Goal: Task Accomplishment & Management: Use online tool/utility

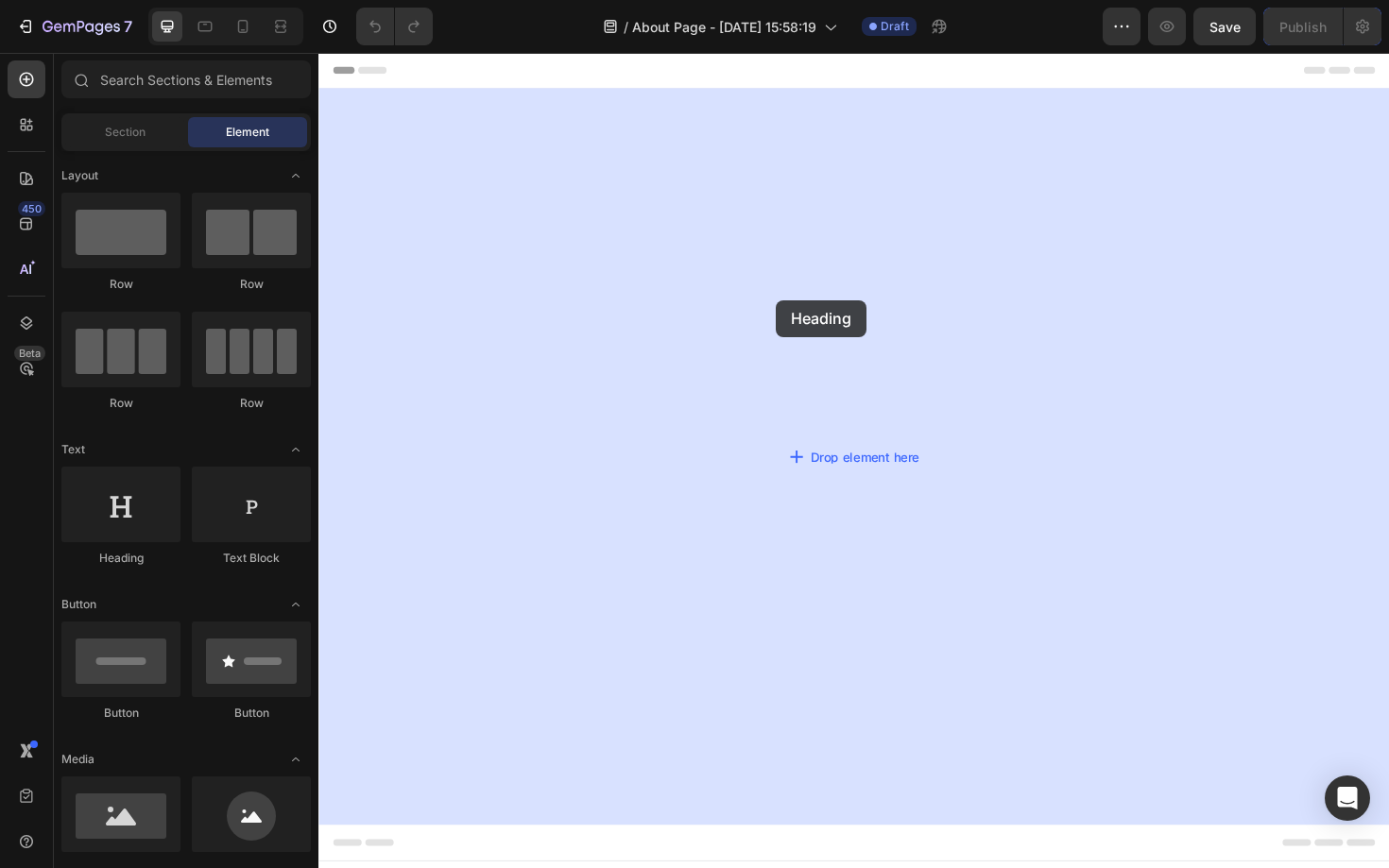
drag, startPoint x: 457, startPoint y: 560, endPoint x: 816, endPoint y: 305, distance: 440.3
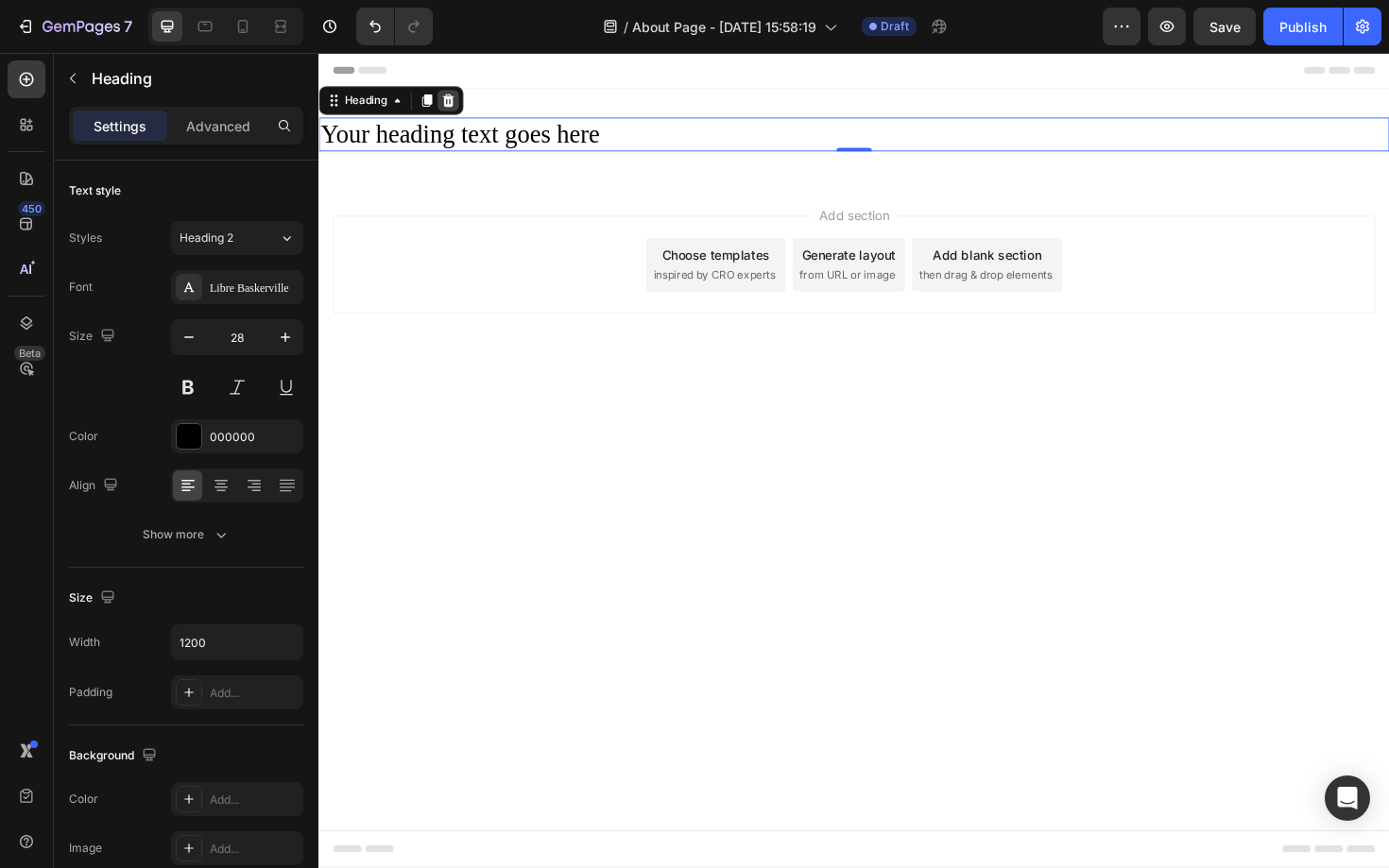
click at [454, 100] on icon at bounding box center [456, 104] width 13 height 14
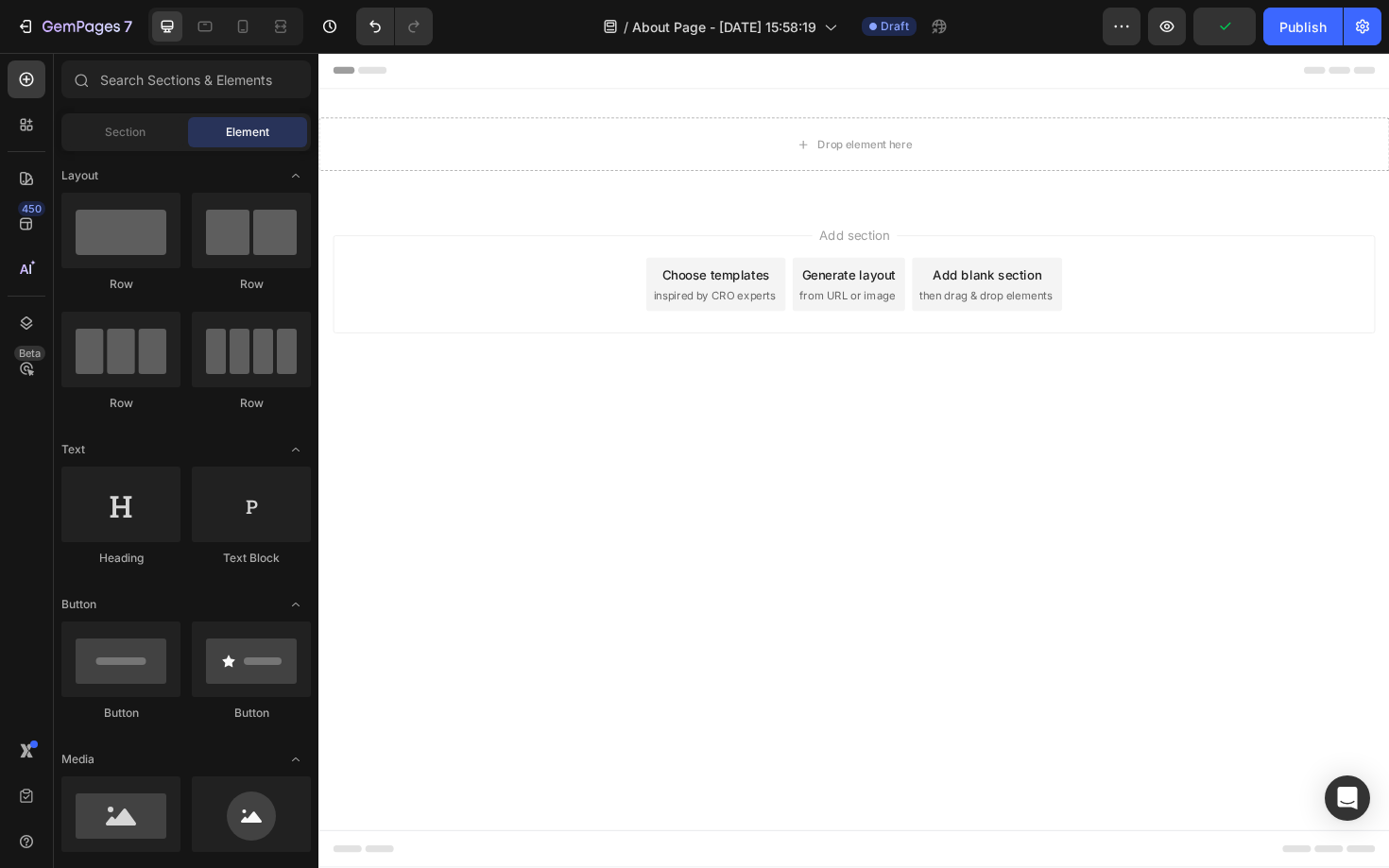
click at [728, 296] on div "Choose templates" at bounding box center [740, 289] width 115 height 19
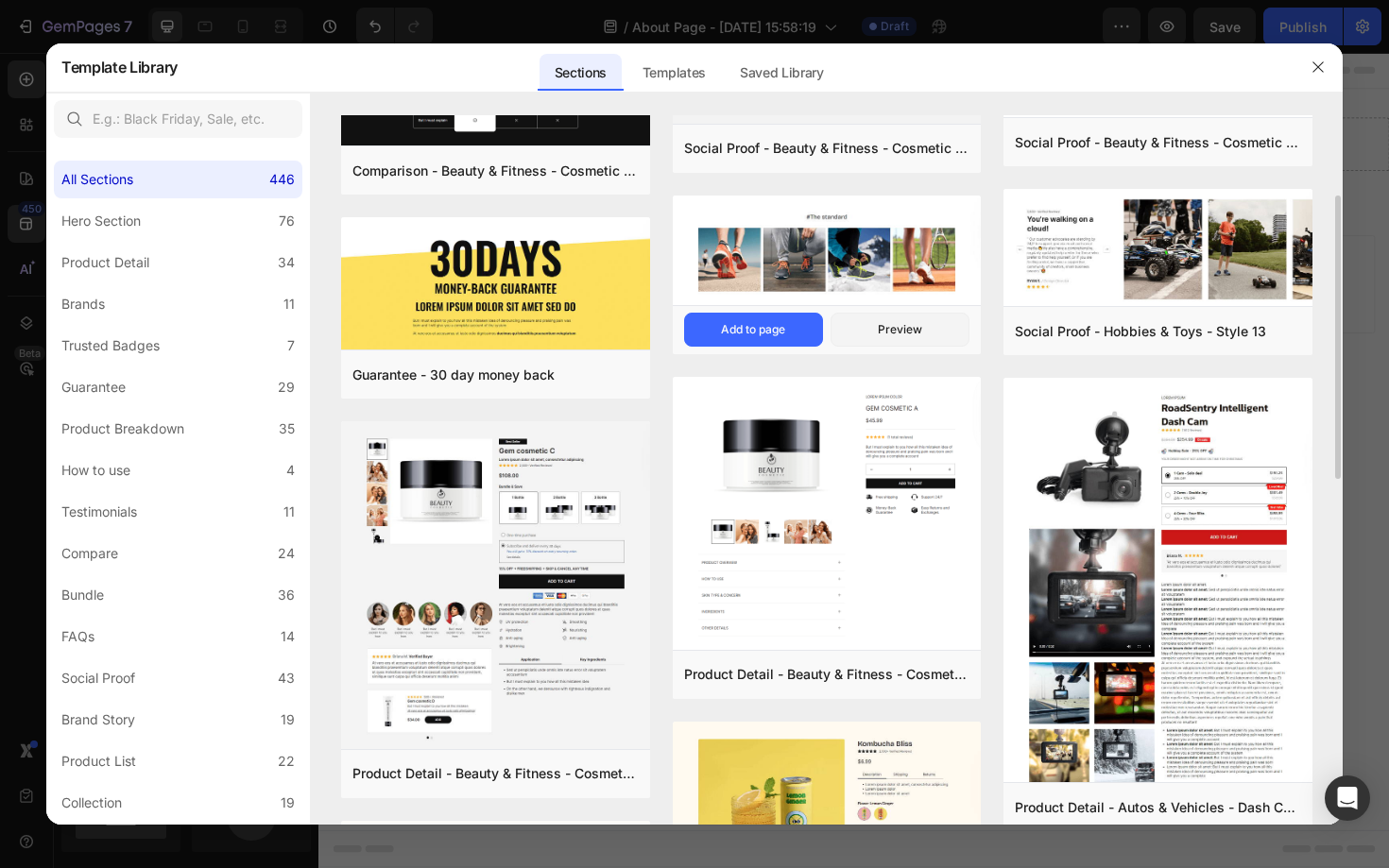
scroll to position [157, 0]
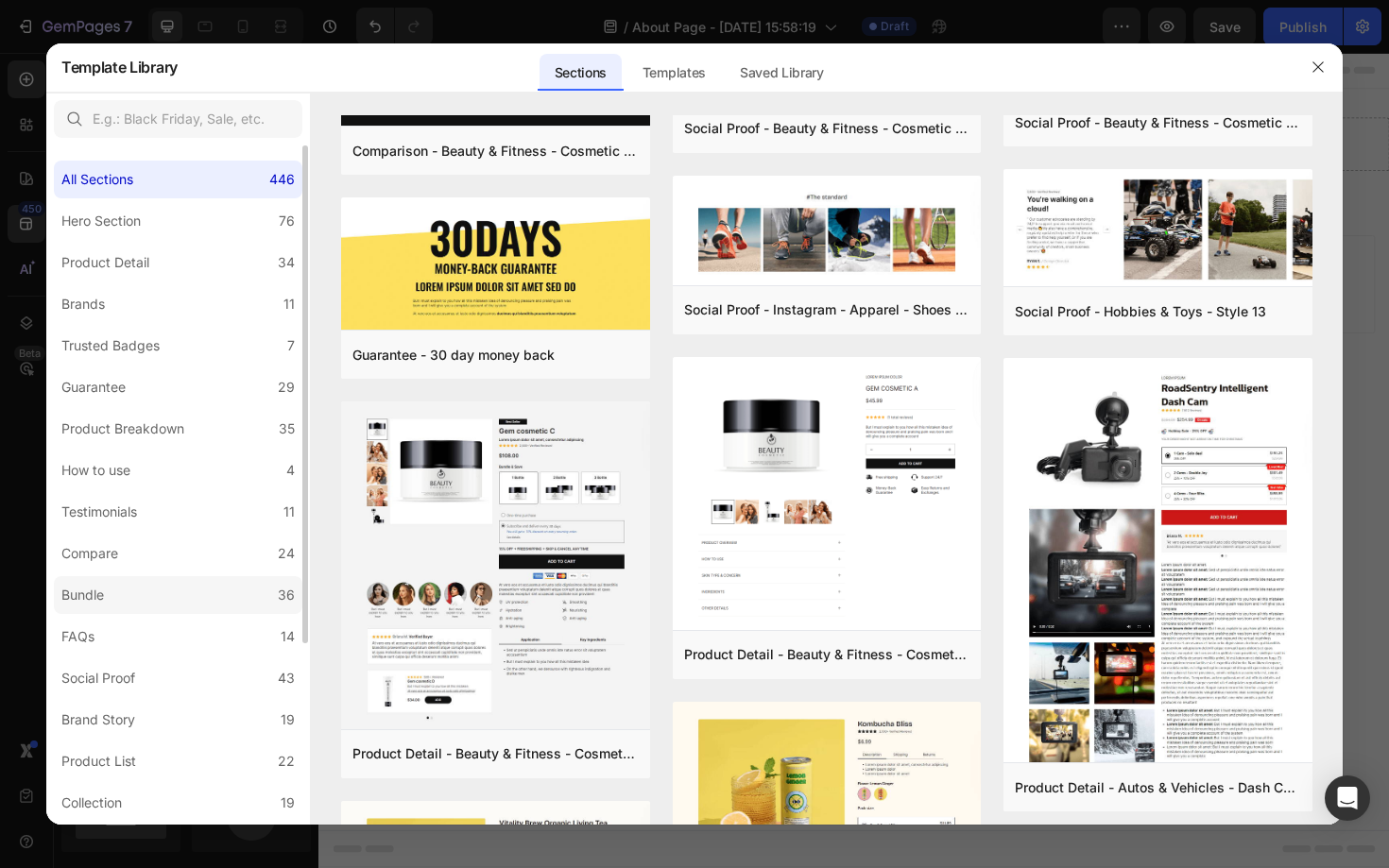
click at [164, 604] on label "Bundle 36" at bounding box center [178, 595] width 249 height 38
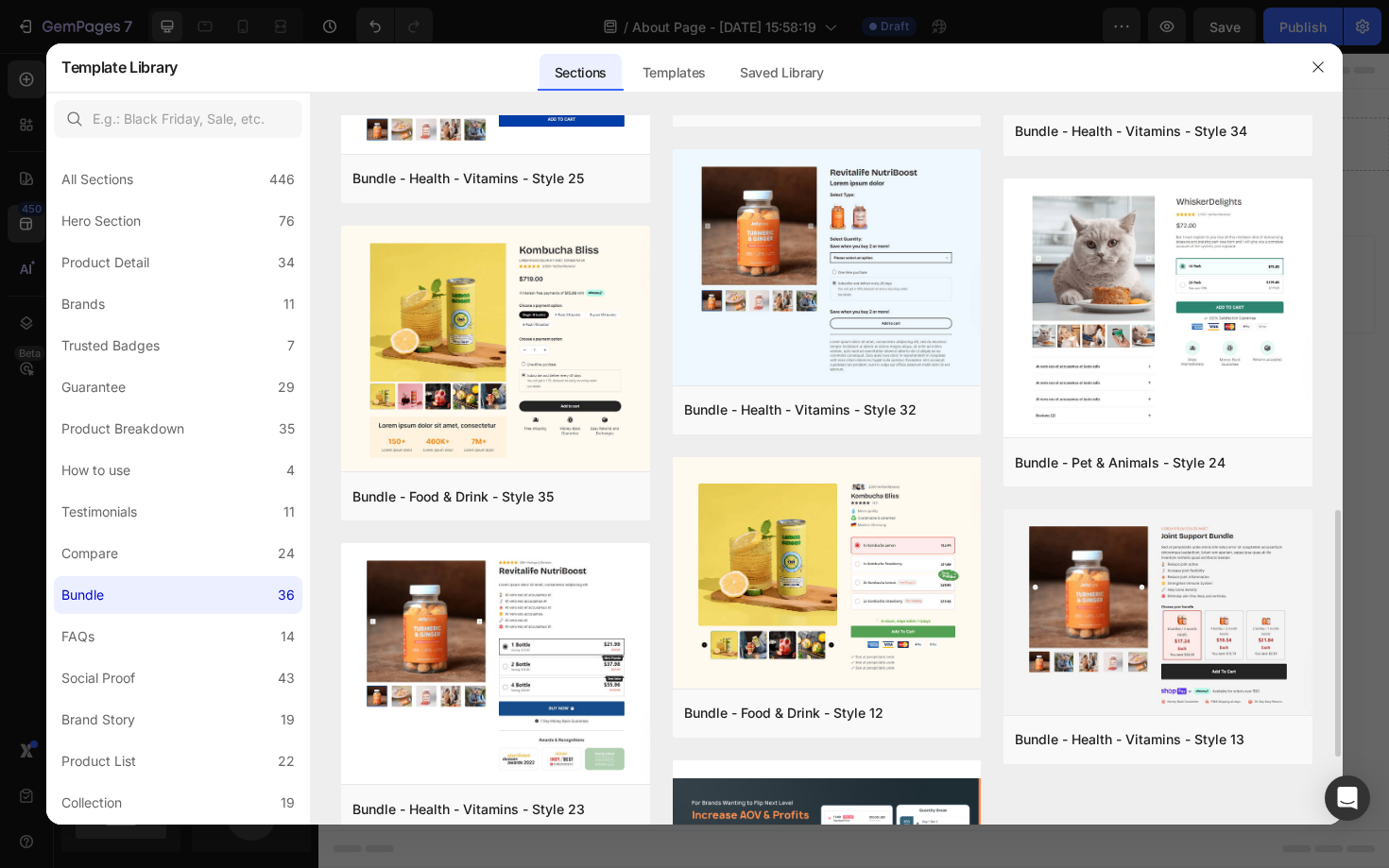
scroll to position [1144, 0]
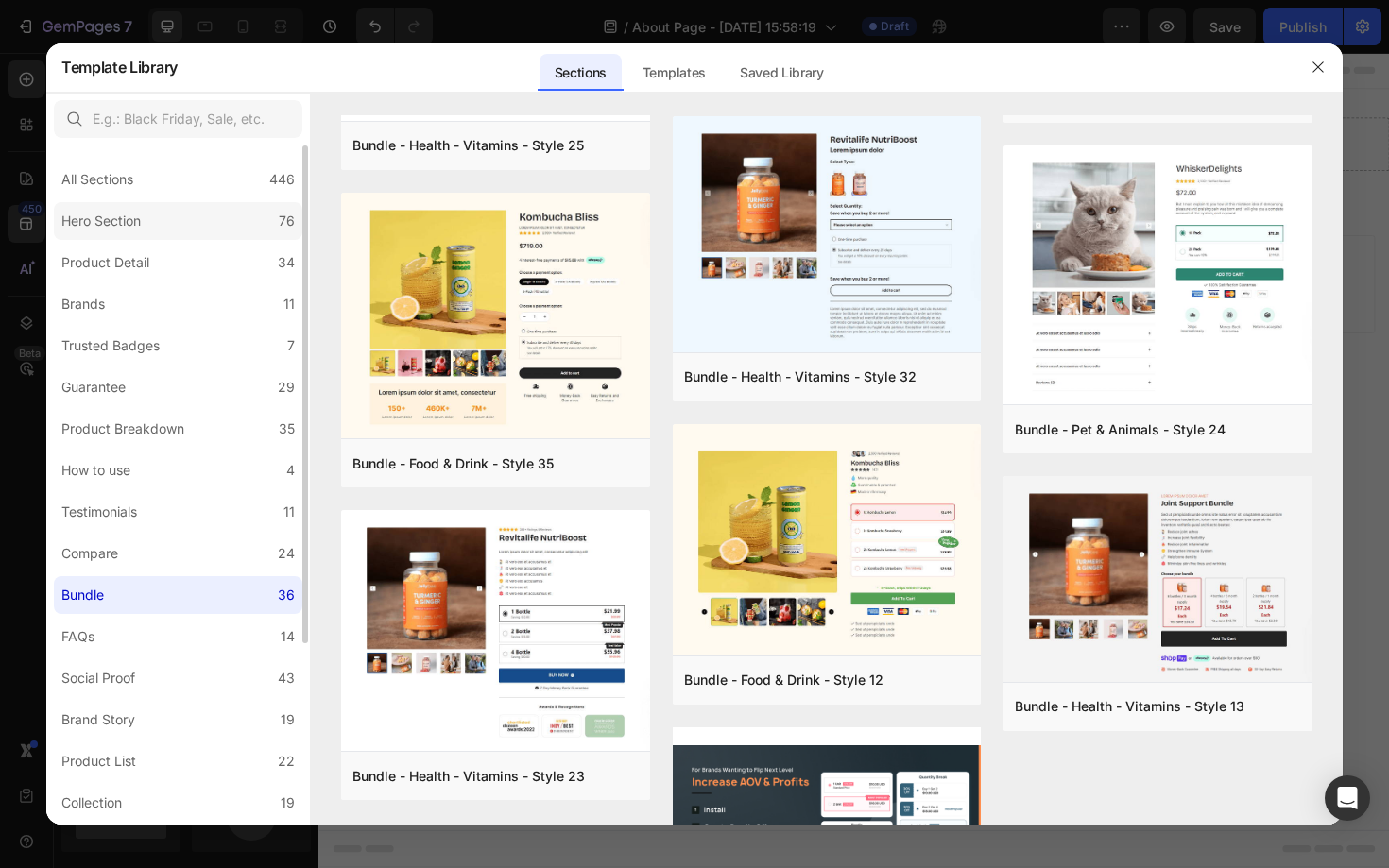
click at [174, 219] on label "Hero Section 76" at bounding box center [178, 221] width 249 height 38
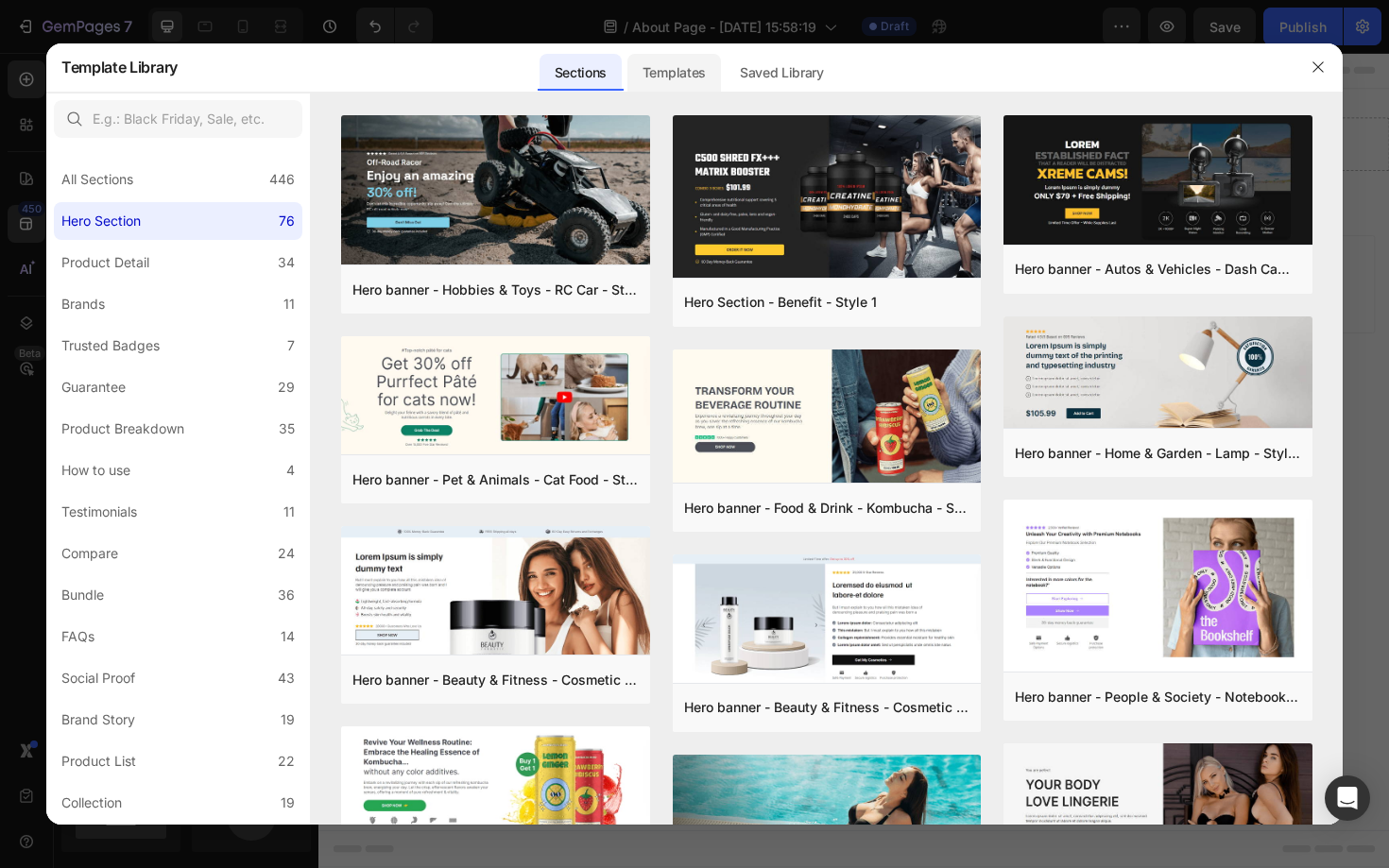
click at [656, 76] on div "Templates" at bounding box center [674, 72] width 93 height 38
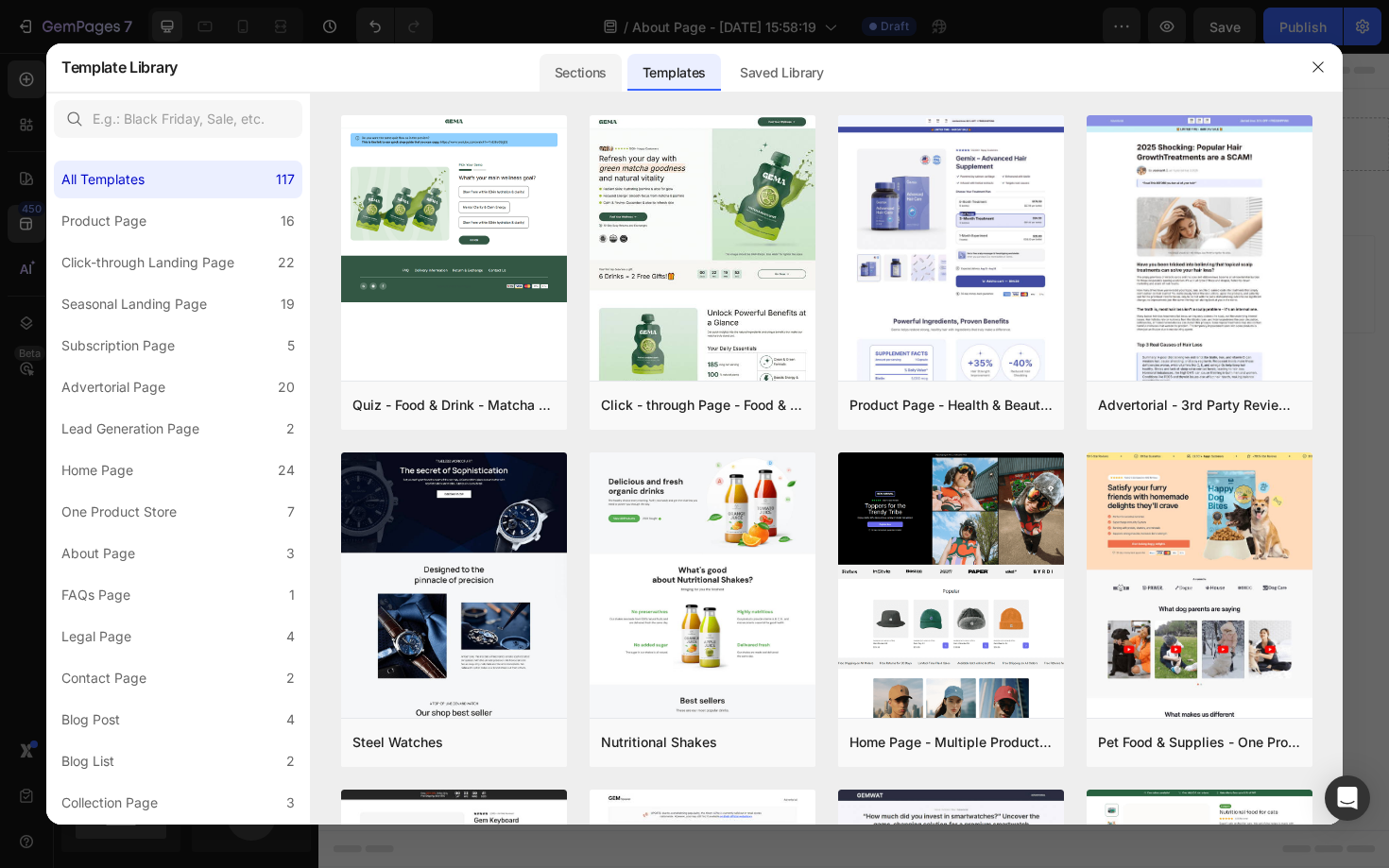
click at [592, 77] on div "Sections" at bounding box center [580, 72] width 83 height 38
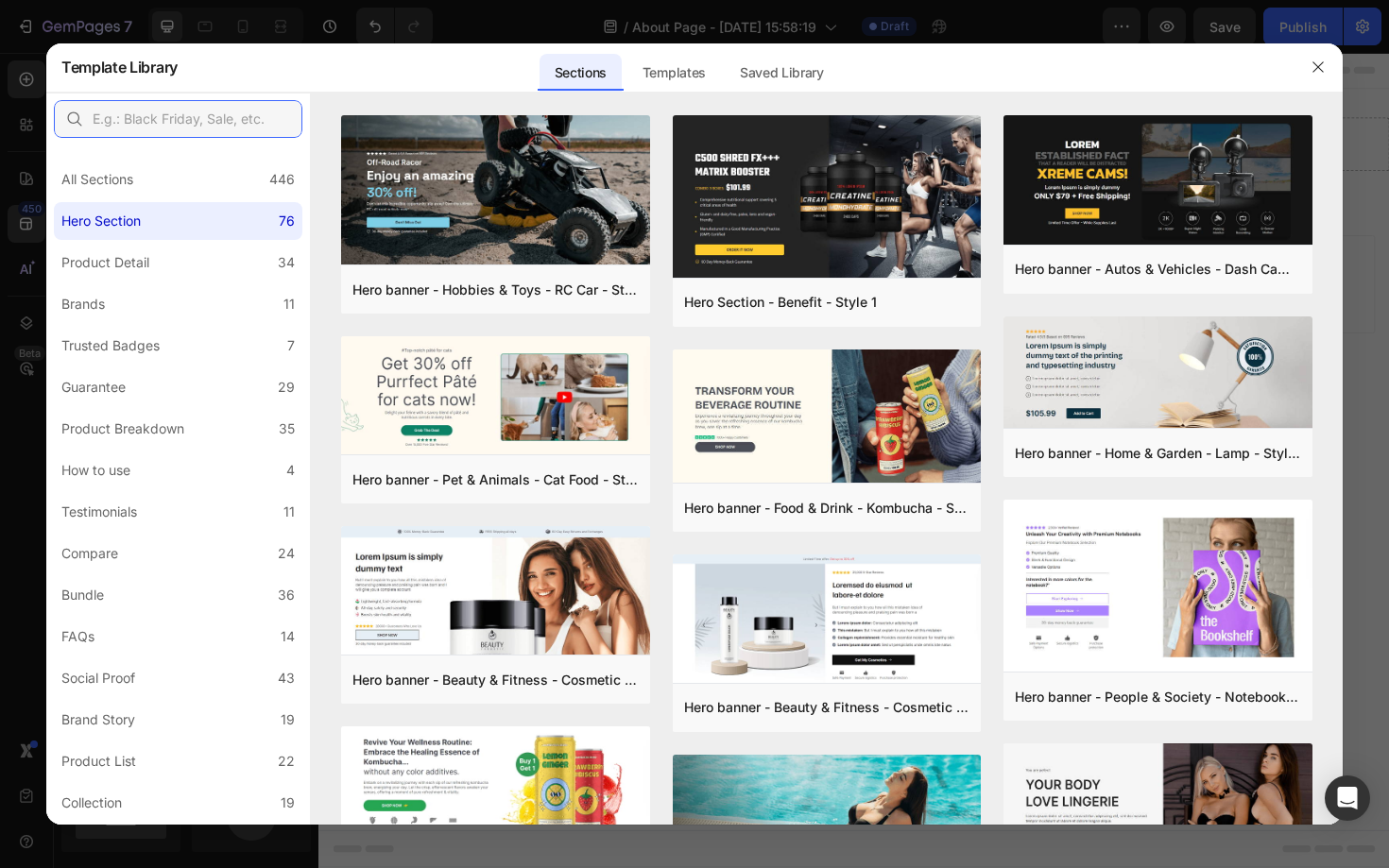
click at [234, 119] on input "text" at bounding box center [178, 119] width 249 height 38
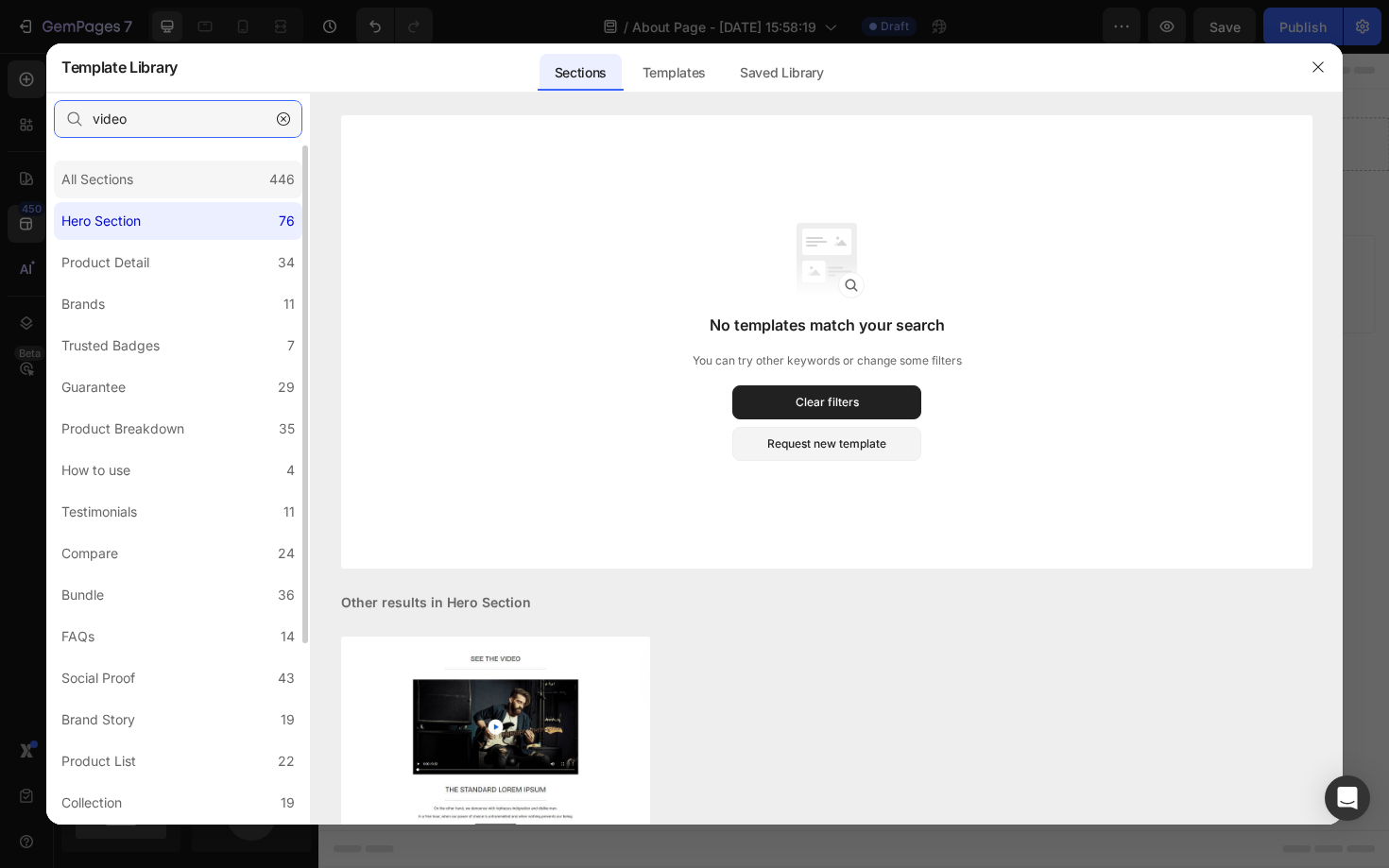
type input "video"
click at [186, 175] on div "All Sections 446" at bounding box center [178, 179] width 249 height 38
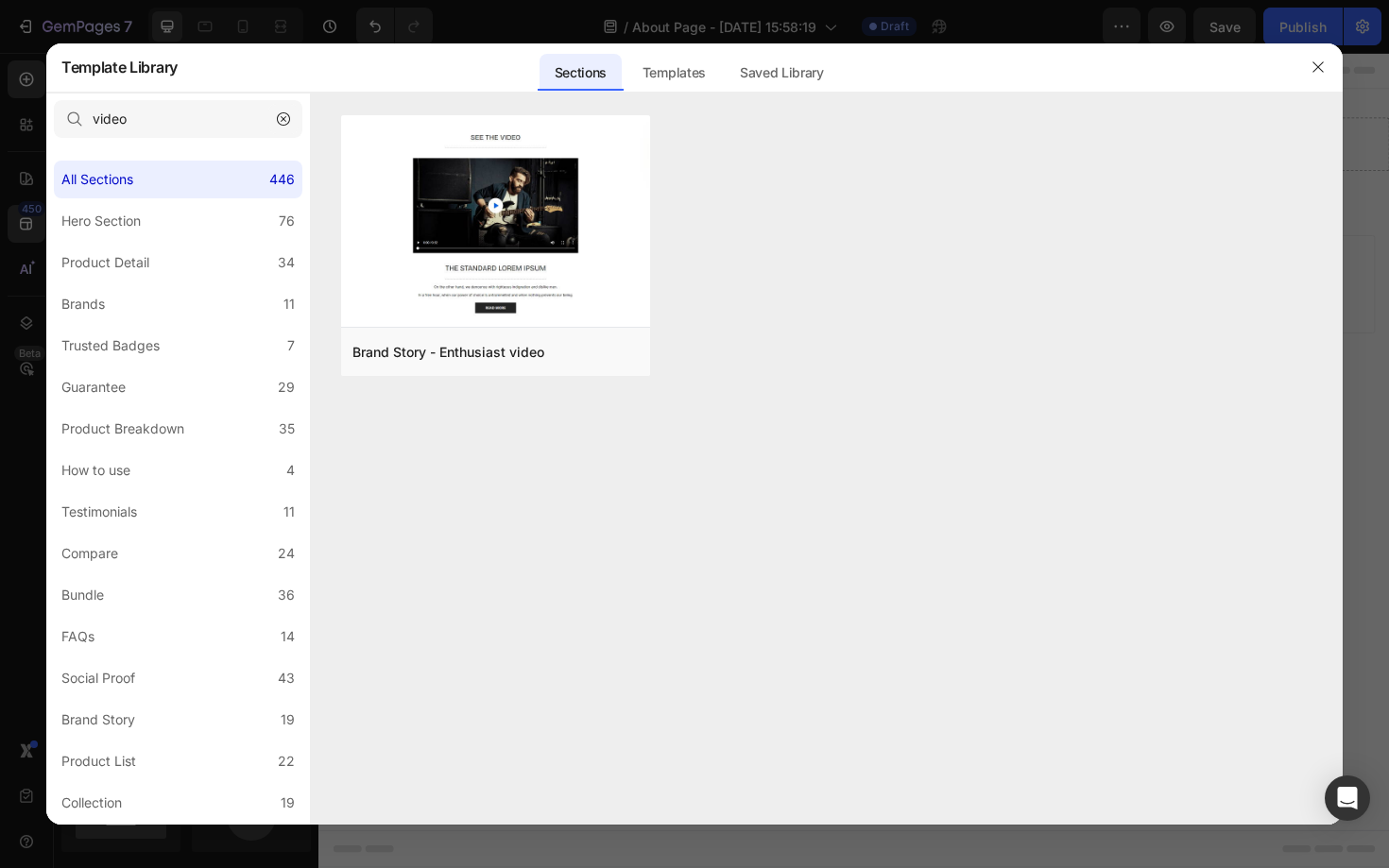
click at [288, 117] on icon "button" at bounding box center [284, 120] width 14 height 14
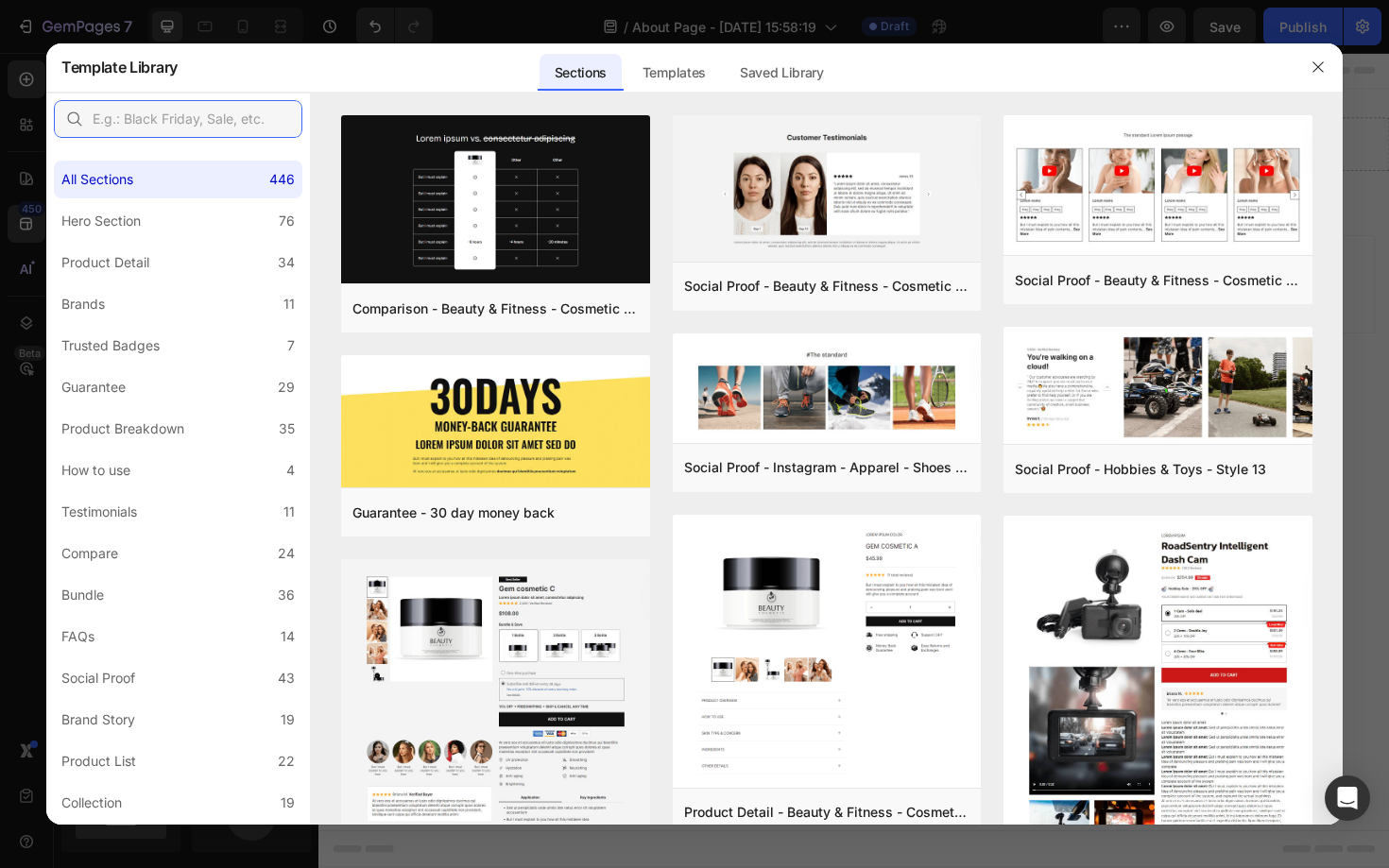
click at [165, 122] on input "text" at bounding box center [178, 119] width 249 height 38
click at [138, 215] on div "Hero Section" at bounding box center [101, 221] width 80 height 22
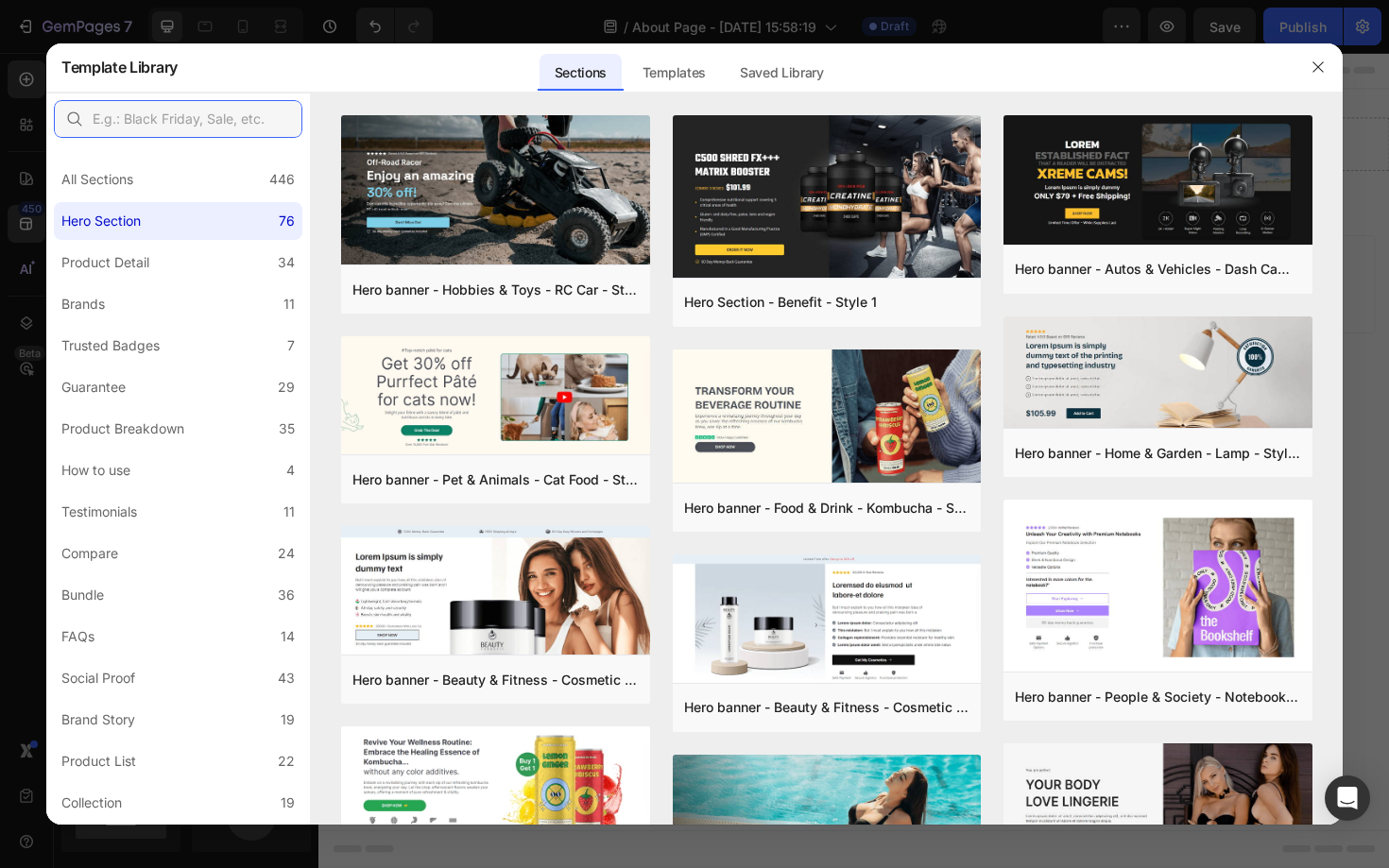
click at [159, 110] on input "text" at bounding box center [178, 119] width 249 height 38
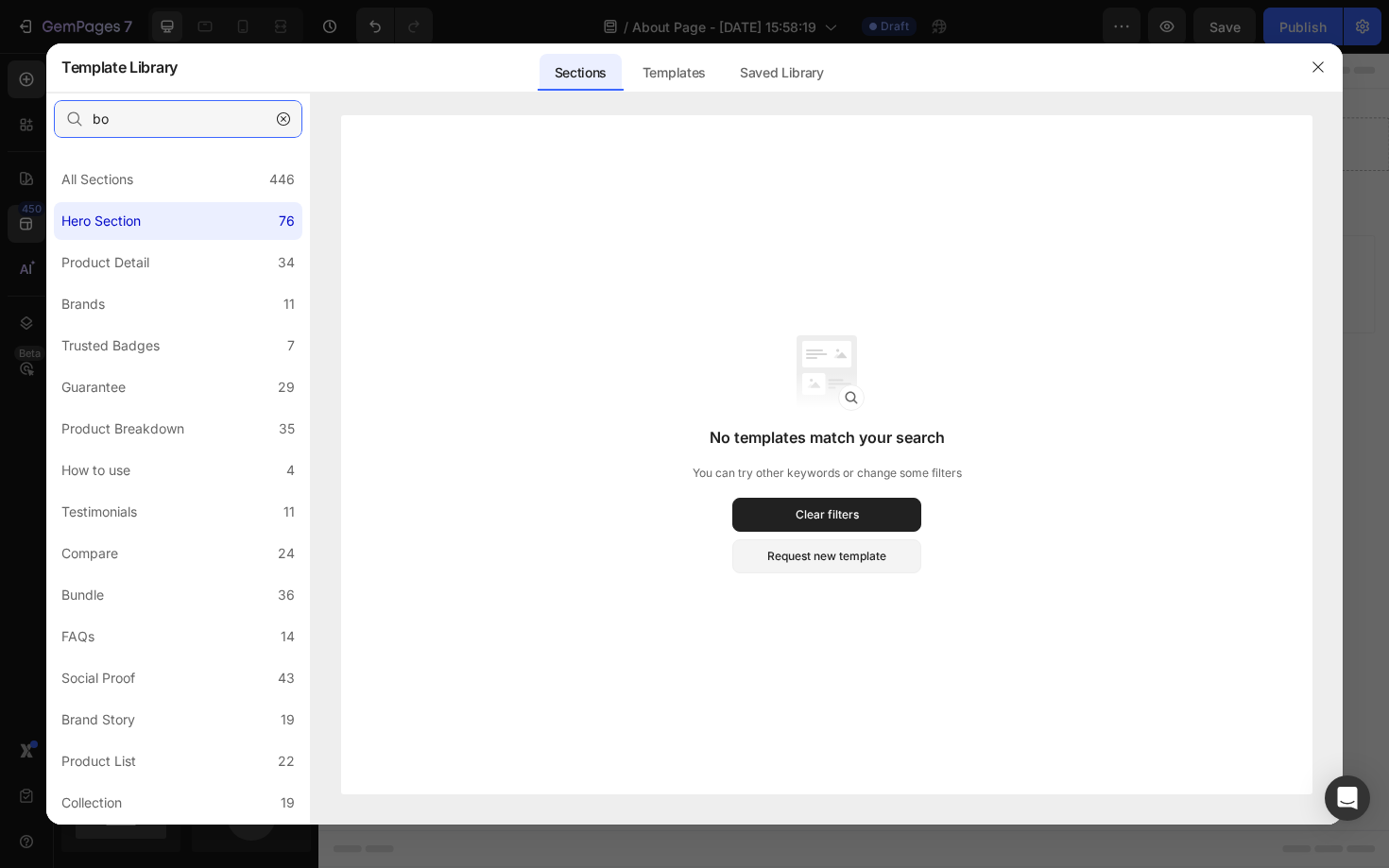
type input "b"
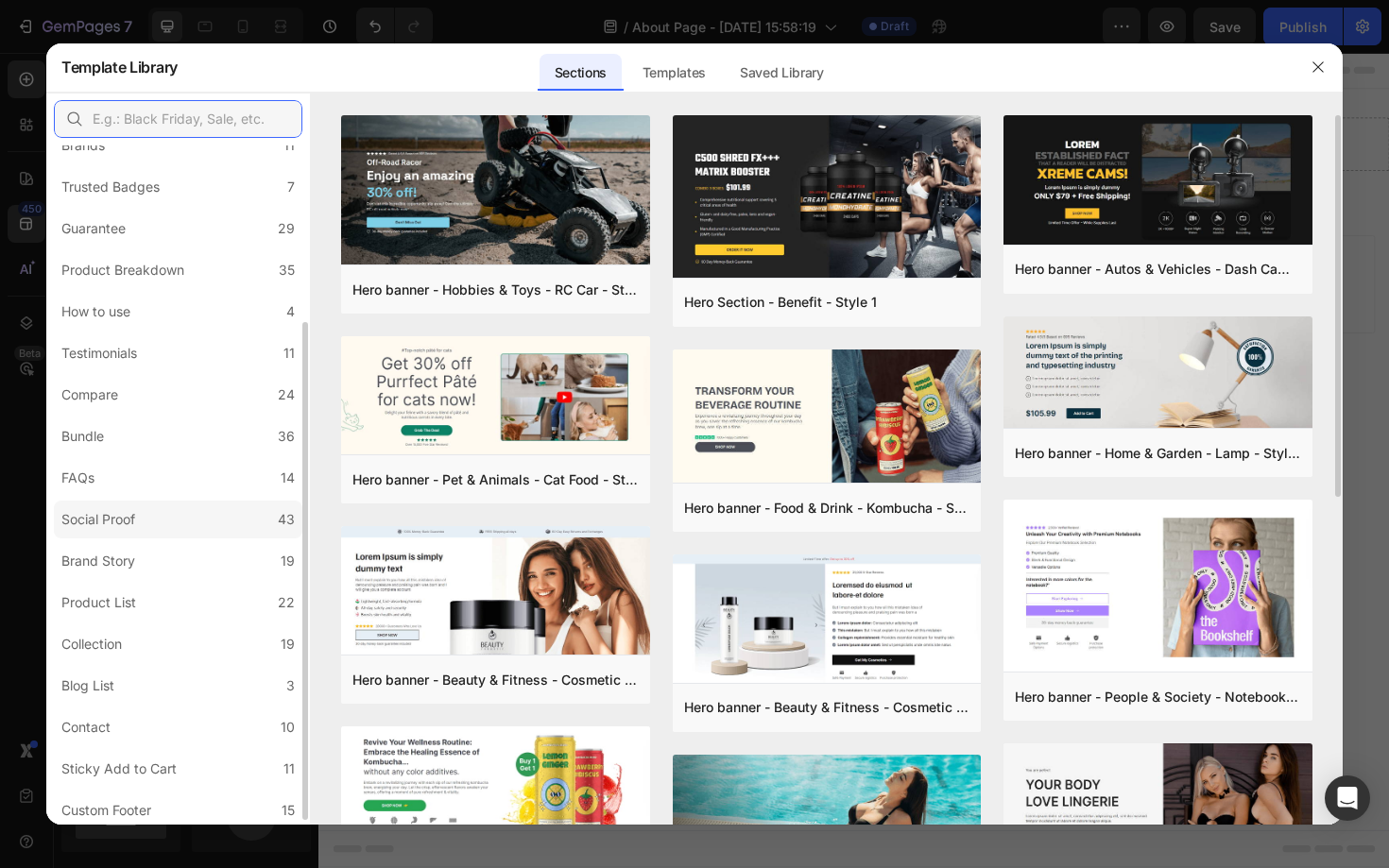
scroll to position [247, 0]
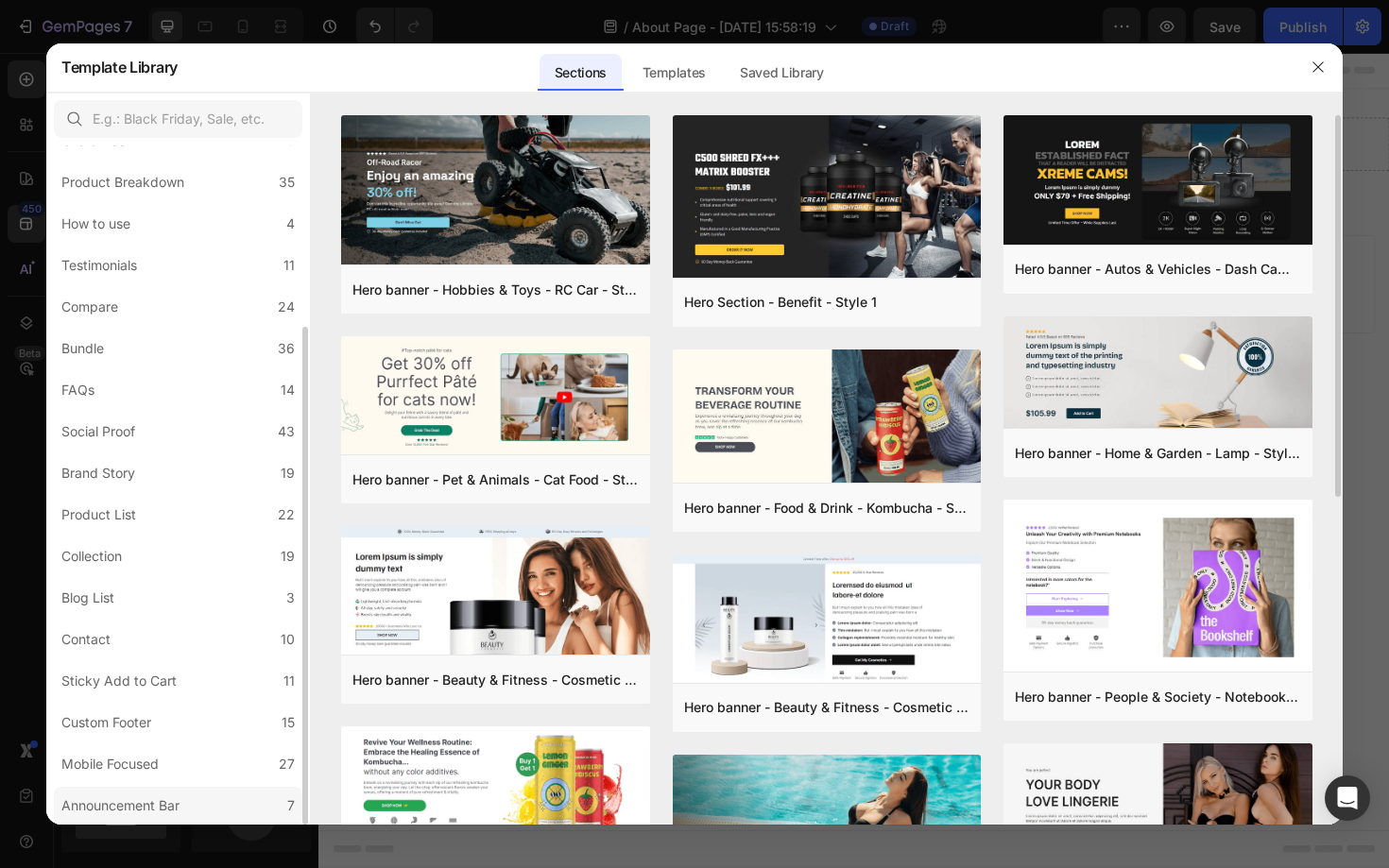
click at [143, 796] on div "Announcement Bar" at bounding box center [120, 805] width 118 height 22
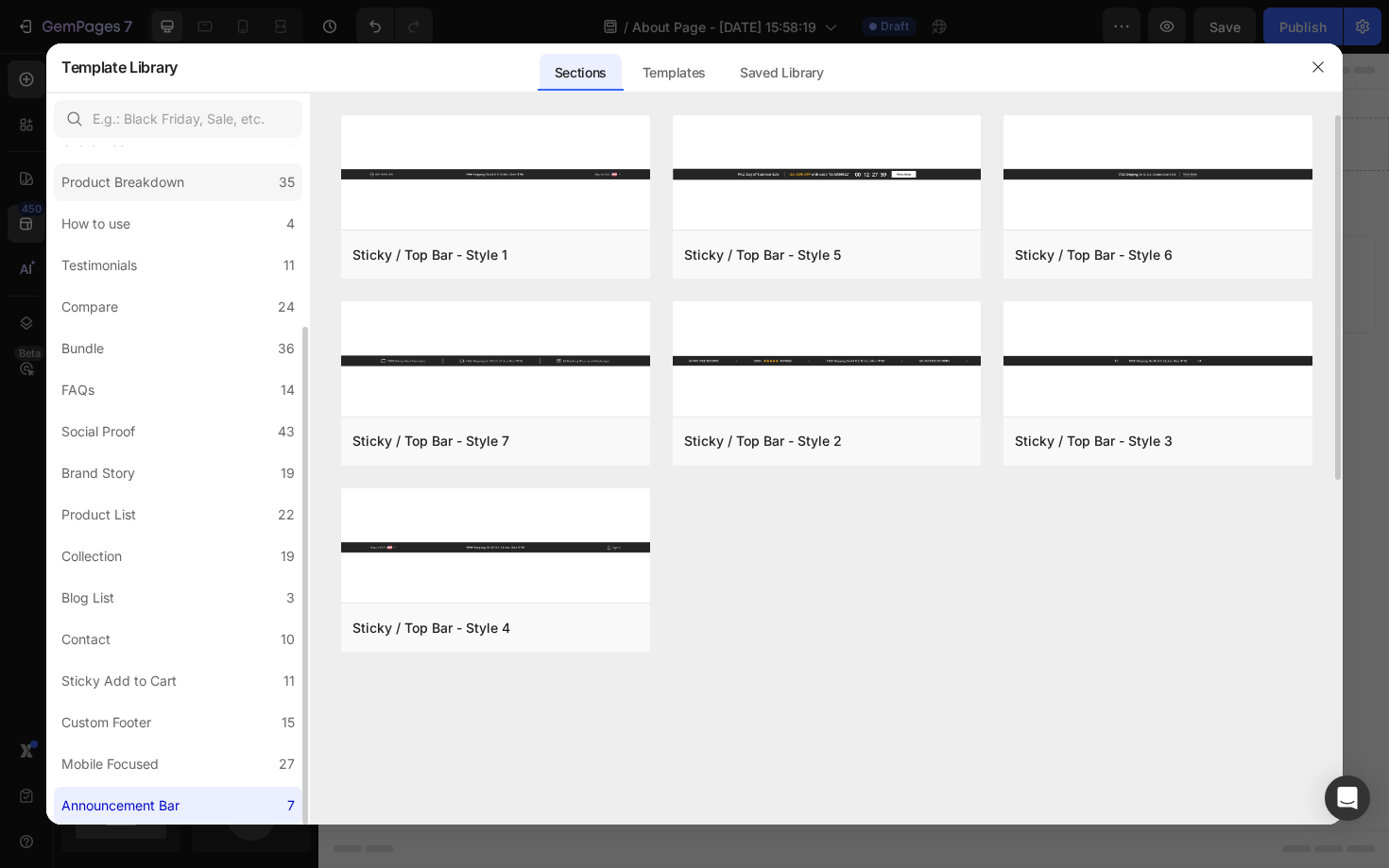
click at [221, 193] on label "Product Breakdown 35" at bounding box center [178, 182] width 249 height 38
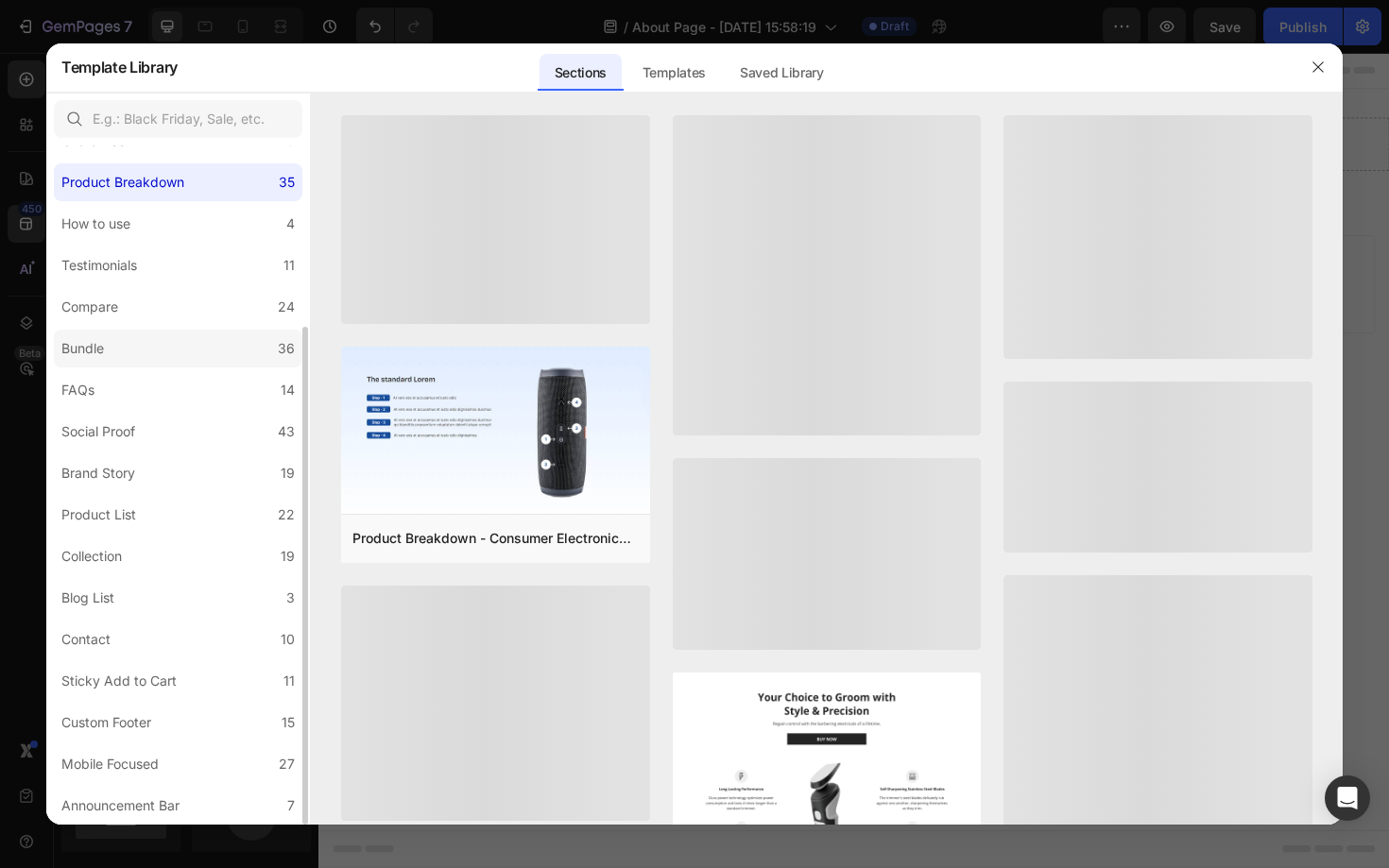
click at [159, 341] on label "Bundle 36" at bounding box center [178, 348] width 249 height 38
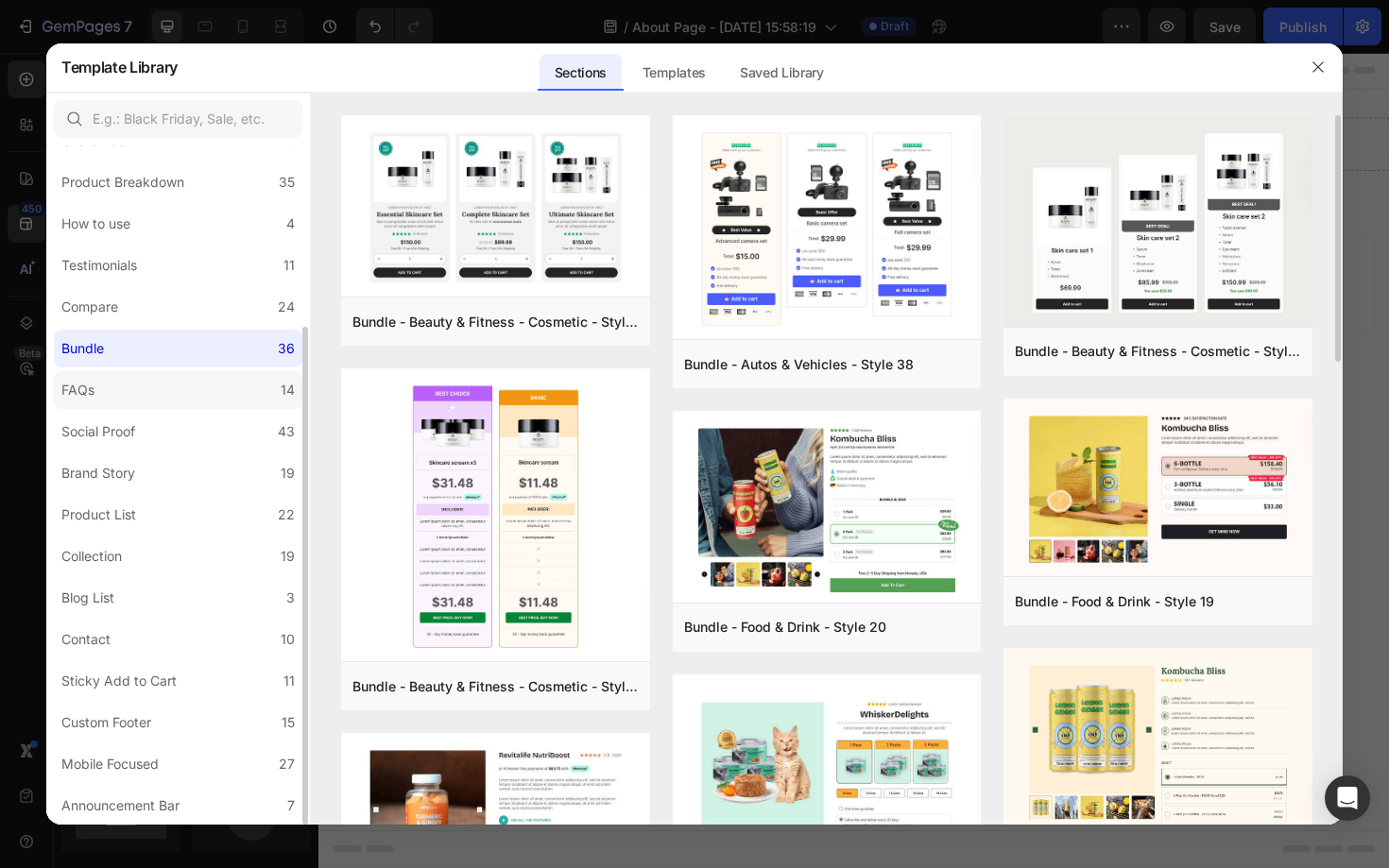
click at [147, 375] on label "FAQs 14" at bounding box center [178, 390] width 249 height 38
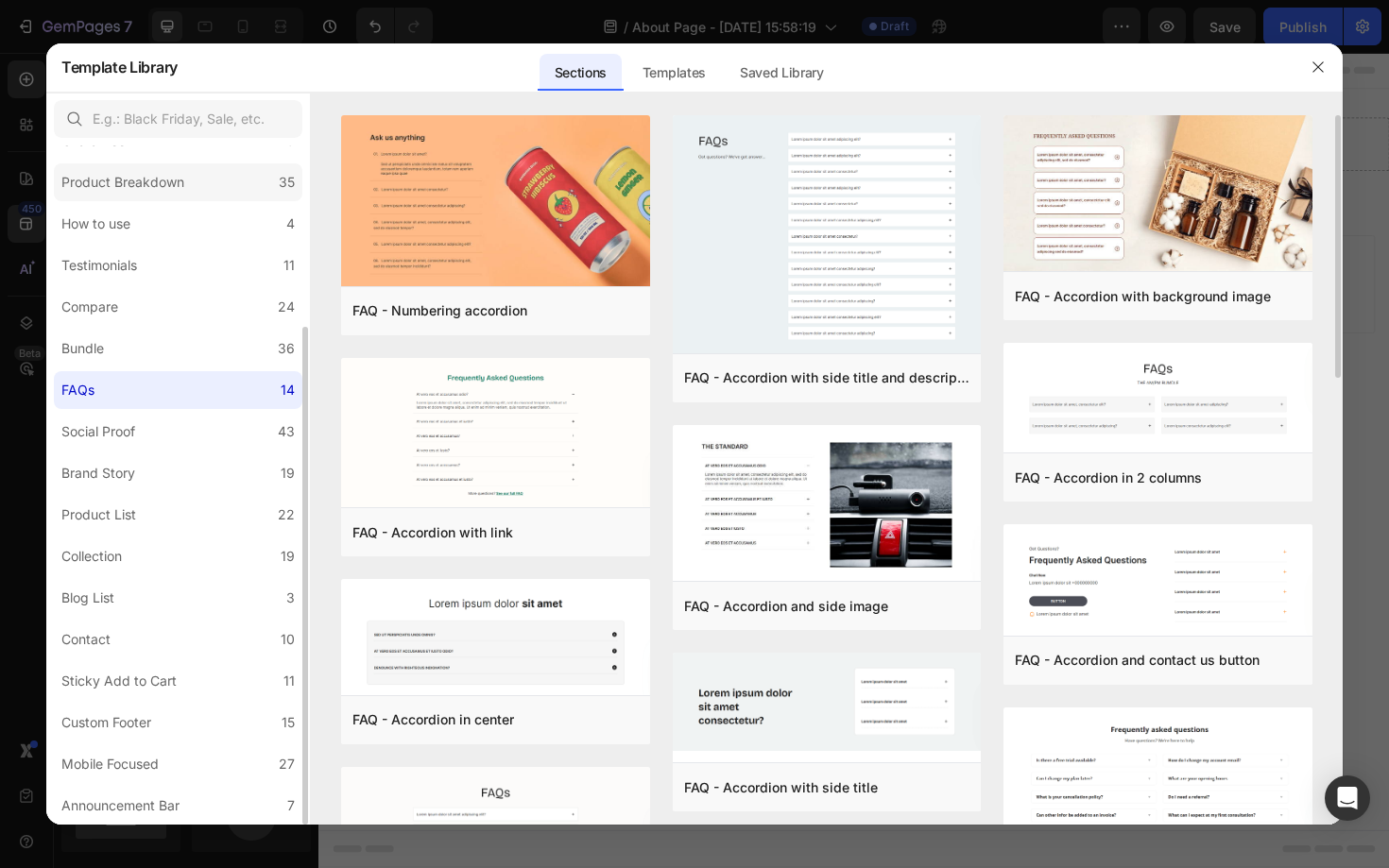
click at [173, 183] on div "Product Breakdown" at bounding box center [122, 182] width 122 height 22
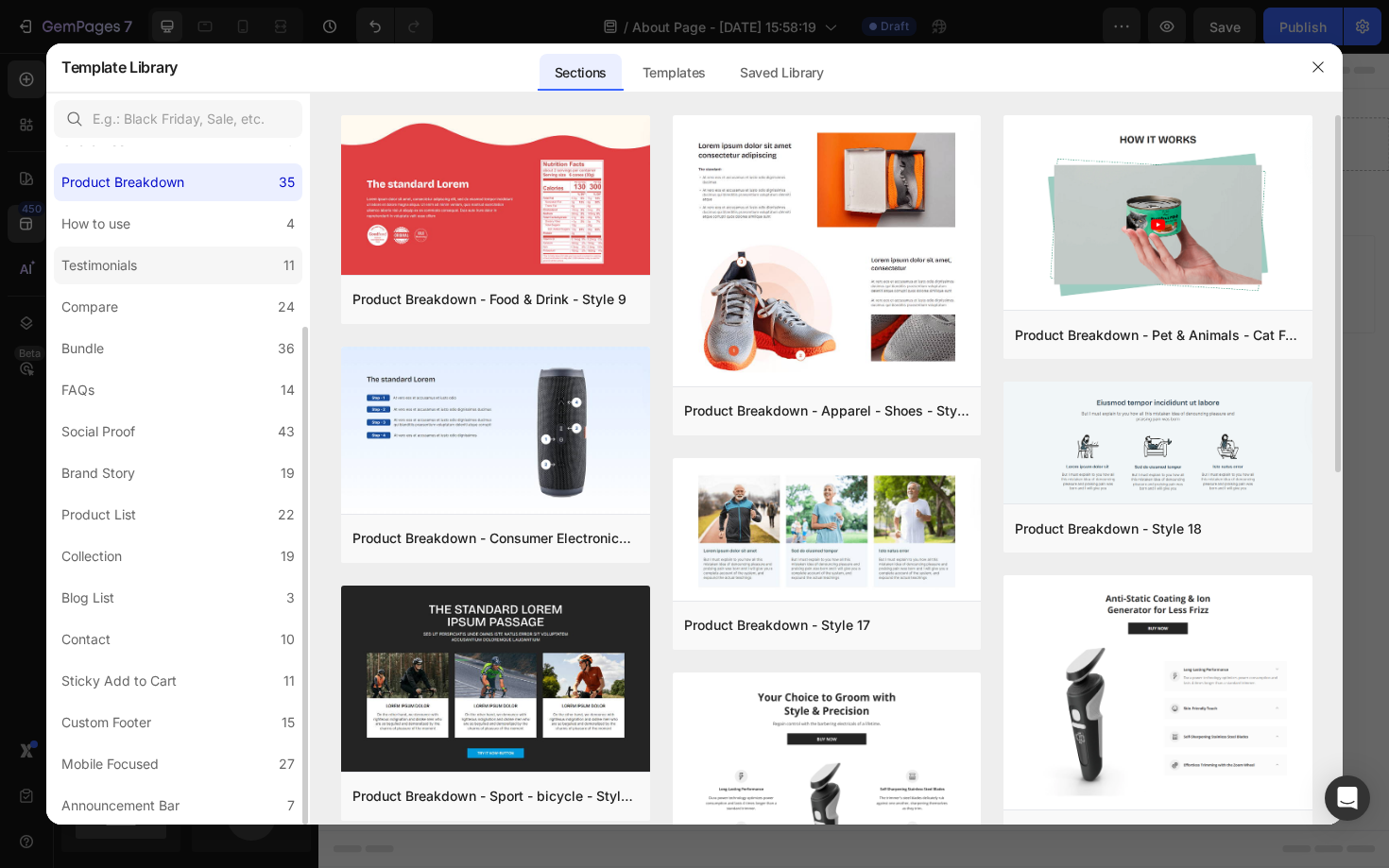
click at [178, 275] on label "Testimonials 11" at bounding box center [178, 265] width 249 height 38
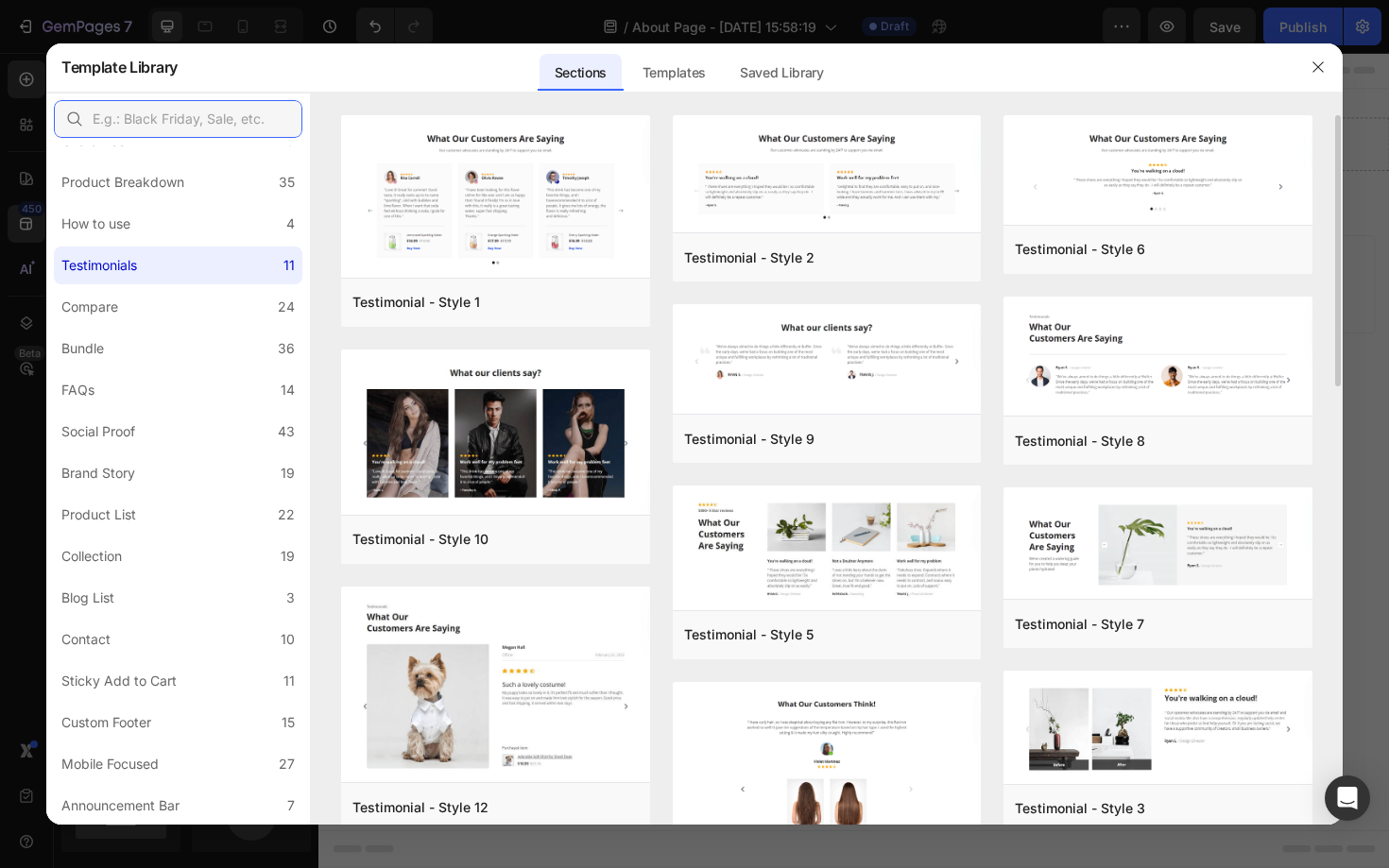
click at [192, 128] on input "text" at bounding box center [178, 119] width 249 height 38
click at [147, 163] on label "Product Breakdown 35" at bounding box center [178, 182] width 249 height 38
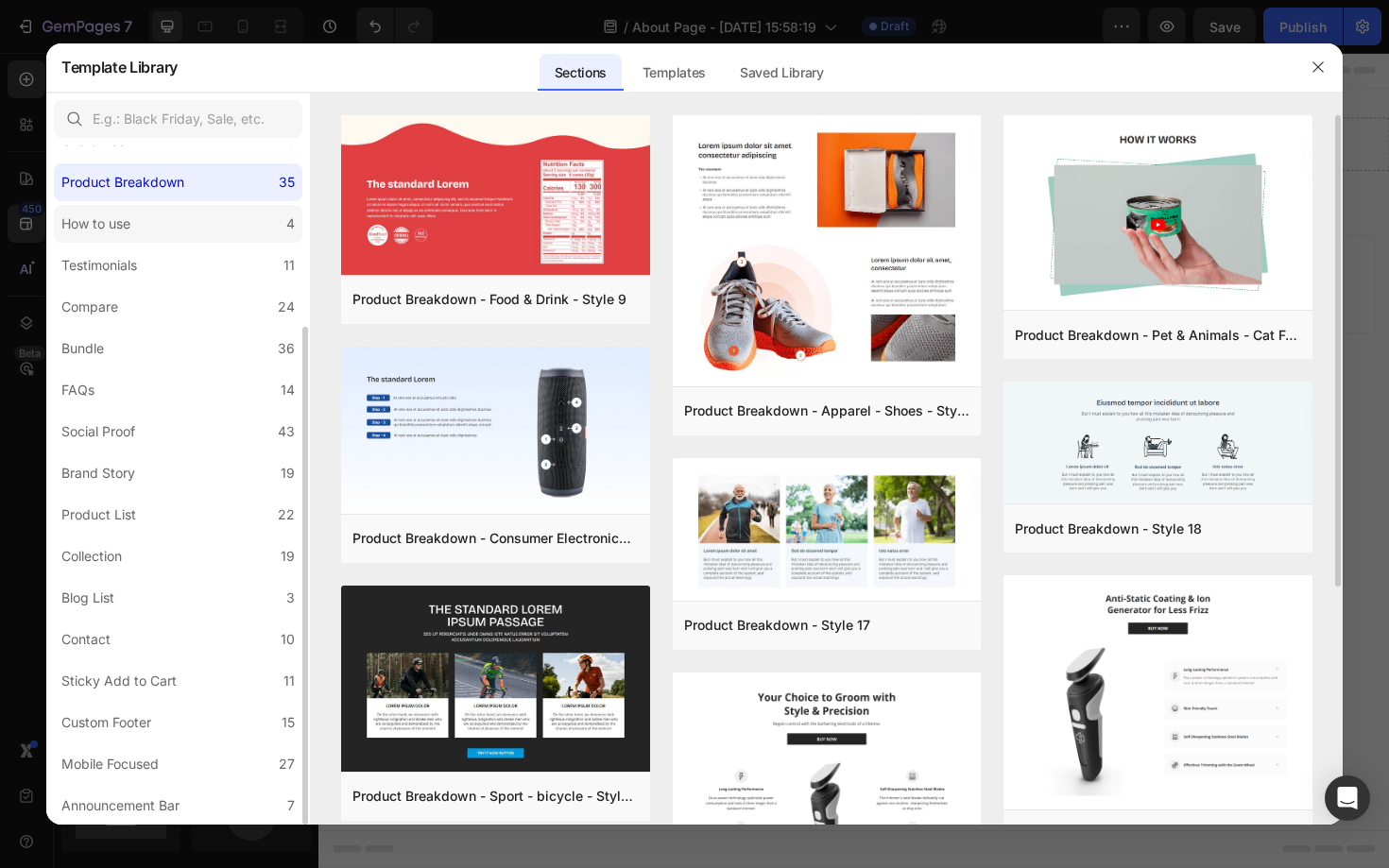
click at [143, 206] on label "How to use 4" at bounding box center [178, 224] width 249 height 38
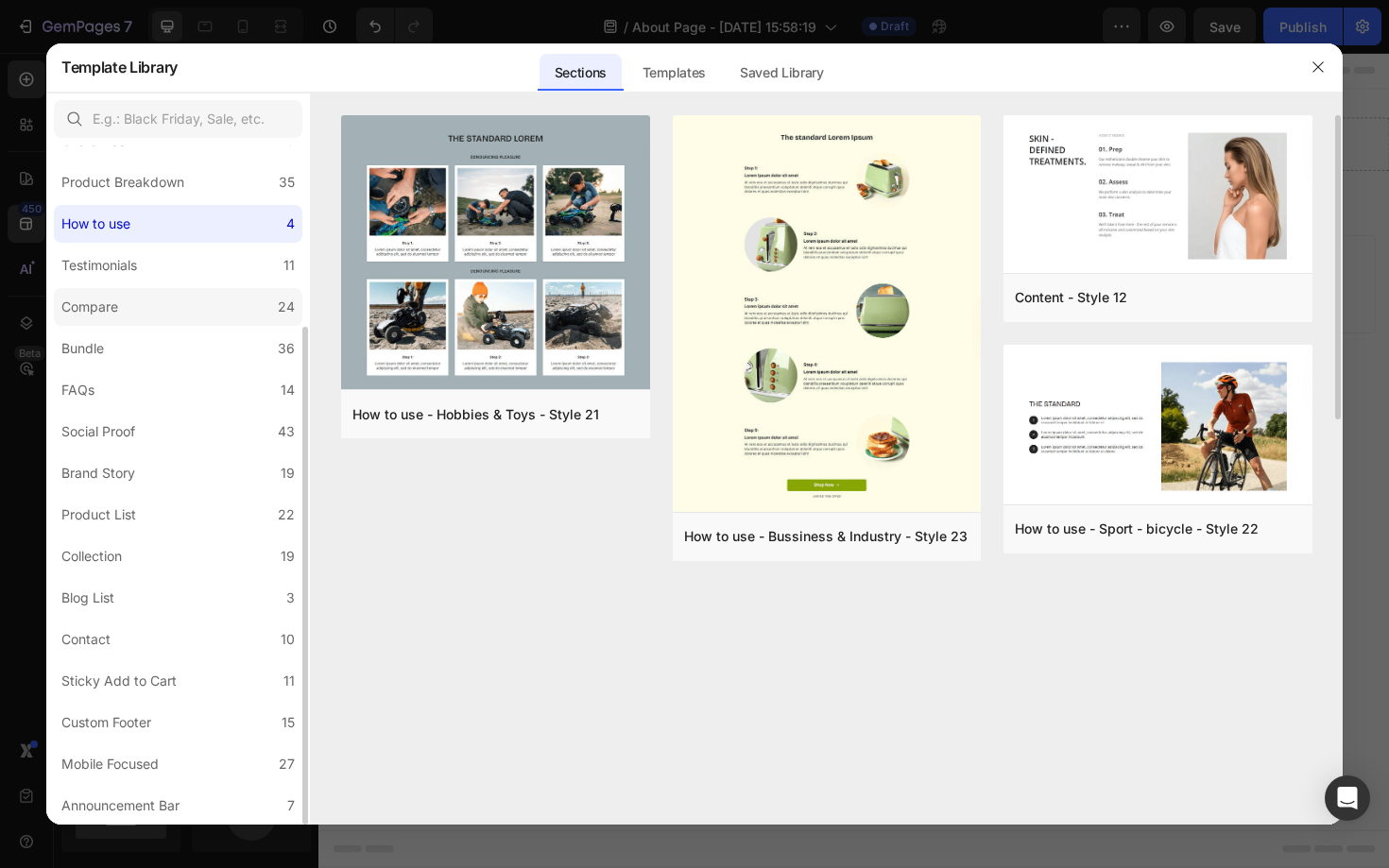
click at [135, 295] on label "Compare 24" at bounding box center [178, 306] width 249 height 38
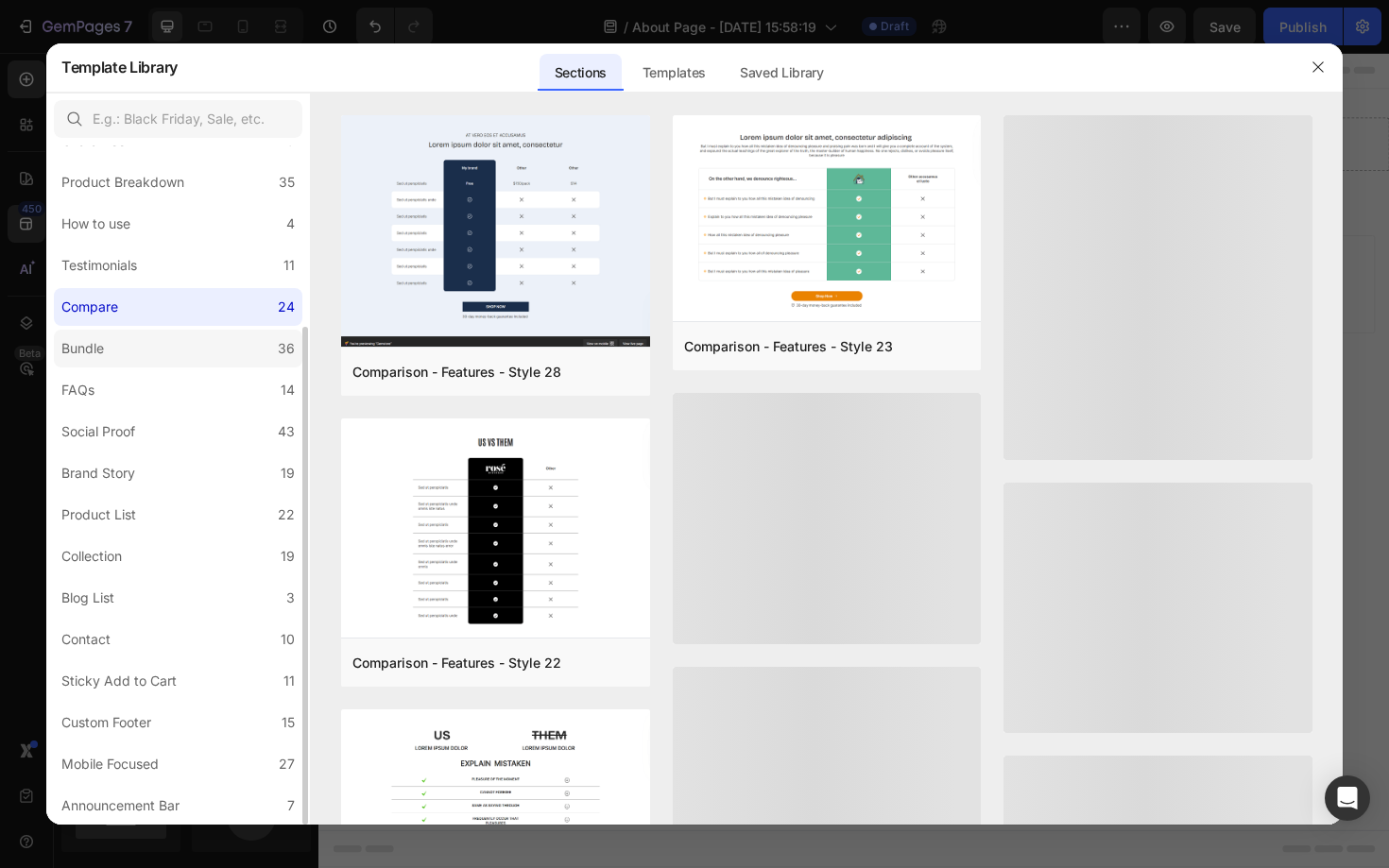
click at [149, 343] on label "Bundle 36" at bounding box center [178, 348] width 249 height 38
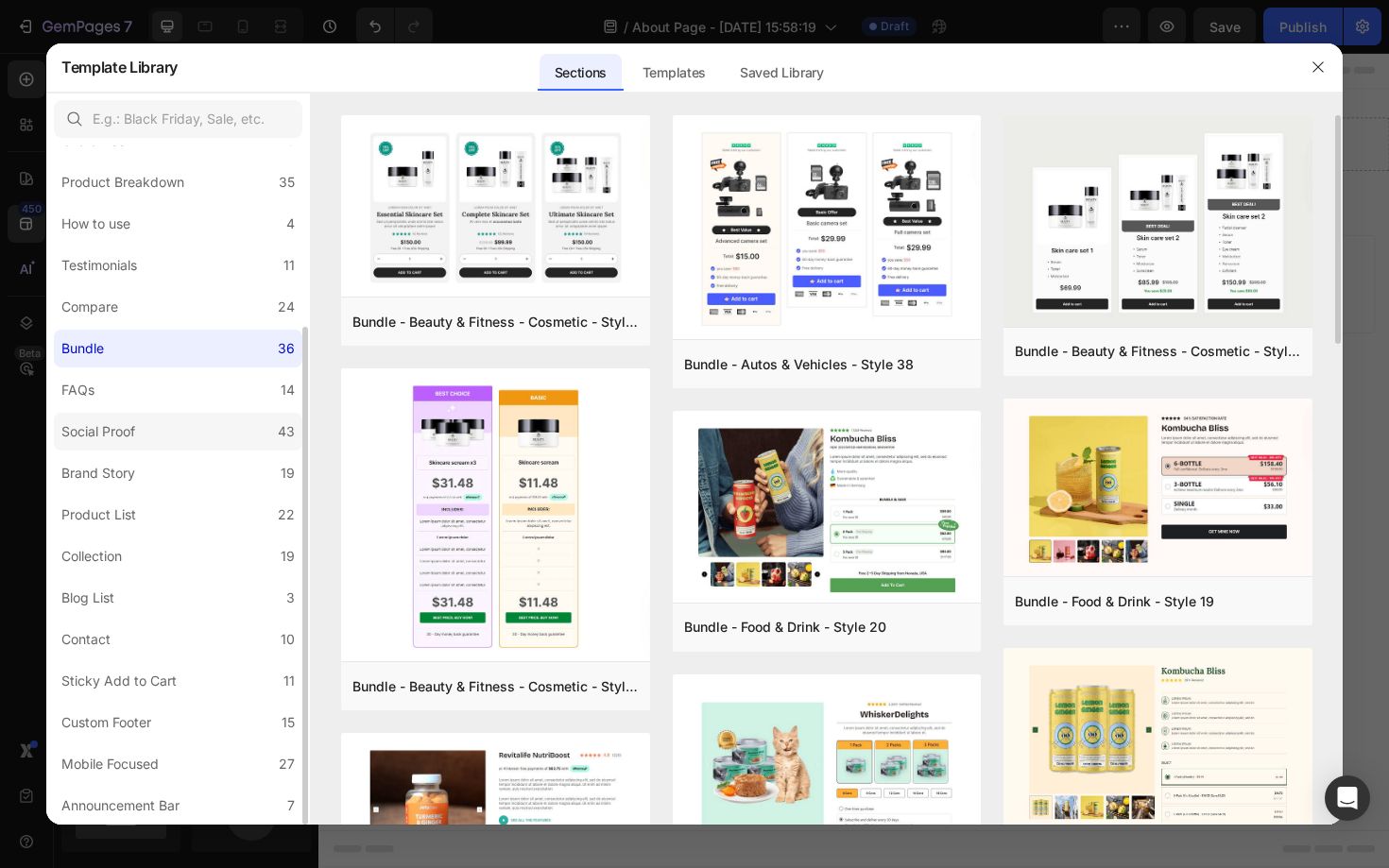
click at [157, 437] on label "Social Proof 43" at bounding box center [178, 432] width 249 height 38
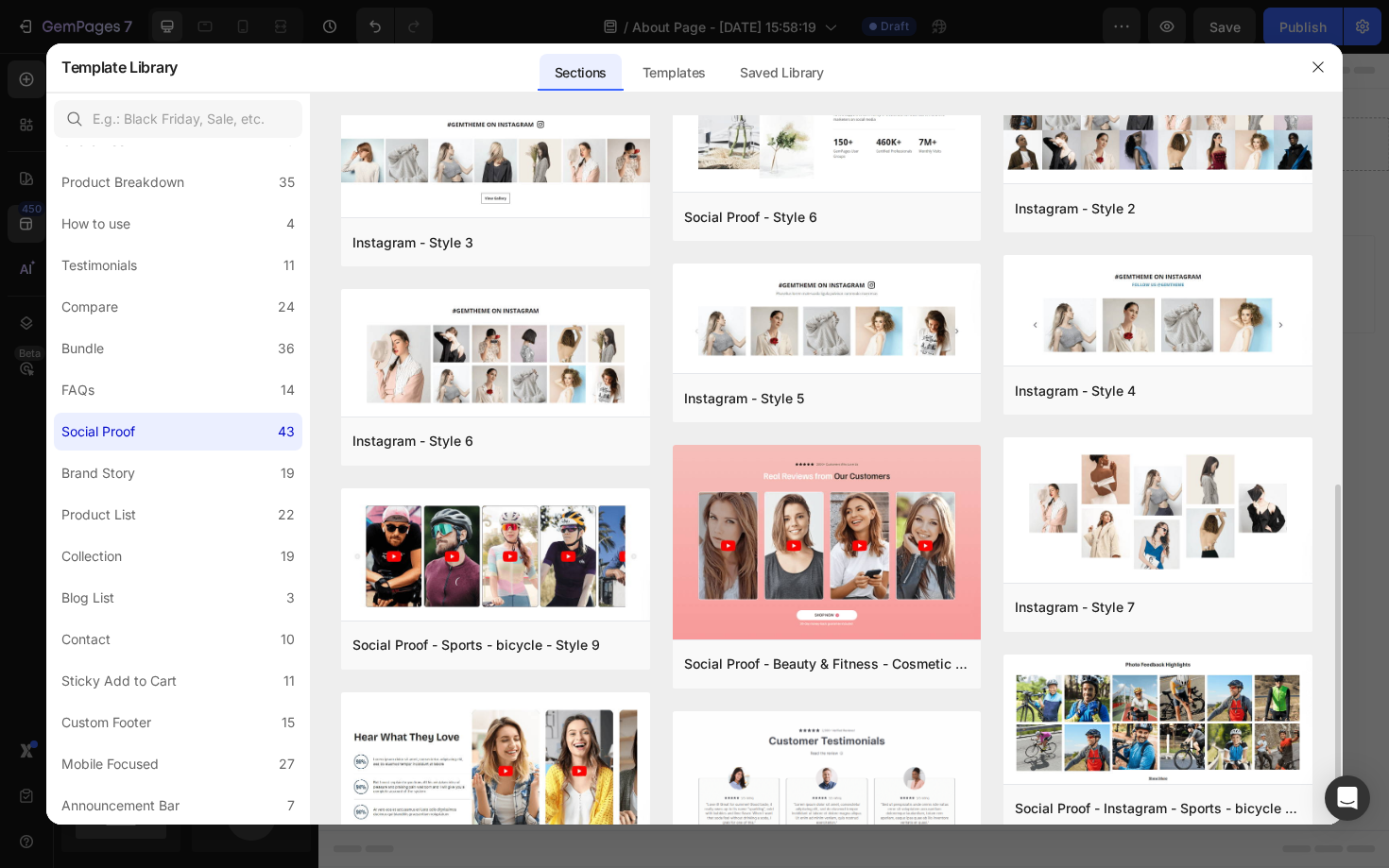
scroll to position [723, 0]
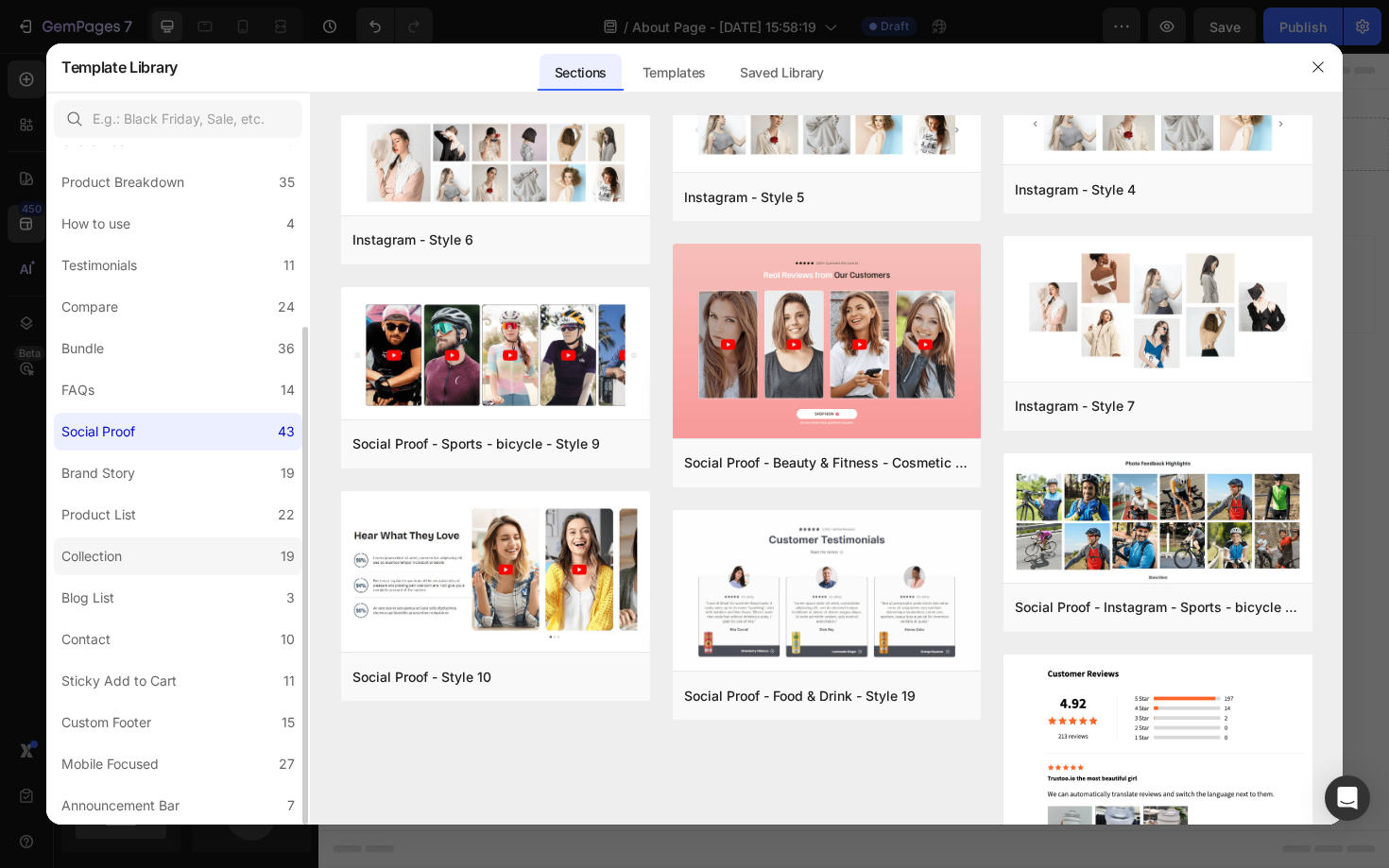
click at [165, 550] on label "Collection 19" at bounding box center [178, 556] width 249 height 38
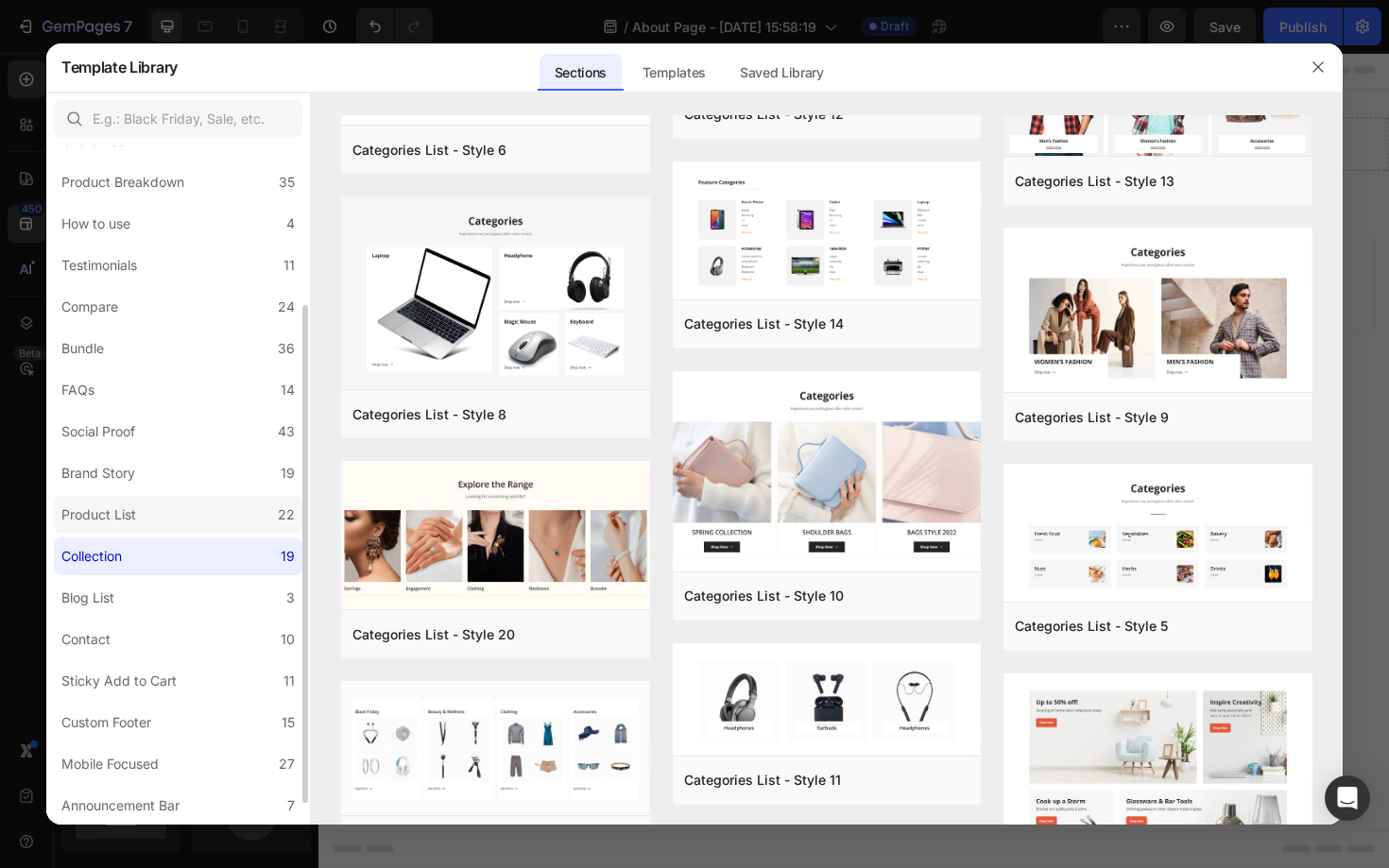
scroll to position [0, 0]
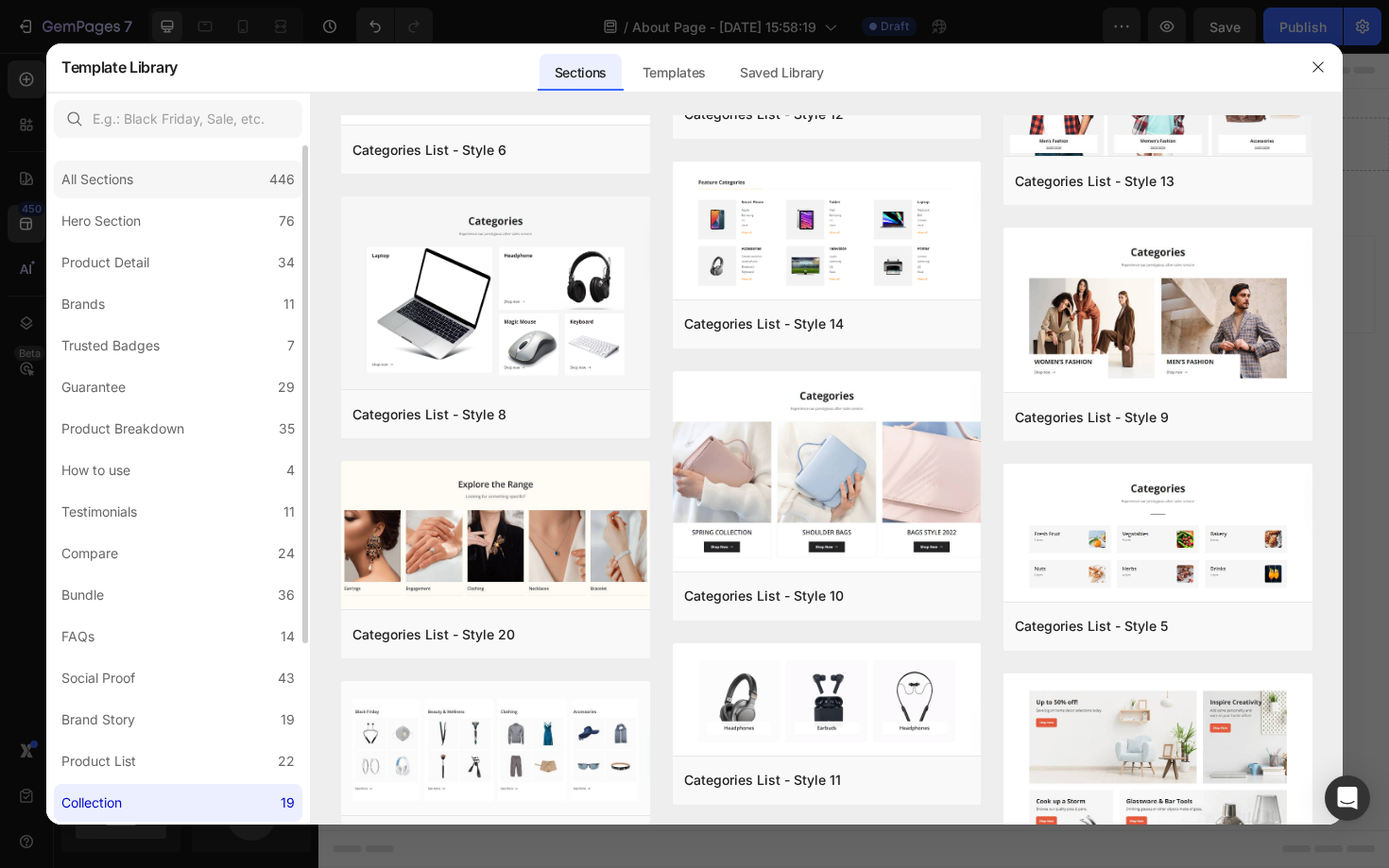
click at [168, 178] on div "All Sections 446" at bounding box center [178, 179] width 249 height 38
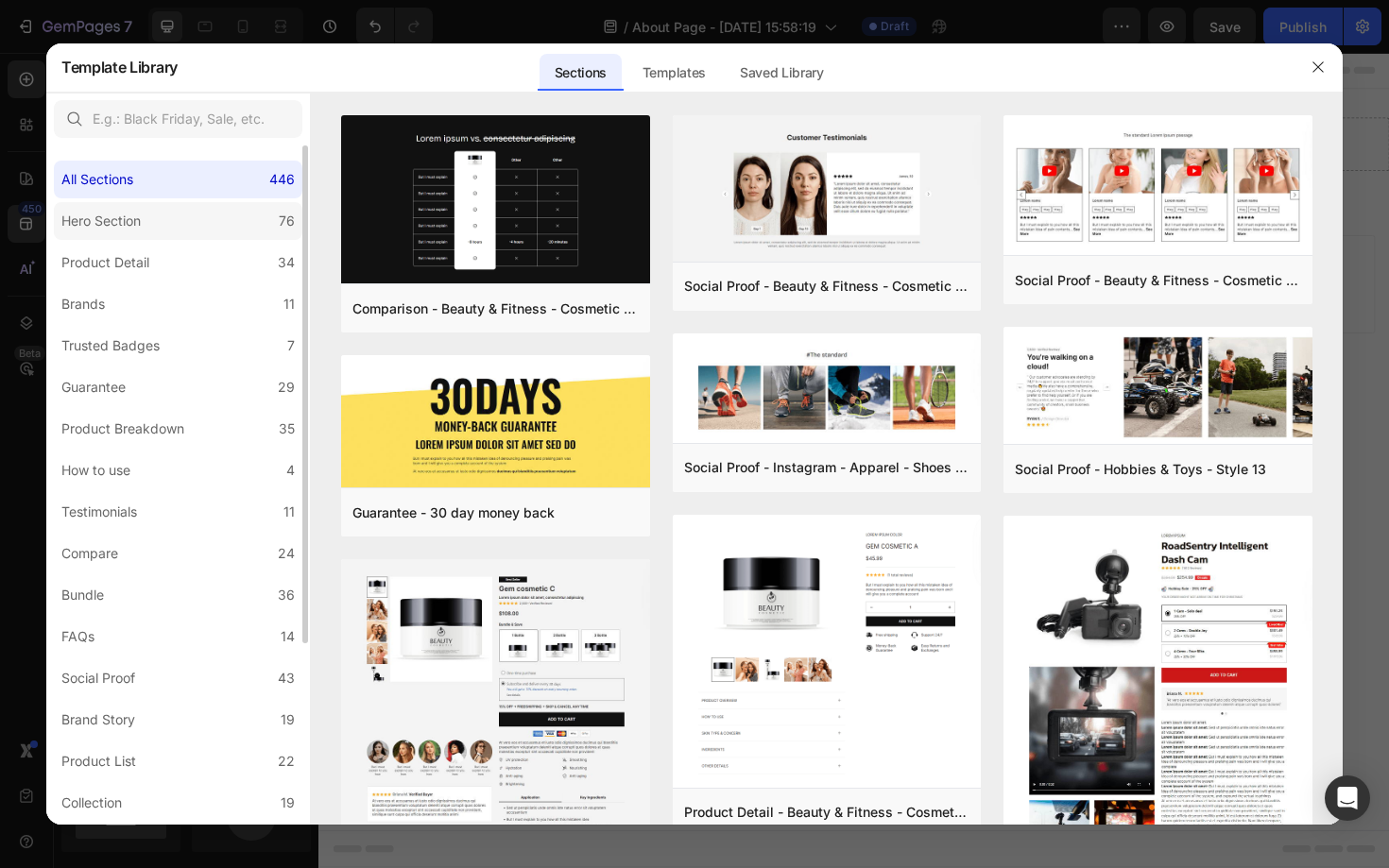
click at [145, 217] on div "Hero Section" at bounding box center [104, 221] width 87 height 22
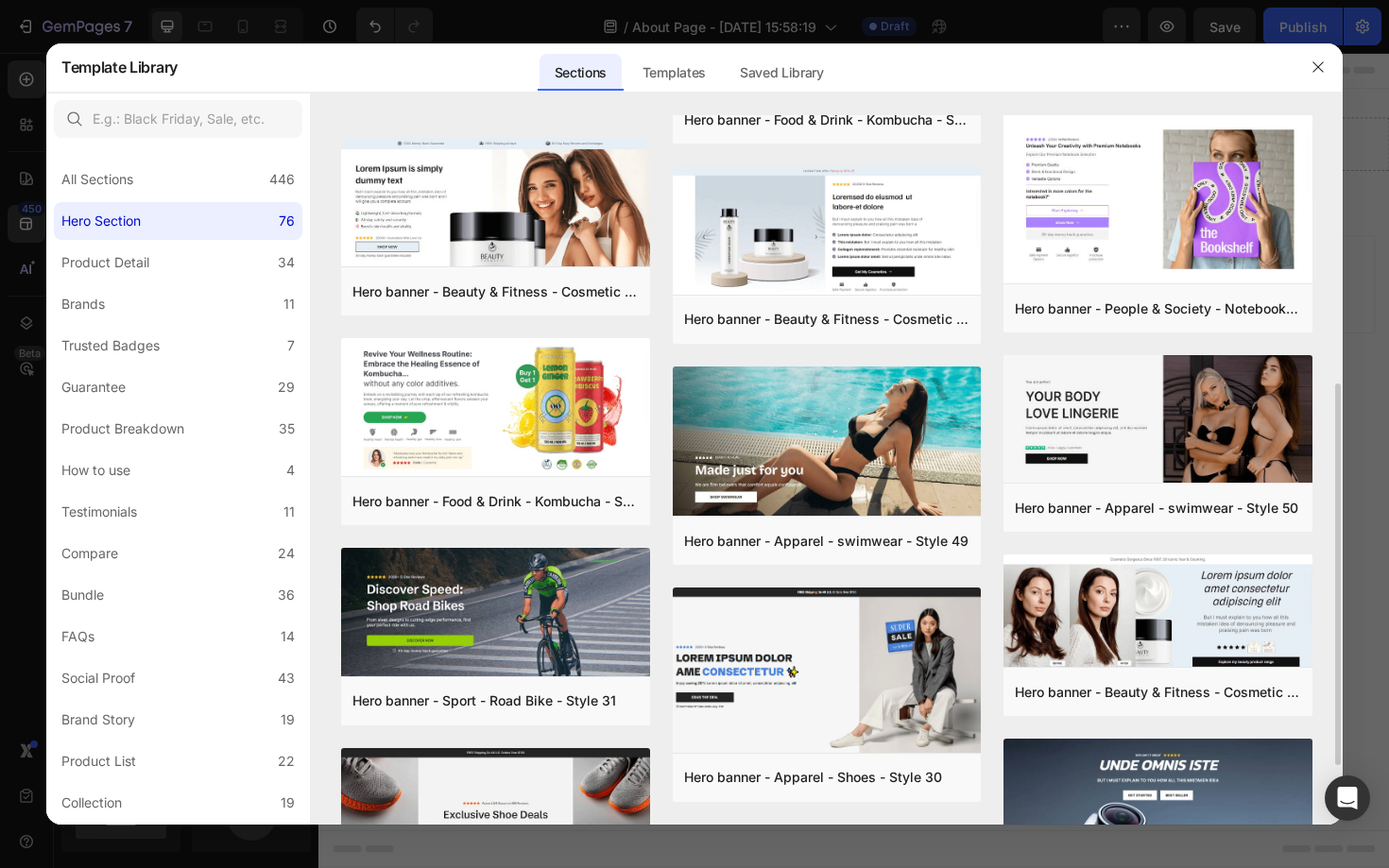
scroll to position [481, 0]
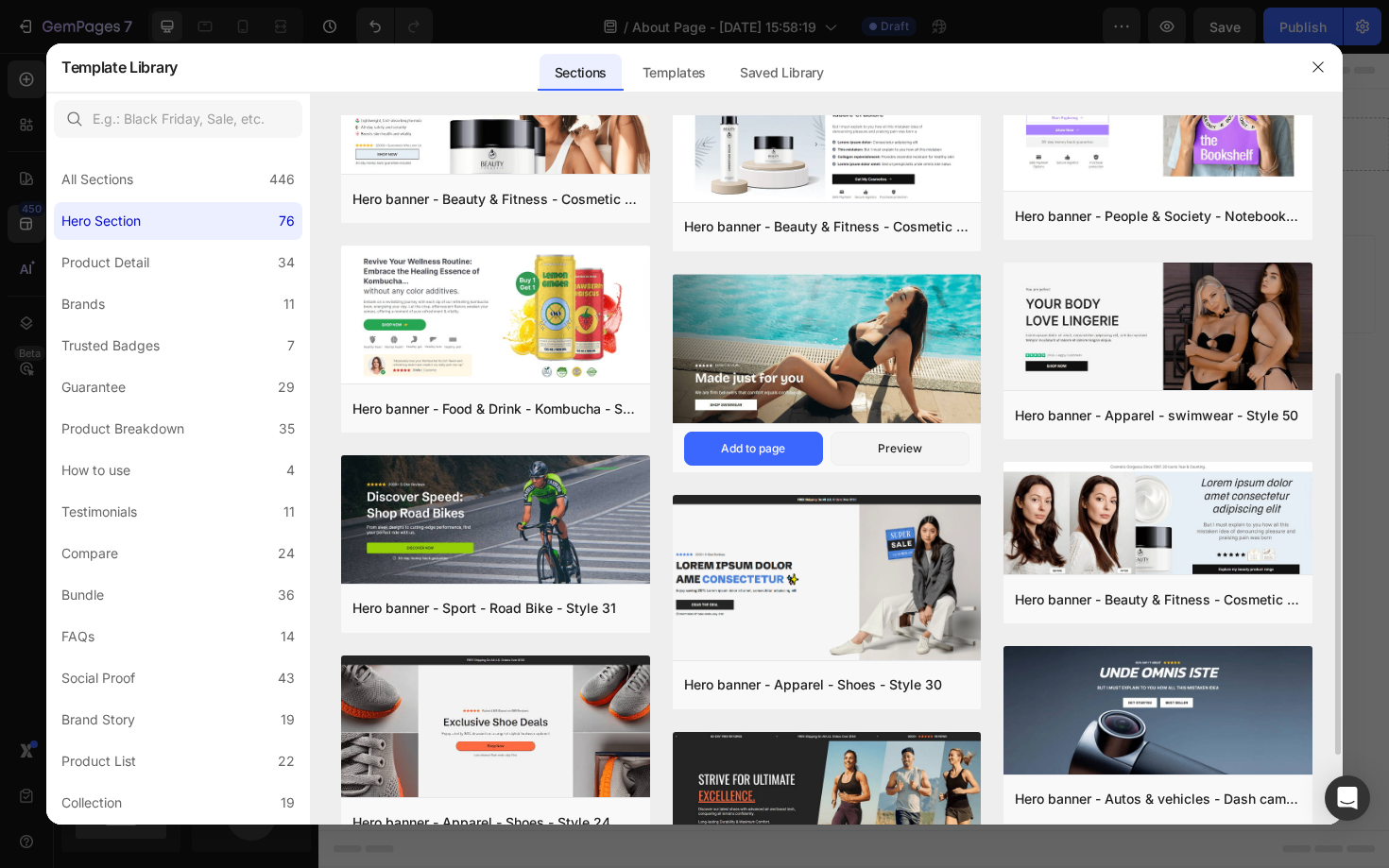
click at [795, 354] on img at bounding box center [827, 351] width 309 height 154
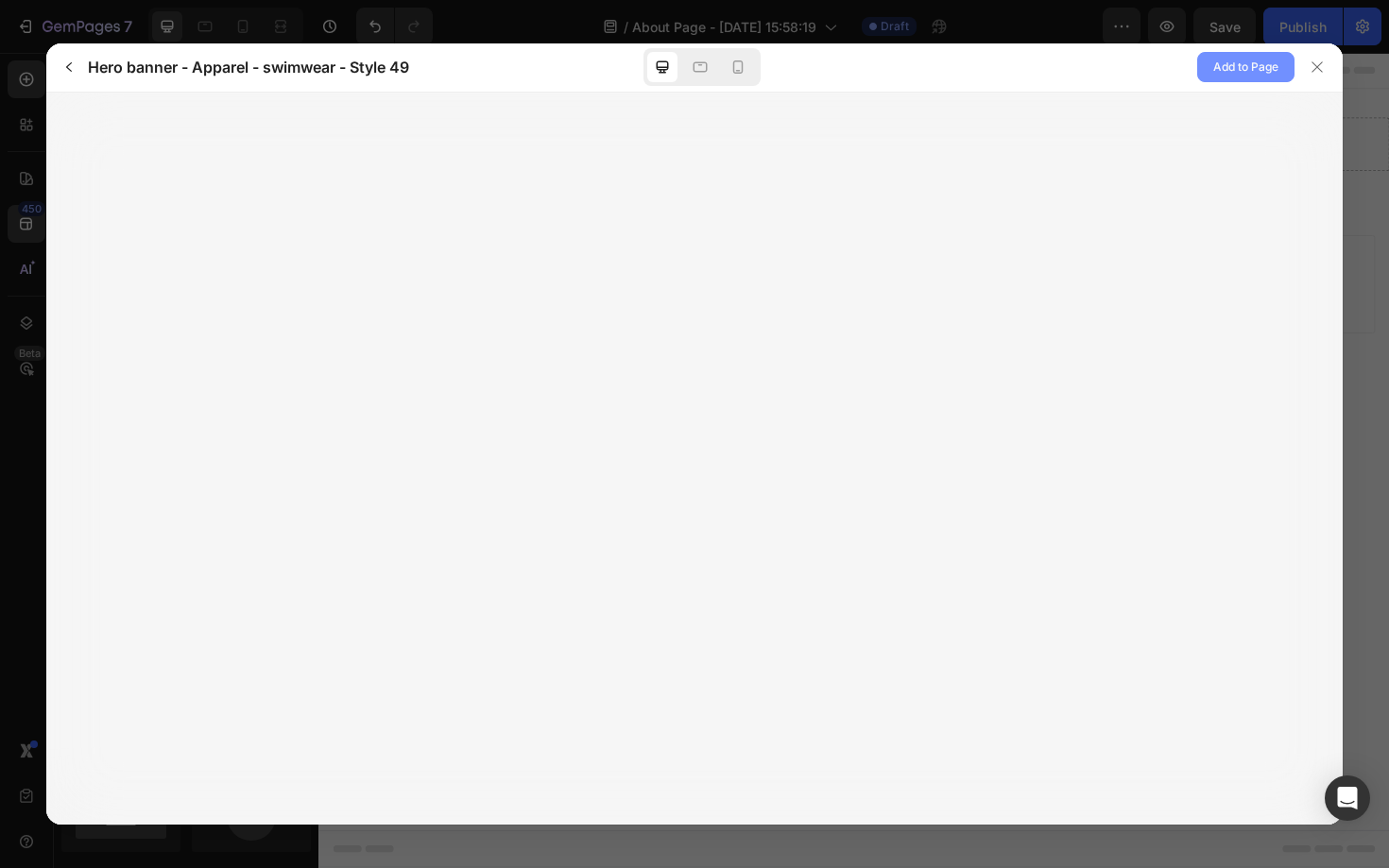
click at [1234, 63] on span "Add to Page" at bounding box center [1245, 66] width 65 height 22
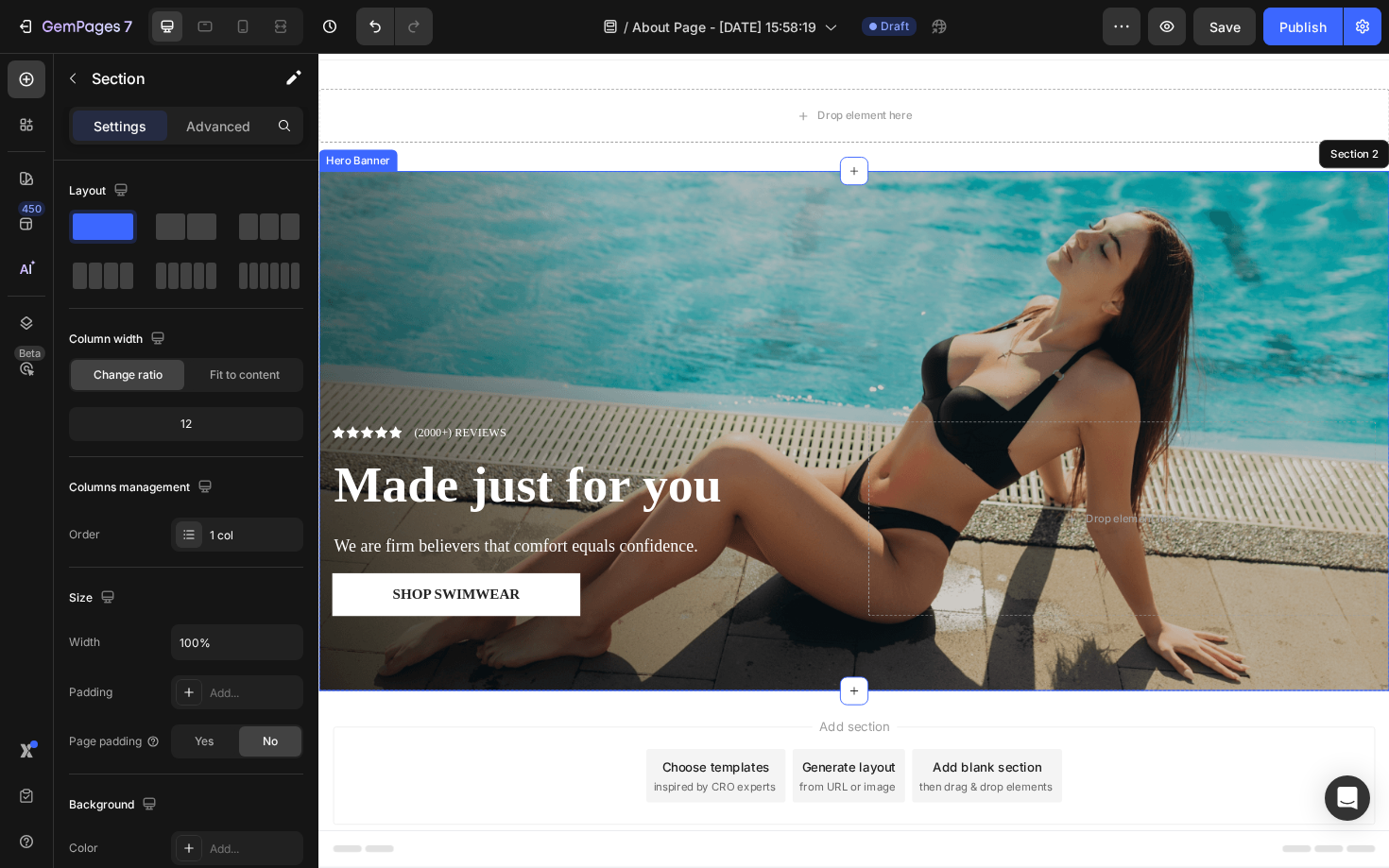
scroll to position [0, 0]
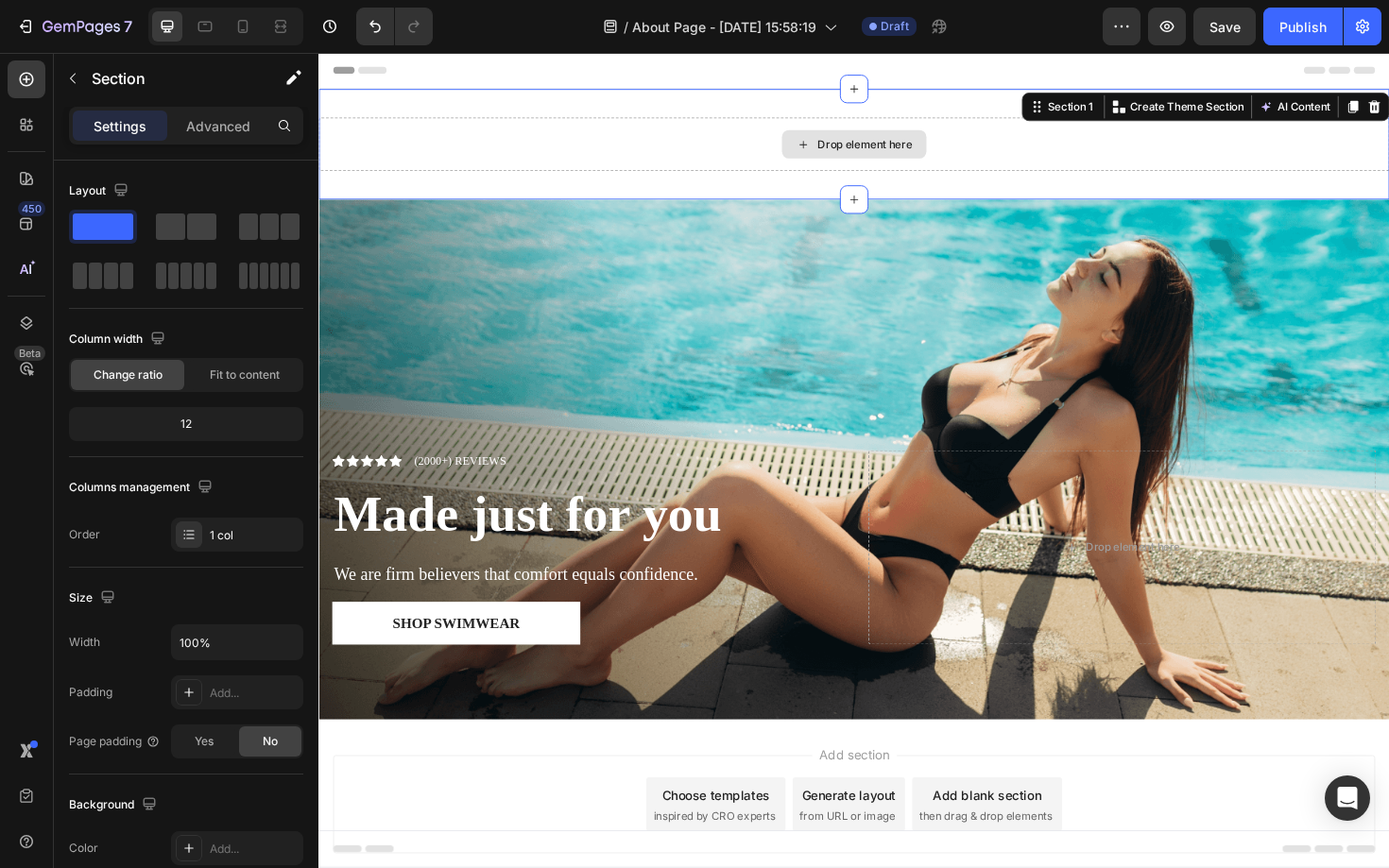
click at [492, 138] on div "Drop element here" at bounding box center [885, 150] width 1133 height 56
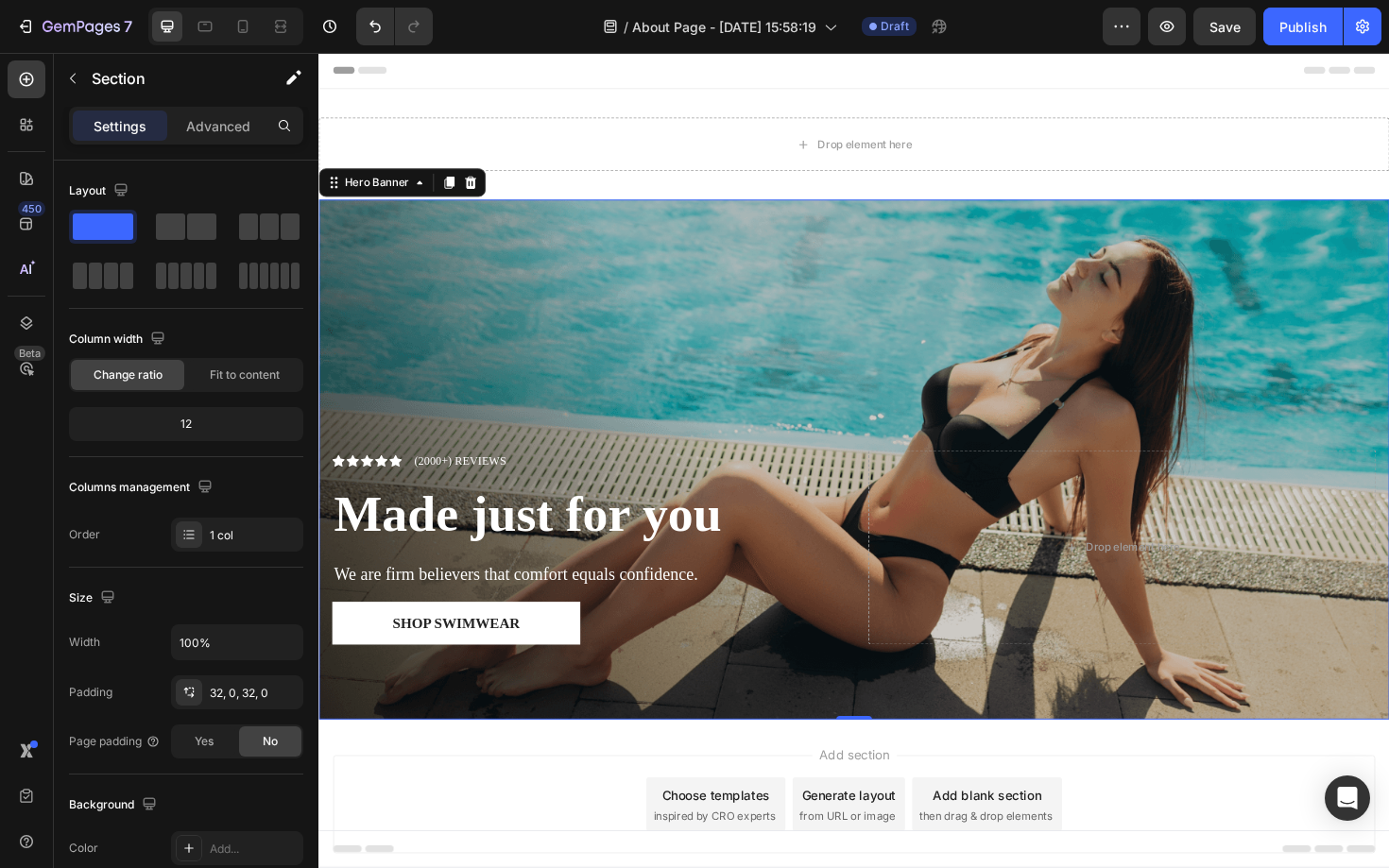
click at [708, 409] on div "Overlay" at bounding box center [885, 484] width 1133 height 551
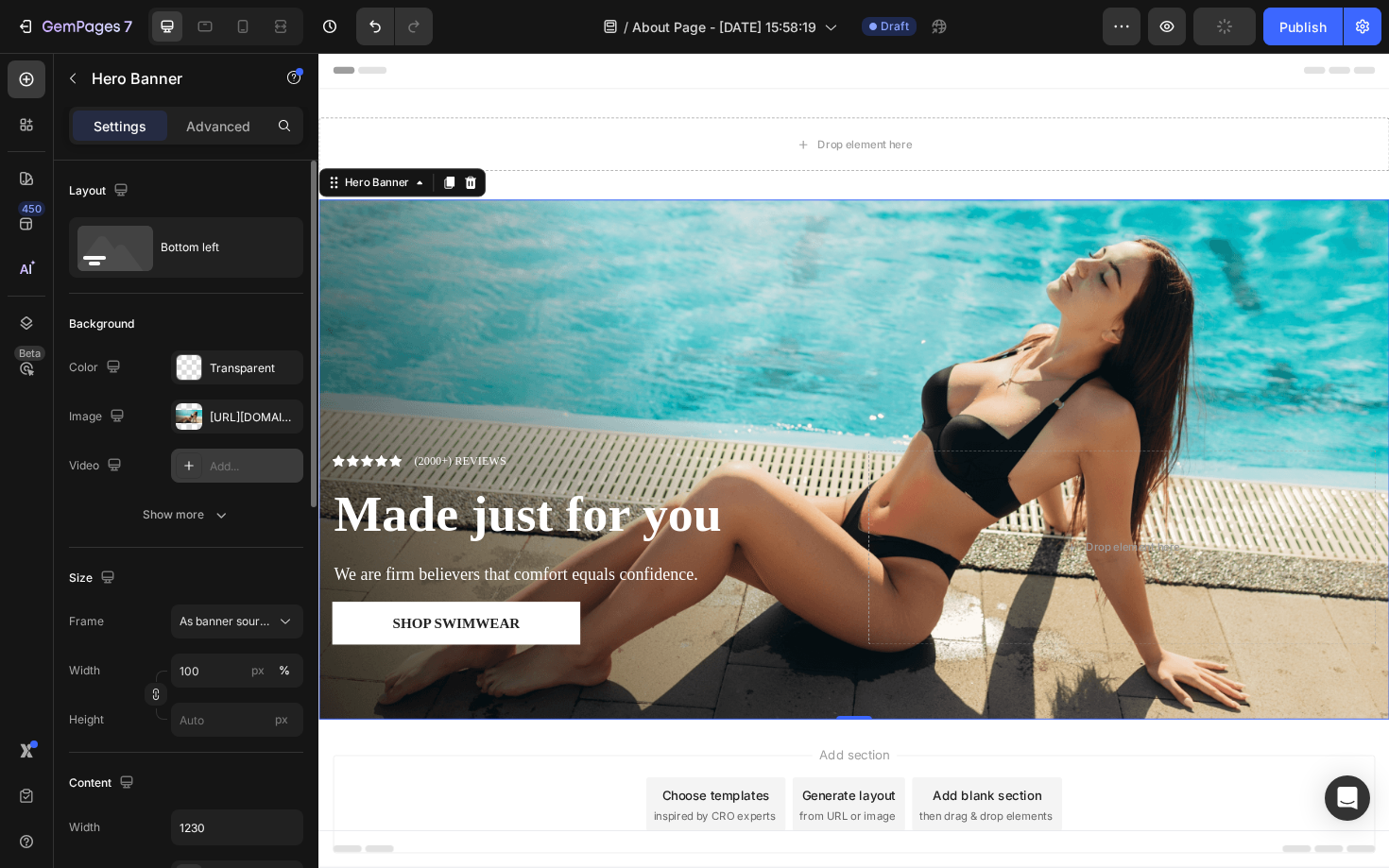
click at [229, 475] on div "Add..." at bounding box center [237, 466] width 132 height 34
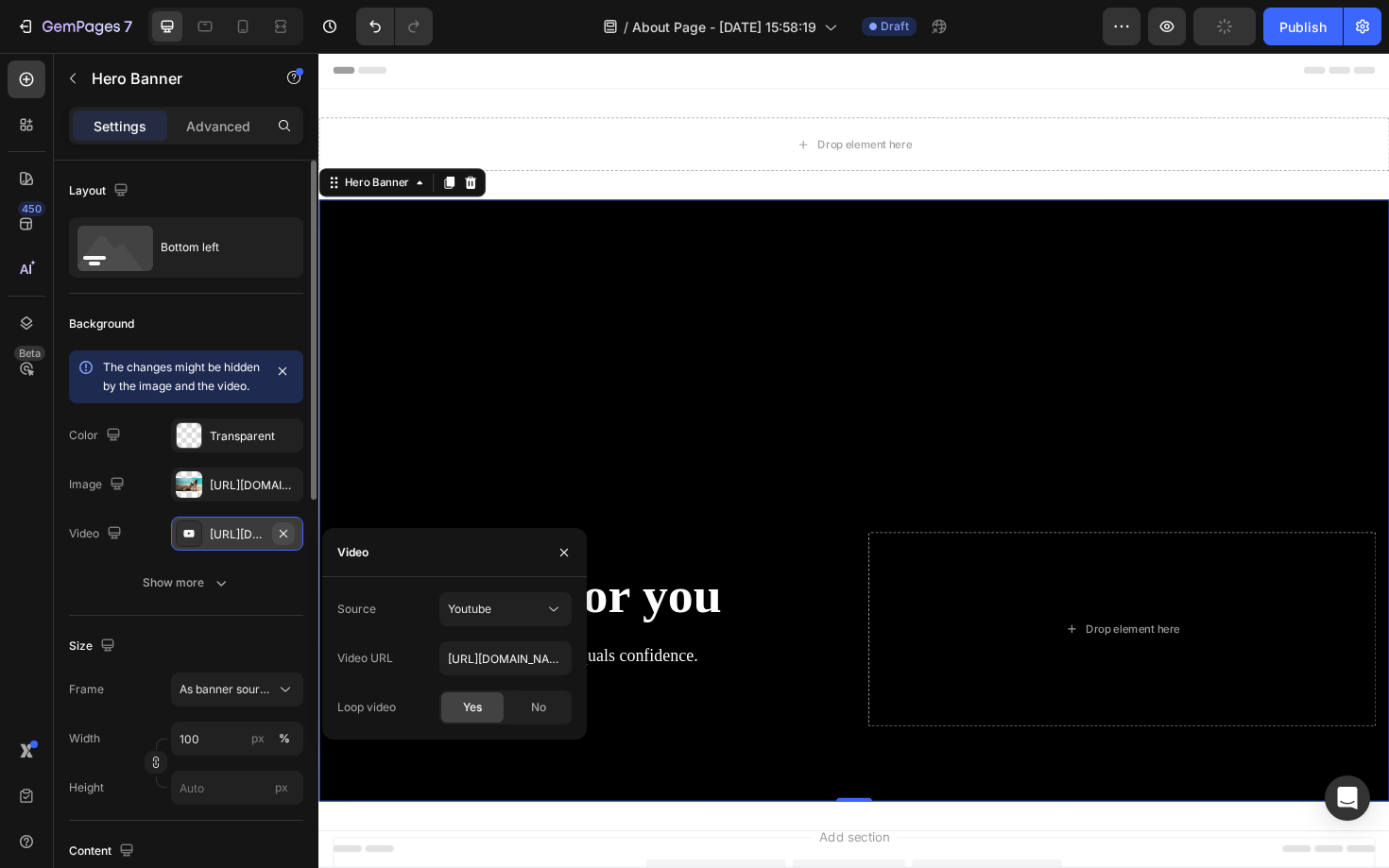
click at [286, 541] on icon "button" at bounding box center [284, 534] width 16 height 16
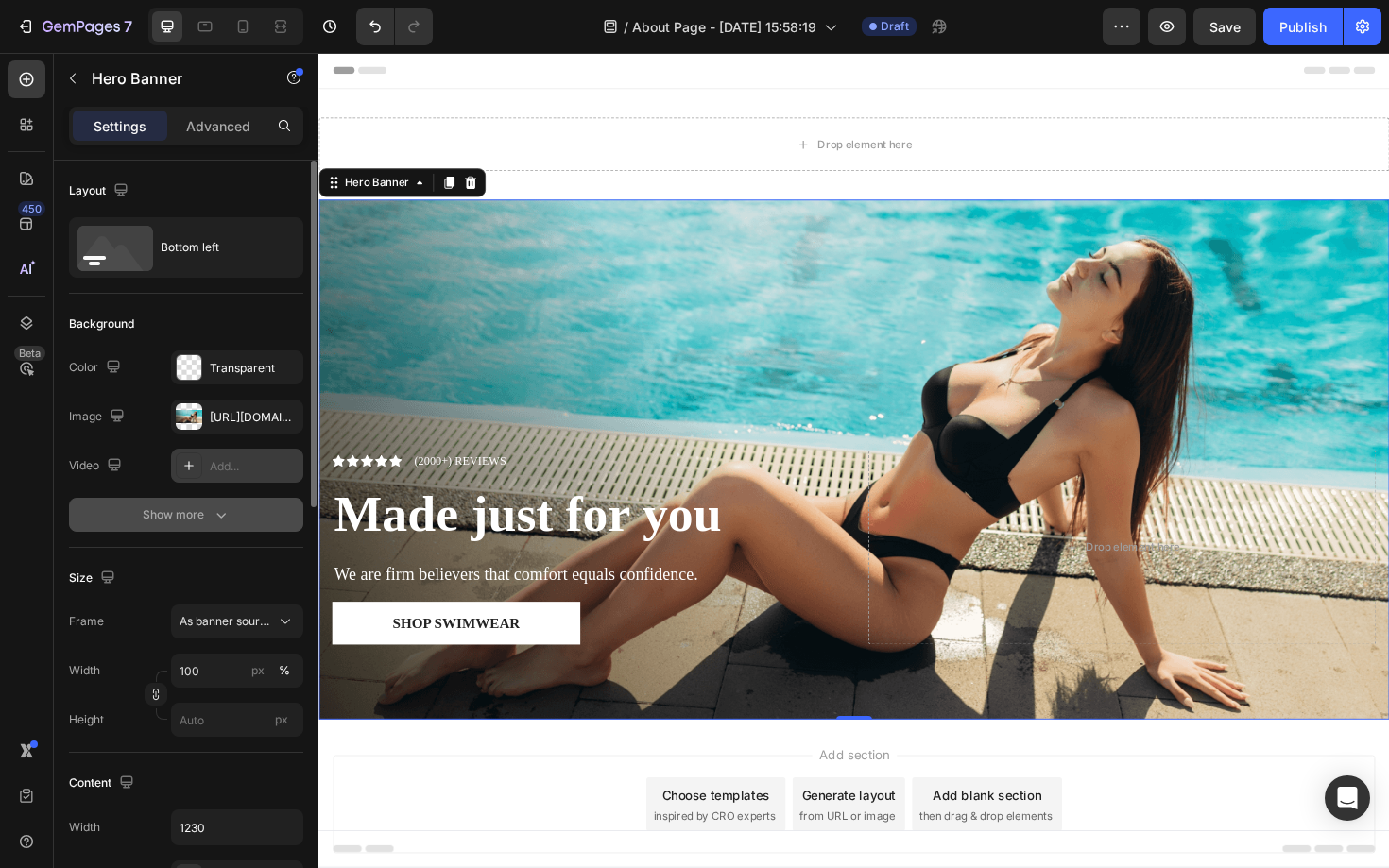
click at [216, 511] on icon "button" at bounding box center [221, 514] width 18 height 18
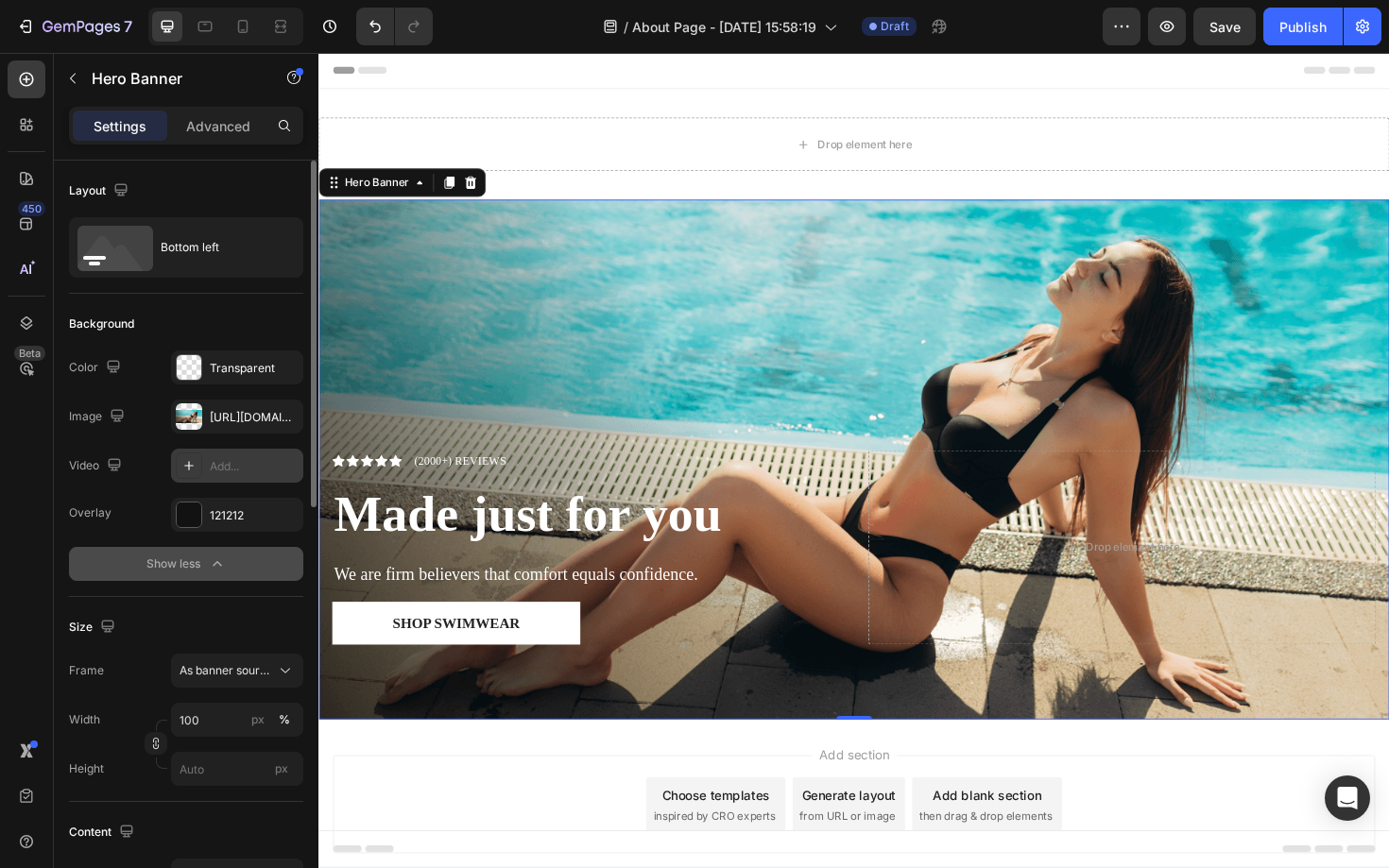
click at [193, 465] on icon at bounding box center [190, 466] width 16 height 16
type input "https://youtu.be/KOxfzBp72uk"
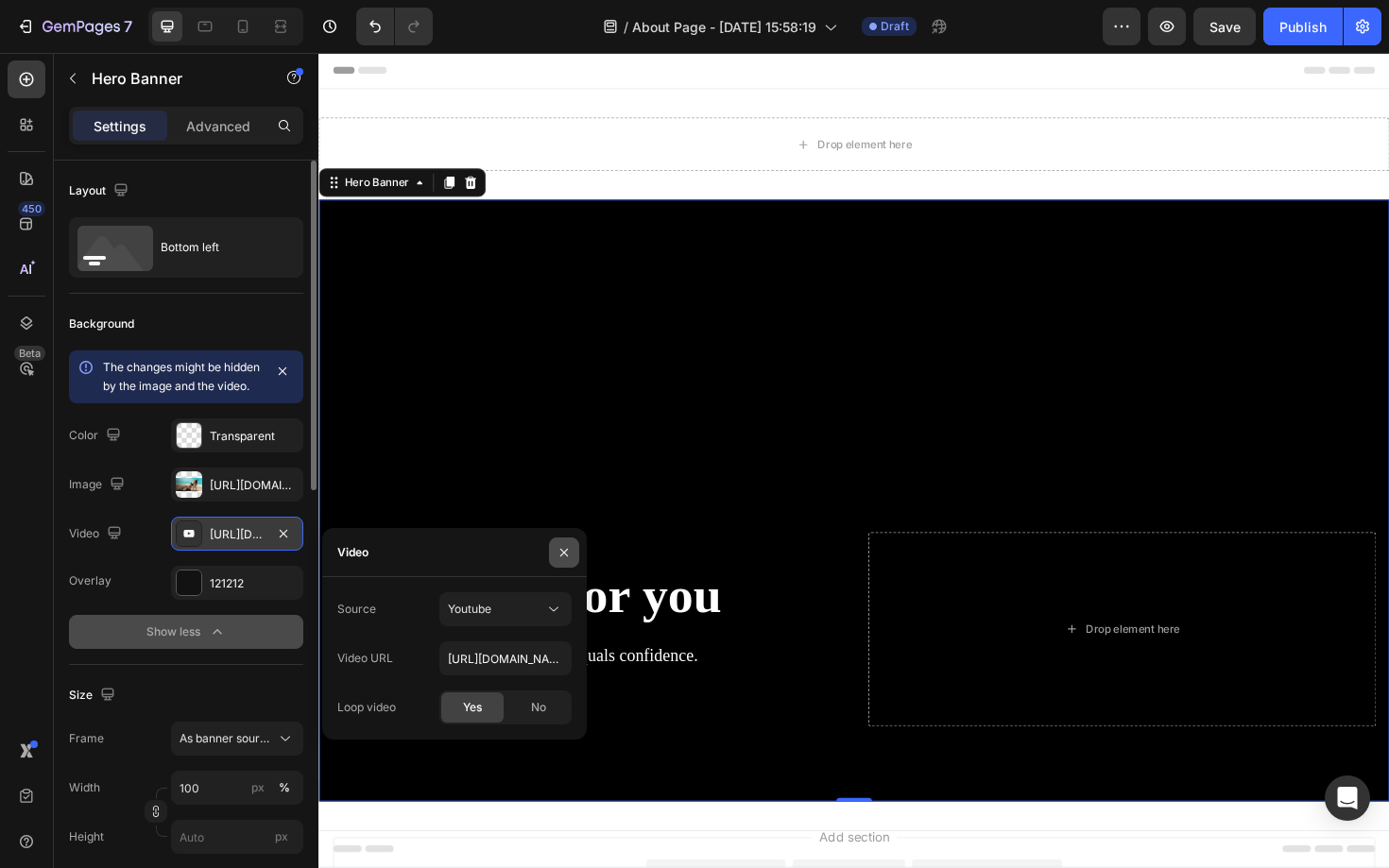
click at [558, 560] on button "button" at bounding box center [564, 552] width 30 height 30
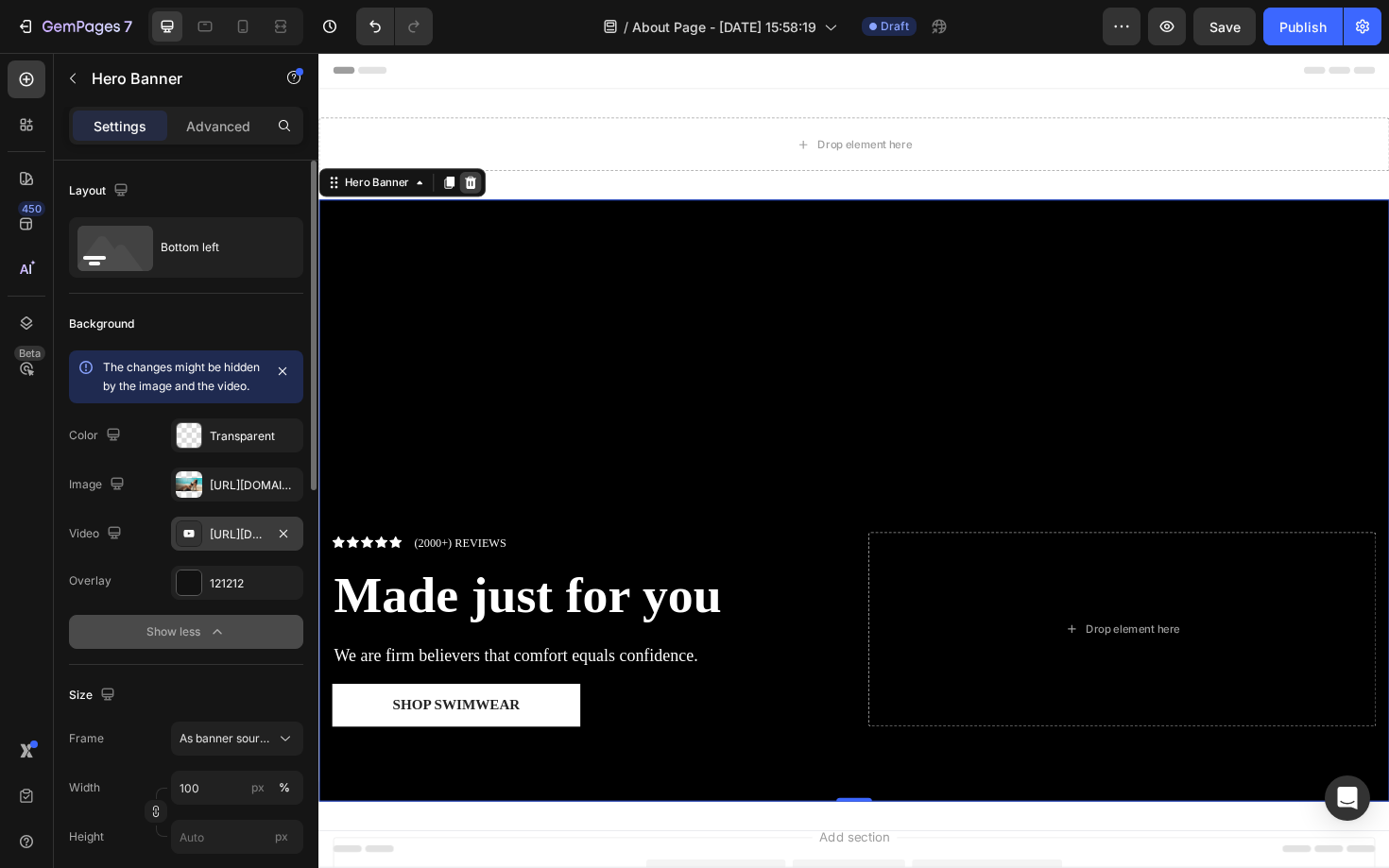
click at [486, 191] on icon at bounding box center [479, 191] width 16 height 16
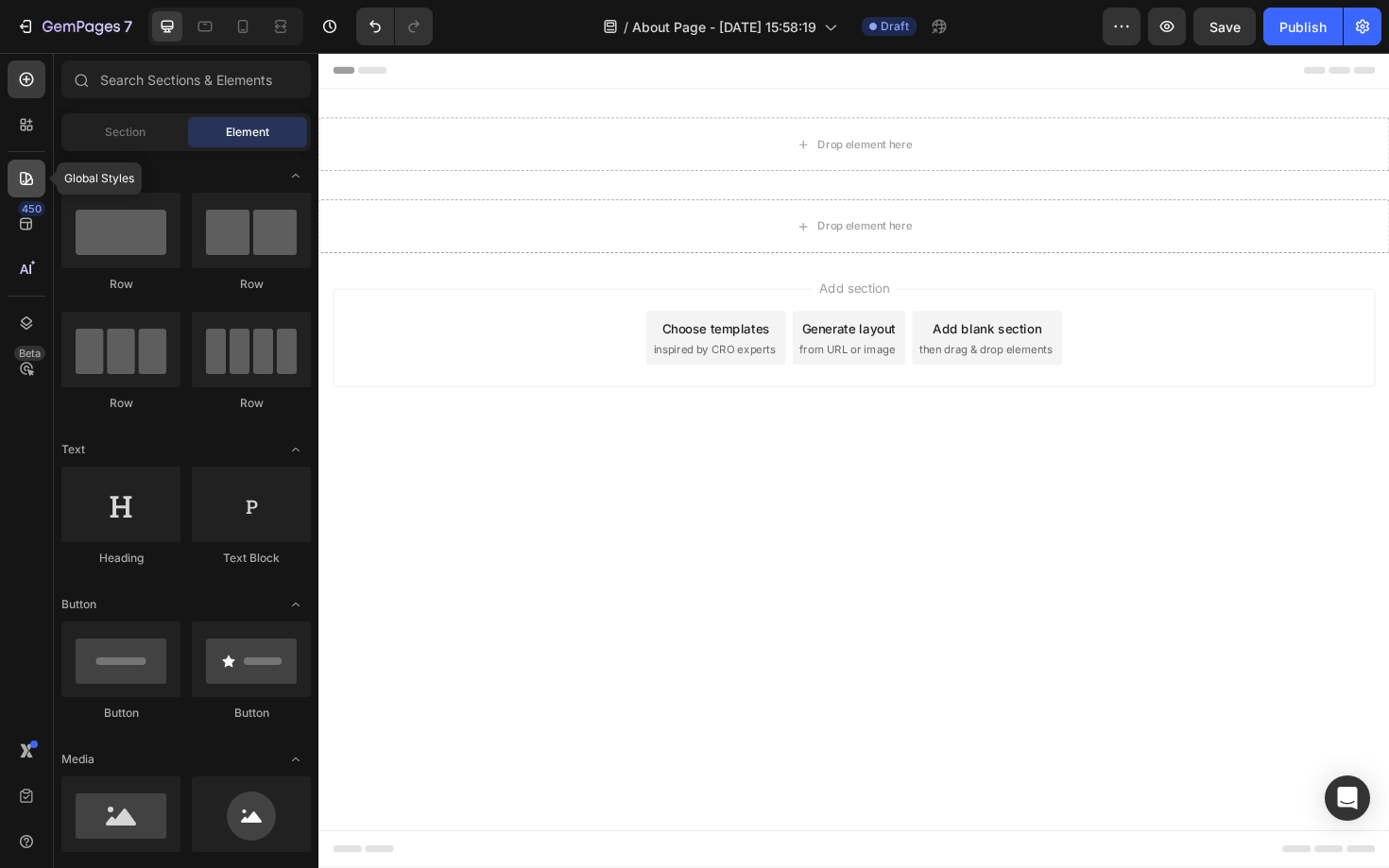
click at [17, 177] on icon at bounding box center [25, 178] width 18 height 18
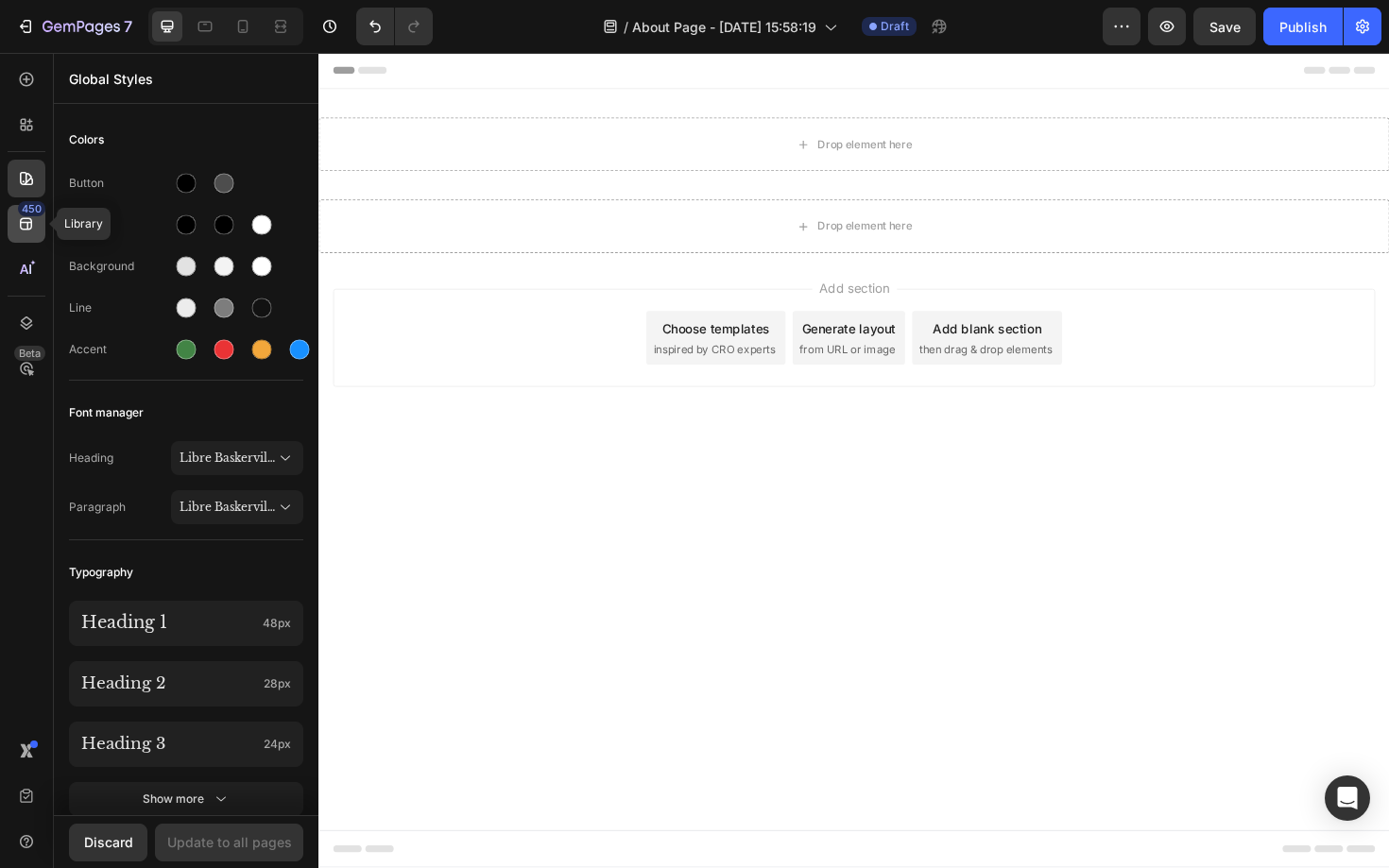
click at [23, 219] on icon at bounding box center [25, 224] width 18 height 18
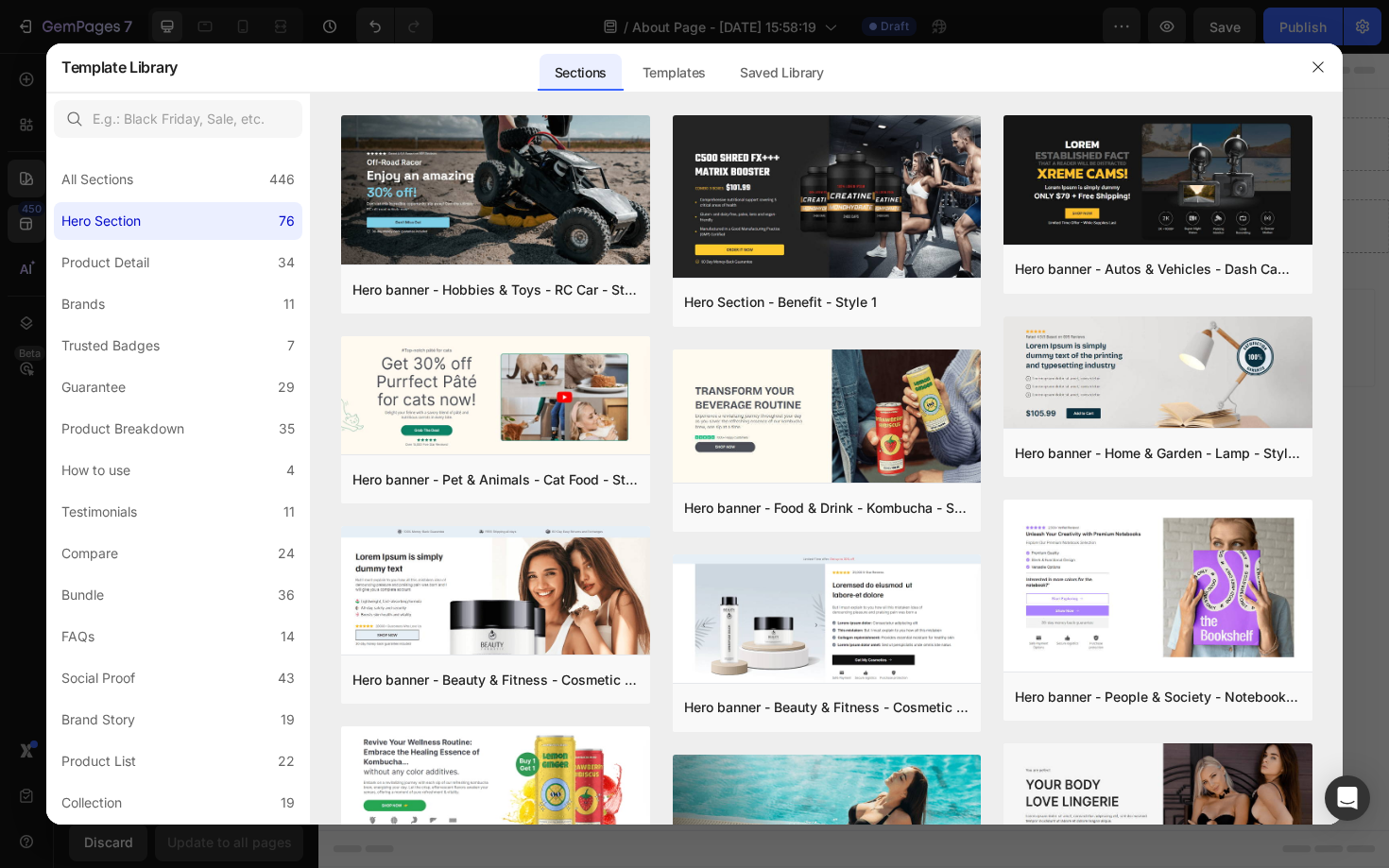
click at [0, 508] on div at bounding box center [694, 434] width 1389 height 868
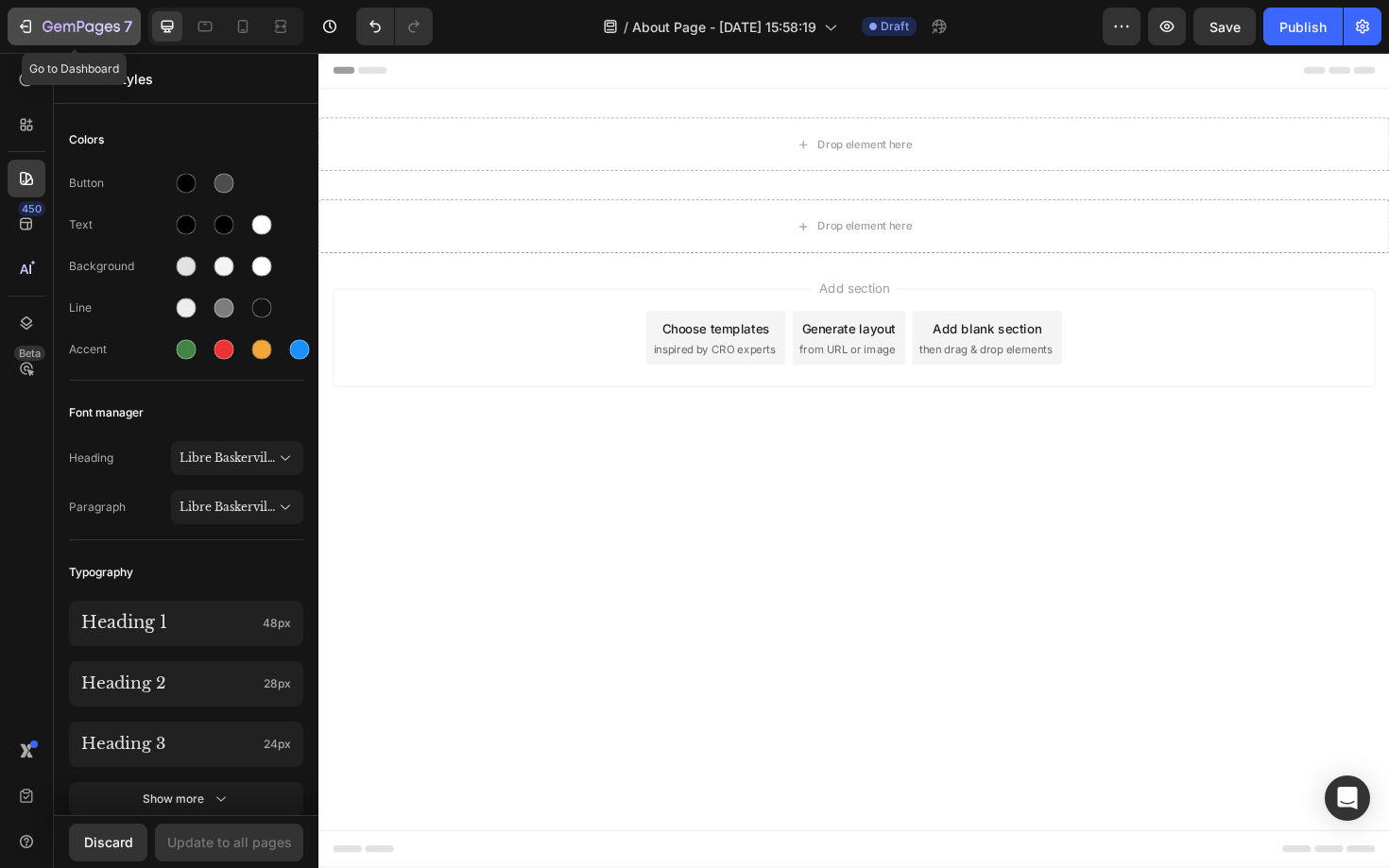
click at [19, 33] on icon "button" at bounding box center [25, 25] width 18 height 18
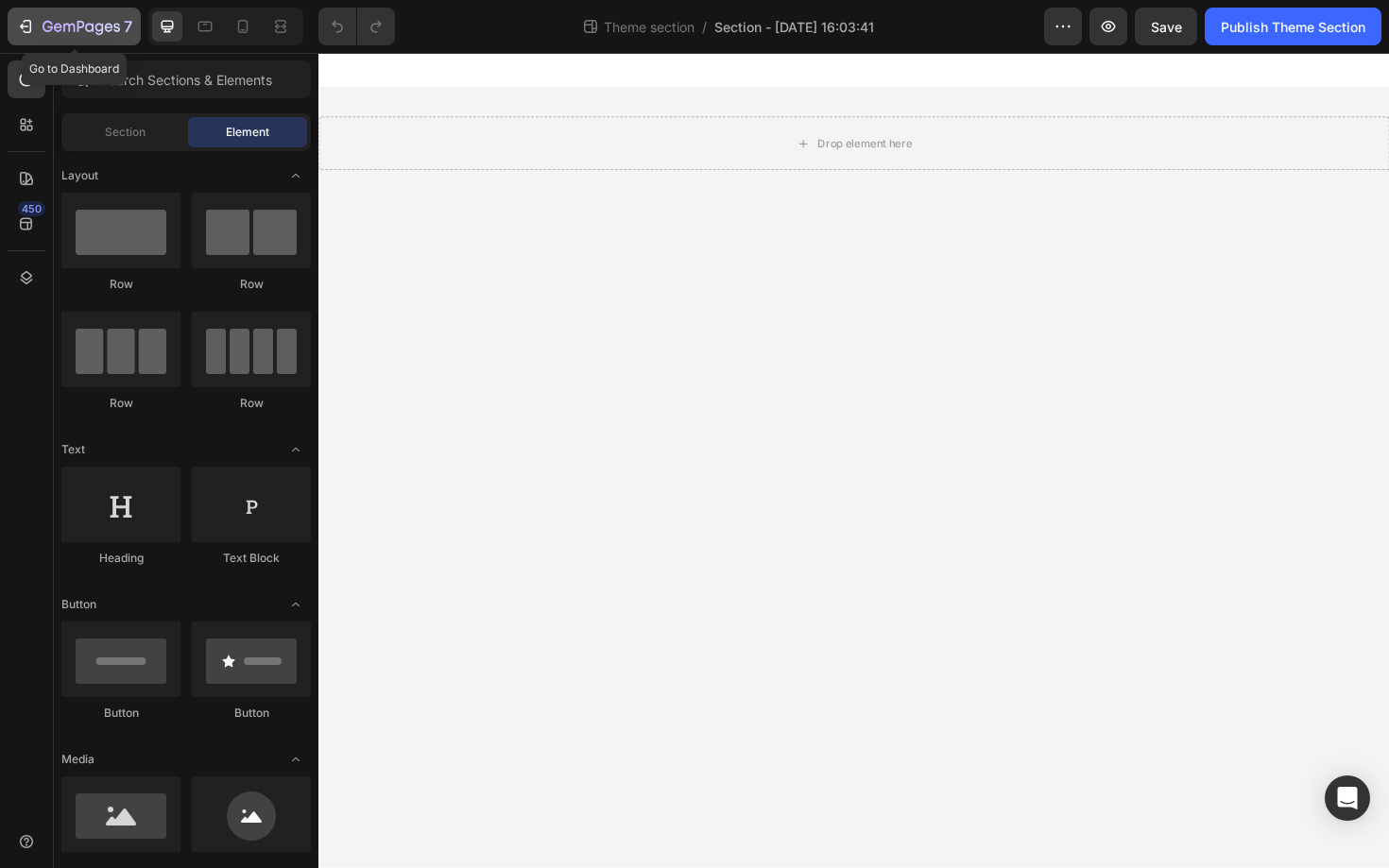
click at [23, 31] on icon "button" at bounding box center [27, 26] width 9 height 14
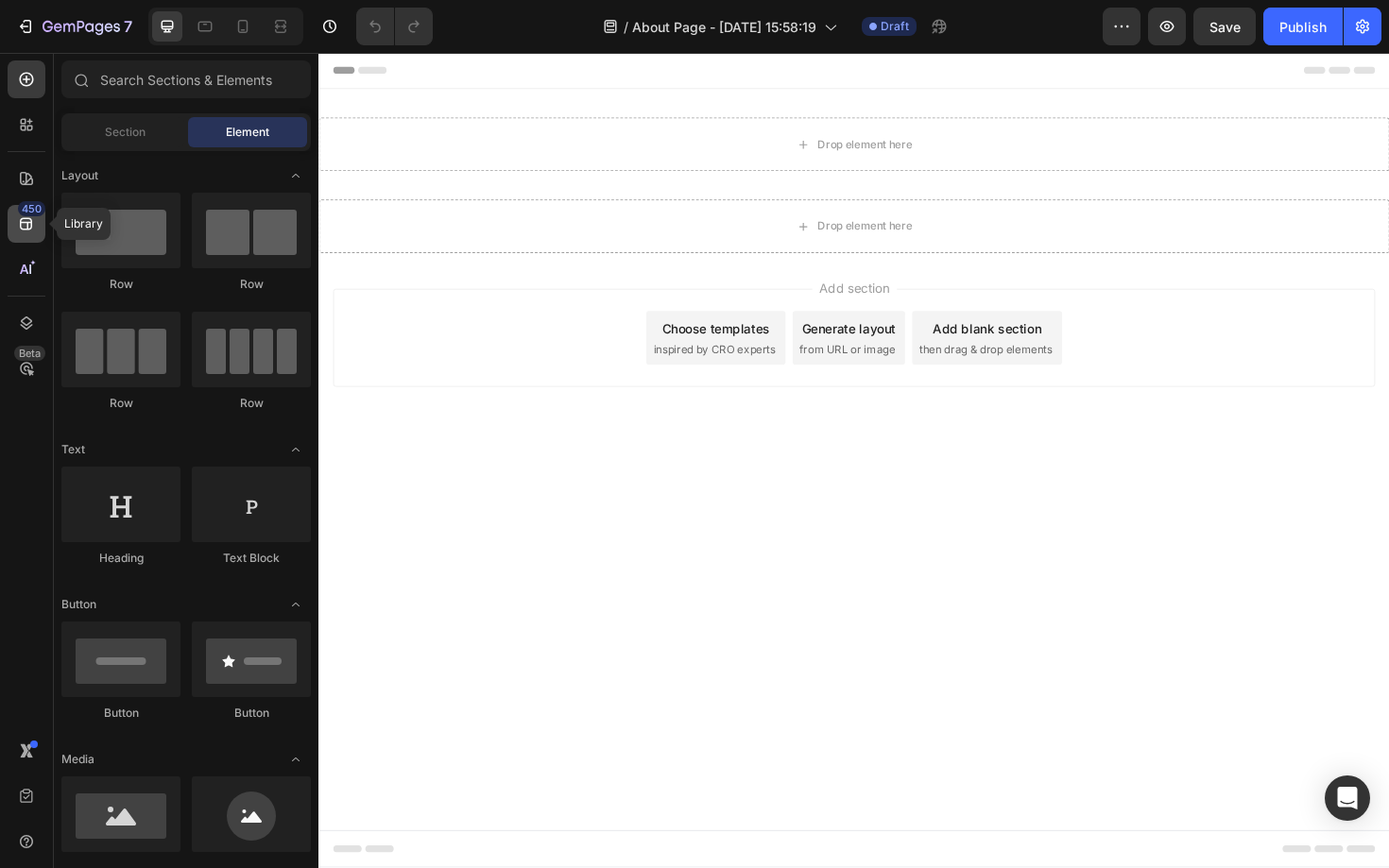
click at [28, 227] on icon at bounding box center [25, 224] width 18 height 18
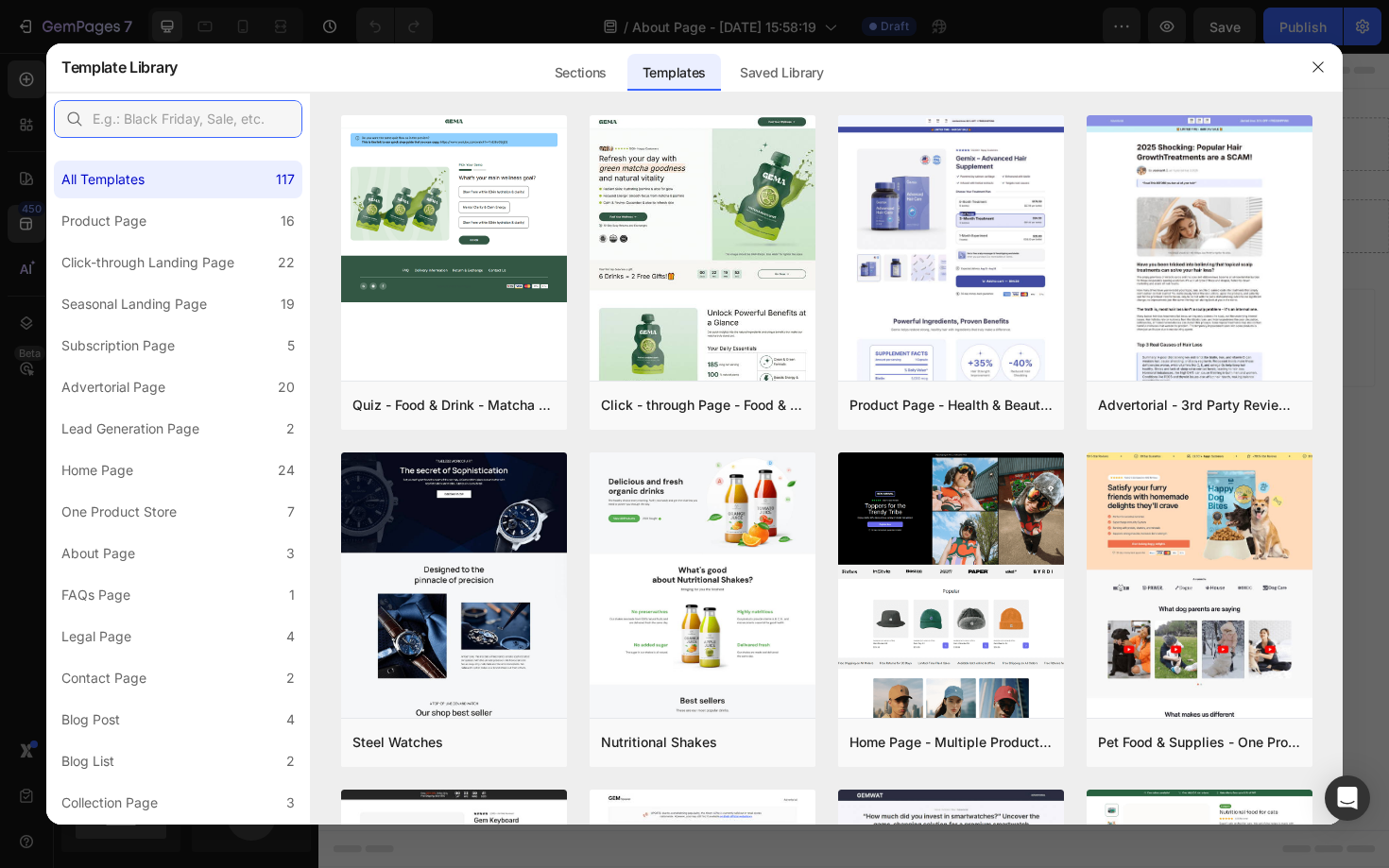
click at [200, 127] on input "text" at bounding box center [178, 119] width 249 height 38
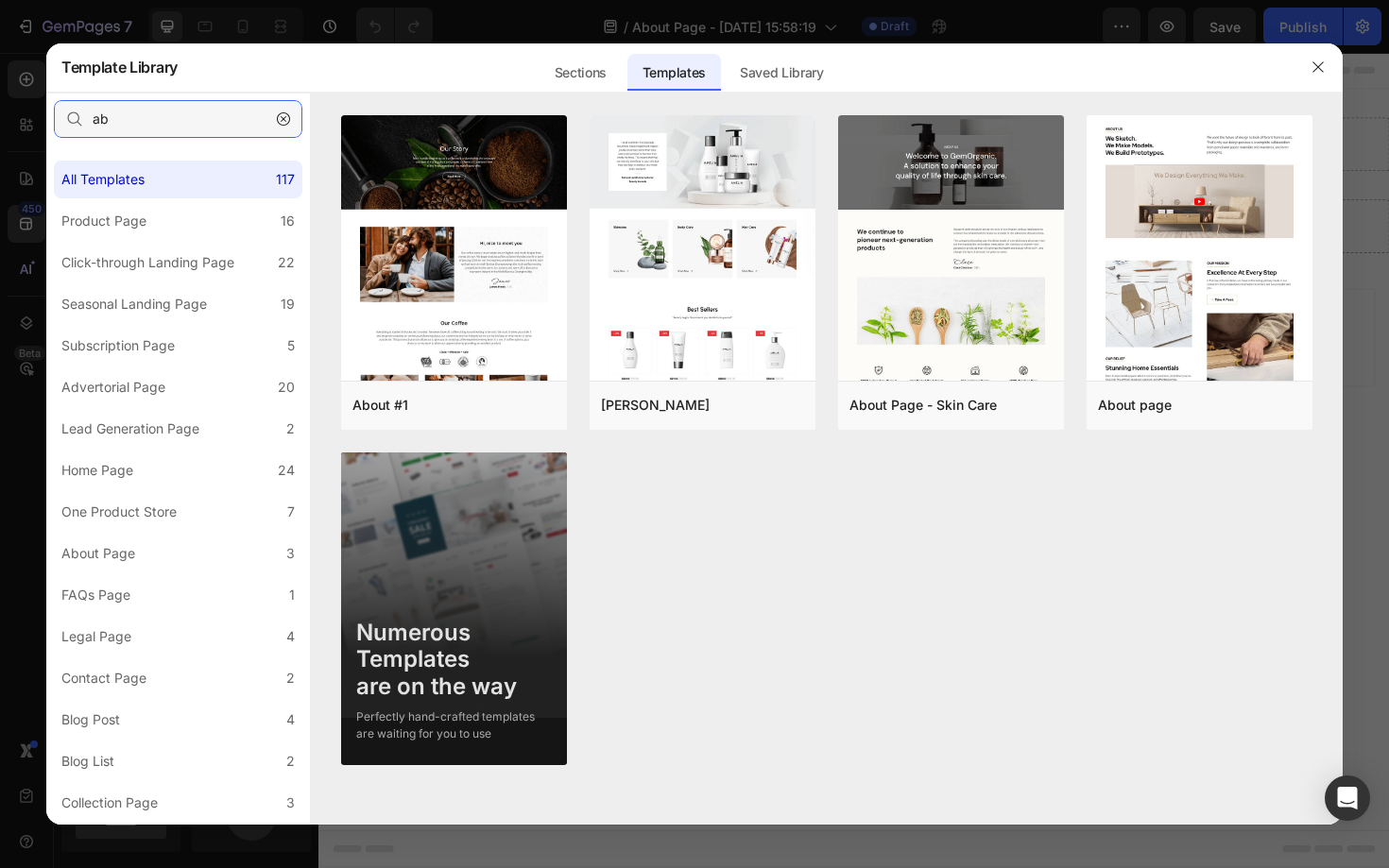
type input "a"
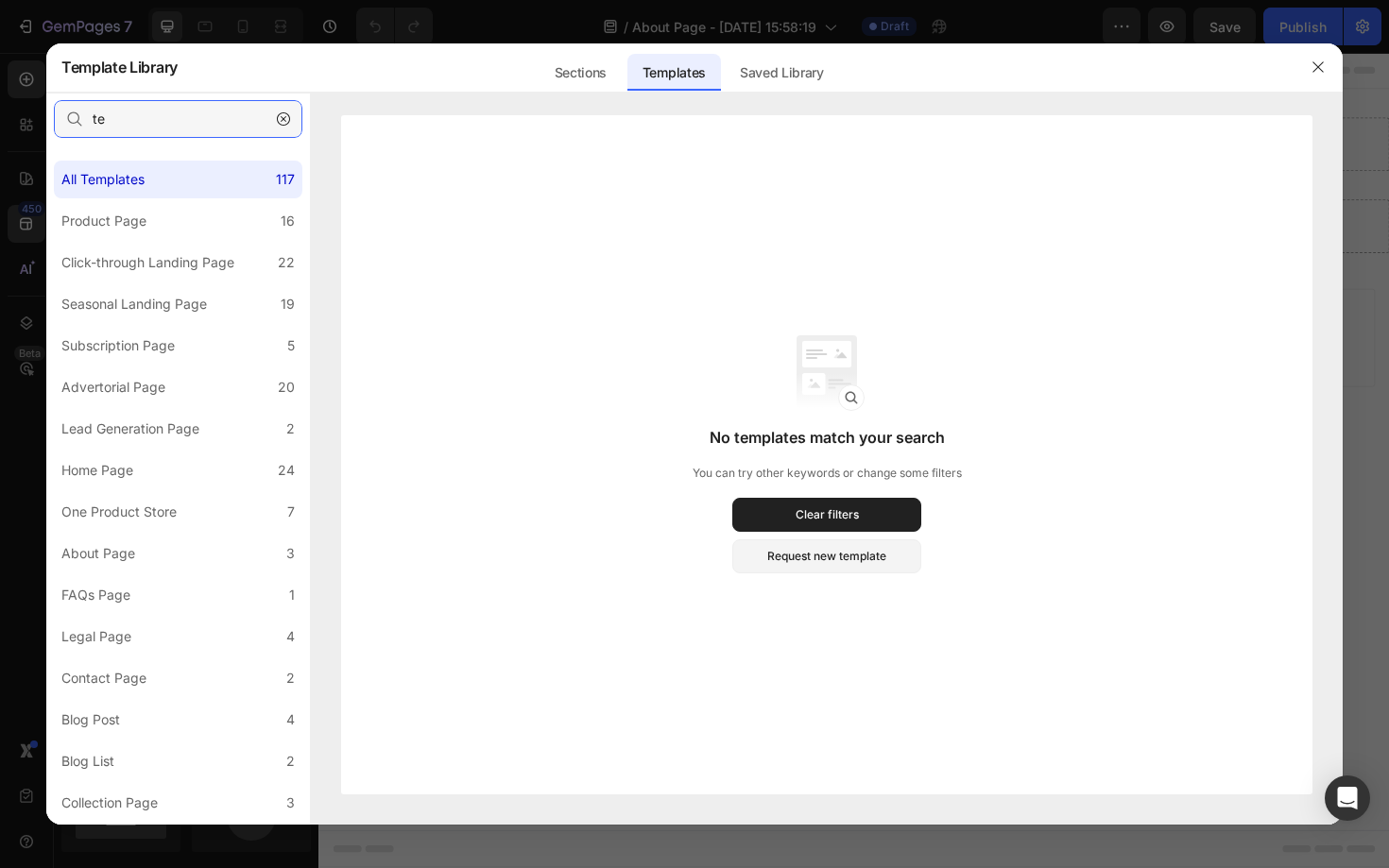
type input "t"
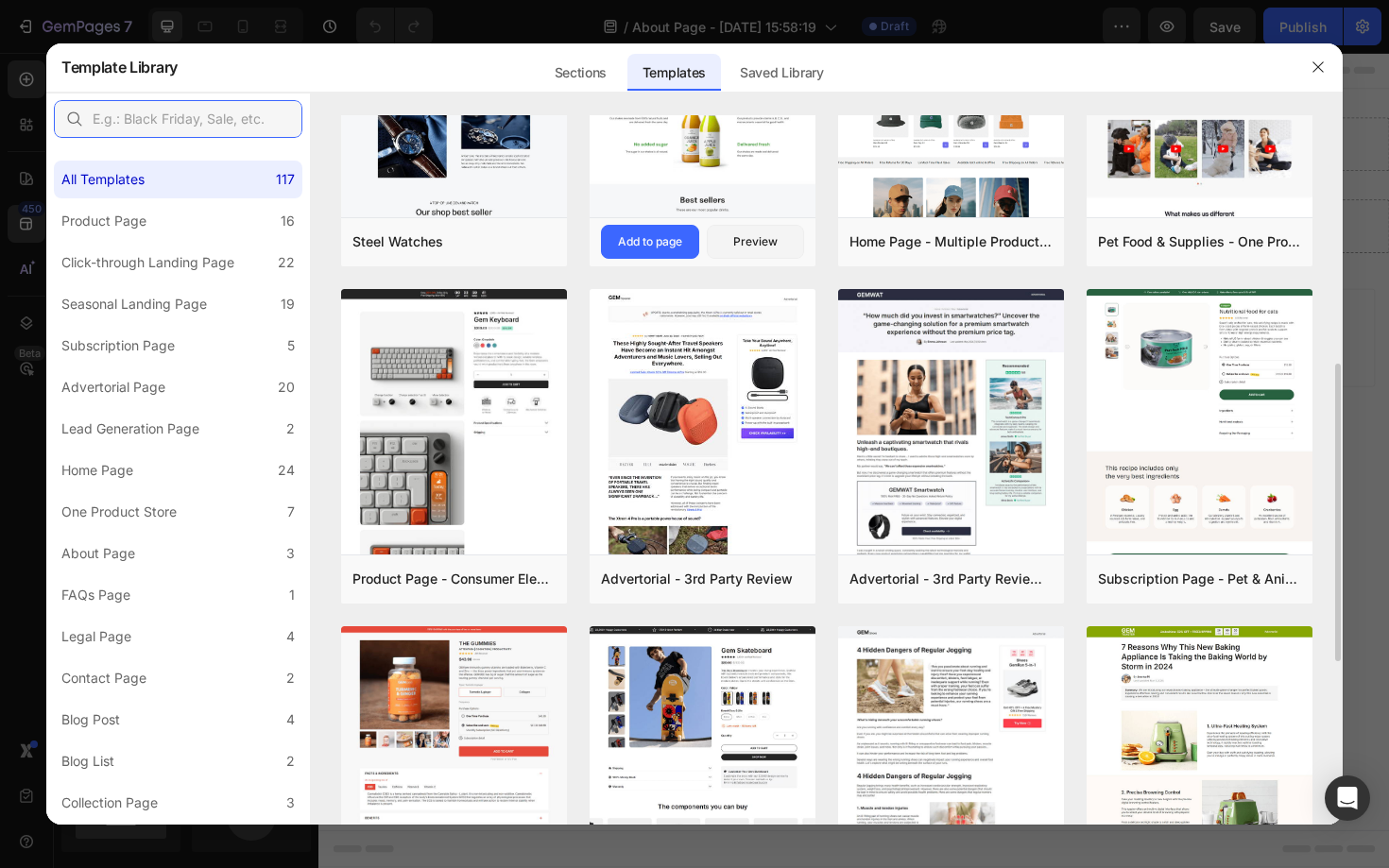
scroll to position [536, 0]
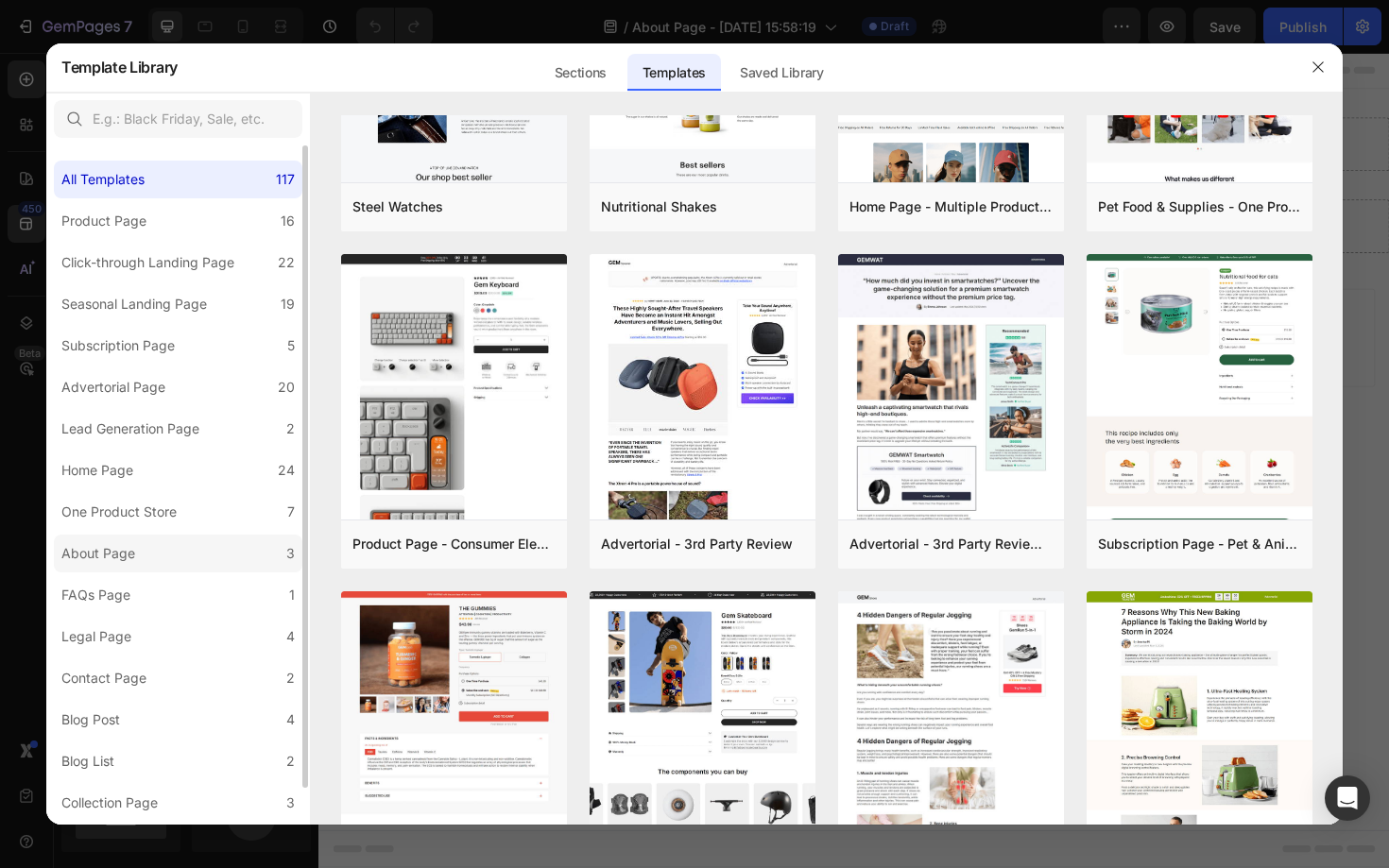
click at [146, 561] on label "About Page 3" at bounding box center [178, 553] width 249 height 38
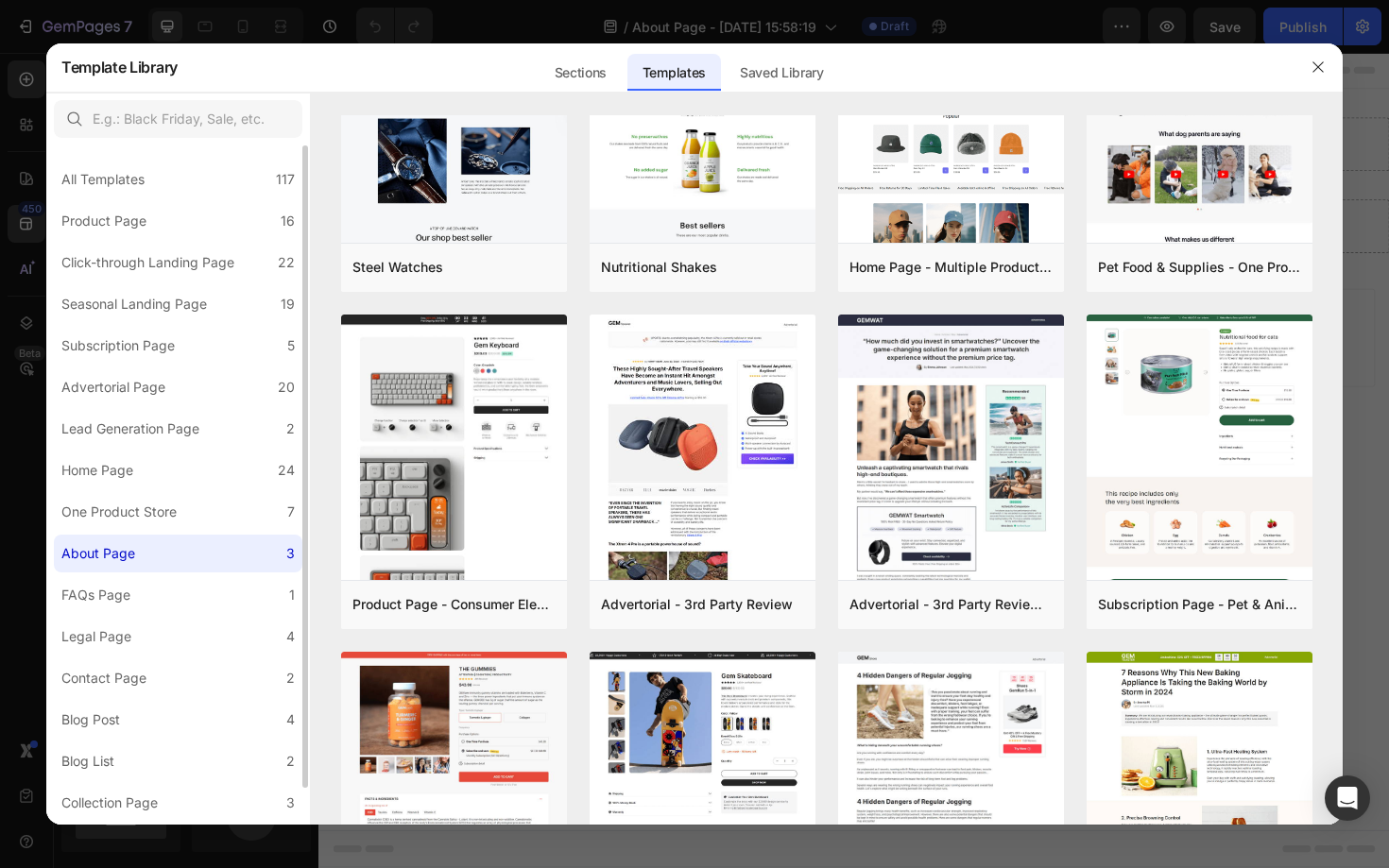
scroll to position [0, 0]
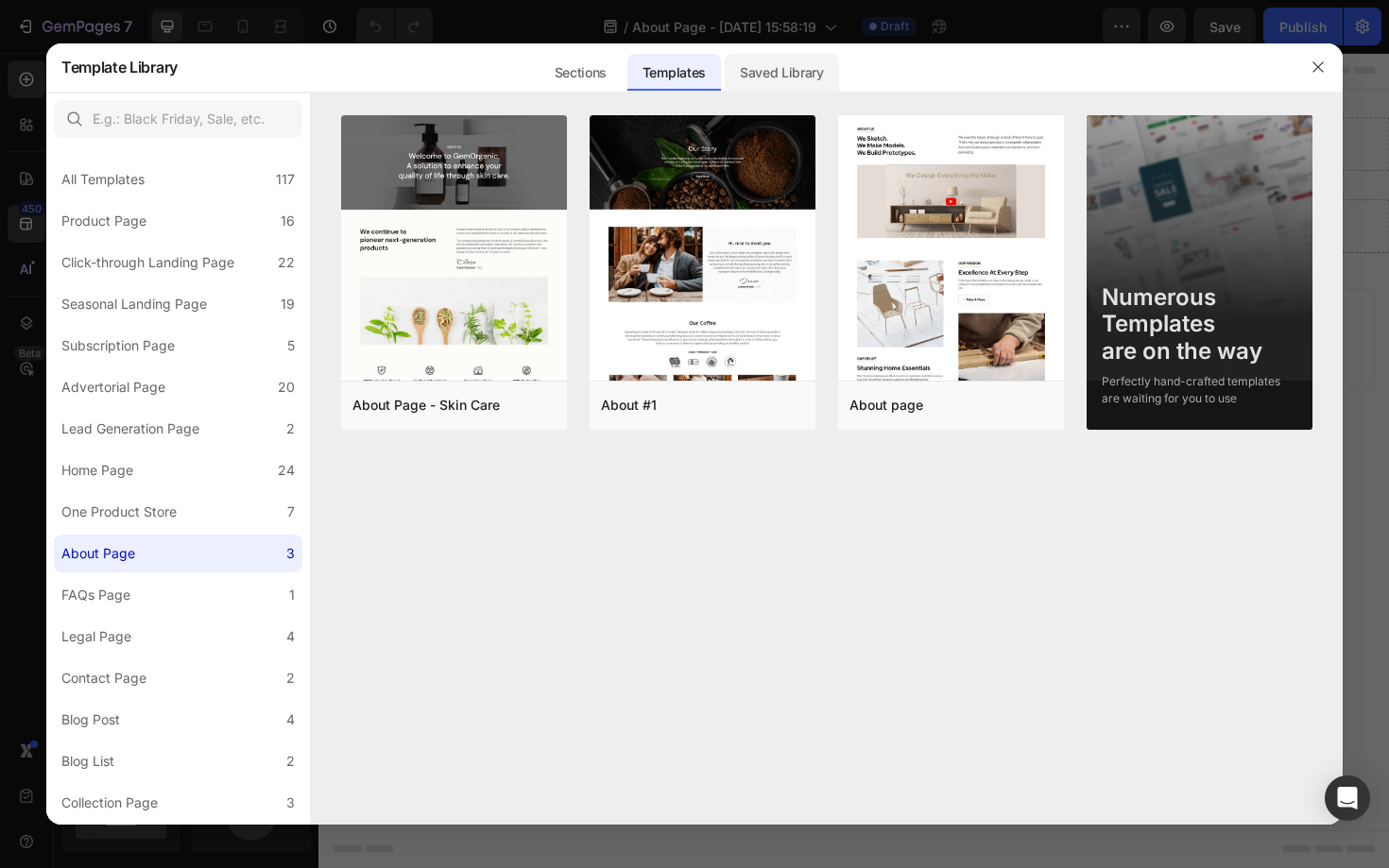
click at [768, 81] on div "Saved Library" at bounding box center [782, 72] width 115 height 38
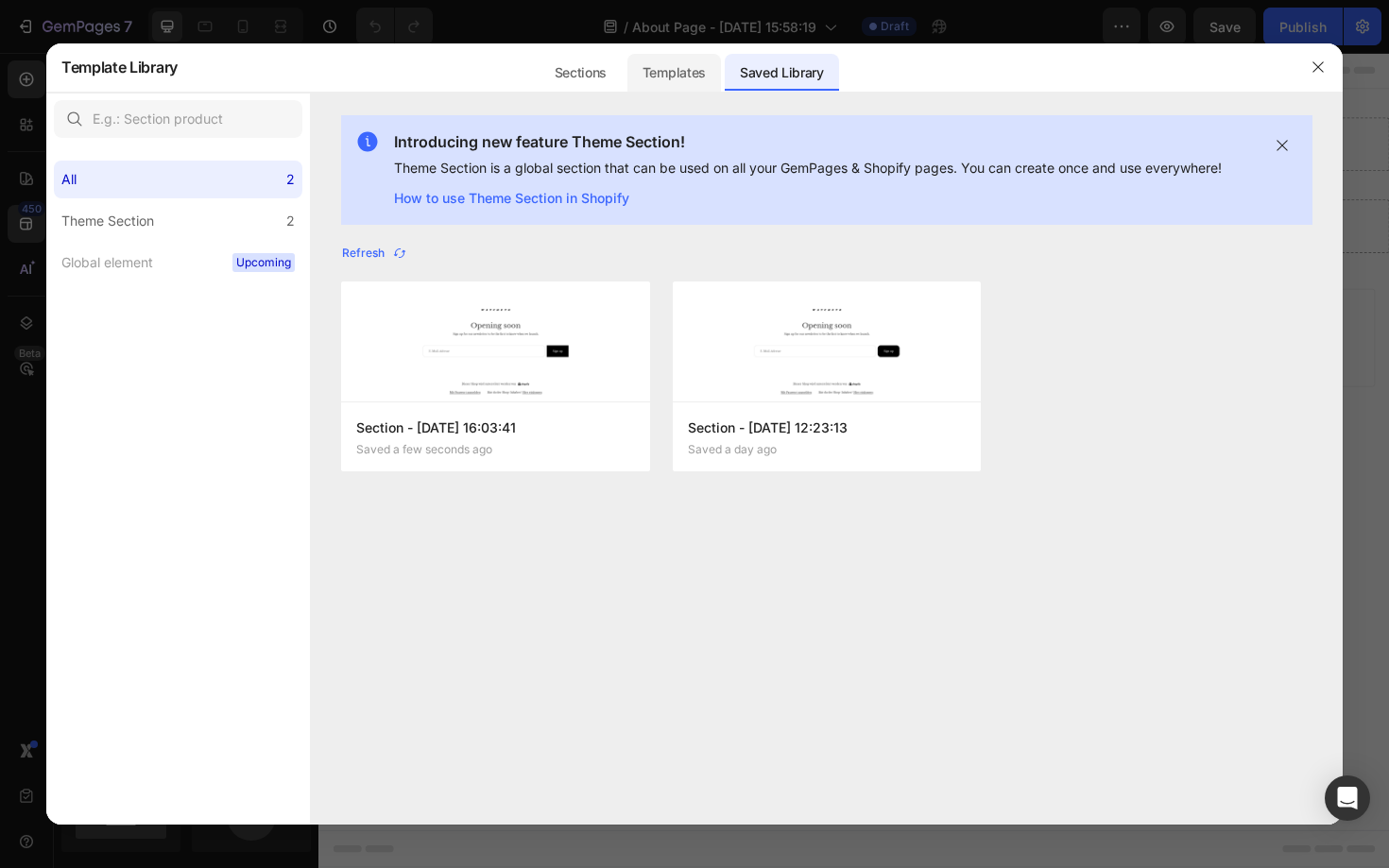
click at [677, 75] on div "Templates" at bounding box center [674, 72] width 93 height 38
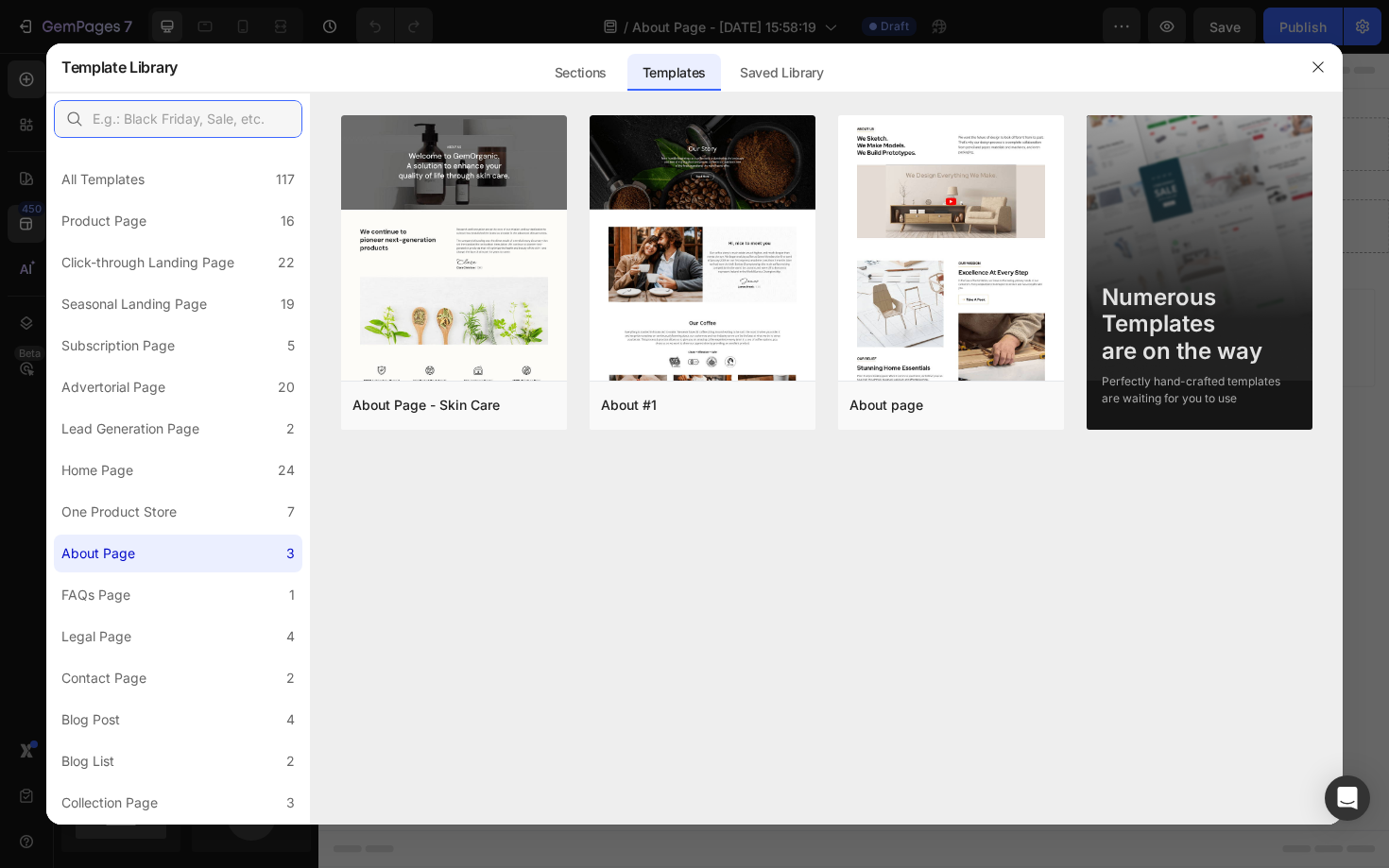
click at [164, 123] on input "text" at bounding box center [178, 119] width 249 height 38
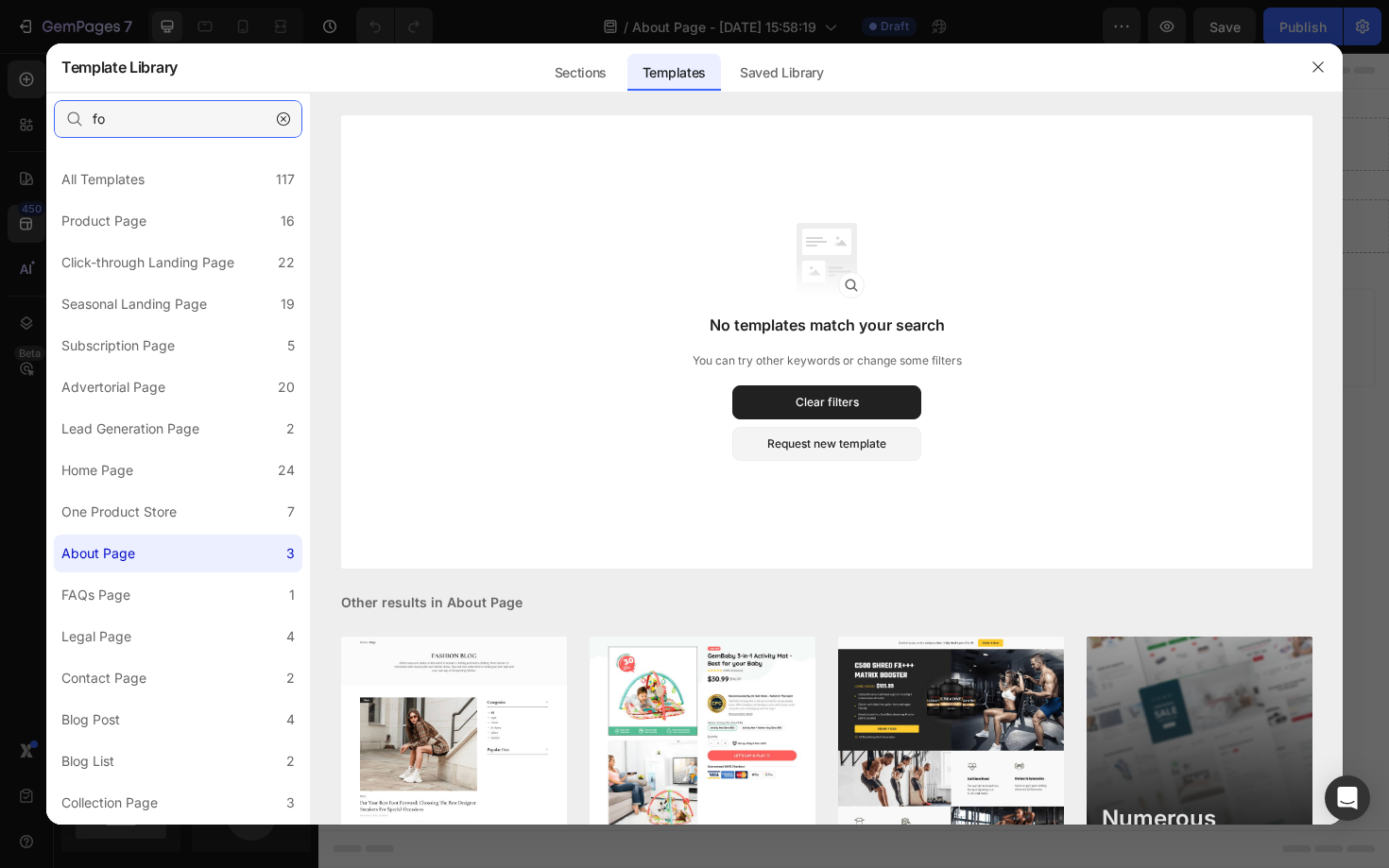
type input "f"
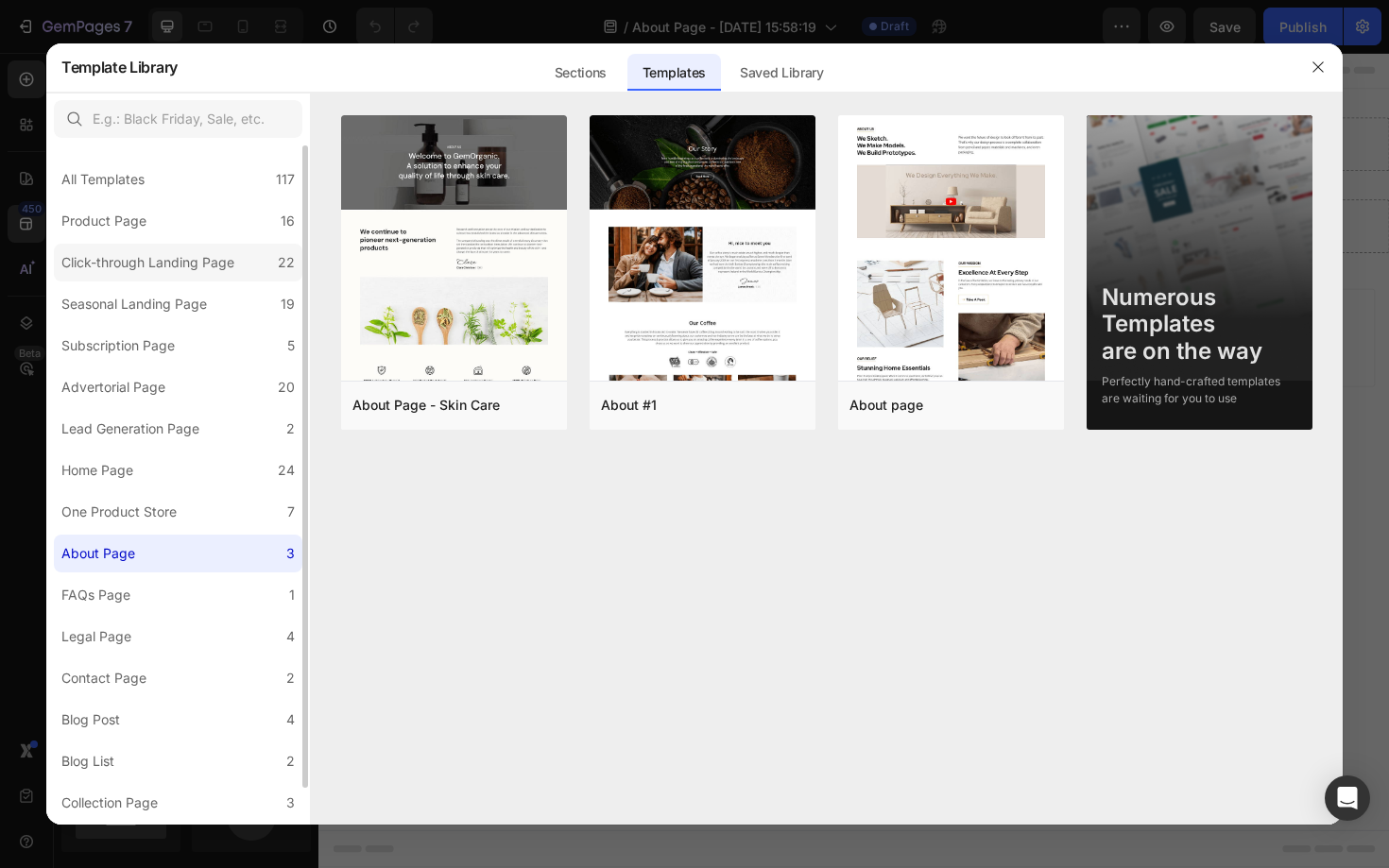
click at [148, 259] on div "Click-through Landing Page" at bounding box center [148, 262] width 173 height 22
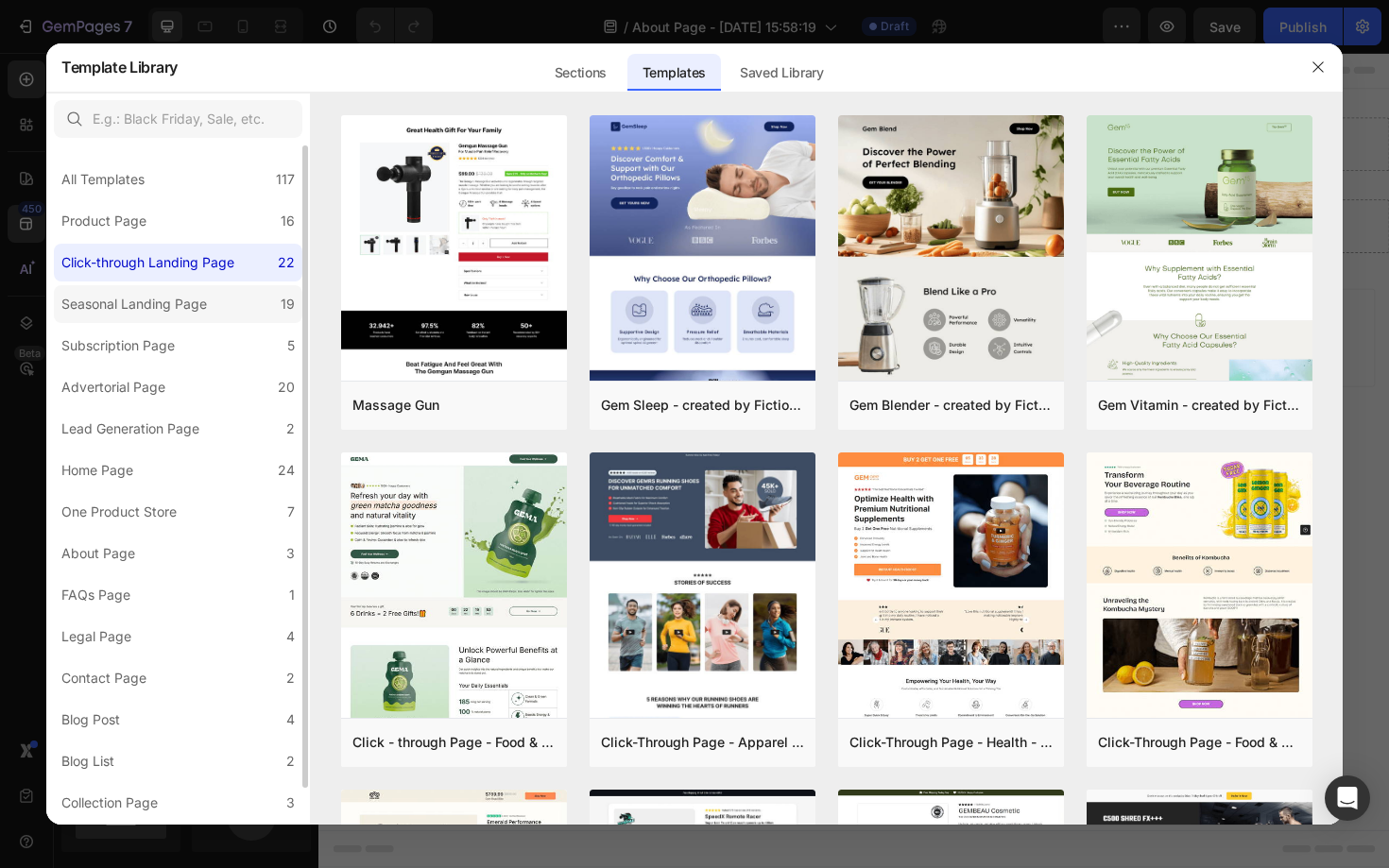
click at [224, 304] on label "Seasonal Landing Page 19" at bounding box center [178, 304] width 249 height 38
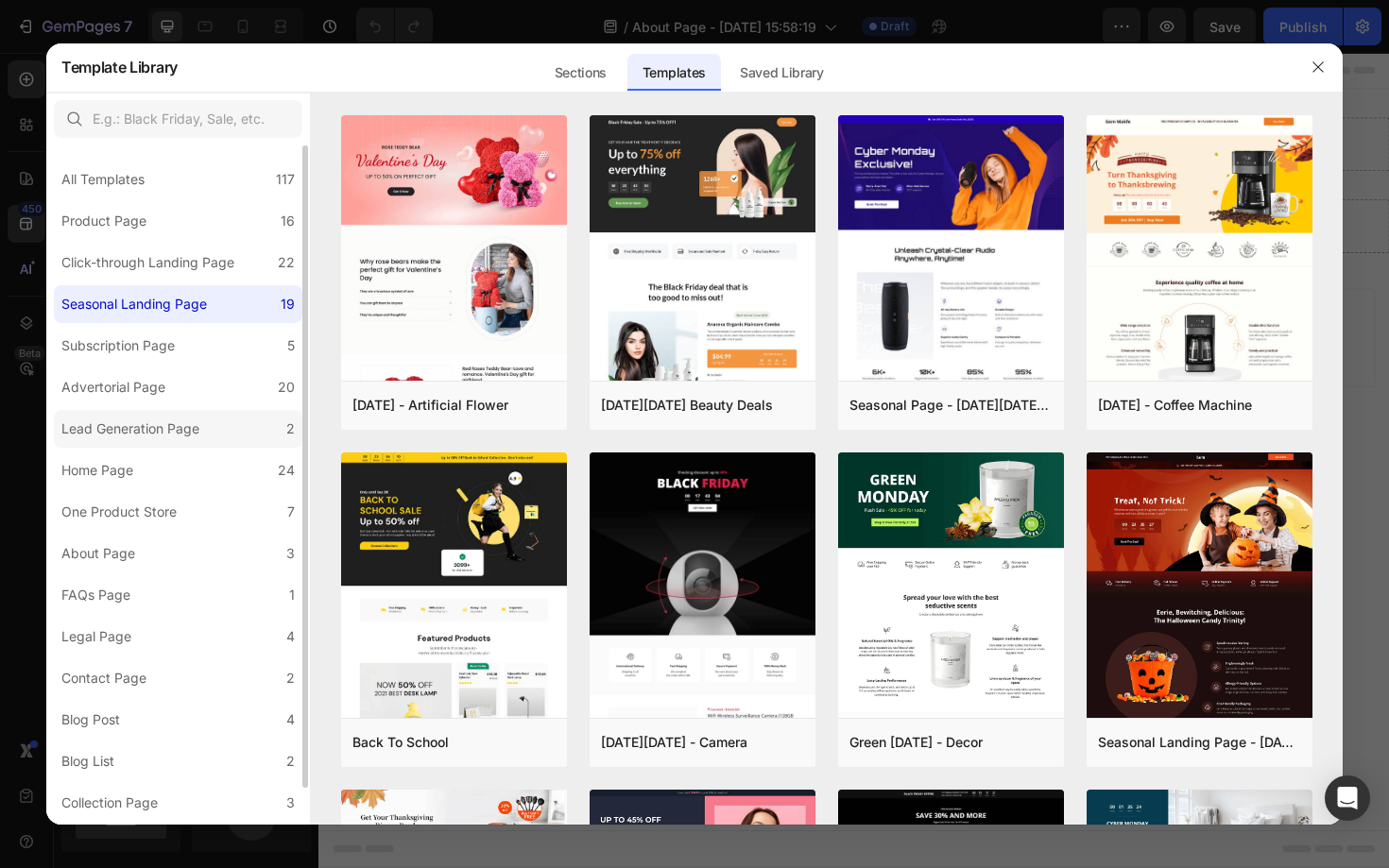
click at [198, 437] on div "Lead Generation Page" at bounding box center [130, 429] width 138 height 22
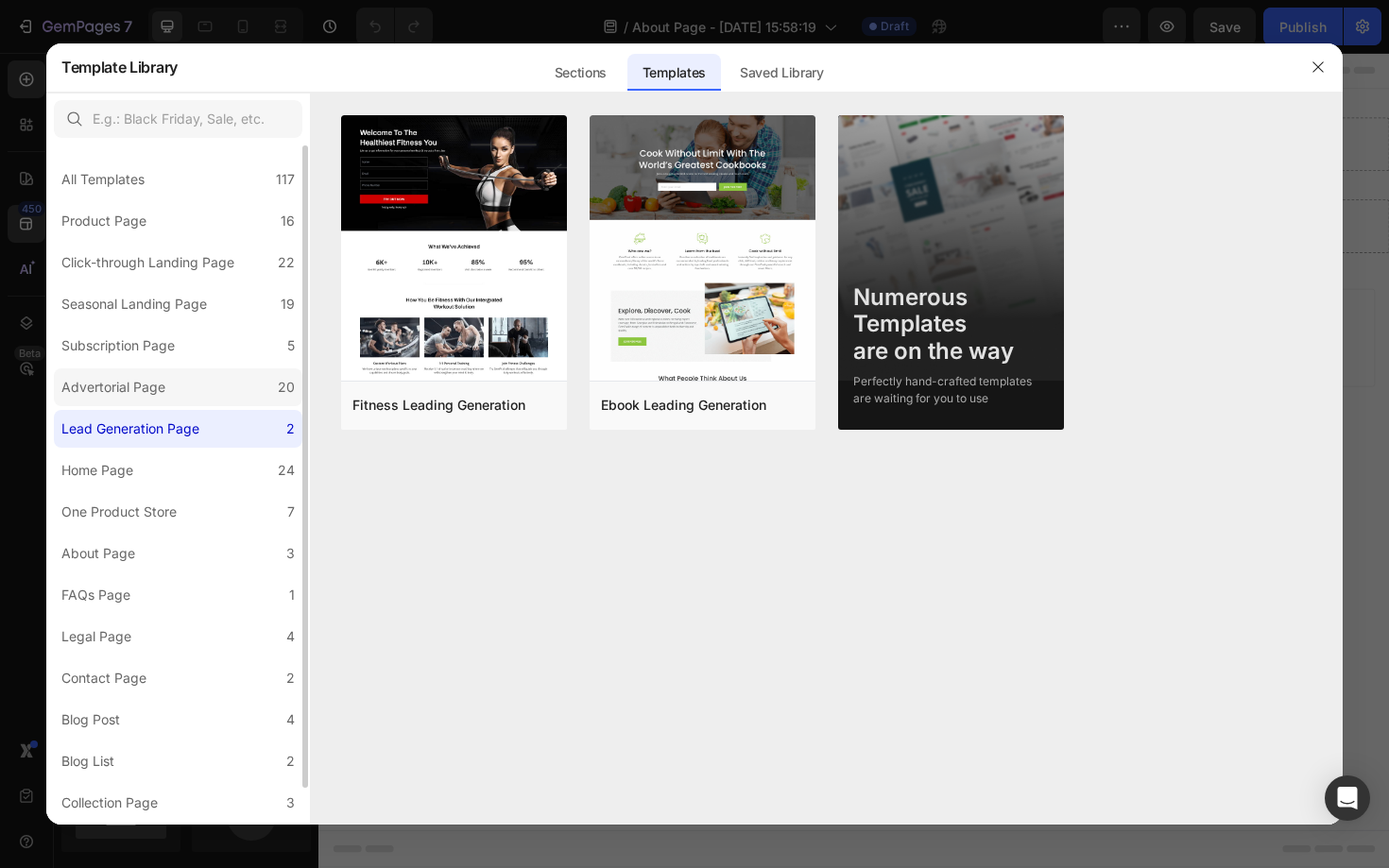
click at [190, 387] on label "Advertorial Page 20" at bounding box center [178, 387] width 249 height 38
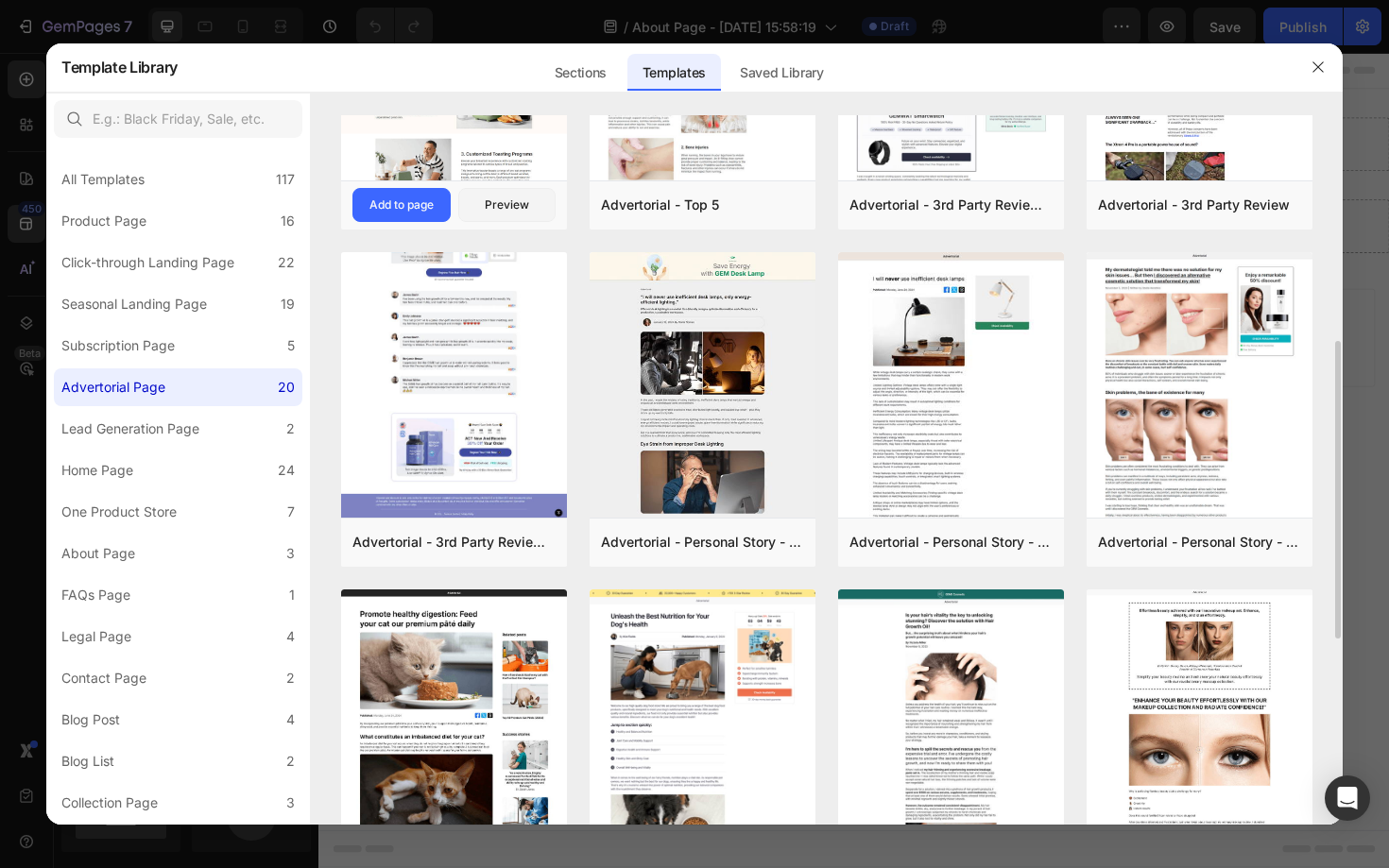
scroll to position [677, 0]
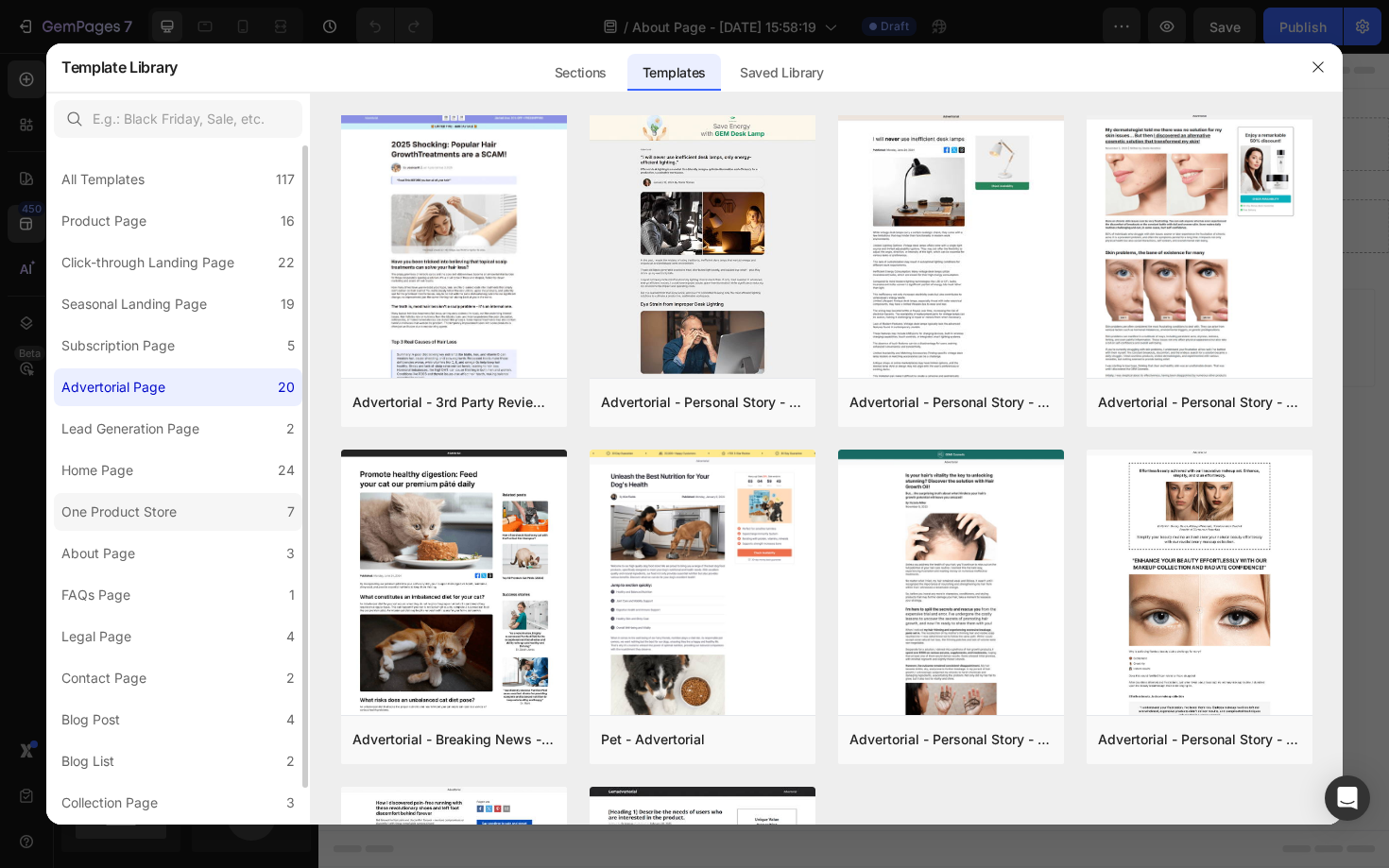
click at [171, 522] on div "One Product Store" at bounding box center [119, 511] width 116 height 22
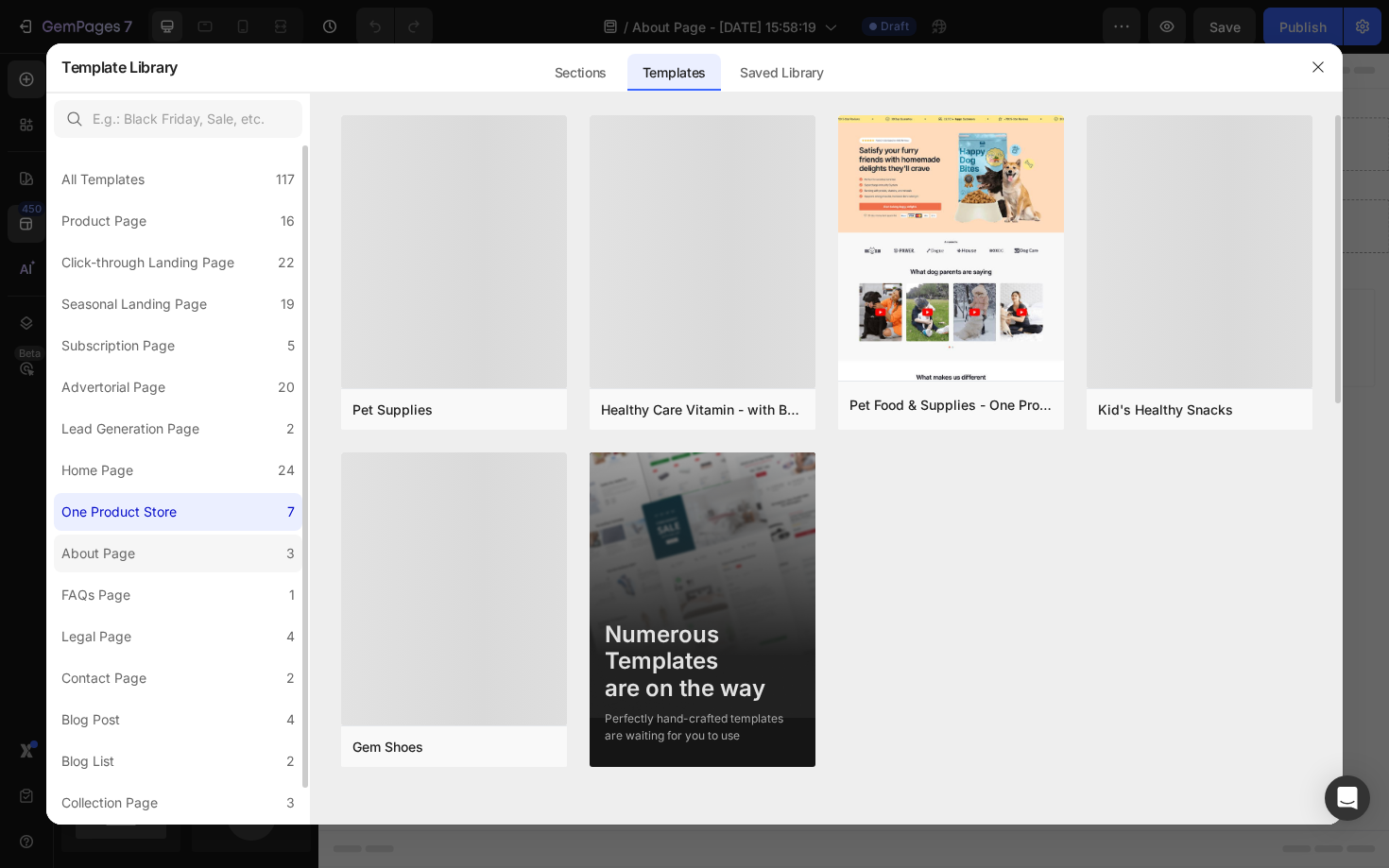
click at [156, 562] on label "About Page 3" at bounding box center [178, 553] width 249 height 38
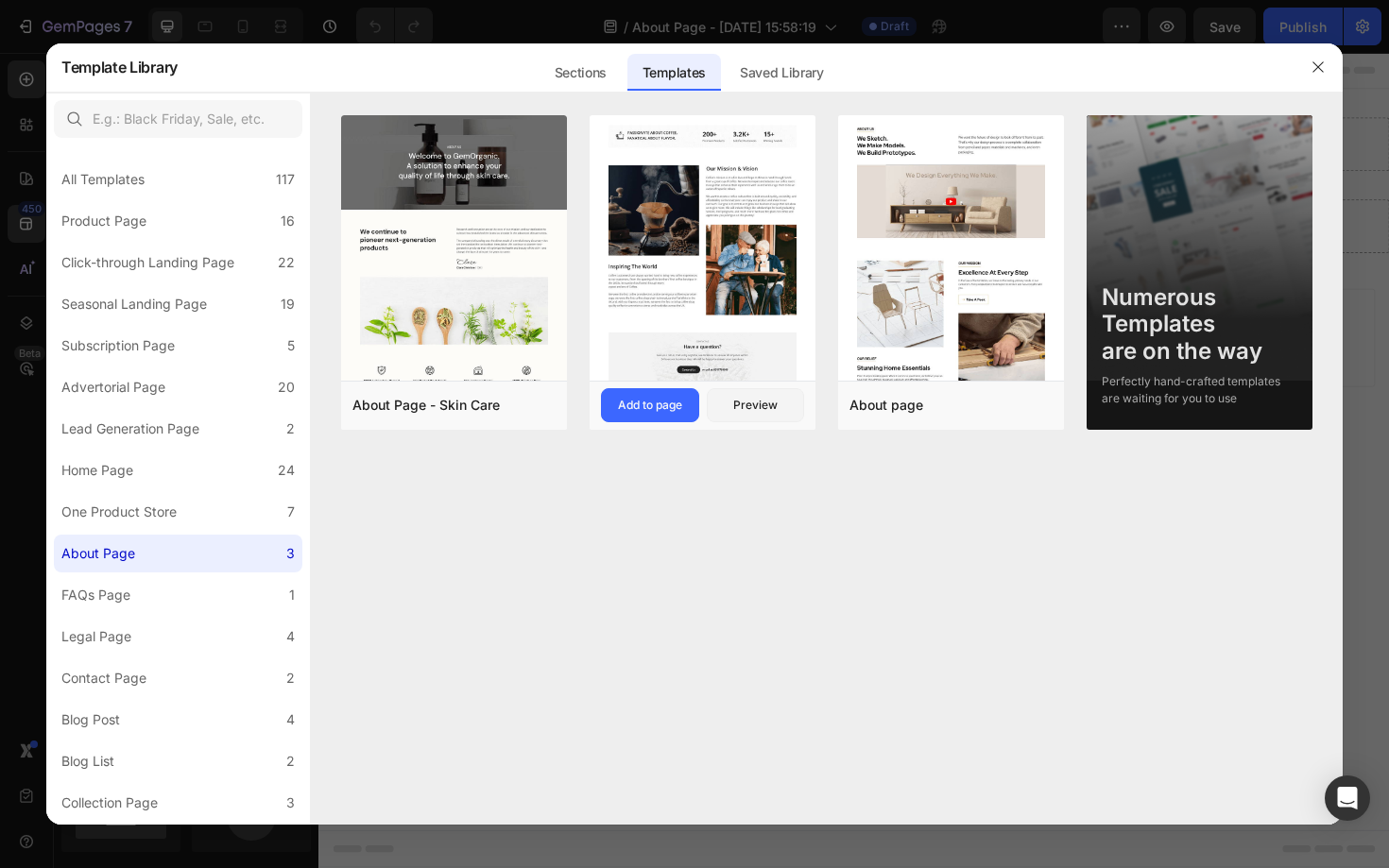
click at [746, 231] on img at bounding box center [703, 73] width 226 height 616
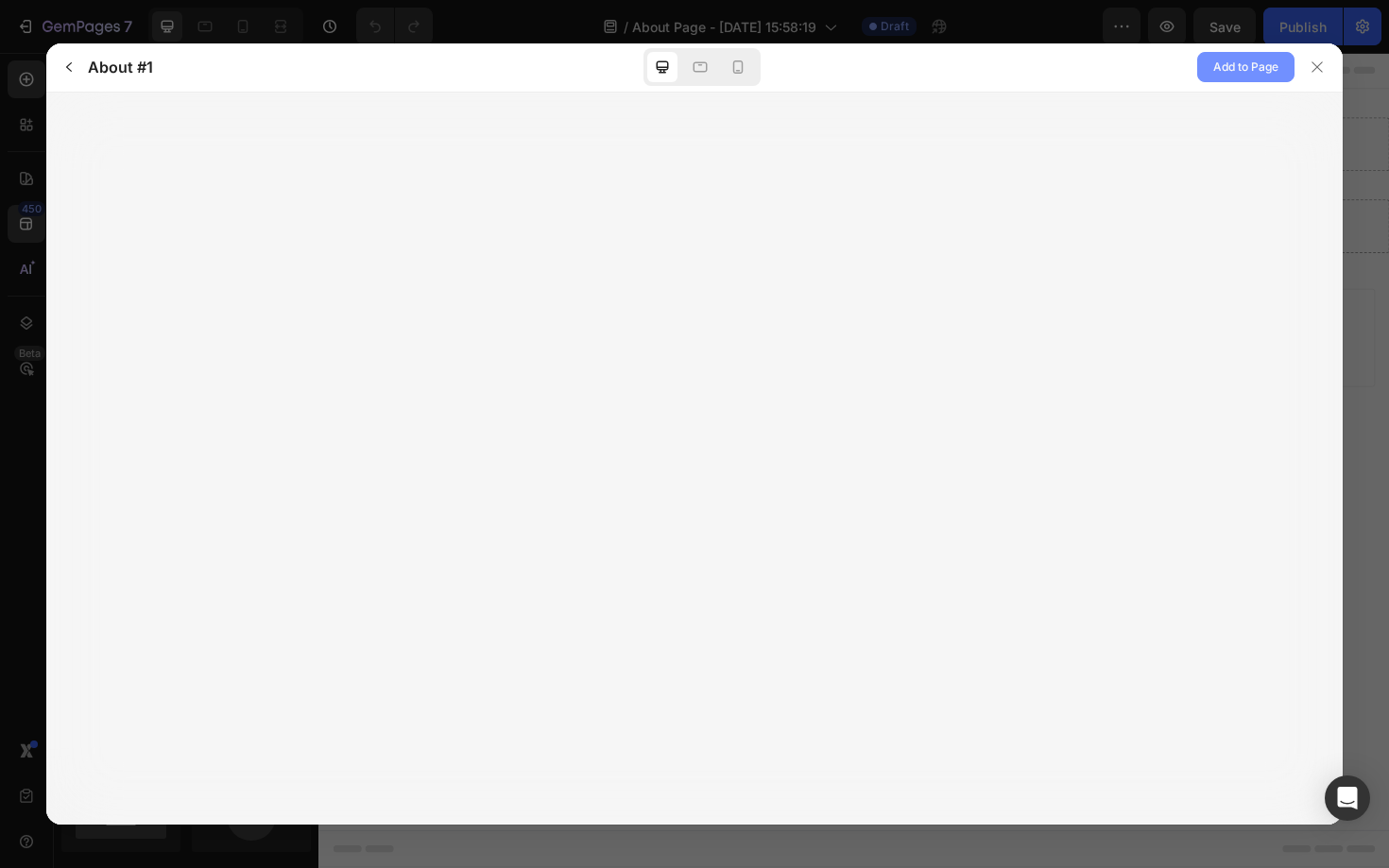
click at [1227, 72] on span "Add to Page" at bounding box center [1245, 66] width 65 height 22
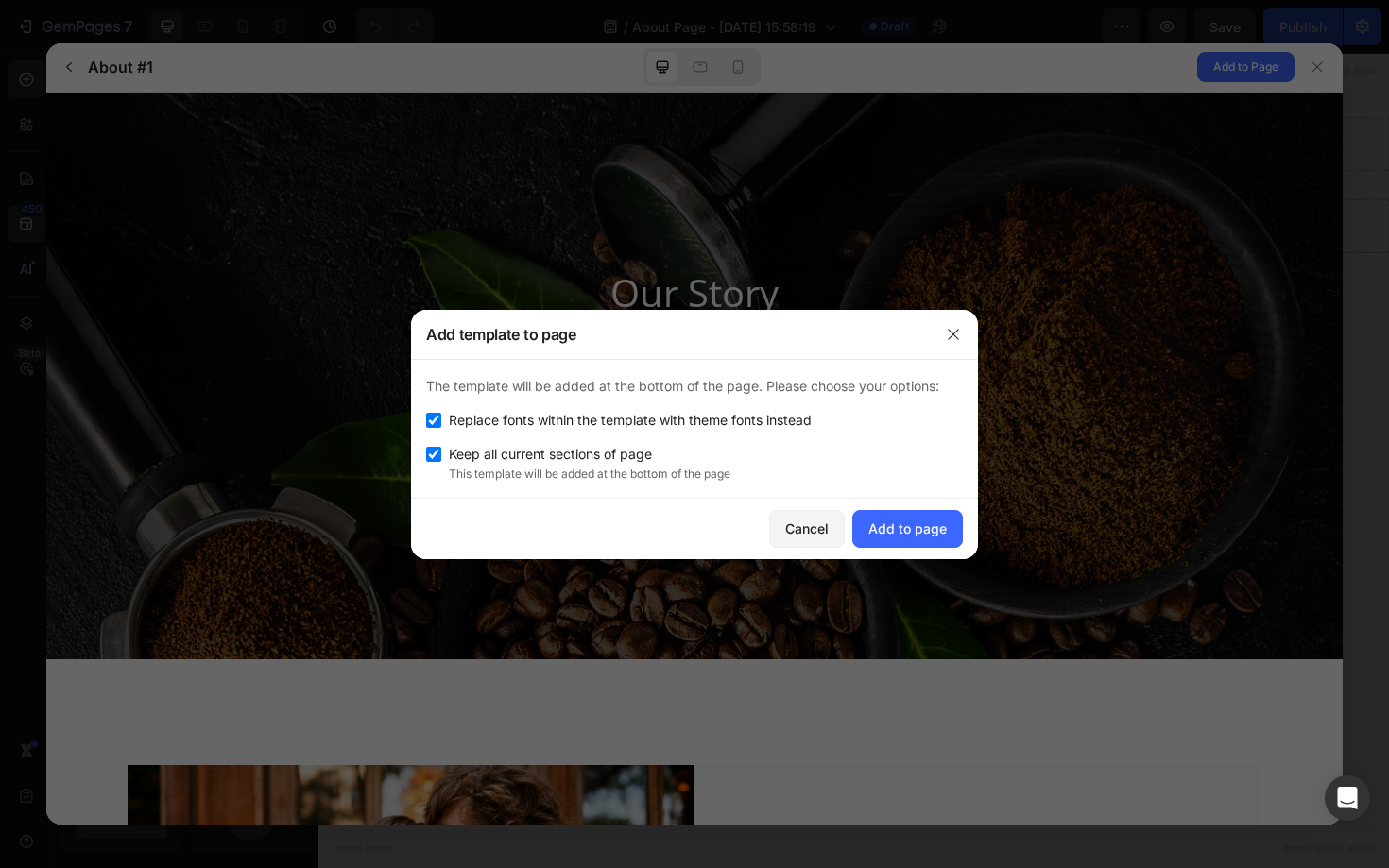
click at [431, 457] on input "checkbox" at bounding box center [434, 455] width 16 height 16
checkbox input "true"
click at [429, 424] on input "checkbox" at bounding box center [434, 421] width 16 height 16
checkbox input "false"
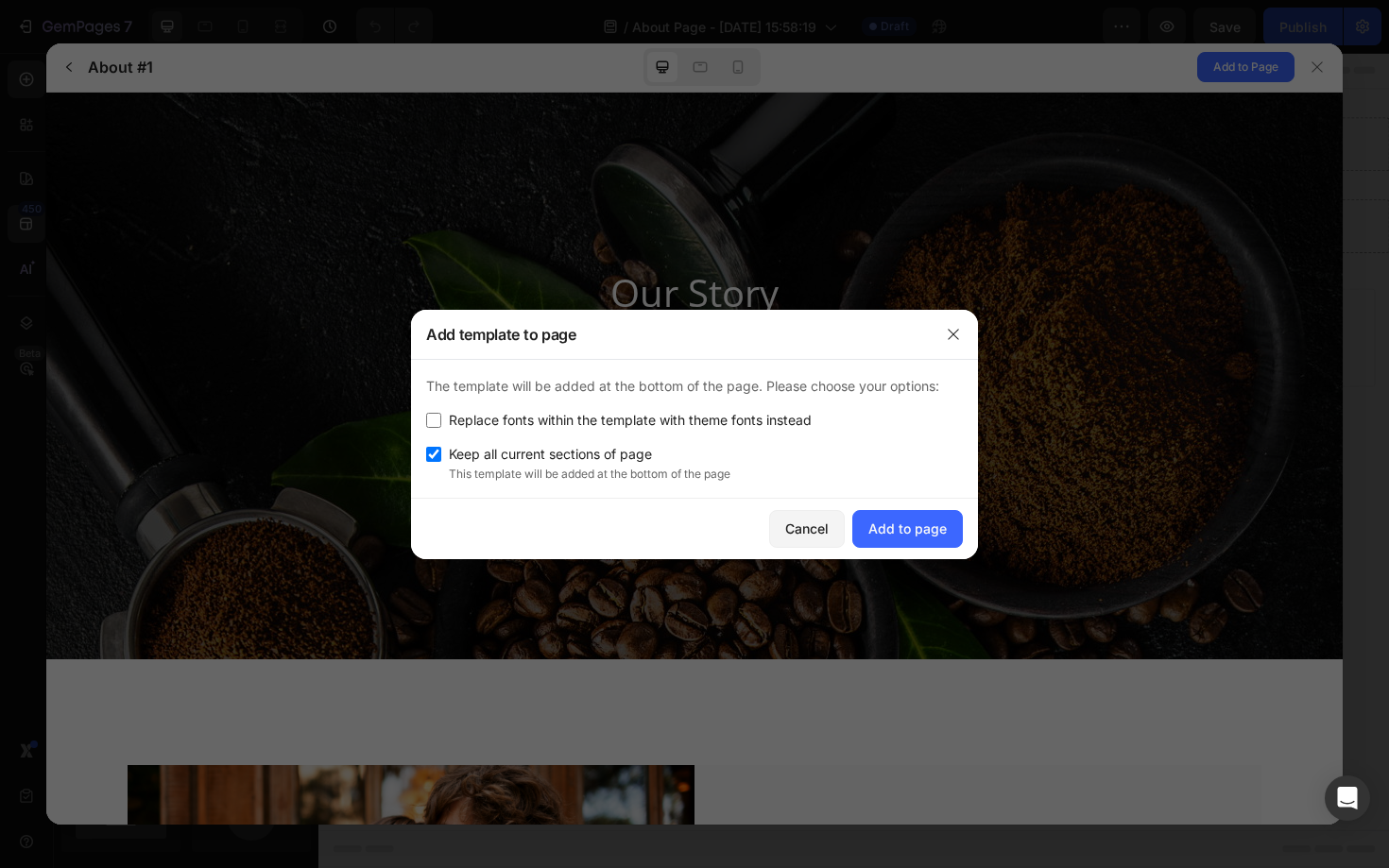
click at [432, 450] on input "checkbox" at bounding box center [434, 455] width 16 height 16
checkbox input "false"
click at [908, 526] on div "Add to page" at bounding box center [907, 529] width 79 height 19
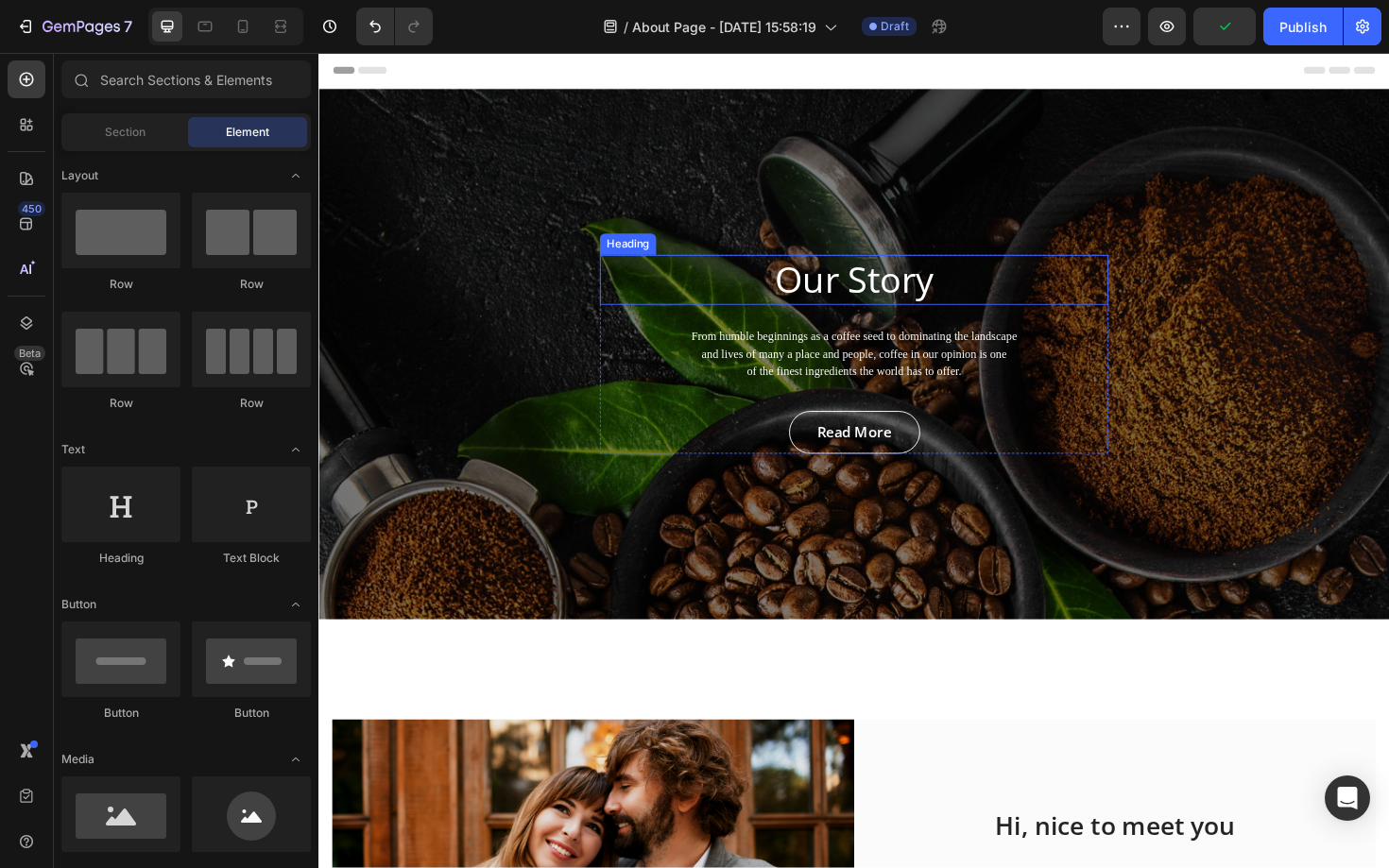
click at [965, 285] on p "Our Story" at bounding box center [885, 294] width 535 height 50
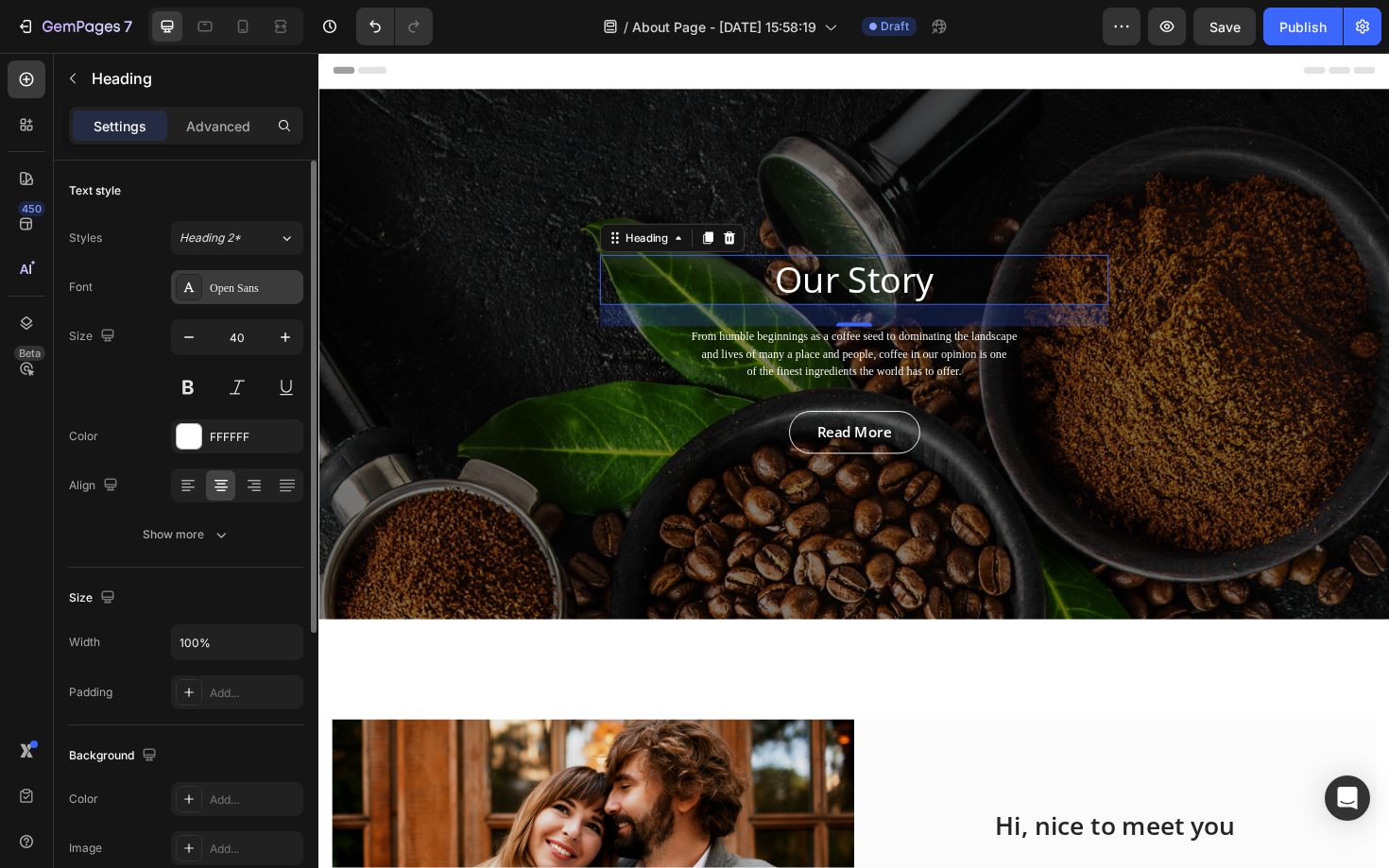
click at [258, 291] on div "Open Sans" at bounding box center [254, 288] width 88 height 17
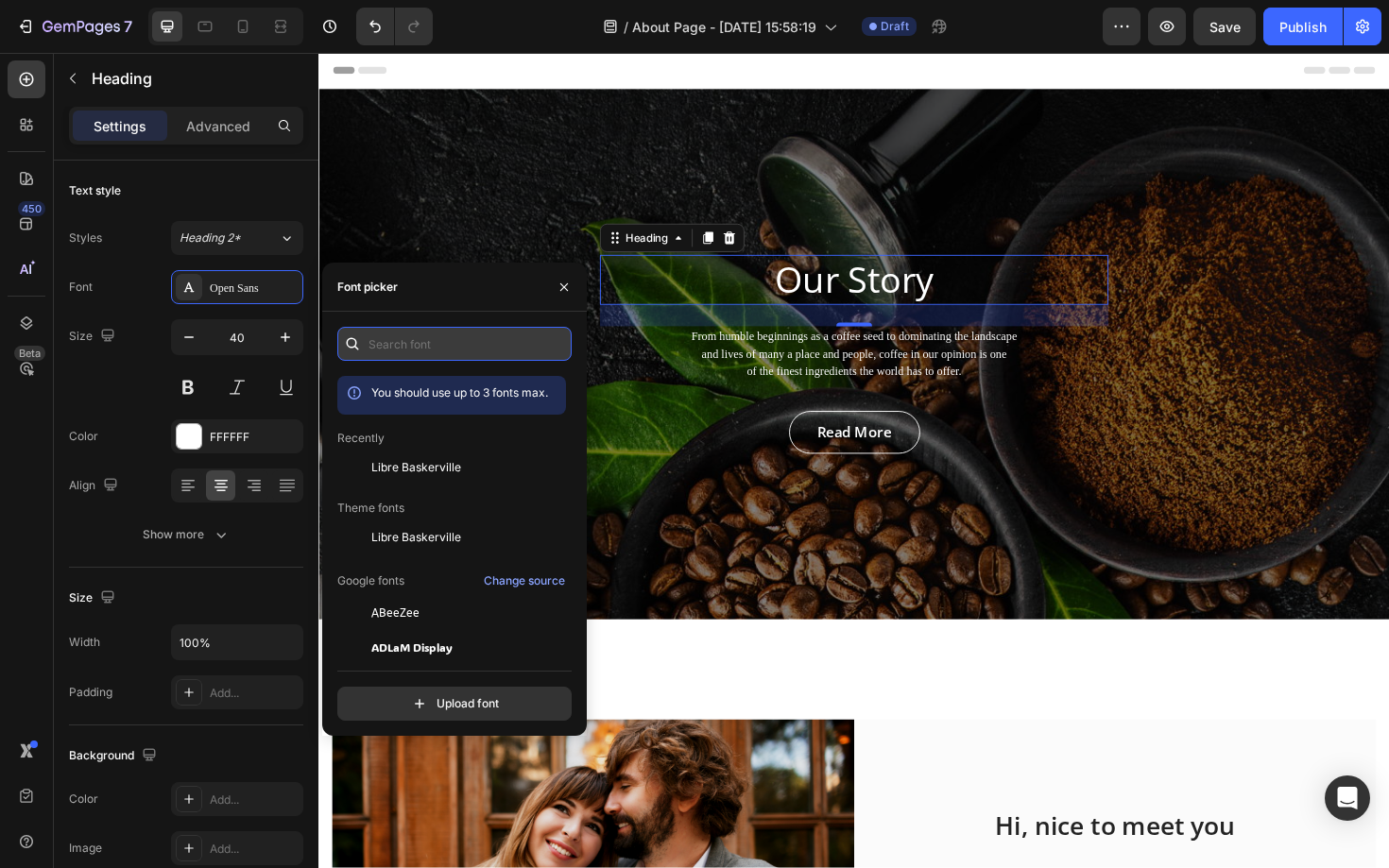
click at [424, 338] on input "text" at bounding box center [454, 343] width 234 height 34
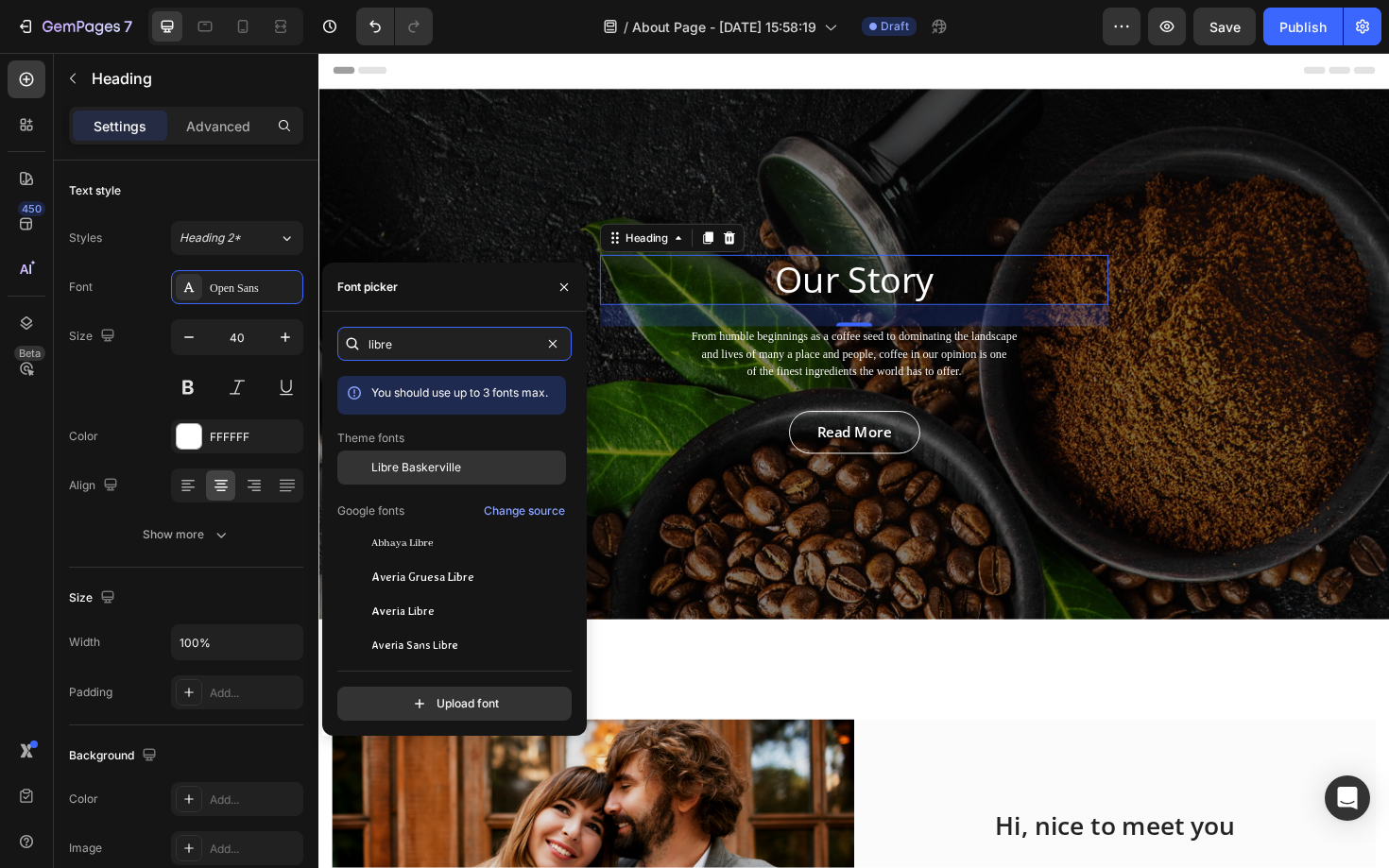
type input "libre"
click at [493, 463] on div "Libre Baskerville" at bounding box center [467, 467] width 191 height 17
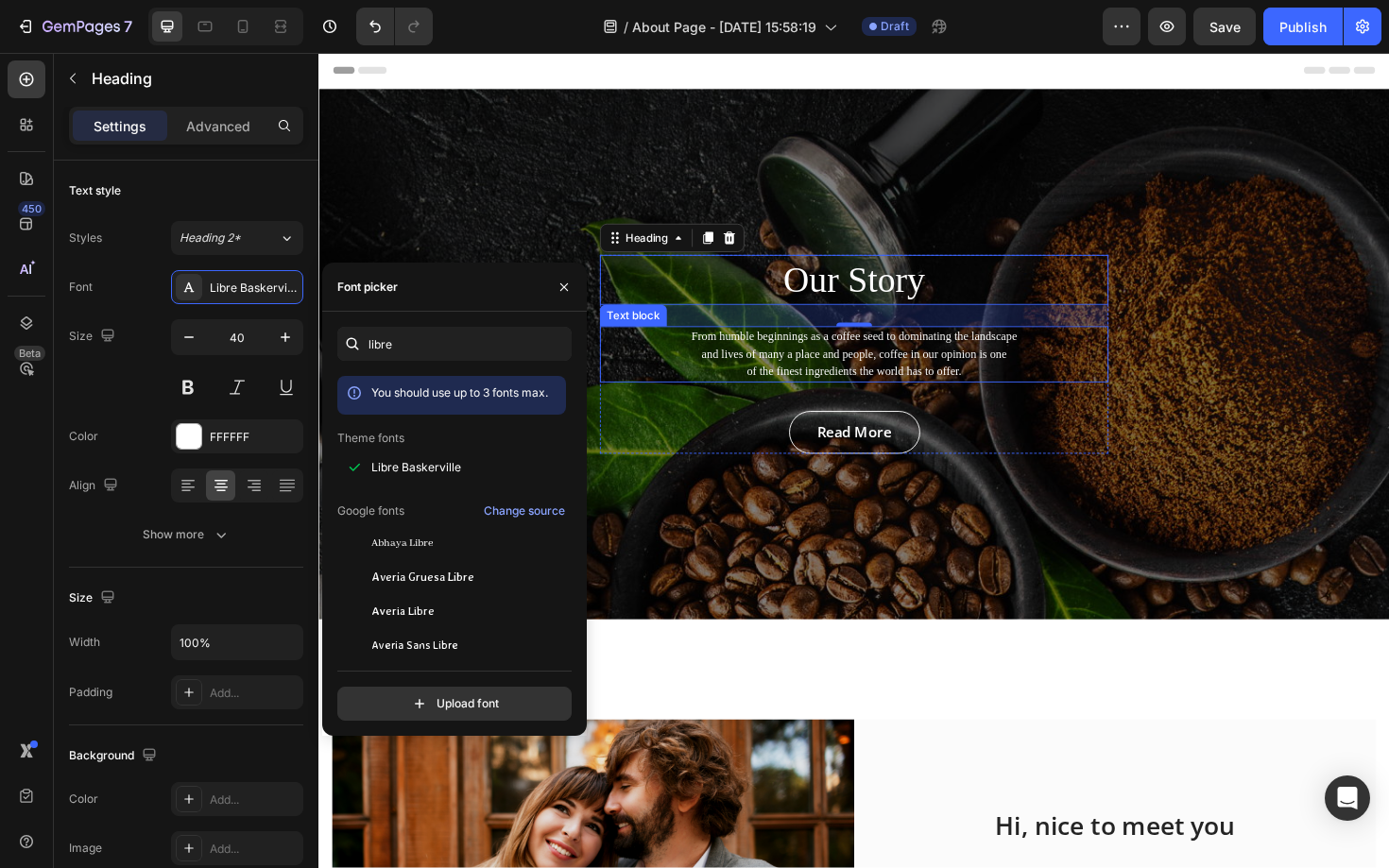
click at [872, 387] on p "From humble beginnings as a coffee seed to dominating the landscape and lives o…" at bounding box center [885, 372] width 535 height 55
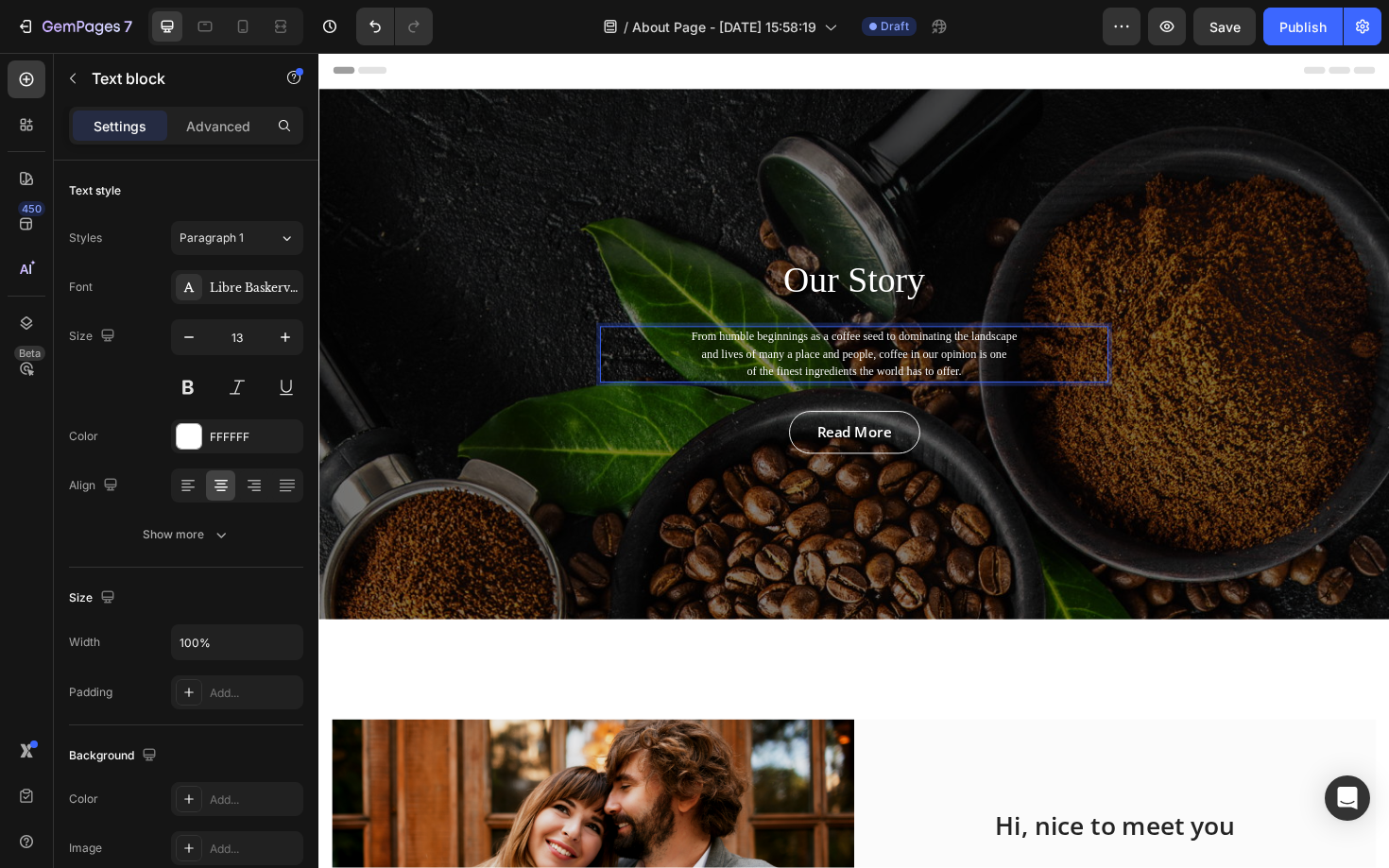
click at [872, 375] on p "From humble beginnings as a coffee seed to dominating the landscape and lives o…" at bounding box center [885, 372] width 535 height 55
click at [526, 404] on div "Our Story Heading From humble beginnings as a coffee seed to dominating the lan…" at bounding box center [885, 372] width 1133 height 562
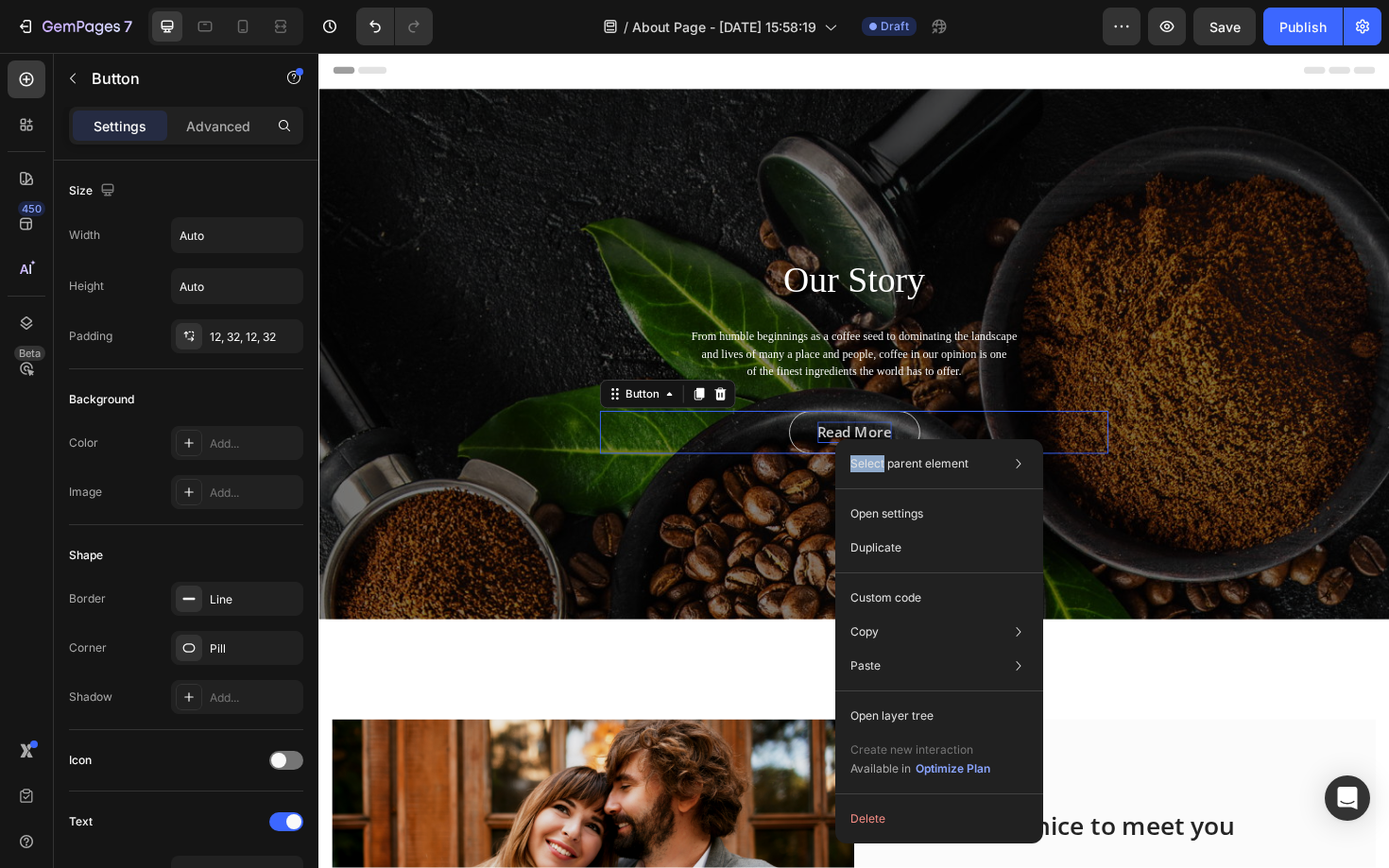
click at [866, 439] on div "Select parent element Section Hero Banner Row 1 col Button Open settings Duplic…" at bounding box center [939, 642] width 208 height 404
click at [872, 827] on button "Delete" at bounding box center [939, 818] width 192 height 34
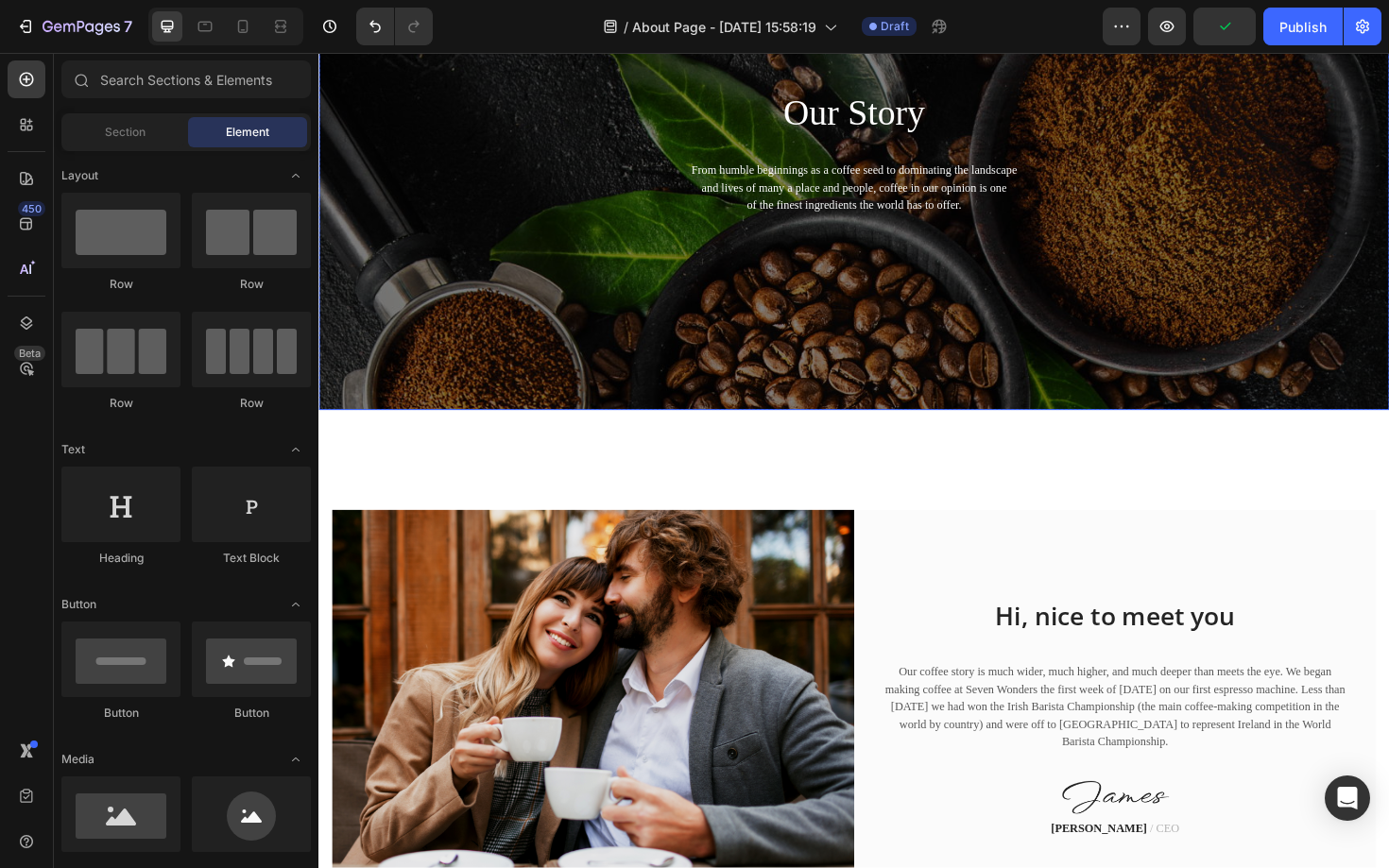
scroll to position [205, 0]
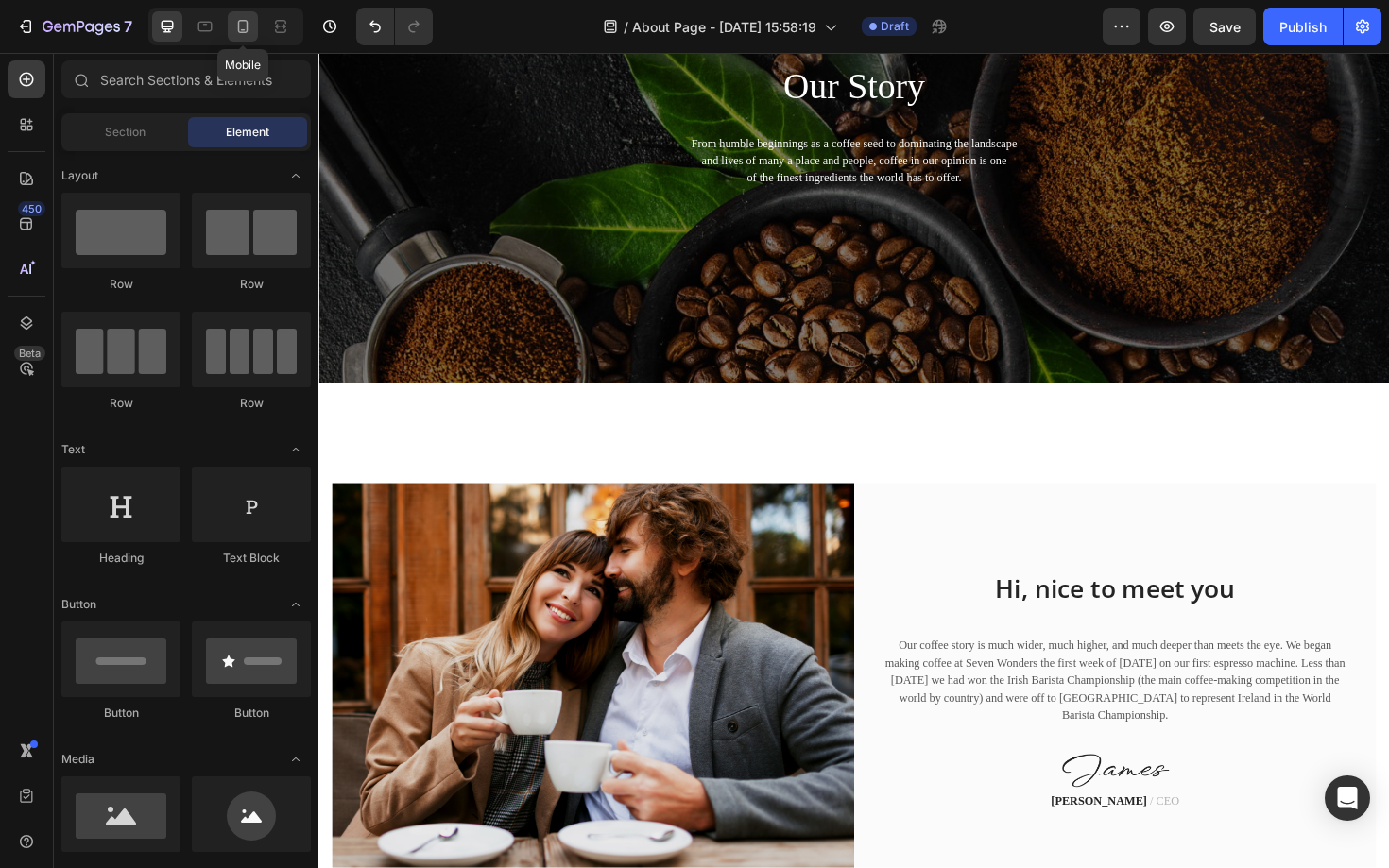
click at [241, 28] on icon at bounding box center [242, 25] width 18 height 18
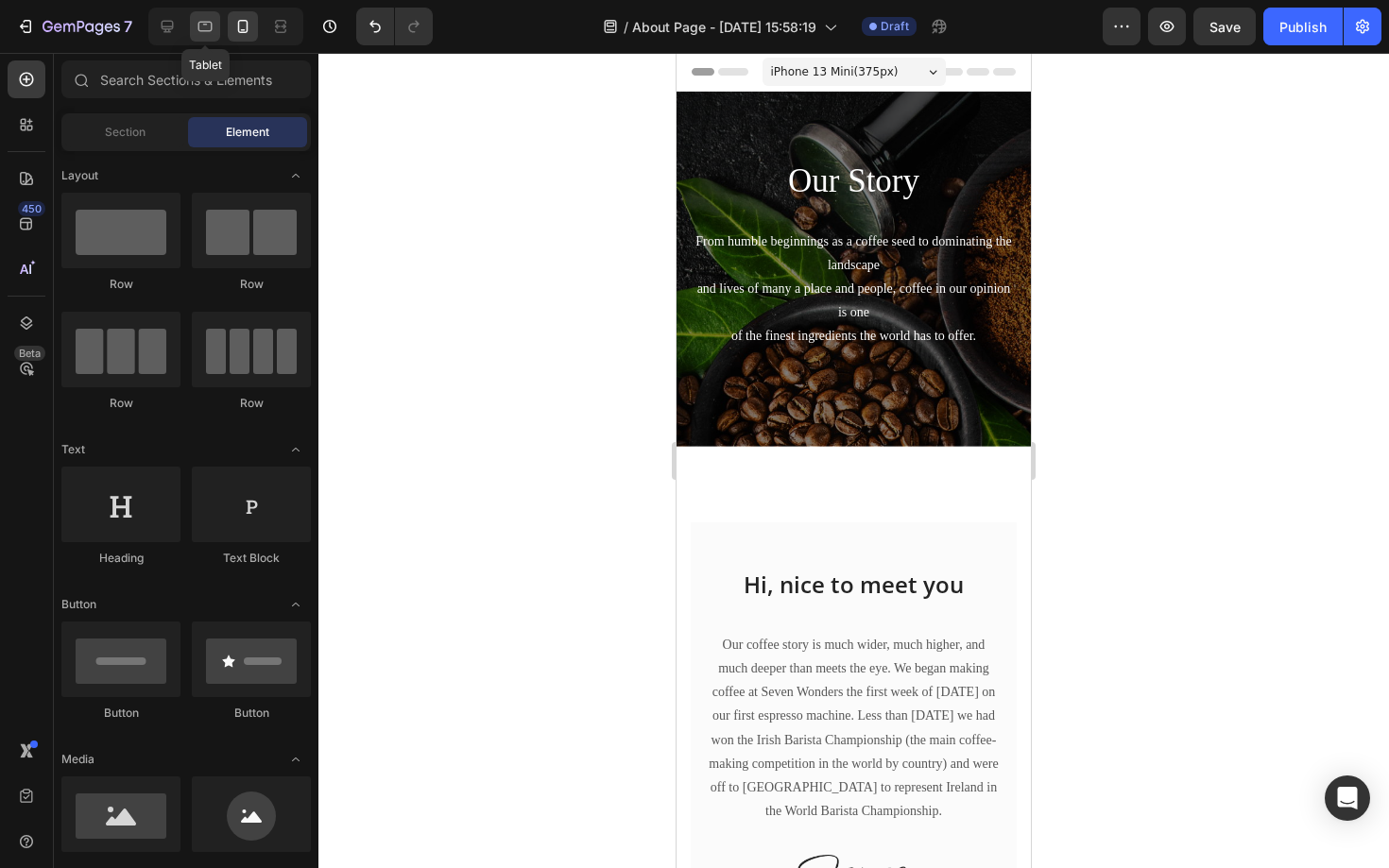
click at [204, 23] on icon at bounding box center [205, 26] width 15 height 11
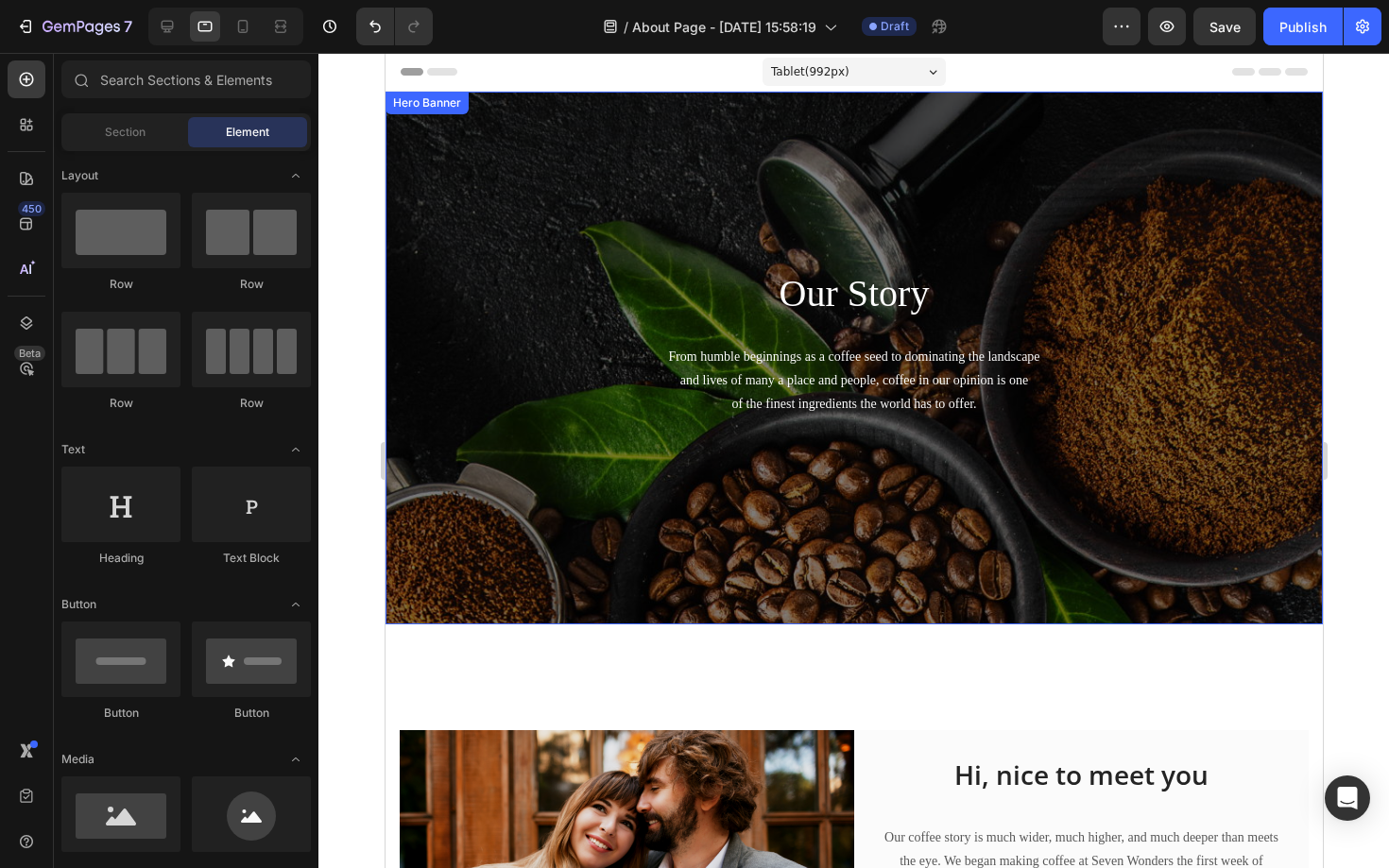
click at [520, 197] on div "Our Story Heading From humble beginnings as a coffee seed to dominating the lan…" at bounding box center [853, 358] width 937 height 533
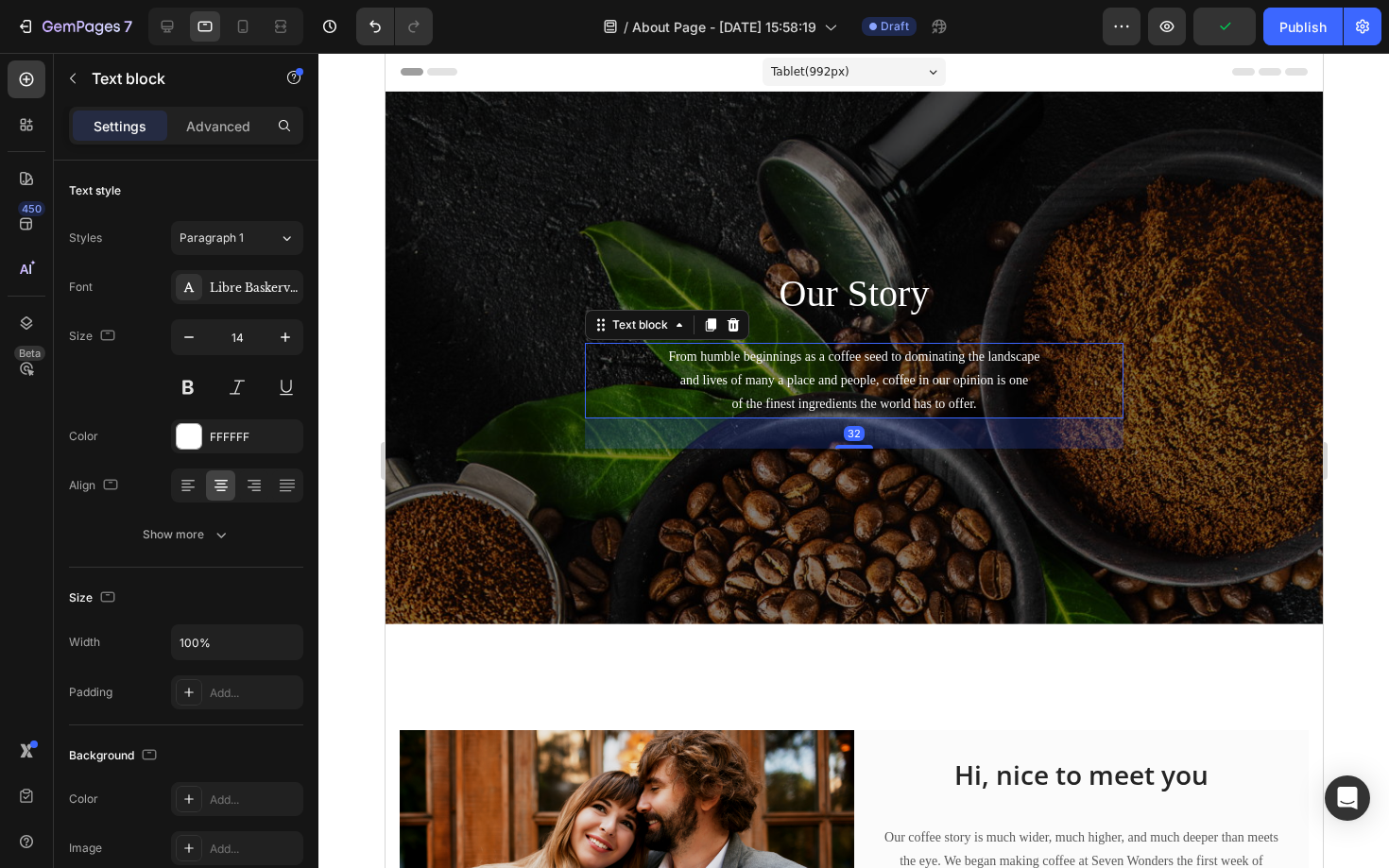
click at [785, 365] on p "From humble beginnings as a coffee seed to dominating the landscape and lives o…" at bounding box center [853, 381] width 535 height 72
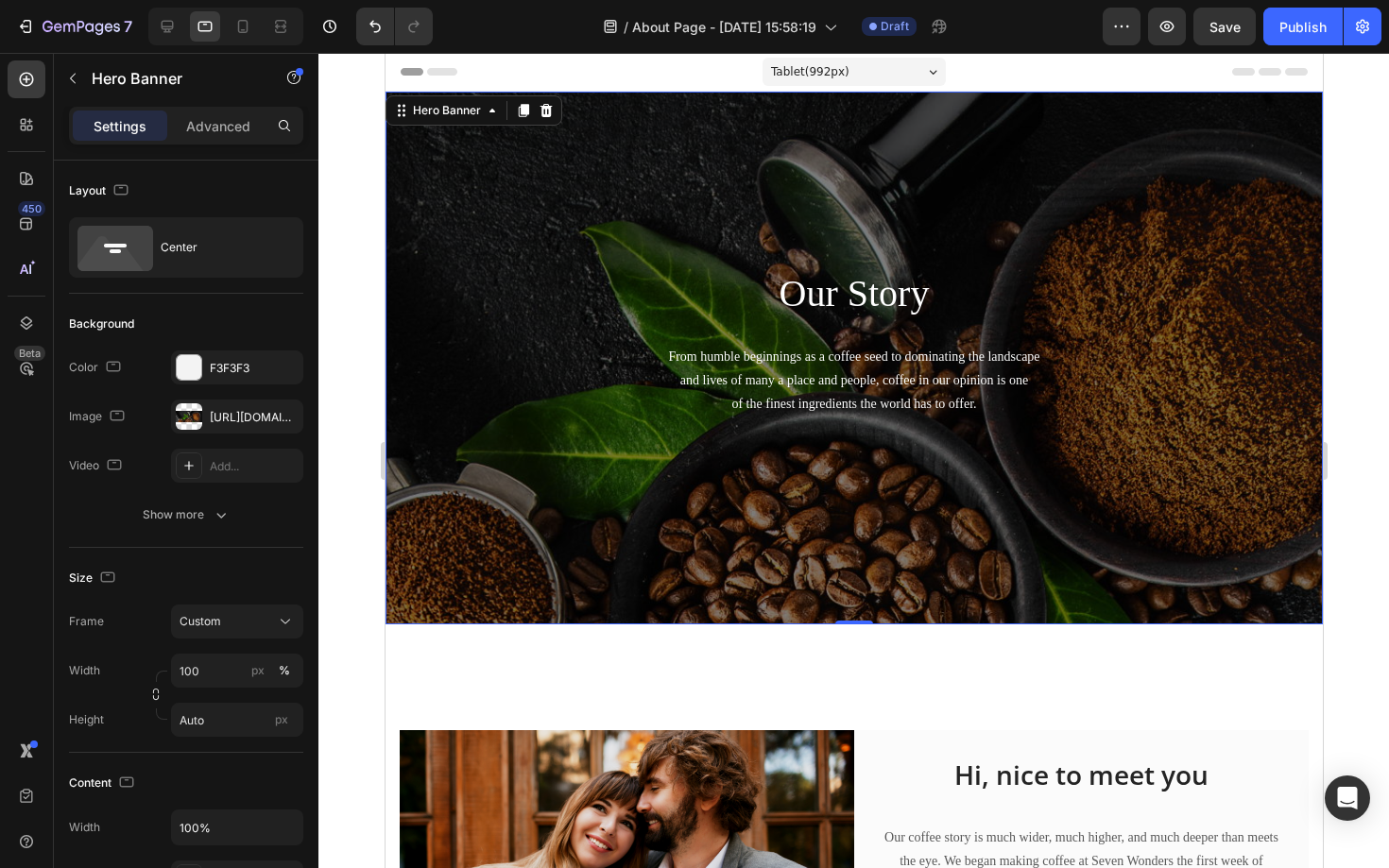
click at [611, 194] on div "Our Story Heading From humble beginnings as a coffee seed to dominating the lan…" at bounding box center [853, 358] width 937 height 533
click at [210, 258] on div "Center" at bounding box center [218, 247] width 116 height 44
click at [680, 170] on div "Our Story Heading From humble beginnings as a coffee seed to dominating the lan…" at bounding box center [853, 358] width 937 height 533
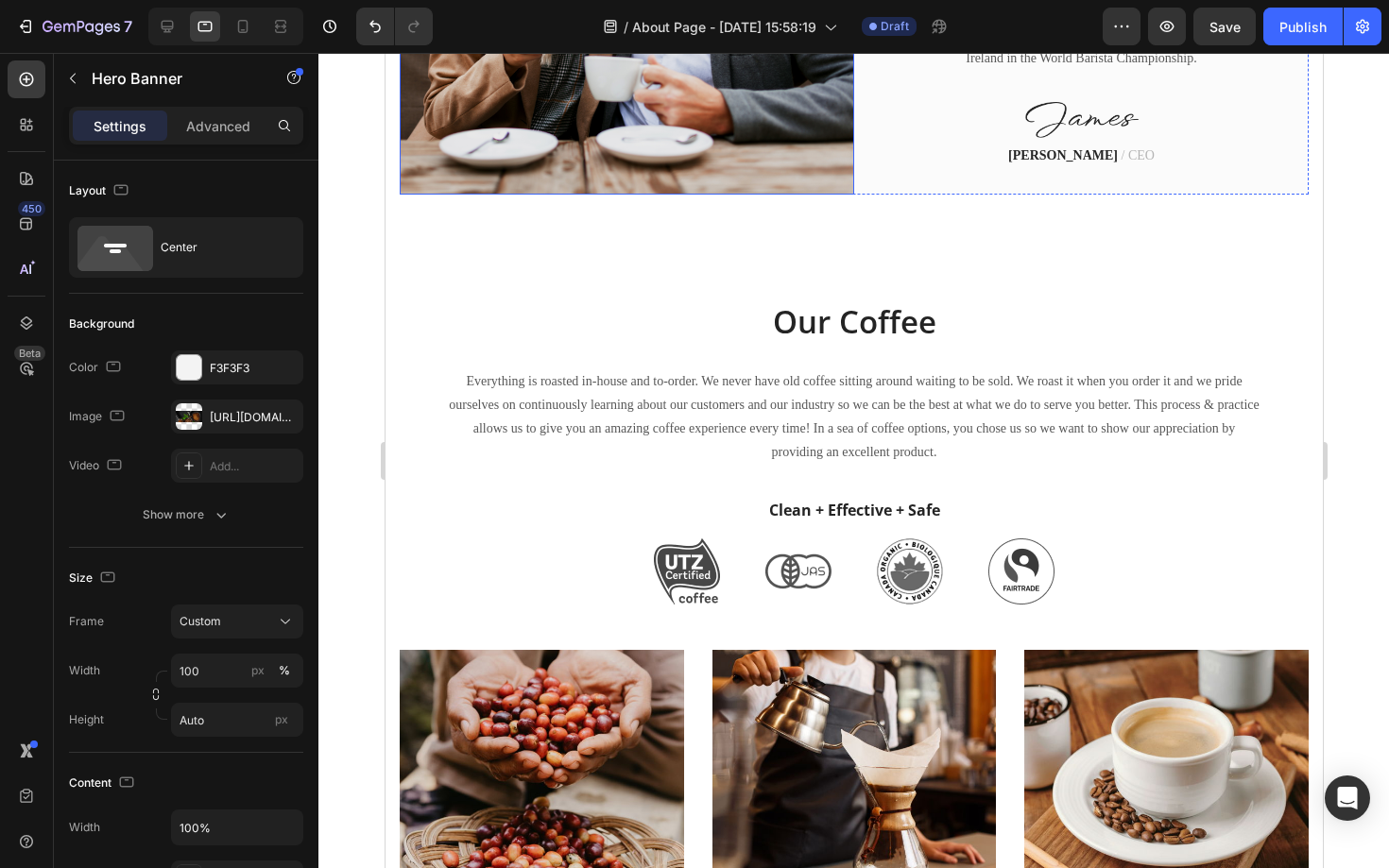
scroll to position [942, 0]
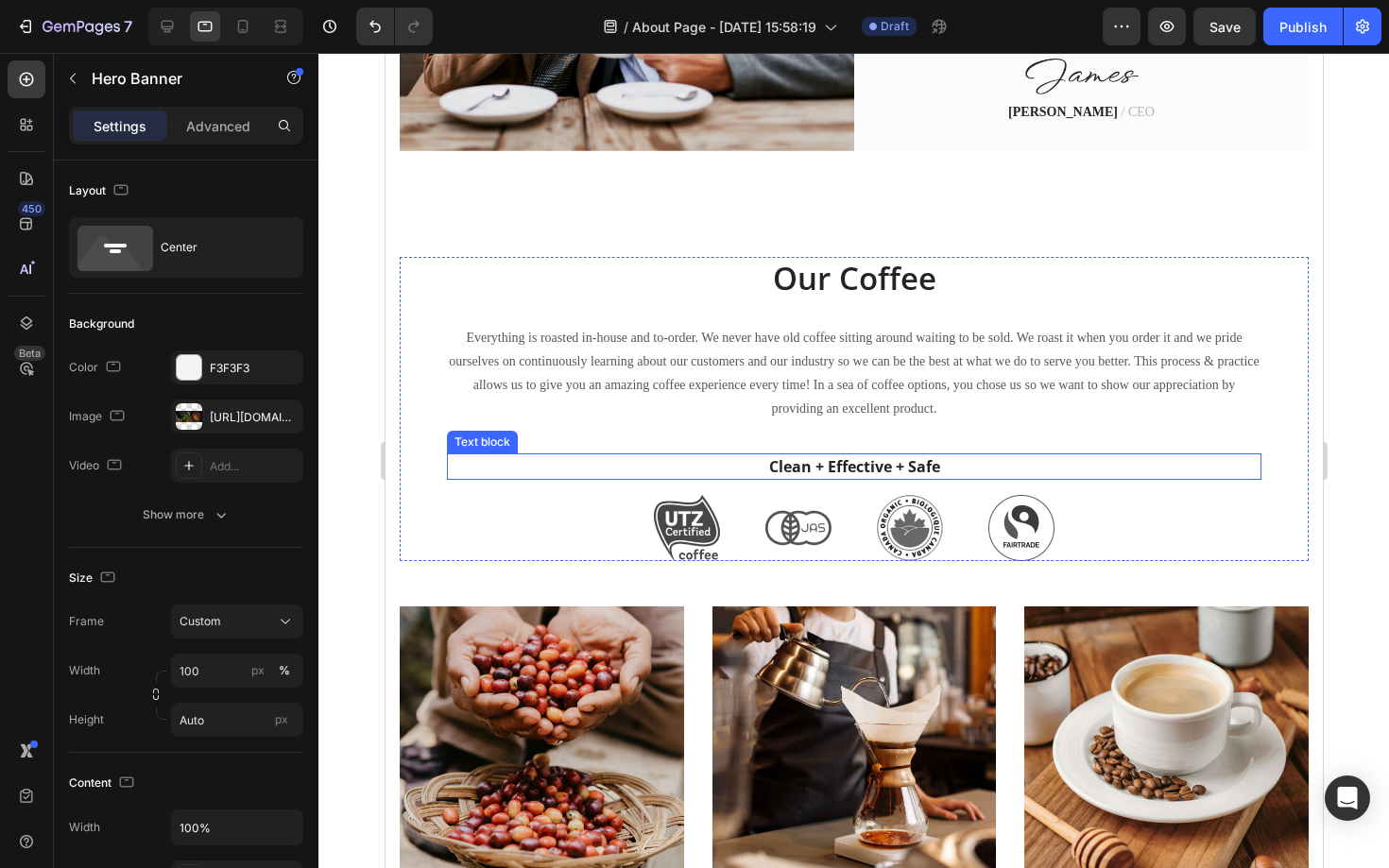
click at [803, 458] on p "Clean + Effective + Safe" at bounding box center [853, 466] width 811 height 22
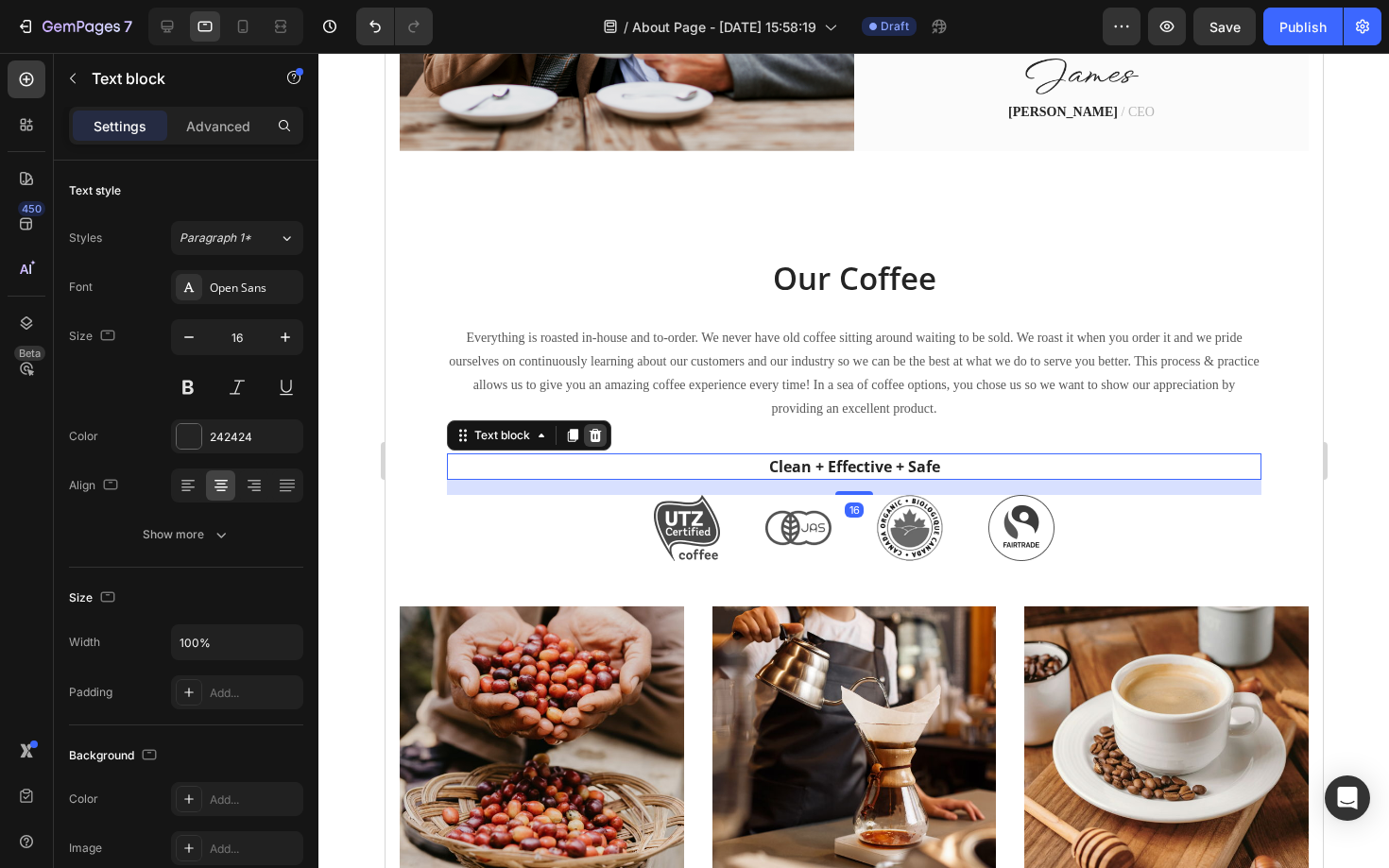
click at [592, 437] on icon at bounding box center [595, 435] width 16 height 16
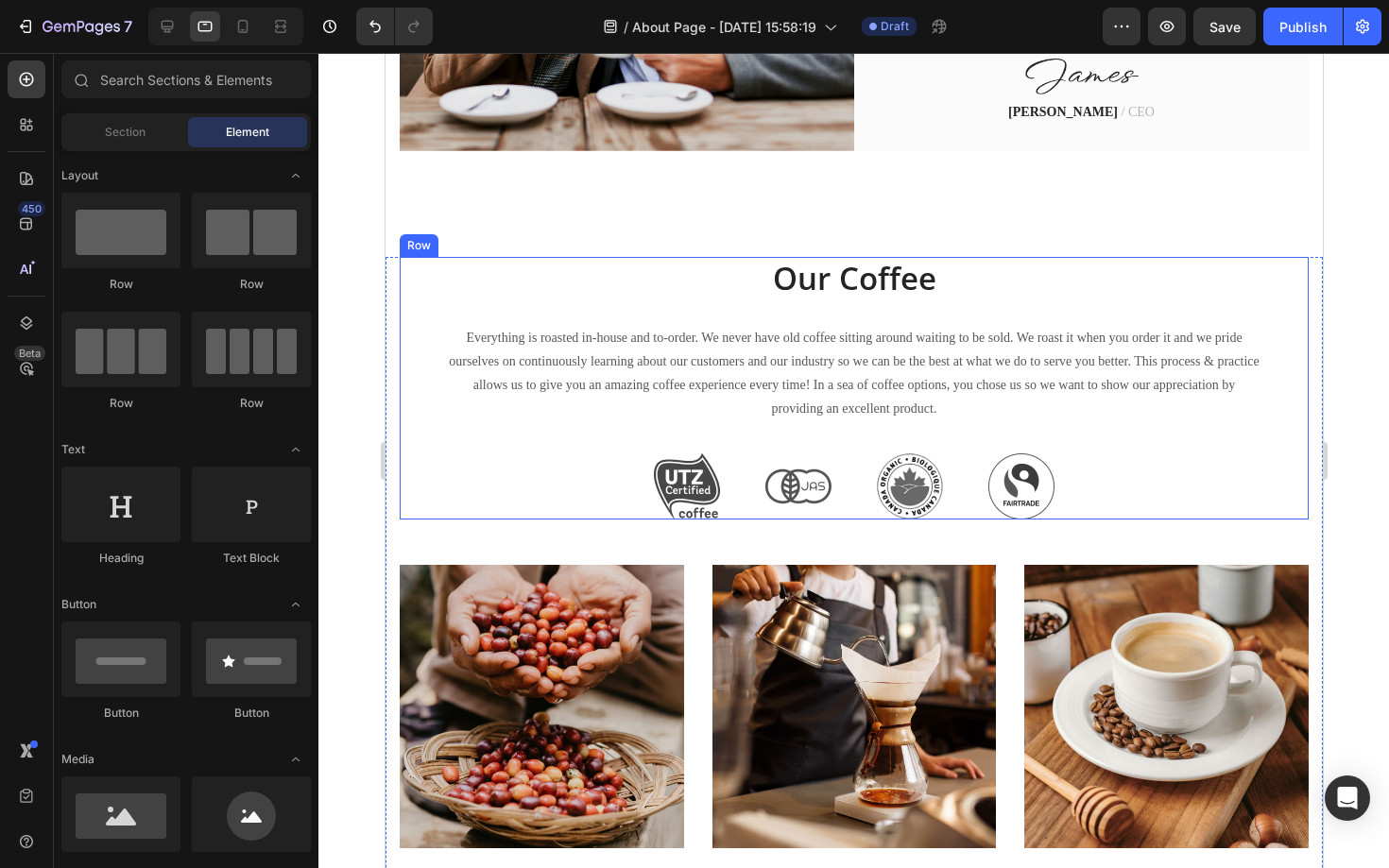
click at [701, 473] on img at bounding box center [686, 487] width 66 height 66
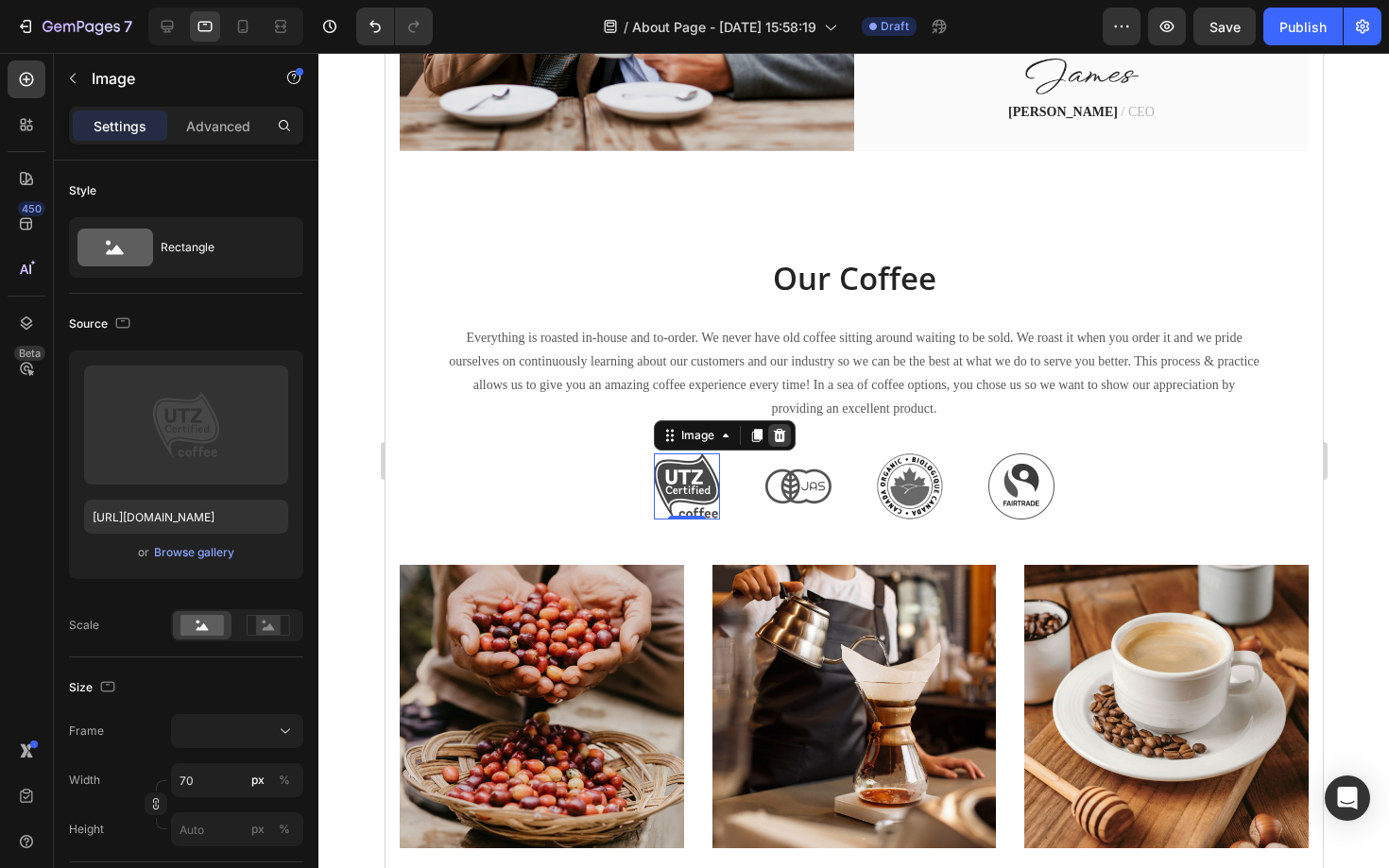
click at [785, 429] on icon at bounding box center [779, 435] width 16 height 16
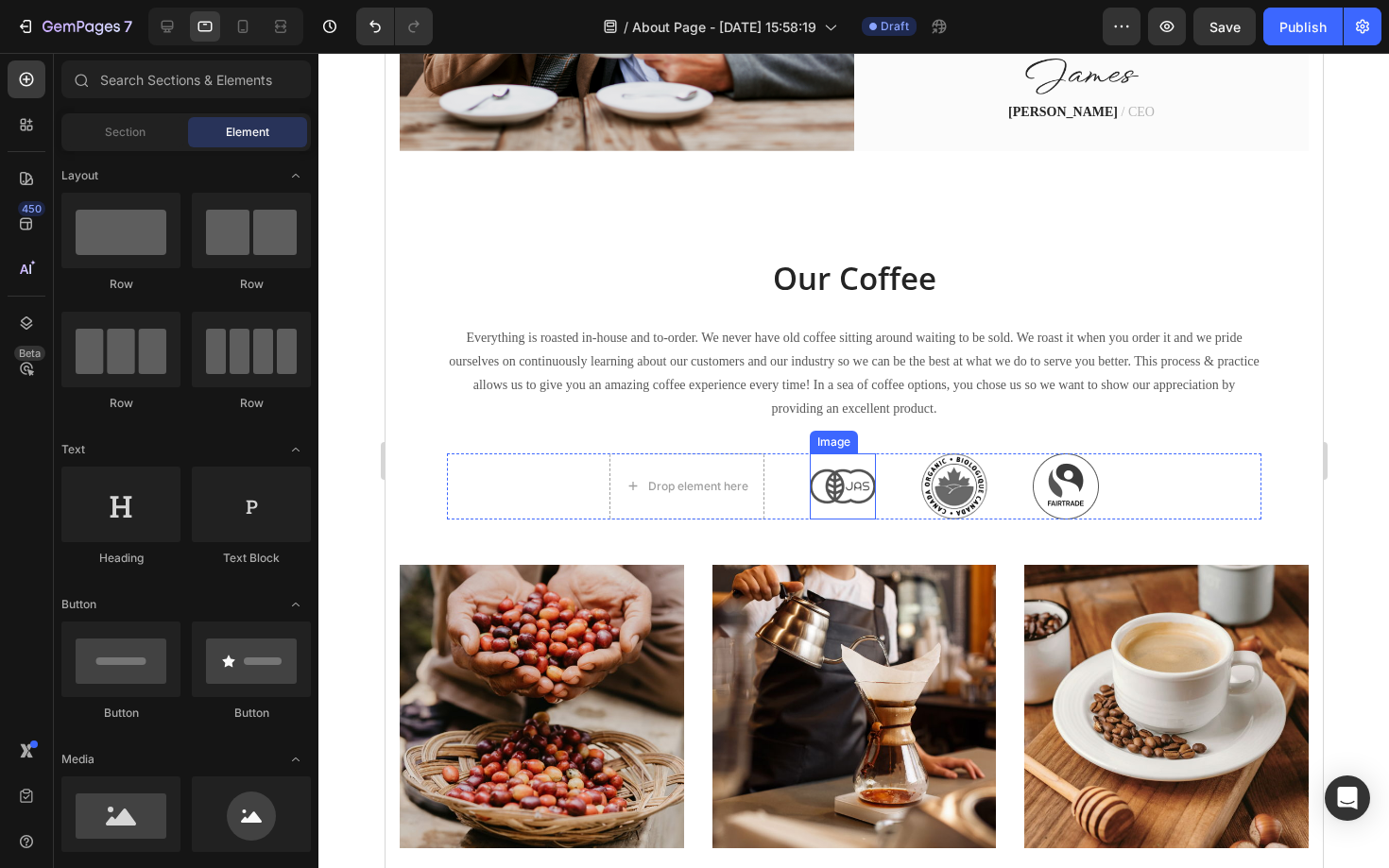
click at [834, 499] on img at bounding box center [842, 487] width 66 height 66
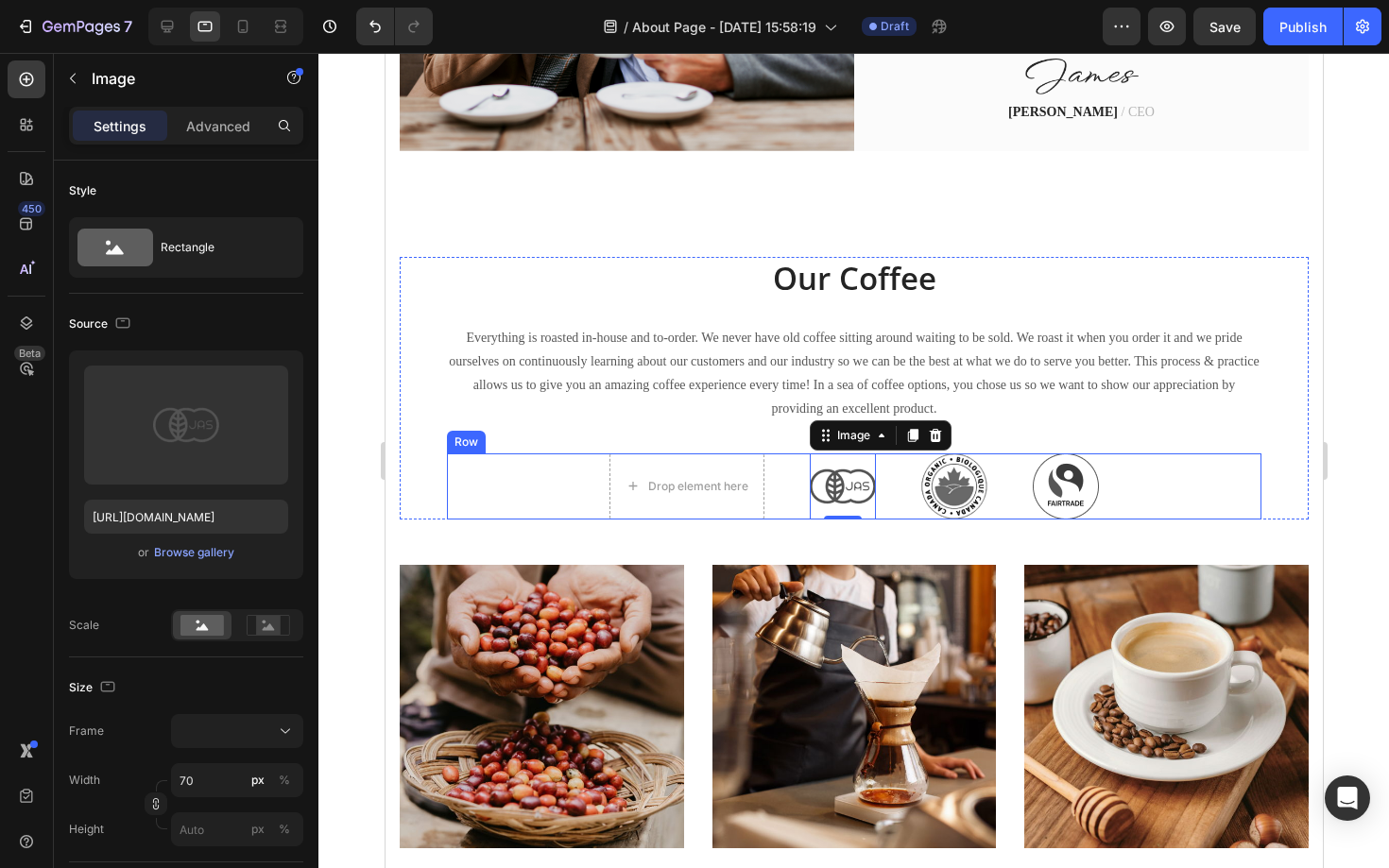
click at [555, 504] on div "Drop element here Image 0 Image Image Row" at bounding box center [853, 487] width 815 height 66
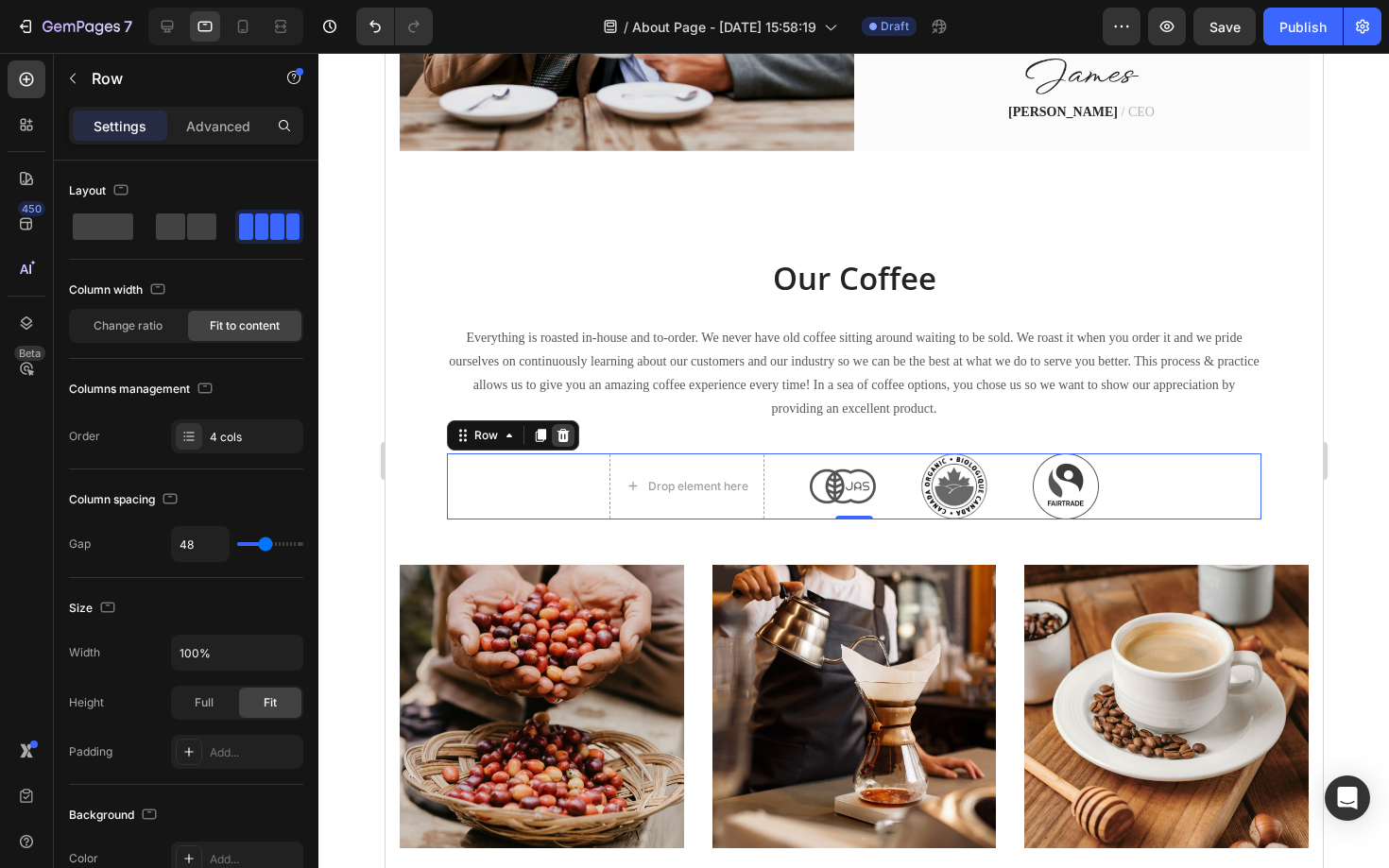
click at [559, 434] on icon at bounding box center [563, 435] width 16 height 16
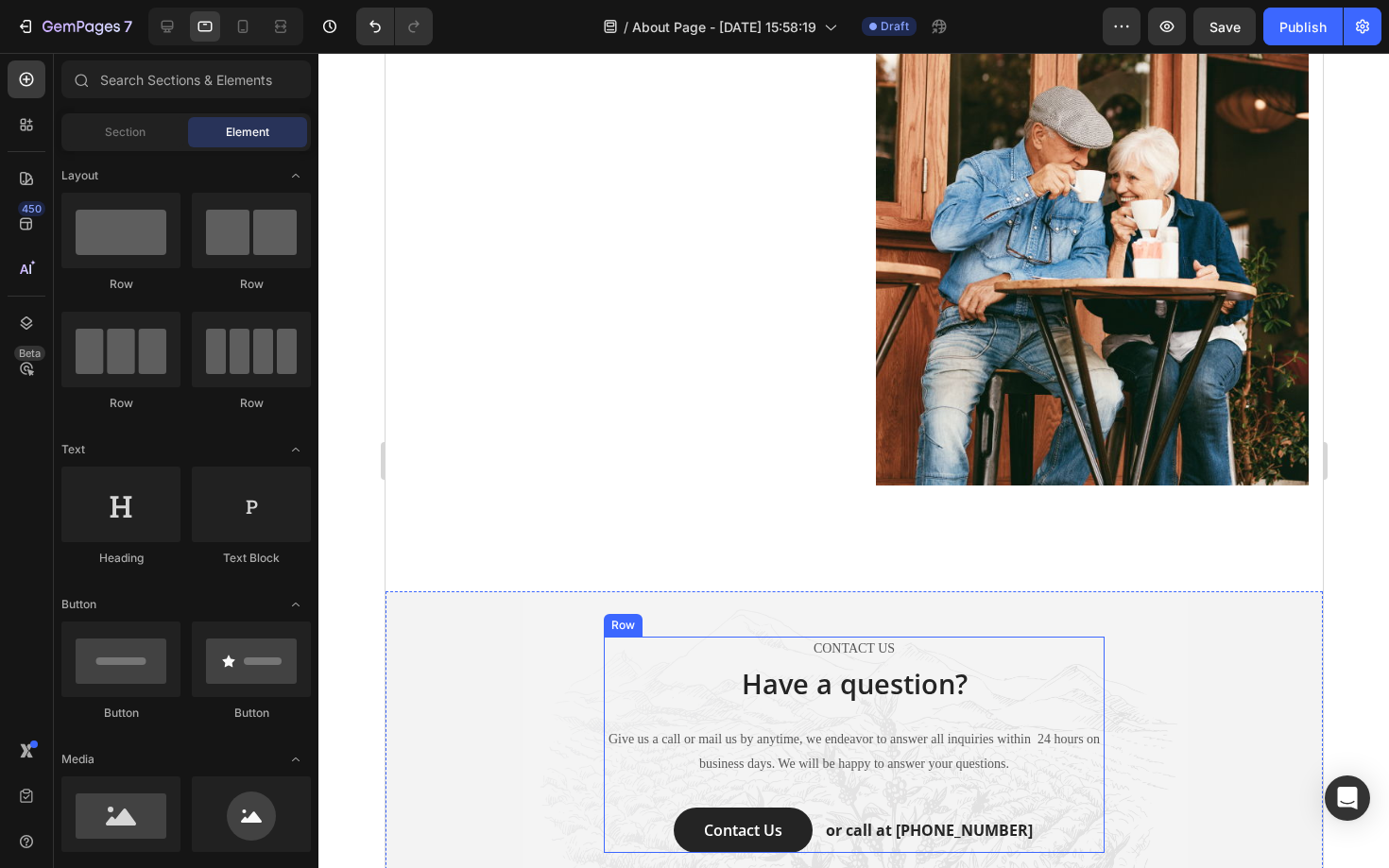
scroll to position [2537, 0]
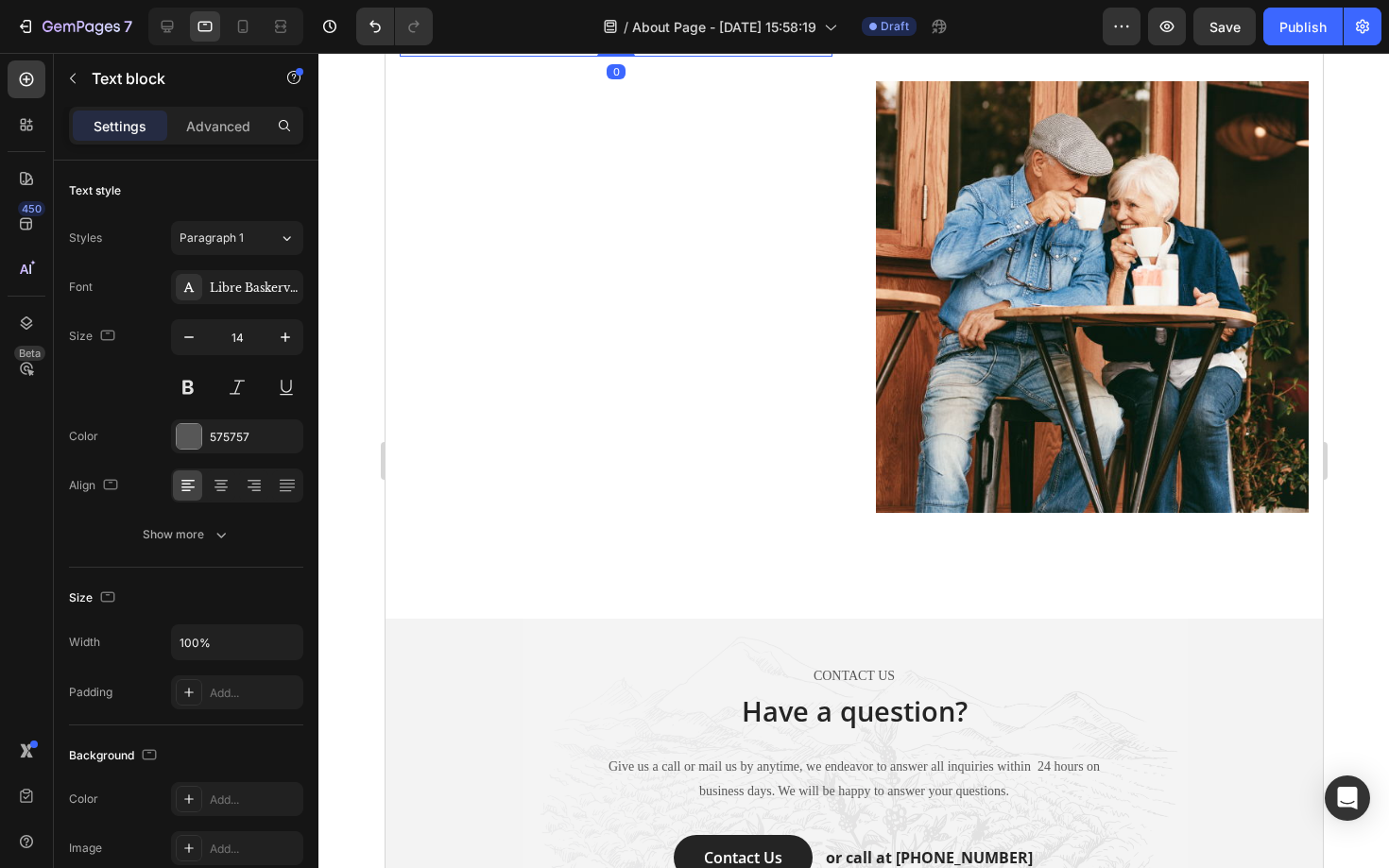
scroll to position [2467, 0]
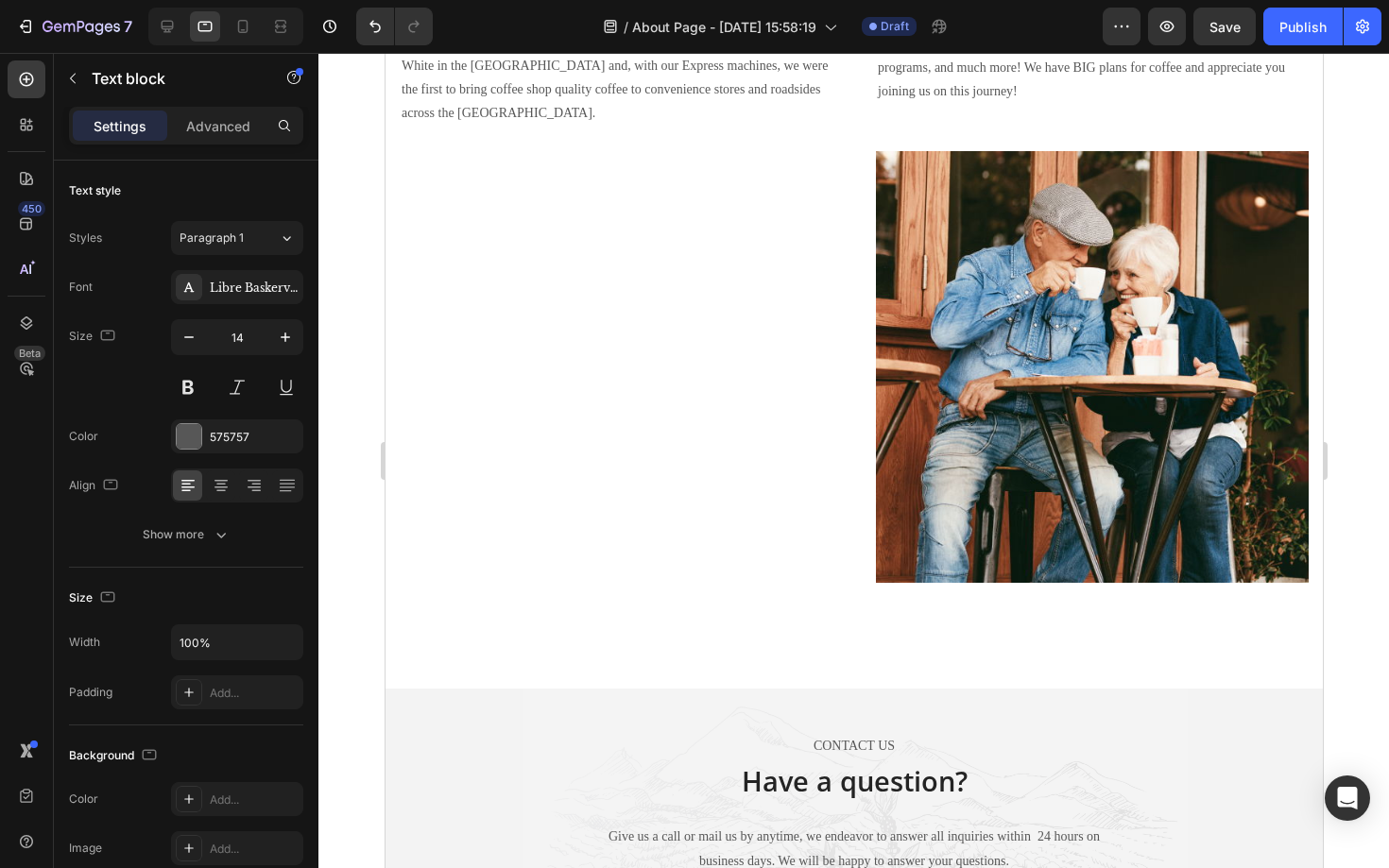
click at [269, 287] on div "Open Sans" at bounding box center [254, 288] width 88 height 17
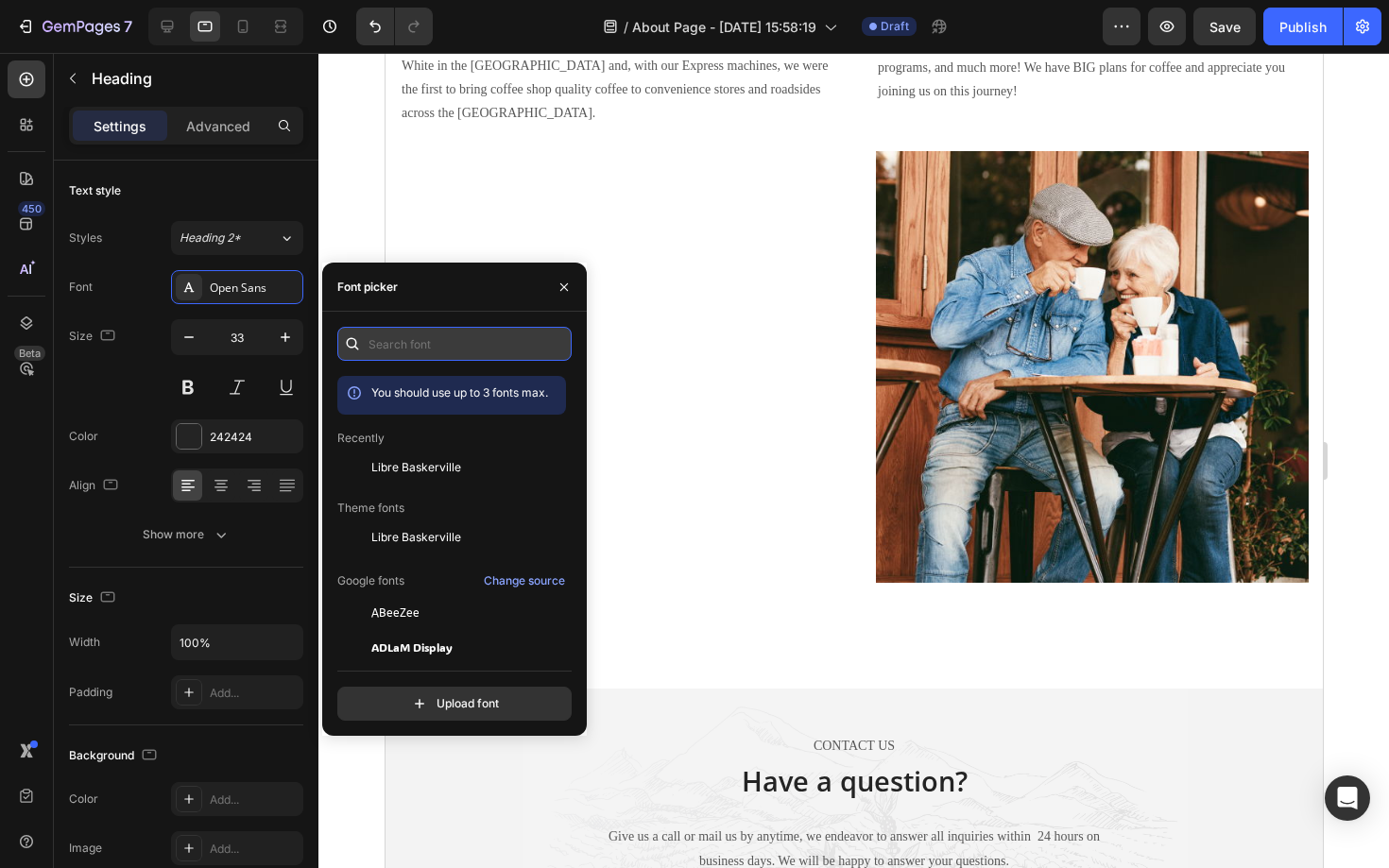
click at [465, 332] on input "text" at bounding box center [454, 343] width 234 height 34
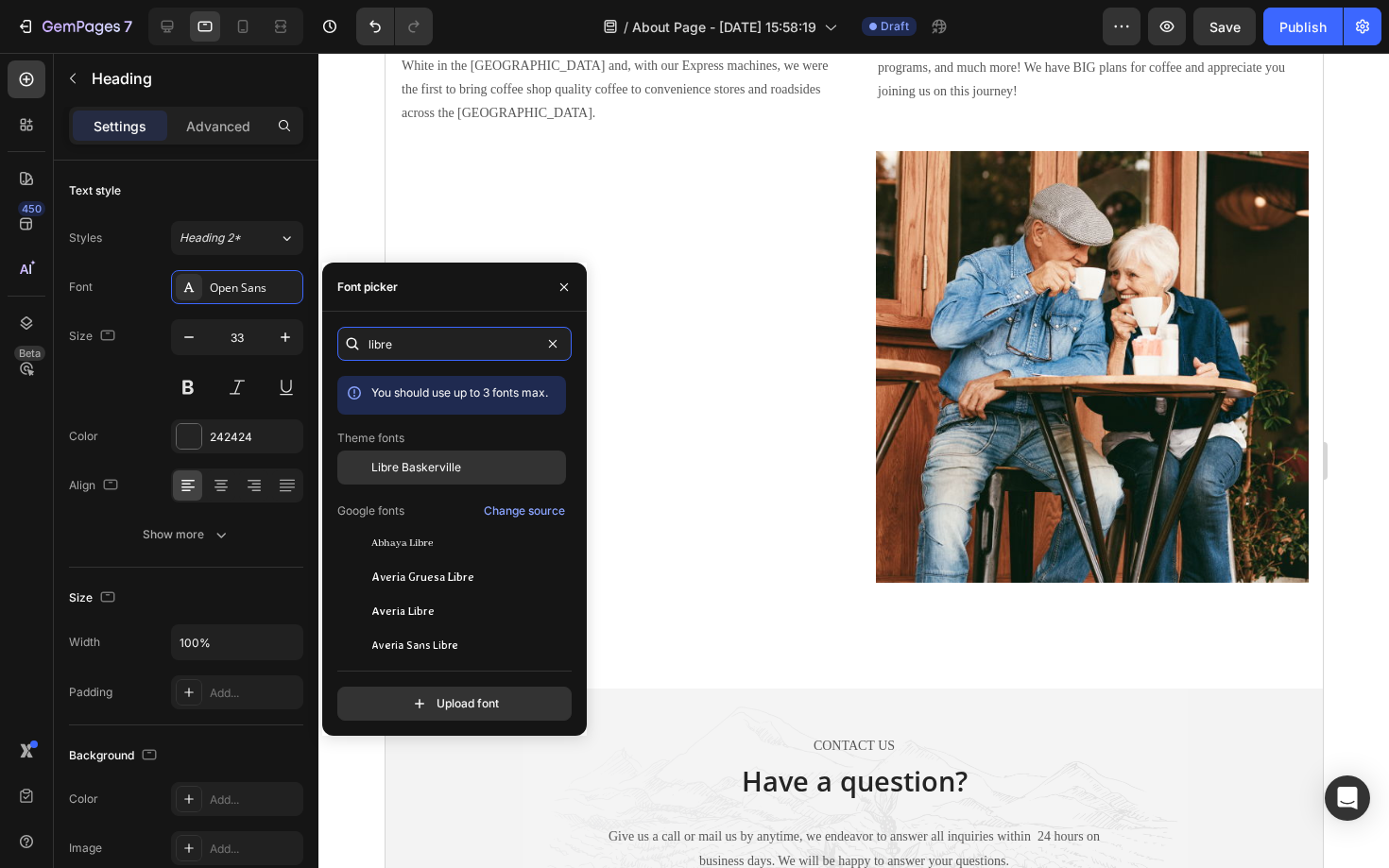
type input "libre"
click at [431, 469] on span "Libre Baskerville" at bounding box center [416, 467] width 89 height 17
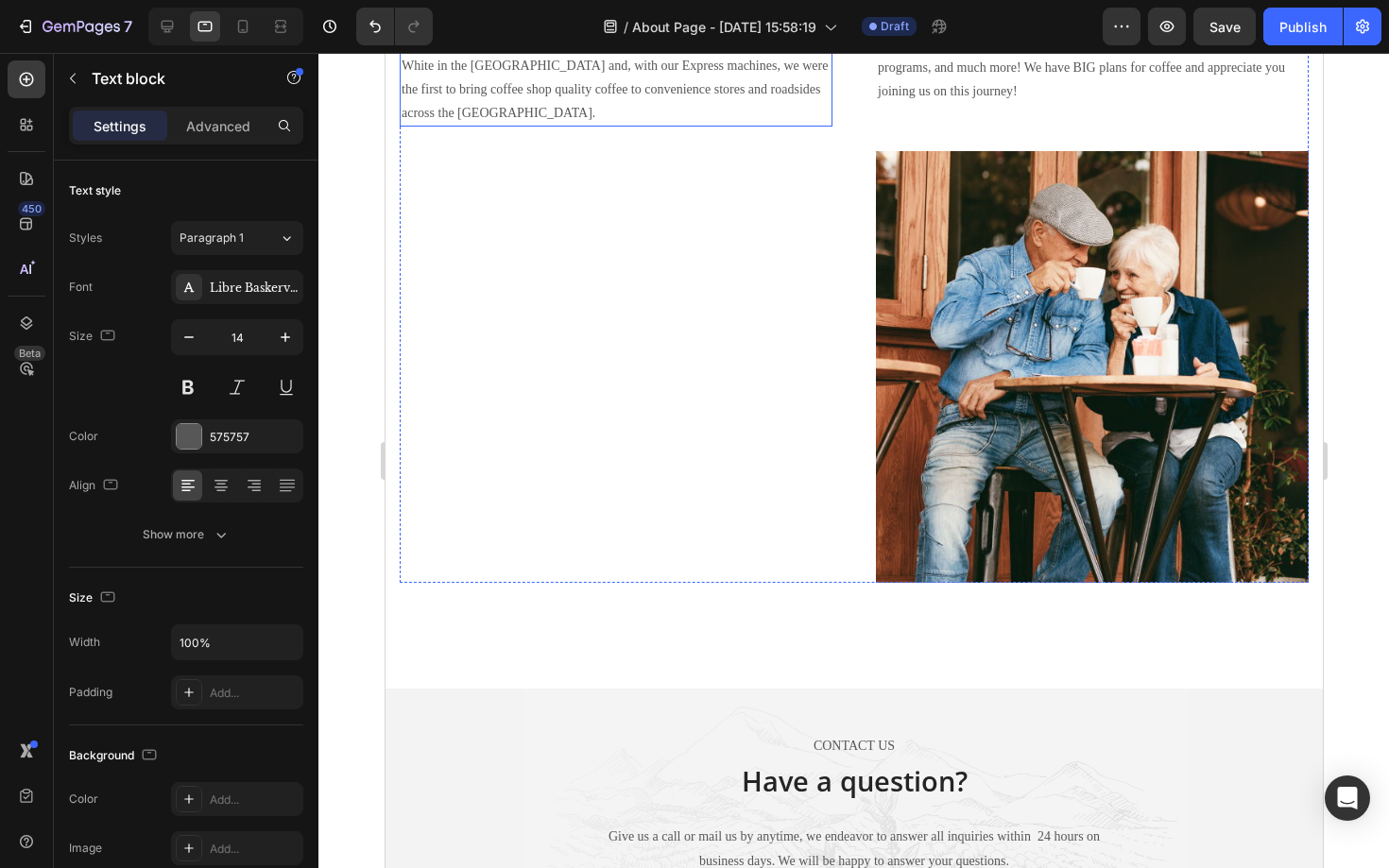
click at [720, 124] on p "Coffee customers have always worked hard to bring new coffee experiences to our…" at bounding box center [614, 5] width 429 height 238
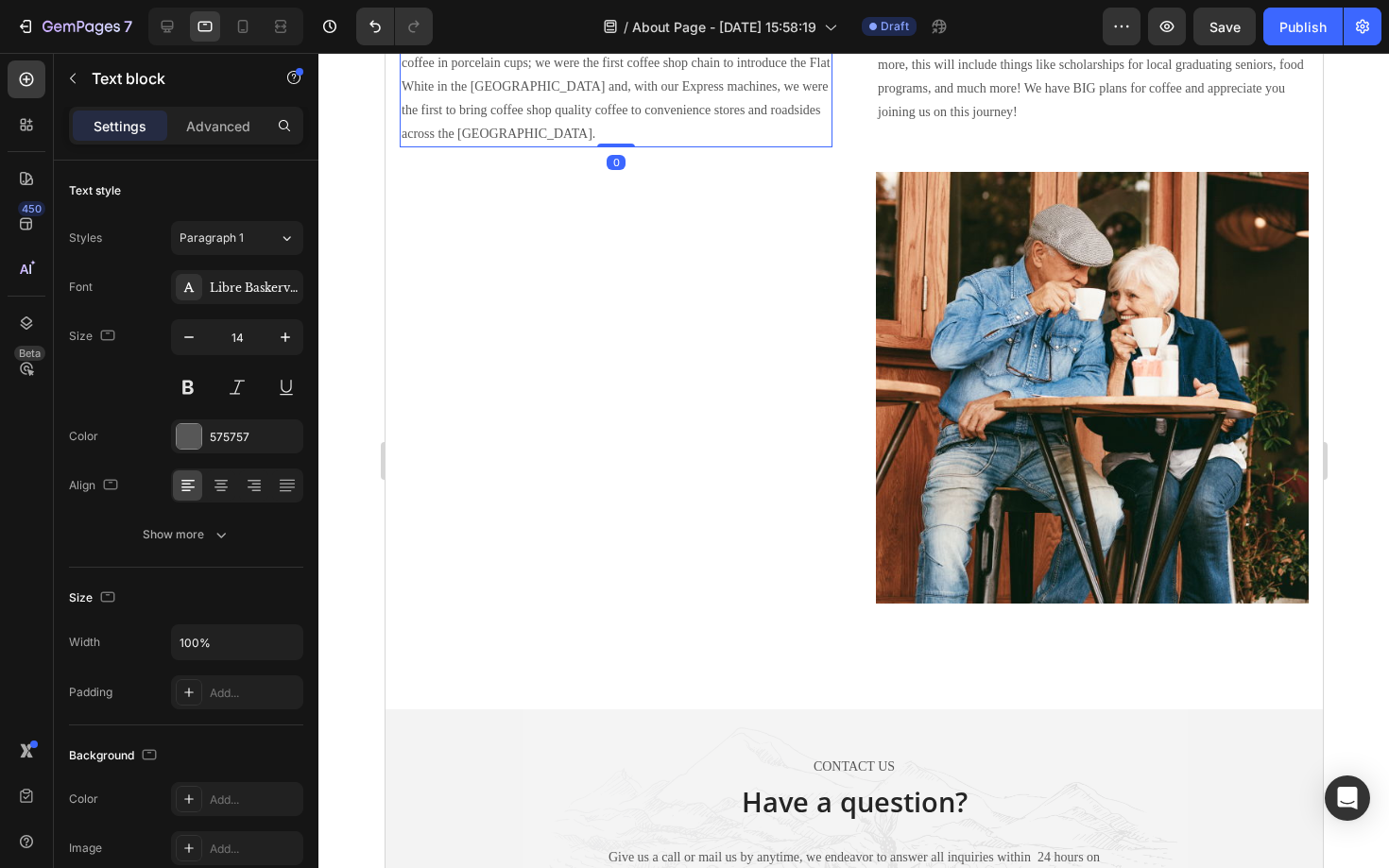
scroll to position [2443, 0]
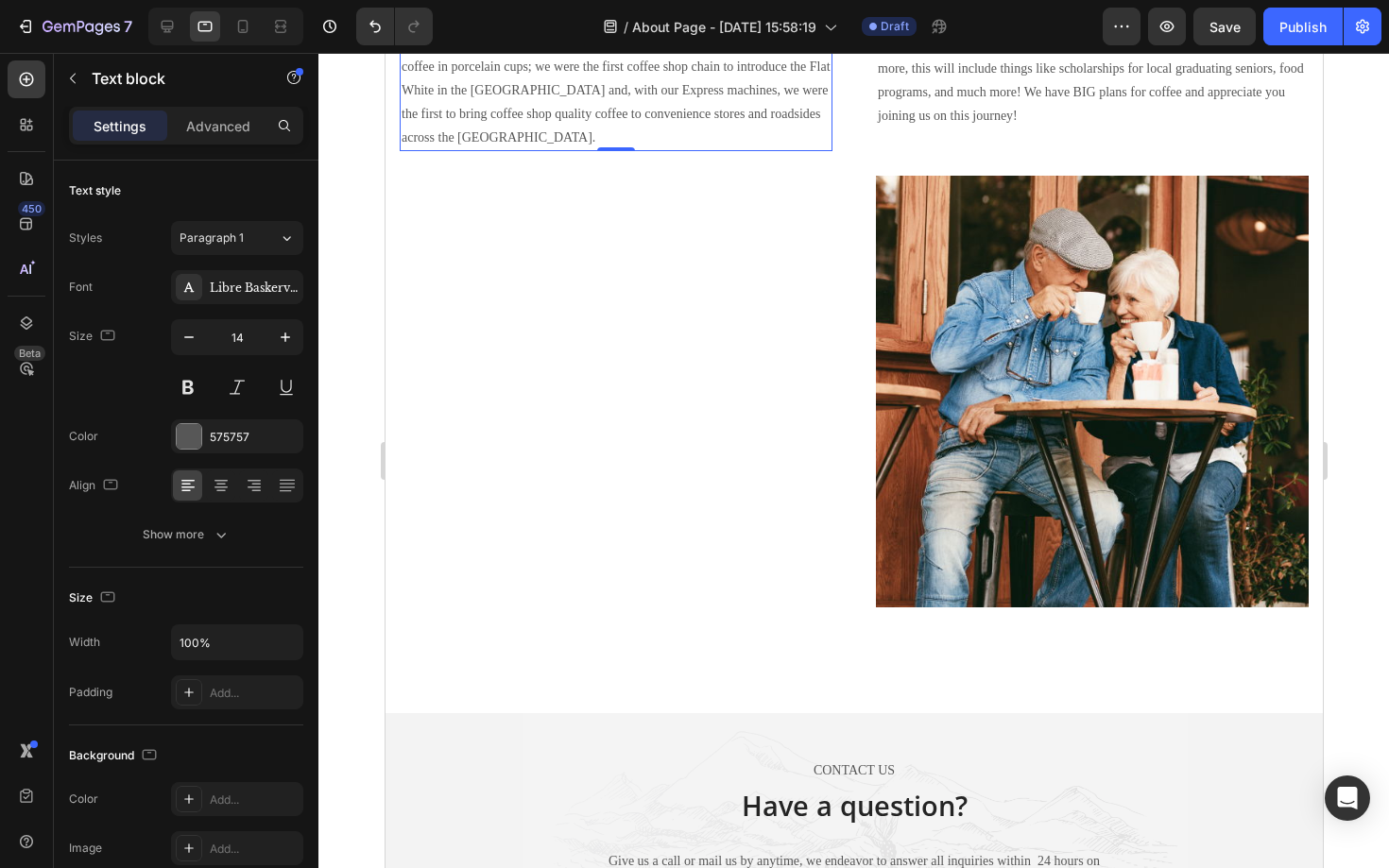
click at [572, 150] on p "Coffee customers have always worked hard to bring new coffee experiences to our…" at bounding box center [614, 30] width 429 height 238
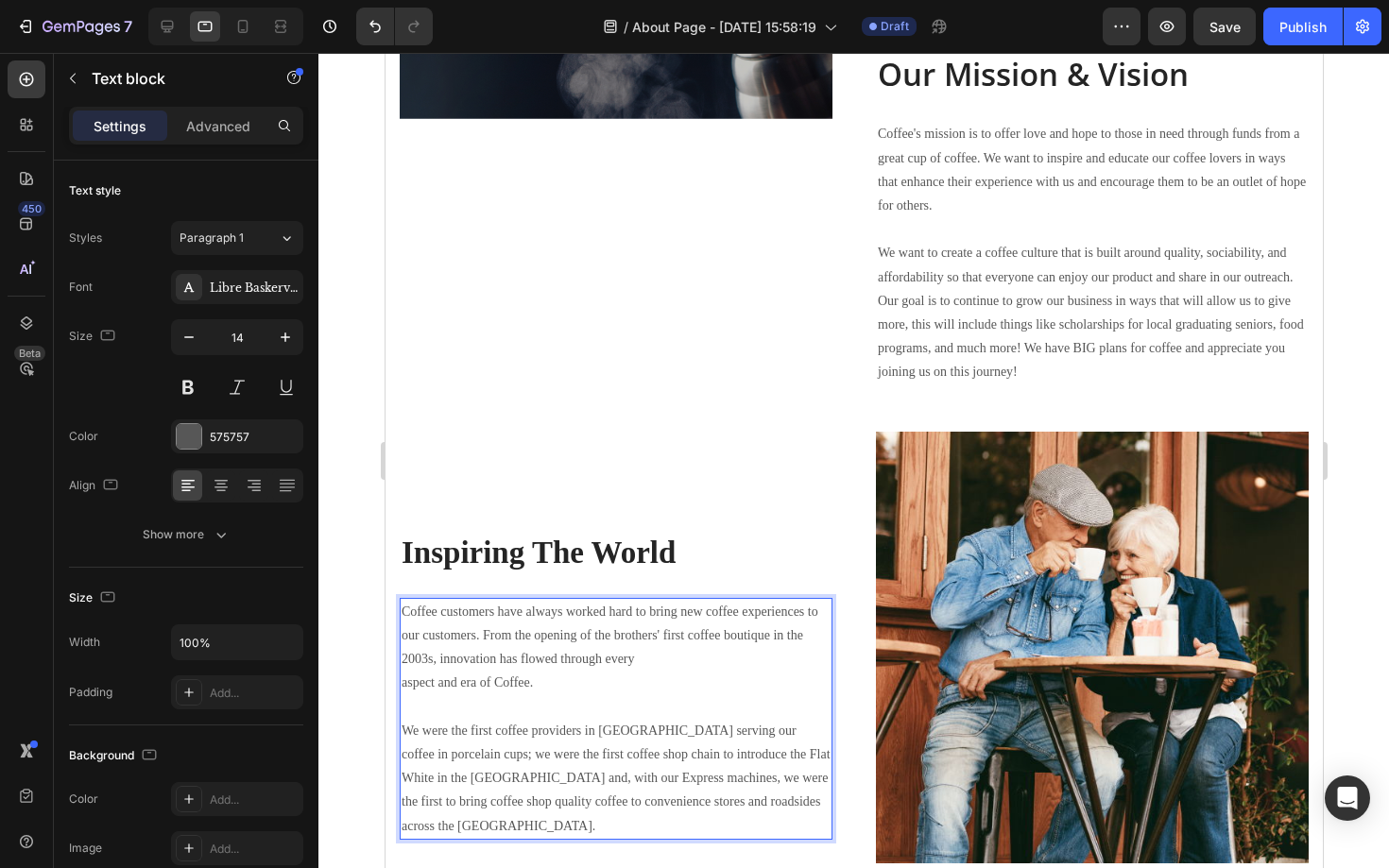
scroll to position [2183, 0]
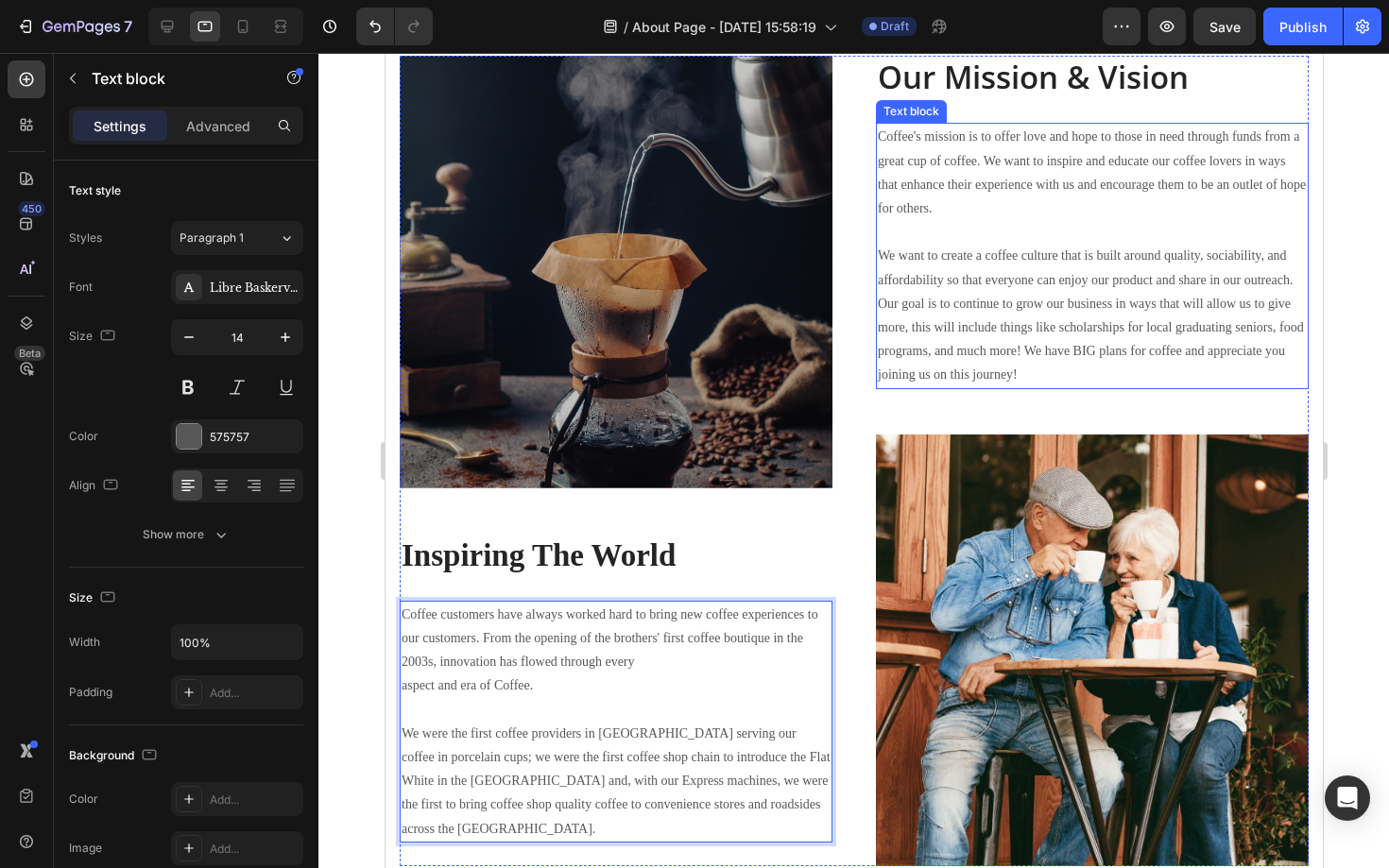
click at [1081, 316] on p "Coffee's mission is to offer love and hope to those in need through funds from …" at bounding box center [1091, 255] width 429 height 261
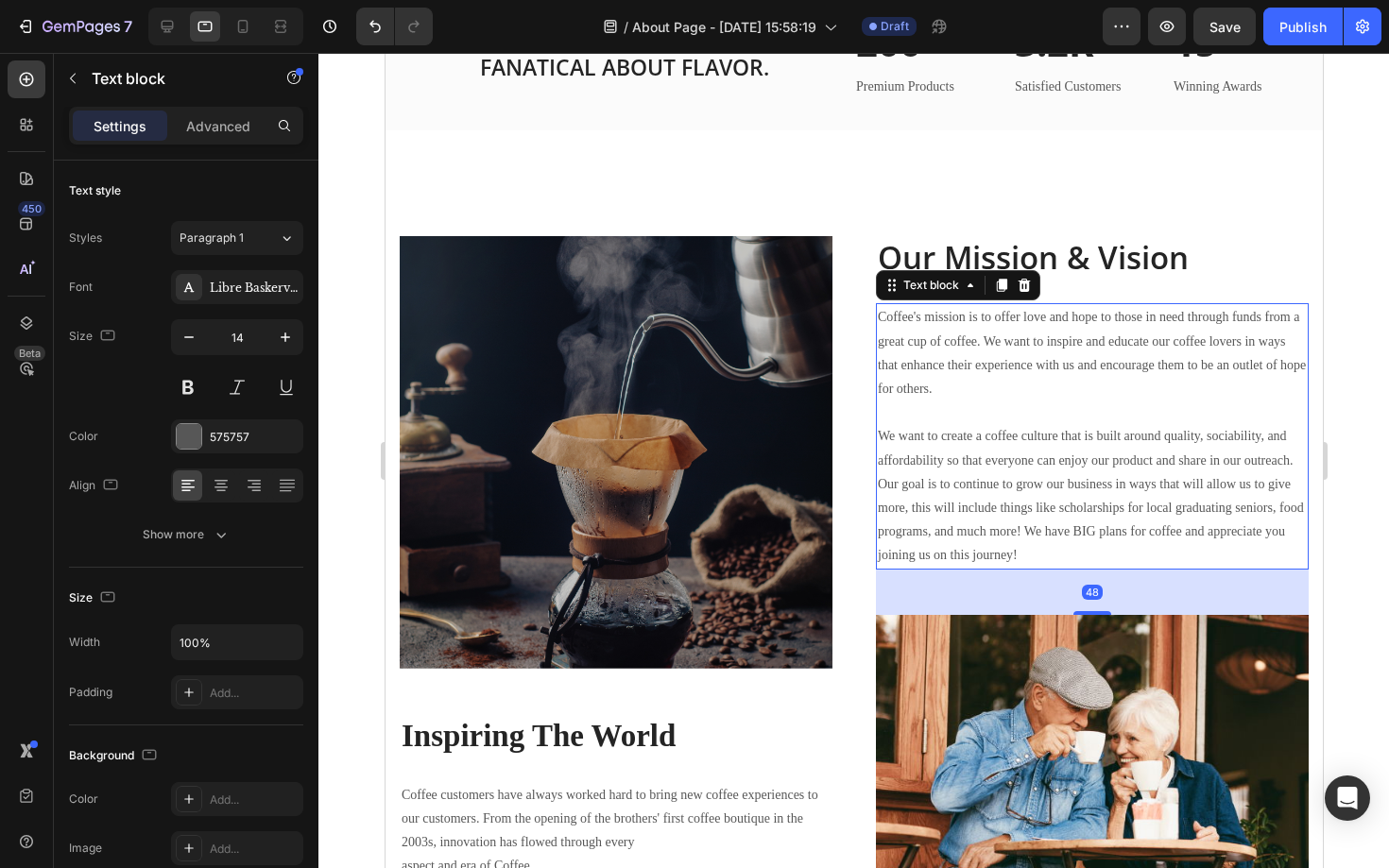
scroll to position [2004, 0]
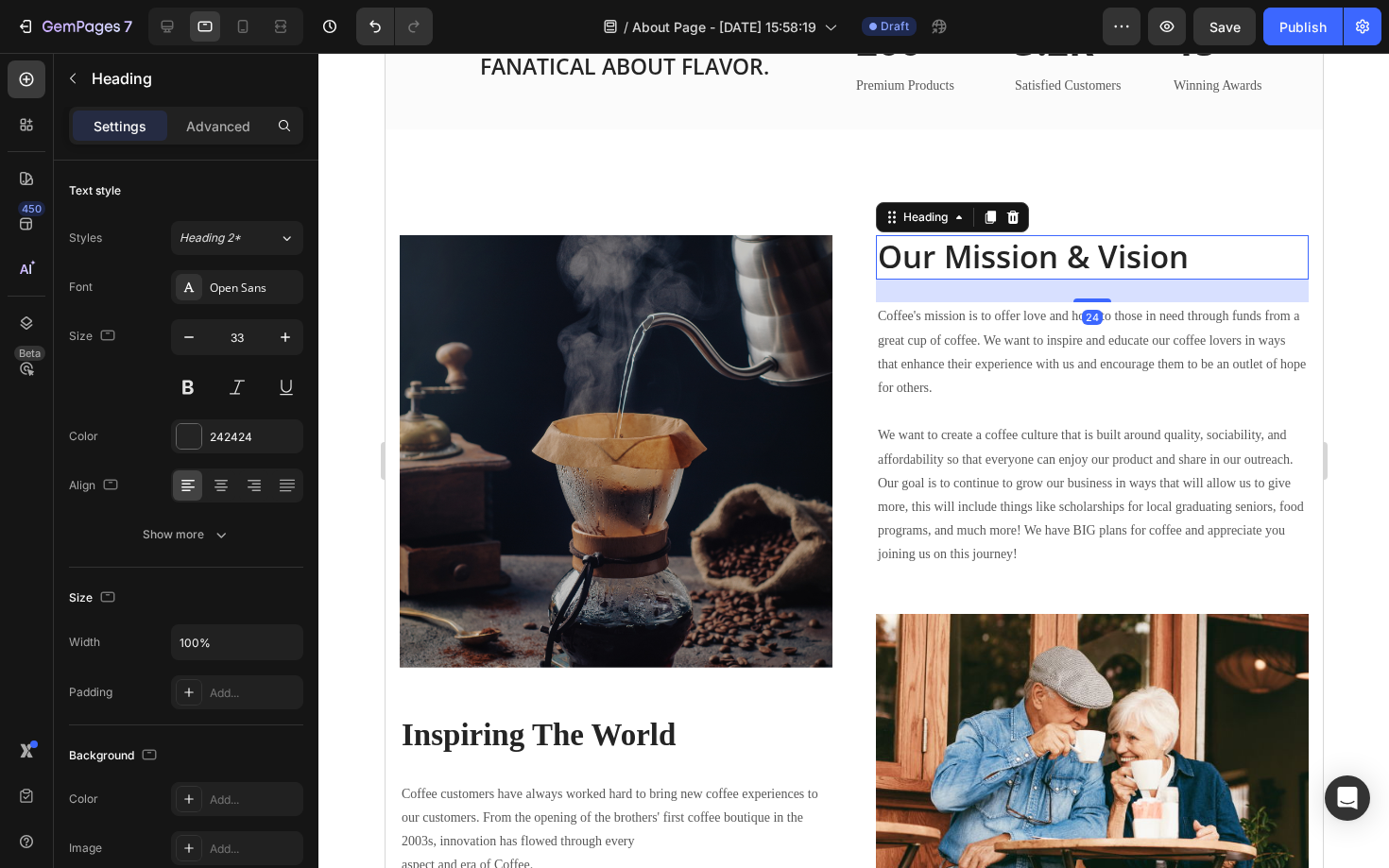
click at [1119, 258] on p "Our Mission & Vision" at bounding box center [1091, 258] width 429 height 41
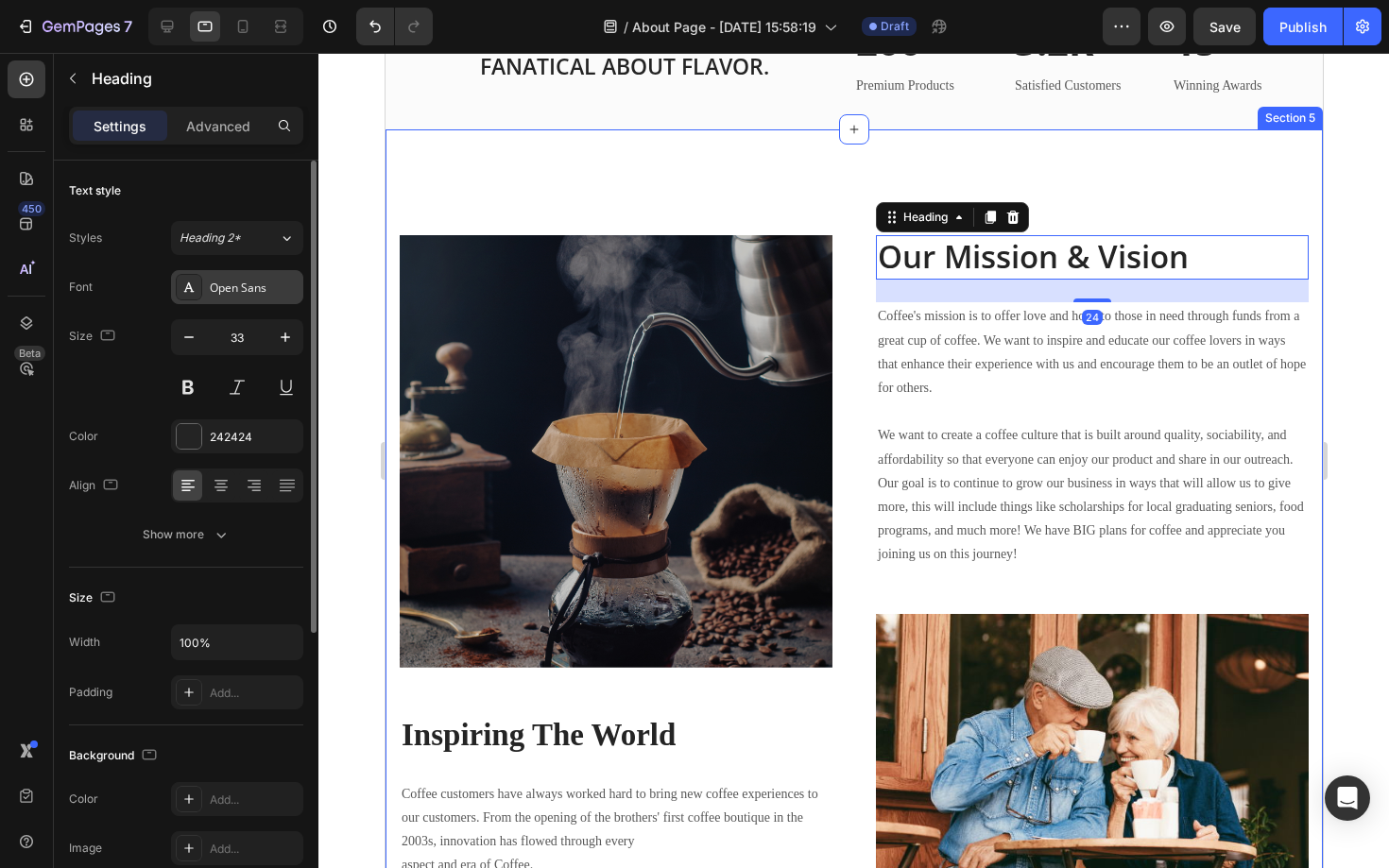
click at [268, 275] on div "Open Sans" at bounding box center [237, 287] width 132 height 34
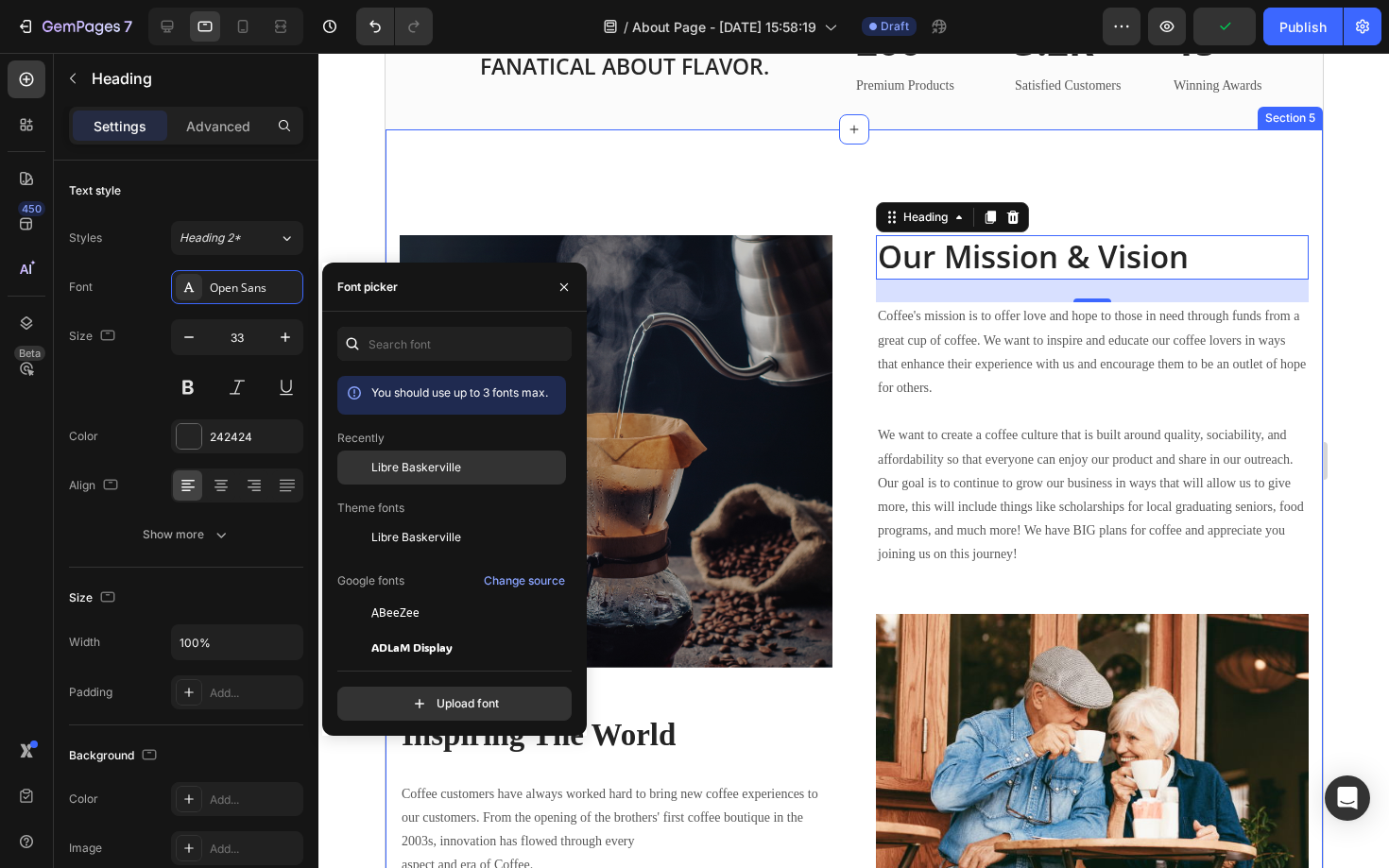
click at [428, 473] on span "Libre Baskerville" at bounding box center [416, 467] width 89 height 17
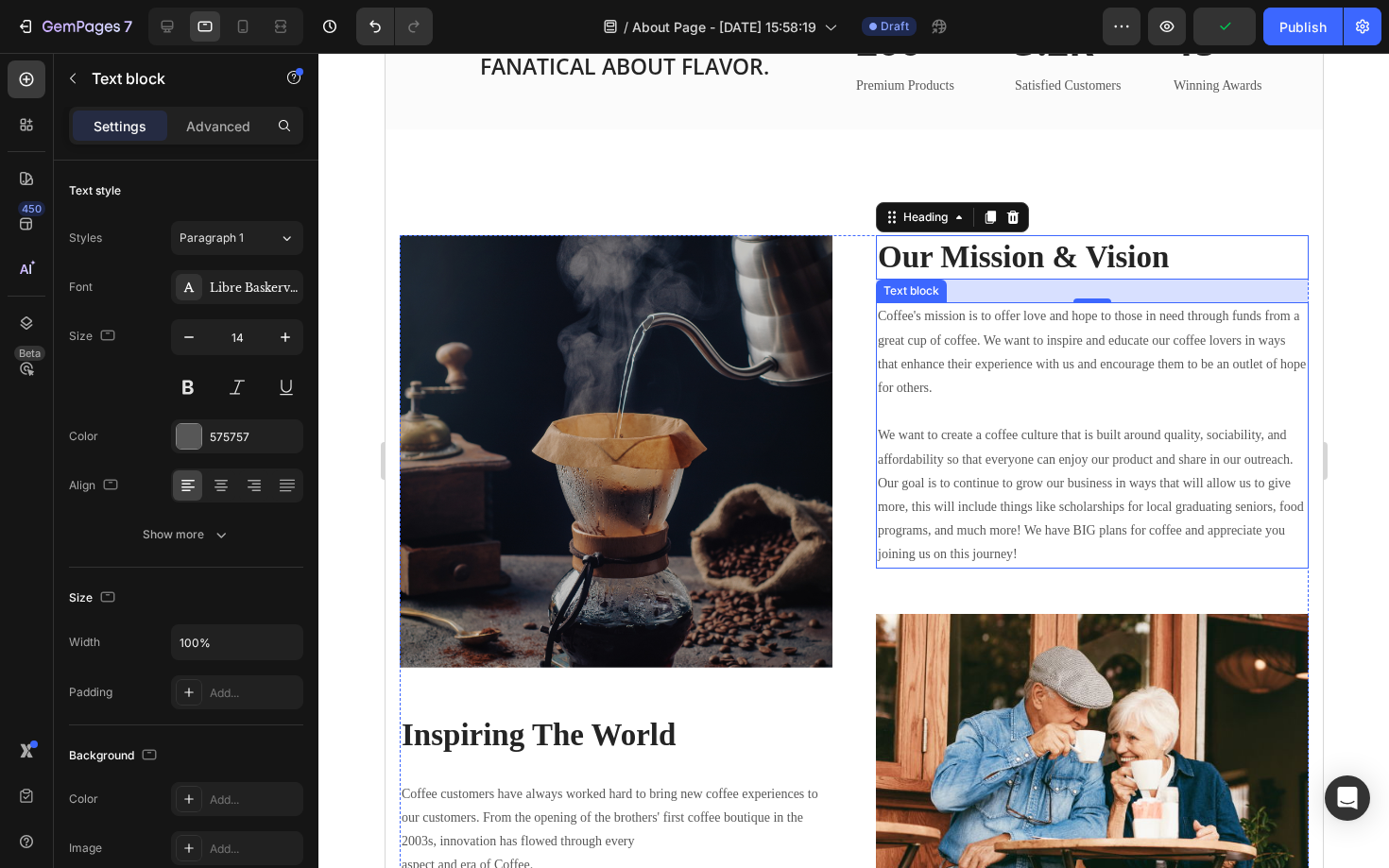
click at [911, 453] on p "Coffee's mission is to offer love and hope to those in need through funds from …" at bounding box center [1091, 434] width 429 height 261
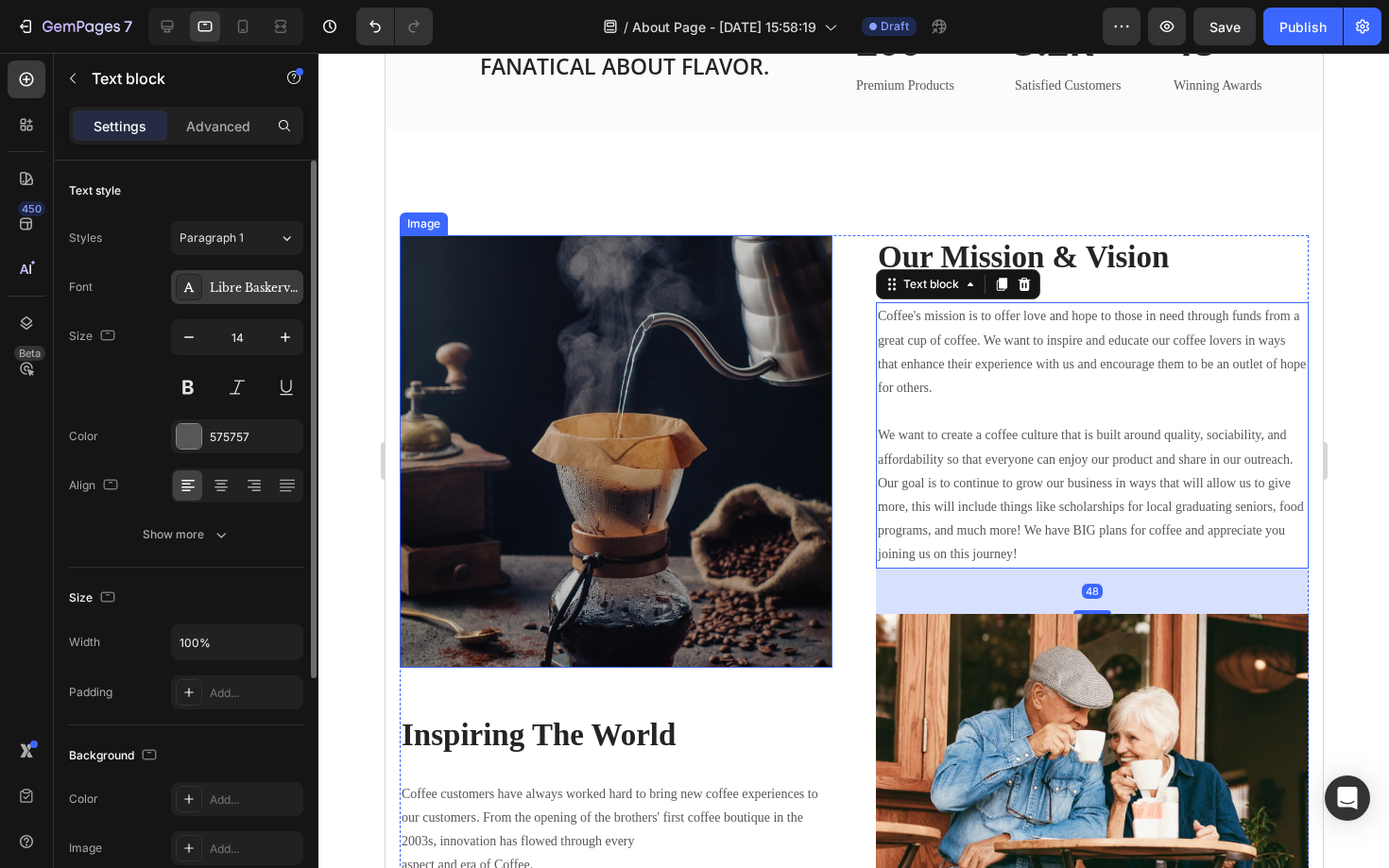
click at [244, 278] on div "Libre Baskerville" at bounding box center [237, 287] width 132 height 34
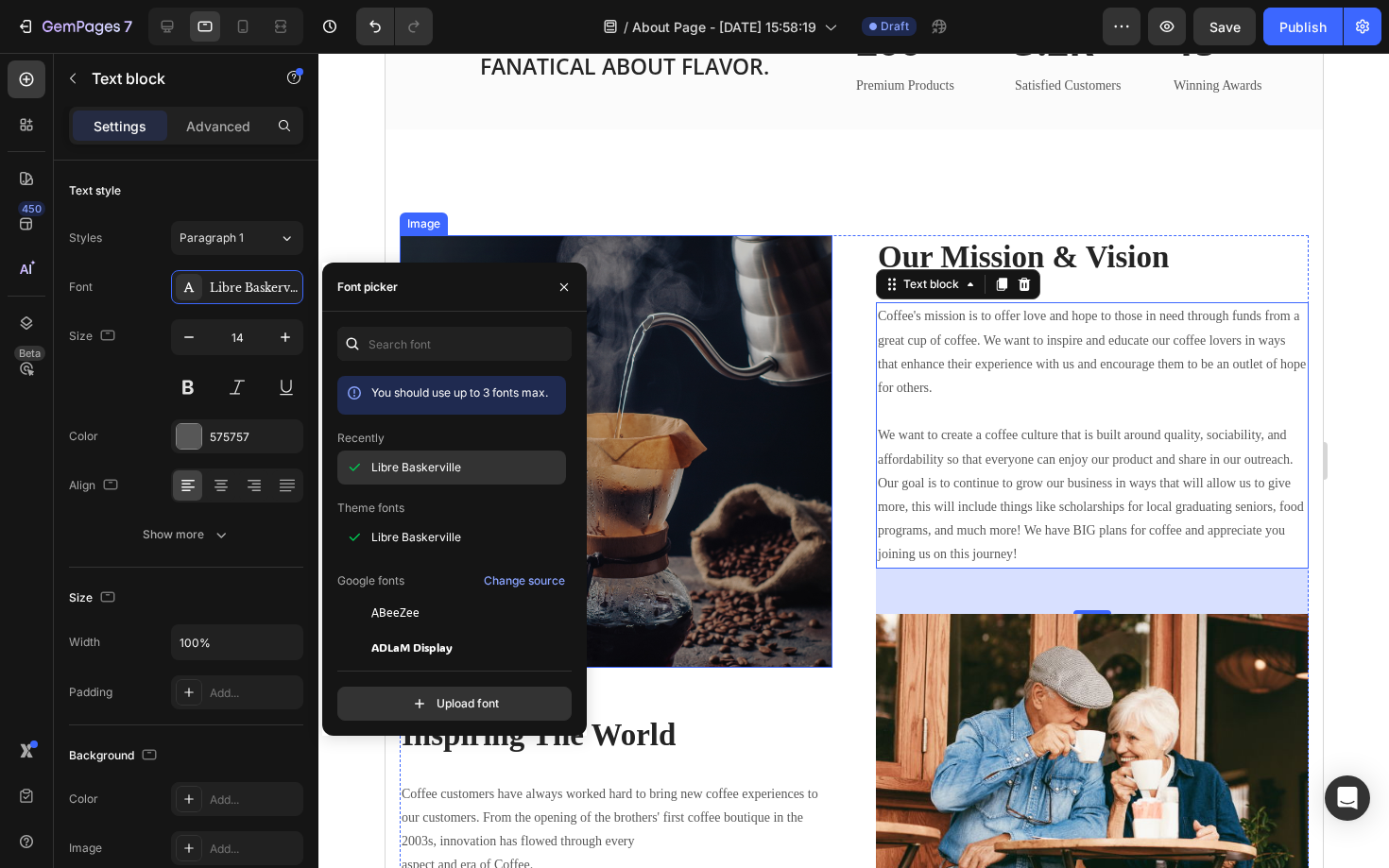
click at [453, 469] on span "Libre Baskerville" at bounding box center [416, 467] width 89 height 17
click at [857, 490] on div "Image Inspiring The World Heading Coffee customers have always worked hard to b…" at bounding box center [852, 640] width 909 height 810
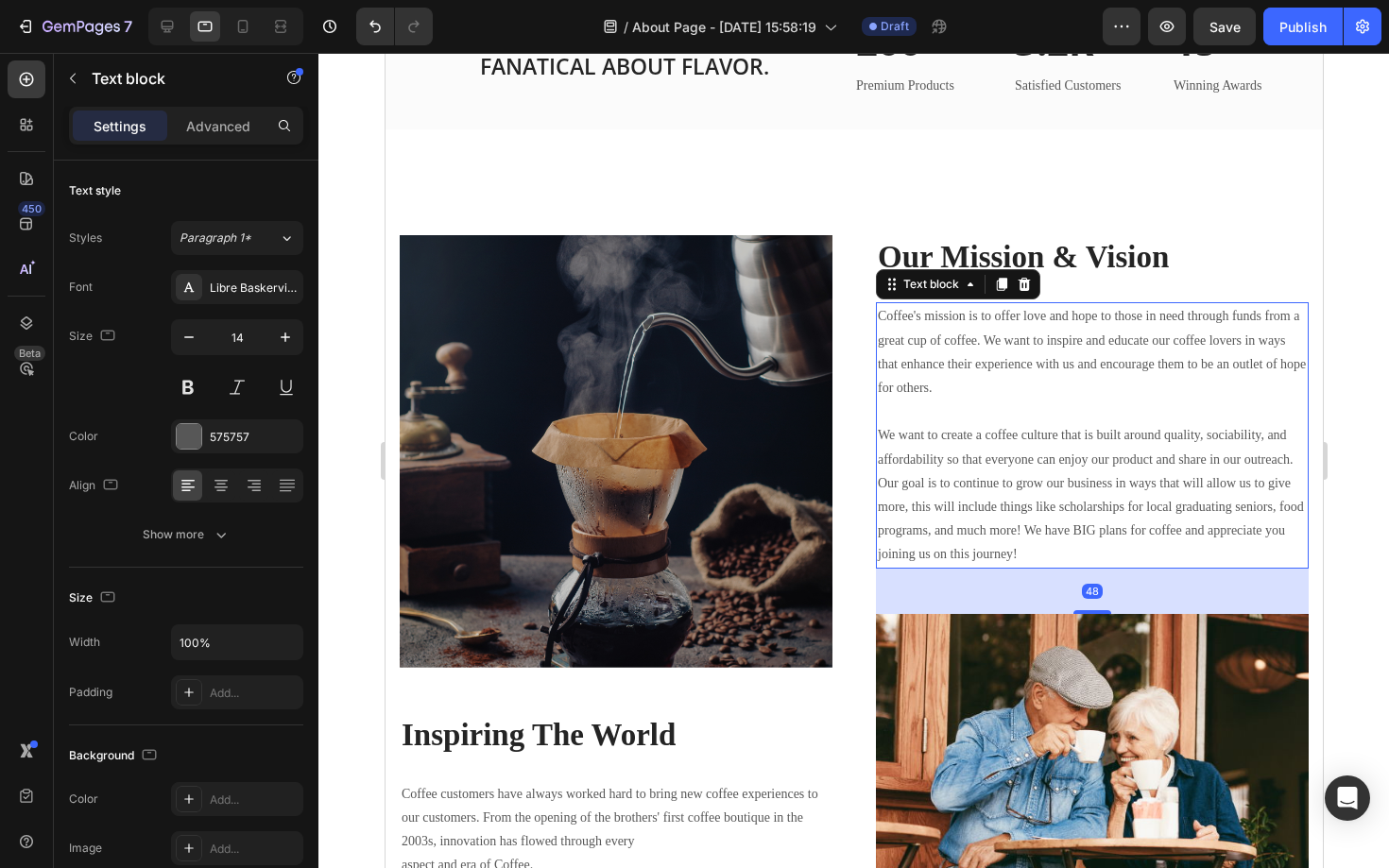
click at [983, 353] on p "Coffee's mission is to offer love and hope to those in need through funds from …" at bounding box center [1091, 434] width 429 height 261
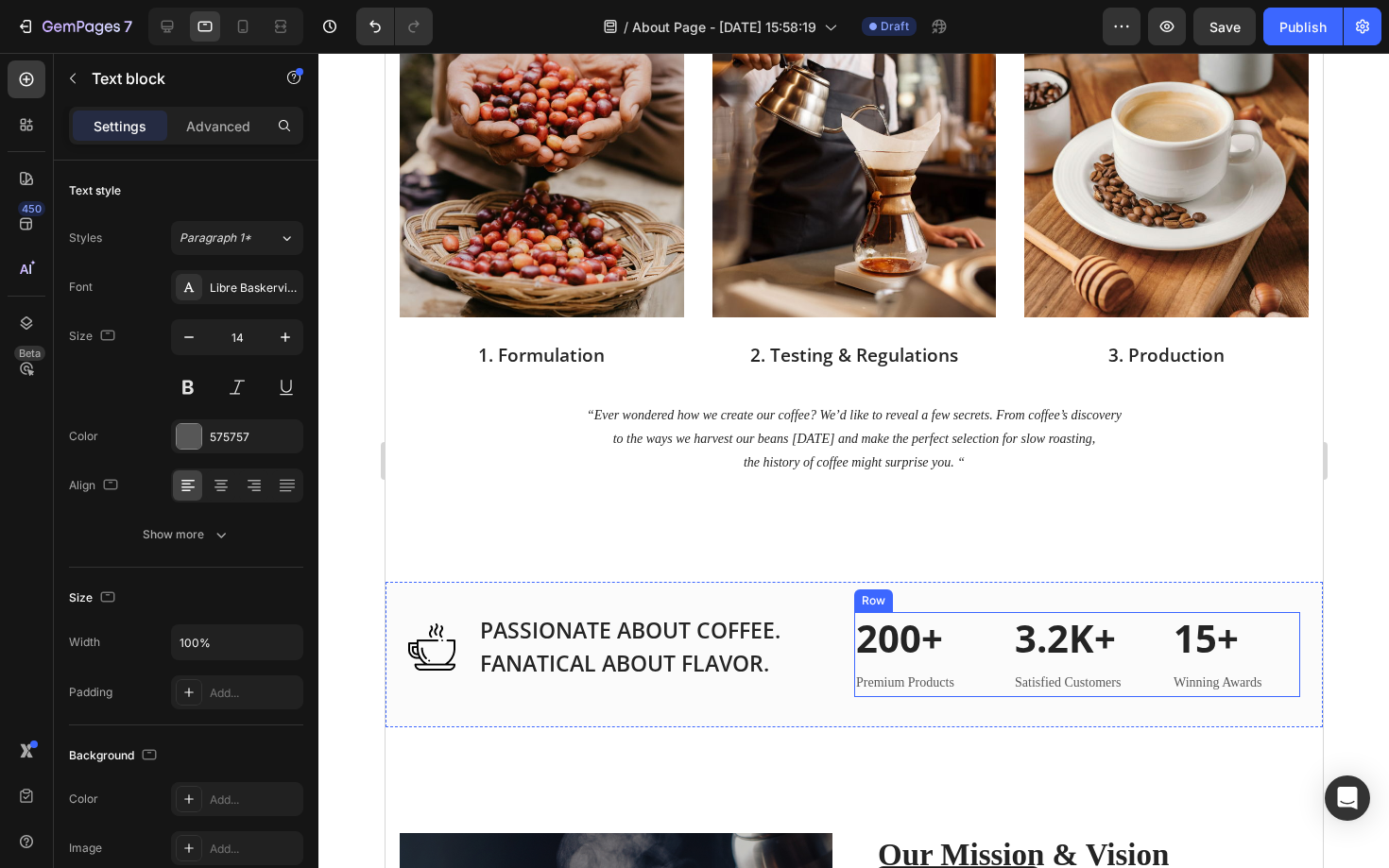
scroll to position [1391, 0]
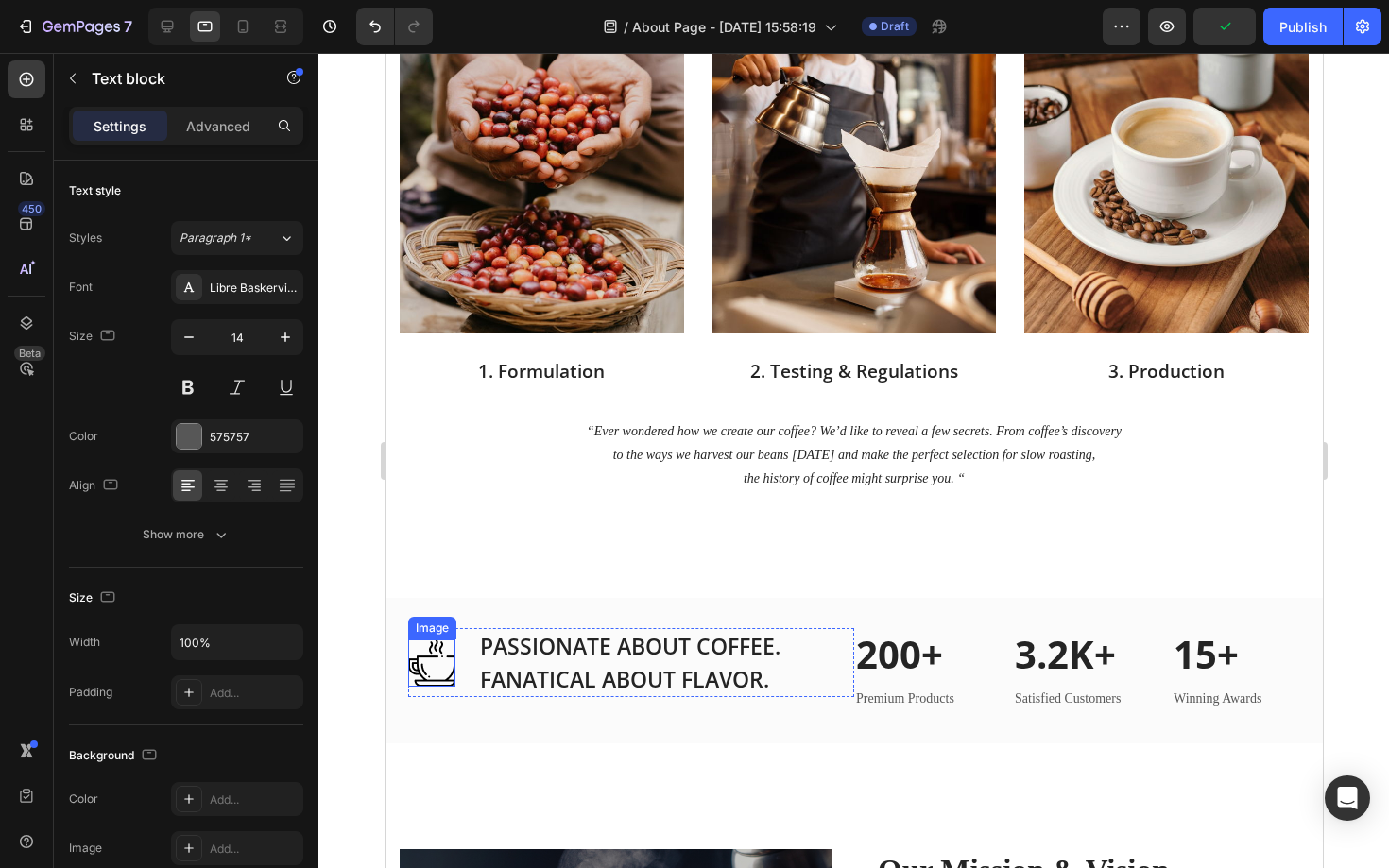
click at [418, 663] on img at bounding box center [431, 663] width 48 height 48
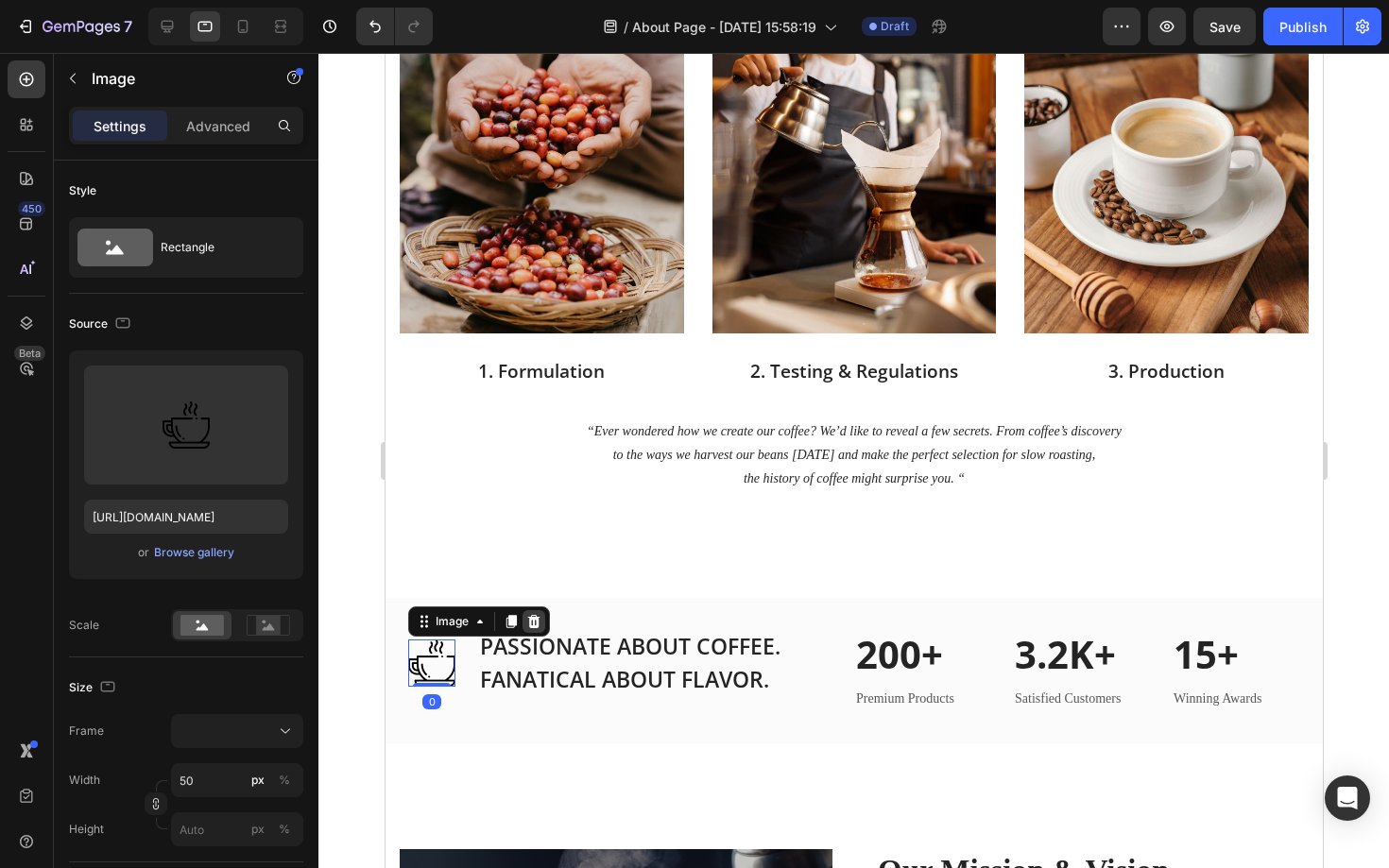
click at [535, 619] on icon at bounding box center [533, 622] width 13 height 14
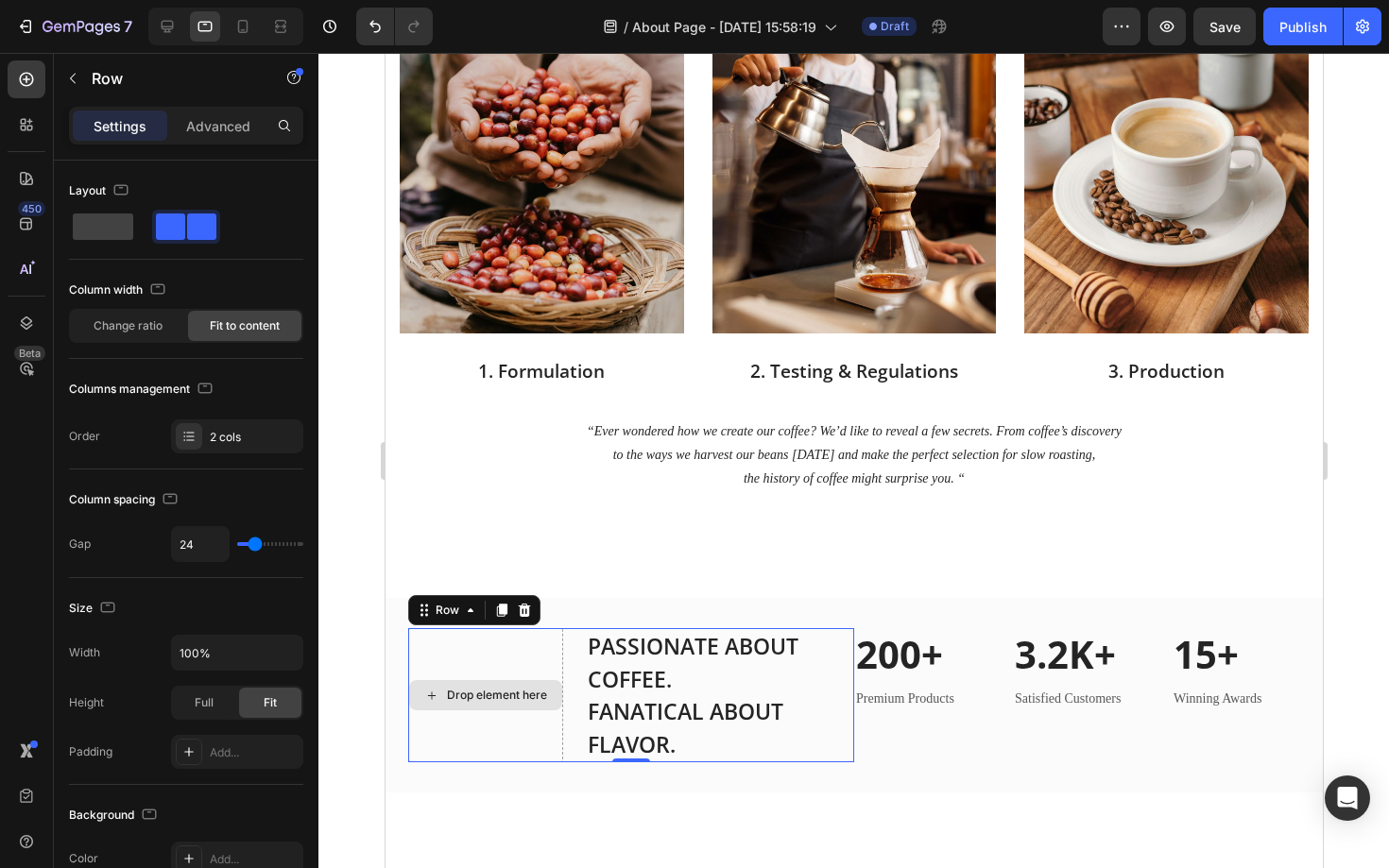
click at [466, 743] on div "Drop element here" at bounding box center [484, 695] width 155 height 134
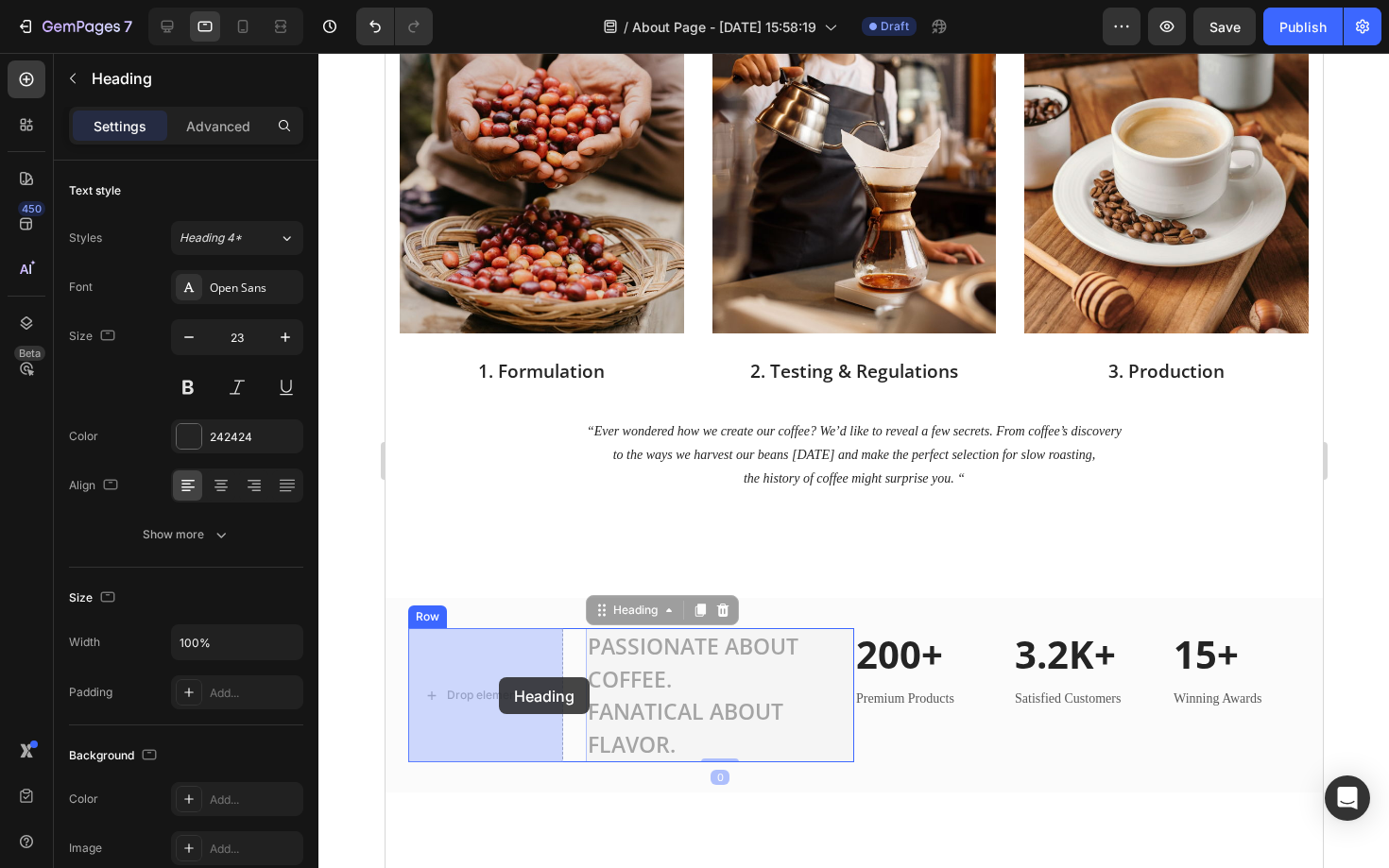
drag, startPoint x: 685, startPoint y: 673, endPoint x: 497, endPoint y: 677, distance: 188.0
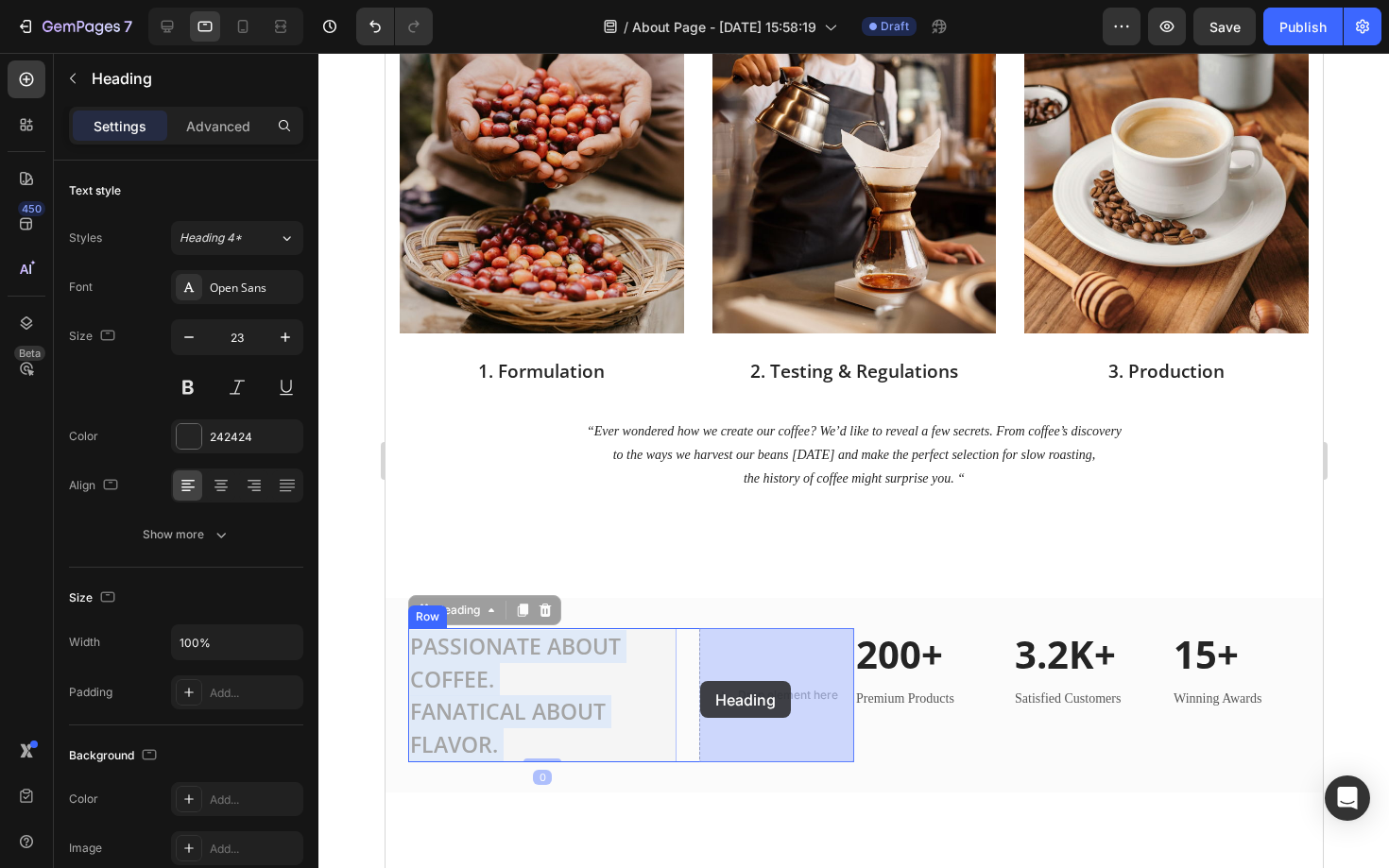
drag, startPoint x: 583, startPoint y: 681, endPoint x: 701, endPoint y: 681, distance: 118.0
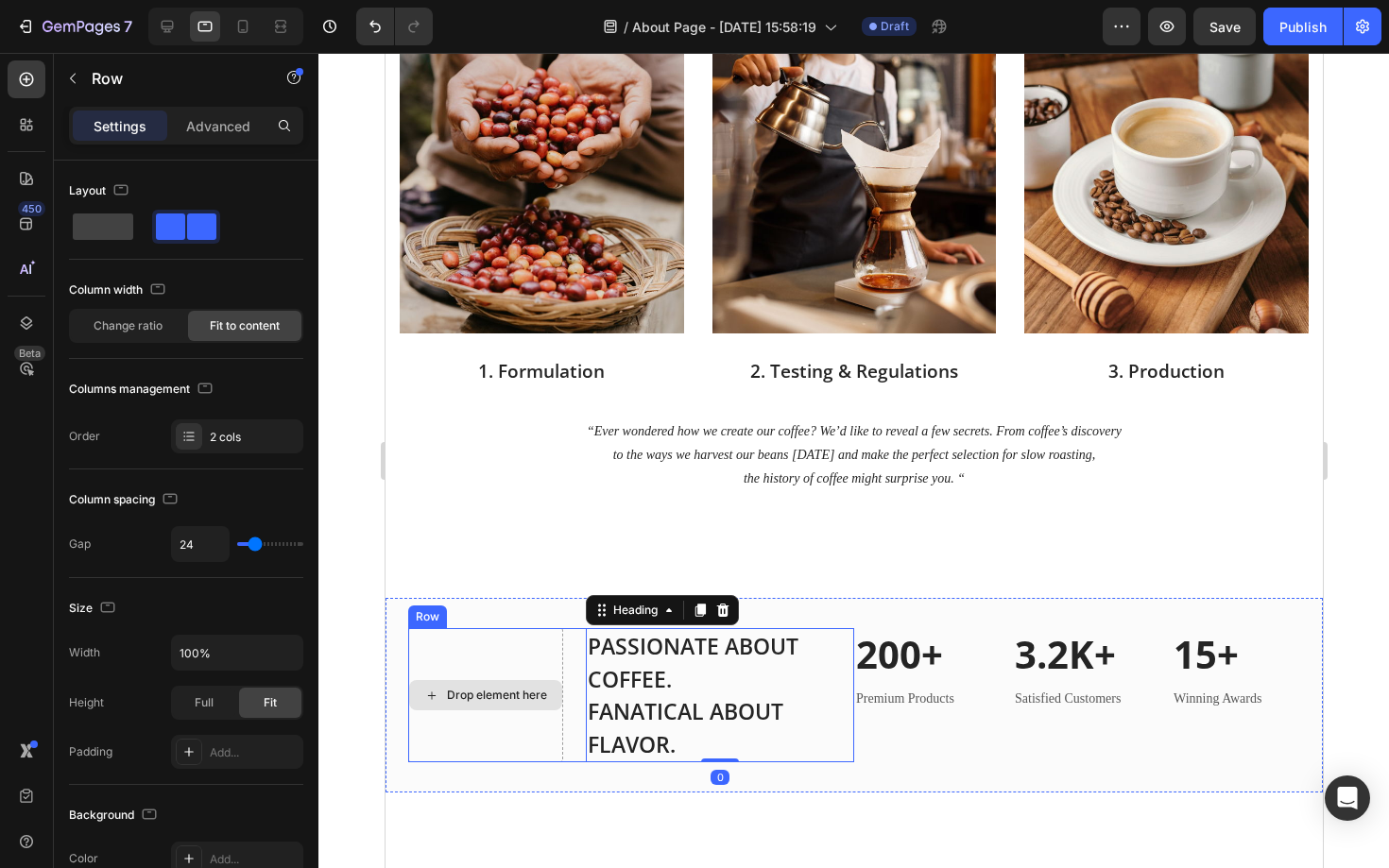
click at [484, 753] on div "Drop element here" at bounding box center [484, 695] width 155 height 134
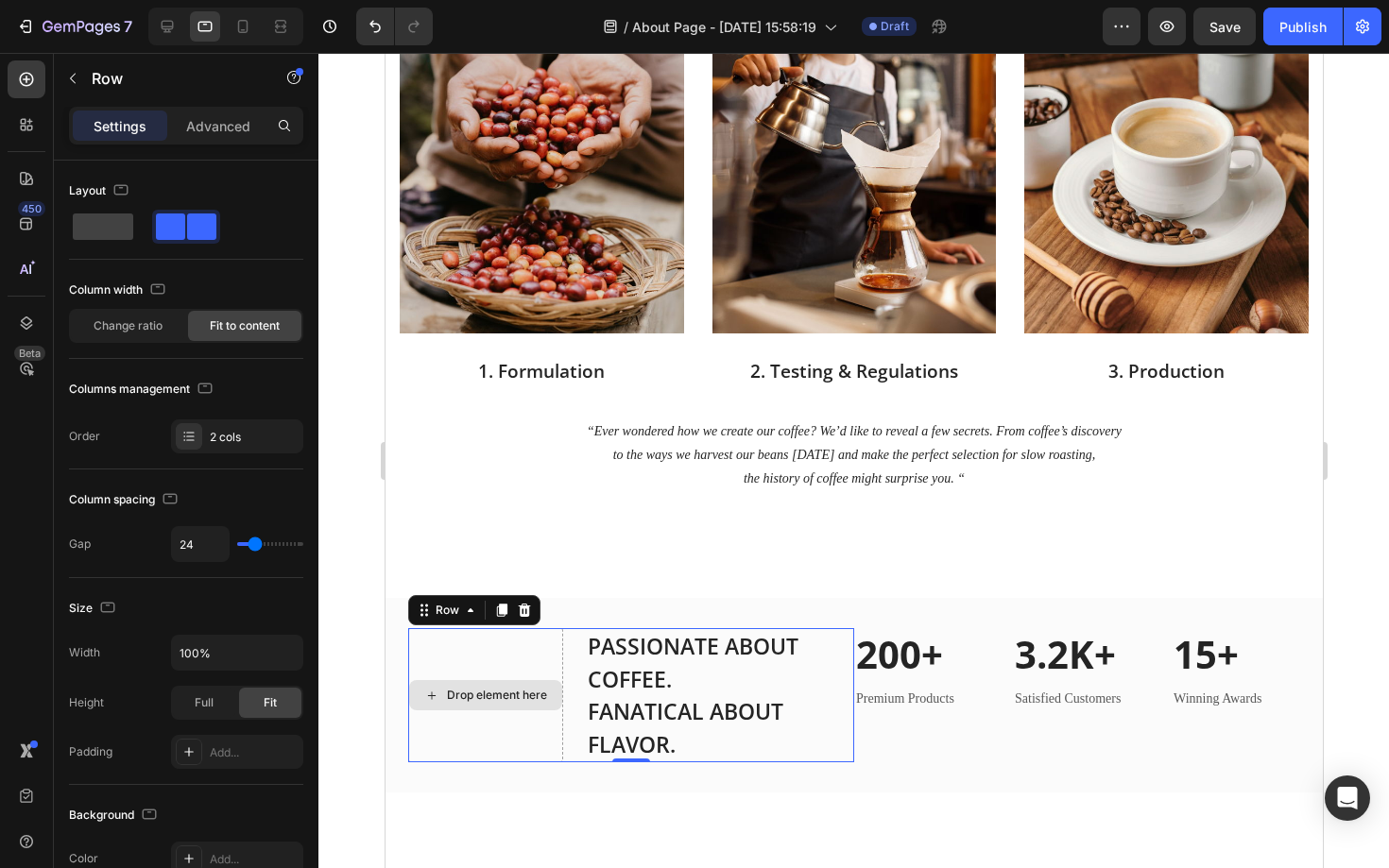
click at [434, 667] on div "Drop element here" at bounding box center [484, 695] width 155 height 134
click at [462, 698] on div "Drop element here" at bounding box center [496, 696] width 100 height 16
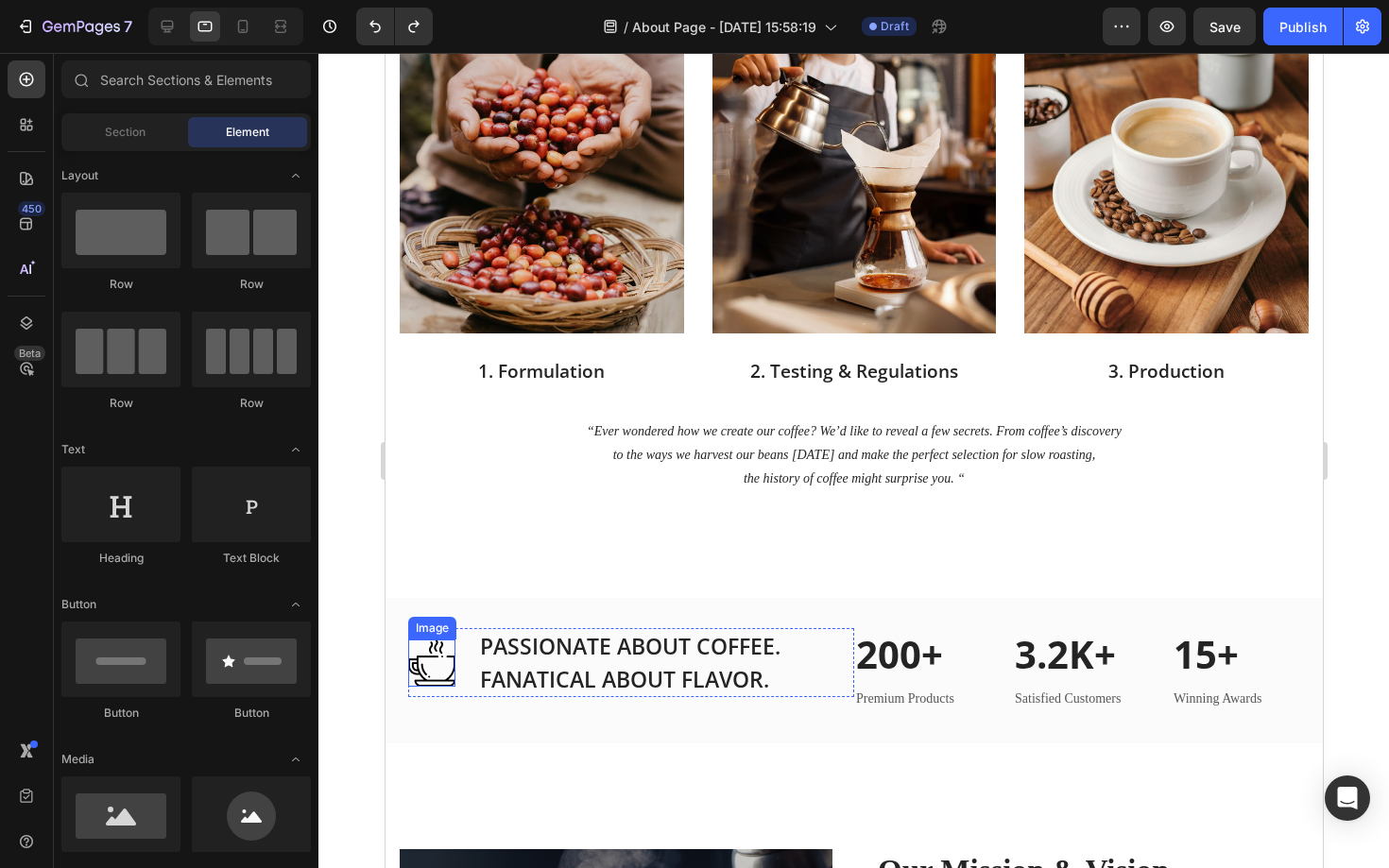
click at [444, 673] on img at bounding box center [431, 663] width 48 height 48
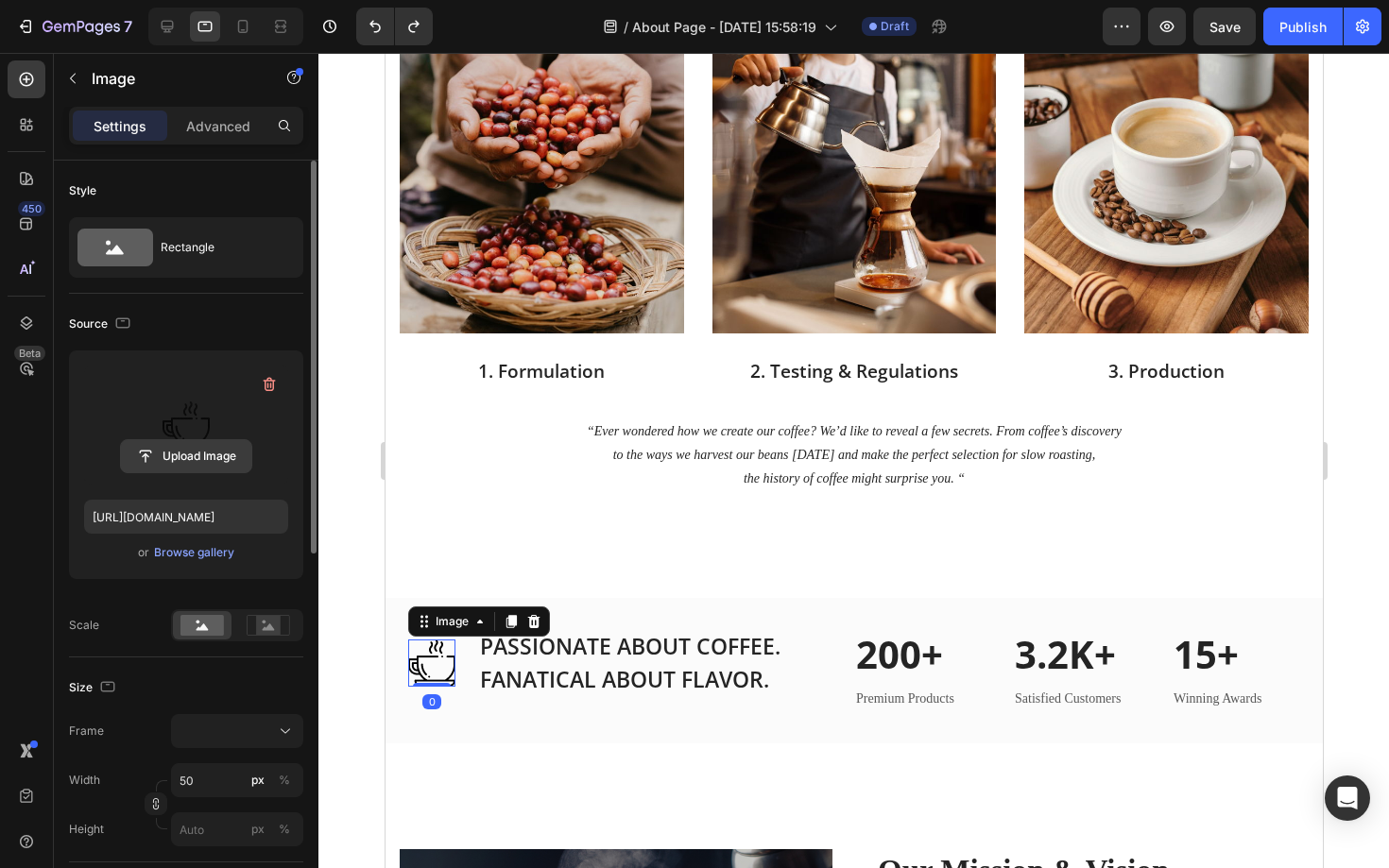
click at [199, 447] on input "file" at bounding box center [186, 456] width 130 height 32
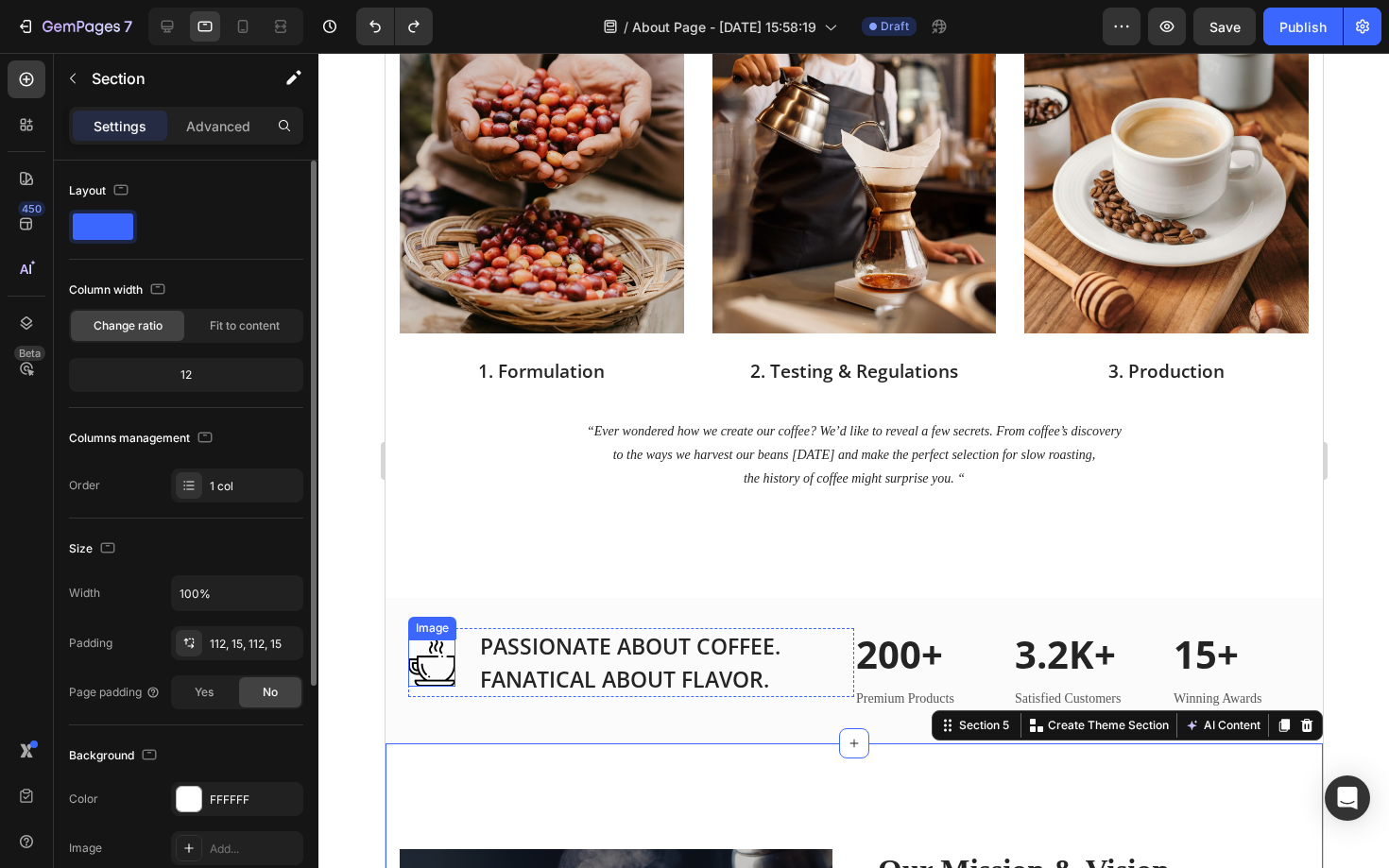
click at [413, 677] on img at bounding box center [431, 663] width 48 height 48
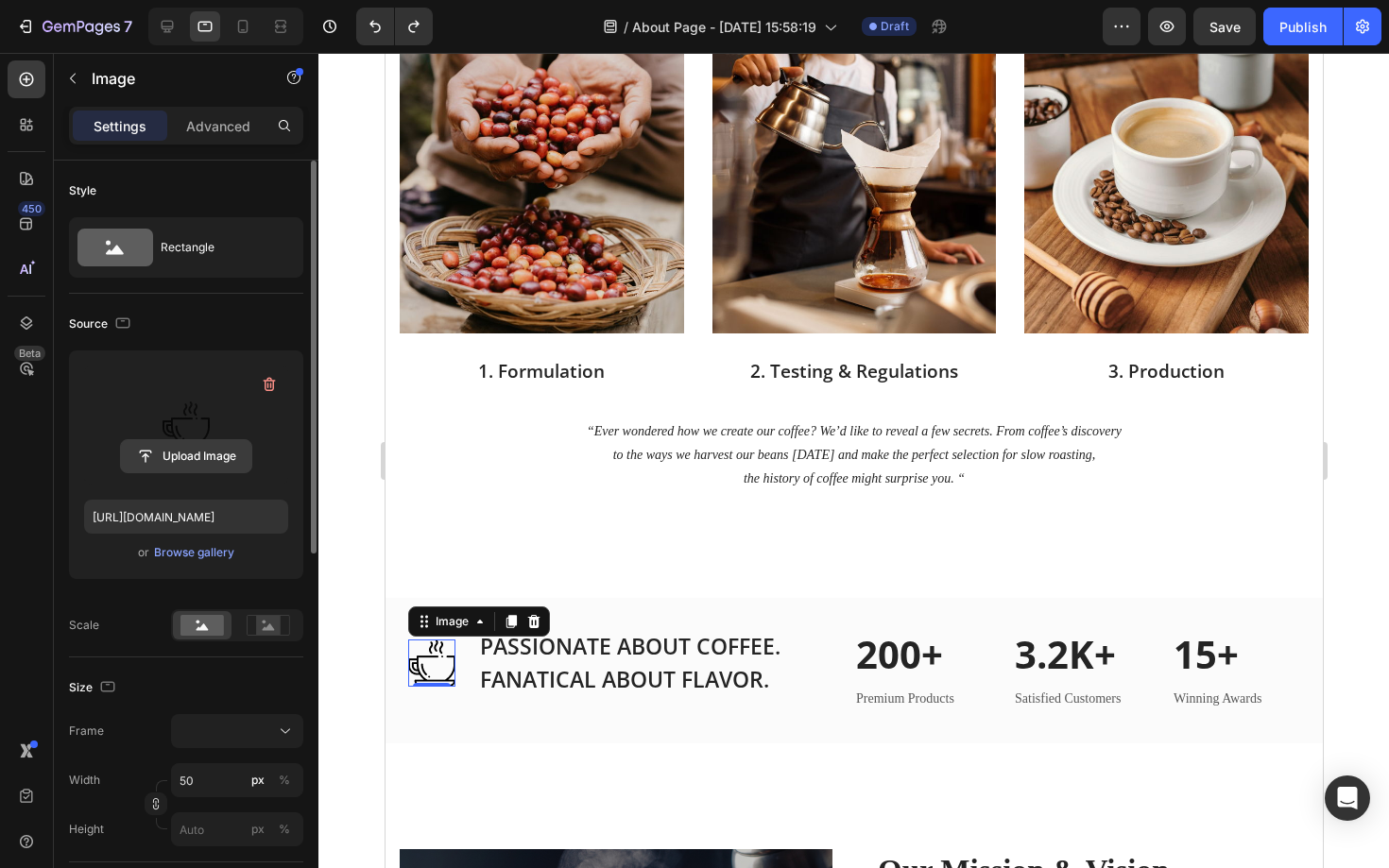
click at [193, 445] on input "file" at bounding box center [186, 456] width 130 height 32
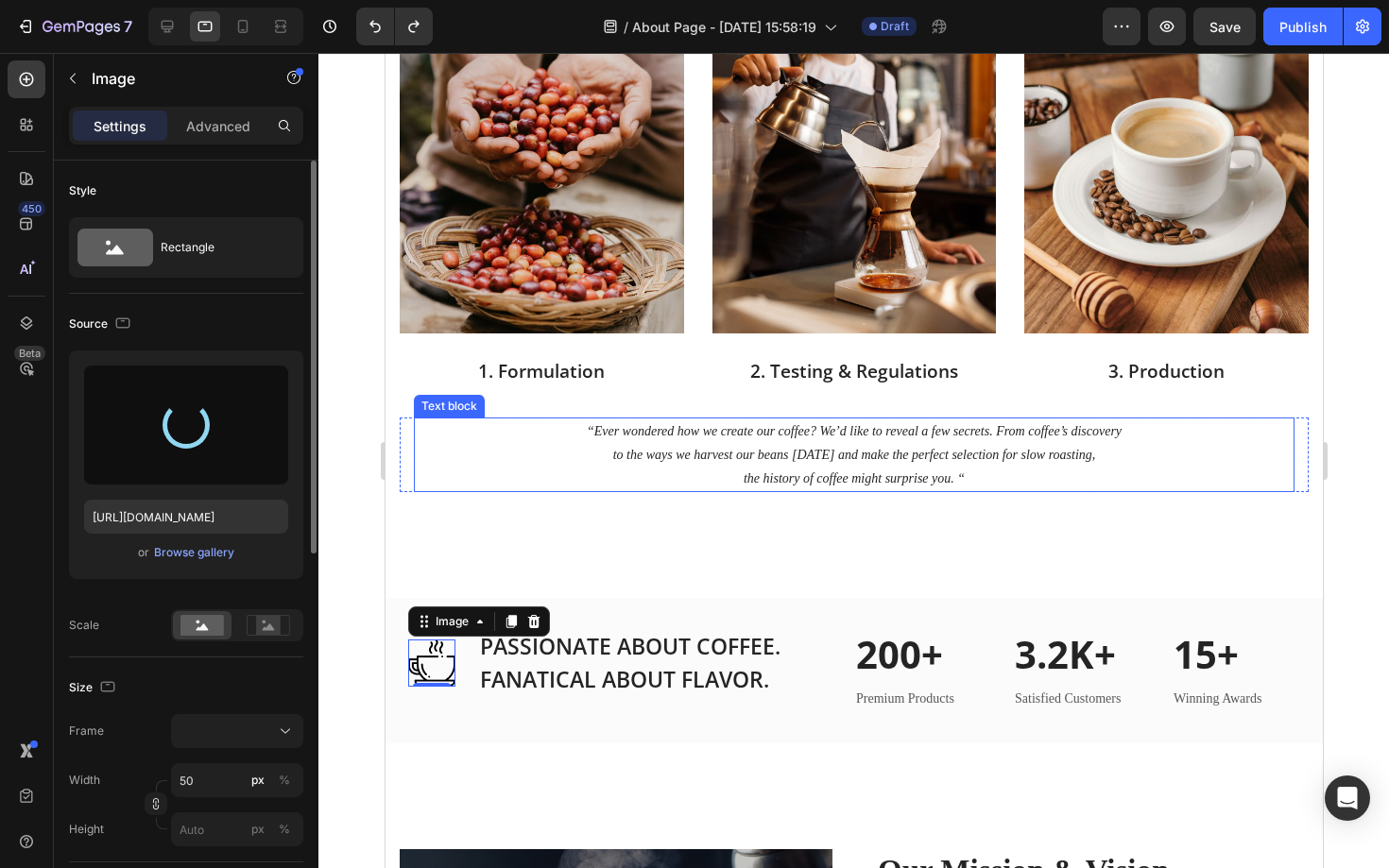
type input "[URL][DOMAIN_NAME]"
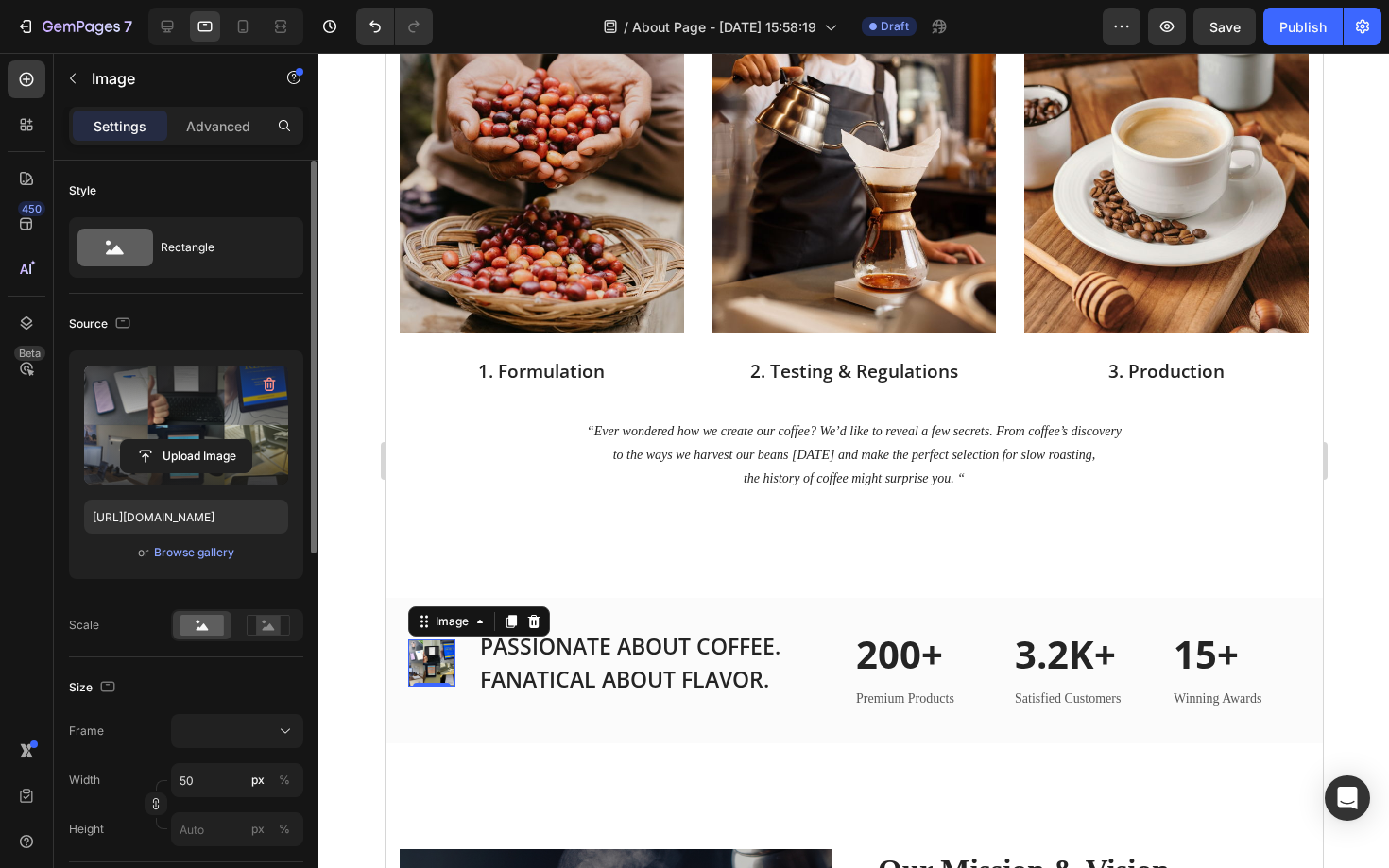
click at [346, 781] on div at bounding box center [853, 460] width 1070 height 816
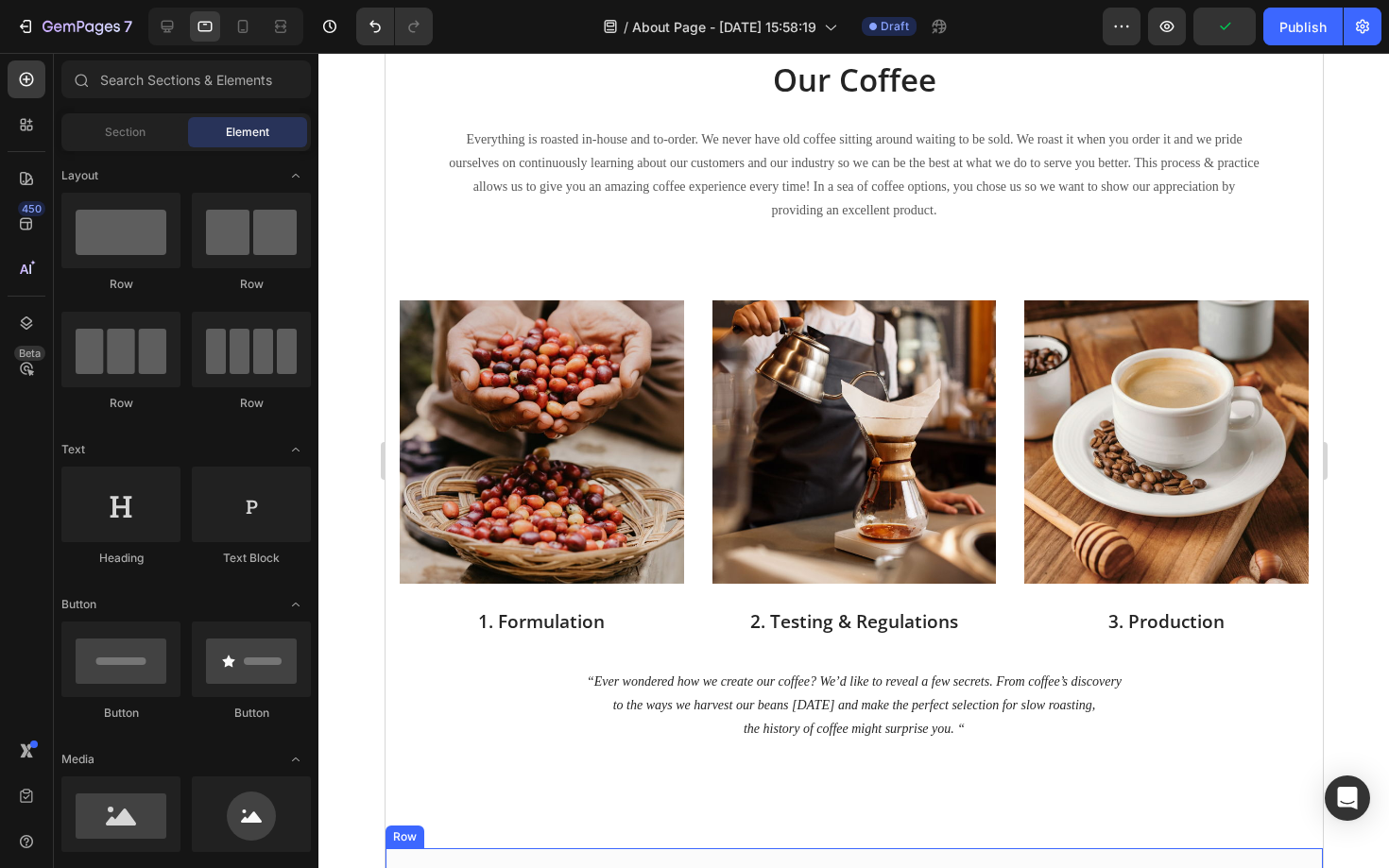
scroll to position [1200, 0]
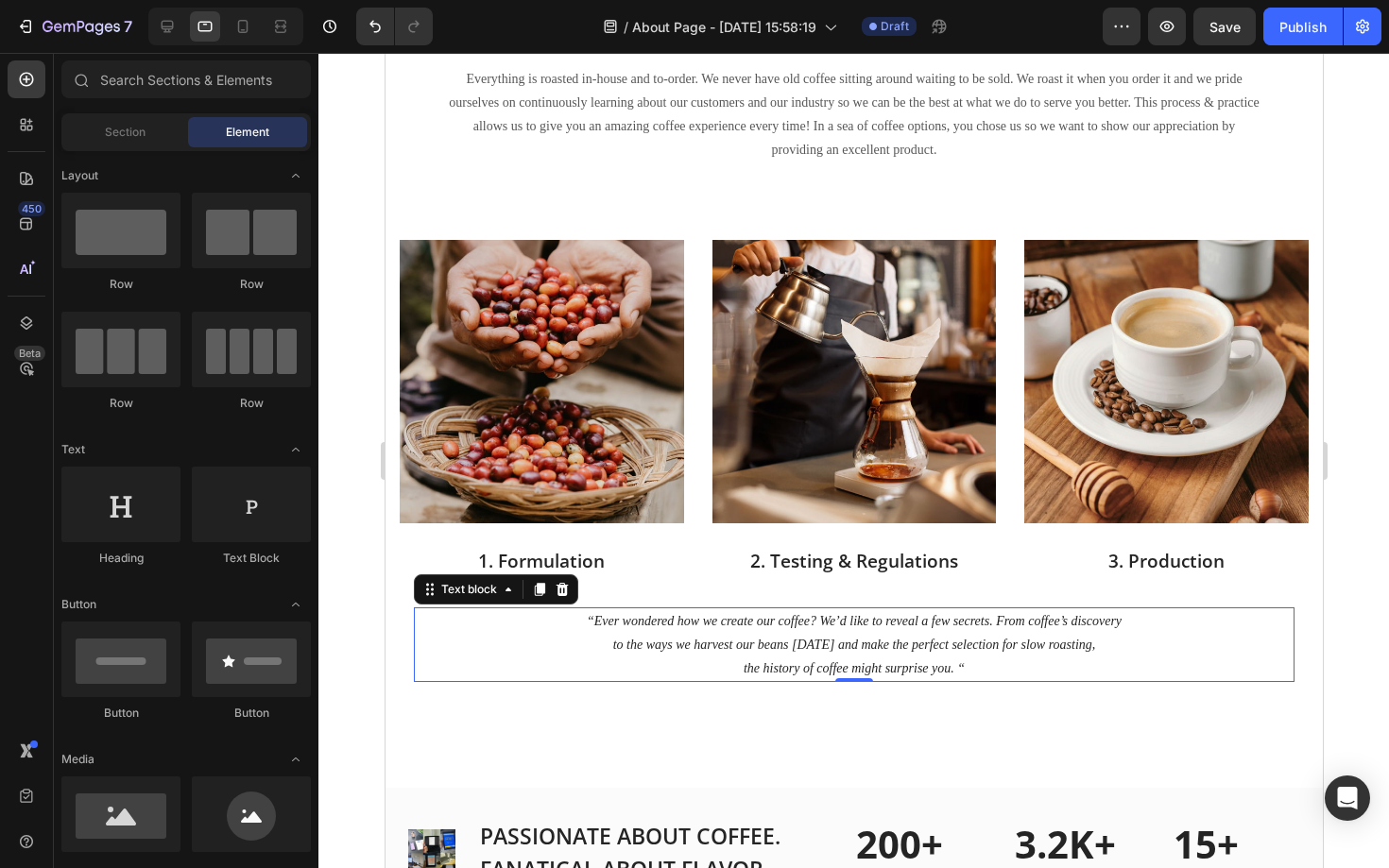
click at [865, 646] on icon "to the ways we harvest our beans today and make the perfect selection for slow …" at bounding box center [853, 644] width 483 height 15
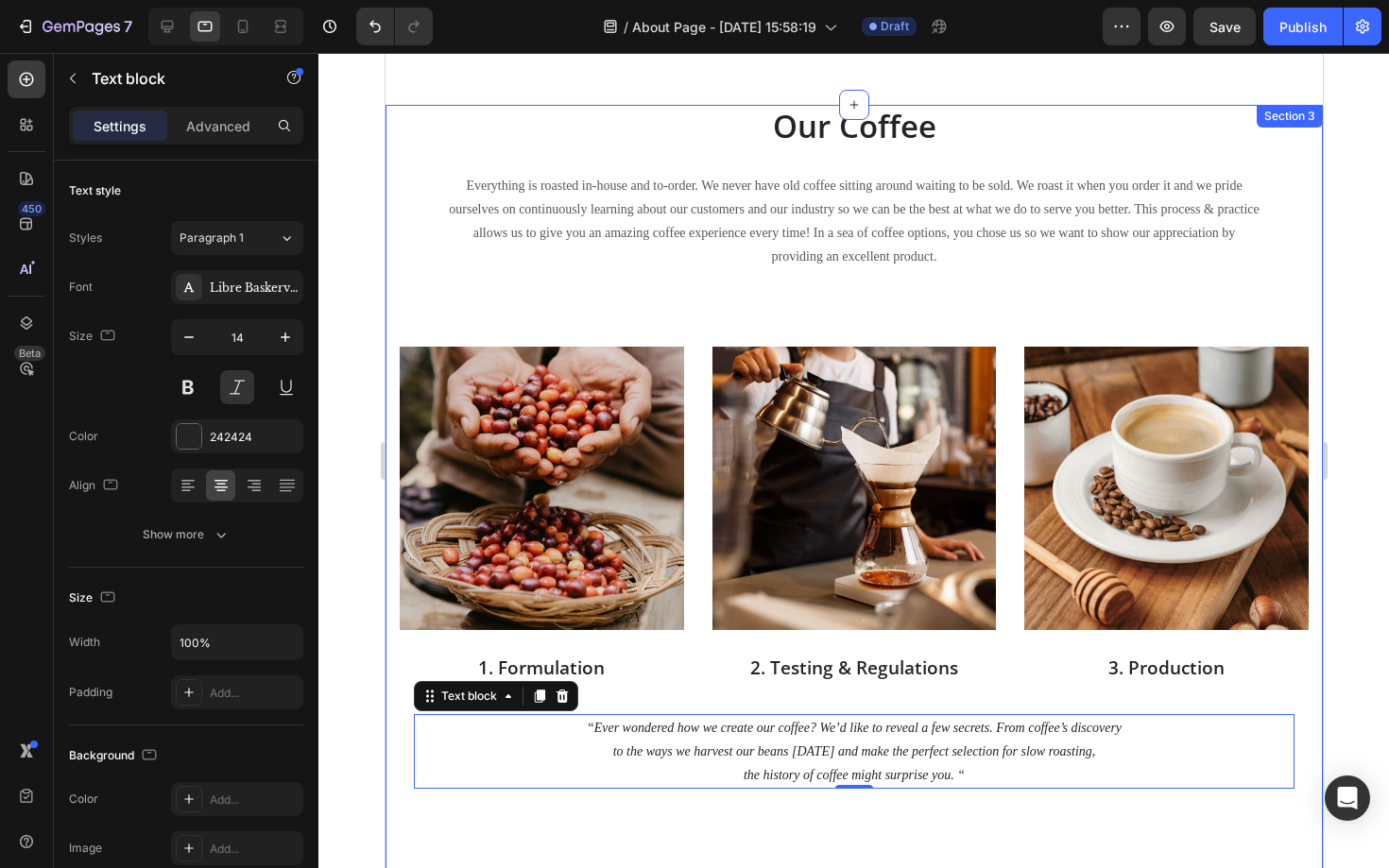
scroll to position [1127, 0]
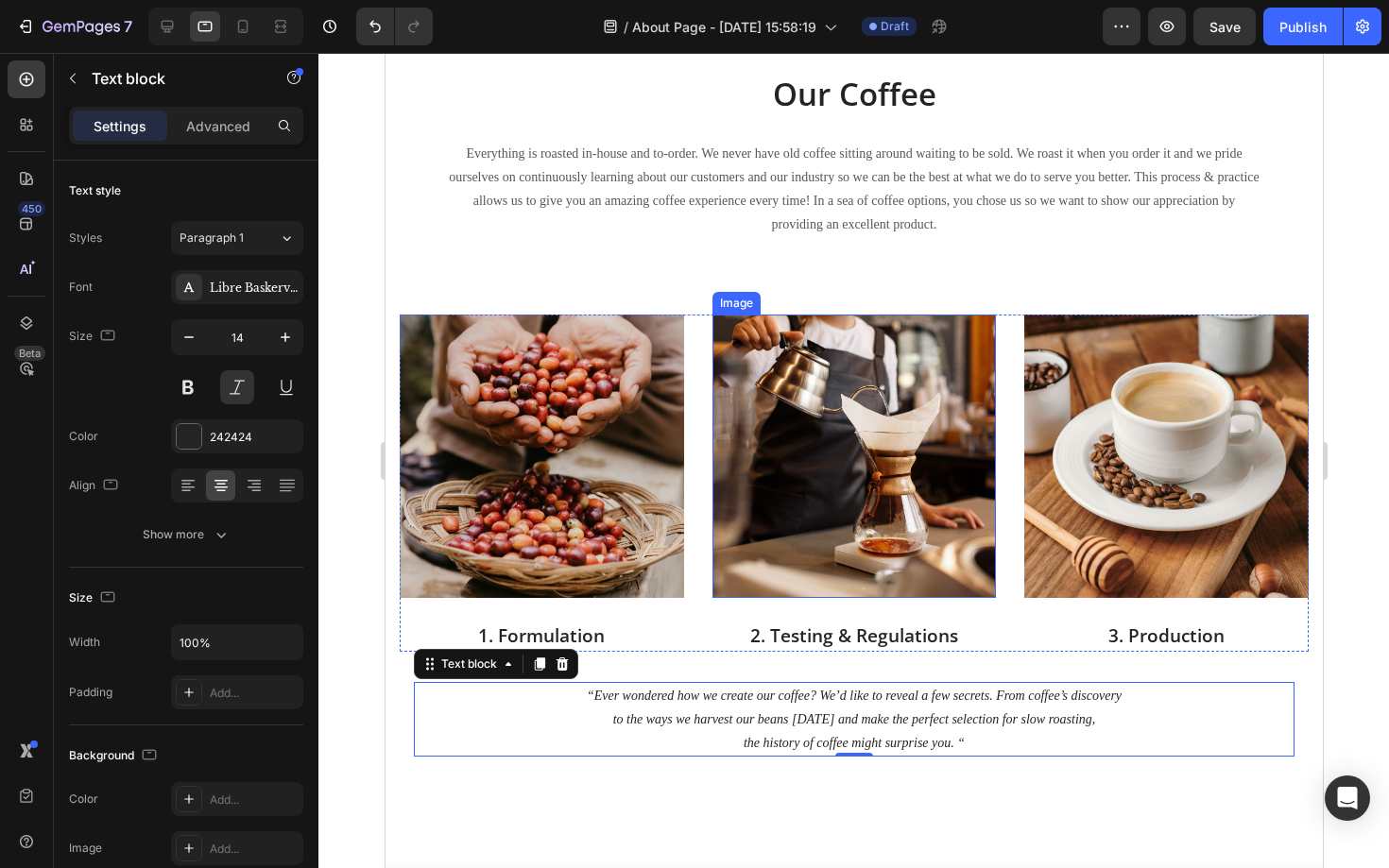
click at [831, 491] on img at bounding box center [853, 457] width 285 height 285
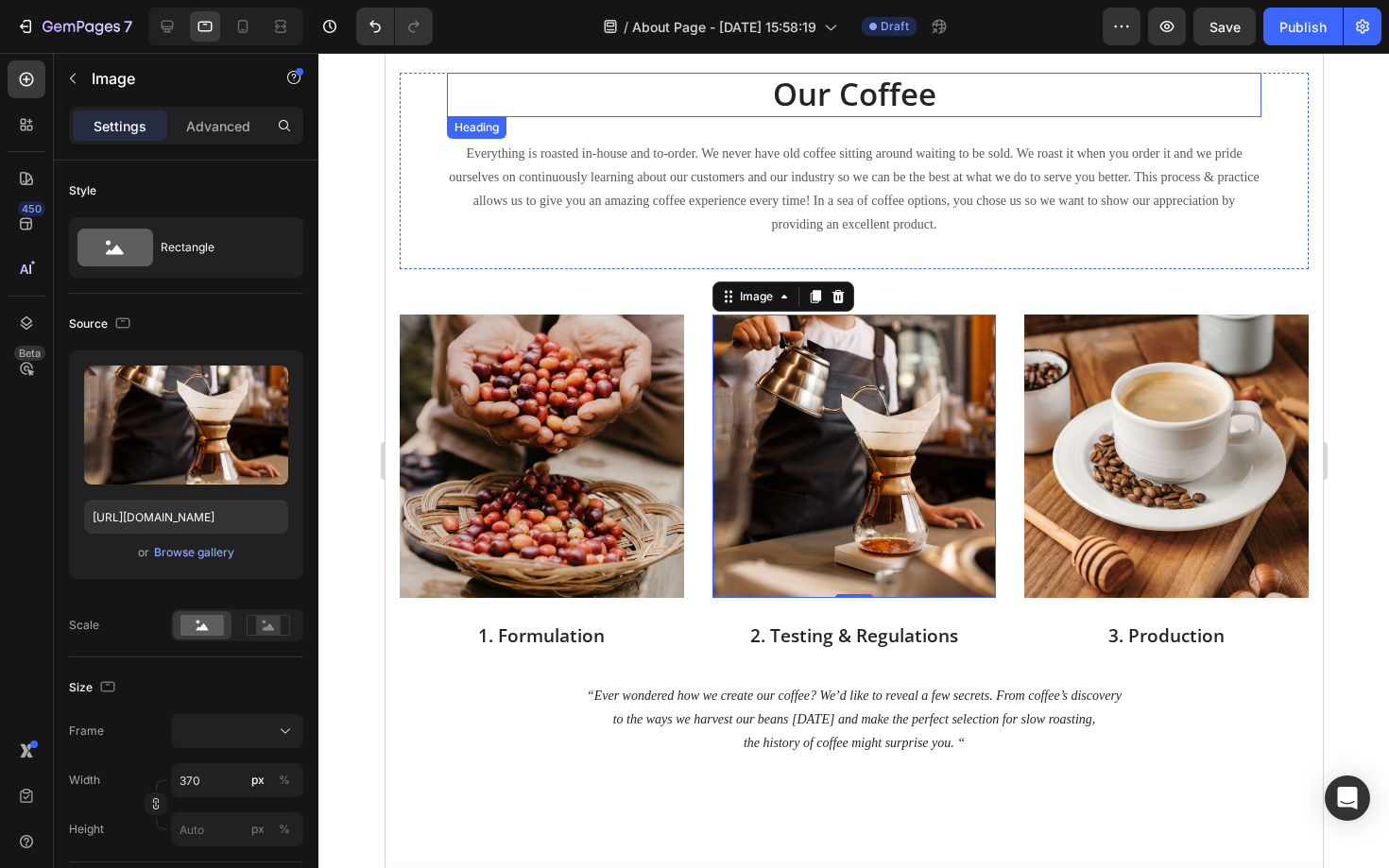
click at [891, 97] on p "Our Coffee" at bounding box center [853, 95] width 811 height 41
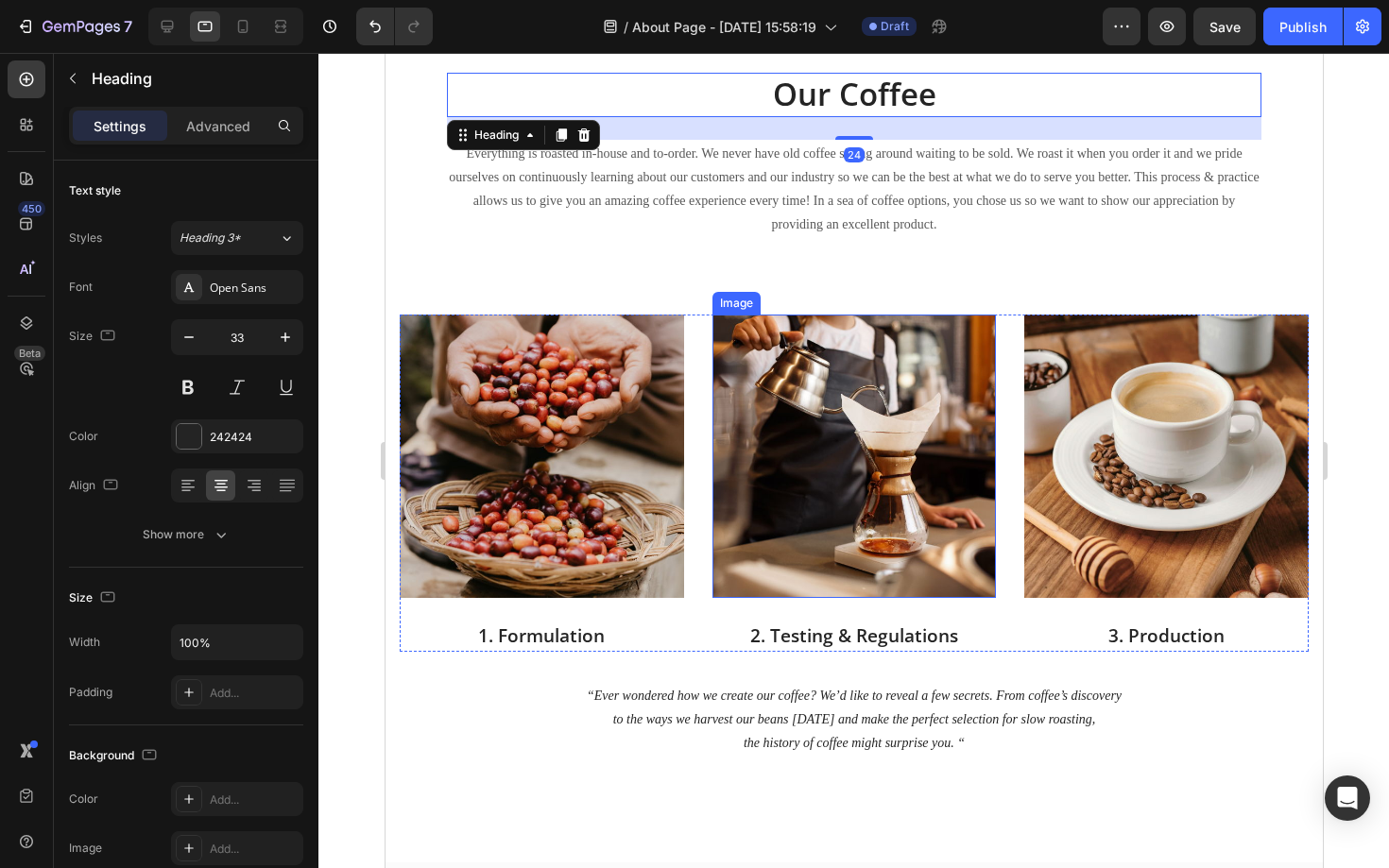
click at [800, 420] on img at bounding box center [853, 457] width 285 height 285
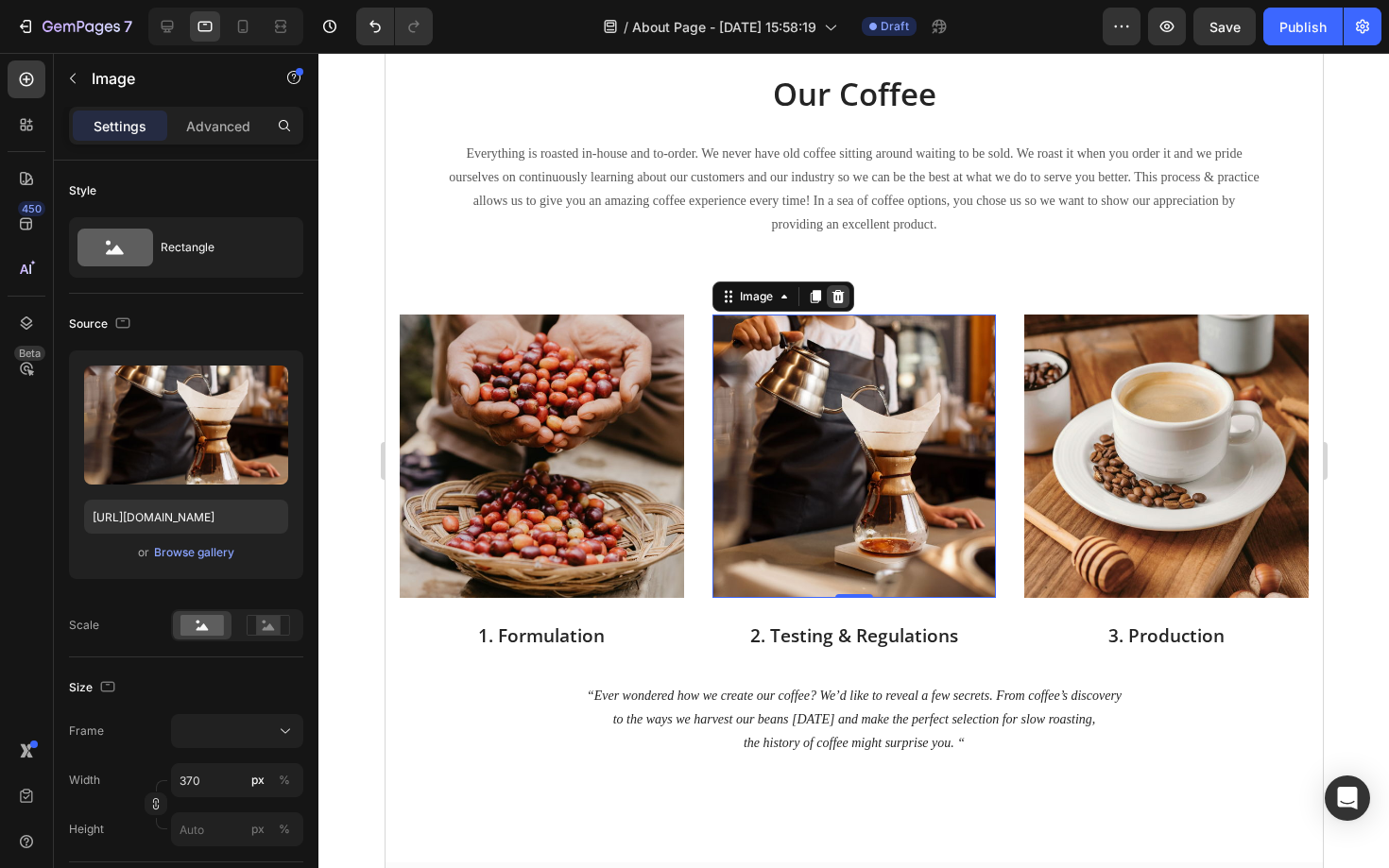
click at [841, 293] on icon at bounding box center [836, 295] width 13 height 14
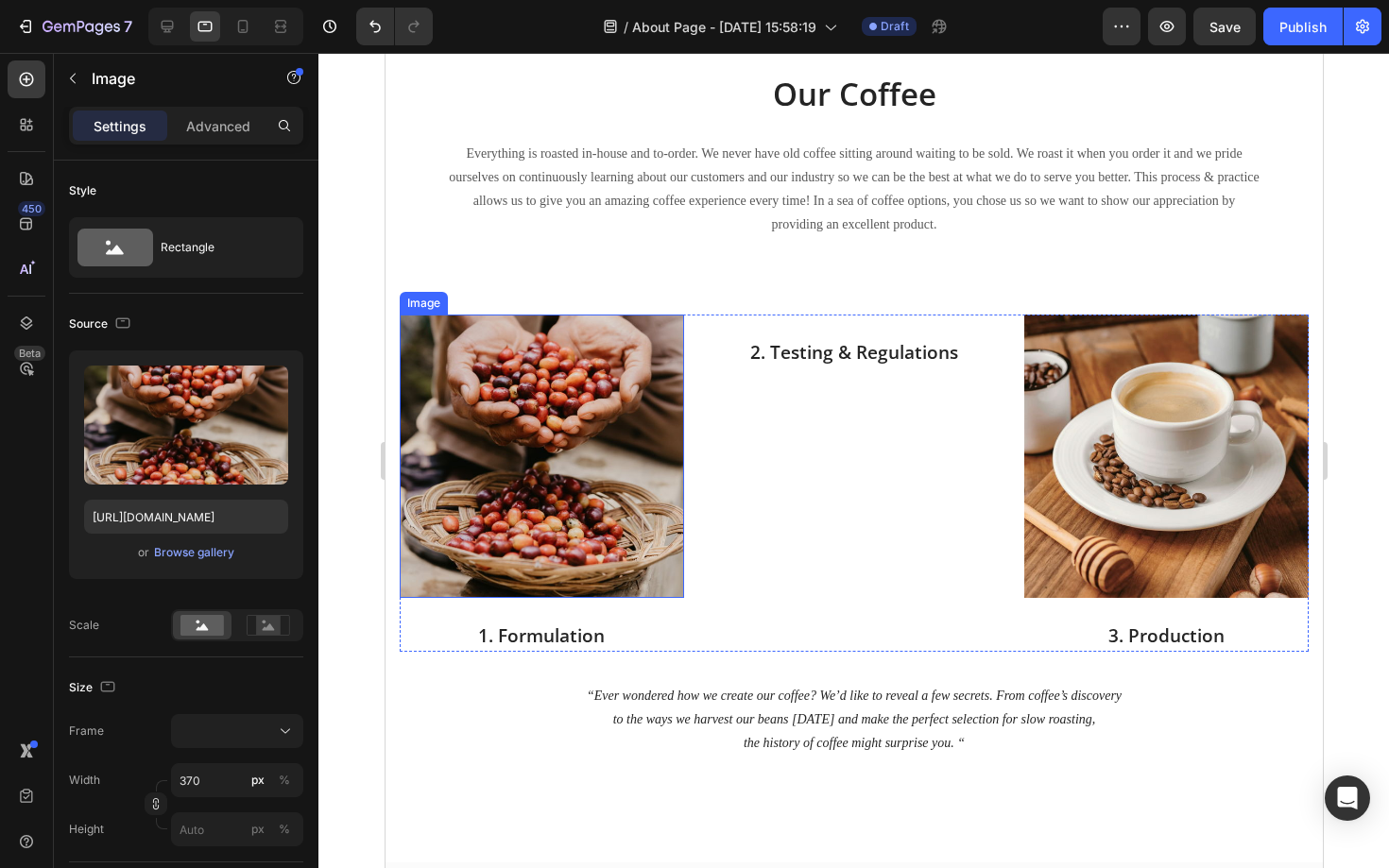
click at [566, 458] on img at bounding box center [540, 457] width 285 height 285
click at [770, 629] on div "2. Testing & Regulations Text block" at bounding box center [853, 483] width 285 height 337
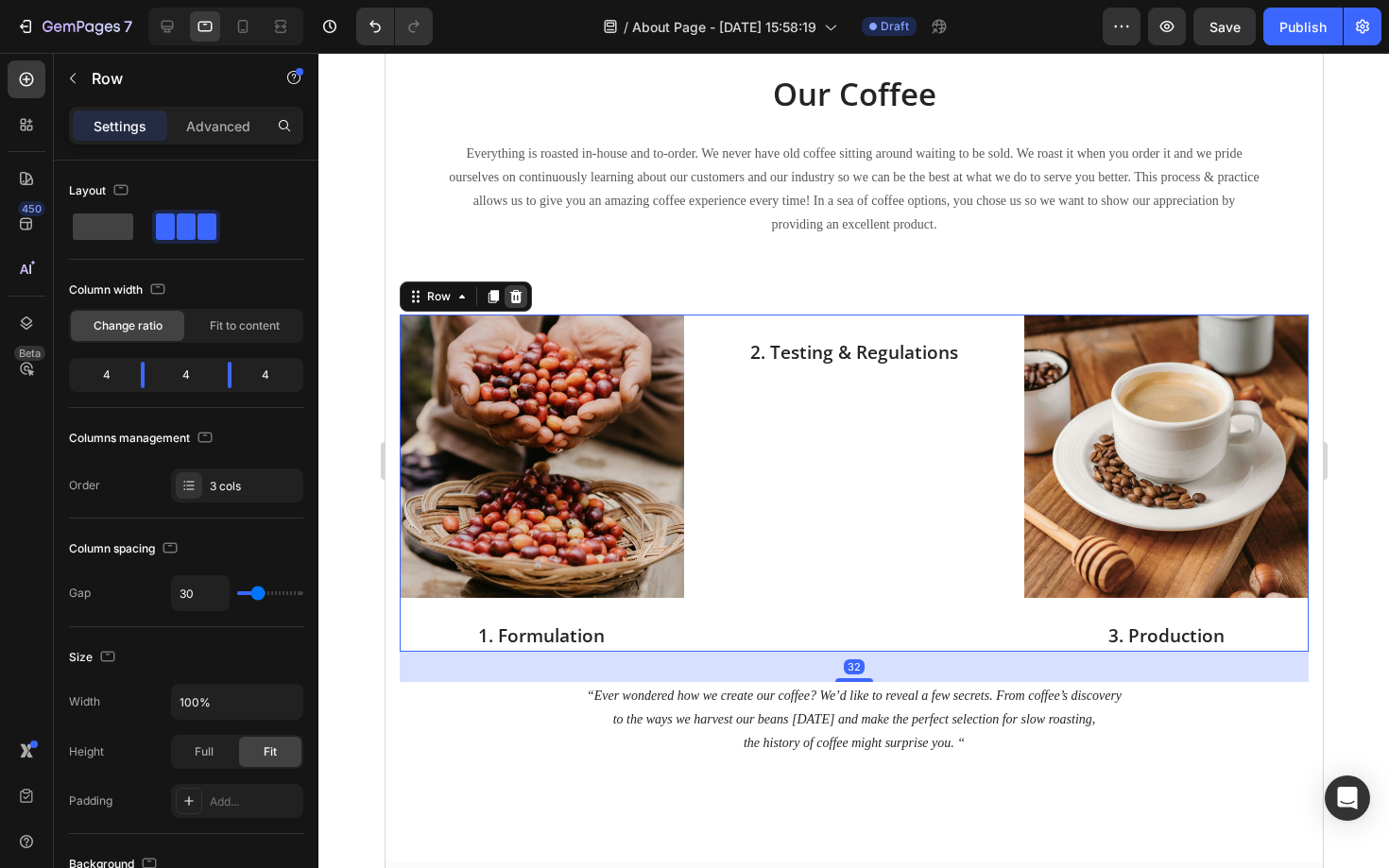
click at [512, 297] on icon at bounding box center [515, 296] width 16 height 16
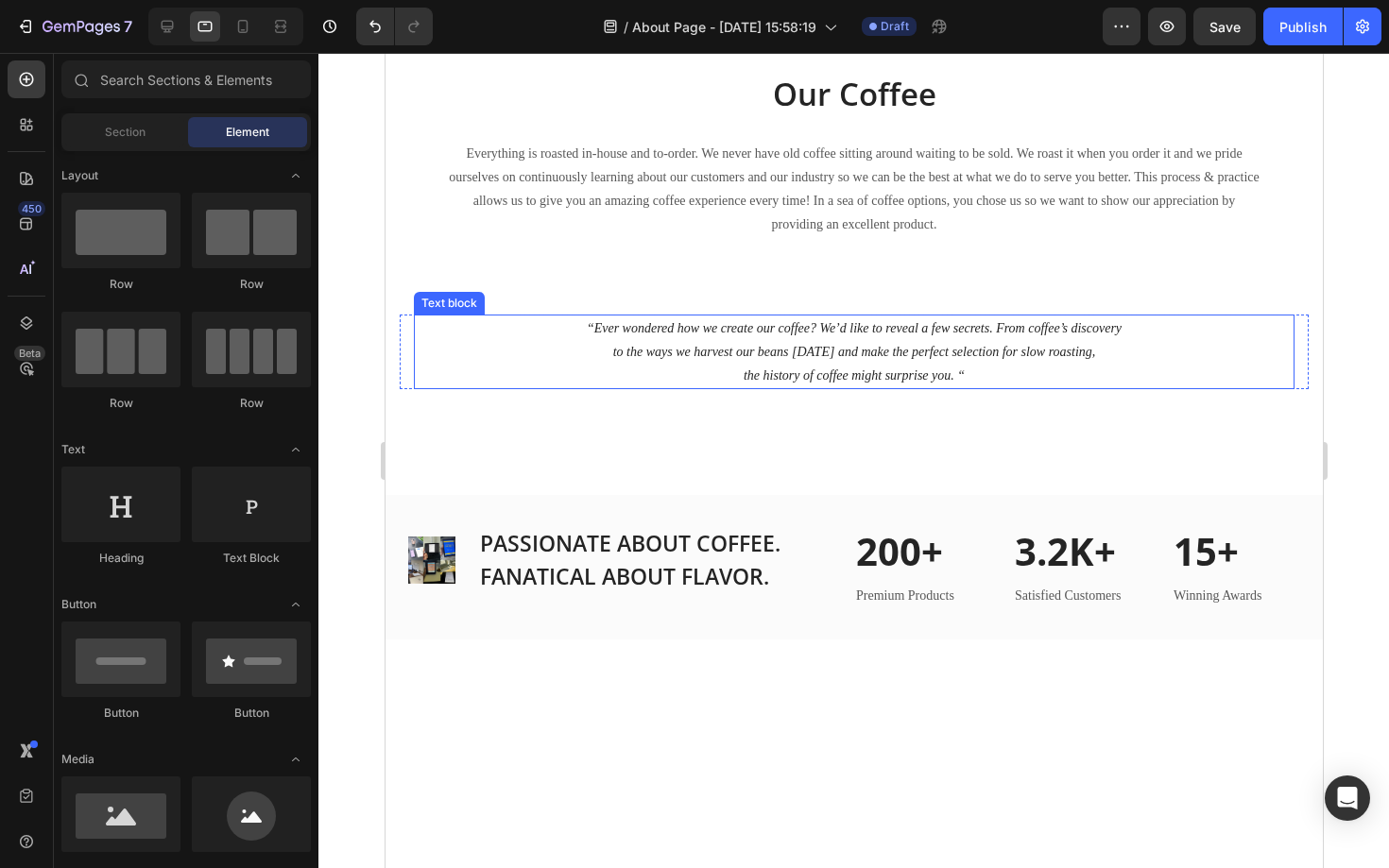
click at [778, 351] on icon "to the ways we harvest our beans today and make the perfect selection for slow …" at bounding box center [853, 352] width 483 height 15
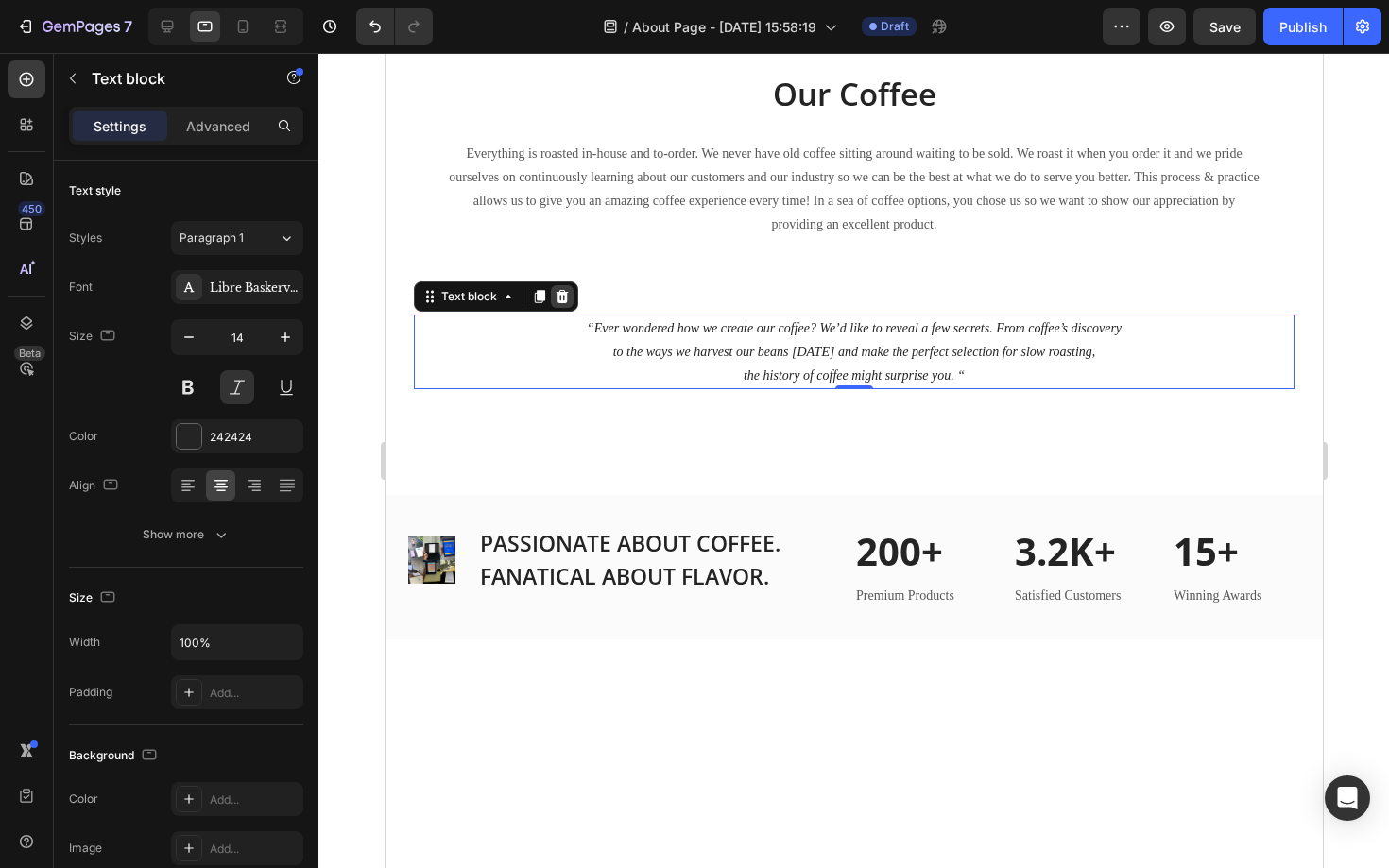
click at [562, 293] on icon at bounding box center [562, 295] width 13 height 14
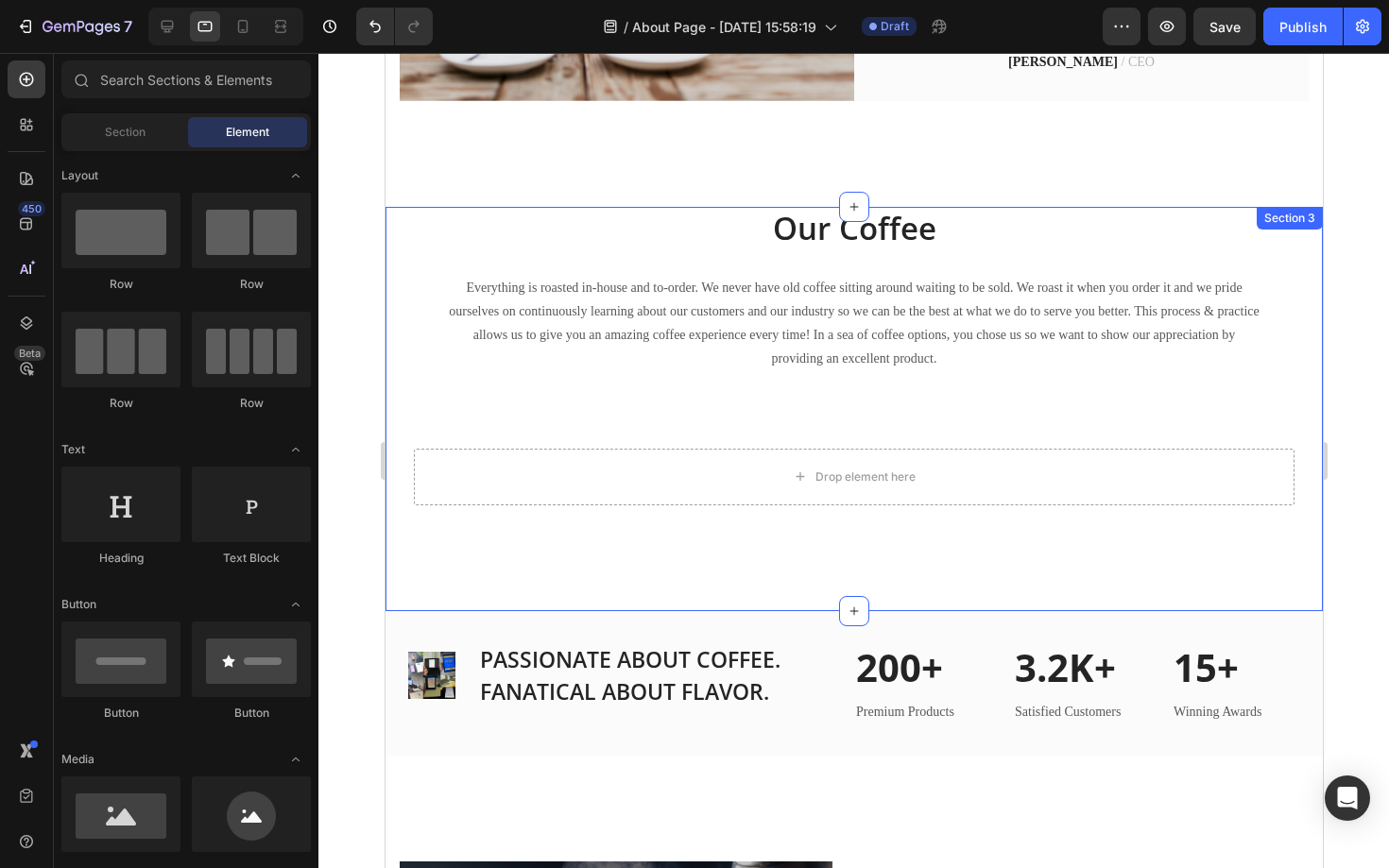
scroll to position [974, 0]
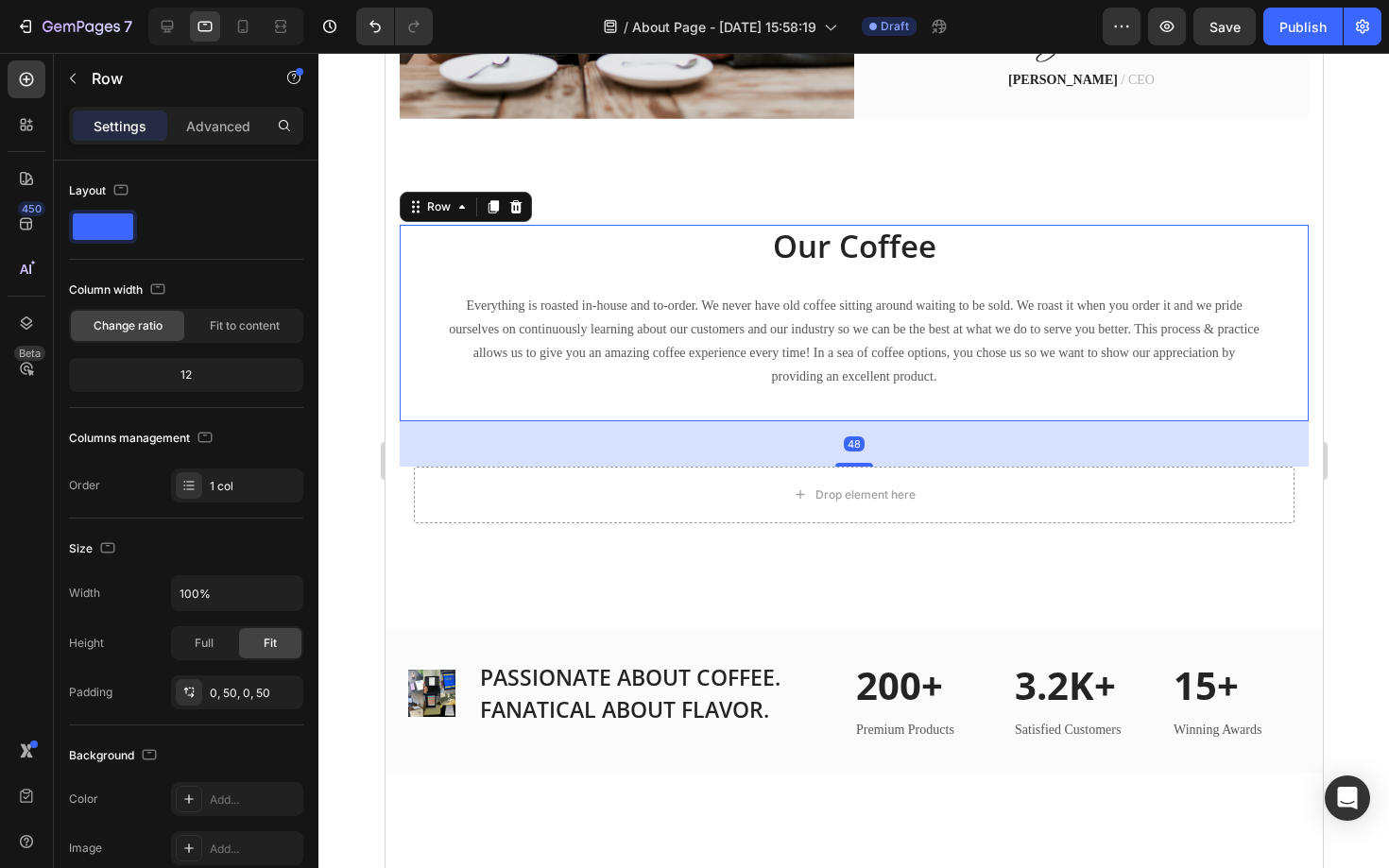
click at [422, 391] on div "Our Coffee Heading Everything is roasted in-house and to-order. We never have o…" at bounding box center [852, 323] width 909 height 196
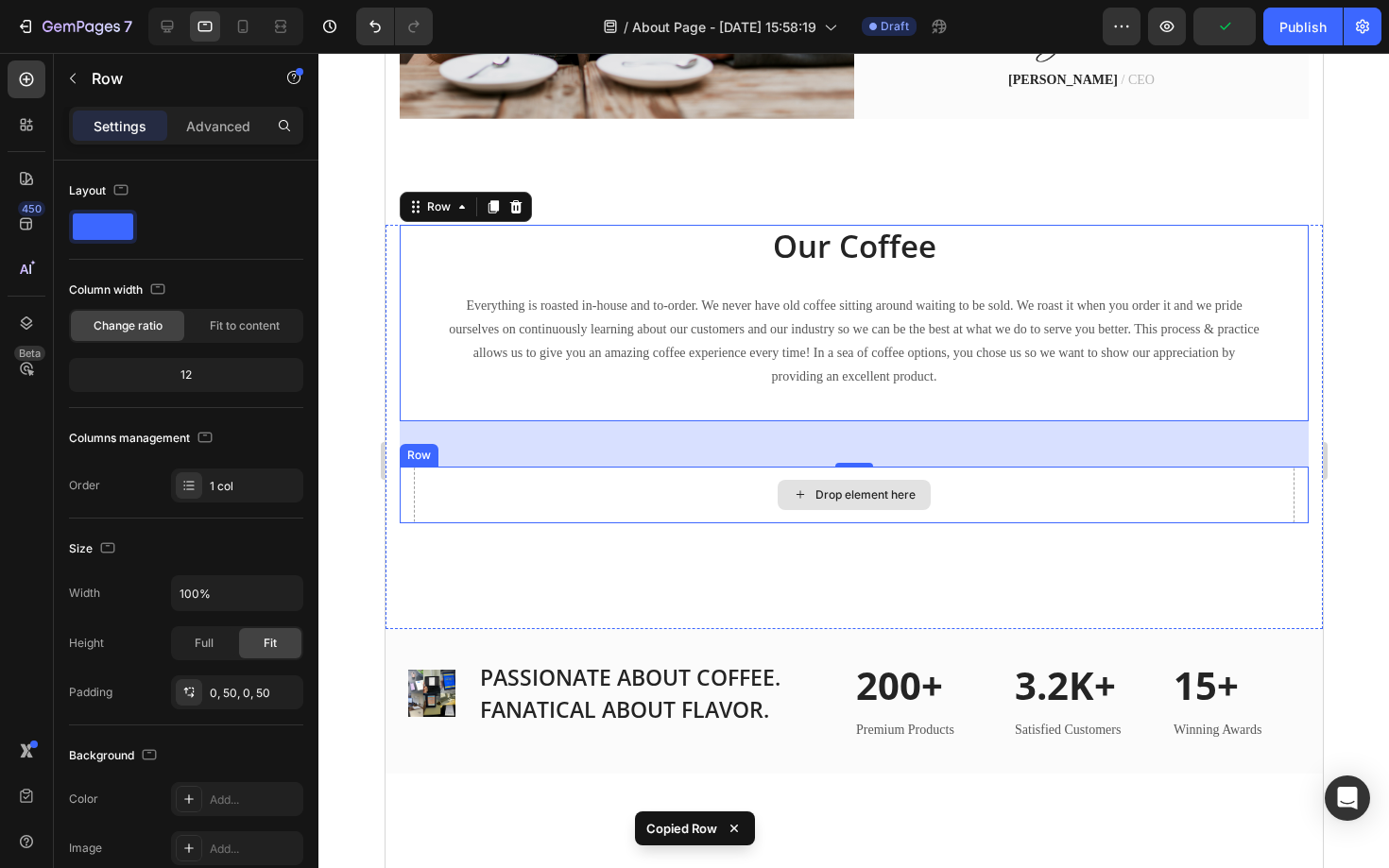
click at [503, 487] on div "Drop element here" at bounding box center [853, 495] width 881 height 56
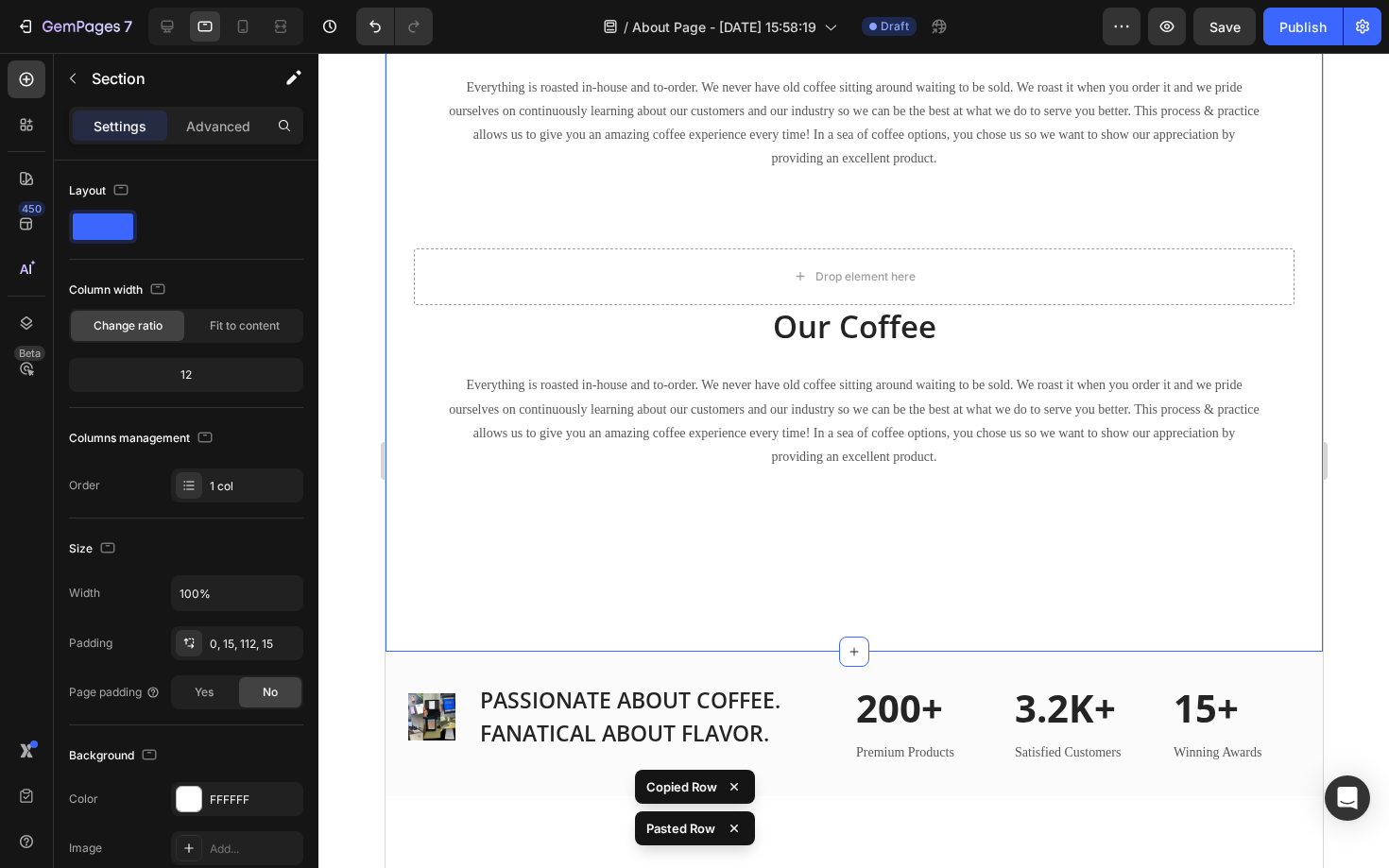
click at [419, 615] on div "Our Coffee Heading Everything is roasted in-house and to-order. We never have o…" at bounding box center [853, 330] width 937 height 645
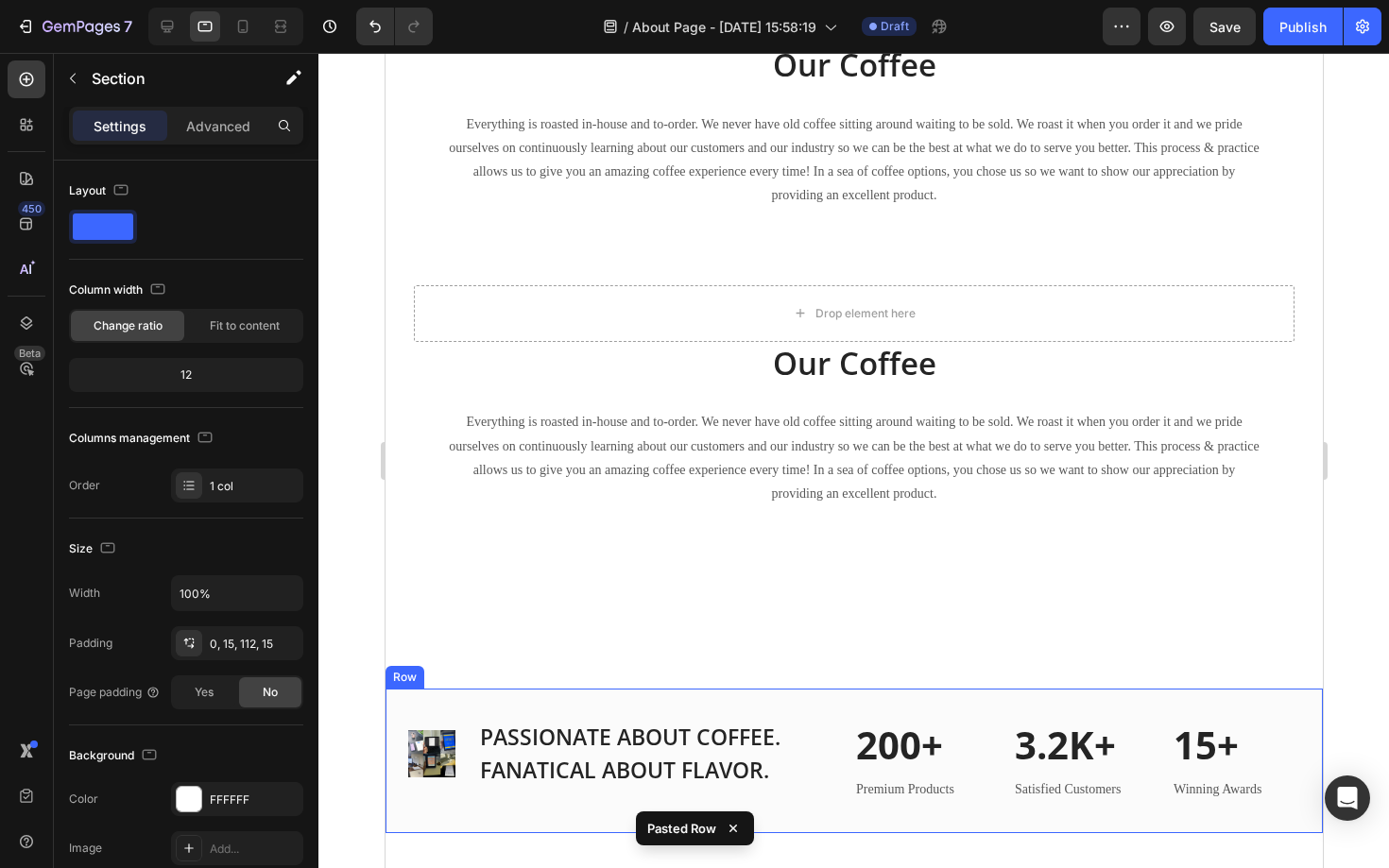
scroll to position [1139, 0]
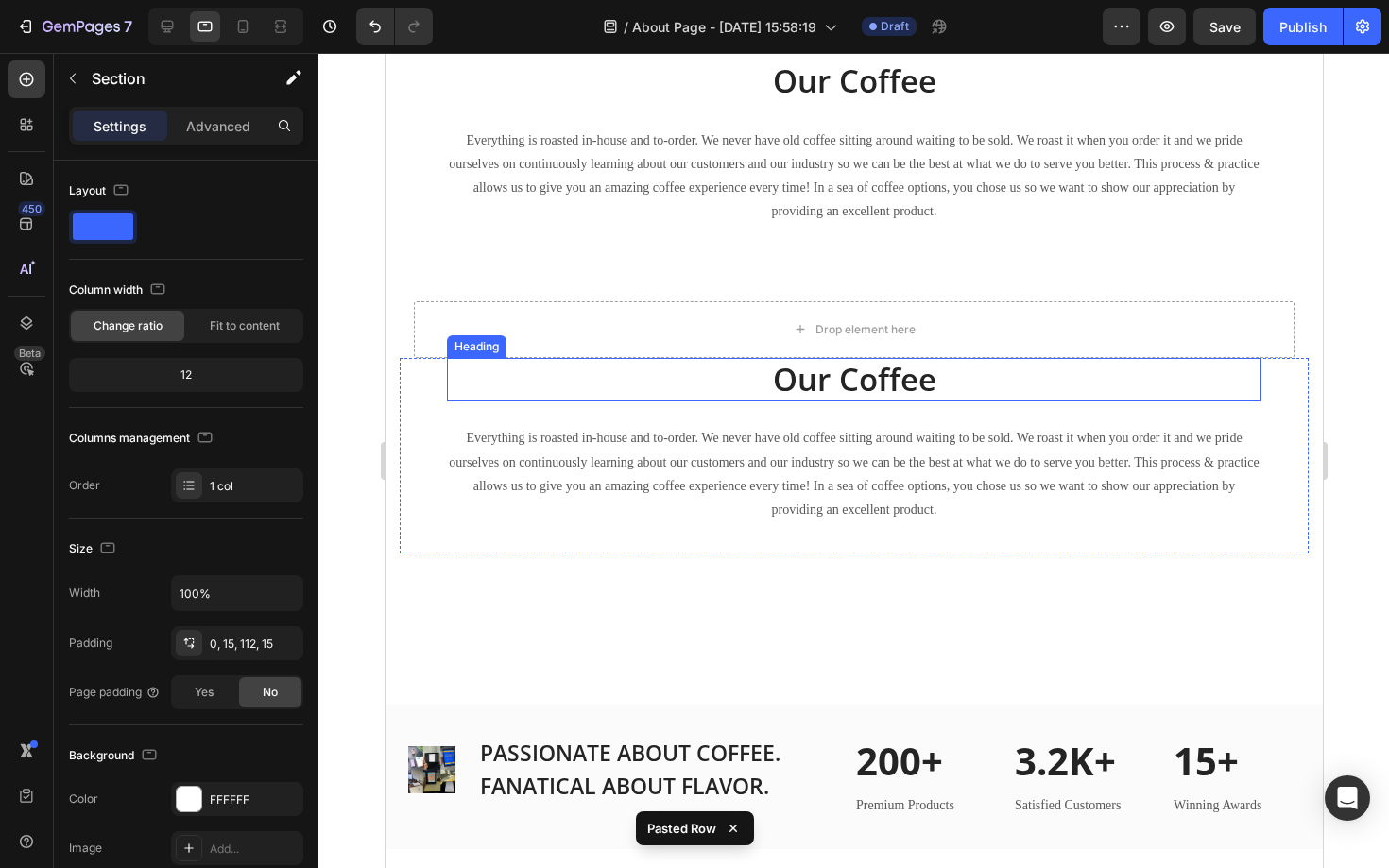
click at [860, 369] on p "Our Coffee" at bounding box center [853, 380] width 811 height 41
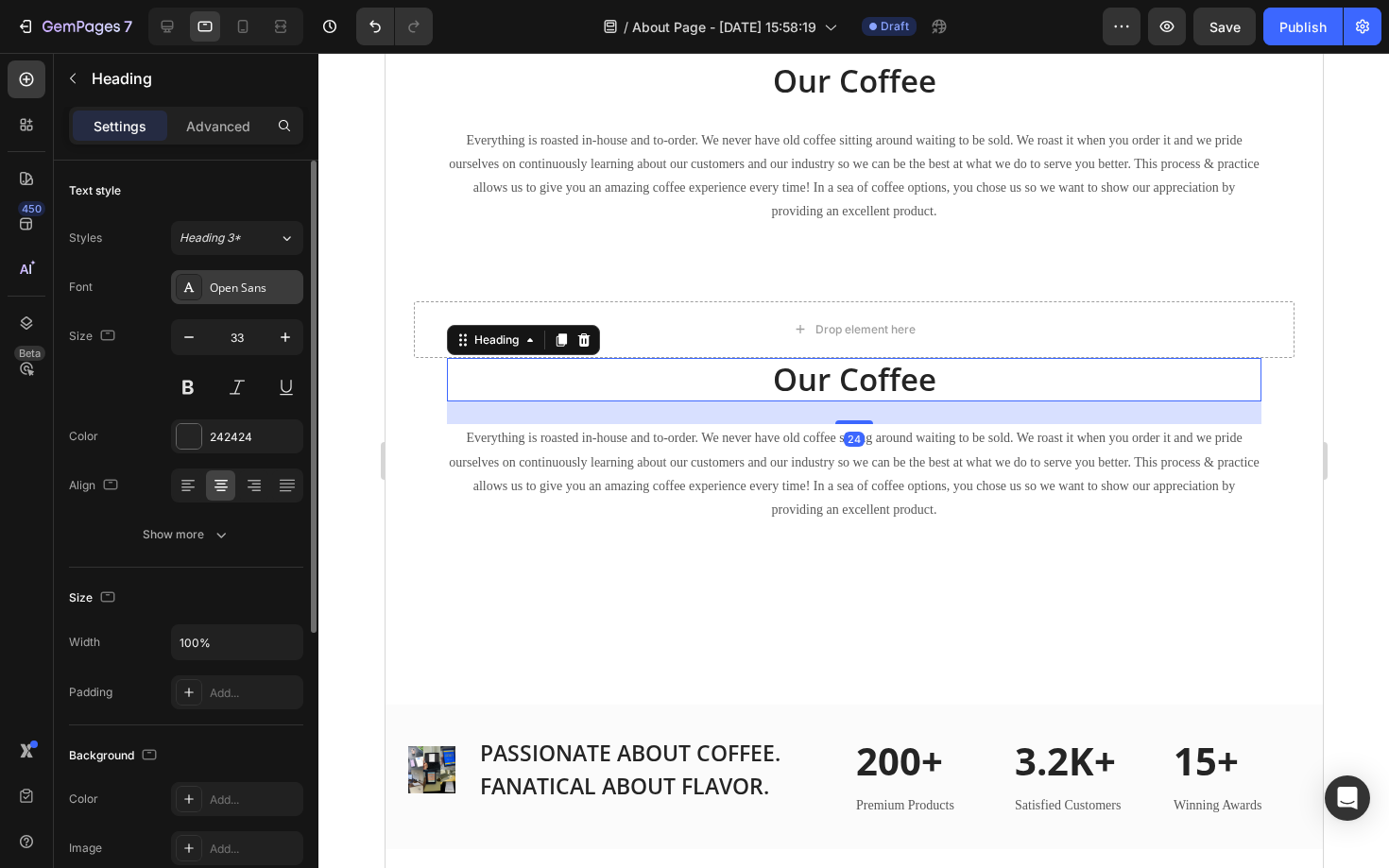
click at [262, 287] on div "Open Sans" at bounding box center [254, 288] width 88 height 17
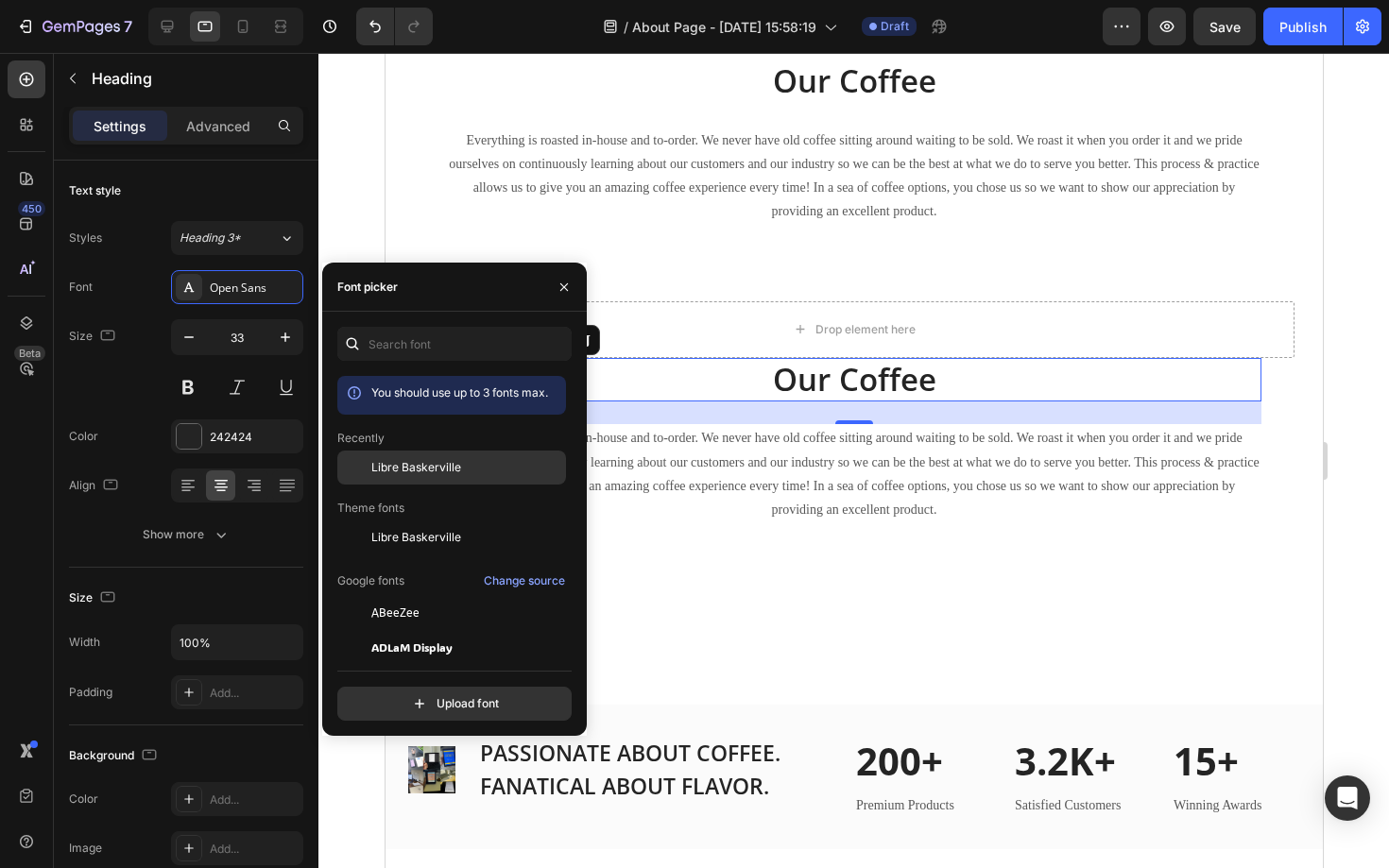
click at [459, 462] on div "Libre Baskerville" at bounding box center [467, 467] width 191 height 17
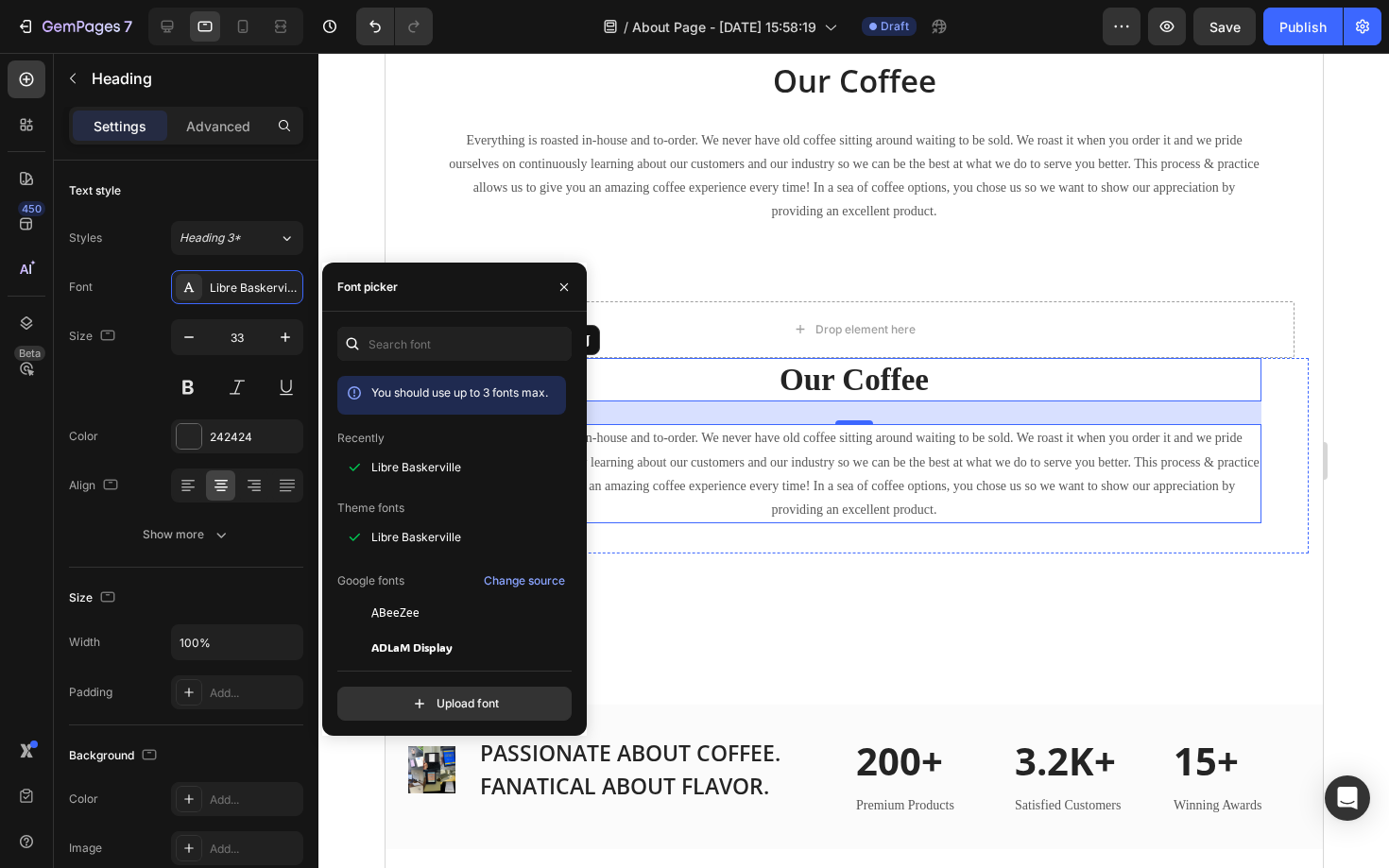
click at [820, 605] on div "Our Coffee Heading Everything is roasted in-house and to-order. We never have o…" at bounding box center [853, 382] width 937 height 645
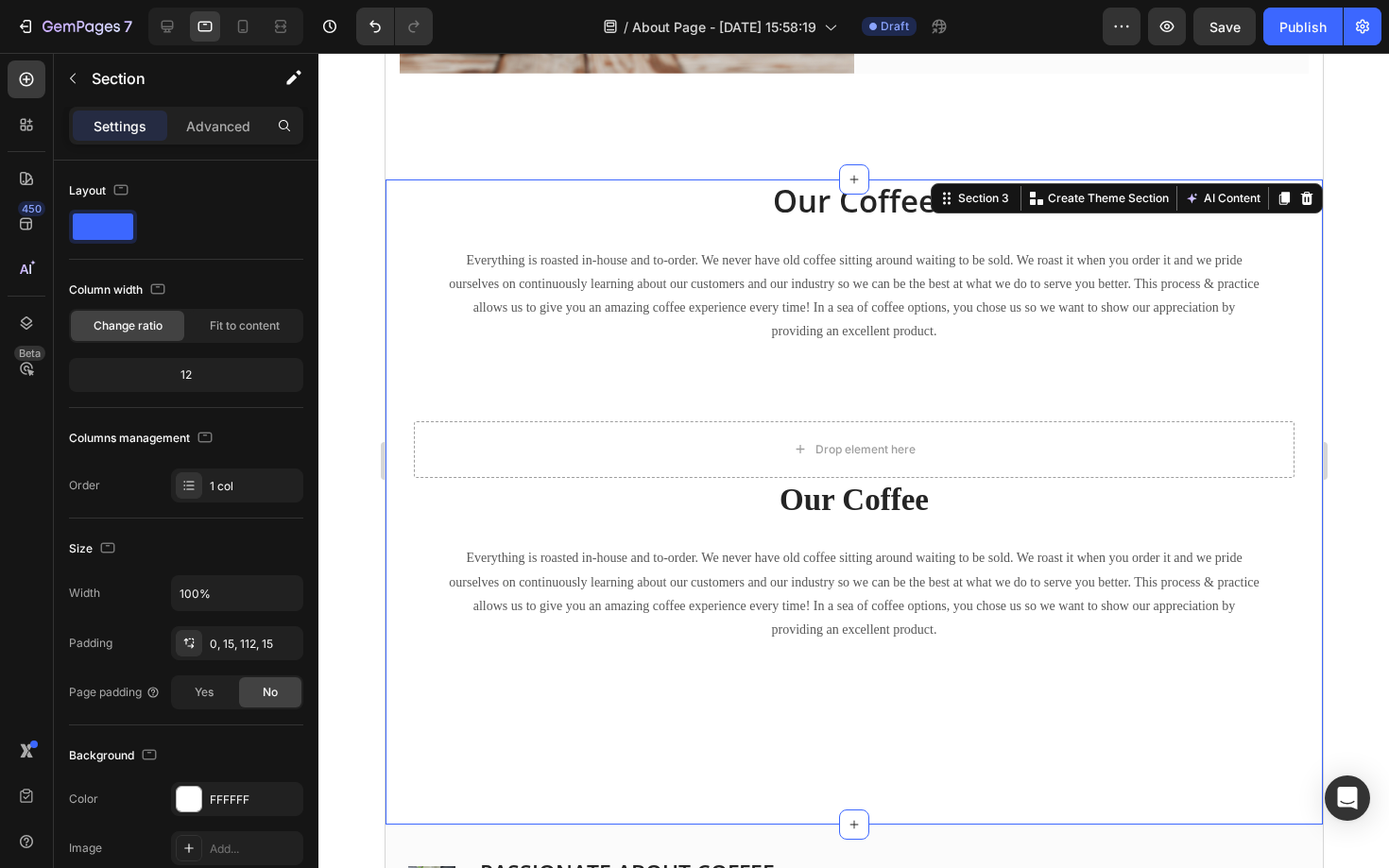
scroll to position [991, 0]
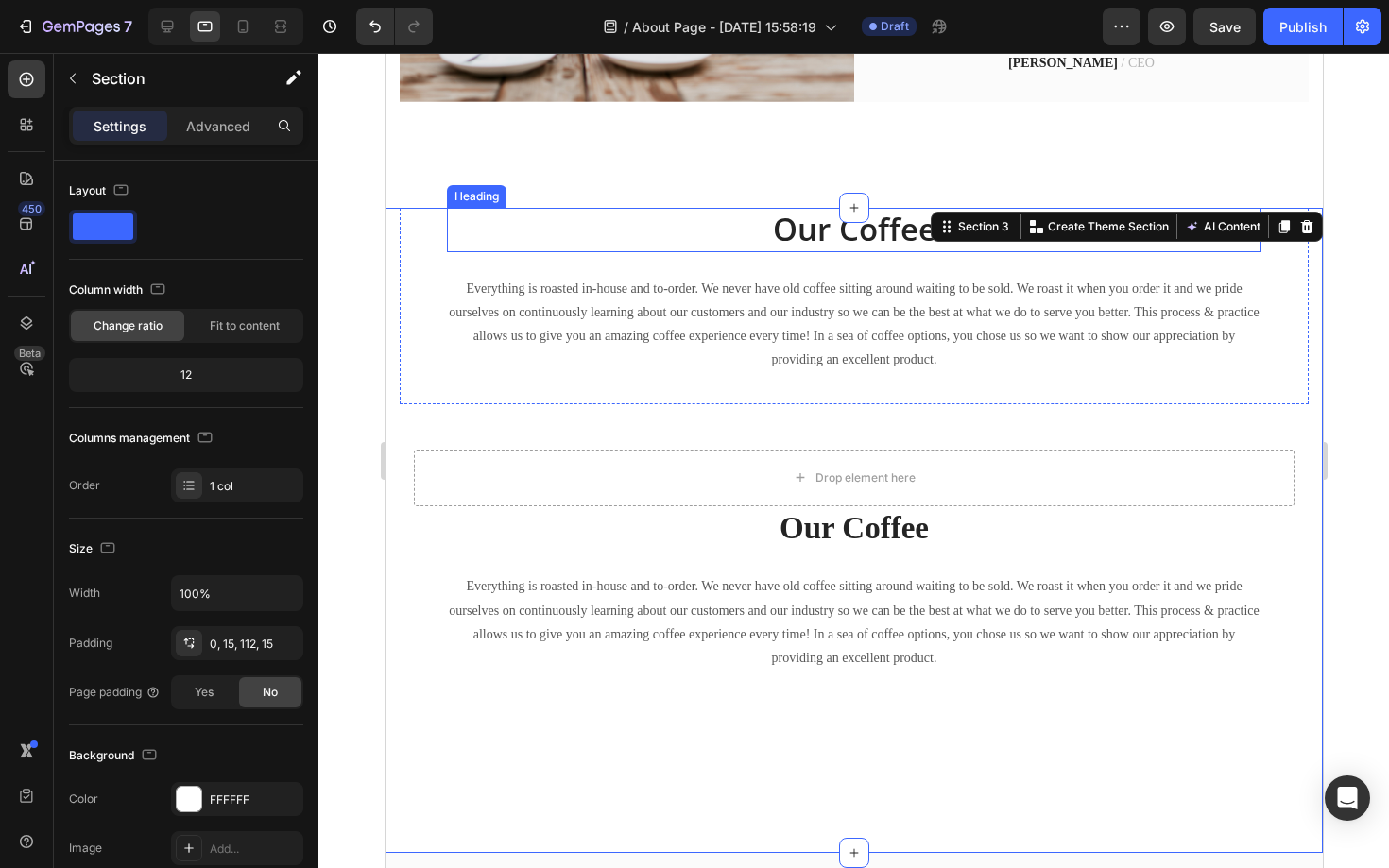
click at [849, 236] on p "Our Coffee" at bounding box center [853, 230] width 811 height 41
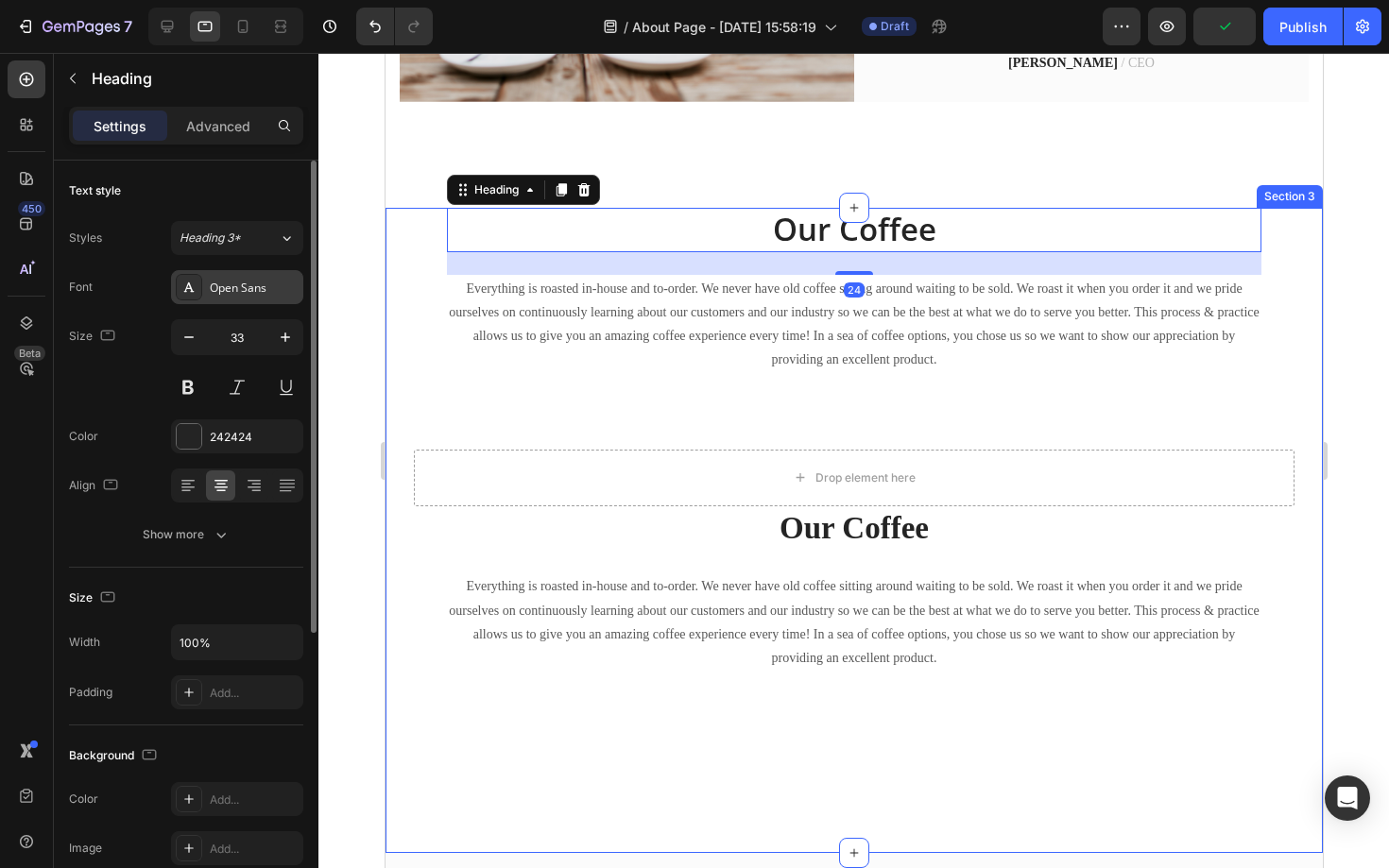
click at [256, 278] on div "Open Sans" at bounding box center [237, 287] width 132 height 34
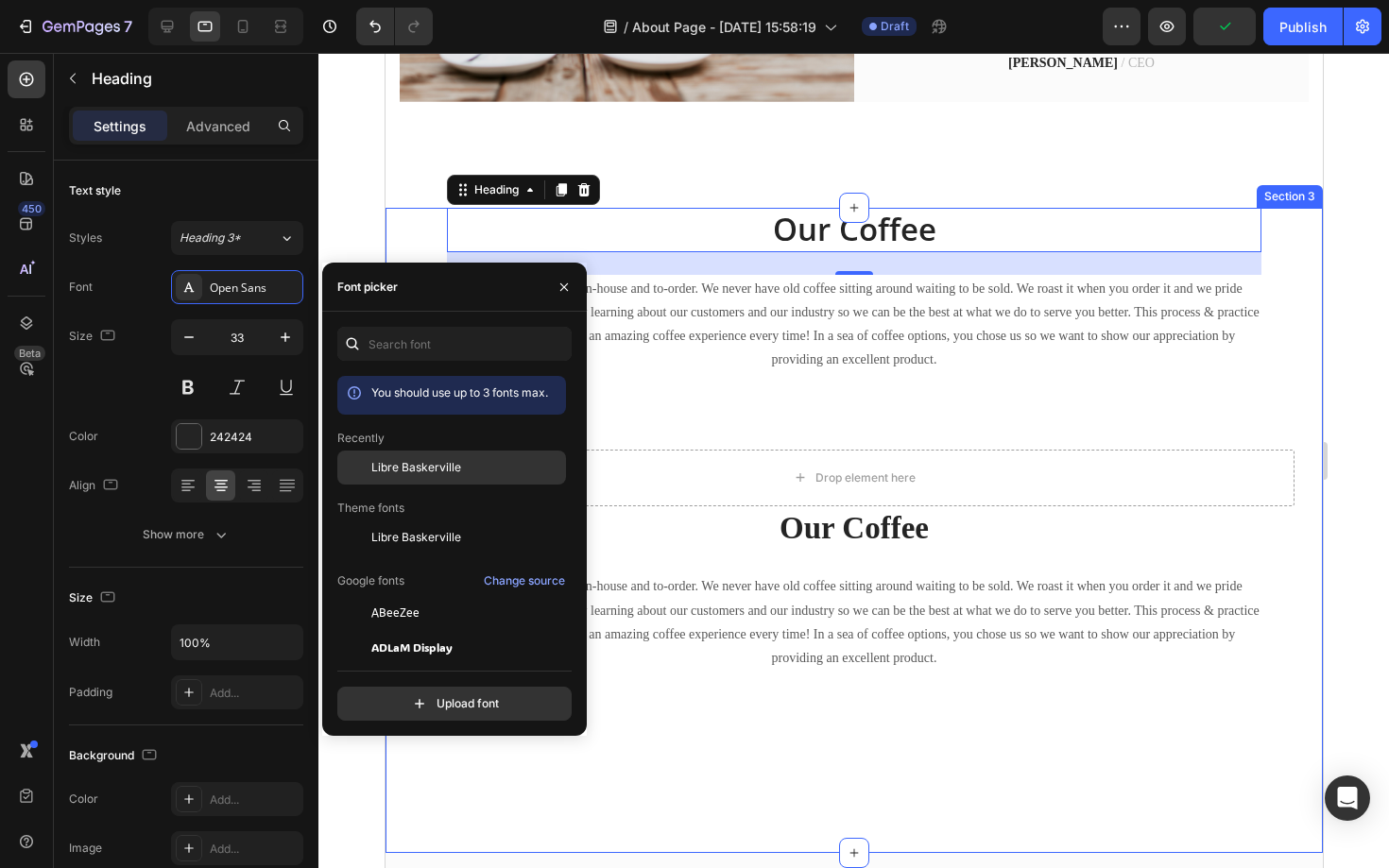
click at [447, 596] on div "Libre Baskerville" at bounding box center [451, 612] width 228 height 34
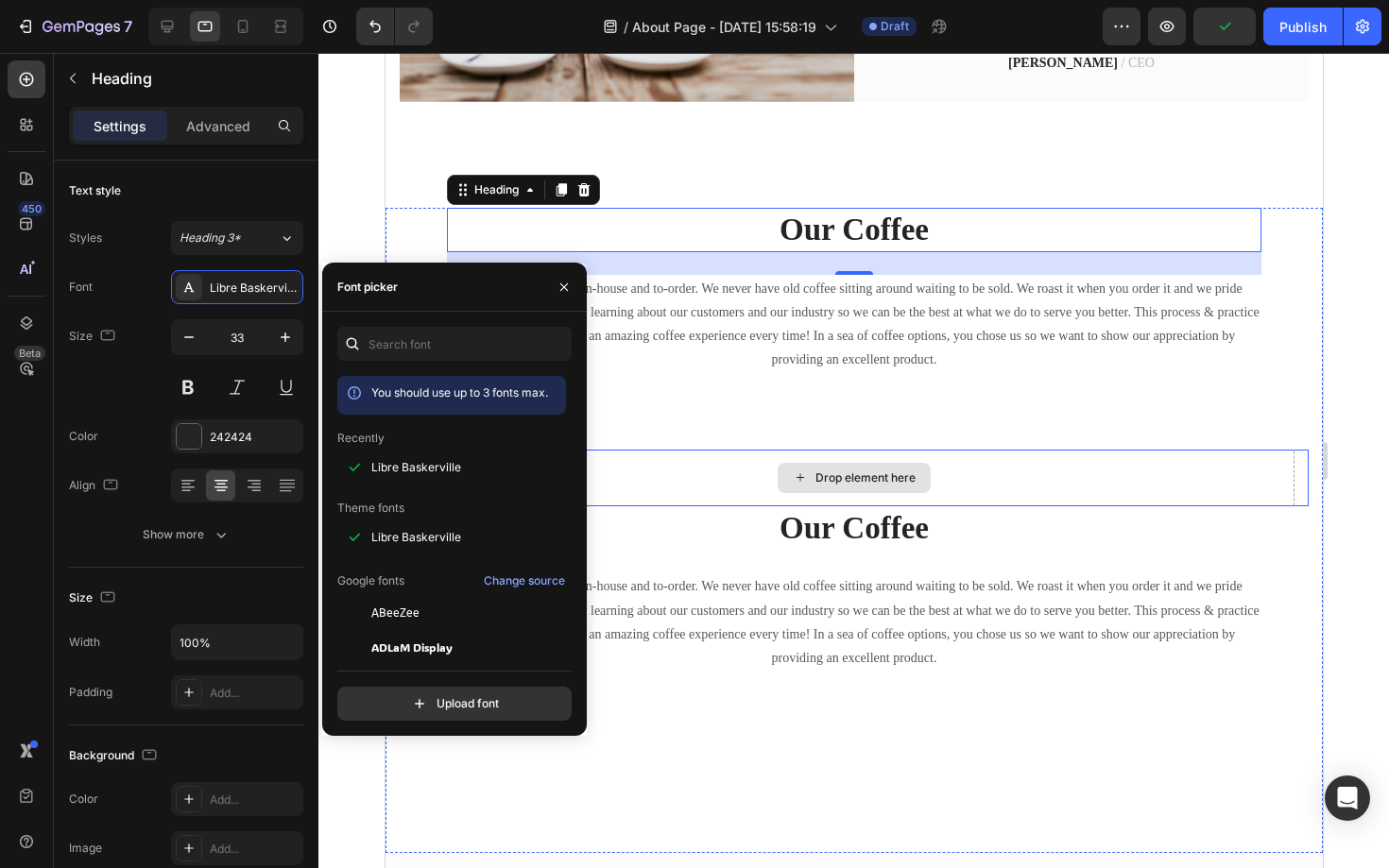
click at [782, 476] on div "Drop element here" at bounding box center [852, 477] width 153 height 30
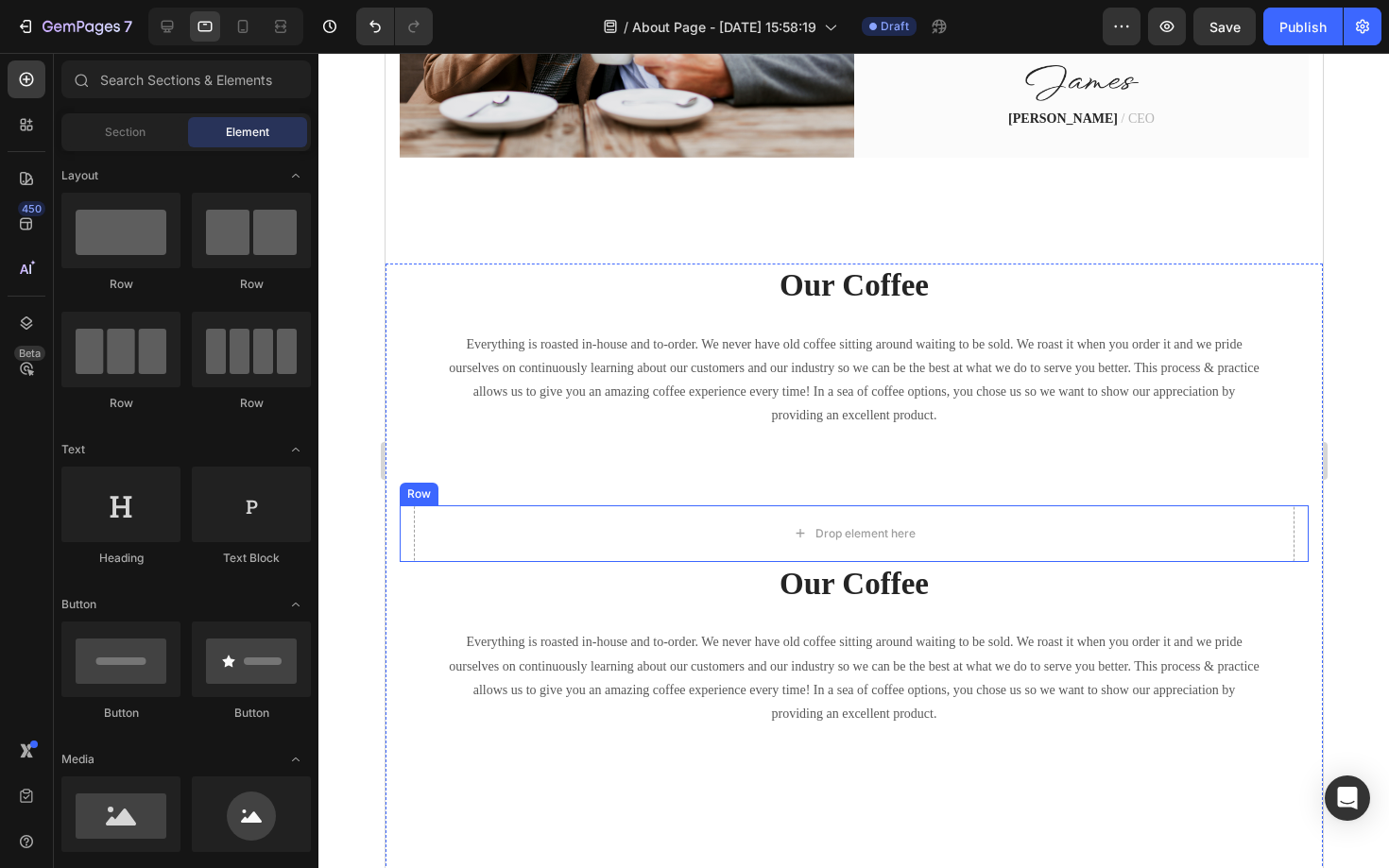
scroll to position [927, 0]
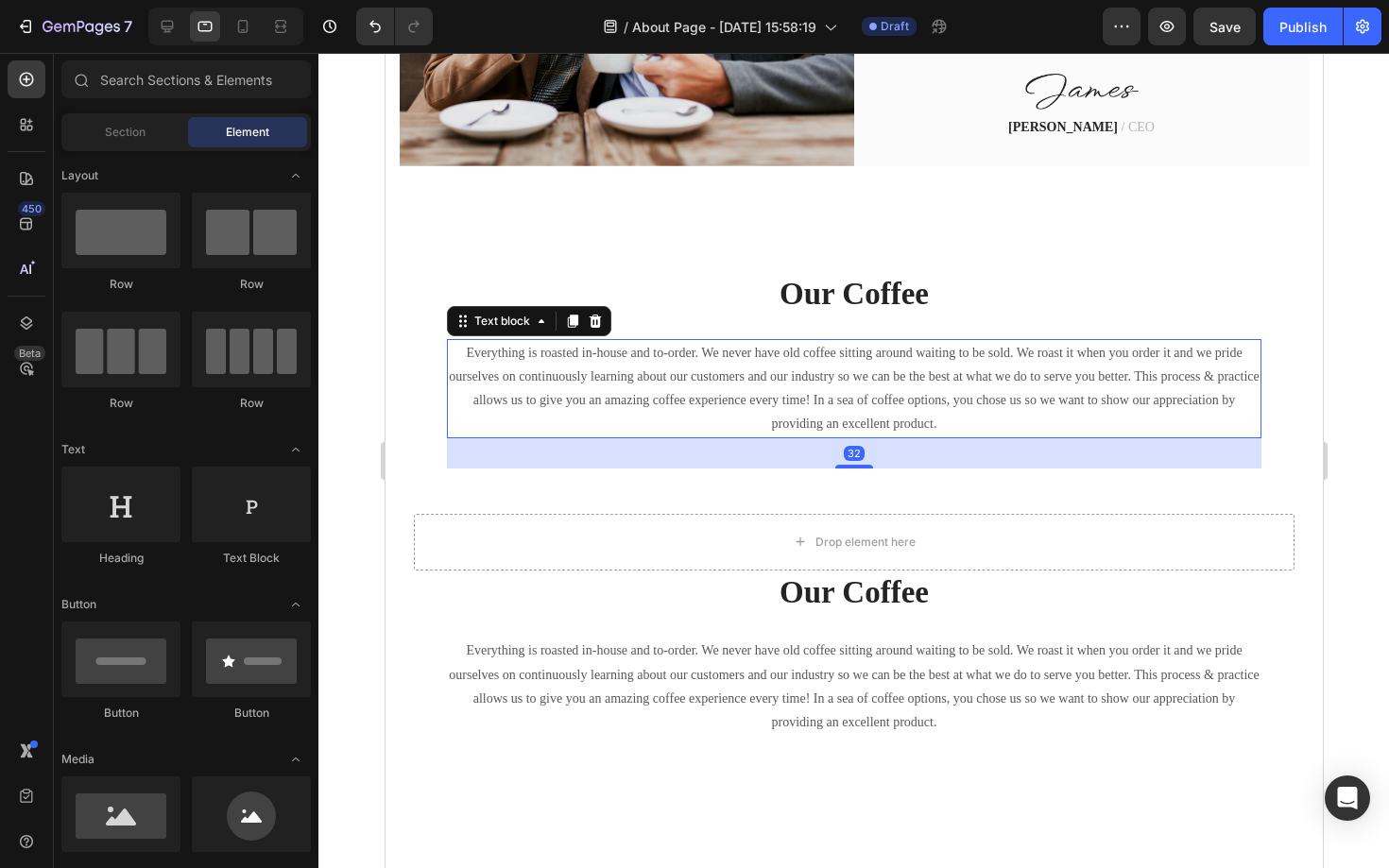
click at [828, 422] on p "Everything is roasted in-house and to-order. We never have old coffee sitting a…" at bounding box center [853, 389] width 811 height 95
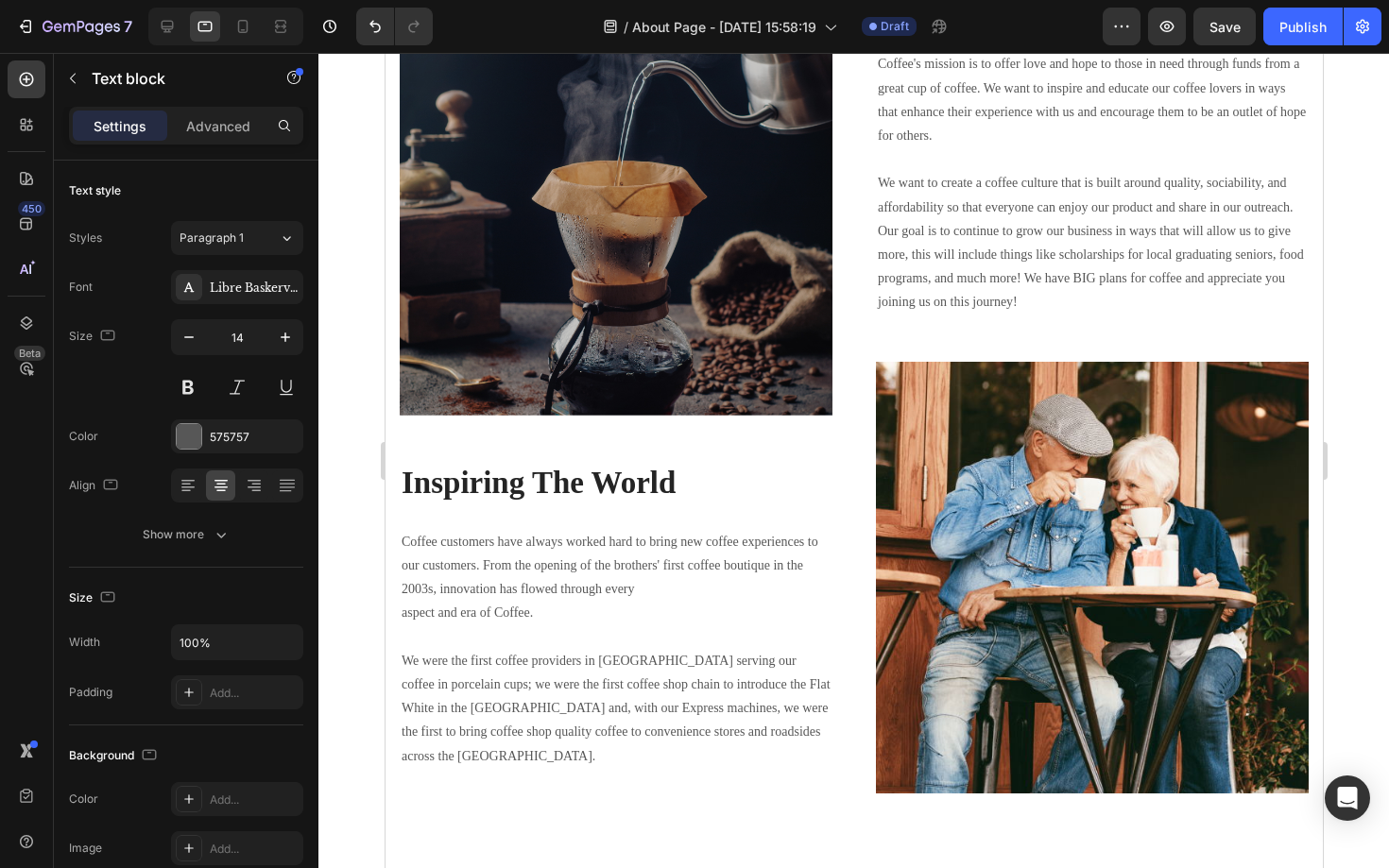
scroll to position [1179, 0]
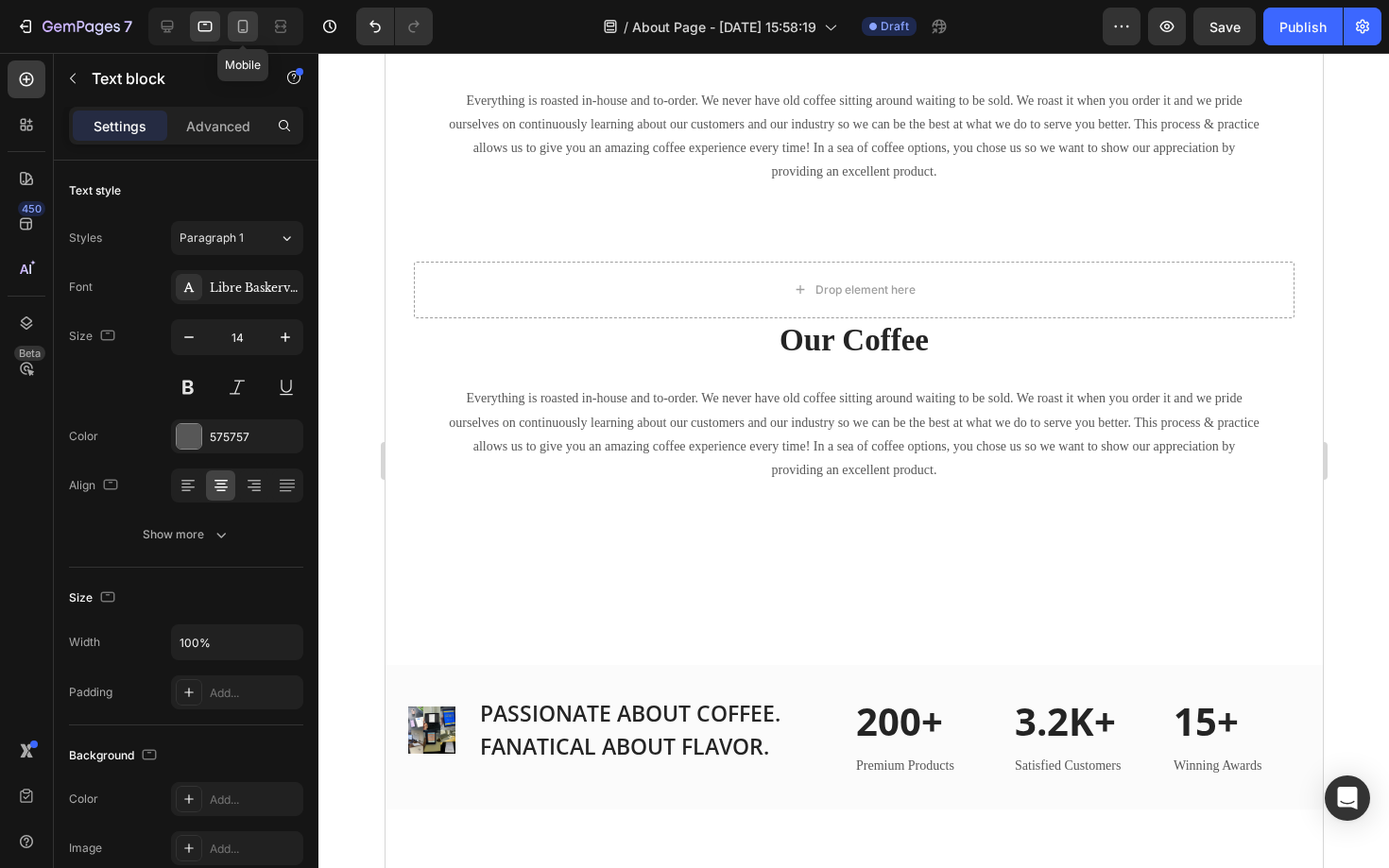
click at [244, 34] on icon at bounding box center [242, 25] width 18 height 18
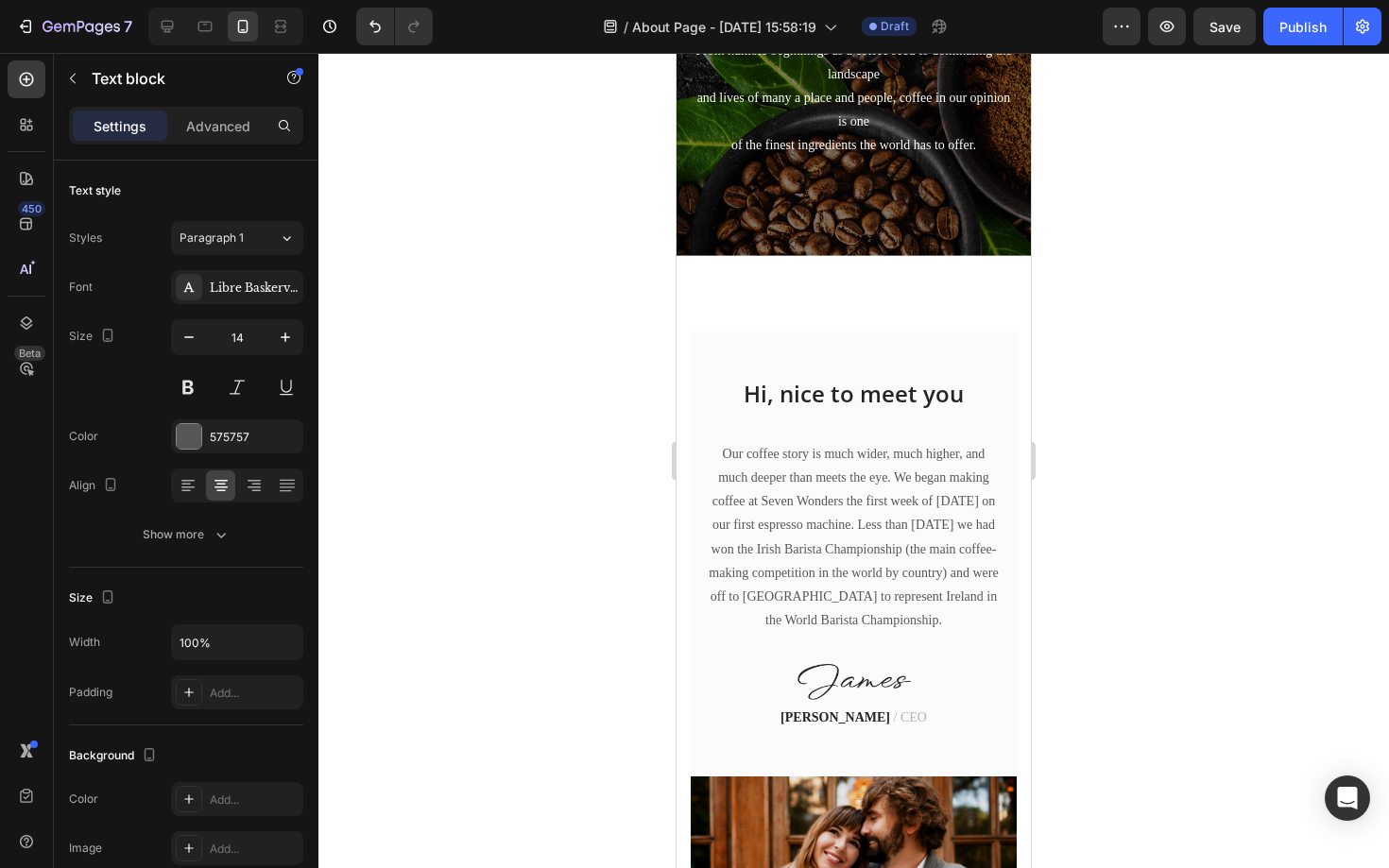
scroll to position [236, 0]
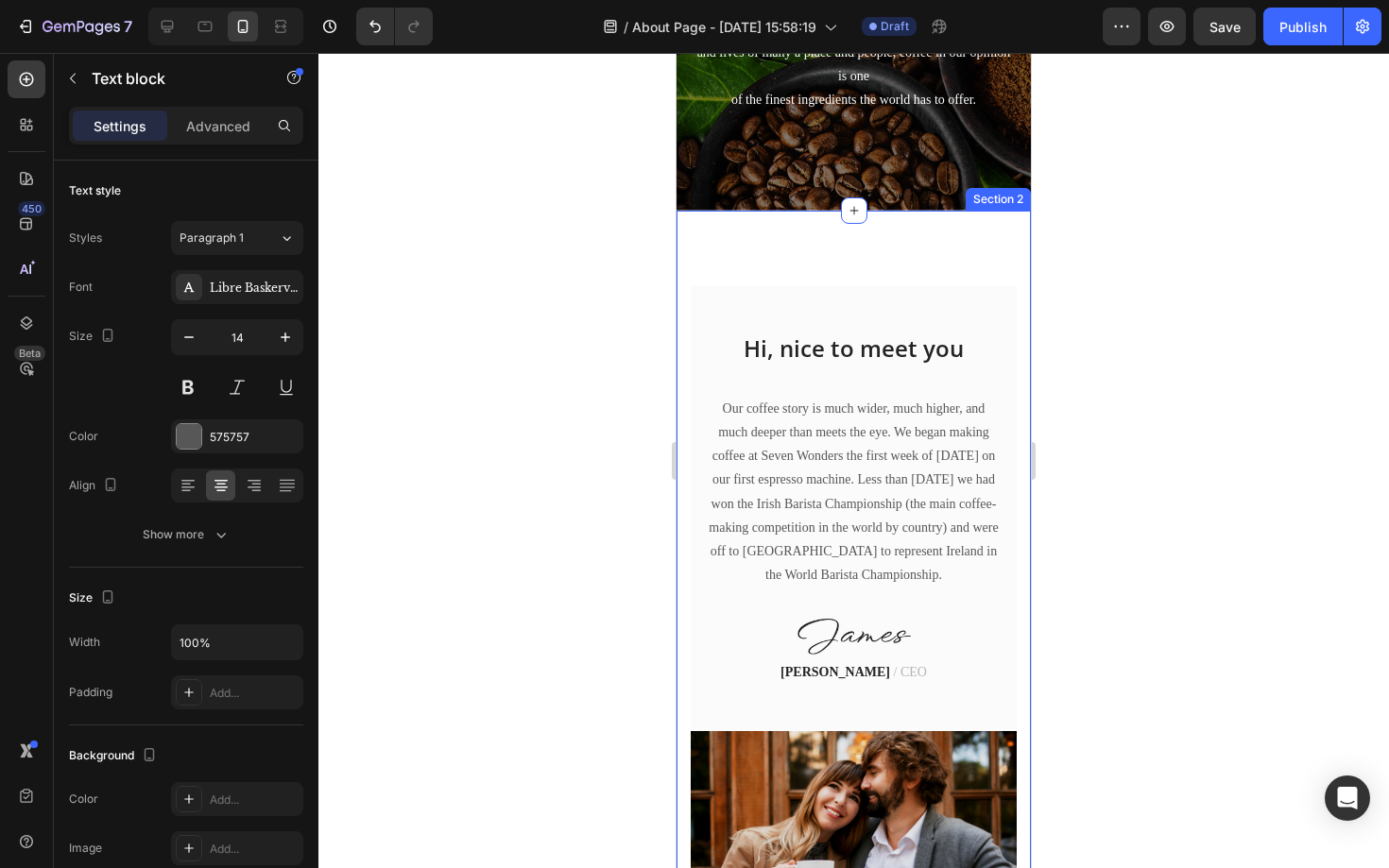
click at [857, 265] on div "Image Hi, nice to meet you Heading Our coffee story is much wider, much higher,…" at bounding box center [853, 640] width 354 height 857
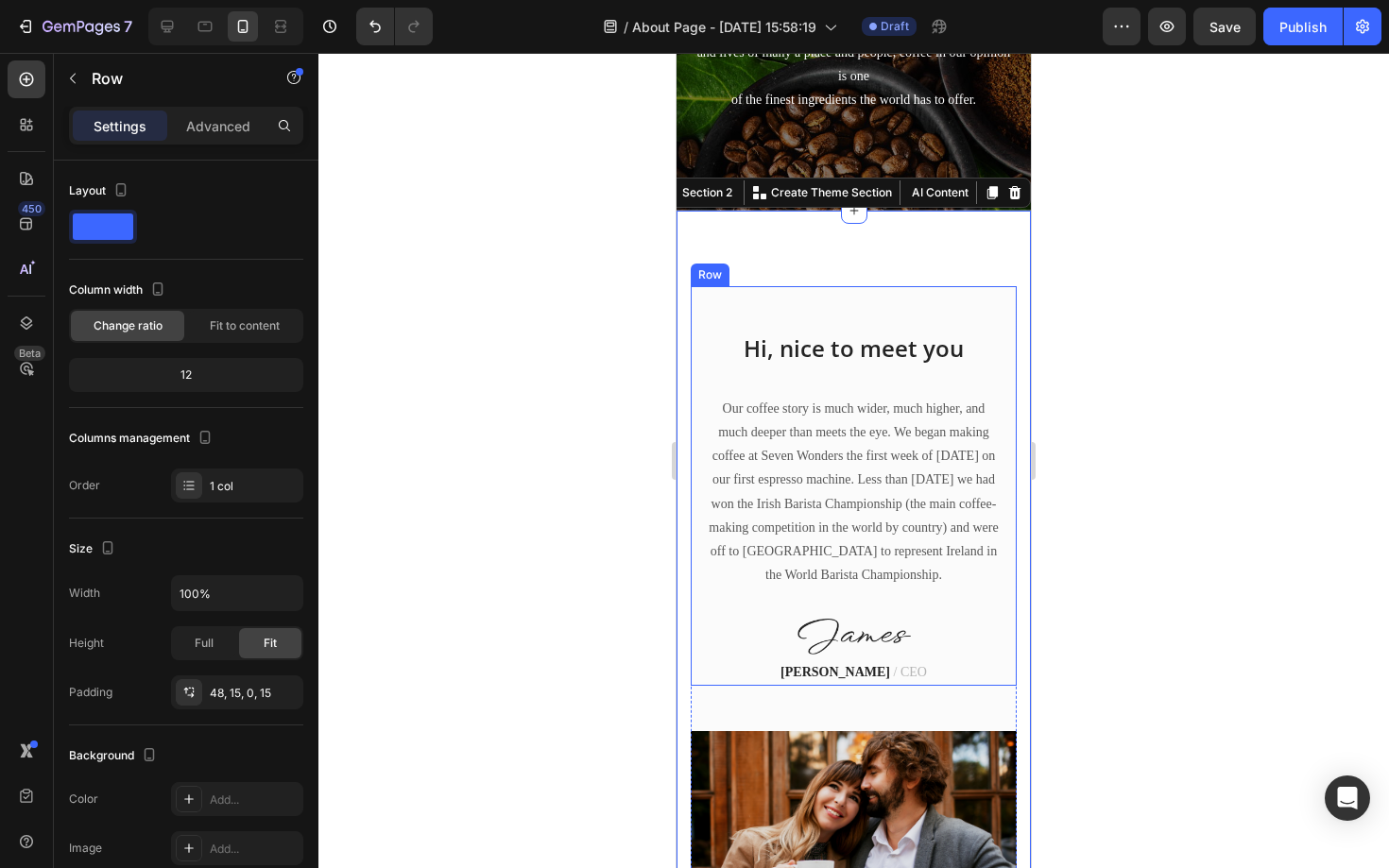
click at [796, 307] on div "Hi, nice to meet you Heading Our coffee story is much wider, much higher, and m…" at bounding box center [853, 486] width 326 height 399
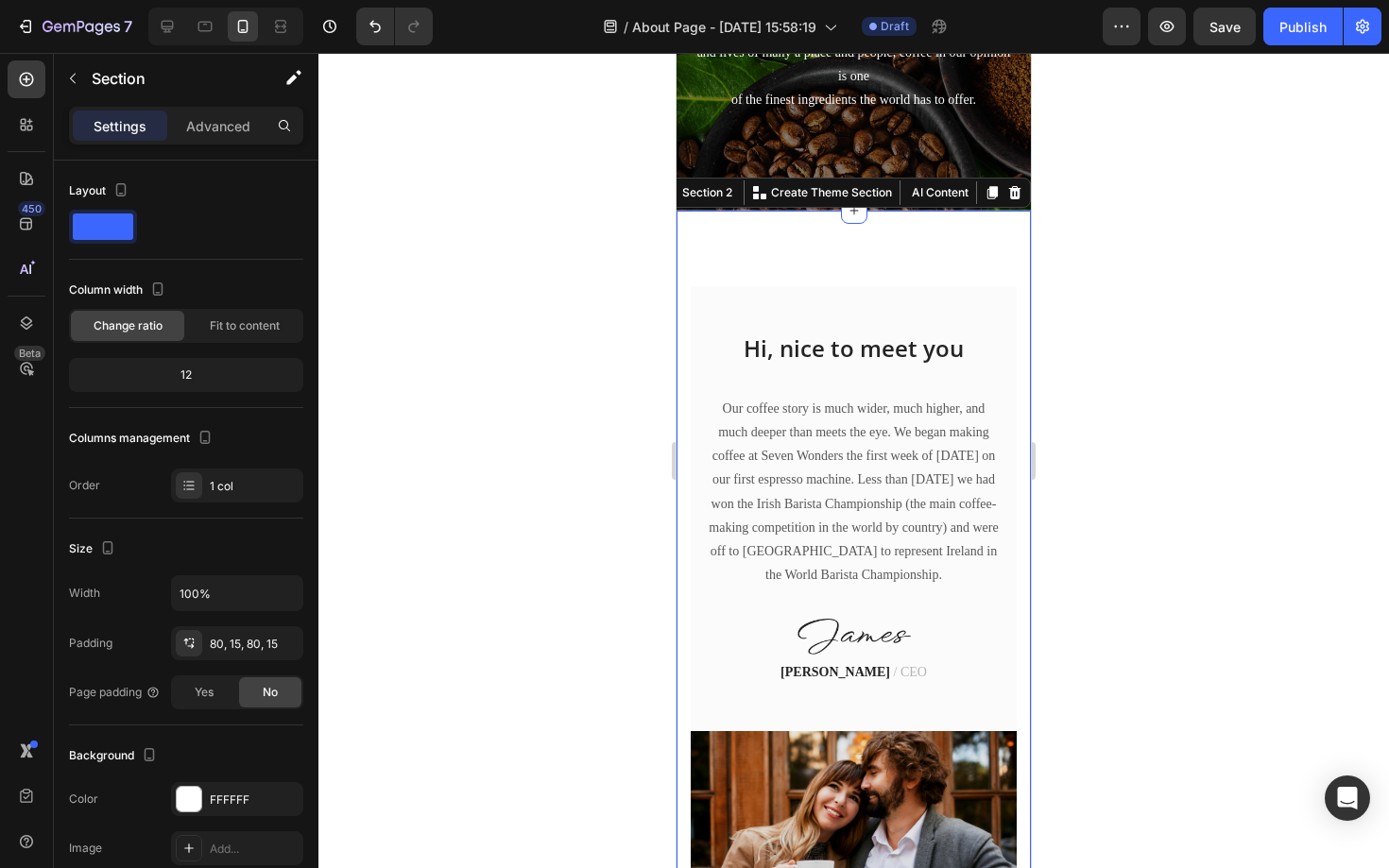
click at [944, 283] on div "Image Hi, nice to meet you Heading Our coffee story is much wider, much higher,…" at bounding box center [853, 640] width 354 height 857
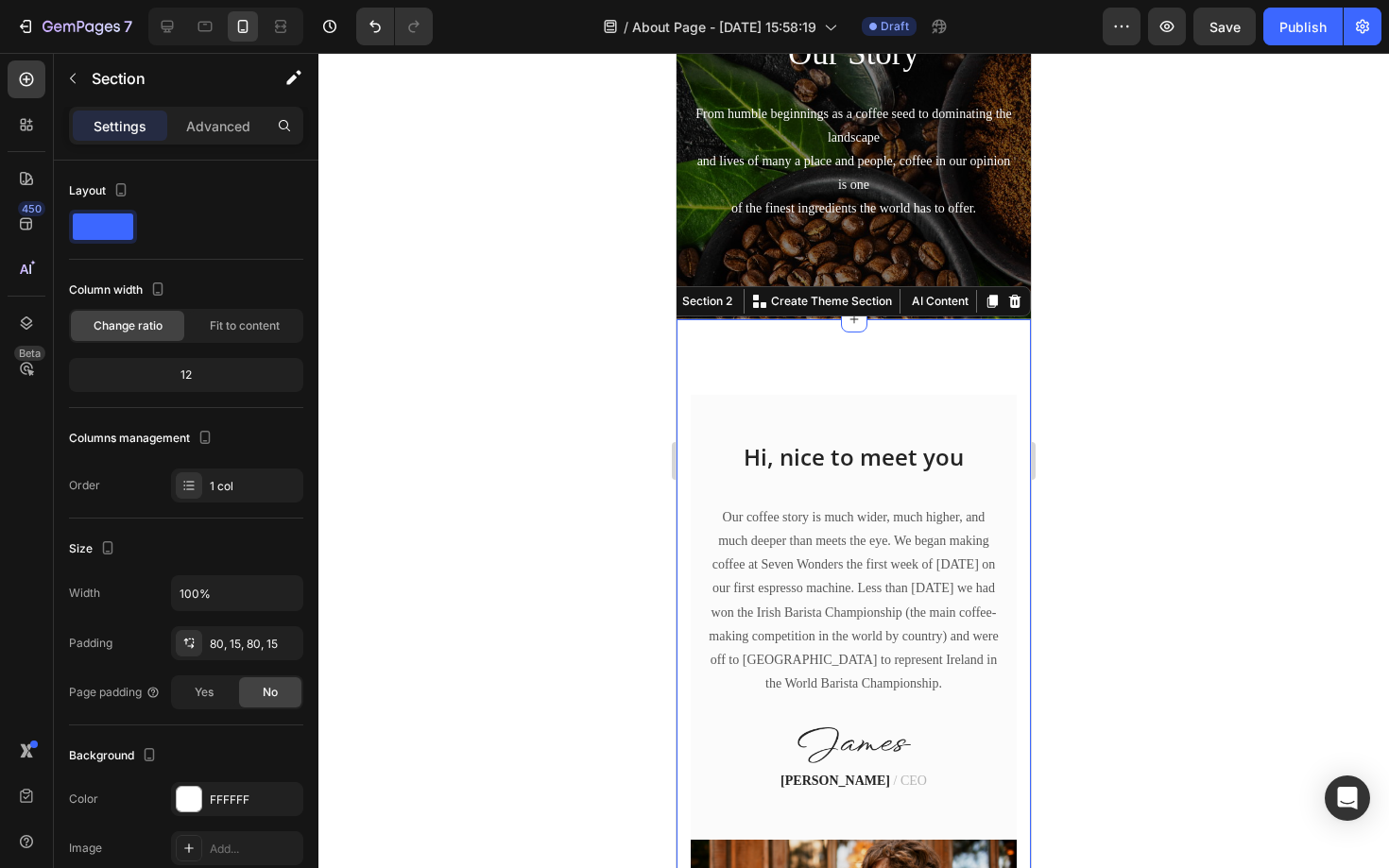
scroll to position [0, 0]
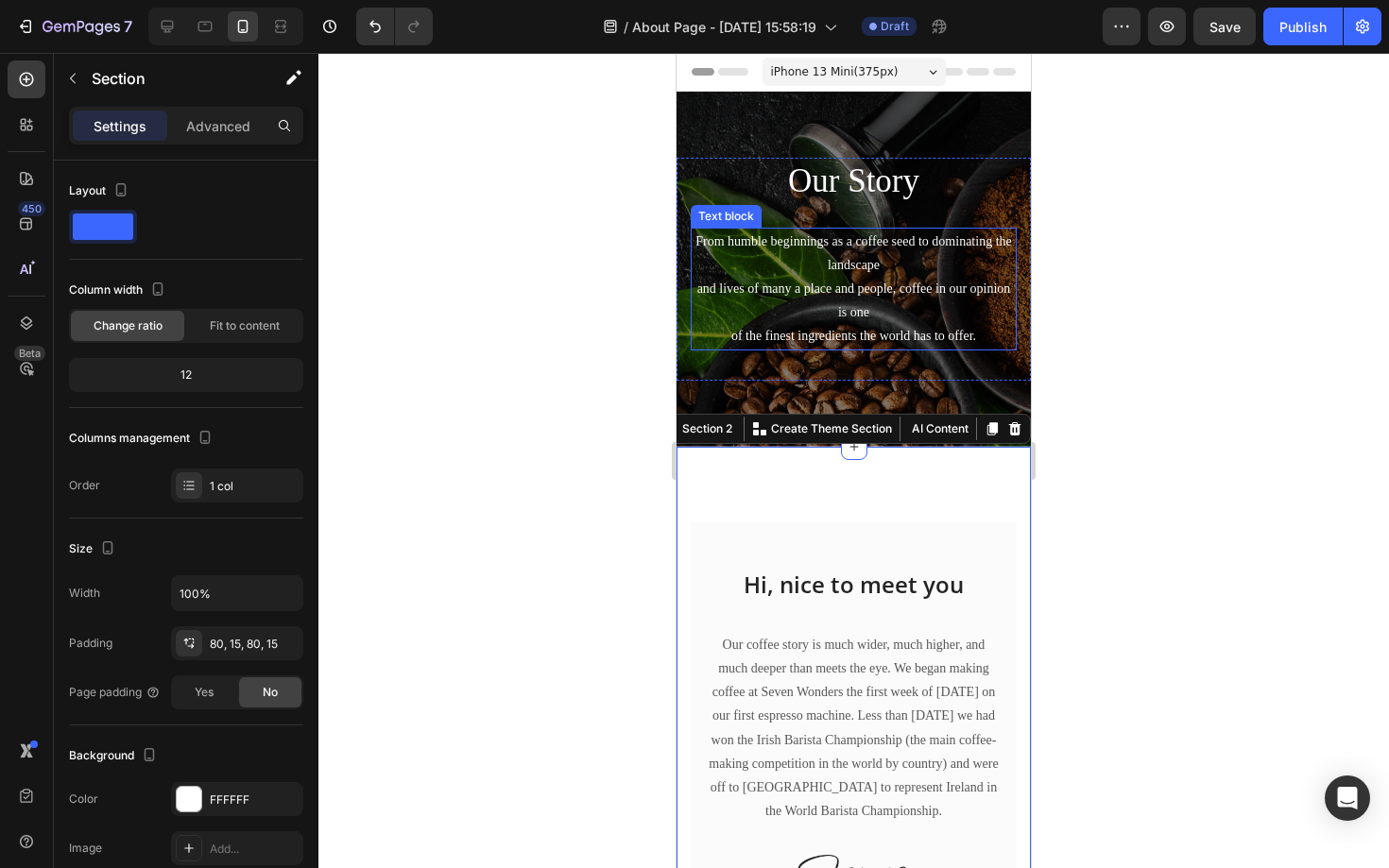
click at [845, 251] on p "From humble beginnings as a coffee seed to dominating the landscape and lives o…" at bounding box center [852, 289] width 322 height 119
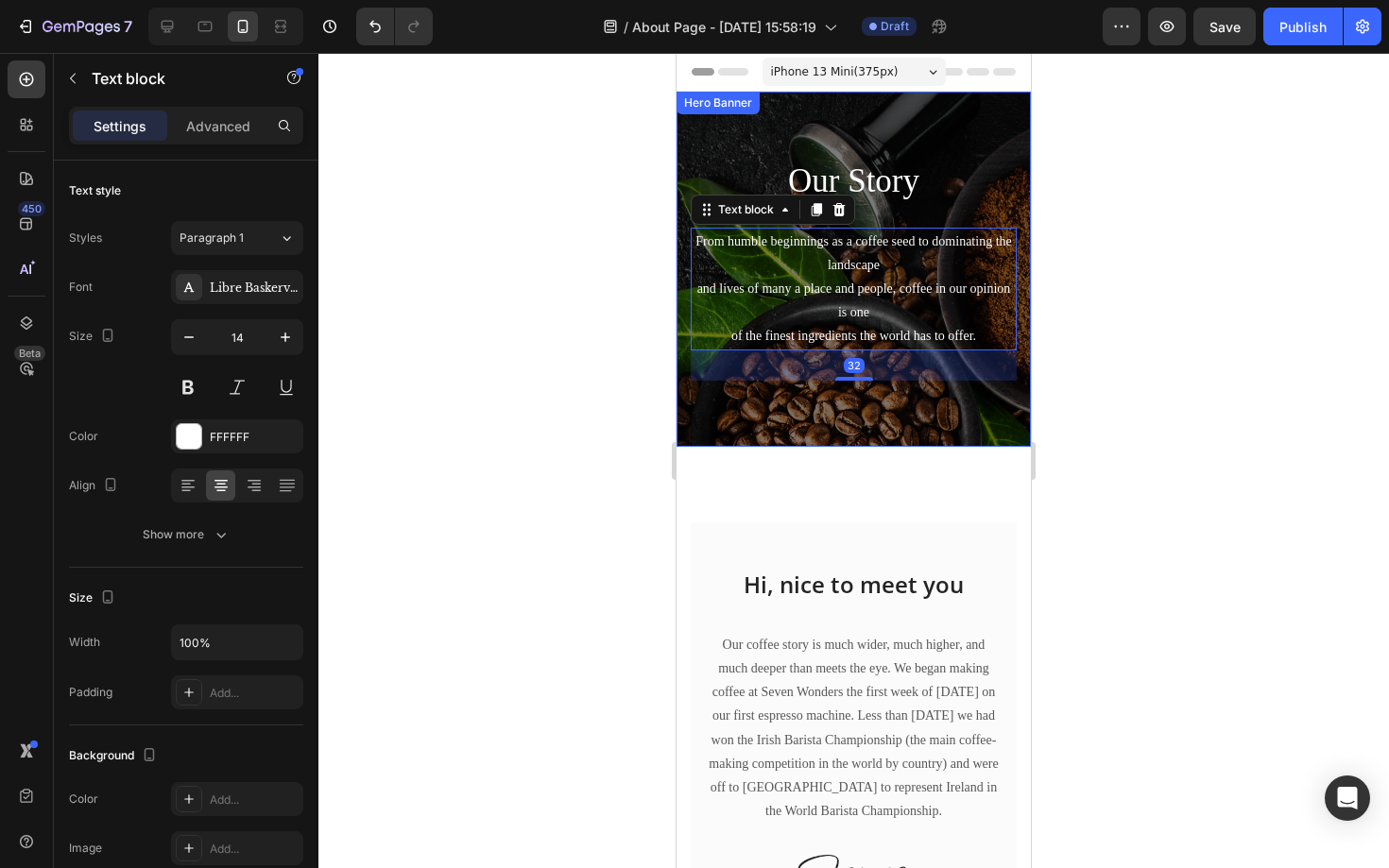
click at [947, 147] on div "Our Story Heading From humble beginnings as a coffee seed to dominating the lan…" at bounding box center [853, 268] width 354 height 355
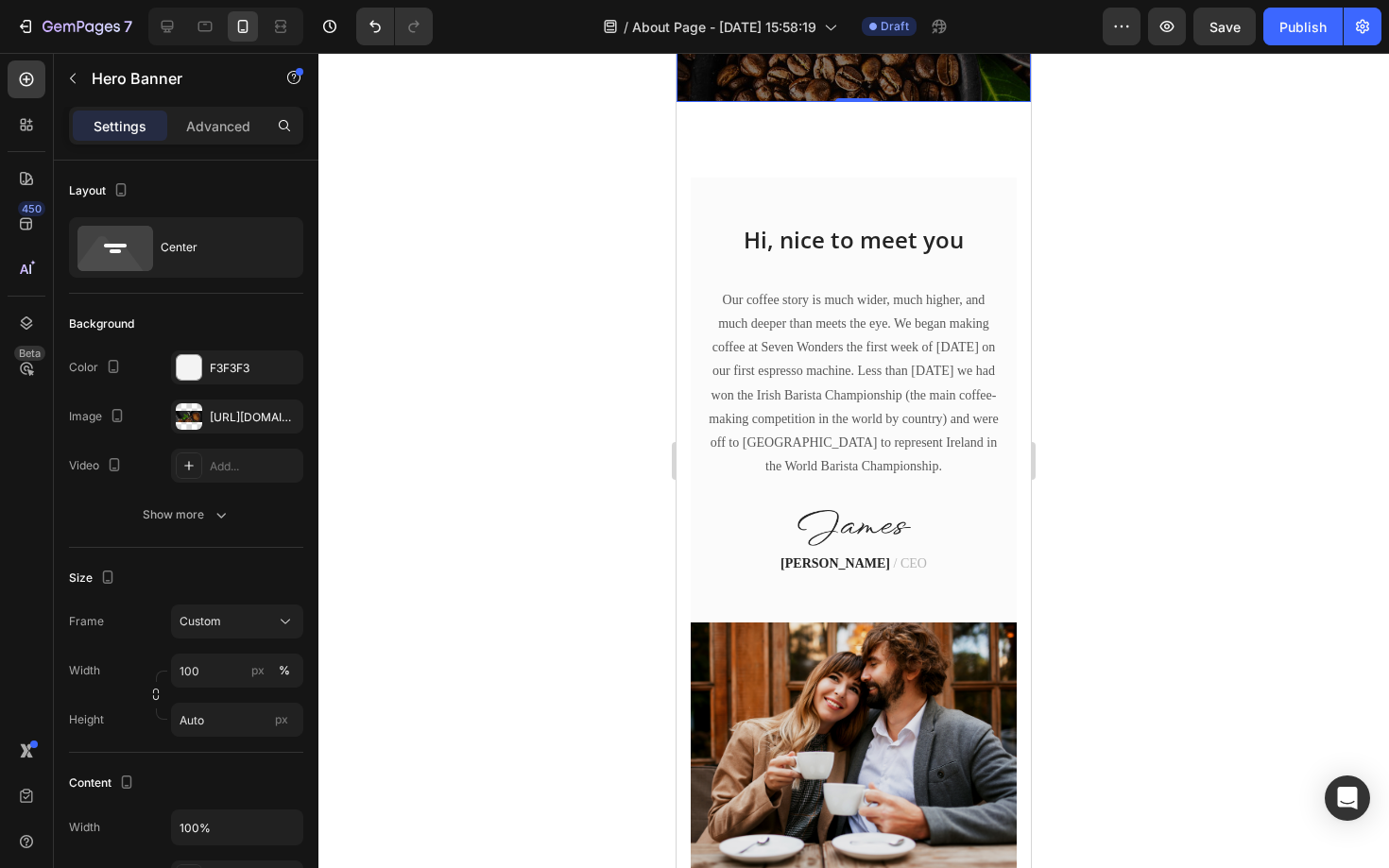
scroll to position [346, 0]
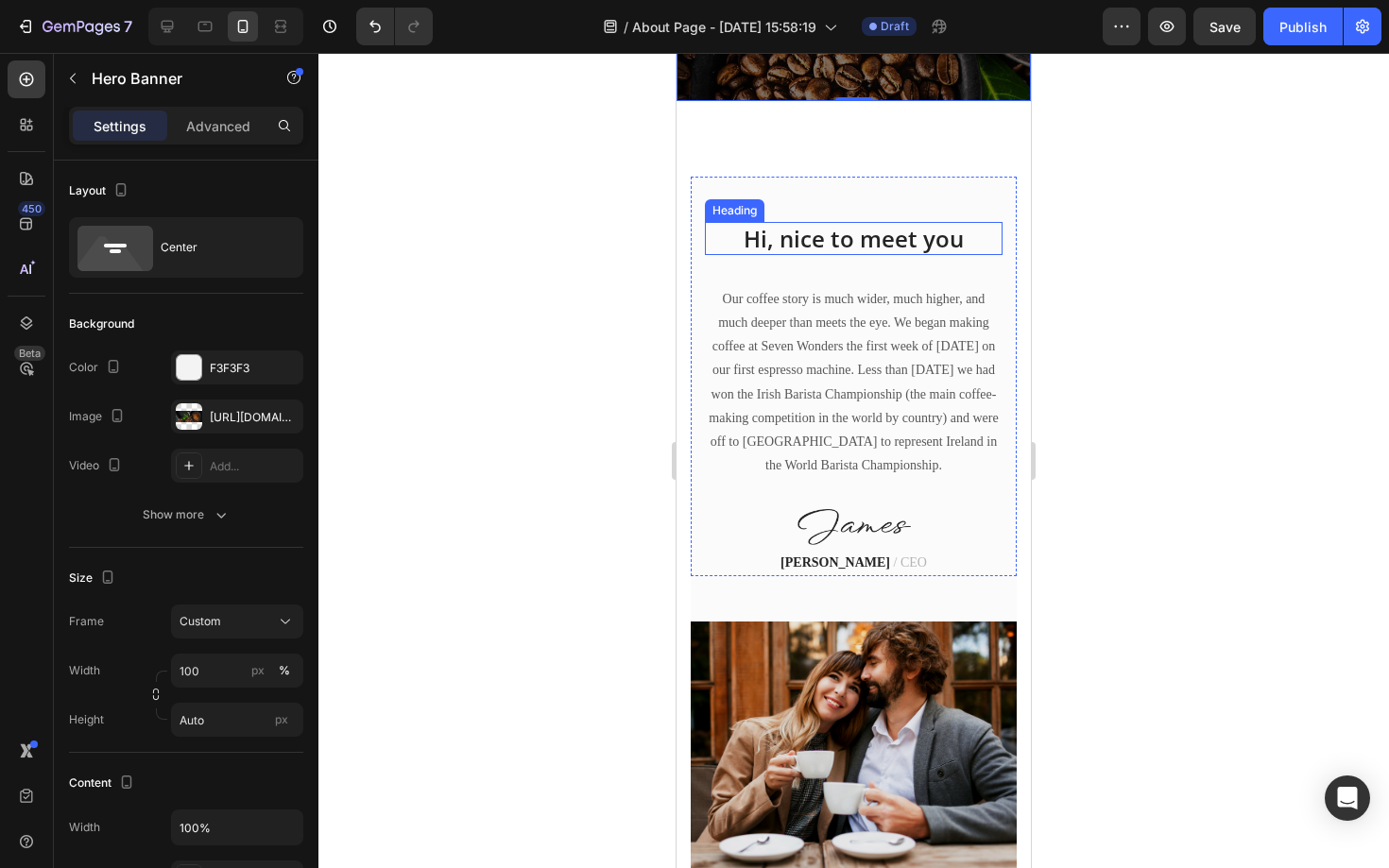
click at [885, 220] on div "Hi, nice to meet you Heading Our coffee story is much wider, much higher, and m…" at bounding box center [853, 376] width 326 height 399
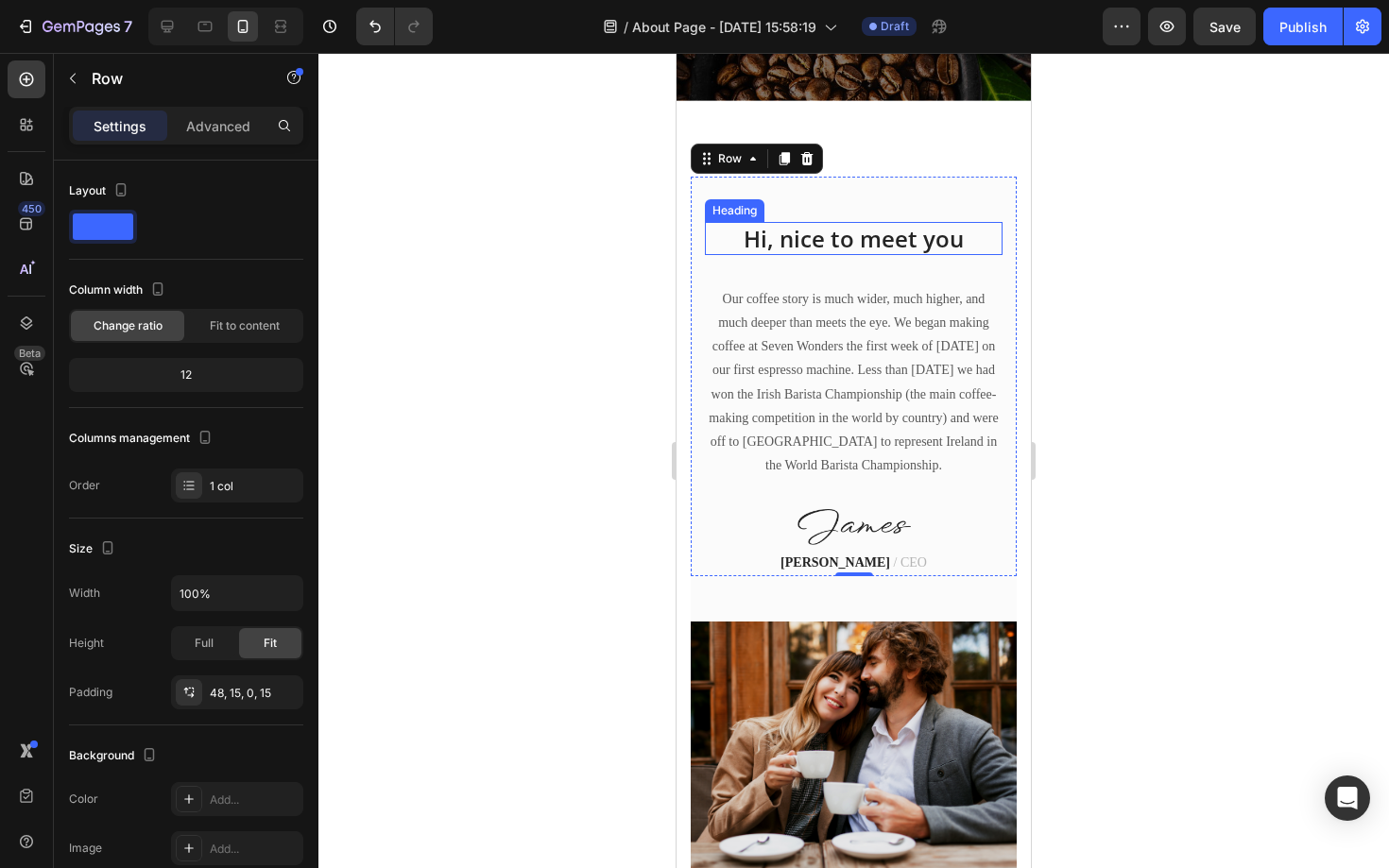
click at [853, 246] on p "Hi, nice to meet you" at bounding box center [853, 238] width 294 height 29
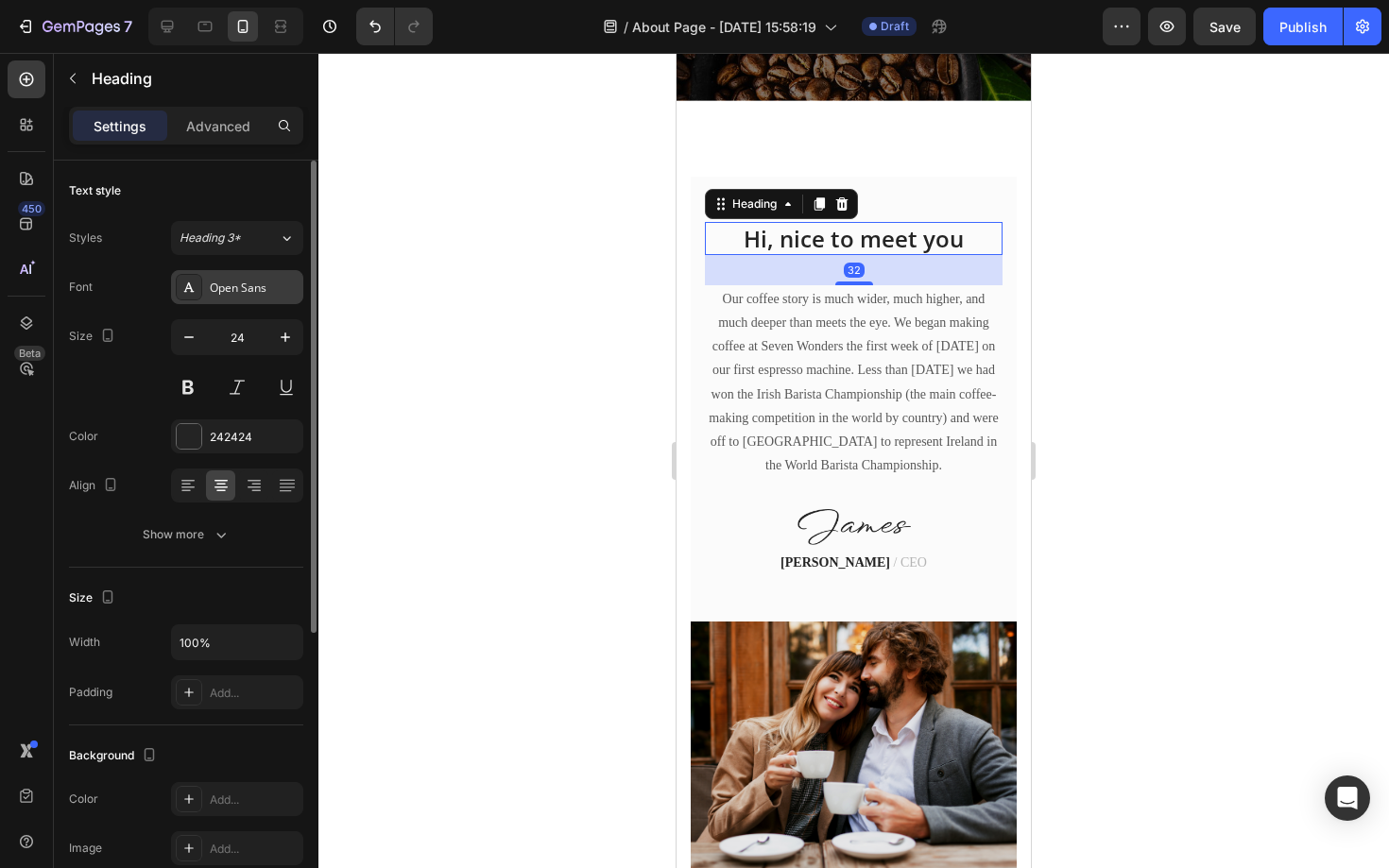
click at [271, 291] on div "Open Sans" at bounding box center [254, 288] width 88 height 17
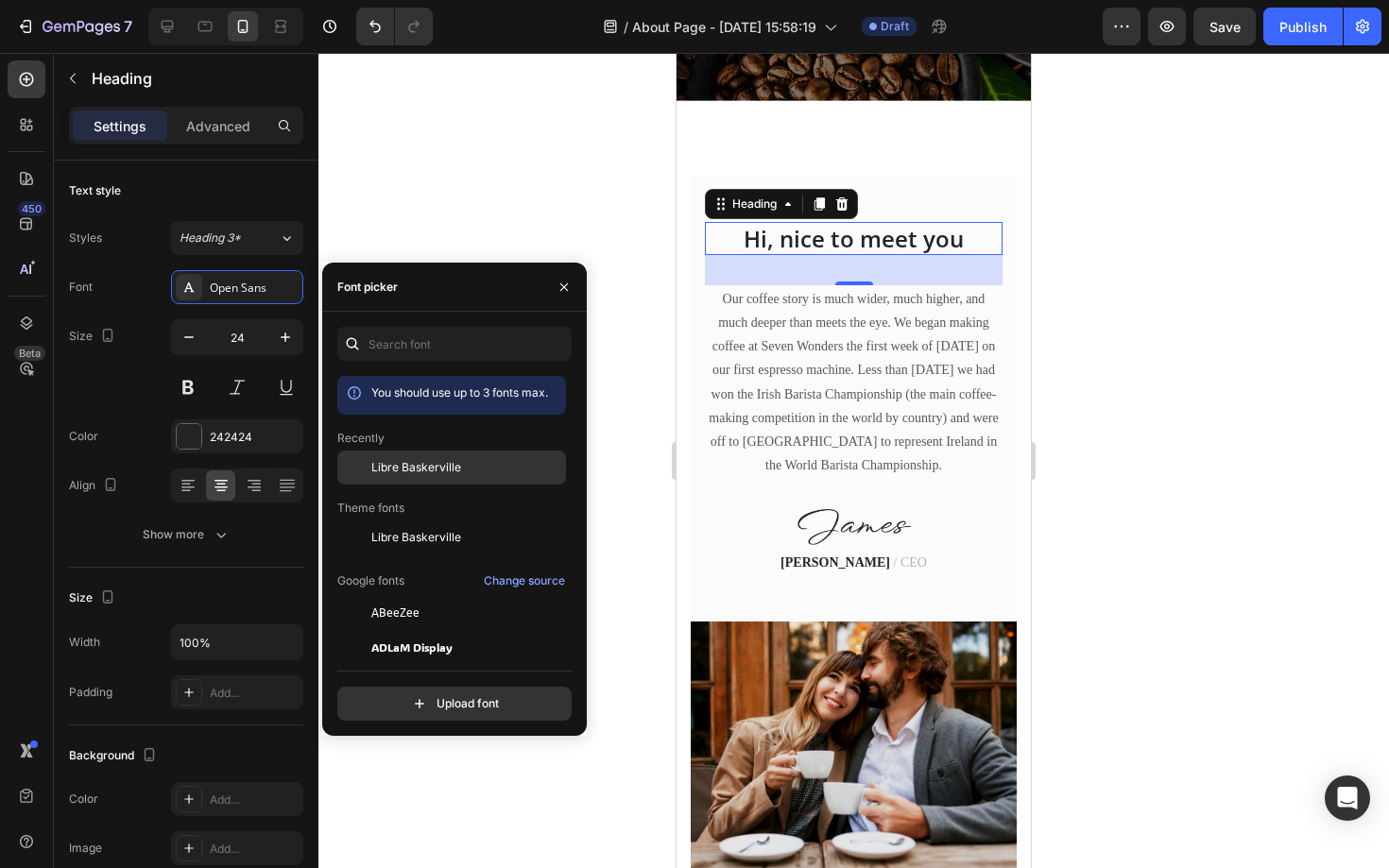
click at [409, 466] on span "Libre Baskerville" at bounding box center [416, 467] width 89 height 17
click at [620, 464] on div at bounding box center [853, 460] width 1070 height 816
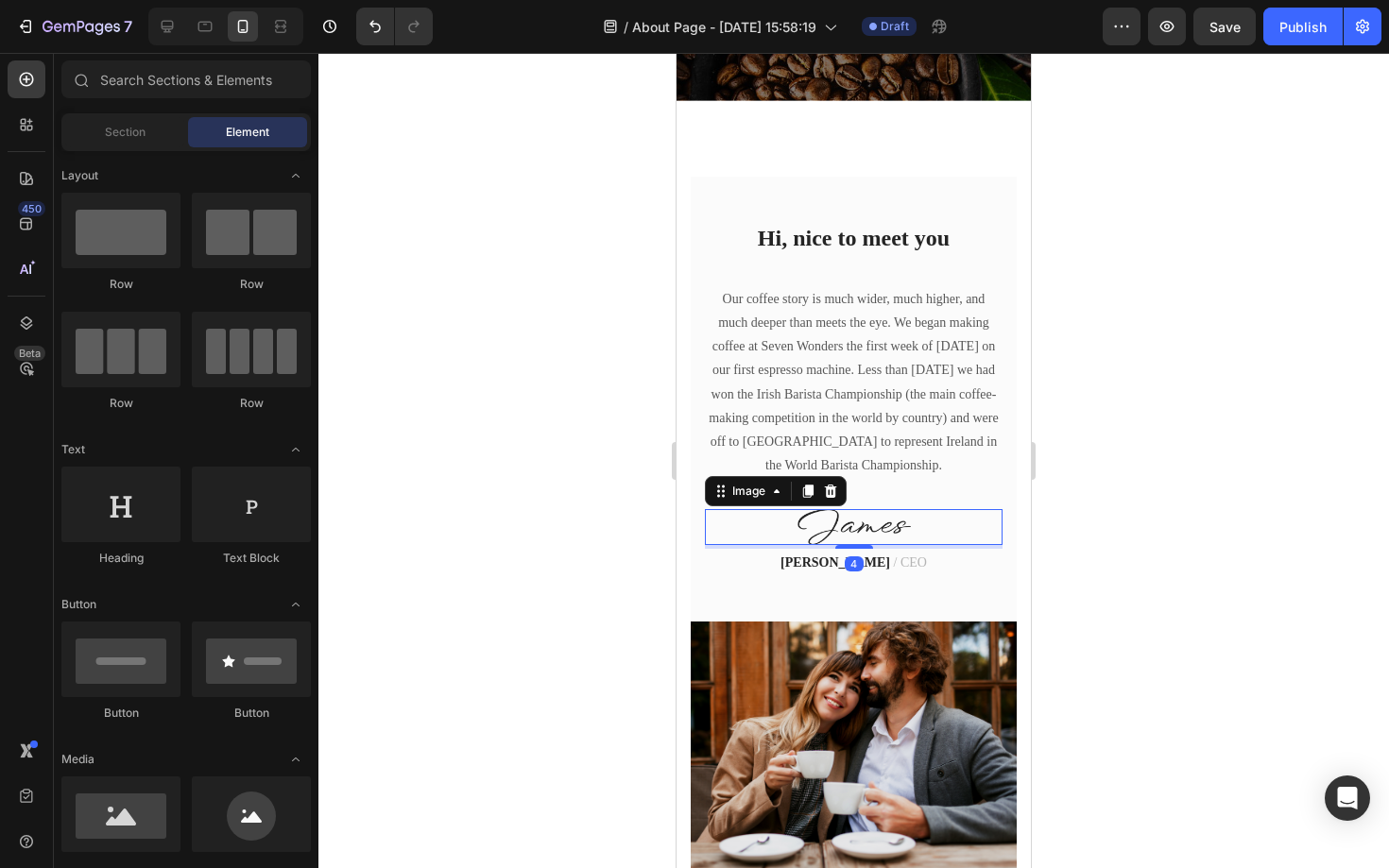
click at [888, 531] on img at bounding box center [853, 527] width 114 height 35
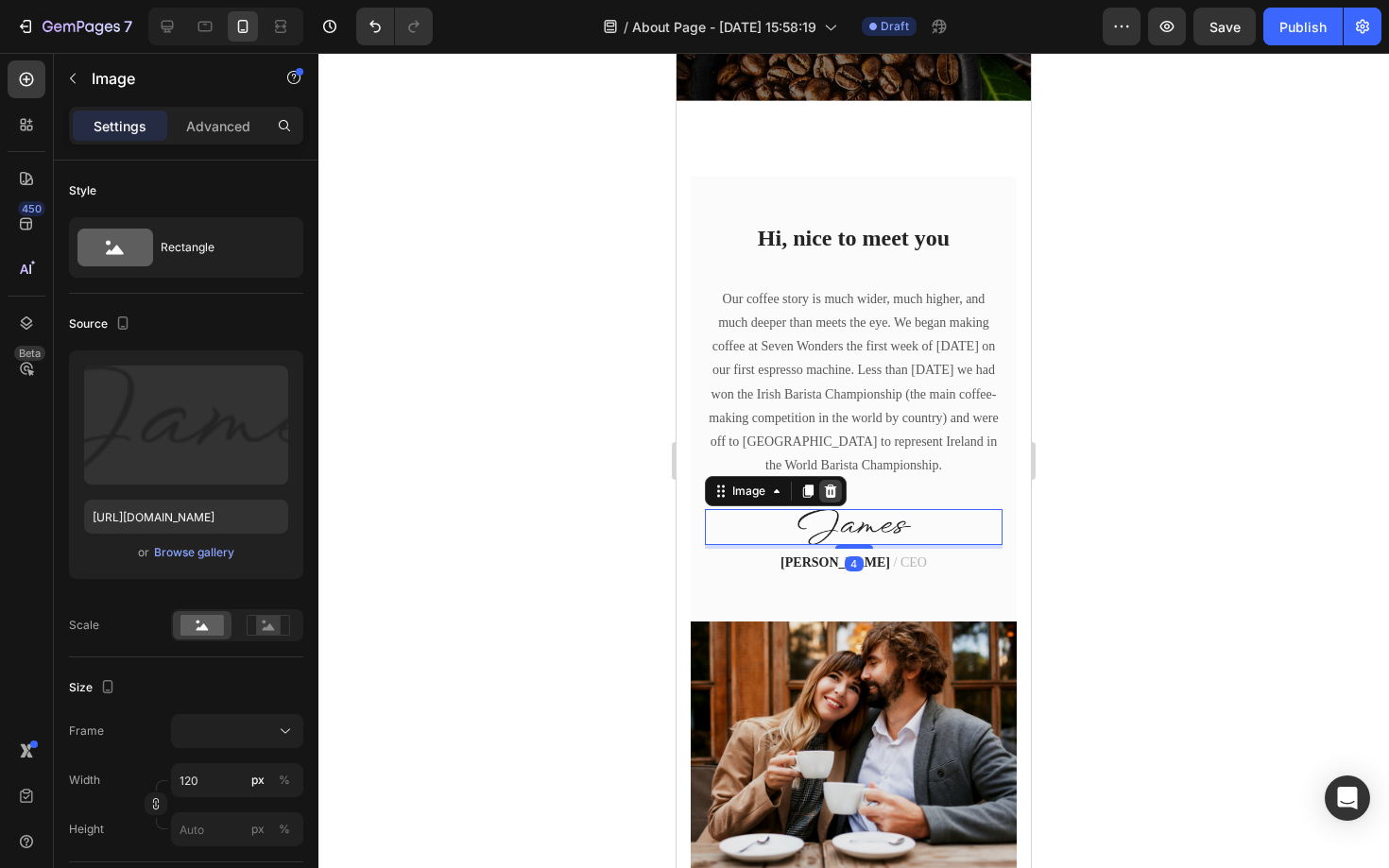
click at [828, 495] on icon at bounding box center [831, 492] width 13 height 14
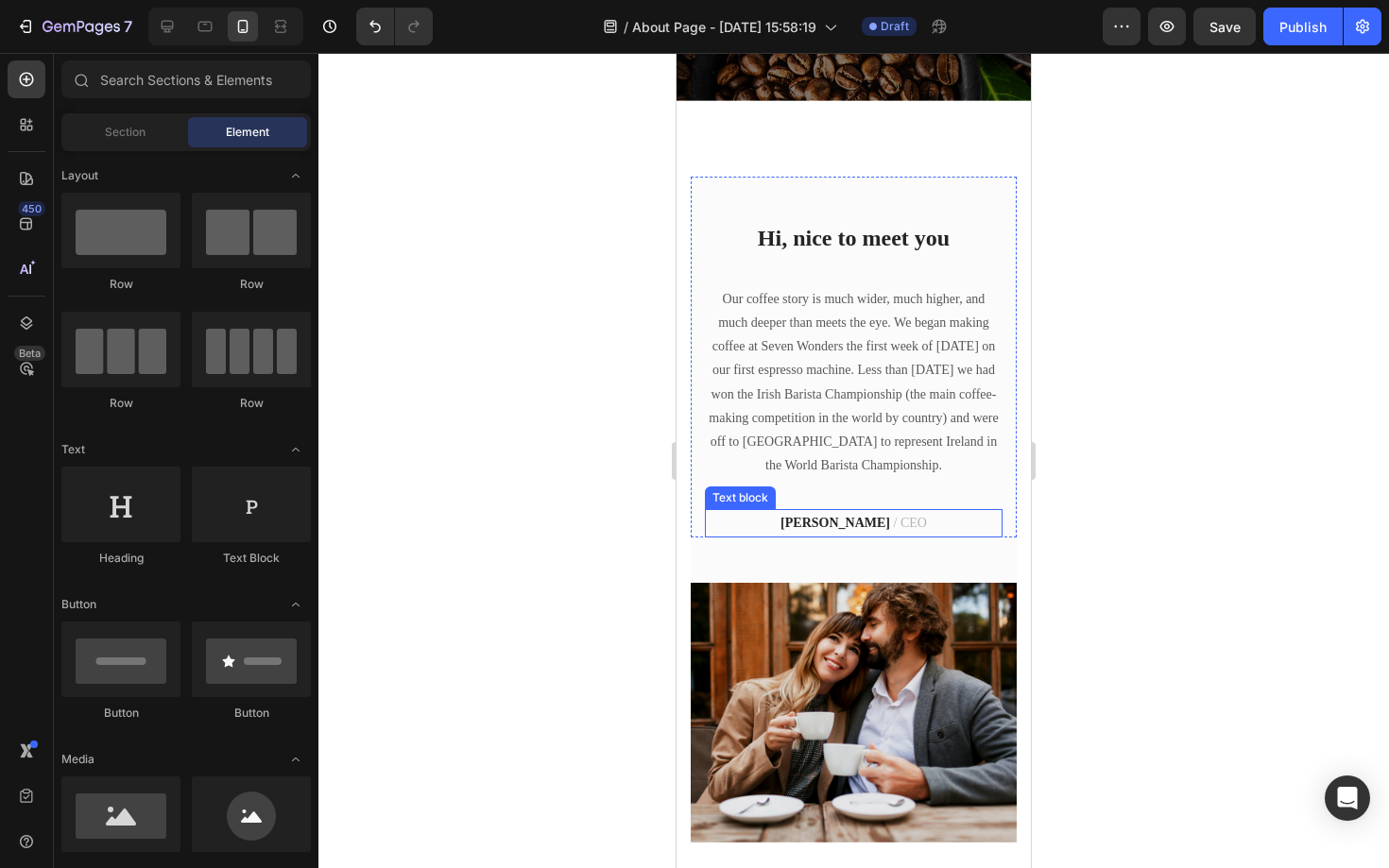
click at [828, 525] on strong "James Frank" at bounding box center [835, 523] width 110 height 15
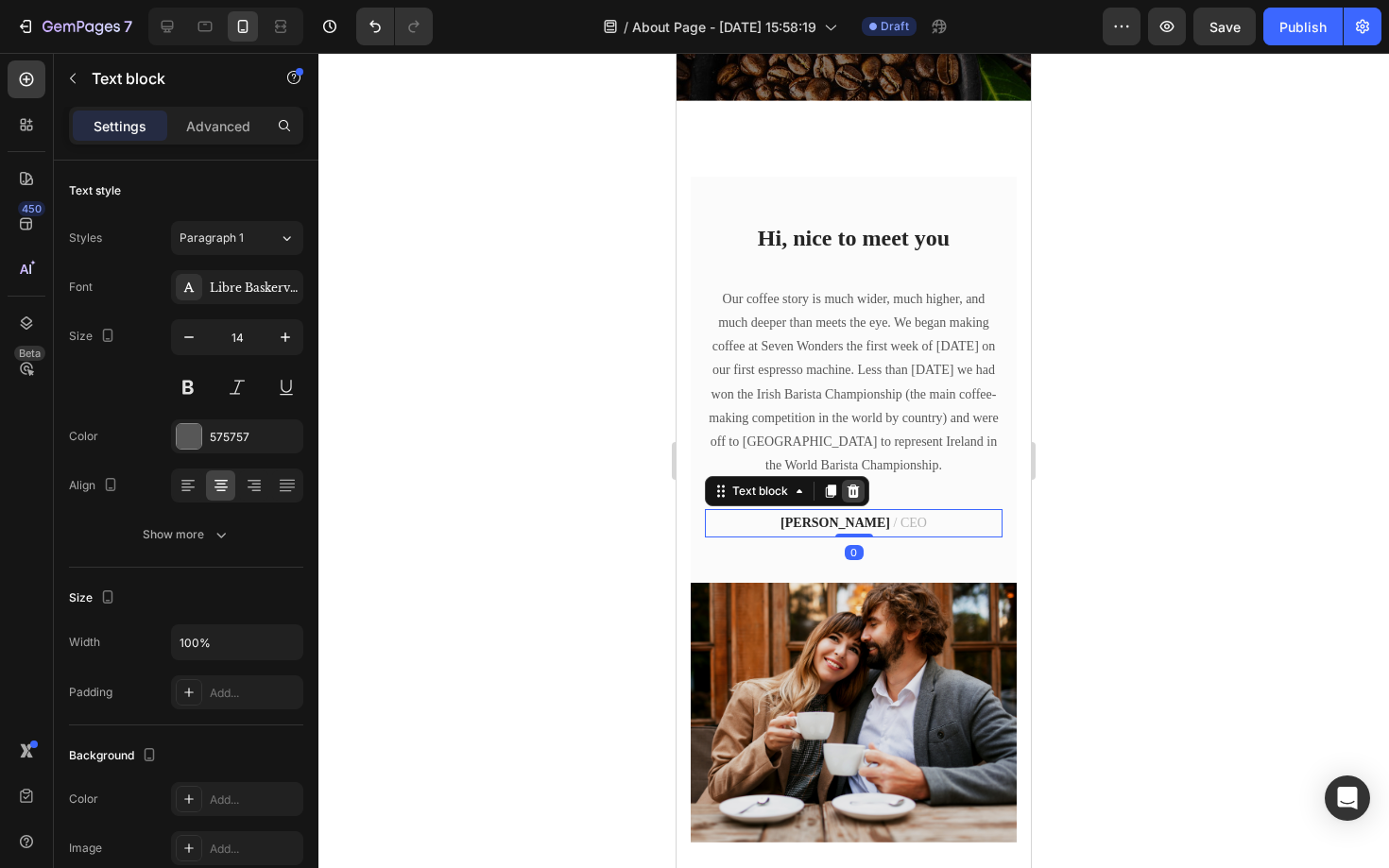
click at [854, 494] on icon at bounding box center [853, 492] width 13 height 14
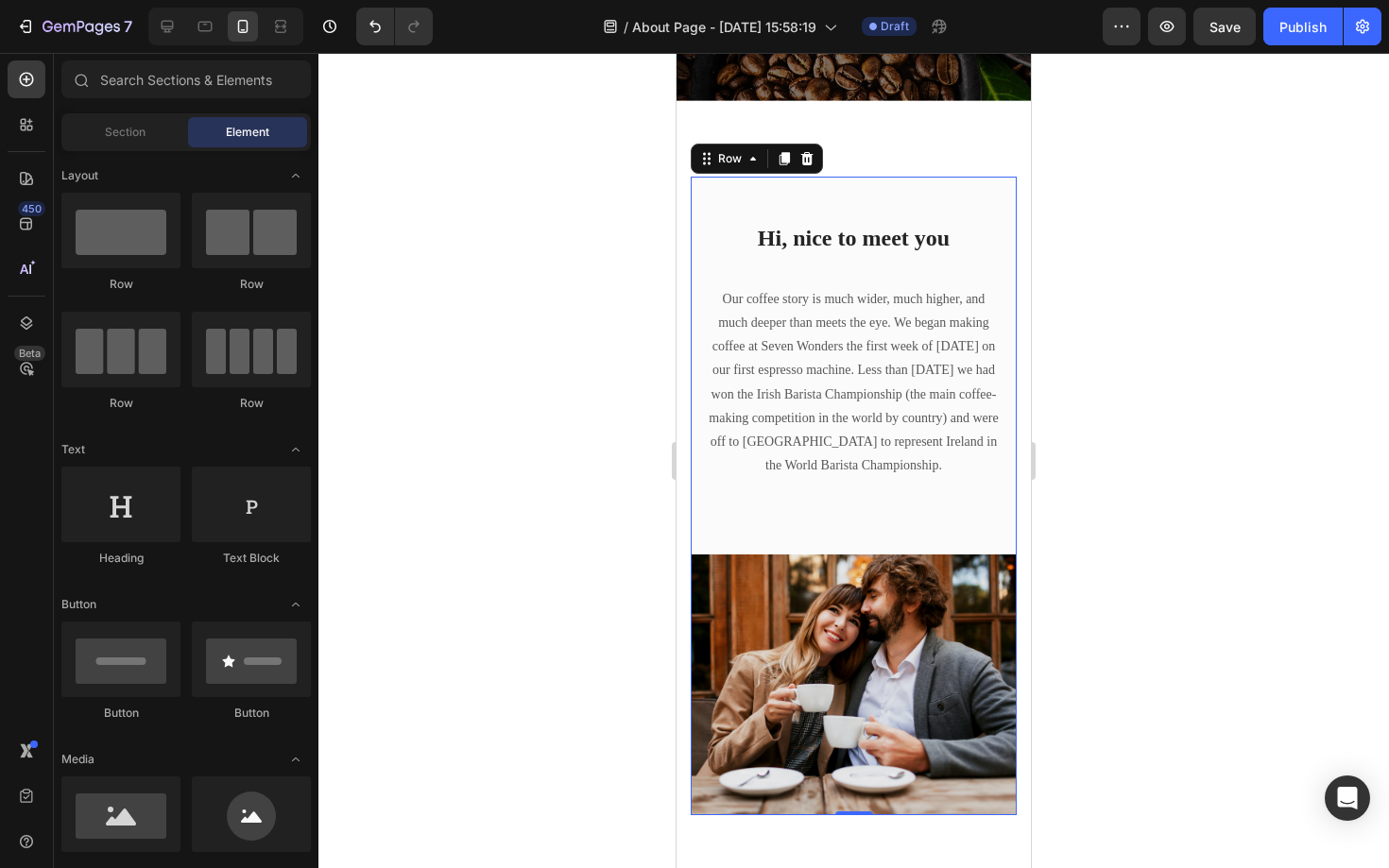
click at [829, 523] on div "Image" at bounding box center [853, 662] width 326 height 306
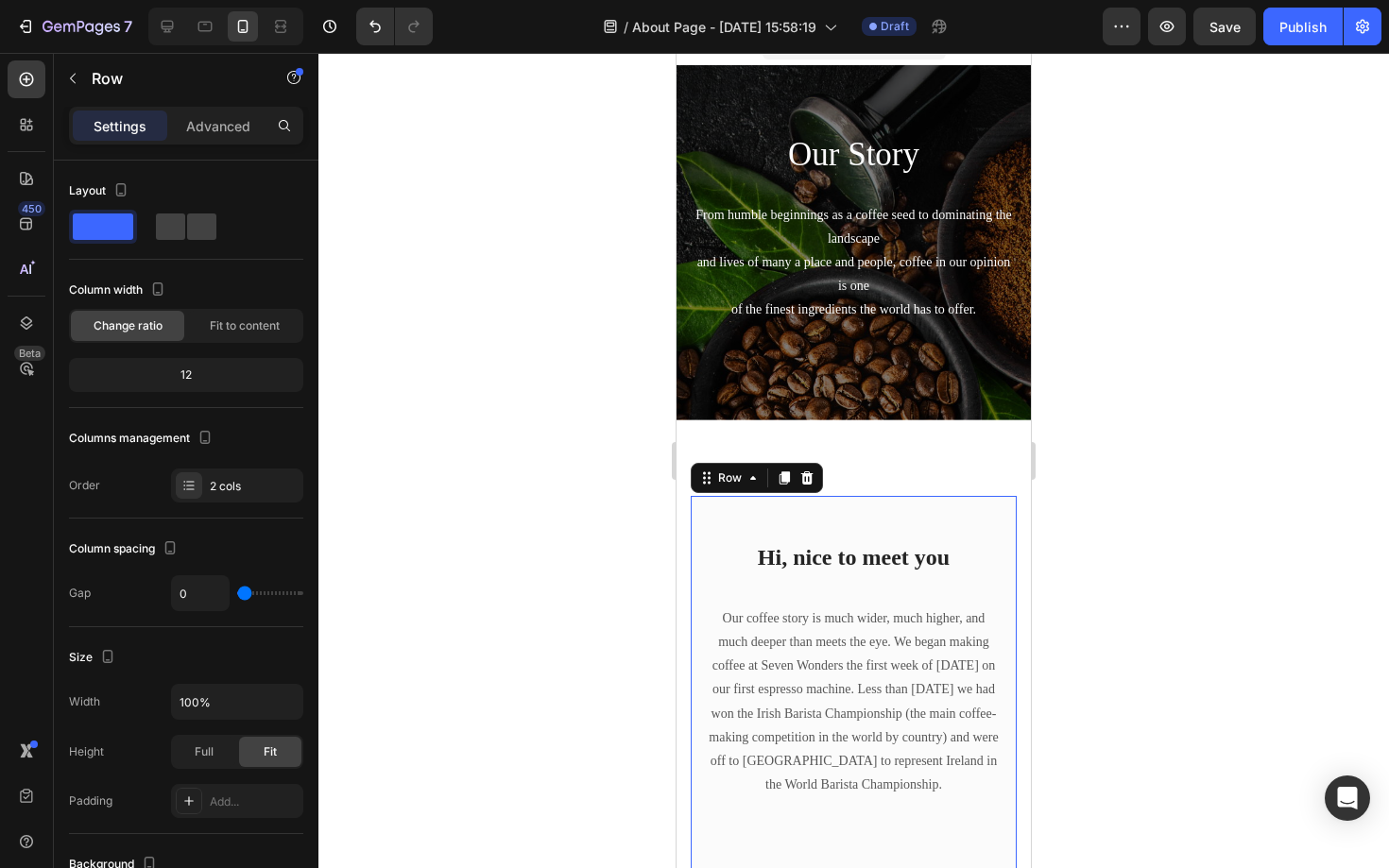
scroll to position [0, 0]
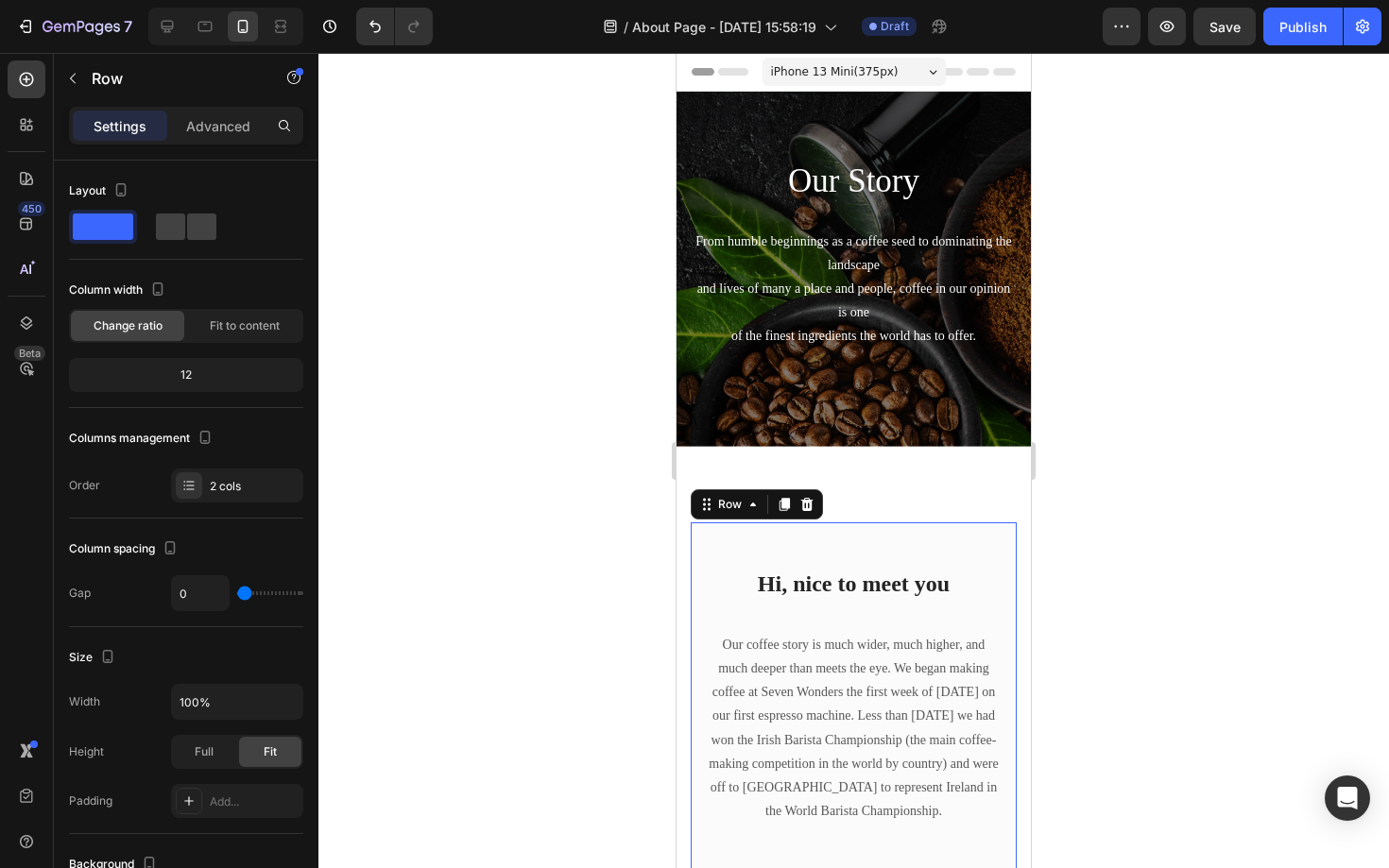
click at [1081, 282] on div at bounding box center [853, 460] width 1070 height 816
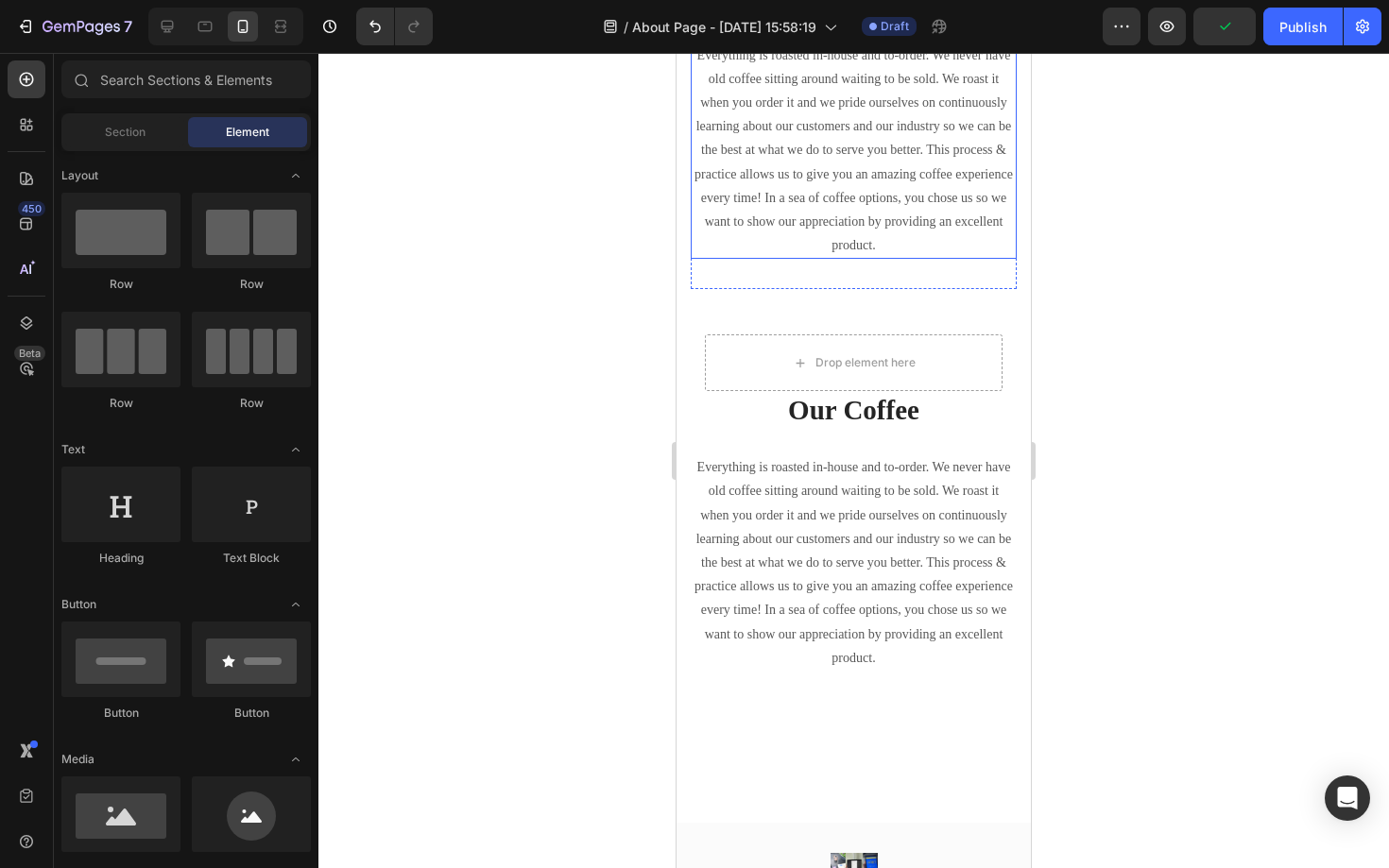
scroll to position [1256, 0]
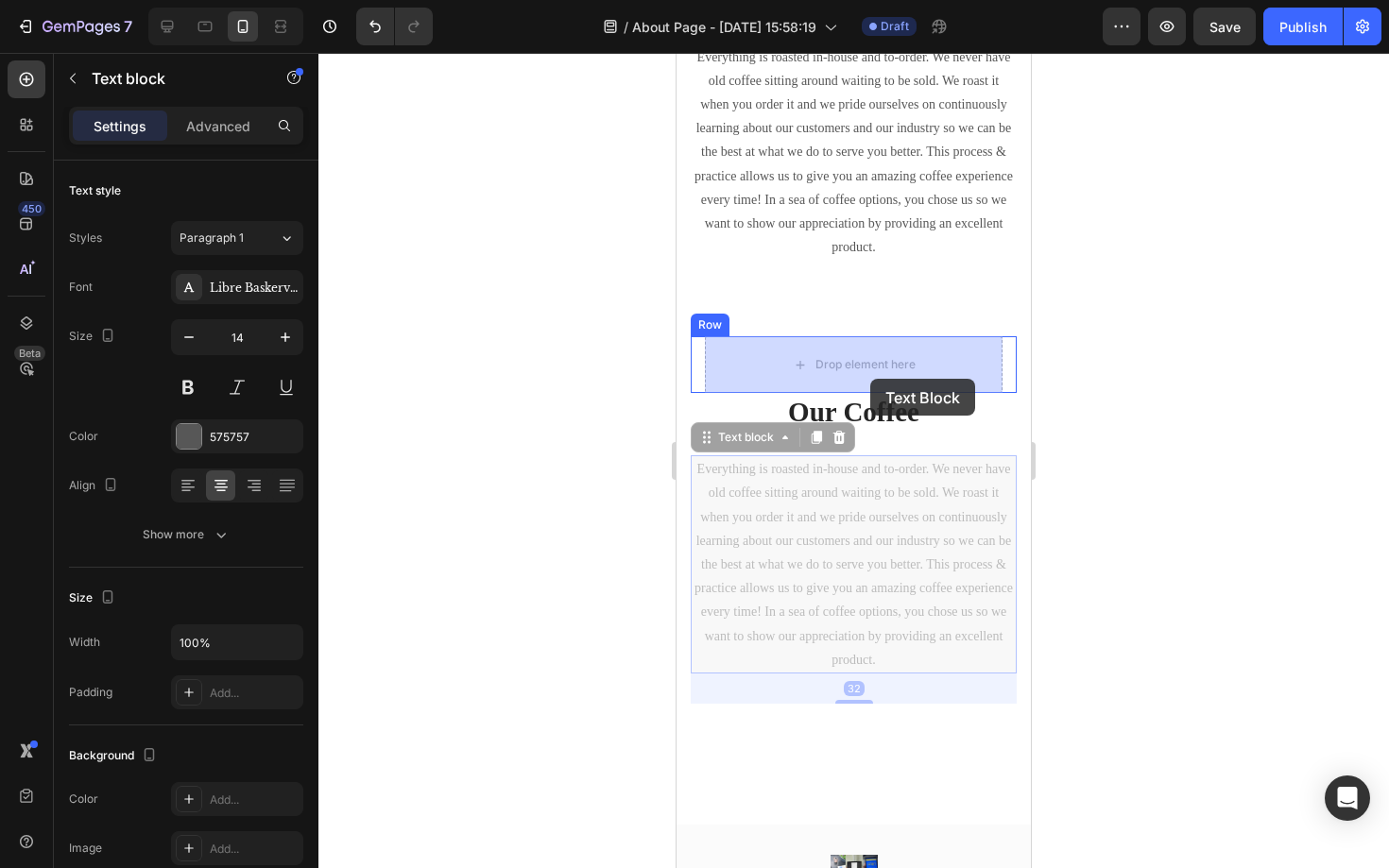
drag, startPoint x: 874, startPoint y: 529, endPoint x: 871, endPoint y: 381, distance: 148.0
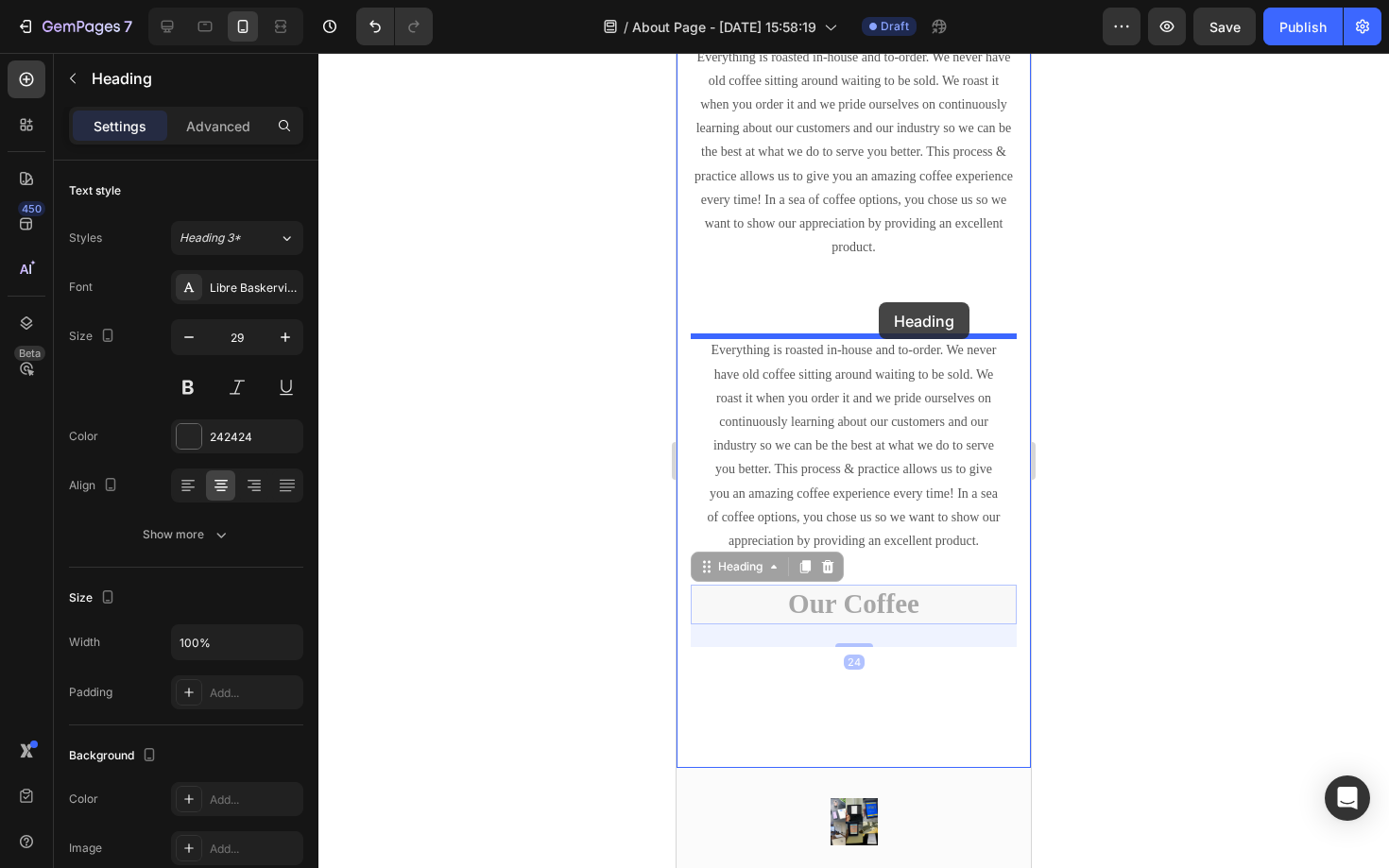
drag, startPoint x: 885, startPoint y: 605, endPoint x: 880, endPoint y: 312, distance: 293.0
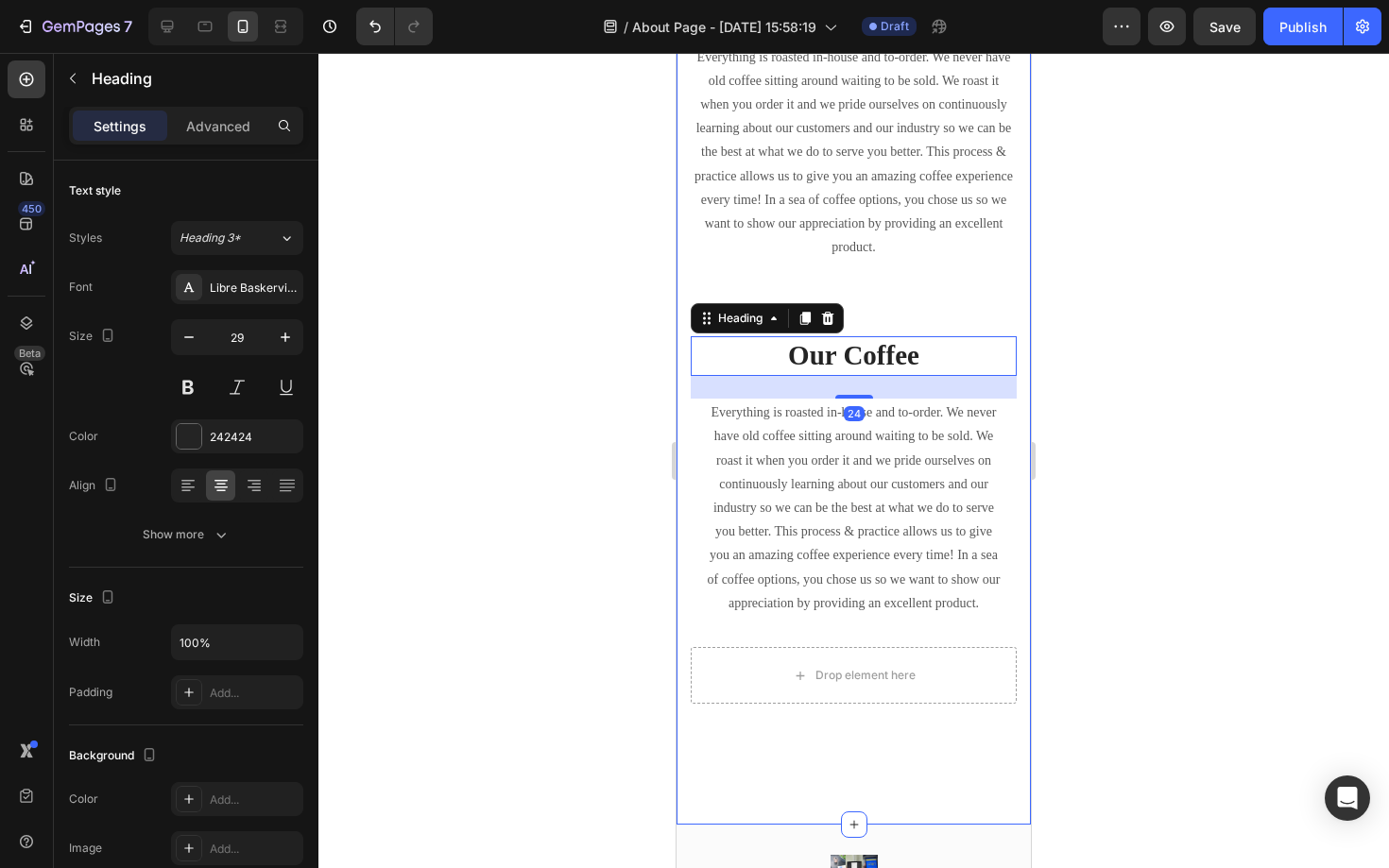
click at [645, 577] on div at bounding box center [853, 460] width 1070 height 816
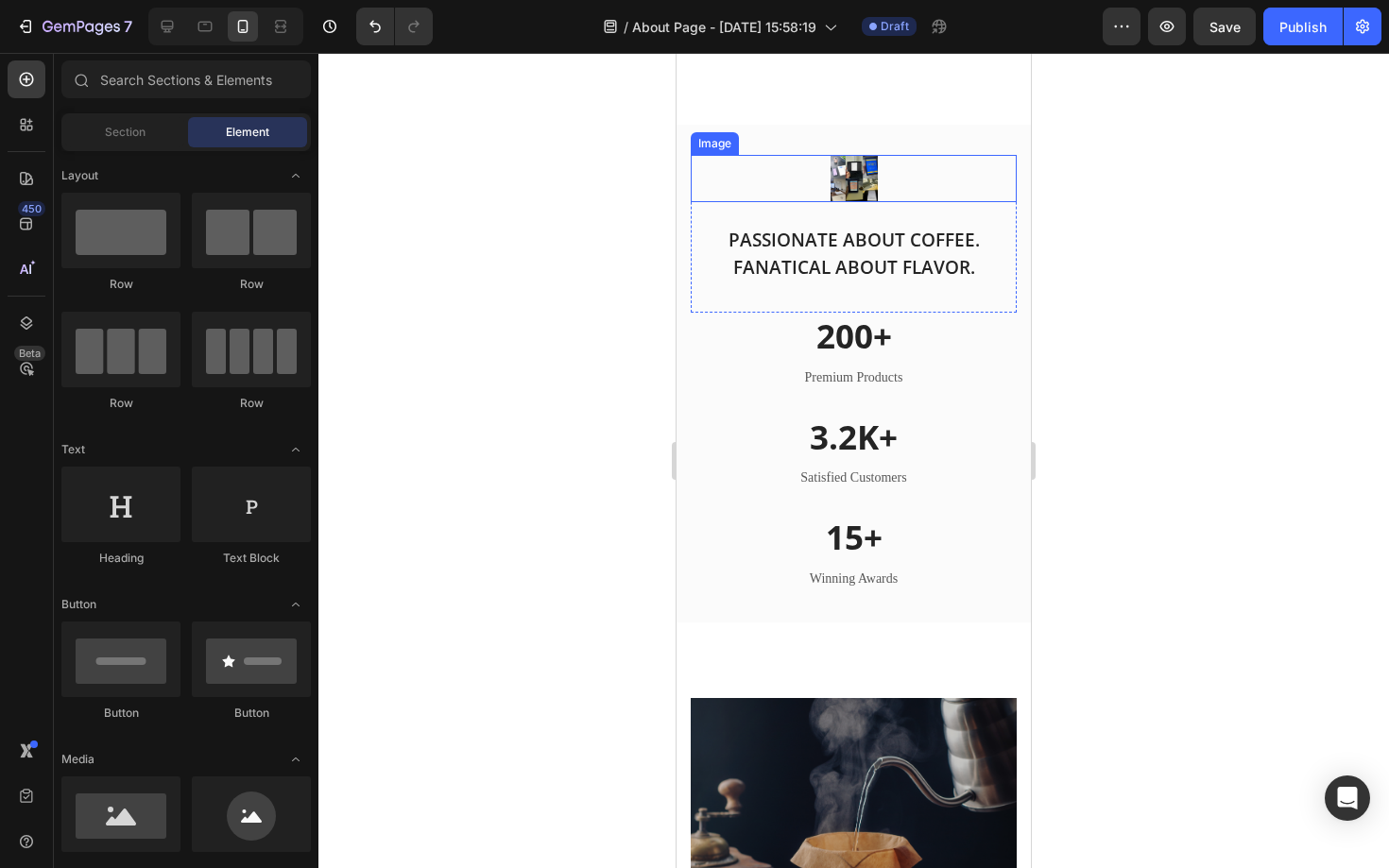
scroll to position [1958, 0]
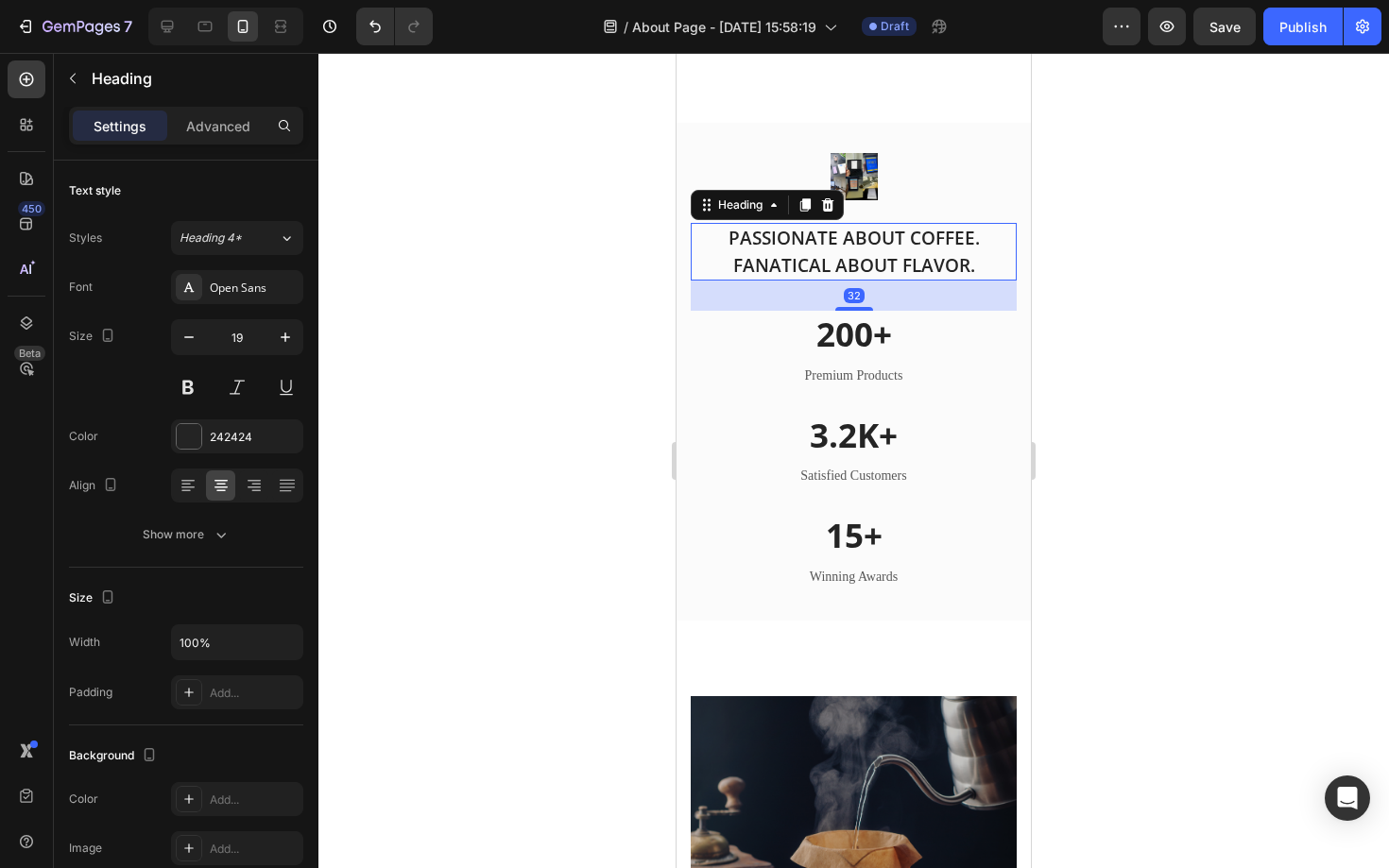
click at [902, 251] on p "PASSIONATE ABOUT COFFEE. FANATICAL ABOUT FLAVOR." at bounding box center [852, 251] width 322 height 53
click at [864, 337] on p "200+" at bounding box center [852, 334] width 322 height 44
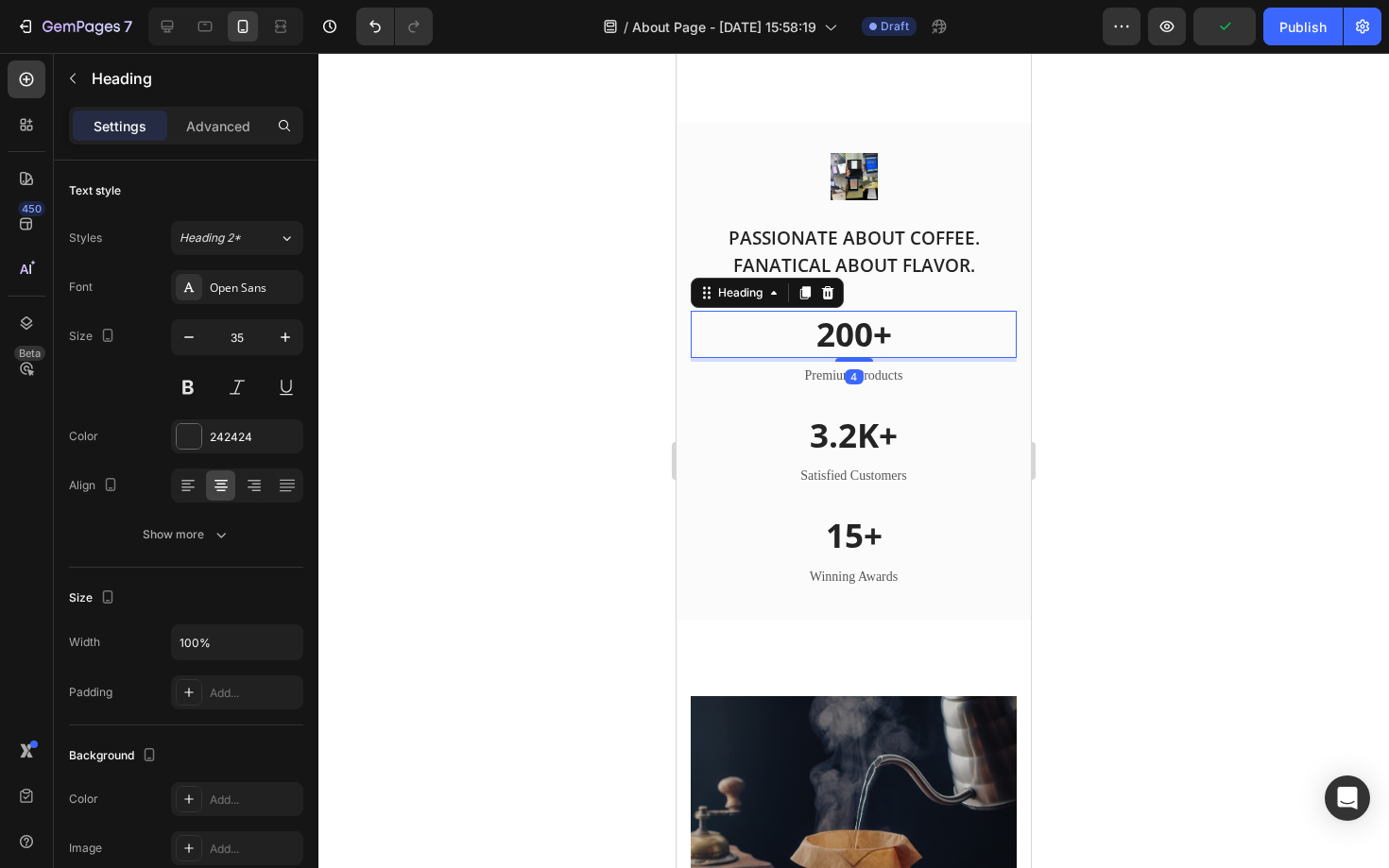
click at [868, 336] on p "200+" at bounding box center [852, 334] width 322 height 44
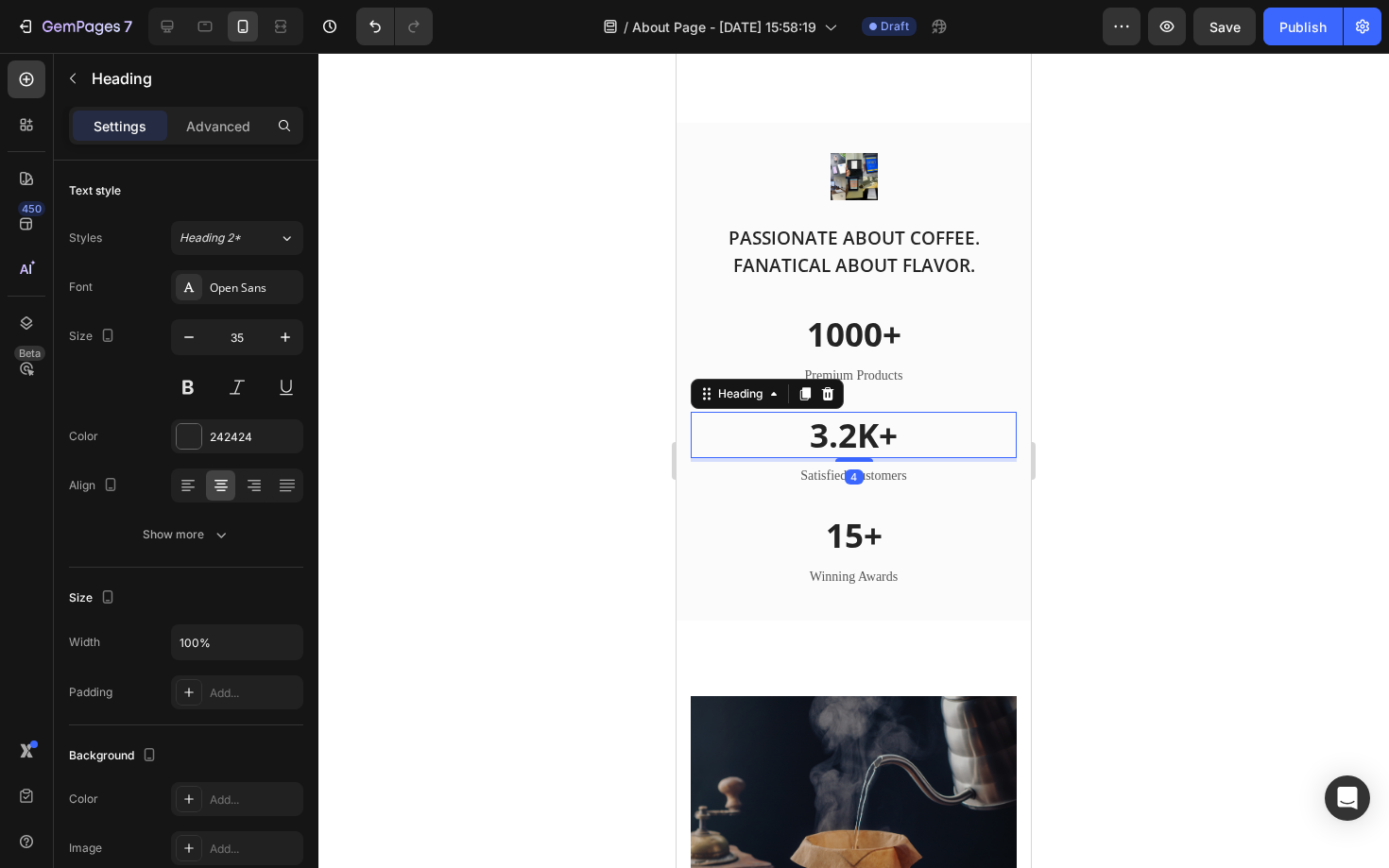
click at [847, 445] on p "3.2K+" at bounding box center [852, 435] width 322 height 44
click at [852, 441] on p "3.2K+" at bounding box center [852, 435] width 322 height 44
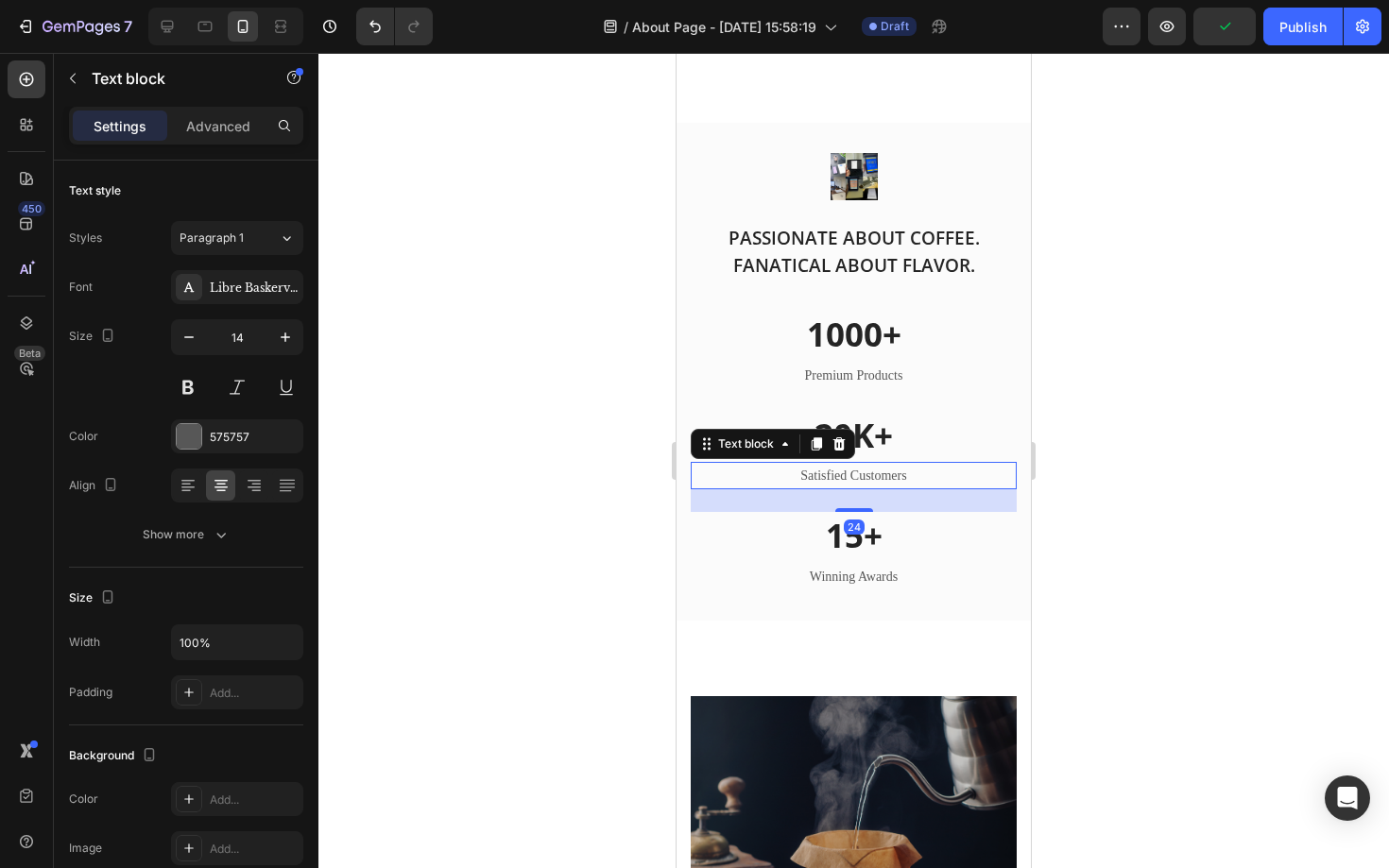
click at [862, 467] on p "Satisfied Customers" at bounding box center [852, 475] width 322 height 23
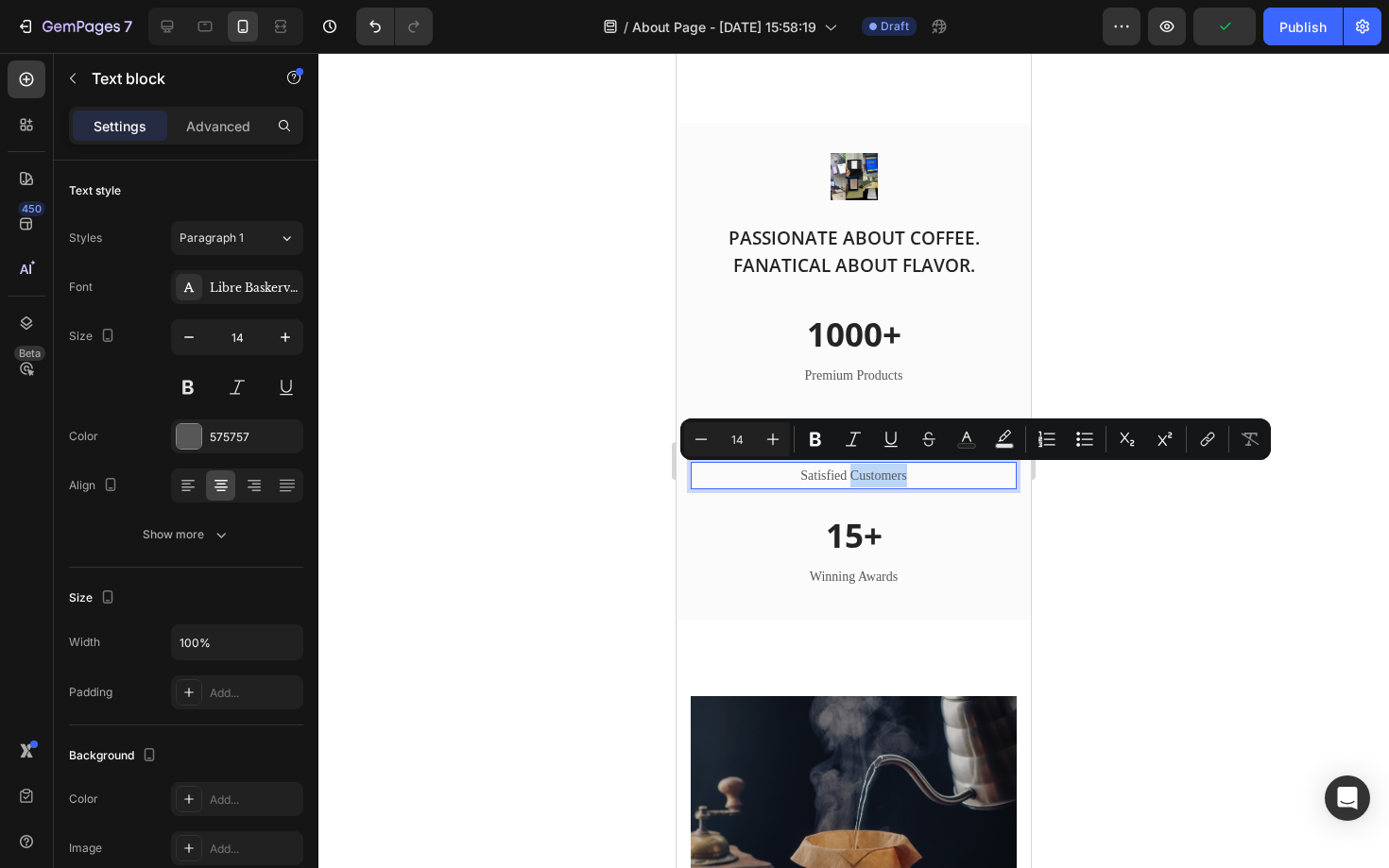
click at [862, 467] on p "Satisfied Customers" at bounding box center [852, 475] width 322 height 23
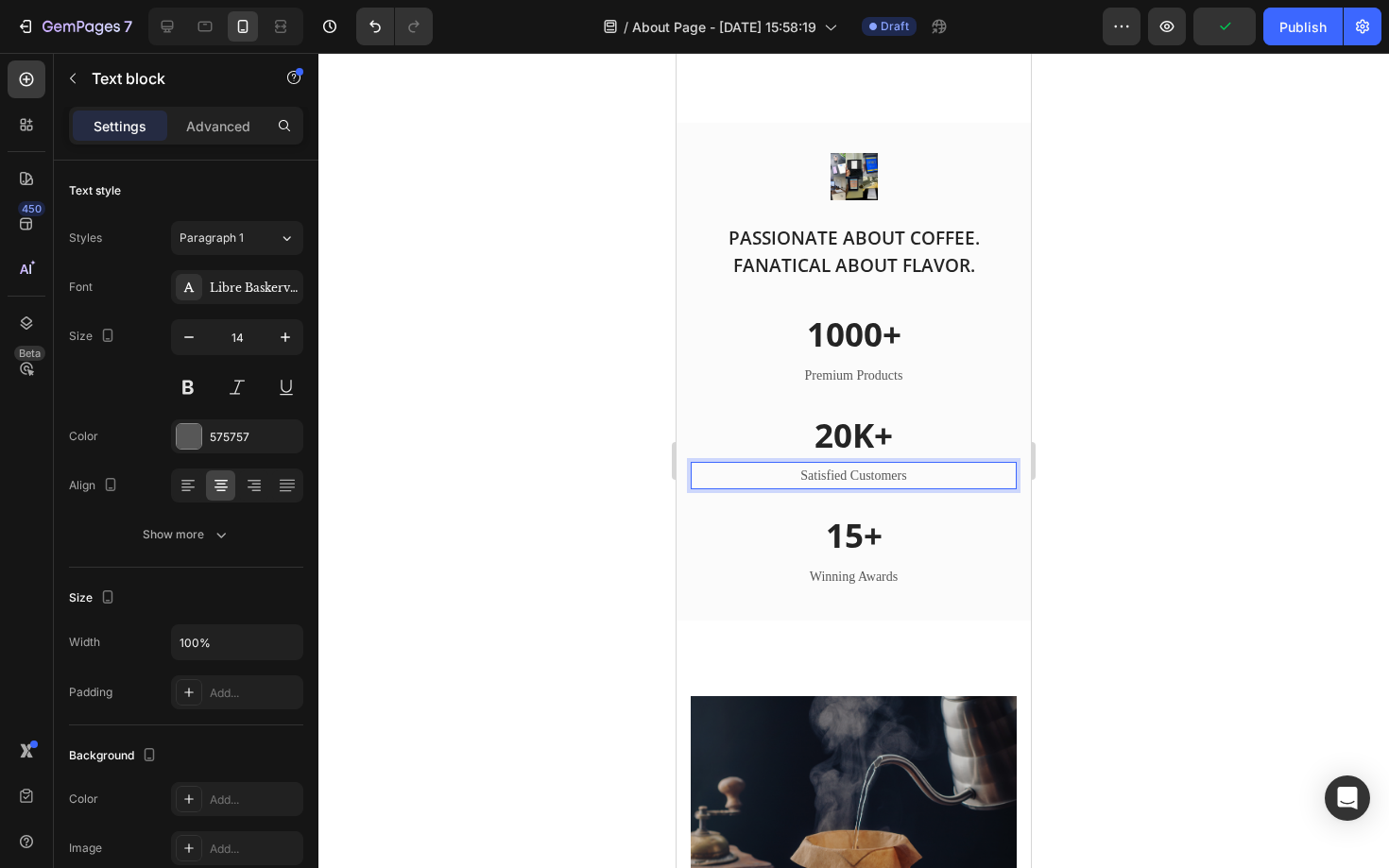
click at [862, 467] on p "Satisfied Customers" at bounding box center [852, 475] width 322 height 23
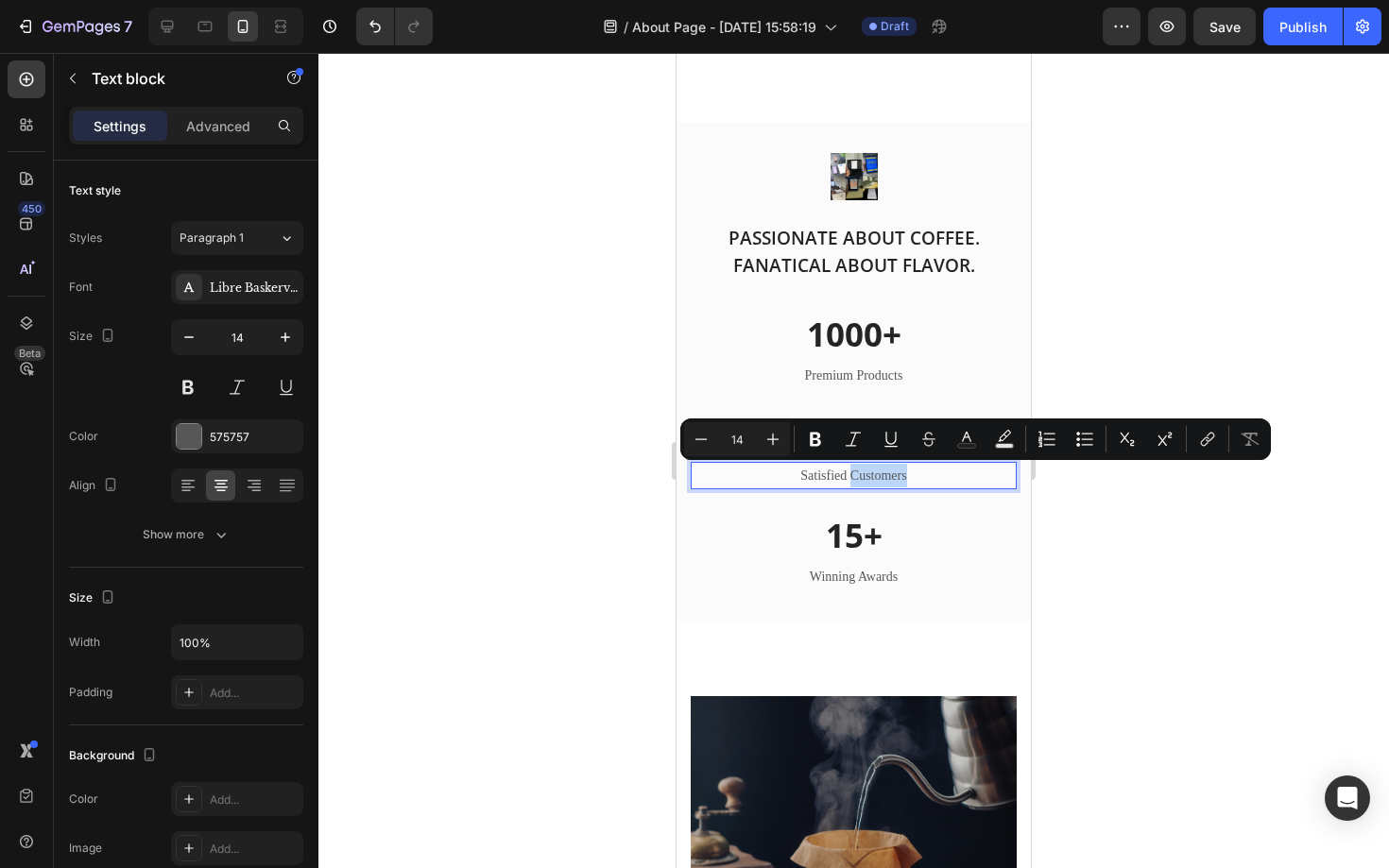
click at [862, 467] on p "Satisfied Customers" at bounding box center [852, 475] width 322 height 23
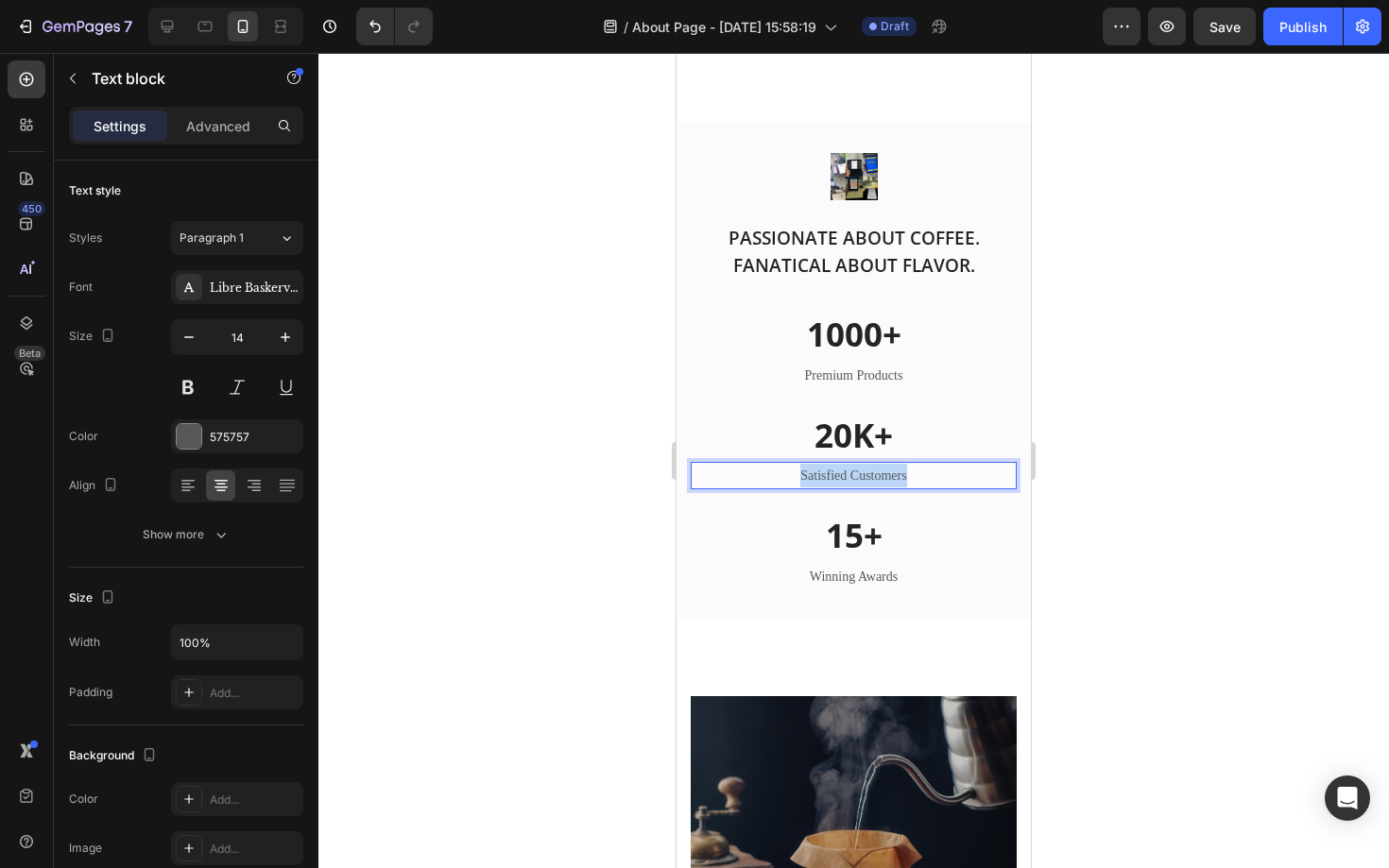
click at [862, 467] on p "Satisfied Customers" at bounding box center [852, 475] width 322 height 23
click at [849, 542] on p "15+" at bounding box center [852, 536] width 322 height 44
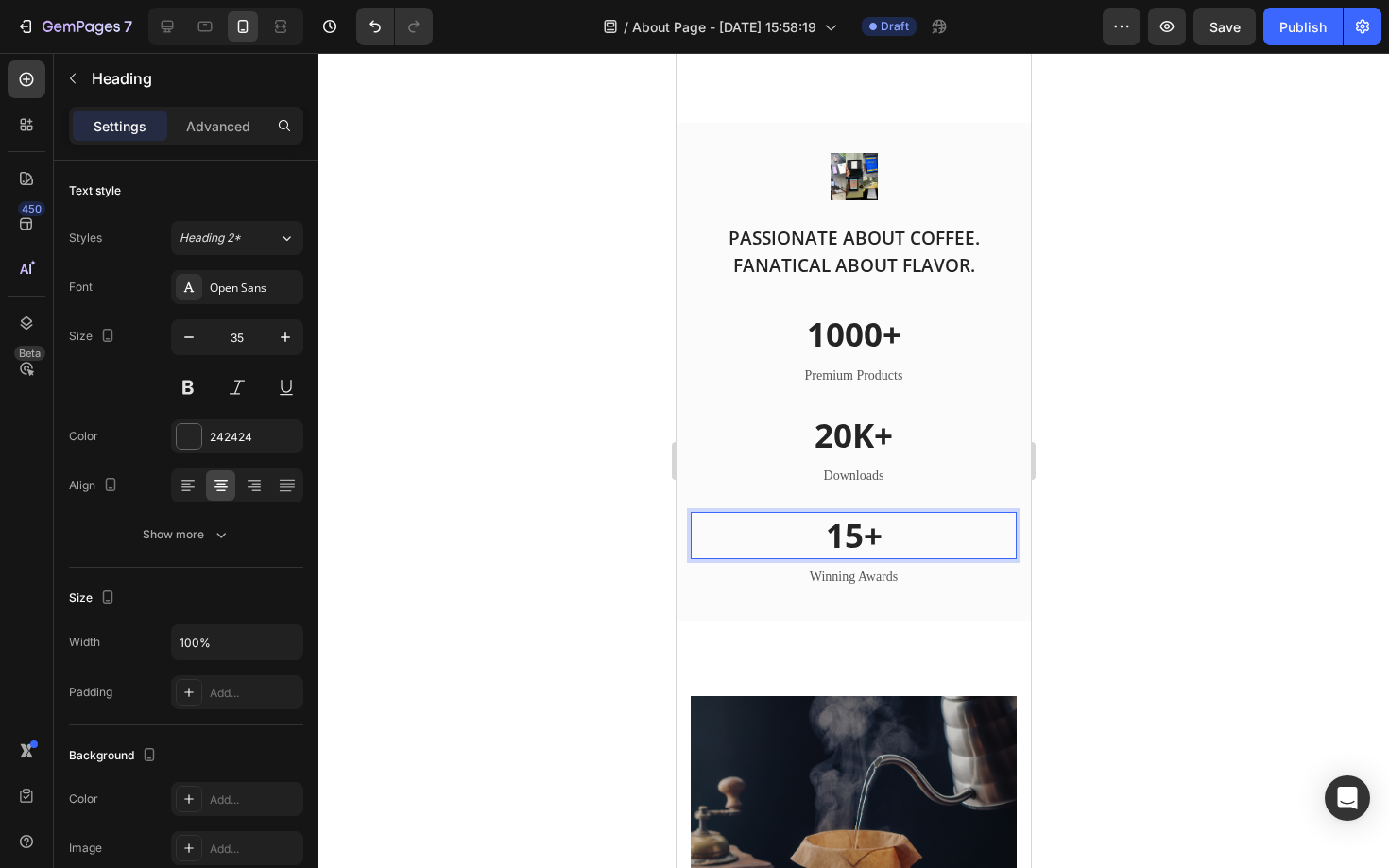
click at [857, 538] on p "15+" at bounding box center [852, 536] width 322 height 44
click at [880, 573] on p "Winning Awards" at bounding box center [852, 576] width 322 height 23
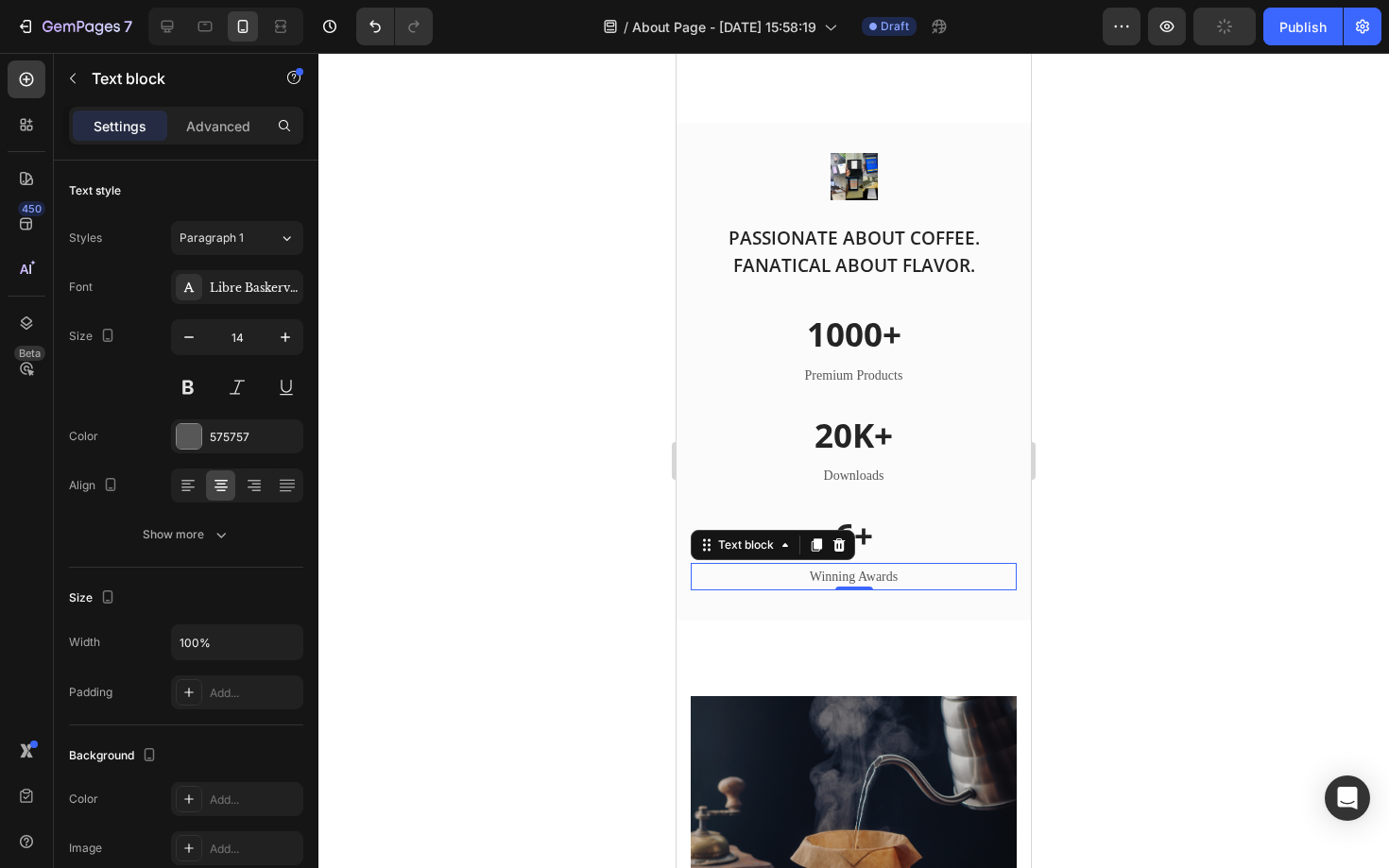
click at [880, 573] on p "Winning Awards" at bounding box center [852, 576] width 322 height 23
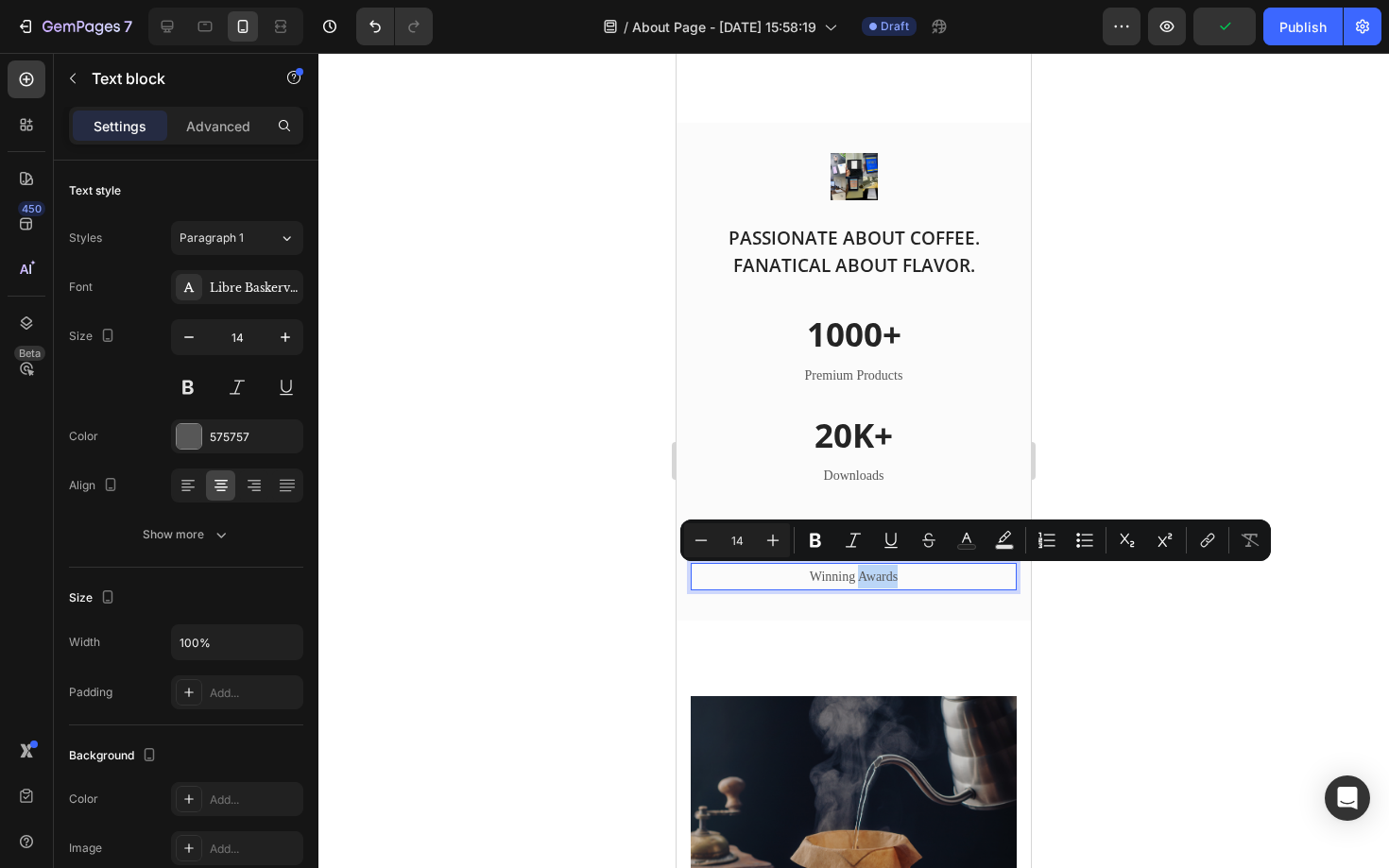
click at [889, 573] on p "Winning Awards" at bounding box center [852, 576] width 322 height 23
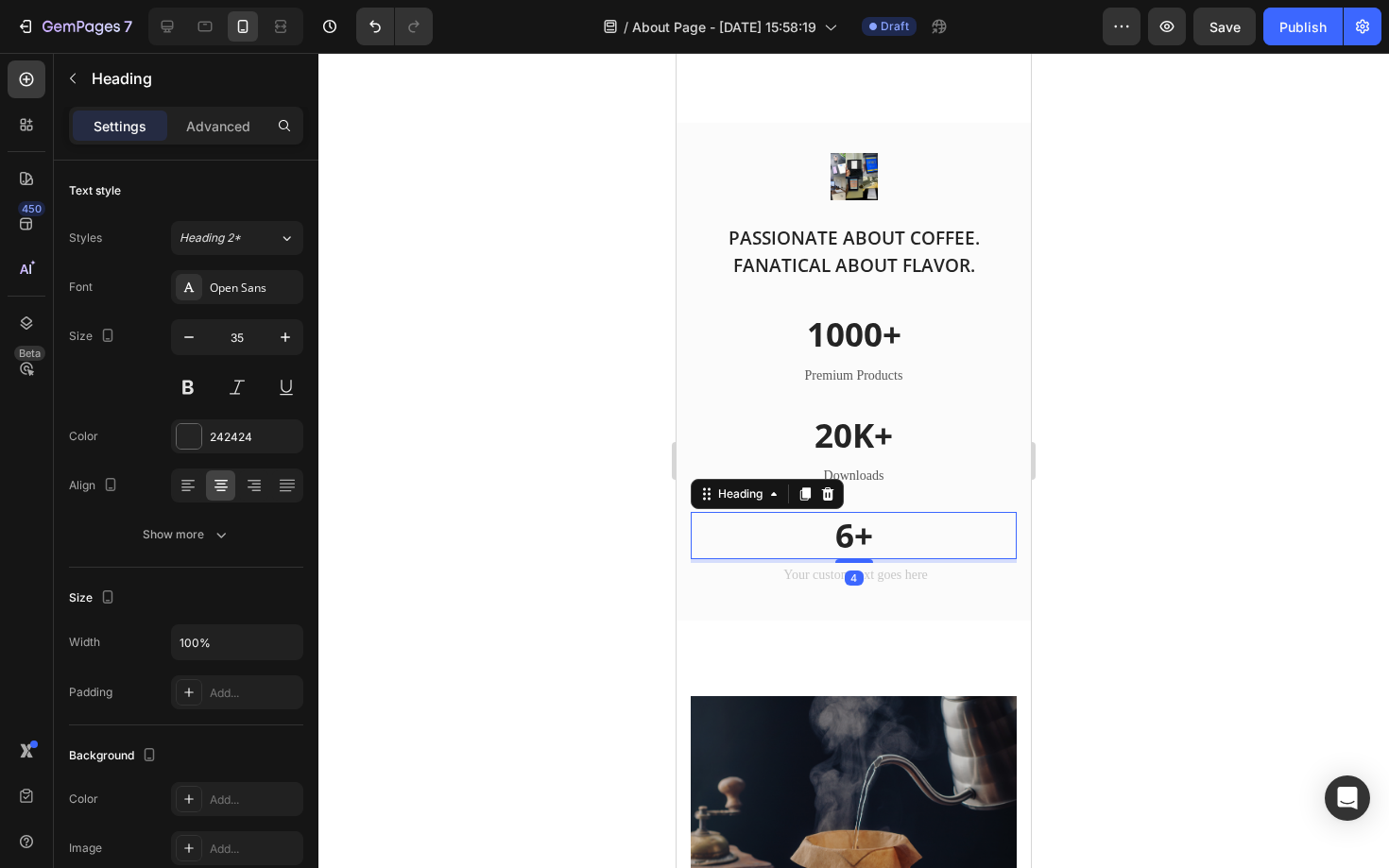
click at [864, 540] on p "6+" at bounding box center [852, 536] width 322 height 44
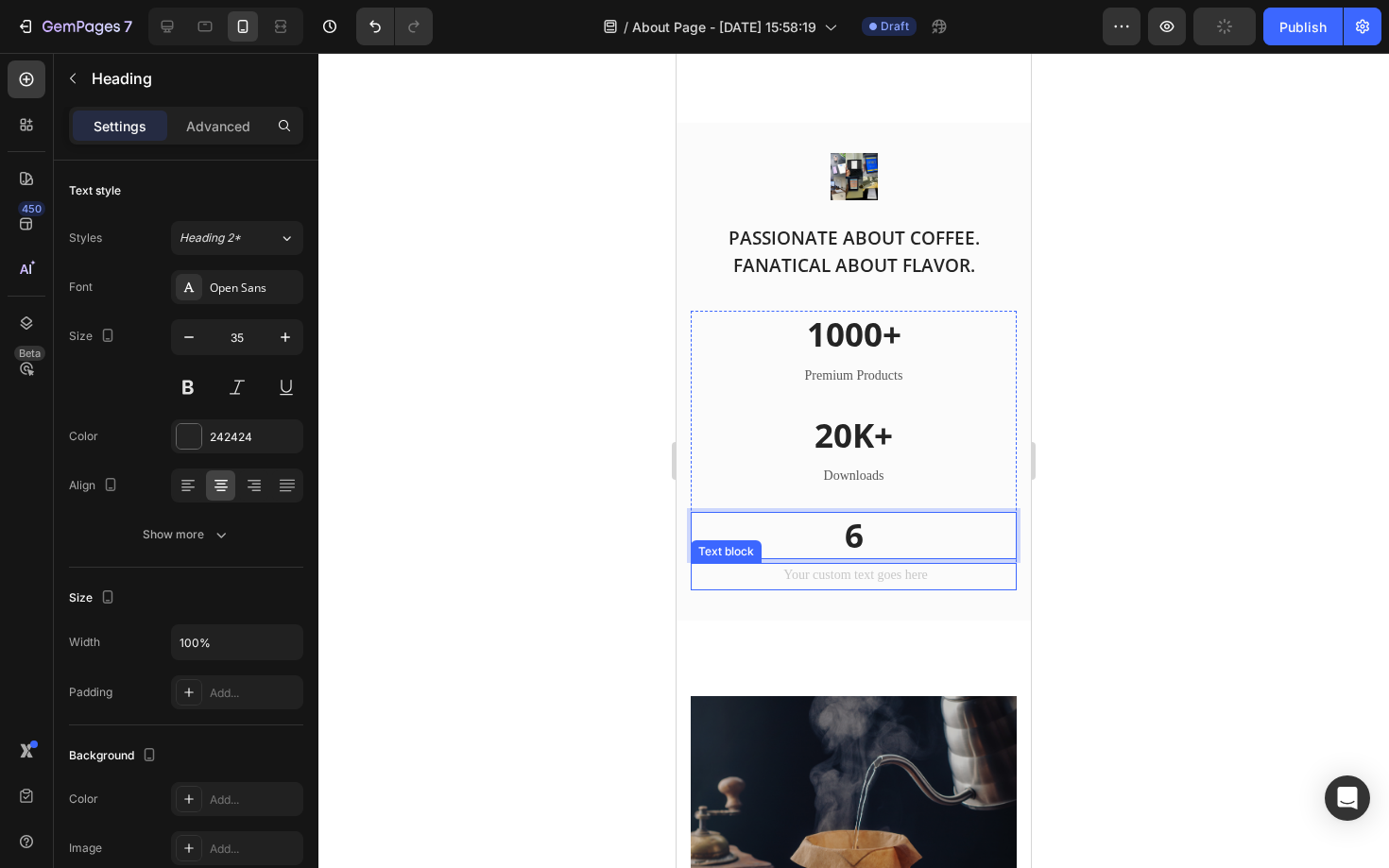
click at [832, 573] on div "Rich Text Editor. Editing area: main" at bounding box center [853, 576] width 326 height 27
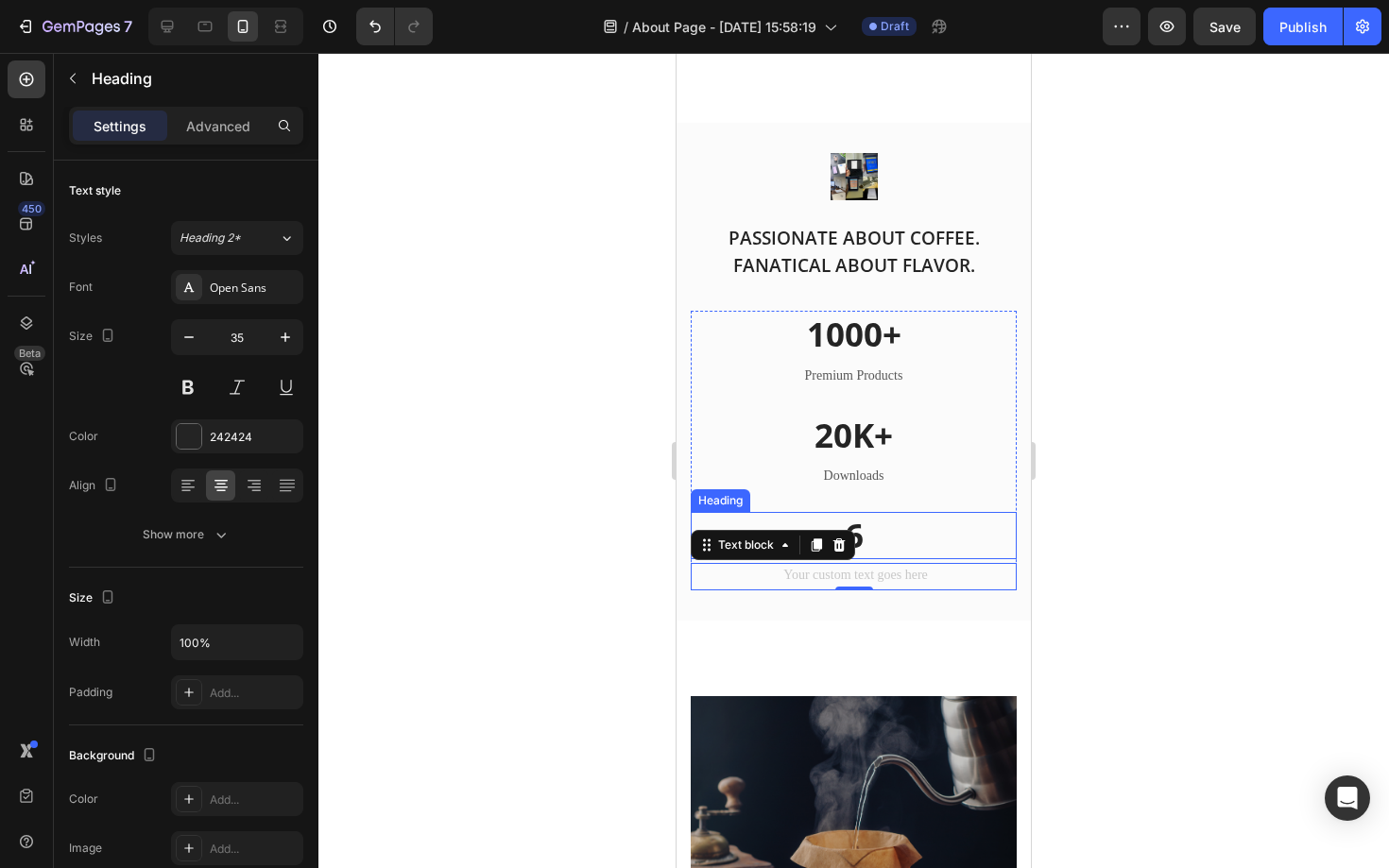
click at [880, 538] on p "6" at bounding box center [852, 536] width 322 height 44
click at [838, 578] on p "Rich Text Editor. Editing area: main" at bounding box center [852, 576] width 322 height 23
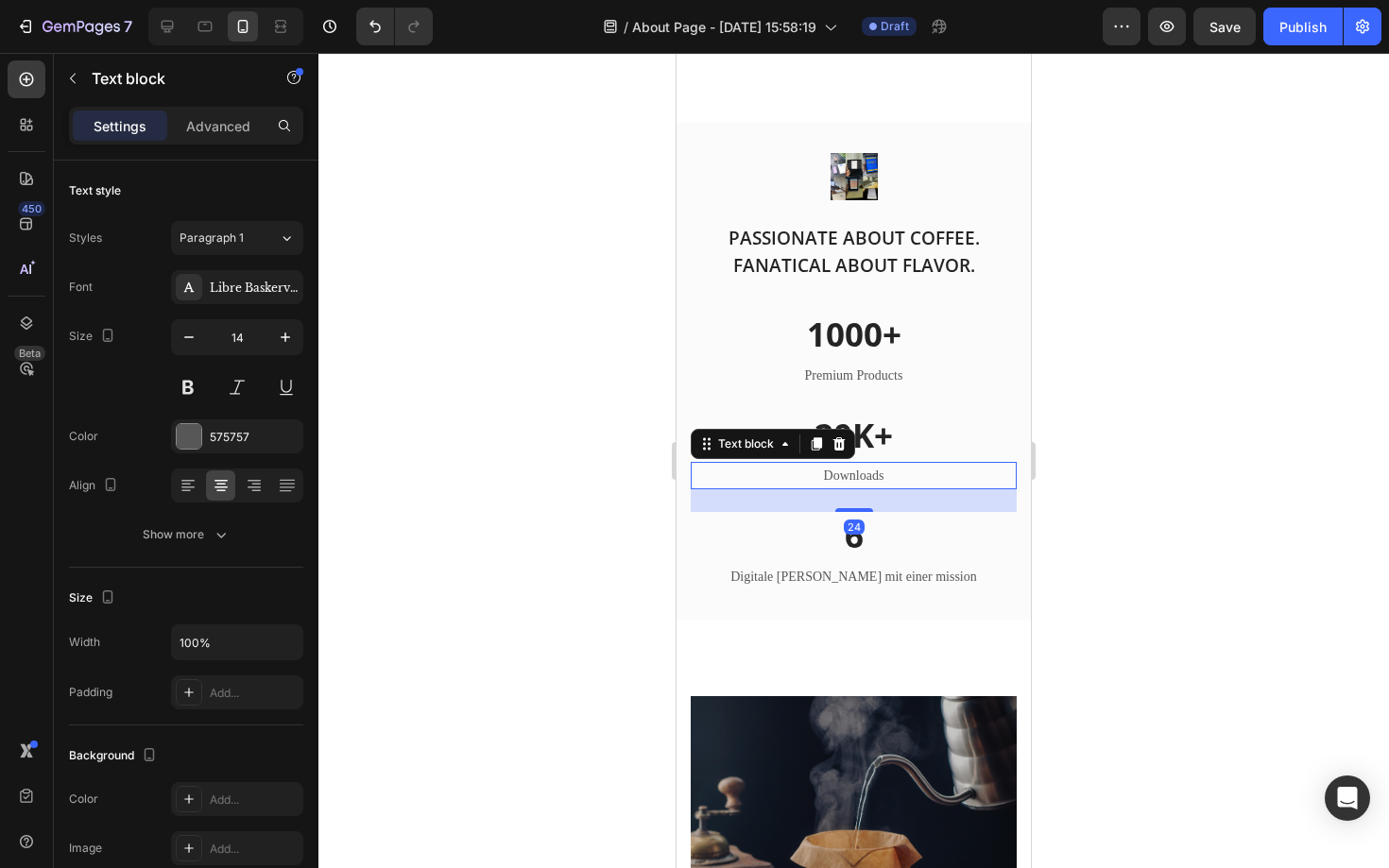
click at [889, 478] on p "Downloads" at bounding box center [852, 475] width 322 height 23
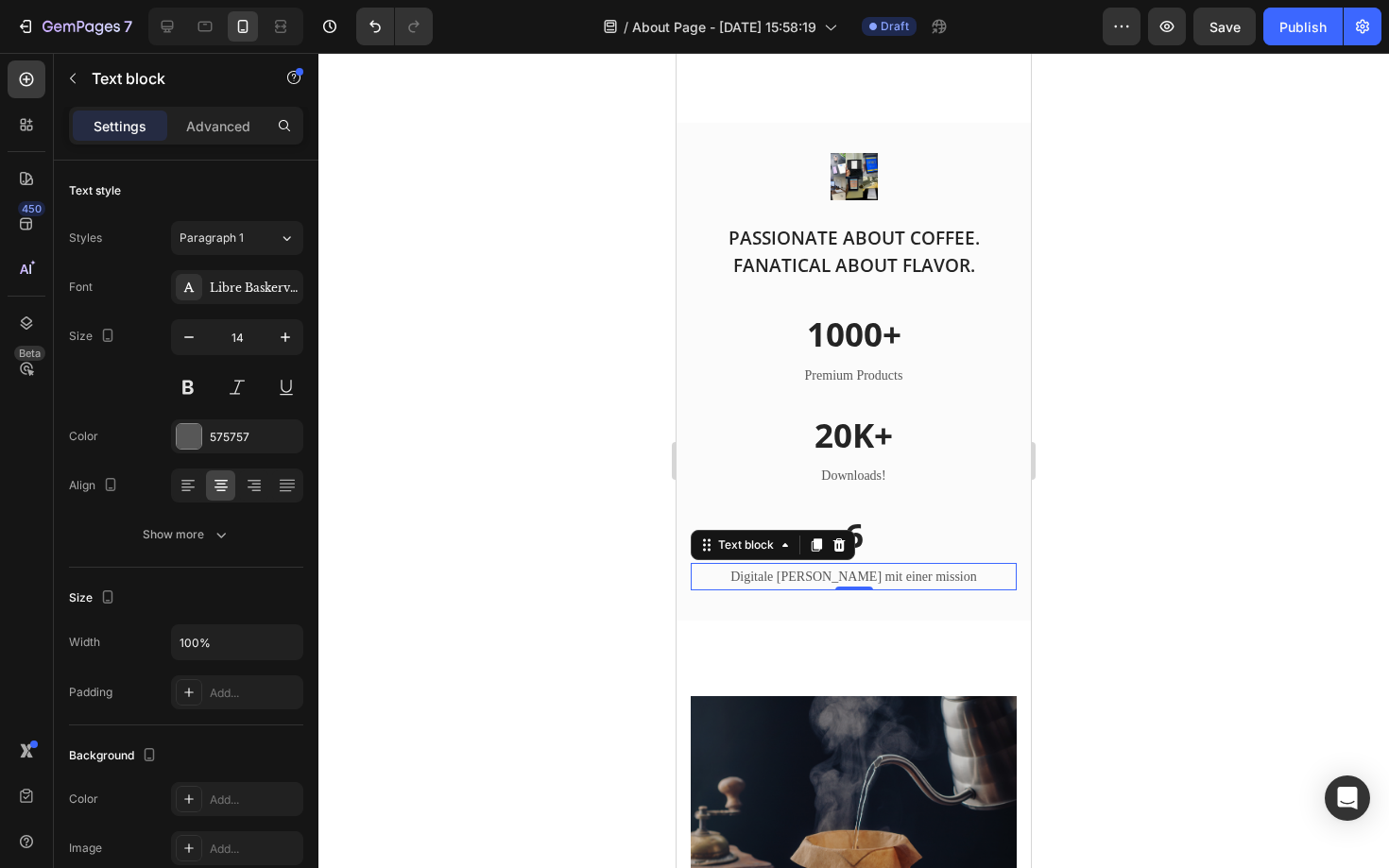
click at [934, 572] on p "Digitale Bücher mit einer mission" at bounding box center [852, 576] width 322 height 23
click at [944, 575] on p "Digitale Bücher mit einer mission" at bounding box center [852, 576] width 322 height 23
click at [908, 578] on p "Digitale Bücher mit einer mission!" at bounding box center [852, 576] width 322 height 23
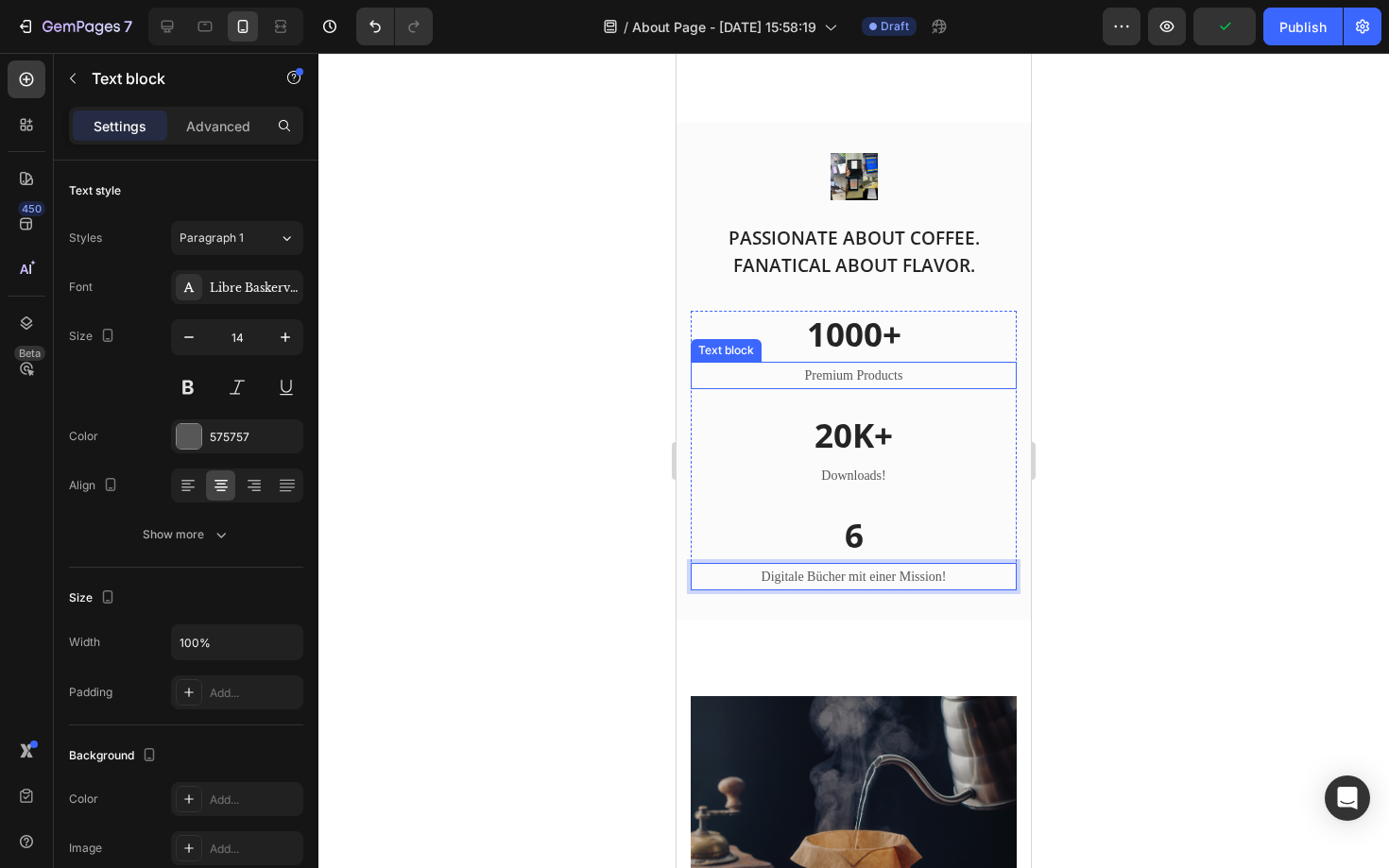
click at [898, 380] on p "Premium Products" at bounding box center [852, 375] width 322 height 23
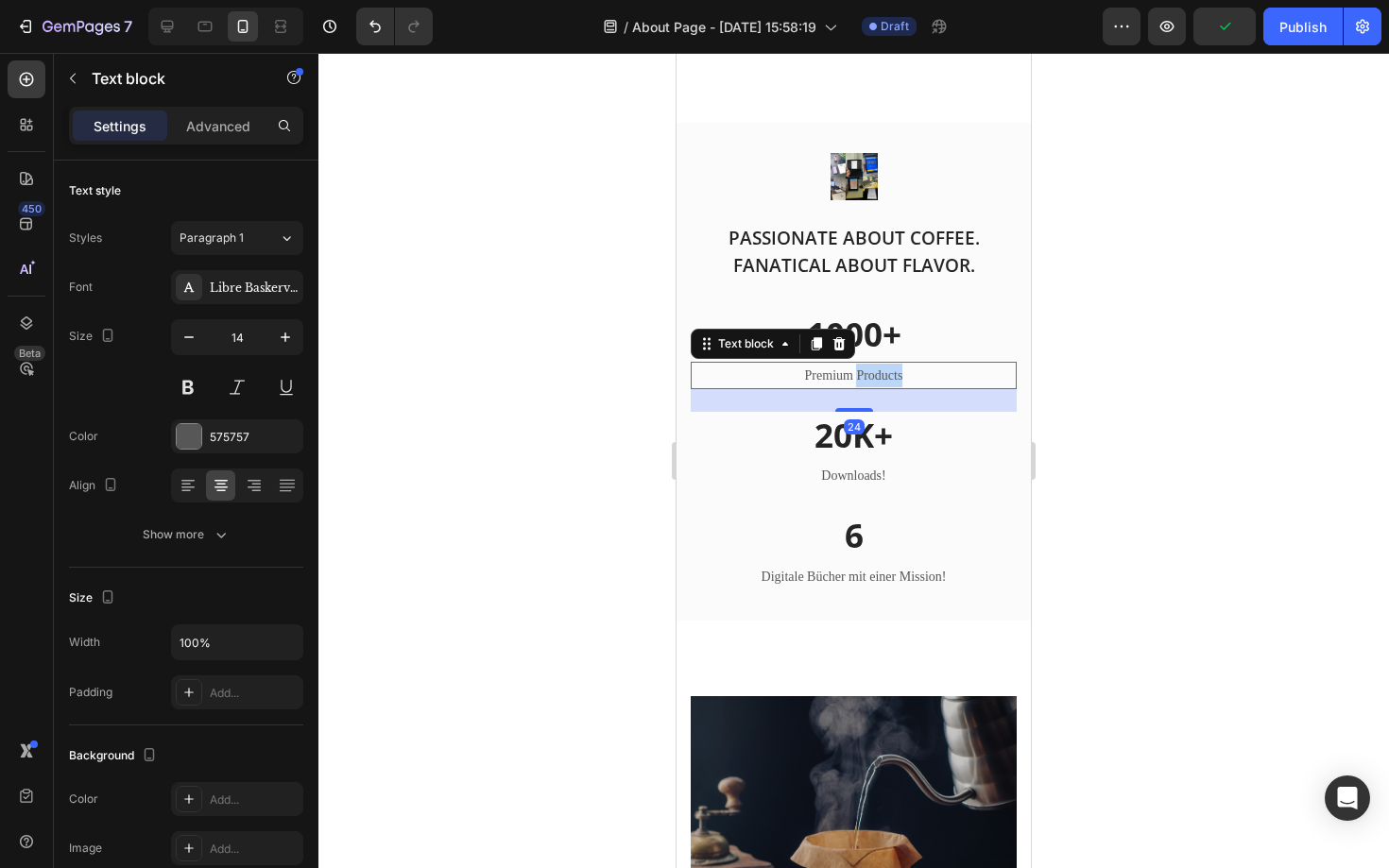
click at [898, 380] on p "Premium Products" at bounding box center [852, 375] width 322 height 23
click at [1075, 376] on div at bounding box center [853, 460] width 1070 height 816
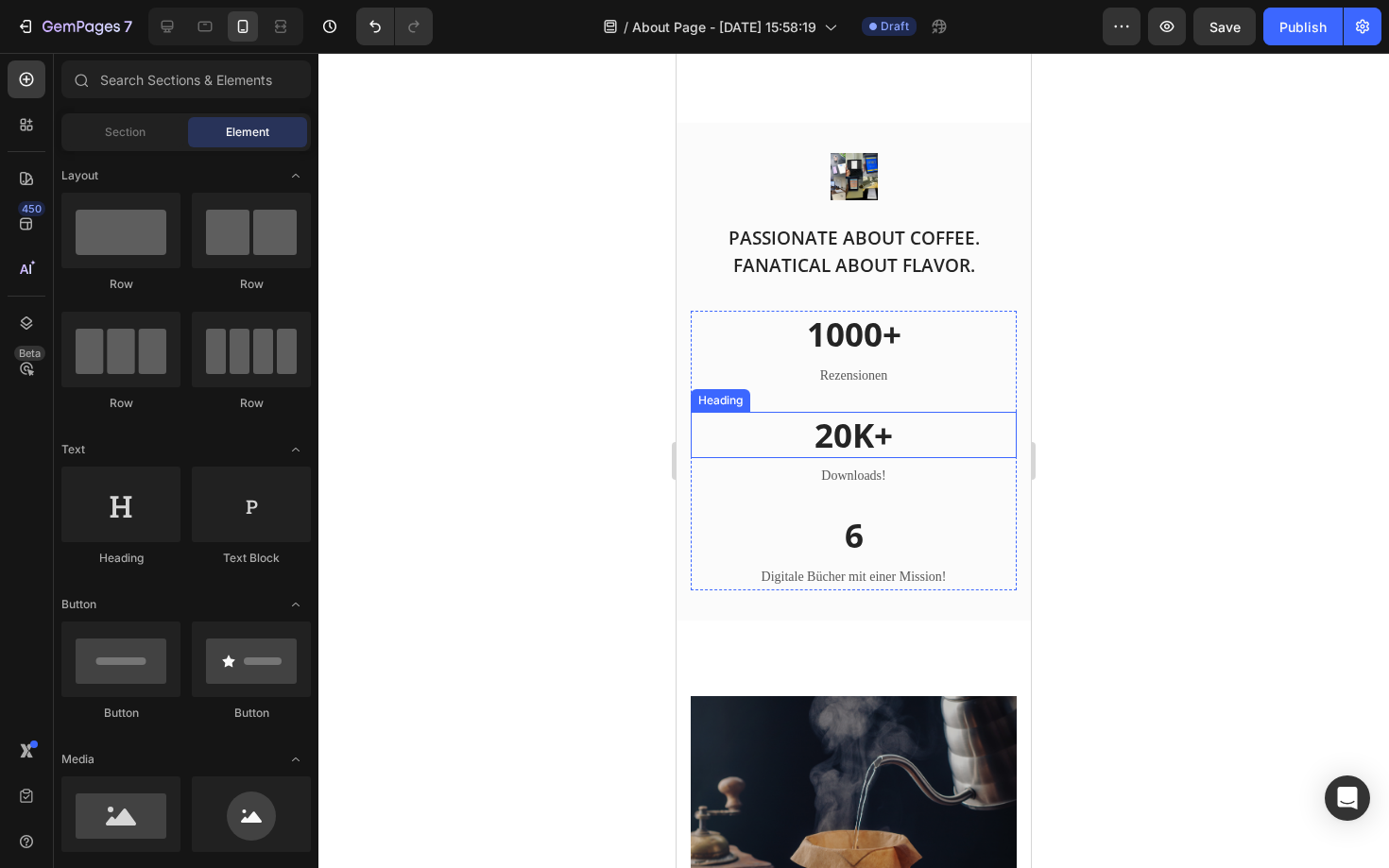
scroll to position [2004, 0]
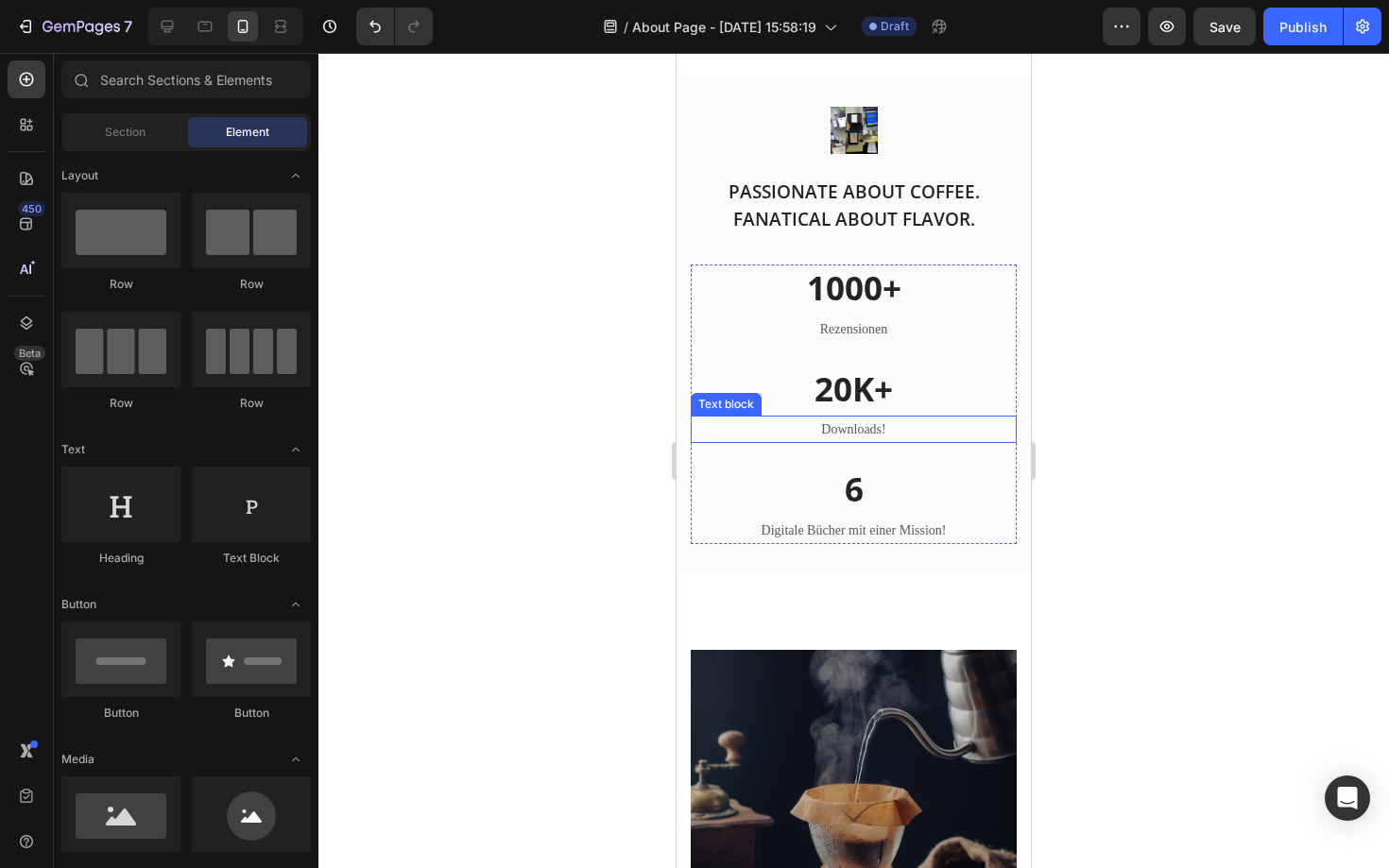
click at [864, 433] on p "Downloads!" at bounding box center [852, 430] width 322 height 23
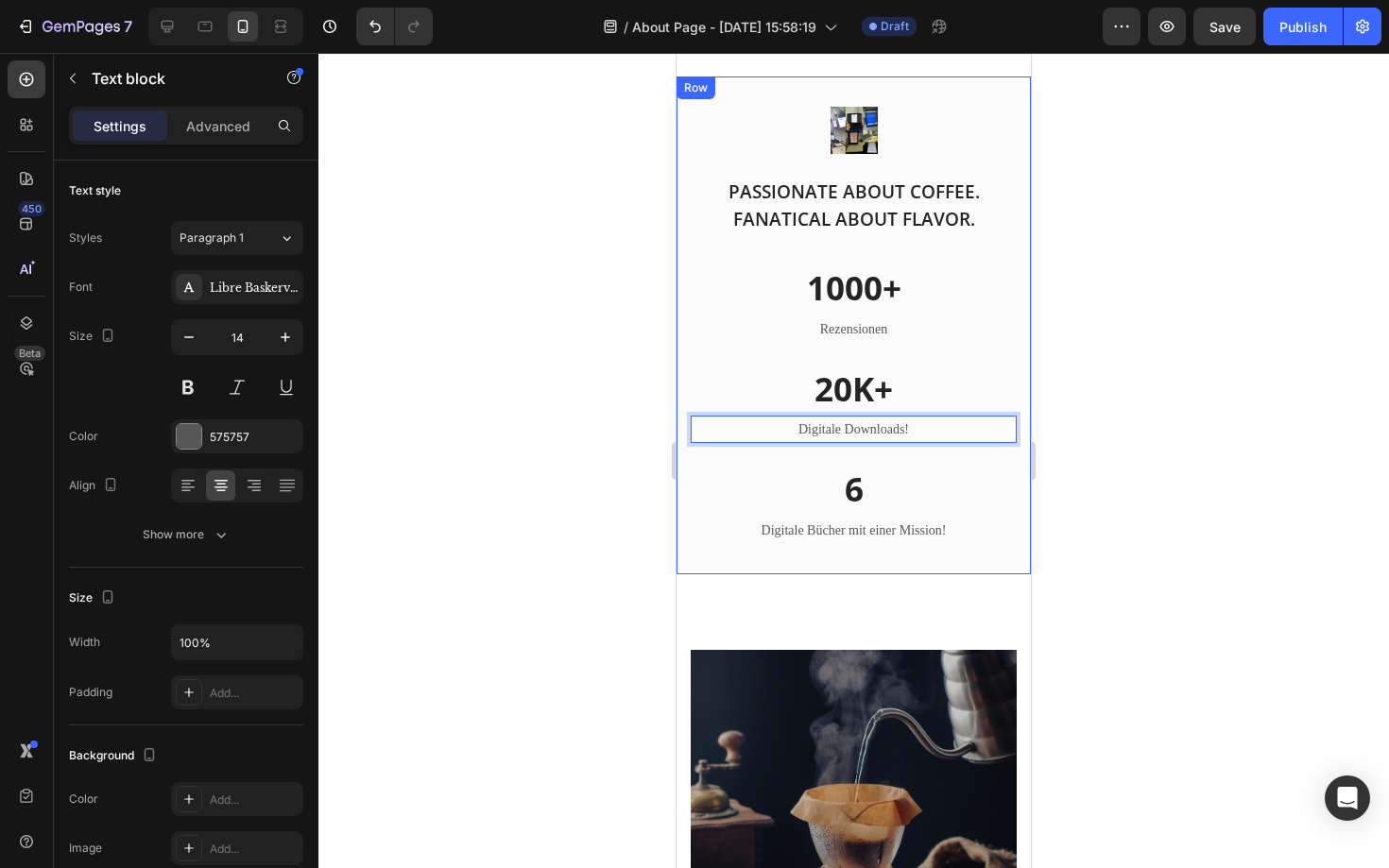
click at [613, 460] on div at bounding box center [853, 460] width 1070 height 816
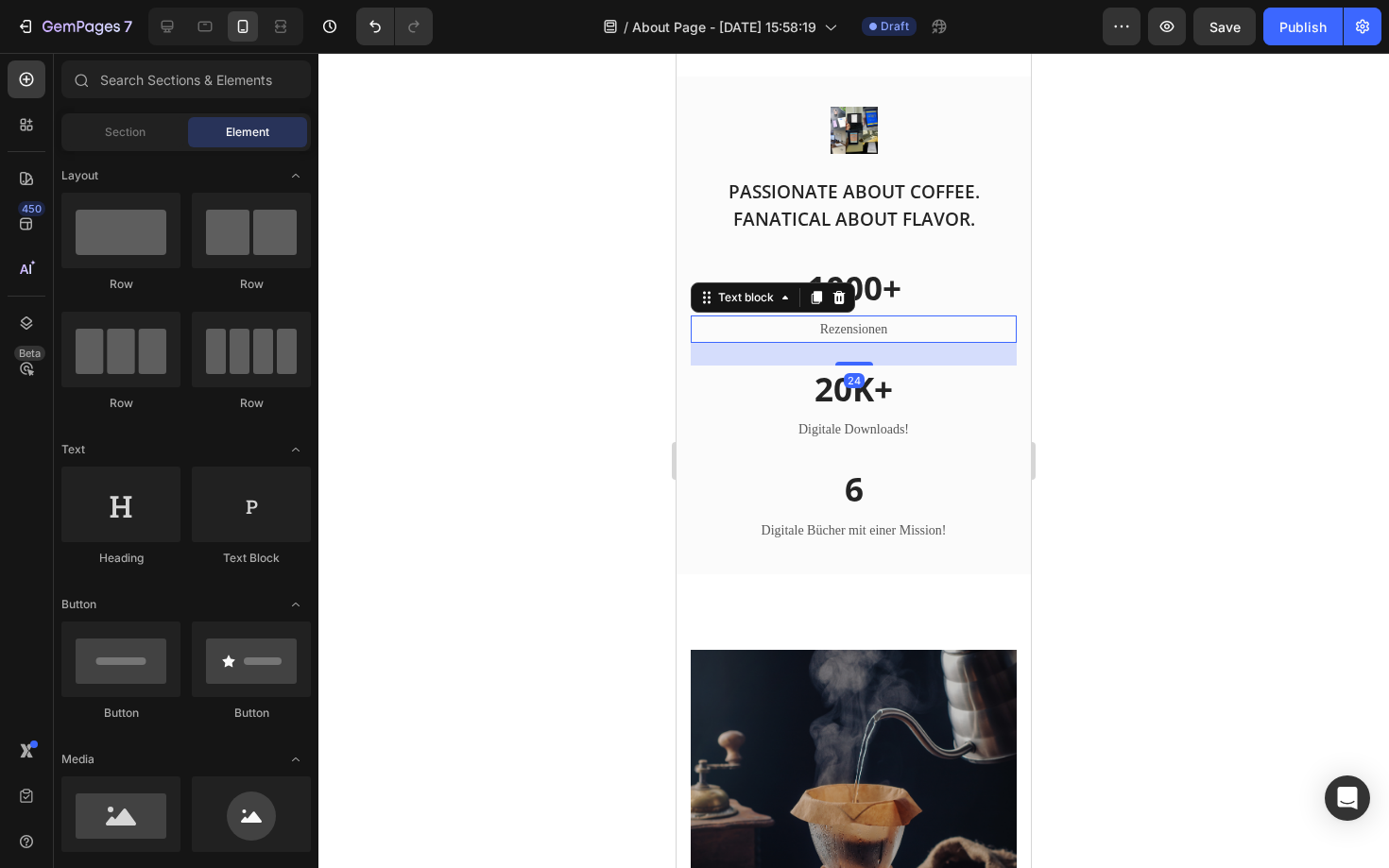
click at [894, 316] on div "Rezensionen" at bounding box center [853, 330] width 326 height 27
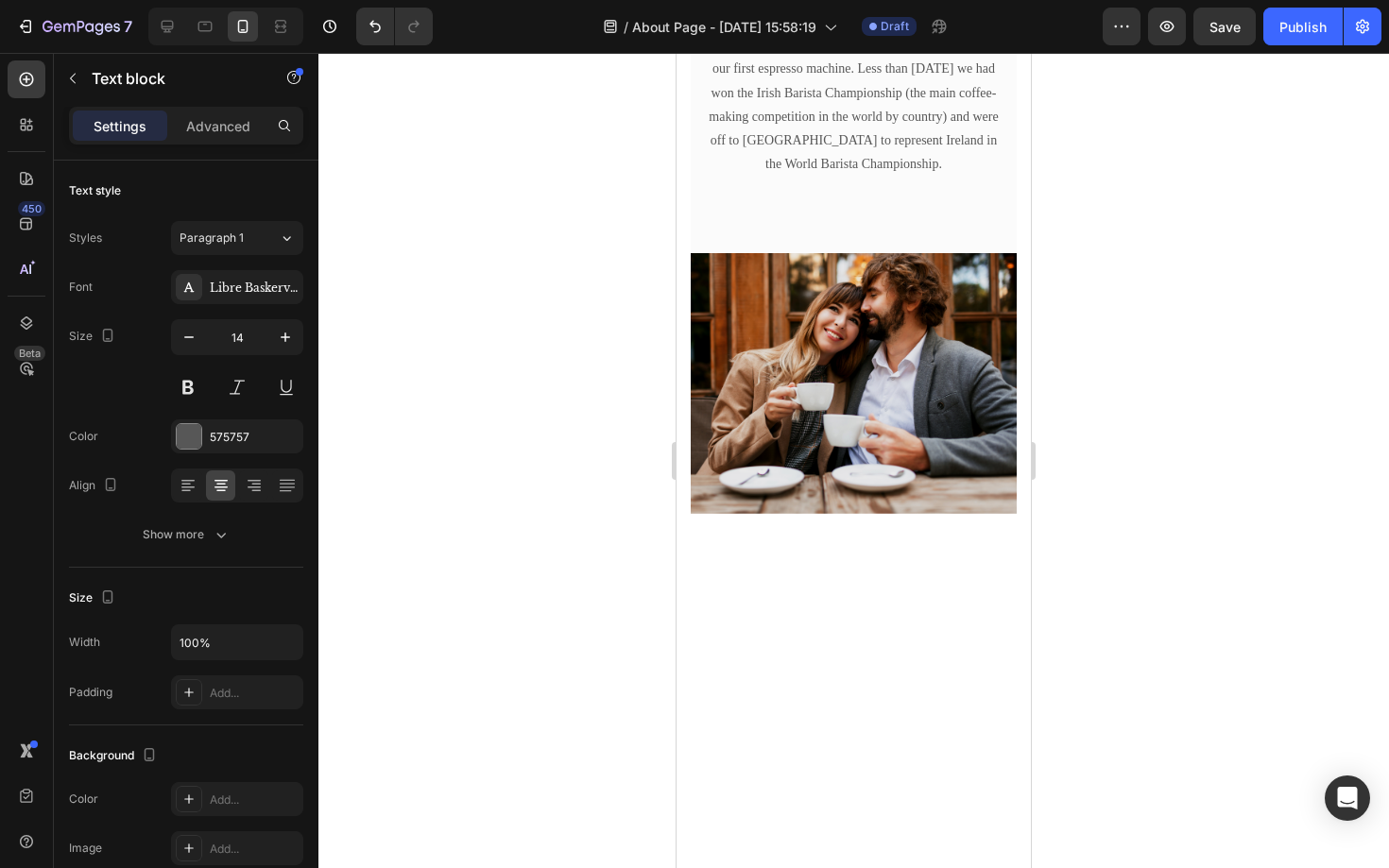
scroll to position [0, 0]
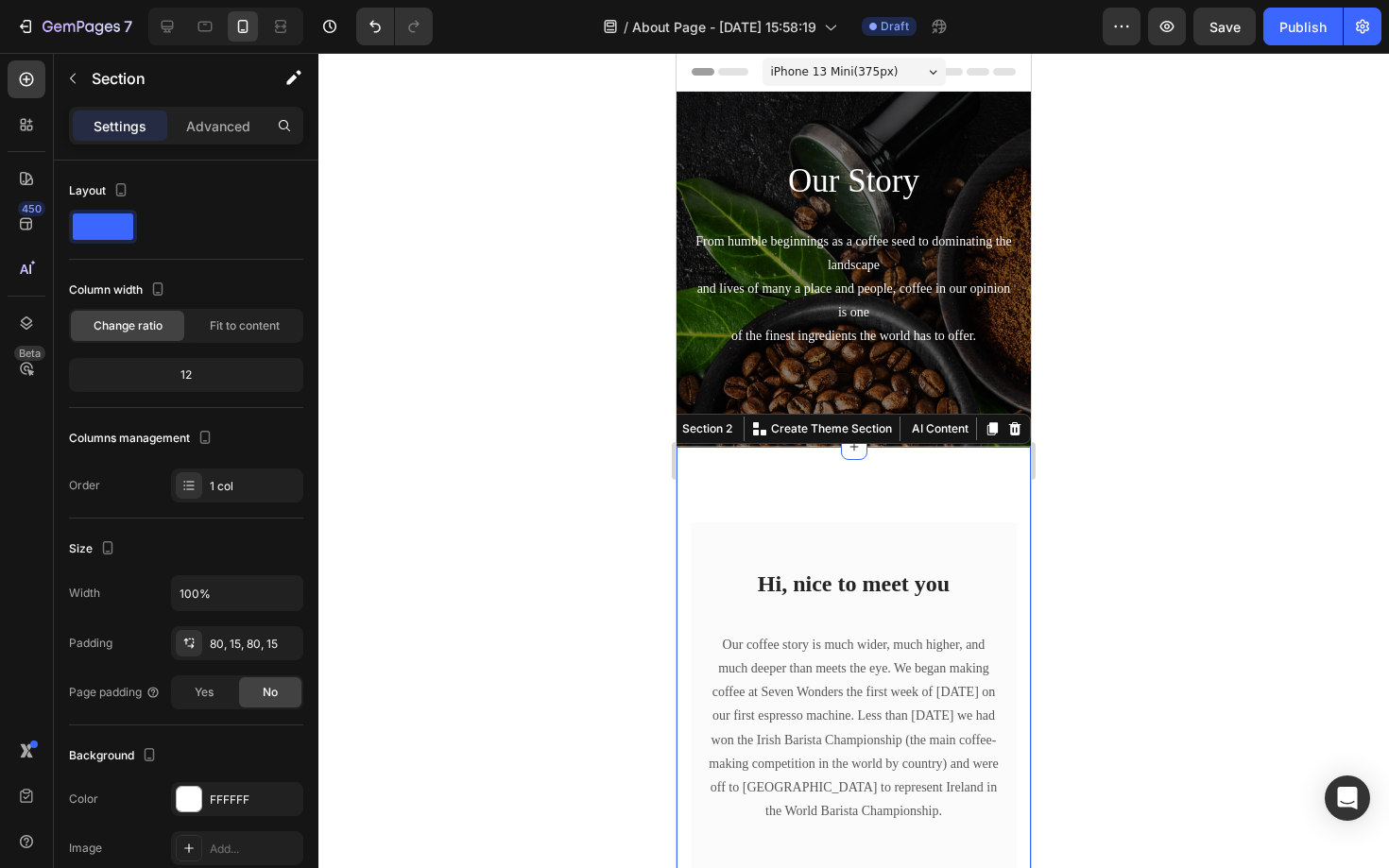
click at [806, 500] on div "Image Hi, nice to meet you Heading Our coffee story is much wider, much higher,…" at bounding box center [853, 842] width 354 height 790
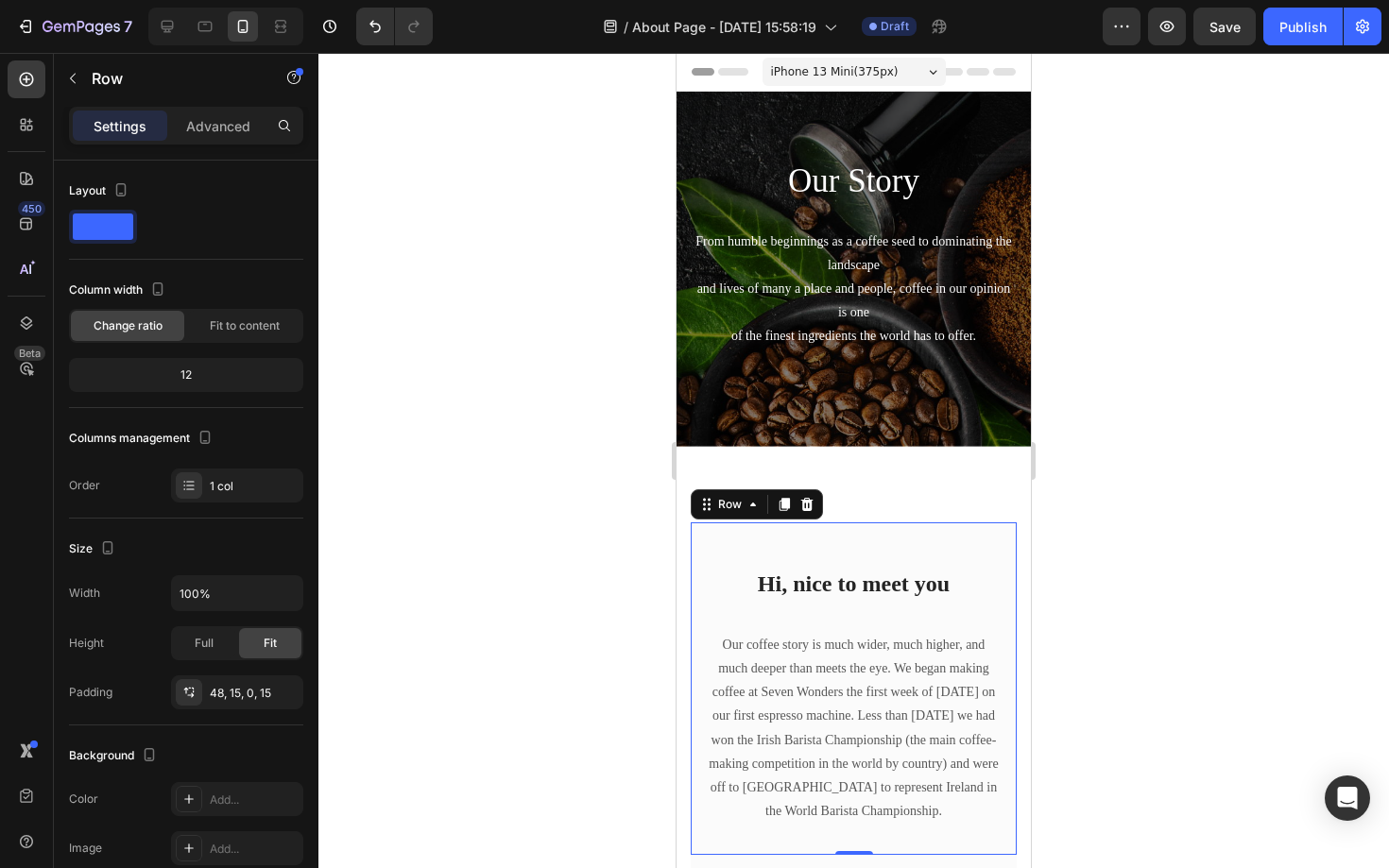
click at [712, 546] on div "Hi, nice to meet you Heading Our coffee story is much wider, much higher, and m…" at bounding box center [853, 689] width 326 height 333
click at [107, 226] on span at bounding box center [103, 226] width 60 height 26
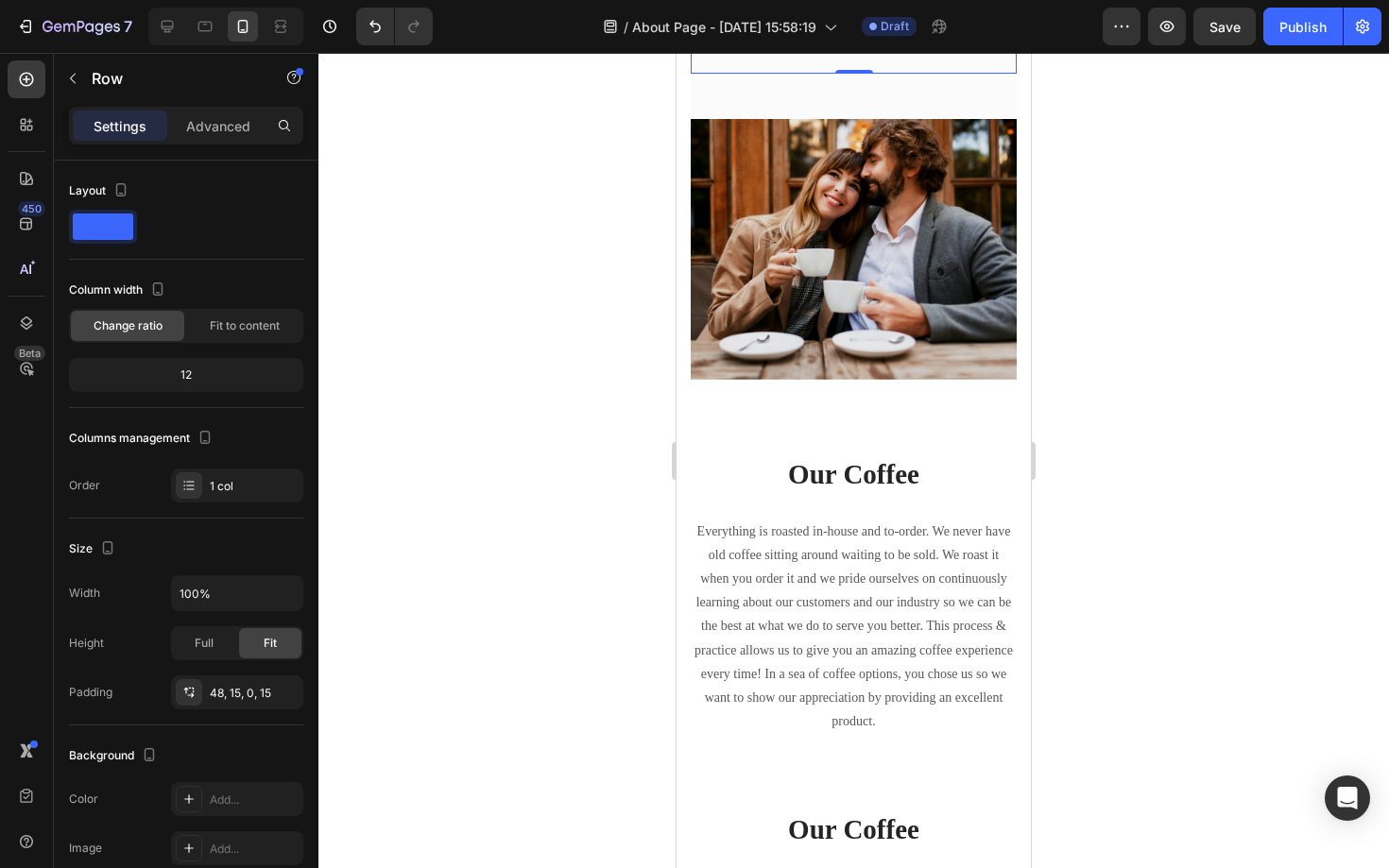
scroll to position [930, 0]
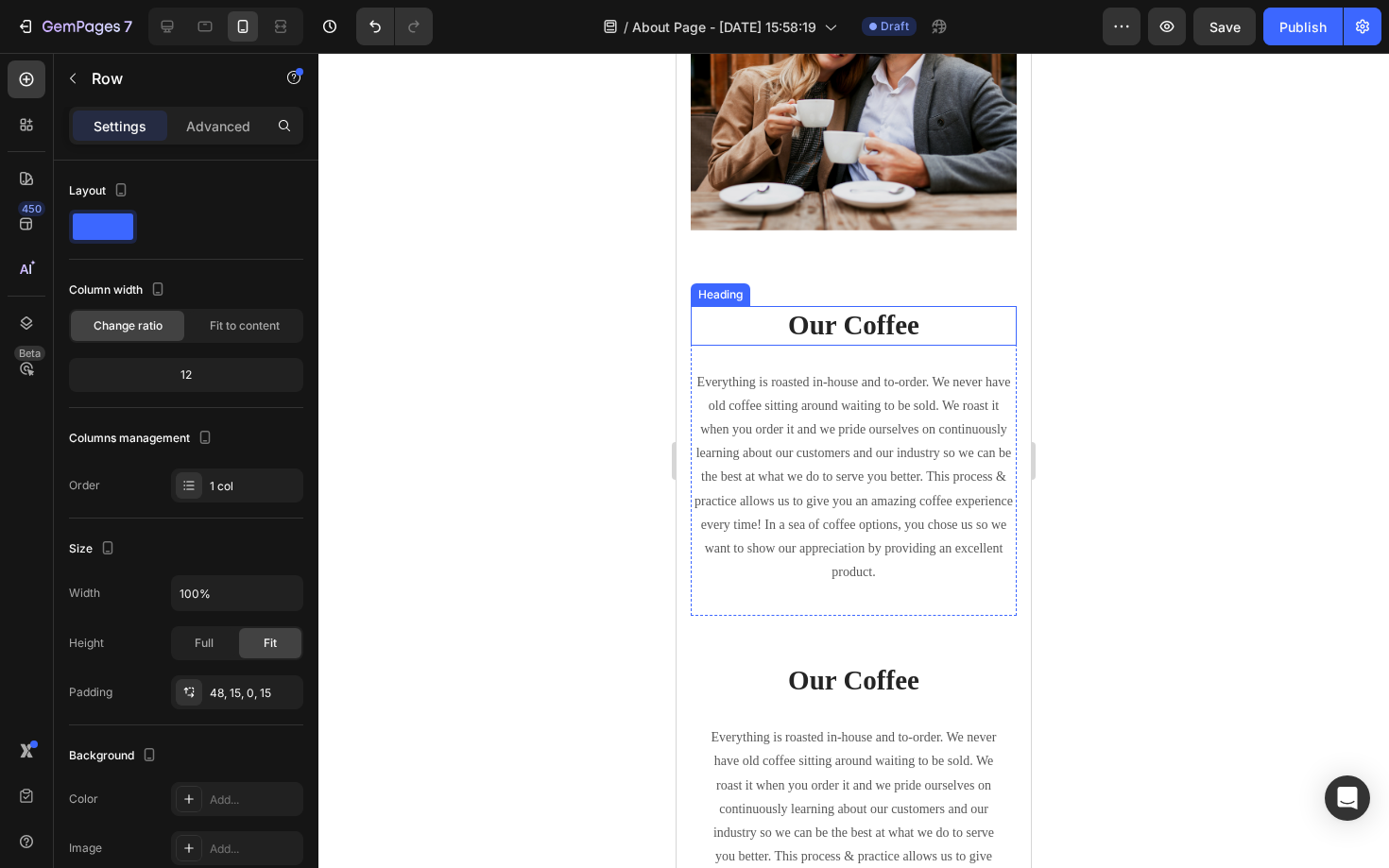
click at [893, 321] on p "Our Coffee" at bounding box center [852, 326] width 322 height 36
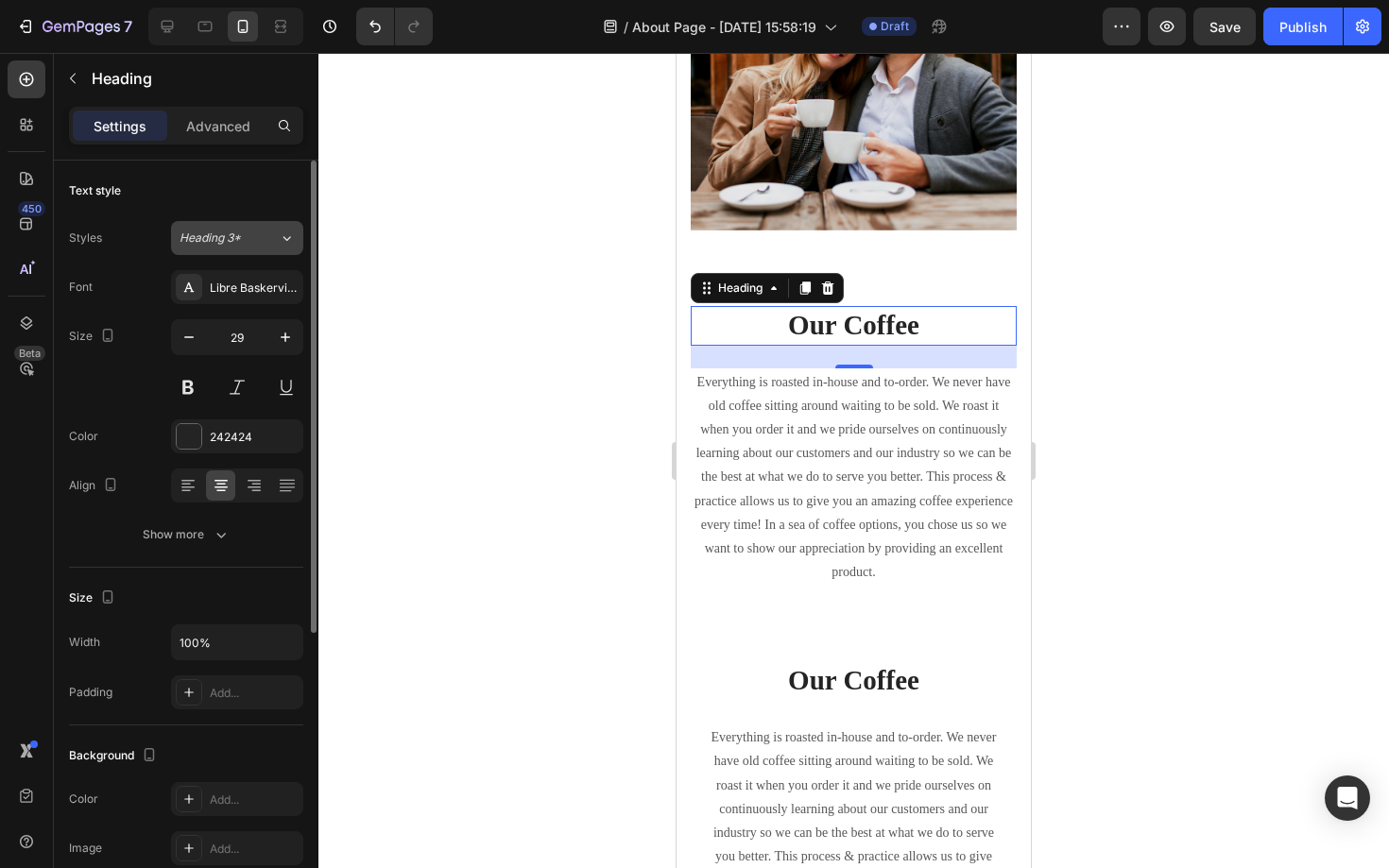
click at [260, 237] on div "Heading 3*" at bounding box center [229, 237] width 99 height 17
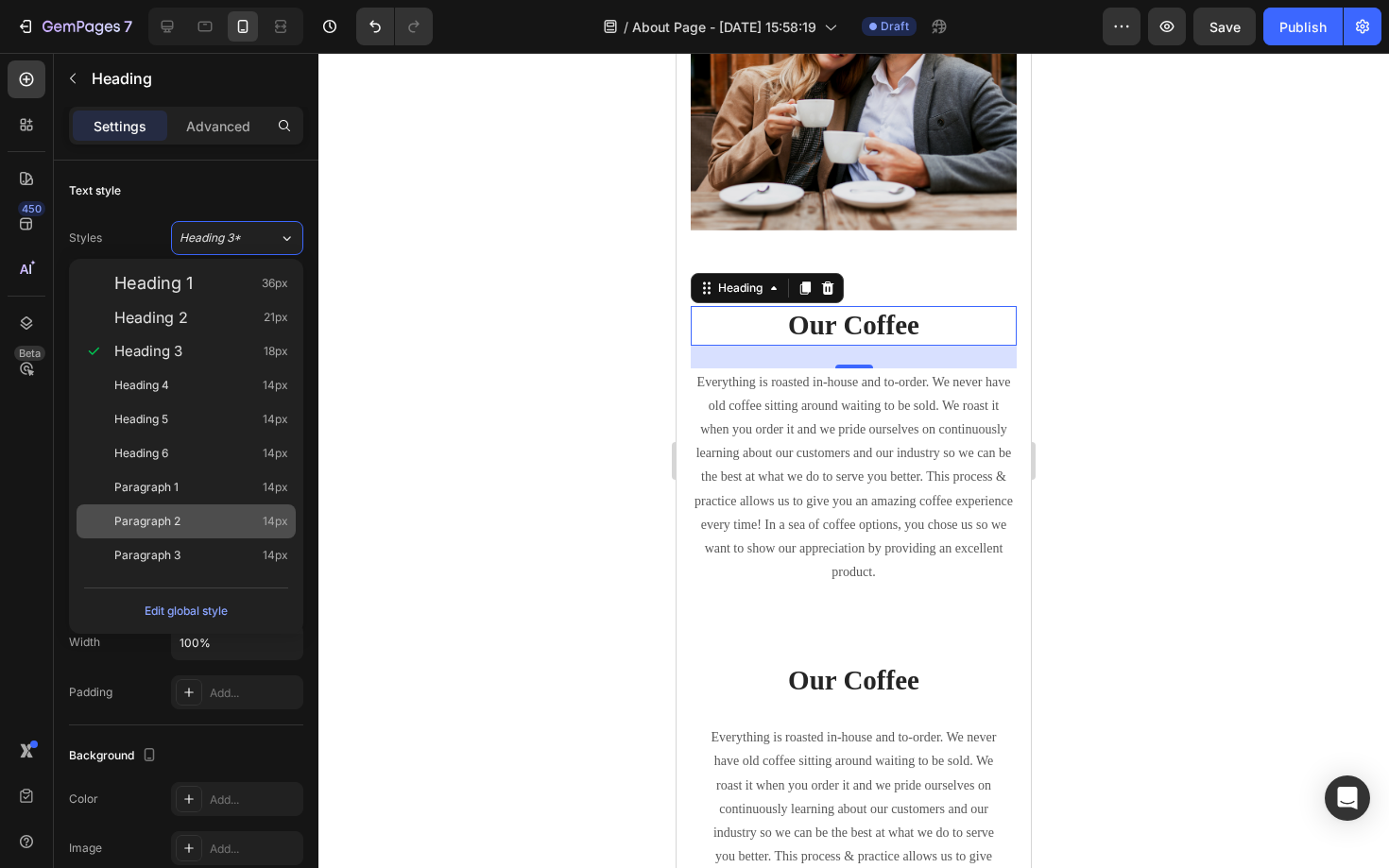
click at [179, 515] on span "Paragraph 2" at bounding box center [148, 521] width 66 height 18
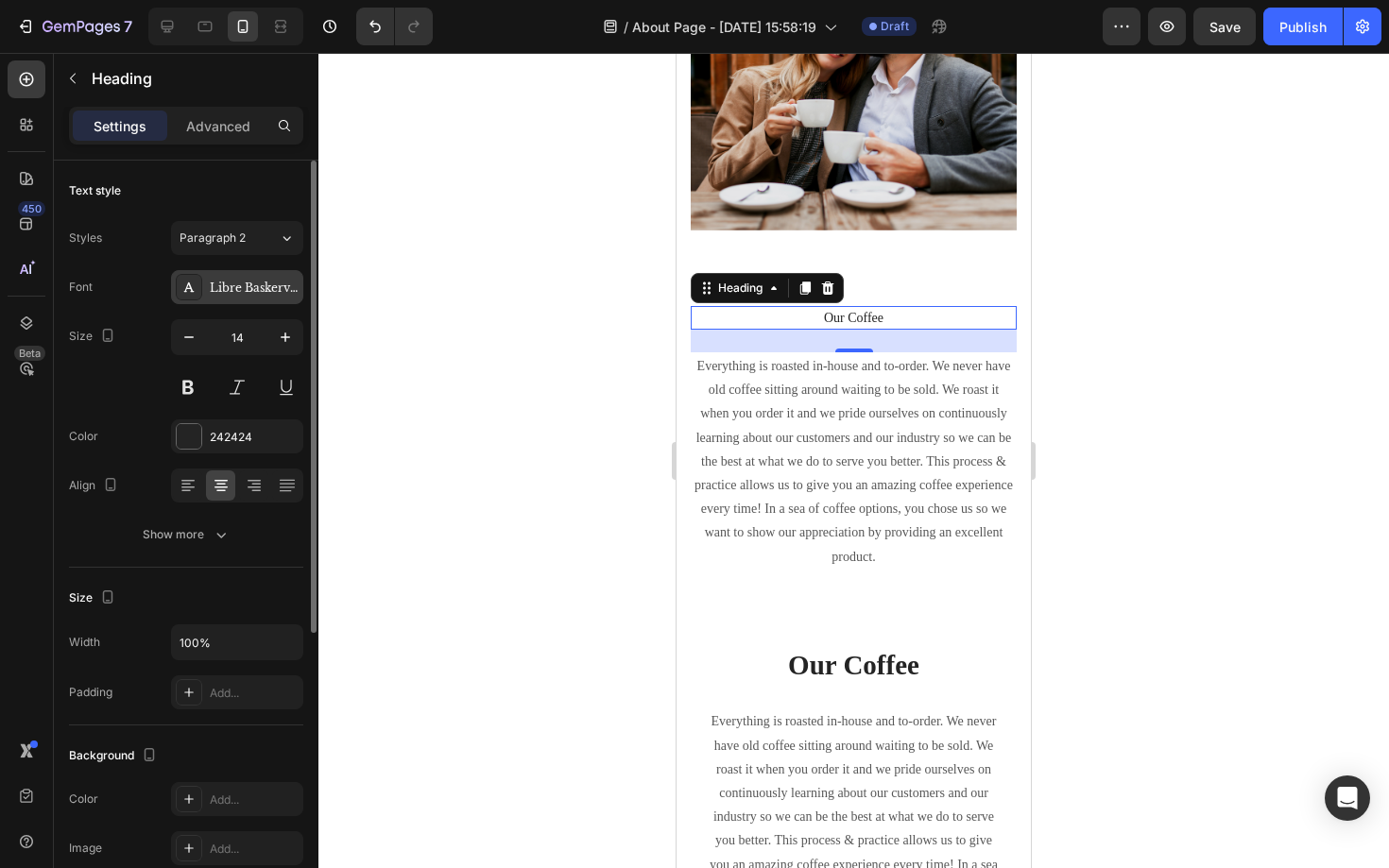
click at [244, 278] on div "Libre Baskerville" at bounding box center [237, 287] width 132 height 34
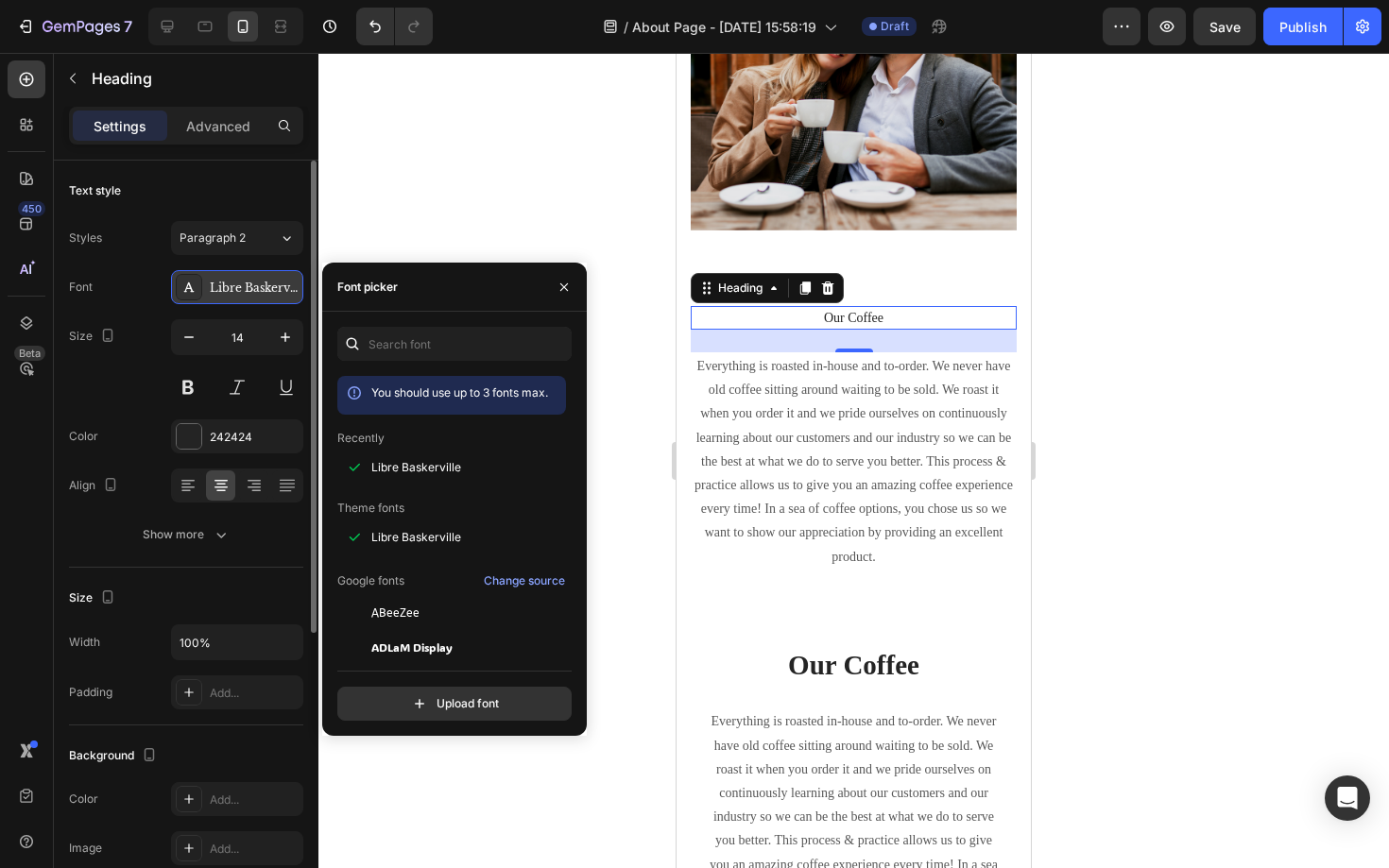
click at [281, 292] on div "Libre Baskerville" at bounding box center [254, 288] width 88 height 17
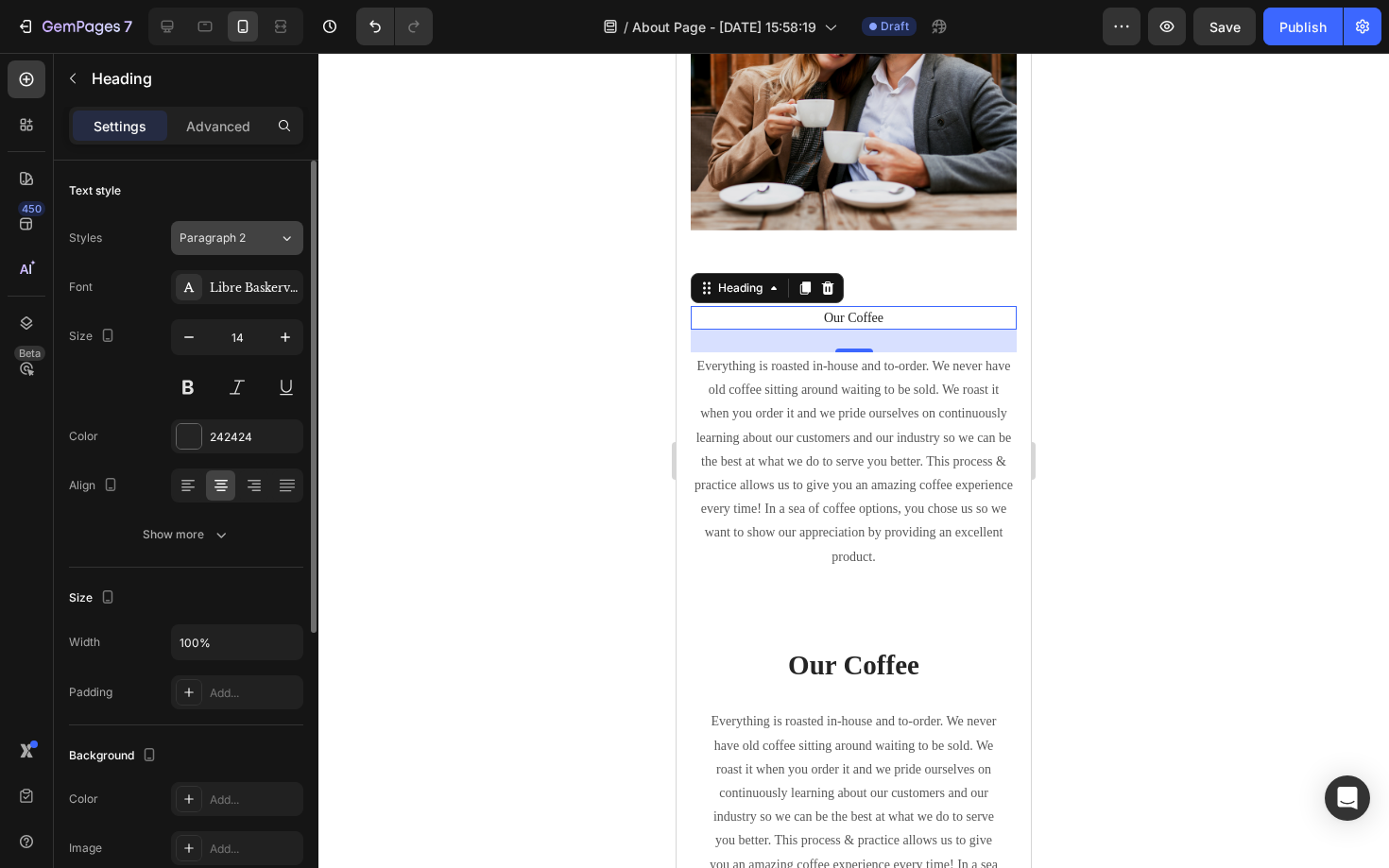
click at [290, 238] on icon at bounding box center [287, 237] width 17 height 18
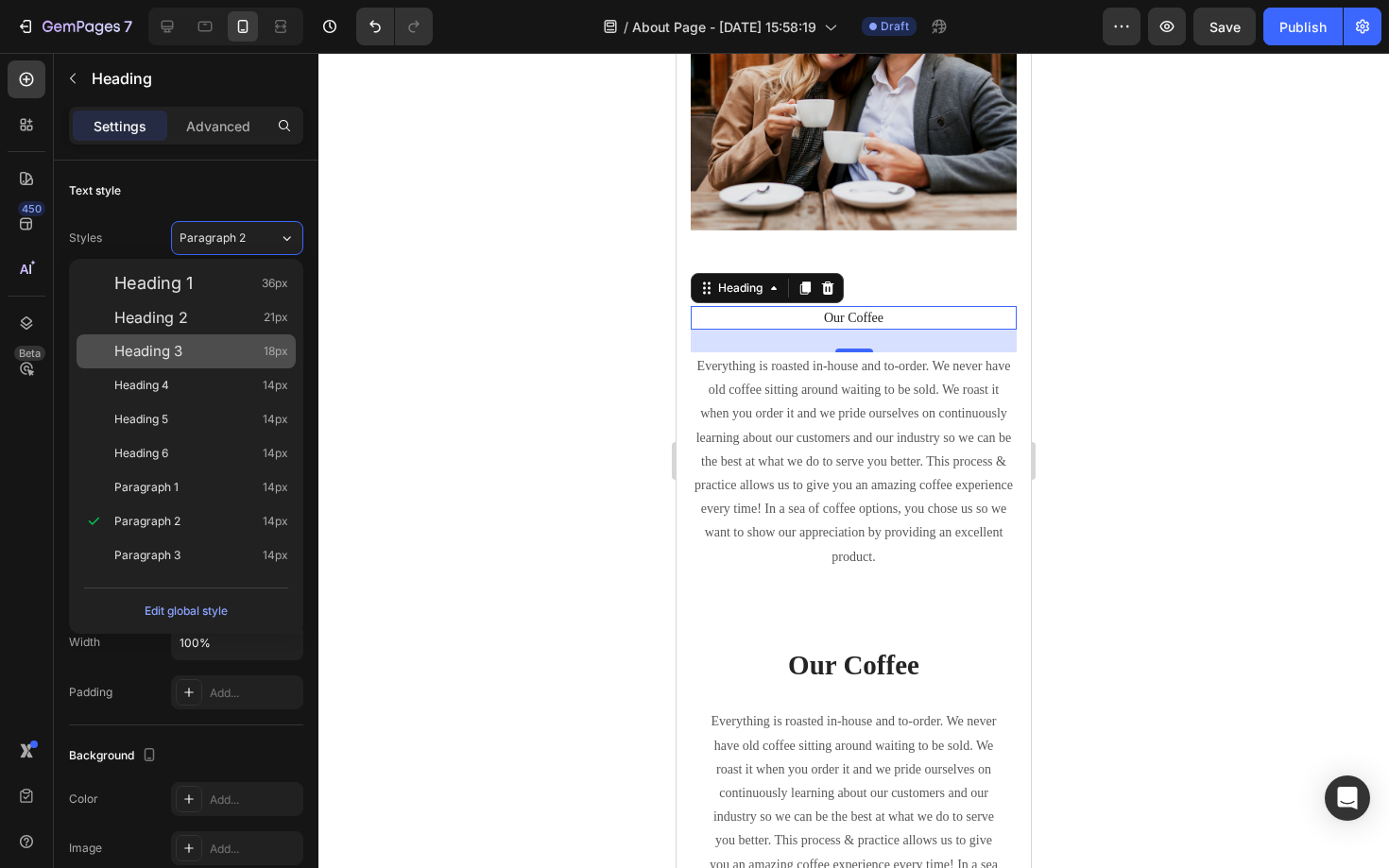
click at [244, 356] on div "Heading 3 18px" at bounding box center [201, 351] width 174 height 18
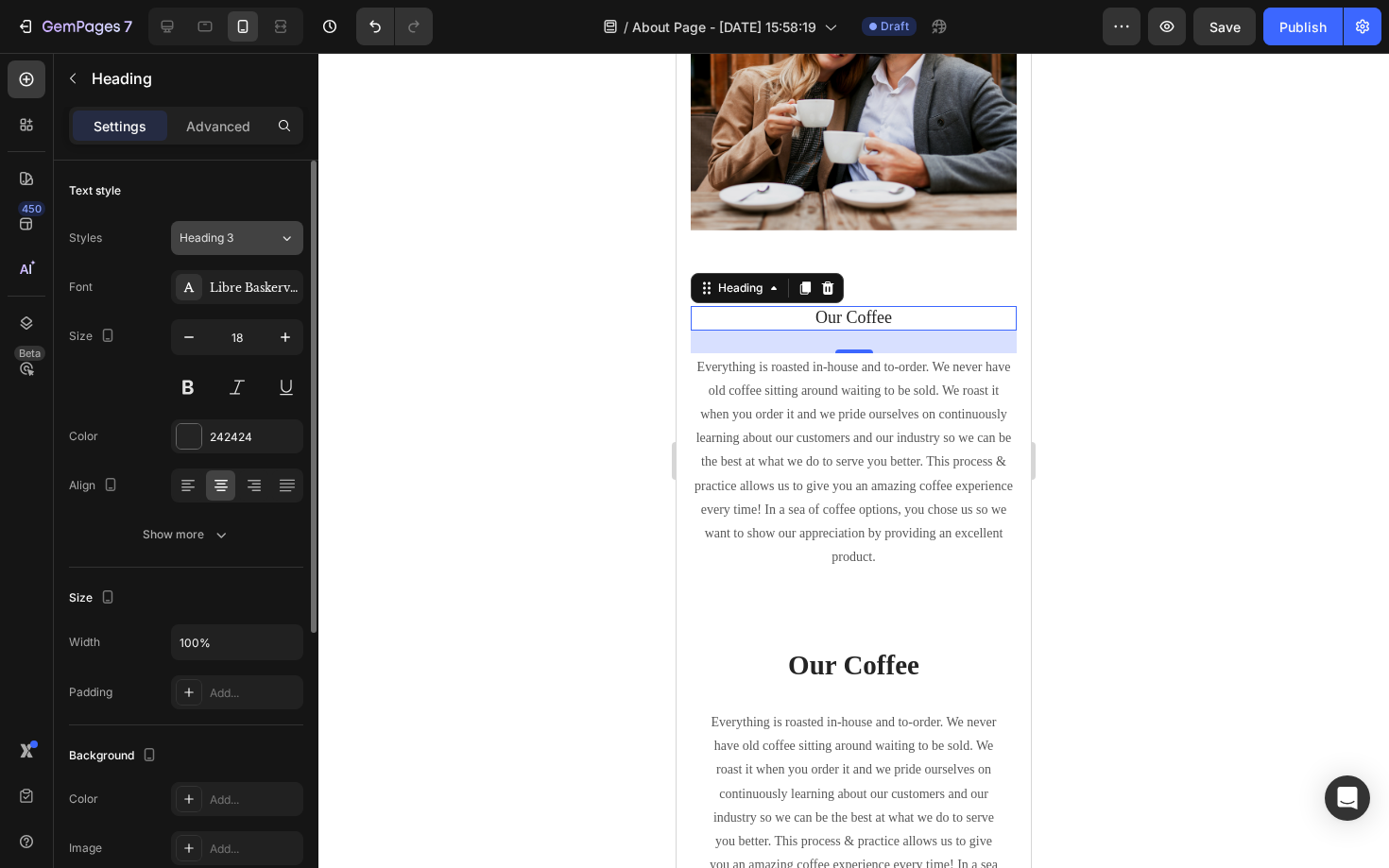
click at [284, 244] on icon at bounding box center [287, 237] width 17 height 18
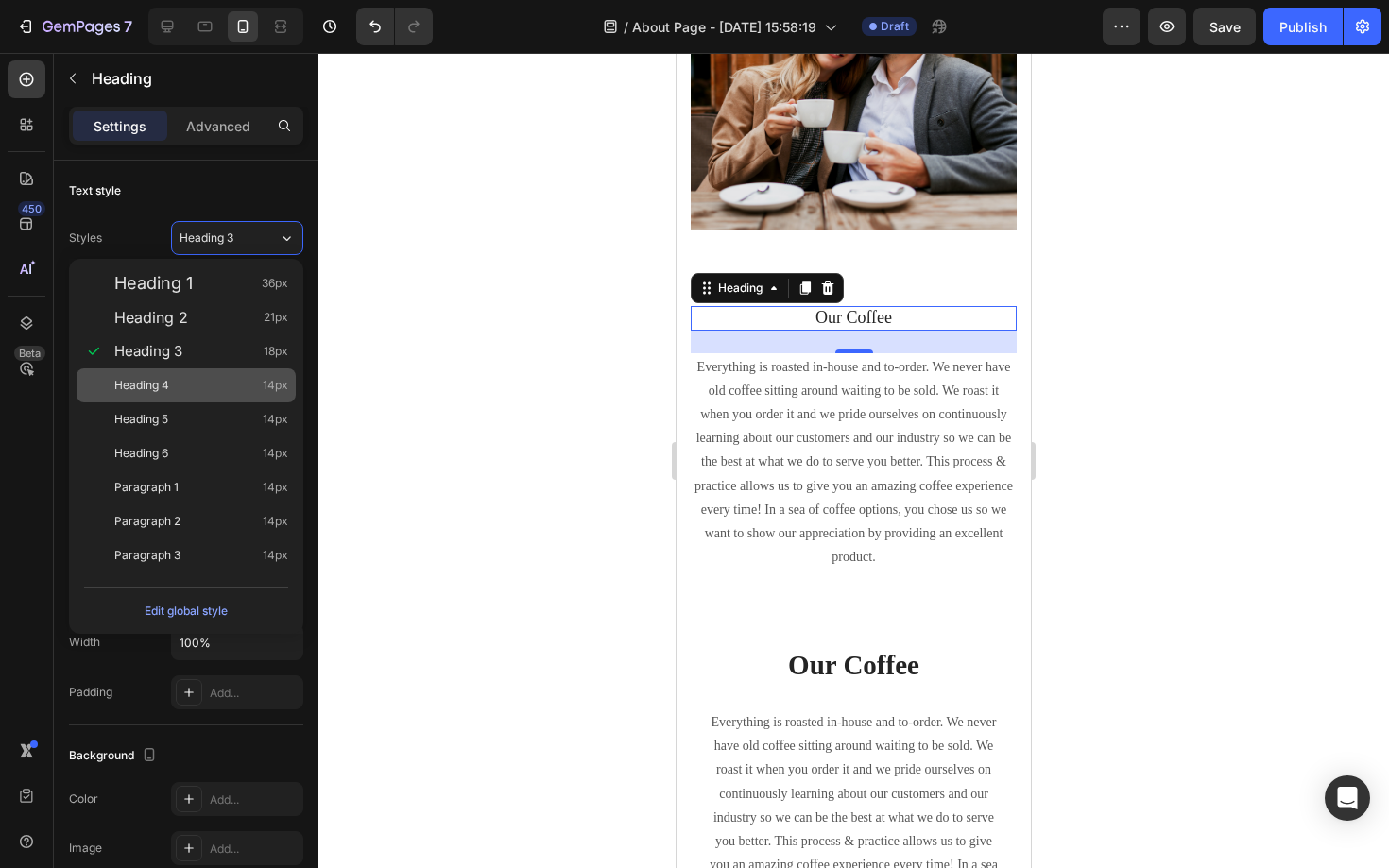
click at [203, 372] on div "Heading 4 14px" at bounding box center [186, 385] width 219 height 34
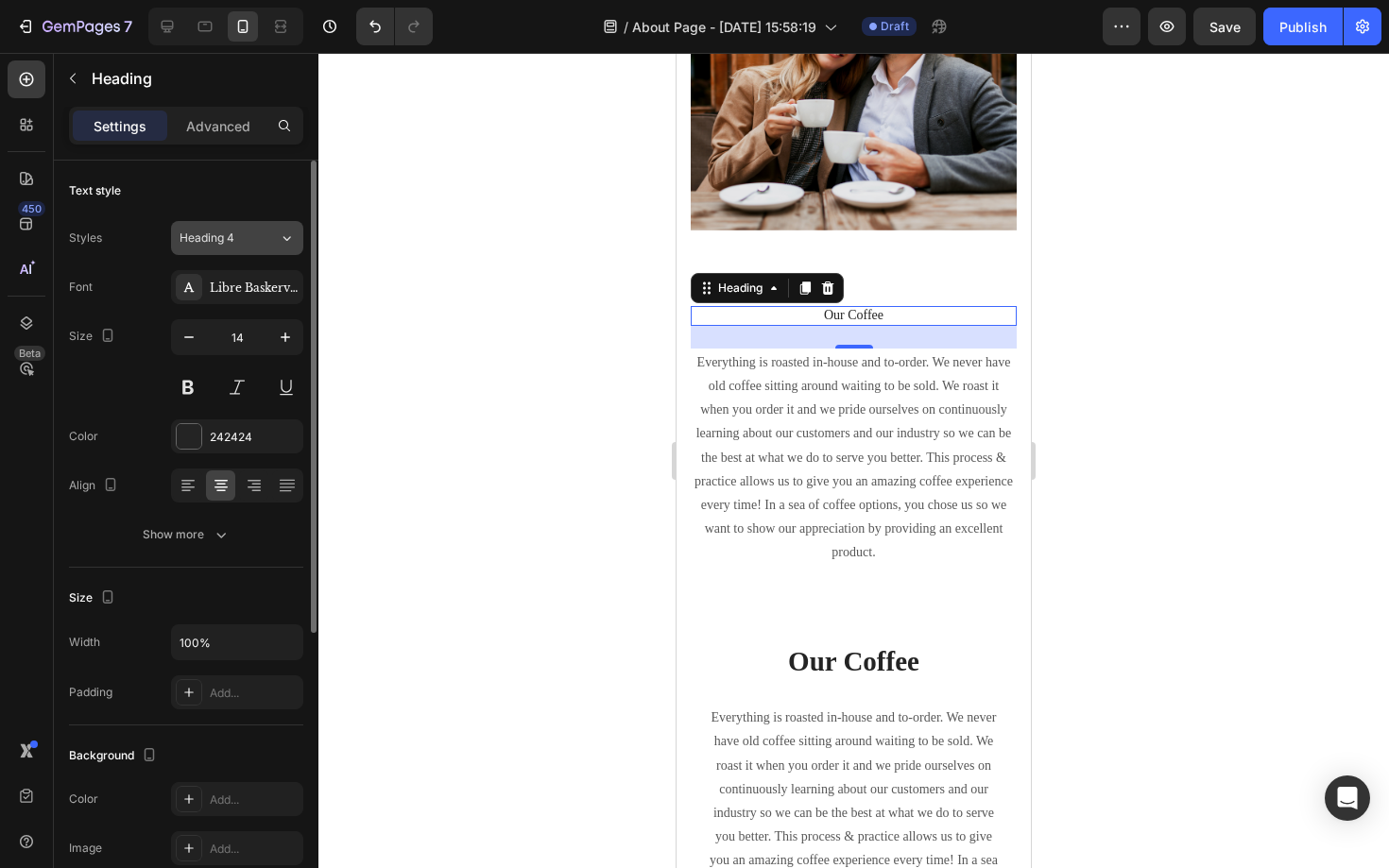
click at [284, 242] on icon at bounding box center [287, 237] width 17 height 18
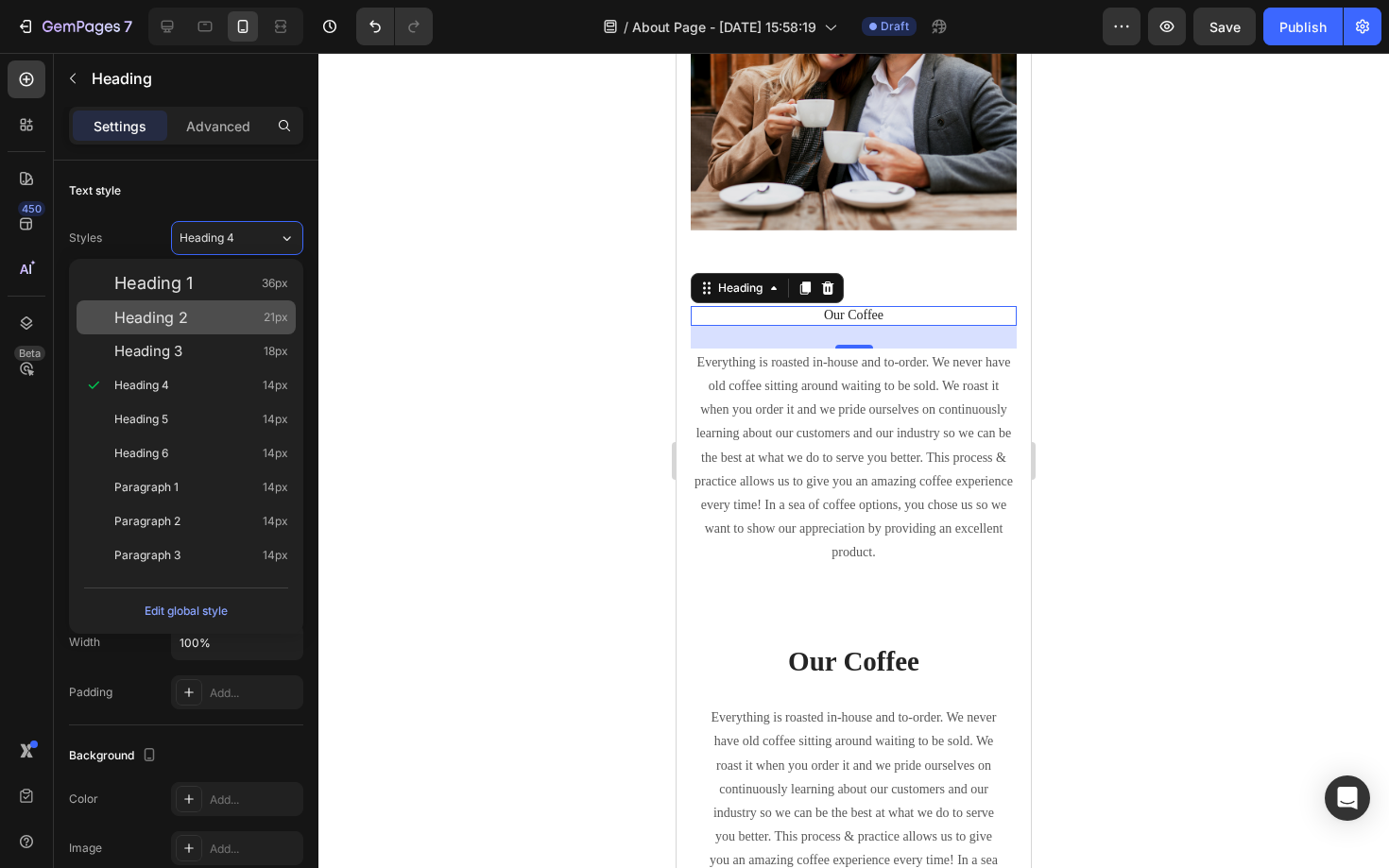
click at [231, 321] on div "Heading 2 21px" at bounding box center [201, 317] width 174 height 18
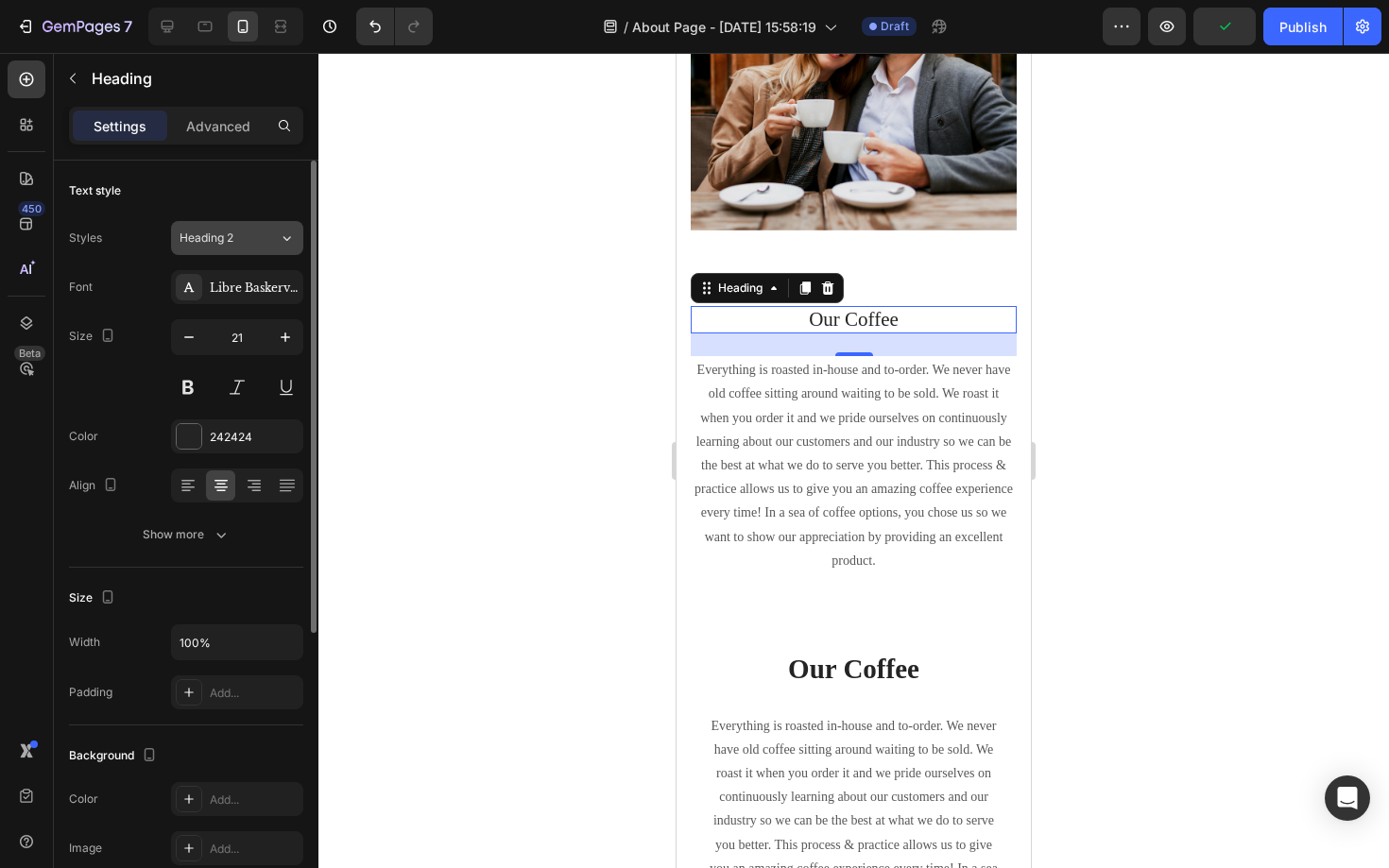
click at [273, 241] on div "Heading 2" at bounding box center [229, 237] width 99 height 17
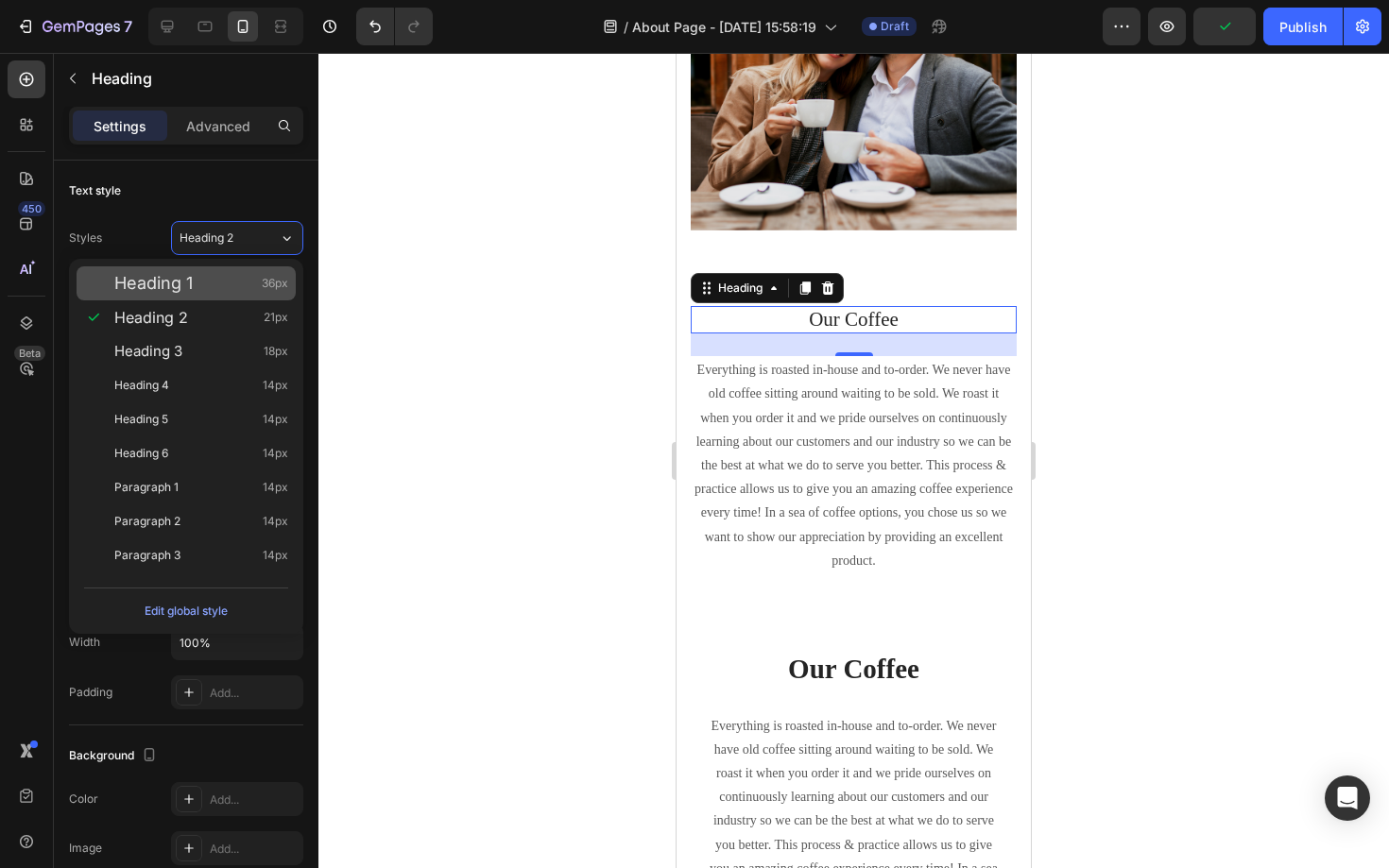
click at [240, 285] on div "Heading 1 36px" at bounding box center [201, 283] width 174 height 18
type input "36"
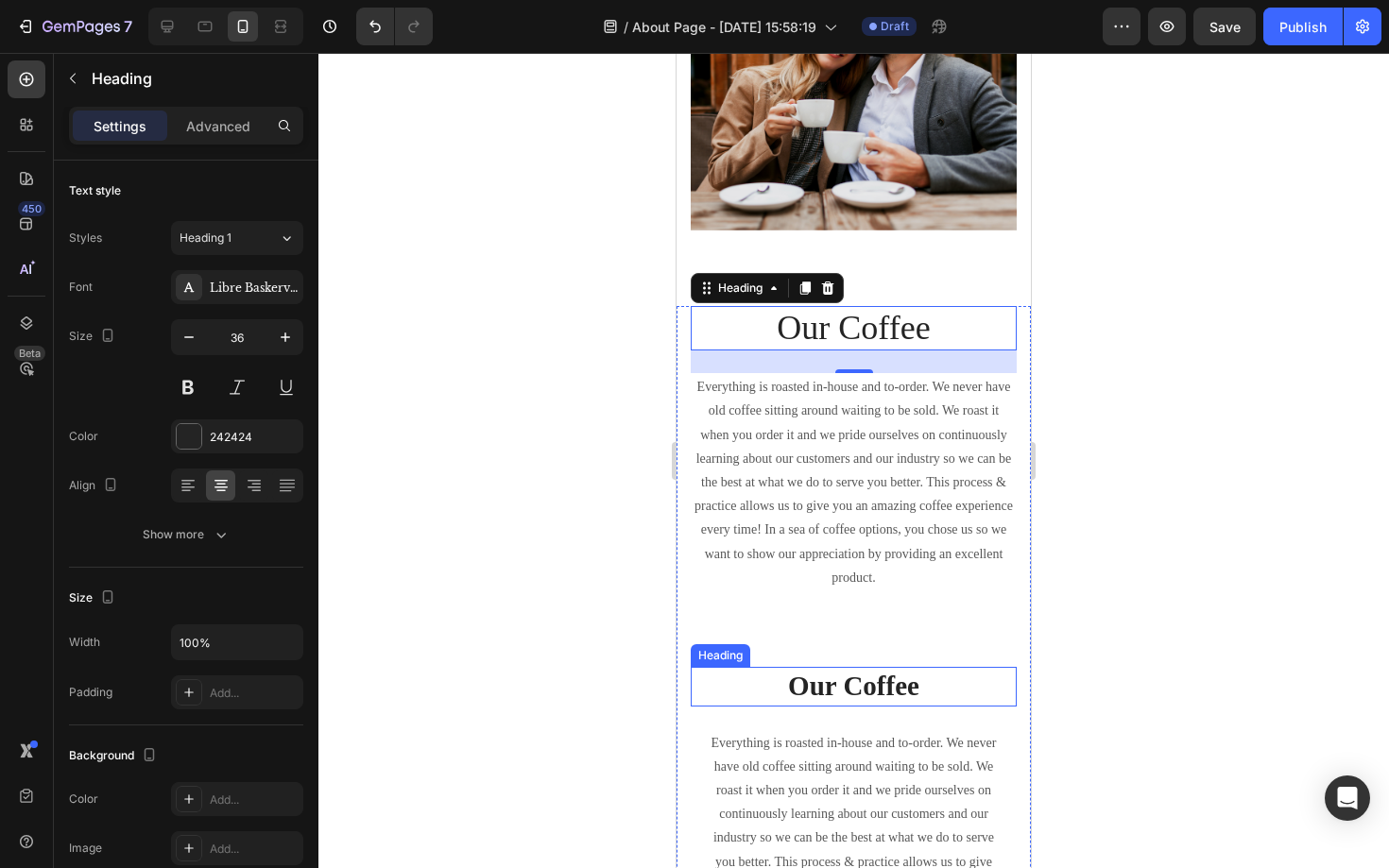
click at [801, 695] on p "Our Coffee" at bounding box center [852, 686] width 322 height 36
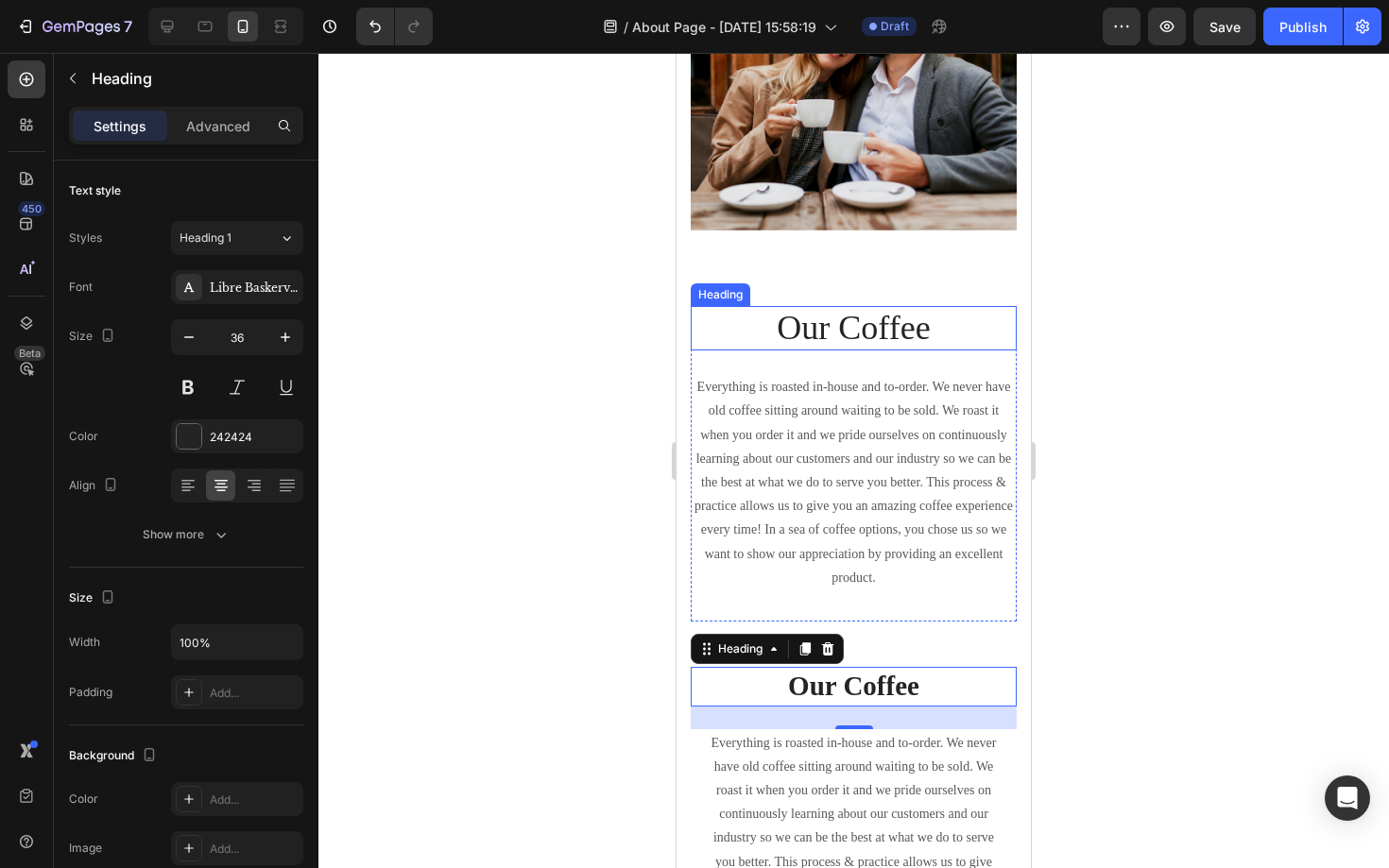
click at [851, 333] on p "Our Coffee" at bounding box center [852, 329] width 322 height 41
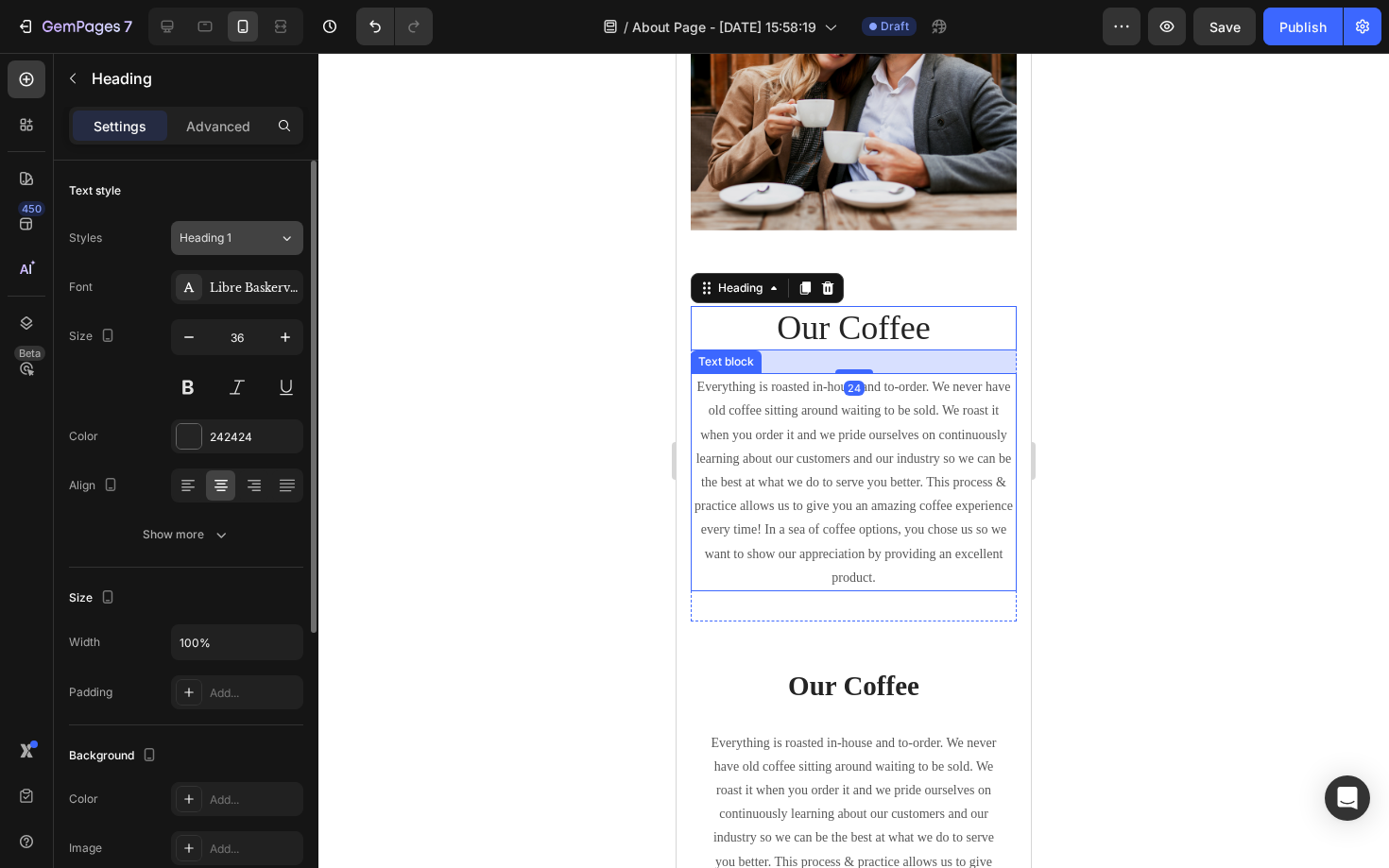
click at [282, 240] on icon at bounding box center [287, 237] width 17 height 18
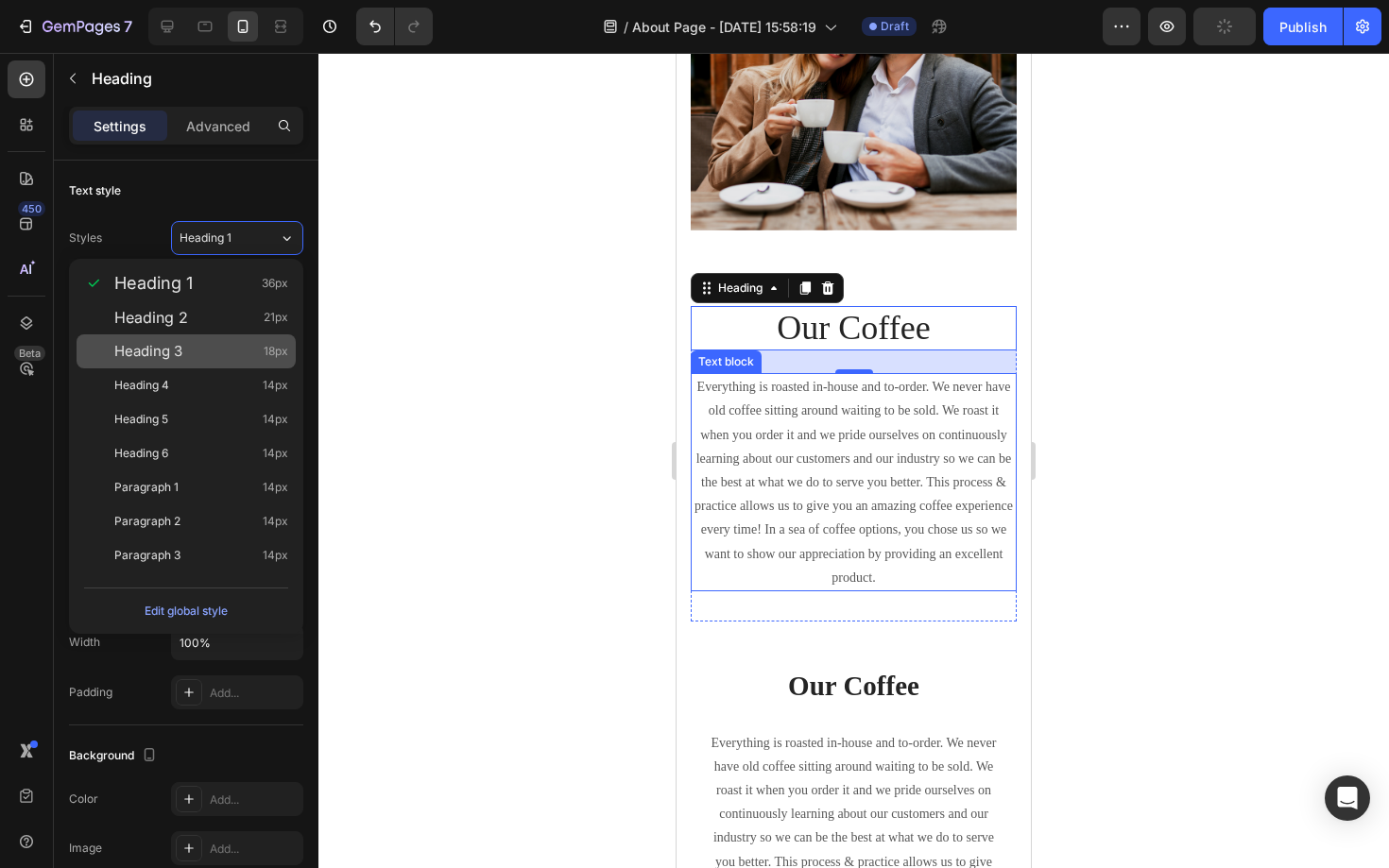
click at [251, 346] on div "Heading 3 18px" at bounding box center [201, 351] width 174 height 18
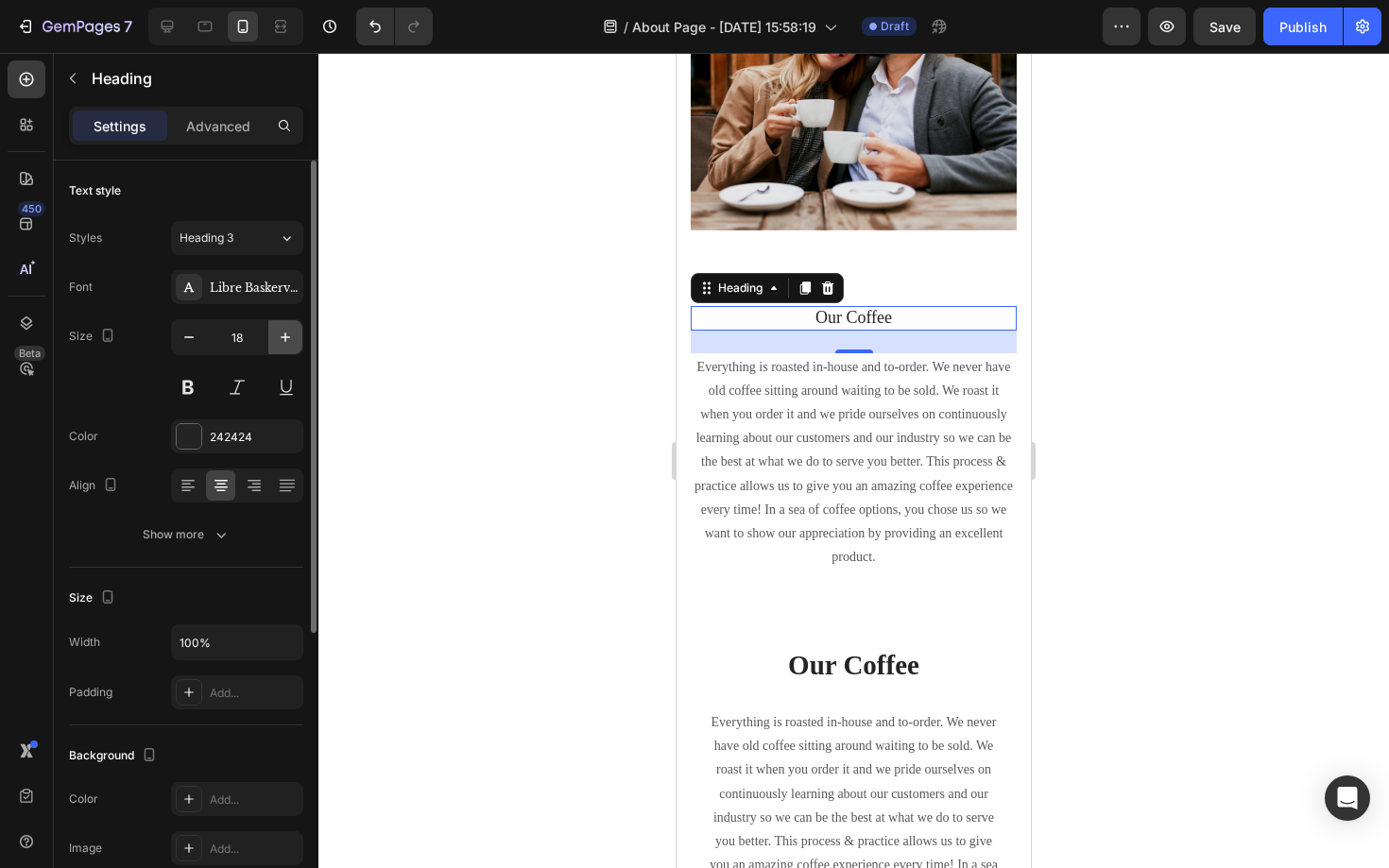
click at [287, 337] on icon "button" at bounding box center [285, 336] width 18 height 18
click at [290, 332] on icon "button" at bounding box center [285, 336] width 18 height 18
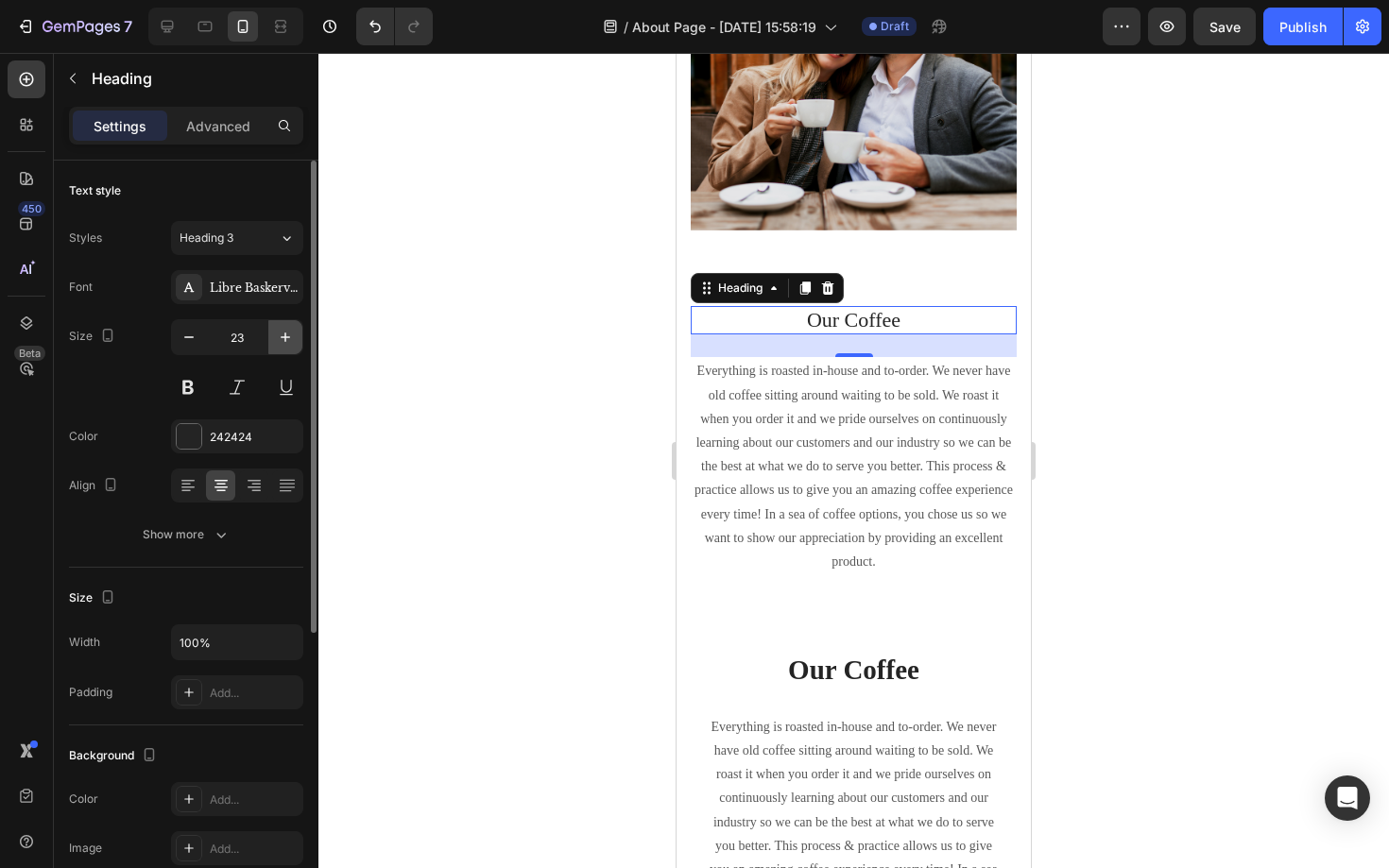
click at [290, 332] on icon "button" at bounding box center [285, 336] width 18 height 18
type input "24"
click at [899, 316] on p "Our Coffee" at bounding box center [852, 322] width 322 height 27
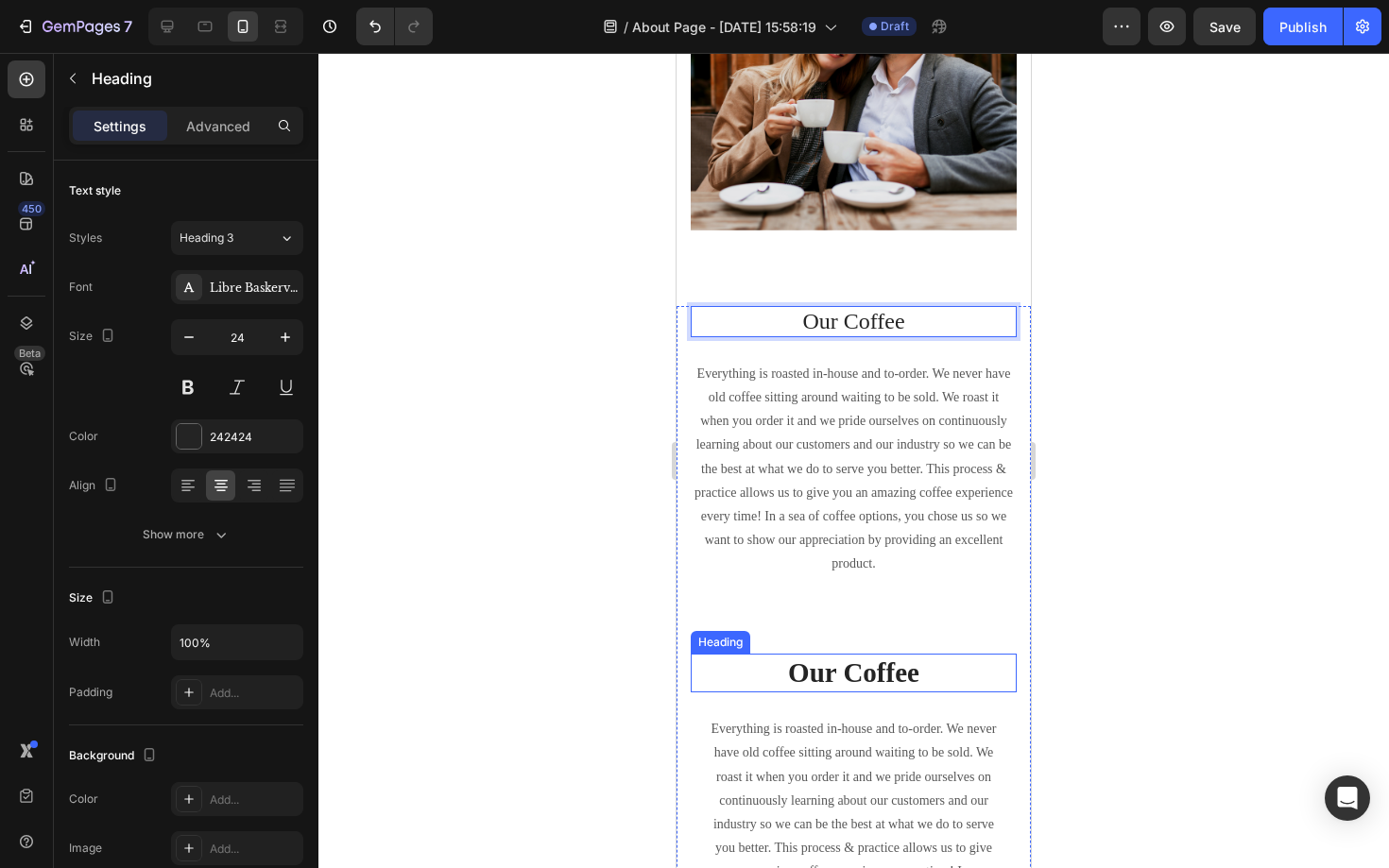
click at [822, 673] on p "Our Coffee" at bounding box center [852, 674] width 322 height 36
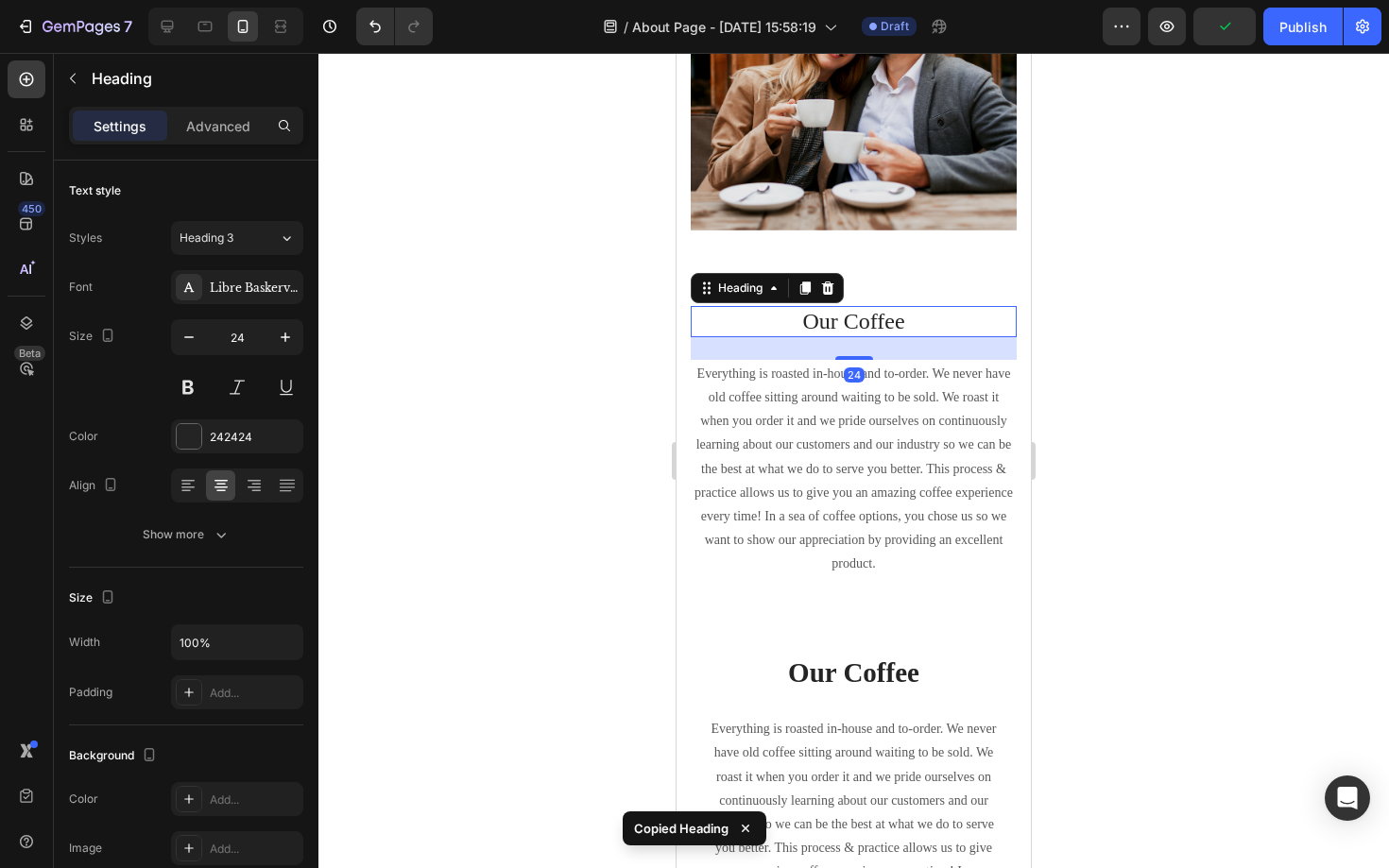
click at [949, 335] on h2 "Our Coffee" at bounding box center [853, 322] width 326 height 31
click at [829, 283] on icon at bounding box center [828, 289] width 16 height 16
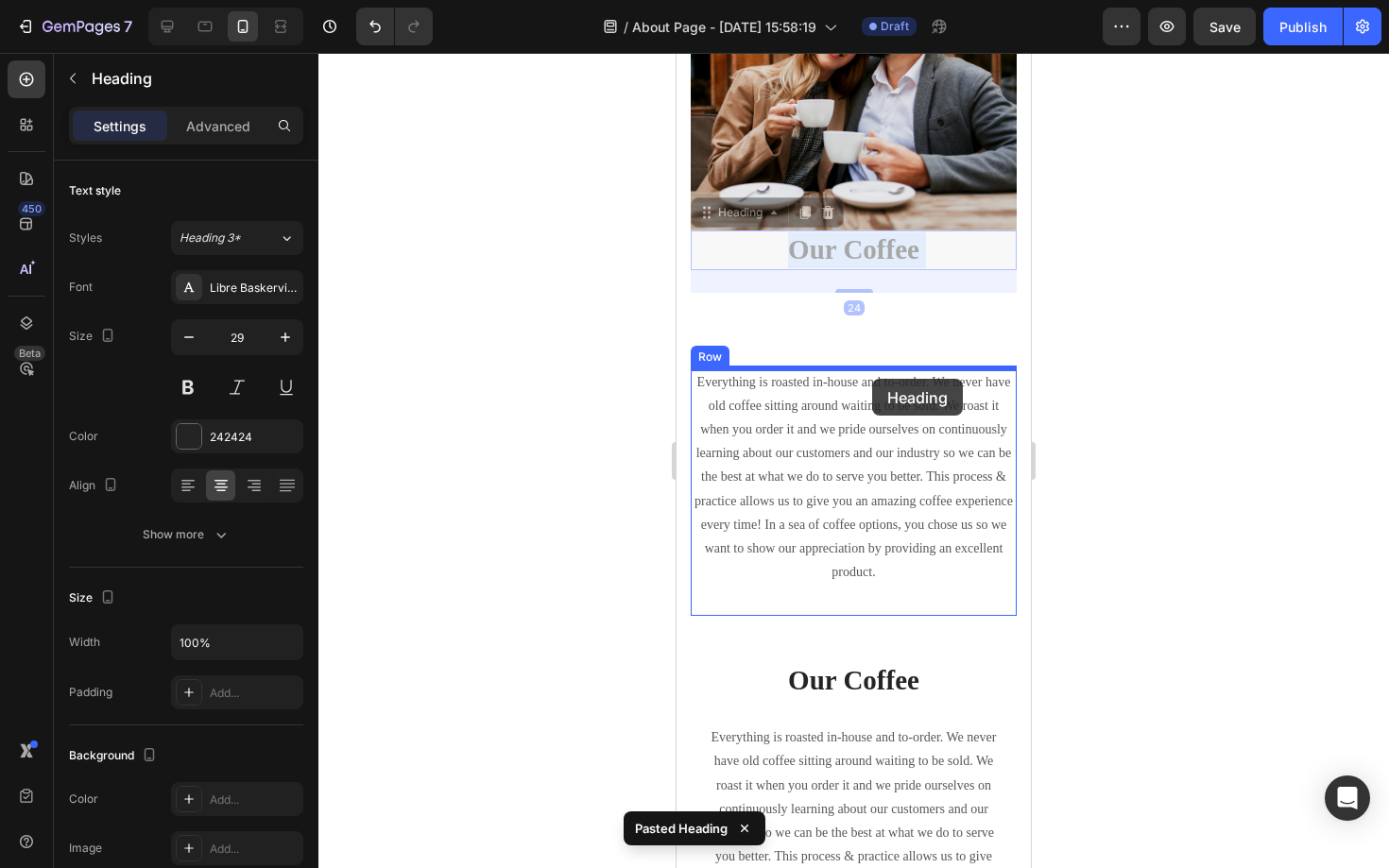
drag, startPoint x: 871, startPoint y: 252, endPoint x: 872, endPoint y: 380, distance: 128.0
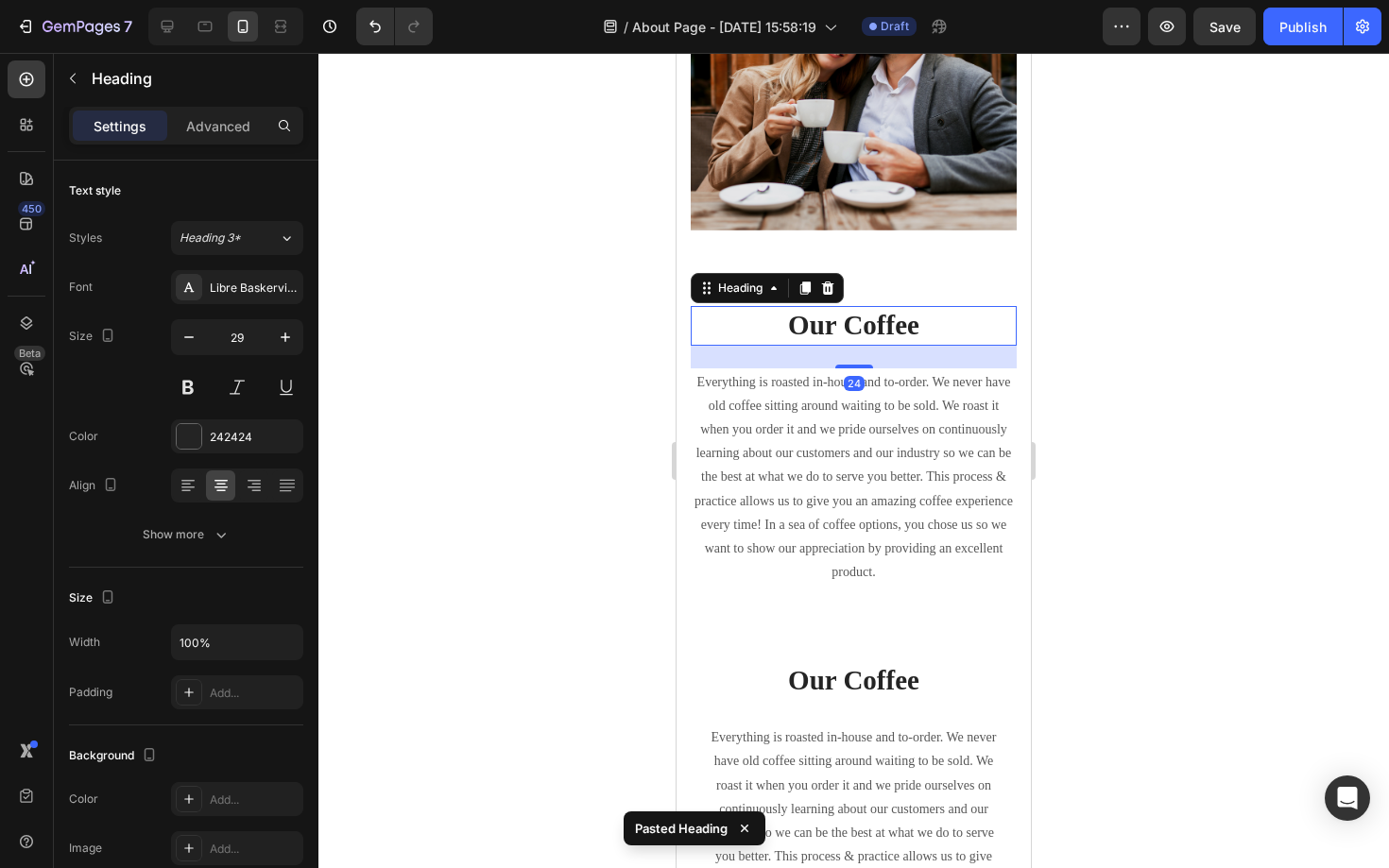
click at [624, 485] on div at bounding box center [853, 460] width 1070 height 816
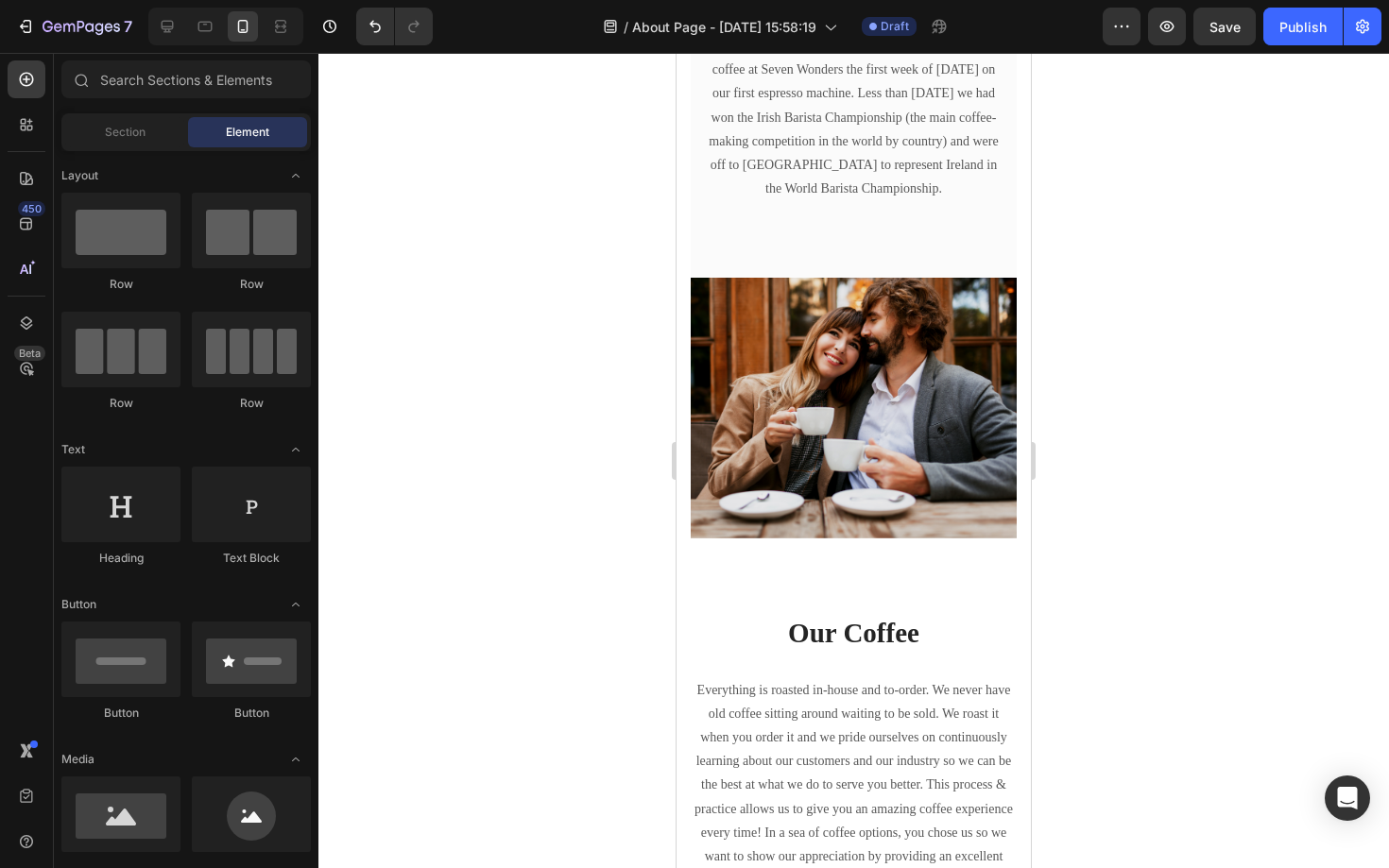
scroll to position [635, 0]
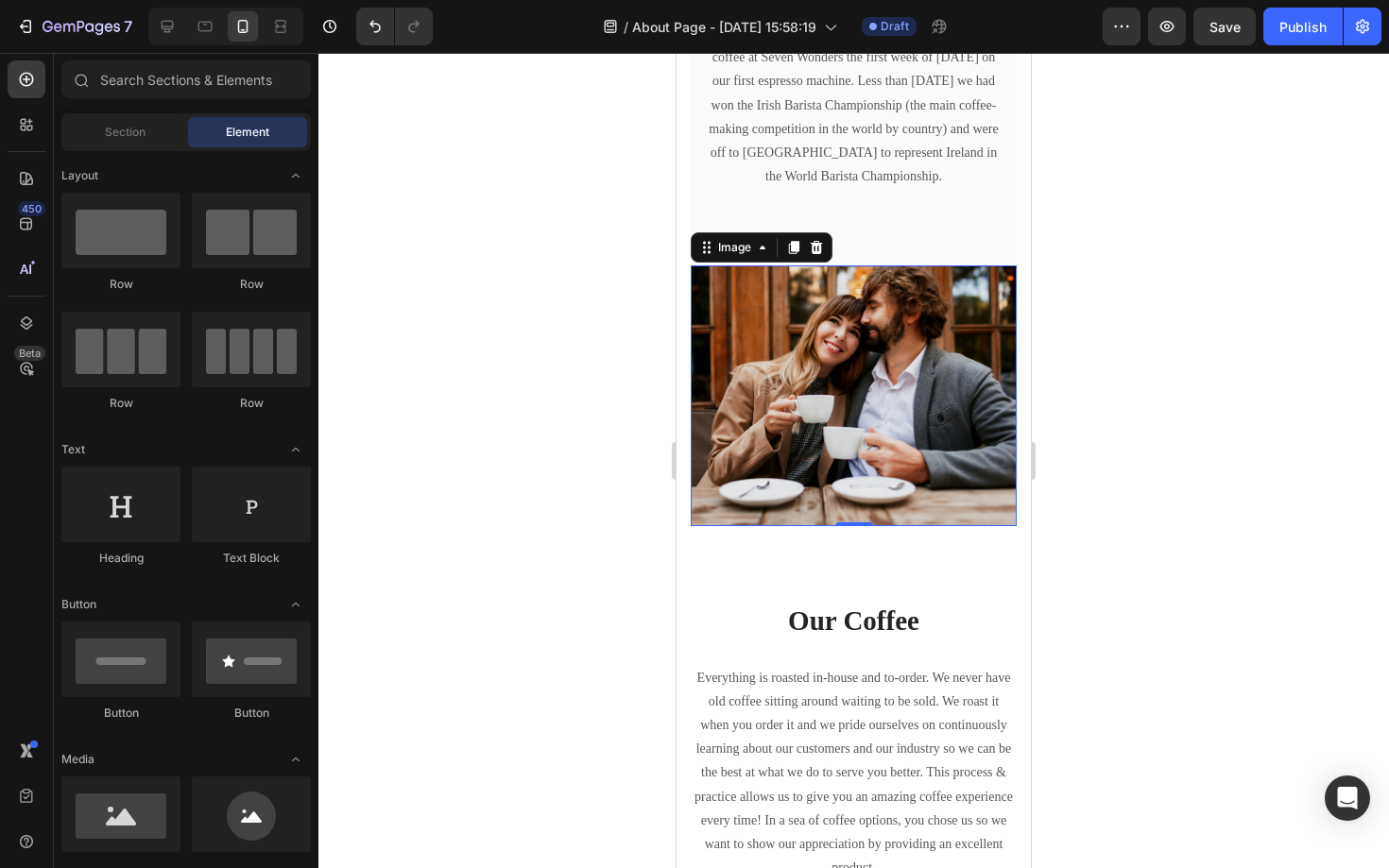
click at [840, 401] on img at bounding box center [853, 396] width 326 height 260
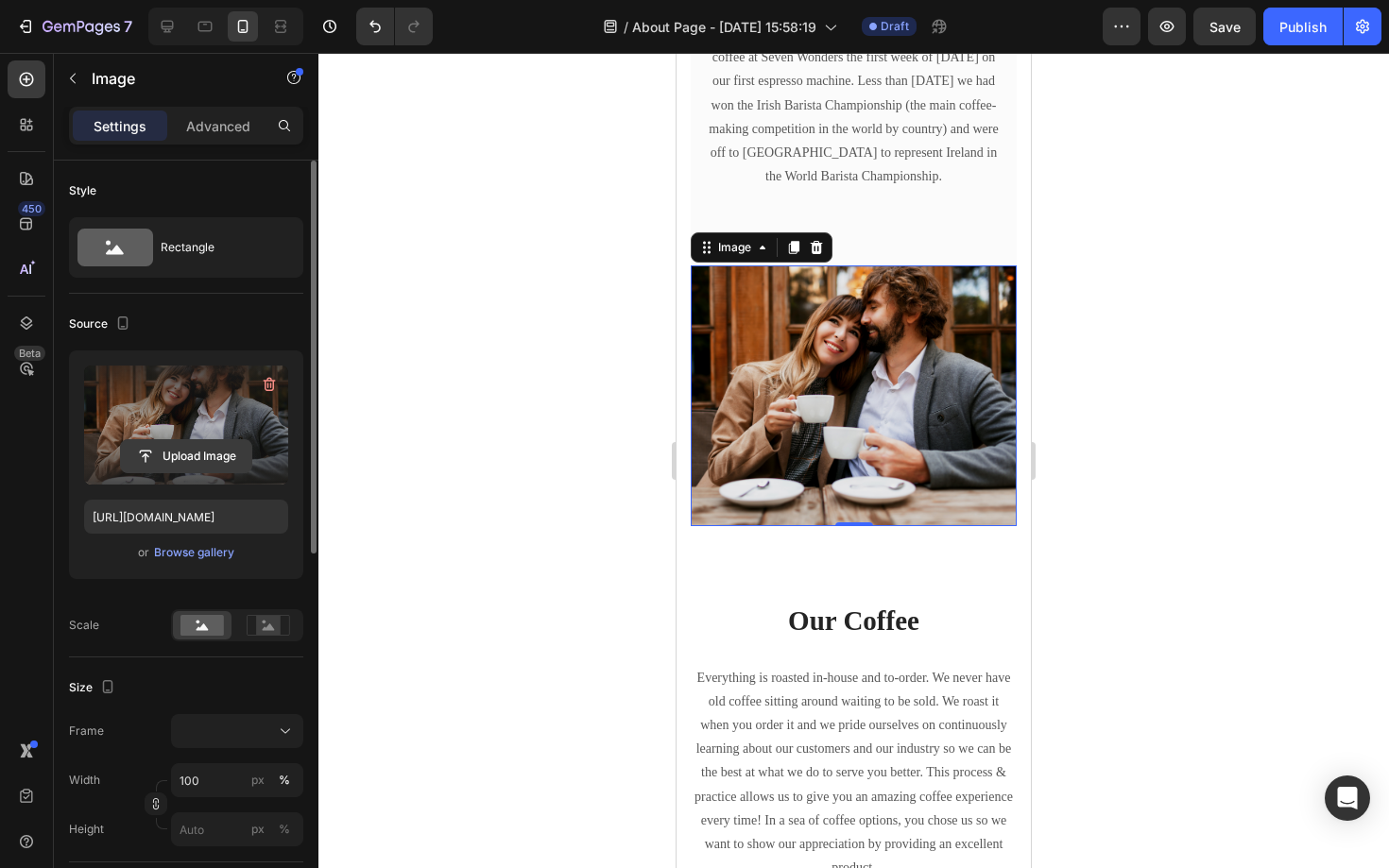
click at [198, 454] on input "file" at bounding box center [186, 456] width 130 height 32
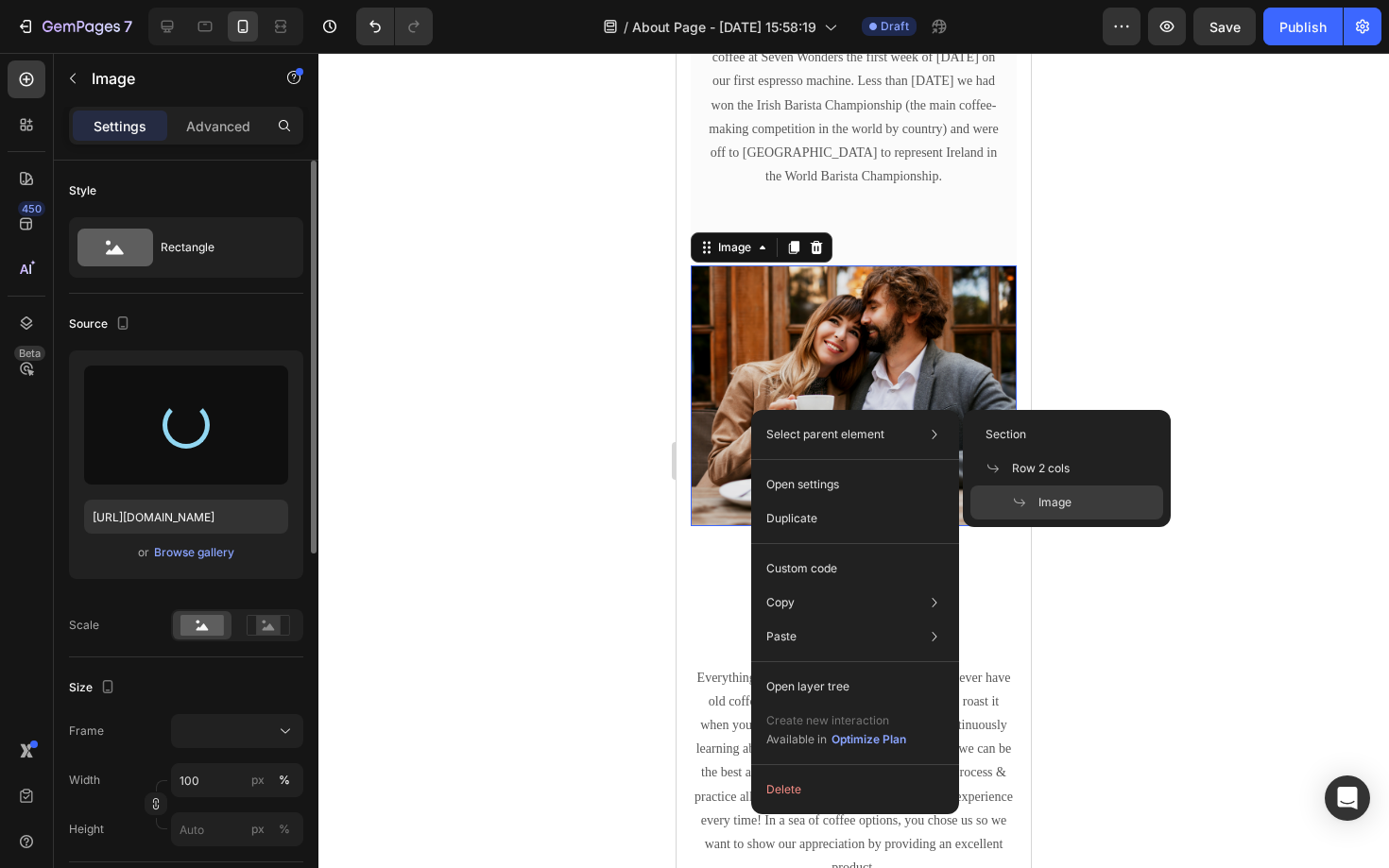
type input "https://cdn.shopify.com/s/files/1/0893/3923/2592/files/gempages_581043119517073…"
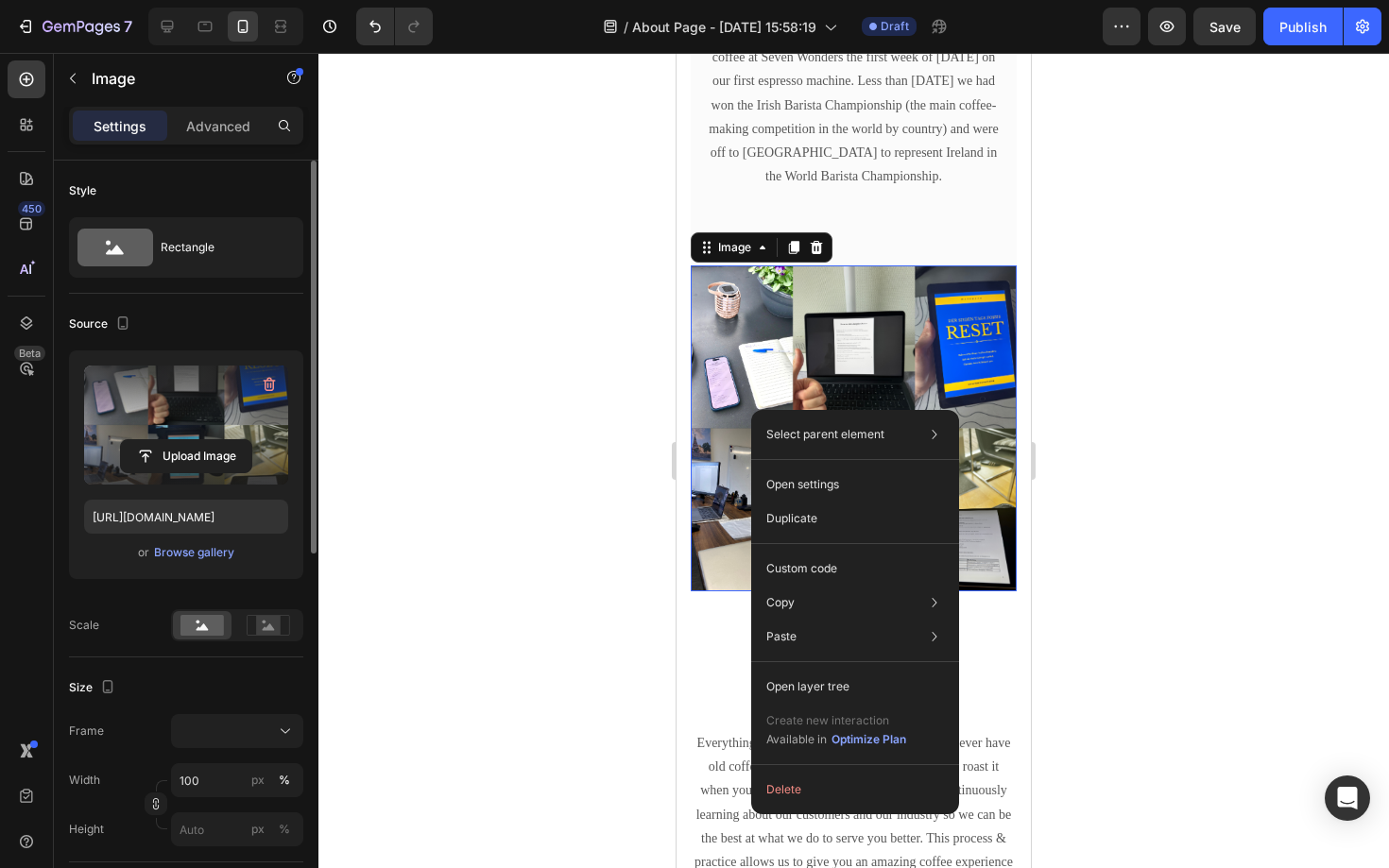
click at [1193, 285] on div at bounding box center [853, 460] width 1070 height 816
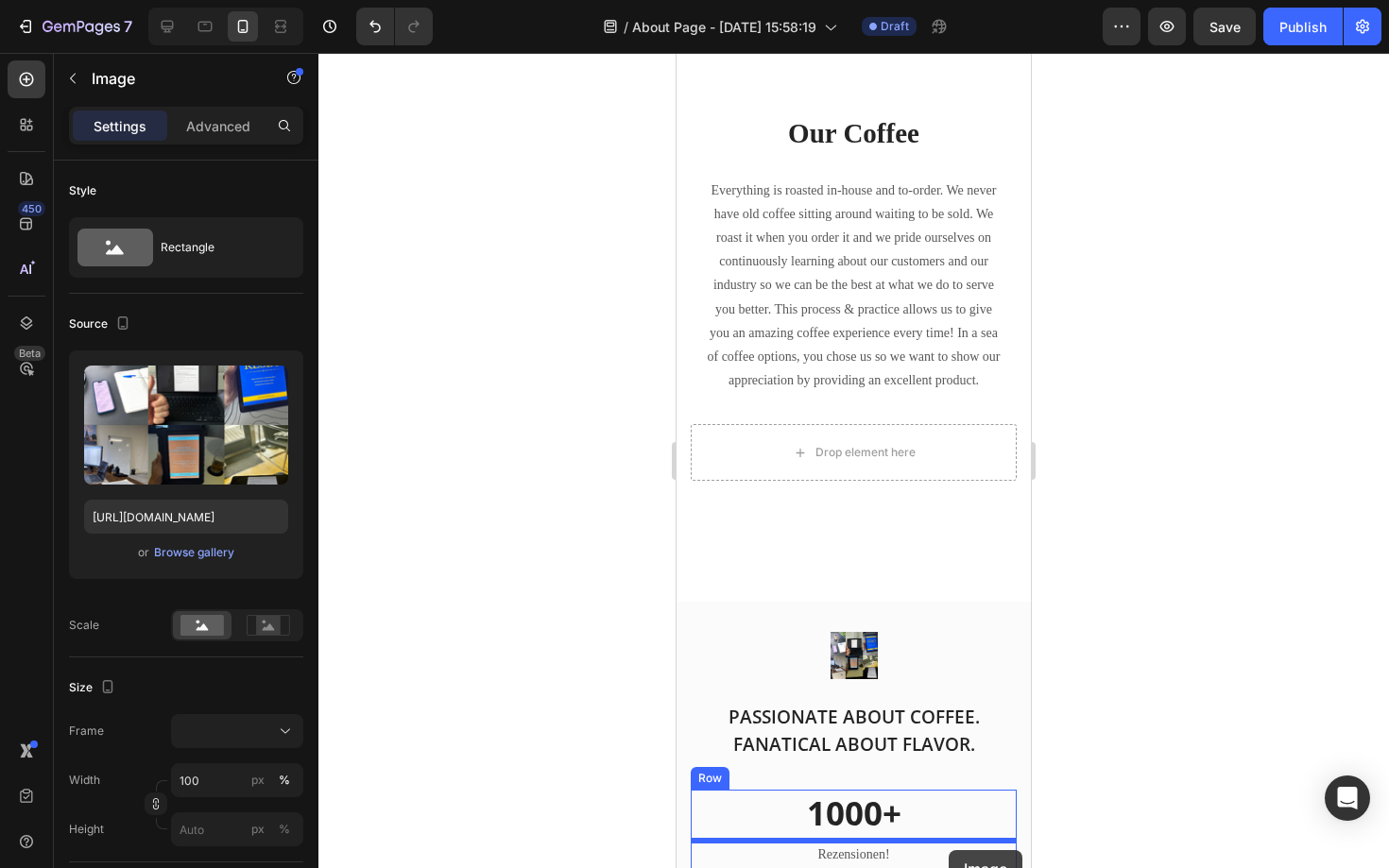
scroll to position [1591, 0]
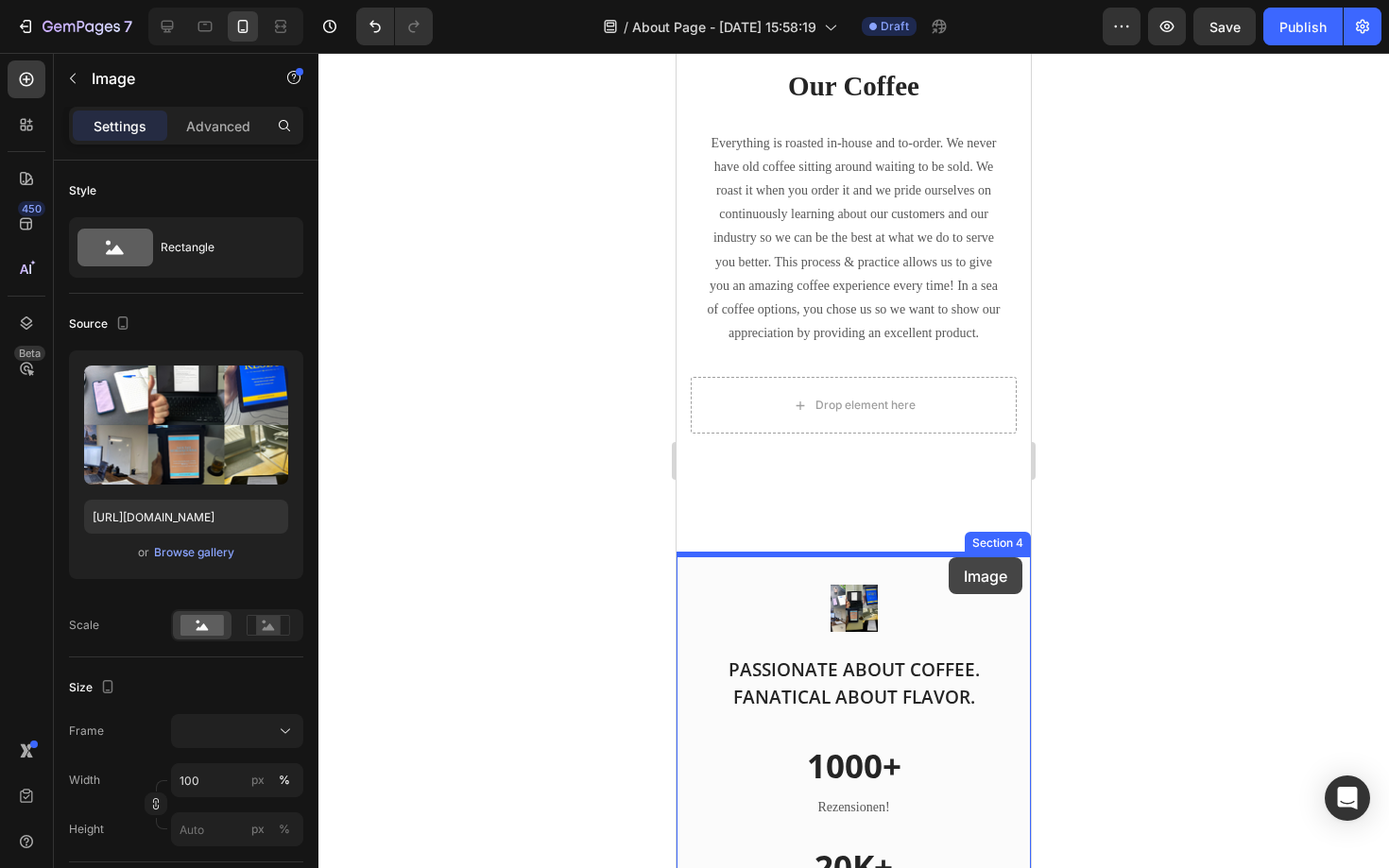
drag, startPoint x: 920, startPoint y: 303, endPoint x: 946, endPoint y: 557, distance: 255.3
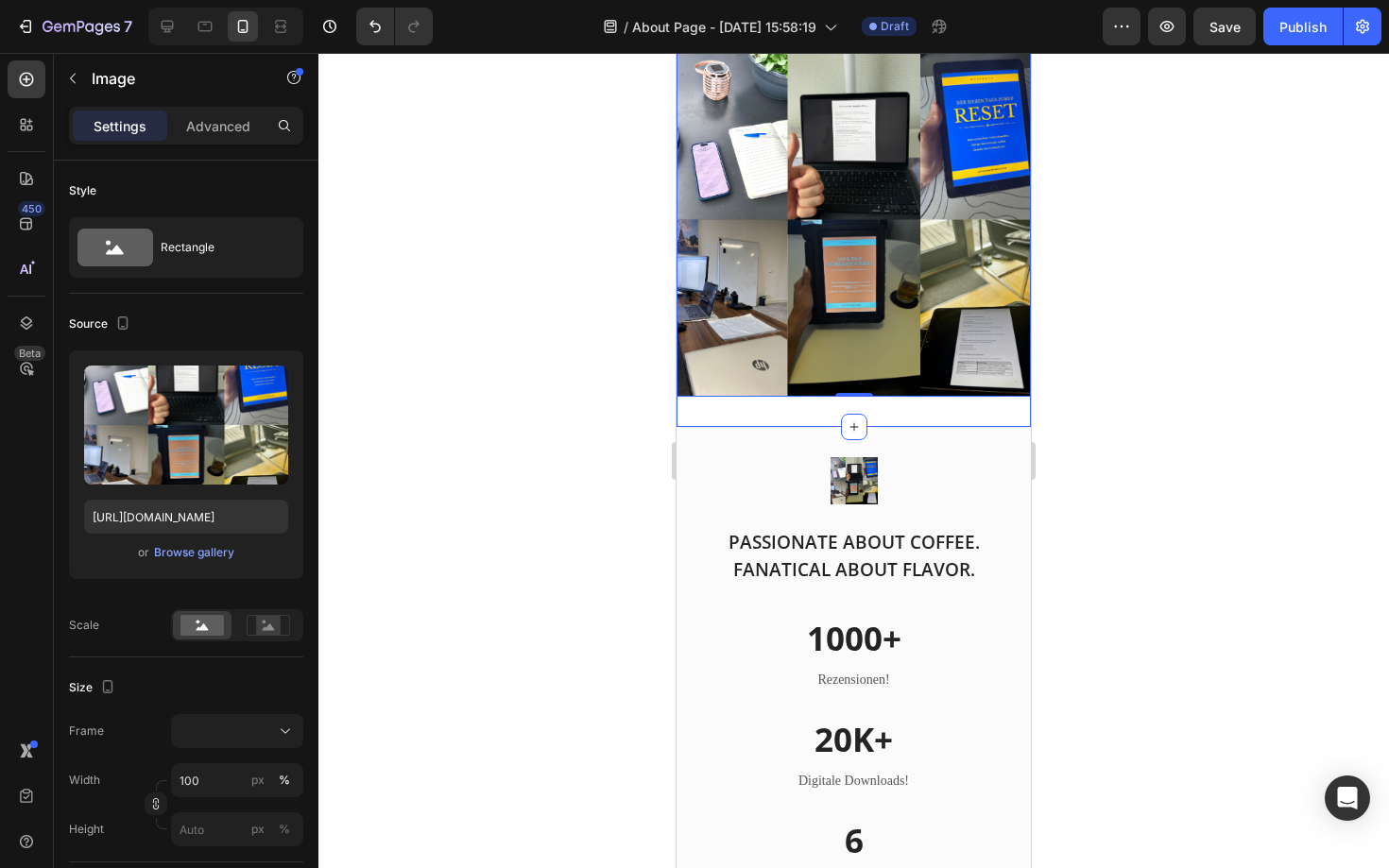
scroll to position [2241, 0]
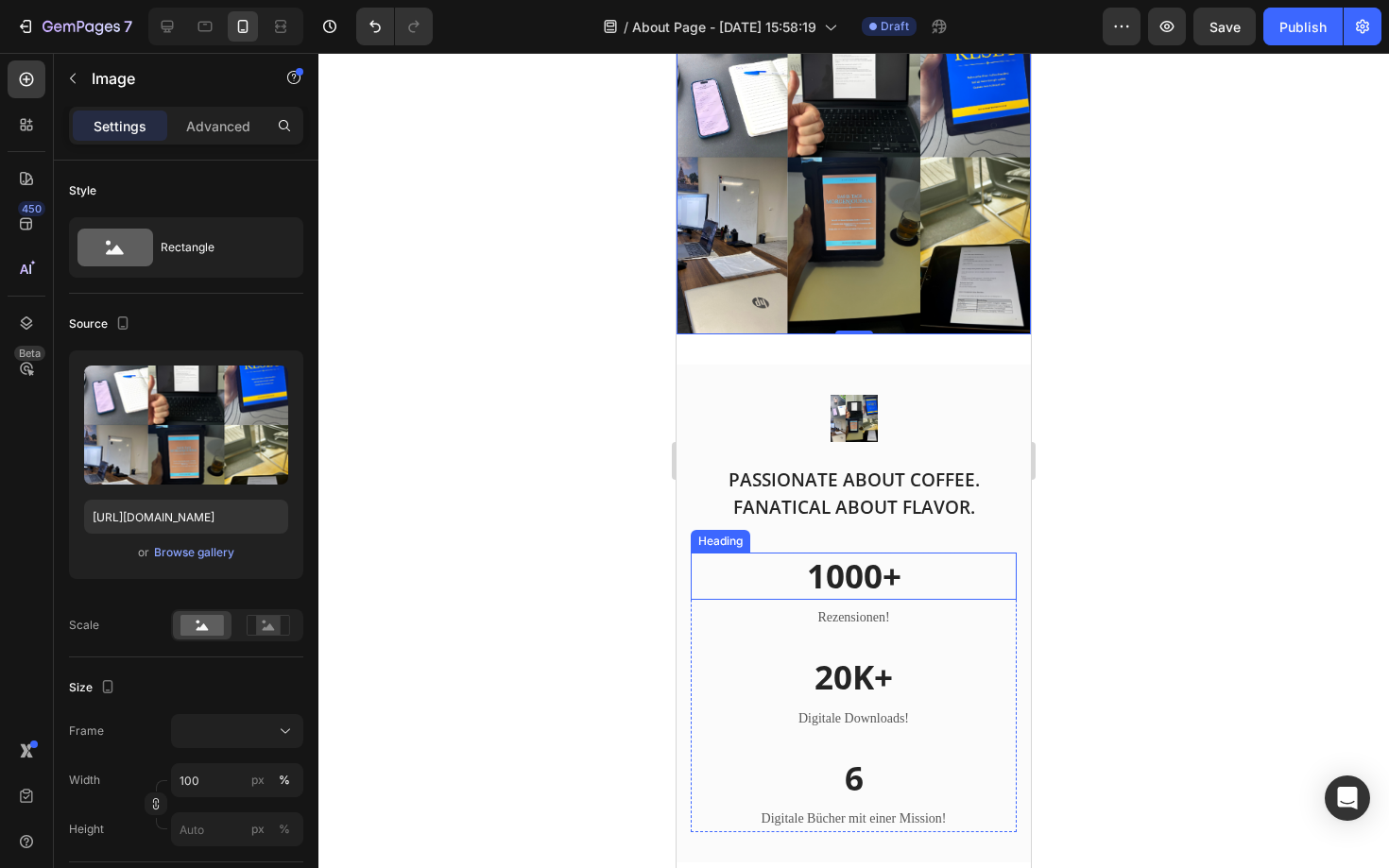
click at [955, 557] on h2 "1000+" at bounding box center [853, 576] width 326 height 48
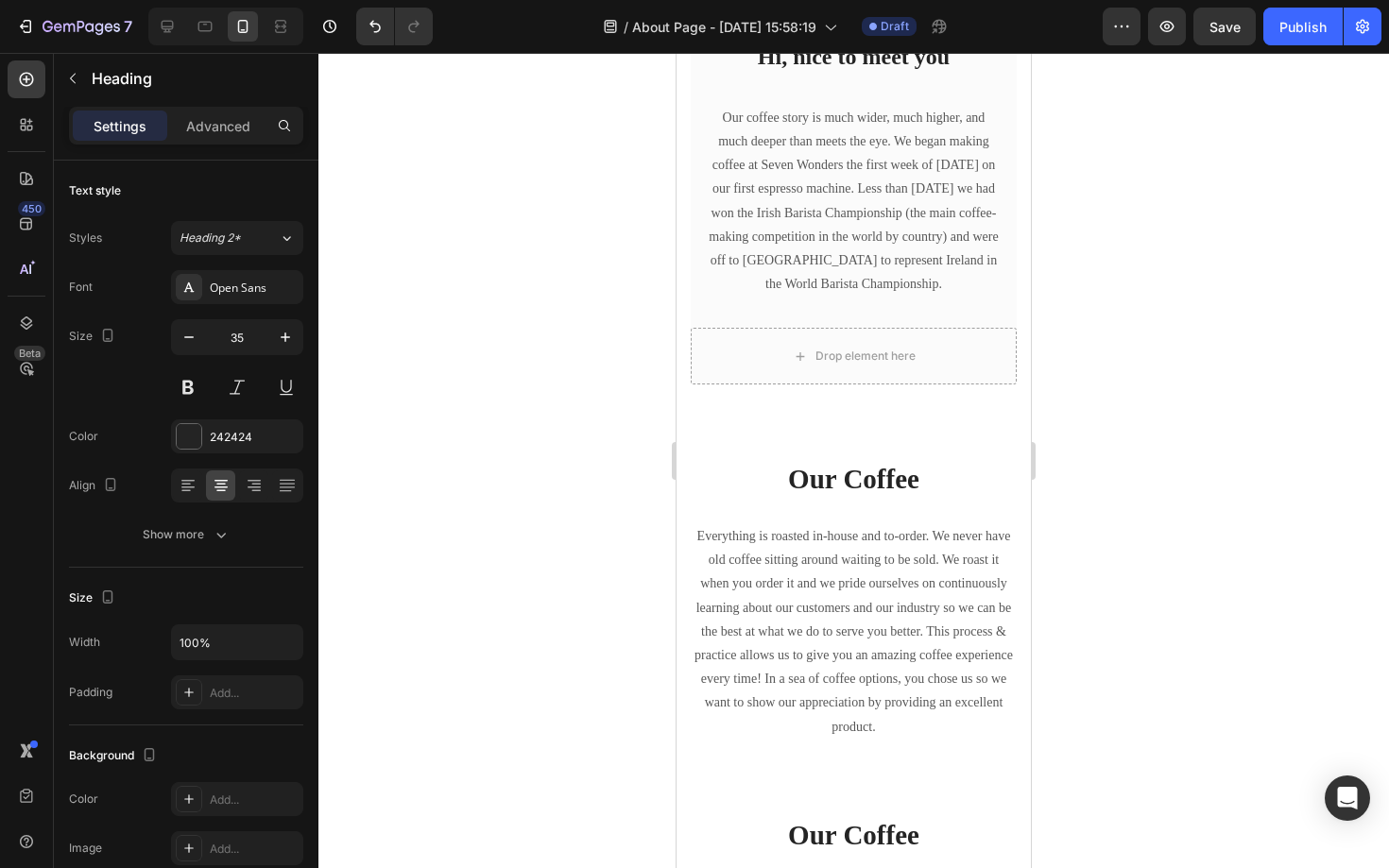
scroll to position [529, 0]
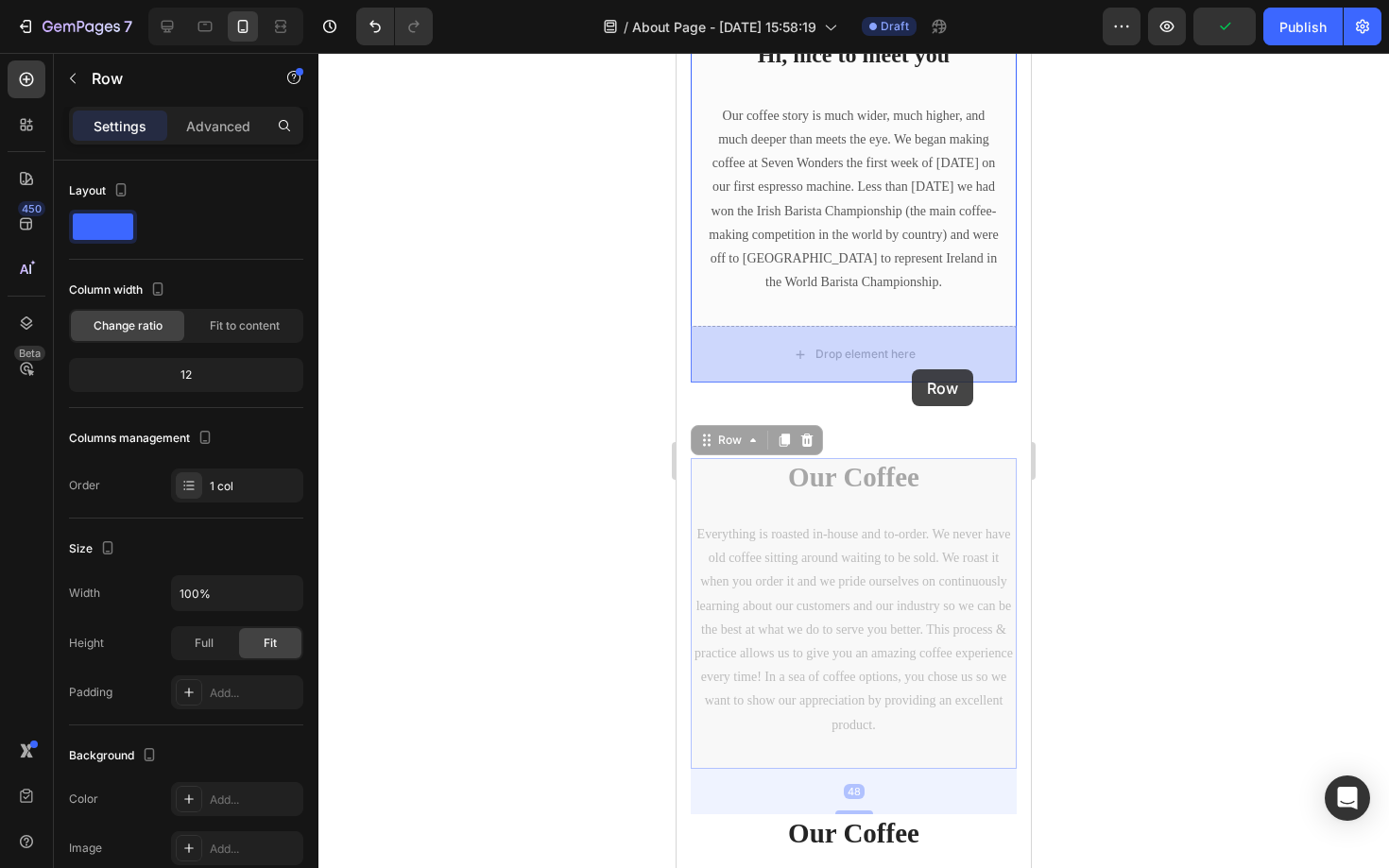
drag, startPoint x: 893, startPoint y: 501, endPoint x: 912, endPoint y: 370, distance: 132.4
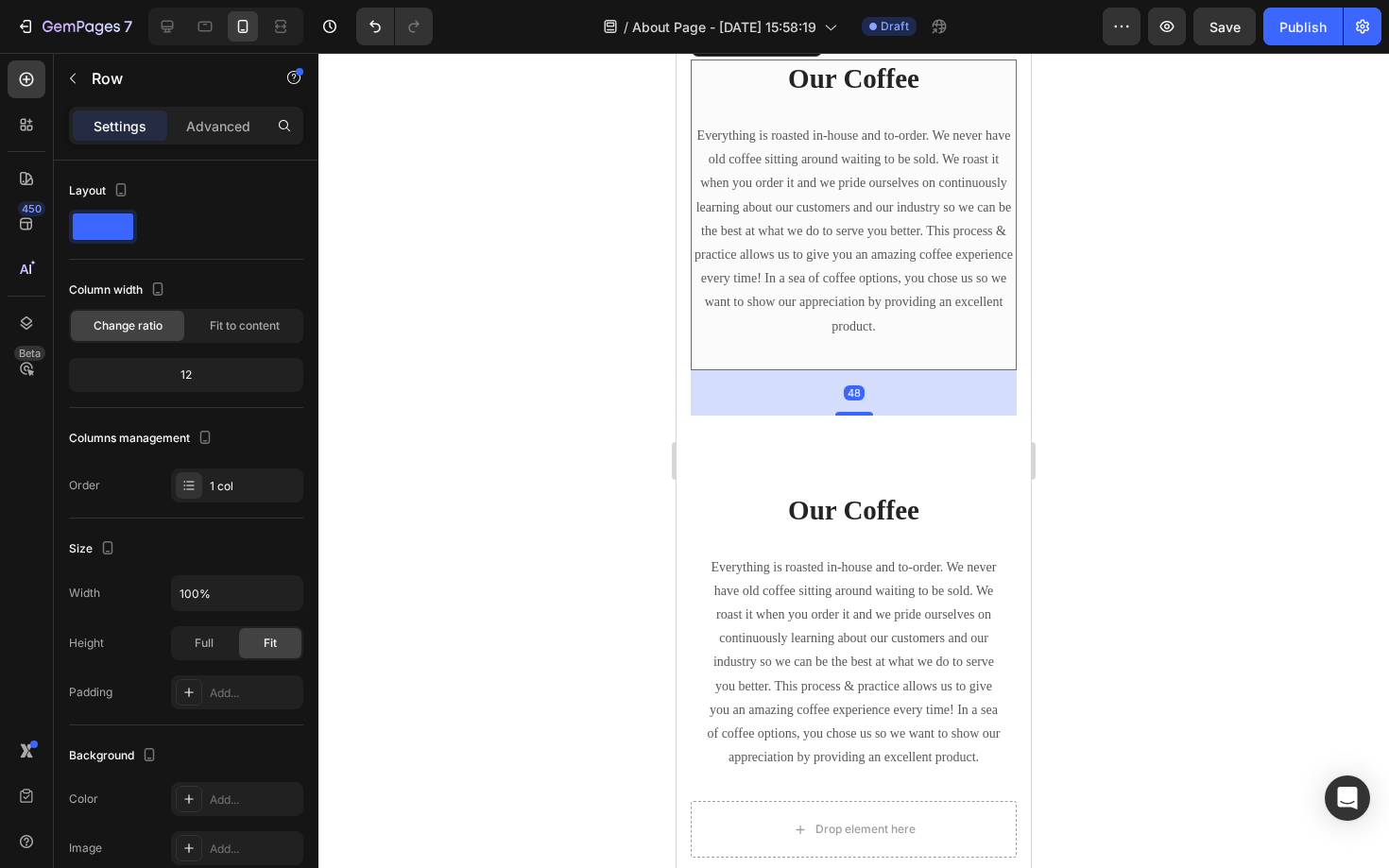
scroll to position [811, 0]
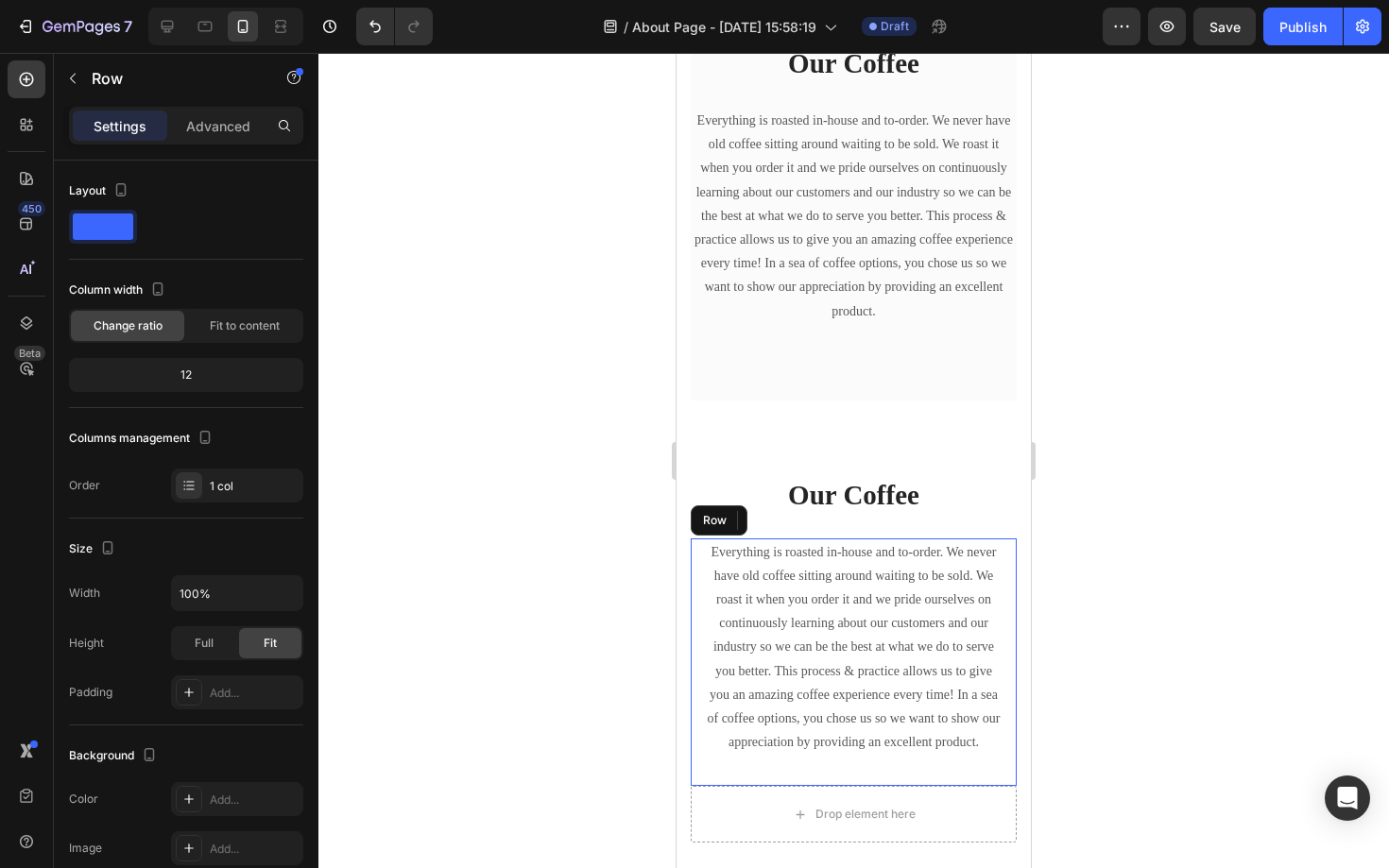
click at [701, 592] on div "Everything is roasted in-house and to-order. We never have old coffee sitting a…" at bounding box center [853, 663] width 326 height 249
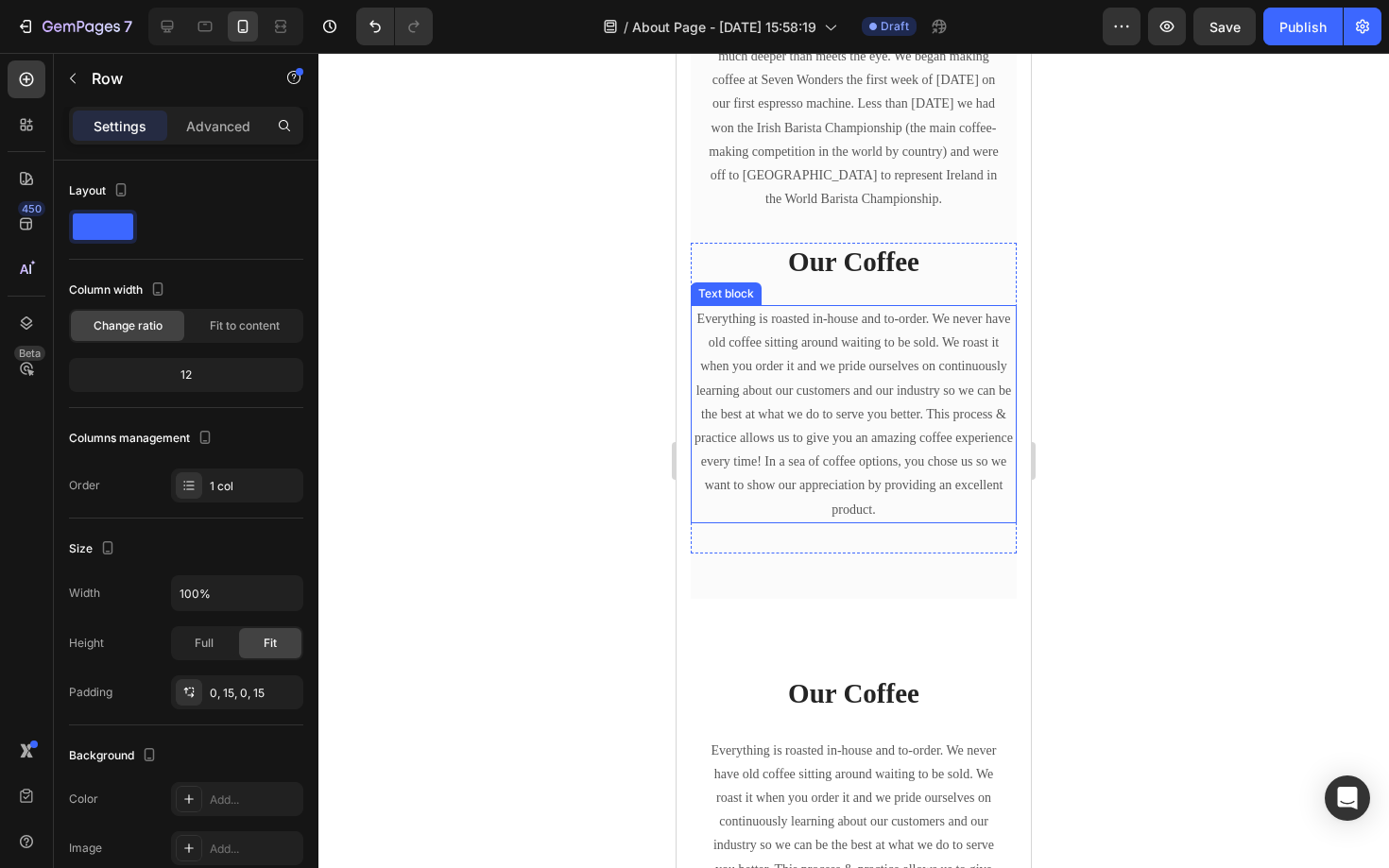
scroll to position [0, 0]
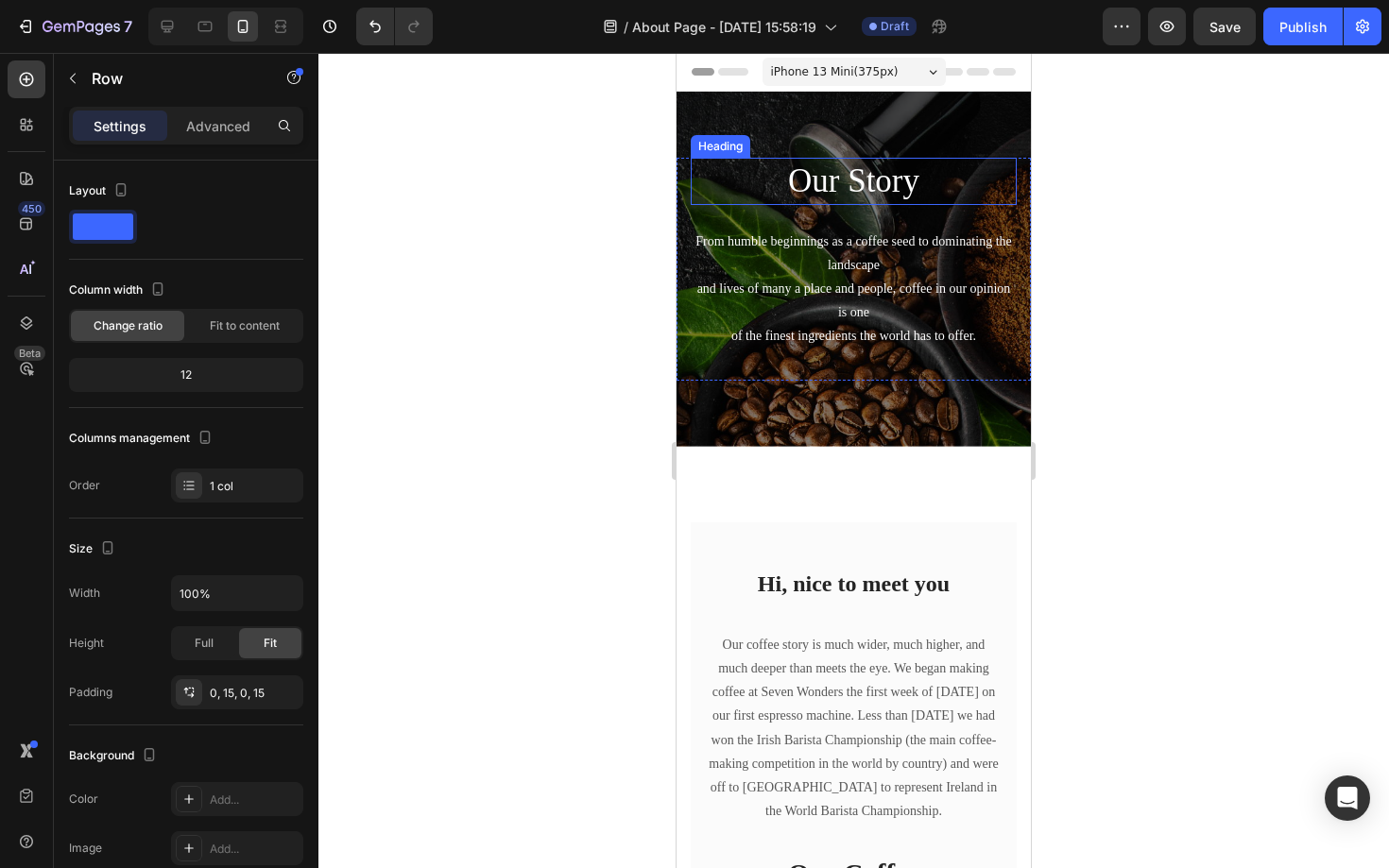
click at [891, 176] on p "Our Story" at bounding box center [852, 181] width 322 height 44
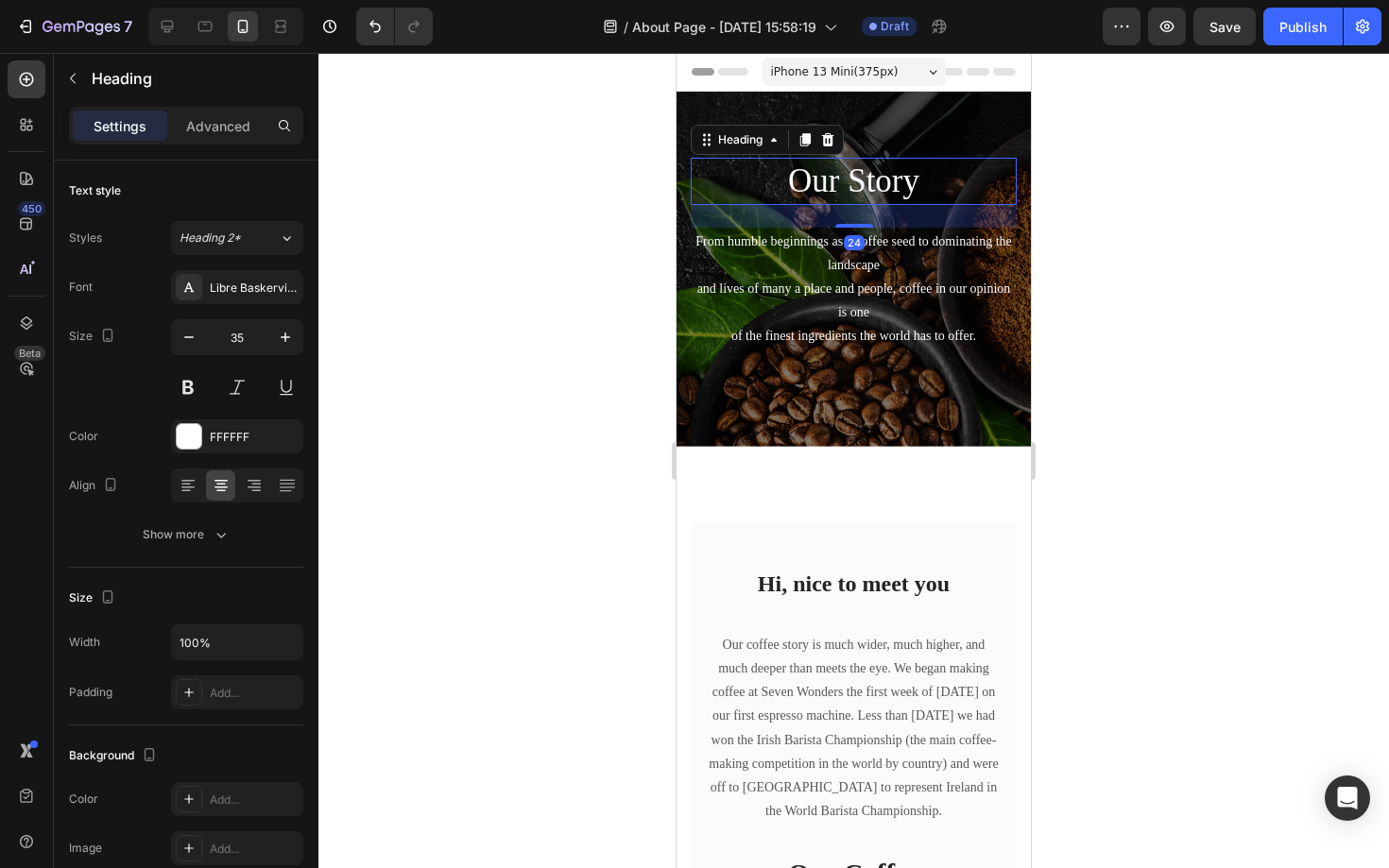
click at [891, 176] on p "Our Story" at bounding box center [852, 181] width 322 height 44
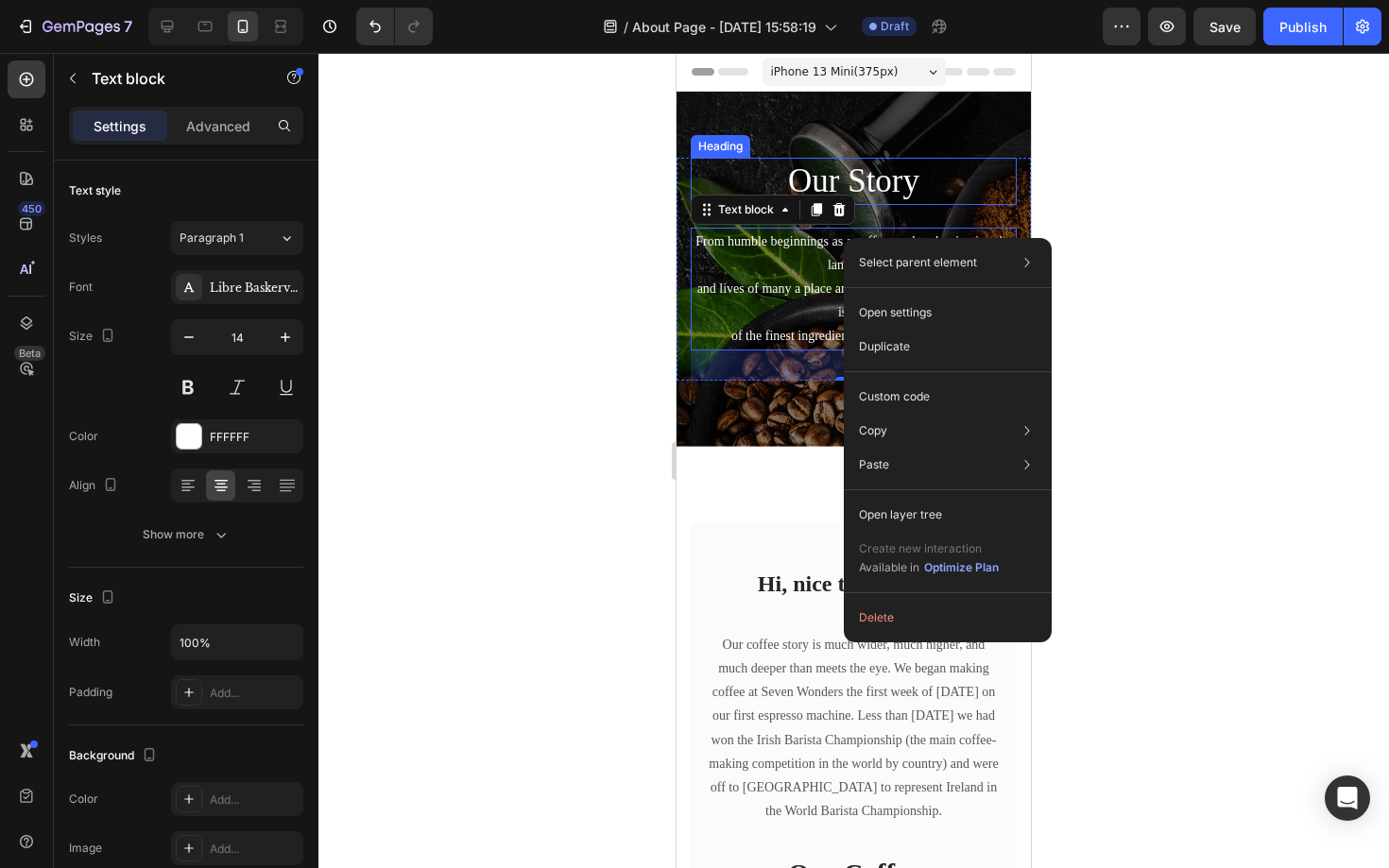
click at [860, 179] on p "Our Story" at bounding box center [852, 181] width 322 height 44
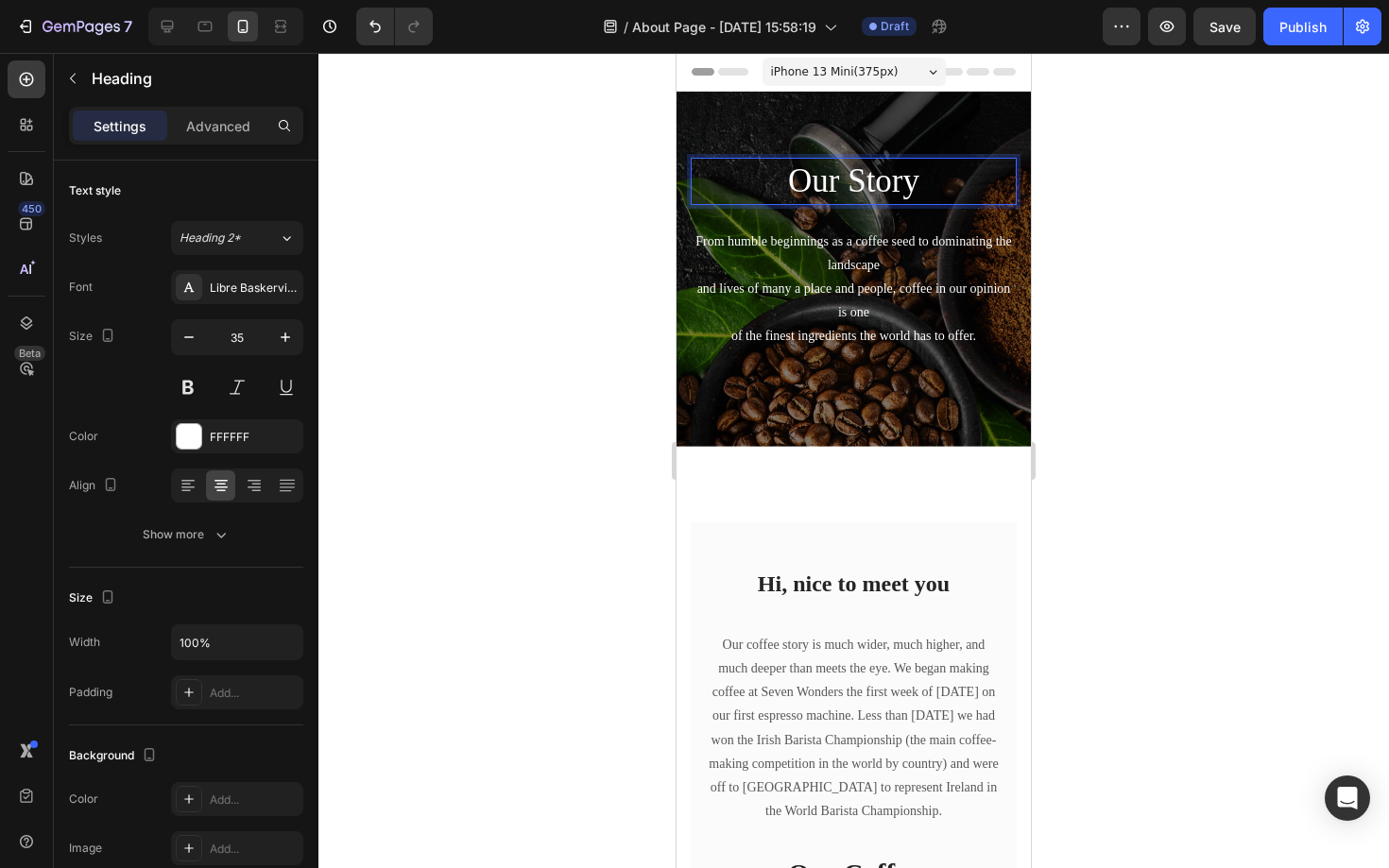
click at [860, 179] on p "Our Story" at bounding box center [852, 181] width 322 height 44
click at [573, 254] on div at bounding box center [853, 460] width 1070 height 816
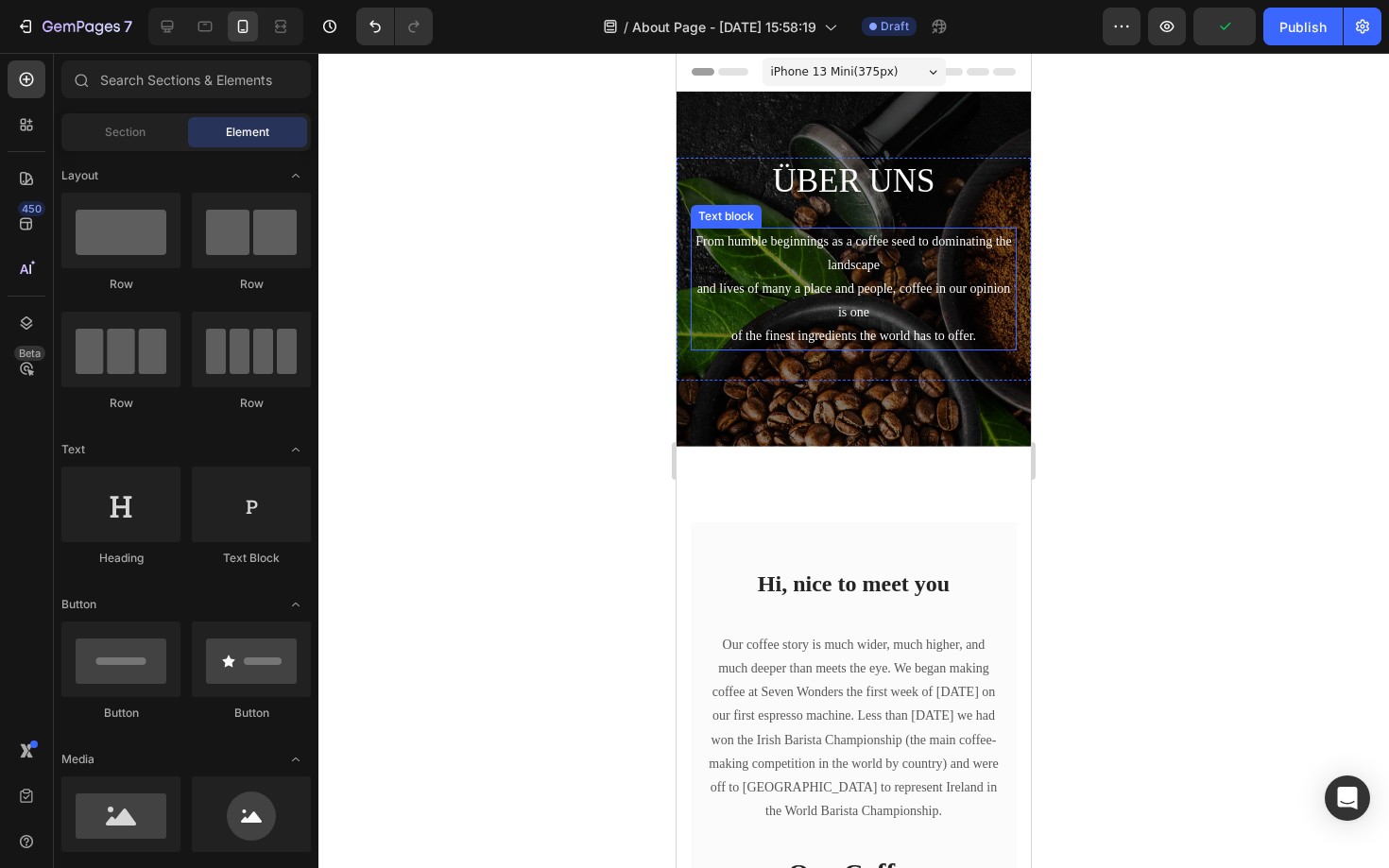
click at [845, 264] on p "From humble beginnings as a coffee seed to dominating the landscape and lives o…" at bounding box center [852, 289] width 322 height 119
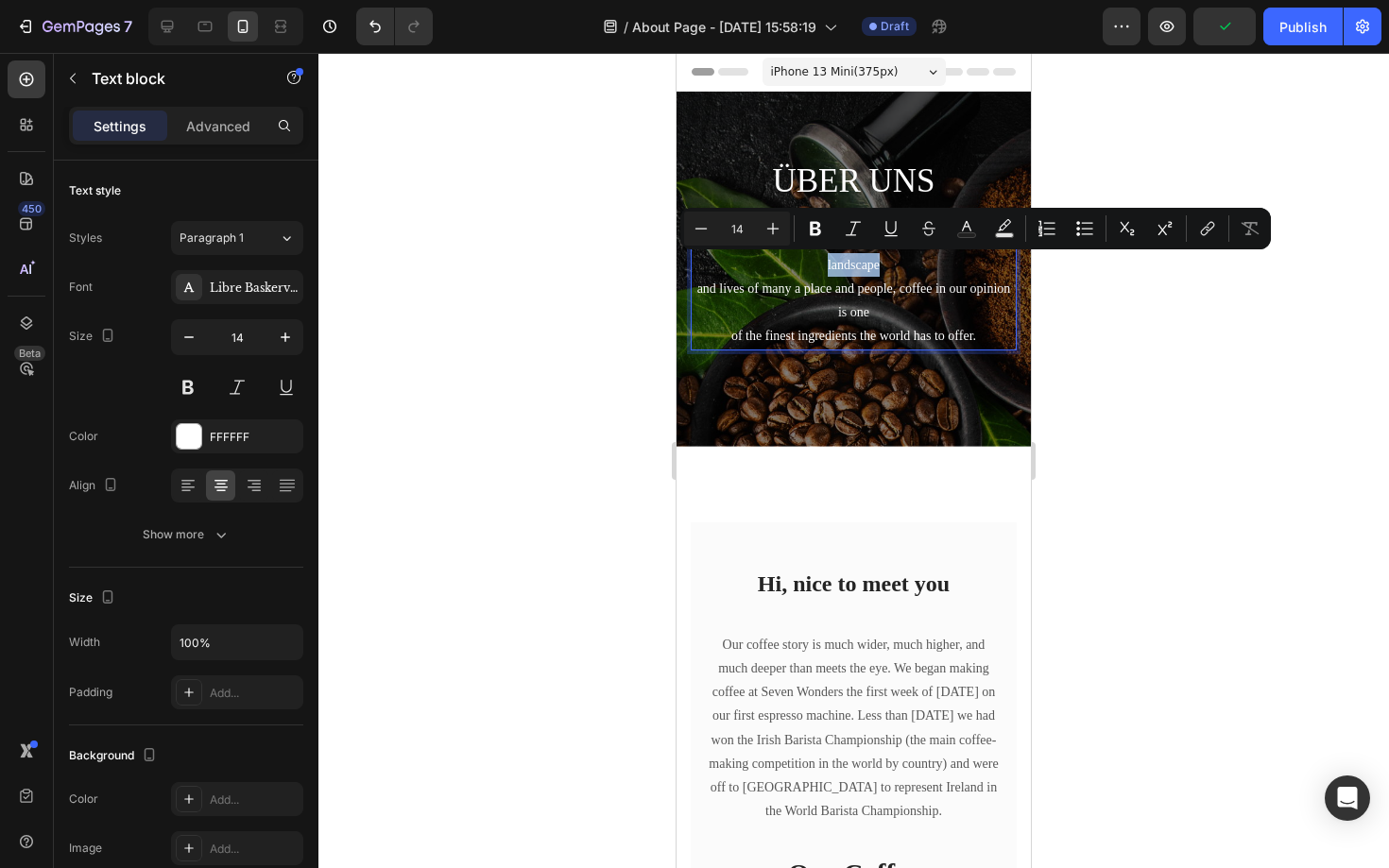
click at [735, 267] on p "From humble beginnings as a coffee seed to dominating the landscape and lives o…" at bounding box center [852, 289] width 322 height 119
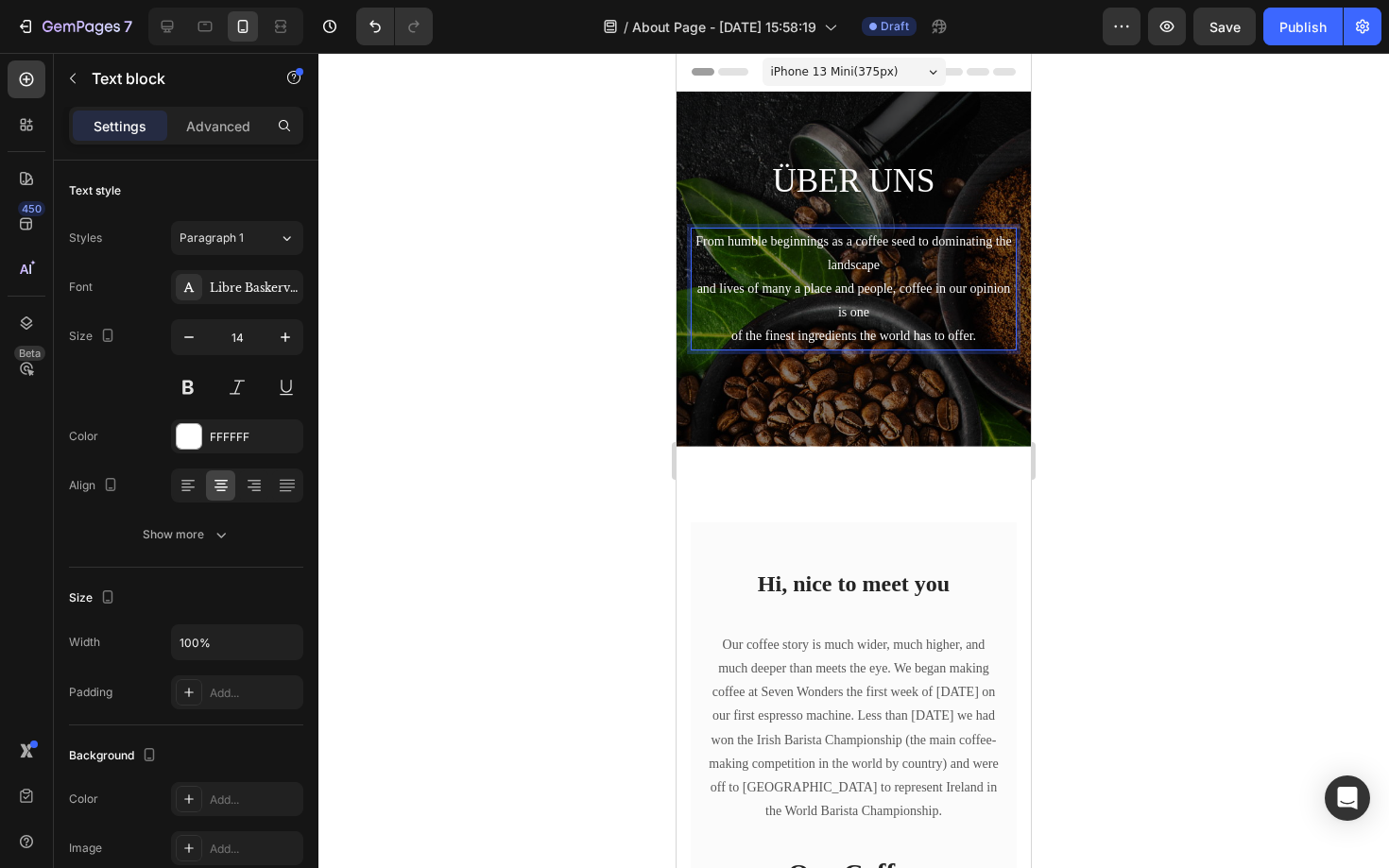
click at [700, 238] on p "From humble beginnings as a coffee seed to dominating the landscape and lives o…" at bounding box center [852, 289] width 322 height 119
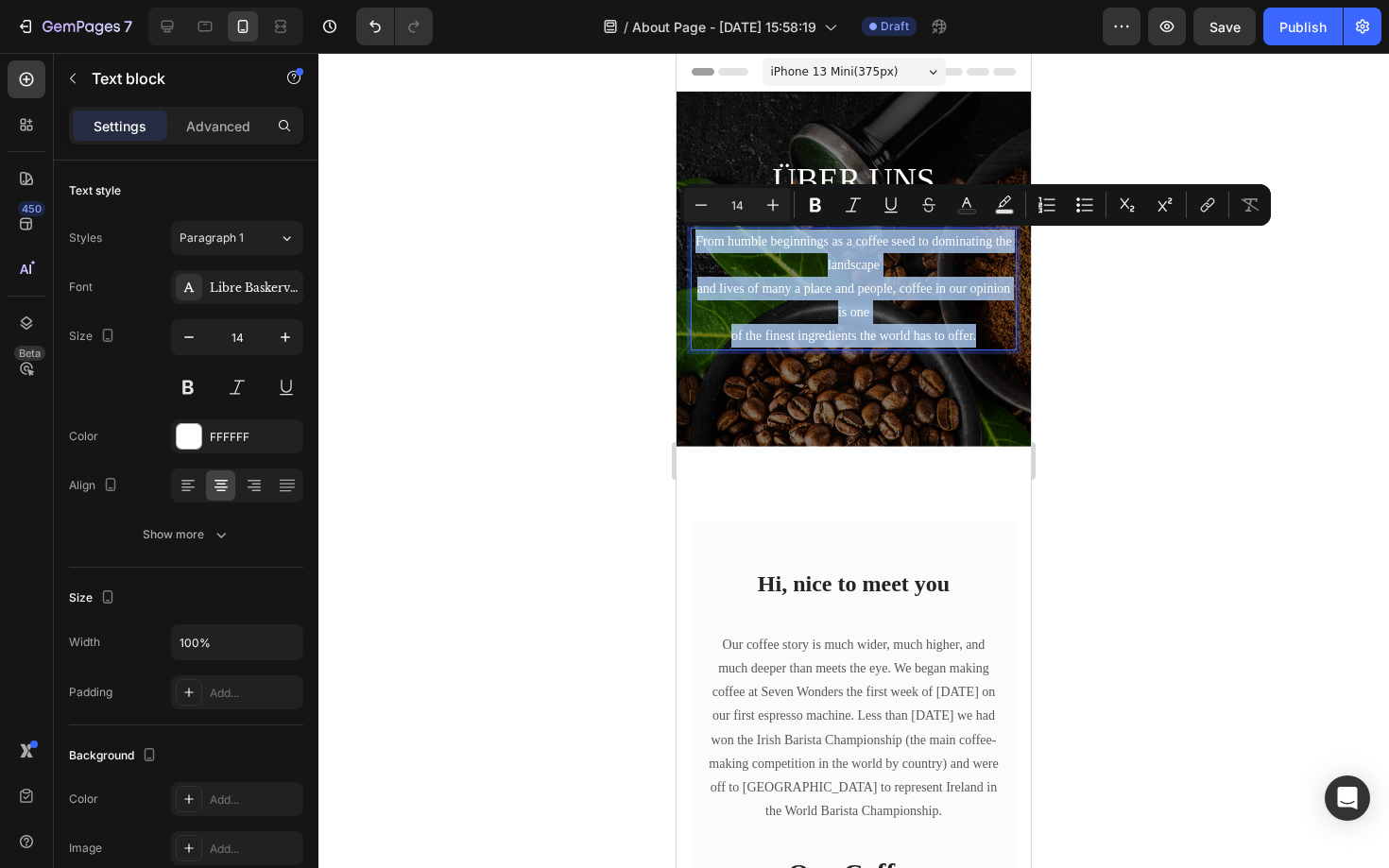
drag, startPoint x: 700, startPoint y: 238, endPoint x: 980, endPoint y: 331, distance: 295.0
click at [980, 331] on p "From humble beginnings as a coffee seed to dominating the landscape and lives o…" at bounding box center [852, 289] width 322 height 119
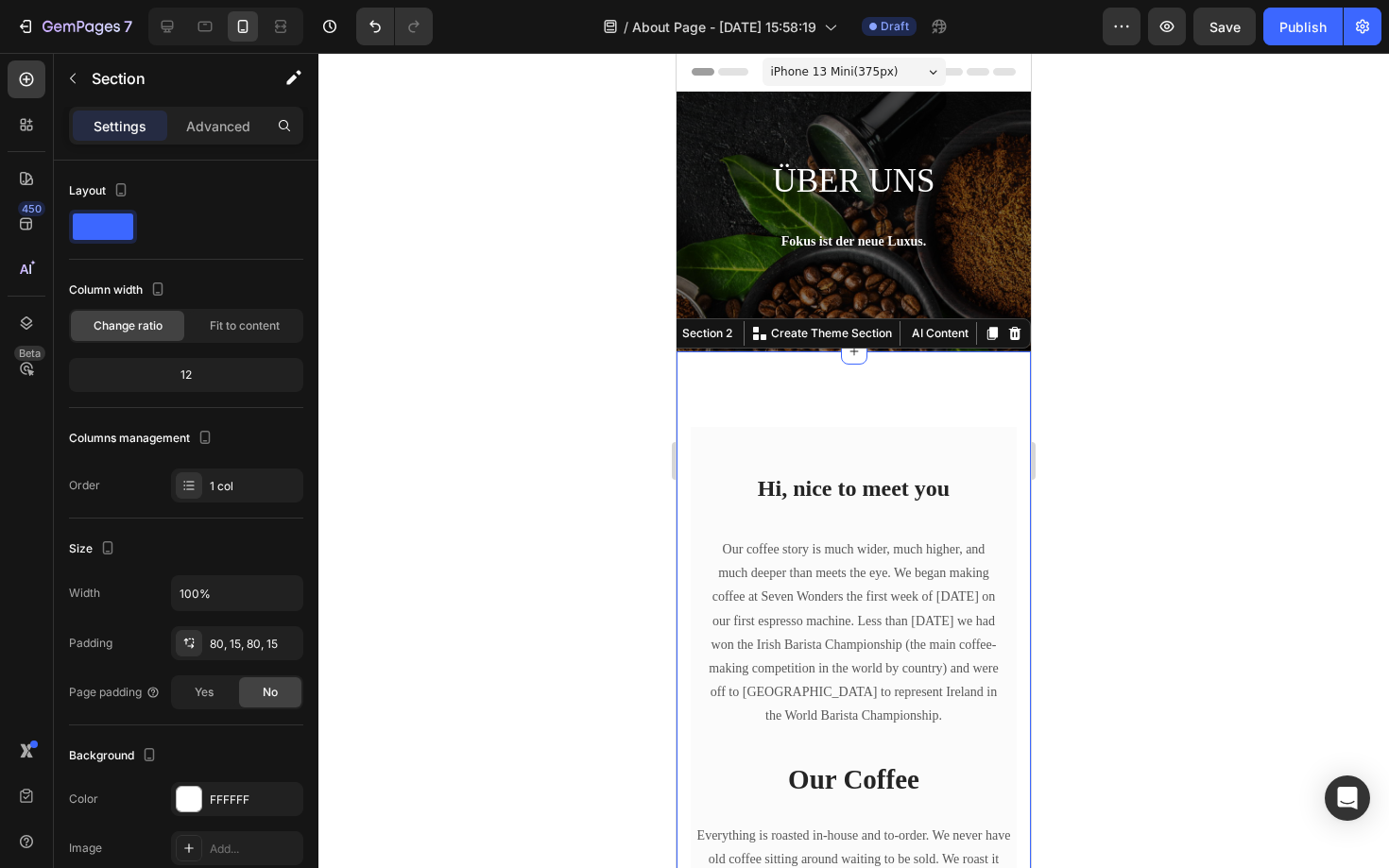
click at [879, 404] on div "Our Coffee Heading Everything is roasted in-house and to-order. We never have o…" at bounding box center [853, 772] width 354 height 840
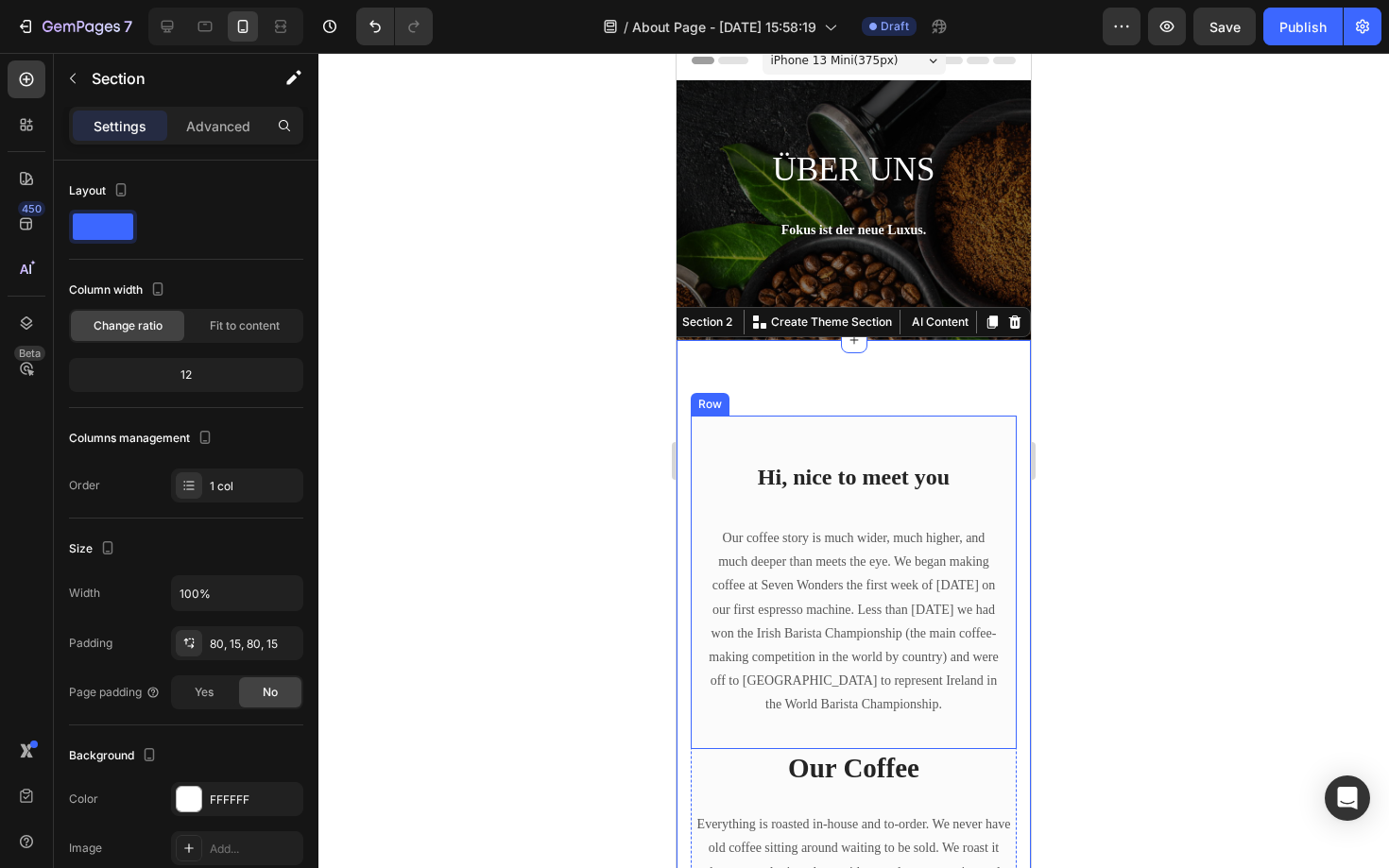
click at [1189, 400] on div at bounding box center [853, 460] width 1070 height 816
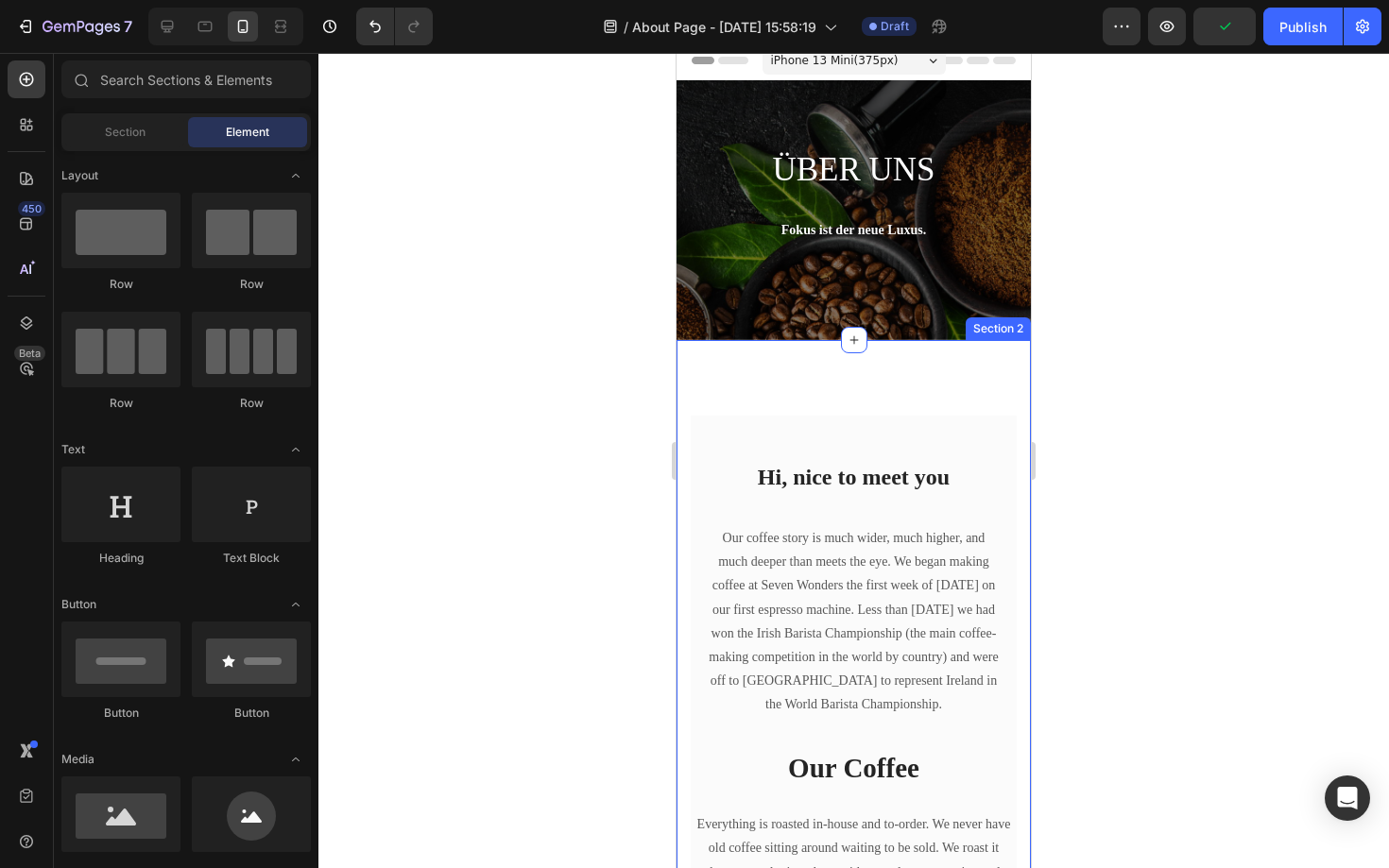
click at [938, 390] on div "Our Coffee Heading Everything is roasted in-house and to-order. We never have o…" at bounding box center [853, 760] width 354 height 840
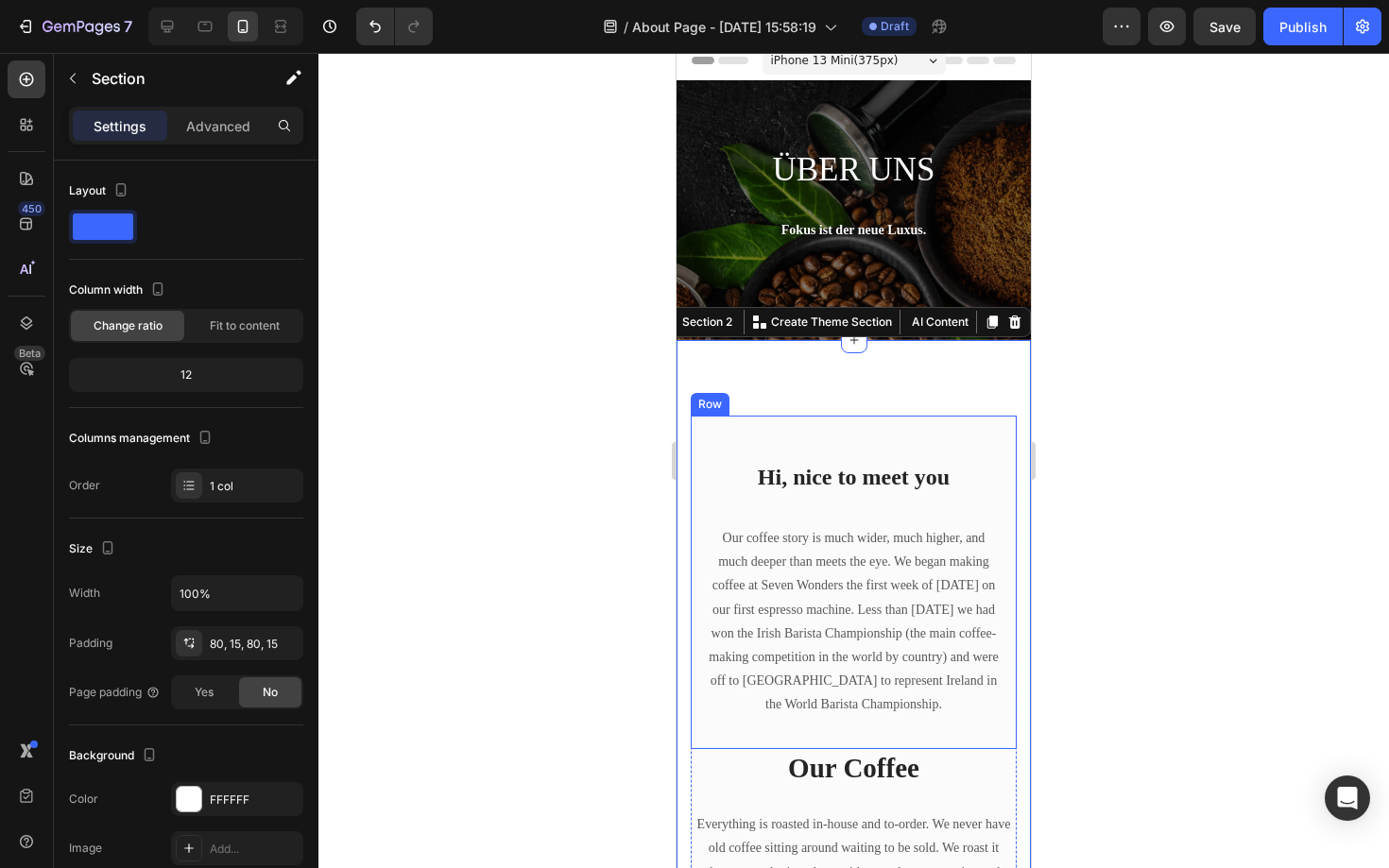
click at [781, 451] on div "Hi, nice to meet you Heading Our coffee story is much wider, much higher, and m…" at bounding box center [853, 582] width 326 height 333
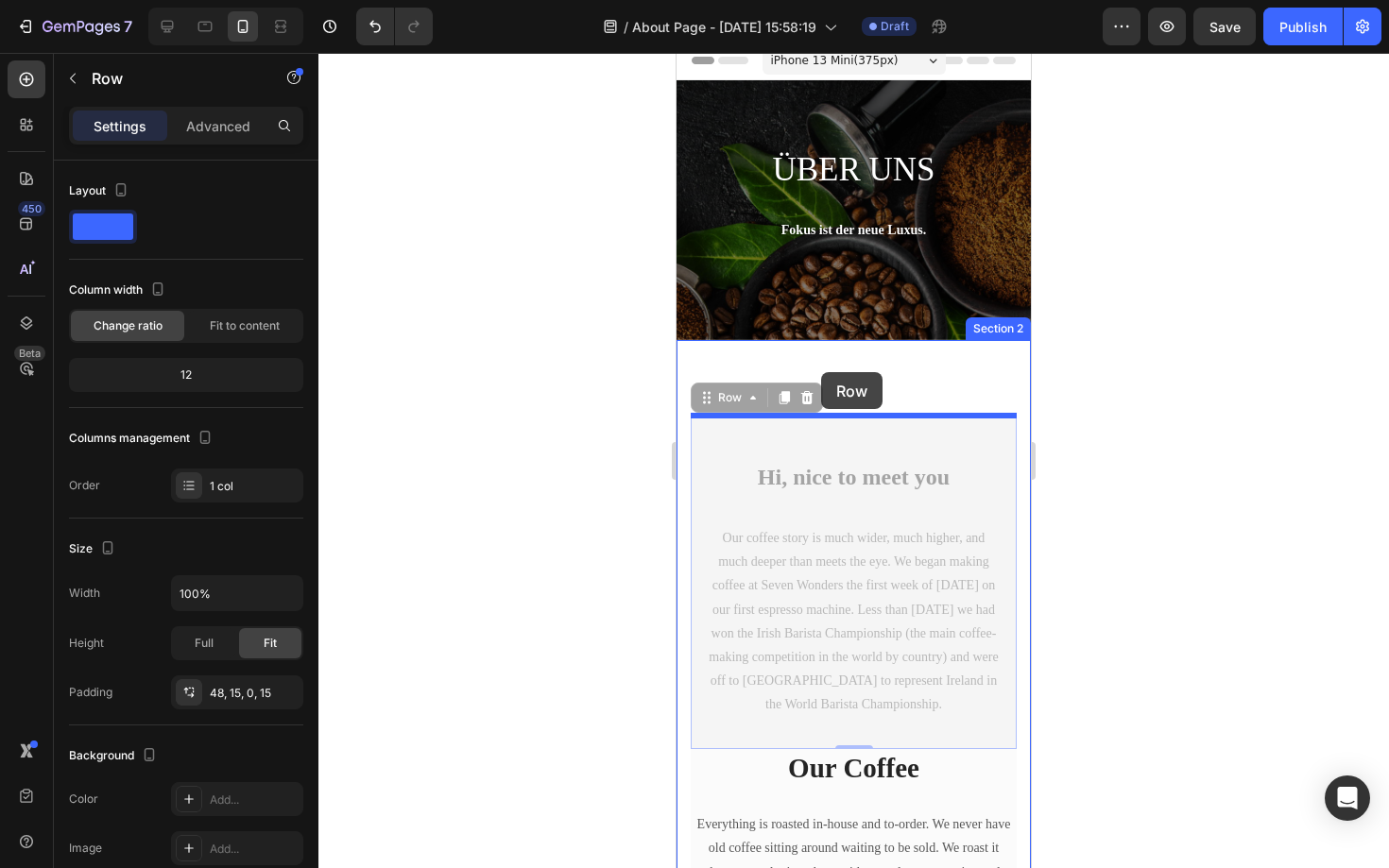
drag, startPoint x: 816, startPoint y: 445, endPoint x: 821, endPoint y: 373, distance: 72.2
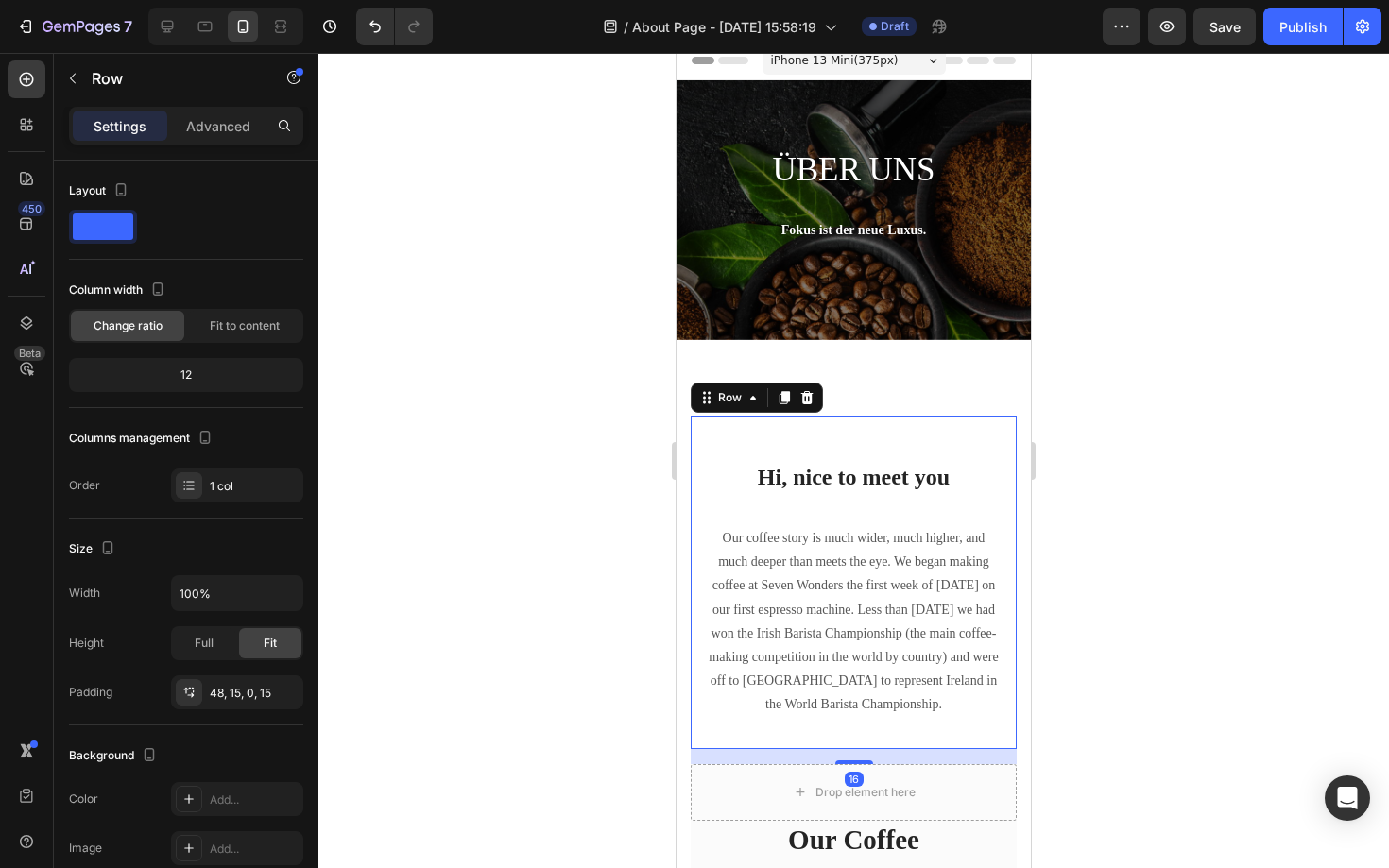
click at [890, 447] on div "Hi, nice to meet you Heading Our coffee story is much wider, much higher, and m…" at bounding box center [853, 582] width 326 height 333
click at [1141, 431] on div at bounding box center [853, 460] width 1070 height 816
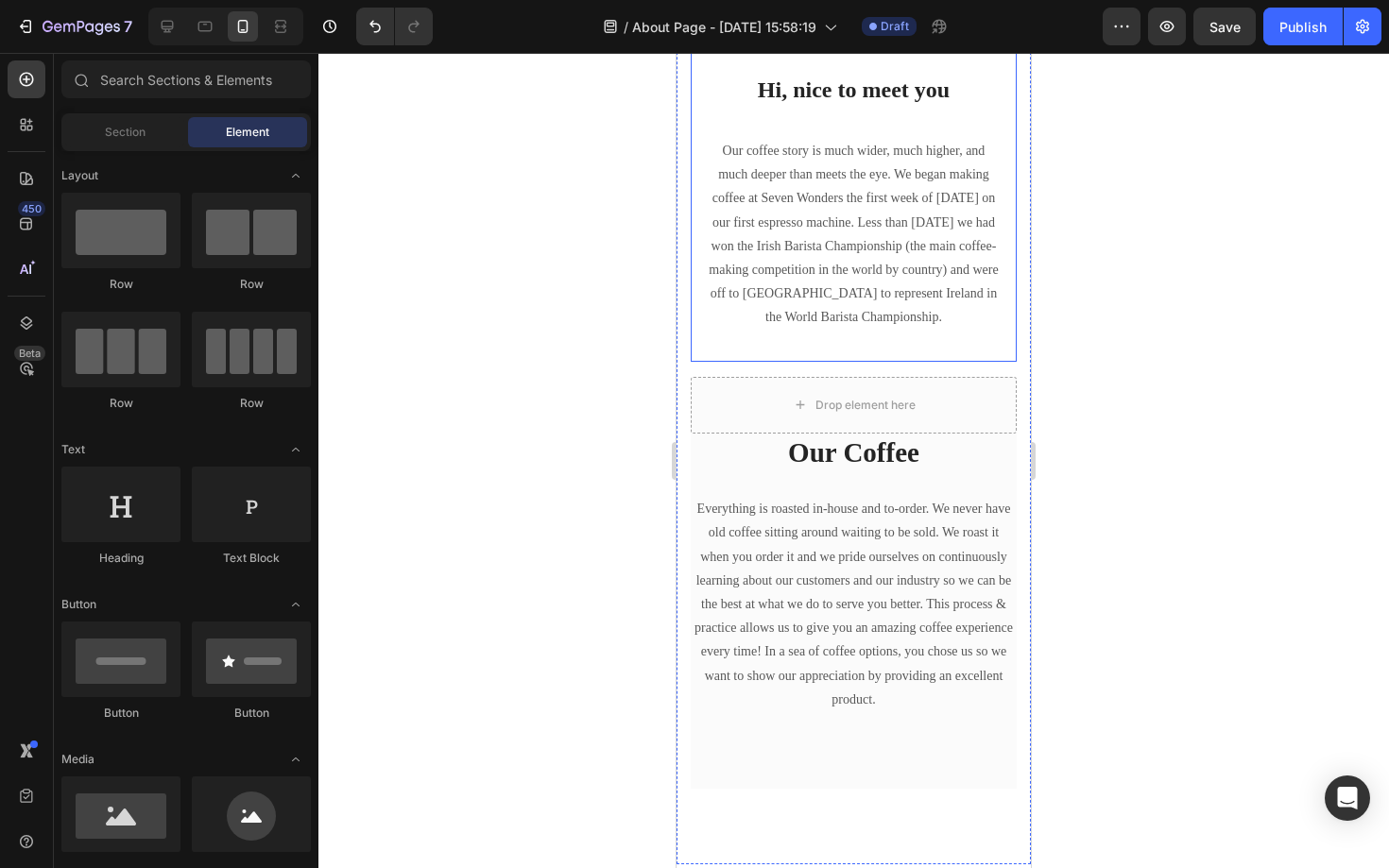
scroll to position [443, 0]
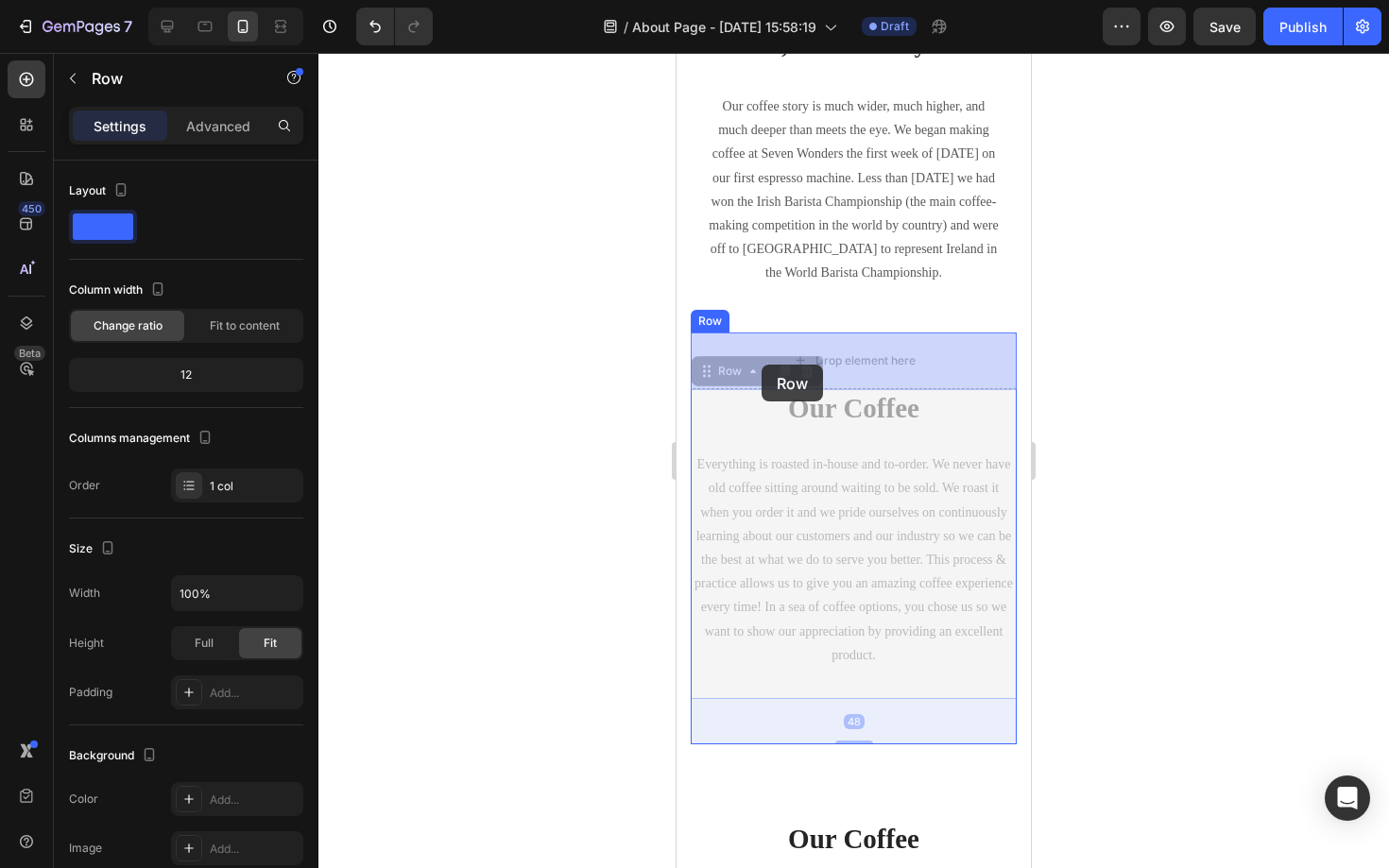
drag, startPoint x: 758, startPoint y: 430, endPoint x: 761, endPoint y: 365, distance: 65.1
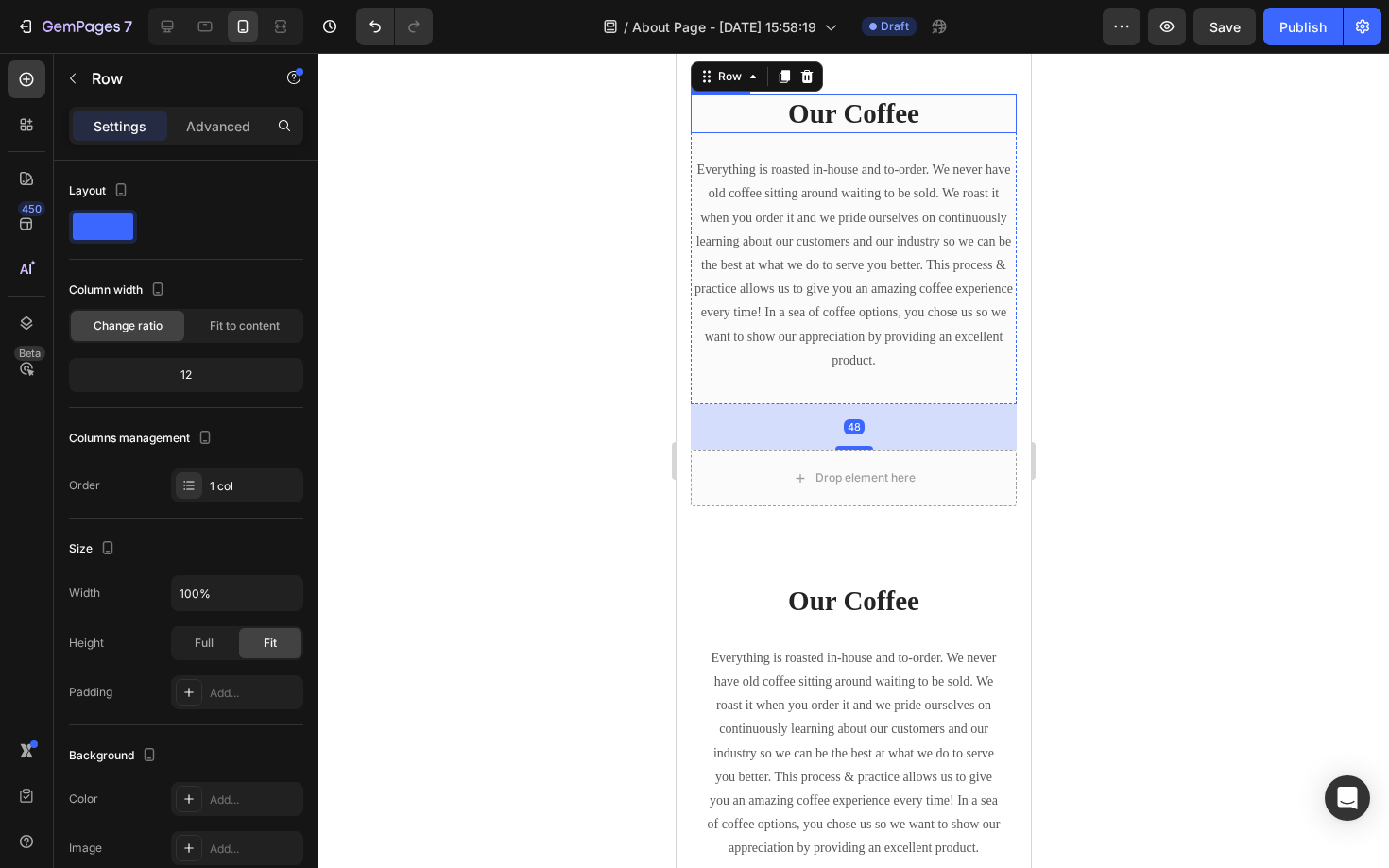
scroll to position [743, 0]
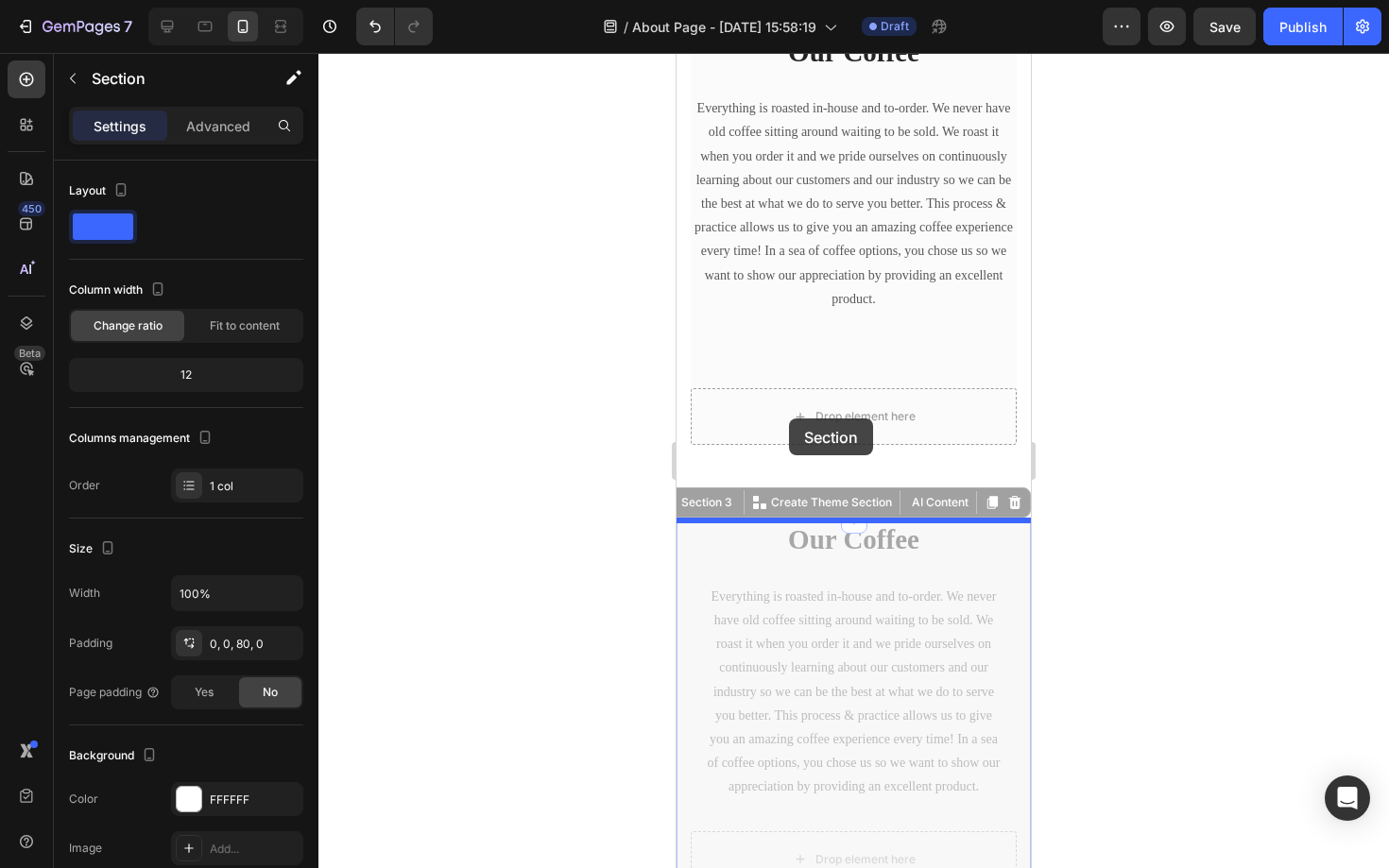
drag, startPoint x: 723, startPoint y: 573, endPoint x: 784, endPoint y: 423, distance: 161.9
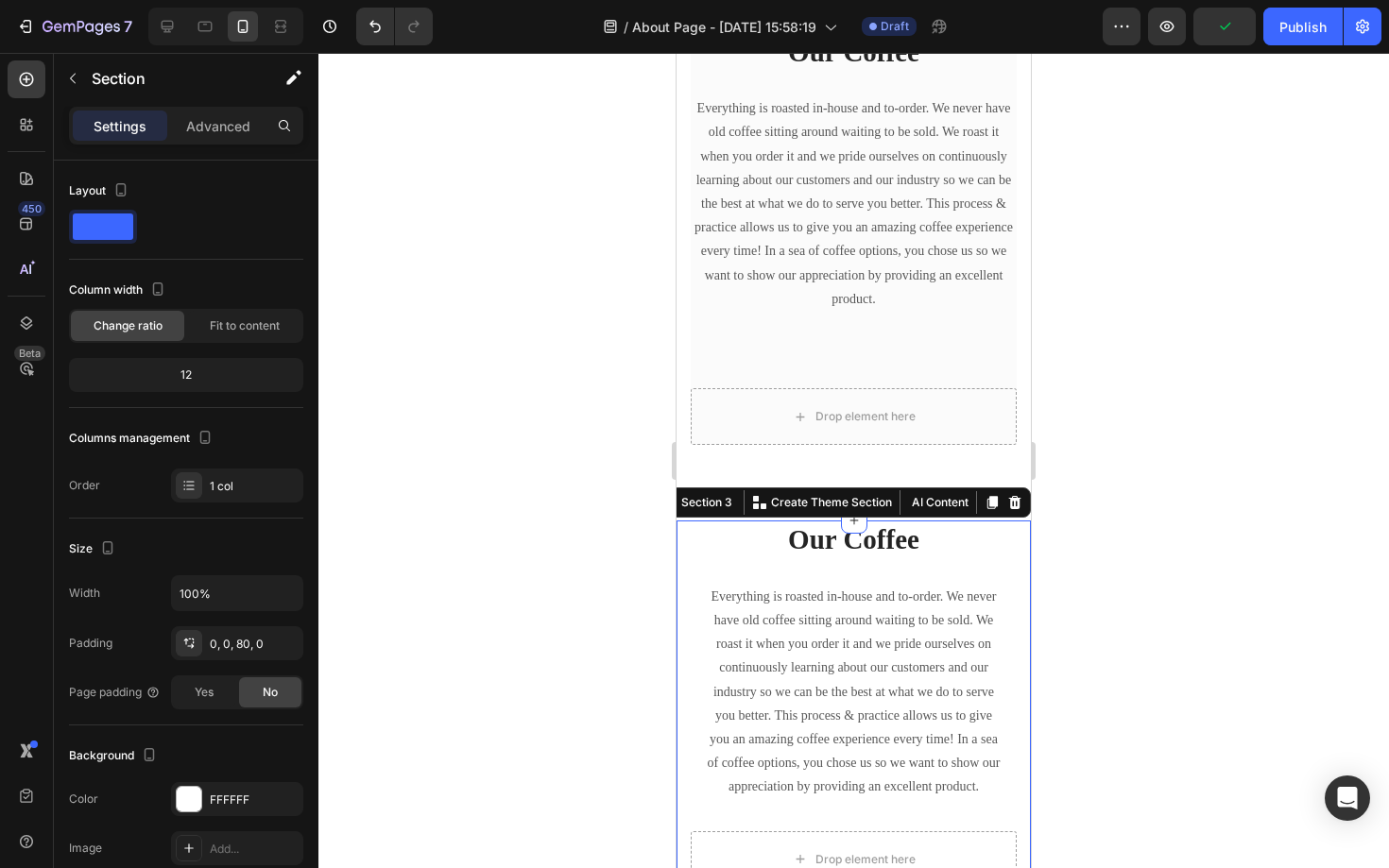
click at [785, 563] on div "Our Coffee Heading Everything is roasted in-house and to-order. We never have o…" at bounding box center [853, 727] width 326 height 413
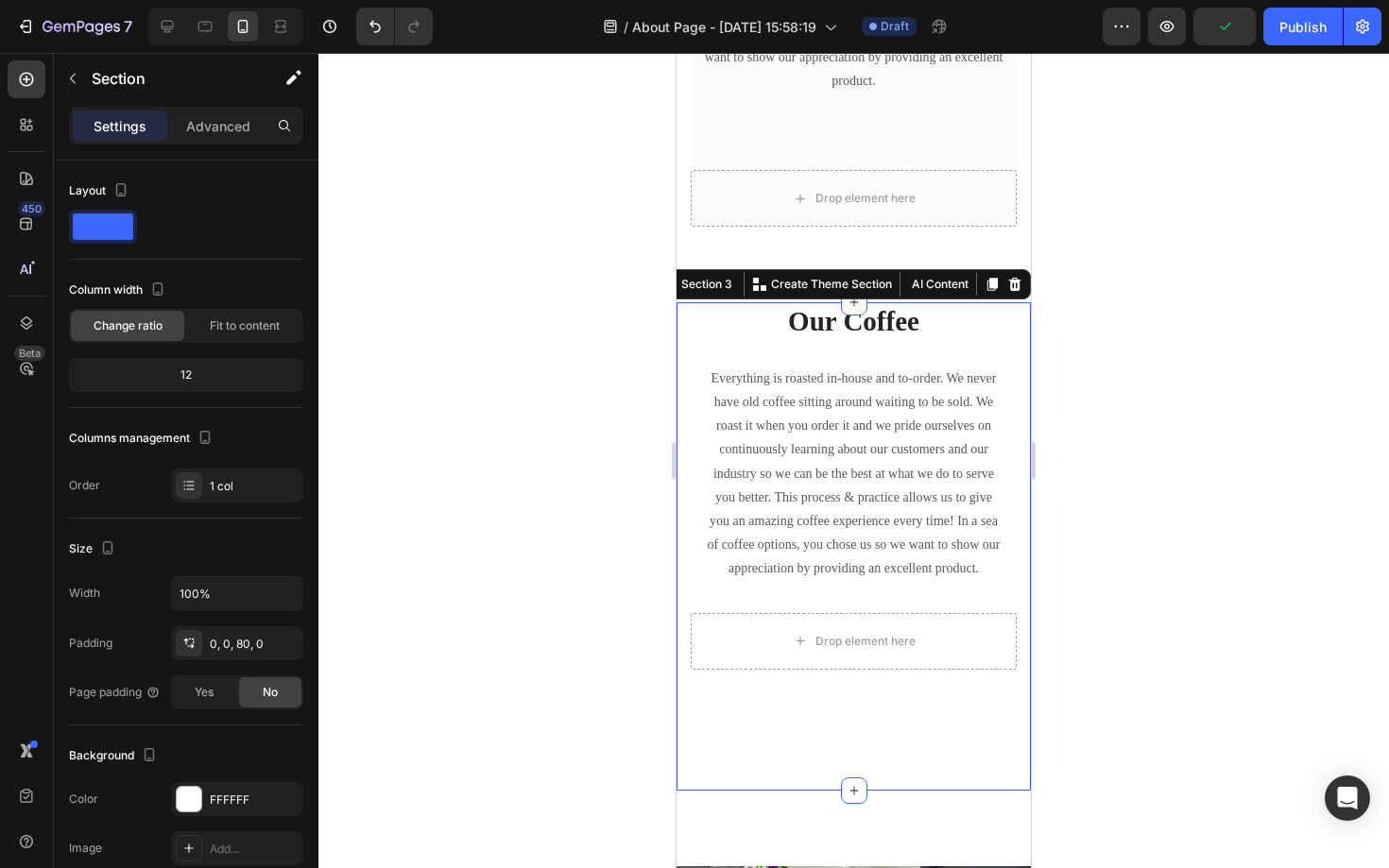
scroll to position [961, 0]
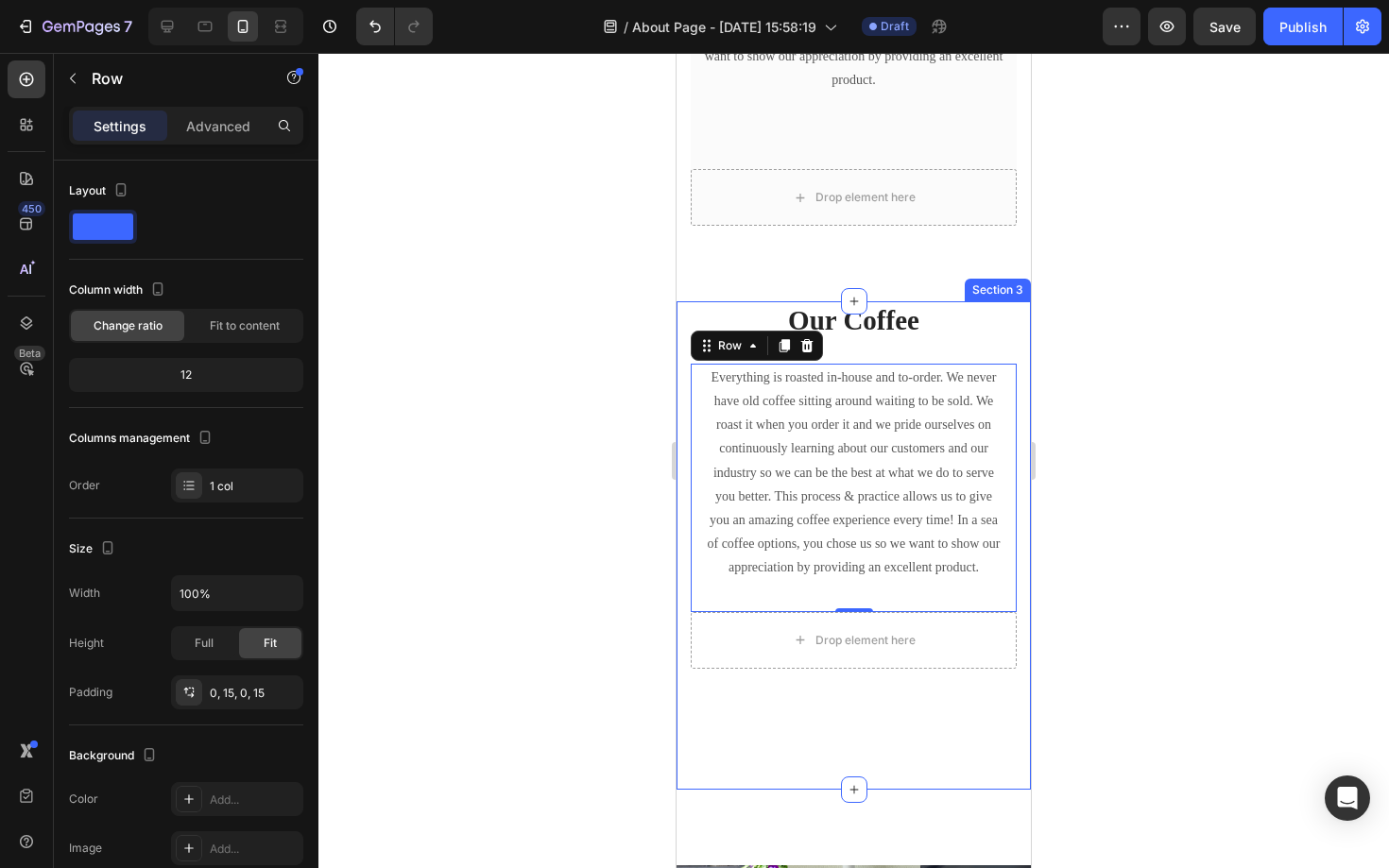
click at [934, 316] on p "Our Coffee" at bounding box center [852, 321] width 322 height 36
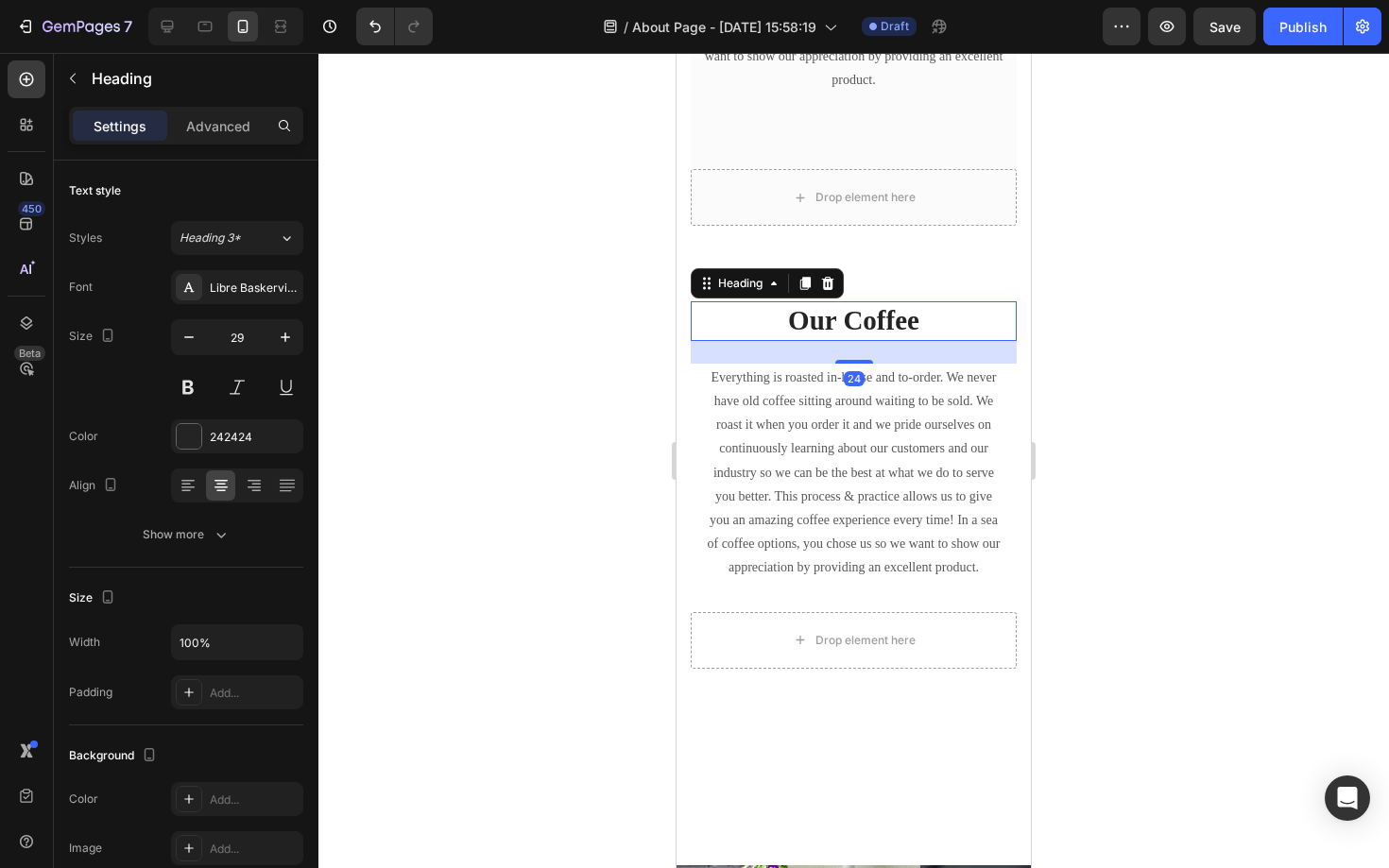
click at [621, 523] on div at bounding box center [853, 460] width 1070 height 816
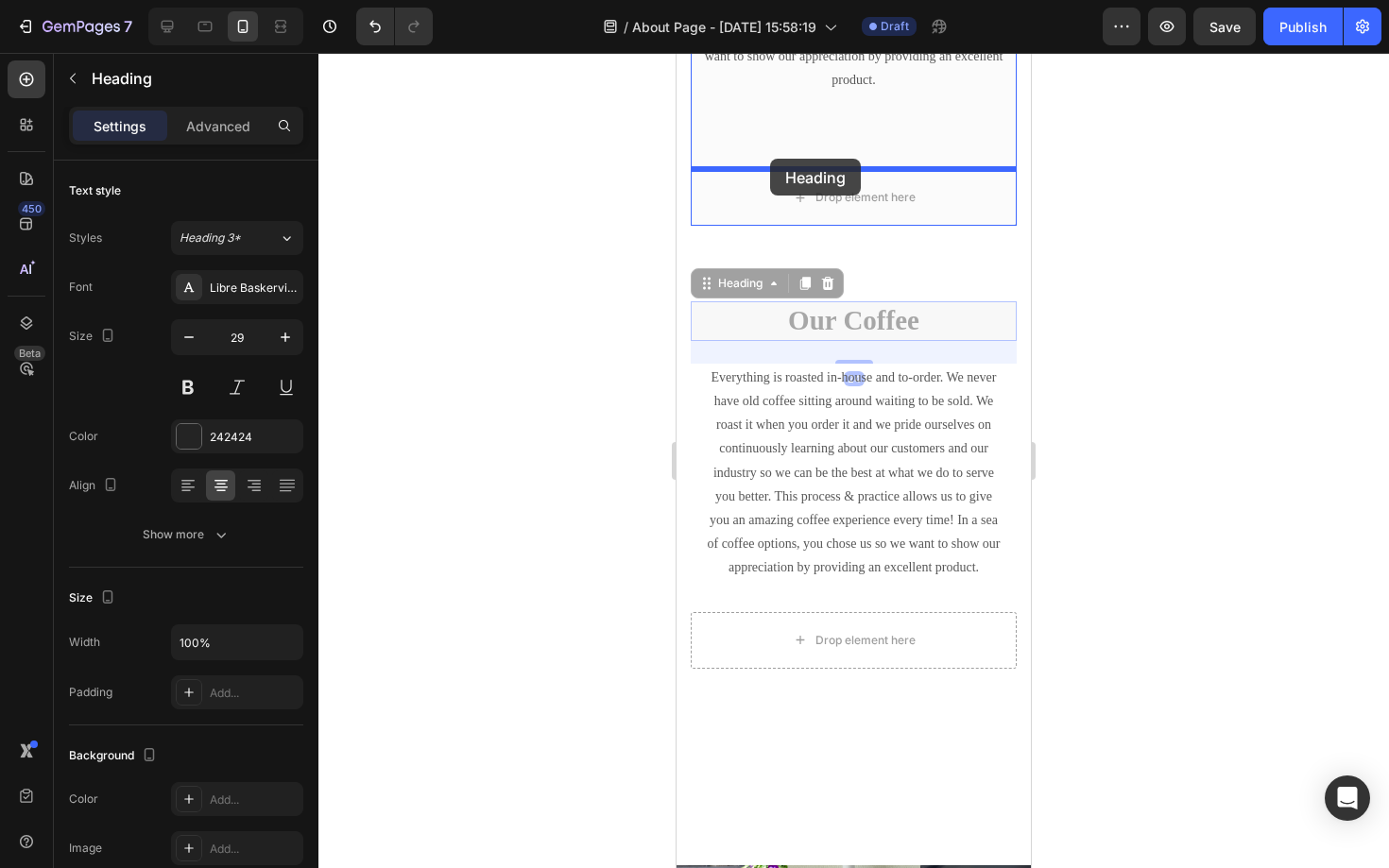
drag, startPoint x: 758, startPoint y: 316, endPoint x: 770, endPoint y: 158, distance: 158.5
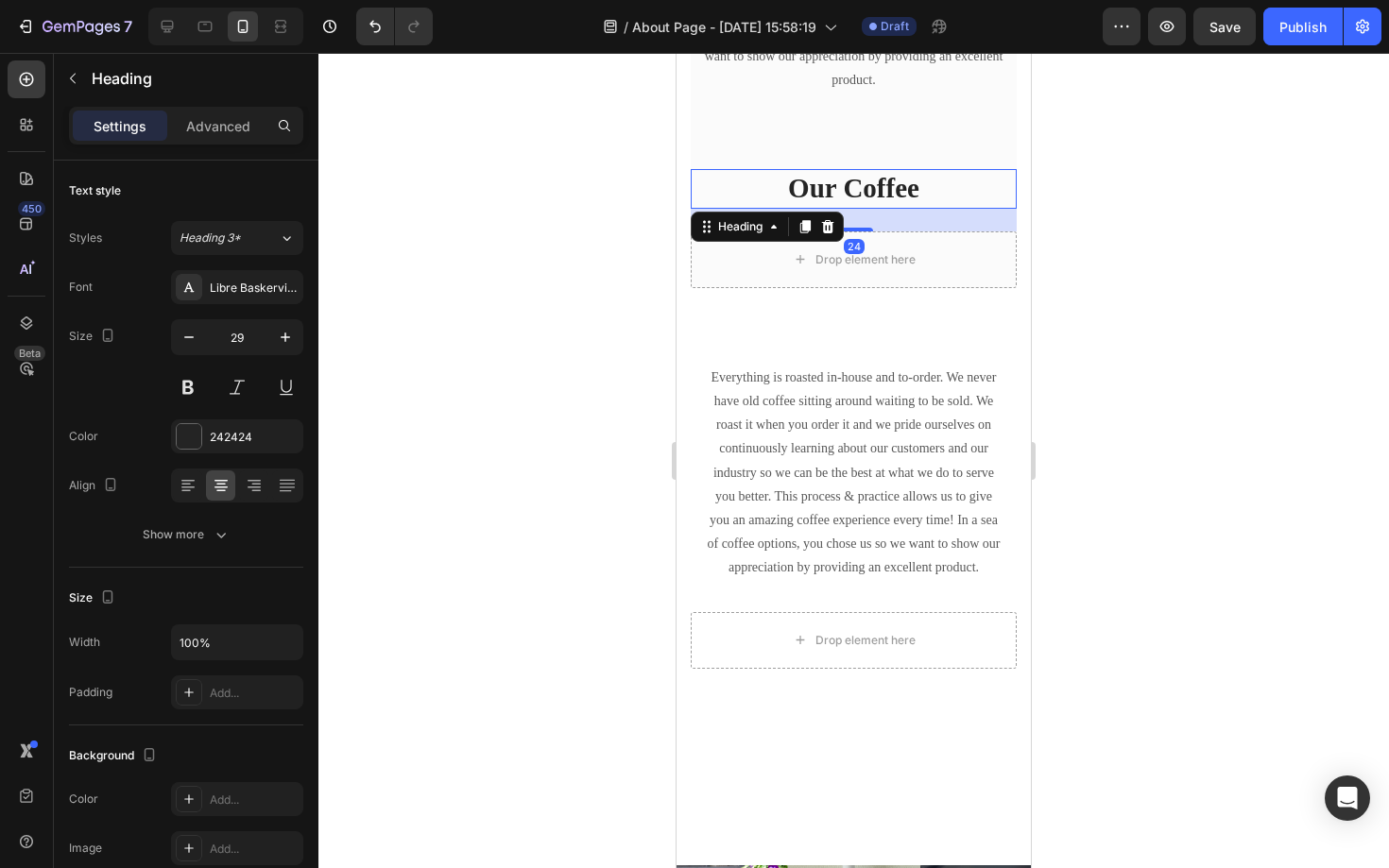
scroll to position [1024, 0]
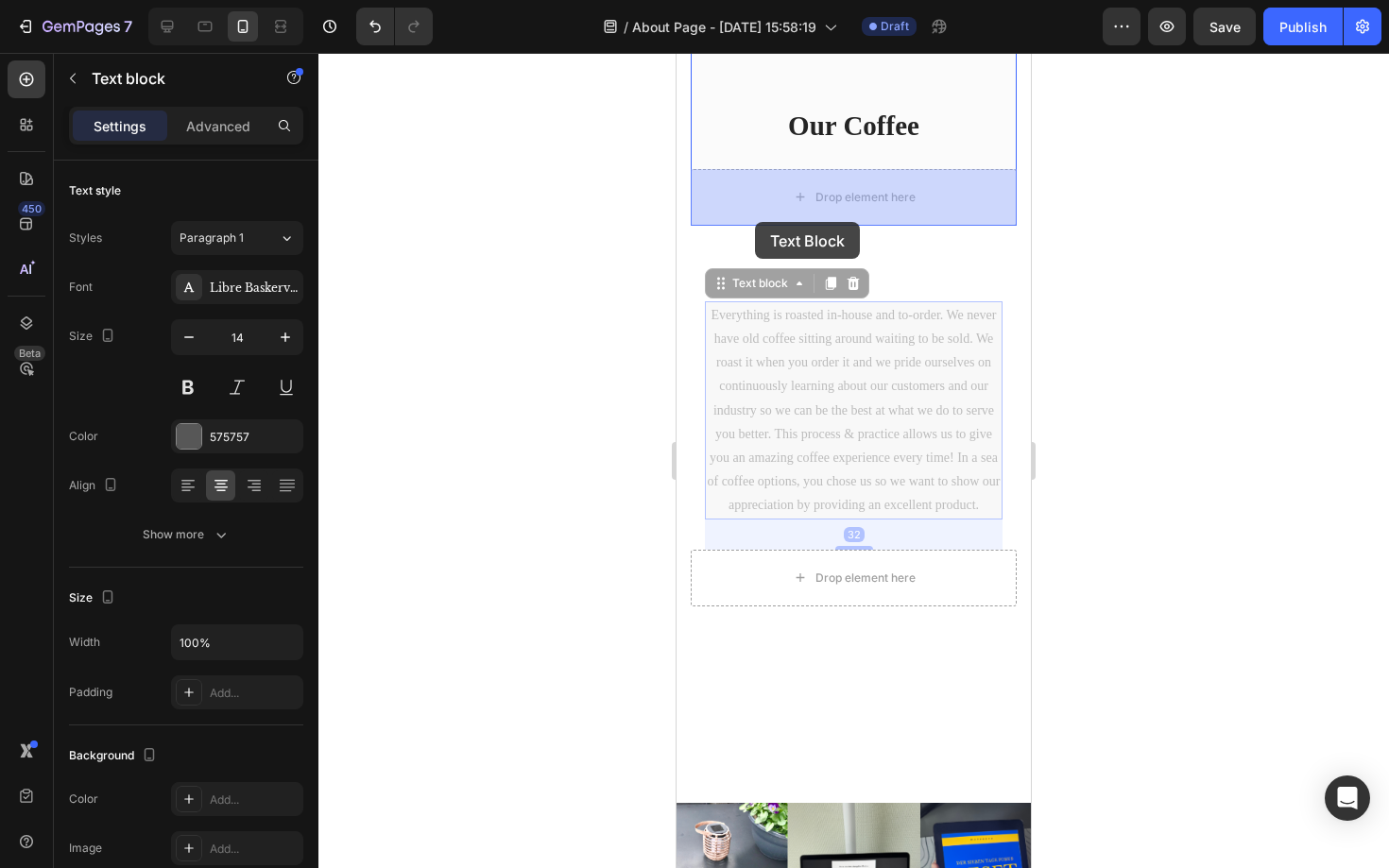
drag, startPoint x: 737, startPoint y: 388, endPoint x: 756, endPoint y: 213, distance: 176.0
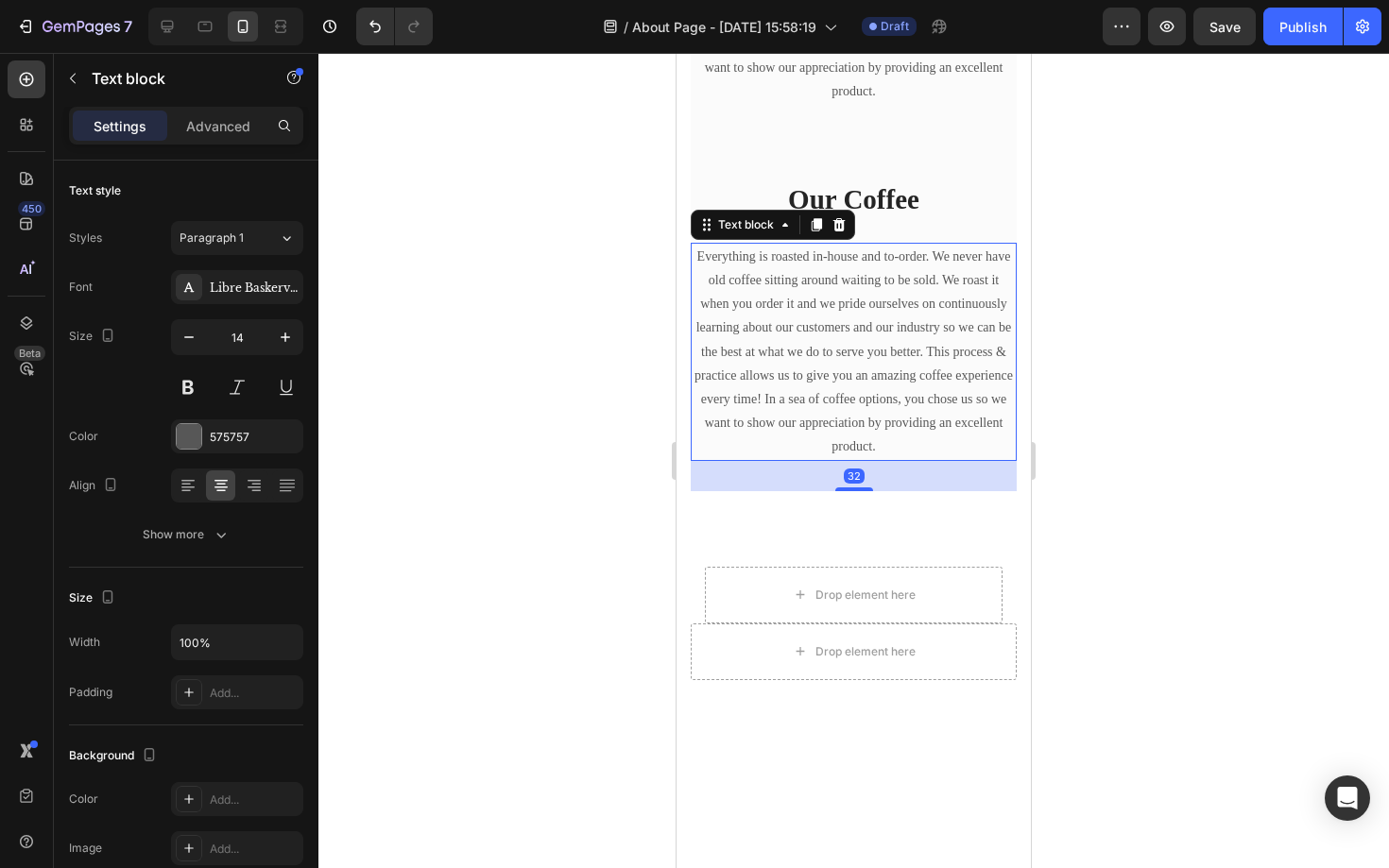
scroll to position [893, 0]
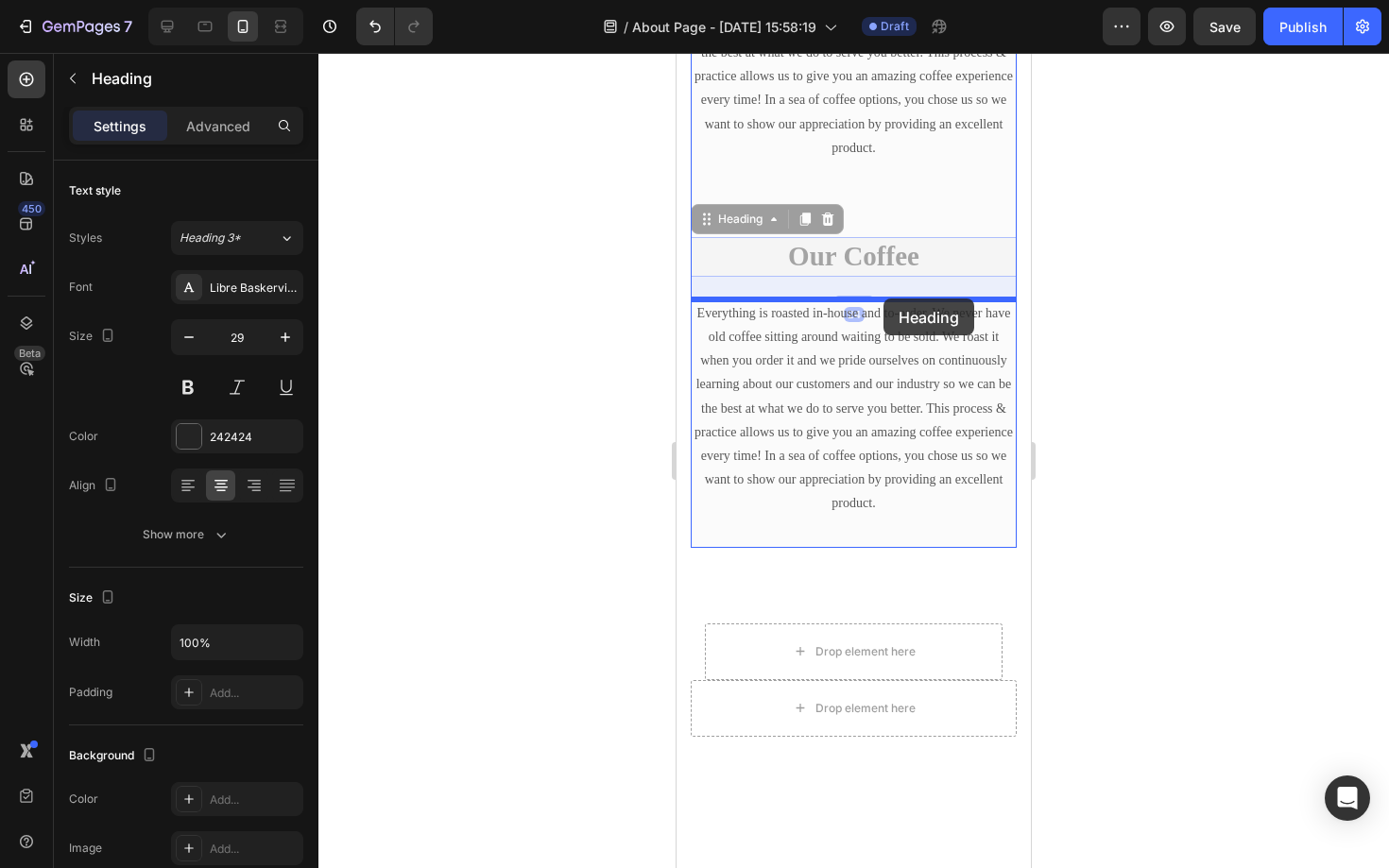
drag, startPoint x: 889, startPoint y: 248, endPoint x: 884, endPoint y: 297, distance: 49.3
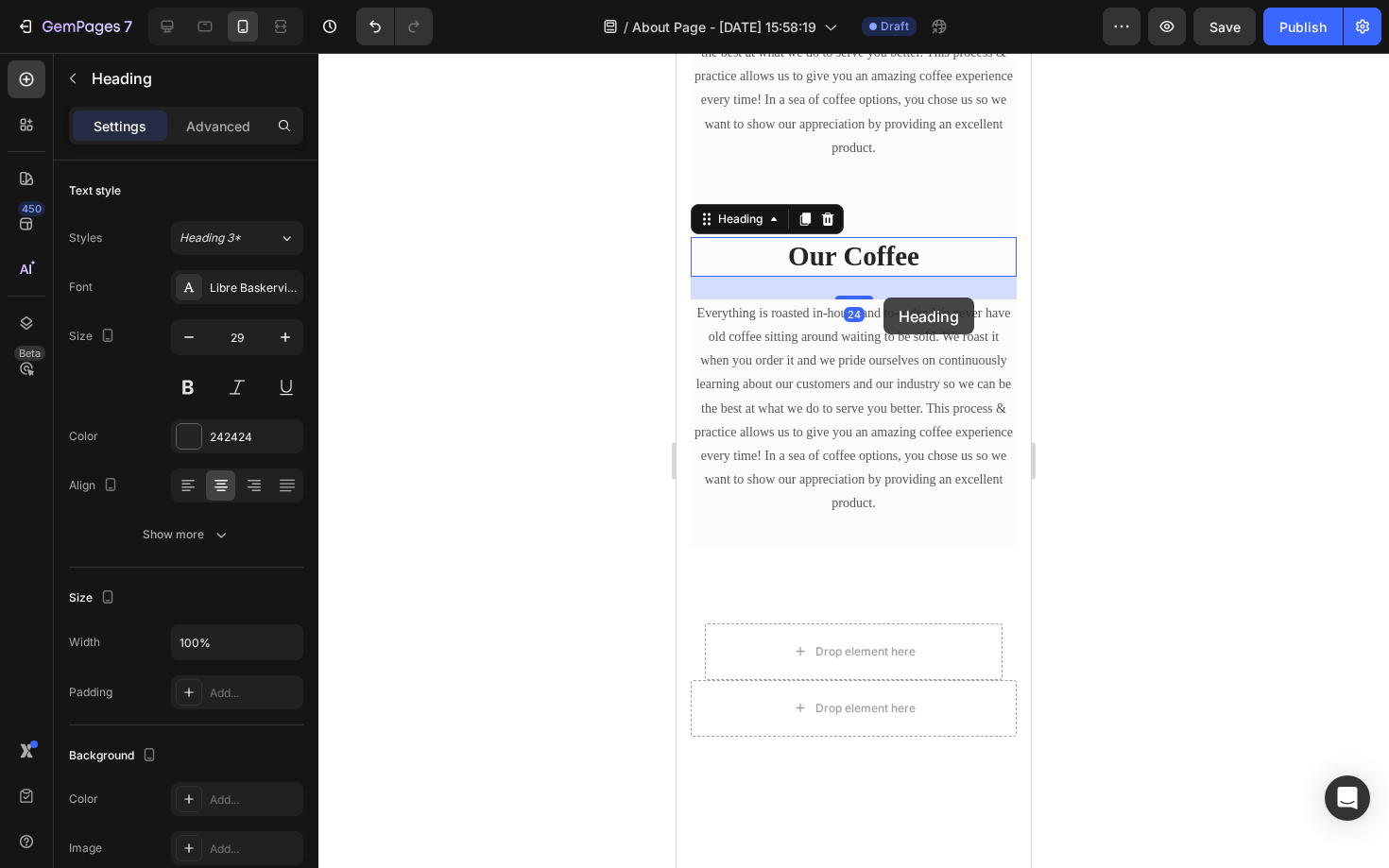
scroll to position [831, 0]
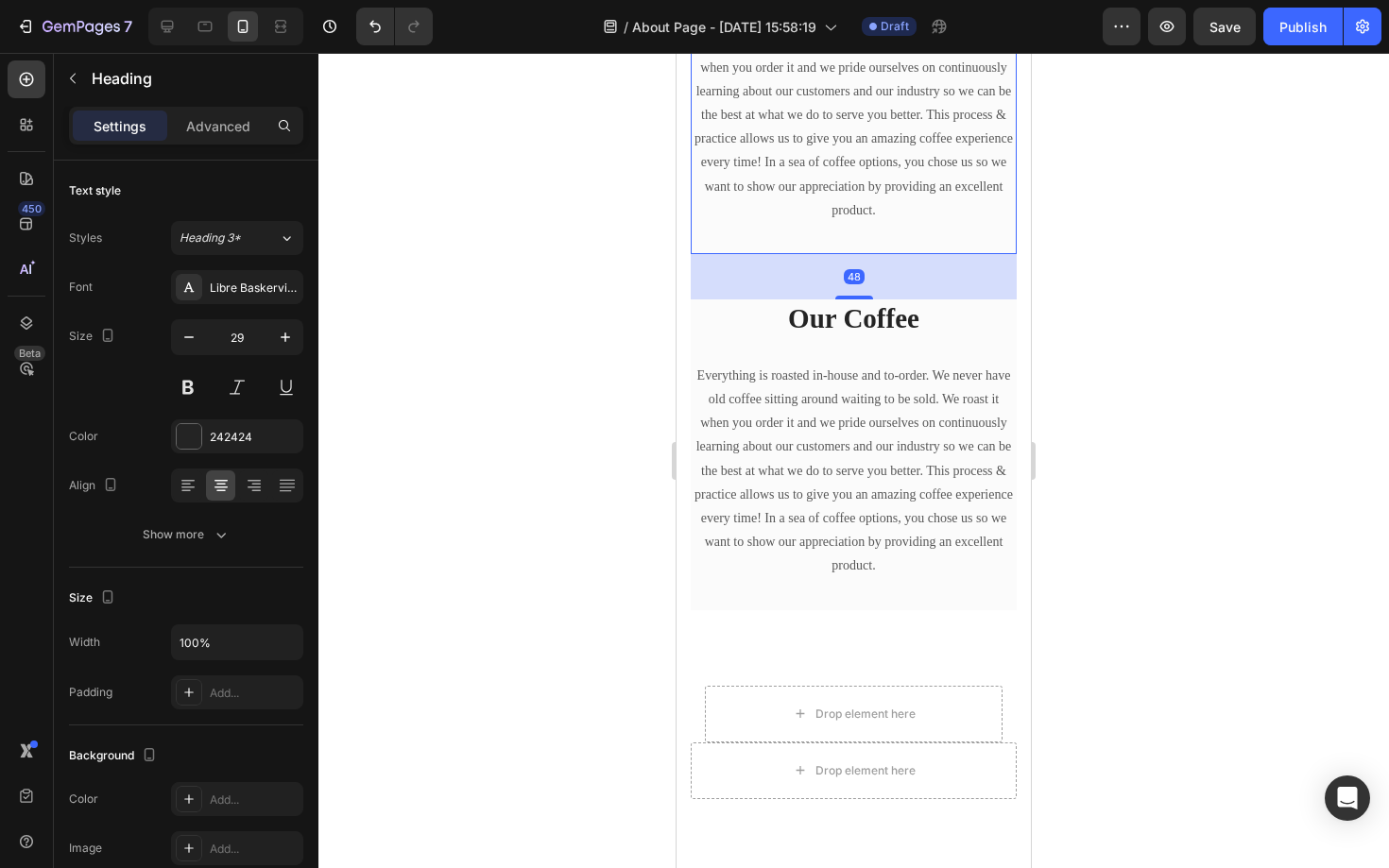
click at [913, 245] on div "Our Coffee Heading Everything is roasted in-house and to-order. We never have o…" at bounding box center [853, 100] width 326 height 311
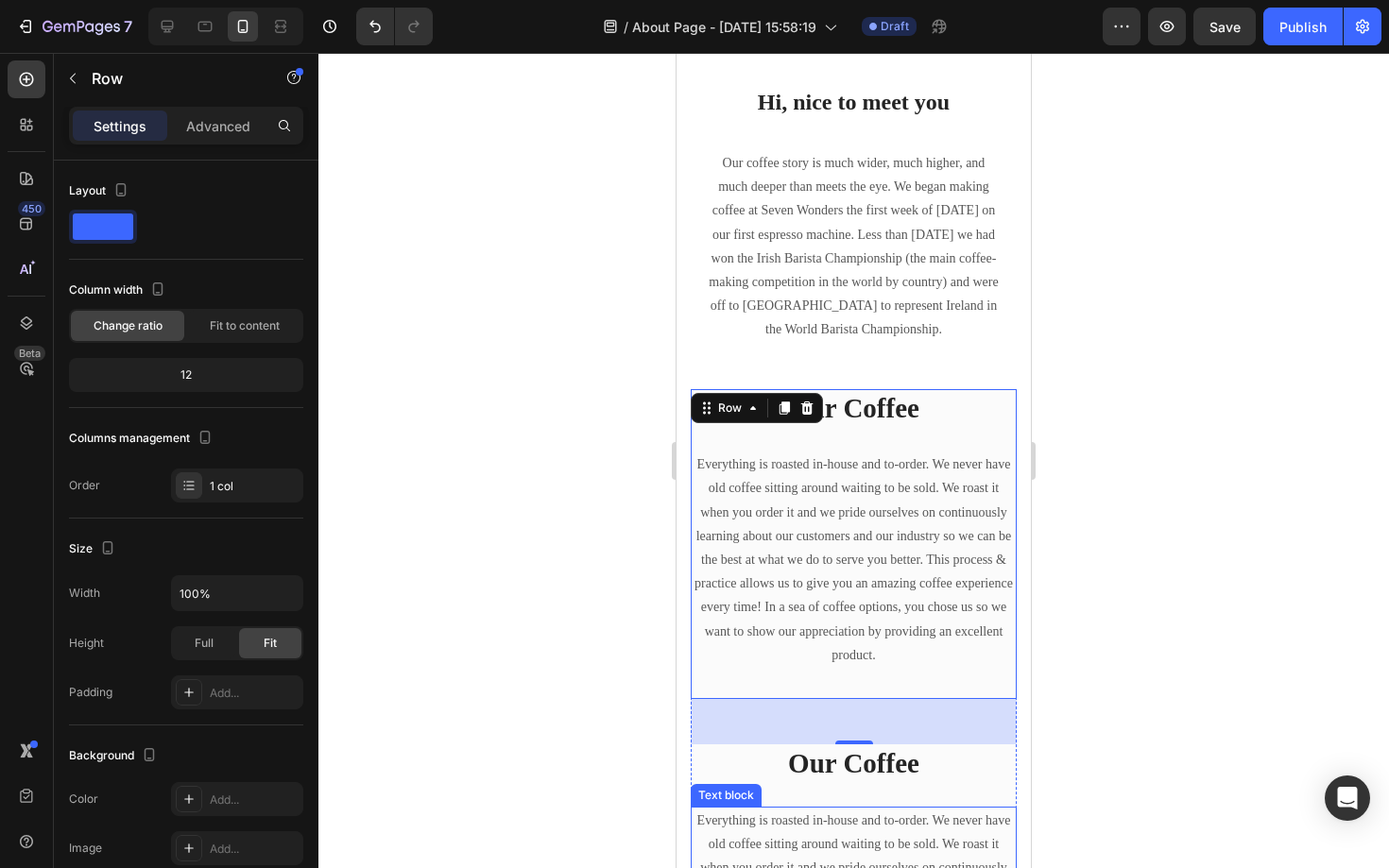
scroll to position [260, 0]
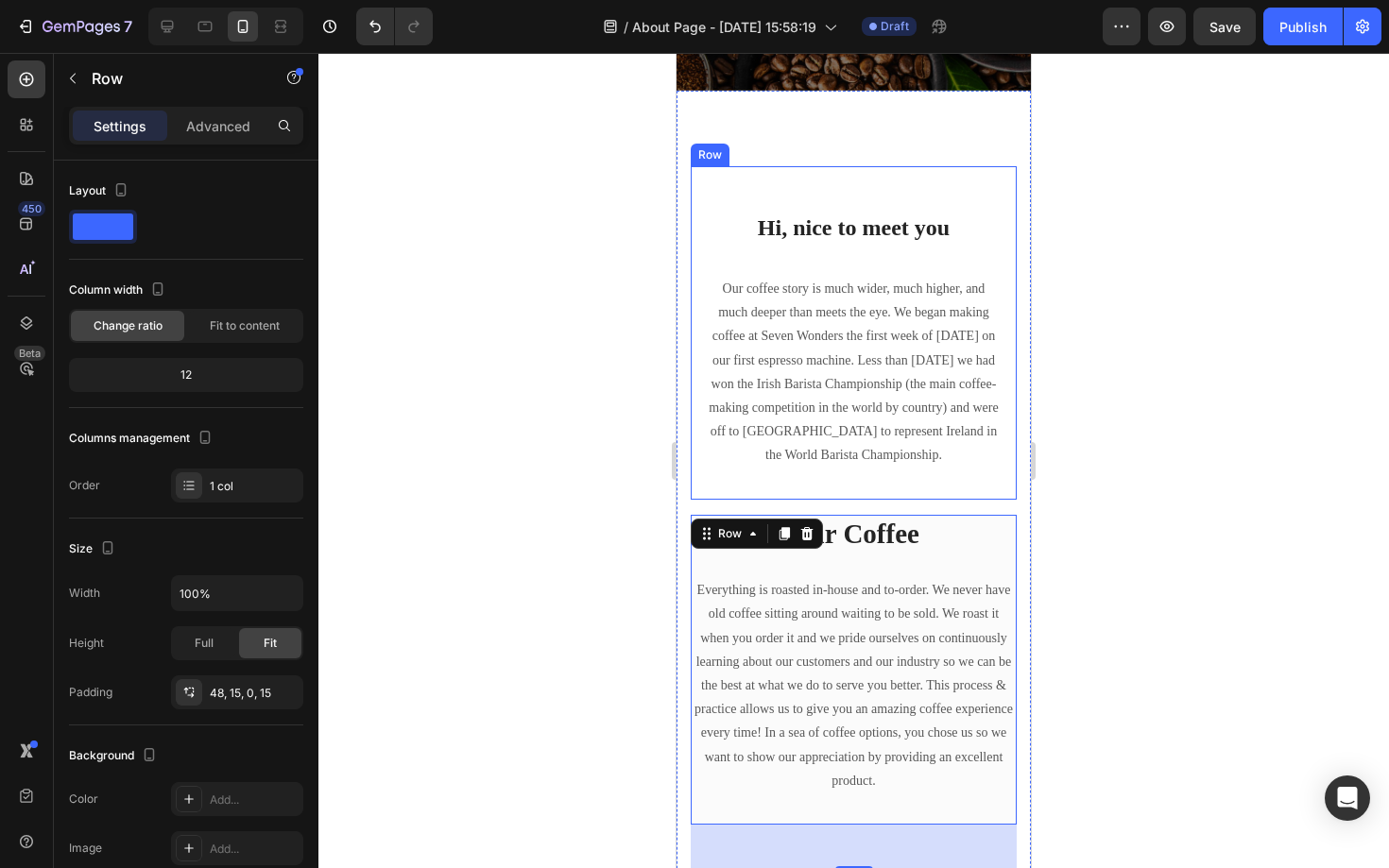
click at [852, 487] on div "Hi, nice to meet you Heading Our coffee story is much wider, much higher, and m…" at bounding box center [853, 356] width 297 height 288
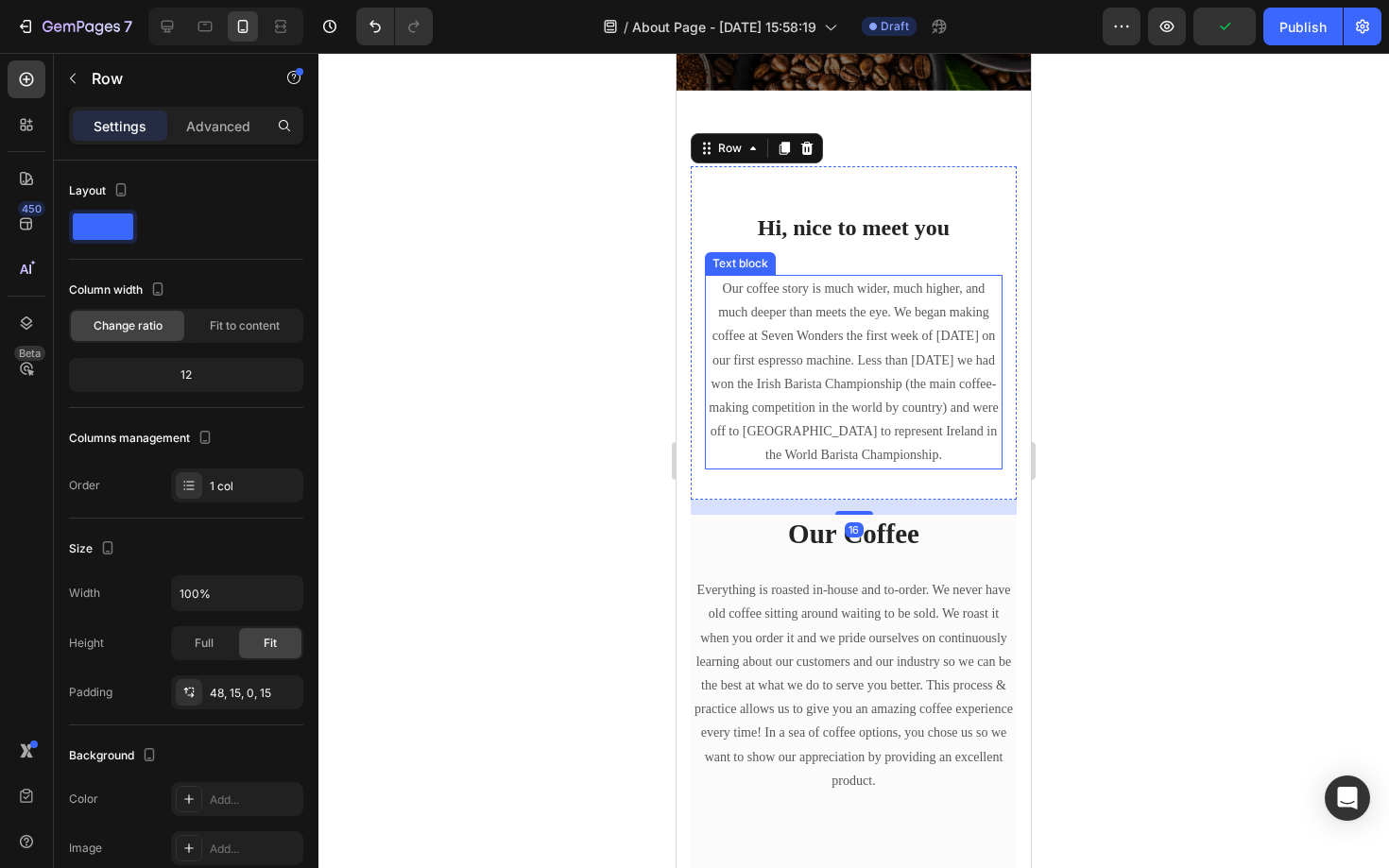
scroll to position [194, 0]
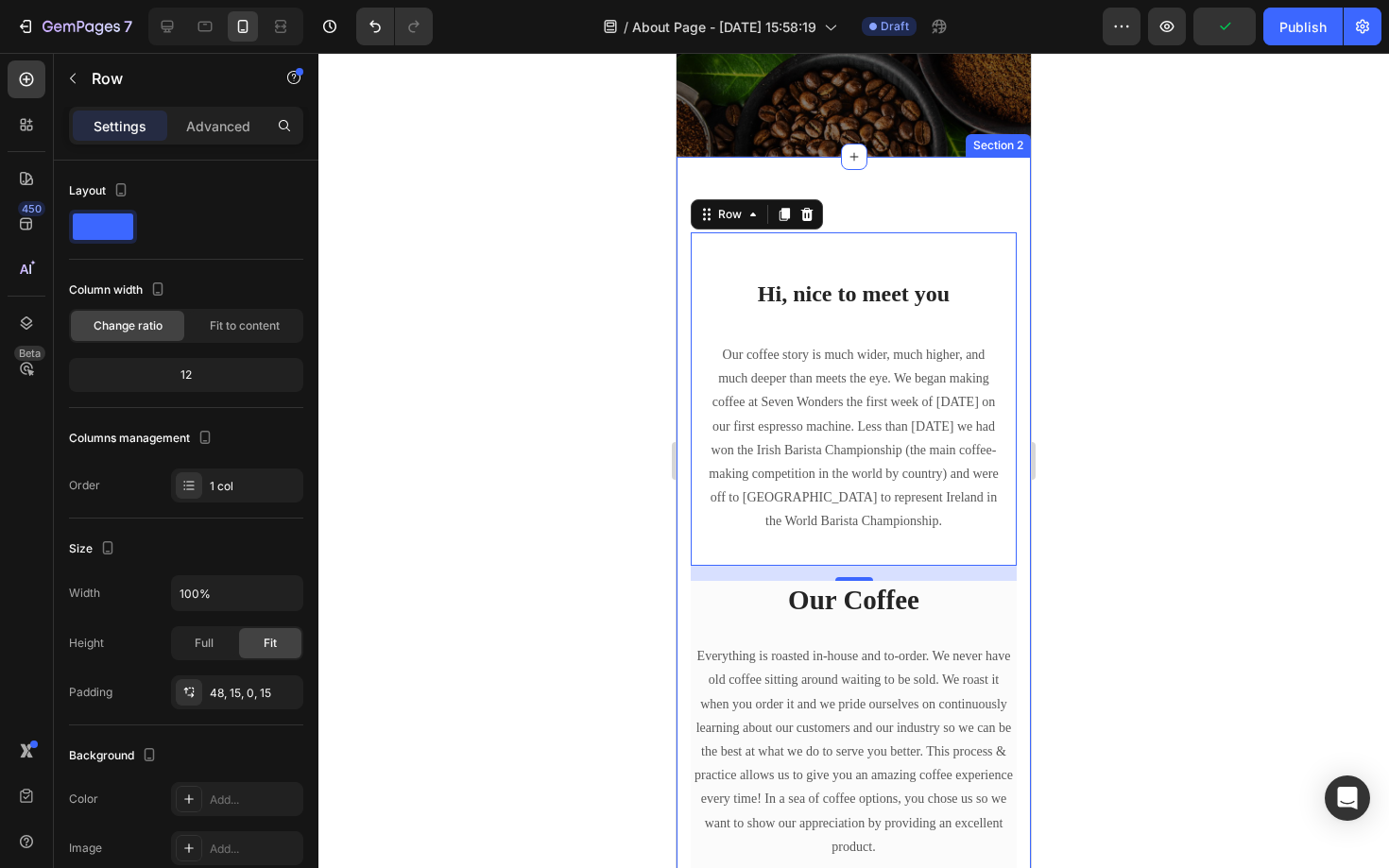
click at [938, 208] on div "Hi, nice to meet you Heading Our coffee story is much wider, much higher, and m…" at bounding box center [853, 739] width 354 height 1165
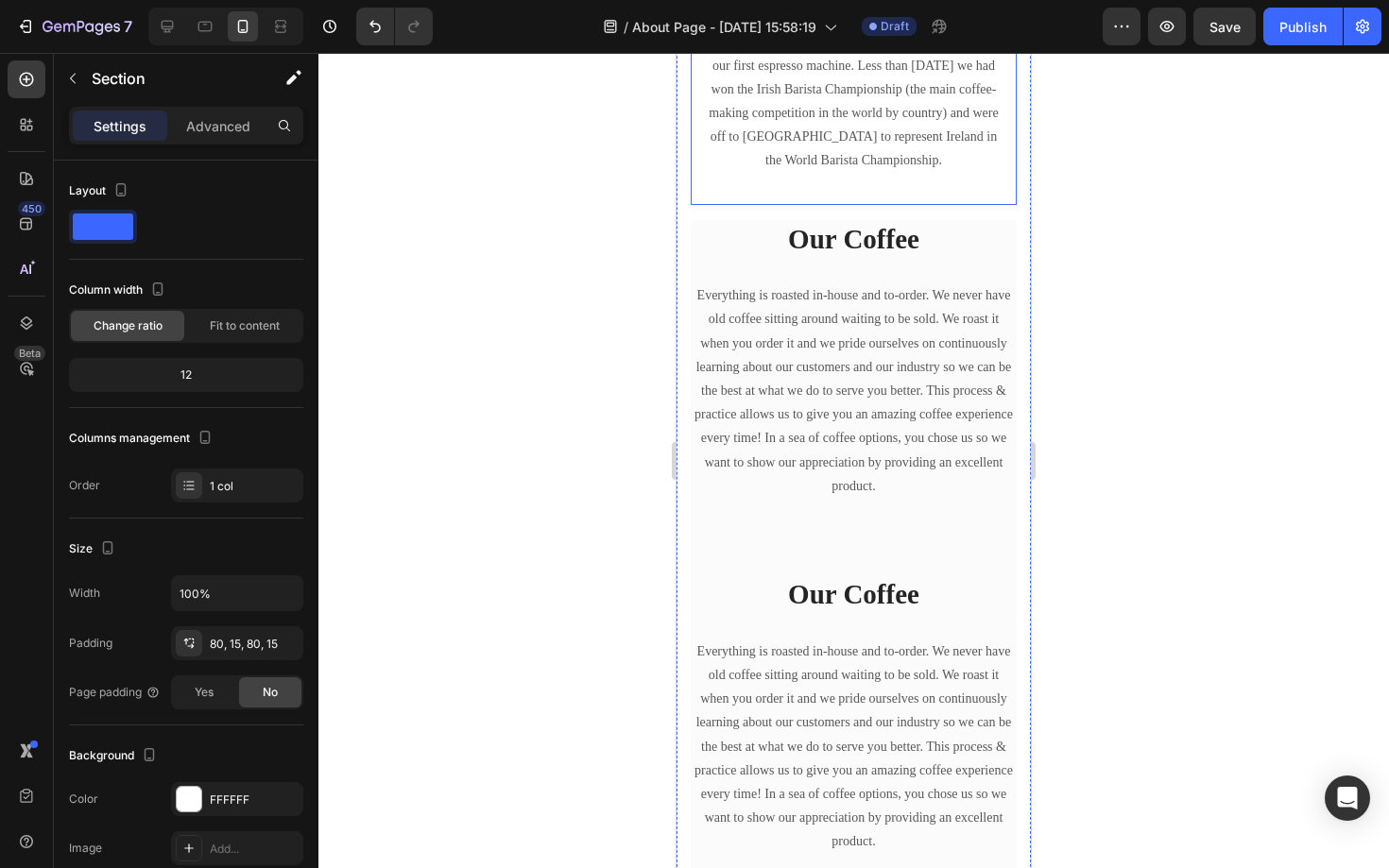
scroll to position [598, 0]
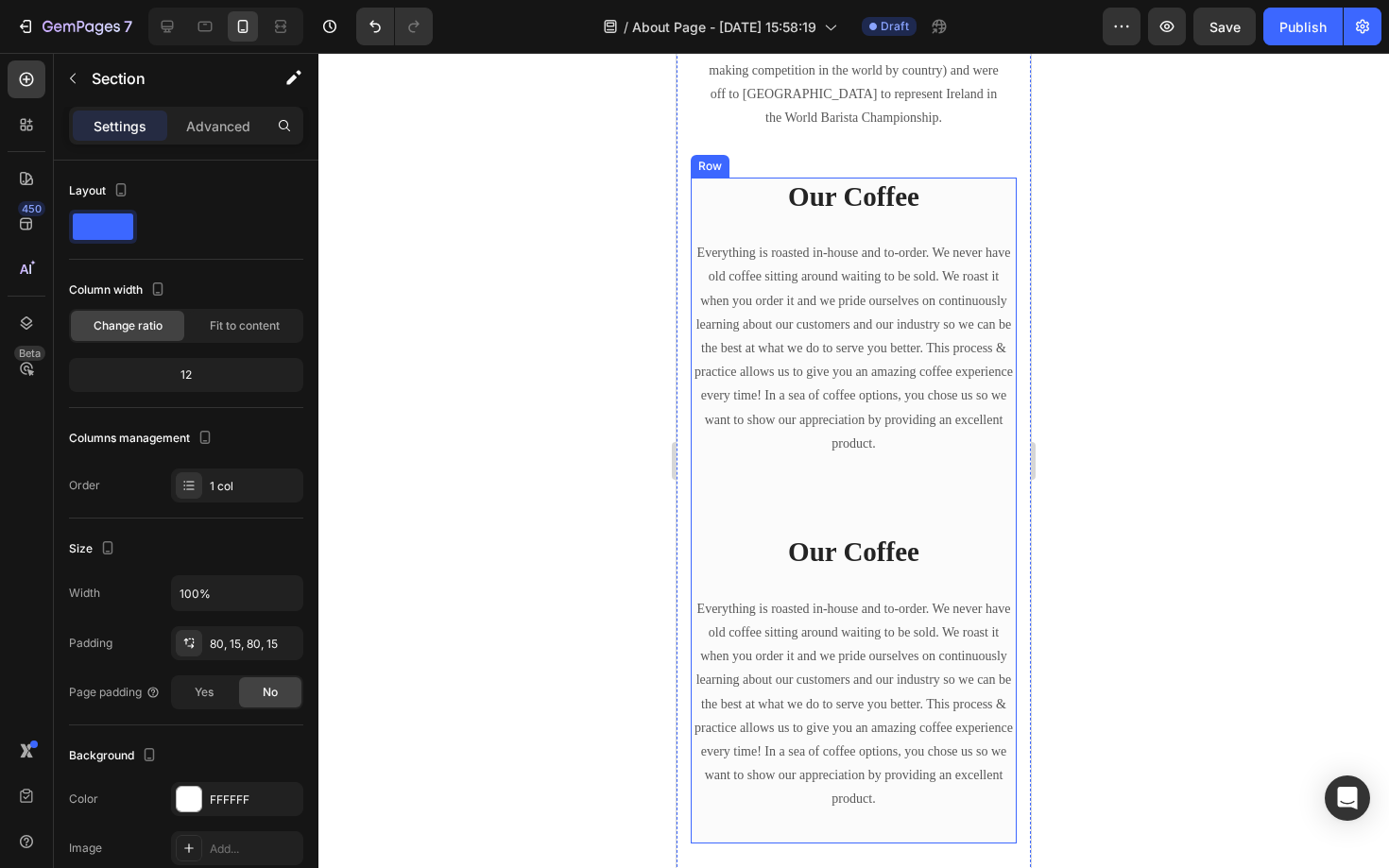
click at [861, 493] on div "Our Coffee Heading Everything is roasted in-house and to-order. We never have o…" at bounding box center [853, 356] width 326 height 356
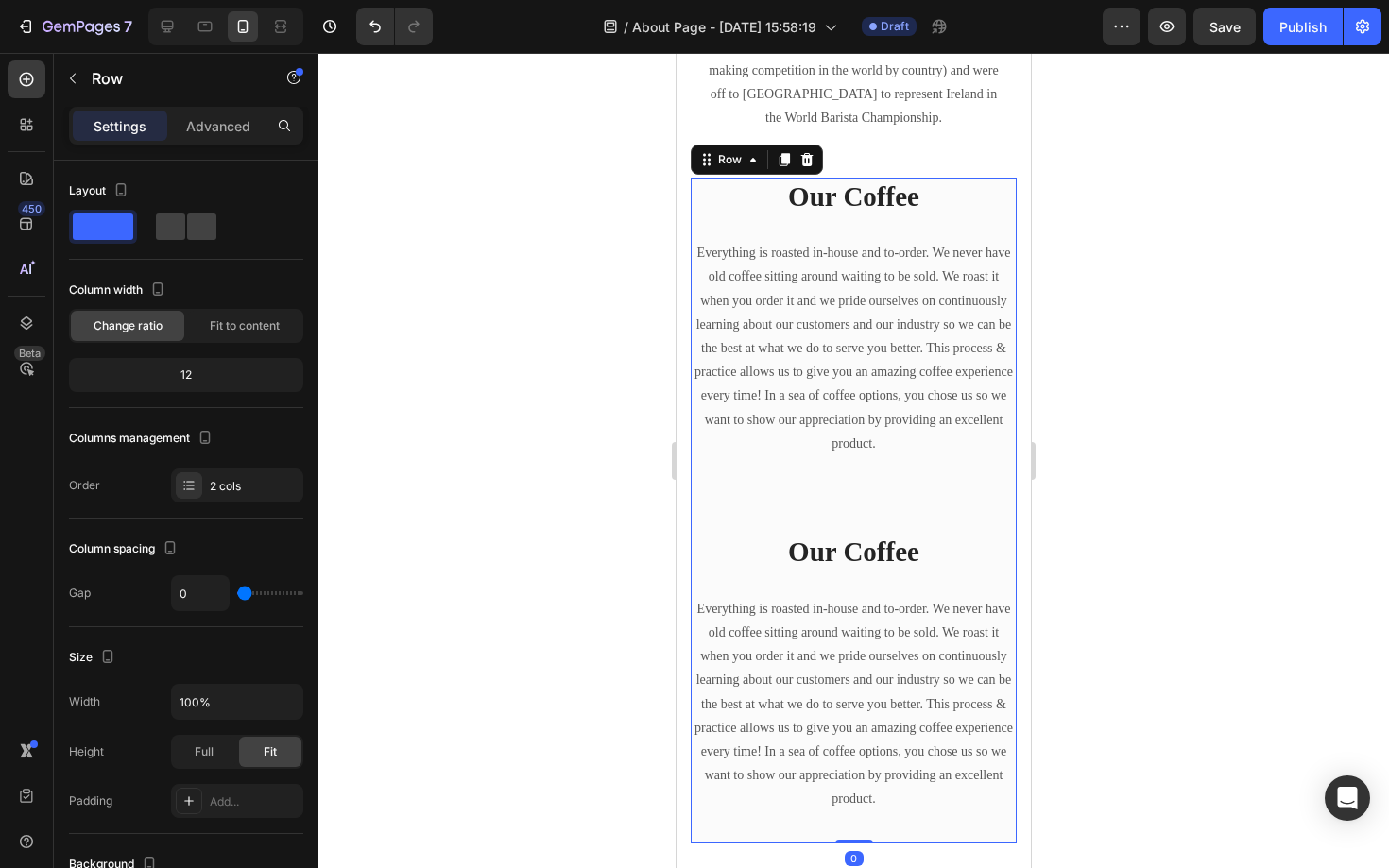
click at [418, 489] on div at bounding box center [853, 460] width 1070 height 816
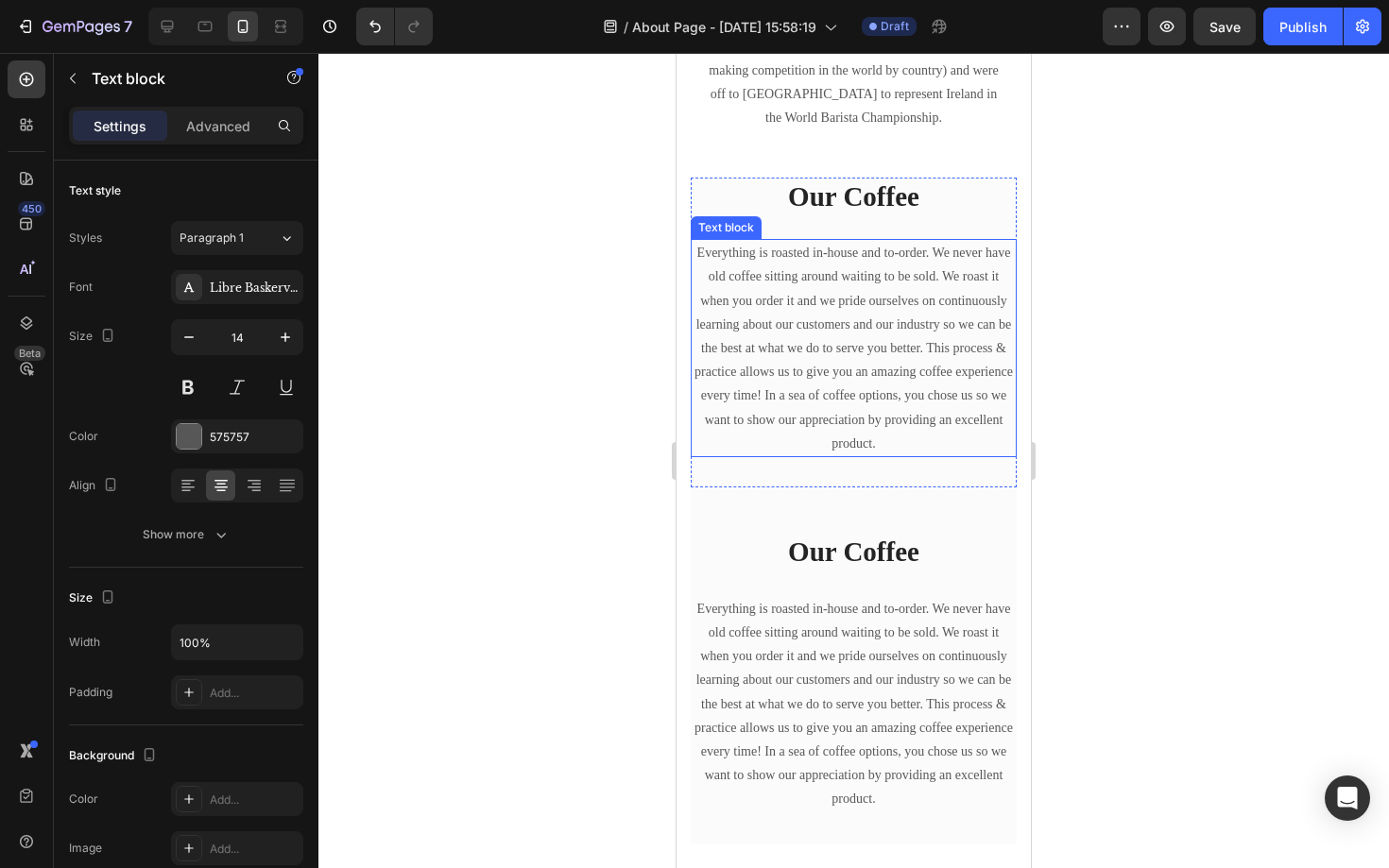
click at [810, 404] on p "Everything is roasted in-house and to-order. We never have old coffee sitting a…" at bounding box center [852, 348] width 322 height 215
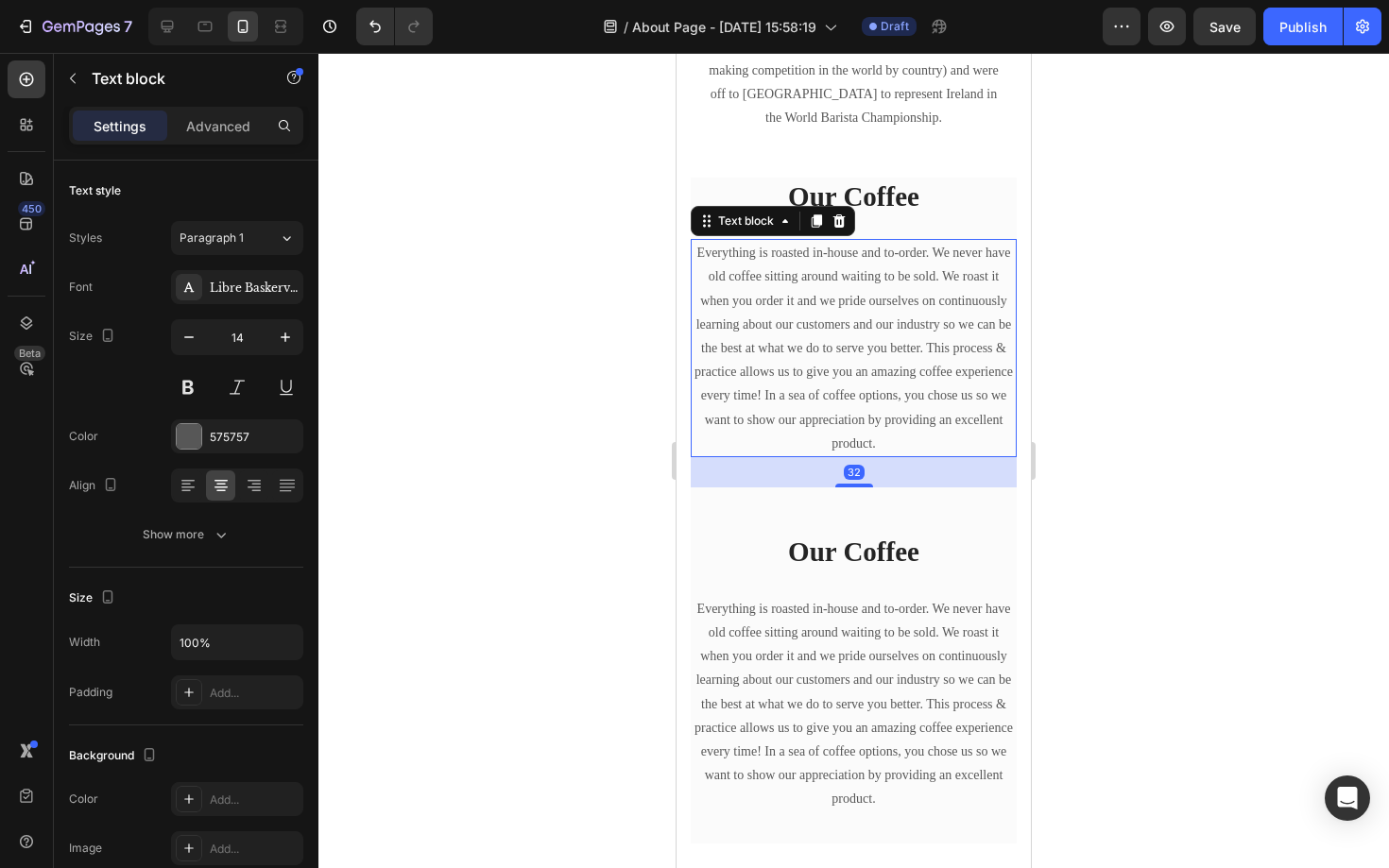
drag, startPoint x: 857, startPoint y: 481, endPoint x: 861, endPoint y: 458, distance: 23.3
click at [861, 458] on div "32" at bounding box center [853, 471] width 326 height 30
drag, startPoint x: 855, startPoint y: 480, endPoint x: 855, endPoint y: 457, distance: 23.0
click at [855, 457] on div "32" at bounding box center [853, 471] width 326 height 30
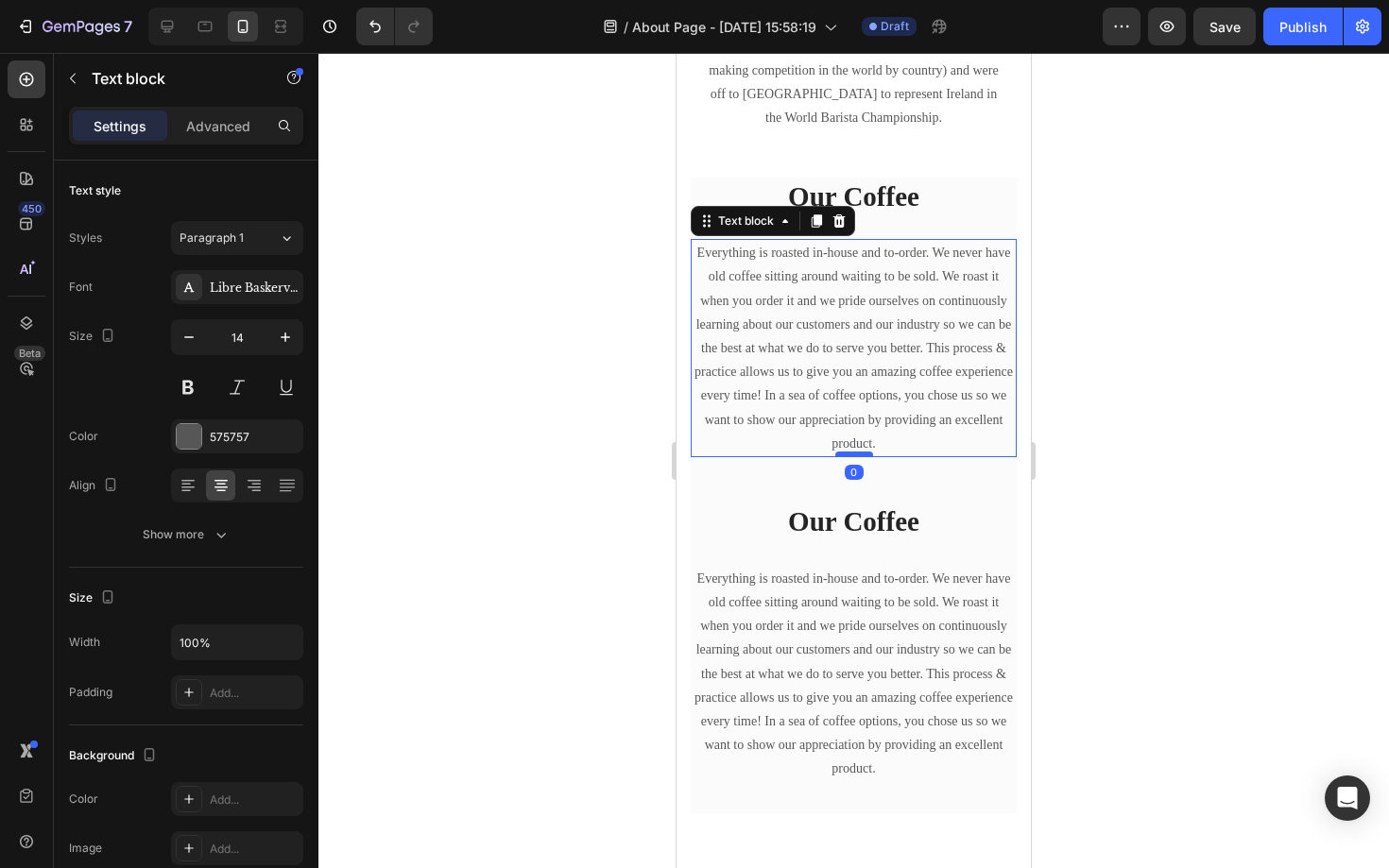
drag, startPoint x: 861, startPoint y: 484, endPoint x: 863, endPoint y: 451, distance: 33.1
click at [863, 452] on div at bounding box center [853, 455] width 38 height 6
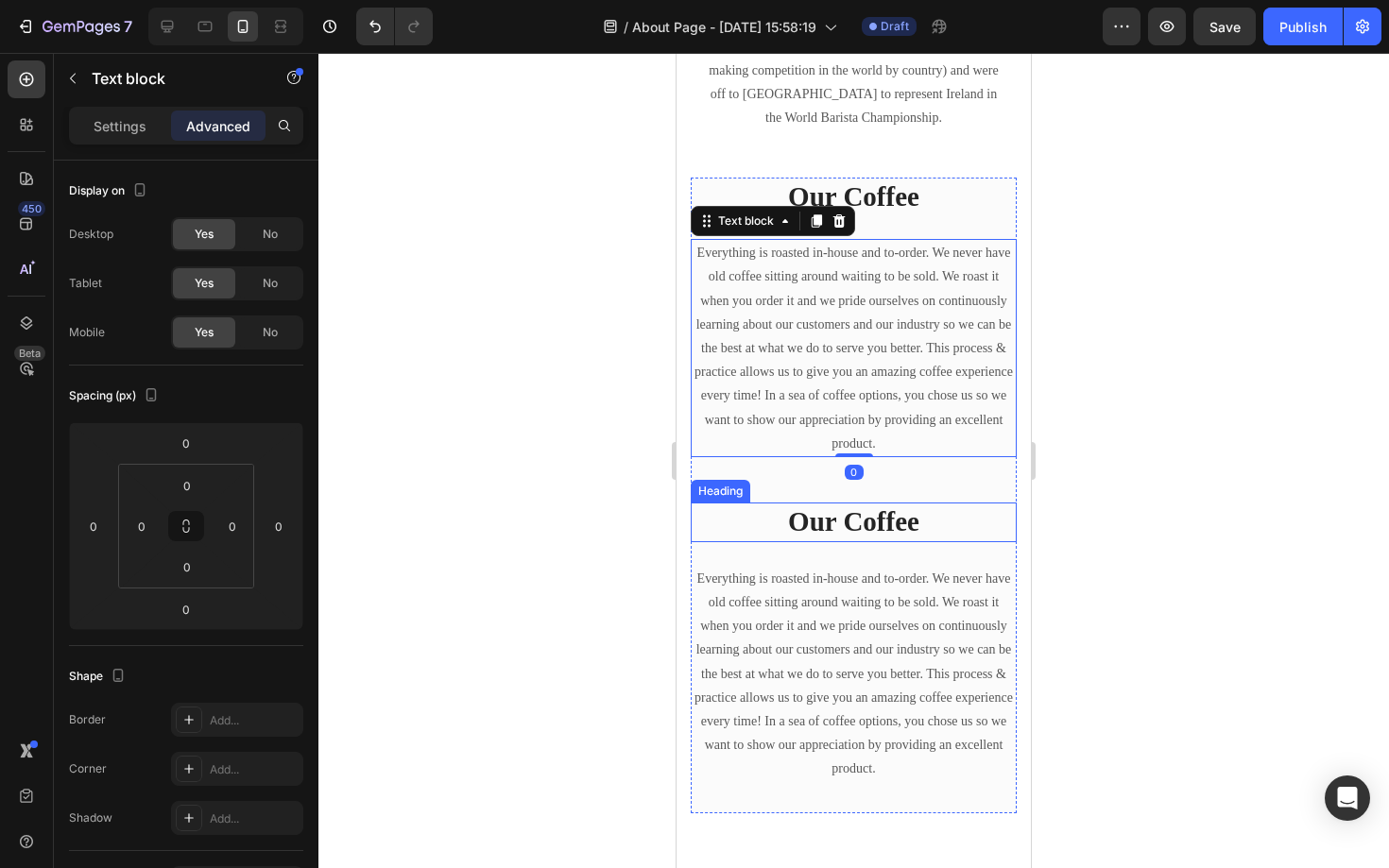
click at [733, 541] on h2 "Our Coffee" at bounding box center [853, 522] width 326 height 40
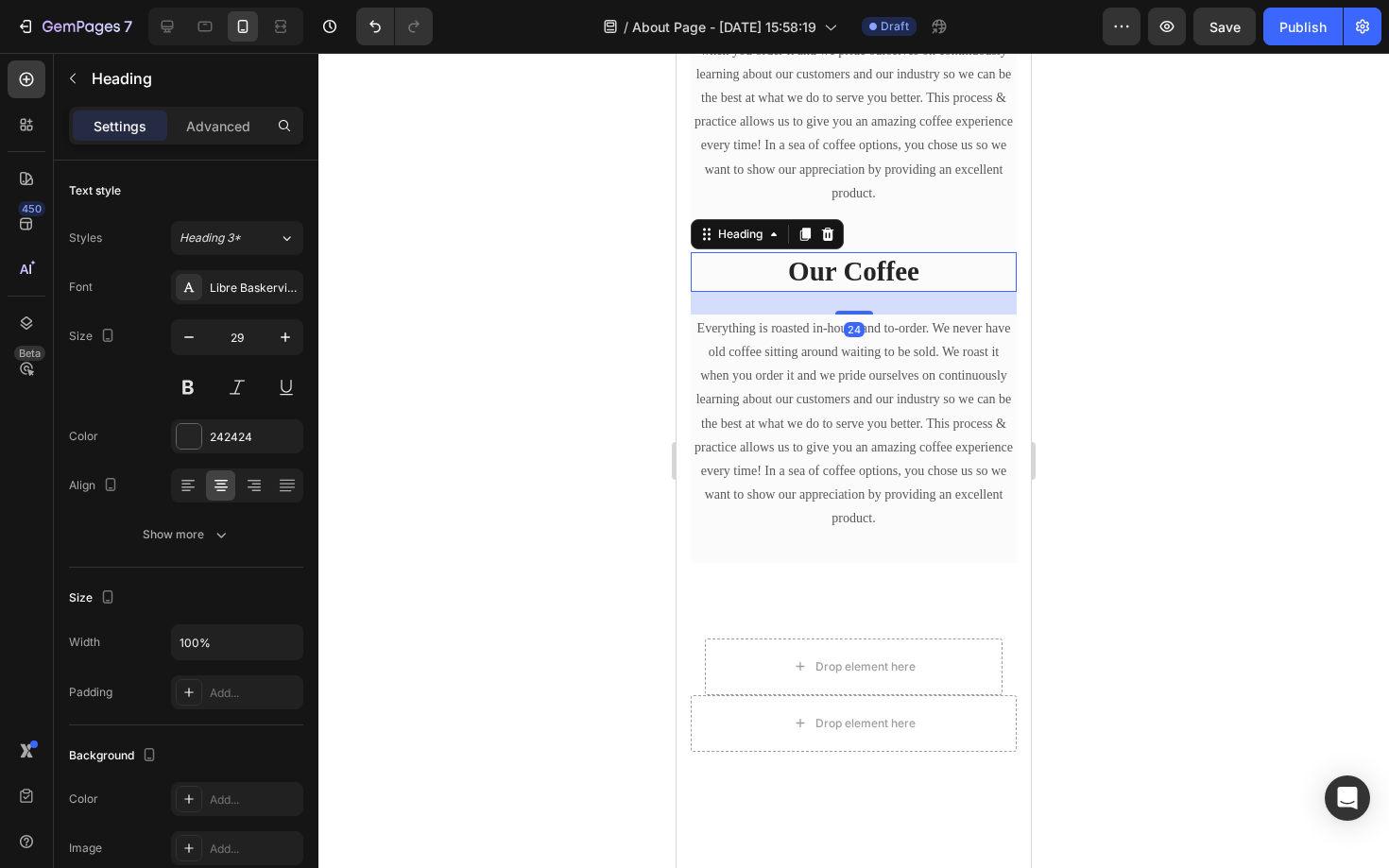
scroll to position [896, 0]
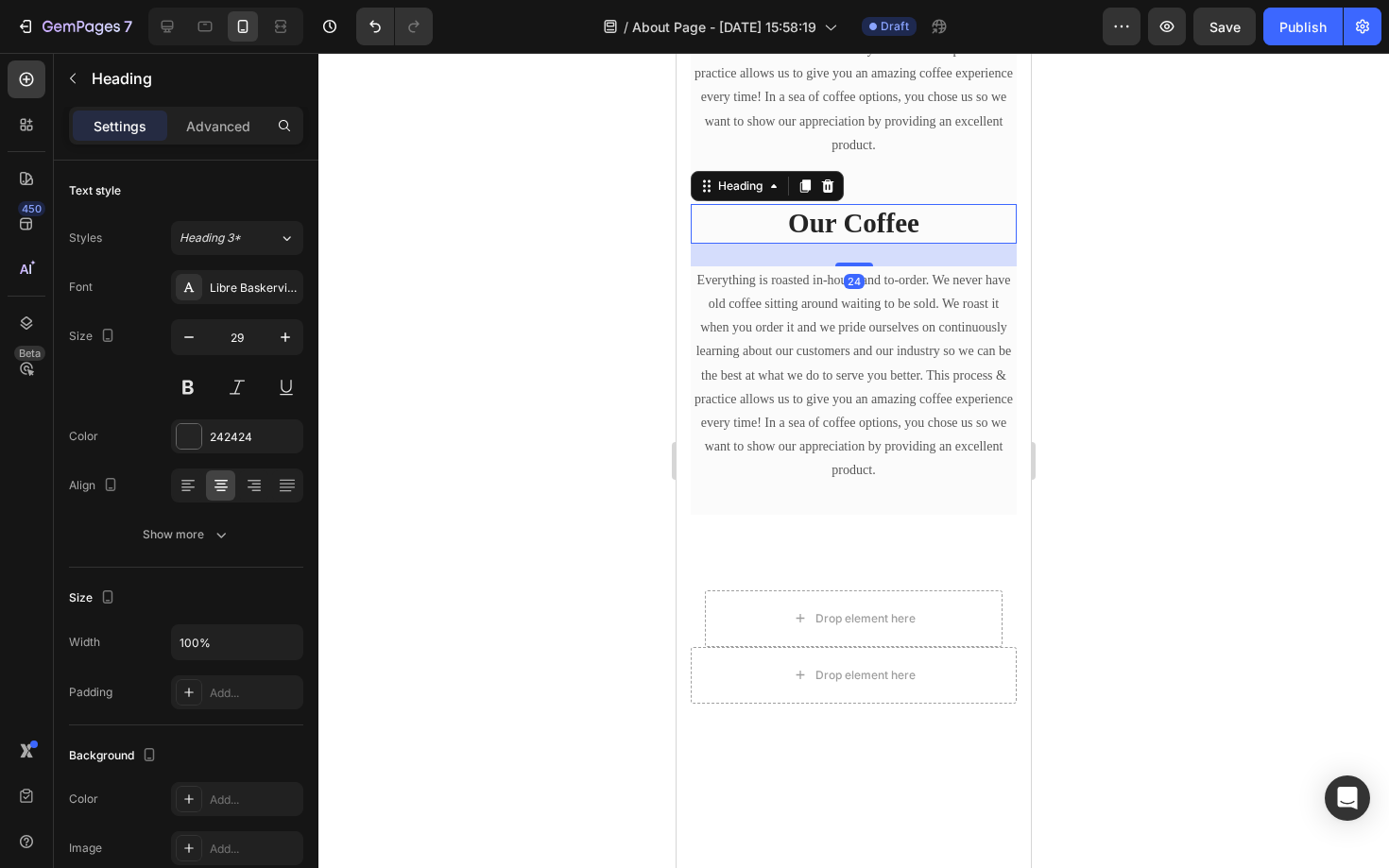
click at [1208, 423] on div at bounding box center [853, 460] width 1070 height 816
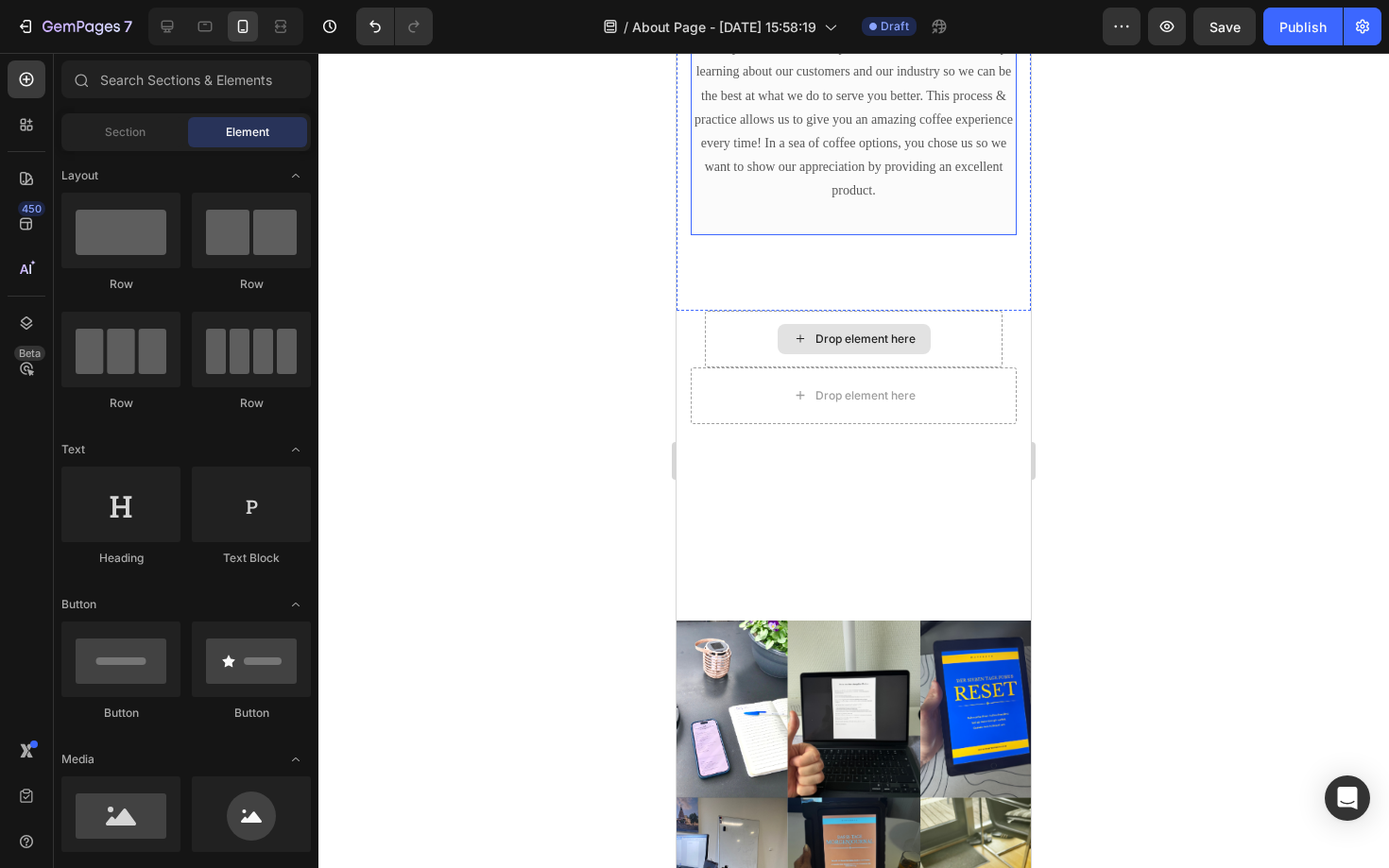
scroll to position [1224, 0]
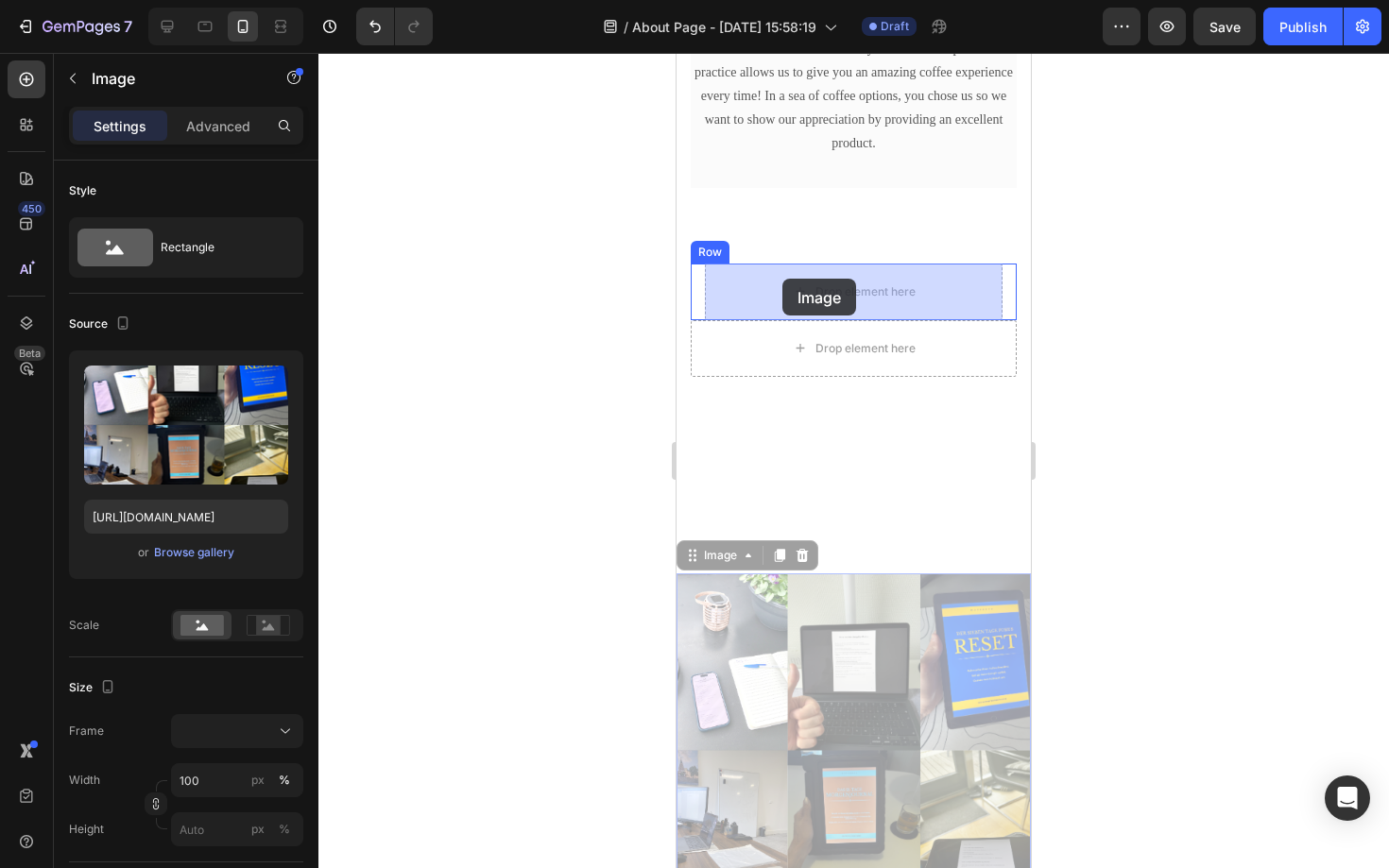
drag, startPoint x: 747, startPoint y: 654, endPoint x: 782, endPoint y: 279, distance: 376.6
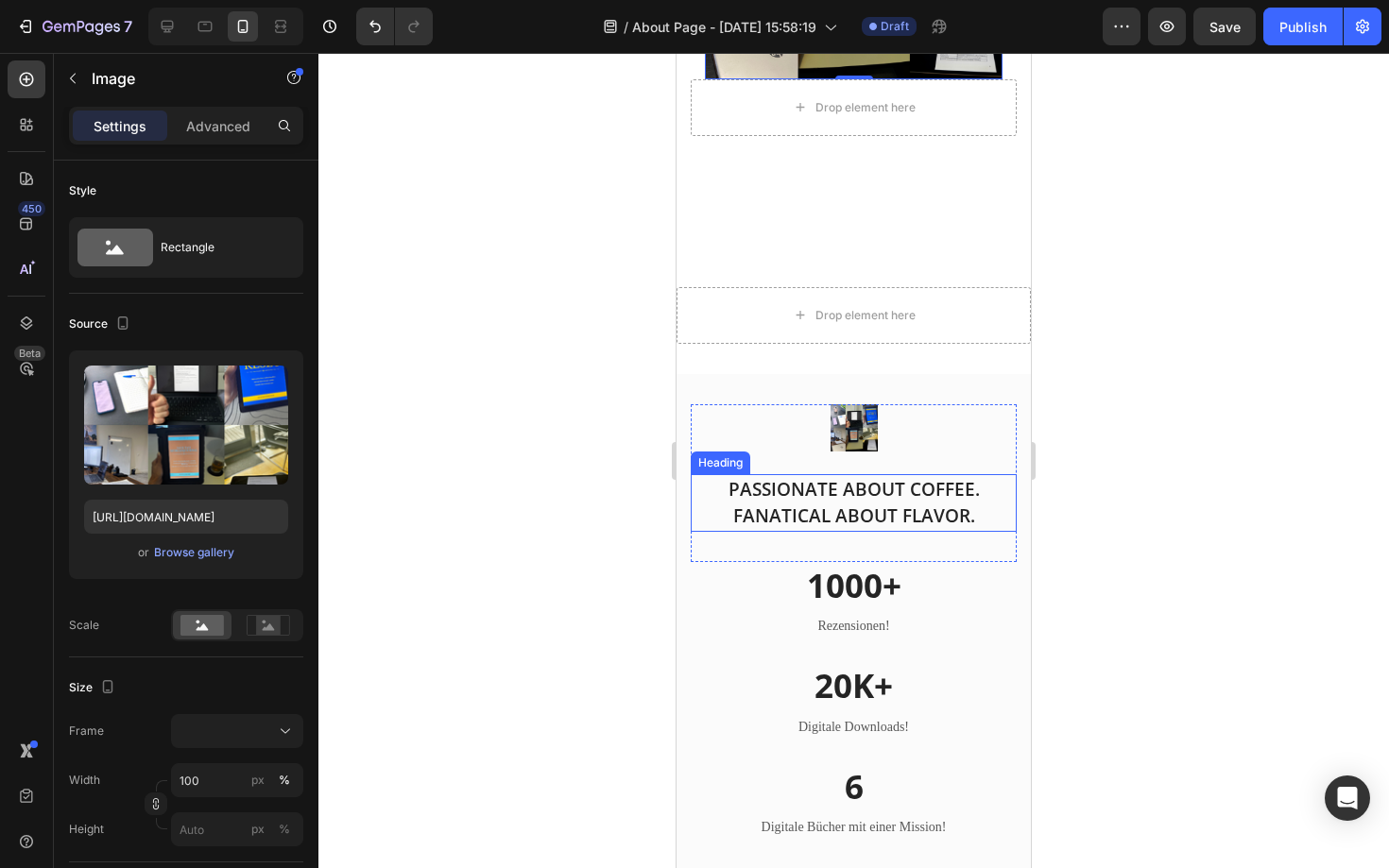
scroll to position [1734, 0]
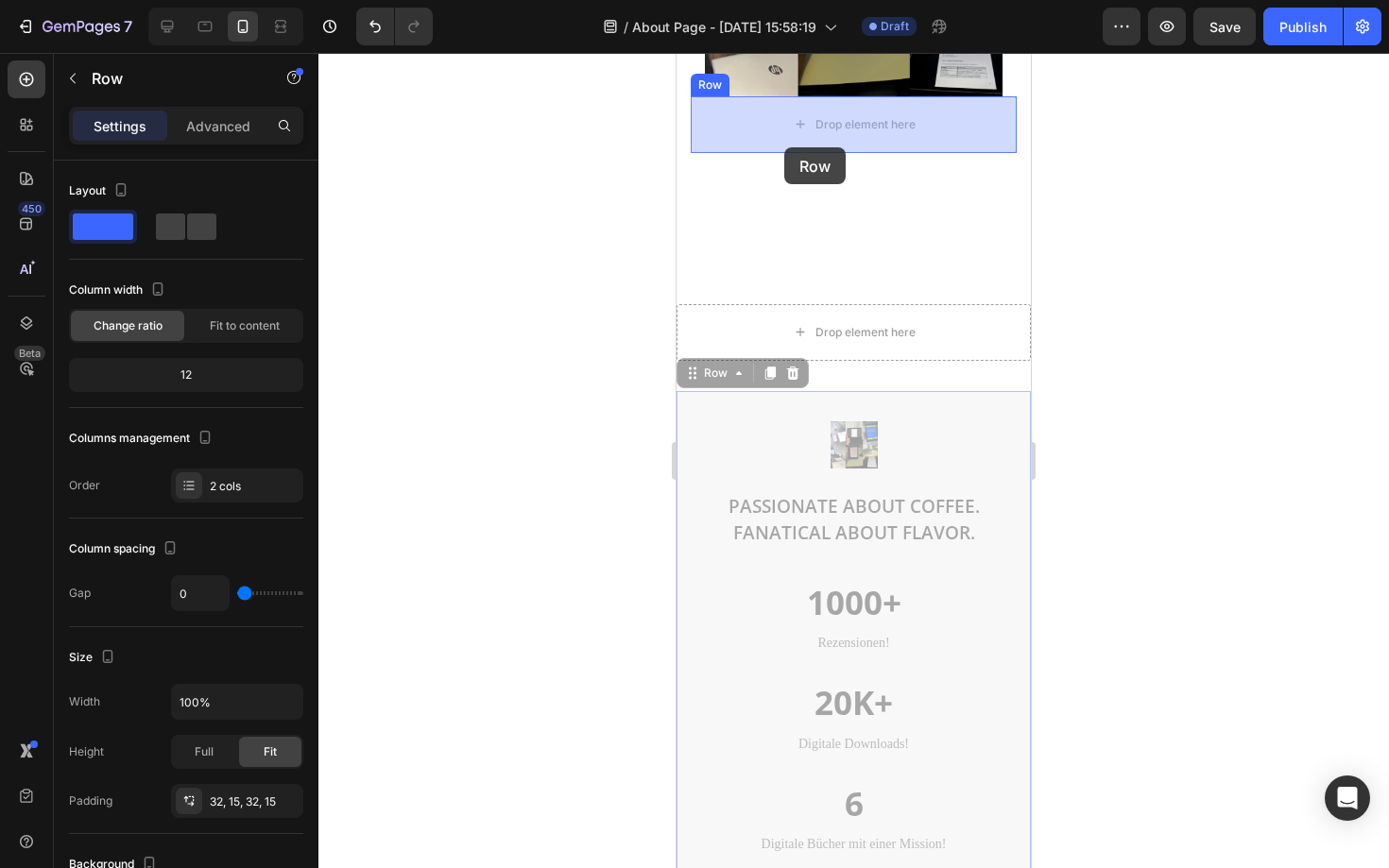
drag, startPoint x: 776, startPoint y: 403, endPoint x: 784, endPoint y: 149, distance: 254.1
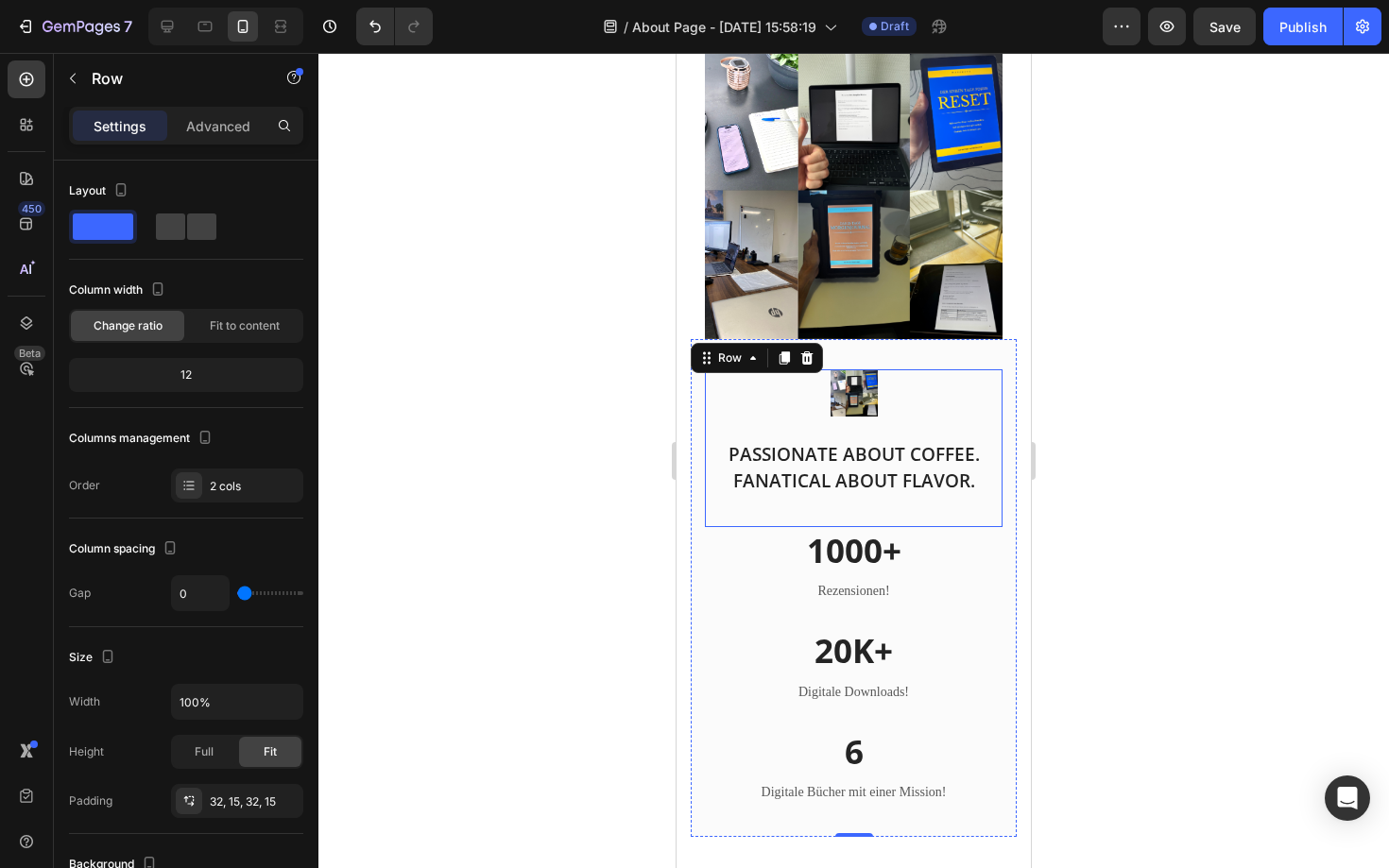
scroll to position [1473, 0]
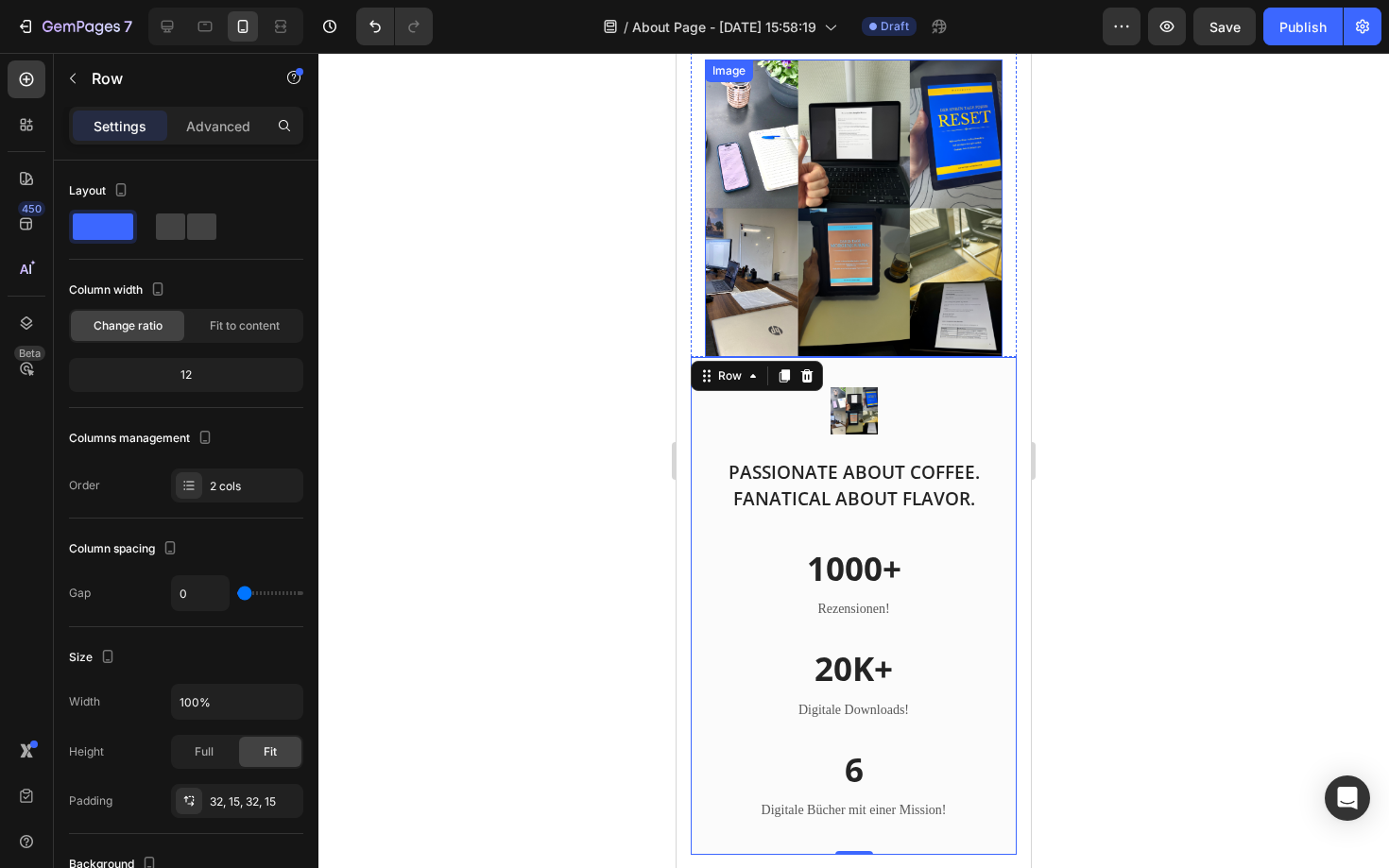
click at [944, 311] on img at bounding box center [853, 208] width 297 height 297
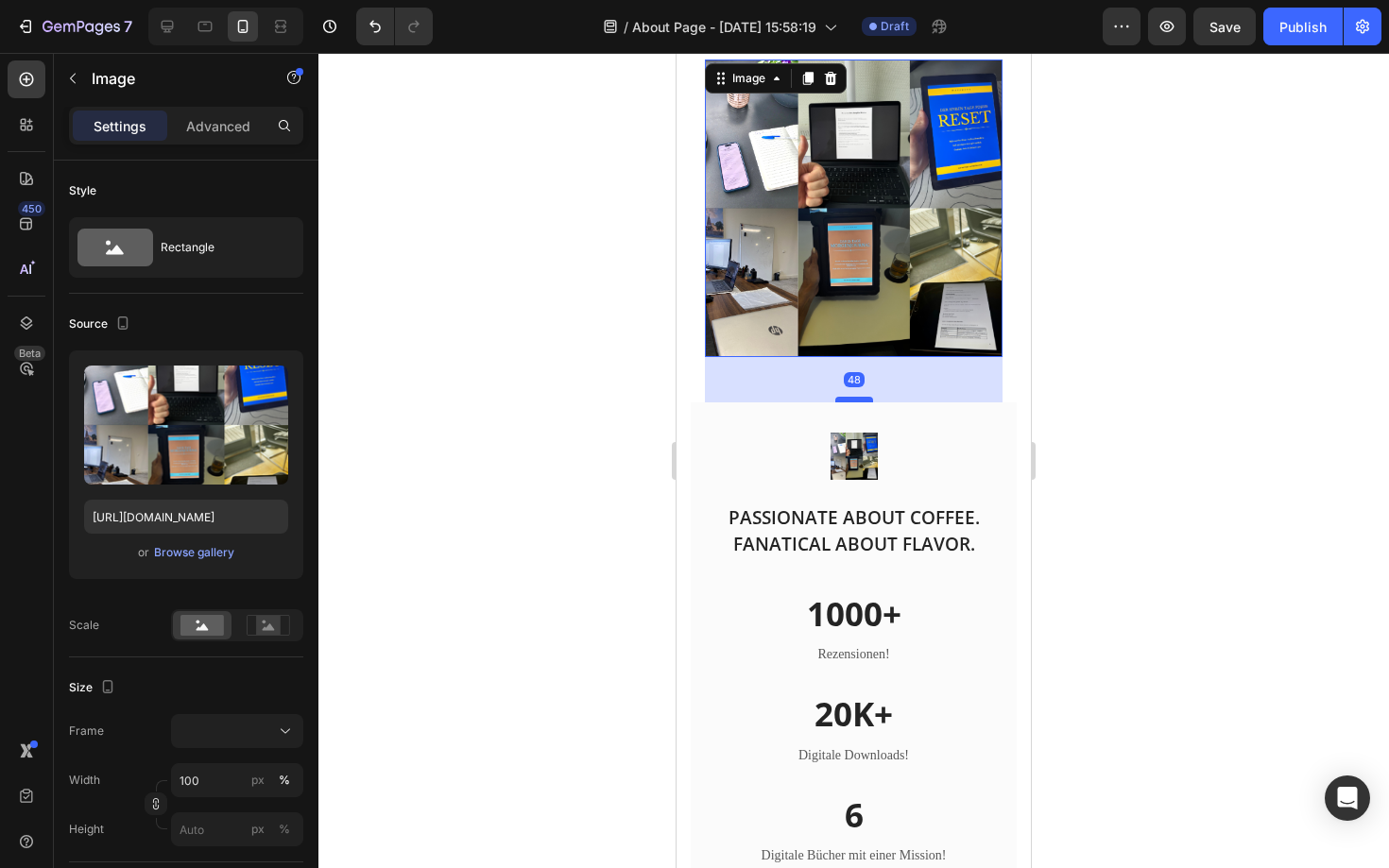
drag, startPoint x: 856, startPoint y: 353, endPoint x: 857, endPoint y: 398, distance: 45.0
click at [857, 398] on div at bounding box center [853, 399] width 38 height 6
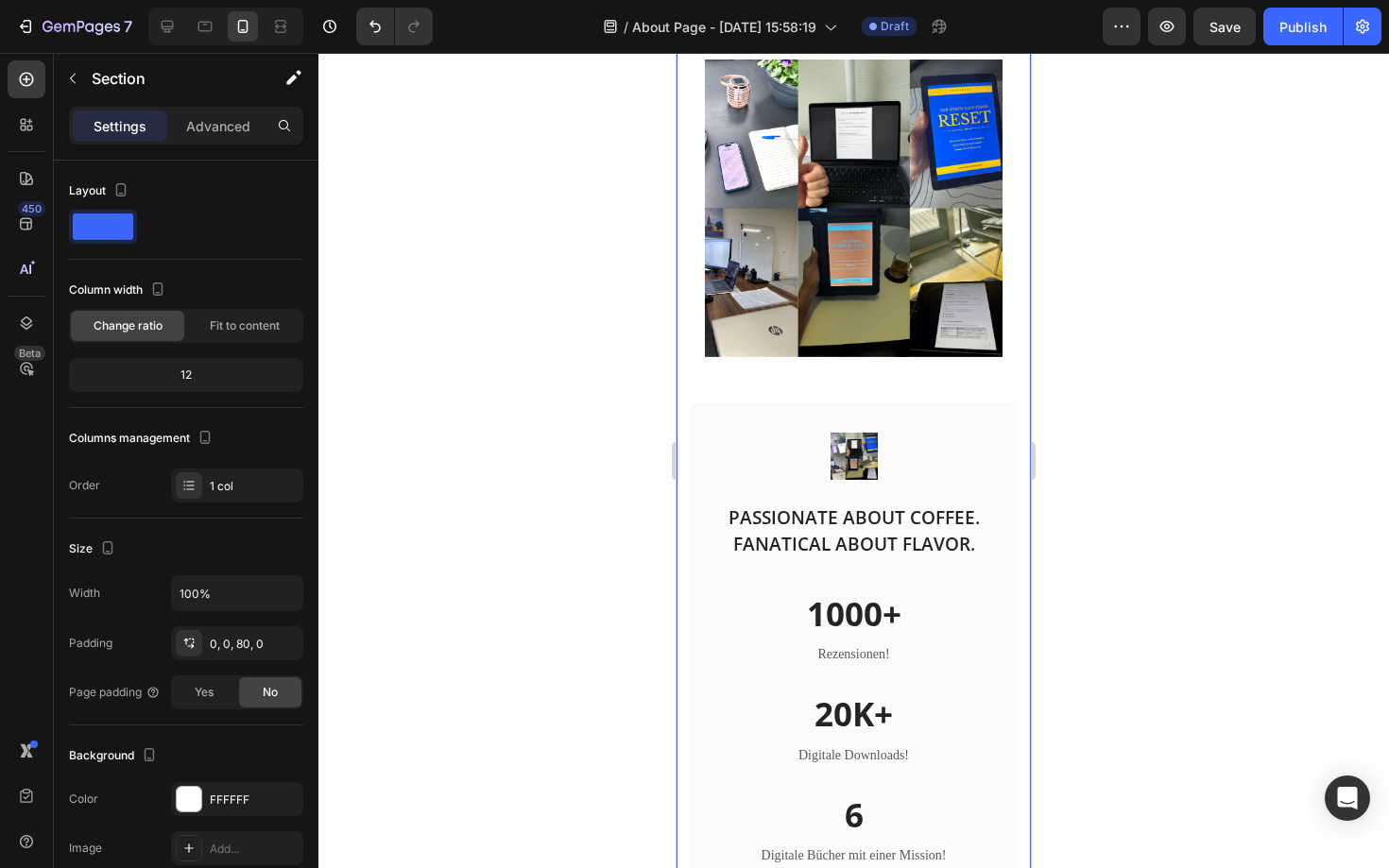
click at [687, 549] on div "Image Row Image PASSIONATE ABOUT COFFEE. FANATICAL ABOUT FLAVOR. Heading Row 10…" at bounding box center [853, 518] width 354 height 1007
click at [865, 449] on img at bounding box center [853, 456] width 48 height 48
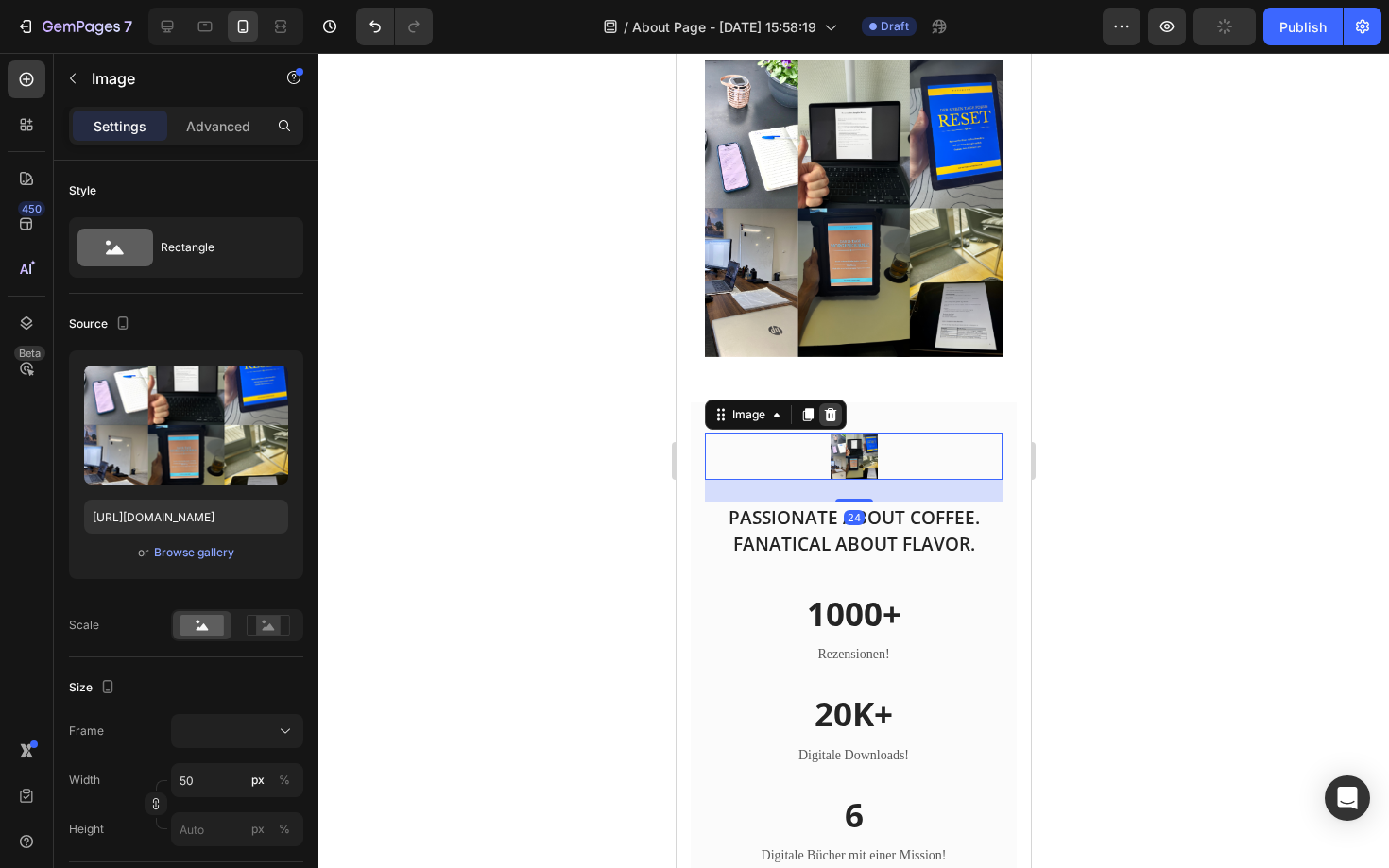
click at [830, 410] on icon at bounding box center [831, 414] width 13 height 14
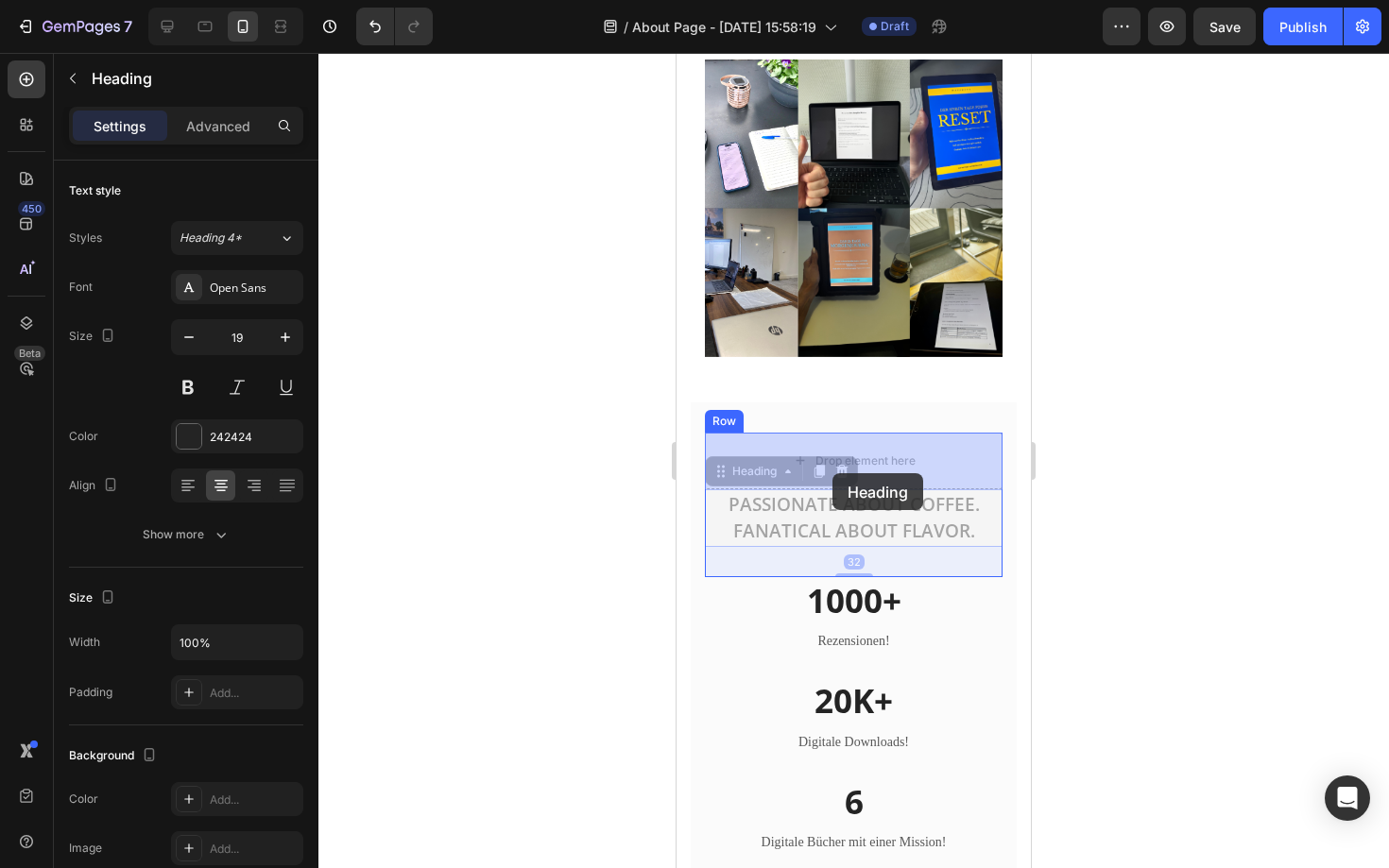
drag, startPoint x: 832, startPoint y: 527, endPoint x: 832, endPoint y: 474, distance: 53.0
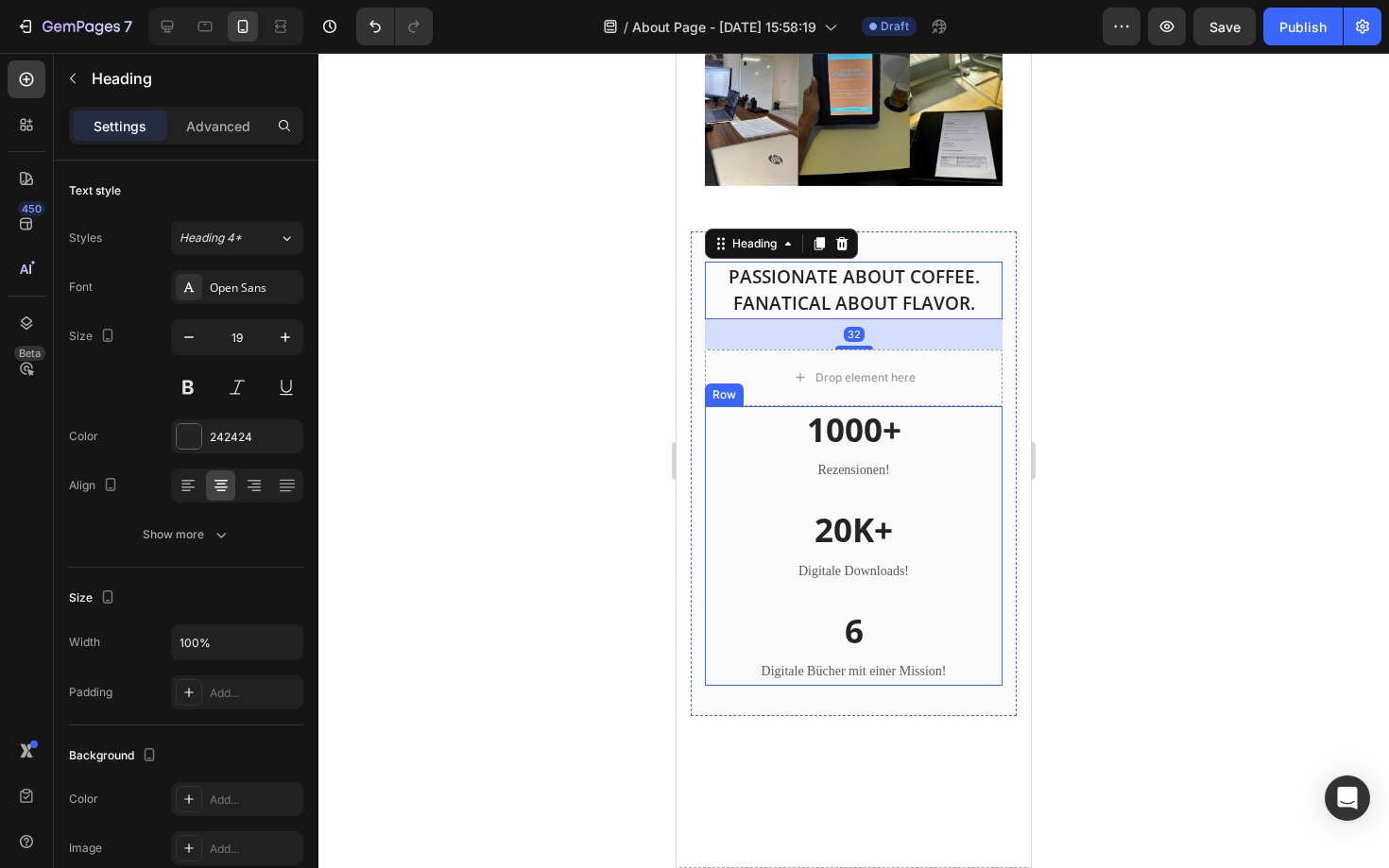
scroll to position [1669, 0]
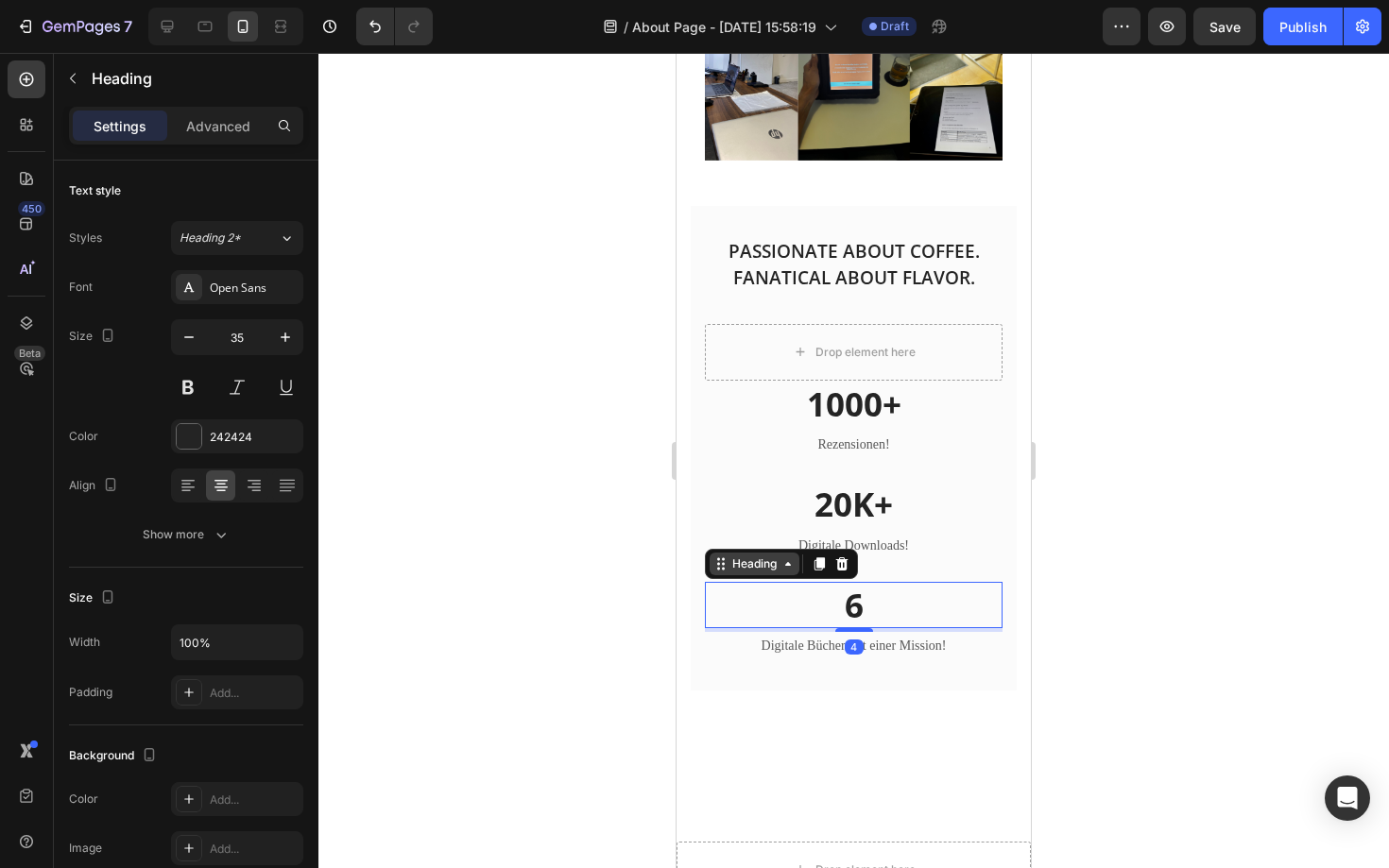
click at [747, 561] on div "Heading" at bounding box center [753, 564] width 52 height 17
click at [570, 508] on div at bounding box center [853, 460] width 1070 height 816
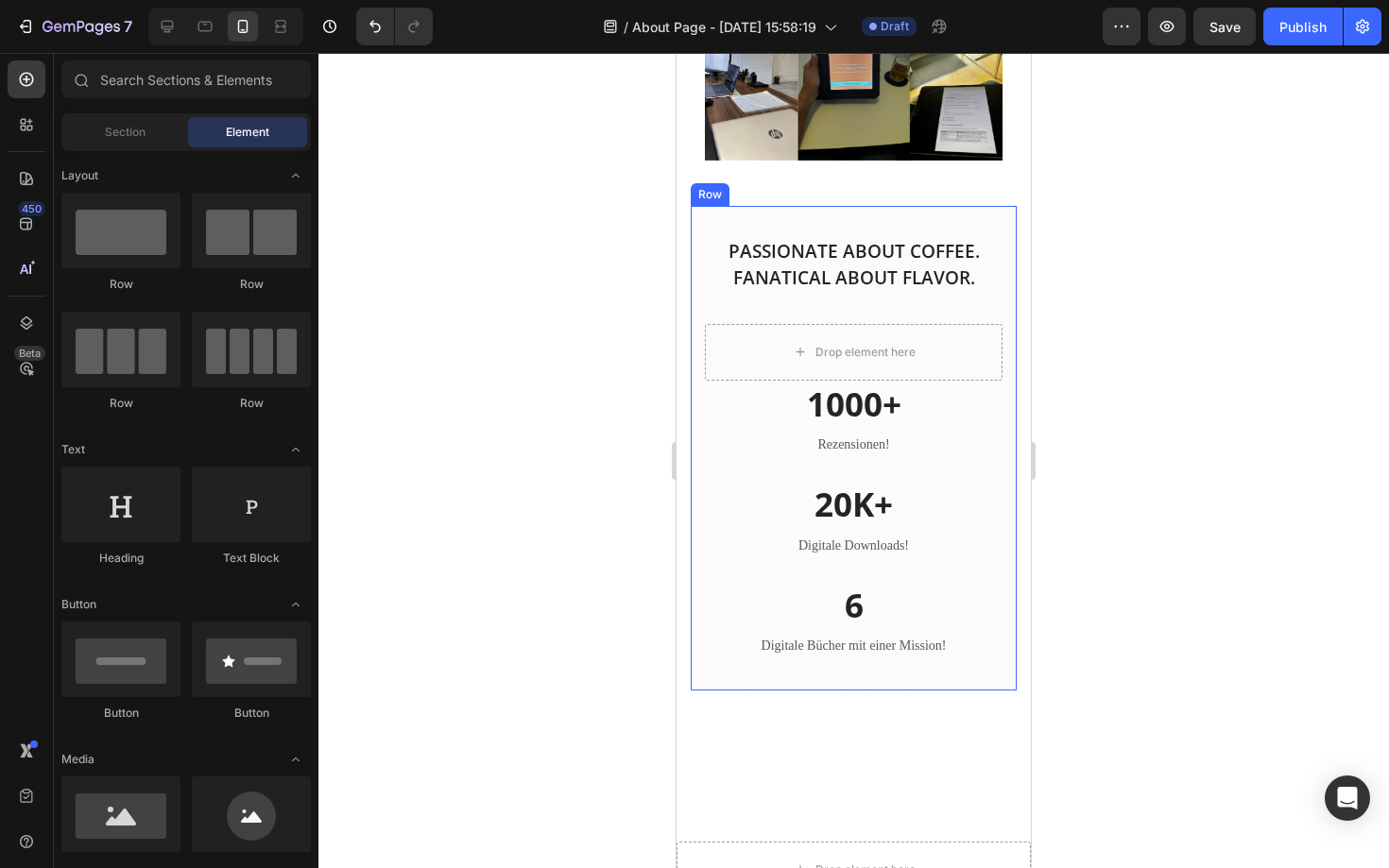
click at [738, 673] on div "PASSIONATE ABOUT COFFEE. FANATICAL ABOUT FLAVOR. Heading Drop element here Row …" at bounding box center [853, 448] width 326 height 485
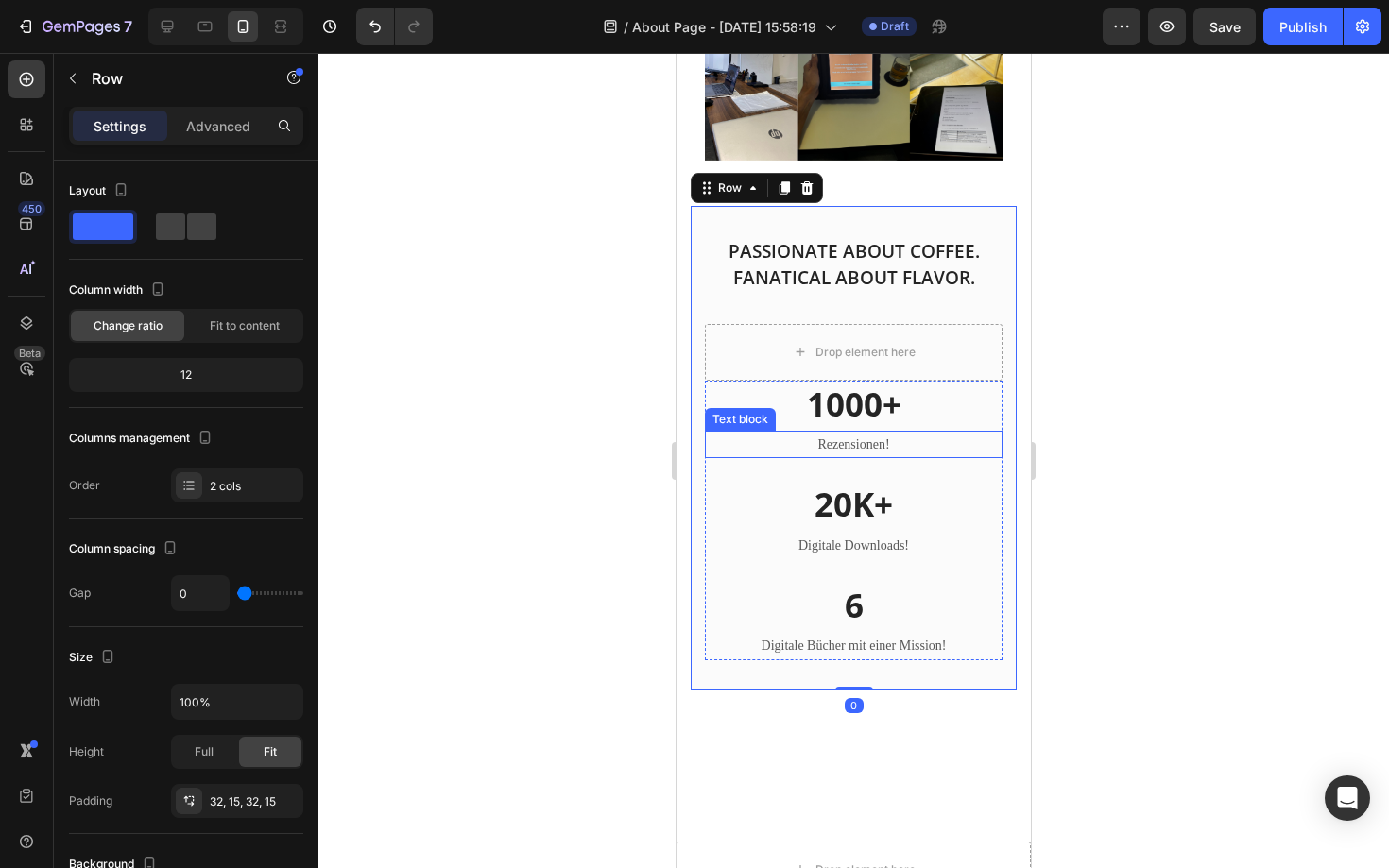
click at [767, 420] on div "Text block" at bounding box center [740, 419] width 63 height 17
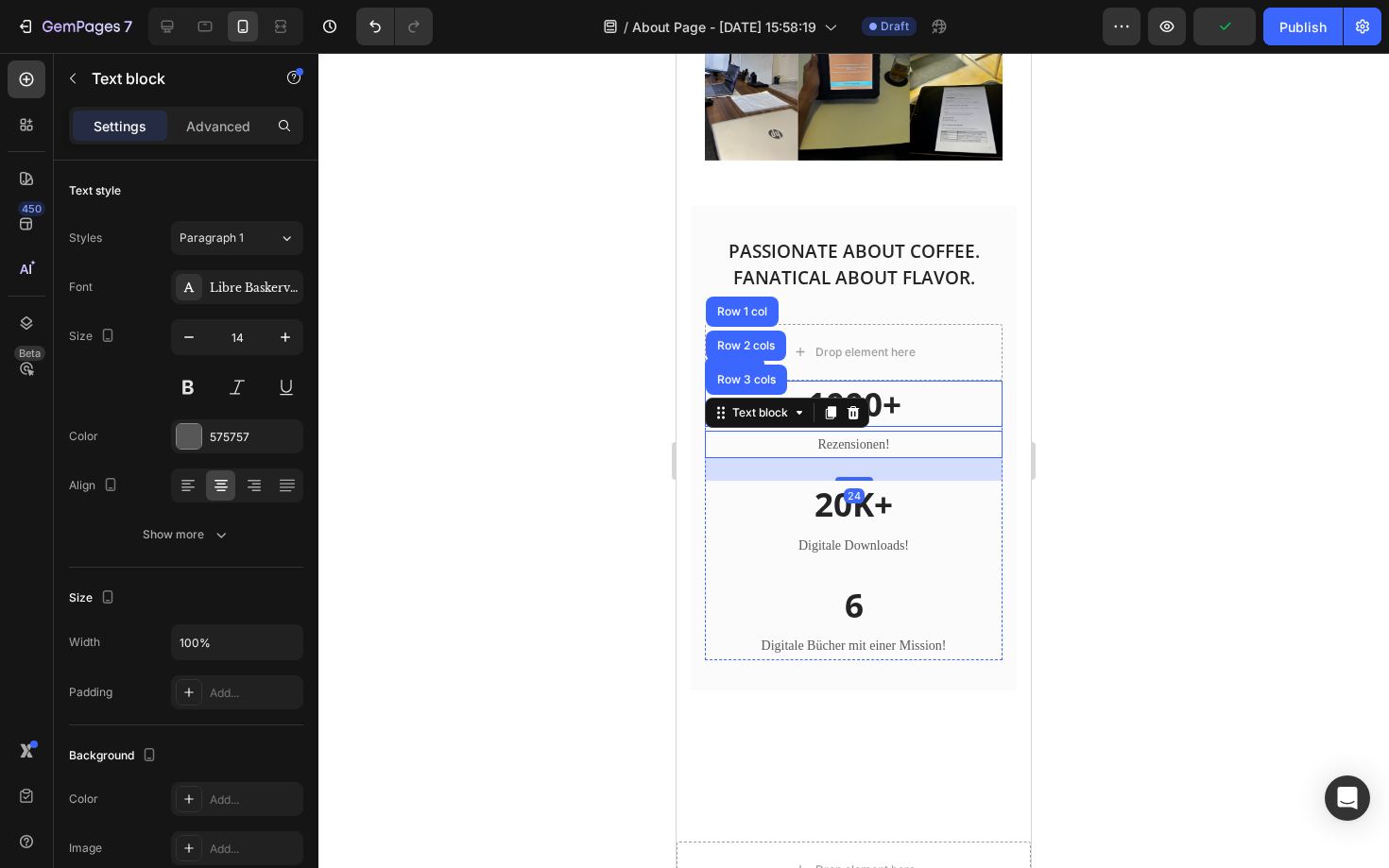
click at [964, 420] on h2 "1000+" at bounding box center [853, 404] width 297 height 48
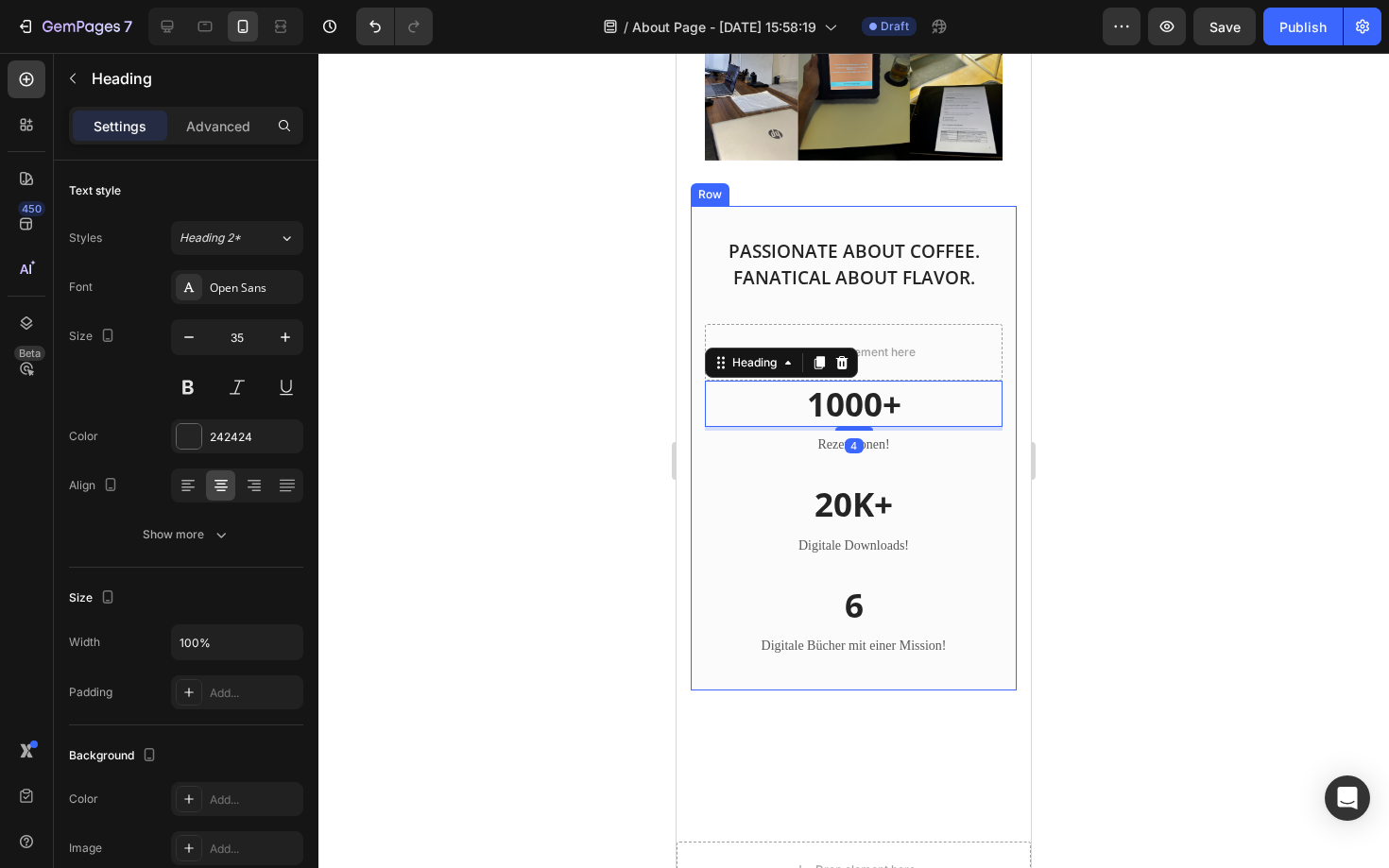
click at [1014, 399] on div "PASSIONATE ABOUT COFFEE. FANATICAL ABOUT FLAVOR. Heading Drop element here Row …" at bounding box center [853, 448] width 326 height 485
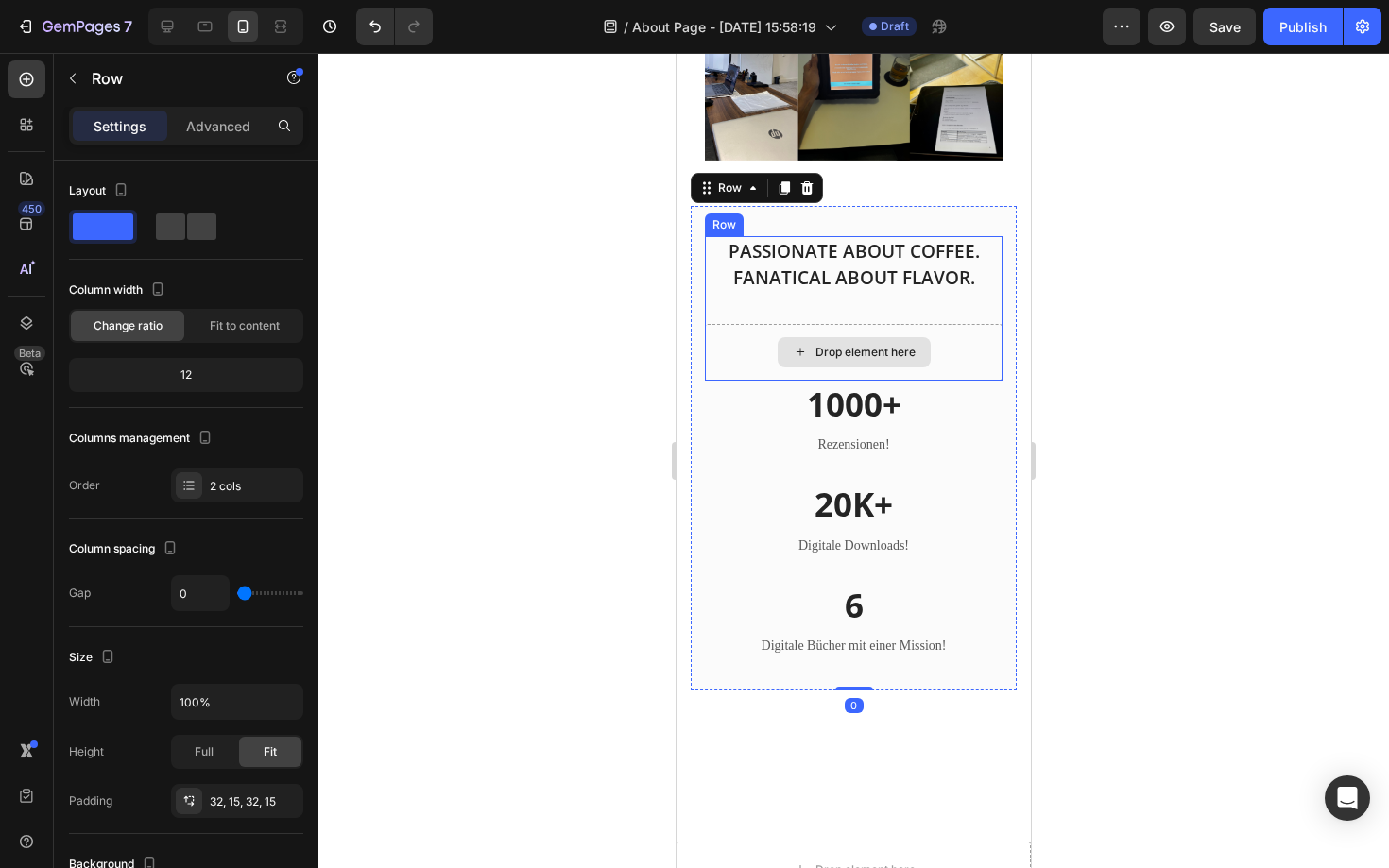
click at [954, 359] on div "Drop element here" at bounding box center [853, 352] width 297 height 56
drag, startPoint x: 850, startPoint y: 375, endPoint x: 853, endPoint y: 339, distance: 36.1
click at [853, 339] on div "PASSIONATE ABOUT COFFEE. FANATICAL ABOUT FLAVOR. Heading Drop element here Row 0" at bounding box center [853, 308] width 297 height 145
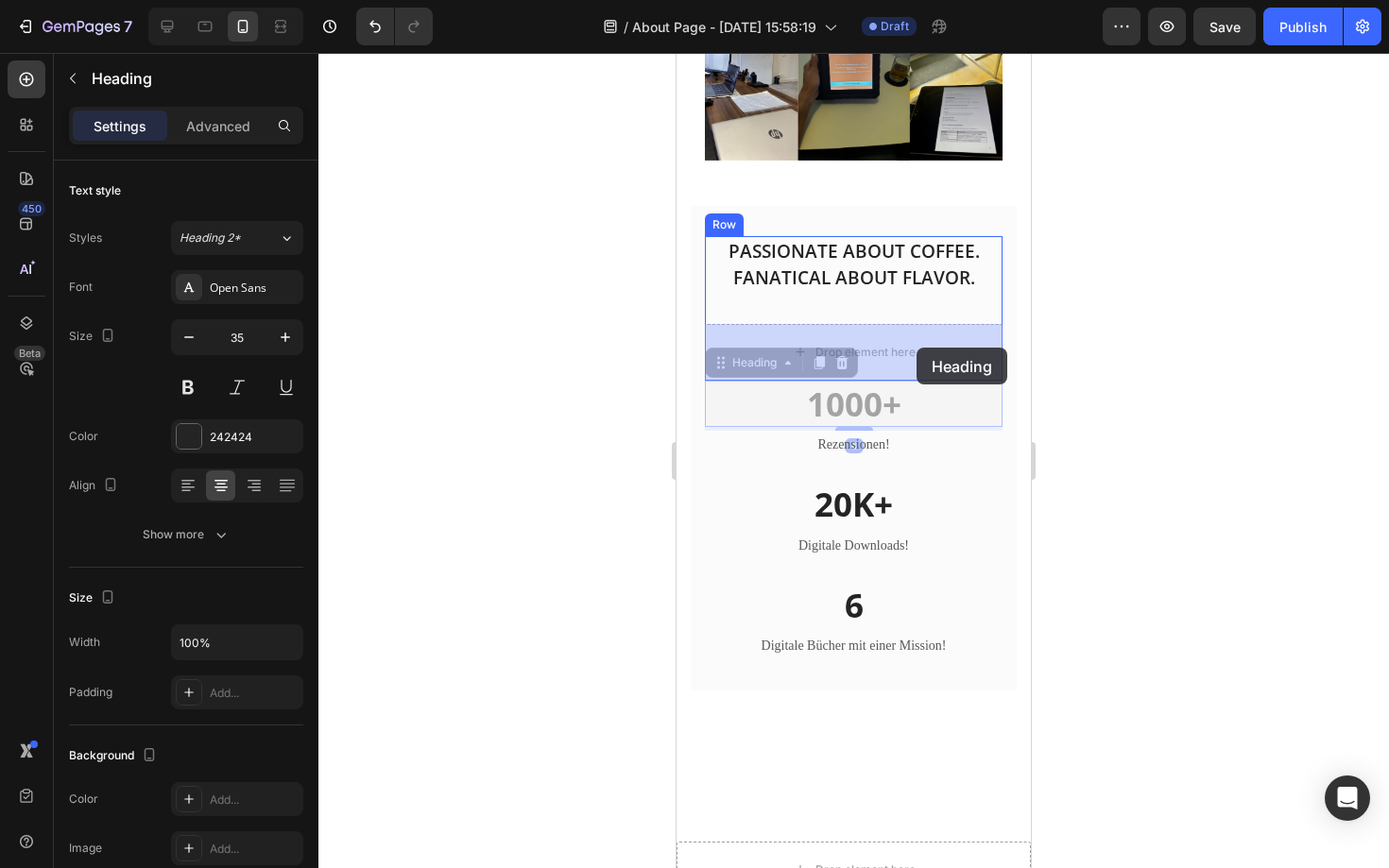
drag, startPoint x: 917, startPoint y: 411, endPoint x: 917, endPoint y: 349, distance: 62.0
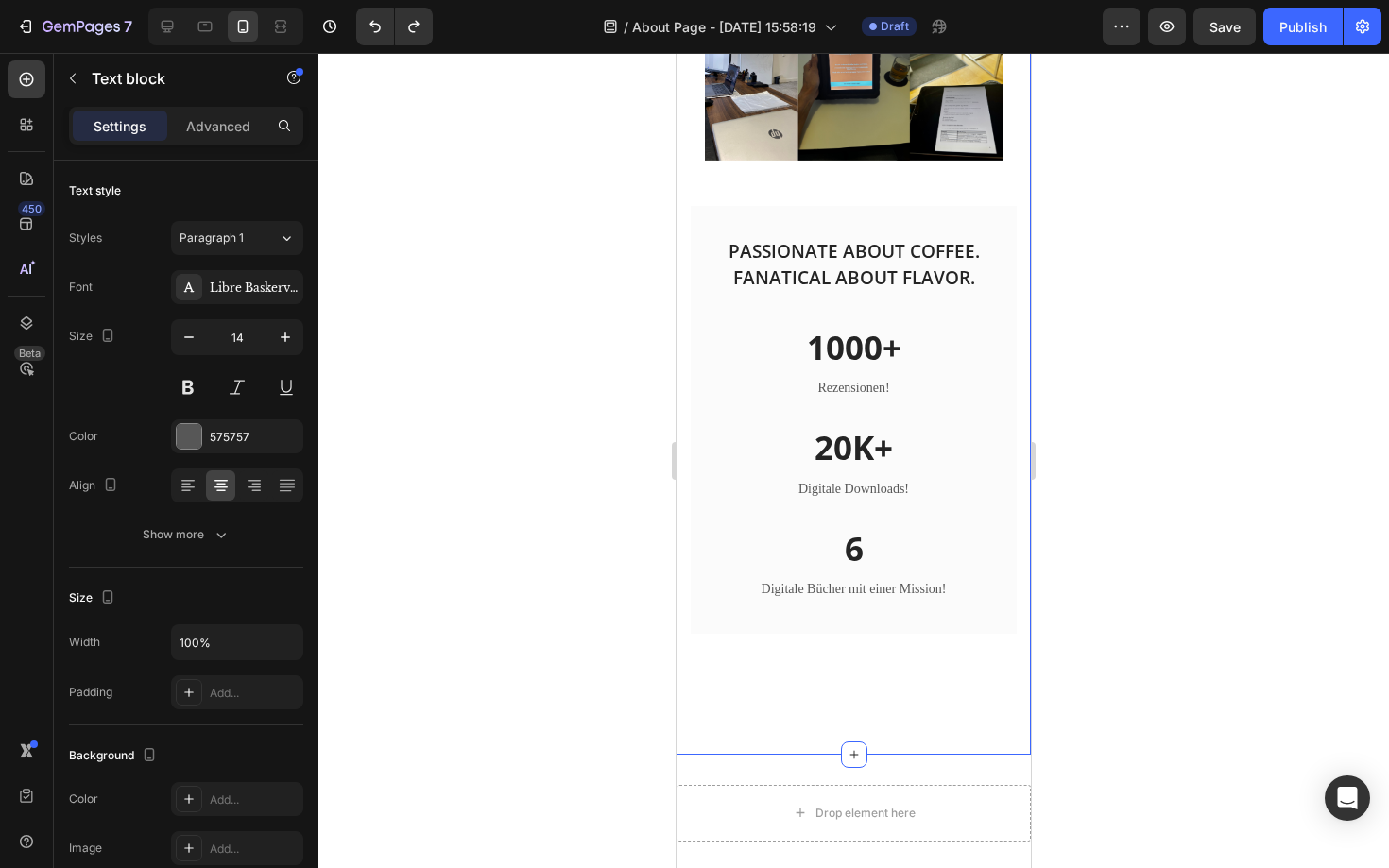
click at [1079, 398] on div at bounding box center [853, 460] width 1070 height 816
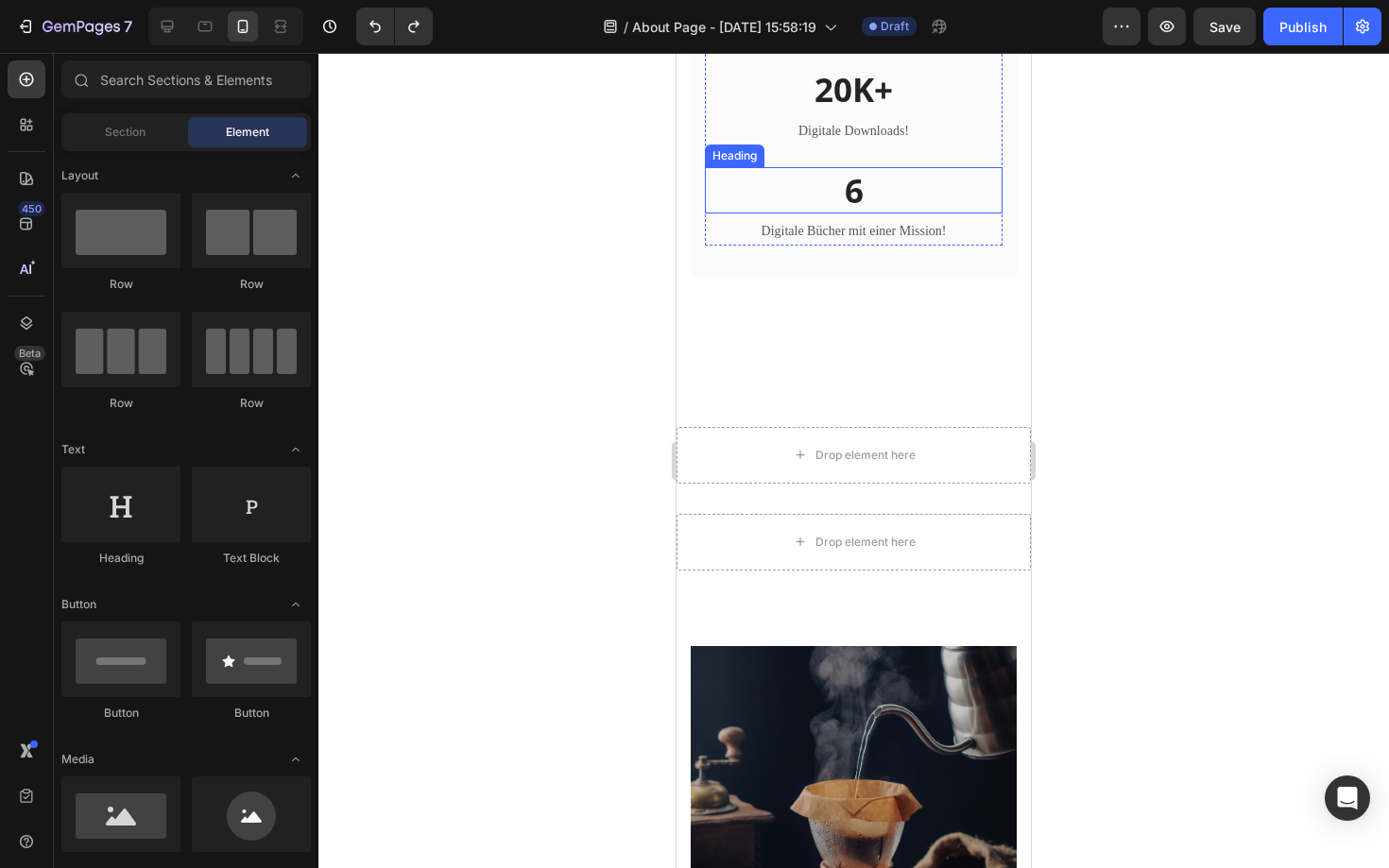
scroll to position [2061, 0]
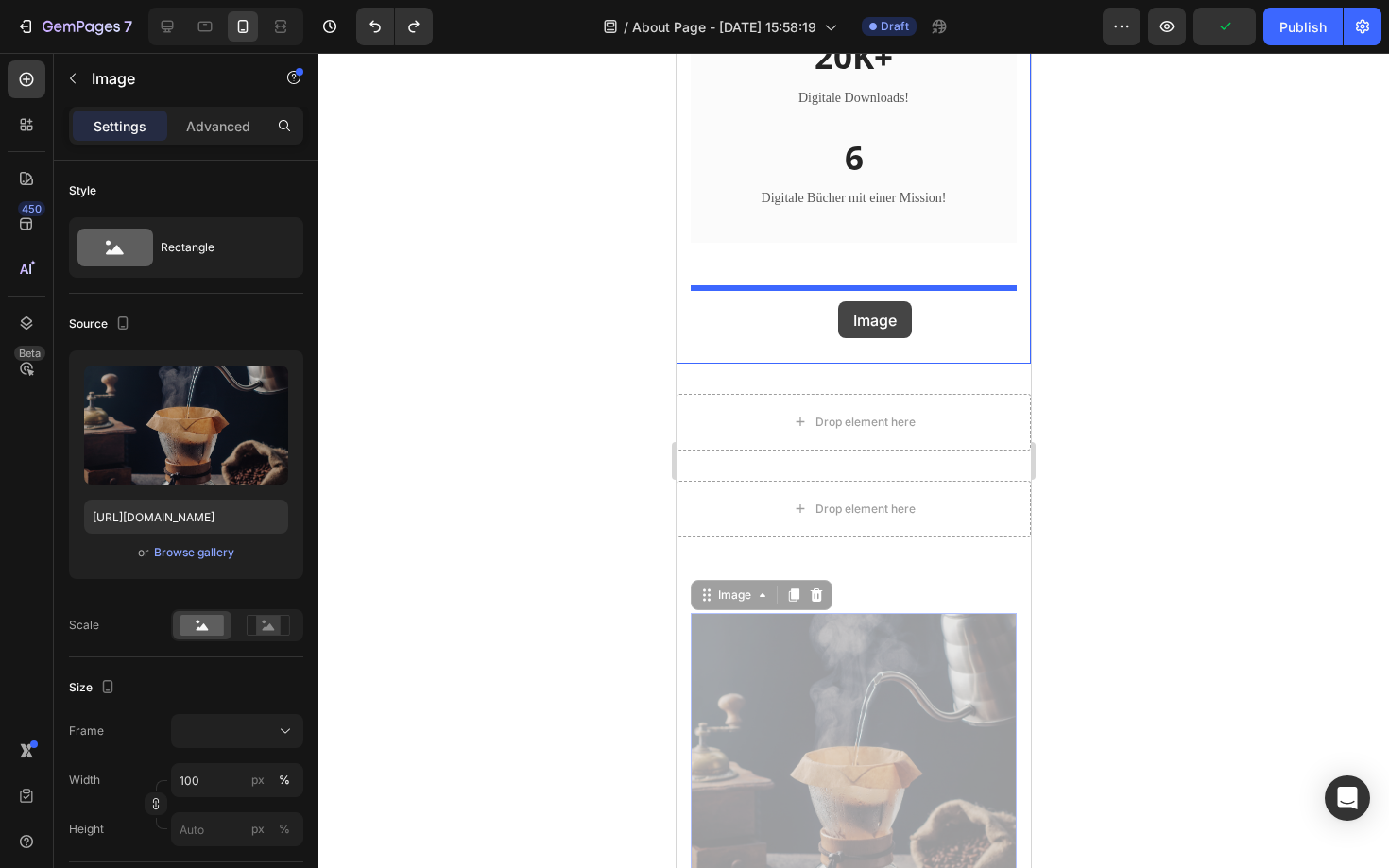
drag, startPoint x: 818, startPoint y: 681, endPoint x: 838, endPoint y: 303, distance: 378.5
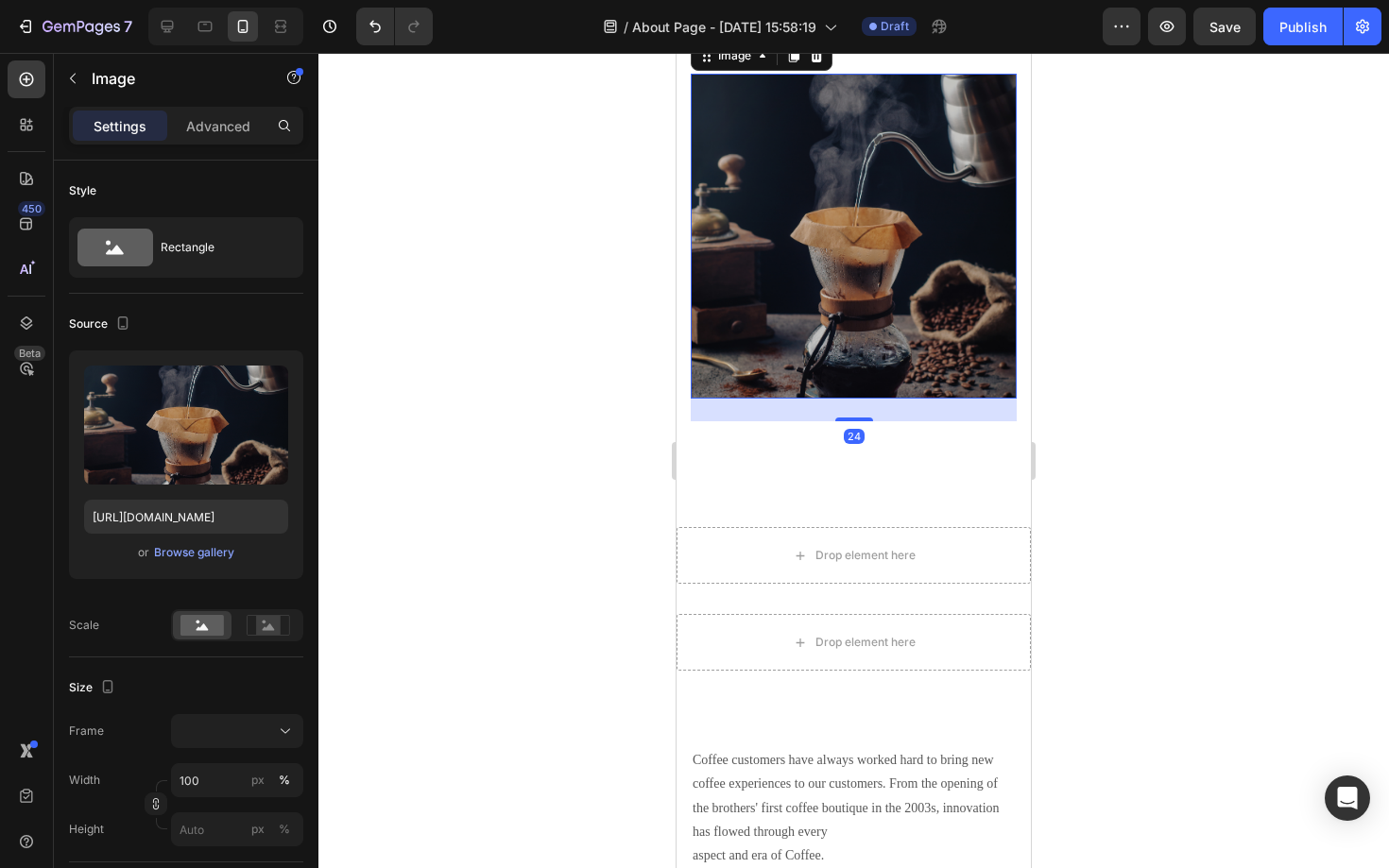
scroll to position [2297, 0]
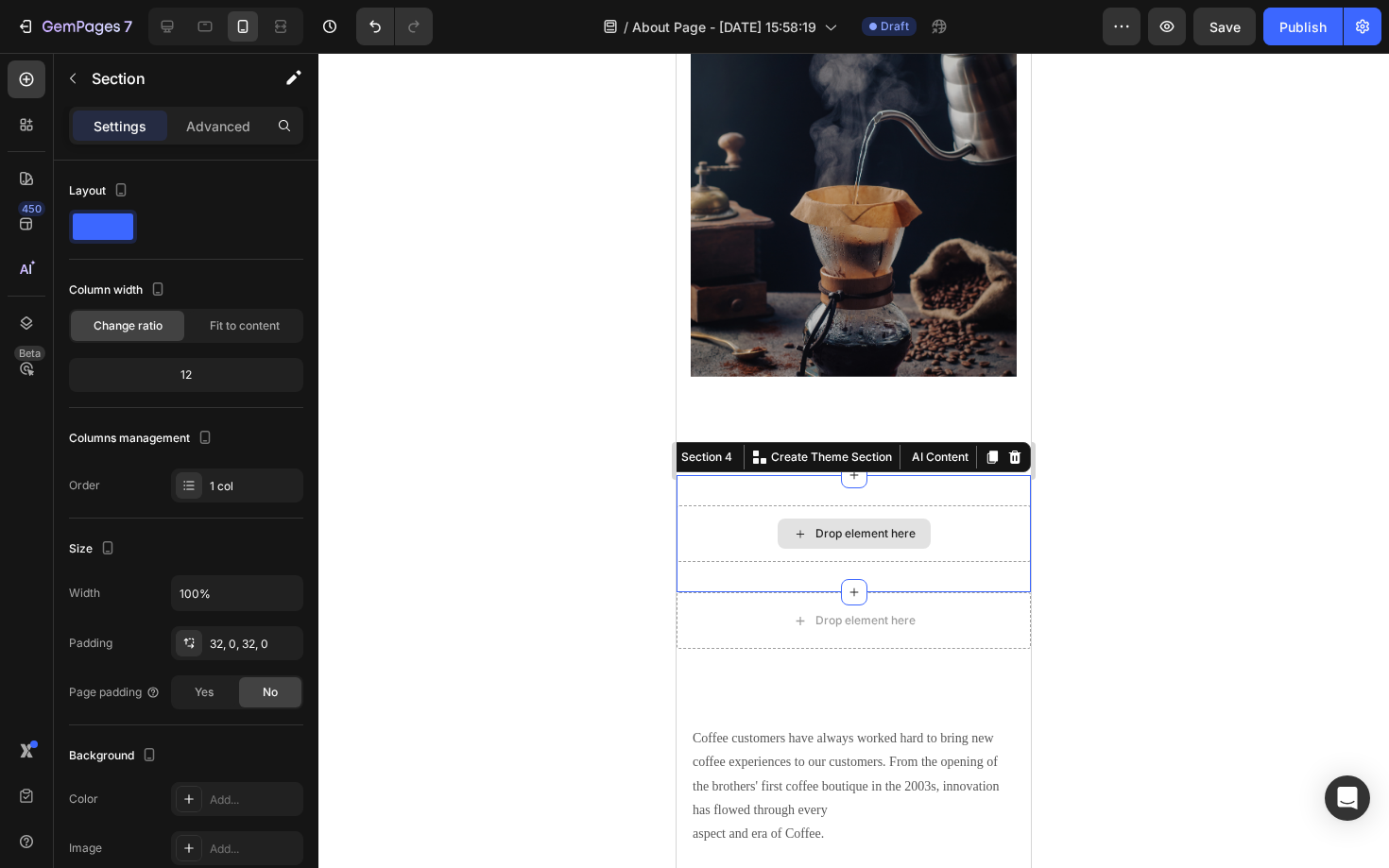
click at [768, 545] on div "Drop element here" at bounding box center [853, 534] width 354 height 56
click at [1015, 459] on icon at bounding box center [1015, 458] width 13 height 14
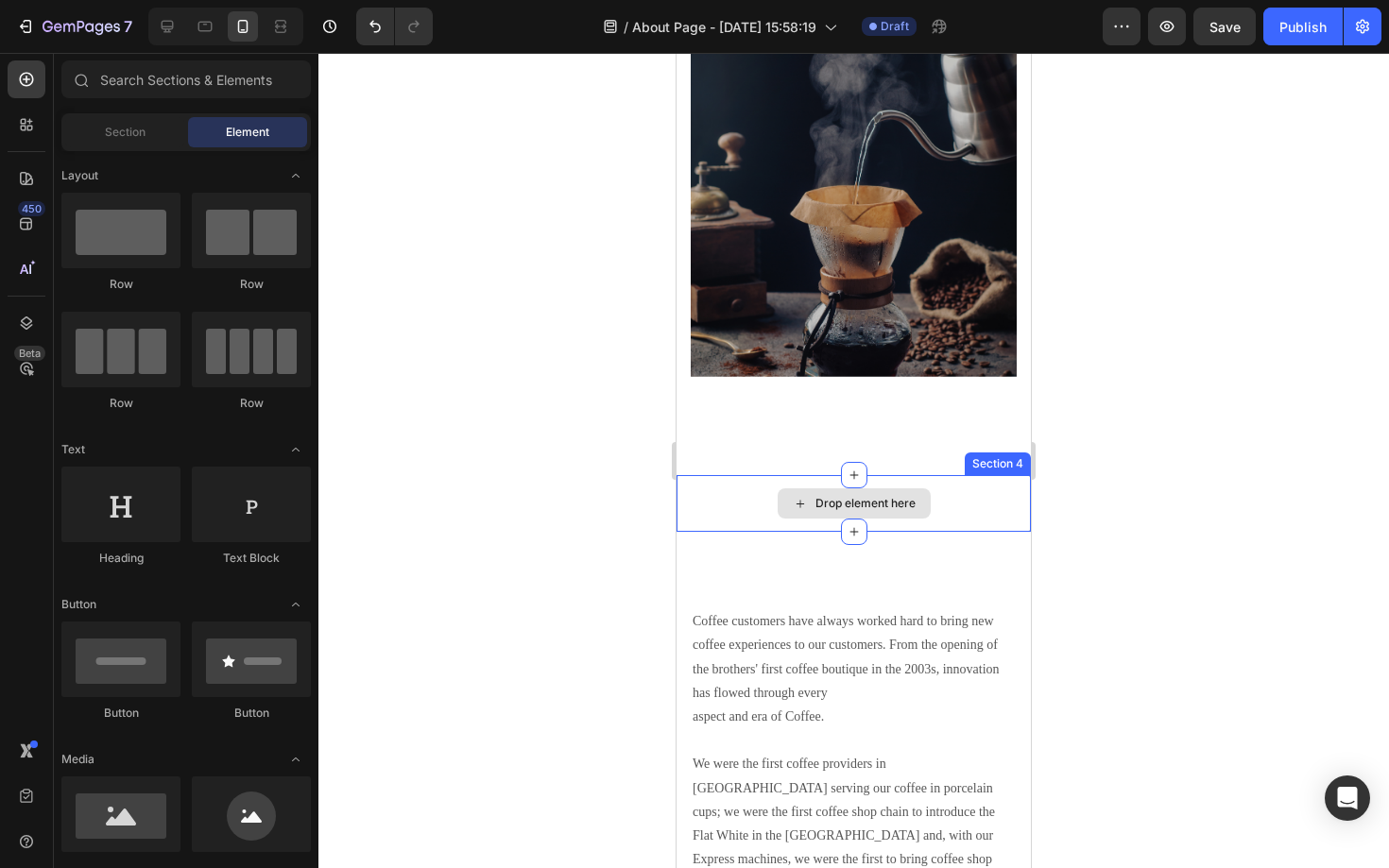
click at [951, 518] on div "Drop element here" at bounding box center [853, 503] width 354 height 56
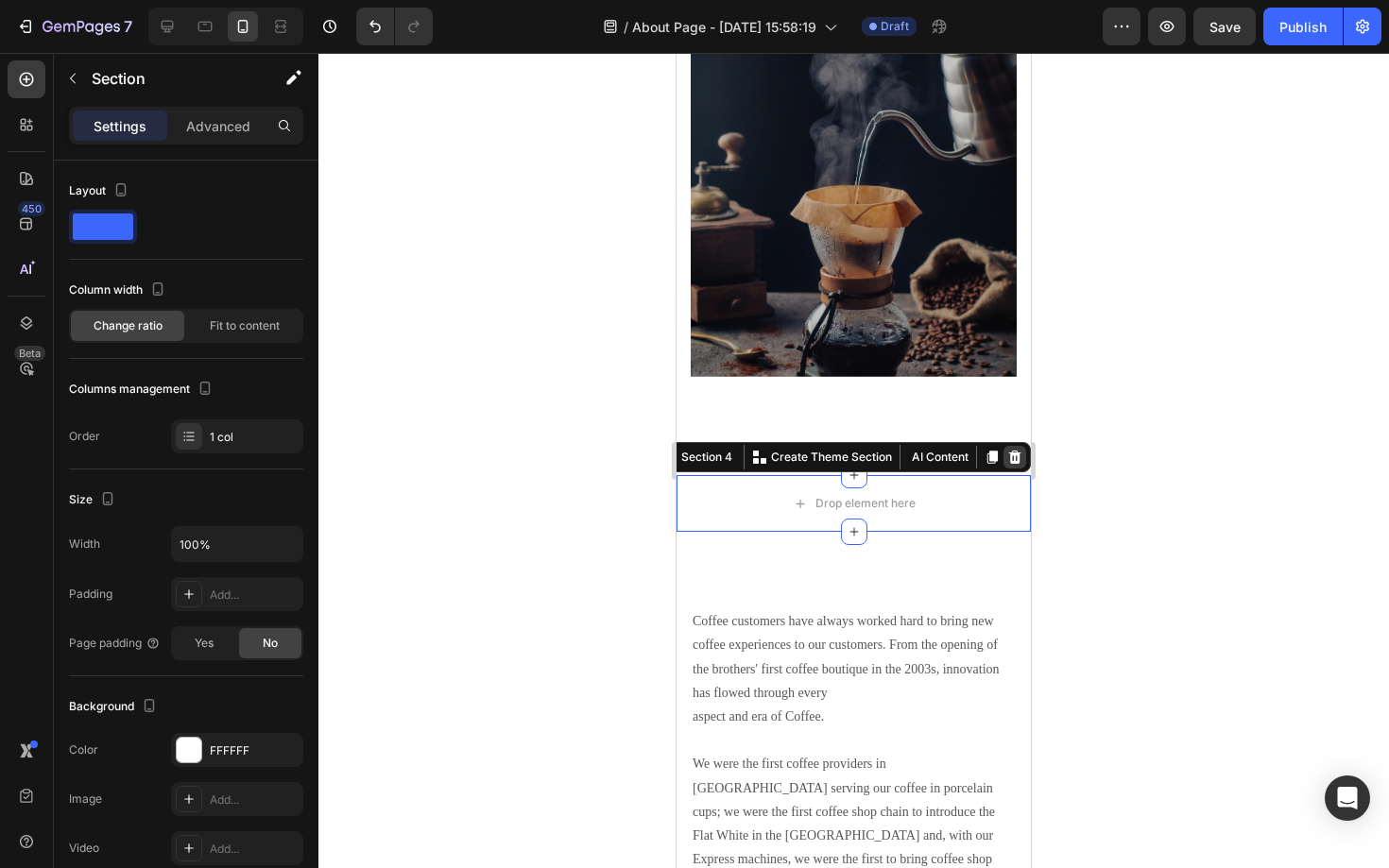
click at [1009, 457] on icon at bounding box center [1015, 458] width 16 height 16
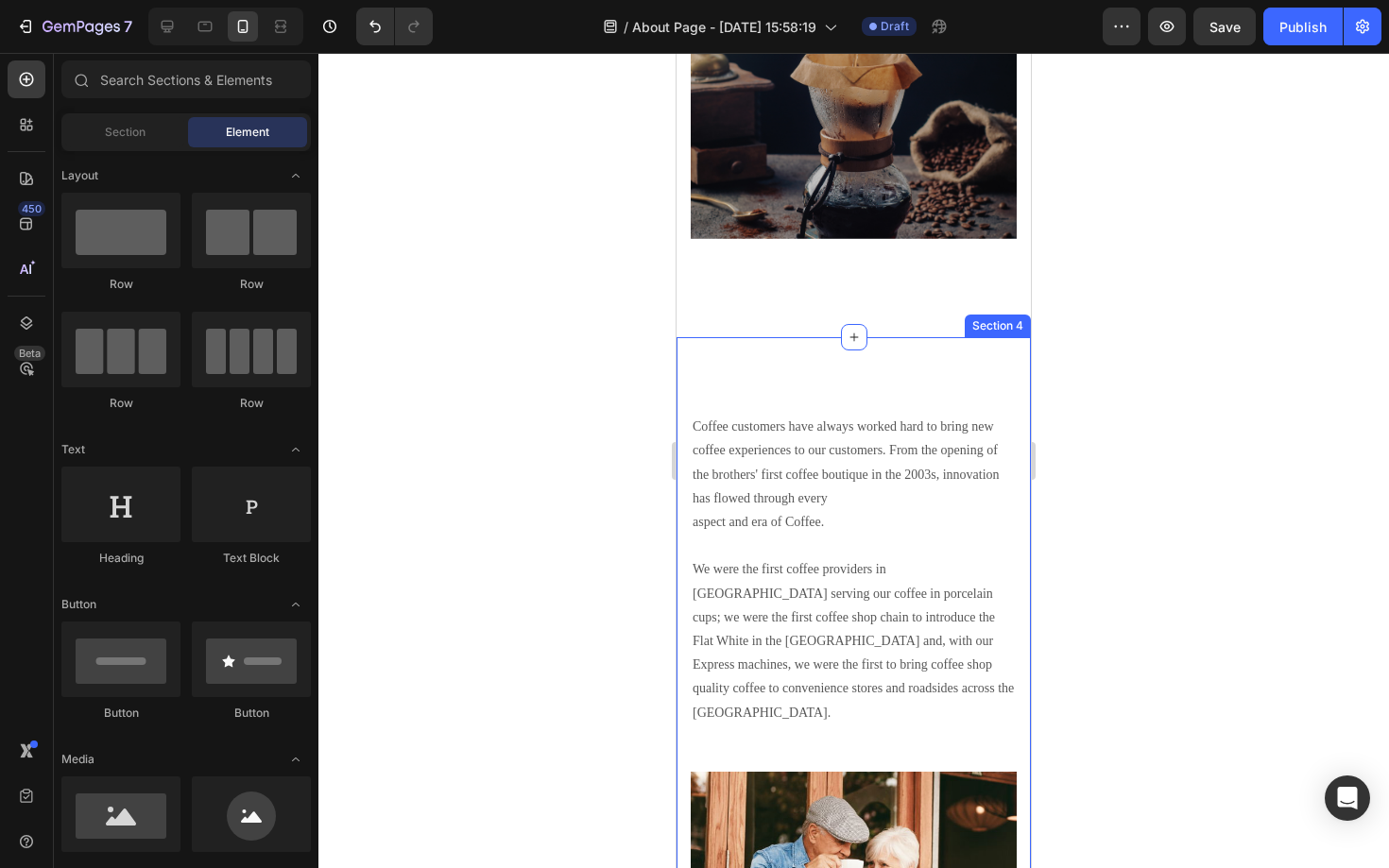
scroll to position [2456, 0]
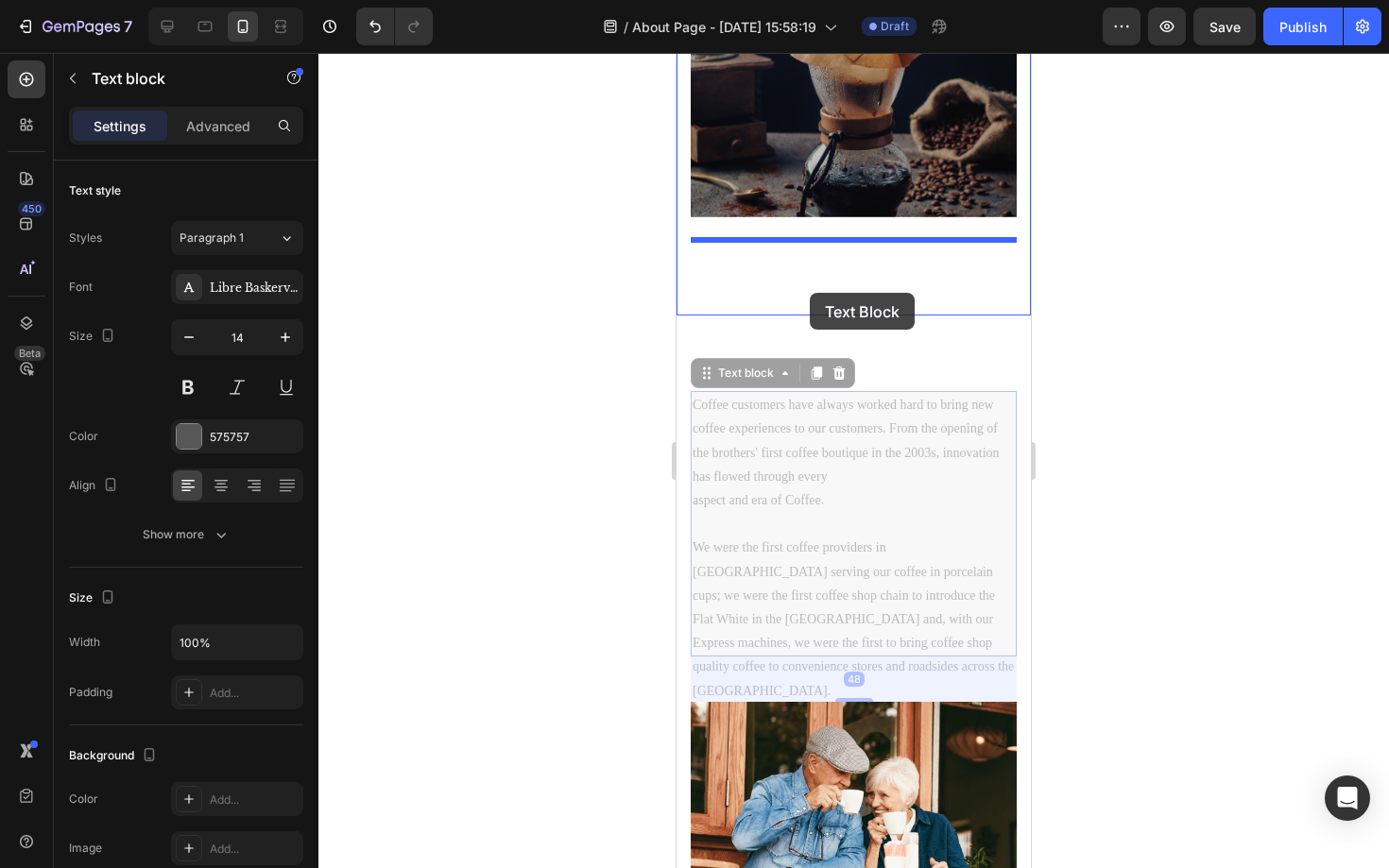
drag, startPoint x: 807, startPoint y: 523, endPoint x: 810, endPoint y: 295, distance: 228.0
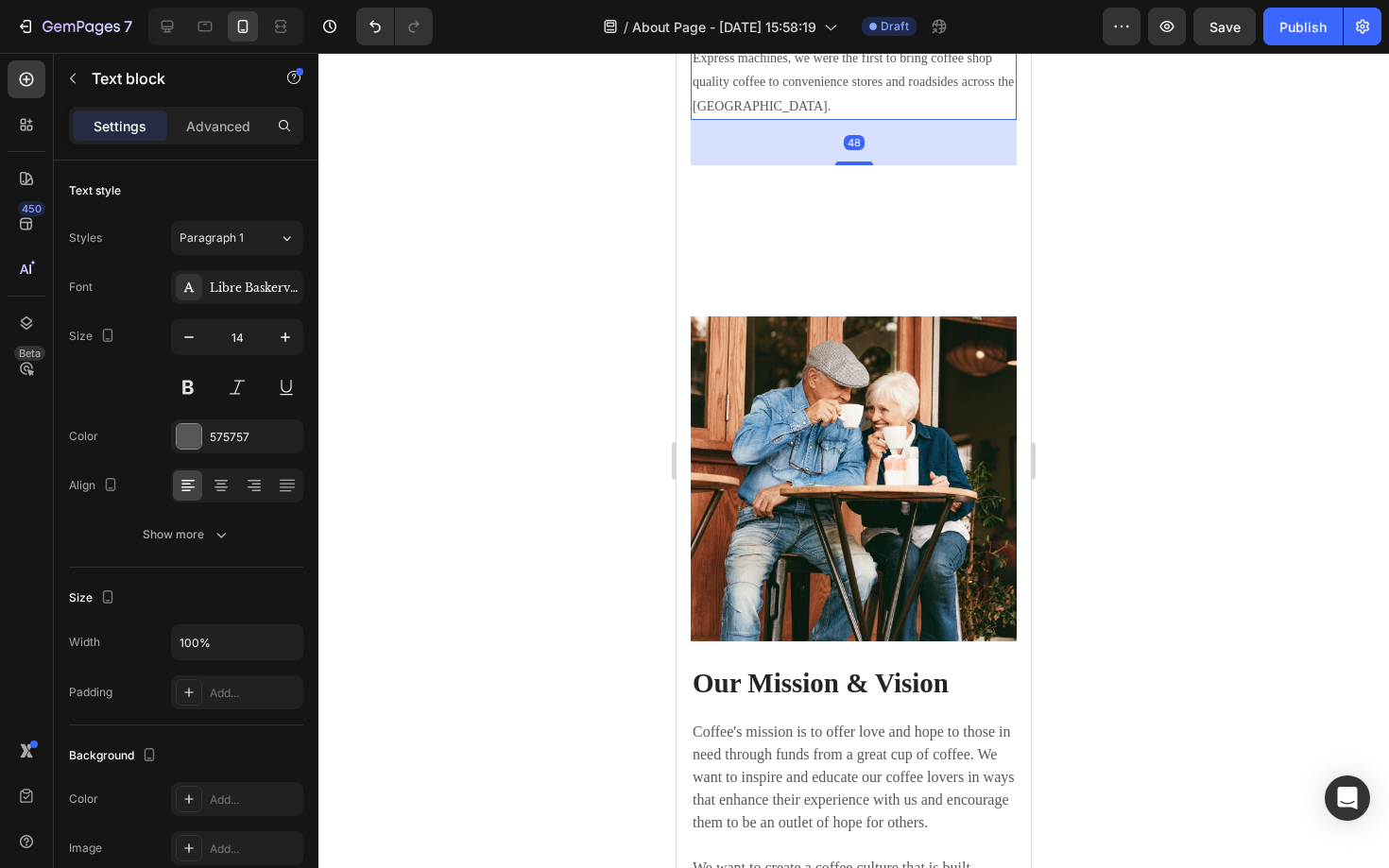
scroll to position [2894, 0]
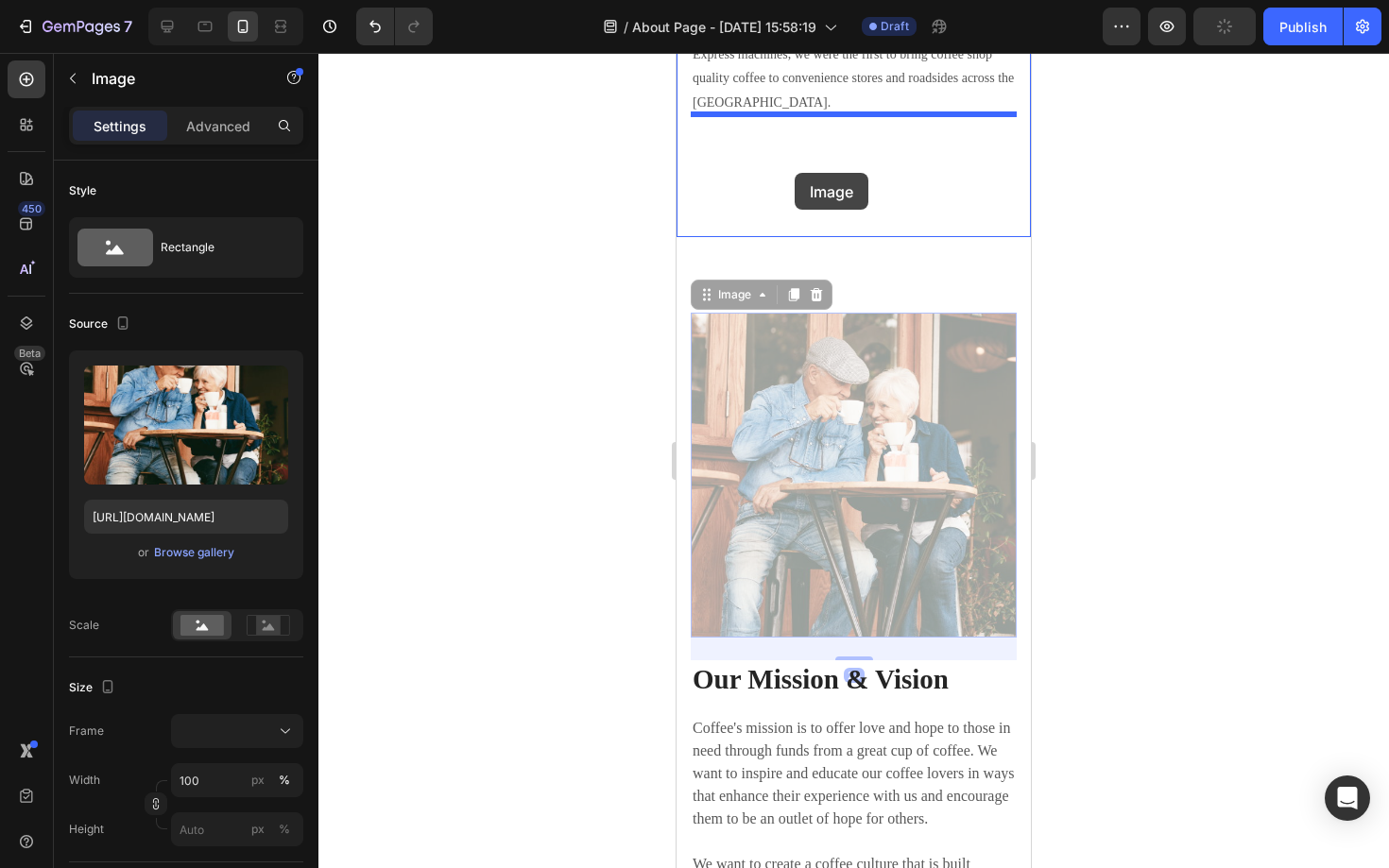
drag, startPoint x: 787, startPoint y: 431, endPoint x: 793, endPoint y: 176, distance: 255.1
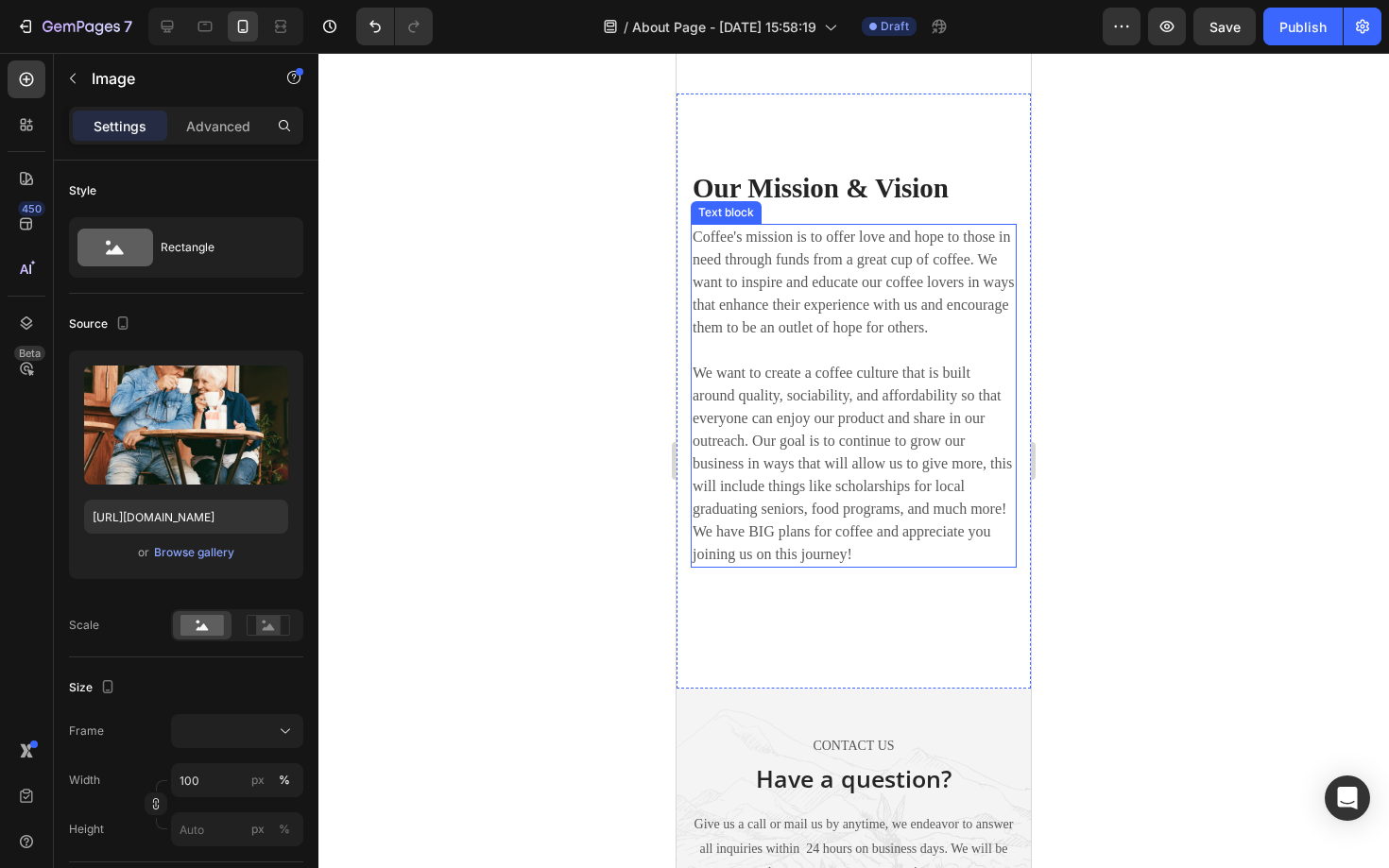
scroll to position [3269, 0]
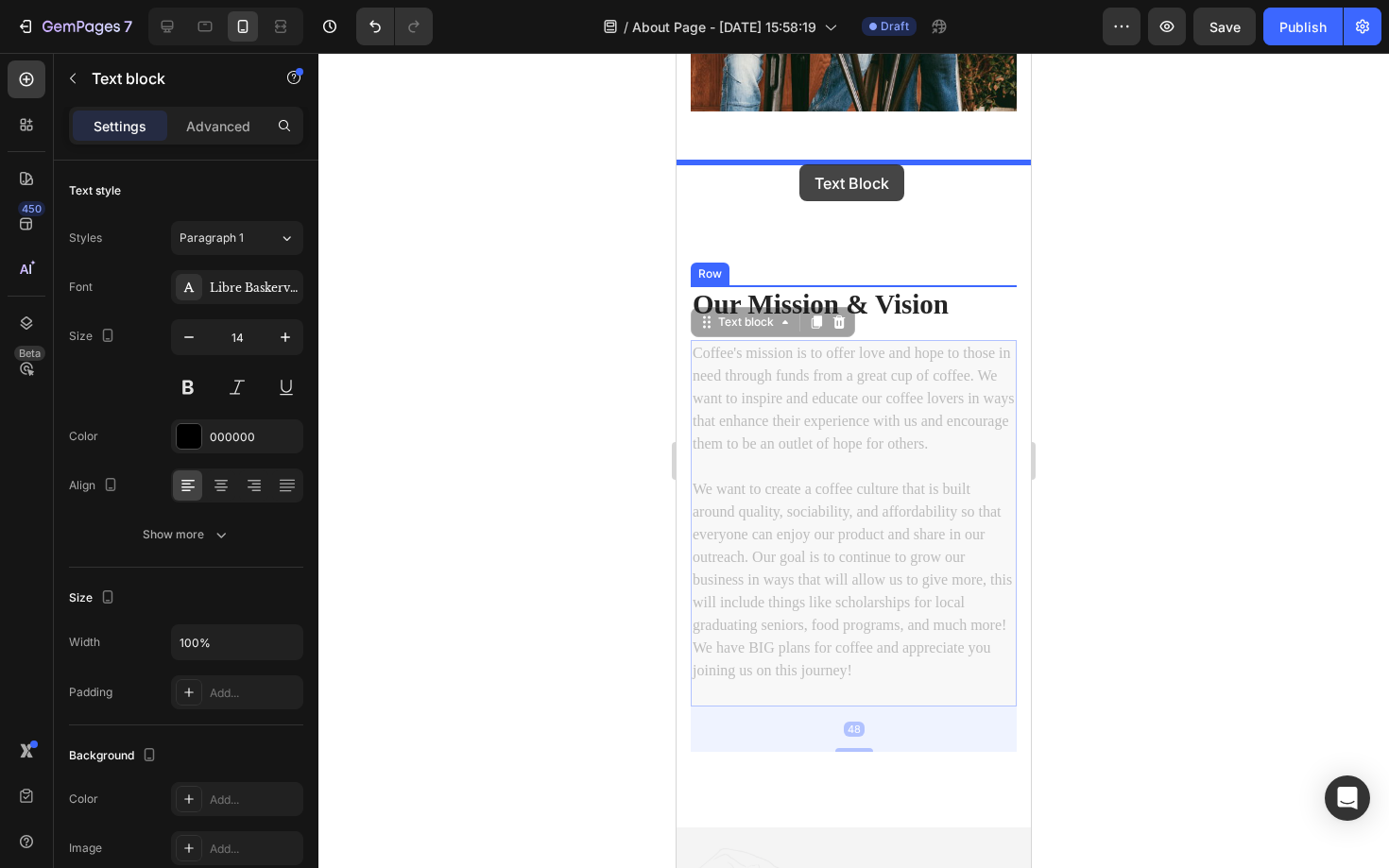
drag, startPoint x: 826, startPoint y: 586, endPoint x: 799, endPoint y: 164, distance: 422.9
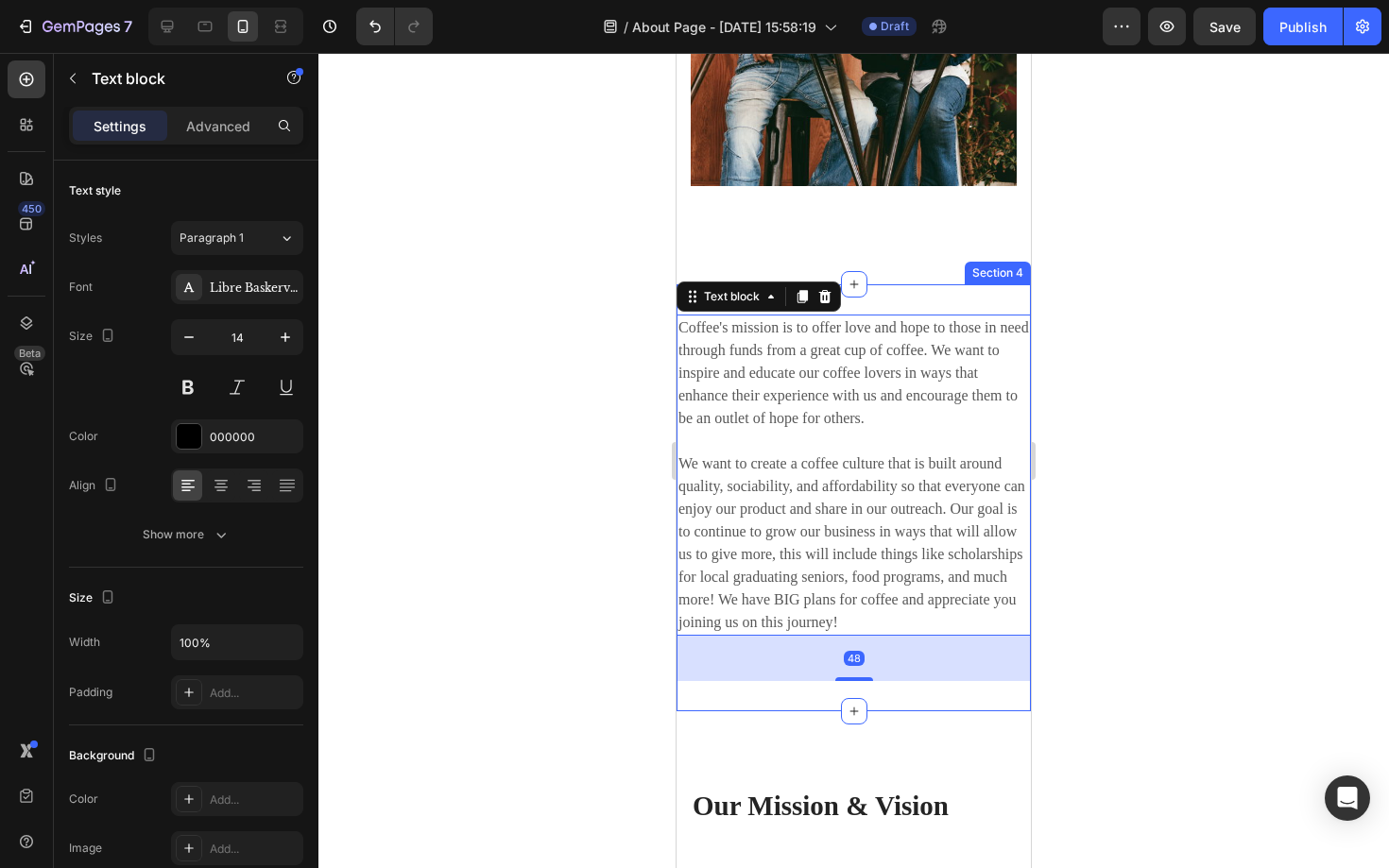
scroll to position [3180, 0]
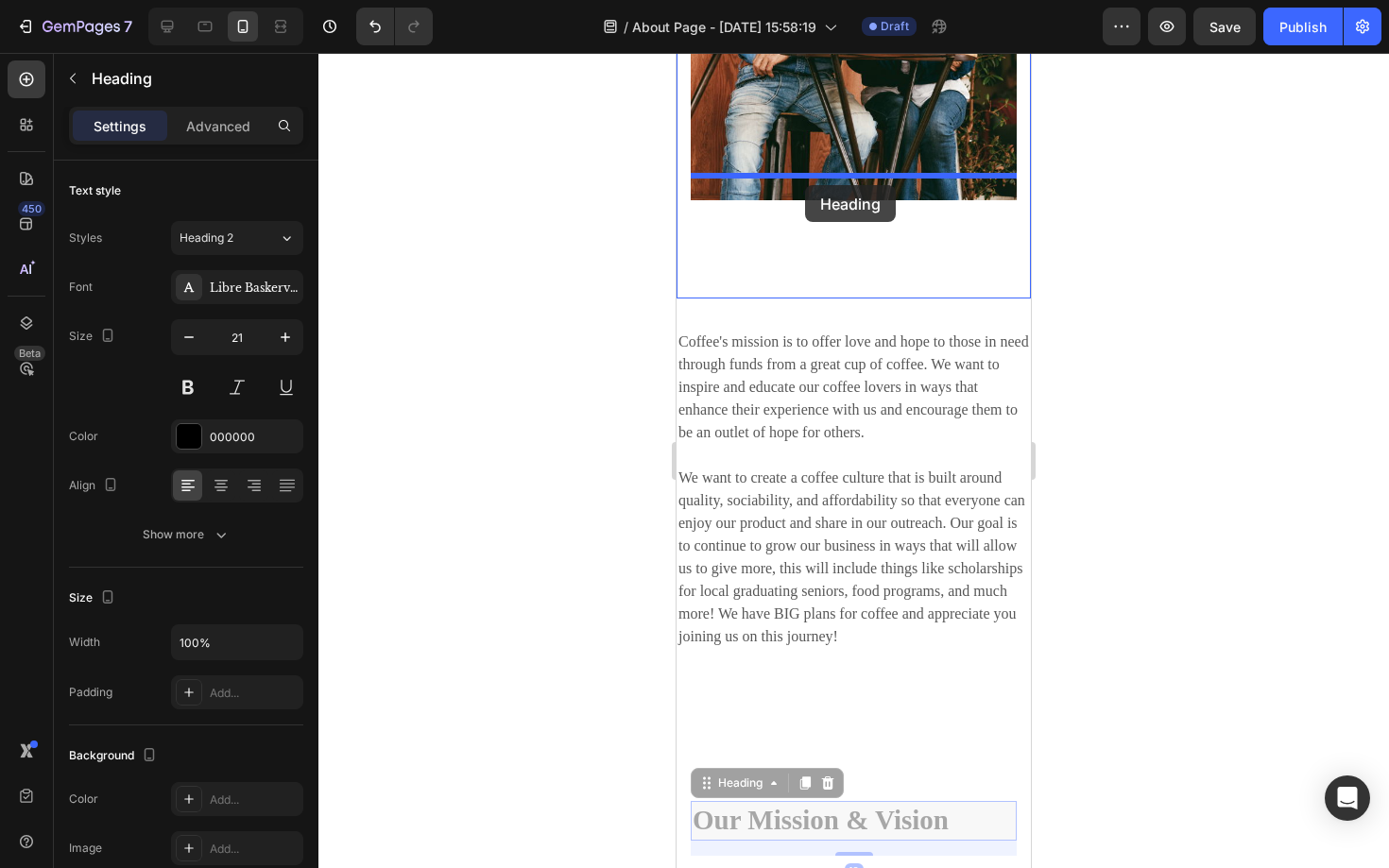
drag, startPoint x: 781, startPoint y: 789, endPoint x: 805, endPoint y: 186, distance: 603.5
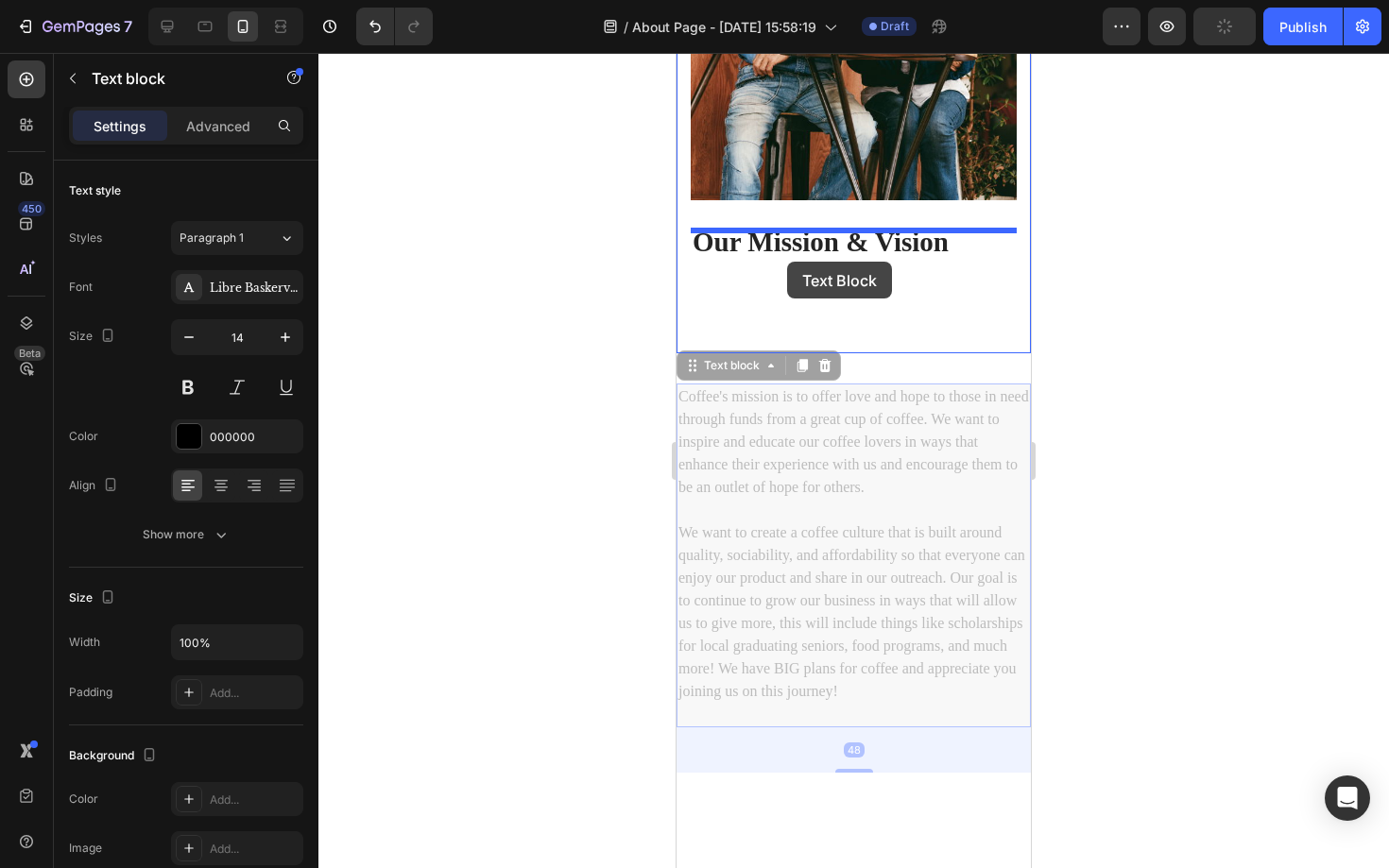
drag, startPoint x: 781, startPoint y: 417, endPoint x: 787, endPoint y: 264, distance: 153.1
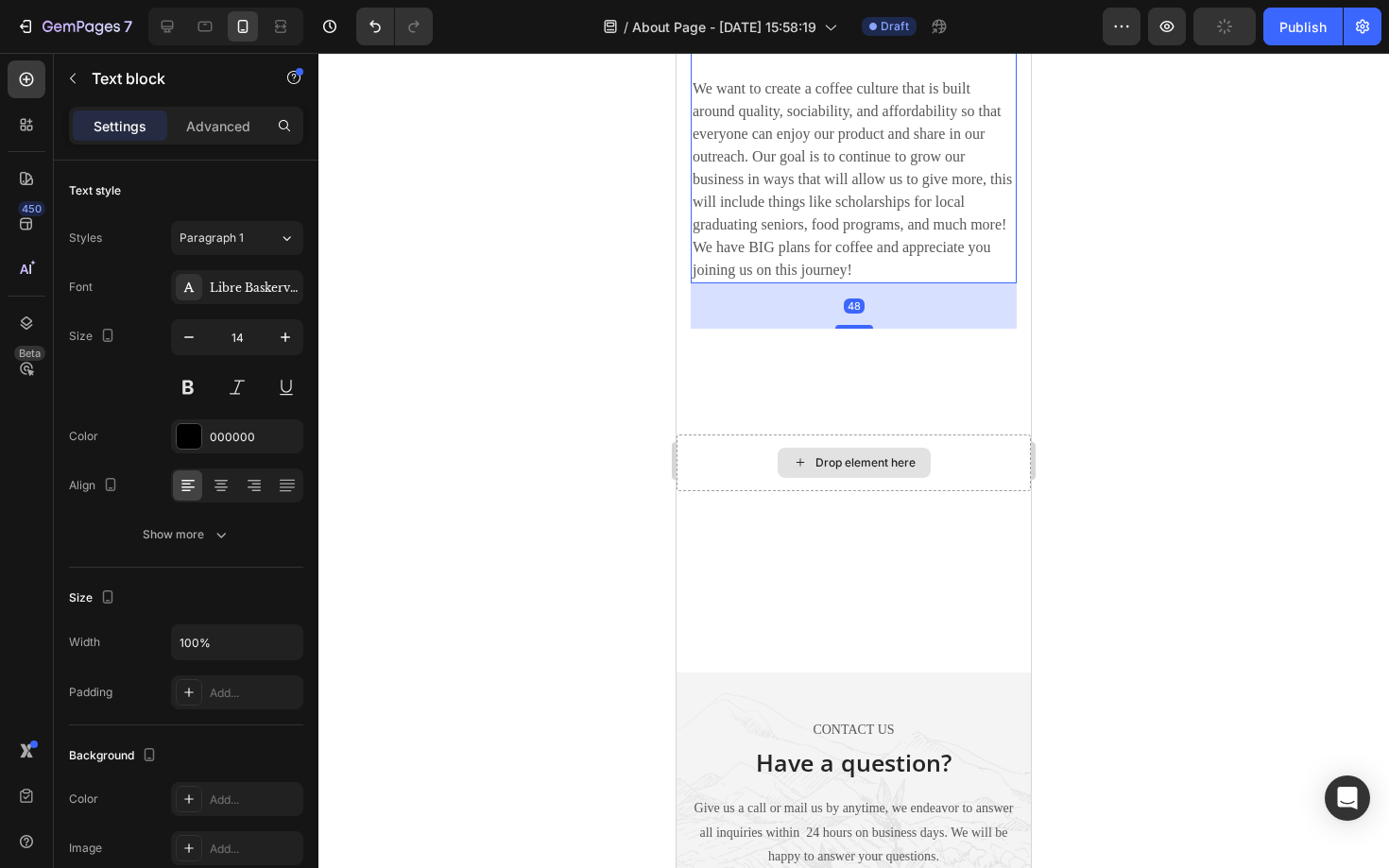
scroll to position [3673, 0]
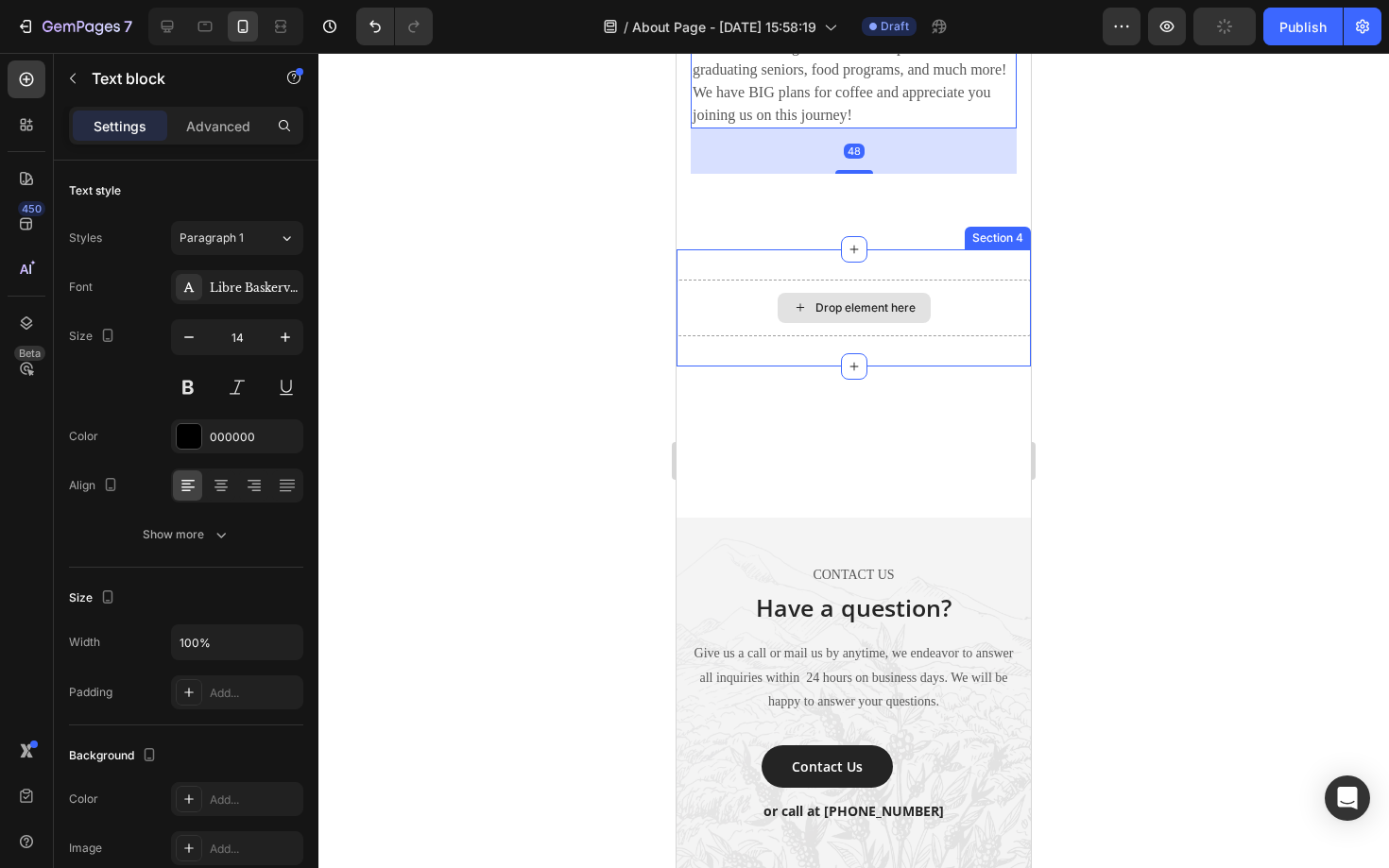
click at [968, 307] on div "Drop element here" at bounding box center [853, 308] width 354 height 56
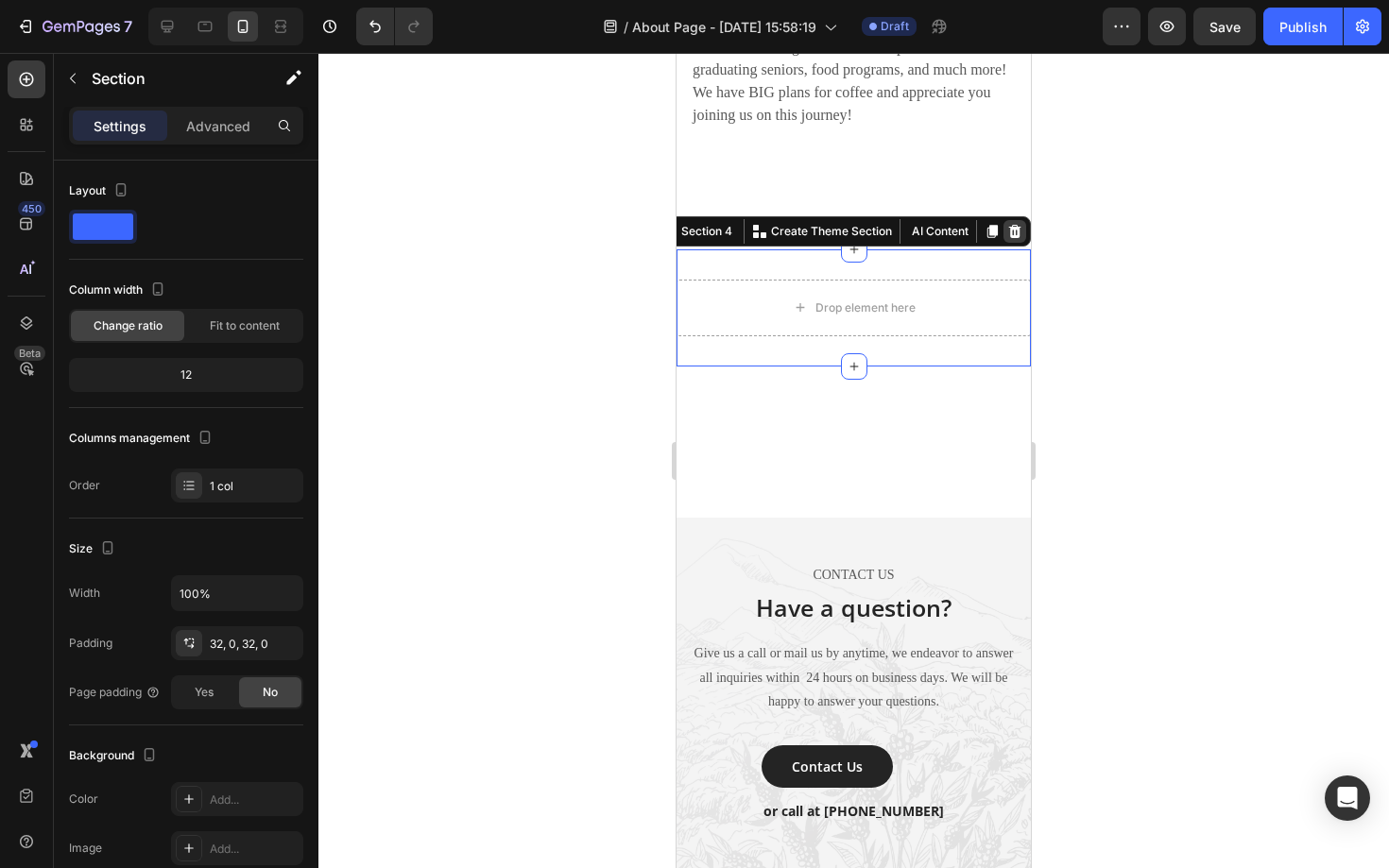
click at [1015, 225] on icon at bounding box center [1015, 231] width 13 height 14
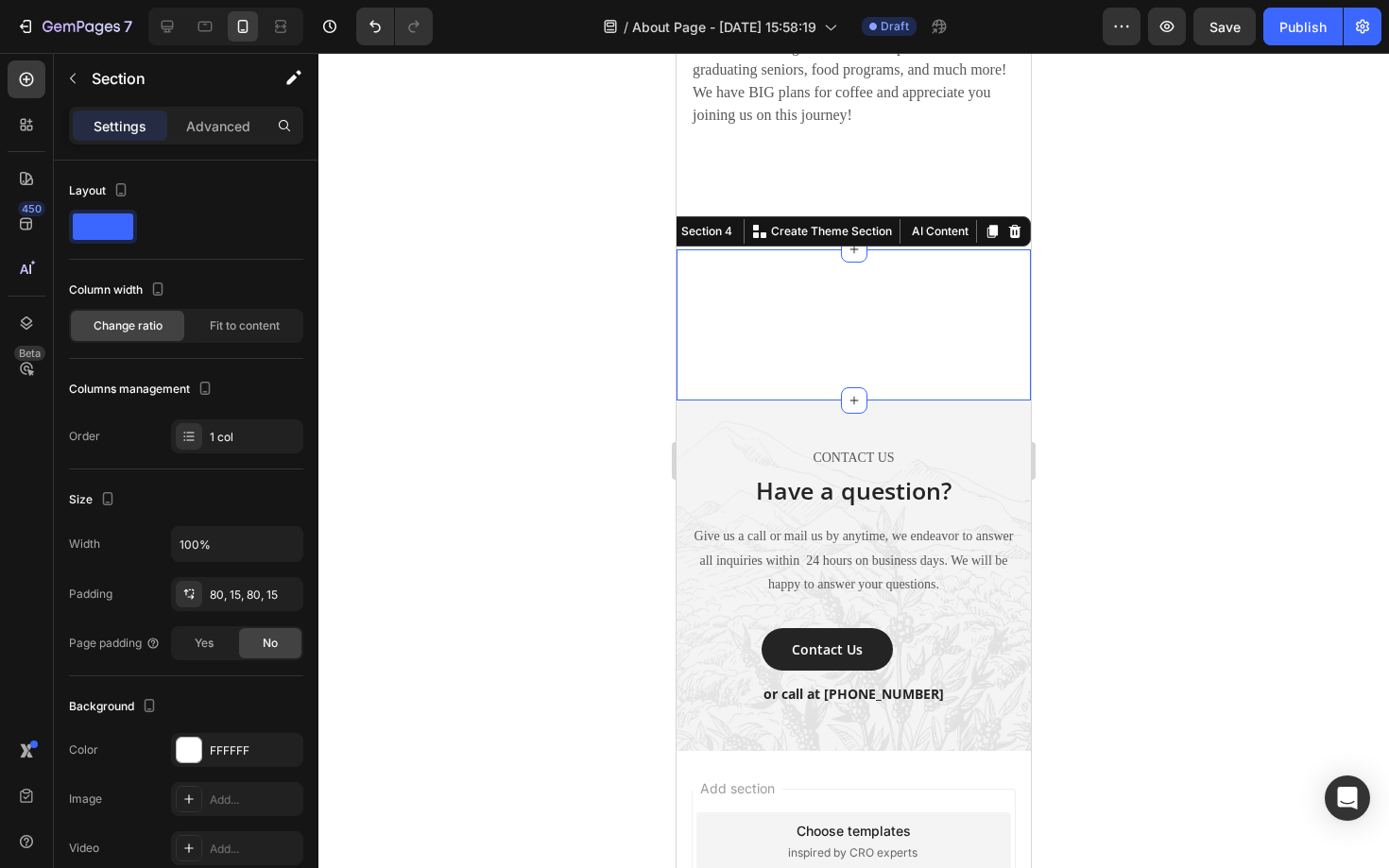
click at [892, 317] on div "Inspiring The World Heading Our Mission & Vision Heading Coffee's mission is to…" at bounding box center [853, 326] width 354 height 152
click at [1014, 225] on icon at bounding box center [1015, 231] width 13 height 14
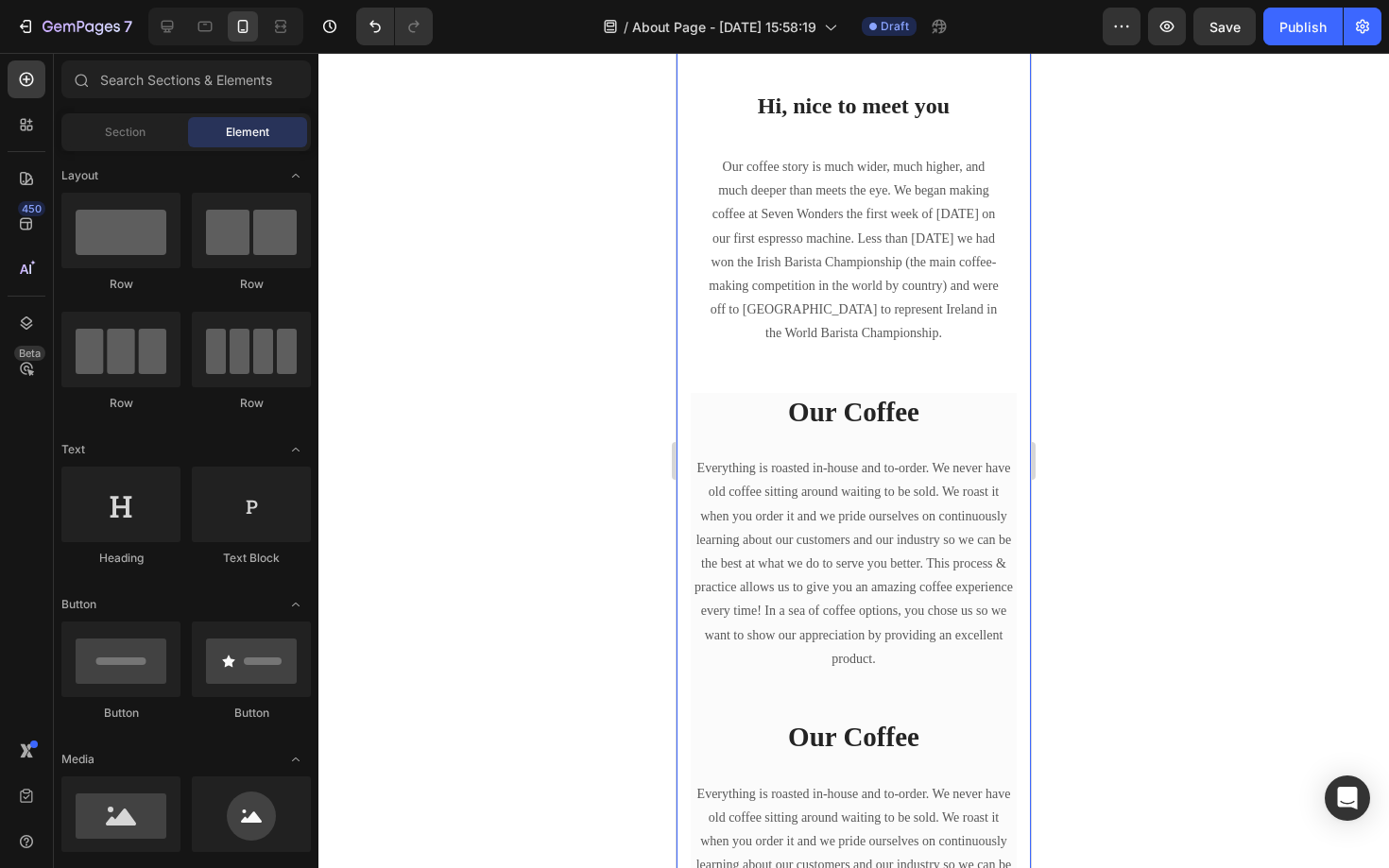
scroll to position [0, 0]
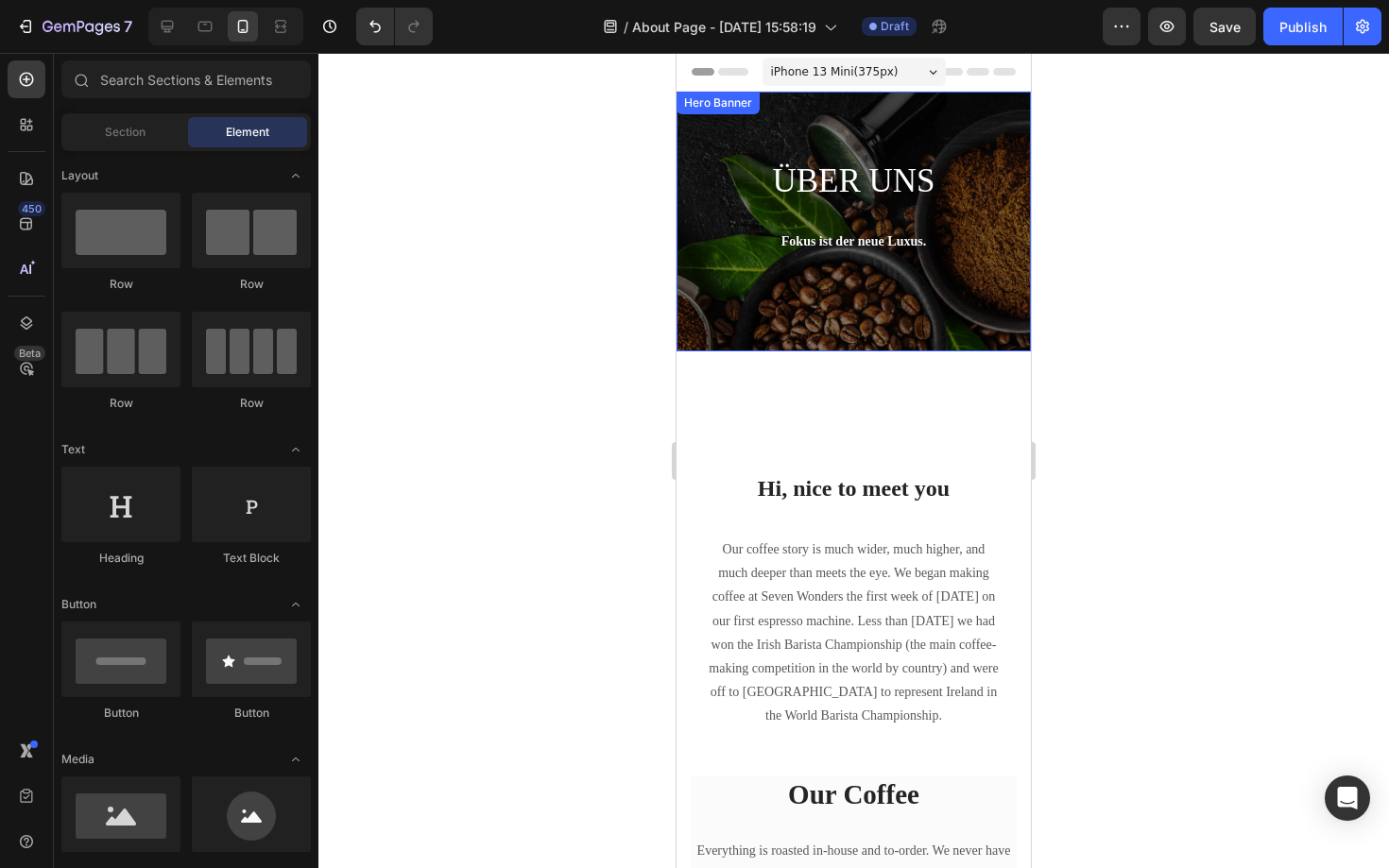
click at [963, 310] on div "ÜBER UNS Heading Fokus ist der neue Luxus. Text block Row" at bounding box center [853, 221] width 354 height 260
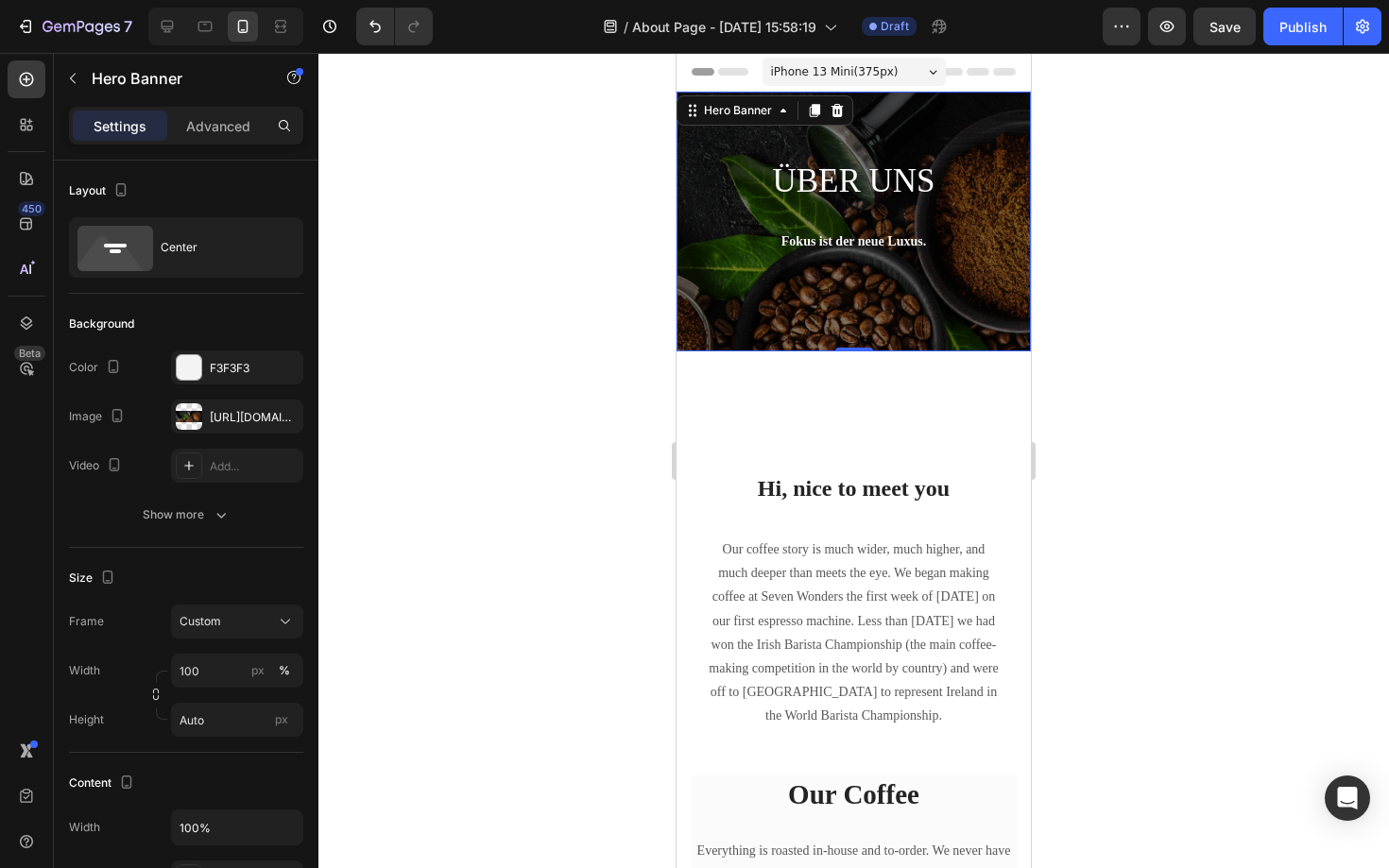
click at [713, 313] on div "ÜBER UNS Heading Fokus ist der neue Luxus. Text block Row" at bounding box center [853, 221] width 354 height 260
click at [238, 411] on div "[URL][DOMAIN_NAME]" at bounding box center [237, 417] width 54 height 17
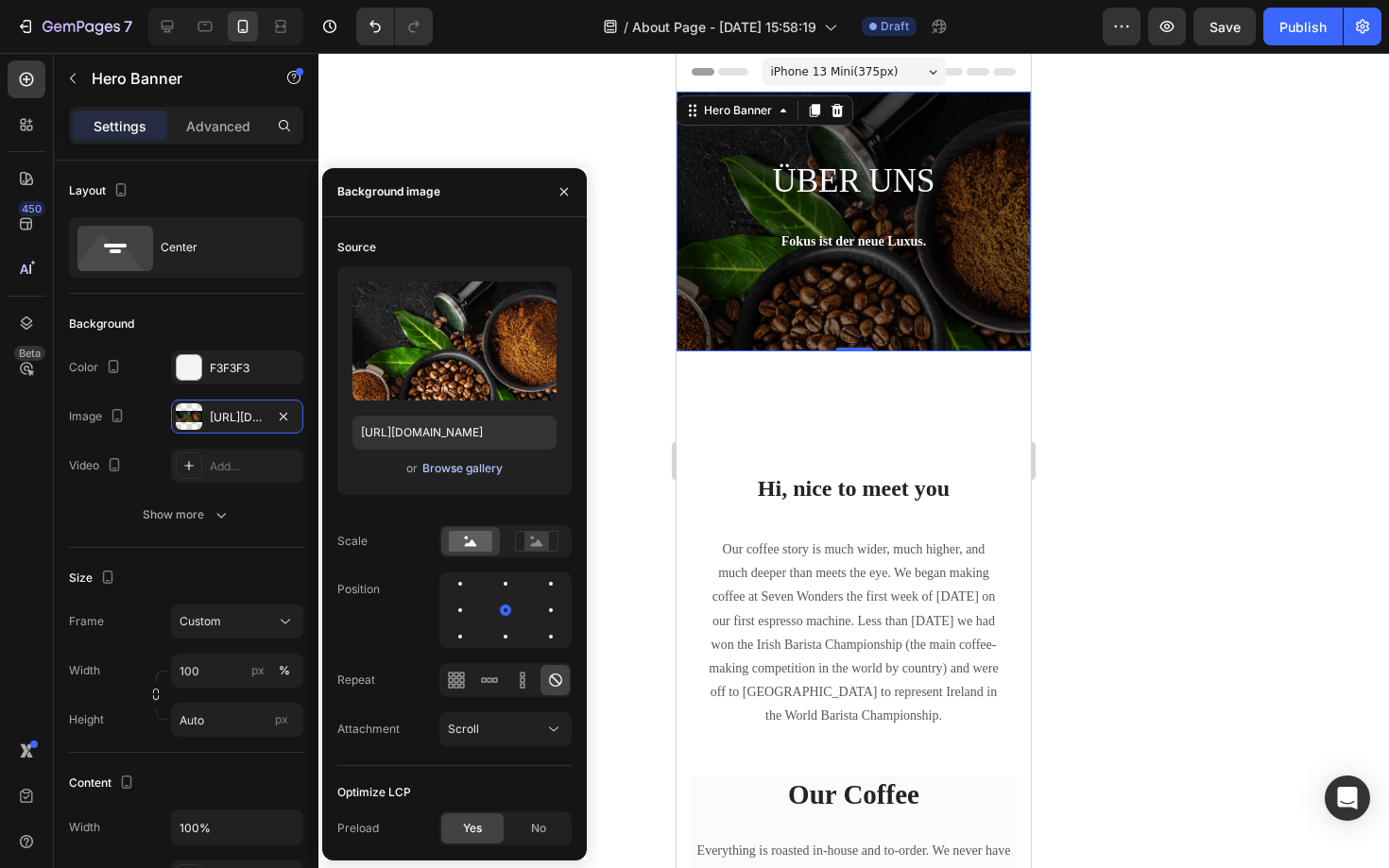
click at [474, 469] on div "Browse gallery" at bounding box center [462, 468] width 81 height 17
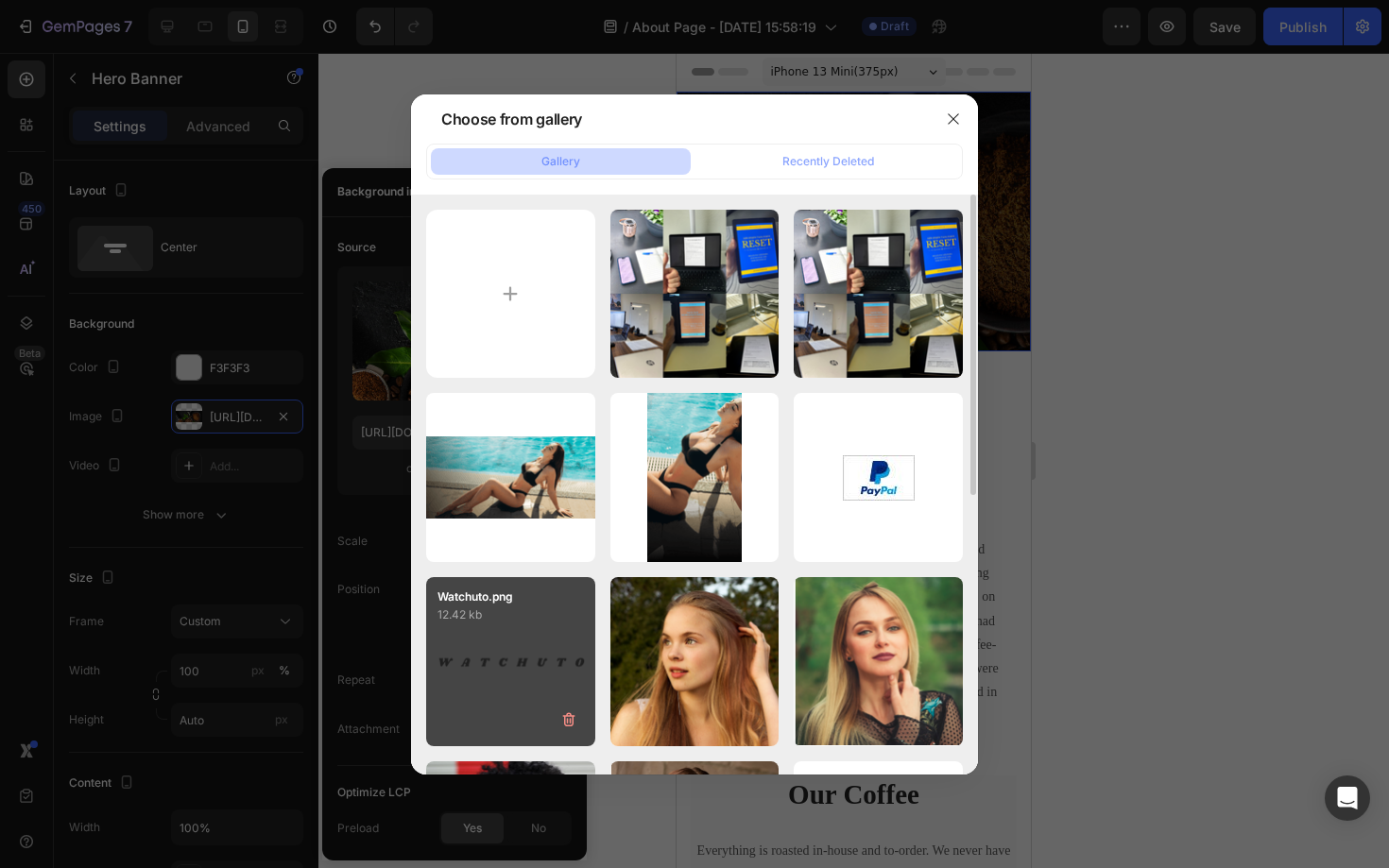
click at [559, 620] on p "12.42 kb" at bounding box center [510, 614] width 147 height 18
type input "[URL][DOMAIN_NAME]"
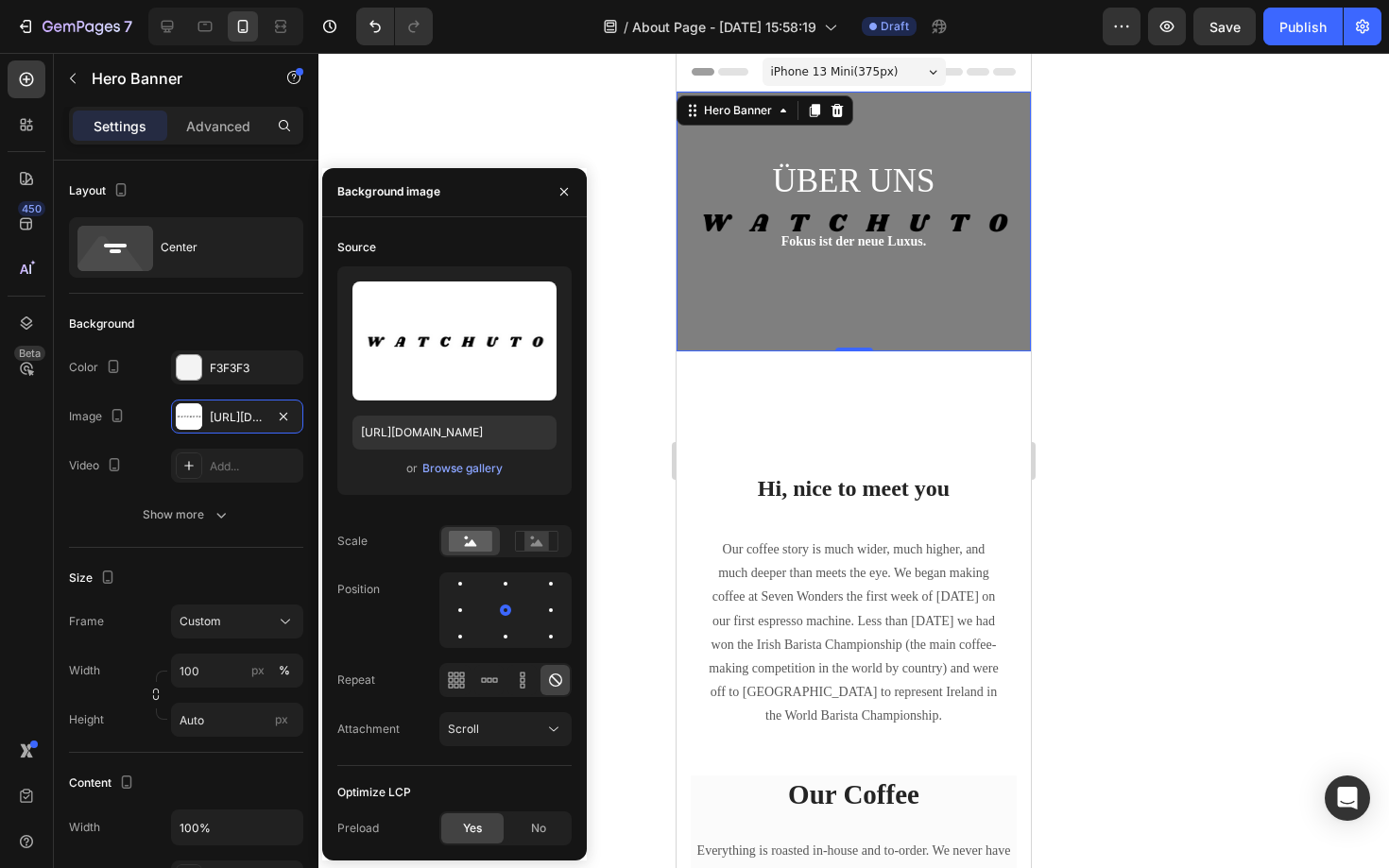
click at [1123, 388] on div at bounding box center [853, 460] width 1070 height 816
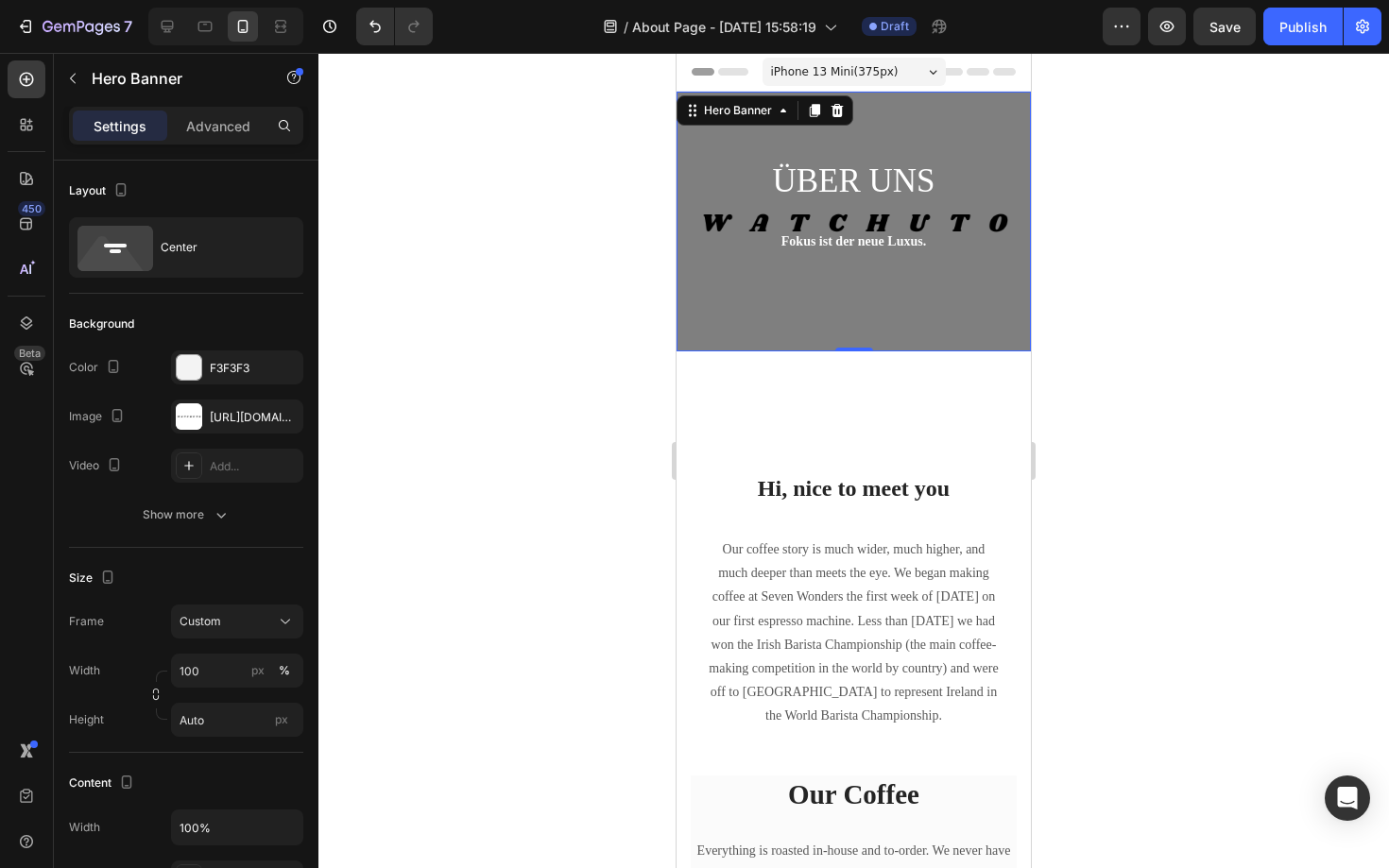
click at [831, 302] on div "ÜBER UNS Heading Fokus ist der neue Luxus. Text block Row" at bounding box center [853, 221] width 354 height 260
click at [190, 244] on div "Center" at bounding box center [218, 247] width 116 height 44
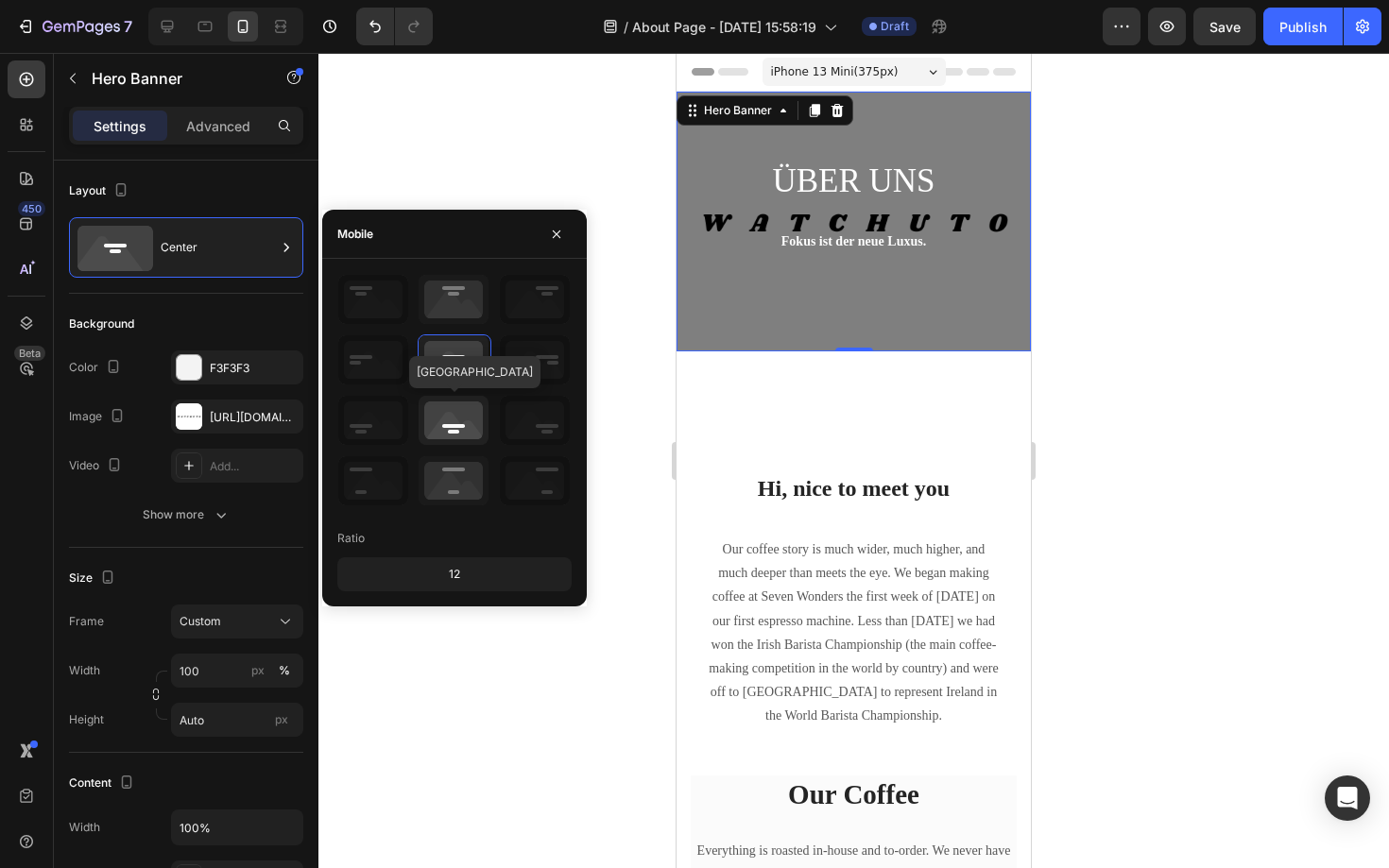
click at [436, 406] on icon at bounding box center [454, 420] width 70 height 50
click at [817, 191] on h2 "ÜBER UNS" at bounding box center [853, 181] width 326 height 48
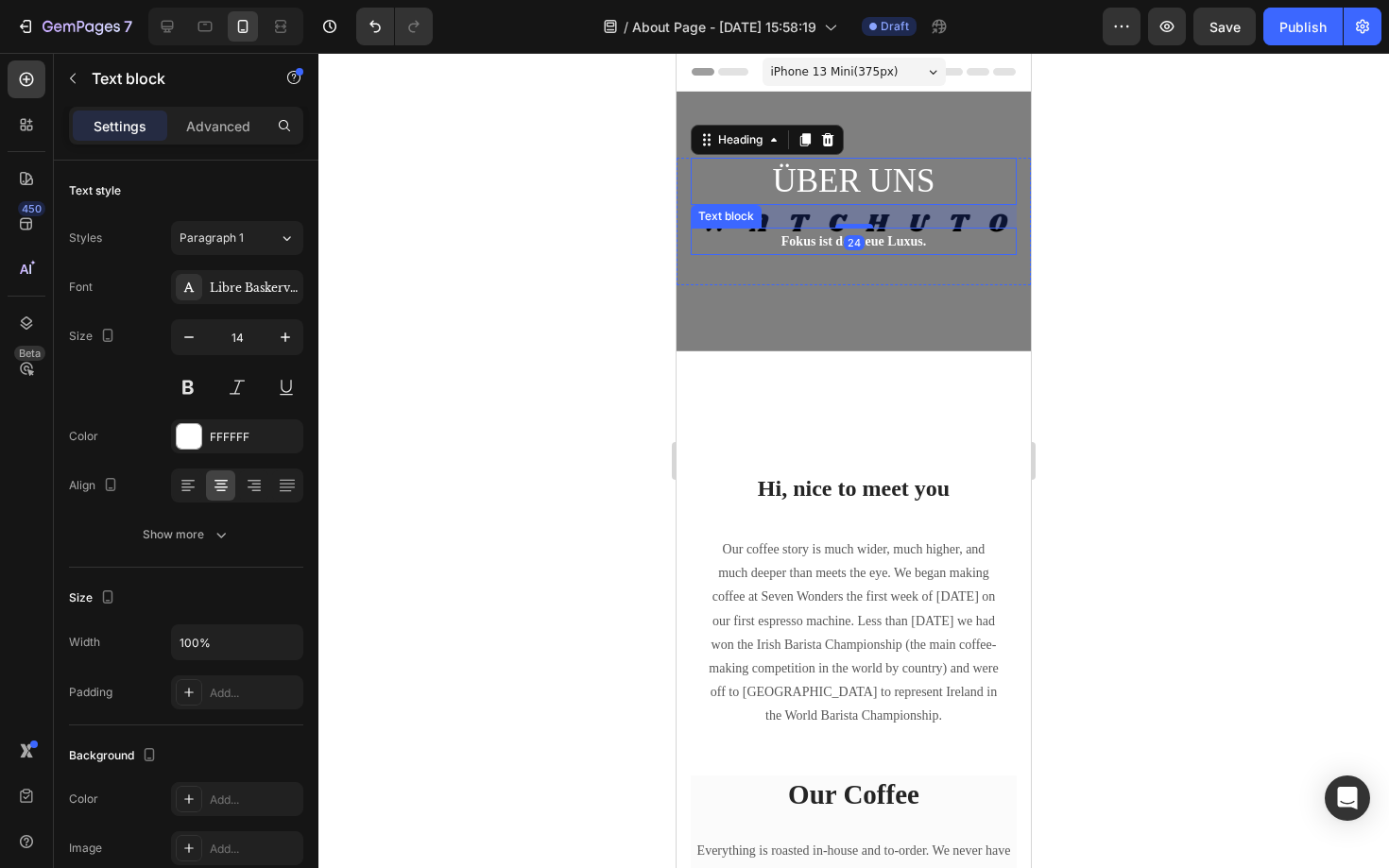
click at [811, 251] on p "Fokus ist der neue Luxus." at bounding box center [852, 241] width 322 height 23
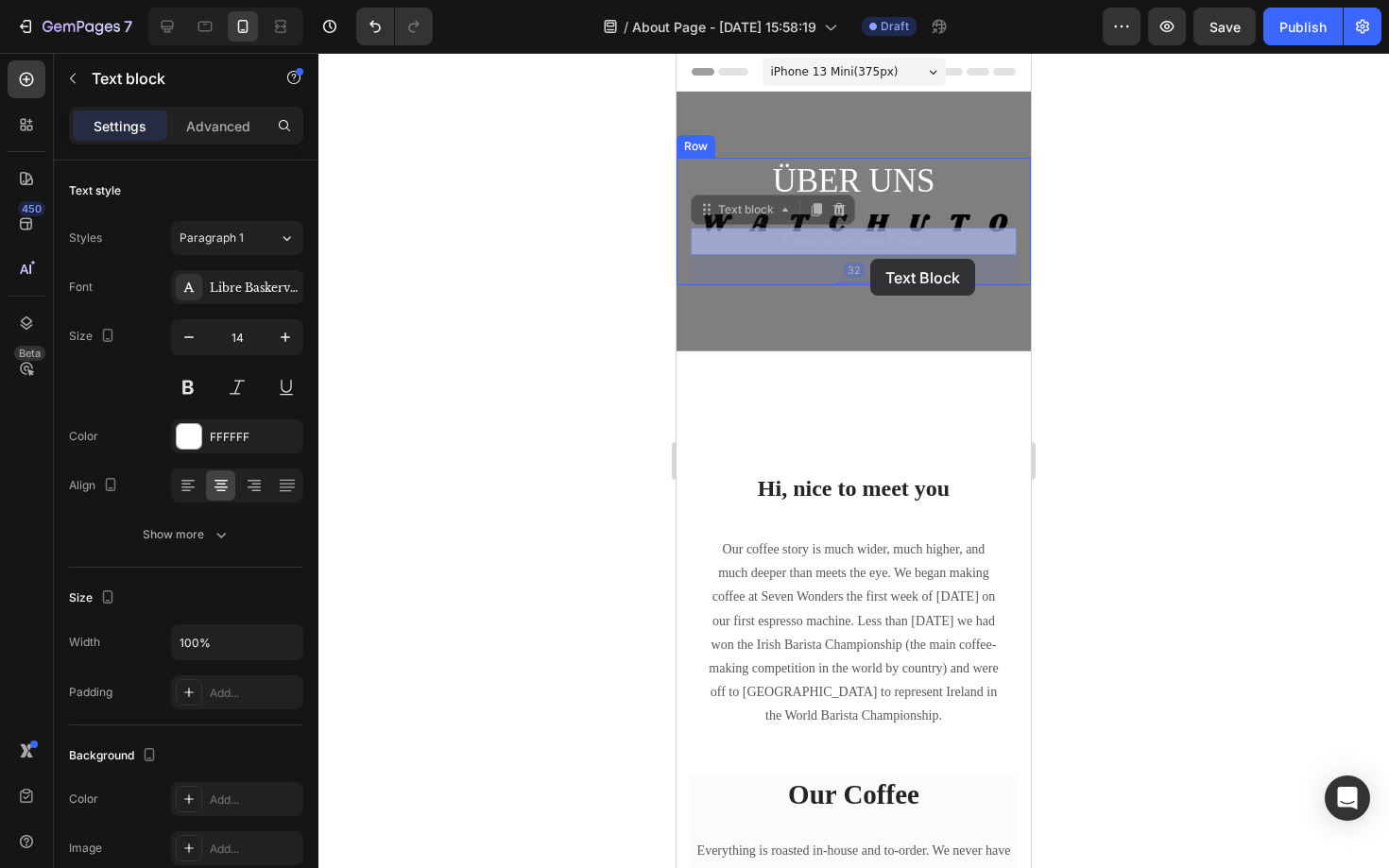
drag, startPoint x: 866, startPoint y: 238, endPoint x: 869, endPoint y: 260, distance: 22.2
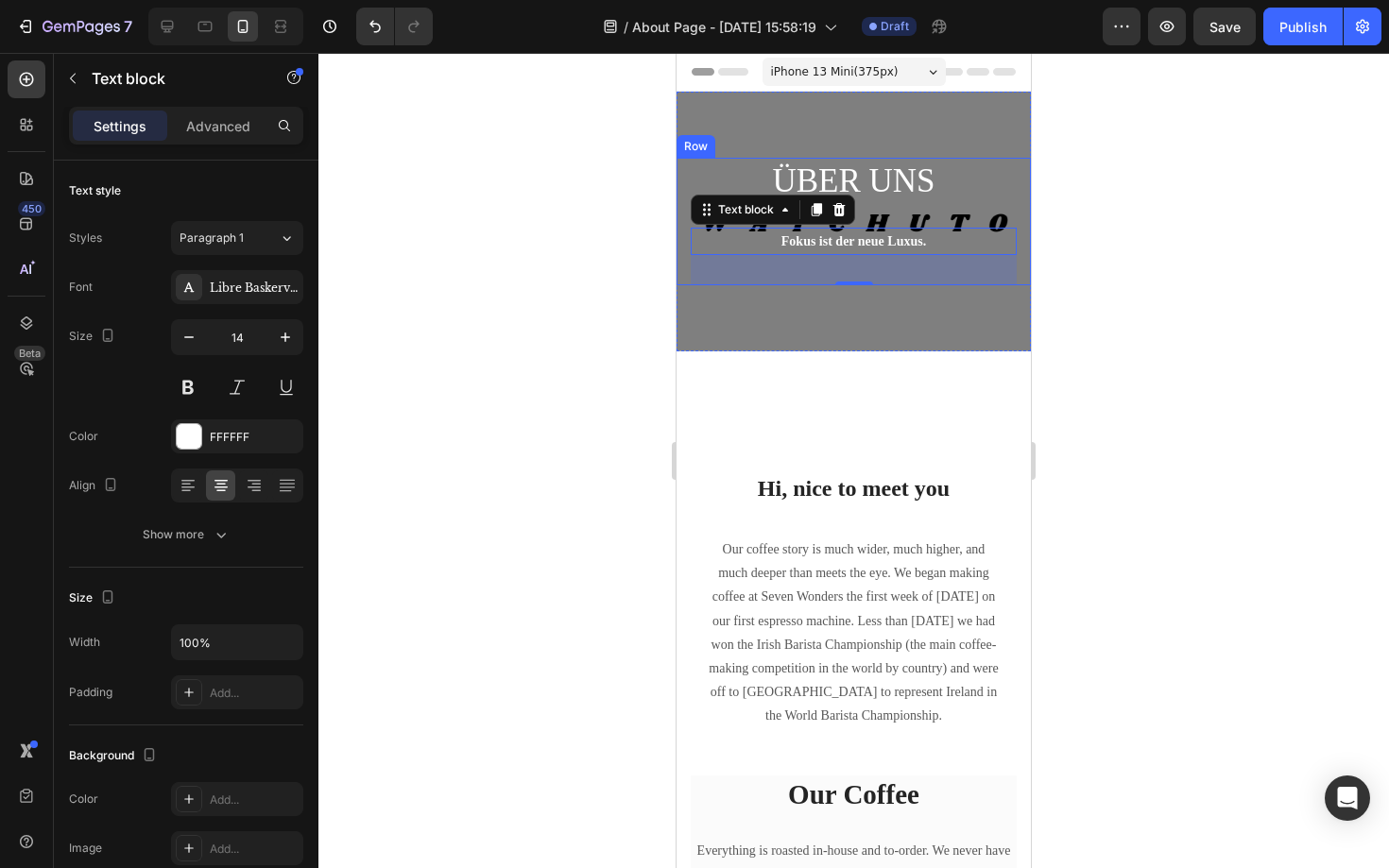
click at [866, 209] on div "ÜBER UNS Heading Fokus ist der neue Luxus. Text block 32" at bounding box center [853, 221] width 326 height 127
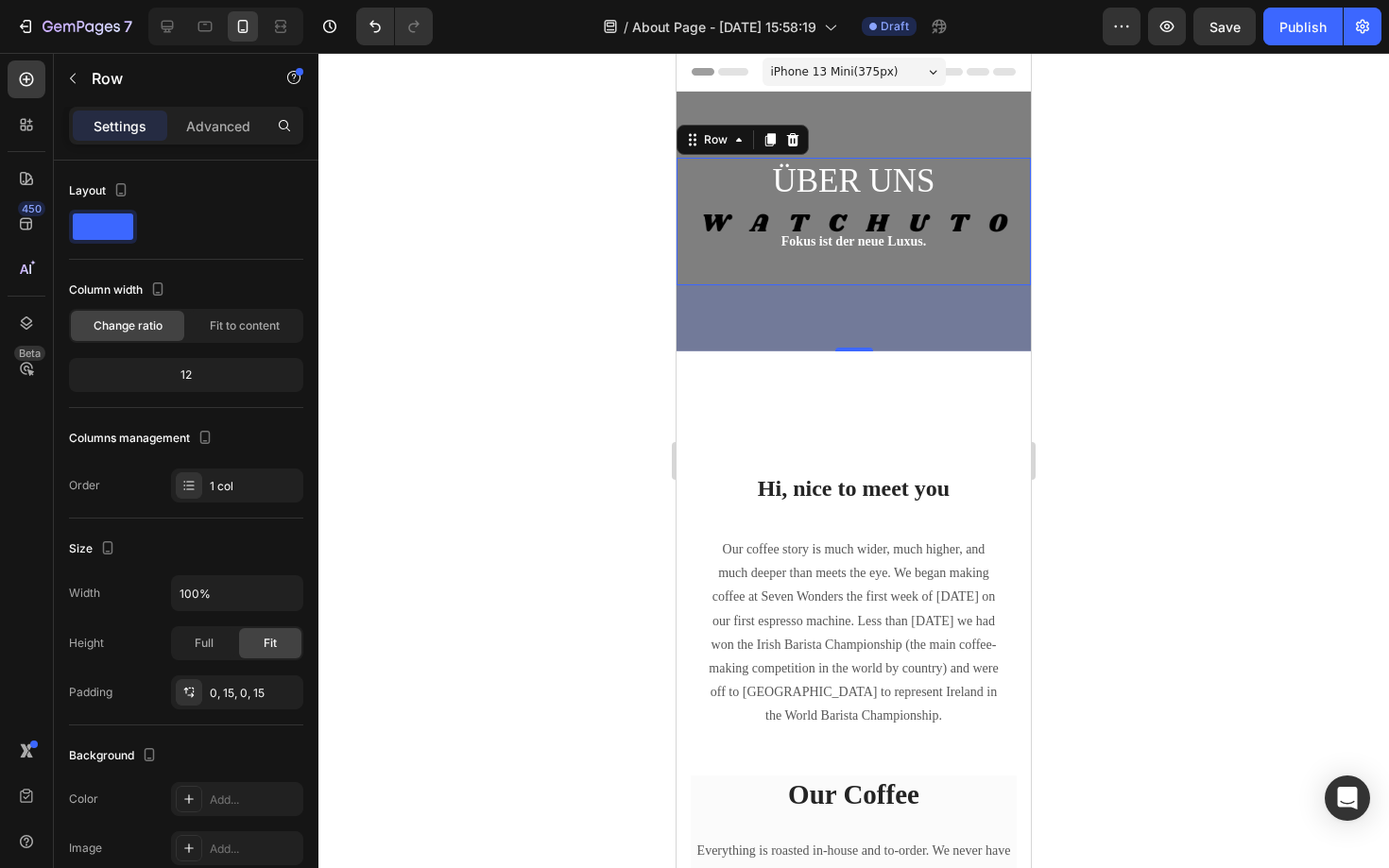
drag, startPoint x: 861, startPoint y: 342, endPoint x: 861, endPoint y: 302, distance: 40.0
click at [861, 302] on div "70" at bounding box center [853, 319] width 354 height 66
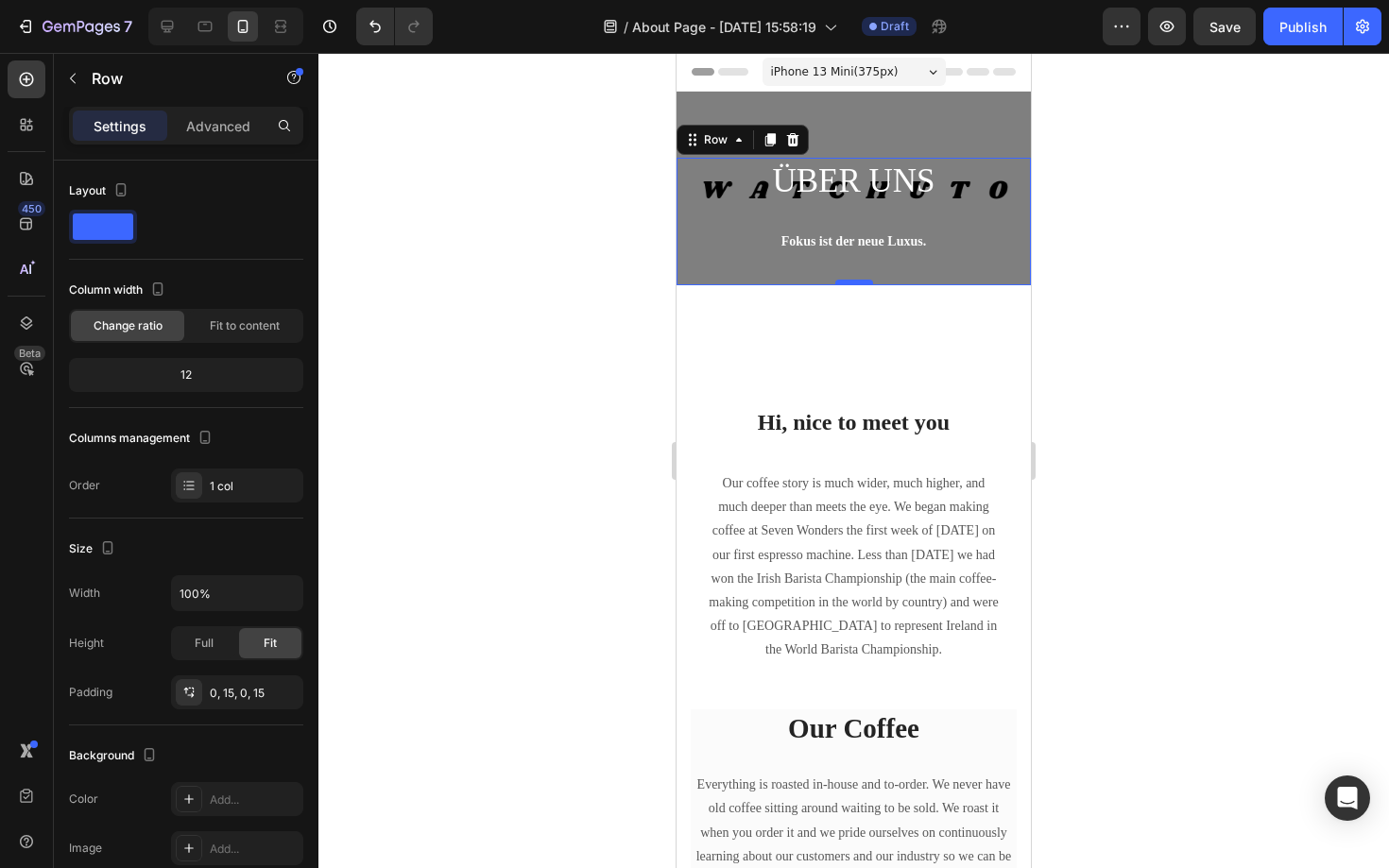
drag, startPoint x: 855, startPoint y: 349, endPoint x: 853, endPoint y: 283, distance: 66.0
click at [854, 282] on div at bounding box center [853, 283] width 38 height 6
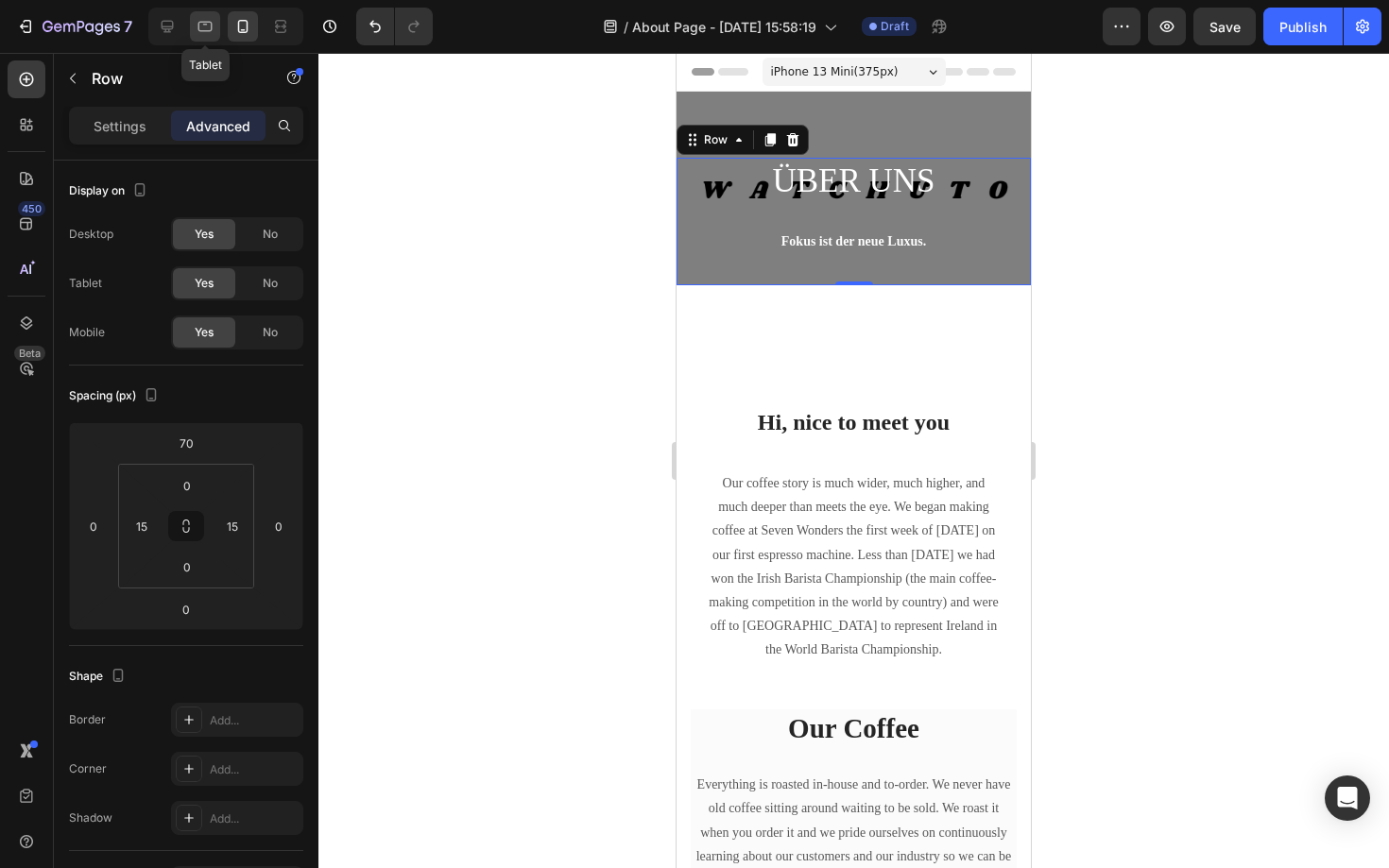
click at [206, 17] on icon at bounding box center [204, 25] width 18 height 18
type input "186"
type input "0"
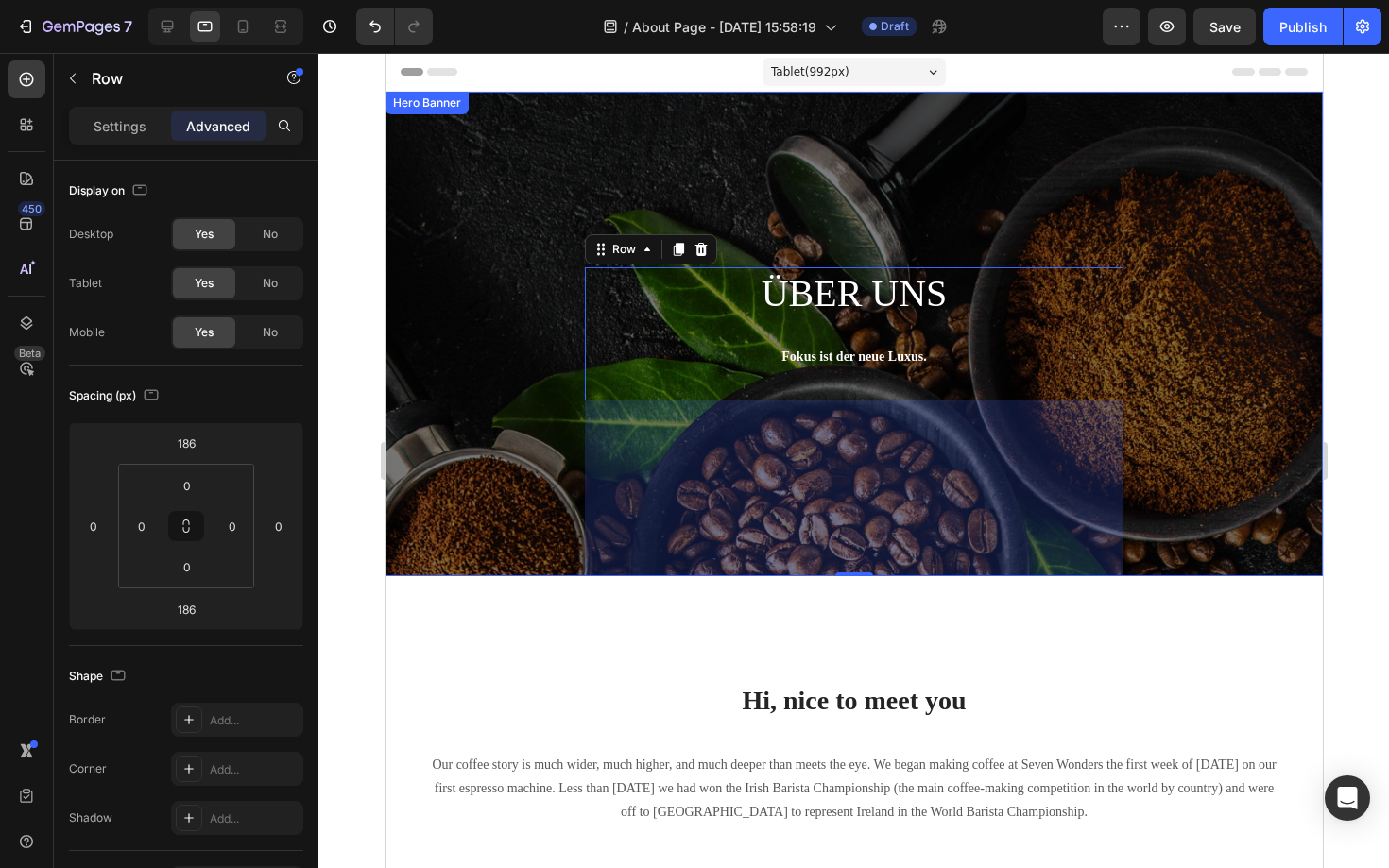
click at [492, 419] on div "ÜBER UNS Heading Fokus ist der neue Luxus. Text block Row 0" at bounding box center [853, 333] width 937 height 485
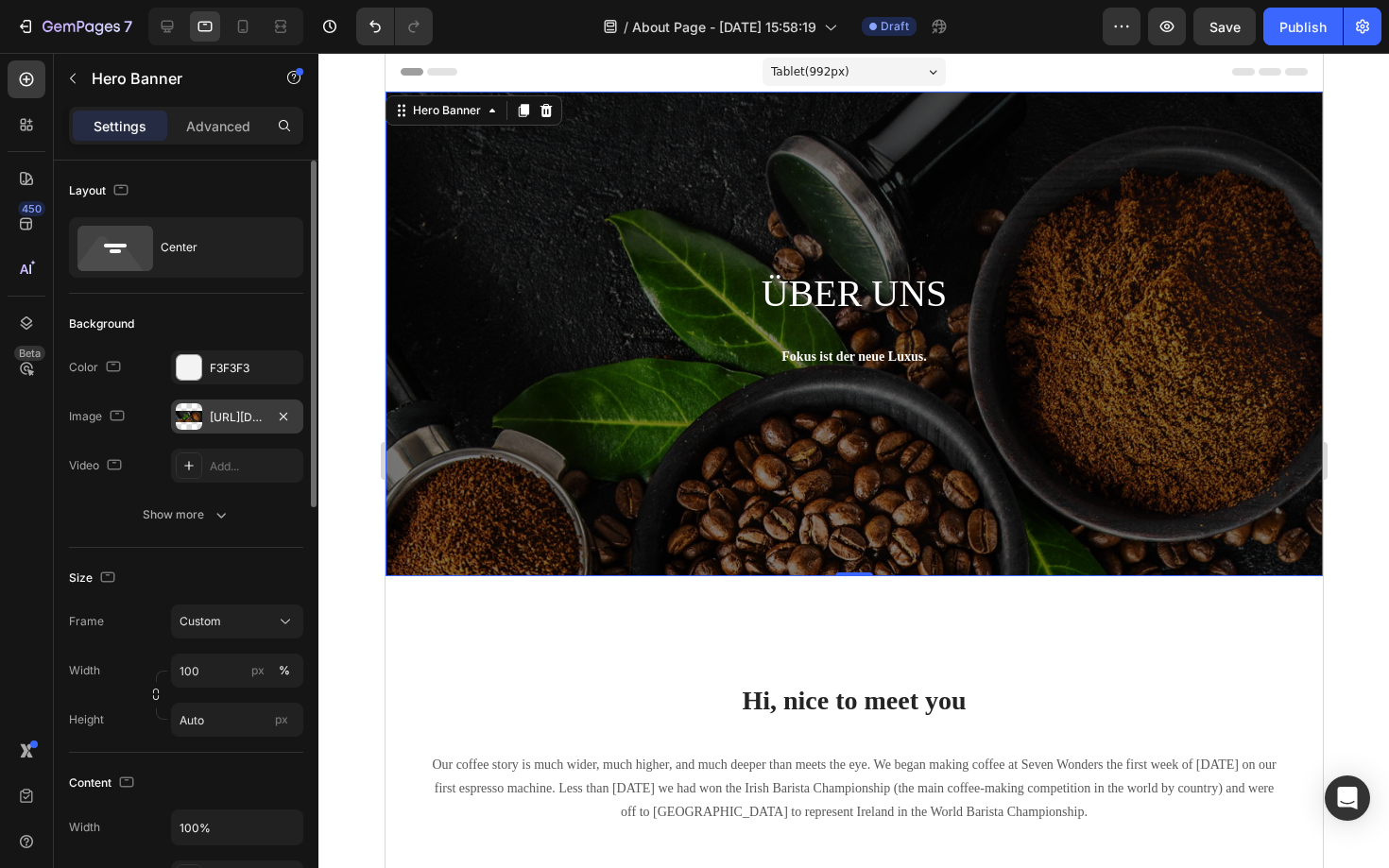
click at [234, 418] on div "[URL][DOMAIN_NAME]" at bounding box center [237, 417] width 54 height 17
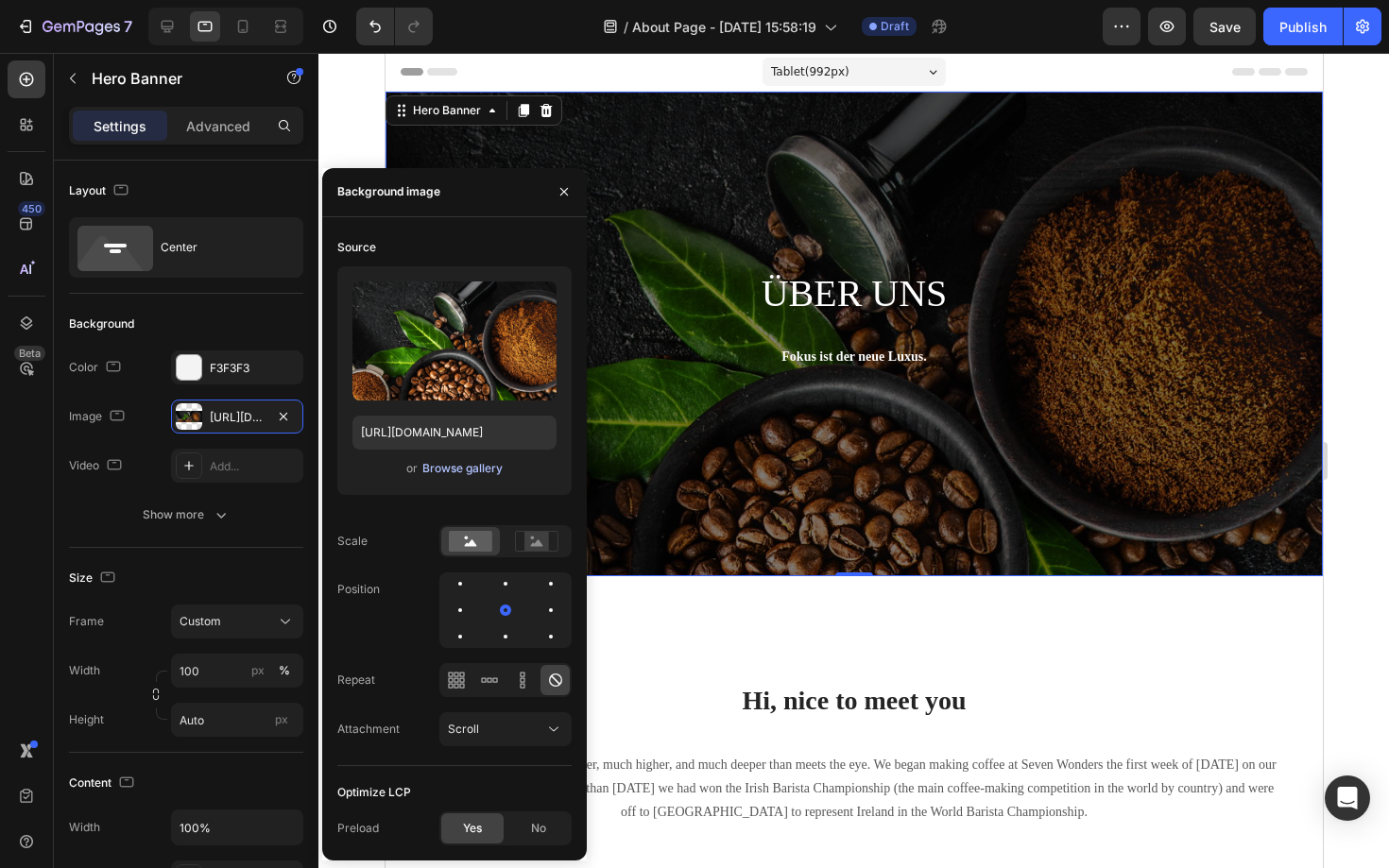
click at [438, 464] on div "Browse gallery" at bounding box center [462, 468] width 81 height 17
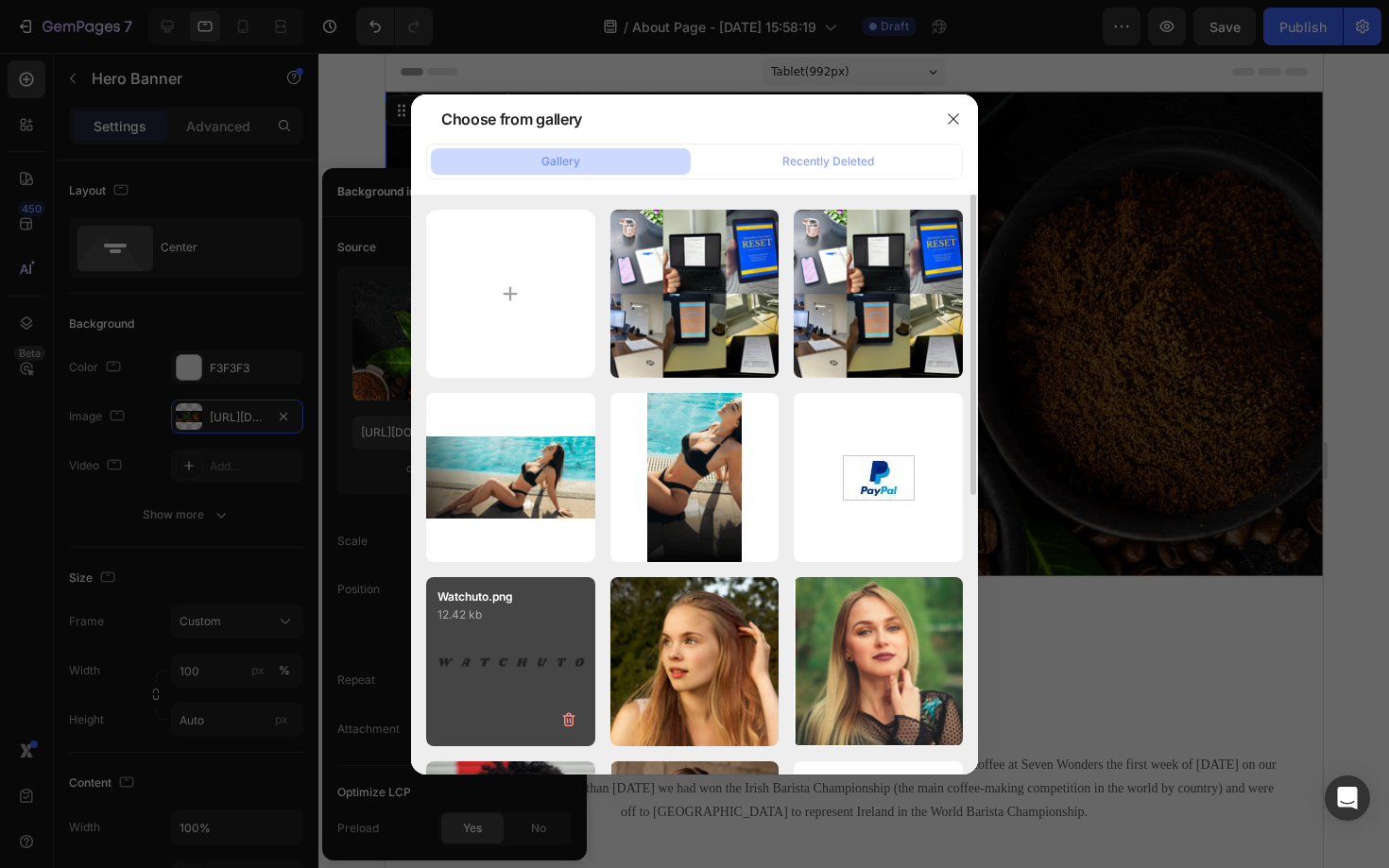
click at [497, 627] on div "Watchuto.png 12.42 kb" at bounding box center [510, 662] width 169 height 169
type input "[URL][DOMAIN_NAME]"
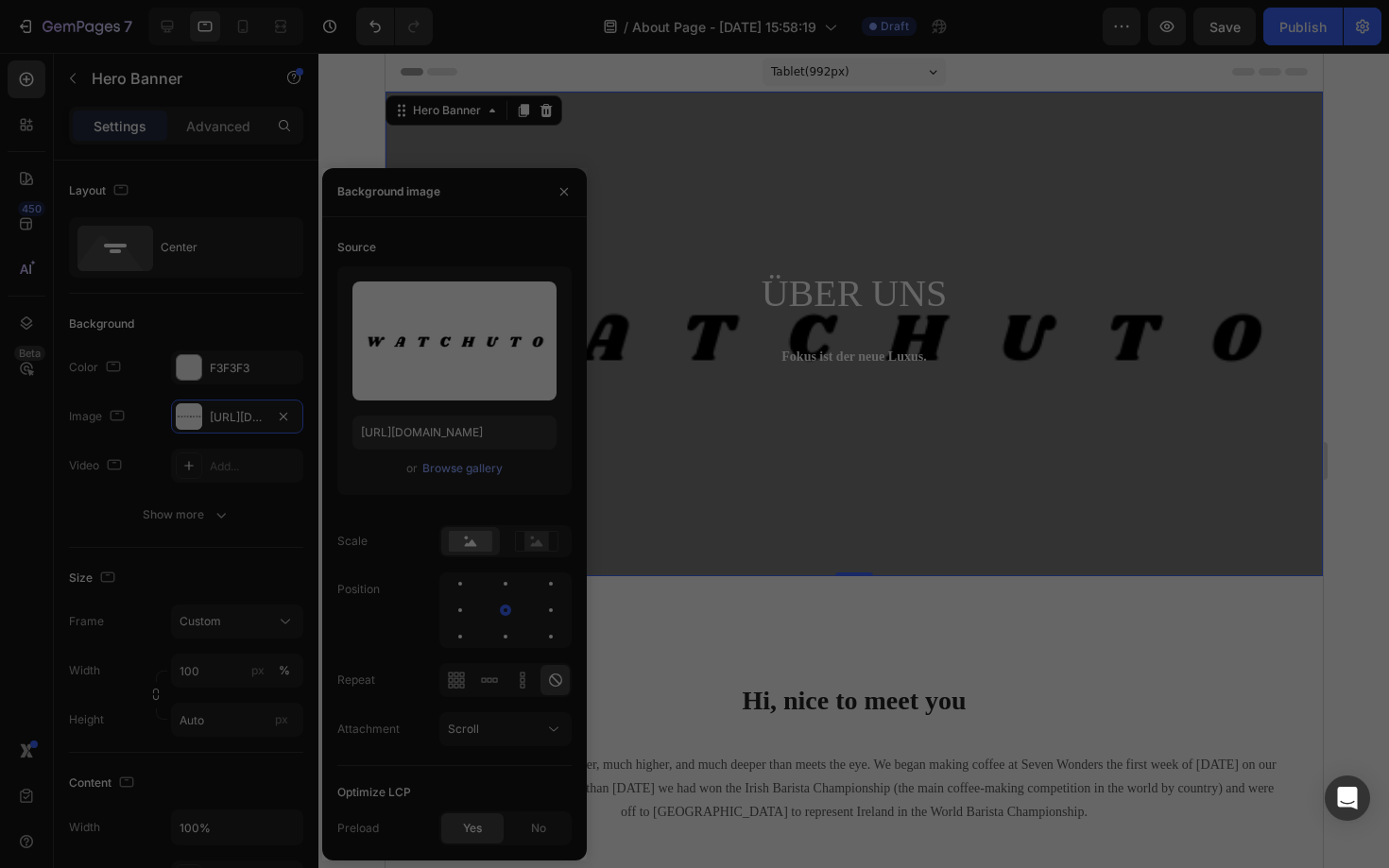
click at [497, 627] on div "Watchuto.png 12.42 kb" at bounding box center [510, 662] width 169 height 169
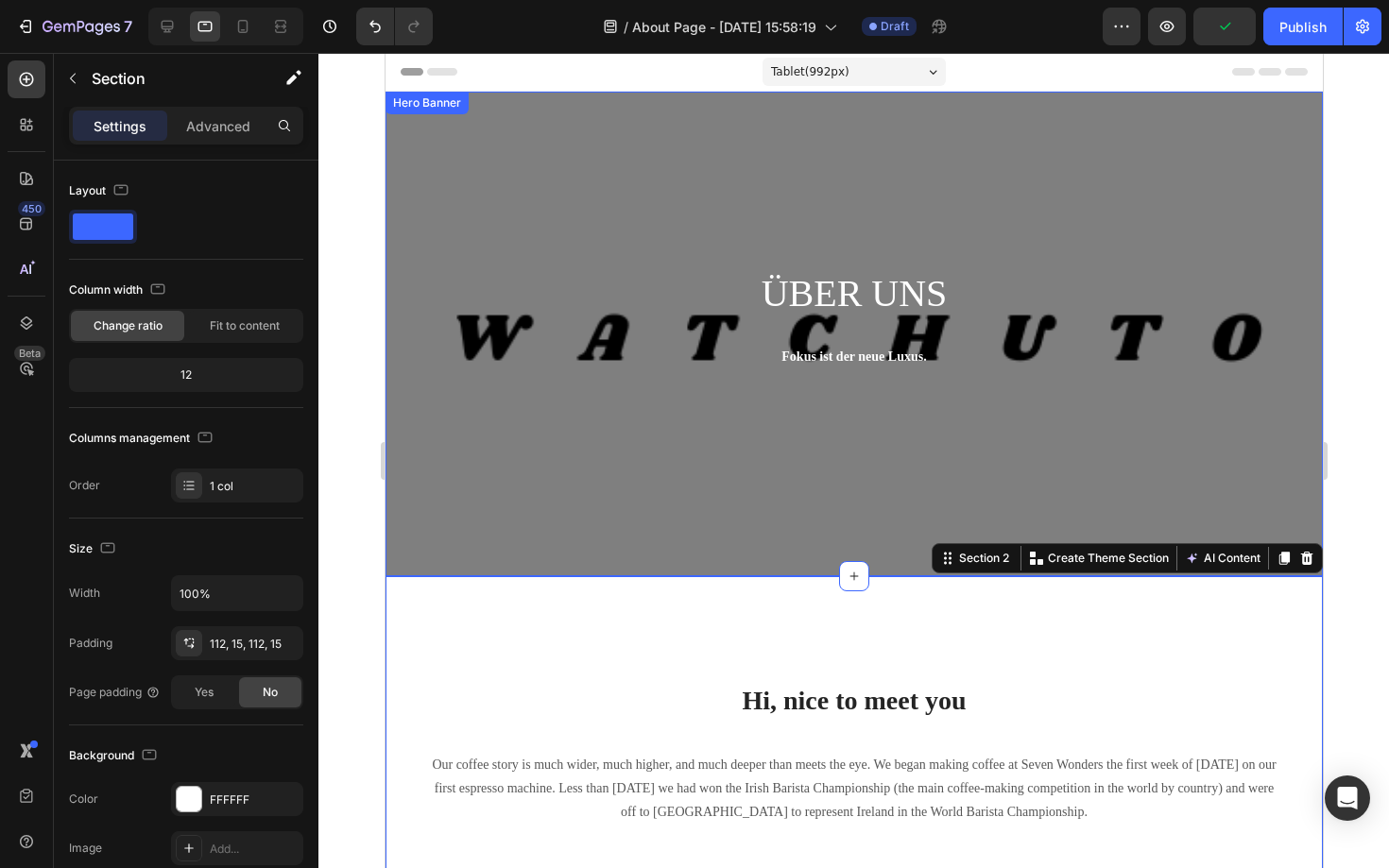
click at [551, 408] on div "ÜBER UNS Heading Fokus ist der neue Luxus. Text block Row" at bounding box center [853, 333] width 937 height 485
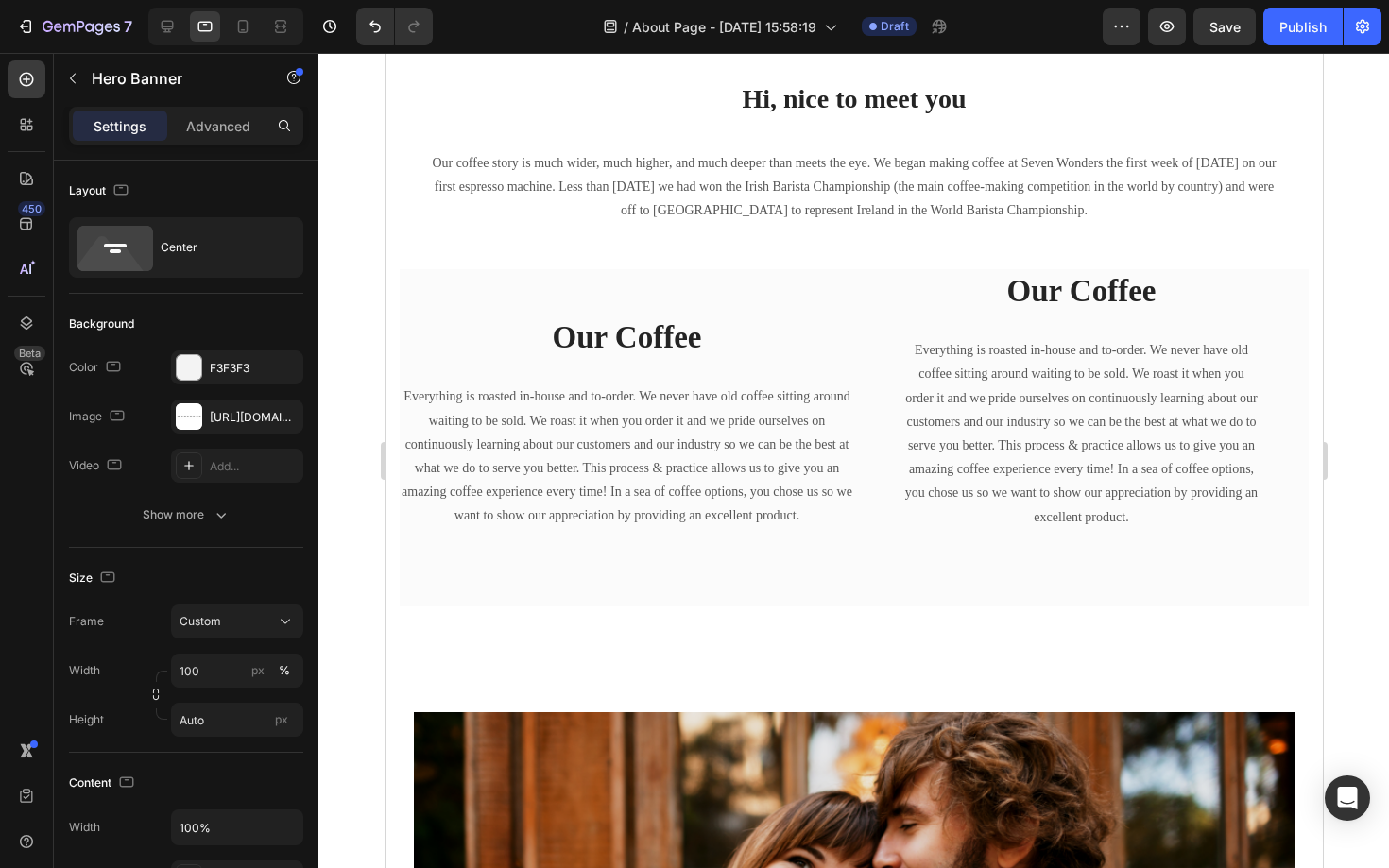
scroll to position [606, 0]
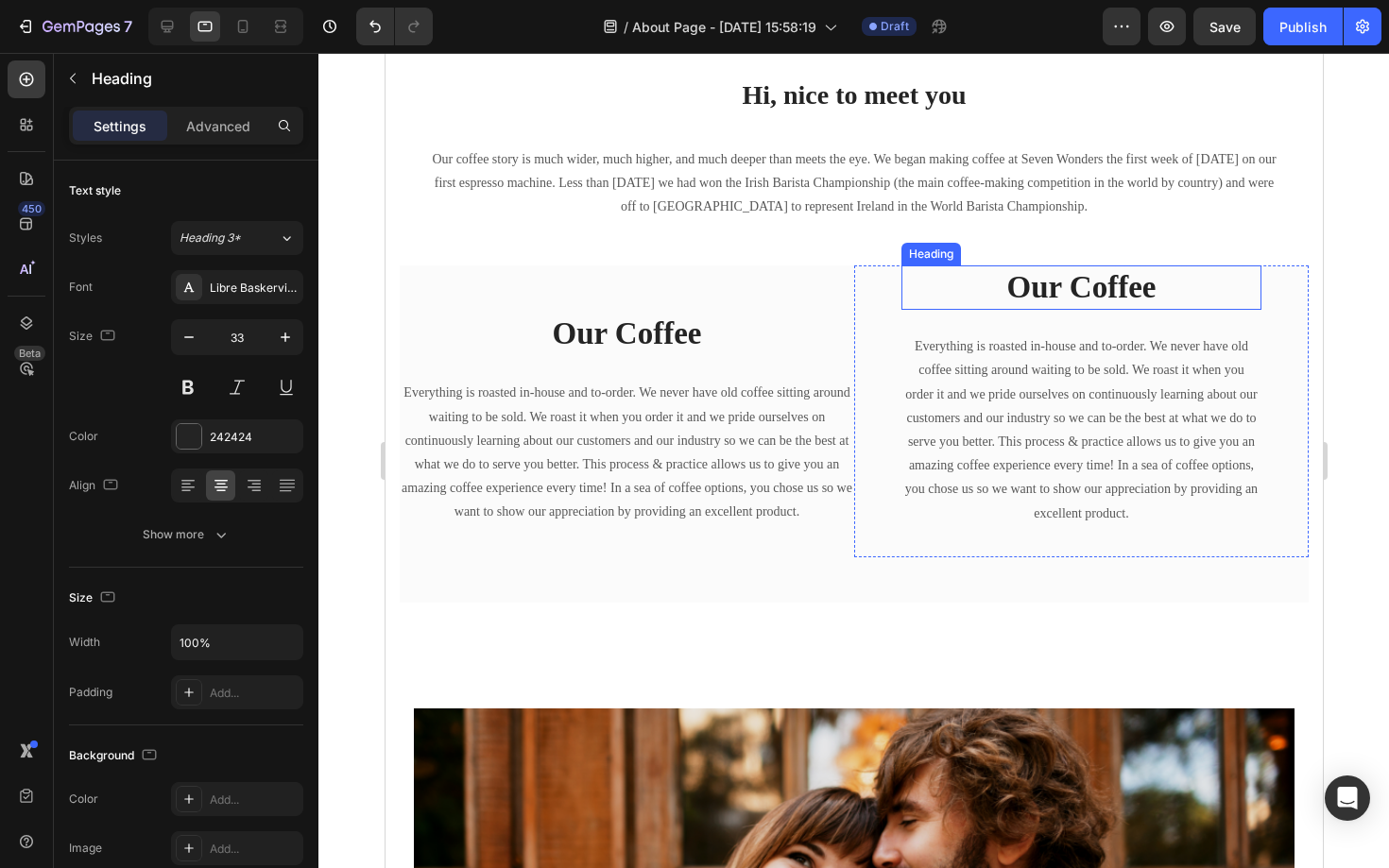
click at [1042, 276] on p "Our Coffee" at bounding box center [1080, 288] width 356 height 41
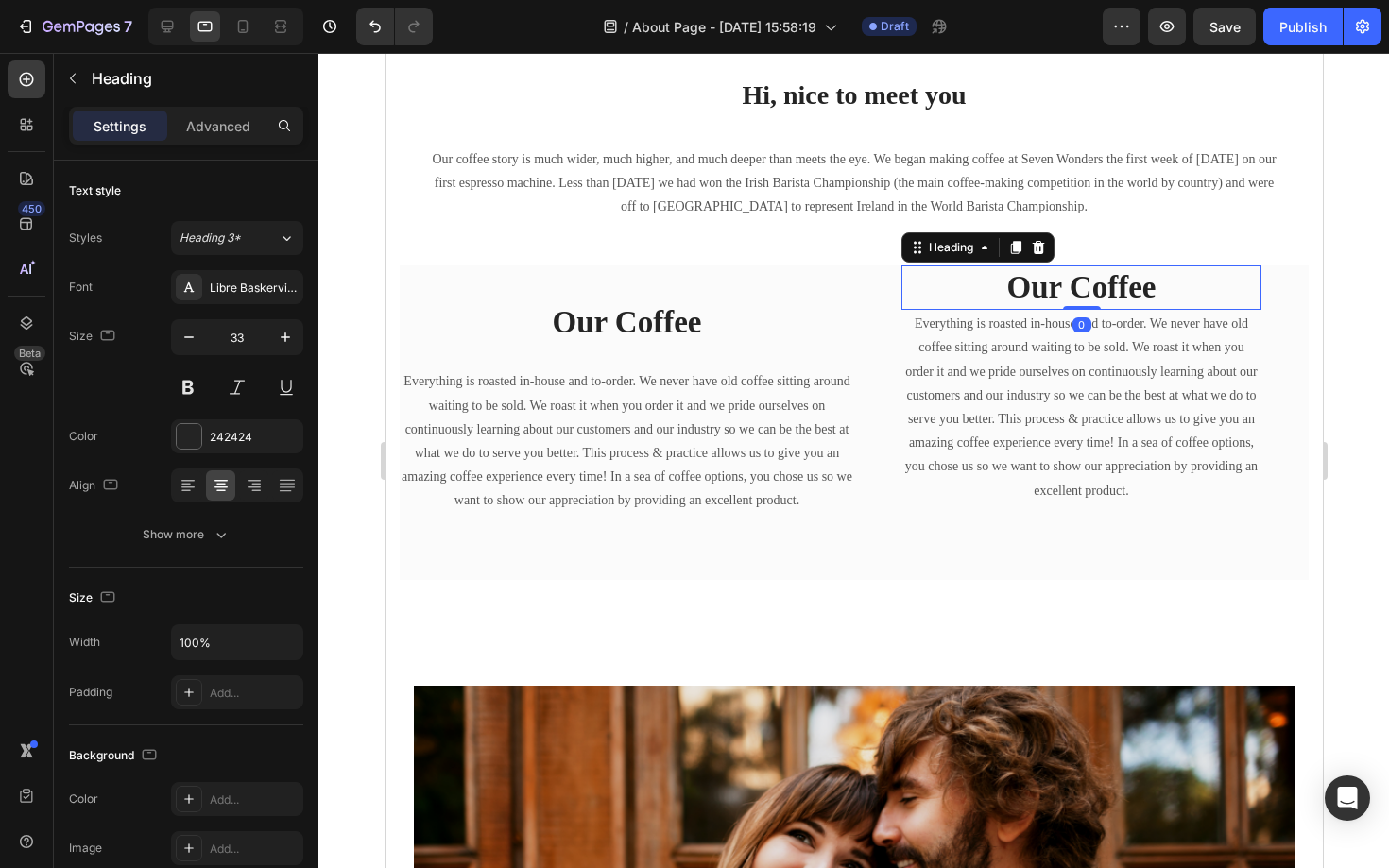
drag, startPoint x: 1090, startPoint y: 326, endPoint x: 1094, endPoint y: 301, distance: 25.3
click at [1094, 301] on div "Our Coffee Heading 0" at bounding box center [1080, 288] width 360 height 45
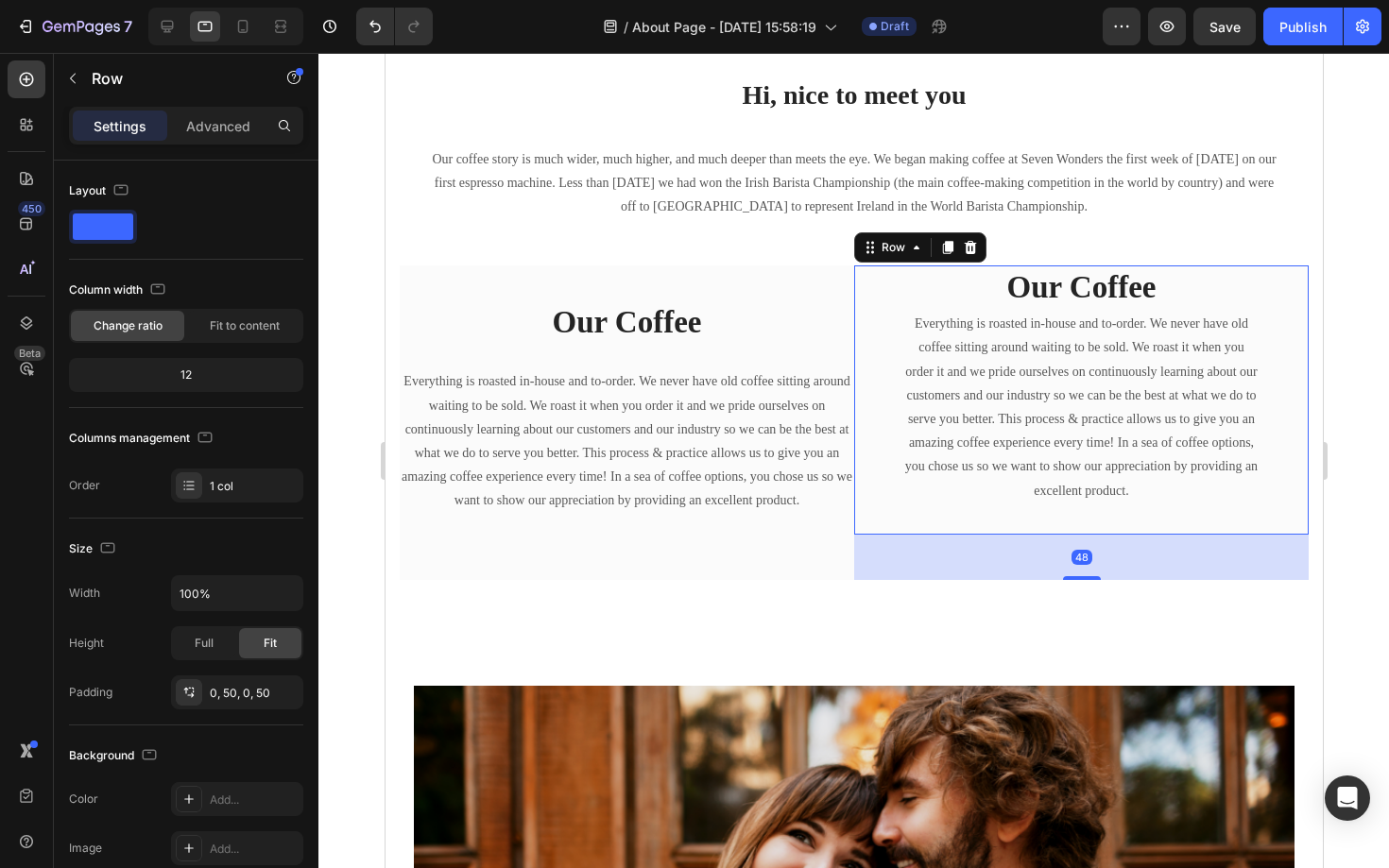
click at [887, 501] on div "Our Coffee Heading Everything is roasted in-house and to-order. We never have o…" at bounding box center [1081, 399] width 455 height 269
click at [975, 246] on icon at bounding box center [969, 248] width 16 height 16
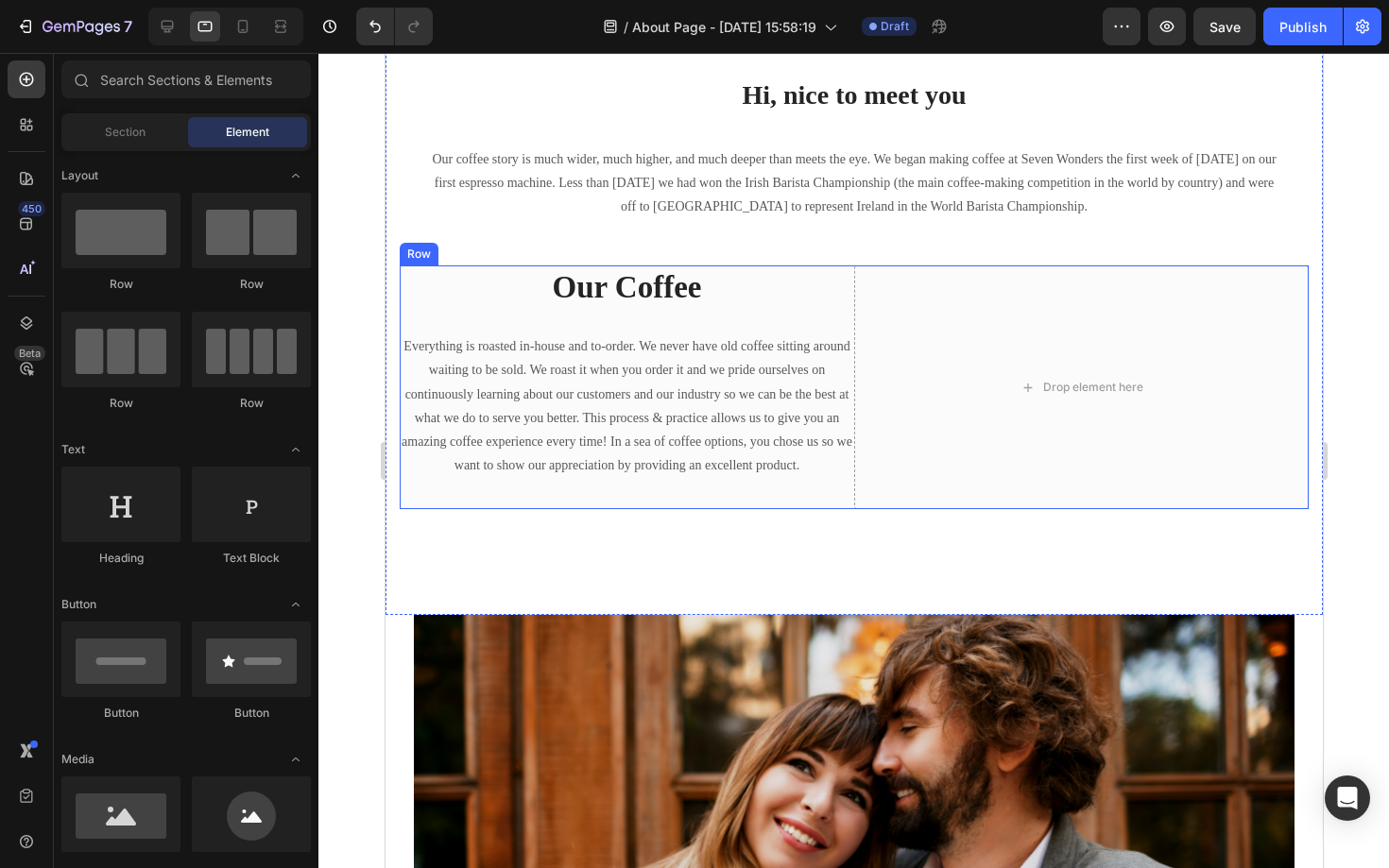
click at [732, 489] on div "Our Coffee Heading Everything is roasted in-house and to-order. We never have o…" at bounding box center [626, 387] width 455 height 244
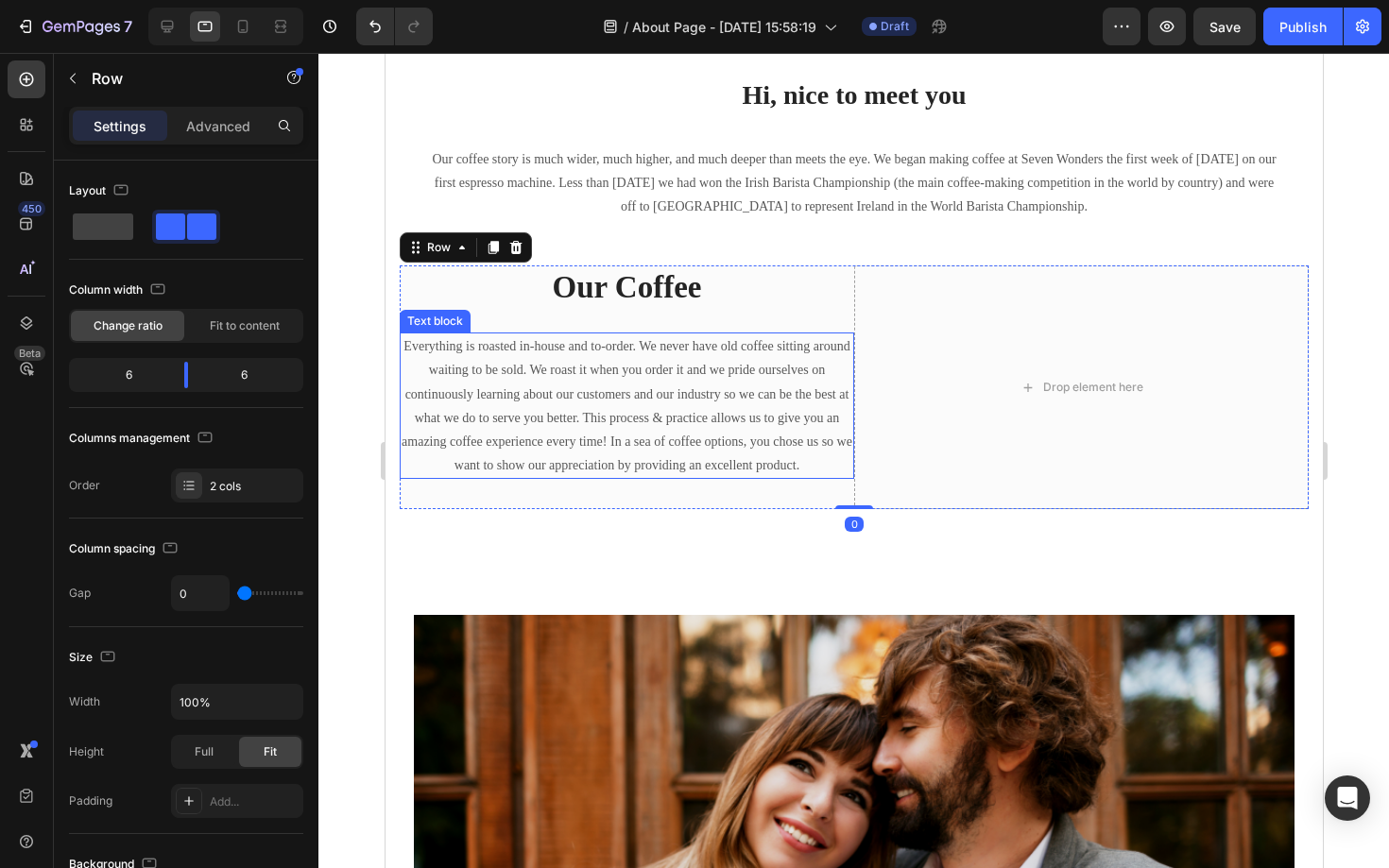
click at [650, 402] on p "Everything is roasted in-house and to-order. We never have old coffee sitting a…" at bounding box center [626, 405] width 451 height 143
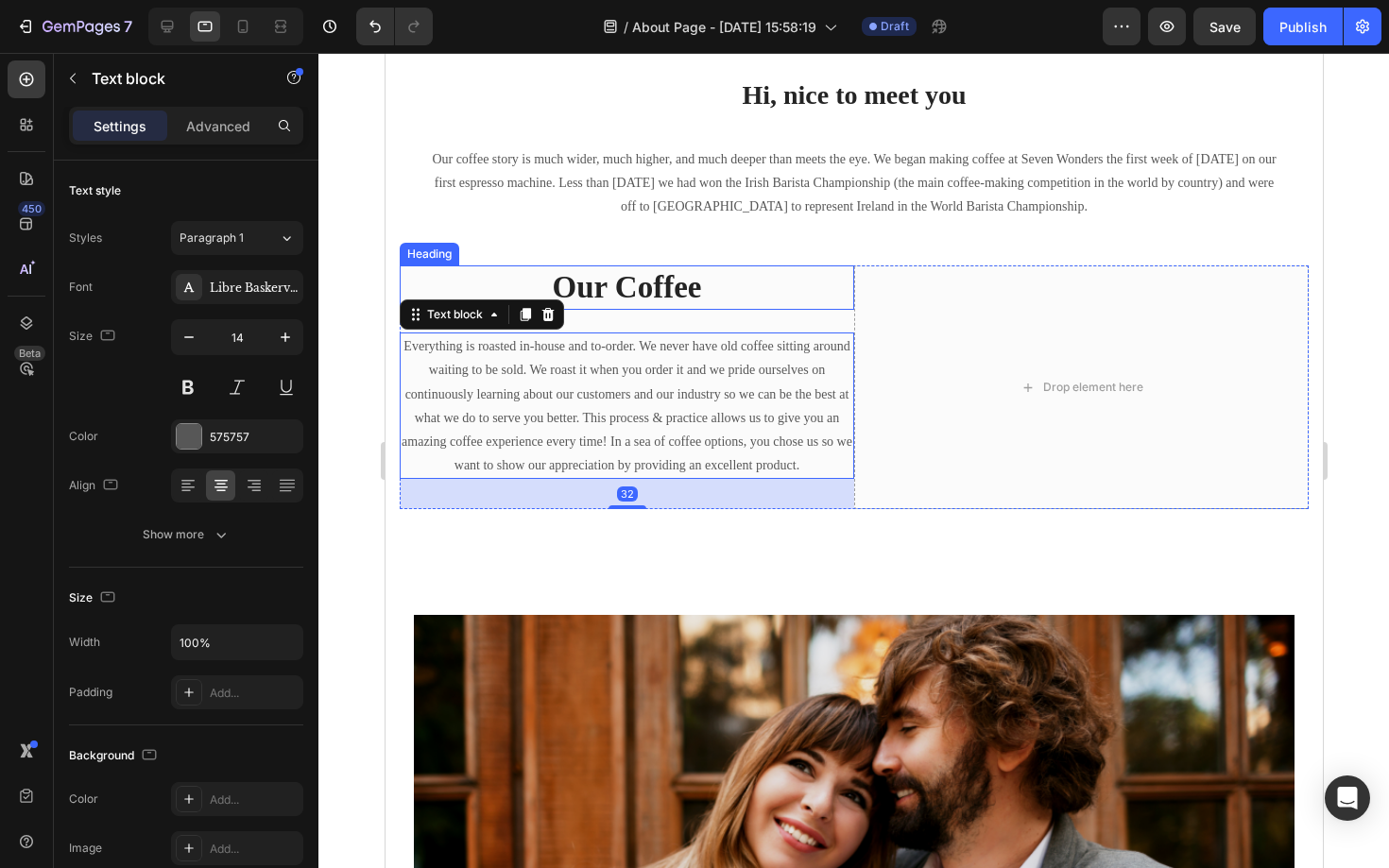
click at [676, 283] on p "Our Coffee" at bounding box center [626, 288] width 451 height 41
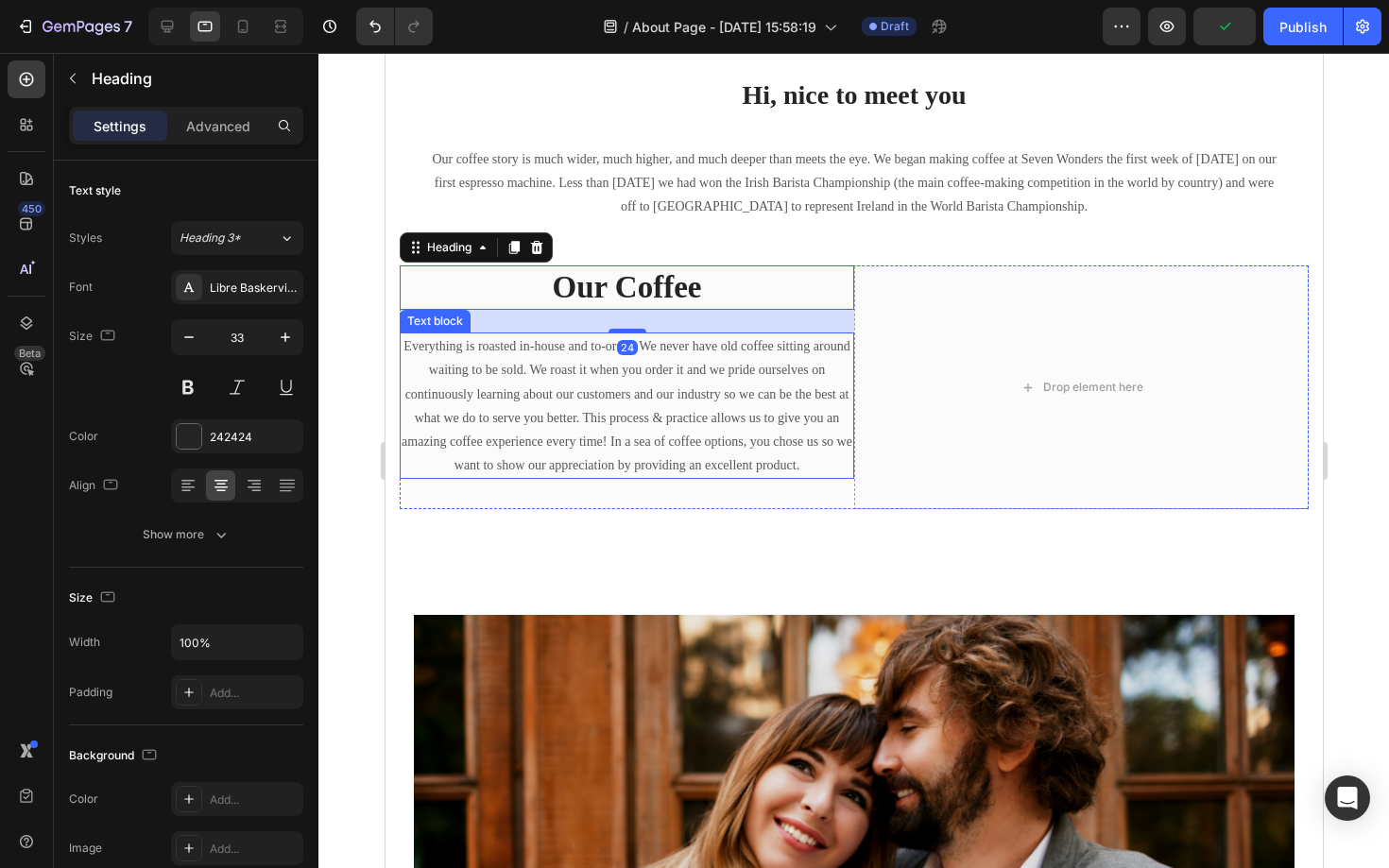
click at [400, 354] on p "Everything is roasted in-house and to-order. We never have old coffee sitting a…" at bounding box center [626, 405] width 451 height 143
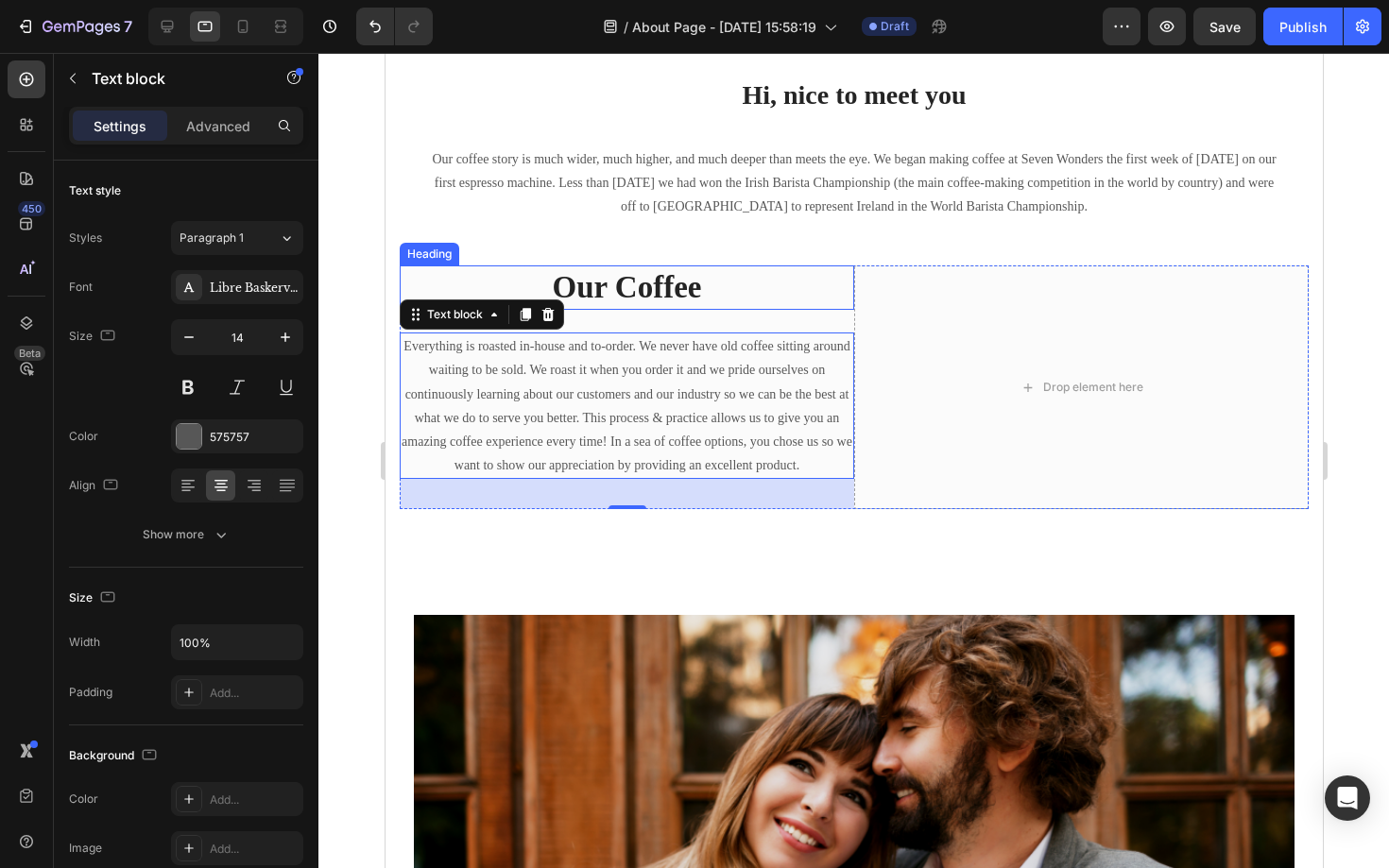
click at [780, 267] on p "Our Coffee" at bounding box center [626, 288] width 451 height 41
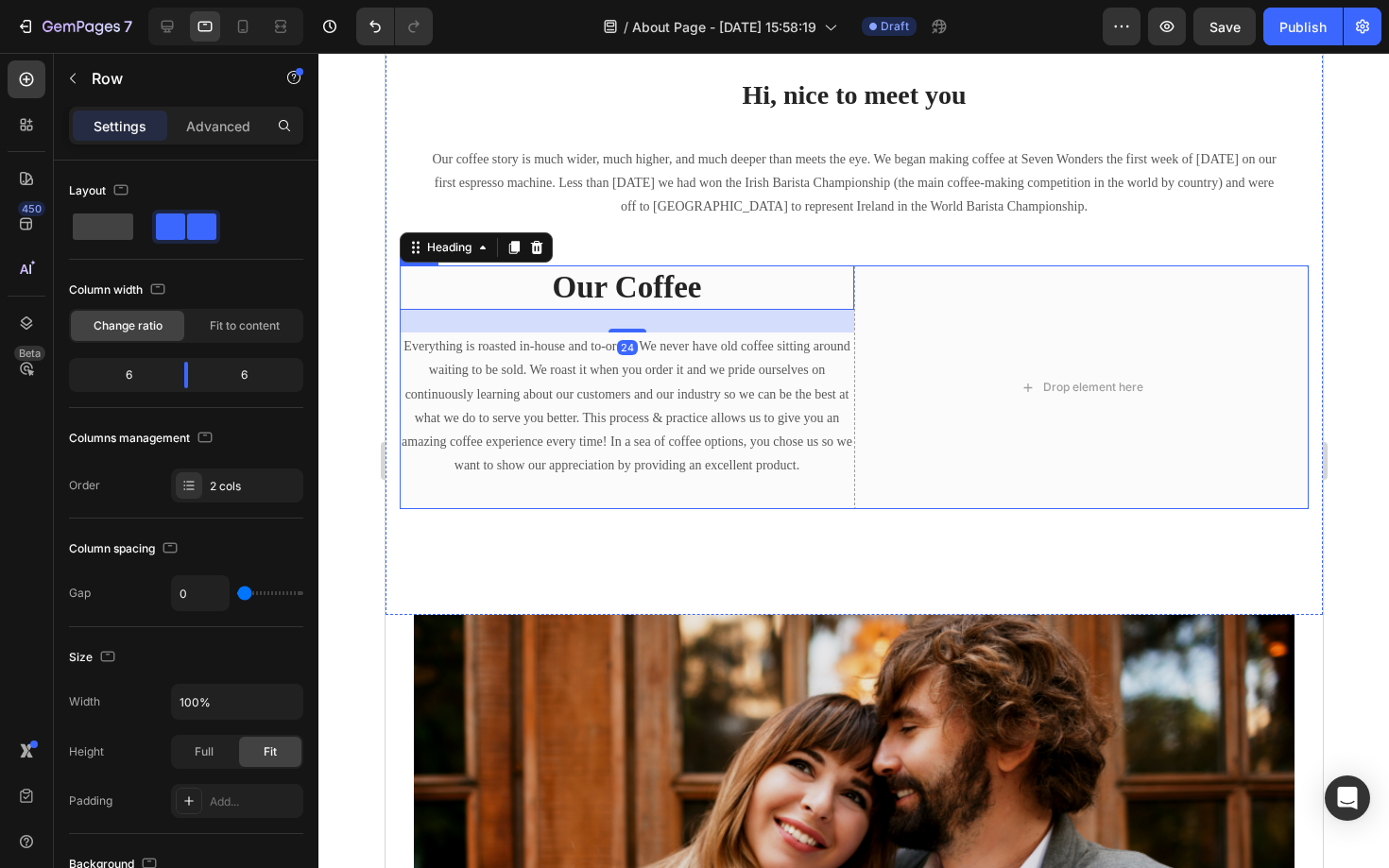
click at [829, 504] on div "Our Coffee Heading 24 Everything is roasted in-house and to-order. We never hav…" at bounding box center [626, 387] width 455 height 244
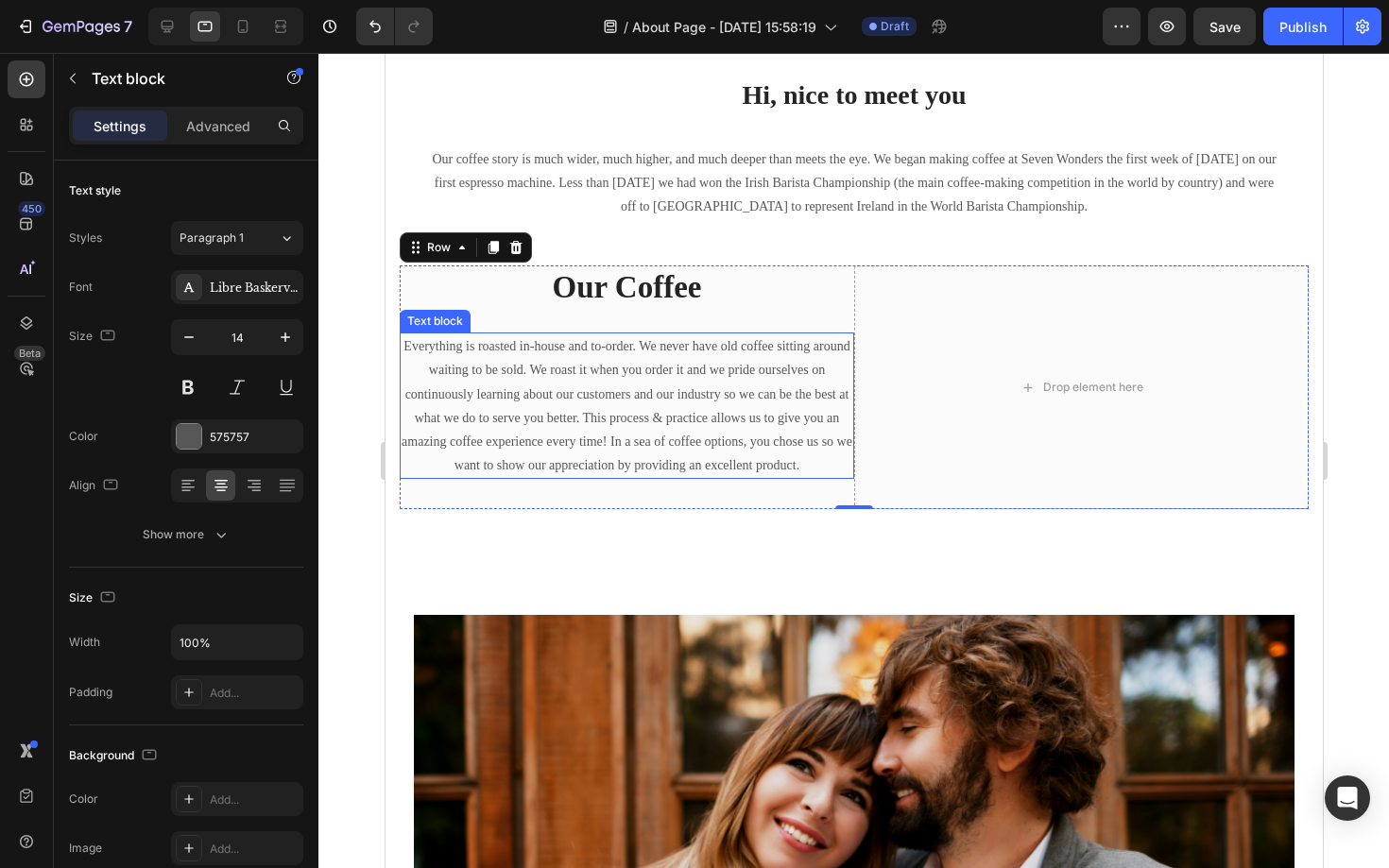
click at [752, 424] on p "Everything is roasted in-house and to-order. We never have old coffee sitting a…" at bounding box center [626, 405] width 451 height 143
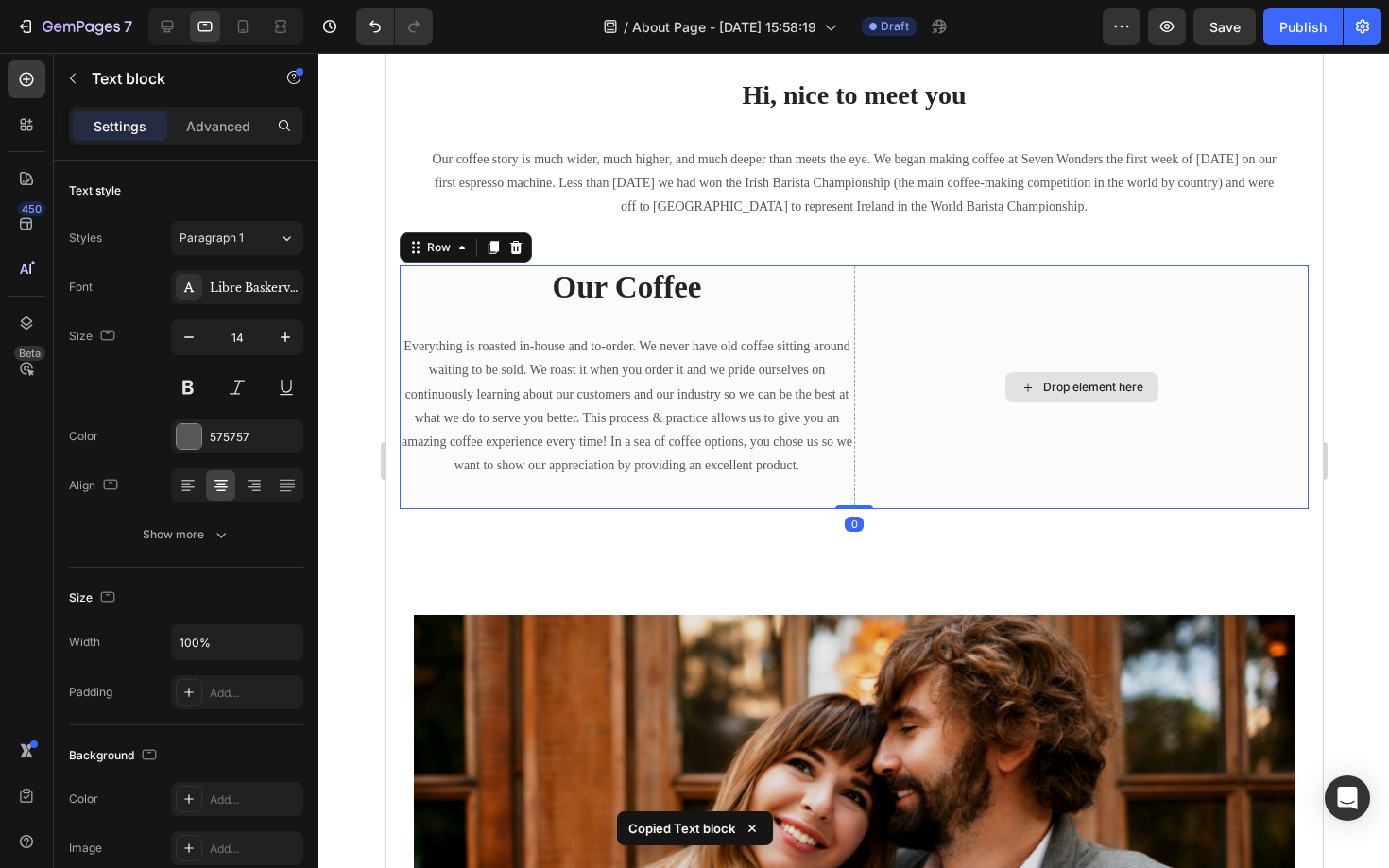
click at [1137, 413] on div "Drop element here" at bounding box center [1081, 387] width 455 height 244
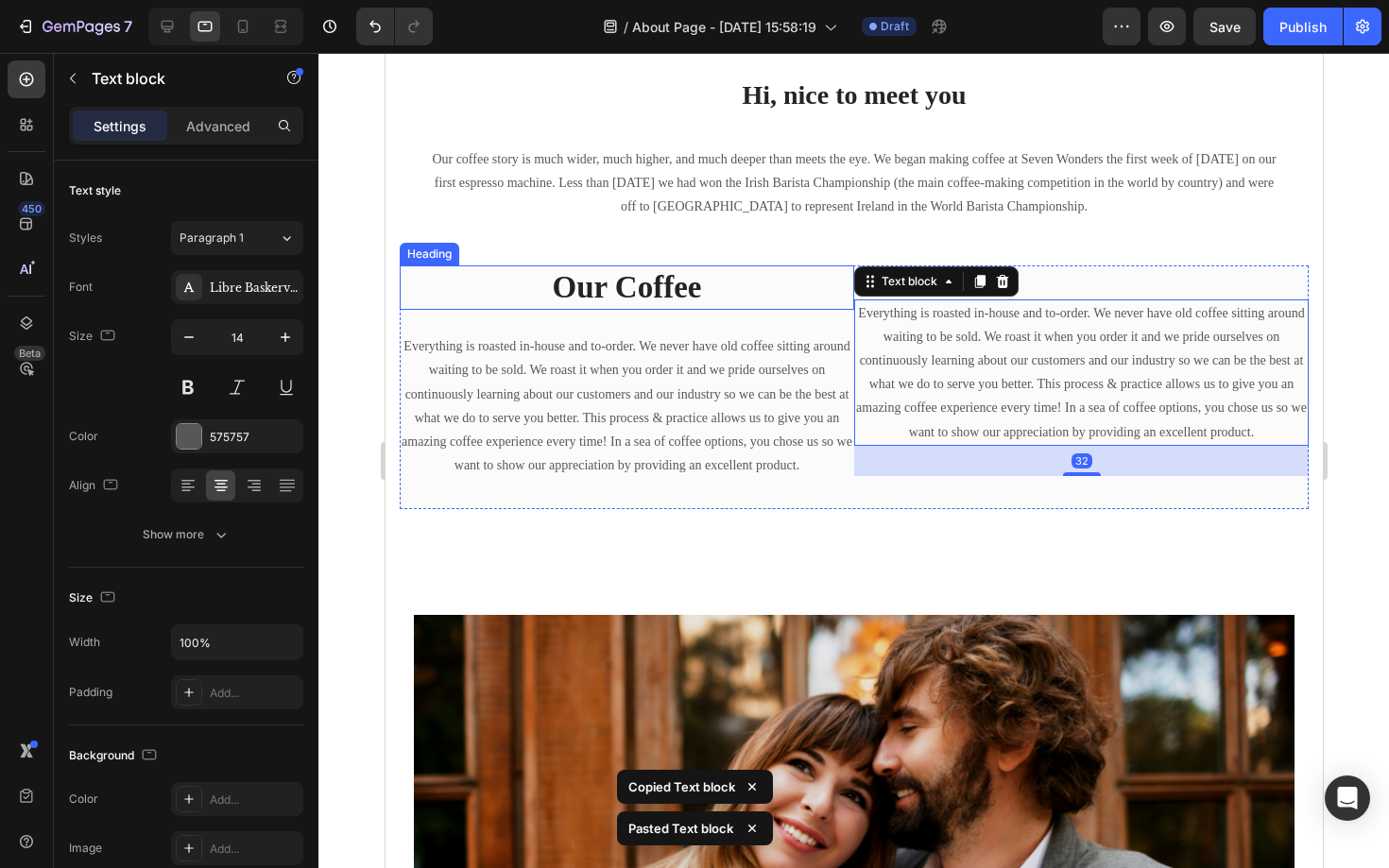
click at [702, 287] on p "Our Coffee" at bounding box center [626, 288] width 451 height 41
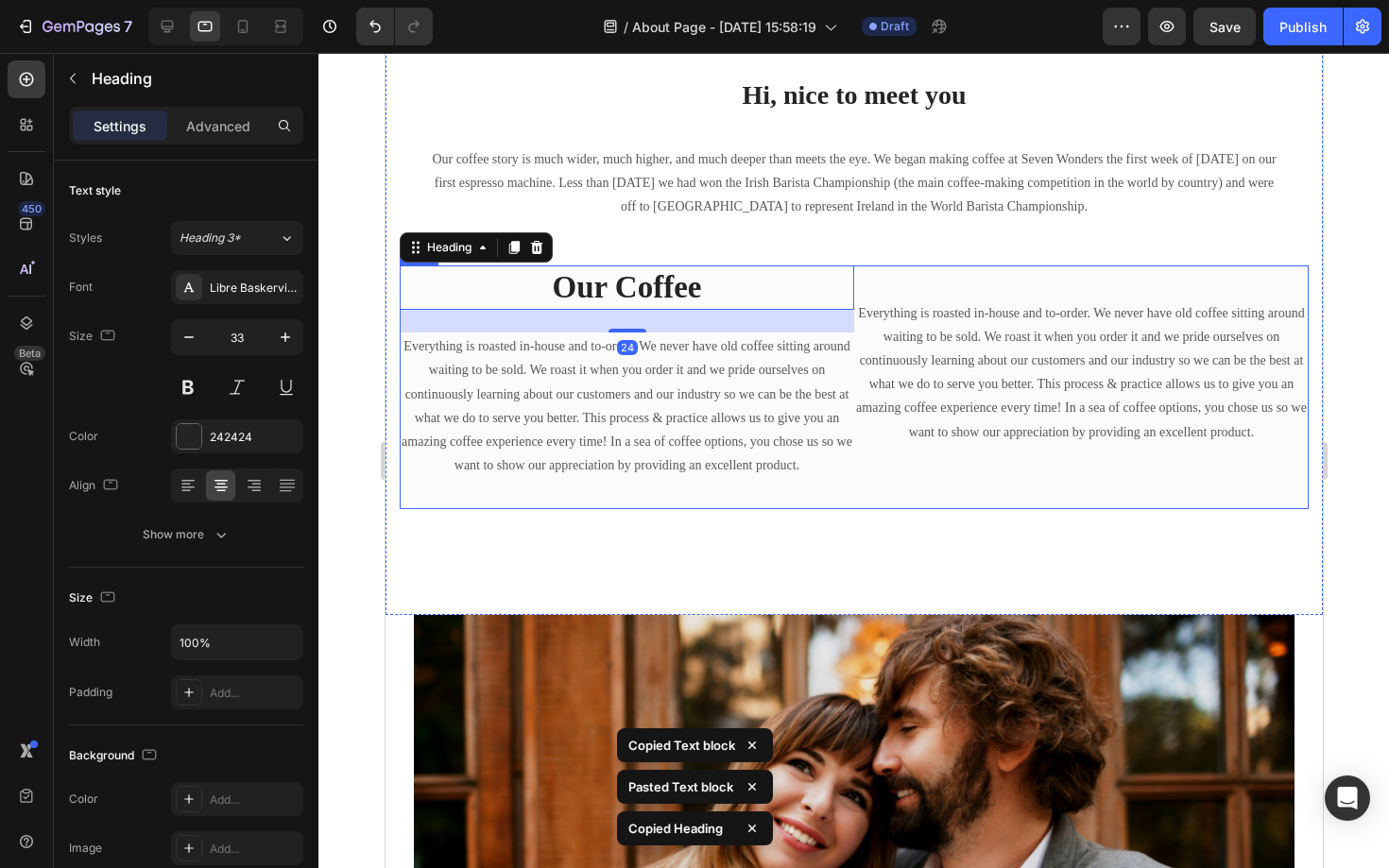
click at [959, 279] on div "Everything is roasted in-house and to-order. We never have old coffee sitting a…" at bounding box center [1081, 387] width 455 height 244
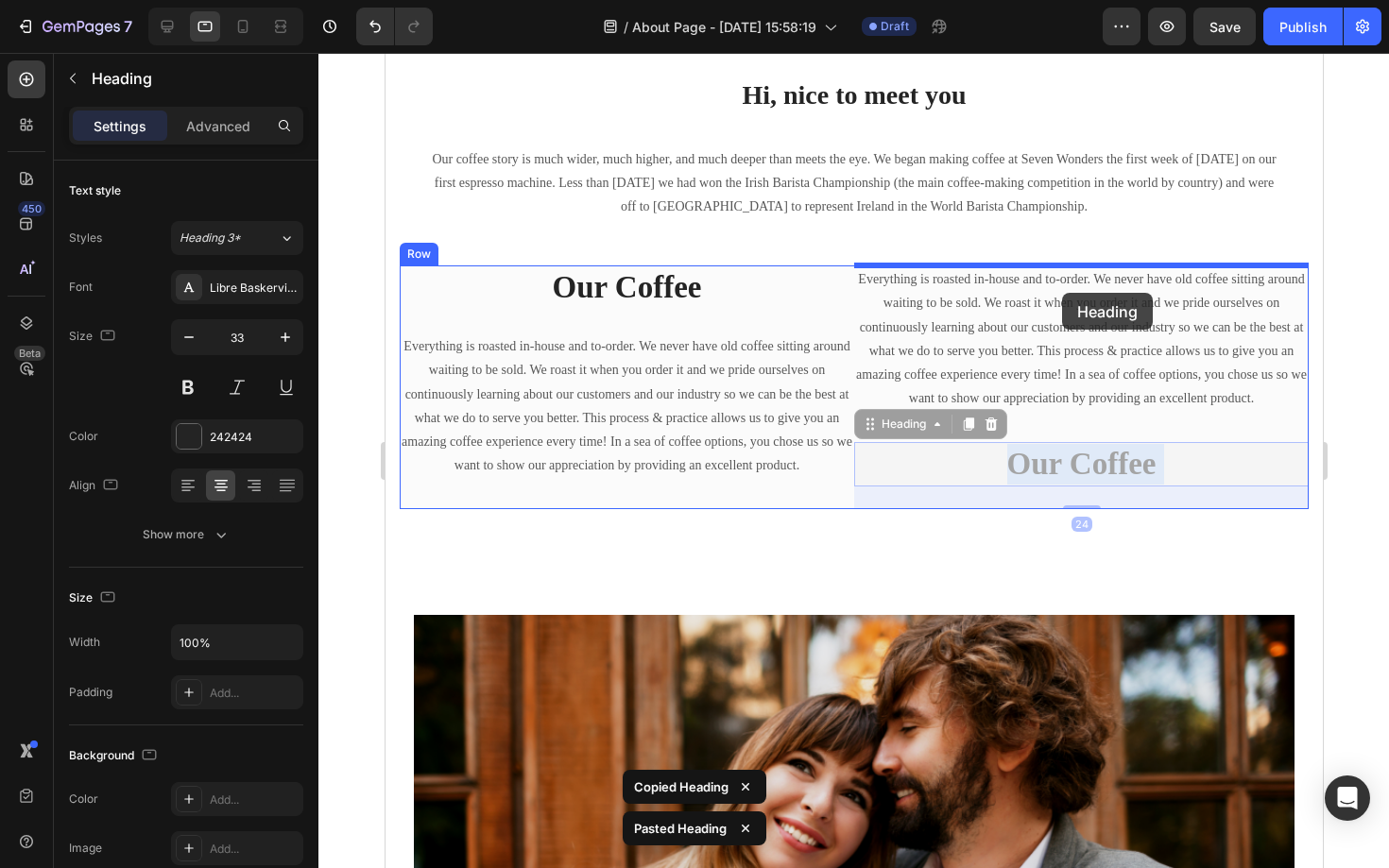
drag, startPoint x: 1066, startPoint y: 462, endPoint x: 1061, endPoint y: 292, distance: 170.1
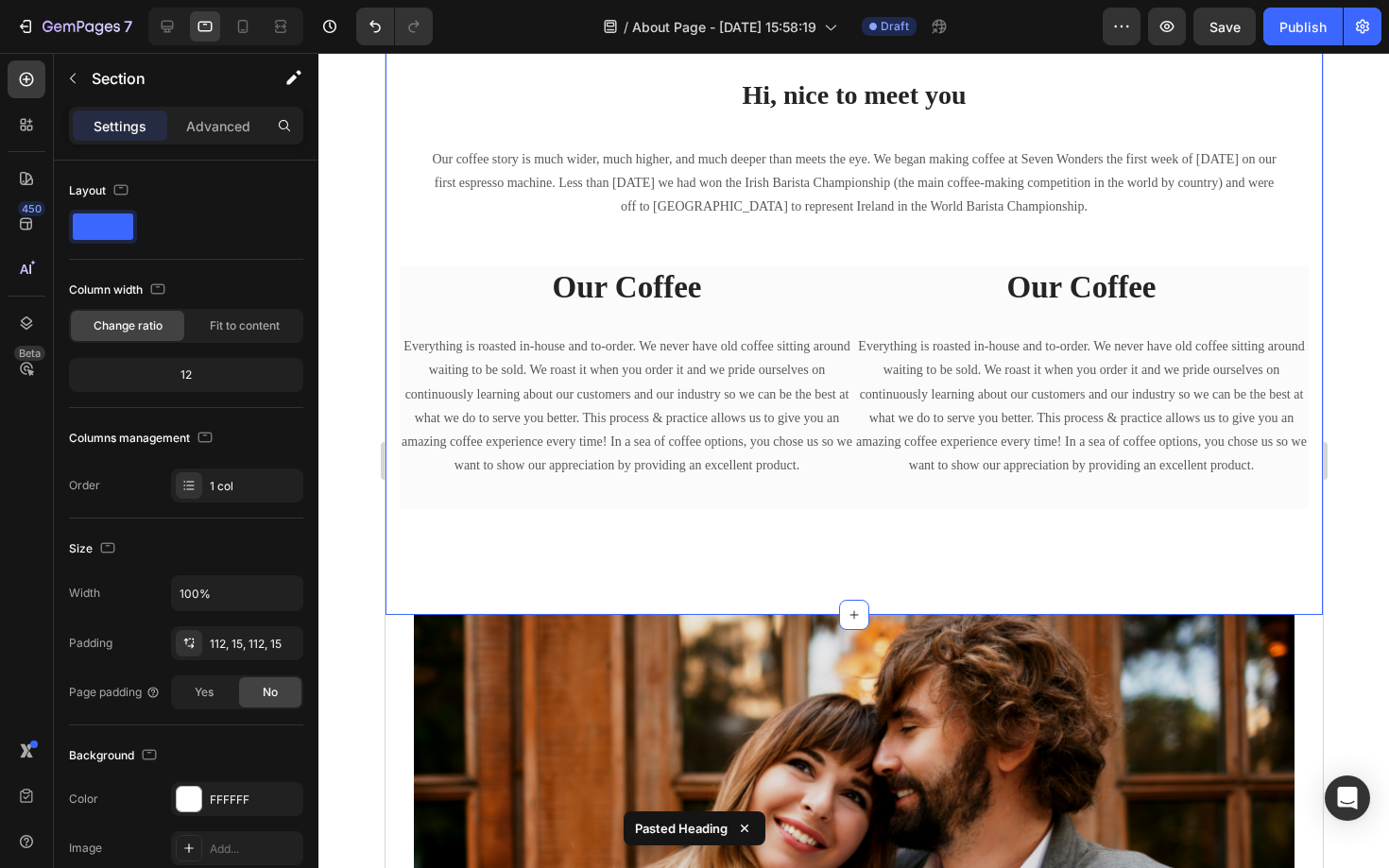
click at [745, 535] on div "Hi, nice to meet you Heading Our coffee story is much wider, much higher, and m…" at bounding box center [853, 293] width 937 height 644
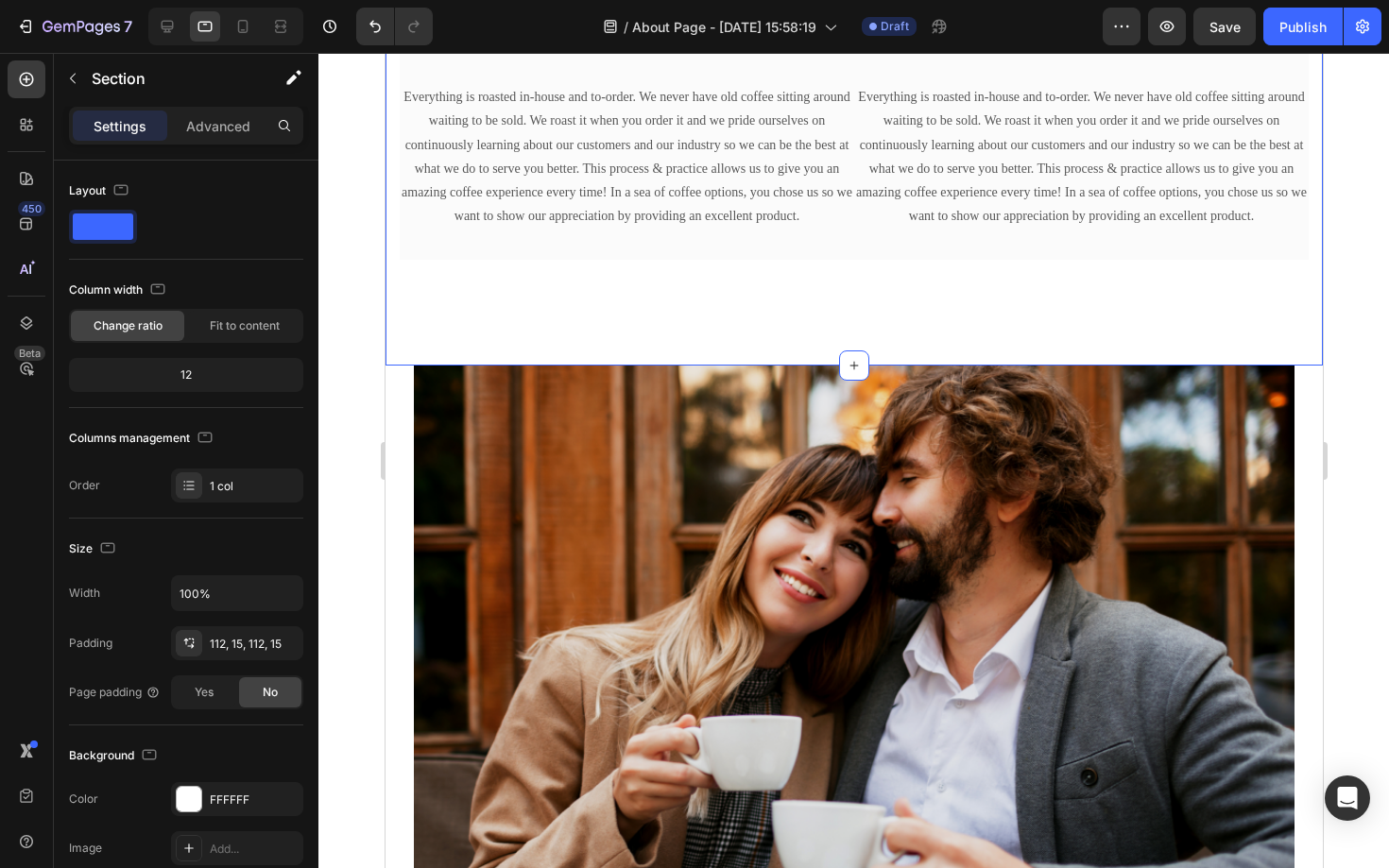
scroll to position [828, 0]
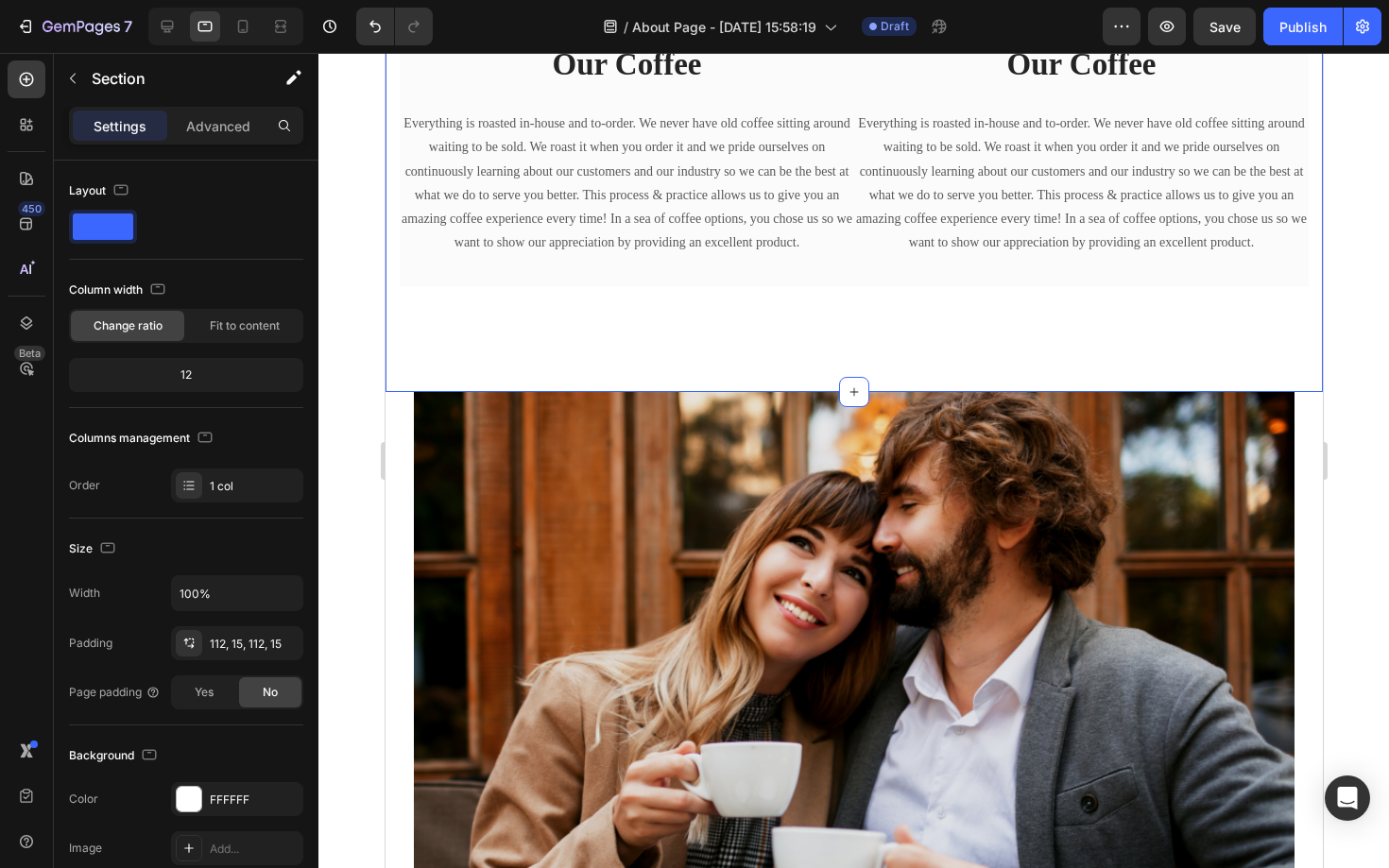
click at [892, 305] on div "Hi, nice to meet you Heading Our coffee story is much wider, much higher, and m…" at bounding box center [853, 69] width 937 height 644
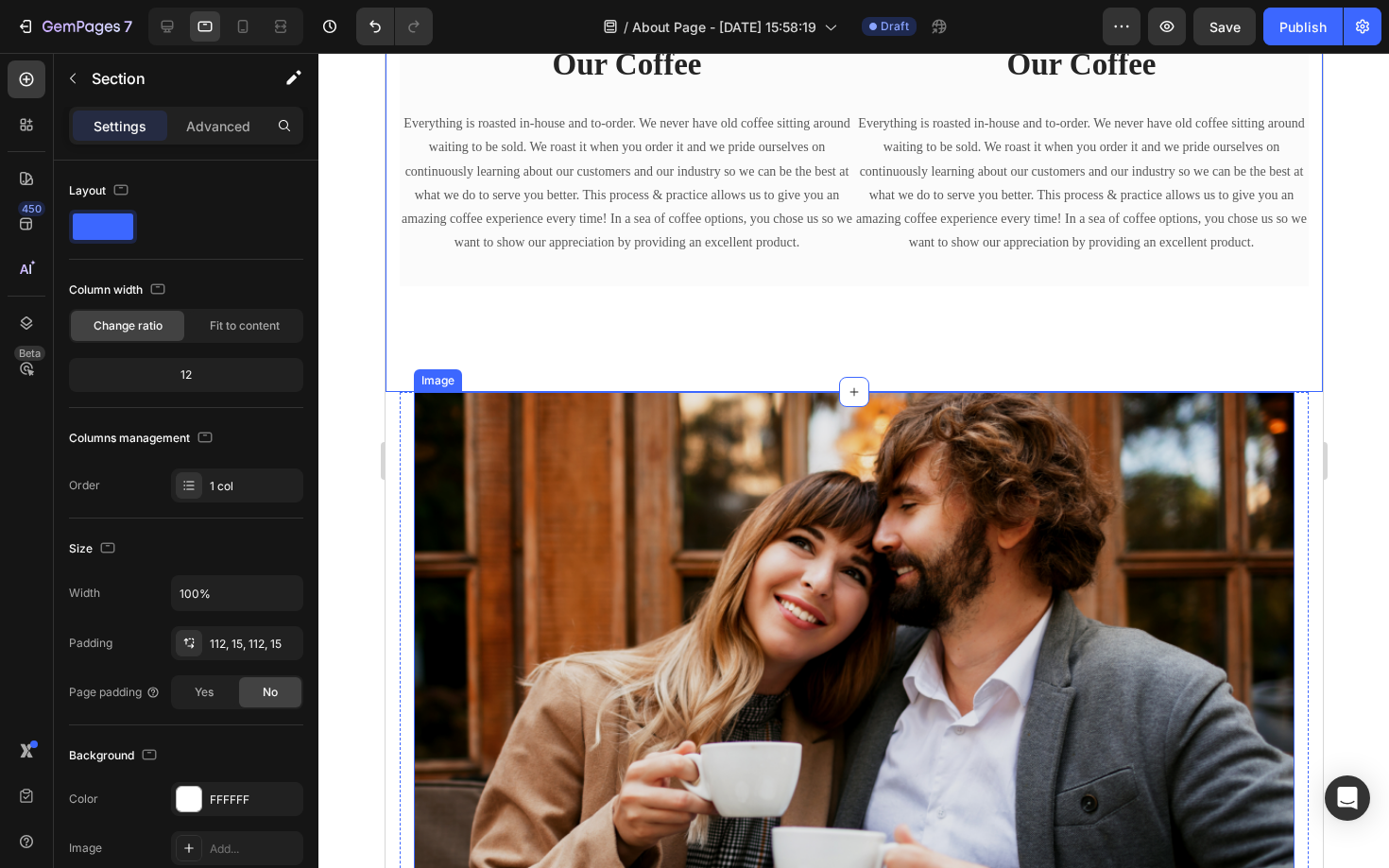
click at [768, 485] on img at bounding box center [853, 744] width 881 height 704
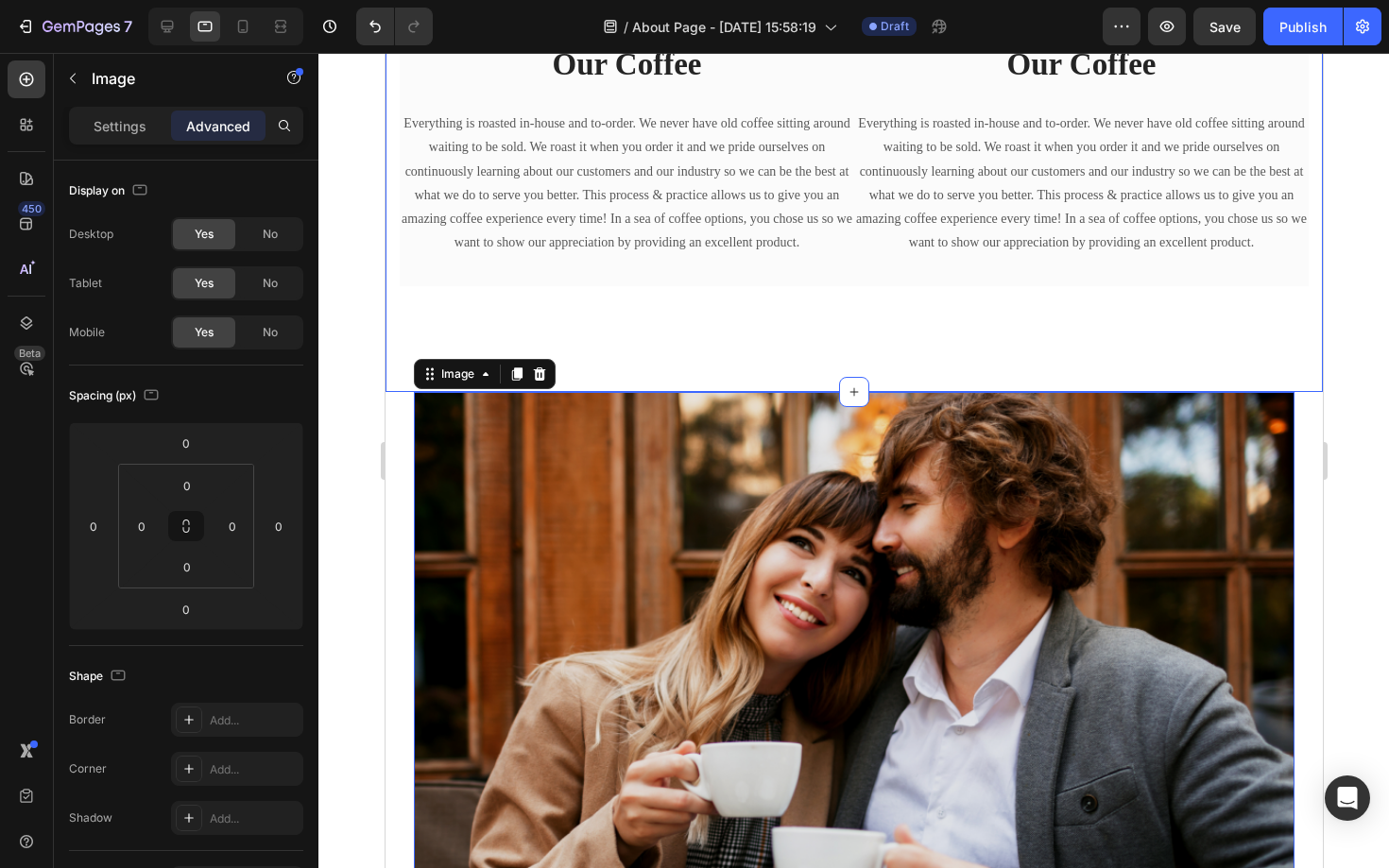
click at [832, 314] on div "Hi, nice to meet you Heading Our coffee story is much wider, much higher, and m…" at bounding box center [853, 69] width 937 height 644
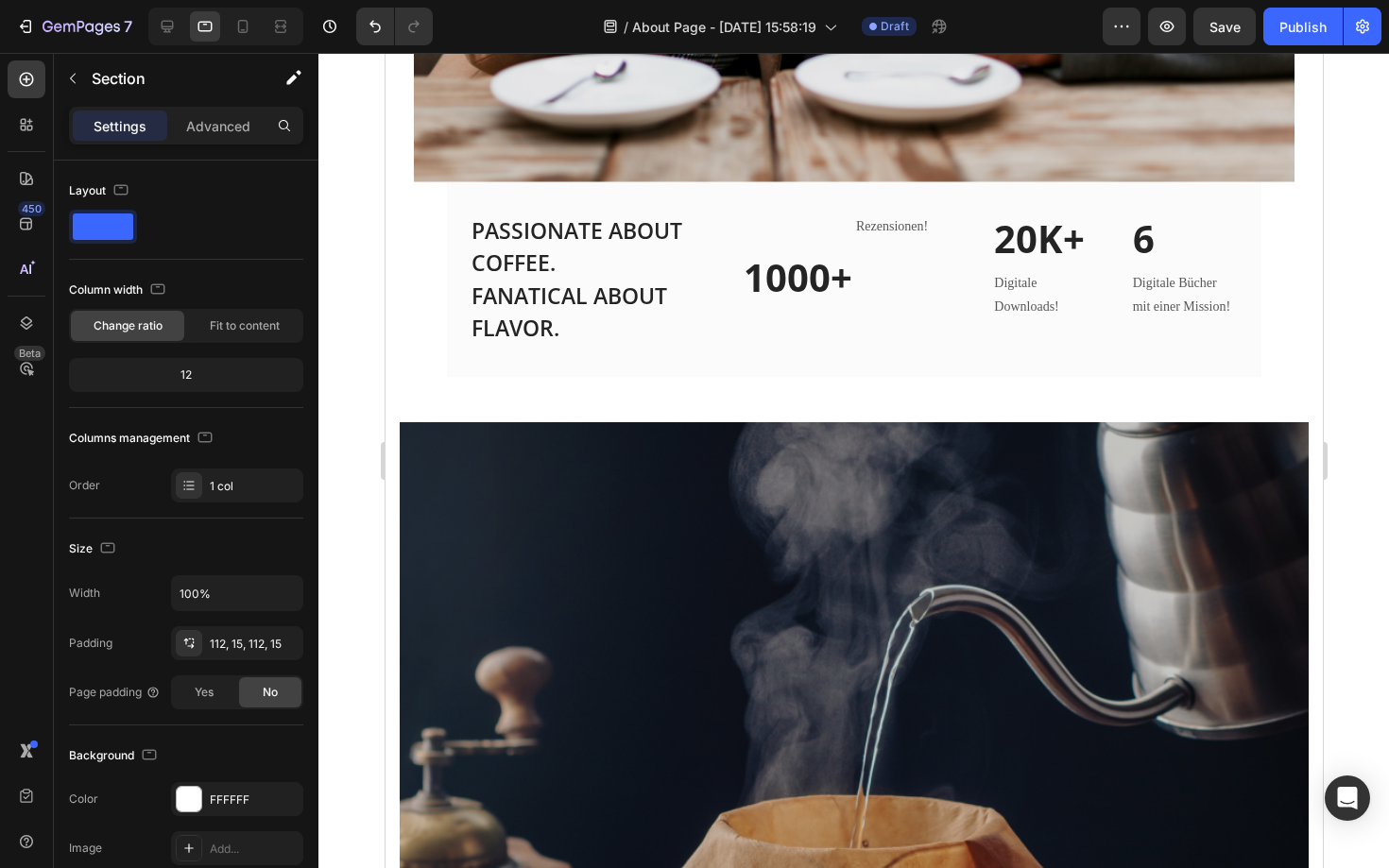
scroll to position [1743, 0]
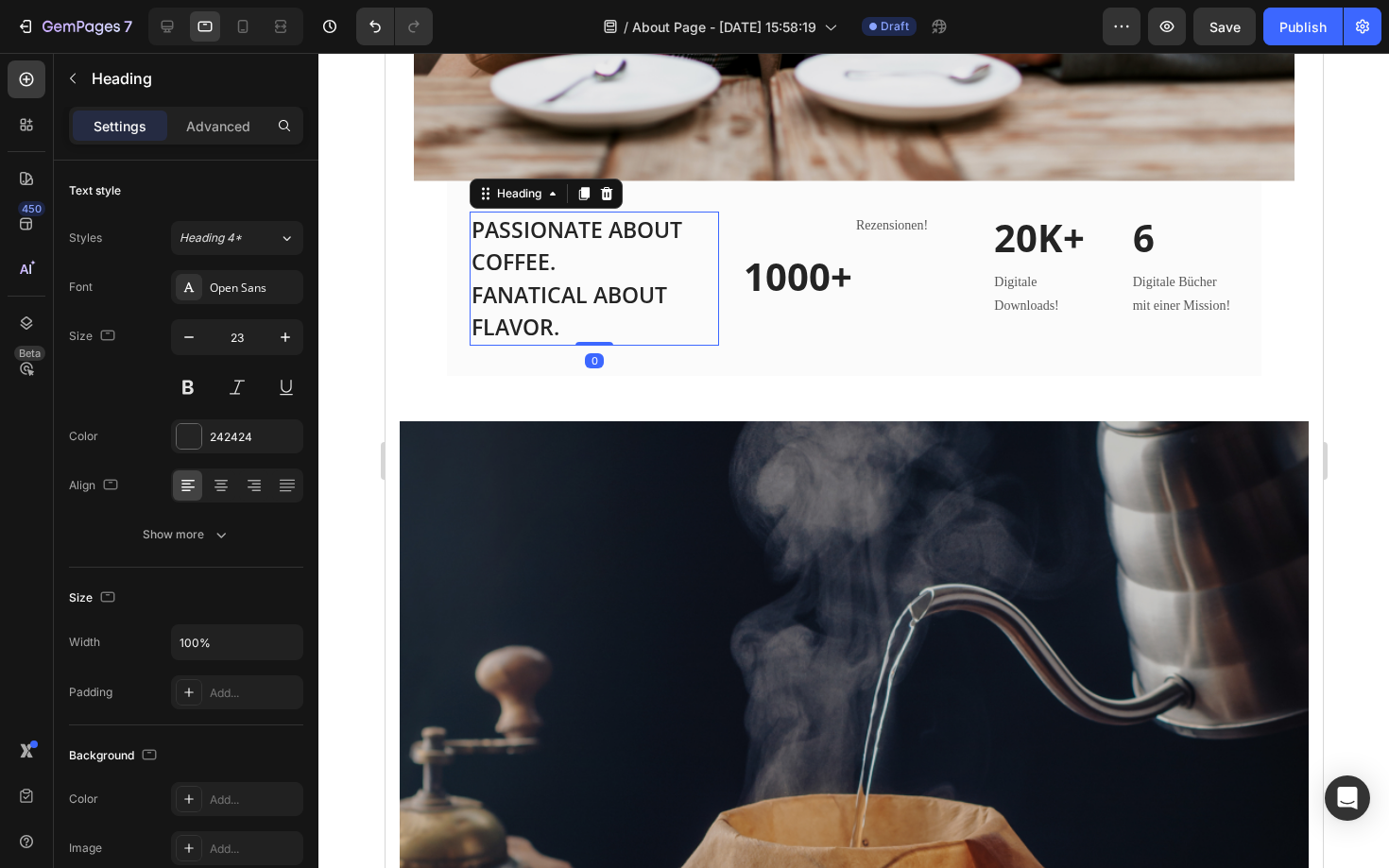
click at [616, 315] on p "PASSIONATE ABOUT COFFEE. FANATICAL ABOUT FLAVOR." at bounding box center [593, 279] width 246 height 130
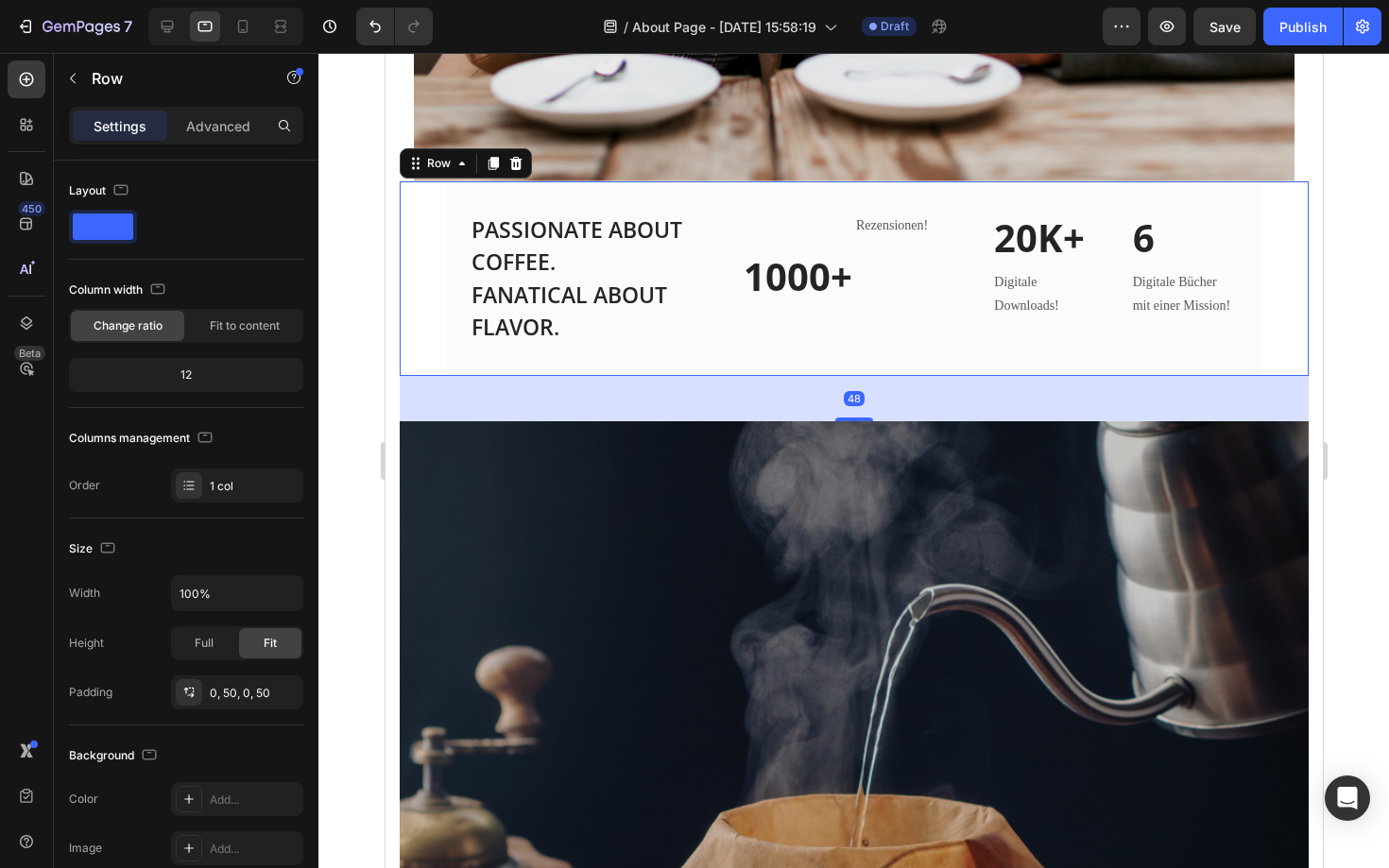
click at [441, 333] on div "PASSIONATE ABOUT COFFEE. FANATICAL ABOUT FLAVOR. Heading 1000+ Heading Row Reze…" at bounding box center [852, 279] width 909 height 194
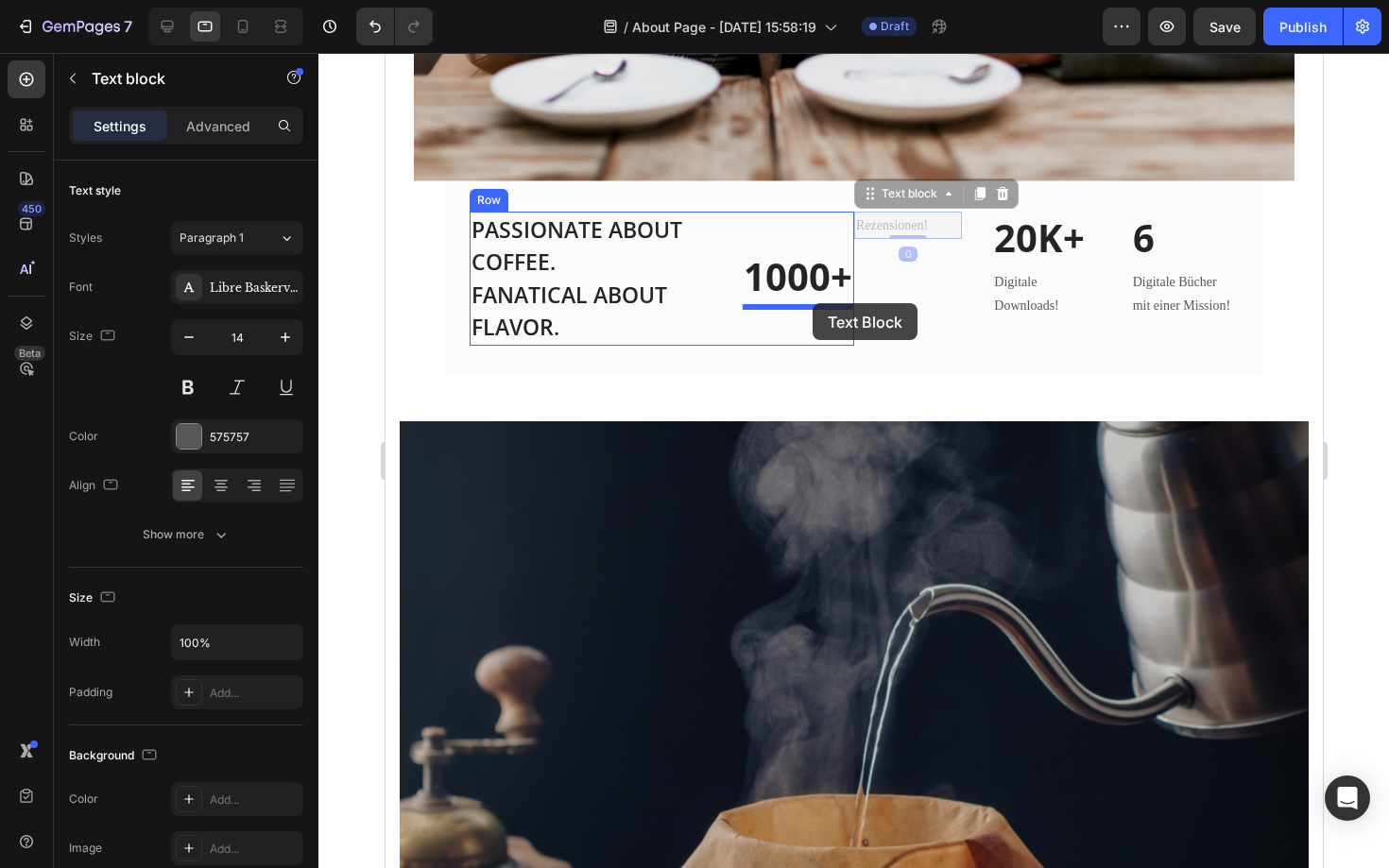
drag, startPoint x: 911, startPoint y: 226, endPoint x: 808, endPoint y: 306, distance: 130.4
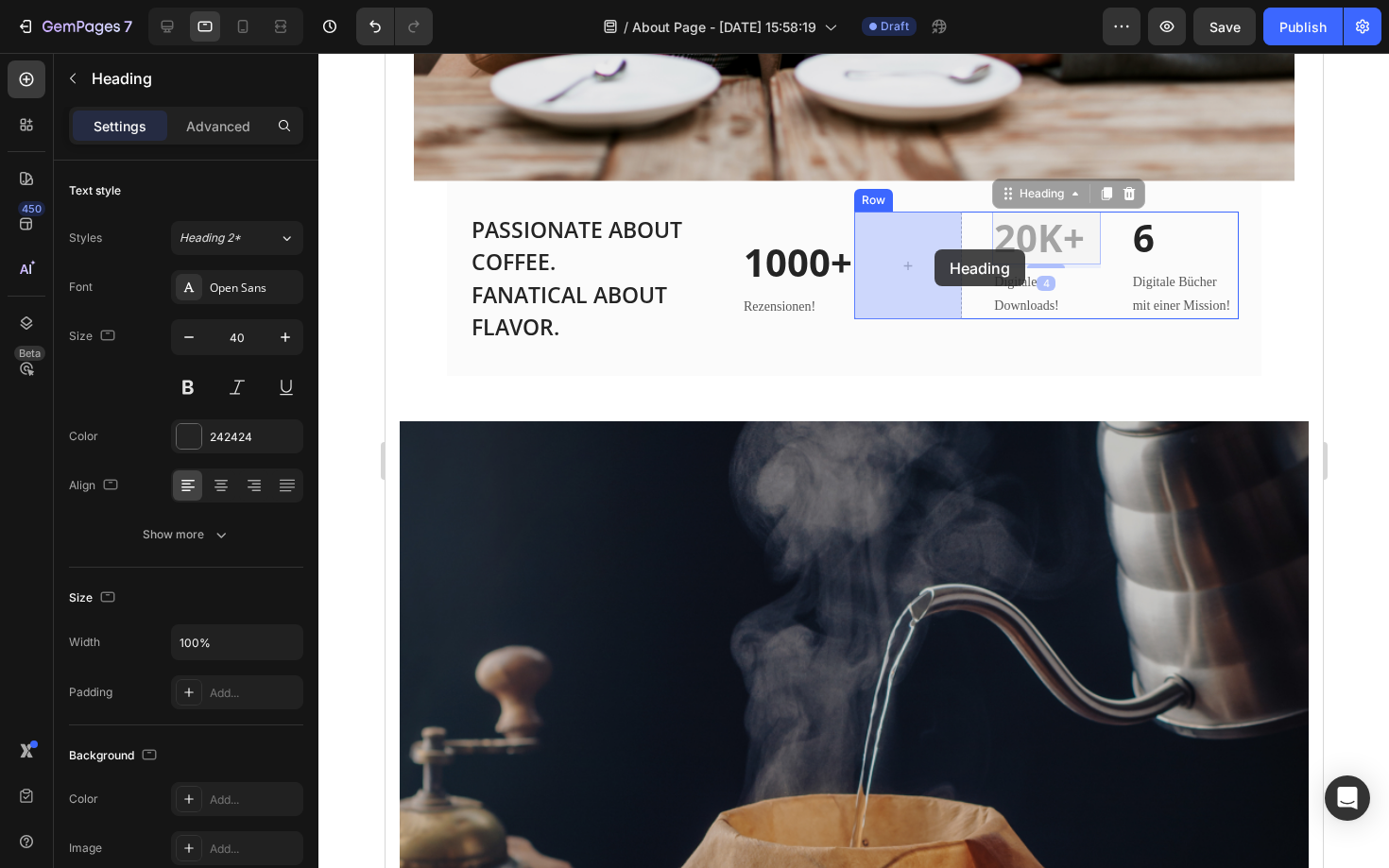
drag, startPoint x: 1048, startPoint y: 234, endPoint x: 933, endPoint y: 252, distance: 116.4
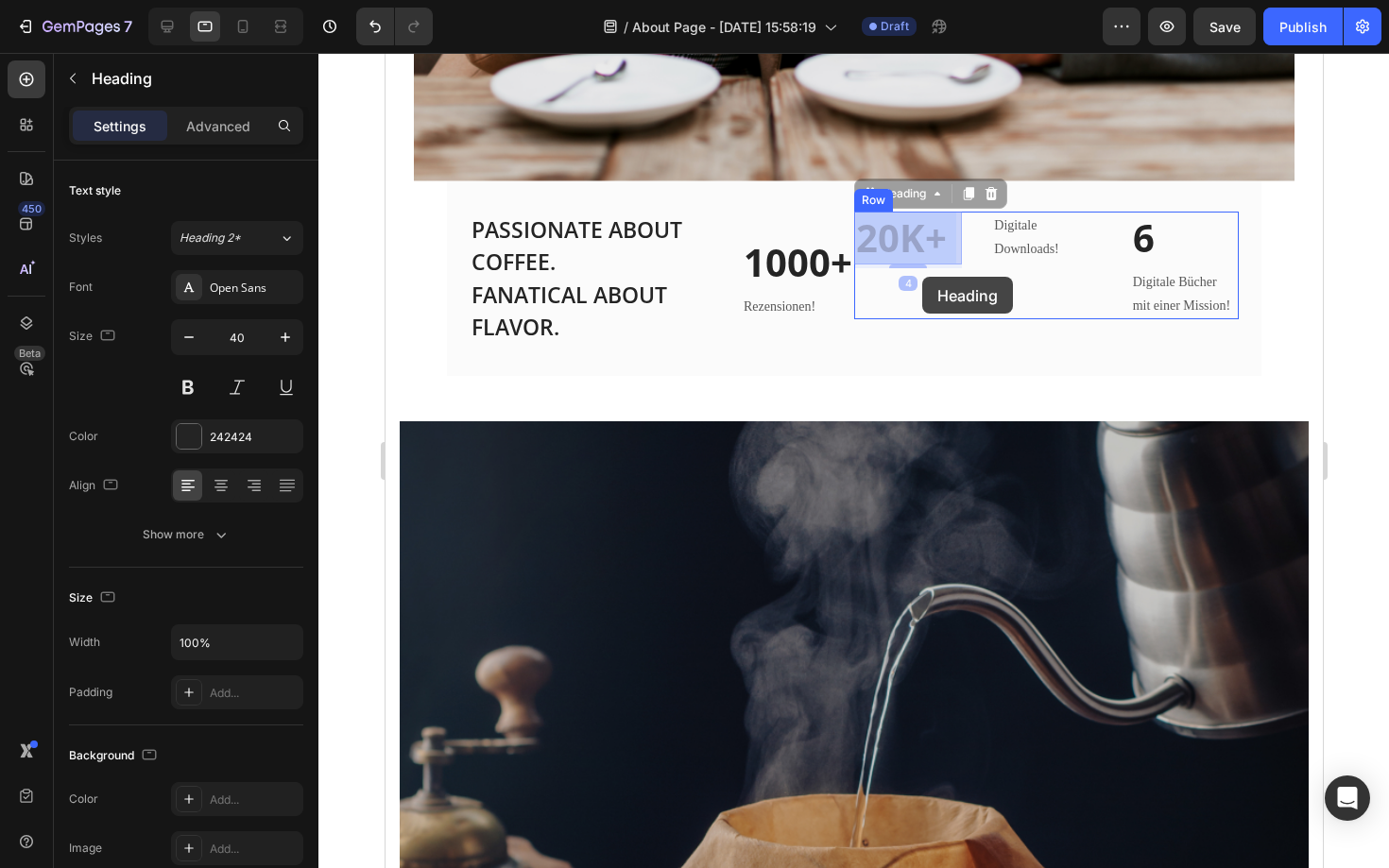
drag, startPoint x: 921, startPoint y: 244, endPoint x: 921, endPoint y: 277, distance: 33.0
click at [921, 277] on div "Tablet ( 992 px) iPhone 13 Mini iPhone 13 Pro iPhone 11 Pro Max iPhone 15 Pro M…" at bounding box center [853, 745] width 937 height 4871
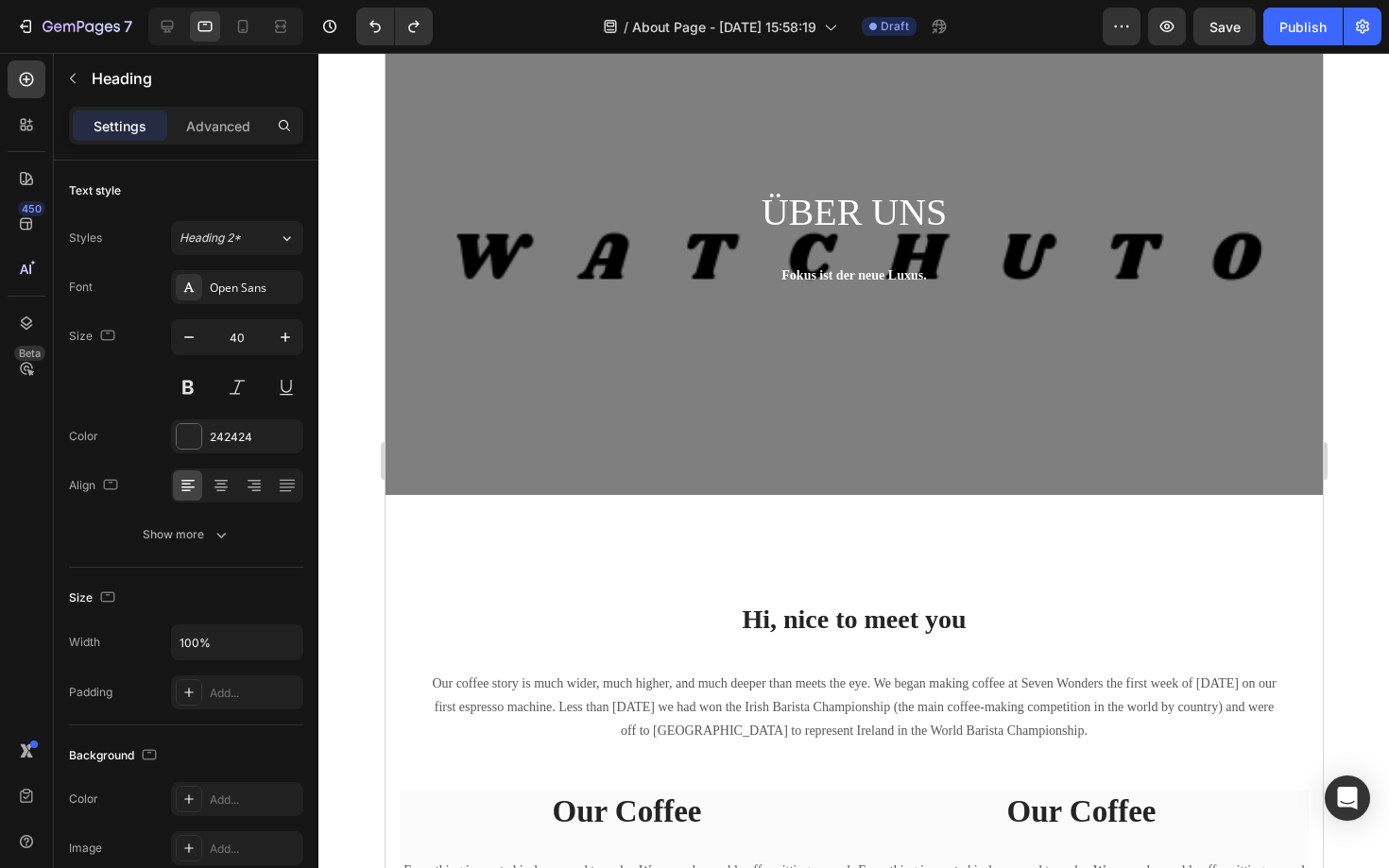
scroll to position [84, 0]
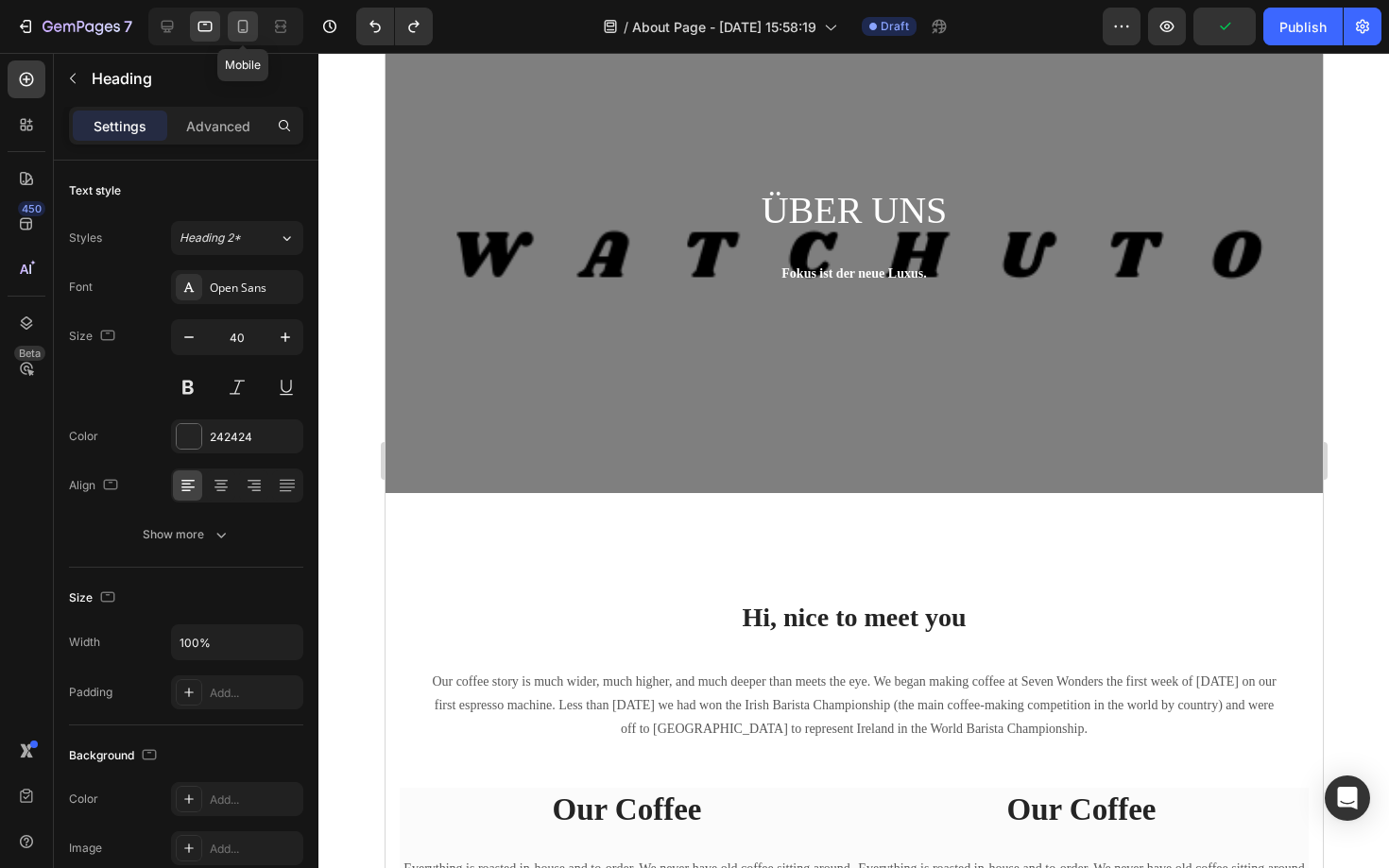
click at [235, 28] on icon at bounding box center [242, 25] width 18 height 18
type input "35"
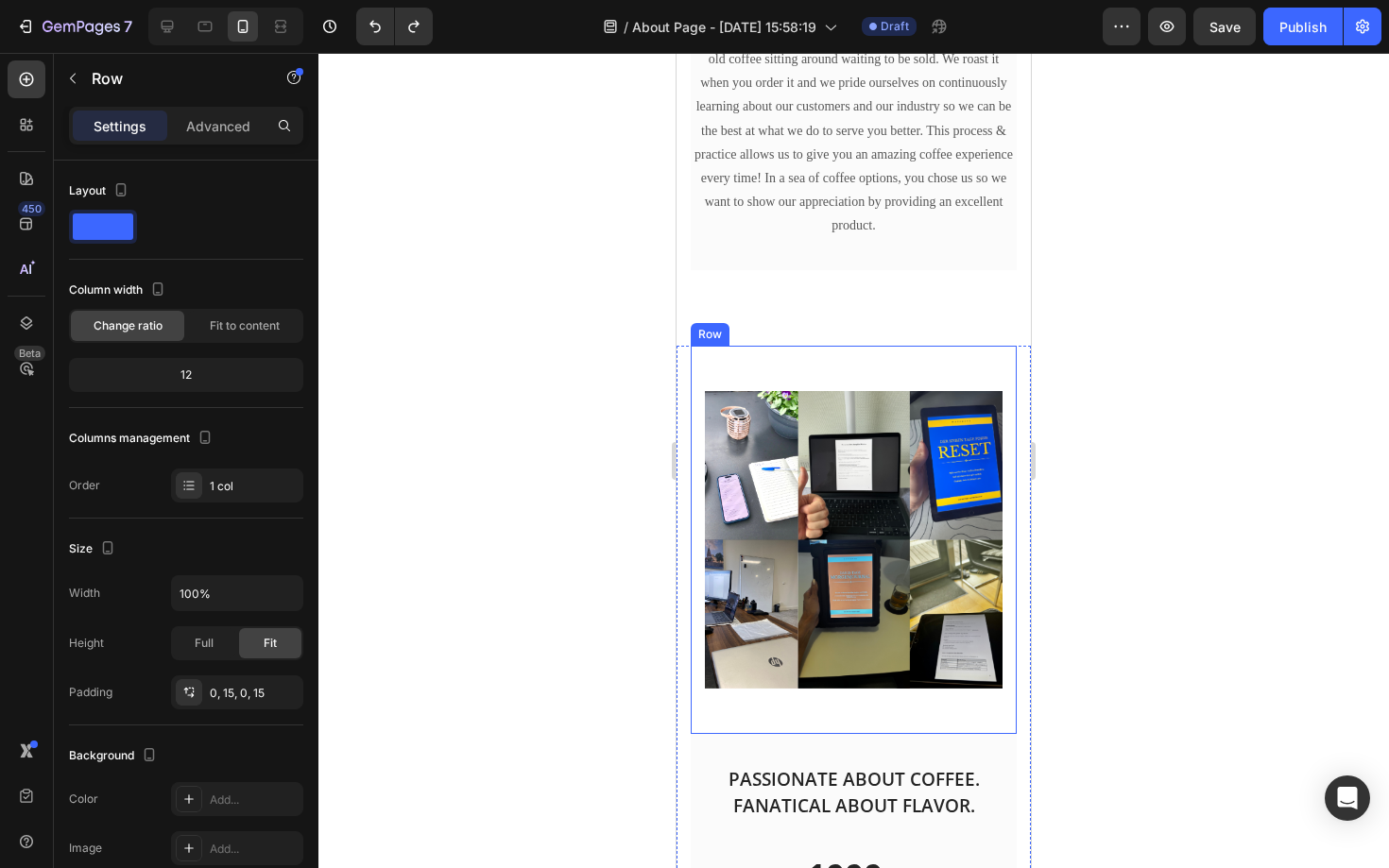
click at [865, 350] on div "Image" at bounding box center [853, 539] width 297 height 388
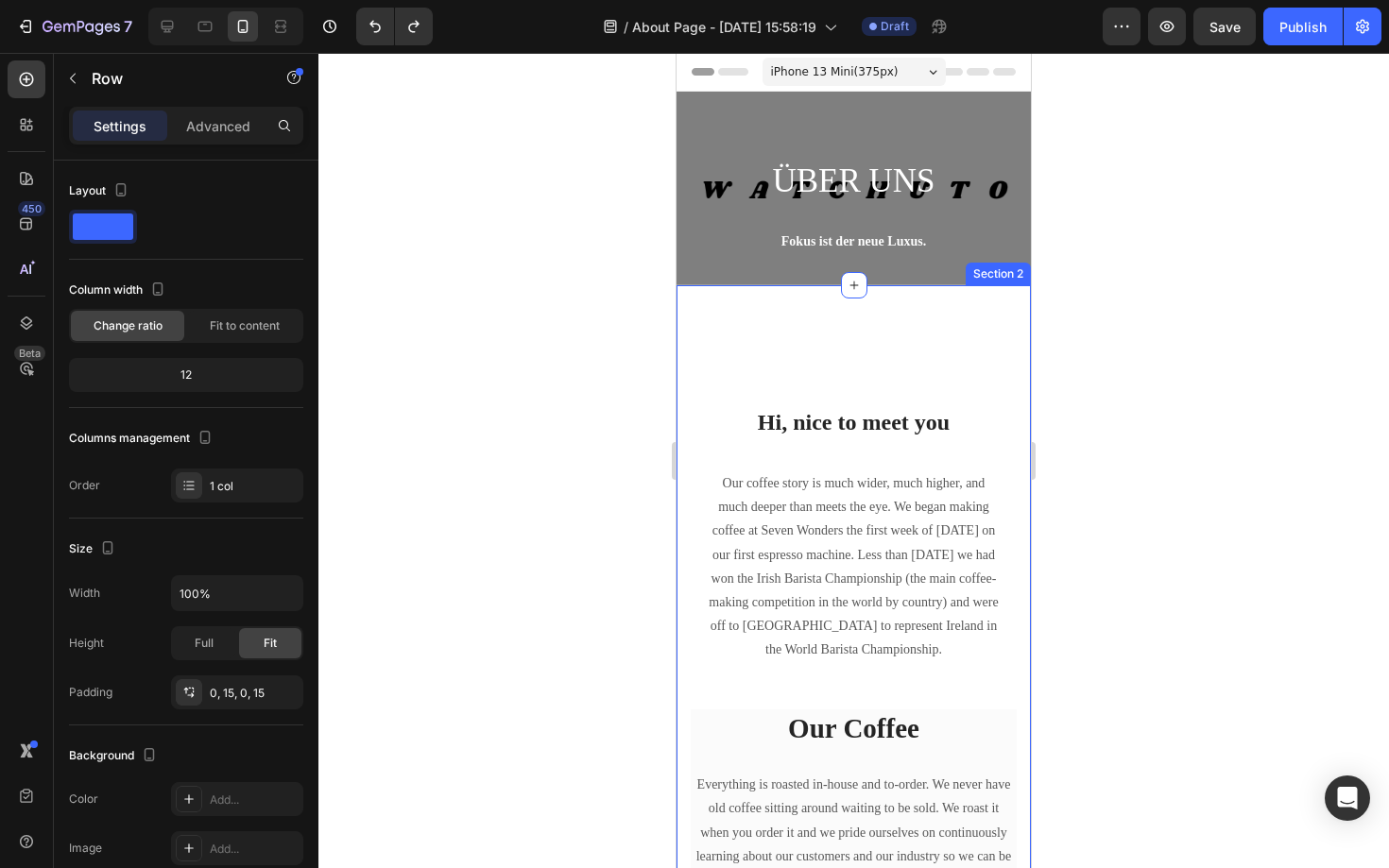
scroll to position [17, 0]
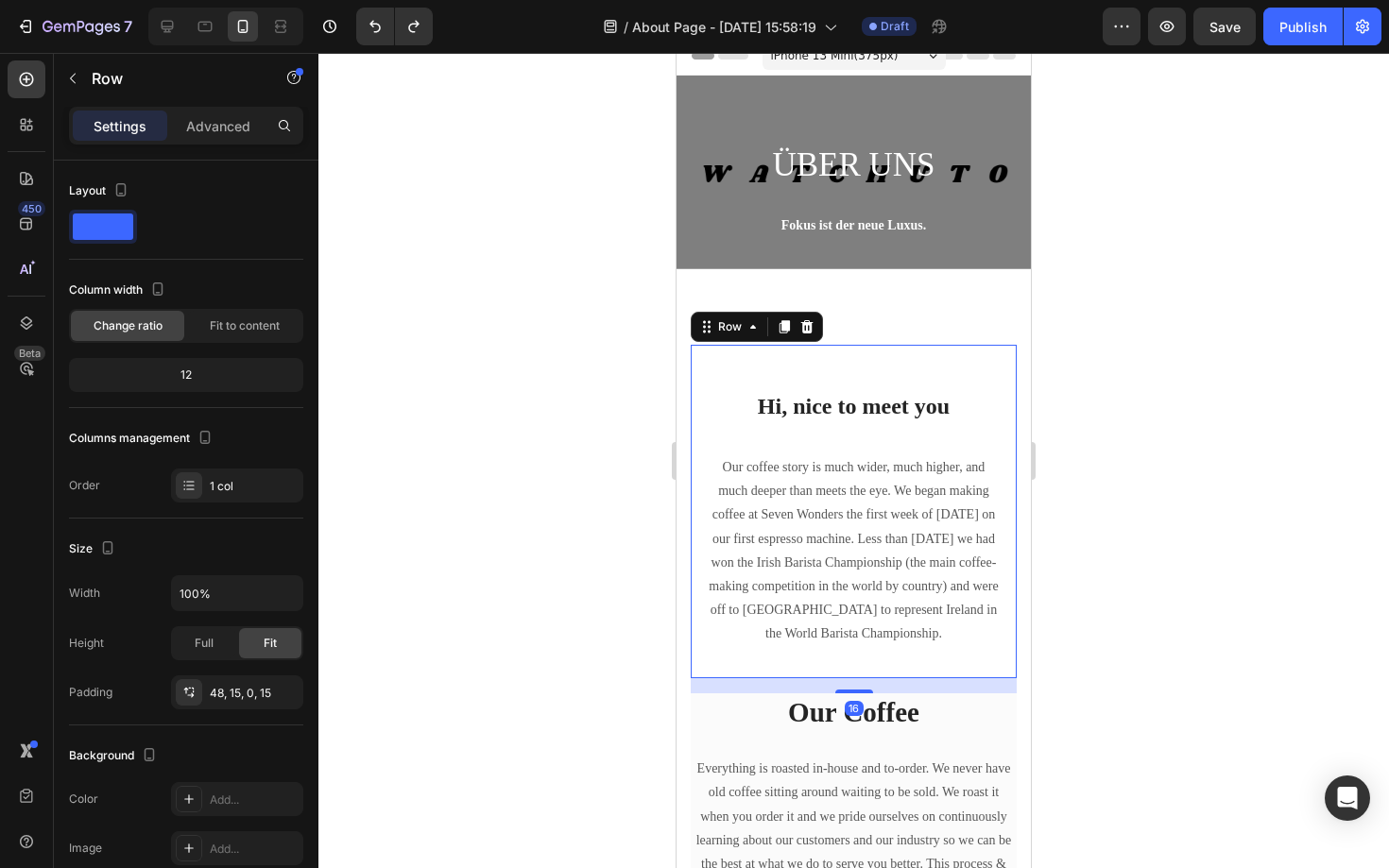
click at [826, 353] on div "Hi, nice to meet you Heading Our coffee story is much wider, much higher, and m…" at bounding box center [853, 511] width 326 height 333
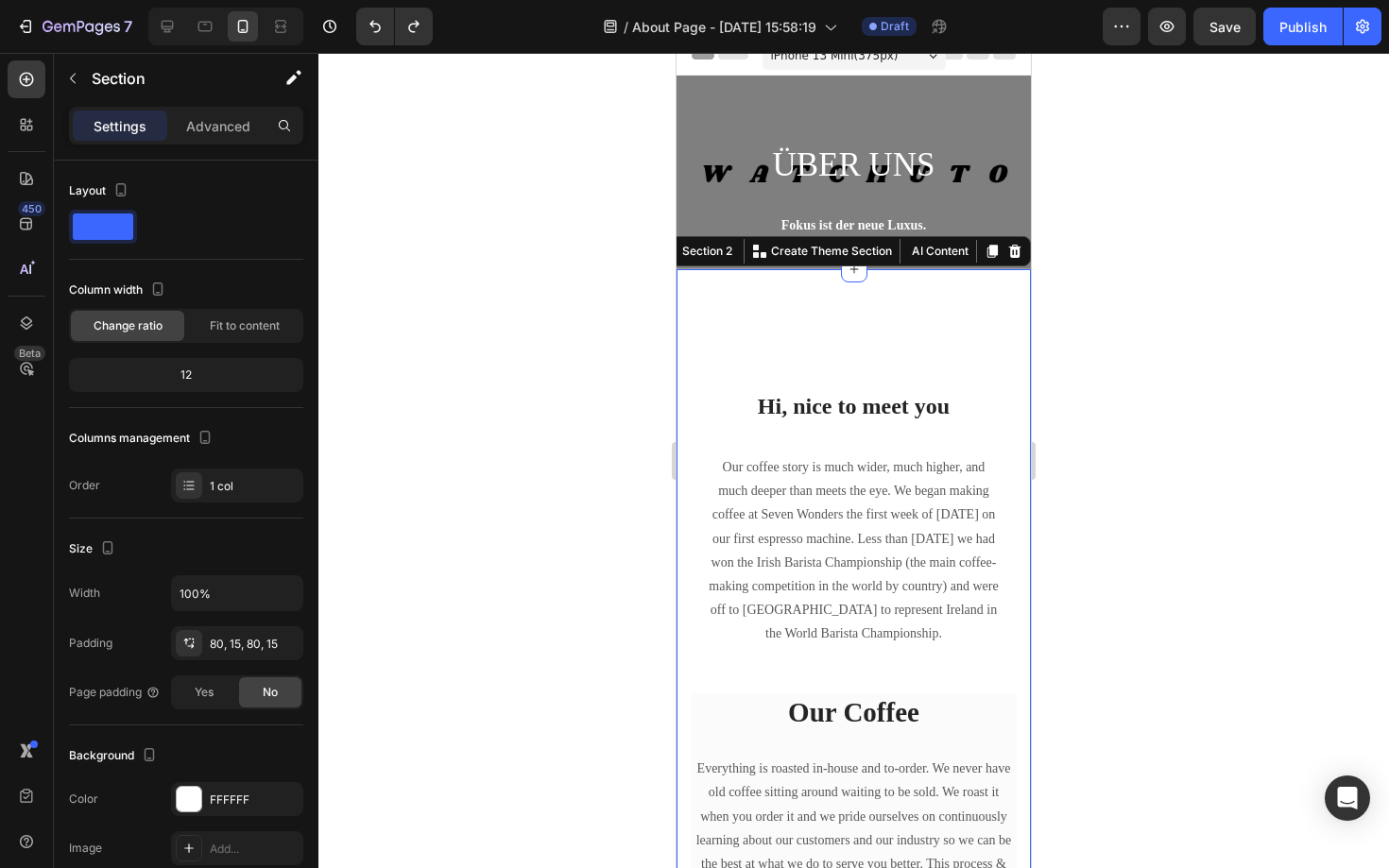
click at [881, 326] on div "Hi, nice to meet you Heading Our coffee story is much wider, much higher, and m…" at bounding box center [853, 829] width 354 height 1121
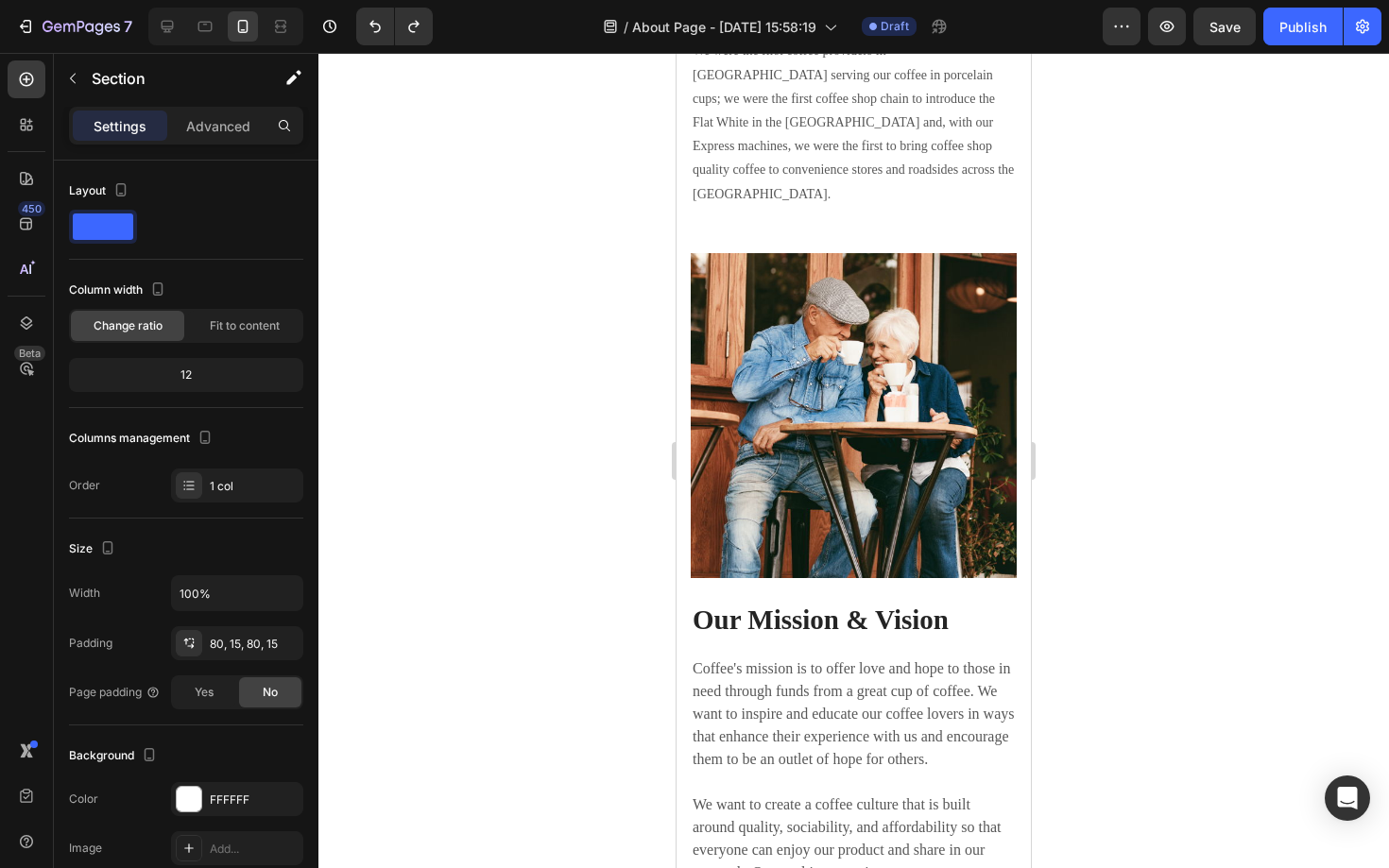
scroll to position [2782, 0]
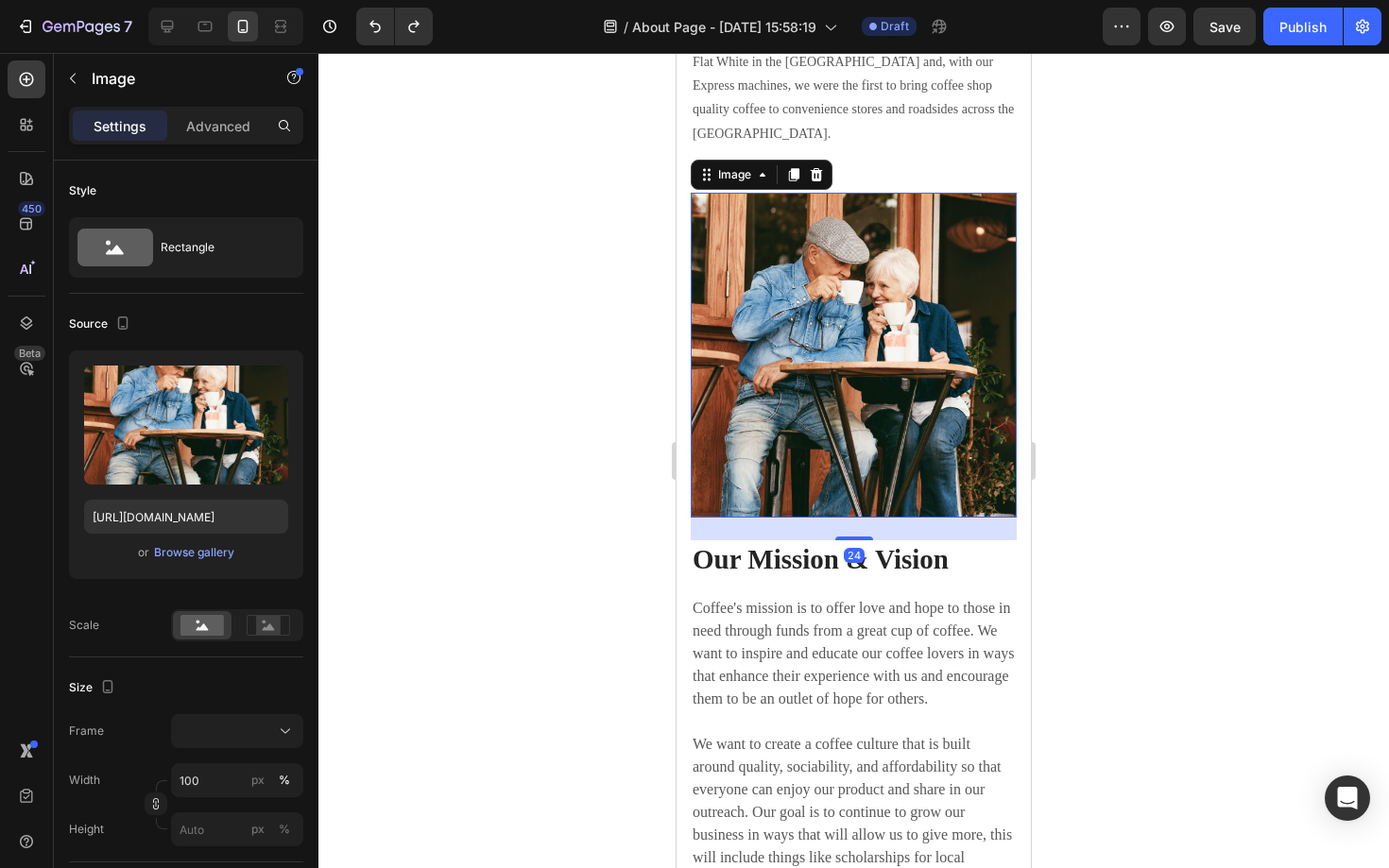
click at [860, 268] on img at bounding box center [853, 355] width 326 height 325
click at [816, 168] on icon at bounding box center [816, 175] width 13 height 14
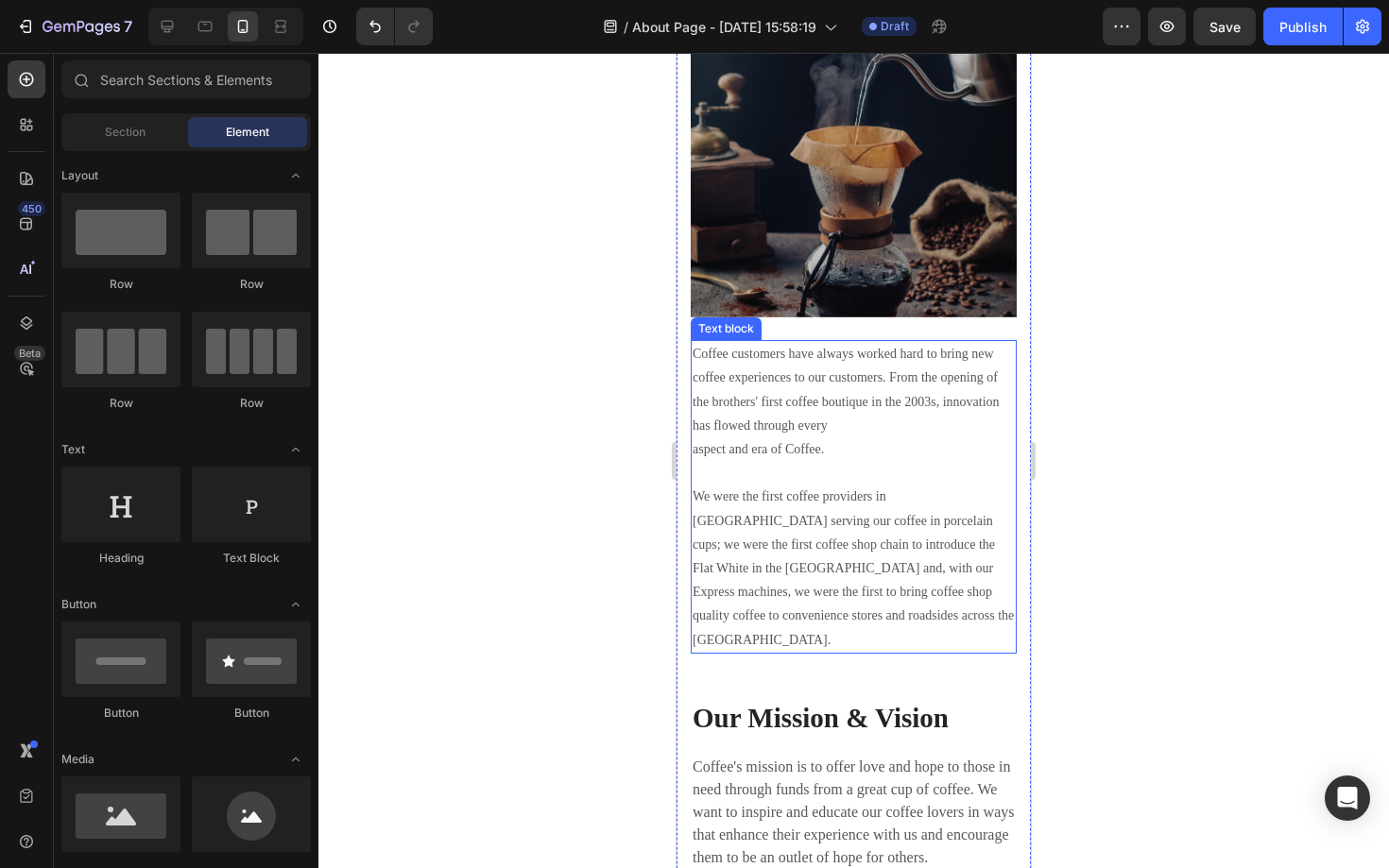
scroll to position [2270, 0]
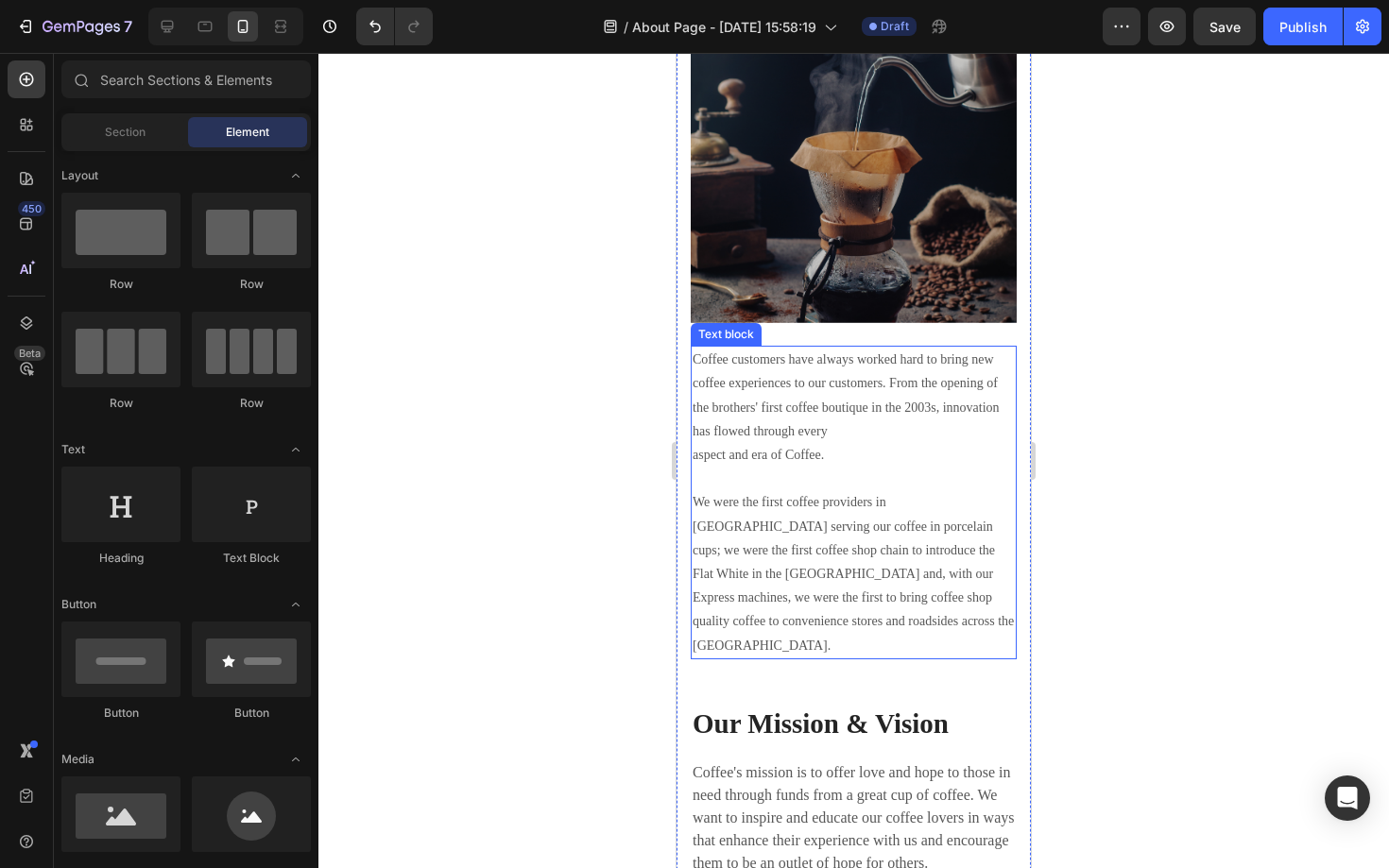
click at [895, 260] on img at bounding box center [853, 160] width 326 height 326
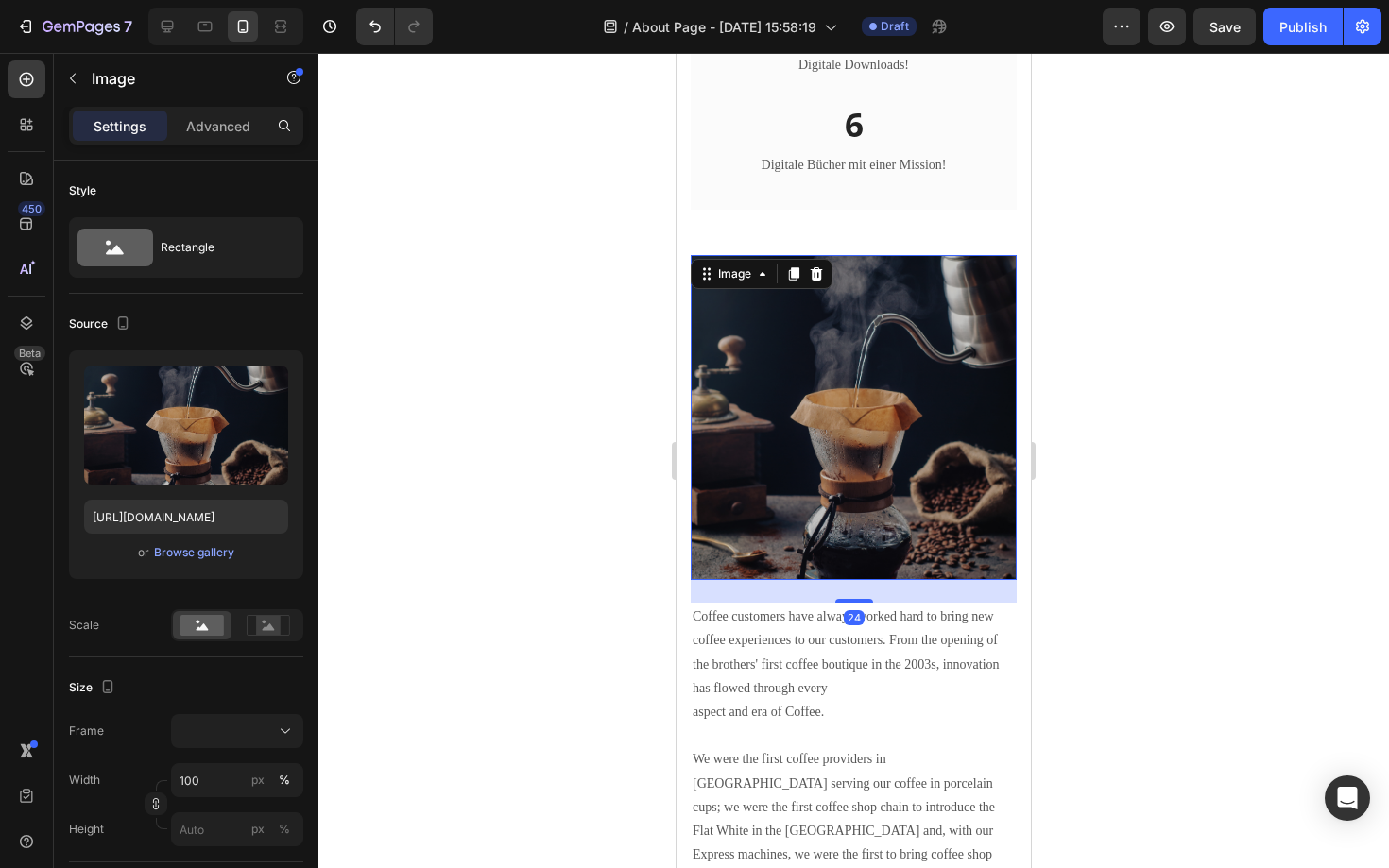
scroll to position [2008, 0]
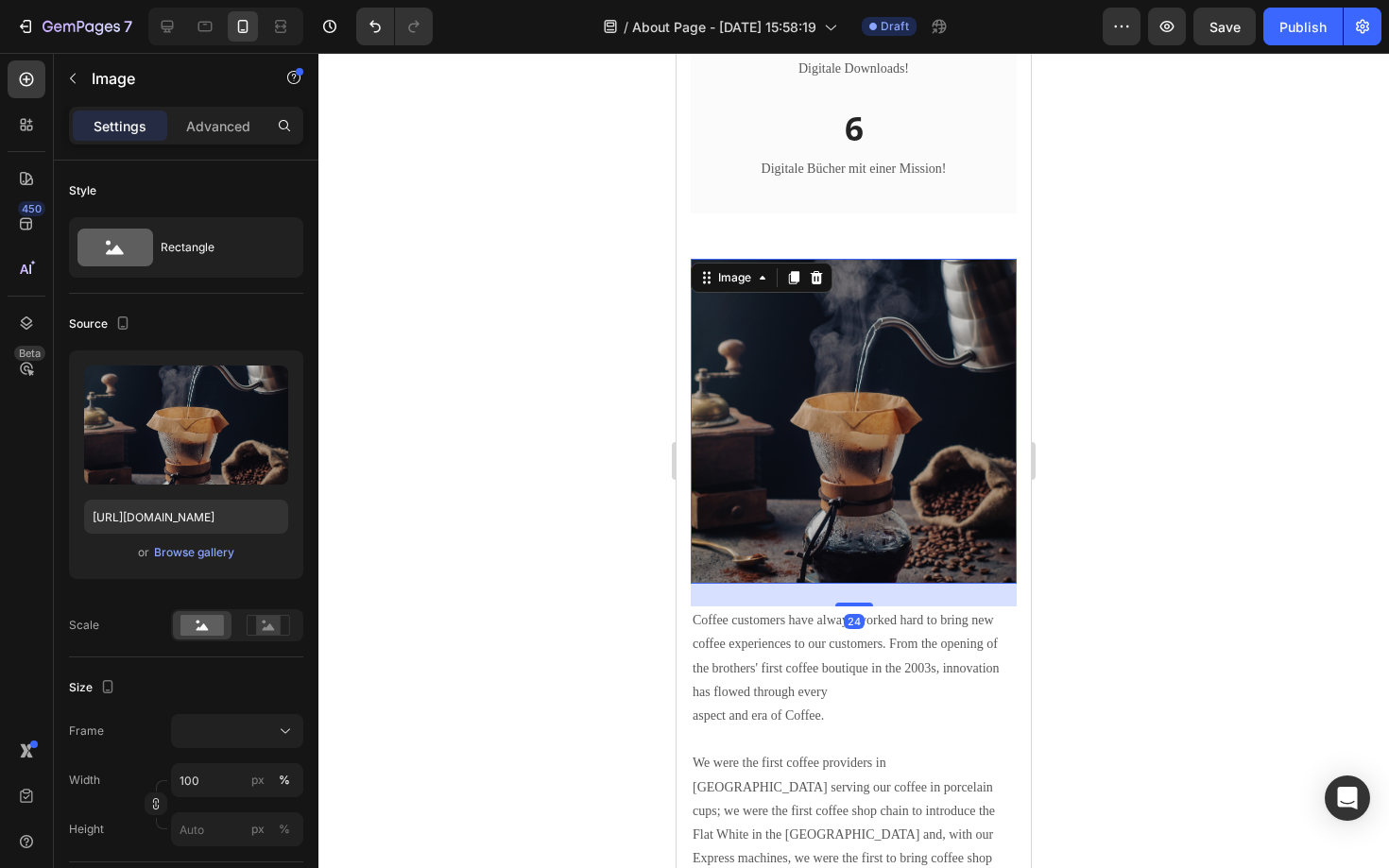
click at [862, 341] on img at bounding box center [853, 421] width 326 height 326
click at [816, 273] on icon at bounding box center [816, 278] width 13 height 14
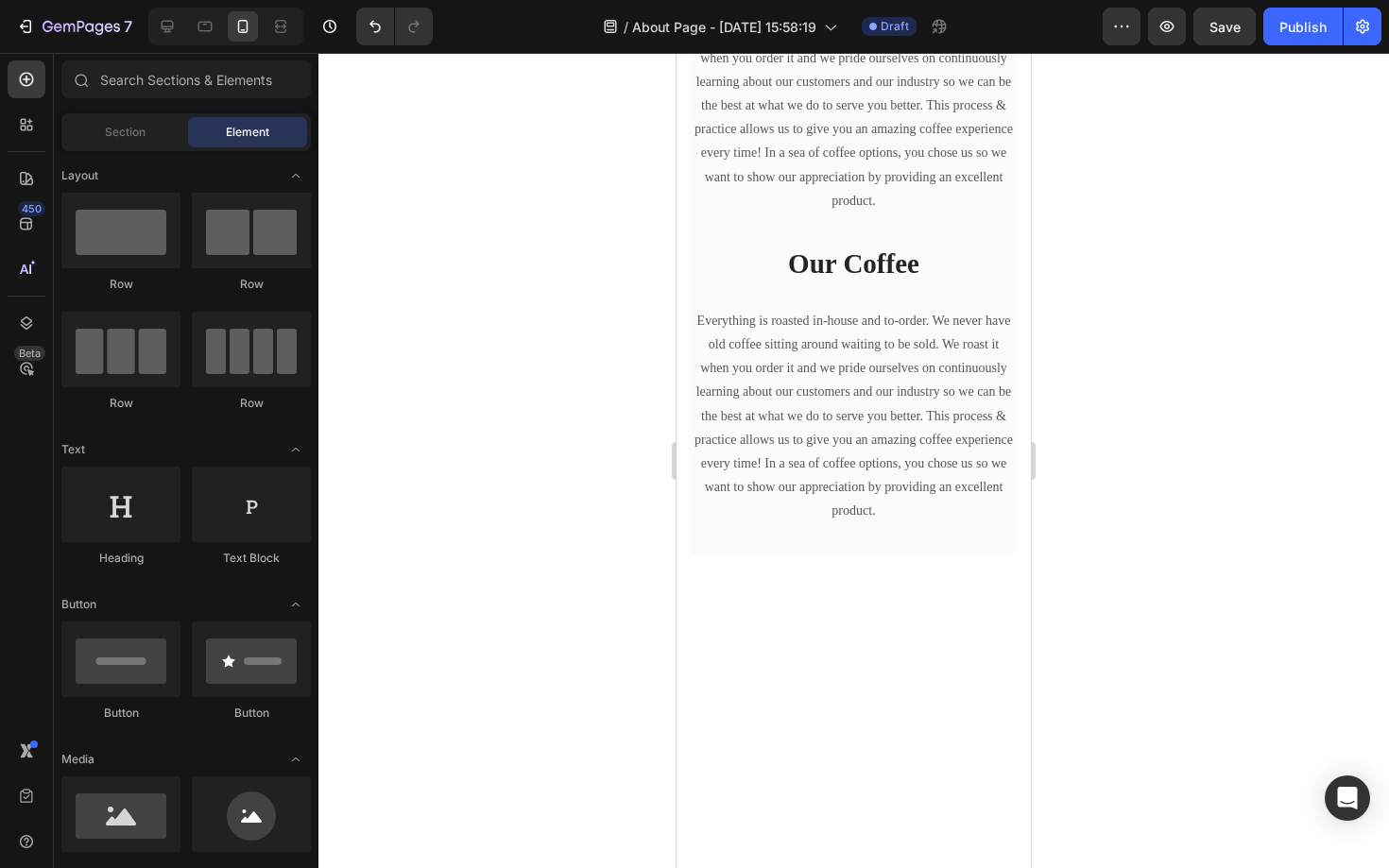
scroll to position [0, 0]
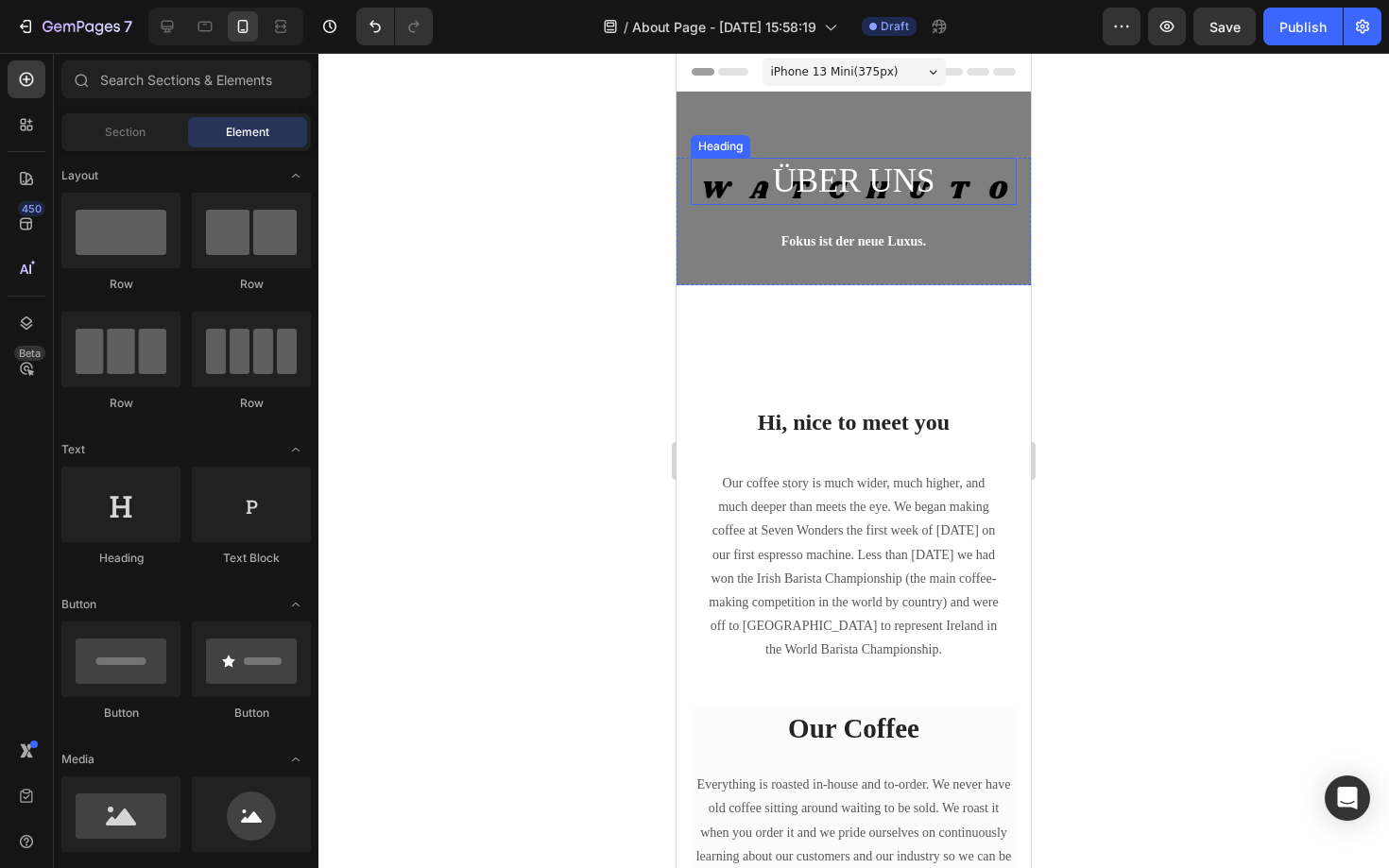
click at [989, 157] on h2 "ÜBER UNS" at bounding box center [853, 181] width 326 height 48
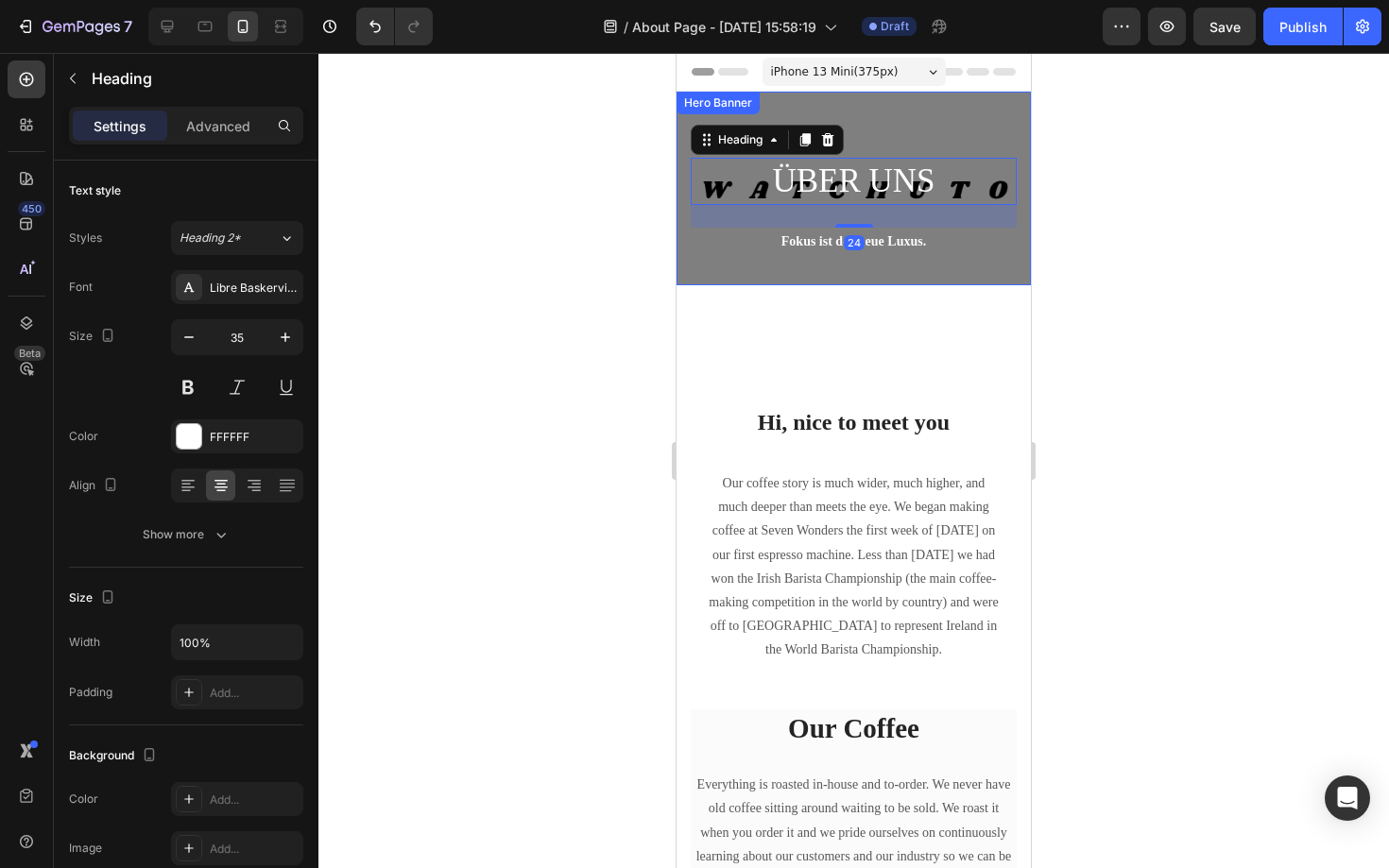
click at [879, 118] on div "ÜBER UNS Heading 24 Fokus ist der neue Luxus. Text block Row" at bounding box center [853, 188] width 354 height 193
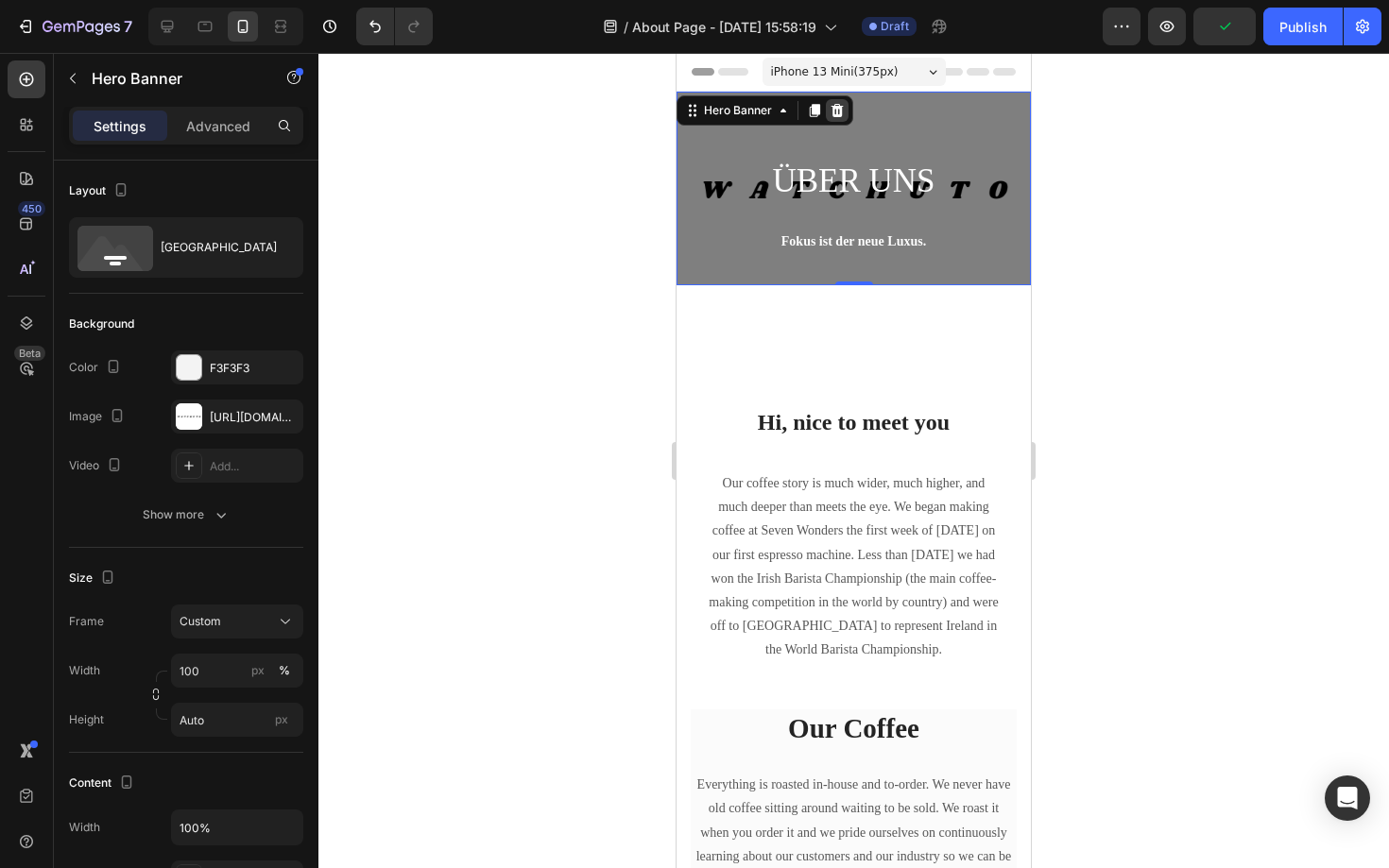
click at [839, 113] on icon at bounding box center [837, 111] width 13 height 14
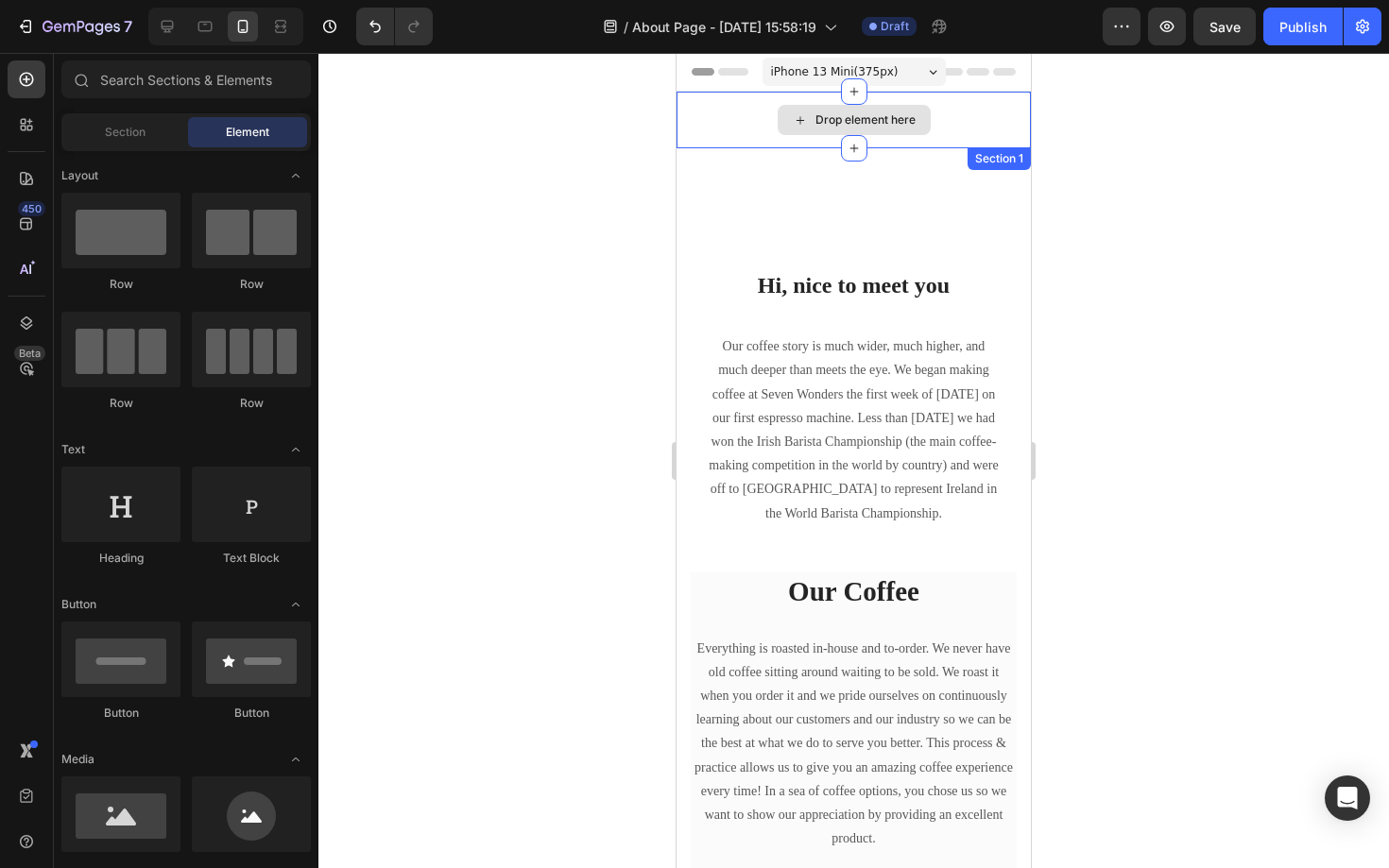
click at [799, 124] on icon at bounding box center [800, 121] width 16 height 17
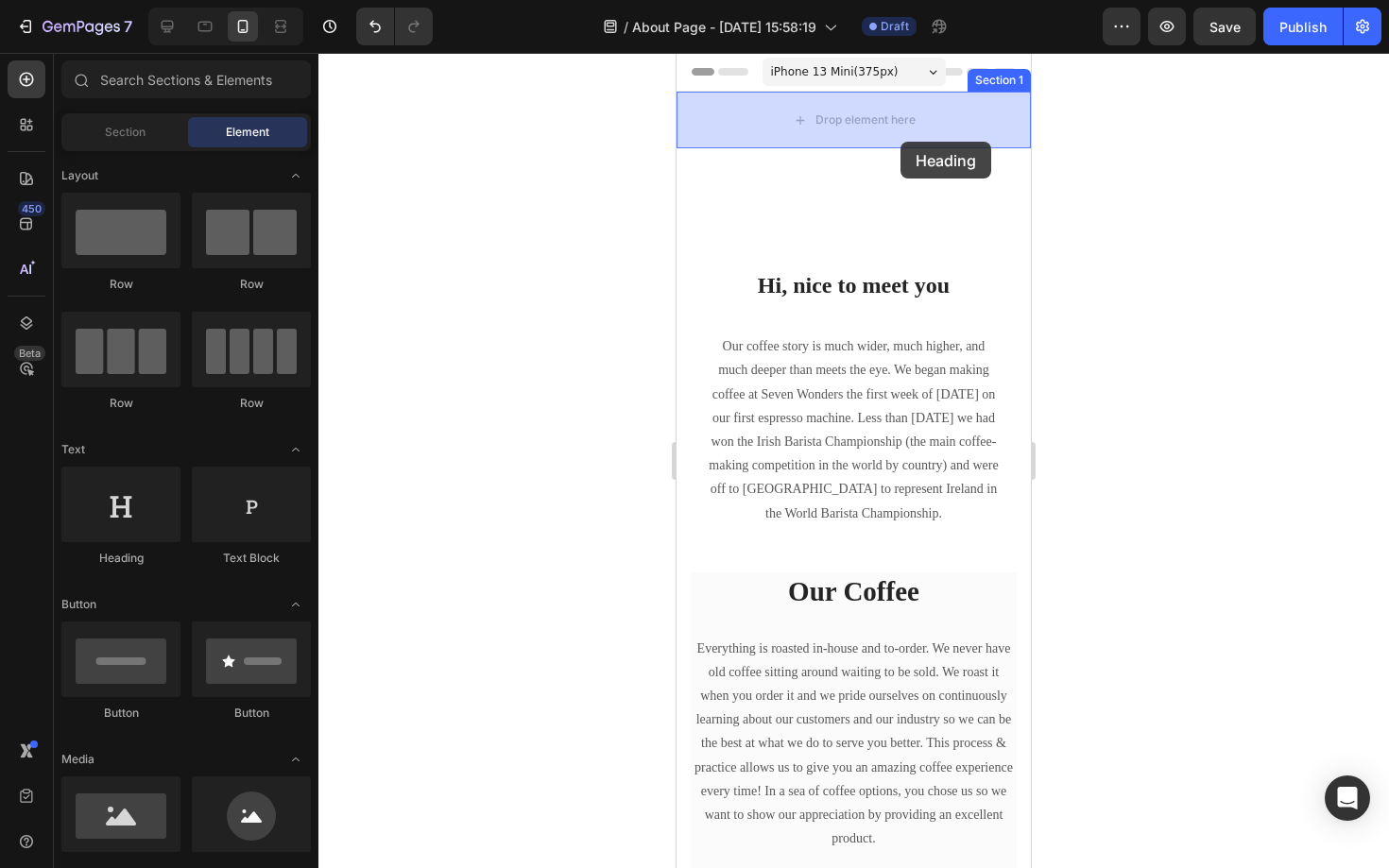
drag, startPoint x: 809, startPoint y: 555, endPoint x: 901, endPoint y: 136, distance: 429.0
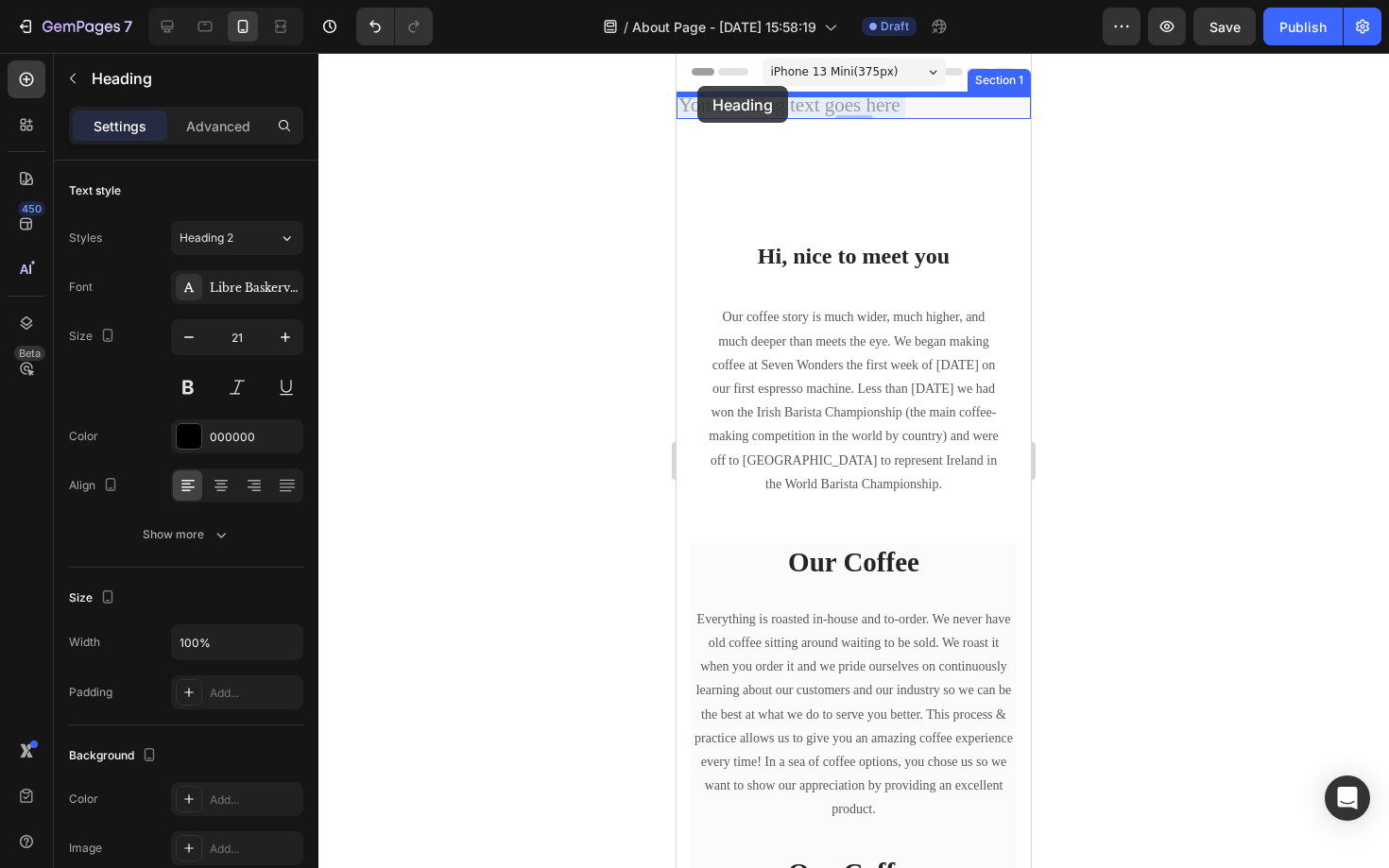
drag, startPoint x: 920, startPoint y: 108, endPoint x: 680, endPoint y: 86, distance: 241.0
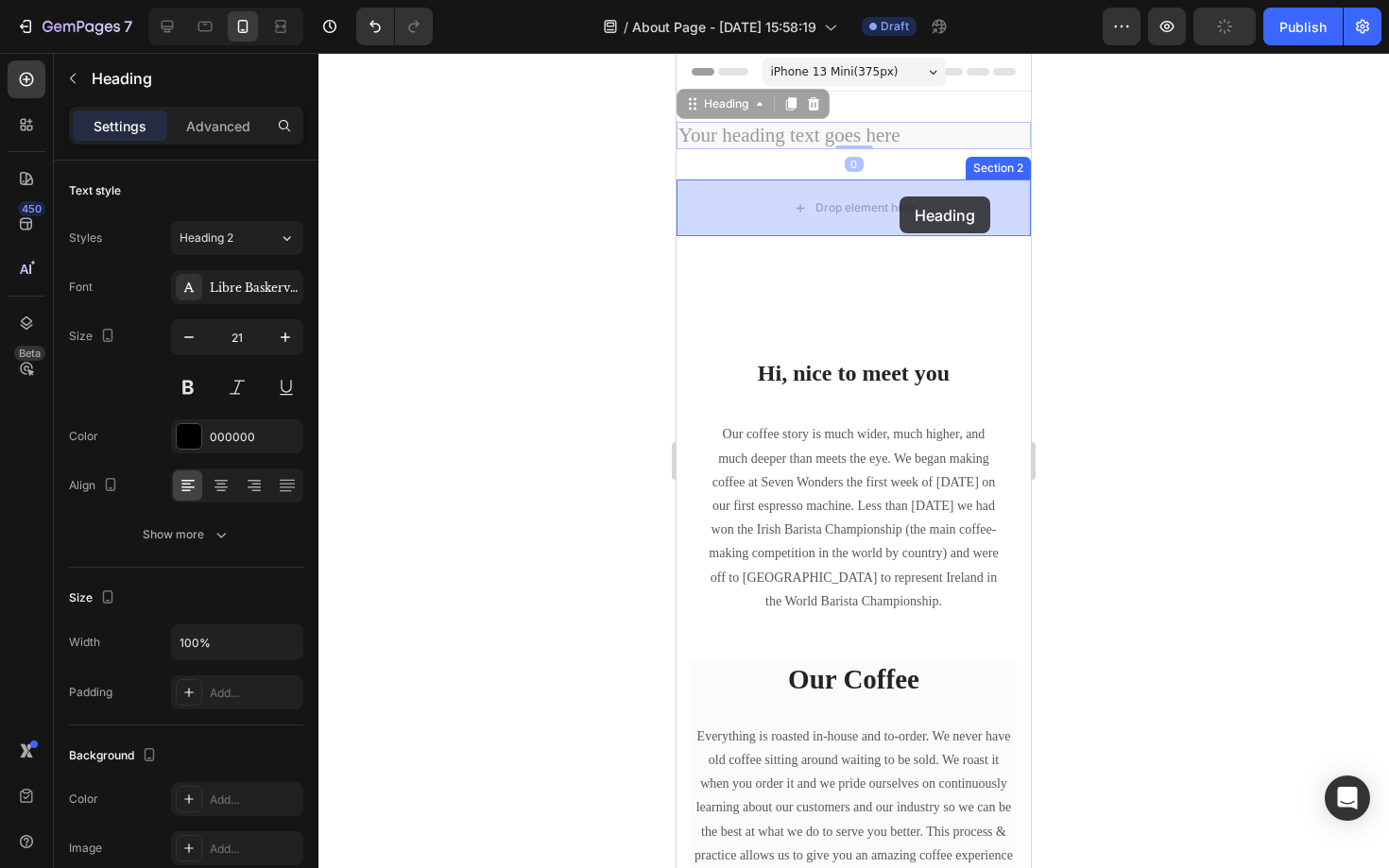
drag, startPoint x: 899, startPoint y: 139, endPoint x: 900, endPoint y: 201, distance: 62.0
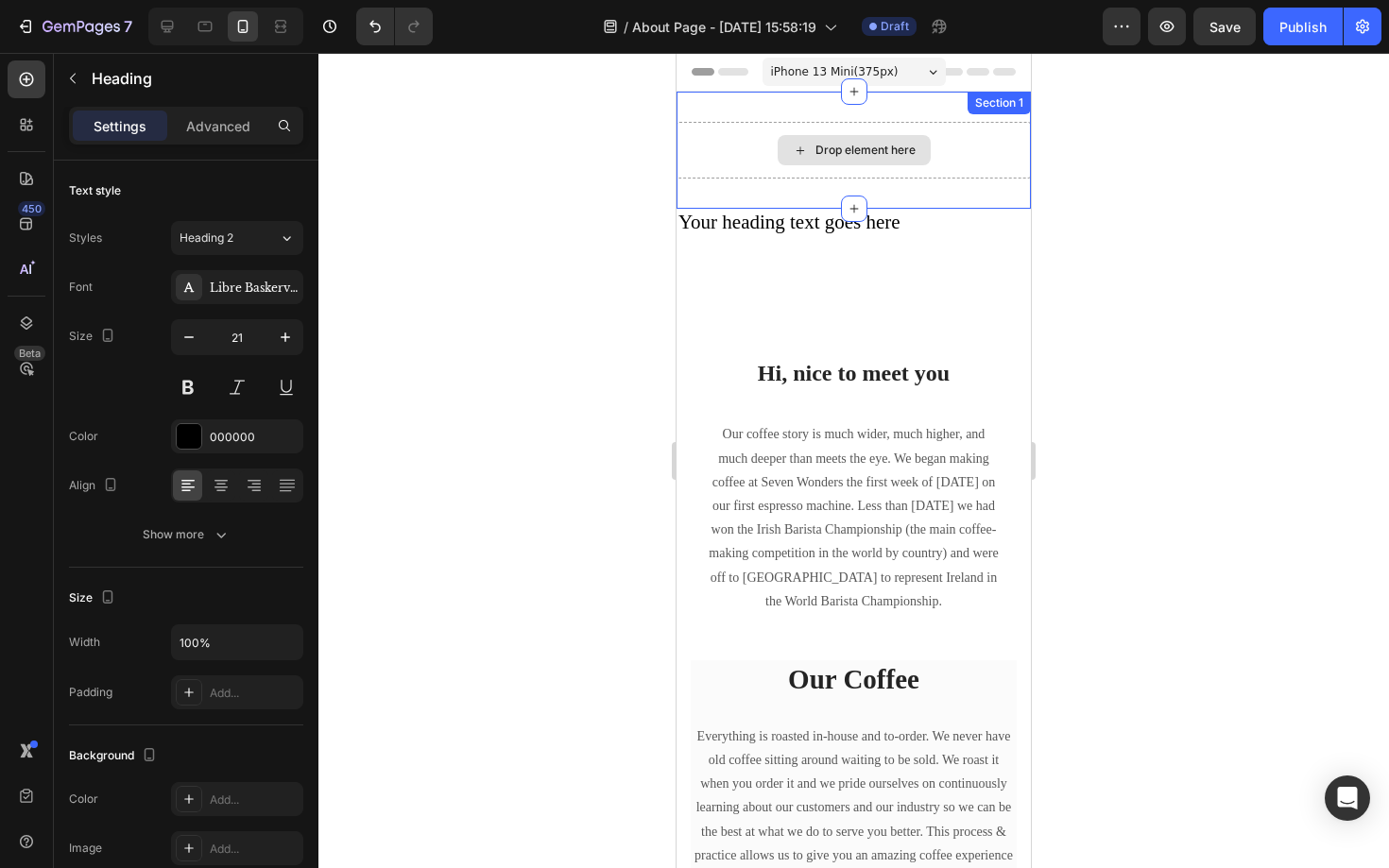
click at [919, 150] on div "Drop element here" at bounding box center [853, 150] width 153 height 30
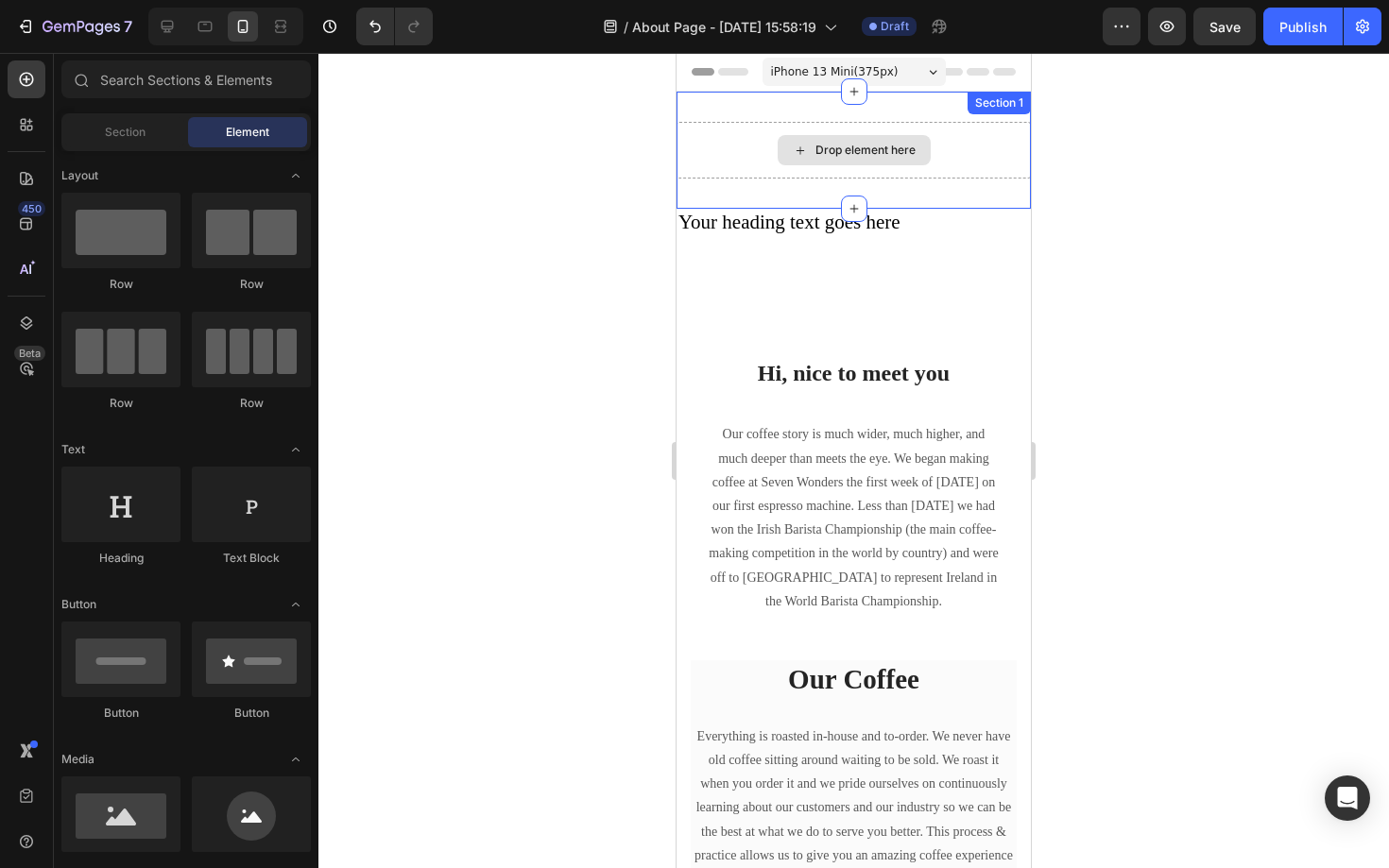
click at [966, 132] on div "Drop element here" at bounding box center [853, 150] width 354 height 56
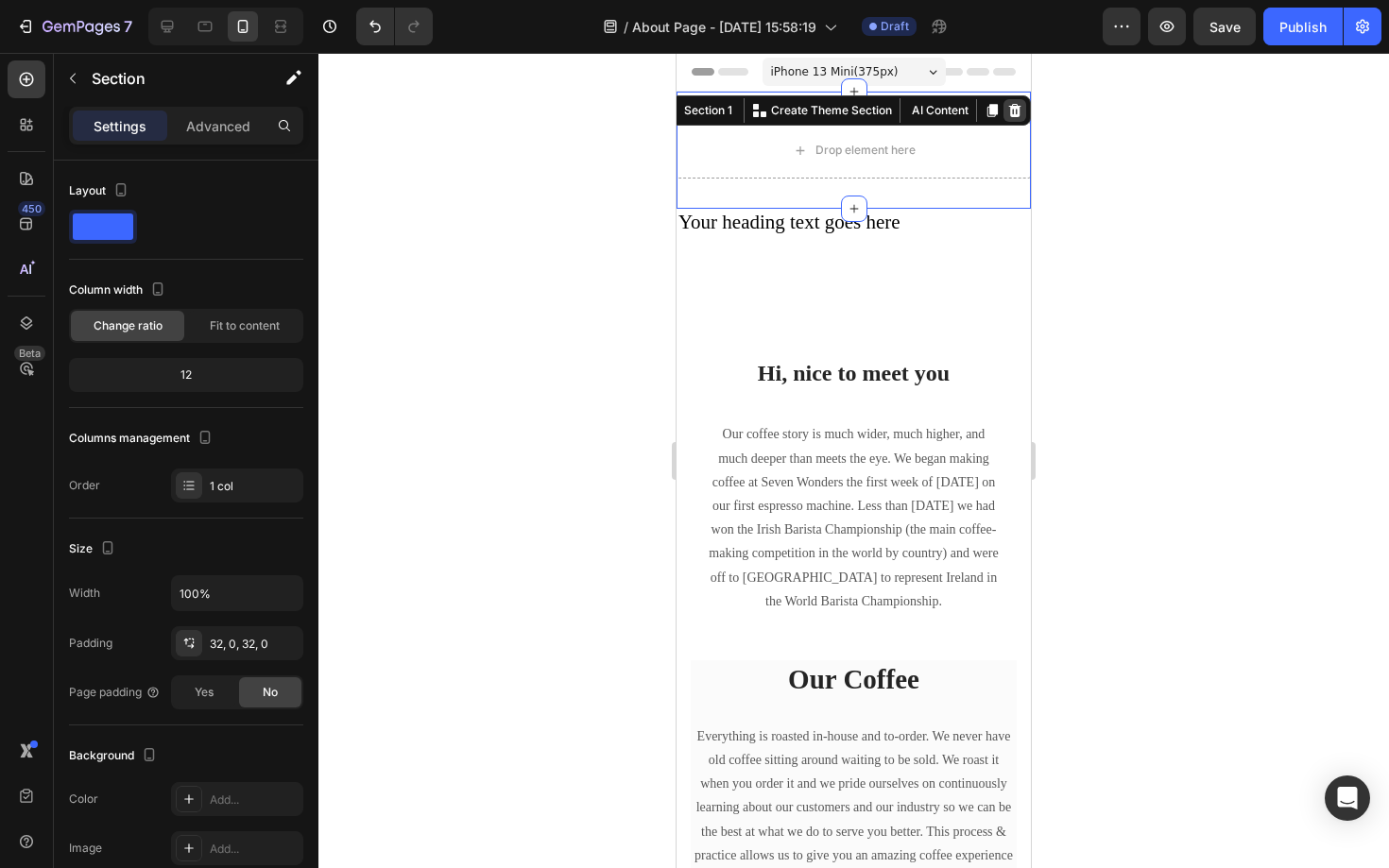
click at [1020, 111] on icon at bounding box center [1015, 111] width 16 height 16
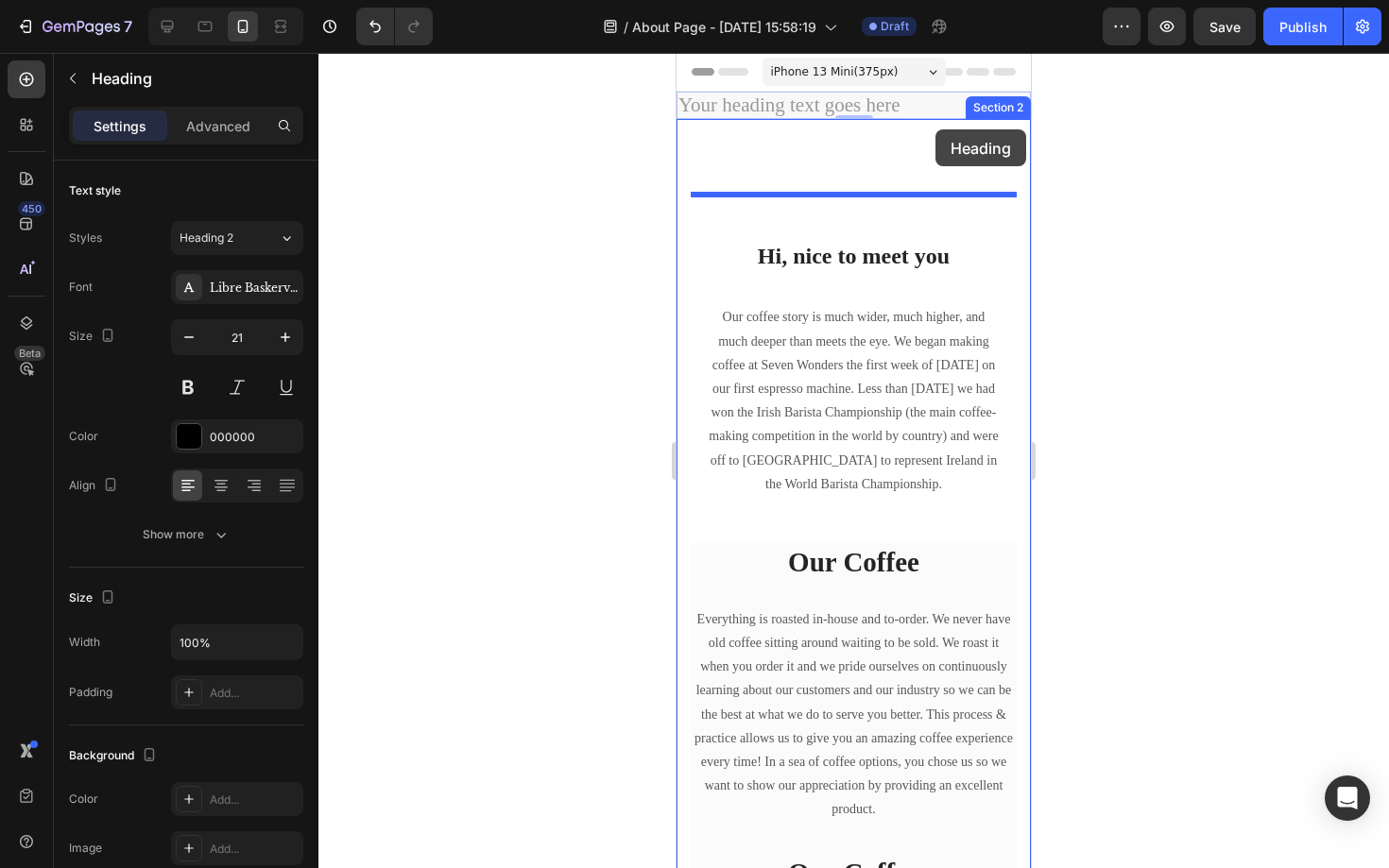
drag, startPoint x: 890, startPoint y: 110, endPoint x: 935, endPoint y: 129, distance: 48.8
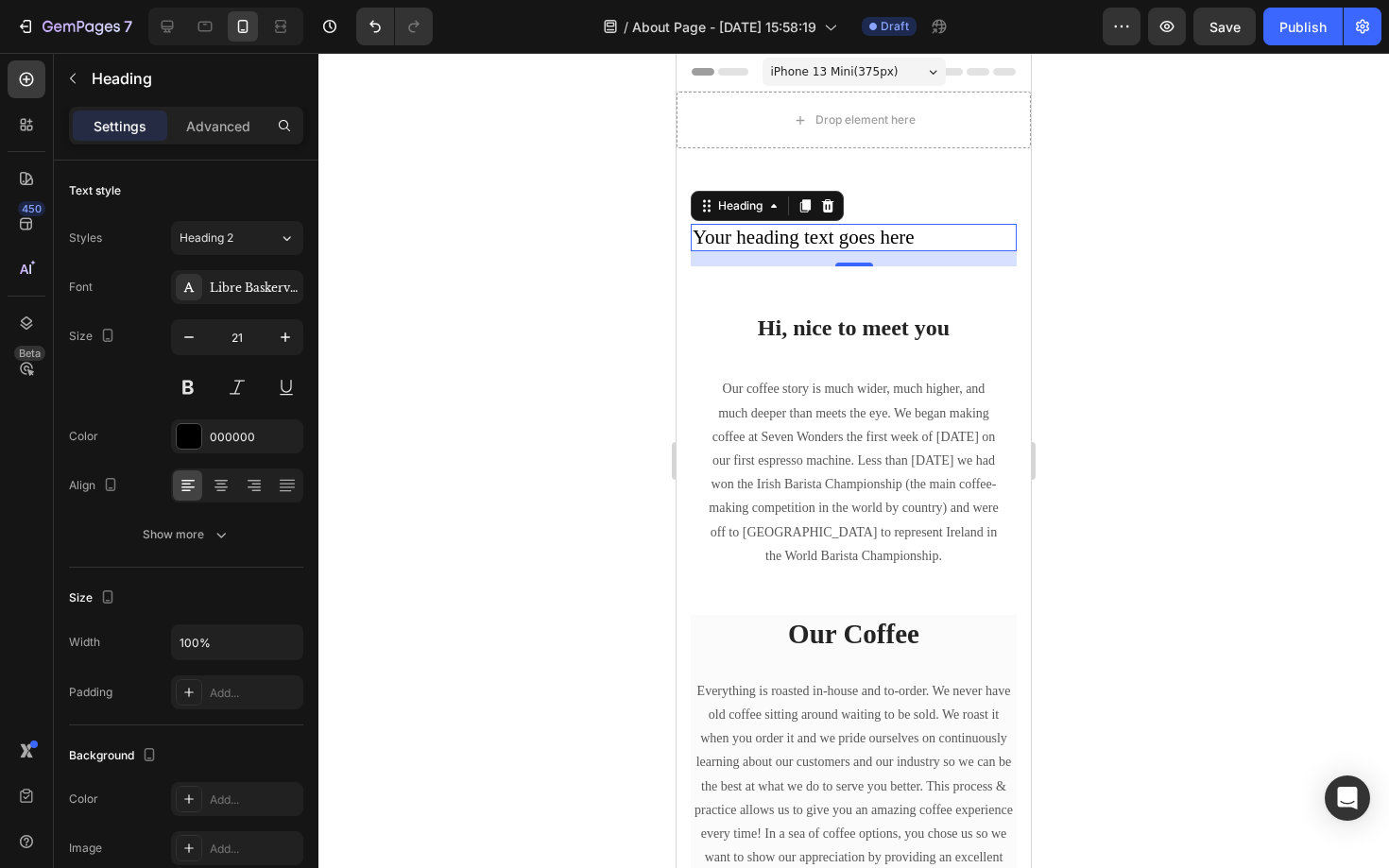
click at [903, 240] on h2 "Your heading text goes here" at bounding box center [853, 237] width 326 height 27
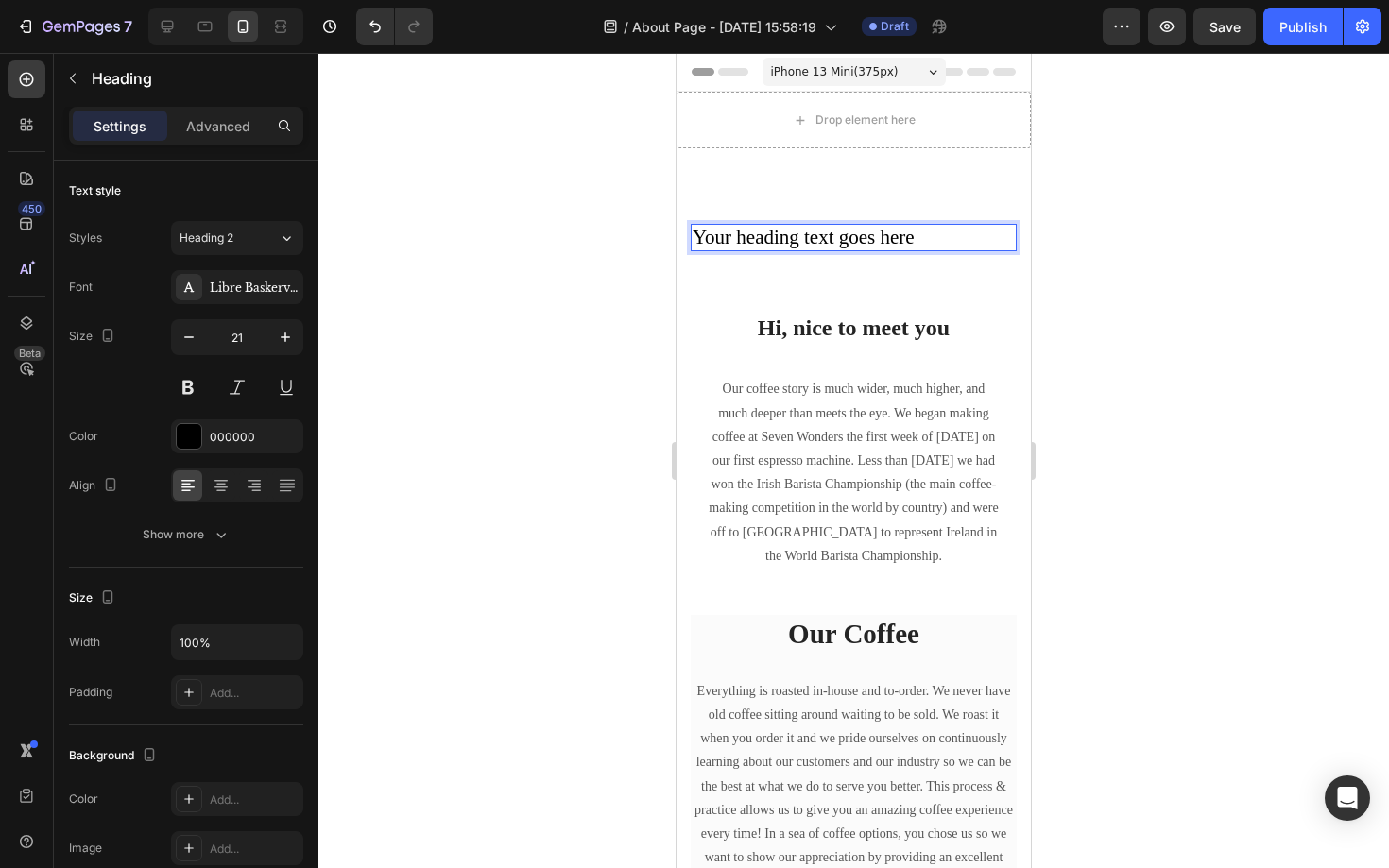
click at [903, 240] on p "Your heading text goes here" at bounding box center [852, 237] width 322 height 23
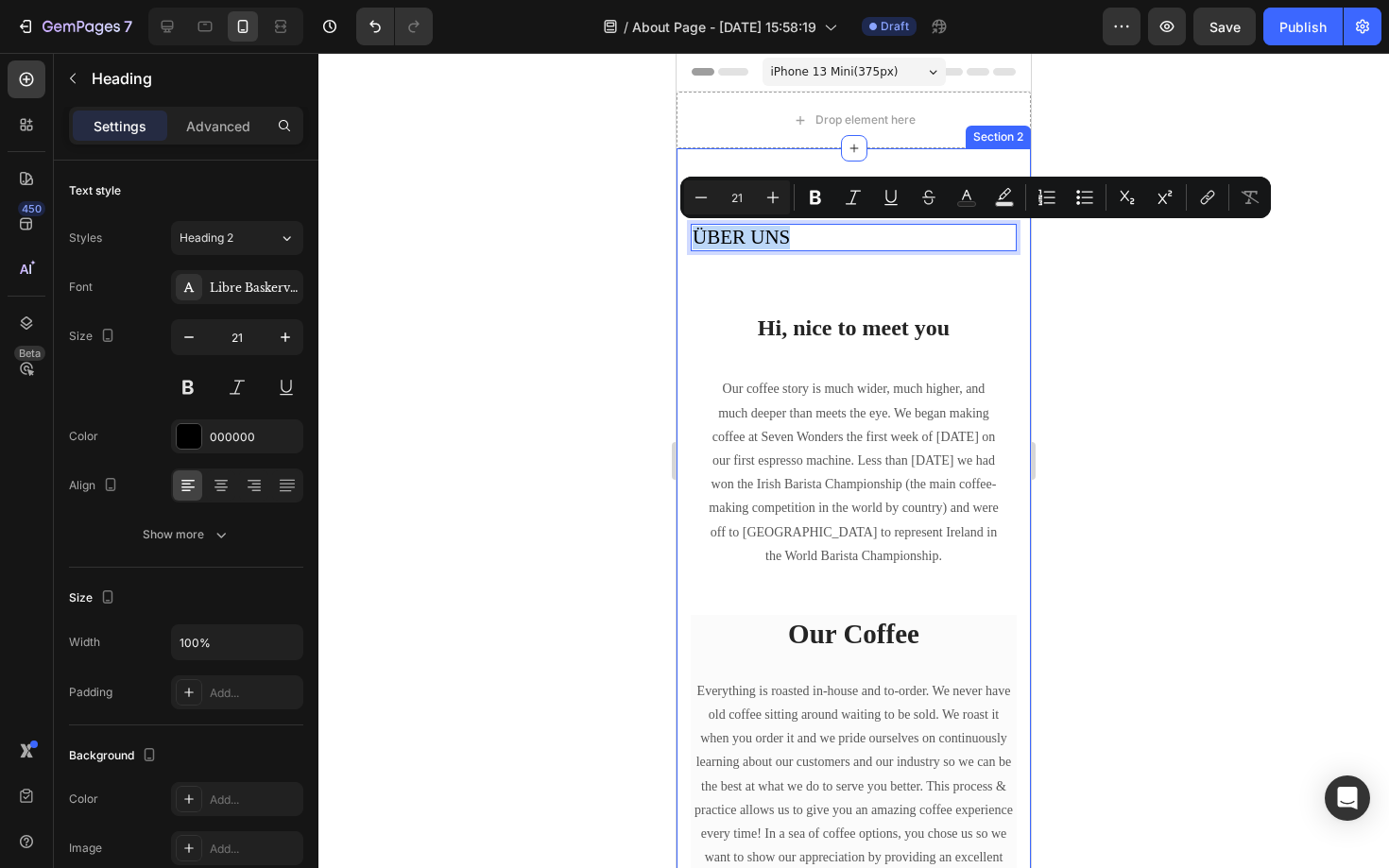
drag, startPoint x: 809, startPoint y: 234, endPoint x: 687, endPoint y: 232, distance: 122.0
click at [687, 232] on div "ÜBER UNS Heading 16 Hi, nice to meet you Heading Our coffee story is much wider…" at bounding box center [853, 730] width 354 height 1163
click at [219, 485] on icon at bounding box center [221, 485] width 18 height 18
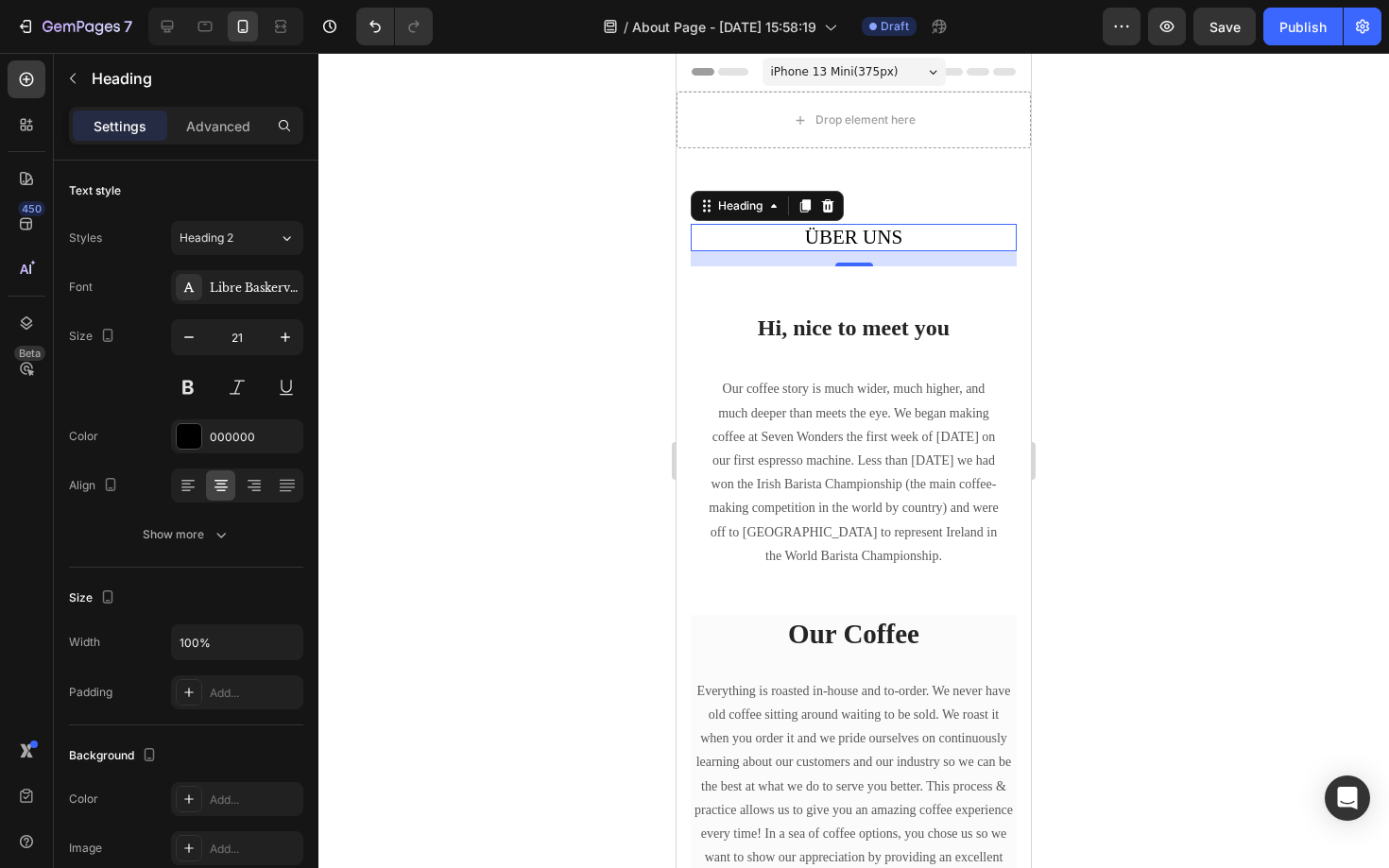
click at [876, 240] on p "ÜBER UNS" at bounding box center [852, 237] width 322 height 23
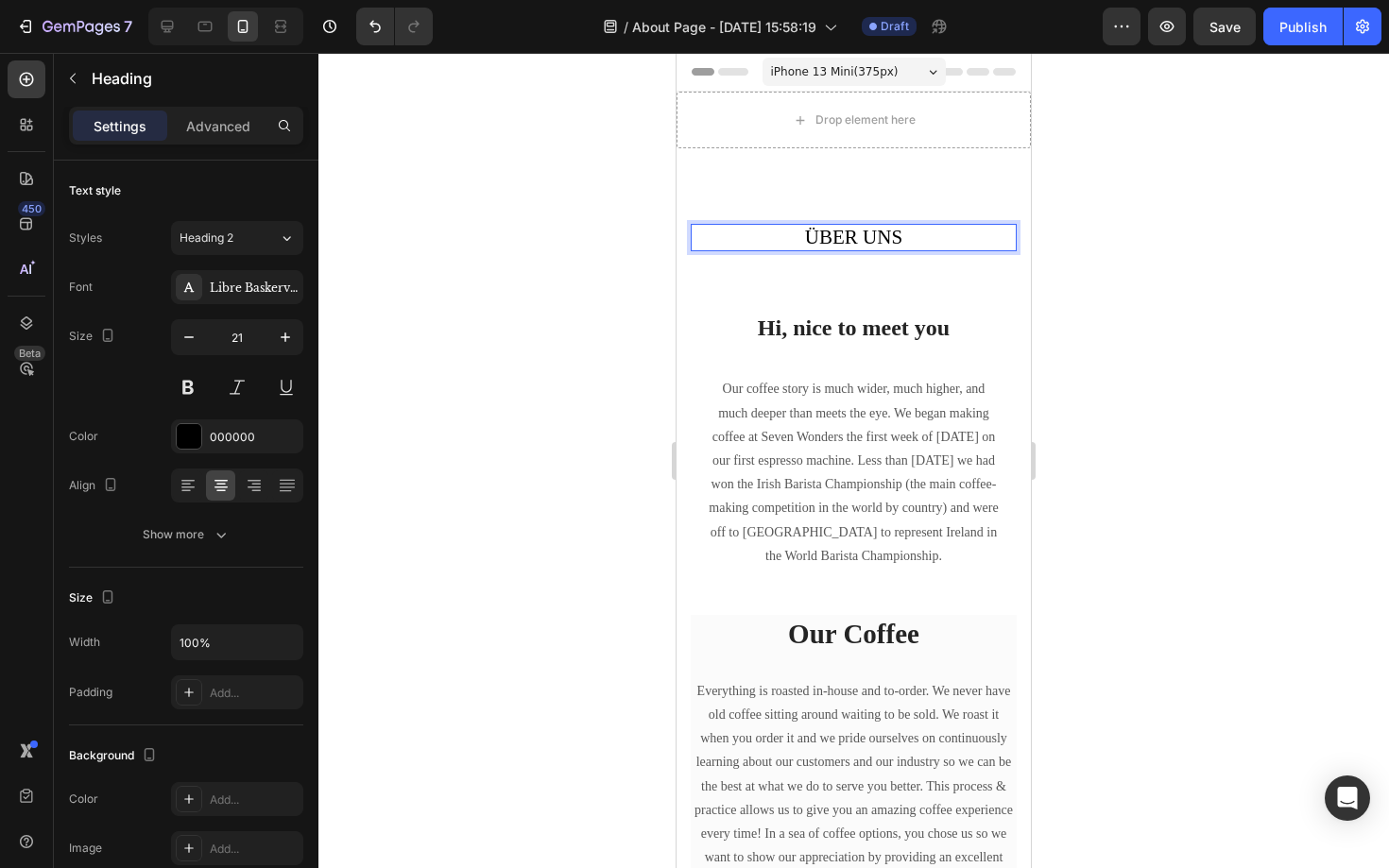
click at [876, 240] on p "ÜBER UNS" at bounding box center [852, 237] width 322 height 23
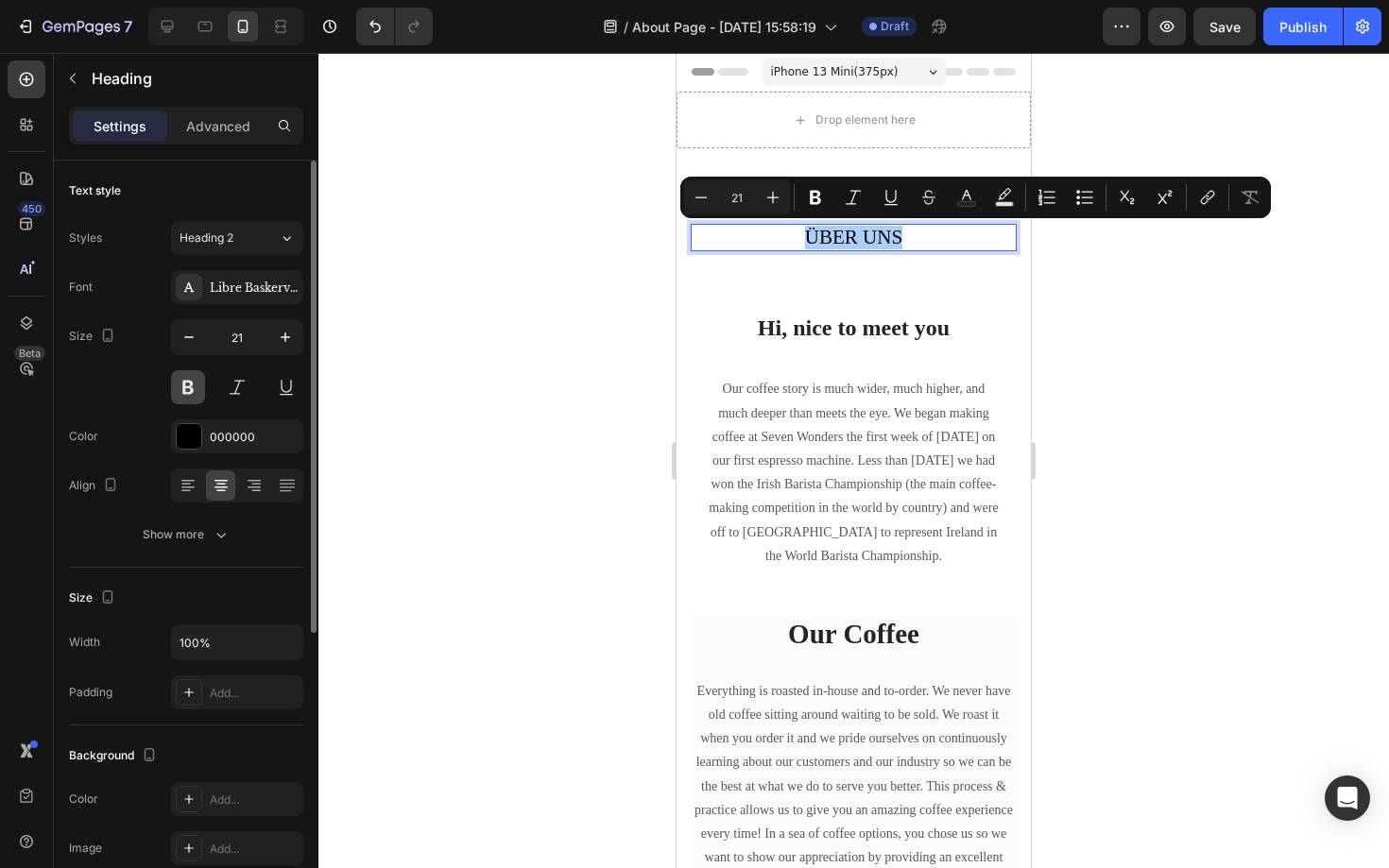
click at [182, 395] on button at bounding box center [188, 387] width 34 height 34
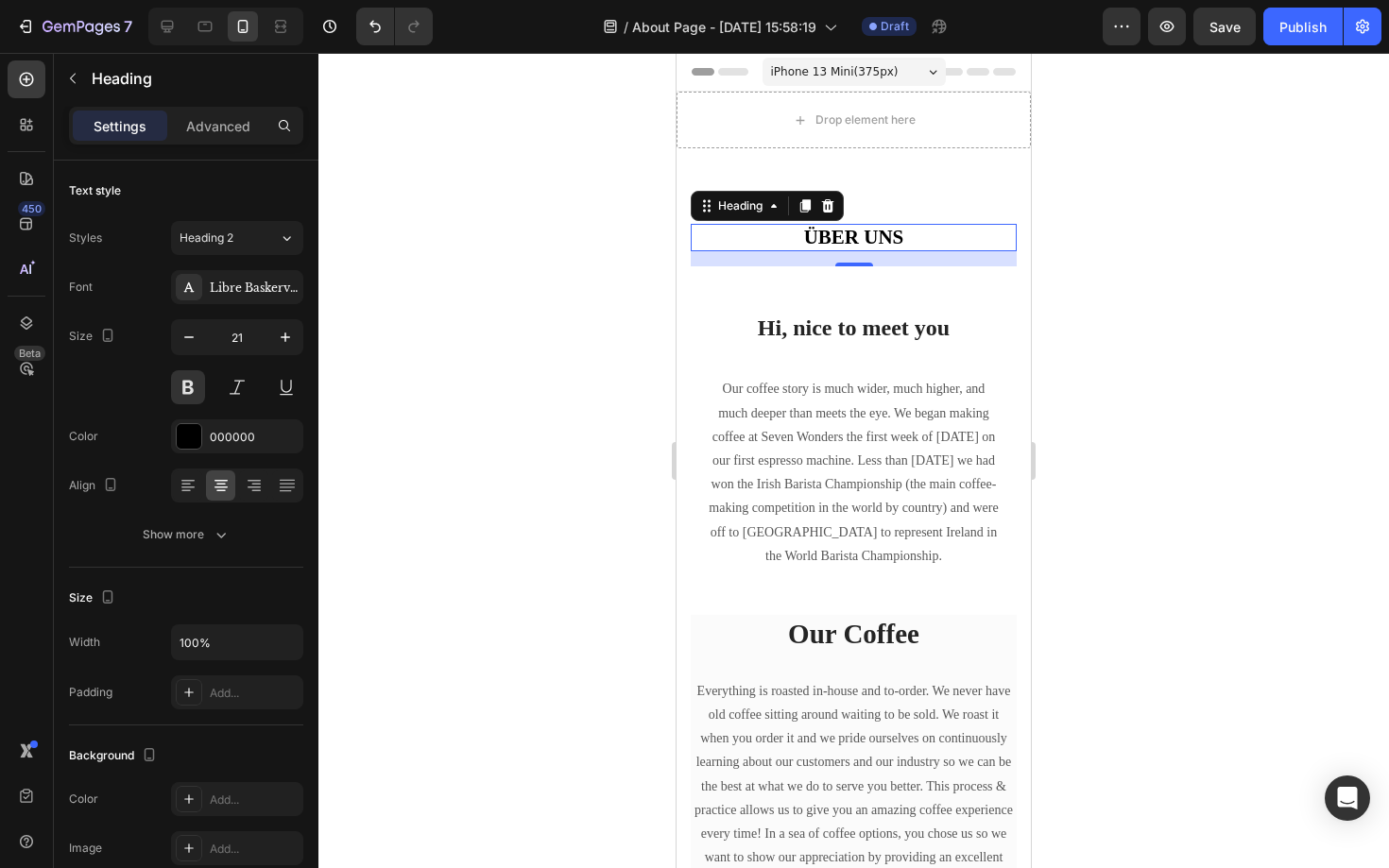
drag, startPoint x: 855, startPoint y: 256, endPoint x: 862, endPoint y: 240, distance: 17.5
click at [862, 240] on div "ÜBER UNS Heading 16" at bounding box center [853, 237] width 326 height 27
click at [212, 21] on icon at bounding box center [204, 25] width 18 height 18
type input "22"
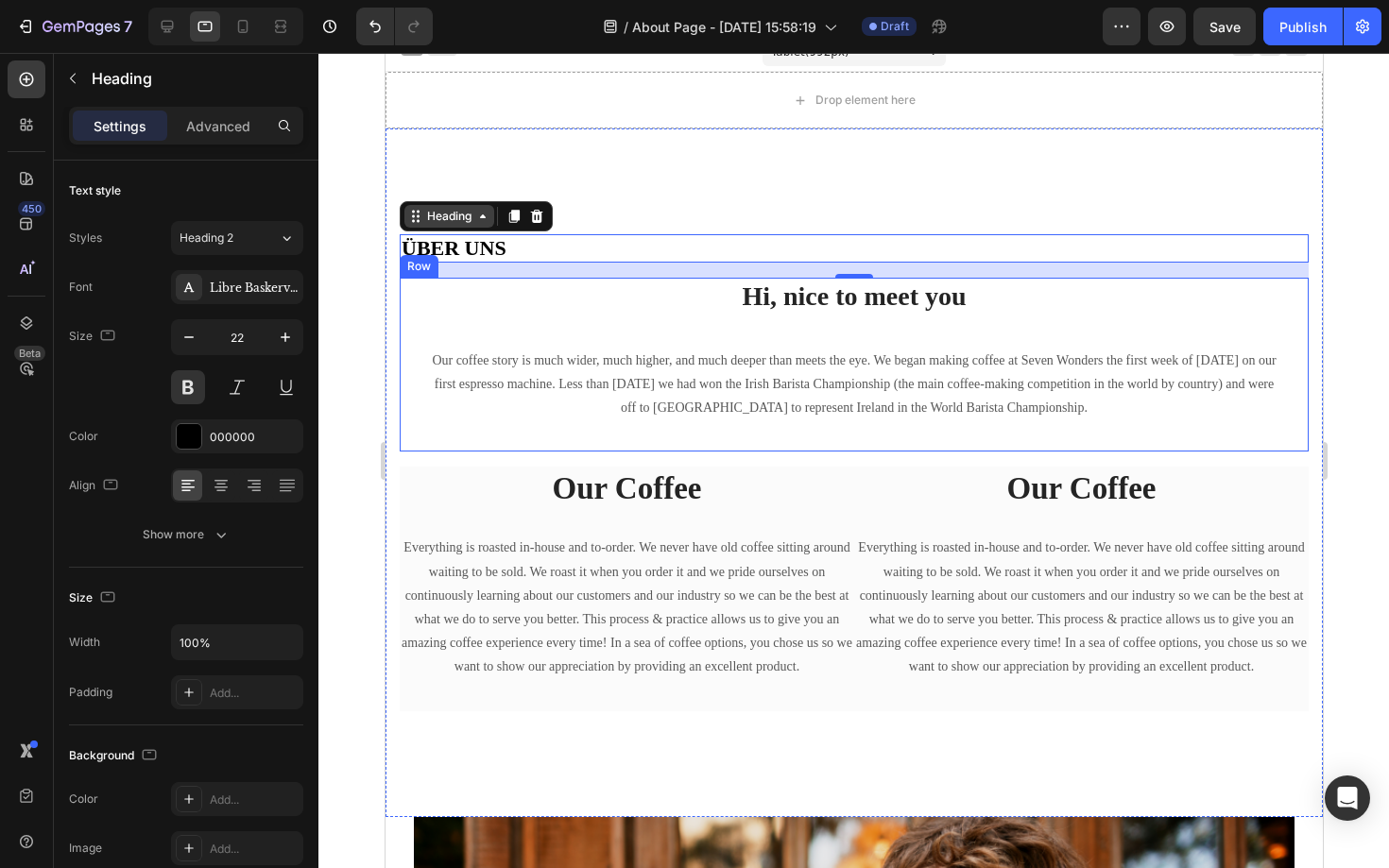
scroll to position [17, 0]
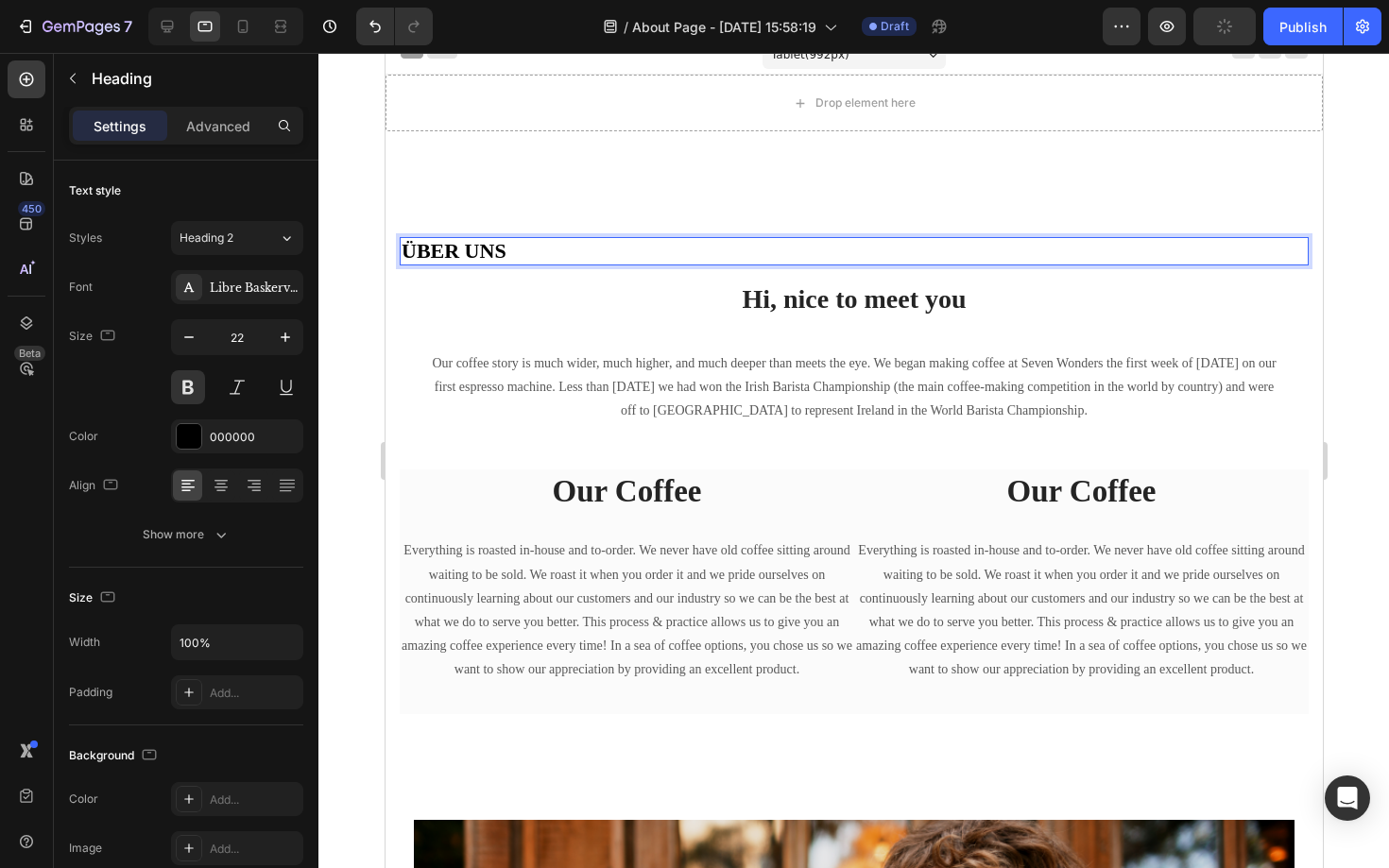
click at [479, 246] on p "ÜBER UNS" at bounding box center [852, 251] width 905 height 24
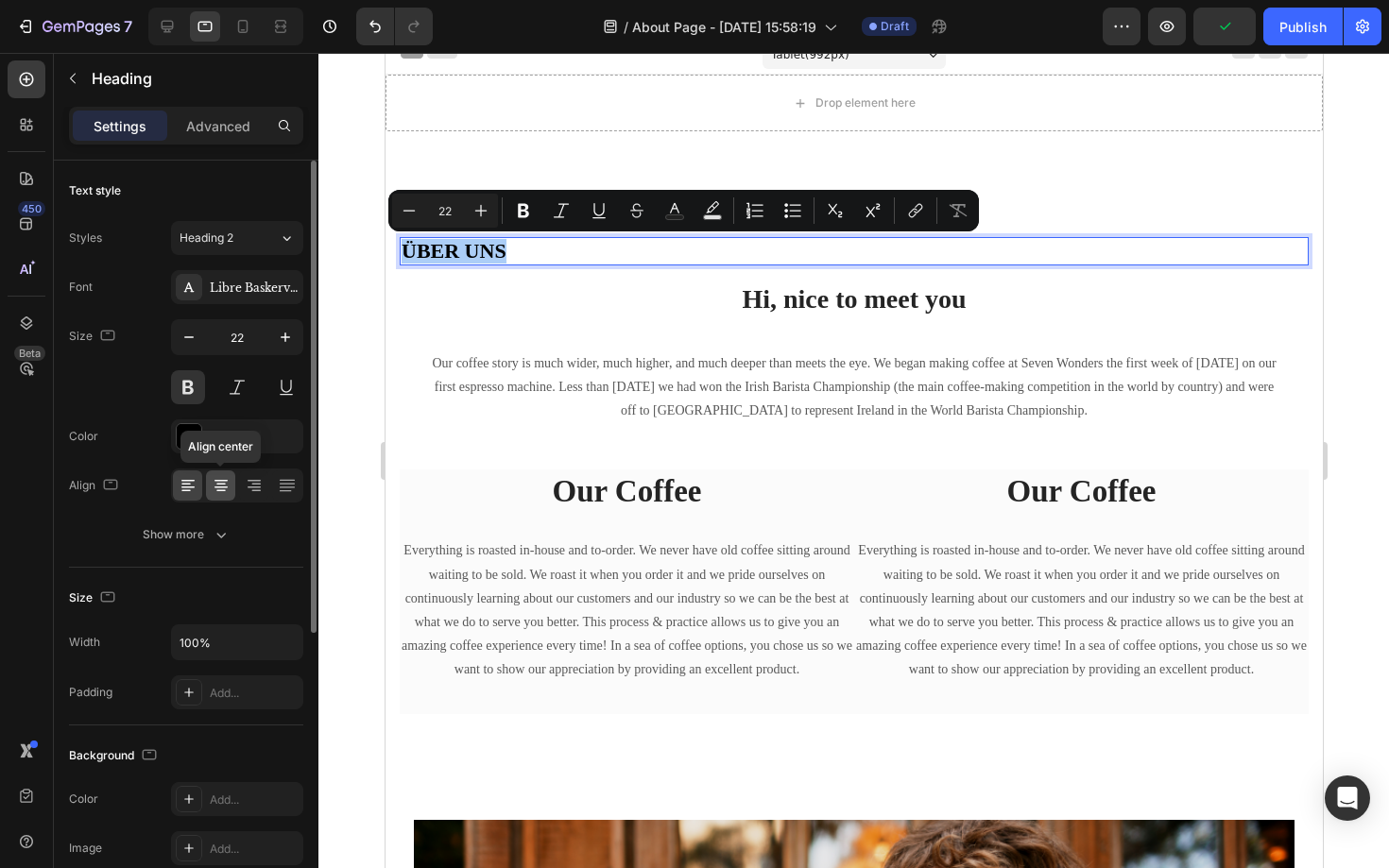
click at [218, 489] on icon at bounding box center [221, 485] width 18 height 18
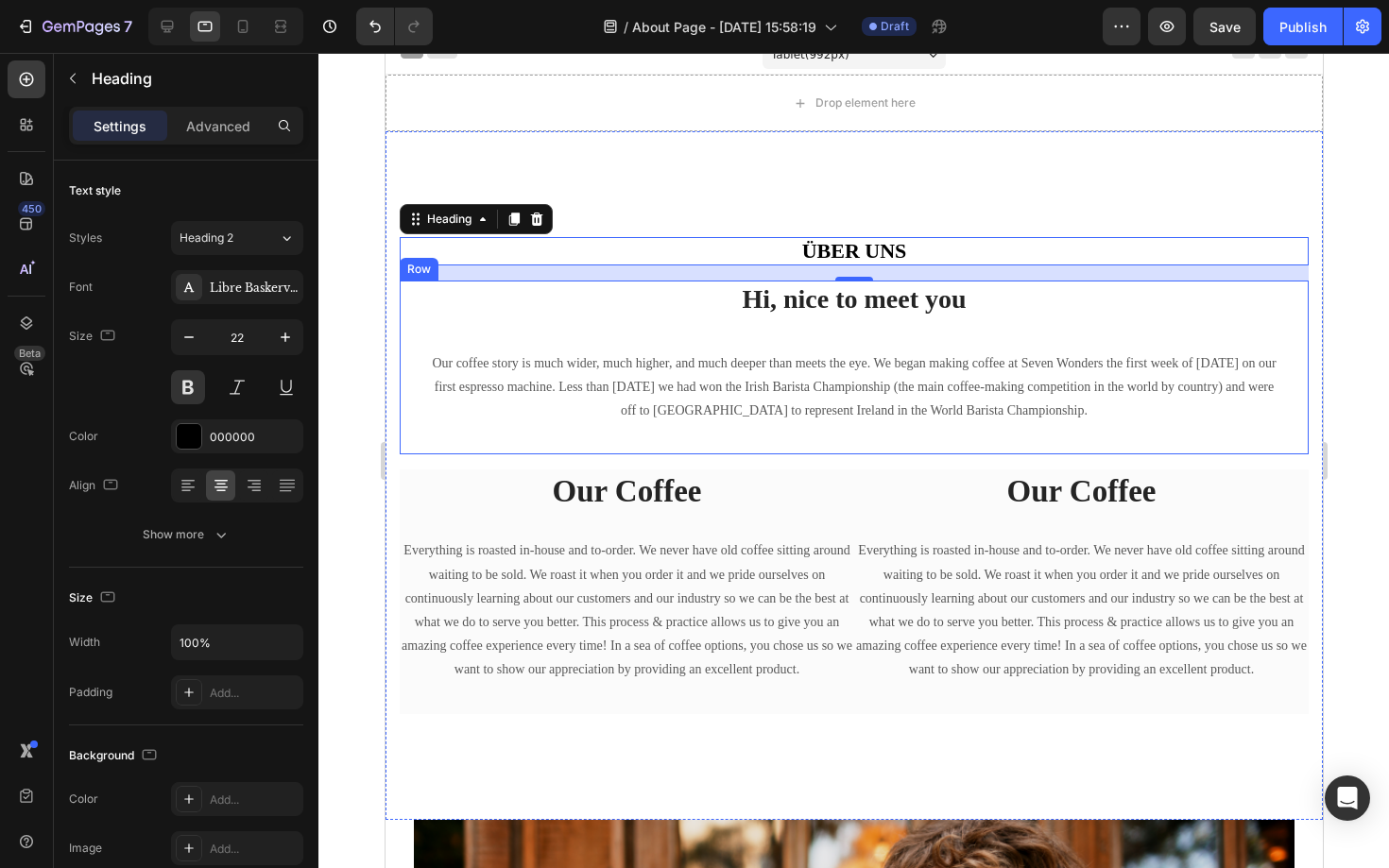
scroll to position [0, 0]
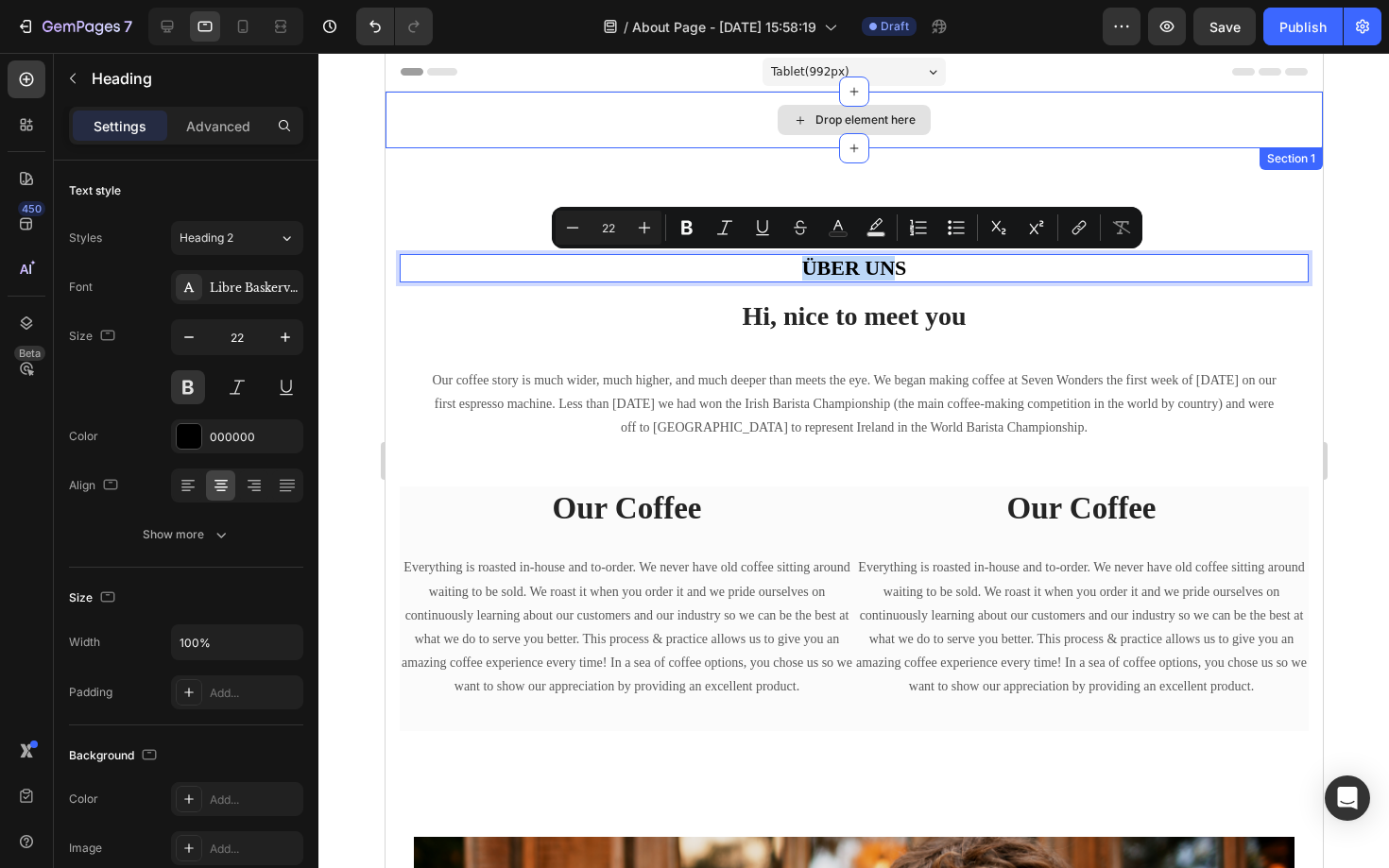
drag, startPoint x: 892, startPoint y: 260, endPoint x: 913, endPoint y: 109, distance: 152.5
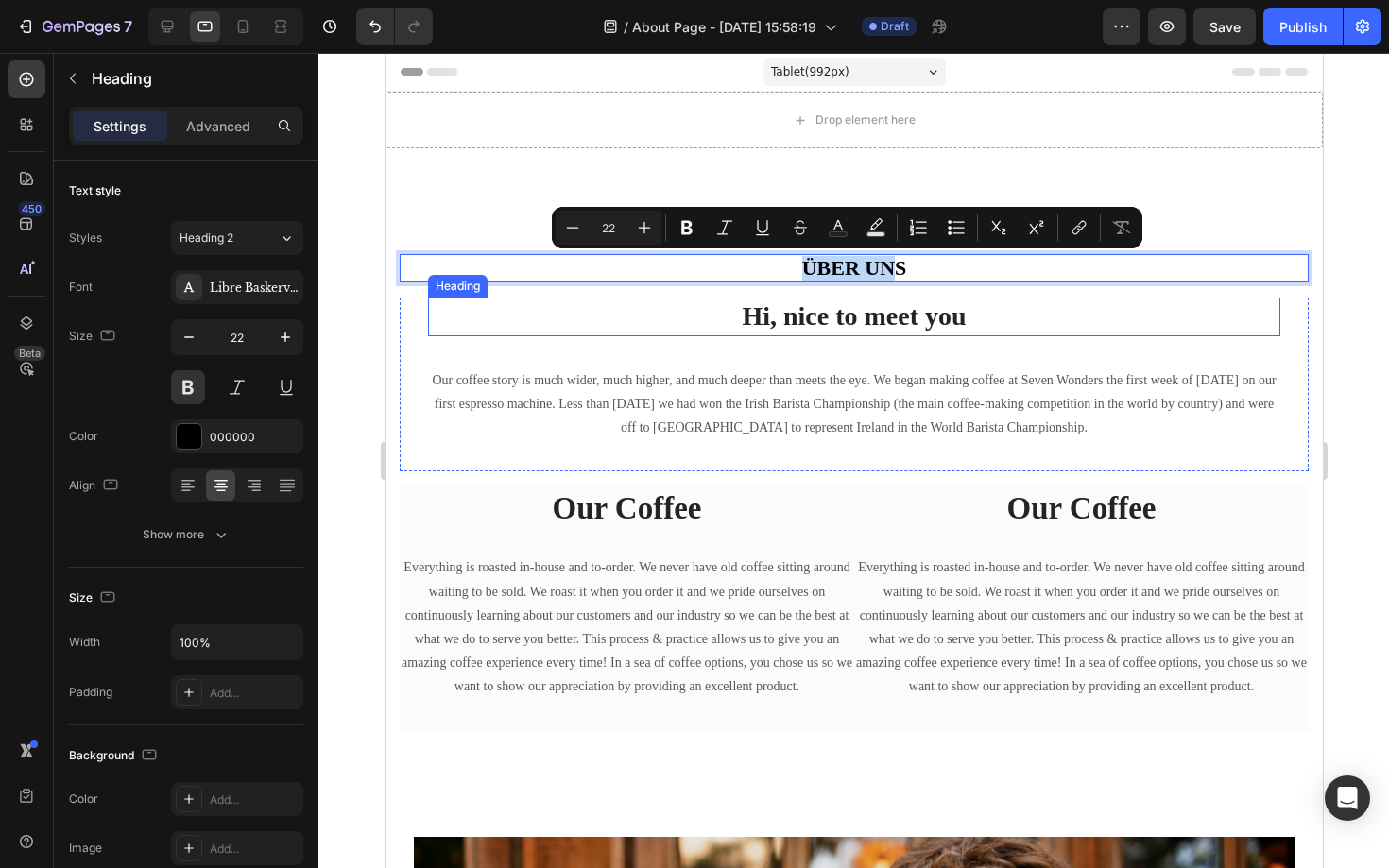
click at [579, 395] on p "Our coffee story is much wider, much higher, and much deeper than meets the eye…" at bounding box center [852, 404] width 849 height 72
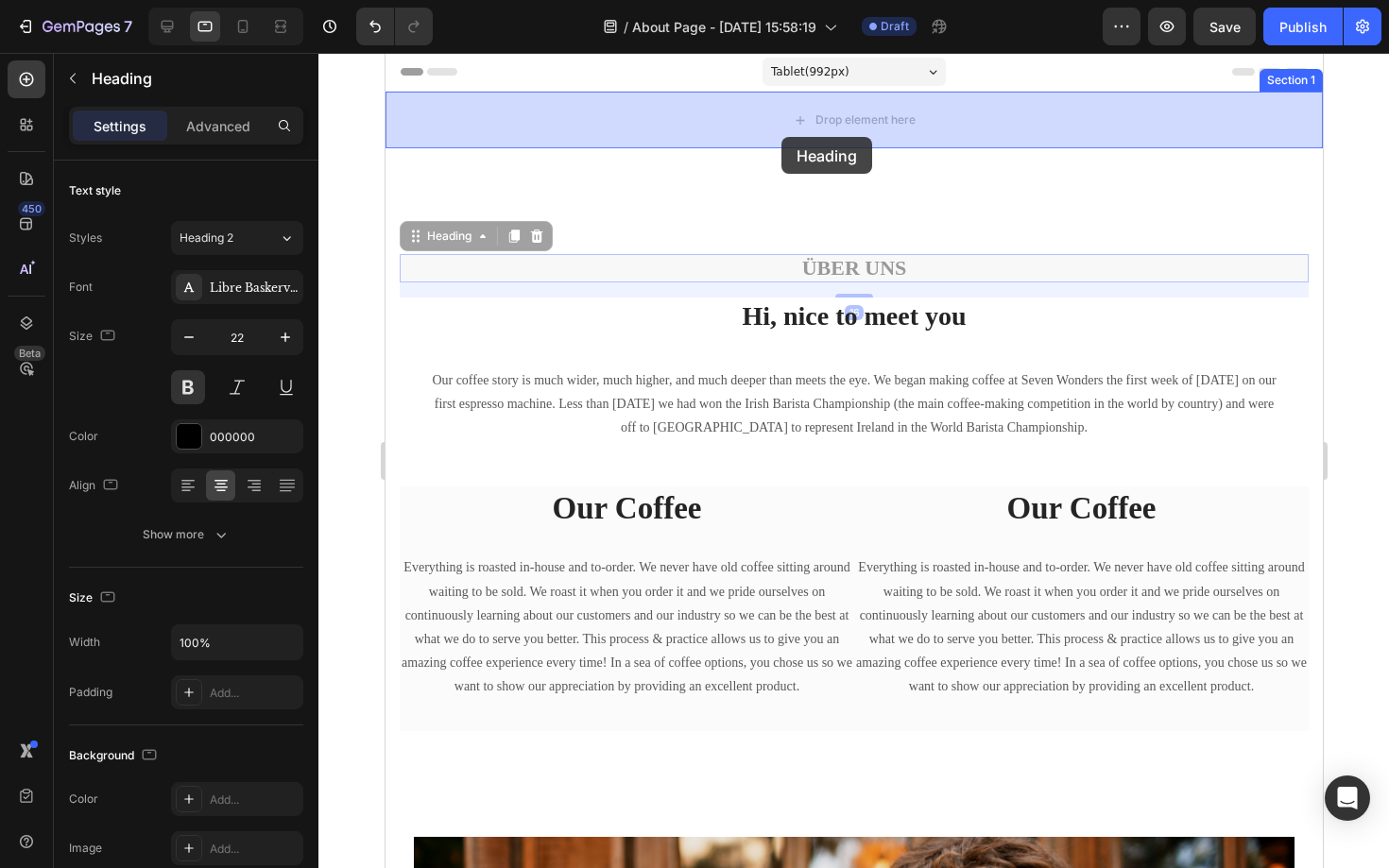
drag, startPoint x: 758, startPoint y: 264, endPoint x: 779, endPoint y: 140, distance: 125.8
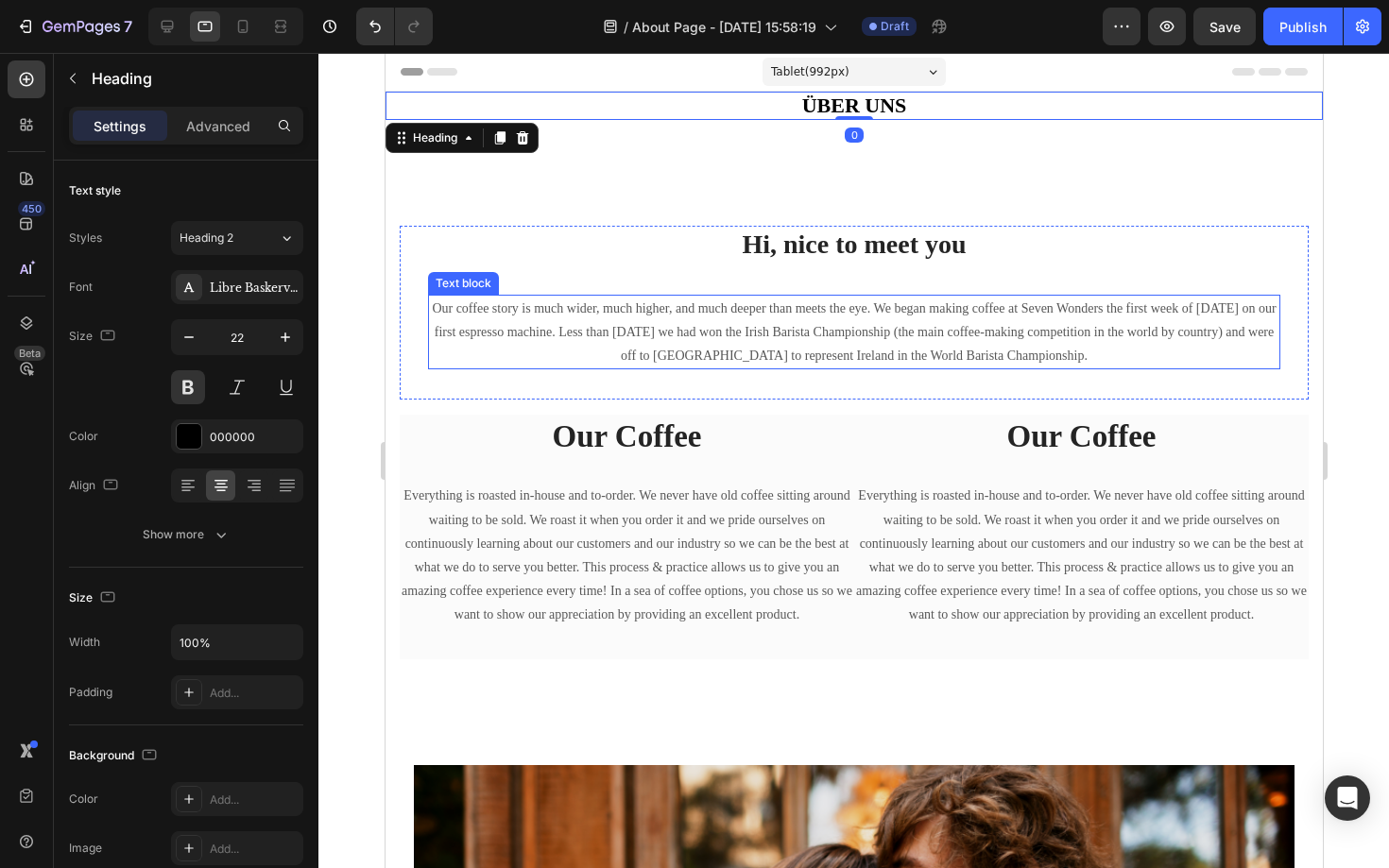
click at [1078, 357] on p "Our coffee story is much wider, much higher, and much deeper than meets the eye…" at bounding box center [852, 332] width 849 height 72
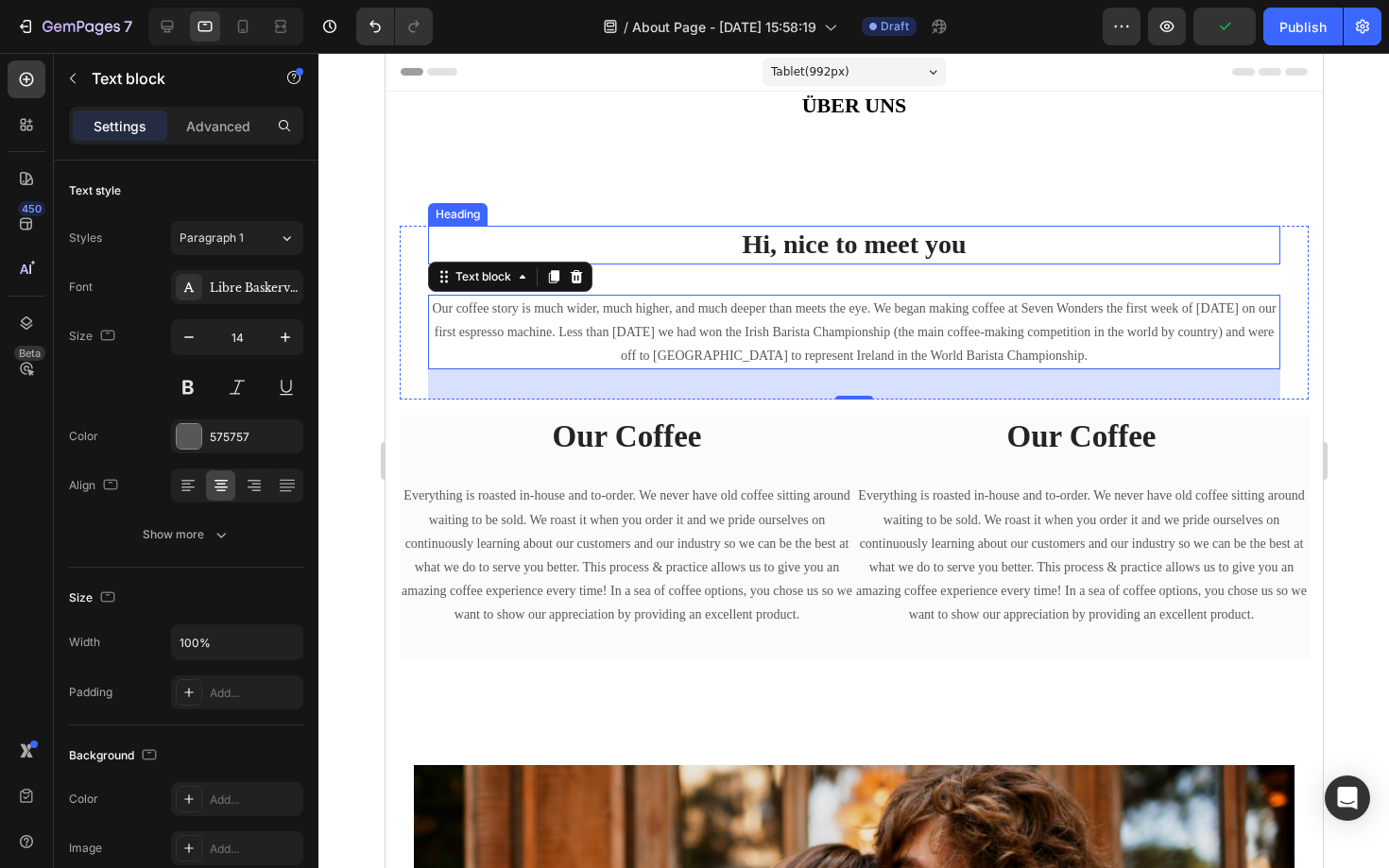
click at [897, 246] on p "Hi, nice to meet you" at bounding box center [852, 244] width 849 height 34
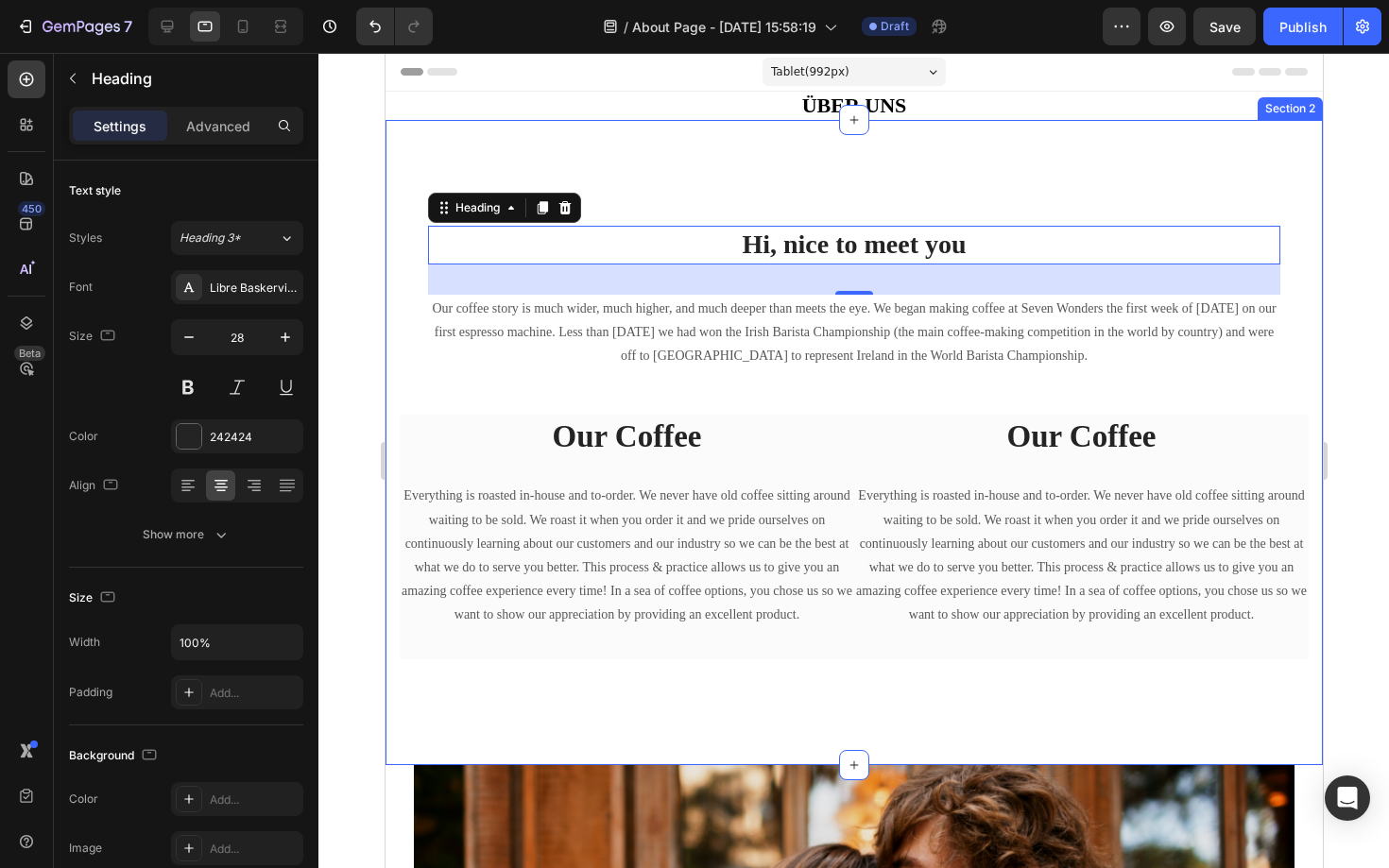
scroll to position [83, 0]
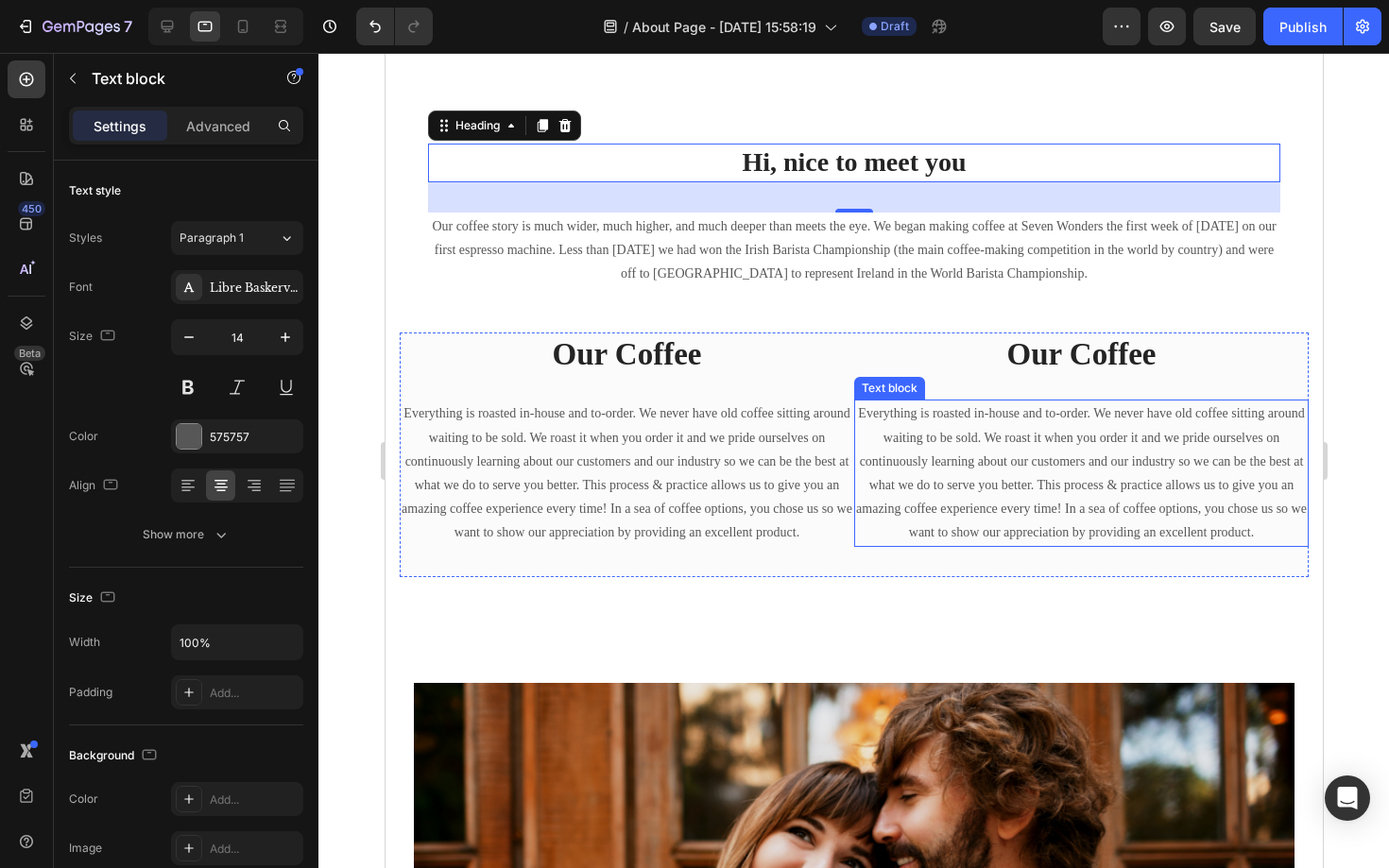
click at [925, 455] on p "Everything is roasted in-house and to-order. We never have old coffee sitting a…" at bounding box center [1081, 472] width 451 height 143
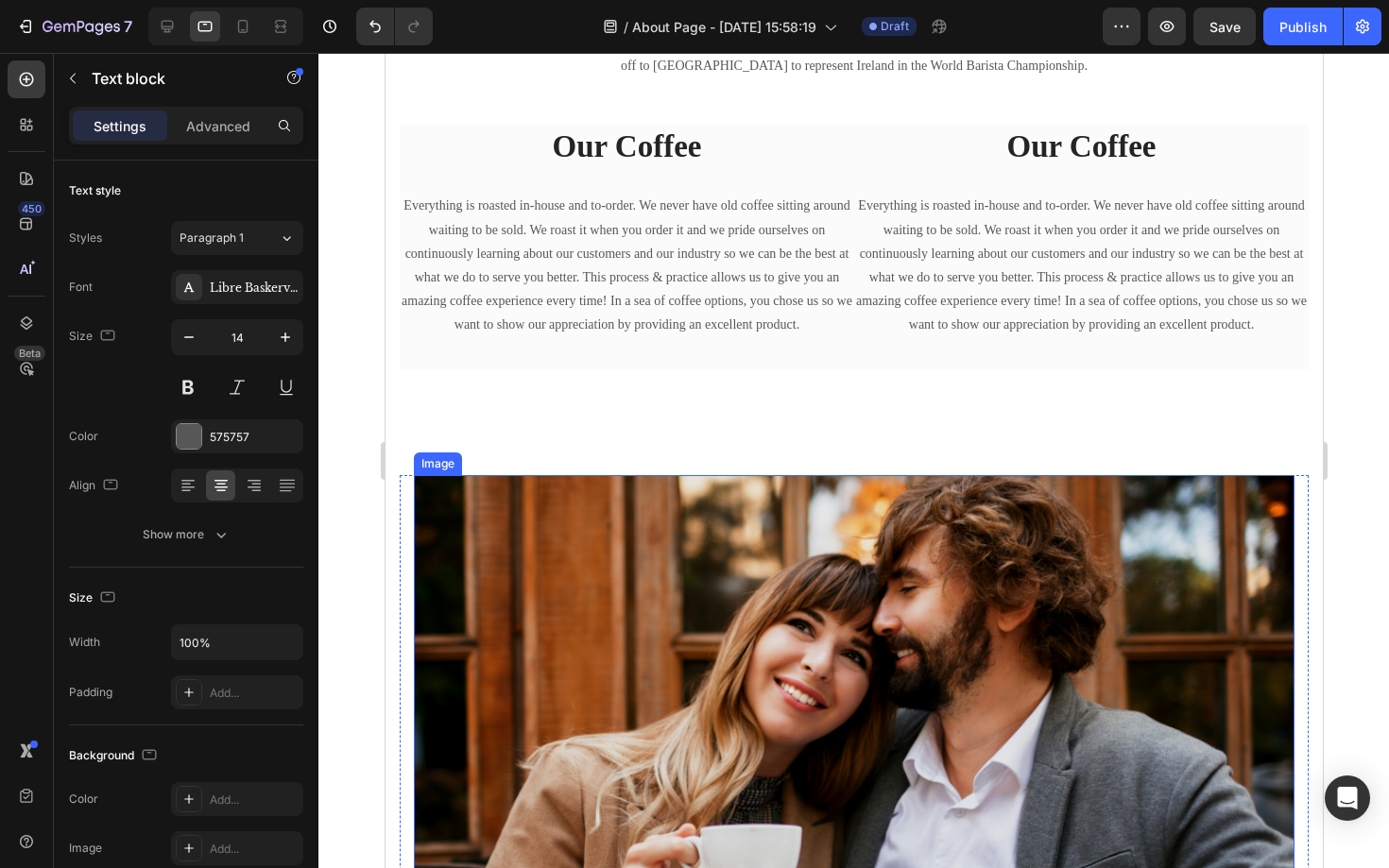
scroll to position [283, 0]
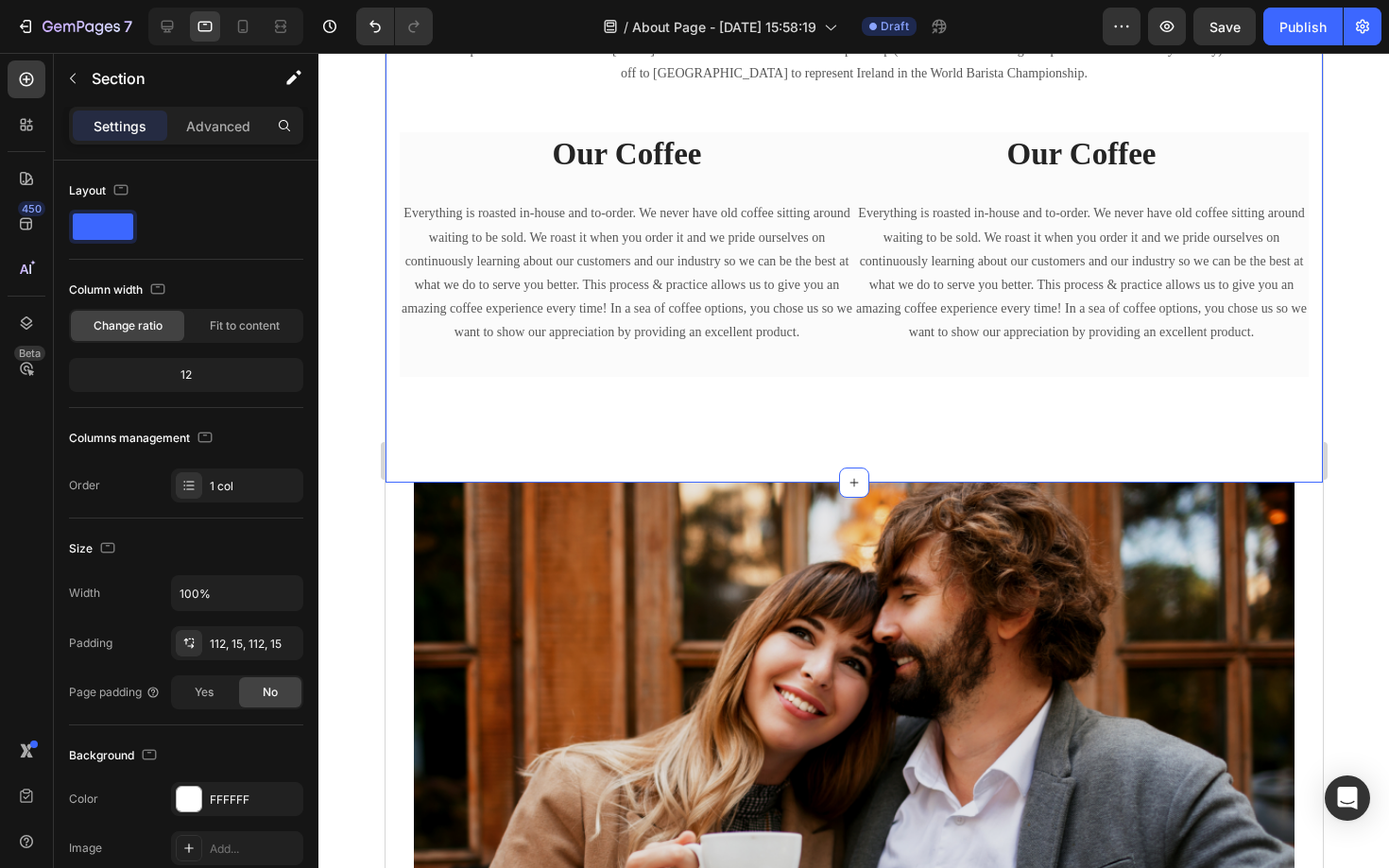
click at [887, 411] on div "Hi, nice to meet you Heading Our coffee story is much wider, much higher, and m…" at bounding box center [853, 159] width 937 height 644
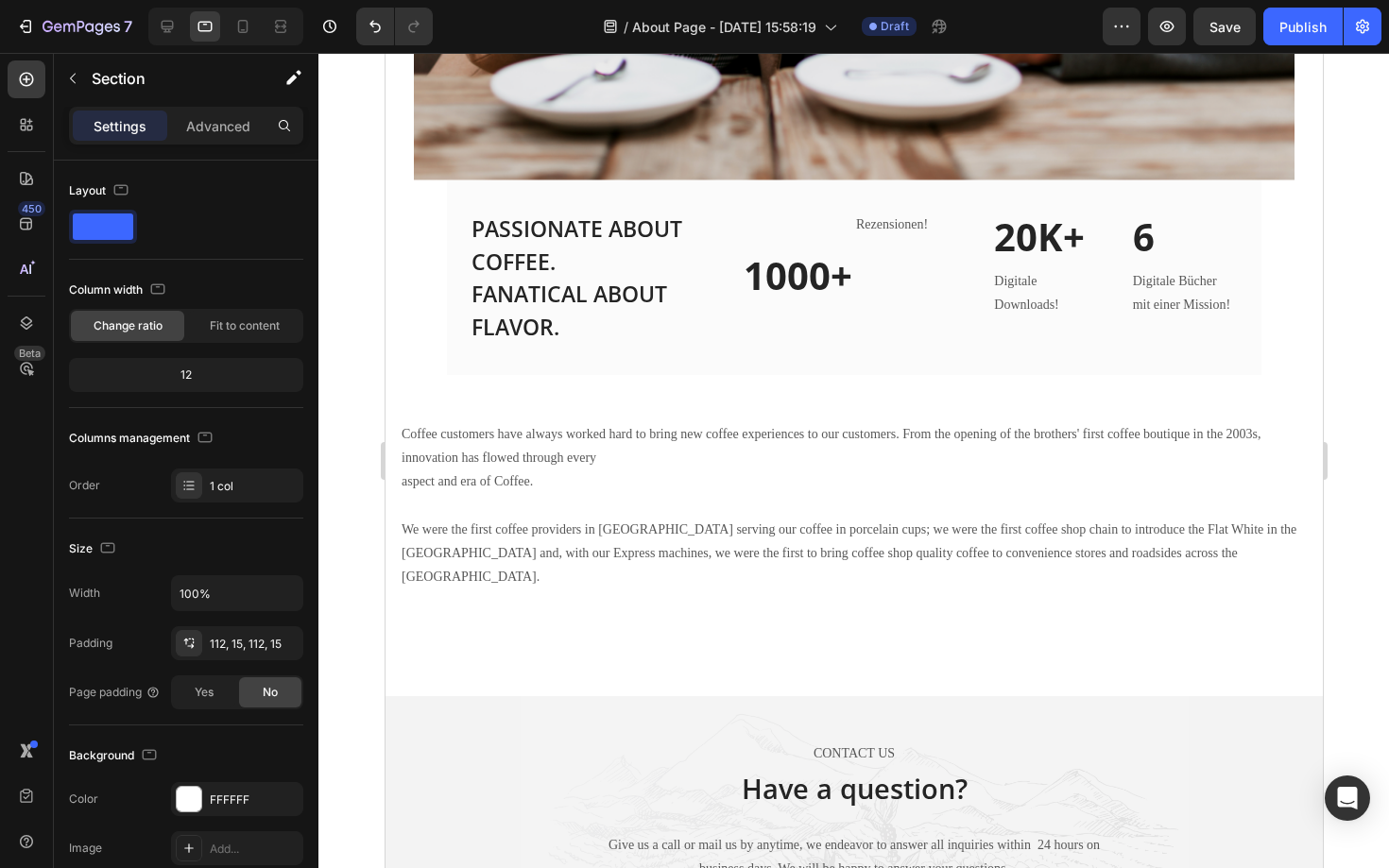
scroll to position [1265, 0]
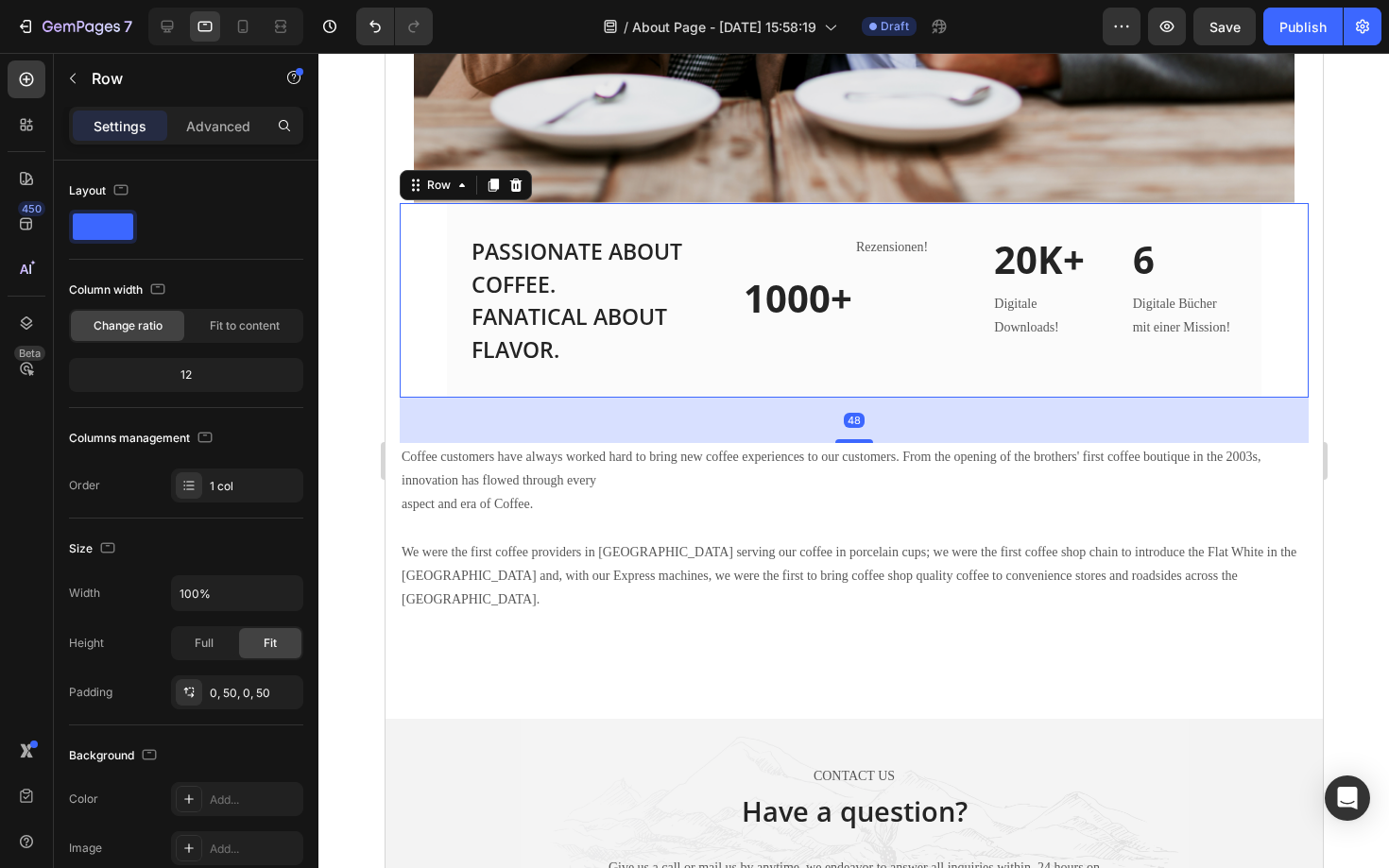
click at [422, 320] on div "PASSIONATE ABOUT COFFEE. FANATICAL ABOUT FLAVOR. Heading 1000+ Heading Row Reze…" at bounding box center [852, 300] width 909 height 194
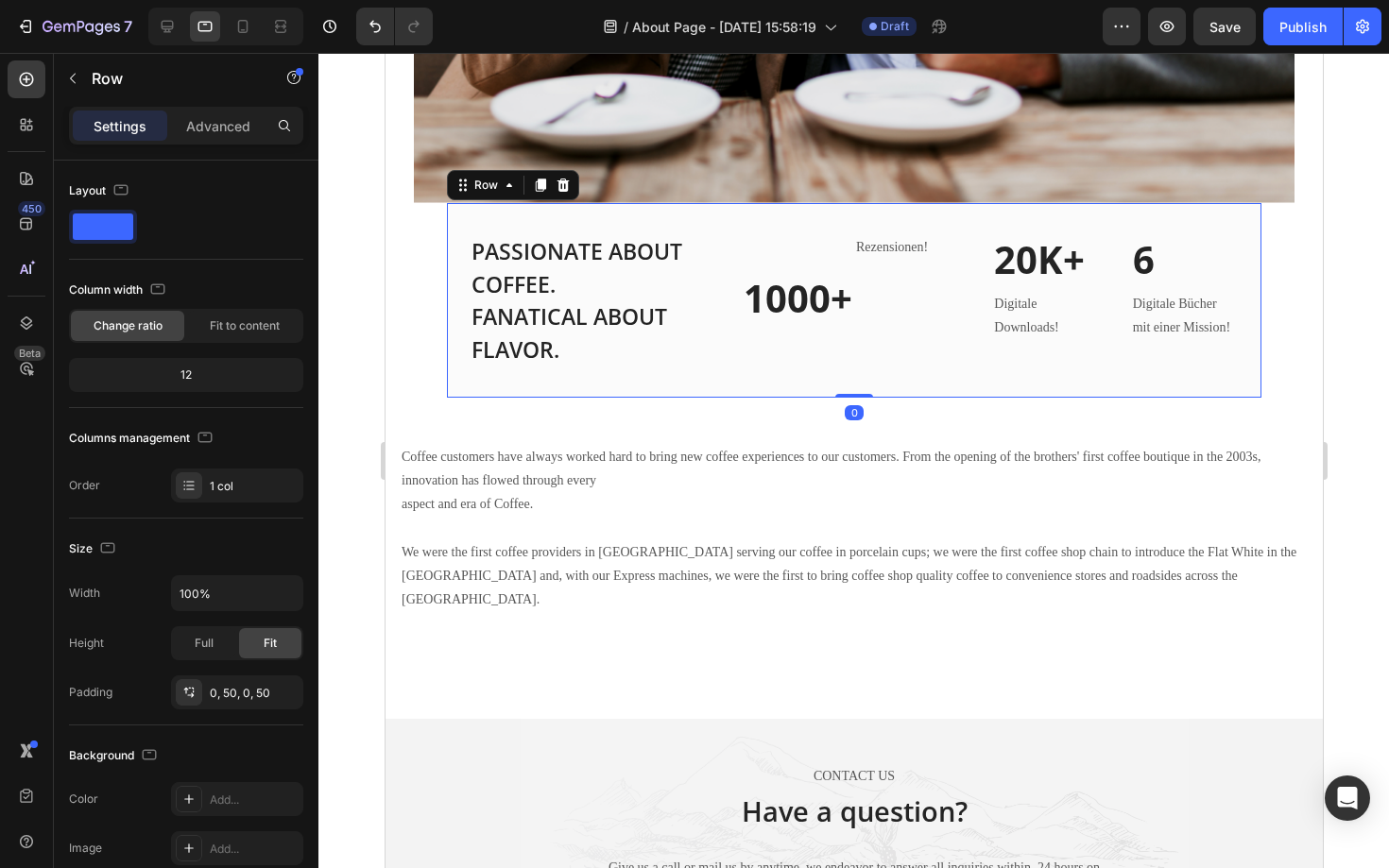
click at [460, 317] on div "PASSIONATE ABOUT COFFEE. FANATICAL ABOUT FLAVOR. Heading 1000+ Heading Row Reze…" at bounding box center [853, 300] width 815 height 194
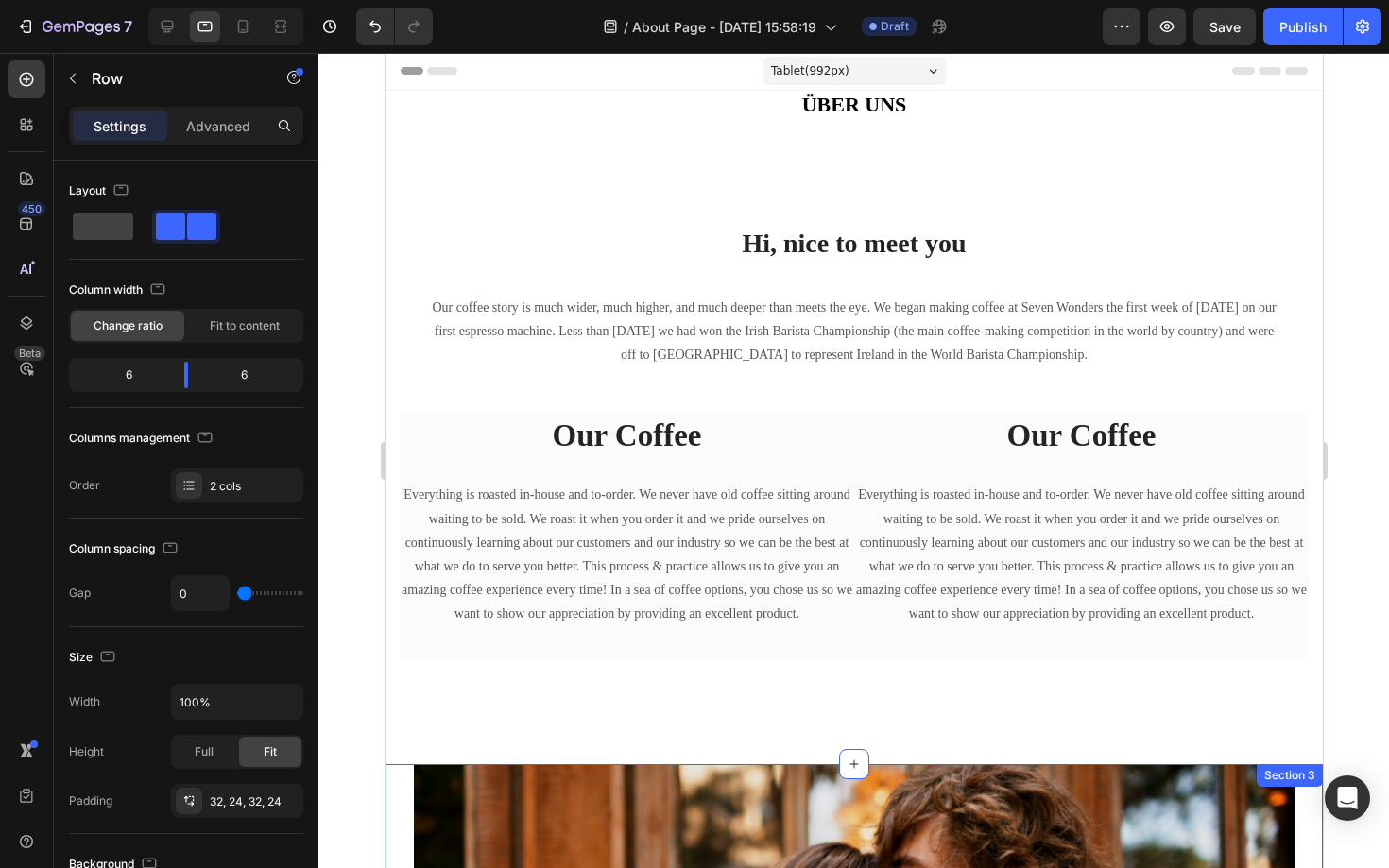
scroll to position [0, 0]
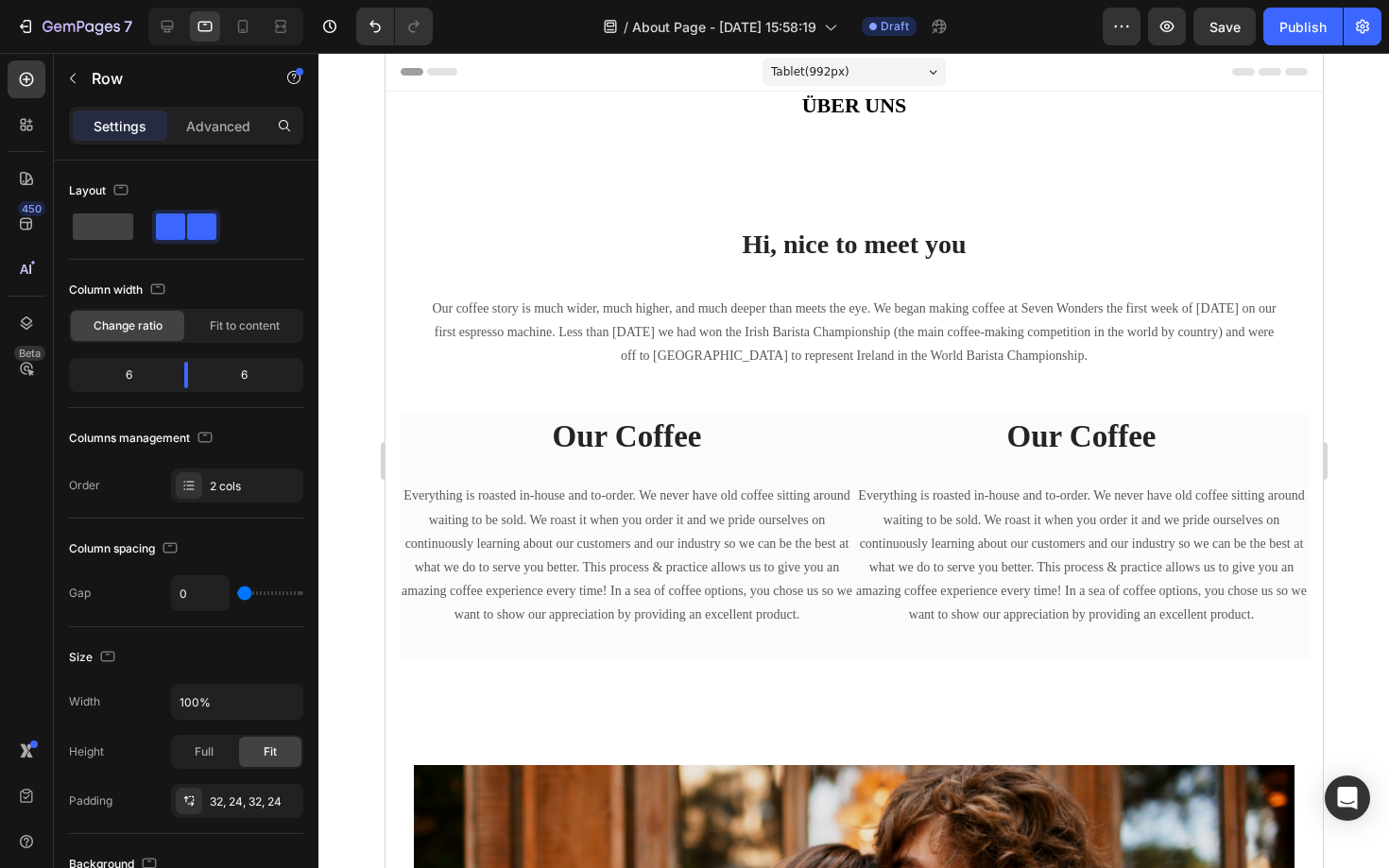
click at [929, 72] on icon at bounding box center [932, 72] width 8 height 4
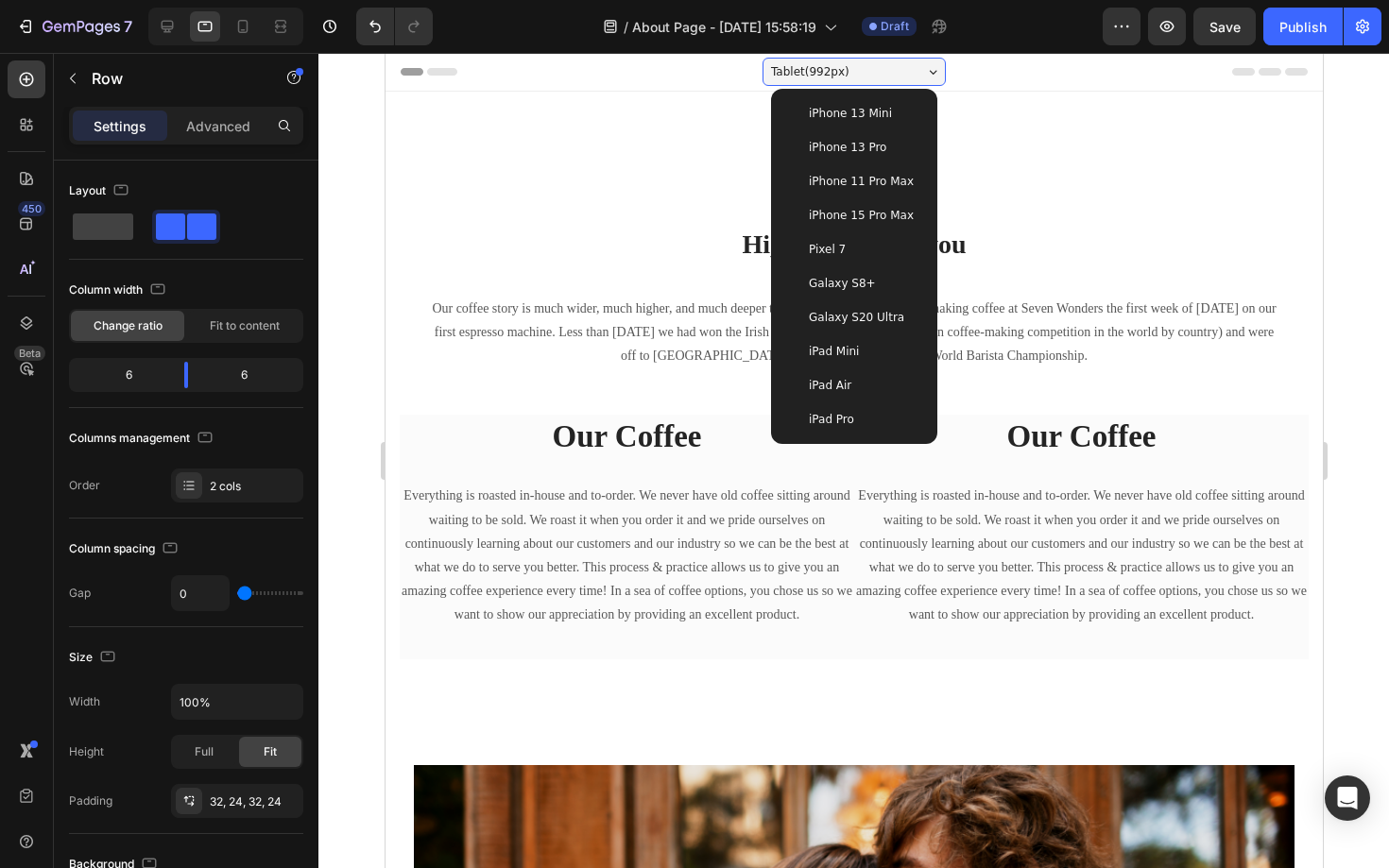
click at [523, 152] on div "Hi, nice to meet you Heading Our coffee story is much wider, much higher, and m…" at bounding box center [853, 441] width 937 height 644
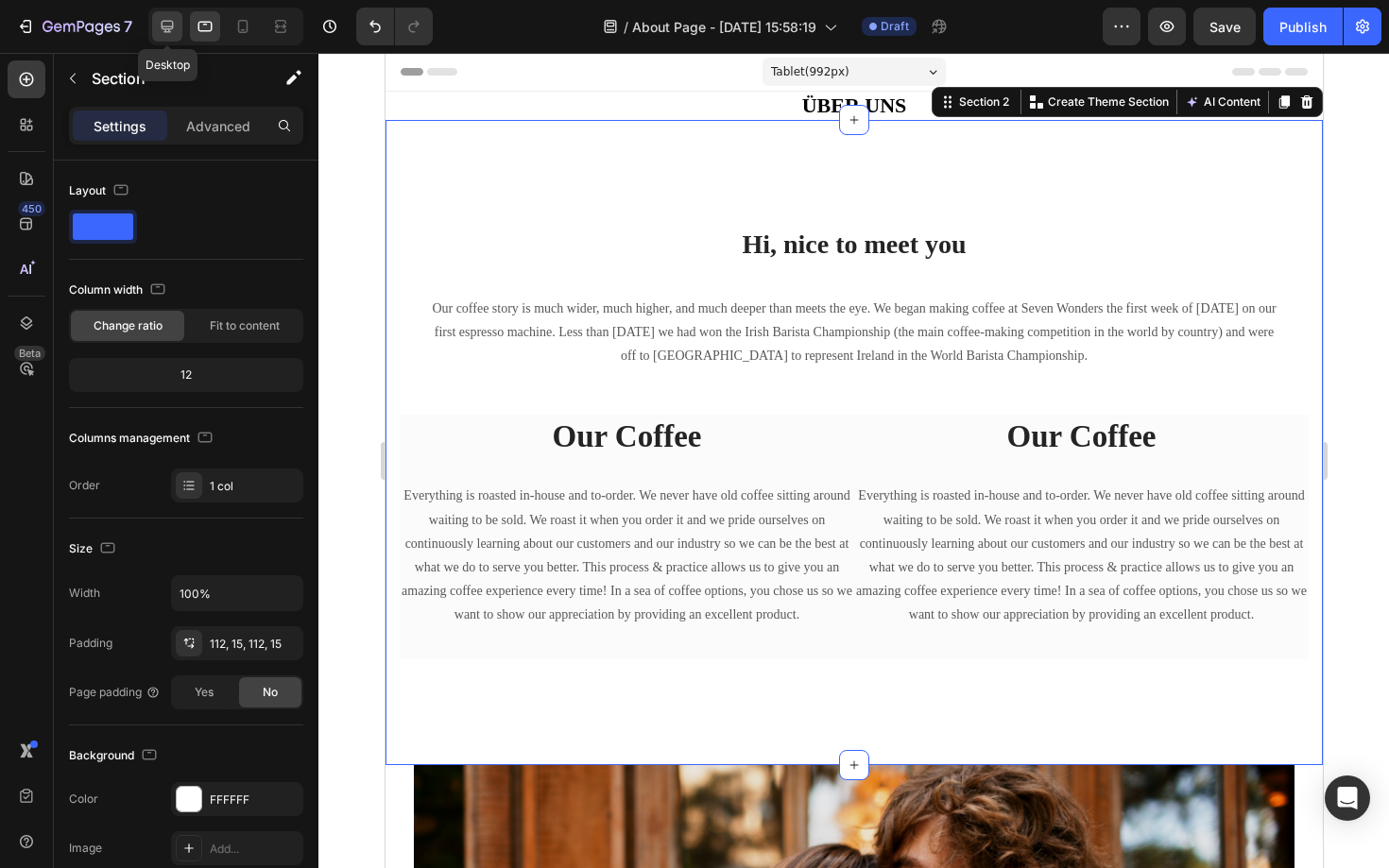
click at [174, 27] on icon at bounding box center [166, 25] width 18 height 18
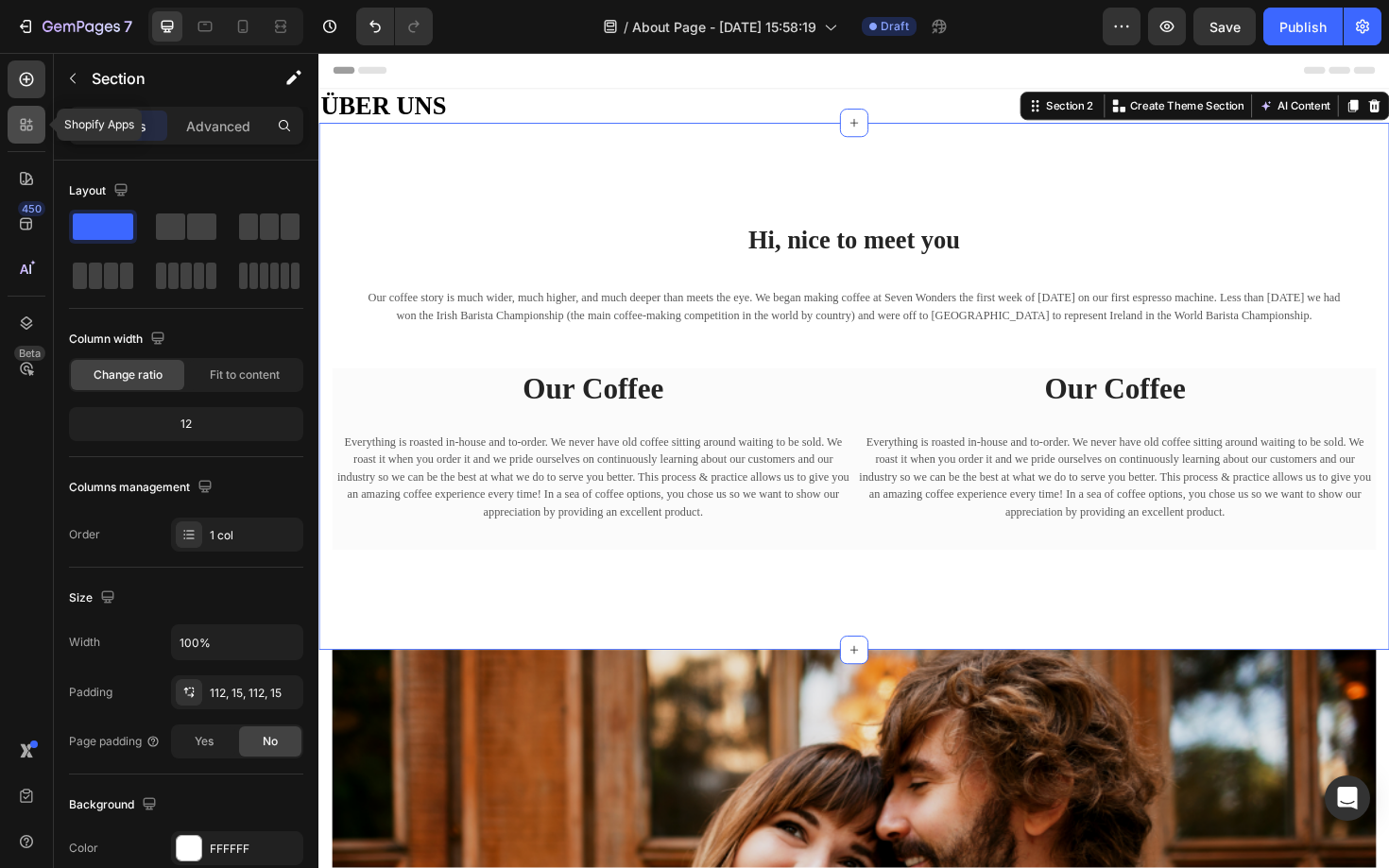
click at [29, 128] on icon at bounding box center [25, 124] width 18 height 18
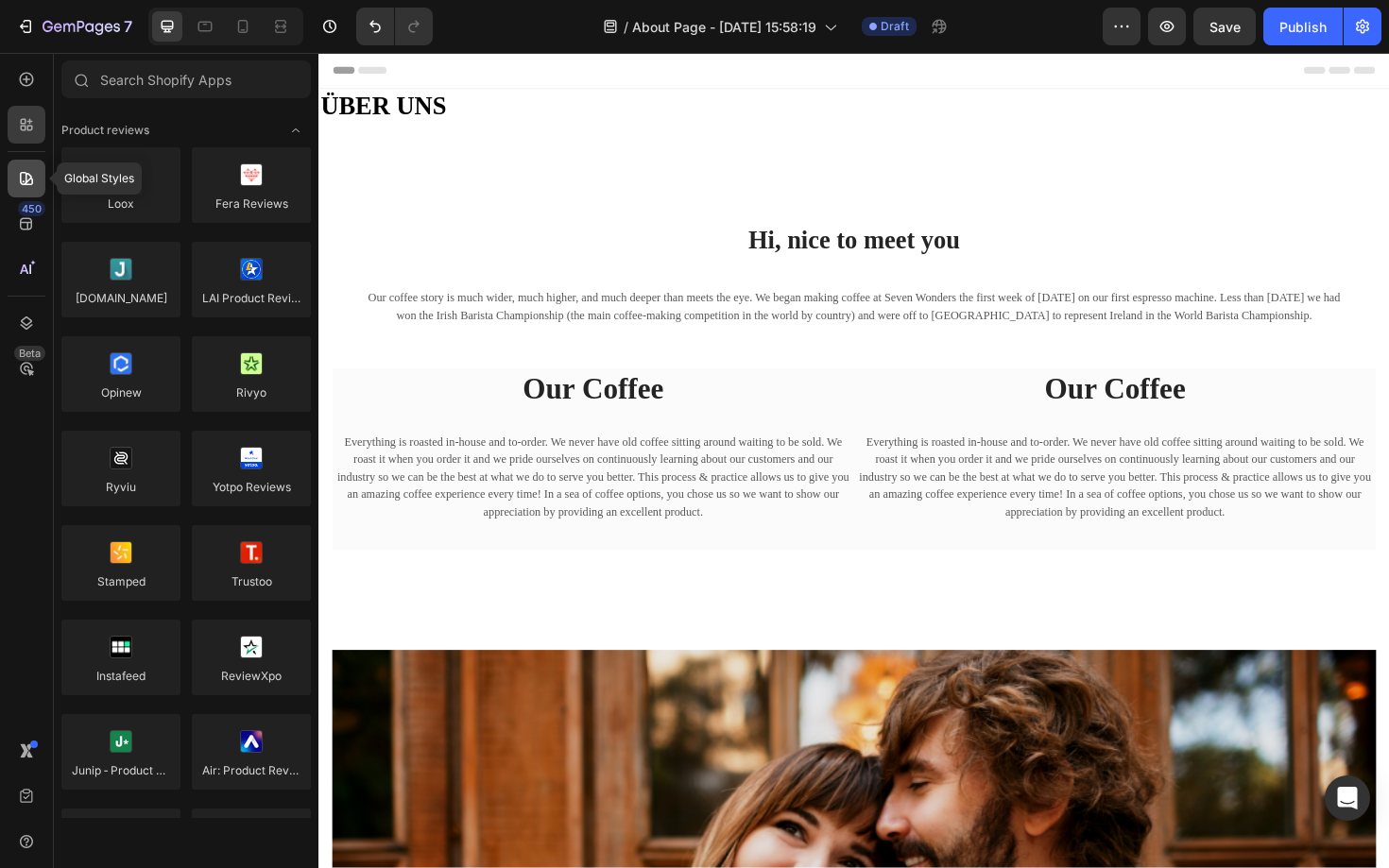
click at [29, 173] on icon at bounding box center [25, 178] width 18 height 18
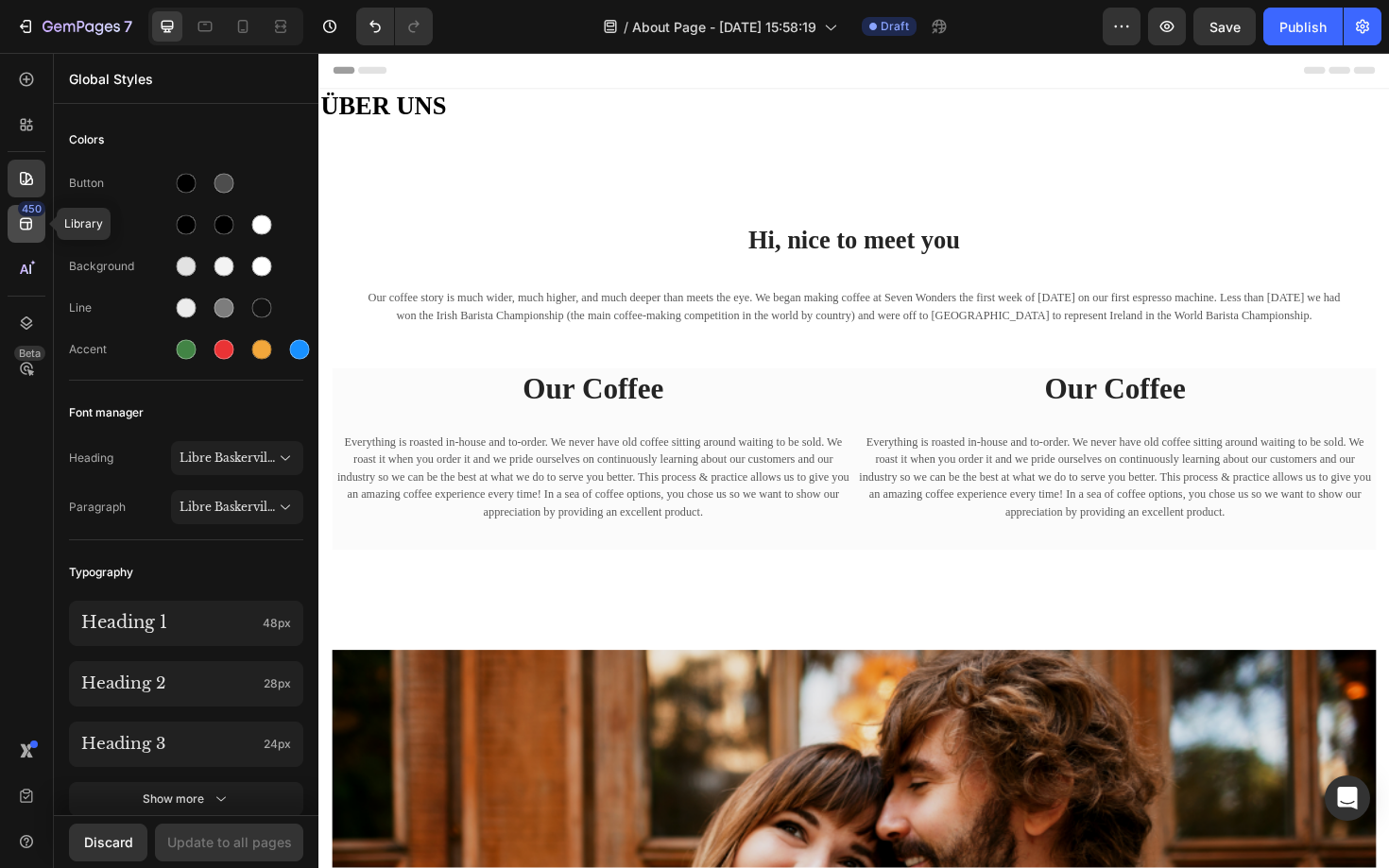
click at [23, 230] on icon at bounding box center [25, 224] width 18 height 18
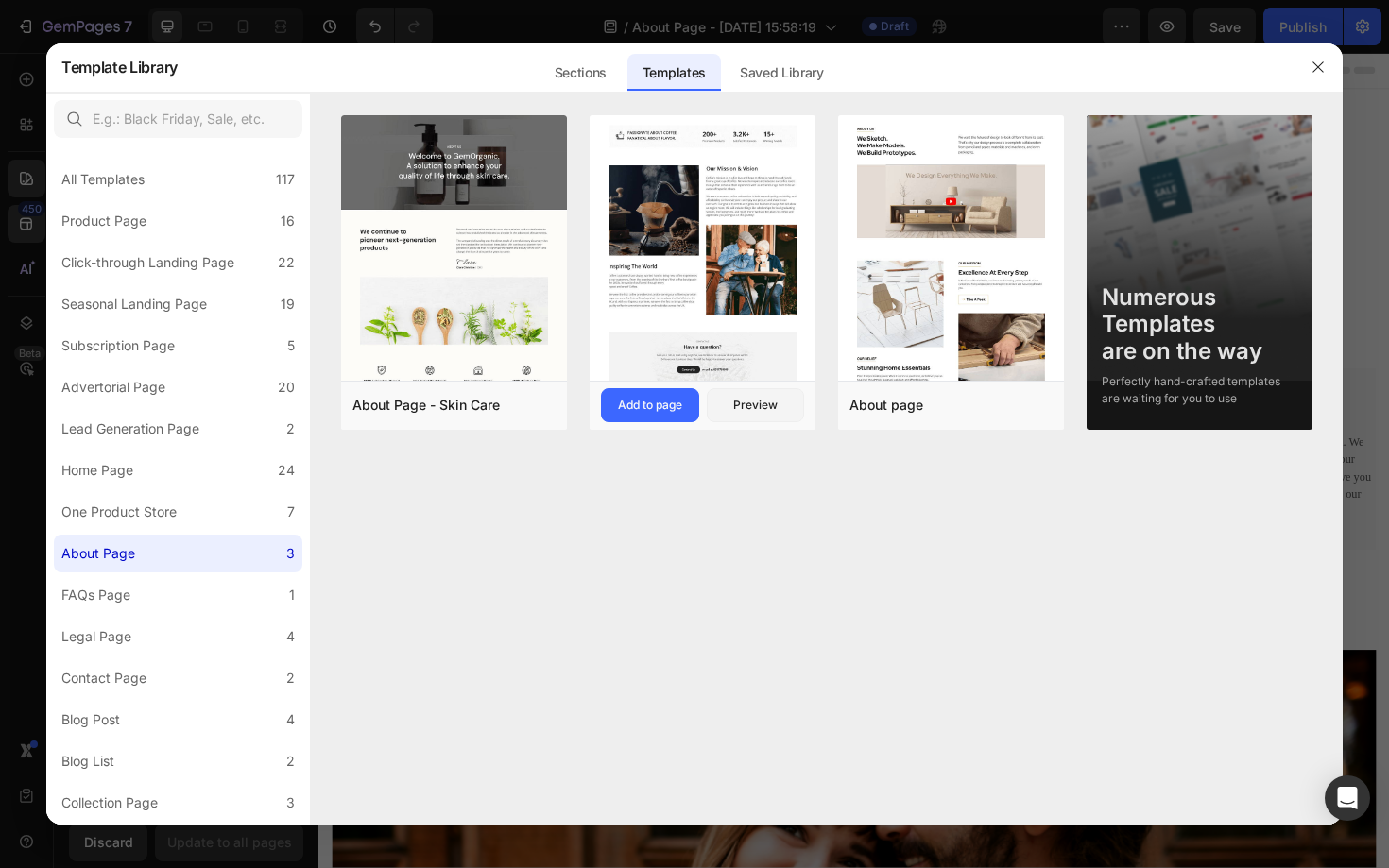
click at [688, 263] on img at bounding box center [703, 73] width 226 height 616
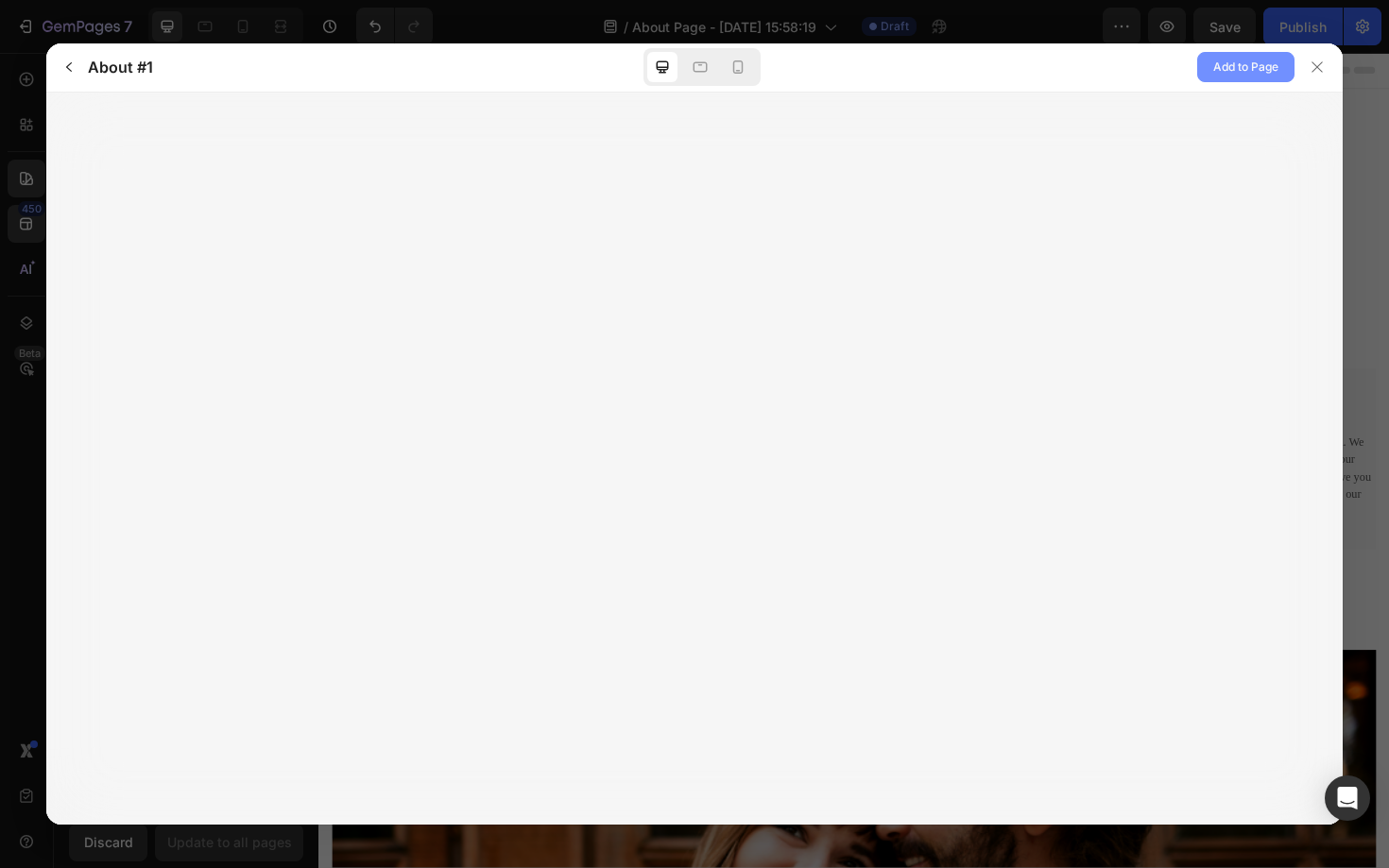
click at [1264, 71] on span "Add to Page" at bounding box center [1245, 66] width 65 height 22
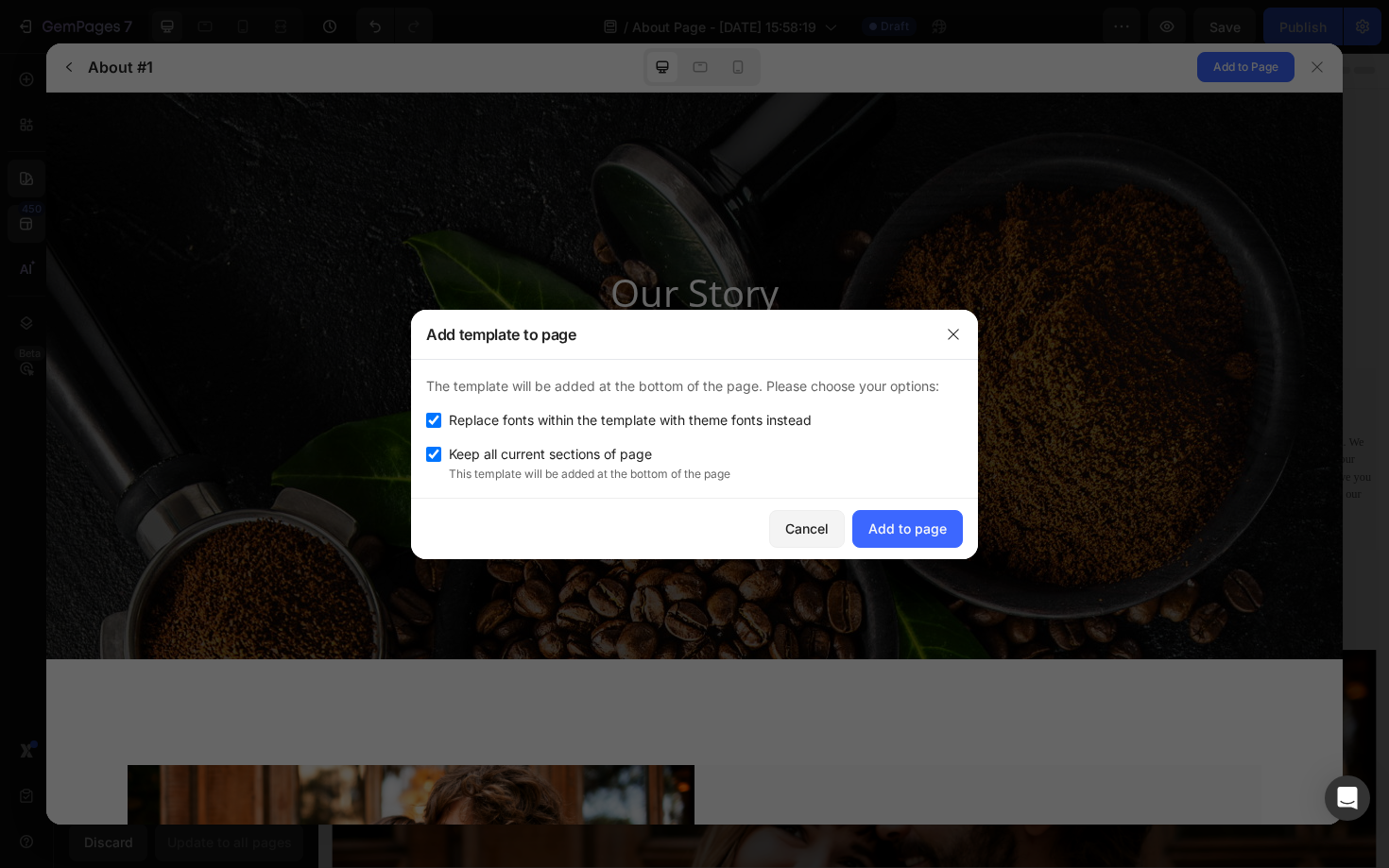
click at [489, 404] on div "The template will be added at the bottom of the page. Please choose your option…" at bounding box center [694, 429] width 567 height 139
click at [434, 451] on input "checkbox" at bounding box center [434, 455] width 16 height 16
checkbox input "false"
click at [433, 423] on input "checkbox" at bounding box center [434, 421] width 16 height 16
checkbox input "false"
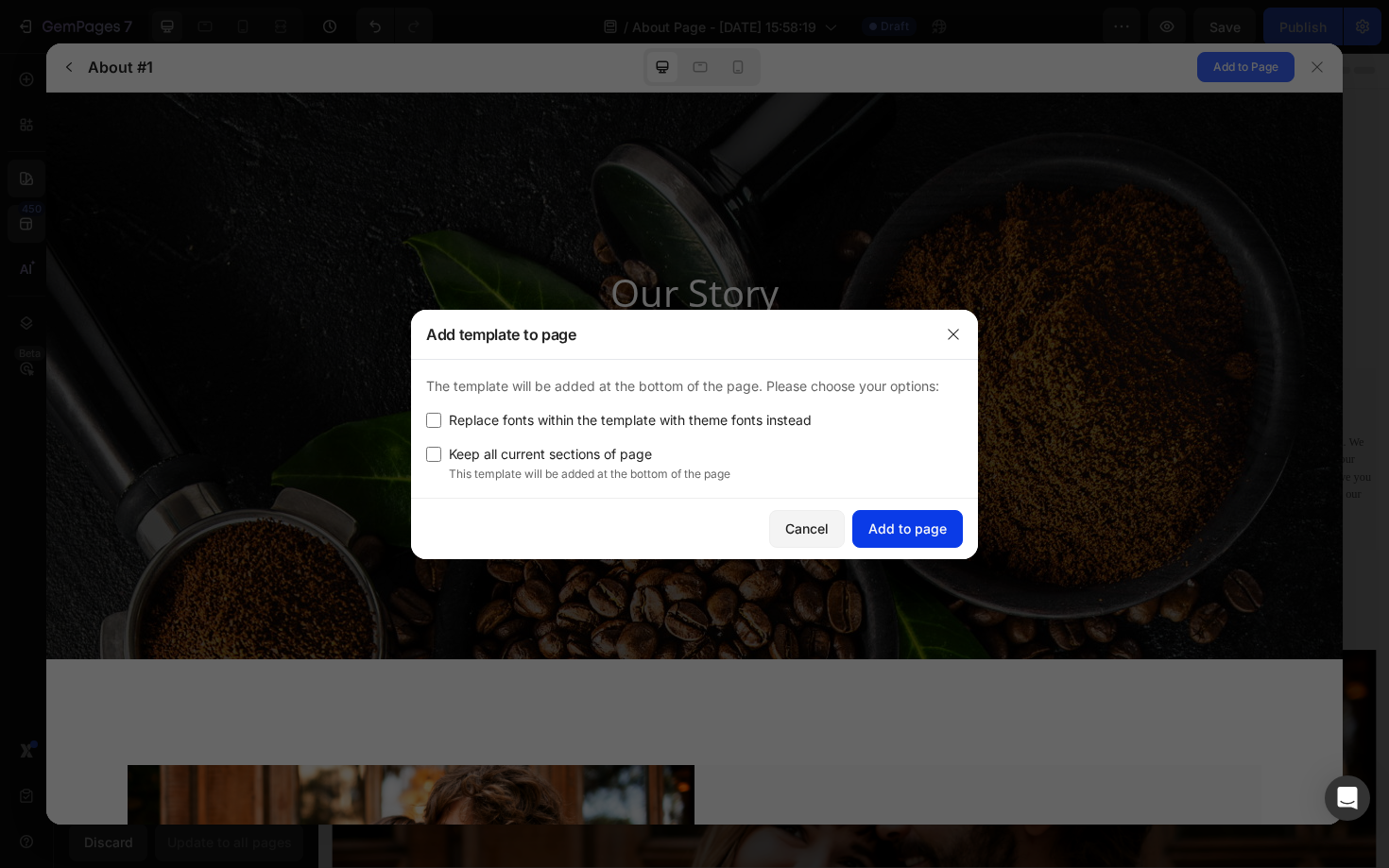
click at [898, 534] on div "Add to page" at bounding box center [907, 529] width 79 height 19
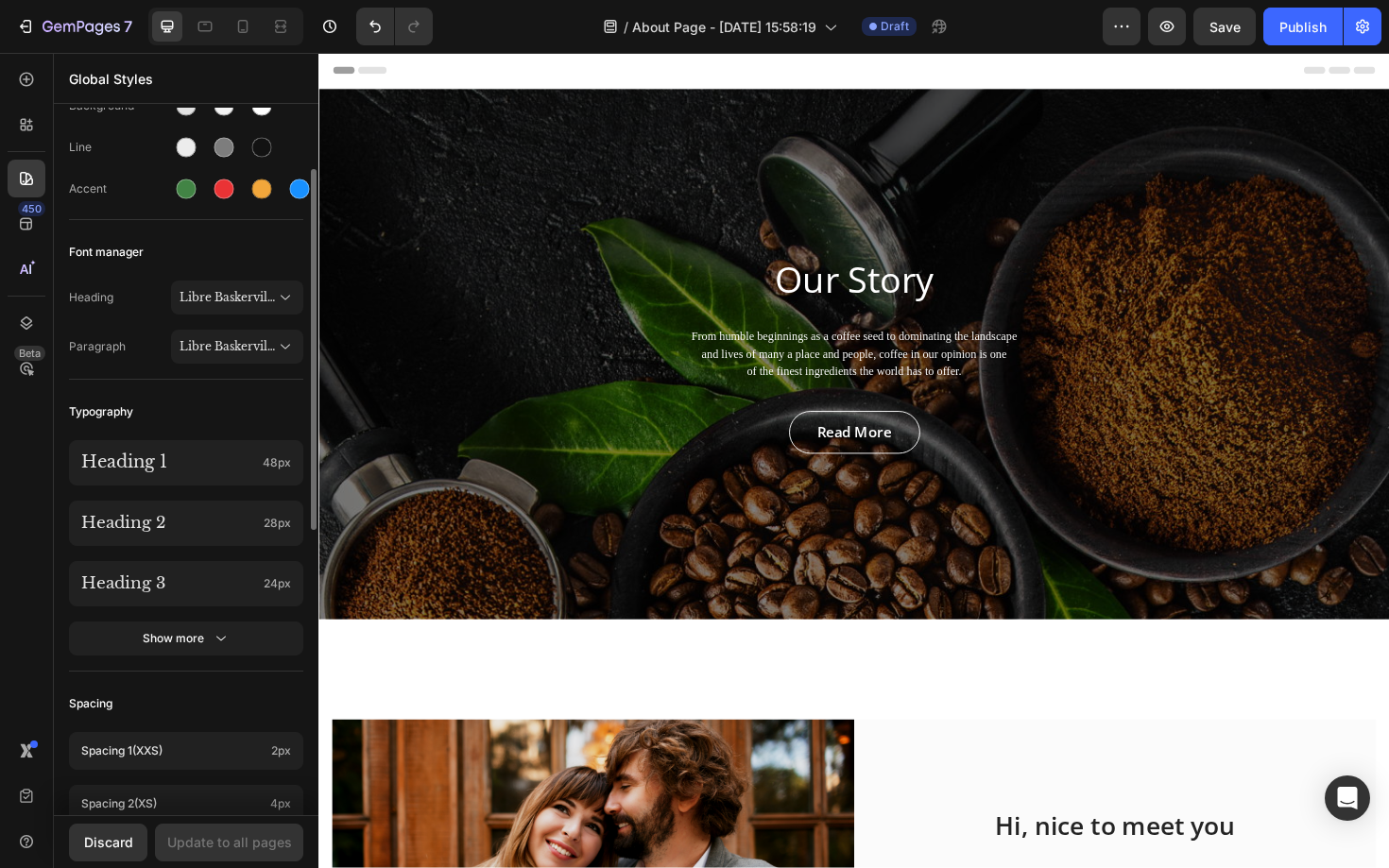
scroll to position [161, 0]
click at [253, 299] on span "Libre Baskerville" at bounding box center [227, 295] width 96 height 17
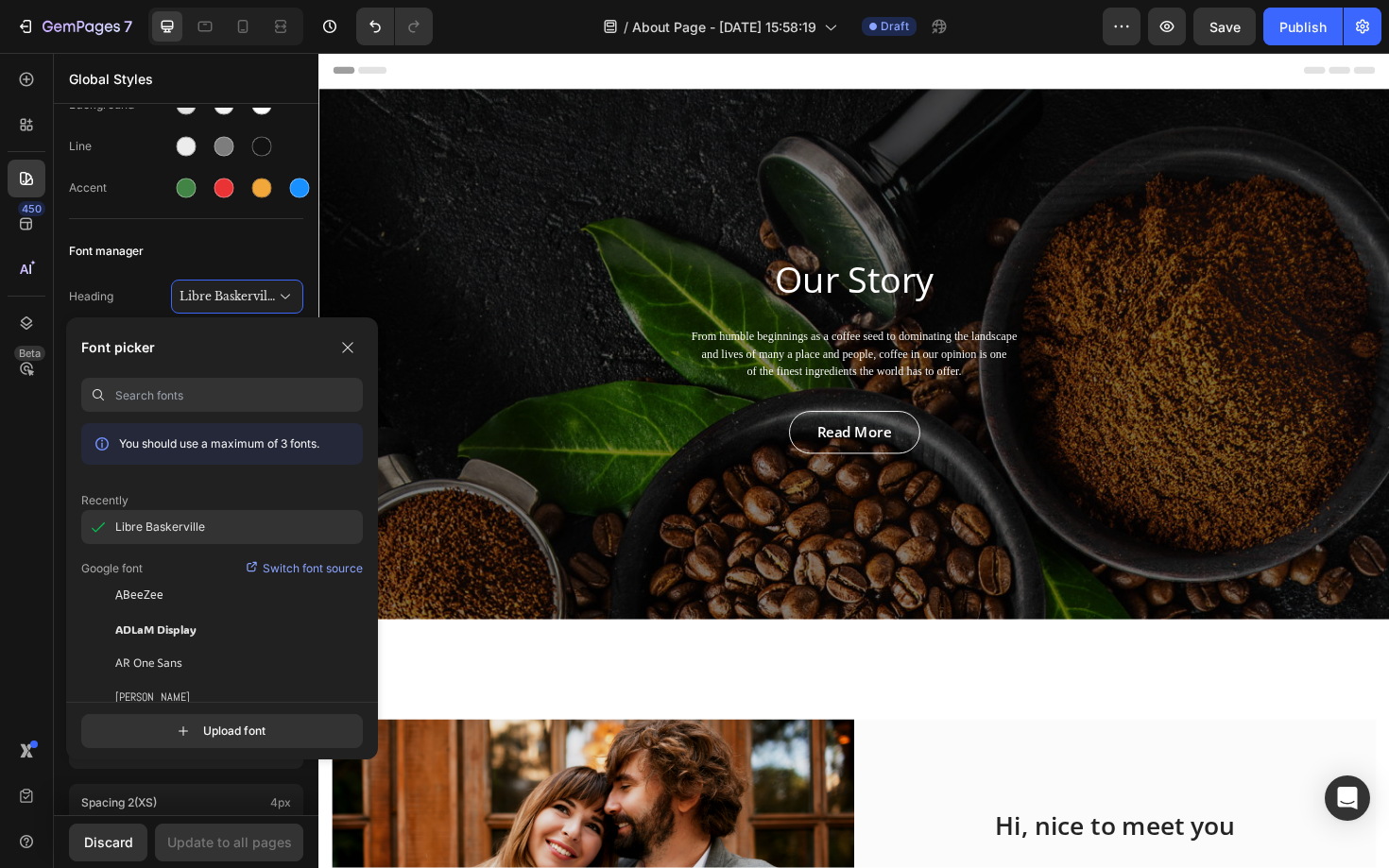
click at [153, 525] on span "Libre Baskerville" at bounding box center [160, 527] width 89 height 17
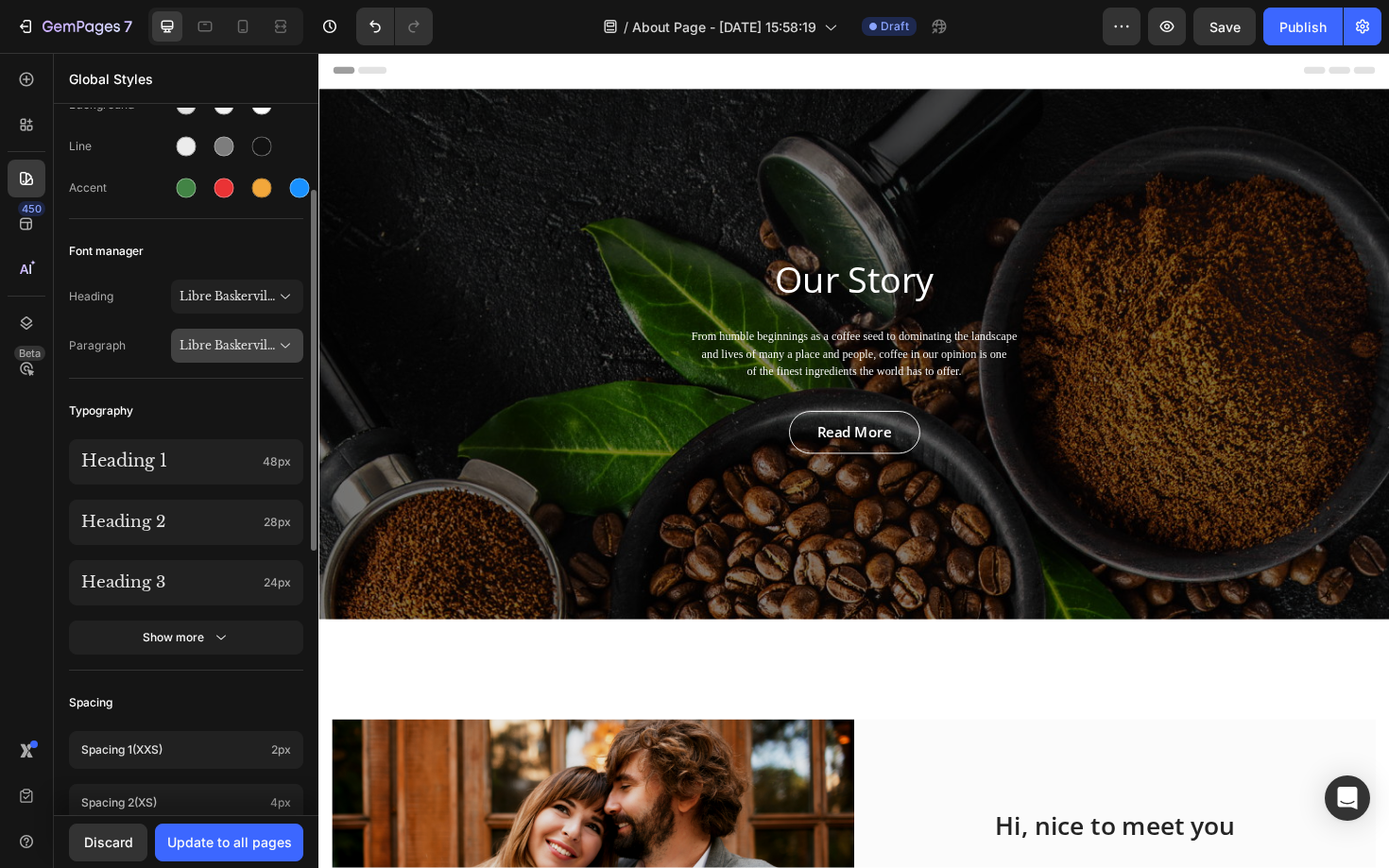
click at [236, 353] on span "Libre Baskerville" at bounding box center [227, 345] width 96 height 17
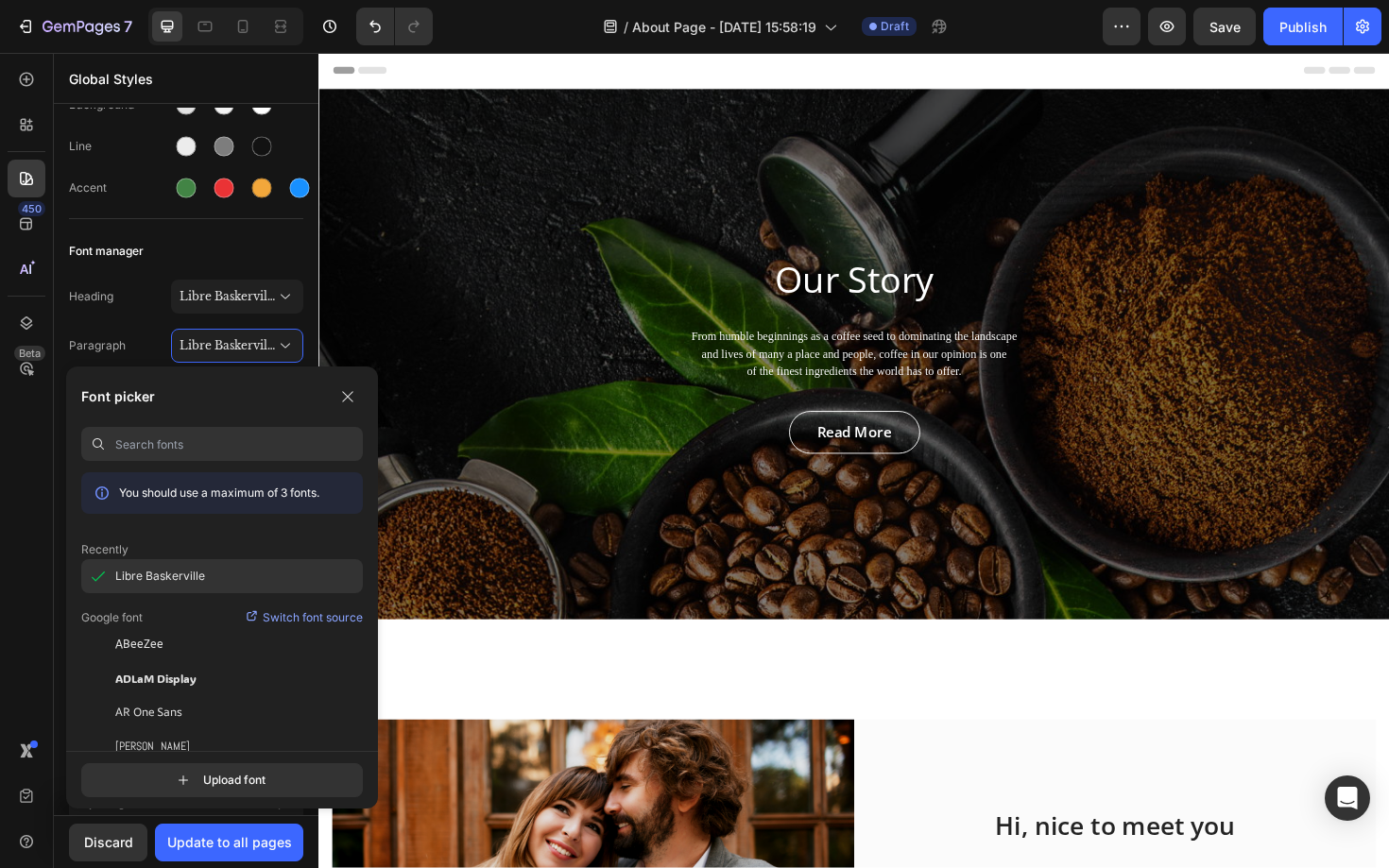
click at [170, 569] on span "Libre Baskerville" at bounding box center [160, 575] width 89 height 17
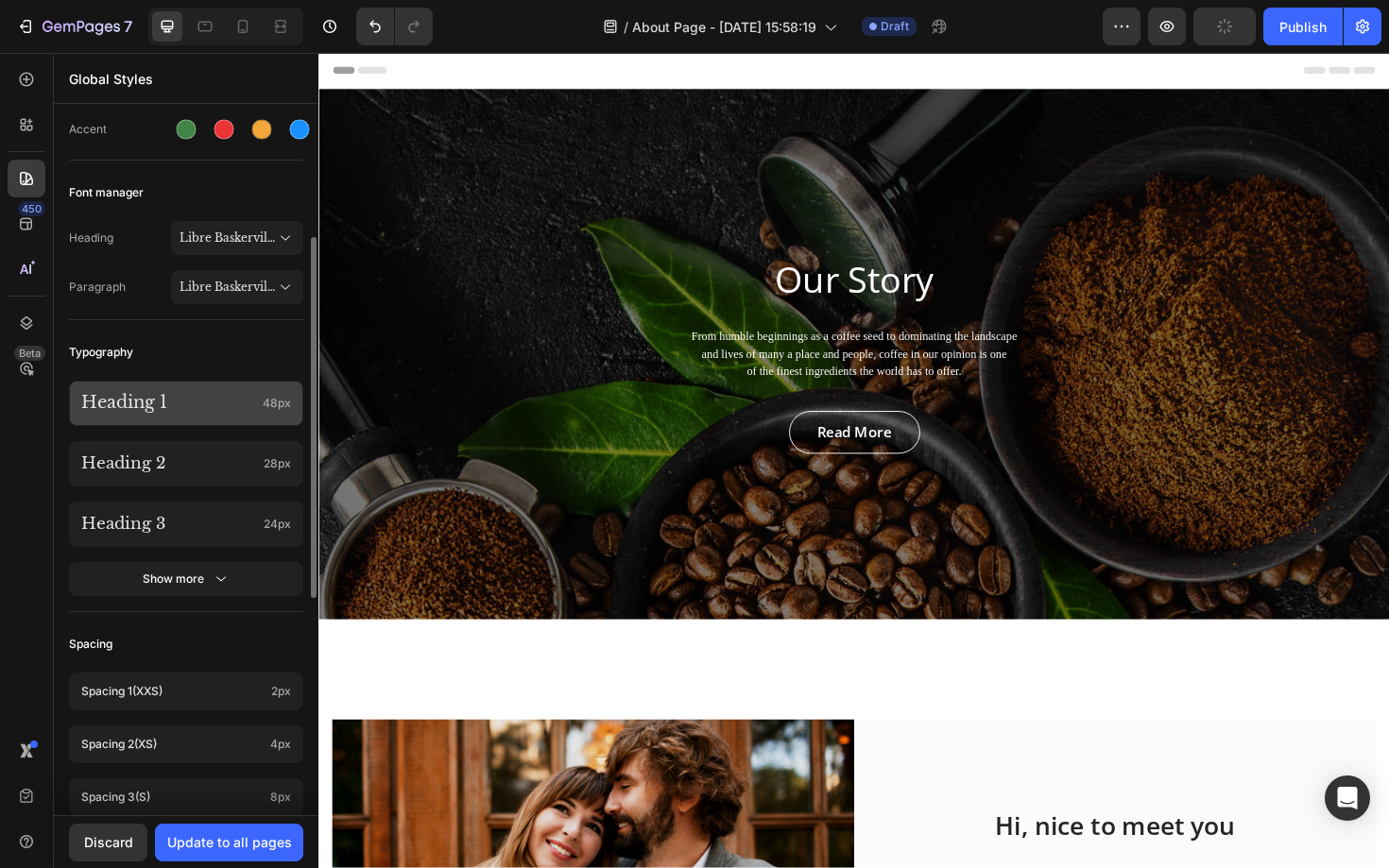
scroll to position [256, 0]
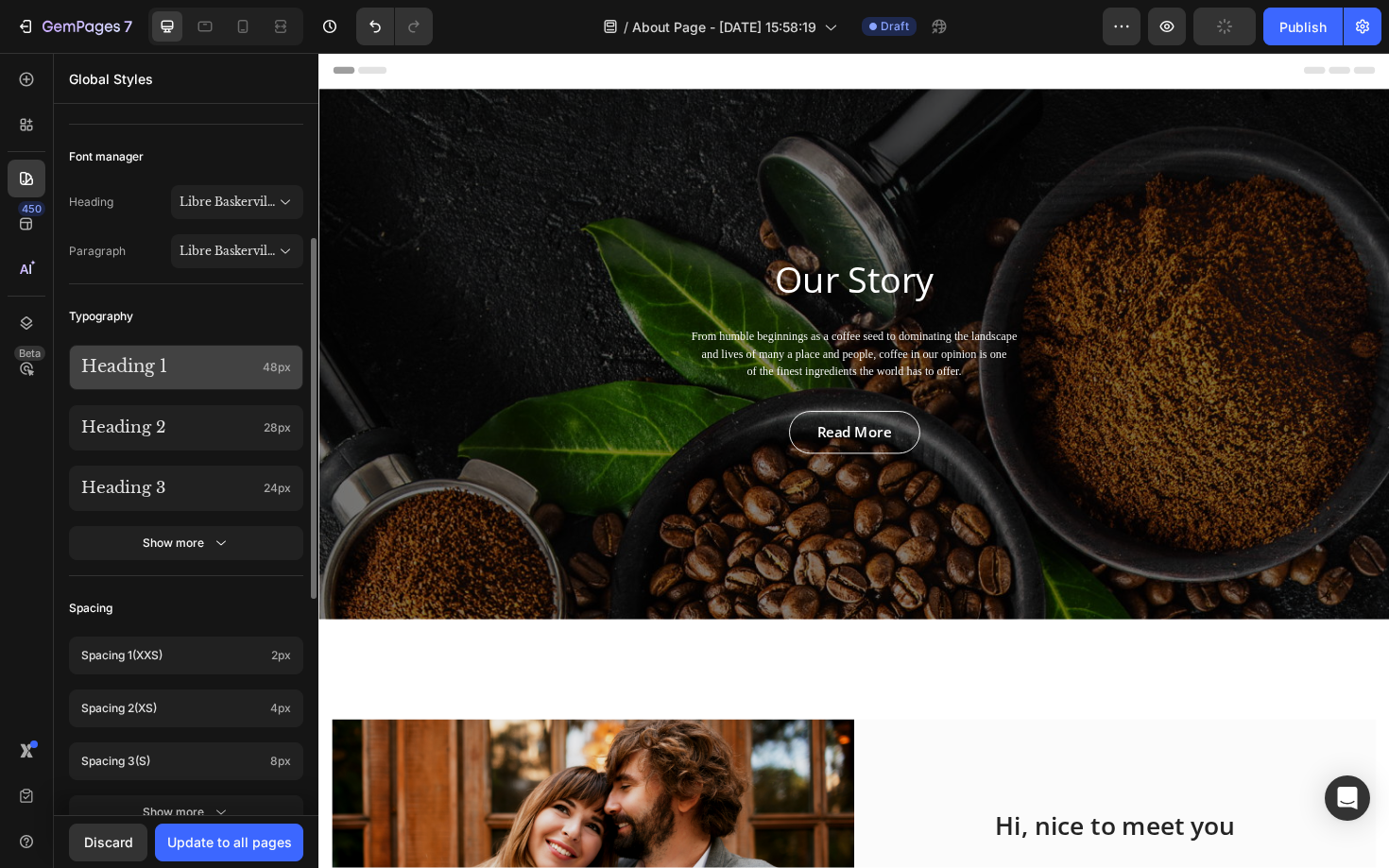
click at [205, 365] on p "Heading 1" at bounding box center [168, 366] width 174 height 20
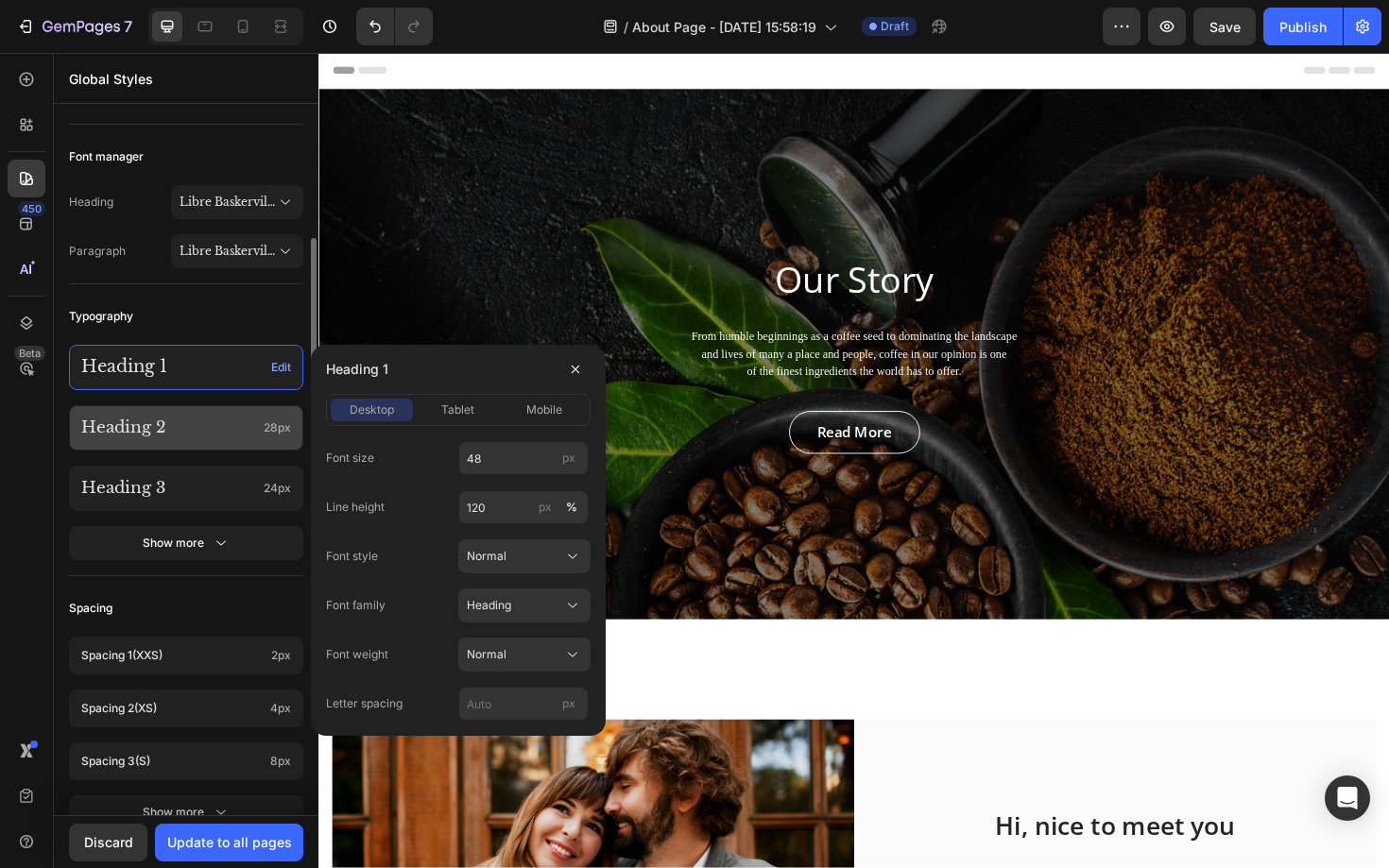
click at [218, 426] on p "Heading 2" at bounding box center [169, 428] width 175 height 18
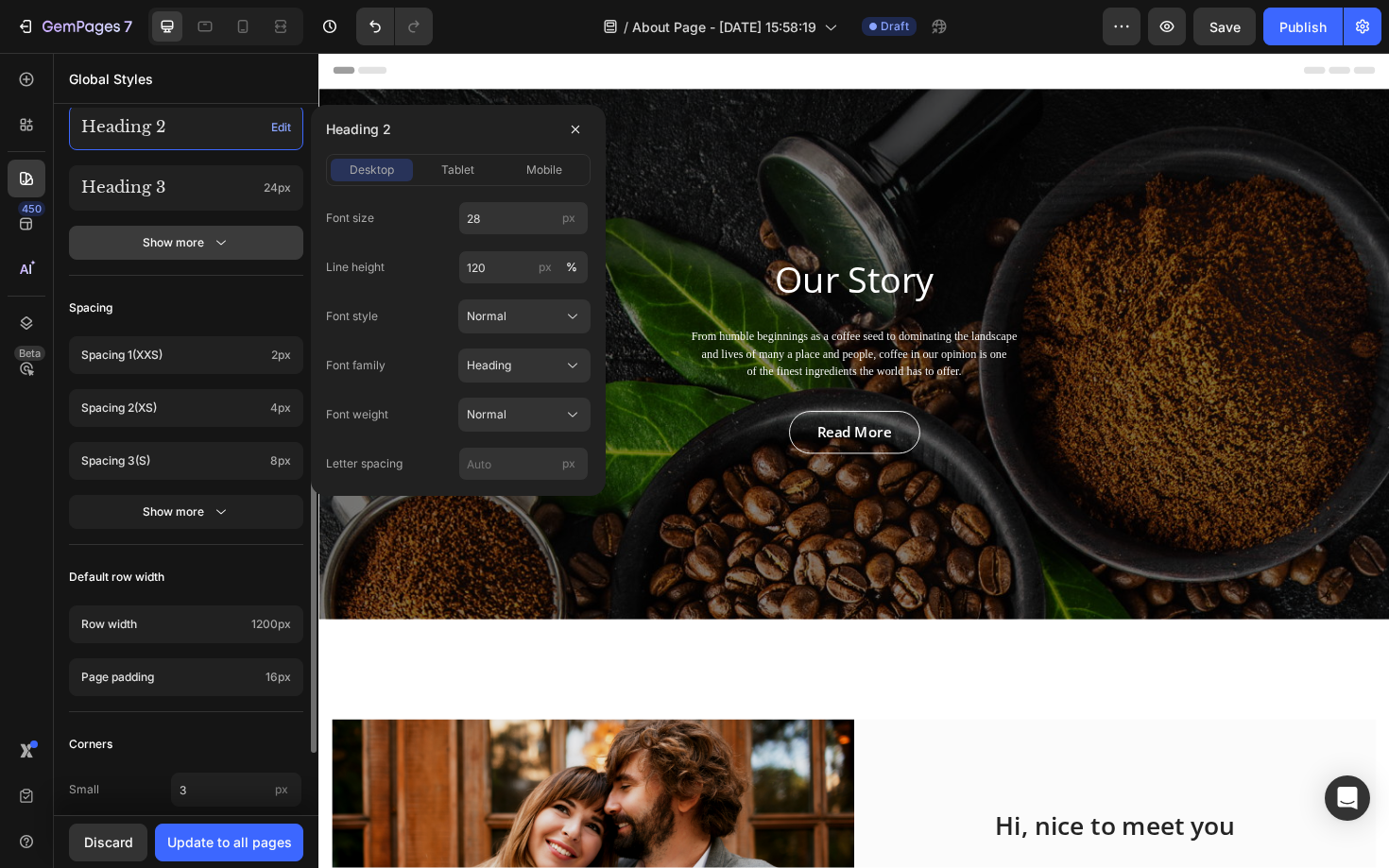
scroll to position [676, 0]
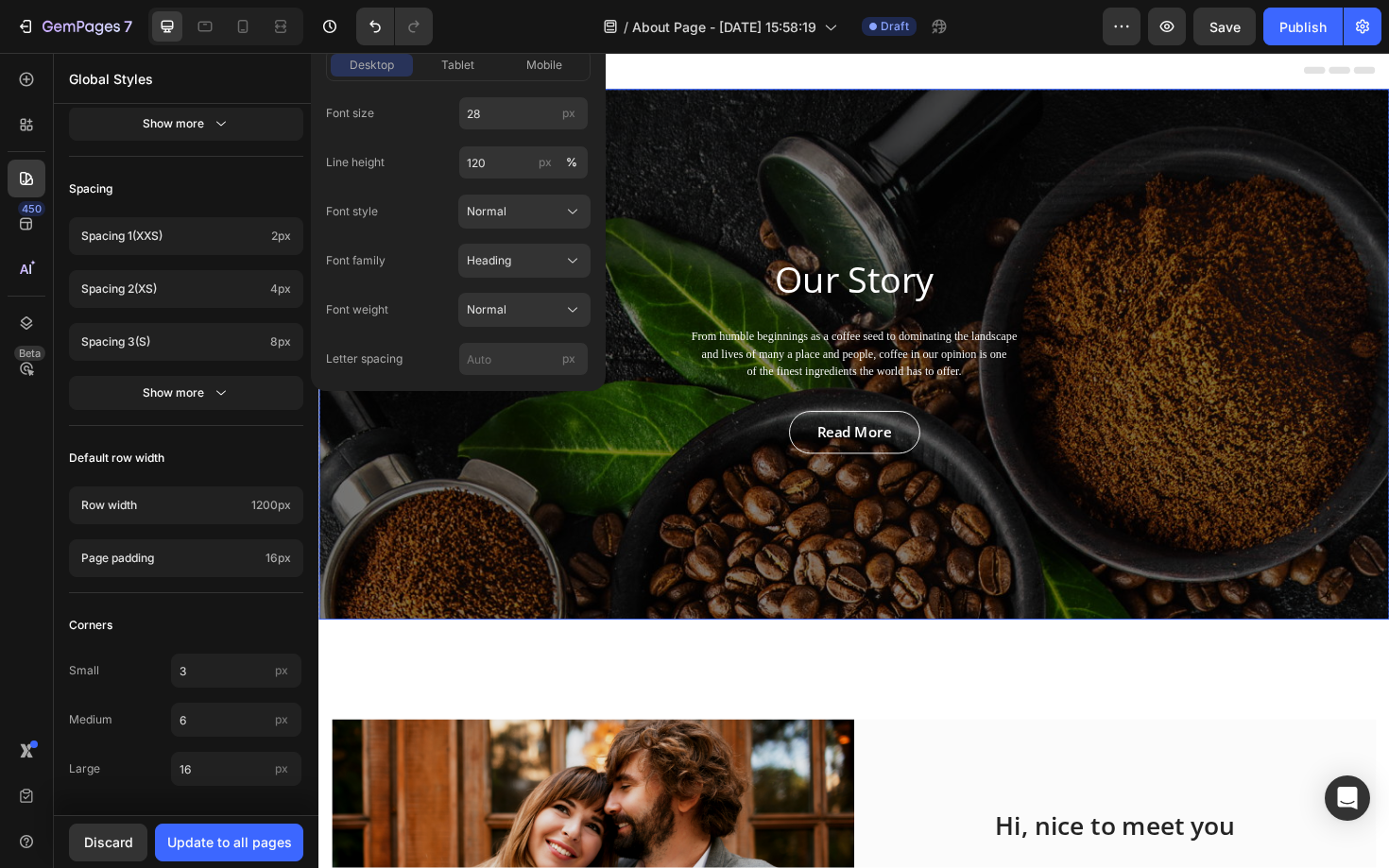
click at [1262, 622] on div "Our Story Heading From humble beginnings as a coffee seed to dominating the lan…" at bounding box center [885, 372] width 1133 height 562
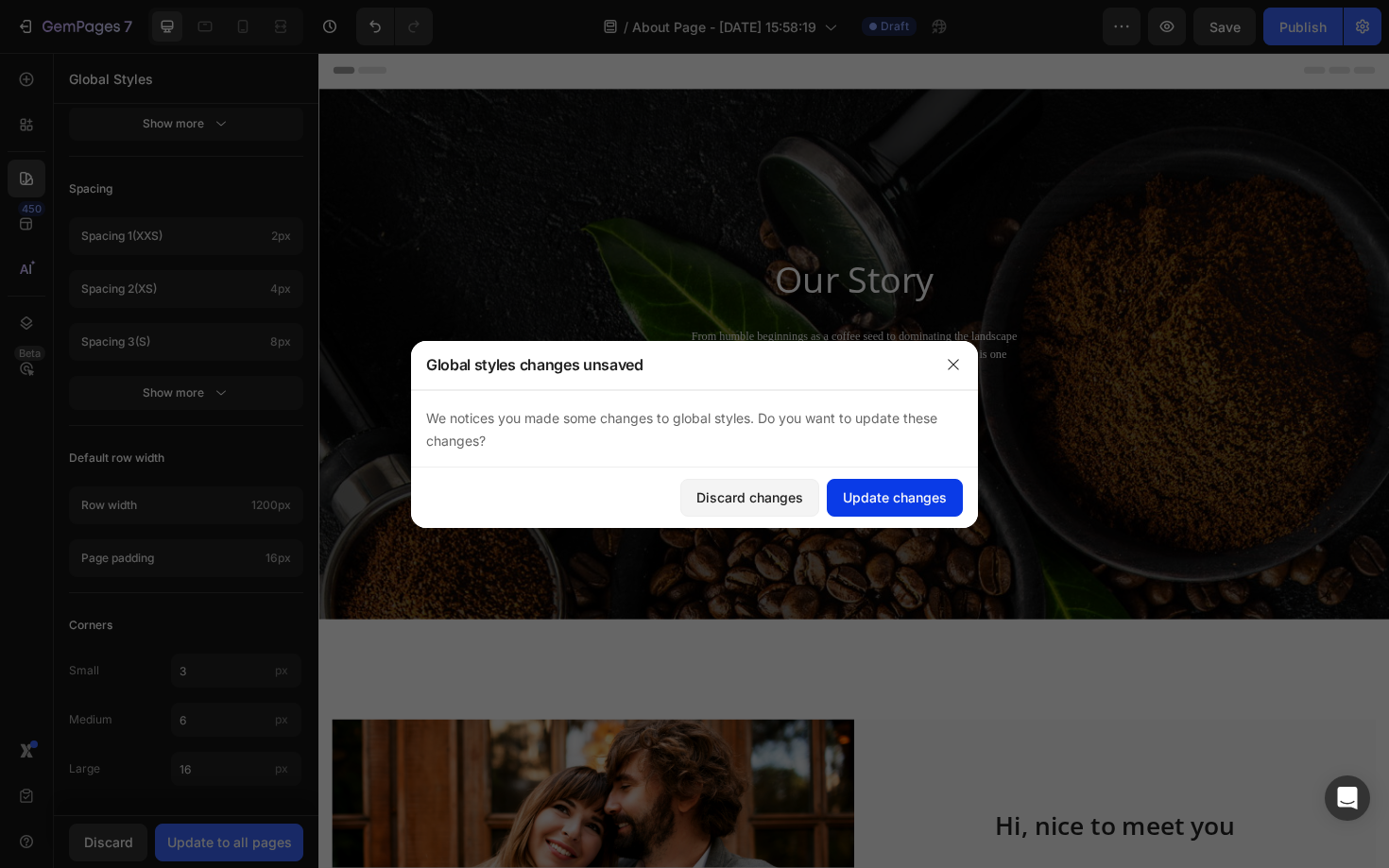
click at [871, 480] on button "Update changes" at bounding box center [894, 498] width 136 height 38
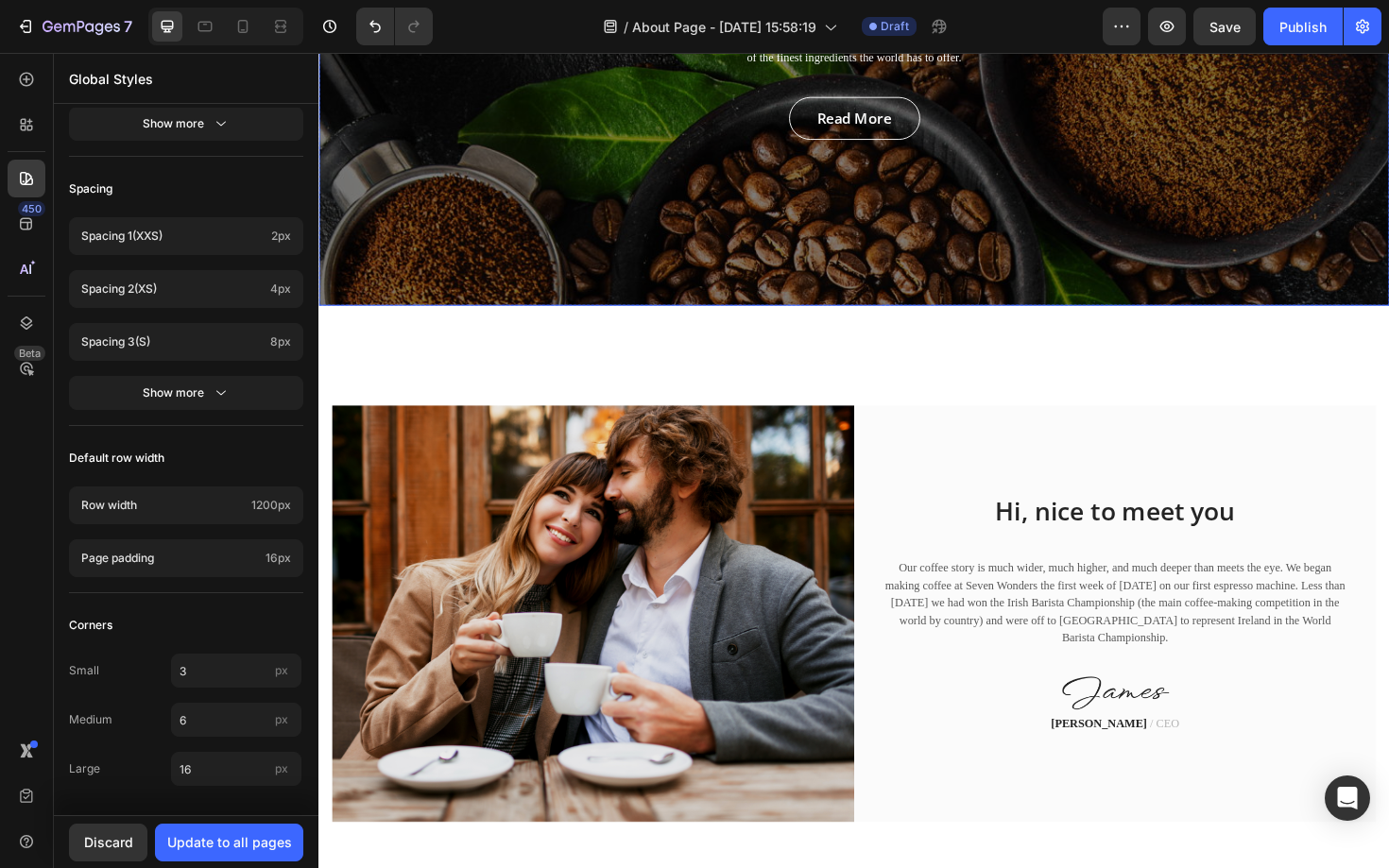
scroll to position [546, 0]
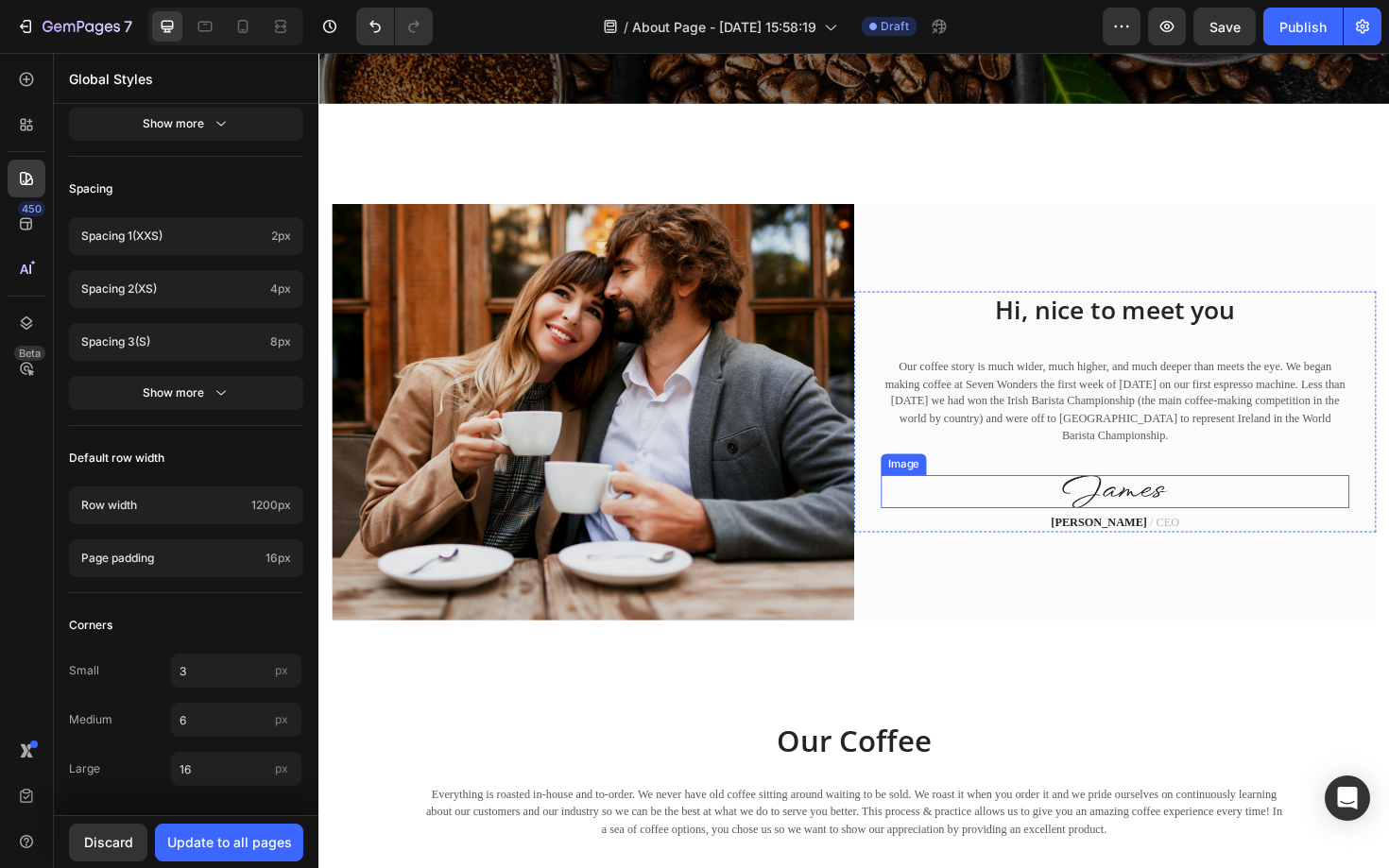
click at [1125, 517] on img at bounding box center [1162, 518] width 114 height 35
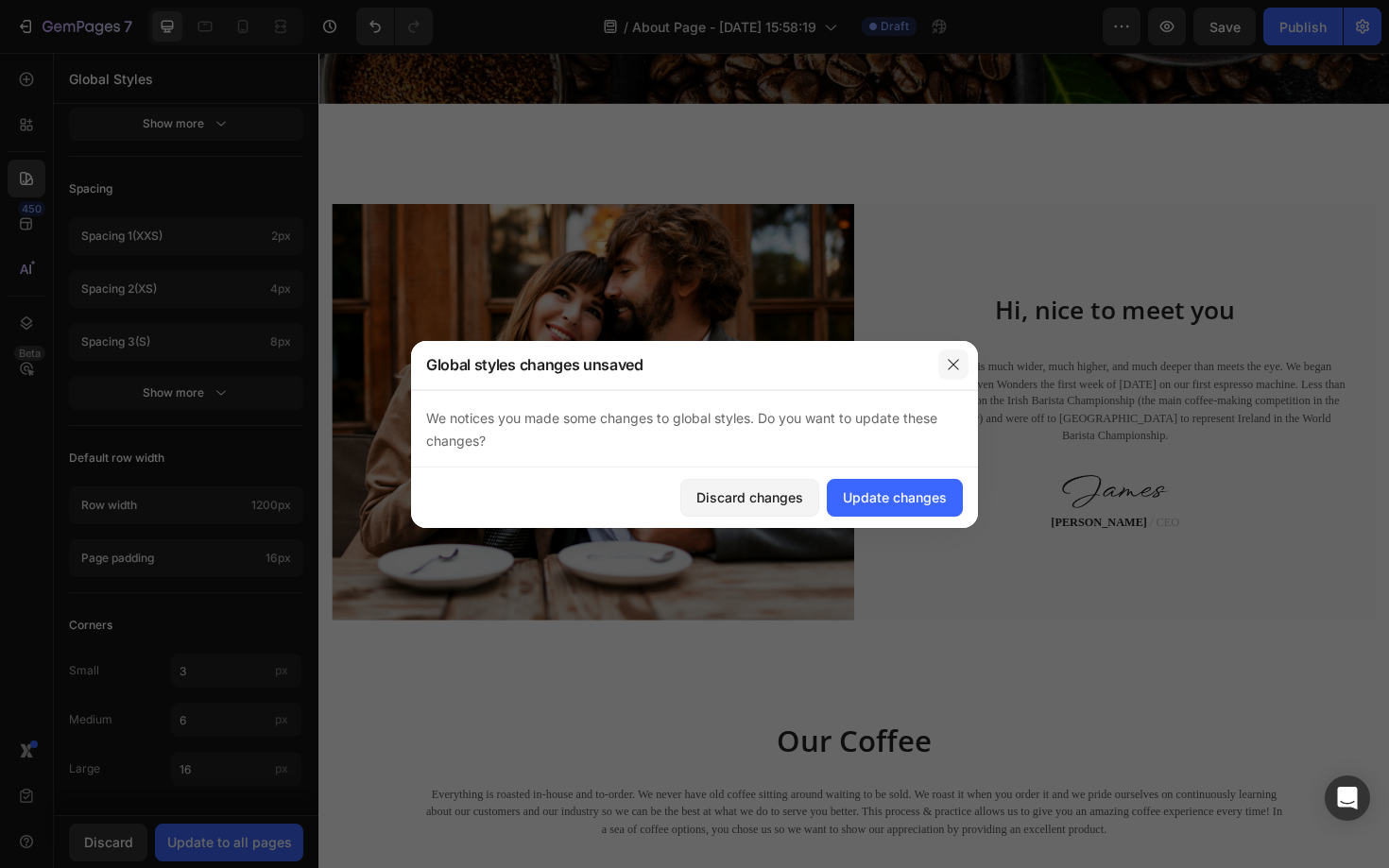
click at [960, 361] on icon "button" at bounding box center [954, 365] width 16 height 16
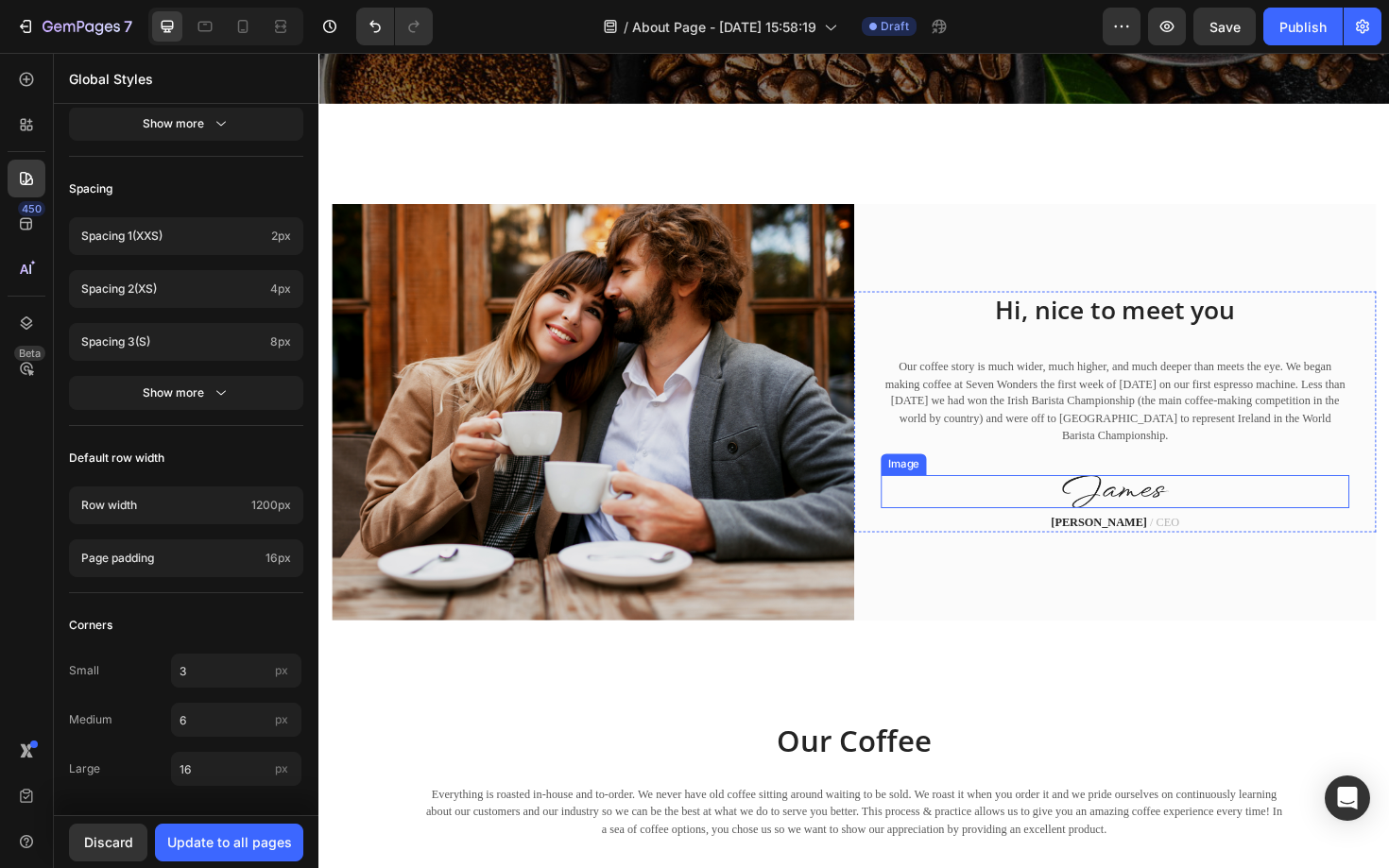
click at [1109, 520] on img at bounding box center [1162, 518] width 114 height 35
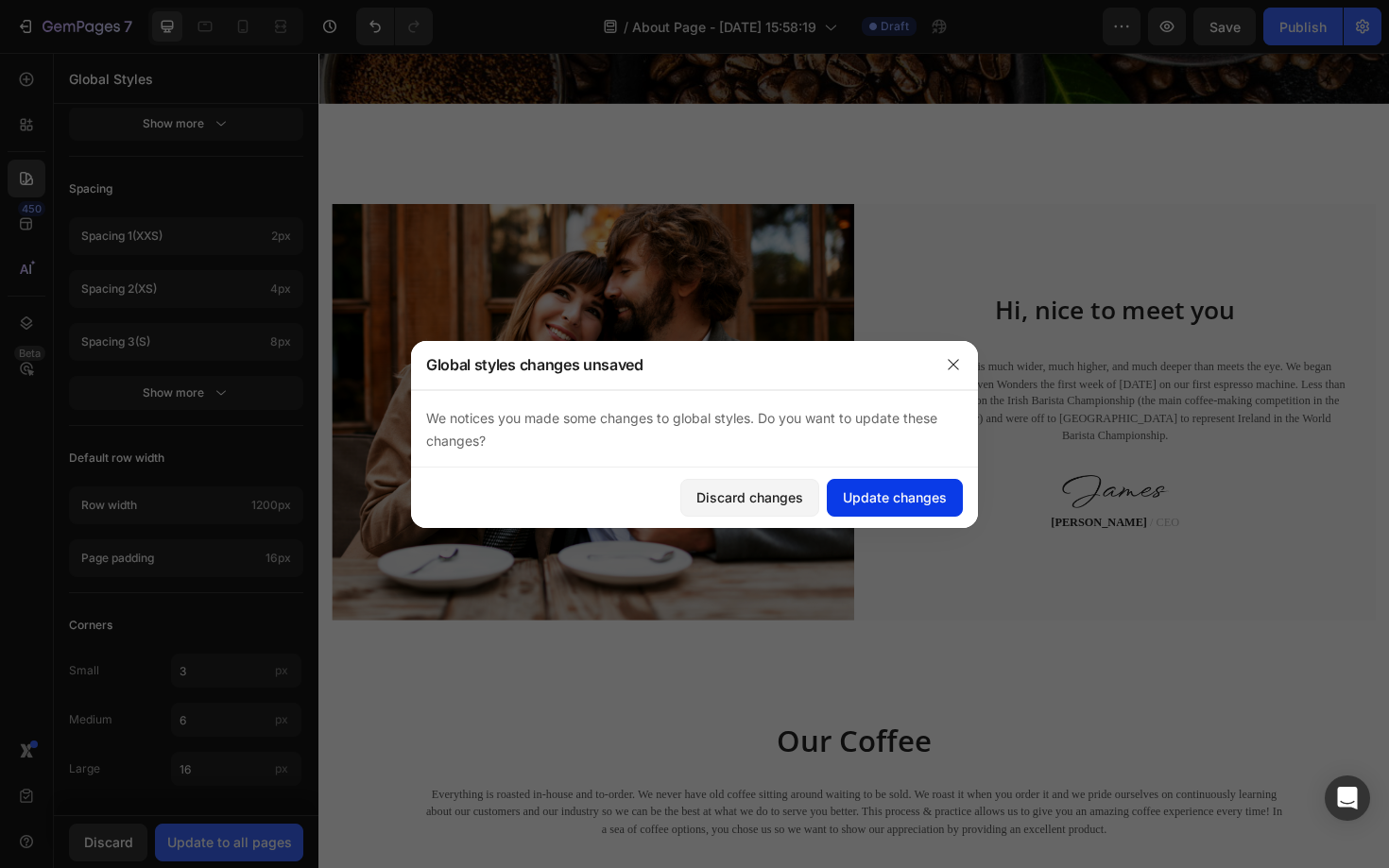
click at [847, 502] on div "Update changes" at bounding box center [894, 498] width 104 height 19
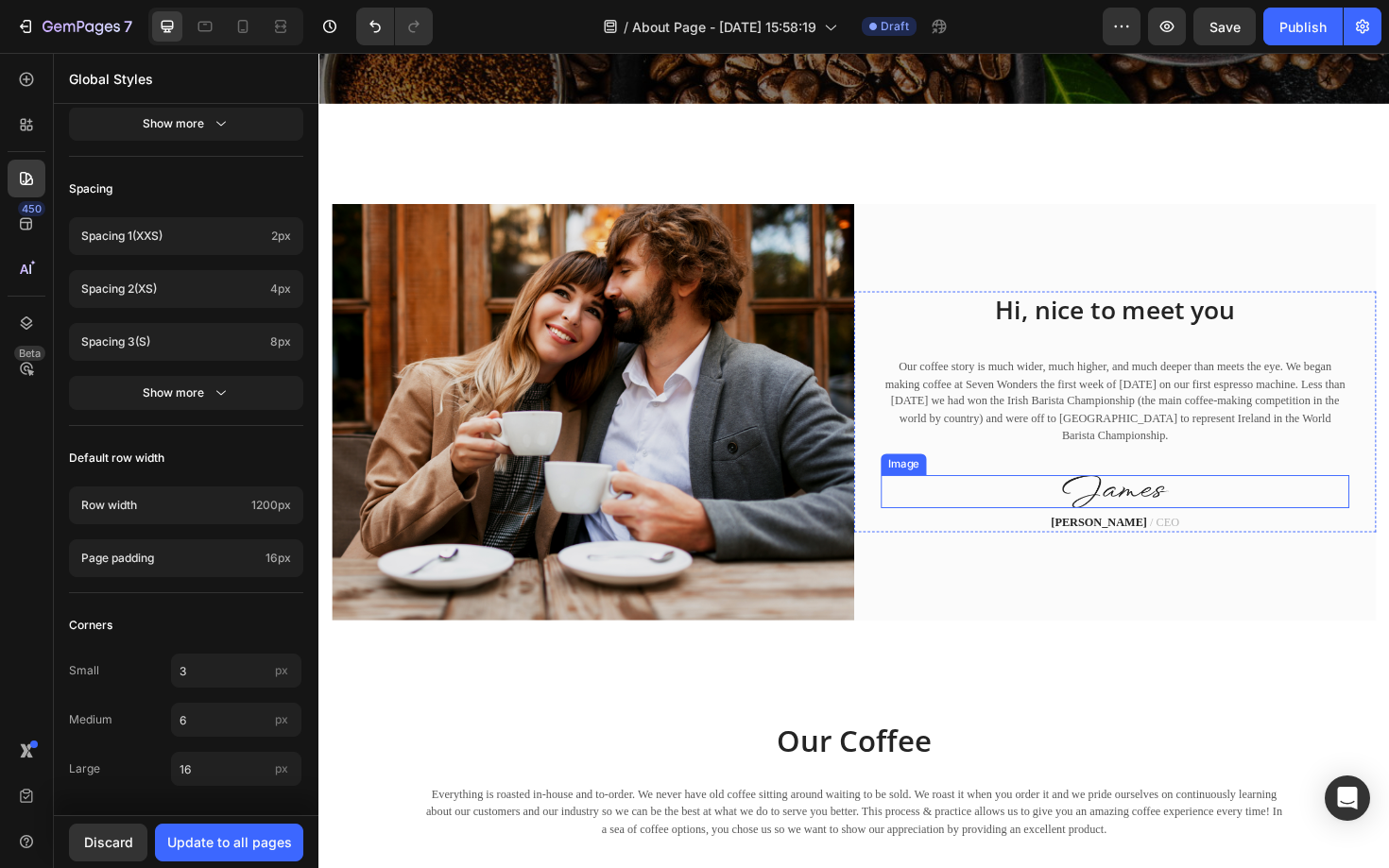
click at [1093, 503] on div at bounding box center [1162, 518] width 496 height 35
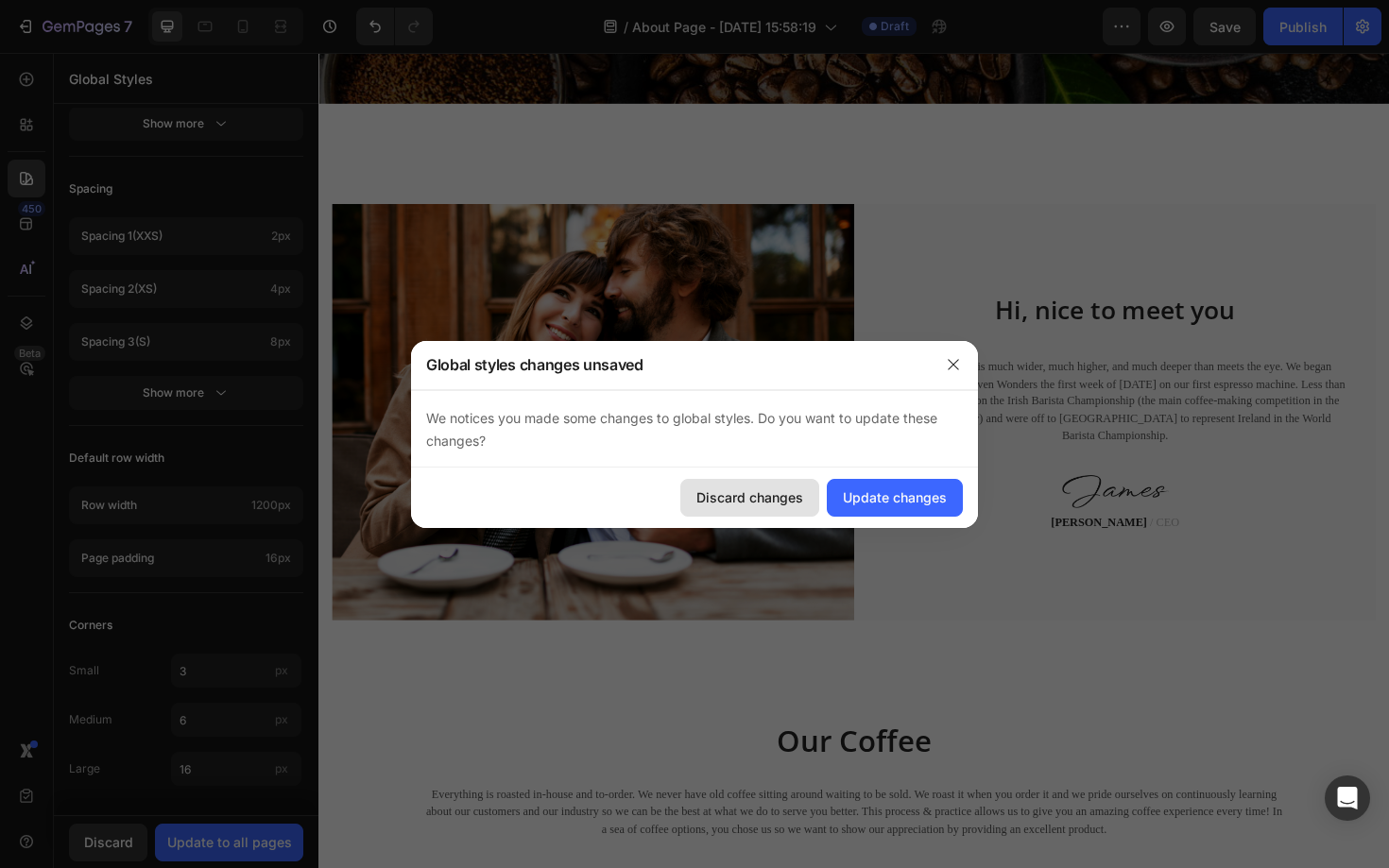
click at [762, 507] on button "Discard changes" at bounding box center [749, 498] width 139 height 38
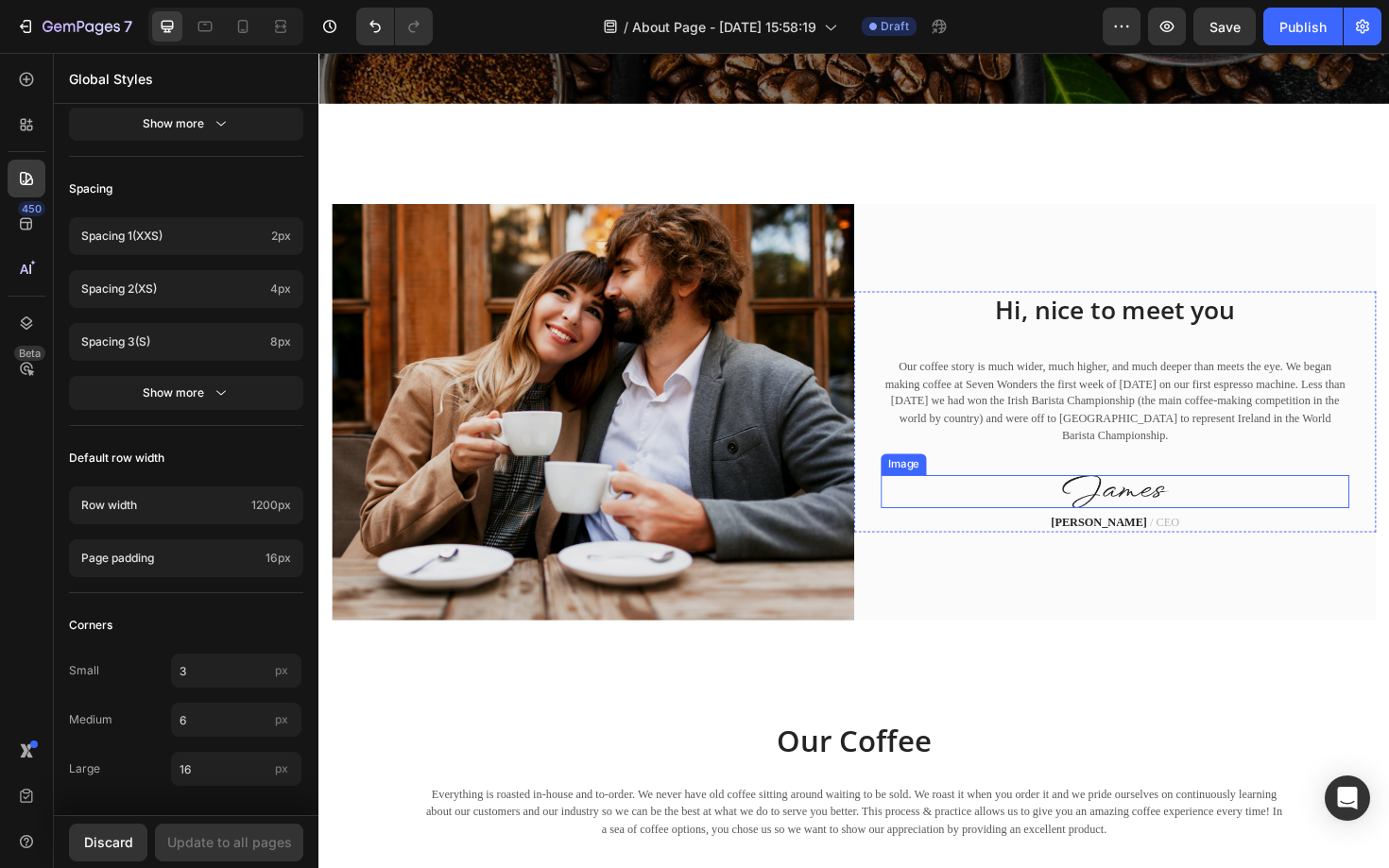
click at [1078, 514] on div at bounding box center [1162, 518] width 496 height 35
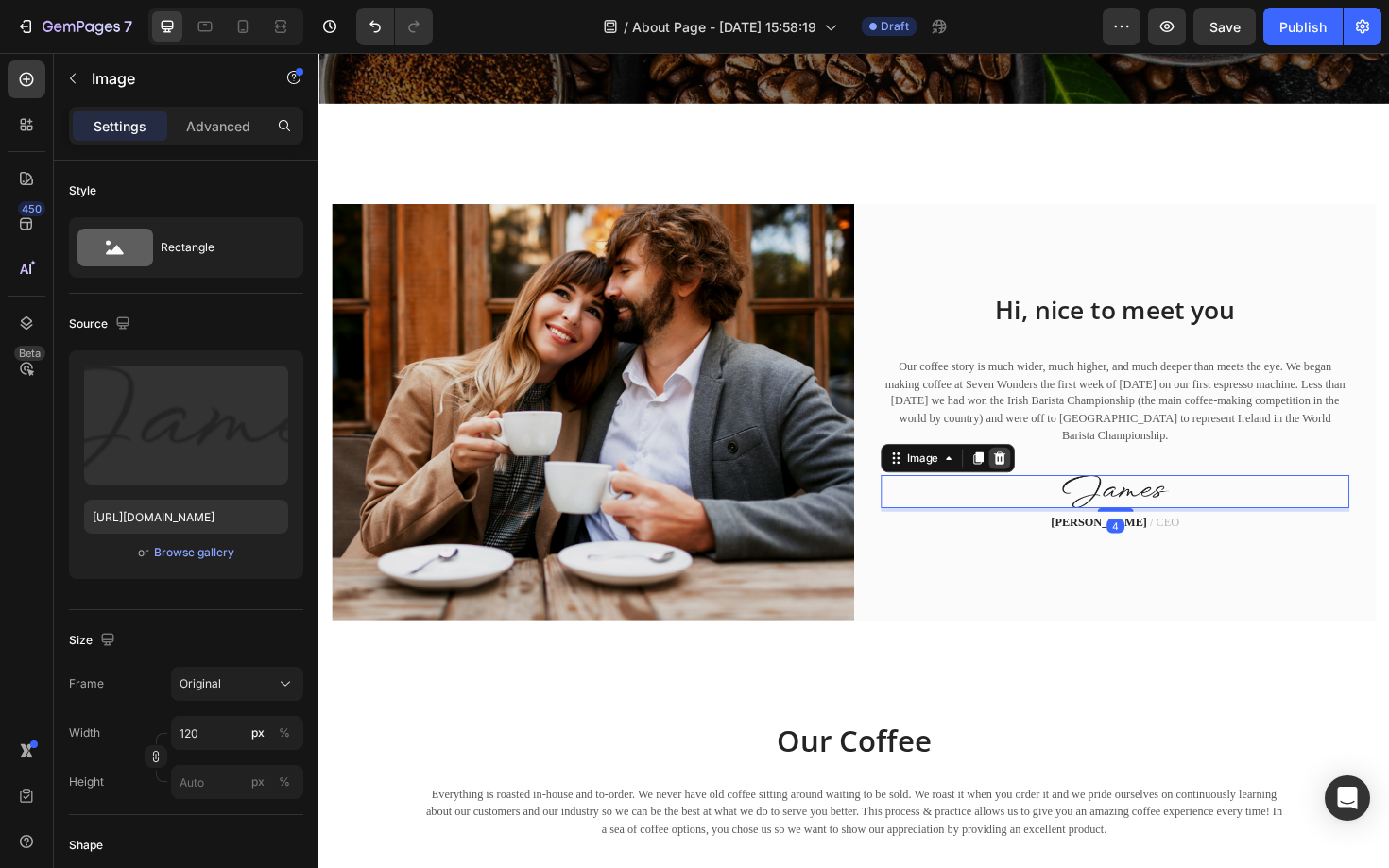
click at [1032, 482] on icon at bounding box center [1039, 483] width 16 height 16
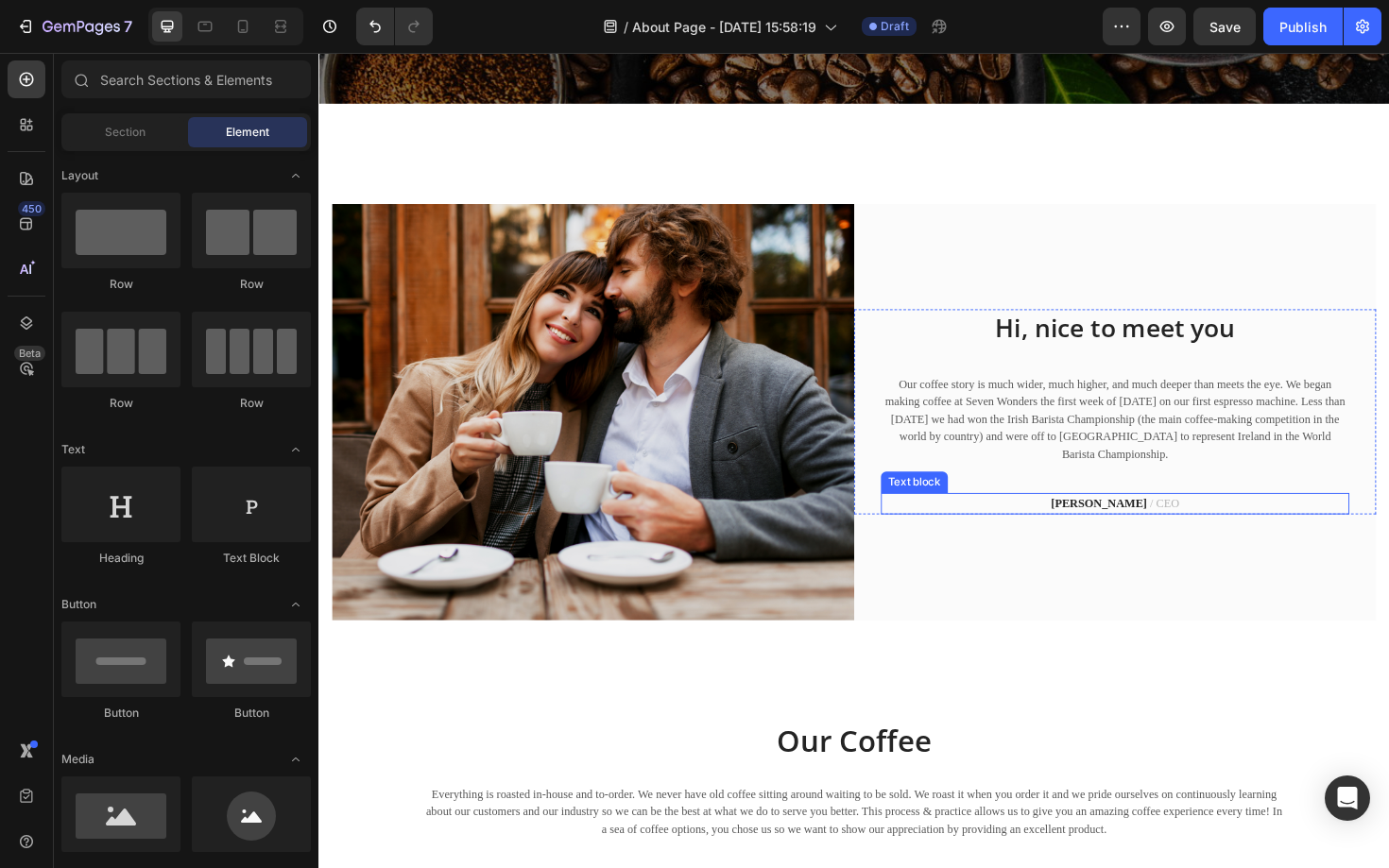
click at [1129, 532] on strong "James Frank" at bounding box center [1145, 530] width 102 height 15
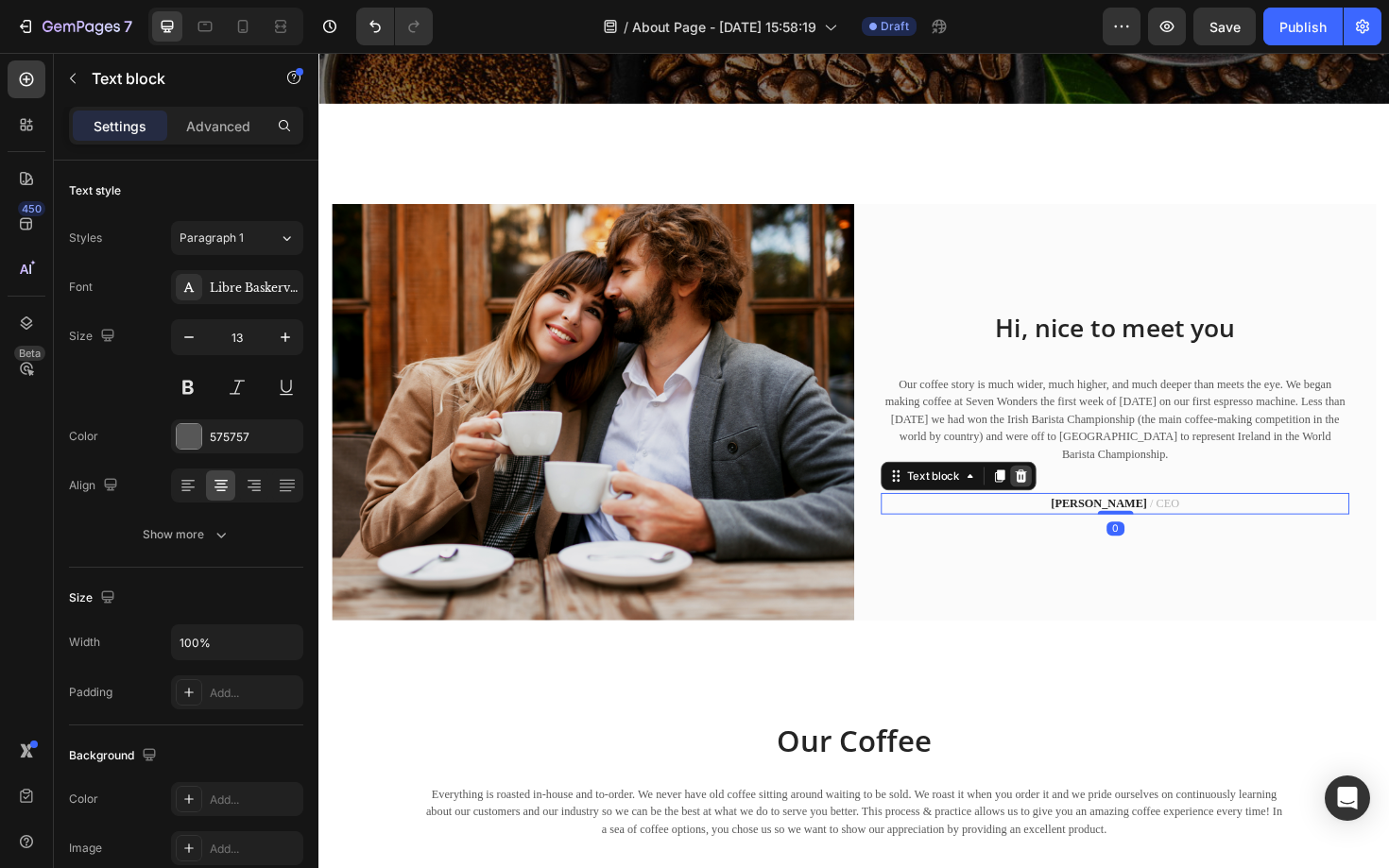
click at [1056, 496] on icon at bounding box center [1062, 502] width 16 height 16
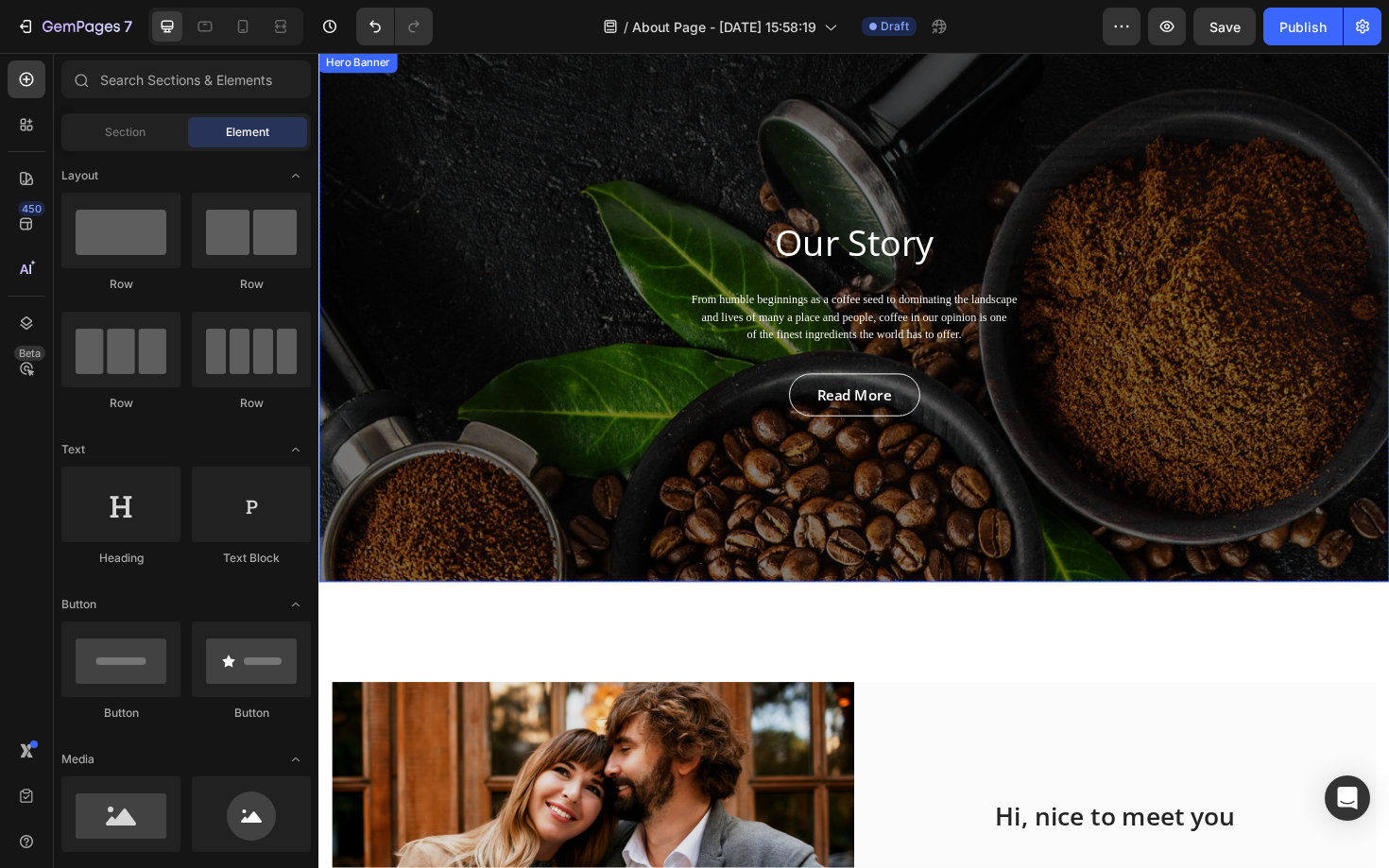
scroll to position [44, 0]
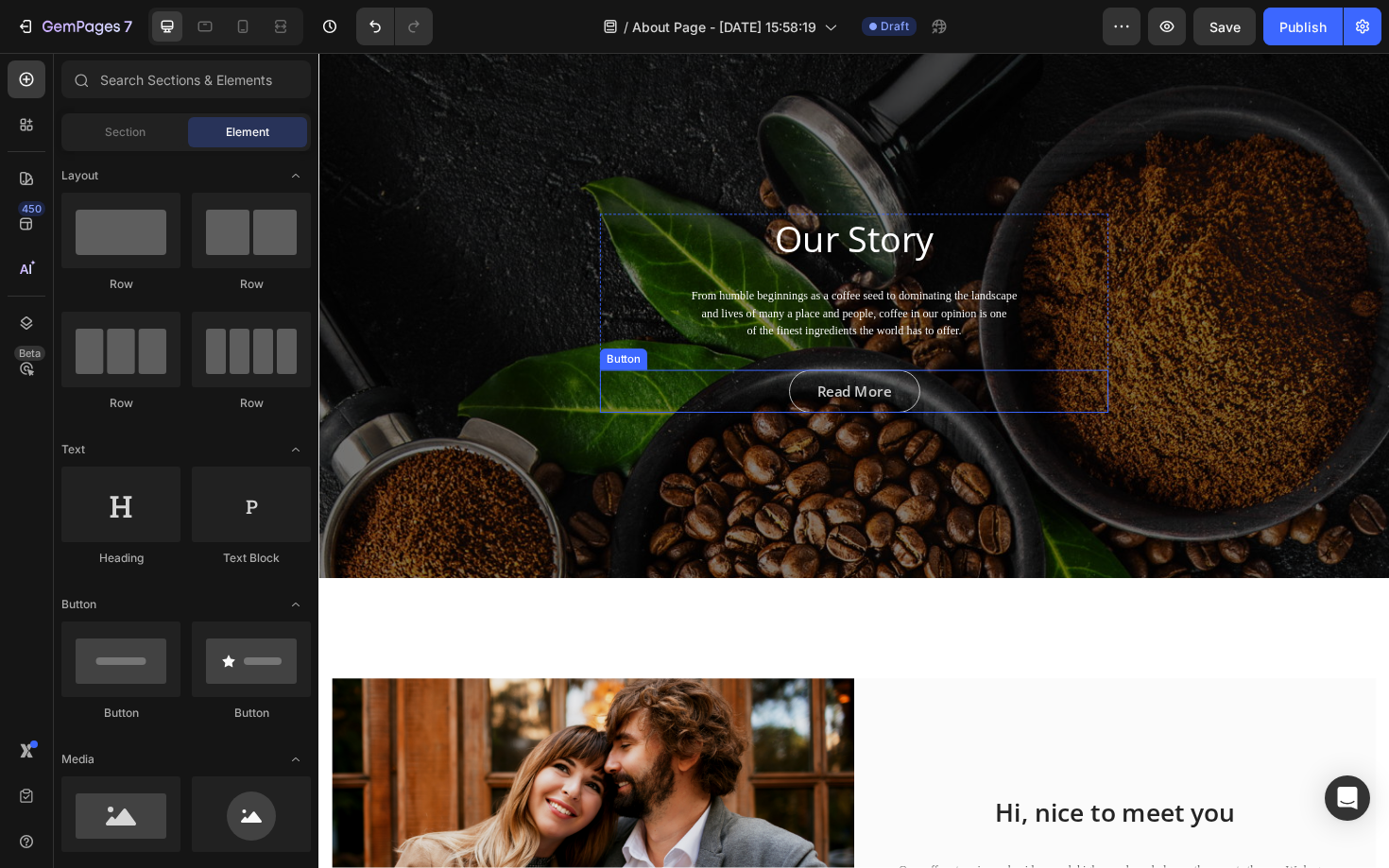
click at [887, 430] on link "Read More" at bounding box center [885, 411] width 139 height 46
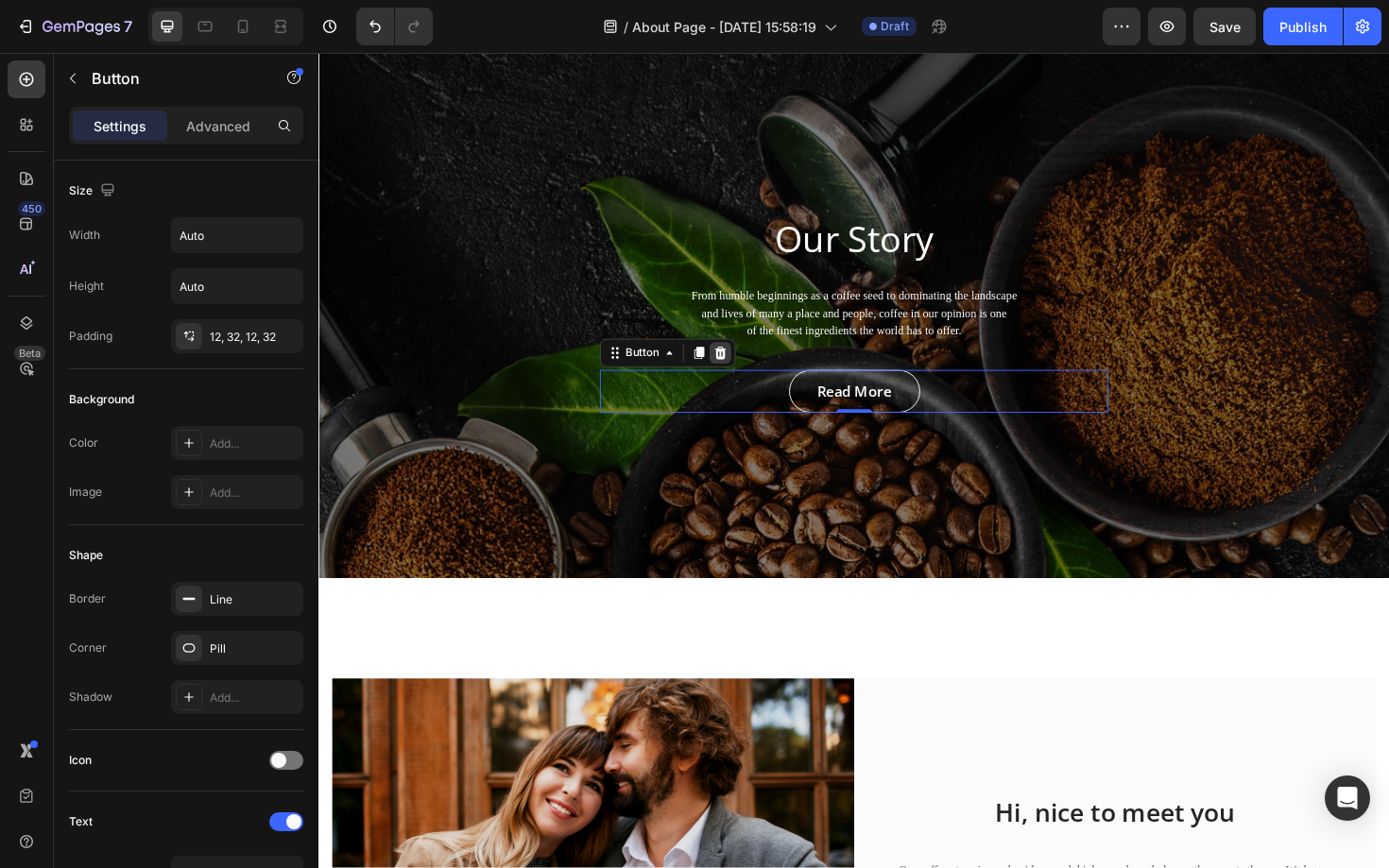
click at [739, 367] on icon at bounding box center [744, 371] width 16 height 16
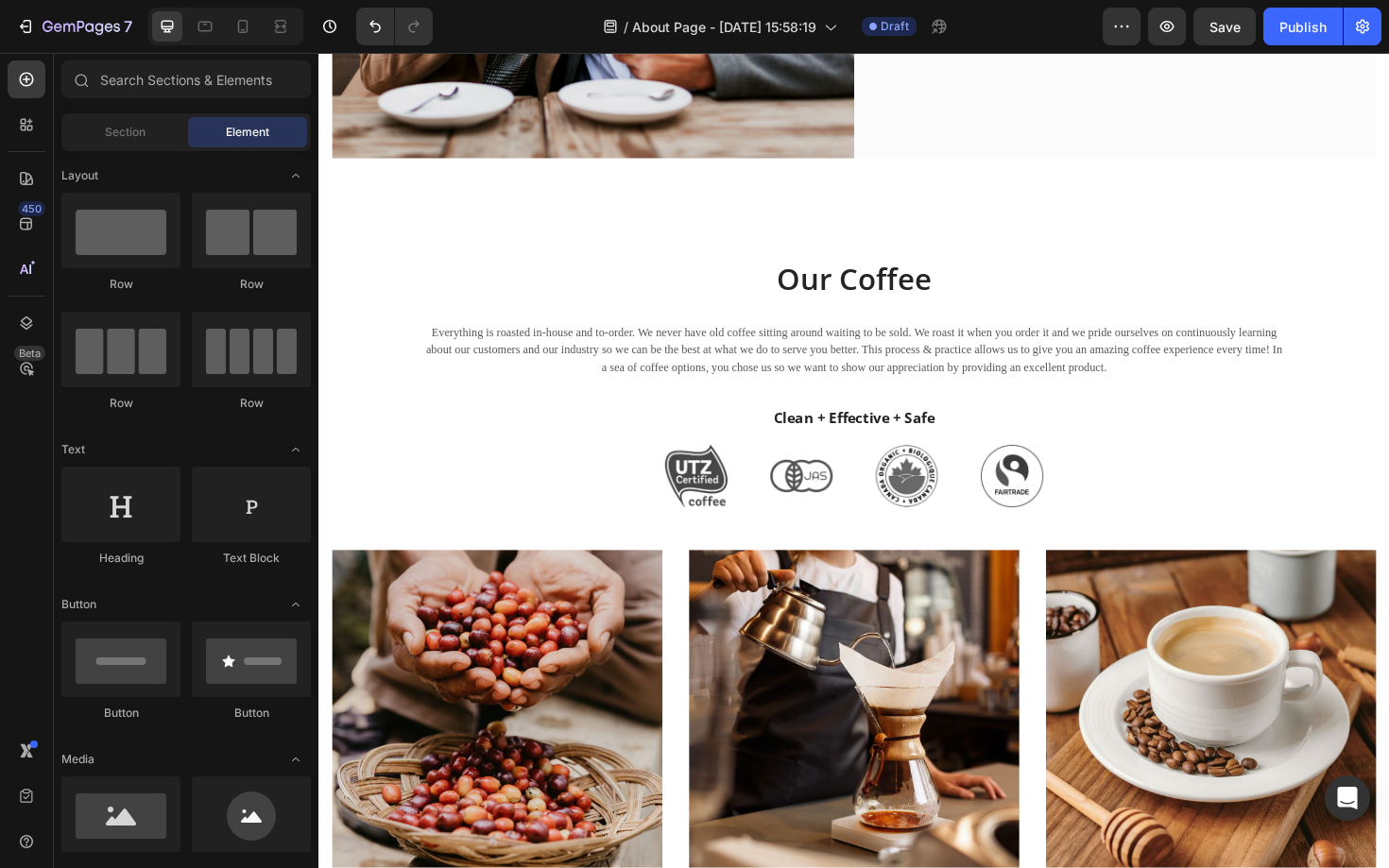
scroll to position [991, 0]
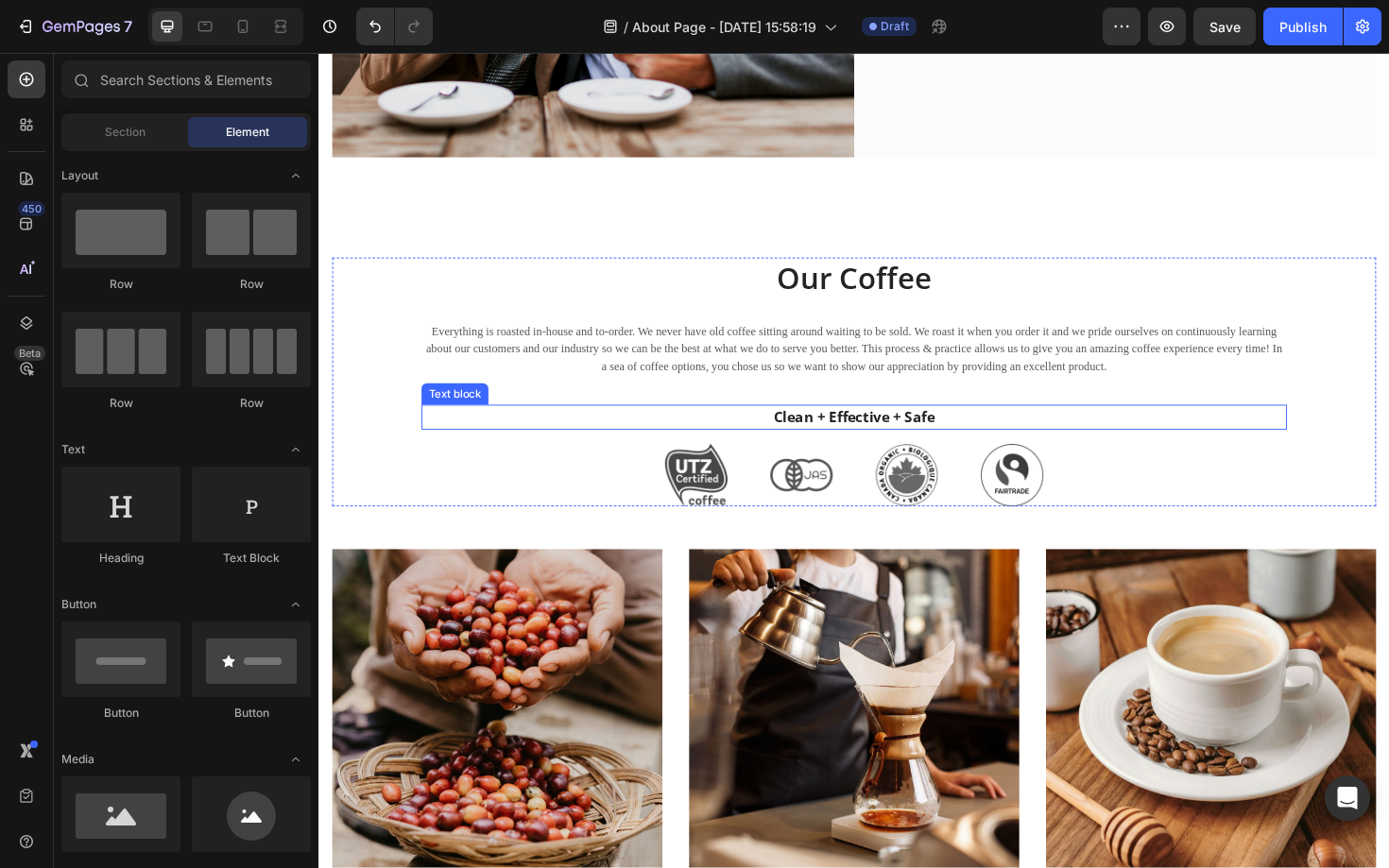
click at [886, 440] on p "Clean + Effective + Safe" at bounding box center [885, 438] width 913 height 22
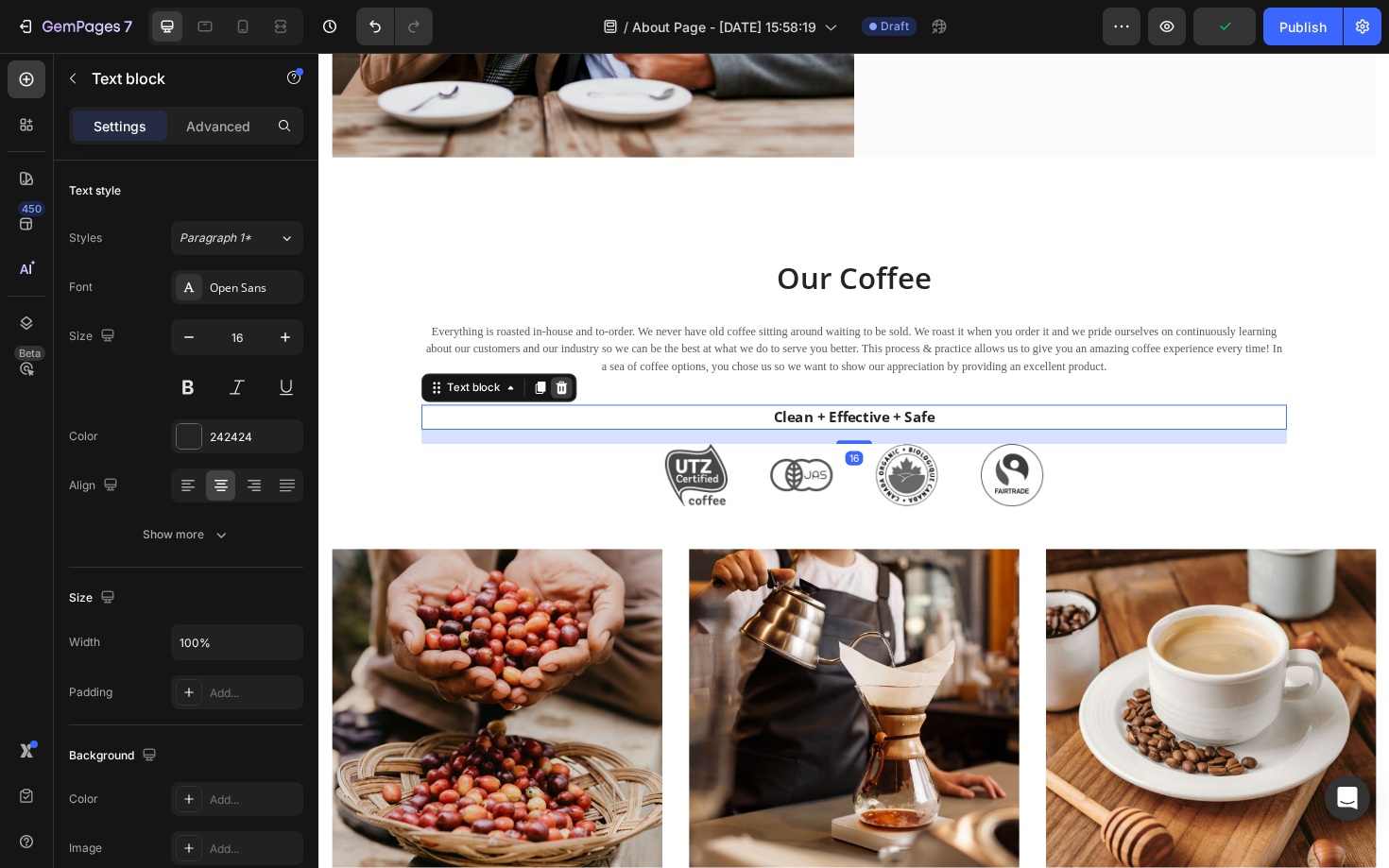
click at [573, 400] on icon at bounding box center [575, 408] width 16 height 16
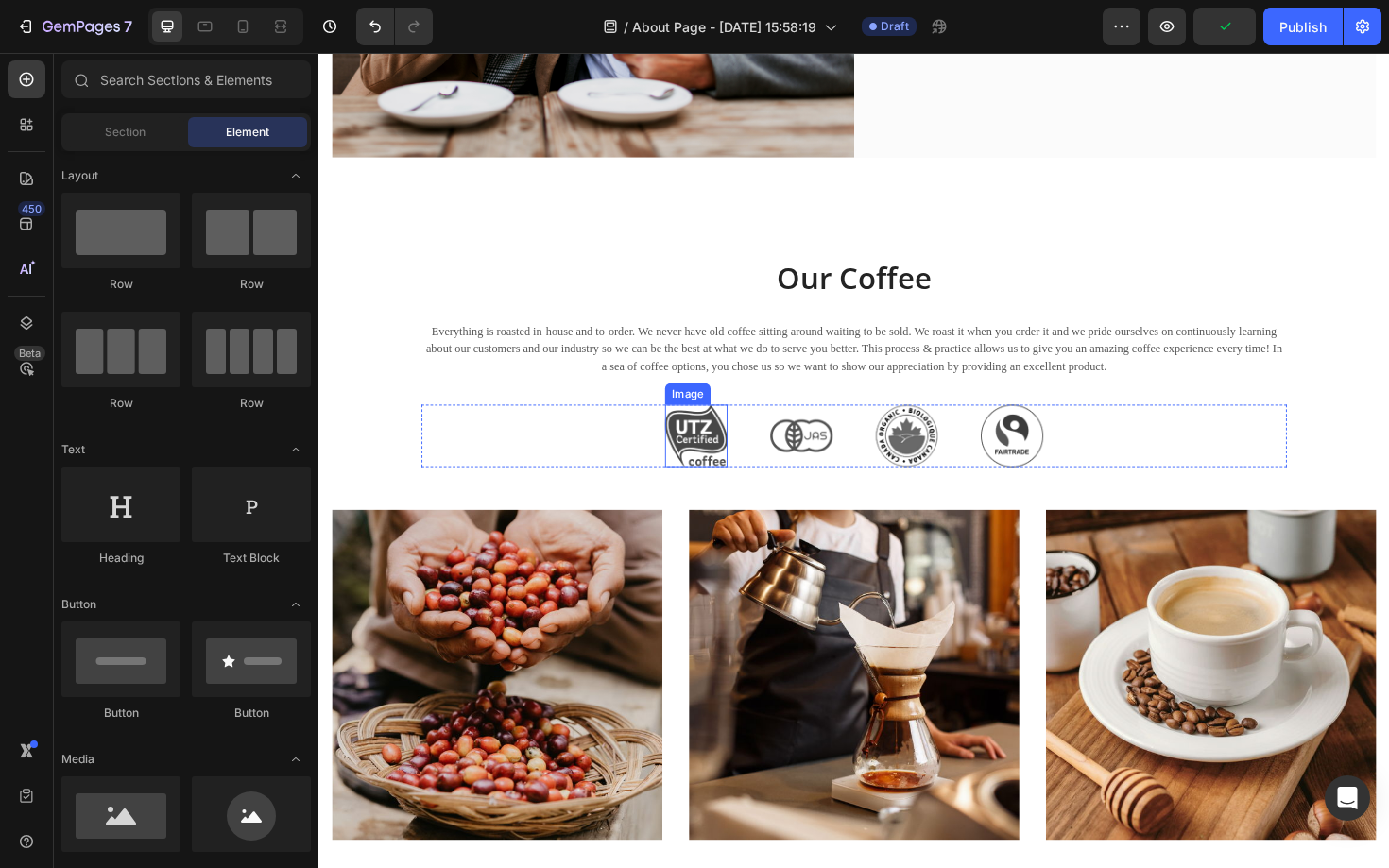
click at [687, 437] on img at bounding box center [718, 459] width 66 height 66
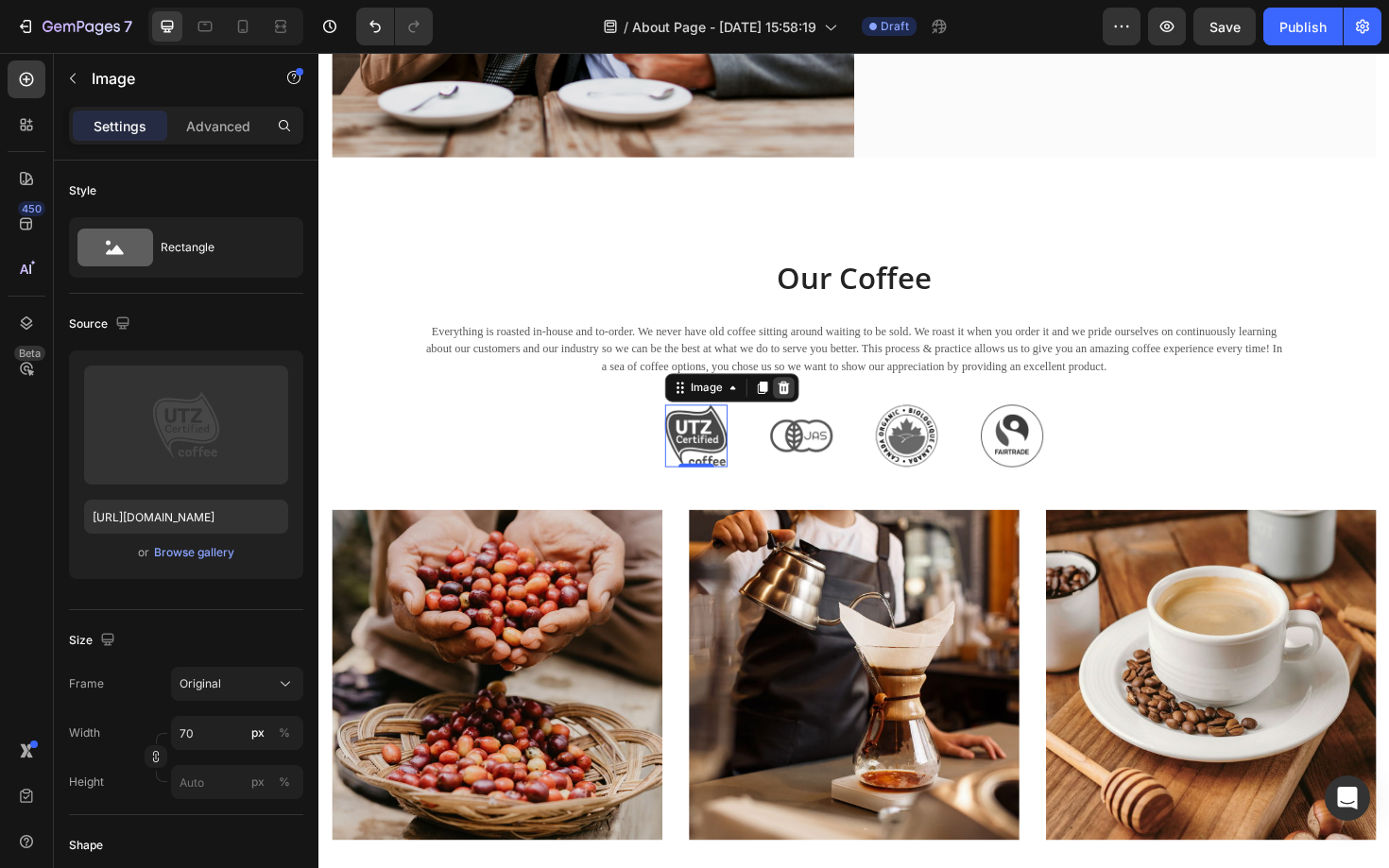
click at [820, 403] on div at bounding box center [810, 407] width 22 height 22
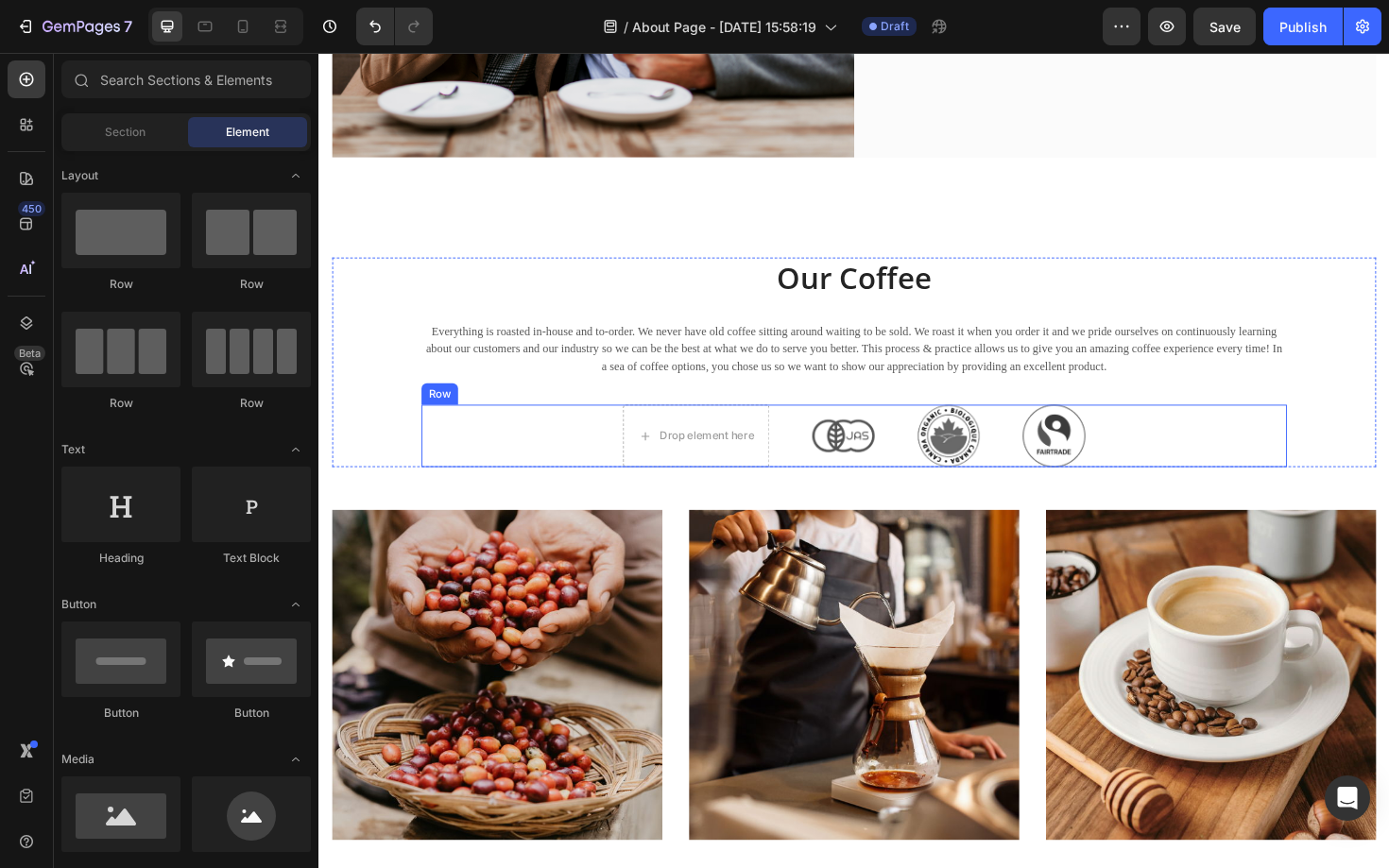
click at [884, 463] on img at bounding box center [874, 459] width 66 height 66
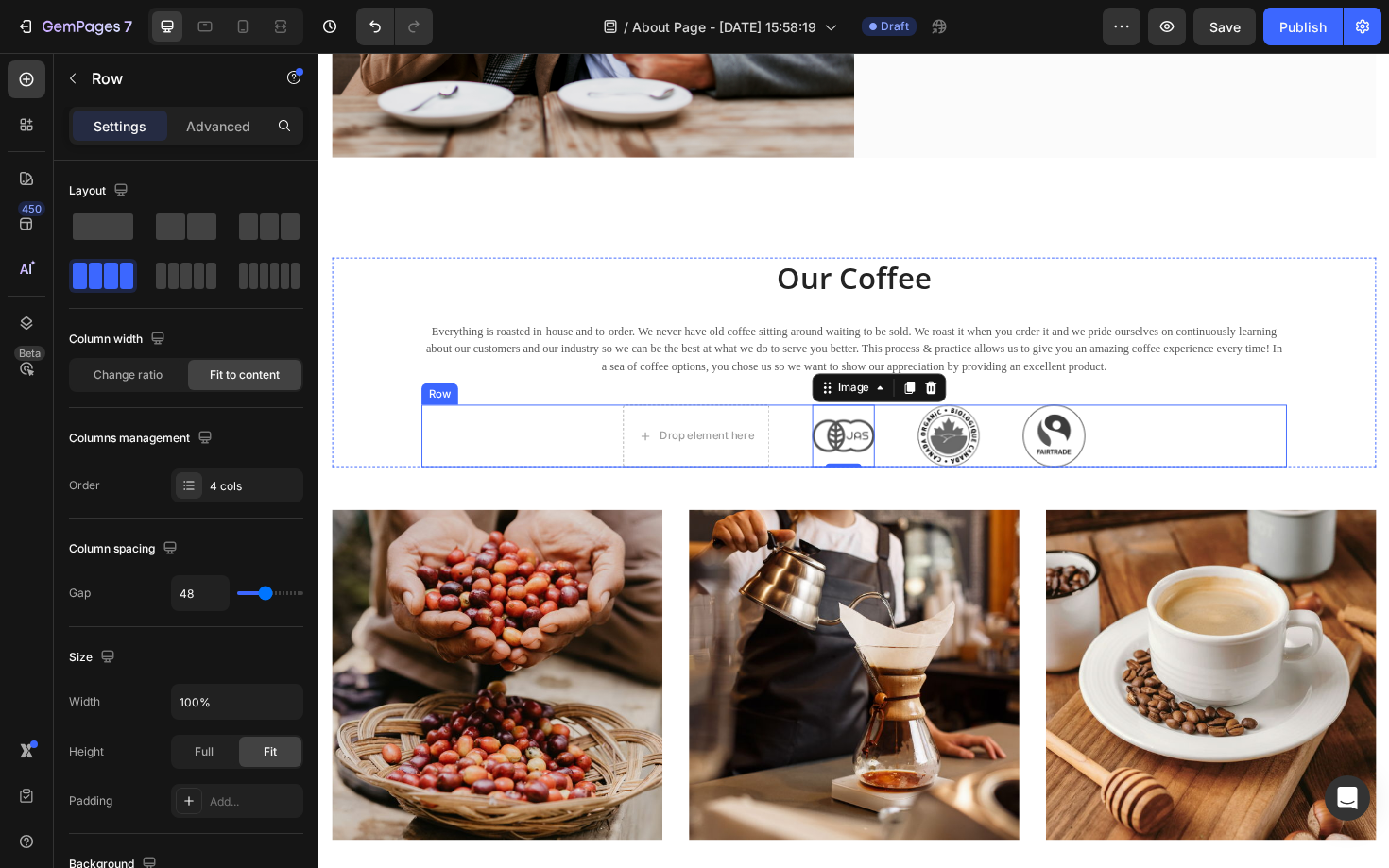
click at [510, 473] on div "Drop element here Image 0 Image Image Row" at bounding box center [885, 459] width 917 height 66
click at [545, 402] on icon at bounding box center [543, 408] width 16 height 16
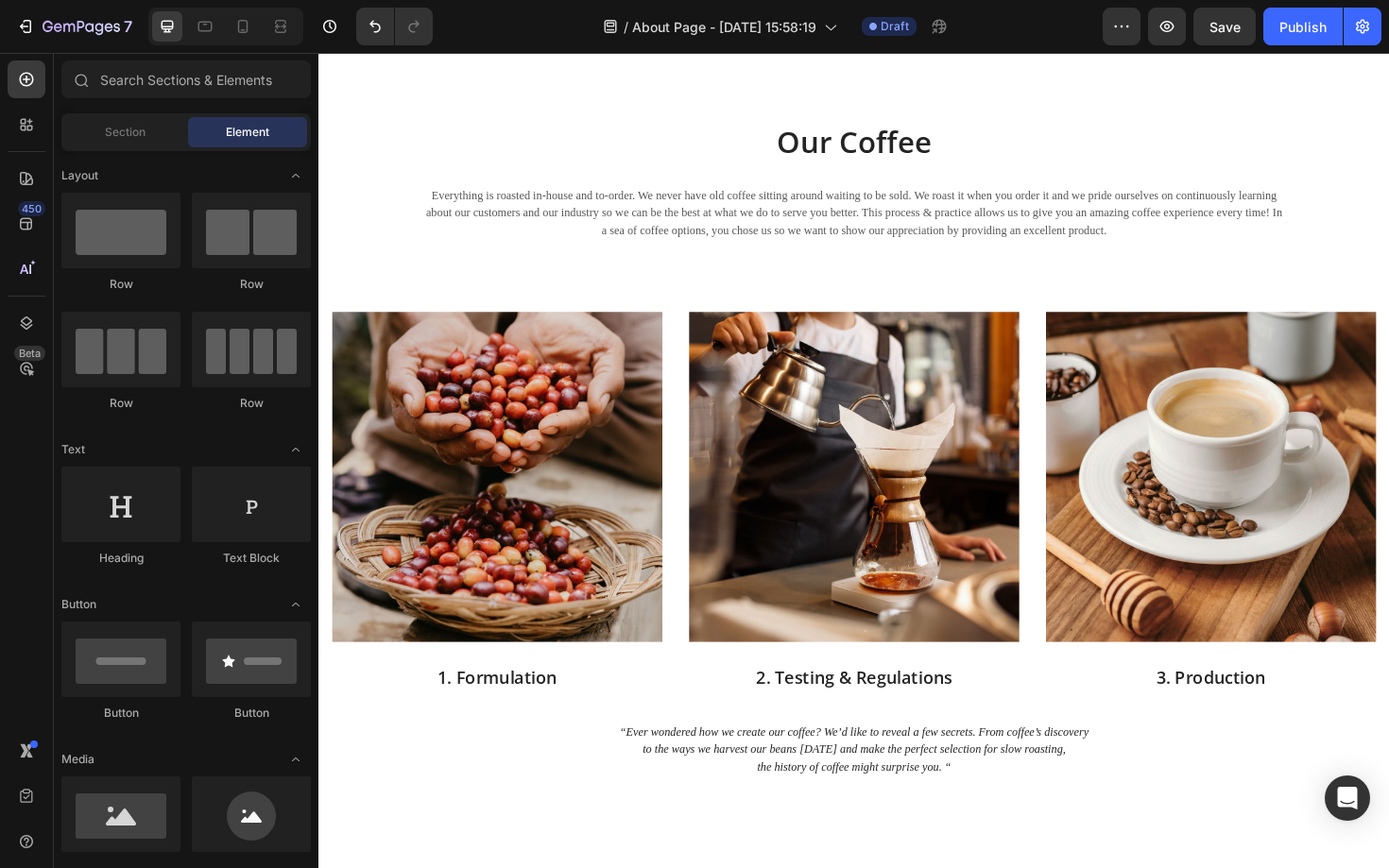
scroll to position [1160, 0]
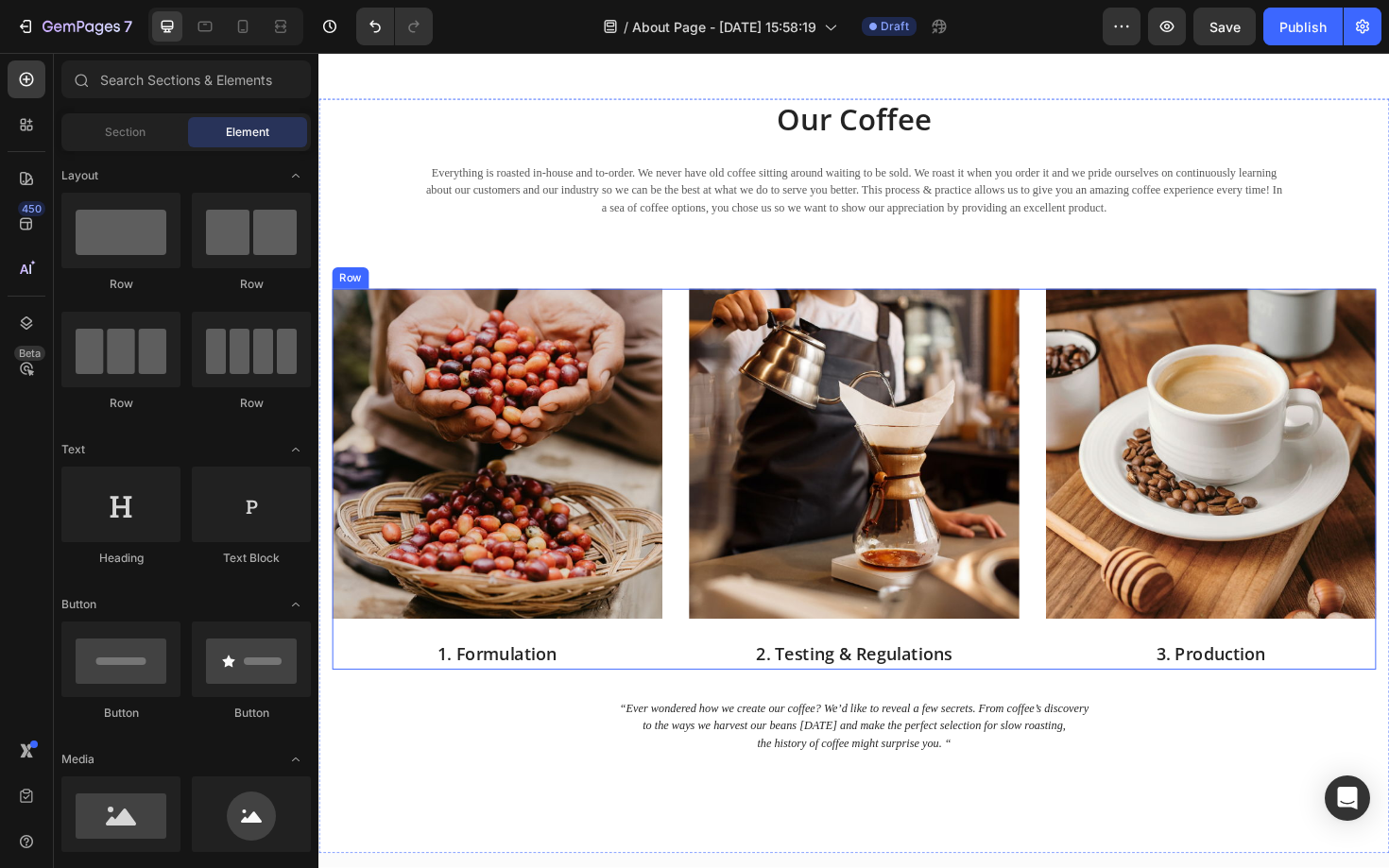
click at [447, 669] on div "Image 1. Formulation Text block" at bounding box center [507, 504] width 350 height 403
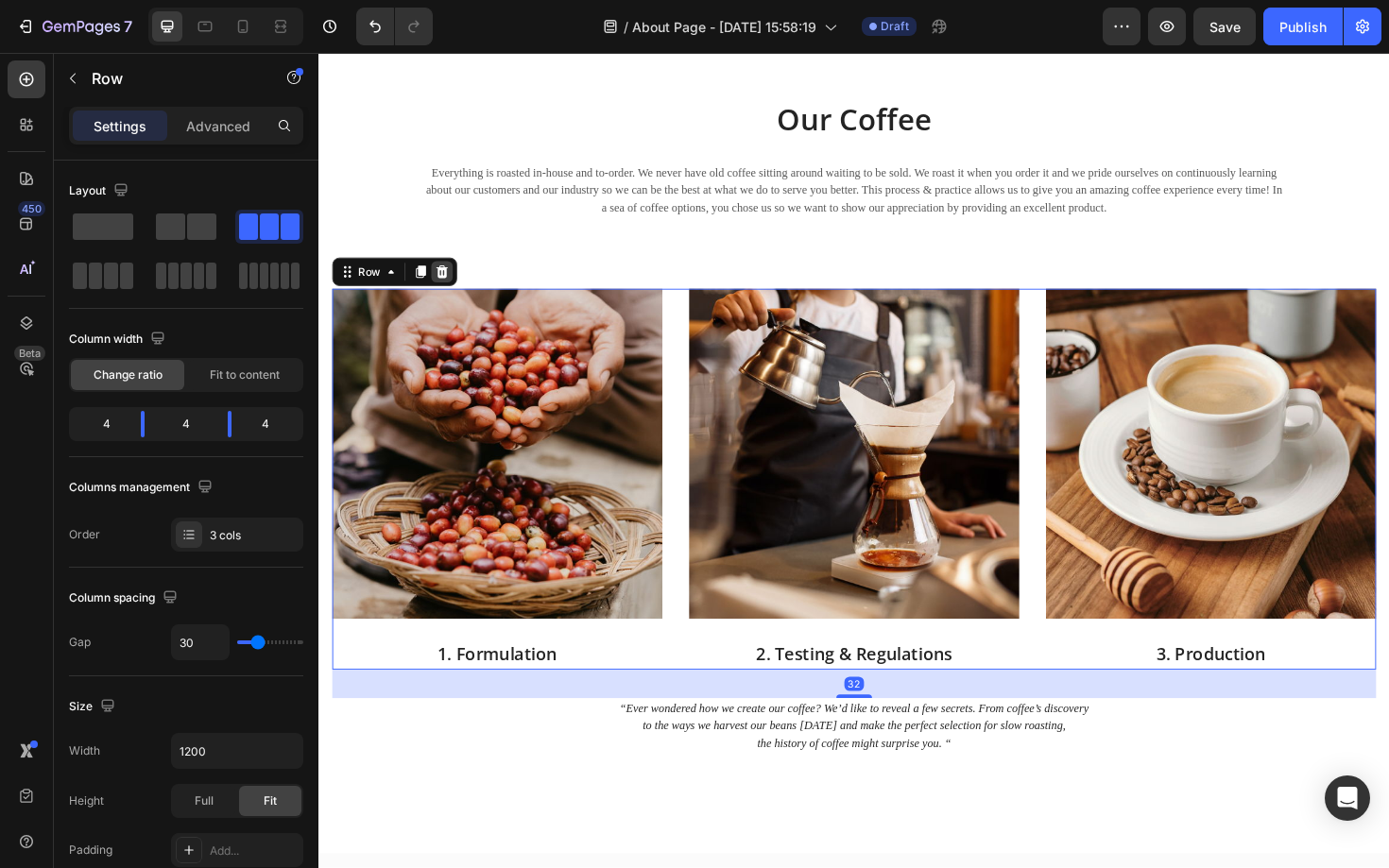
click at [446, 282] on icon at bounding box center [449, 286] width 13 height 14
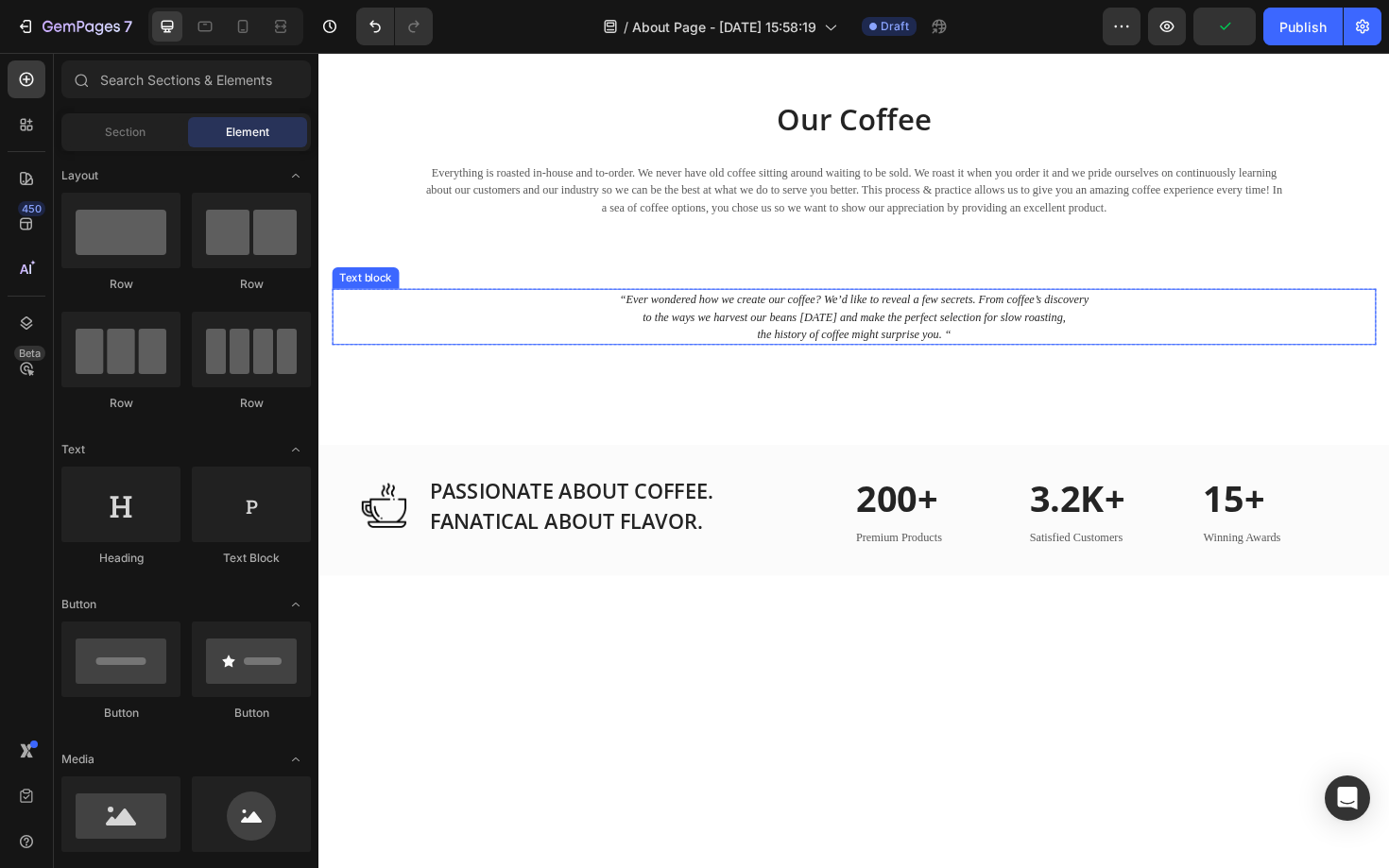
click at [847, 351] on icon "the history of coffee might surprise you. “" at bounding box center [885, 351] width 205 height 15
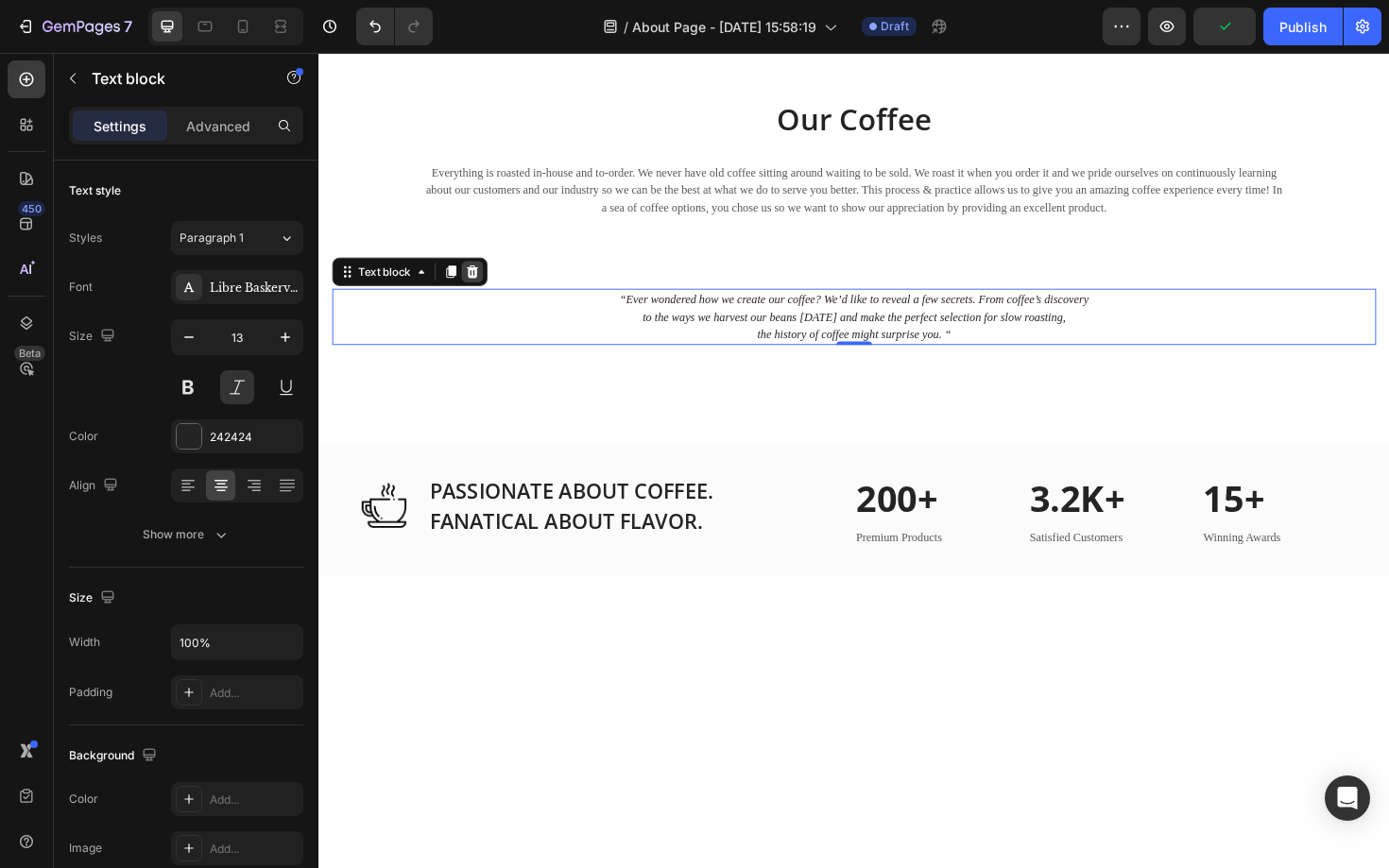
click at [479, 284] on icon at bounding box center [481, 286] width 16 height 16
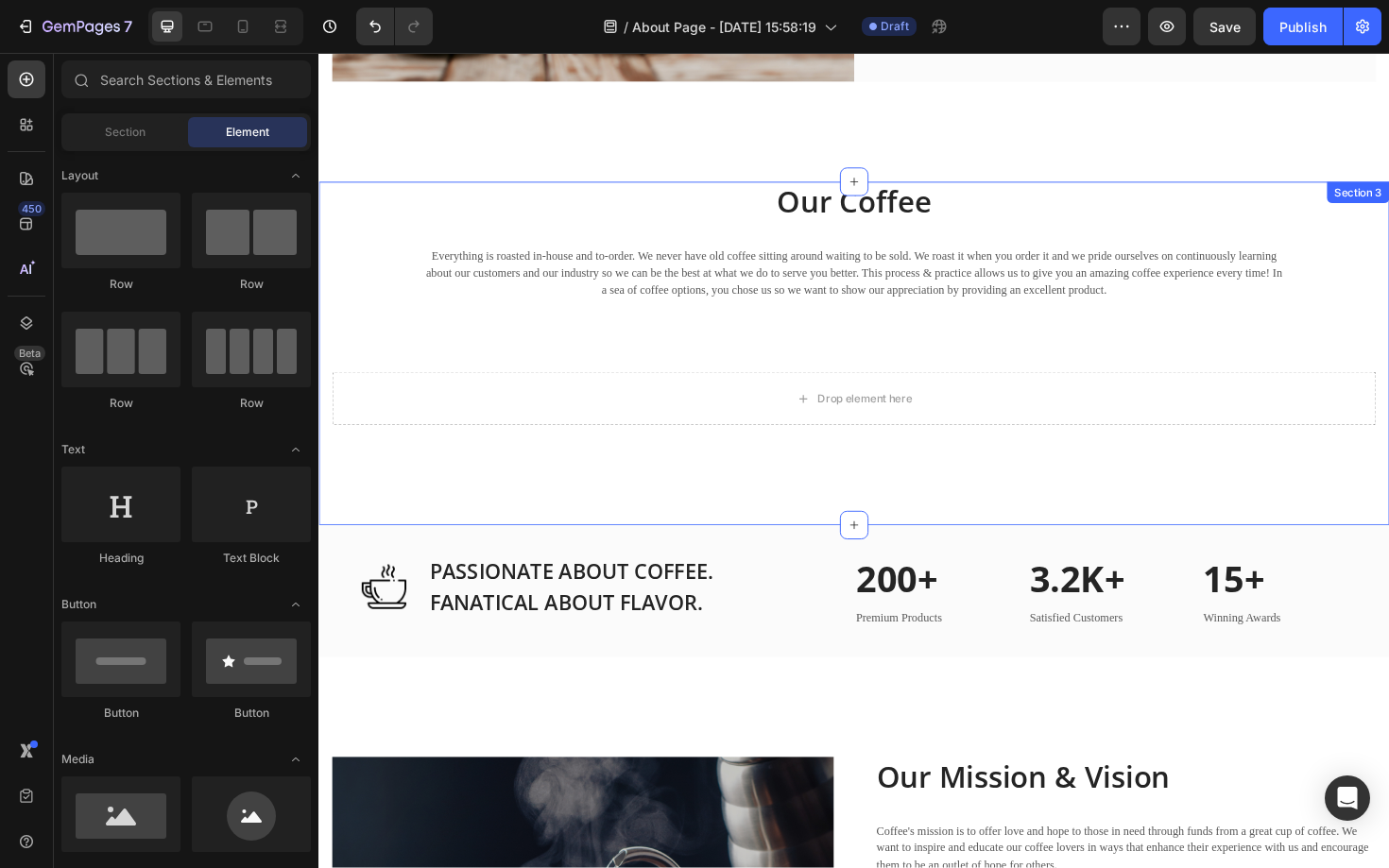
scroll to position [1044, 0]
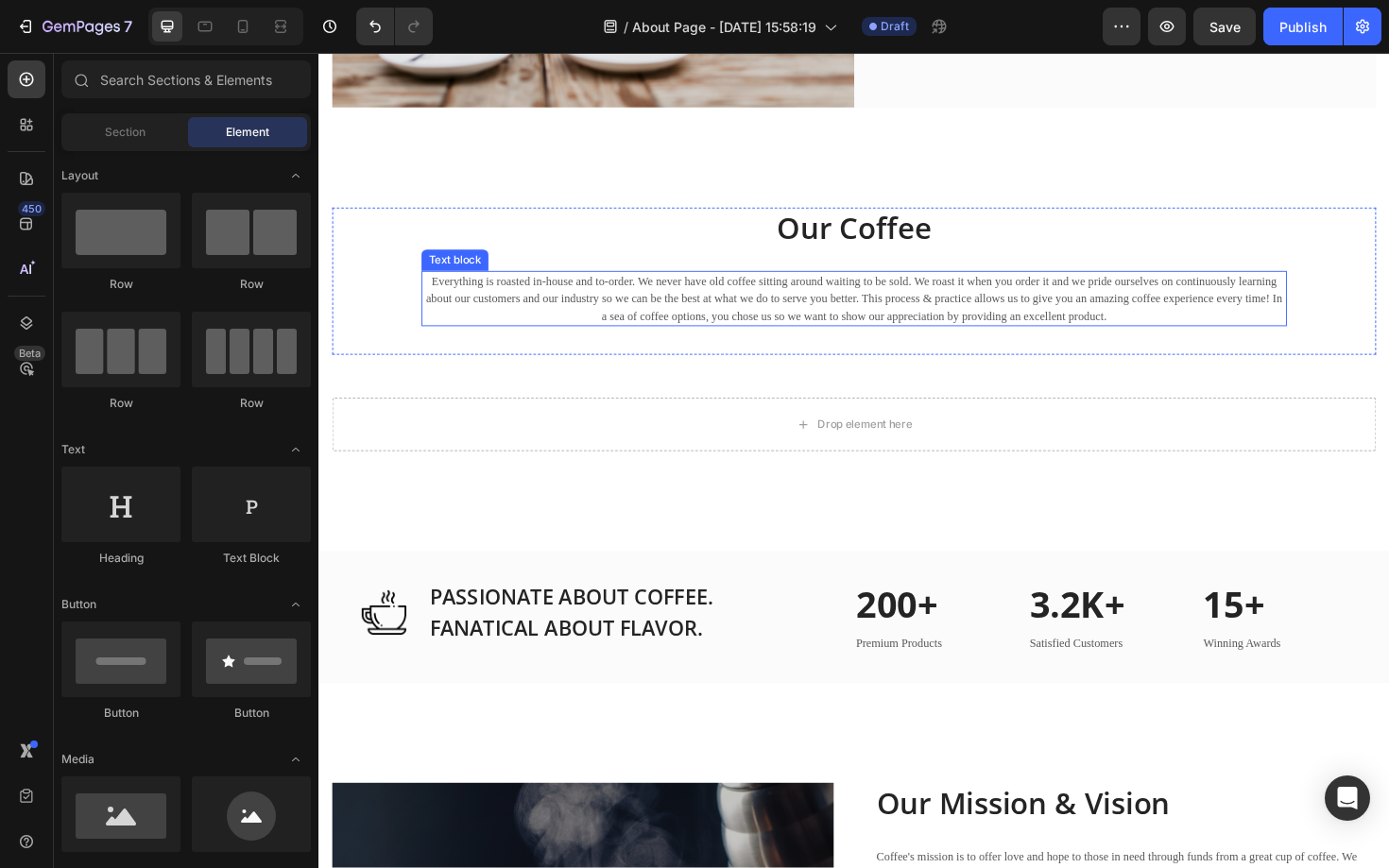
click at [873, 298] on p "Everything is roasted in-house and to-order. We never have old coffee sitting a…" at bounding box center [885, 314] width 913 height 55
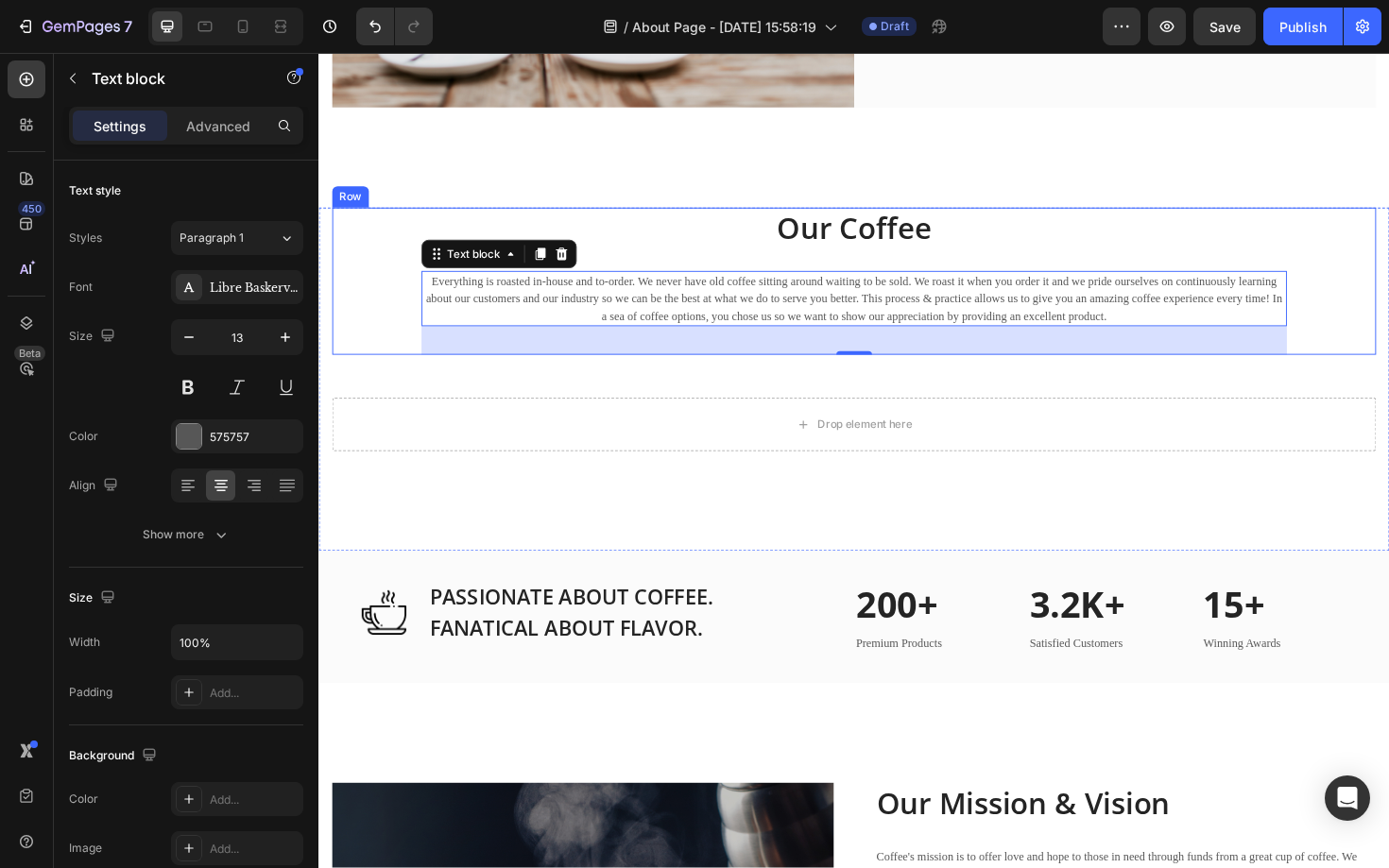
click at [397, 263] on div "Our Coffee Heading Everything is roasted in-house and to-order. We never have o…" at bounding box center [885, 295] width 1105 height 156
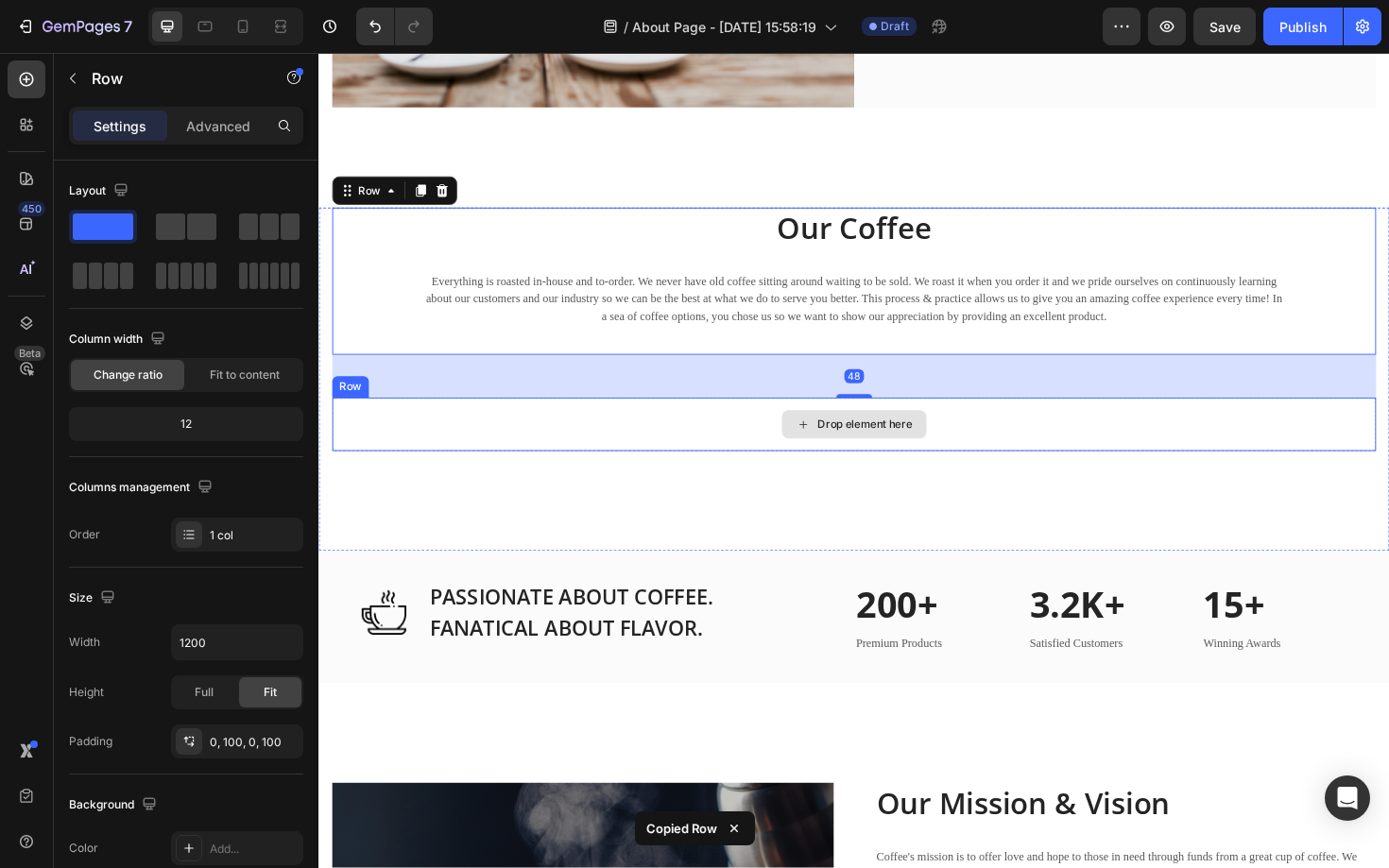
click at [673, 445] on div "Drop element here" at bounding box center [885, 447] width 1105 height 56
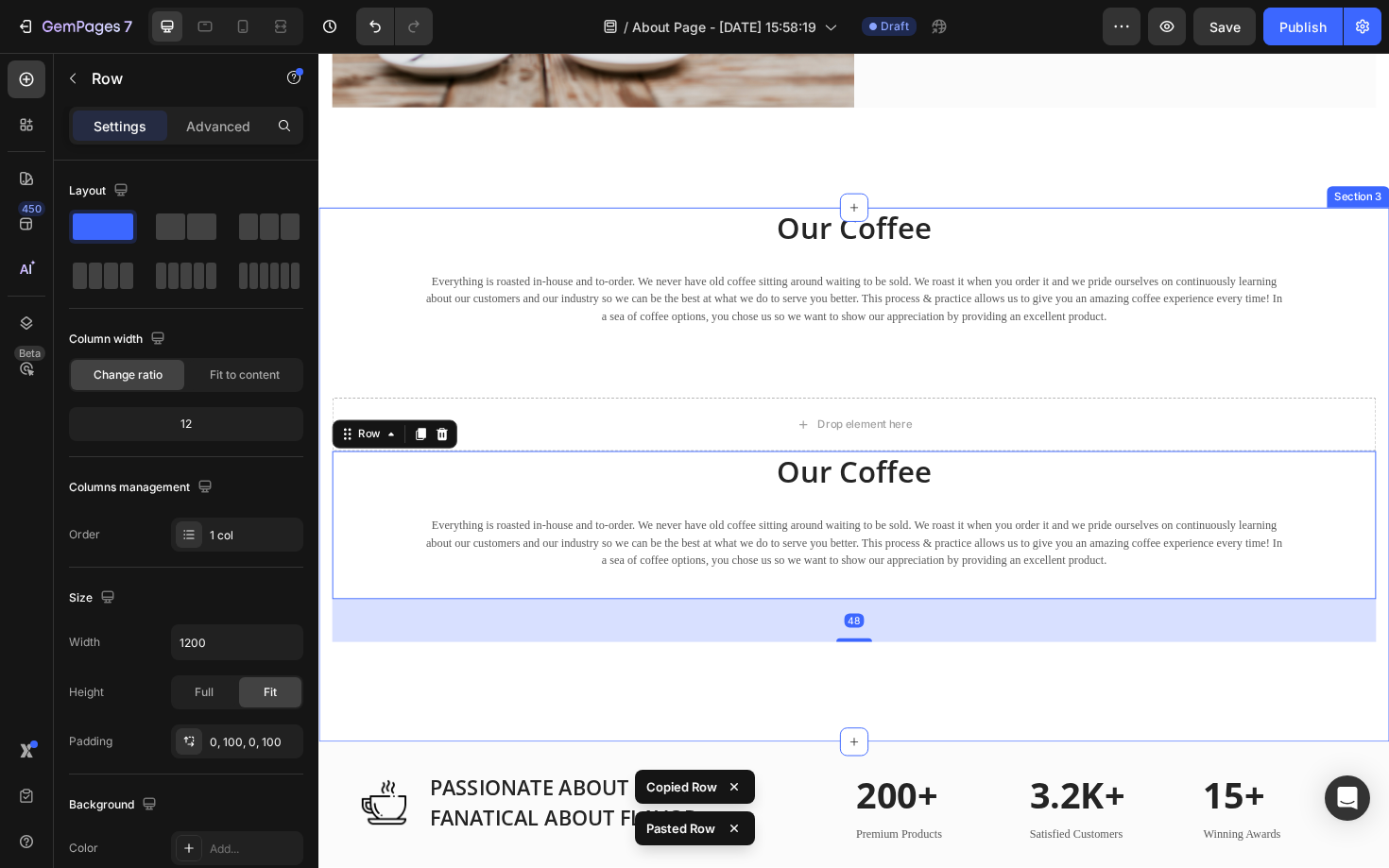
click at [718, 784] on div "Image PASSIONATE ABOUT COFFEE. FANATICAL ABOUT FLAVOR. Heading Row 200+ Heading…" at bounding box center [885, 853] width 1133 height 140
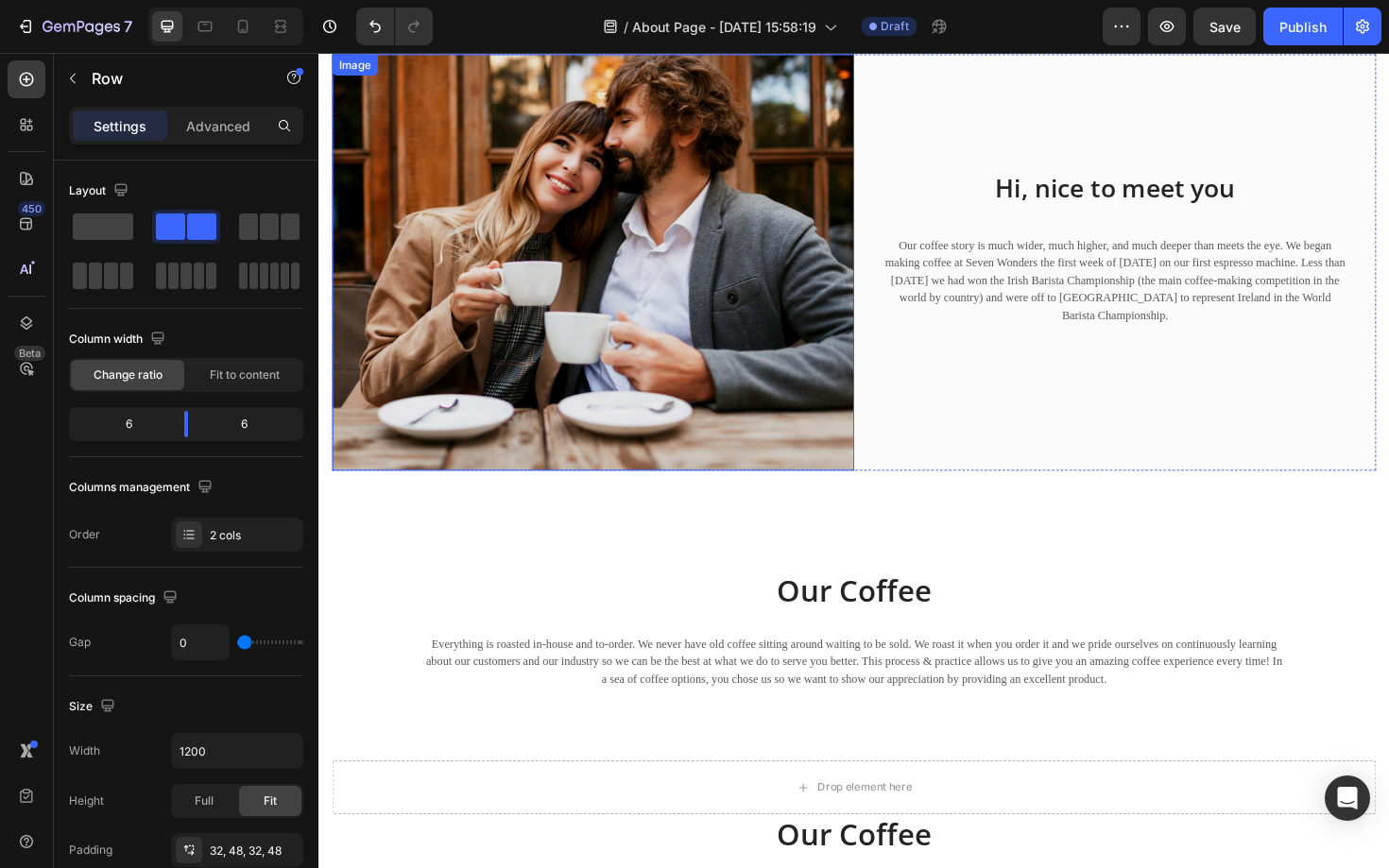
scroll to position [0, 0]
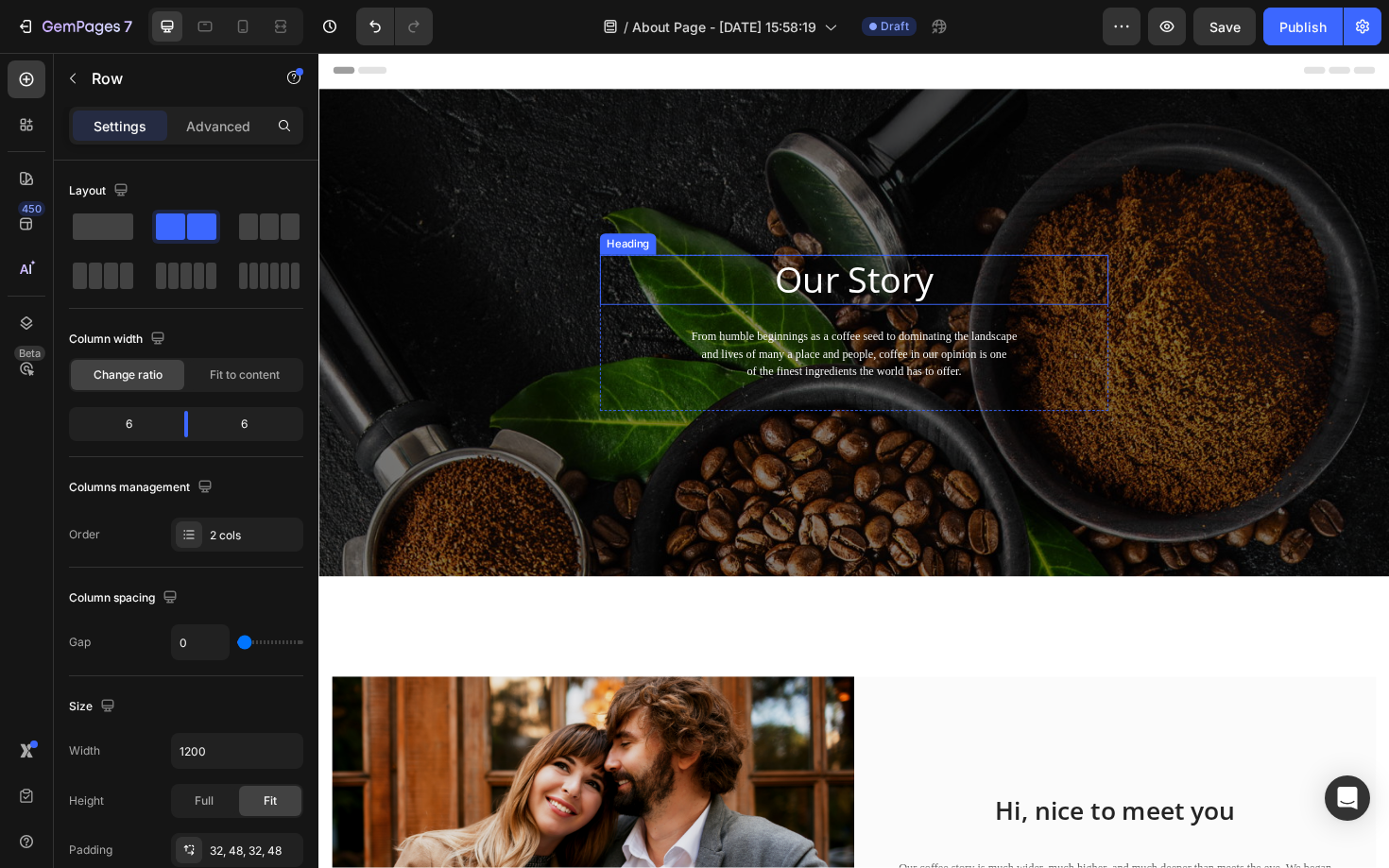
click at [887, 297] on p "Our Story" at bounding box center [885, 294] width 535 height 50
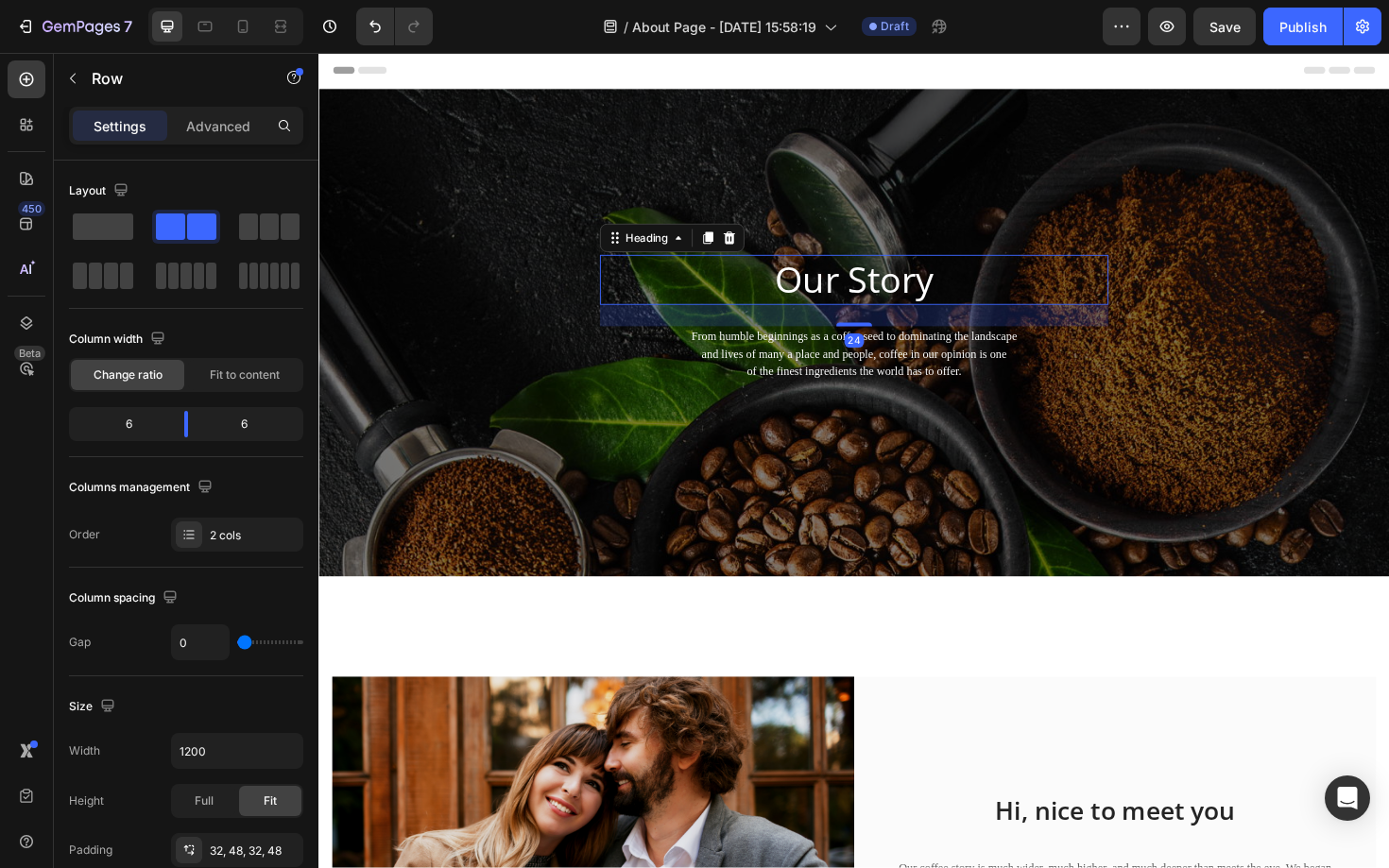
click at [887, 297] on p "Our Story" at bounding box center [885, 294] width 535 height 50
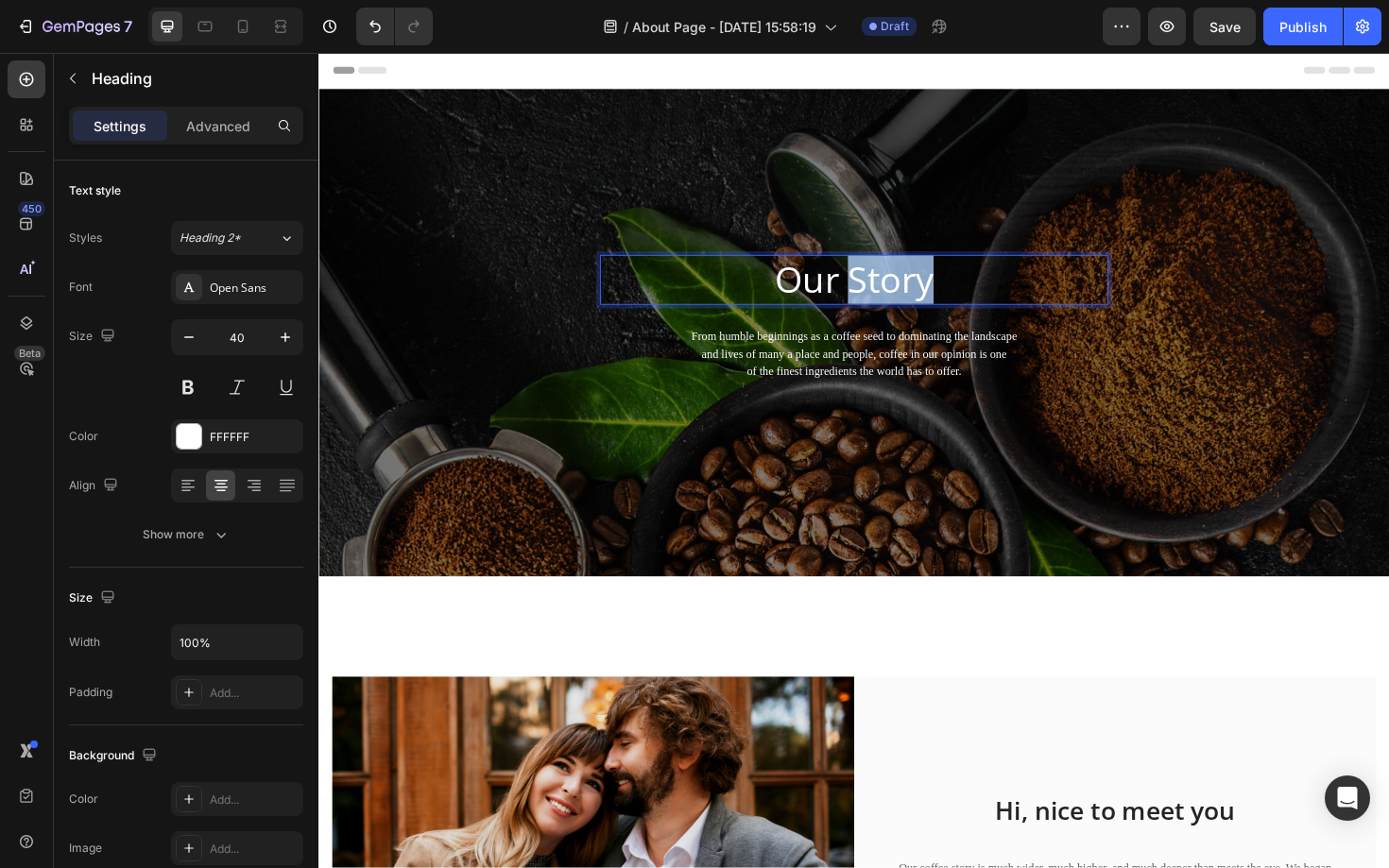
click at [887, 297] on p "Our Story" at bounding box center [885, 294] width 535 height 50
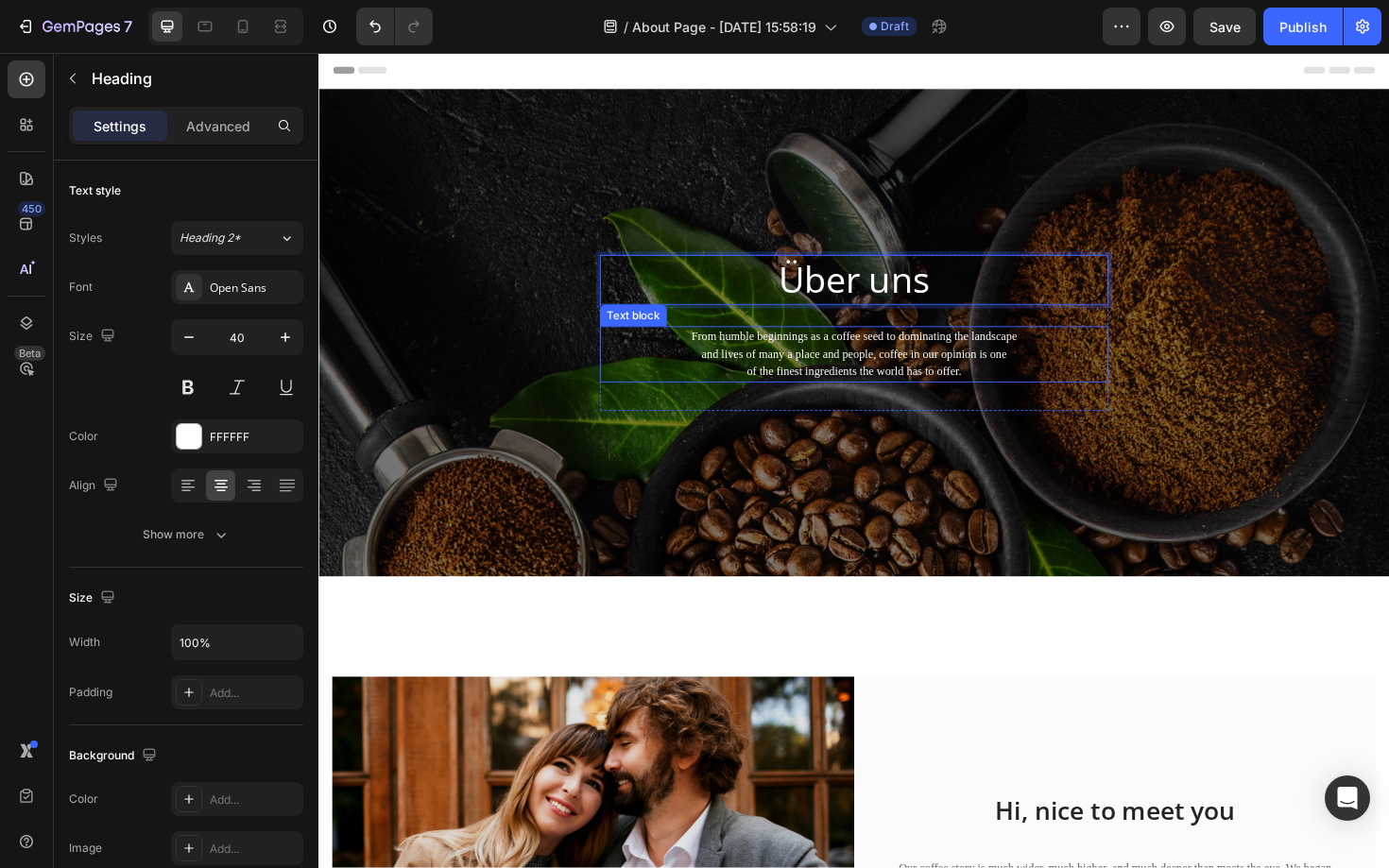
click at [857, 385] on p "From humble beginnings as a coffee seed to dominating the landscape and lives o…" at bounding box center [885, 372] width 535 height 55
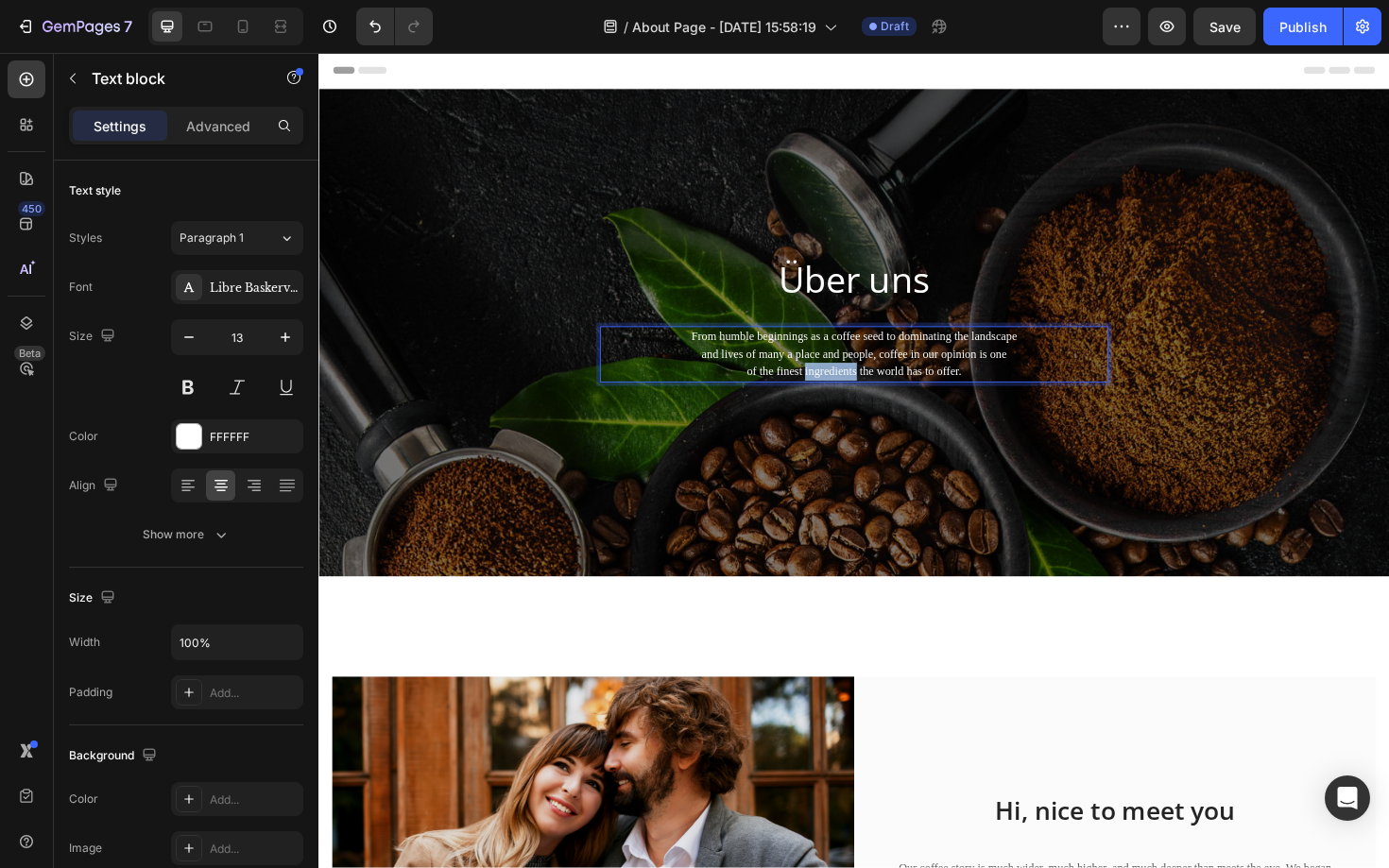
click at [857, 385] on p "From humble beginnings as a coffee seed to dominating the landscape and lives o…" at bounding box center [885, 372] width 535 height 55
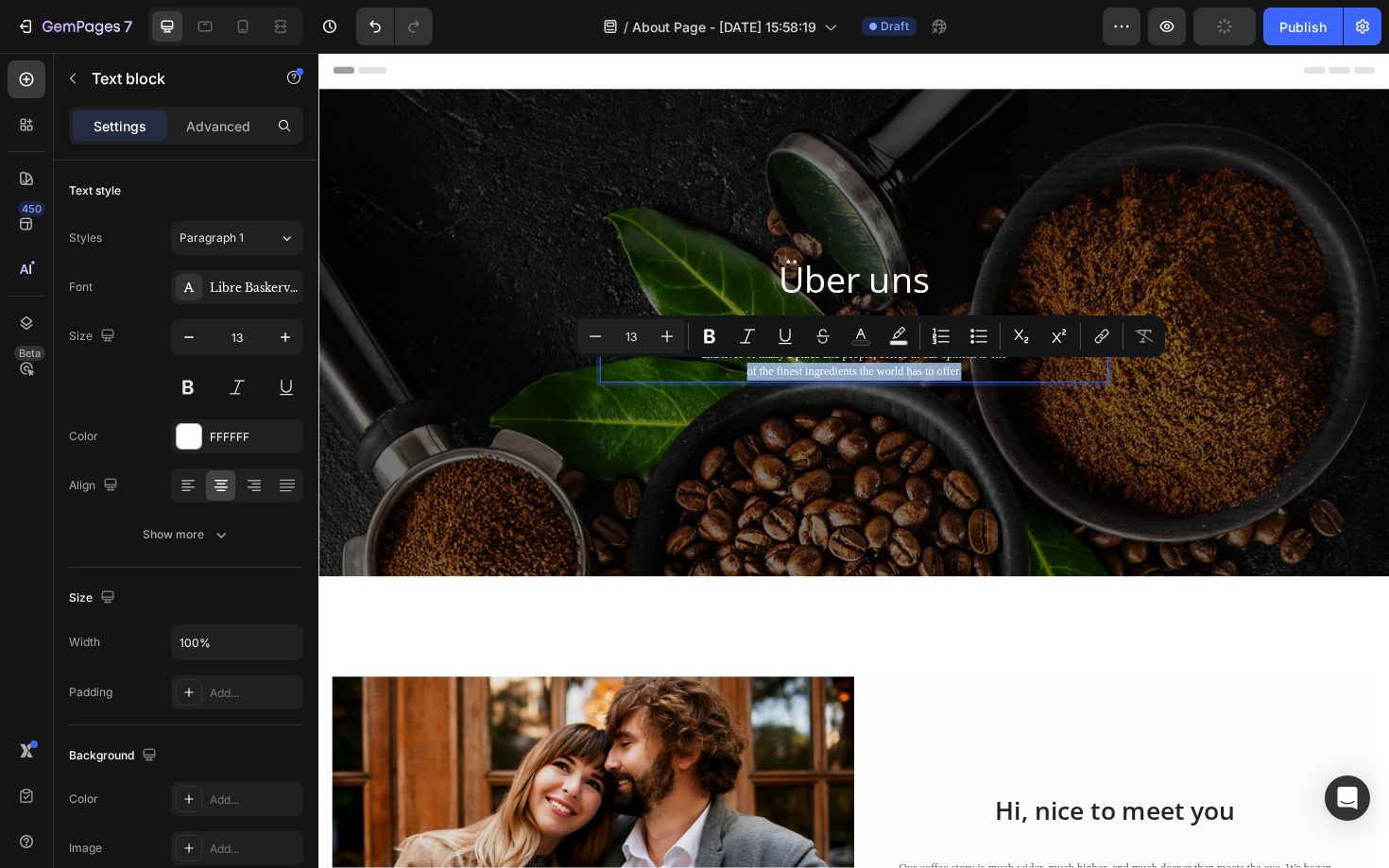
click at [737, 408] on div "Über uns Heading From humble beginnings as a coffee seed to dominating the land…" at bounding box center [885, 350] width 538 height 165
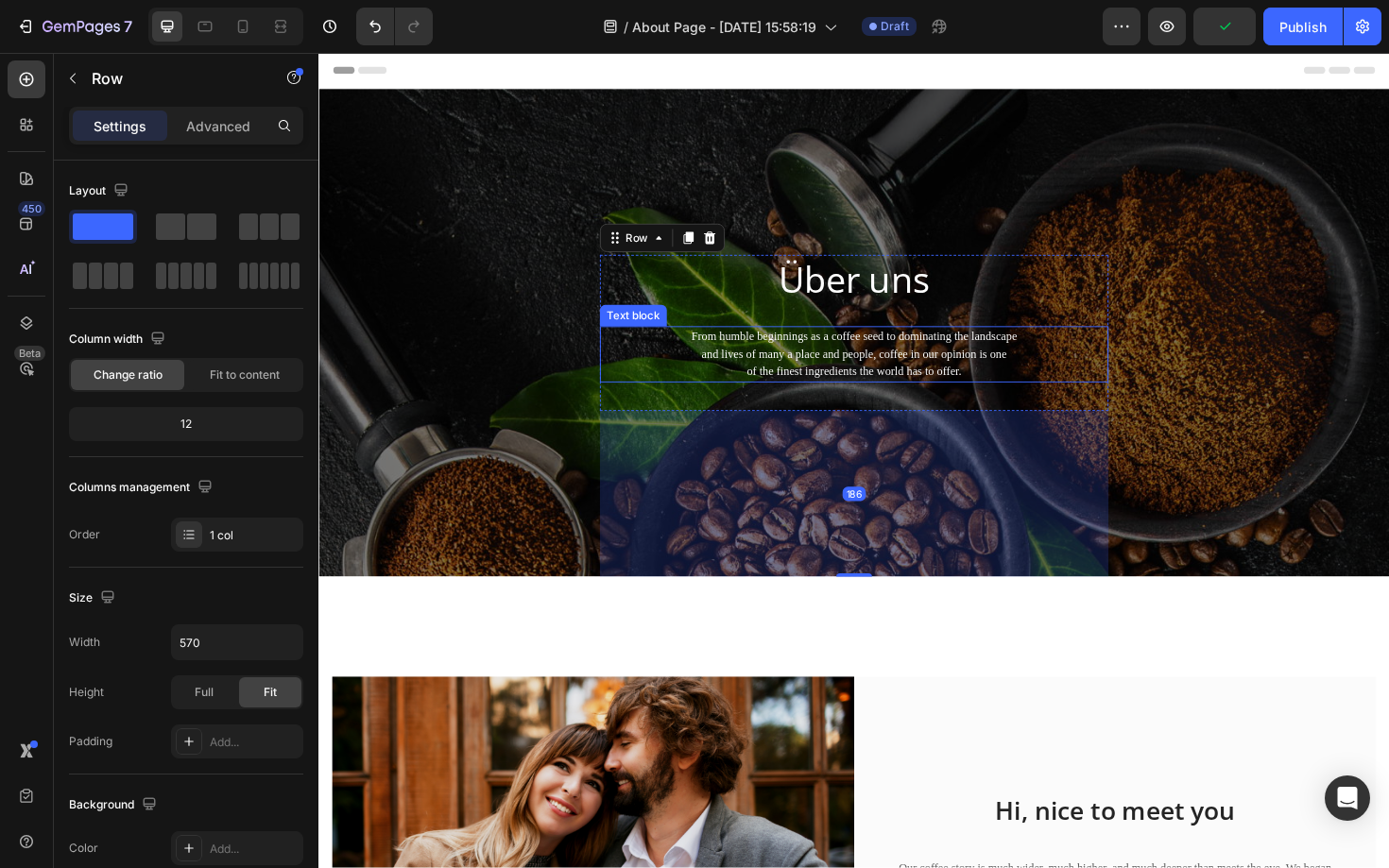
click at [805, 375] on p "From humble beginnings as a coffee seed to dominating the landscape and lives o…" at bounding box center [885, 372] width 535 height 55
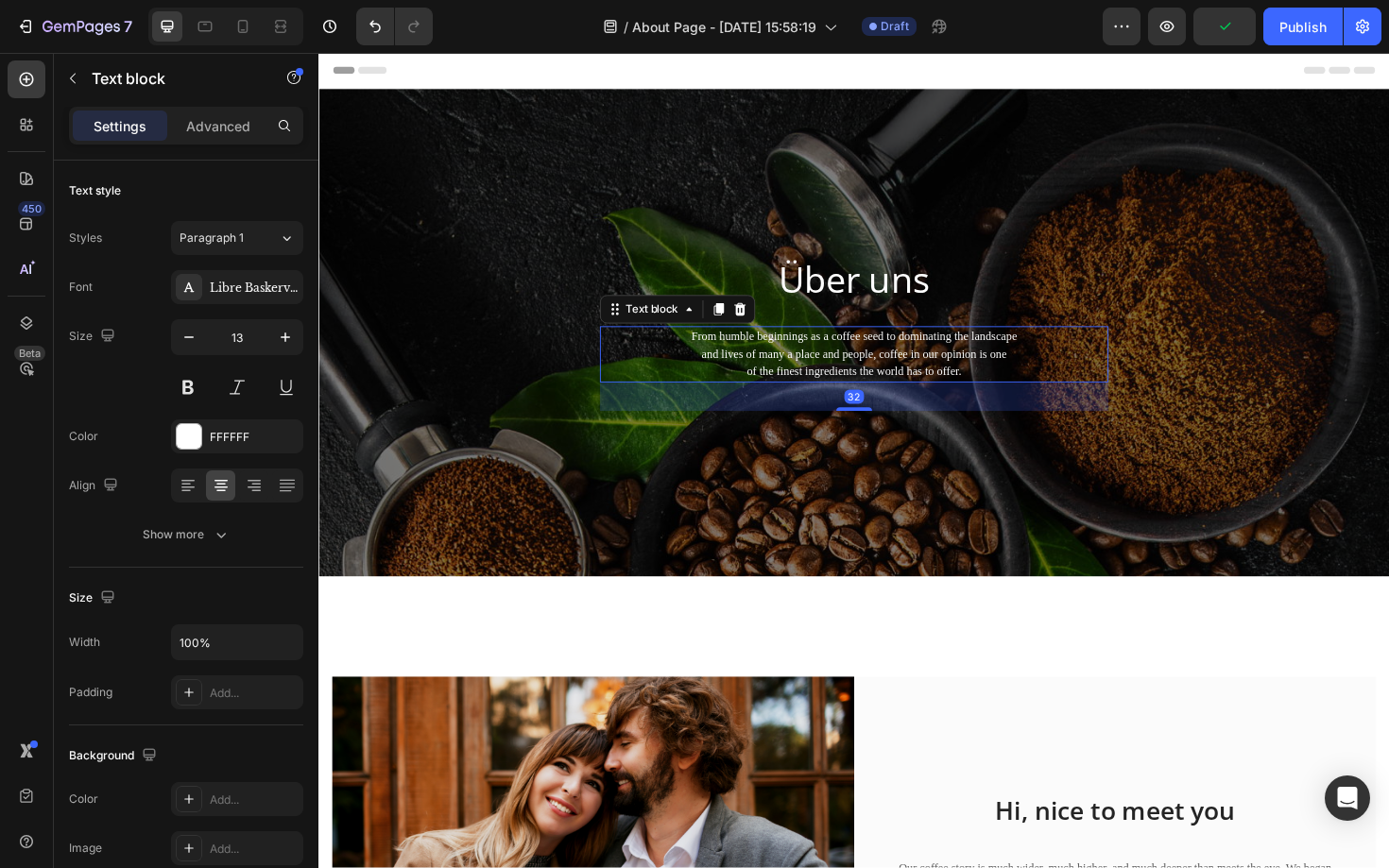
click at [805, 375] on p "From humble beginnings as a coffee seed to dominating the landscape and lives o…" at bounding box center [885, 372] width 535 height 55
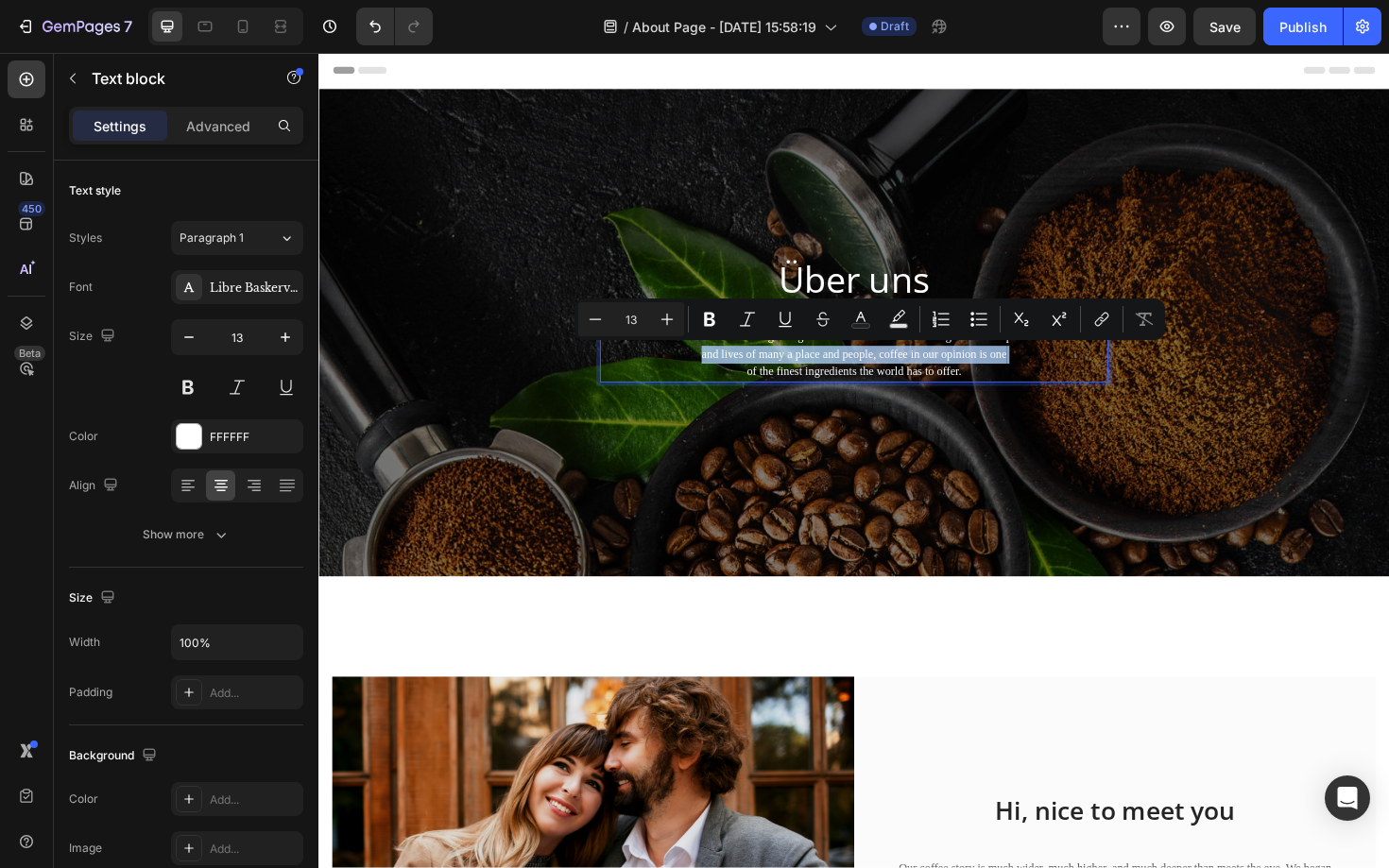
click at [729, 381] on p "From humble beginnings as a coffee seed to dominating the landscape and lives o…" at bounding box center [885, 372] width 535 height 55
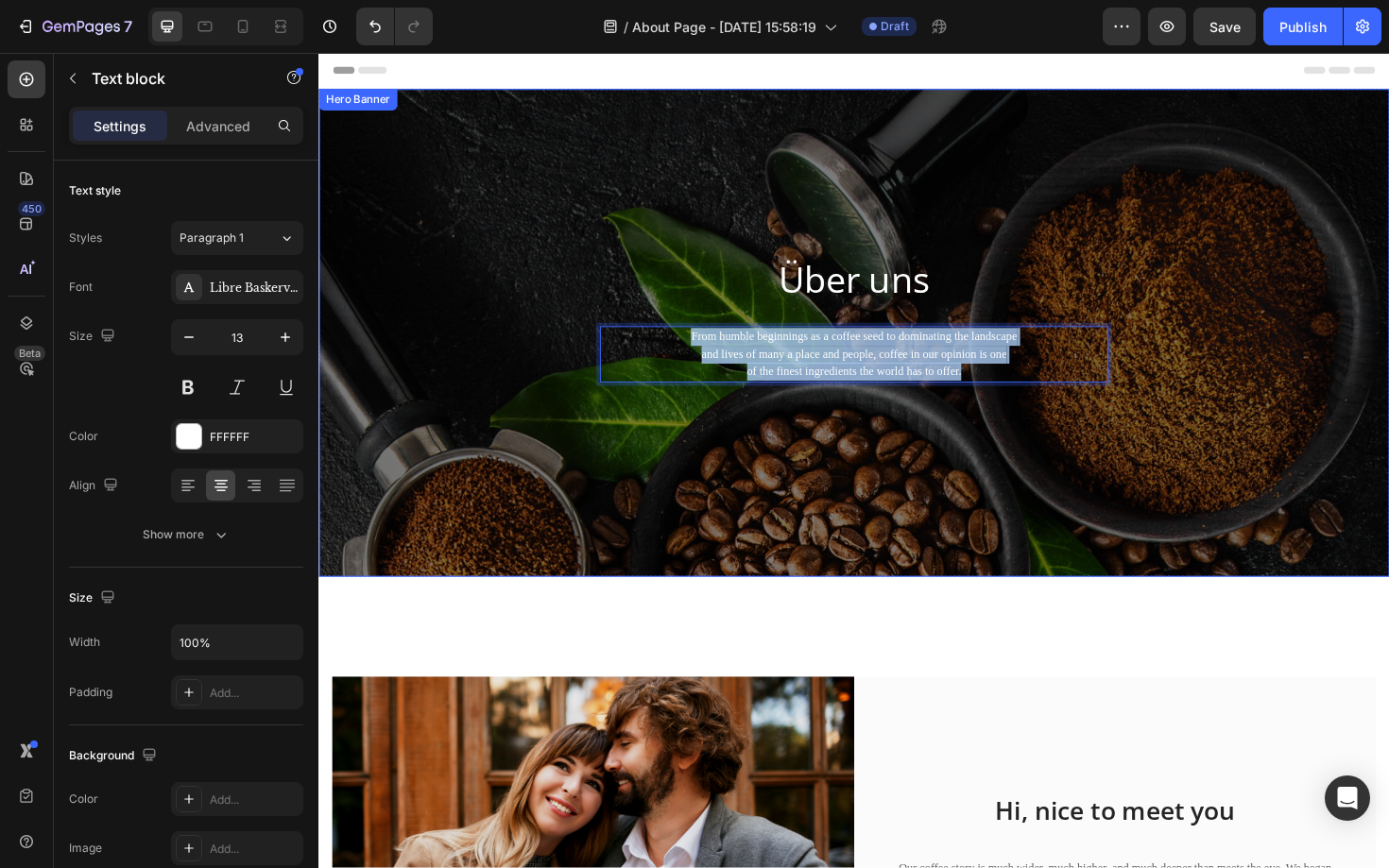
drag, startPoint x: 712, startPoint y: 353, endPoint x: 1071, endPoint y: 452, distance: 372.4
click at [1071, 452] on div "Über uns Heading From humble beginnings as a coffee seed to dominating the land…" at bounding box center [885, 350] width 1133 height 517
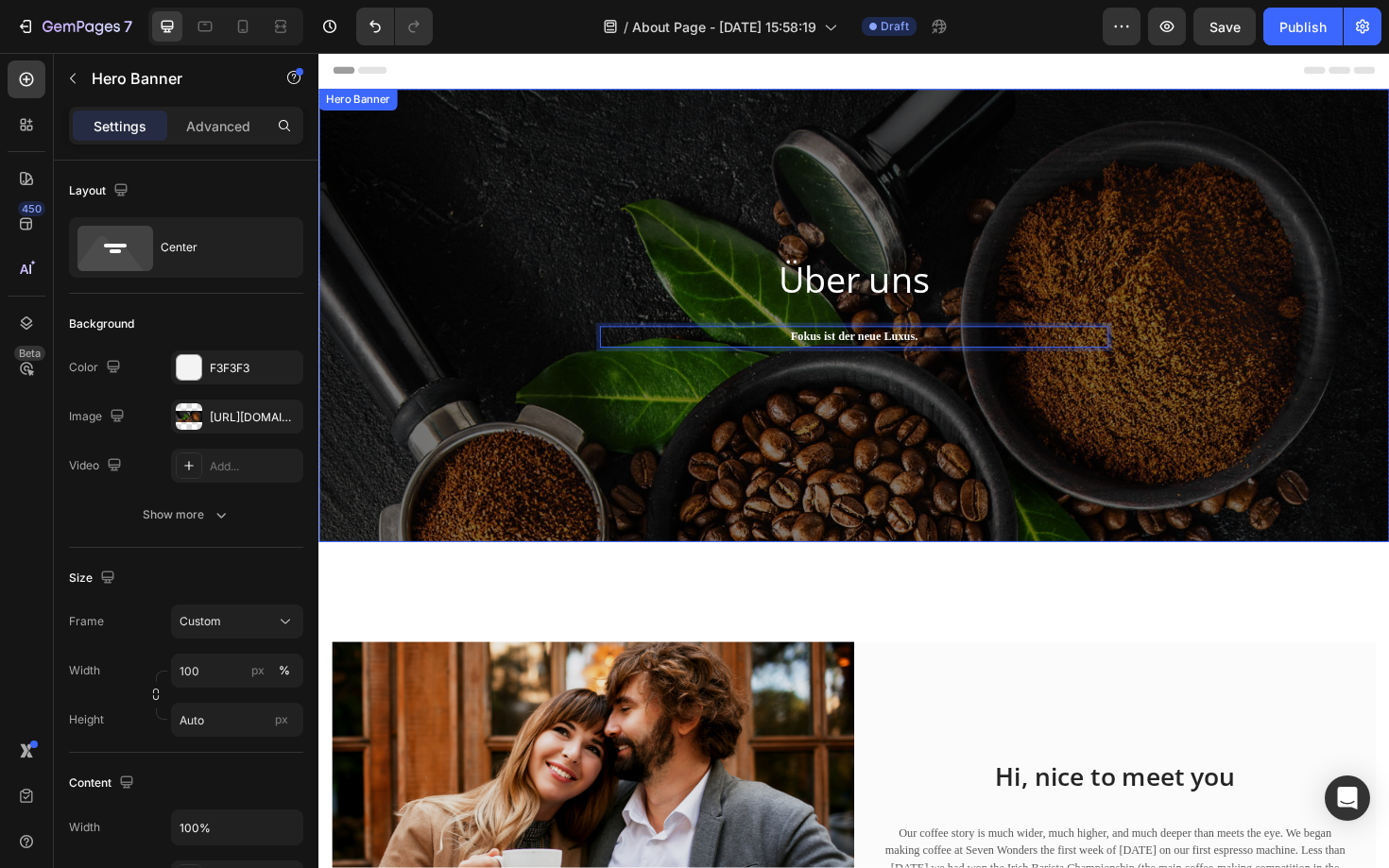
click at [1125, 495] on div "Über uns Heading Fokus ist der neue Luxus. Text block 32 Row" at bounding box center [885, 331] width 1133 height 480
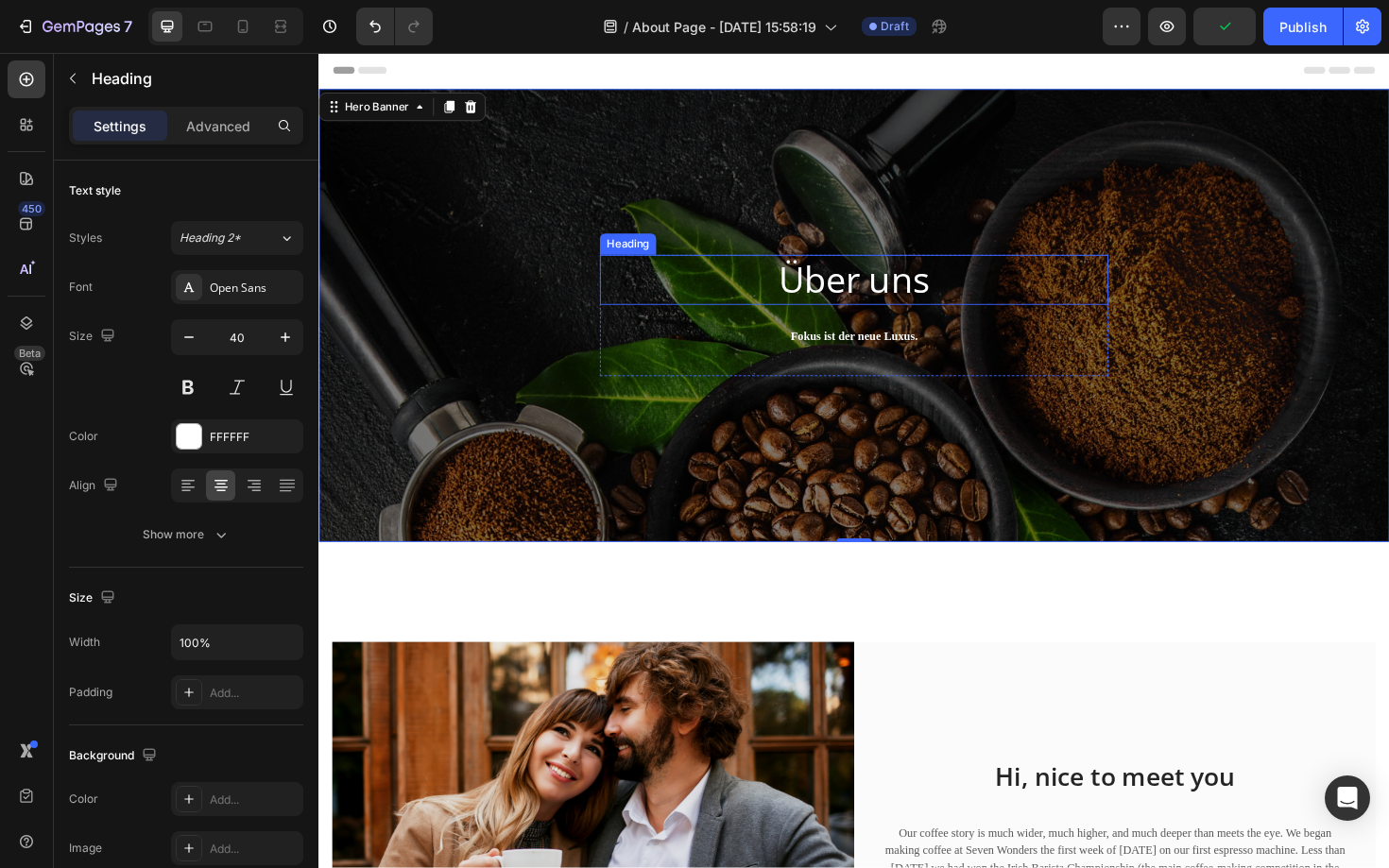
click at [915, 293] on p "Über uns" at bounding box center [885, 294] width 535 height 50
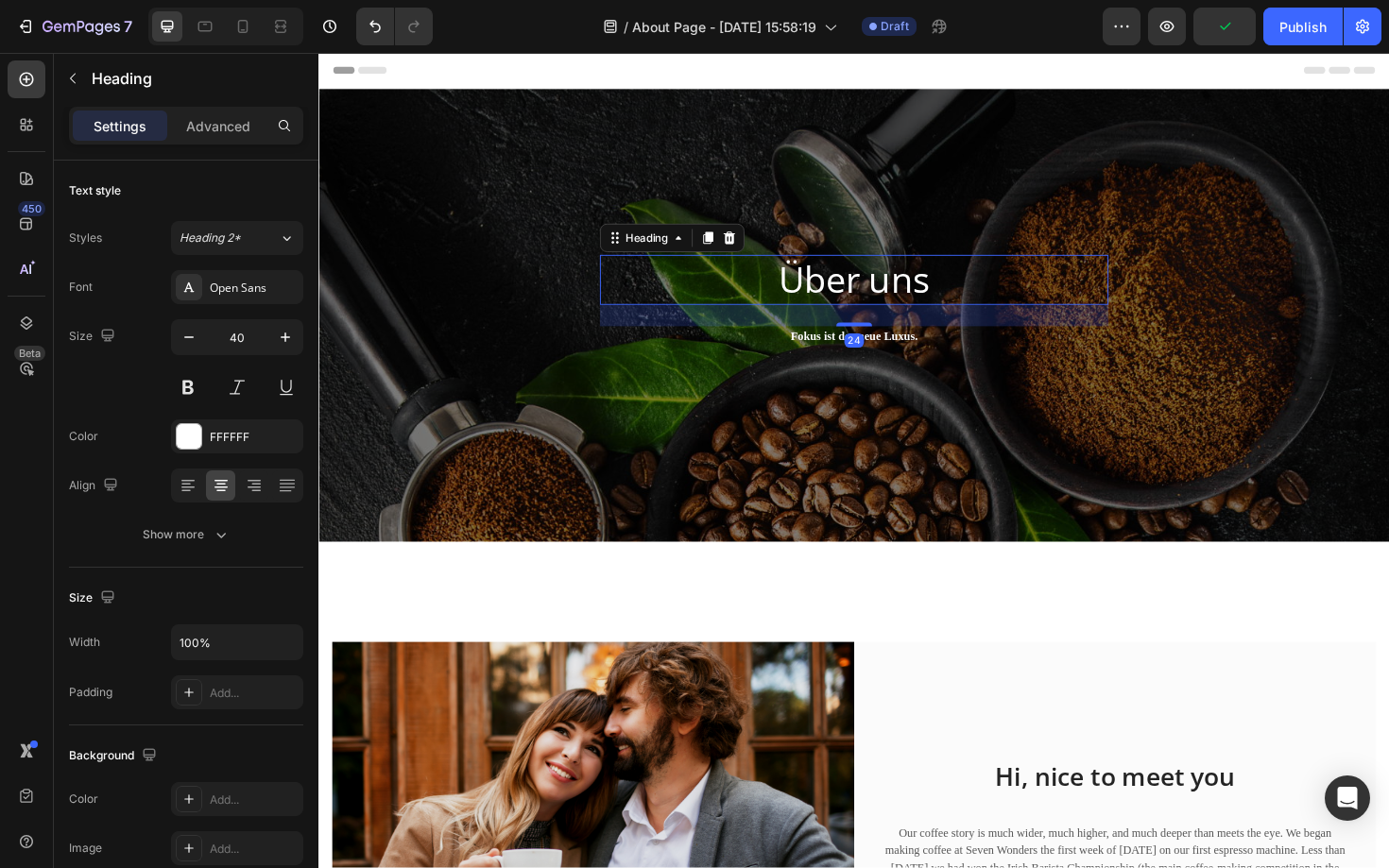
click at [959, 290] on p "Über uns" at bounding box center [885, 294] width 535 height 50
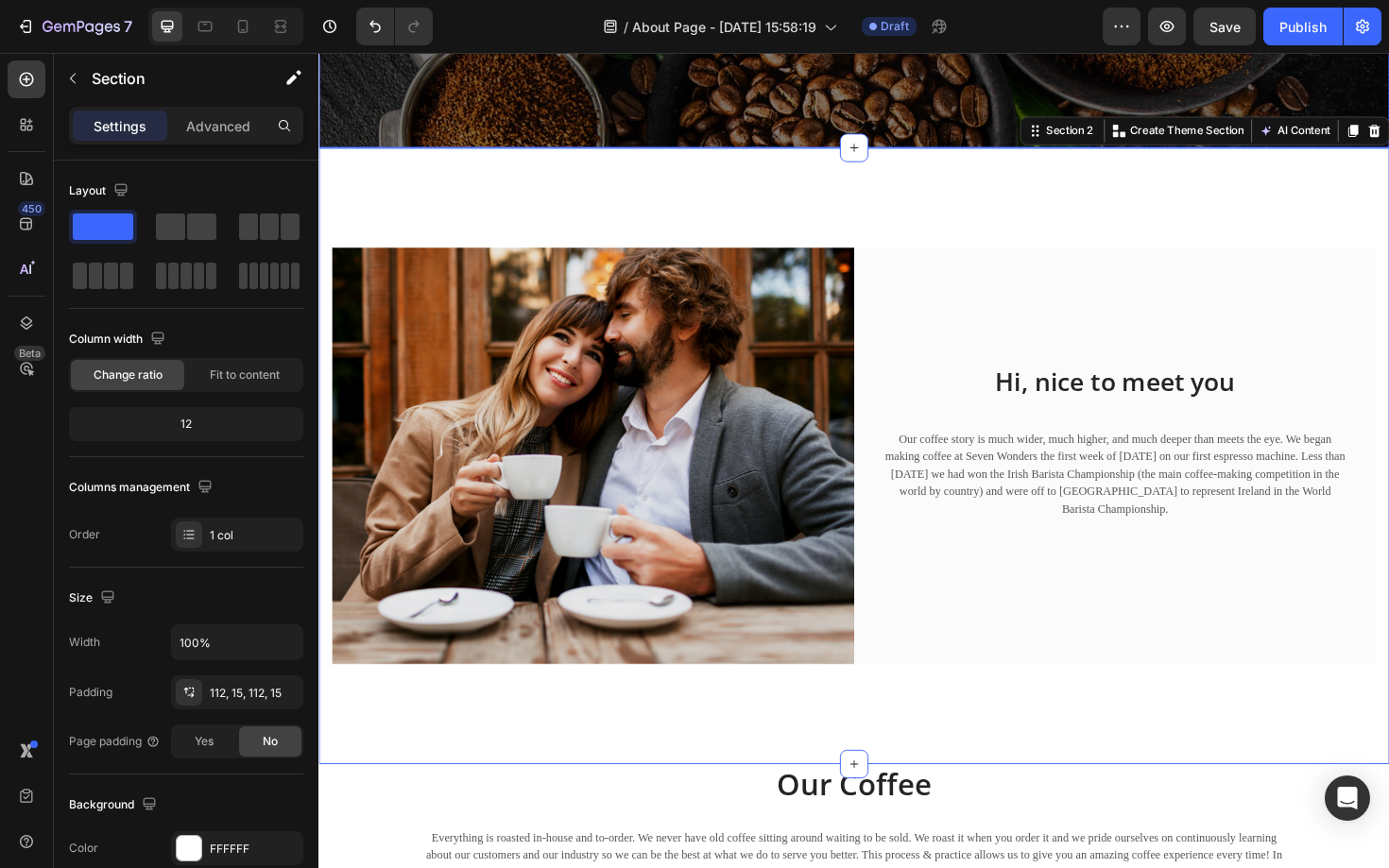
scroll to position [427, 0]
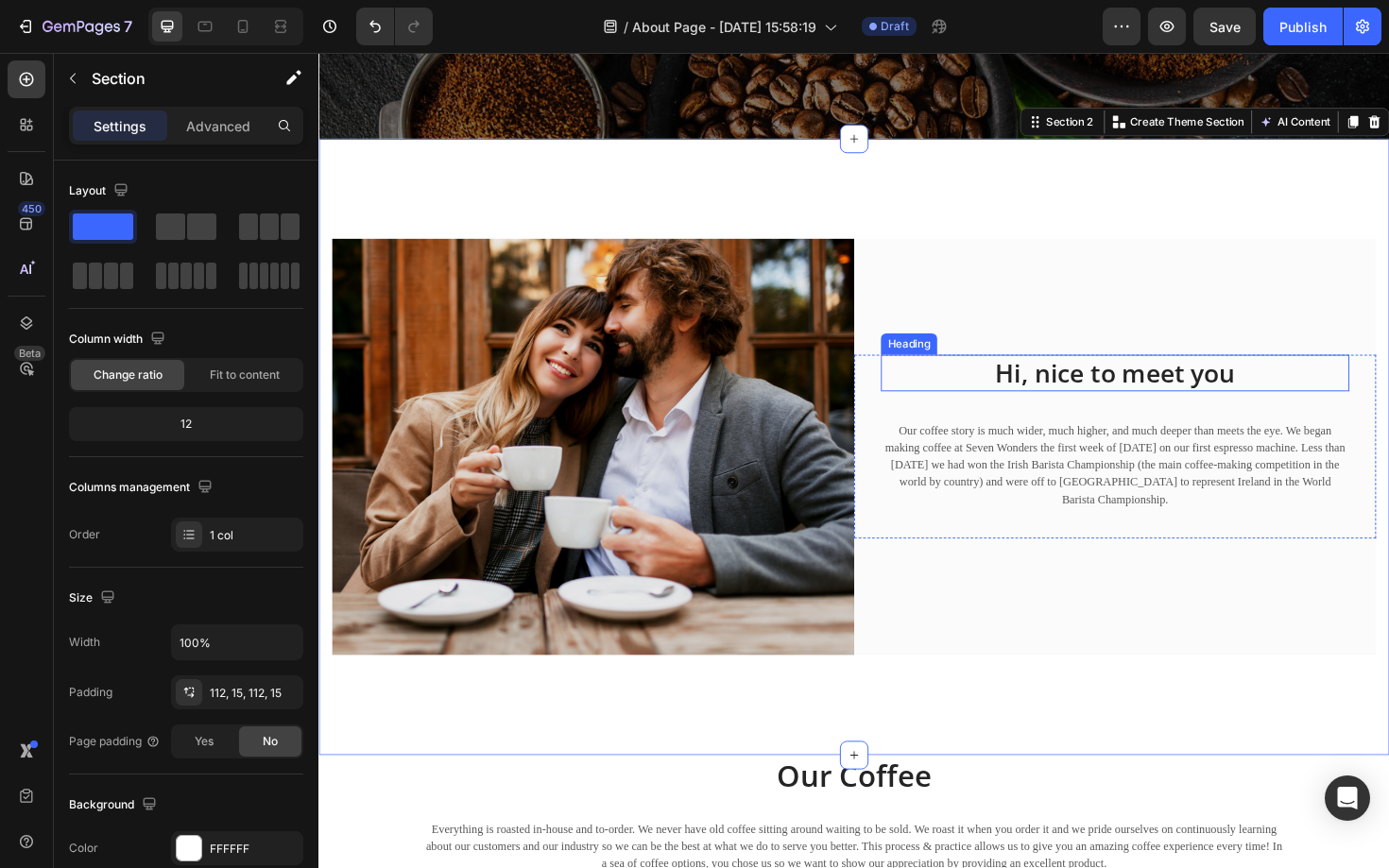
click at [1083, 395] on p "Hi, nice to meet you" at bounding box center [1162, 392] width 492 height 34
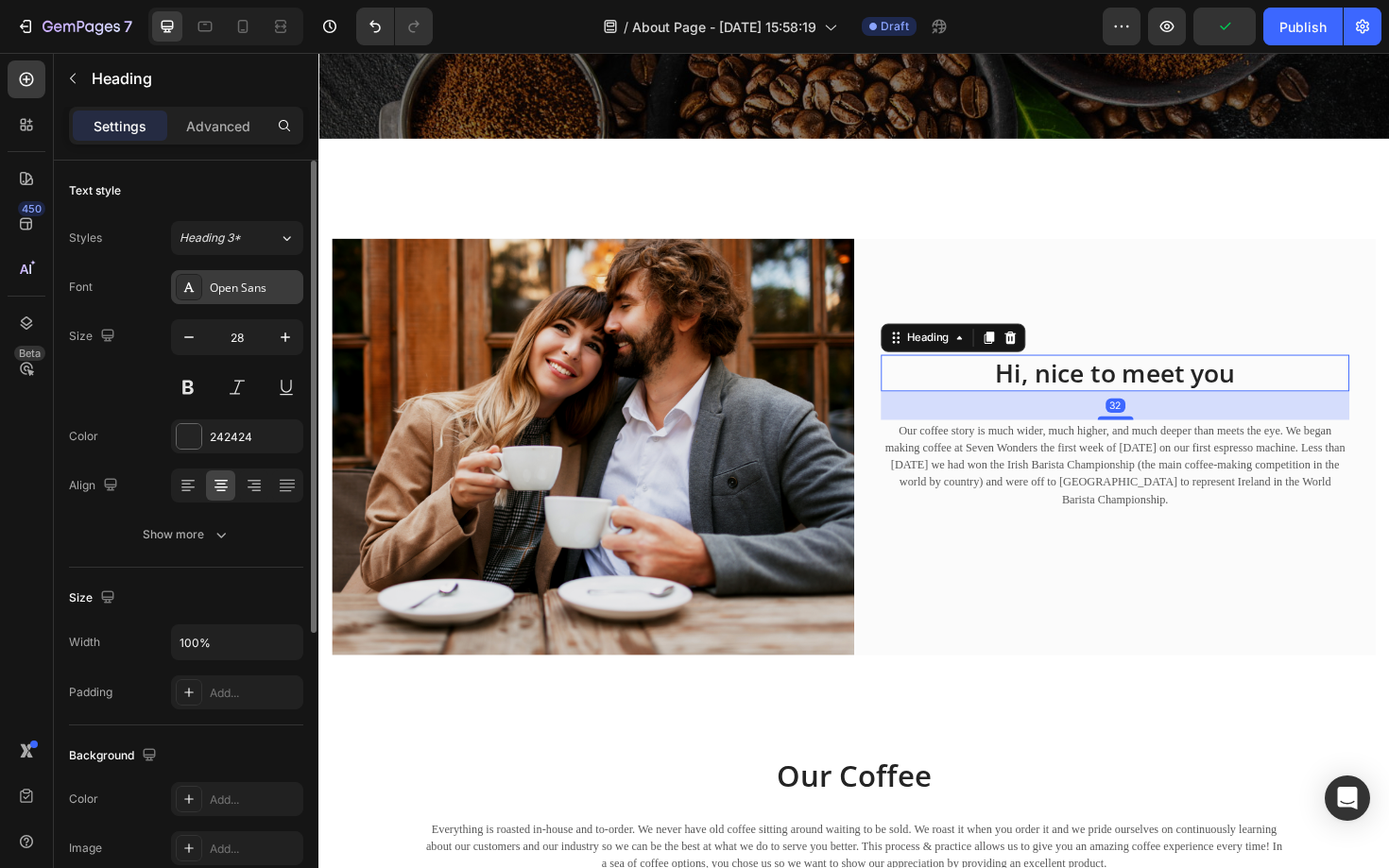
click at [262, 291] on div "Open Sans" at bounding box center [254, 288] width 88 height 17
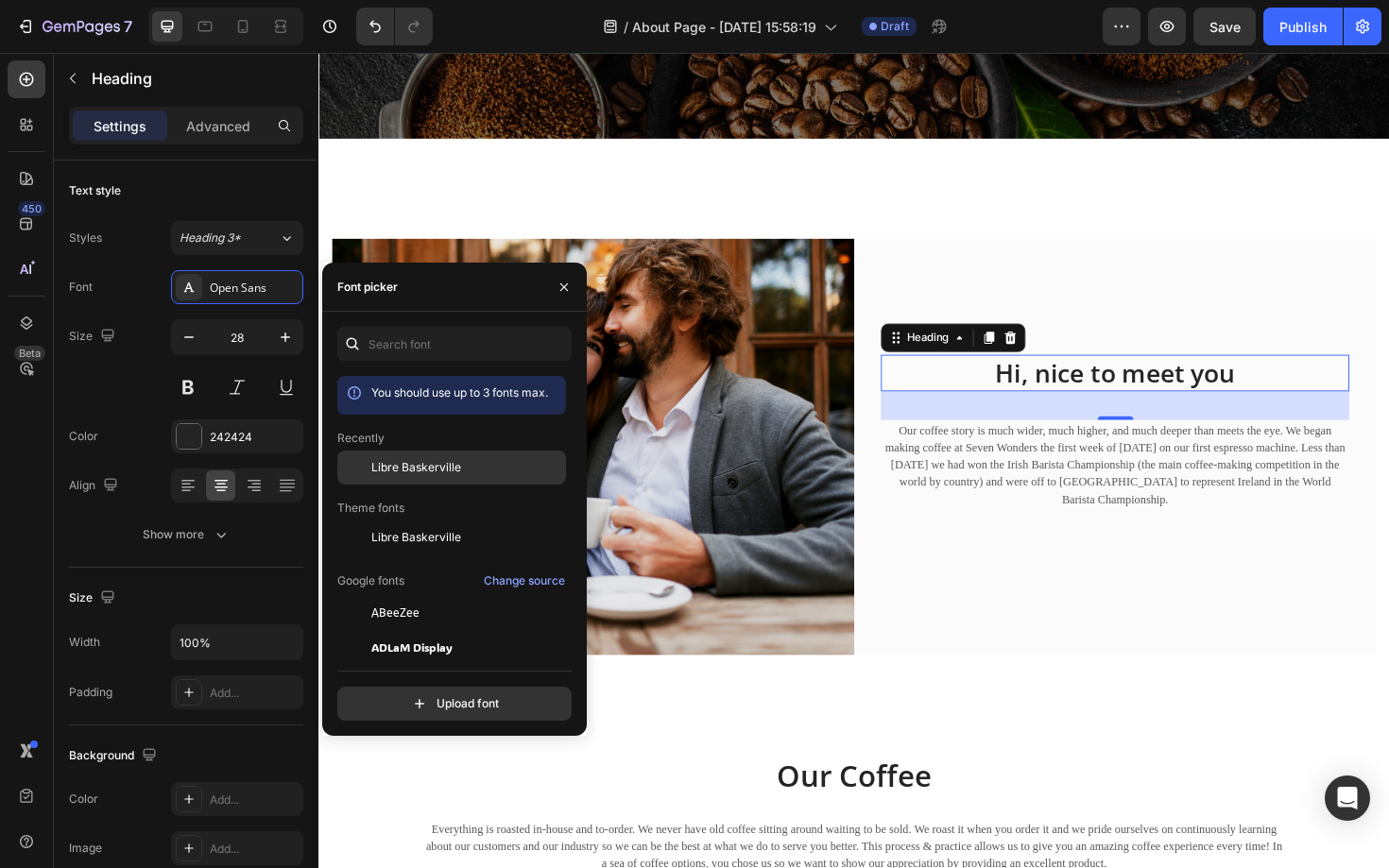
click at [456, 461] on span "Libre Baskerville" at bounding box center [416, 467] width 89 height 17
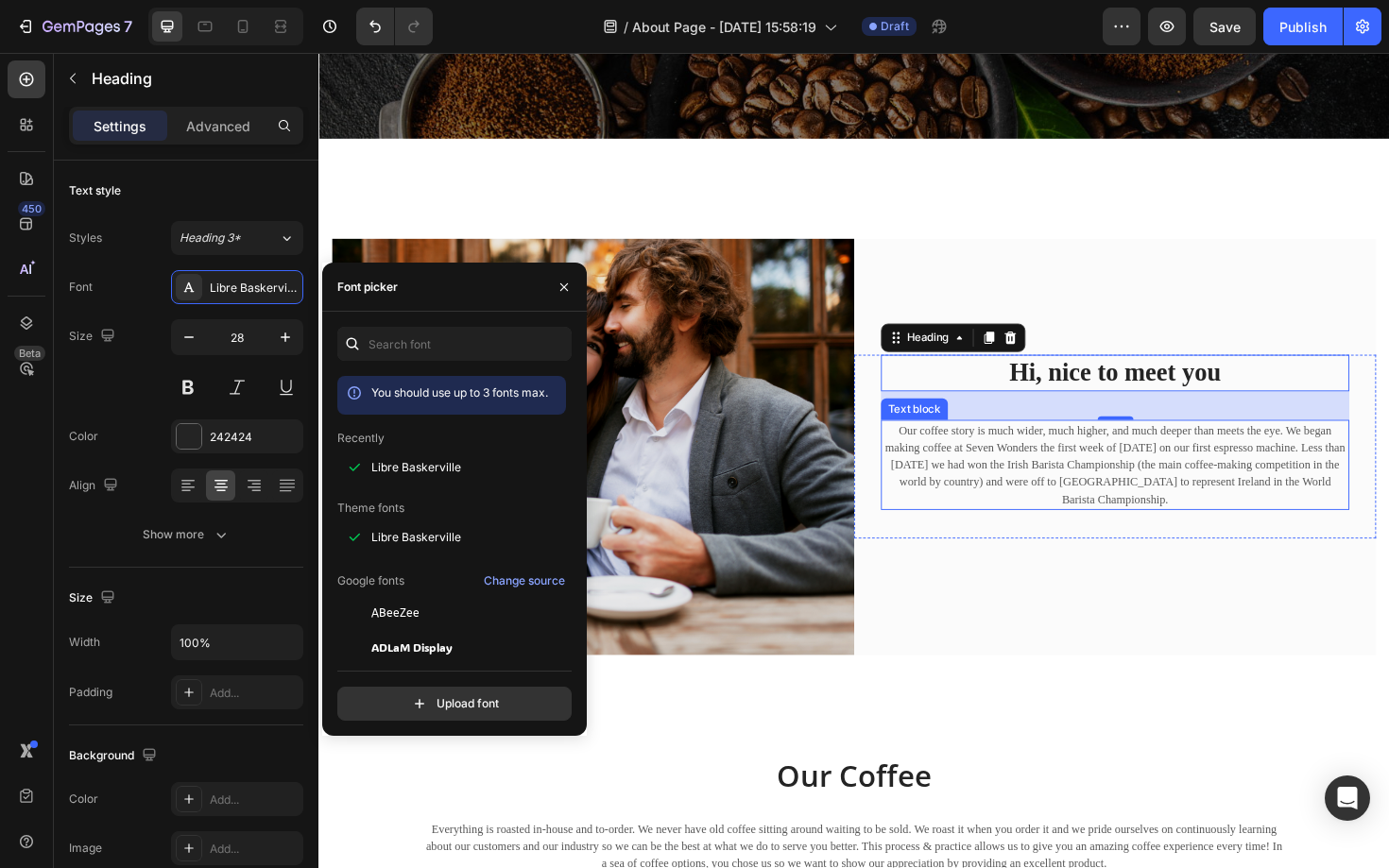
click at [1030, 489] on p "Our coffee story is much wider, much higher, and much deeper than meets the eye…" at bounding box center [1162, 490] width 492 height 92
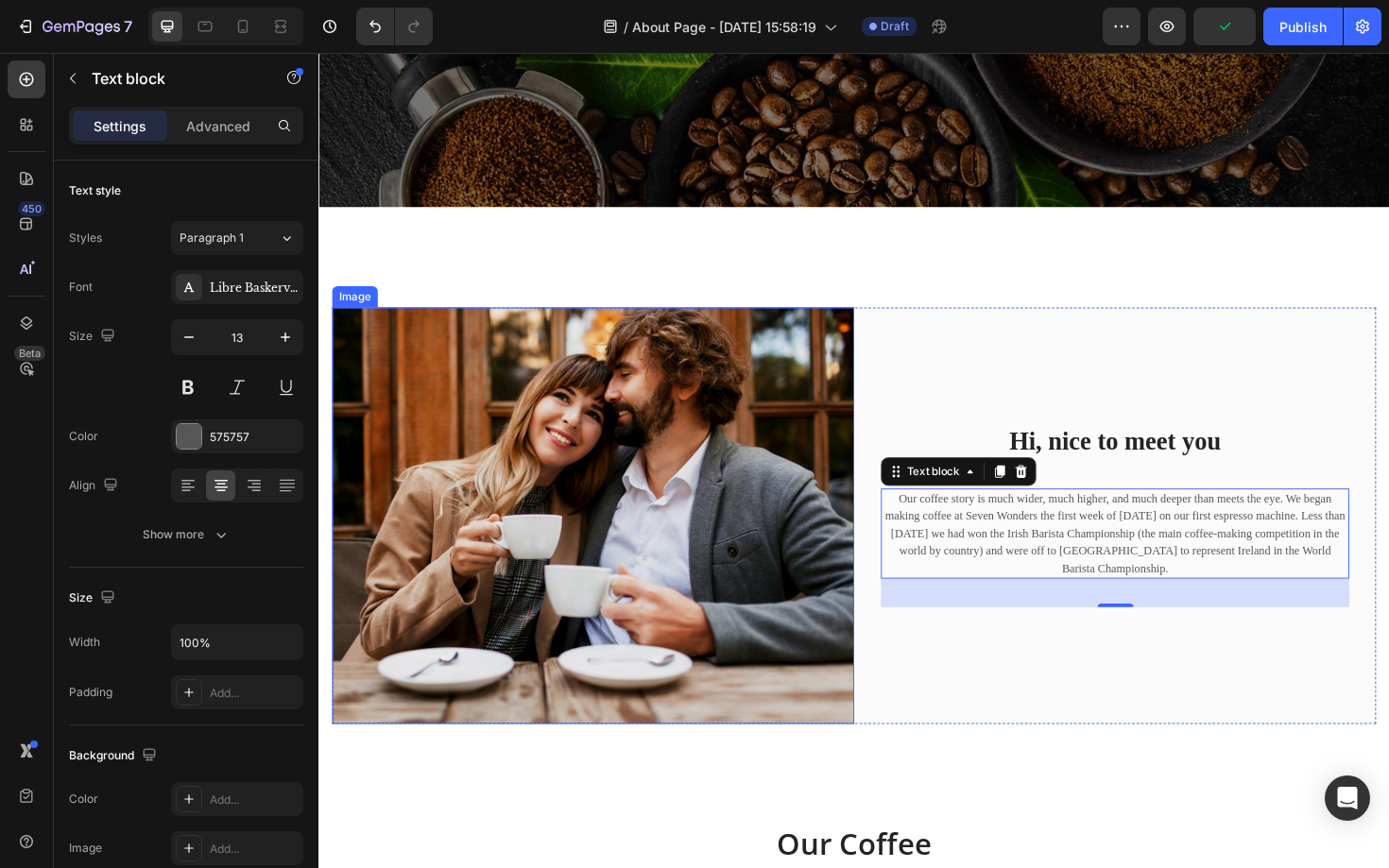
scroll to position [364, 0]
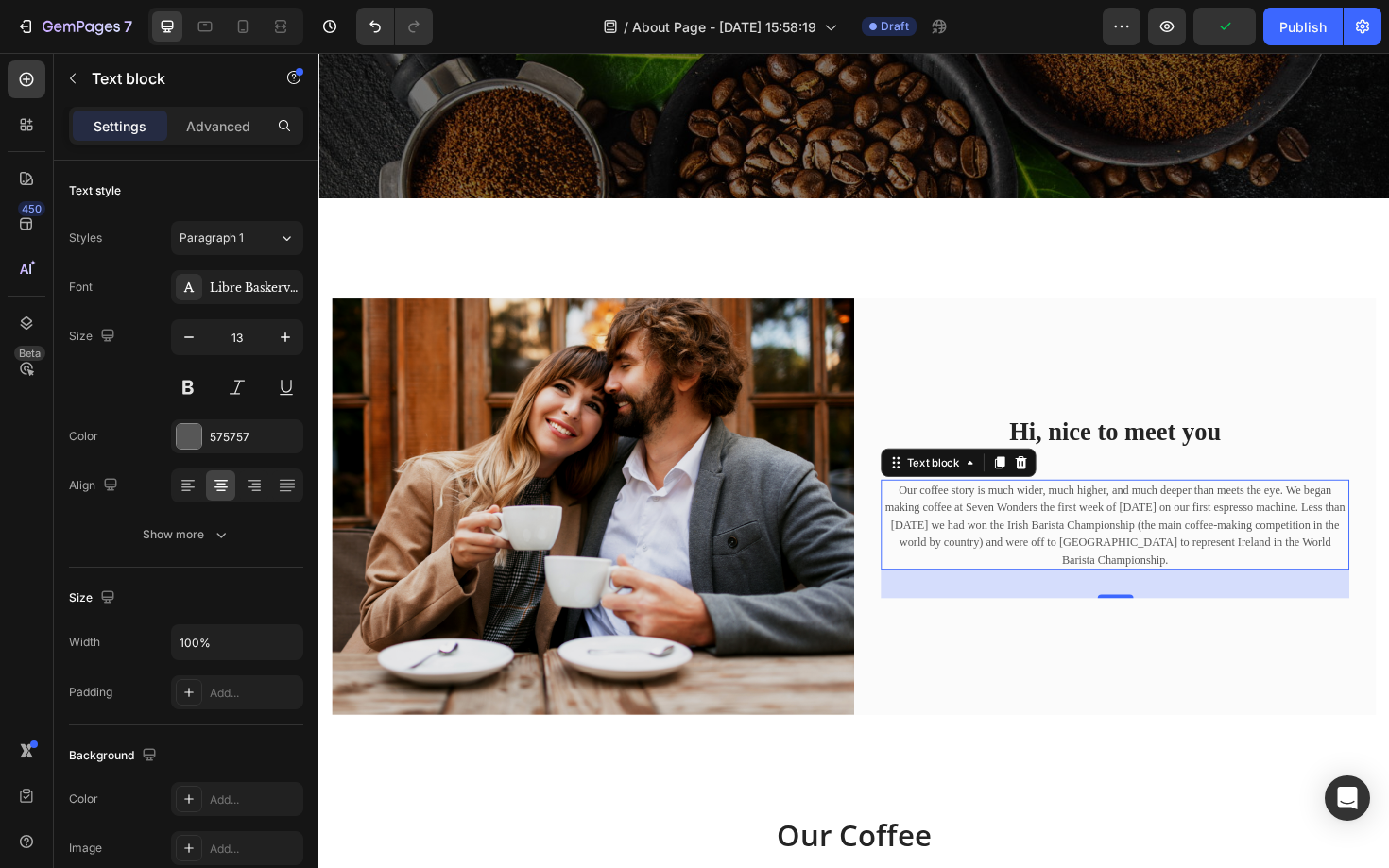
click at [1229, 554] on p "Our coffee story is much wider, much higher, and much deeper than meets the eye…" at bounding box center [1162, 553] width 492 height 92
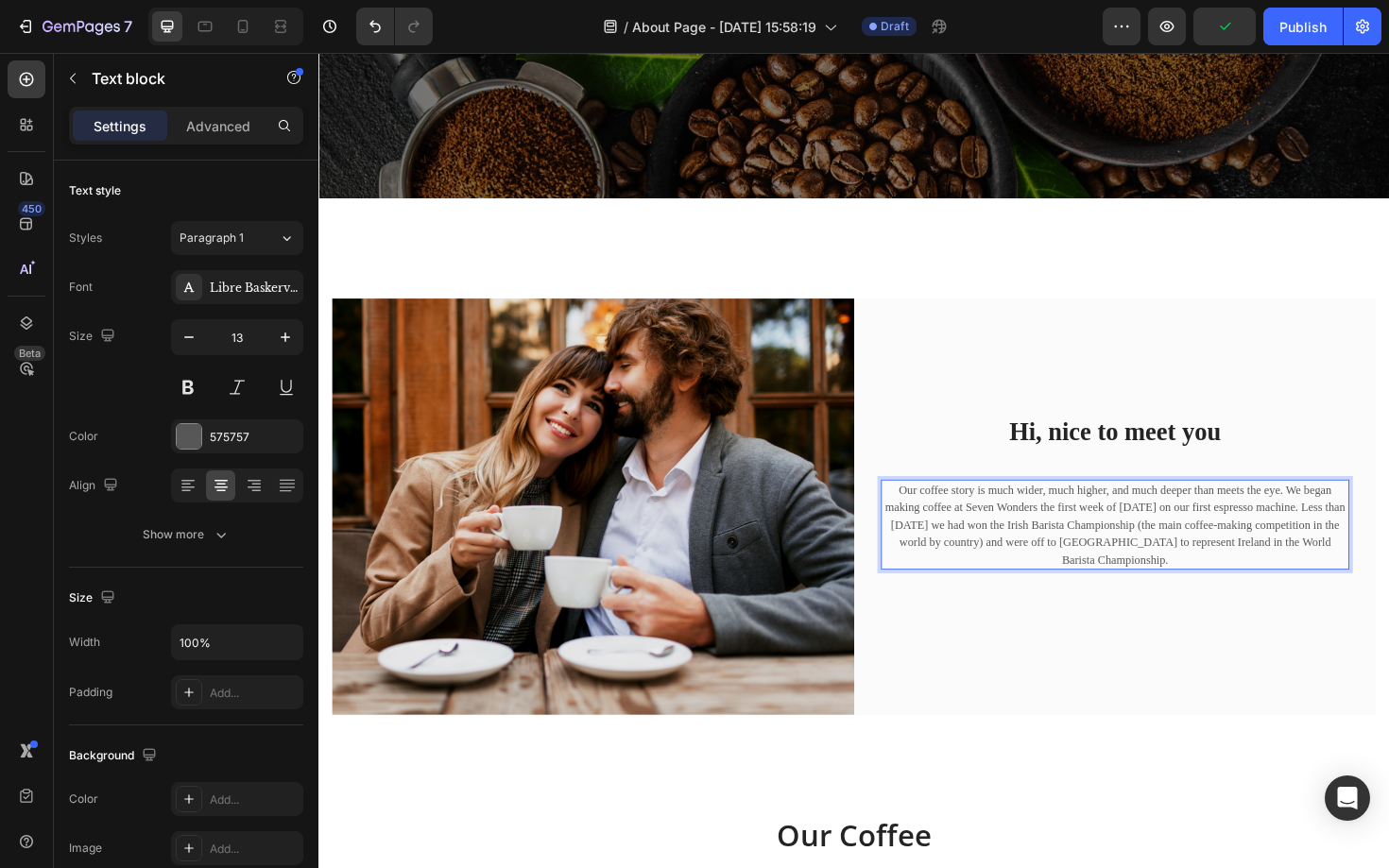
click at [1229, 554] on p "Our coffee story is much wider, much higher, and much deeper than meets the eye…" at bounding box center [1162, 553] width 492 height 92
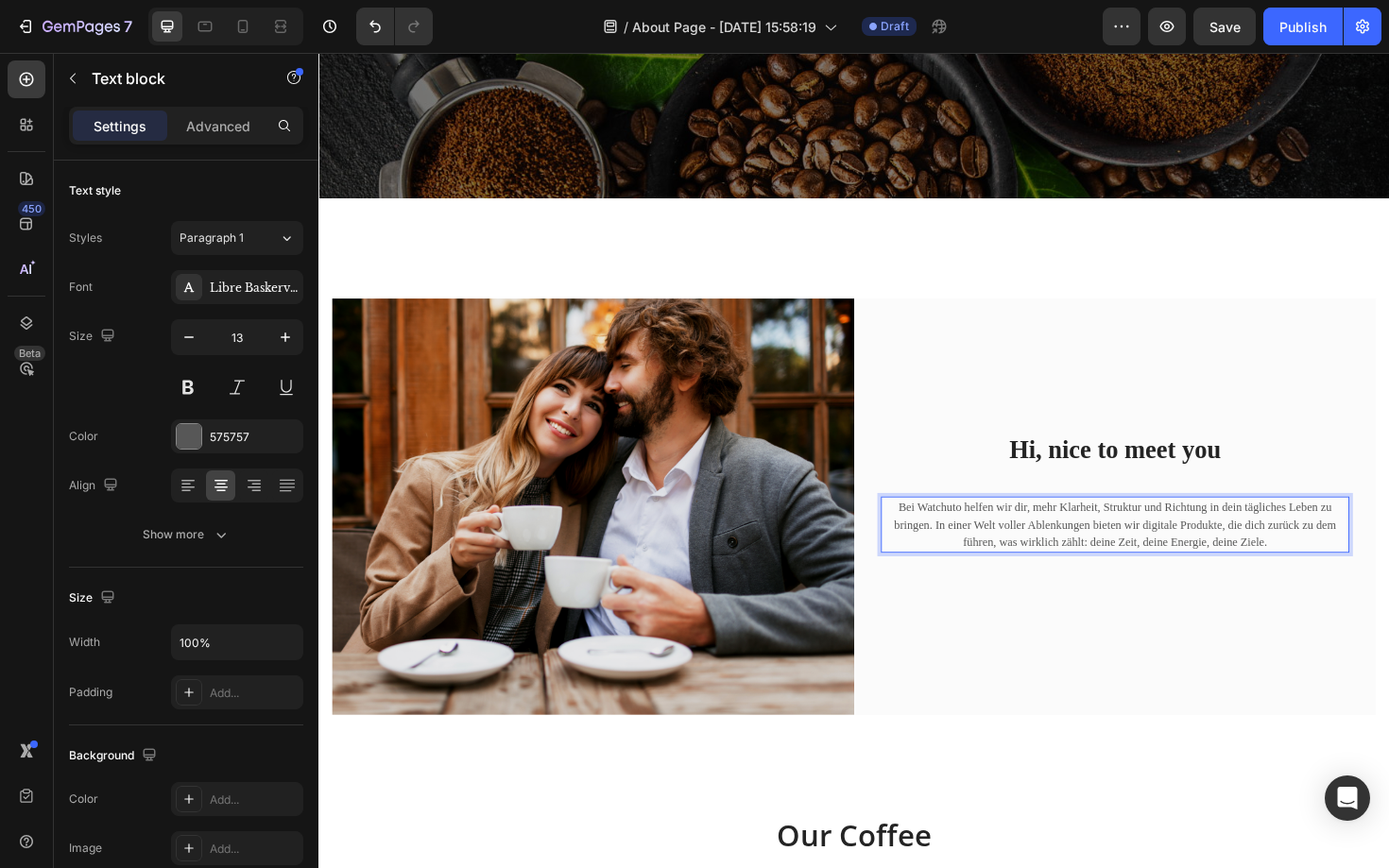
scroll to position [372, 0]
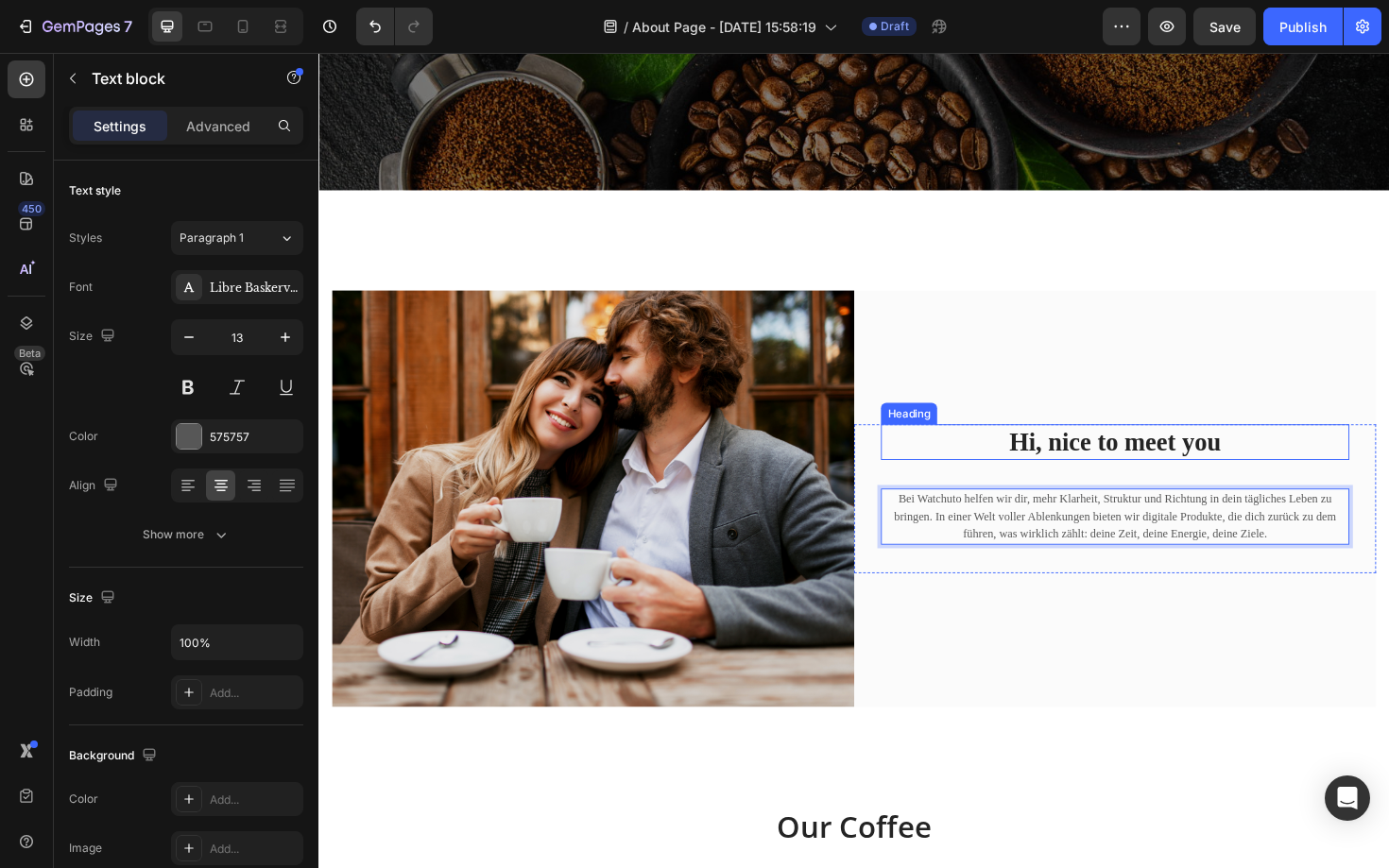
click at [1156, 468] on p "Hi, nice to meet you" at bounding box center [1162, 466] width 492 height 34
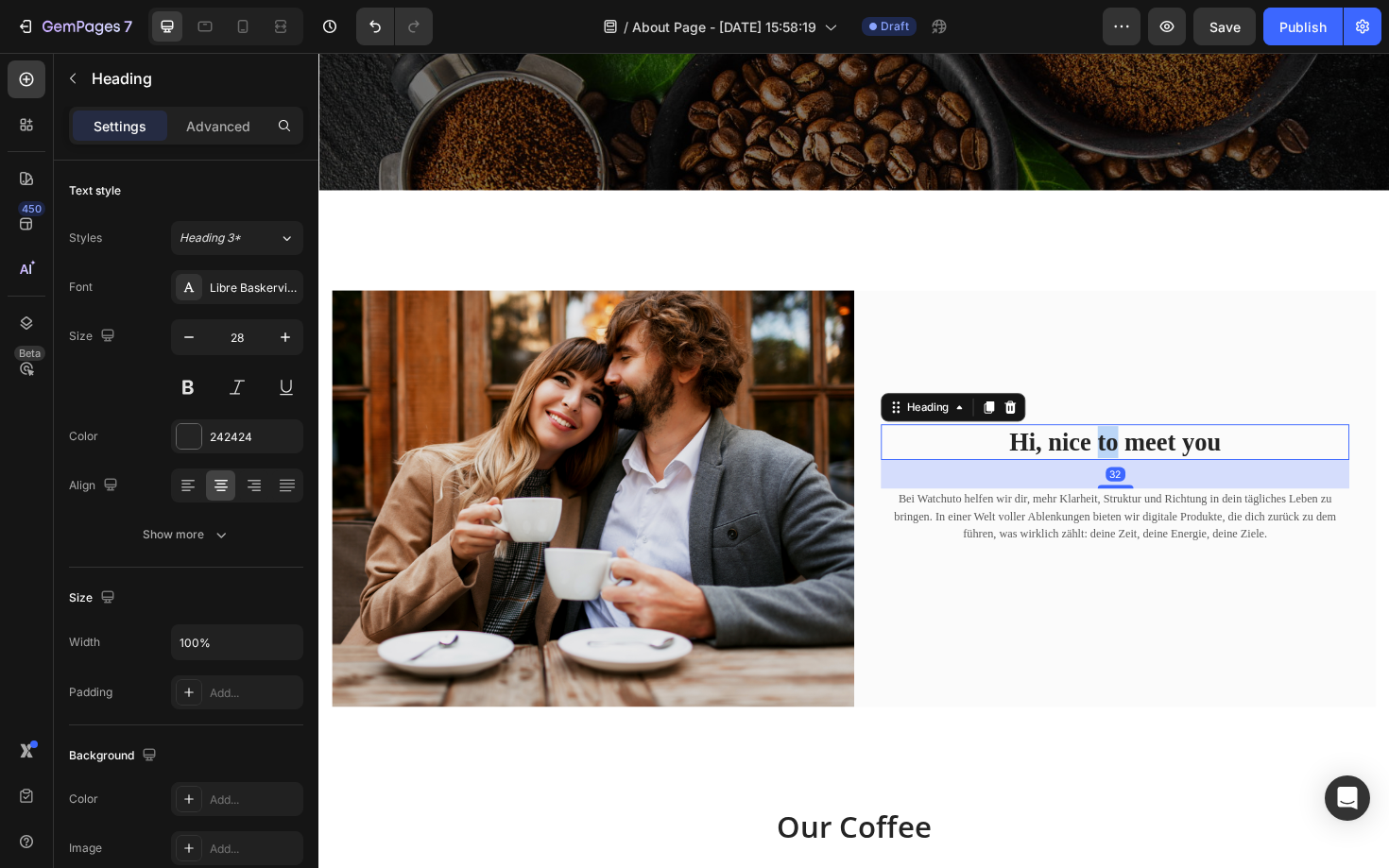
click at [1156, 468] on p "Hi, nice to meet you" at bounding box center [1162, 466] width 492 height 34
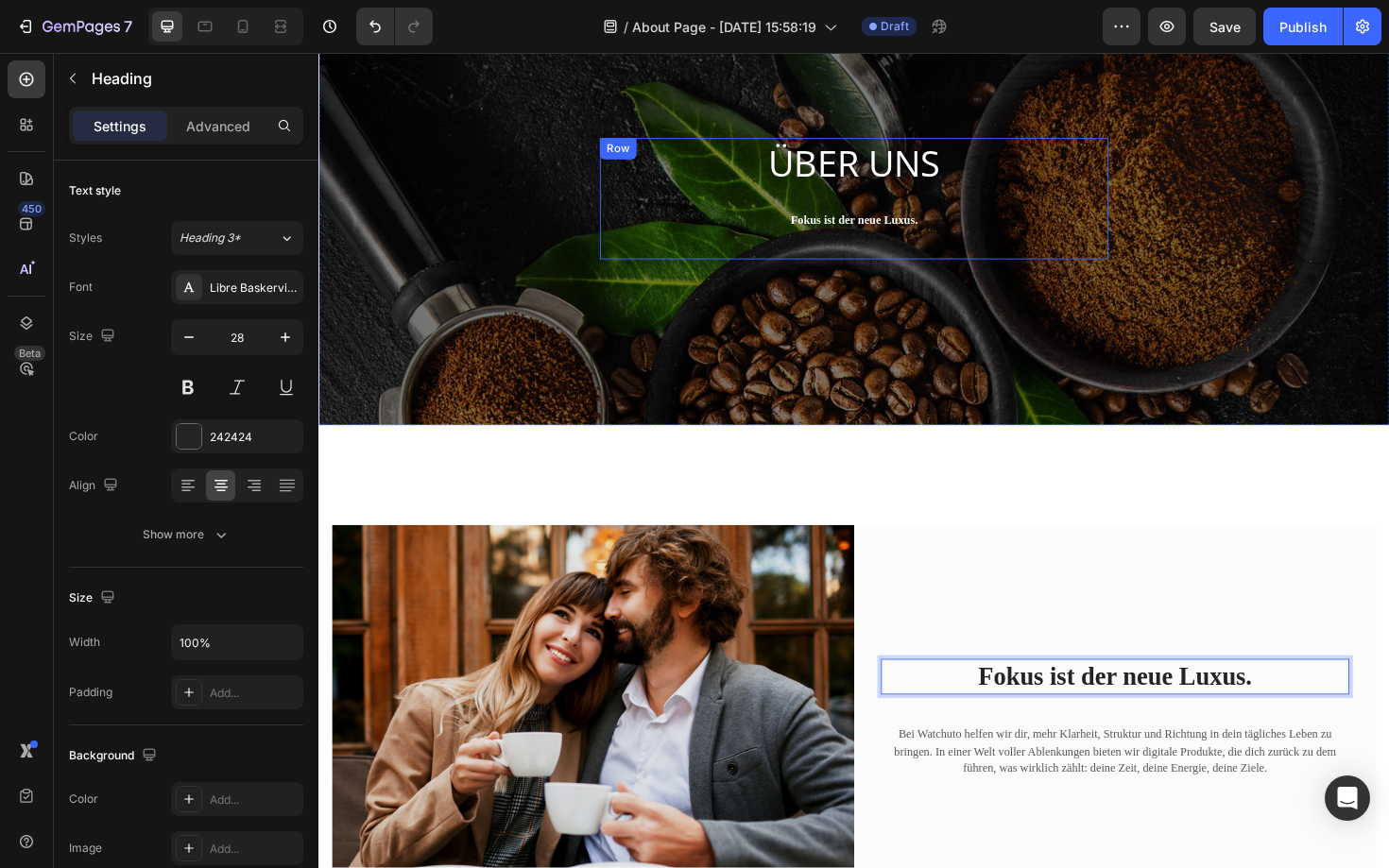
scroll to position [97, 0]
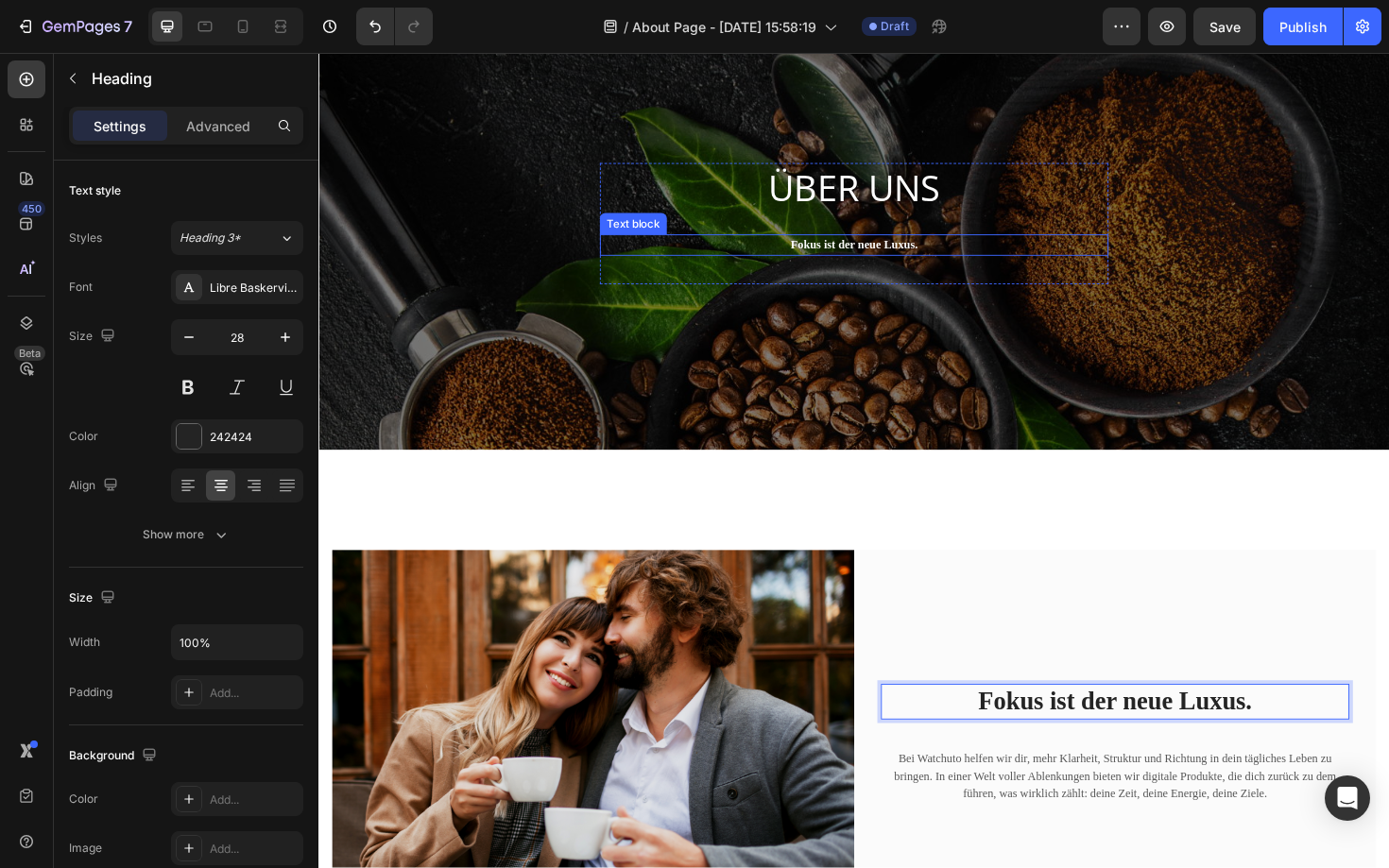
click at [920, 255] on strong "Fokus ist der neue Luxus." at bounding box center [885, 257] width 134 height 15
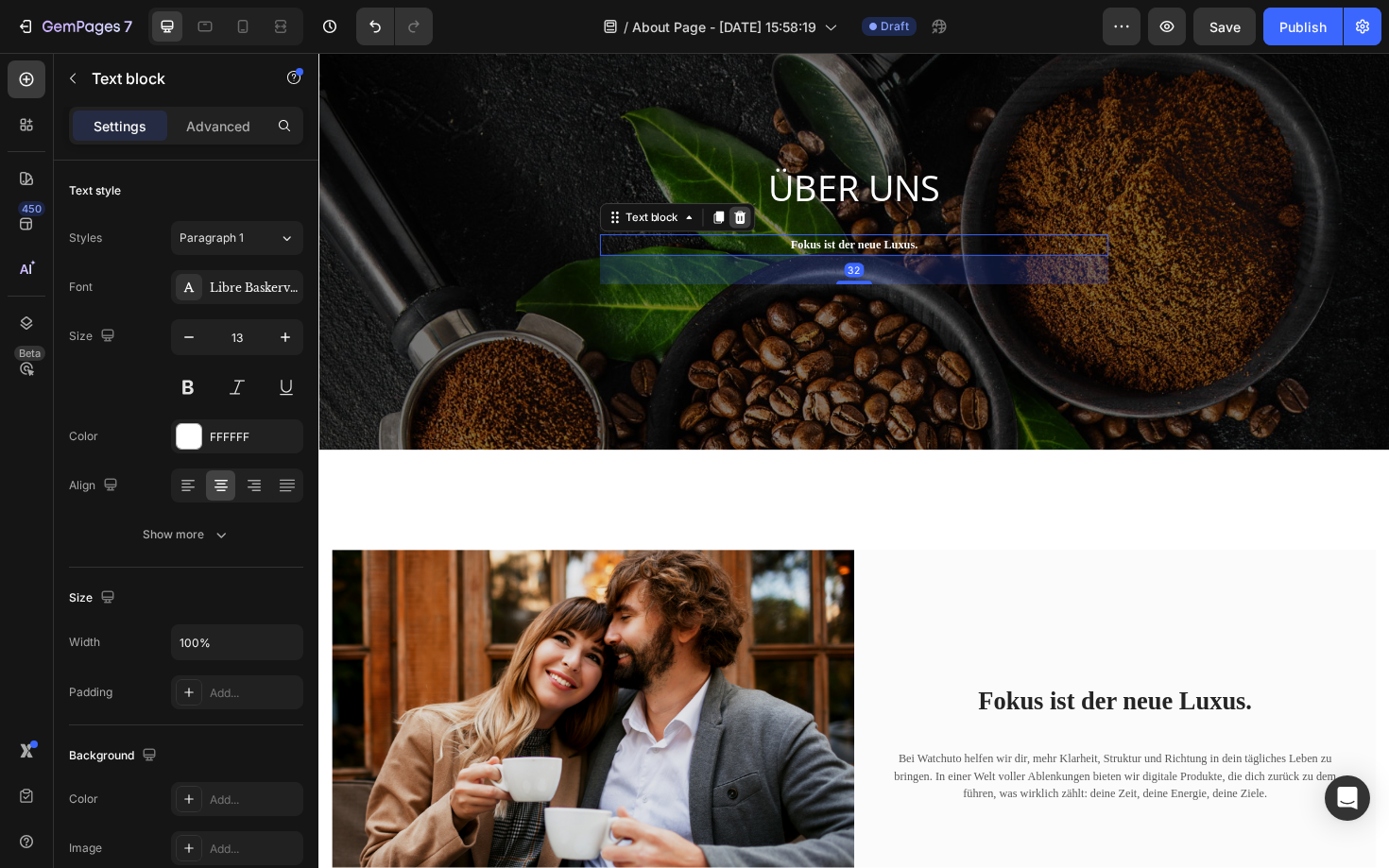
click at [767, 225] on icon at bounding box center [764, 227] width 13 height 14
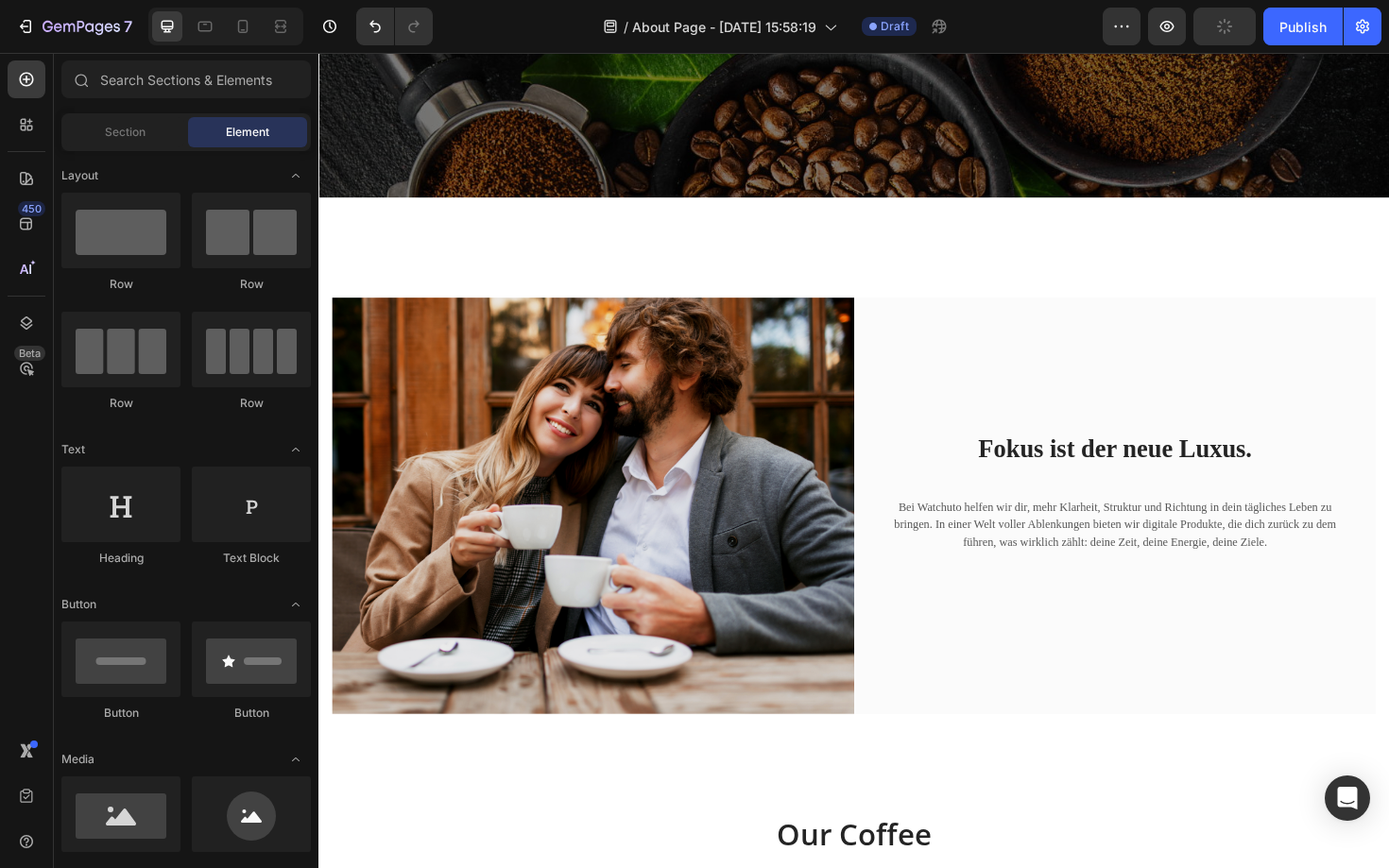
scroll to position [281, 0]
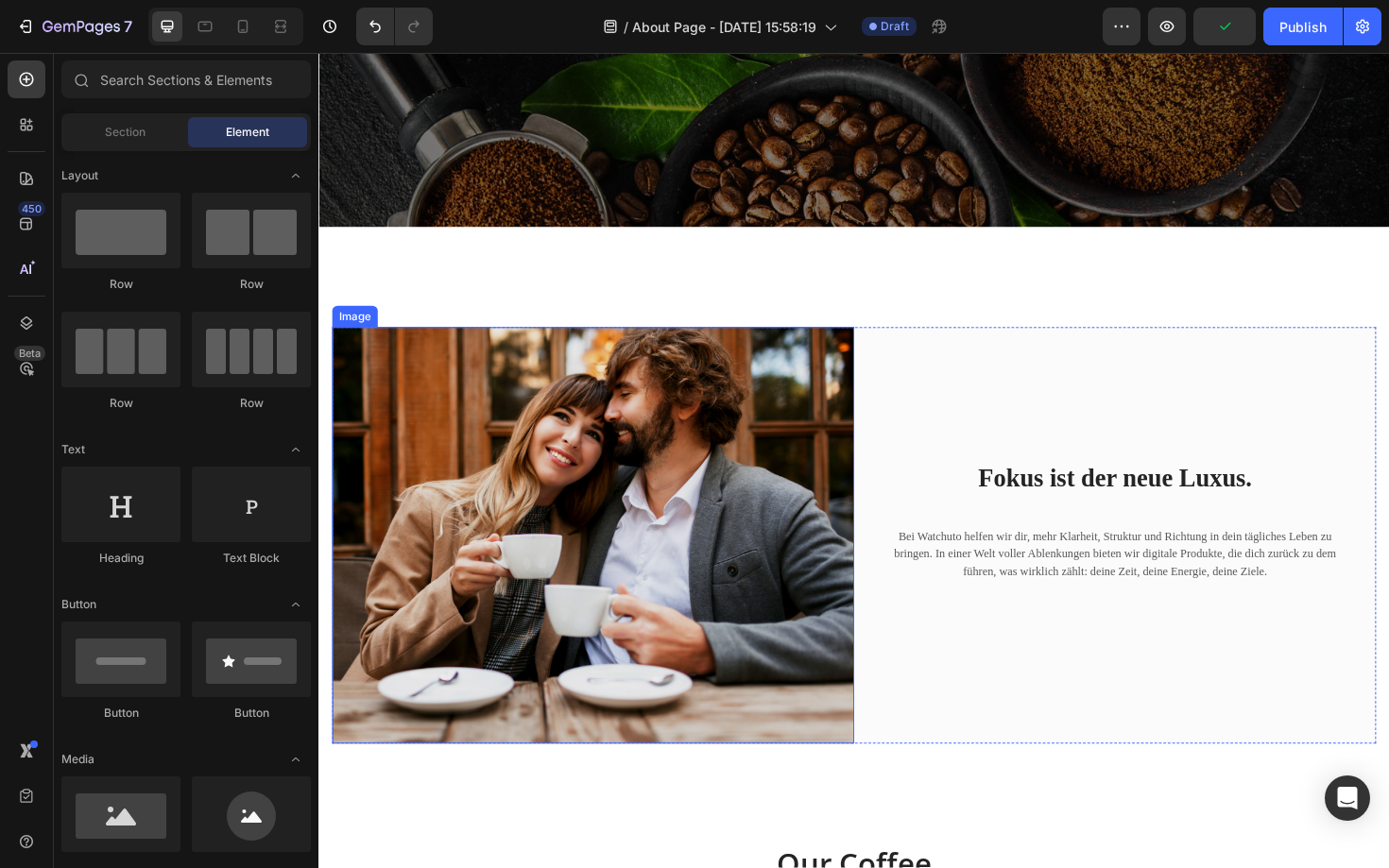
click at [592, 515] on img at bounding box center [608, 565] width 553 height 441
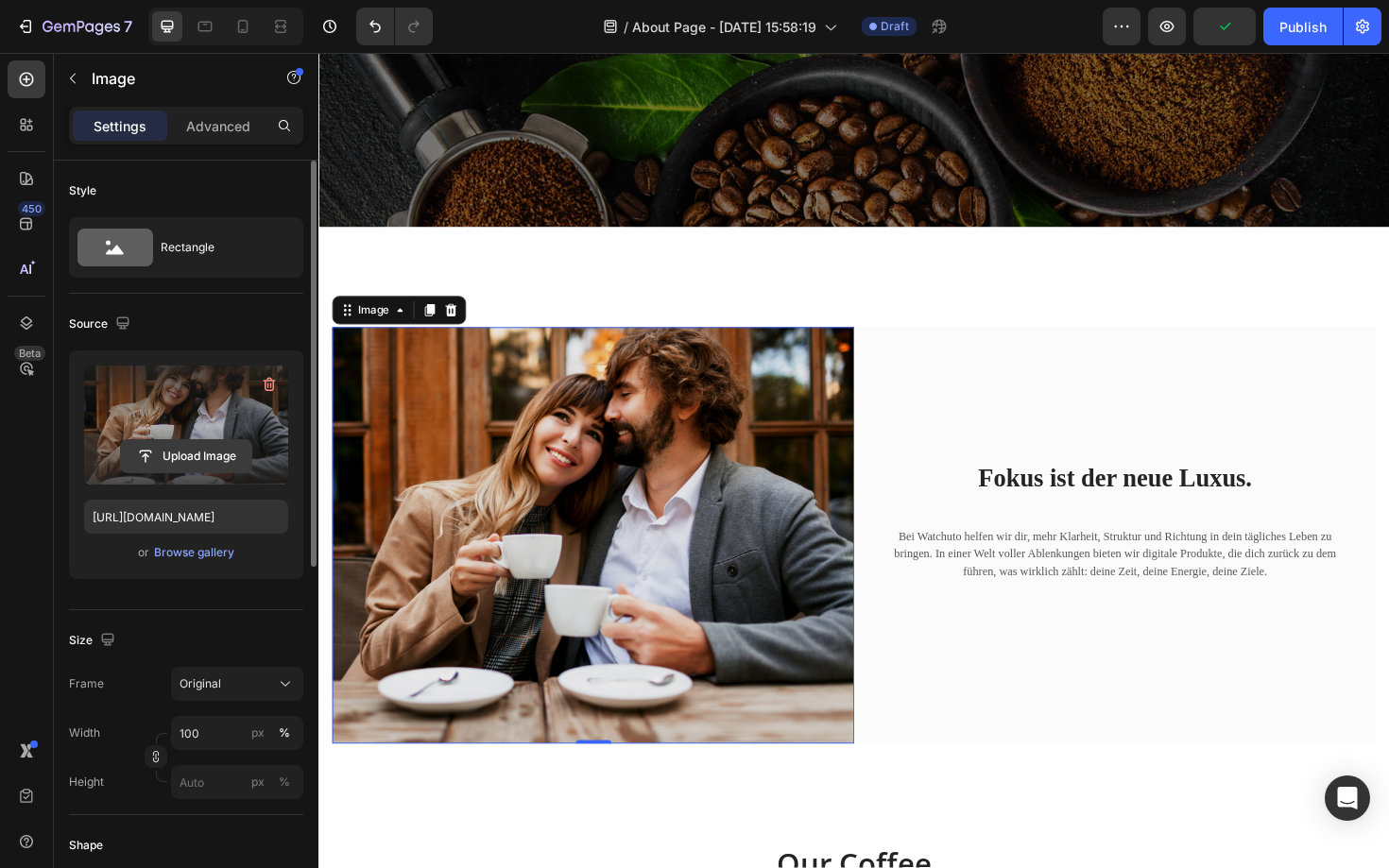
click at [202, 451] on input "file" at bounding box center [186, 456] width 130 height 32
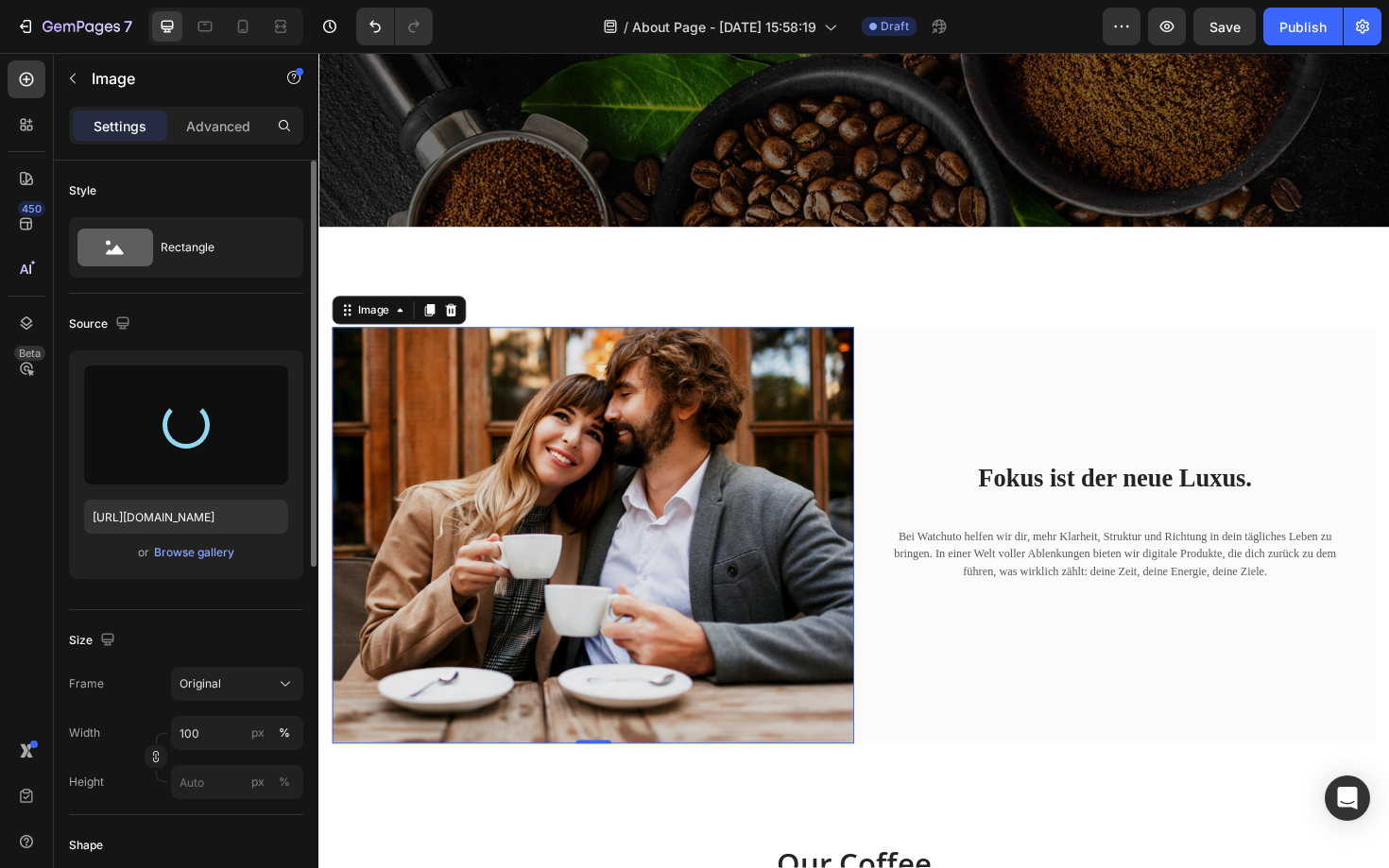
type input "https://cdn.shopify.com/s/files/1/0893/3923/2592/files/gempages_581043119517073…"
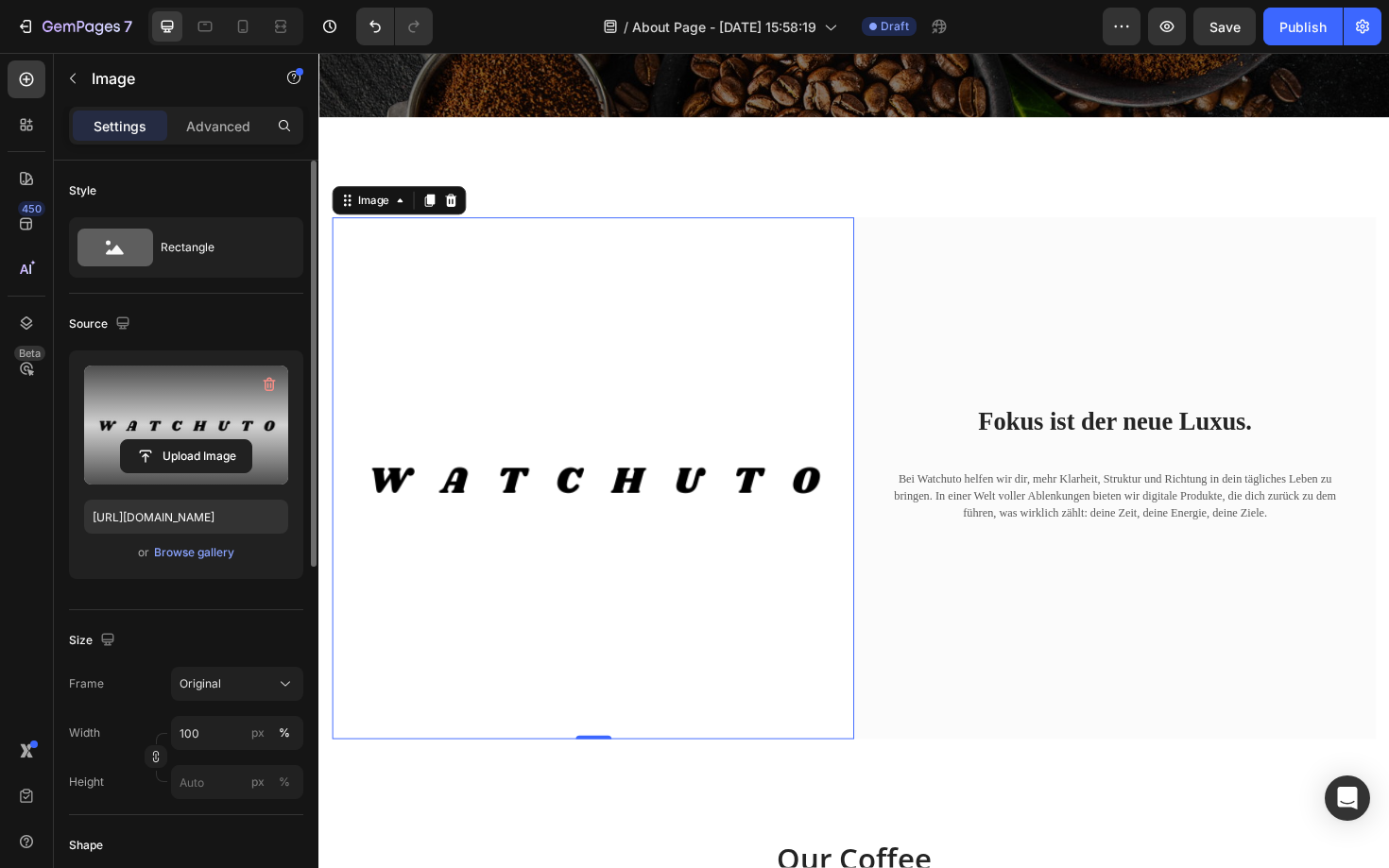
scroll to position [399, 0]
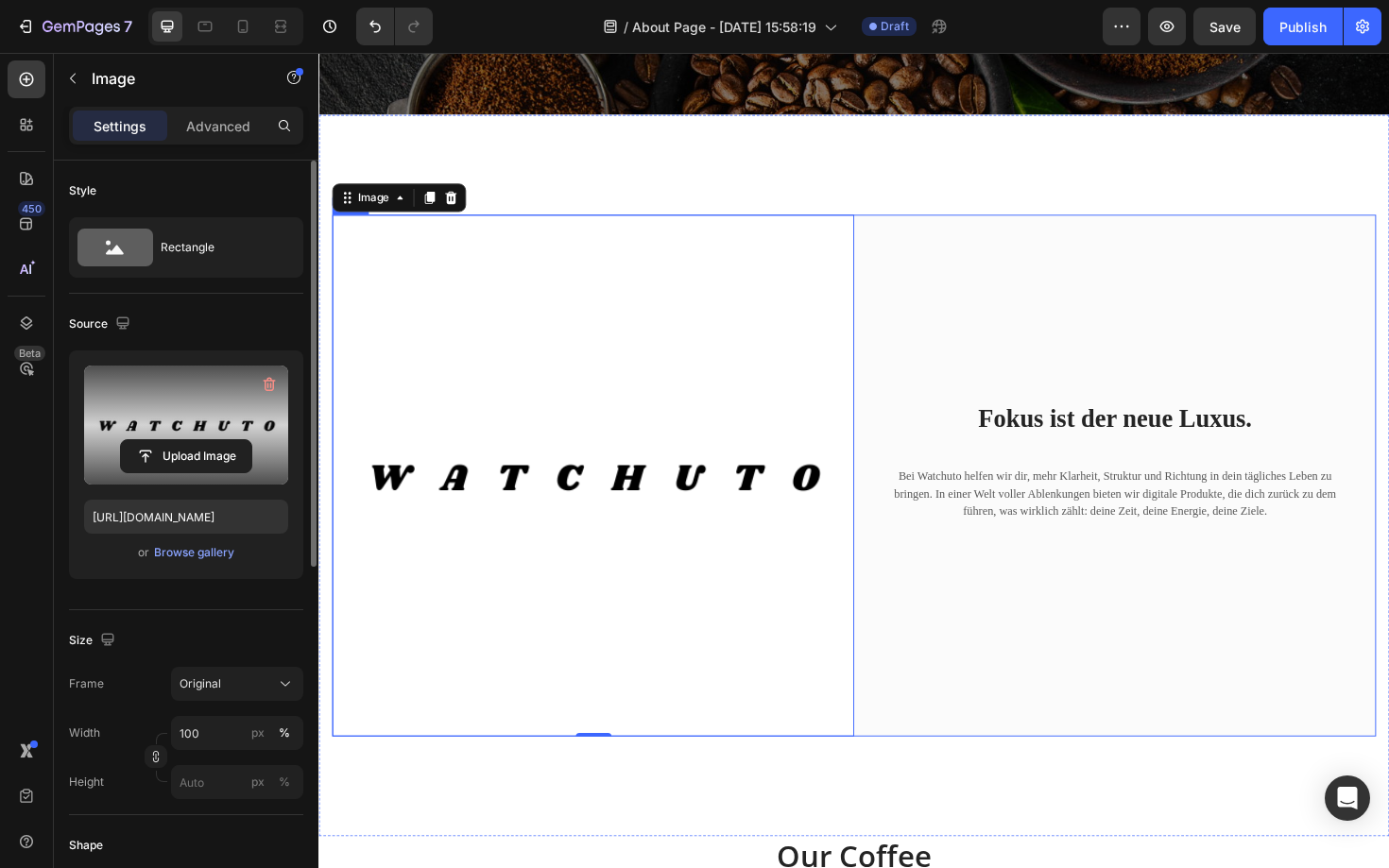
click at [1027, 684] on div "⁠⁠⁠⁠⁠⁠⁠ Fokus ist der neue Luxus. Heading Bei Watchuto helfen wir dir, mehr Kla…" at bounding box center [1162, 501] width 553 height 553
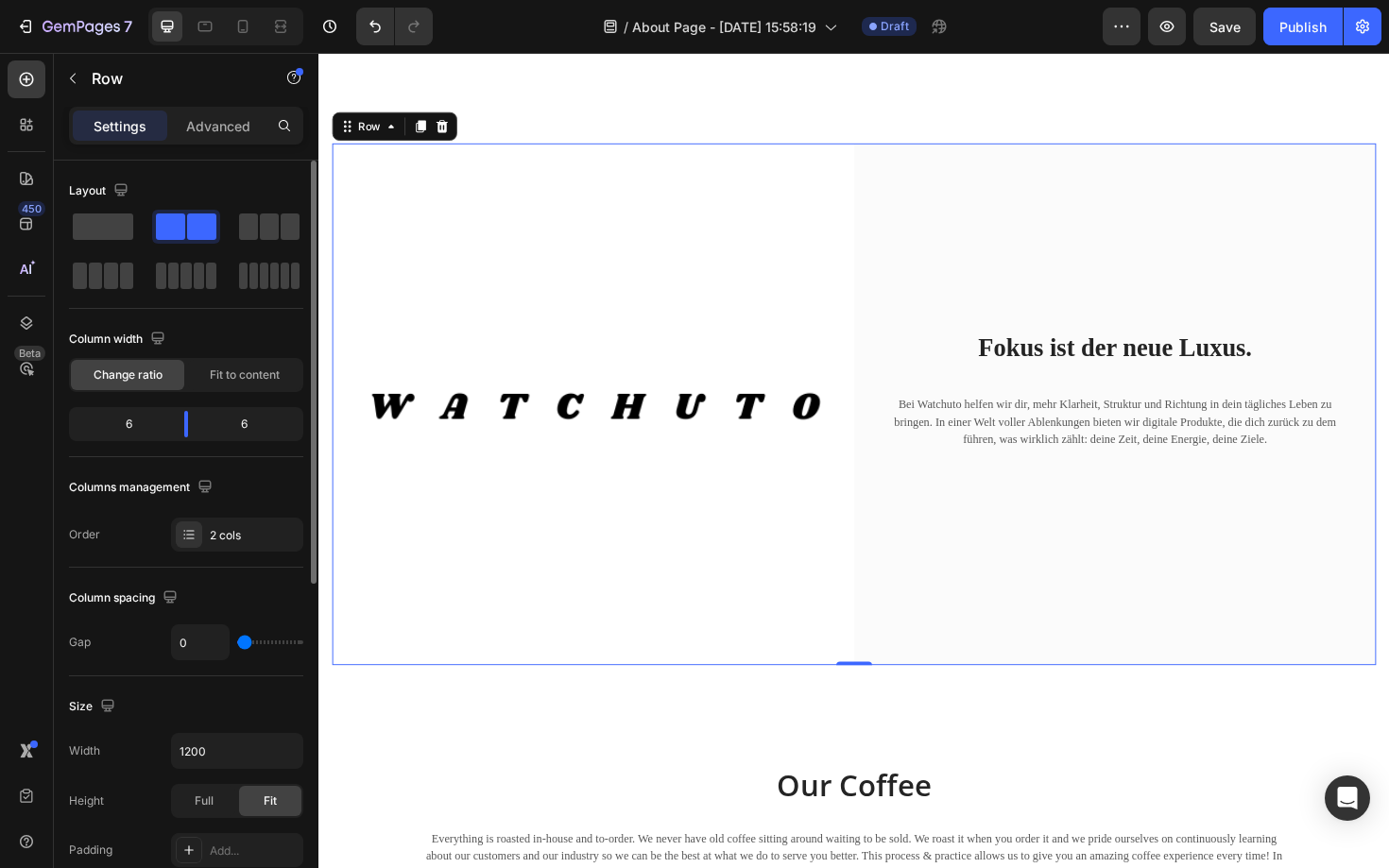
scroll to position [476, 0]
click at [243, 20] on icon at bounding box center [243, 26] width 11 height 14
type input "100%"
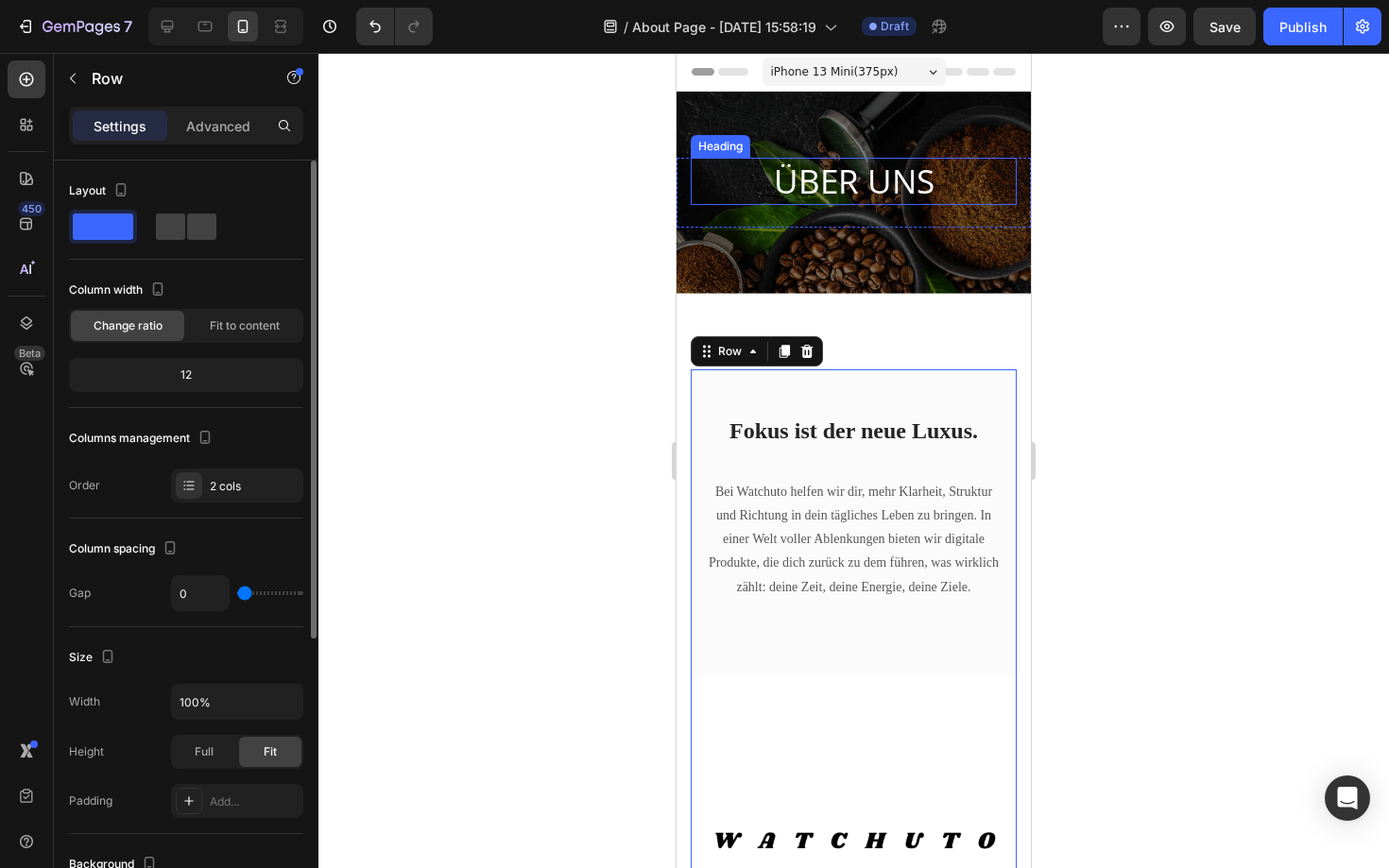
click at [904, 189] on h2 "ÜBER UNS" at bounding box center [853, 181] width 326 height 48
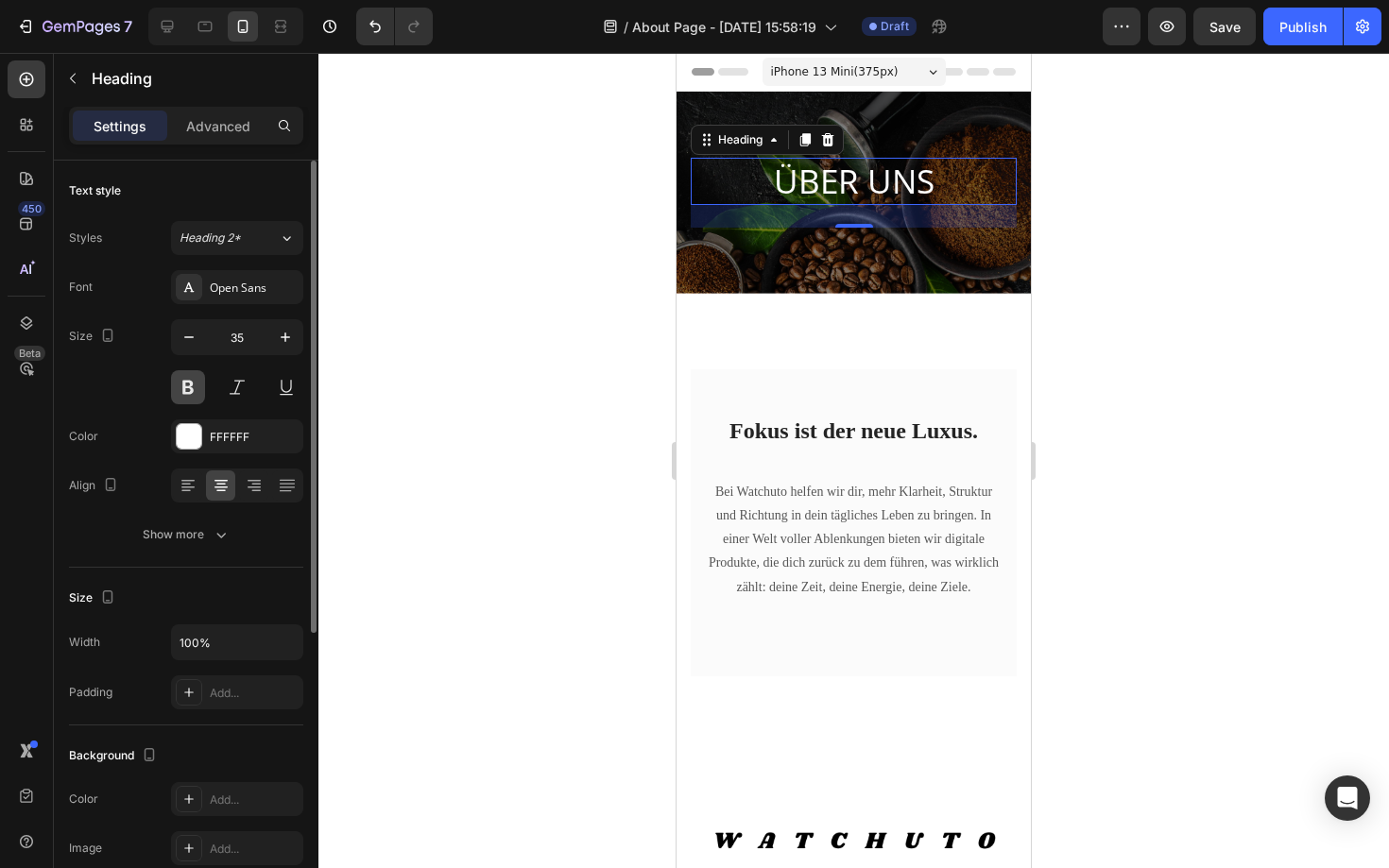
click at [186, 384] on button at bounding box center [188, 387] width 34 height 34
click at [753, 362] on div "Image ⁠⁠⁠⁠⁠⁠⁠ Fokus ist der neue Luxus. Heading Bei Watchuto helfen wir dir, me…" at bounding box center [853, 685] width 354 height 784
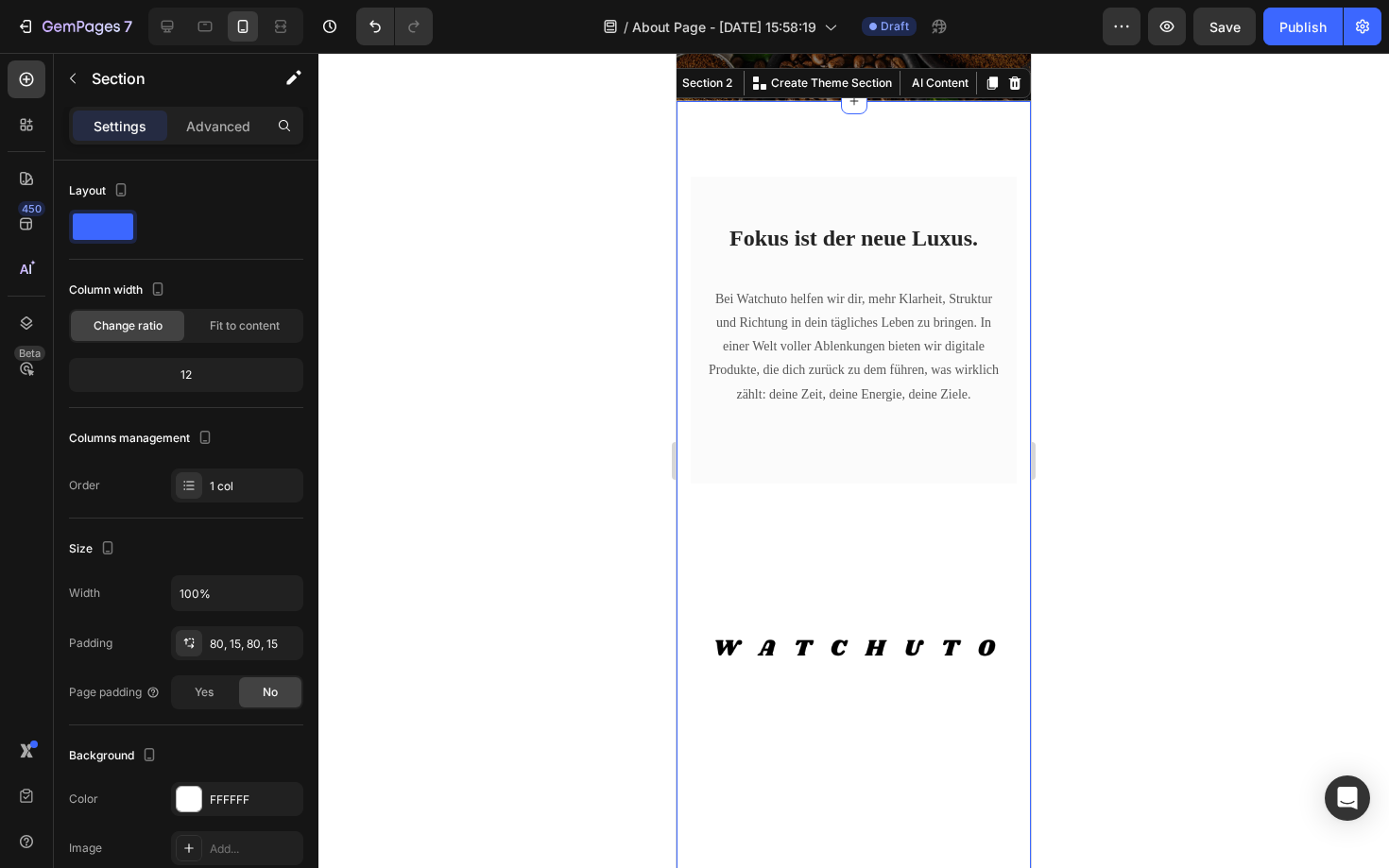
scroll to position [196, 0]
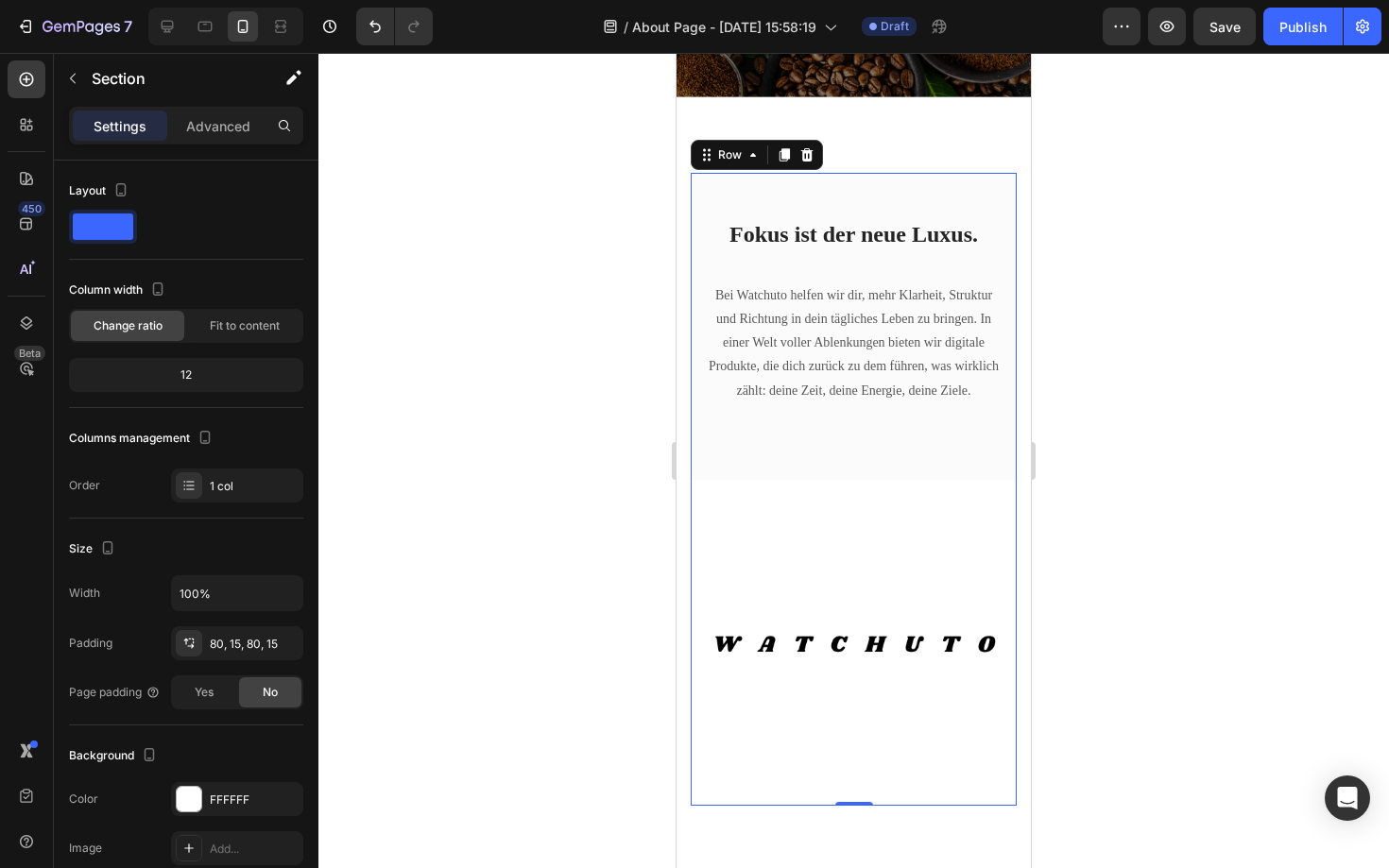
click at [768, 456] on div "Image" at bounding box center [853, 620] width 326 height 371
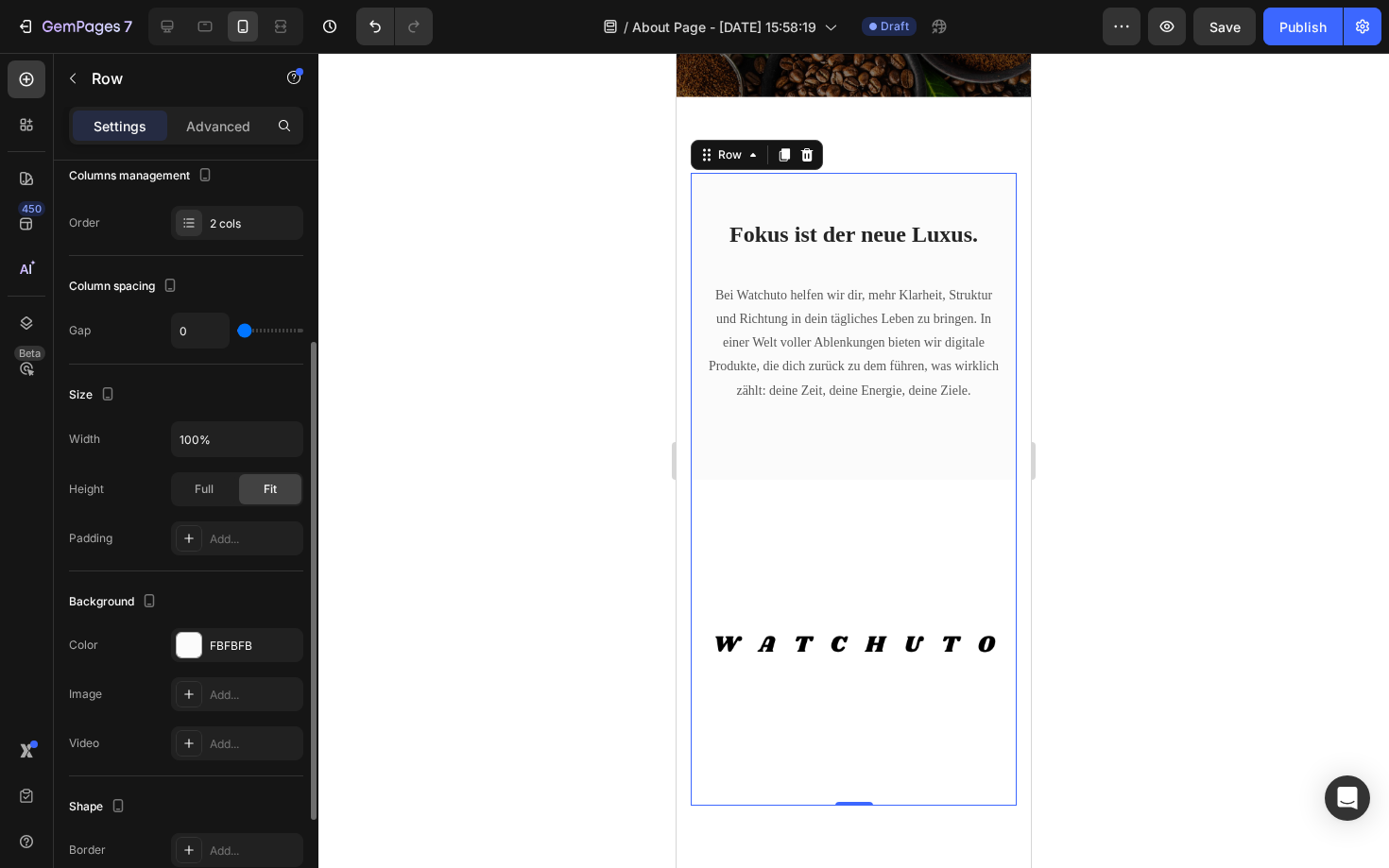
scroll to position [287, 0]
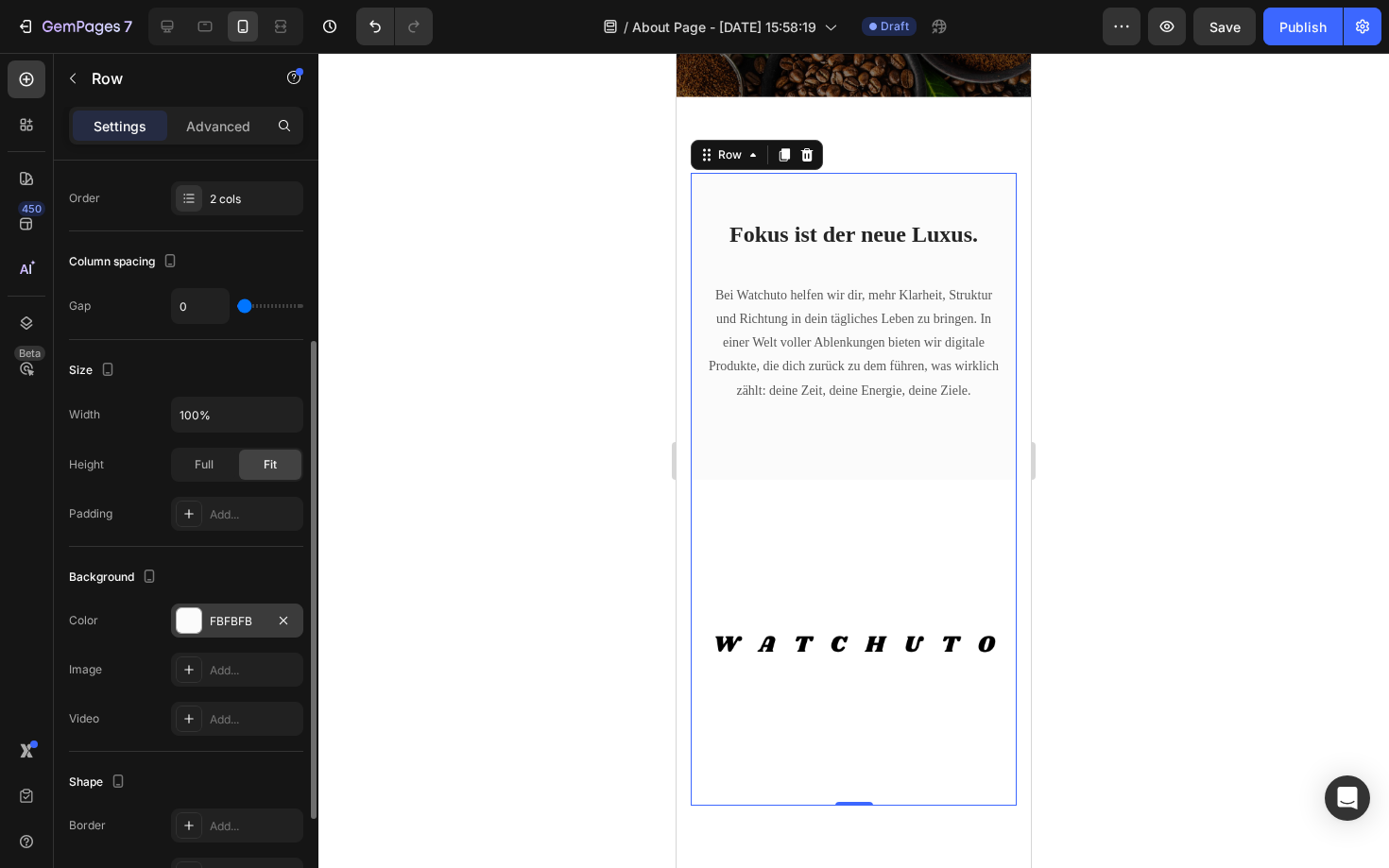
click at [186, 614] on div at bounding box center [189, 620] width 24 height 24
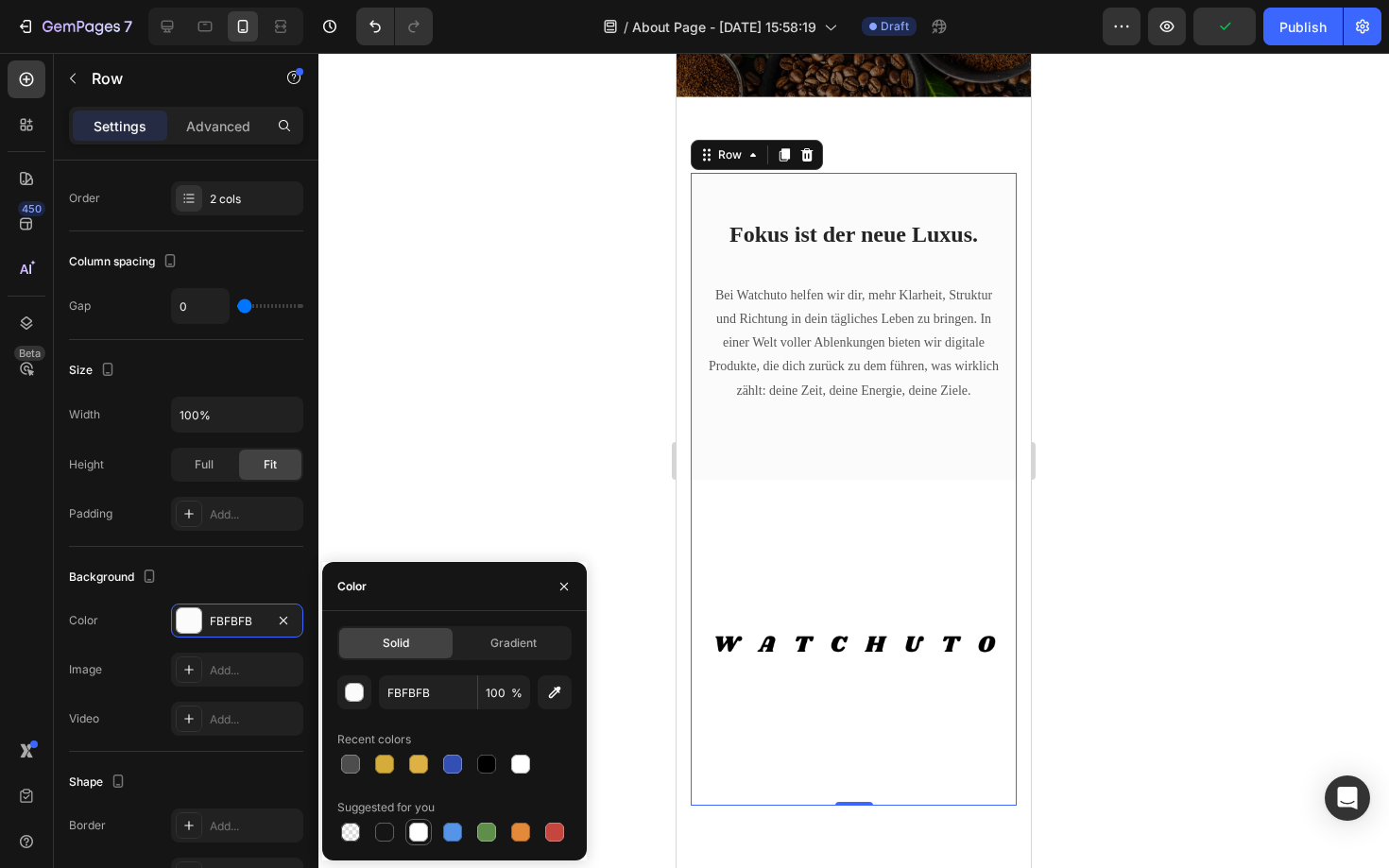
click at [418, 828] on div at bounding box center [418, 832] width 18 height 18
click at [411, 841] on div at bounding box center [418, 832] width 22 height 22
click at [354, 830] on div at bounding box center [350, 832] width 18 height 18
type input "000000"
type input "0"
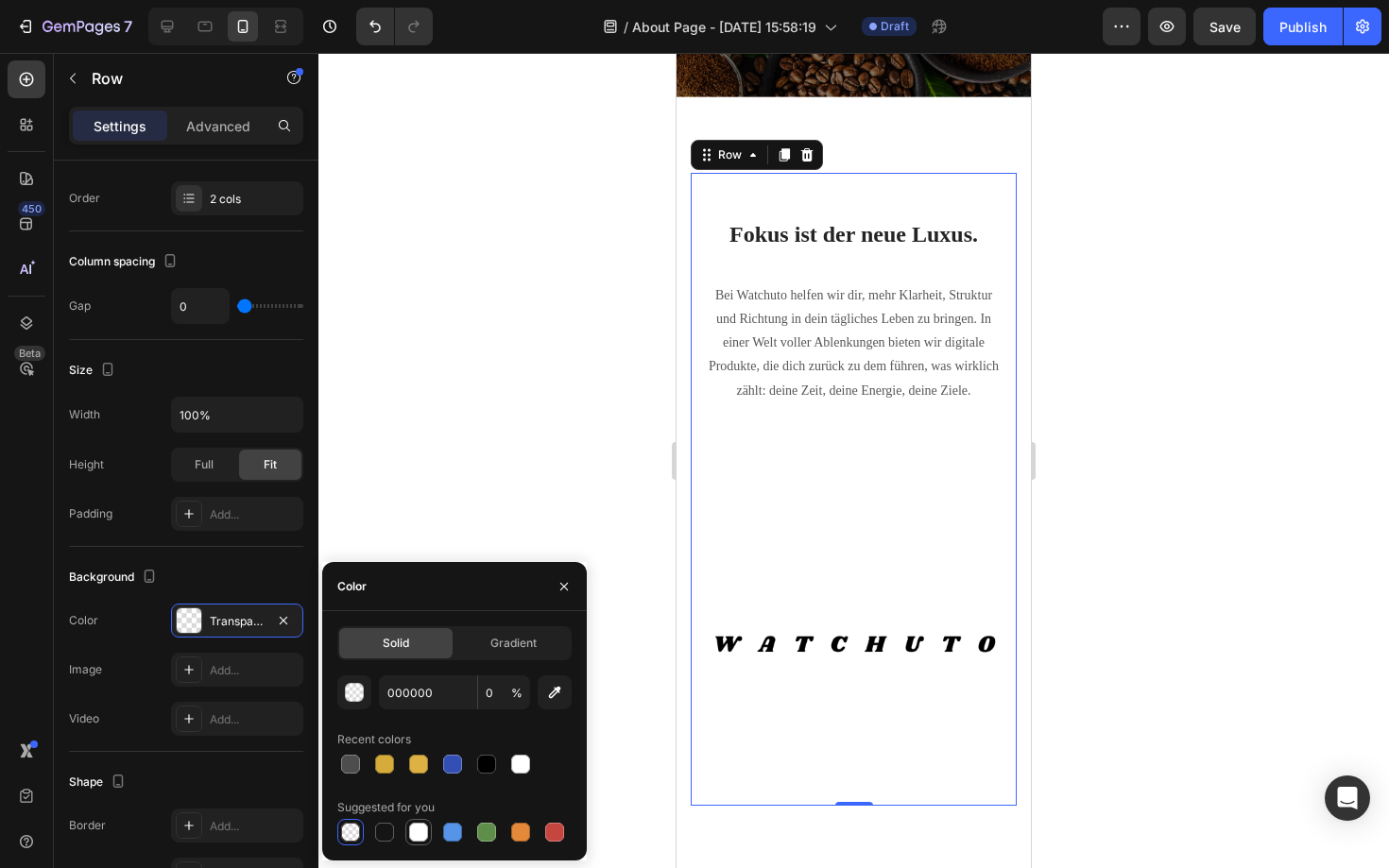
click at [420, 838] on div at bounding box center [418, 832] width 18 height 18
type input "FFFFFF"
type input "100"
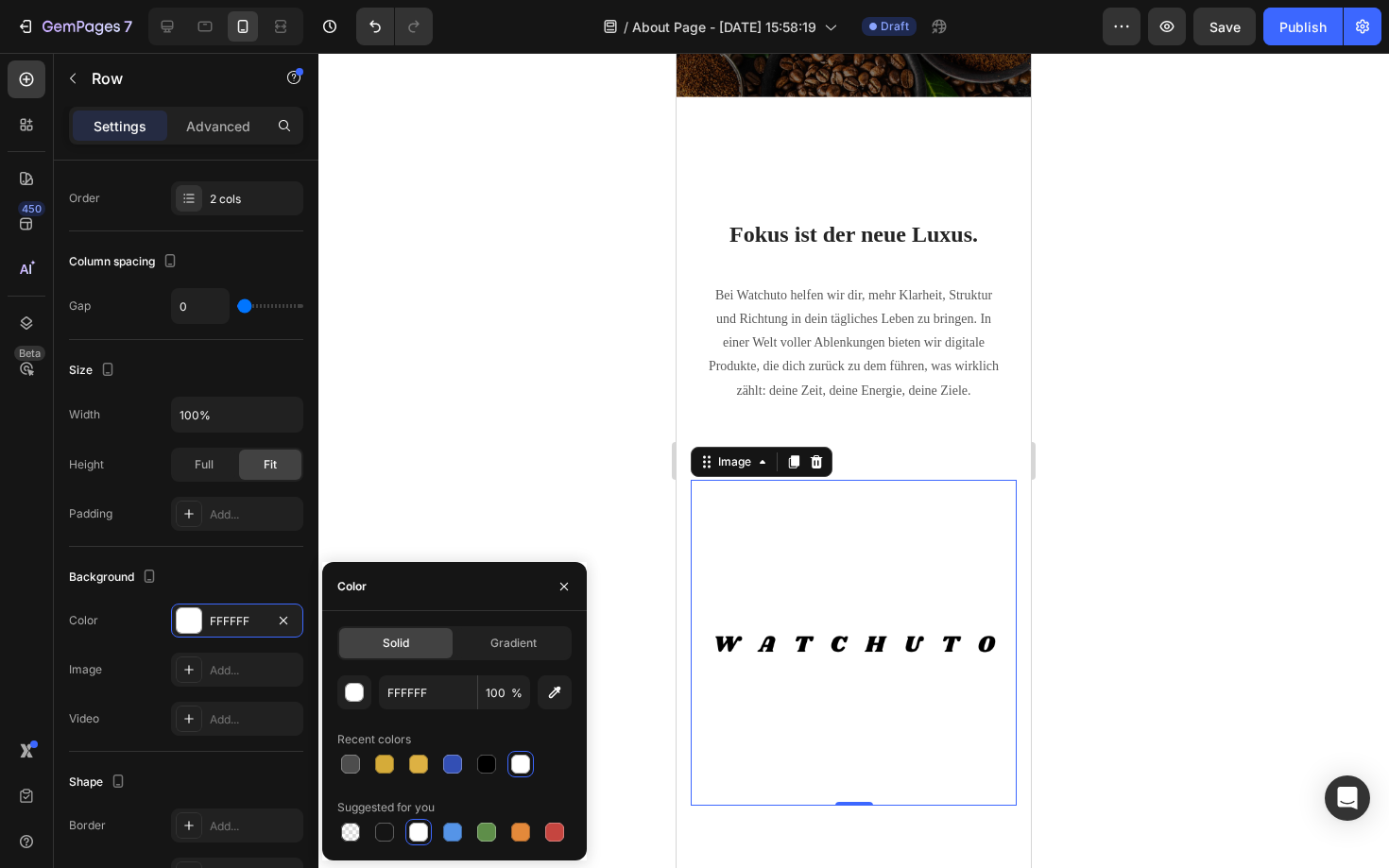
click at [901, 589] on img at bounding box center [853, 642] width 326 height 326
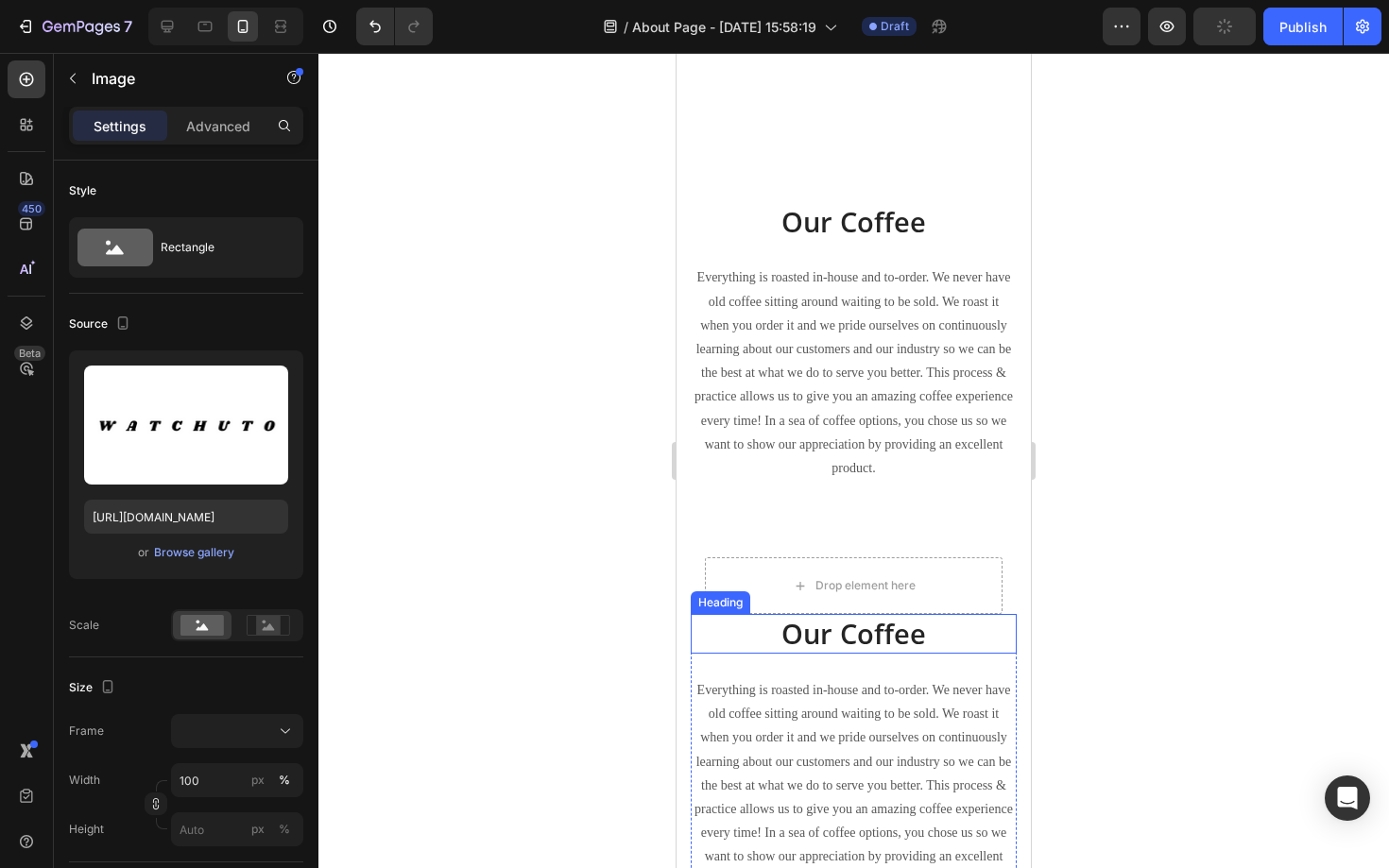
scroll to position [875, 0]
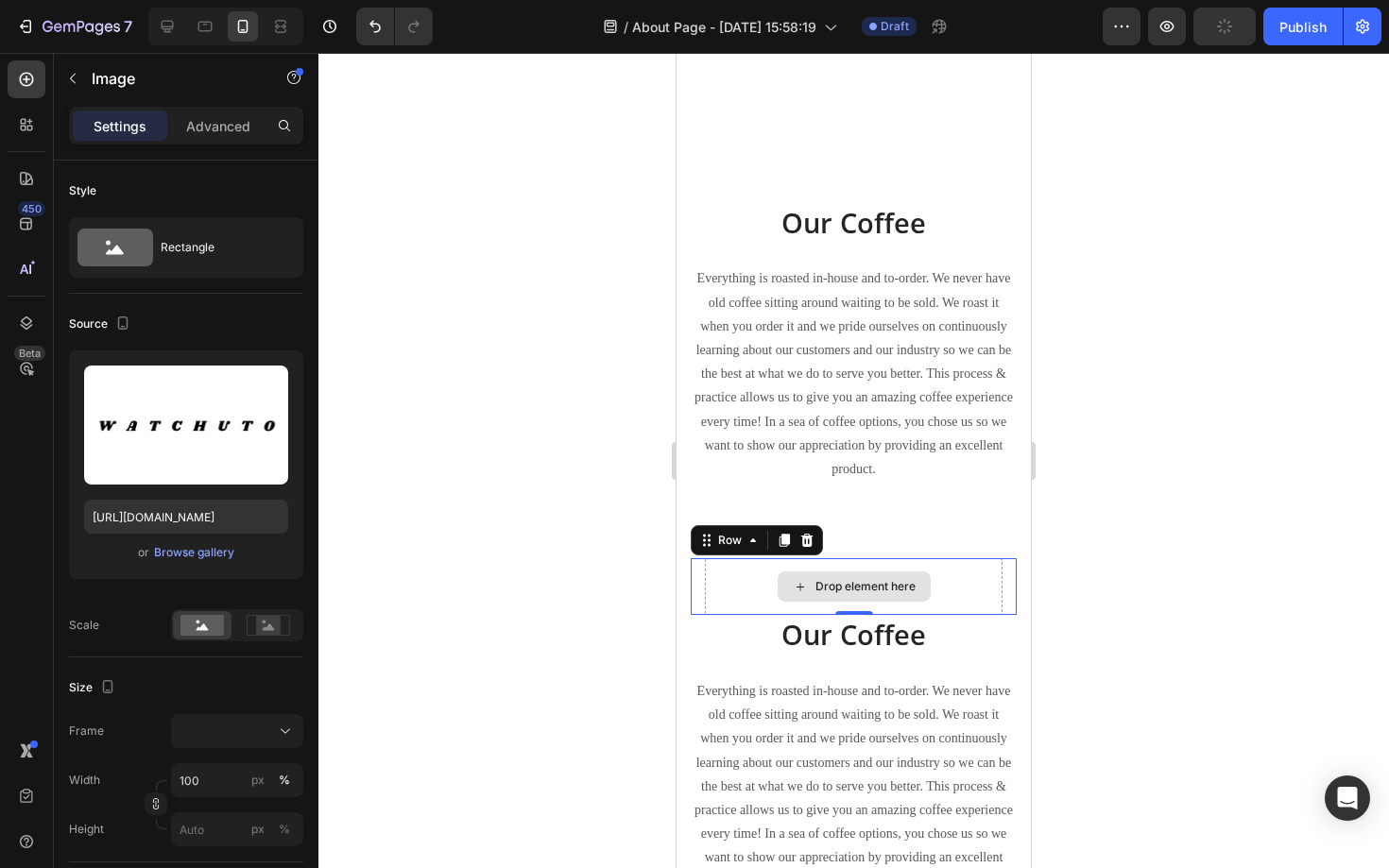
click at [983, 578] on div "Drop element here" at bounding box center [853, 586] width 297 height 56
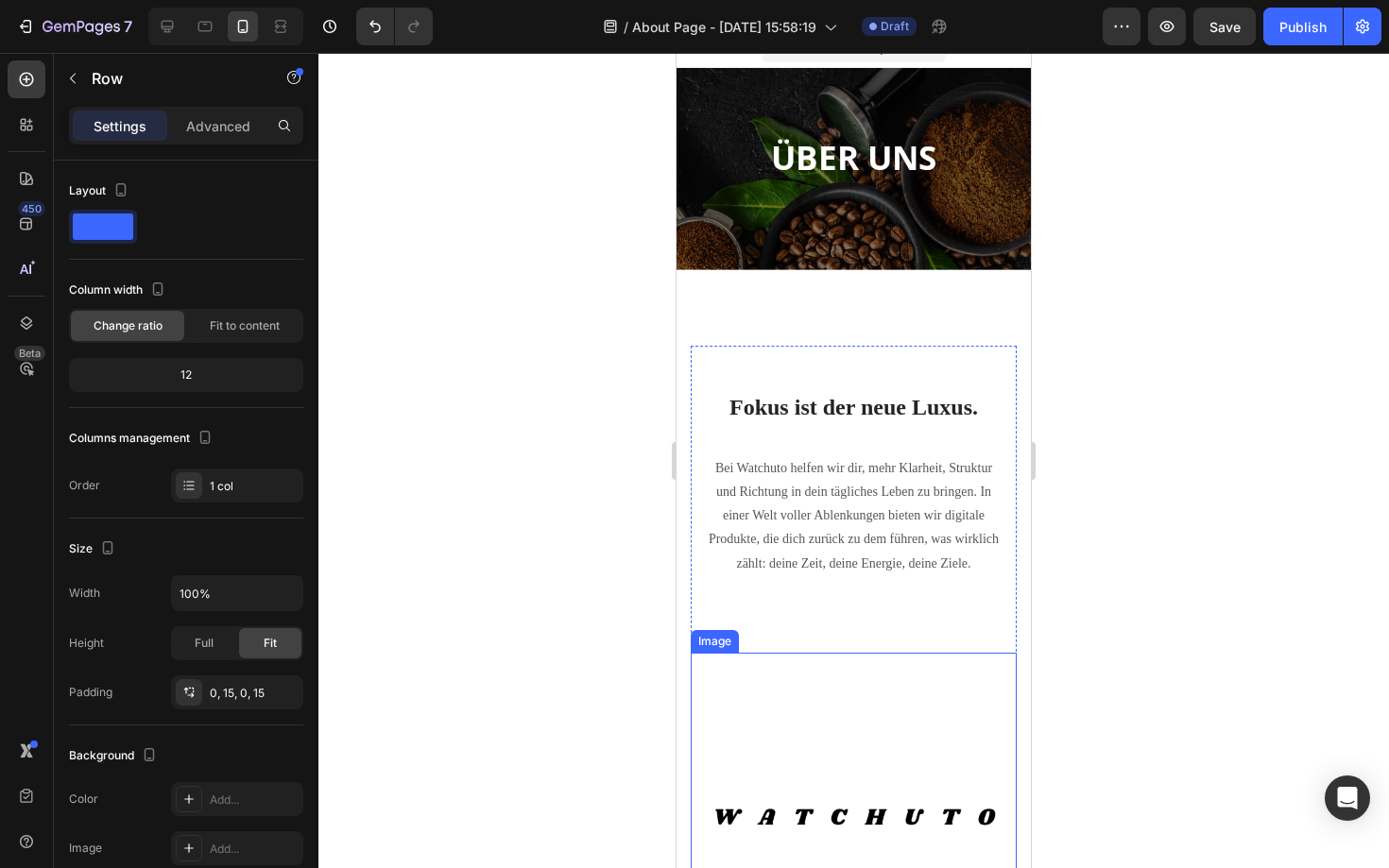
scroll to position [0, 0]
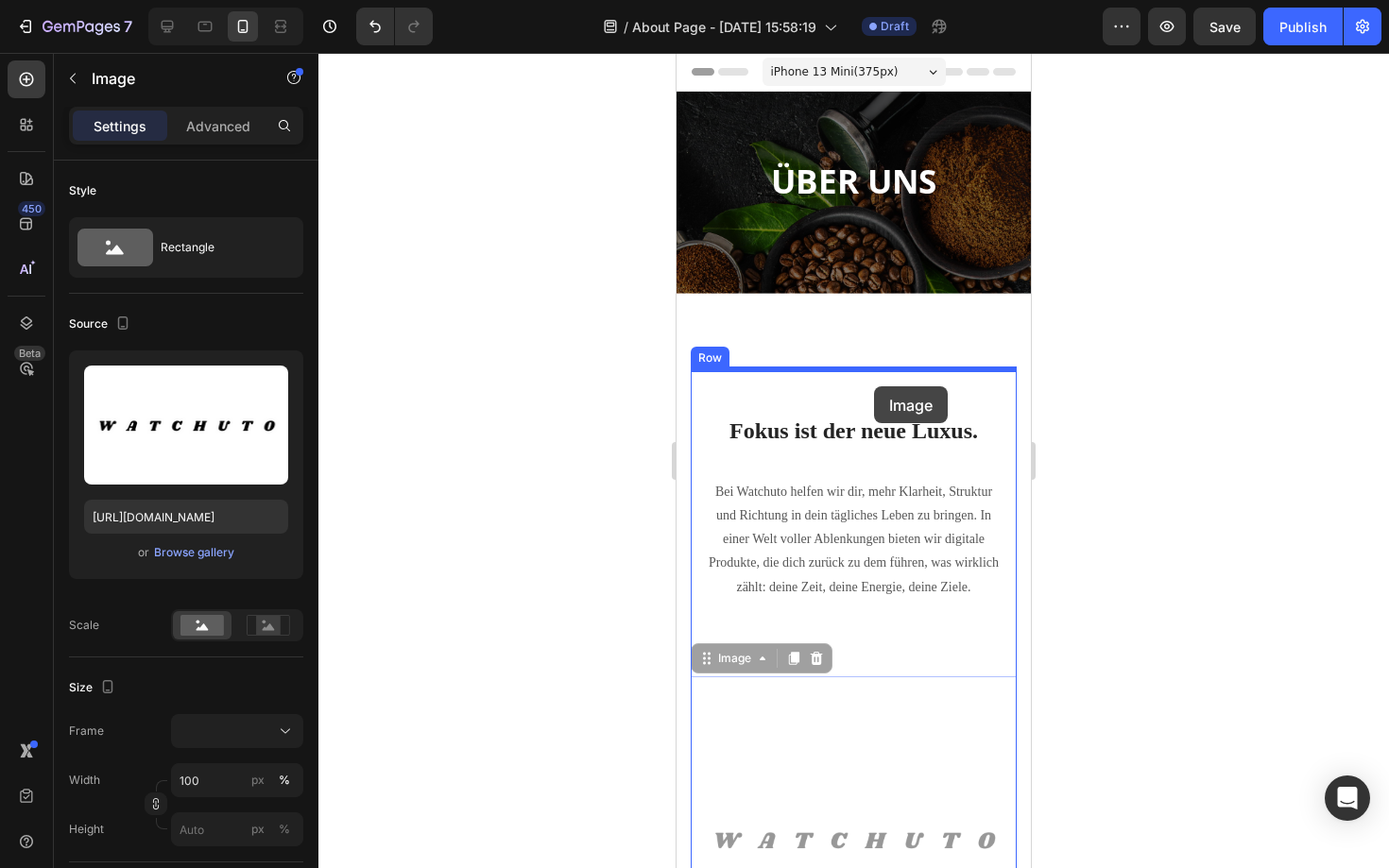
drag, startPoint x: 848, startPoint y: 802, endPoint x: 874, endPoint y: 387, distance: 415.8
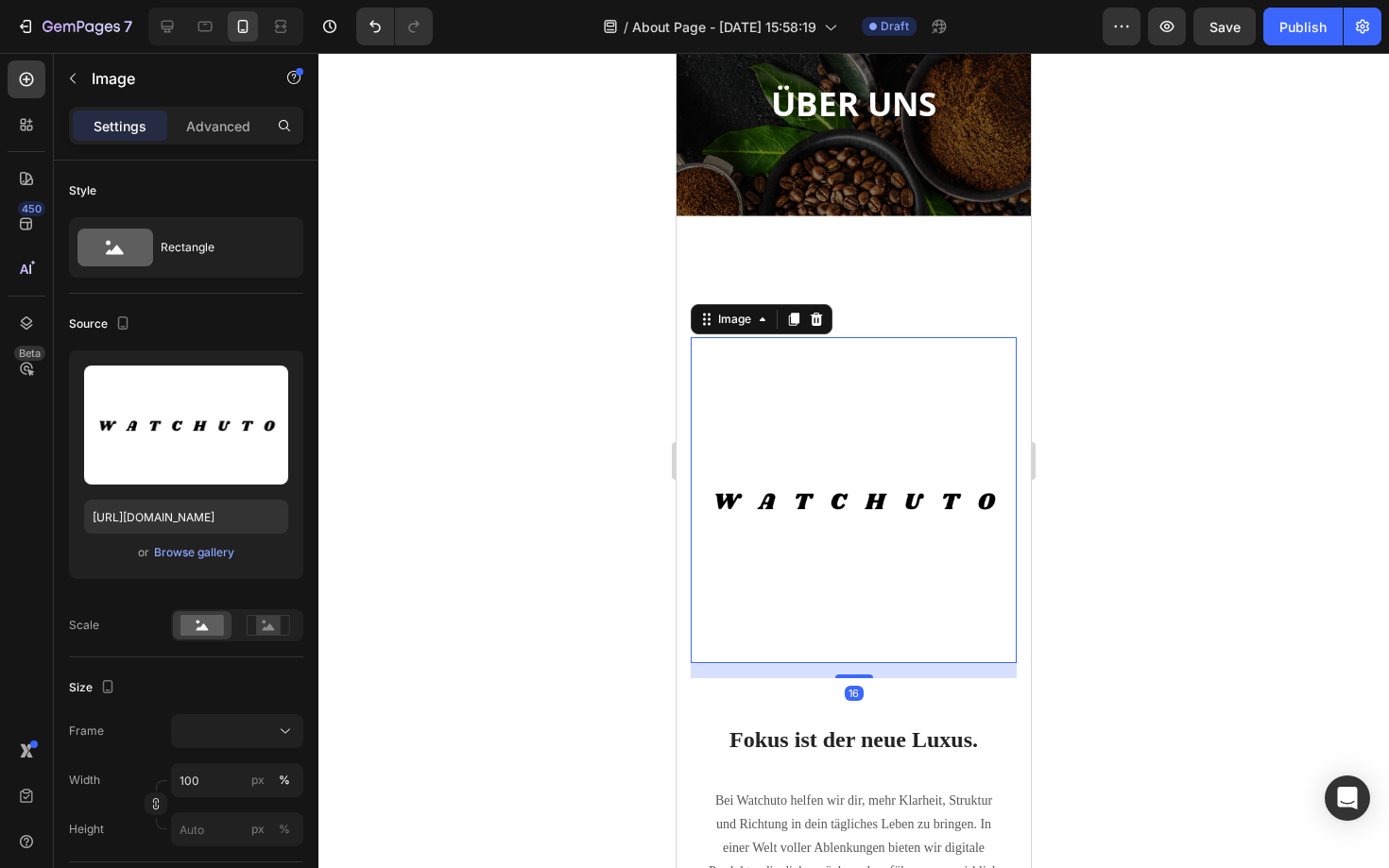
scroll to position [102, 0]
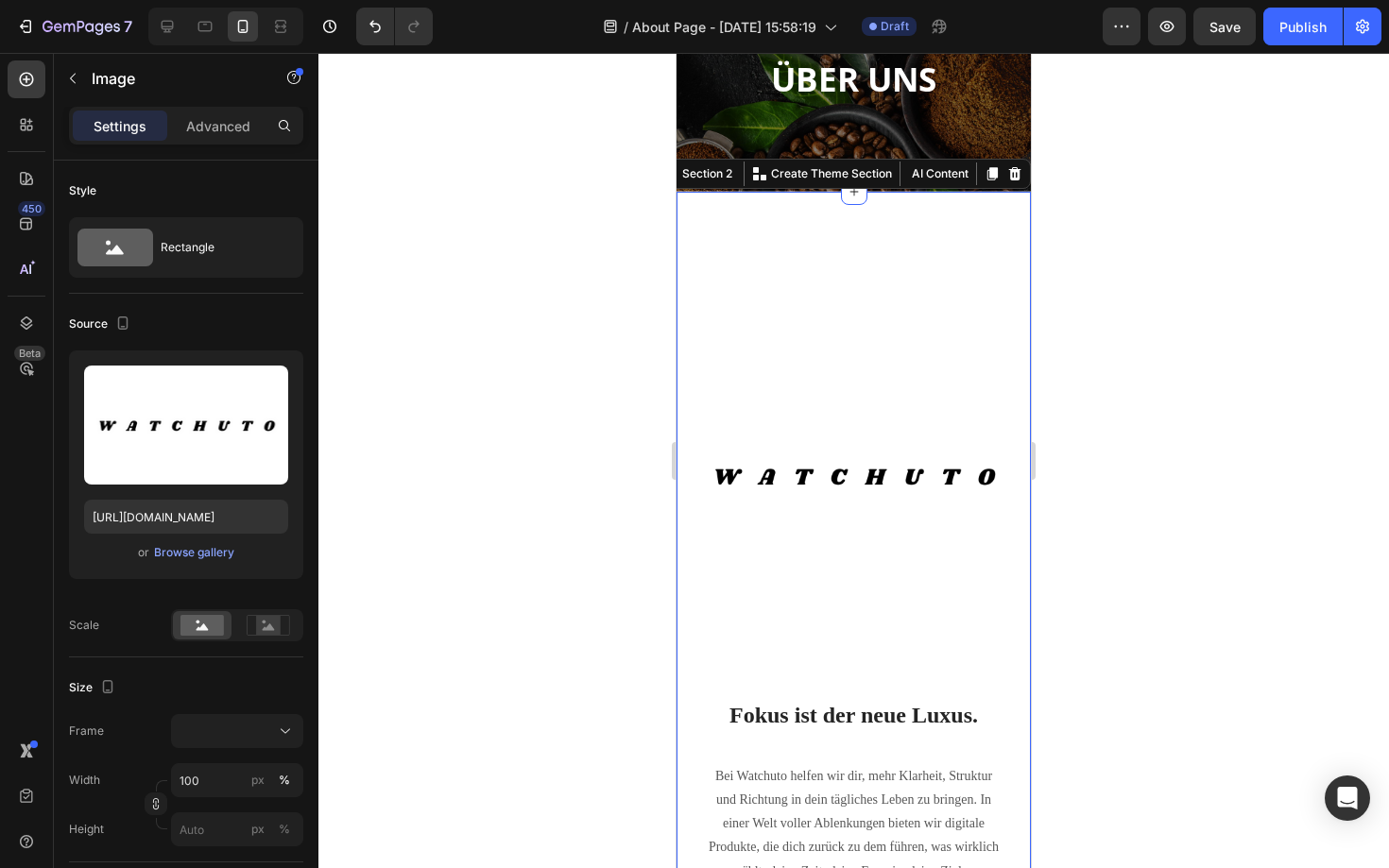
click at [949, 252] on div "Drop element here Image Fokus ist der neue Luxus. Heading Bei Watchuto helfen w…" at bounding box center [853, 619] width 354 height 856
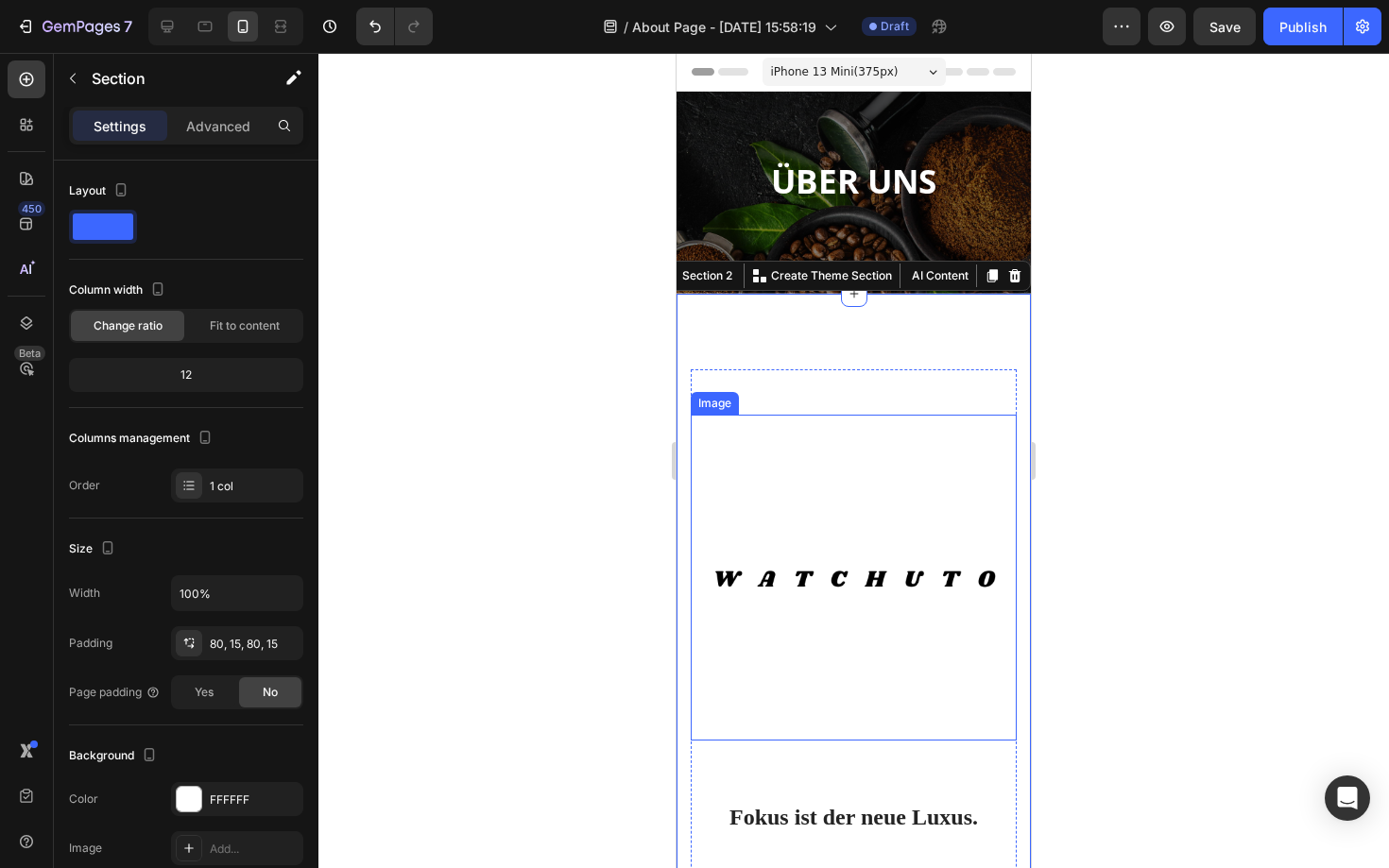
scroll to position [85, 0]
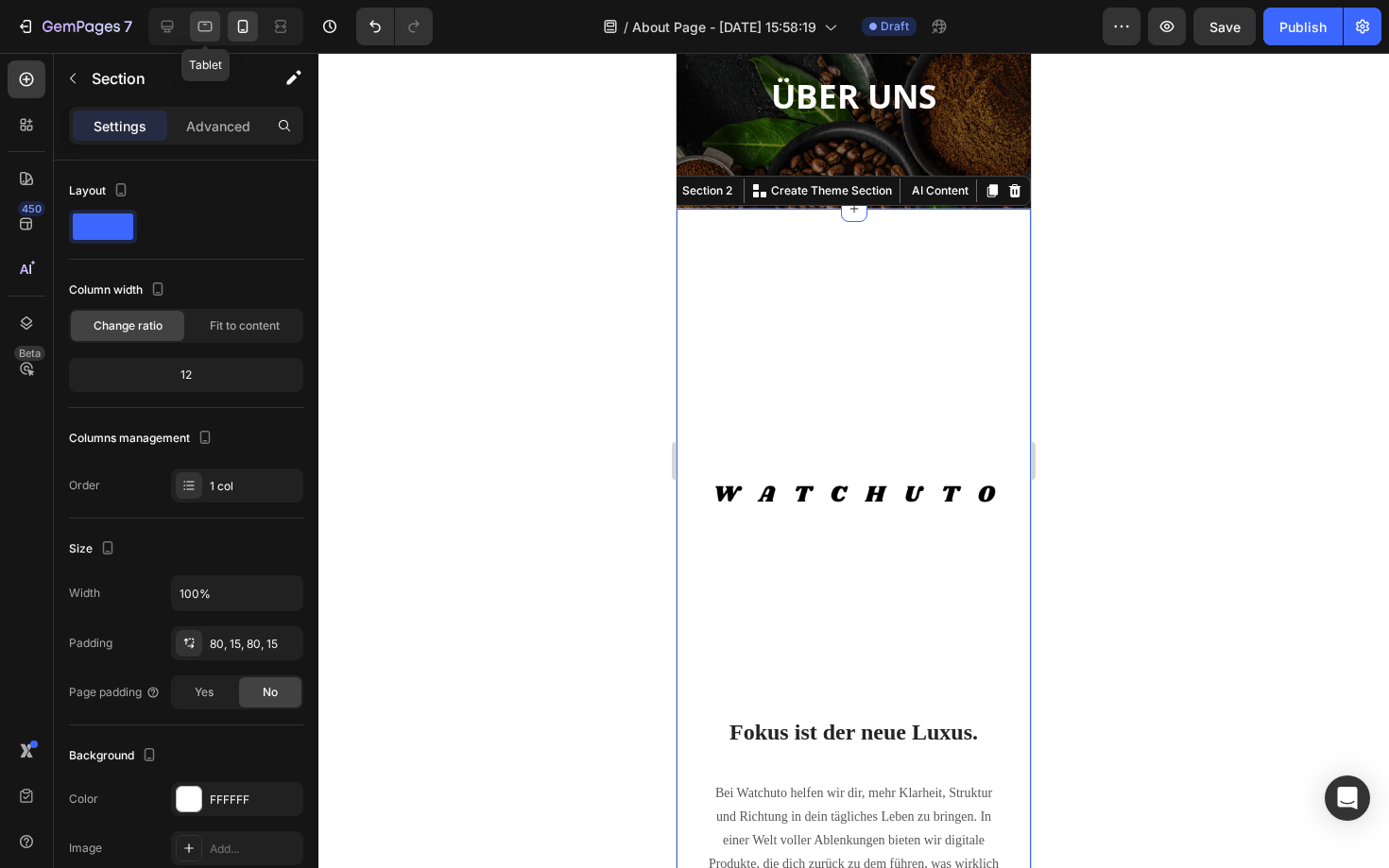
click at [209, 31] on icon at bounding box center [205, 26] width 15 height 11
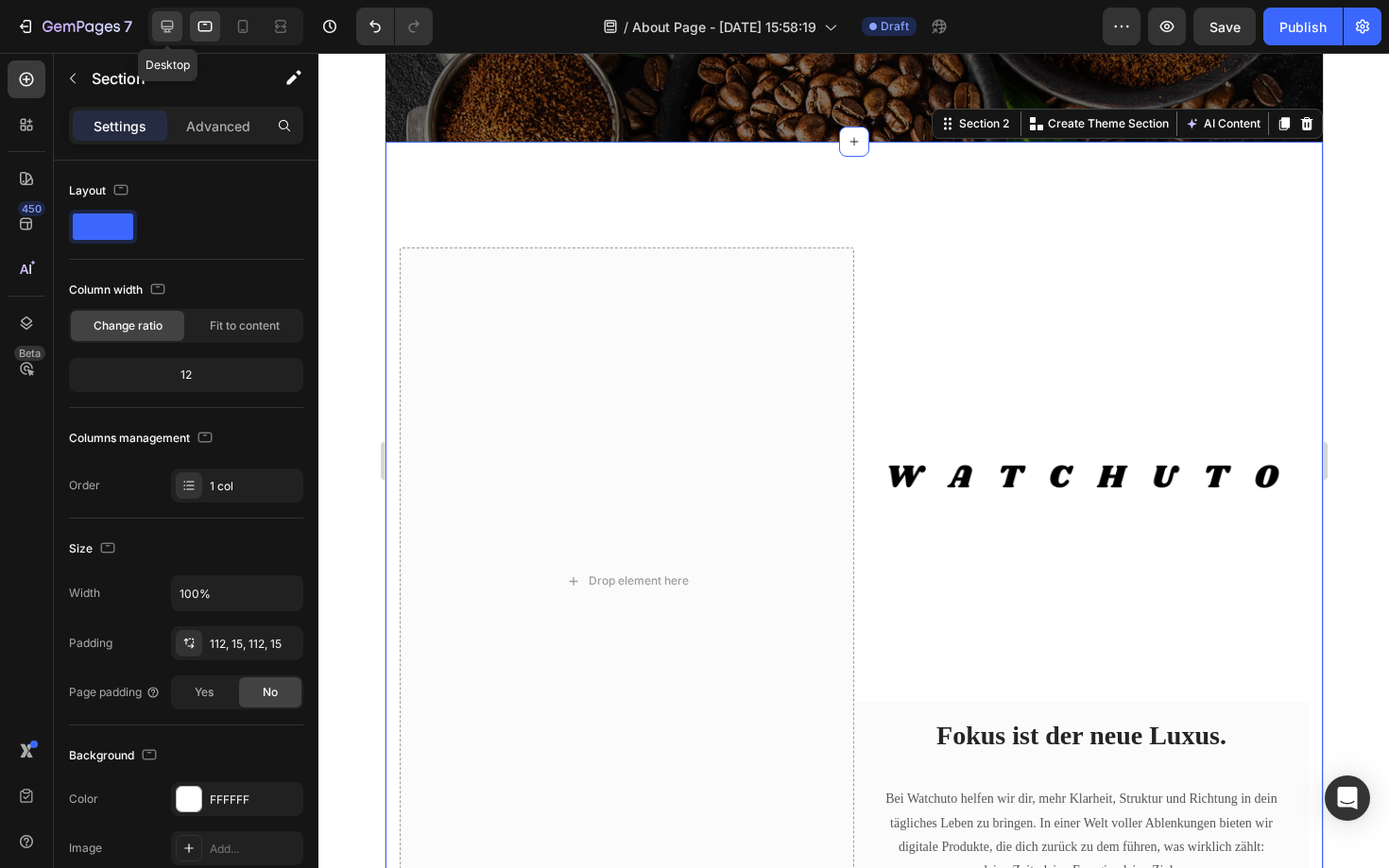
scroll to position [399, 0]
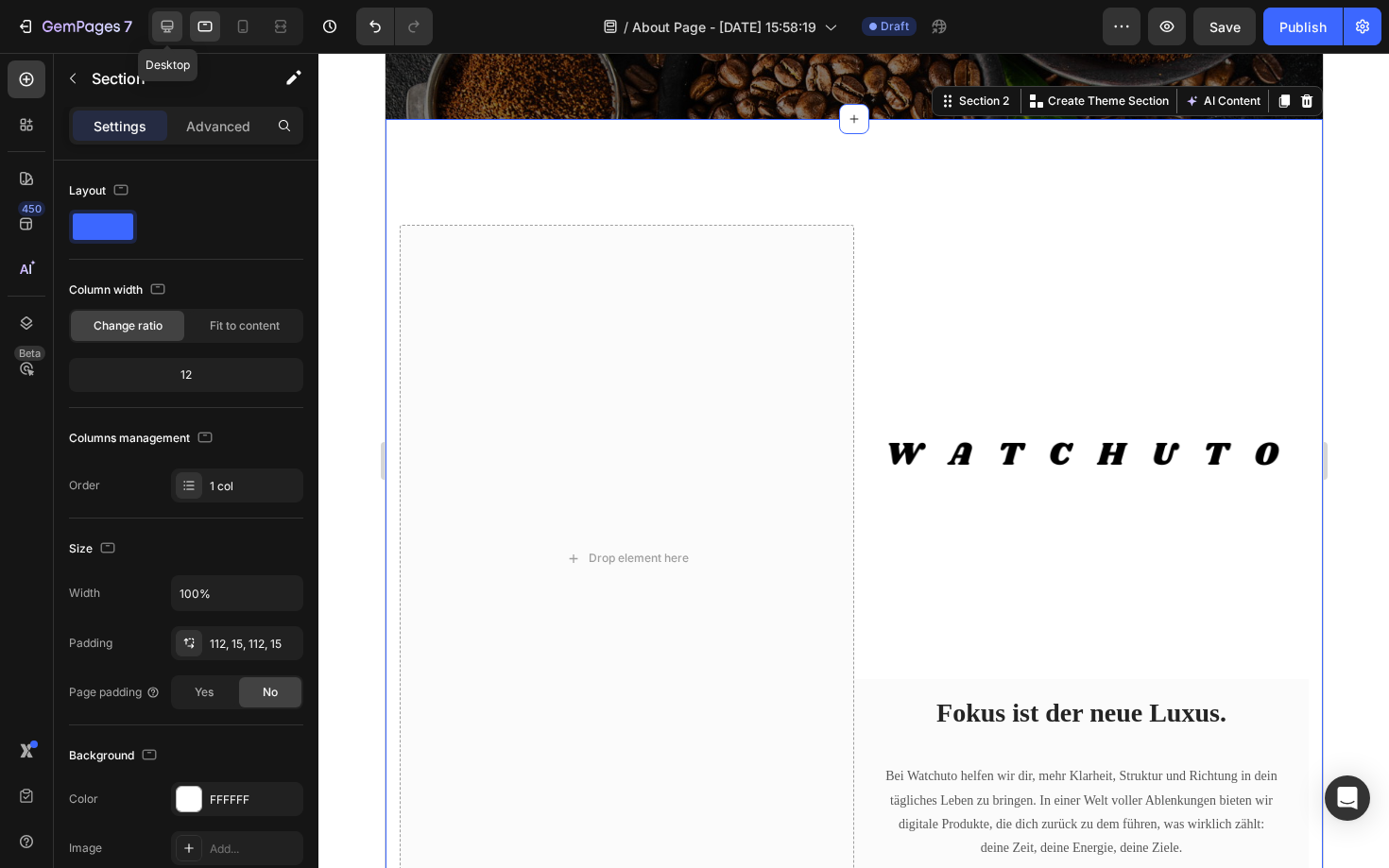
click at [167, 21] on icon at bounding box center [166, 25] width 18 height 18
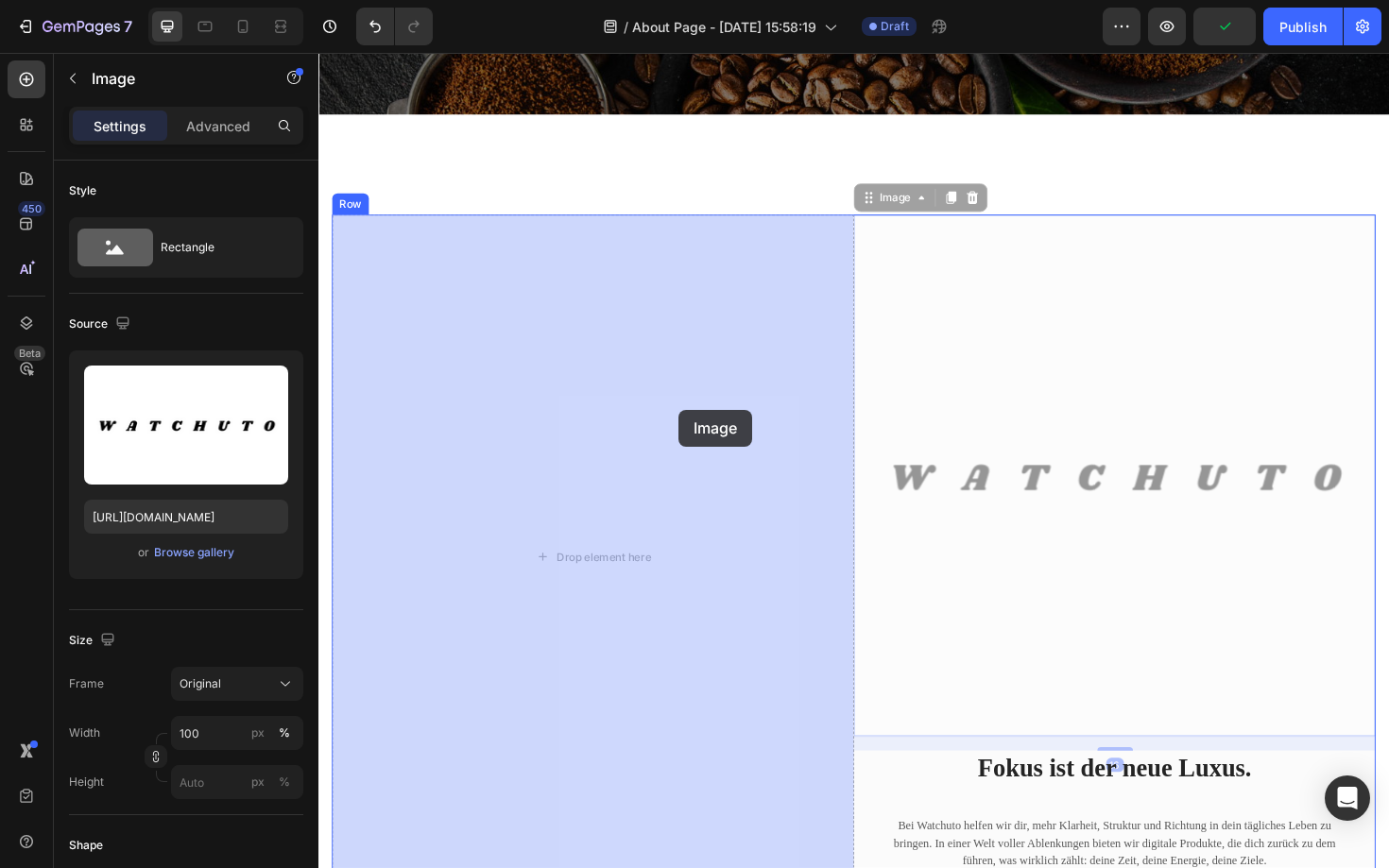
drag, startPoint x: 1062, startPoint y: 397, endPoint x: 695, endPoint y: 433, distance: 368.8
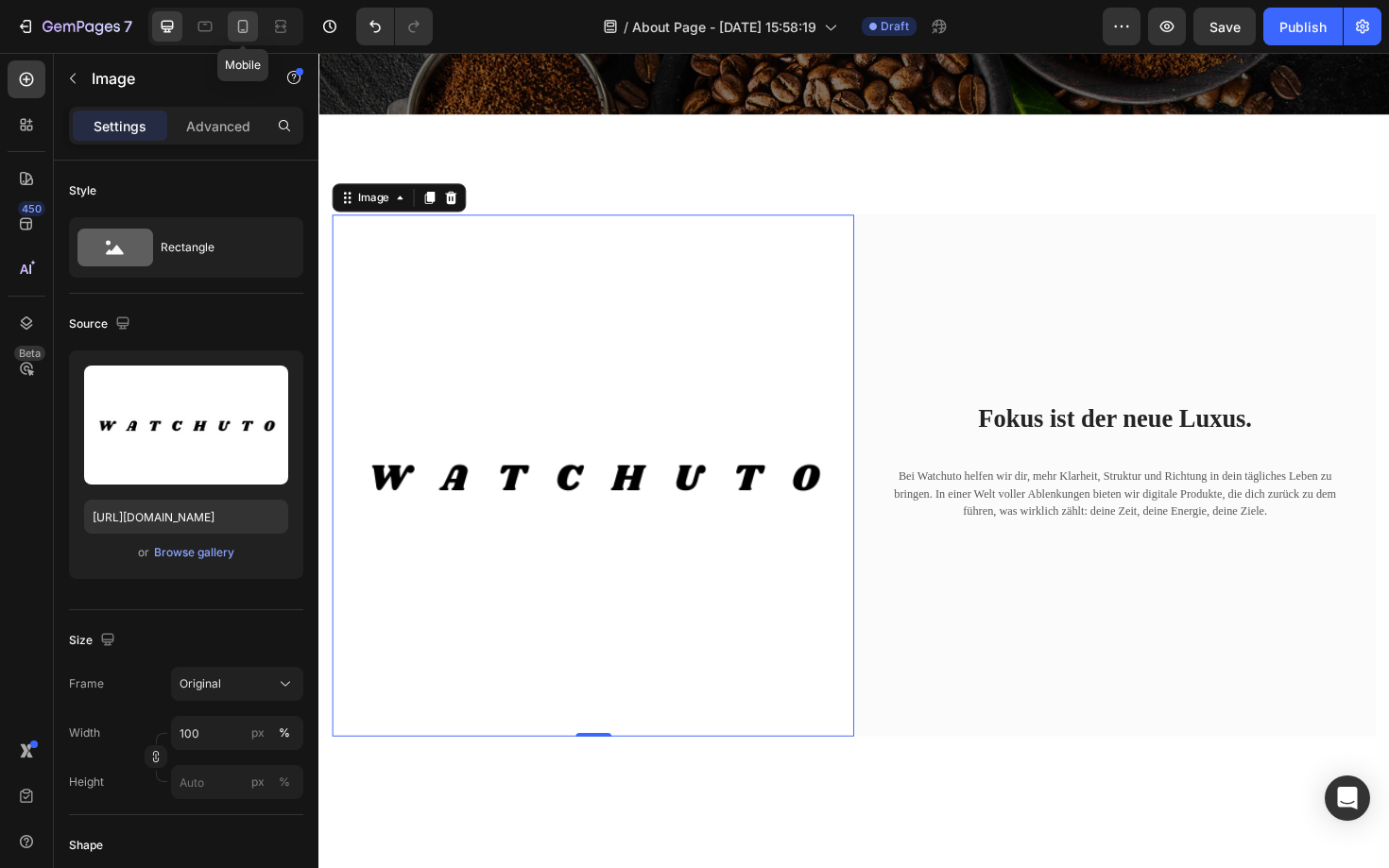
click at [249, 27] on icon at bounding box center [242, 25] width 18 height 18
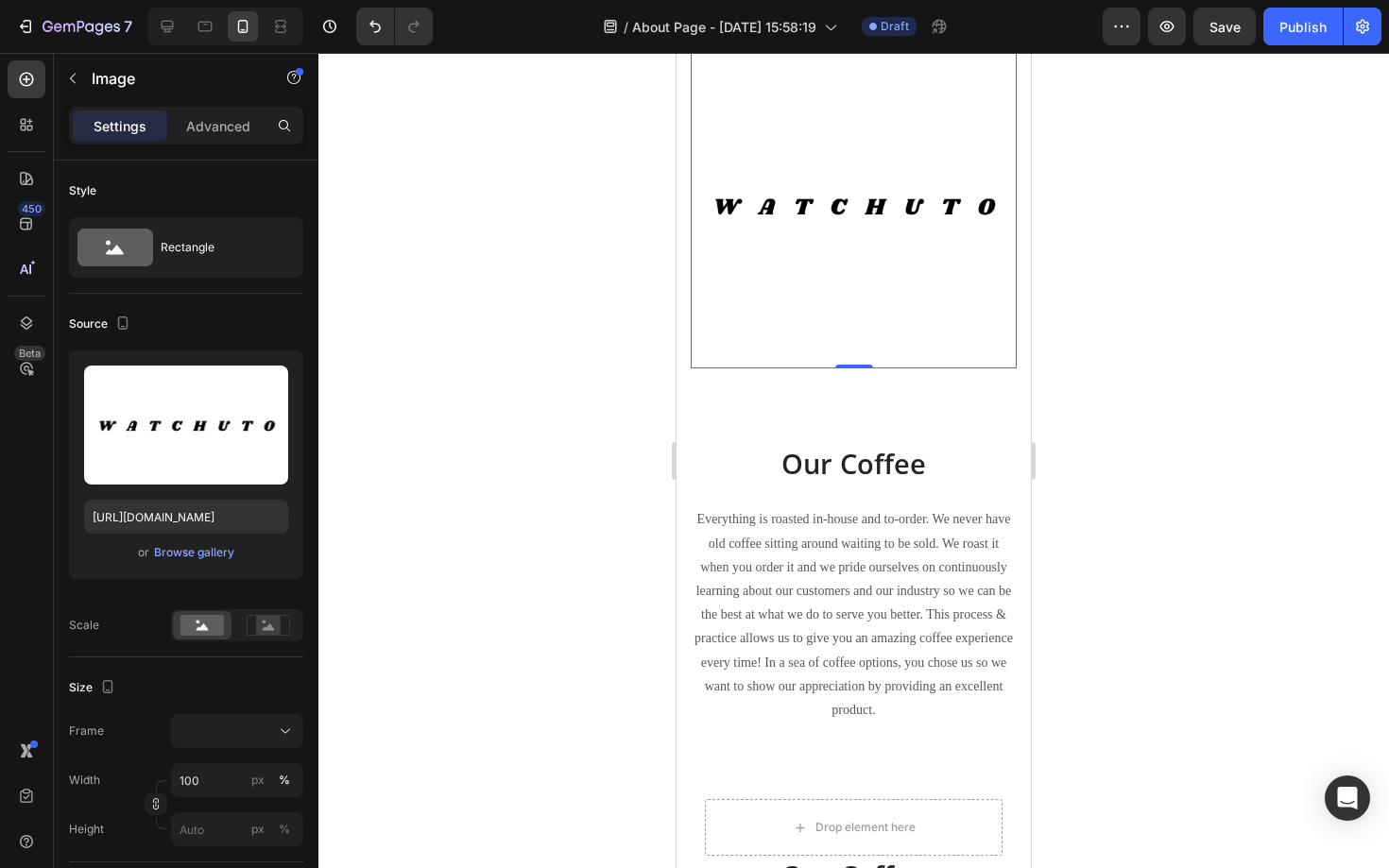
scroll to position [643, 0]
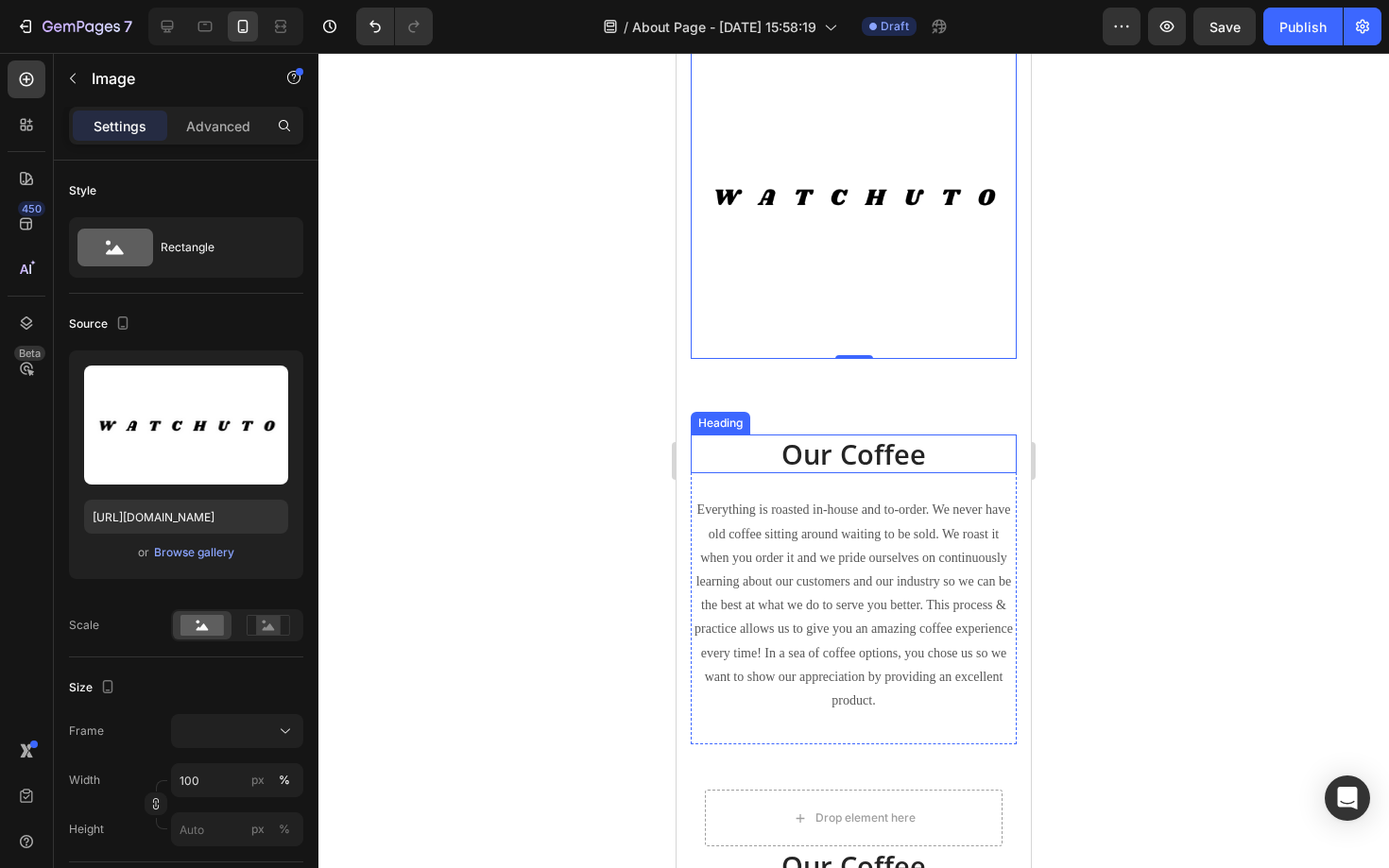
click at [850, 455] on p "Our Coffee" at bounding box center [852, 454] width 322 height 36
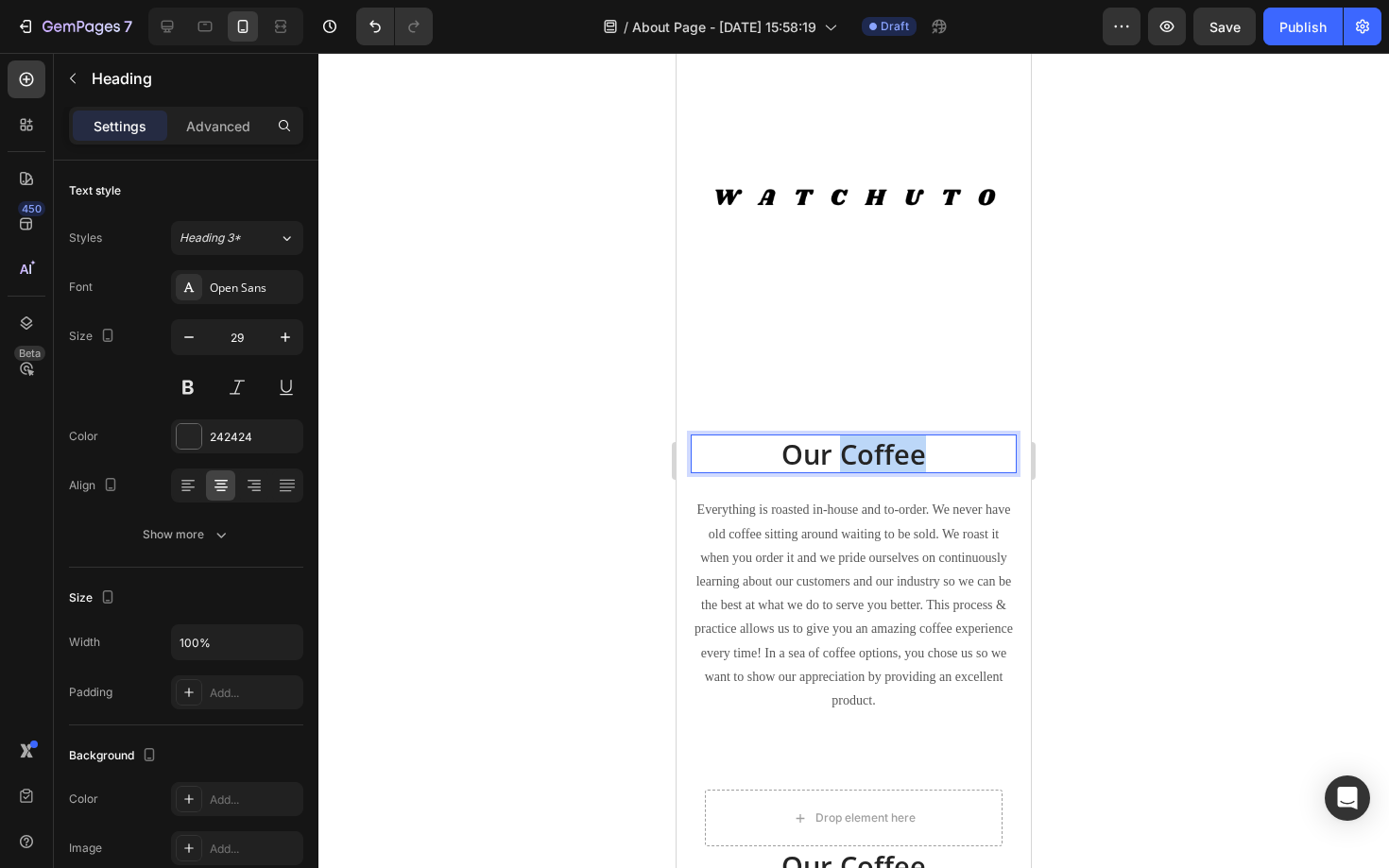
click at [850, 455] on p "Our Coffee" at bounding box center [852, 454] width 322 height 36
click at [852, 455] on strong "Unsere Mission" at bounding box center [854, 454] width 208 height 37
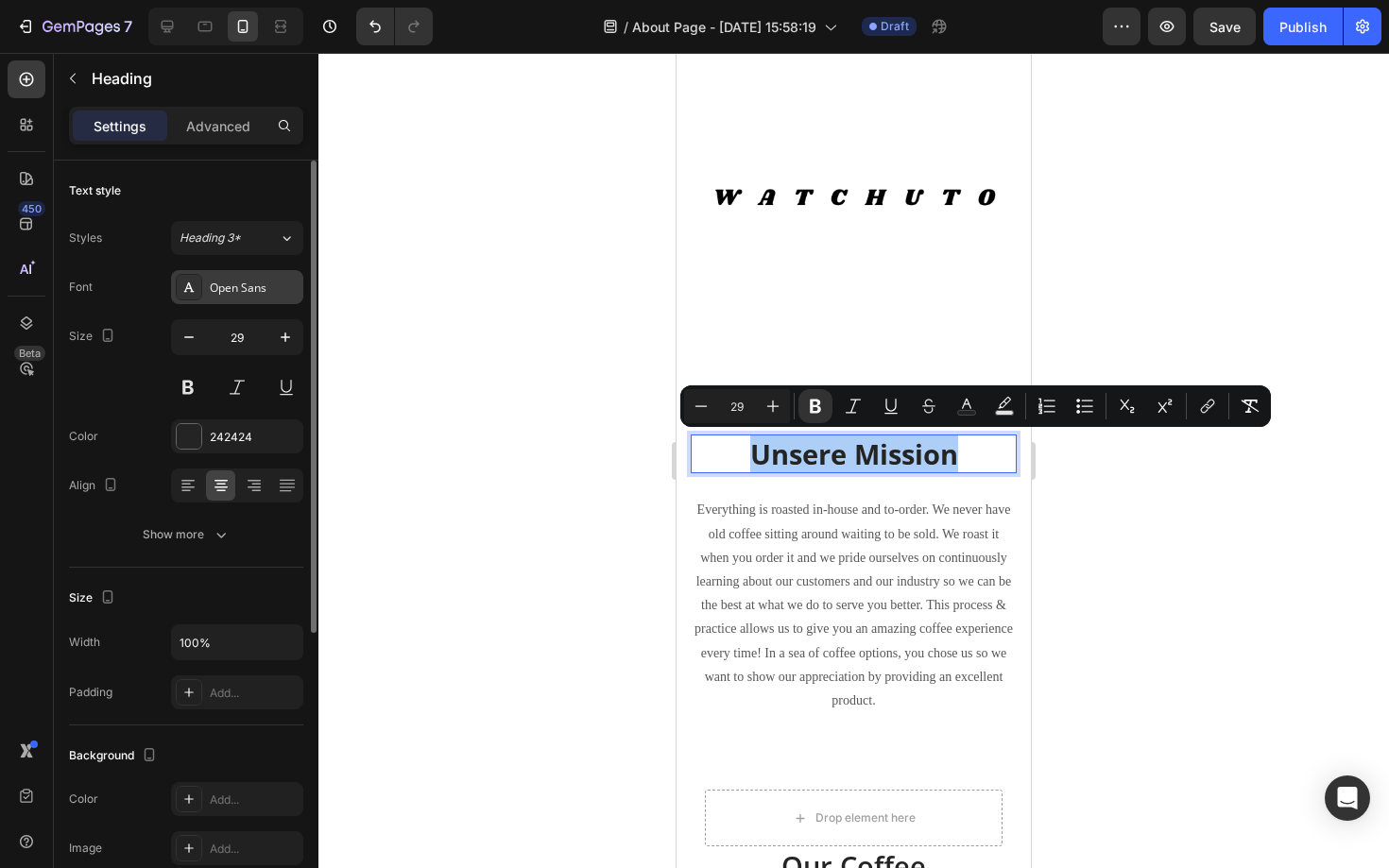
click at [271, 288] on div "Open Sans" at bounding box center [254, 288] width 88 height 17
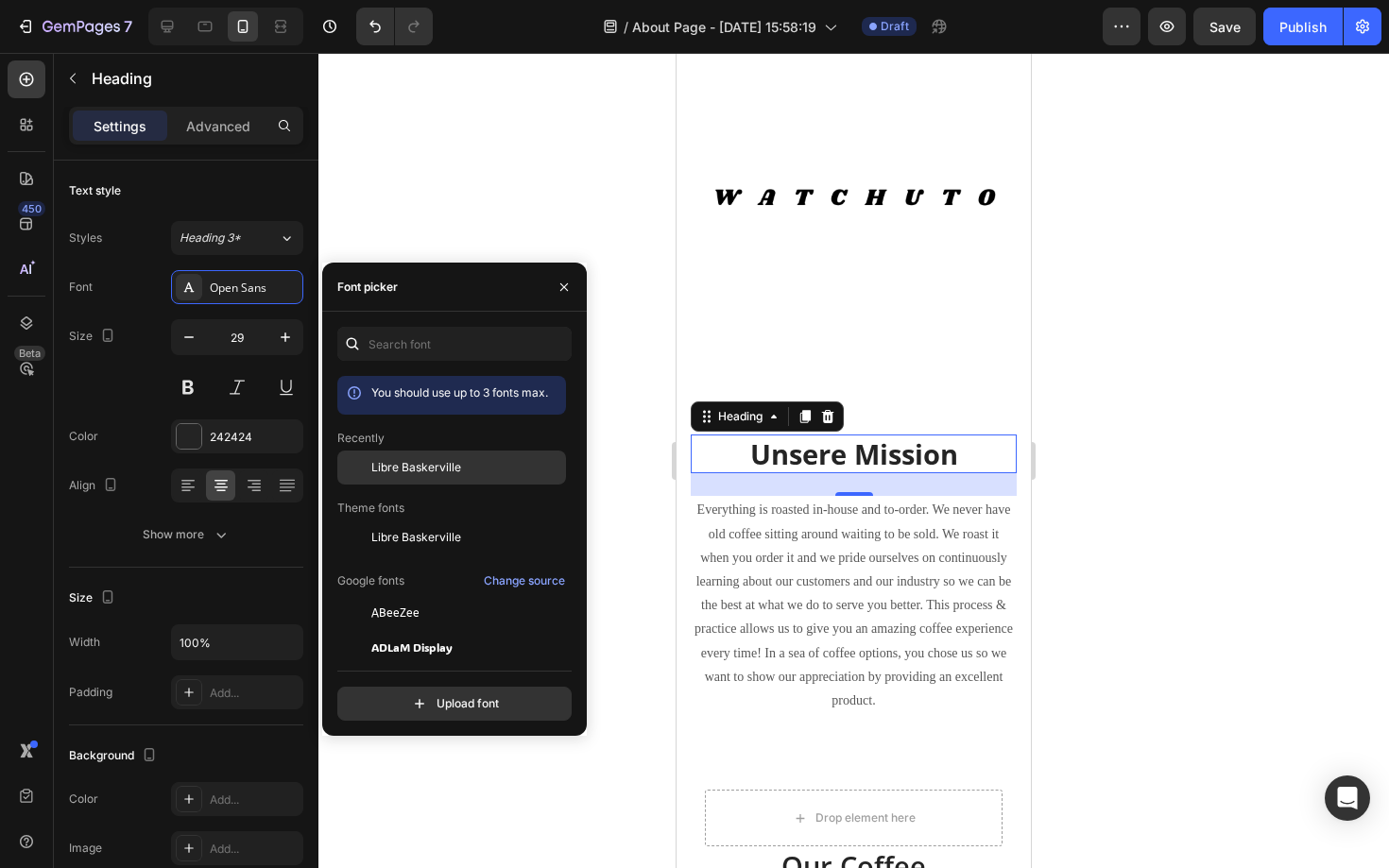
click at [420, 463] on span "Libre Baskerville" at bounding box center [416, 467] width 89 height 17
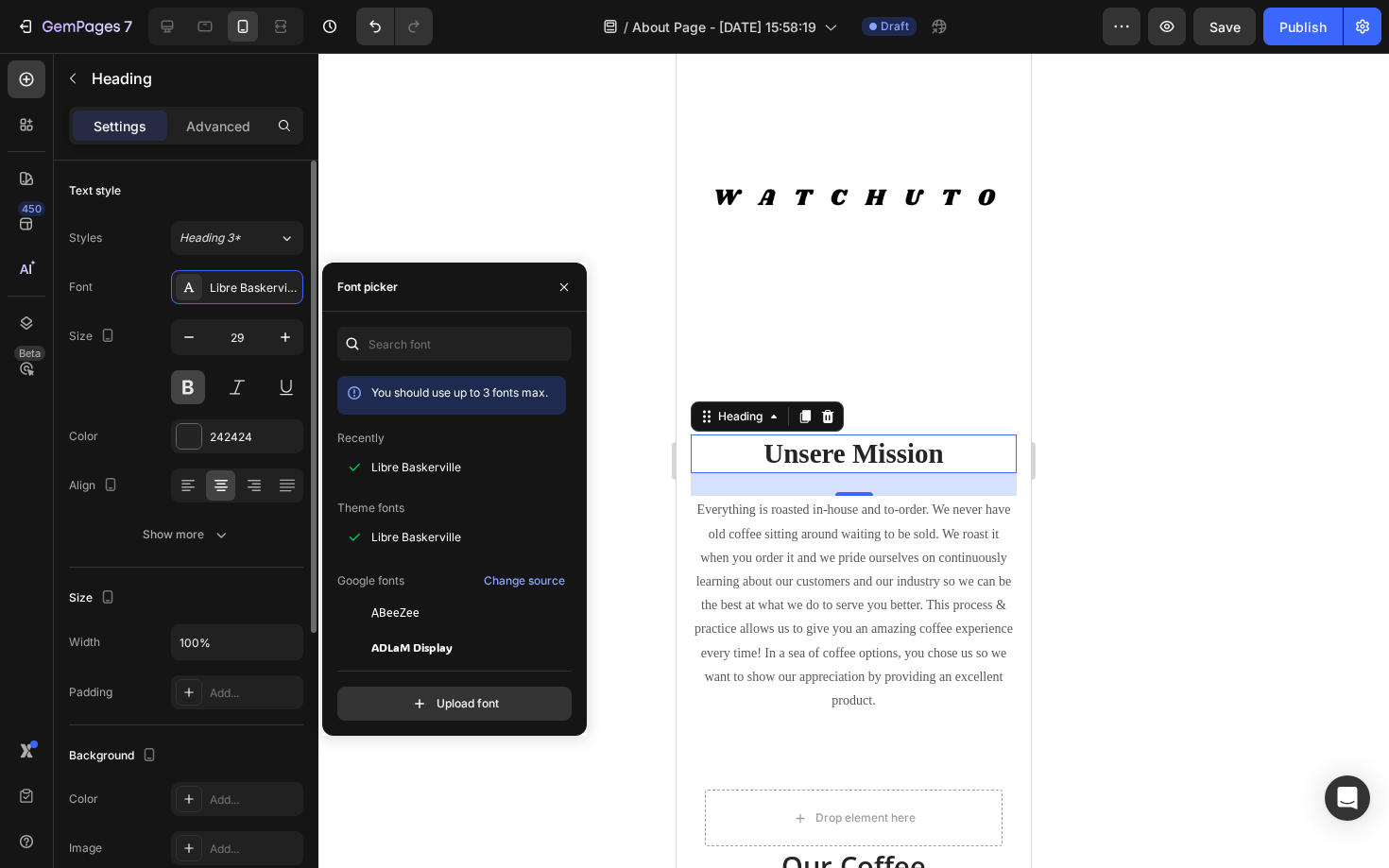
click at [188, 389] on button at bounding box center [188, 387] width 34 height 34
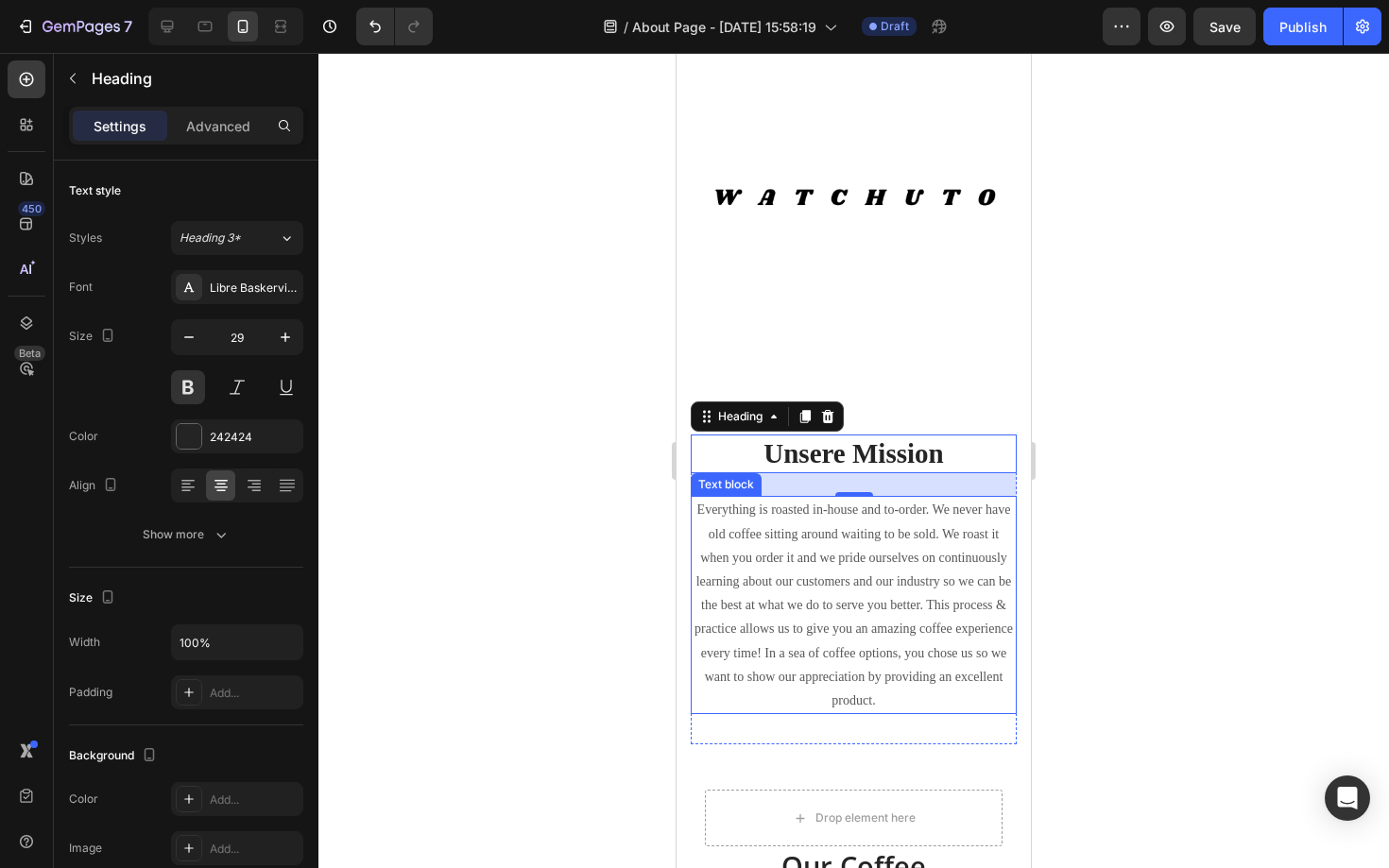
click at [836, 588] on p "Everything is roasted in-house and to-order. We never have old coffee sitting a…" at bounding box center [852, 605] width 322 height 215
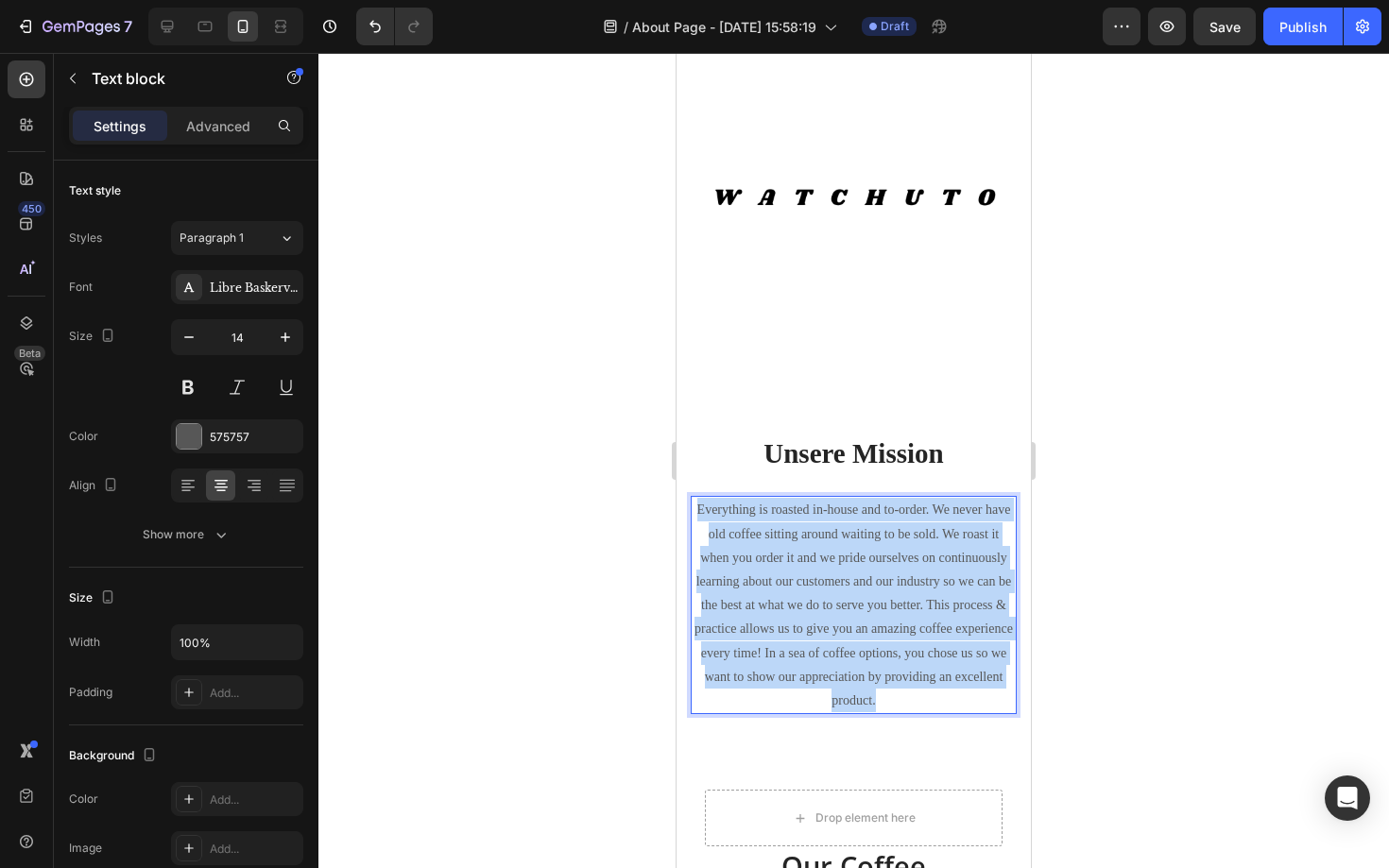
click at [836, 588] on p "Everything is roasted in-house and to-order. We never have old coffee sitting a…" at bounding box center [852, 605] width 322 height 215
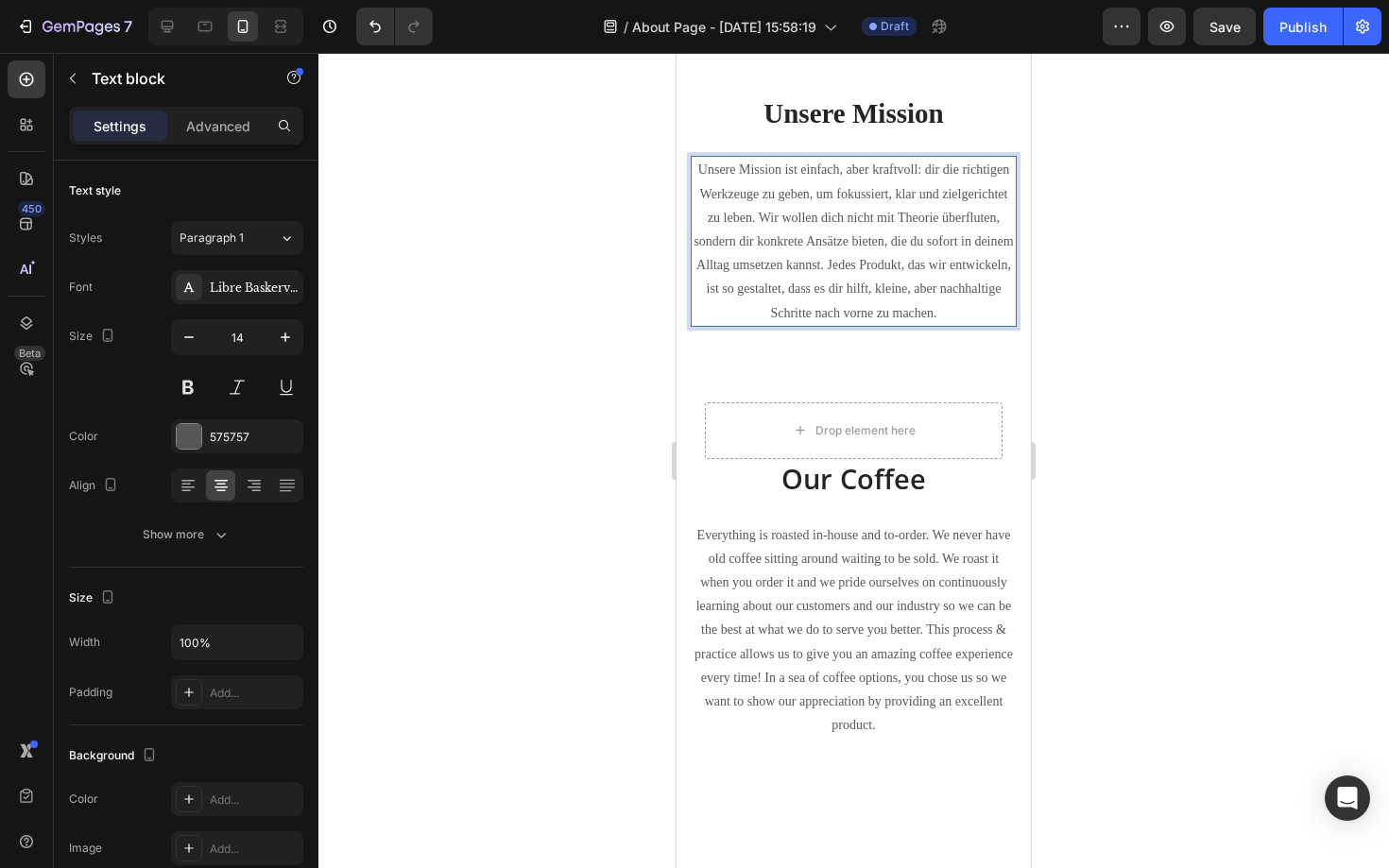
scroll to position [1036, 0]
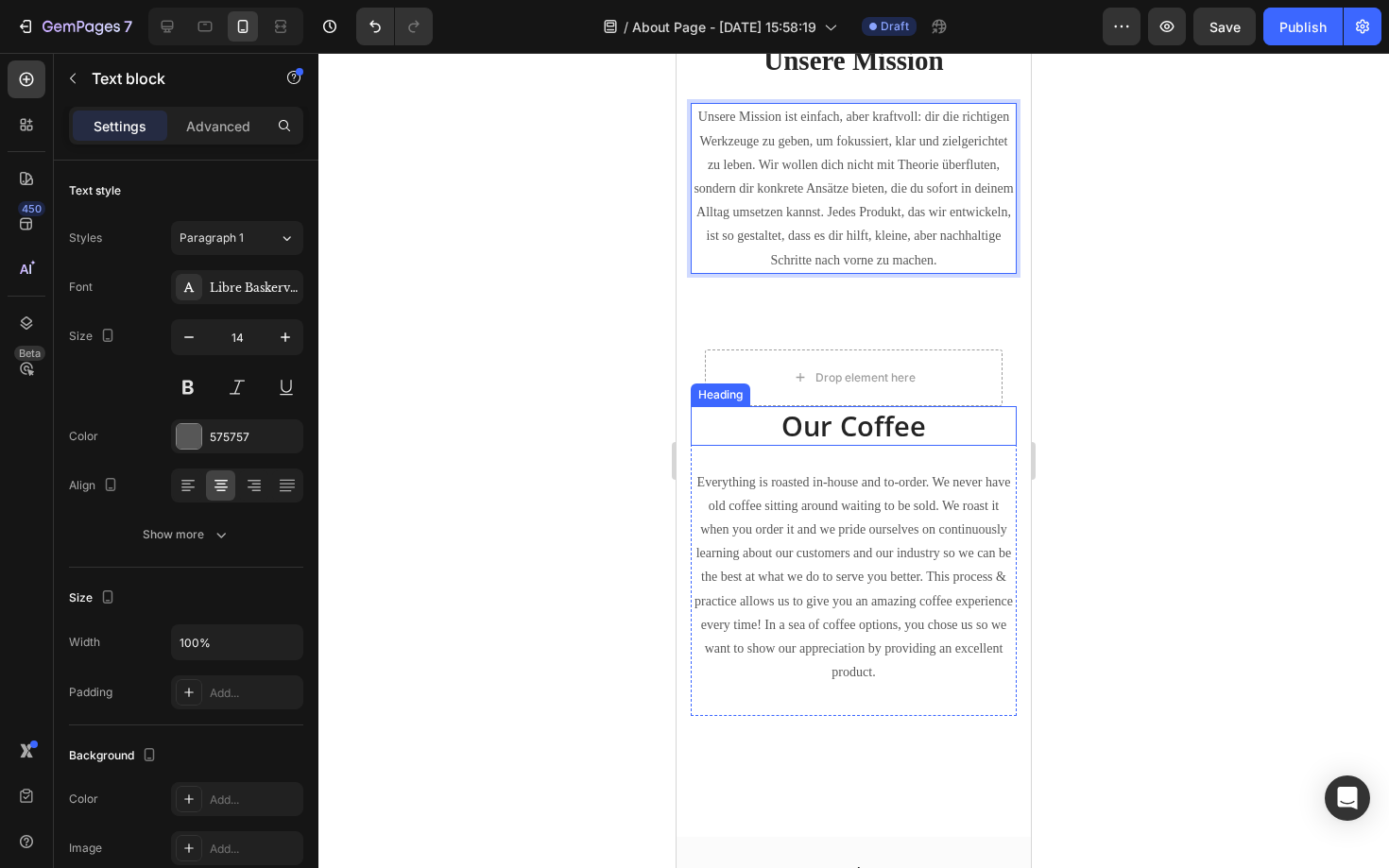
click at [908, 431] on p "Our Coffee" at bounding box center [852, 426] width 322 height 36
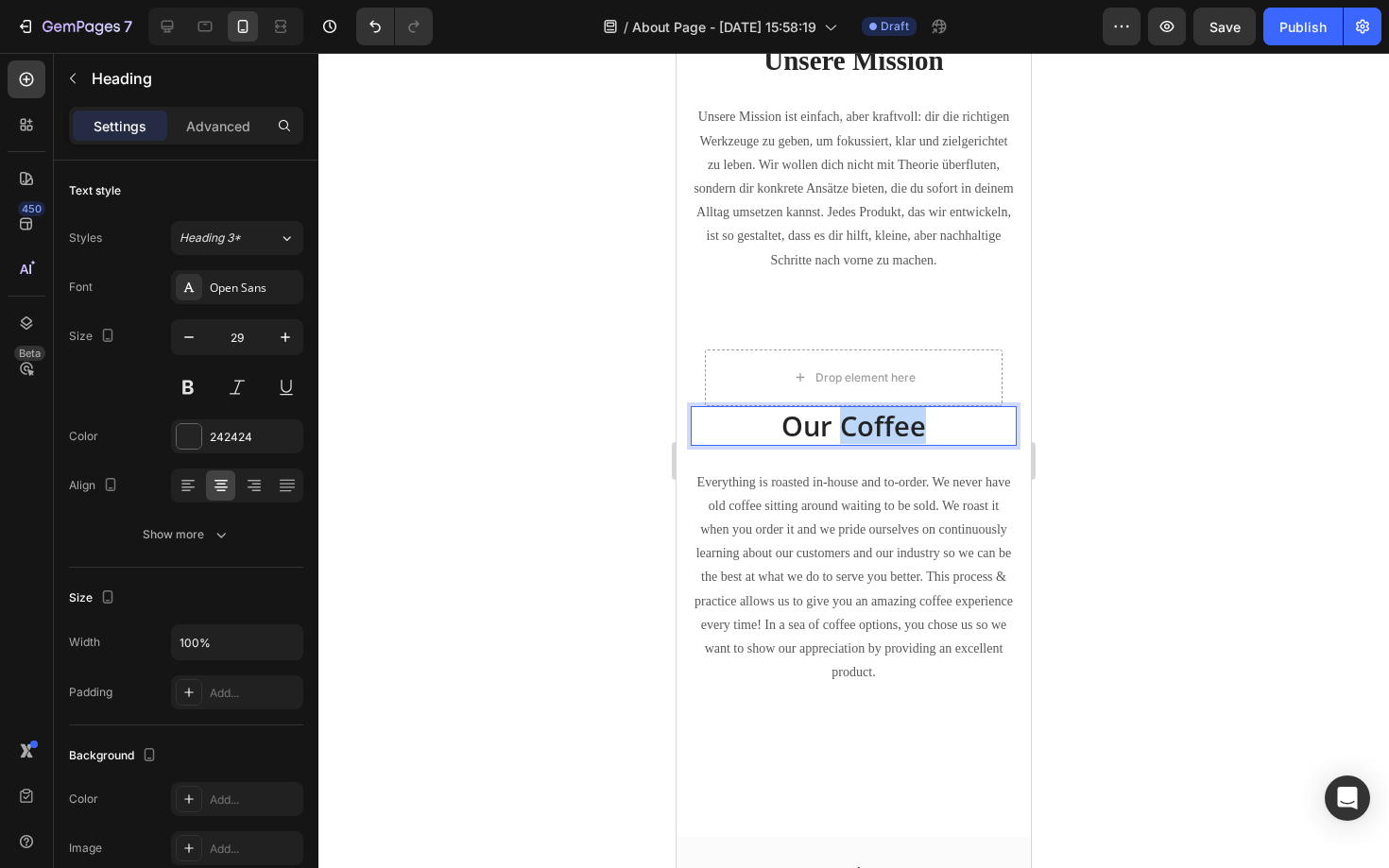
click at [908, 431] on p "Our Coffee" at bounding box center [852, 426] width 322 height 36
click at [278, 294] on div "Open Sans" at bounding box center [254, 288] width 88 height 17
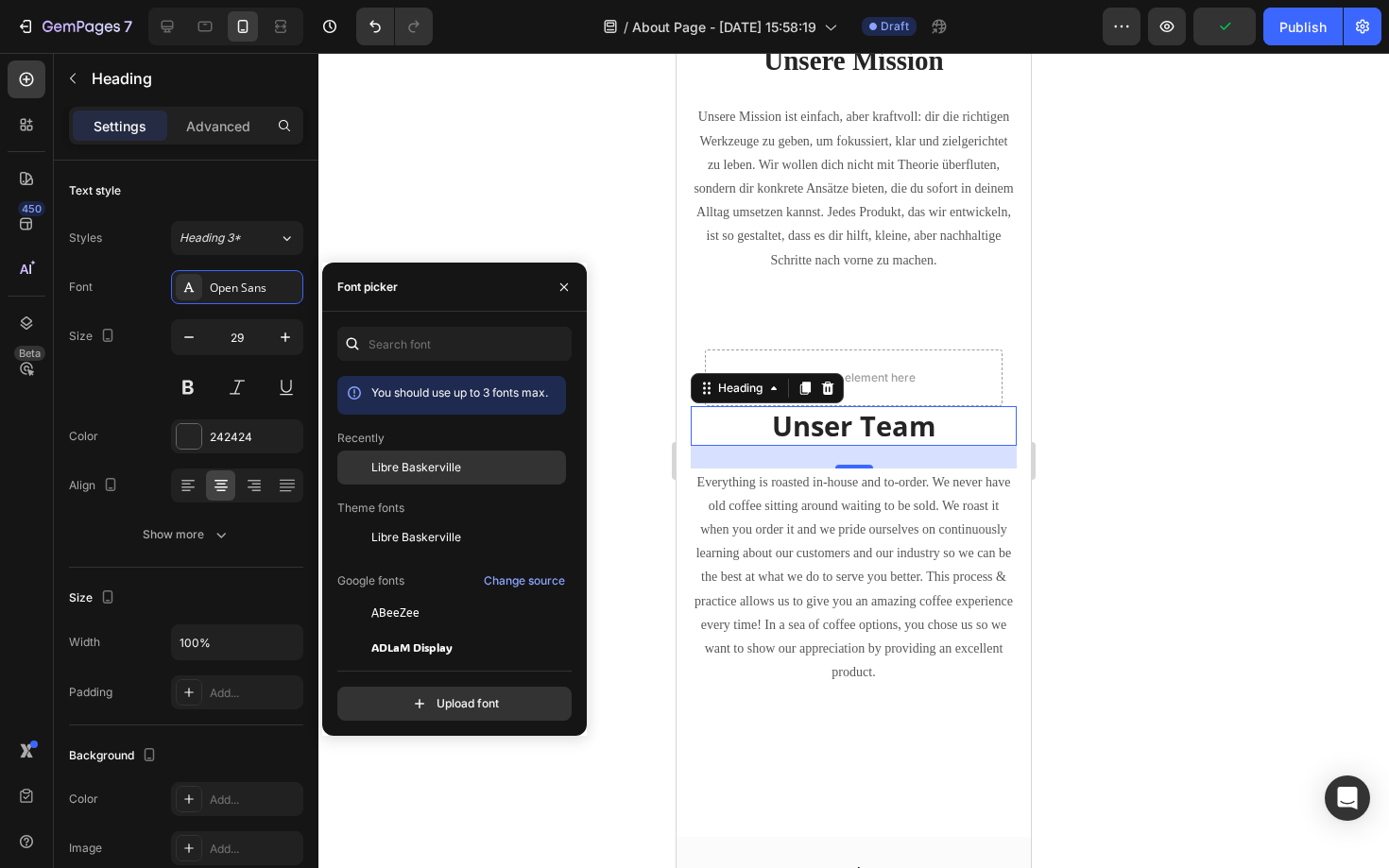
click at [448, 463] on span "Libre Baskerville" at bounding box center [416, 467] width 89 height 17
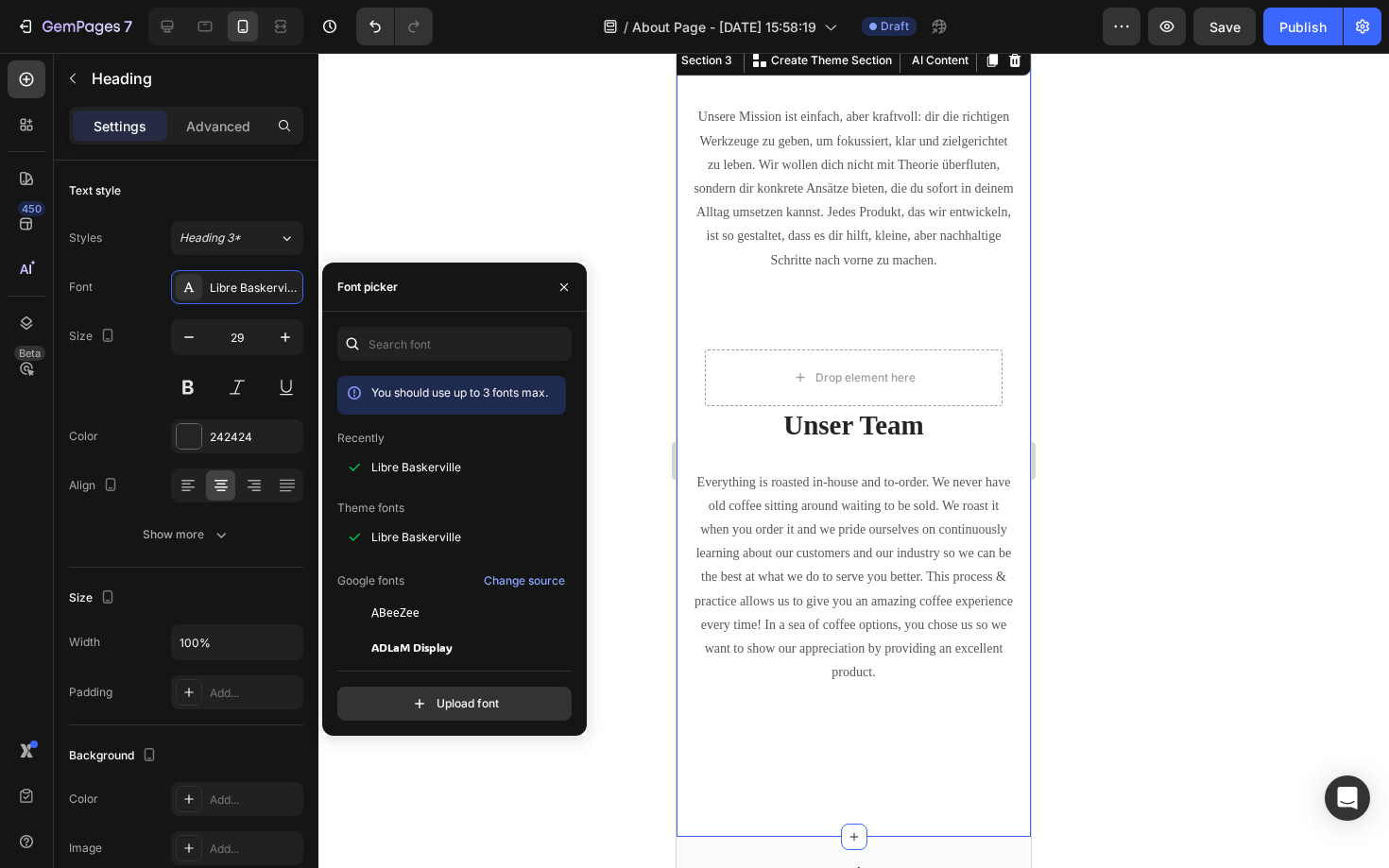
click at [678, 563] on div "⁠⁠⁠⁠⁠⁠⁠ Unsere Mission Heading Unsere Mission ist einfach, aber kraftvoll: dir …" at bounding box center [853, 439] width 354 height 796
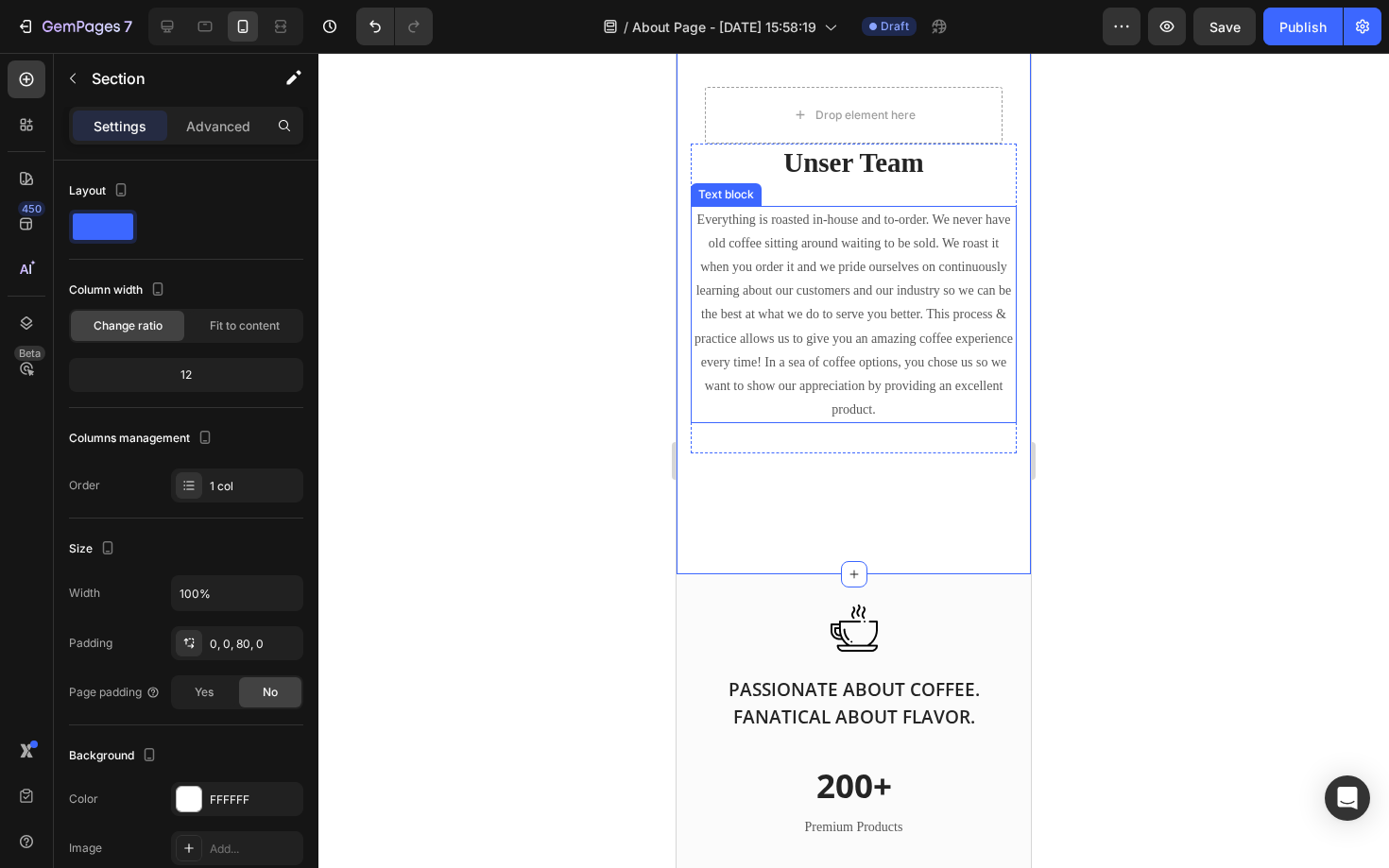
scroll to position [1262, 0]
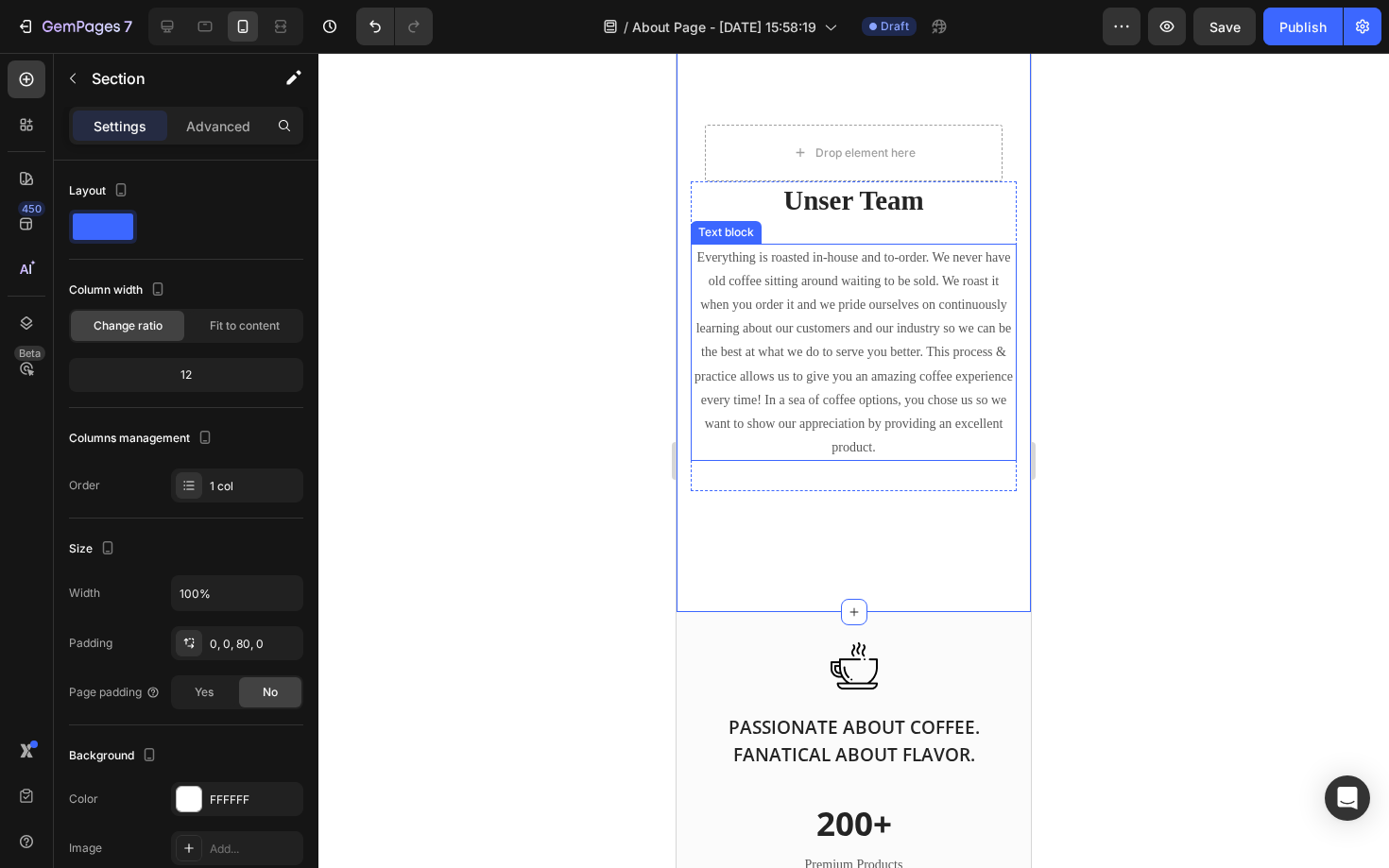
click at [866, 421] on p "Everything is roasted in-house and to-order. We never have old coffee sitting a…" at bounding box center [852, 353] width 322 height 215
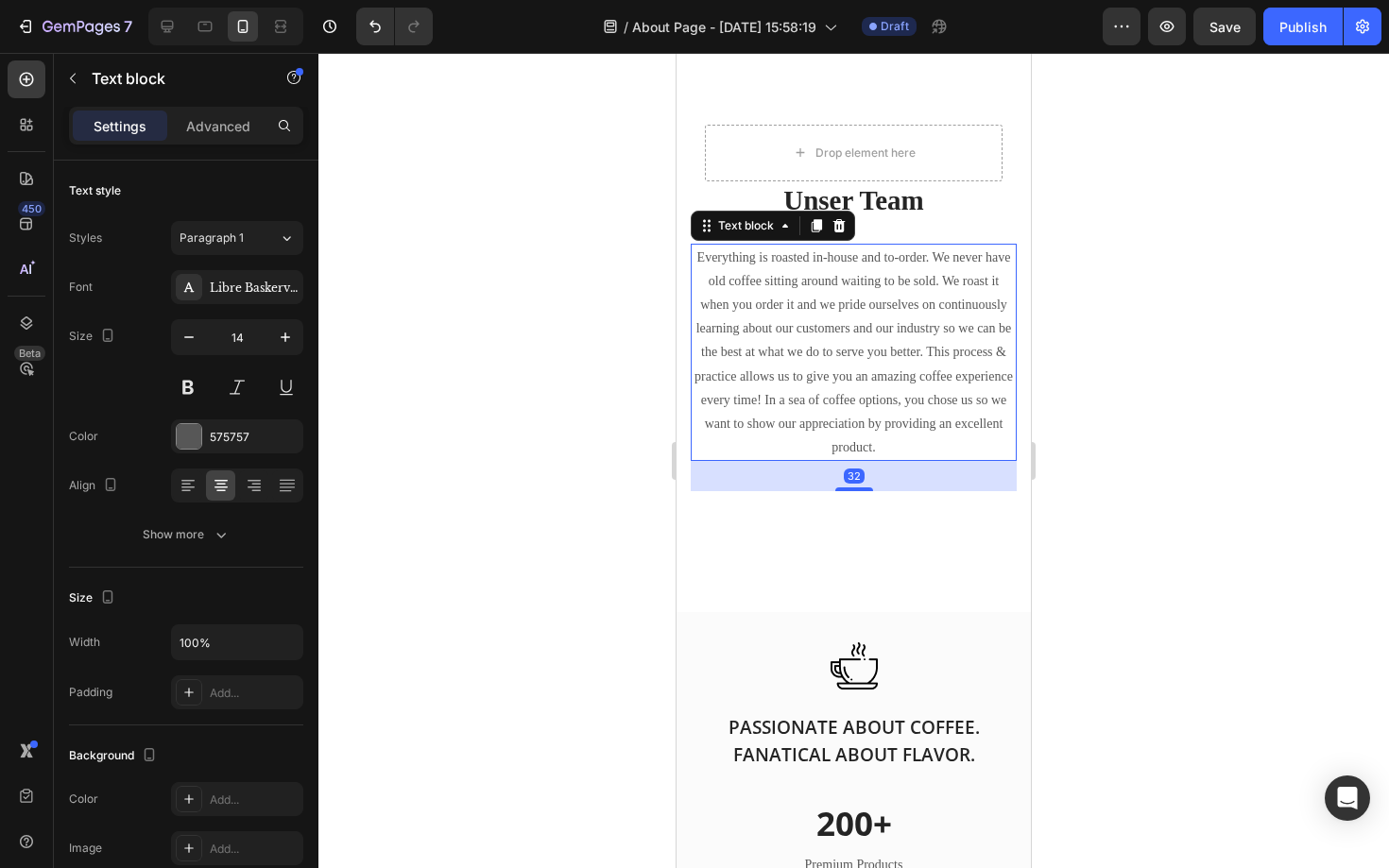
click at [866, 421] on p "Everything is roasted in-house and to-order. We never have old coffee sitting a…" at bounding box center [852, 353] width 322 height 215
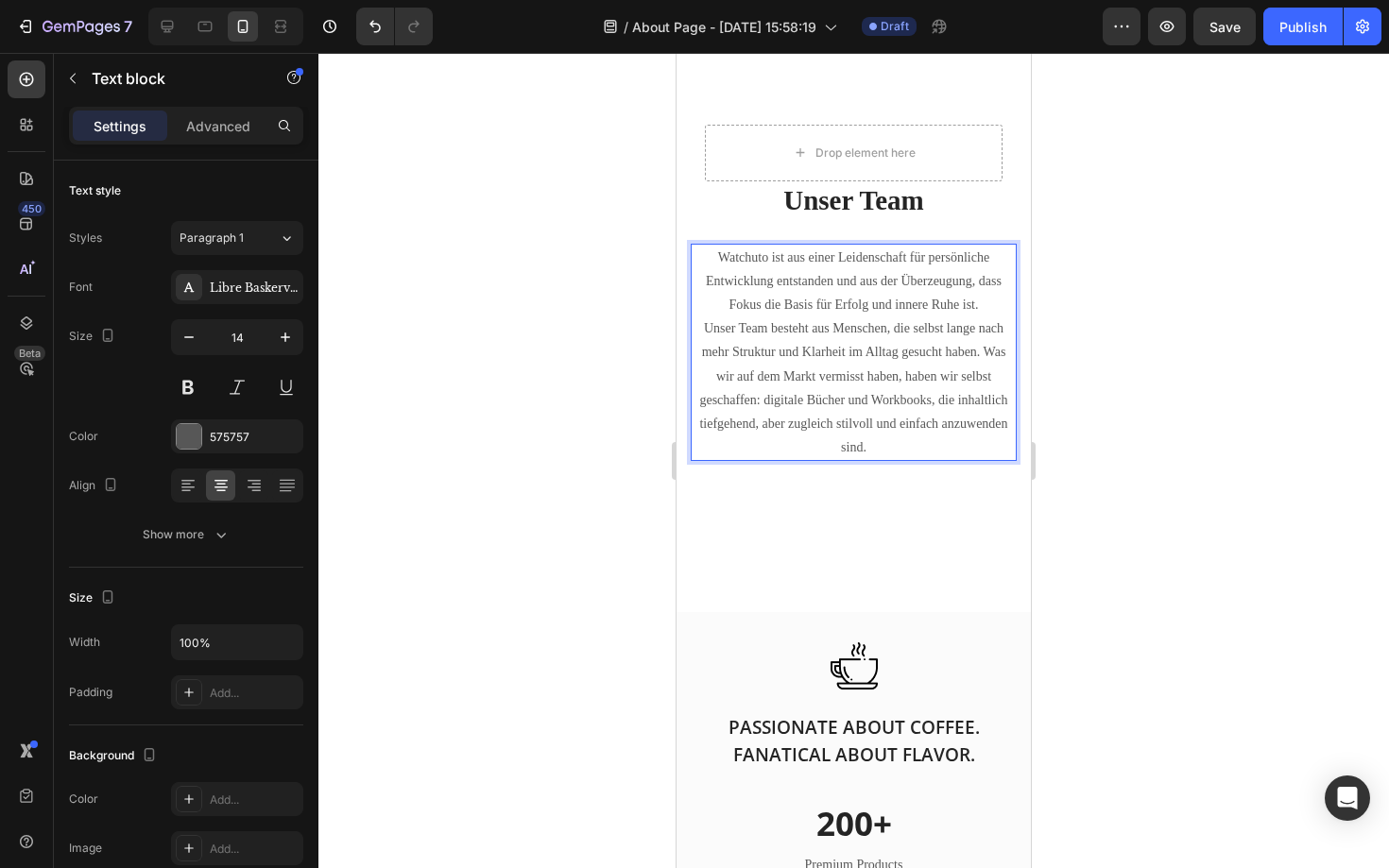
click at [982, 302] on p "Watchuto ist aus einer Leidenschaft für persönliche Entwicklung entstanden und …" at bounding box center [852, 282] width 322 height 72
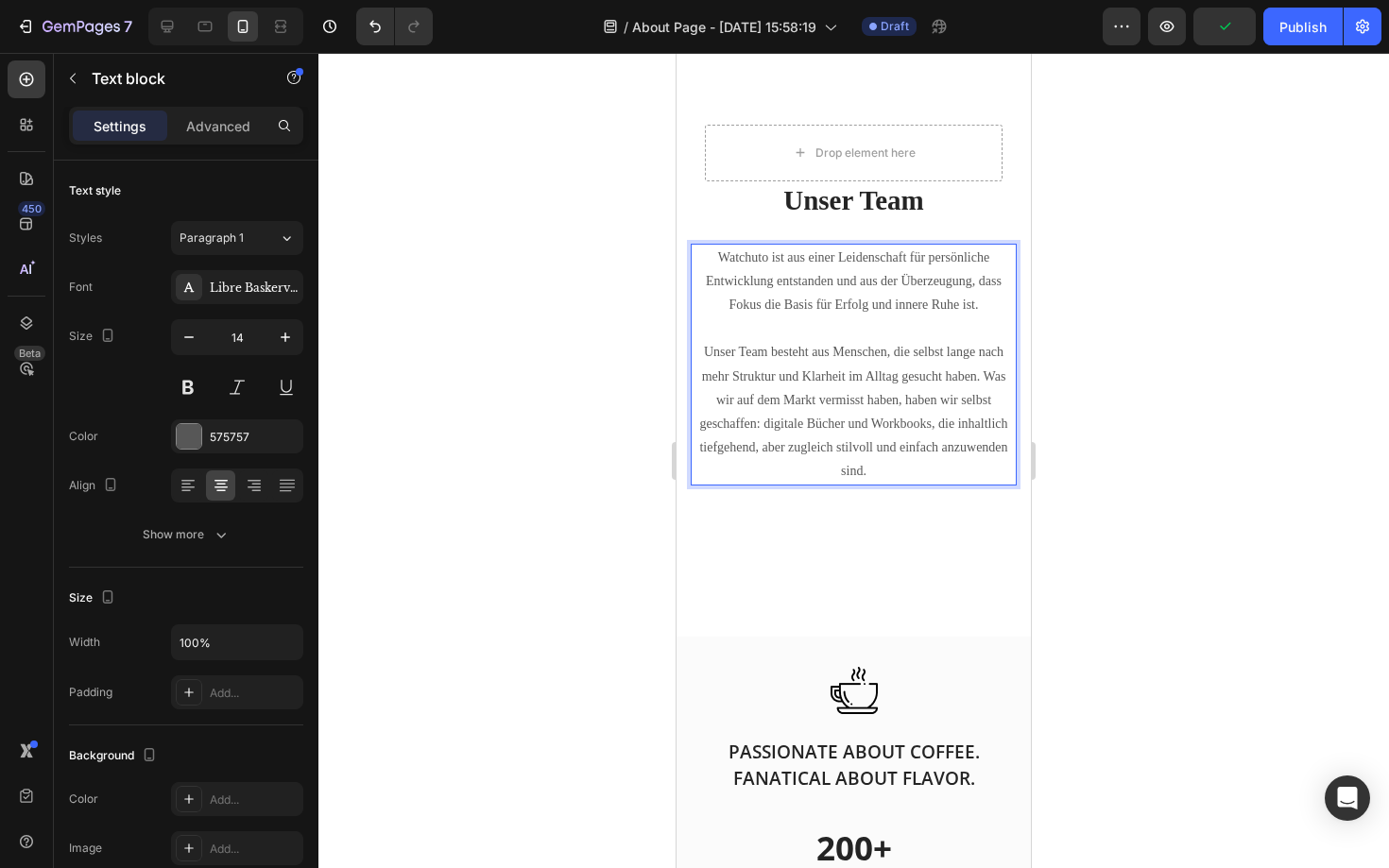
click at [907, 466] on p "Unser Team besteht aus Menschen, die selbst lange nach mehr Struktur und Klarhe…" at bounding box center [852, 411] width 322 height 143
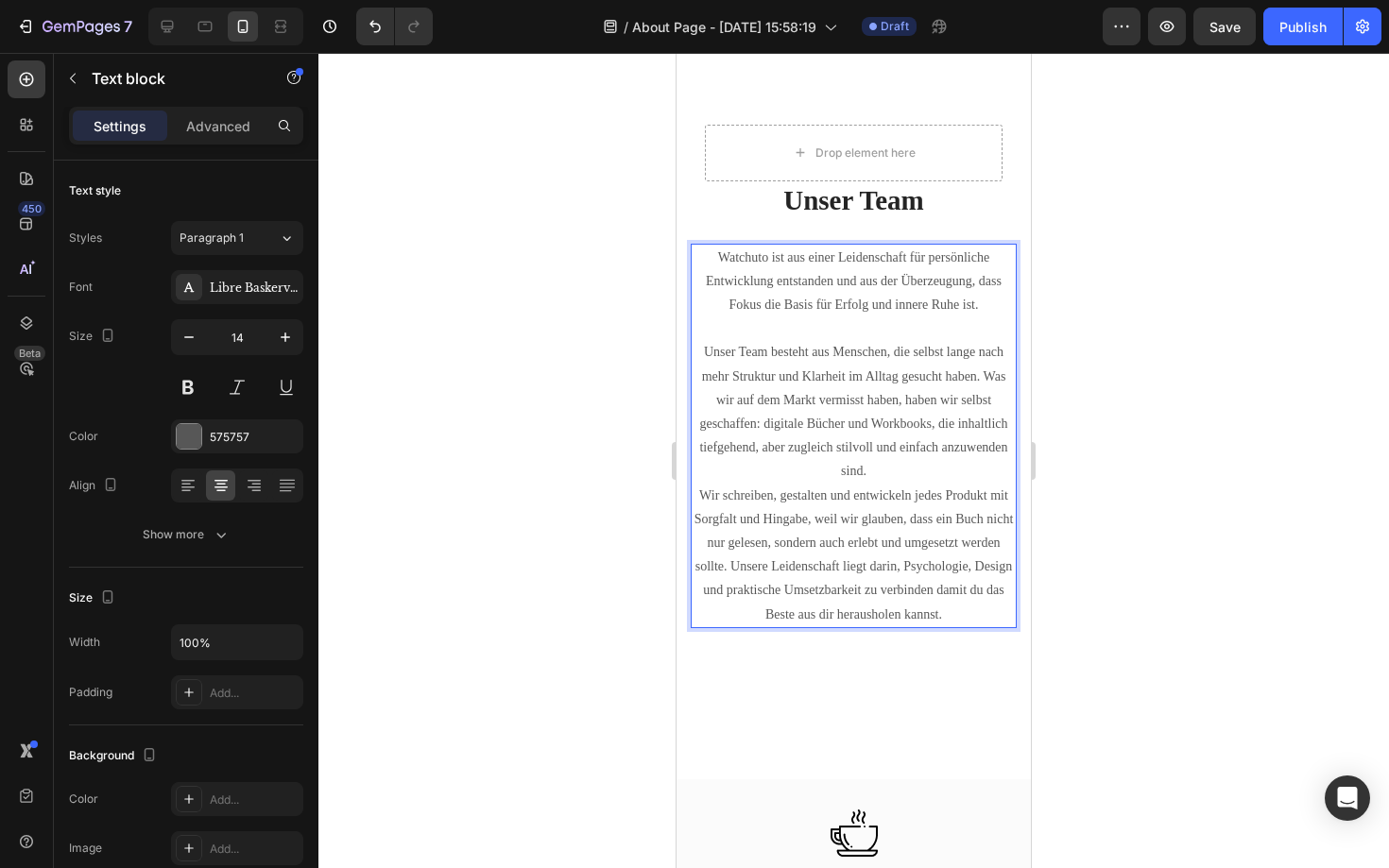
click at [940, 466] on p "Unser Team besteht aus Menschen, die selbst lange nach mehr Struktur und Klarhe…" at bounding box center [852, 411] width 322 height 143
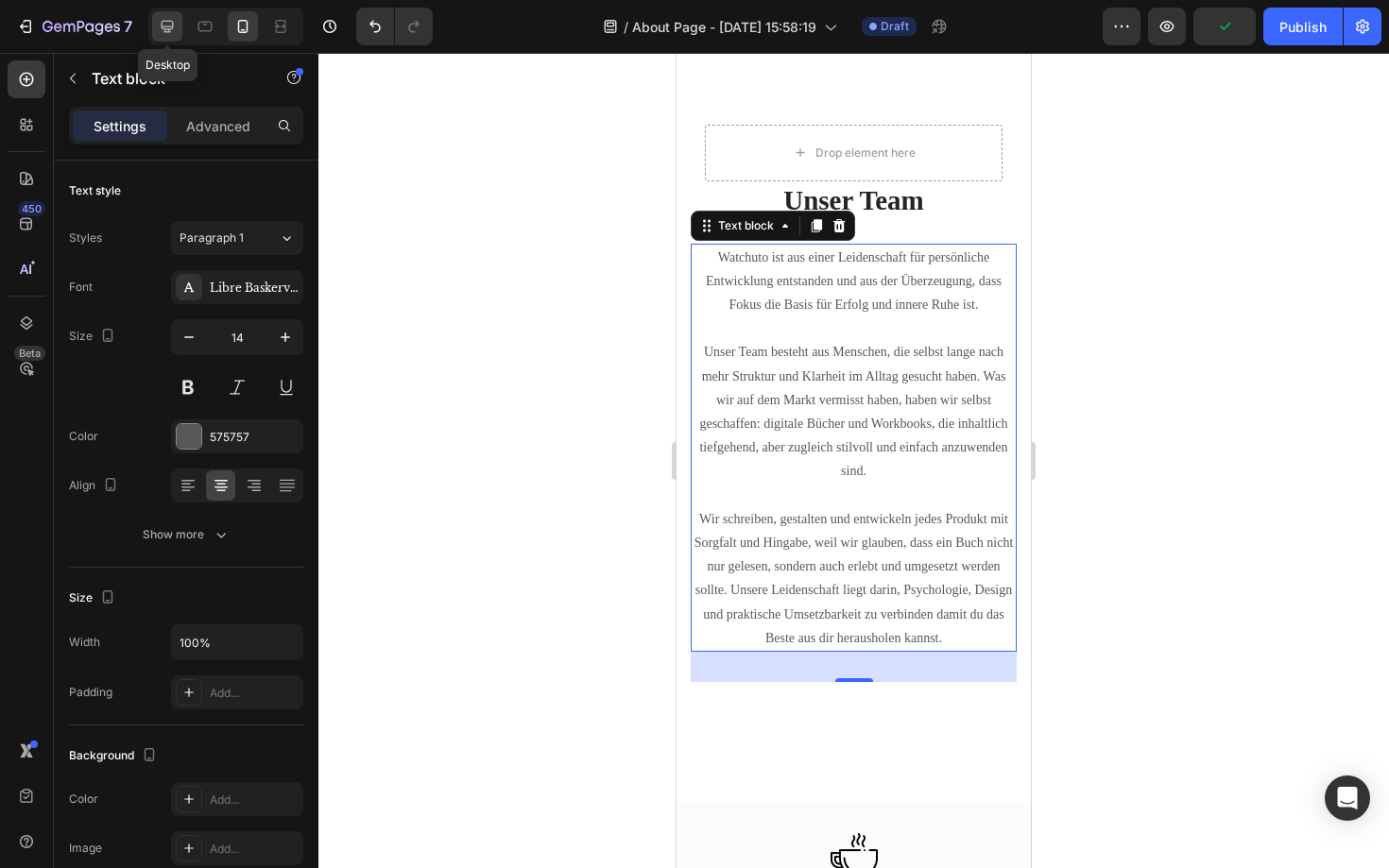
click at [181, 23] on div at bounding box center [166, 26] width 30 height 30
type input "13"
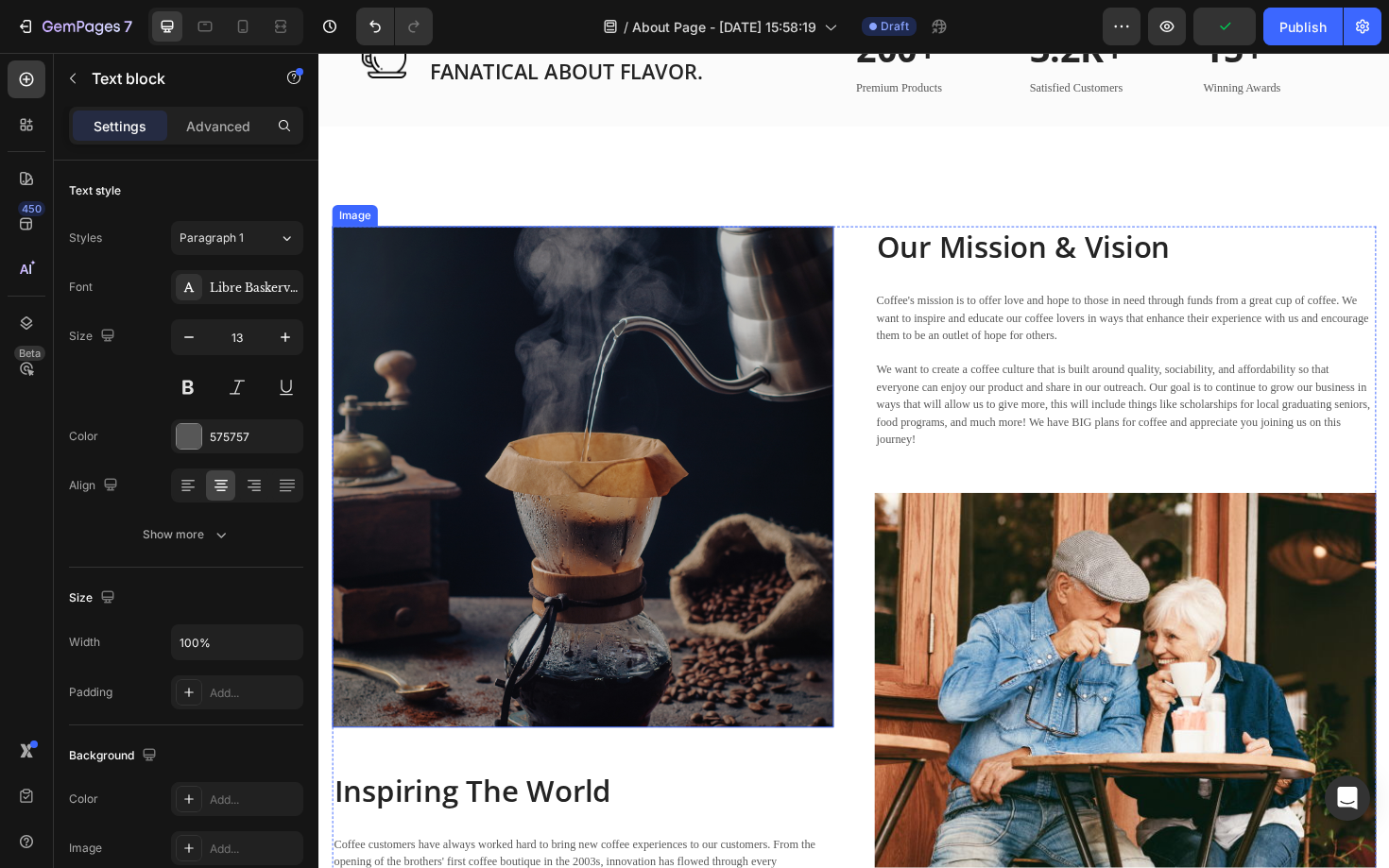
scroll to position [2029, 0]
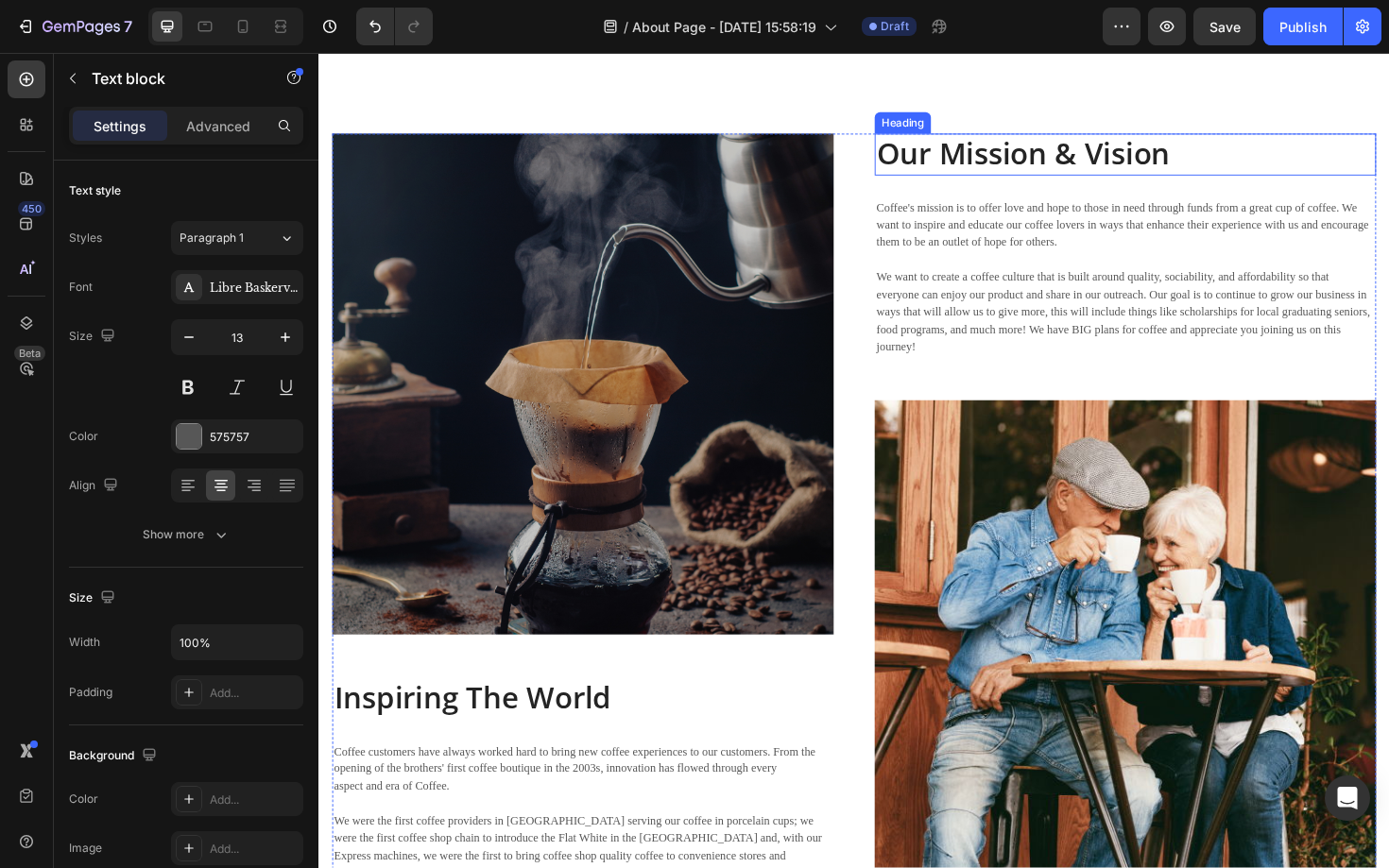
click at [1076, 162] on p "Our Mission & Vision" at bounding box center [1172, 161] width 527 height 41
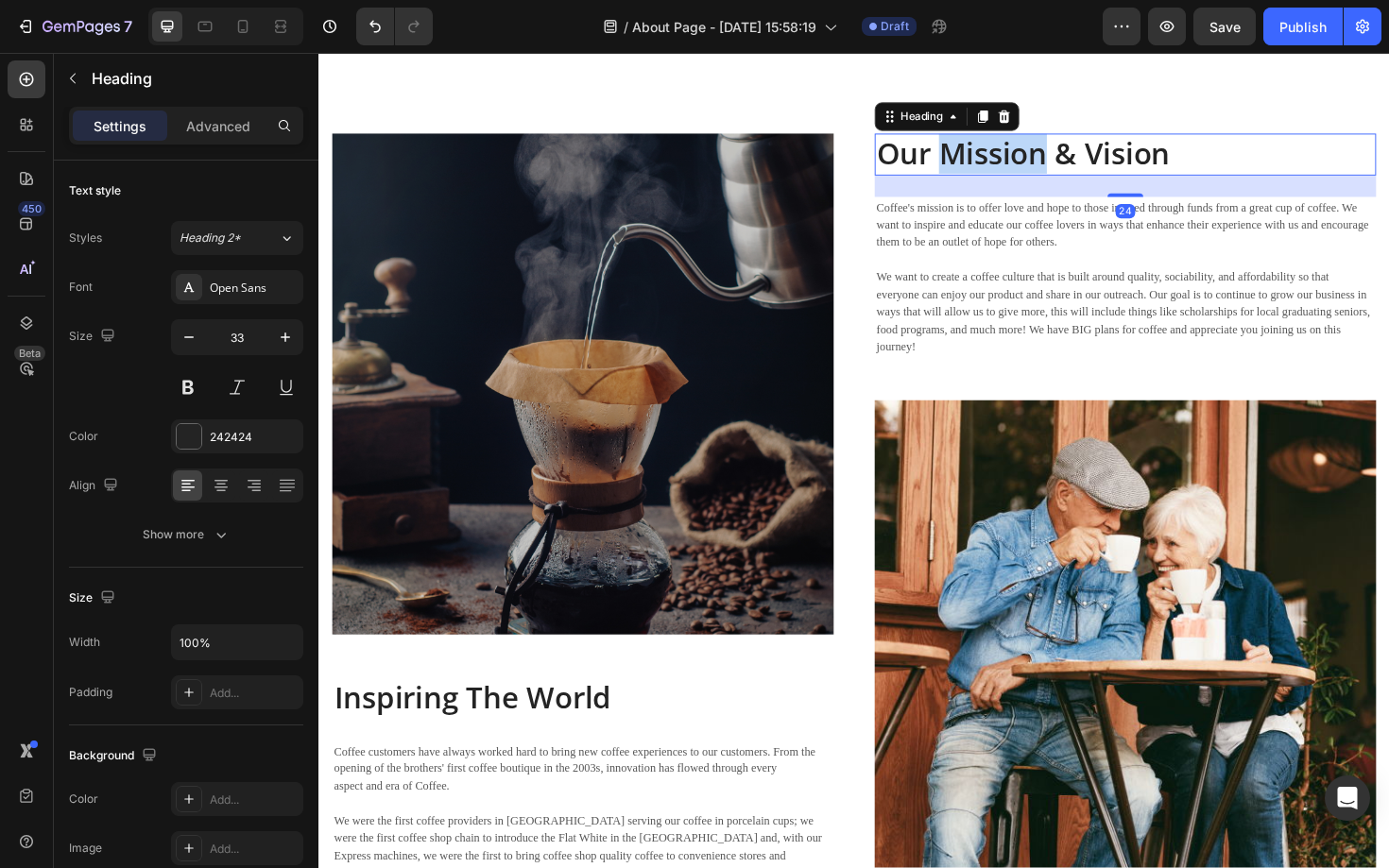
click at [1076, 162] on p "Our Mission & Vision" at bounding box center [1172, 161] width 527 height 41
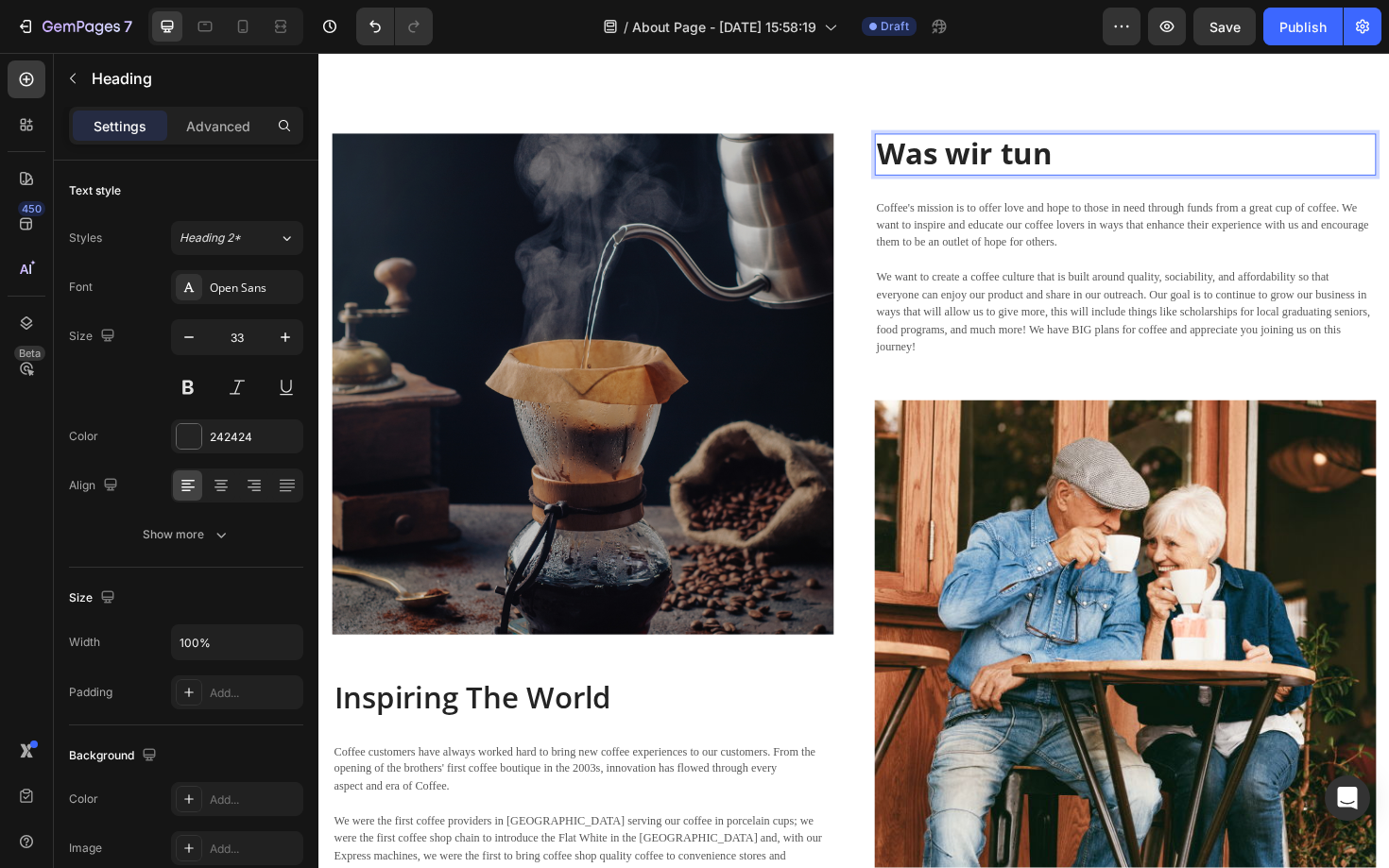
click at [1031, 153] on strong "Was wir tun" at bounding box center [1001, 160] width 186 height 43
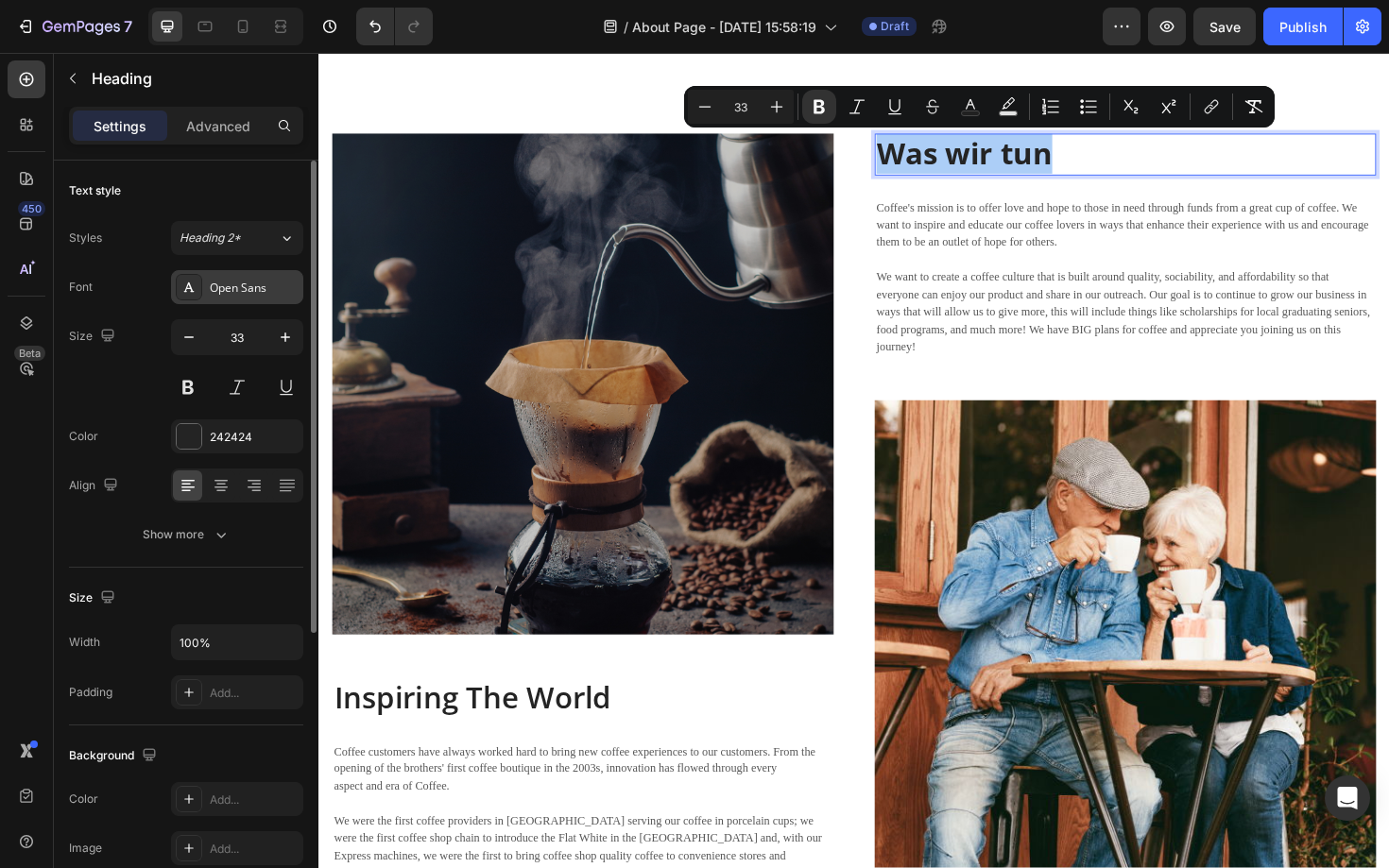
click at [227, 301] on div "Open Sans" at bounding box center [237, 287] width 132 height 34
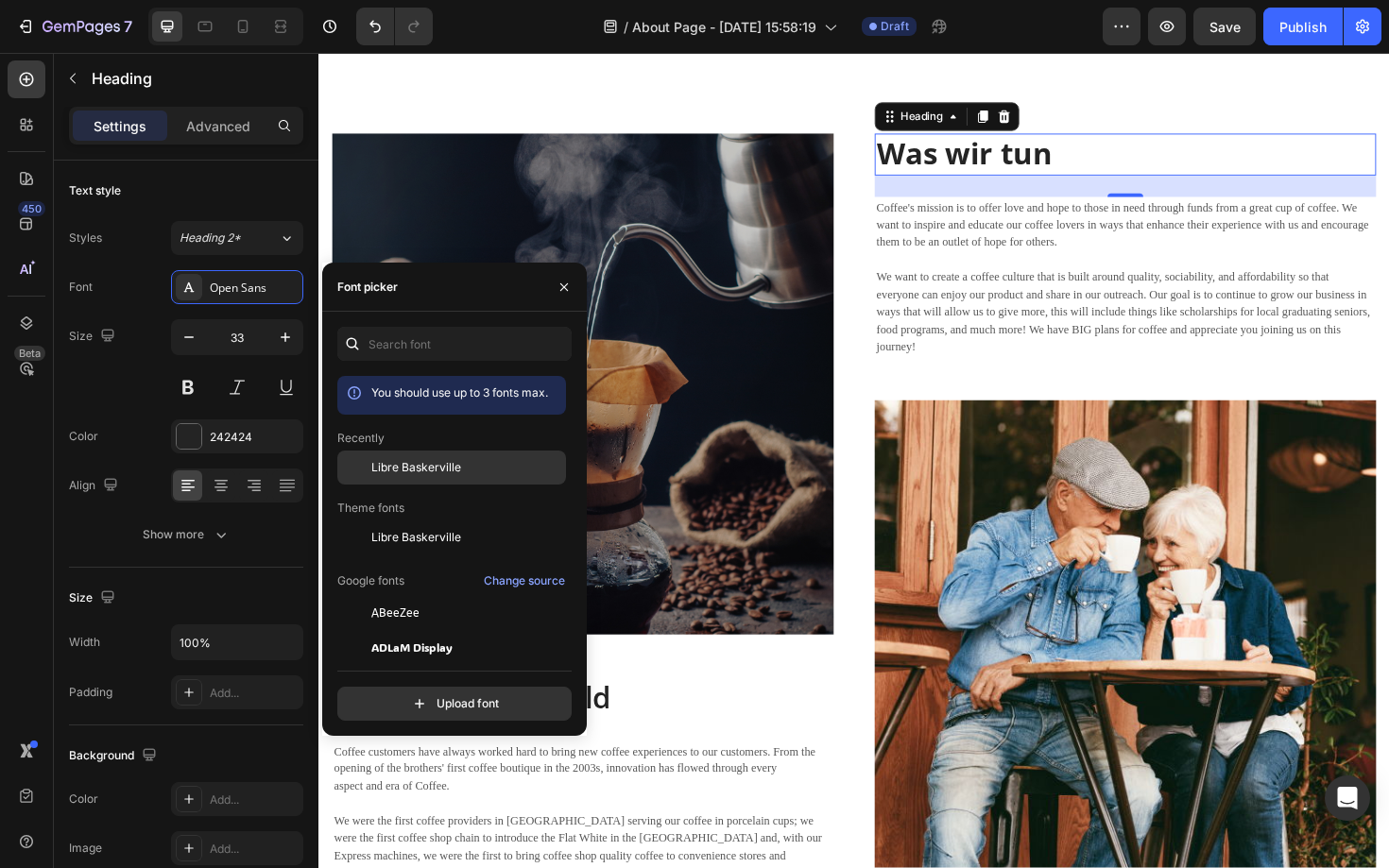
click at [455, 475] on span "Libre Baskerville" at bounding box center [416, 467] width 89 height 17
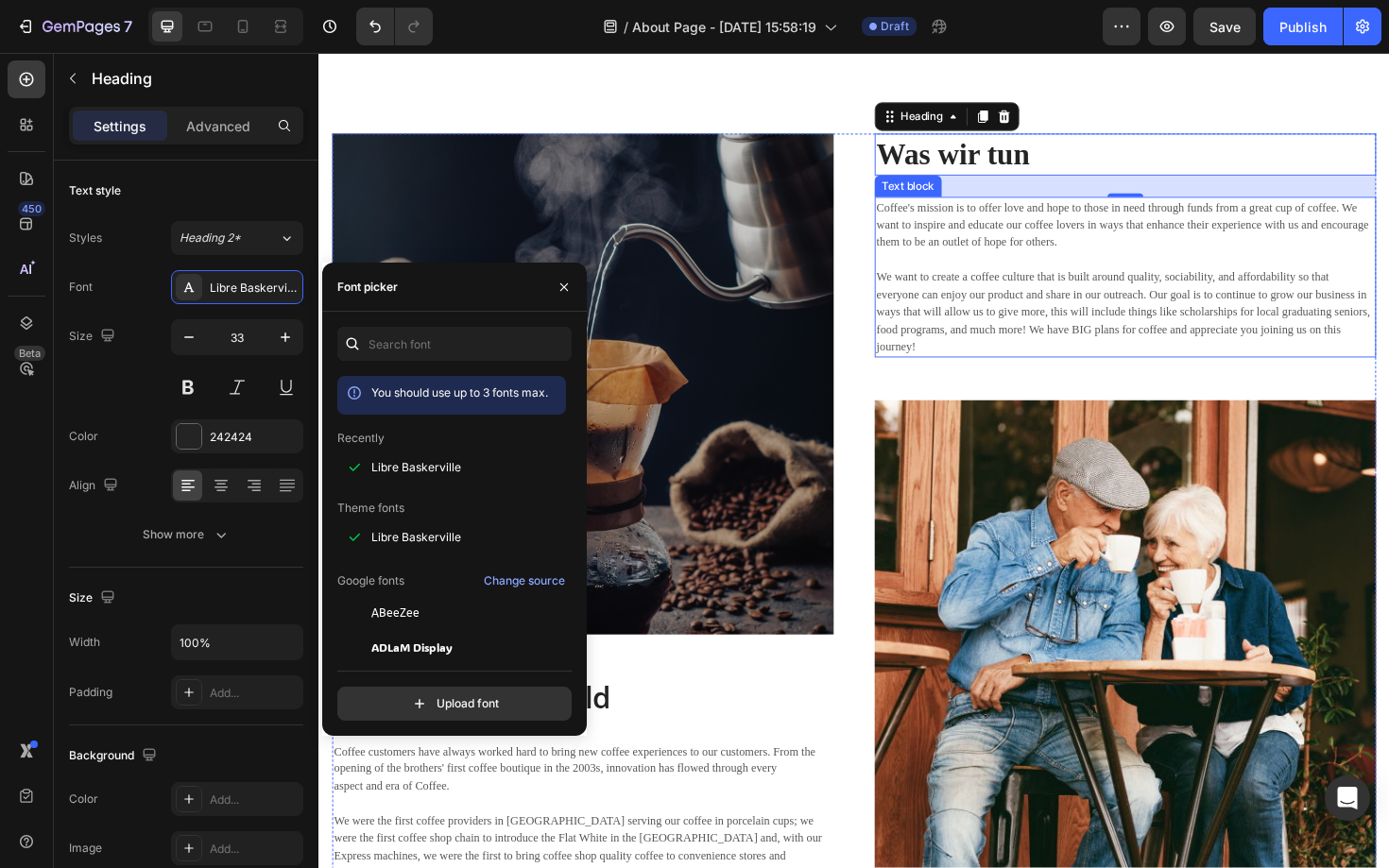
click at [1024, 321] on p "Coffee's mission is to offer love and hope to those in need through funds from …" at bounding box center [1172, 291] width 527 height 166
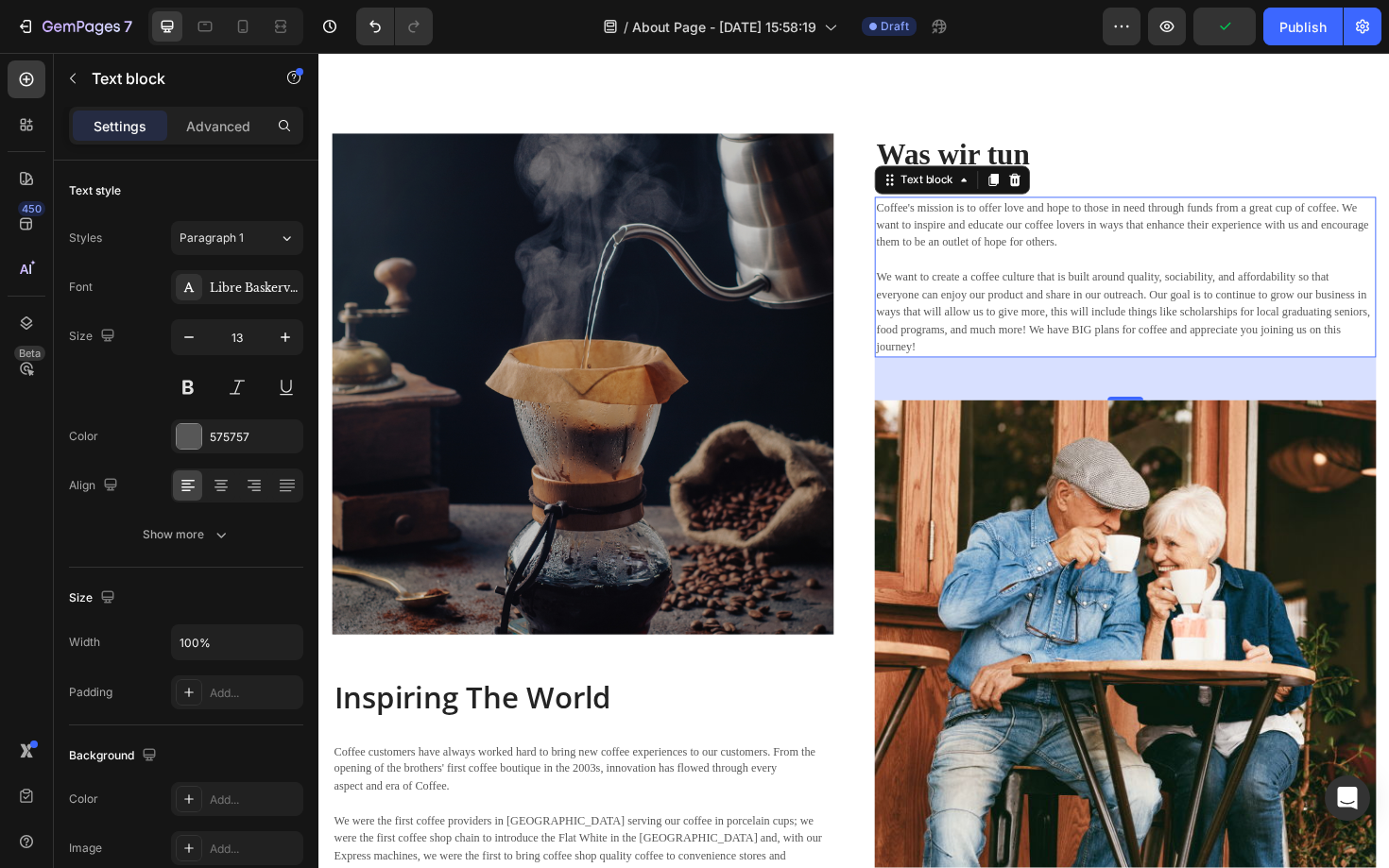
click at [1086, 227] on p "Coffee's mission is to offer love and hope to those in need through funds from …" at bounding box center [1172, 291] width 527 height 166
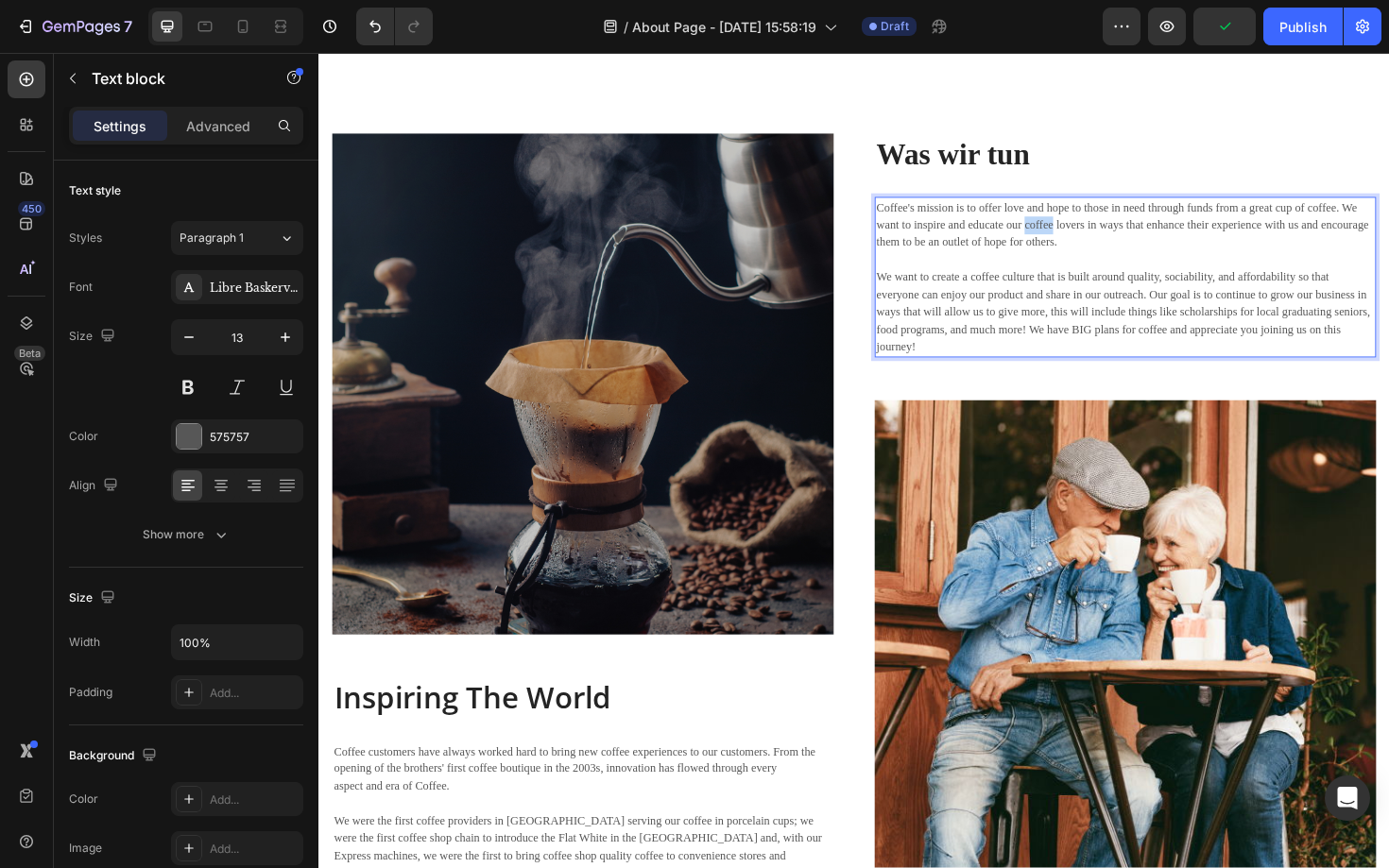
click at [1086, 227] on p "Coffee's mission is to offer love and hope to those in need through funds from …" at bounding box center [1172, 291] width 527 height 166
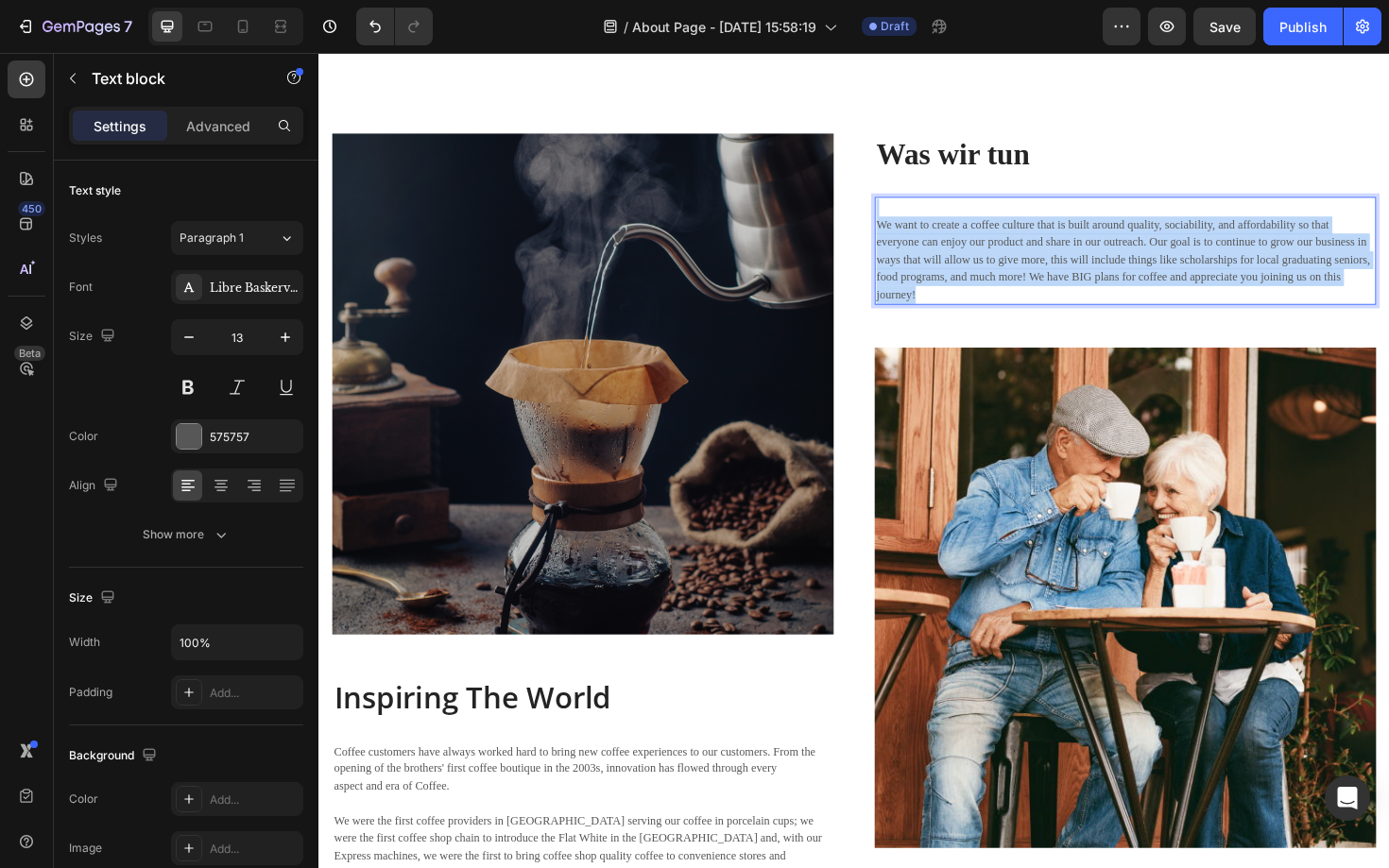
drag, startPoint x: 944, startPoint y: 217, endPoint x: 984, endPoint y: 334, distance: 123.6
click at [984, 334] on div "⁠⁠⁠⁠⁠⁠⁠ Was wir tun Heading ⁠⁠⁠⁠⁠⁠⁠ We want to create a coffee culture that is …" at bounding box center [1172, 536] width 531 height 793
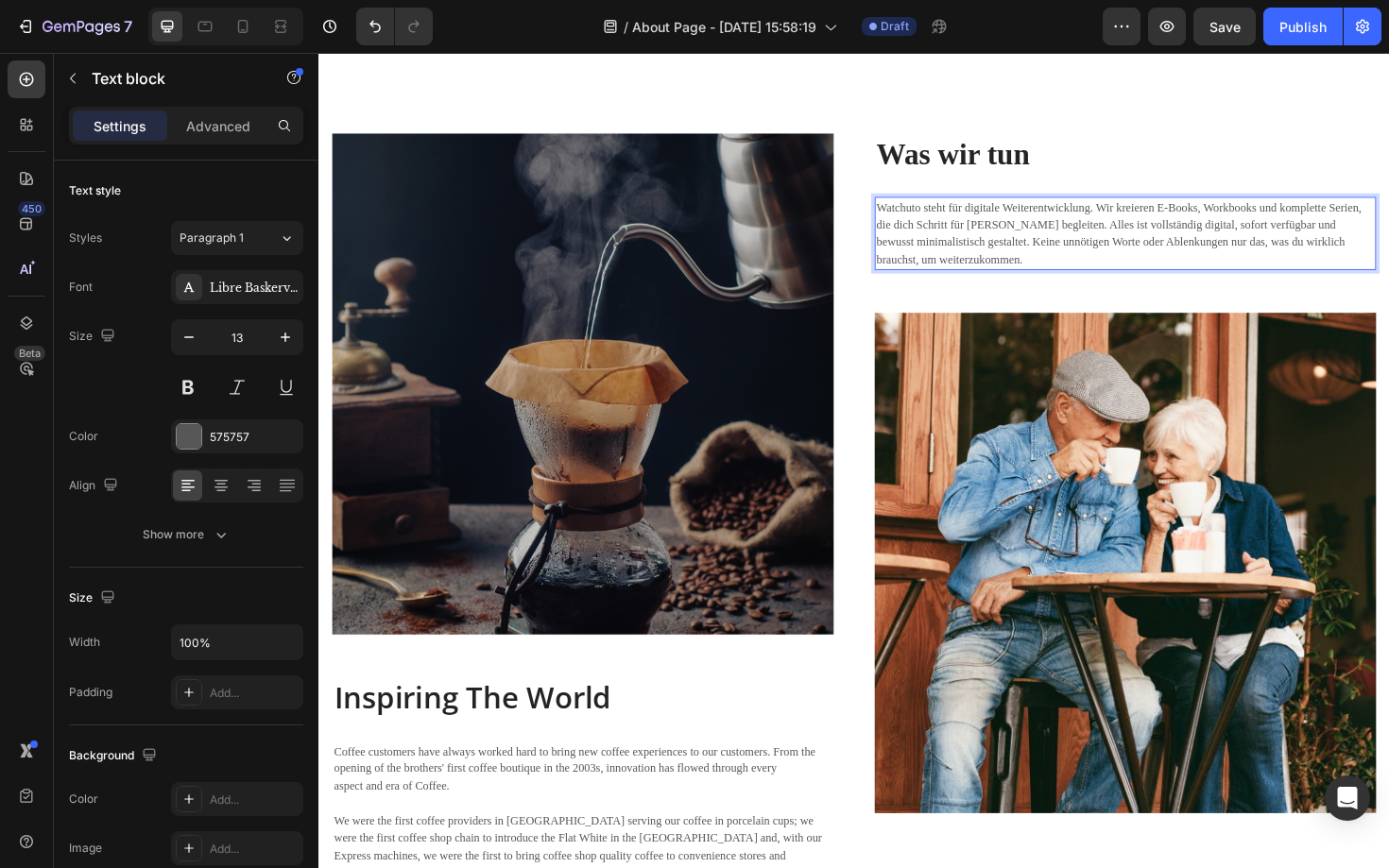
click at [1029, 254] on p "Watchuto steht für digitale Weiterentwicklung. Wir kreieren E-Books, Workbooks …" at bounding box center [1172, 245] width 527 height 74
click at [1092, 233] on p "Watchuto steht für digitale Weiterentwicklung. Wir kreieren E-Books, Workbooks …" at bounding box center [1172, 245] width 527 height 74
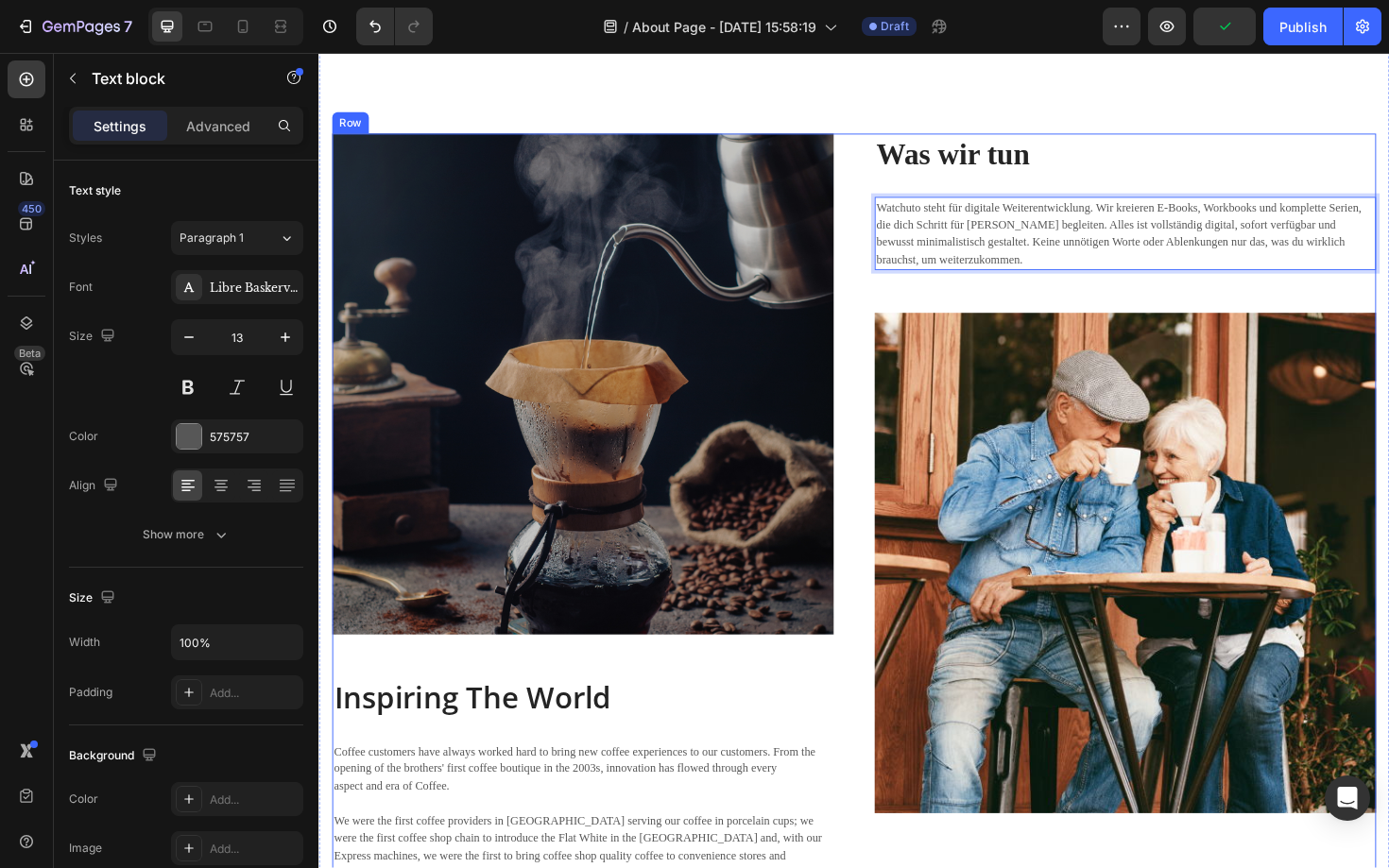
click at [876, 434] on div "Image Inspiring The World Heading Coffee customers have always worked hard to b…" at bounding box center [885, 536] width 1105 height 793
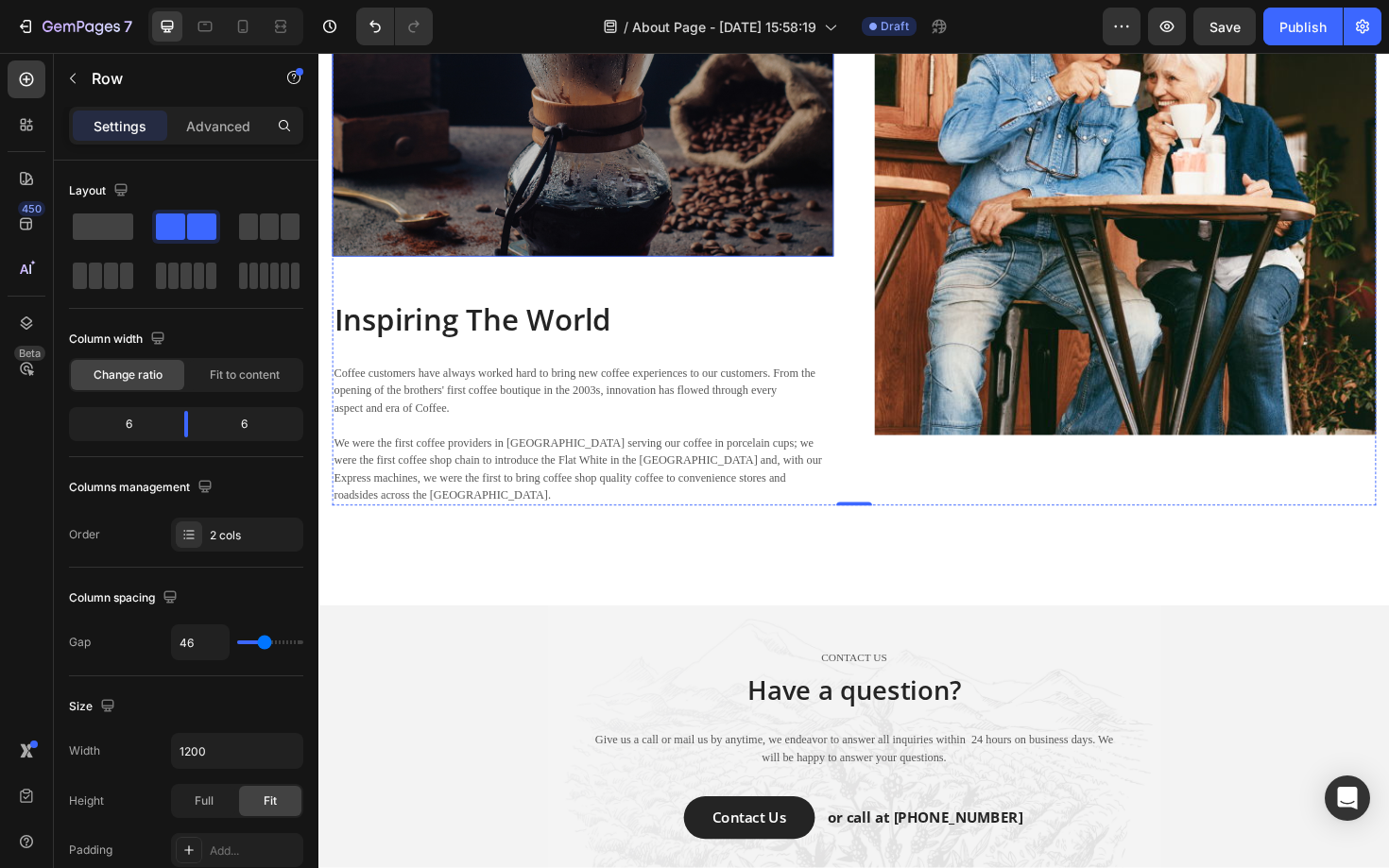
scroll to position [2434, 0]
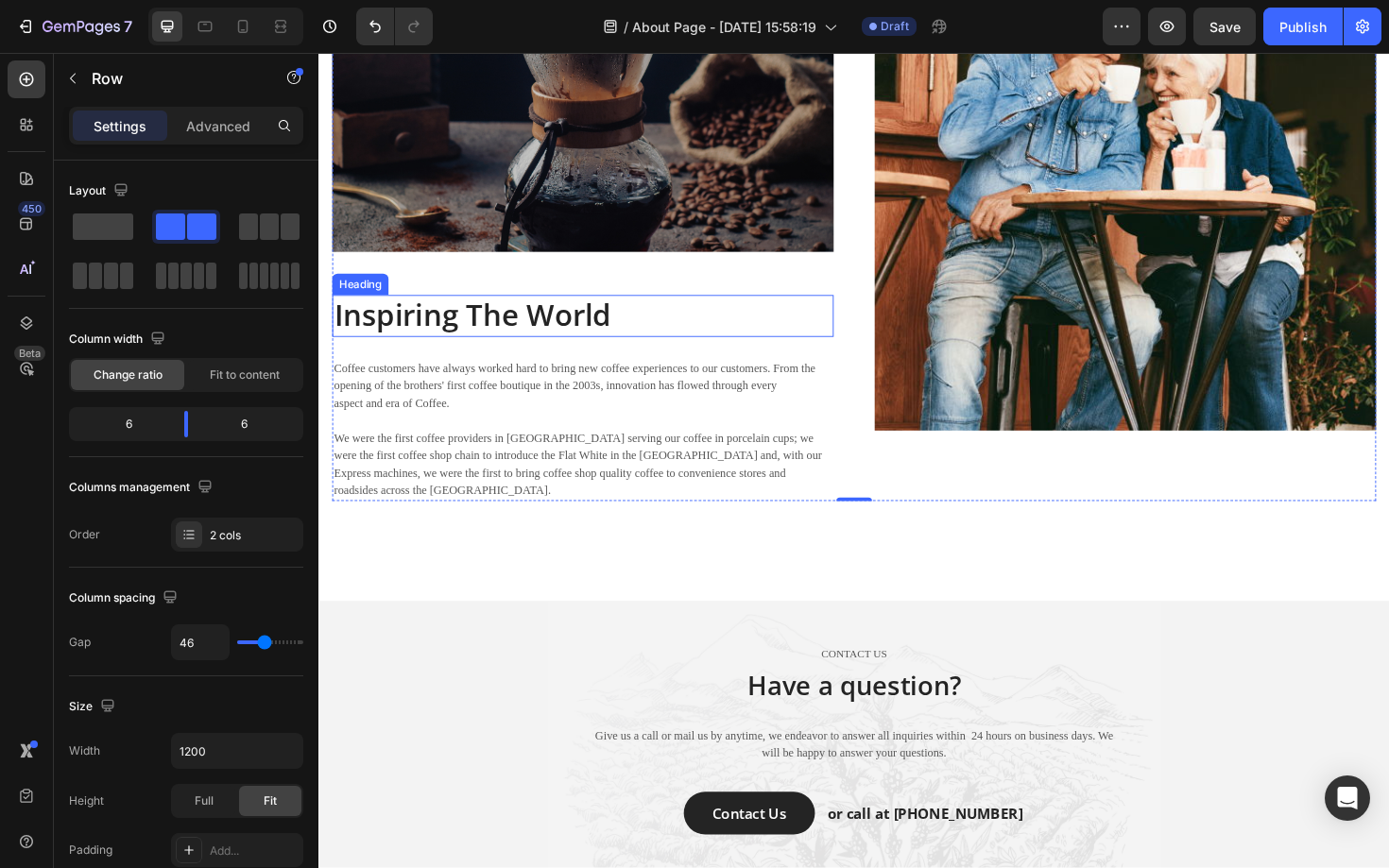
click at [574, 341] on p "Inspiring The World" at bounding box center [598, 332] width 527 height 41
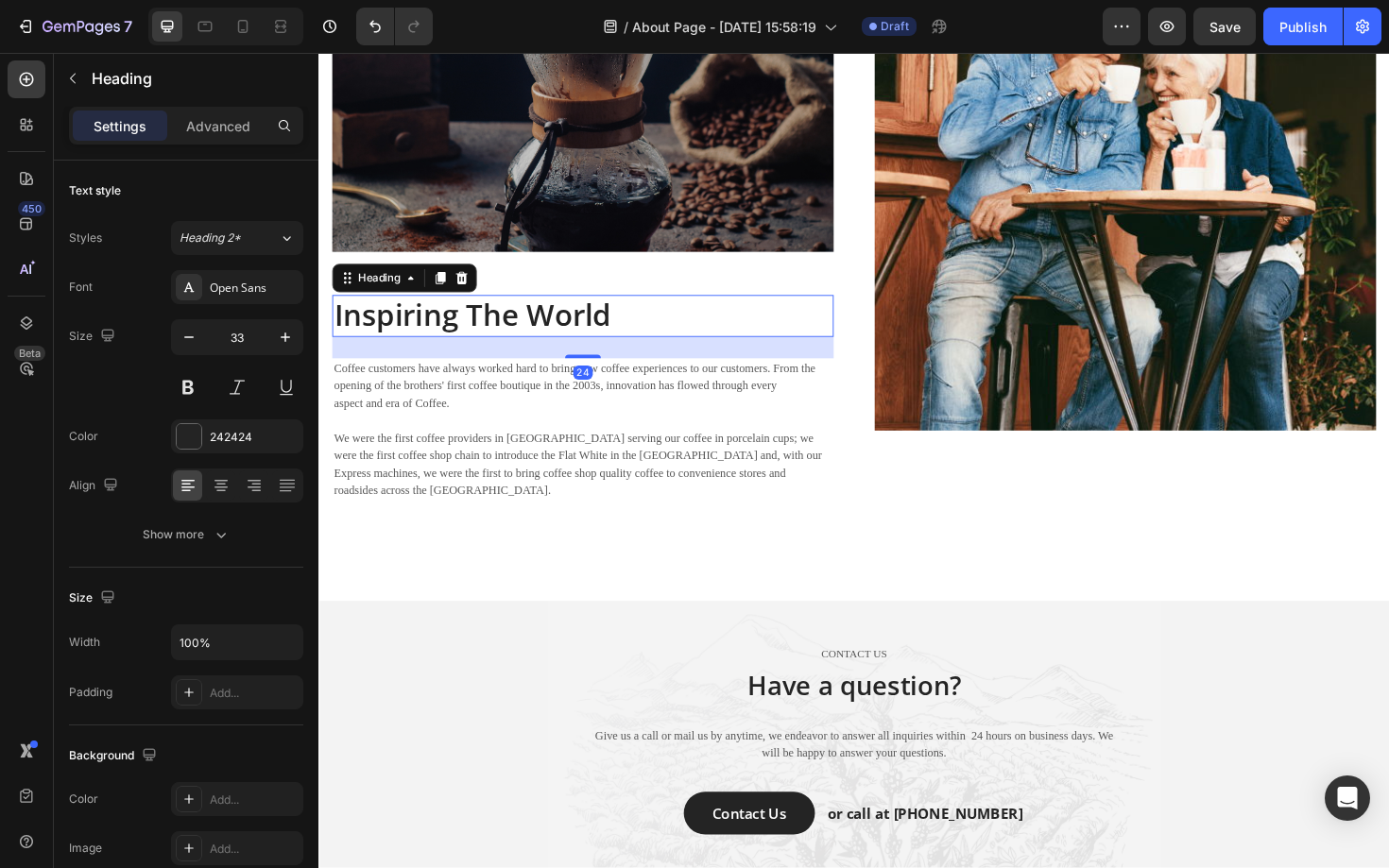
click at [574, 341] on p "Inspiring The World" at bounding box center [598, 332] width 527 height 41
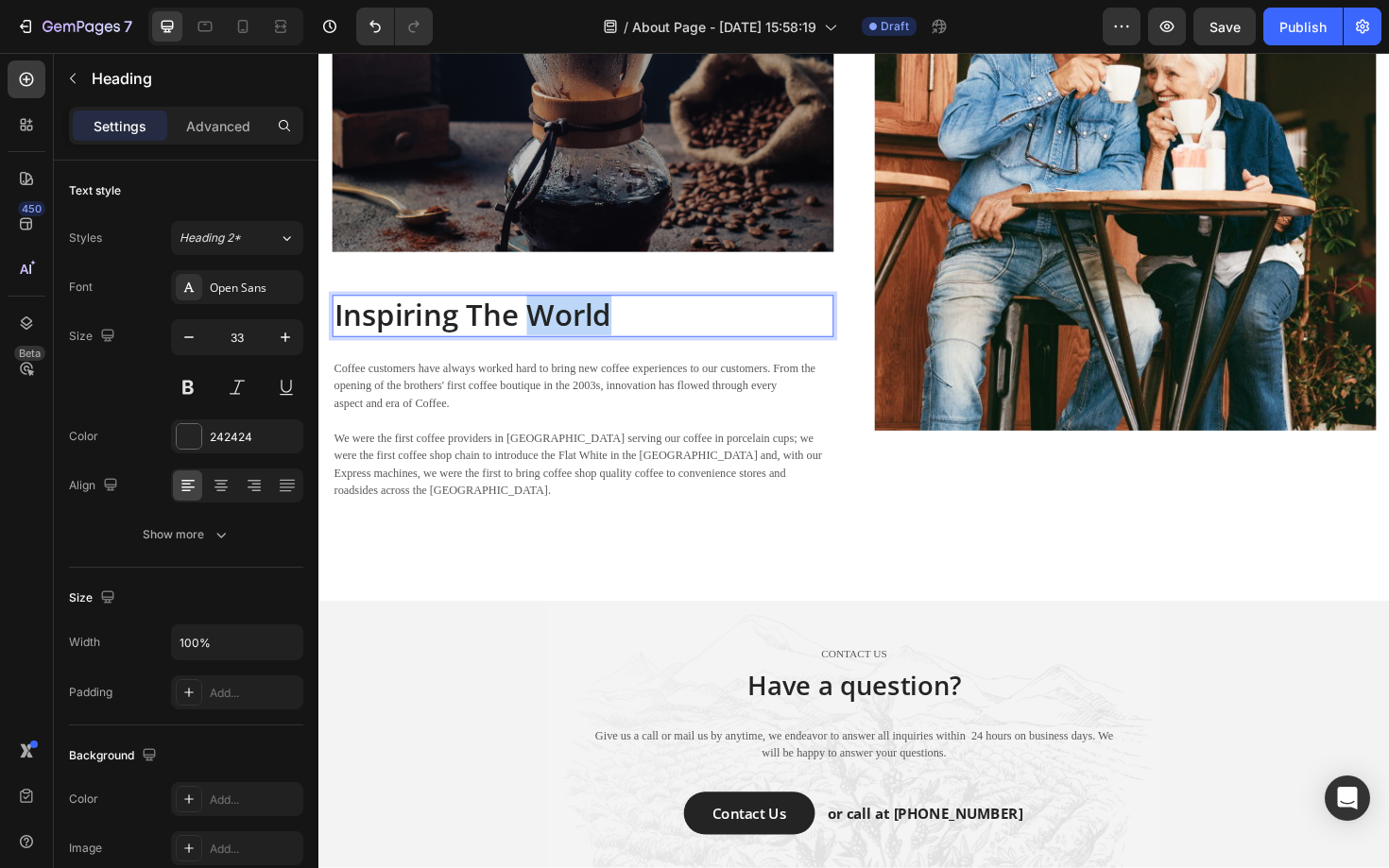
click at [574, 341] on p "Inspiring The World" at bounding box center [598, 332] width 527 height 41
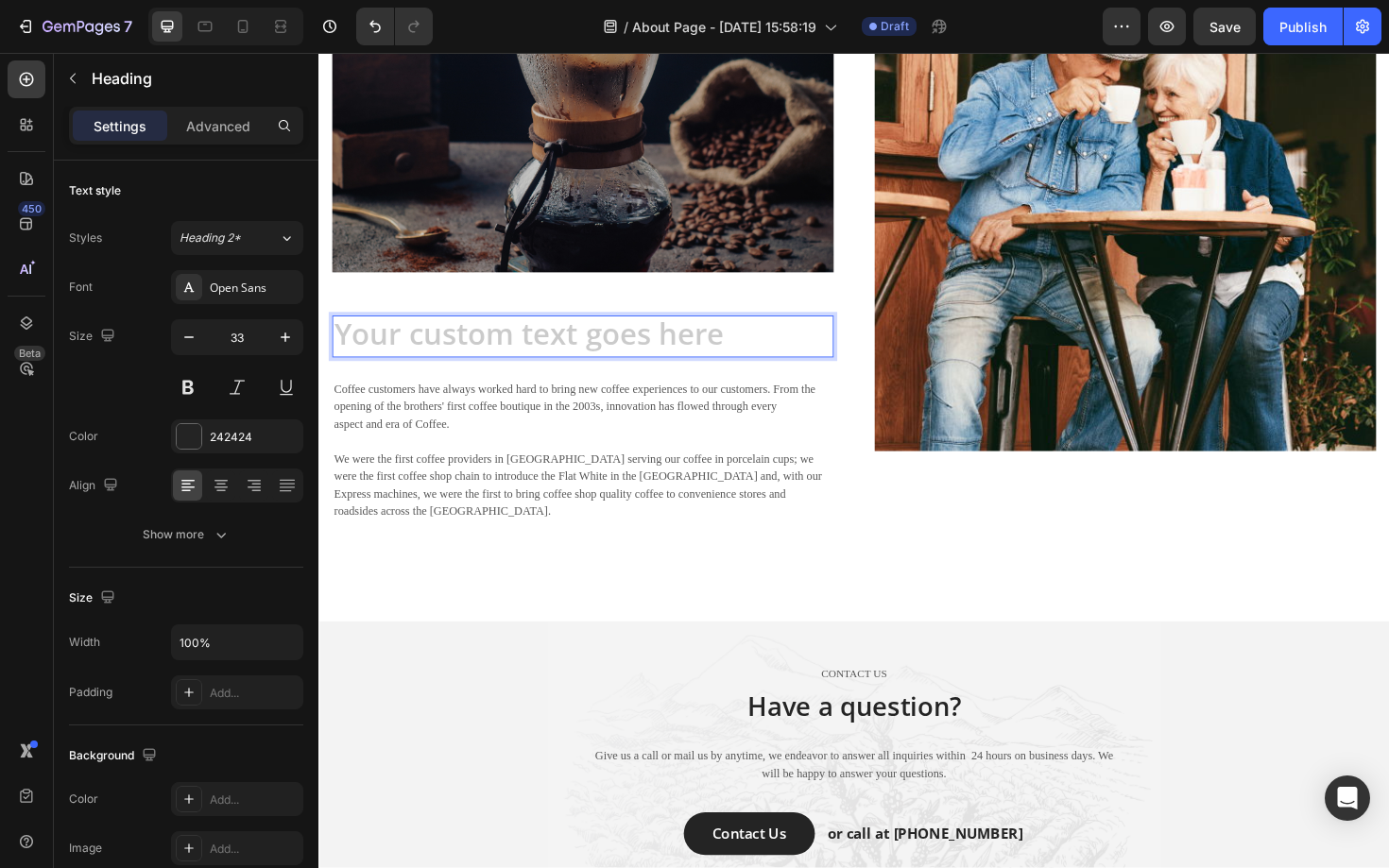
scroll to position [2407, 0]
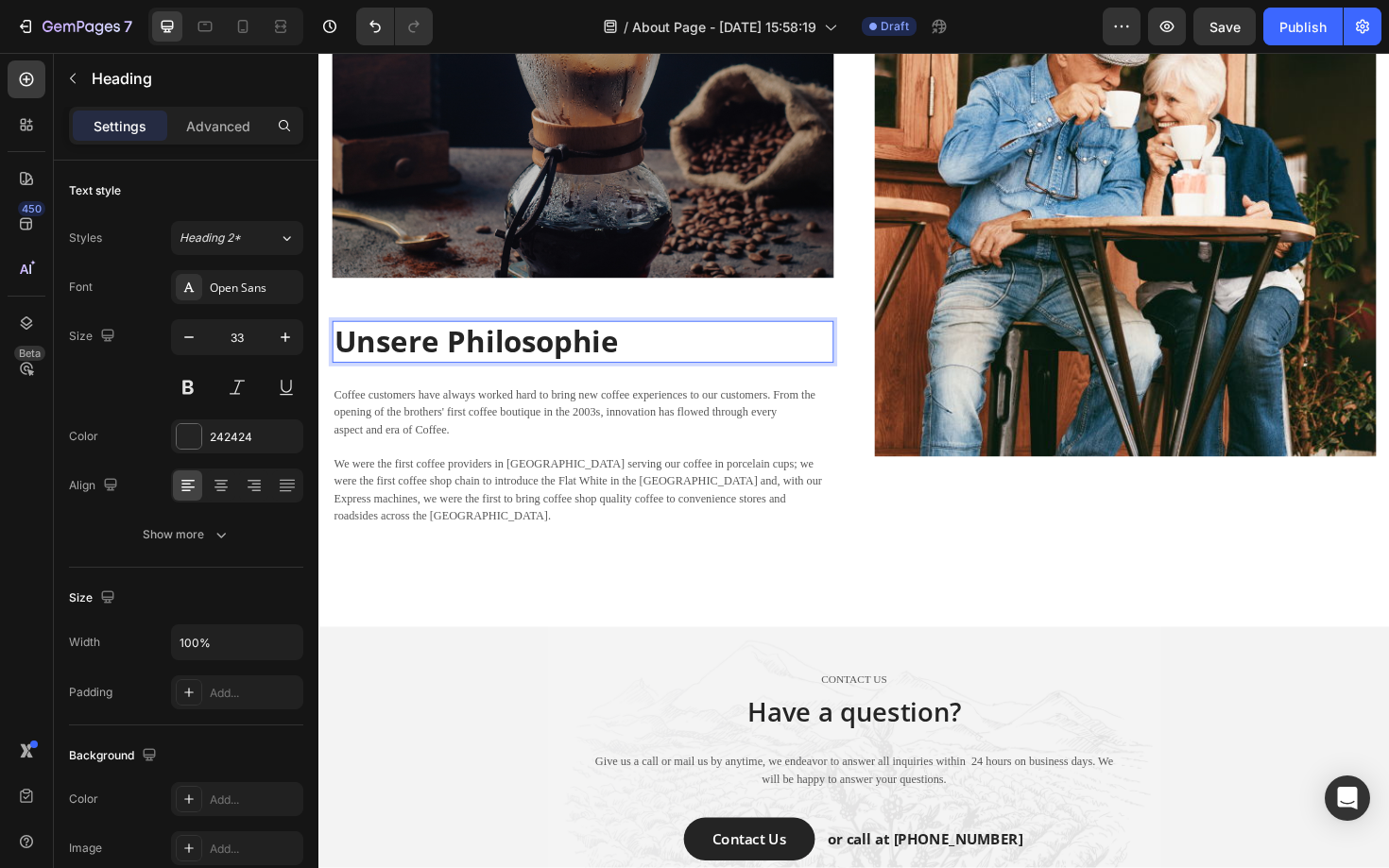
click at [529, 353] on strong "Unsere Philosophie" at bounding box center [485, 359] width 301 height 43
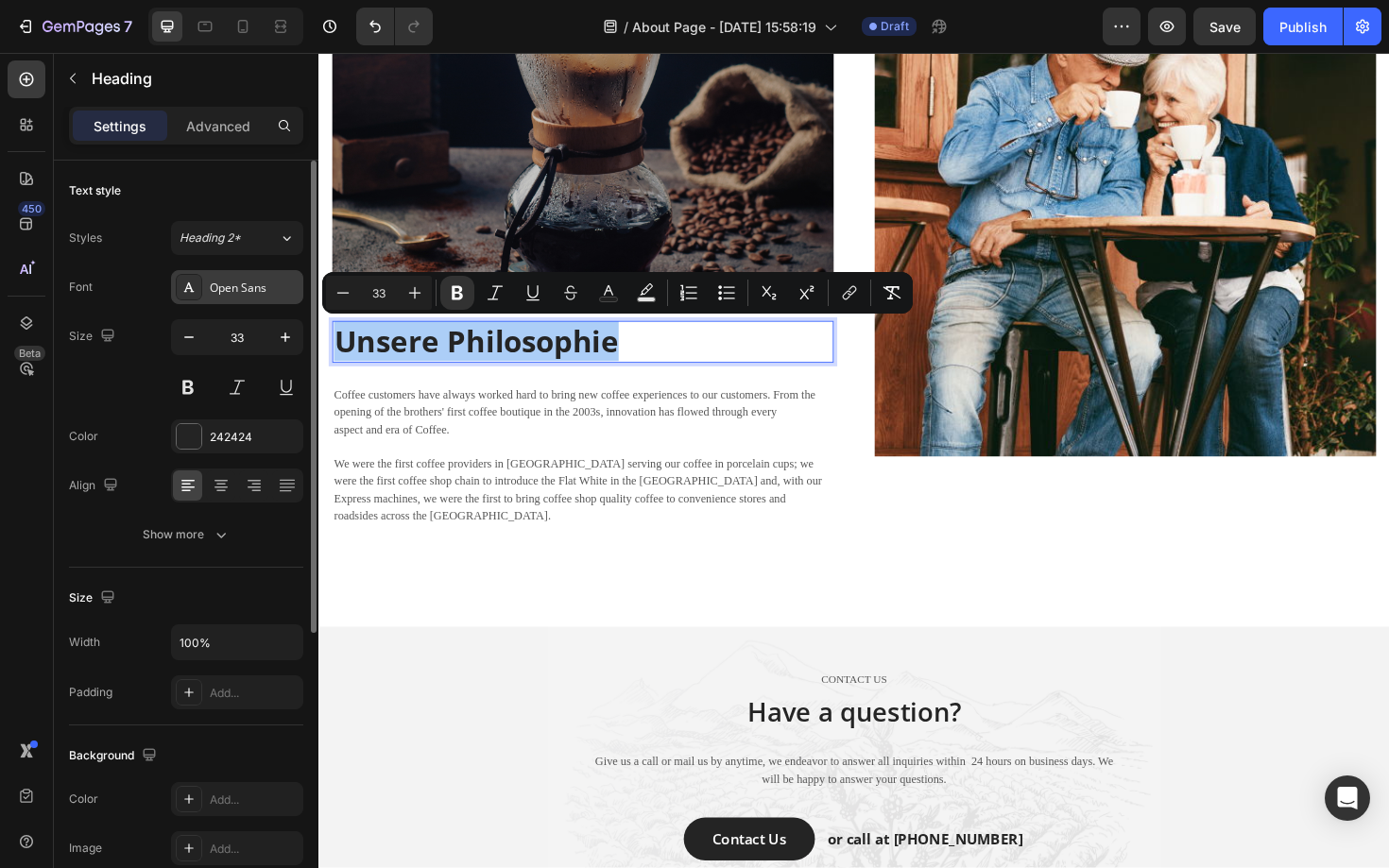
click at [272, 295] on div "Open Sans" at bounding box center [254, 288] width 88 height 17
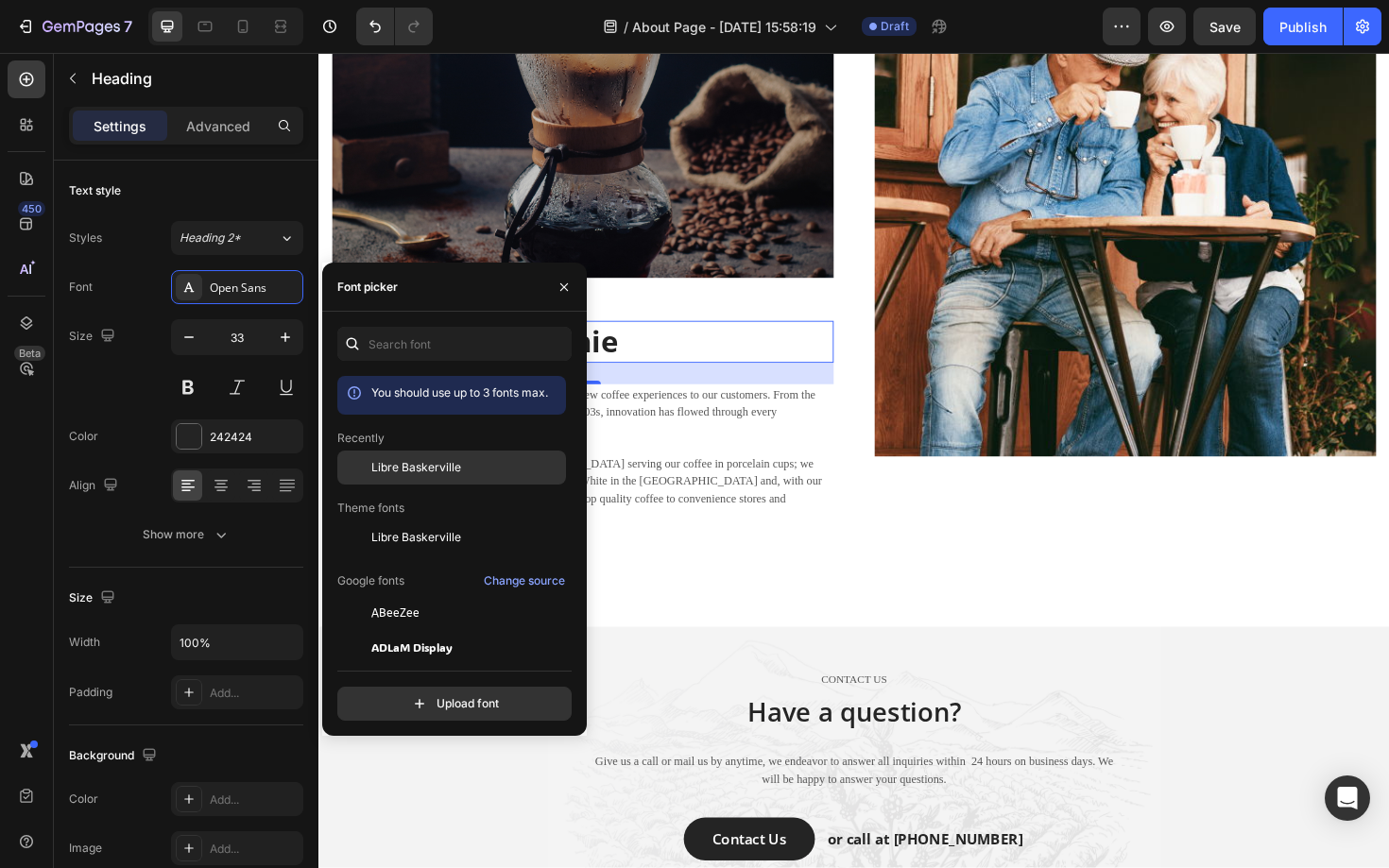
click at [434, 462] on span "Libre Baskerville" at bounding box center [416, 467] width 89 height 17
click at [854, 590] on div "Image ⁠⁠⁠⁠⁠⁠⁠ Unsere Philosophie Heading 24 Coffee customers have always worked…" at bounding box center [885, 157] width 1133 height 1005
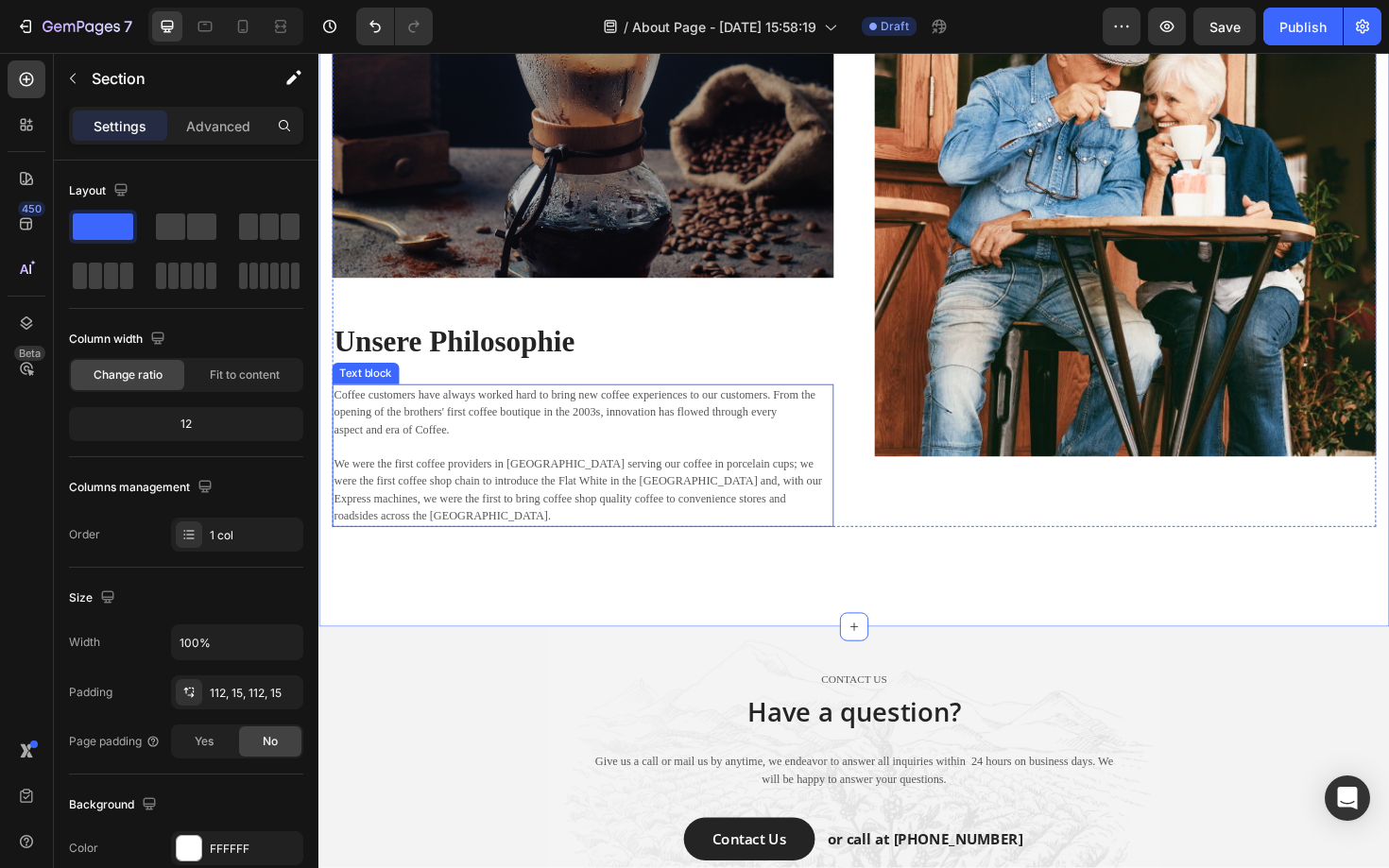
click at [430, 450] on p "Coffee customers have always worked hard to bring new coffee experiences to our…" at bounding box center [598, 480] width 527 height 148
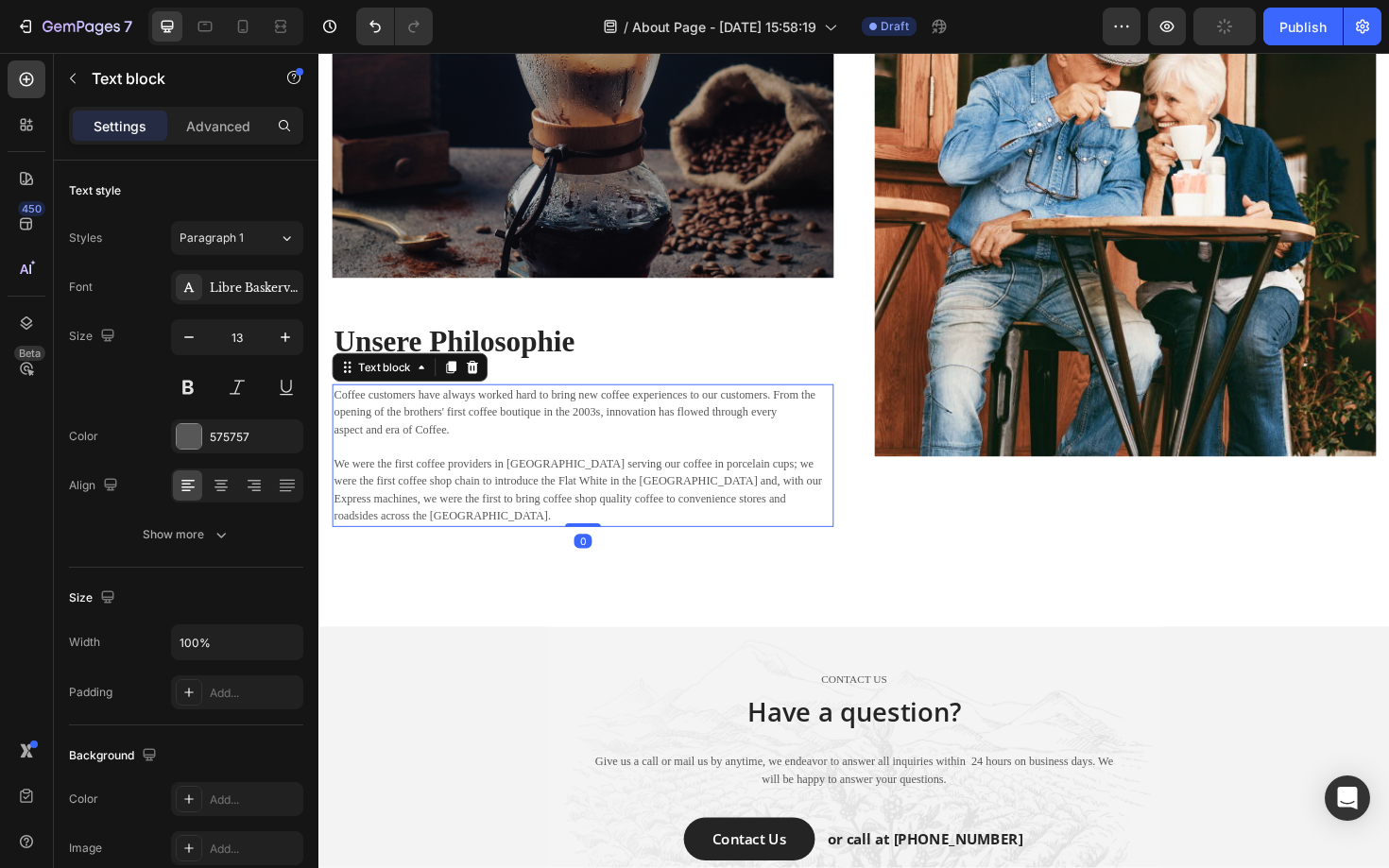
click at [430, 450] on p "Coffee customers have always worked hard to bring new coffee experiences to our…" at bounding box center [598, 480] width 527 height 148
click at [411, 493] on p "Coffee customers have always worked hard to bring new coffee experiences to our…" at bounding box center [598, 480] width 527 height 148
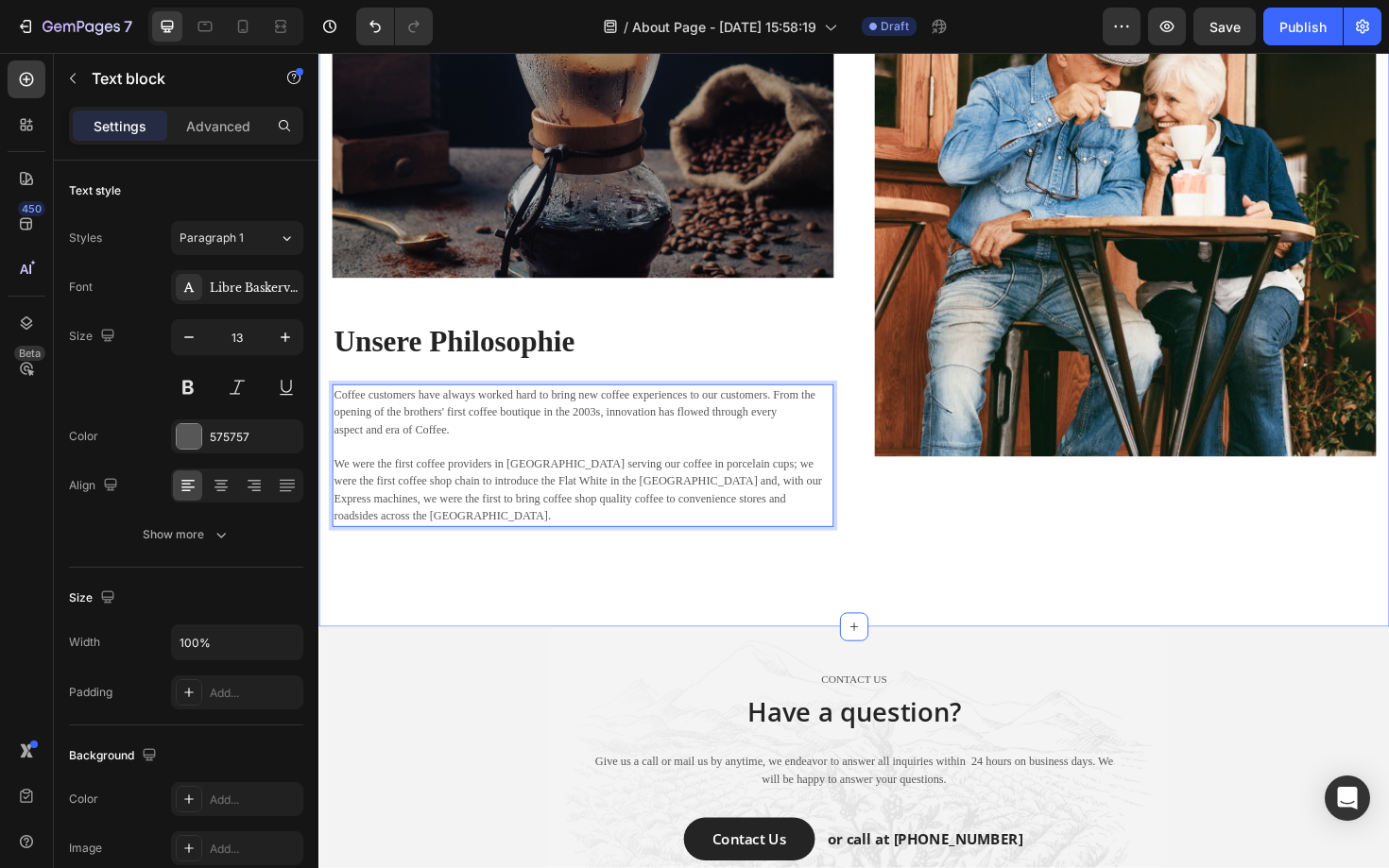
click at [330, 411] on div "Image ⁠⁠⁠⁠⁠⁠⁠ Unsere Philosophie Heading Coffee customers have always worked ha…" at bounding box center [885, 157] width 1133 height 1005
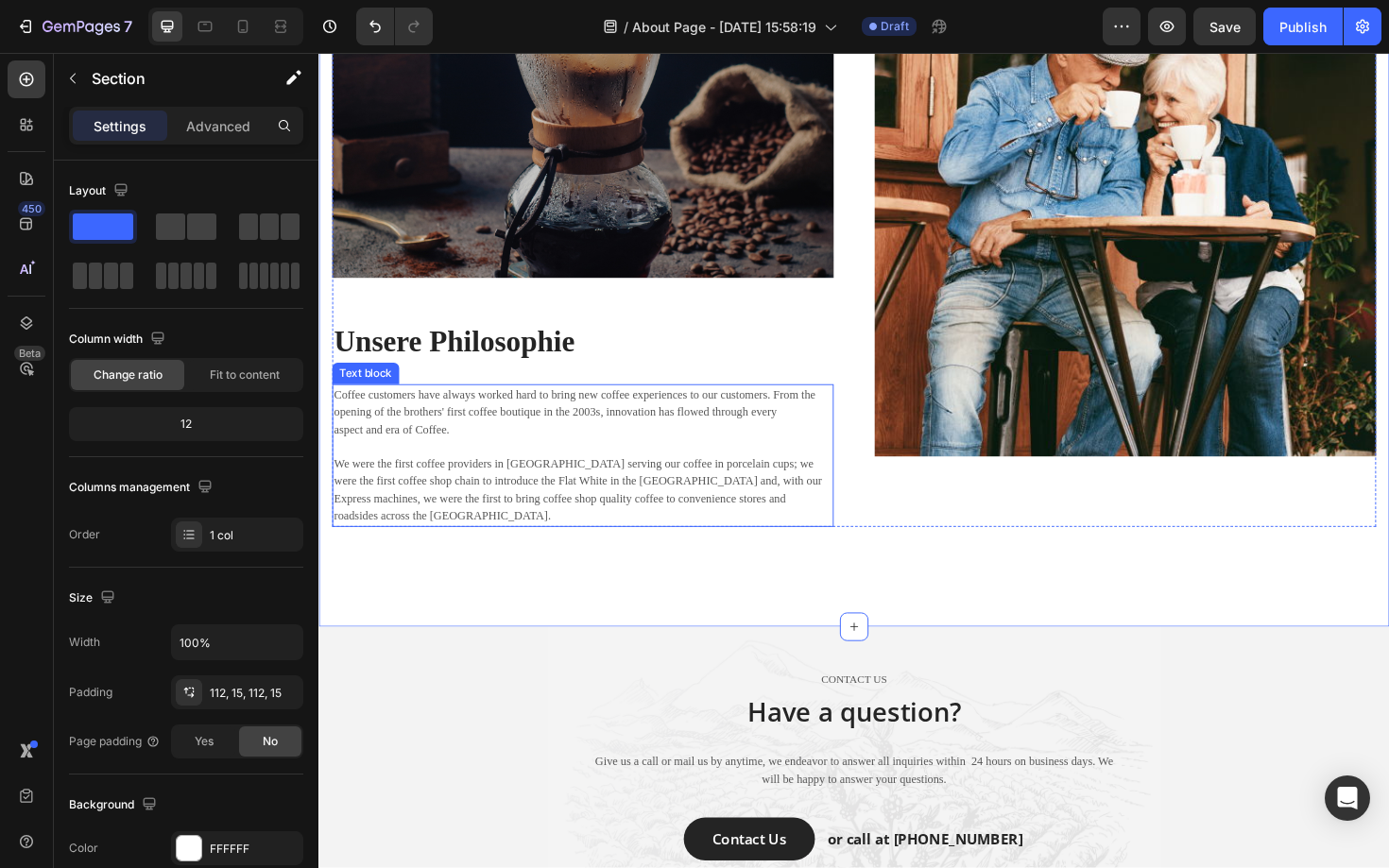
click at [342, 411] on p "Coffee customers have always worked hard to bring new coffee experiences to our…" at bounding box center [598, 480] width 527 height 148
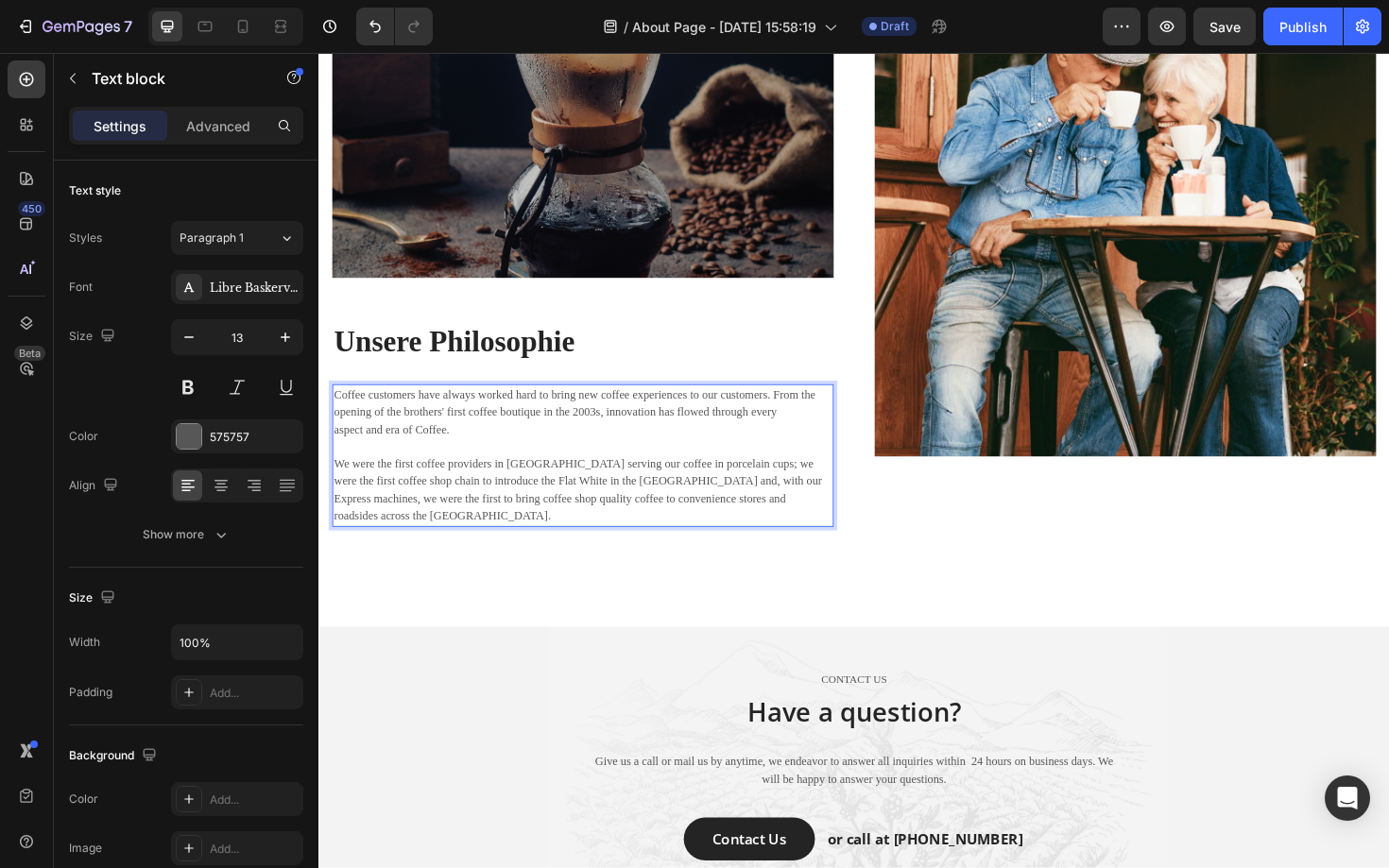
click at [339, 411] on p "Coffee customers have always worked hard to bring new coffee experiences to our…" at bounding box center [598, 480] width 527 height 148
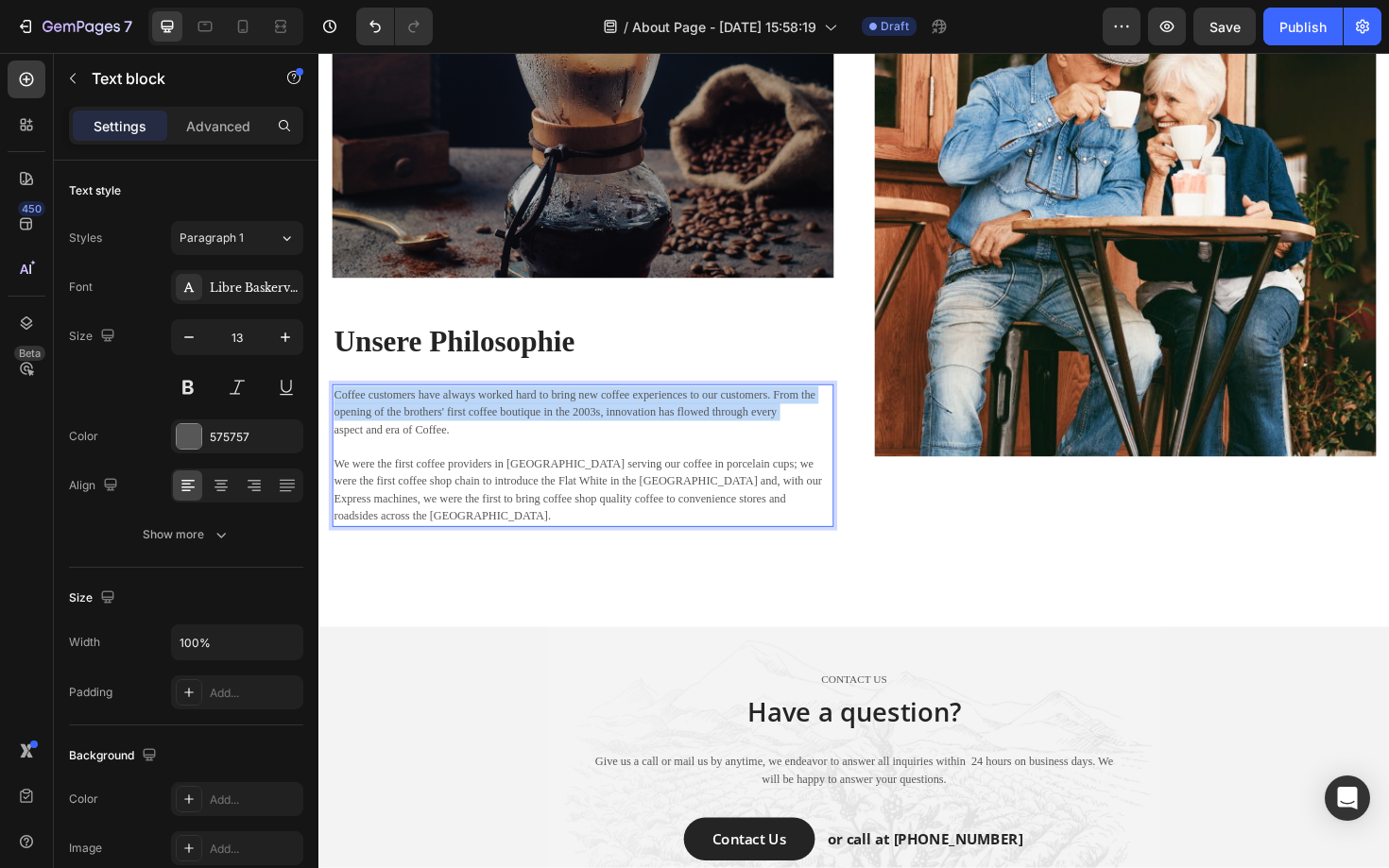
click at [339, 411] on p "Coffee customers have always worked hard to bring new coffee experiences to our…" at bounding box center [598, 480] width 527 height 148
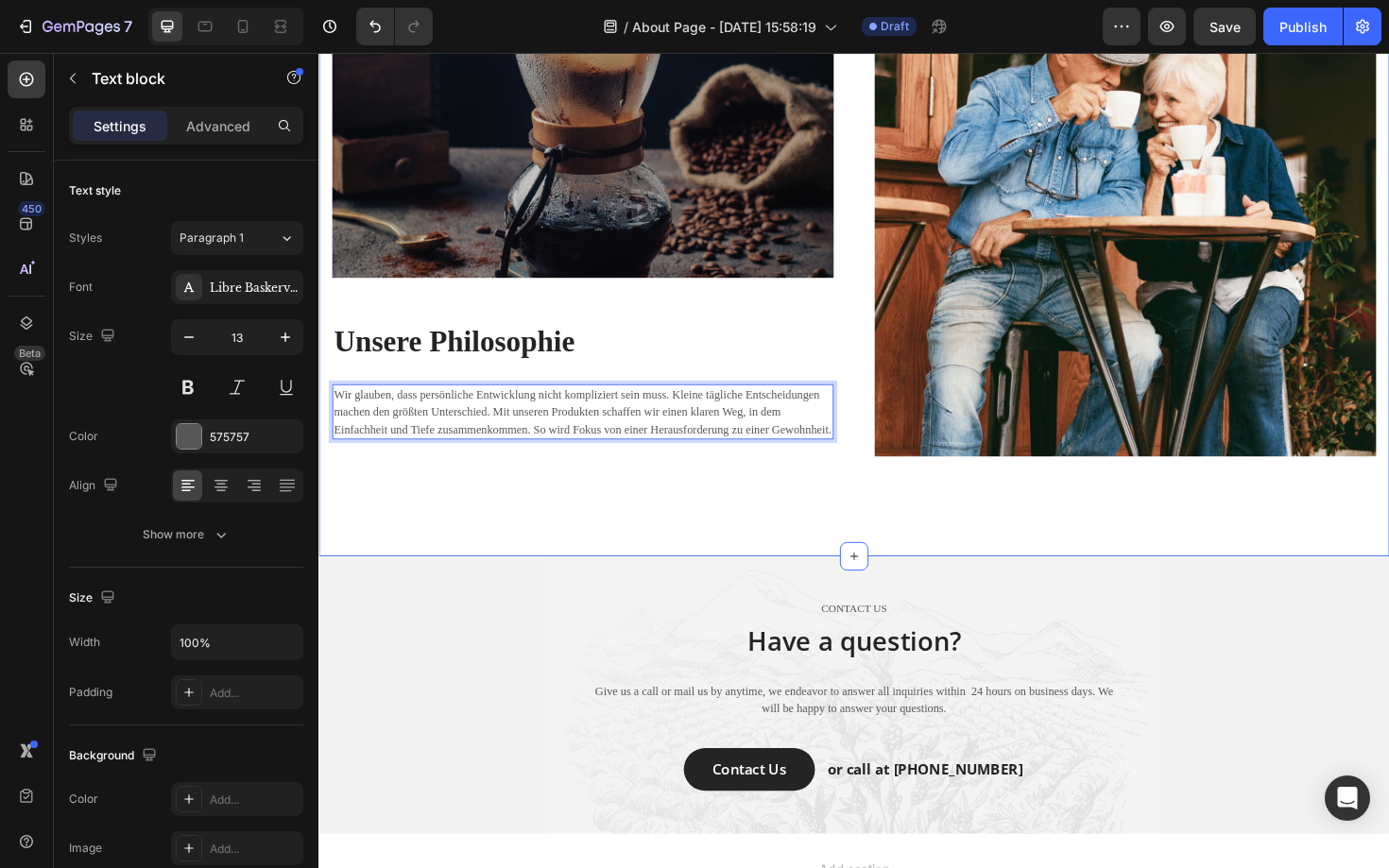
click at [412, 545] on div "Image ⁠⁠⁠⁠⁠⁠⁠ Unsere Philosophie Heading Wir glauben, dass persönliche Entwickl…" at bounding box center [885, 121] width 1133 height 931
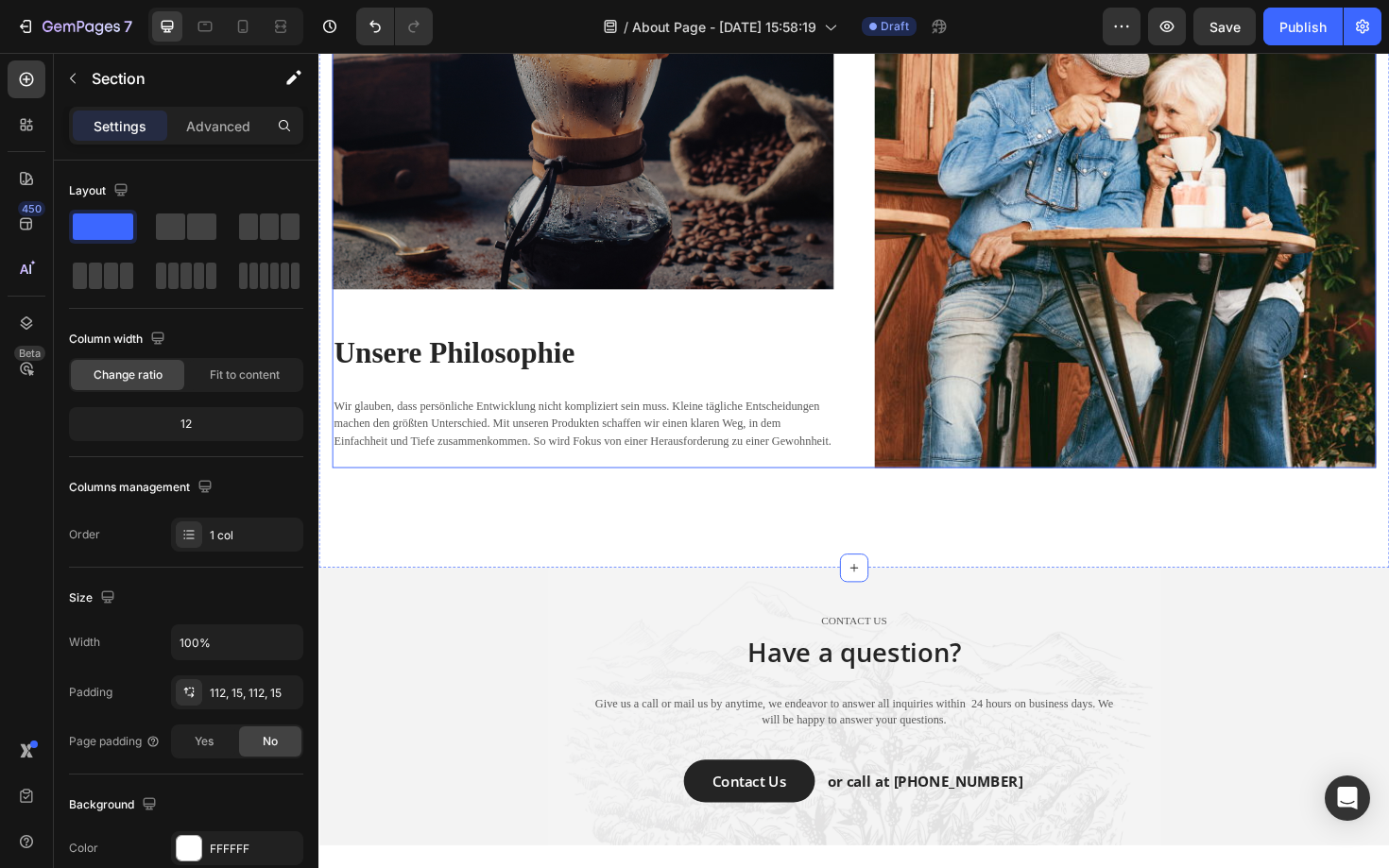
scroll to position [2411, 0]
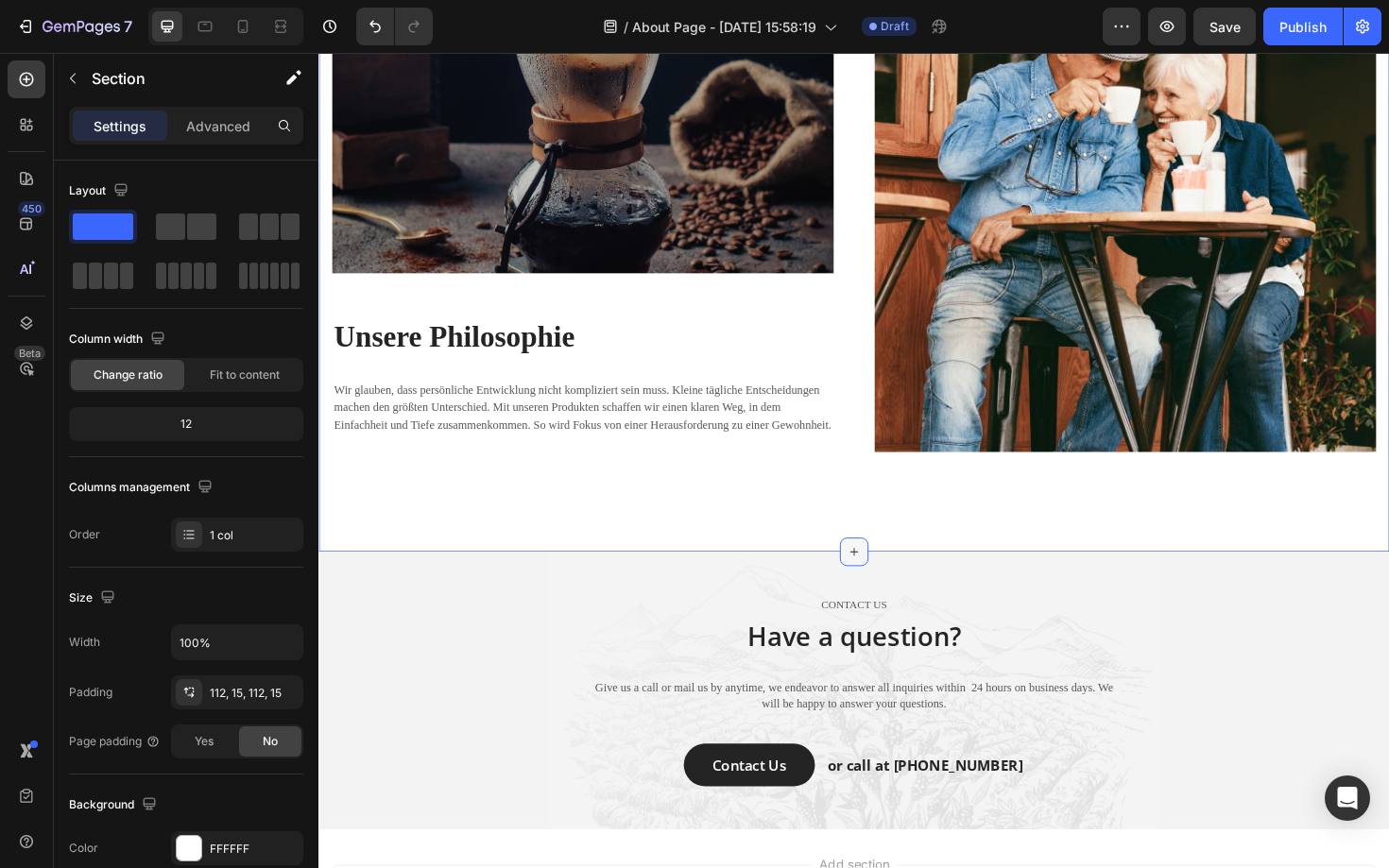
click at [884, 582] on icon at bounding box center [885, 582] width 9 height 9
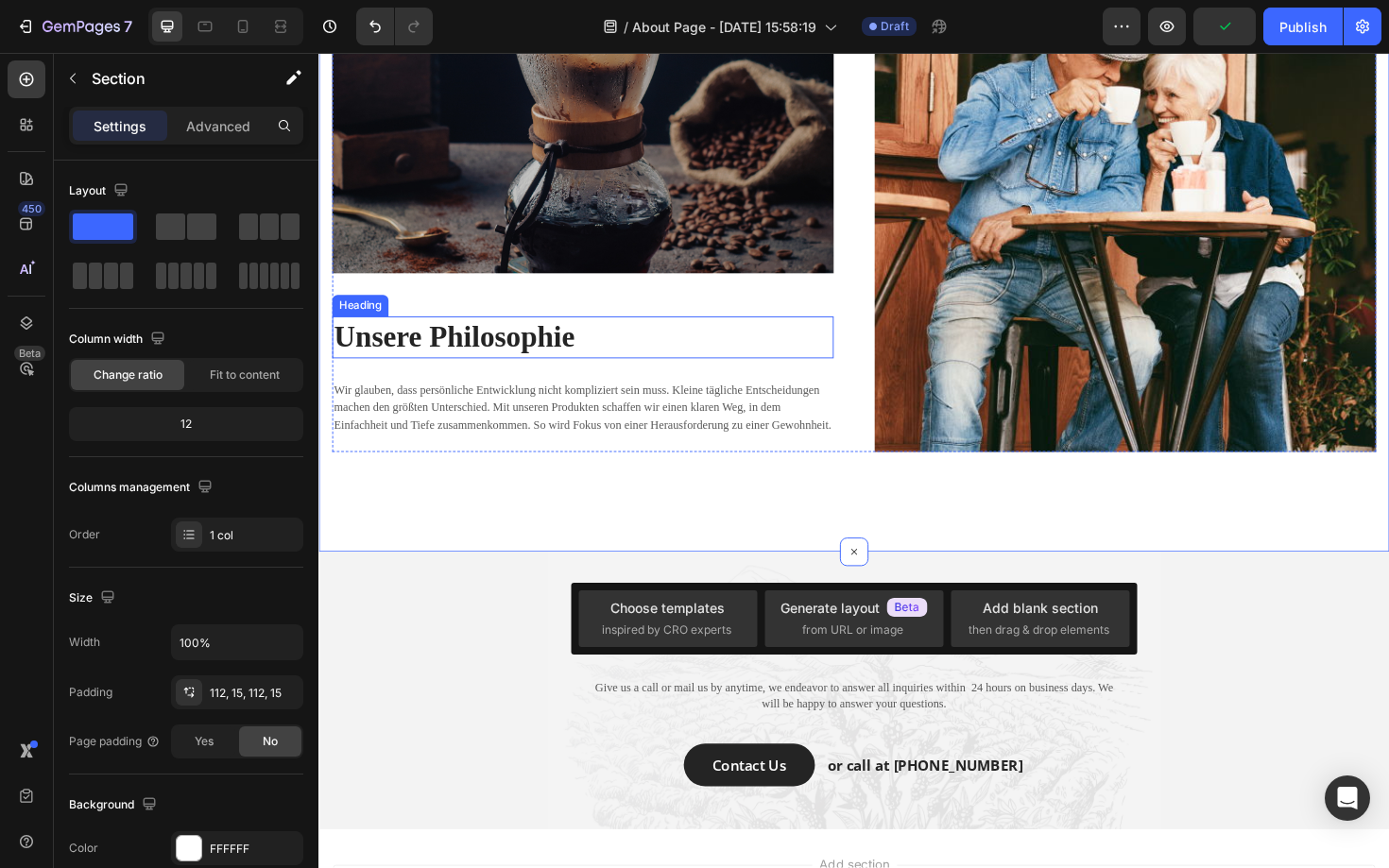
click at [461, 353] on strong "Unsere Philosophie" at bounding box center [462, 354] width 255 height 34
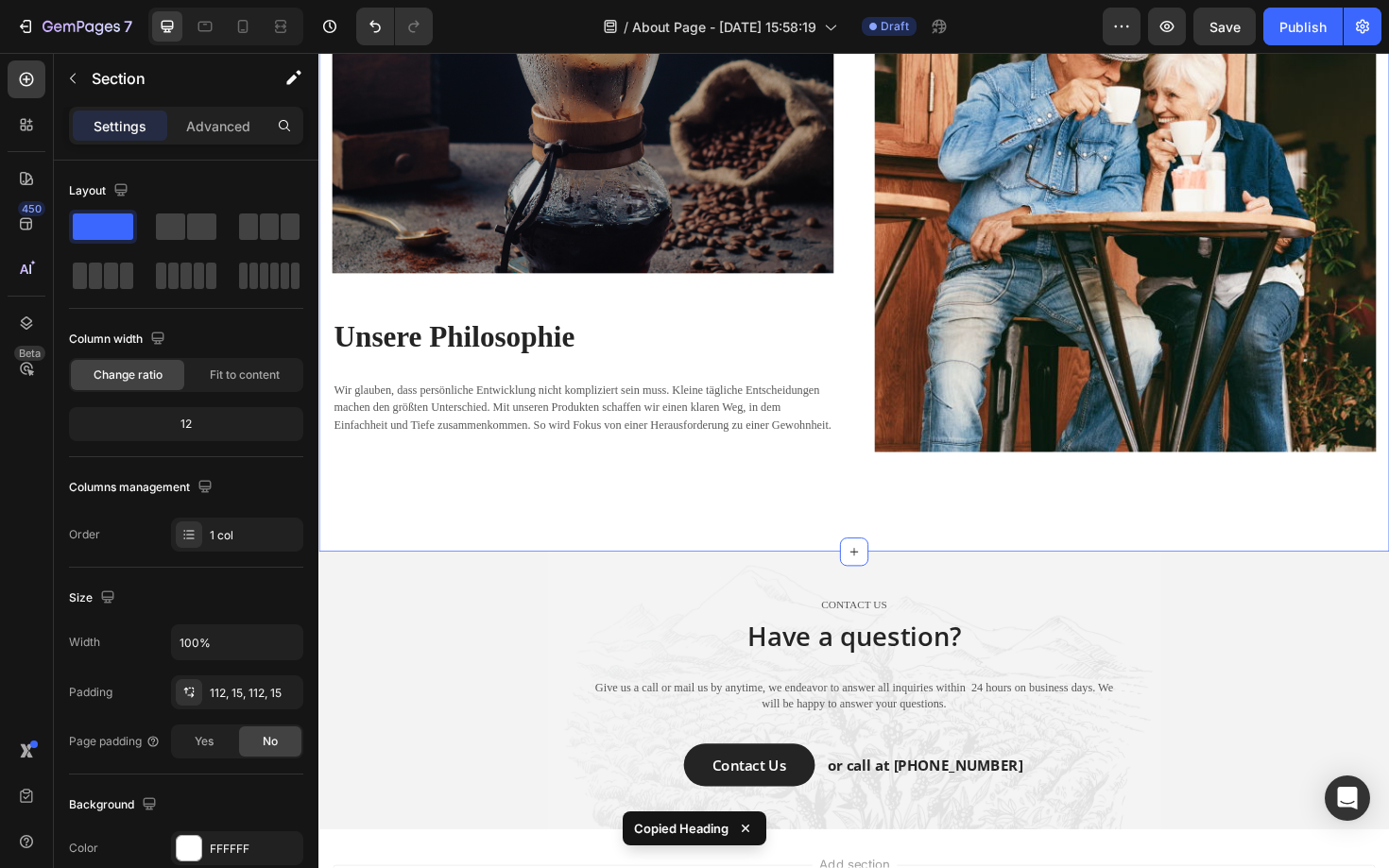
click at [674, 538] on div "Image ⁠⁠⁠⁠⁠⁠⁠ Unsere Philosophie Heading Wir glauben, dass persönliche Entwickl…" at bounding box center [885, 116] width 1133 height 931
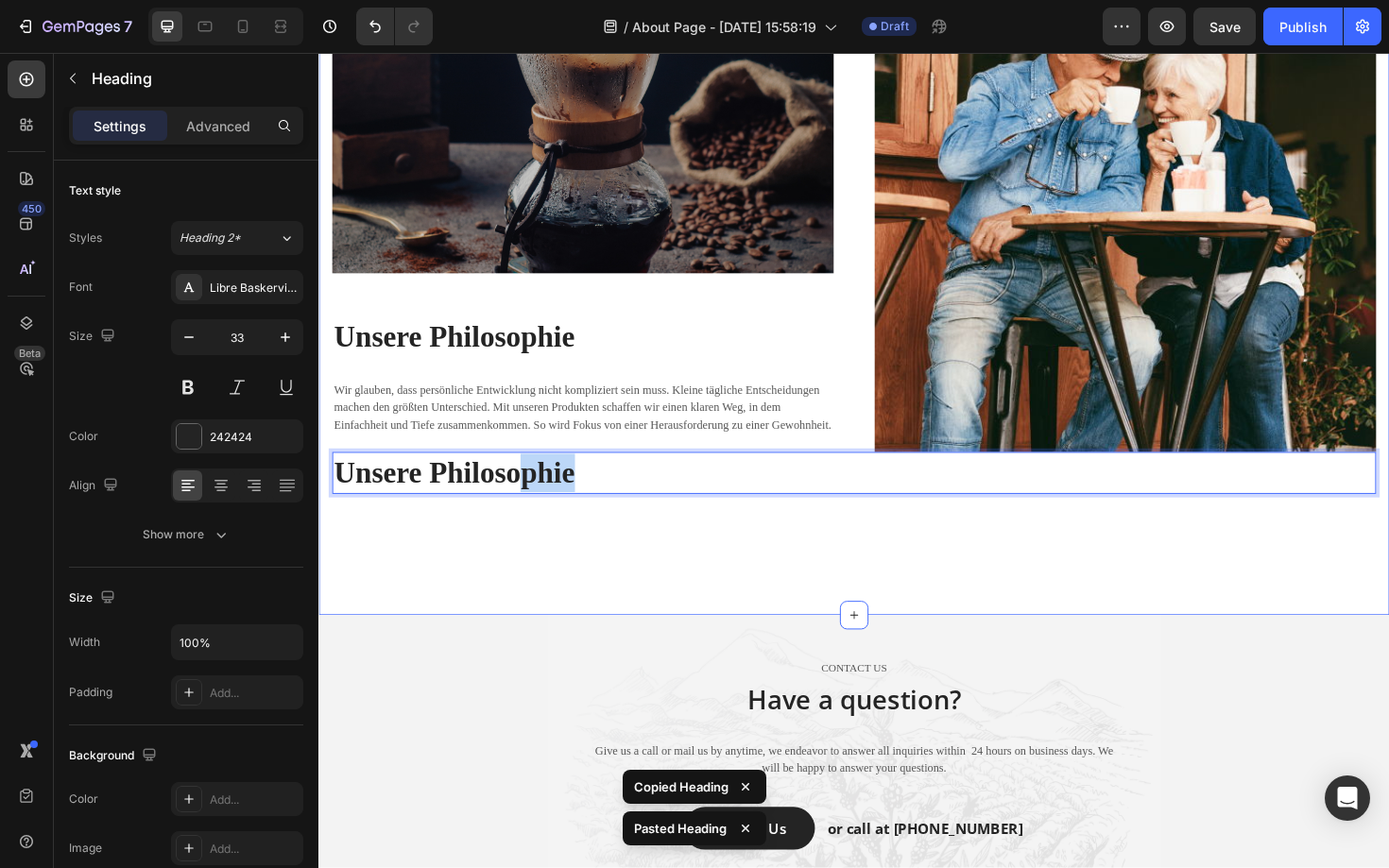
drag, startPoint x: 537, startPoint y: 500, endPoint x: 534, endPoint y: 523, distance: 23.2
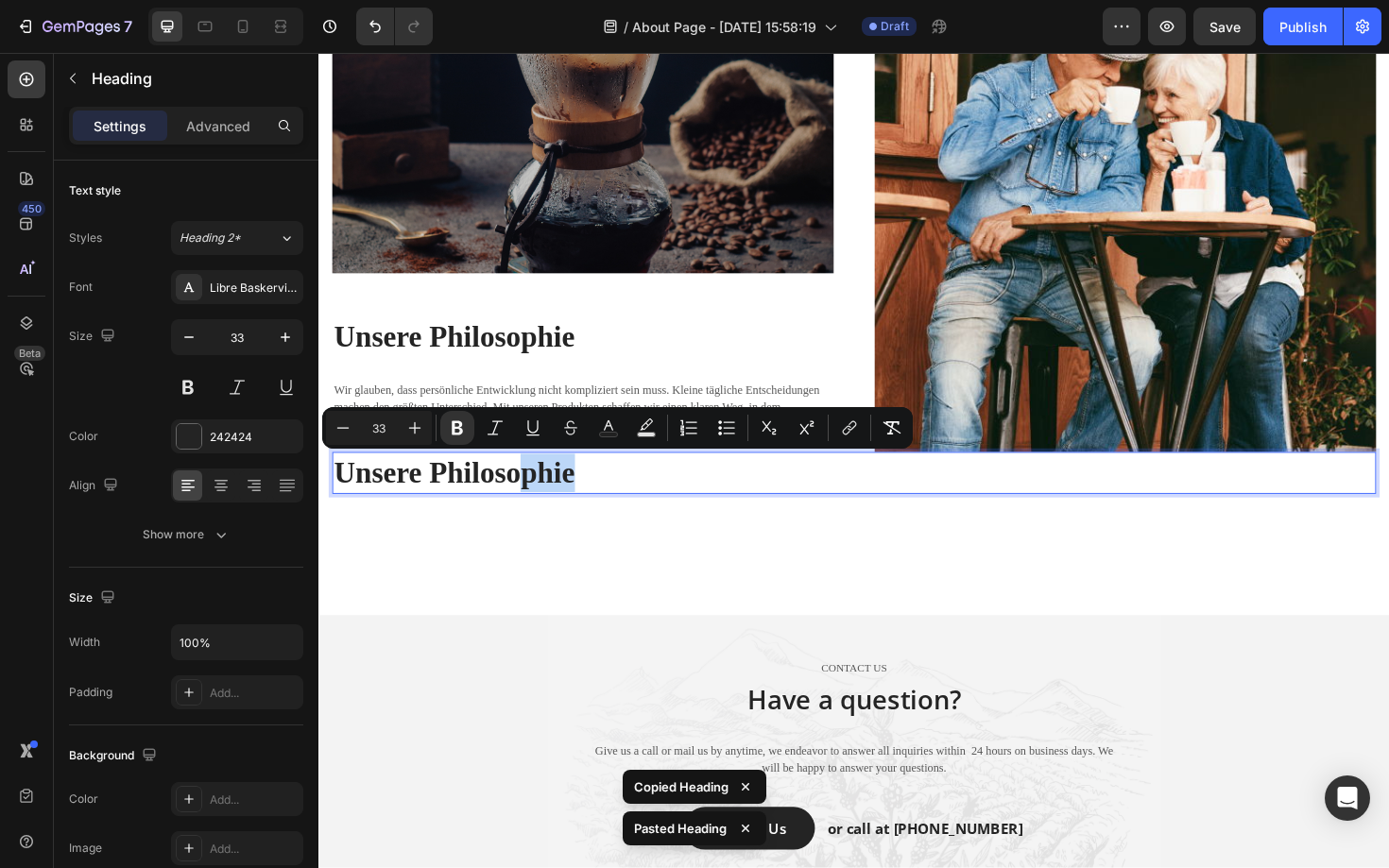
click at [386, 587] on div "Image ⁠⁠⁠⁠⁠⁠⁠ Unsere Philosophie Heading Wir glauben, dass persönliche Entwickl…" at bounding box center [885, 149] width 1133 height 998
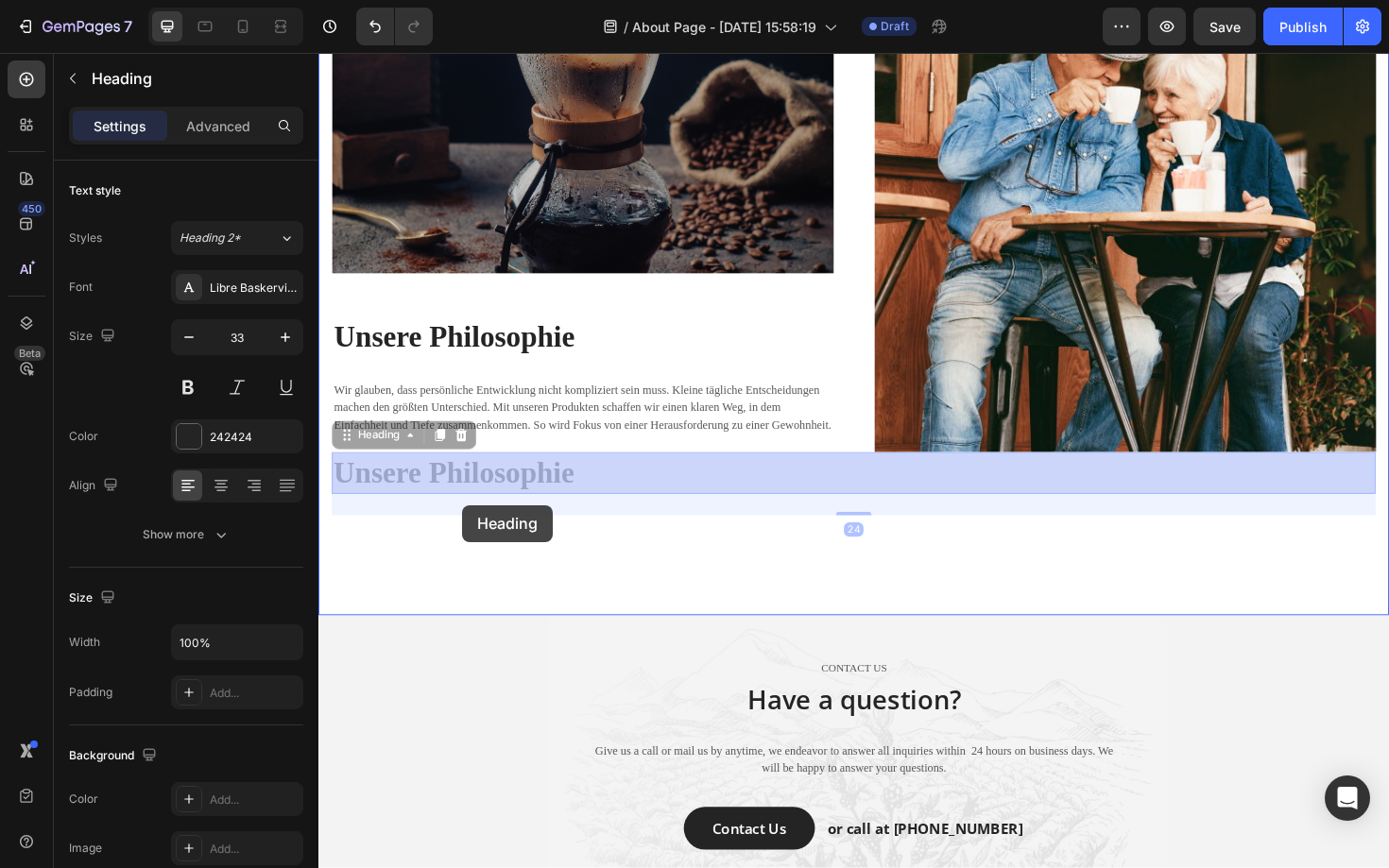
drag, startPoint x: 456, startPoint y: 503, endPoint x: 479, endPoint y: 521, distance: 29.2
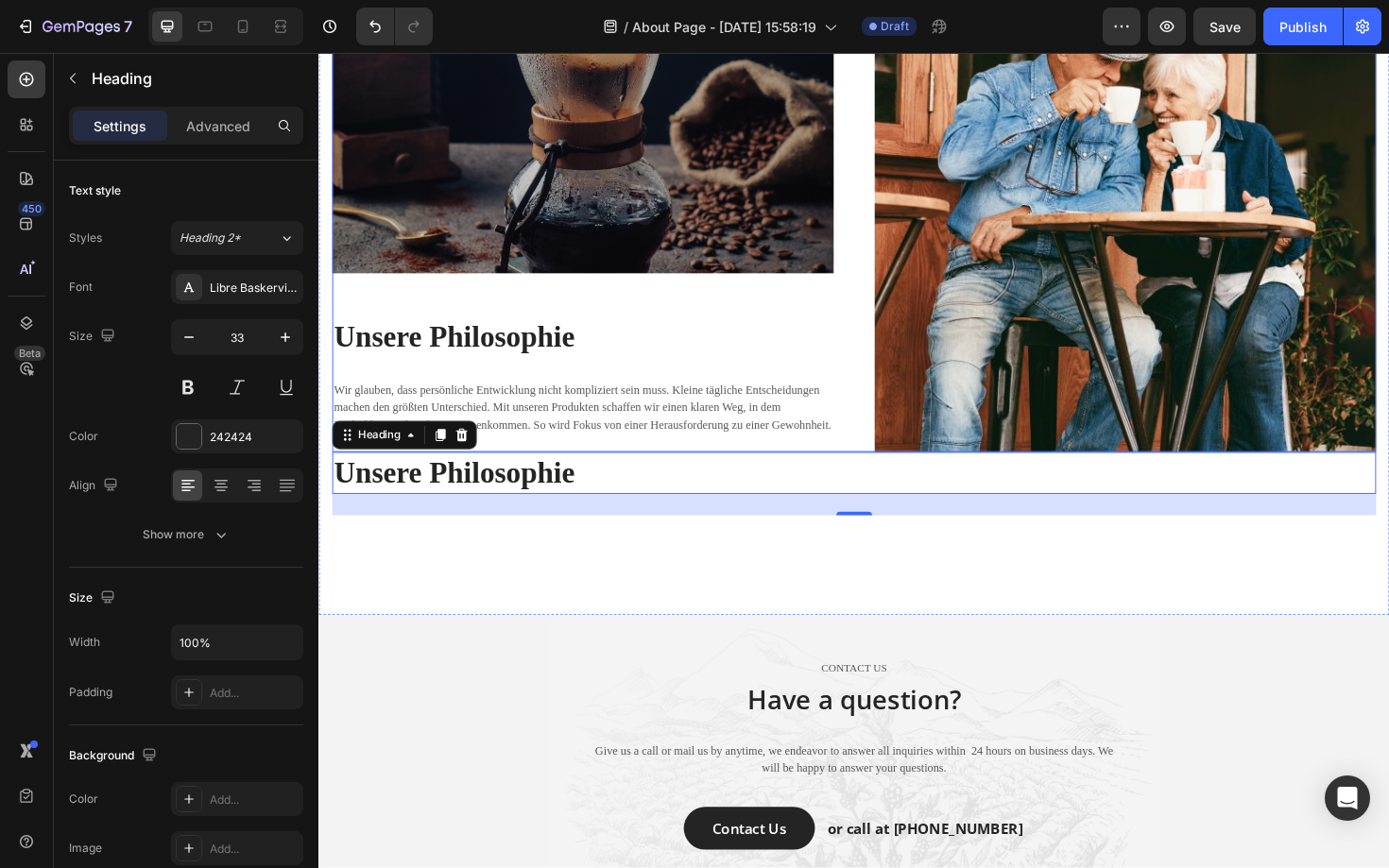
click at [567, 459] on div "Image ⁠⁠⁠⁠⁠⁠⁠ Unsere Philosophie Heading Wir glauben, dass persönliche Entwickl…" at bounding box center [598, 116] width 531 height 720
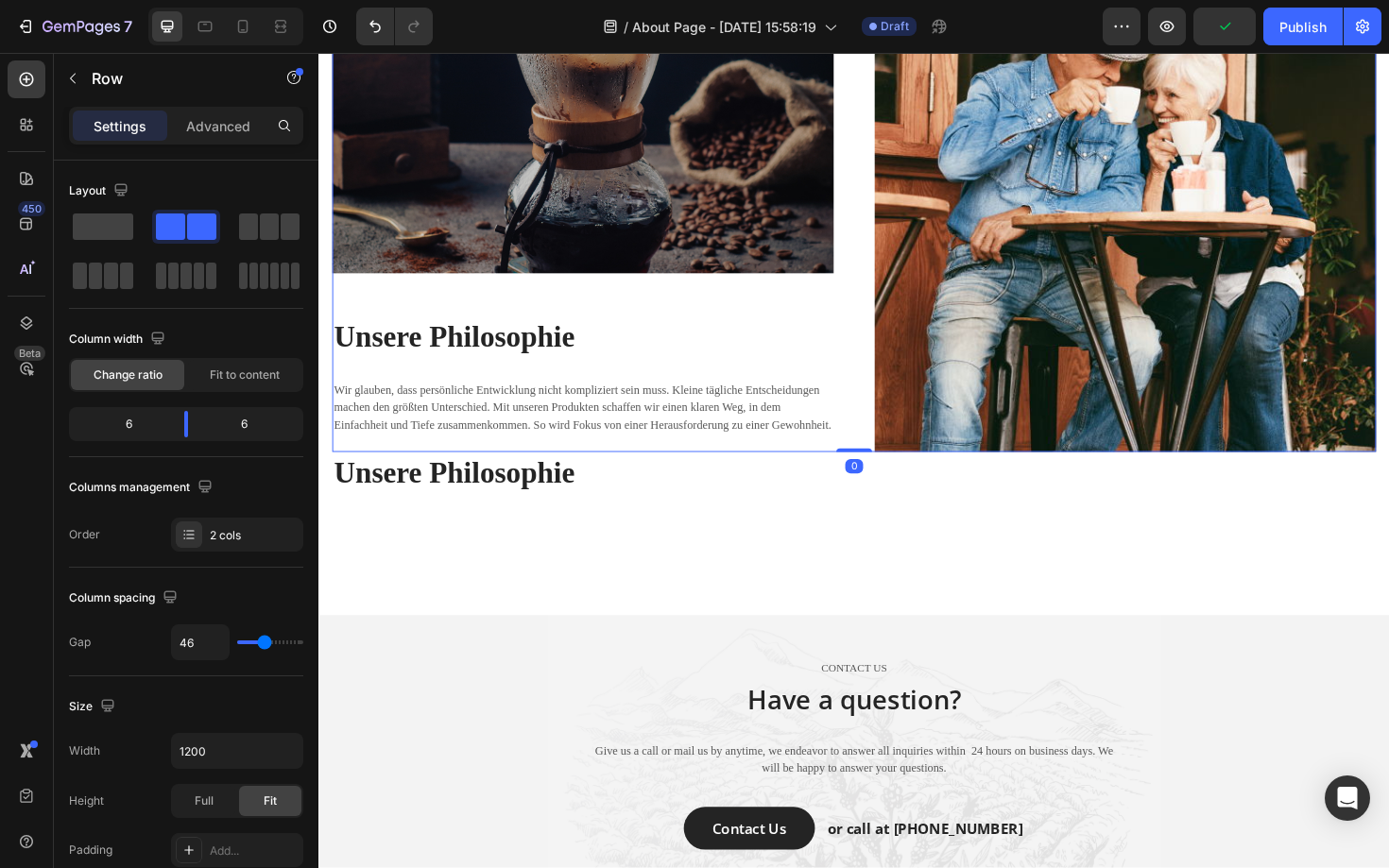
drag, startPoint x: 893, startPoint y: 473, endPoint x: 902, endPoint y: 461, distance: 15.0
click at [902, 461] on div "Image ⁠⁠⁠⁠⁠⁠⁠ Unsere Philosophie Heading Wir glauben, dass persönliche Entwickl…" at bounding box center [885, 116] width 1105 height 720
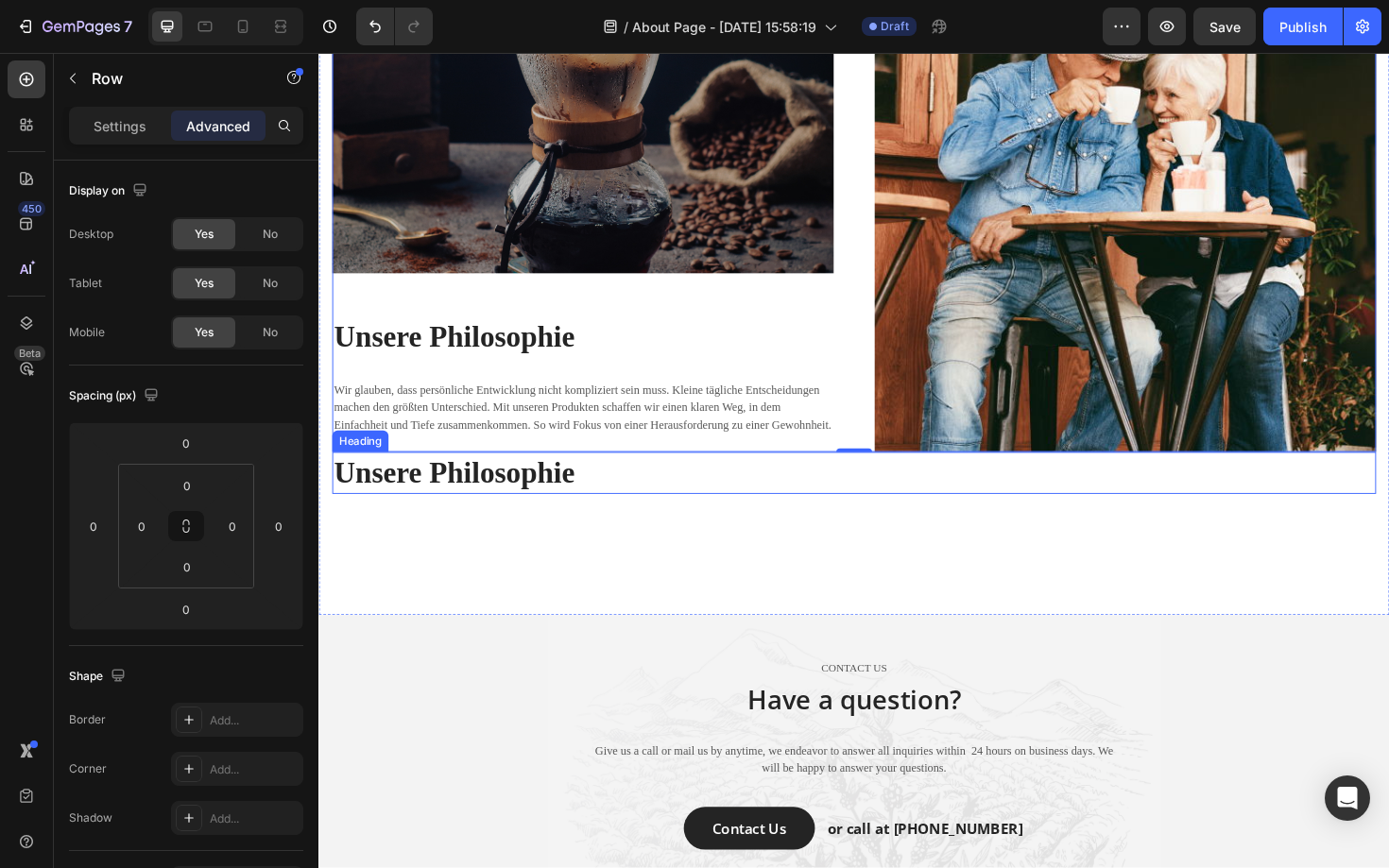
click at [388, 503] on strong "Unsere Philosophie" at bounding box center [462, 498] width 255 height 34
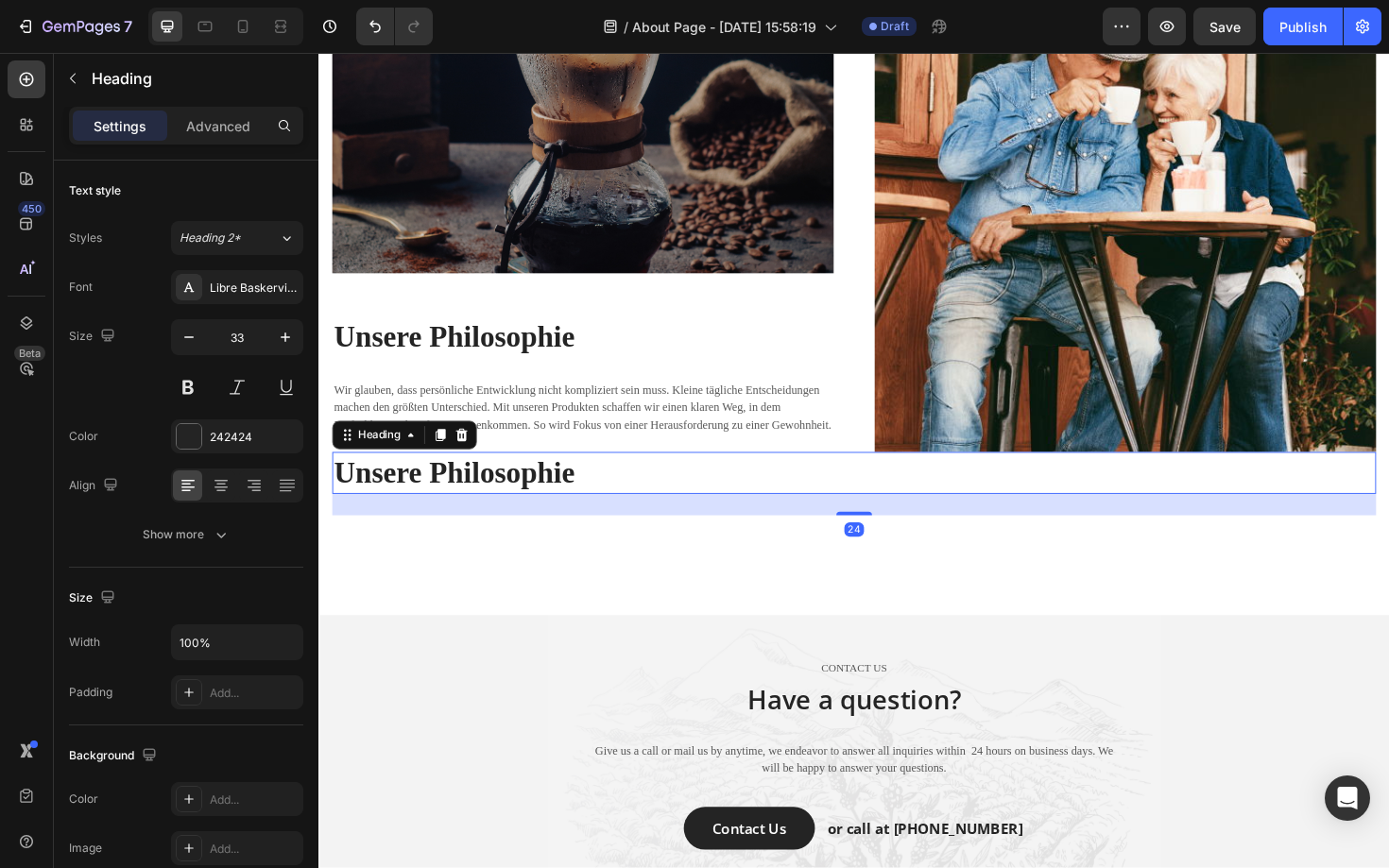
click at [388, 503] on strong "Unsere Philosophie" at bounding box center [462, 498] width 255 height 34
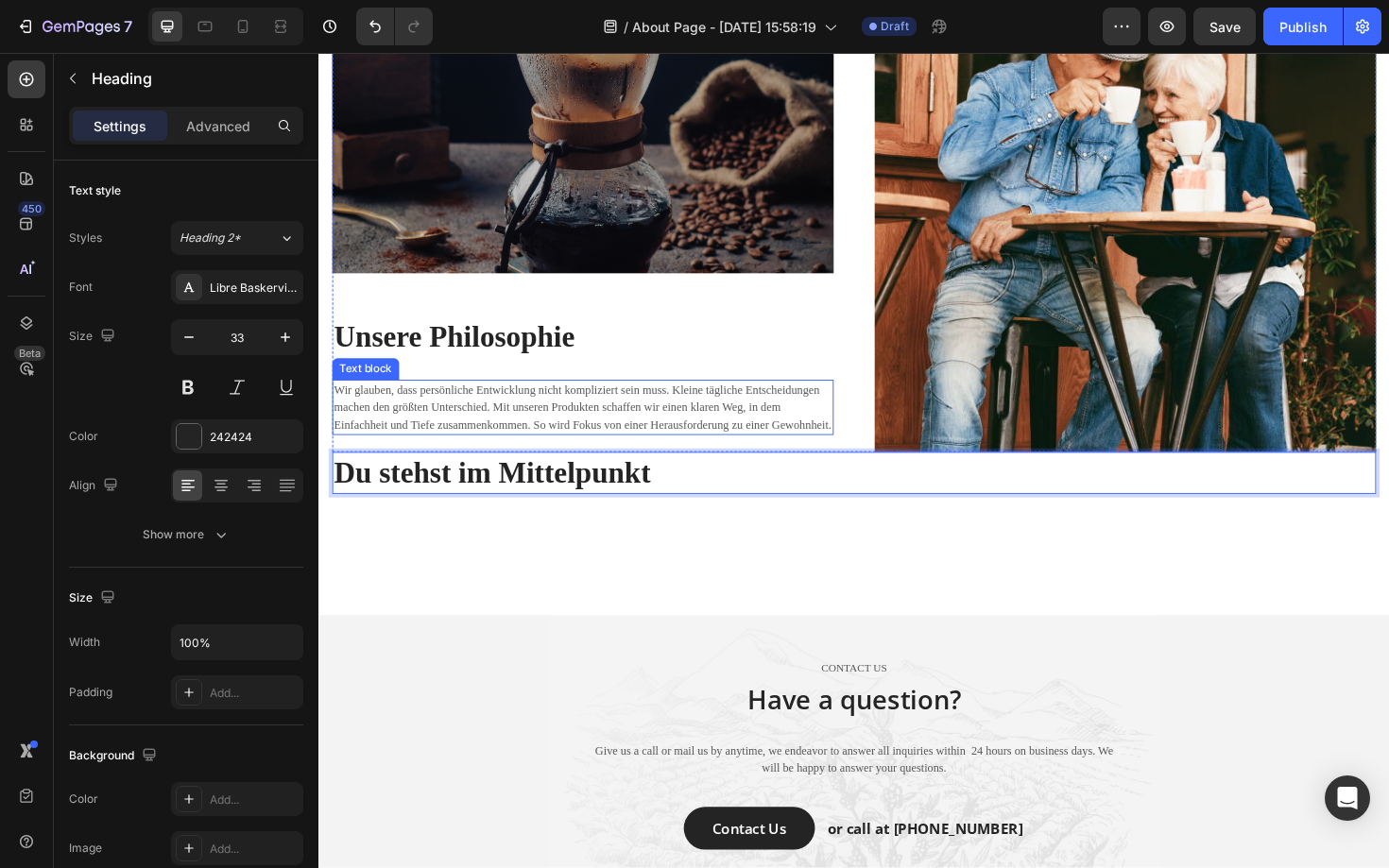
click at [631, 436] on p "Wir glauben, dass persönliche Entwicklung nicht kompliziert sein muss. Kleine t…" at bounding box center [598, 429] width 527 height 55
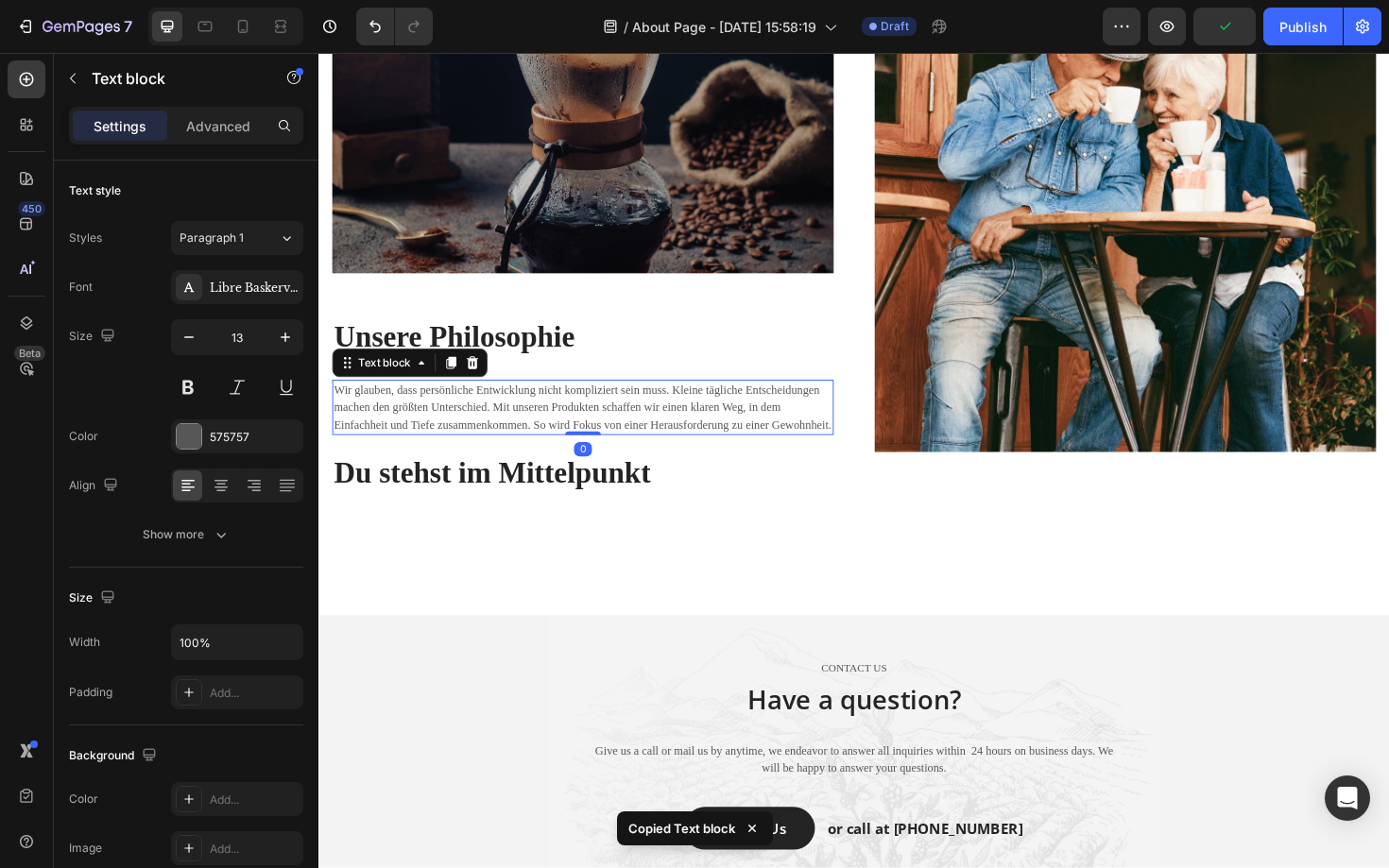
click at [447, 615] on div "Image ⁠⁠⁠⁠⁠⁠⁠ Unsere Philosophie Heading Wir glauben, dass persönliche Entwickl…" at bounding box center [885, 149] width 1133 height 998
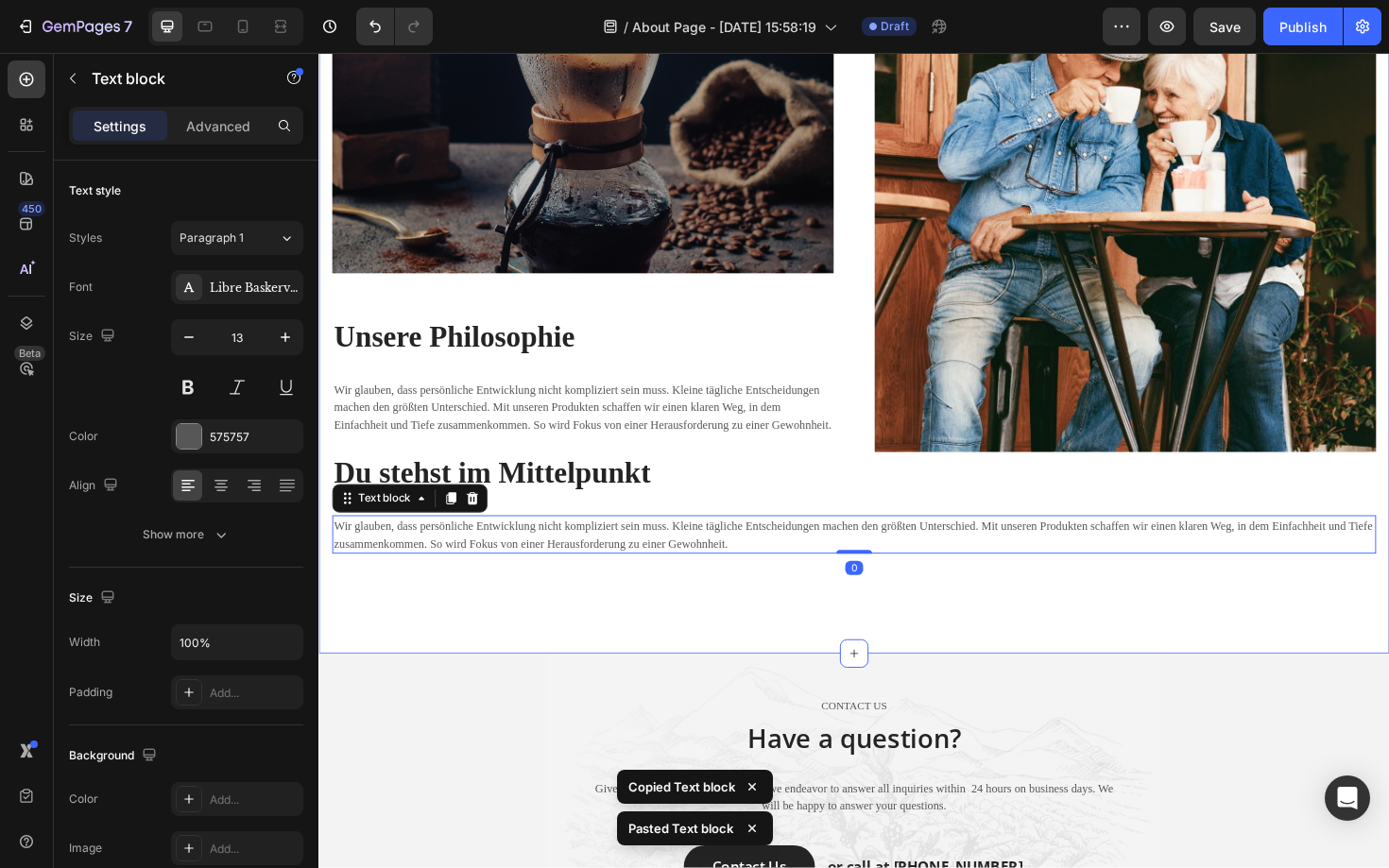
click at [516, 665] on div "Image ⁠⁠⁠⁠⁠⁠⁠ Unsere Philosophie Heading Wir glauben, dass persönliche Entwickl…" at bounding box center [885, 169] width 1133 height 1039
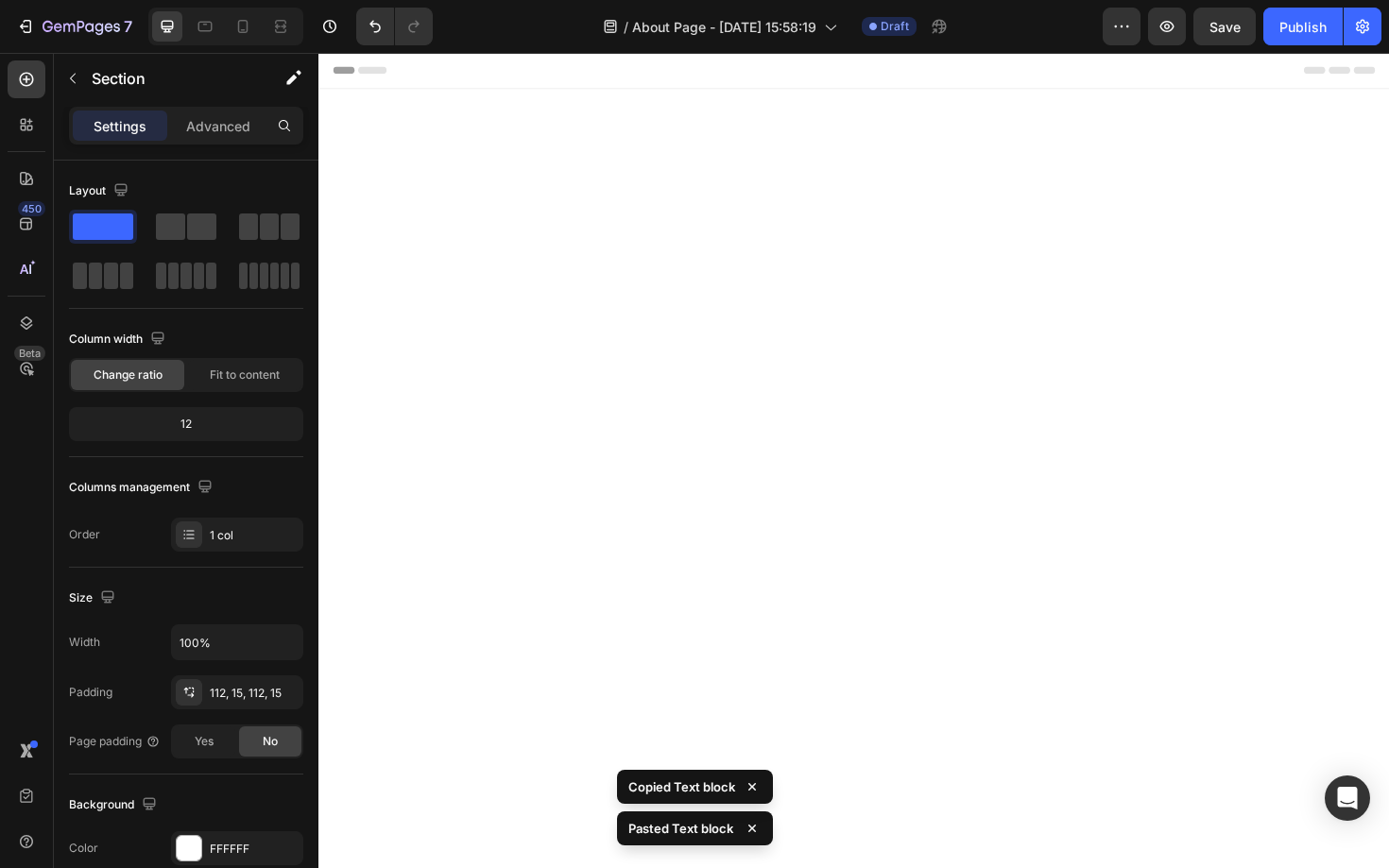
scroll to position [2411, 0]
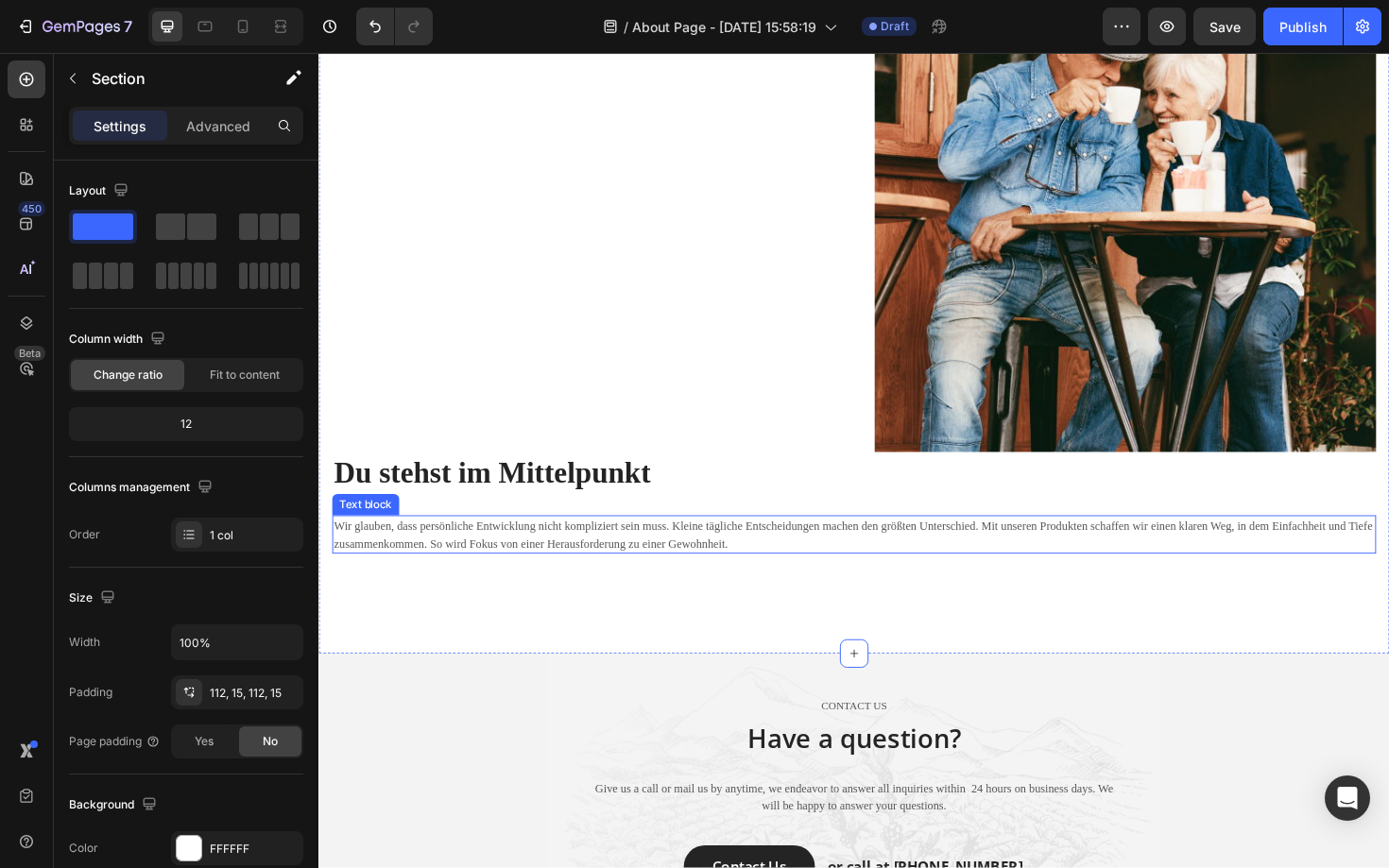
click at [373, 567] on p "Wir glauben, dass persönliche Entwicklung nicht kompliziert sein muss. Kleine t…" at bounding box center [885, 564] width 1101 height 37
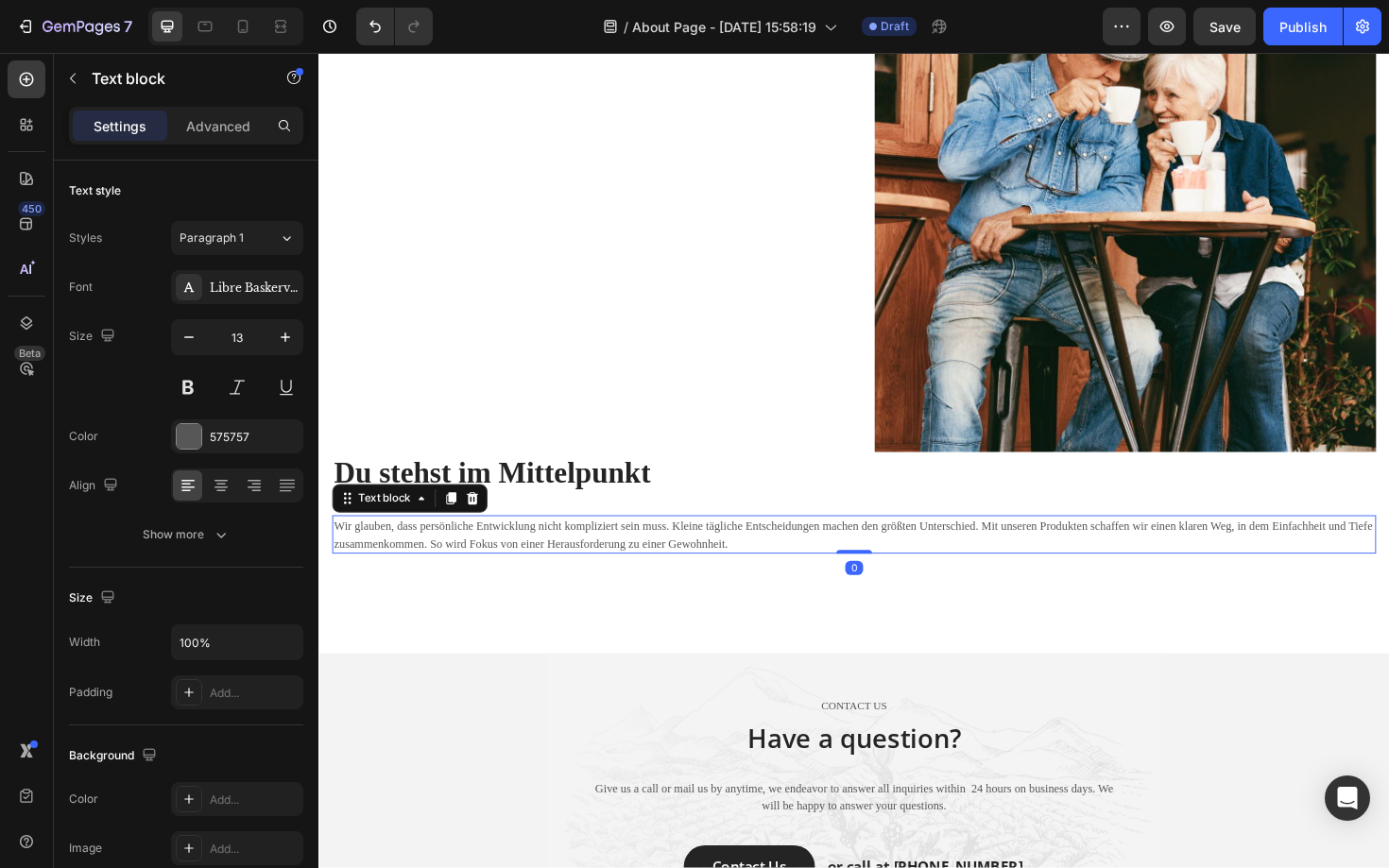
click at [373, 567] on p "Wir glauben, dass persönliche Entwicklung nicht kompliziert sein muss. Kleine t…" at bounding box center [885, 564] width 1101 height 37
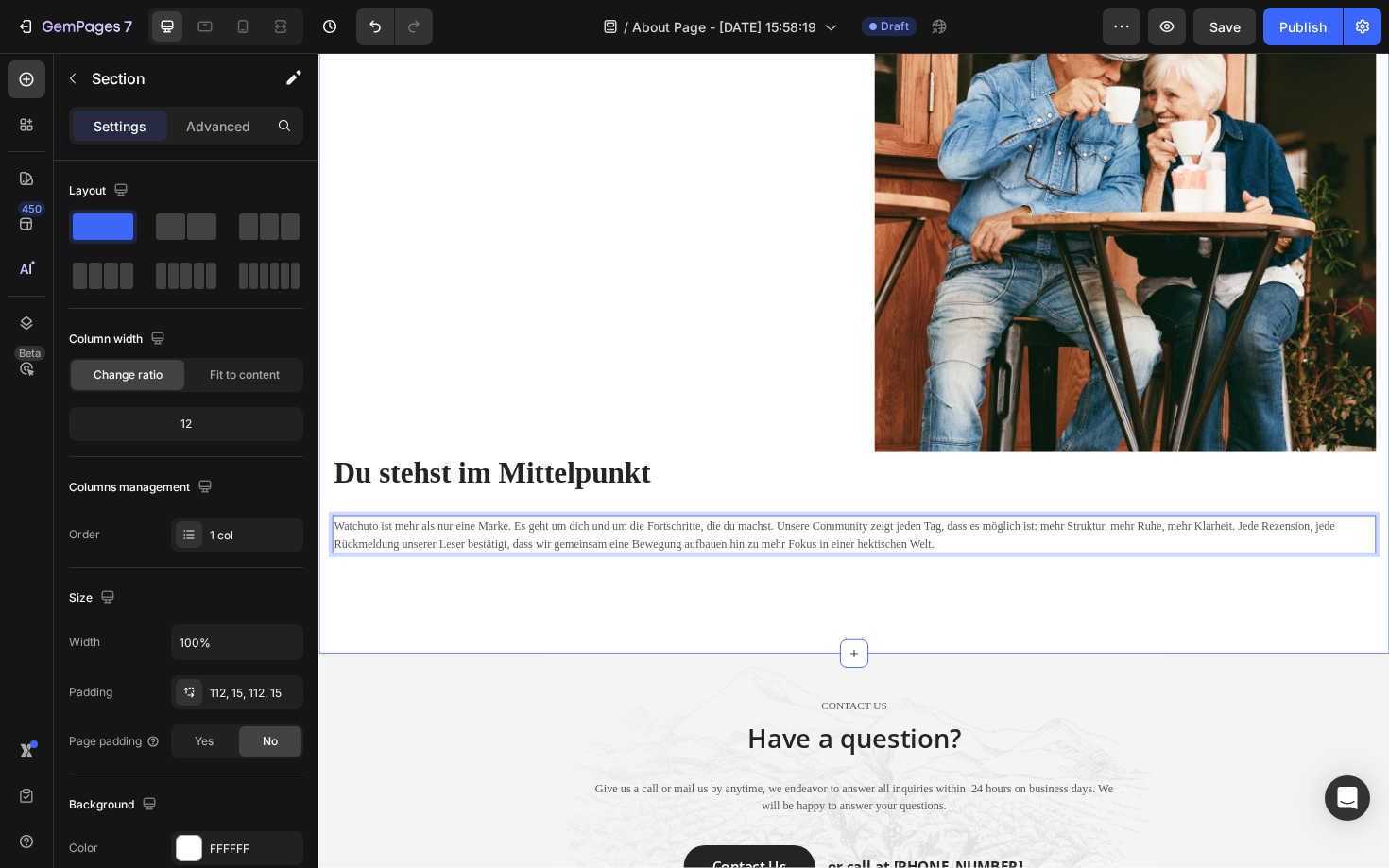
click at [589, 677] on div "Image ⁠⁠⁠⁠⁠⁠⁠ Unsere Philosophie Heading Wir glauben, dass persönliche Entwickl…" at bounding box center [885, 169] width 1133 height 1039
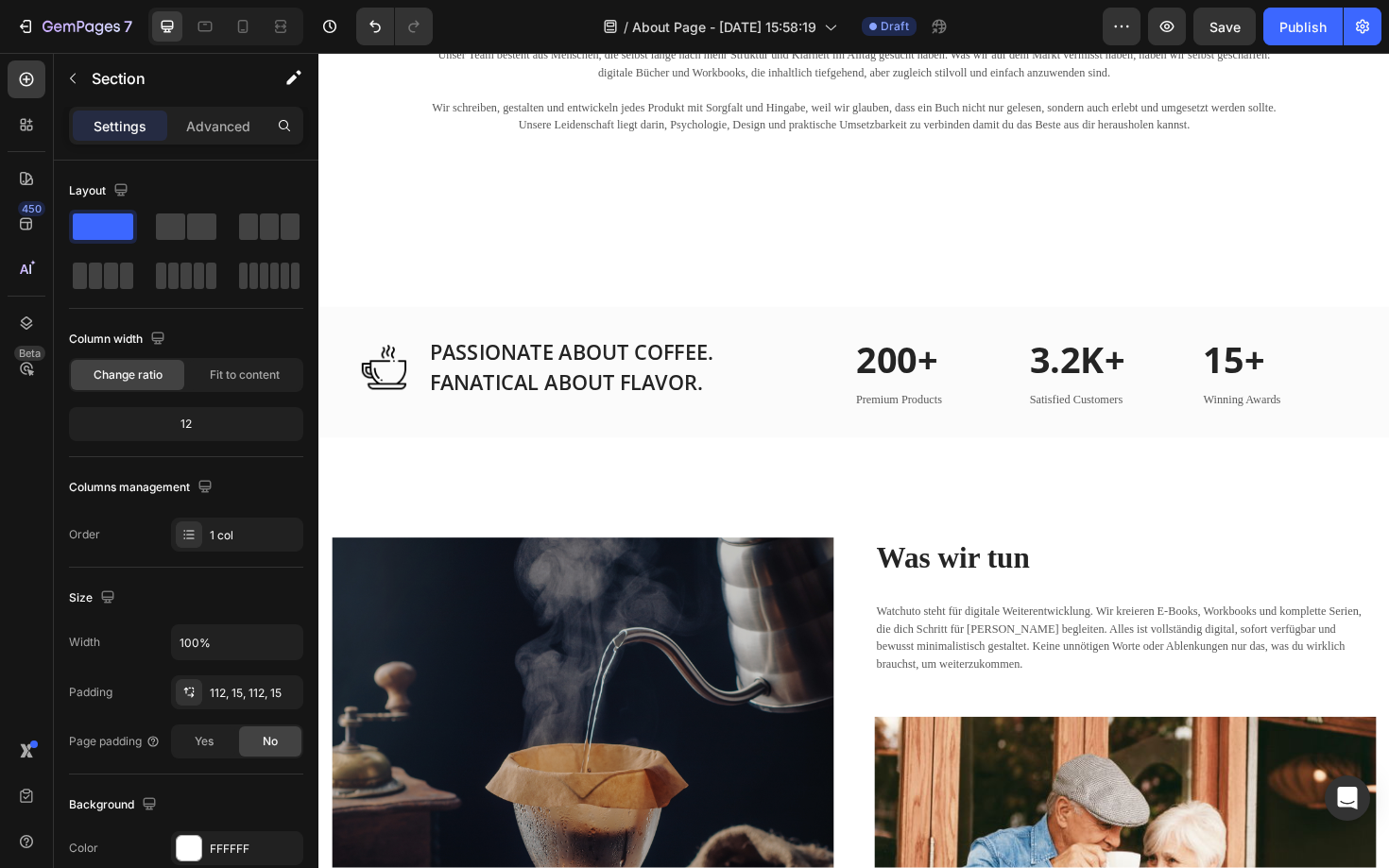
scroll to position [1211, 0]
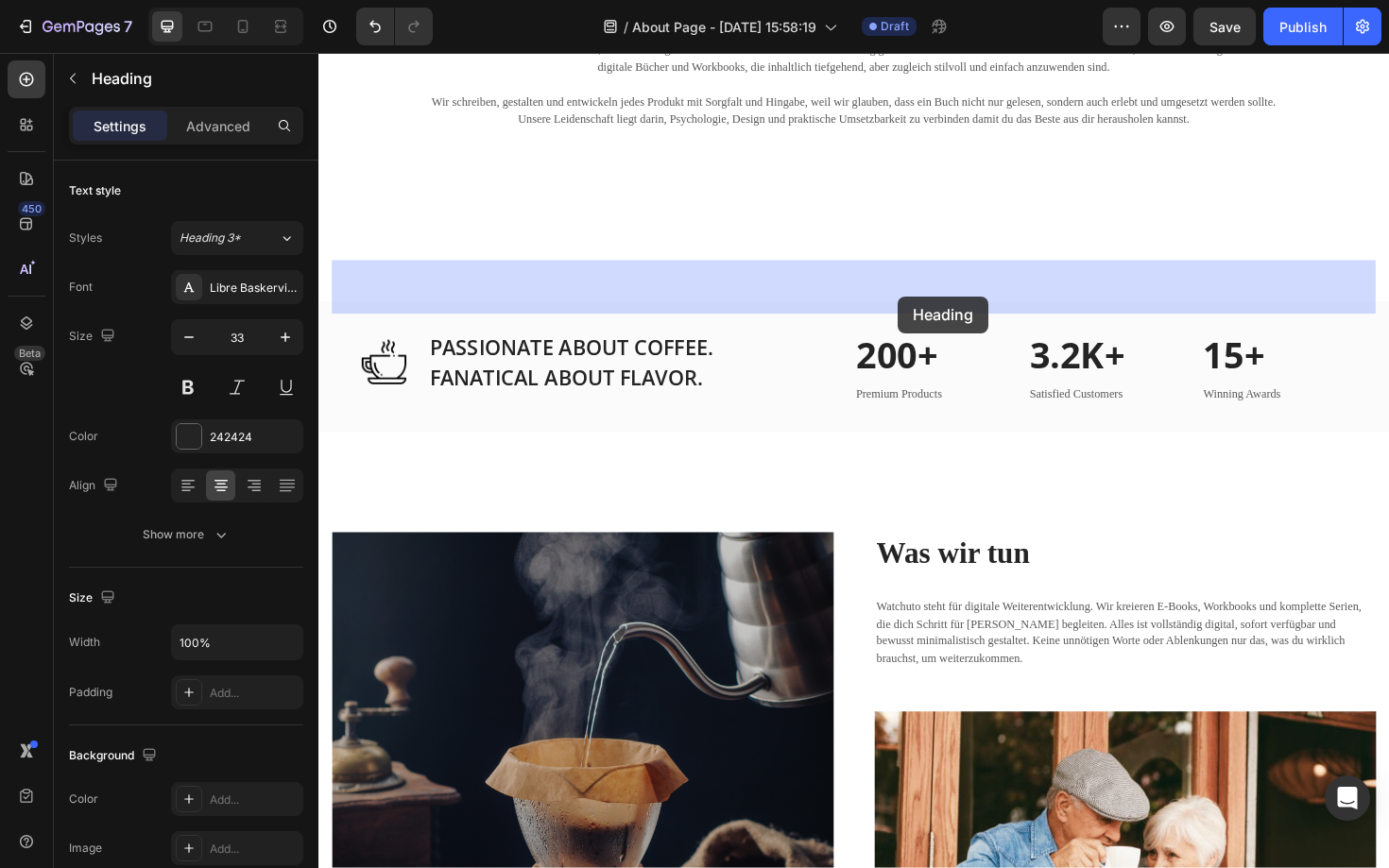
drag, startPoint x: 924, startPoint y: 356, endPoint x: 931, endPoint y: 311, distance: 45.5
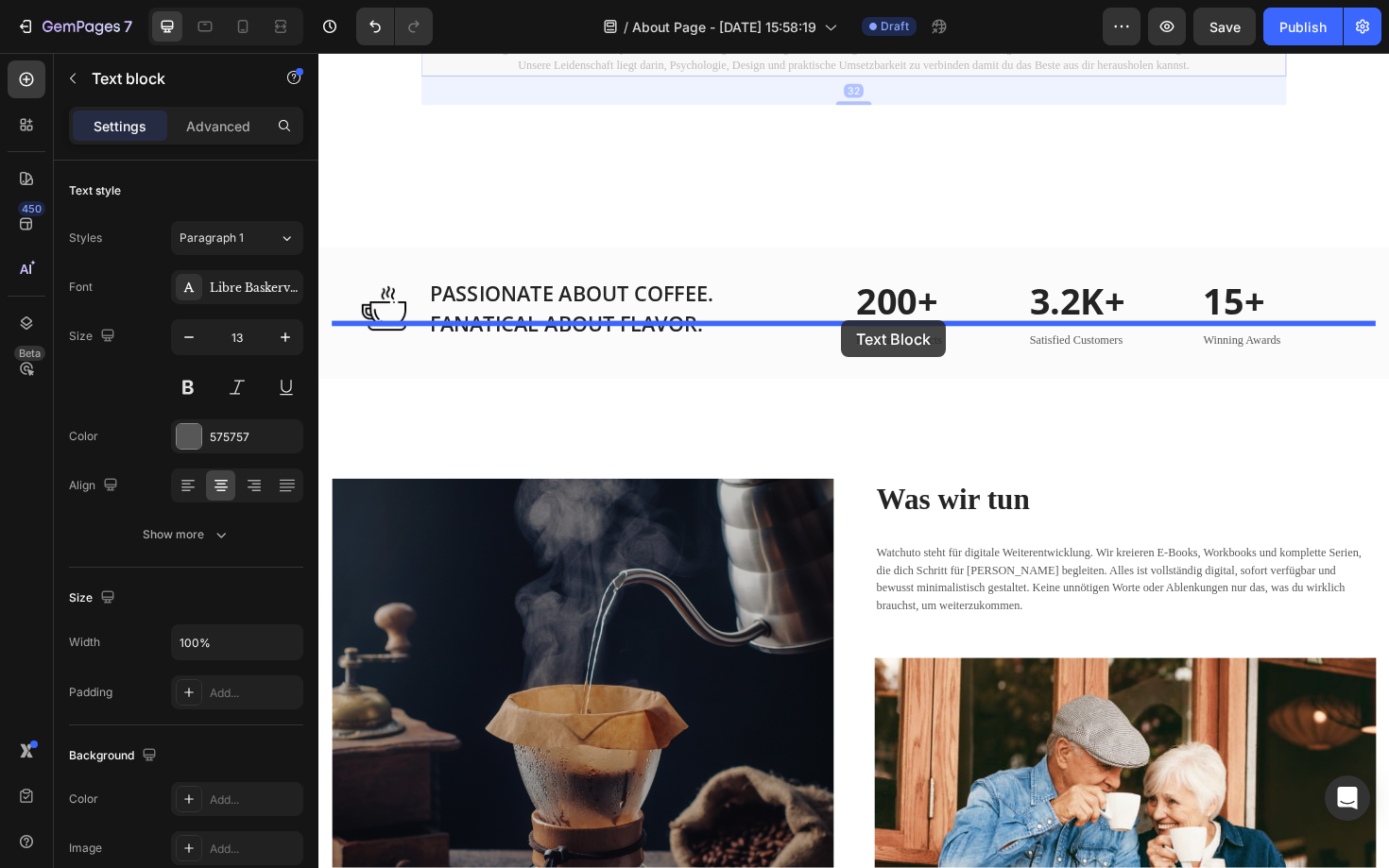
drag, startPoint x: 866, startPoint y: 430, endPoint x: 872, endPoint y: 336, distance: 94.2
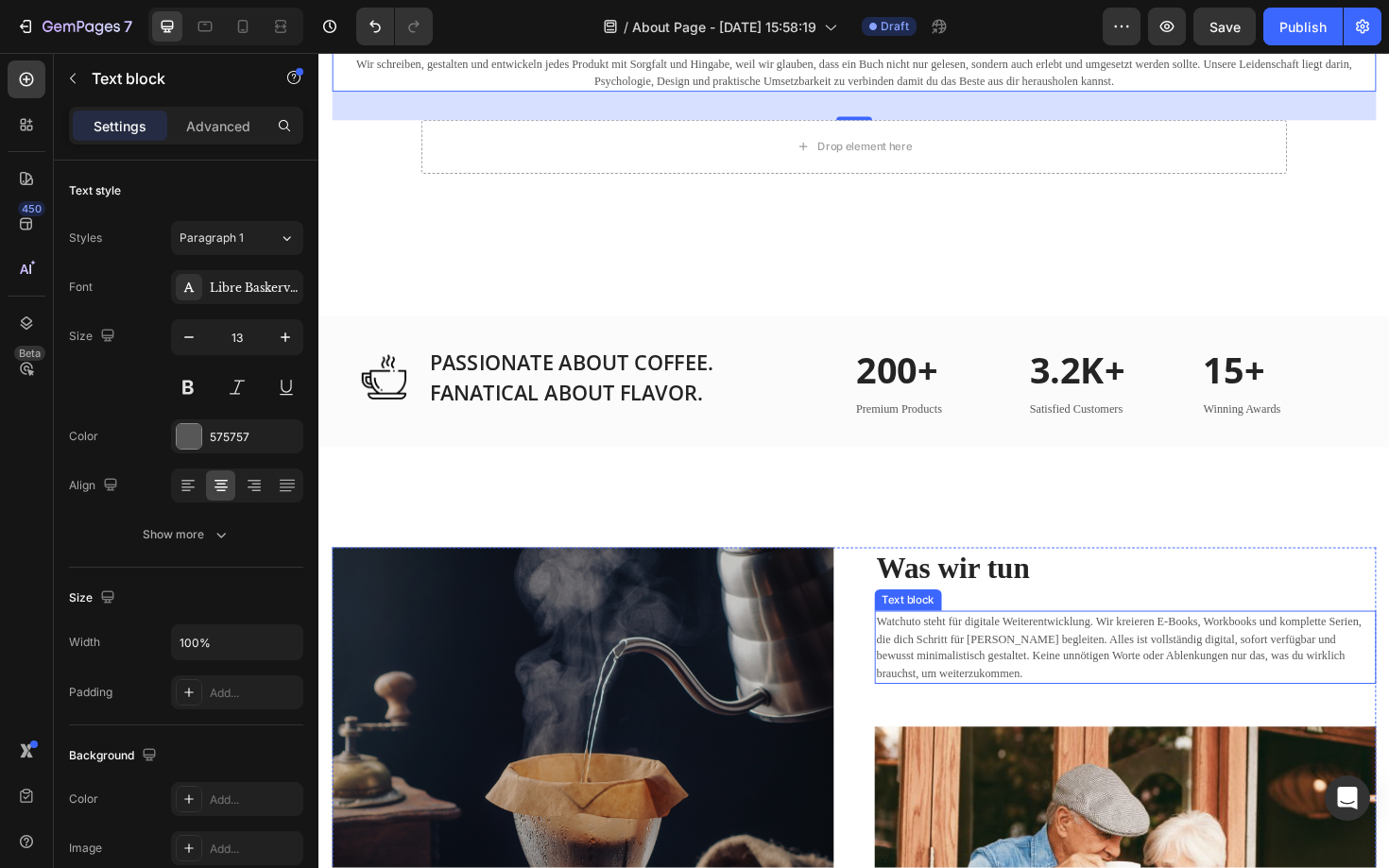
scroll to position [1571, 0]
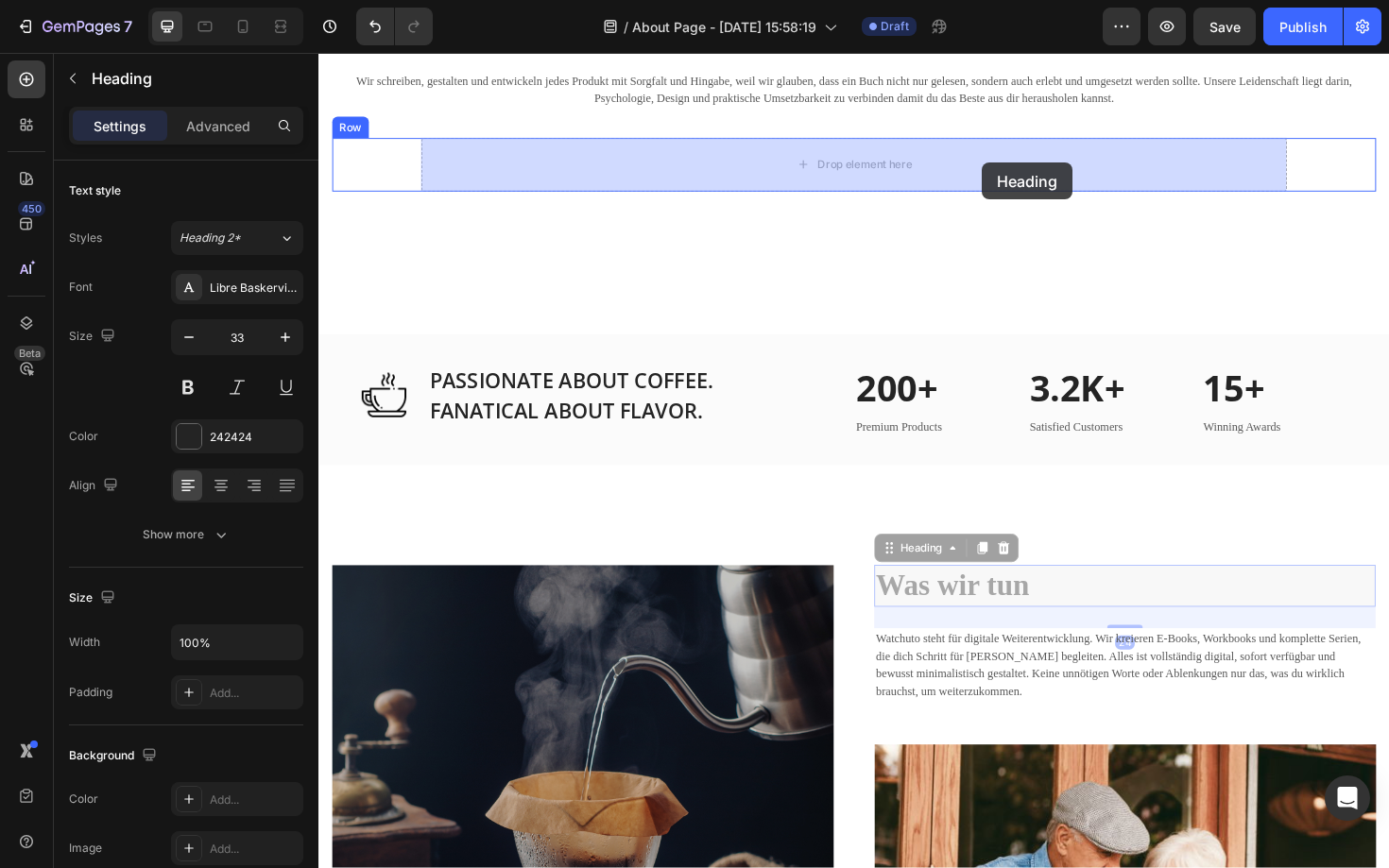
drag, startPoint x: 1047, startPoint y: 614, endPoint x: 1021, endPoint y: 170, distance: 444.8
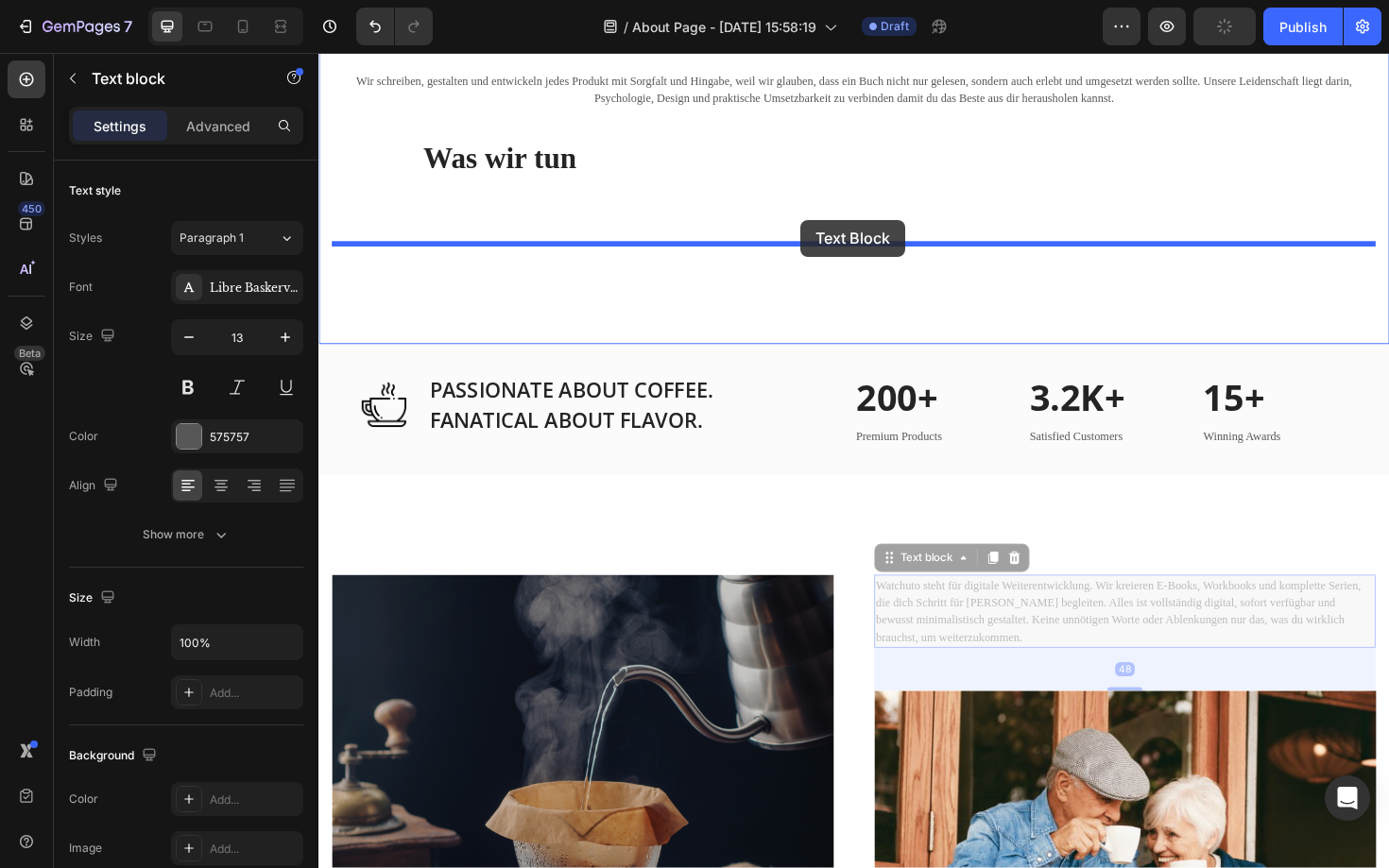
drag, startPoint x: 980, startPoint y: 657, endPoint x: 828, endPoint y: 230, distance: 453.2
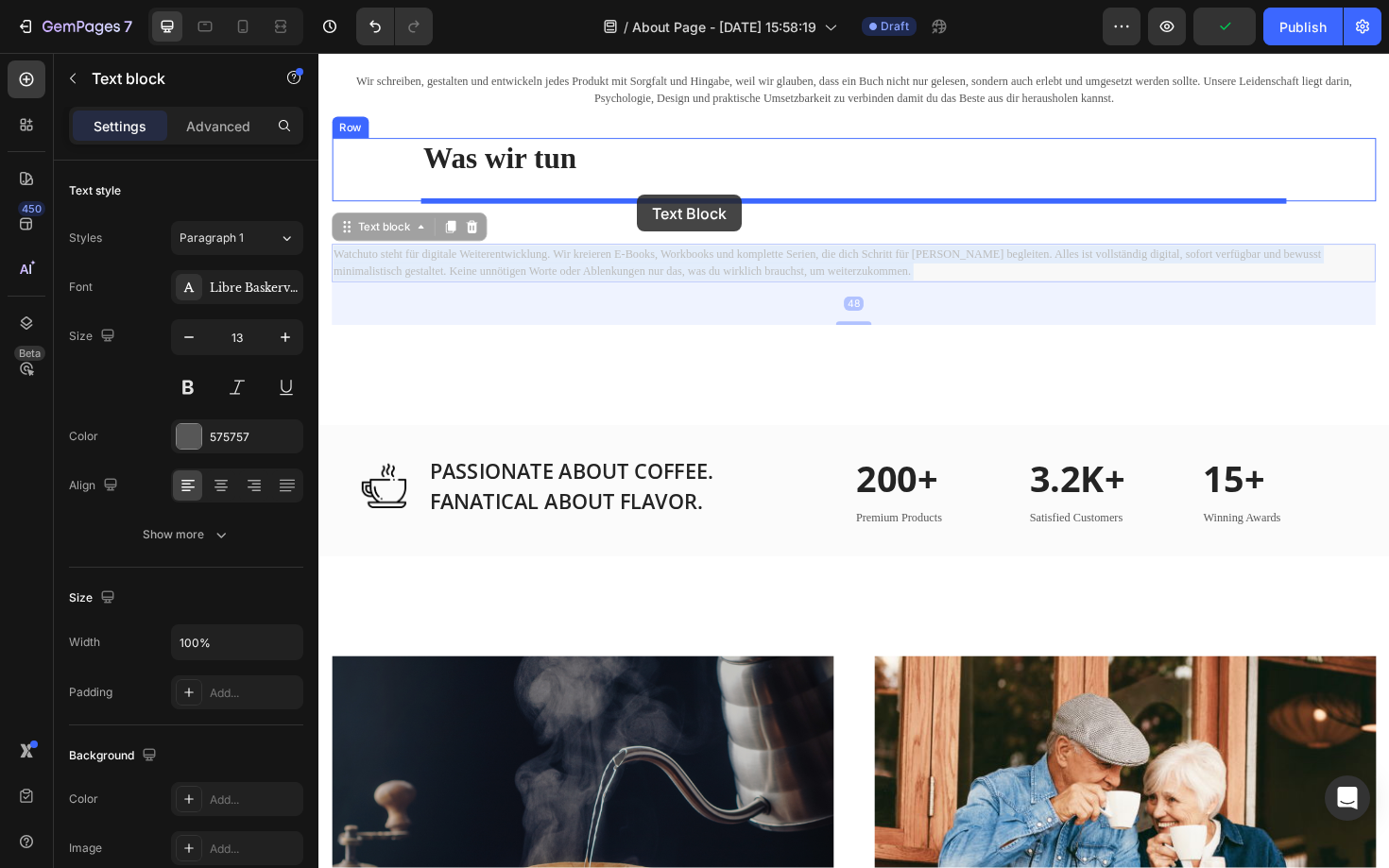
drag, startPoint x: 653, startPoint y: 278, endPoint x: 657, endPoint y: 201, distance: 77.1
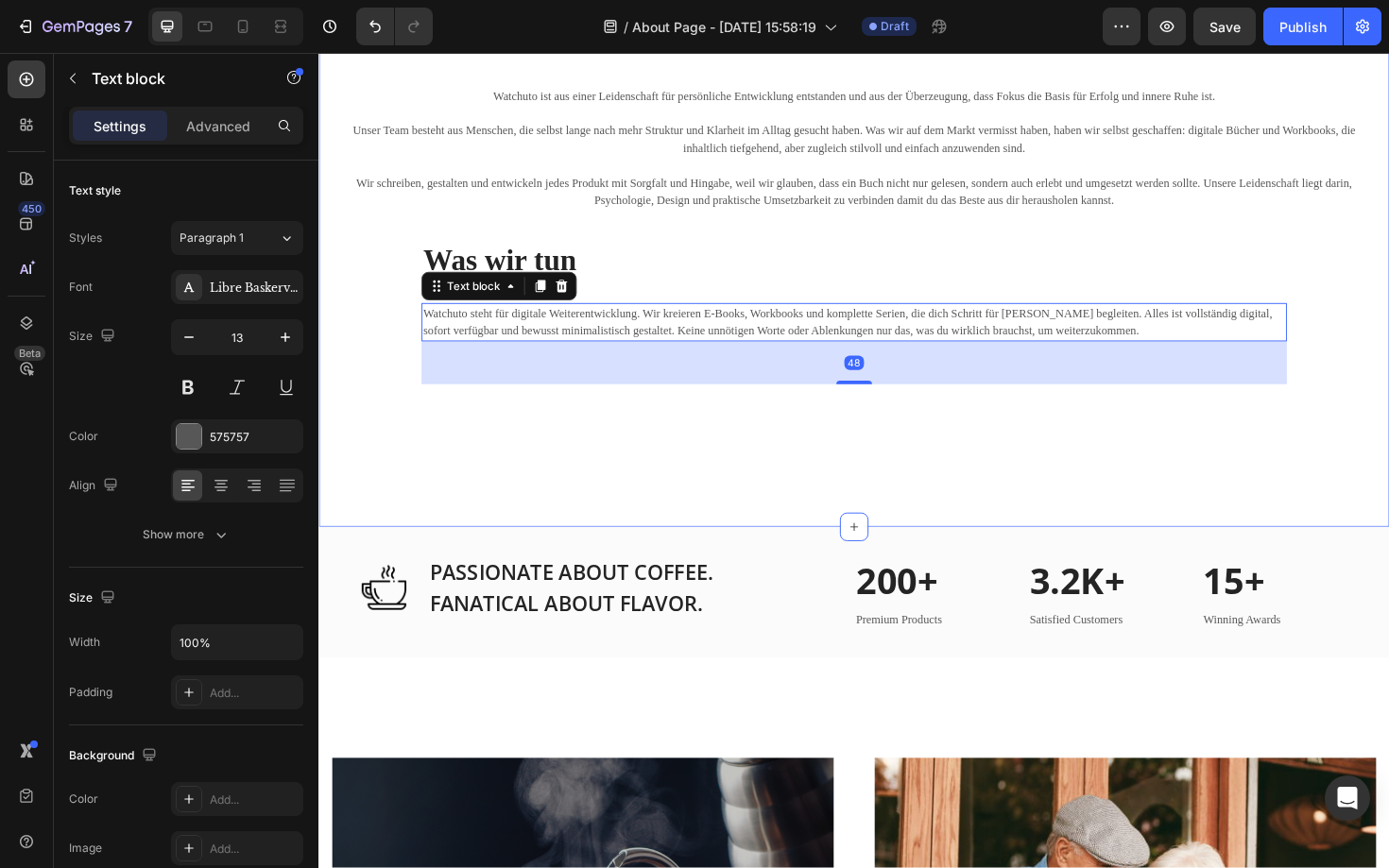
click at [590, 553] on div "Unsere Mission Heading Unsere Mission ist einfach, aber kraftvoll: dir die rich…" at bounding box center [885, 187] width 1133 height 736
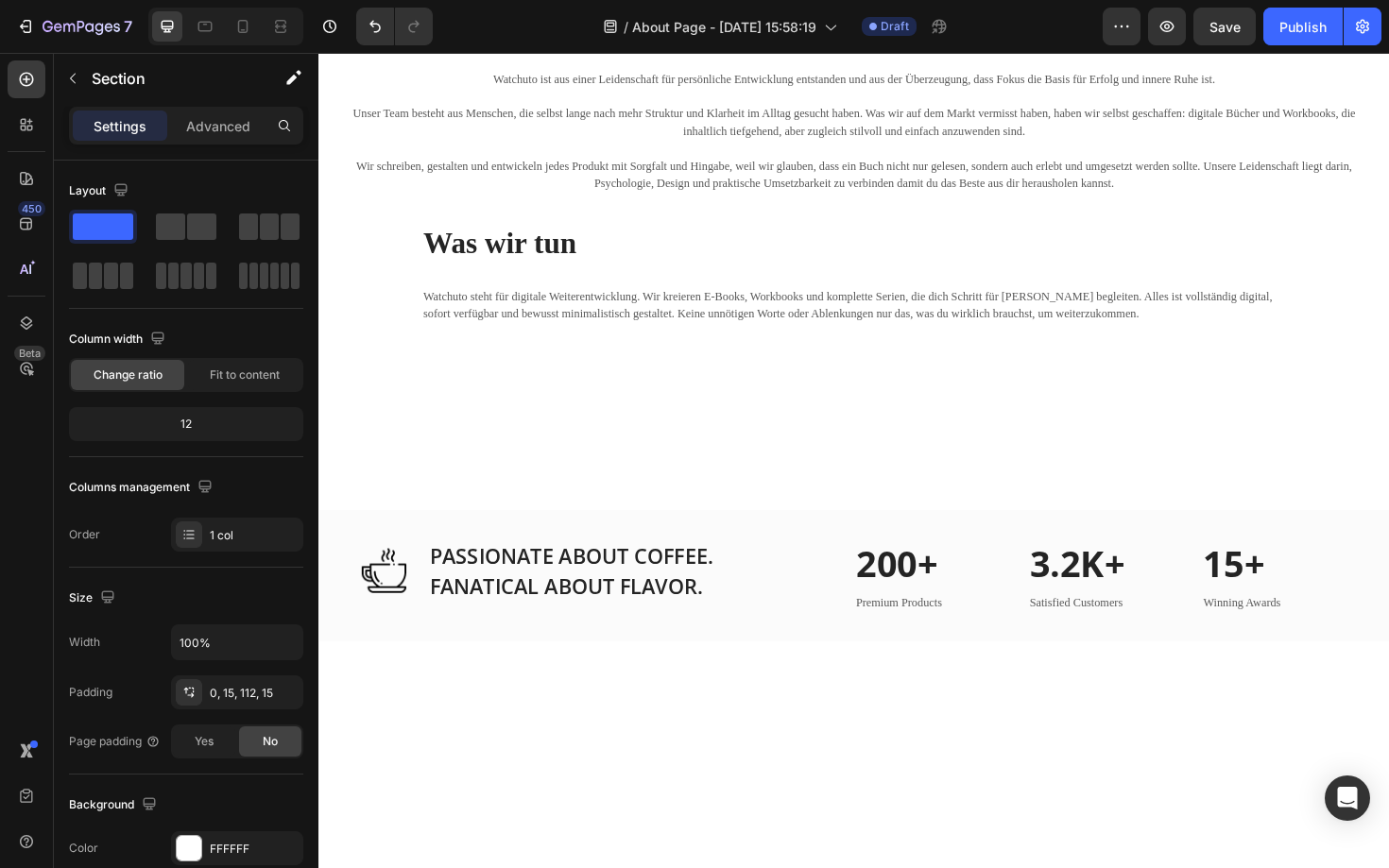
scroll to position [1144, 0]
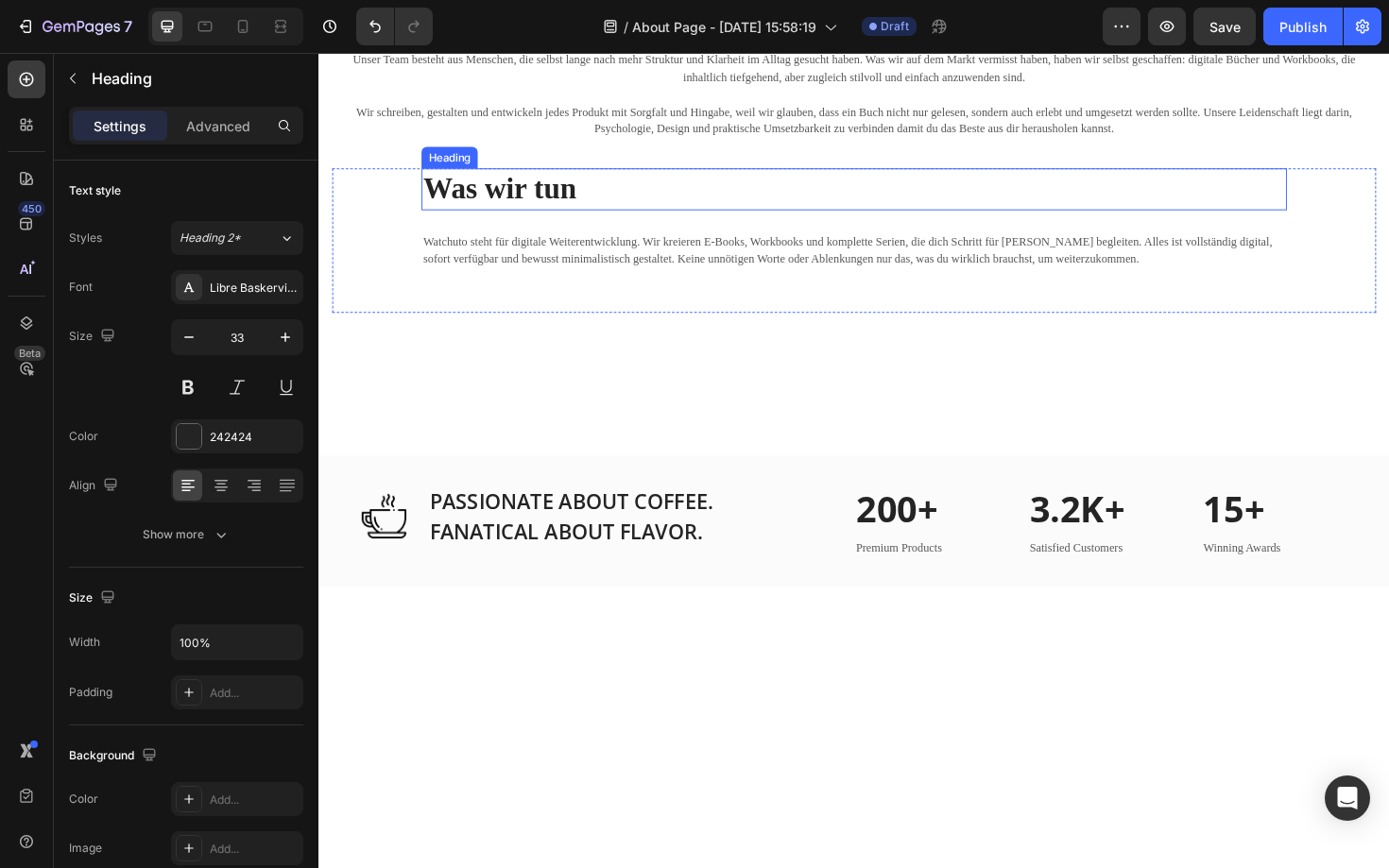
click at [525, 215] on strong "Was wir tun" at bounding box center [509, 197] width 162 height 34
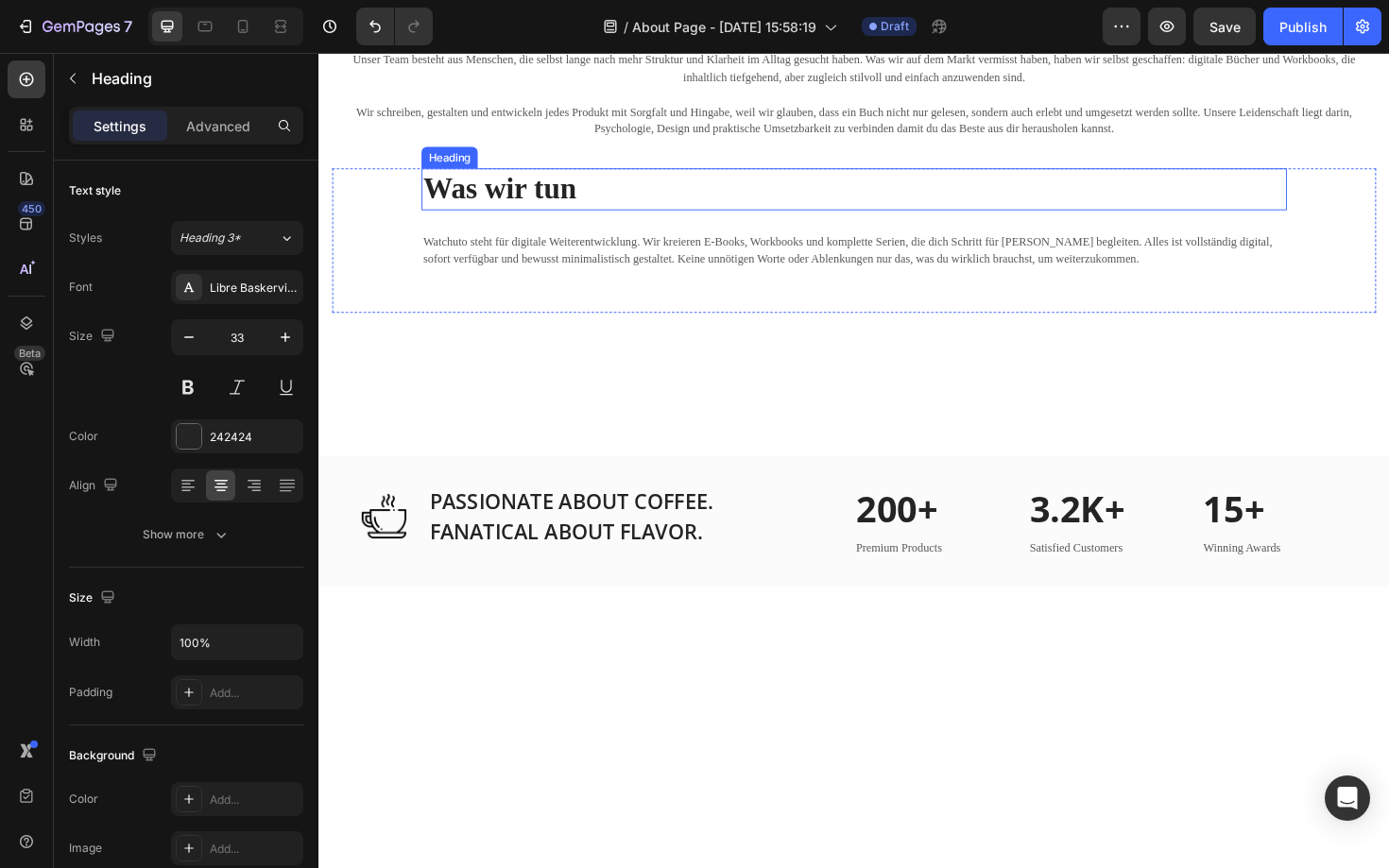
click at [538, 215] on strong "Was wir tun" at bounding box center [509, 197] width 162 height 34
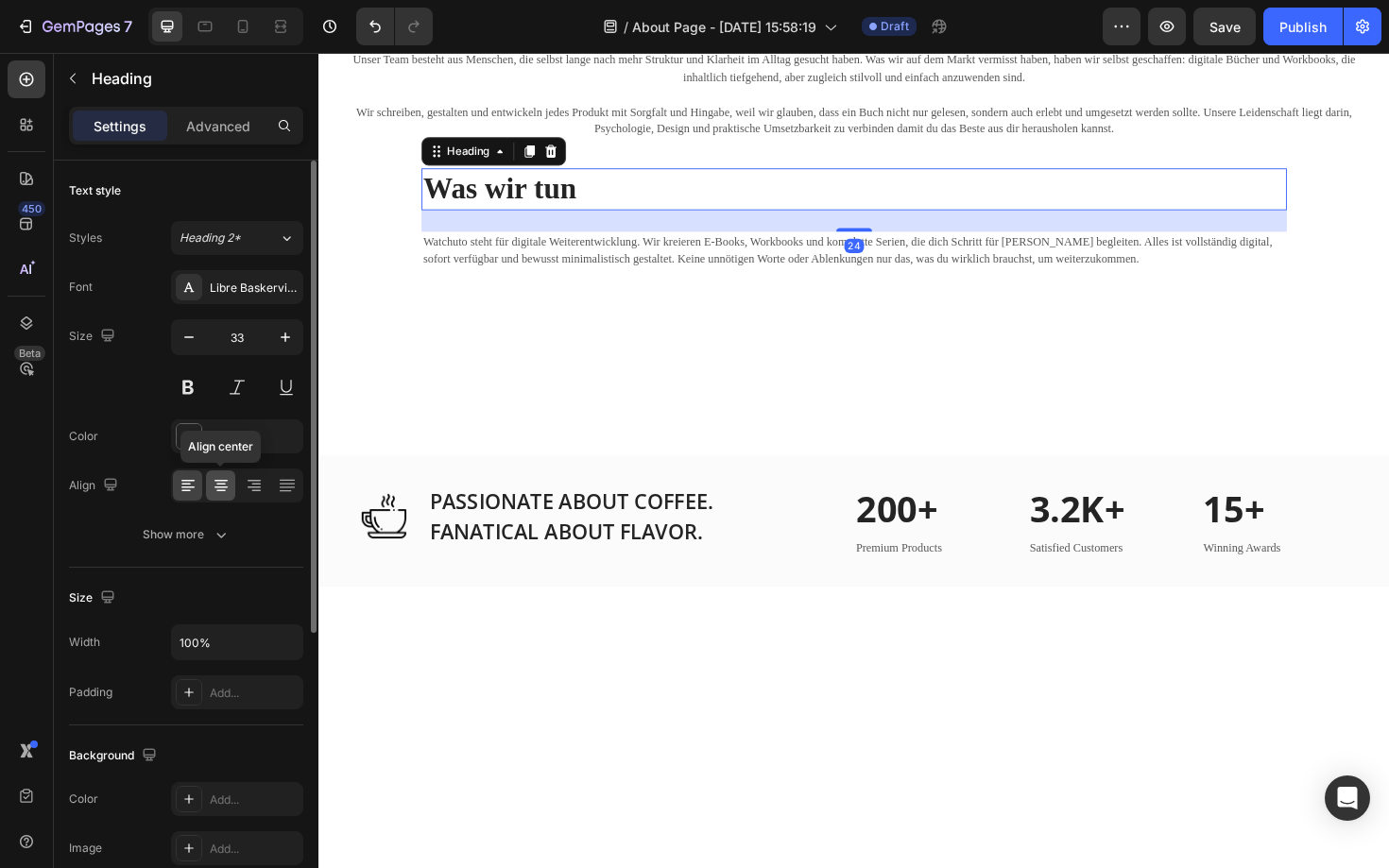
click at [212, 483] on icon at bounding box center [221, 485] width 18 height 18
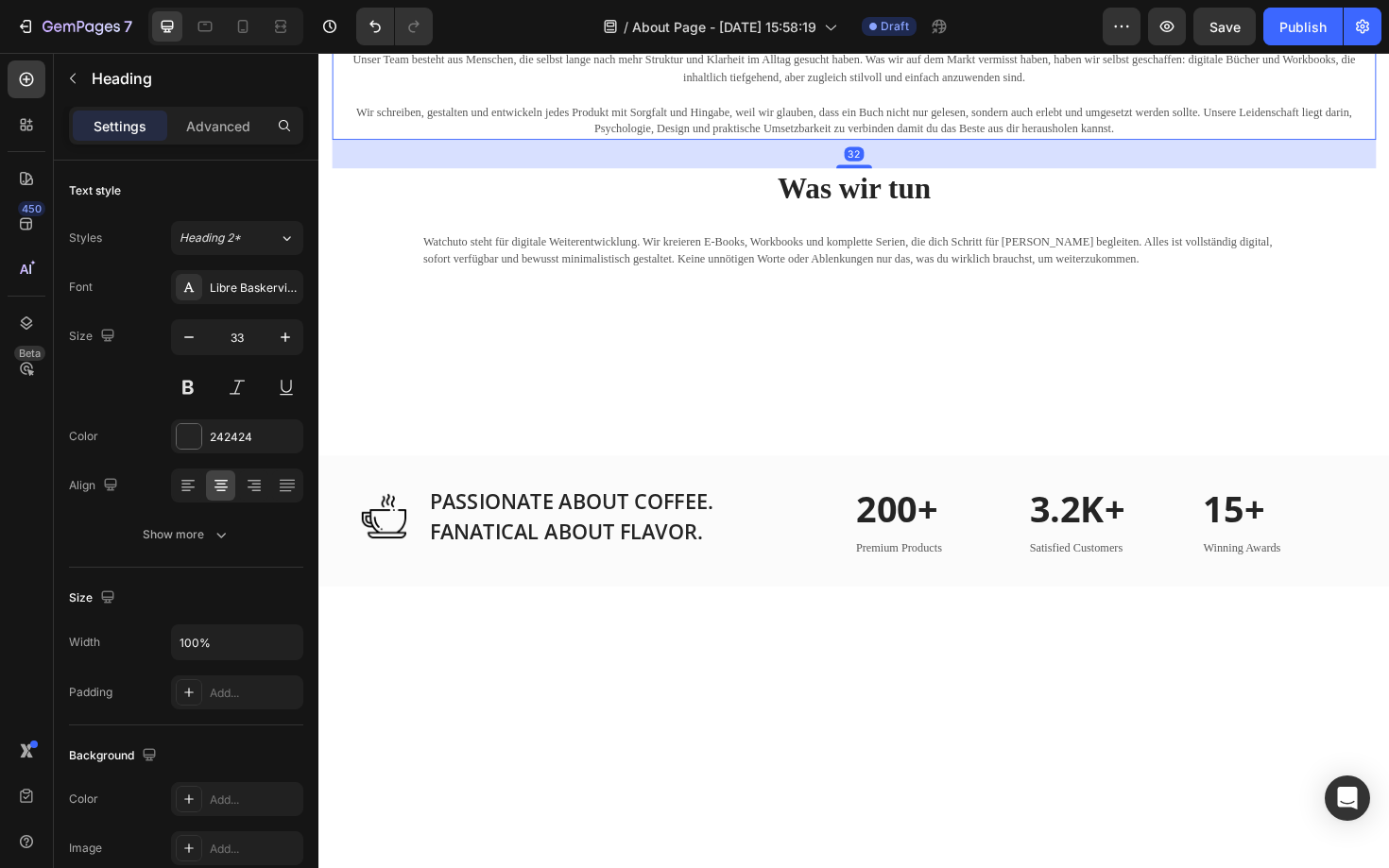
click at [854, 87] on p "Unser Team besteht aus Menschen, die selbst lange nach mehr Struktur und Klarhe…" at bounding box center [885, 69] width 1101 height 37
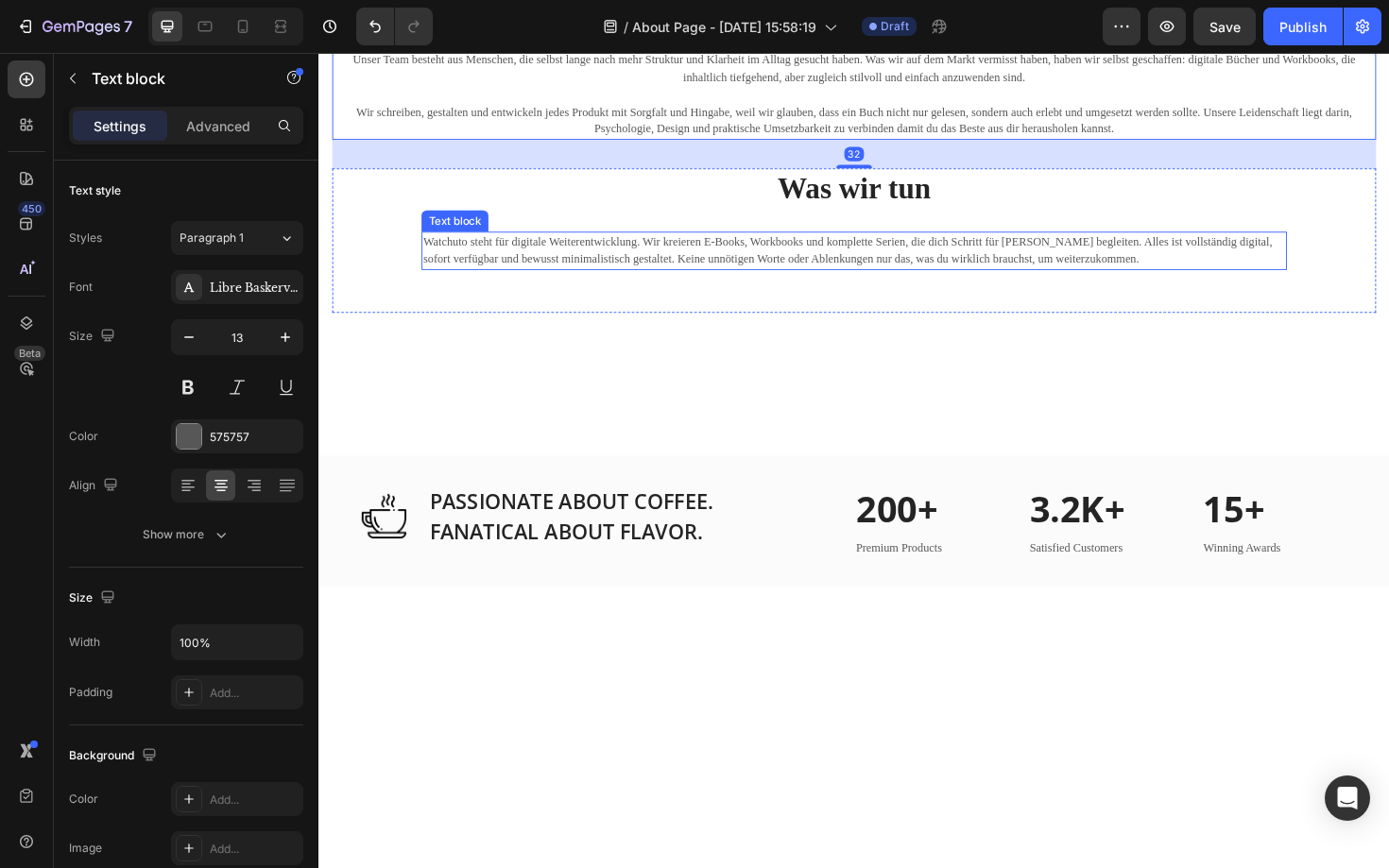
click at [609, 282] on p "Watchuto steht für digitale Weiterentwicklung. Wir kreieren E-Books, Workbooks …" at bounding box center [885, 263] width 913 height 37
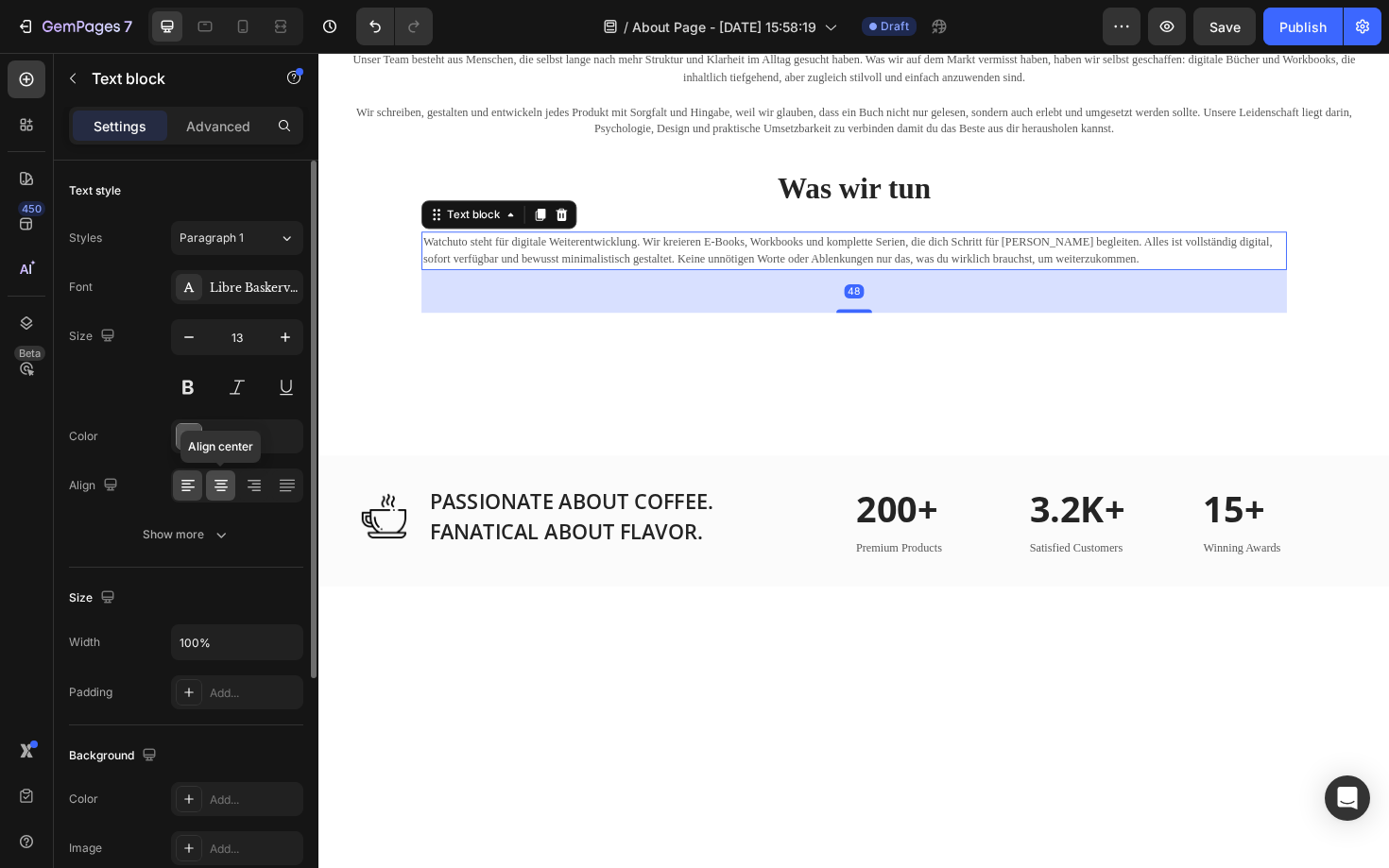
click at [220, 481] on icon at bounding box center [221, 485] width 18 height 18
click at [968, 144] on p "Wir schreiben, gestalten und entwickeln jedes Produkt mit Sorgfalt und Hingabe,…" at bounding box center [885, 125] width 1101 height 37
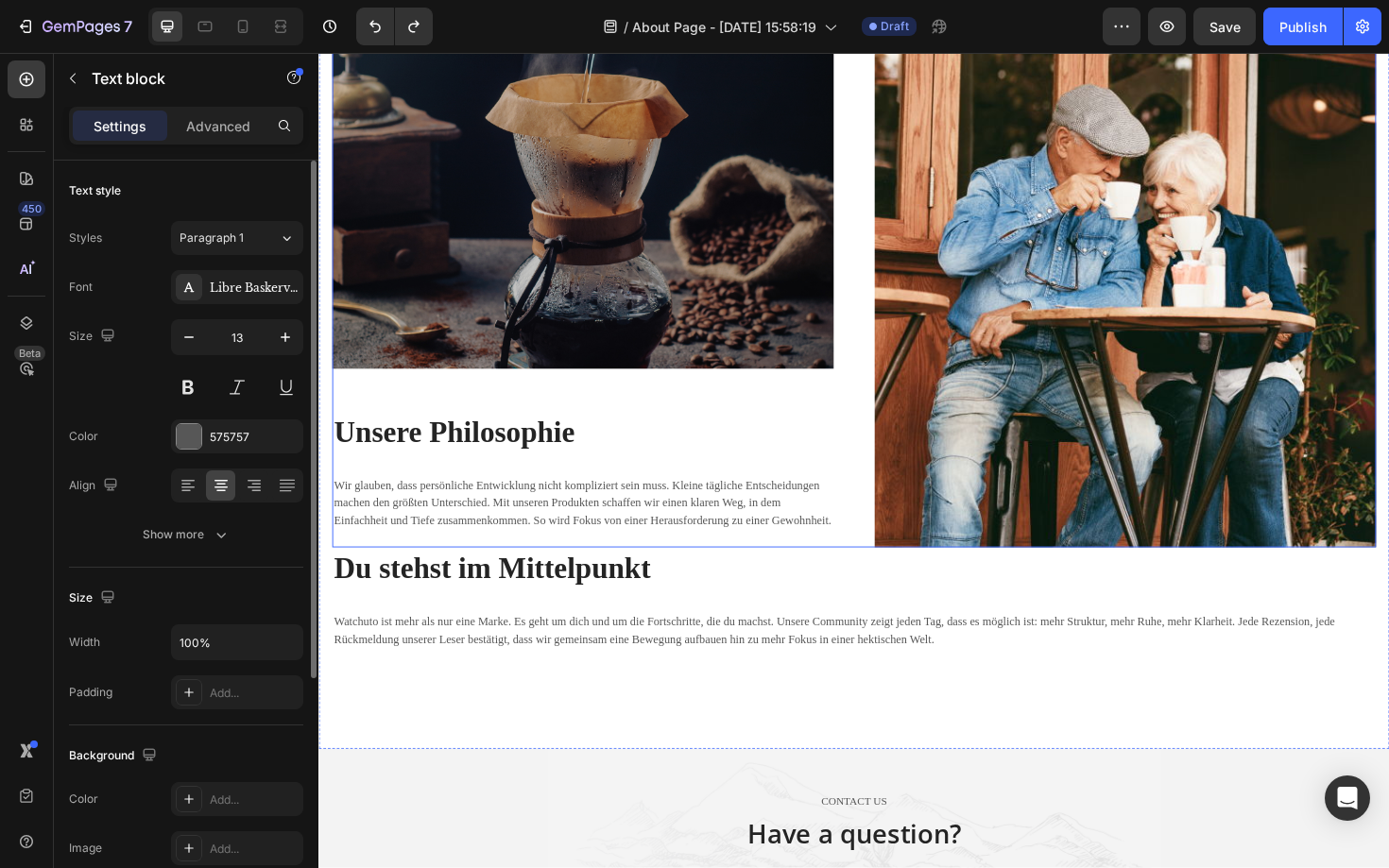
scroll to position [2238, 0]
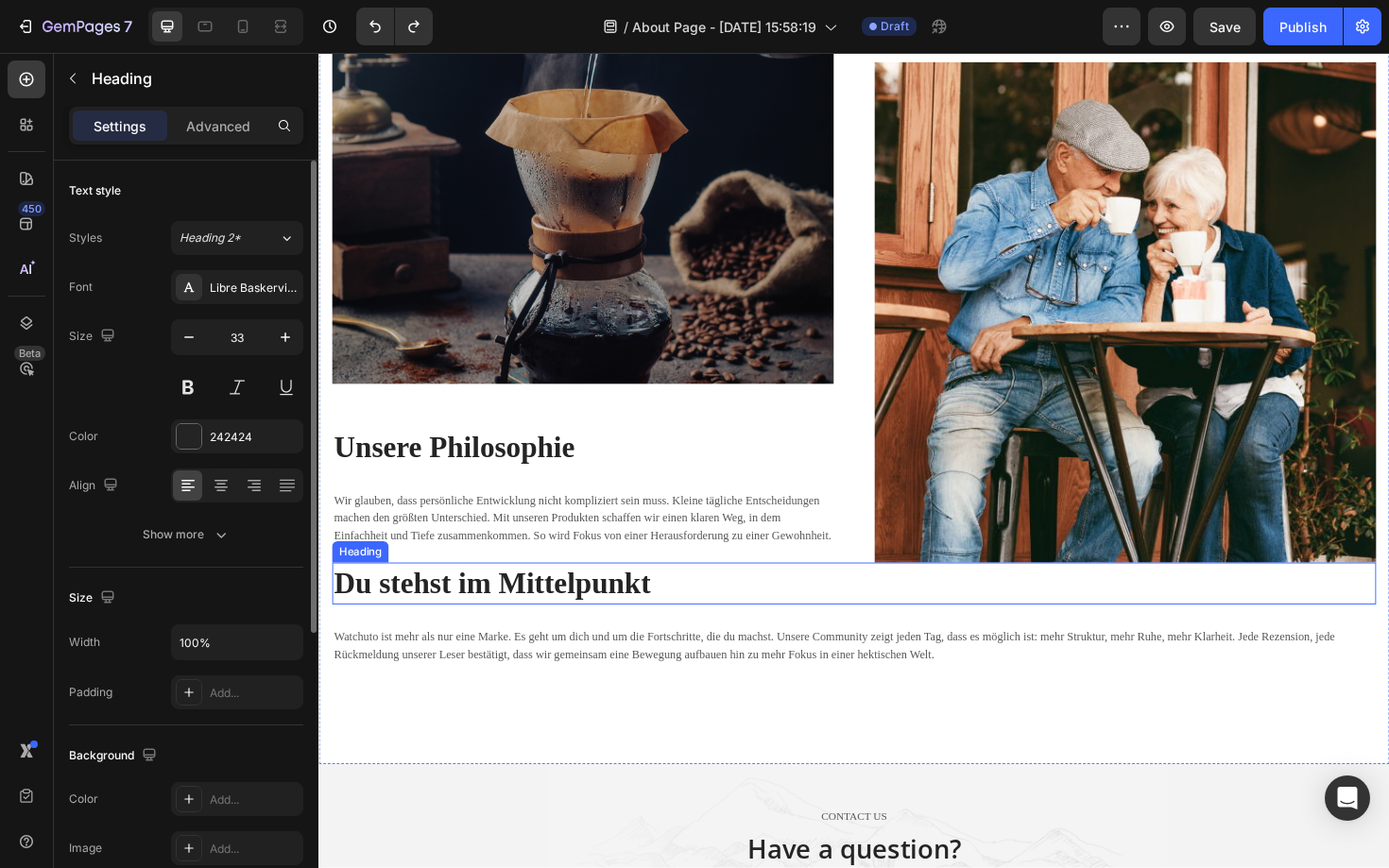
click at [585, 610] on strong "Du stehst im Mittelpunkt" at bounding box center [502, 614] width 335 height 34
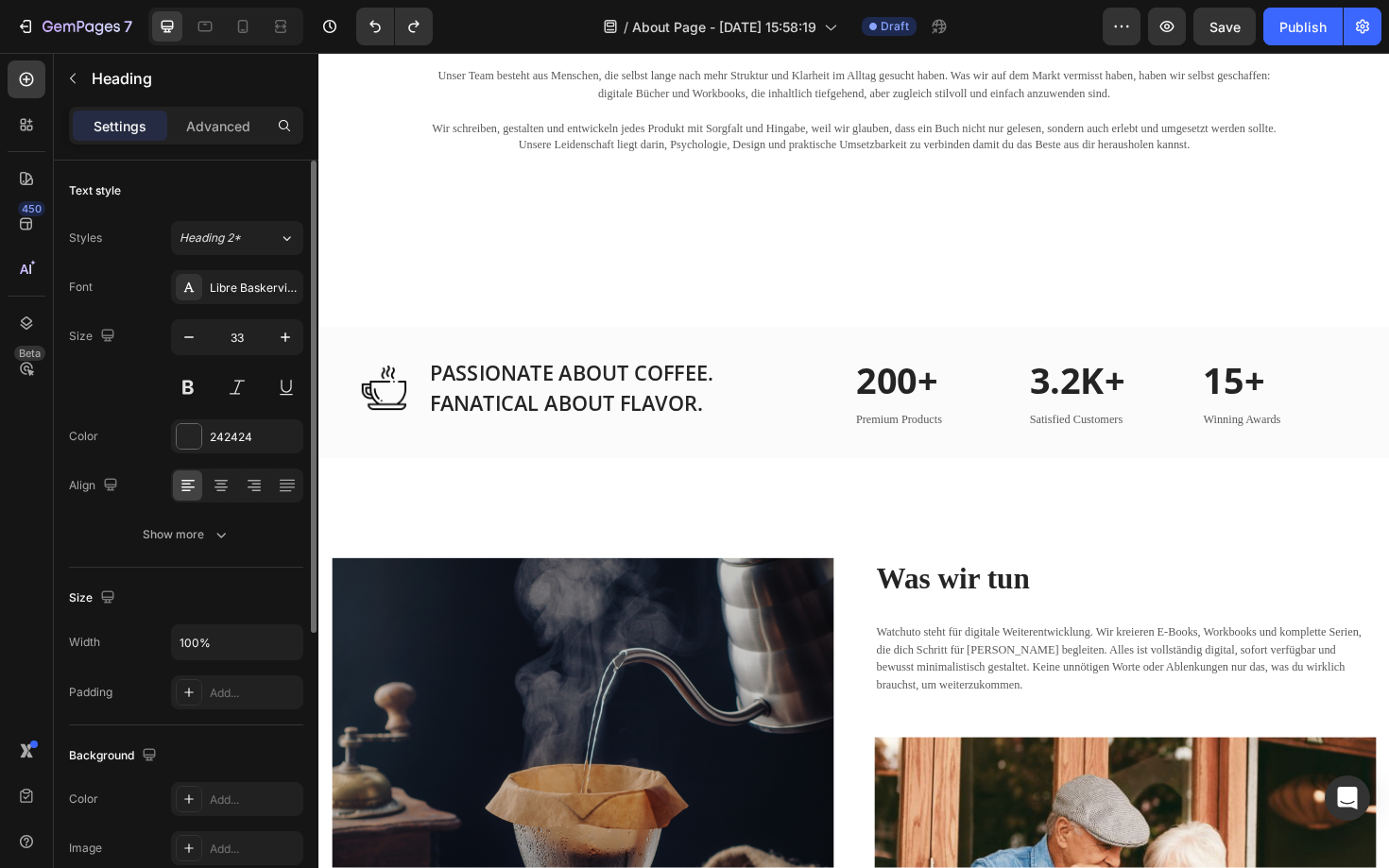
scroll to position [1525, 0]
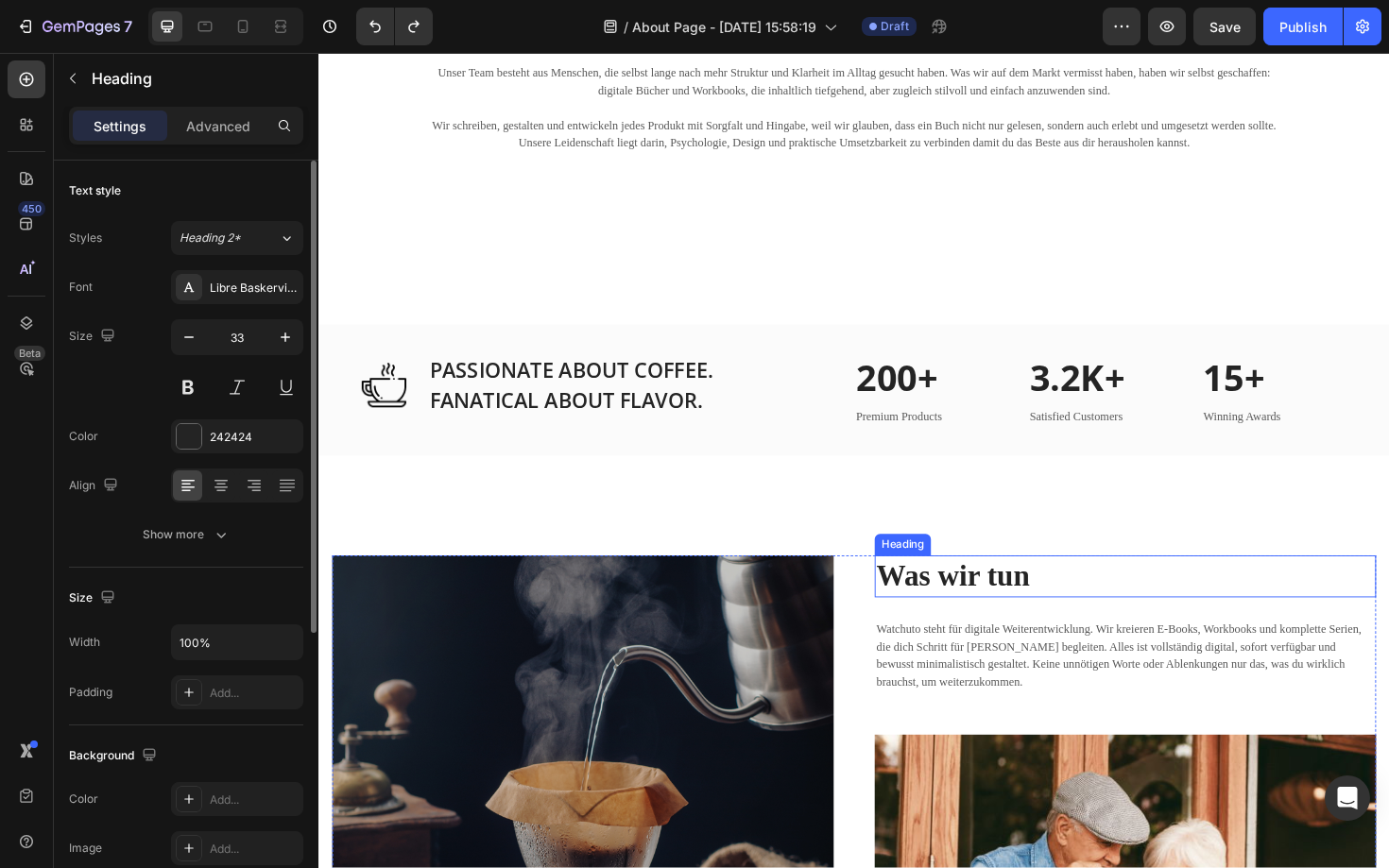
click at [955, 618] on strong "Was wir tun" at bounding box center [990, 607] width 162 height 34
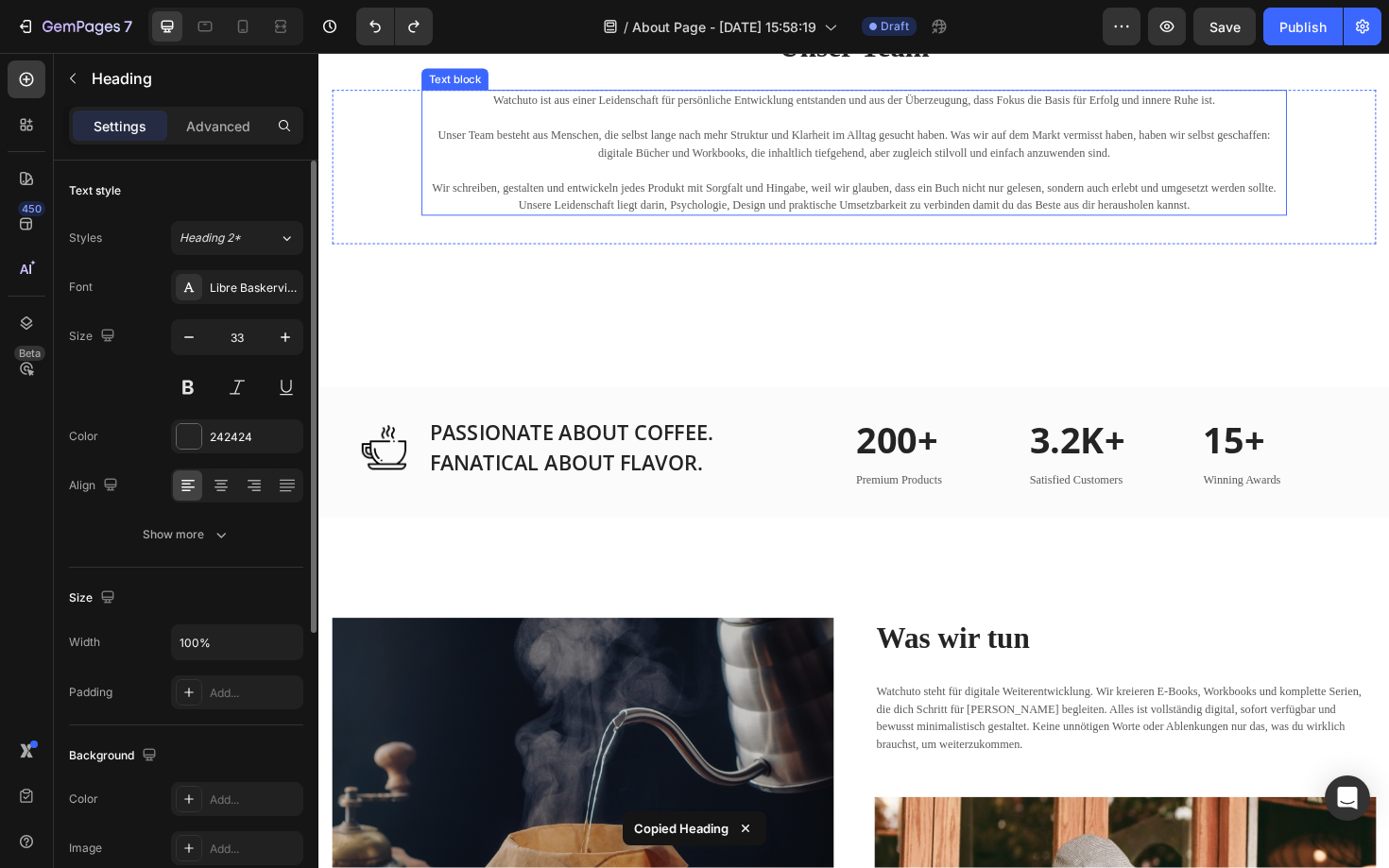
scroll to position [1196, 0]
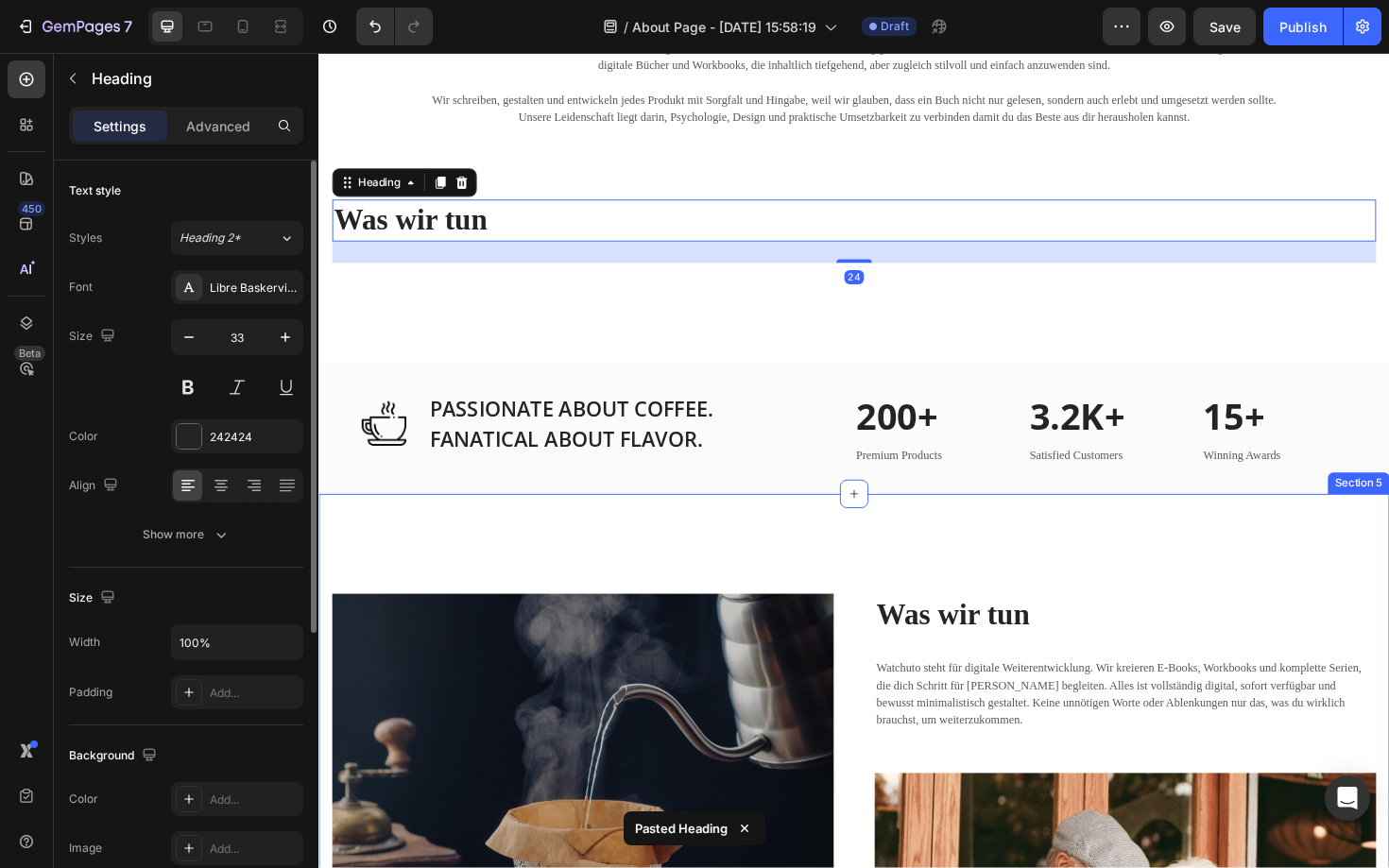
scroll to position [1557, 0]
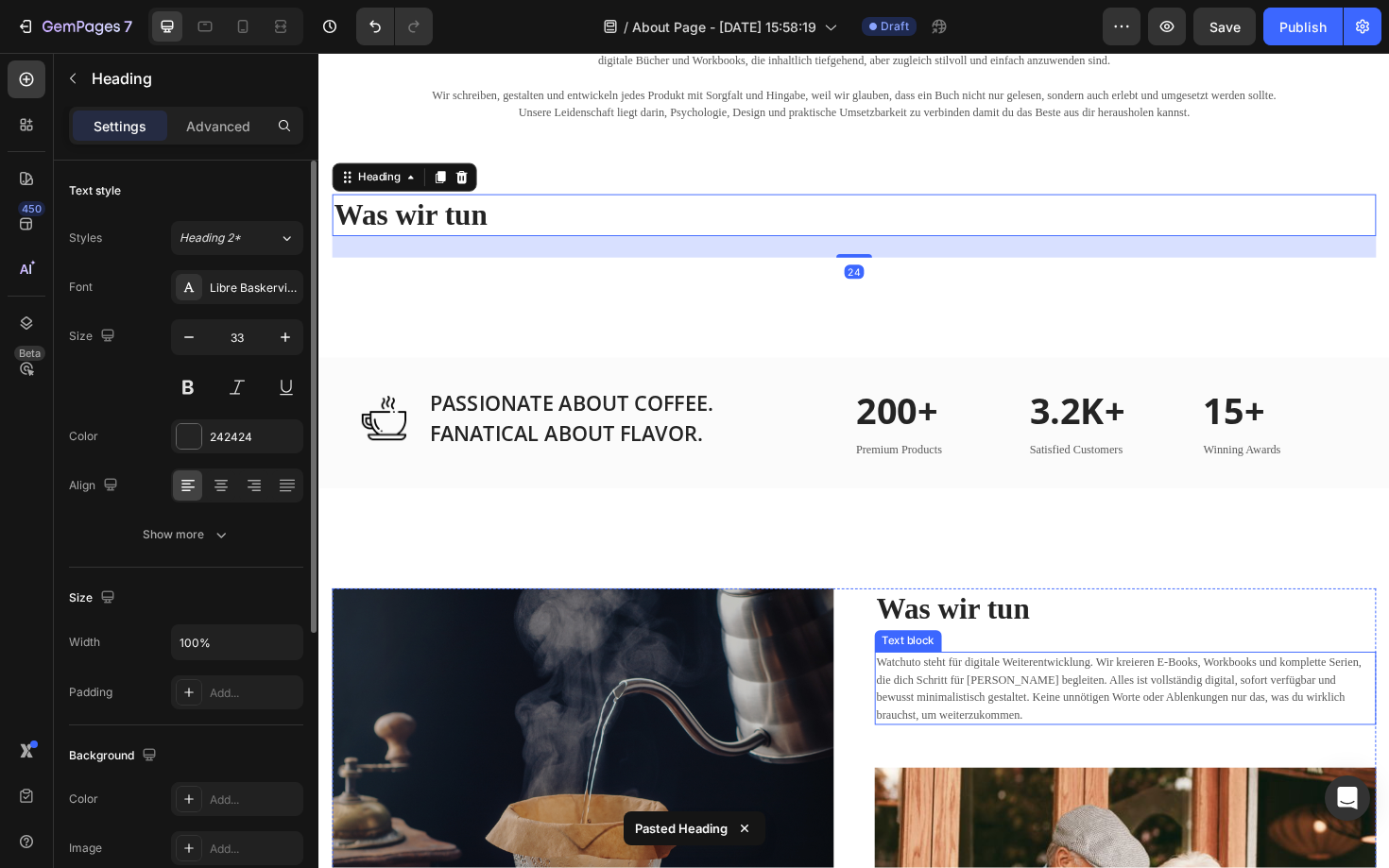
click at [950, 728] on p "Watchuto steht für digitale Weiterentwicklung. Wir kreieren E-Books, Workbooks …" at bounding box center [1172, 727] width 527 height 74
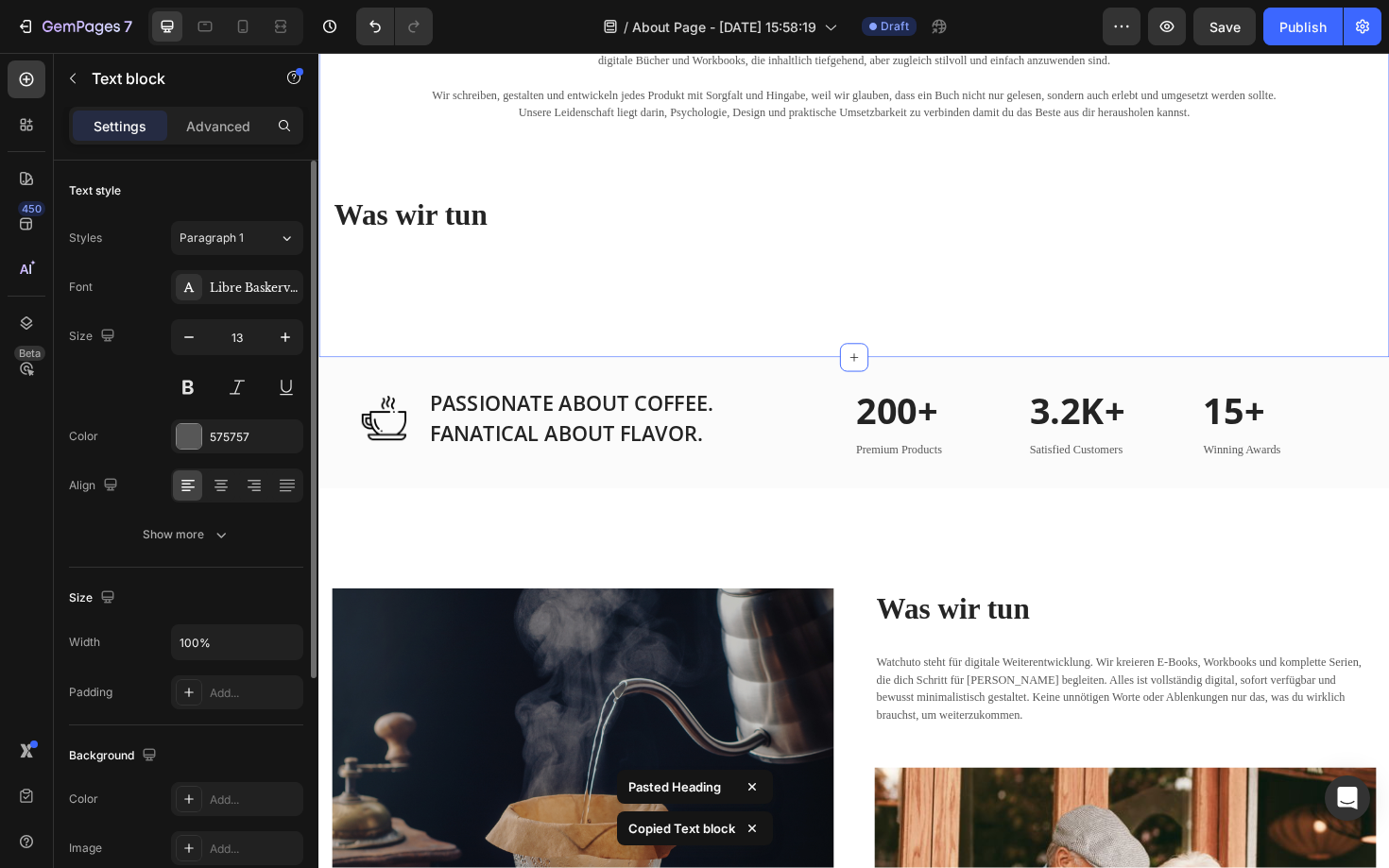
click at [434, 313] on div "Unsere Mission Heading Unsere Mission ist einfach, aber kraftvoll: dir die rich…" at bounding box center [885, 51] width 1133 height 650
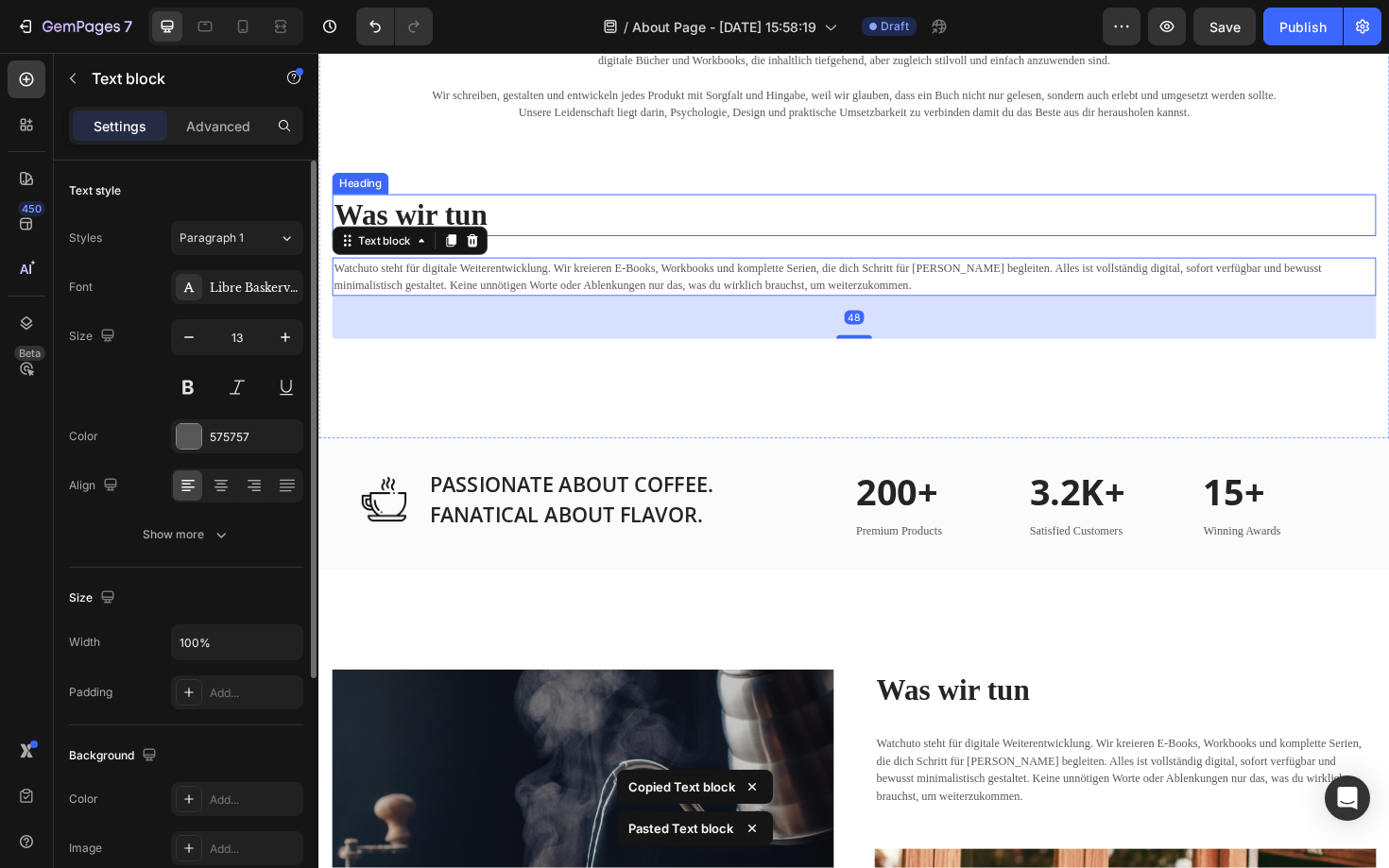
click at [477, 214] on strong "Was wir tun" at bounding box center [415, 225] width 162 height 34
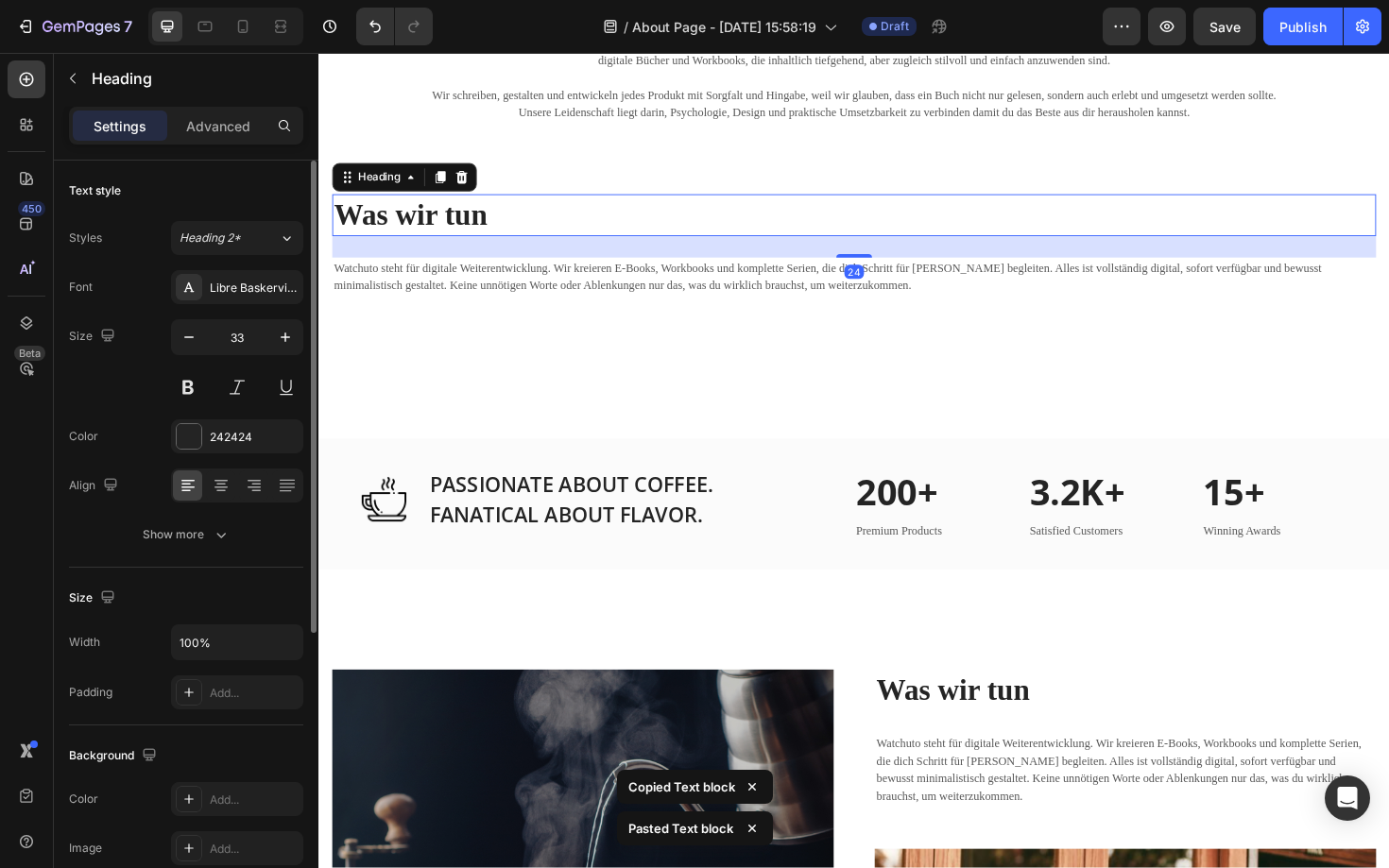
click at [219, 466] on div "Font Libre Baskerville Size 33 Color 242424 Align Show more" at bounding box center [186, 411] width 234 height 282
click at [219, 476] on icon at bounding box center [221, 485] width 18 height 18
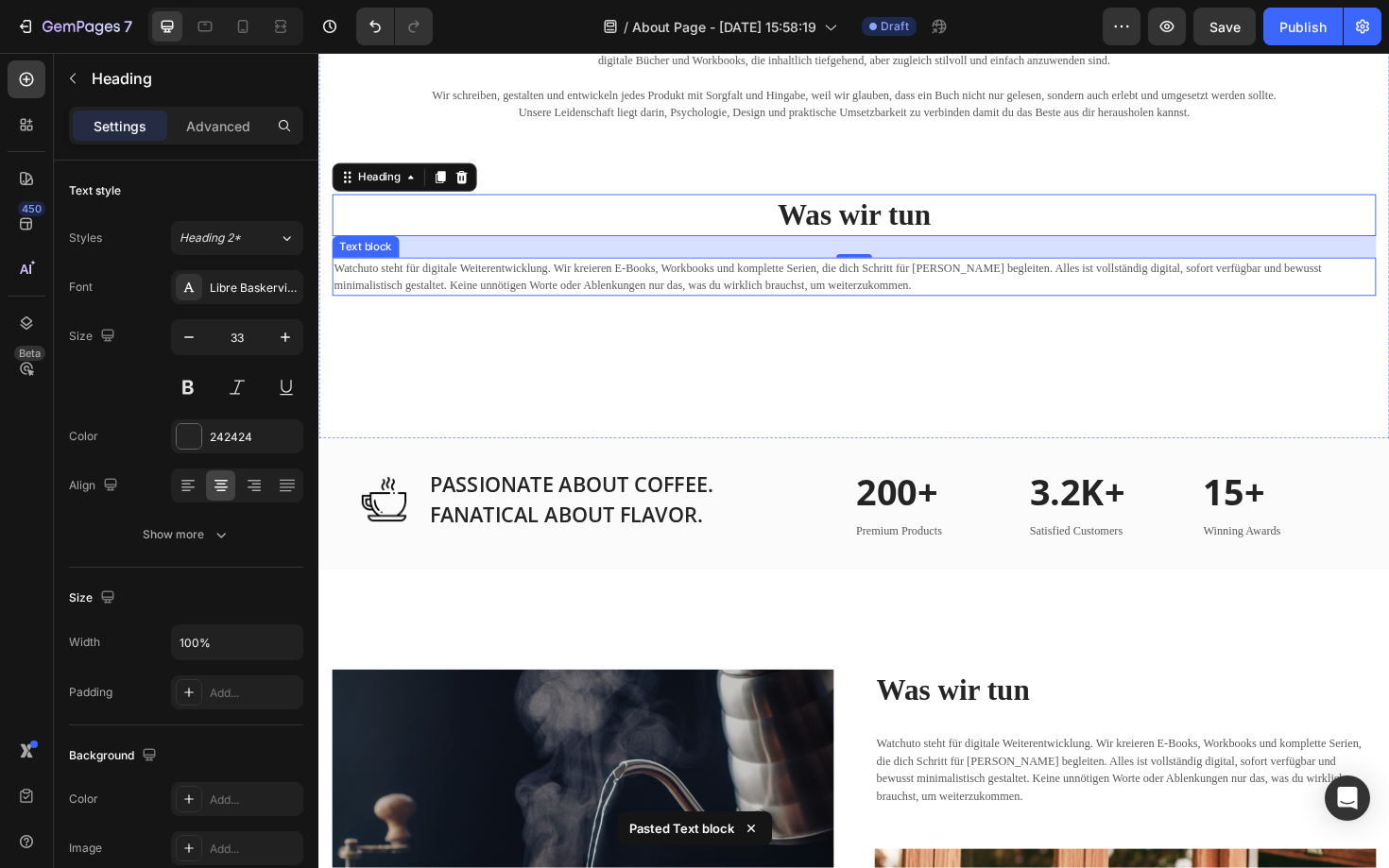
click at [546, 287] on p "Watchuto steht für digitale Weiterentwicklung. Wir kreieren E-Books, Workbooks …" at bounding box center [885, 291] width 1101 height 37
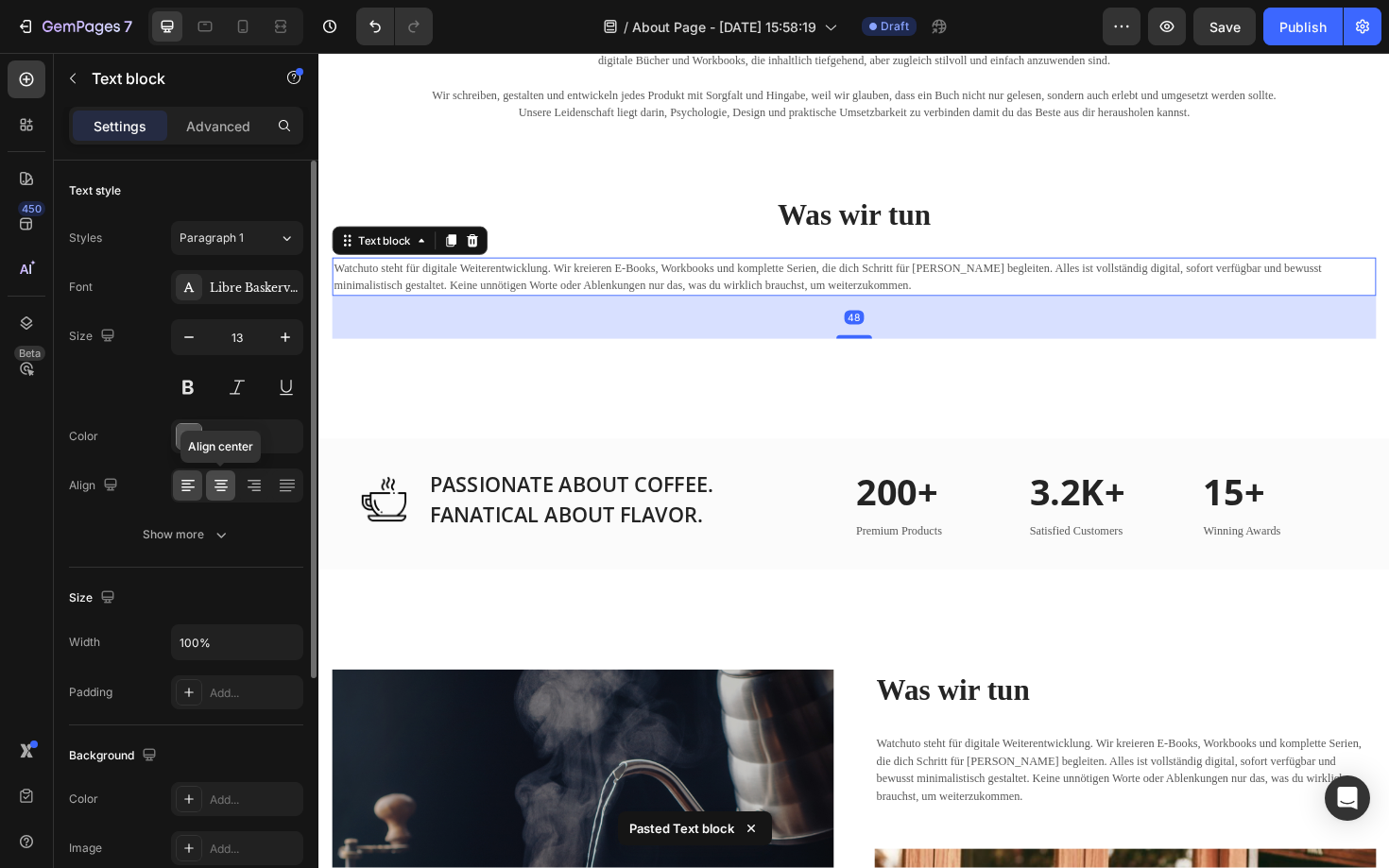
click at [224, 485] on icon at bounding box center [221, 485] width 18 height 18
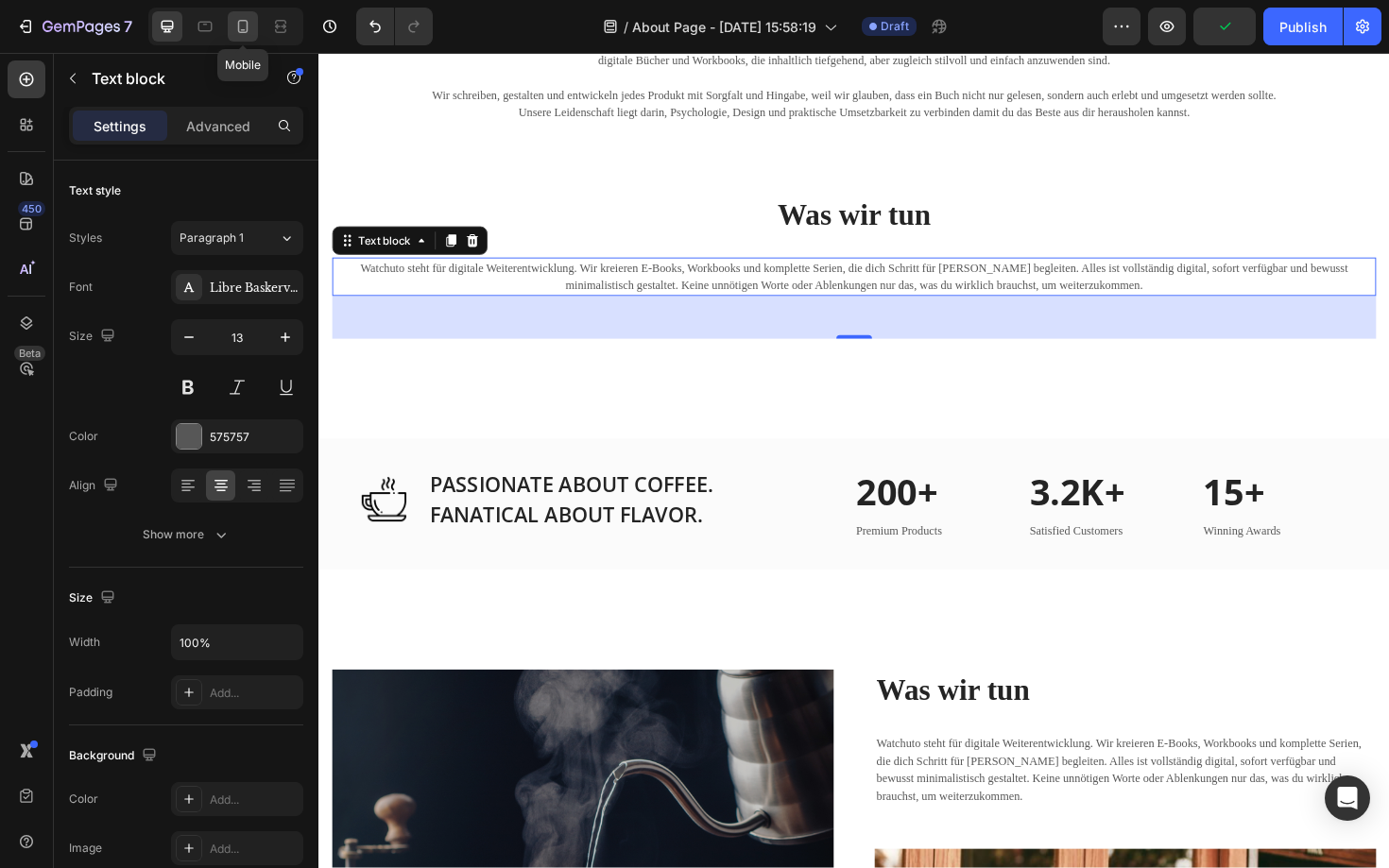
click at [243, 18] on icon at bounding box center [242, 25] width 18 height 18
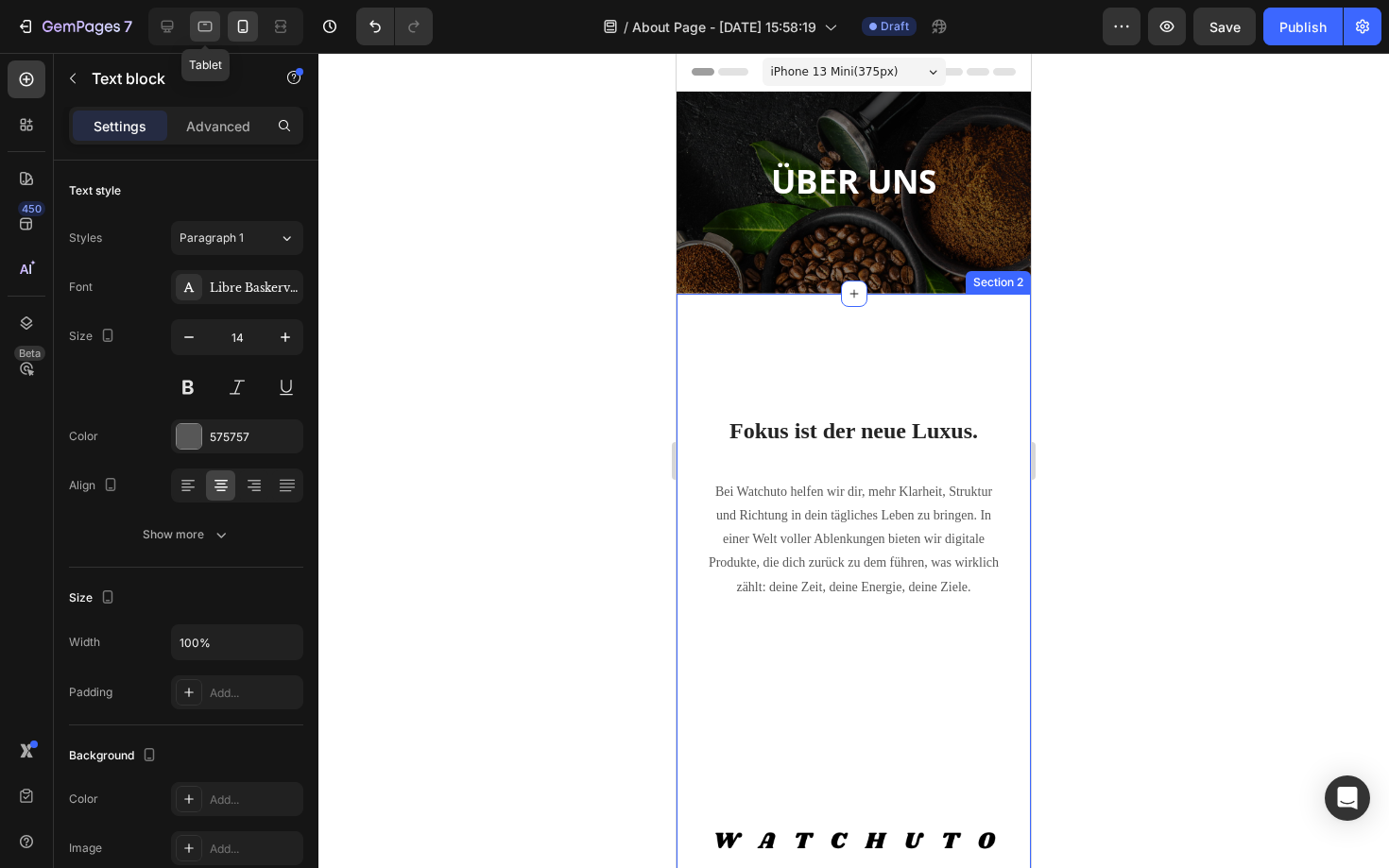
click at [206, 29] on icon at bounding box center [204, 25] width 18 height 18
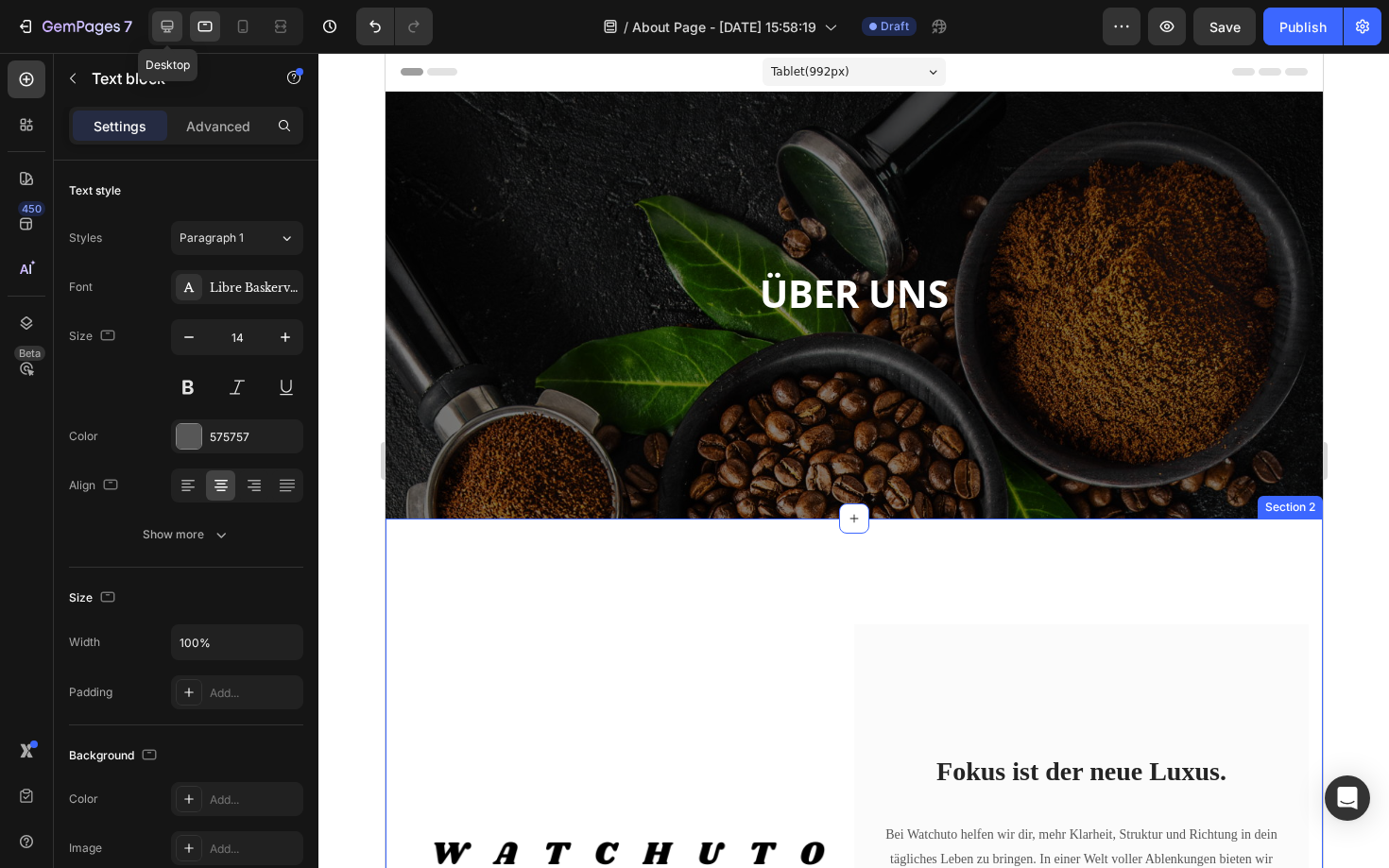
click at [170, 25] on icon at bounding box center [166, 25] width 18 height 18
type input "13"
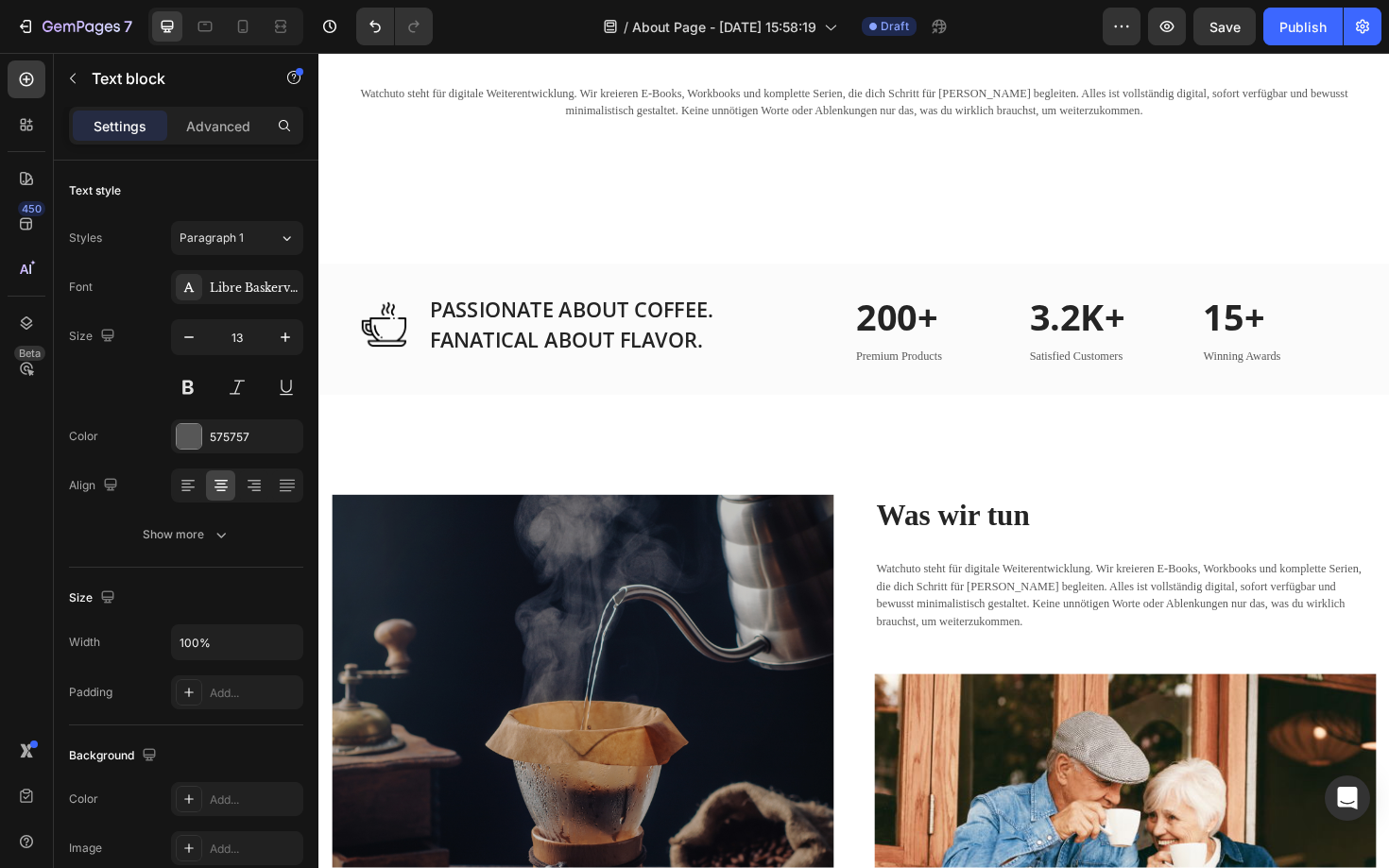
scroll to position [1838, 0]
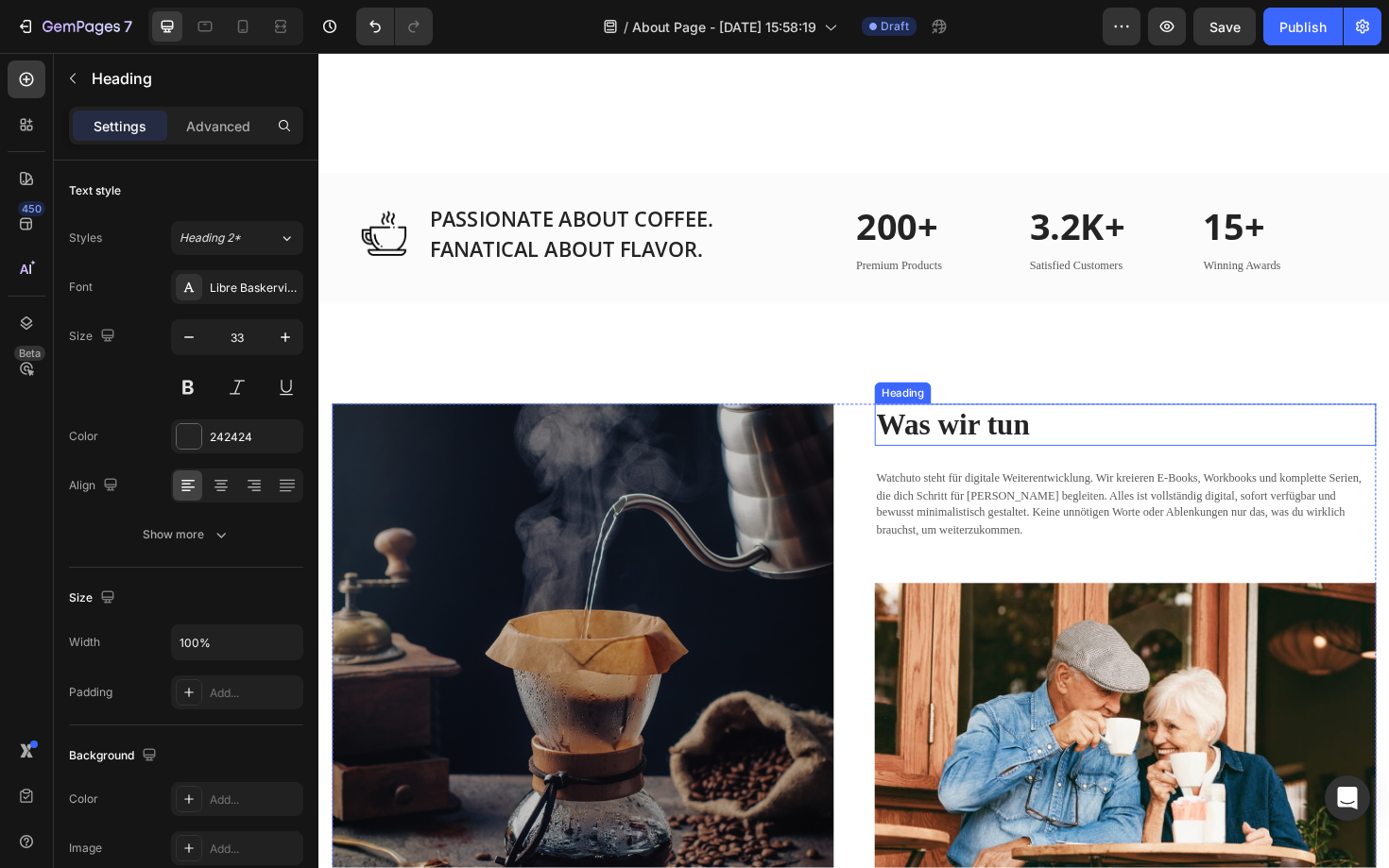
click at [989, 443] on strong "Was wir tun" at bounding box center [990, 446] width 162 height 34
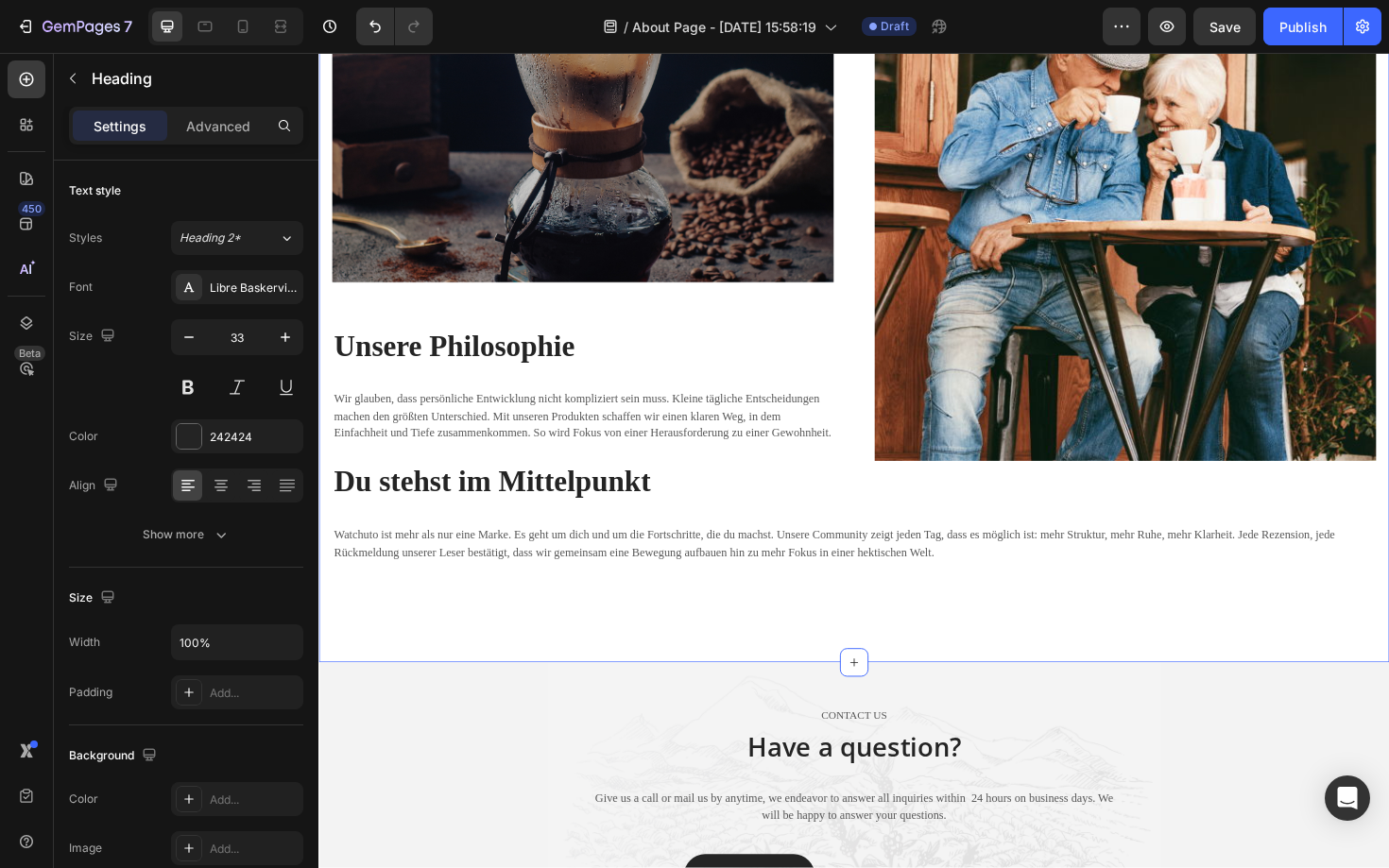
scroll to position [2467, 0]
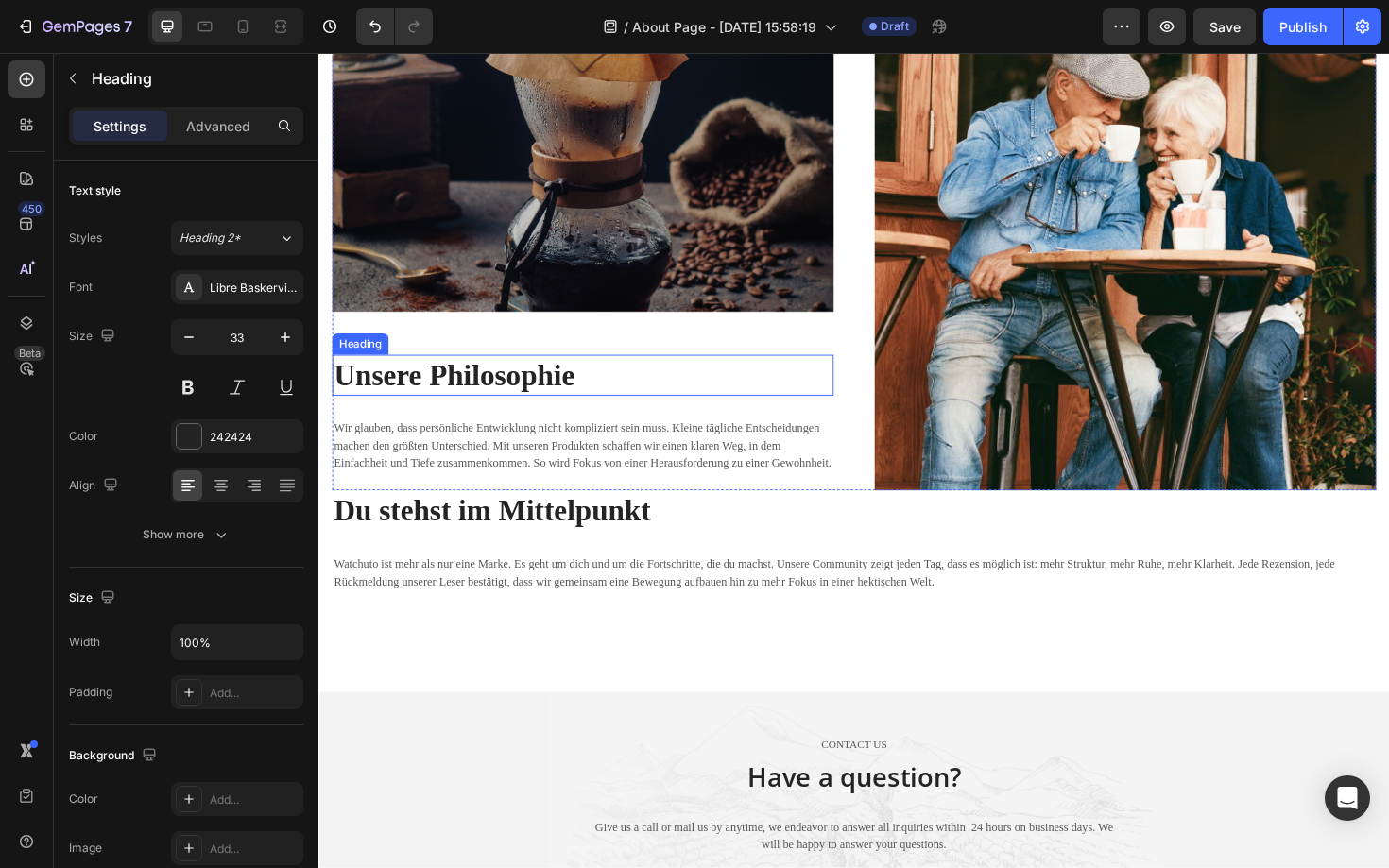
click at [505, 395] on strong "Unsere Philosophie" at bounding box center [462, 395] width 255 height 34
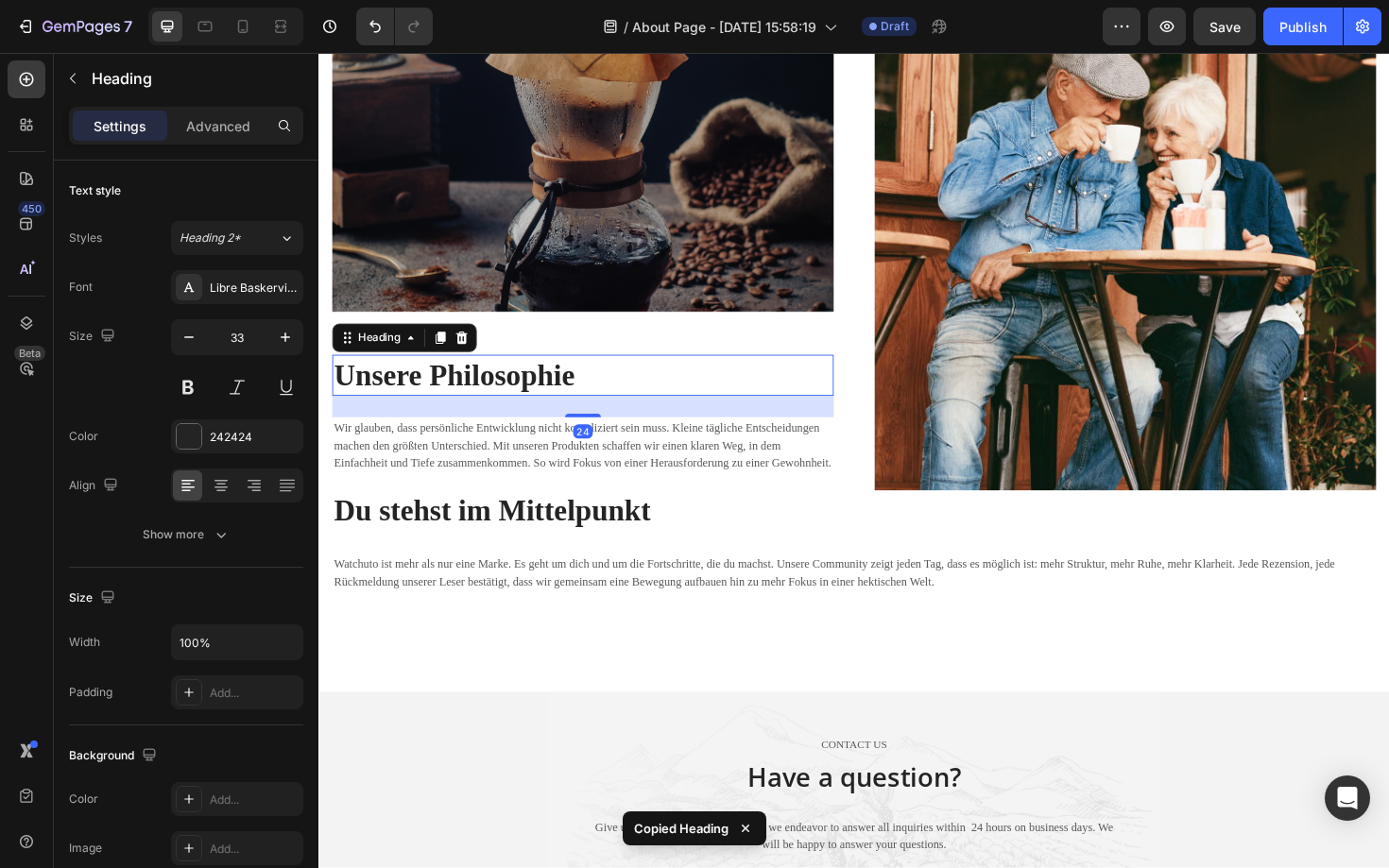
scroll to position [1933, 0]
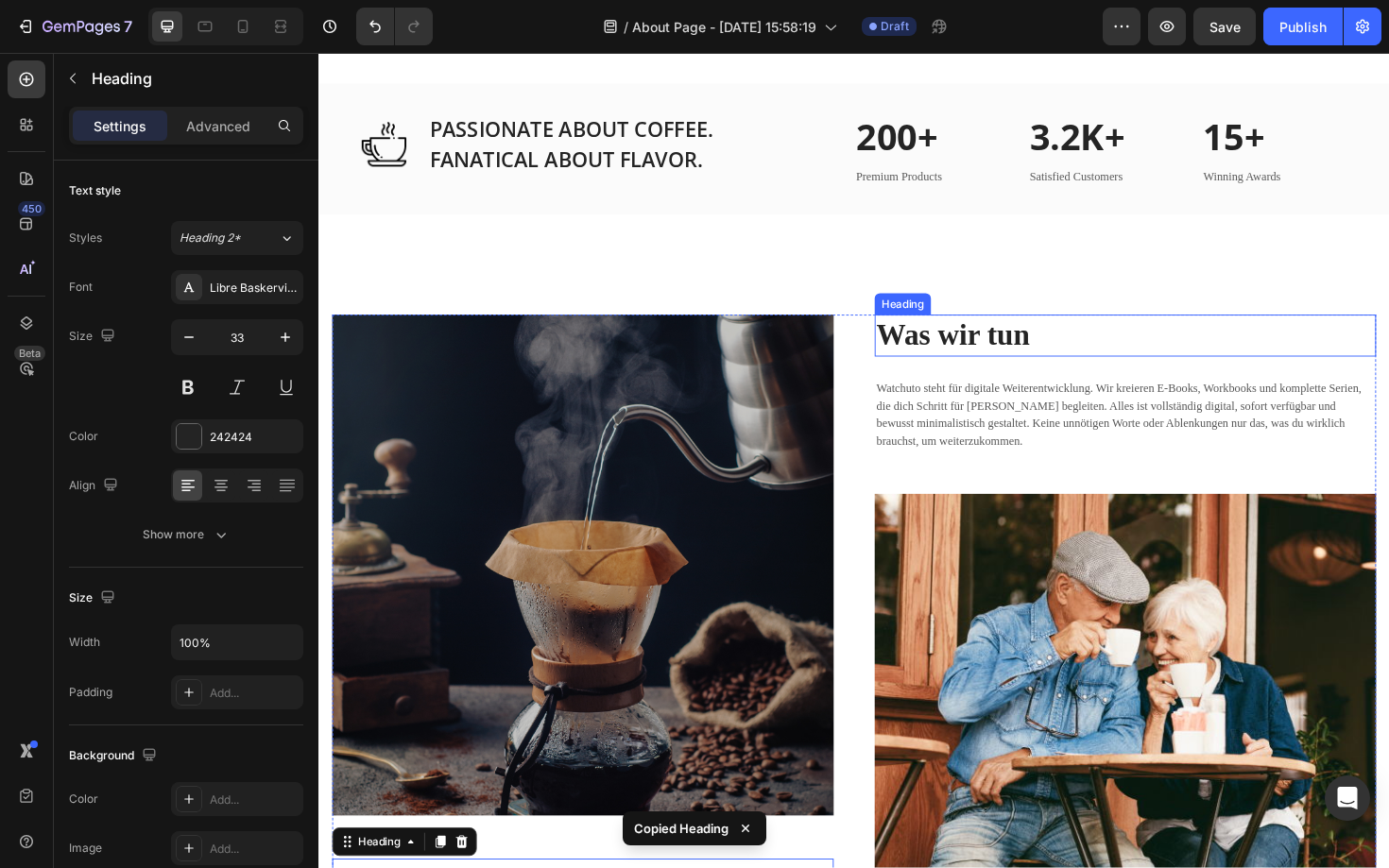
click at [1067, 345] on strong "Was wir tun" at bounding box center [990, 352] width 162 height 34
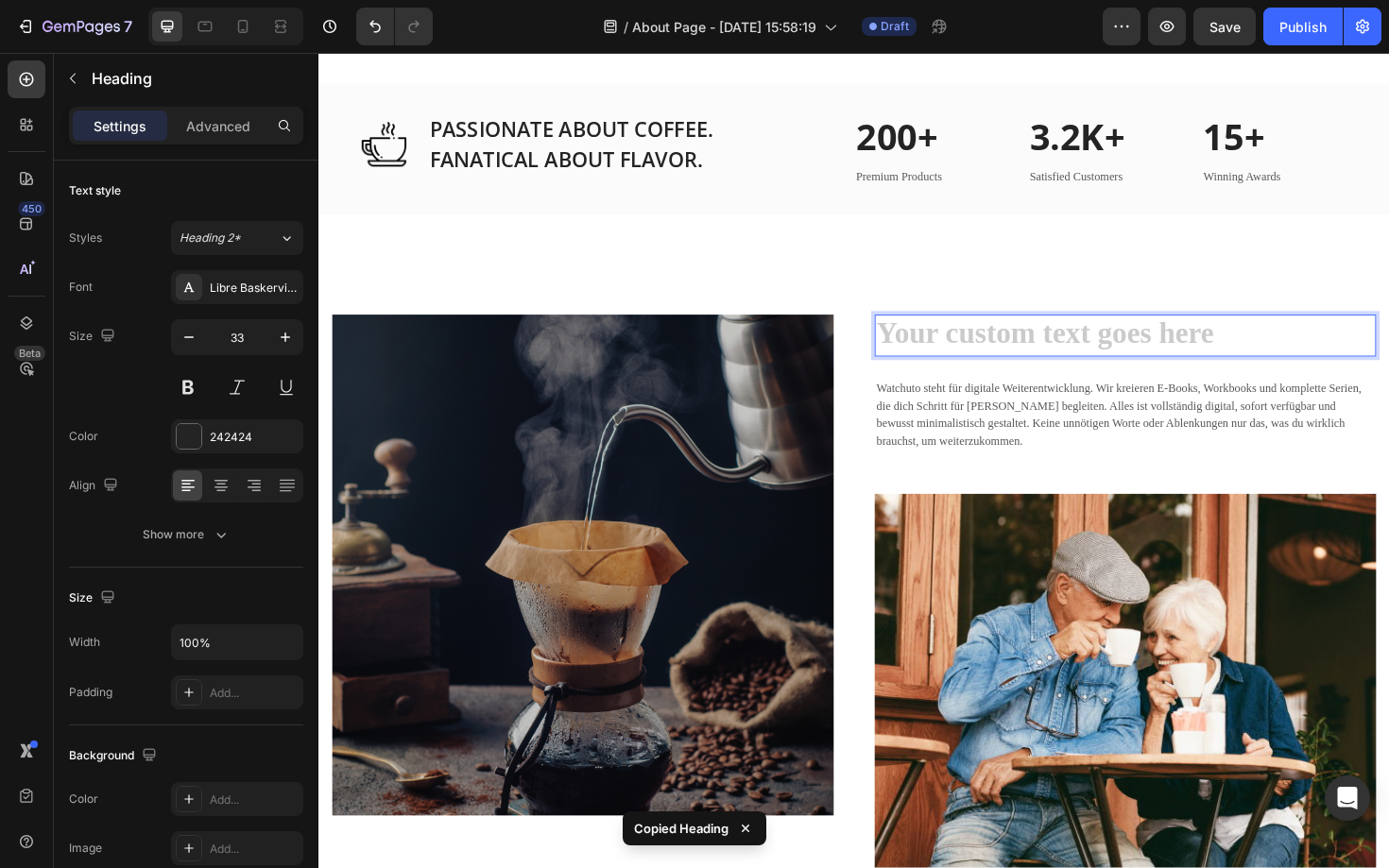
scroll to position [2096, 0]
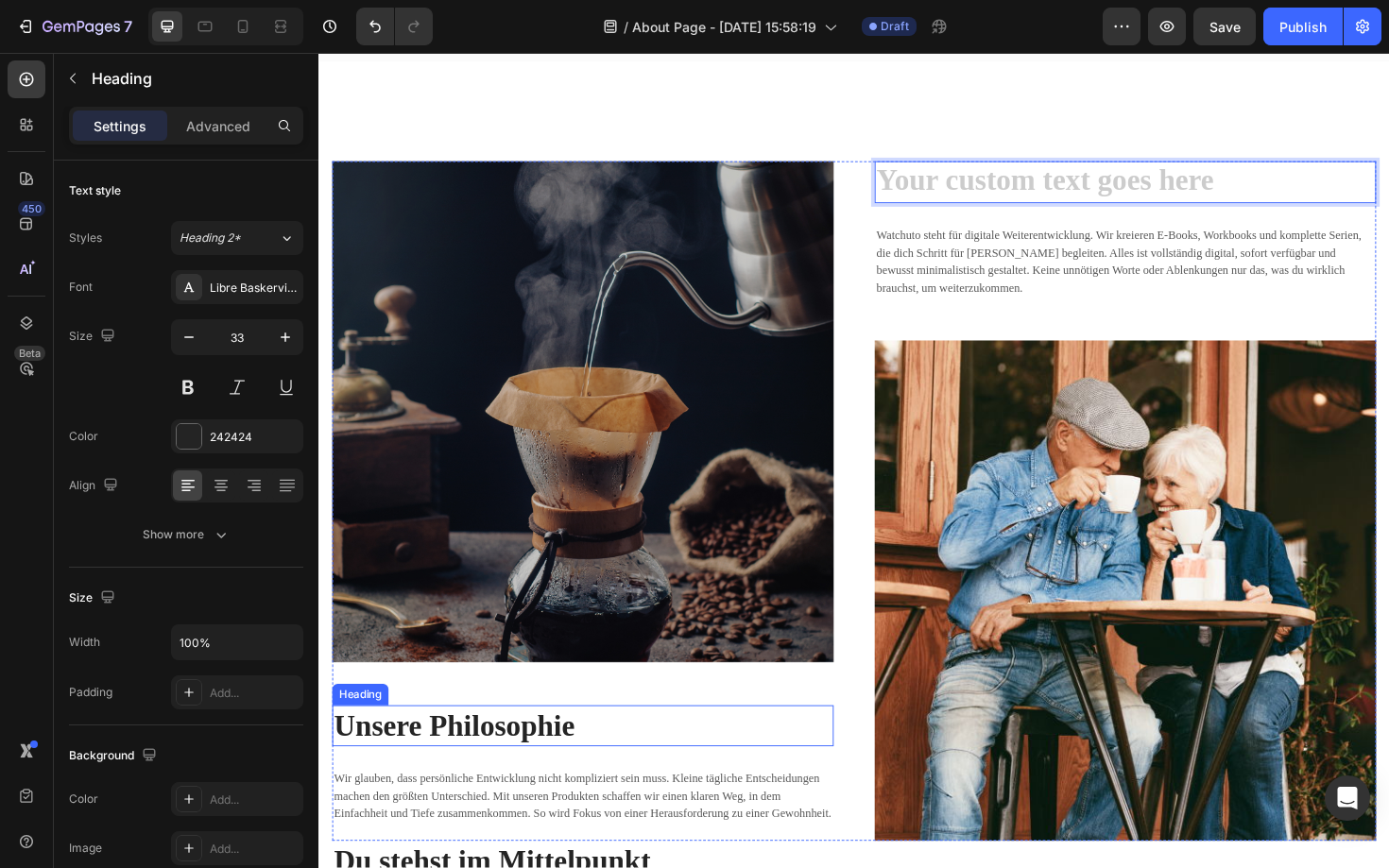
click at [525, 754] on strong "Unsere Philosophie" at bounding box center [462, 766] width 255 height 34
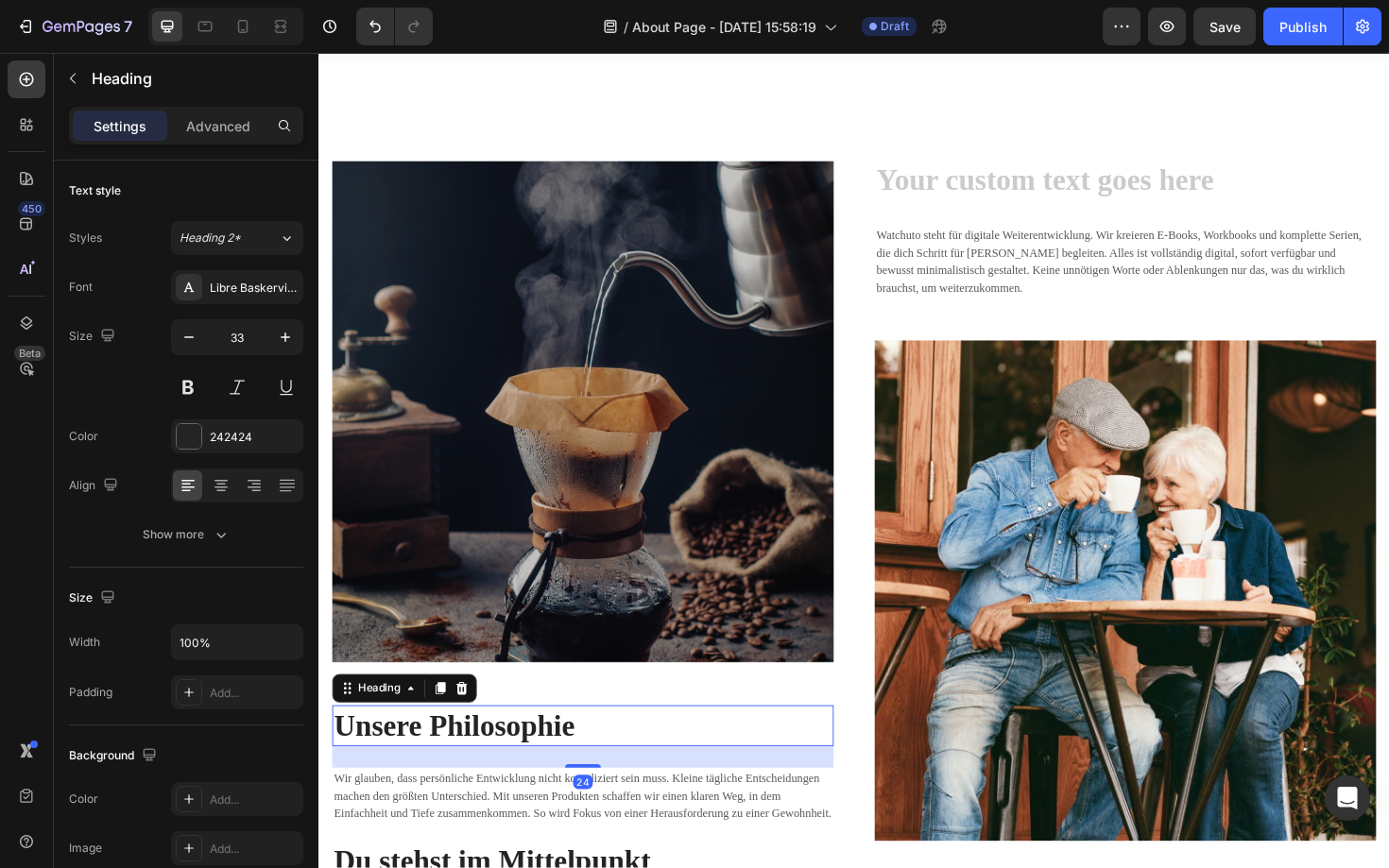
click at [525, 754] on strong "Unsere Philosophie" at bounding box center [462, 766] width 255 height 34
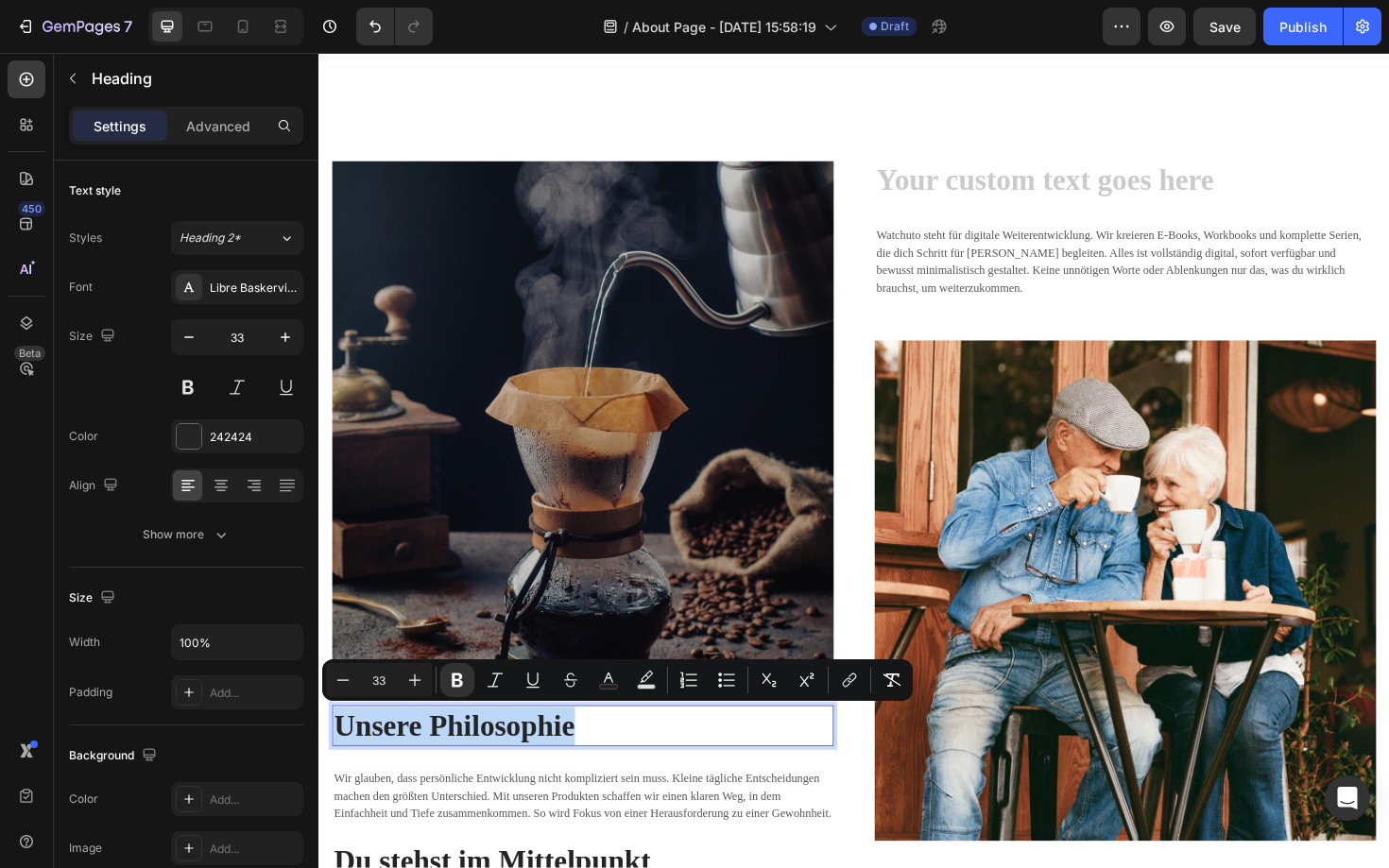
copy strong "Unsere Philosophie"
click at [1093, 193] on h2 "Rich Text Editor. Editing area: main" at bounding box center [1172, 191] width 531 height 45
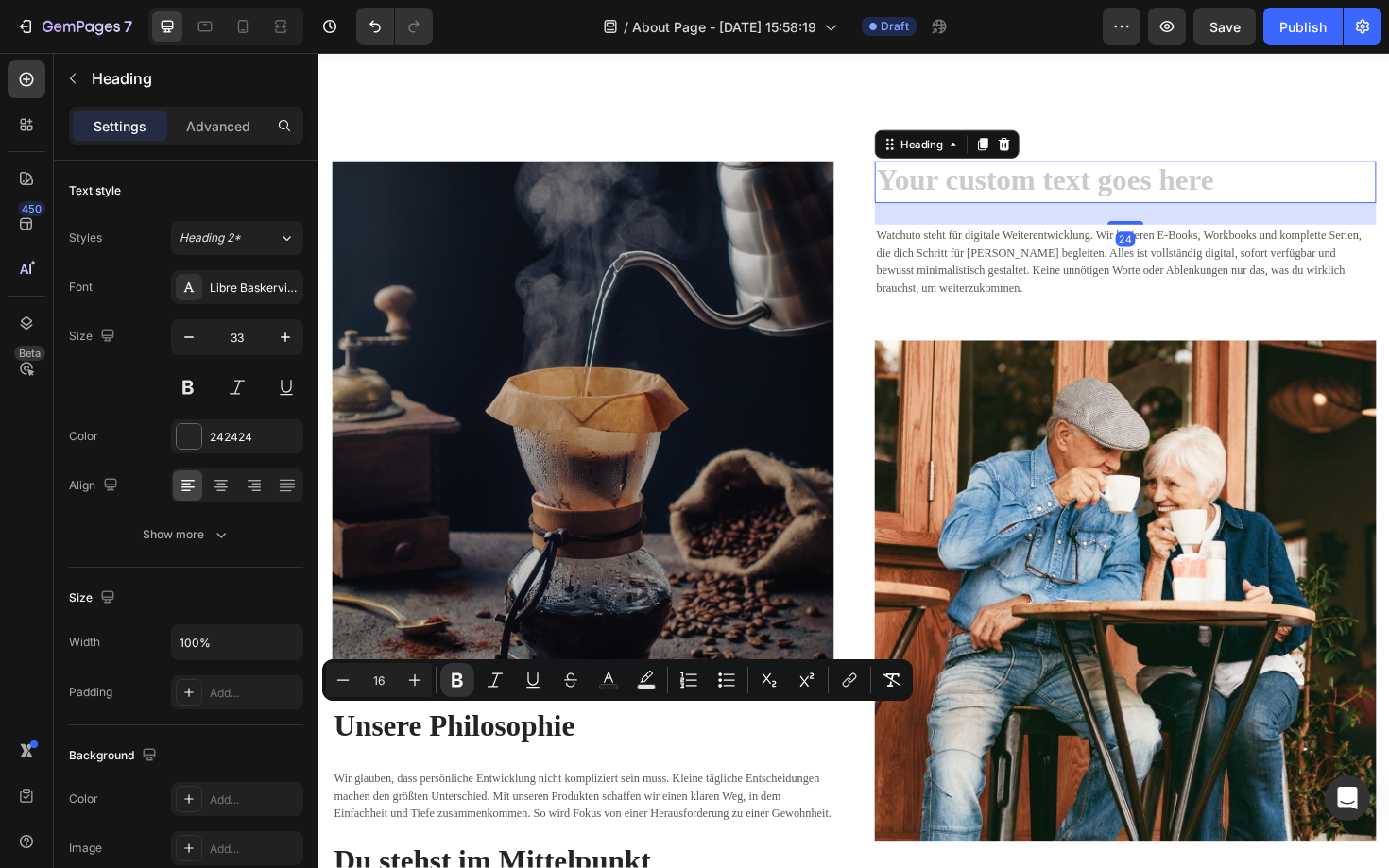
click at [1093, 193] on h2 "Rich Text Editor. Editing area: main" at bounding box center [1172, 191] width 531 height 45
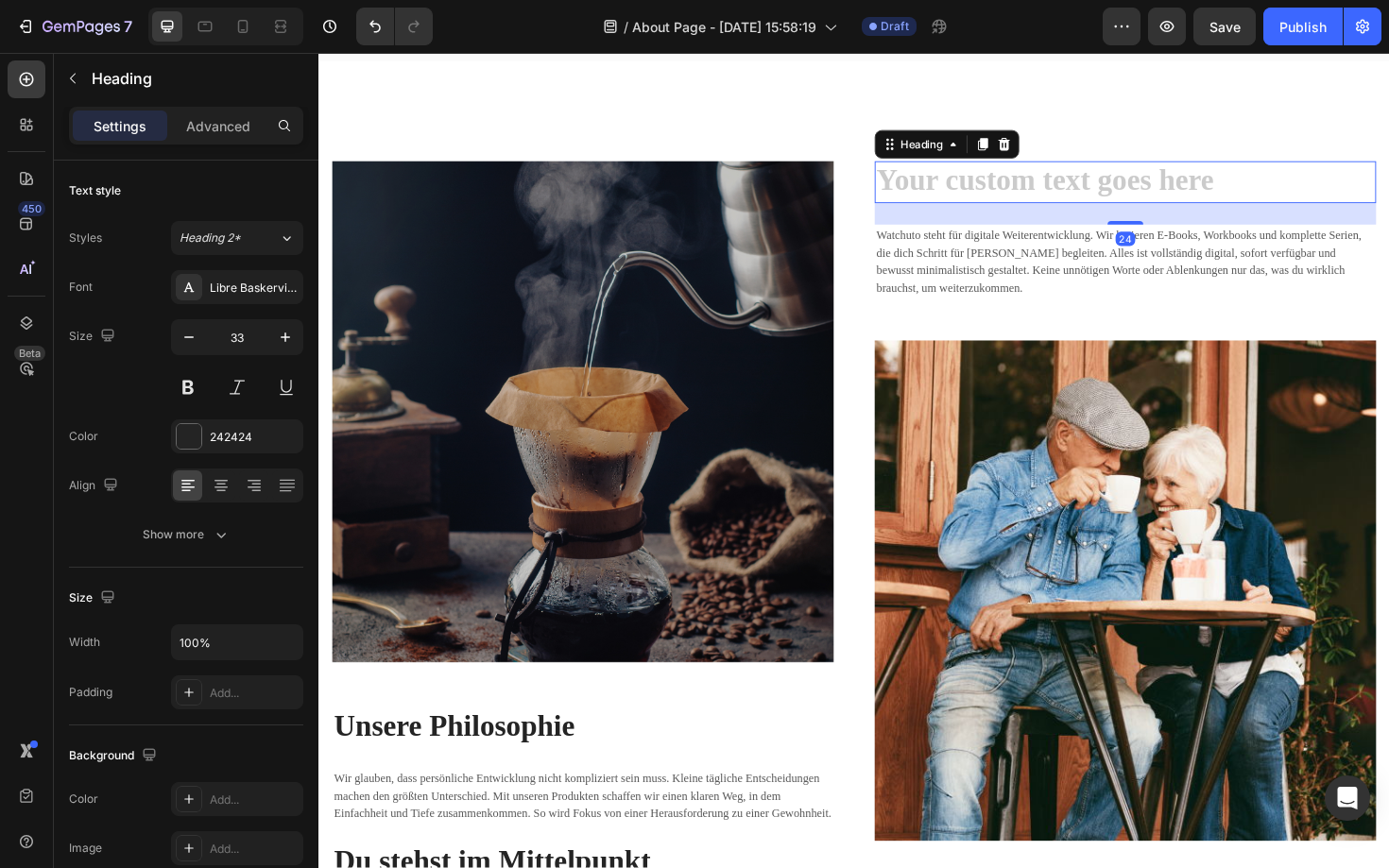
click at [1093, 193] on h2 "Rich Text Editor. Editing area: main" at bounding box center [1172, 191] width 531 height 45
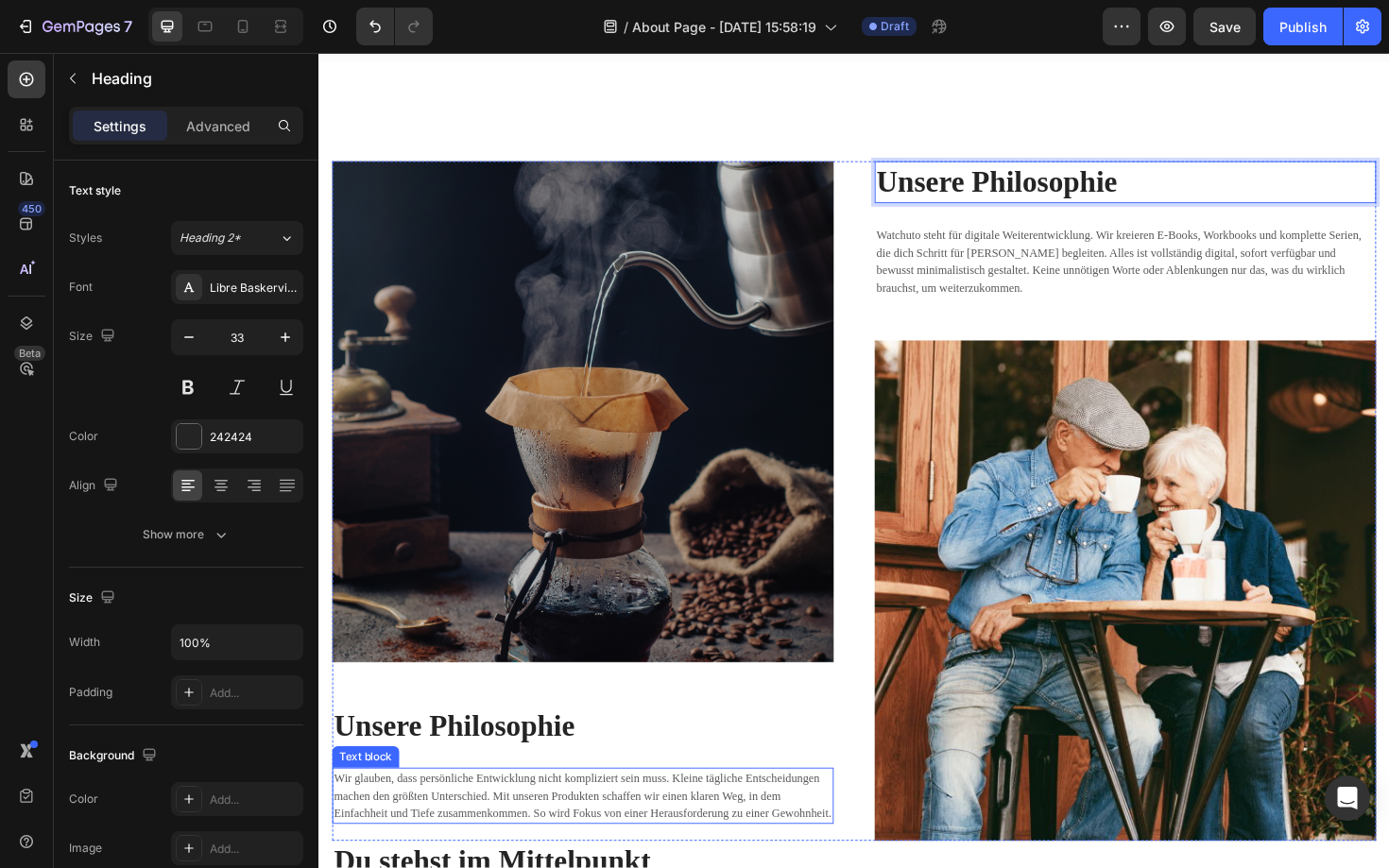
click at [590, 848] on p "Wir glauben, dass persönliche Entwicklung nicht kompliziert sein muss. Kleine t…" at bounding box center [598, 840] width 527 height 55
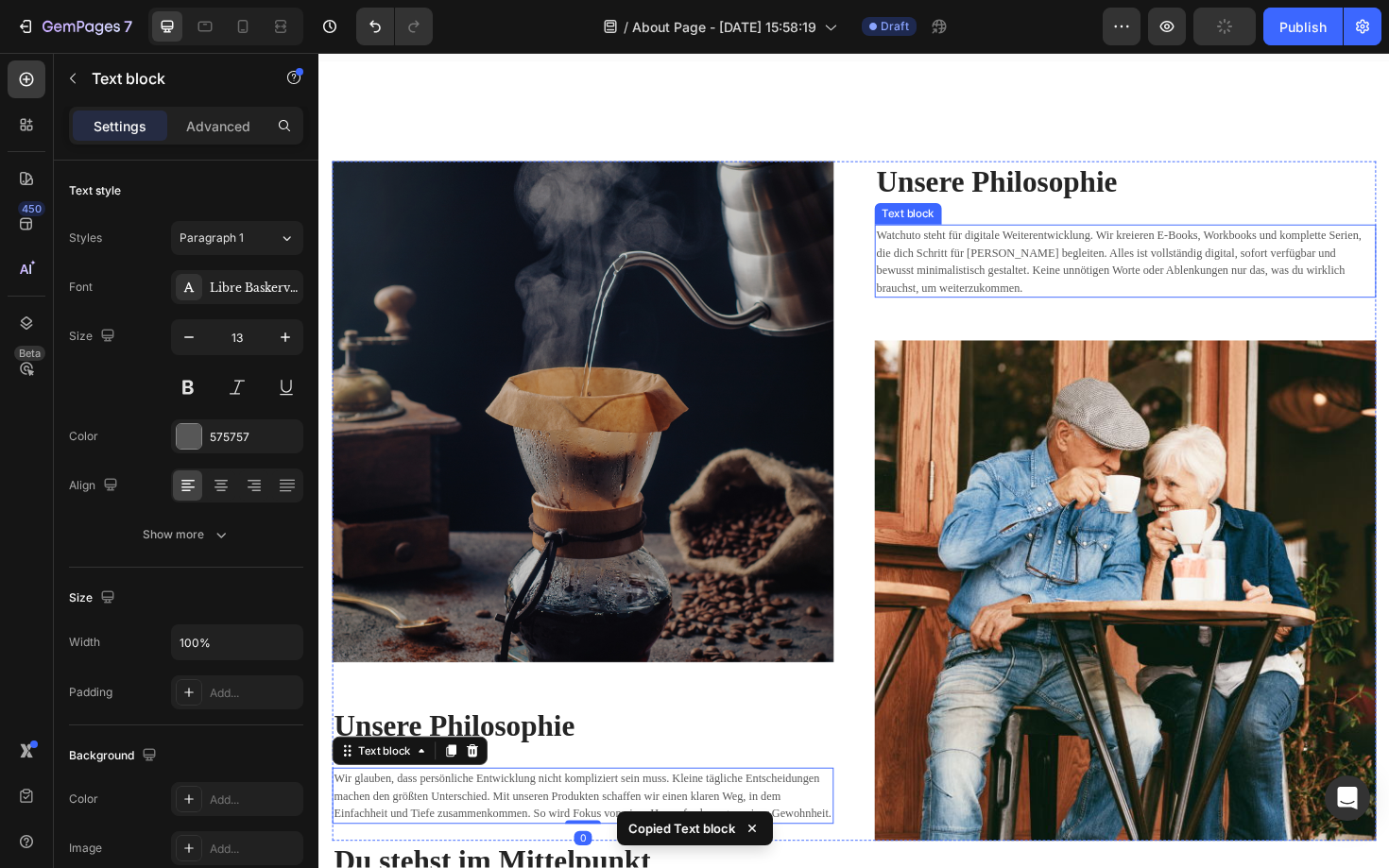
click at [1054, 266] on p "Watchuto steht für digitale Weiterentwicklung. Wir kreieren E-Books, Workbooks …" at bounding box center [1172, 274] width 527 height 74
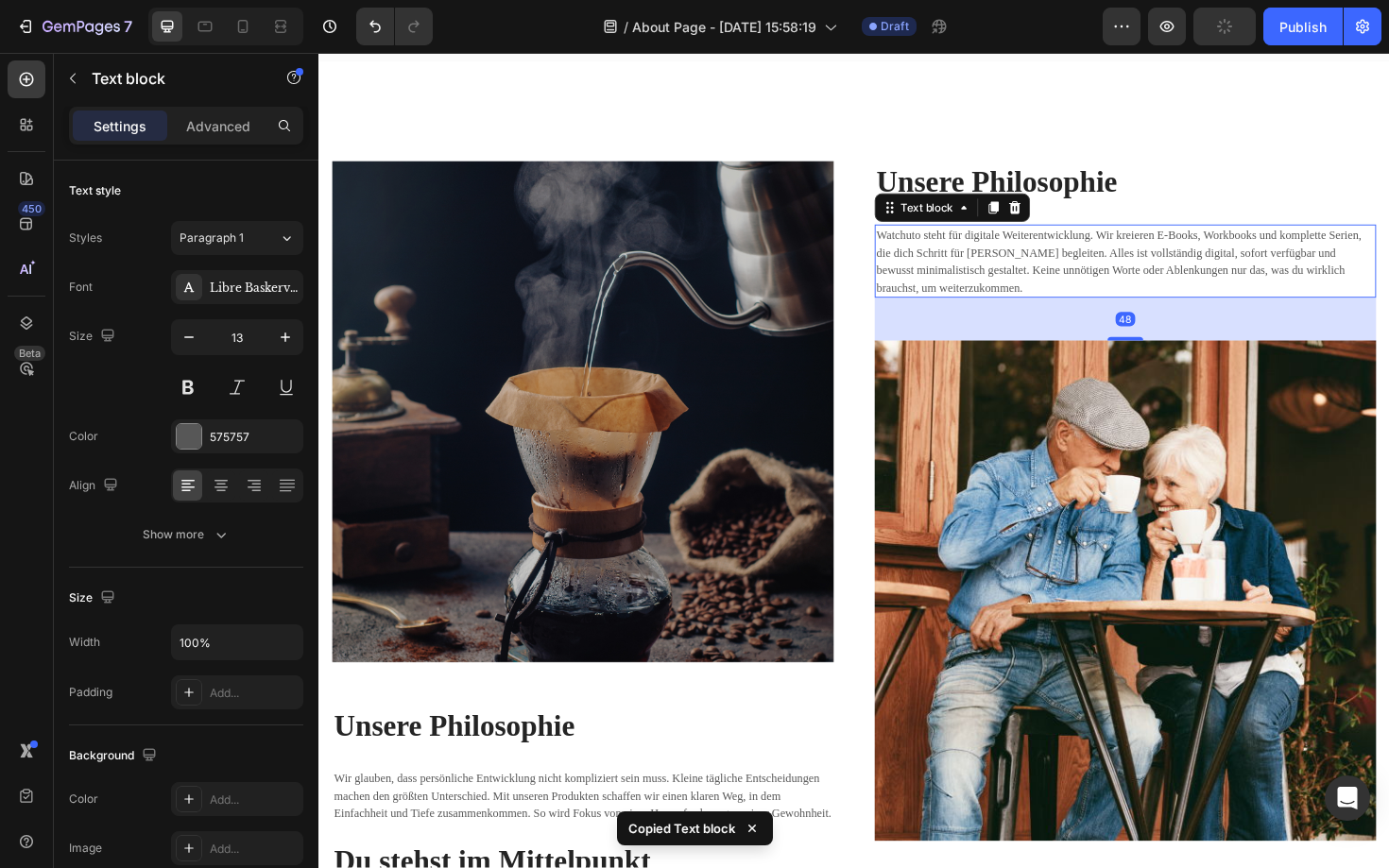
click at [1054, 266] on p "Watchuto steht für digitale Weiterentwicklung. Wir kreieren E-Books, Workbooks …" at bounding box center [1172, 274] width 527 height 74
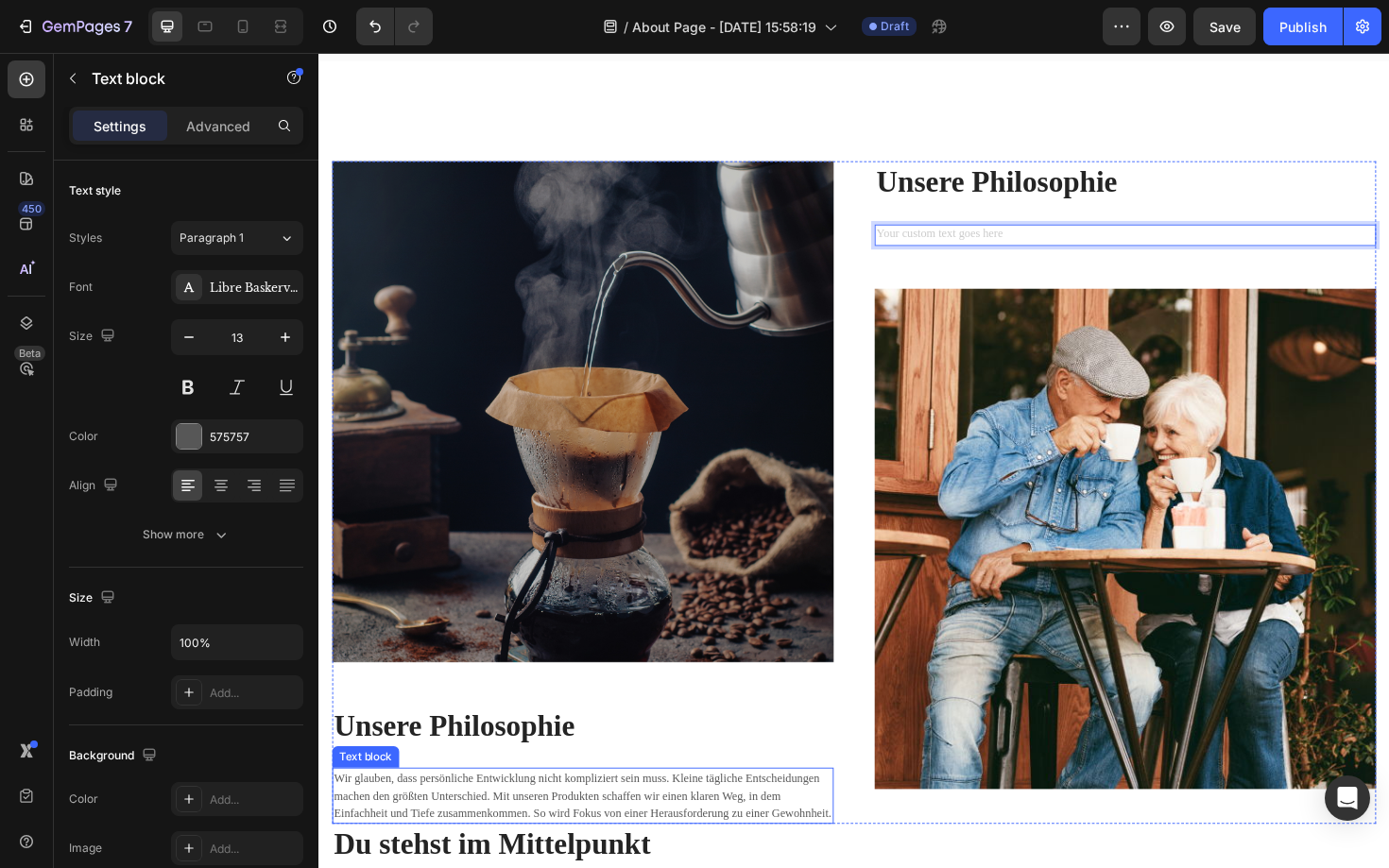
click at [499, 824] on p "Wir glauben, dass persönliche Entwicklung nicht kompliziert sein muss. Kleine t…" at bounding box center [598, 840] width 527 height 55
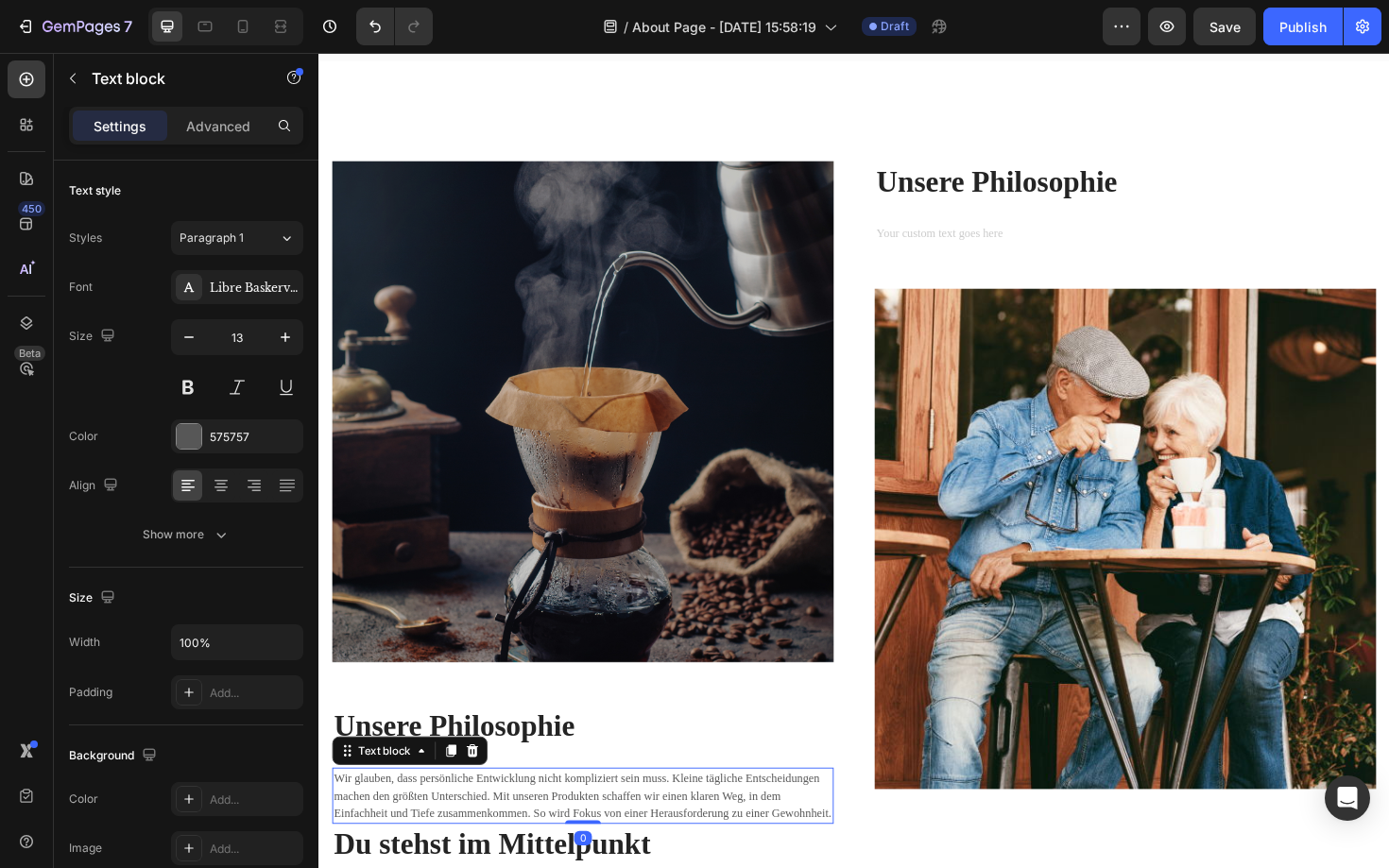
click at [499, 824] on p "Wir glauben, dass persönliche Entwicklung nicht kompliziert sein muss. Kleine t…" at bounding box center [598, 840] width 527 height 55
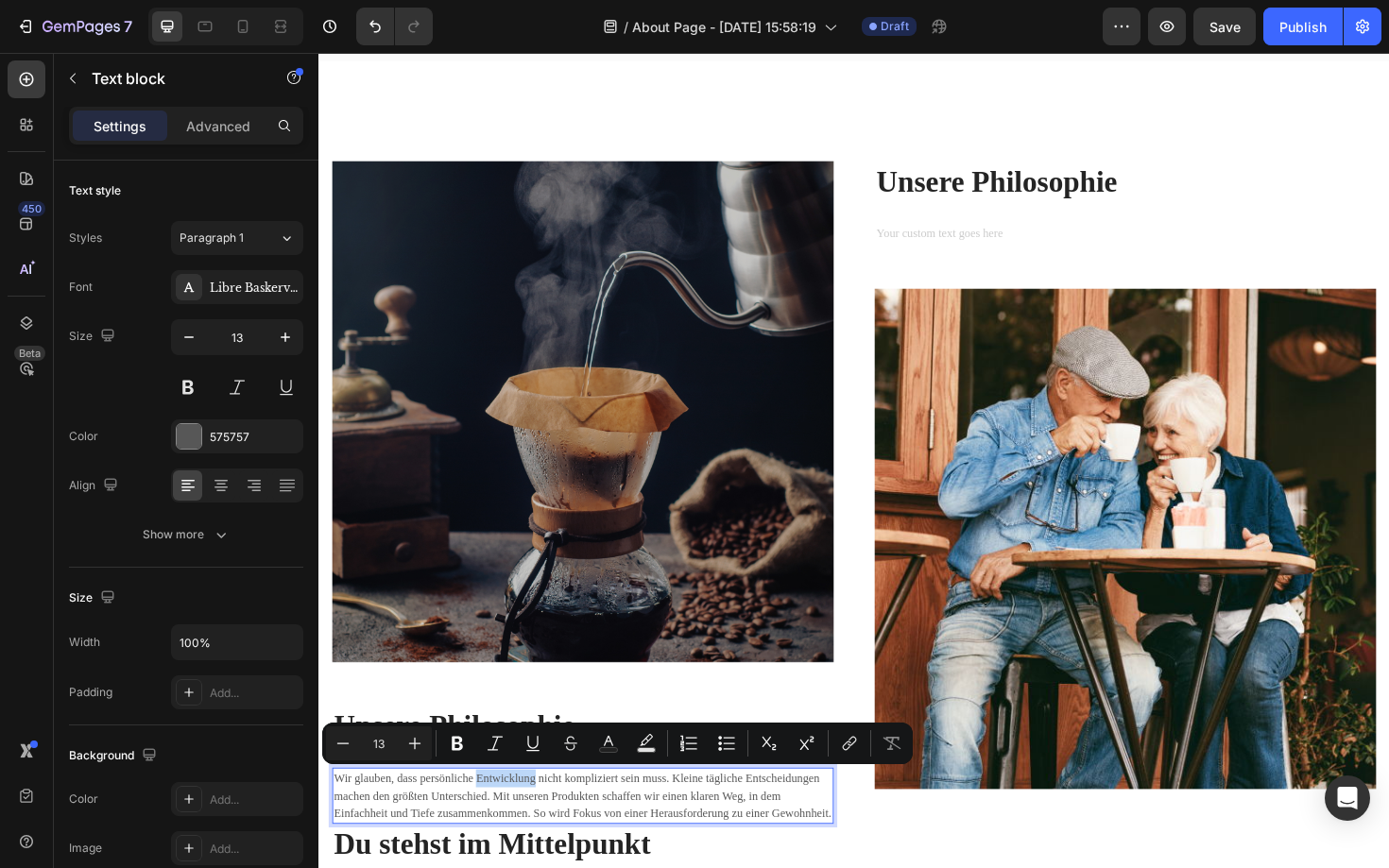
click at [499, 824] on p "Wir glauben, dass persönliche Entwicklung nicht kompliziert sein muss. Kleine t…" at bounding box center [598, 840] width 527 height 55
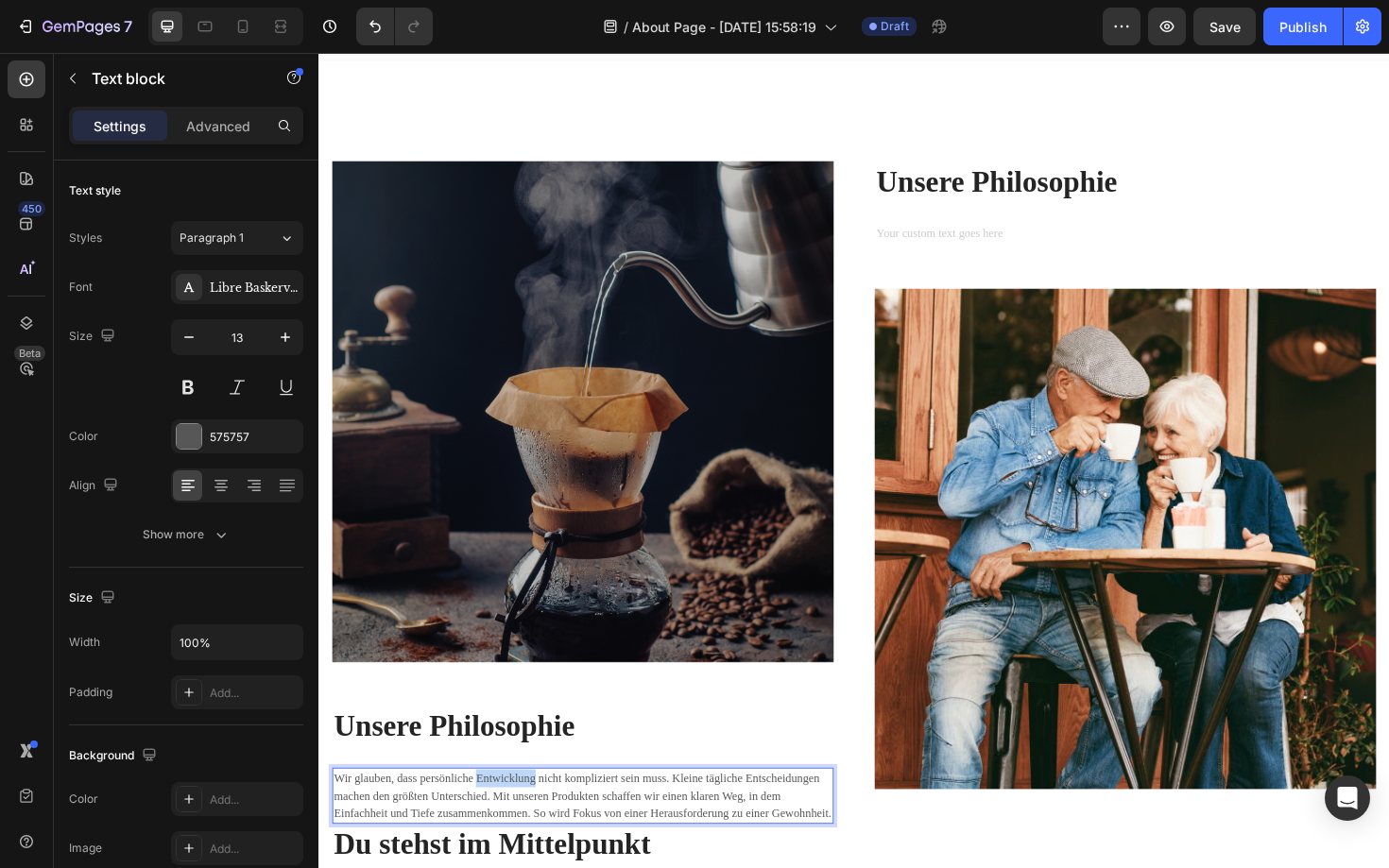
click at [499, 824] on p "Wir glauben, dass persönliche Entwicklung nicht kompliziert sein muss. Kleine t…" at bounding box center [598, 840] width 527 height 55
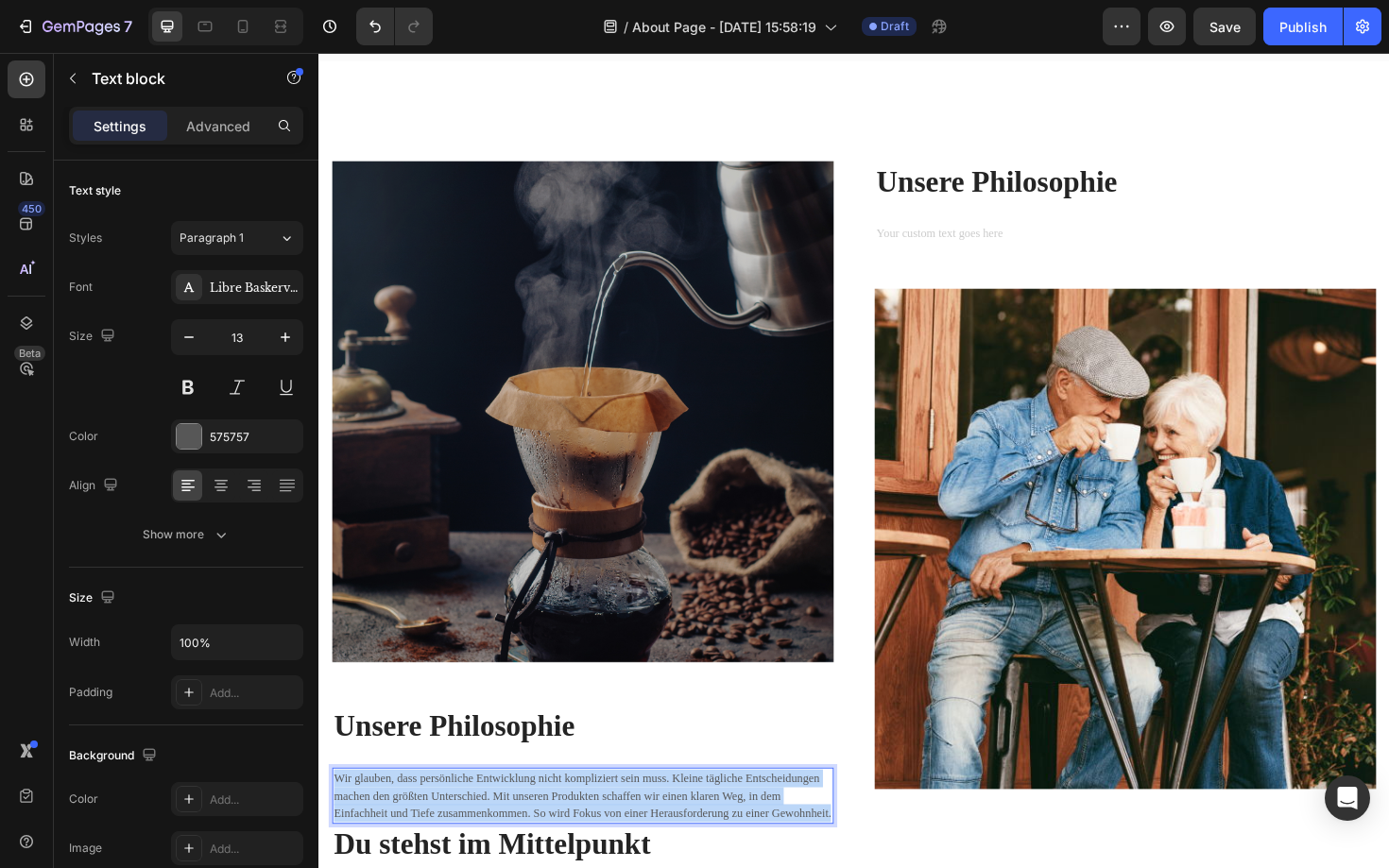
click at [499, 824] on p "Wir glauben, dass persönliche Entwicklung nicht kompliziert sein muss. Kleine t…" at bounding box center [598, 840] width 527 height 55
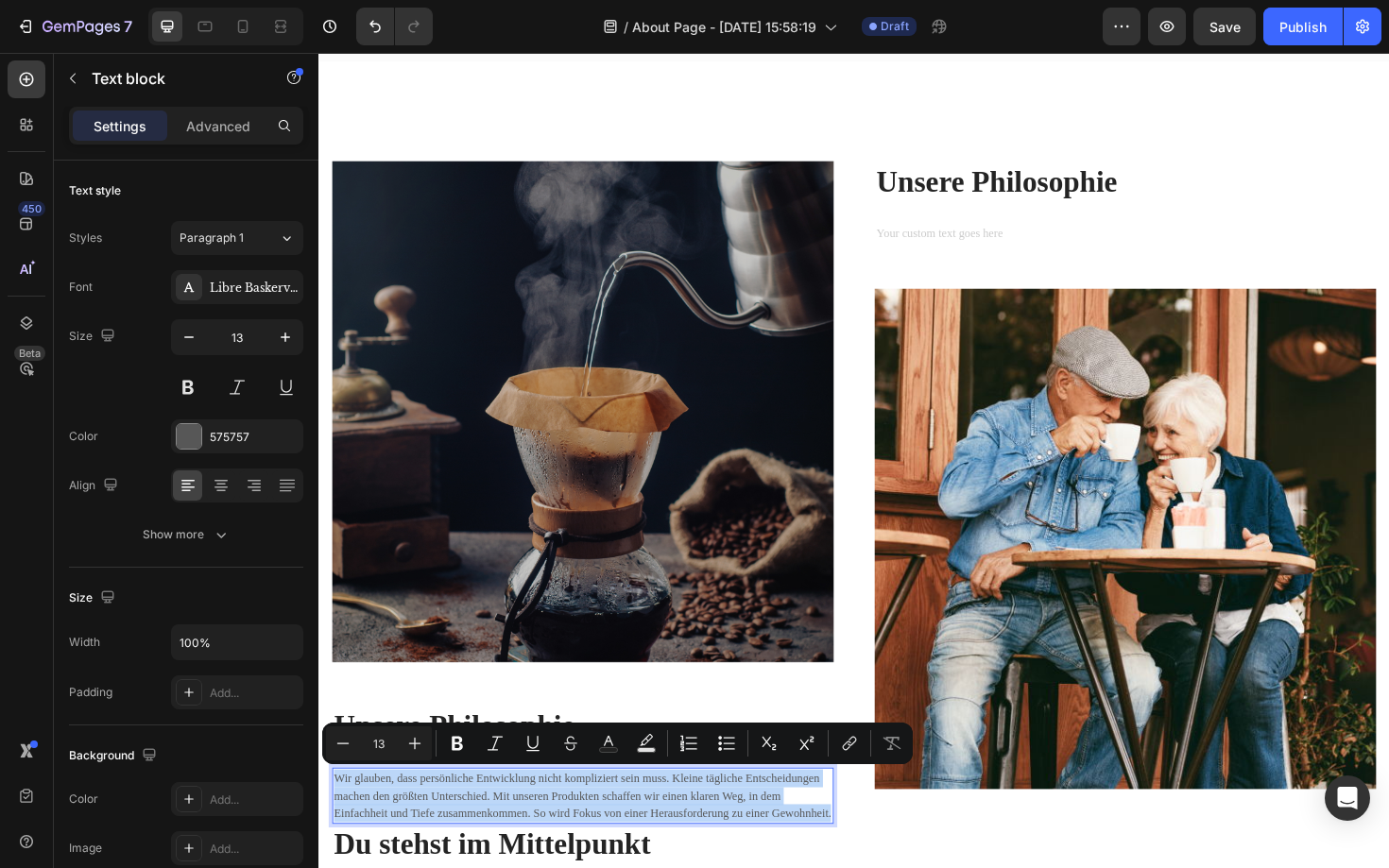
copy p "Wir glauben, dass persönliche Entwicklung nicht kompliziert sein muss. Kleine t…"
click at [1070, 242] on div "Rich Text Editor. Editing area: main" at bounding box center [1172, 246] width 531 height 22
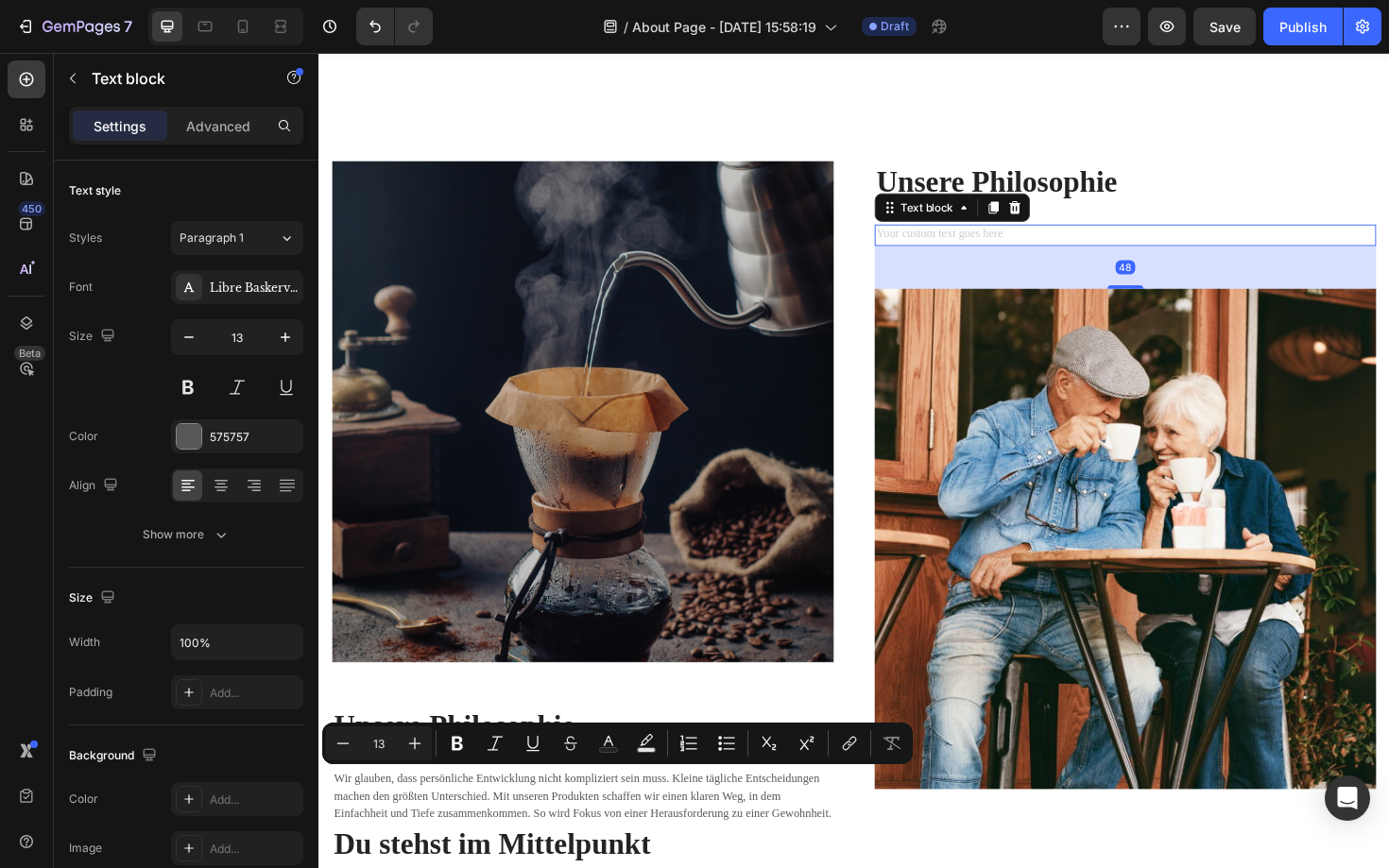
click at [1070, 242] on div "Rich Text Editor. Editing area: main" at bounding box center [1172, 246] width 531 height 22
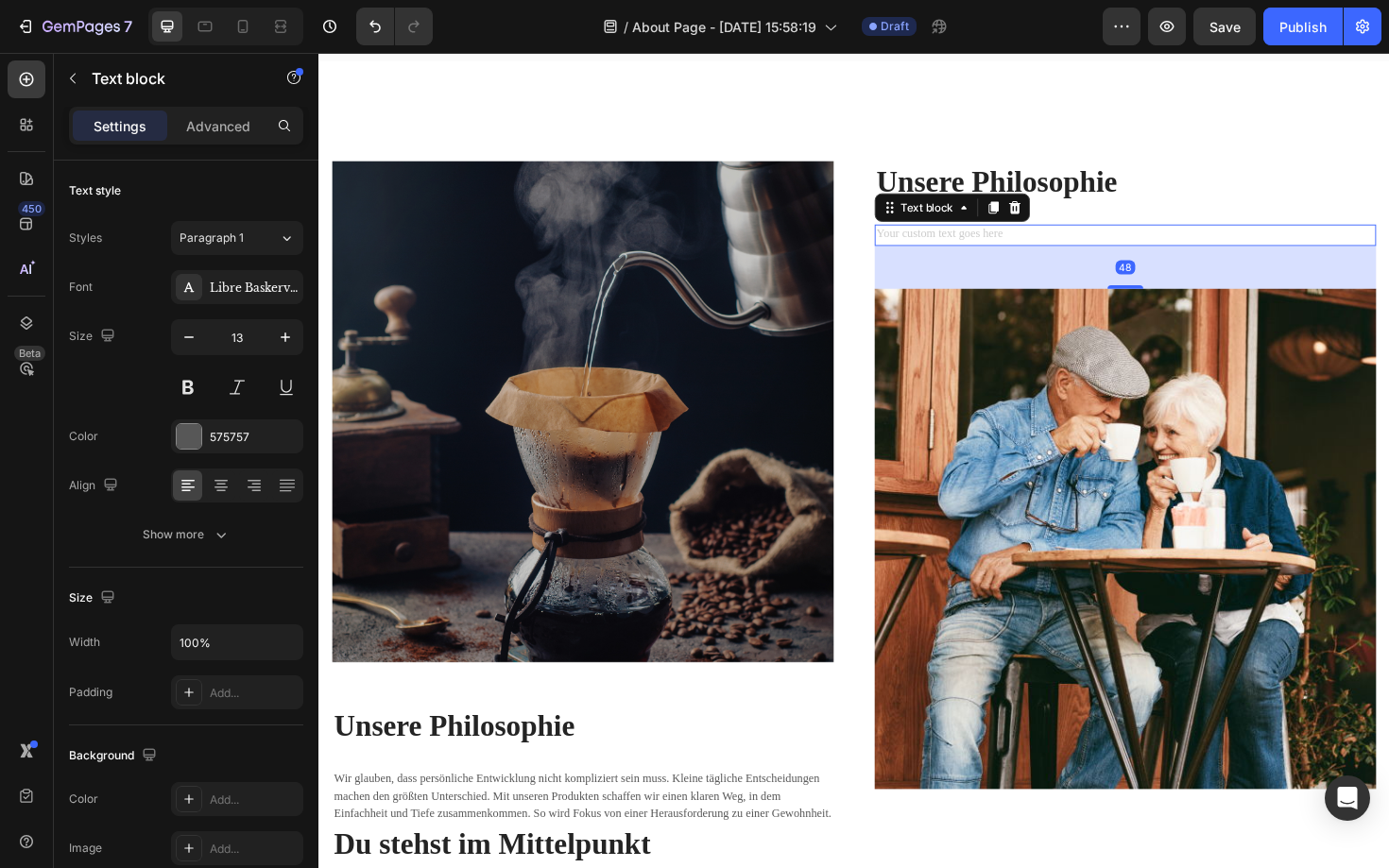
click at [1070, 242] on div "Rich Text Editor. Editing area: main" at bounding box center [1172, 246] width 531 height 22
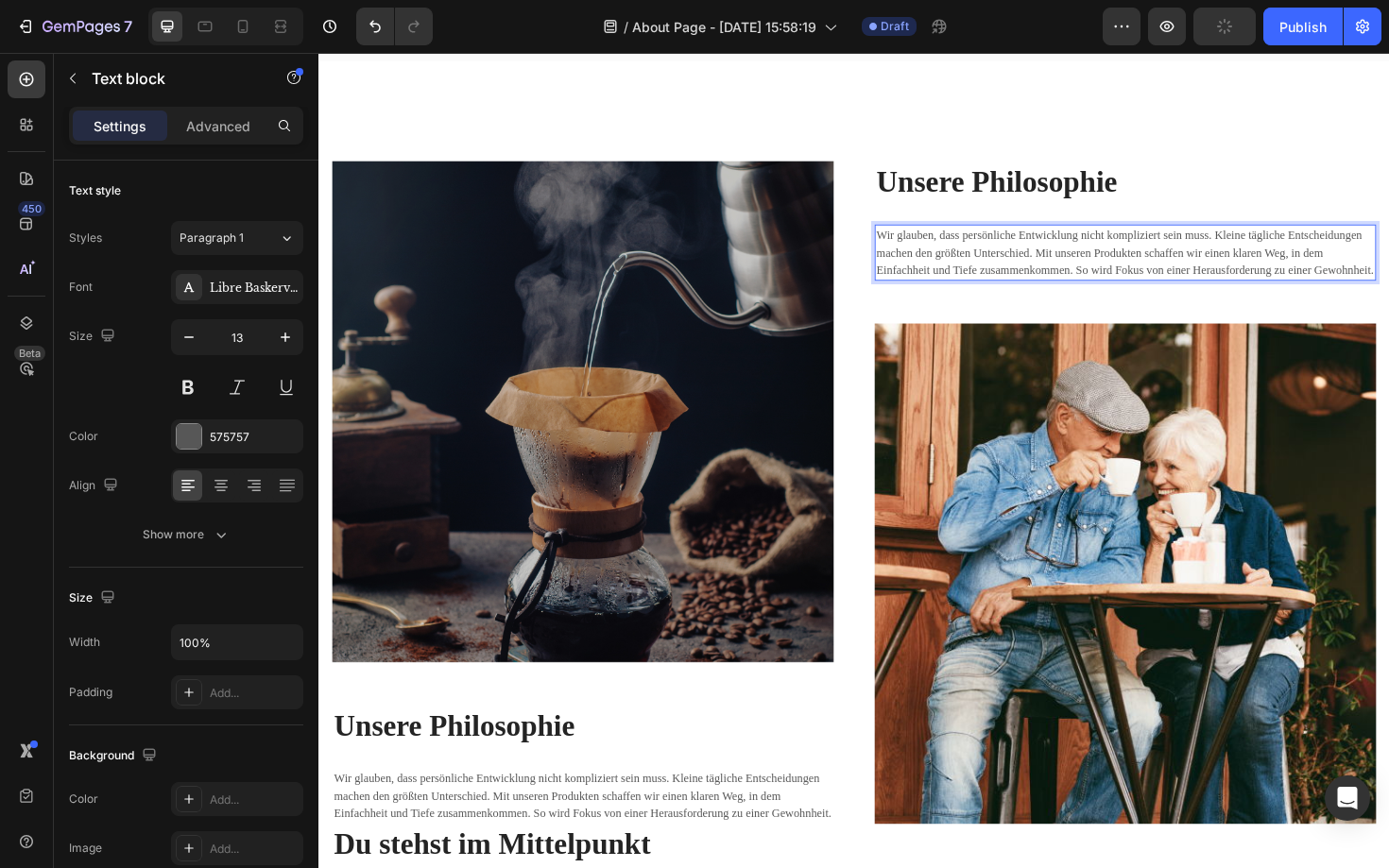
click at [838, 600] on img at bounding box center [598, 433] width 531 height 530
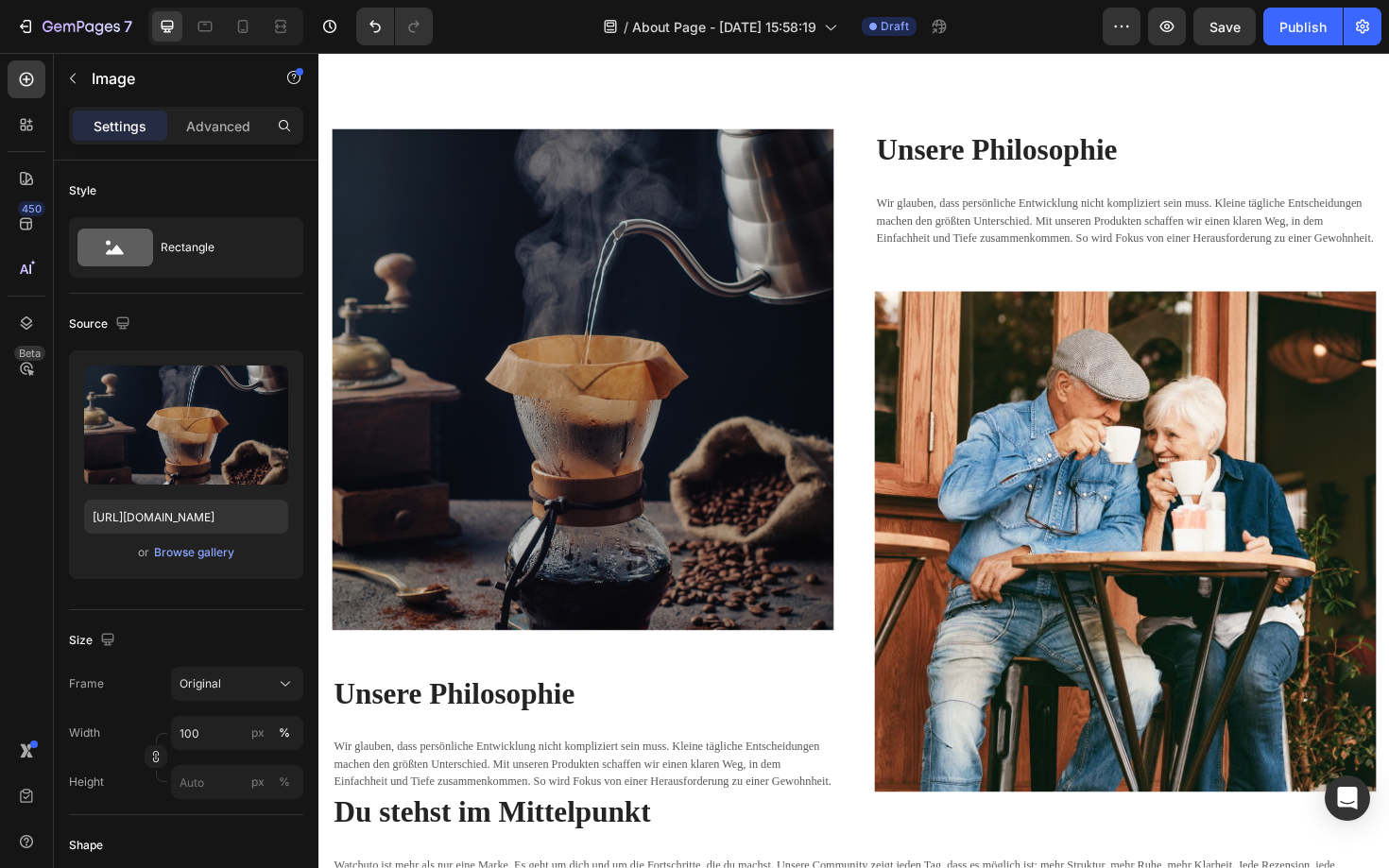
scroll to position [2129, 0]
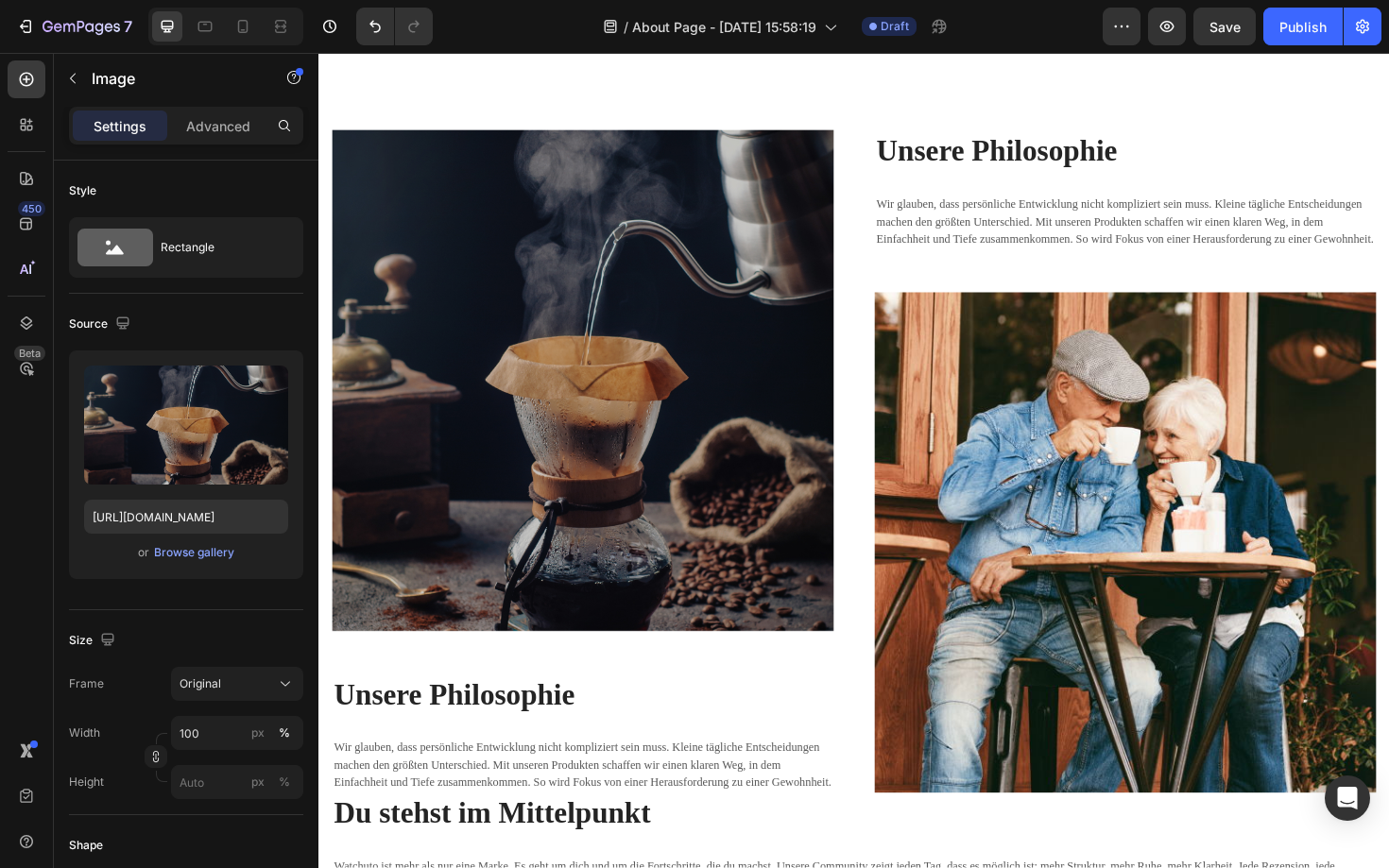
click at [675, 429] on img at bounding box center [598, 399] width 531 height 530
click at [200, 554] on div "Browse gallery" at bounding box center [193, 552] width 81 height 17
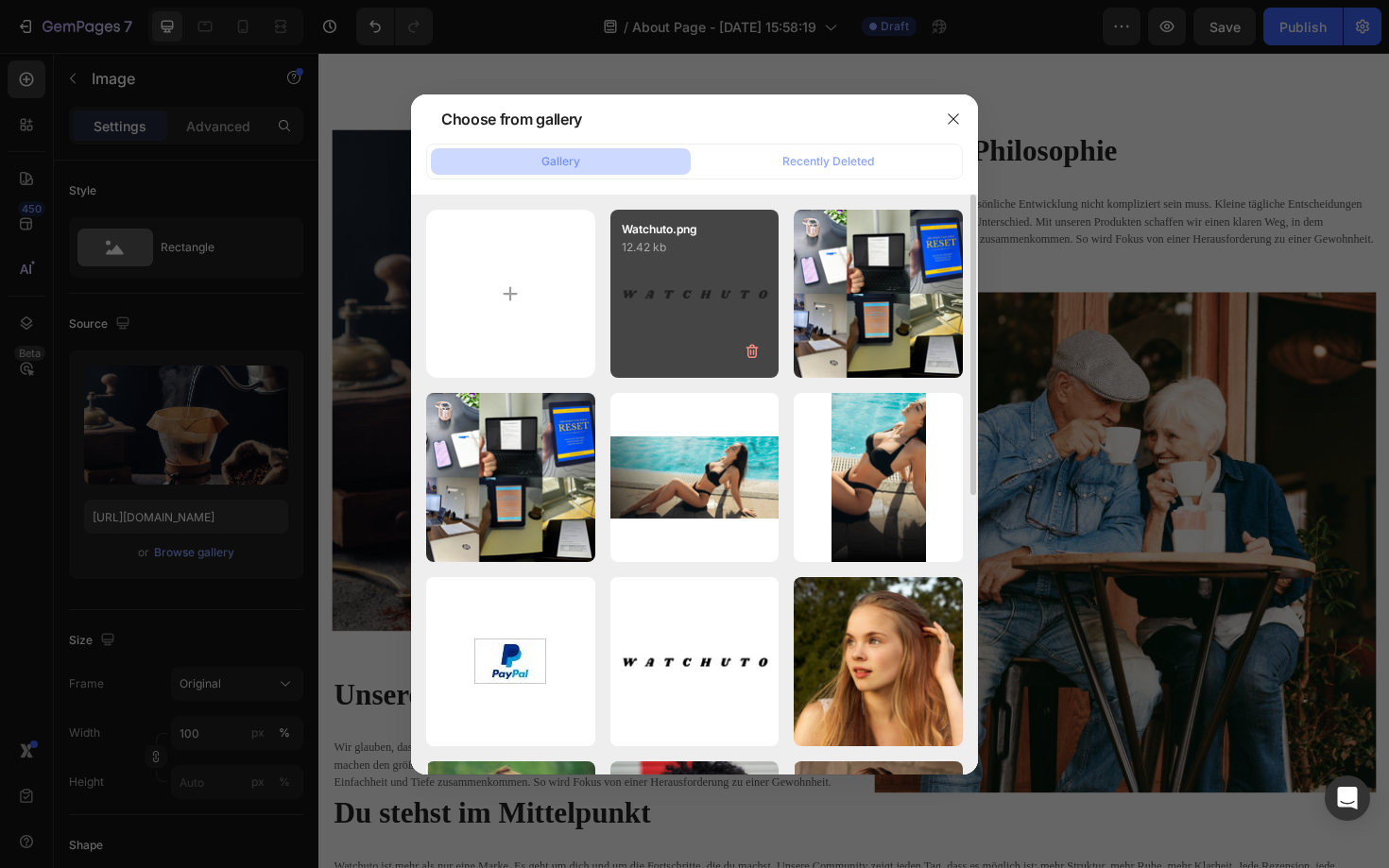
click at [679, 329] on div "Watchuto.png 12.42 kb" at bounding box center [695, 295] width 169 height 169
type input "[URL][DOMAIN_NAME]"
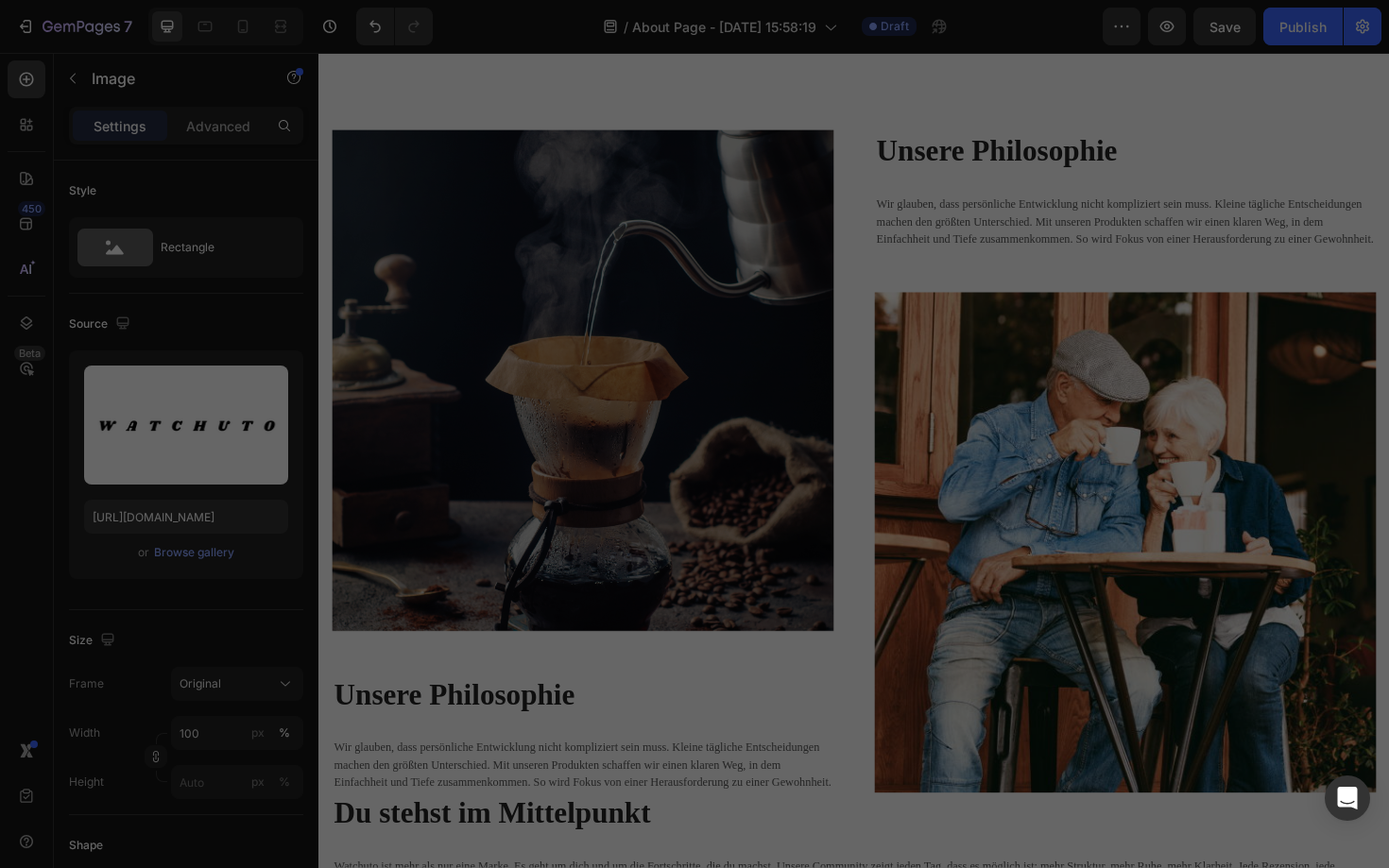
click at [679, 329] on div "Watchuto.png 12.42 kb" at bounding box center [695, 295] width 169 height 169
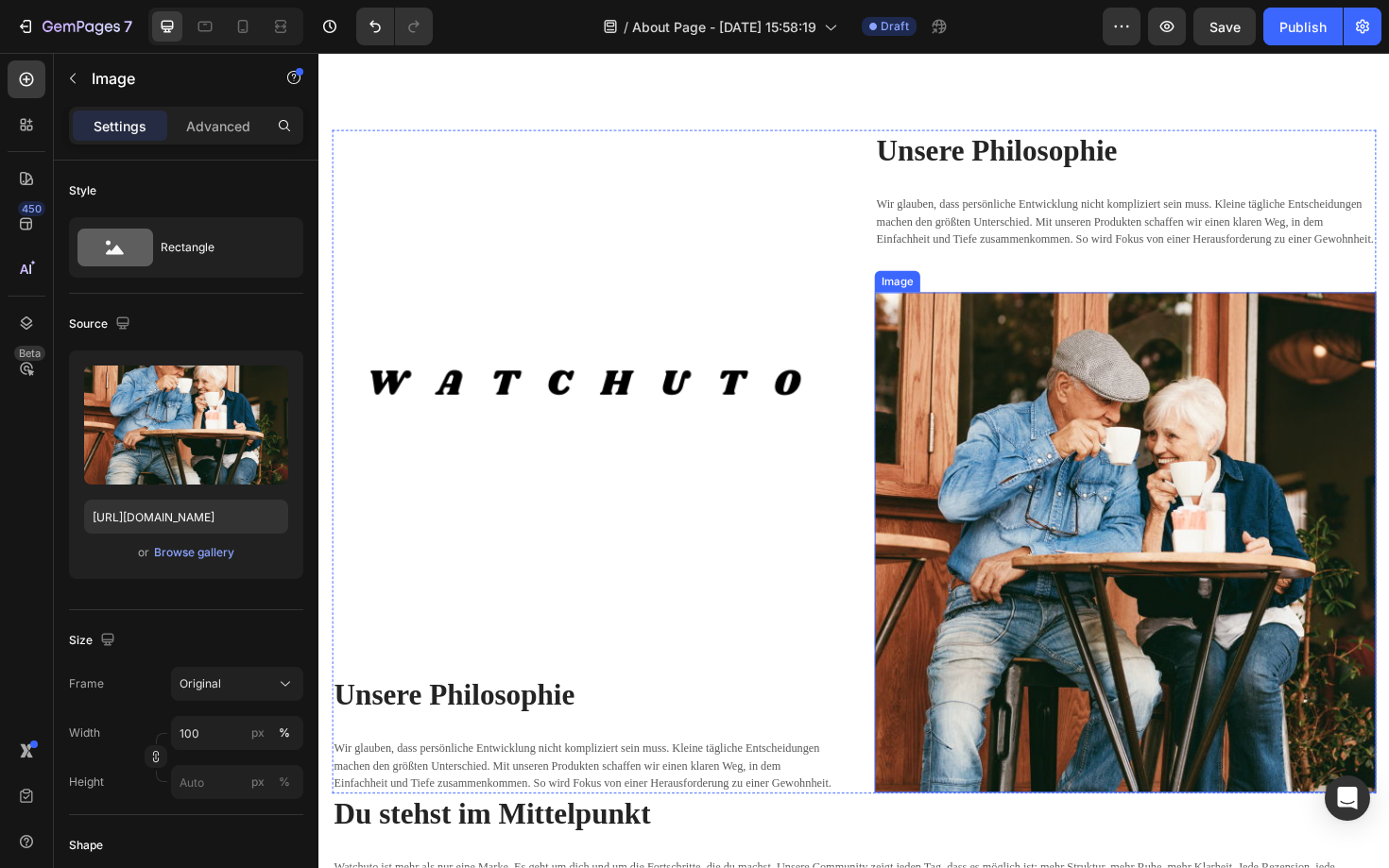
click at [1109, 504] on img at bounding box center [1172, 572] width 531 height 530
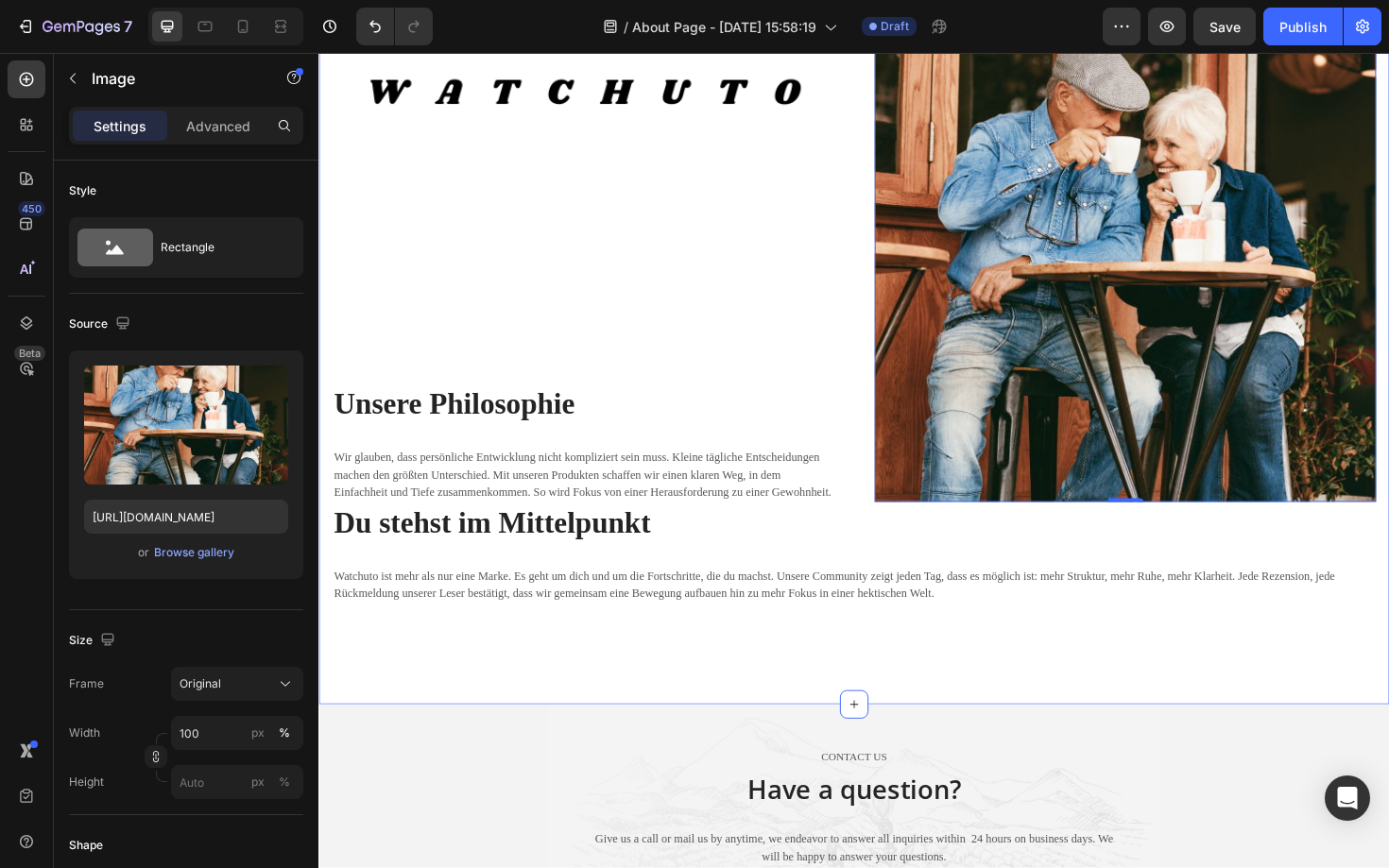
scroll to position [2411, 0]
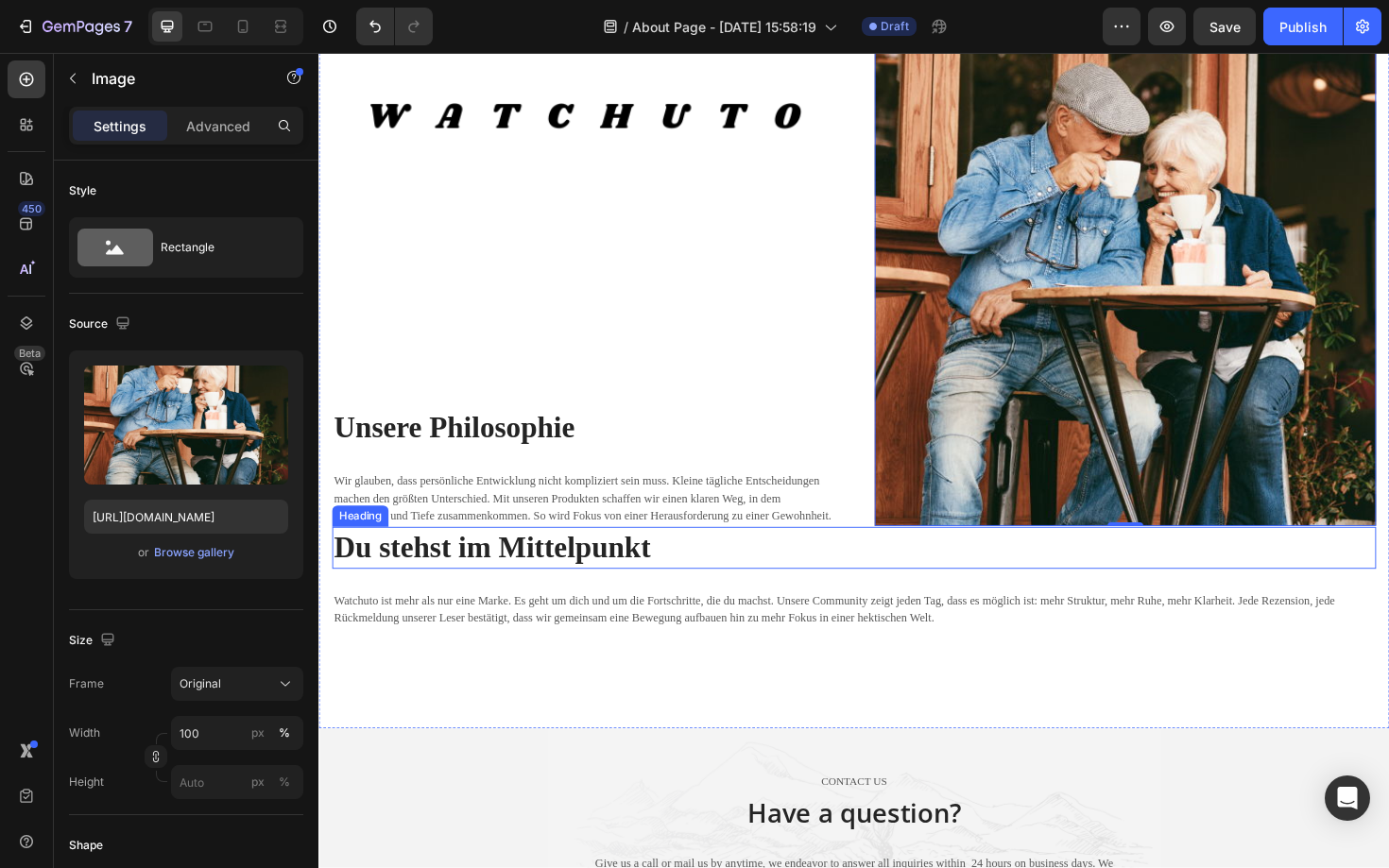
click at [554, 581] on strong "Du stehst im Mittelpunkt" at bounding box center [502, 576] width 335 height 34
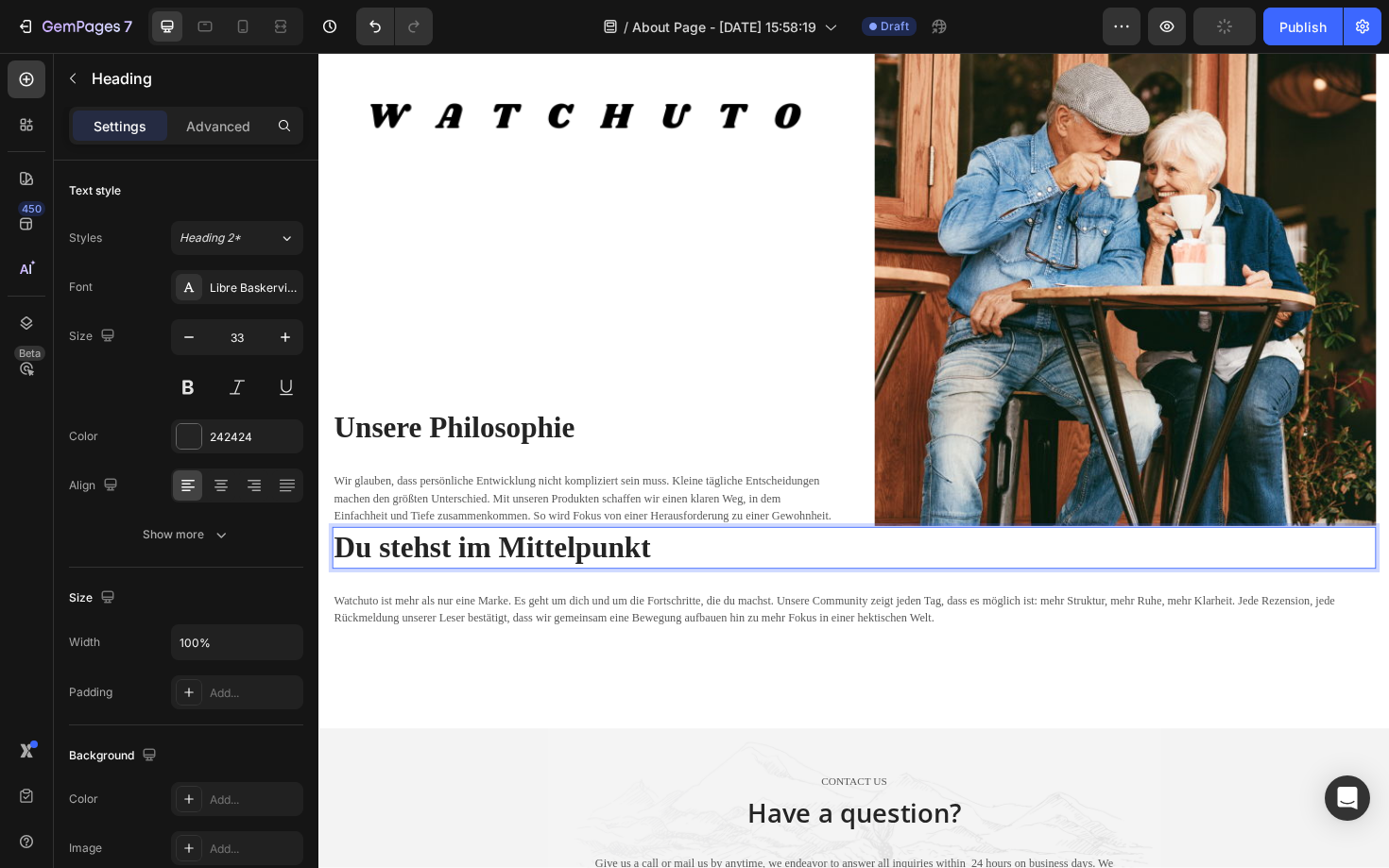
click at [554, 581] on strong "Du stehst im Mittelpunkt" at bounding box center [502, 576] width 335 height 34
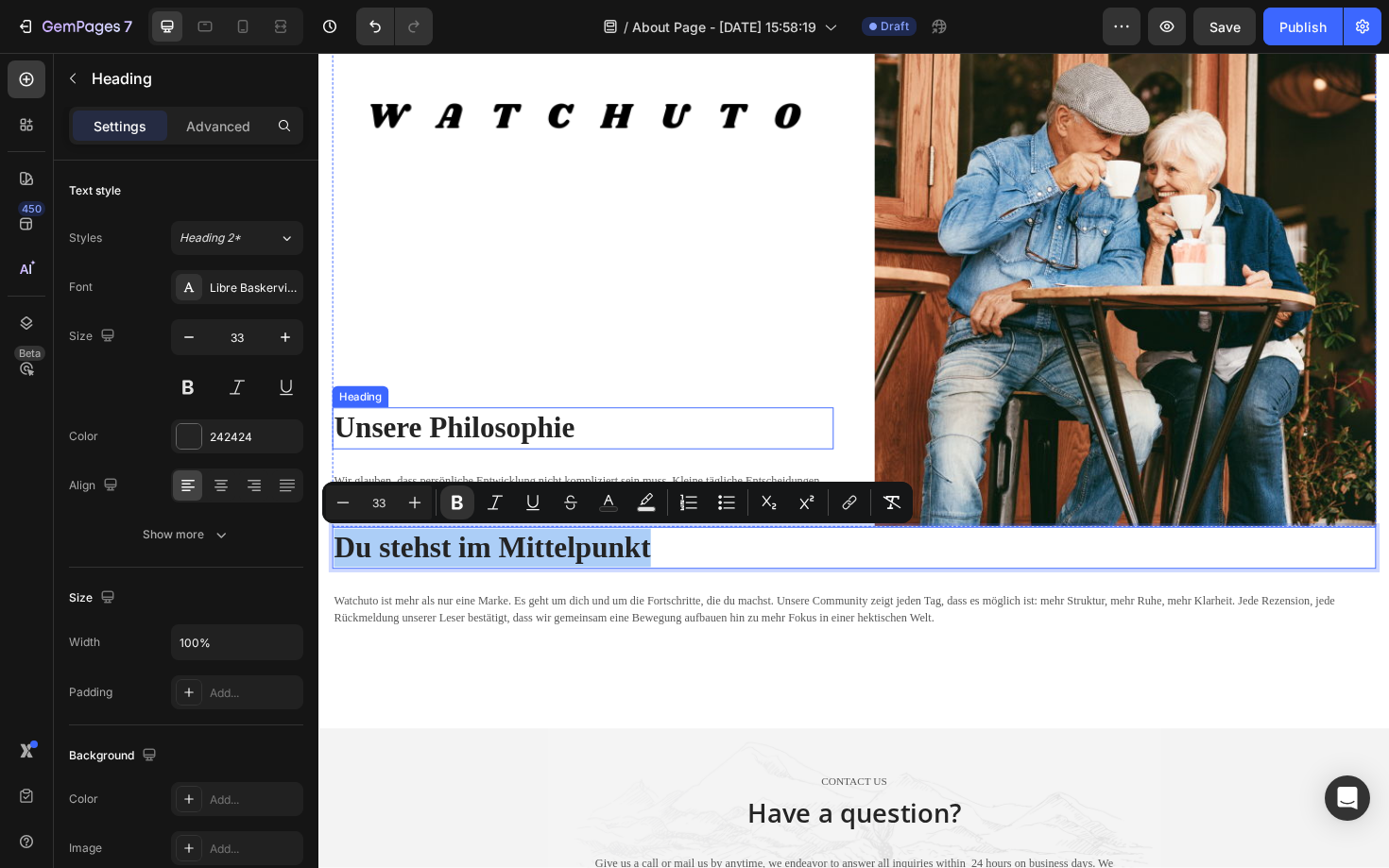
click at [532, 455] on strong "Unsere Philosophie" at bounding box center [462, 450] width 255 height 34
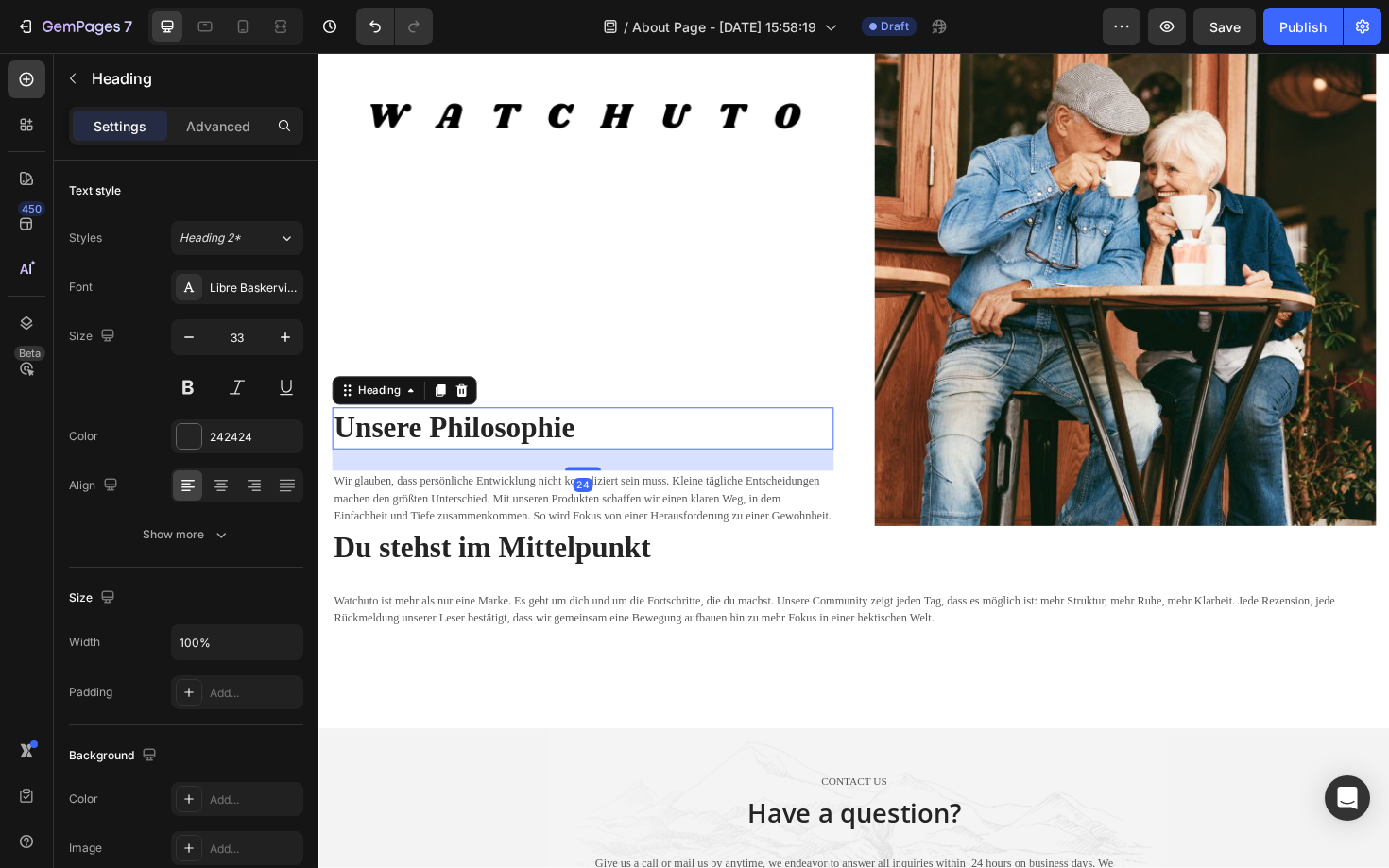
click at [532, 455] on strong "Unsere Philosophie" at bounding box center [462, 450] width 255 height 34
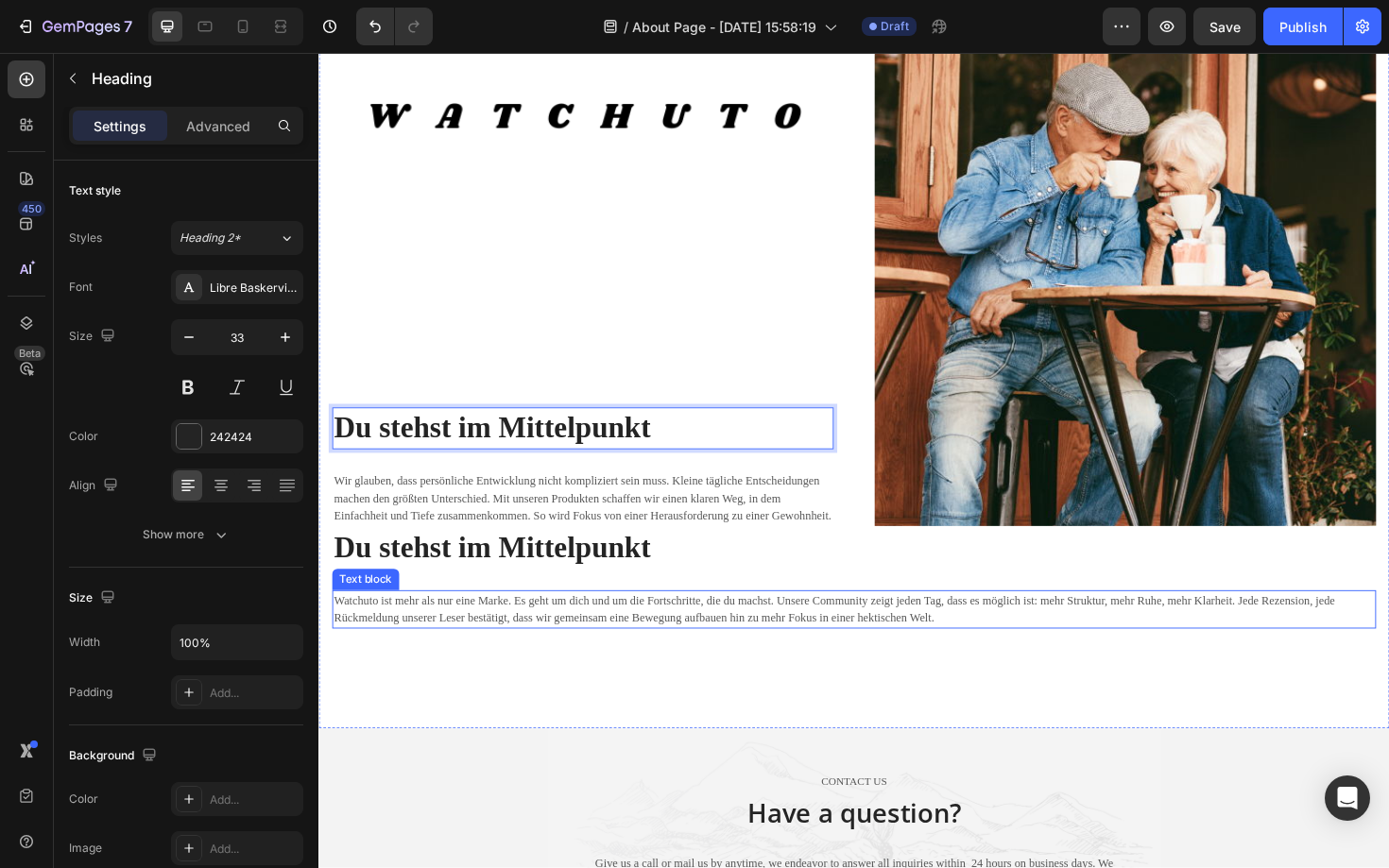
click at [417, 631] on p "Watchuto ist mehr als nur eine Marke. Es geht um dich und um die Fortschritte, …" at bounding box center [885, 642] width 1101 height 37
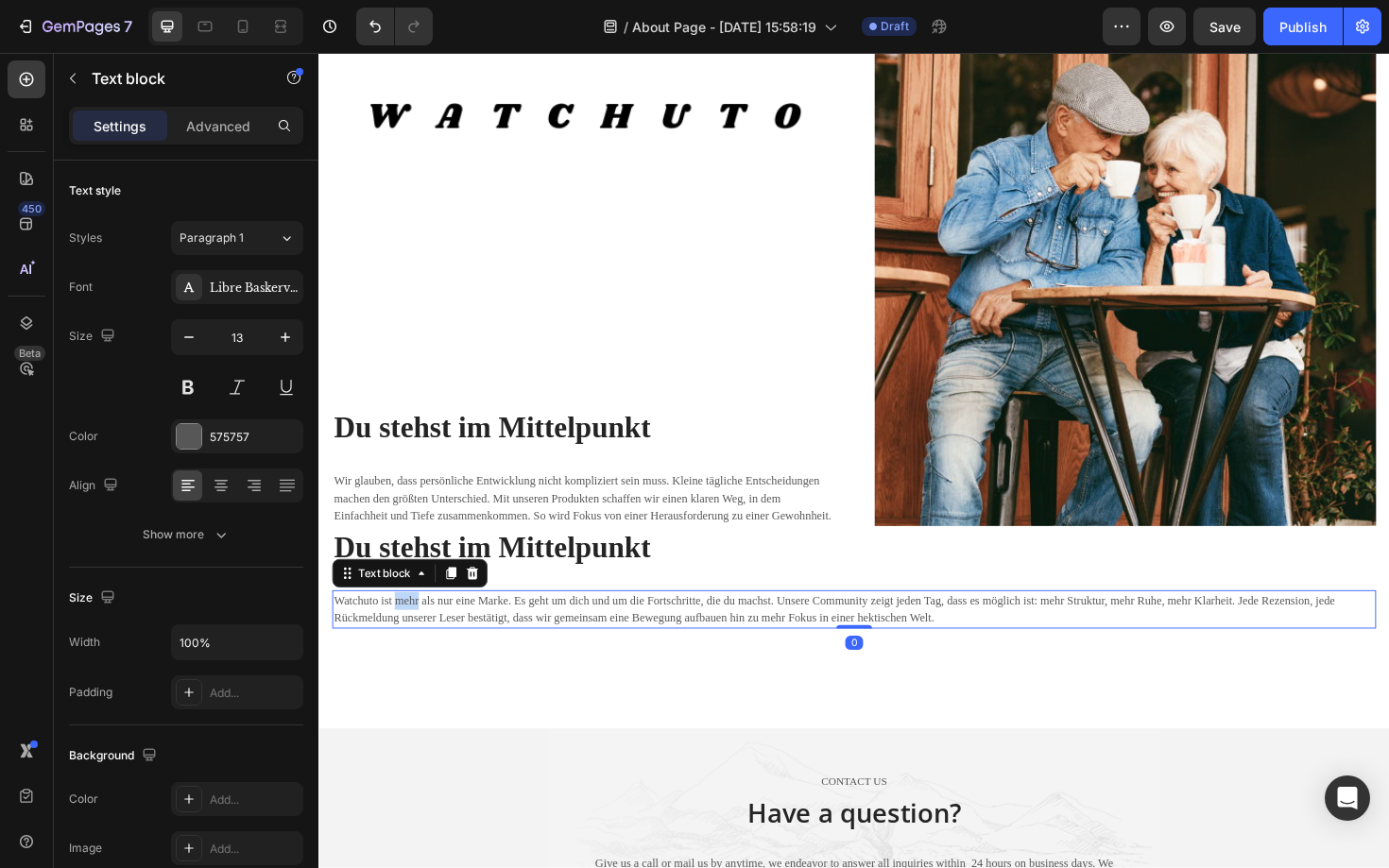
click at [417, 631] on p "Watchuto ist mehr als nur eine Marke. Es geht um dich und um die Fortschritte, …" at bounding box center [885, 642] width 1101 height 37
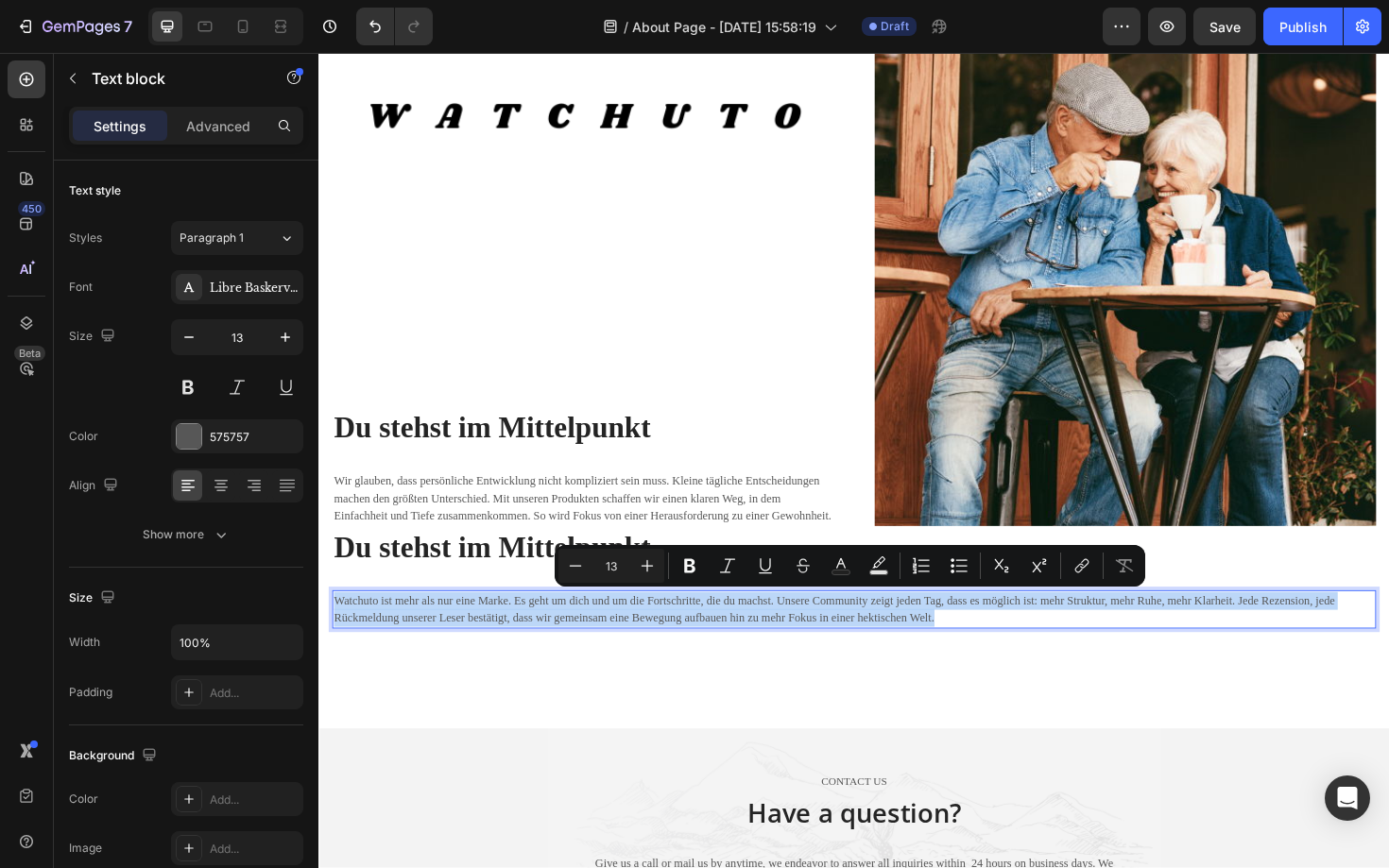
copy p "Watchuto ist mehr als nur eine Marke. Es geht um dich und um die Fortschritte, …"
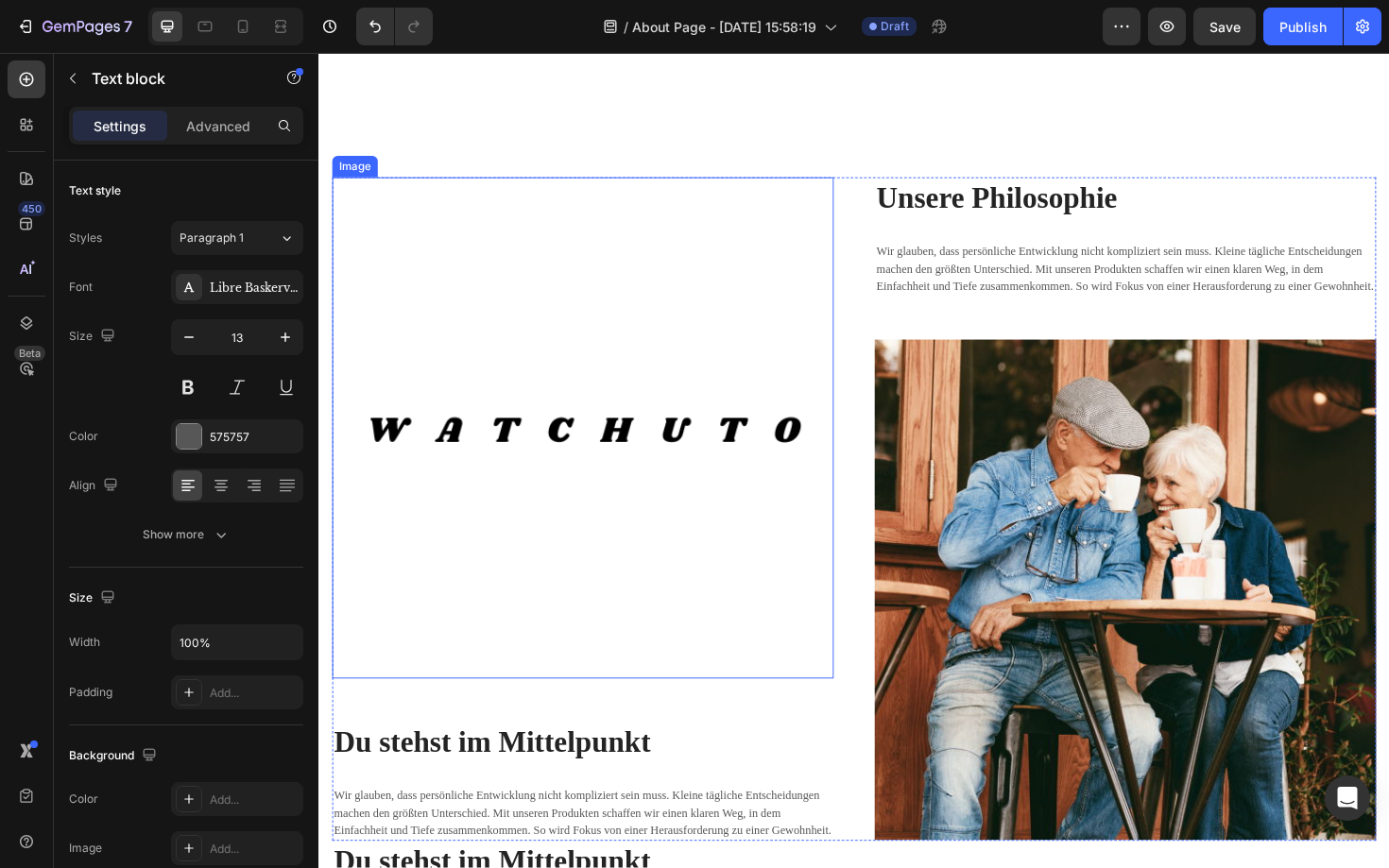
scroll to position [2245, 0]
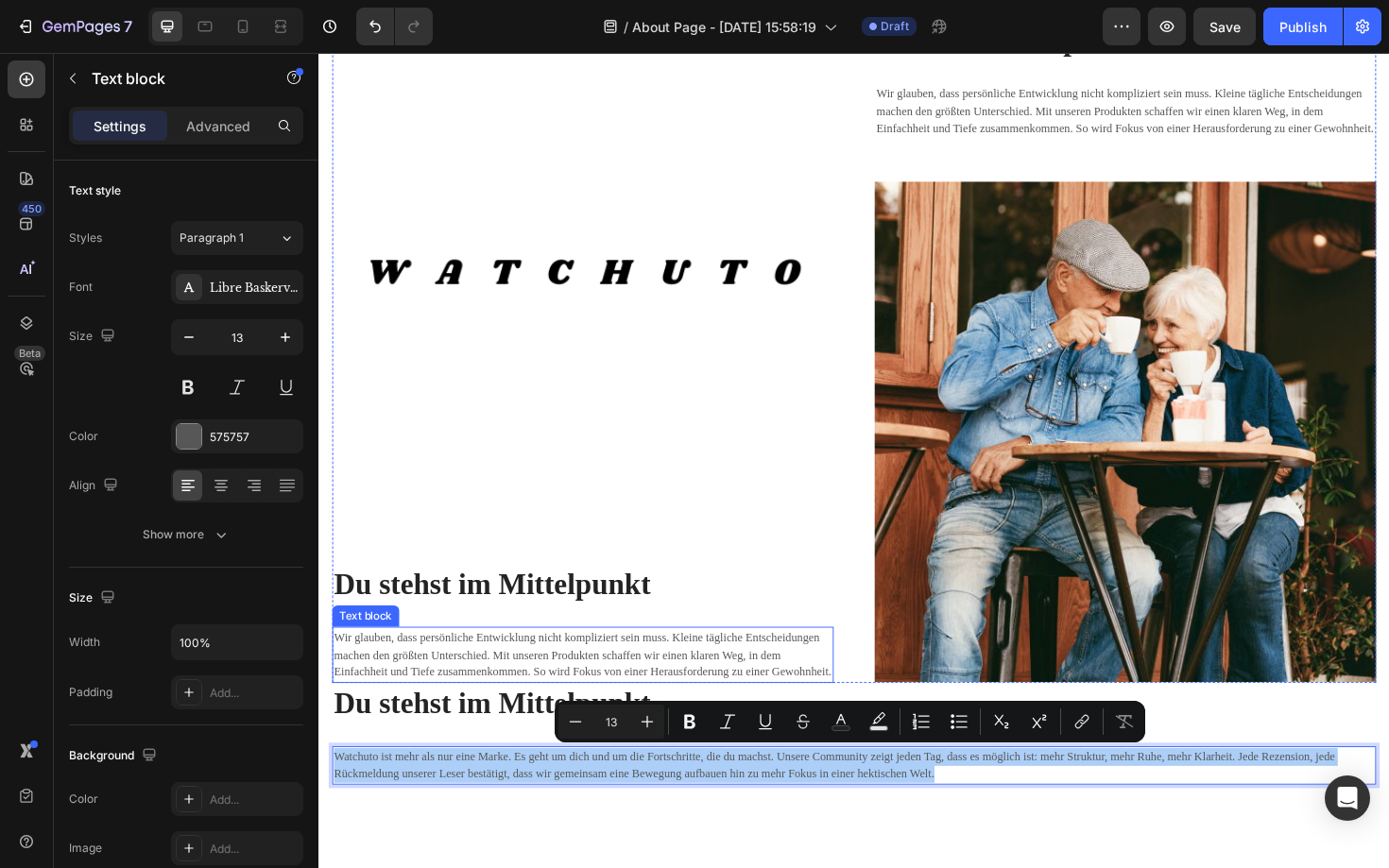
click at [469, 692] on p "Wir glauben, dass persönliche Entwicklung nicht kompliziert sein muss. Kleine t…" at bounding box center [598, 690] width 527 height 55
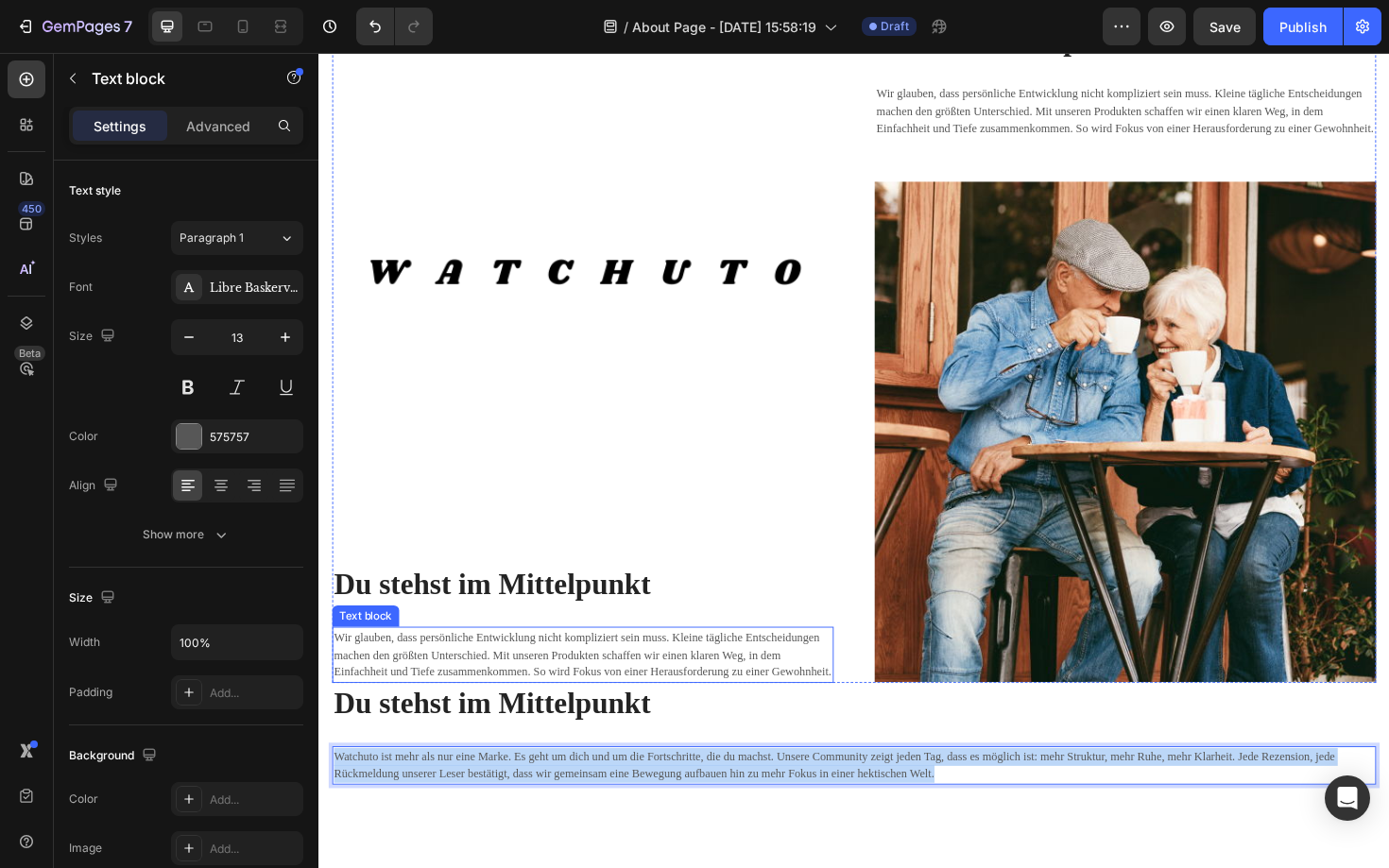
click at [469, 692] on p "Wir glauben, dass persönliche Entwicklung nicht kompliziert sein muss. Kleine t…" at bounding box center [598, 690] width 527 height 55
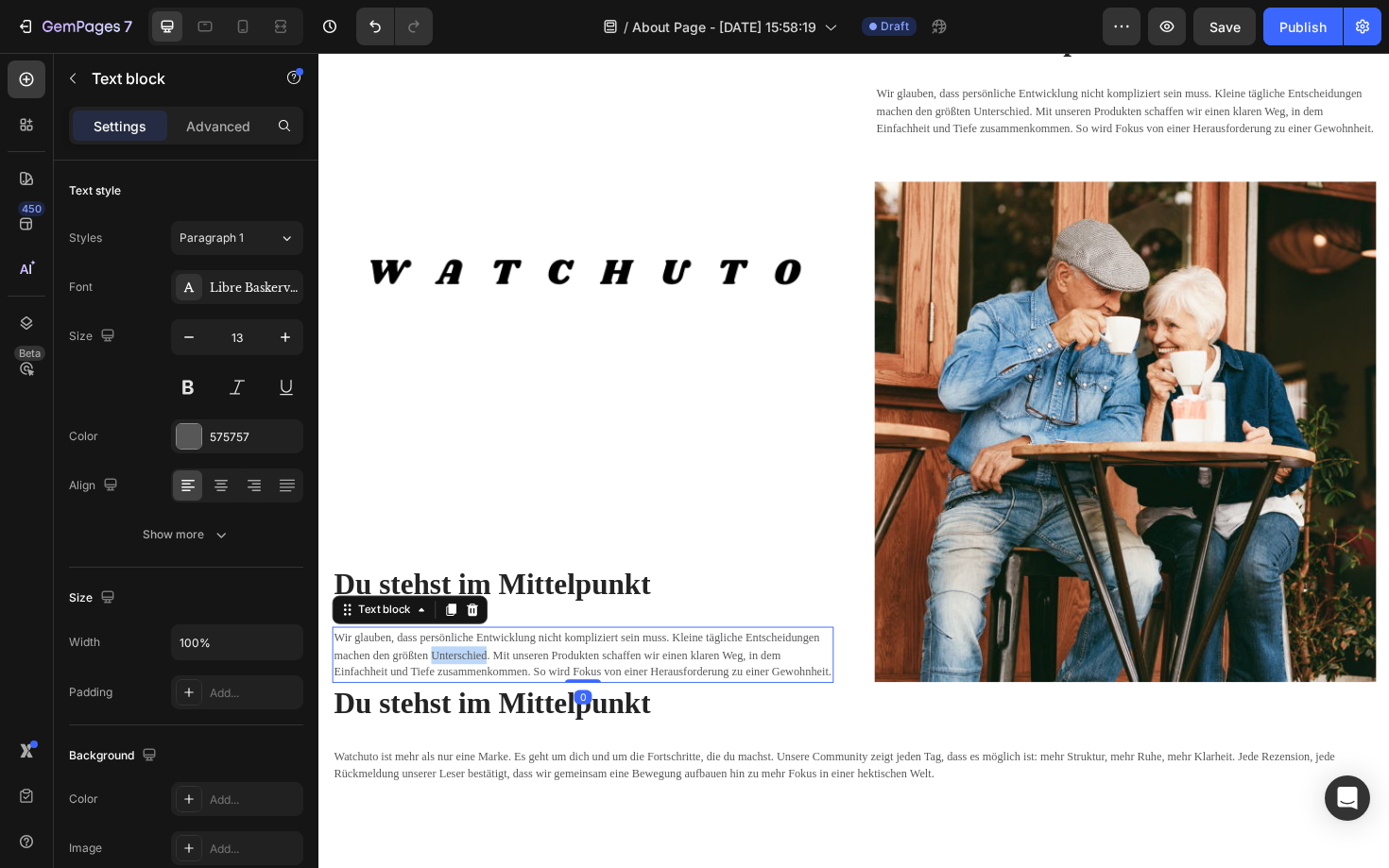
click at [469, 692] on p "Wir glauben, dass persönliche Entwicklung nicht kompliziert sein muss. Kleine t…" at bounding box center [598, 690] width 527 height 55
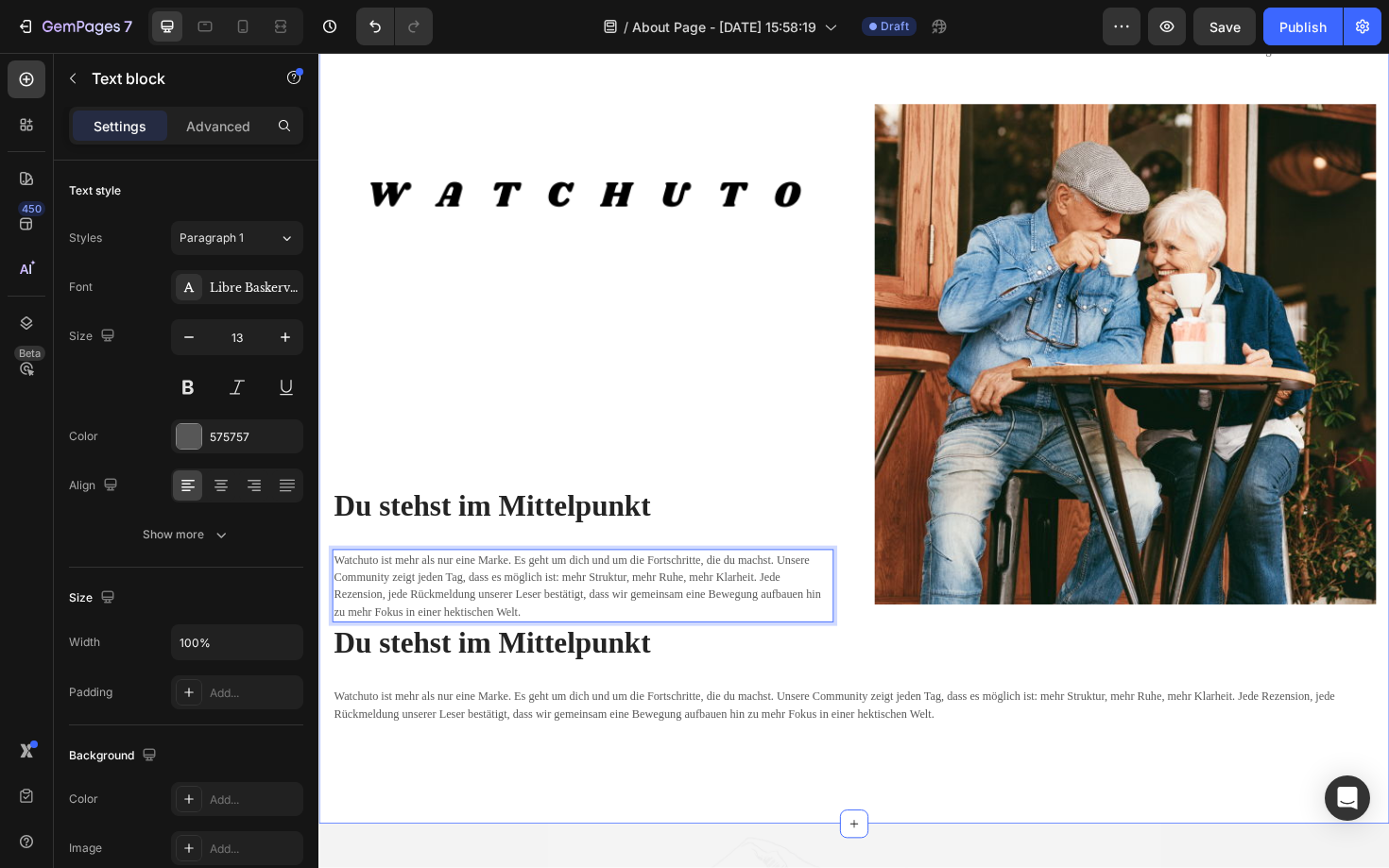
scroll to position [2340, 0]
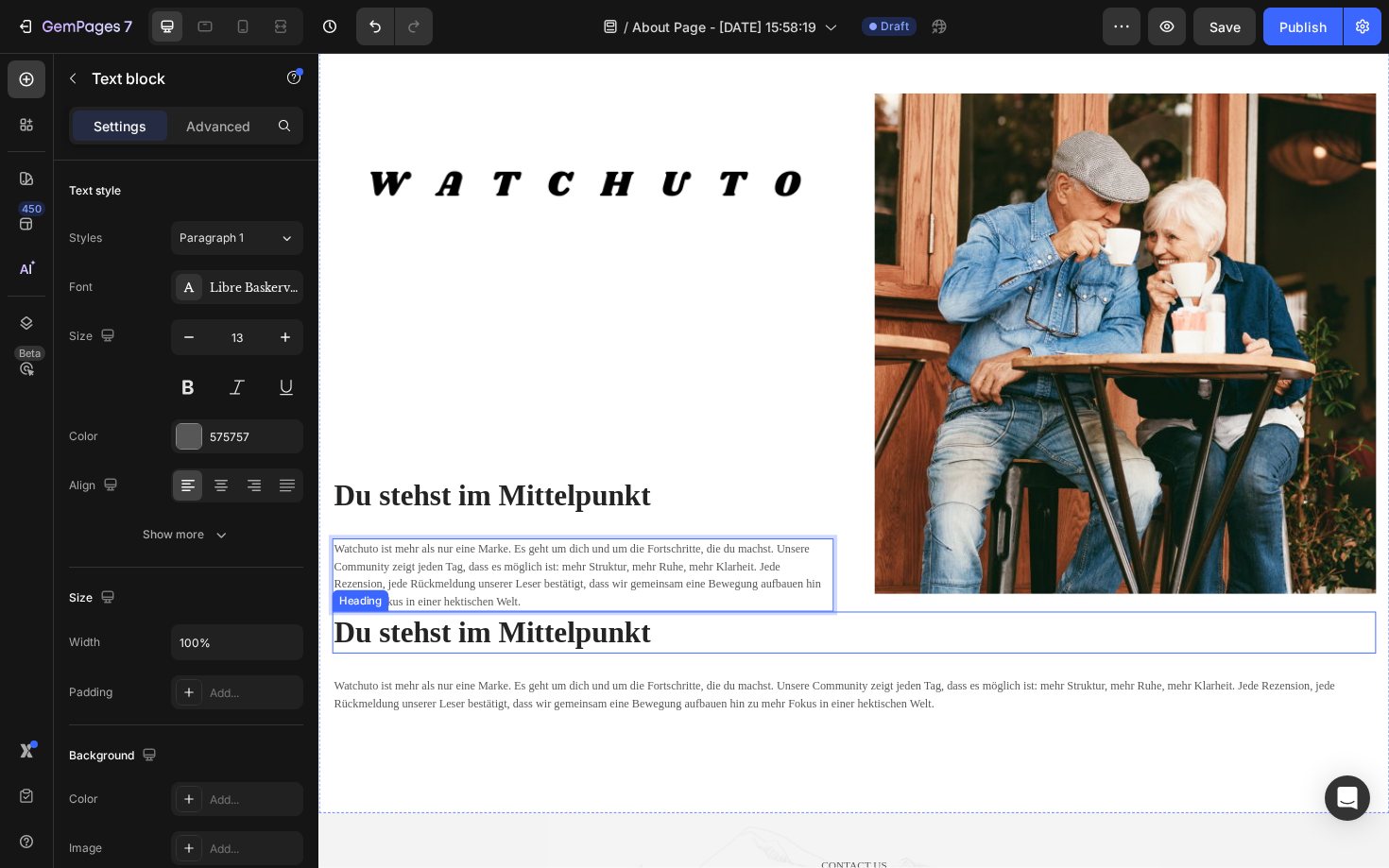
click at [609, 671] on strong "Du stehst im Mittelpunkt" at bounding box center [502, 667] width 335 height 34
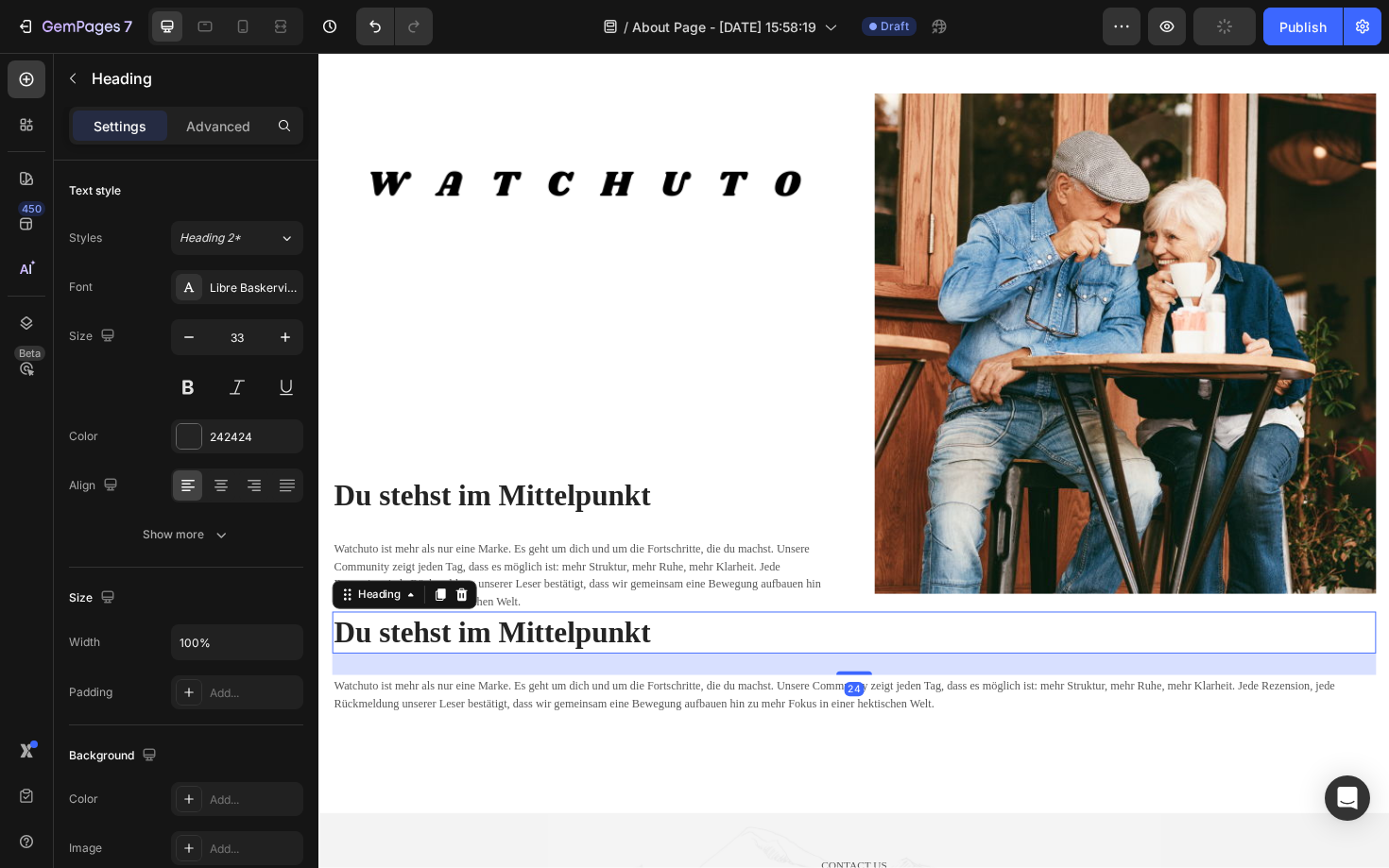
click at [609, 671] on strong "Du stehst im Mittelpunkt" at bounding box center [502, 667] width 335 height 34
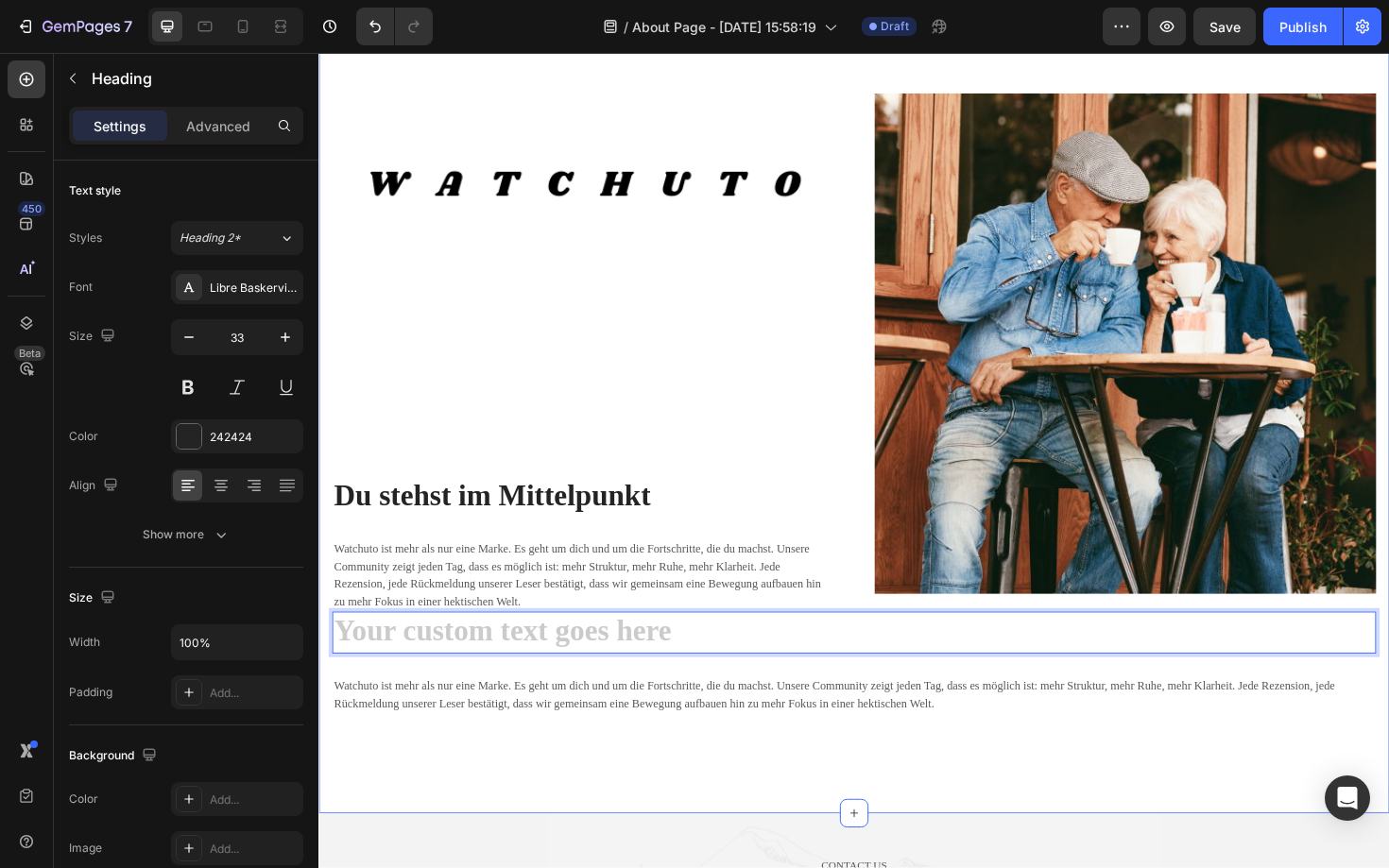
click at [510, 805] on div "Image ⁠⁠⁠⁠⁠⁠⁠ Du stehst im Mittelpunkt Heading Watchuto ist mehr als nur eine M…" at bounding box center [885, 338] width 1133 height 1040
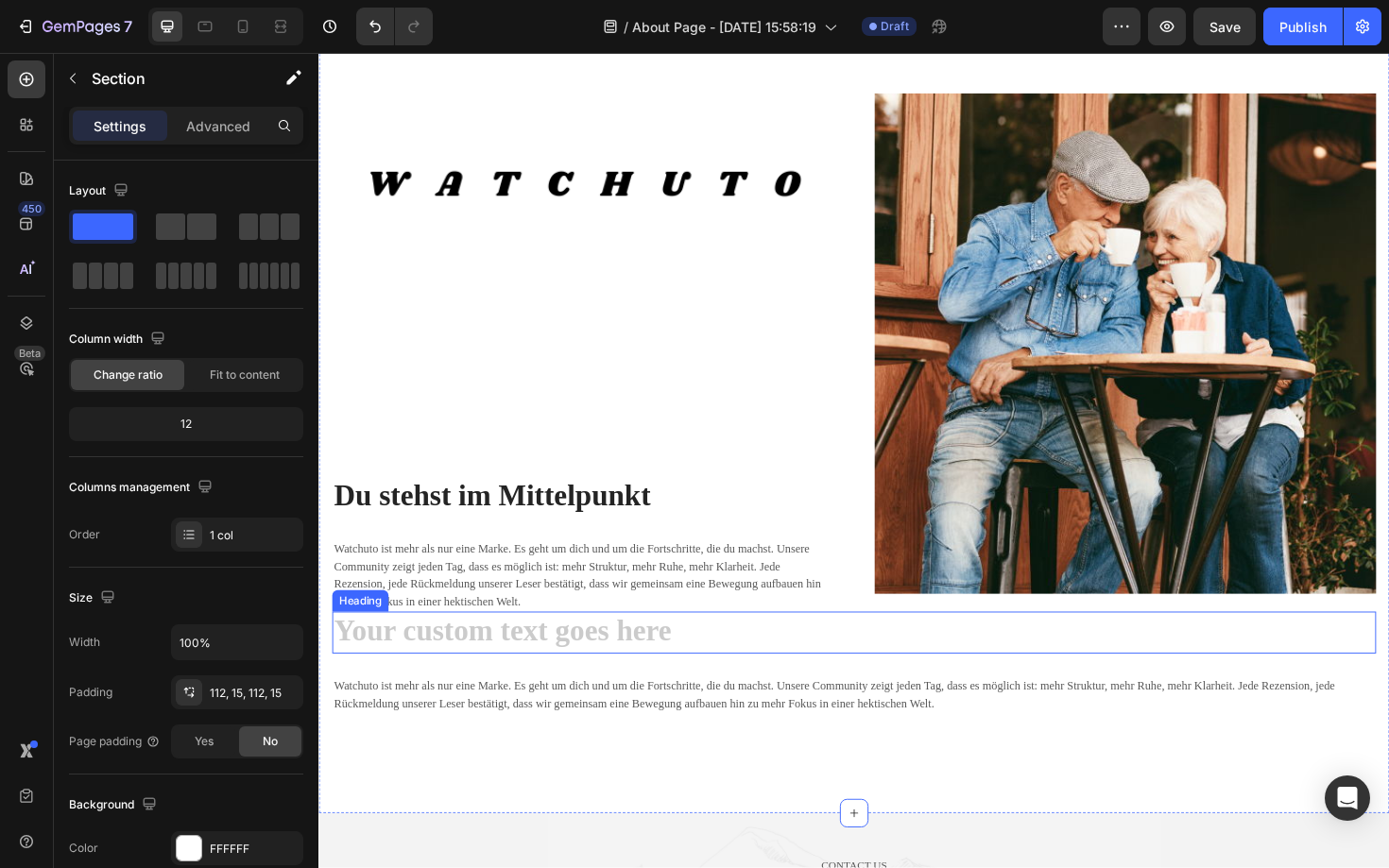
click at [567, 664] on h2 "Rich Text Editor. Editing area: main" at bounding box center [885, 668] width 1105 height 45
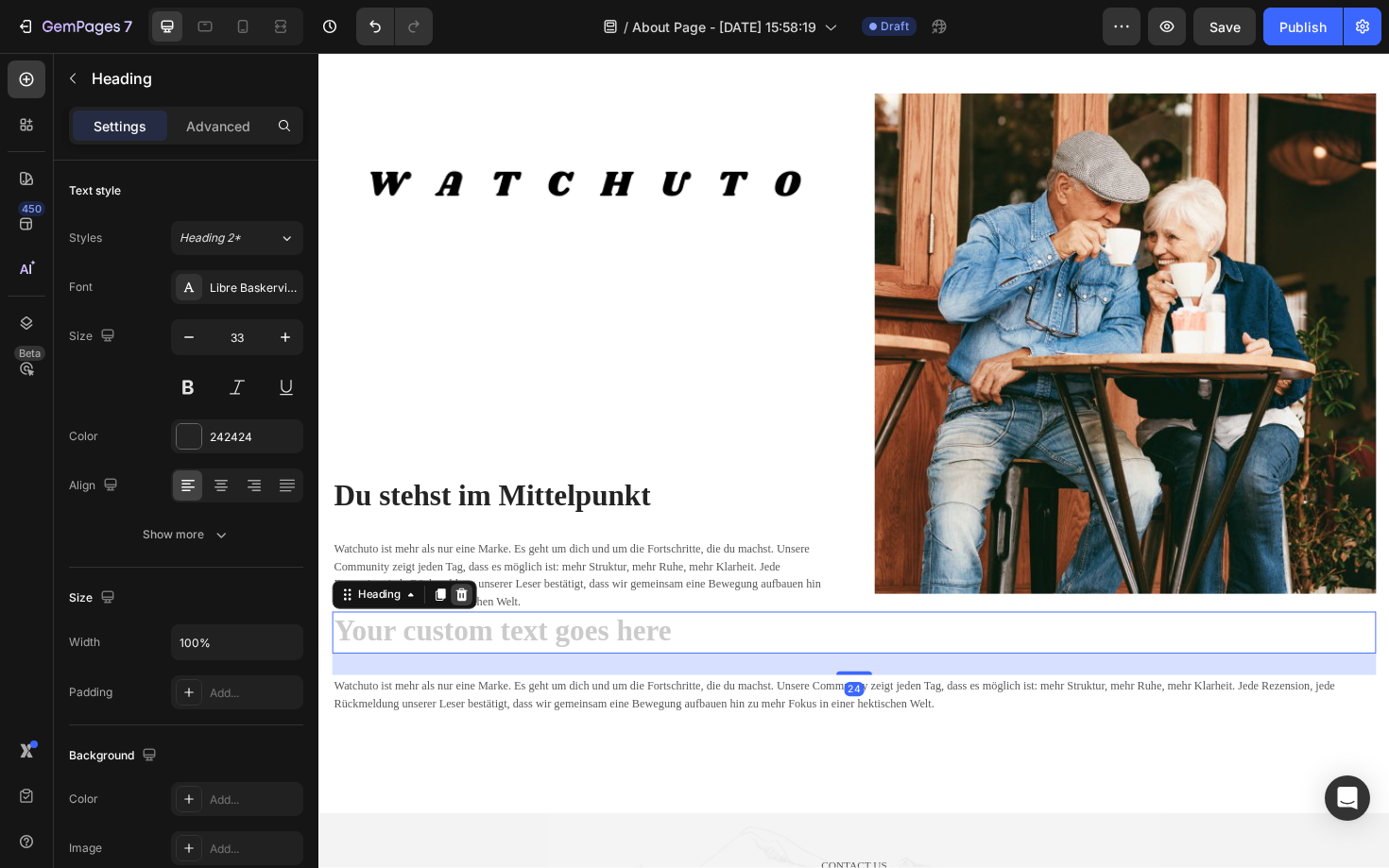
click at [467, 625] on icon at bounding box center [469, 628] width 13 height 14
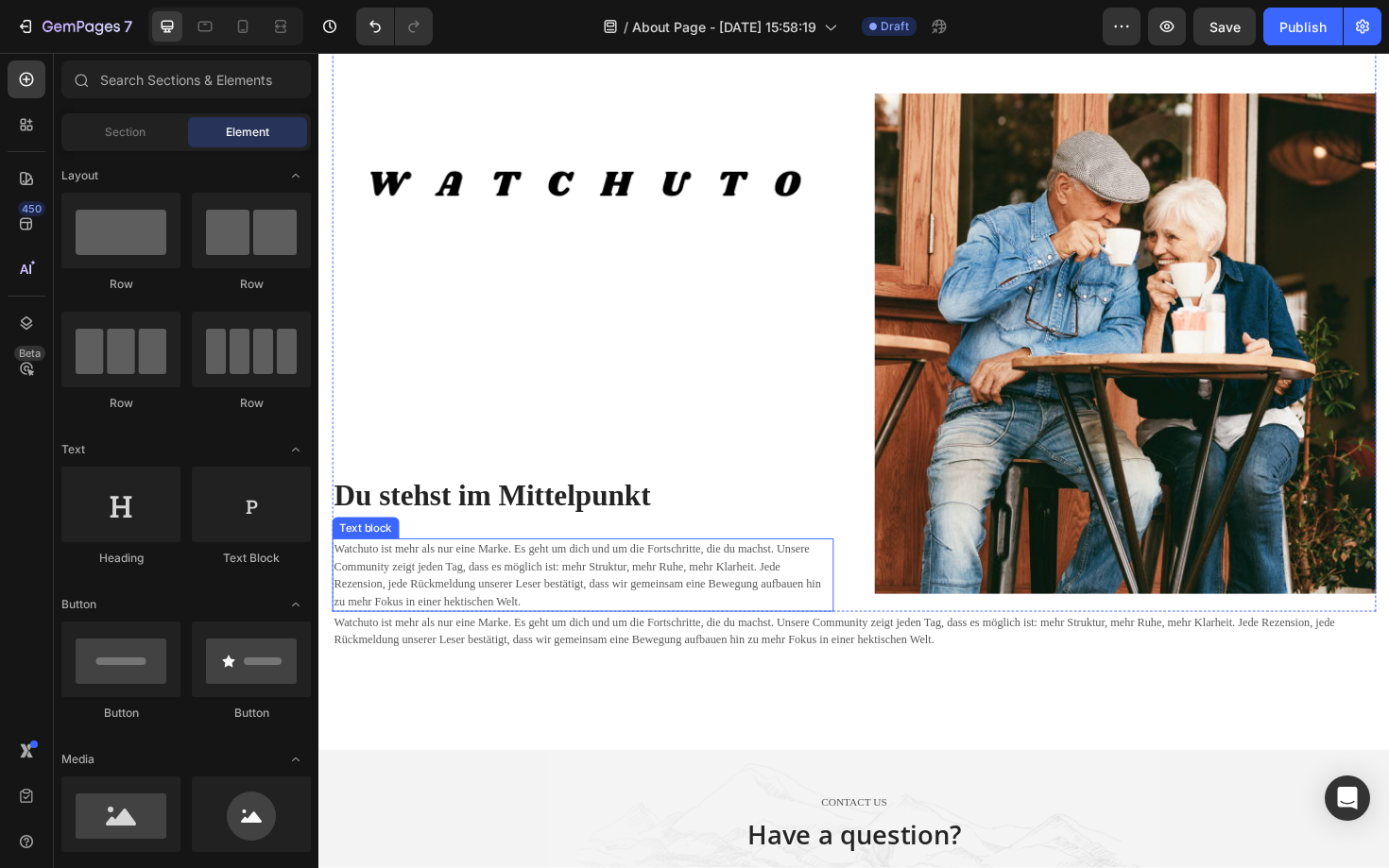
click at [572, 634] on p "Watchuto ist mehr als nur eine Marke. Es geht um dich und um die Fortschritte, …" at bounding box center [598, 607] width 527 height 74
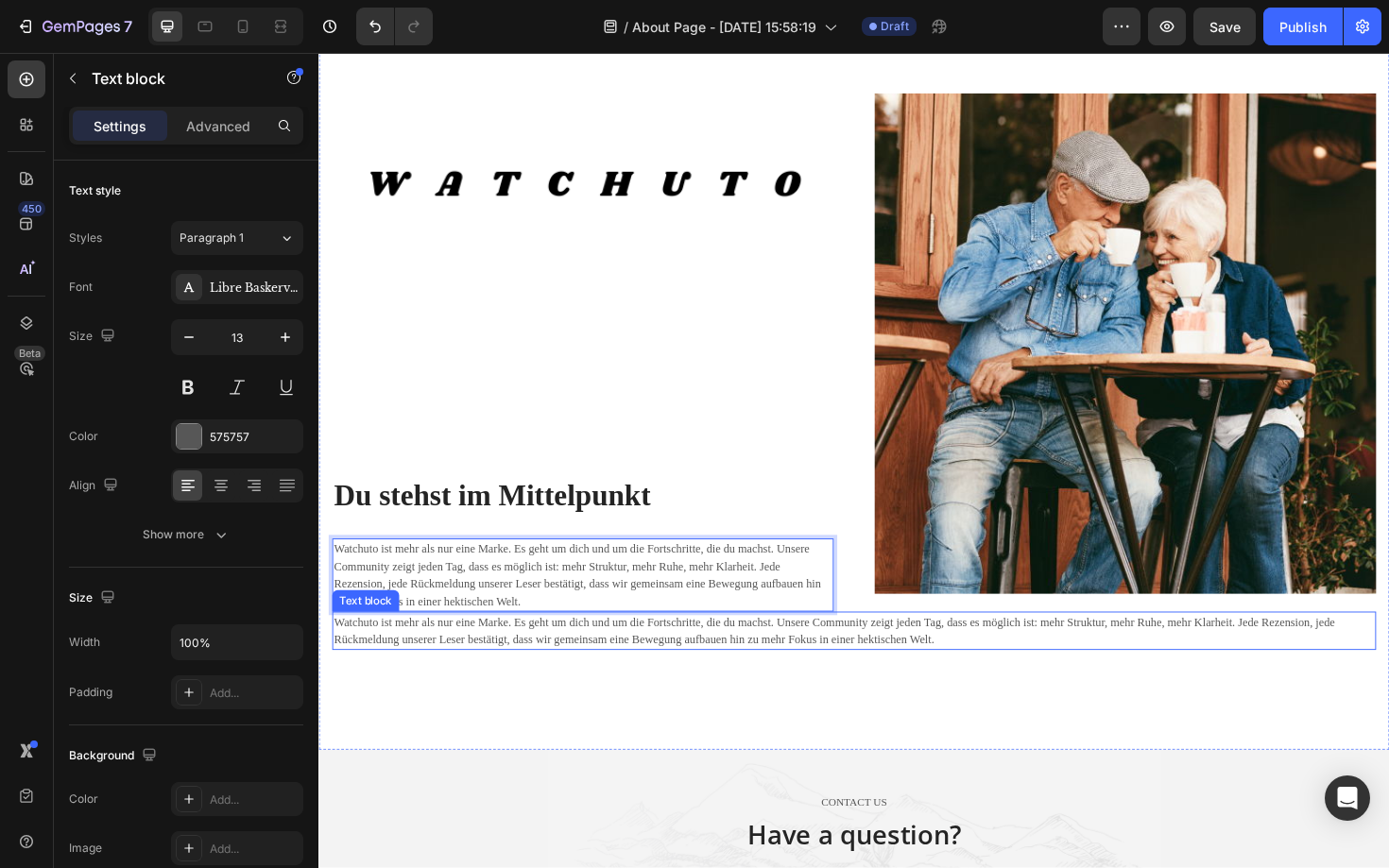
drag, startPoint x: 586, startPoint y: 641, endPoint x: 584, endPoint y: 670, distance: 29.1
click at [602, 620] on p "Watchuto ist mehr als nur eine Marke. Es geht um dich und um die Fortschritte, …" at bounding box center [598, 607] width 527 height 74
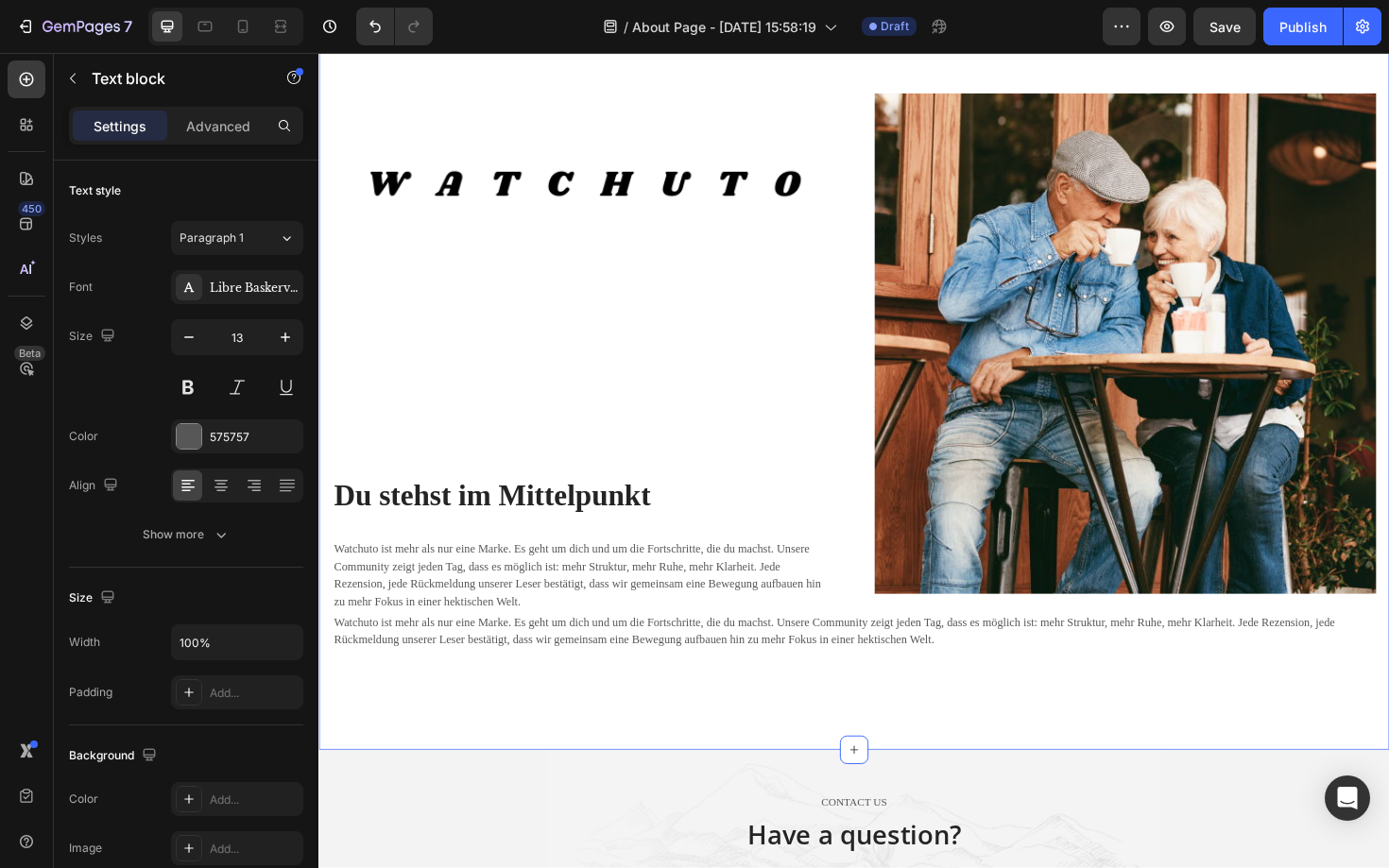
click at [536, 727] on div "Image ⁠⁠⁠⁠⁠⁠⁠ Du stehst im Mittelpunkt Heading Watchuto ist mehr als nur eine M…" at bounding box center [885, 304] width 1133 height 973
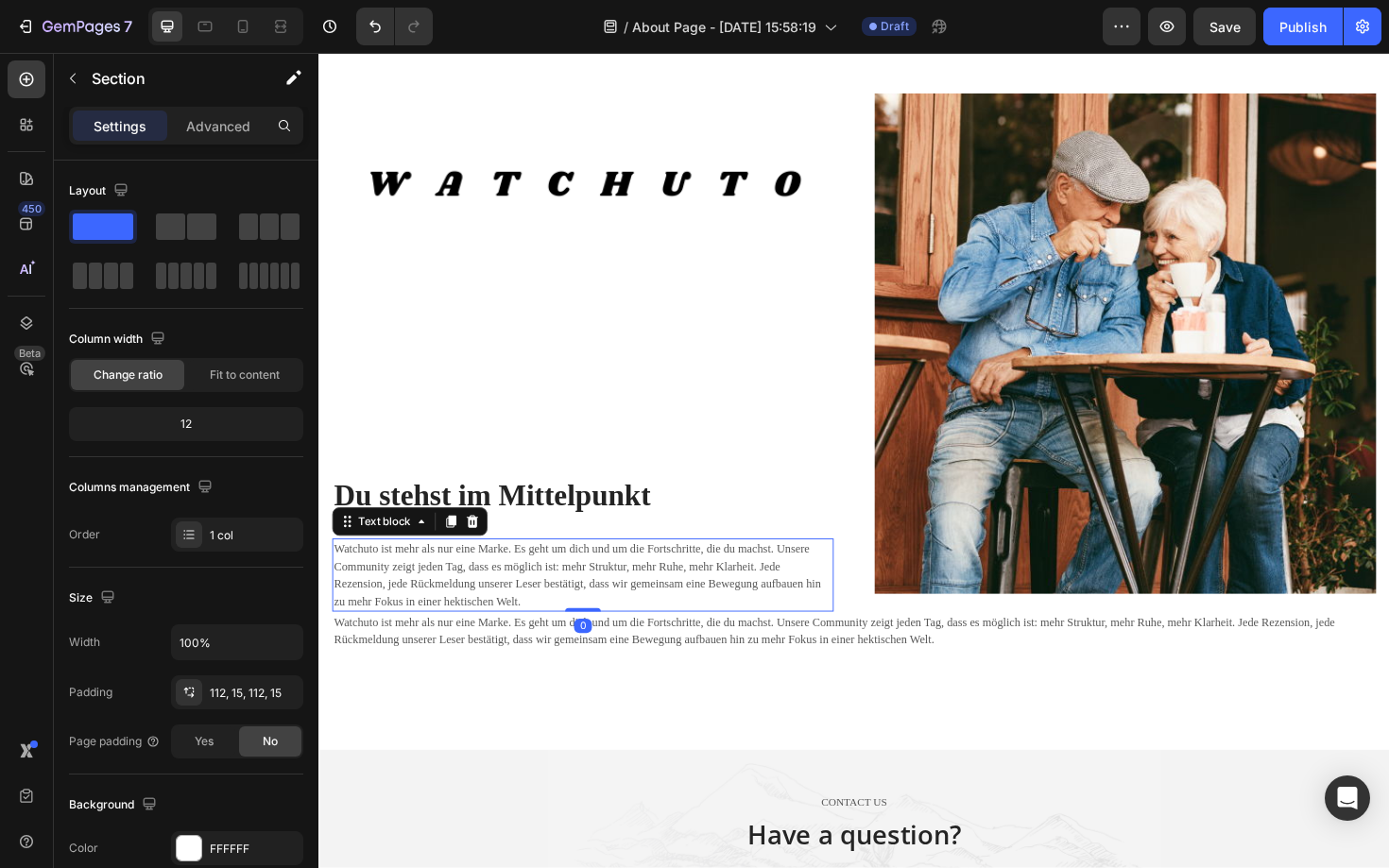
click at [590, 633] on p "Watchuto ist mehr als nur eine Marke. Es geht um dich und um die Fortschritte, …" at bounding box center [598, 607] width 527 height 74
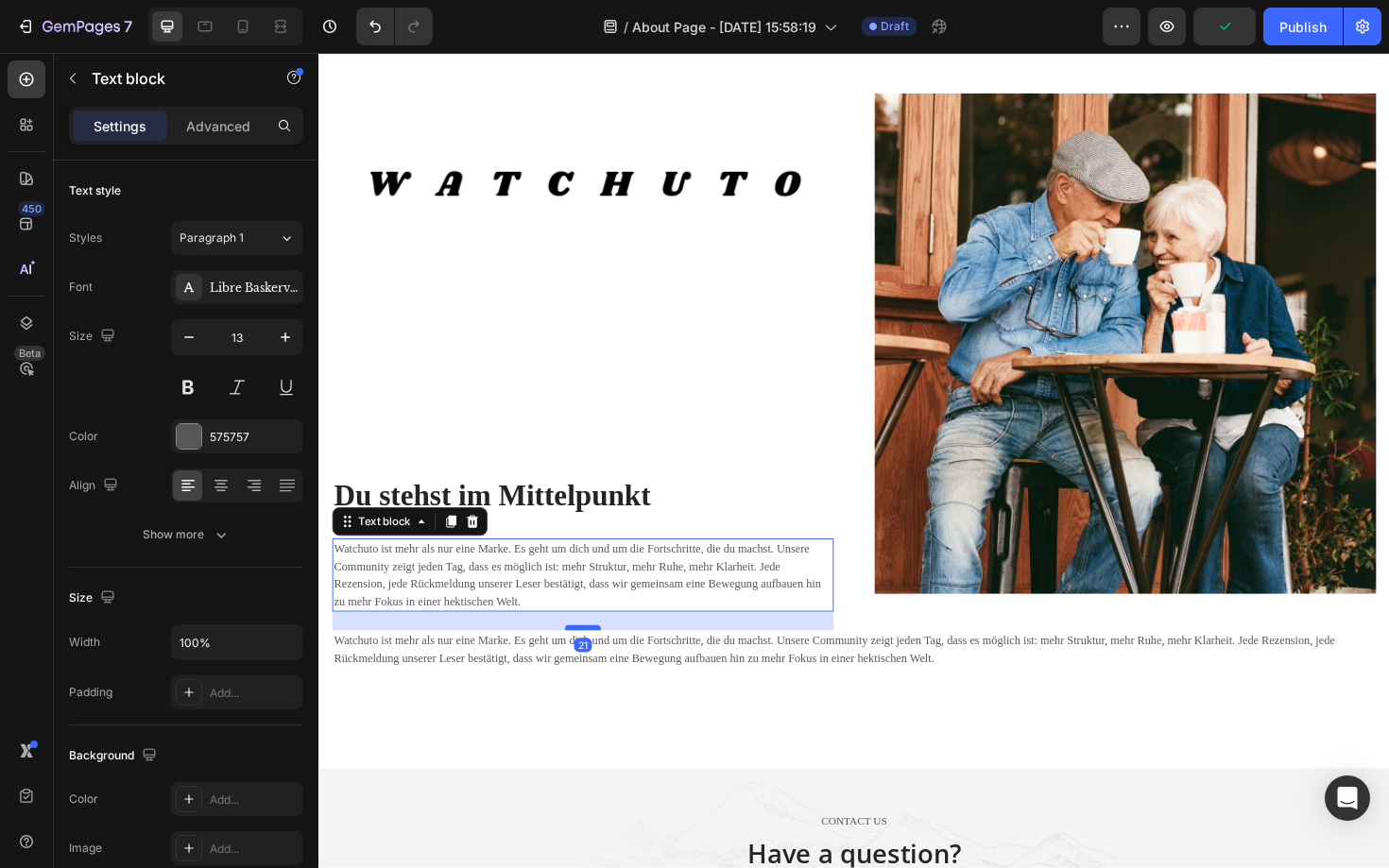
drag, startPoint x: 602, startPoint y: 642, endPoint x: 601, endPoint y: 664, distance: 22.0
click at [601, 664] on div at bounding box center [598, 662] width 38 height 6
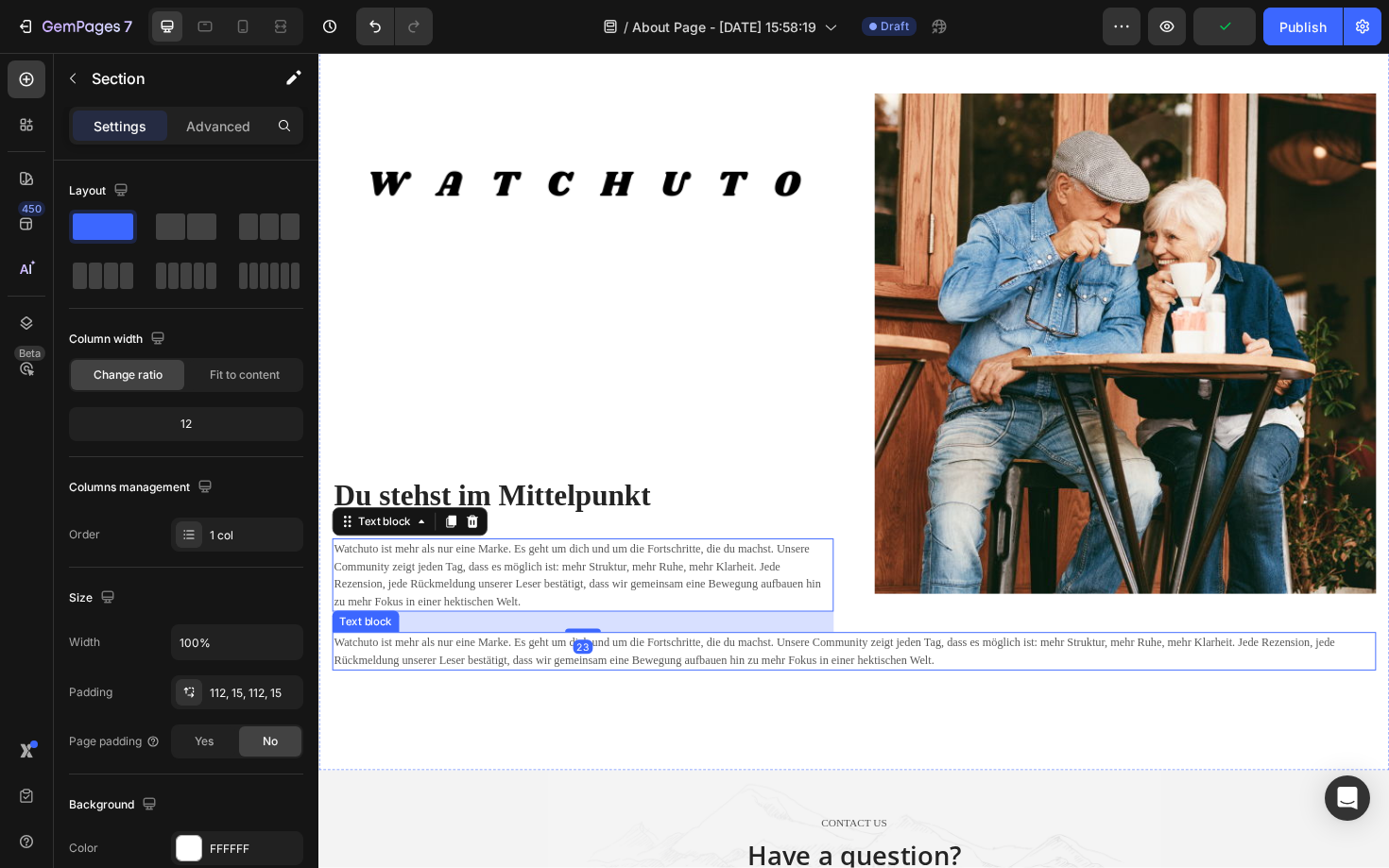
click at [555, 764] on div "Image ⁠⁠⁠⁠⁠⁠⁠ Du stehst im Mittelpunkt Heading Watchuto ist mehr als nur eine M…" at bounding box center [885, 315] width 1133 height 994
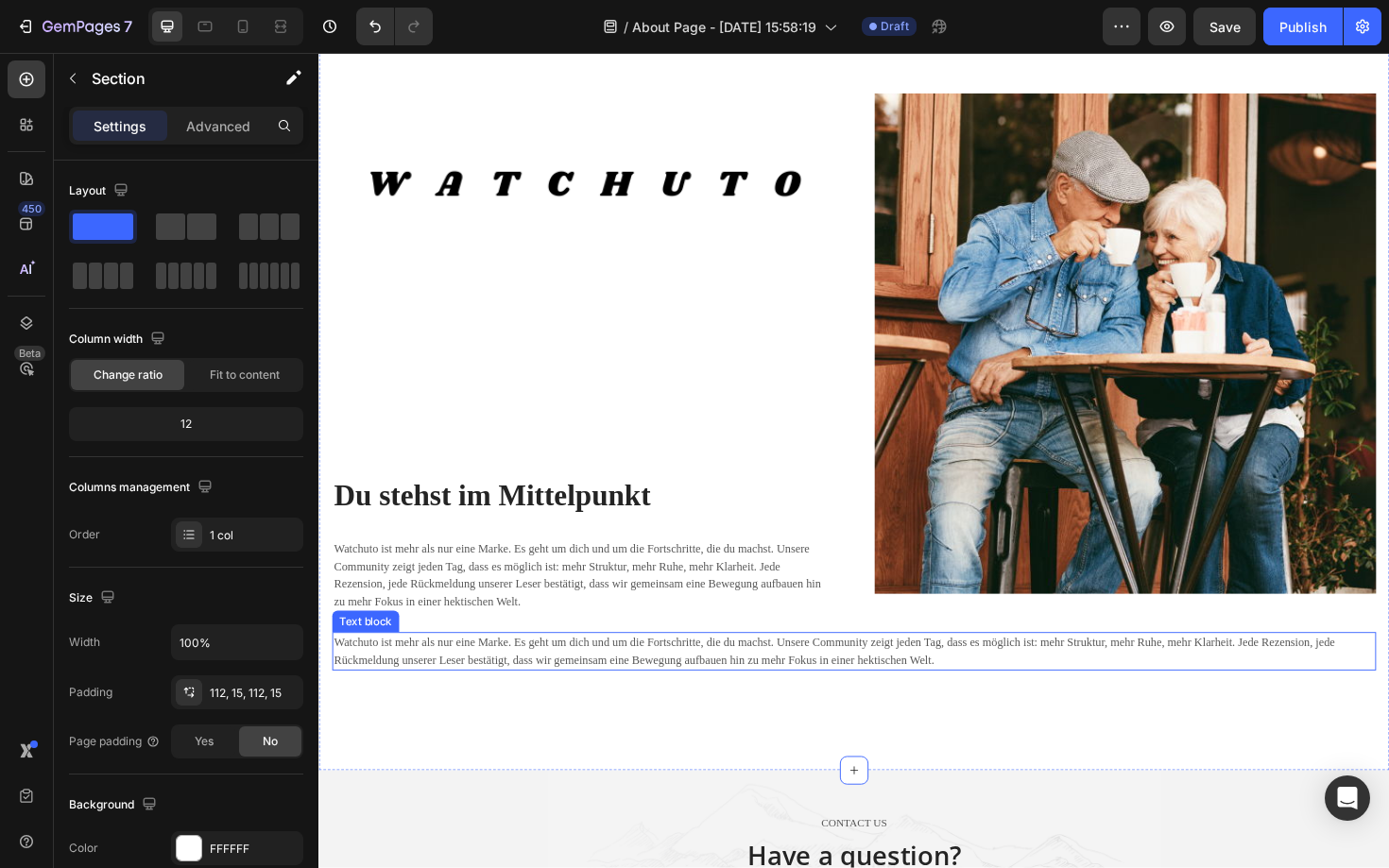
click at [451, 689] on p "Watchuto ist mehr als nur eine Marke. Es geht um dich und um die Fortschritte, …" at bounding box center [885, 687] width 1101 height 37
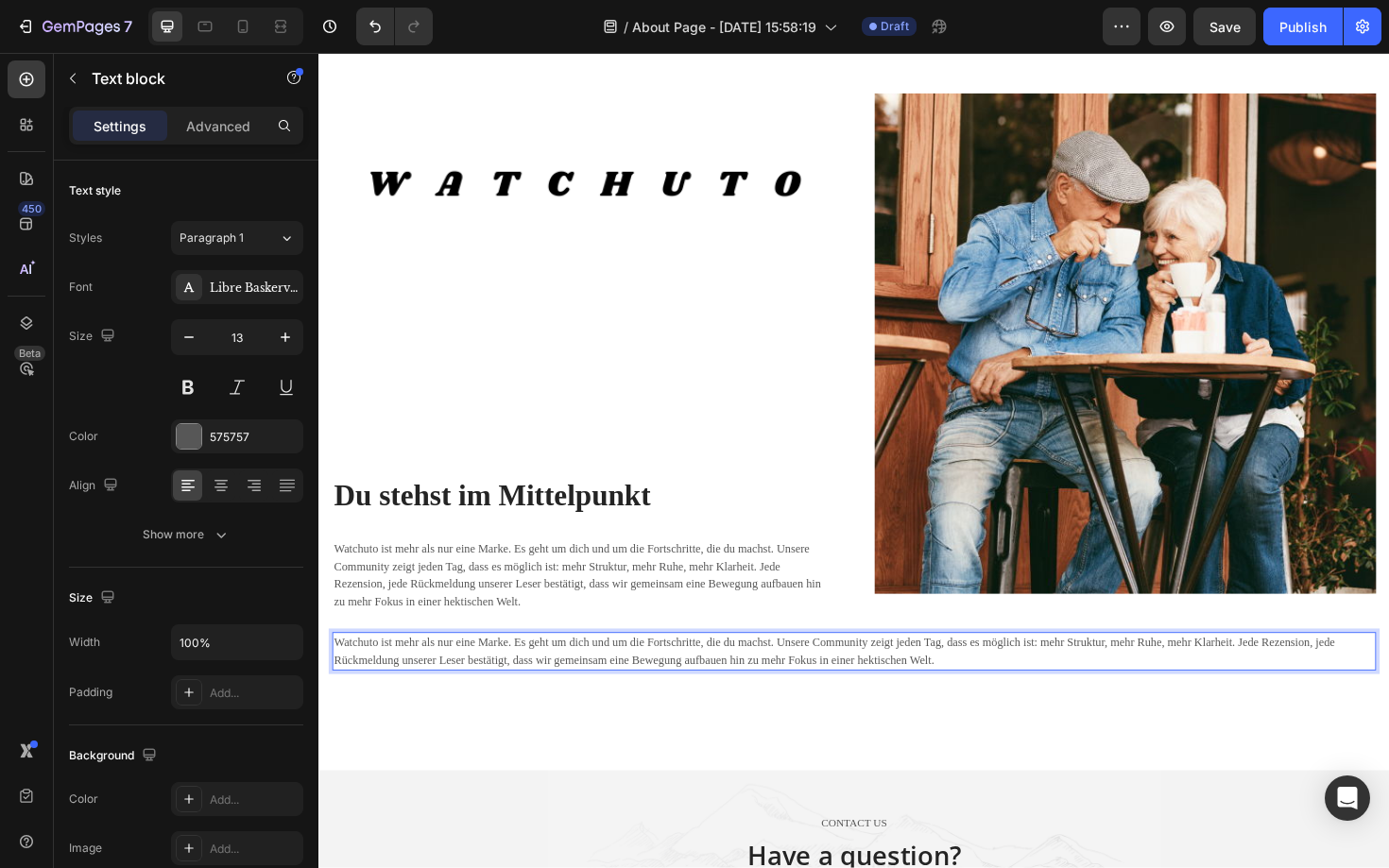
click at [451, 689] on p "Watchuto ist mehr als nur eine Marke. Es geht um dich und um die Fortschritte, …" at bounding box center [885, 687] width 1101 height 37
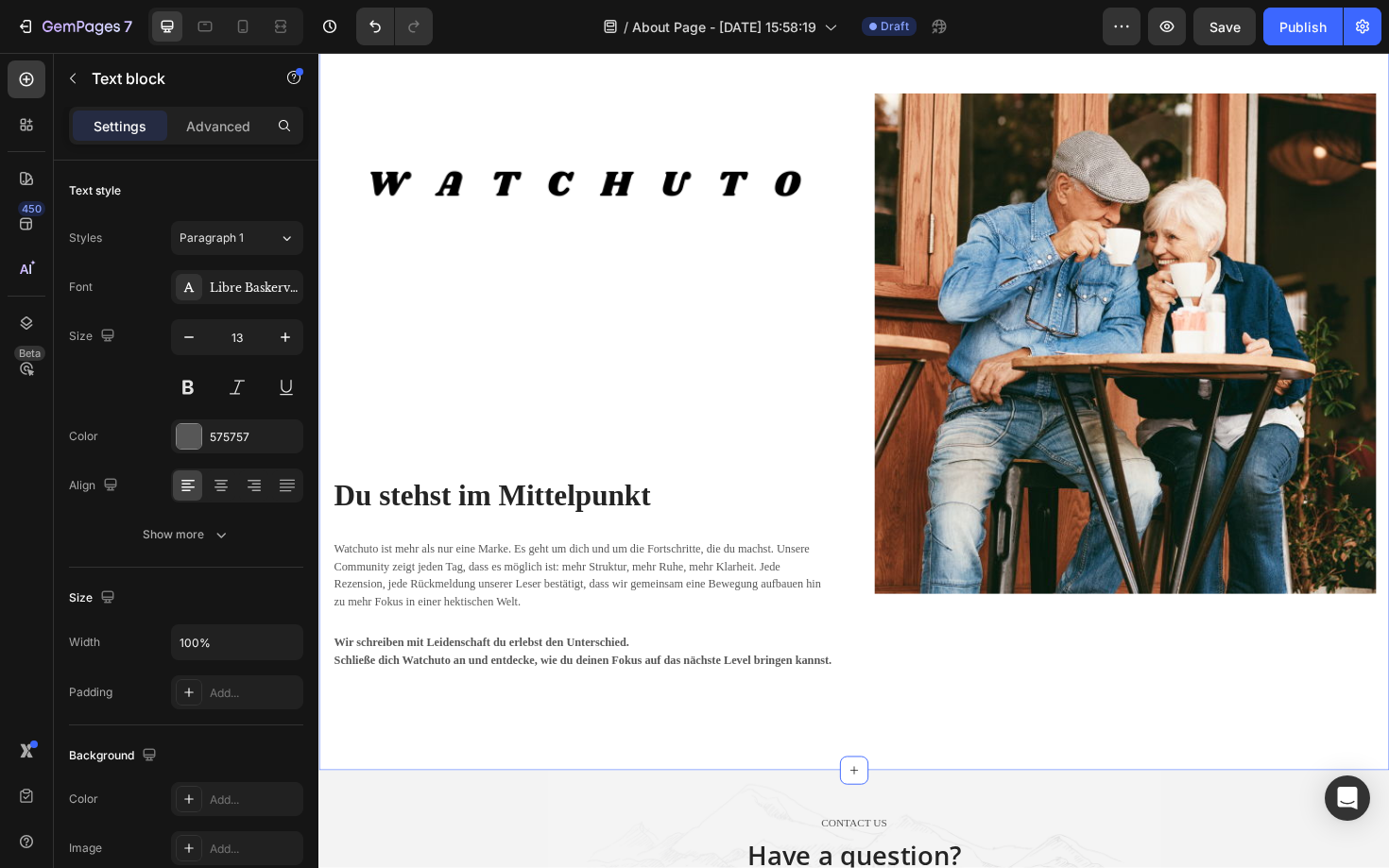
click at [559, 736] on div "Image ⁠⁠⁠⁠⁠⁠⁠ Du stehst im Mittelpunkt Heading Watchuto ist mehr als nur eine M…" at bounding box center [885, 315] width 1133 height 994
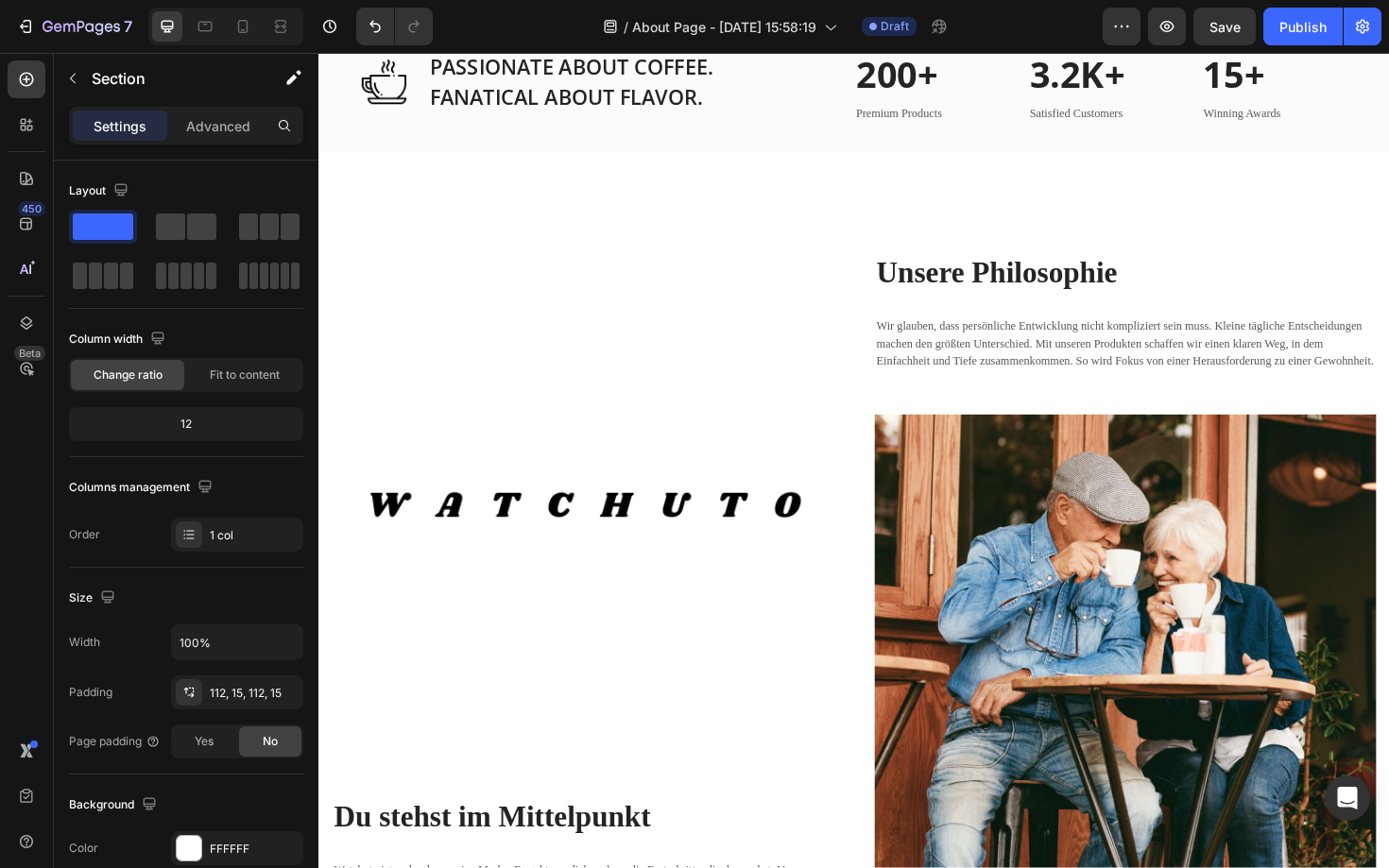
scroll to position [2021, 0]
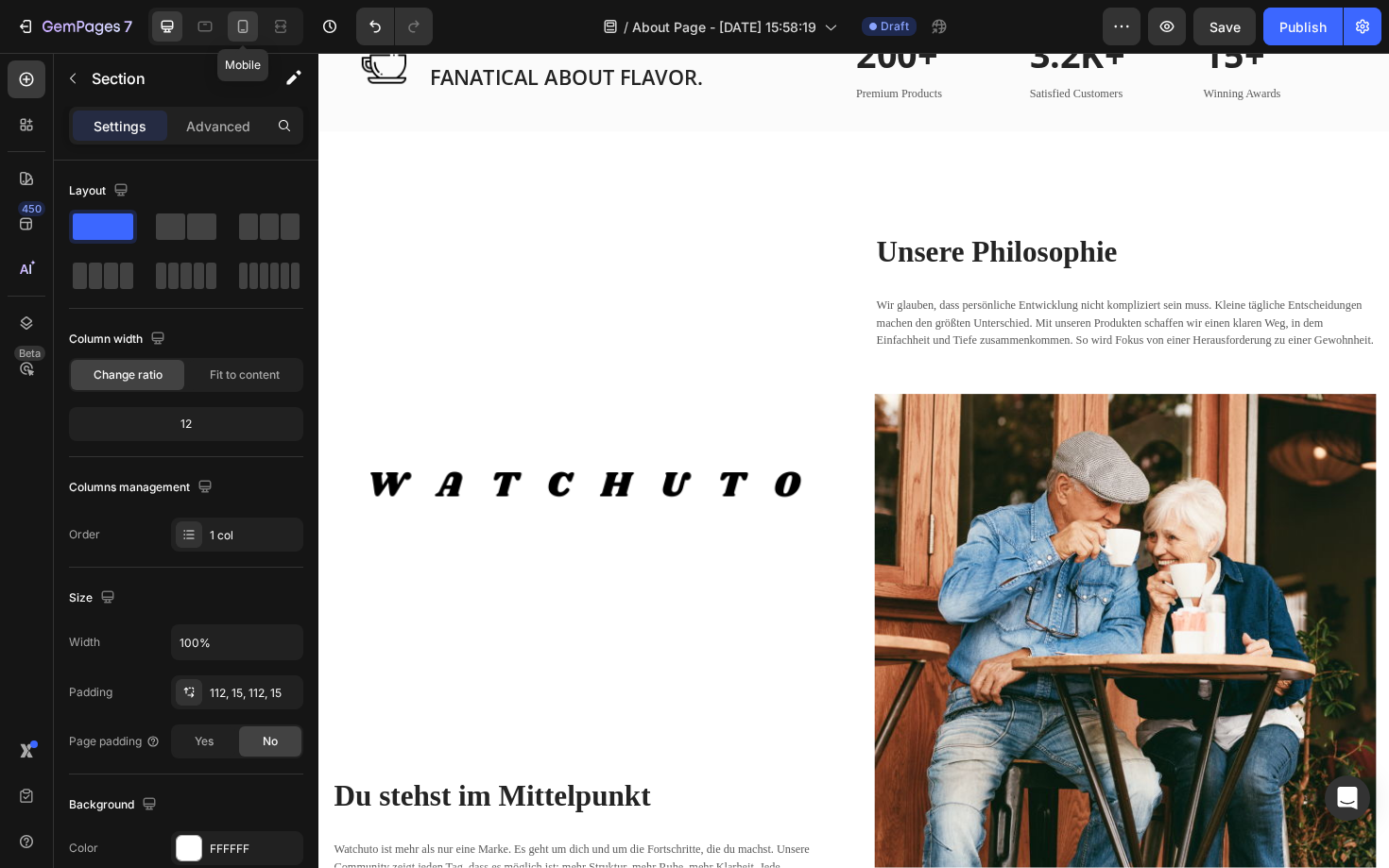
click at [234, 34] on icon at bounding box center [242, 25] width 18 height 18
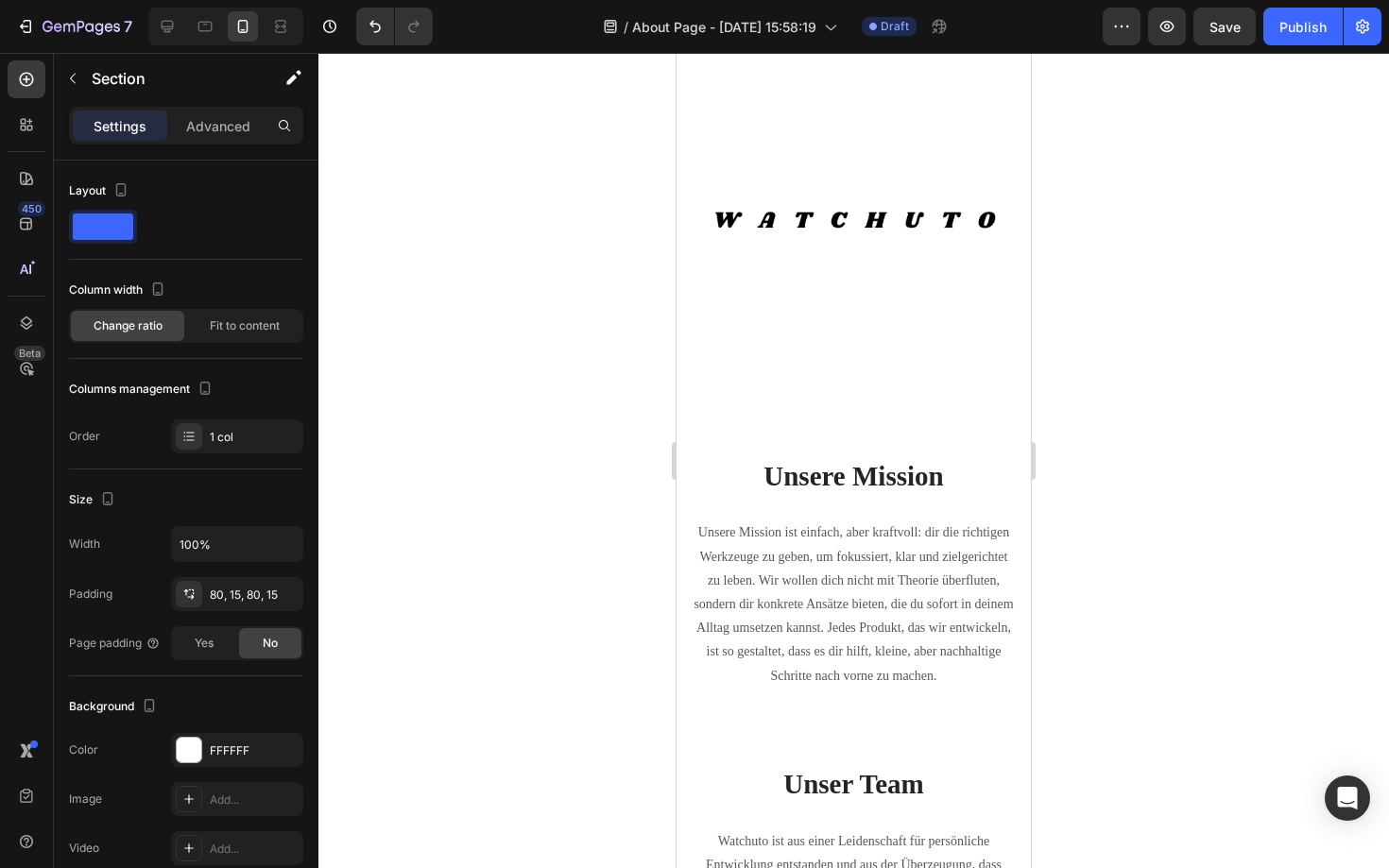
scroll to position [622, 0]
click at [849, 482] on strong "Unsere Mission" at bounding box center [852, 474] width 180 height 30
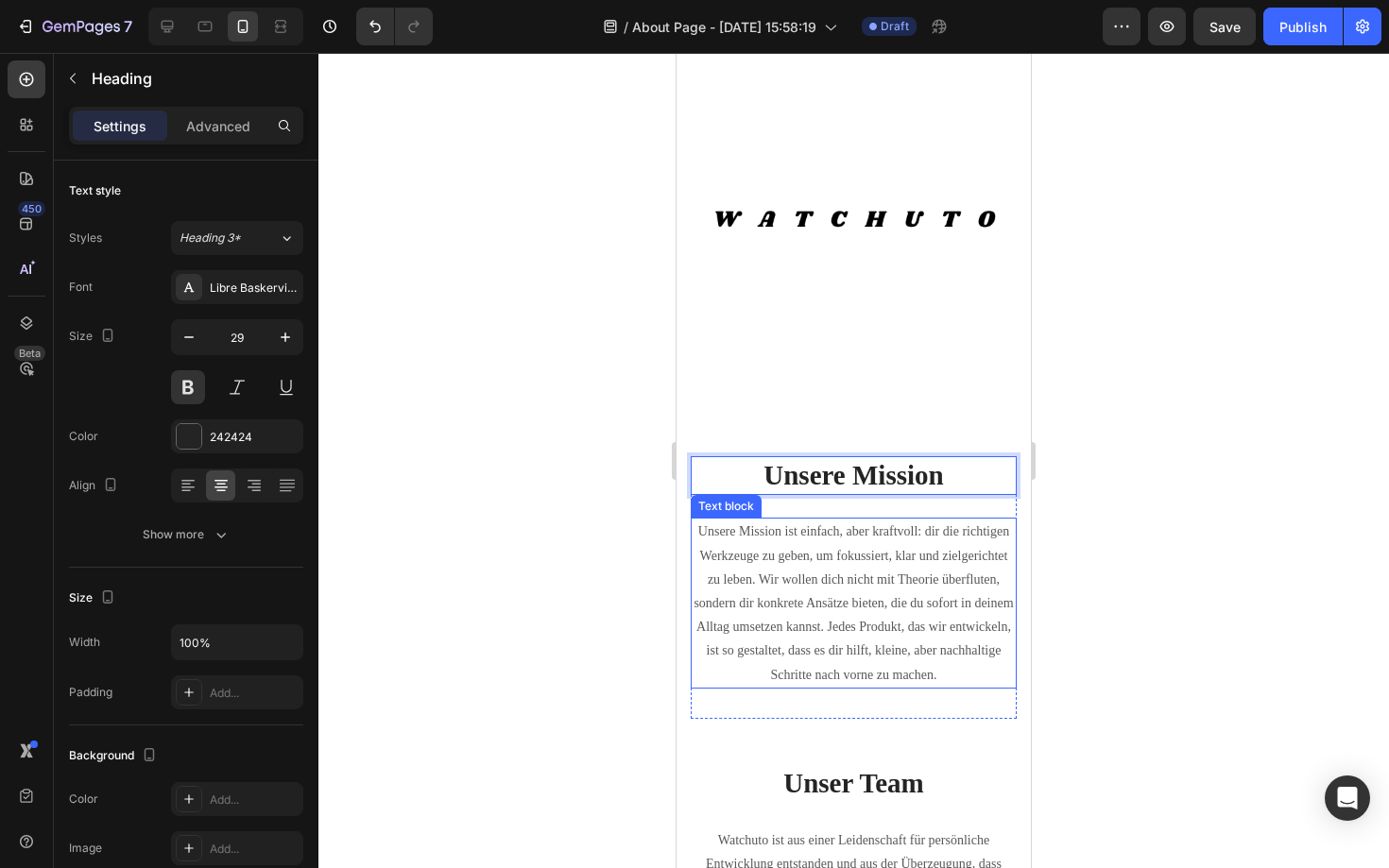
click at [694, 582] on p "Unsere Mission ist einfach, aber kraftvoll: dir die richtigen Werkzeuge zu gebe…" at bounding box center [852, 603] width 322 height 166
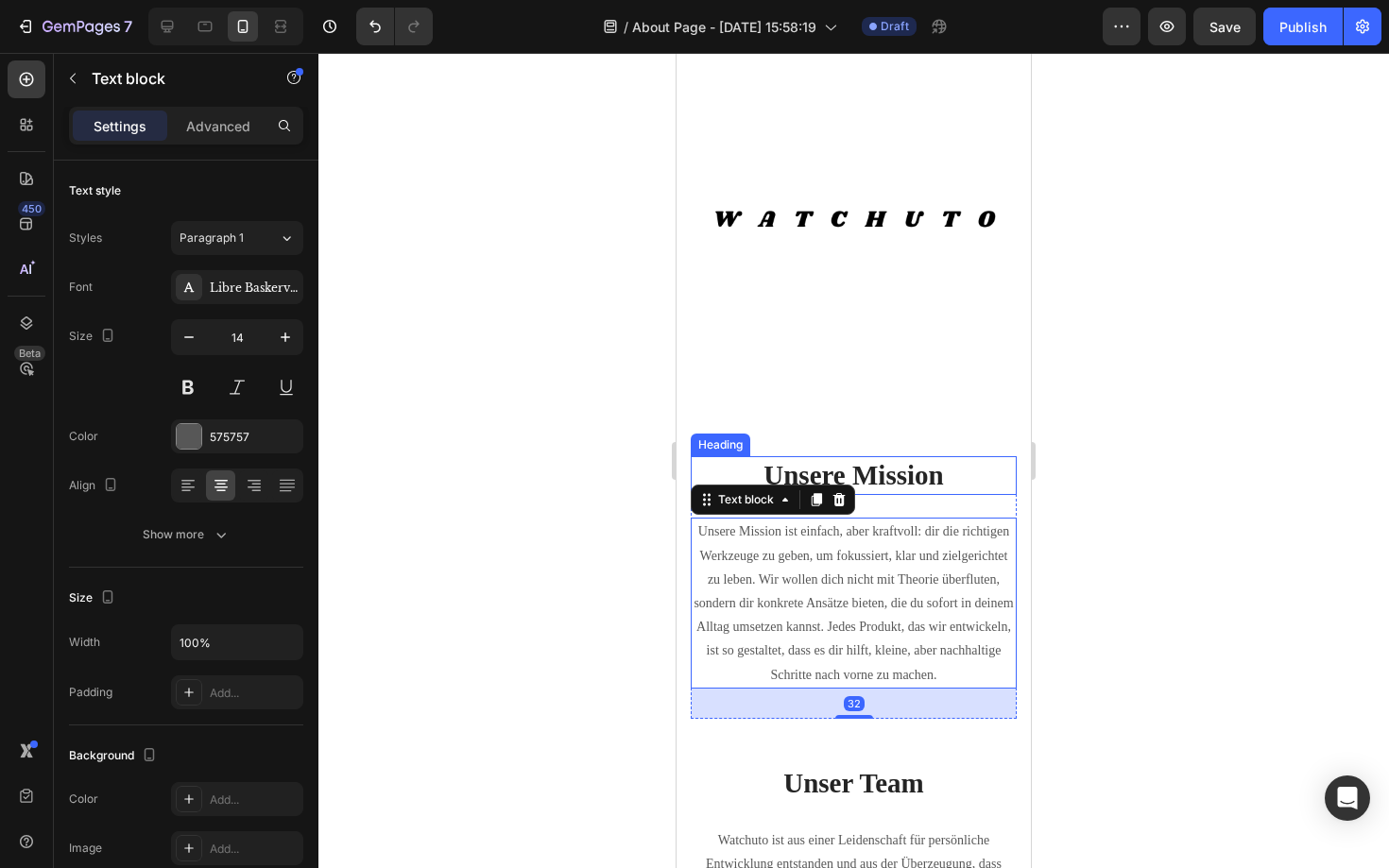
click at [928, 475] on strong "Unsere Mission" at bounding box center [852, 474] width 180 height 30
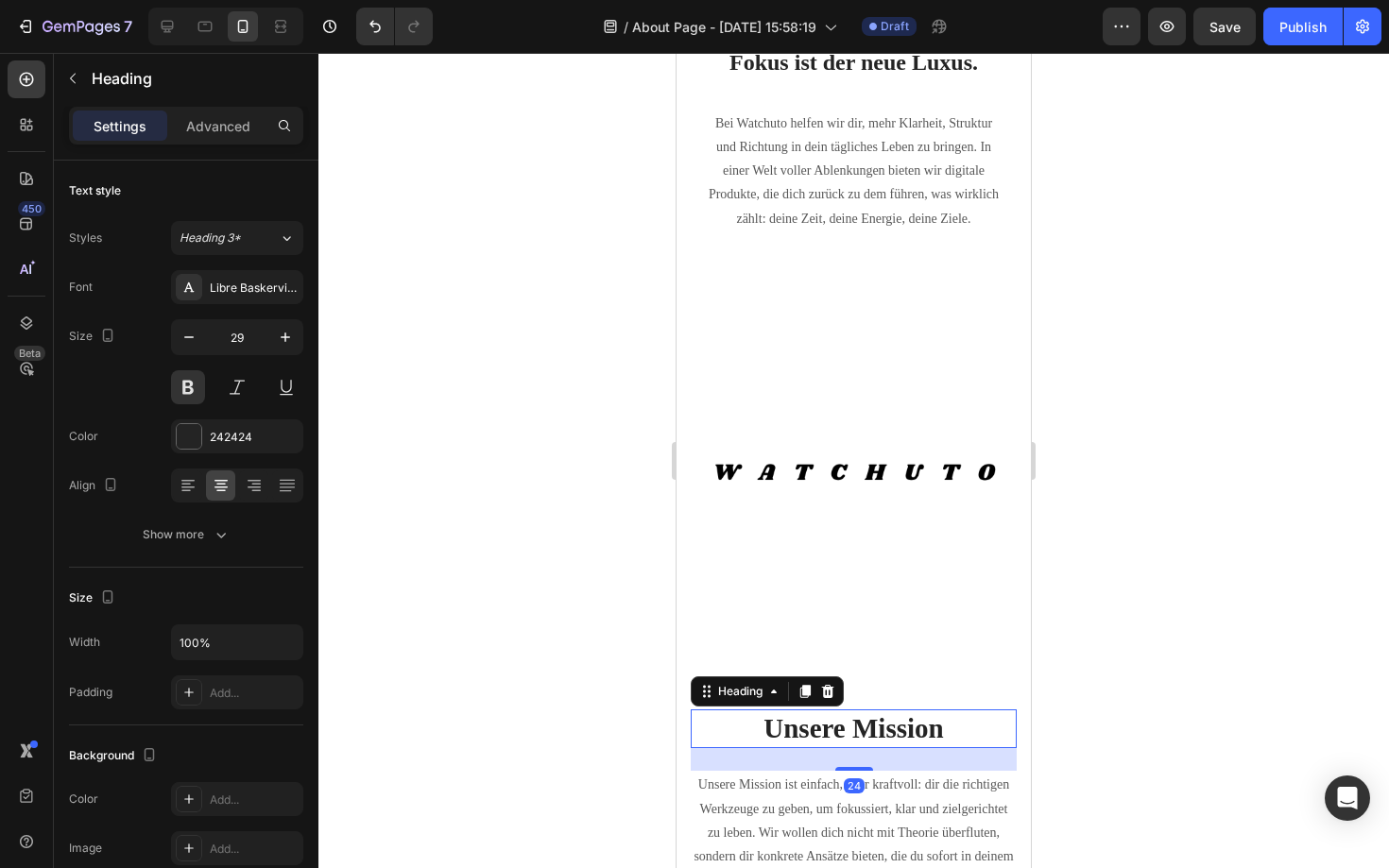
scroll to position [0, 0]
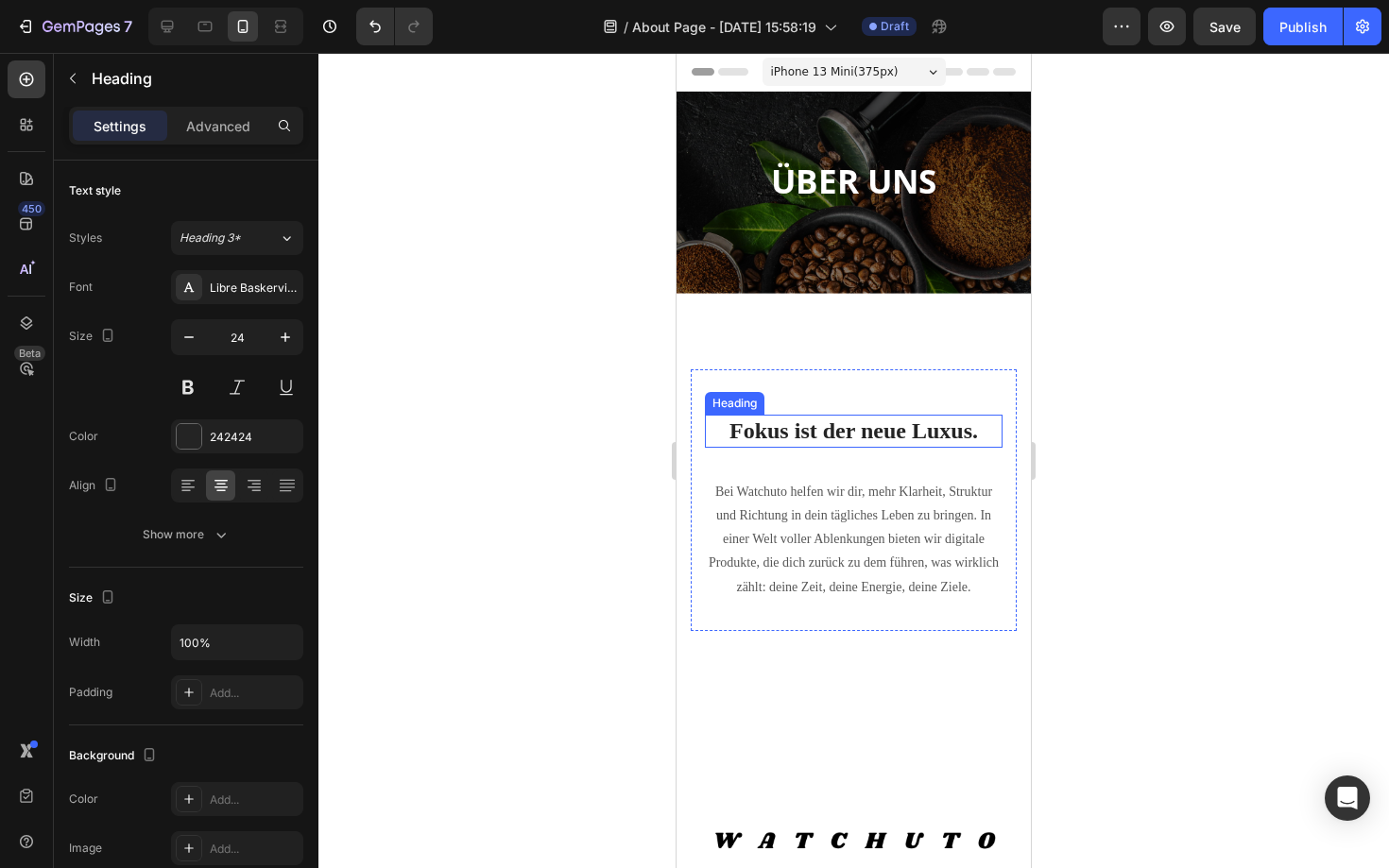
click at [871, 436] on strong "Fokus ist der neue Luxus." at bounding box center [853, 431] width 249 height 24
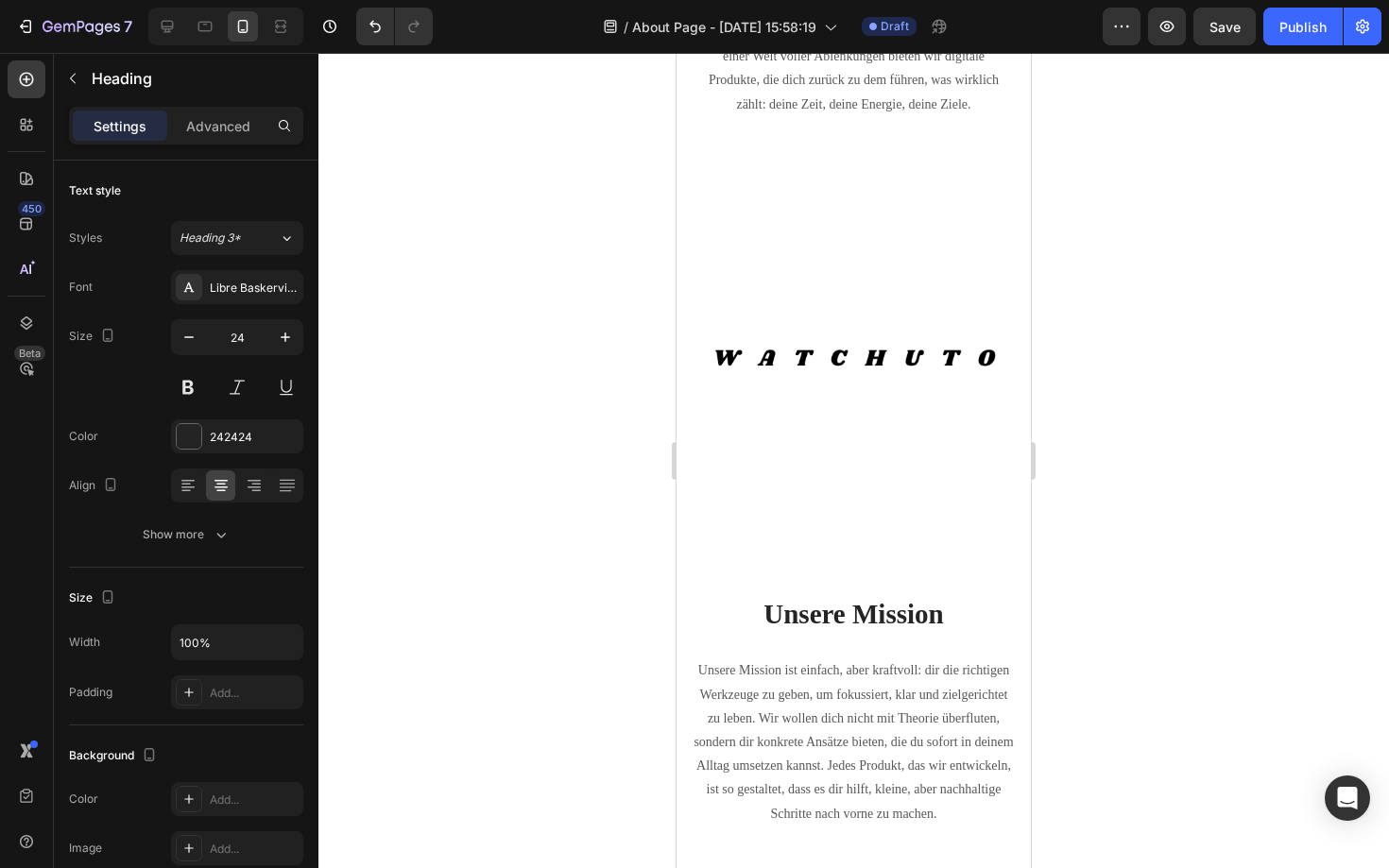
scroll to position [500, 0]
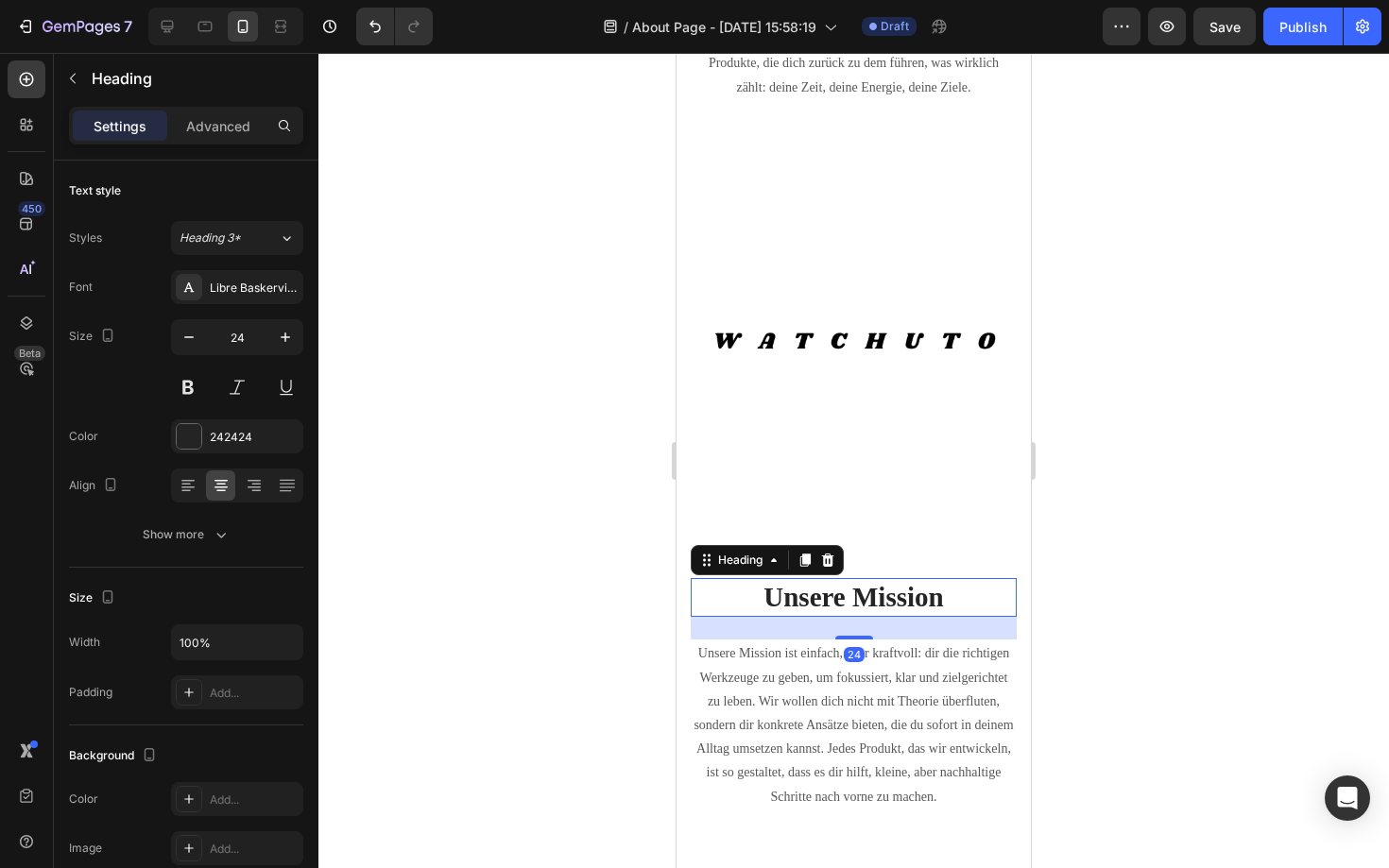
click at [852, 600] on strong "Unsere Mission" at bounding box center [852, 597] width 180 height 30
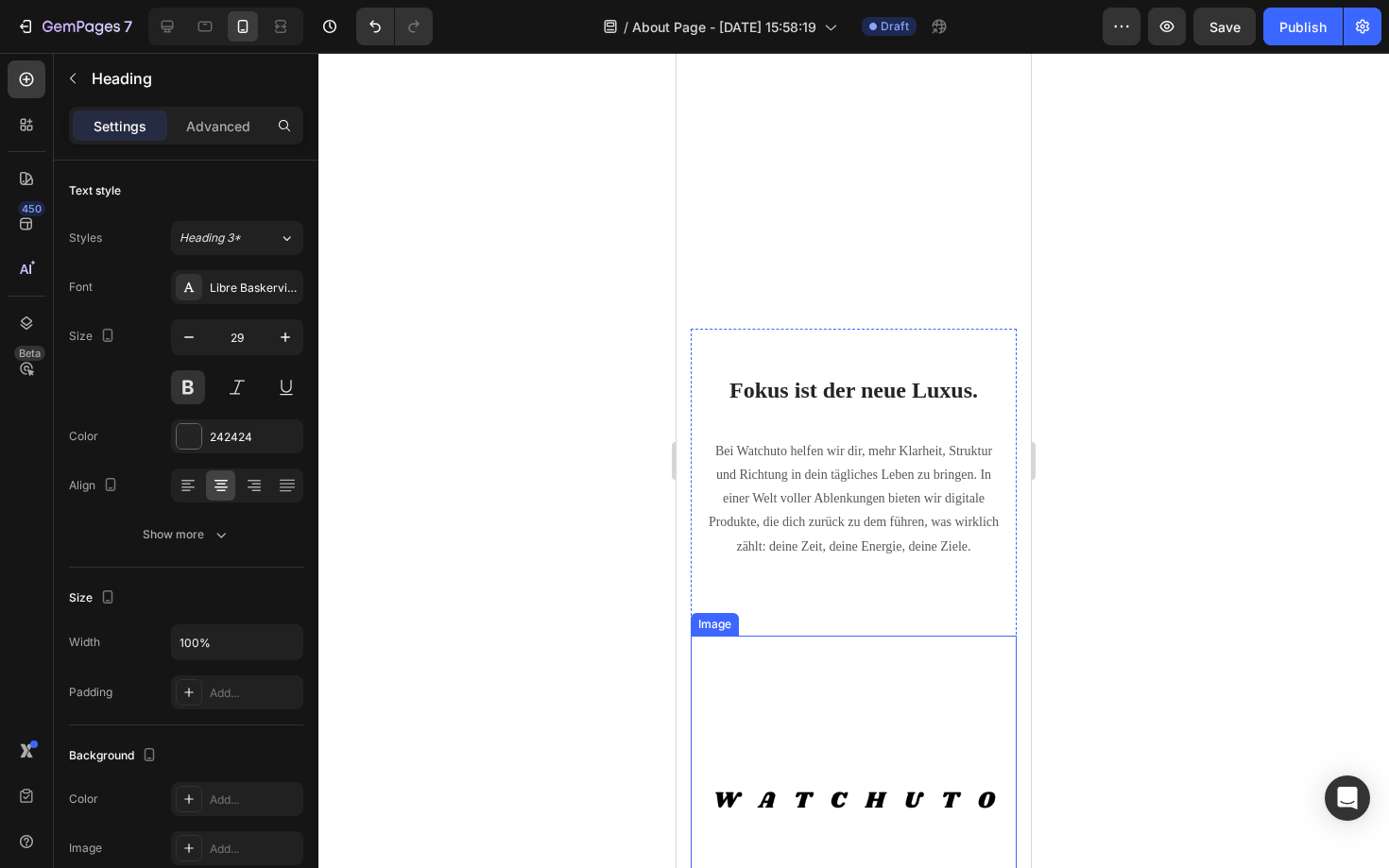
scroll to position [0, 0]
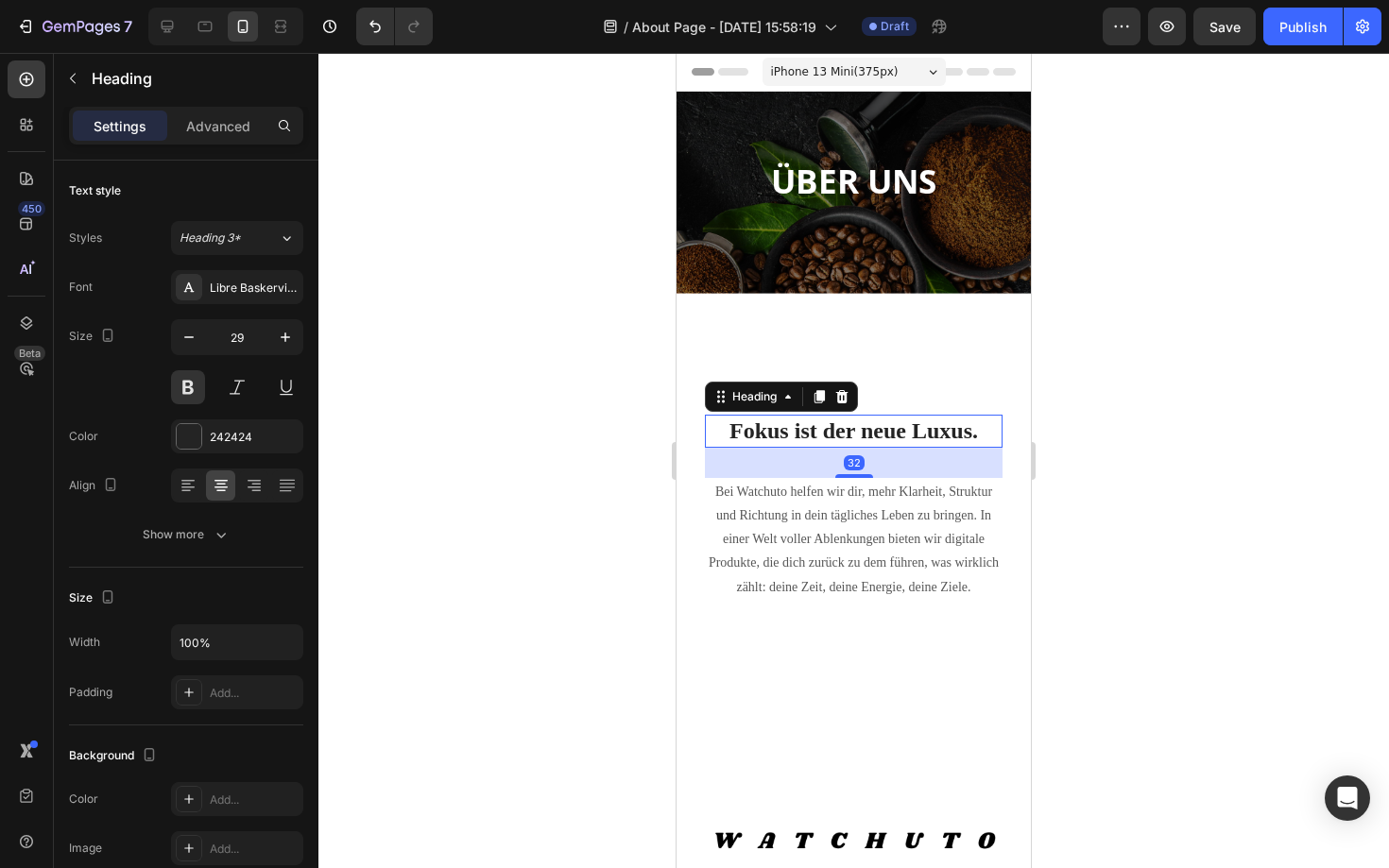
click at [865, 422] on strong "Fokus ist der neue Luxus." at bounding box center [853, 431] width 249 height 24
click at [289, 348] on button "button" at bounding box center [285, 337] width 34 height 34
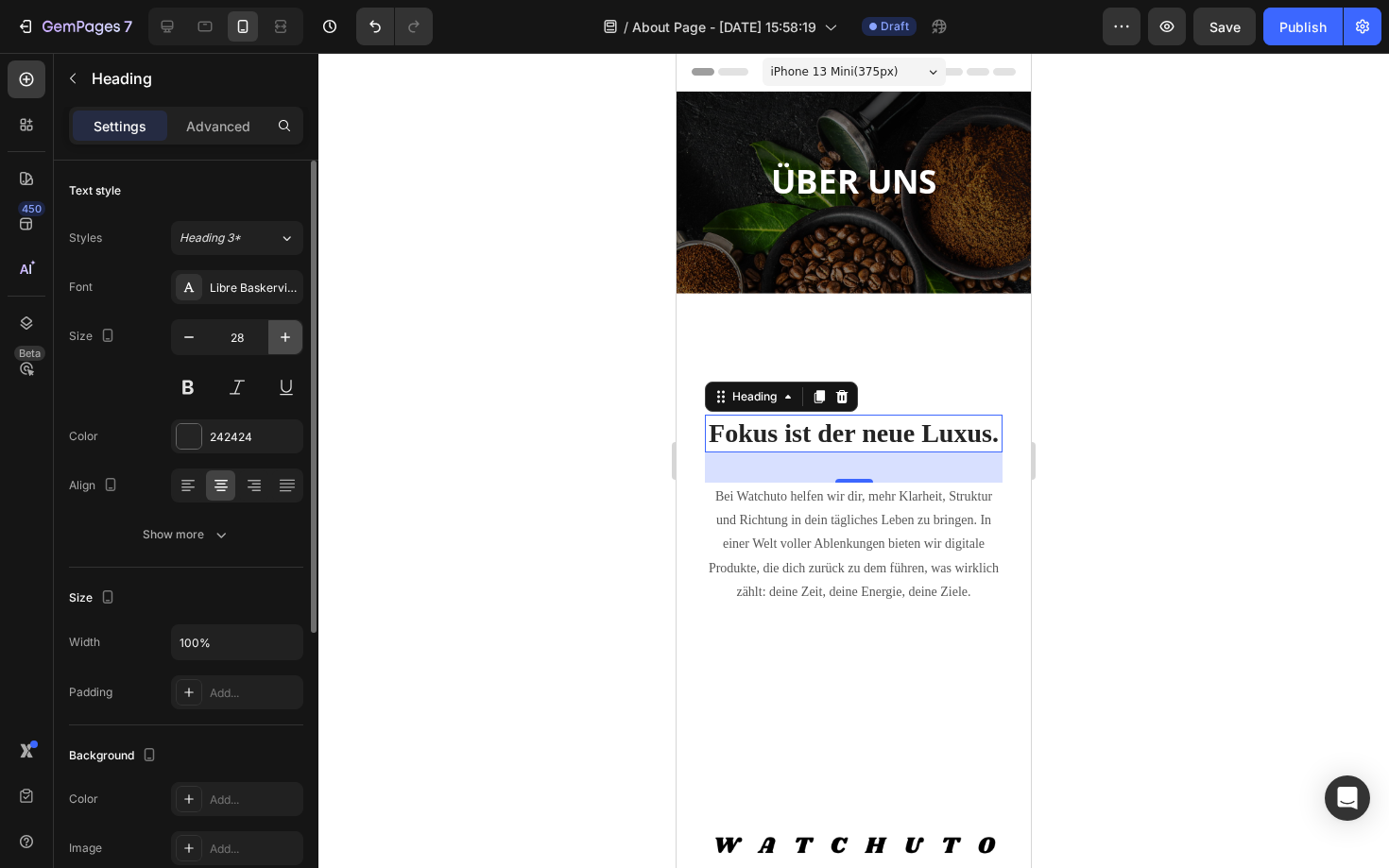
click at [289, 348] on button "button" at bounding box center [285, 337] width 34 height 34
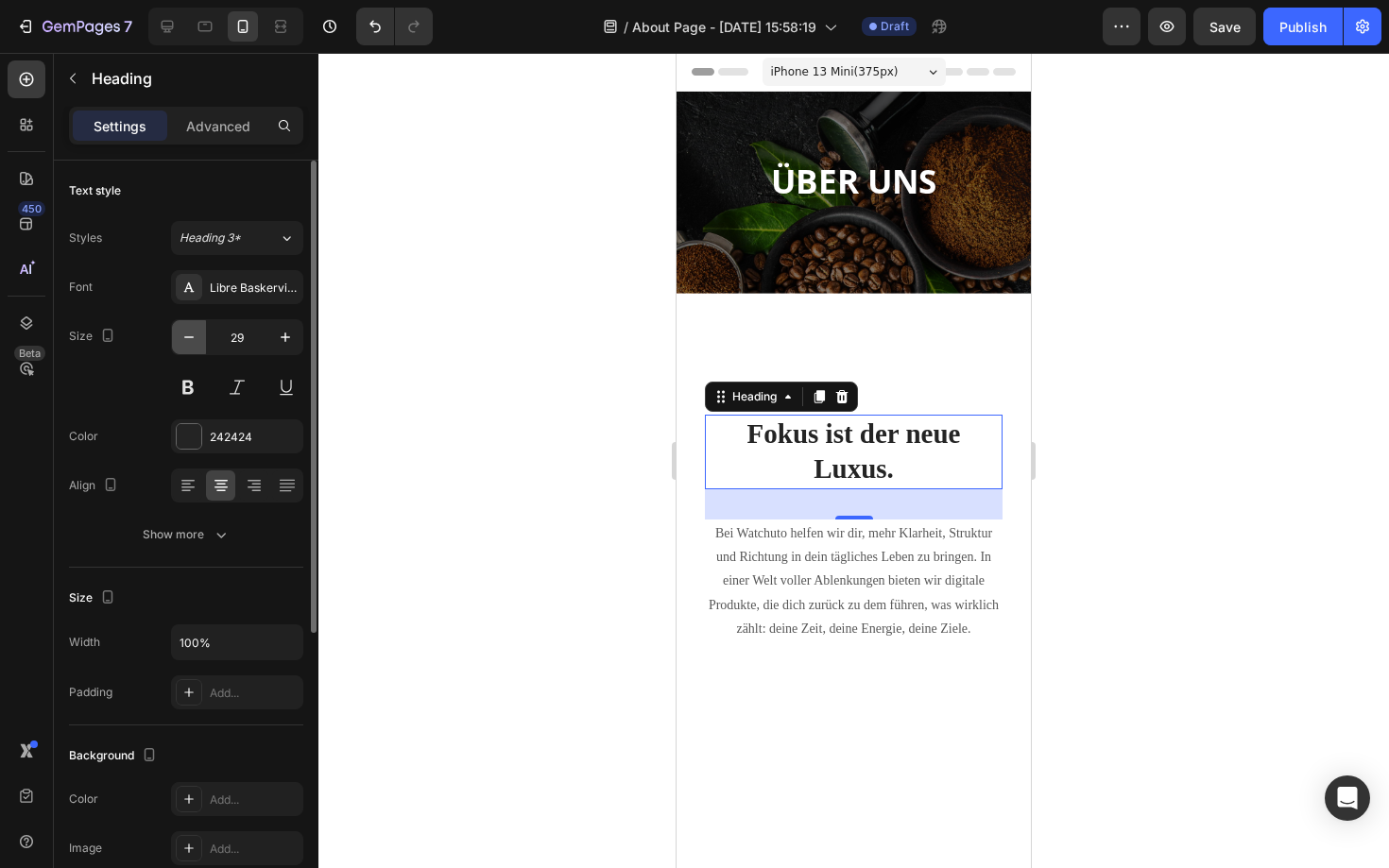
click at [190, 349] on button "button" at bounding box center [189, 337] width 34 height 34
type input "28"
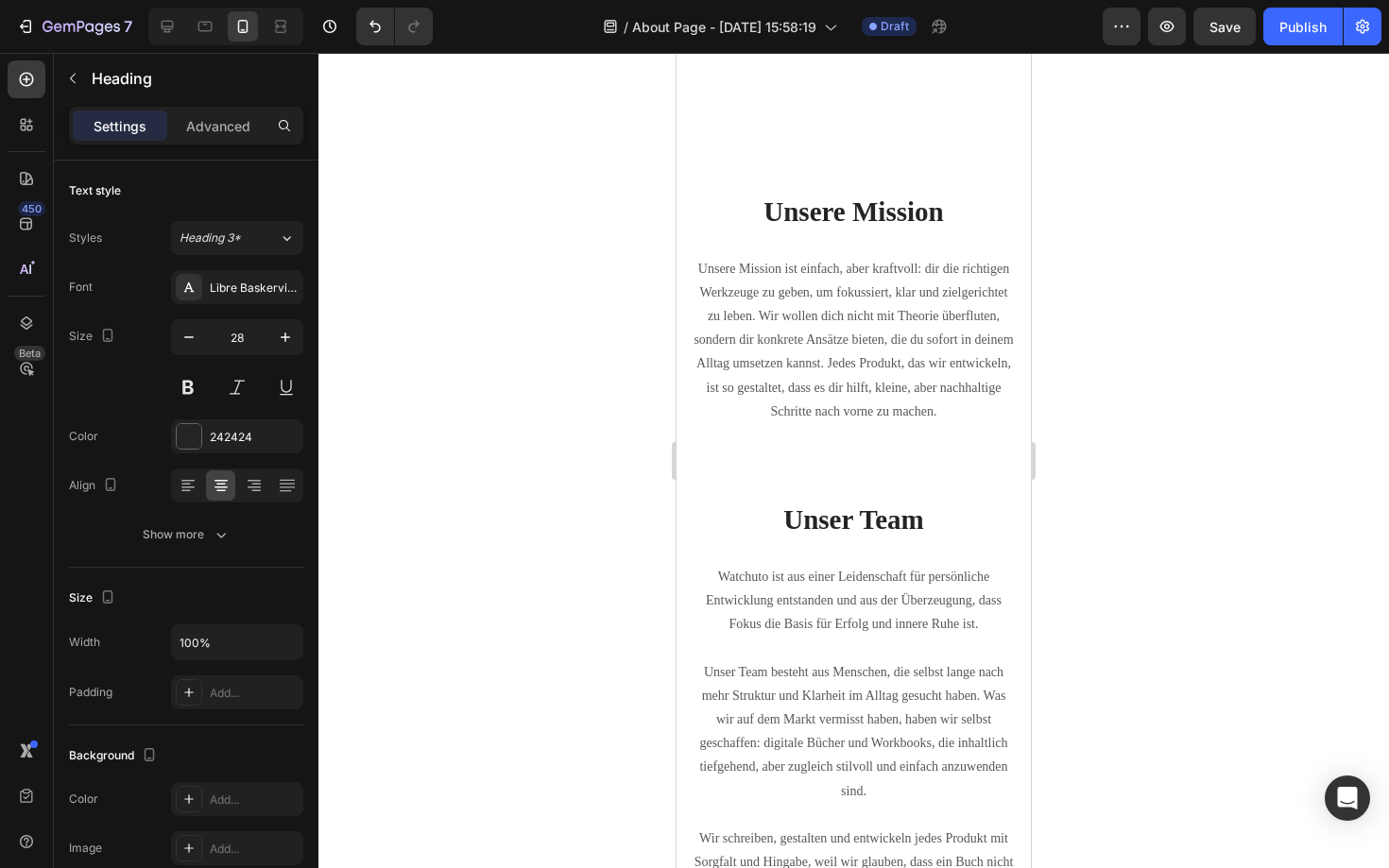
scroll to position [912, 0]
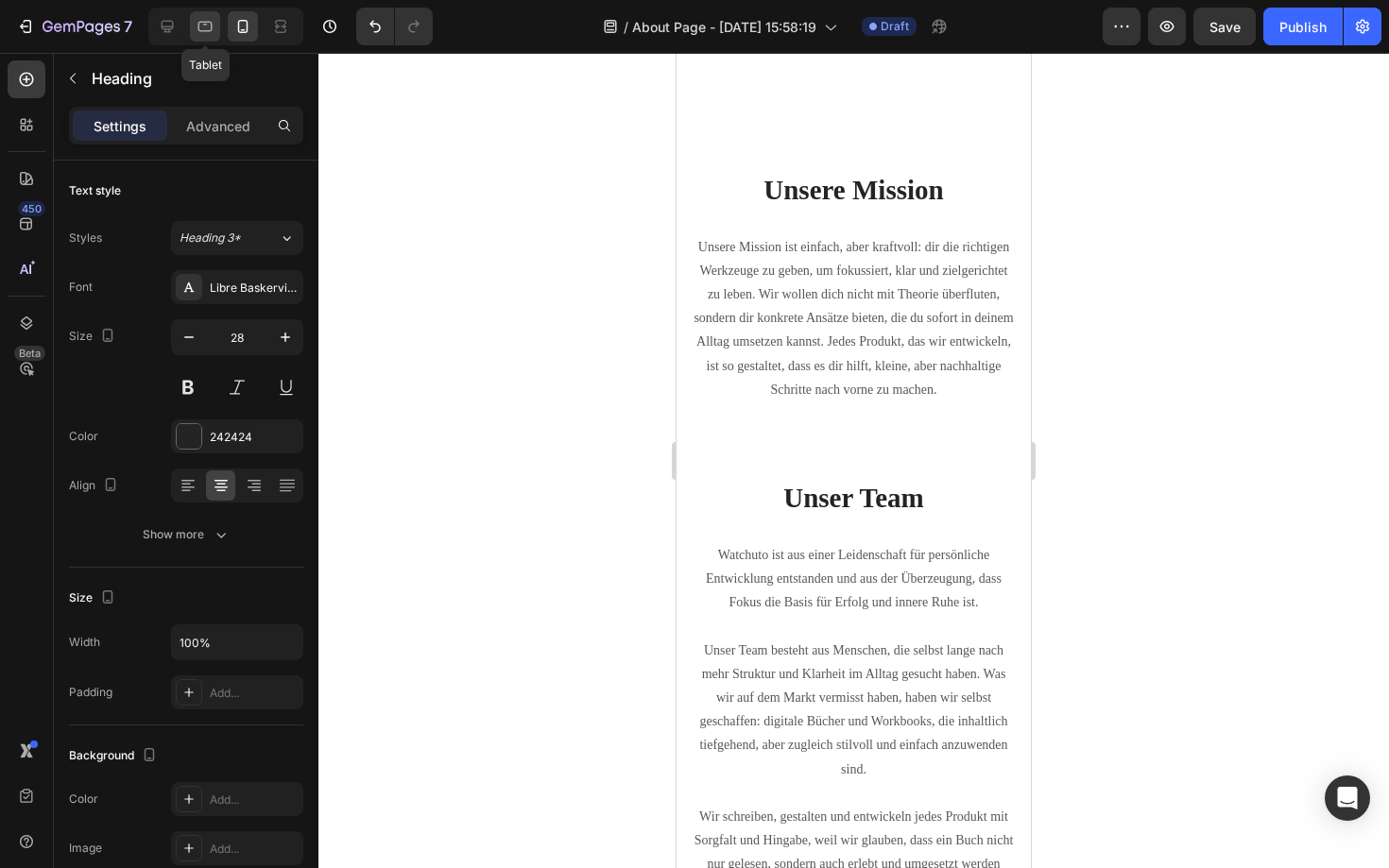
click at [203, 33] on icon at bounding box center [204, 25] width 18 height 18
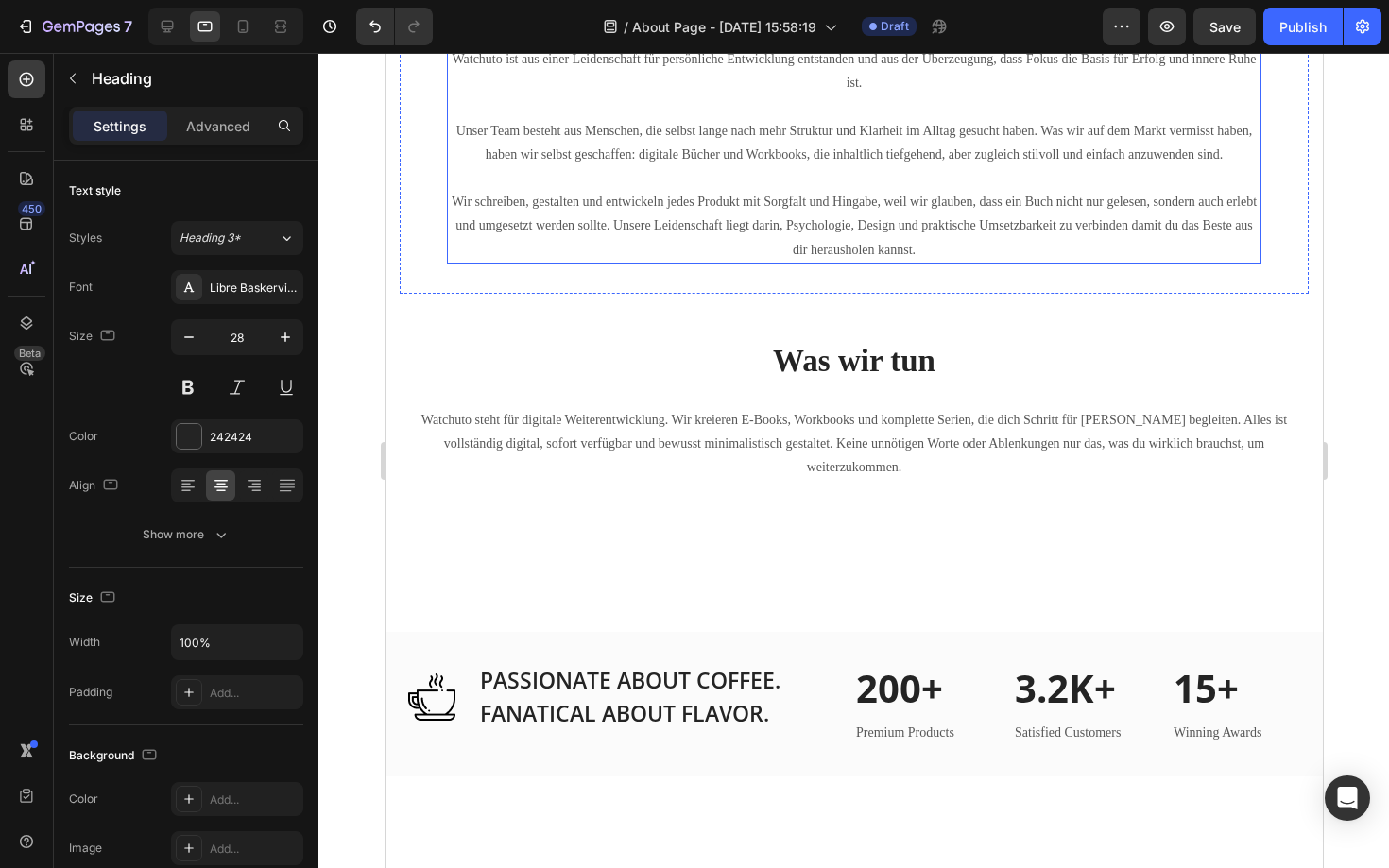
scroll to position [1282, 0]
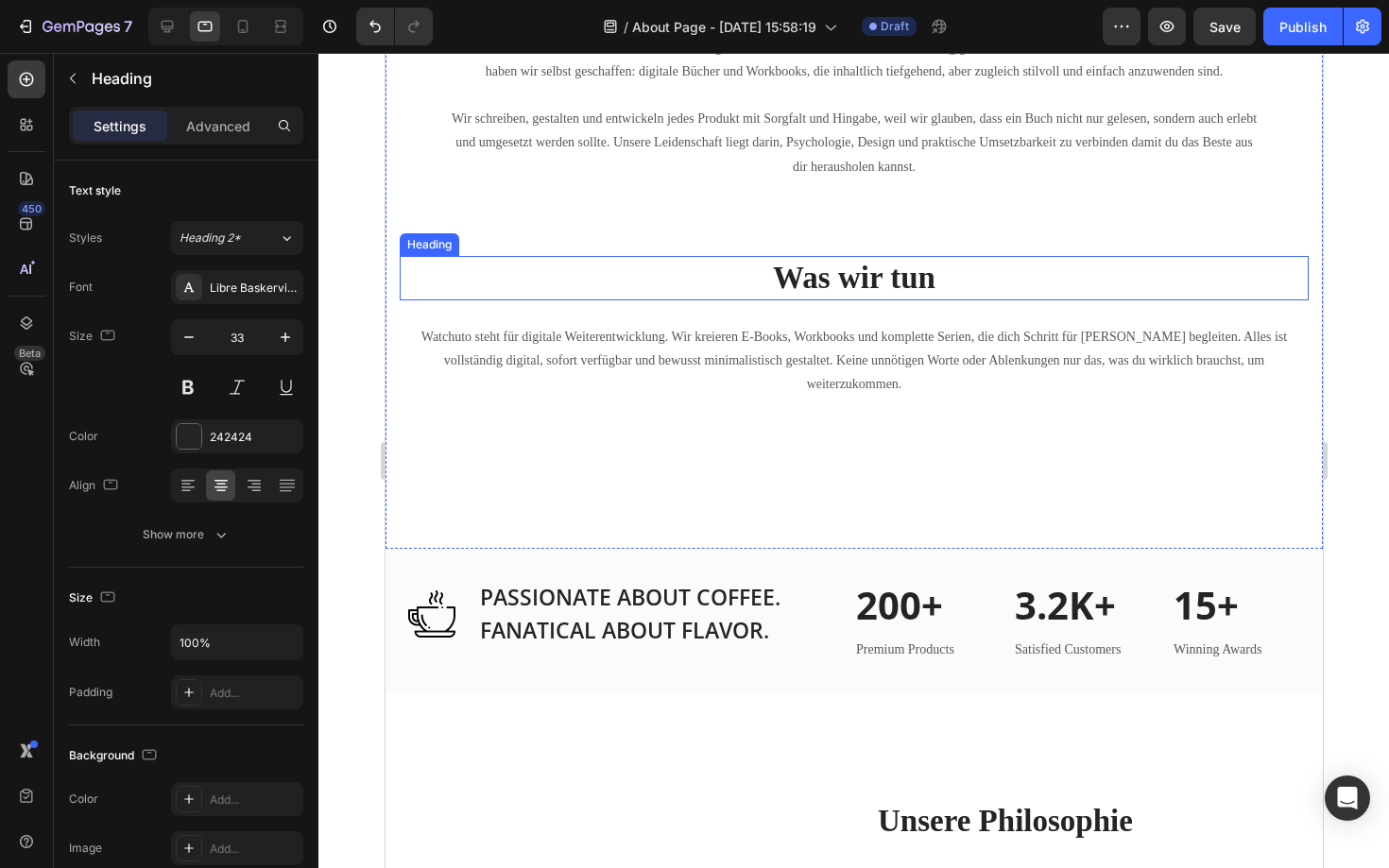
click at [836, 288] on strong "Was wir tun" at bounding box center [852, 277] width 162 height 34
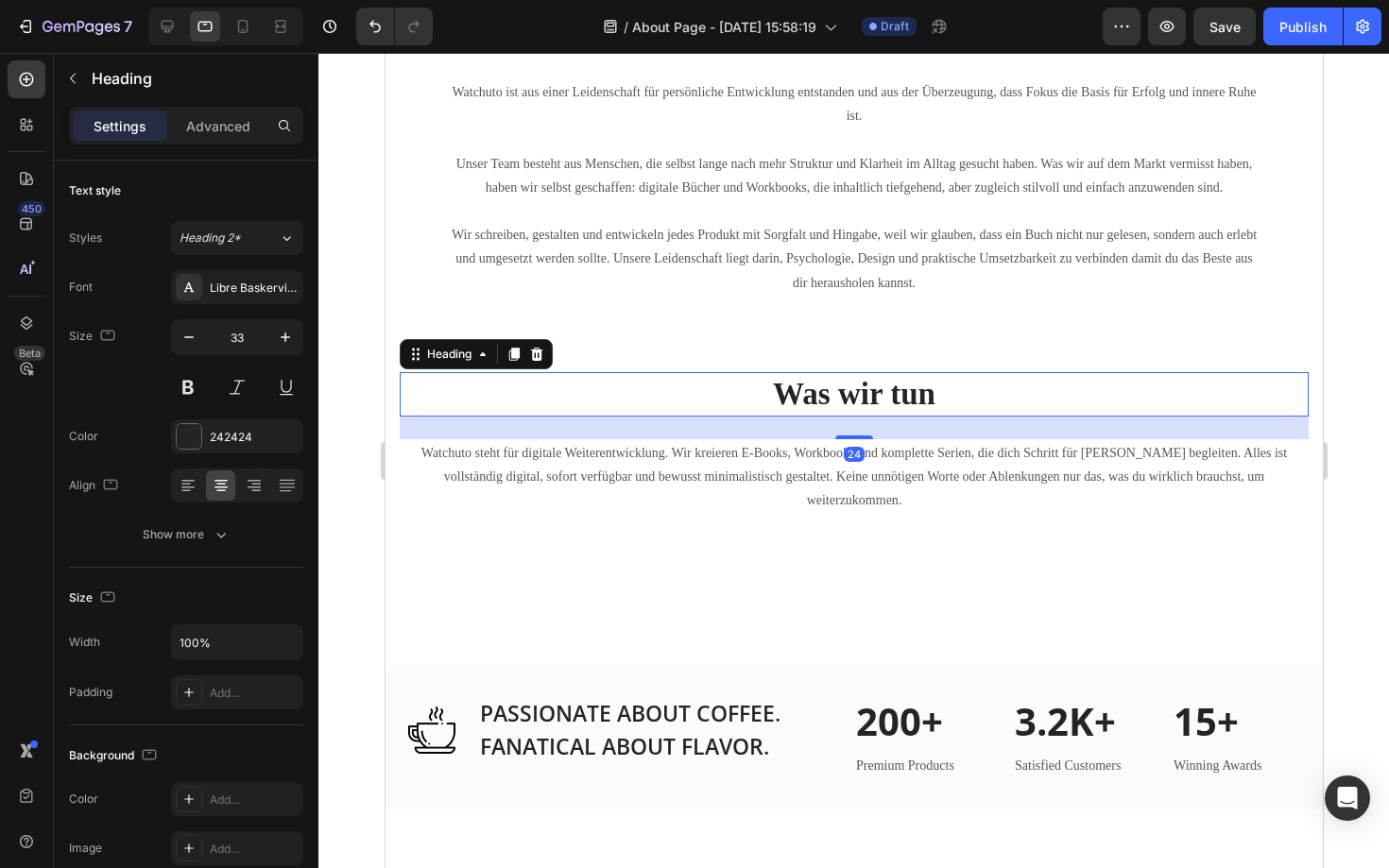
scroll to position [1143, 0]
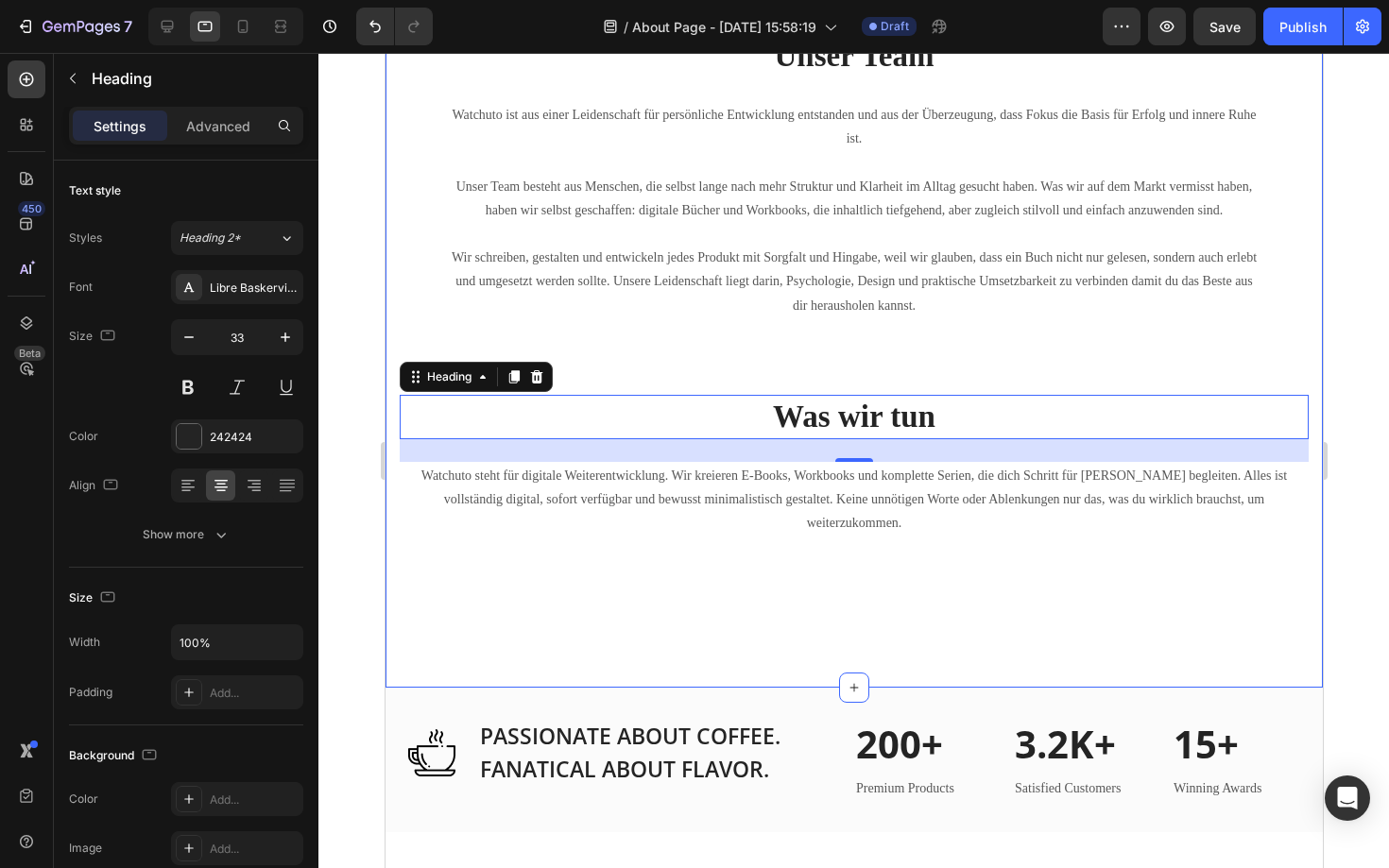
click at [815, 368] on div "Unsere Mission Heading Unsere Mission ist einfach, aber kraftvoll: dir die rich…" at bounding box center [852, 199] width 909 height 766
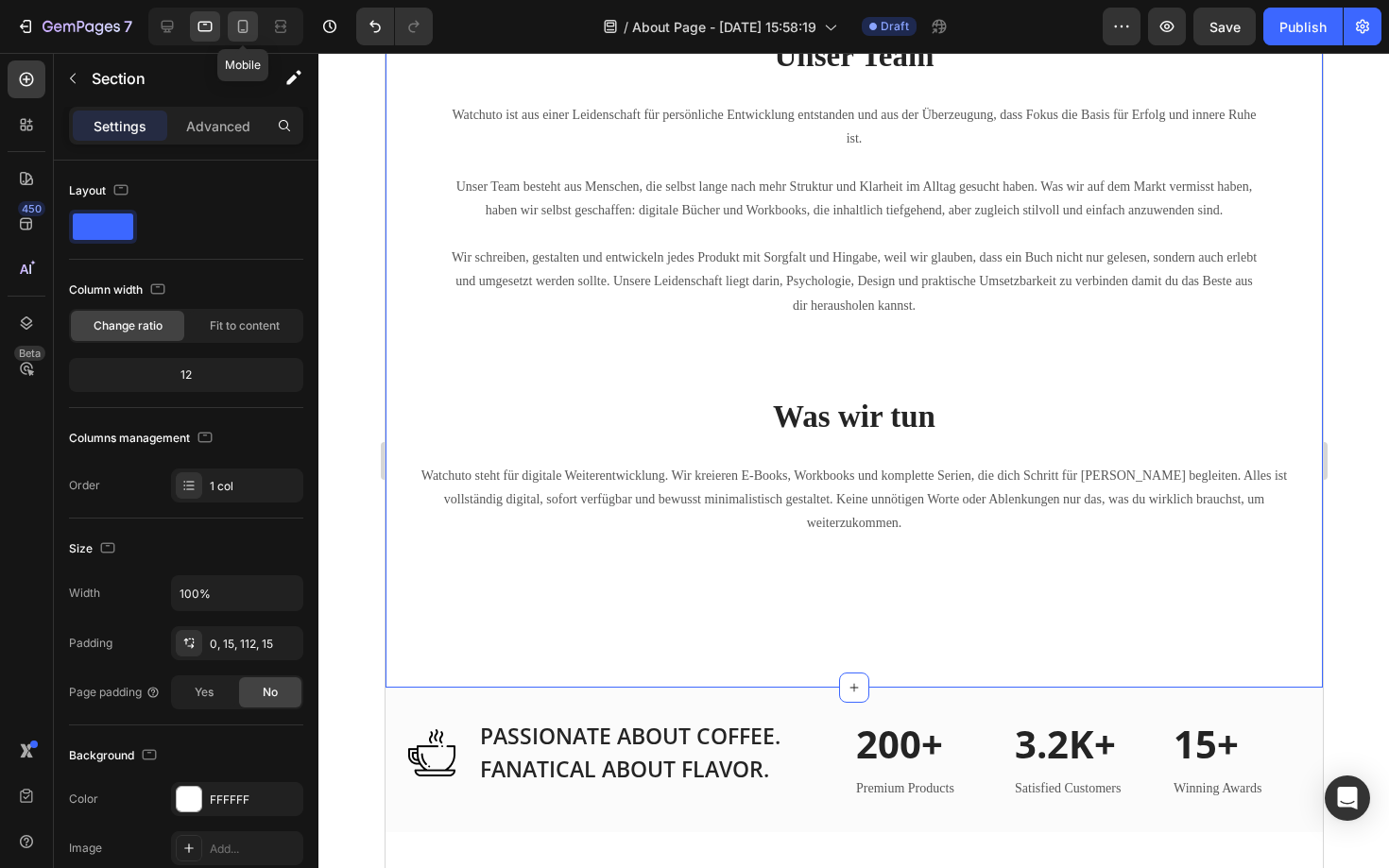
click at [238, 28] on icon at bounding box center [243, 26] width 11 height 14
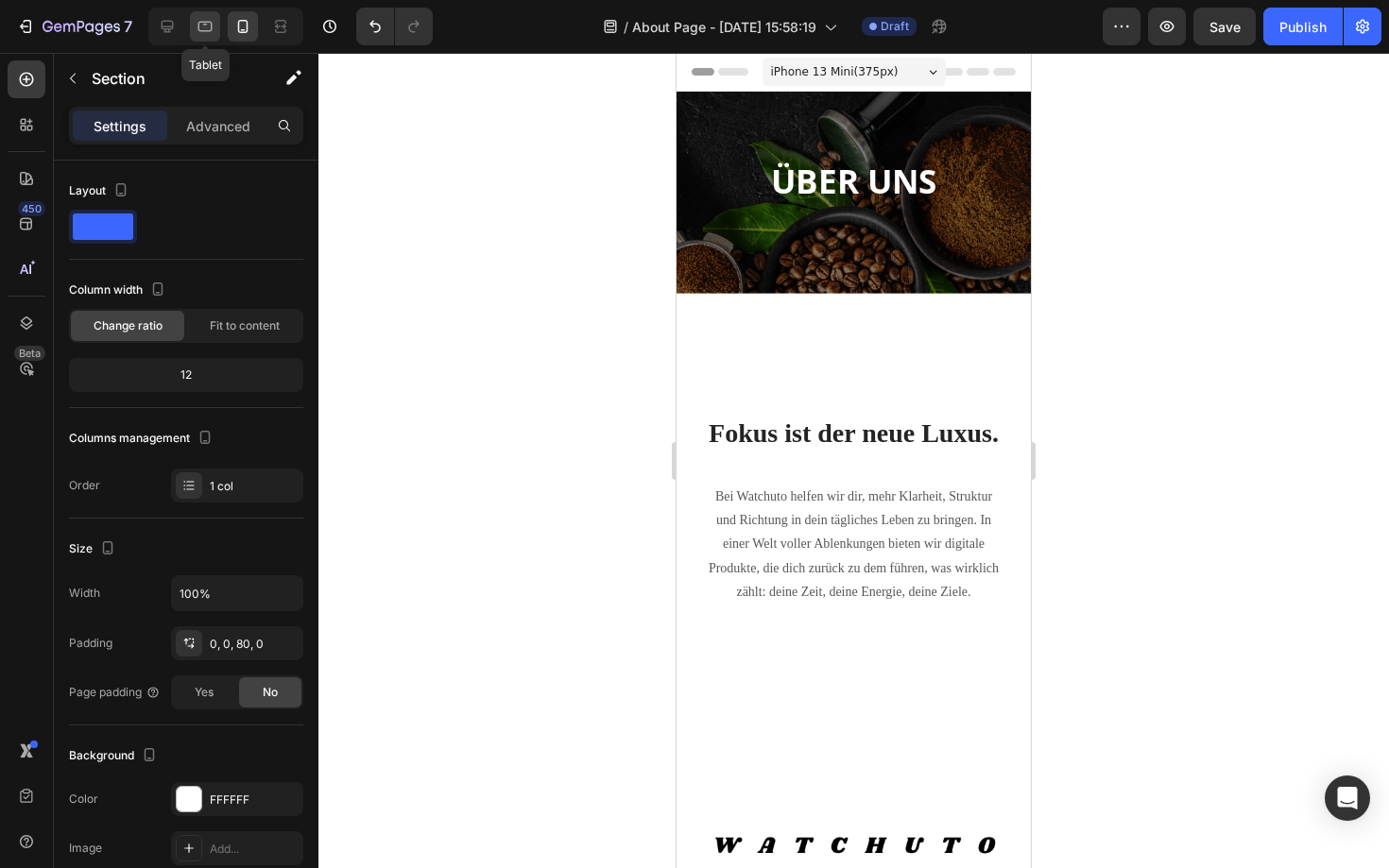
click at [201, 25] on icon at bounding box center [204, 25] width 18 height 18
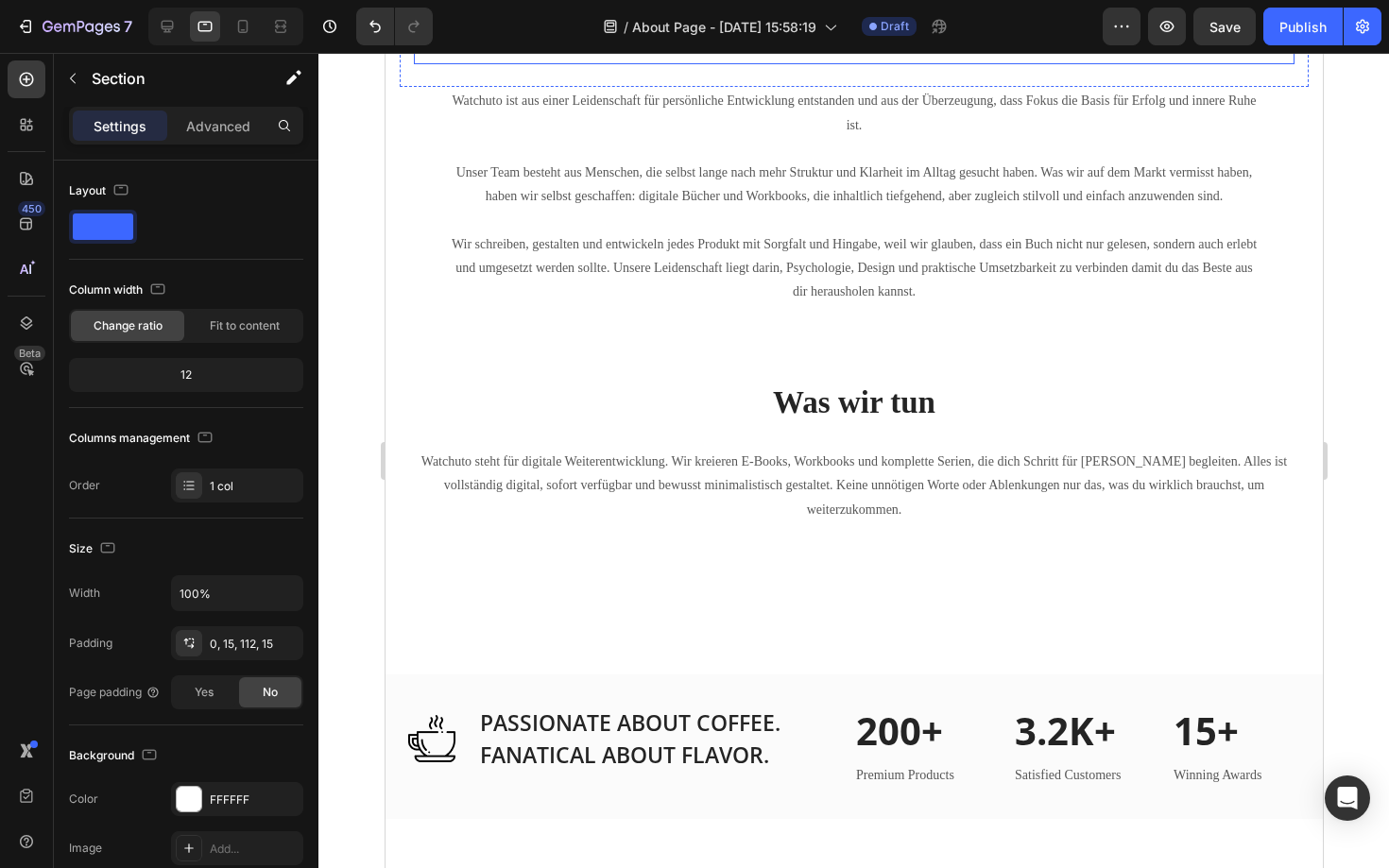
scroll to position [1397, 0]
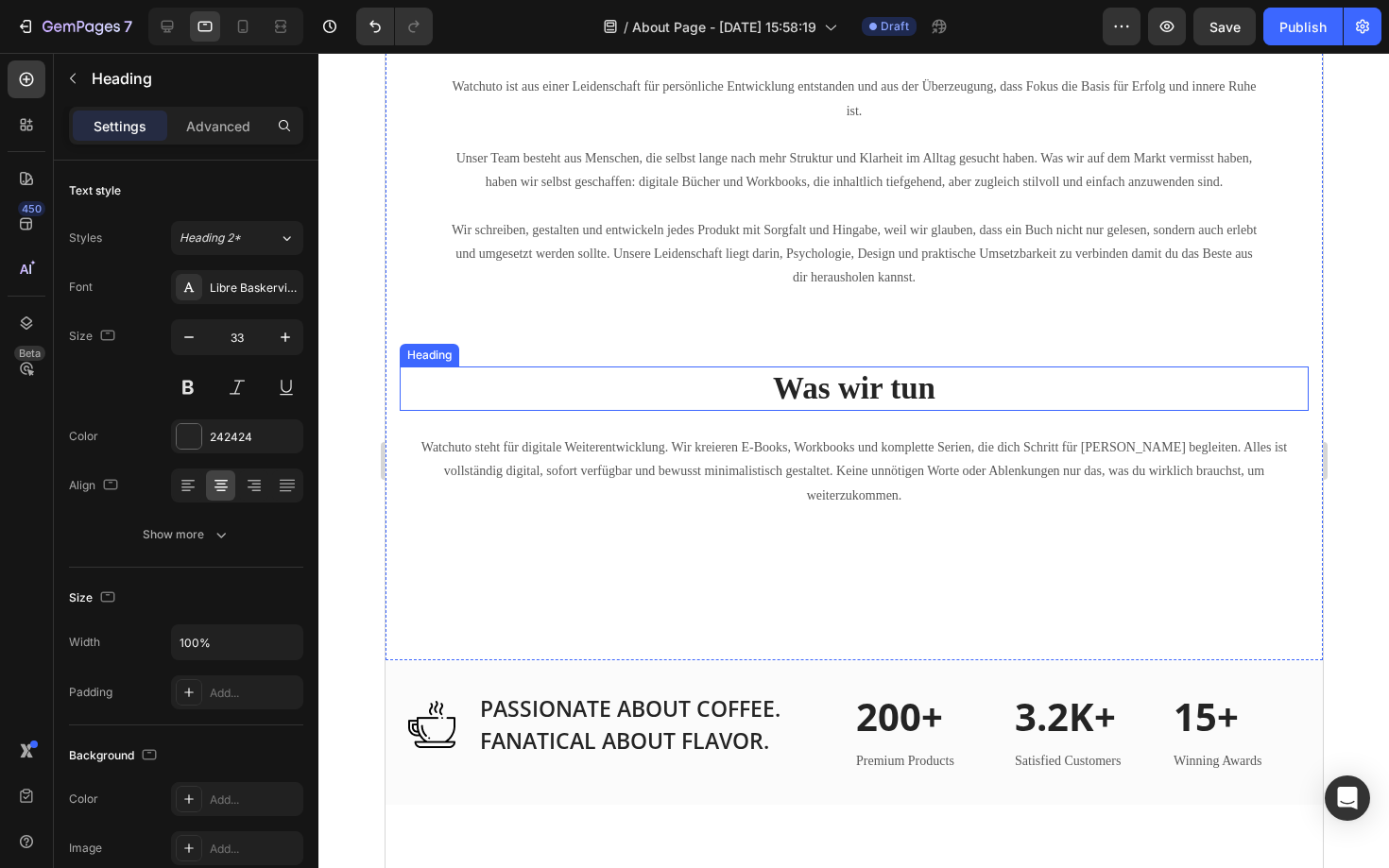
click at [861, 383] on strong "Was wir tun" at bounding box center [852, 388] width 162 height 34
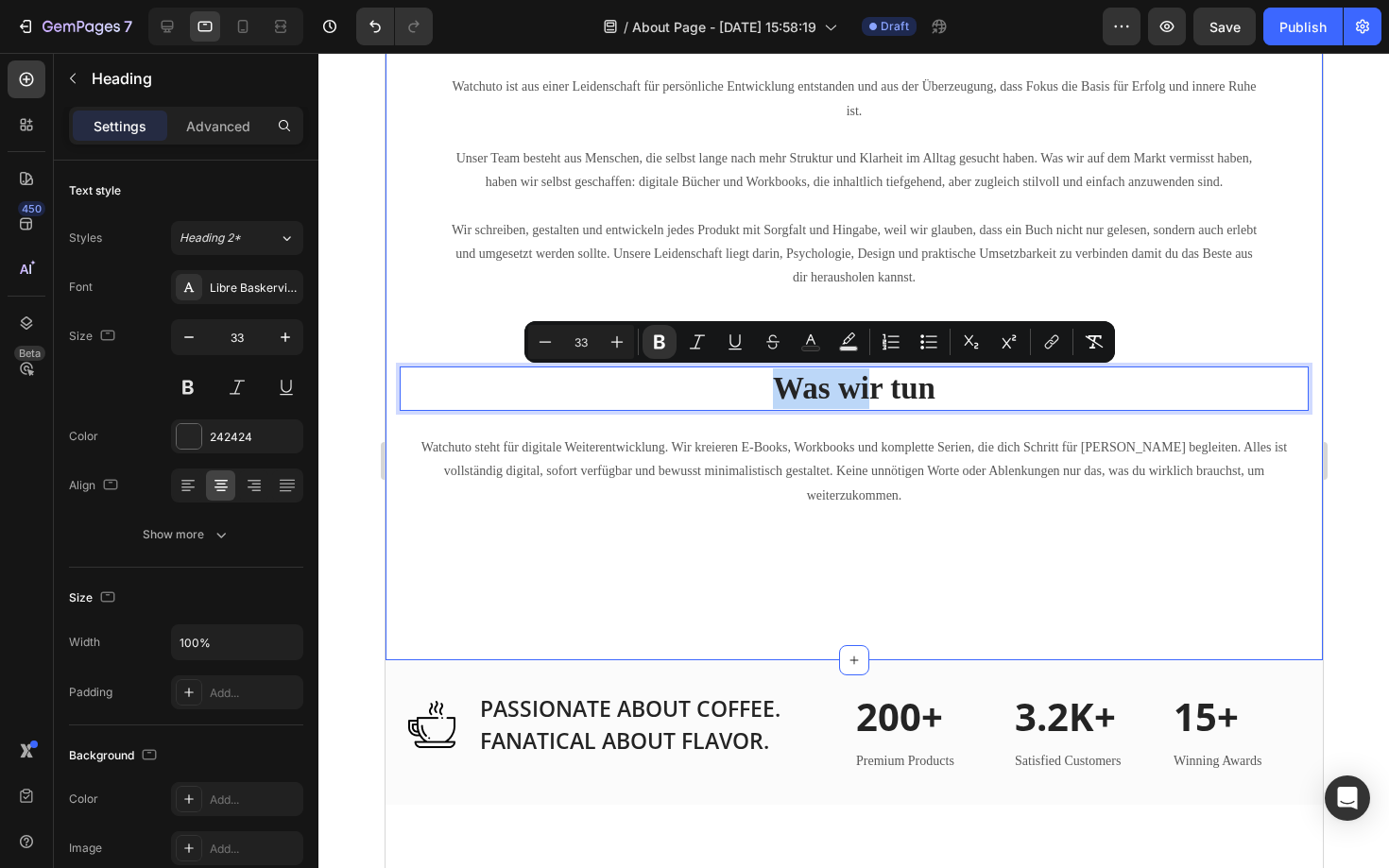
drag, startPoint x: 867, startPoint y: 391, endPoint x: 861, endPoint y: 334, distance: 57.3
click at [779, 631] on div "Unsere Mission Heading Unsere Mission ist einfach, aber kraftvoll: dir die rich…" at bounding box center [853, 224] width 937 height 872
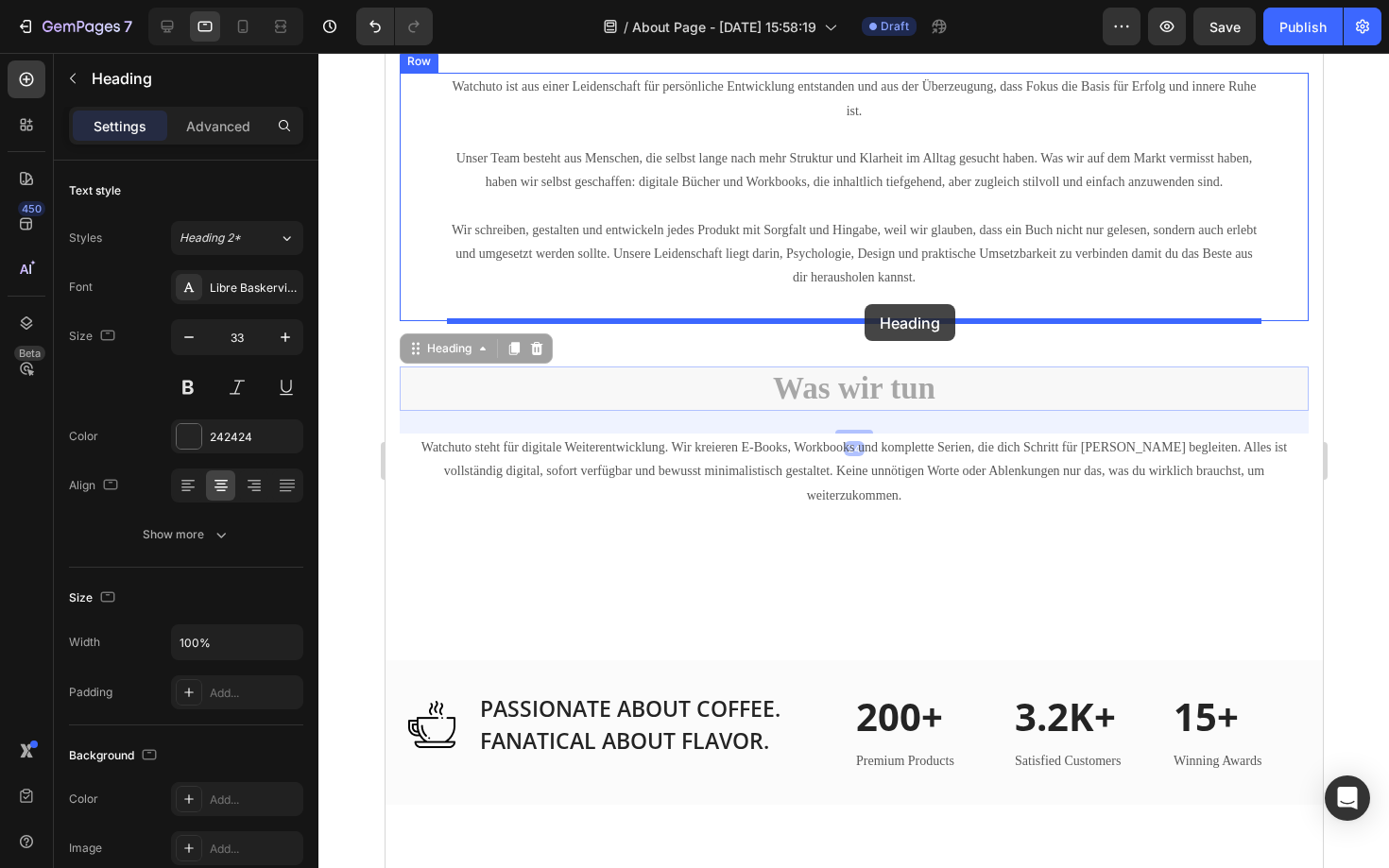
drag, startPoint x: 863, startPoint y: 389, endPoint x: 863, endPoint y: 309, distance: 80.0
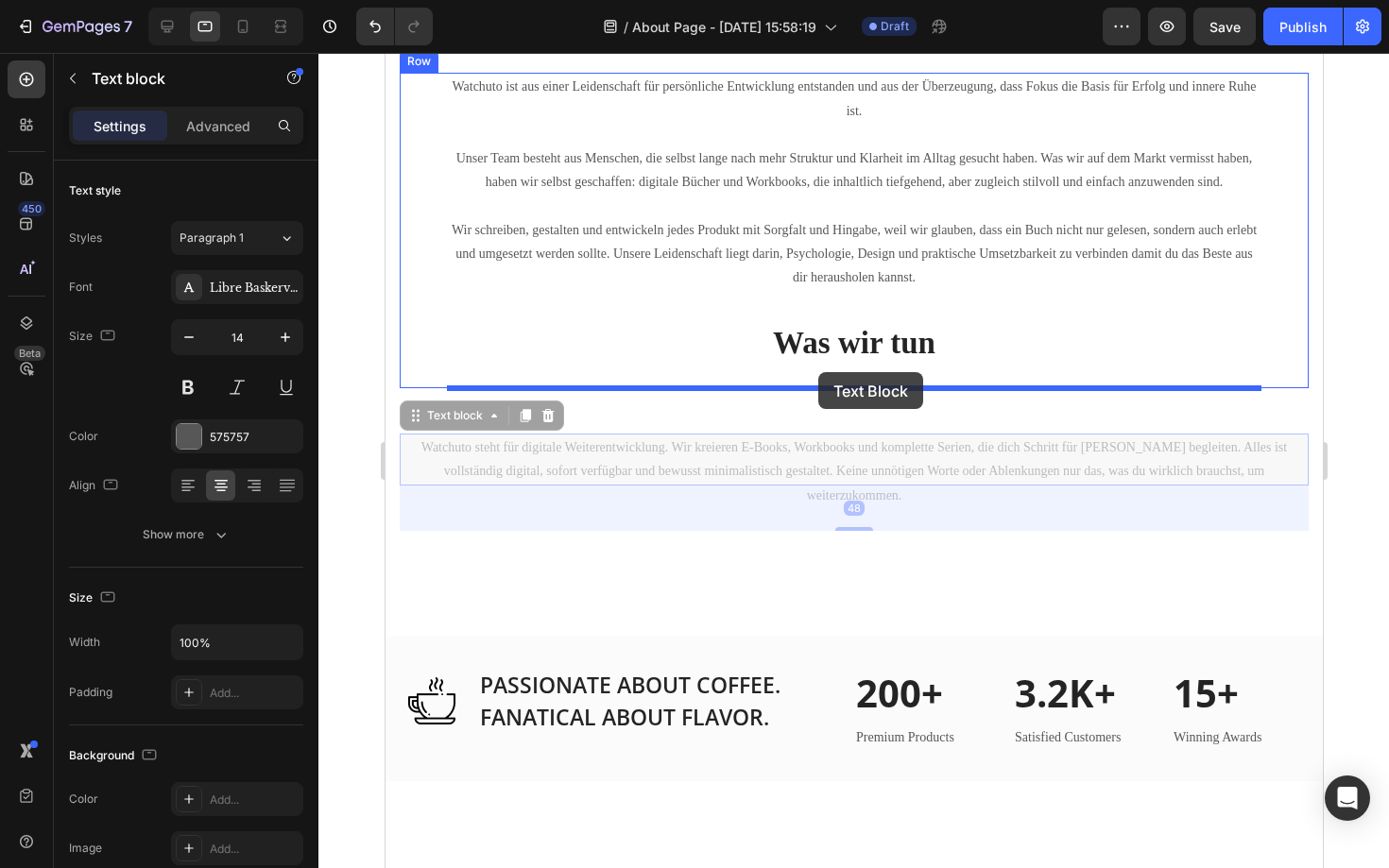
drag, startPoint x: 816, startPoint y: 470, endPoint x: 819, endPoint y: 377, distance: 93.0
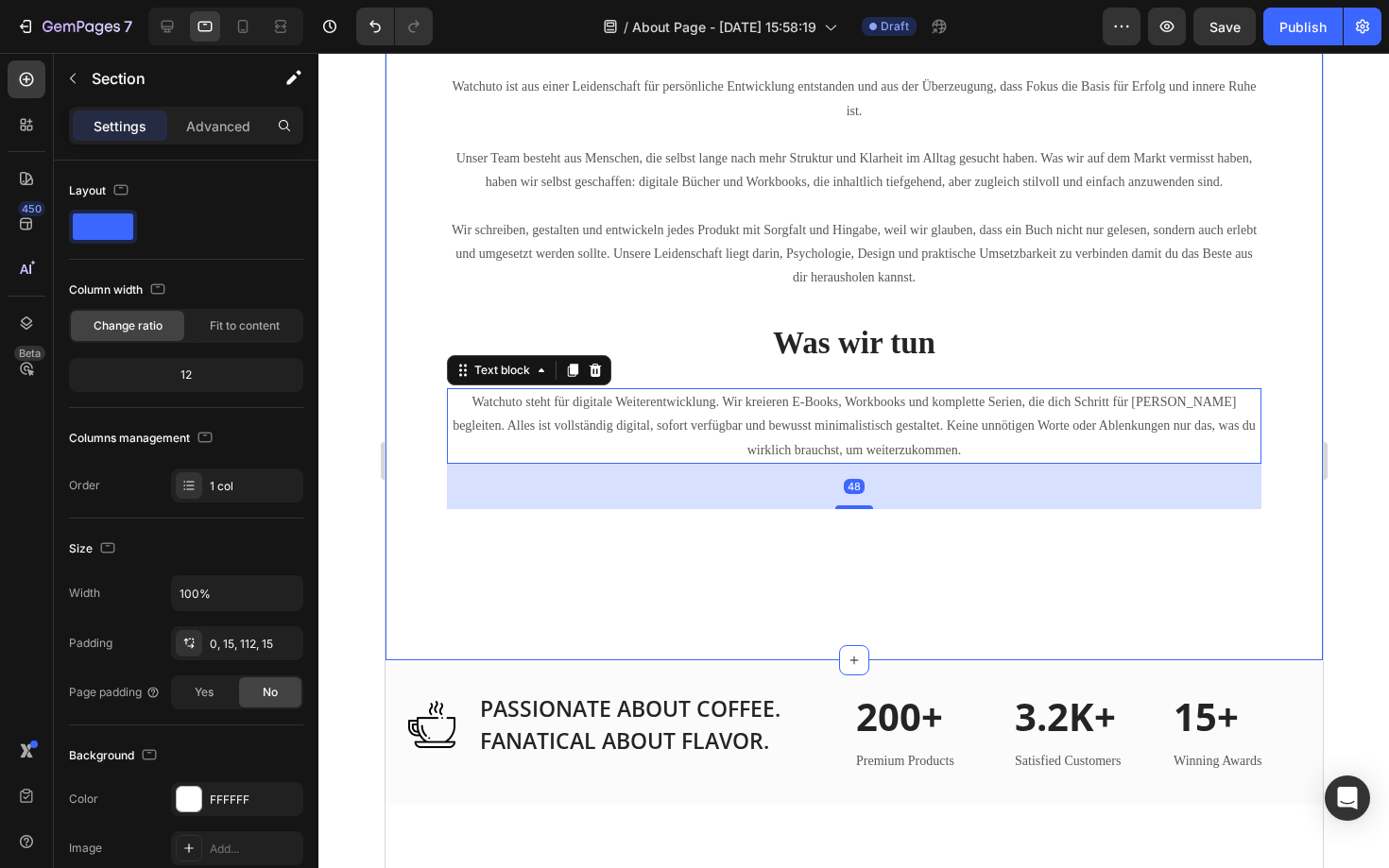
click at [605, 623] on div "Unsere Mission Heading Unsere Mission ist einfach, aber kraftvoll: dir die rich…" at bounding box center [853, 224] width 937 height 872
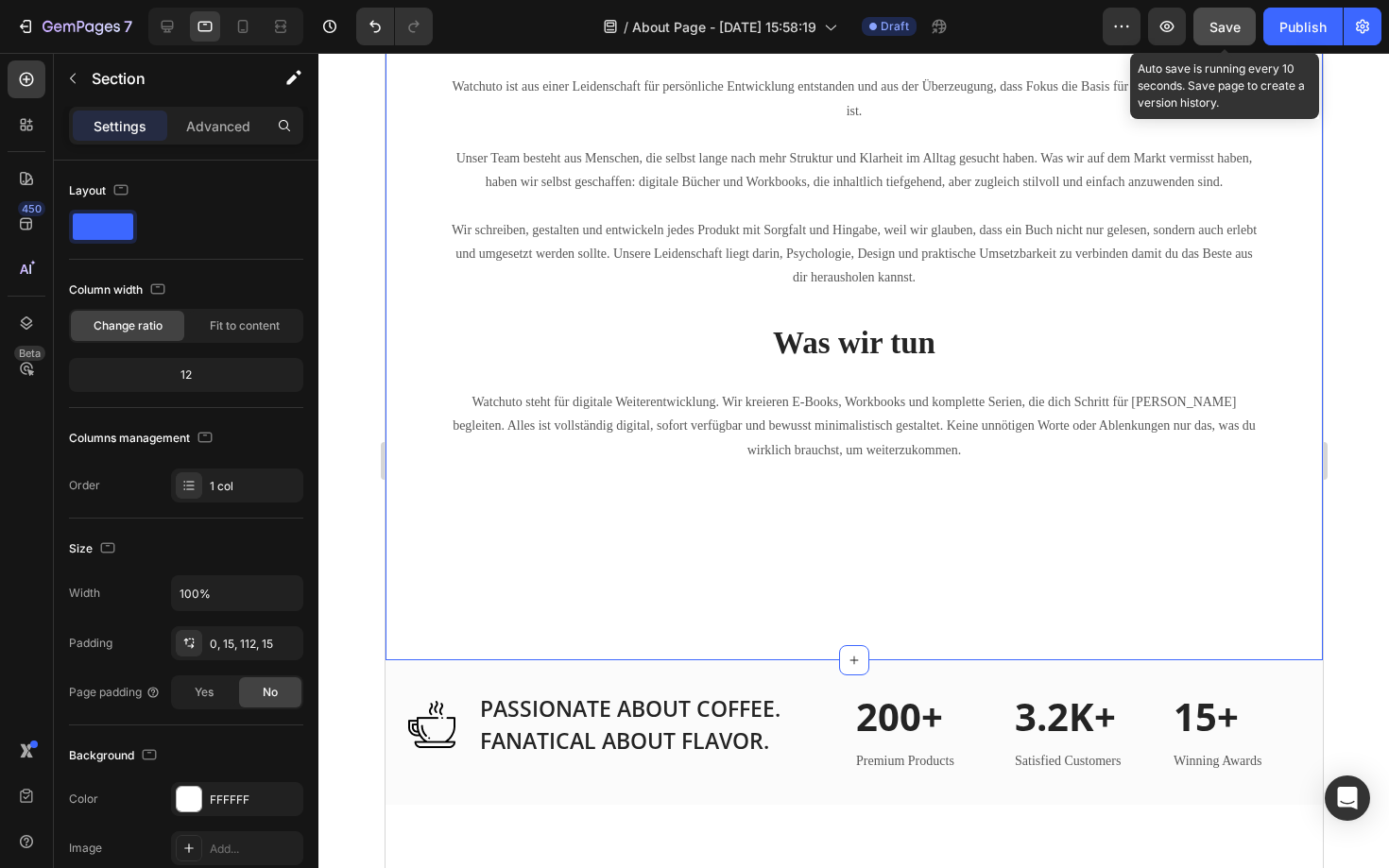
click at [1236, 33] on span "Save" at bounding box center [1225, 26] width 31 height 17
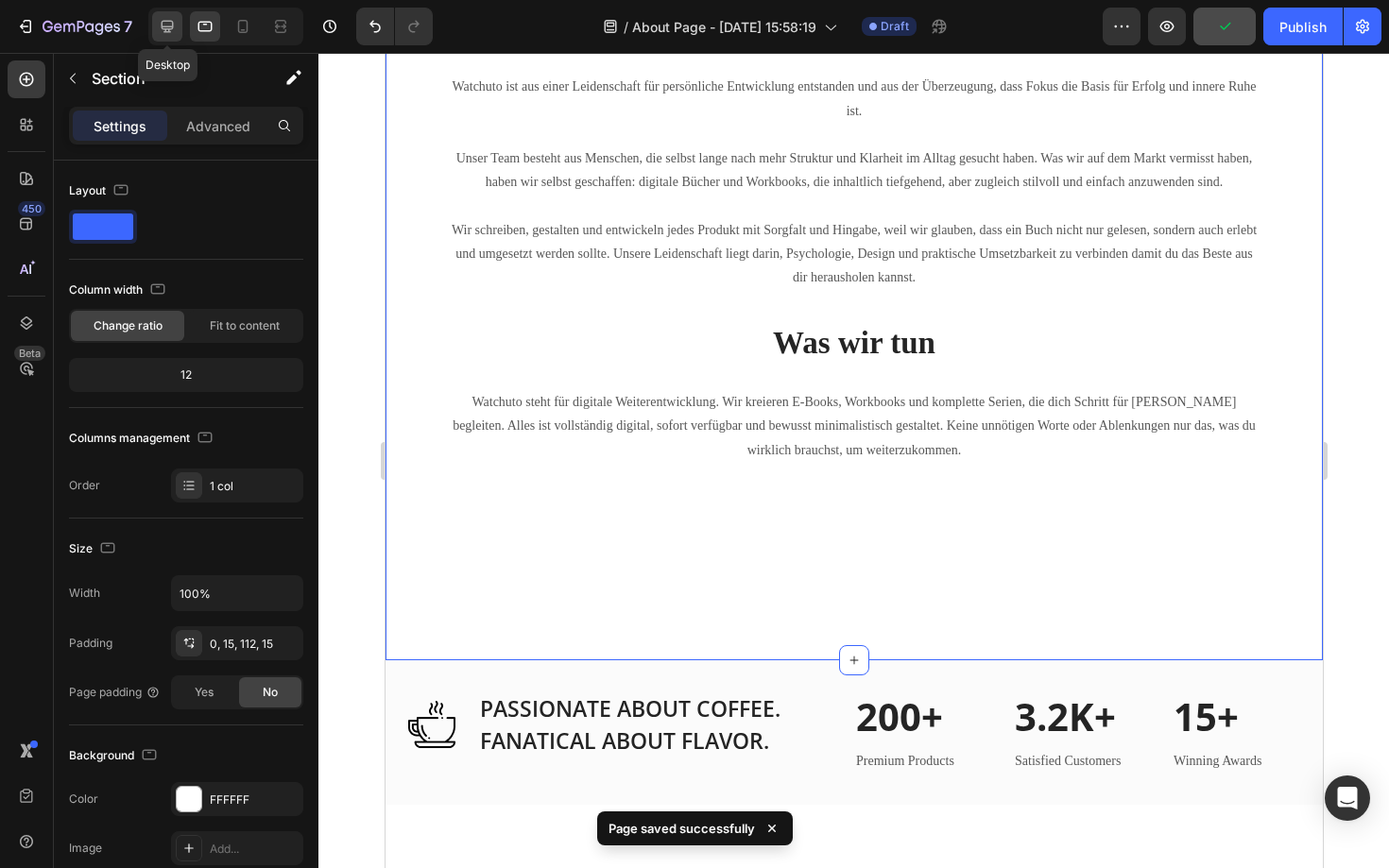
click at [170, 17] on icon at bounding box center [166, 25] width 18 height 18
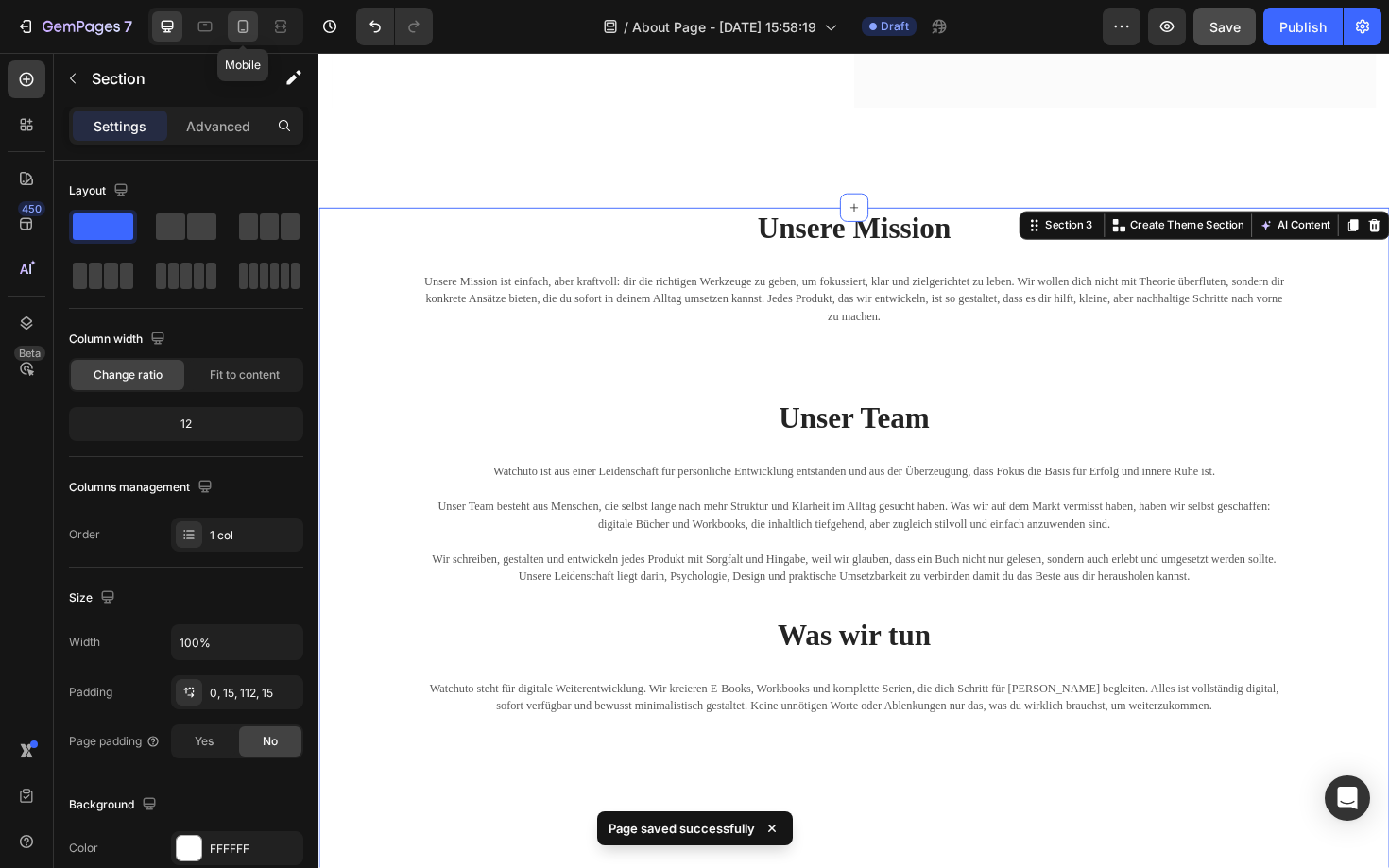
click at [248, 33] on icon at bounding box center [242, 25] width 18 height 18
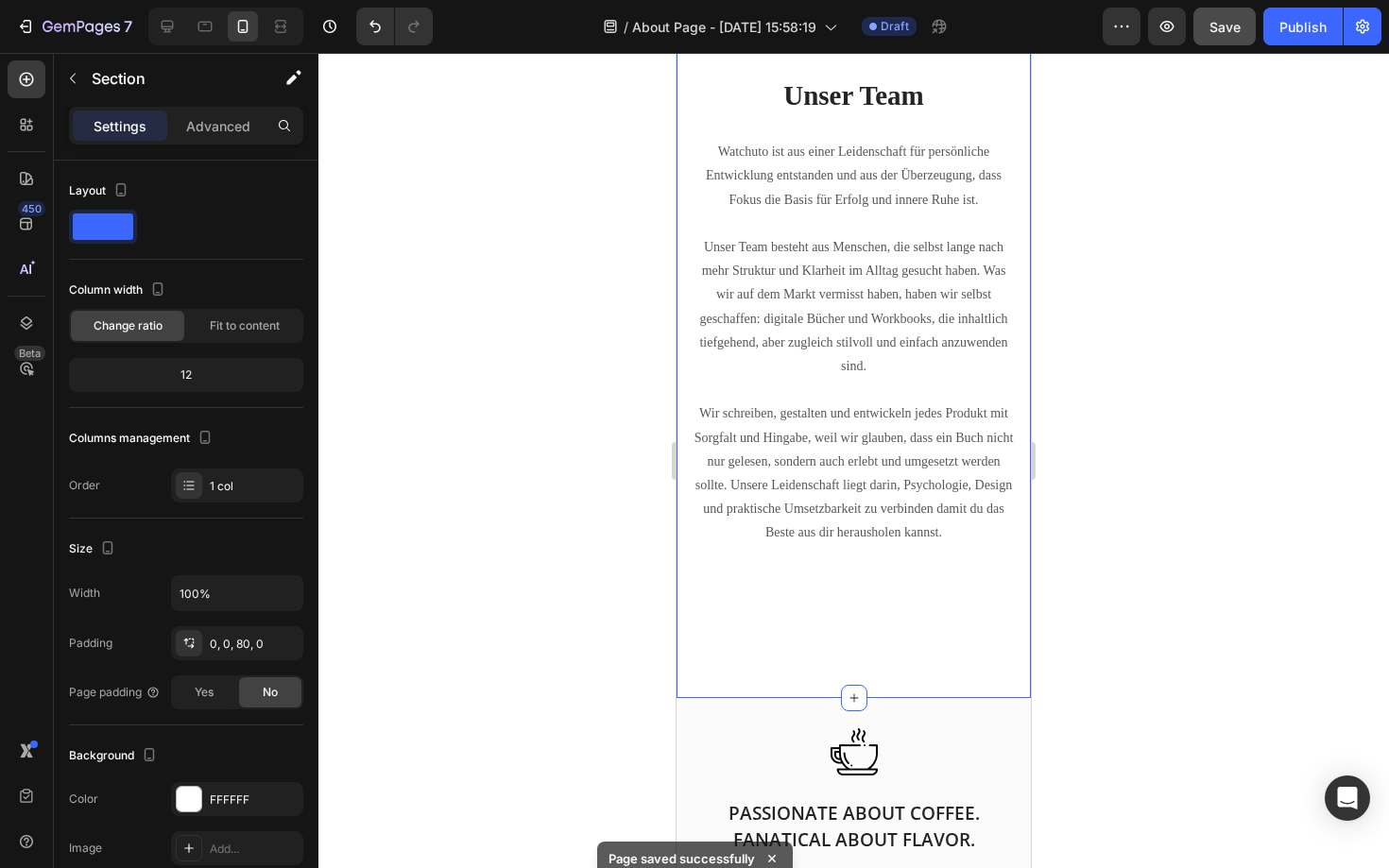
scroll to position [1537, 0]
click at [198, 26] on icon at bounding box center [205, 26] width 15 height 11
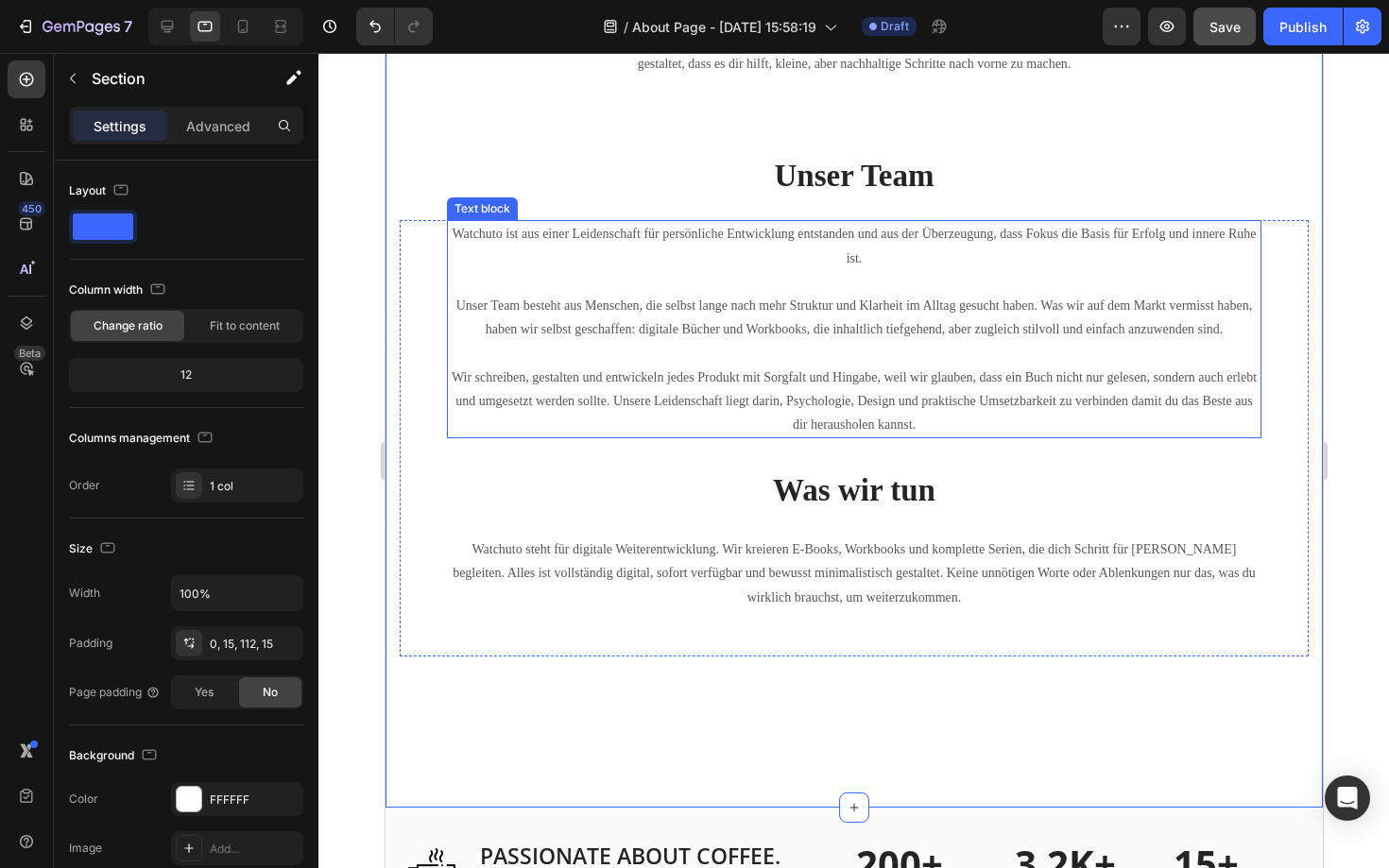
scroll to position [1301, 0]
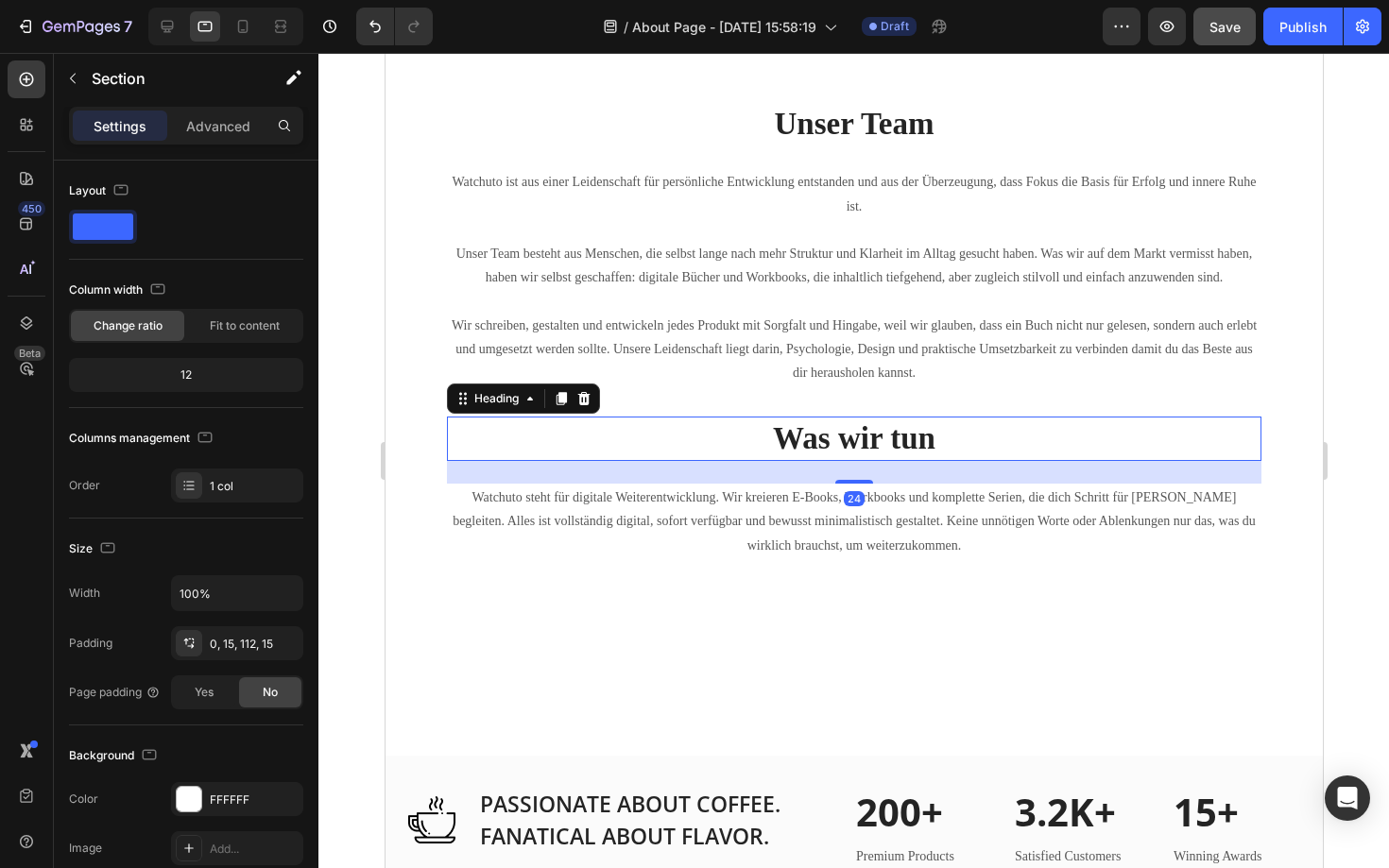
click at [853, 442] on strong "Was wir tun" at bounding box center [852, 438] width 162 height 34
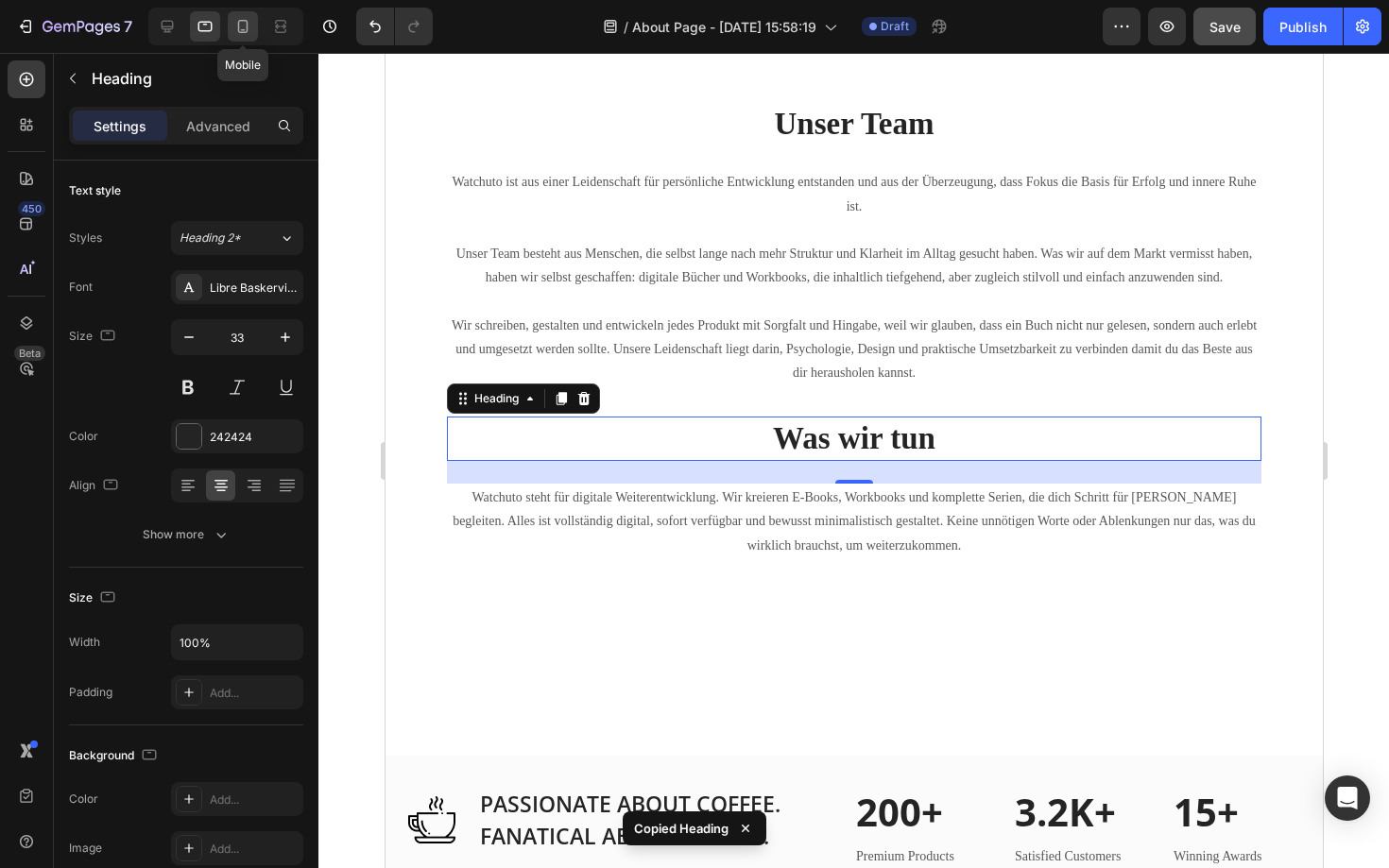
click at [237, 20] on icon at bounding box center [242, 25] width 18 height 18
type input "29"
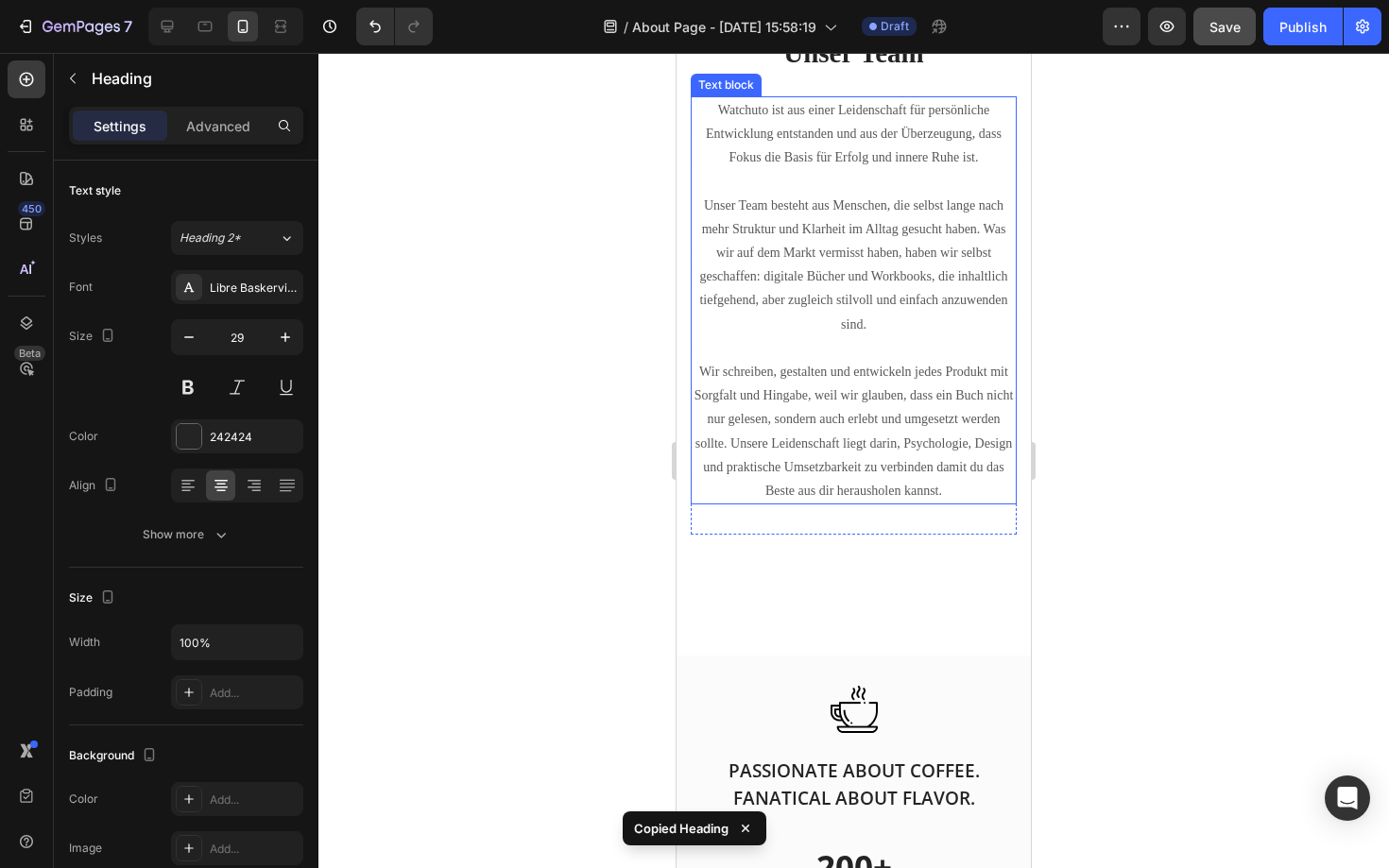
scroll to position [1413, 0]
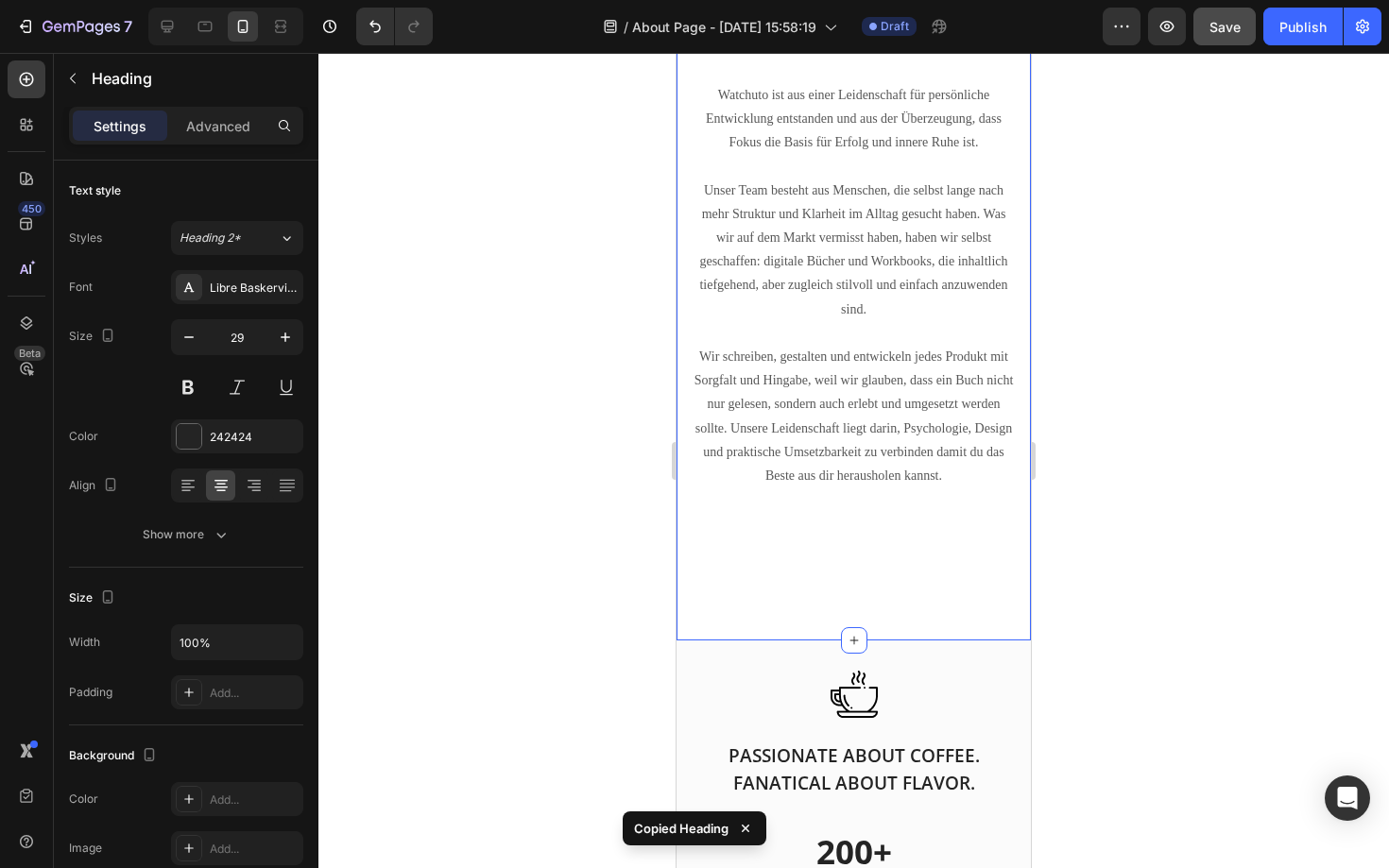
click at [851, 537] on div "Unsere Mission Heading Unsere Mission ist einfach, aber kraftvoll: dir die rich…" at bounding box center [853, 138] width 326 height 854
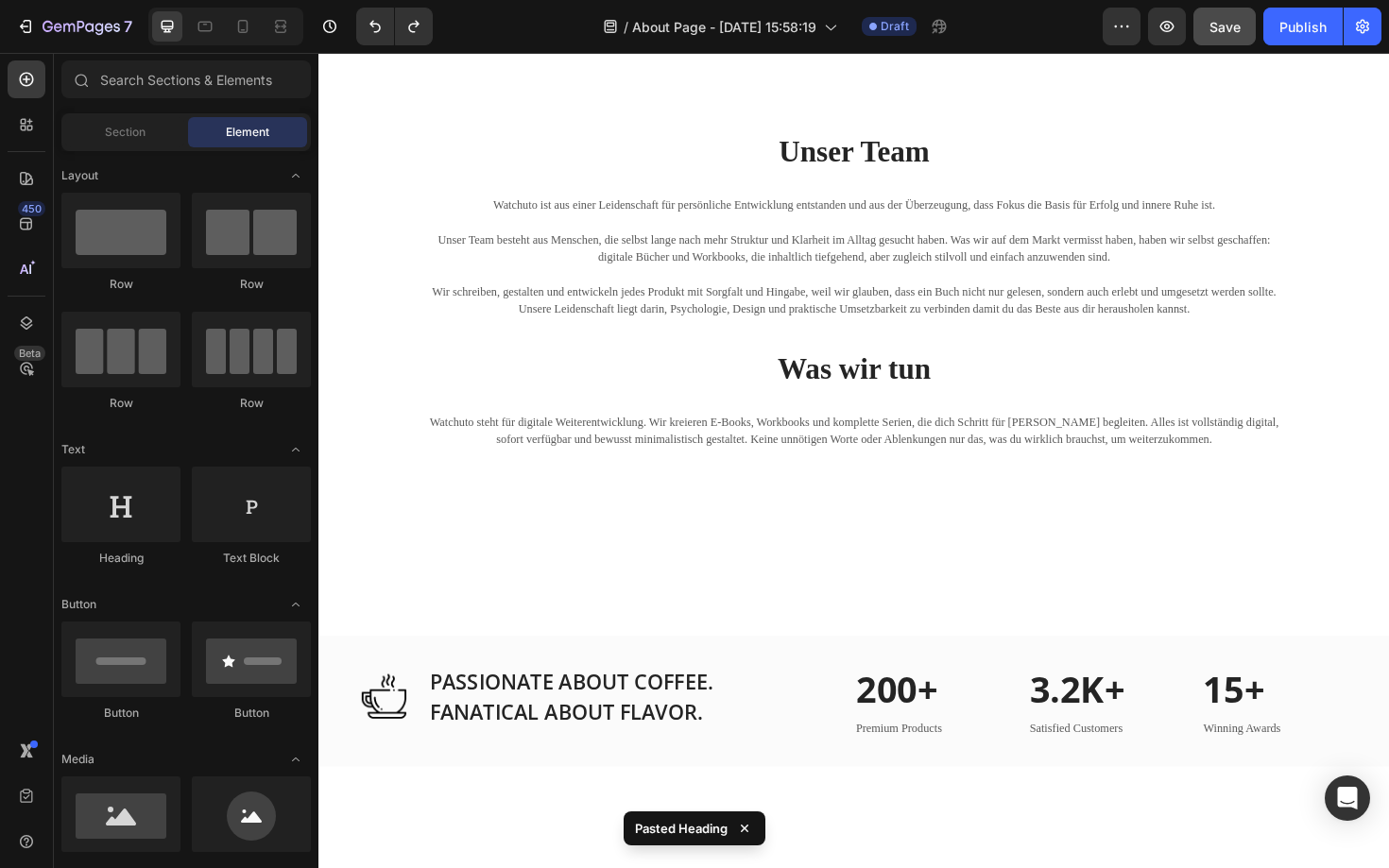
scroll to position [1316, 0]
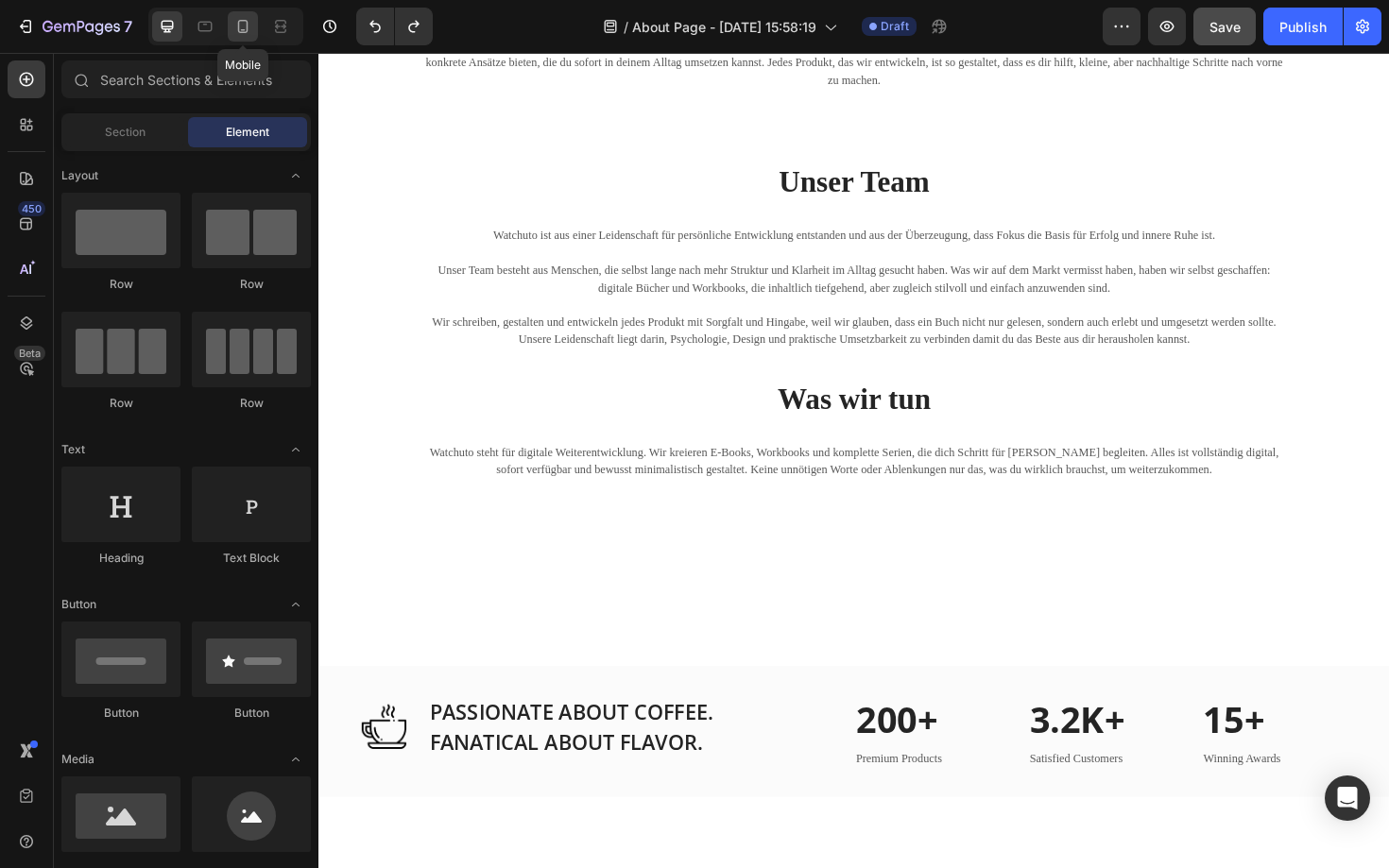
click at [229, 28] on div at bounding box center [242, 26] width 30 height 30
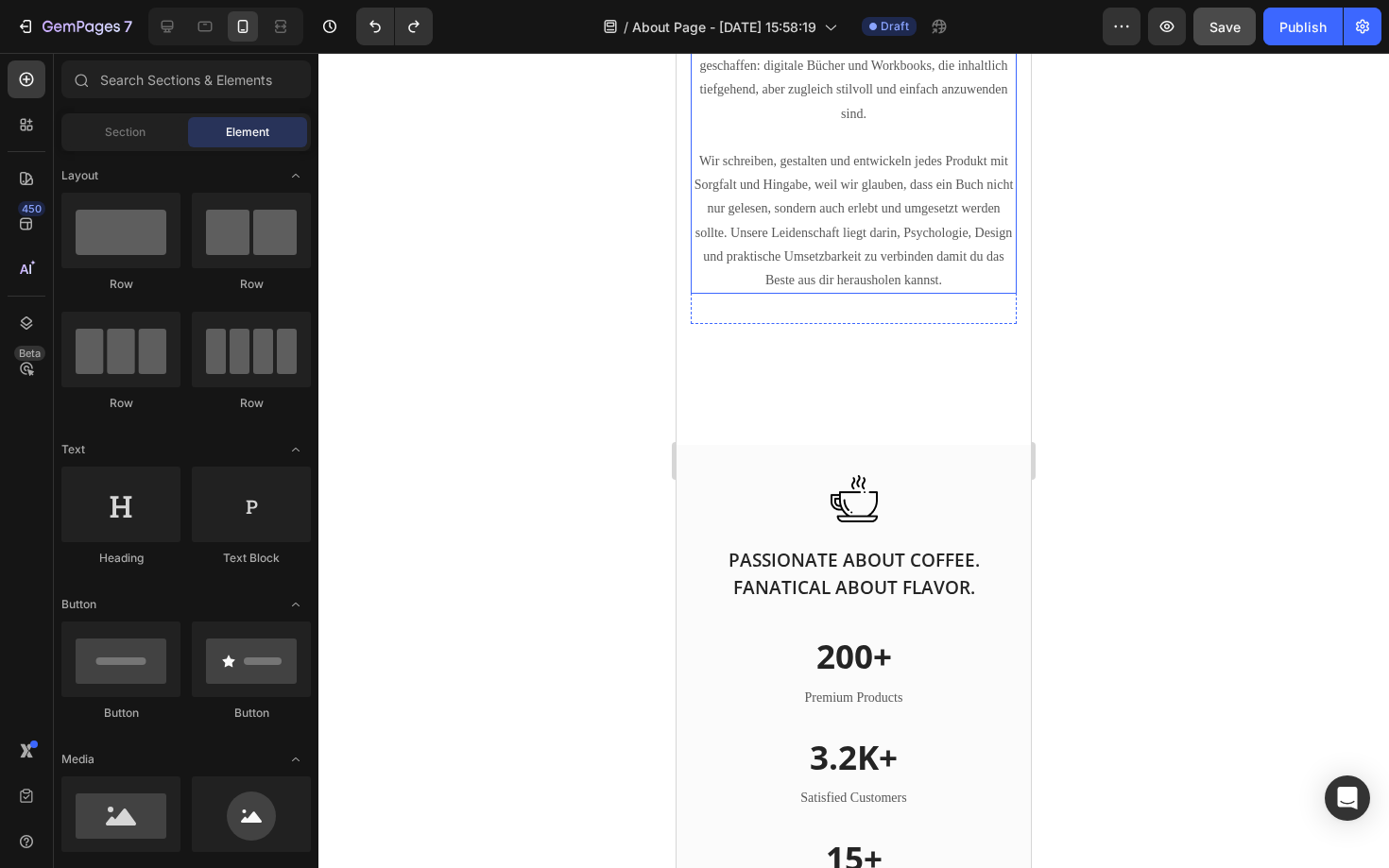
scroll to position [1626, 0]
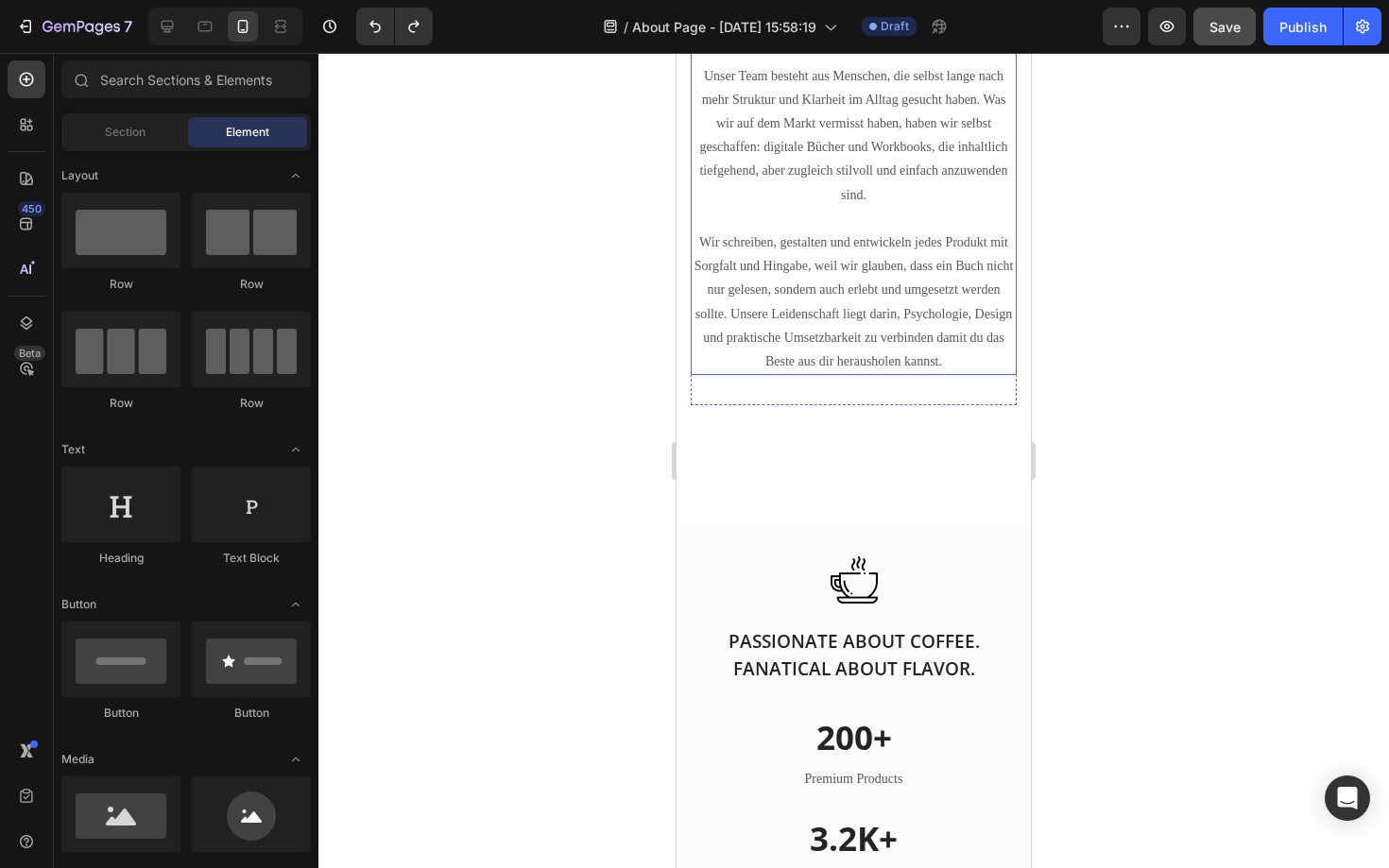
click at [897, 493] on div "Unsere Mission Heading Unsere Mission ist einfach, aber kraftvoll: dir die rich…" at bounding box center [853, 61] width 354 height 929
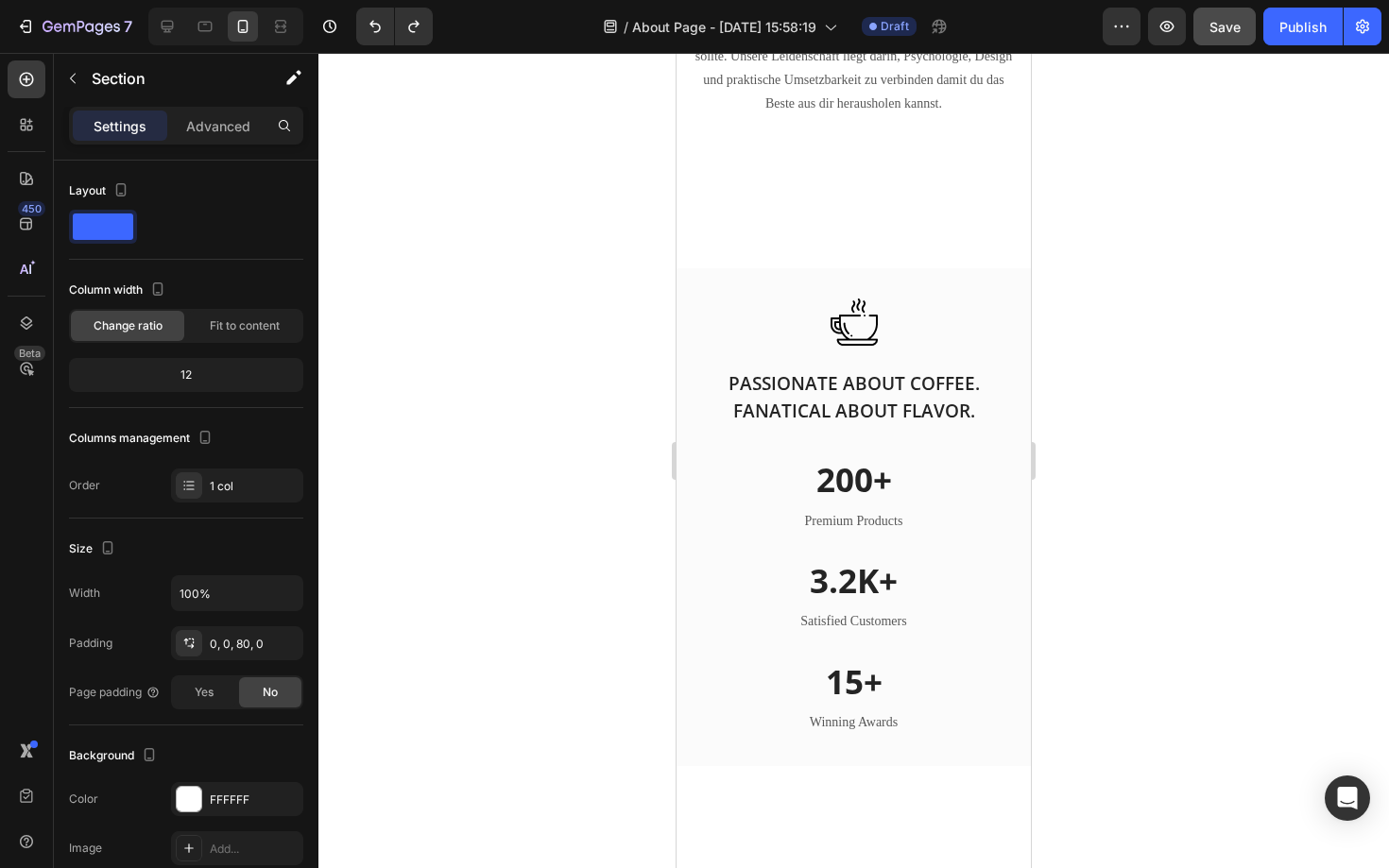
scroll to position [1798, 0]
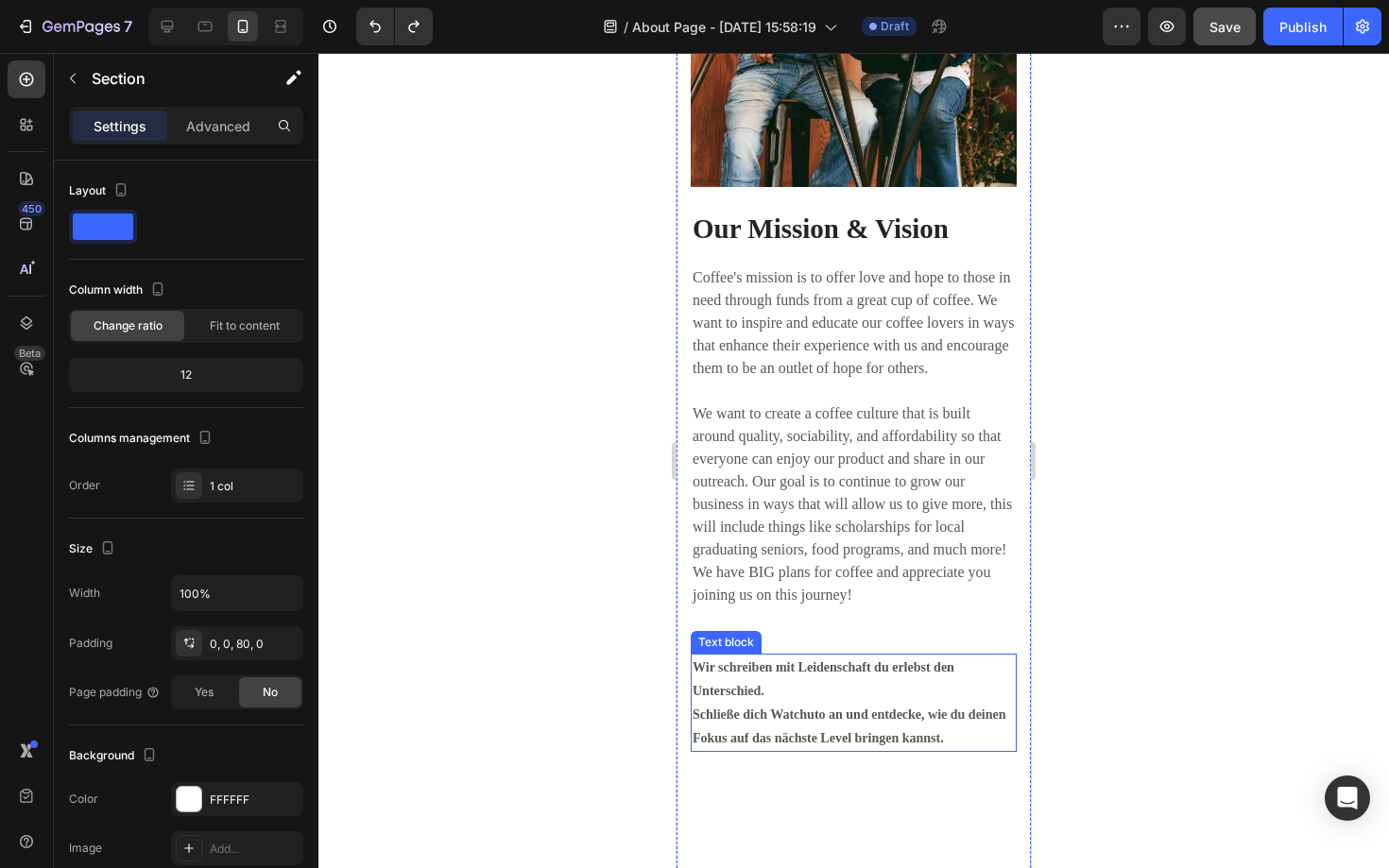
scroll to position [3398, 0]
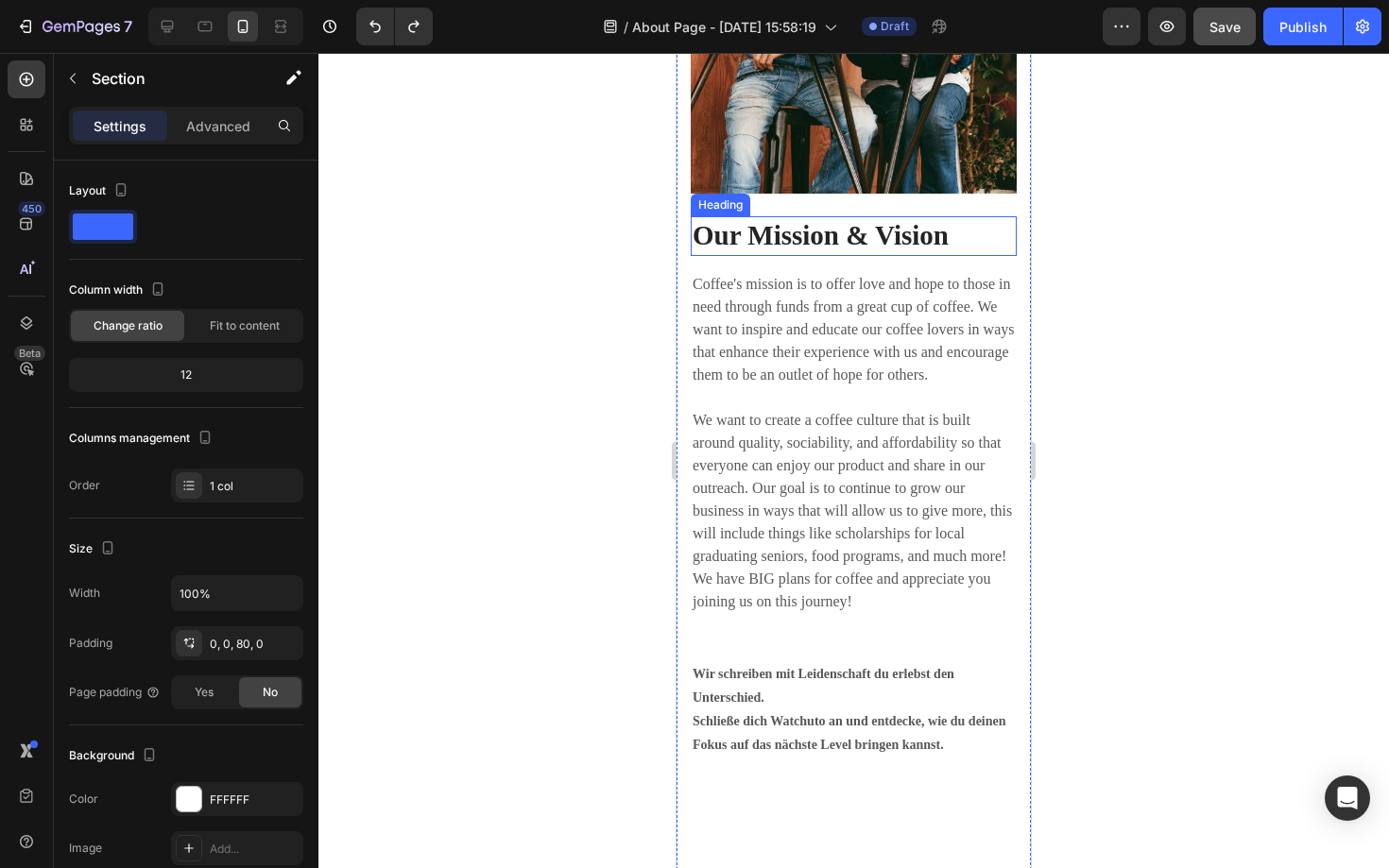
click at [878, 241] on p "Our Mission & Vision" at bounding box center [852, 236] width 322 height 36
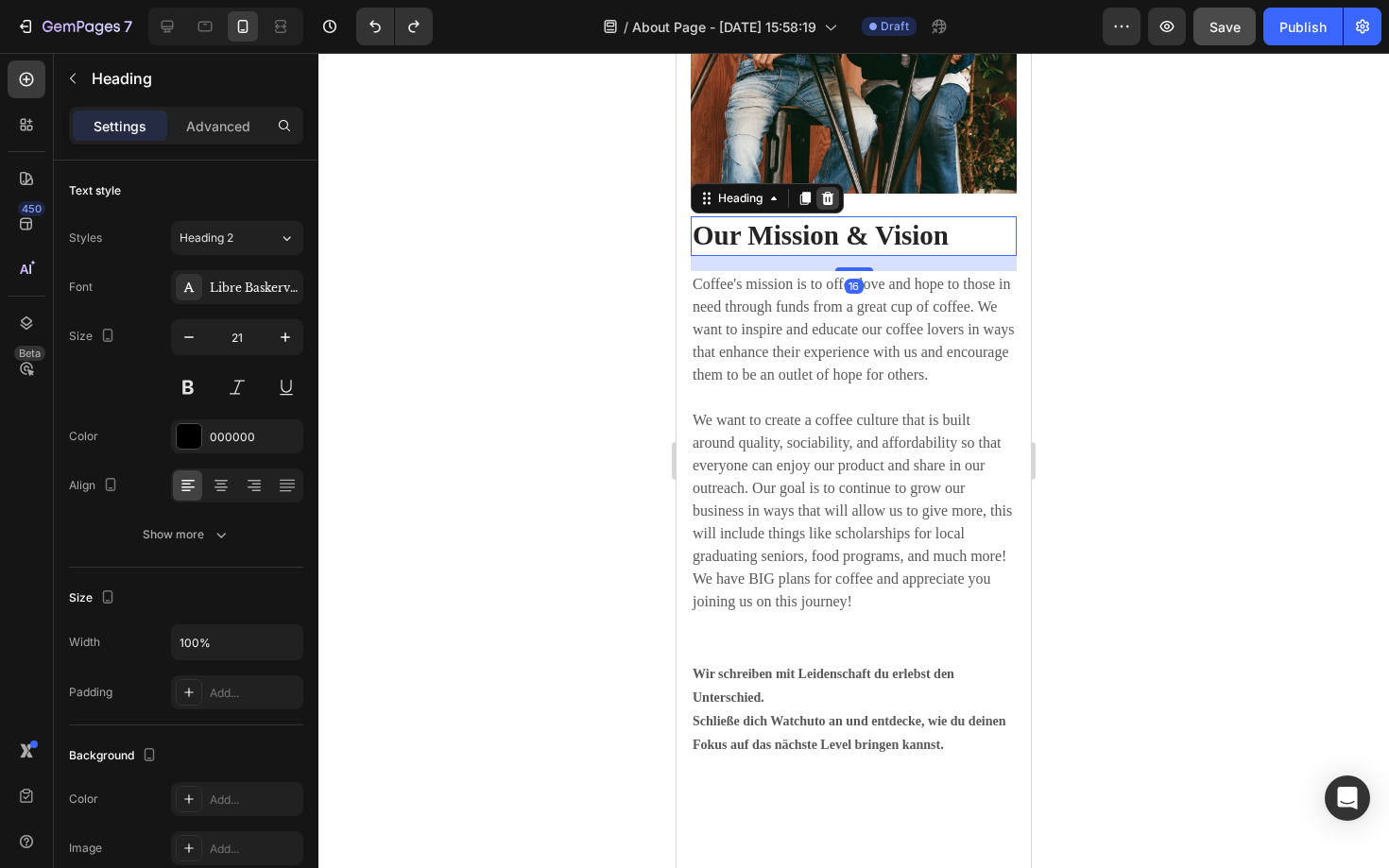
click at [826, 196] on icon at bounding box center [828, 198] width 16 height 16
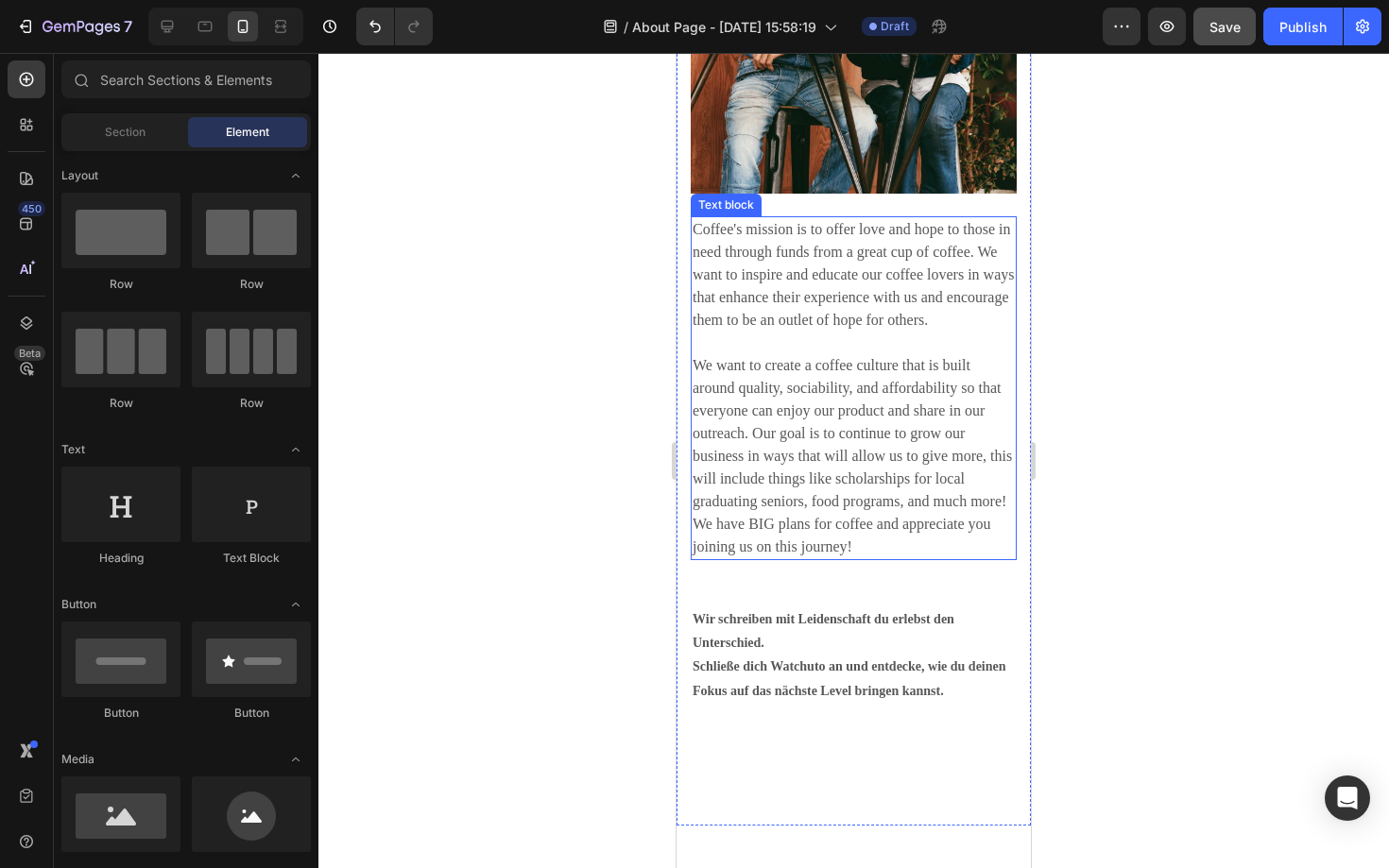
click at [815, 291] on p "Coffee's mission is to offer love and hope to those in need through funds from …" at bounding box center [852, 389] width 322 height 340
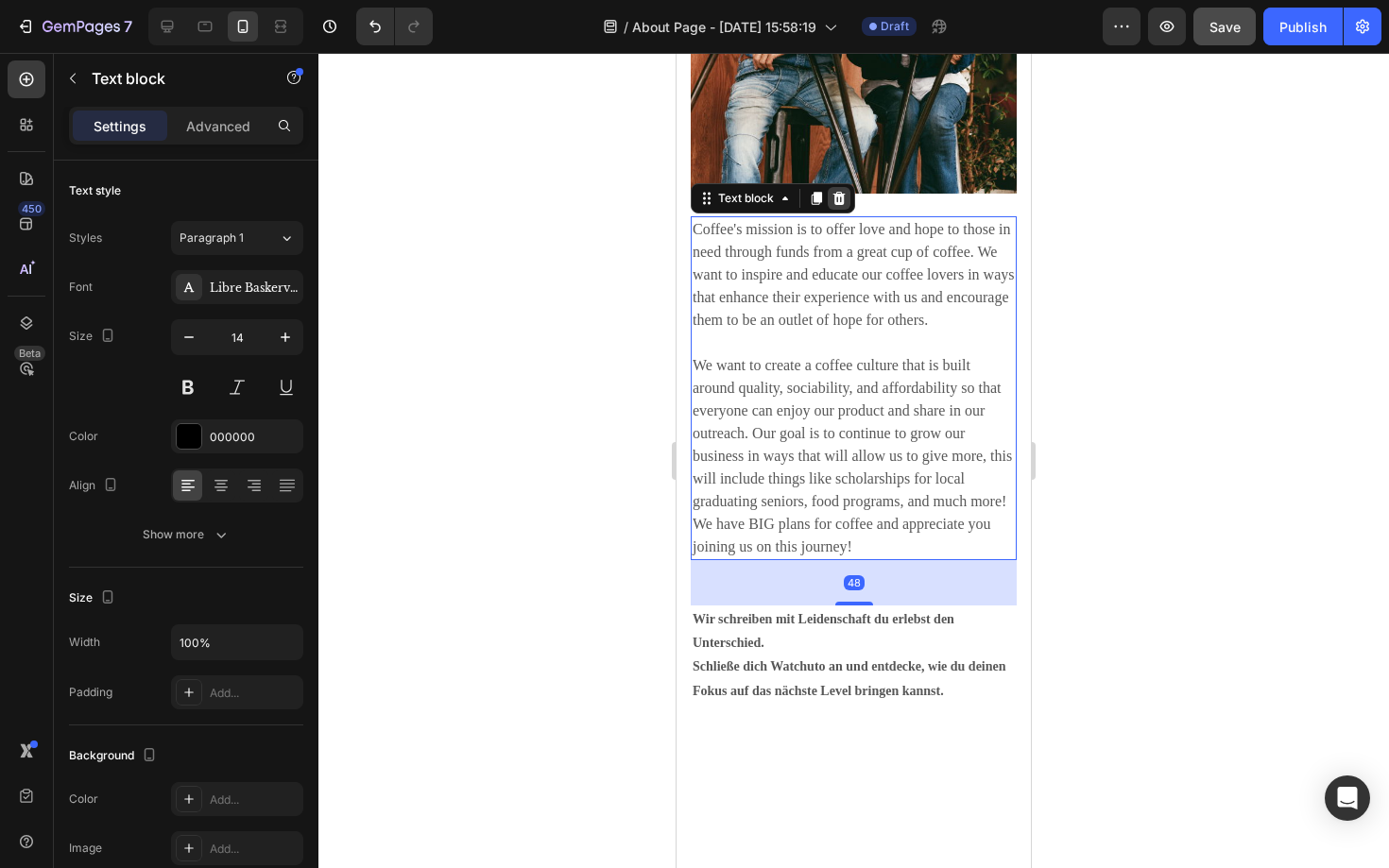
click at [835, 196] on icon at bounding box center [839, 198] width 13 height 14
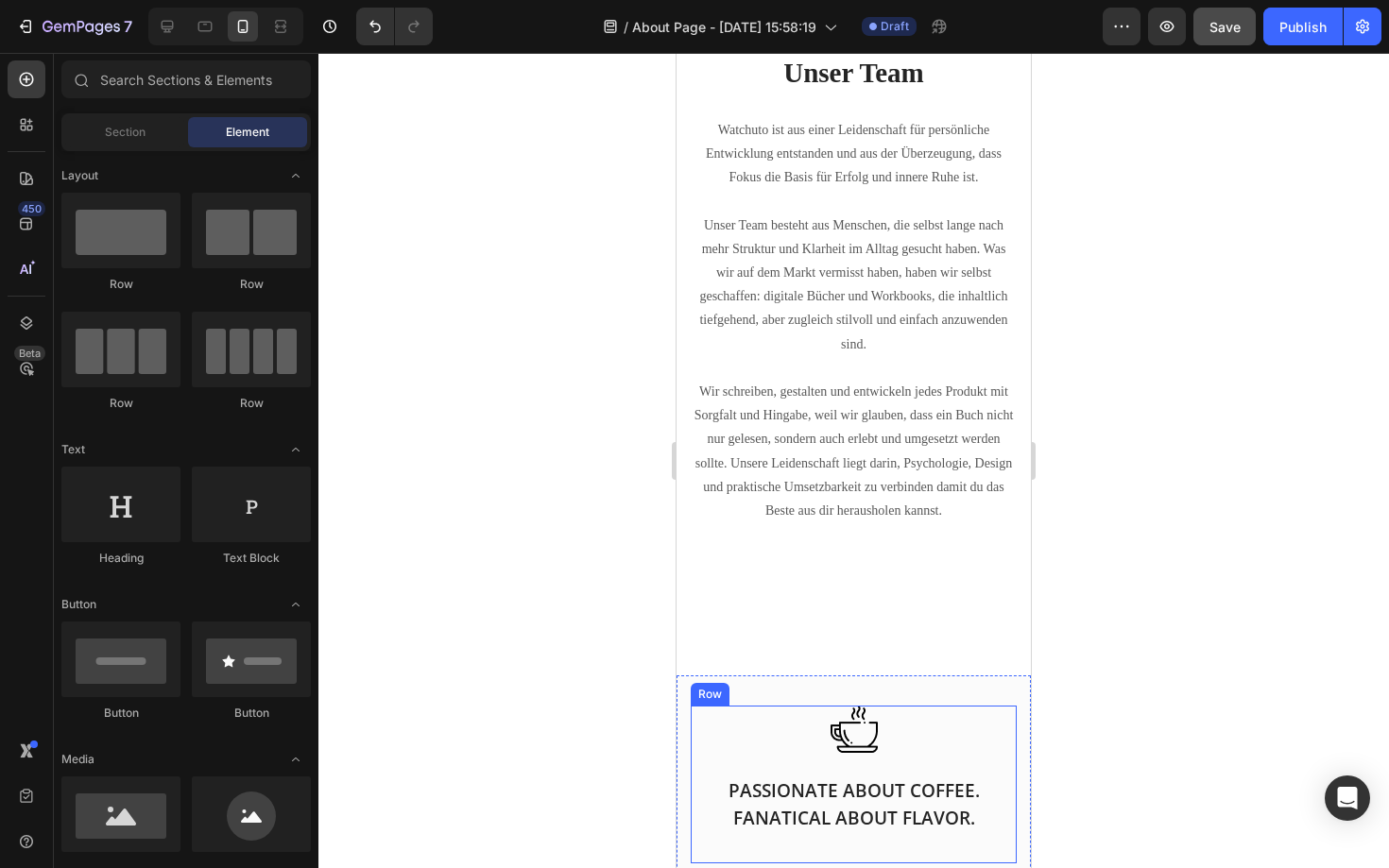
scroll to position [1420, 0]
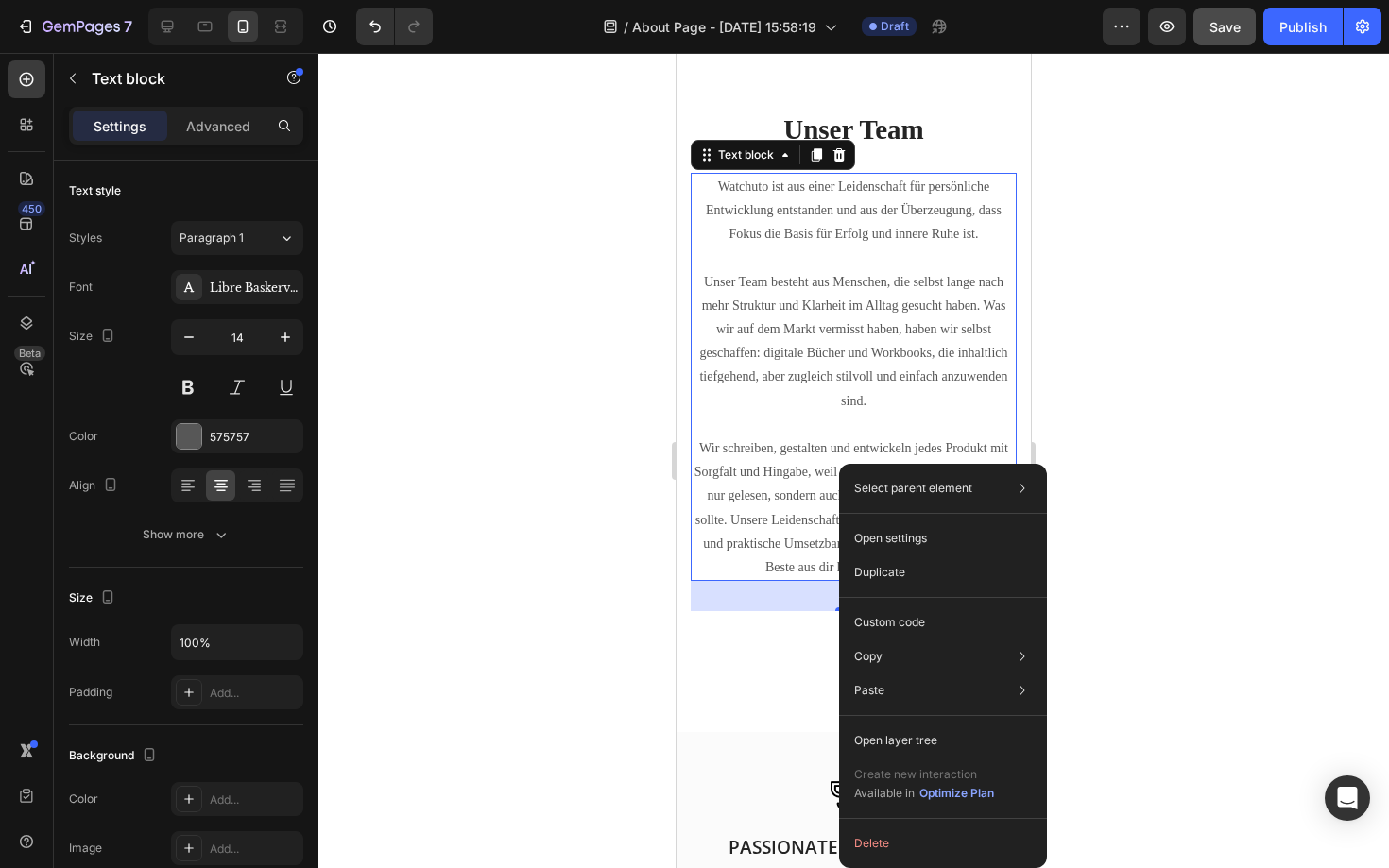
click at [599, 429] on div at bounding box center [853, 460] width 1070 height 816
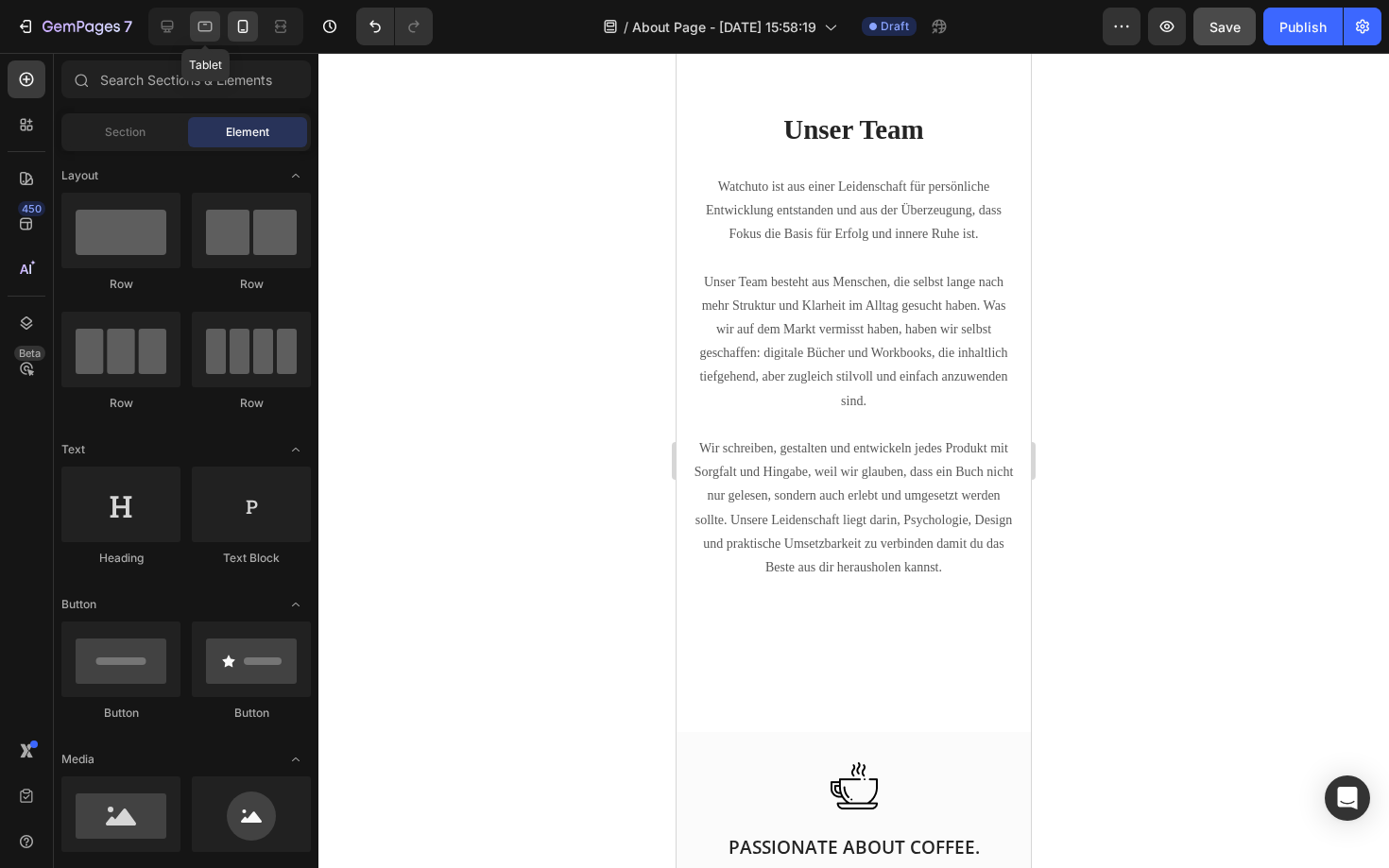
click at [206, 32] on icon at bounding box center [204, 25] width 18 height 18
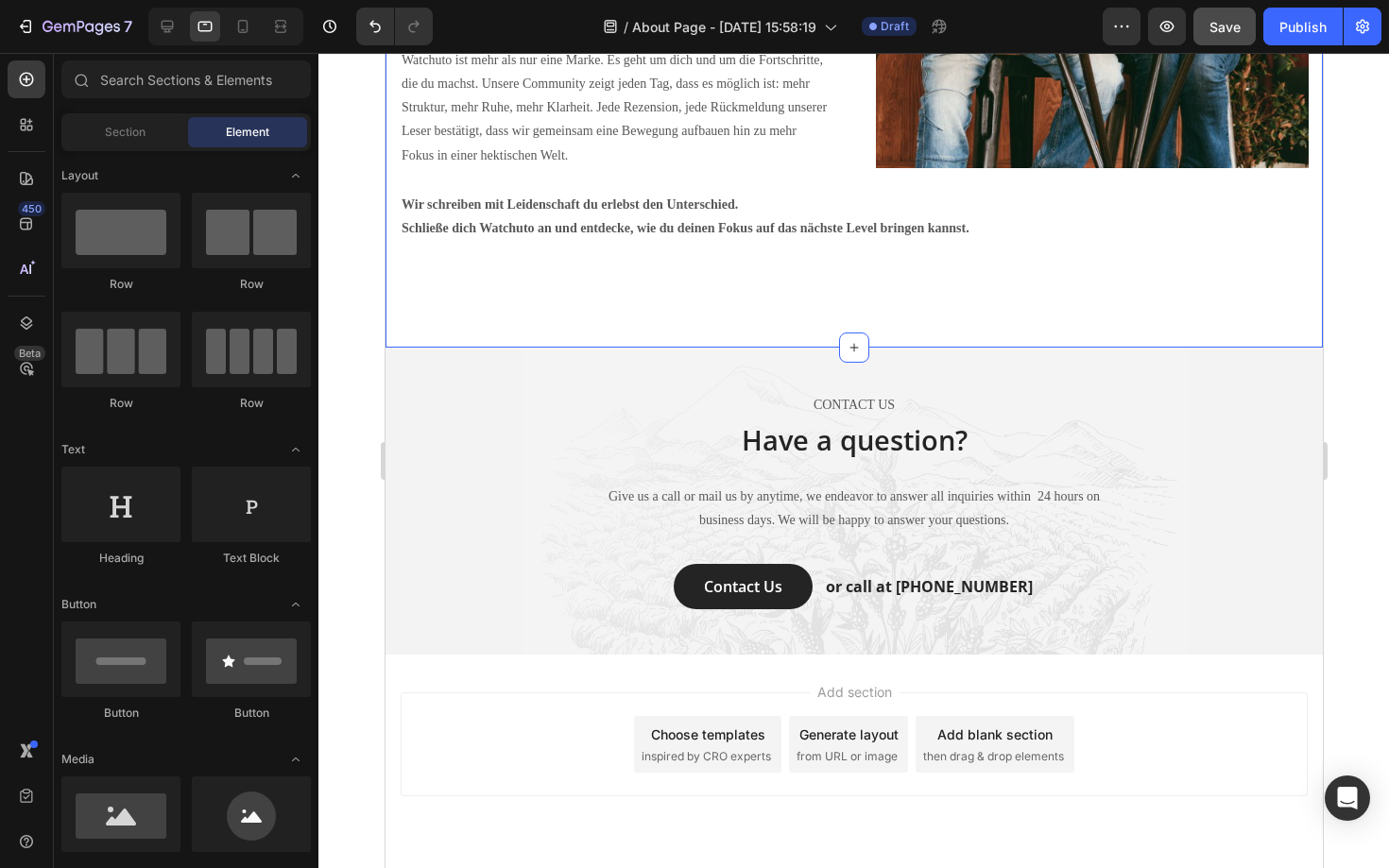
scroll to position [2820, 0]
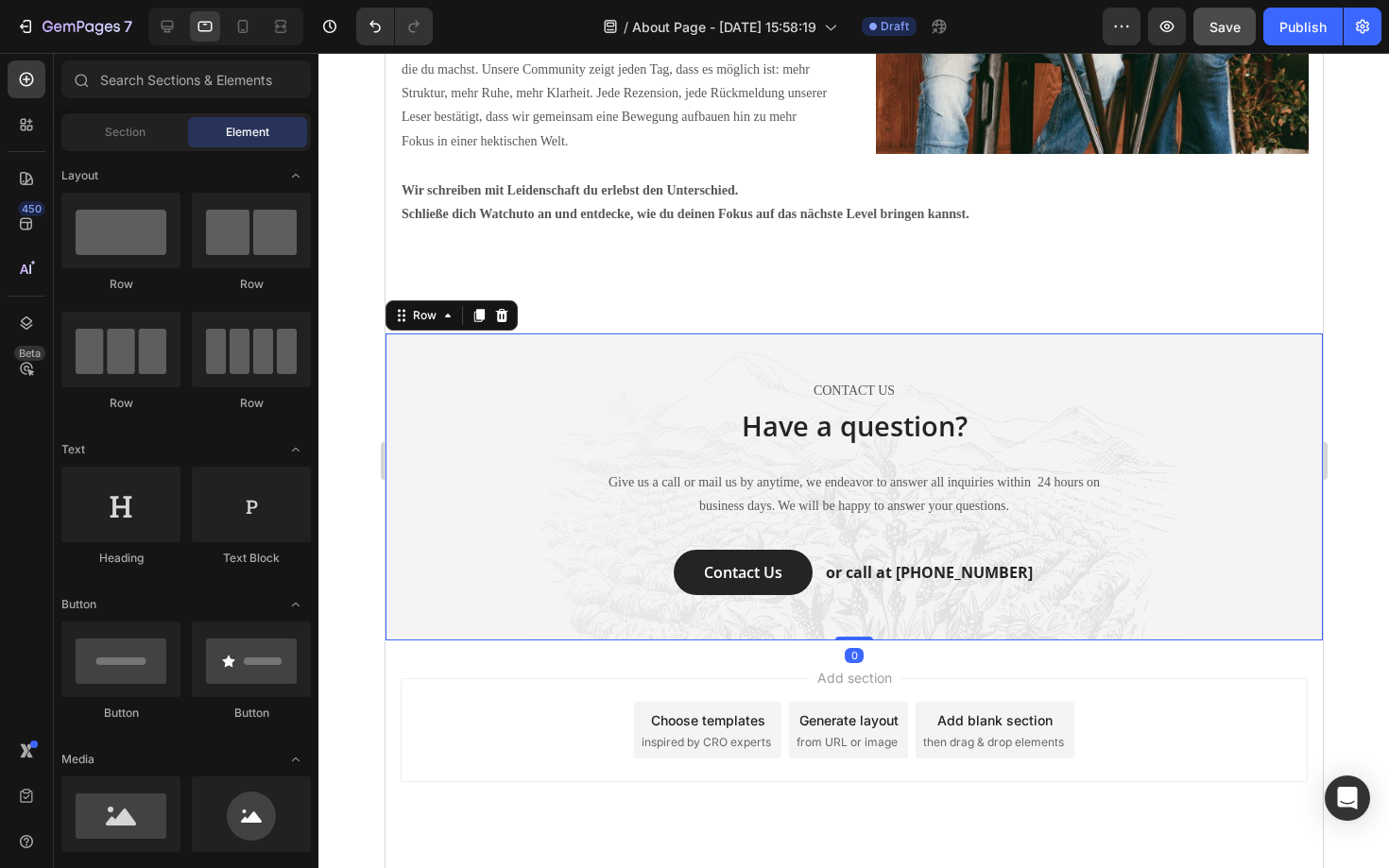
click at [450, 560] on div "CONTACT US Text block Have a question? Heading Give us a call or mail us by any…" at bounding box center [852, 487] width 909 height 217
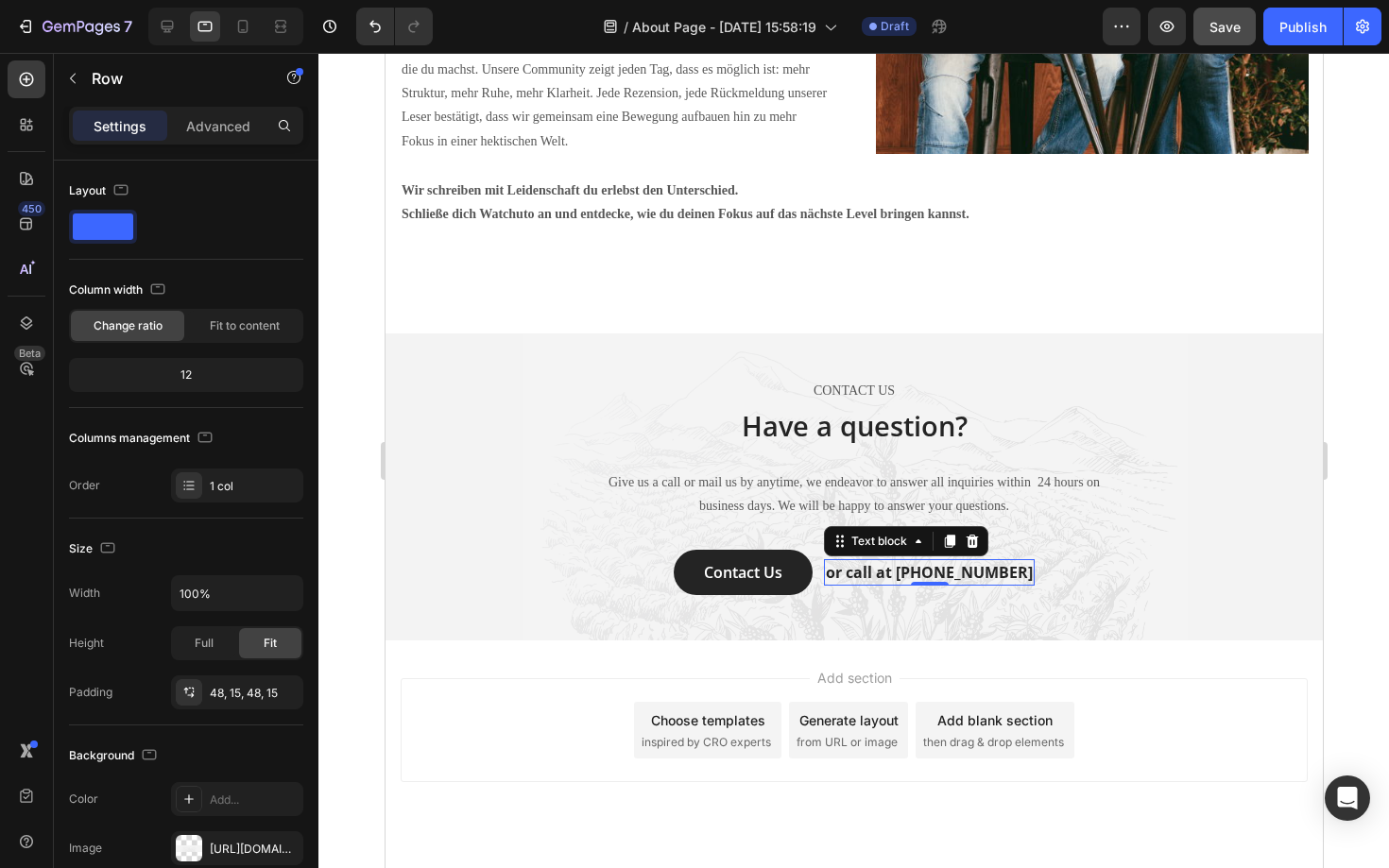
click at [913, 574] on p "or call at [PHONE_NUMBER]" at bounding box center [928, 572] width 207 height 22
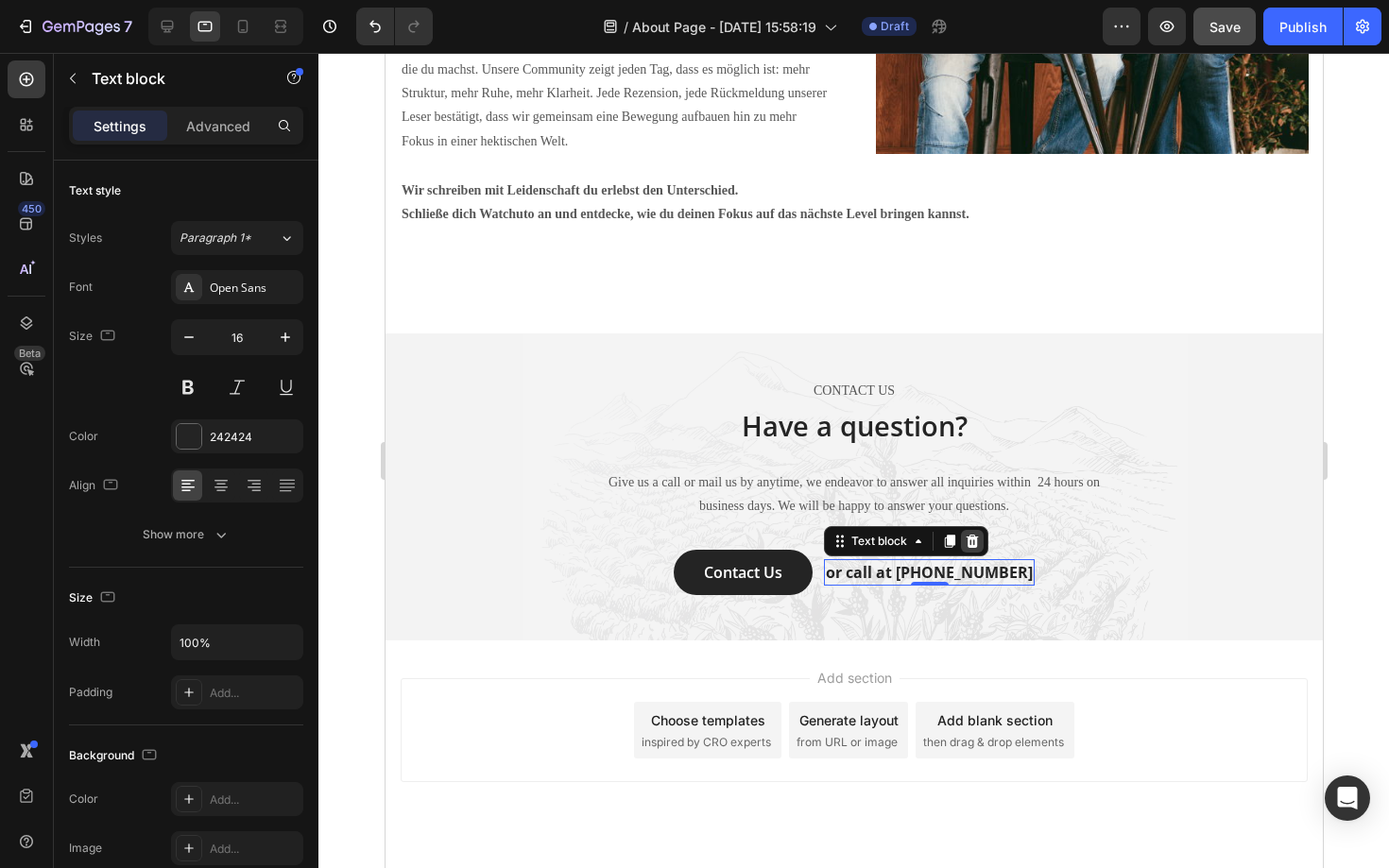
click at [979, 545] on icon at bounding box center [971, 541] width 16 height 16
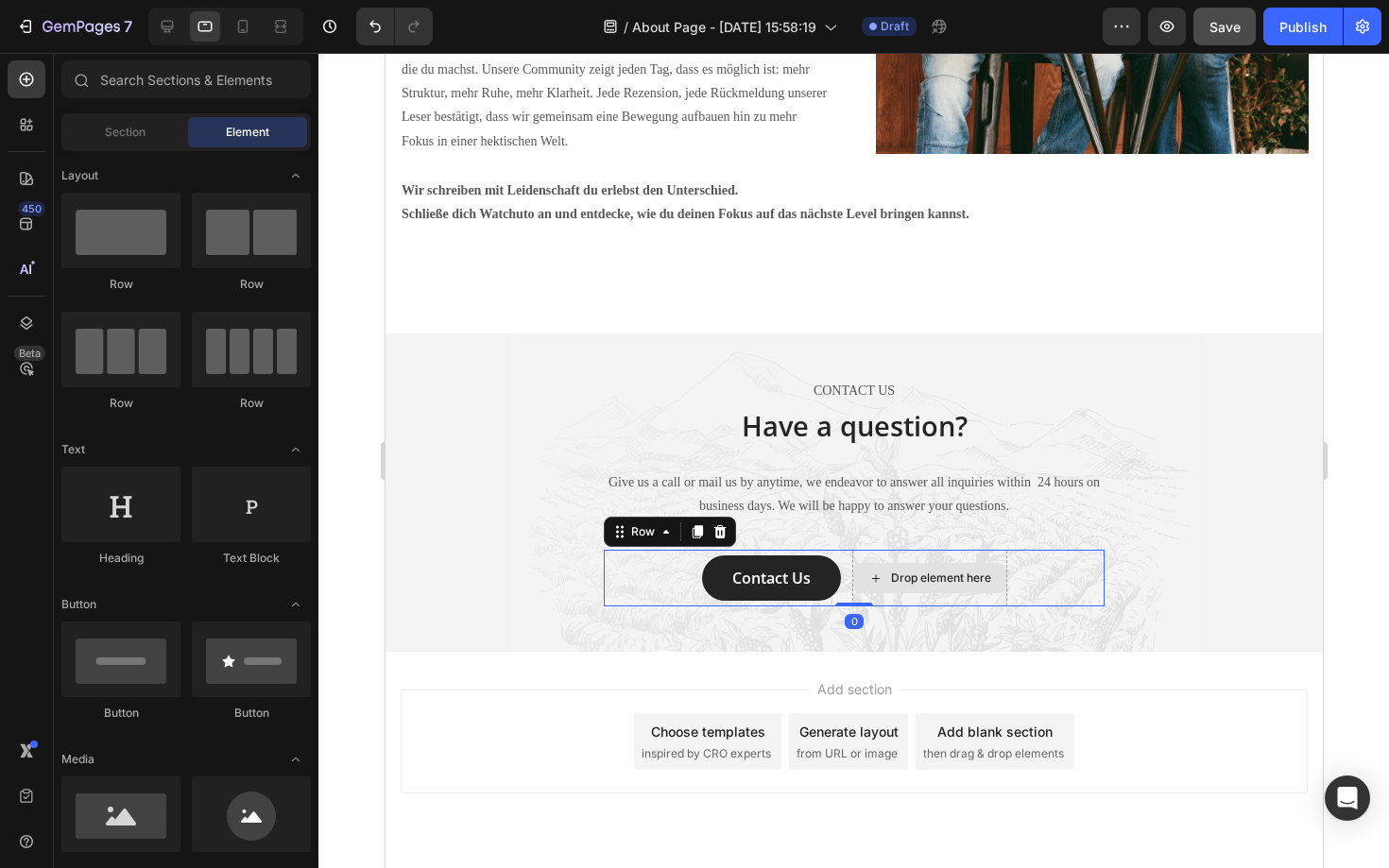
click at [856, 597] on div "Drop element here" at bounding box center [928, 578] width 155 height 56
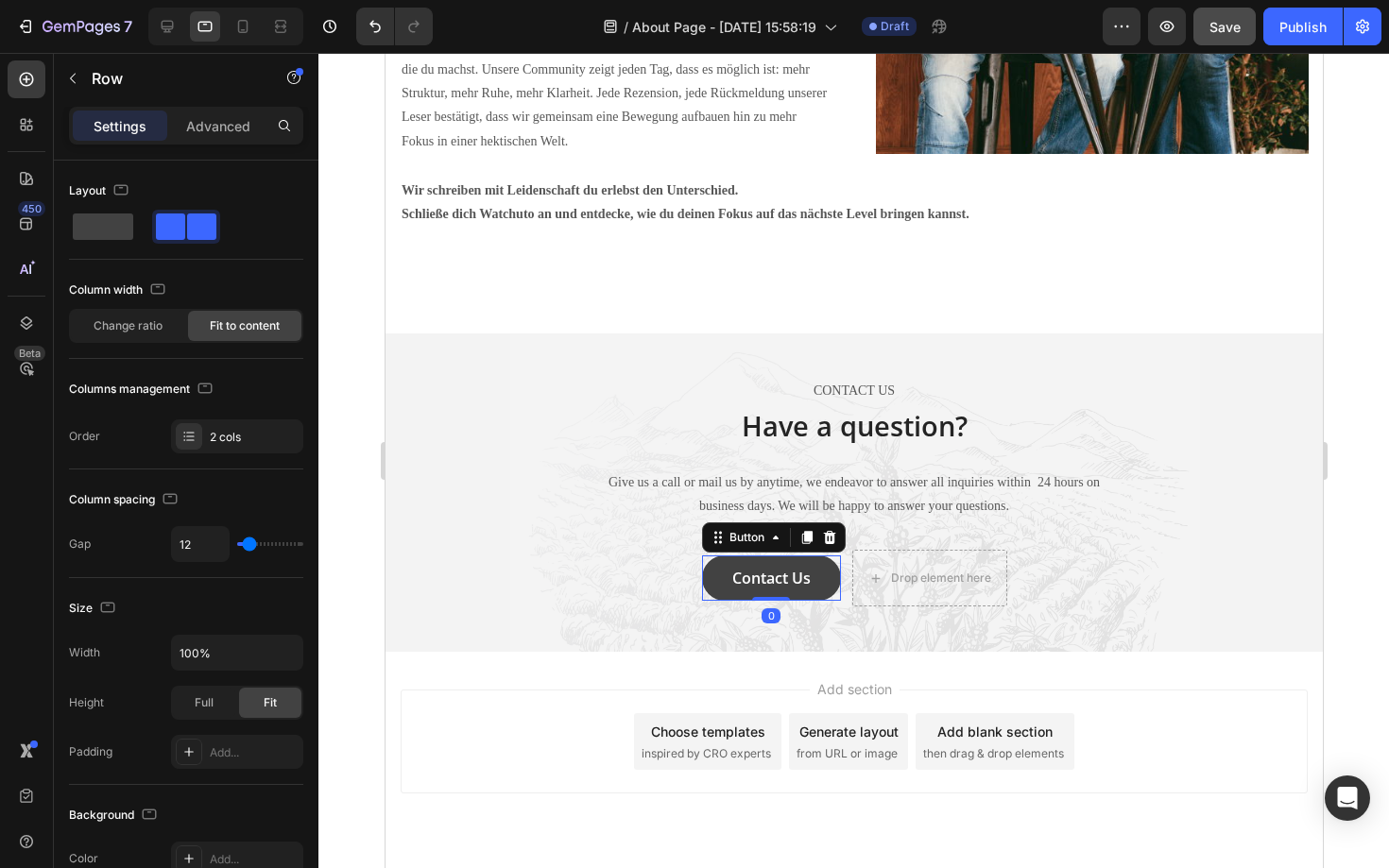
click at [808, 591] on button "Contact Us" at bounding box center [770, 578] width 139 height 46
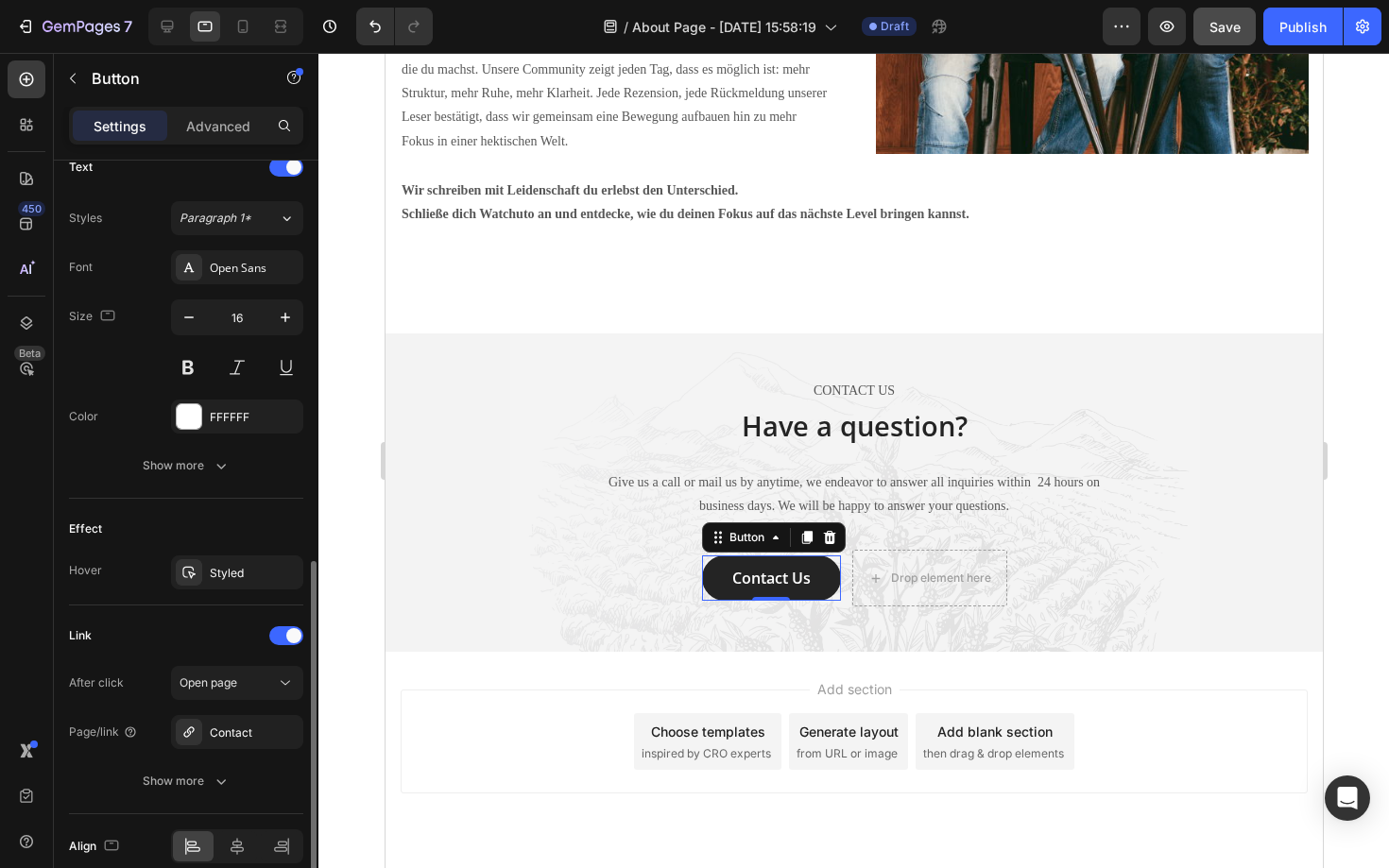
scroll to position [741, 0]
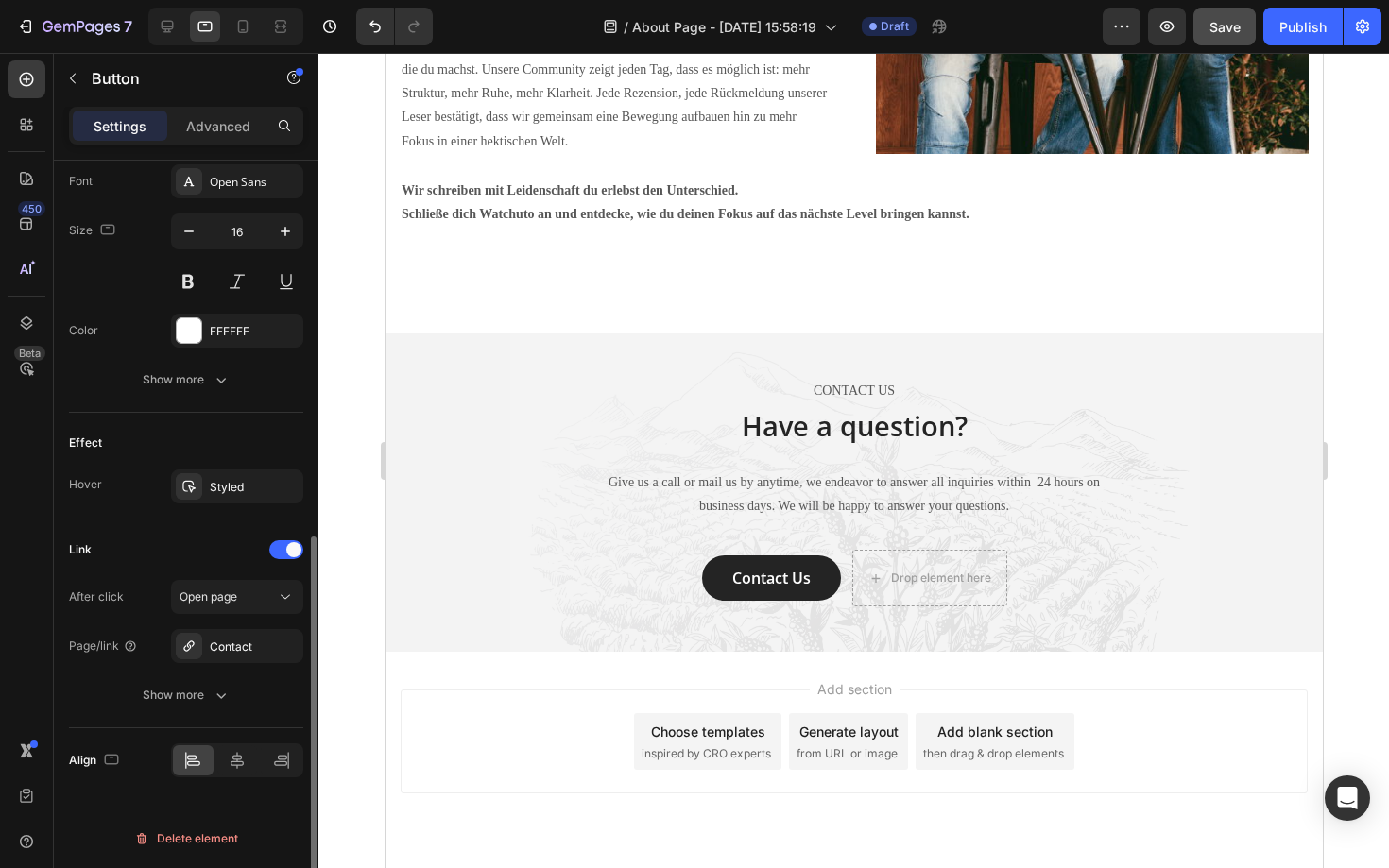
click at [447, 722] on div "Add section Choose templates inspired by CRO experts Generate layout from URL o…" at bounding box center [852, 742] width 907 height 104
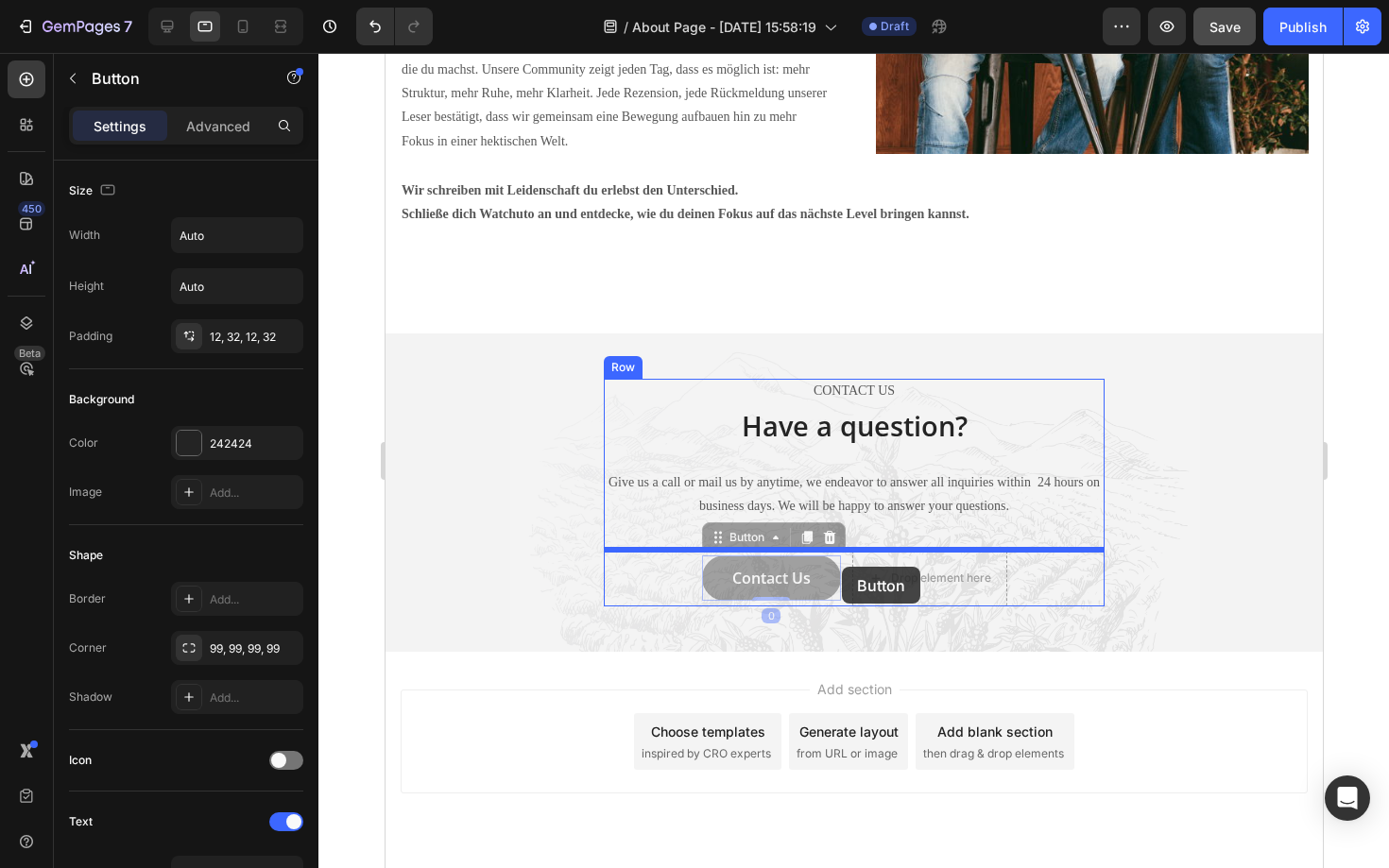
drag, startPoint x: 728, startPoint y: 585, endPoint x: 841, endPoint y: 567, distance: 114.4
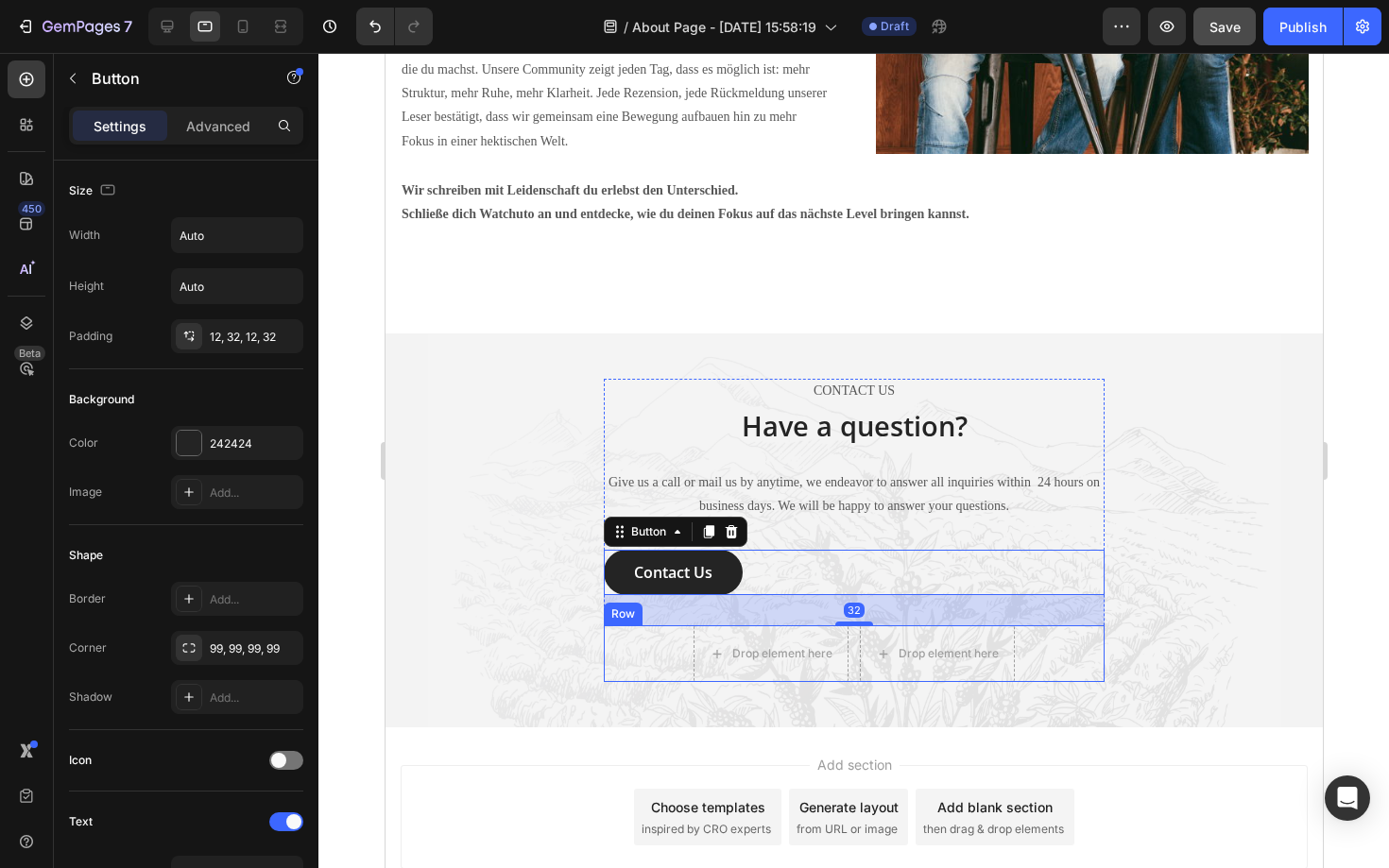
click at [643, 661] on div "Drop element here Drop element here Row" at bounding box center [852, 653] width 501 height 56
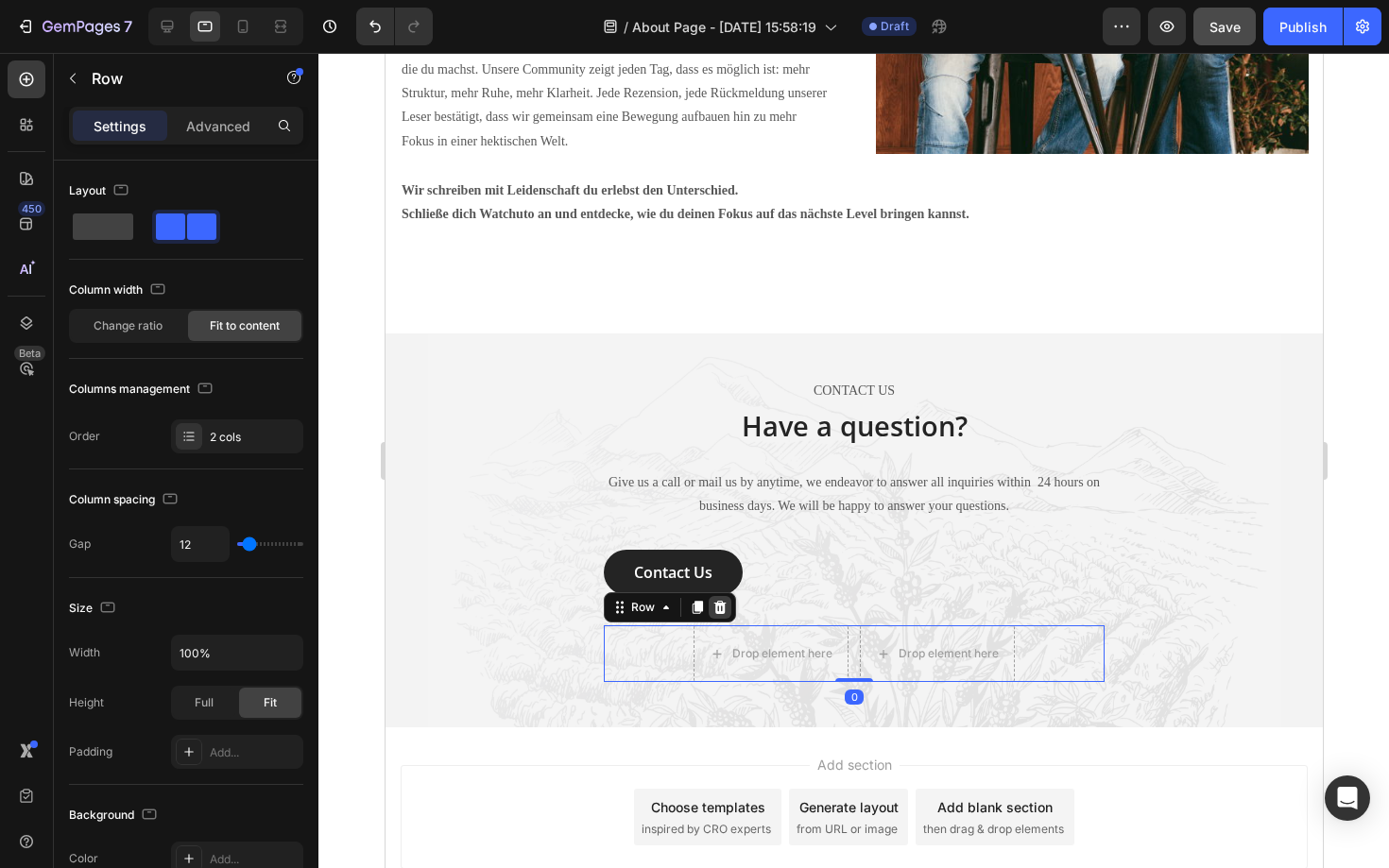
click at [722, 604] on icon at bounding box center [719, 608] width 13 height 14
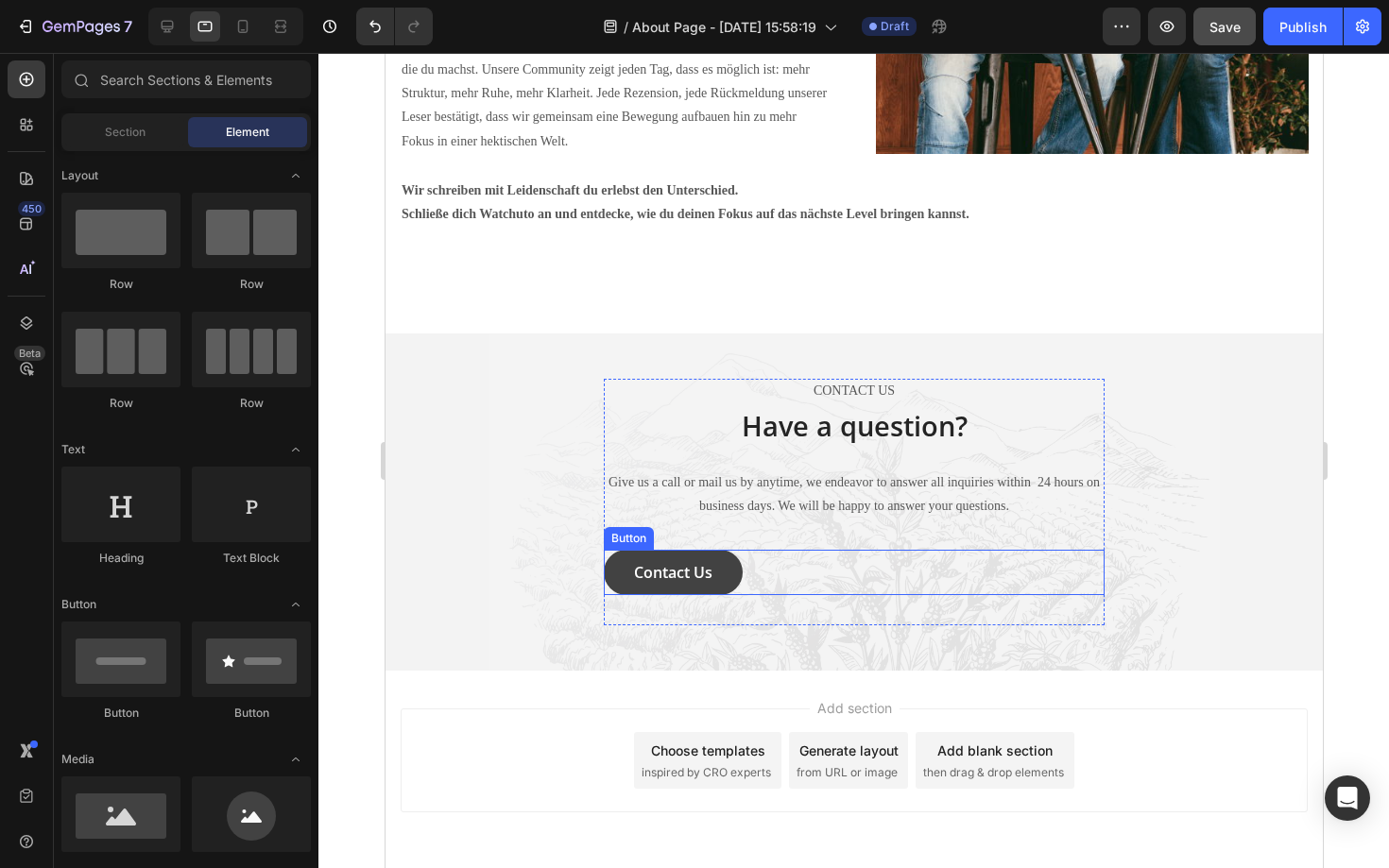
click at [716, 586] on button "Contact Us" at bounding box center [672, 573] width 139 height 46
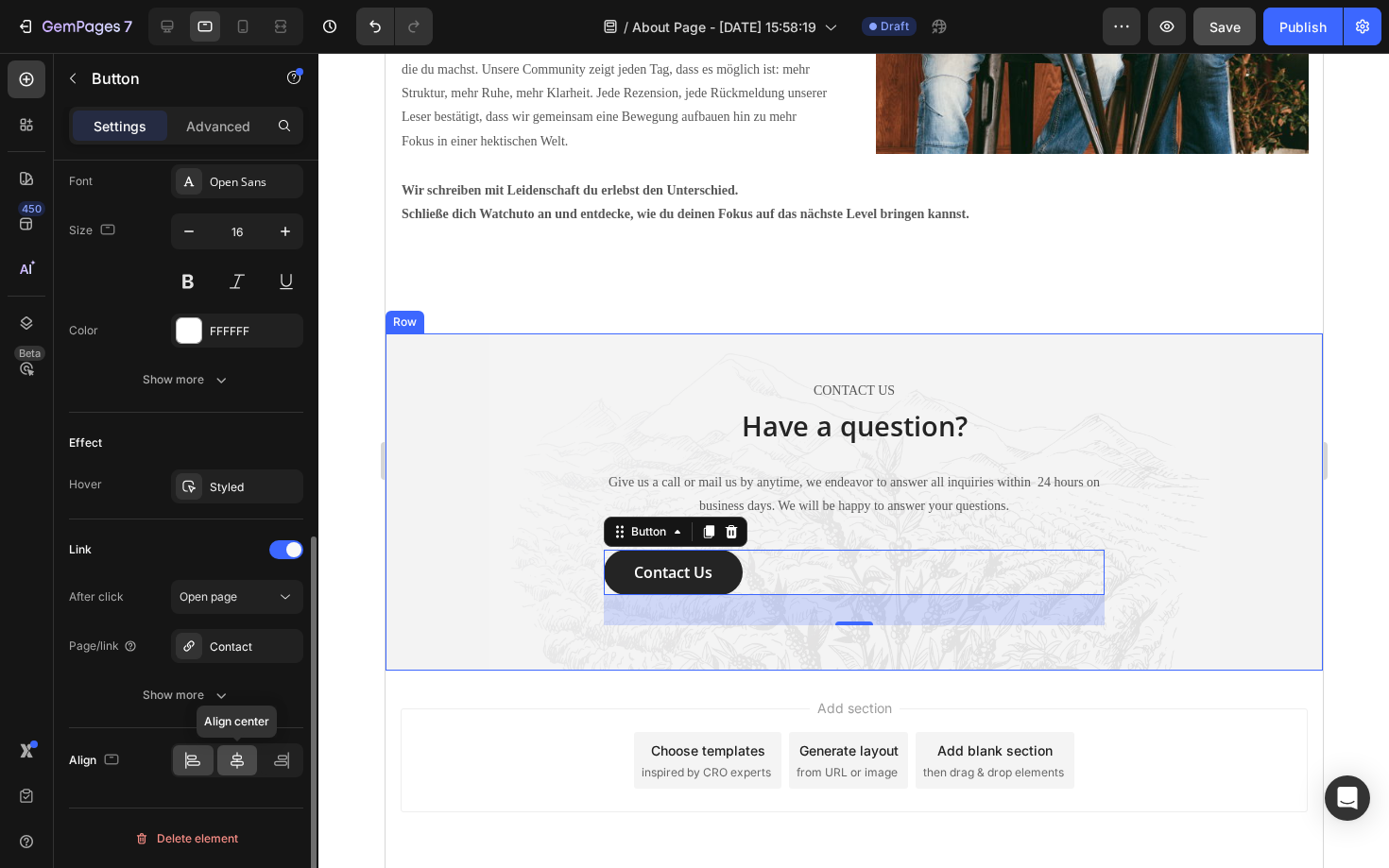
click at [234, 765] on icon at bounding box center [237, 760] width 14 height 17
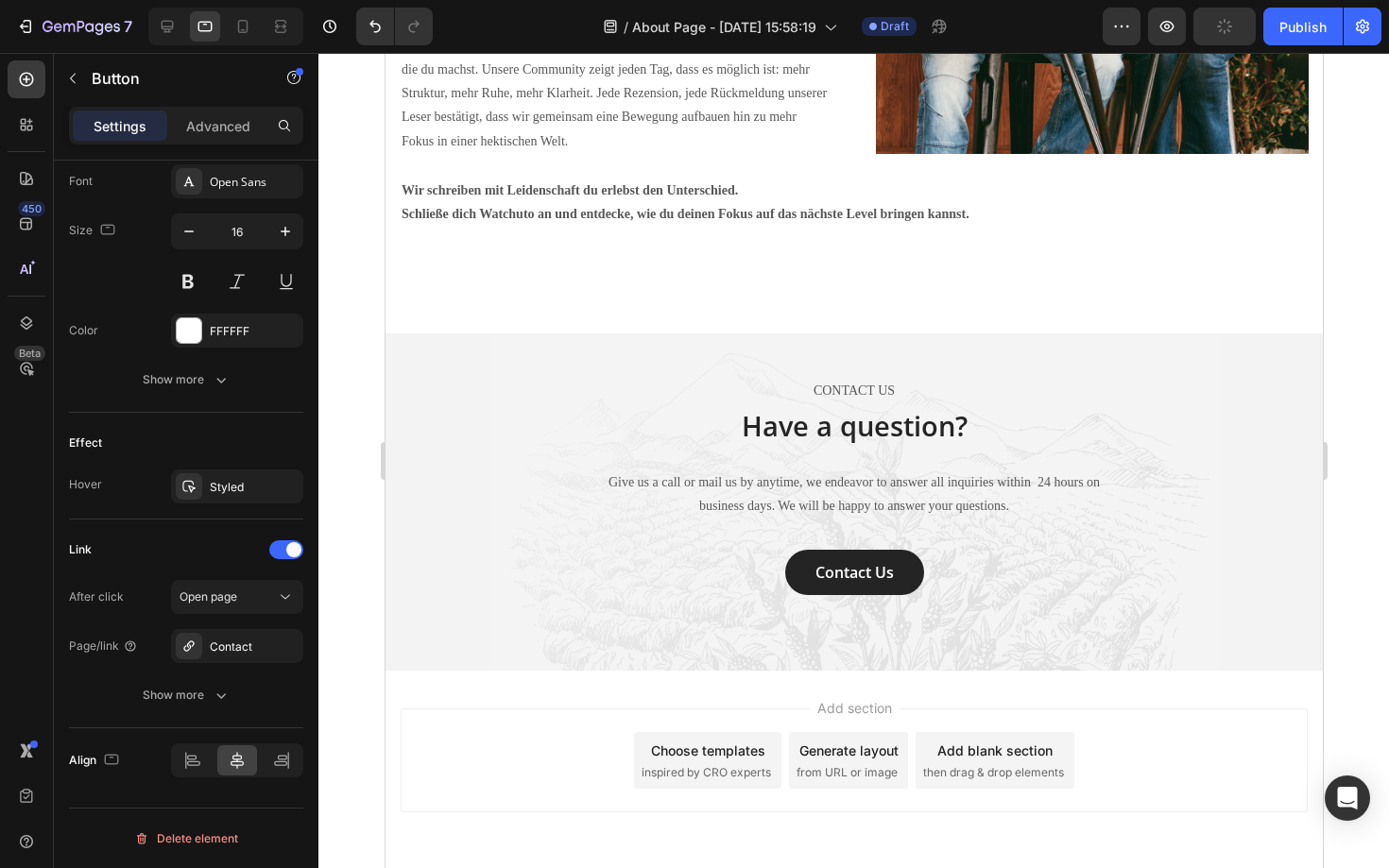
click at [396, 712] on div "Add section Choose templates inspired by CRO experts Generate layout from URL o…" at bounding box center [853, 786] width 937 height 232
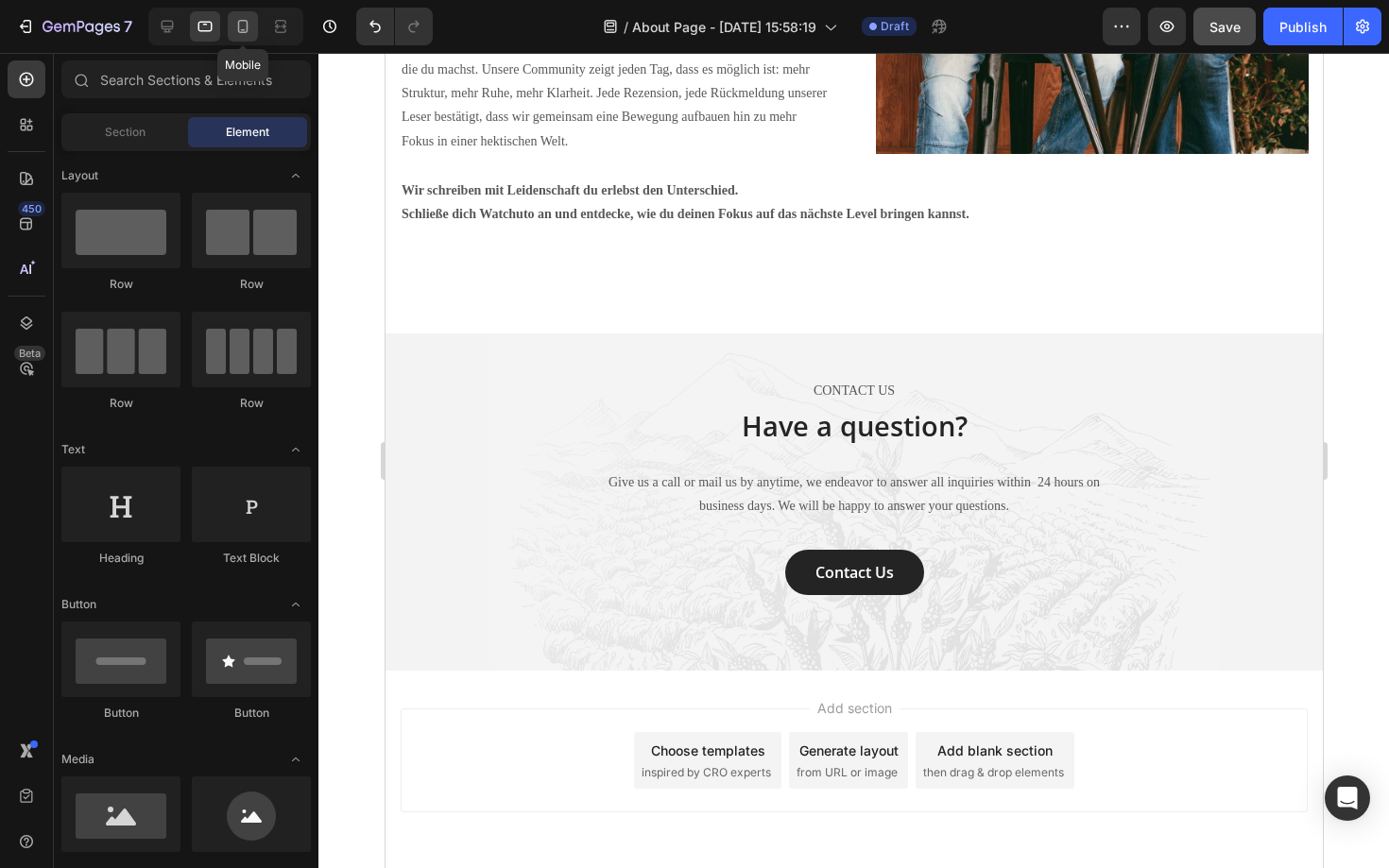
click at [237, 23] on icon at bounding box center [242, 25] width 18 height 18
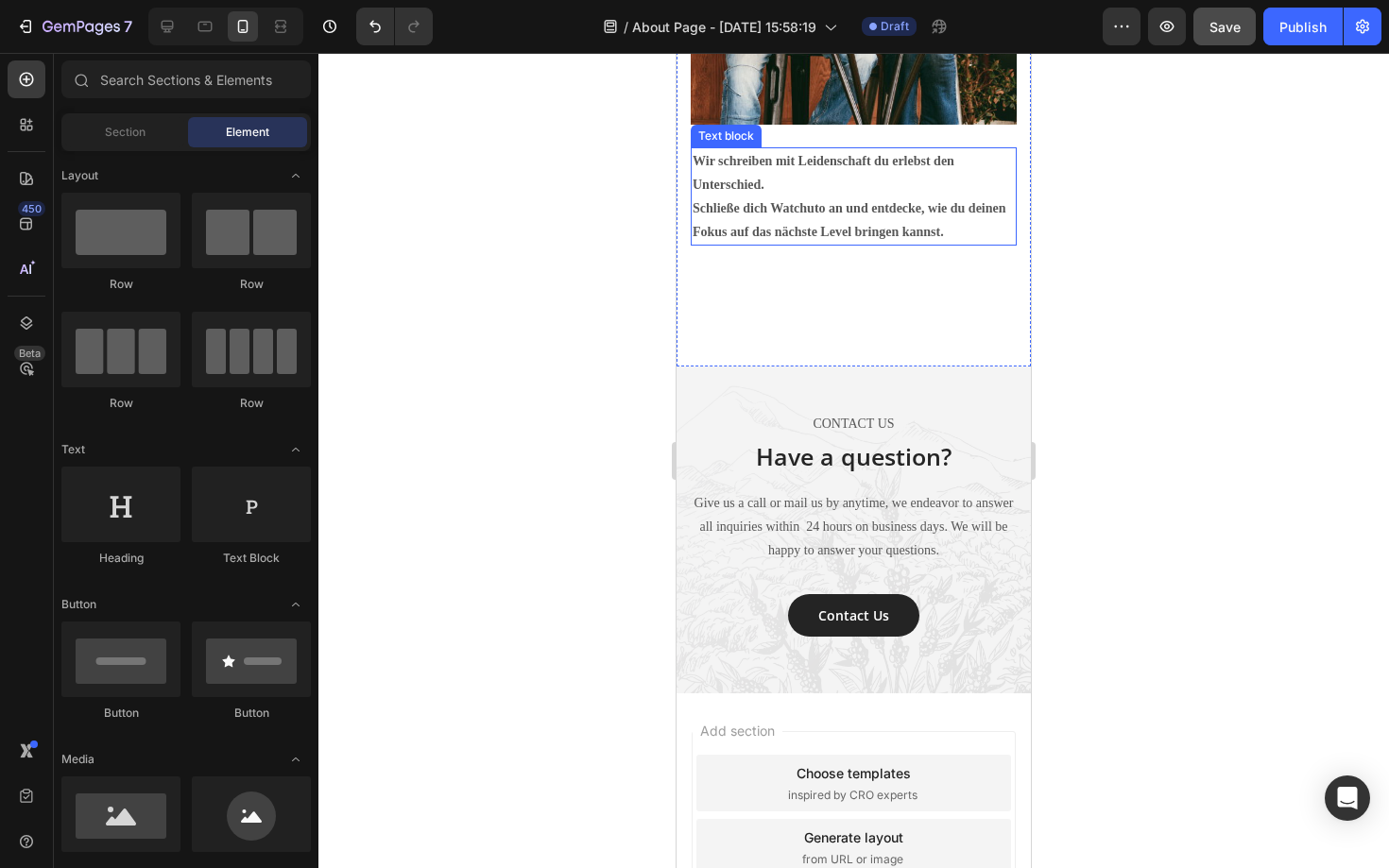
scroll to position [2927, 0]
click at [605, 609] on div at bounding box center [853, 460] width 1070 height 816
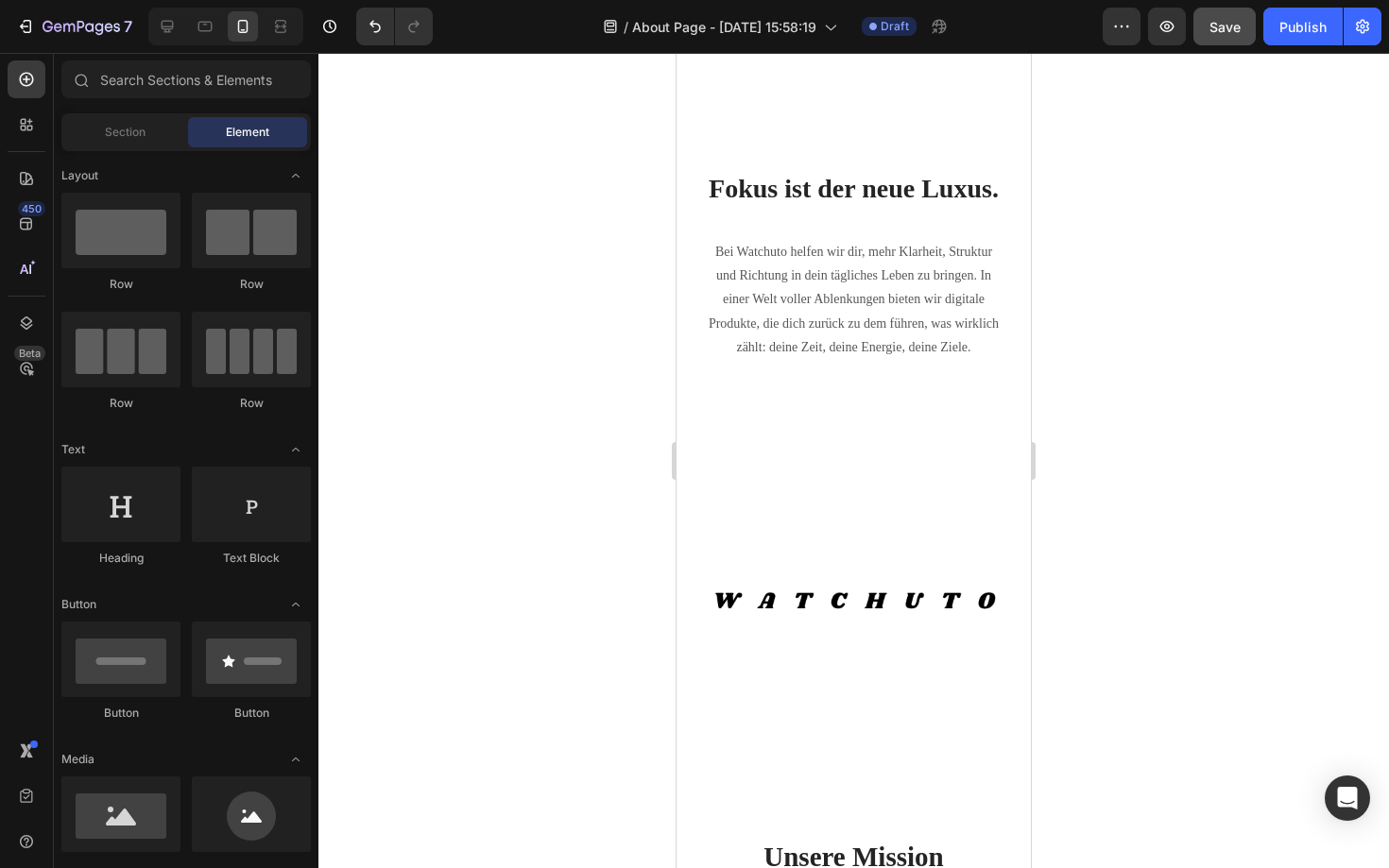
scroll to position [244, 0]
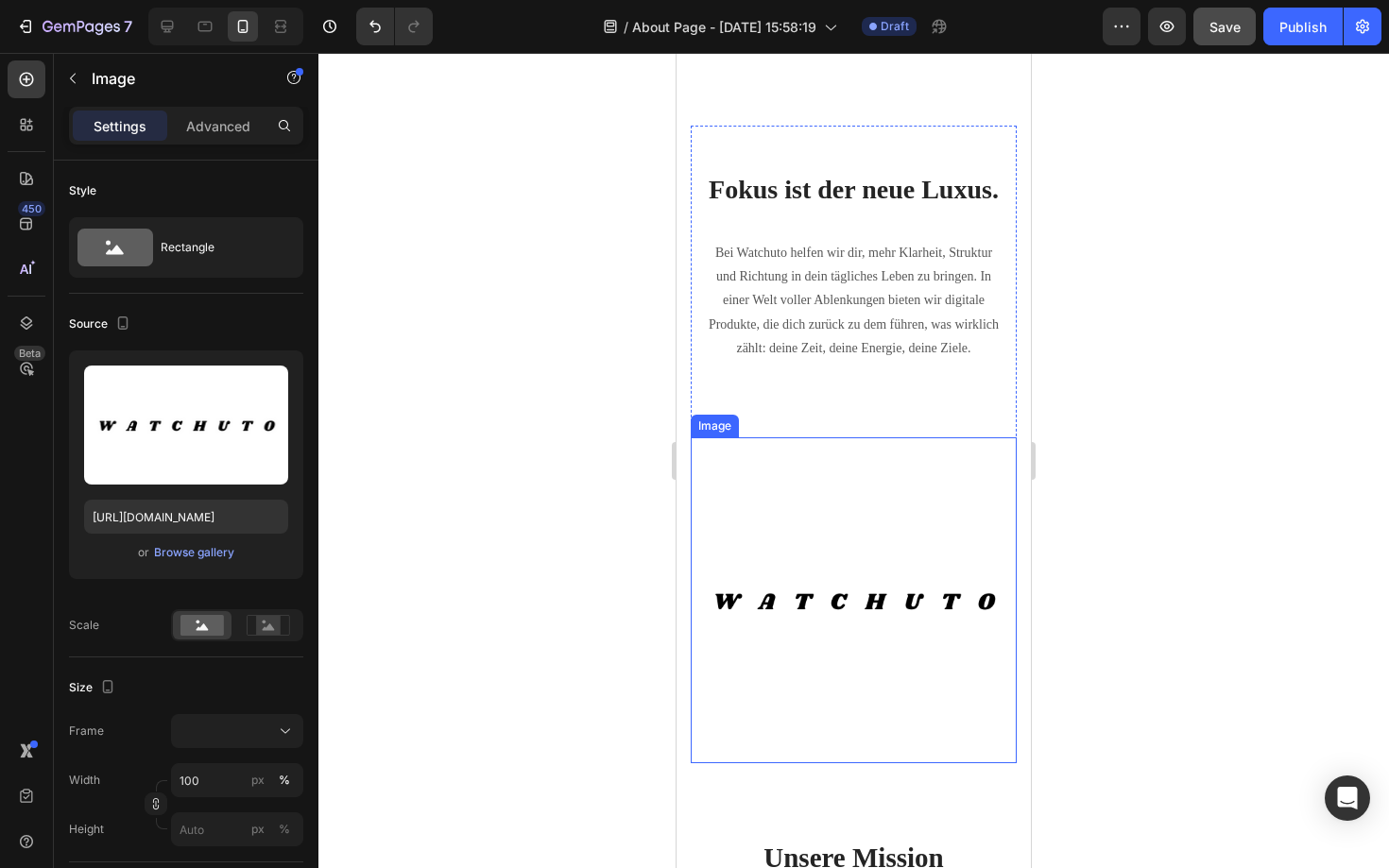
click at [834, 657] on img at bounding box center [853, 600] width 326 height 326
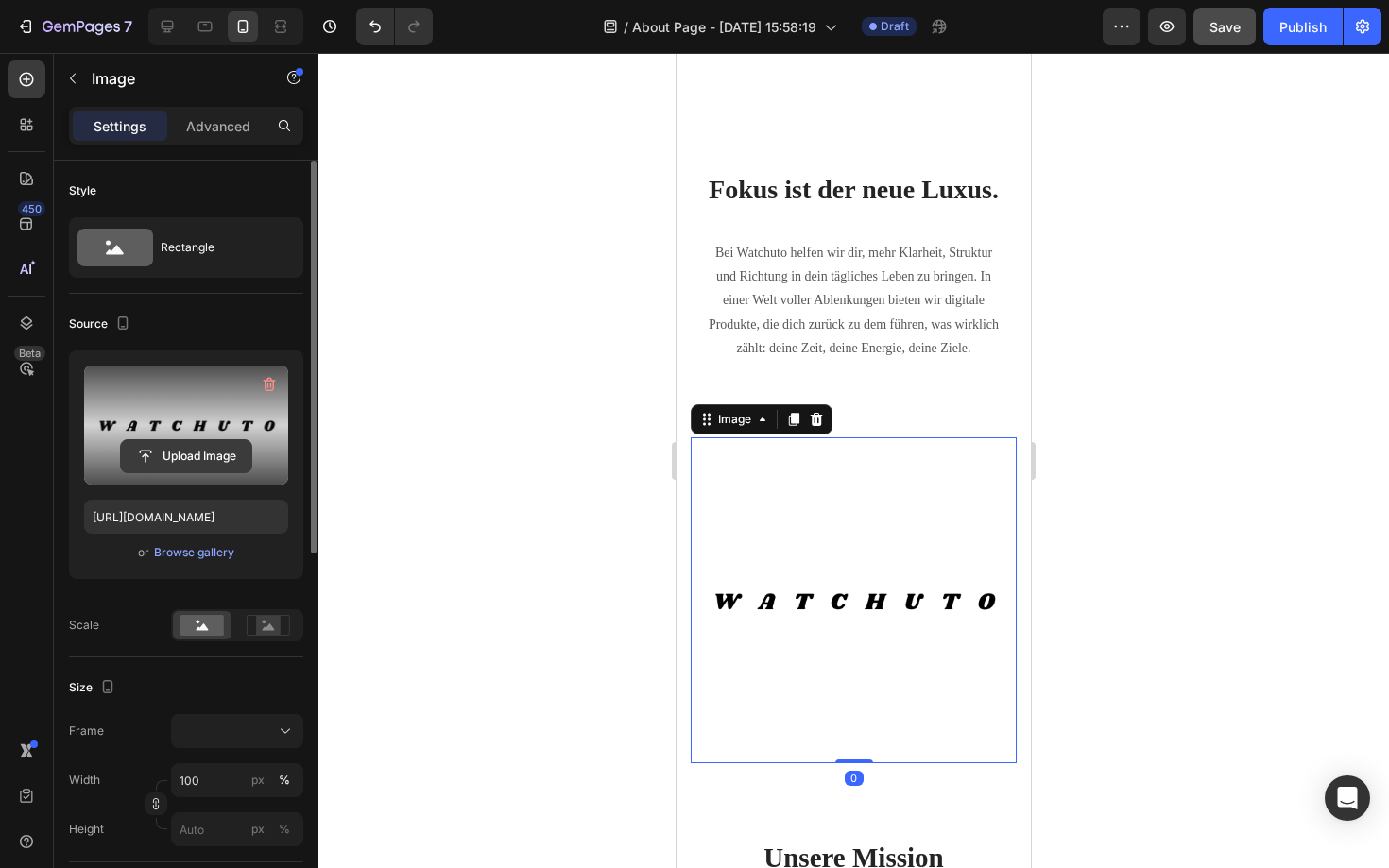
click at [217, 455] on input "file" at bounding box center [186, 456] width 130 height 32
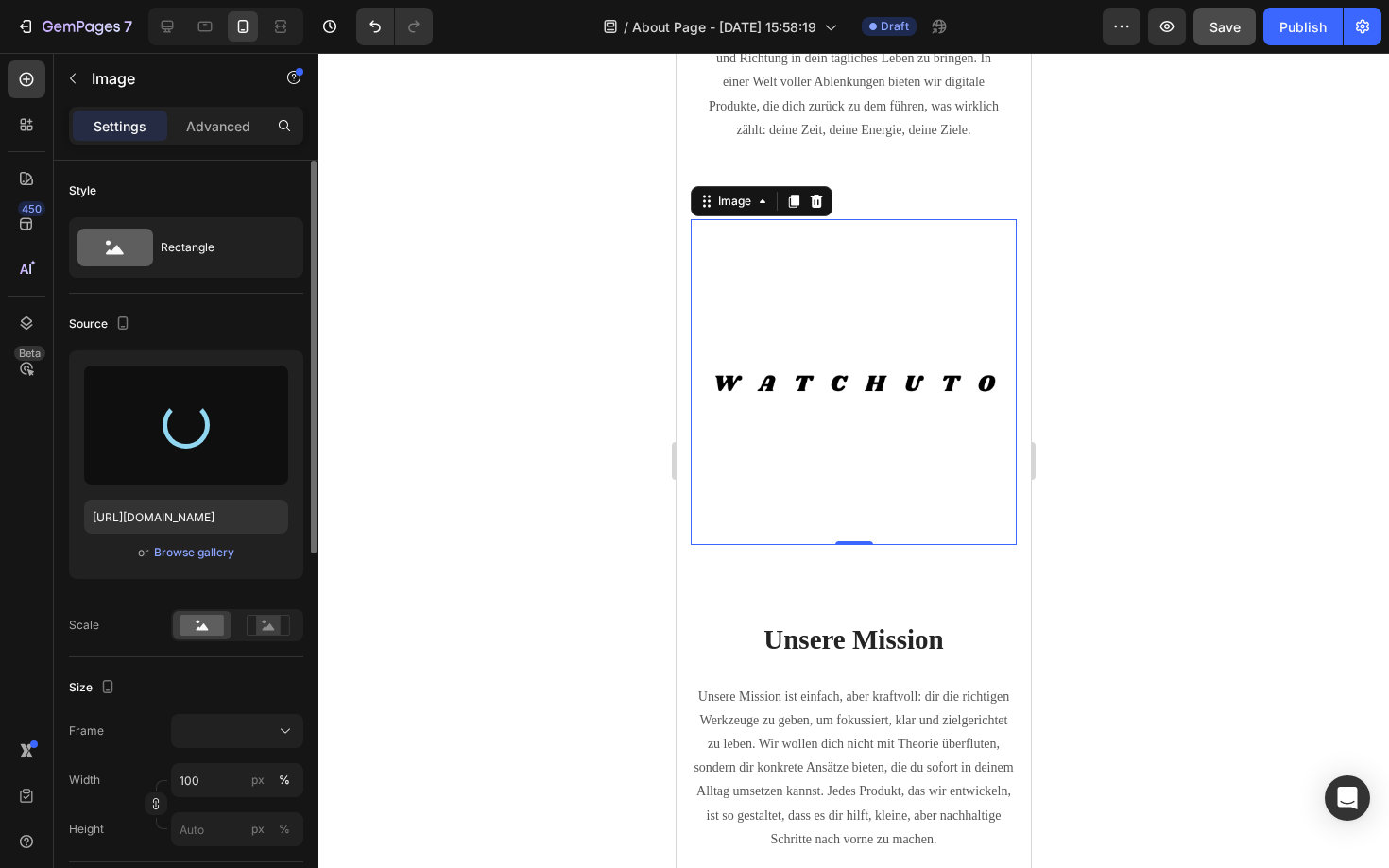
scroll to position [464, 0]
type input "[URL][DOMAIN_NAME]"
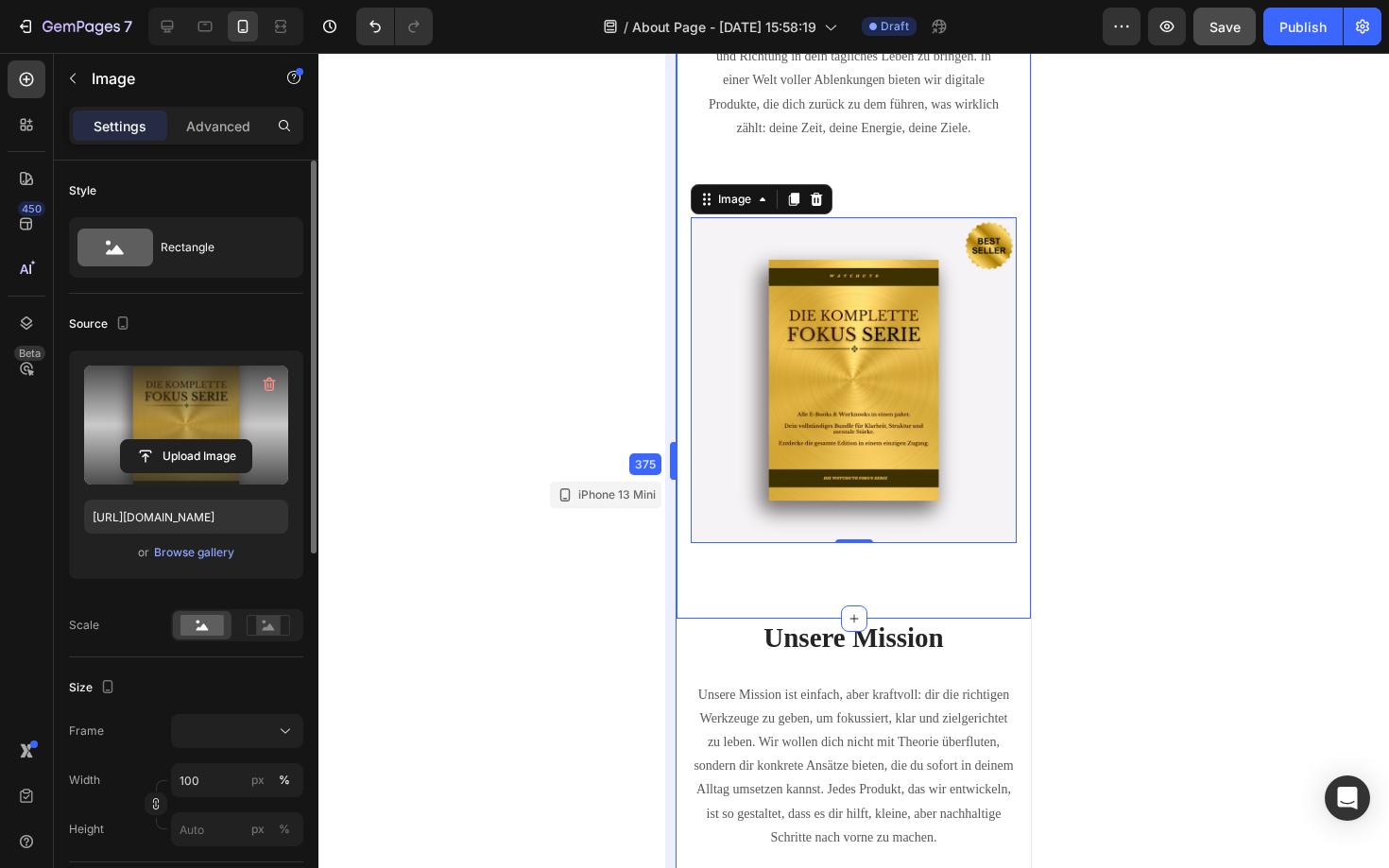
drag, startPoint x: 670, startPoint y: 621, endPoint x: 5, endPoint y: 565, distance: 667.4
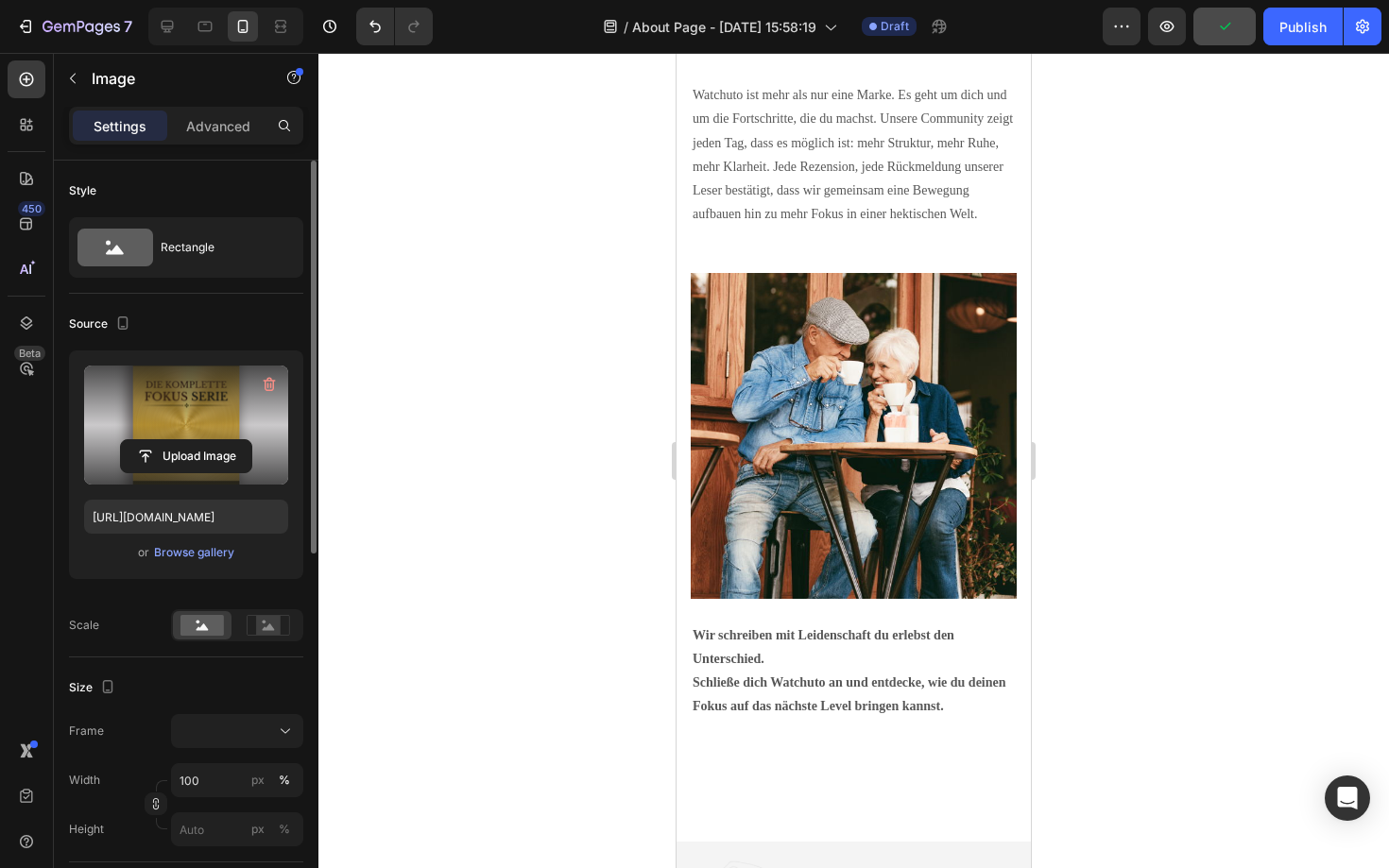
scroll to position [2829, 0]
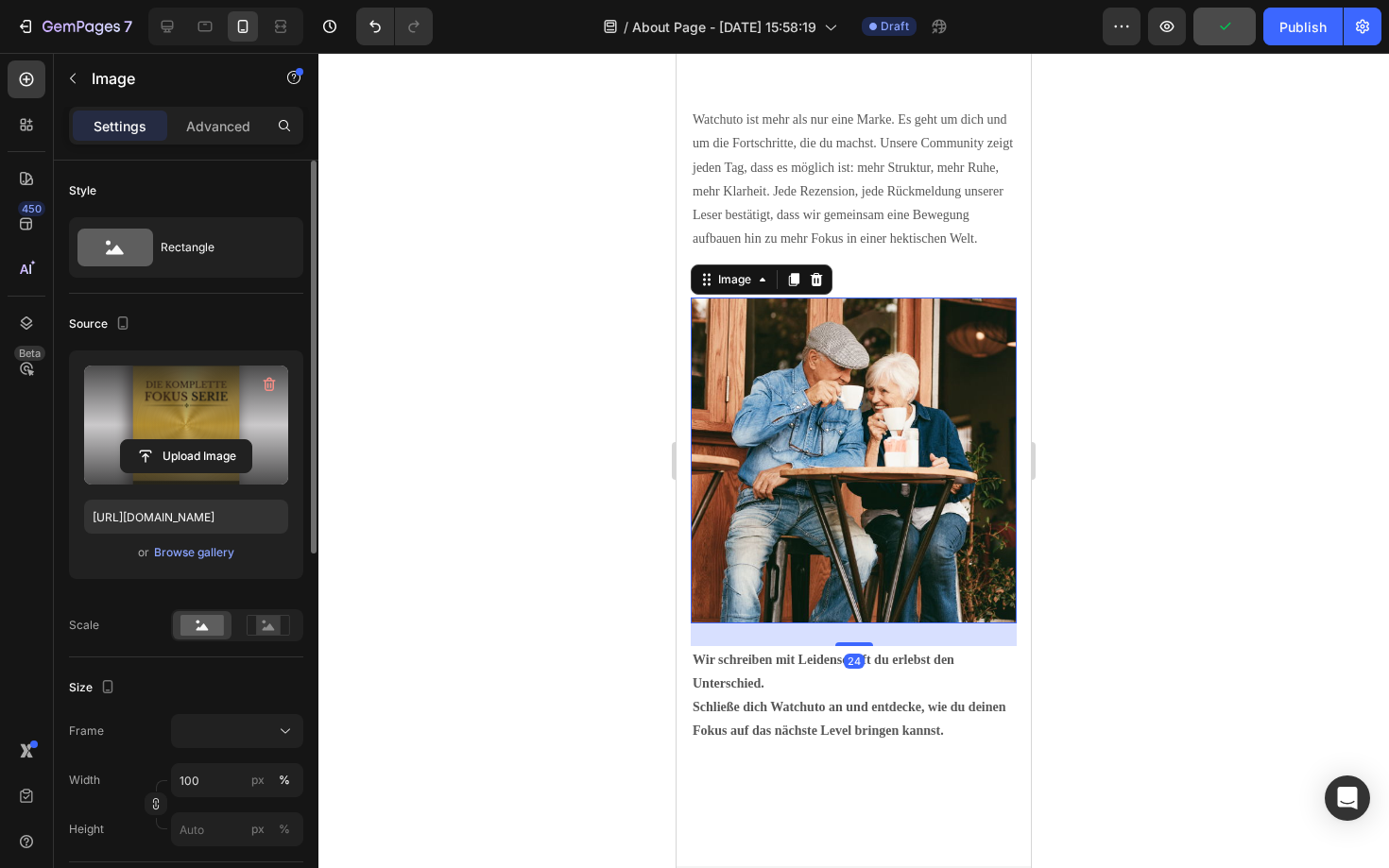
click at [815, 527] on img at bounding box center [853, 460] width 326 height 325
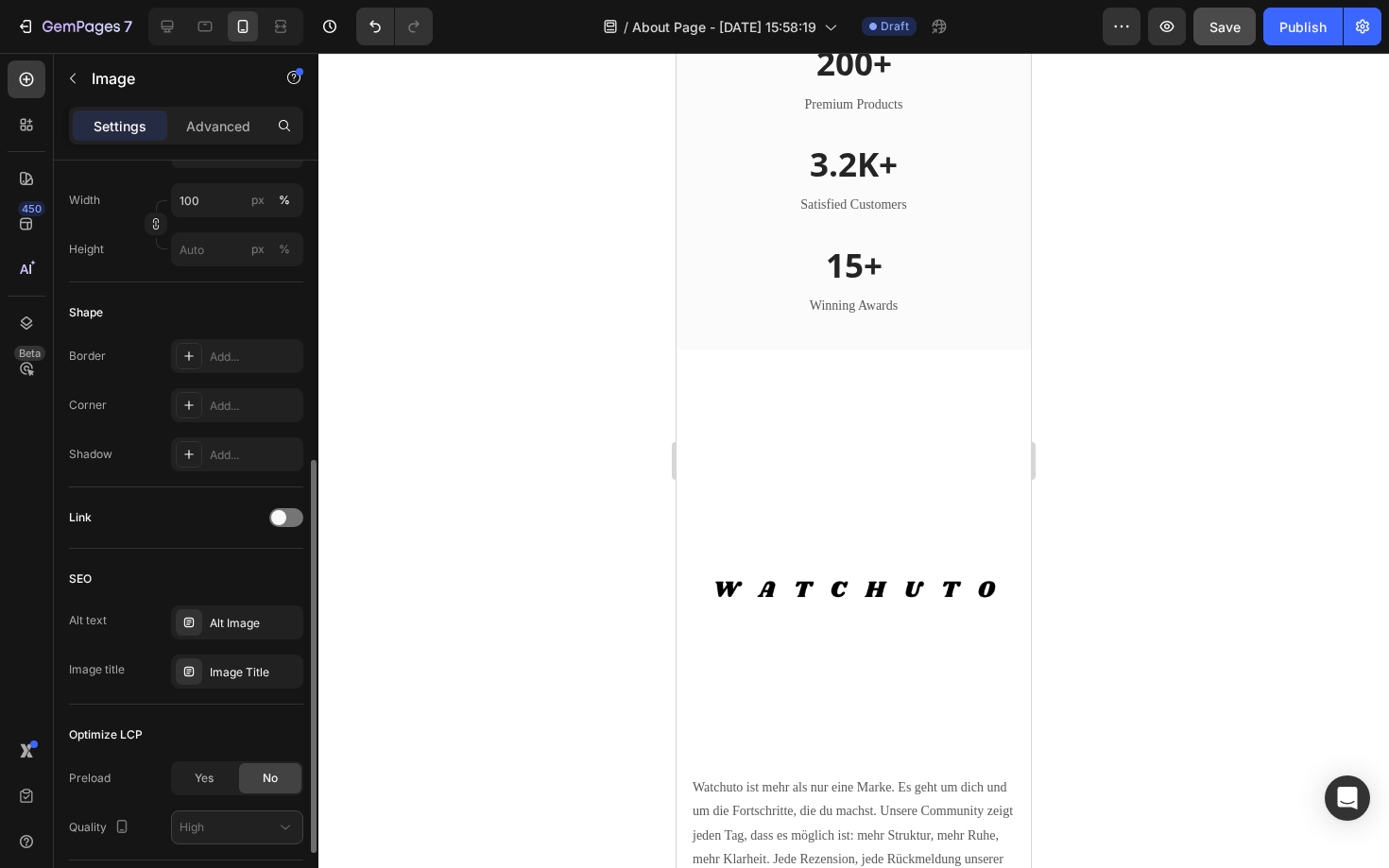
scroll to position [2191, 0]
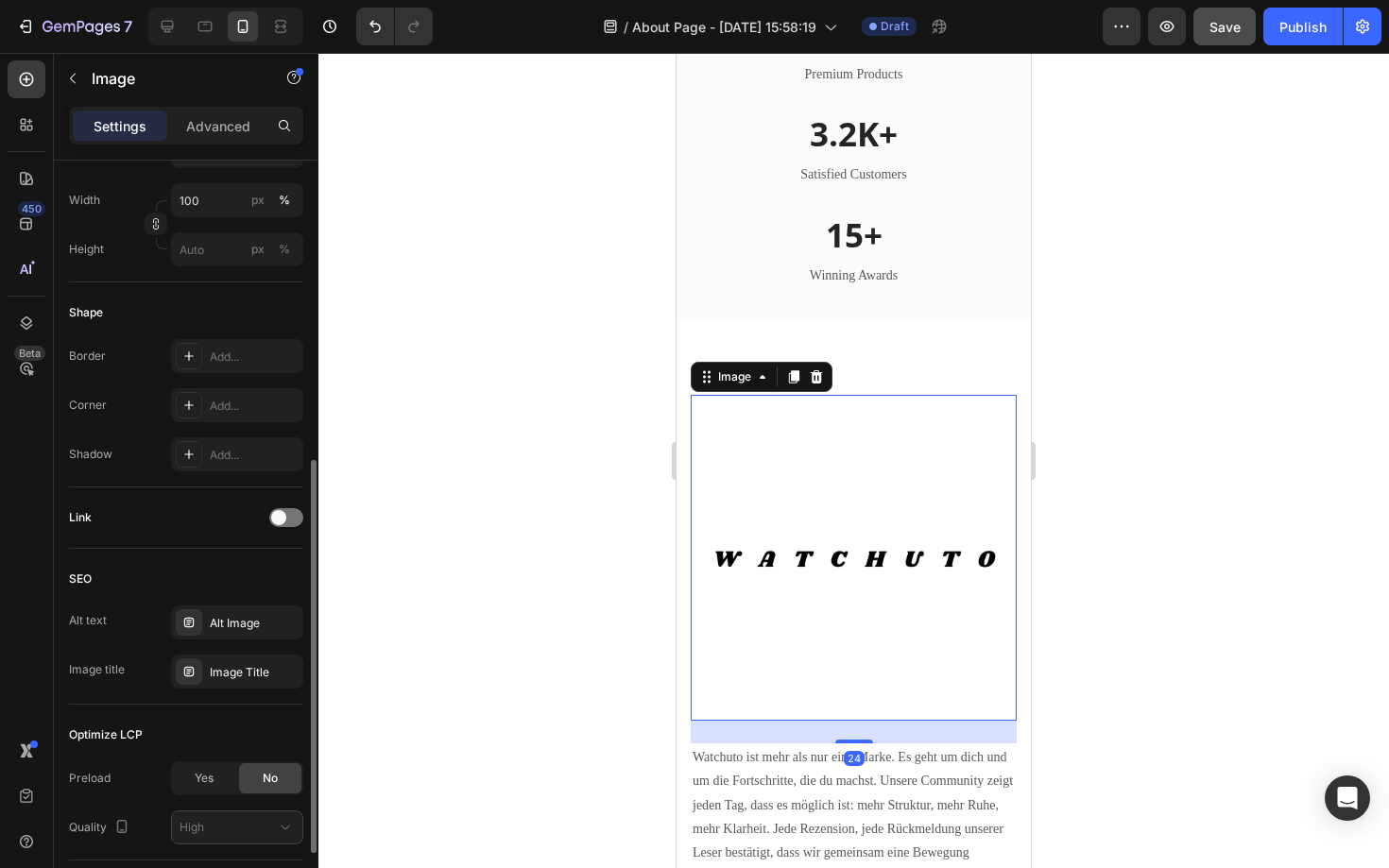
click at [857, 587] on img at bounding box center [853, 557] width 326 height 326
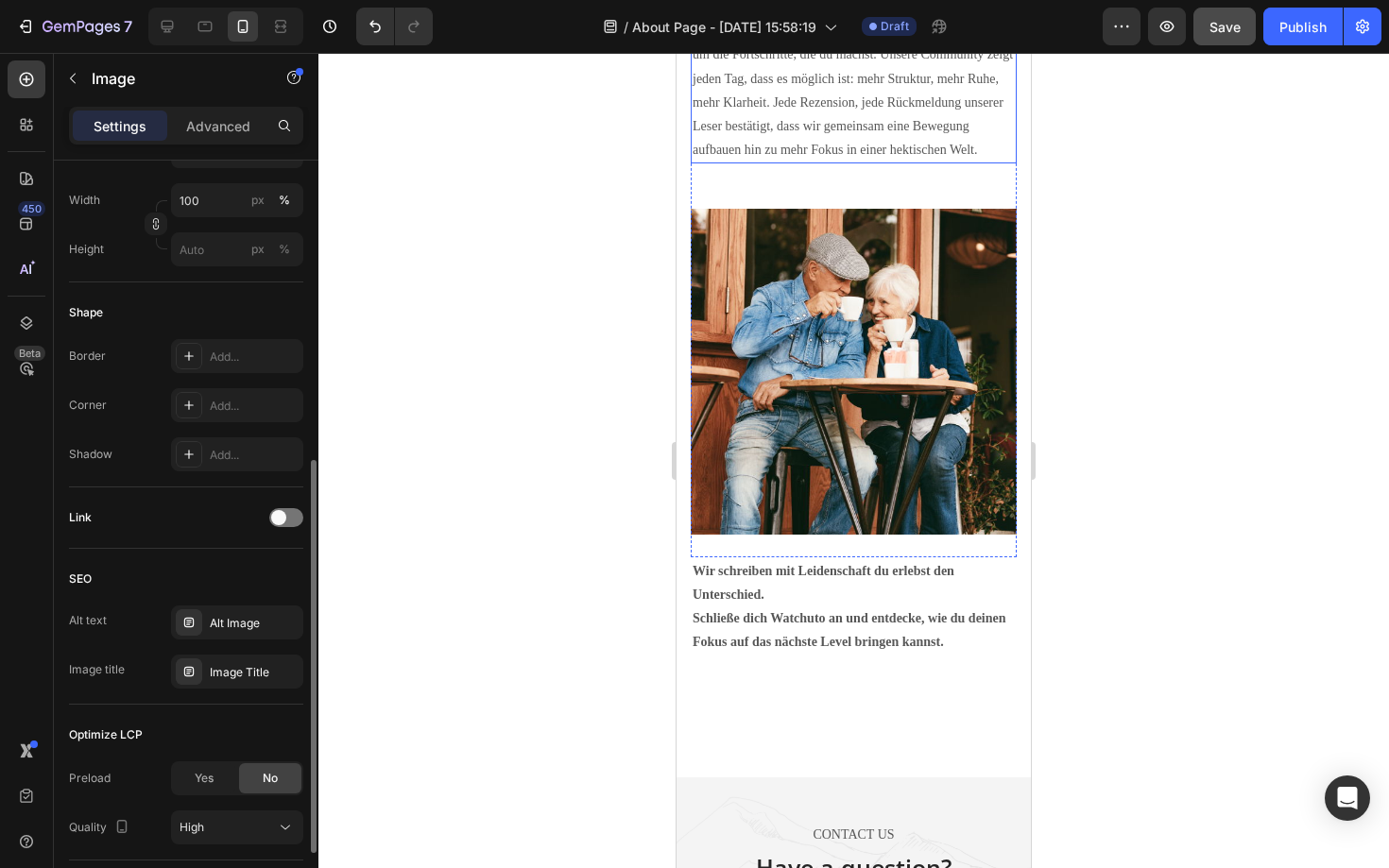
scroll to position [2918, 0]
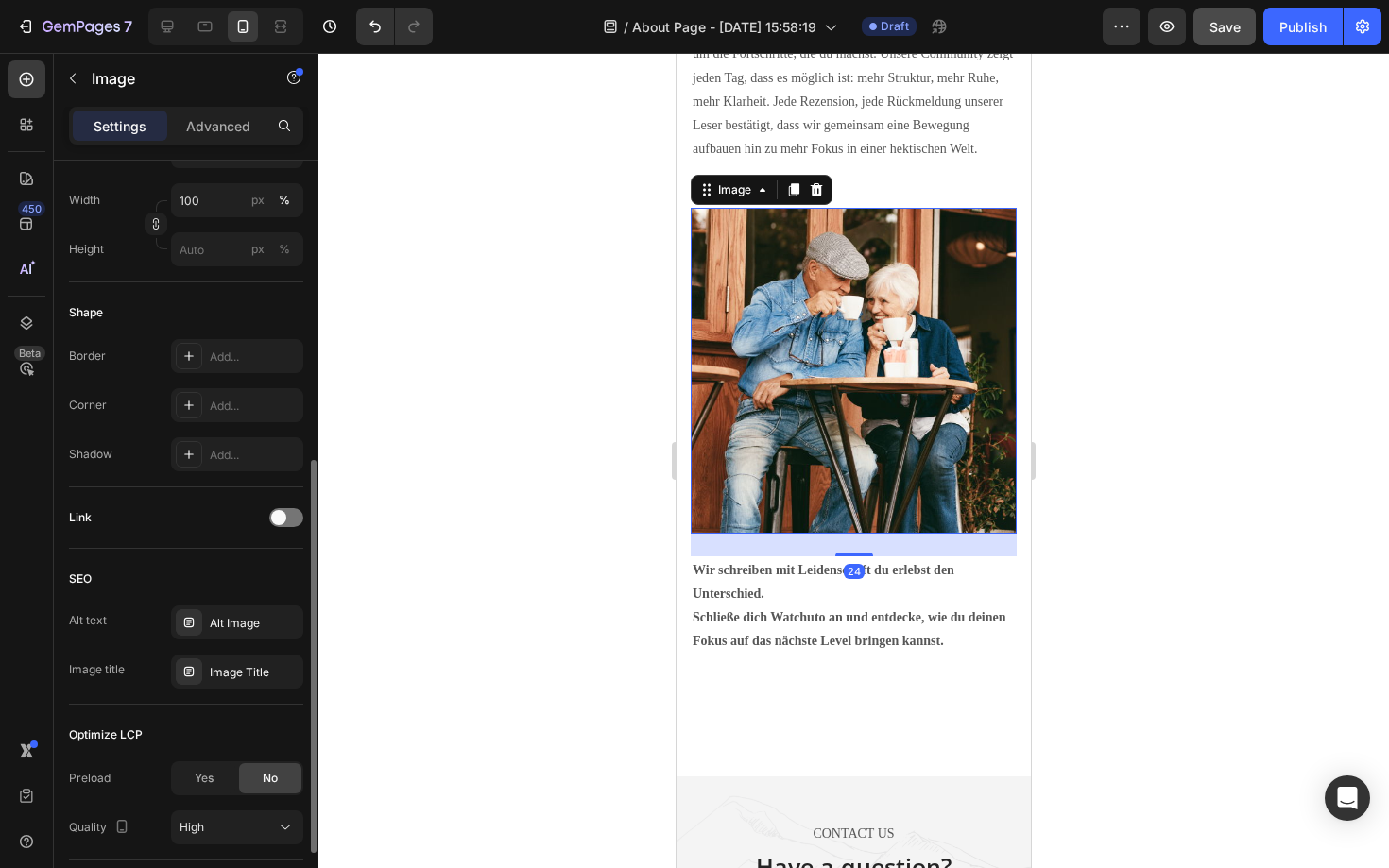
click at [867, 422] on img at bounding box center [853, 370] width 326 height 325
click at [841, 445] on img at bounding box center [853, 370] width 326 height 325
click at [436, 517] on div at bounding box center [853, 460] width 1070 height 816
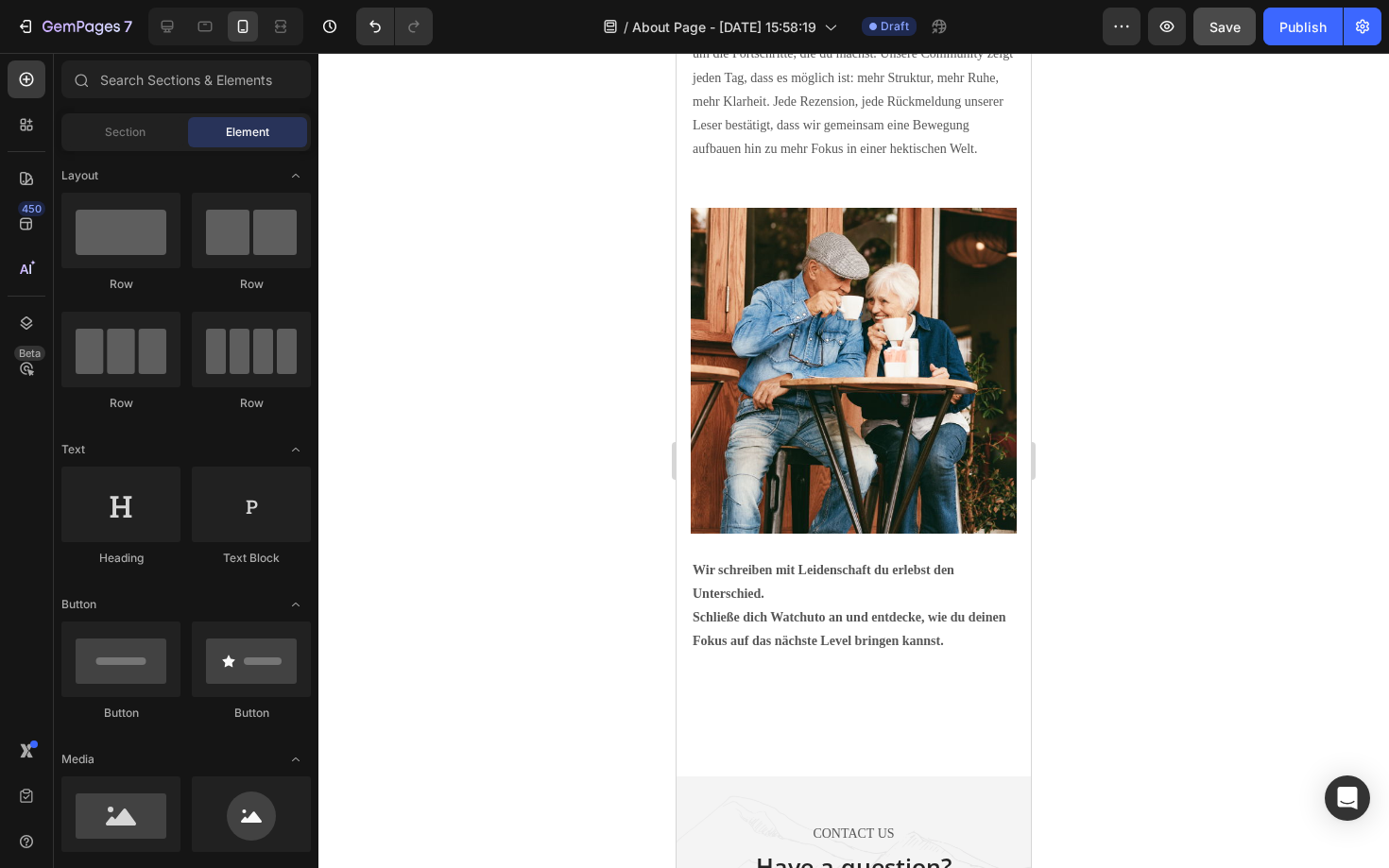
click at [695, 423] on img at bounding box center [853, 370] width 326 height 325
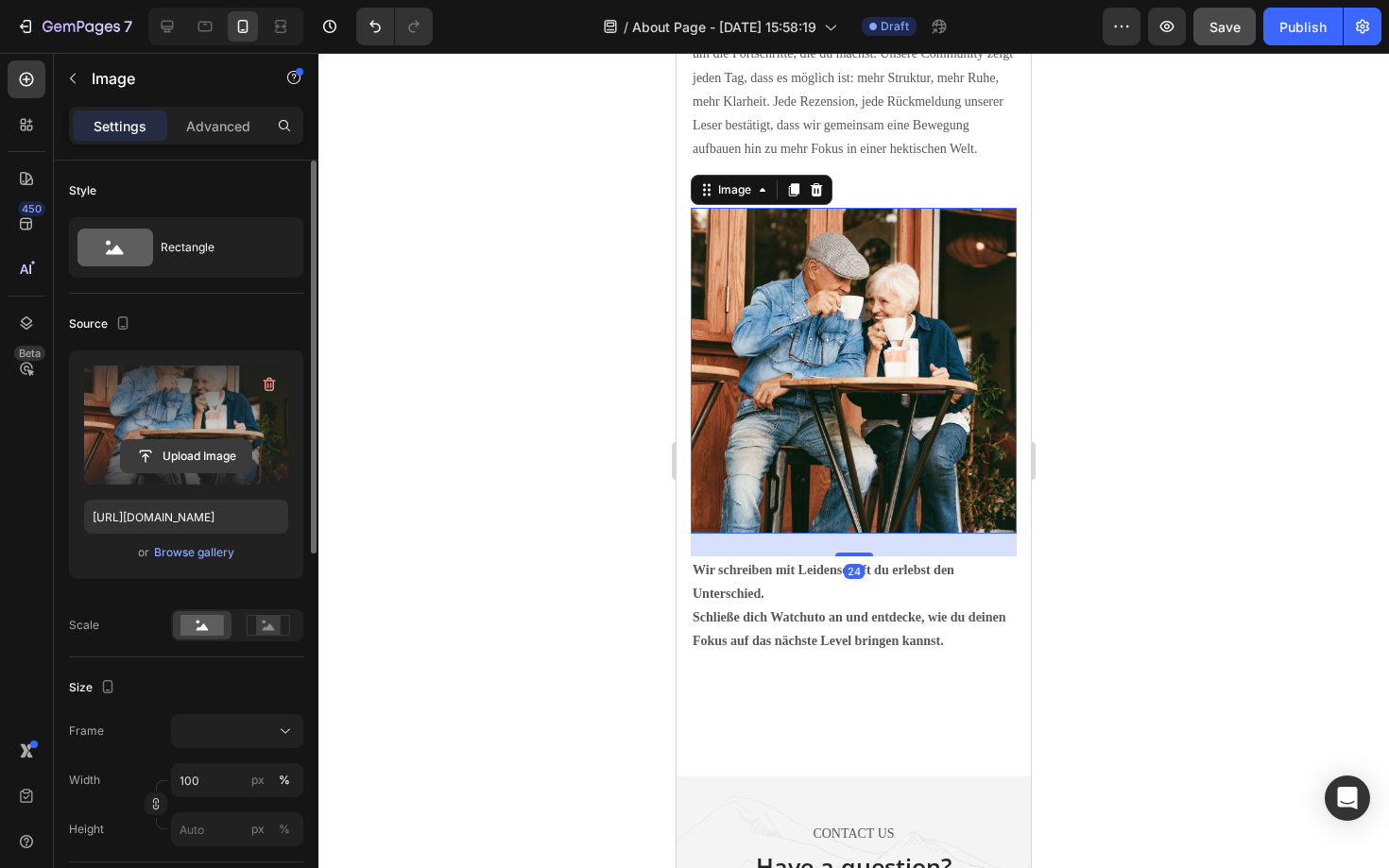
click at [171, 464] on input "file" at bounding box center [186, 456] width 130 height 32
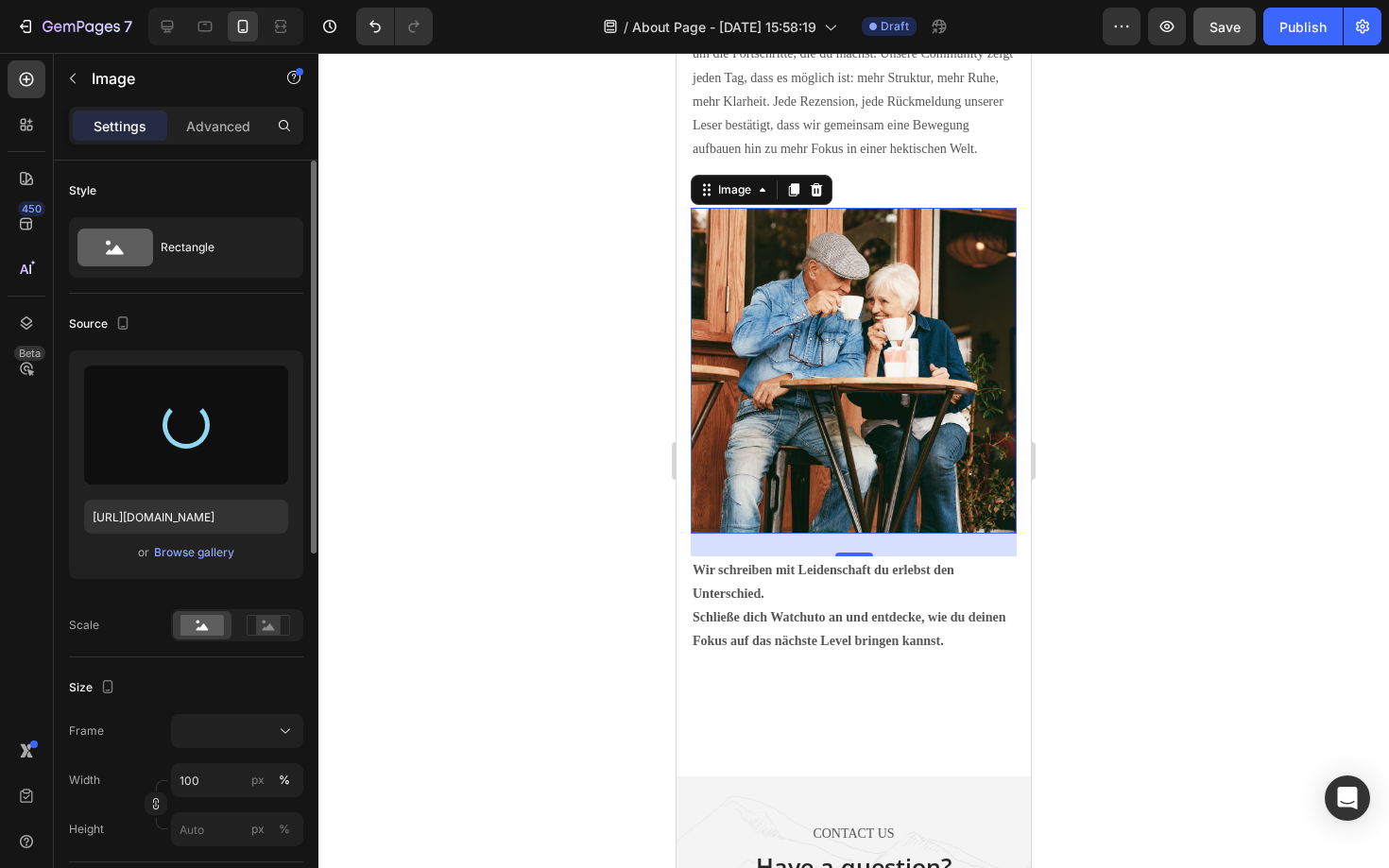
type input "[URL][DOMAIN_NAME]"
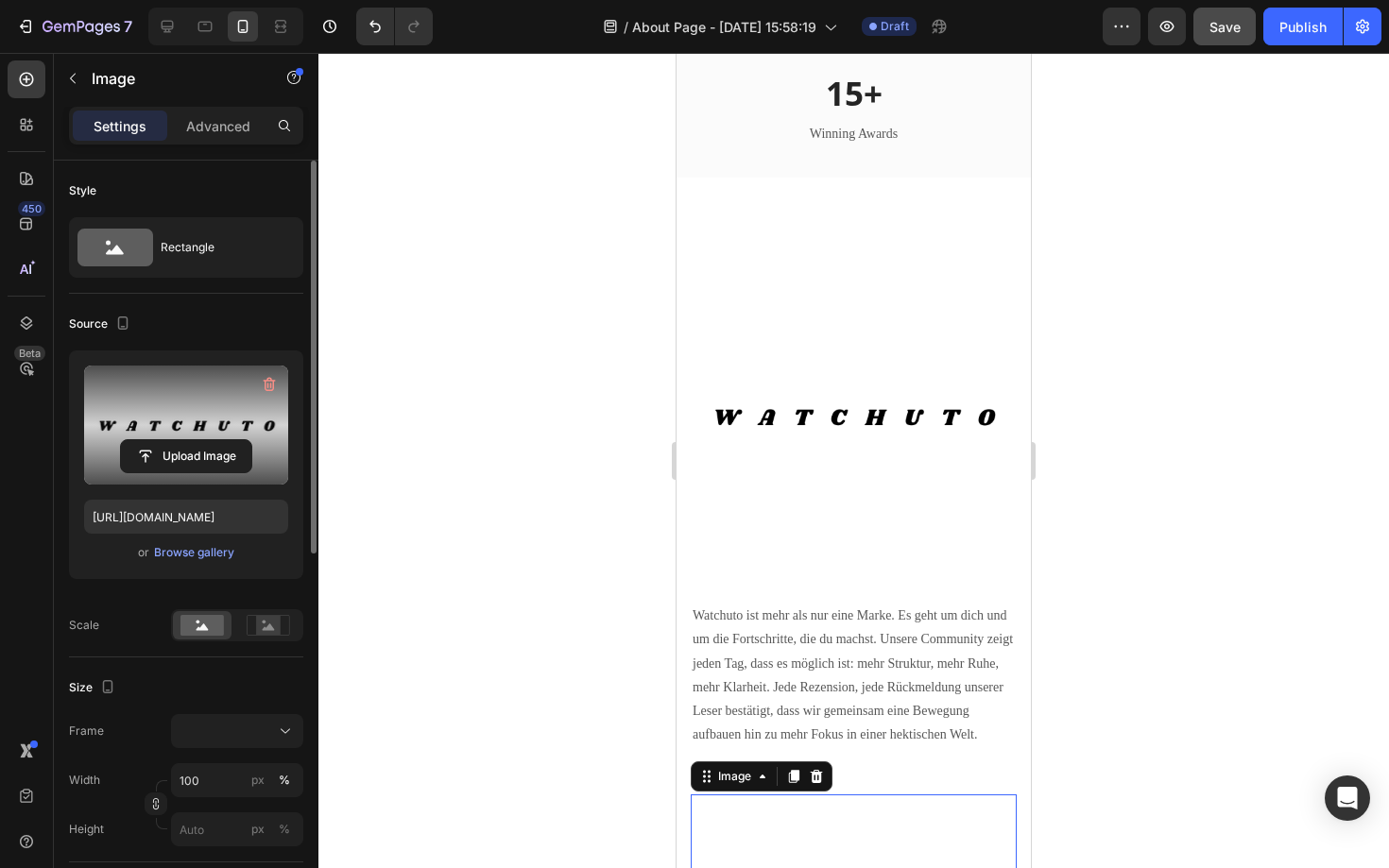
scroll to position [2330, 0]
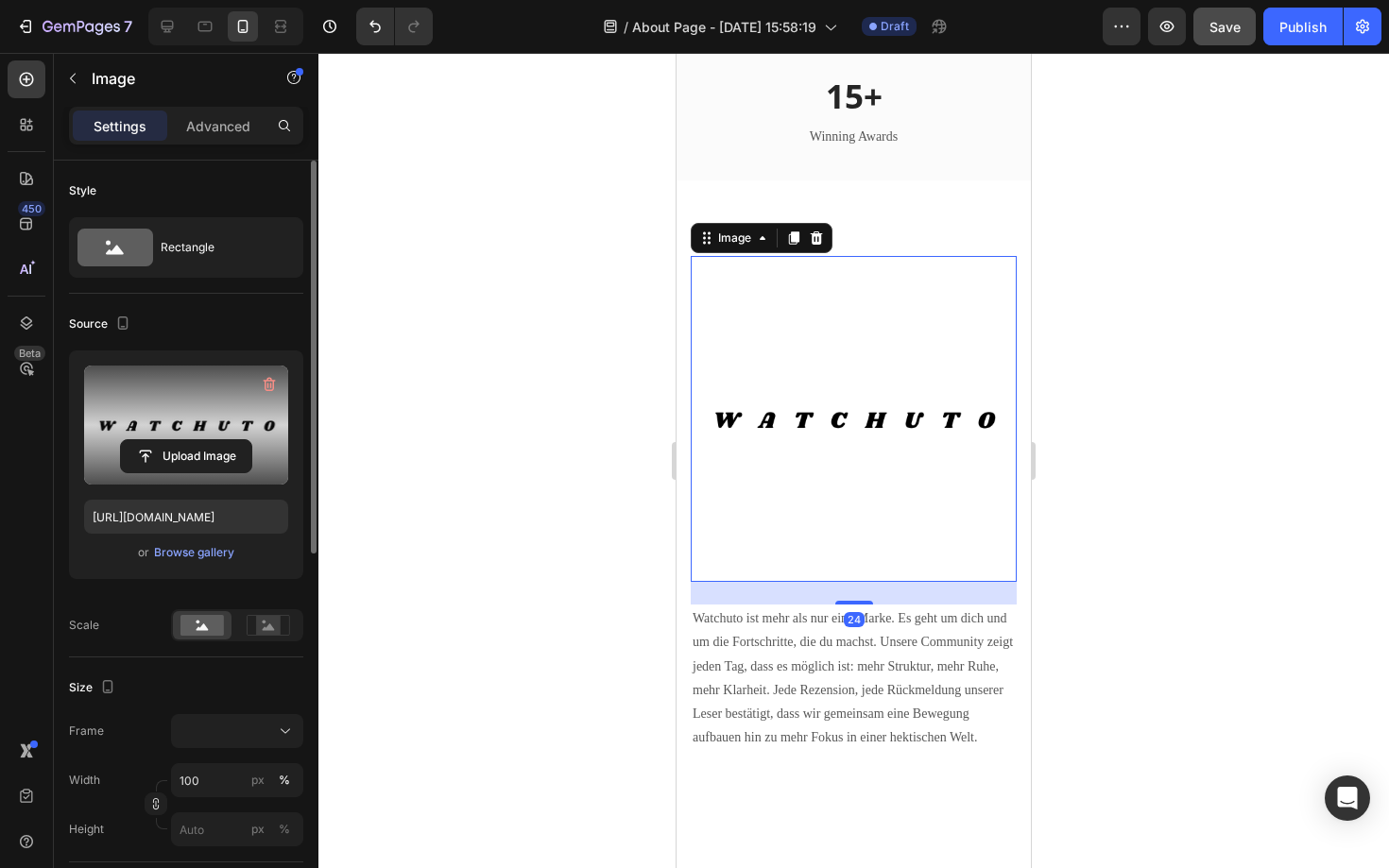
click at [826, 423] on img at bounding box center [853, 418] width 326 height 326
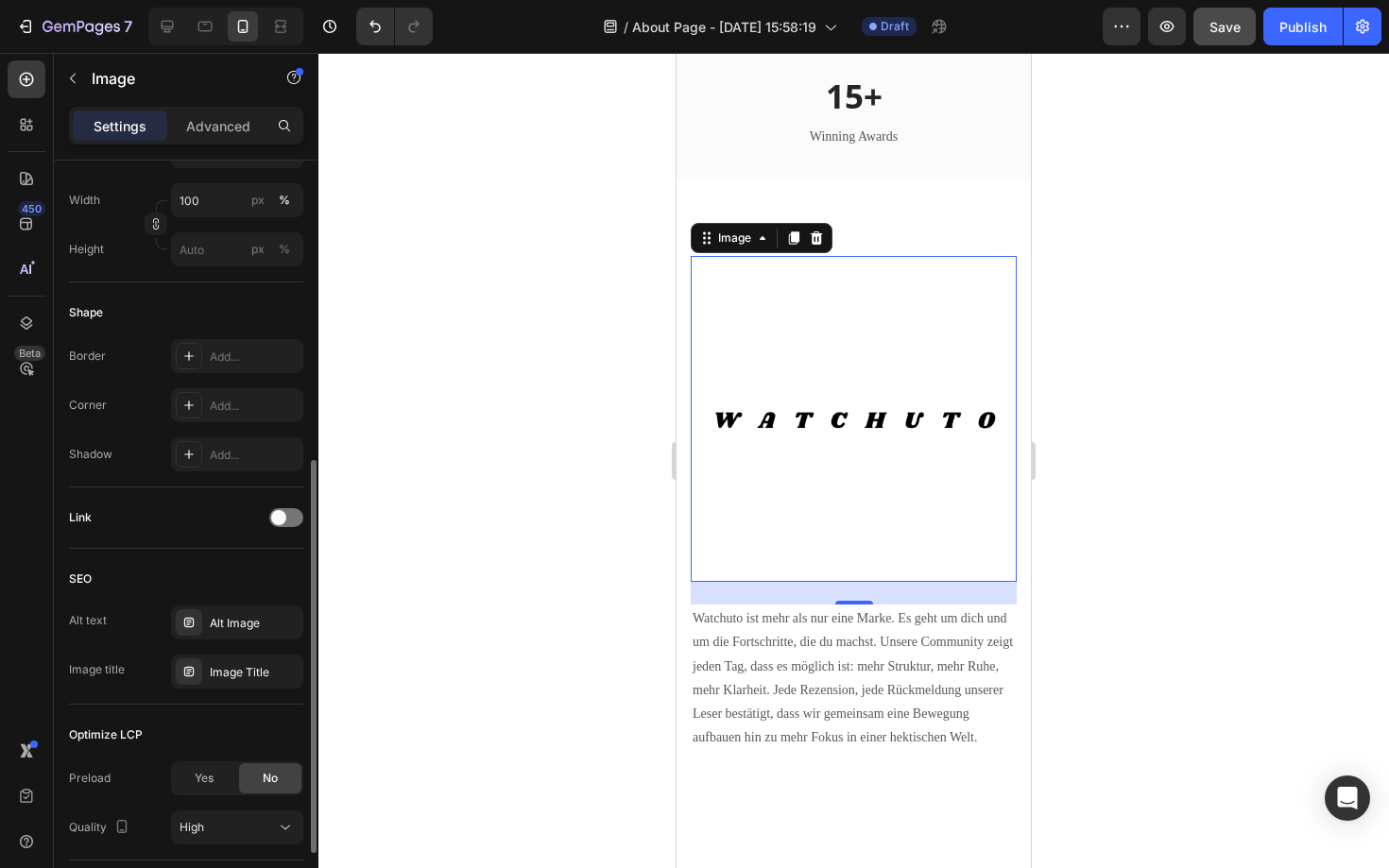
click at [763, 367] on img at bounding box center [853, 418] width 326 height 326
click at [496, 452] on div at bounding box center [853, 460] width 1070 height 816
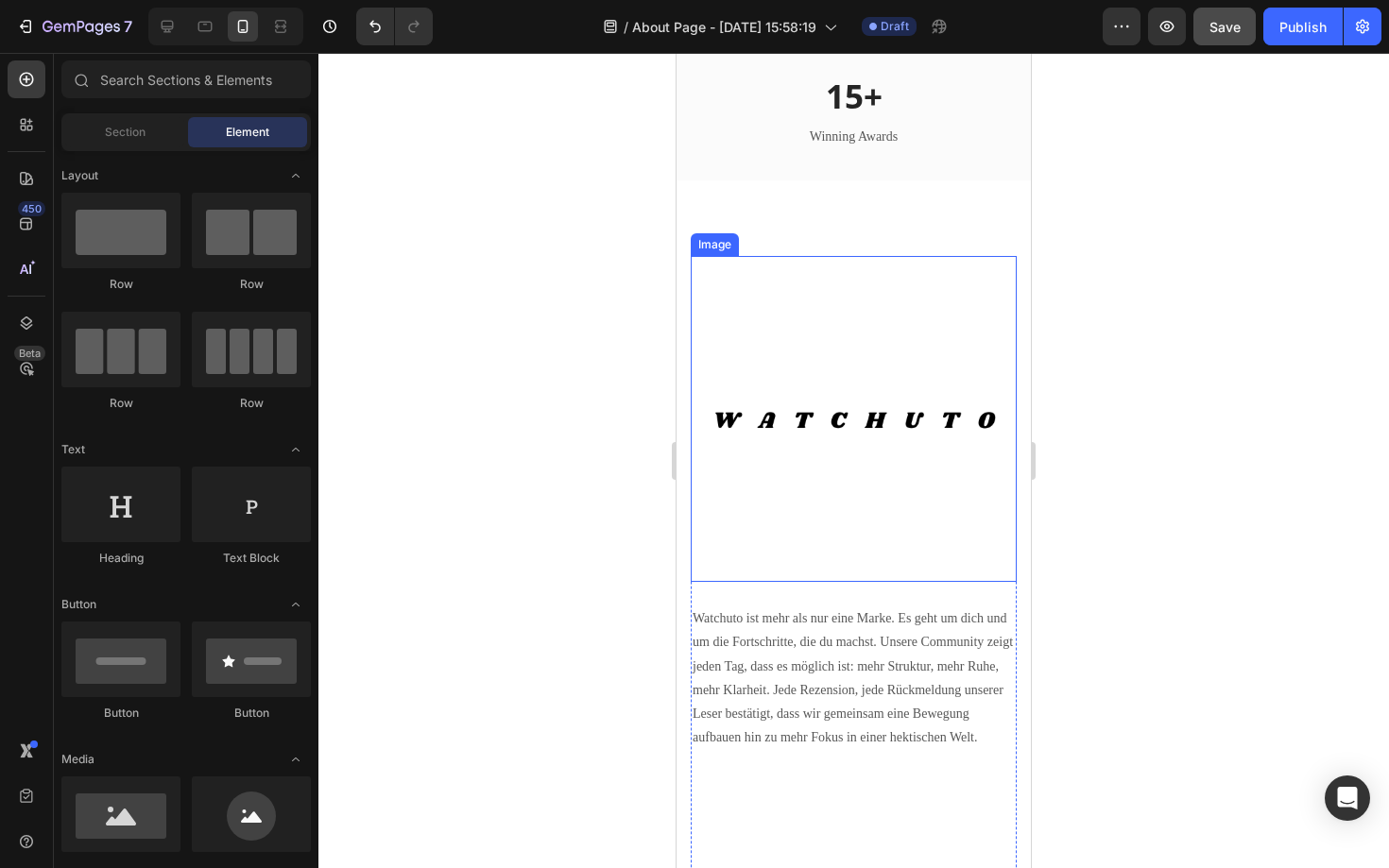
click at [774, 409] on img at bounding box center [853, 418] width 326 height 326
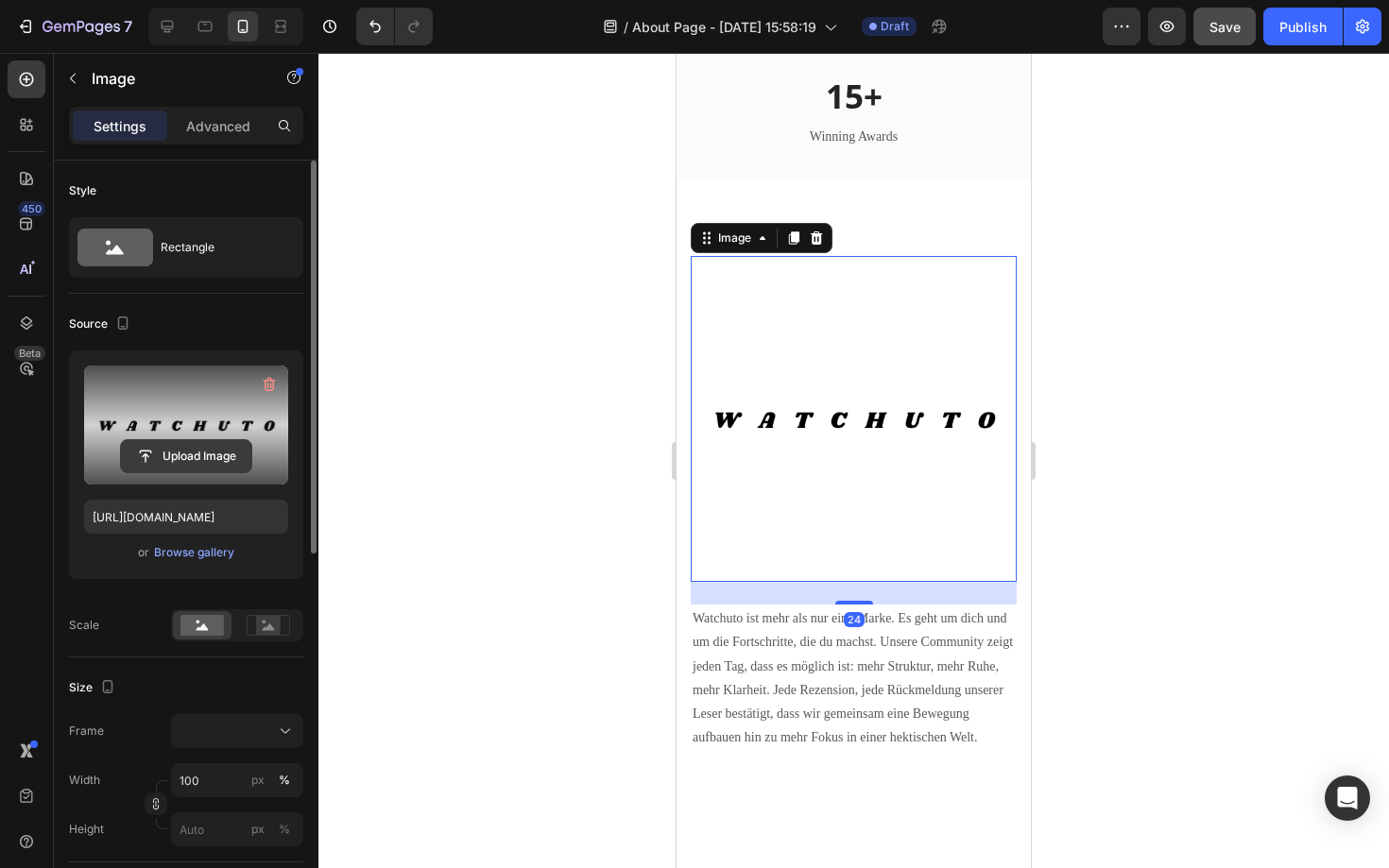
click at [200, 453] on input "file" at bounding box center [186, 456] width 130 height 32
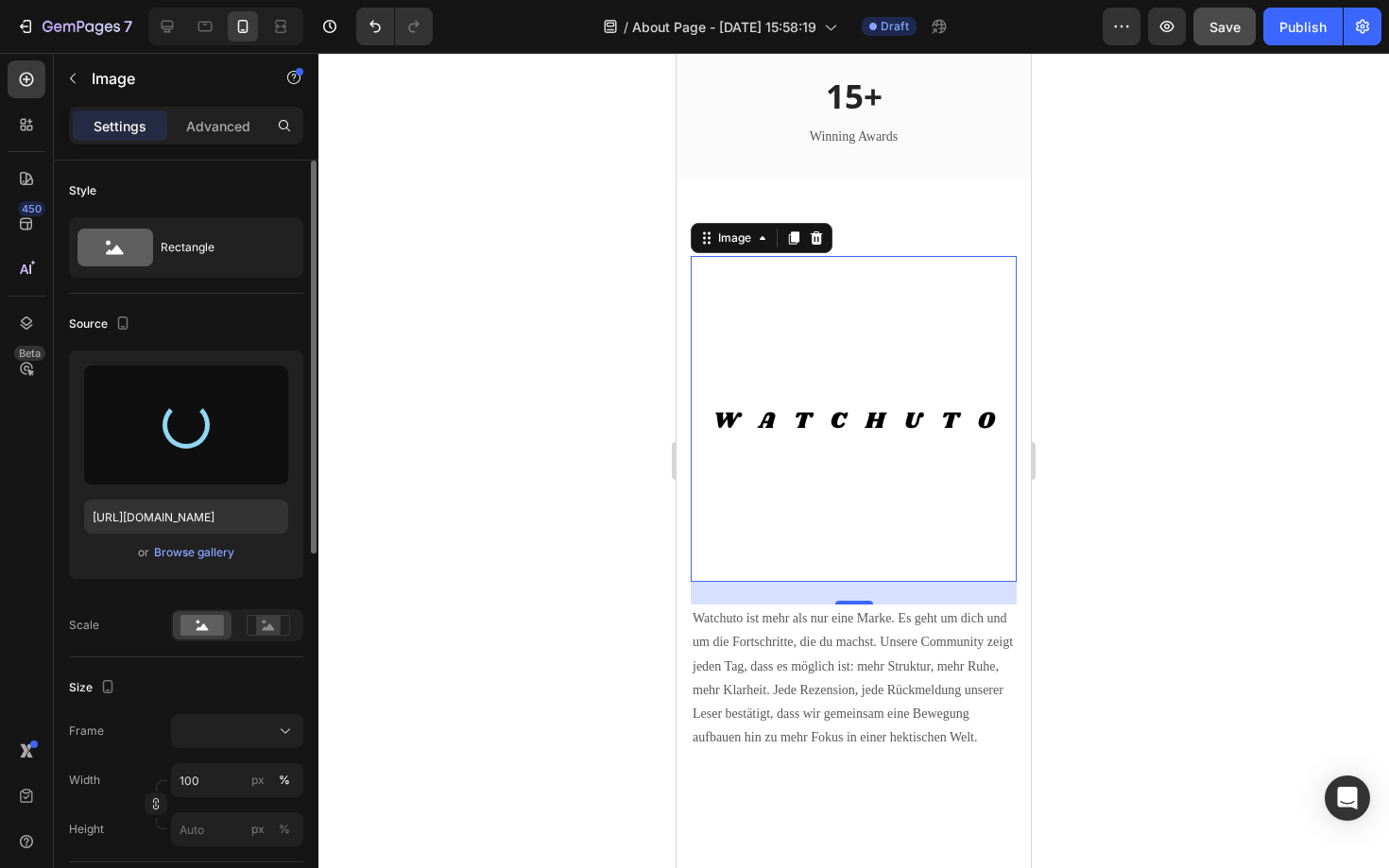
type input "https://cdn.shopify.com/s/files/1/0893/3923/2592/files/gempages_581043119517073…"
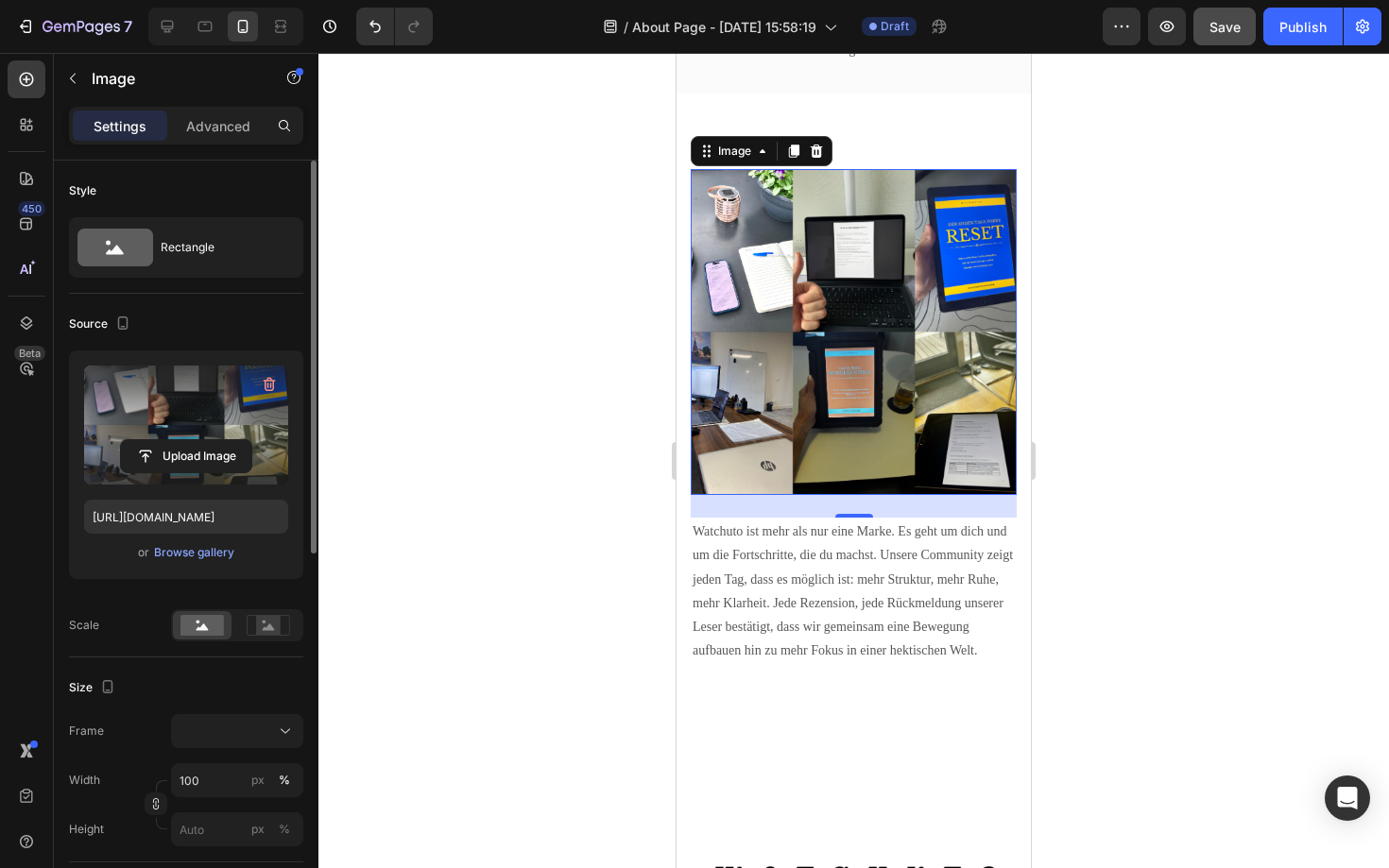
scroll to position [2425, 0]
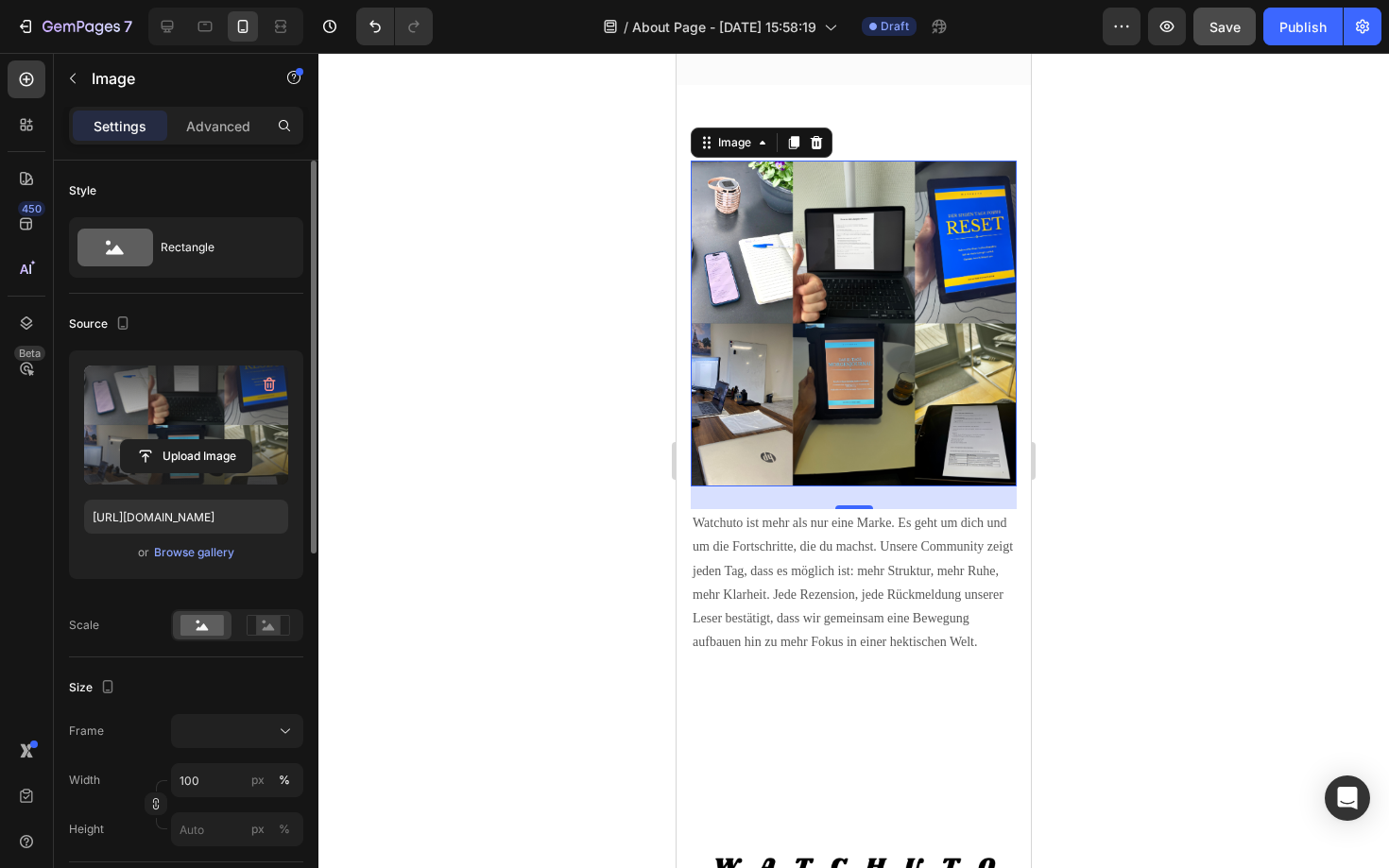
click at [678, 688] on div "Image 24 Du stehst im Mittelpunkt Heading Watchuto ist mehr als nur eine Marke.…" at bounding box center [853, 677] width 354 height 1185
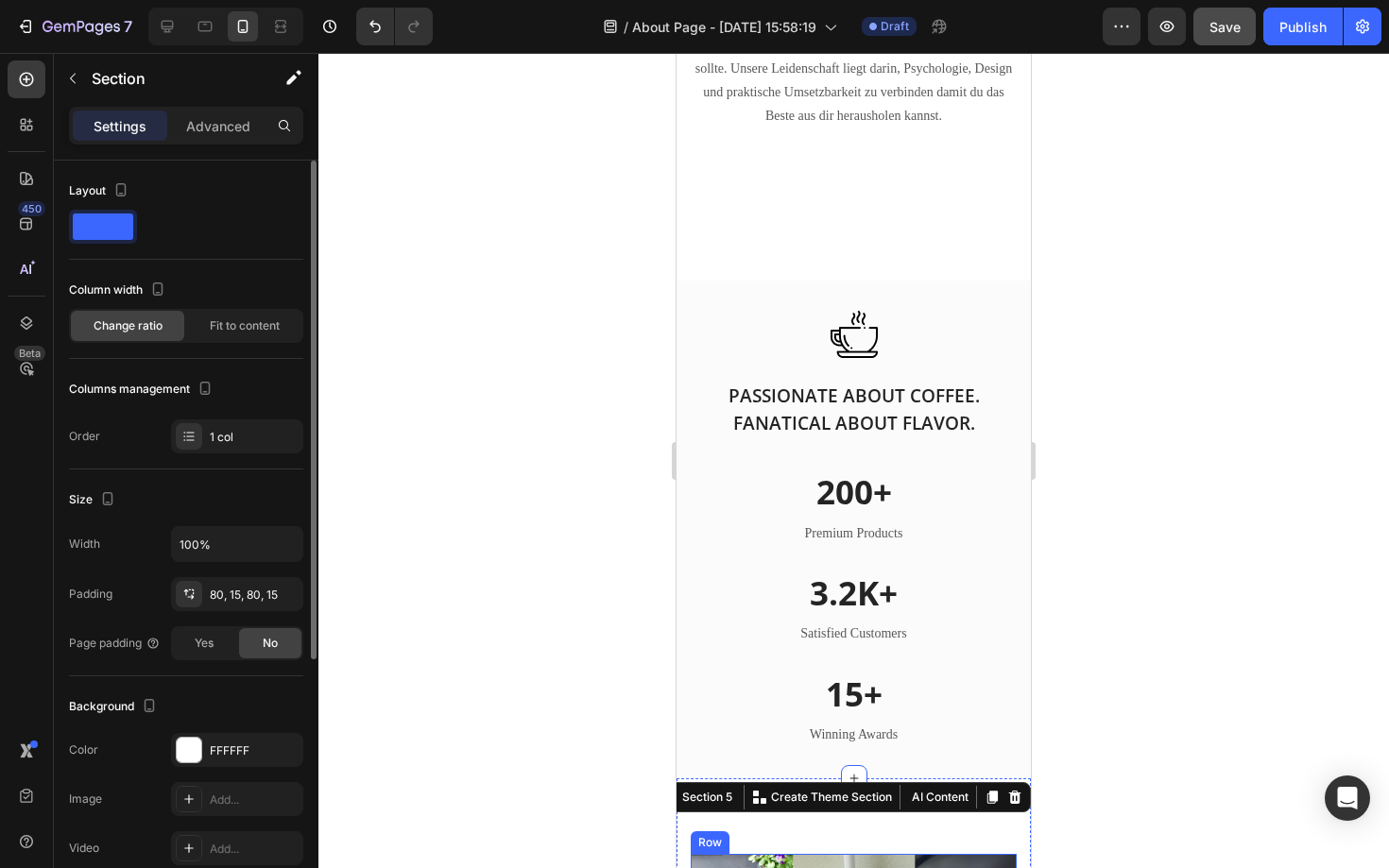
scroll to position [1695, 0]
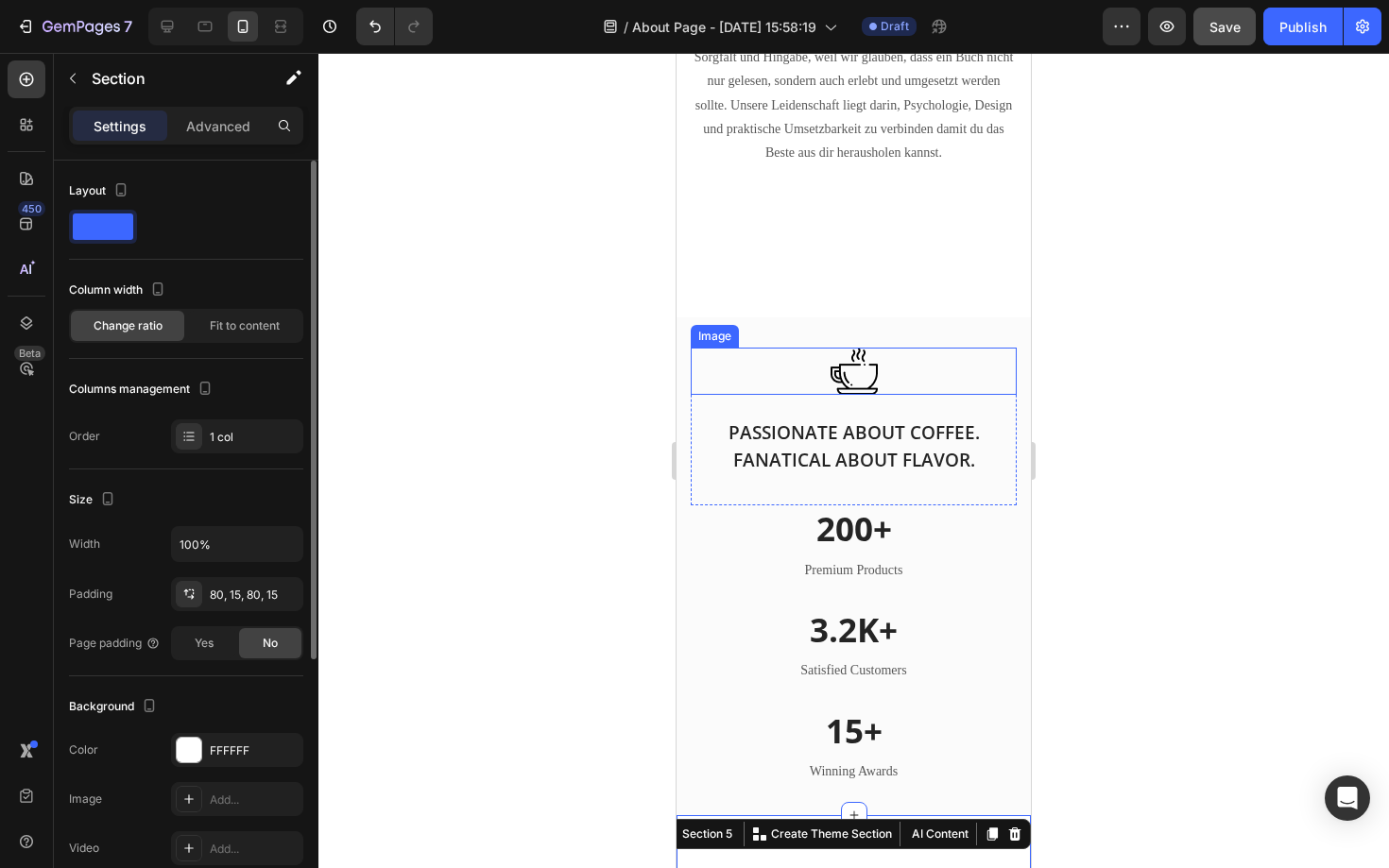
click at [877, 376] on div at bounding box center [853, 371] width 326 height 48
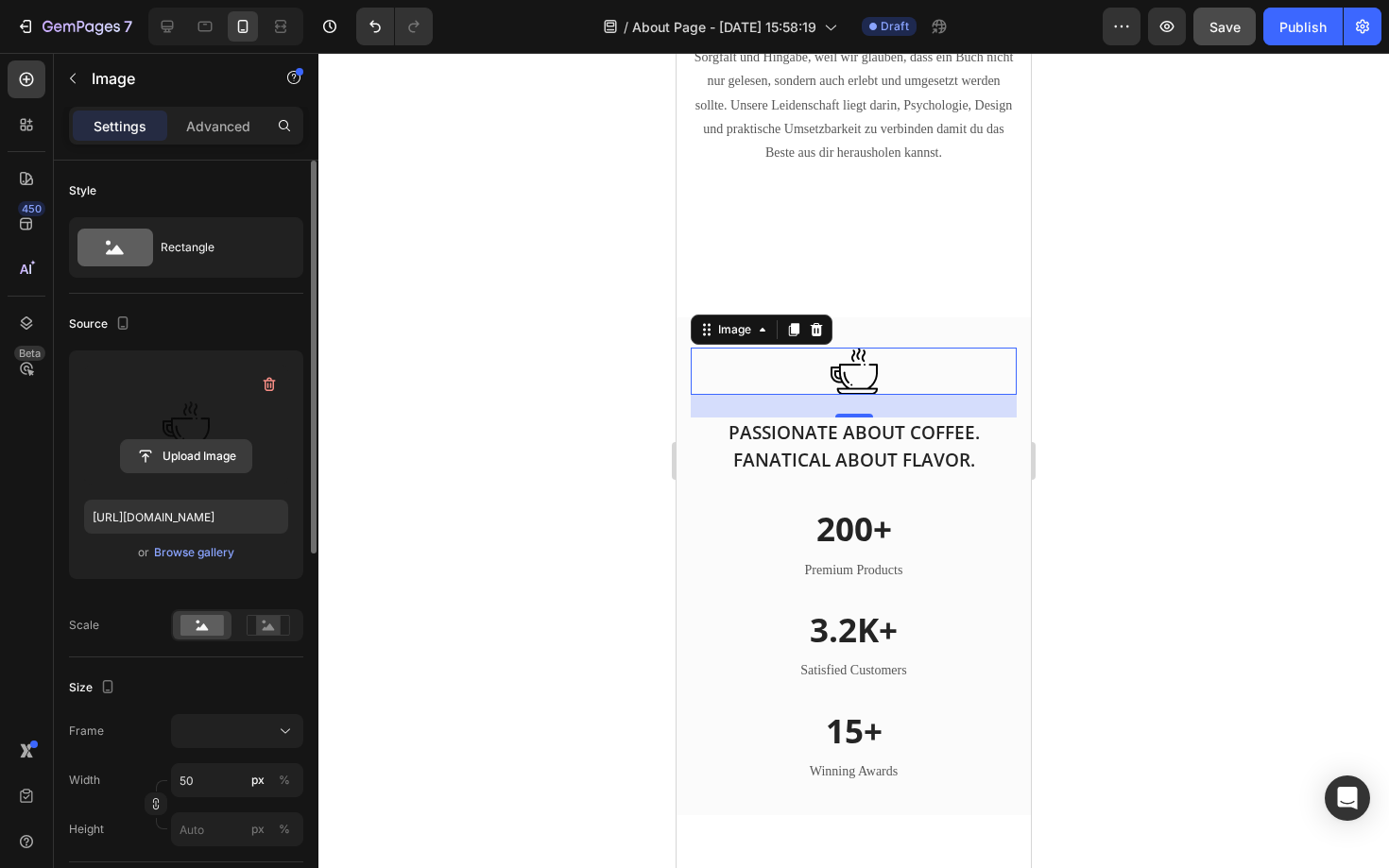
click at [203, 455] on input "file" at bounding box center [186, 456] width 130 height 32
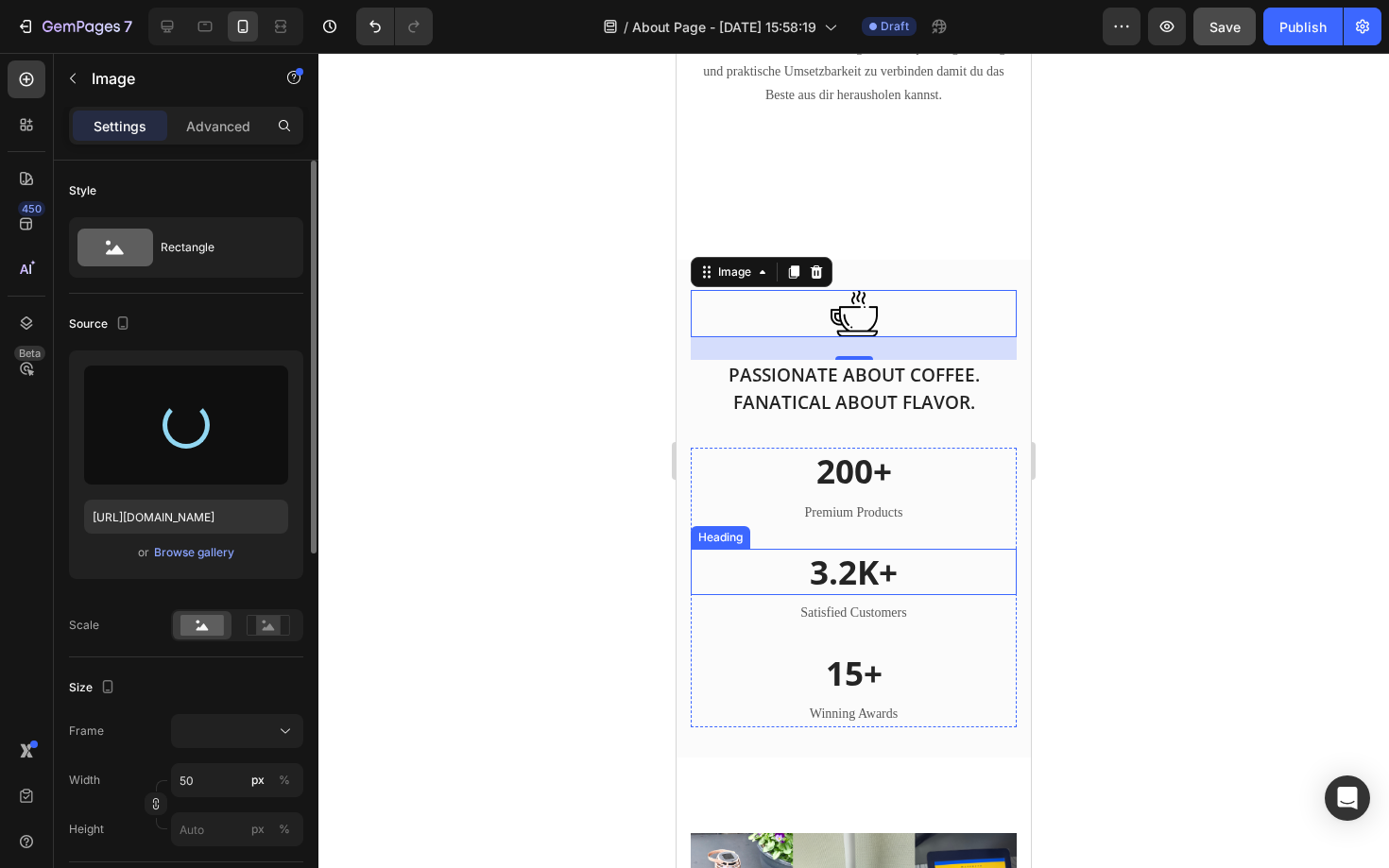
scroll to position [1792, 0]
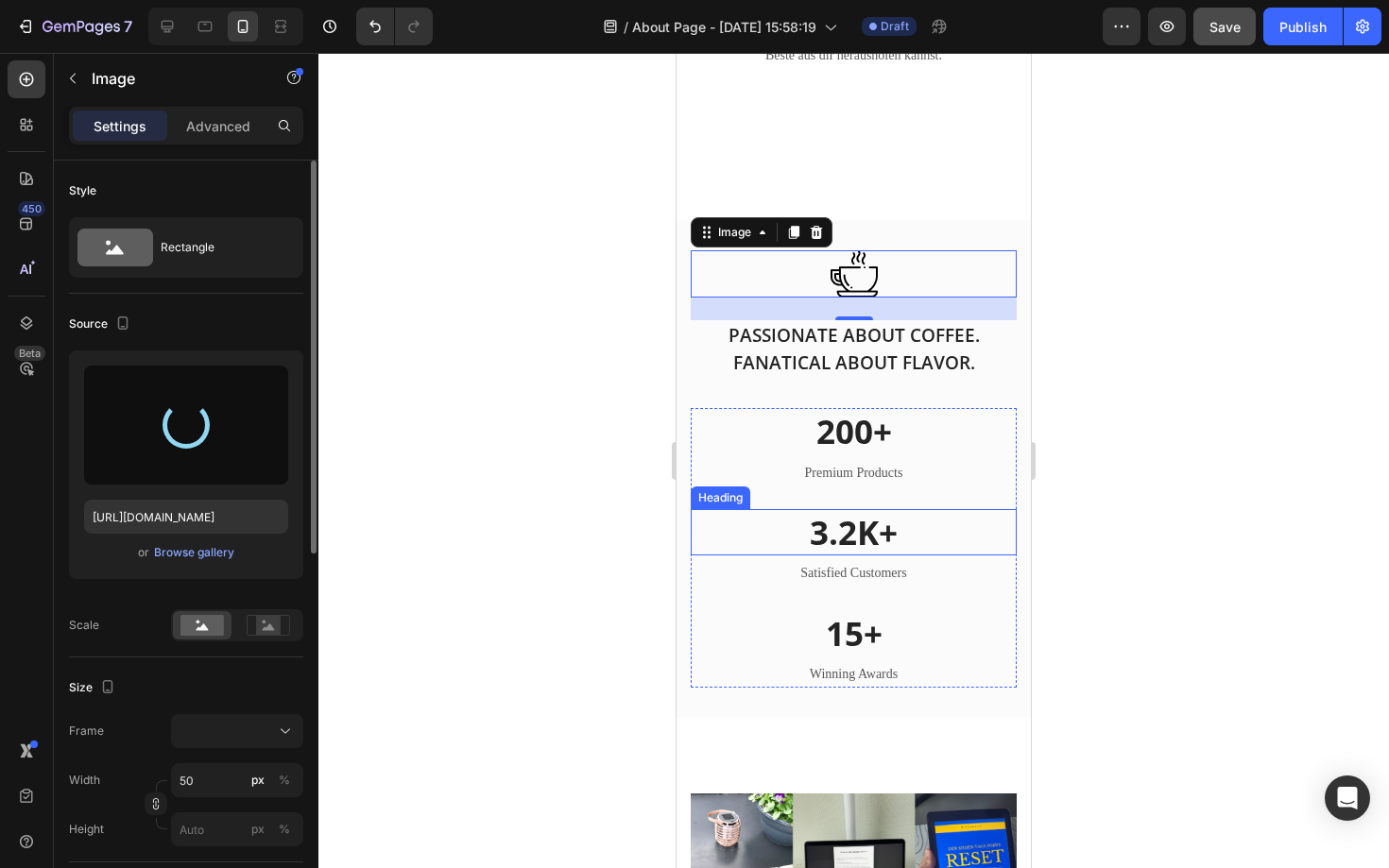
type input "[URL][DOMAIN_NAME]"
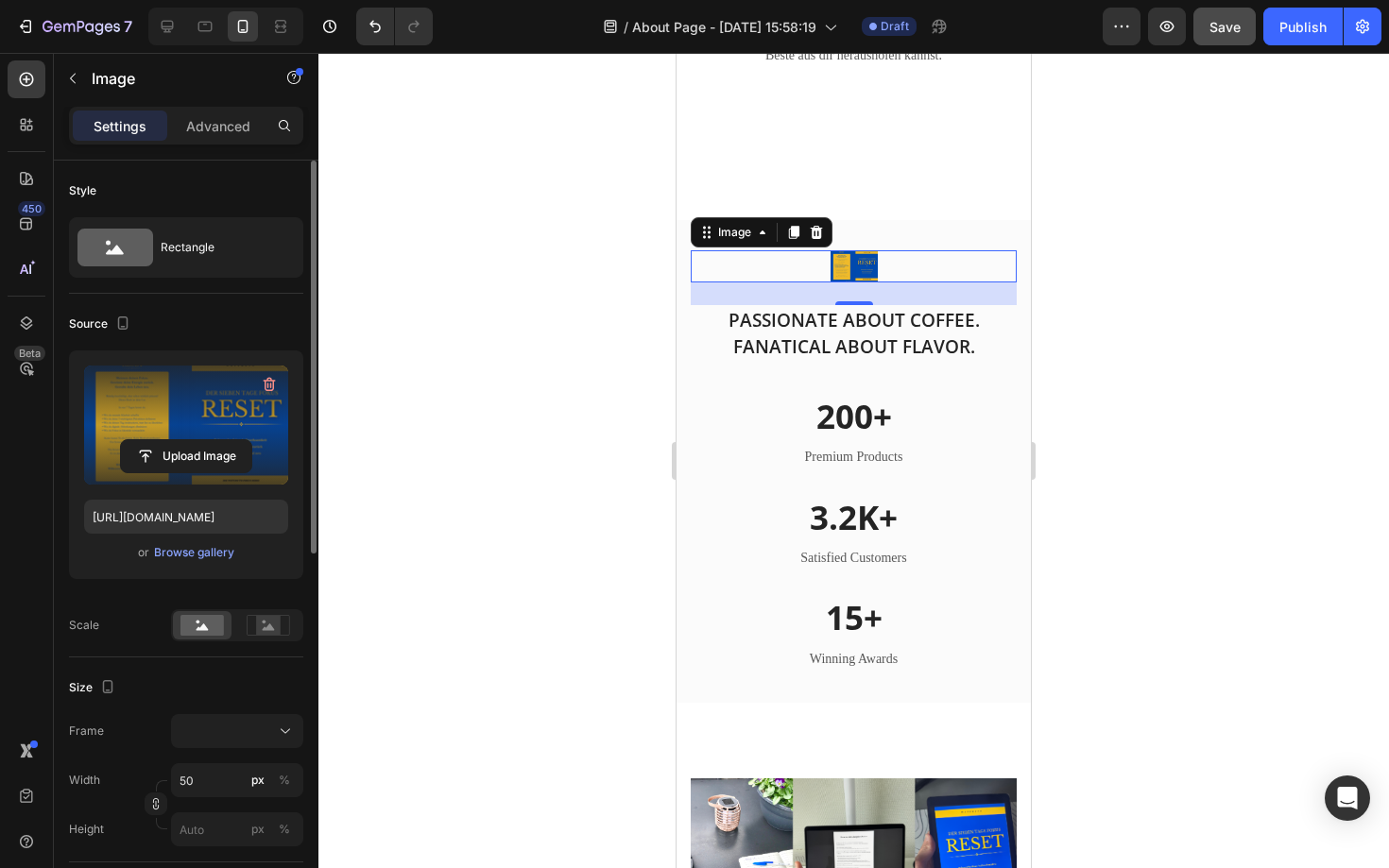
click at [1277, 501] on div at bounding box center [853, 460] width 1070 height 816
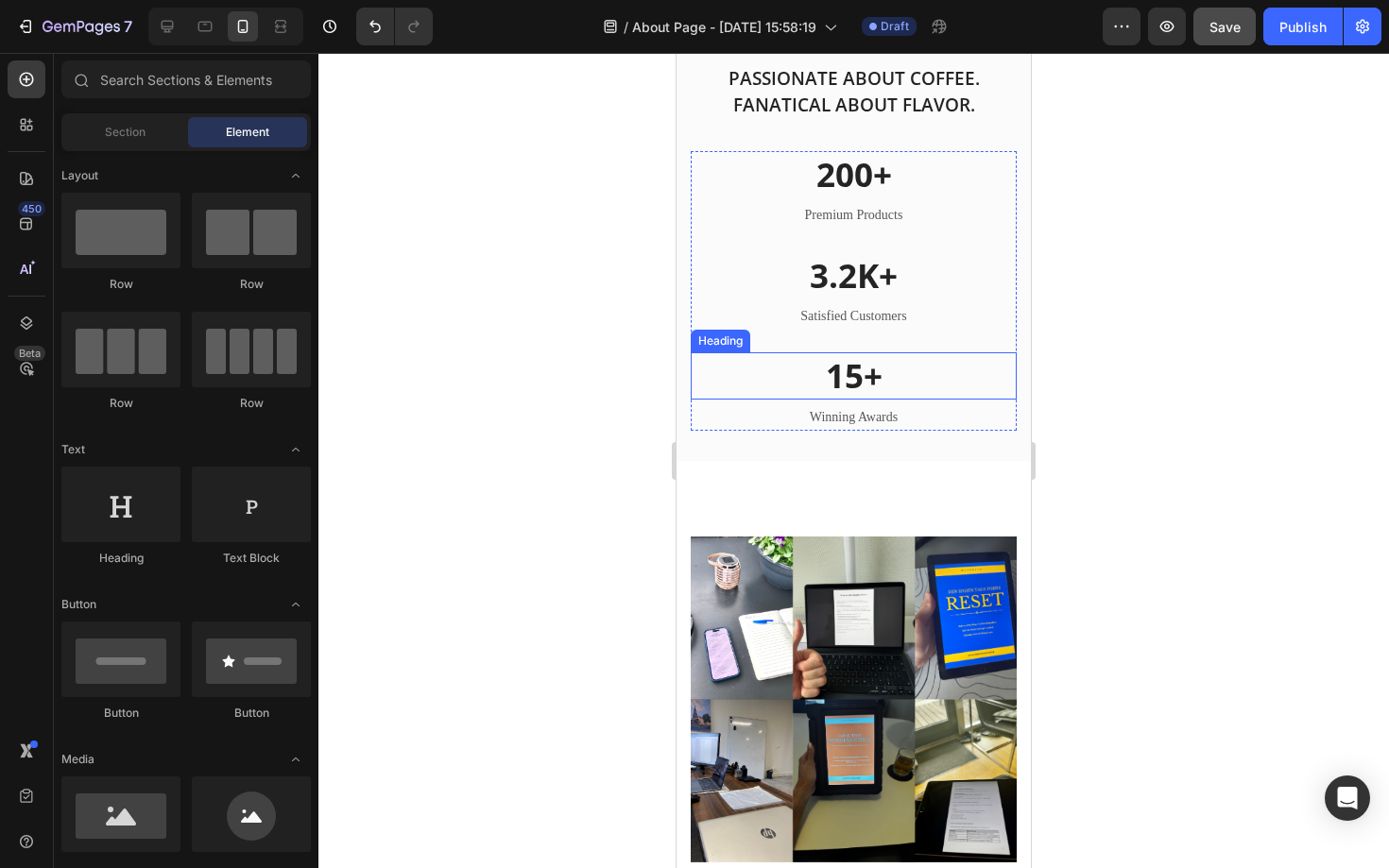
scroll to position [1939, 0]
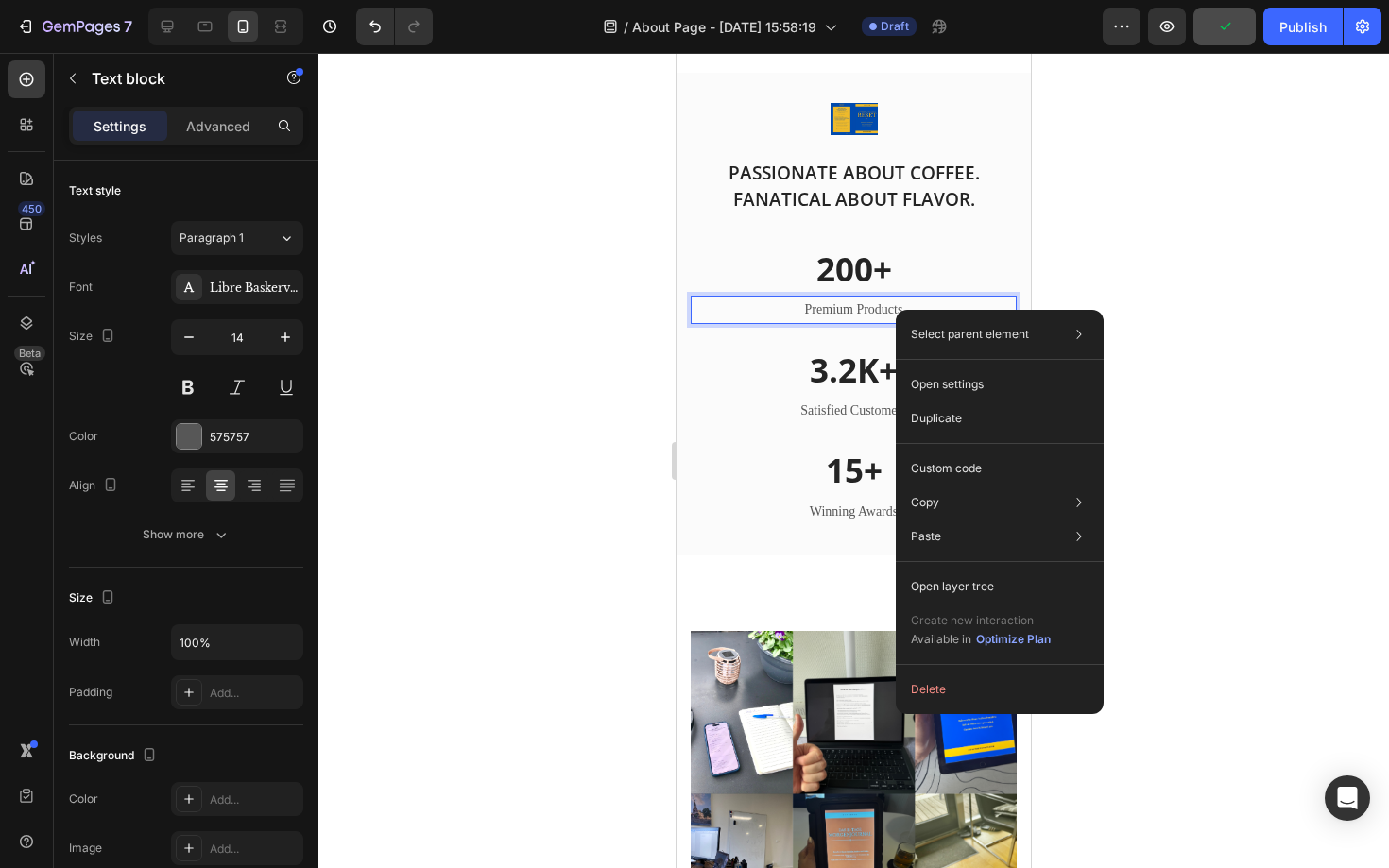
click at [869, 304] on p "Premium Products" at bounding box center [852, 309] width 322 height 23
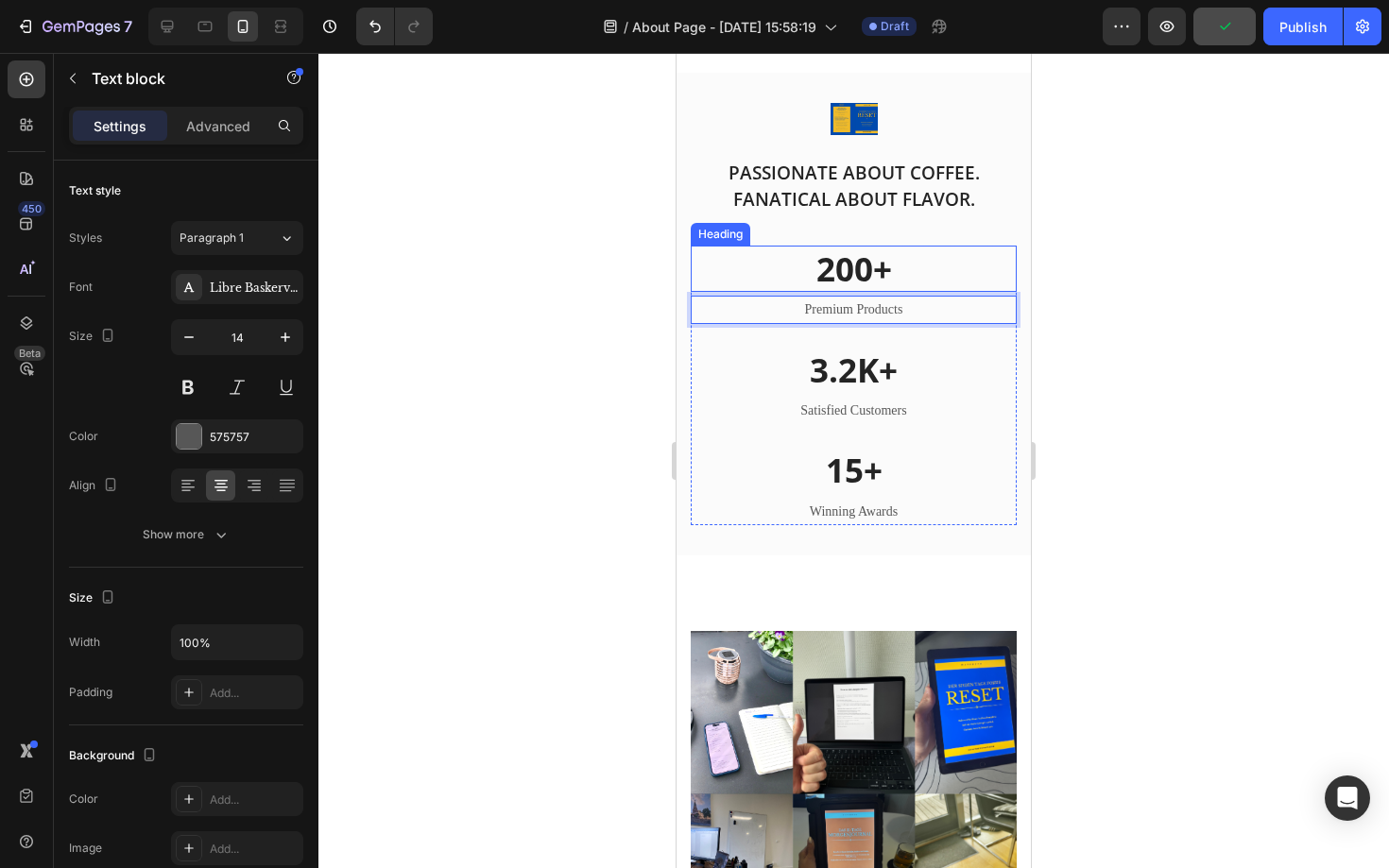
click at [867, 274] on p "200+" at bounding box center [852, 269] width 322 height 44
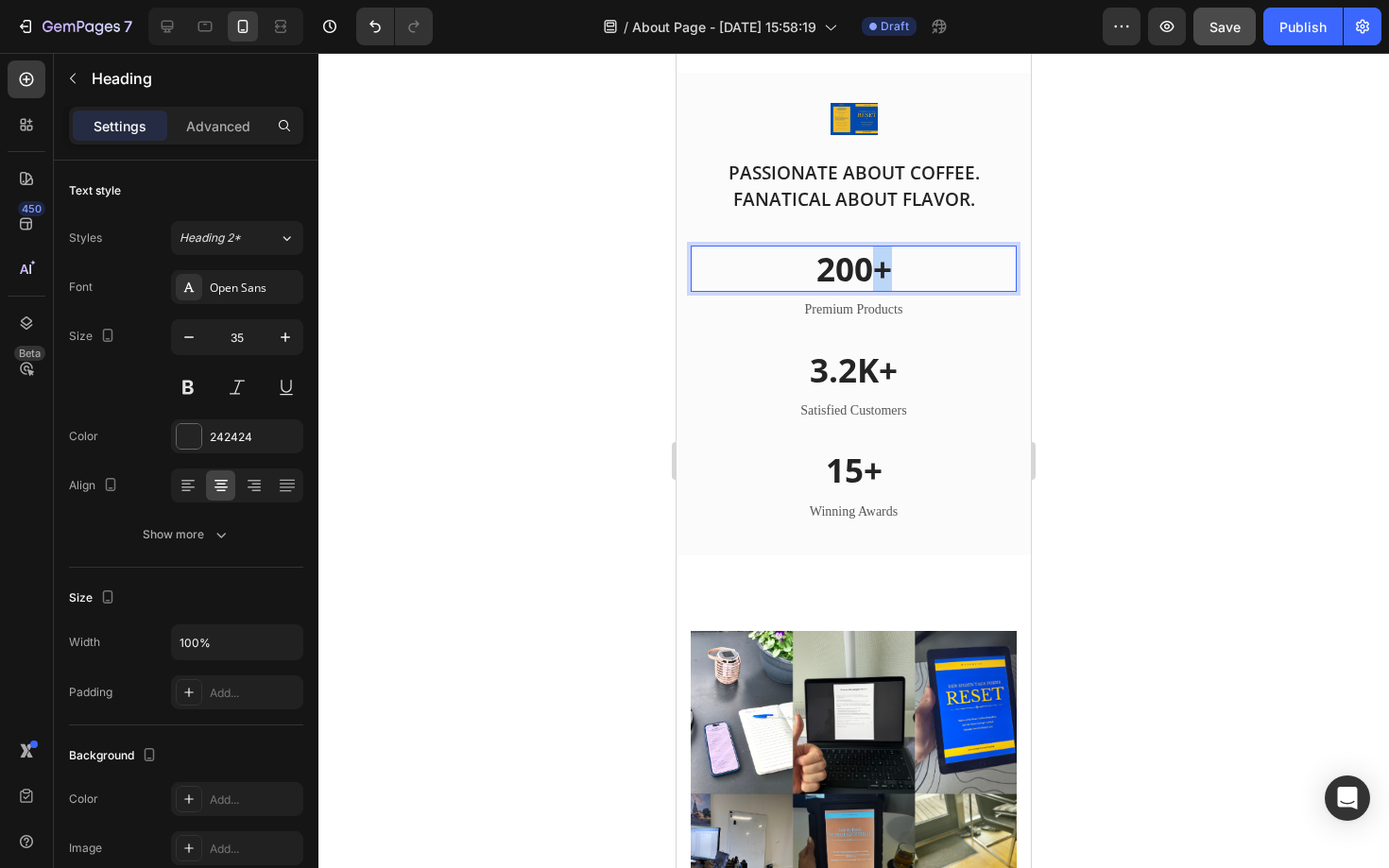
click at [867, 274] on p "200+" at bounding box center [852, 269] width 322 height 44
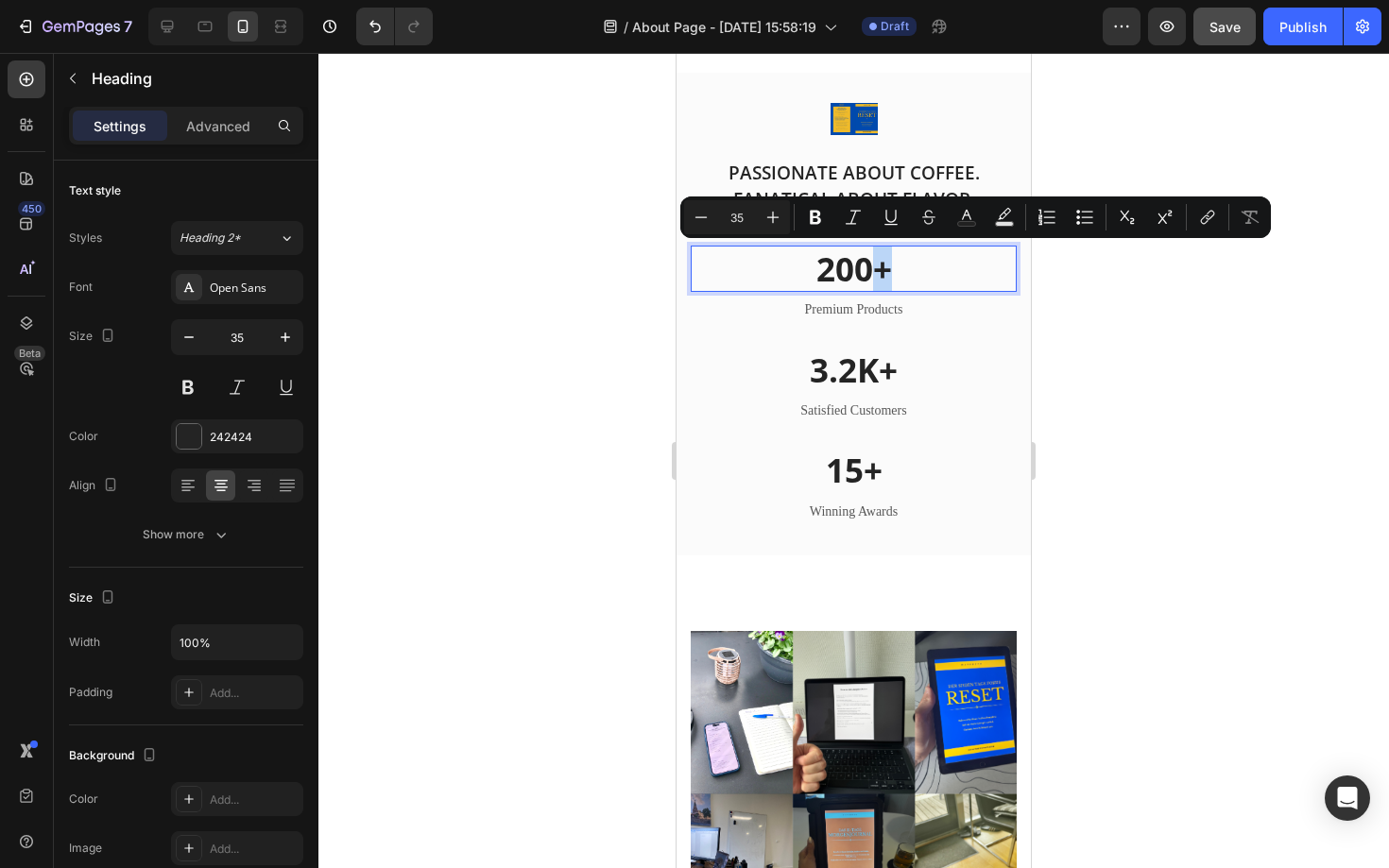
click at [867, 274] on p "200+" at bounding box center [852, 269] width 322 height 44
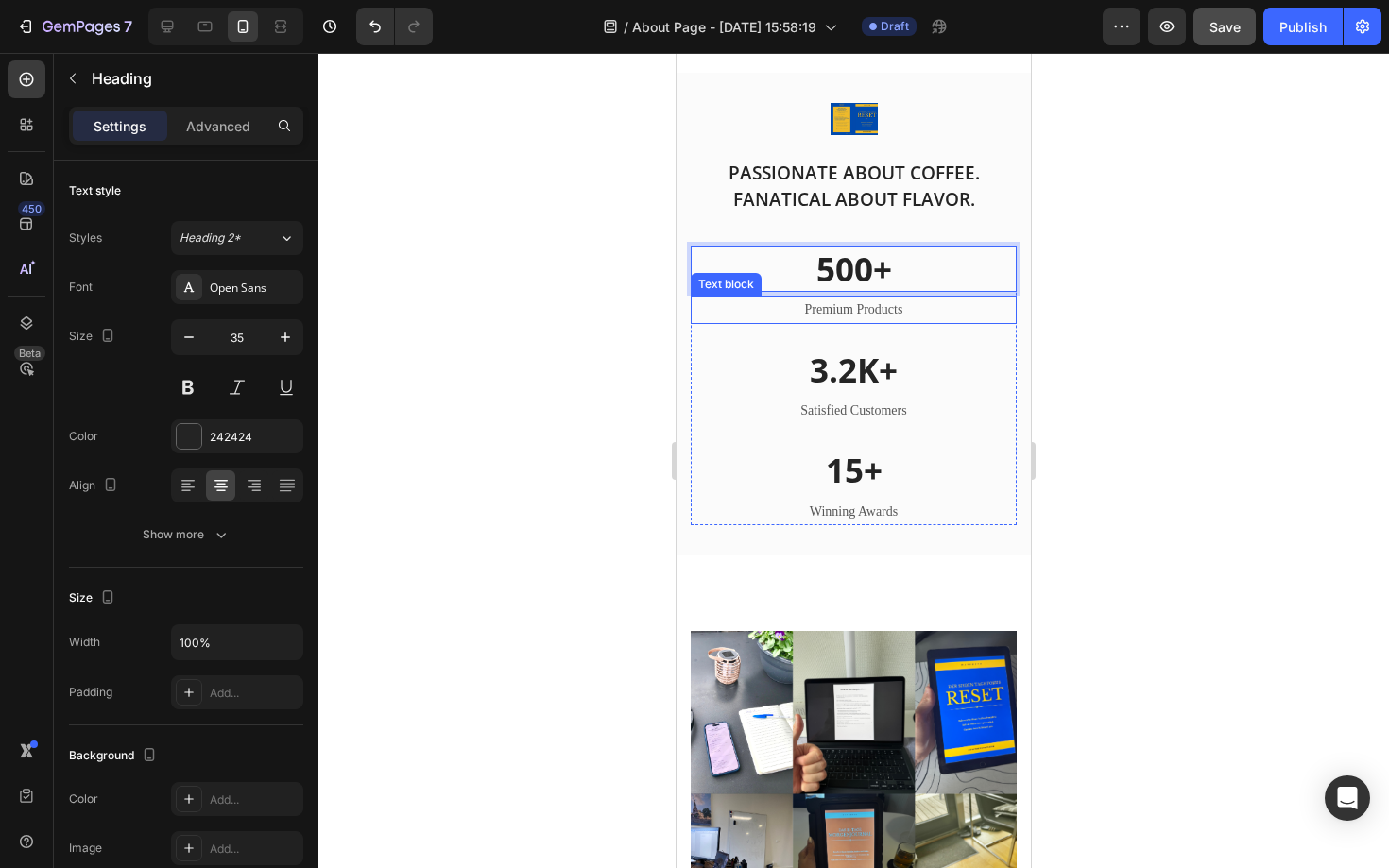
click at [870, 309] on p "Premium Products" at bounding box center [852, 309] width 322 height 23
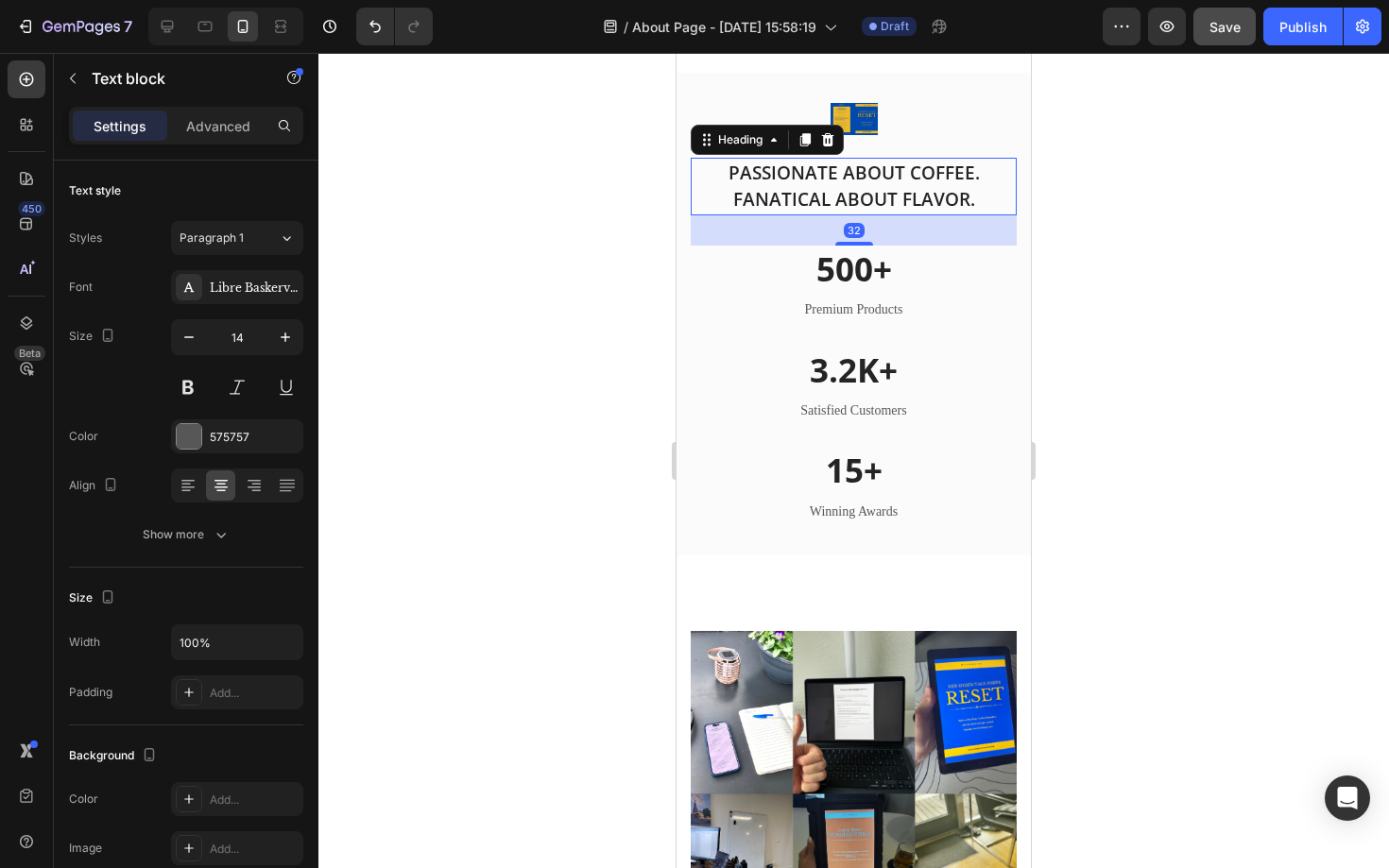
click at [881, 187] on p "PASSIONATE ABOUT COFFEE. FANATICAL ABOUT FLAVOR." at bounding box center [852, 186] width 322 height 53
click at [272, 290] on div "Open Sans" at bounding box center [254, 288] width 88 height 17
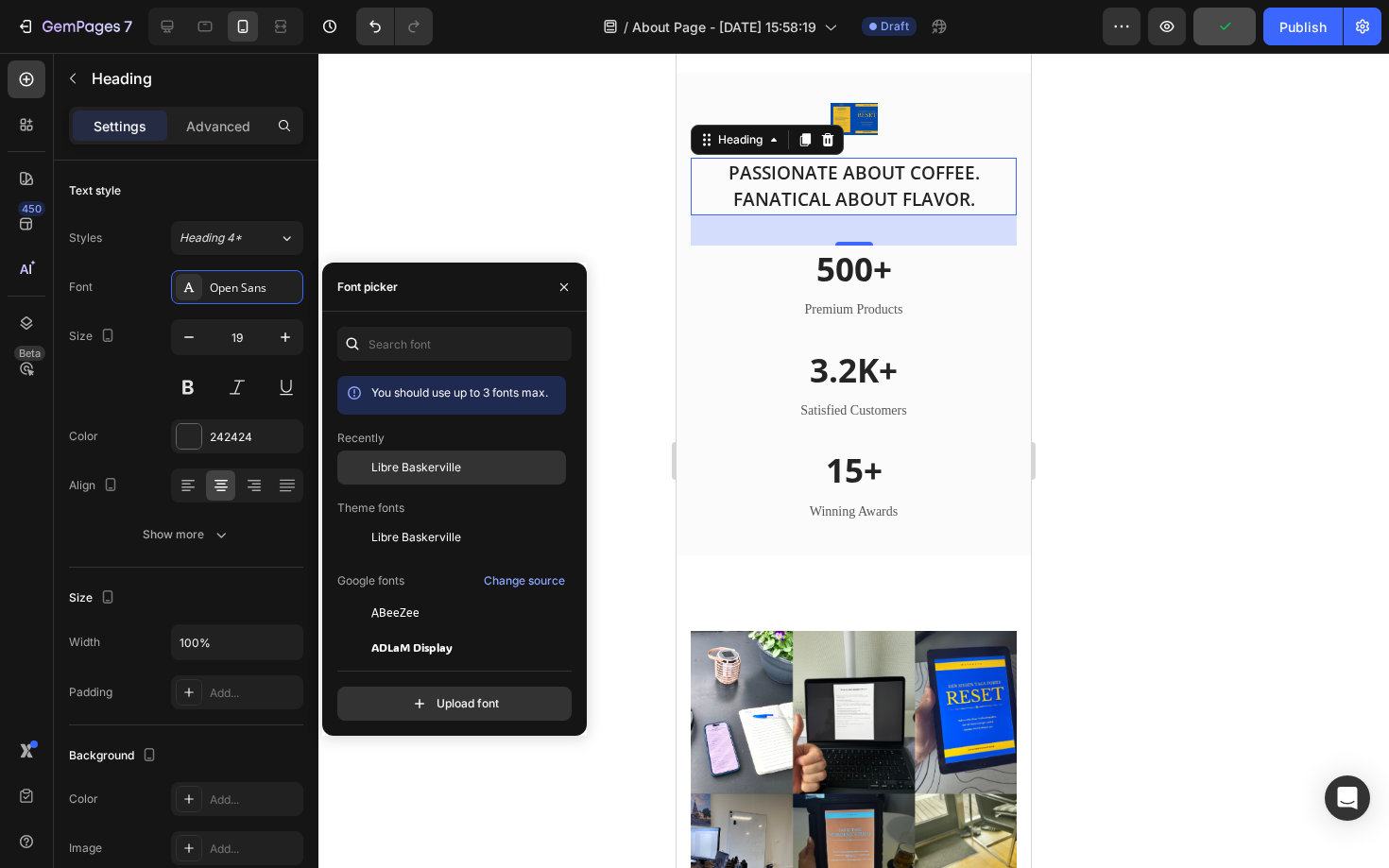
click at [437, 596] on div "Libre Baskerville" at bounding box center [451, 612] width 228 height 34
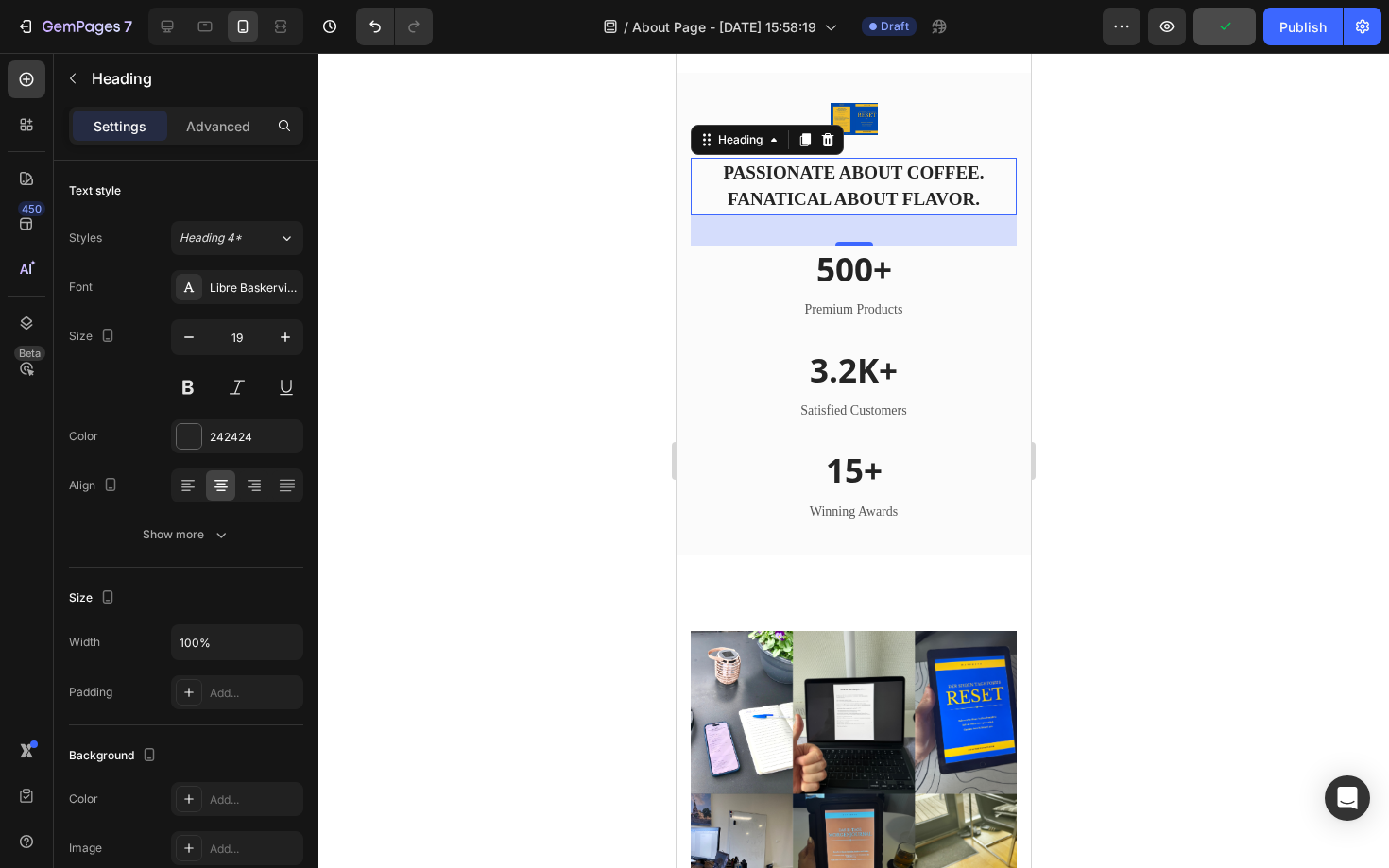
click at [1089, 274] on div at bounding box center [853, 460] width 1070 height 816
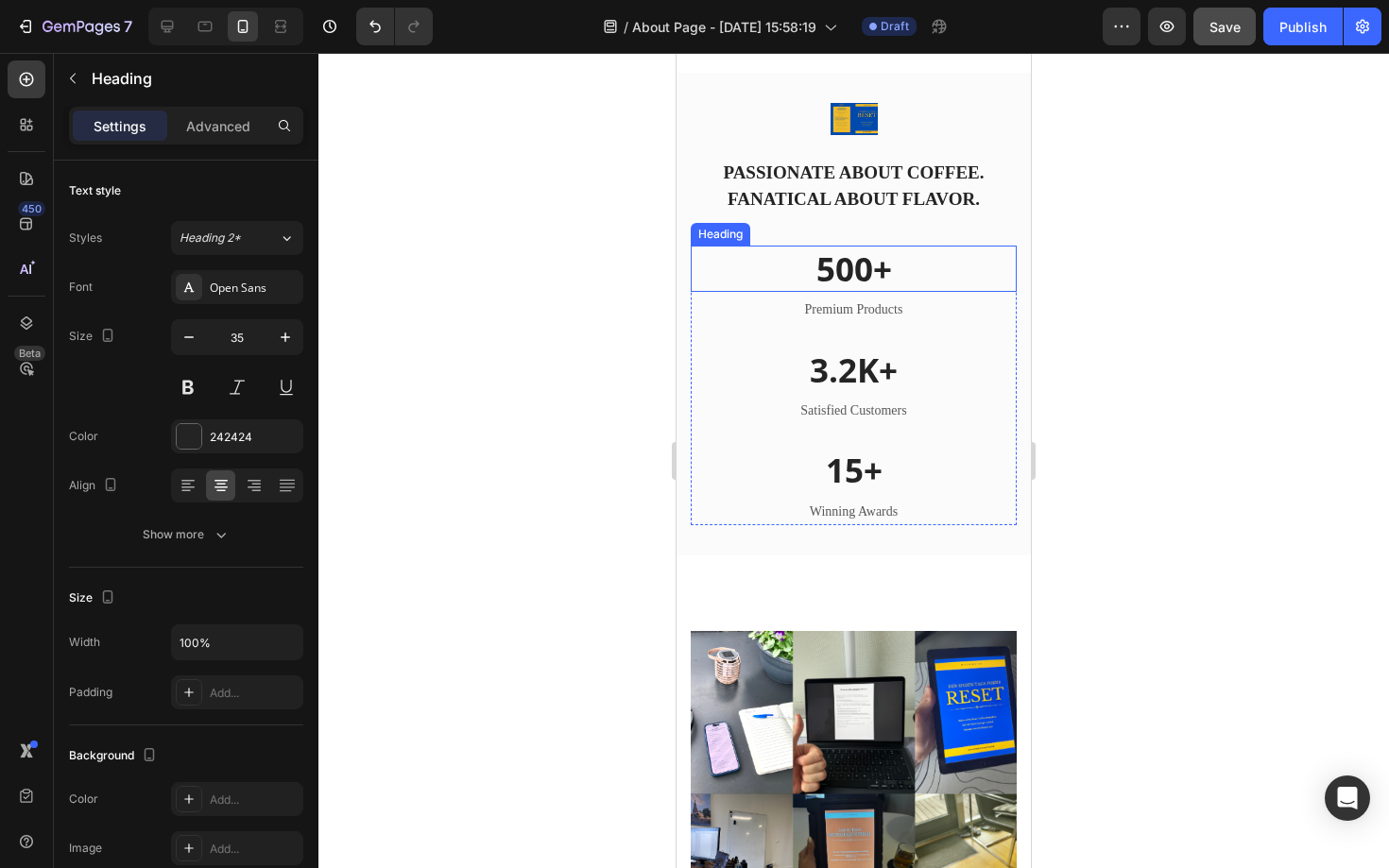
click at [842, 281] on p "500+" at bounding box center [852, 269] width 322 height 44
click at [819, 313] on p "Premium Products" at bounding box center [852, 309] width 322 height 23
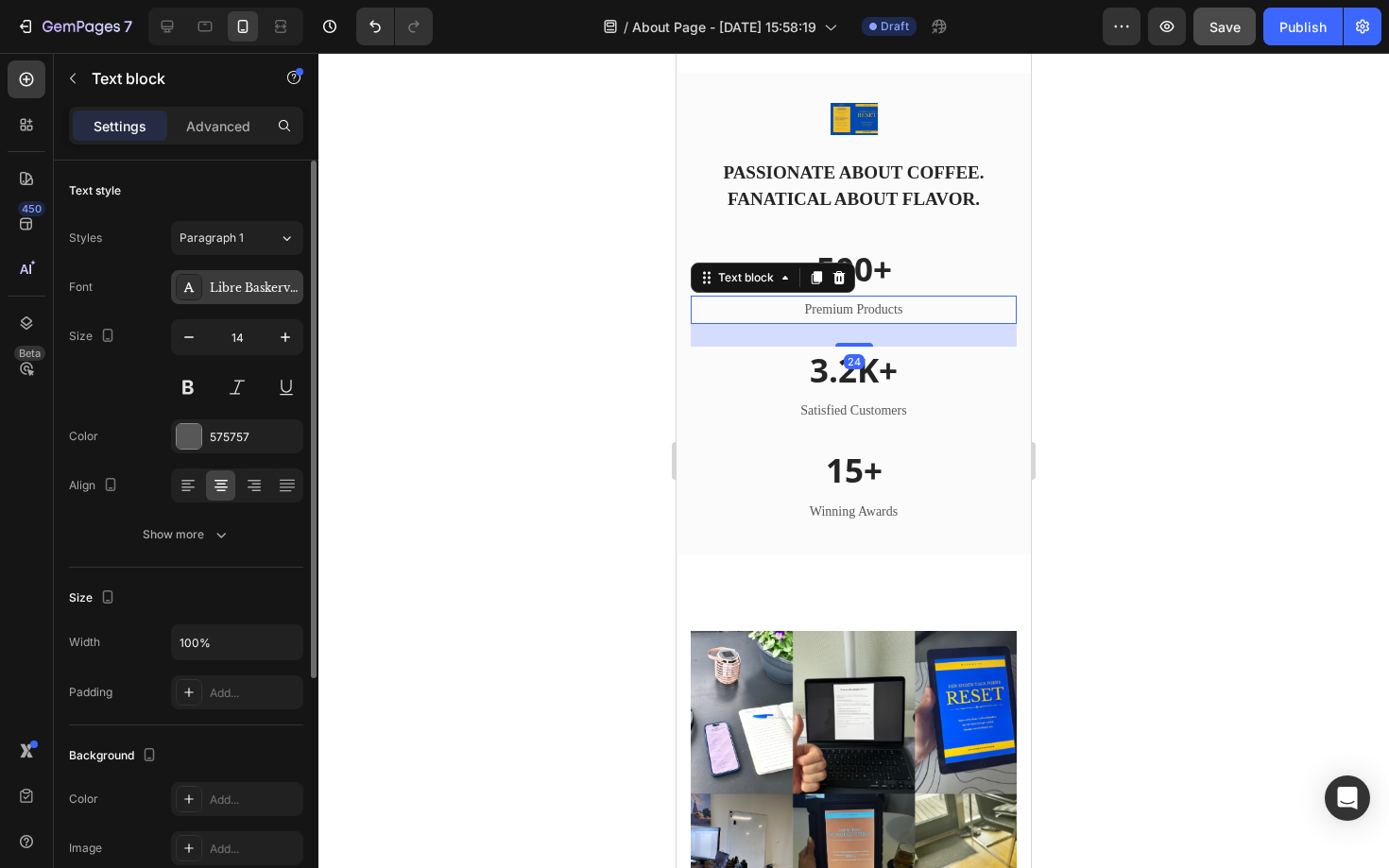
click at [246, 292] on div "Libre Baskerville" at bounding box center [254, 288] width 88 height 17
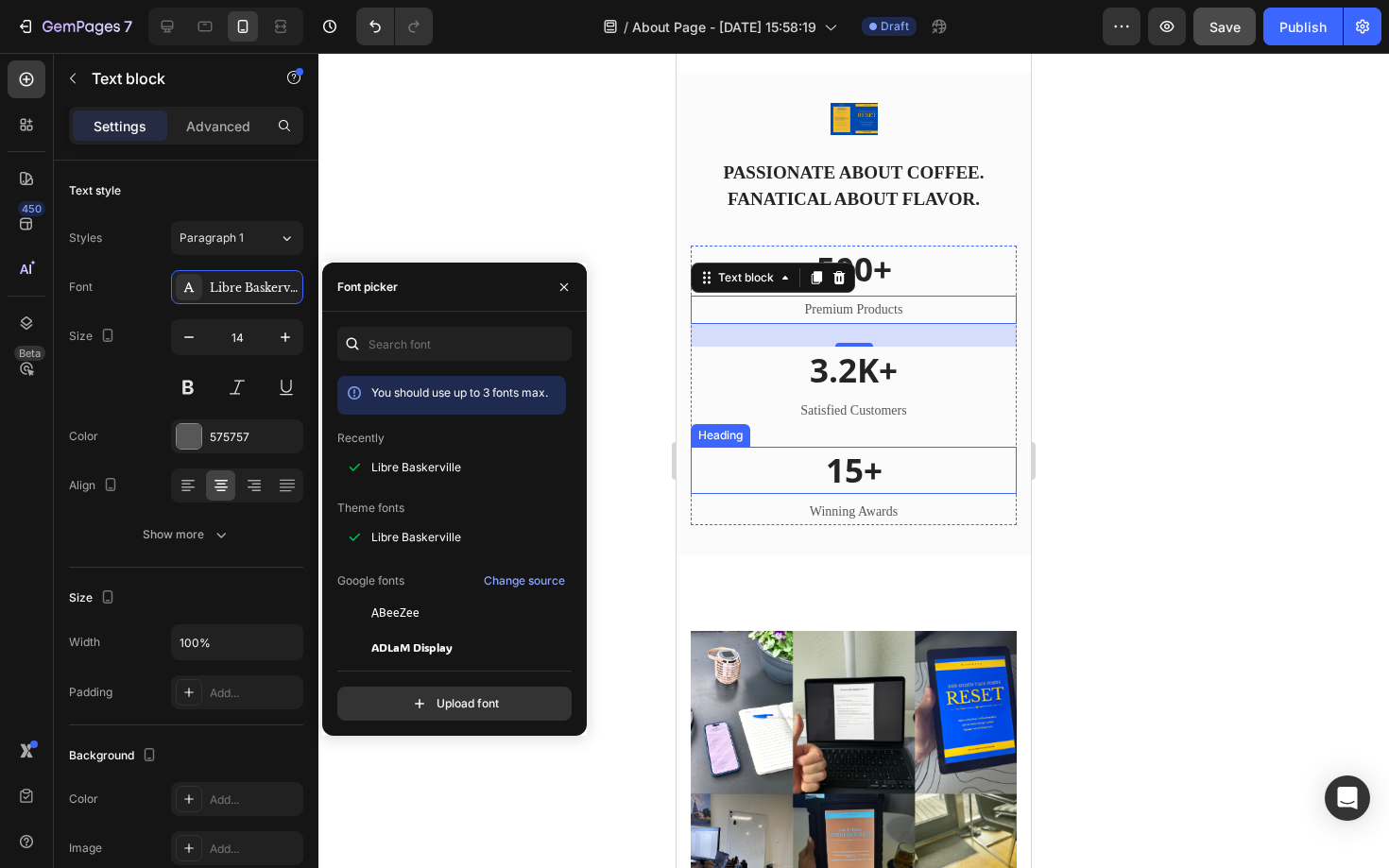
click at [688, 483] on div "Image PASSIONATE ABOUT COFFEE. FANATICAL ABOUT FLAVOR. Heading Row 500+ Heading…" at bounding box center [853, 314] width 354 height 483
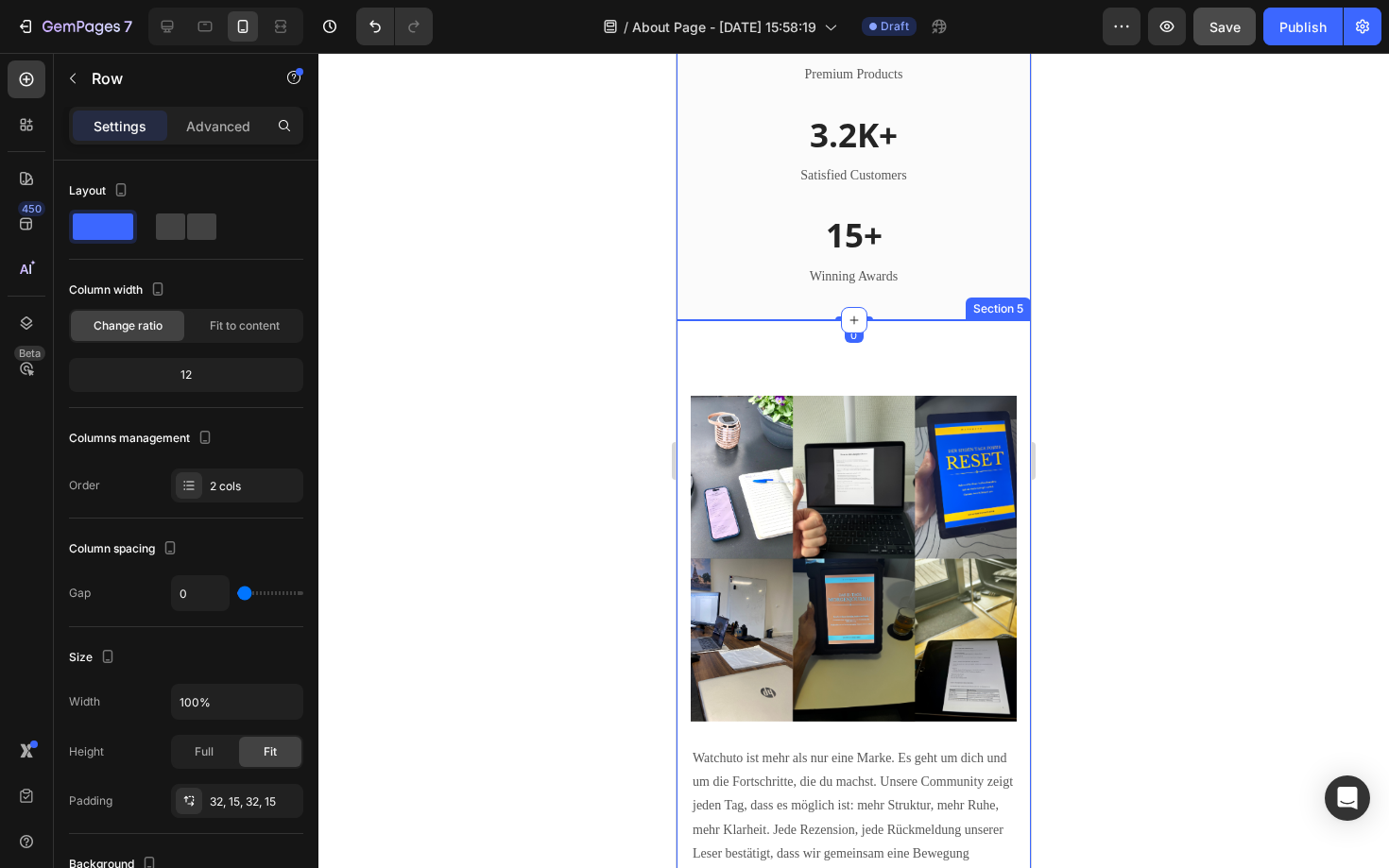
scroll to position [2294, 0]
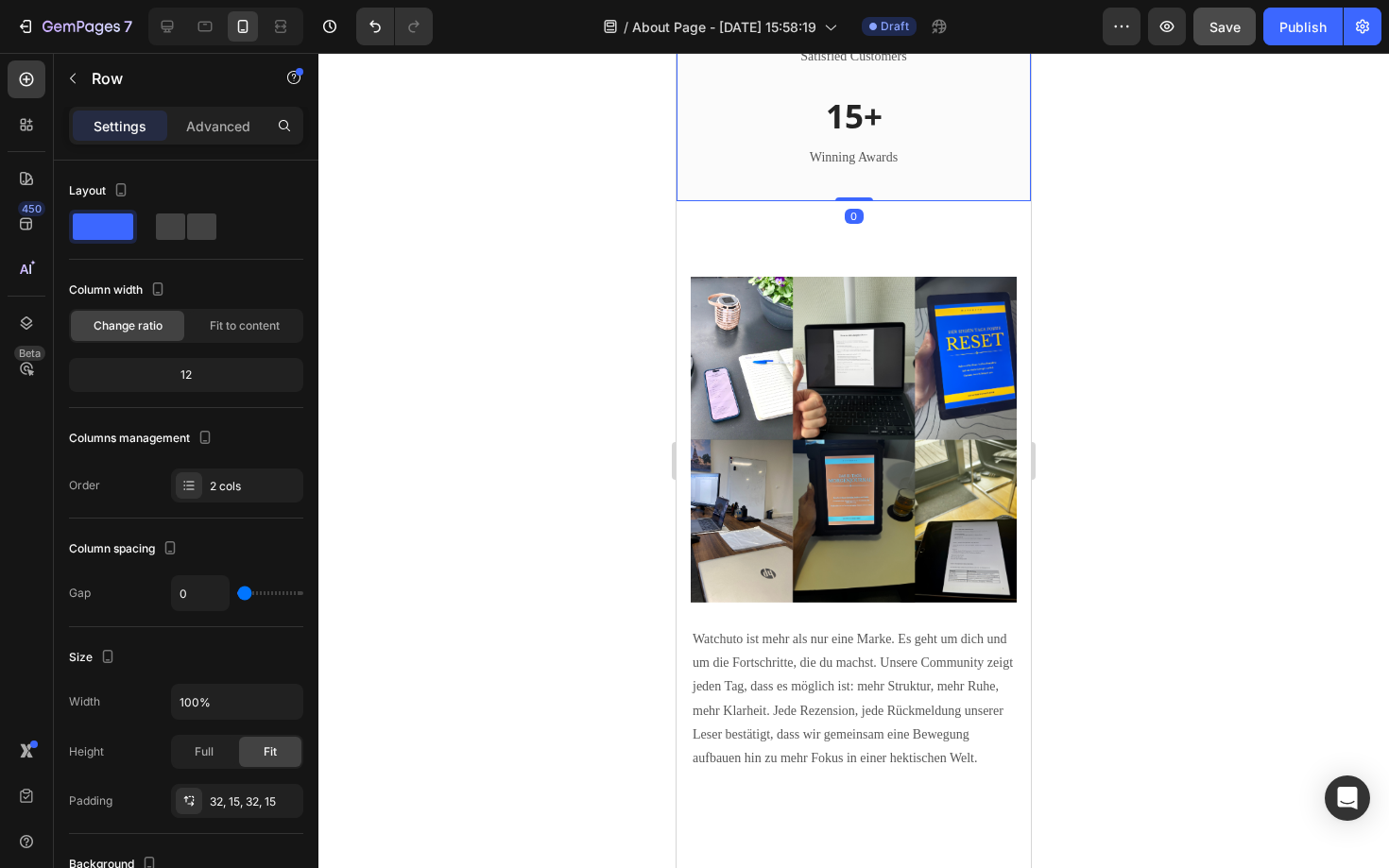
click at [461, 725] on div at bounding box center [853, 460] width 1070 height 816
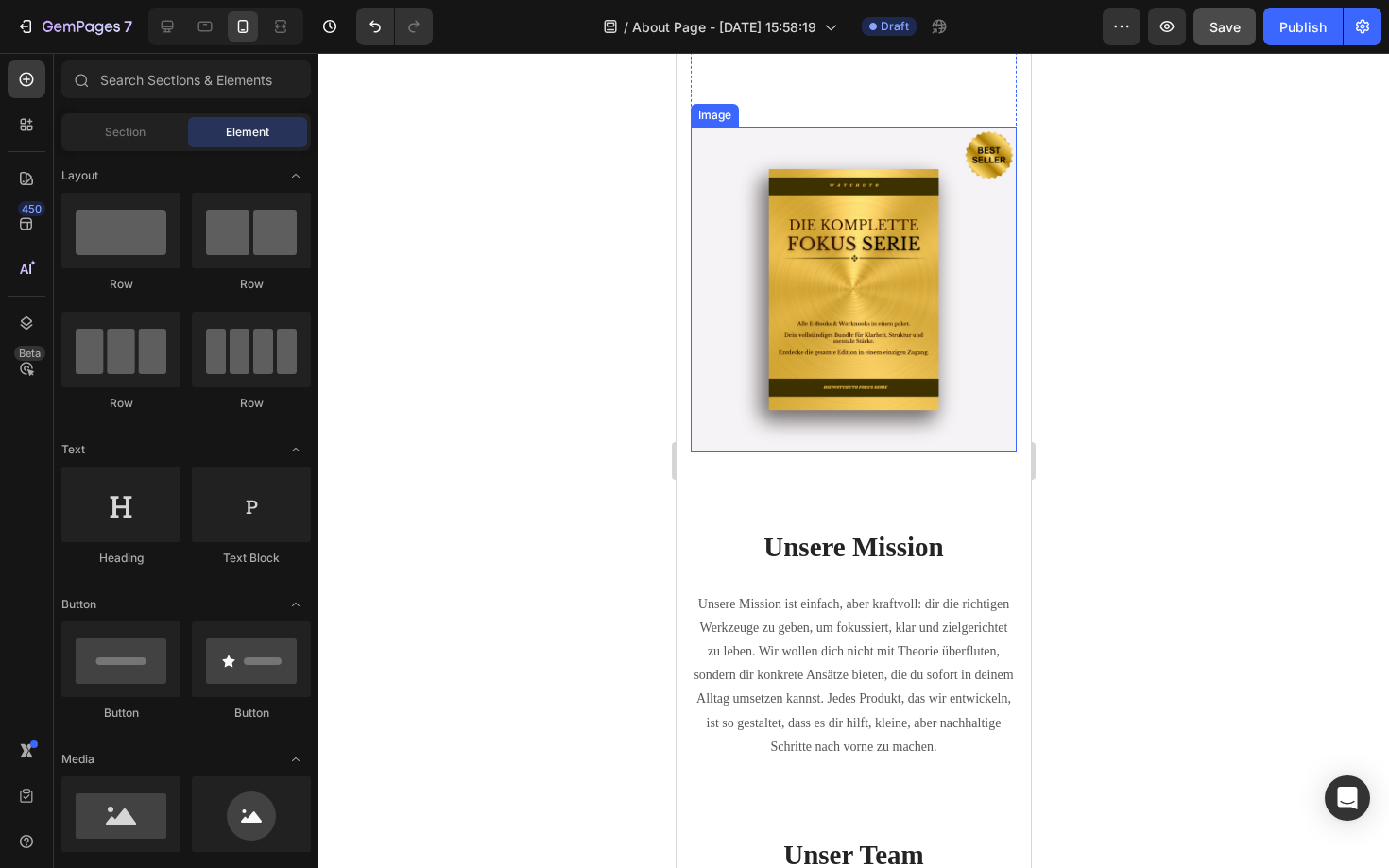
scroll to position [0, 0]
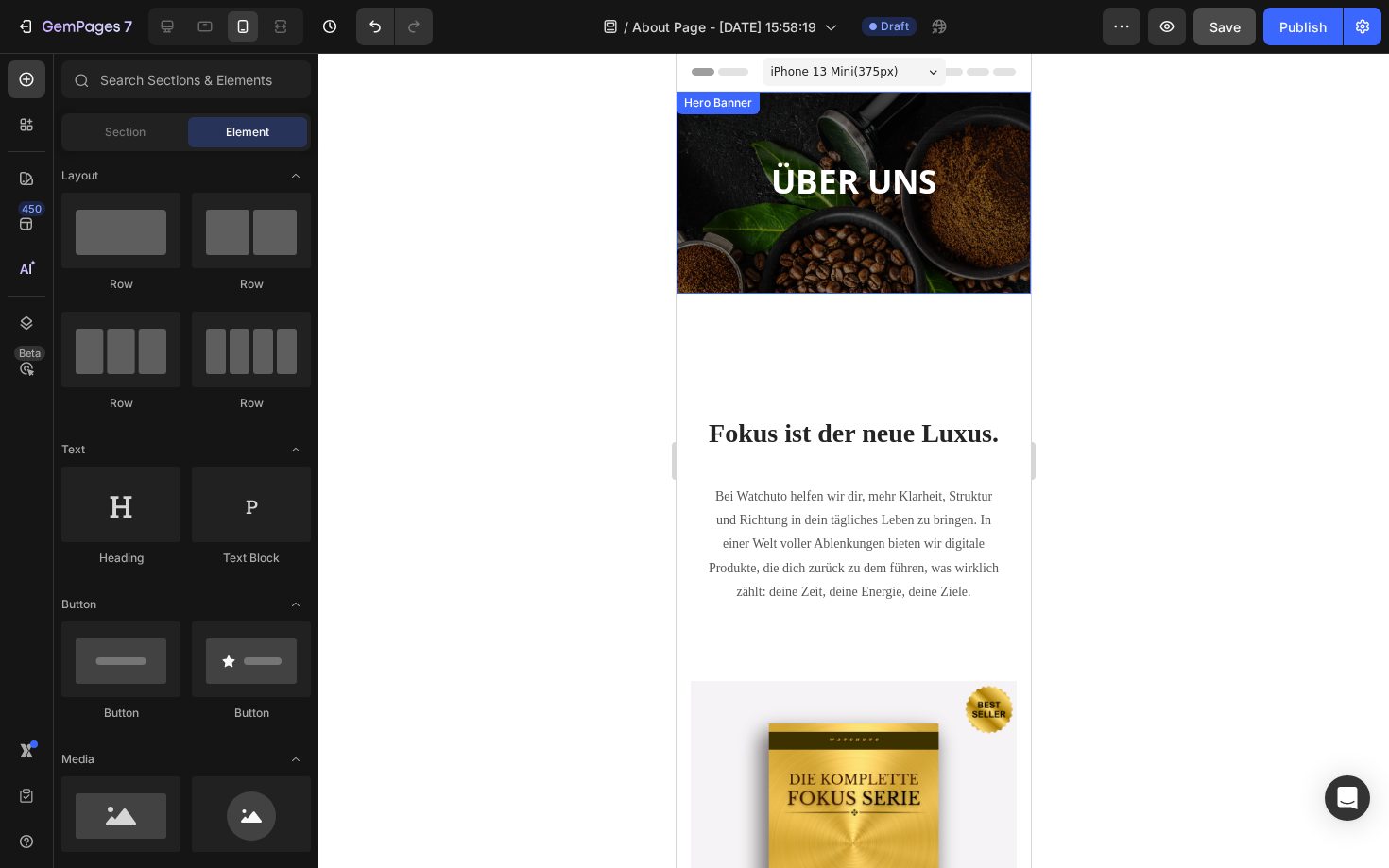
click at [921, 269] on div "ÜBER UNS Heading Row" at bounding box center [853, 192] width 354 height 202
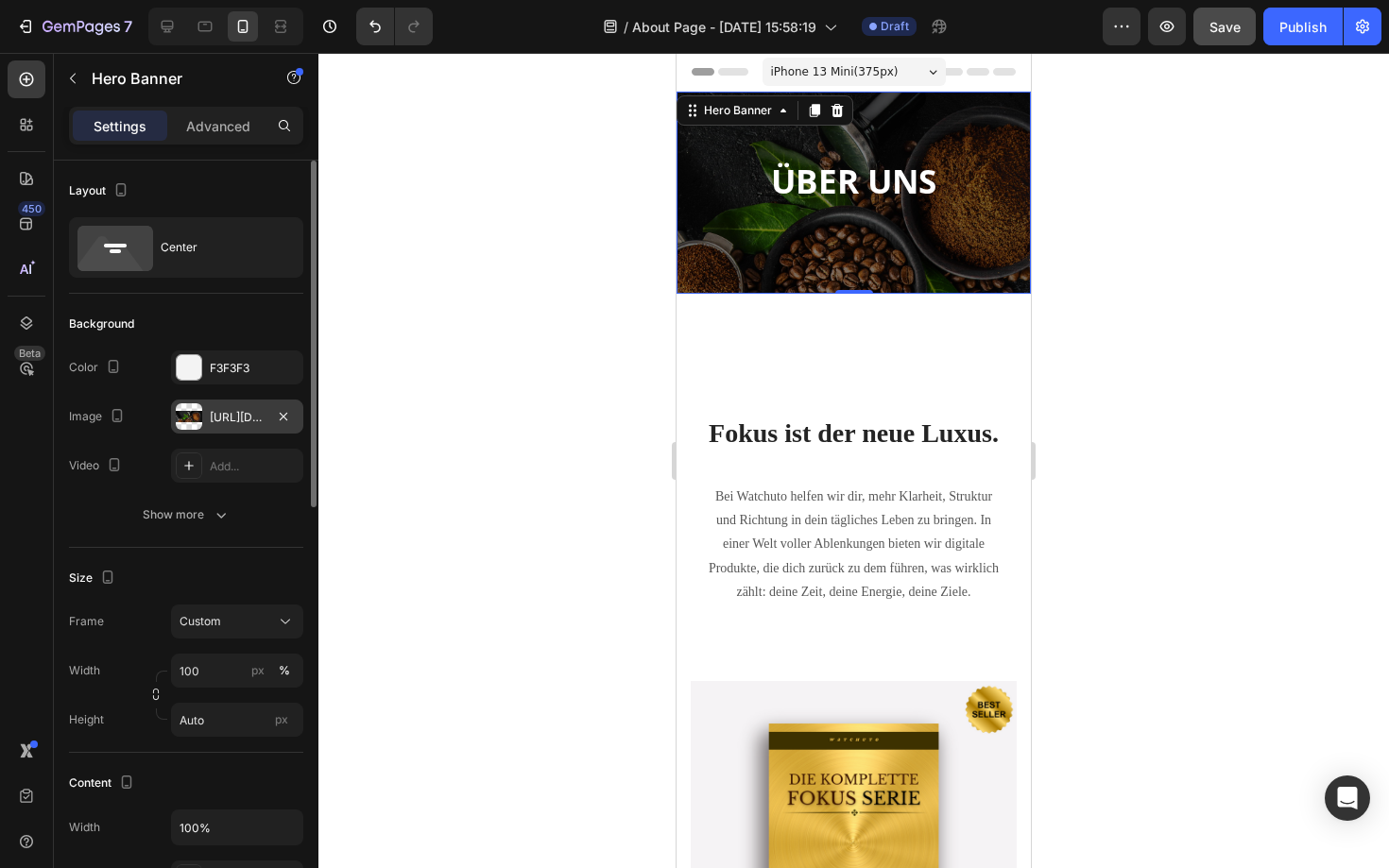
click at [223, 418] on div "[URL][DOMAIN_NAME]" at bounding box center [237, 417] width 54 height 17
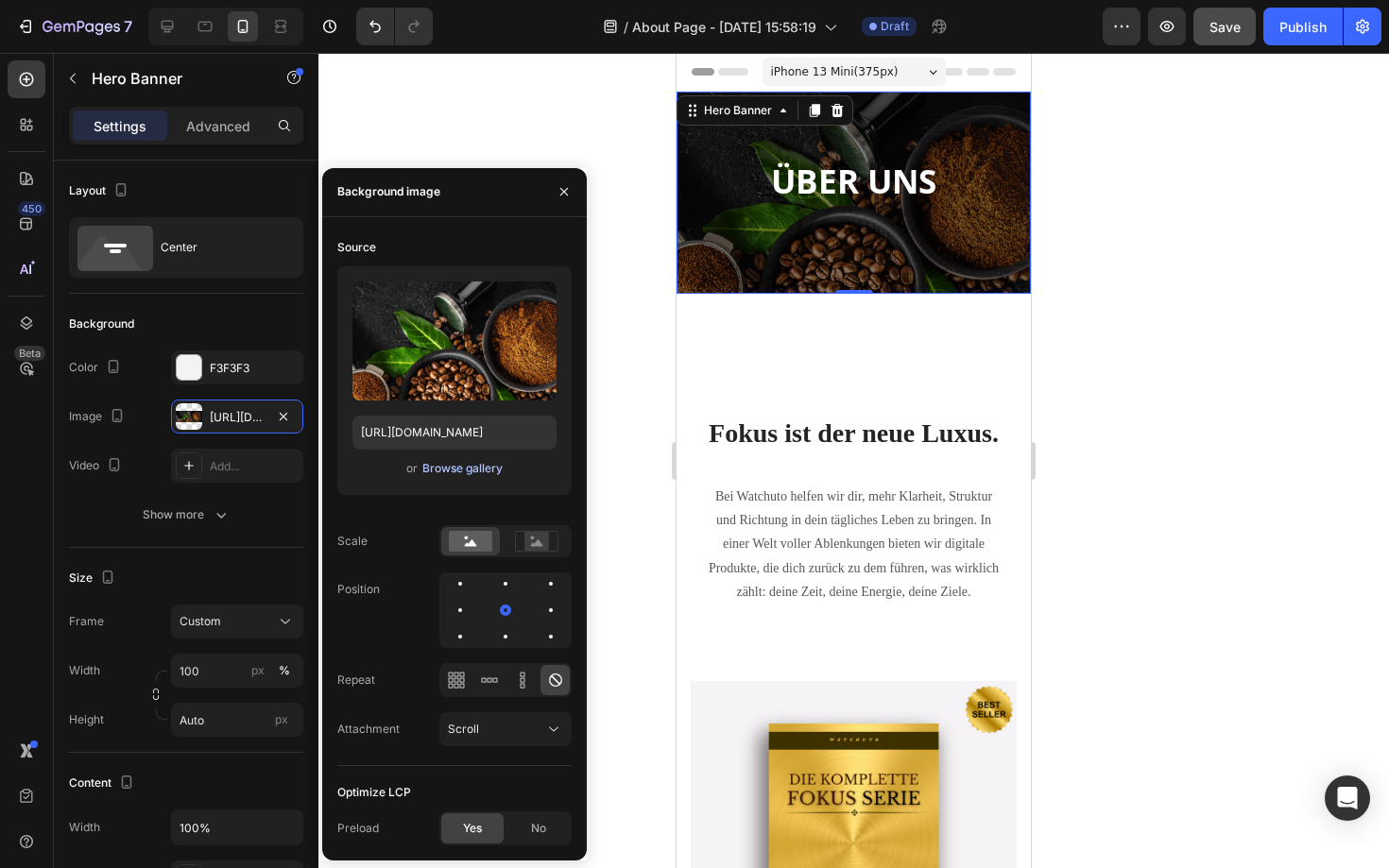
click at [454, 462] on div "Browse gallery" at bounding box center [462, 468] width 81 height 17
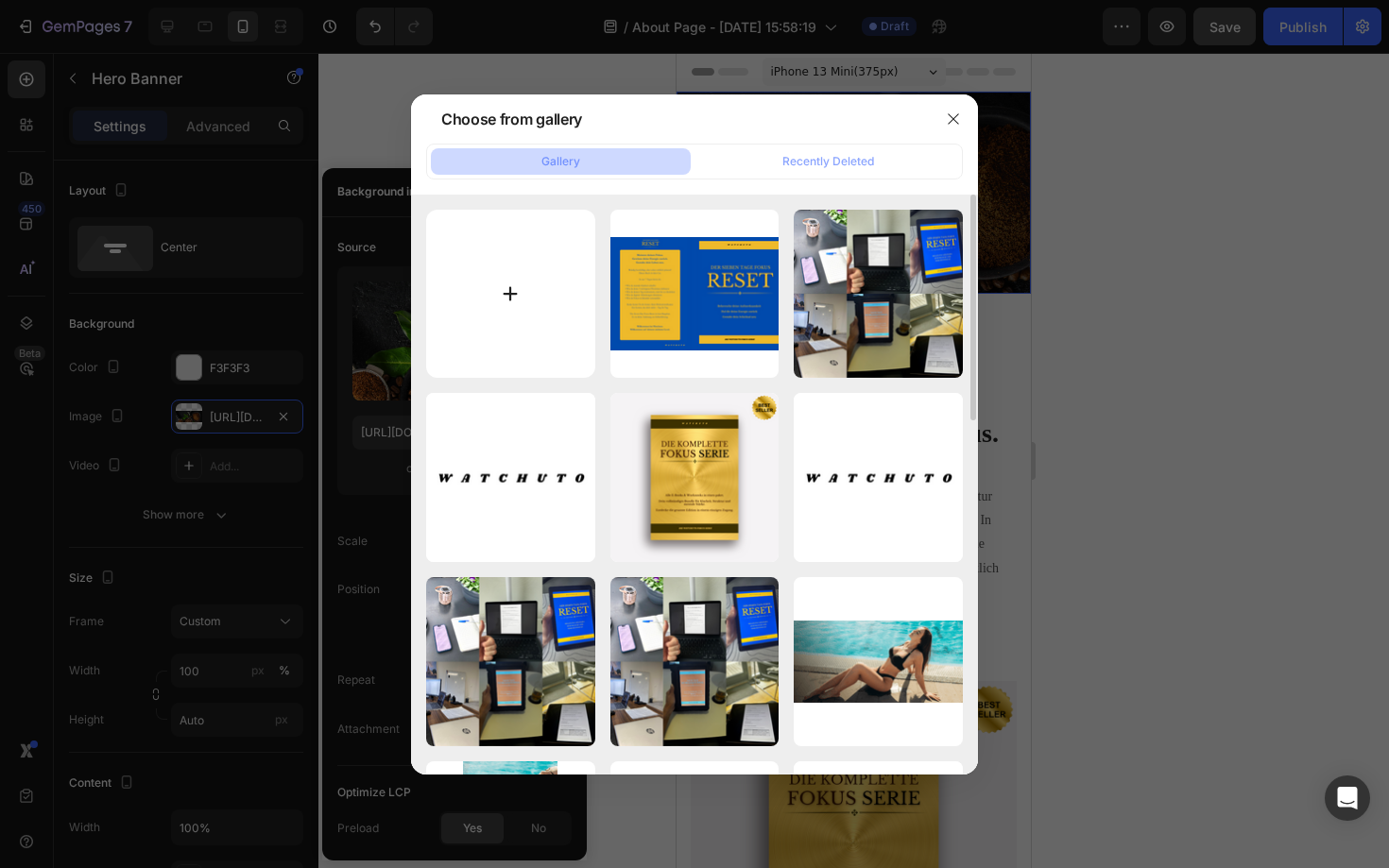
click at [546, 319] on input "file" at bounding box center [510, 295] width 169 height 169
type input "C:\fakepath\IMG_4389.HEIC"
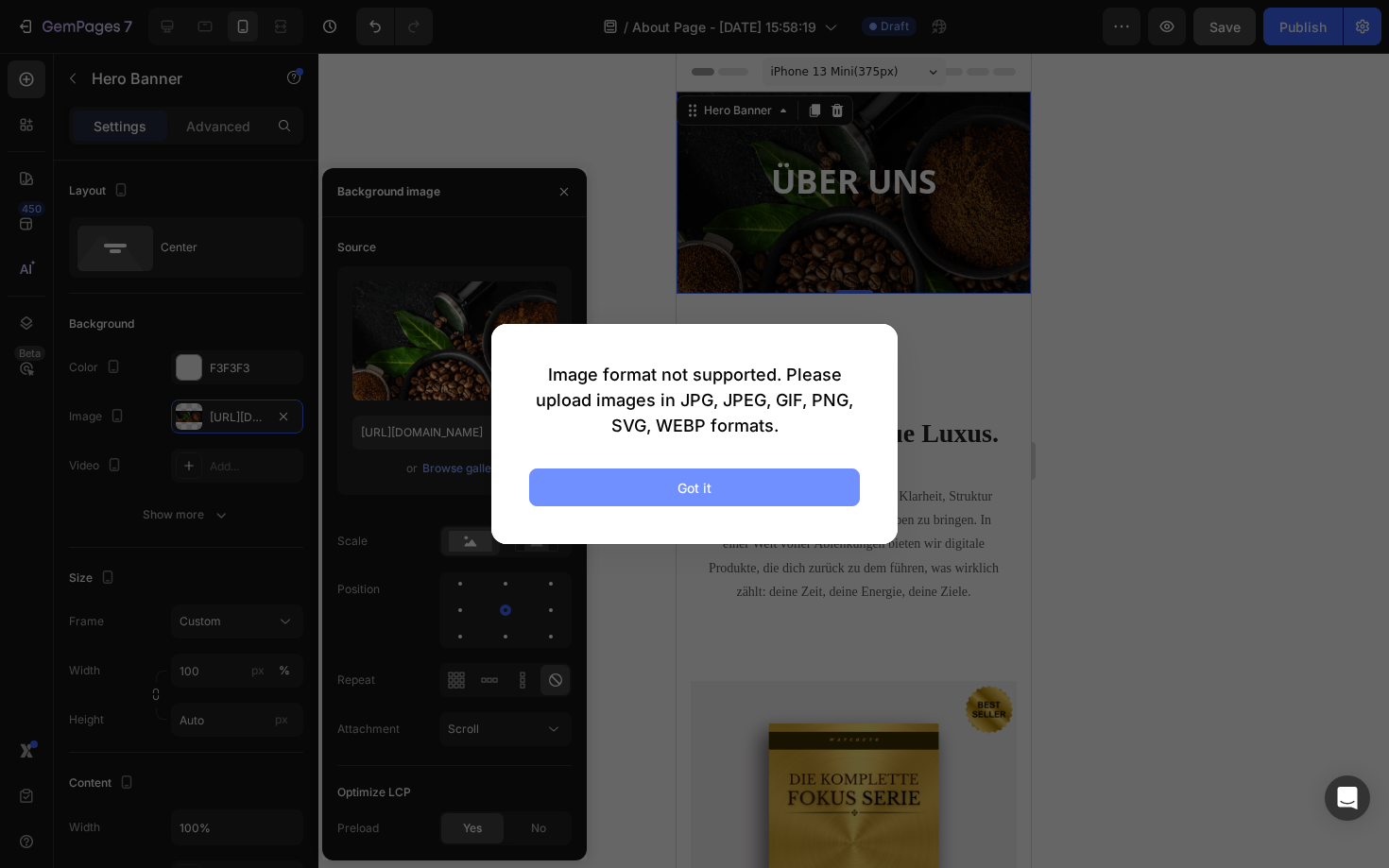
click at [767, 478] on button "Got it" at bounding box center [694, 487] width 330 height 38
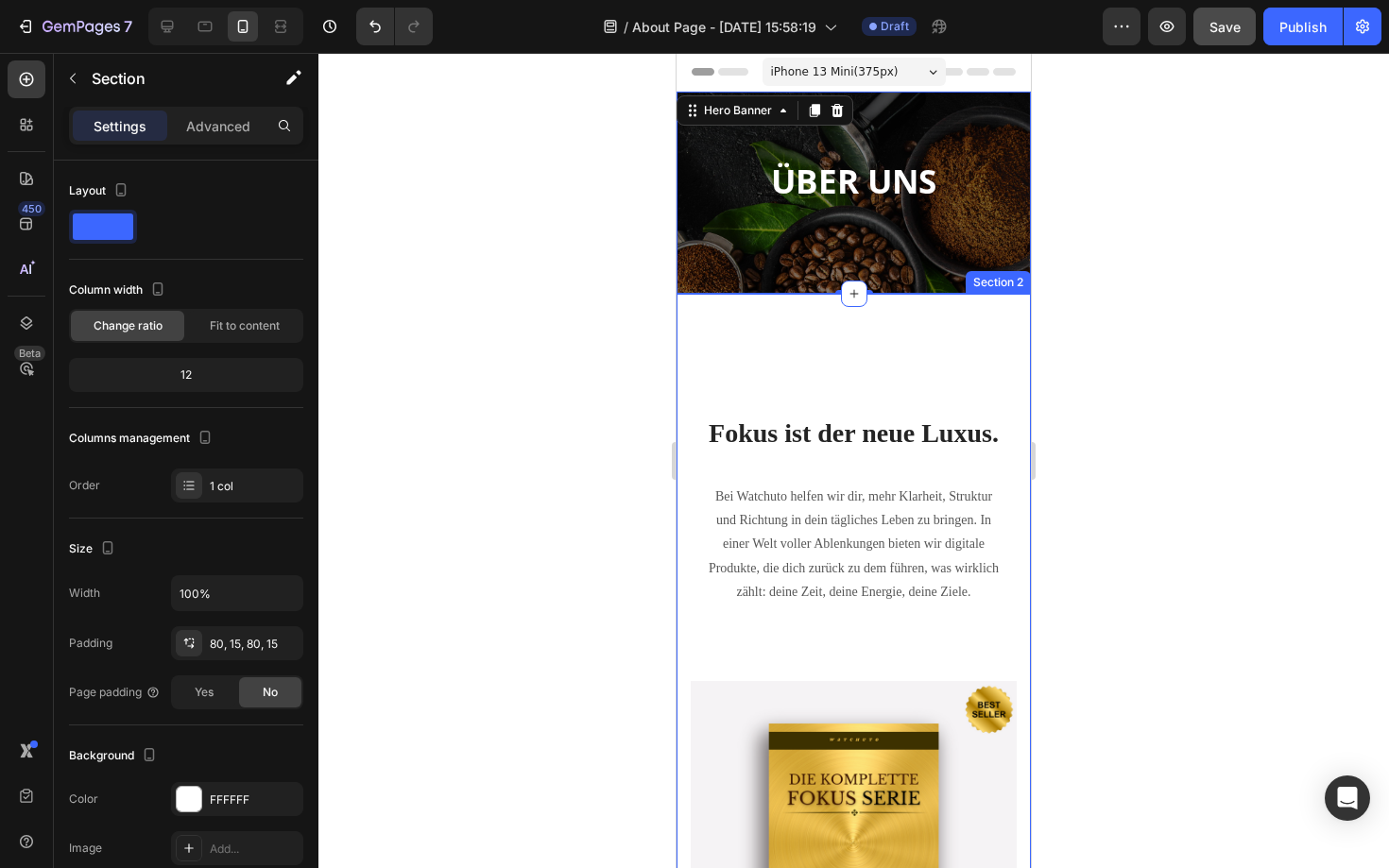
click at [934, 327] on div "Image Fokus ist der neue Luxus. Heading Bei Watchuto helfen wir dir, mehr Klarh…" at bounding box center [853, 688] width 354 height 789
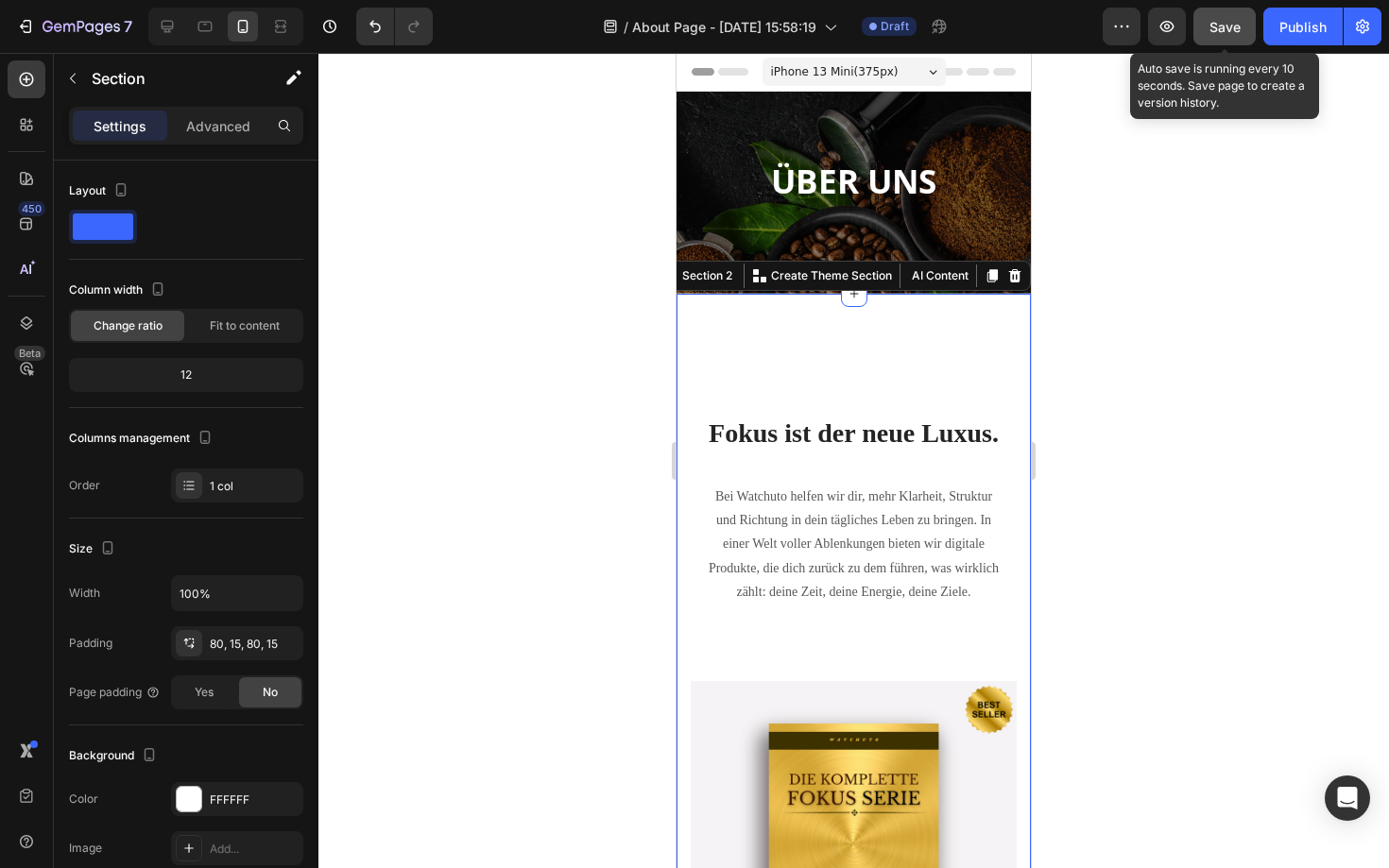
click at [1222, 33] on span "Save" at bounding box center [1225, 26] width 31 height 17
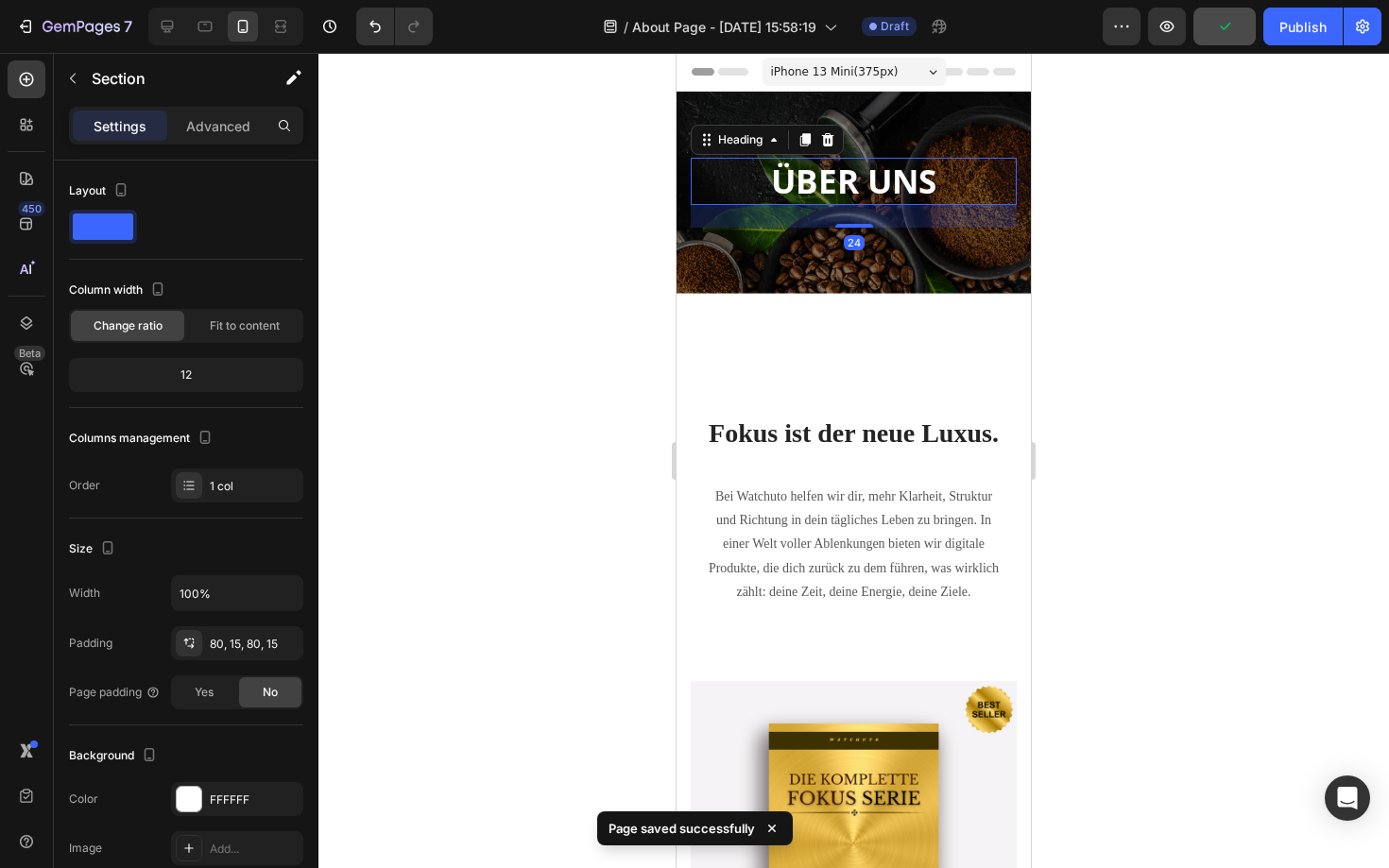
click at [882, 194] on h2 "ÜBER UNS" at bounding box center [853, 181] width 326 height 48
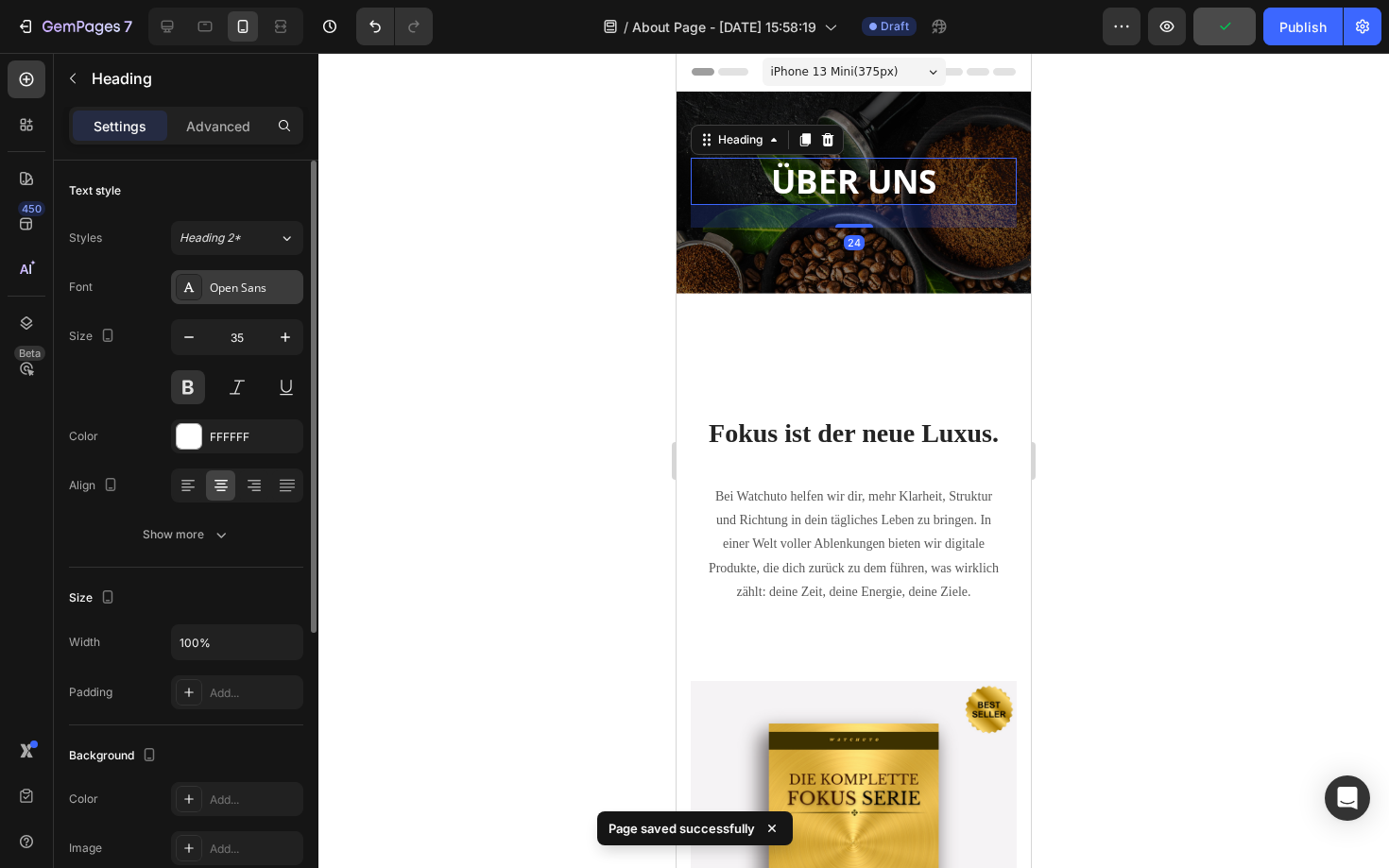
click at [268, 282] on div "Open Sans" at bounding box center [254, 288] width 88 height 17
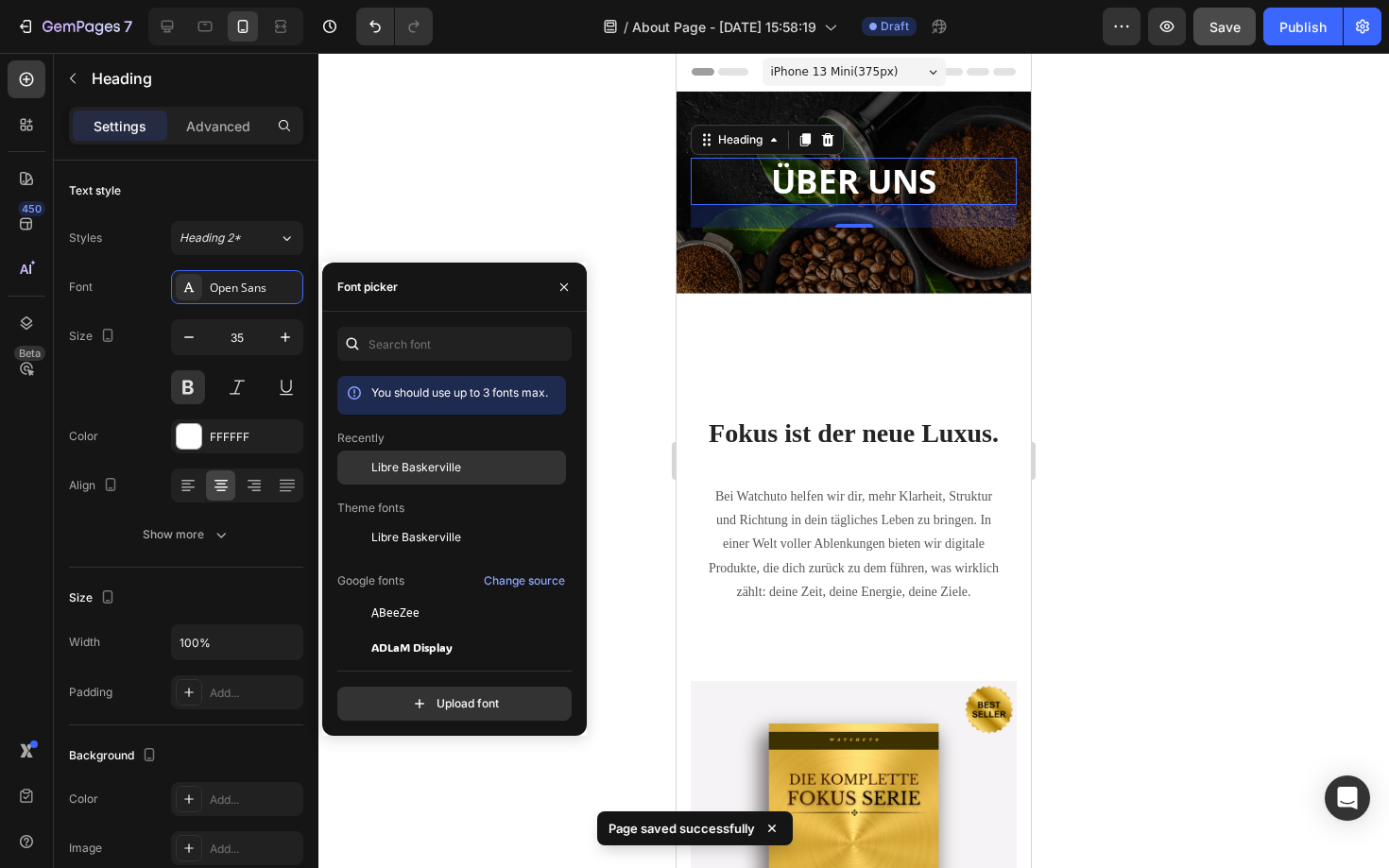
click at [461, 464] on div "Libre Baskerville" at bounding box center [467, 467] width 191 height 17
click at [1103, 214] on div at bounding box center [853, 460] width 1070 height 816
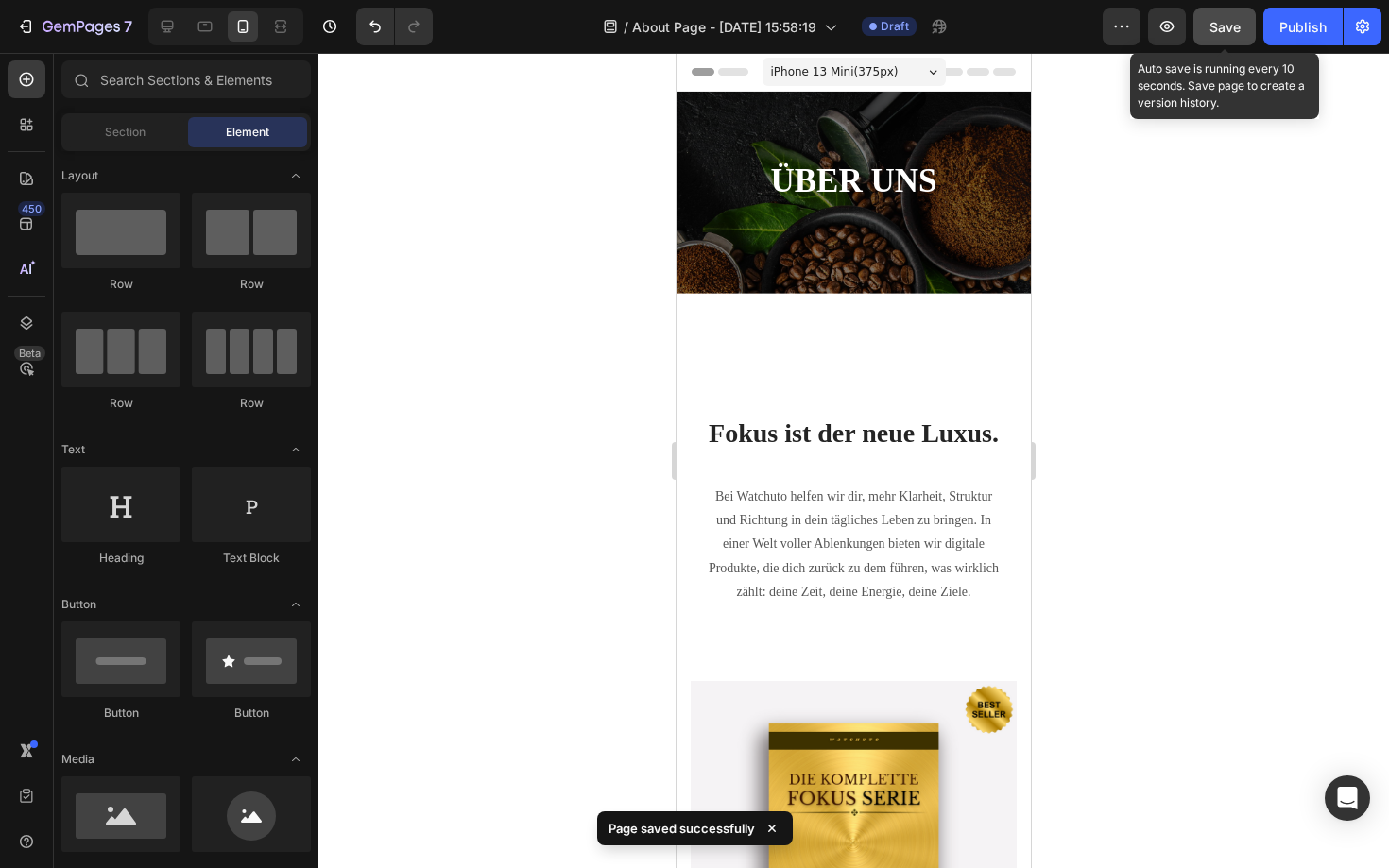
click at [1223, 22] on span "Save" at bounding box center [1225, 26] width 31 height 17
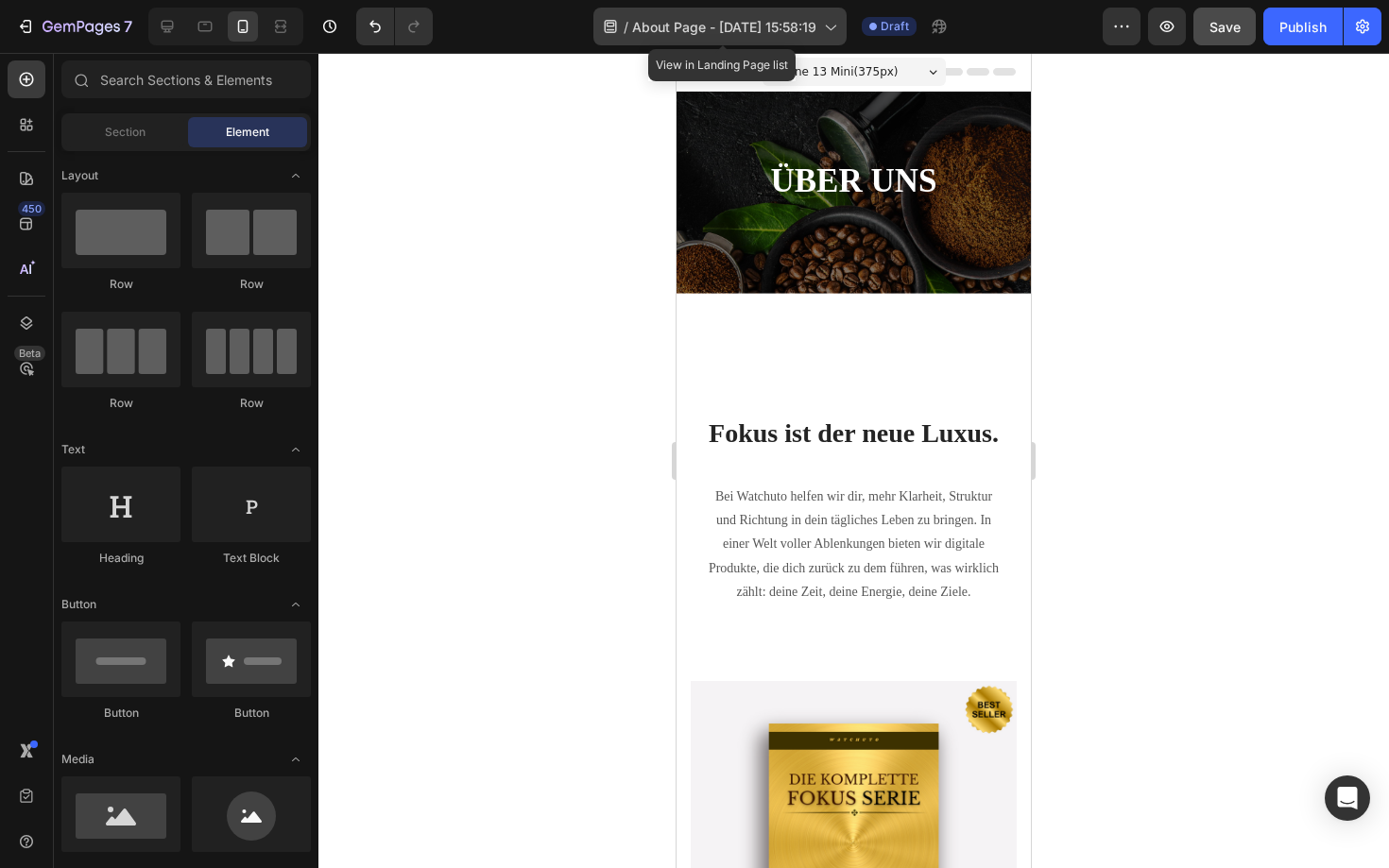
click at [827, 33] on icon at bounding box center [829, 25] width 18 height 18
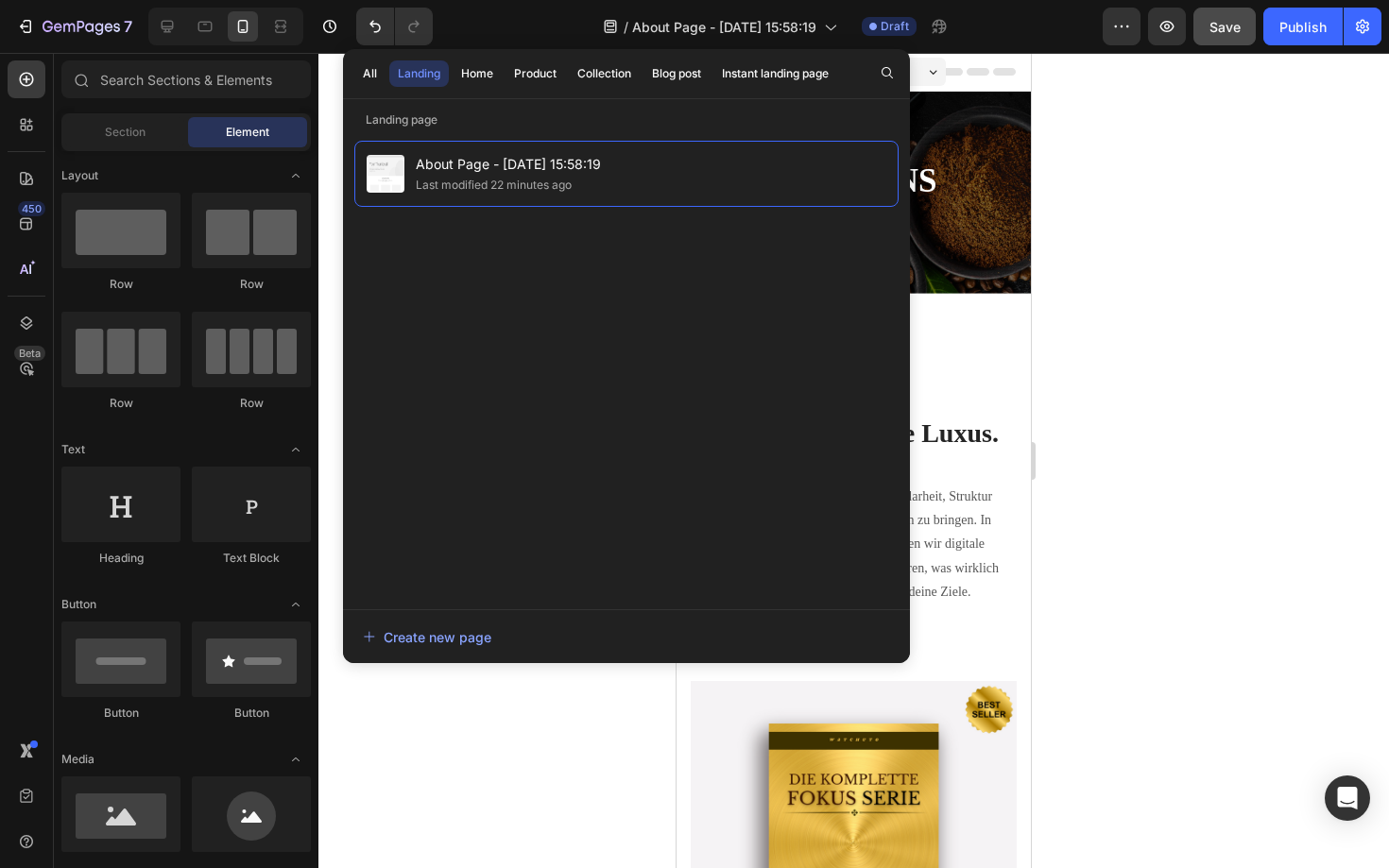
click at [1262, 237] on div at bounding box center [853, 460] width 1070 height 816
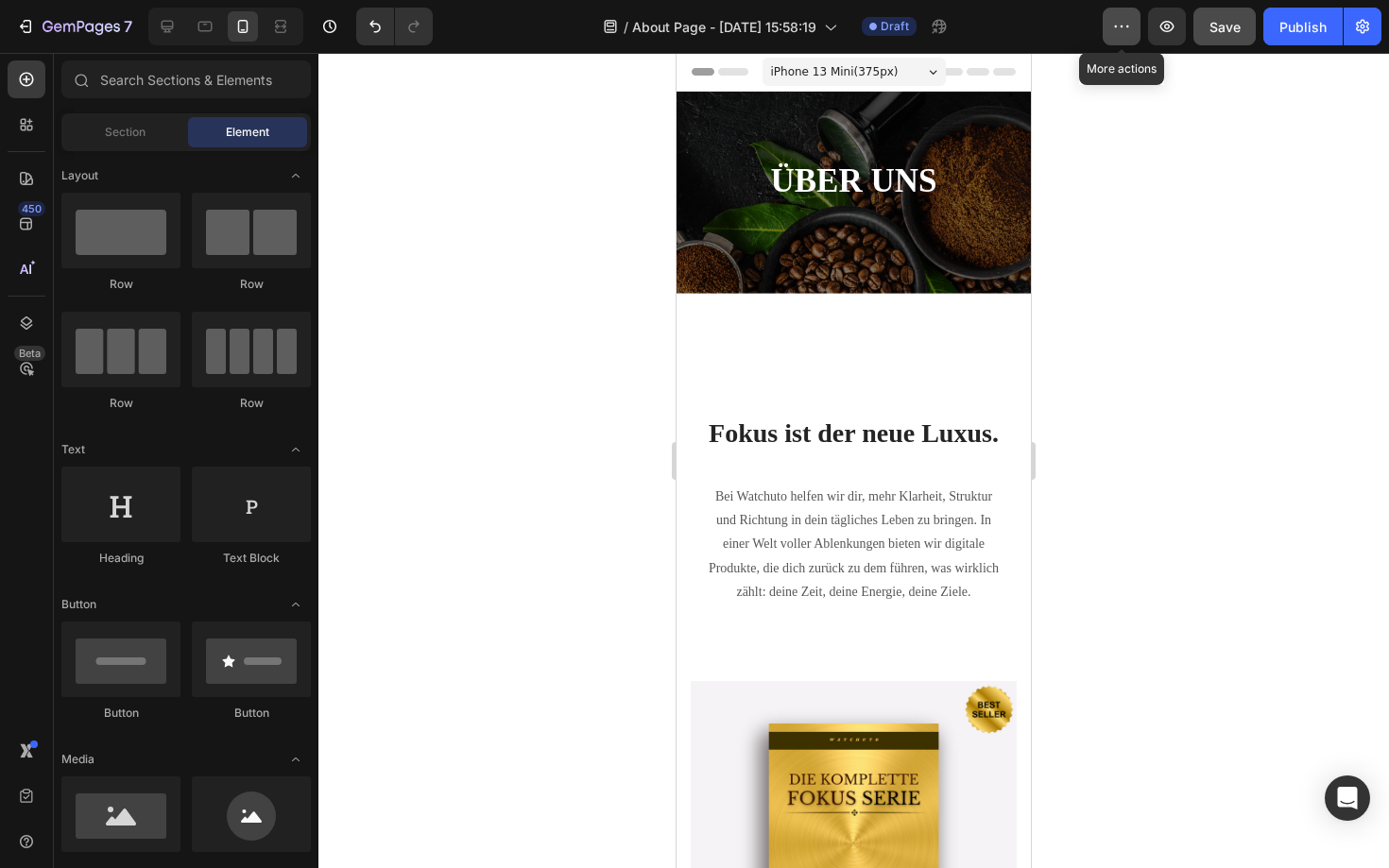
click at [1115, 40] on button "button" at bounding box center [1121, 26] width 38 height 38
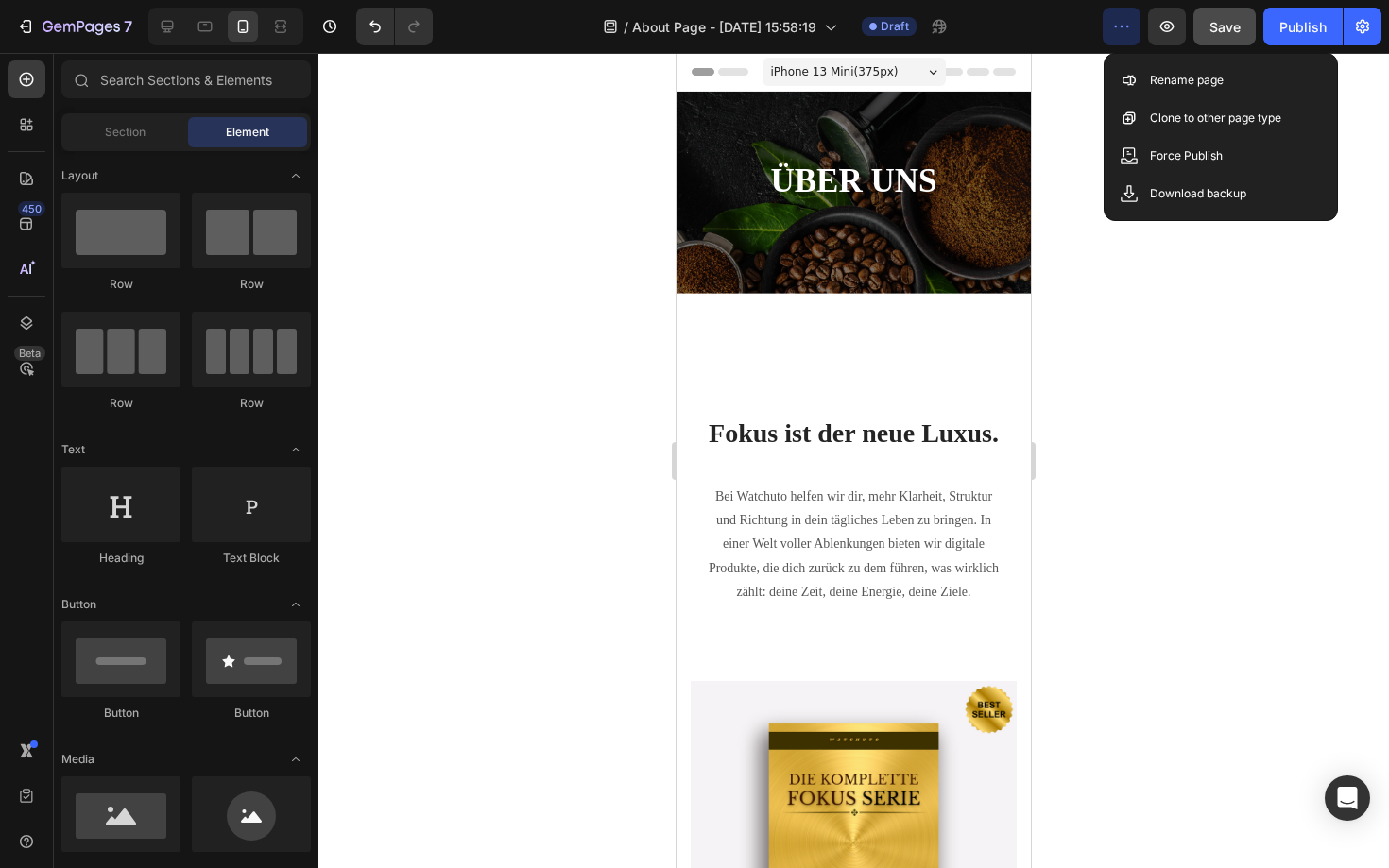
click at [1072, 118] on div at bounding box center [853, 460] width 1070 height 816
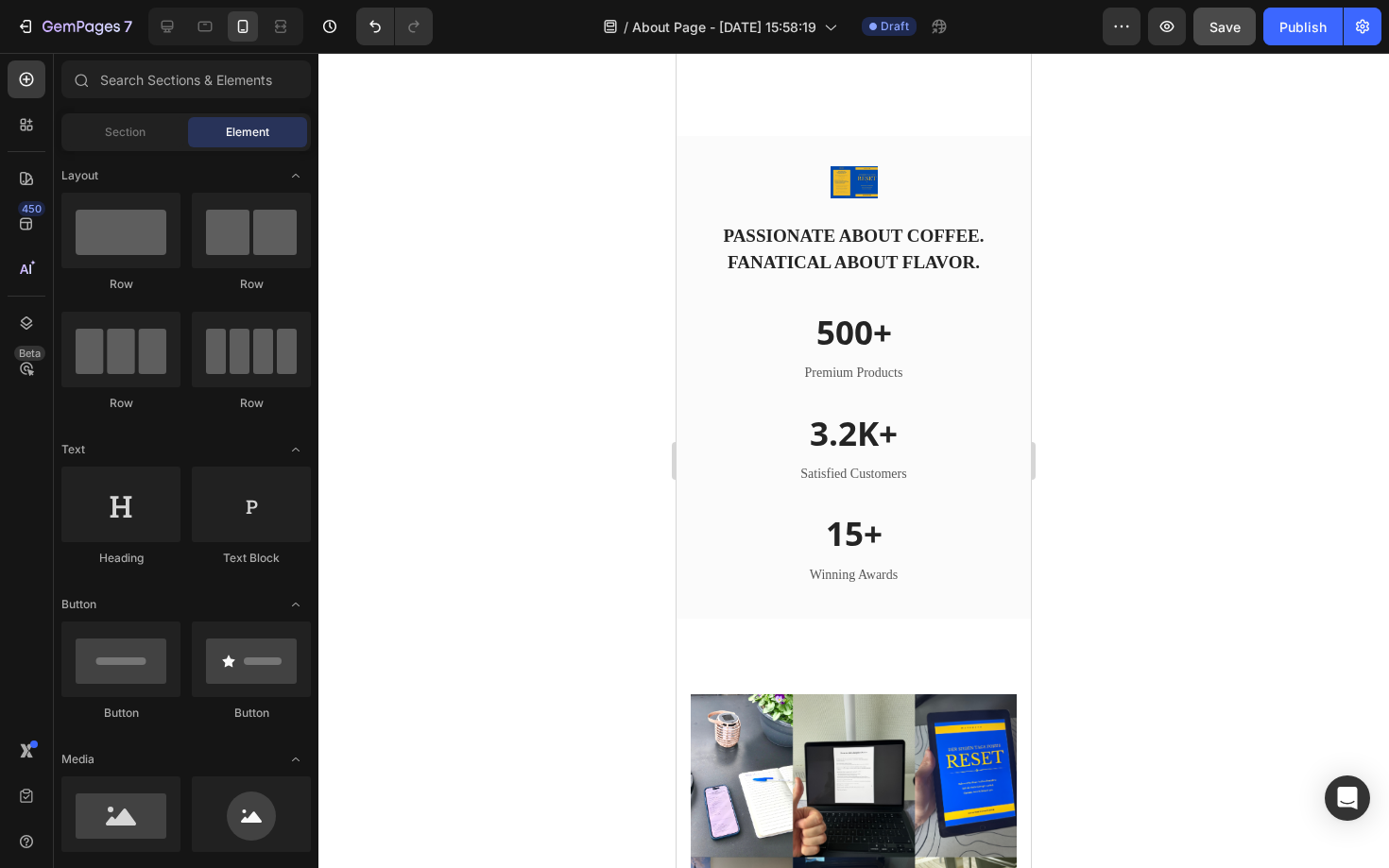
scroll to position [1885, 0]
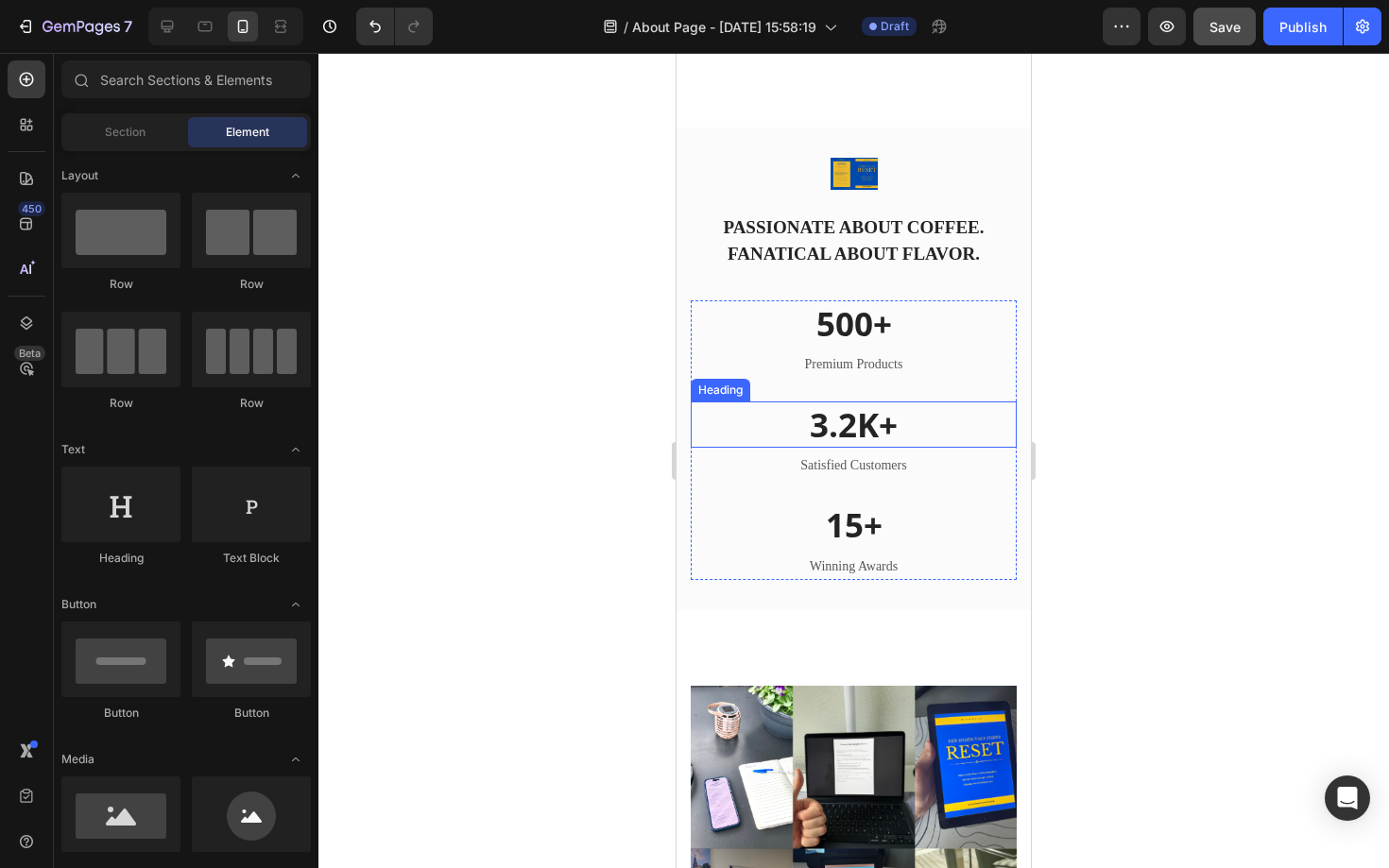
click at [857, 426] on p "3.2K+" at bounding box center [852, 425] width 322 height 44
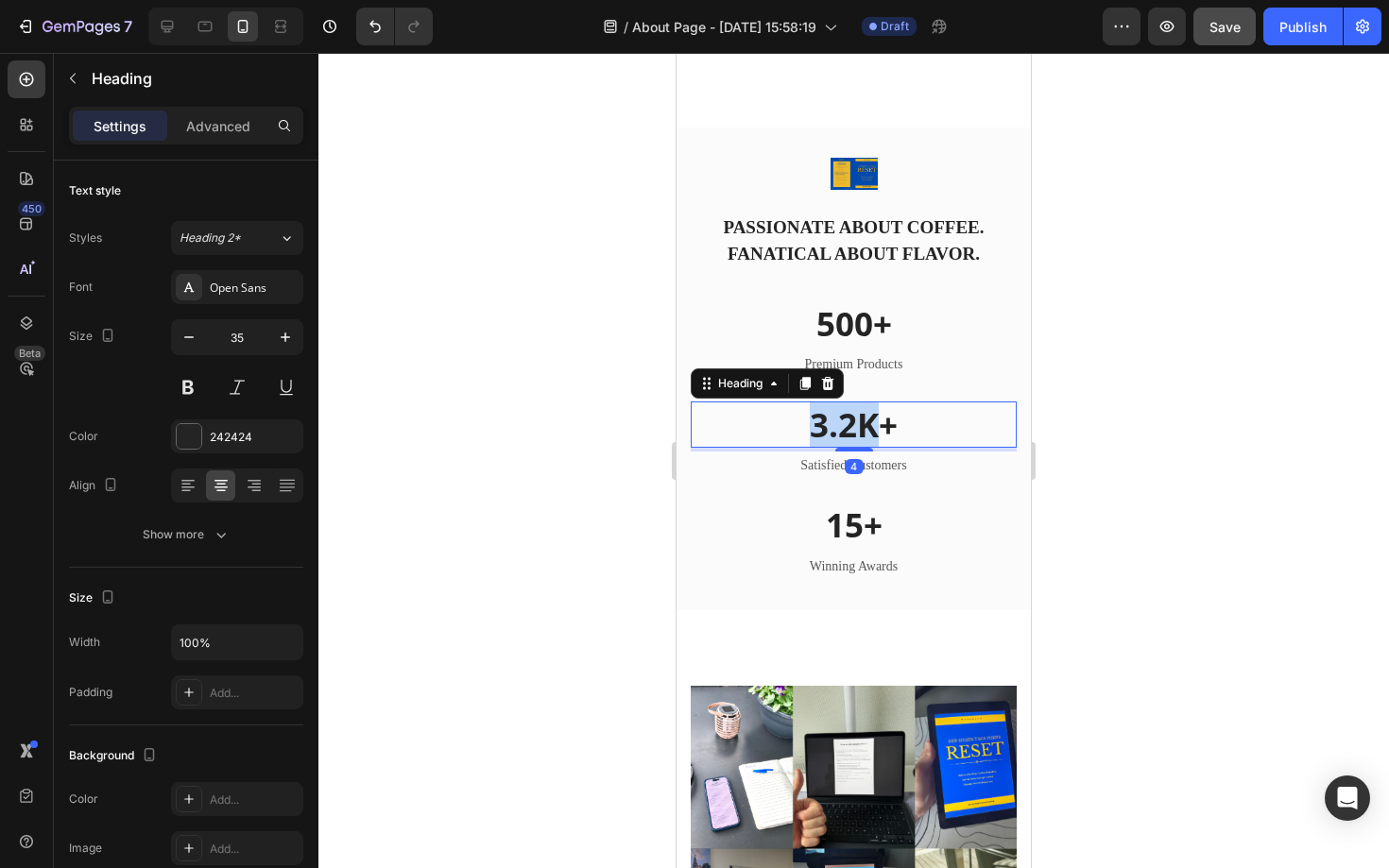
click at [857, 426] on p "3.2K+" at bounding box center [852, 425] width 322 height 44
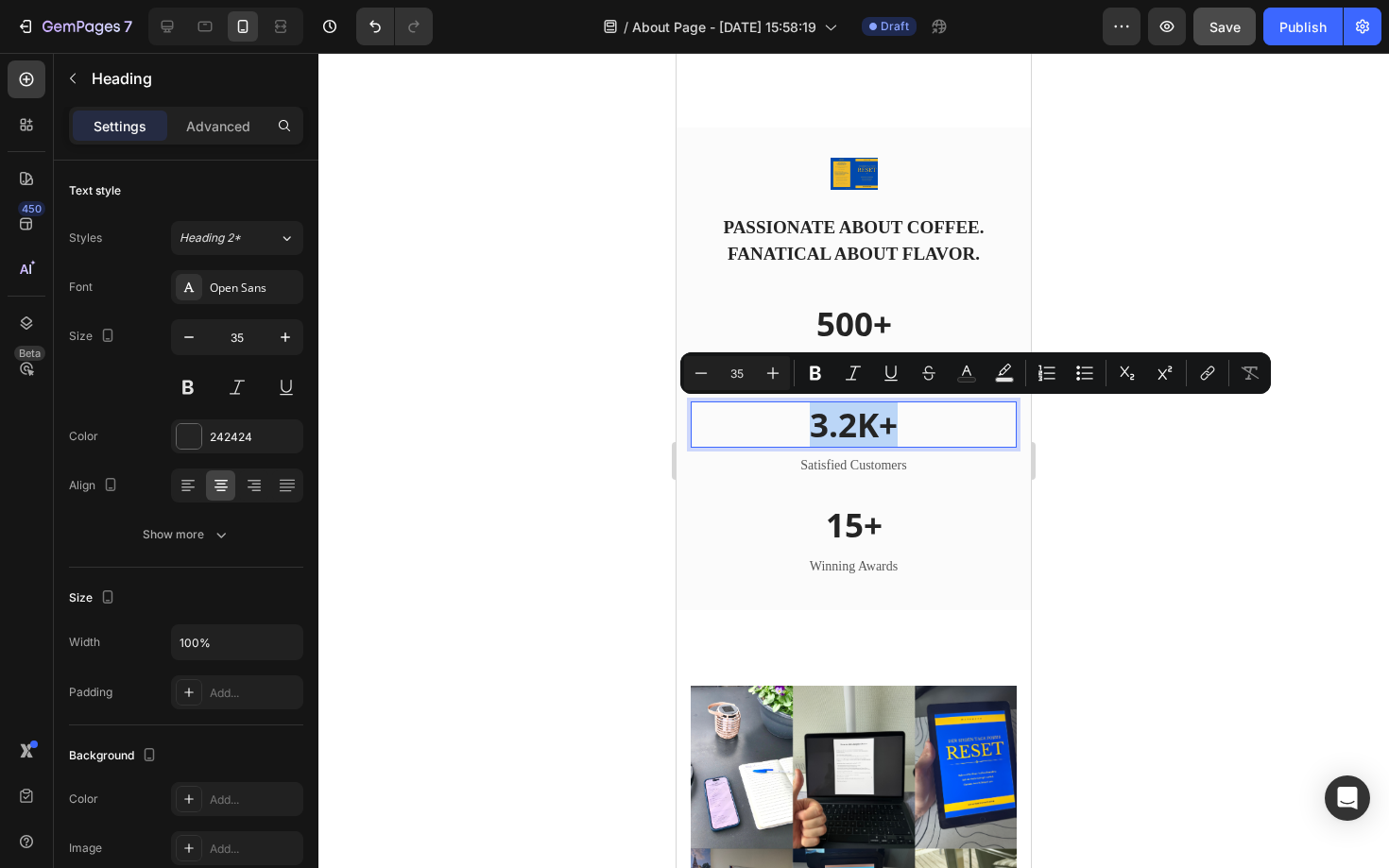
click at [857, 426] on p "3.2K+" at bounding box center [852, 425] width 322 height 44
click at [847, 415] on p "3.2K+" at bounding box center [852, 425] width 322 height 44
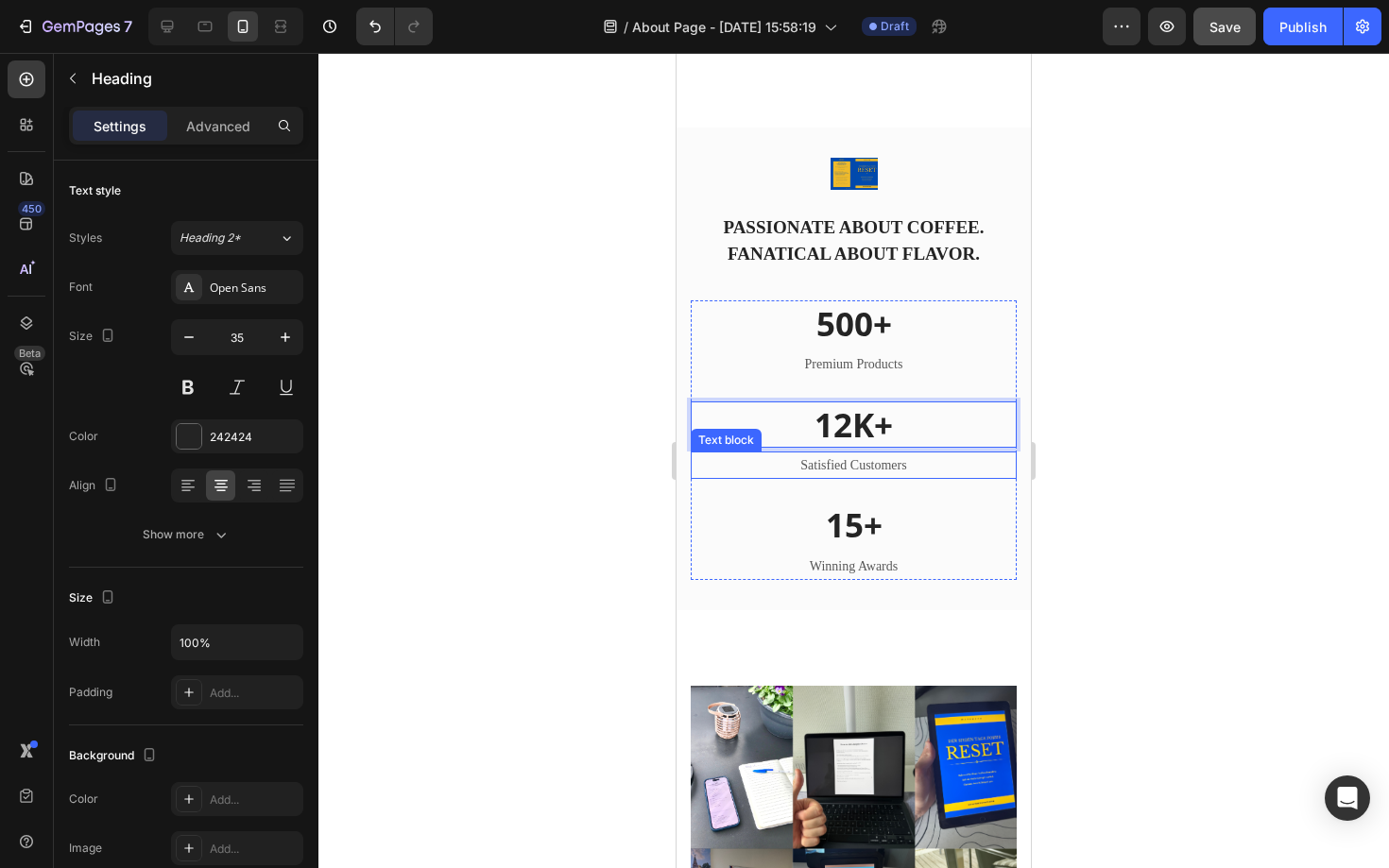
click at [885, 461] on p "Satisfied Customers" at bounding box center [852, 466] width 322 height 23
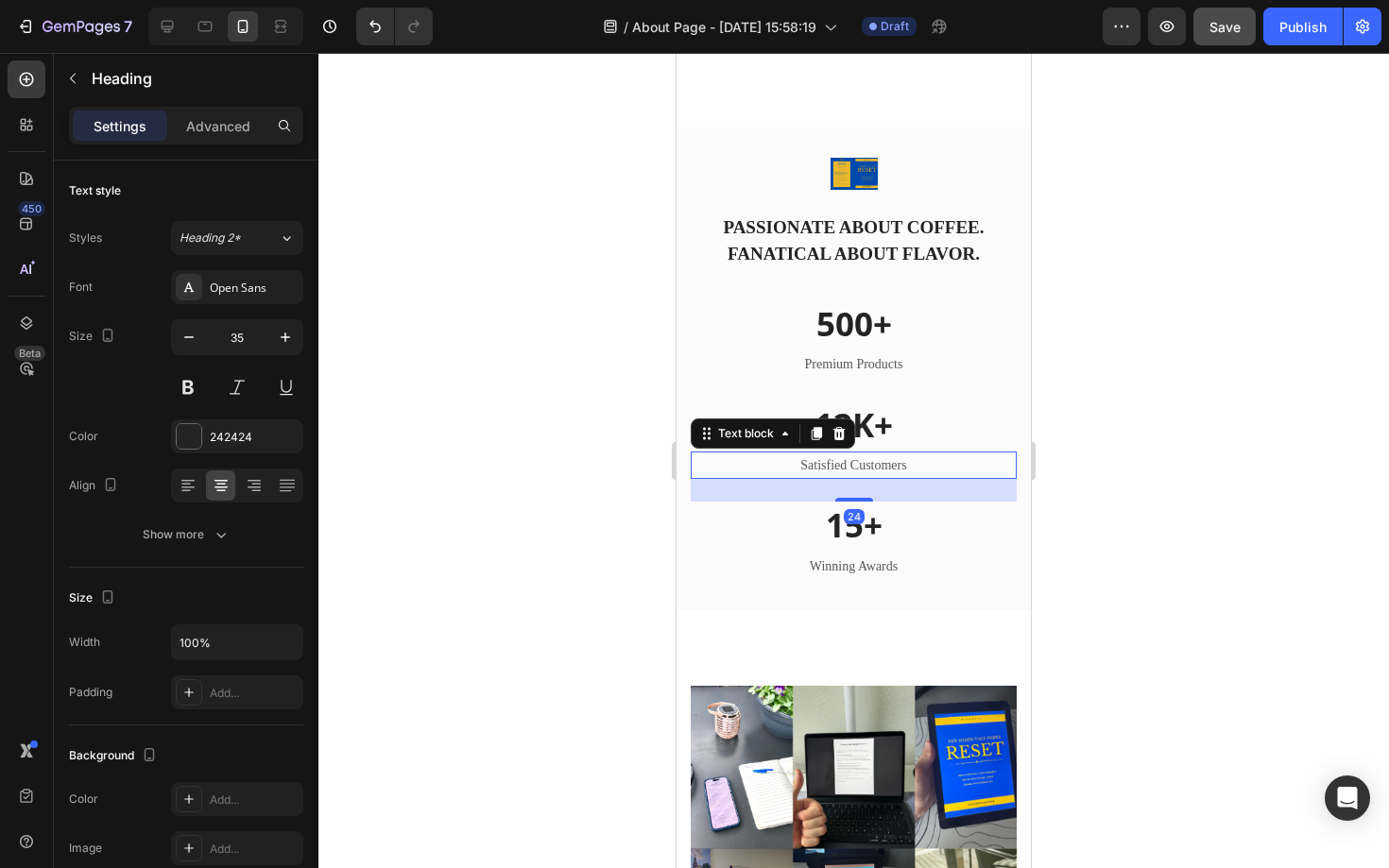
click at [885, 461] on p "Satisfied Customers" at bounding box center [852, 466] width 322 height 23
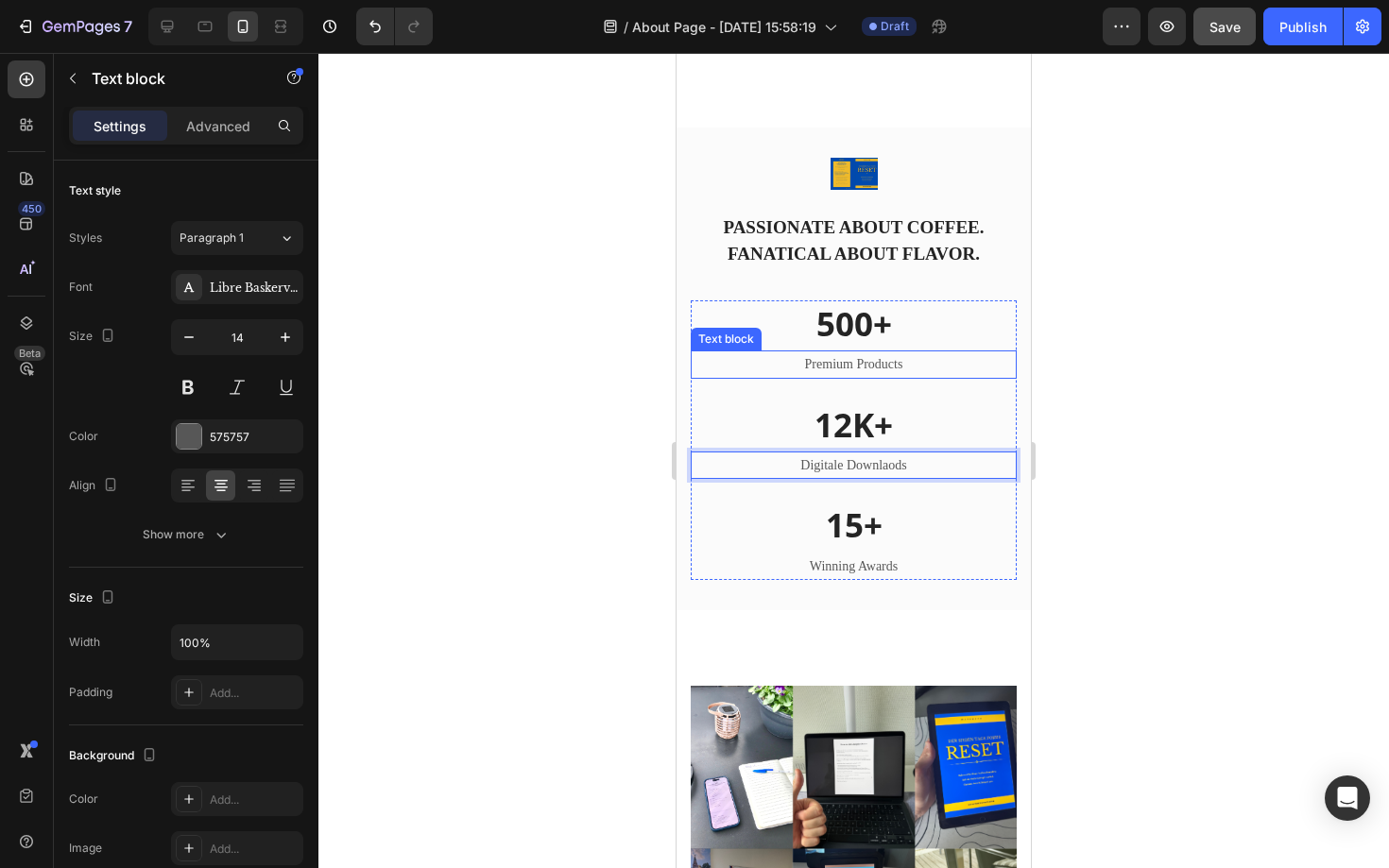
click at [894, 366] on p "Premium Products" at bounding box center [852, 365] width 322 height 23
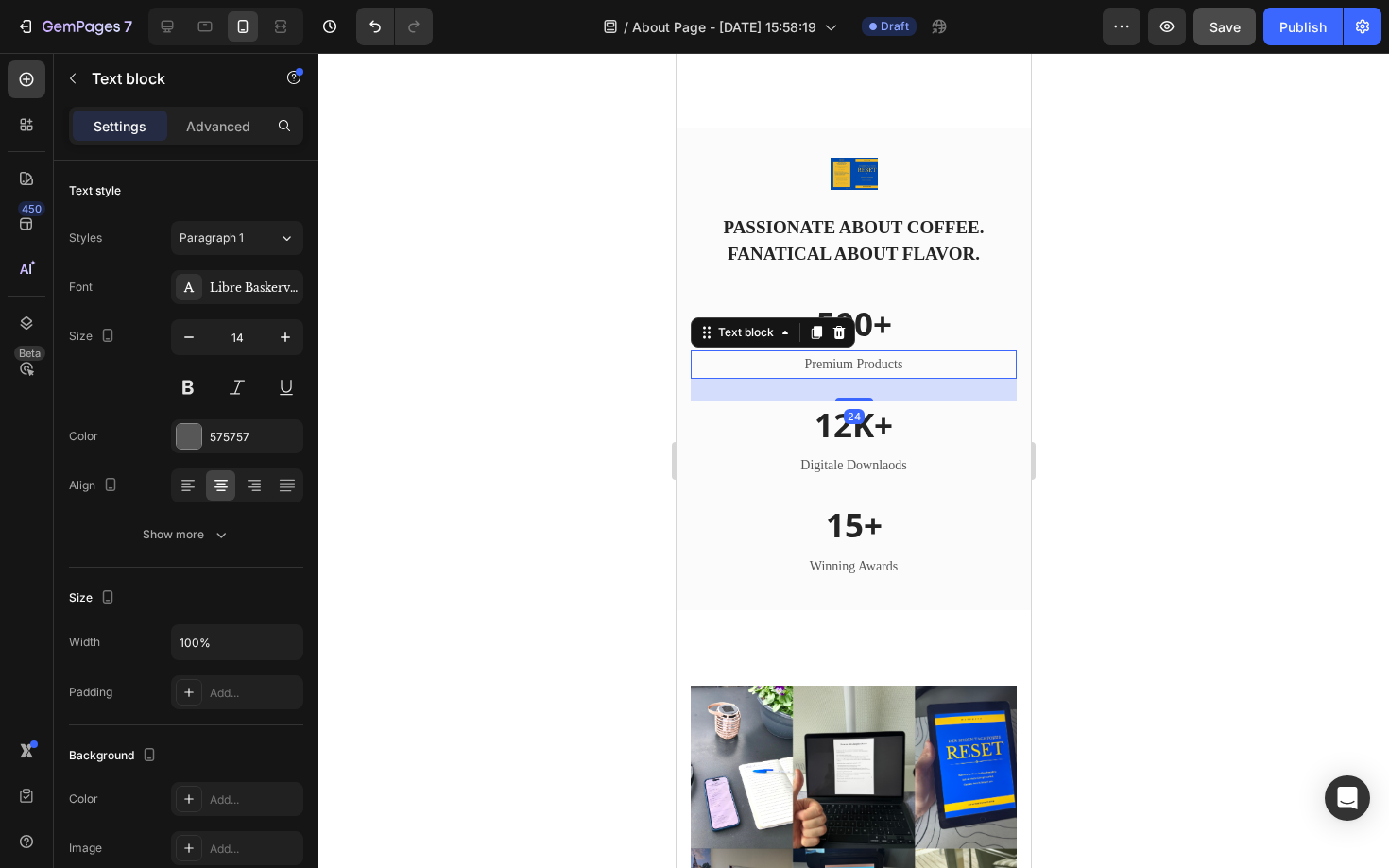
click at [894, 366] on p "Premium Products" at bounding box center [852, 365] width 322 height 23
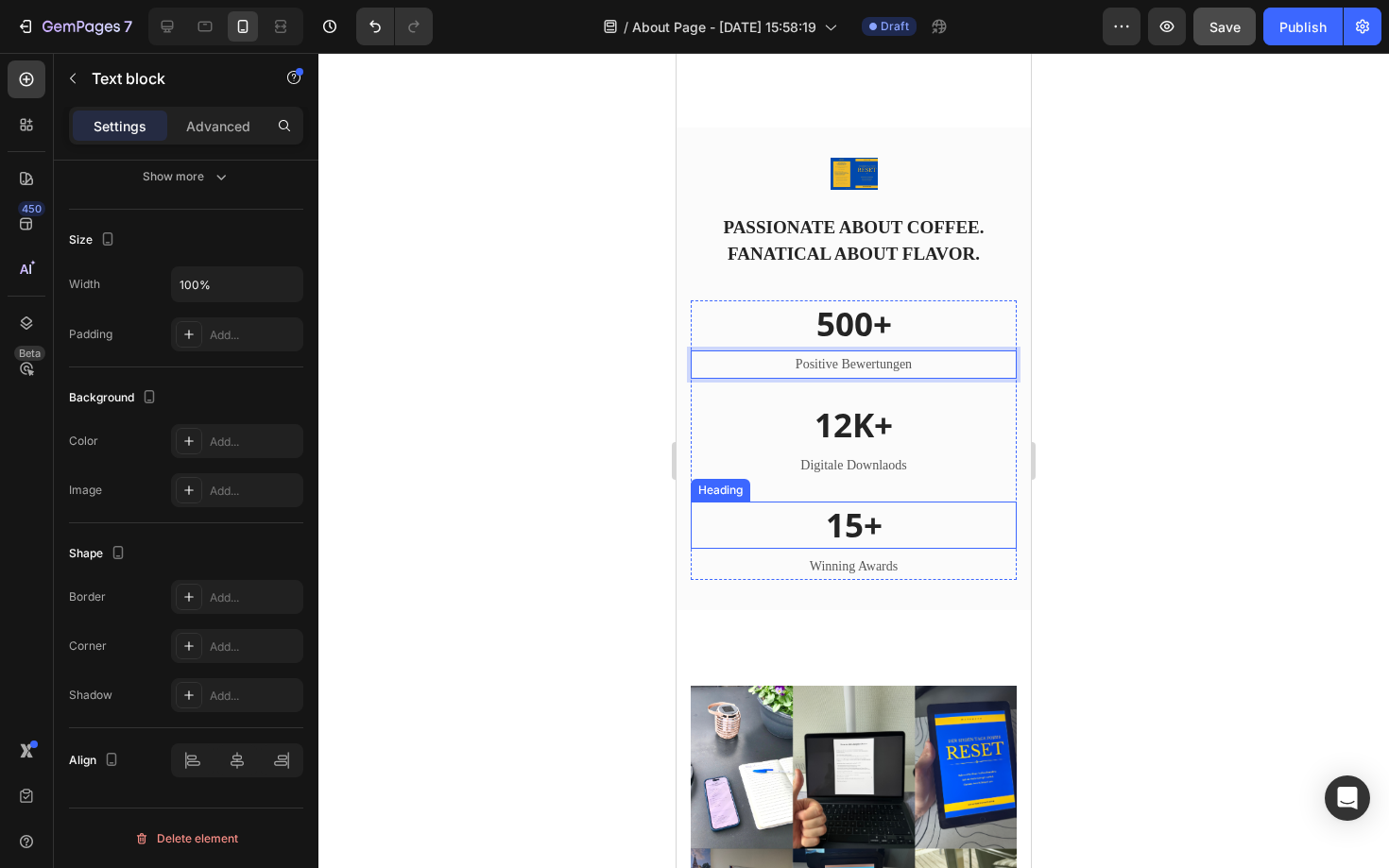
click at [872, 530] on p "15+" at bounding box center [852, 525] width 322 height 44
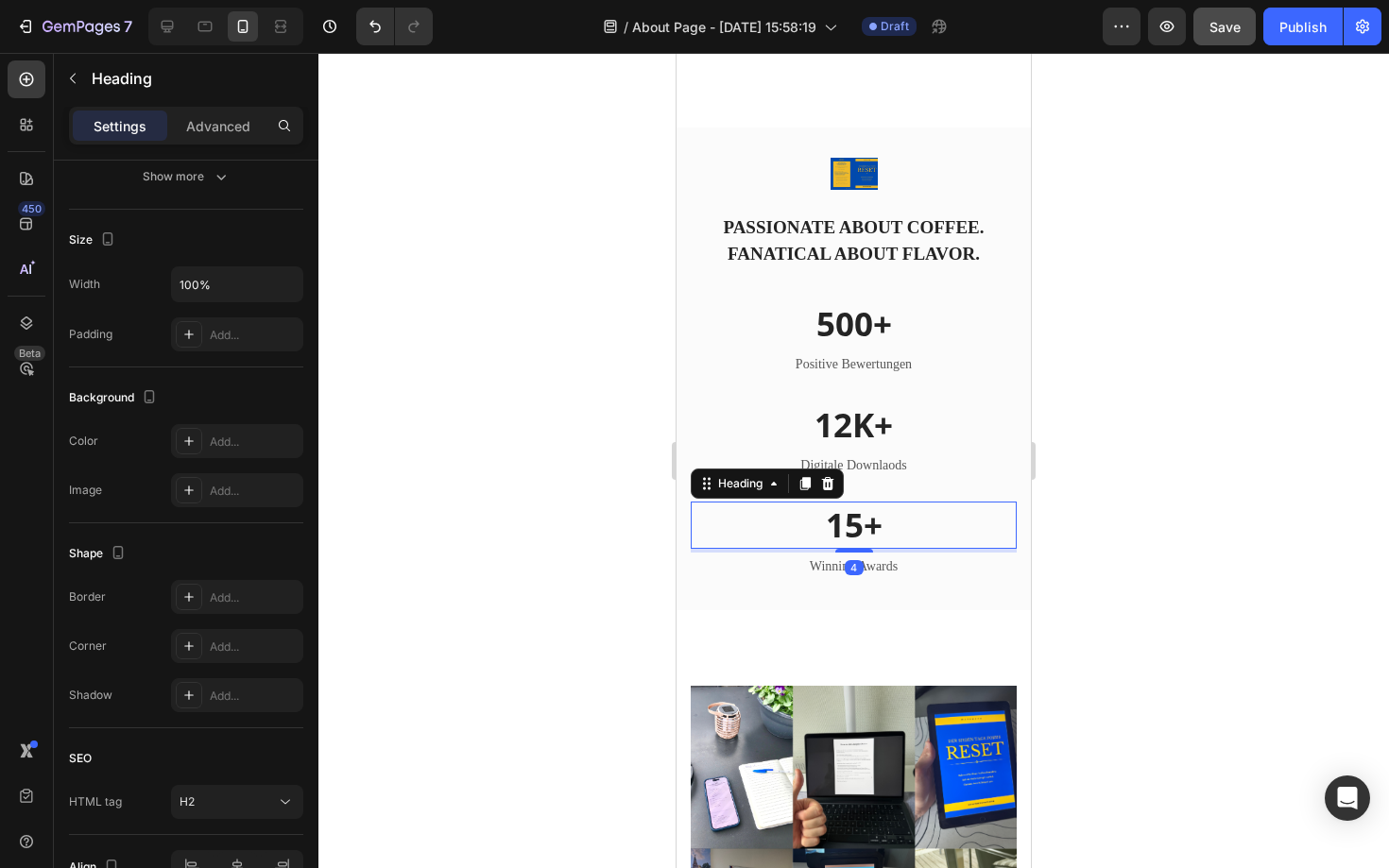
scroll to position [0, 0]
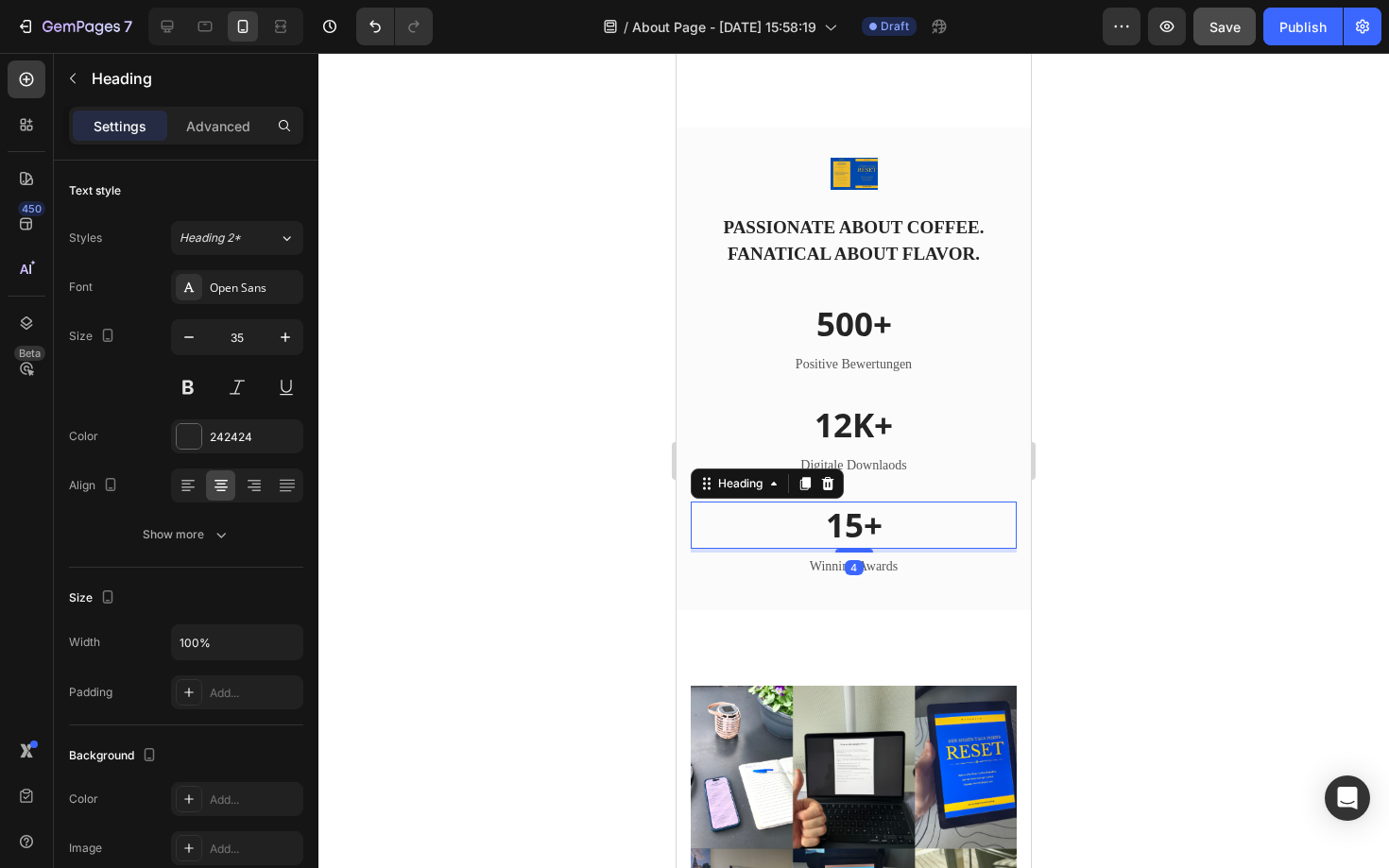
click at [872, 530] on p "15+" at bounding box center [852, 525] width 322 height 44
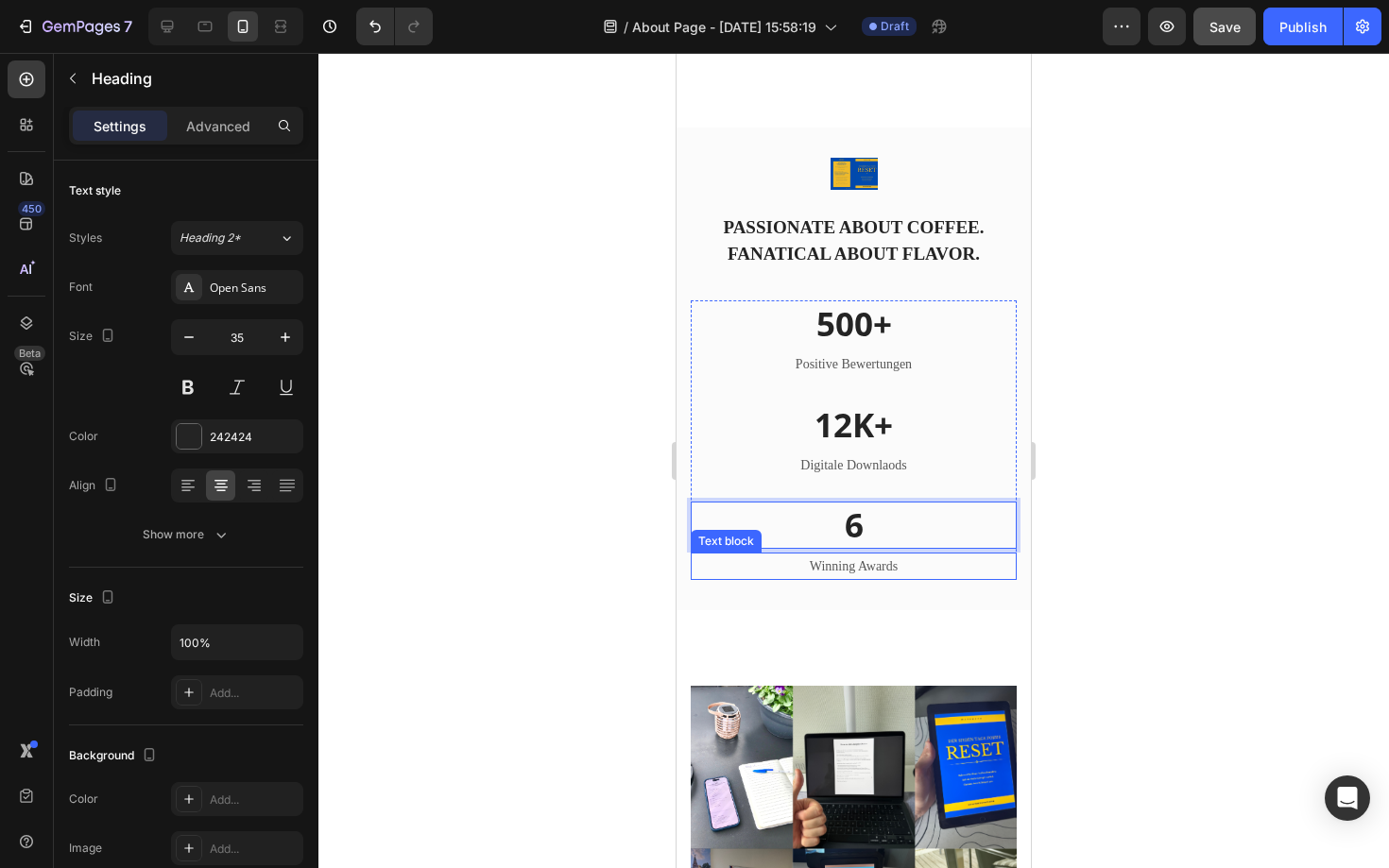
click at [888, 567] on p "Winning Awards" at bounding box center [852, 567] width 322 height 23
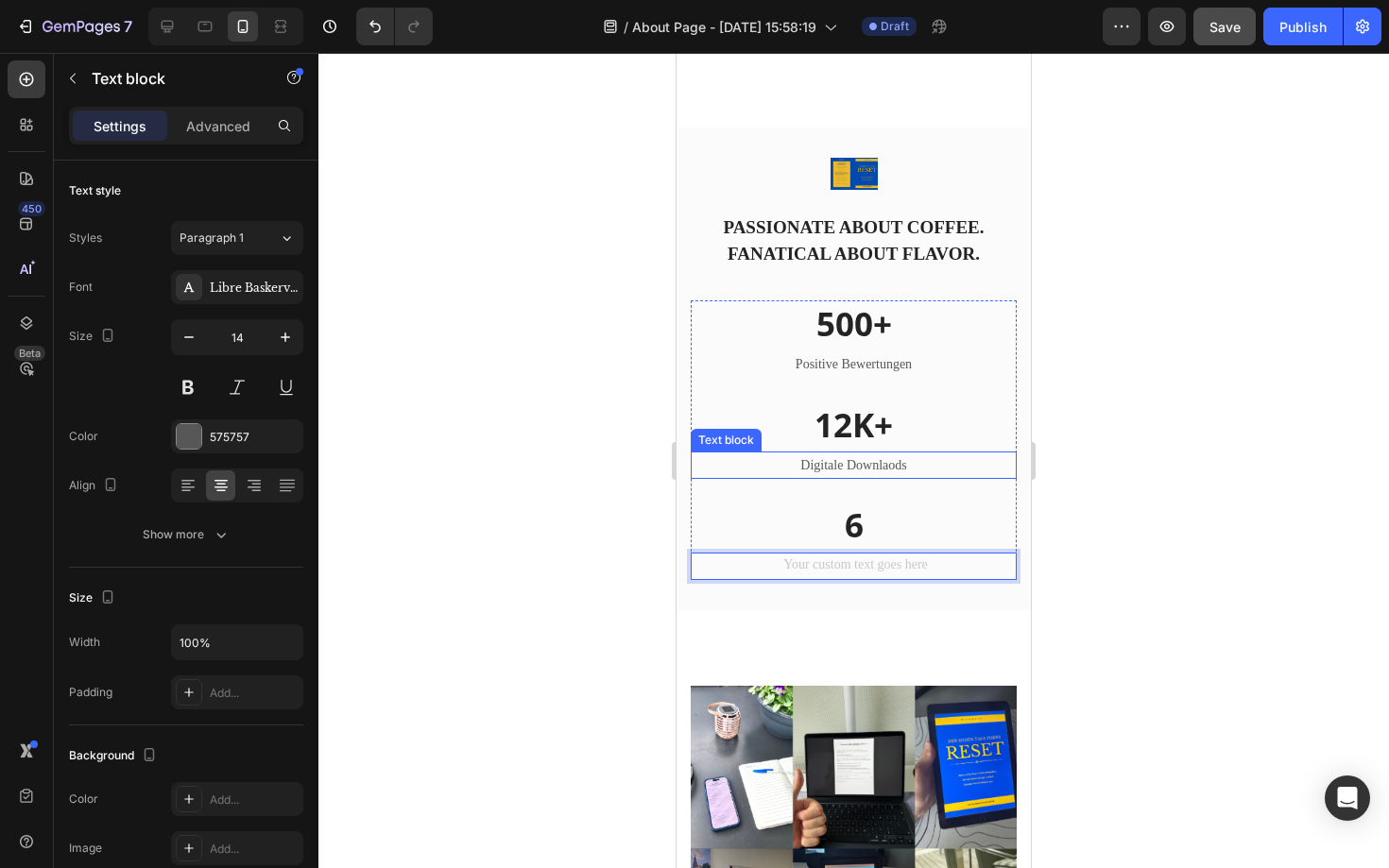
click at [843, 468] on p "Digitale Downlaods" at bounding box center [852, 466] width 322 height 23
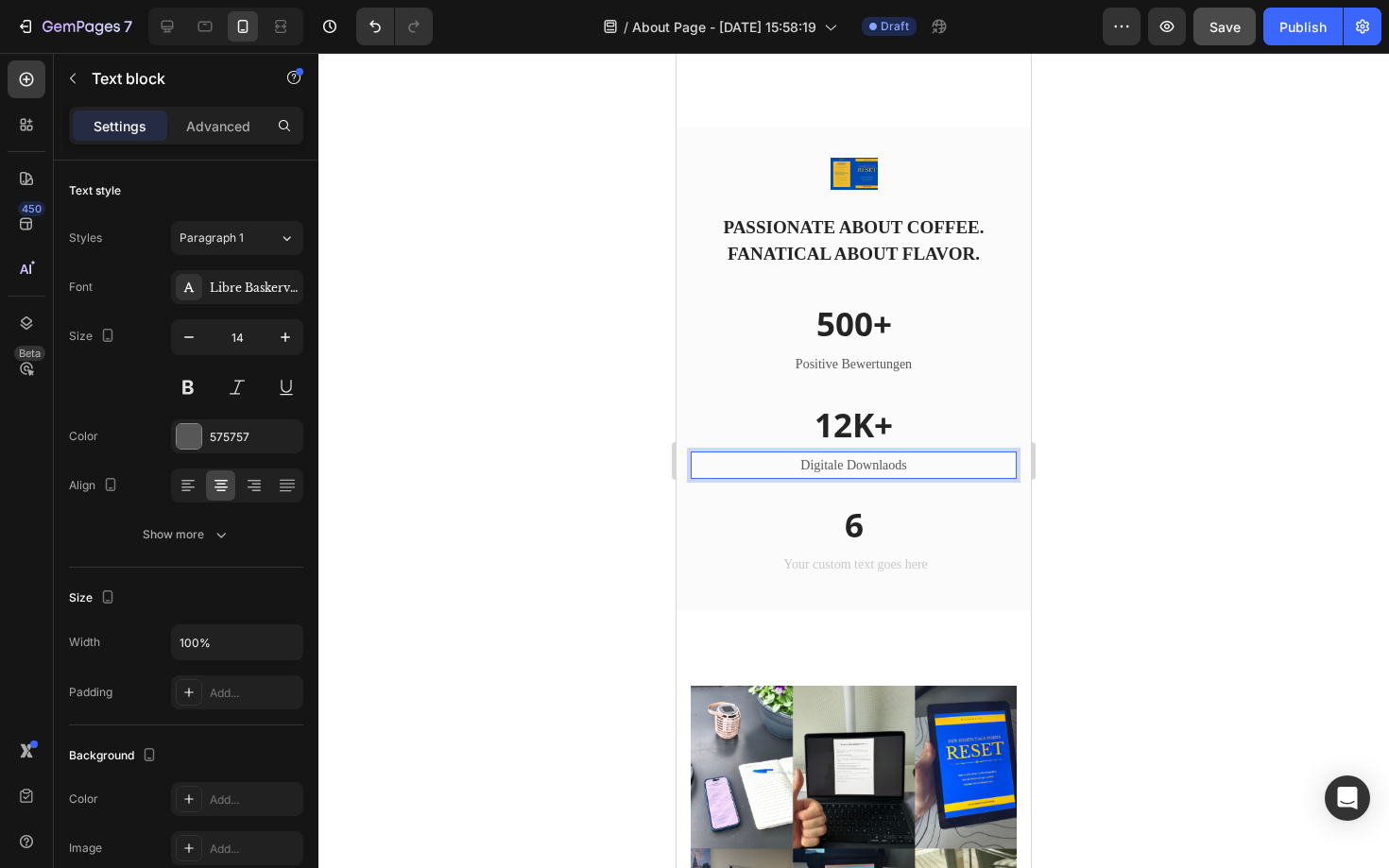
click at [846, 468] on p "Digitale Downlaods" at bounding box center [852, 466] width 322 height 23
click at [889, 462] on p "Downlaods" at bounding box center [852, 466] width 322 height 23
click at [866, 566] on div "Rich Text Editor. Editing area: main" at bounding box center [853, 567] width 326 height 27
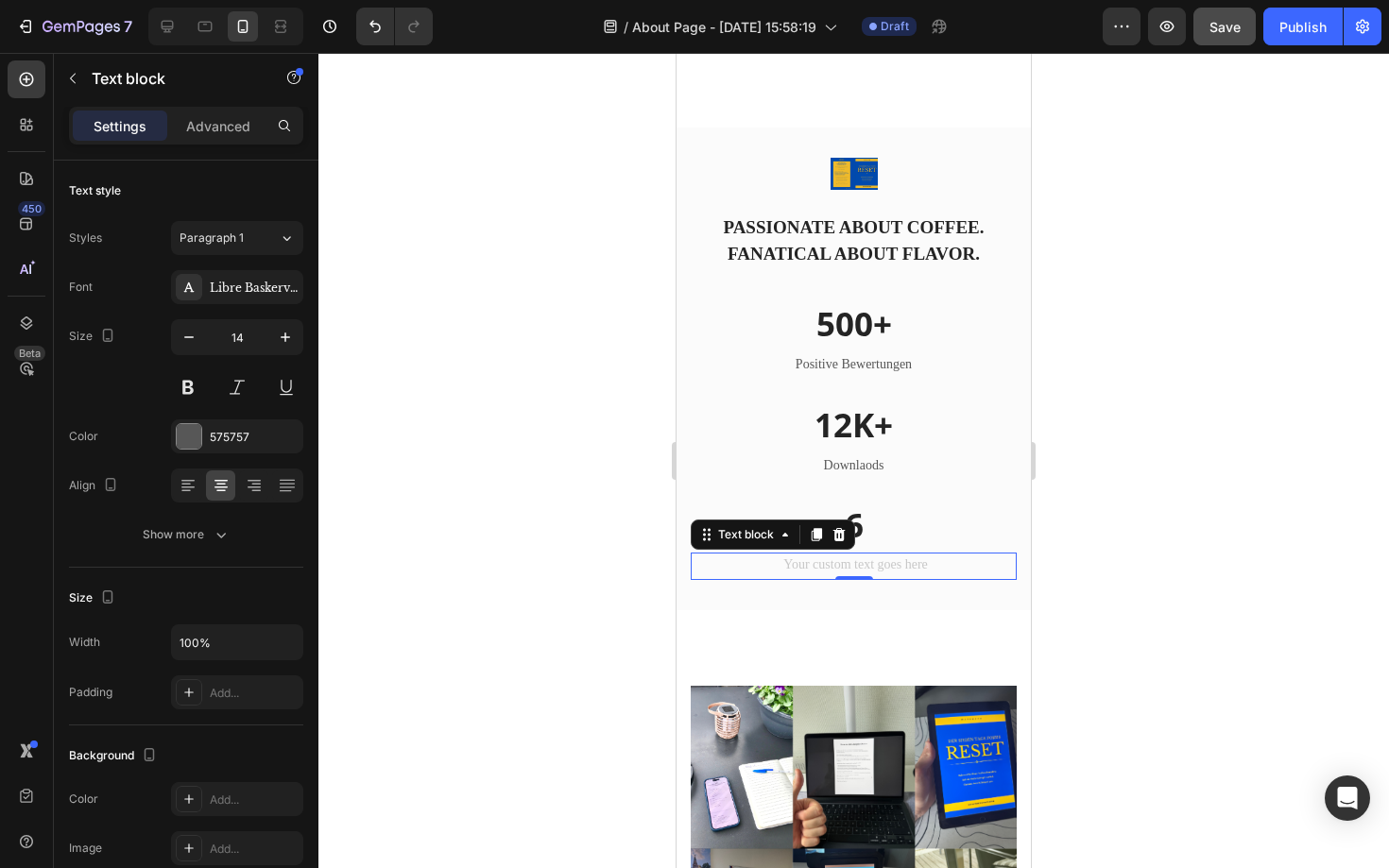
click at [866, 566] on div "Rich Text Editor. Editing area: main" at bounding box center [853, 567] width 326 height 27
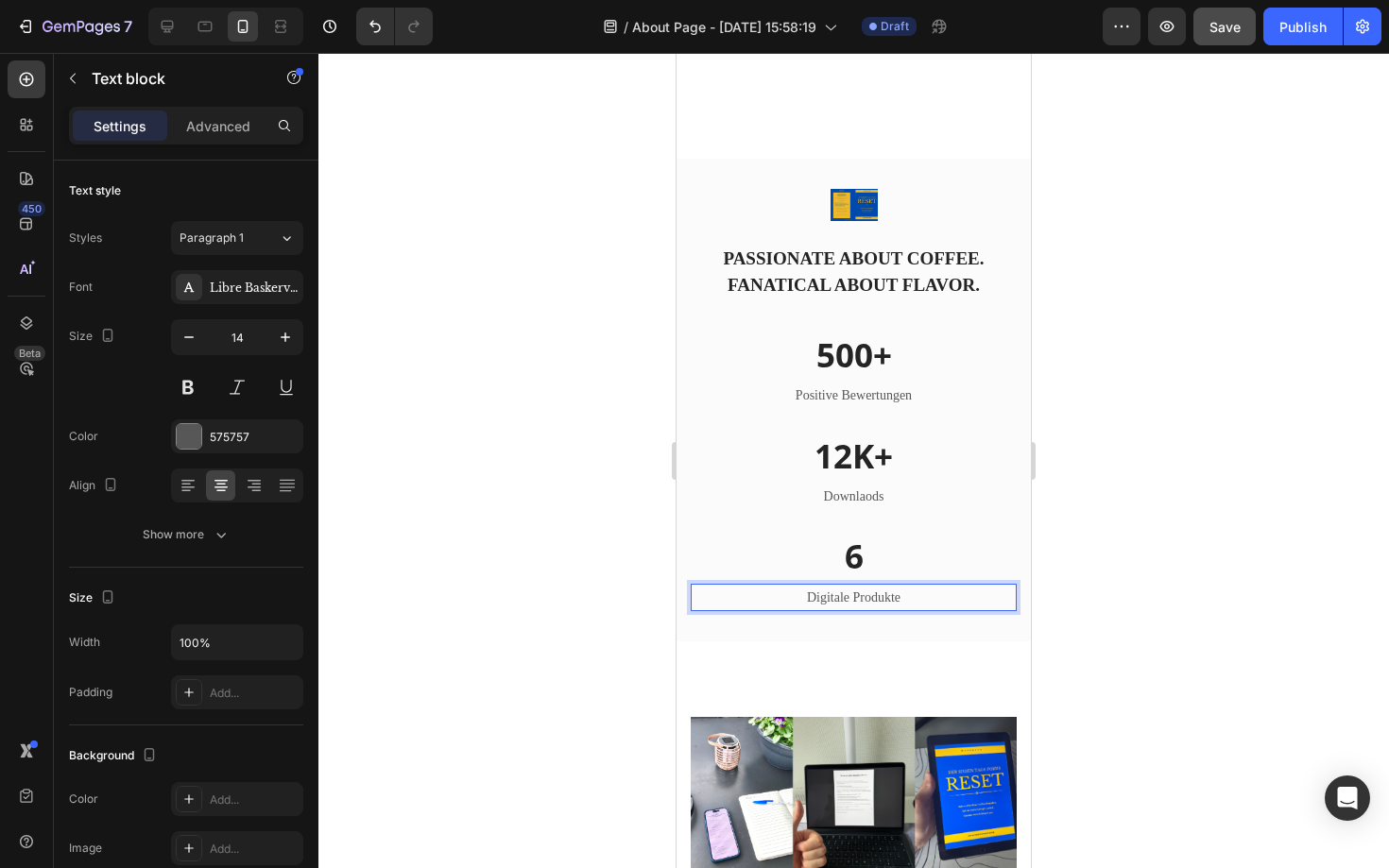
scroll to position [1837, 0]
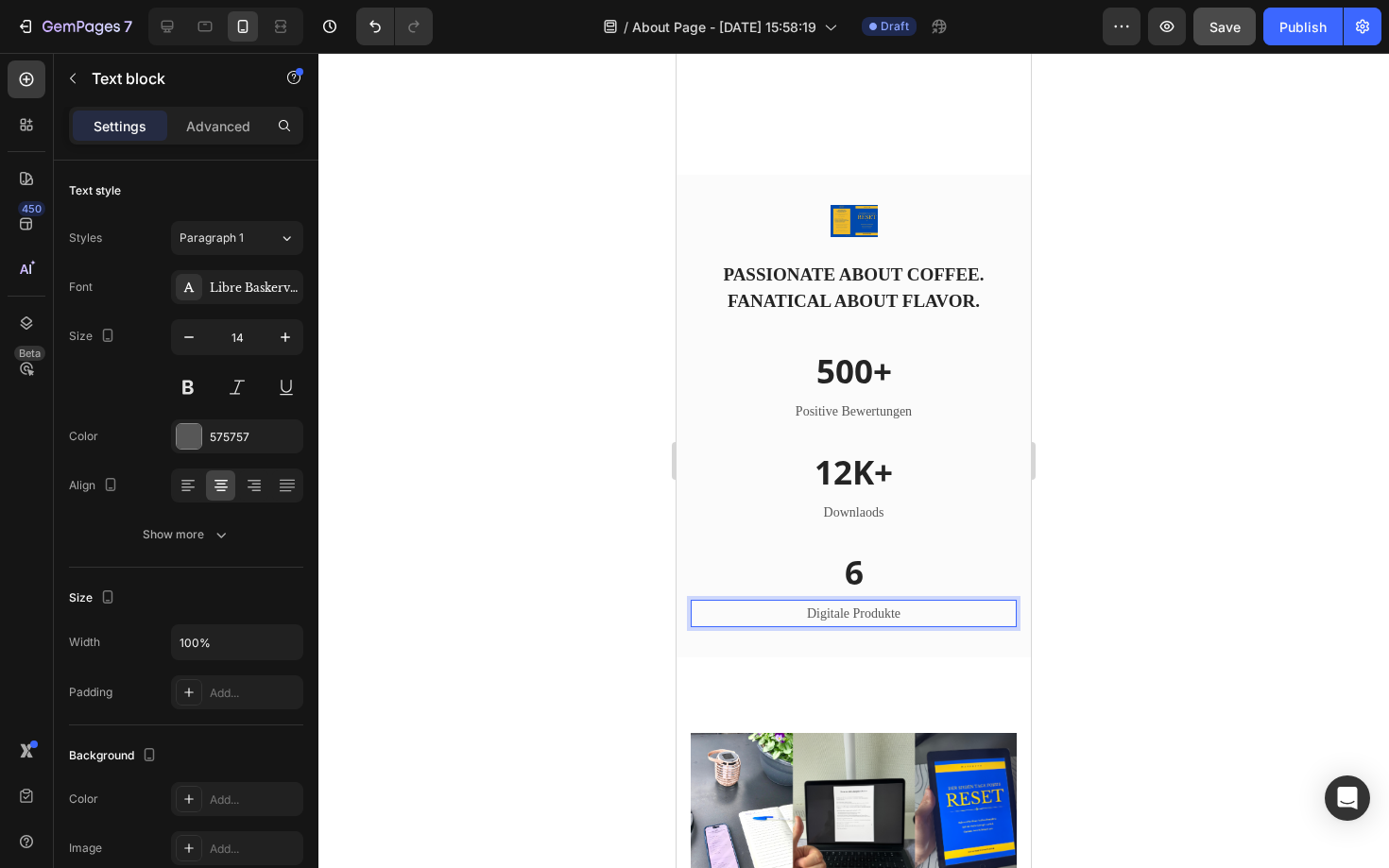
click at [657, 548] on div at bounding box center [853, 460] width 1070 height 816
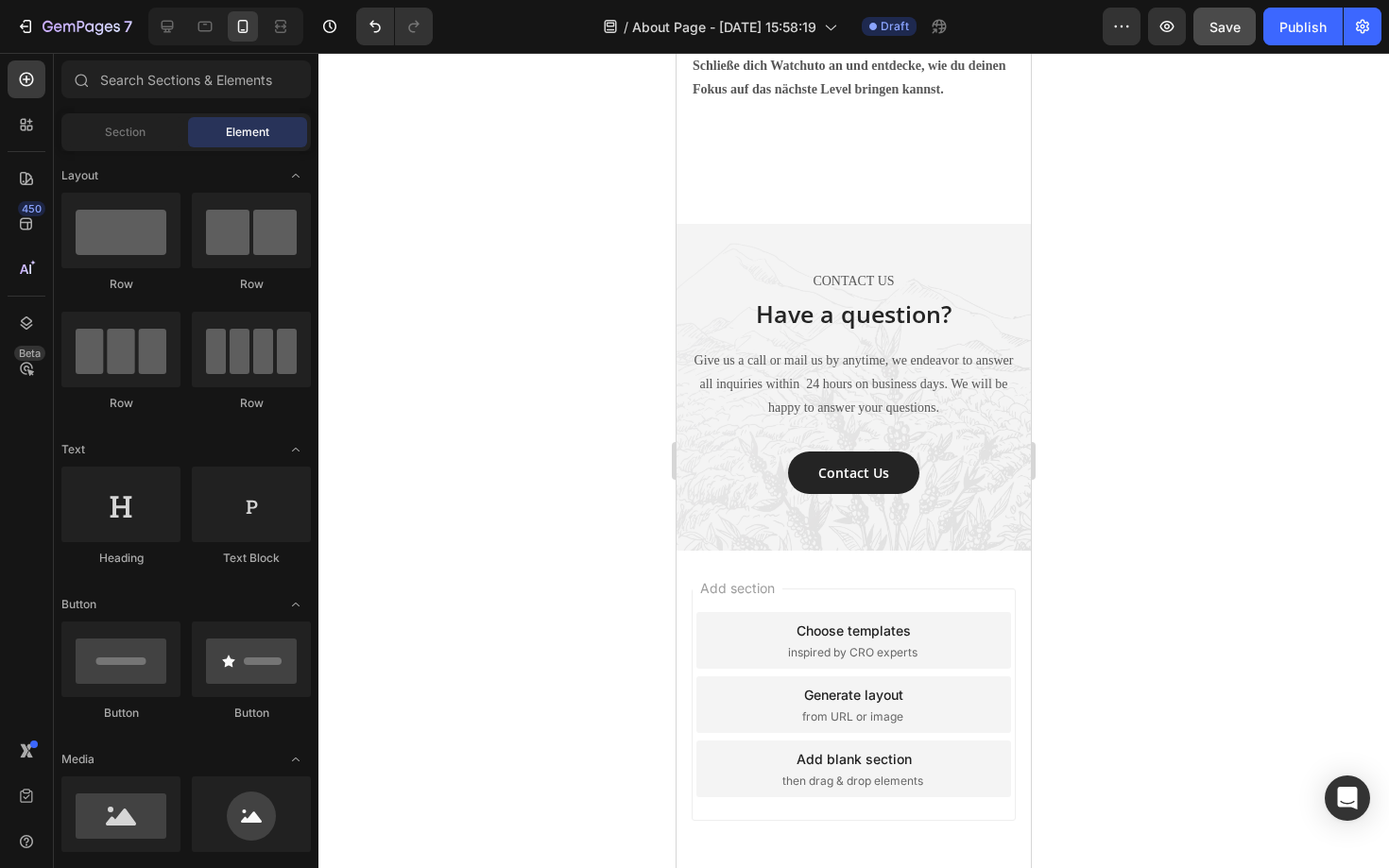
scroll to position [3539, 0]
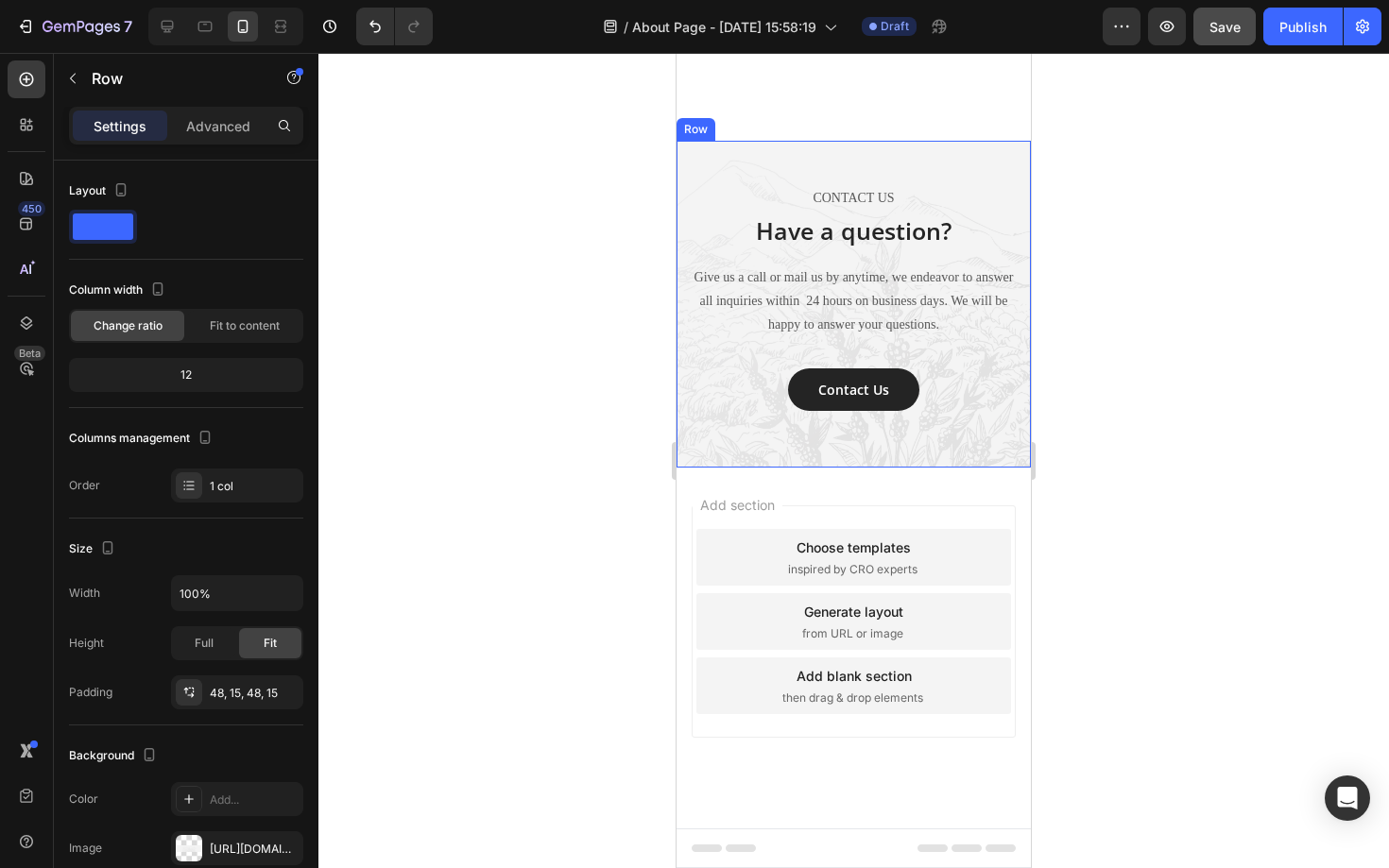
click at [816, 156] on div "CONTACT US Text block Have a question? Heading Give us a call or mail us by any…" at bounding box center [853, 304] width 354 height 327
click at [794, 120] on icon at bounding box center [793, 123] width 13 height 14
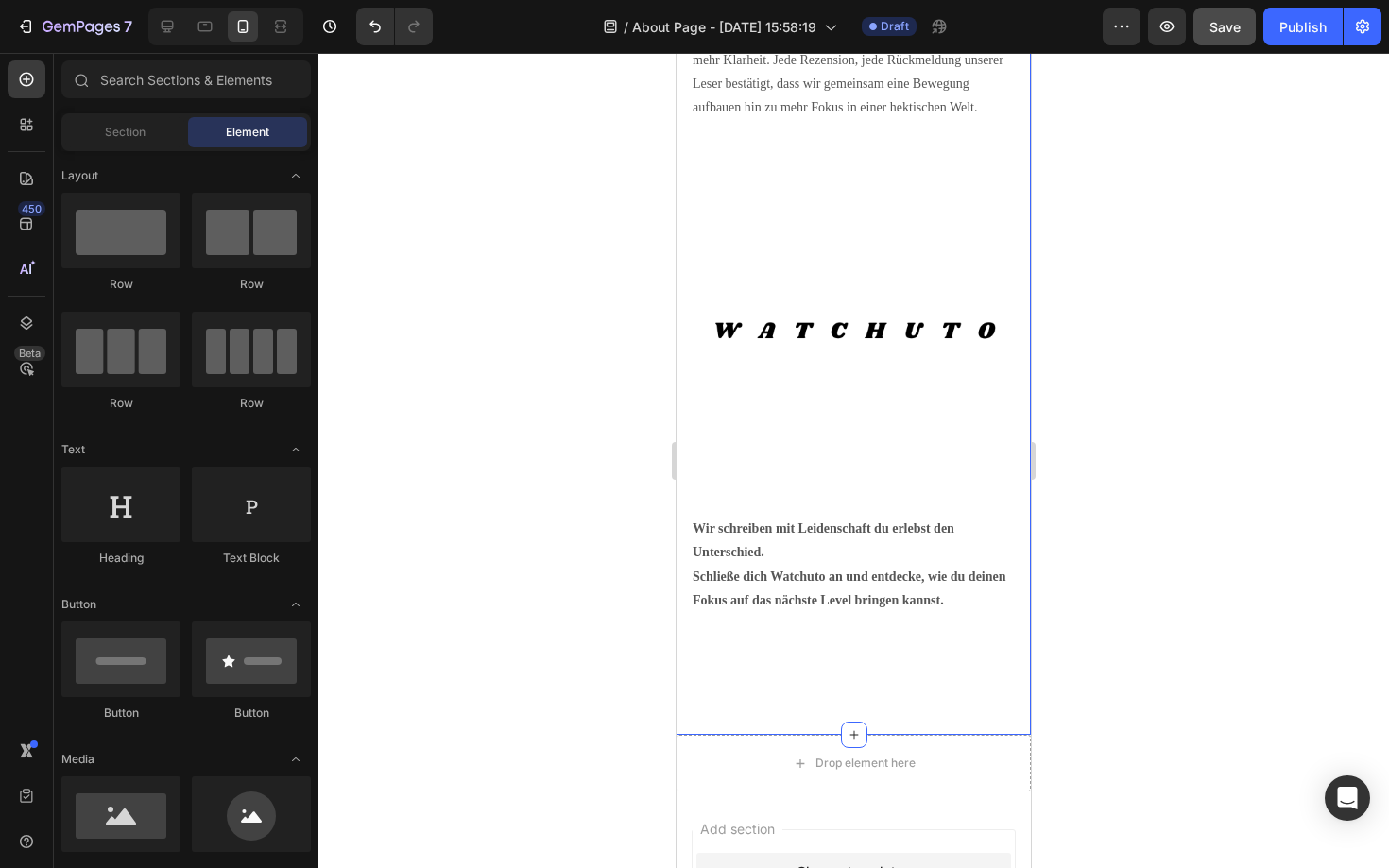
scroll to position [2943, 0]
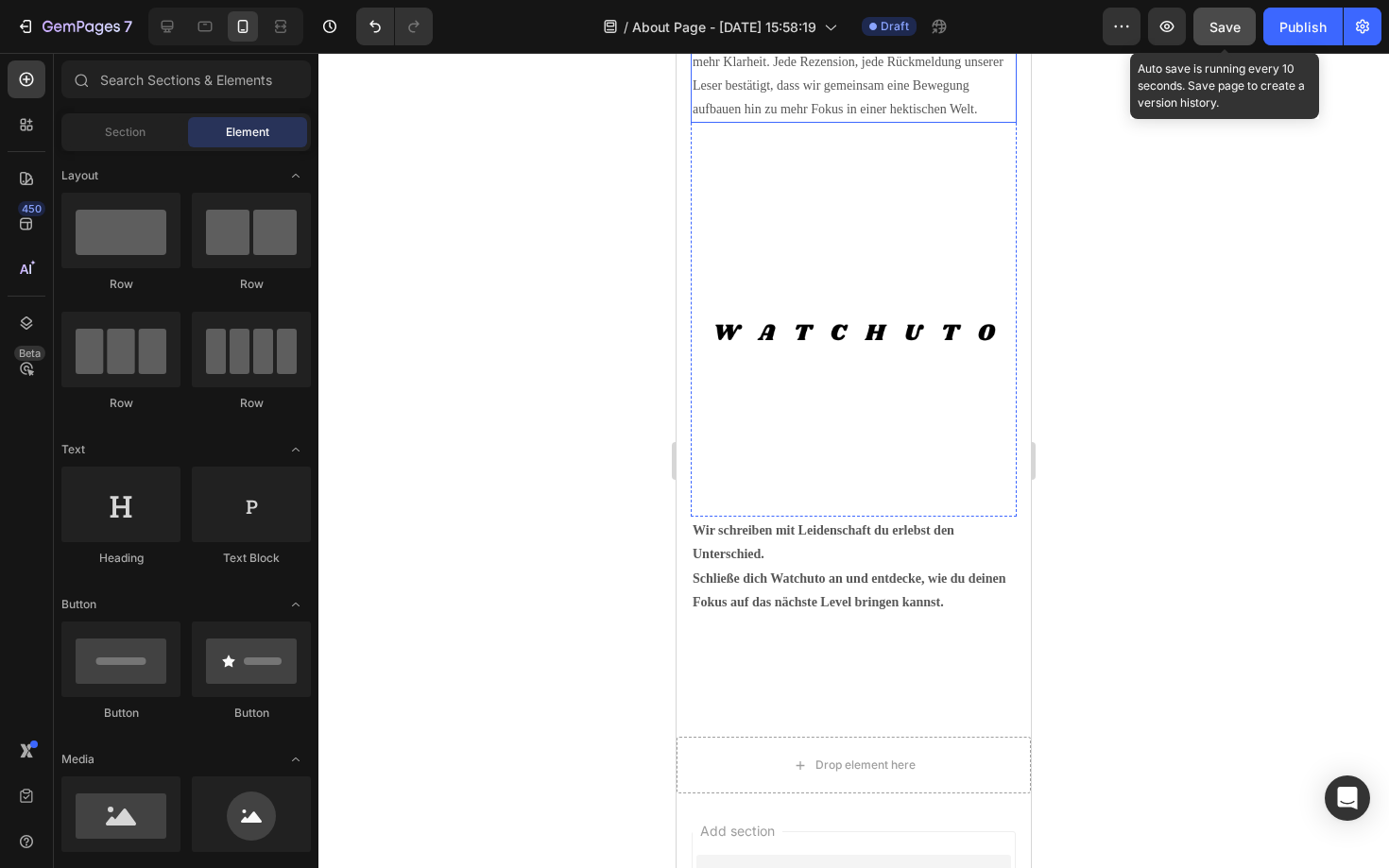
click at [1227, 36] on div "Save" at bounding box center [1225, 26] width 31 height 19
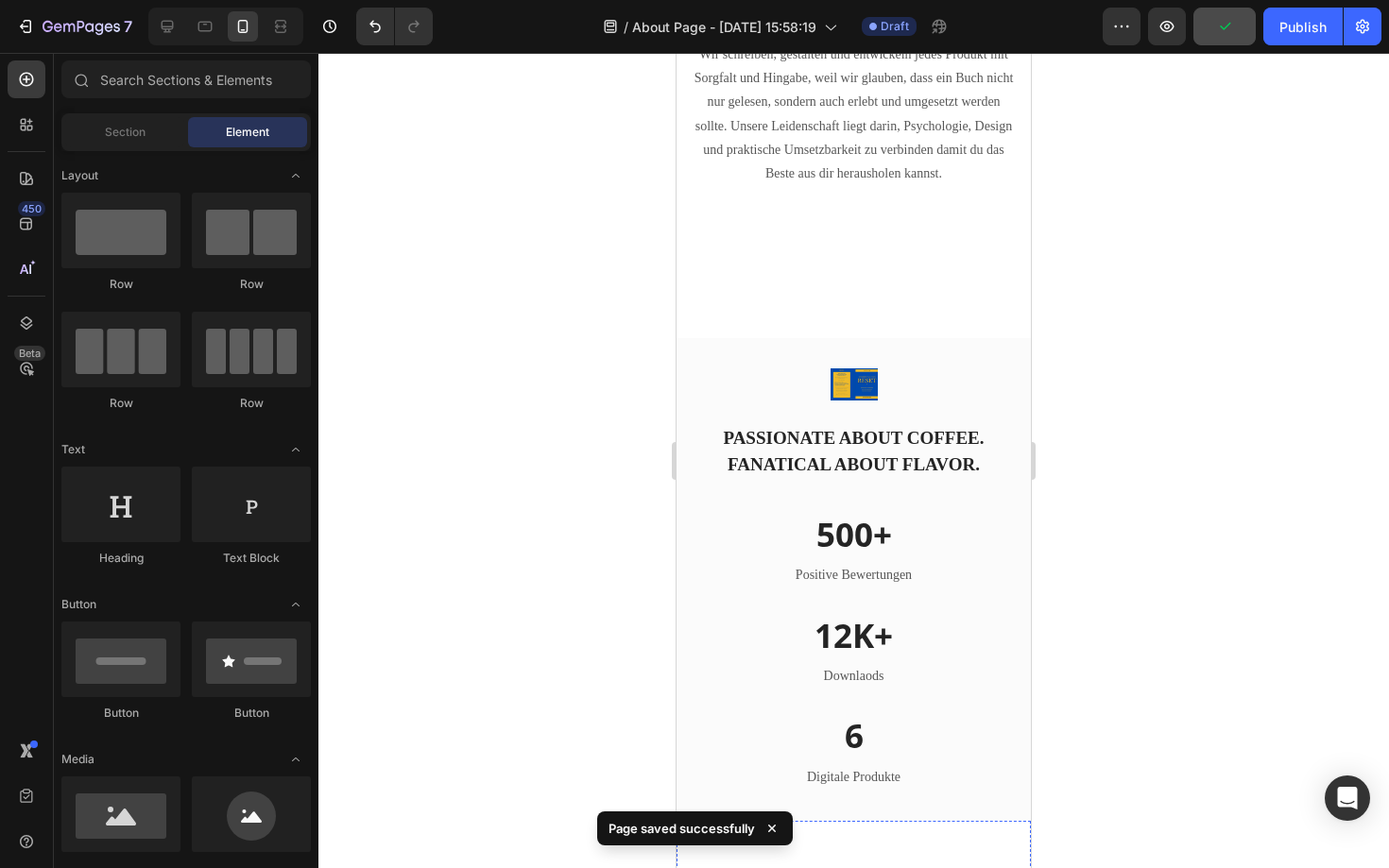
scroll to position [1663, 0]
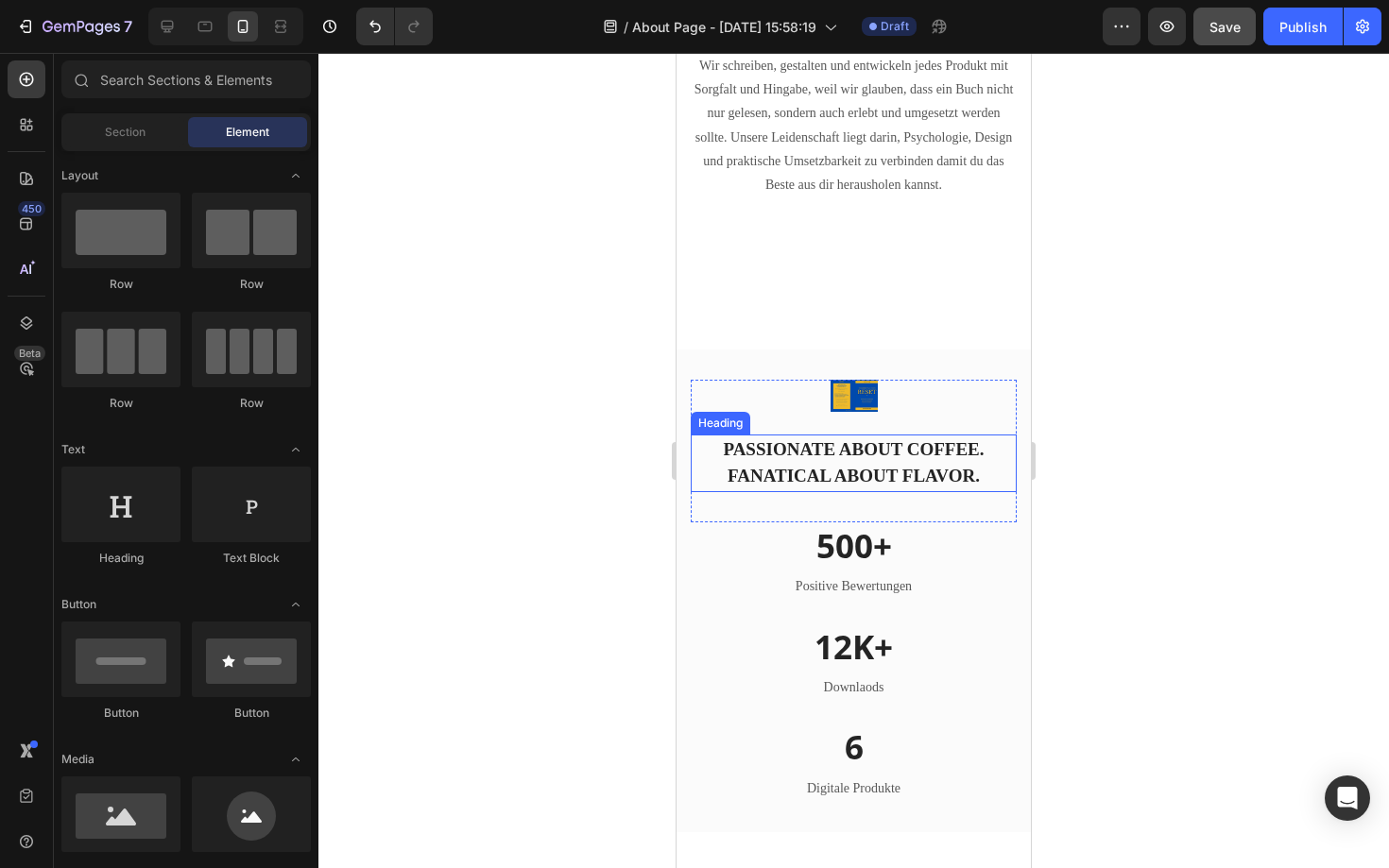
click at [927, 456] on p "PASSIONATE ABOUT COFFEE. FANATICAL ABOUT FLAVOR." at bounding box center [852, 463] width 322 height 53
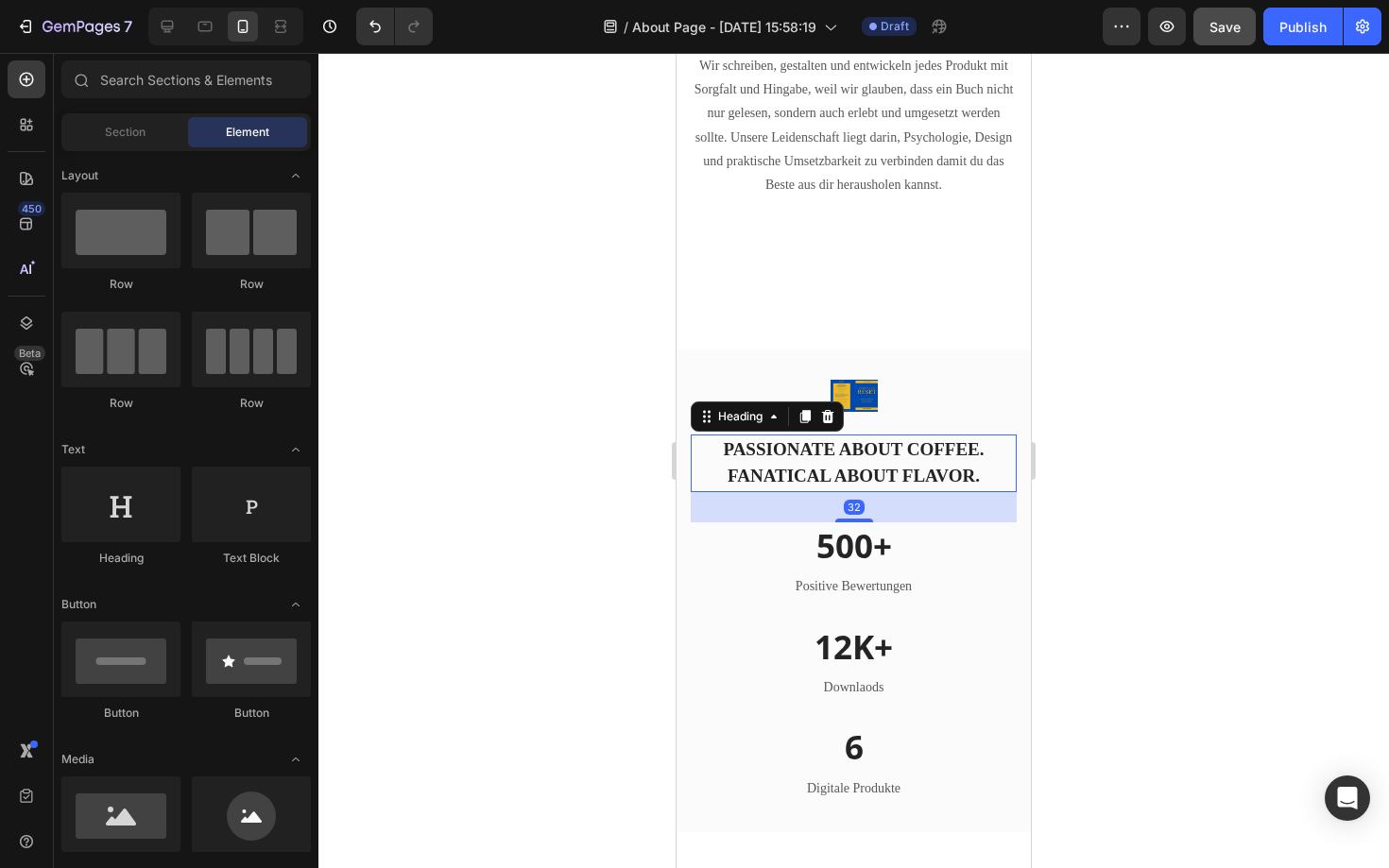
click at [927, 456] on p "PASSIONATE ABOUT COFFEE. FANATICAL ABOUT FLAVOR." at bounding box center [852, 463] width 322 height 53
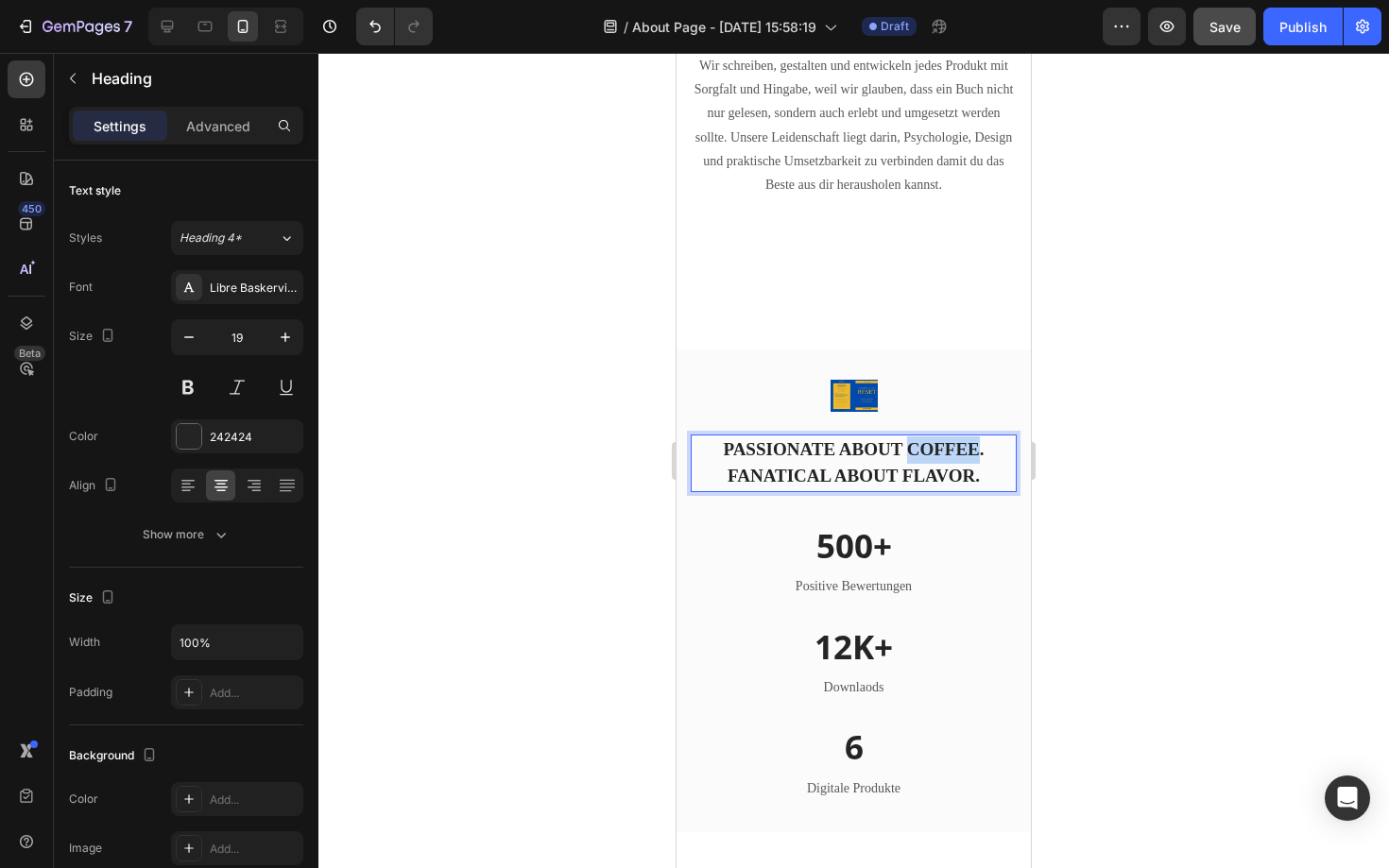
click at [927, 456] on p "PASSIONATE ABOUT COFFEE. FANATICAL ABOUT FLAVOR." at bounding box center [852, 463] width 322 height 53
click at [898, 442] on p "UN FANATICAL ABOUT FLAVOR." at bounding box center [852, 463] width 322 height 53
click at [978, 479] on p "UNSERE ERGEBRISSE FANATICAL ABOUT FLAVOR." at bounding box center [852, 463] width 322 height 53
click at [973, 478] on p "UNSERE ERGEBRISSE FANATICAL ABOUT FLAVOR." at bounding box center [852, 463] width 322 height 53
click at [907, 452] on p "UNSERE ERGEBRISSE SPRECHEN FÜR SICH." at bounding box center [852, 463] width 322 height 53
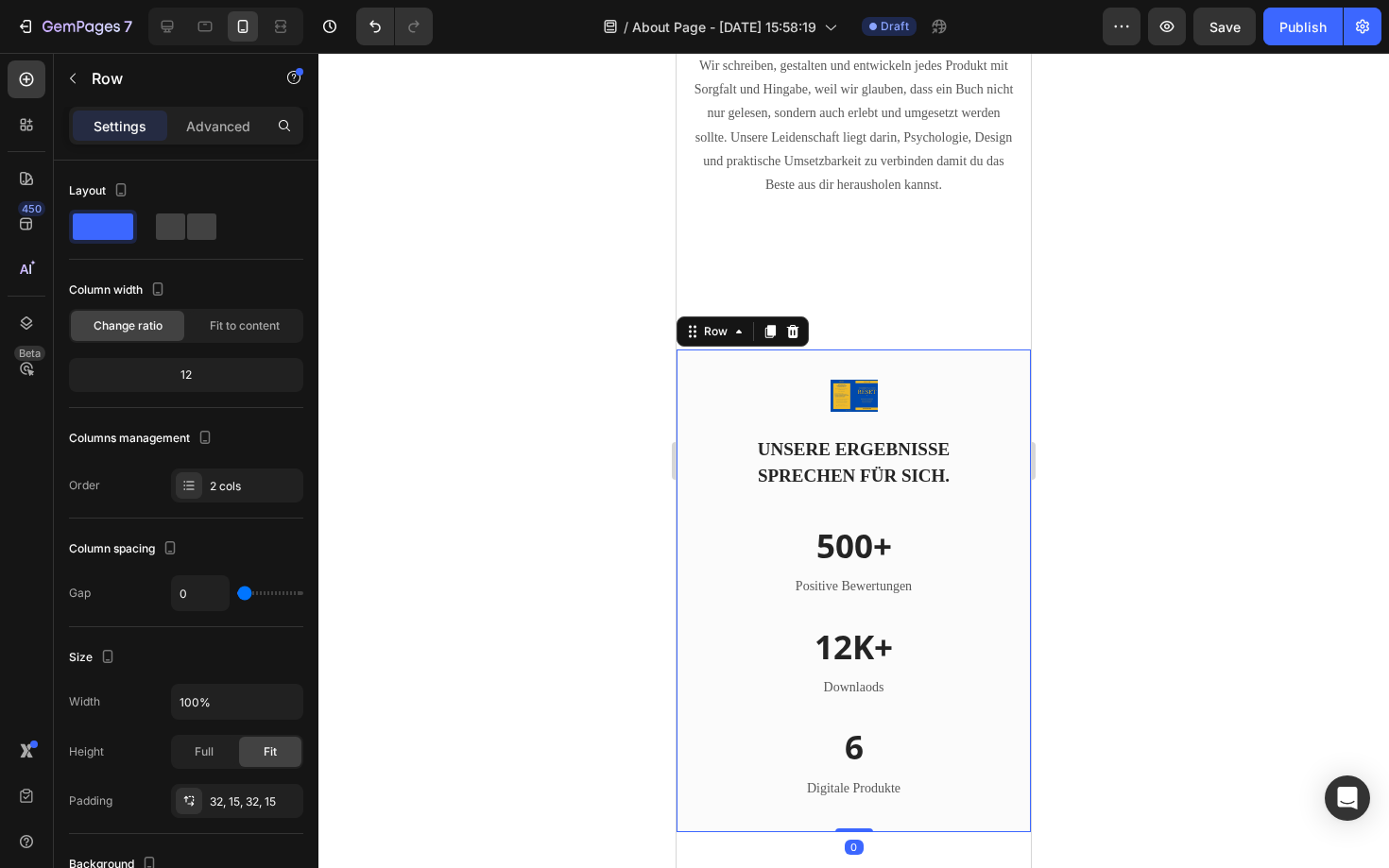
click at [682, 443] on div "Image UNSERE ERGEBNISSE SPRECHEN FÜR SICH. Heading Row 500+ Heading Positive Be…" at bounding box center [853, 591] width 354 height 483
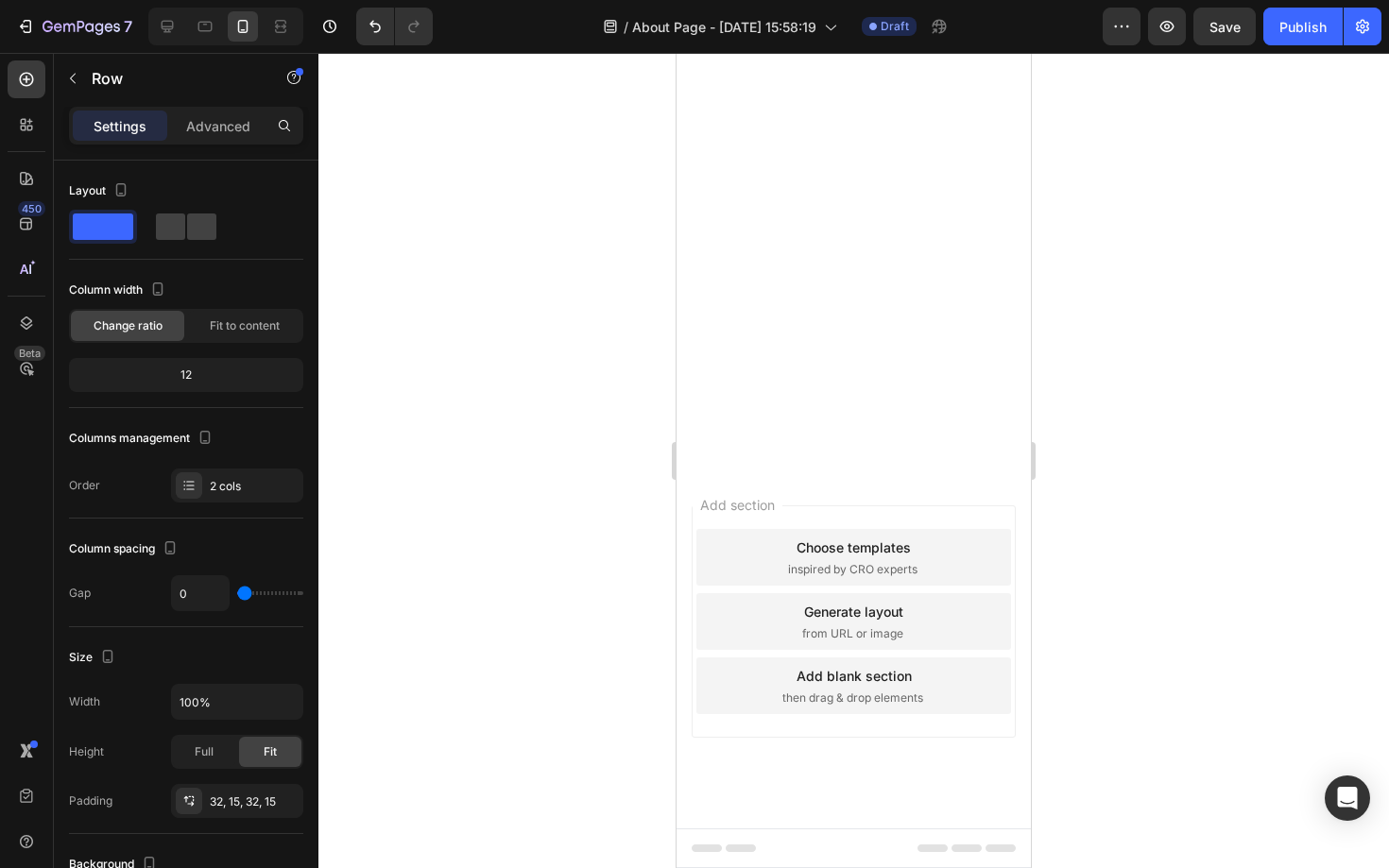
scroll to position [458, 0]
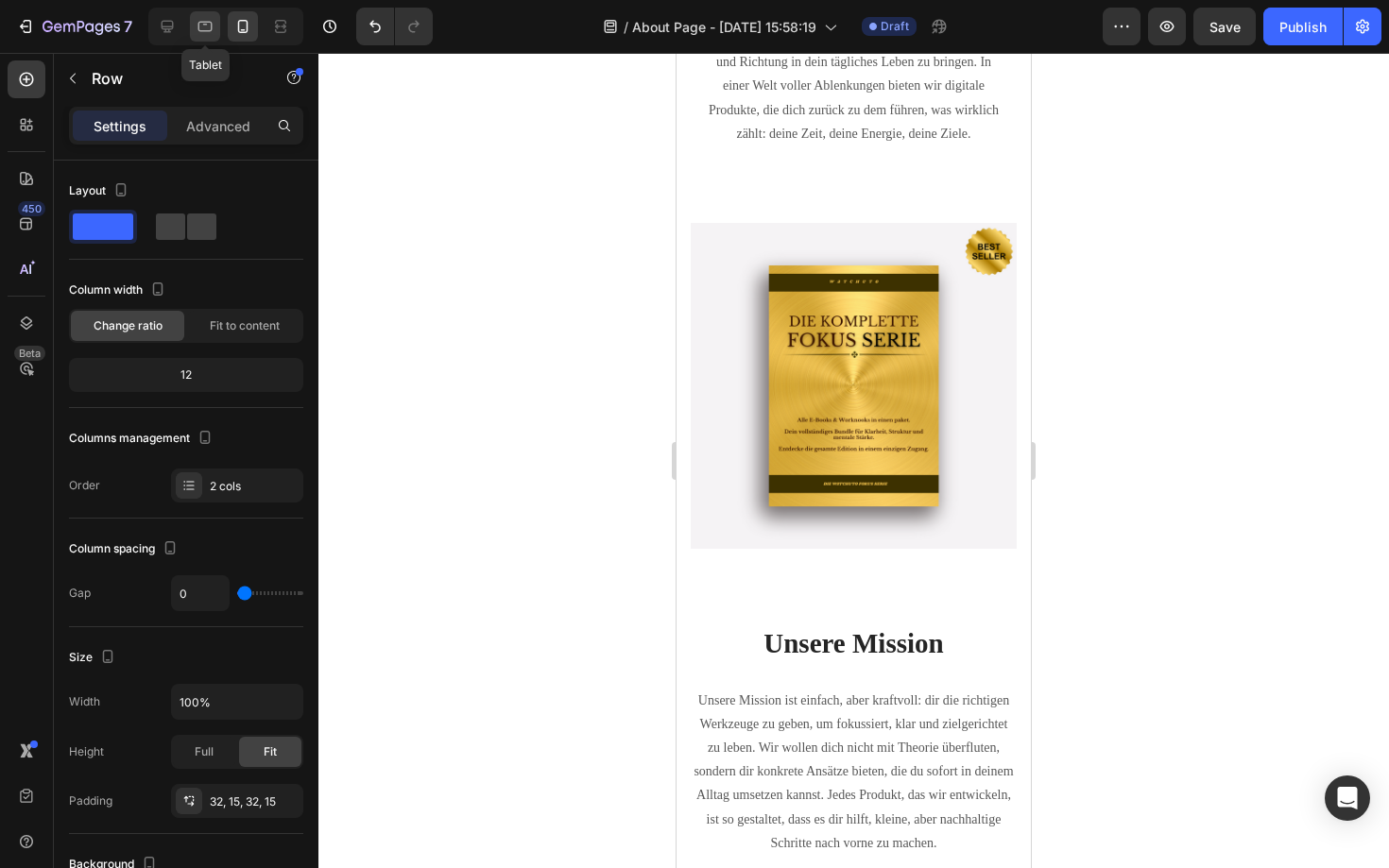
click at [202, 27] on icon at bounding box center [204, 25] width 18 height 18
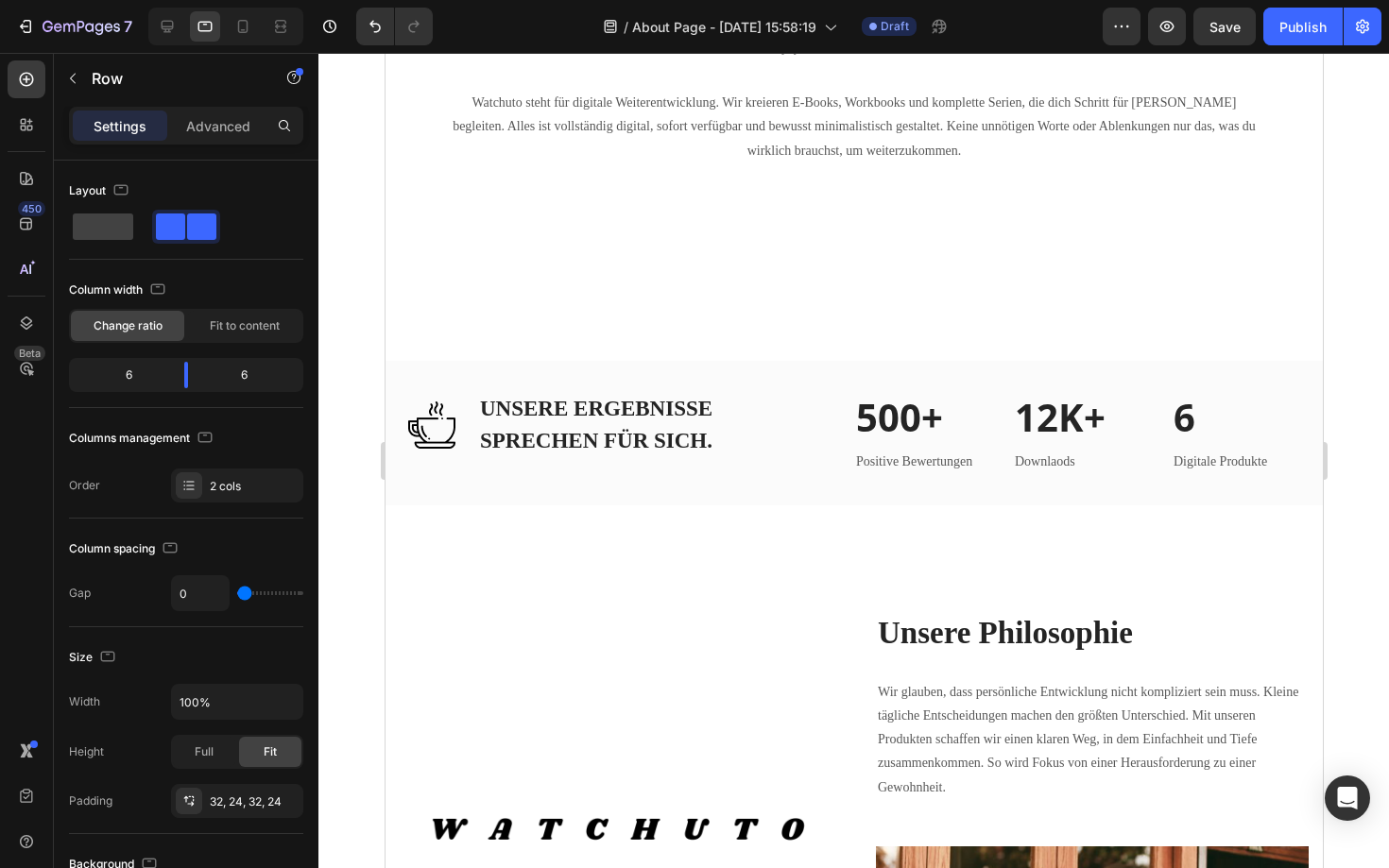
scroll to position [1768, 0]
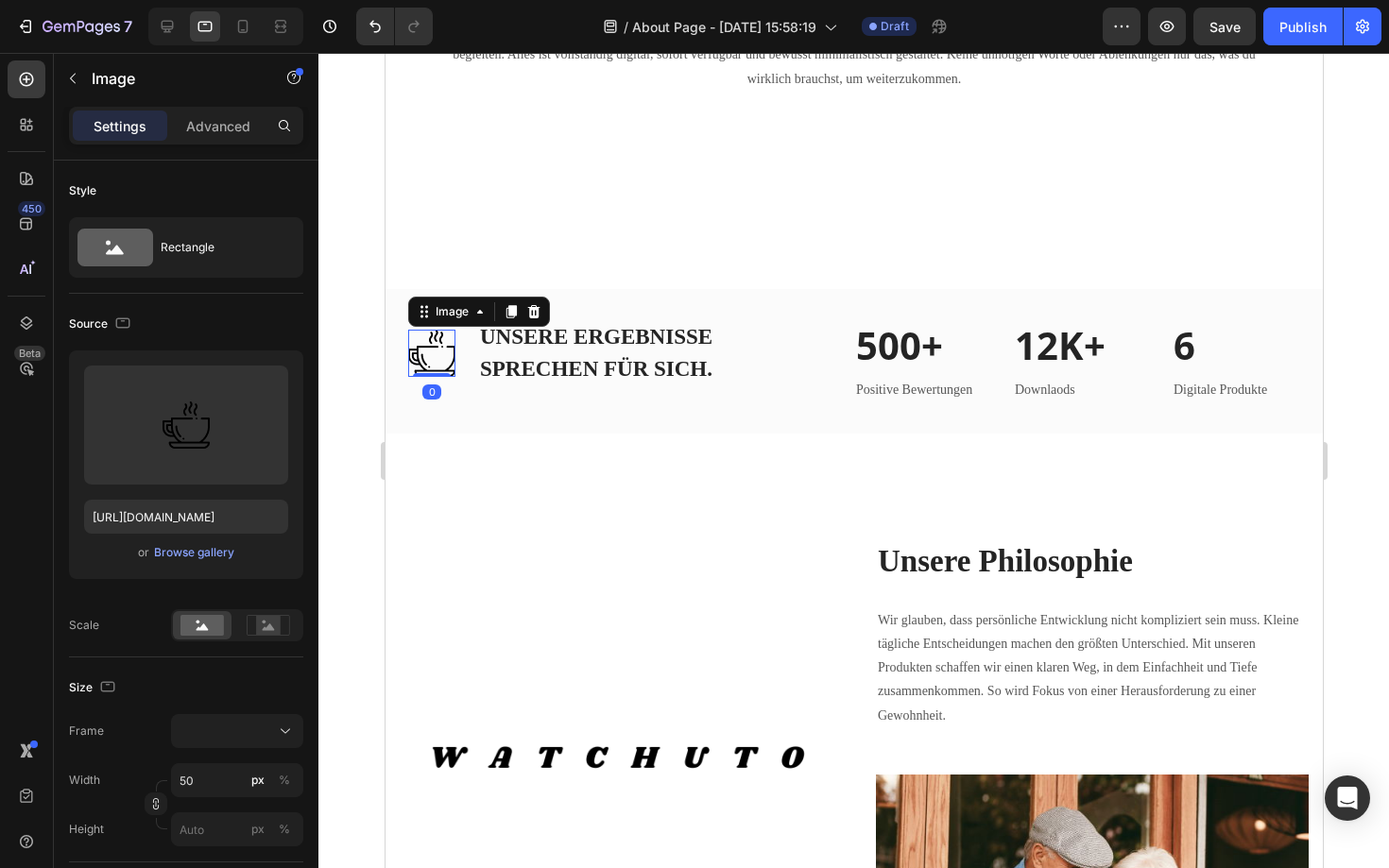
click at [428, 360] on img at bounding box center [431, 353] width 48 height 48
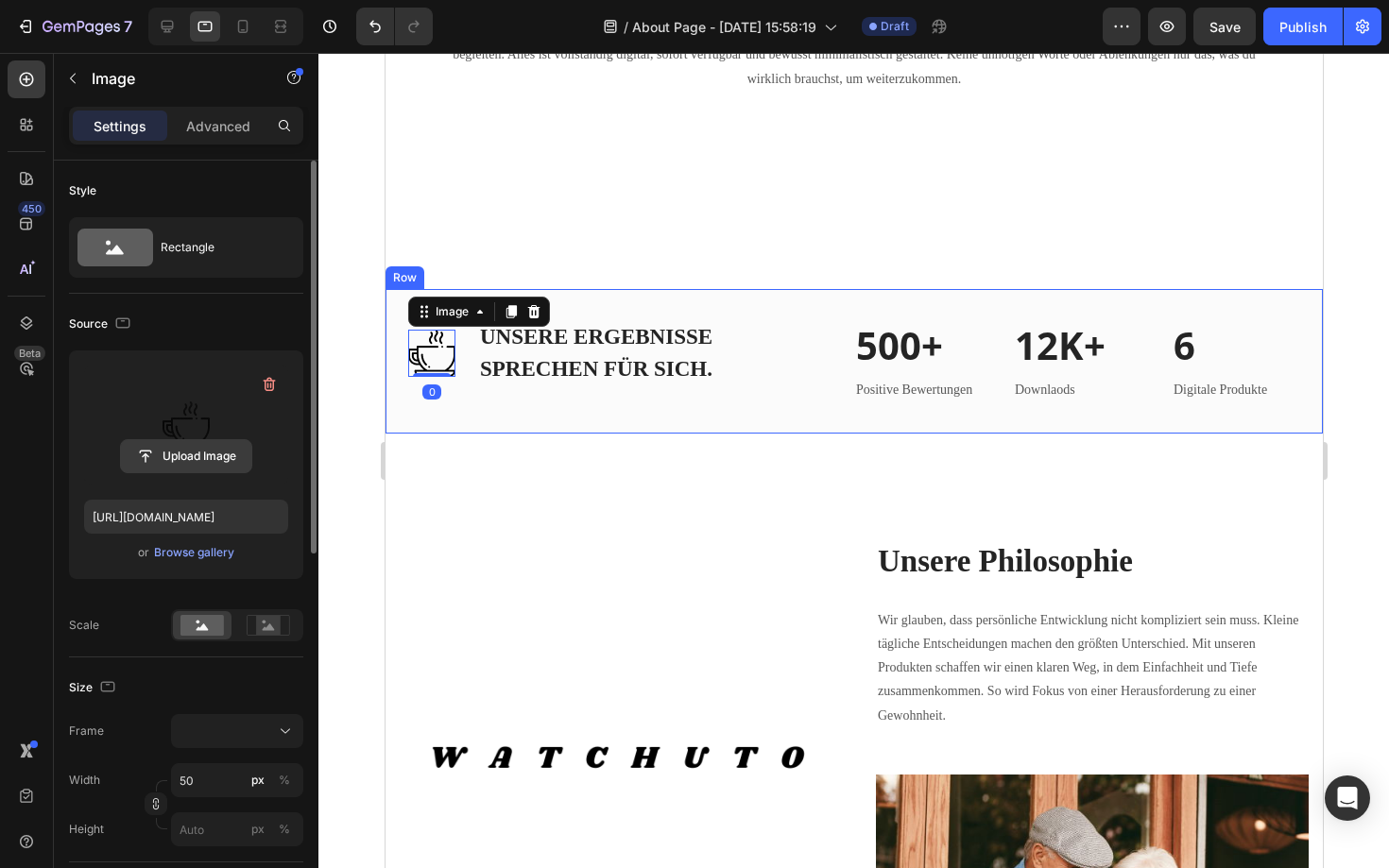
click at [205, 465] on input "file" at bounding box center [186, 456] width 130 height 32
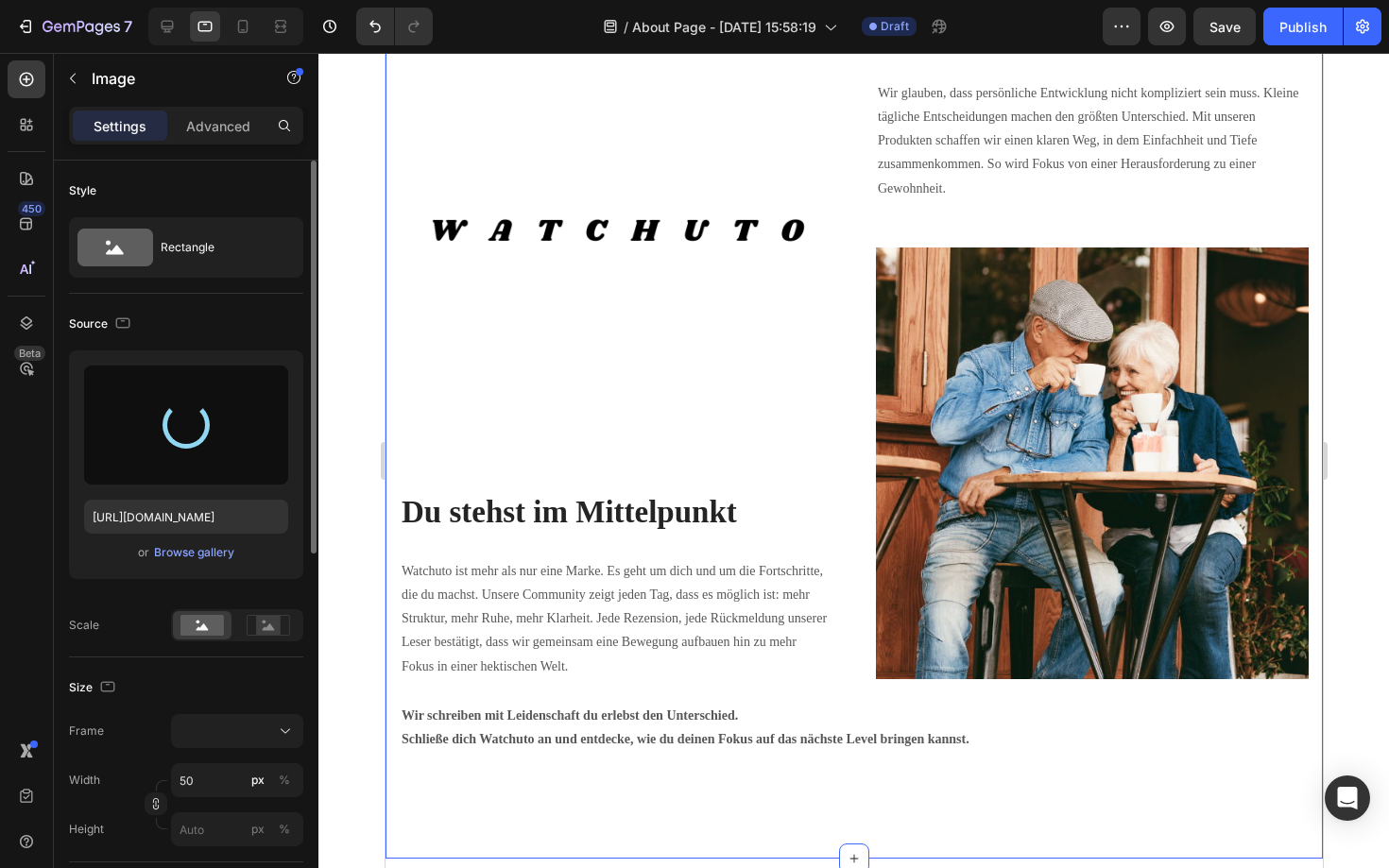
scroll to position [2329, 0]
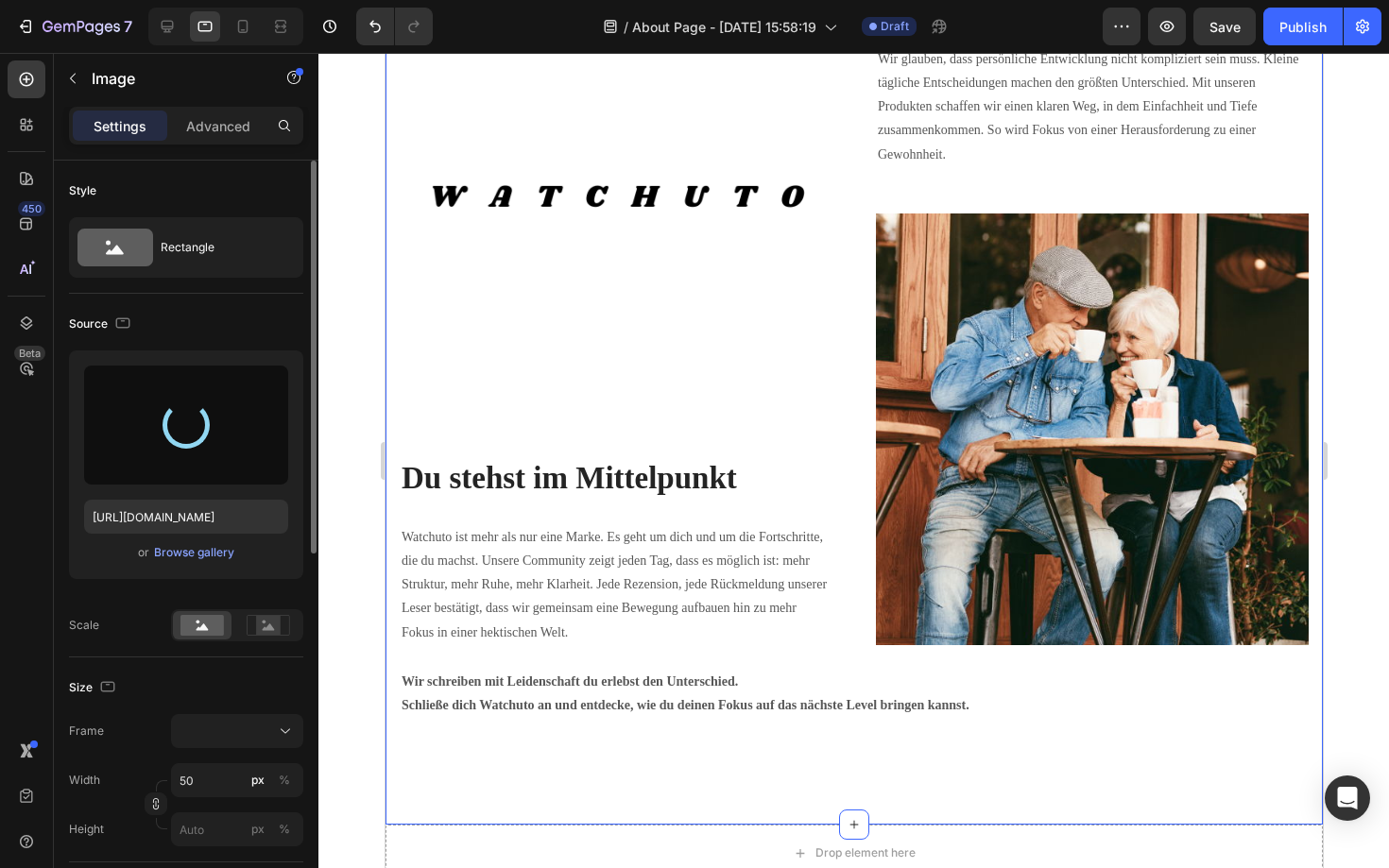
type input "[URL][DOMAIN_NAME]"
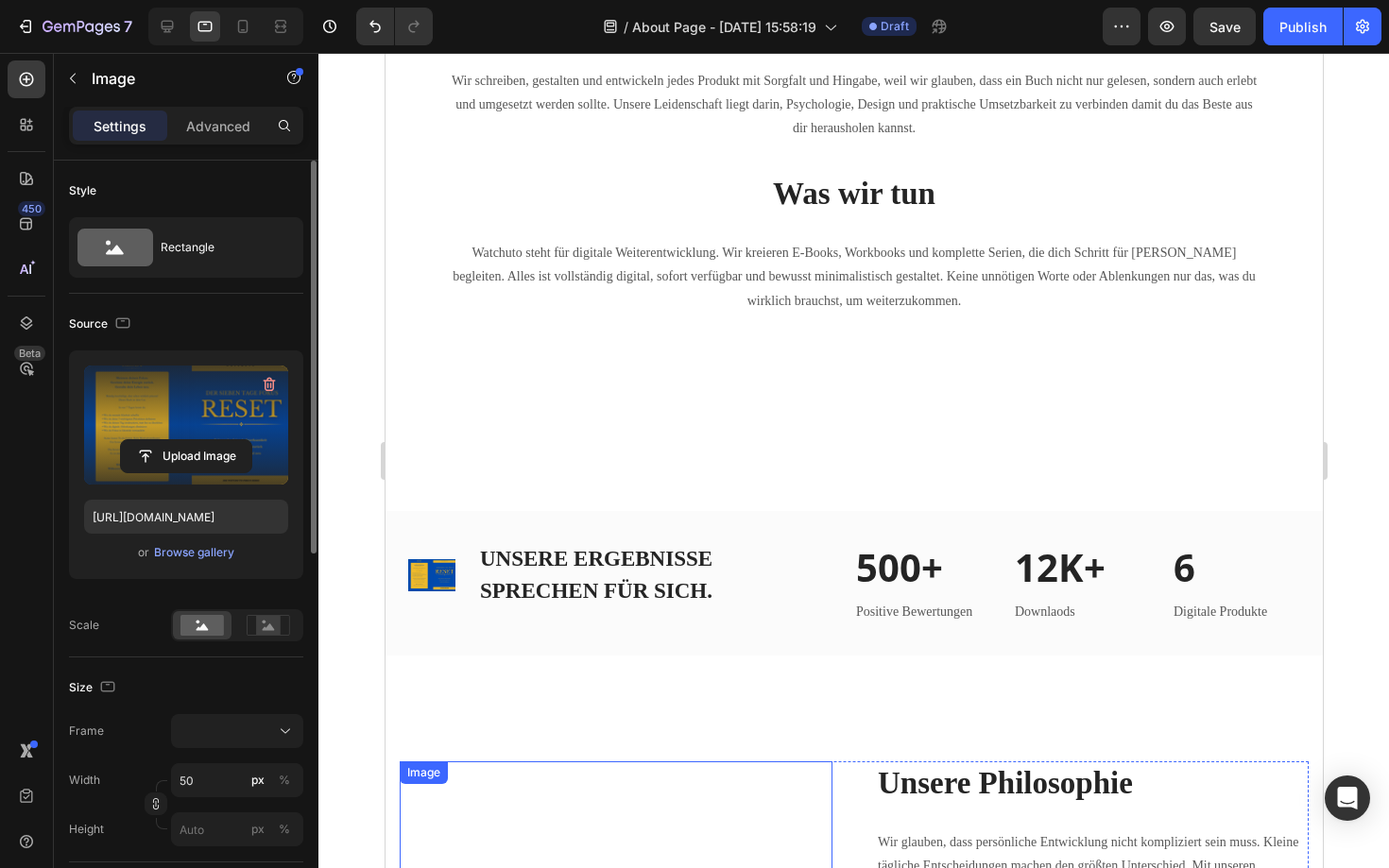
scroll to position [1548, 0]
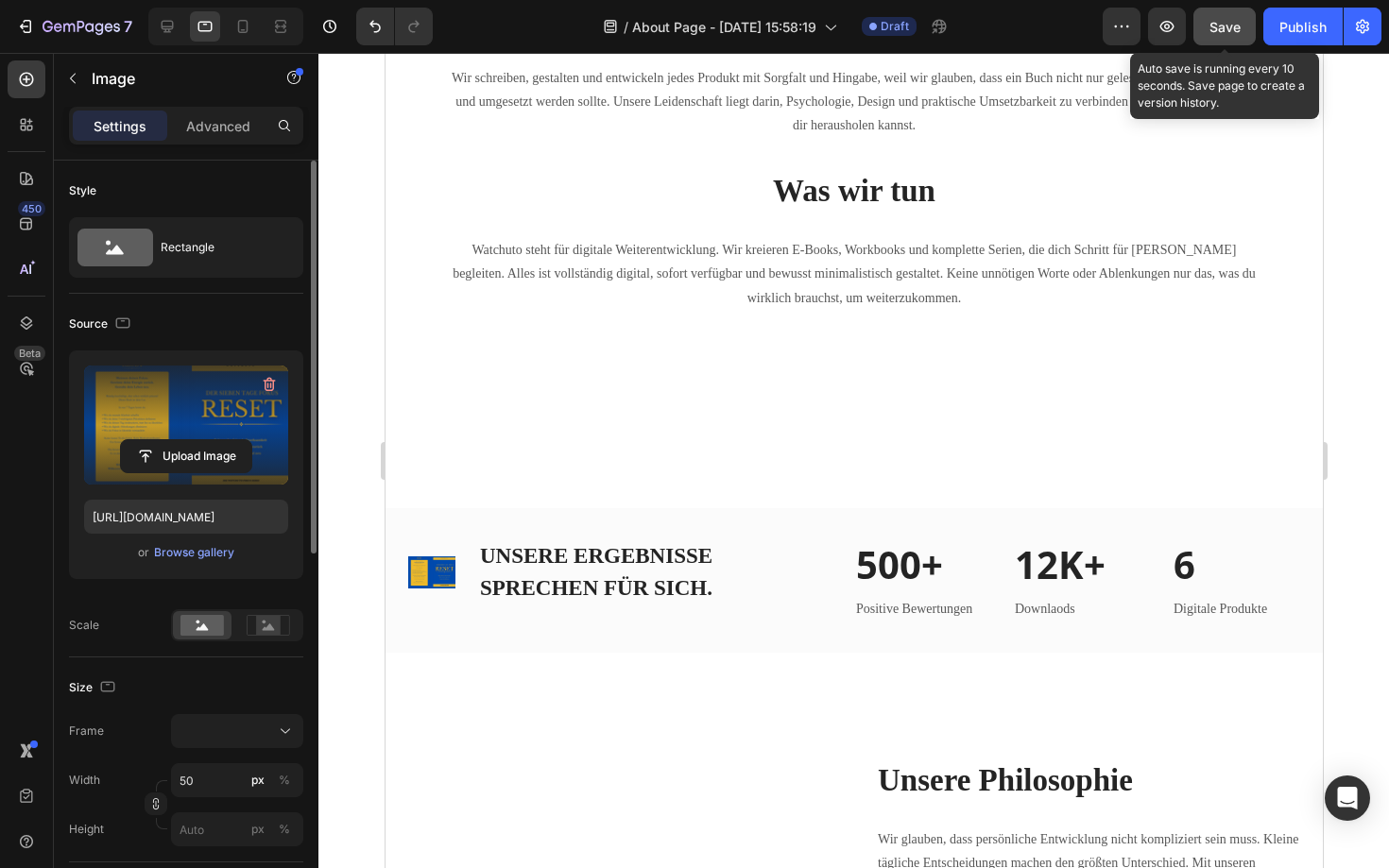
click at [1223, 35] on div "Save" at bounding box center [1225, 26] width 31 height 19
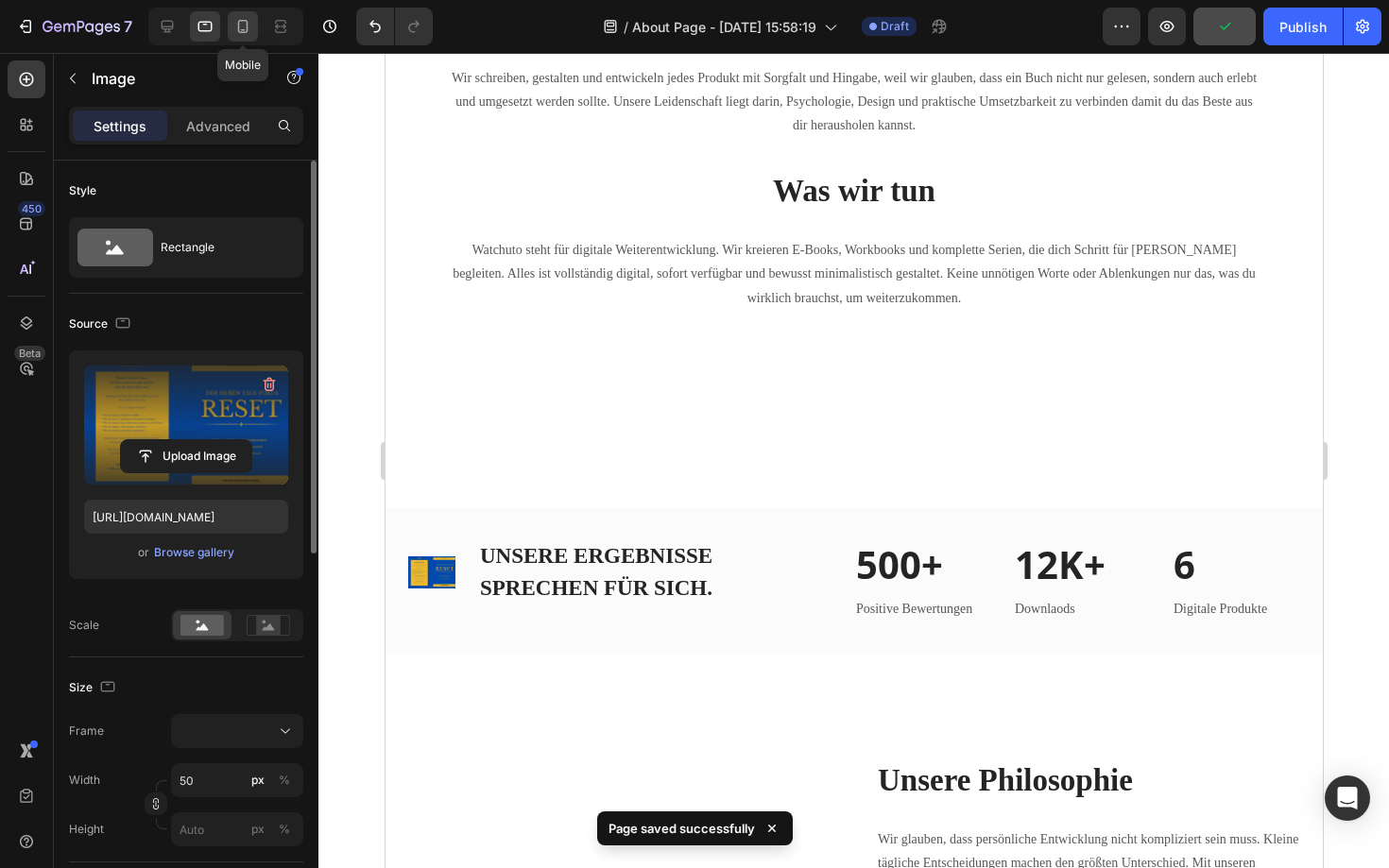
click at [239, 24] on icon at bounding box center [242, 25] width 18 height 18
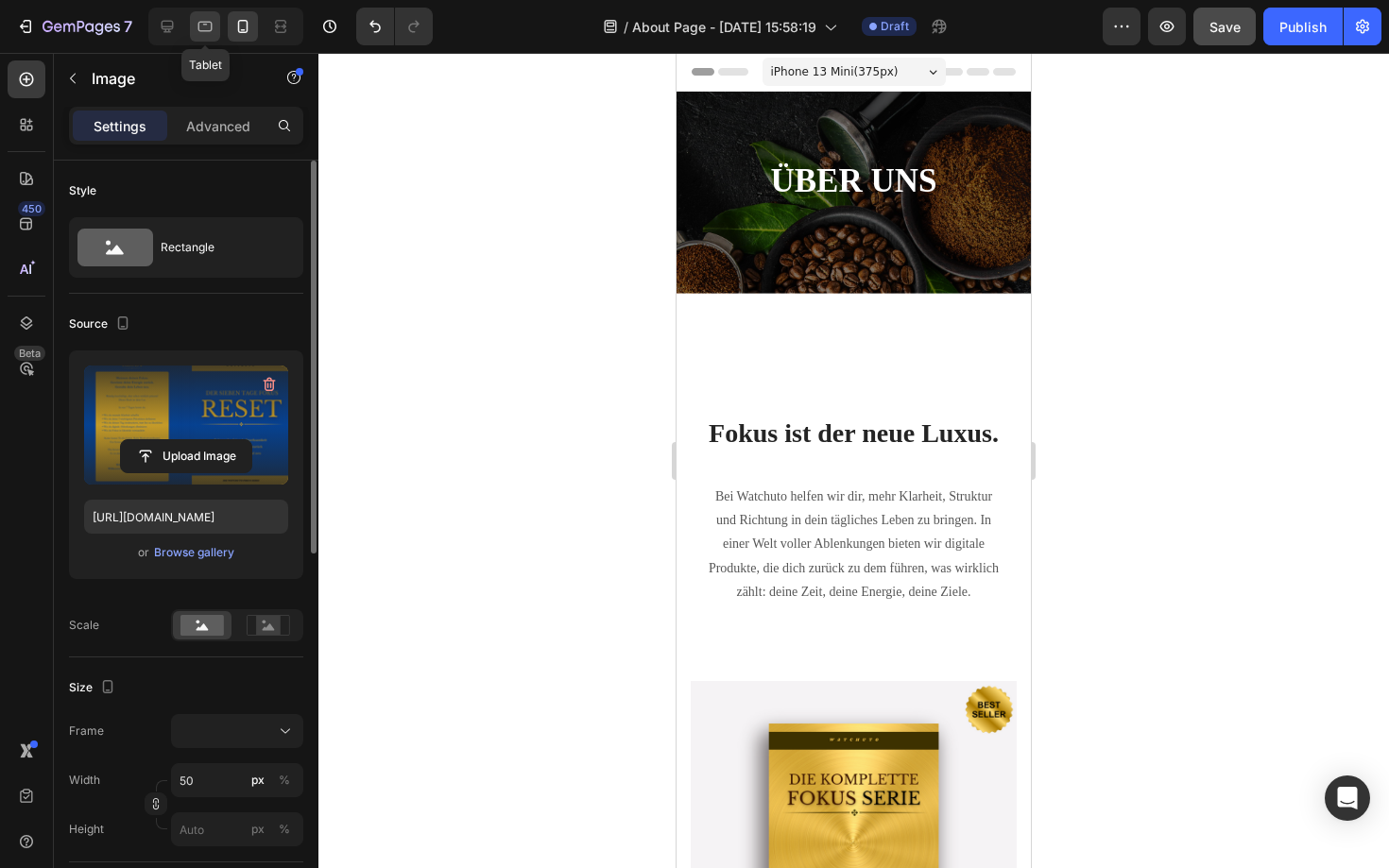
click at [206, 27] on icon at bounding box center [204, 25] width 18 height 18
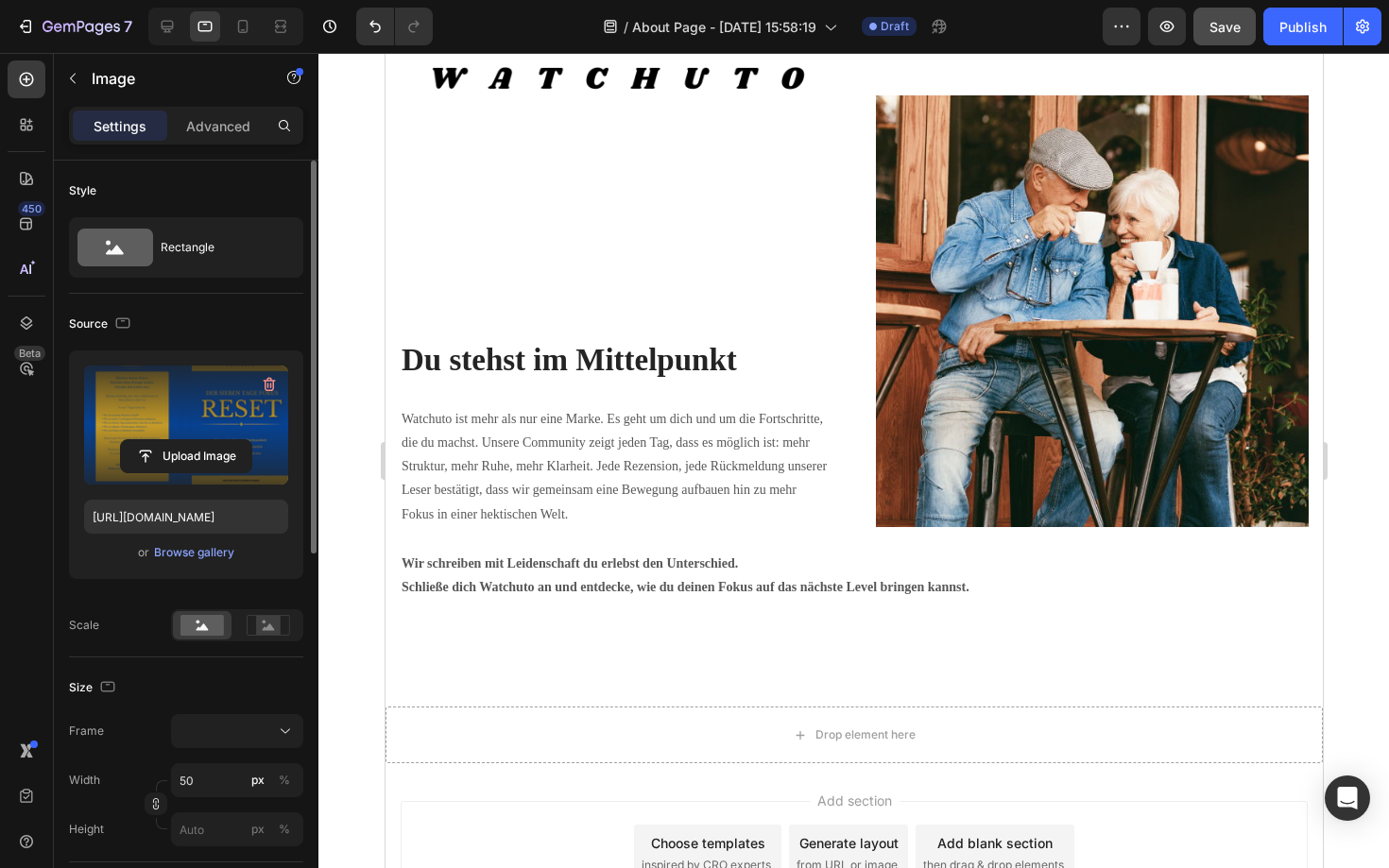
scroll to position [2452, 0]
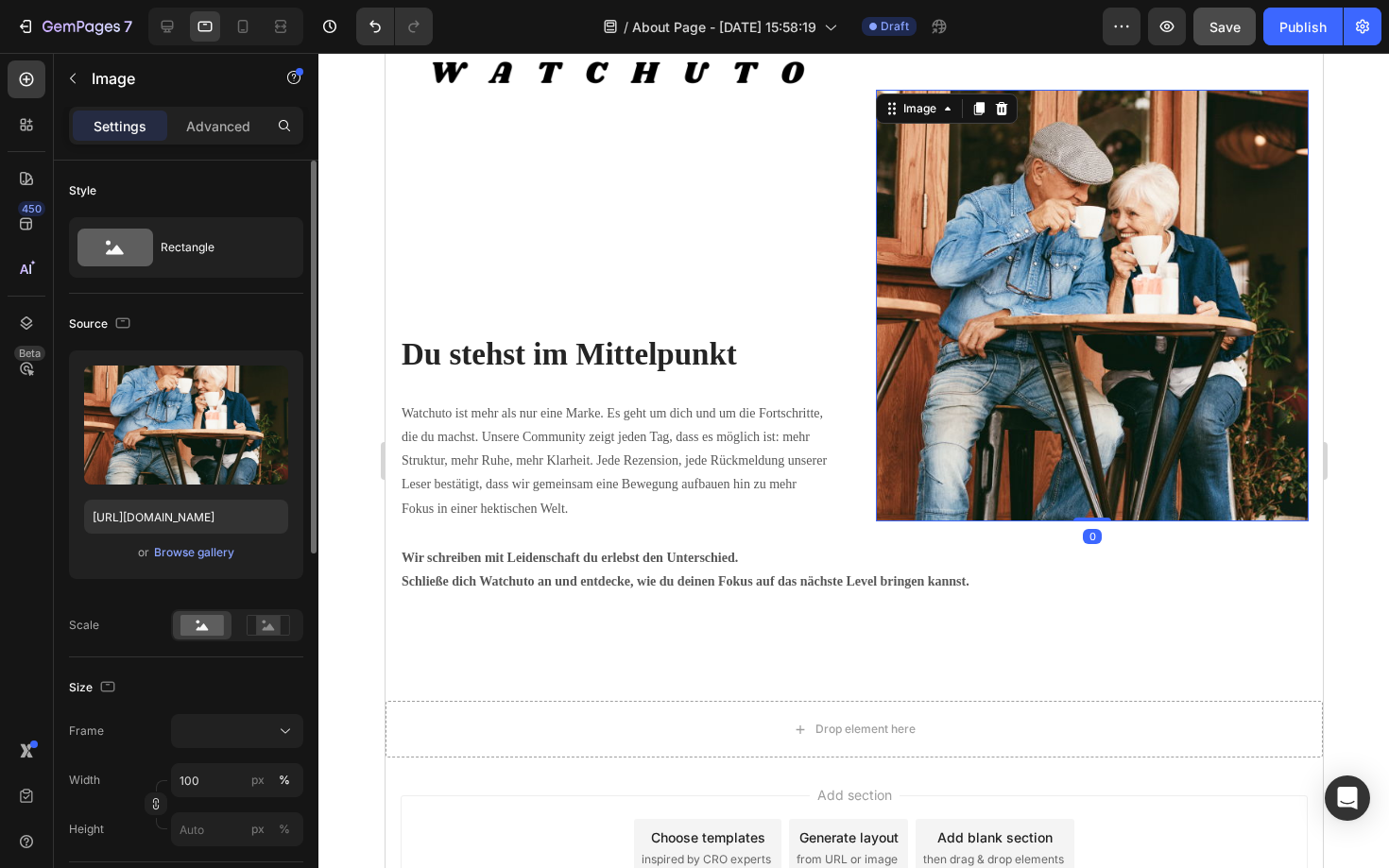
click at [979, 322] on img at bounding box center [1091, 305] width 433 height 432
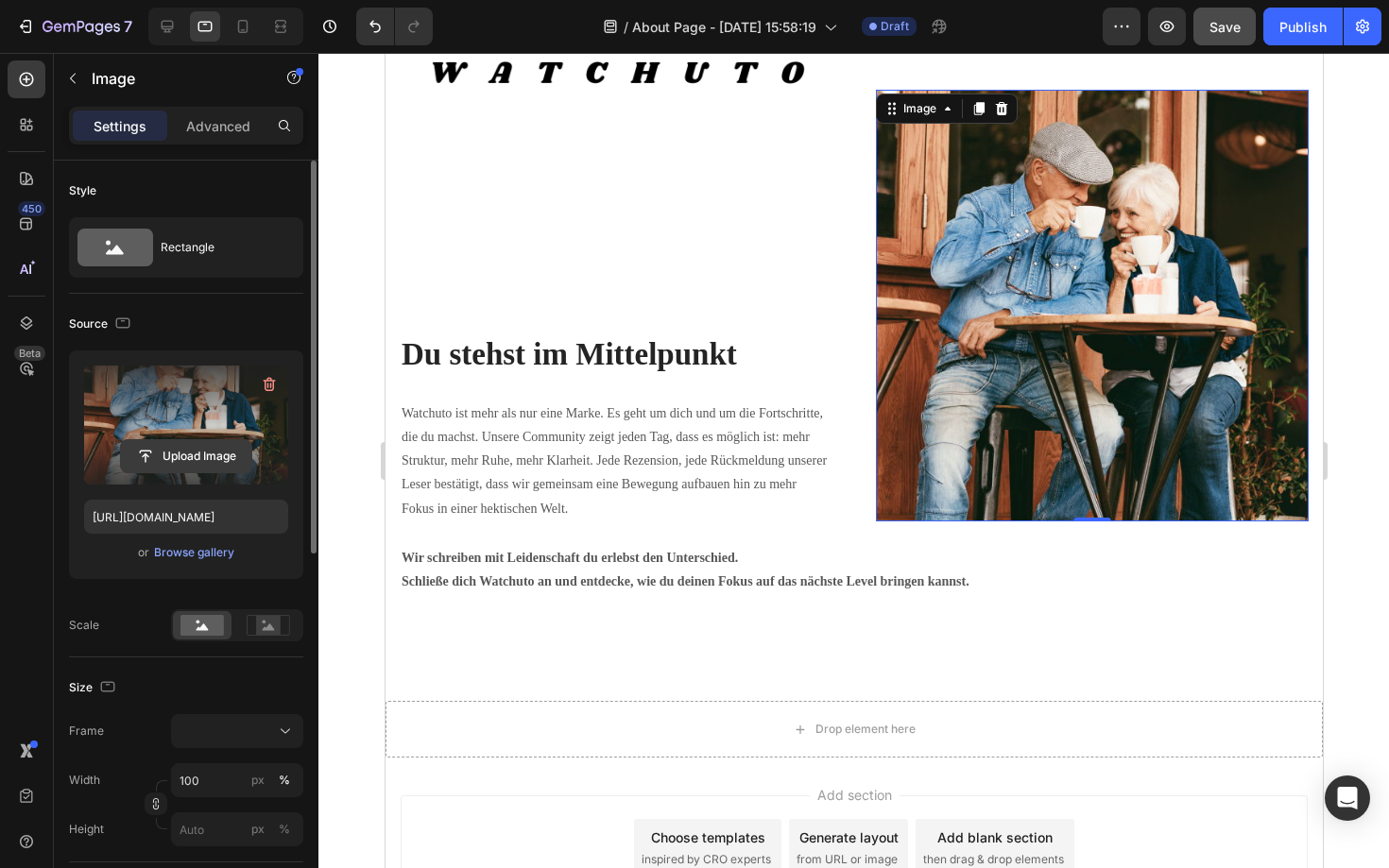
click at [199, 453] on input "file" at bounding box center [186, 456] width 130 height 32
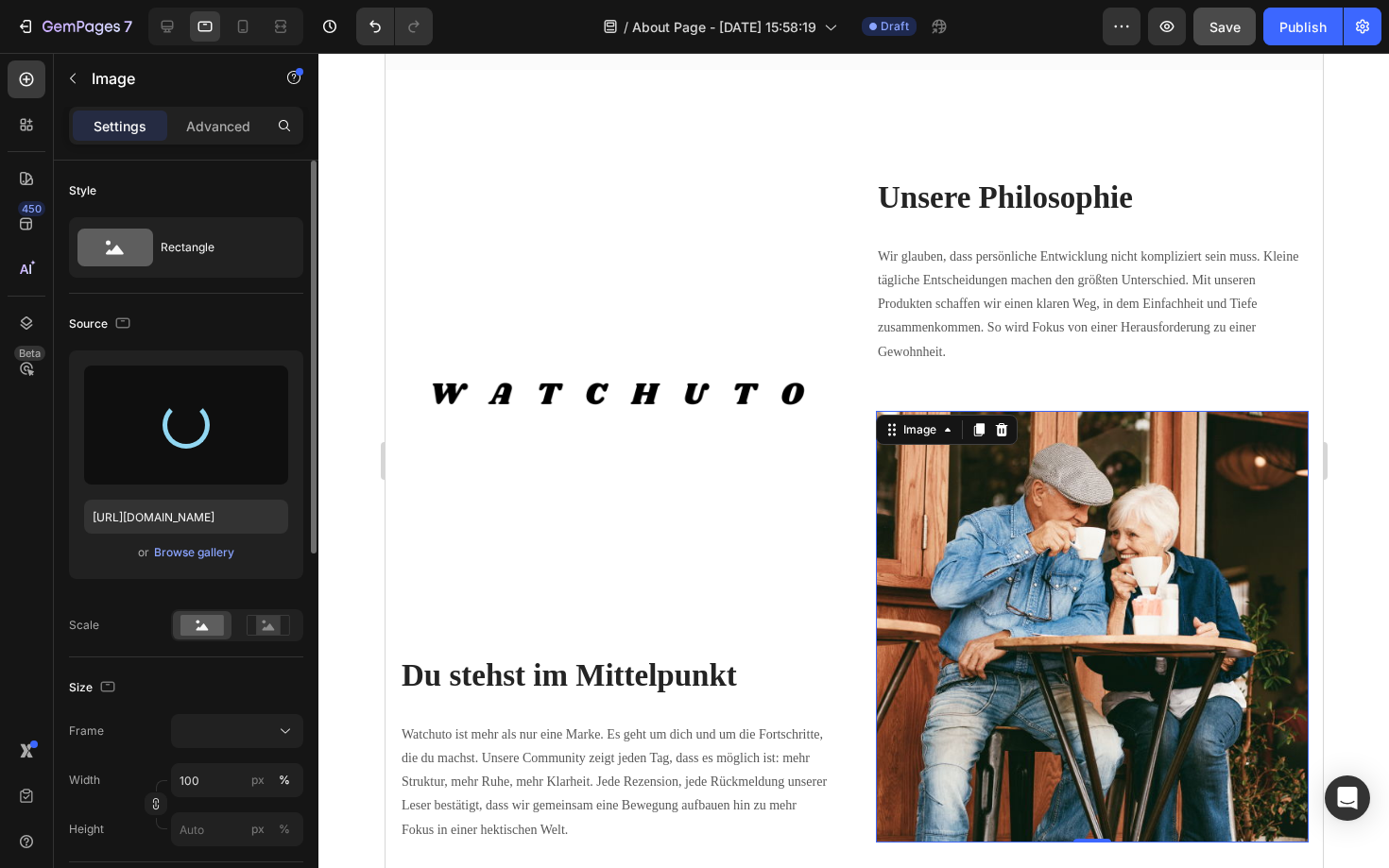
type input "[URL][DOMAIN_NAME]"
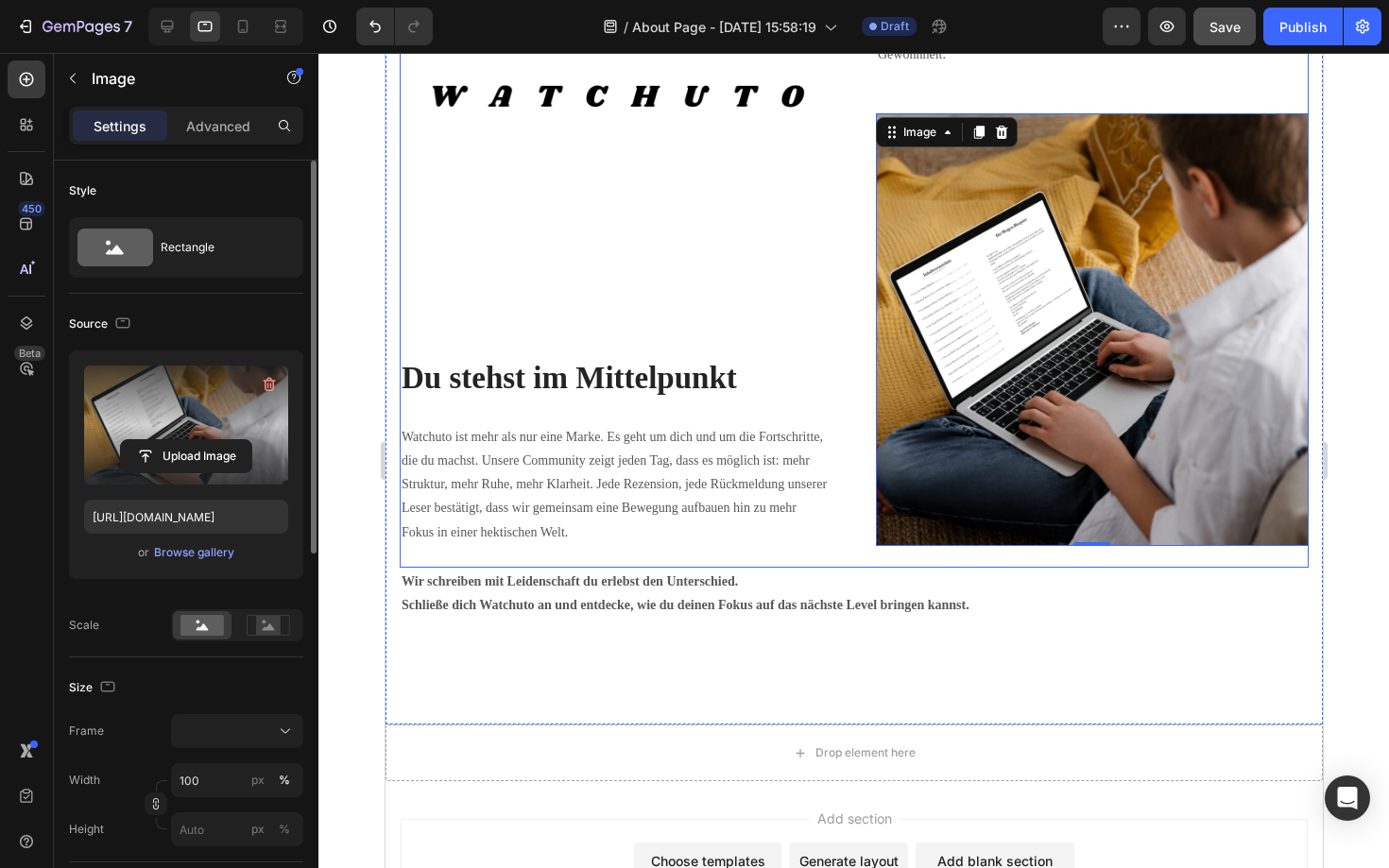
scroll to position [2448, 0]
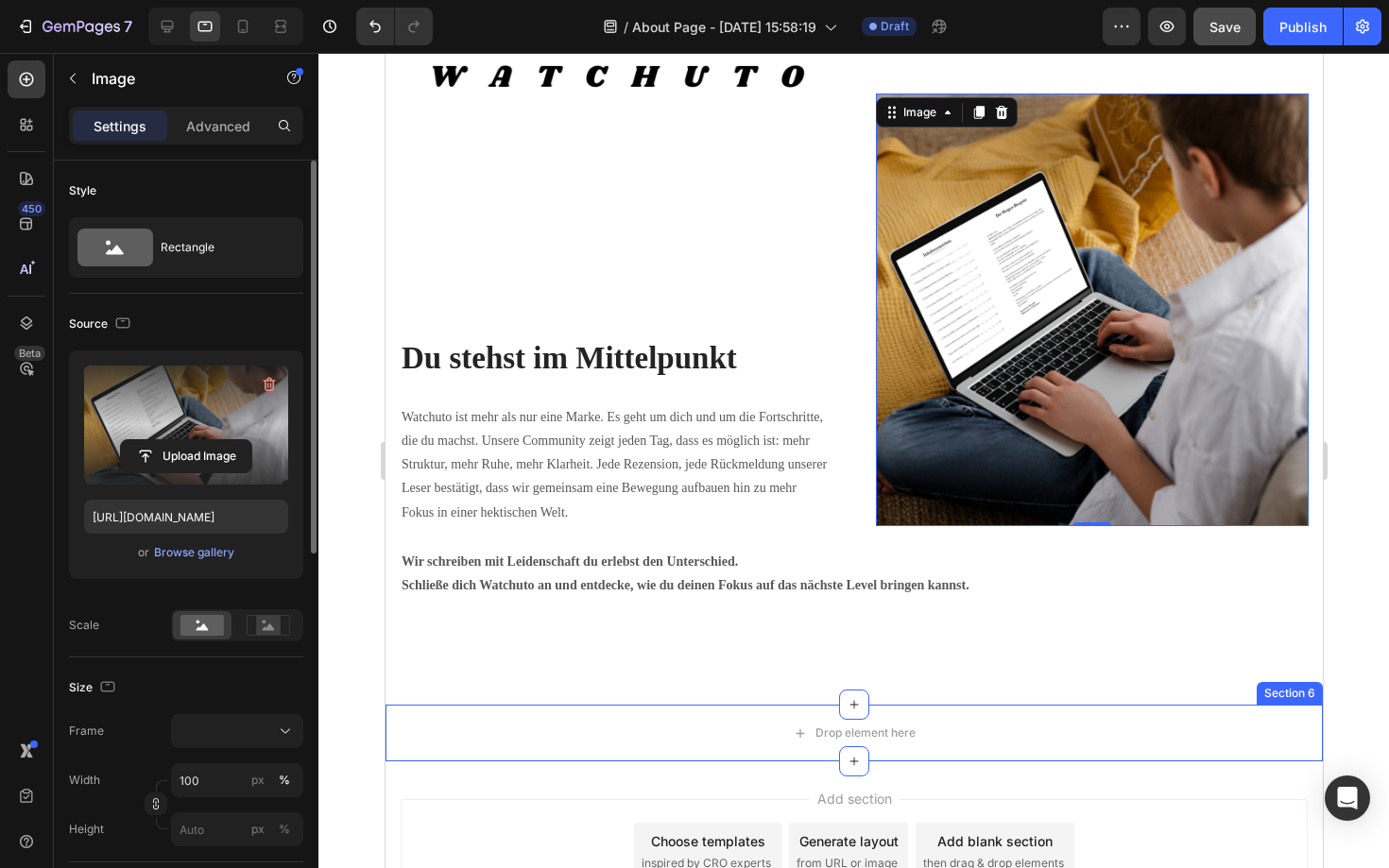
click at [355, 673] on div at bounding box center [853, 460] width 1070 height 816
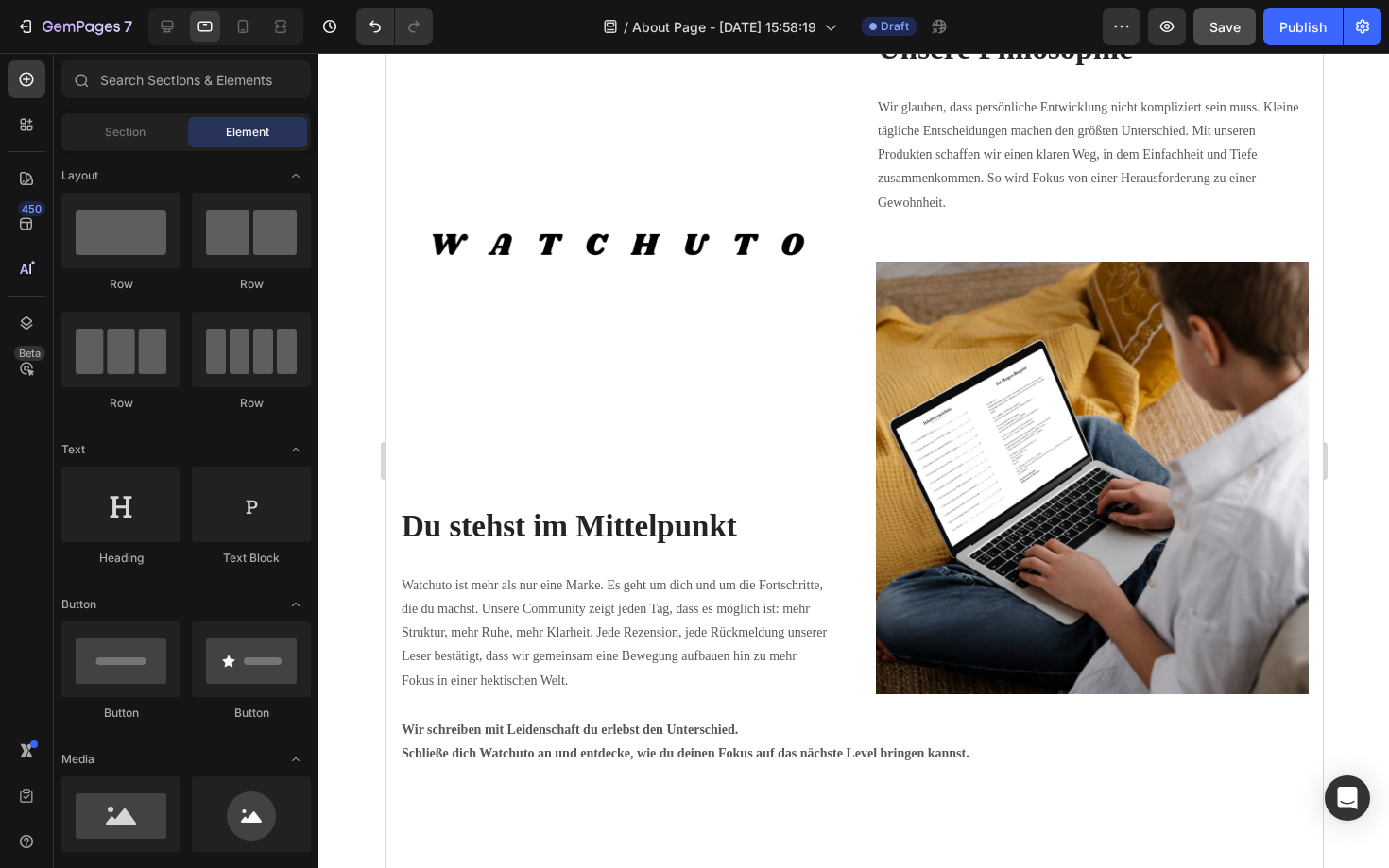
scroll to position [2281, 0]
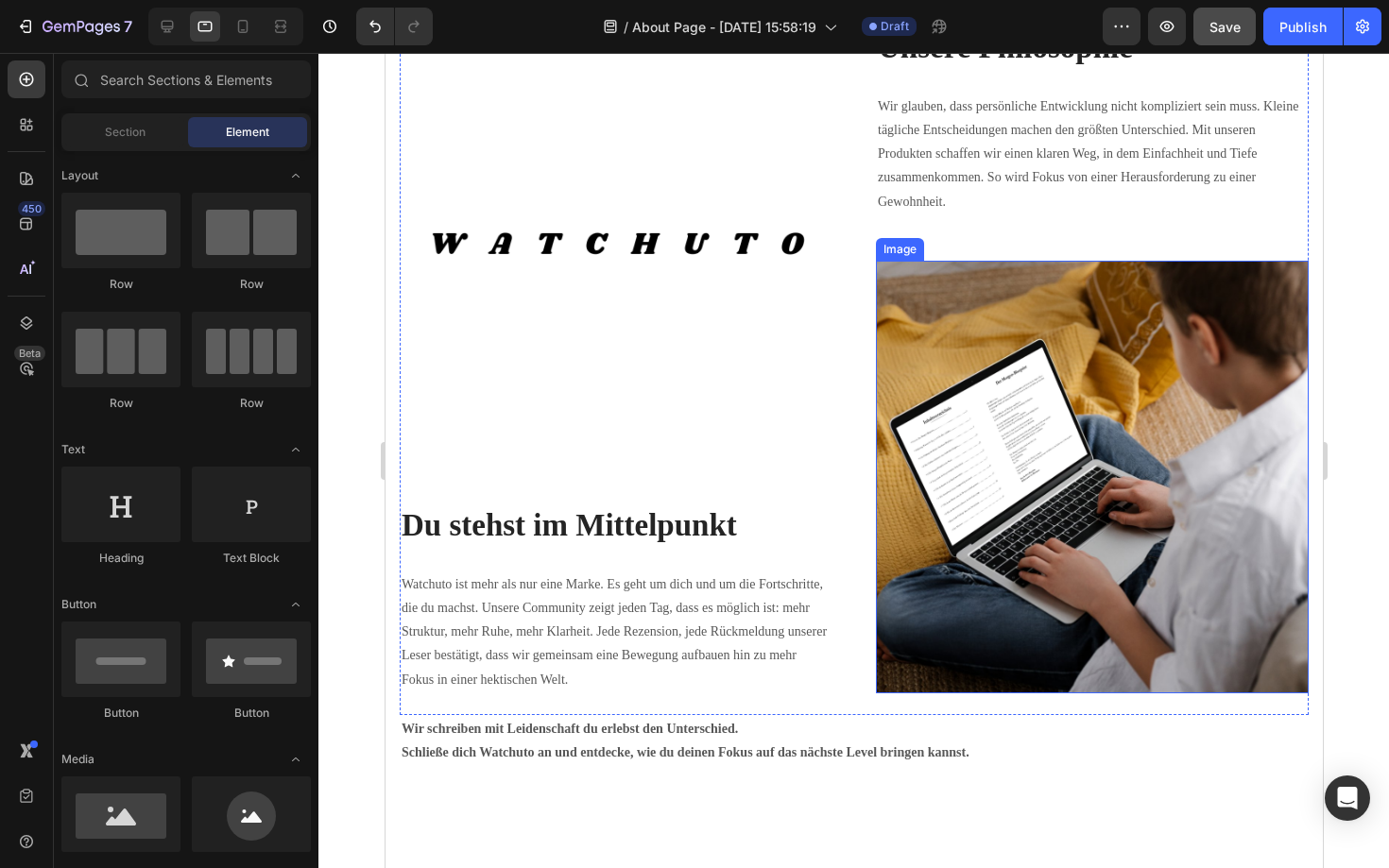
click at [1020, 401] on img at bounding box center [1091, 476] width 433 height 433
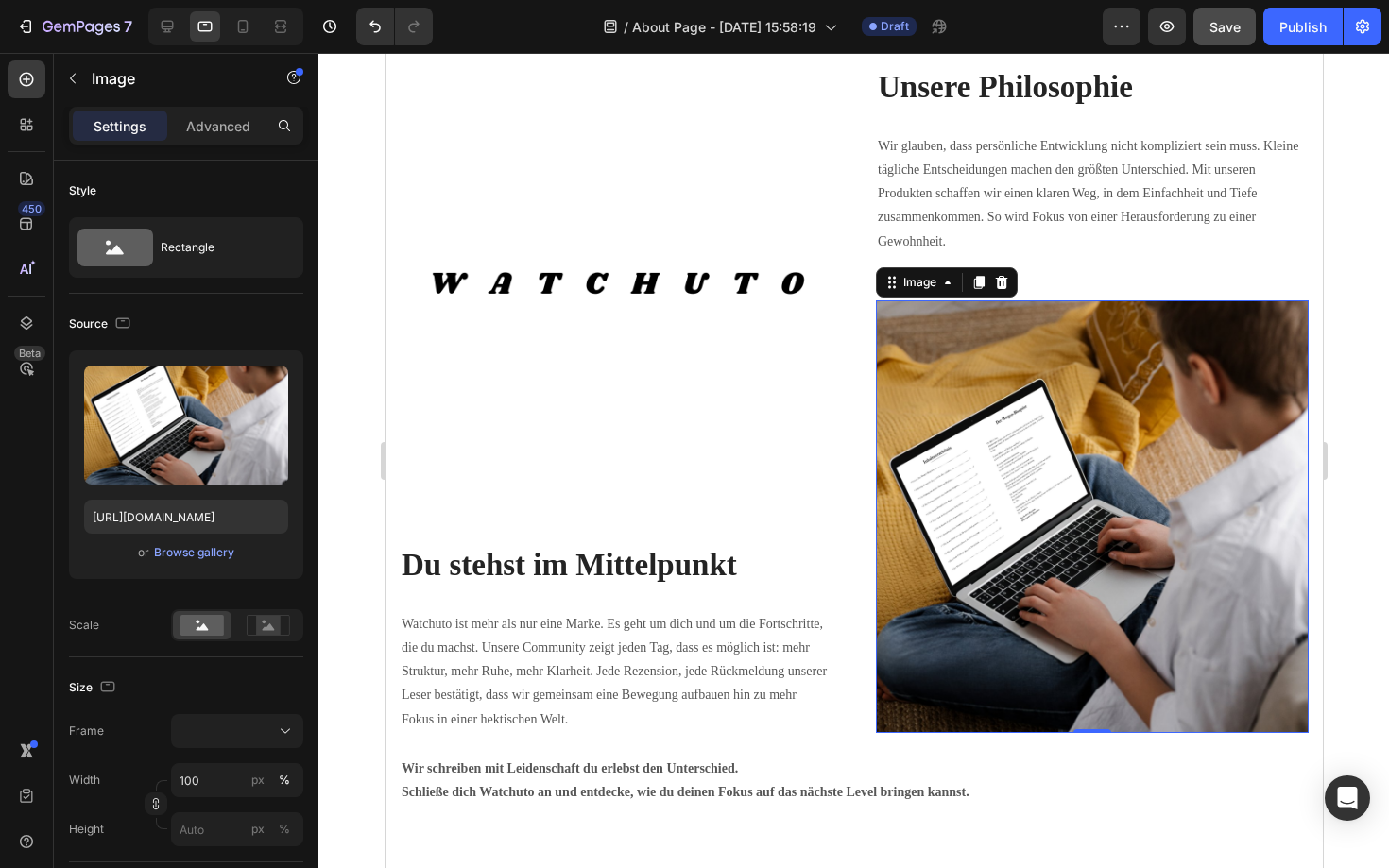
scroll to position [2007, 0]
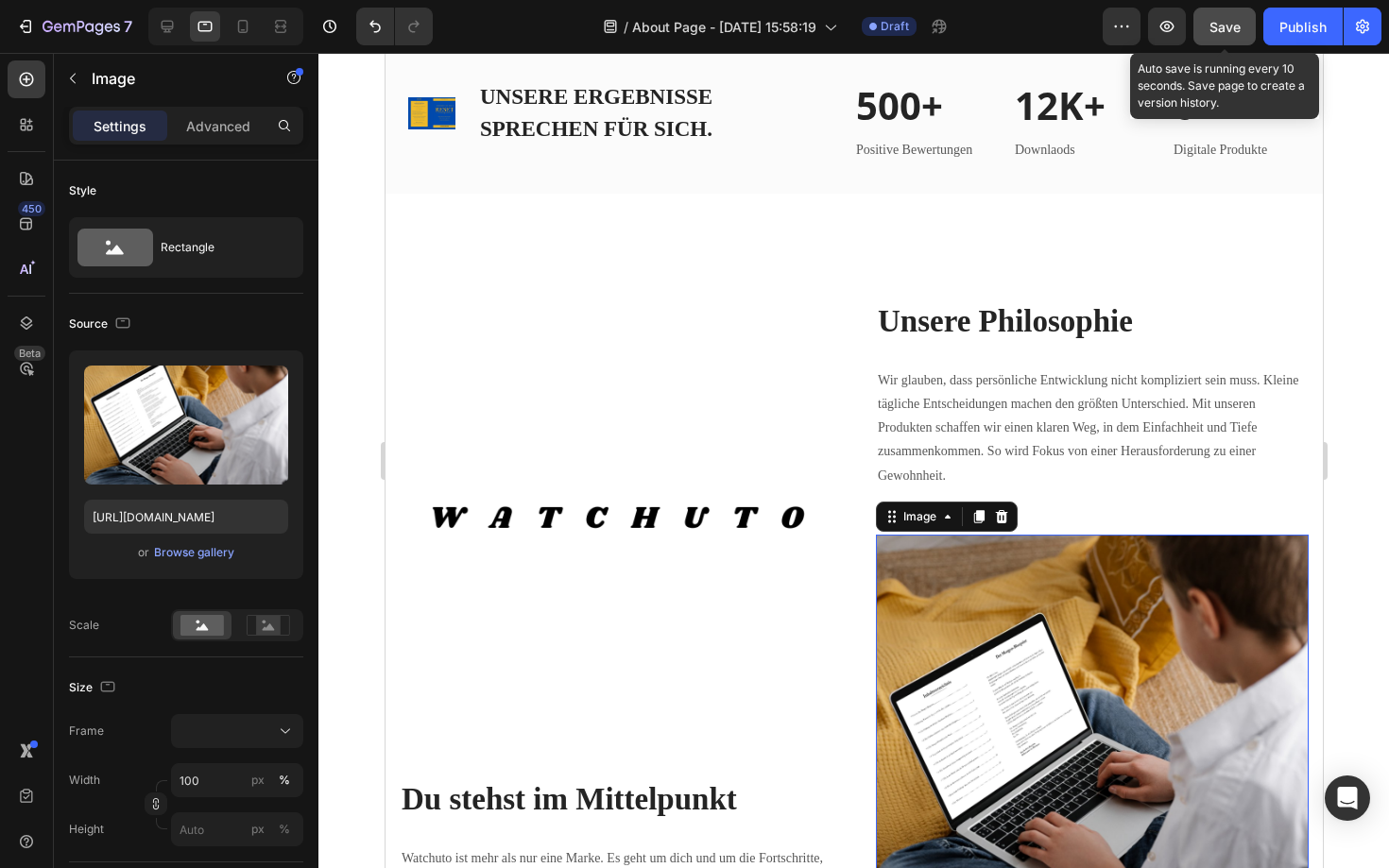
click at [1234, 34] on span "Save" at bounding box center [1225, 26] width 31 height 17
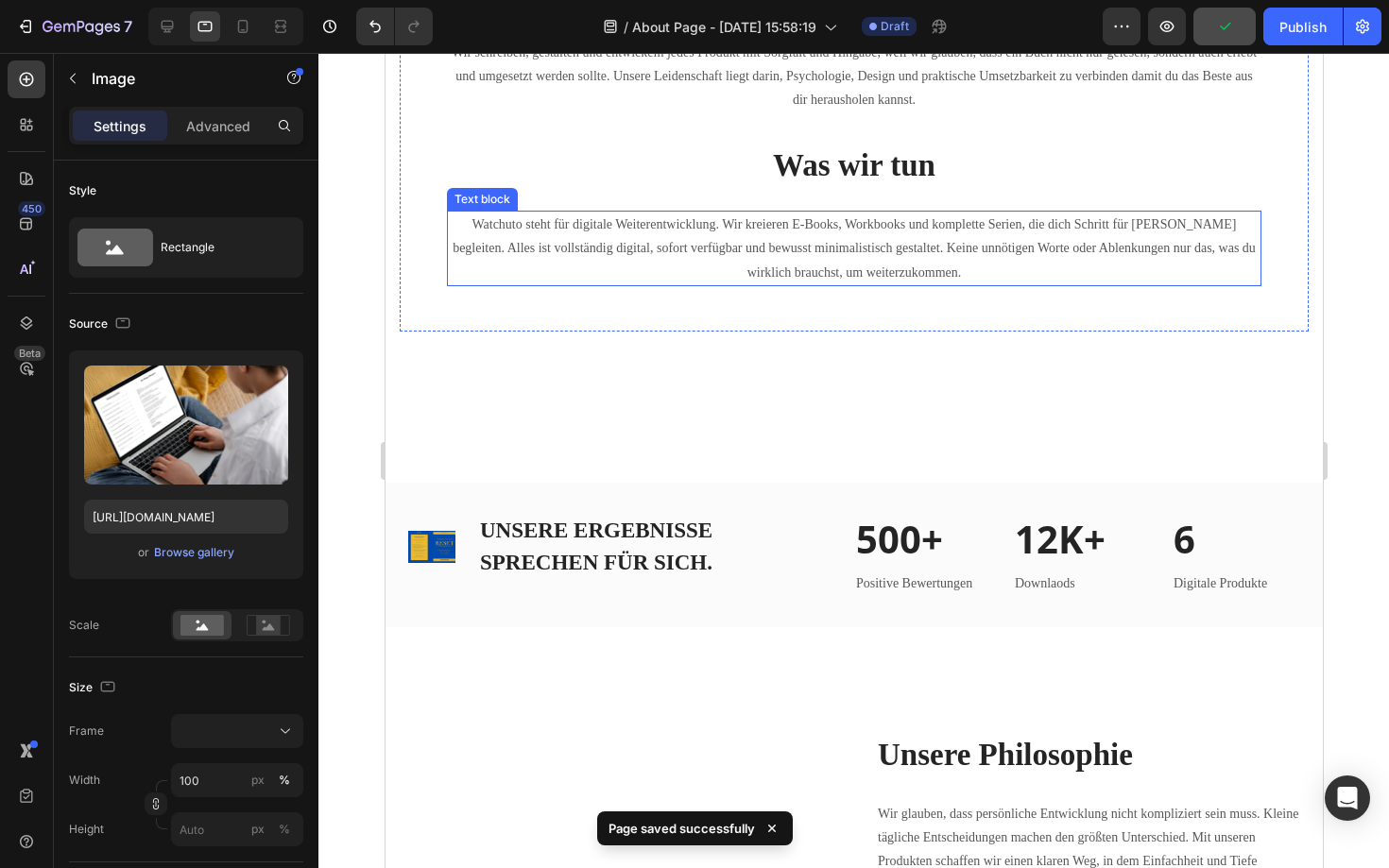
scroll to position [1477, 0]
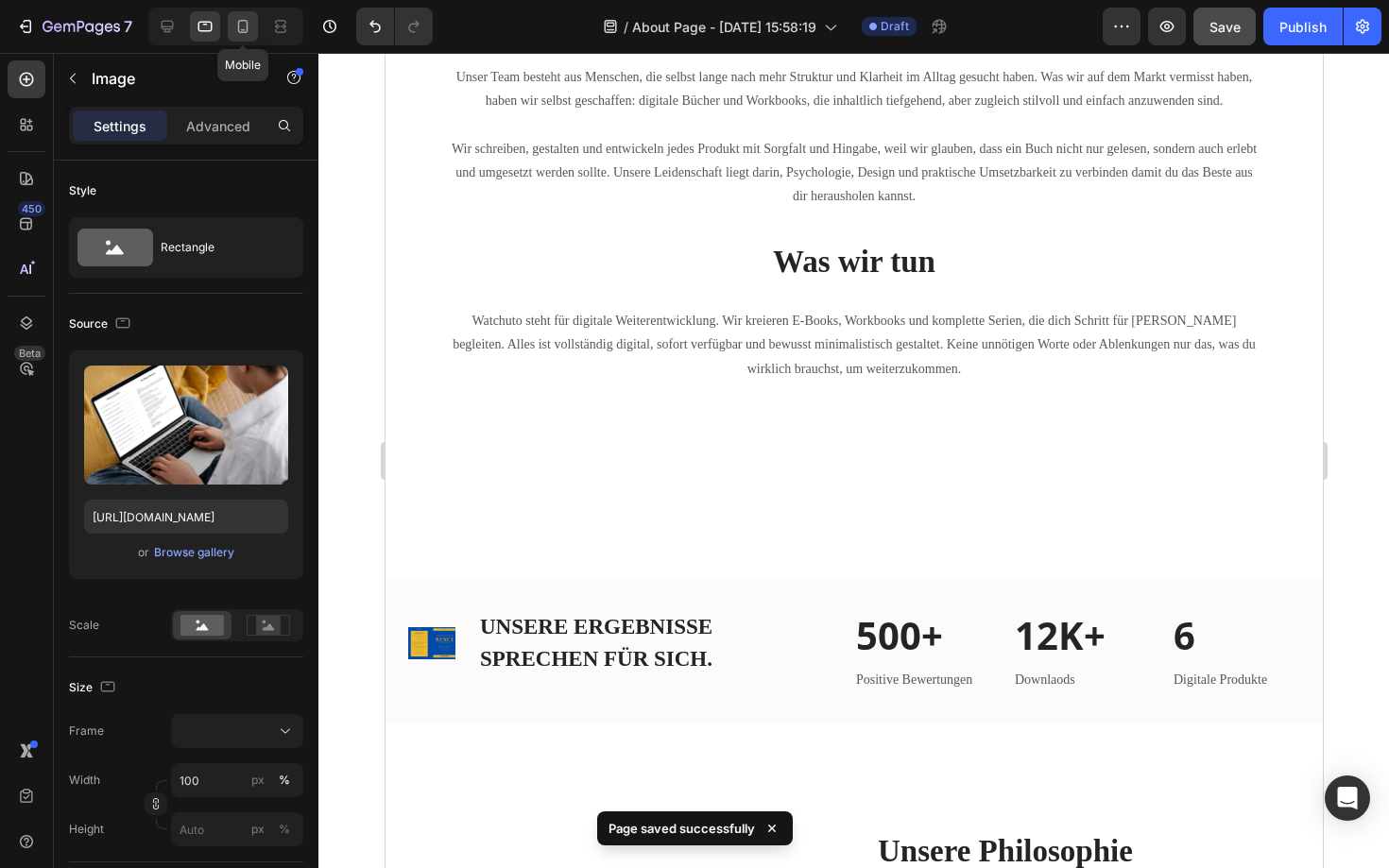
click at [250, 31] on icon at bounding box center [242, 25] width 18 height 18
type input "[URL][DOMAIN_NAME]"
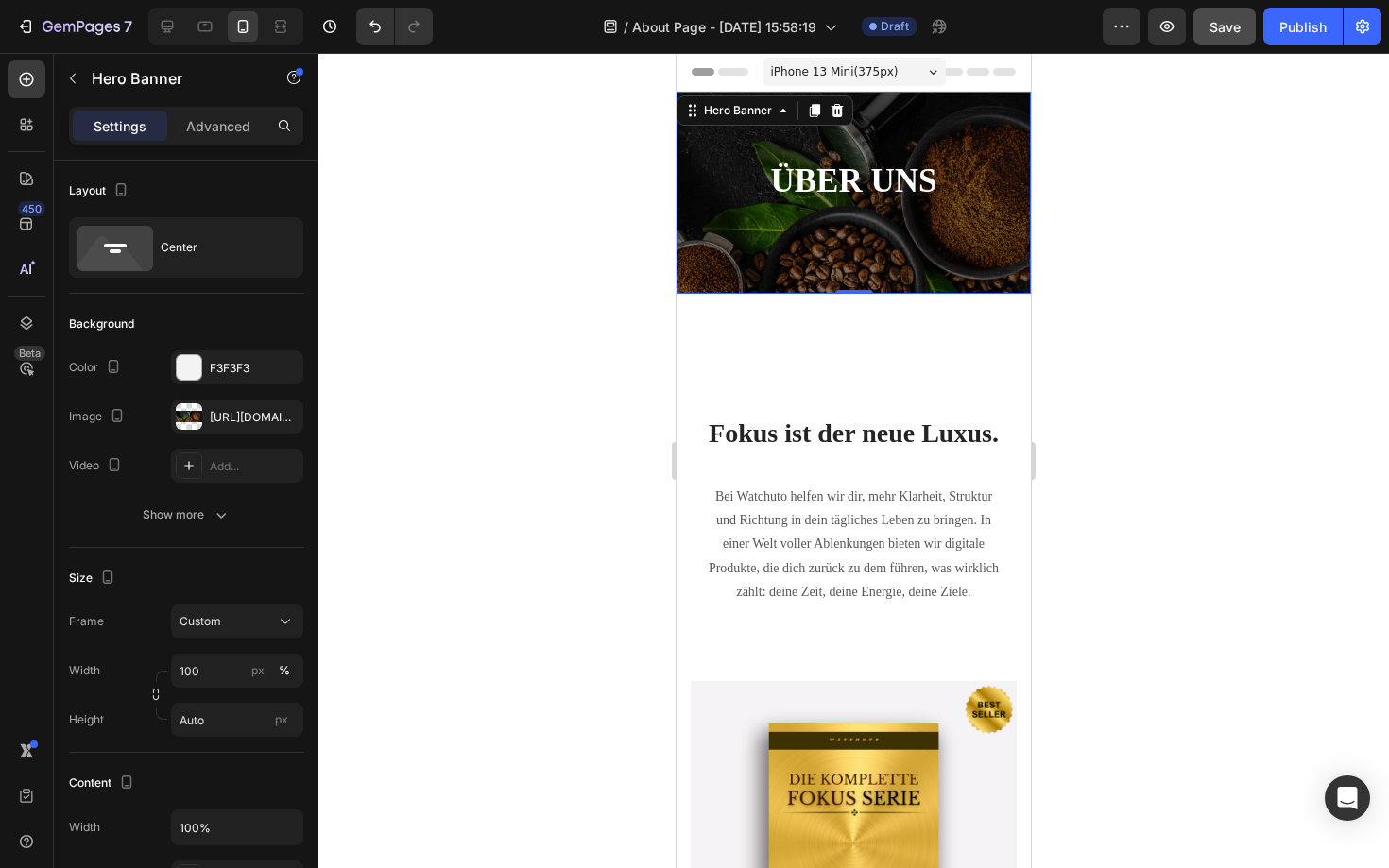
click at [798, 279] on div "ÜBER UNS Heading Row" at bounding box center [853, 192] width 354 height 202
click at [700, 217] on div "ÜBER UNS Heading" at bounding box center [853, 192] width 326 height 70
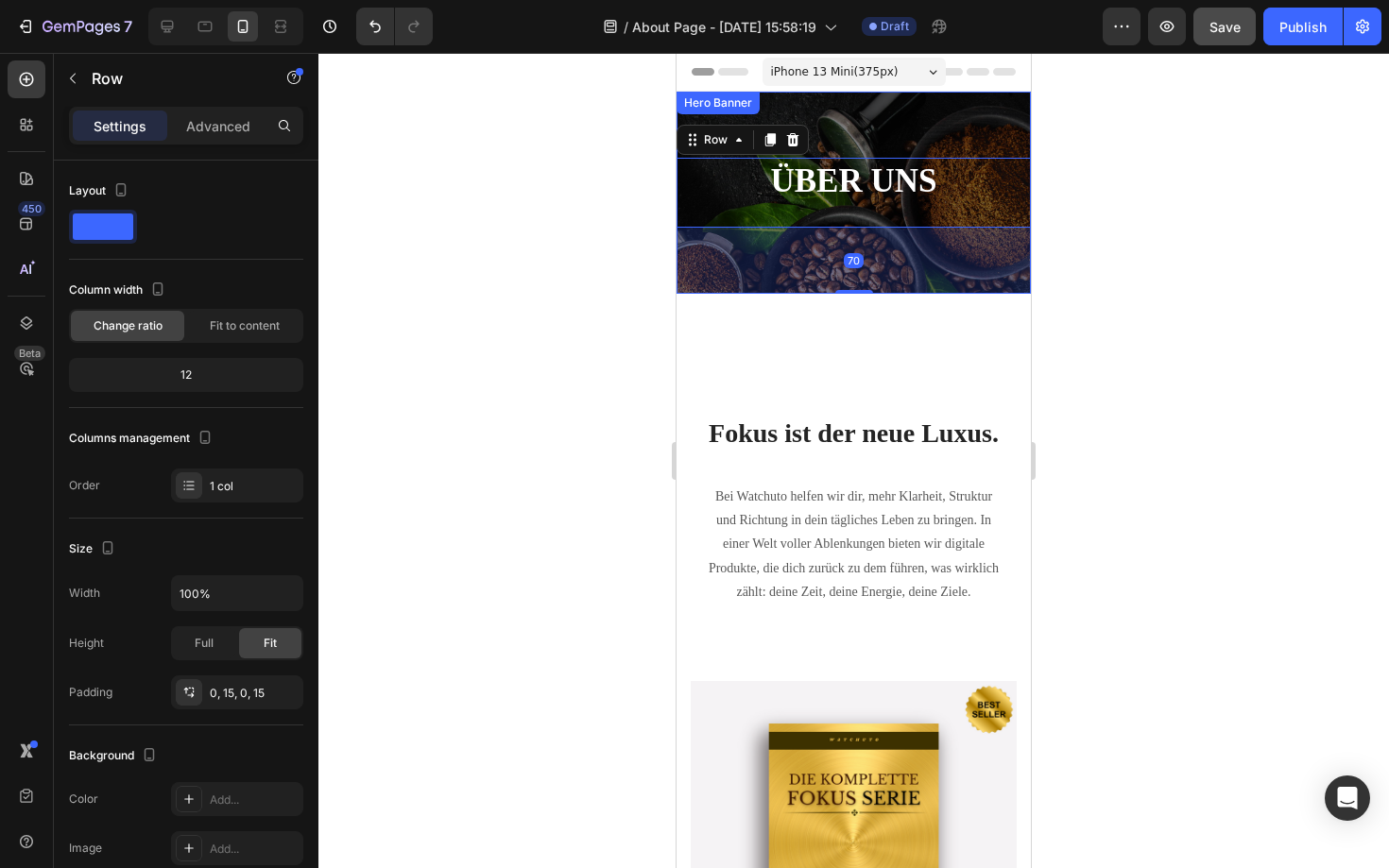
click at [939, 126] on div "ÜBER UNS Heading Row 70" at bounding box center [853, 192] width 354 height 202
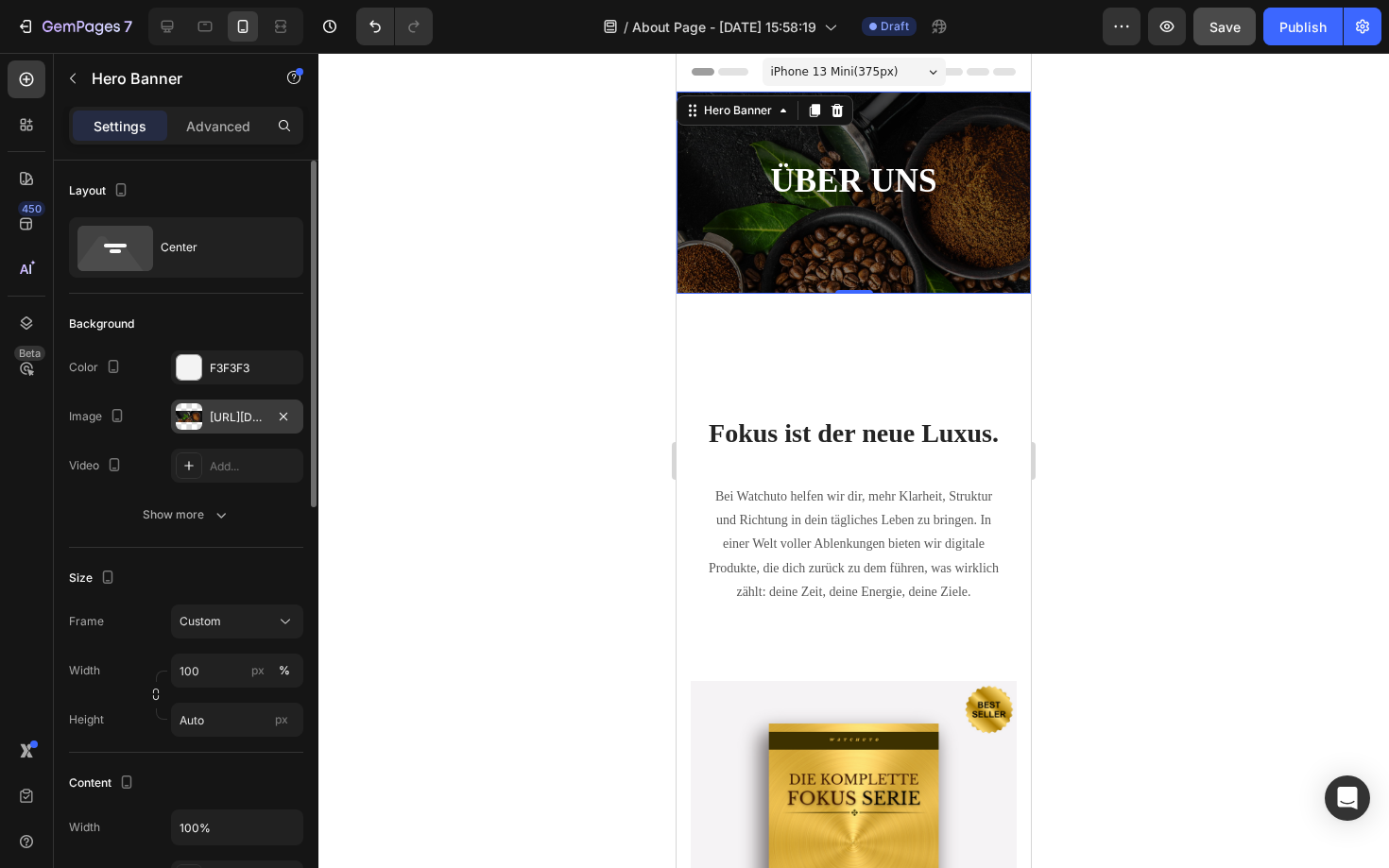
click at [240, 426] on div "[URL][DOMAIN_NAME]" at bounding box center [237, 416] width 132 height 34
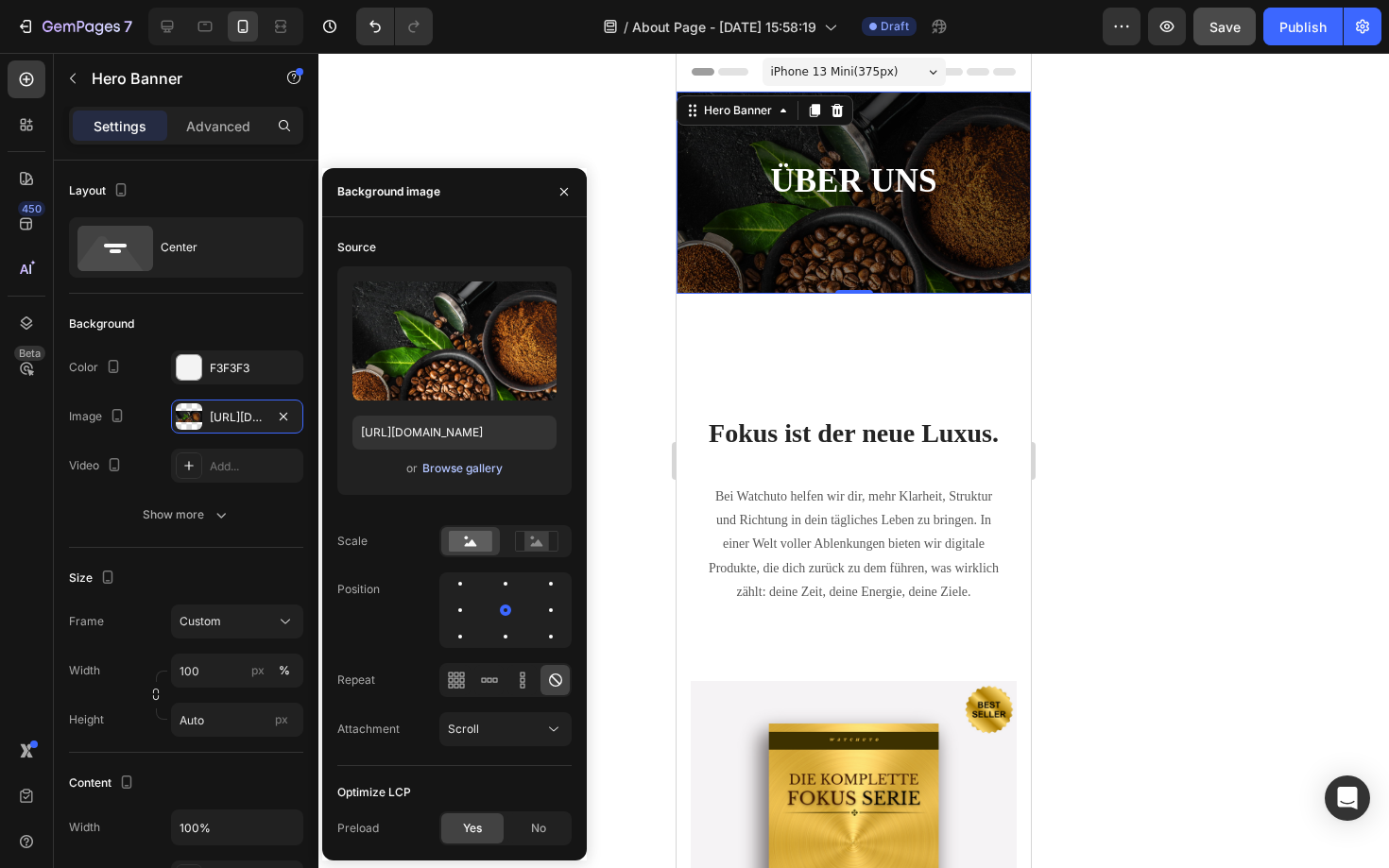
click at [454, 469] on div "Browse gallery" at bounding box center [462, 468] width 81 height 17
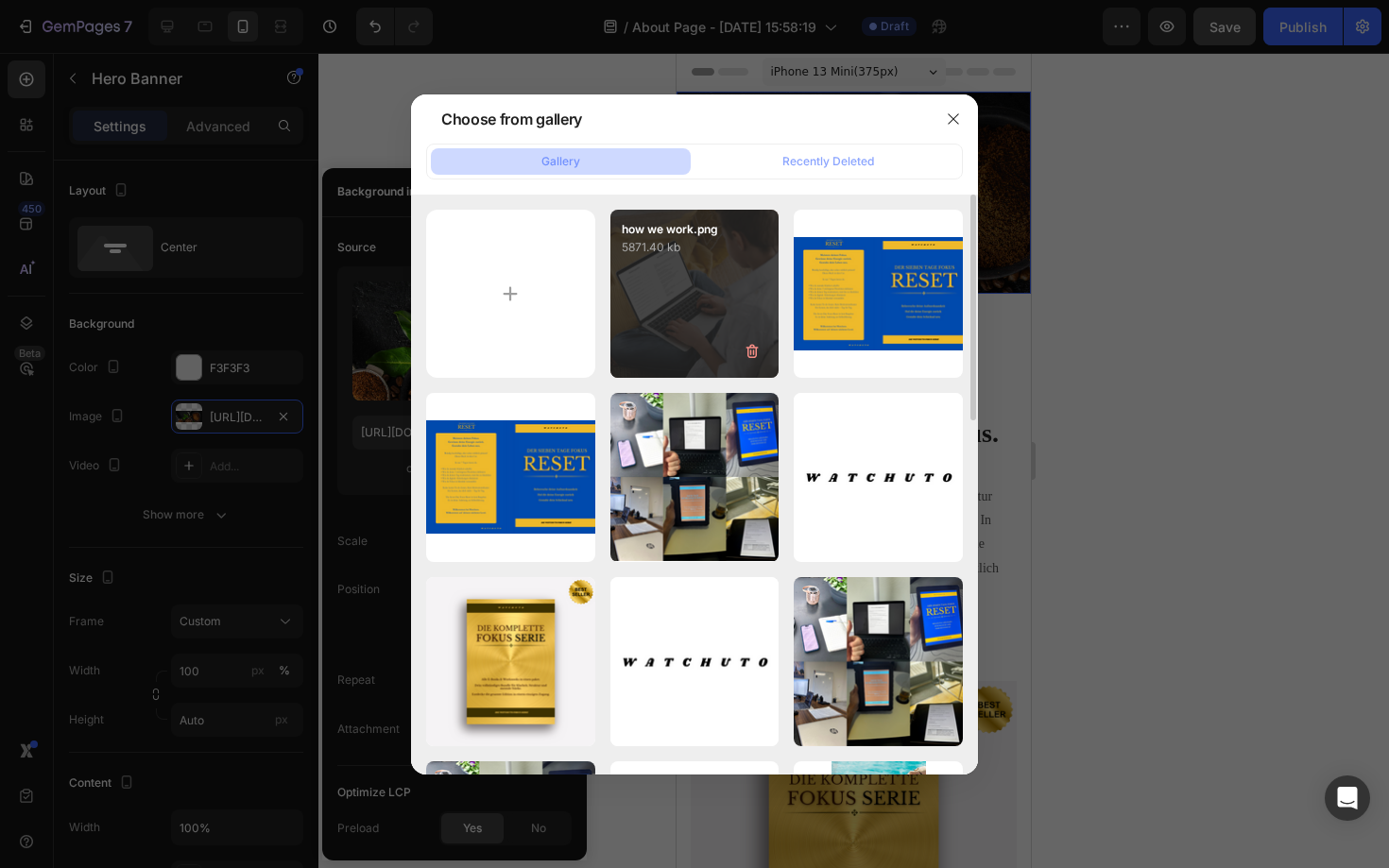
click at [738, 329] on div "how we work.png 5871.40 kb" at bounding box center [695, 295] width 169 height 169
type input "[URL][DOMAIN_NAME]"
click at [738, 329] on div "how we work.png 5871.40 kb" at bounding box center [695, 295] width 169 height 169
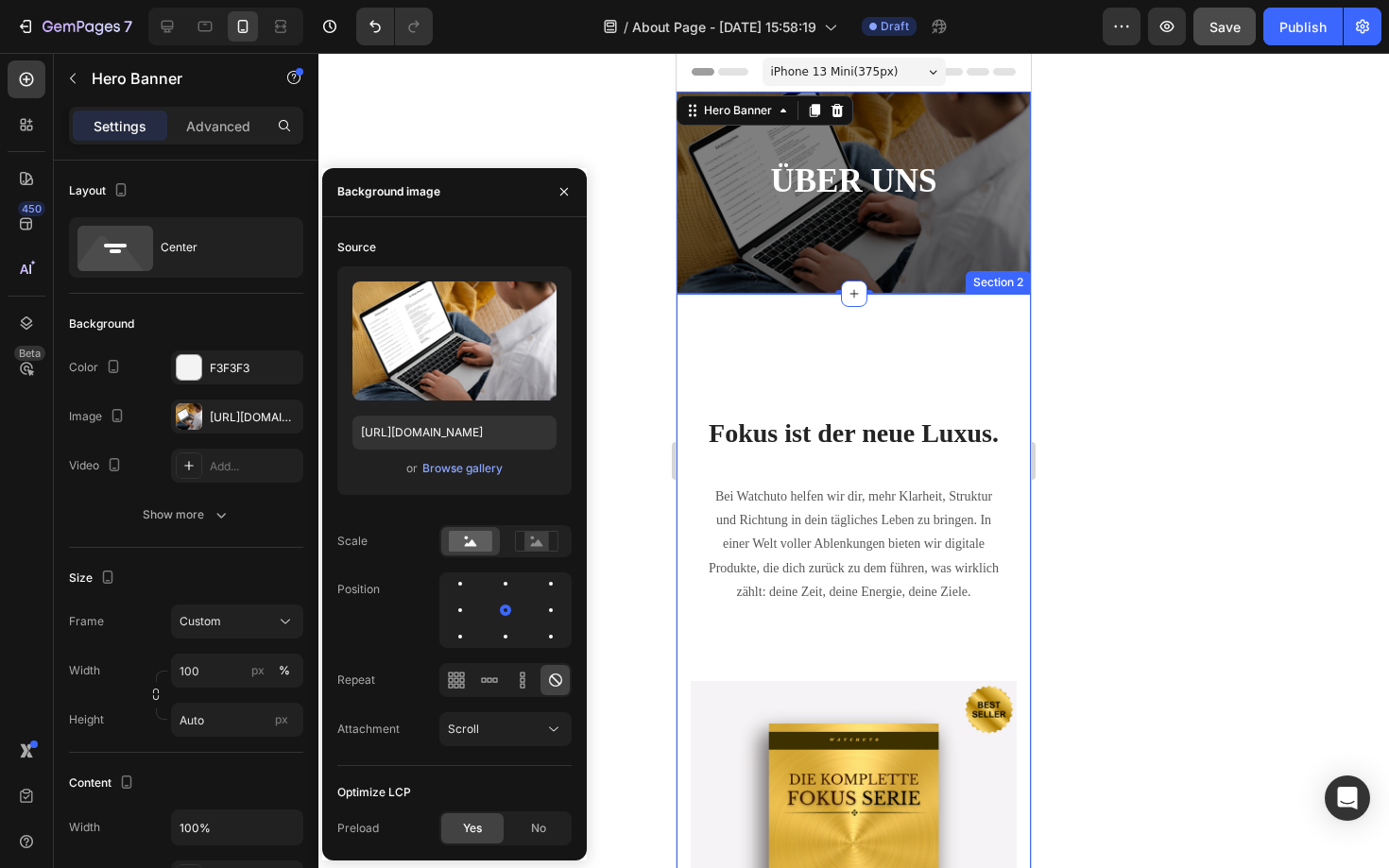
click at [1194, 252] on div at bounding box center [853, 460] width 1070 height 816
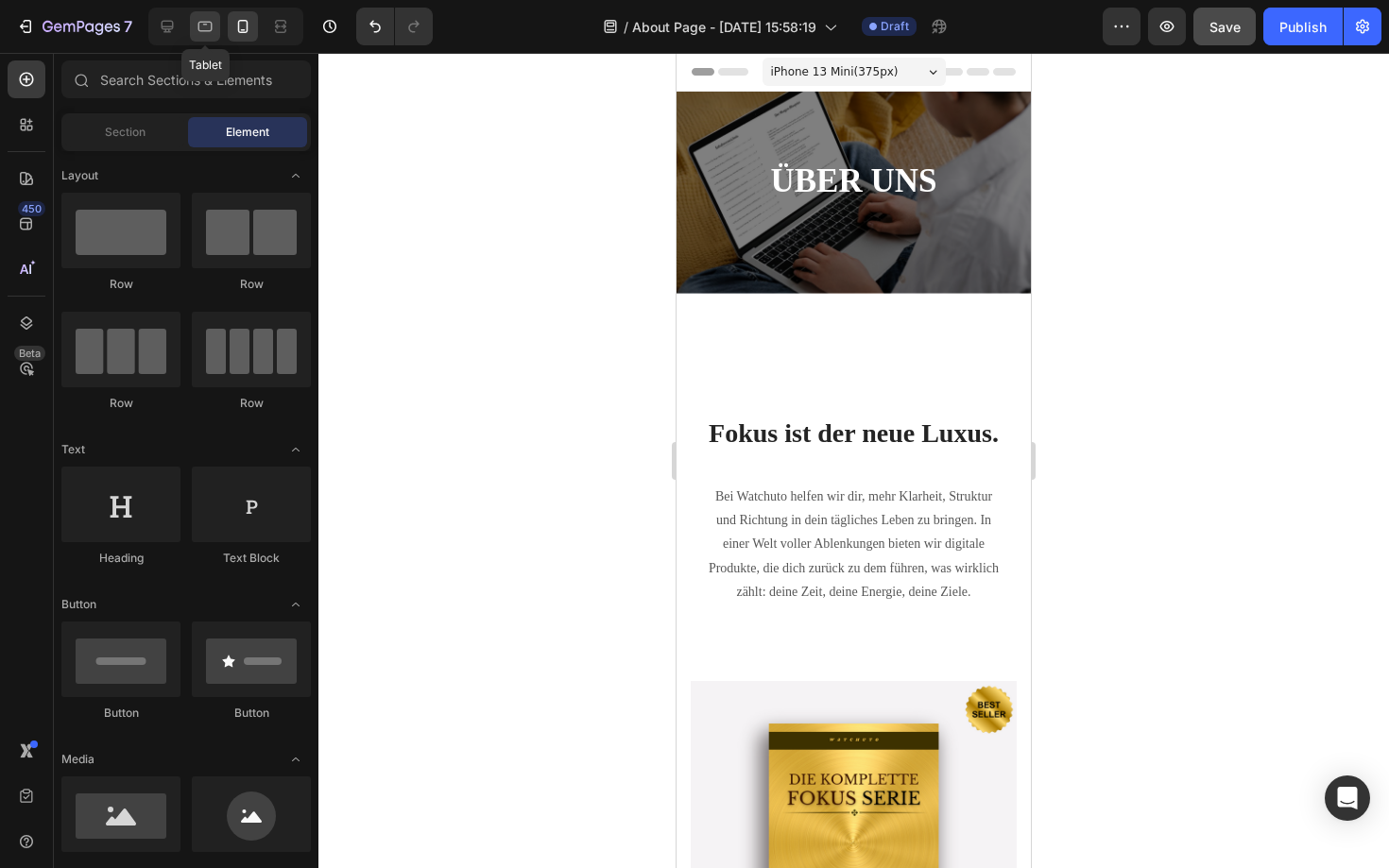
click at [204, 25] on icon at bounding box center [204, 25] width 18 height 18
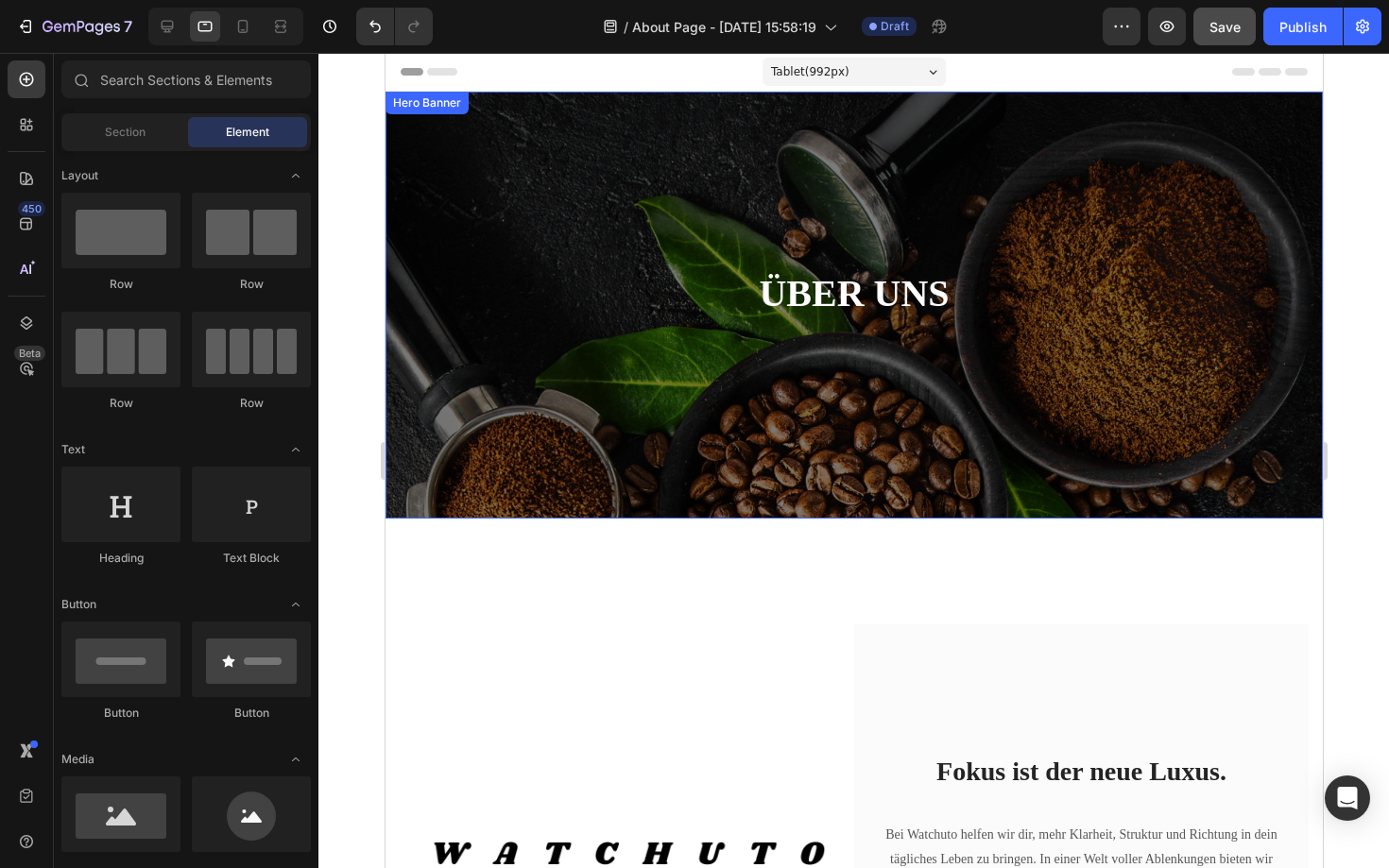
click at [424, 274] on div "ÜBER UNS Heading Row" at bounding box center [853, 304] width 937 height 427
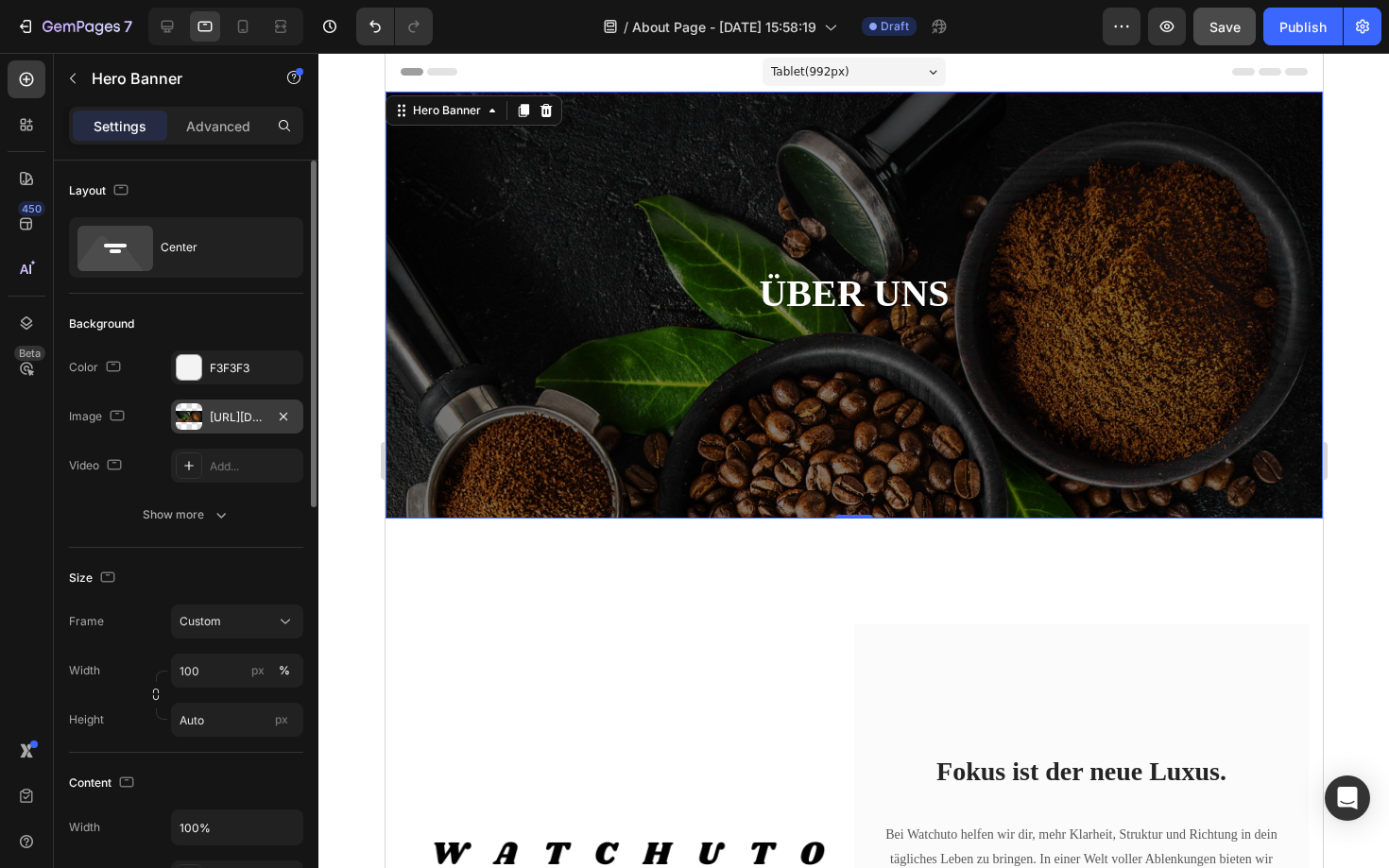
click at [264, 410] on div "[URL][DOMAIN_NAME]" at bounding box center [237, 416] width 132 height 34
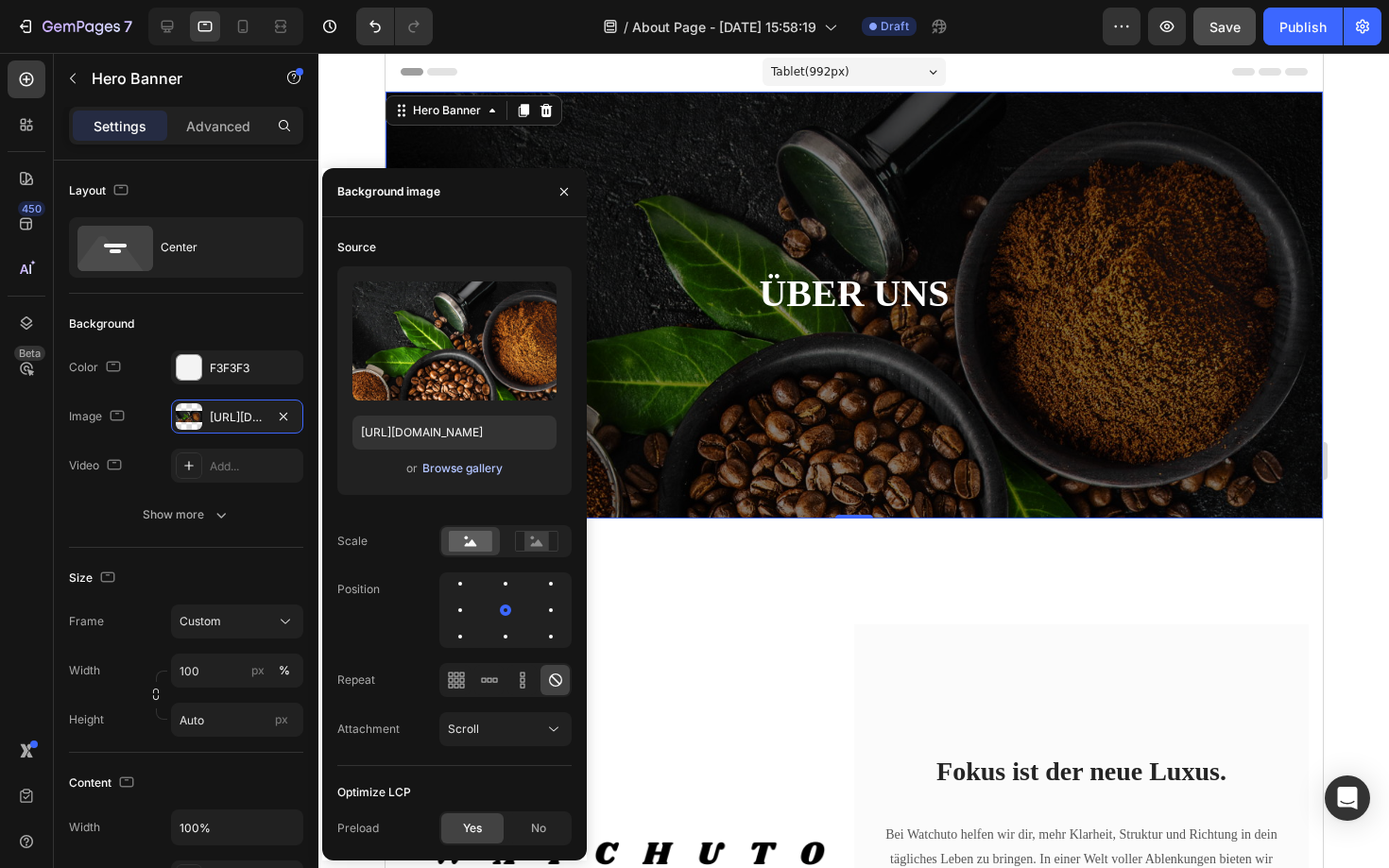
click at [480, 471] on div "Browse gallery" at bounding box center [462, 468] width 81 height 17
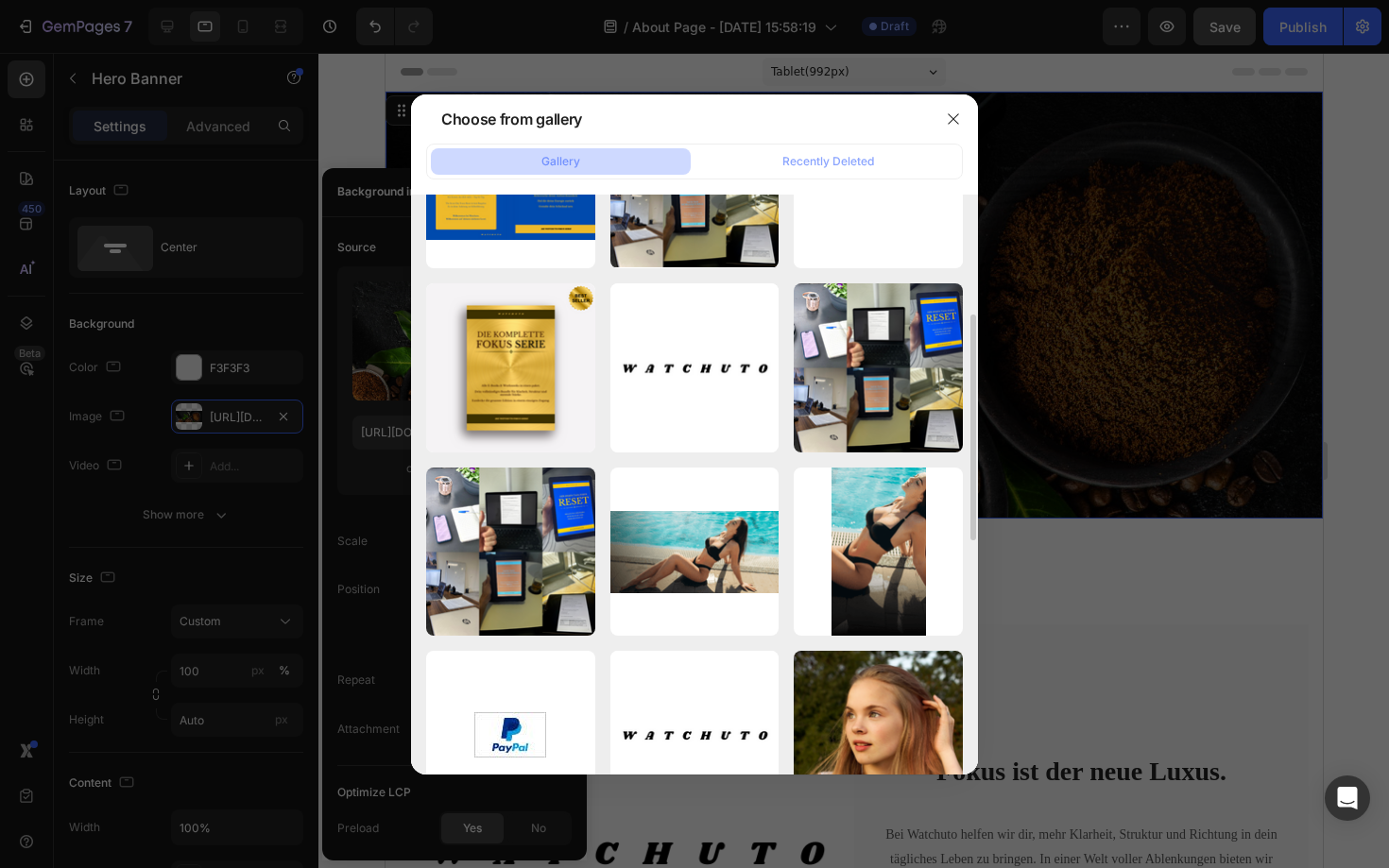
scroll to position [201, 0]
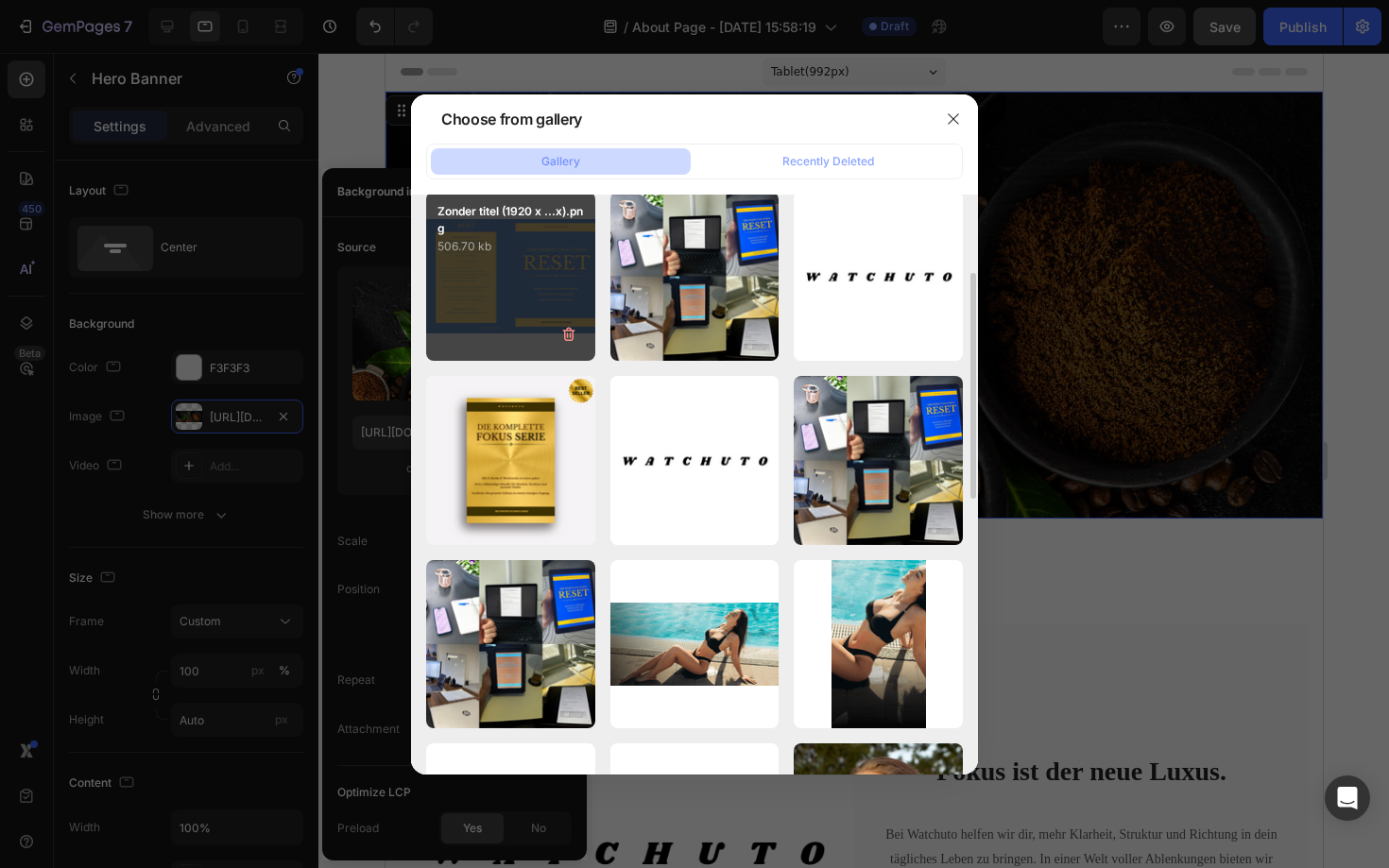
click at [501, 310] on div "Zonder titel (1920 x ...x).png 506.70 kb" at bounding box center [510, 276] width 169 height 169
type input "[URL][DOMAIN_NAME]"
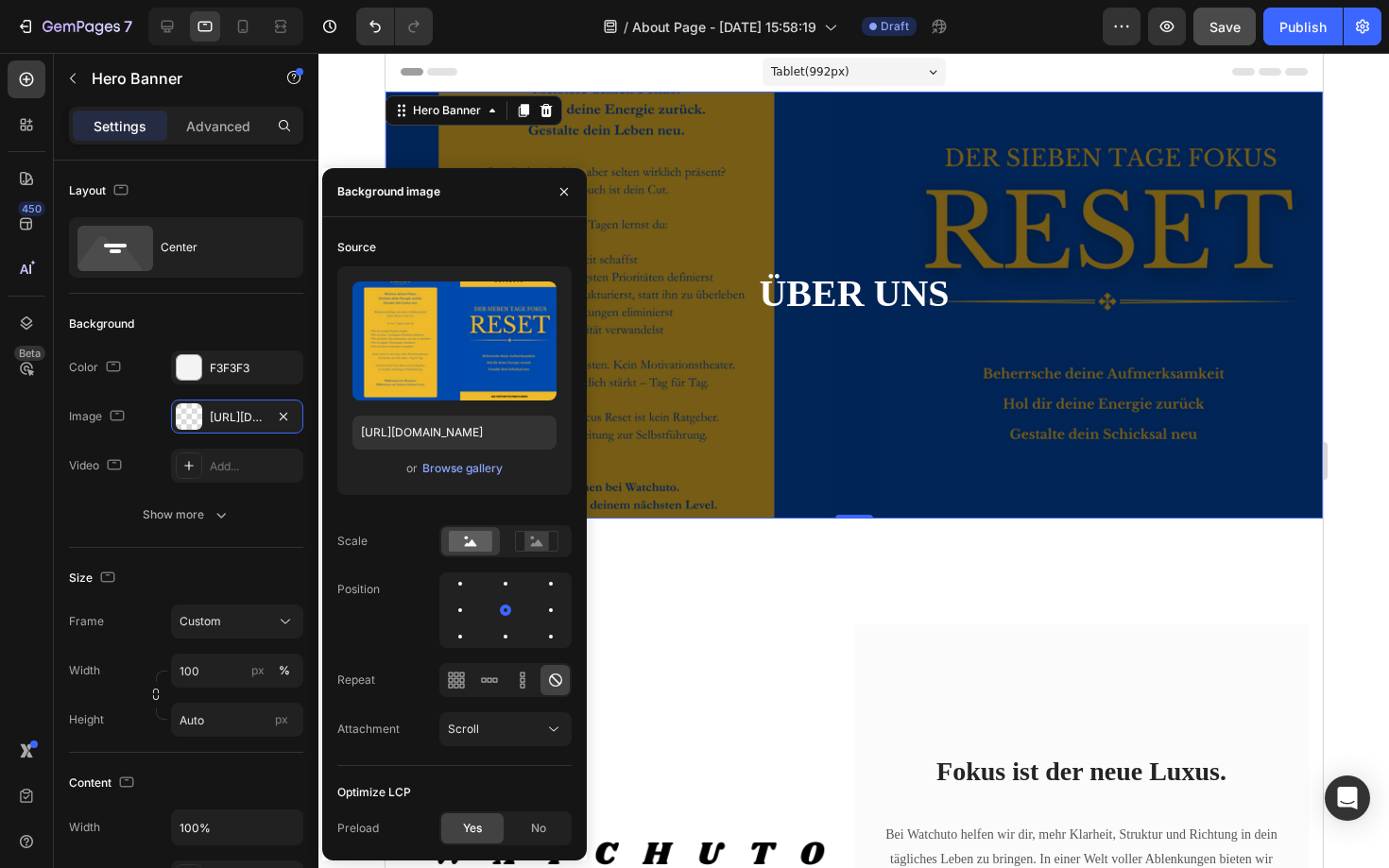
click at [716, 578] on div "Image Fokus ist der neue Luxus. Heading Bei Watchuto helfen wir dir, mehr Klarh…" at bounding box center [853, 851] width 937 height 666
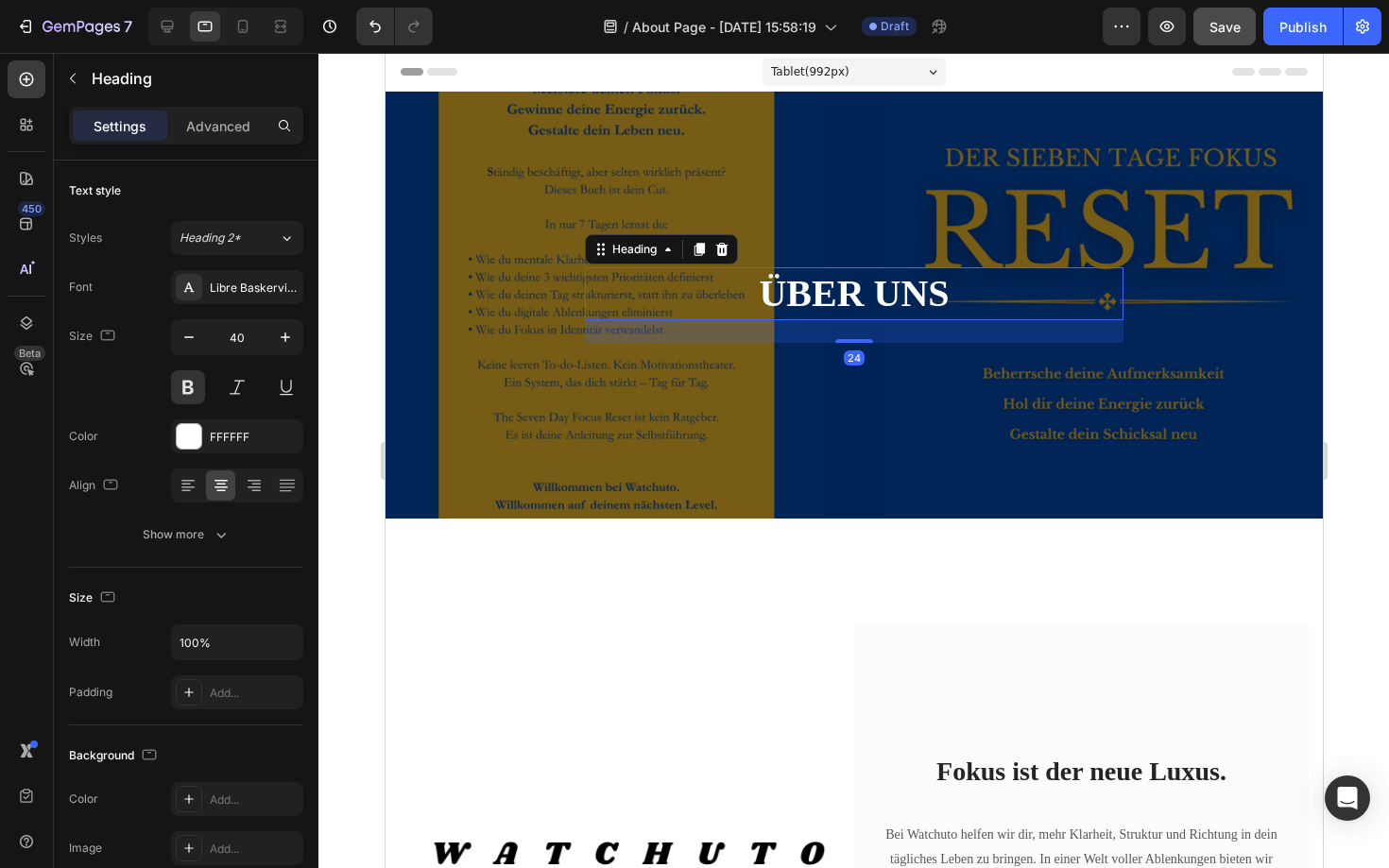
click at [817, 297] on h2 "ÜBER UNS" at bounding box center [853, 294] width 538 height 52
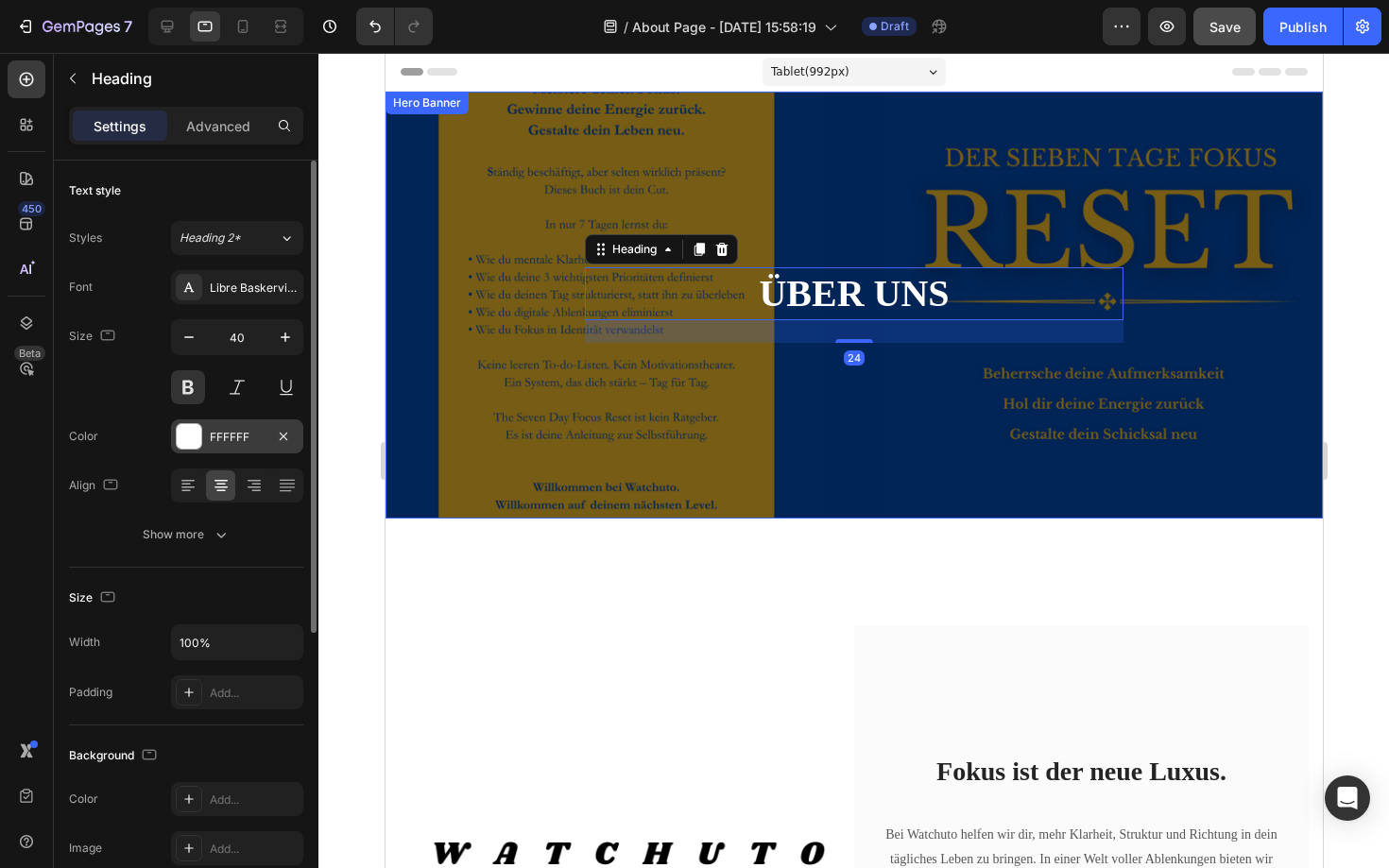
click at [188, 441] on div at bounding box center [189, 435] width 24 height 24
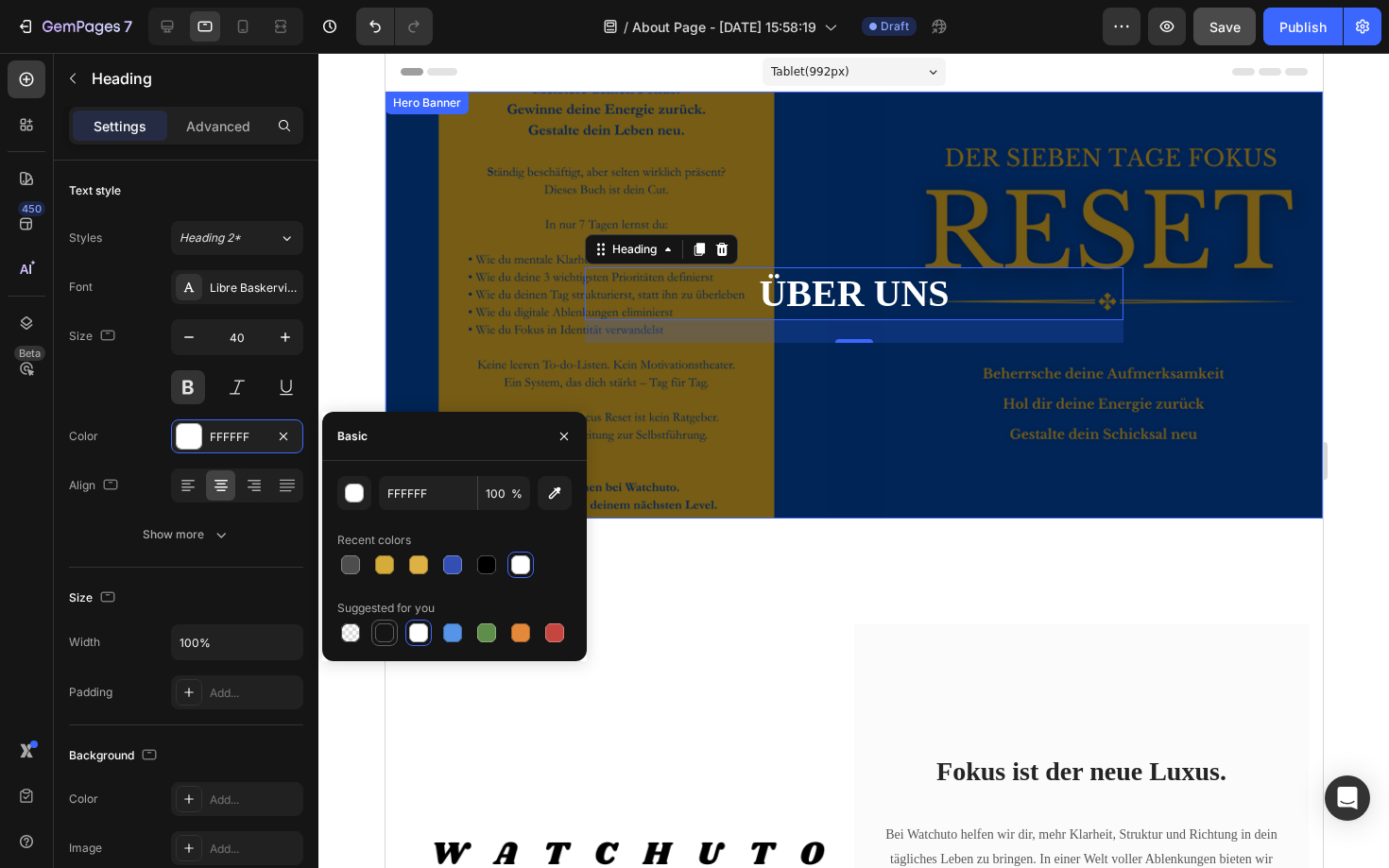
click at [388, 639] on div at bounding box center [384, 633] width 18 height 18
type input "151515"
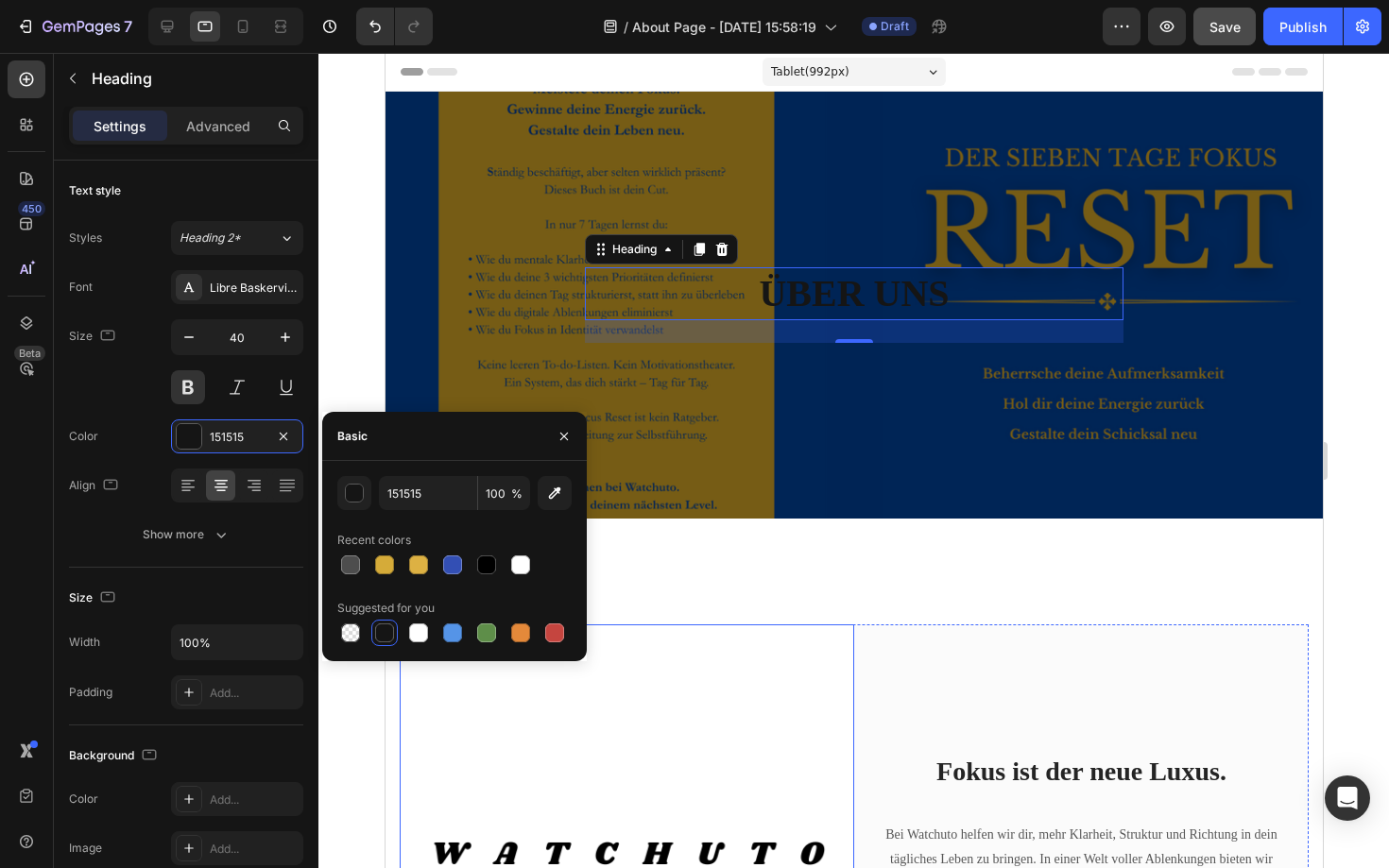
click at [820, 635] on img at bounding box center [626, 851] width 455 height 455
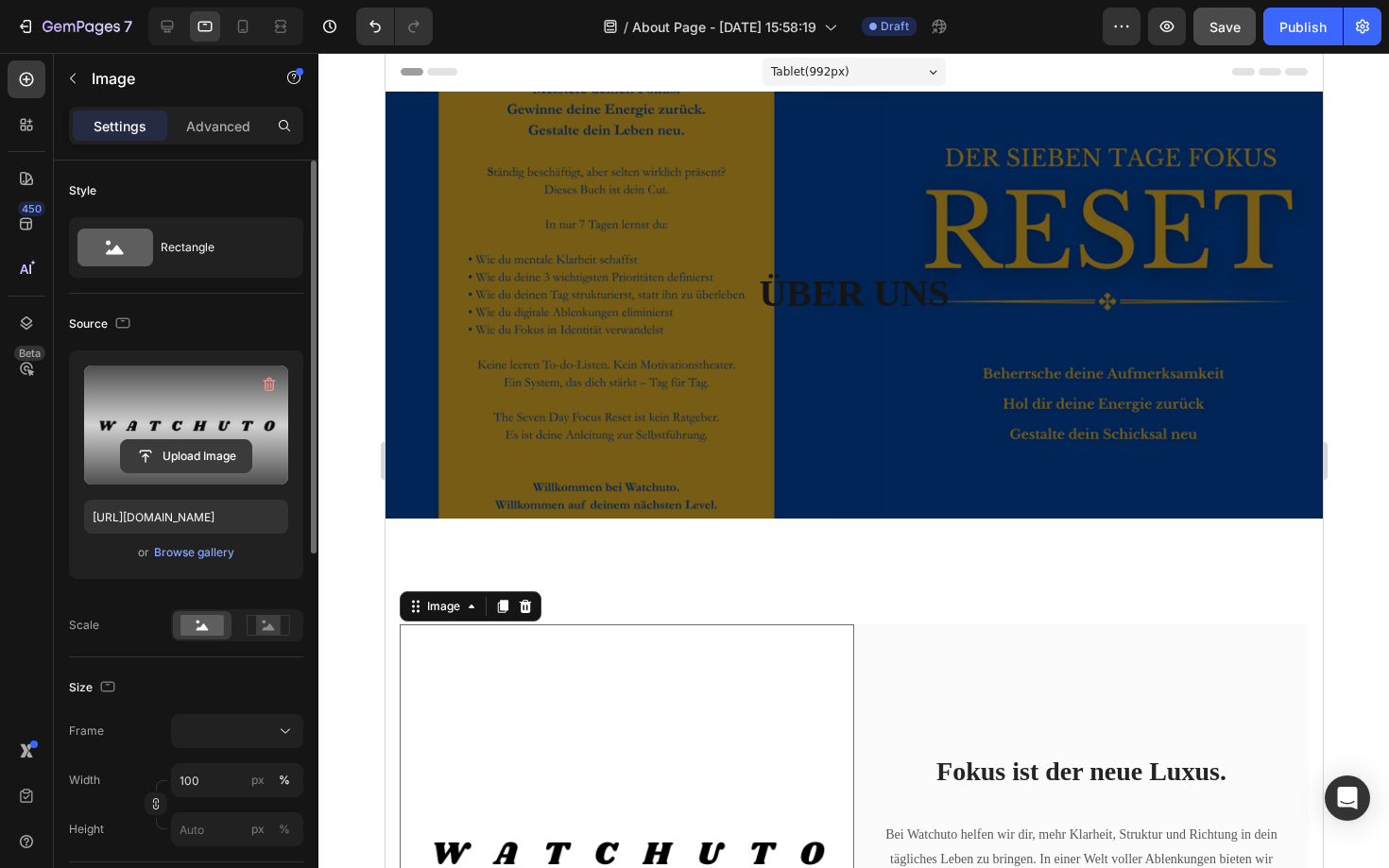
click at [184, 464] on input "file" at bounding box center [186, 456] width 130 height 32
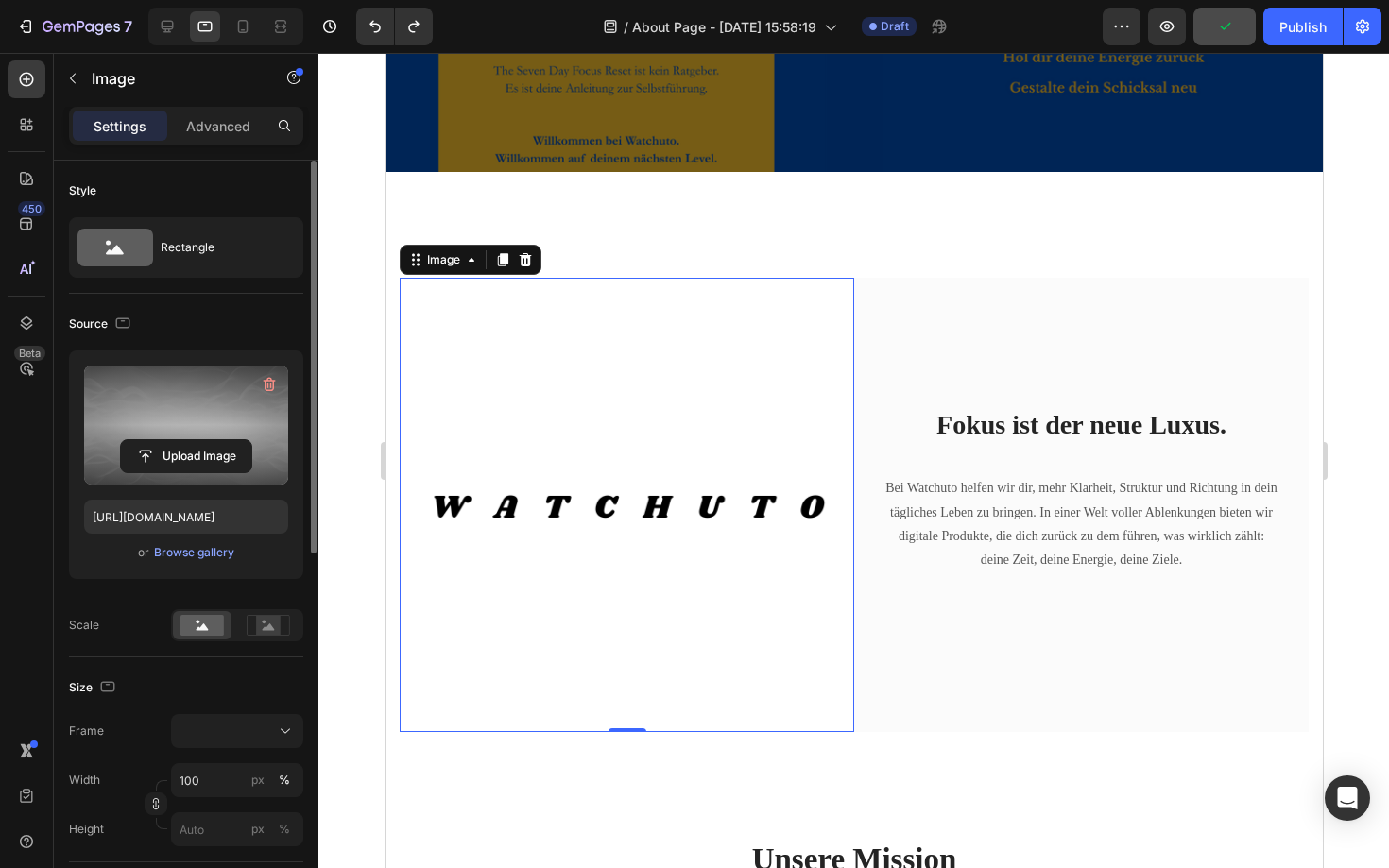
scroll to position [313, 0]
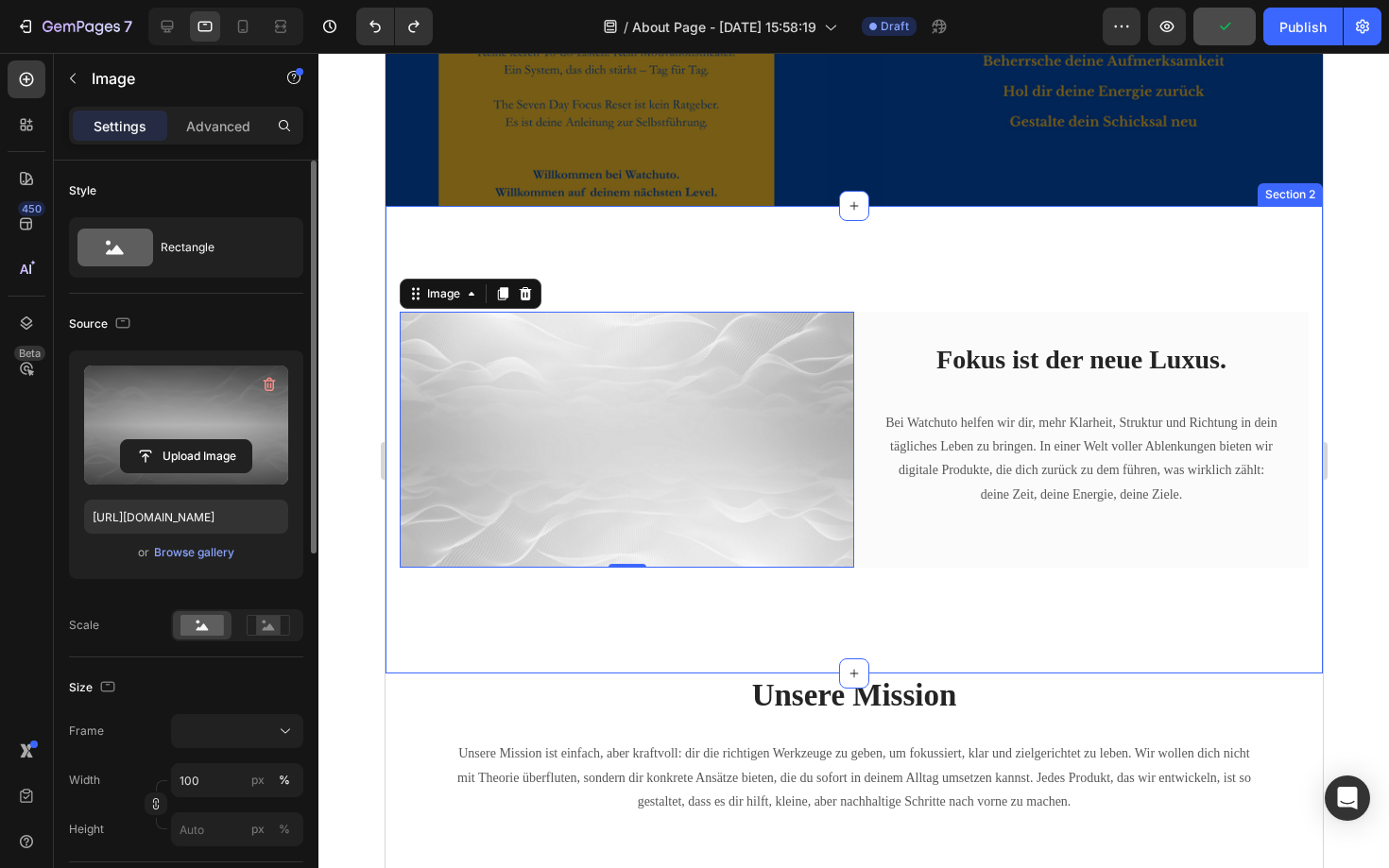
type input "[URL][DOMAIN_NAME]"
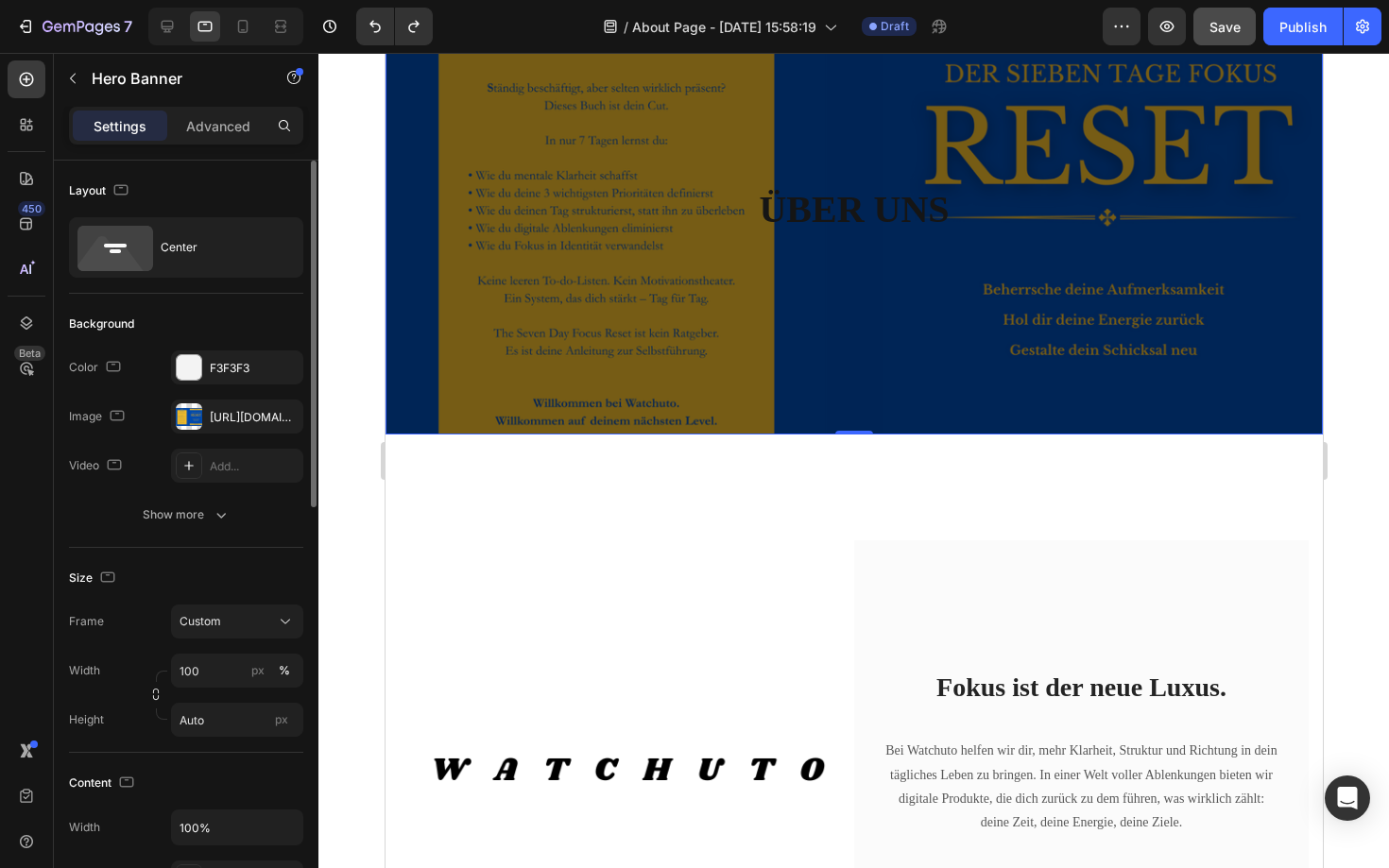
scroll to position [29, 0]
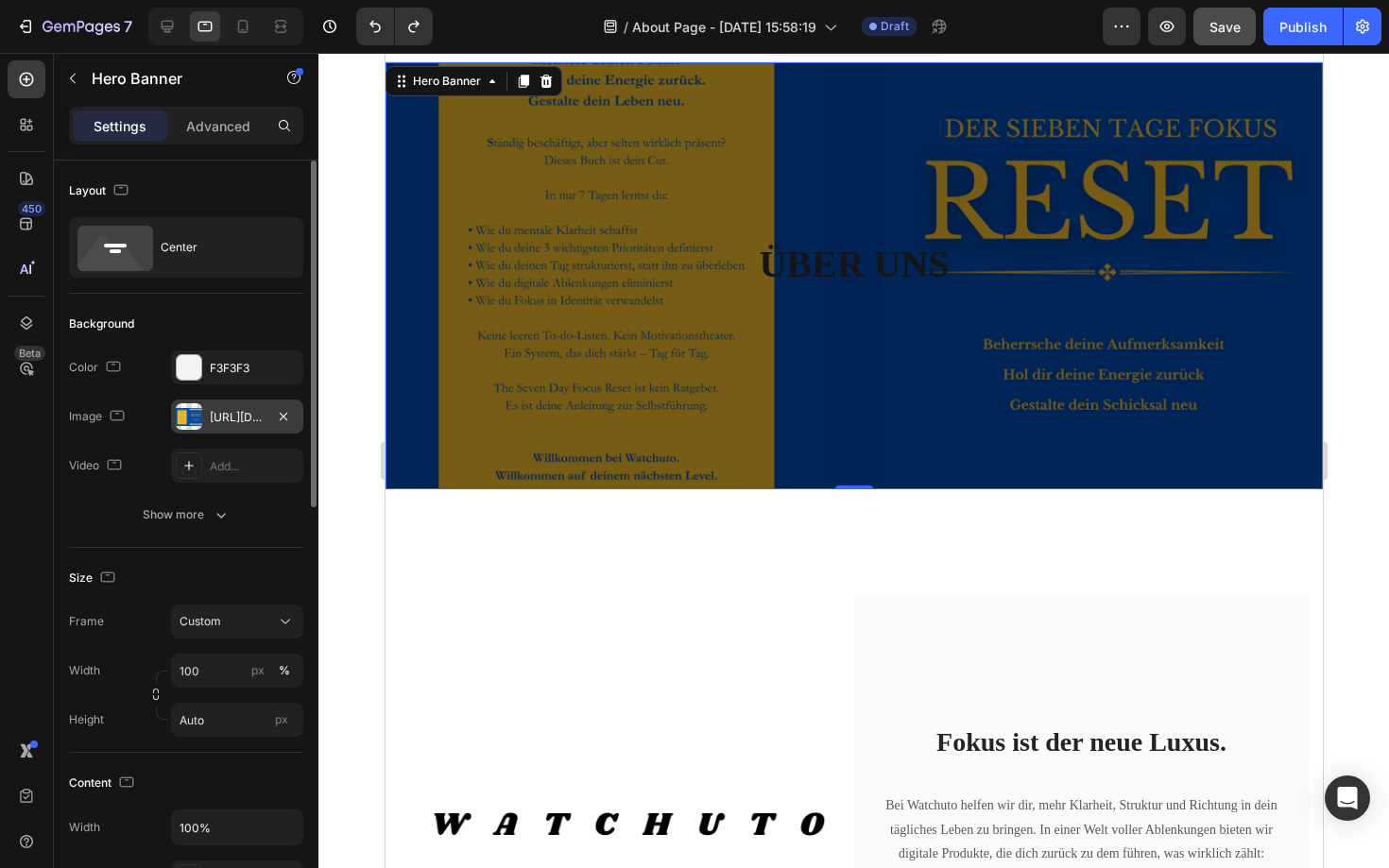
click at [251, 415] on div "[URL][DOMAIN_NAME]" at bounding box center [237, 417] width 54 height 17
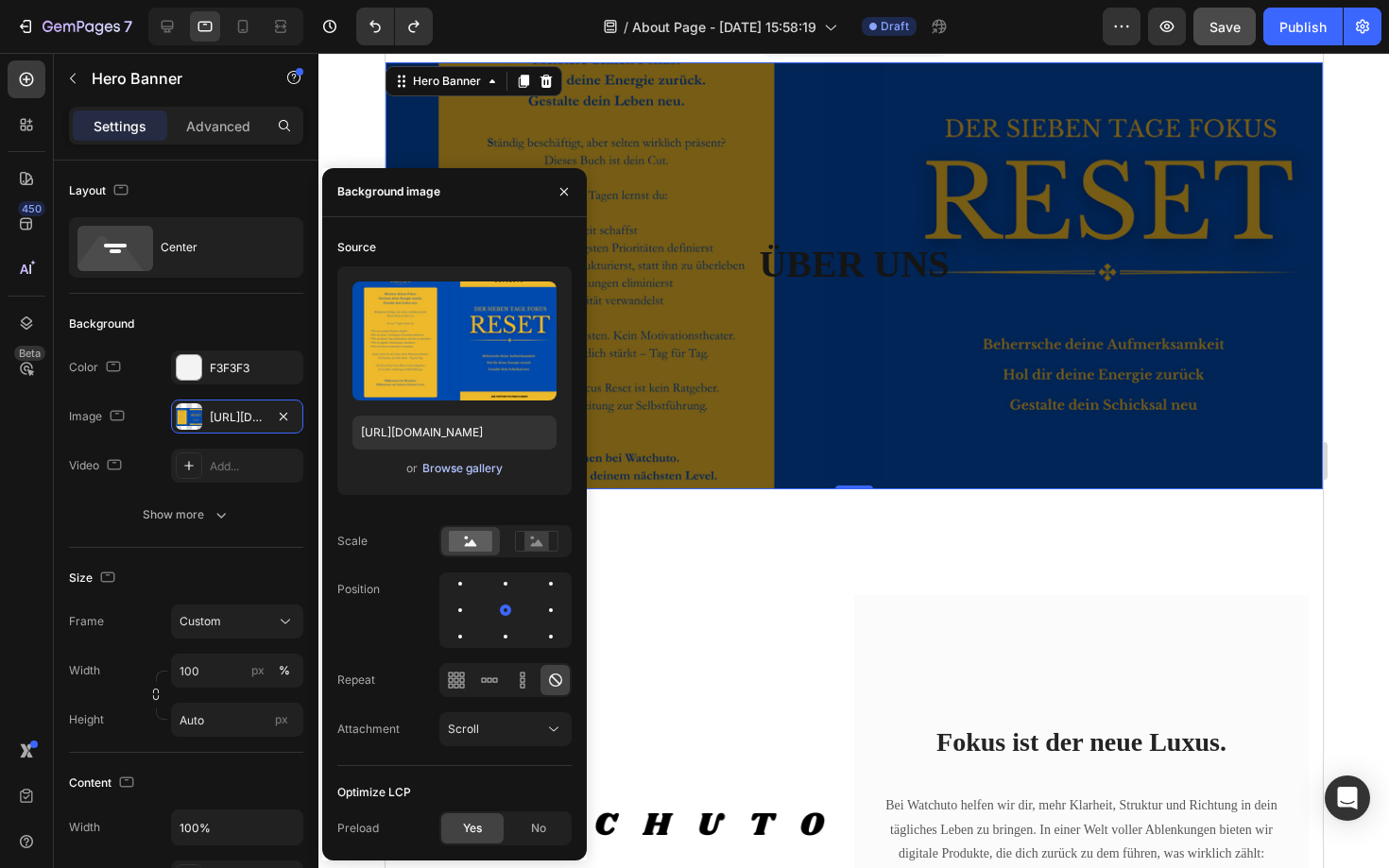
click at [445, 467] on div "Browse gallery" at bounding box center [462, 468] width 81 height 17
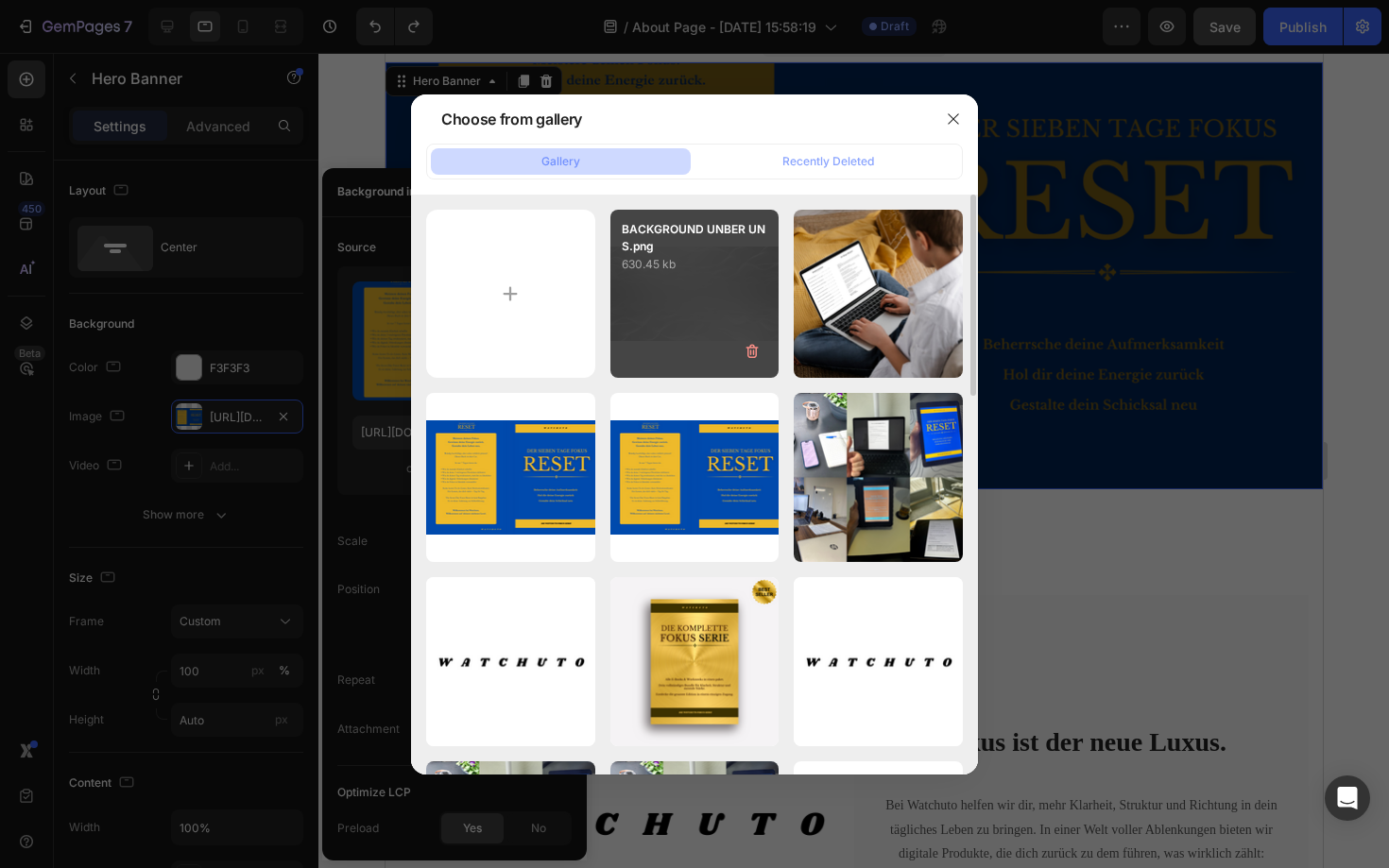
click at [678, 304] on div "BACKGROUND UNBER UNS.png 630.45 kb" at bounding box center [695, 295] width 169 height 169
type input "[URL][DOMAIN_NAME]"
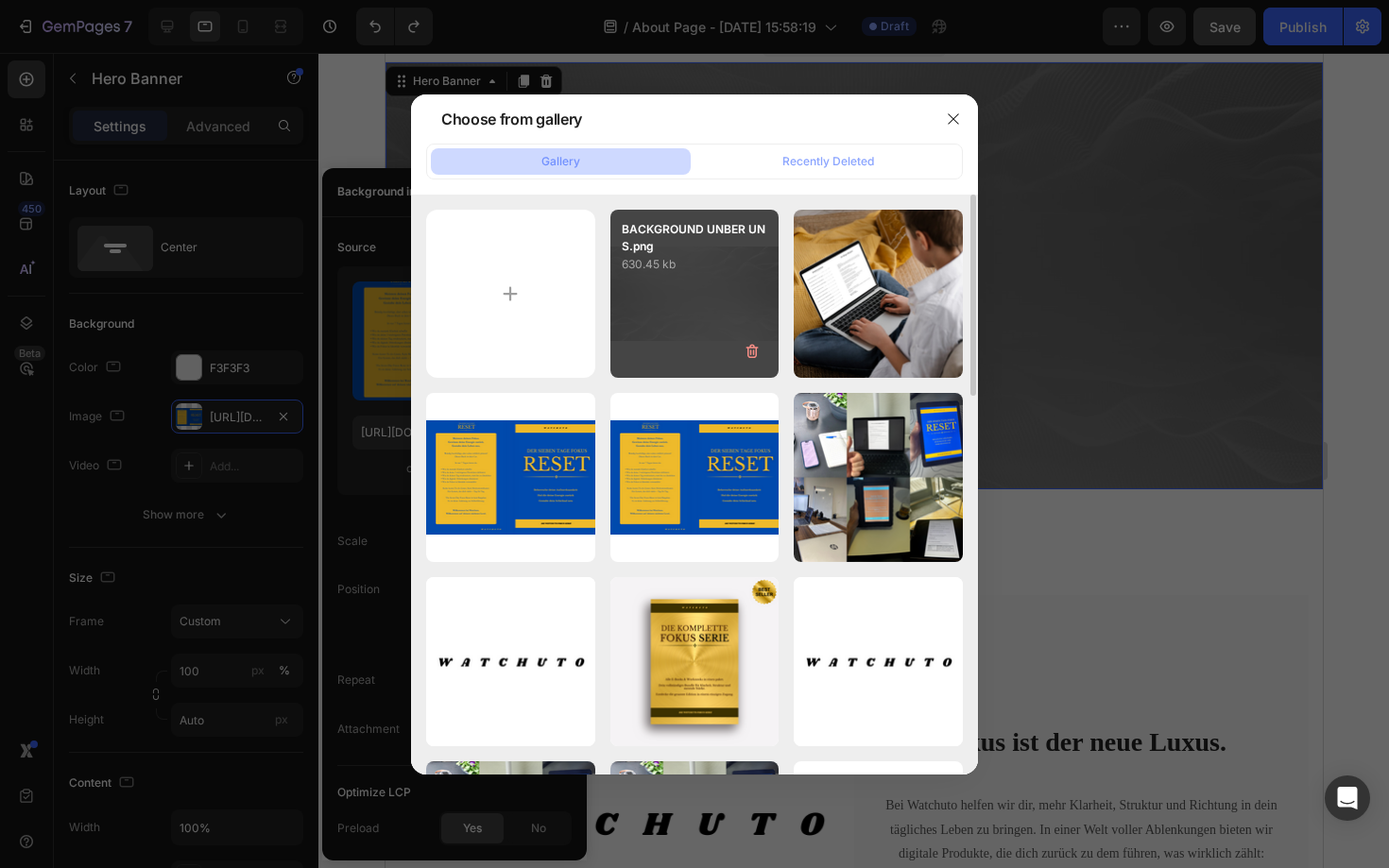
click at [678, 304] on div "BACKGROUND UNBER UNS.png 630.45 kb" at bounding box center [695, 295] width 169 height 169
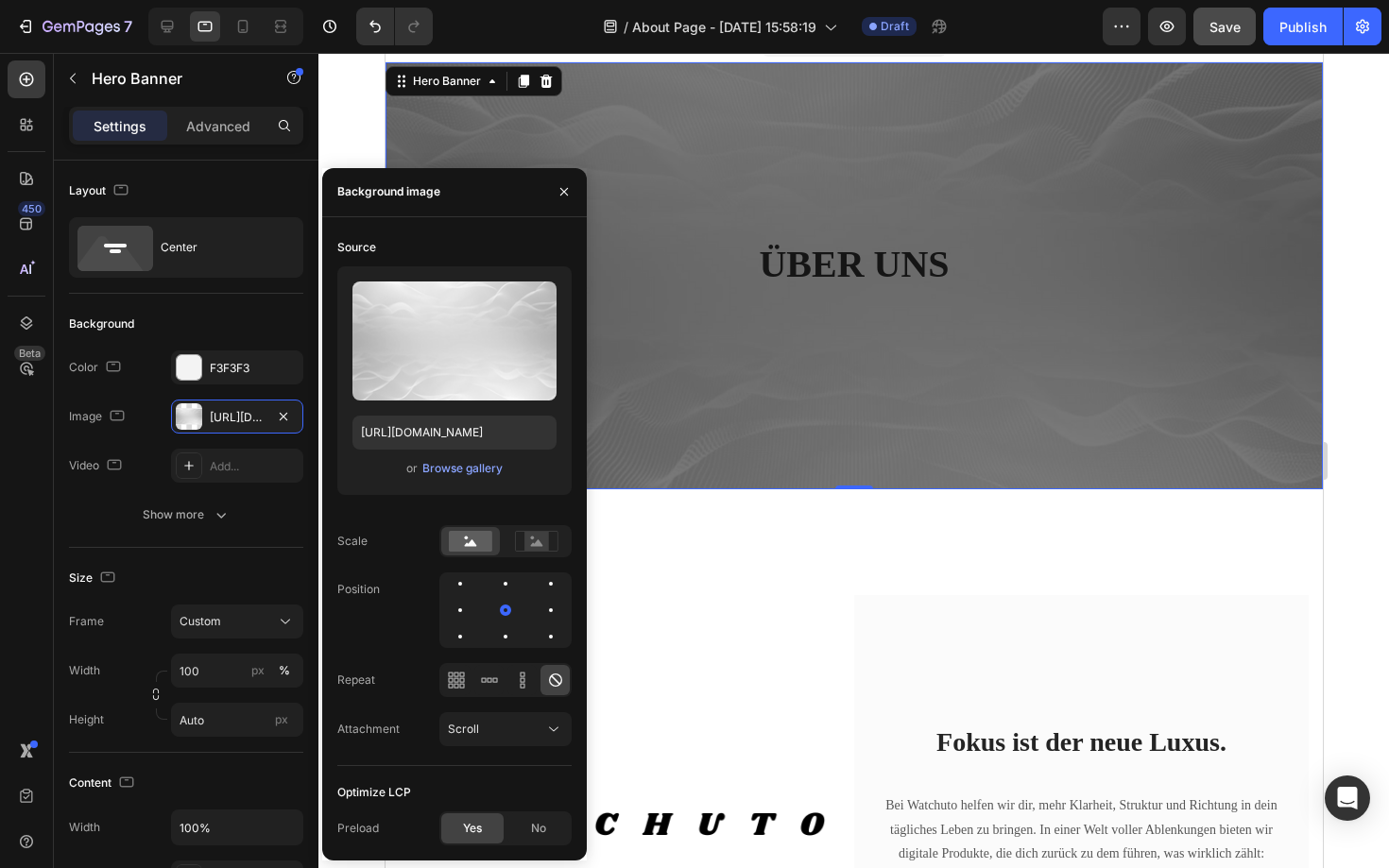
click at [758, 513] on div "Image Fokus ist der neue Luxus. Heading Bei Watchuto helfen wir dir, mehr Klarh…" at bounding box center [853, 821] width 937 height 666
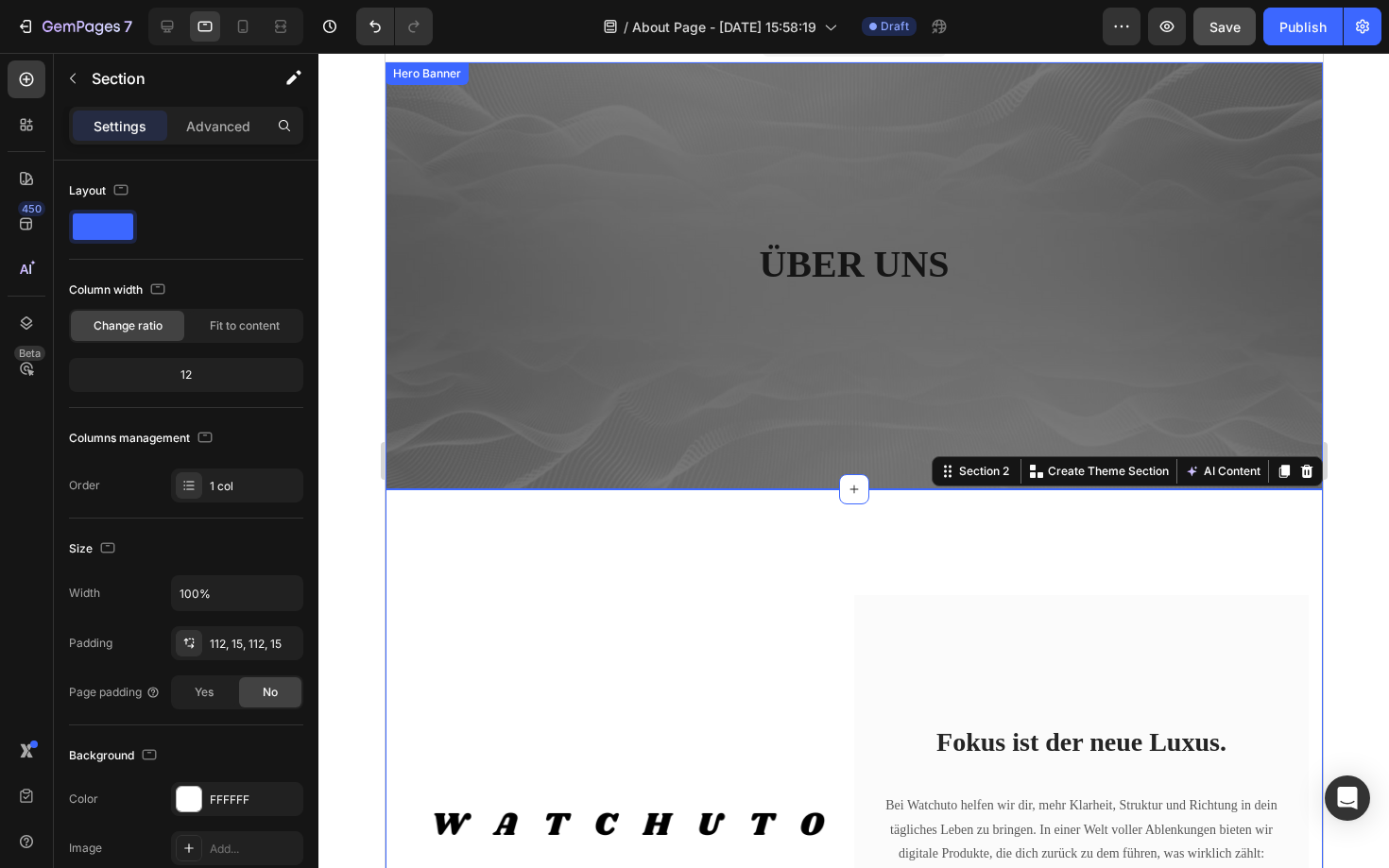
click at [1285, 400] on div "ÜBER UNS Heading Row" at bounding box center [853, 275] width 937 height 427
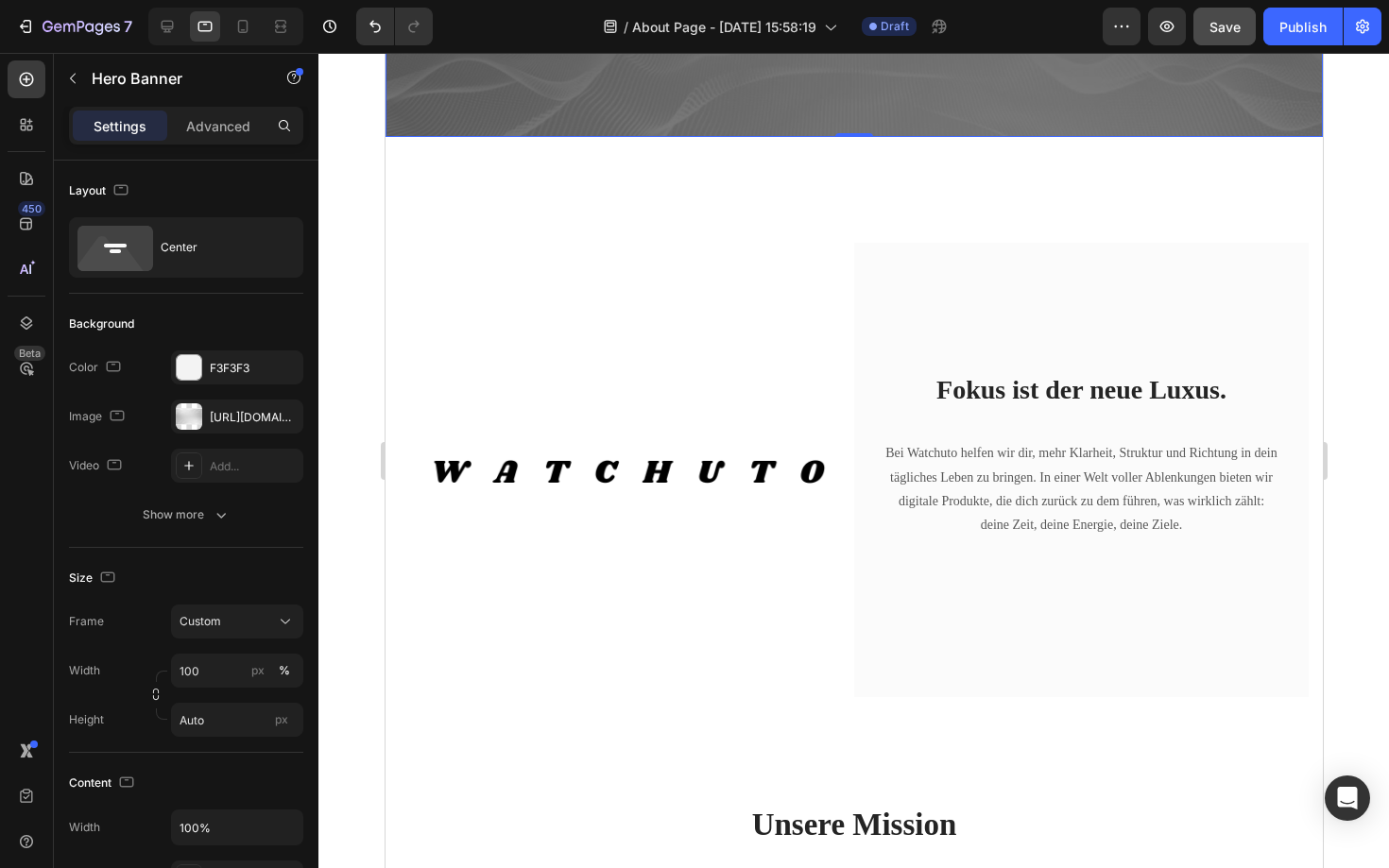
scroll to position [0, 0]
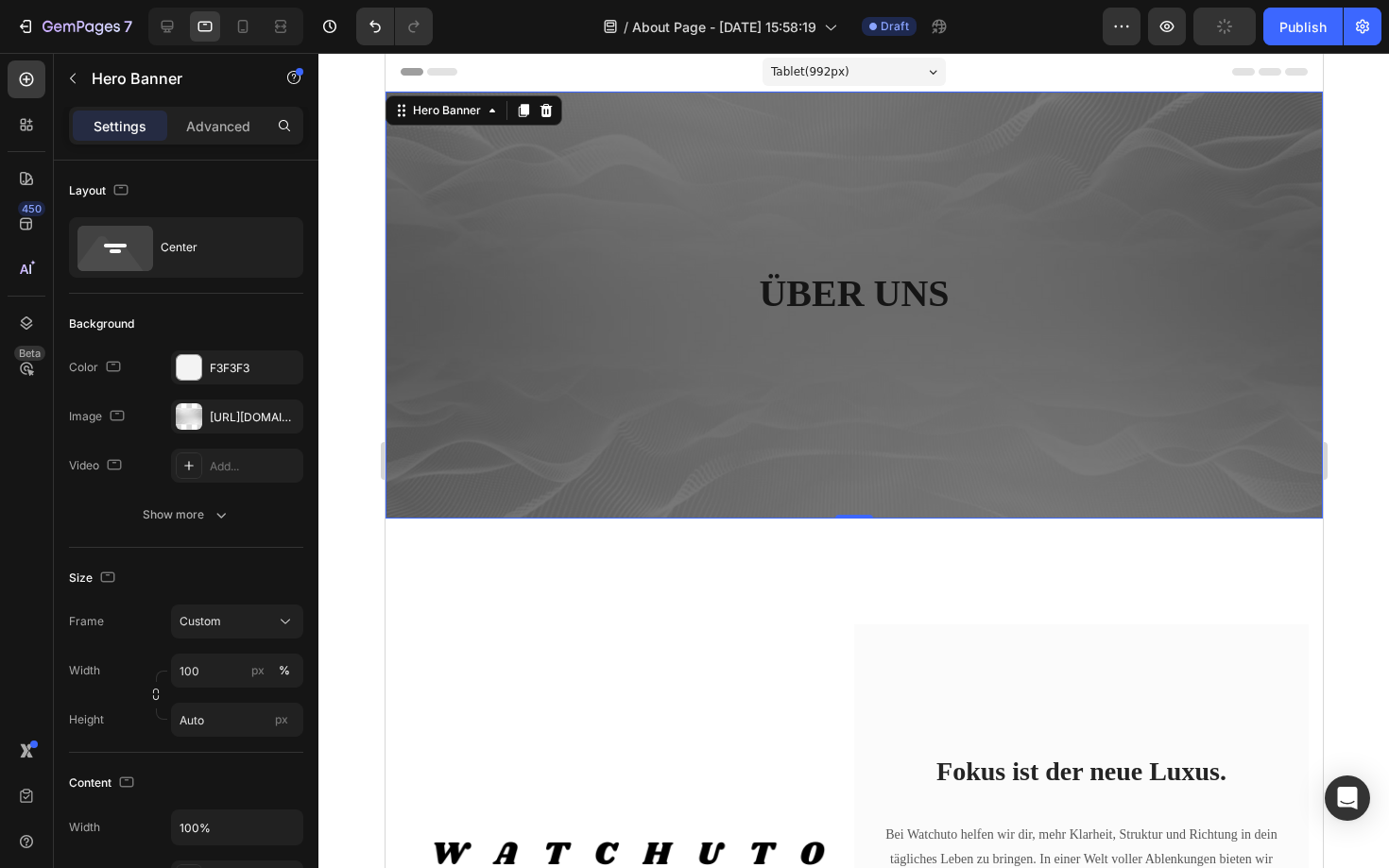
click at [1113, 179] on div "ÜBER UNS Heading Row" at bounding box center [853, 304] width 937 height 427
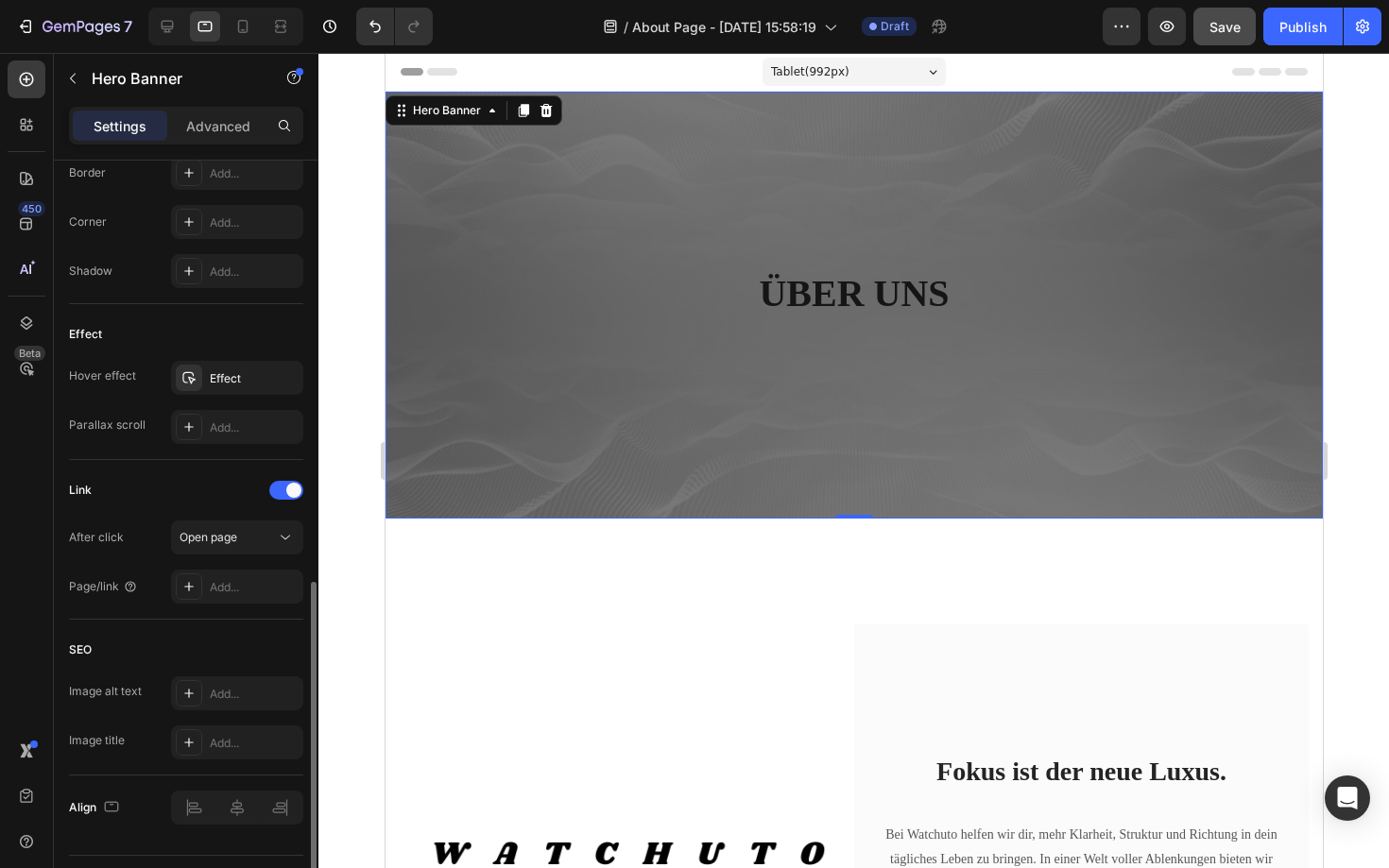
scroll to position [908, 0]
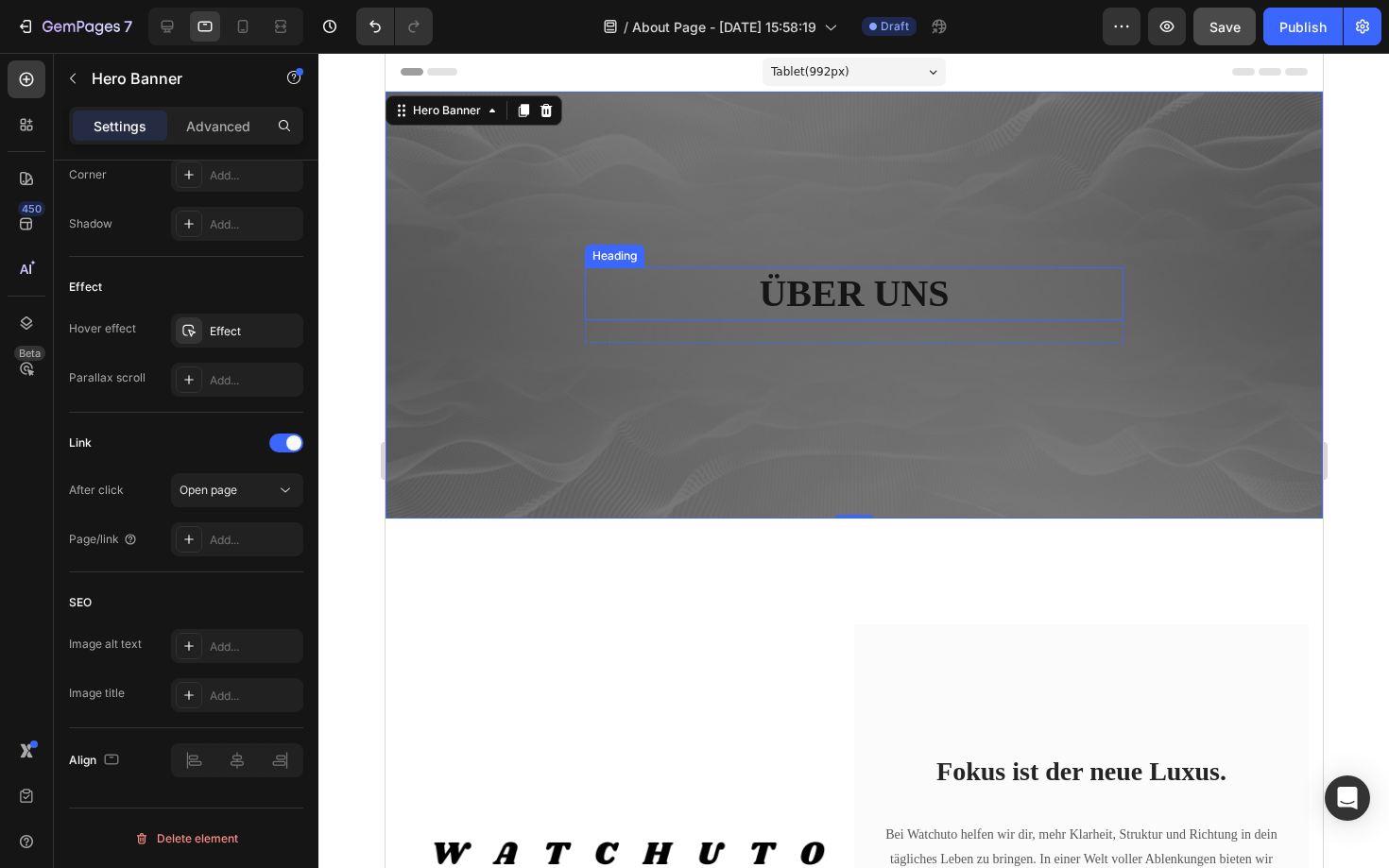
click at [809, 287] on h2 "ÜBER UNS" at bounding box center [853, 294] width 538 height 52
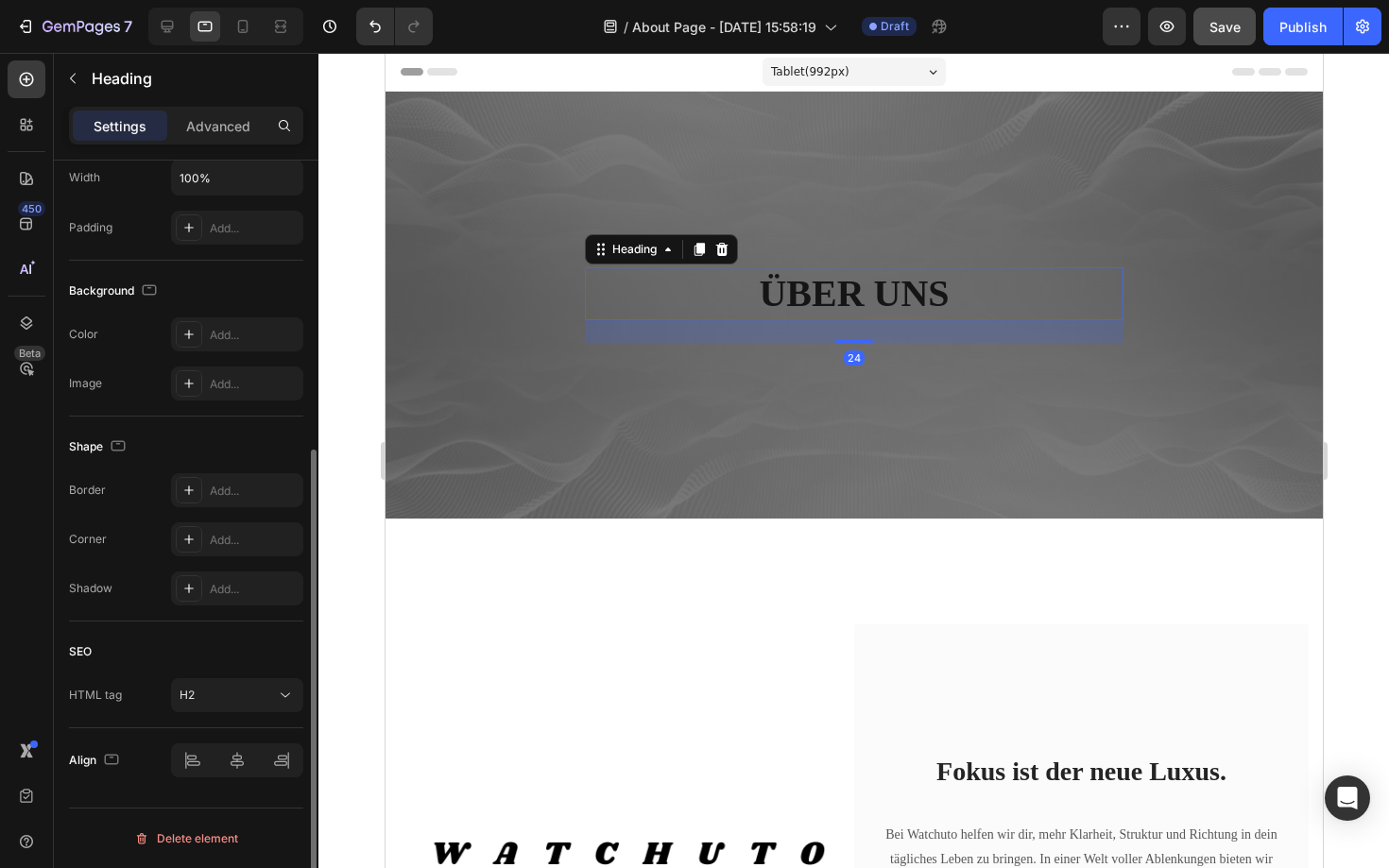
scroll to position [0, 0]
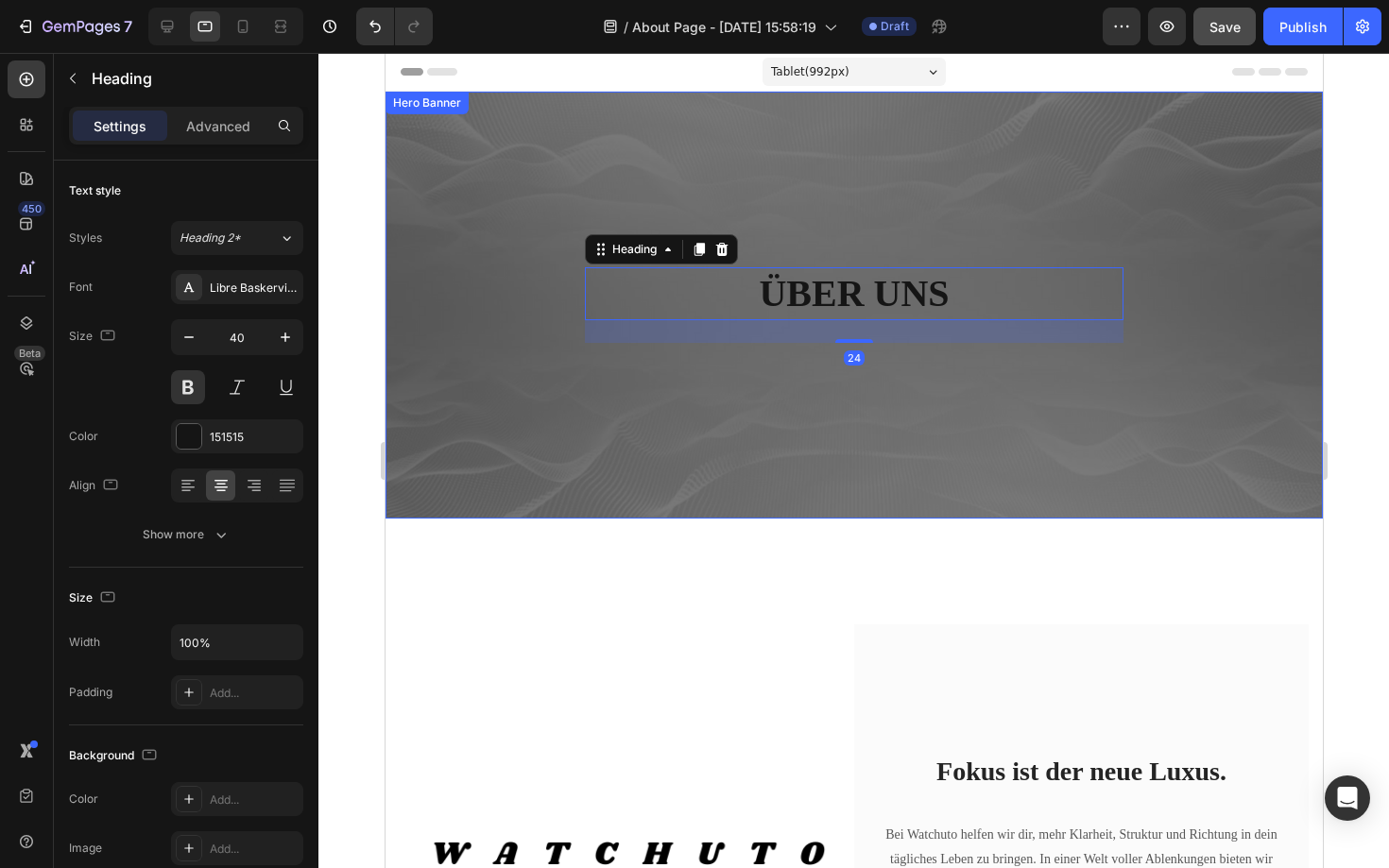
click at [563, 515] on div "ÜBER UNS Heading 24 Row" at bounding box center [853, 304] width 937 height 427
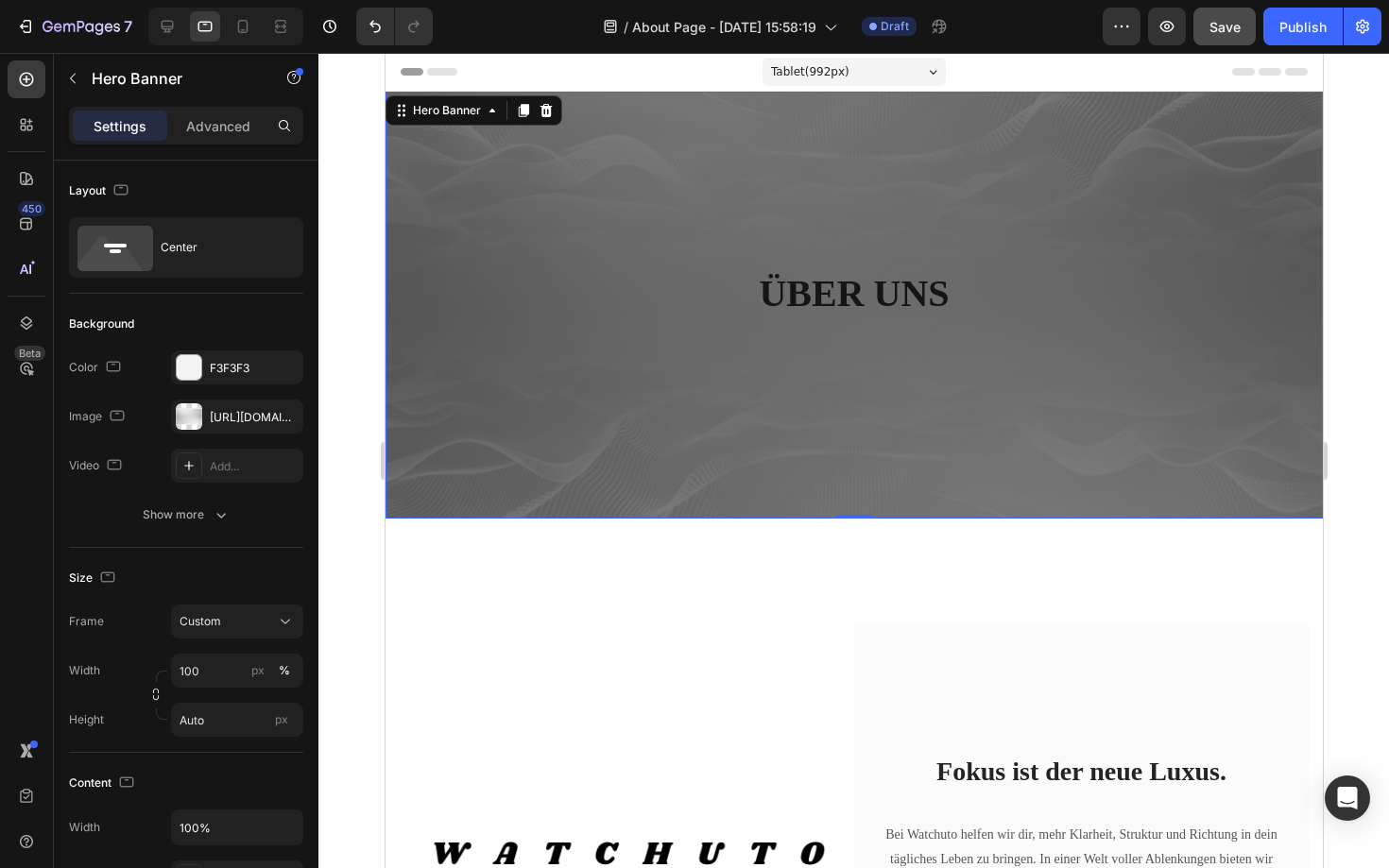
click at [439, 406] on div "ÜBER UNS Heading Row" at bounding box center [853, 304] width 937 height 427
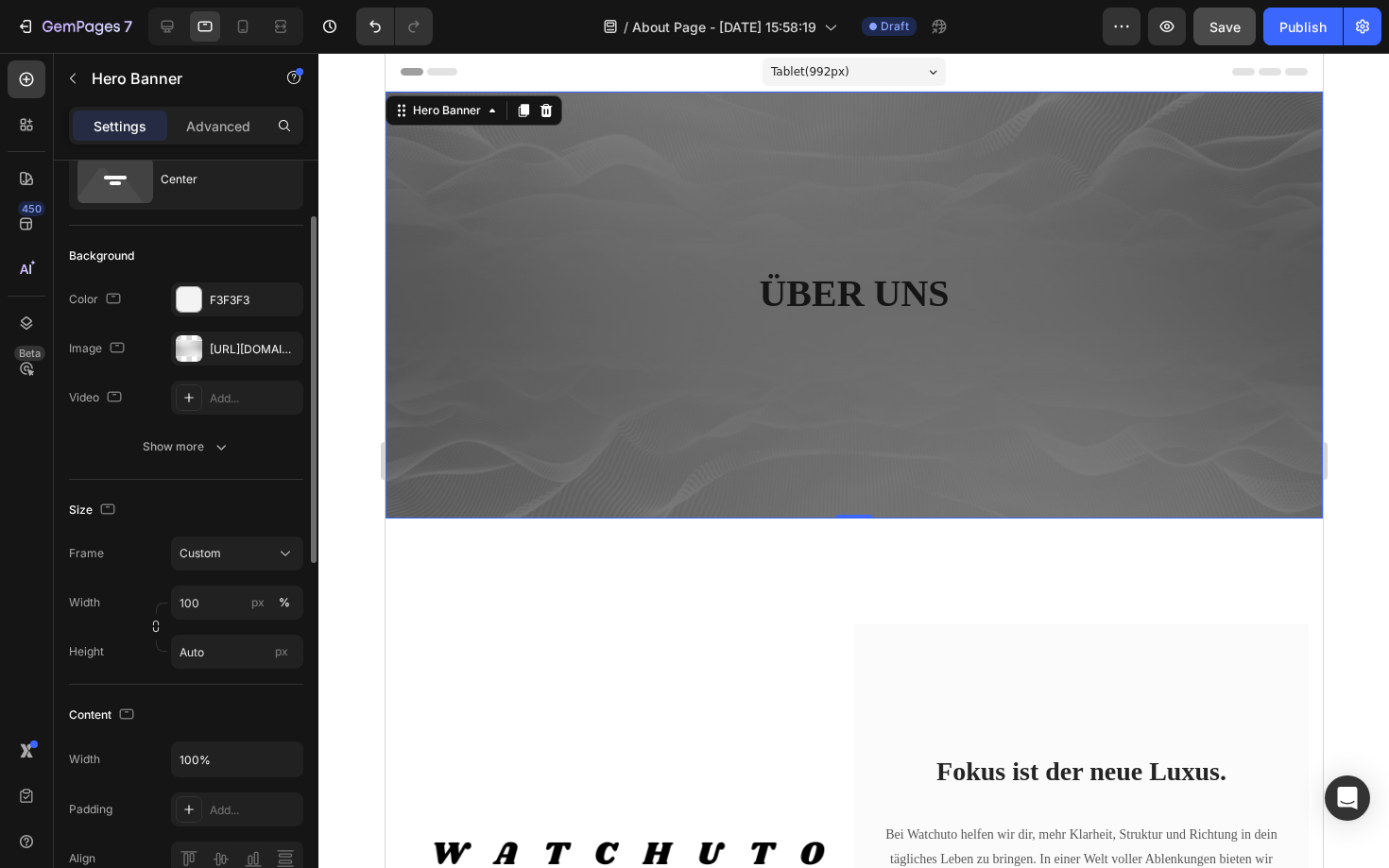
scroll to position [87, 0]
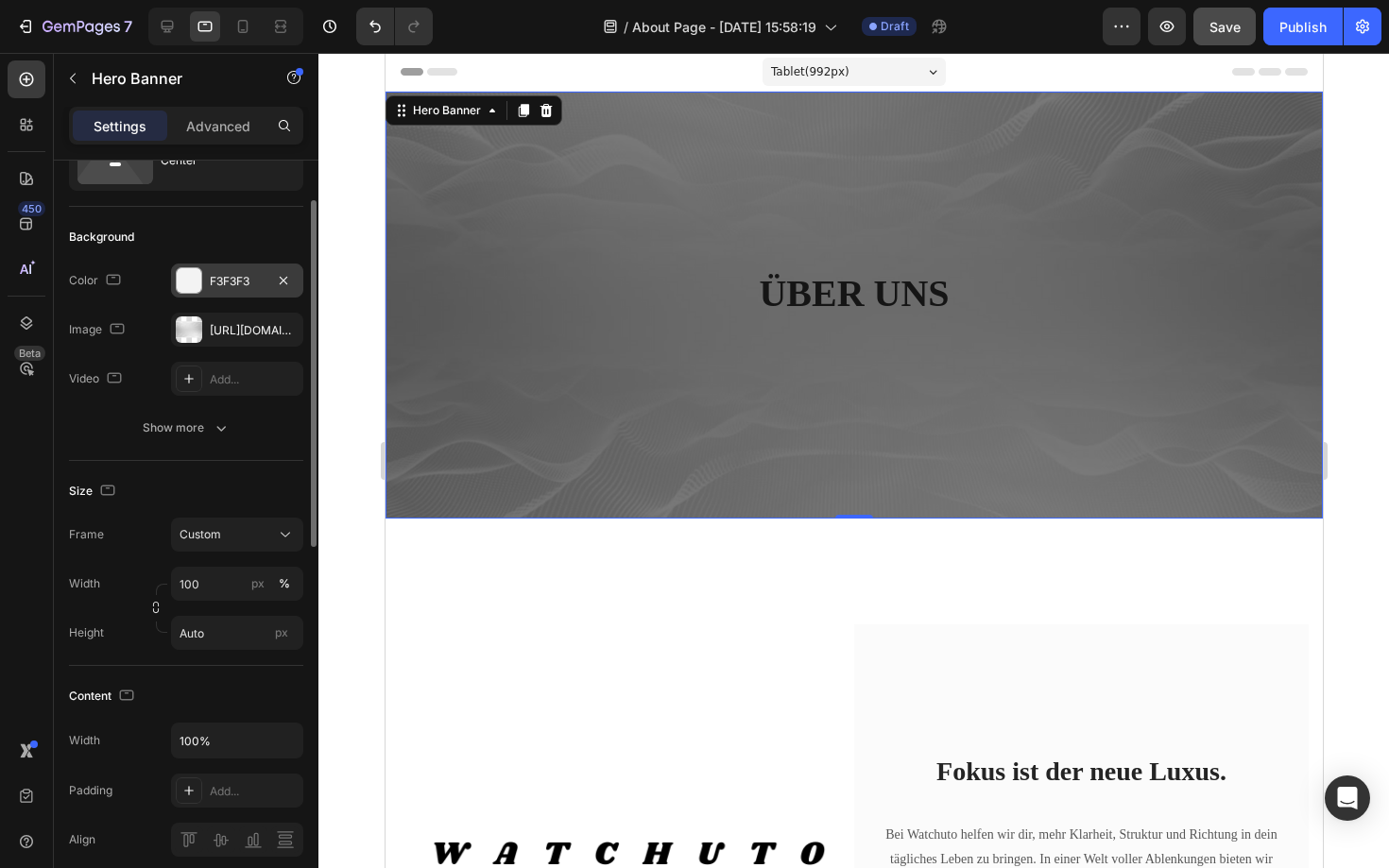
click at [186, 285] on div at bounding box center [189, 280] width 24 height 24
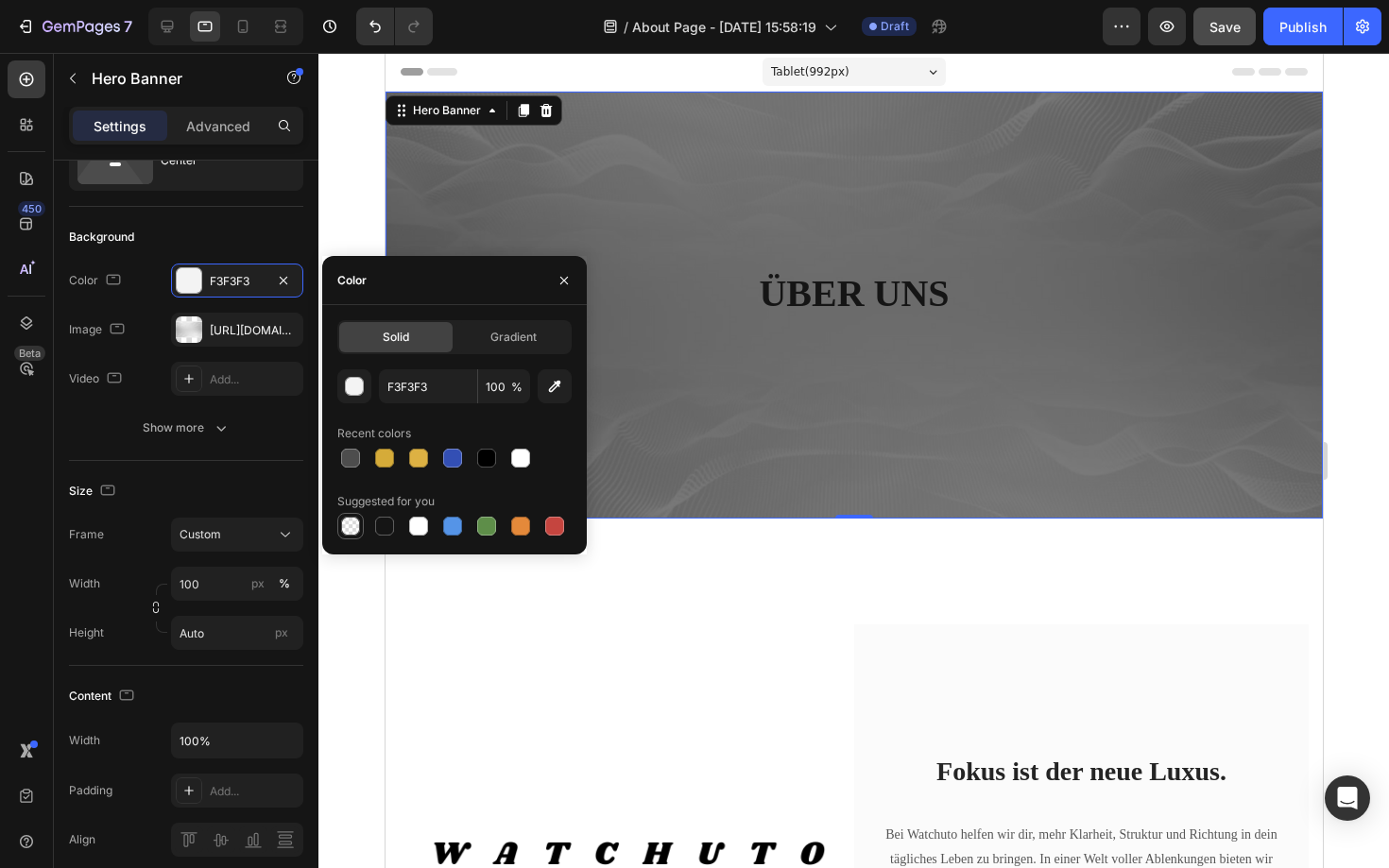
click at [357, 527] on div at bounding box center [350, 526] width 18 height 18
type input "000000"
type input "0"
type input "F3F3F3"
type input "100"
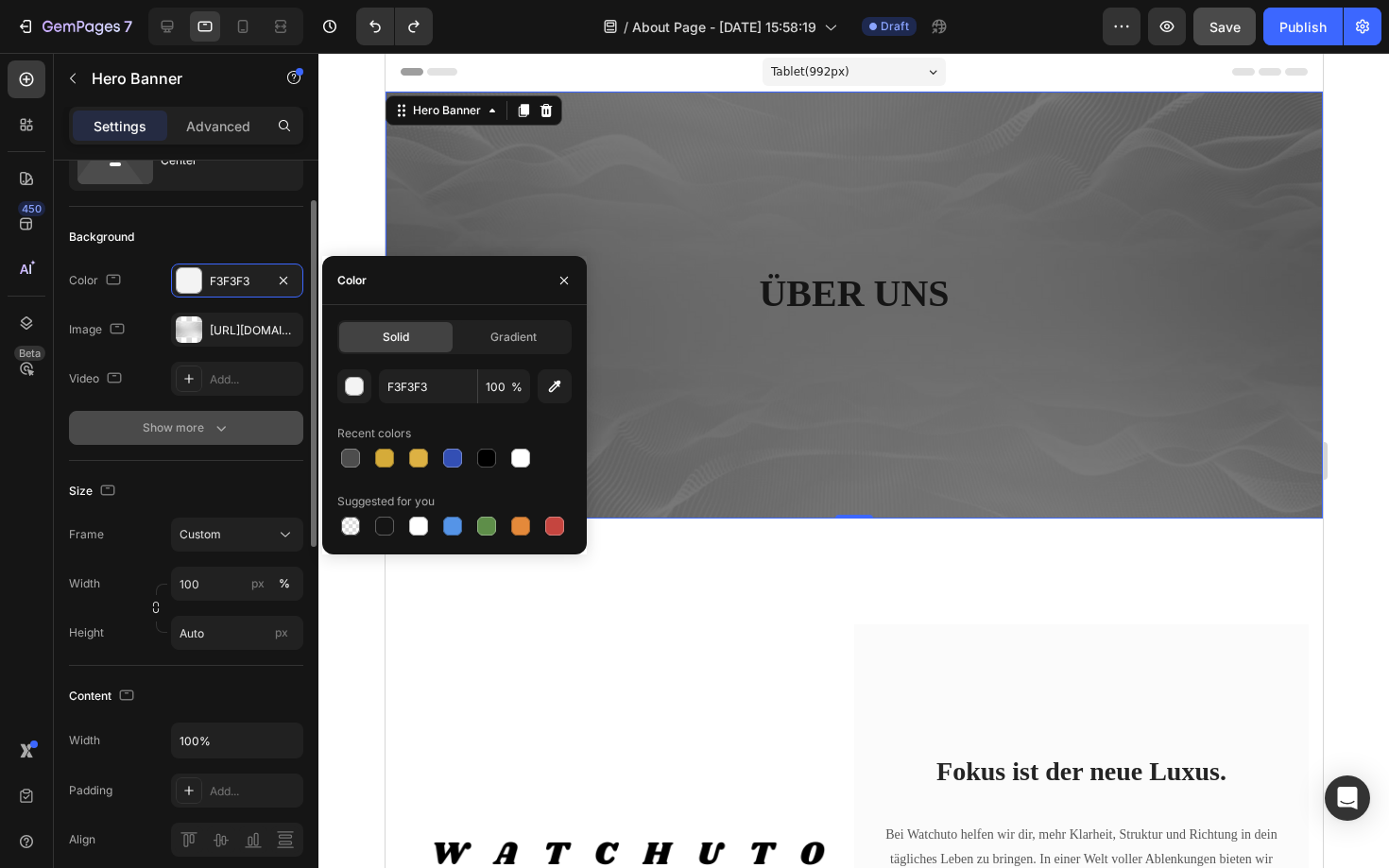
click at [182, 425] on div "Show more" at bounding box center [187, 428] width 87 height 18
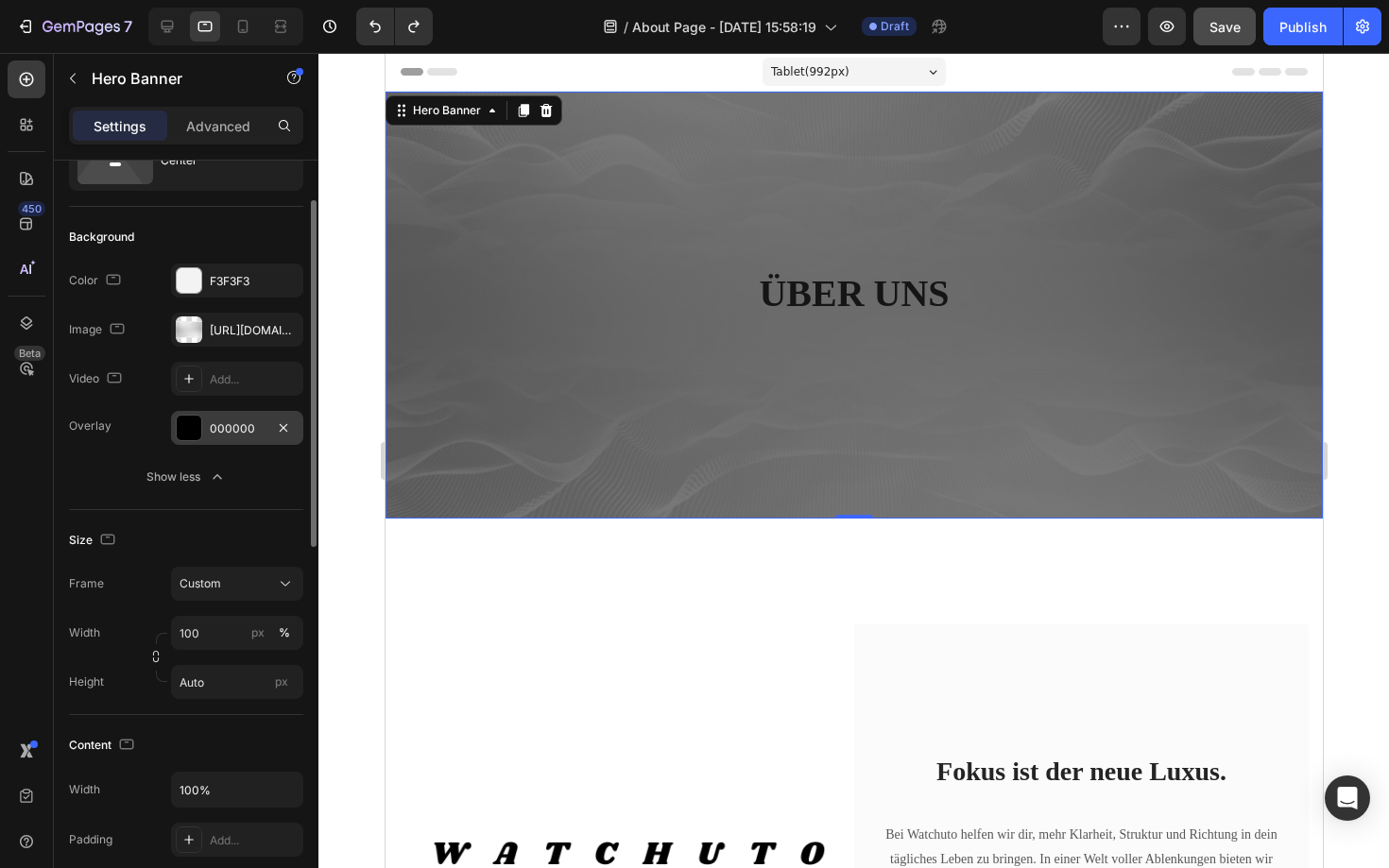
click at [195, 424] on div at bounding box center [189, 428] width 24 height 24
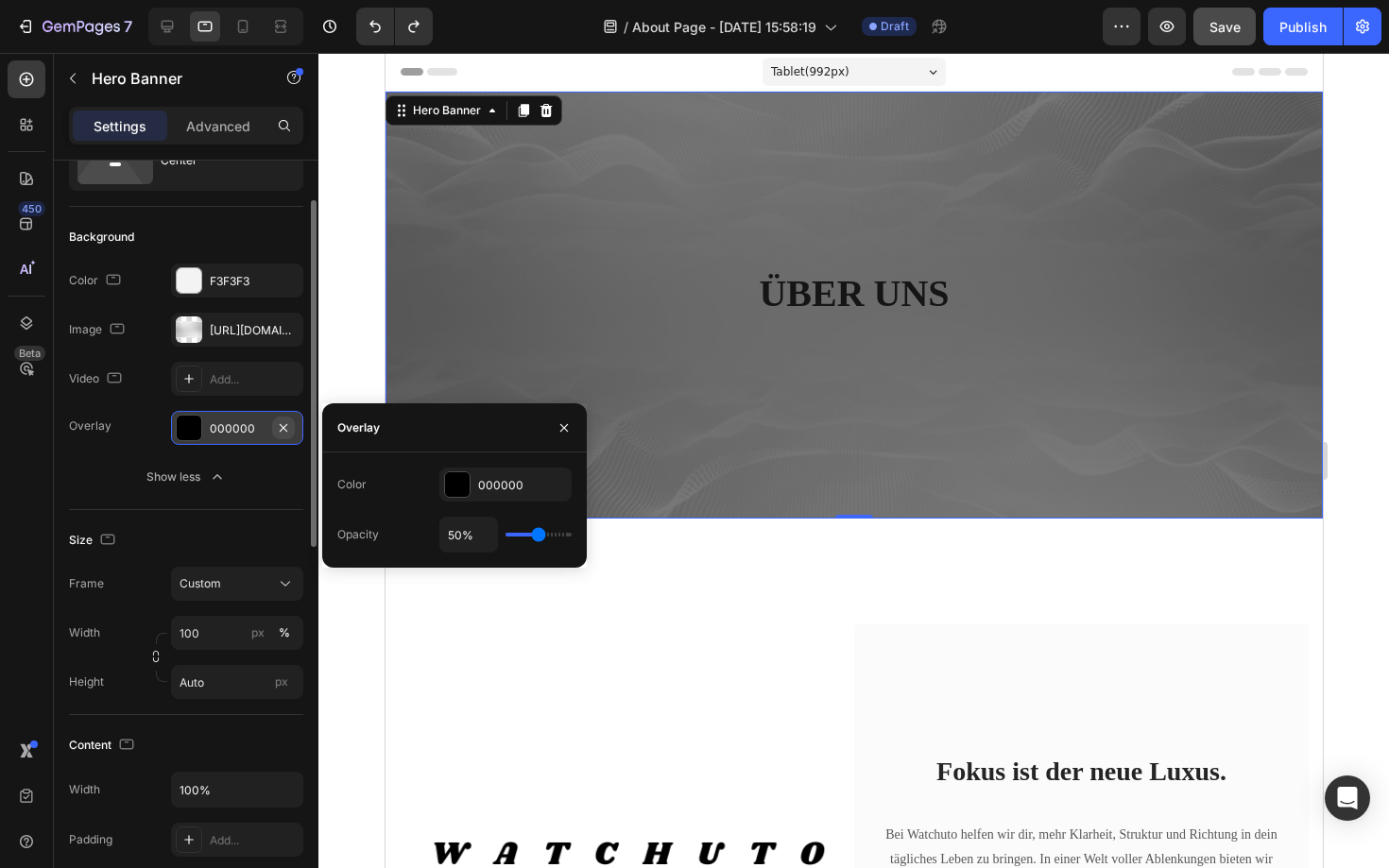
click at [283, 431] on icon "button" at bounding box center [284, 429] width 16 height 16
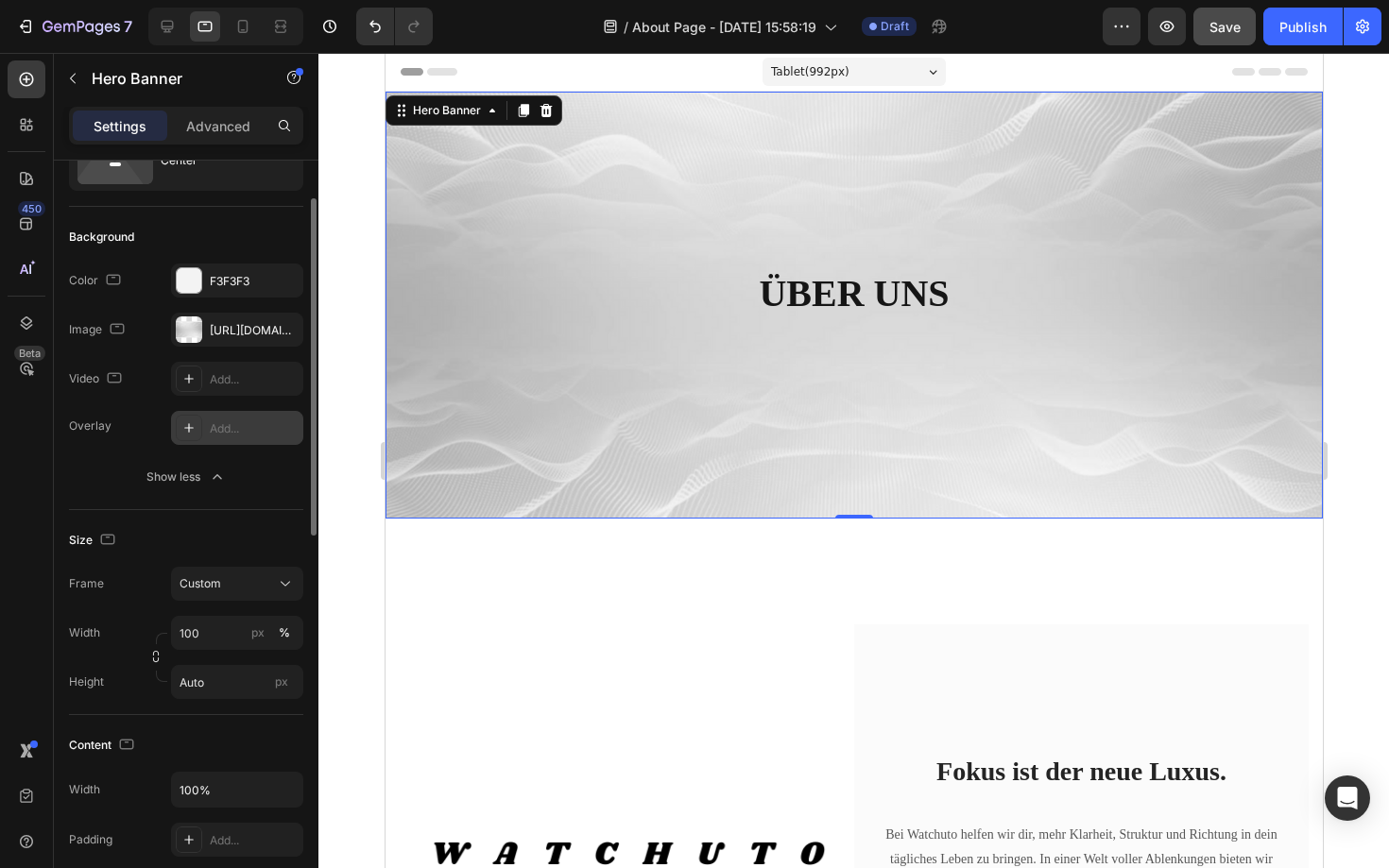
click at [1388, 204] on div at bounding box center [853, 460] width 1070 height 816
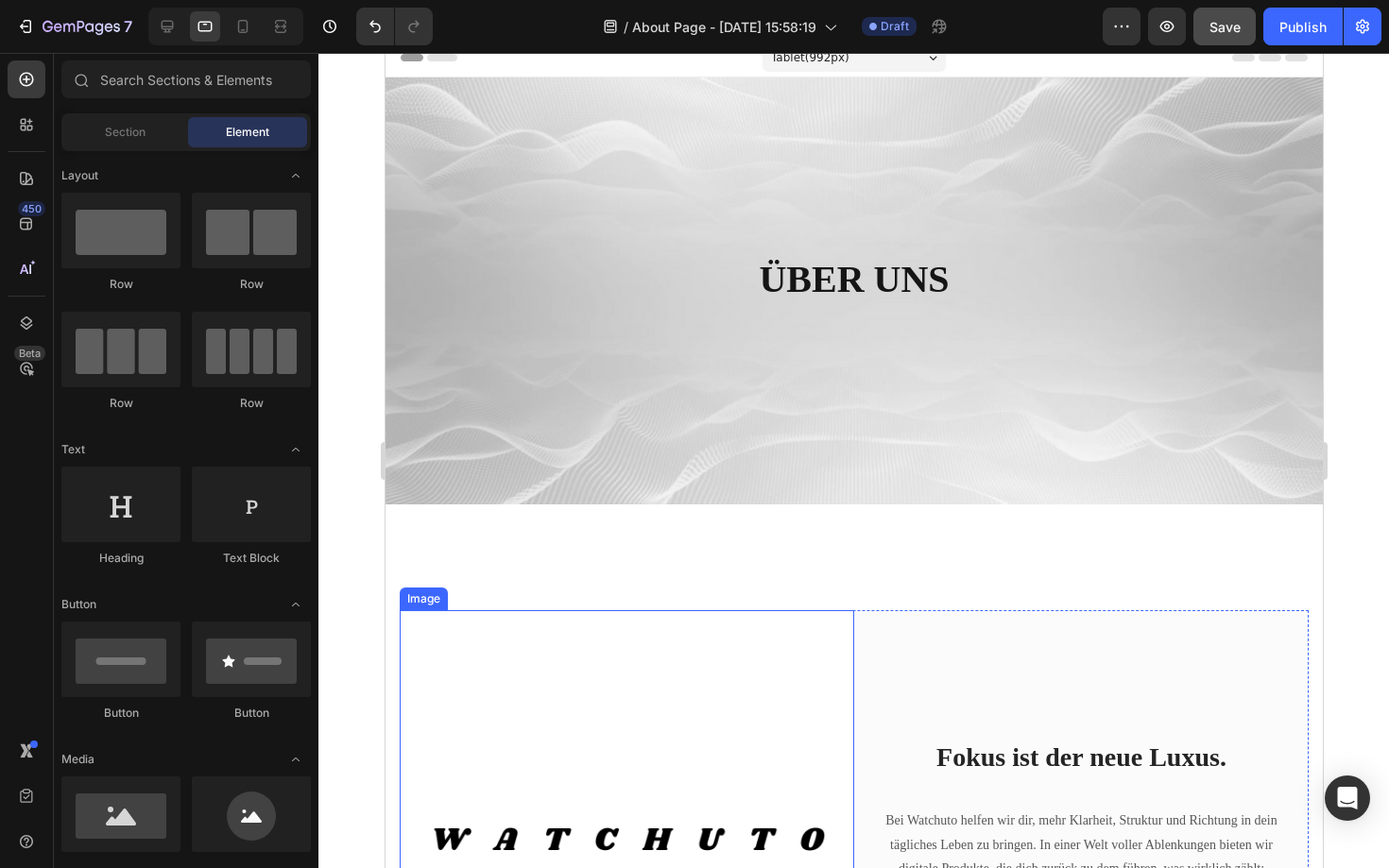
scroll to position [0, 0]
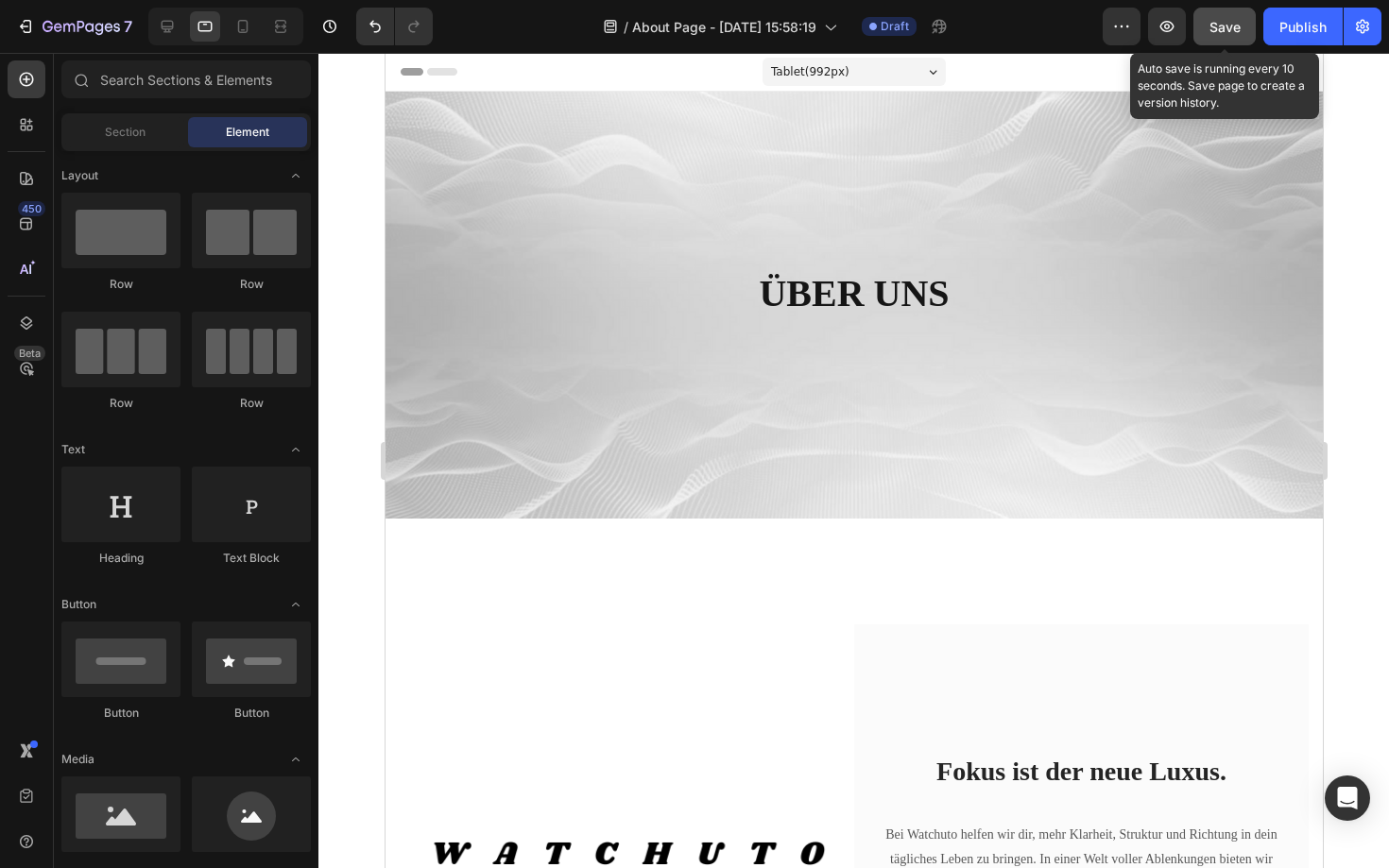
click at [1233, 22] on span "Save" at bounding box center [1225, 26] width 31 height 17
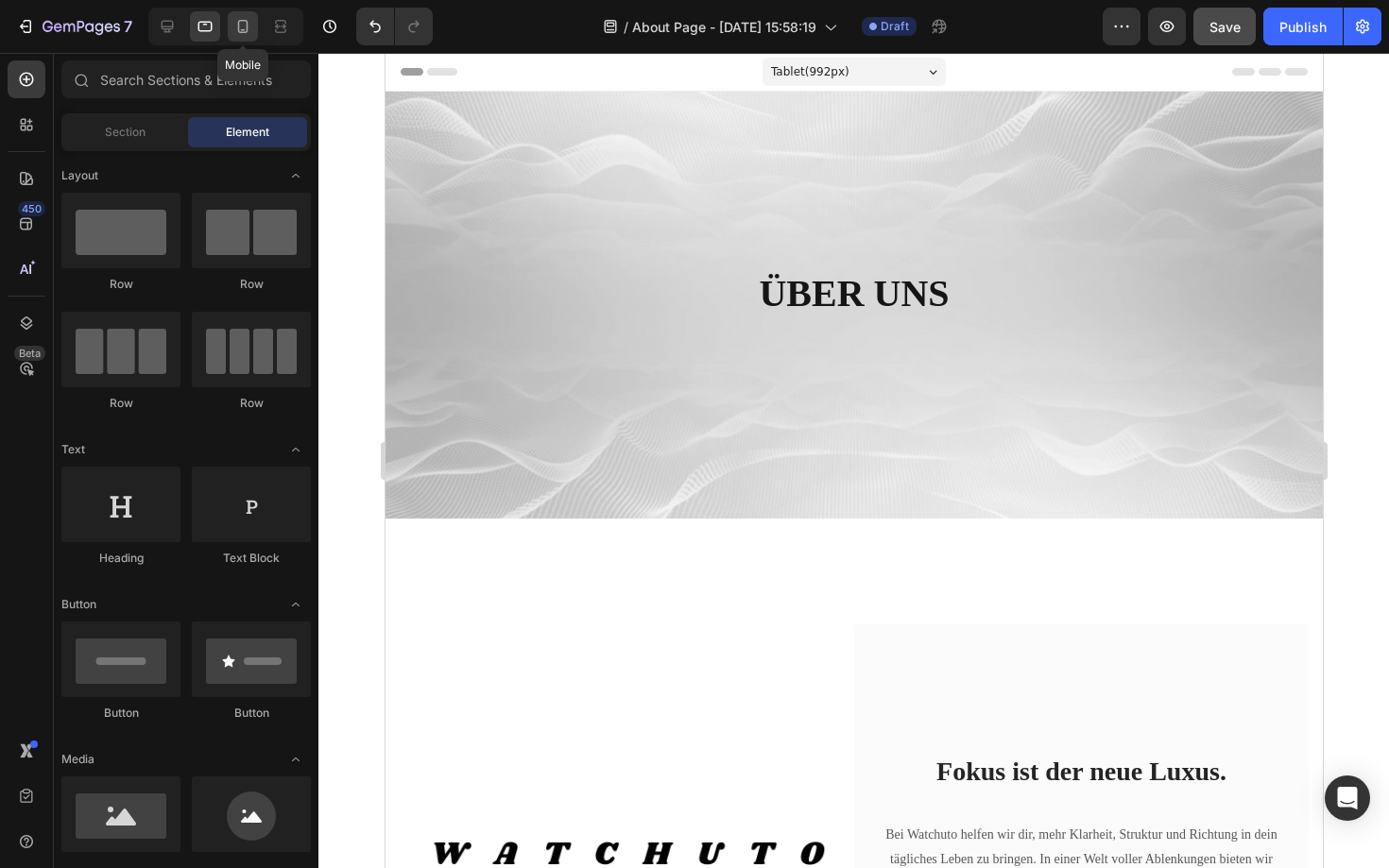
click at [233, 30] on icon at bounding box center [242, 25] width 18 height 18
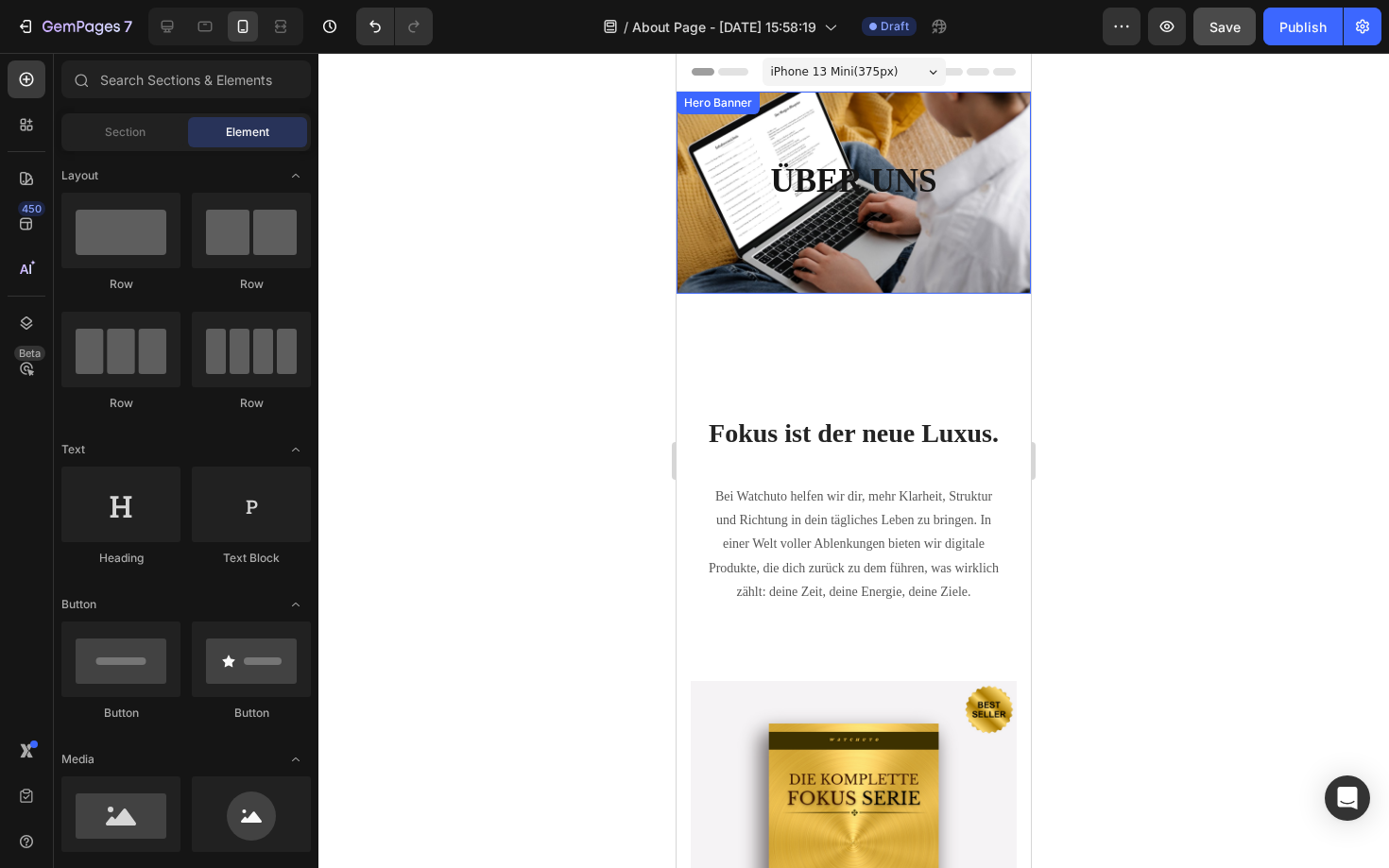
click at [749, 243] on div "ÜBER UNS Heading Row" at bounding box center [853, 192] width 354 height 202
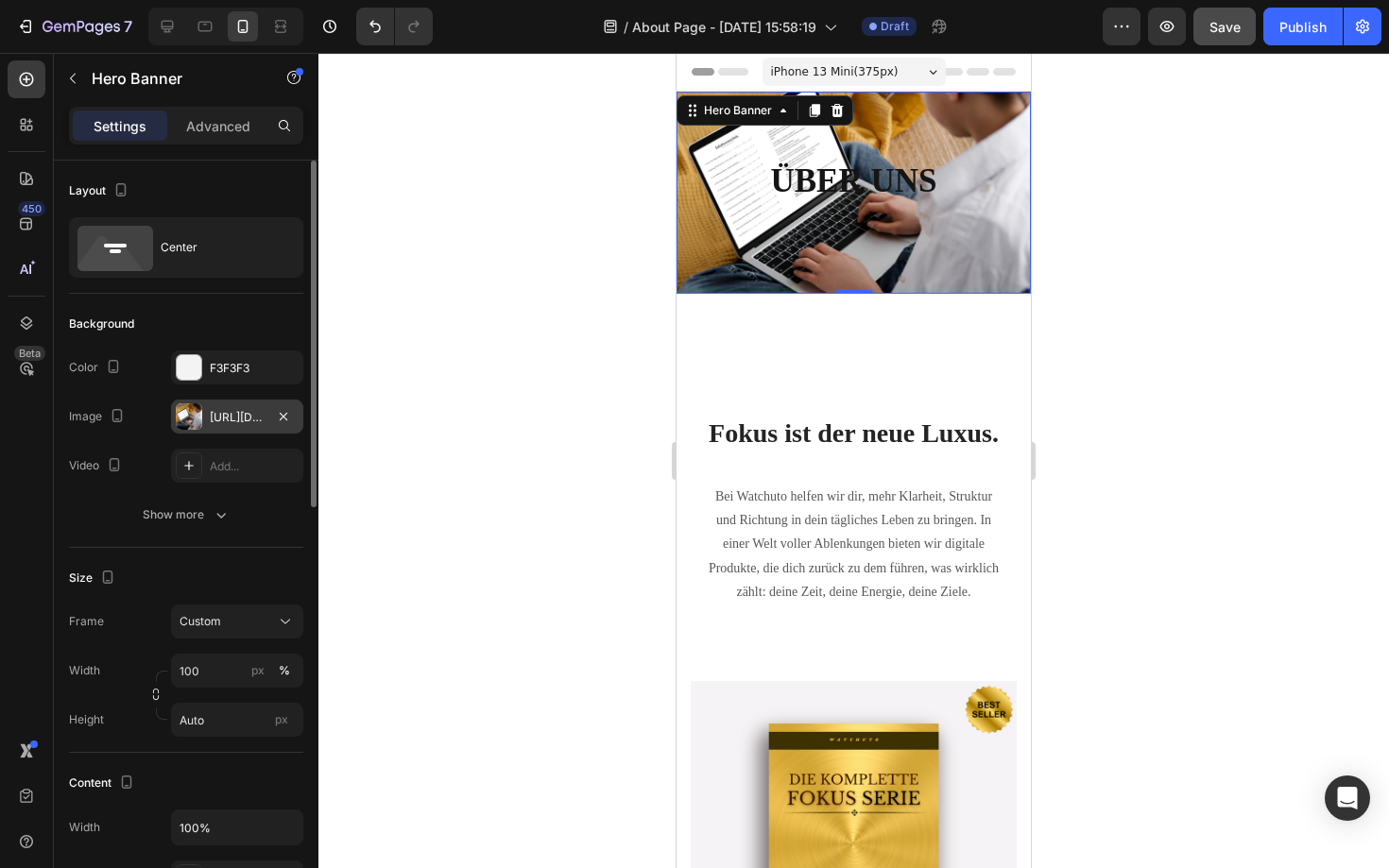
click at [225, 417] on div "[URL][DOMAIN_NAME]" at bounding box center [237, 417] width 54 height 17
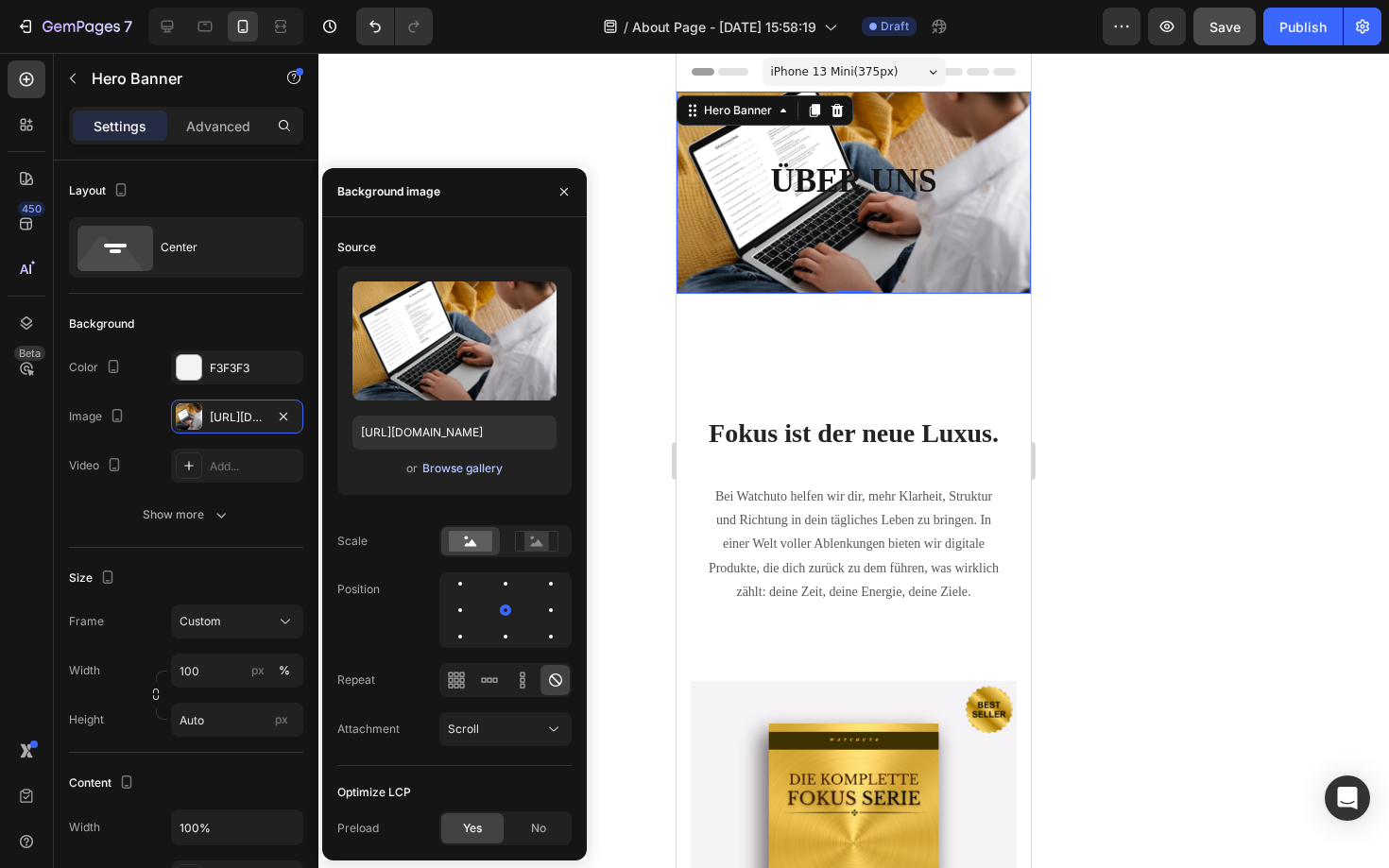
click at [451, 471] on div "Browse gallery" at bounding box center [462, 468] width 81 height 17
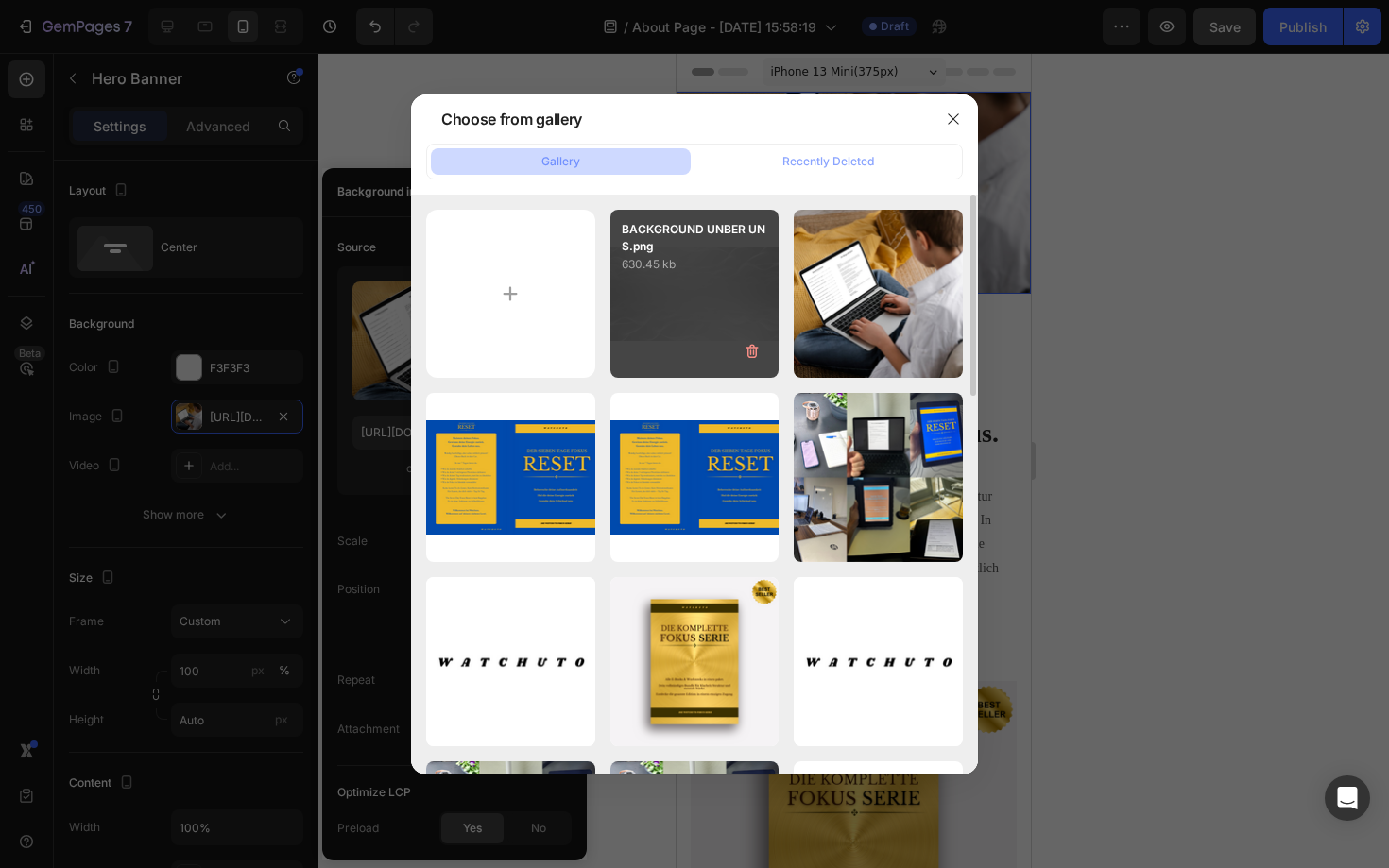
click at [638, 308] on div "BACKGROUND UNBER UNS.png 630.45 kb" at bounding box center [695, 295] width 169 height 169
type input "[URL][DOMAIN_NAME]"
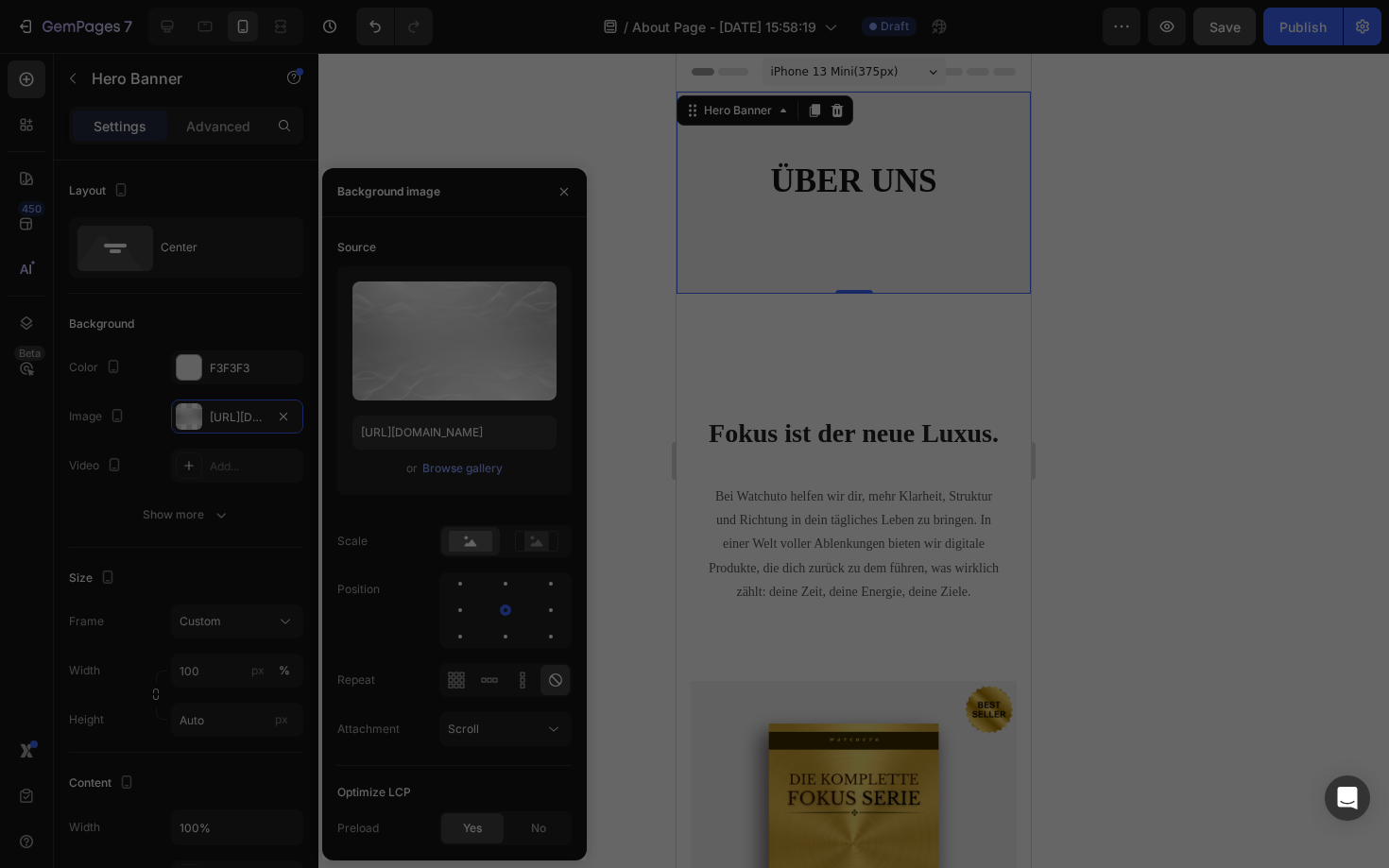
click at [638, 308] on div "BACKGROUND UNBER UNS.png 630.45 kb" at bounding box center [695, 295] width 169 height 169
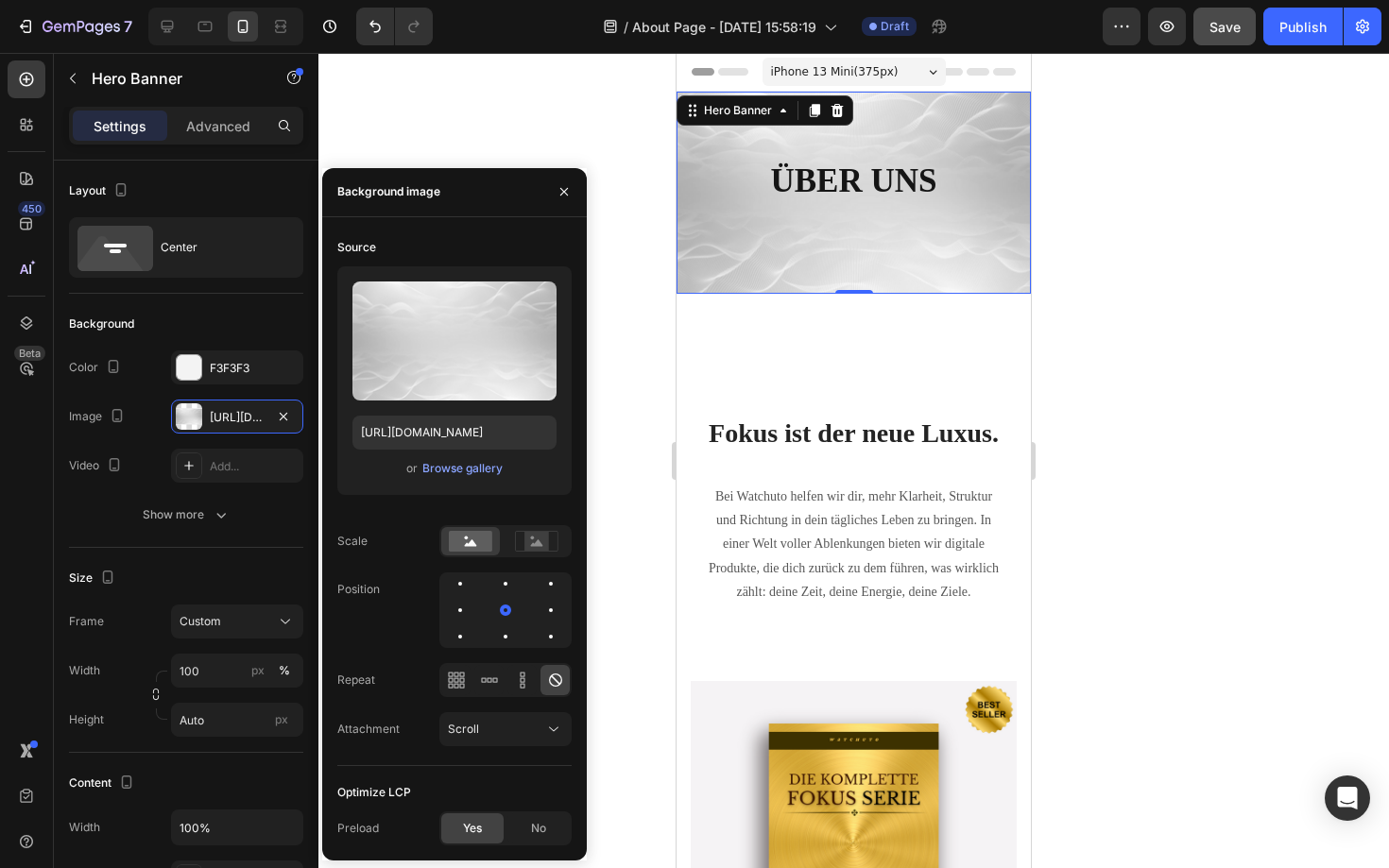
click at [1221, 201] on div at bounding box center [853, 460] width 1070 height 816
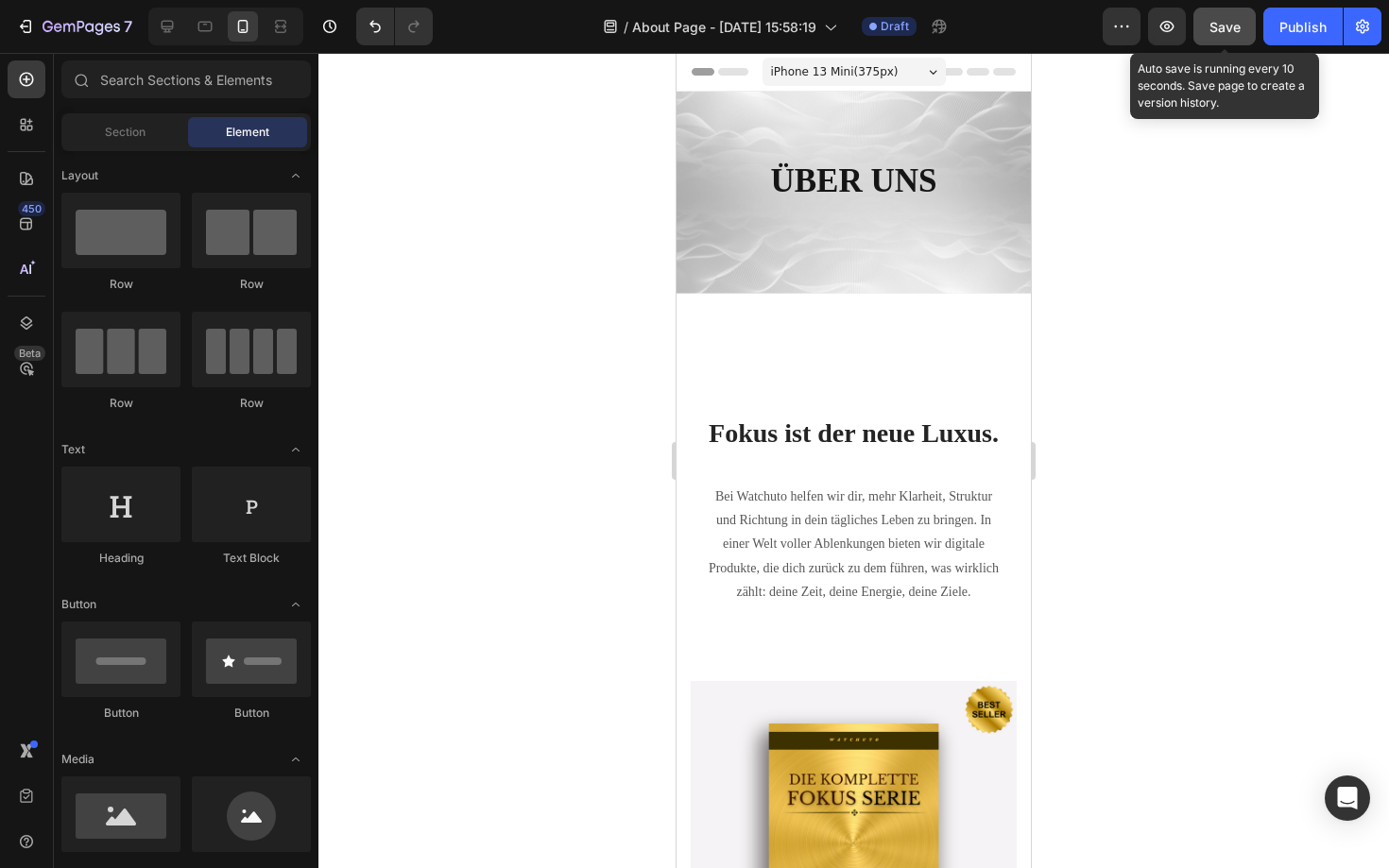
click at [1226, 28] on span "Save" at bounding box center [1225, 26] width 31 height 17
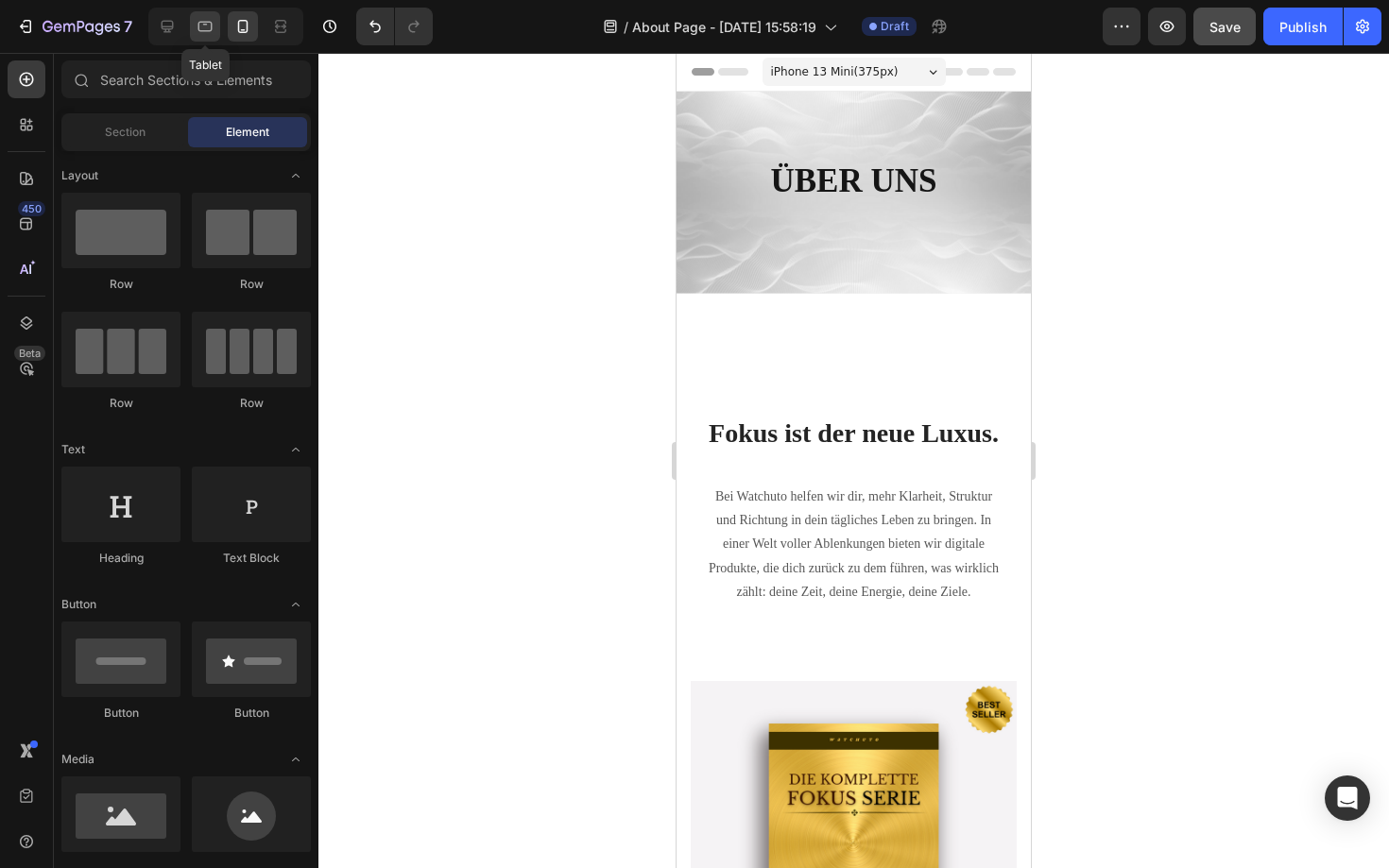
click at [202, 26] on icon at bounding box center [204, 25] width 18 height 18
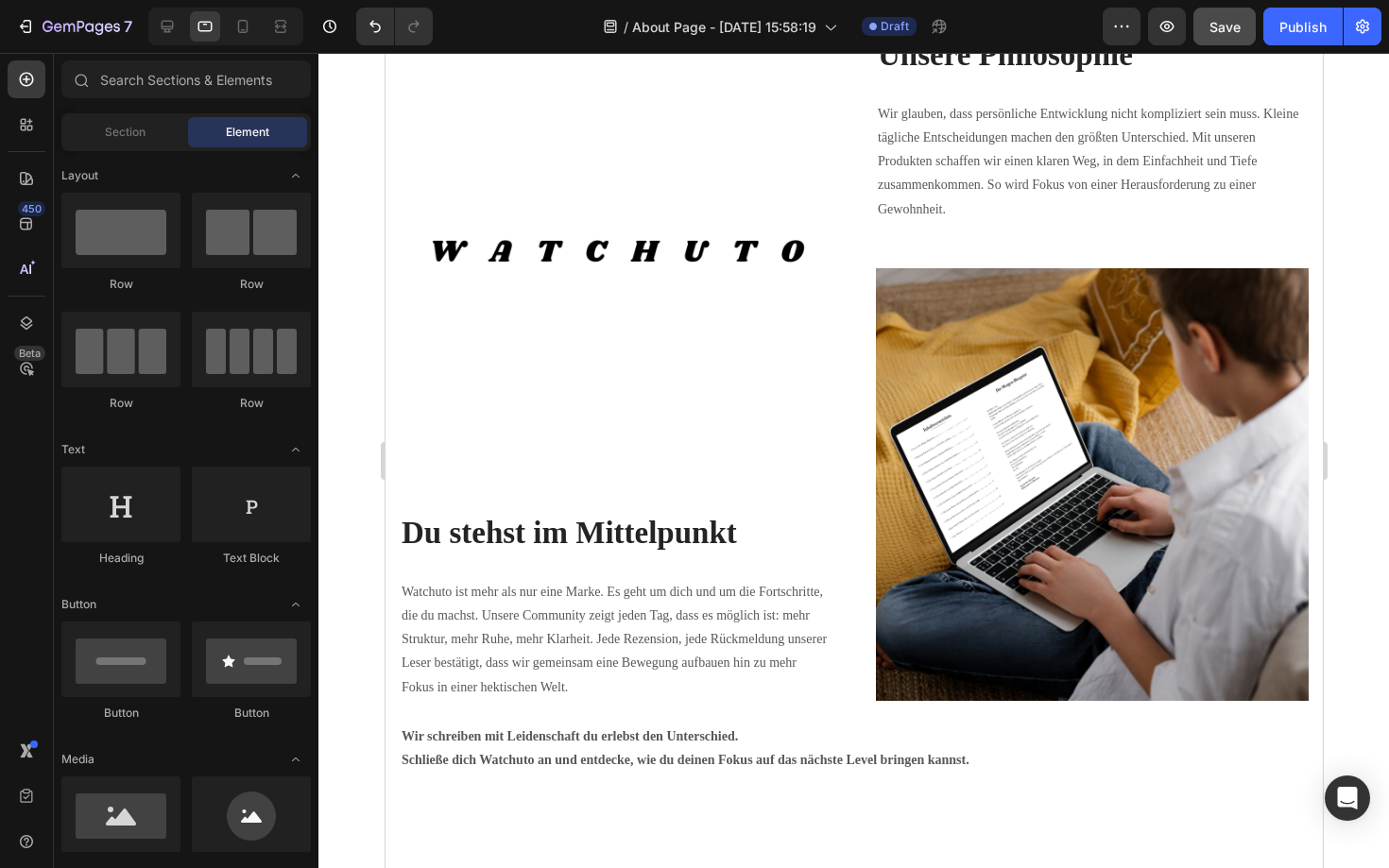
scroll to position [2375, 0]
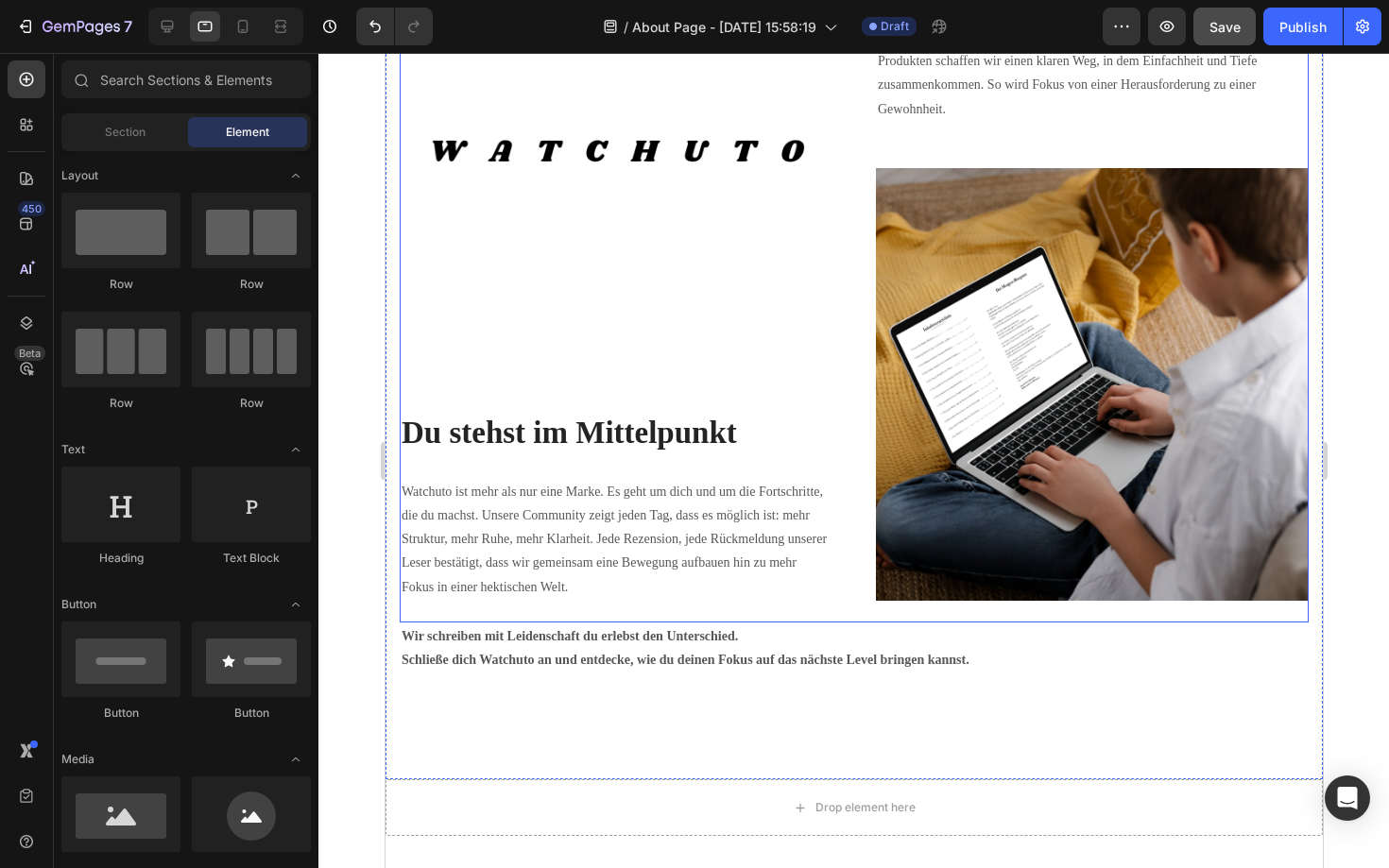
click at [1001, 393] on img at bounding box center [1091, 384] width 433 height 433
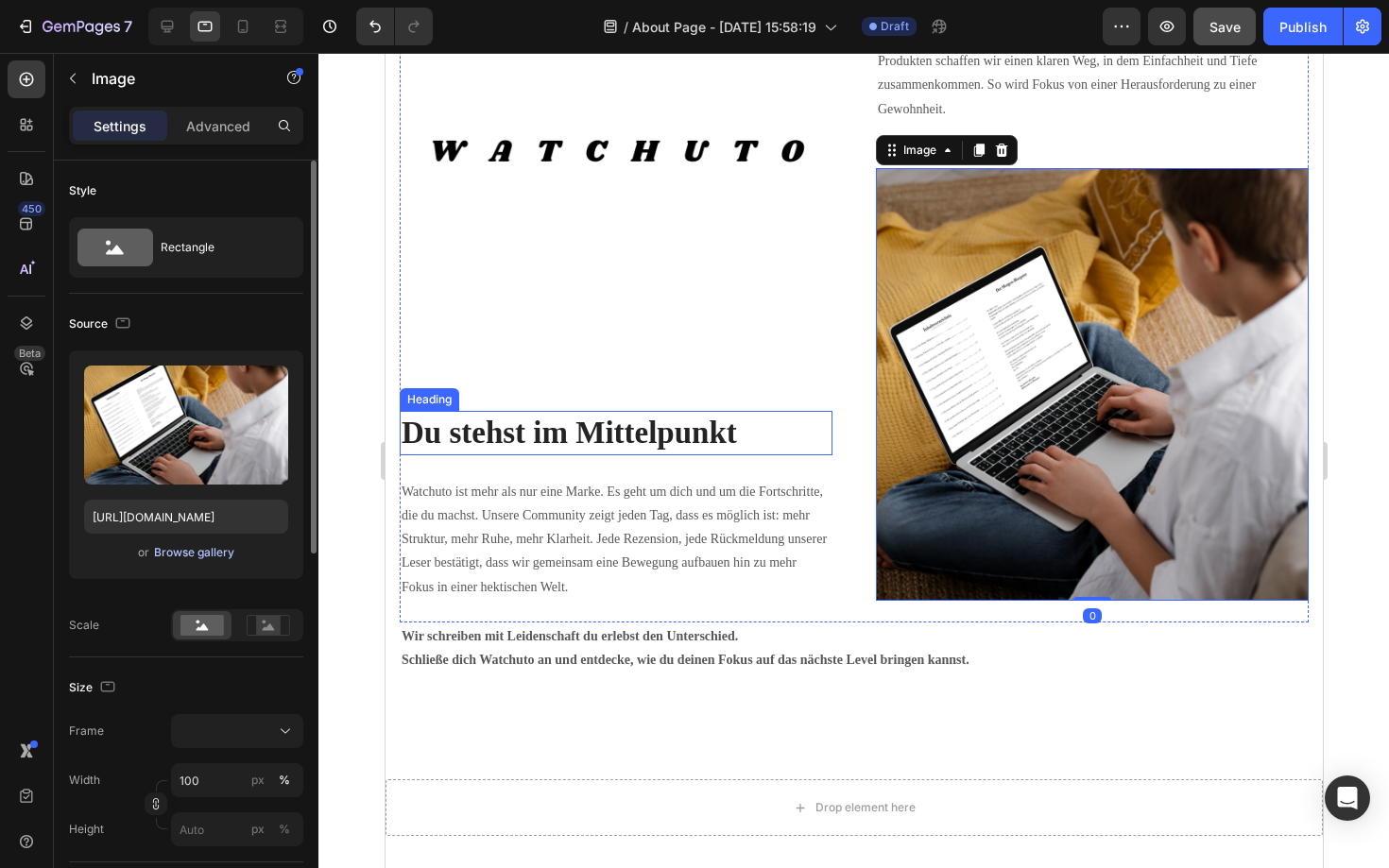
click at [199, 553] on div "Browse gallery" at bounding box center [193, 552] width 81 height 17
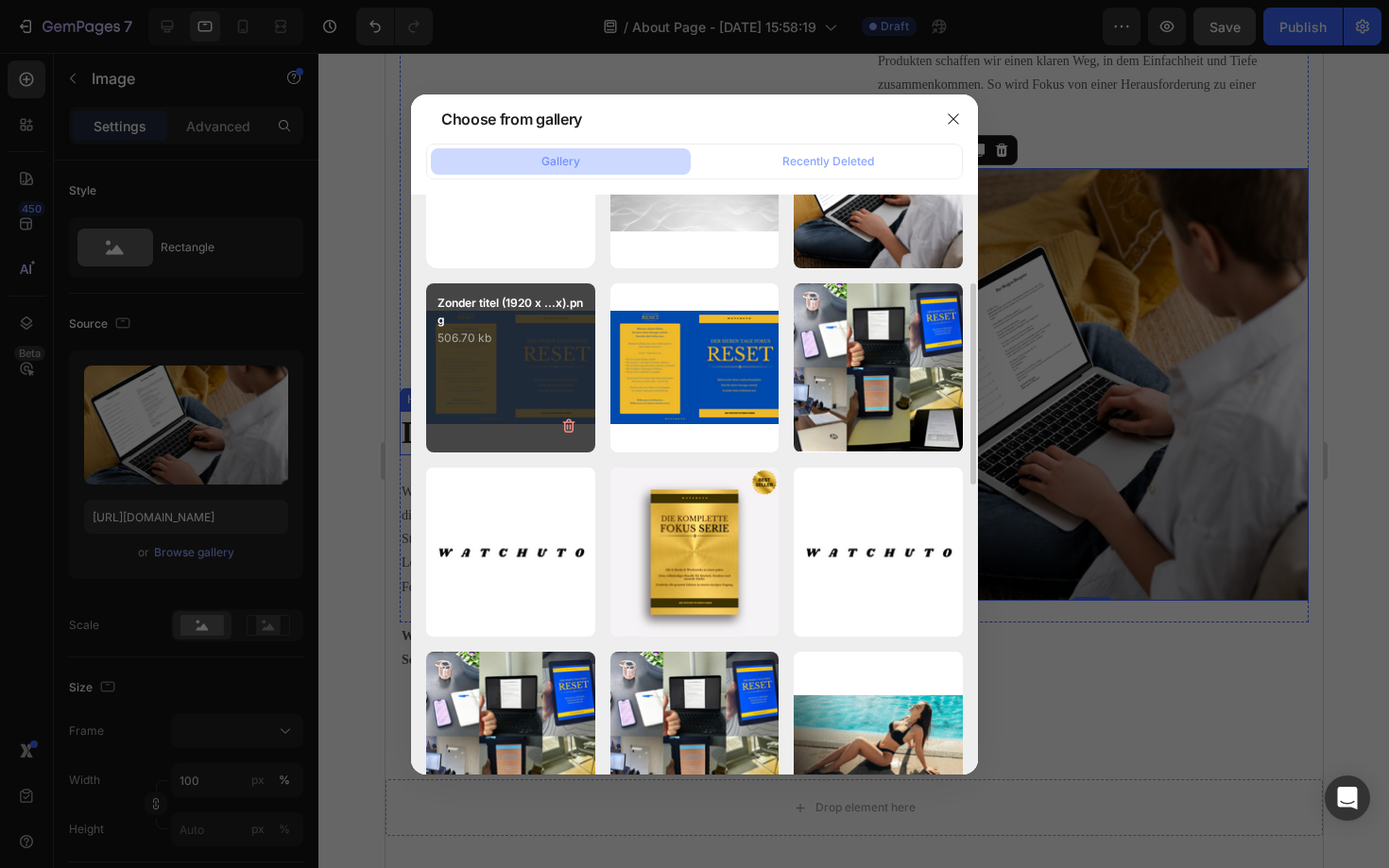
scroll to position [148, 0]
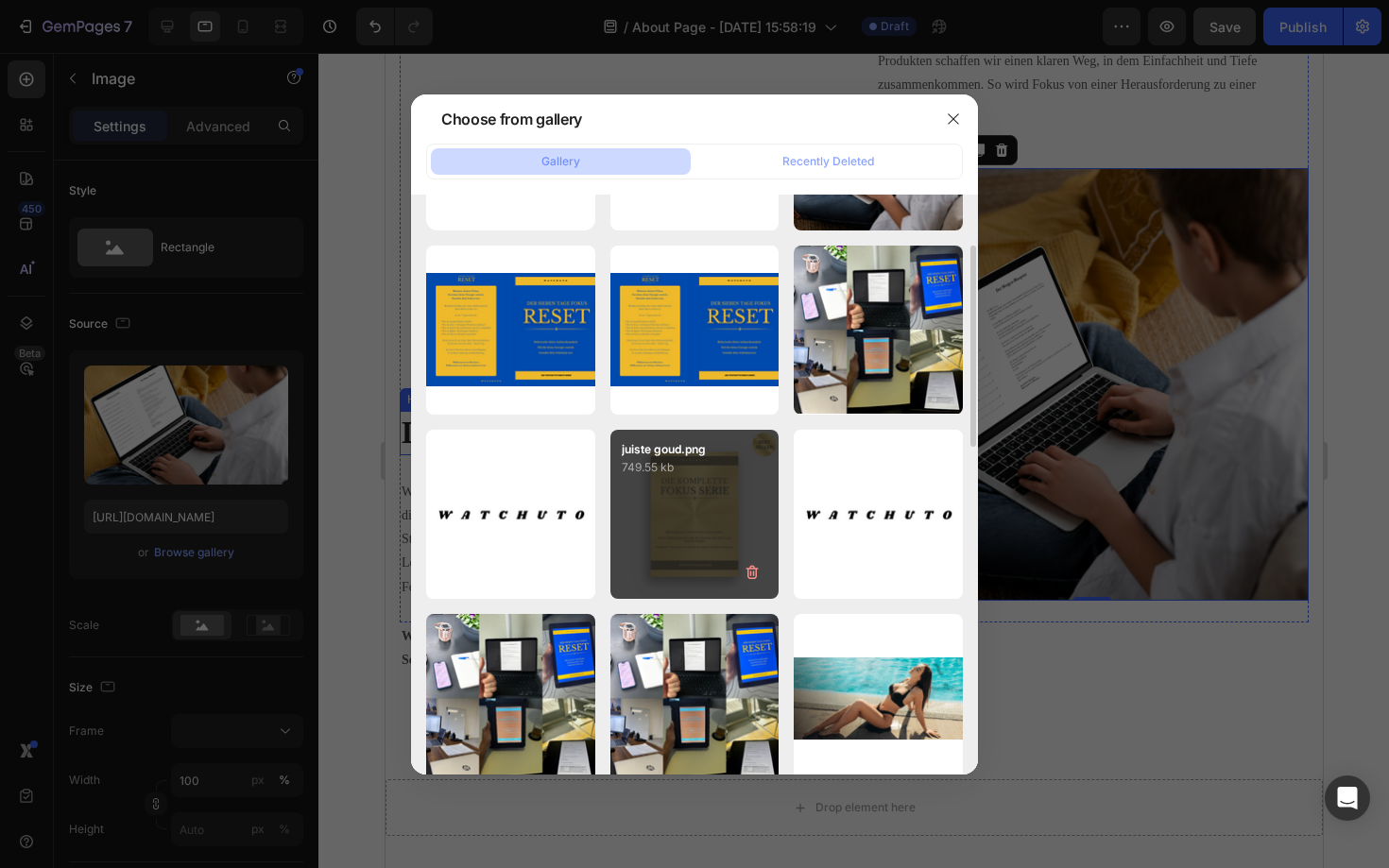
click at [634, 489] on div "juiste goud.png 749.55 kb" at bounding box center [695, 514] width 169 height 169
type input "[URL][DOMAIN_NAME]"
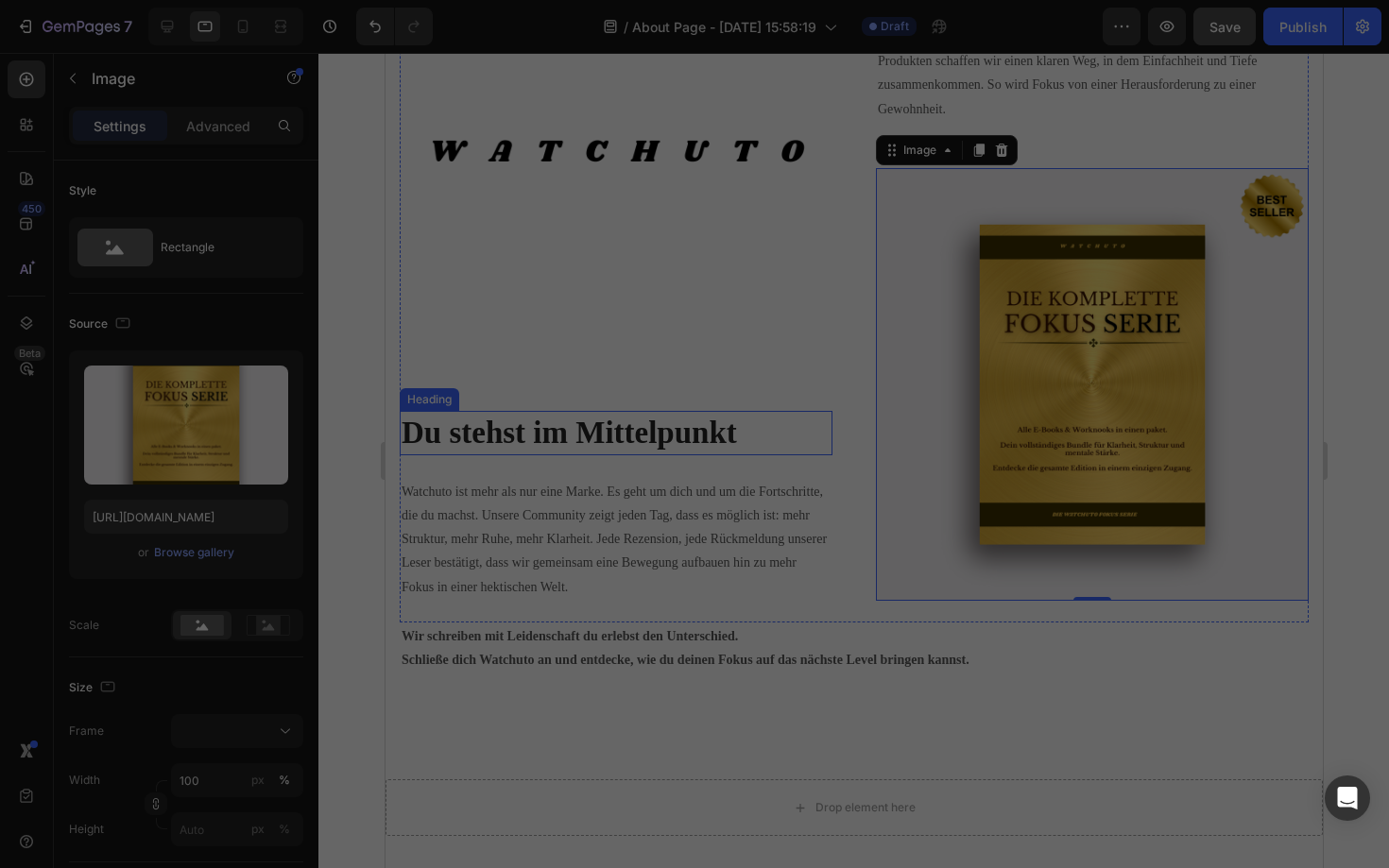
click at [634, 489] on div "juiste goud.png 749.55 kb" at bounding box center [695, 514] width 169 height 169
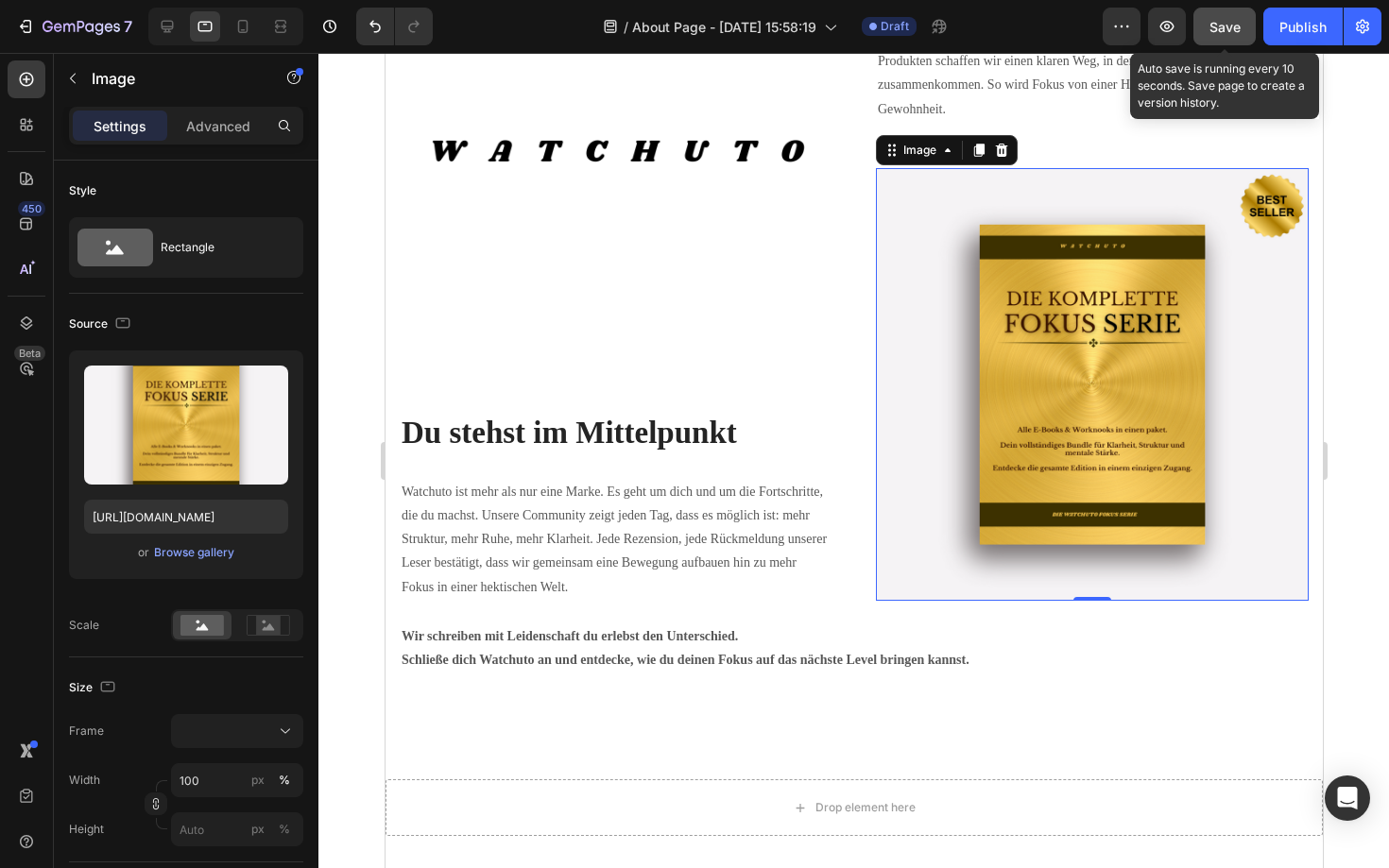
click at [1226, 34] on span "Save" at bounding box center [1225, 26] width 31 height 17
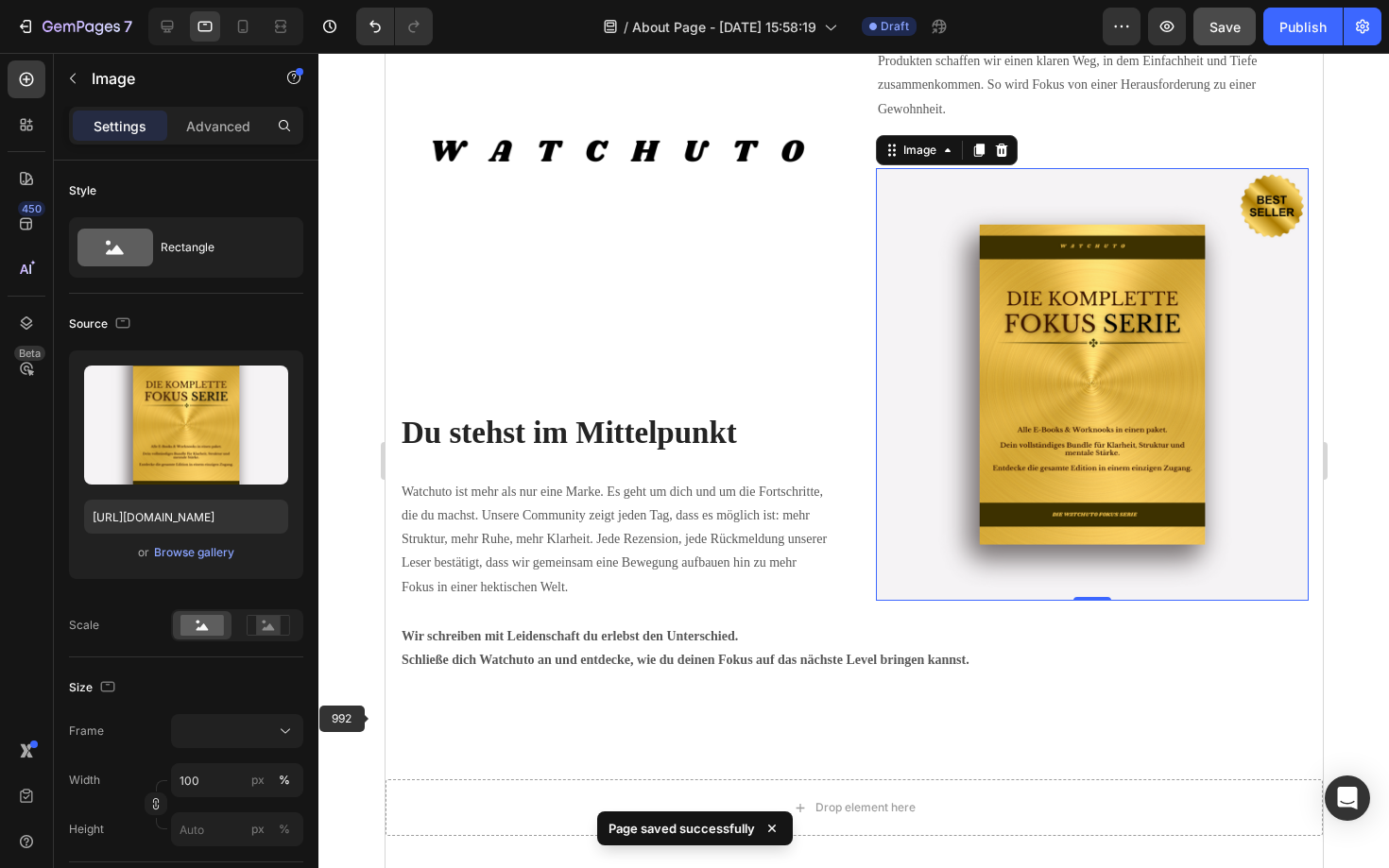
click at [346, 712] on div at bounding box center [853, 460] width 1070 height 816
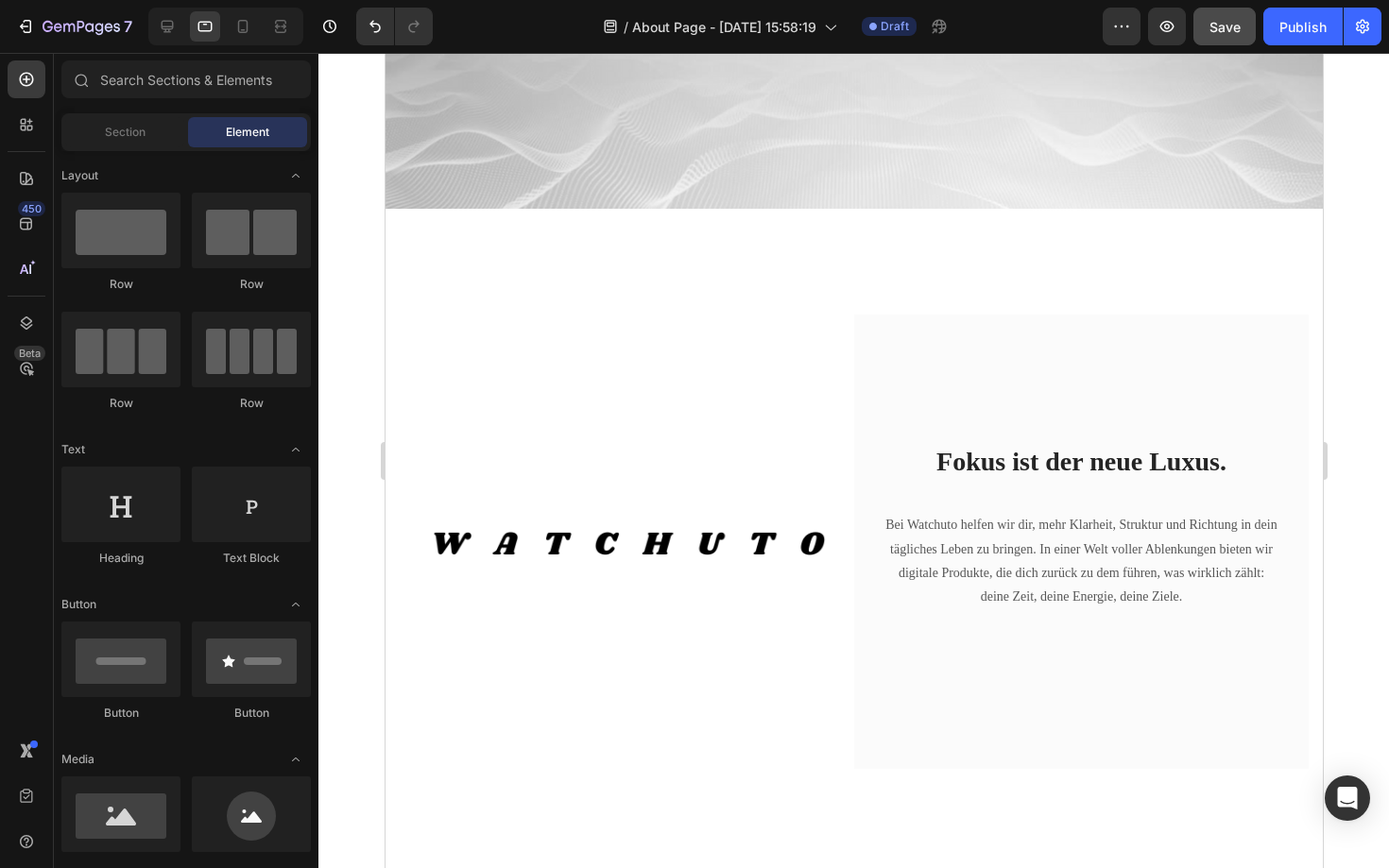
scroll to position [267, 0]
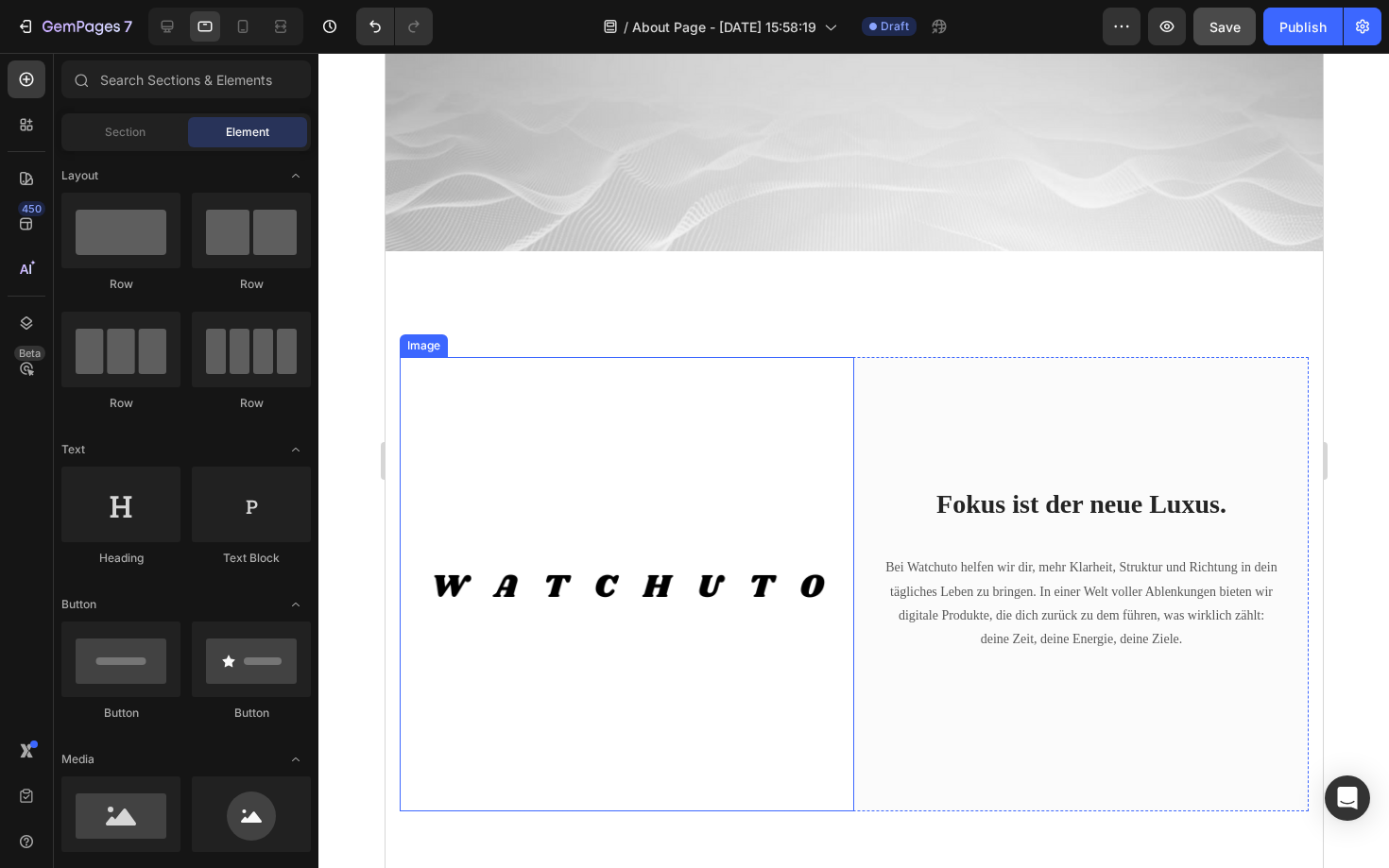
click at [613, 496] on img at bounding box center [626, 584] width 455 height 455
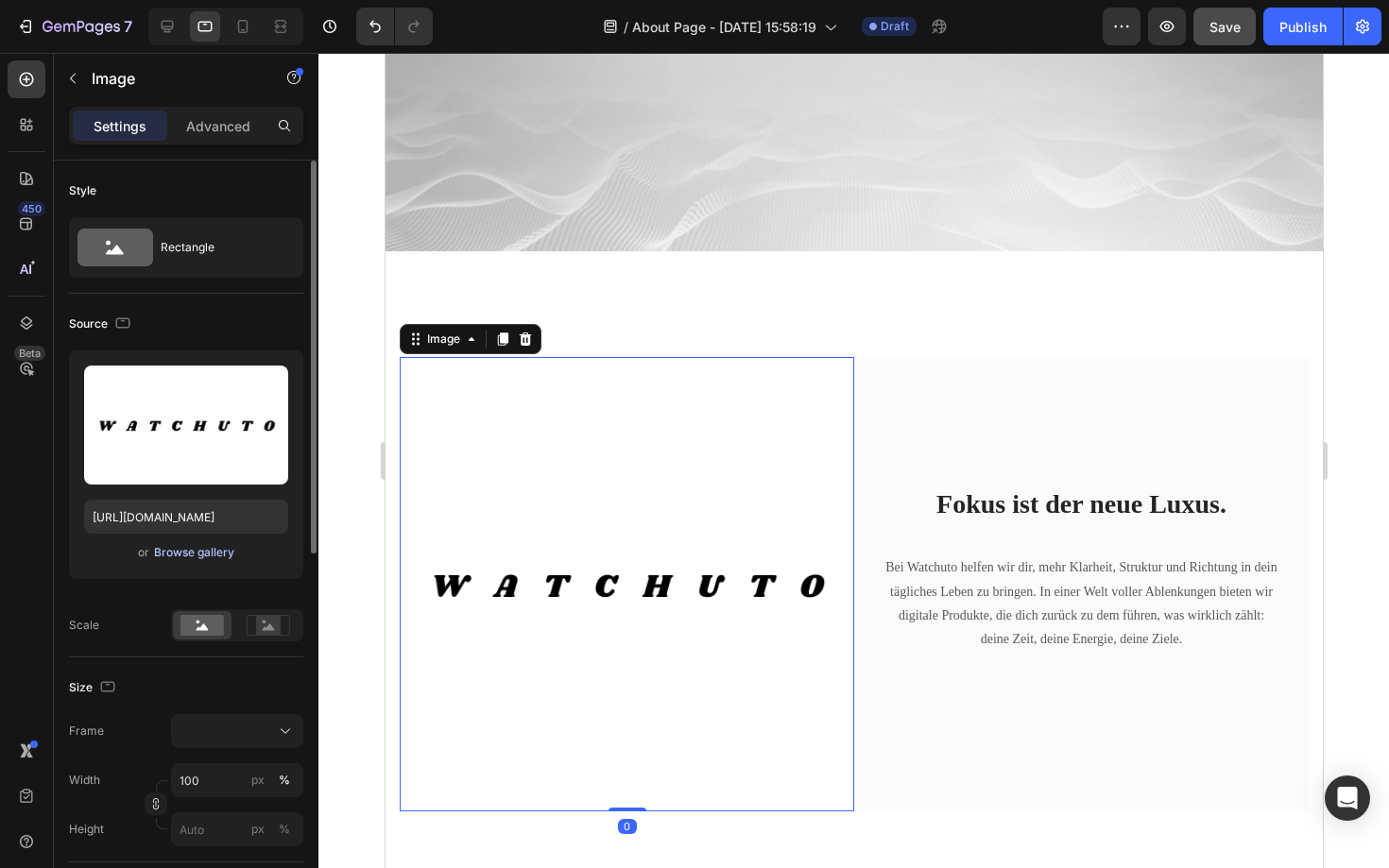
click at [194, 553] on div "Browse gallery" at bounding box center [193, 552] width 81 height 17
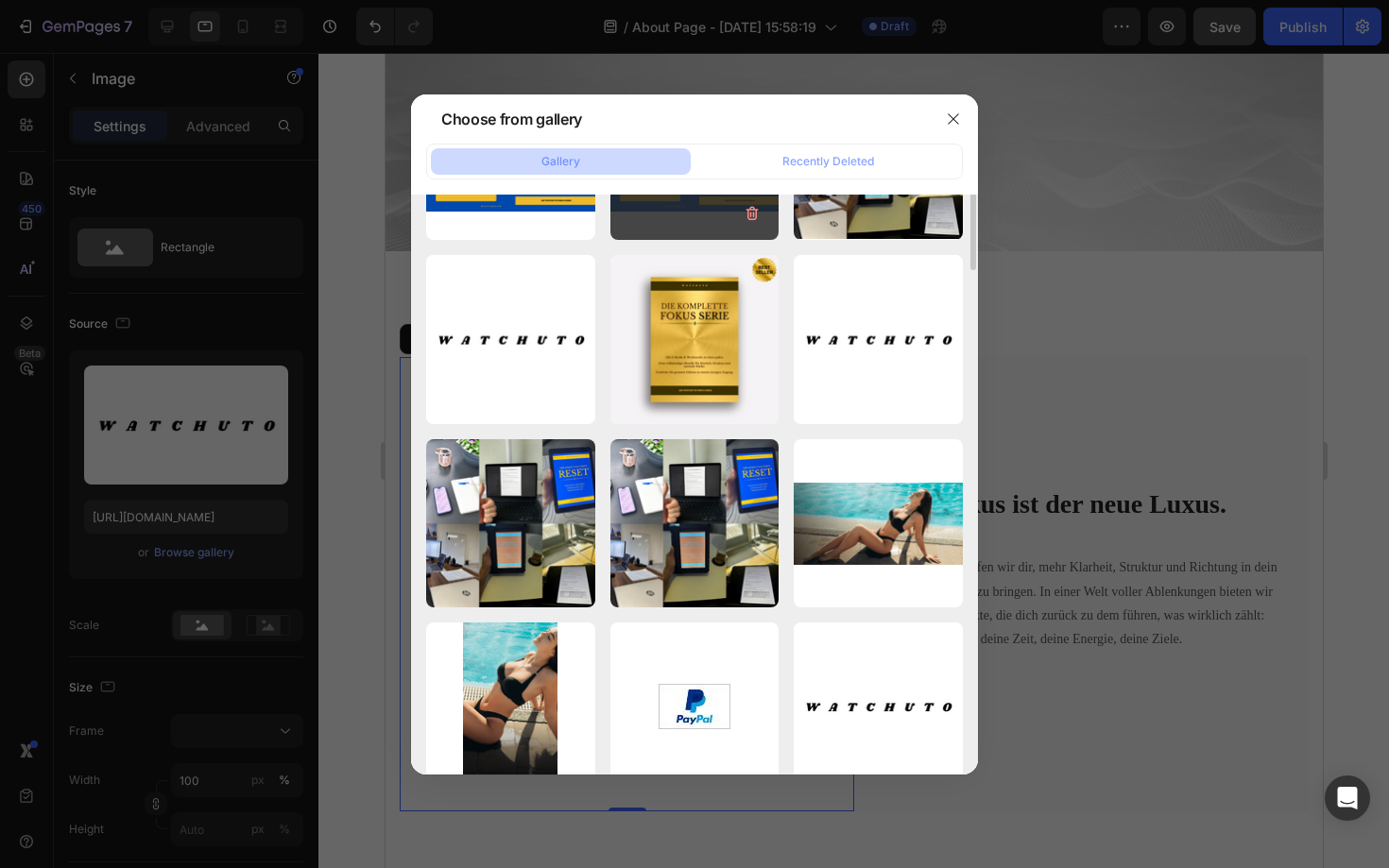
scroll to position [41, 0]
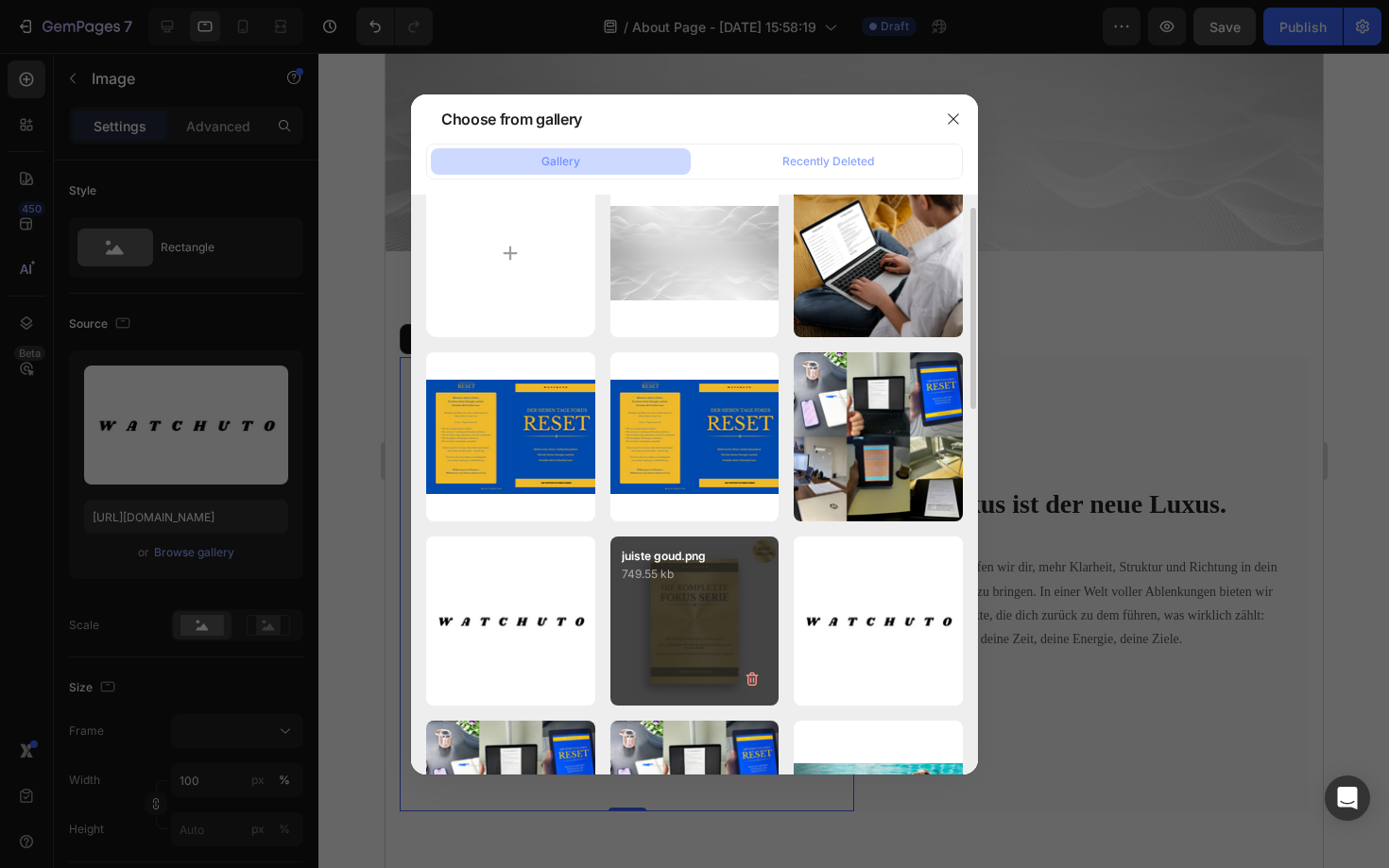
click at [674, 610] on div "juiste goud.png 749.55 kb" at bounding box center [695, 621] width 169 height 169
type input "[URL][DOMAIN_NAME]"
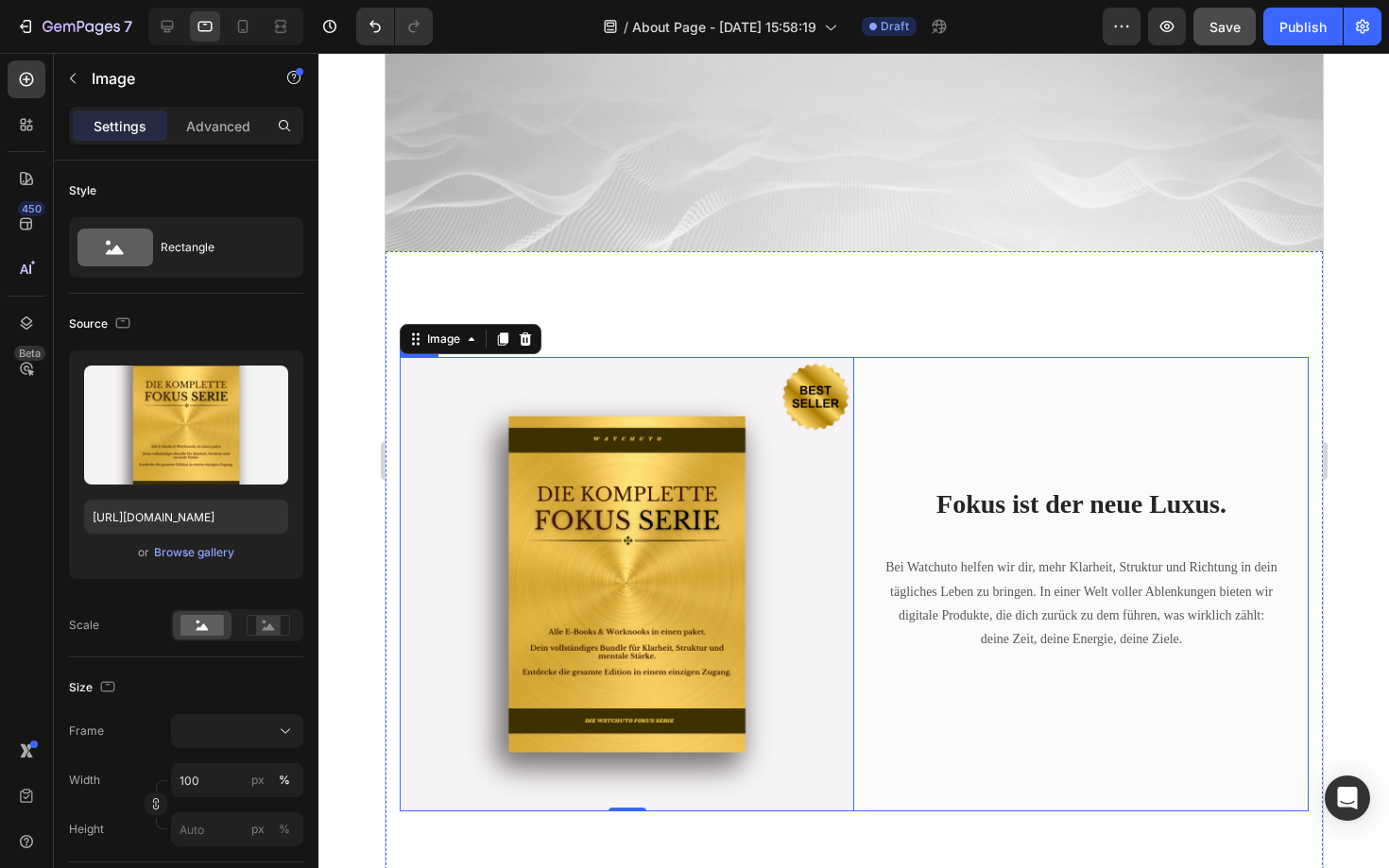
click at [1265, 363] on div "Fokus ist der neue Luxus. Heading Bei Watchuto helfen wir dir, mehr Klarheit, S…" at bounding box center [1081, 584] width 455 height 455
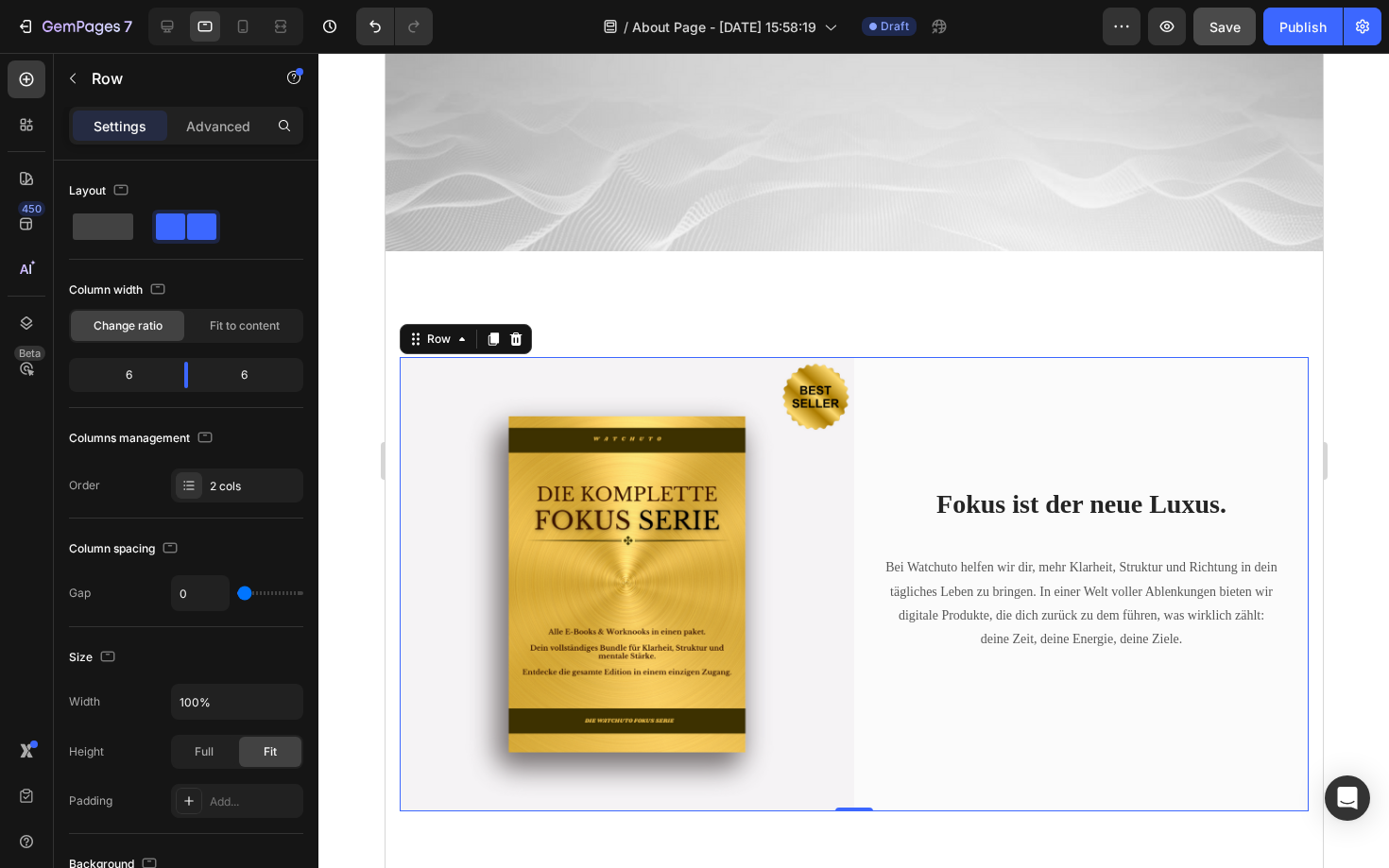
click at [1388, 204] on div at bounding box center [853, 460] width 1070 height 816
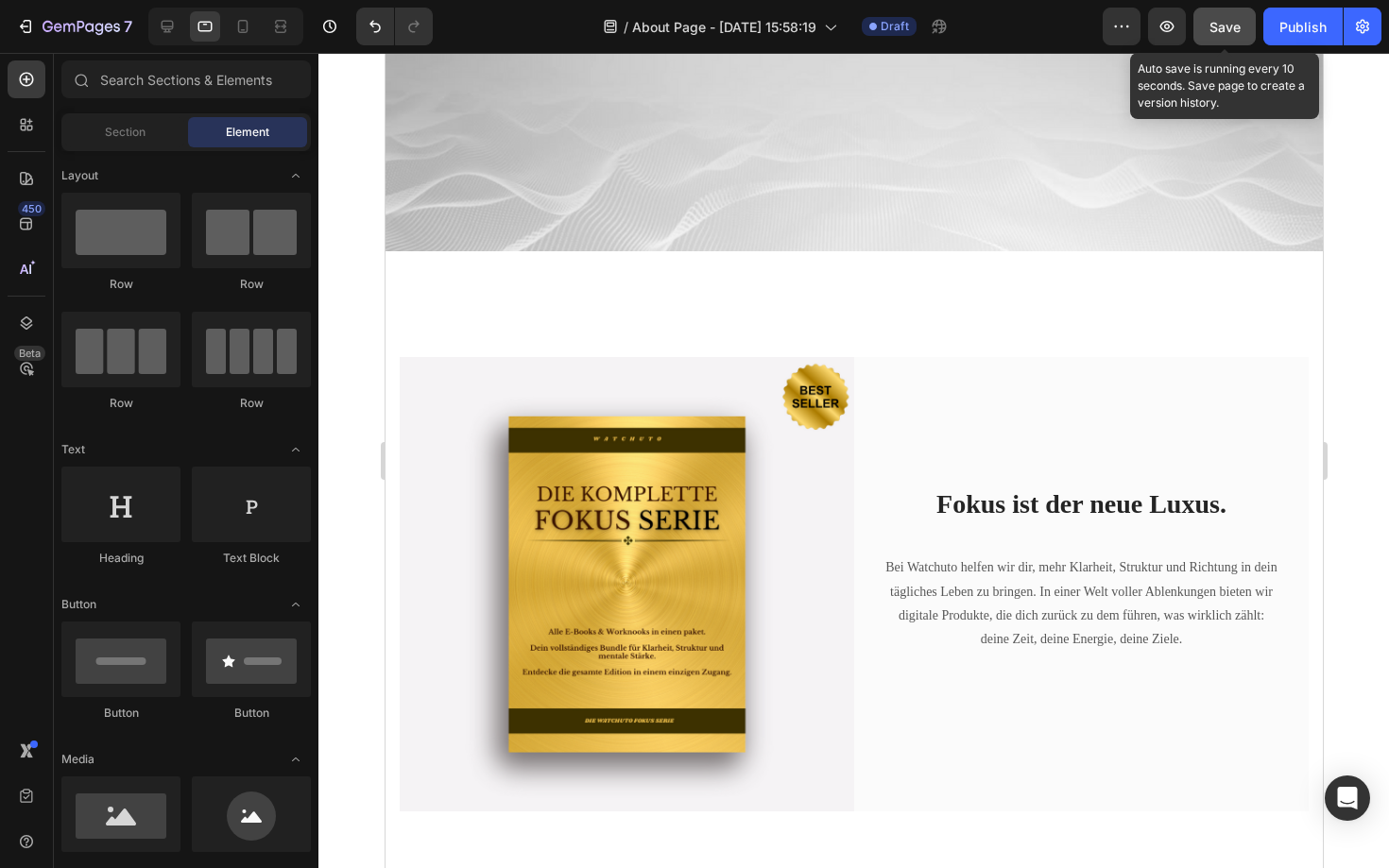
click at [1227, 32] on span "Save" at bounding box center [1225, 26] width 31 height 17
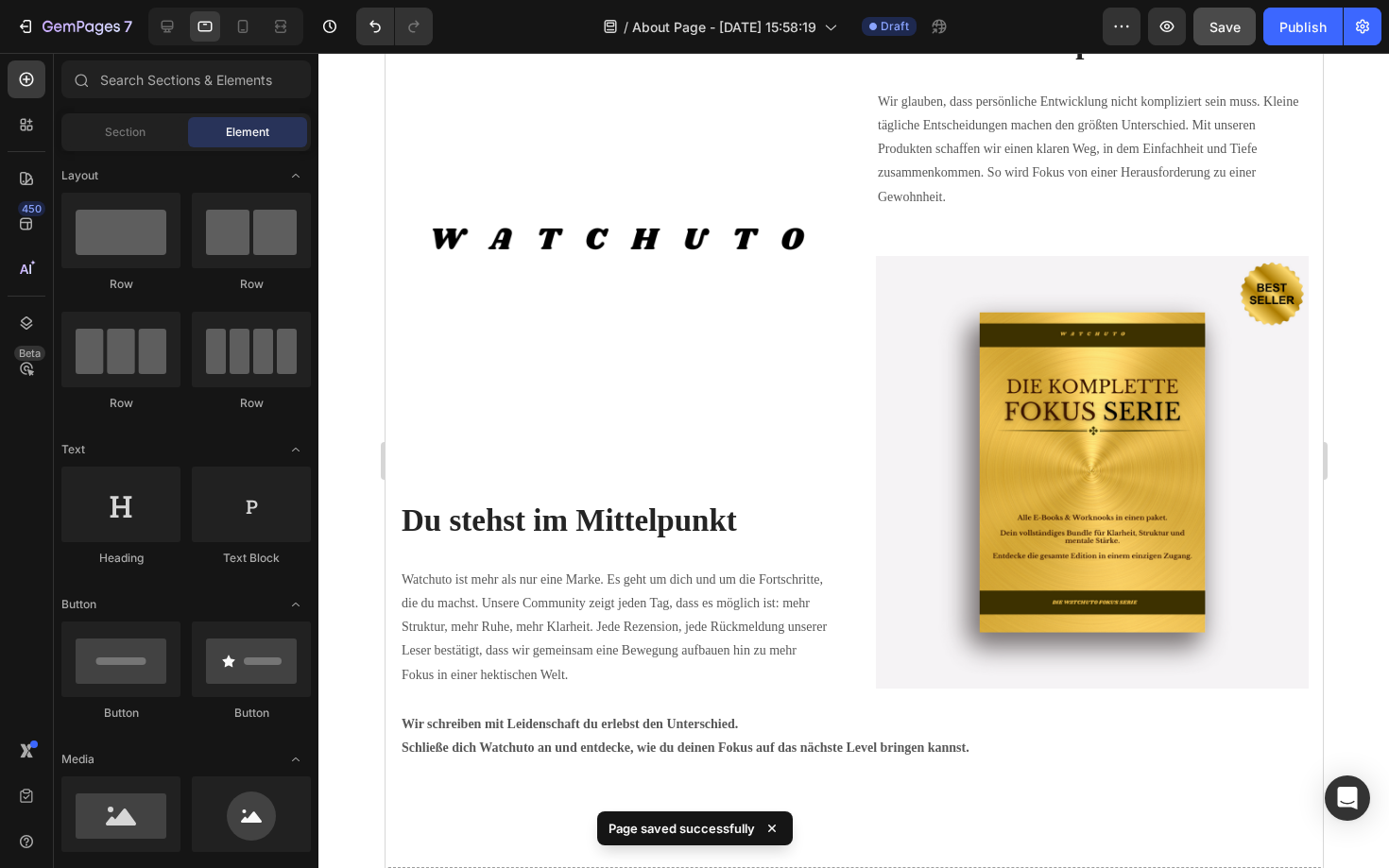
scroll to position [2320, 0]
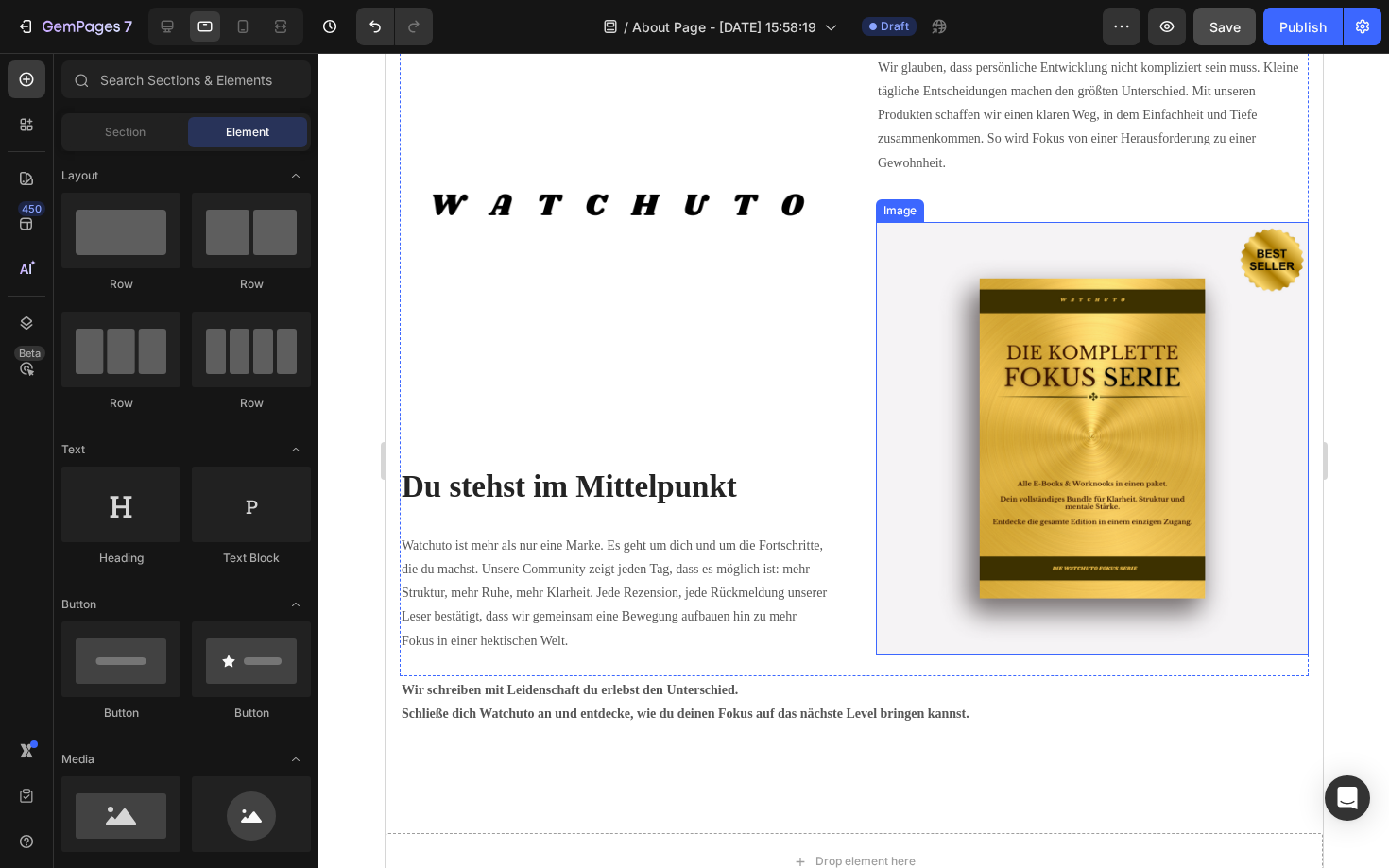
click at [950, 387] on img at bounding box center [1091, 437] width 433 height 433
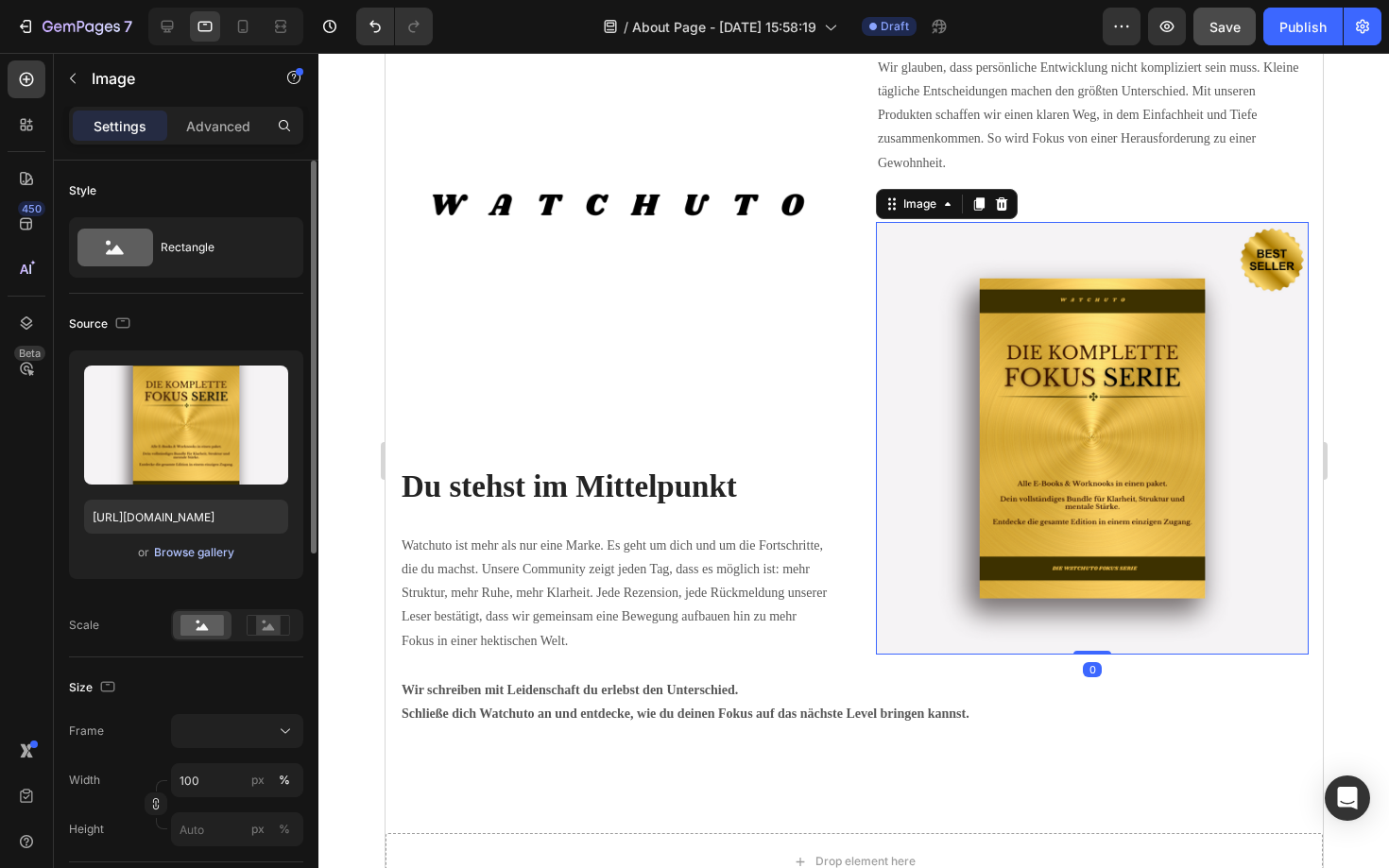
click at [189, 553] on div "Browse gallery" at bounding box center [193, 552] width 81 height 17
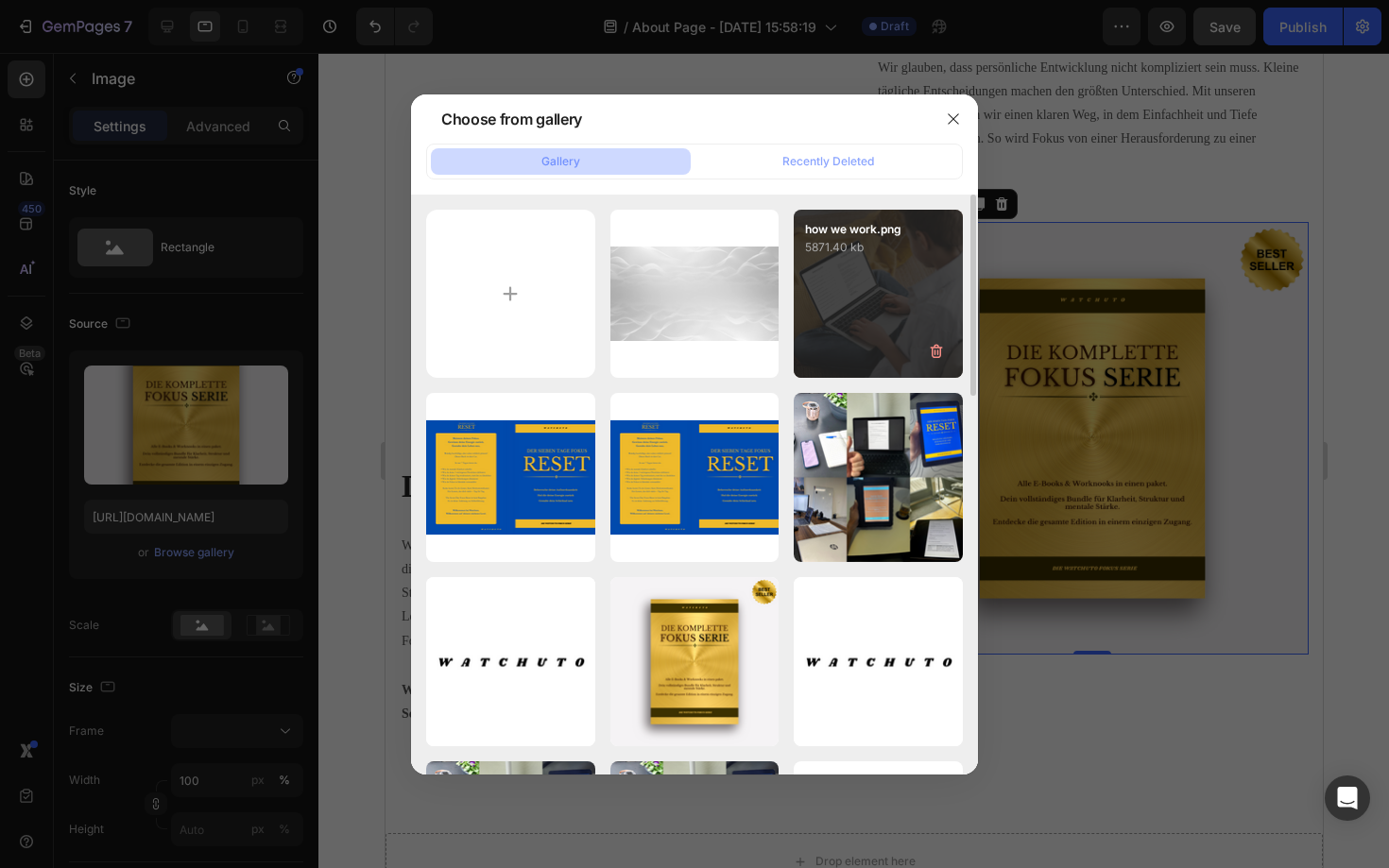
click at [796, 310] on div "how we work.png 5871.40 kb" at bounding box center [878, 295] width 169 height 169
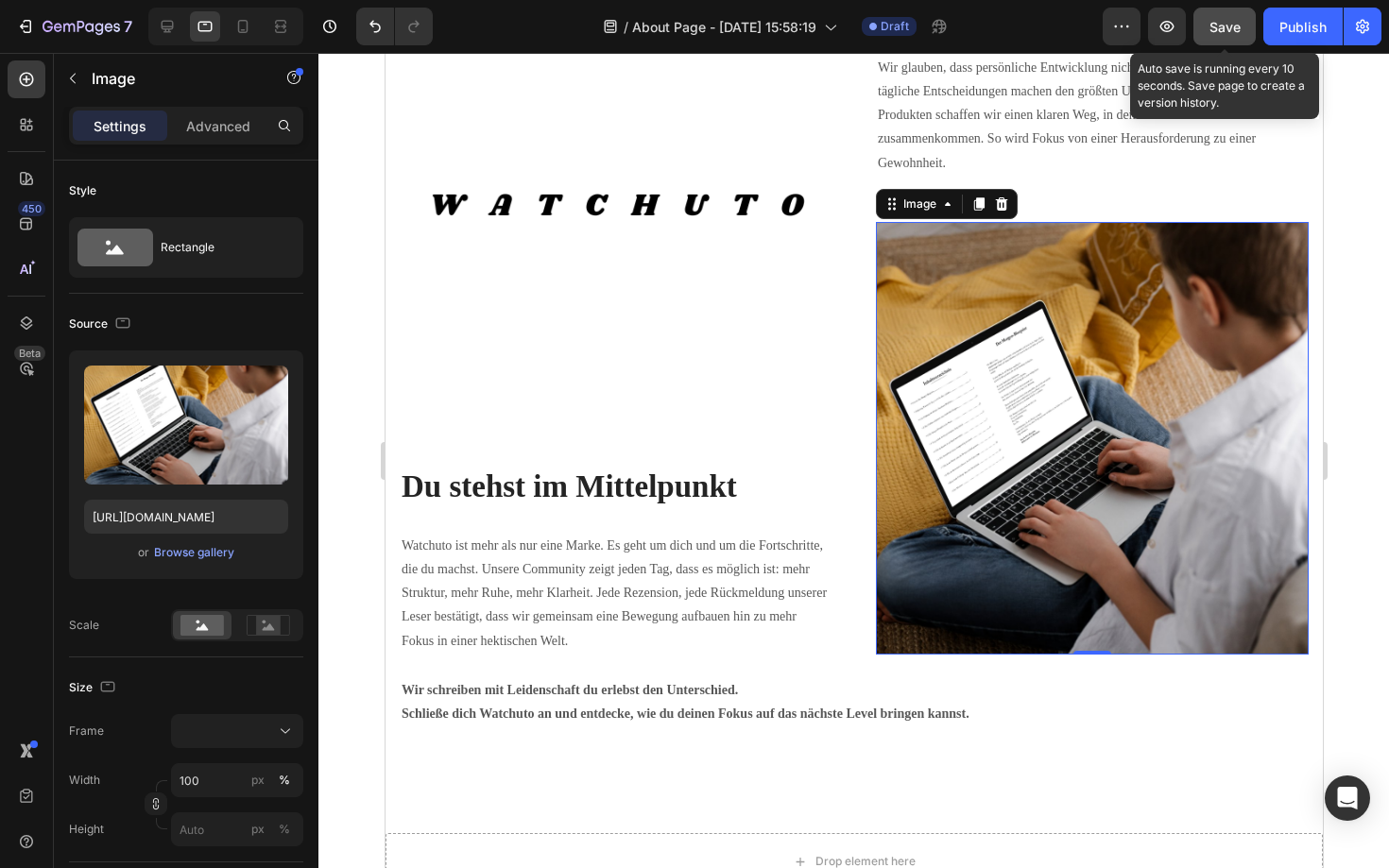
click at [1233, 30] on span "Save" at bounding box center [1225, 26] width 31 height 17
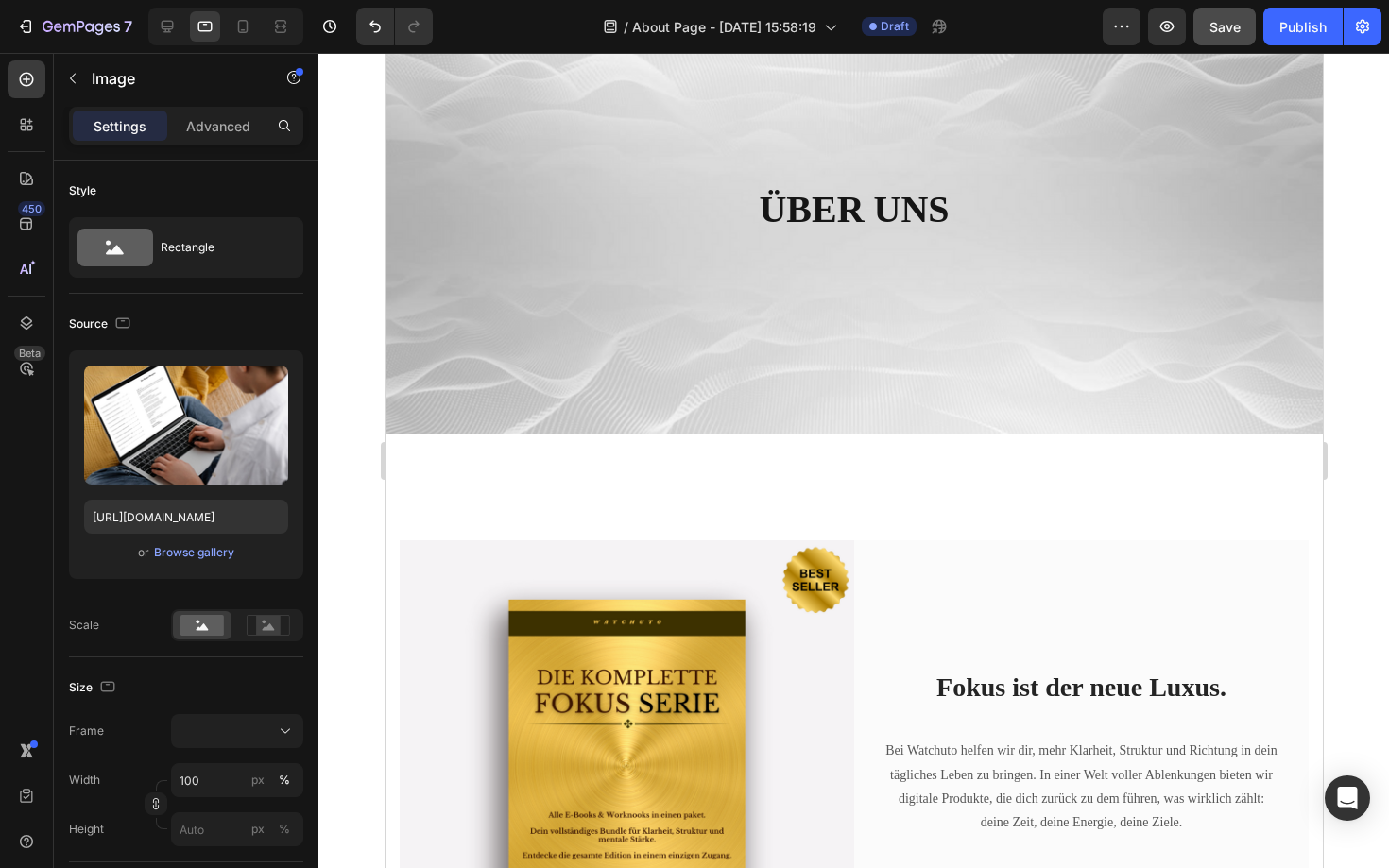
scroll to position [0, 0]
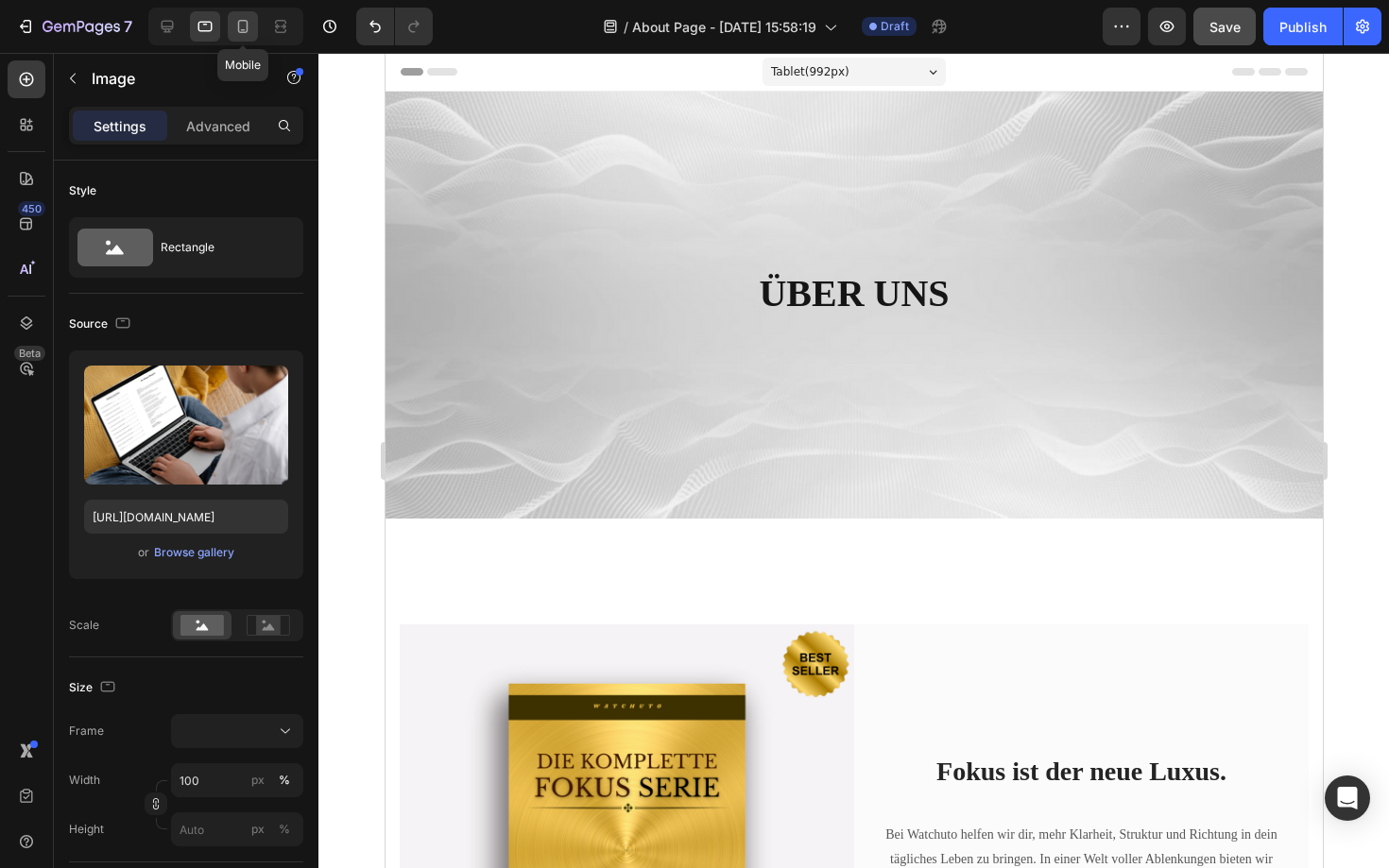
click at [240, 26] on icon at bounding box center [242, 25] width 18 height 18
type input "[URL][DOMAIN_NAME]"
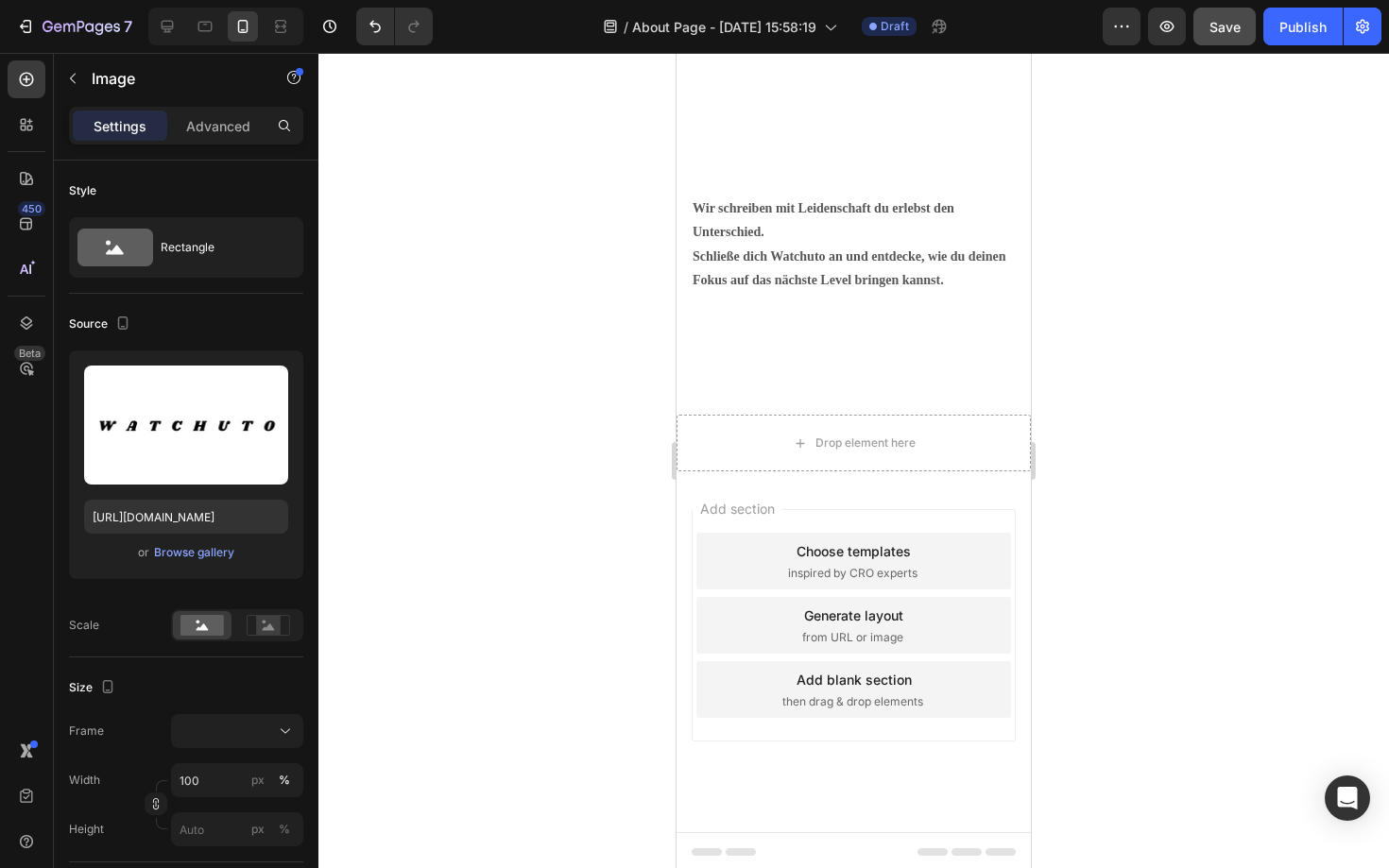
scroll to position [3269, 0]
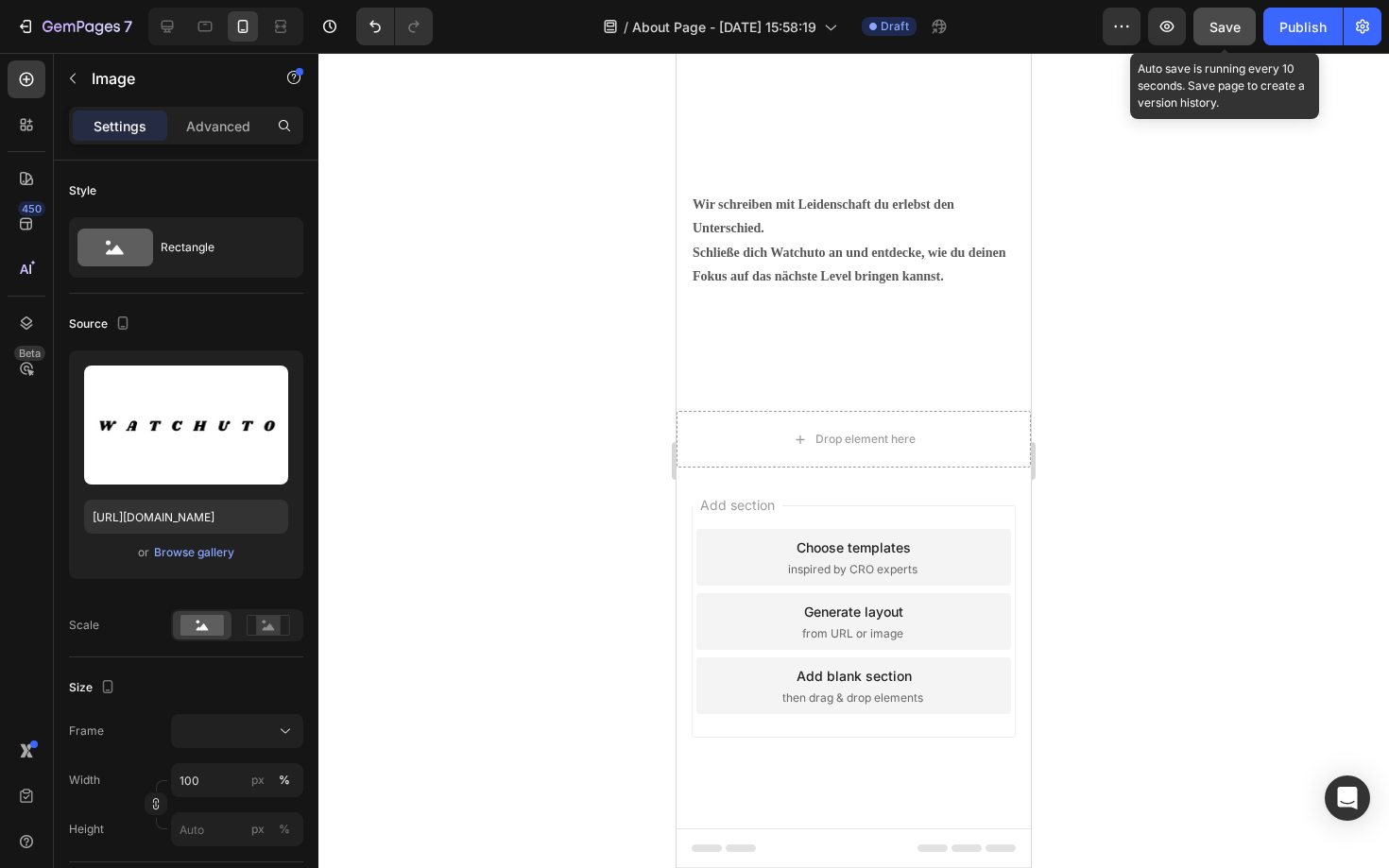
click at [1218, 28] on span "Save" at bounding box center [1225, 26] width 31 height 17
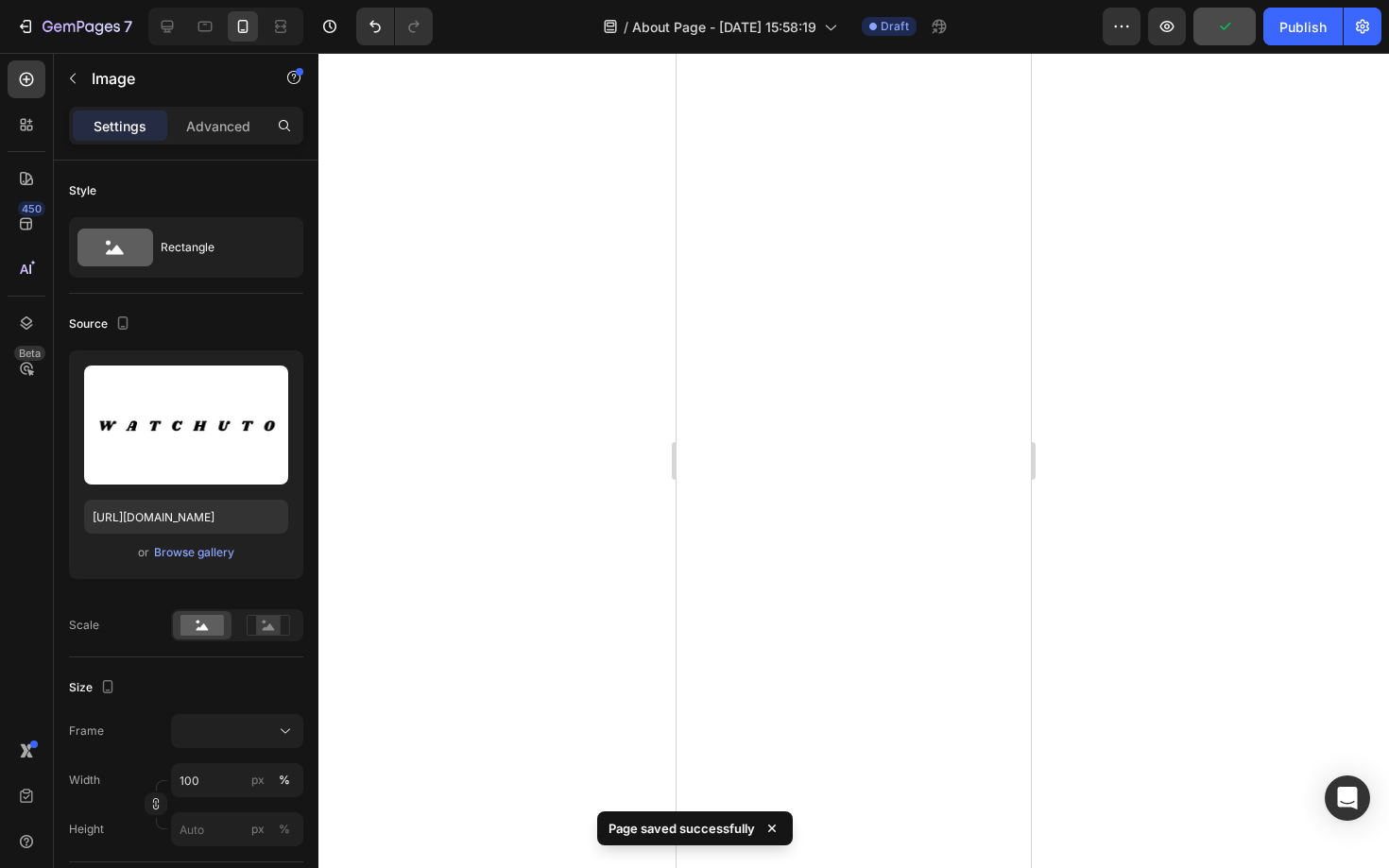
scroll to position [0, 0]
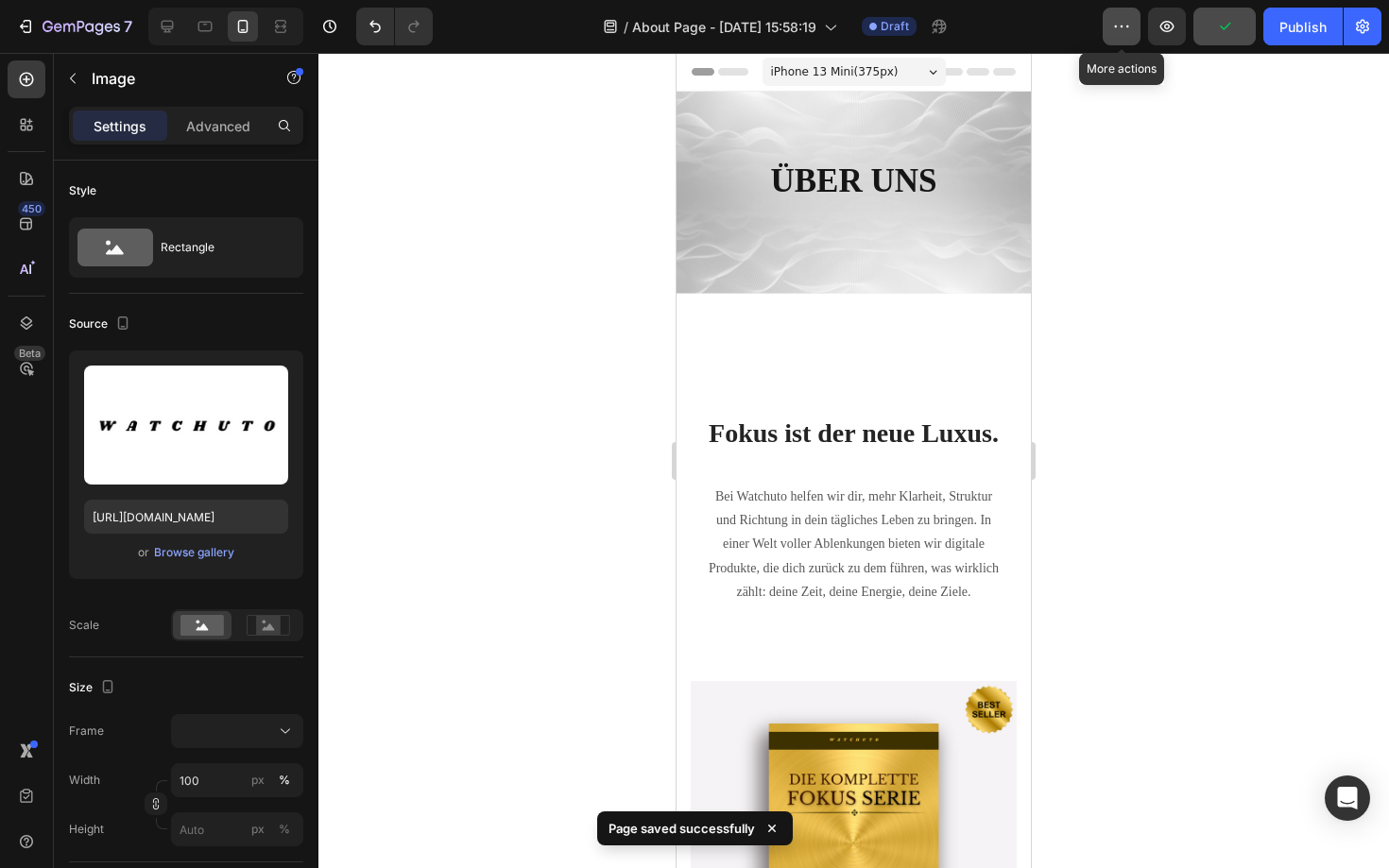
click at [1119, 37] on button "button" at bounding box center [1121, 26] width 38 height 38
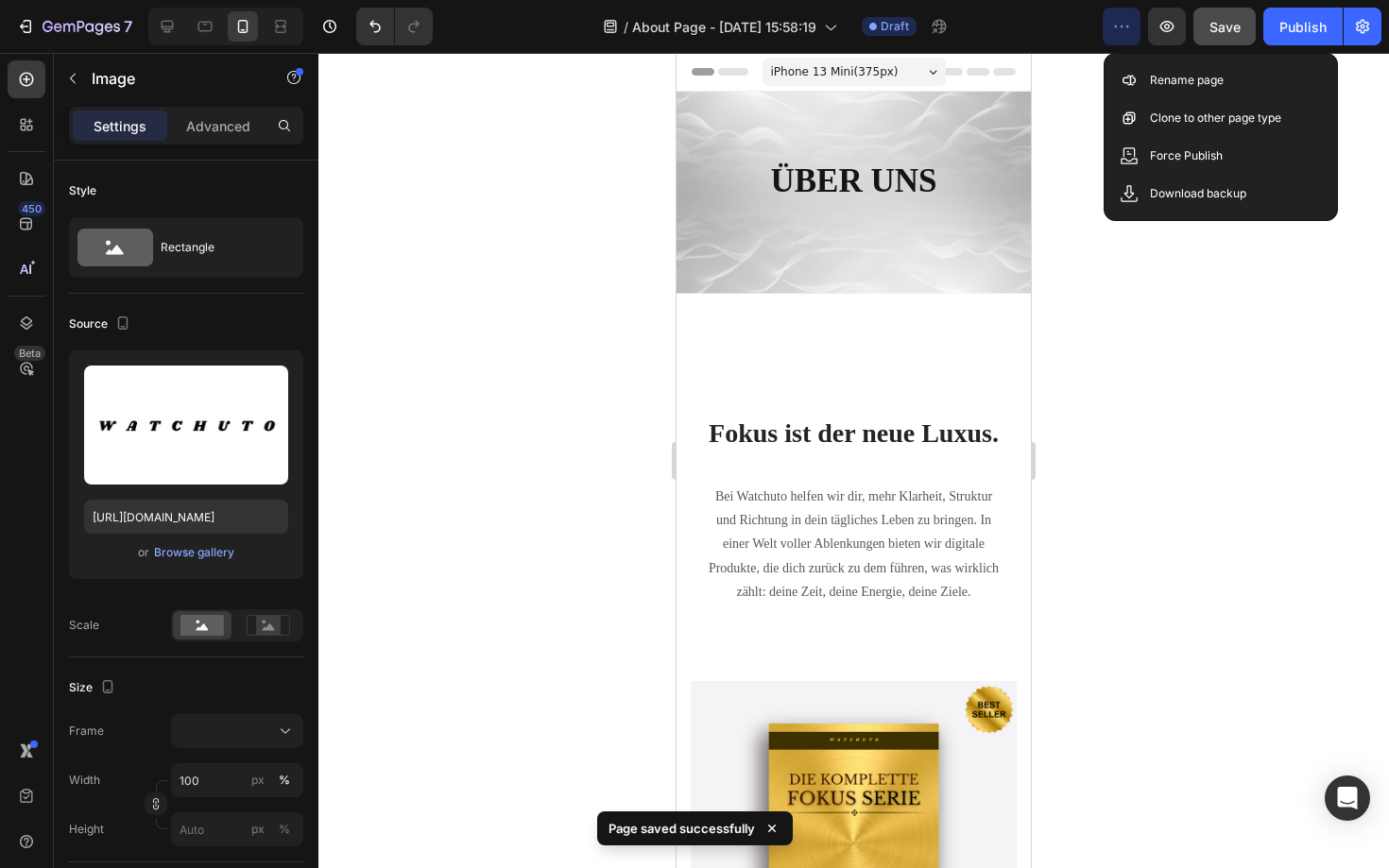
click at [1357, 90] on div at bounding box center [853, 460] width 1070 height 816
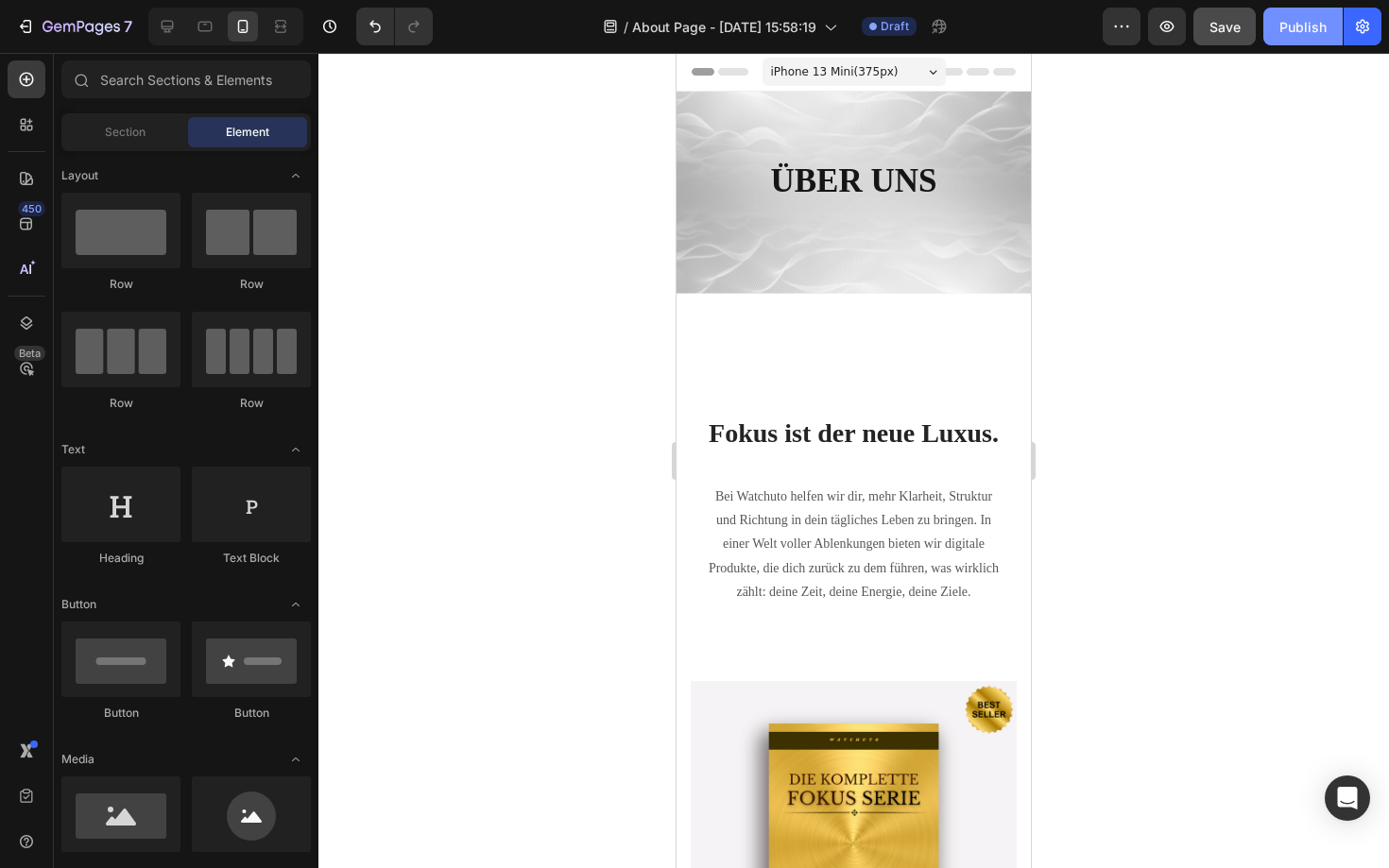
click at [1302, 34] on div "Publish" at bounding box center [1302, 26] width 48 height 19
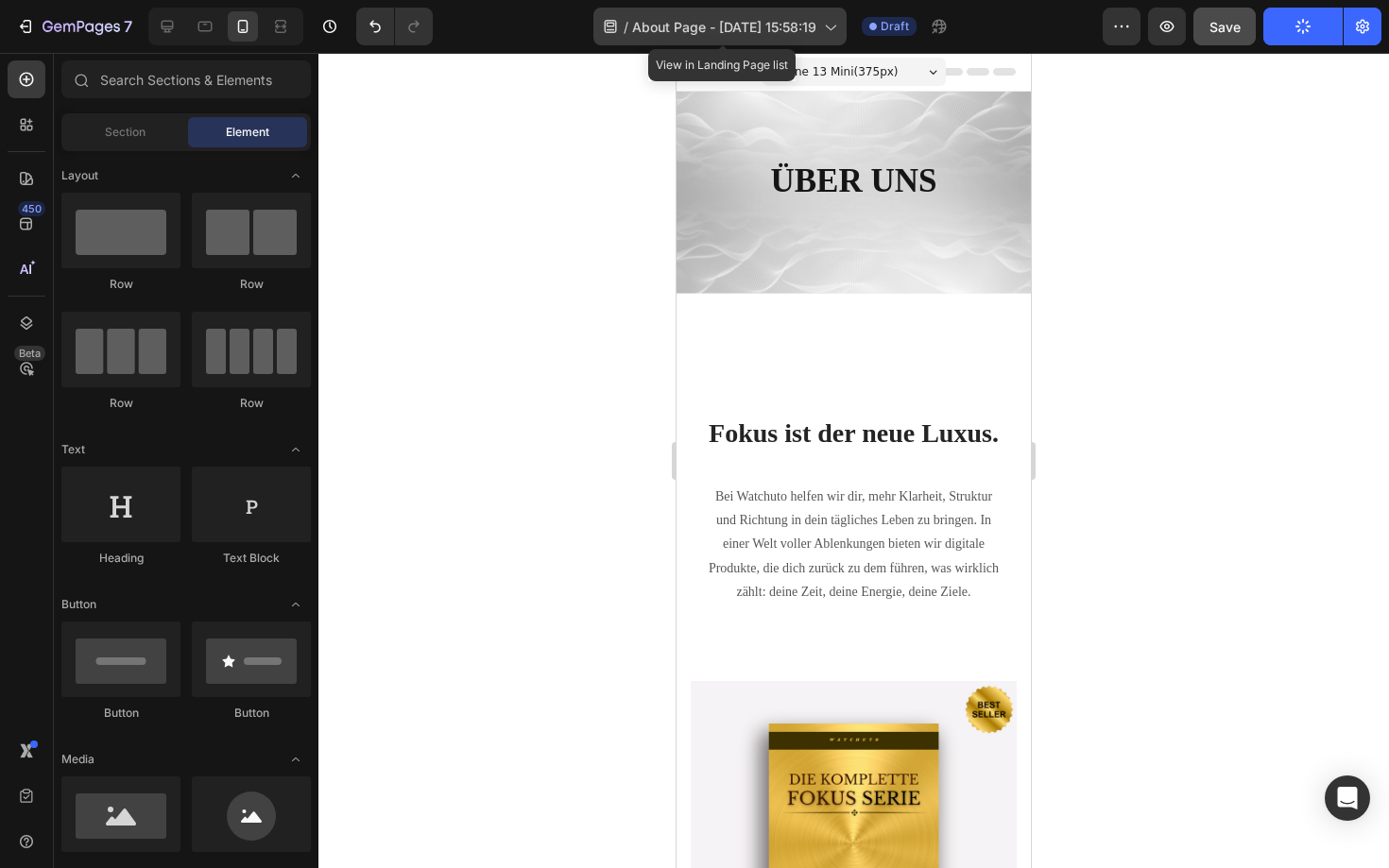
click at [835, 26] on icon at bounding box center [830, 28] width 11 height 6
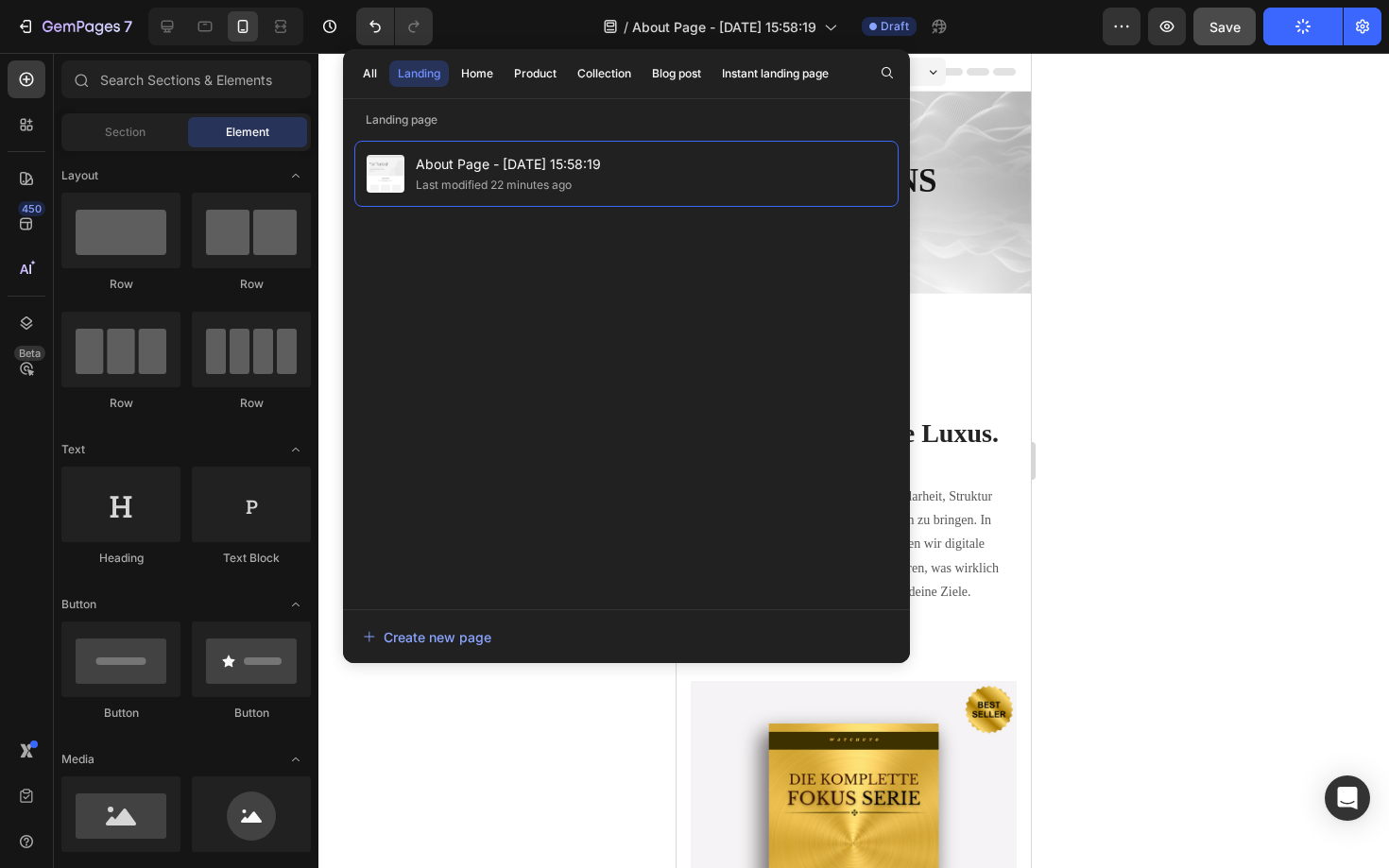
click at [324, 237] on div at bounding box center [853, 460] width 1070 height 816
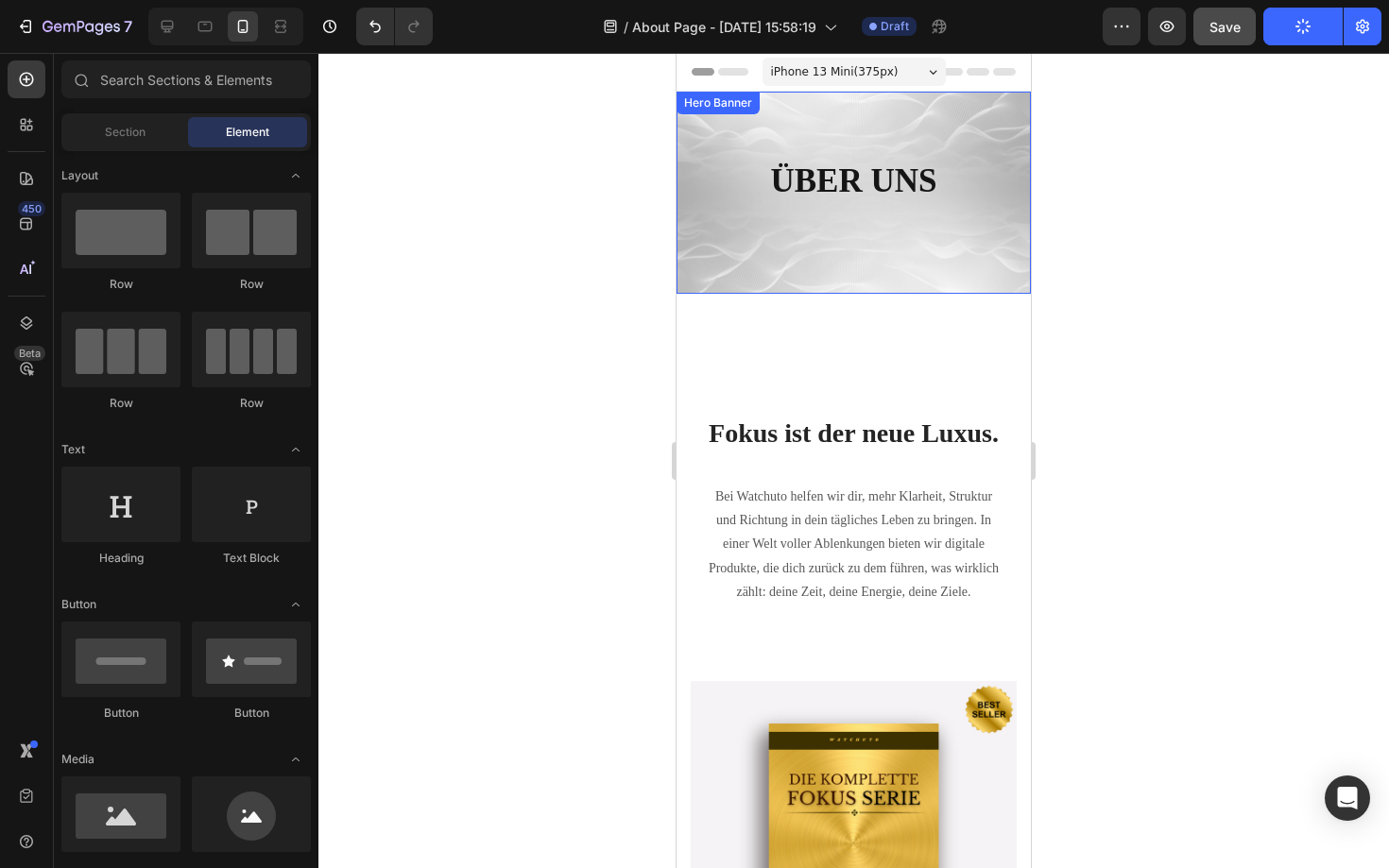
click at [839, 107] on div "ÜBER UNS Heading Row Hero Banner" at bounding box center [853, 192] width 354 height 202
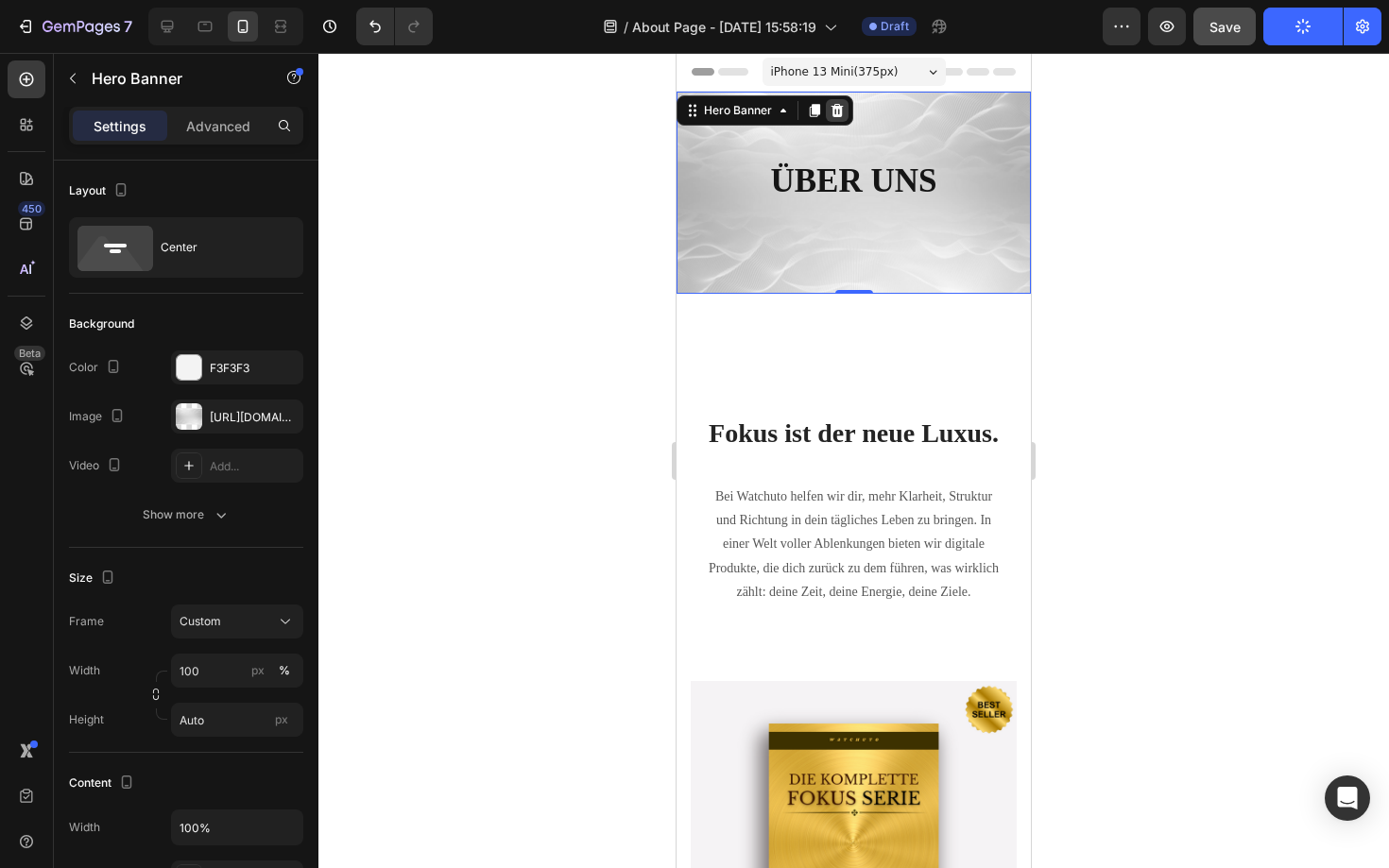
click at [842, 110] on icon at bounding box center [837, 111] width 16 height 16
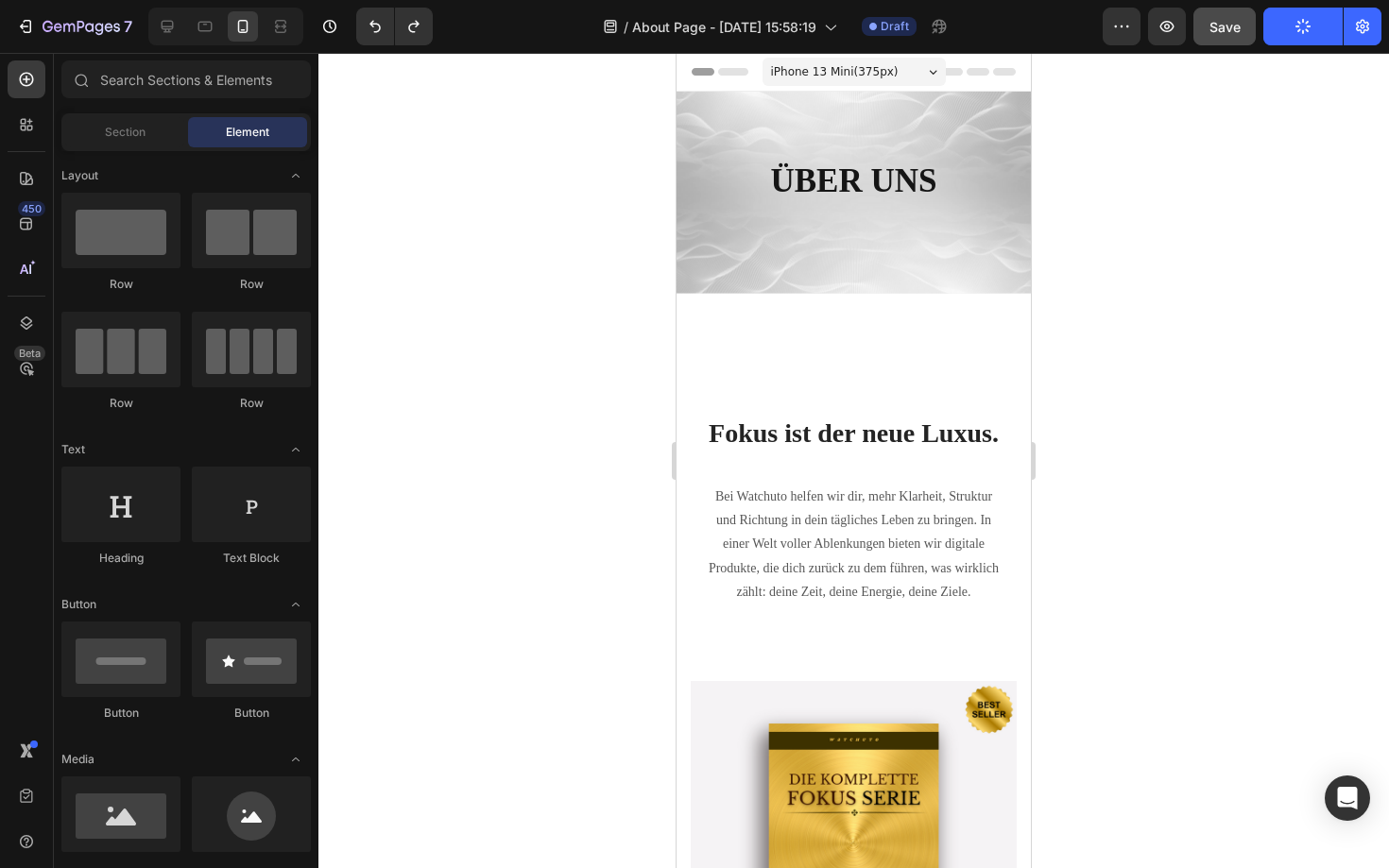
click at [488, 369] on div at bounding box center [853, 460] width 1070 height 816
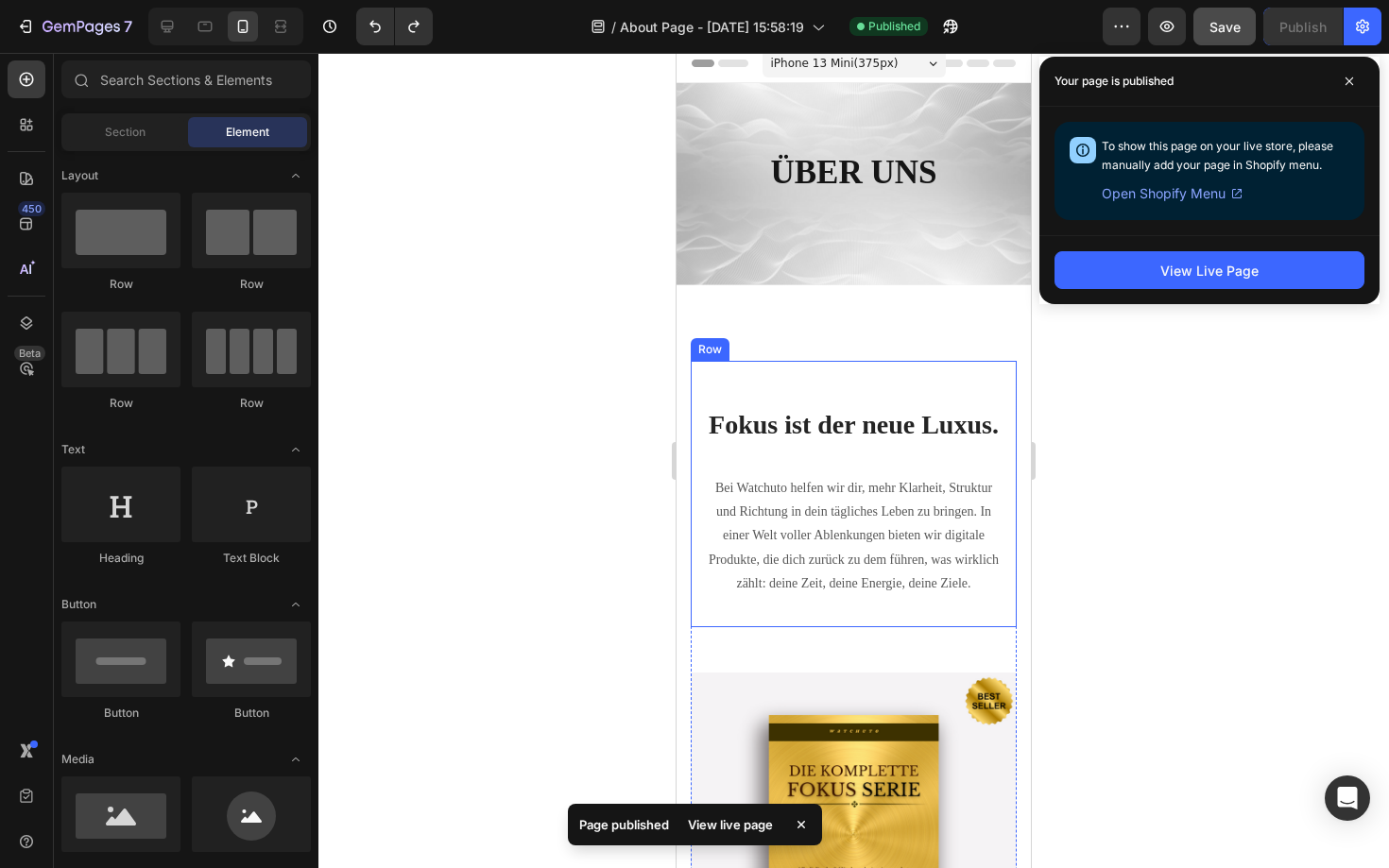
scroll to position [7, 0]
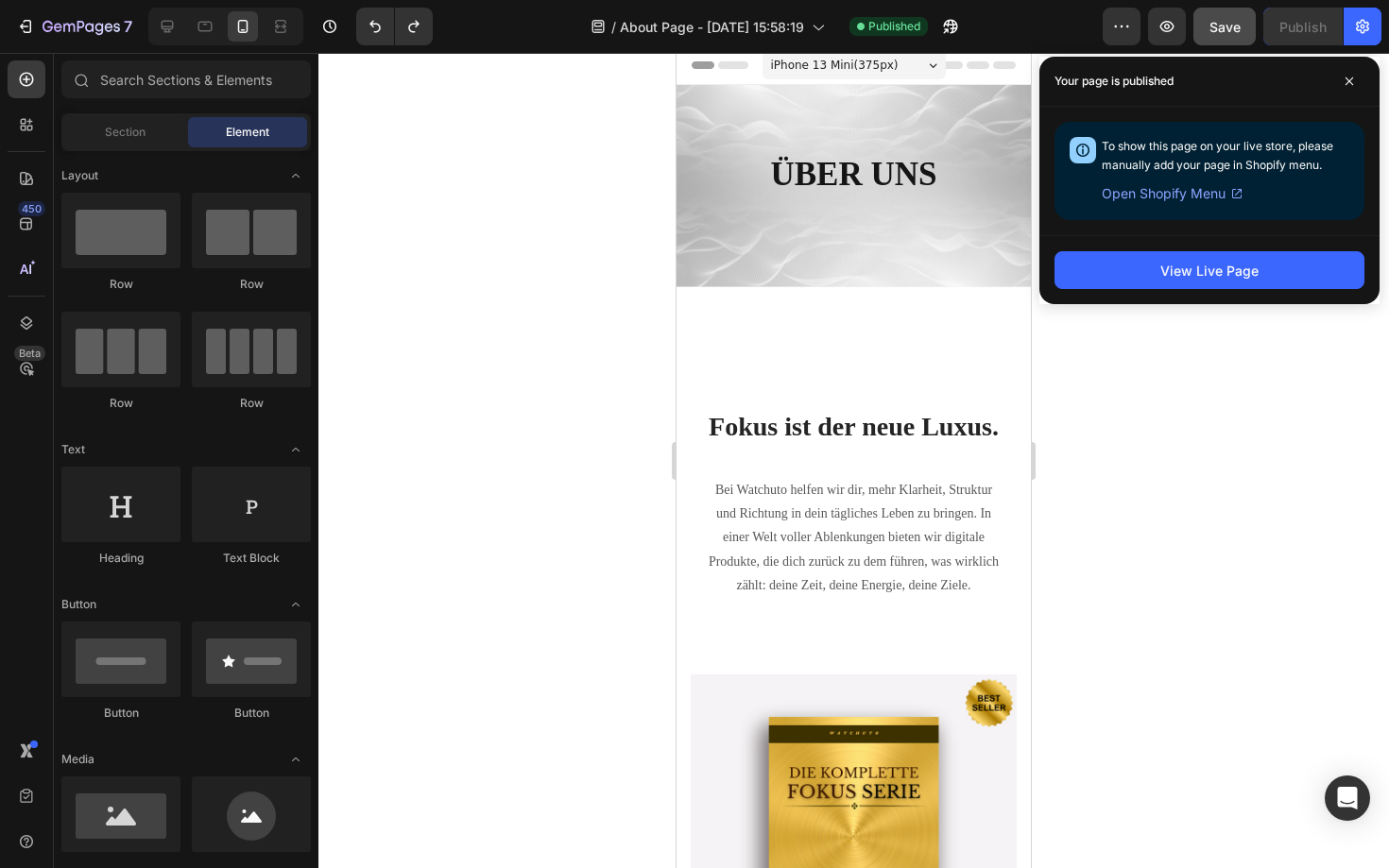
click at [1190, 195] on span "Open Shopify Menu" at bounding box center [1163, 193] width 123 height 22
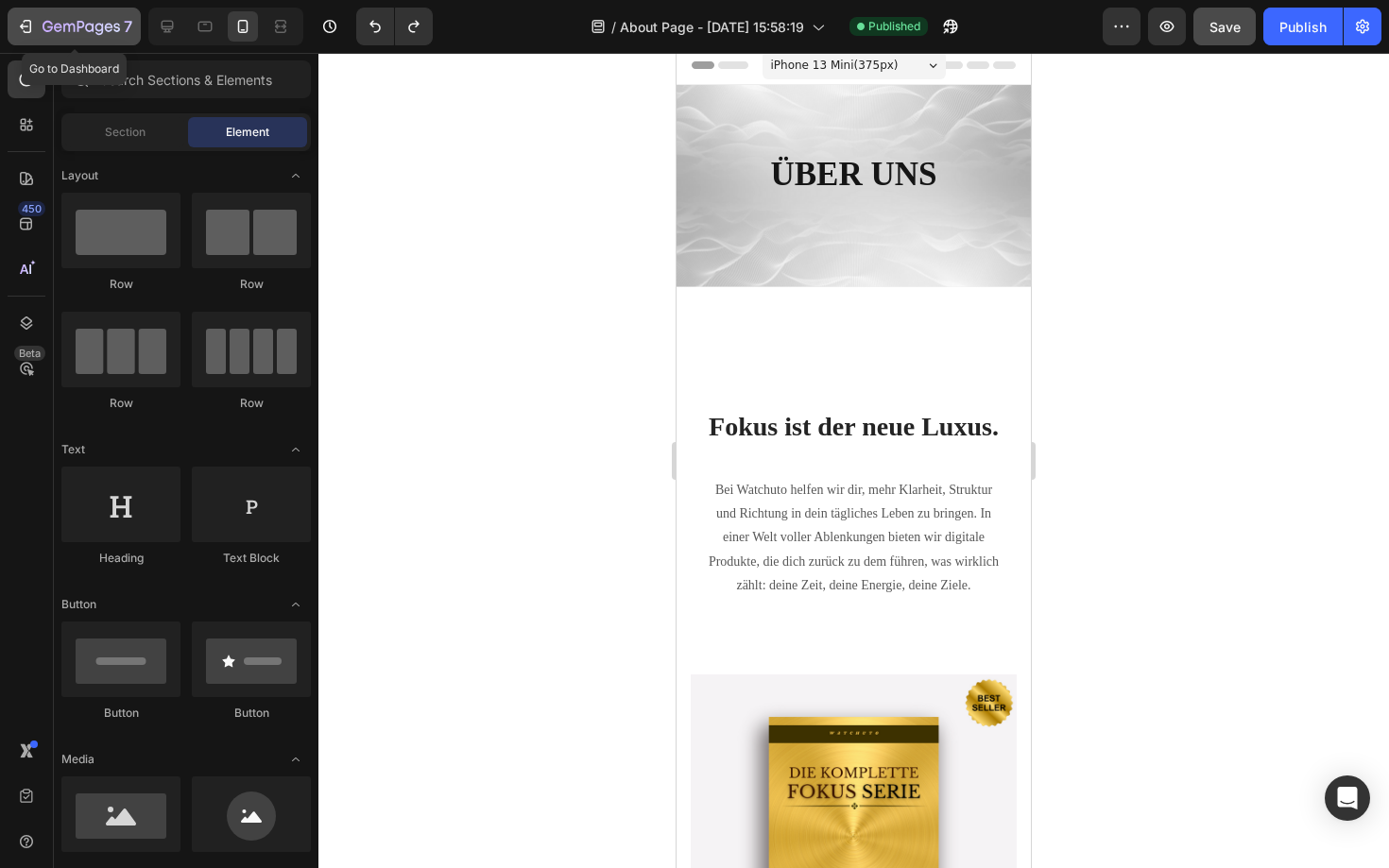
click at [25, 31] on icon "button" at bounding box center [25, 25] width 18 height 18
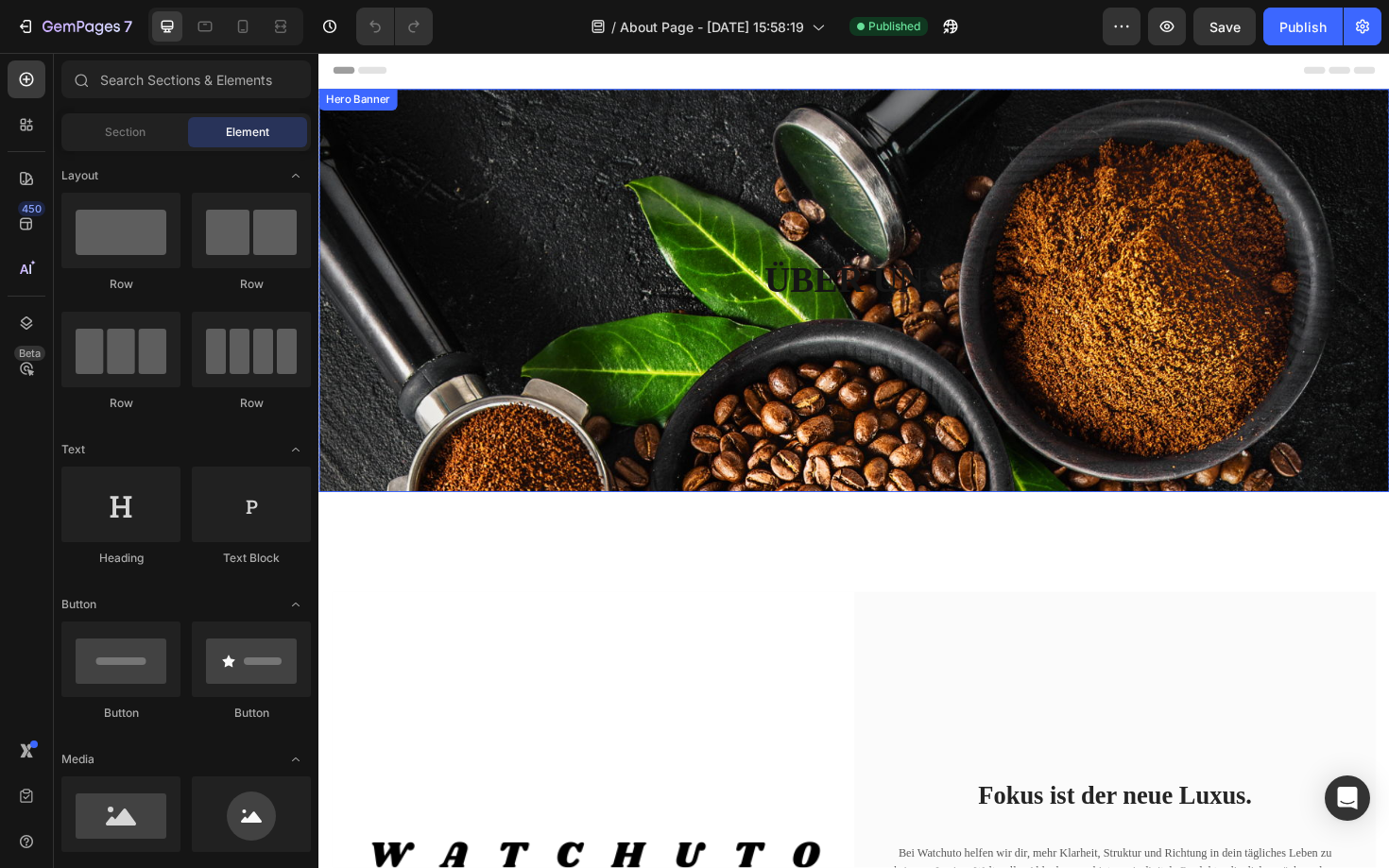
click at [500, 190] on div "ÜBER UNS Heading Row" at bounding box center [885, 304] width 1133 height 427
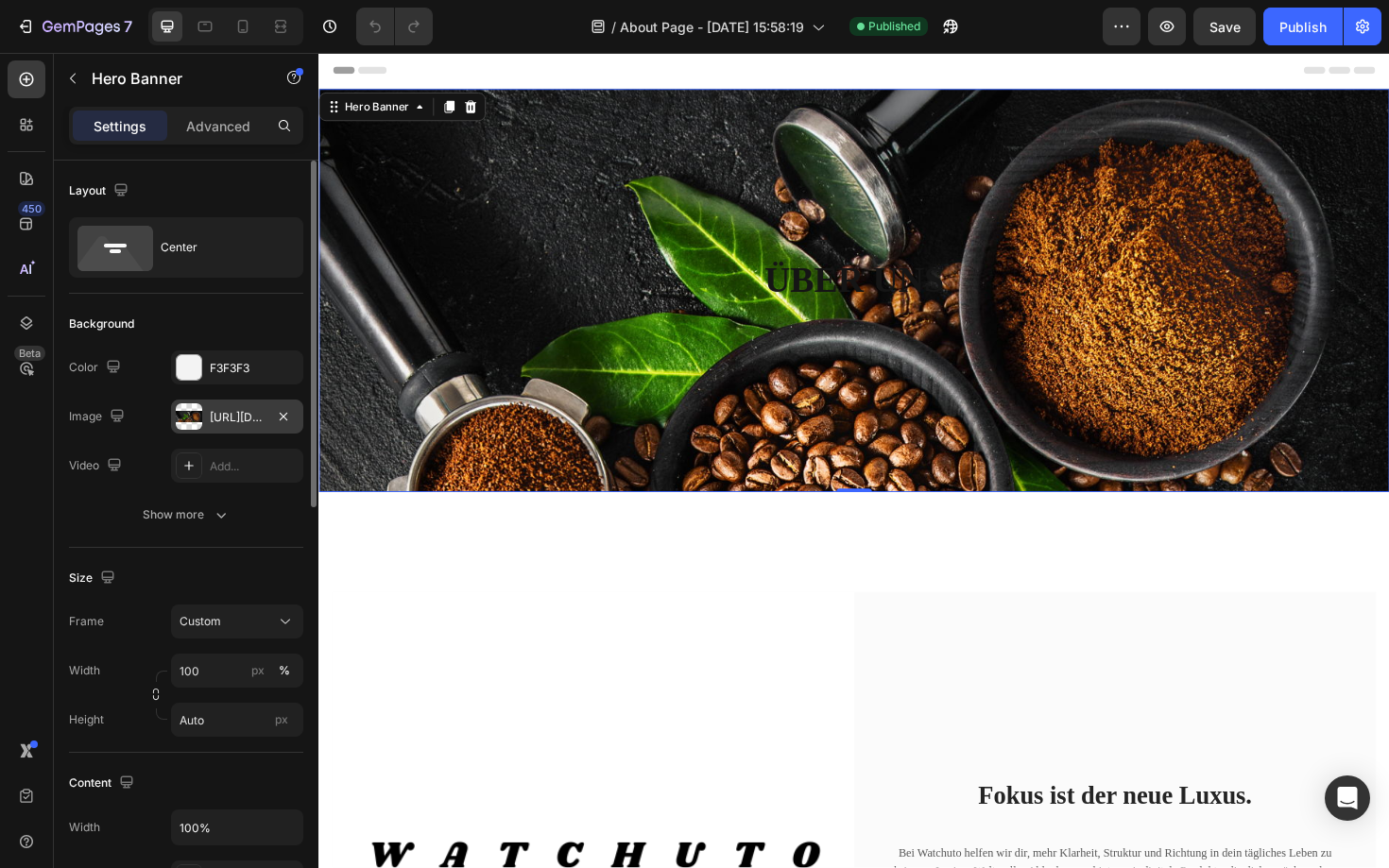
click at [223, 420] on div "[URL][DOMAIN_NAME]" at bounding box center [237, 417] width 54 height 17
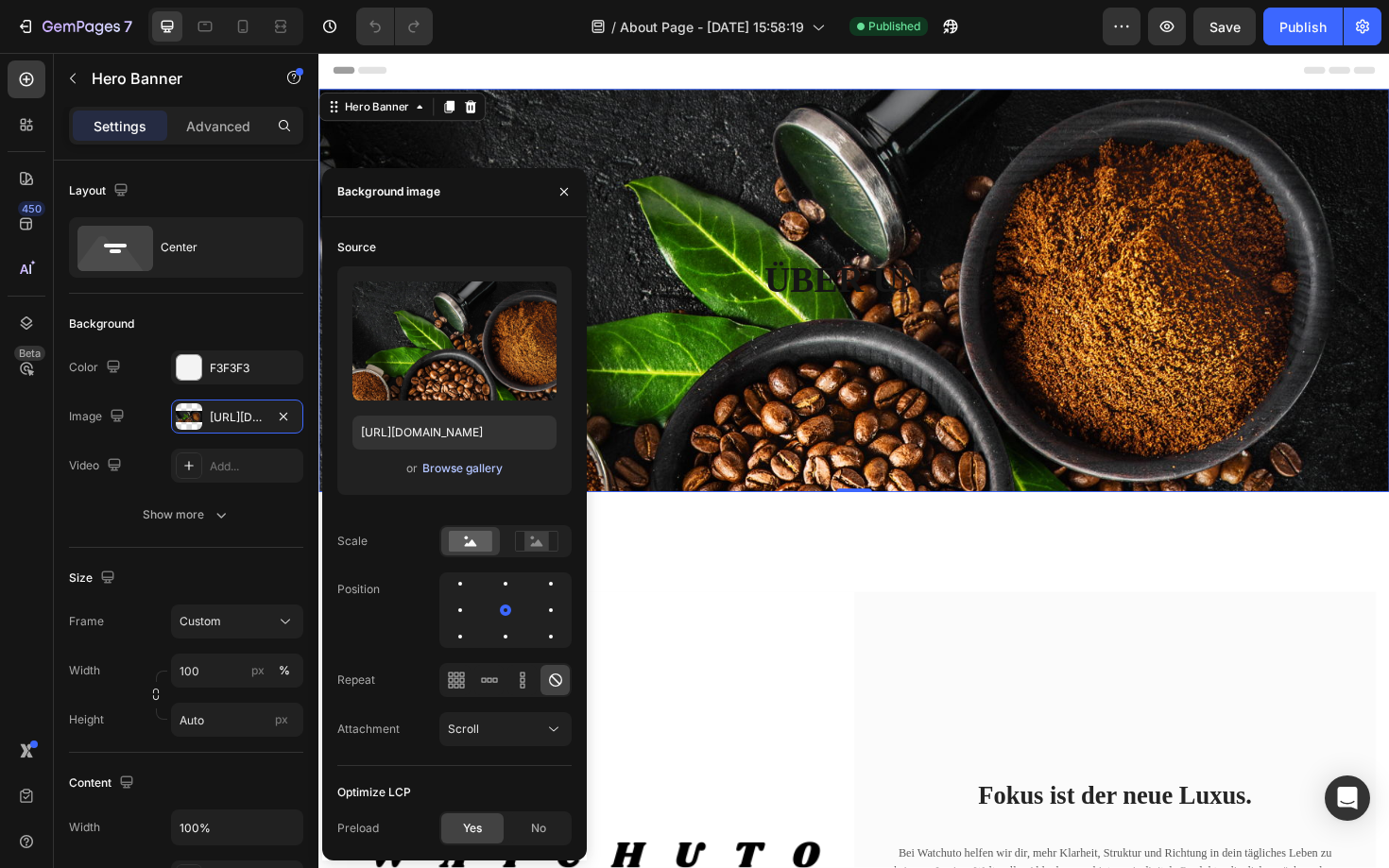
click at [464, 463] on div "Browse gallery" at bounding box center [462, 468] width 81 height 17
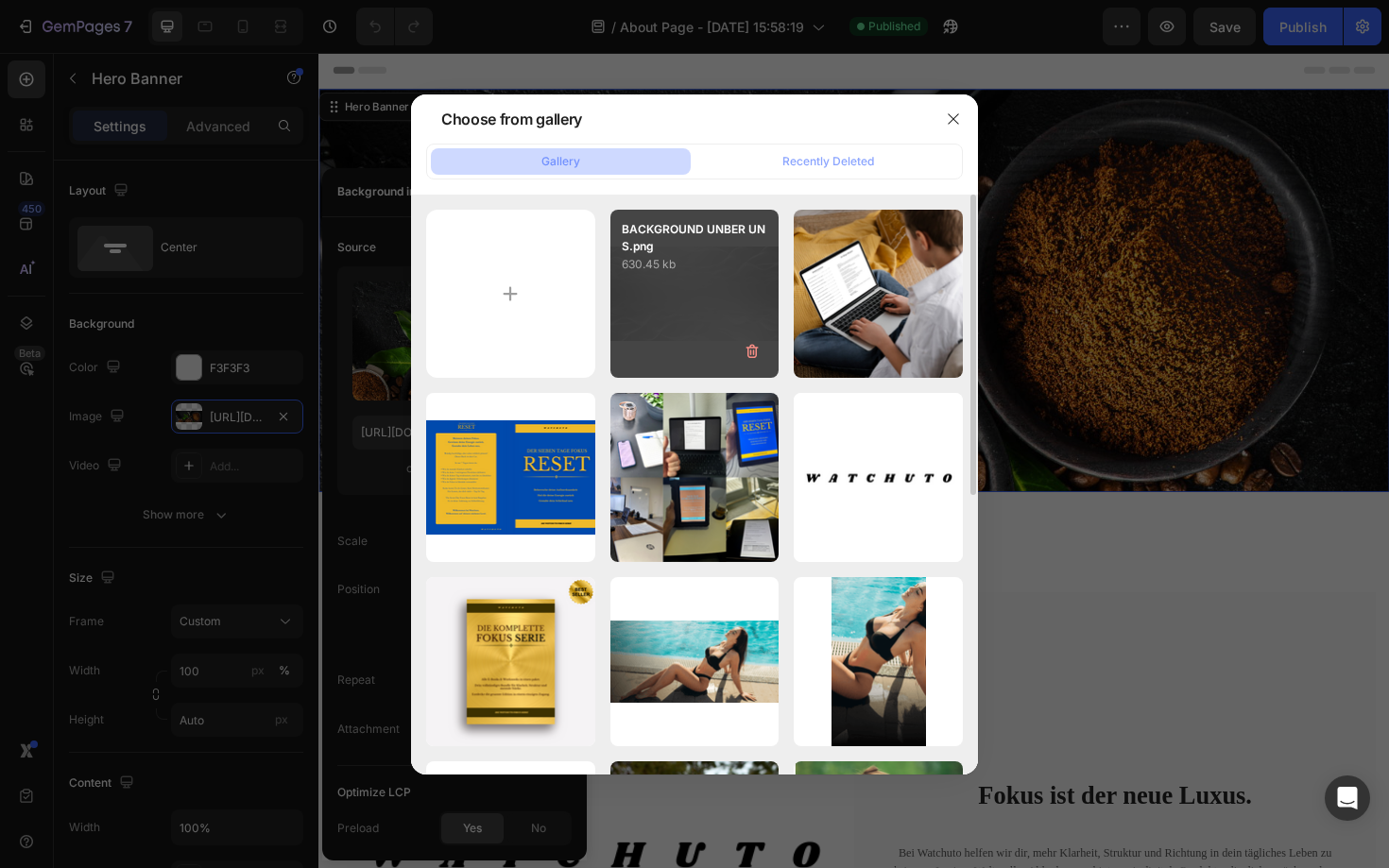
click at [670, 295] on div "BACKGROUND UNBER UNS.png 630.45 kb" at bounding box center [695, 295] width 169 height 169
type input "[URL][DOMAIN_NAME]"
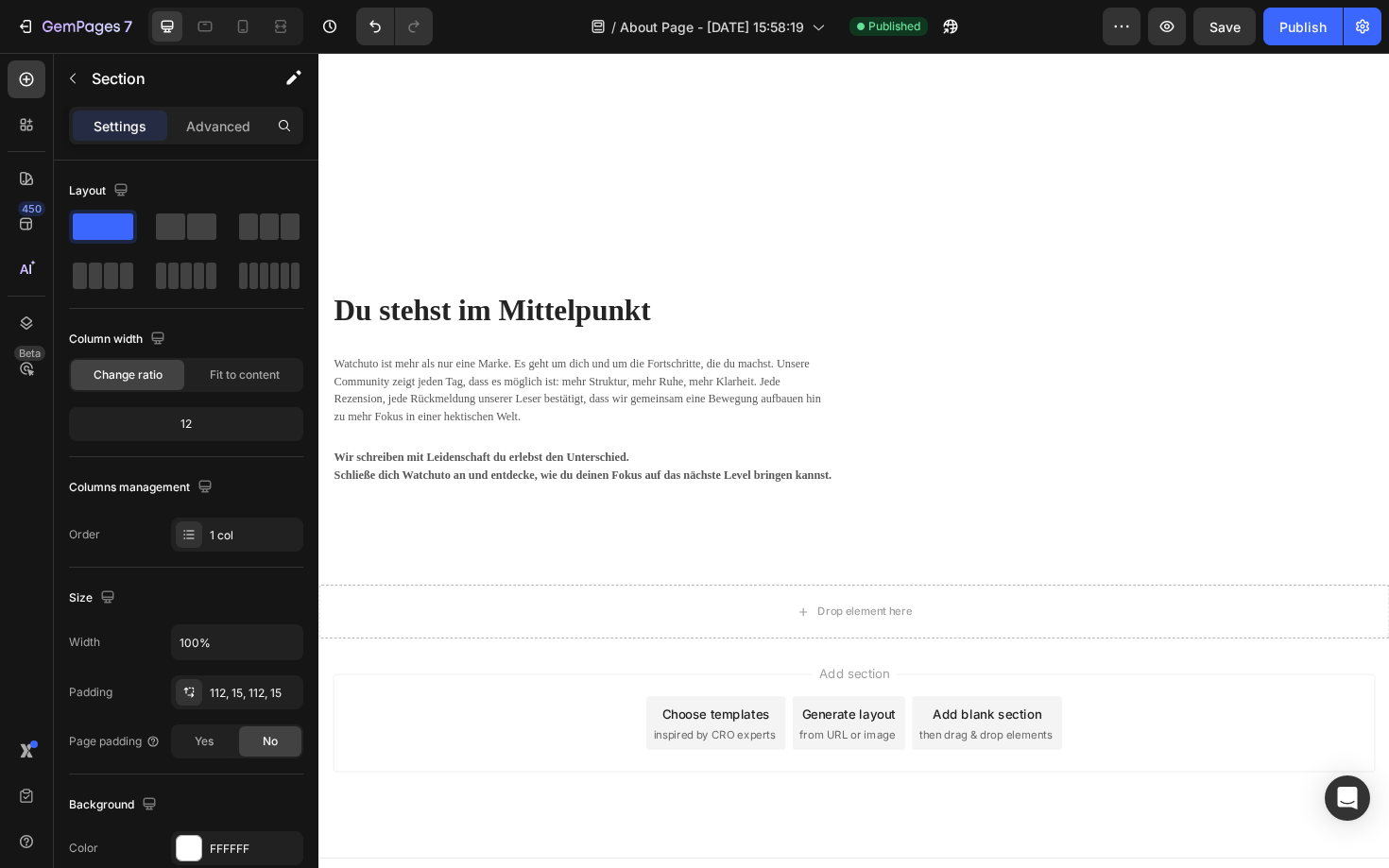
scroll to position [2565, 0]
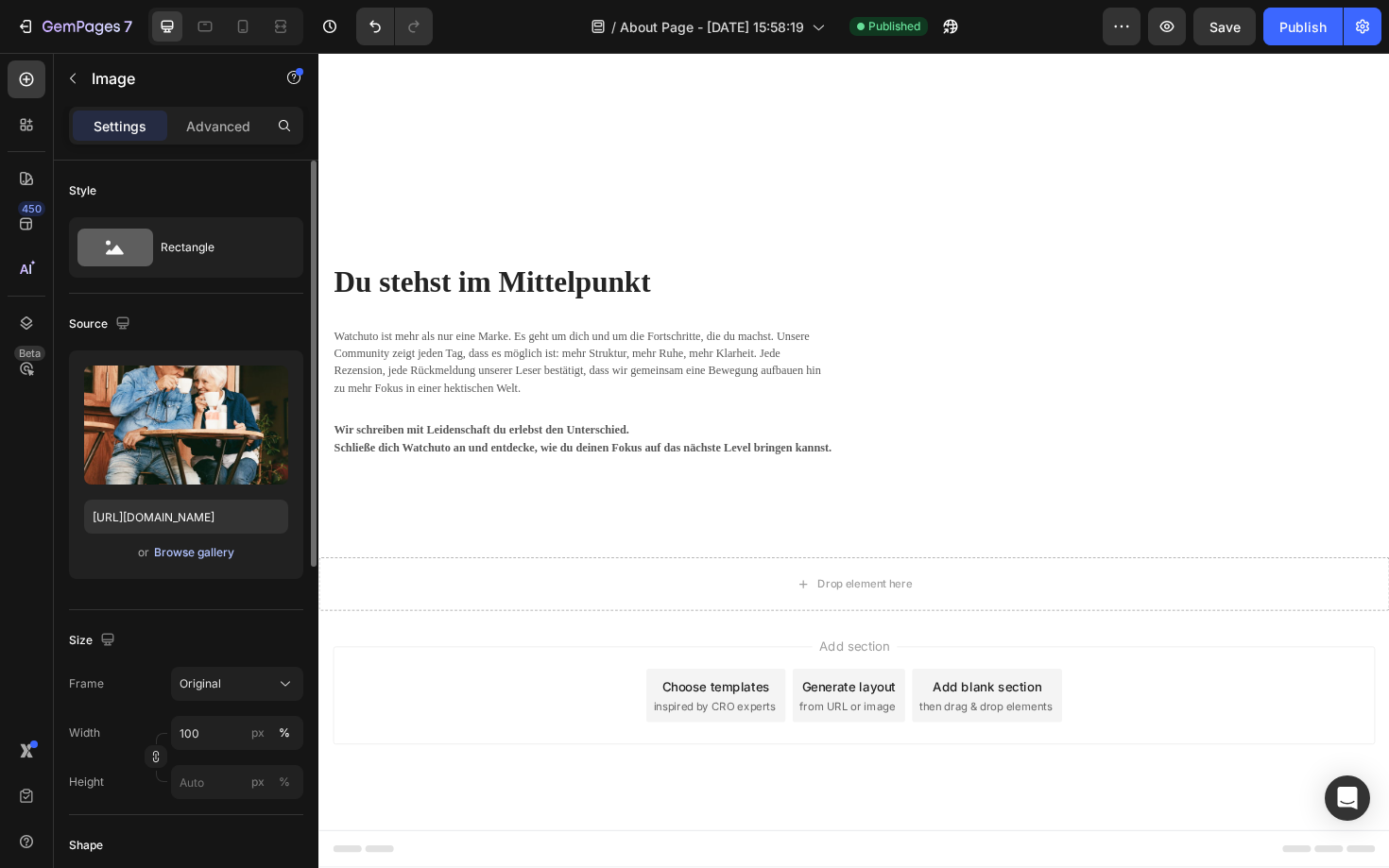
click at [205, 549] on div "Browse gallery" at bounding box center [193, 552] width 81 height 17
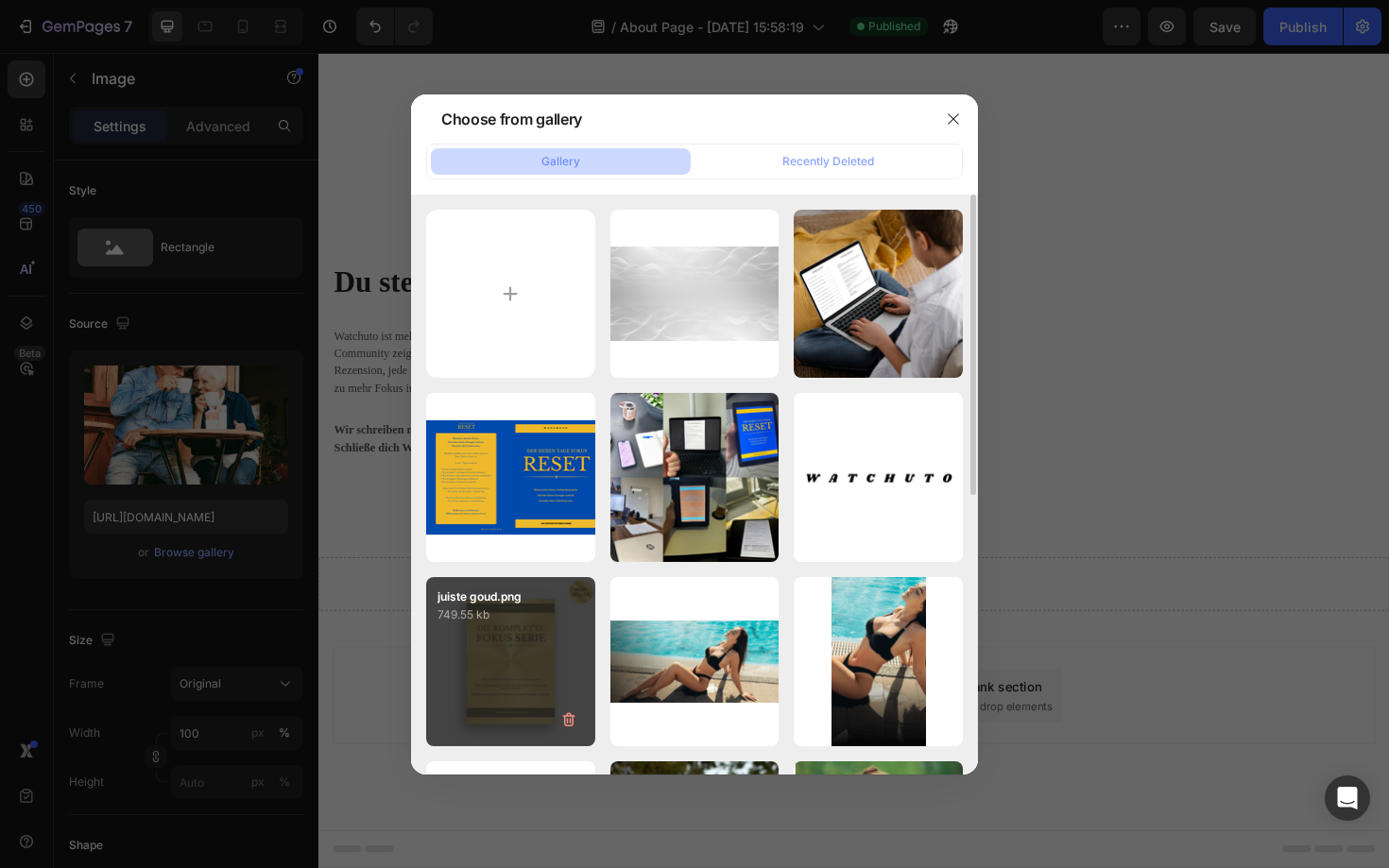
click at [507, 610] on p "749.55 kb" at bounding box center [510, 614] width 147 height 18
type input "[URL][DOMAIN_NAME]"
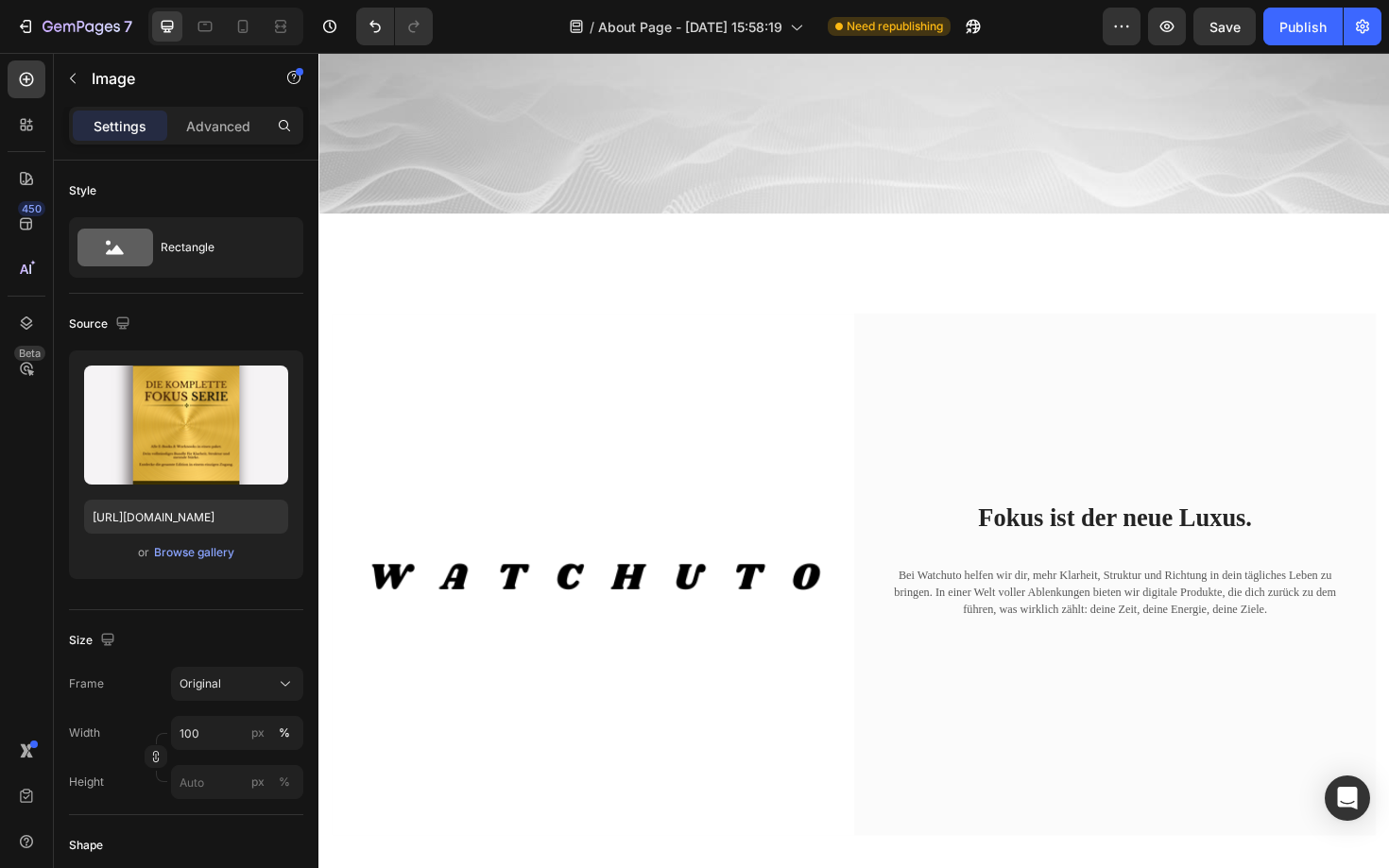
scroll to position [290, 0]
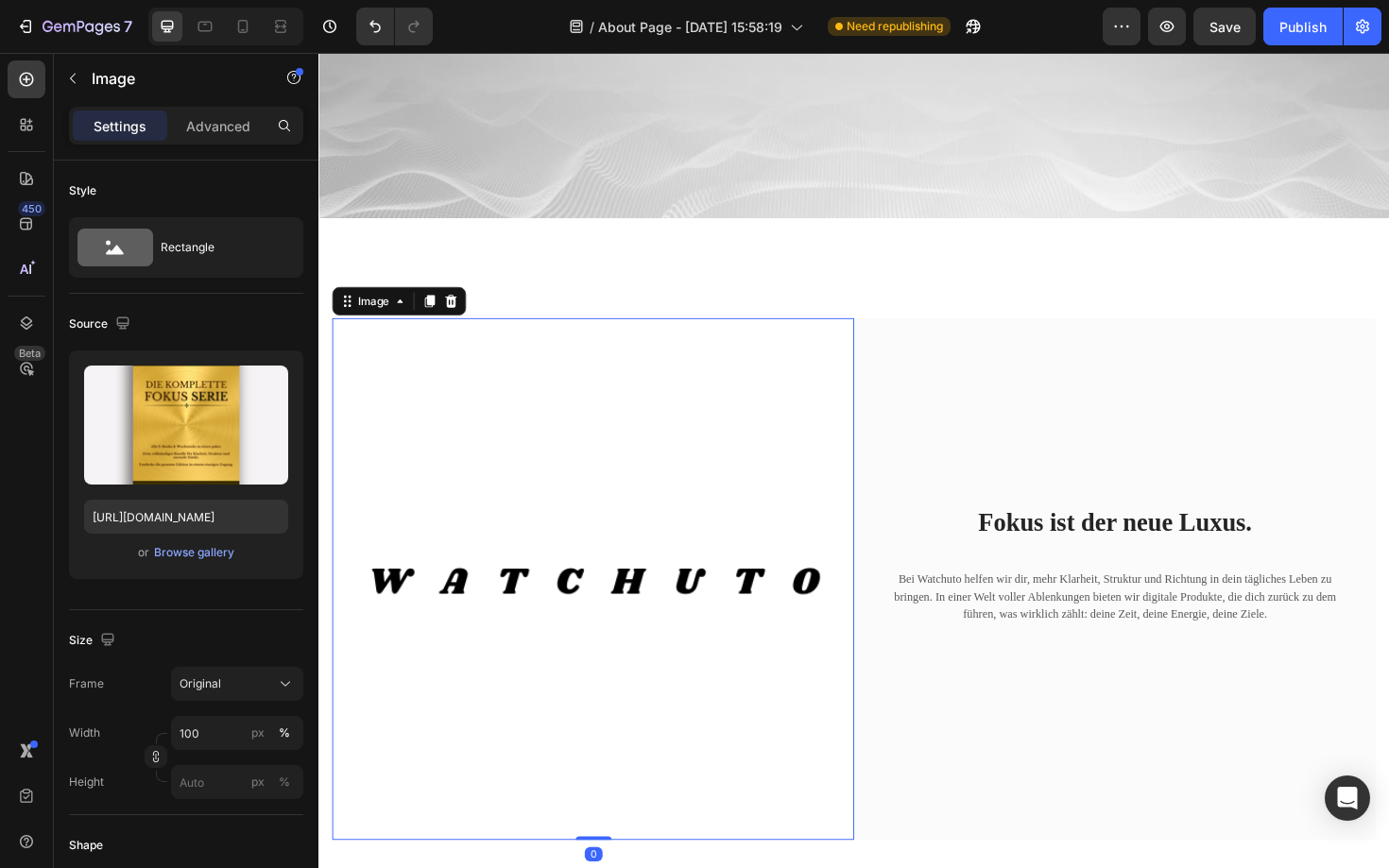
click at [590, 532] on img at bounding box center [608, 610] width 553 height 553
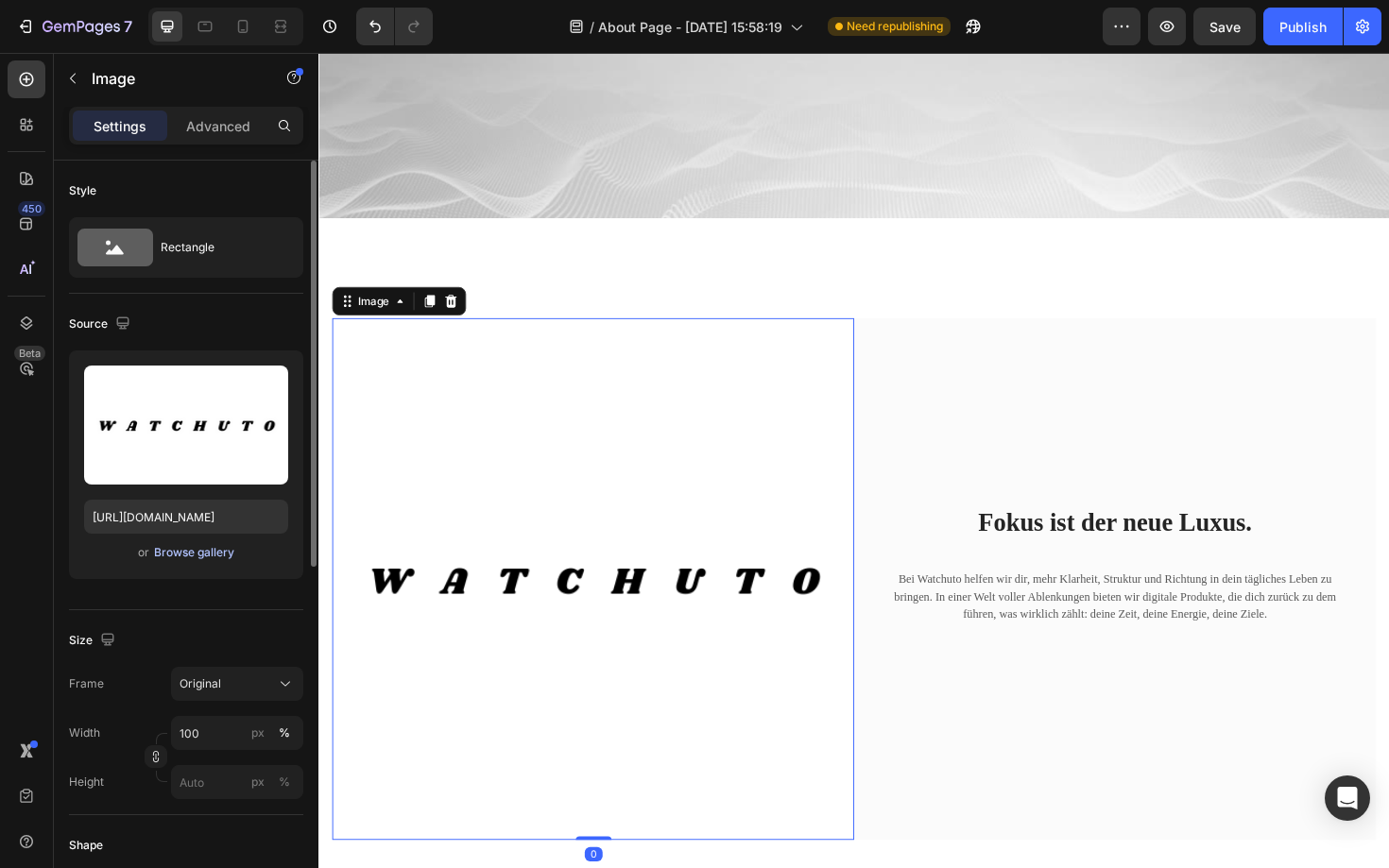
click at [218, 553] on div "Browse gallery" at bounding box center [193, 552] width 81 height 17
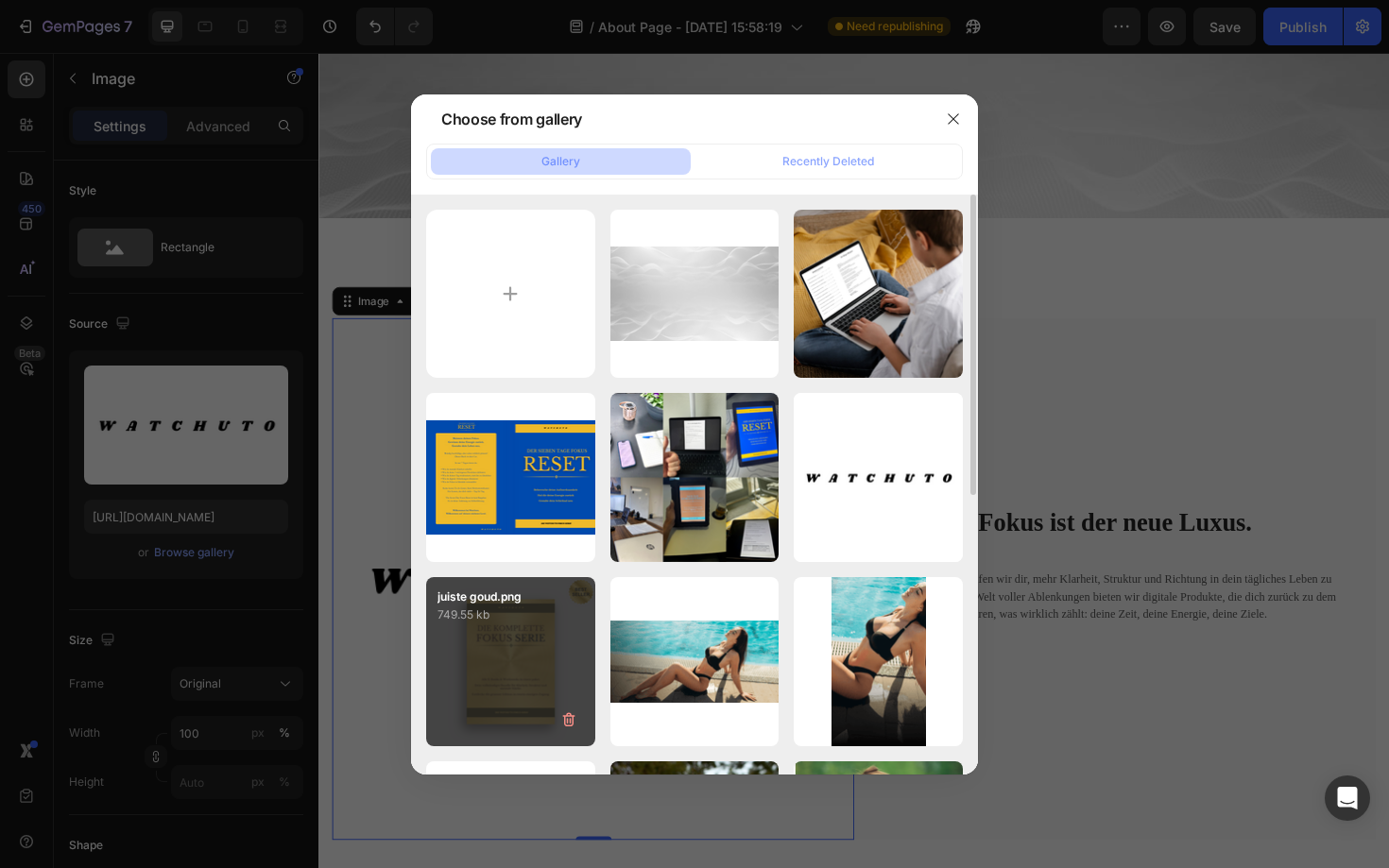
click at [545, 656] on div "juiste goud.png 749.55 kb" at bounding box center [510, 662] width 169 height 169
type input "[URL][DOMAIN_NAME]"
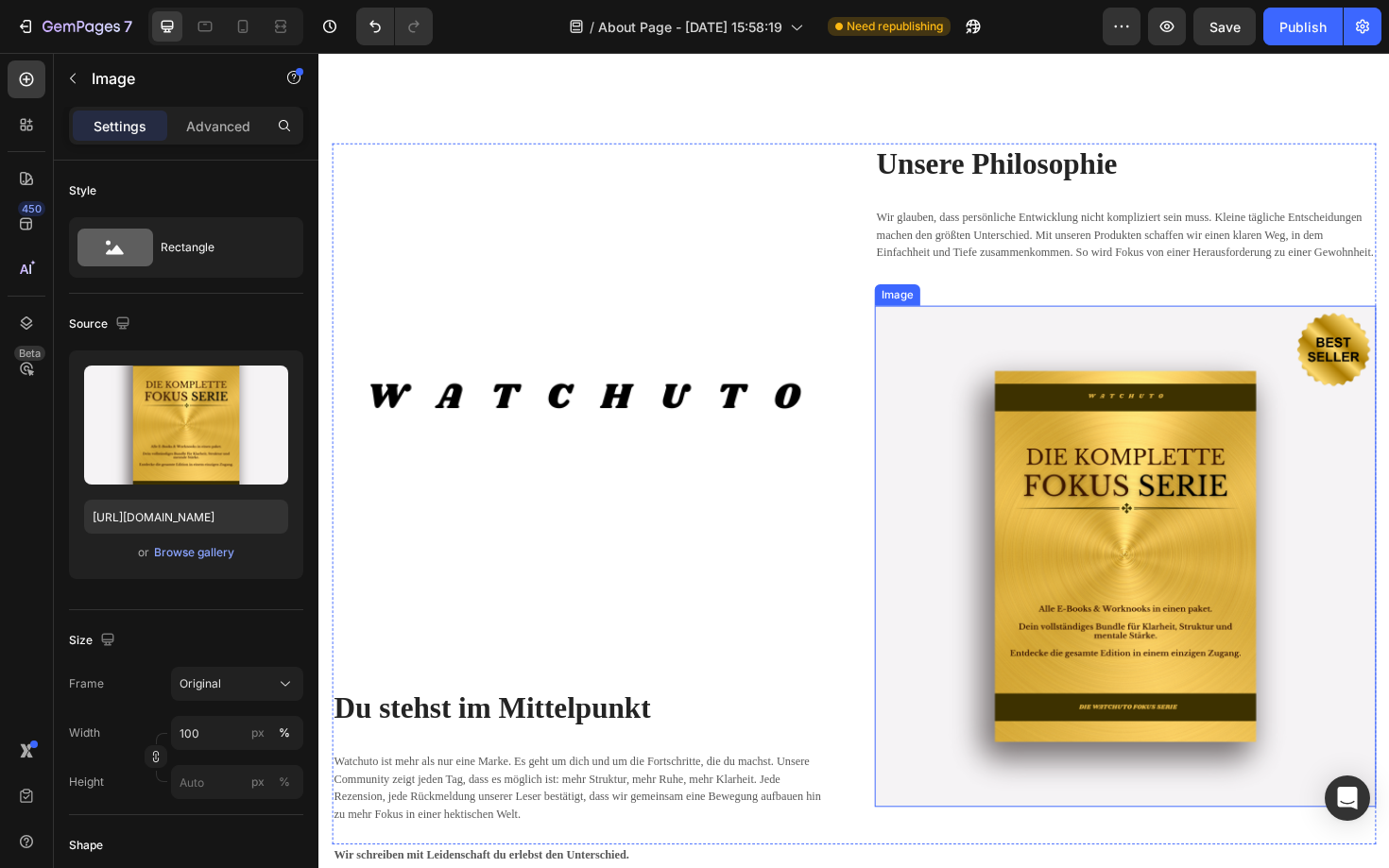
scroll to position [2565, 0]
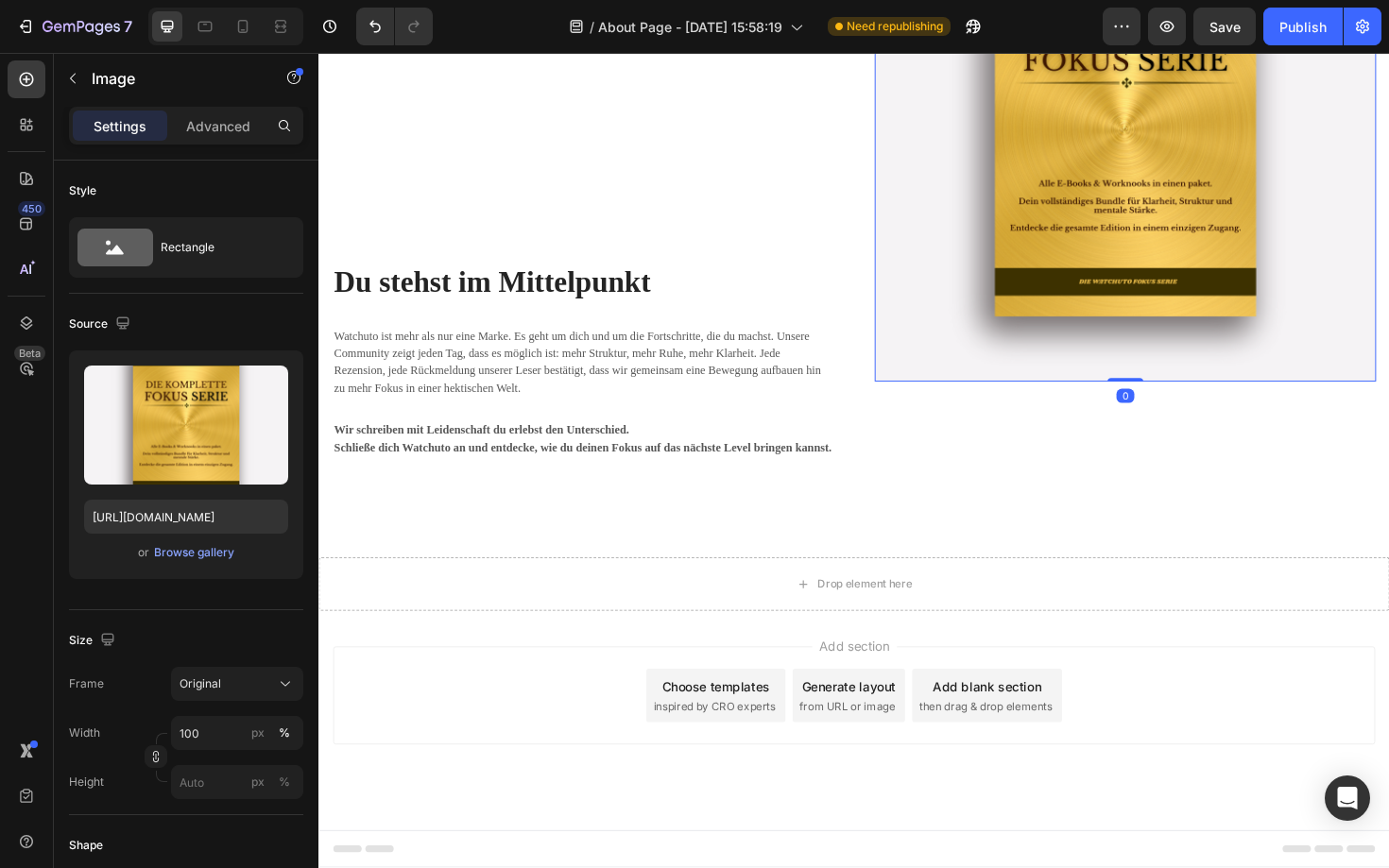
click at [1194, 315] on img at bounding box center [1172, 136] width 531 height 531
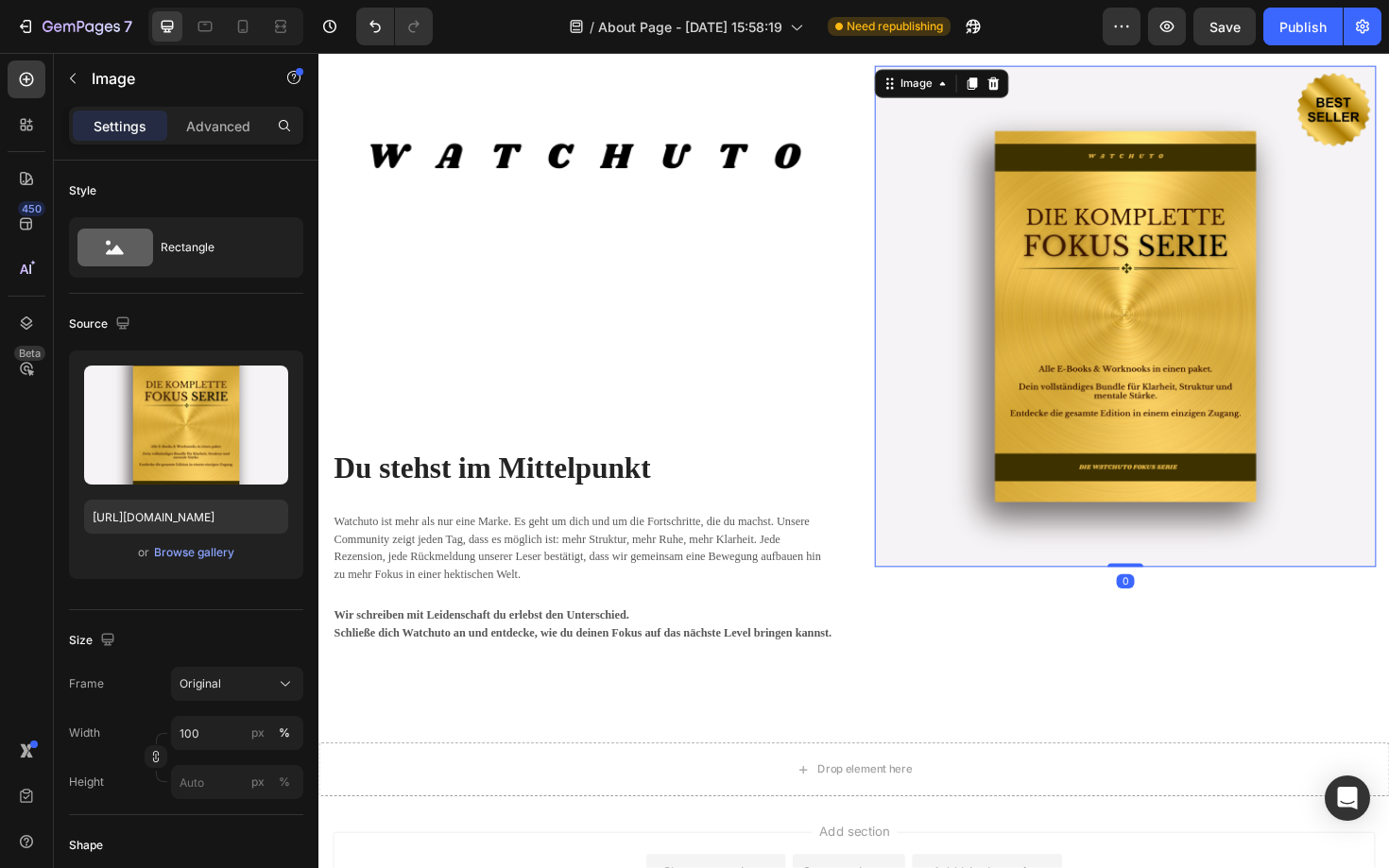
scroll to position [2351, 0]
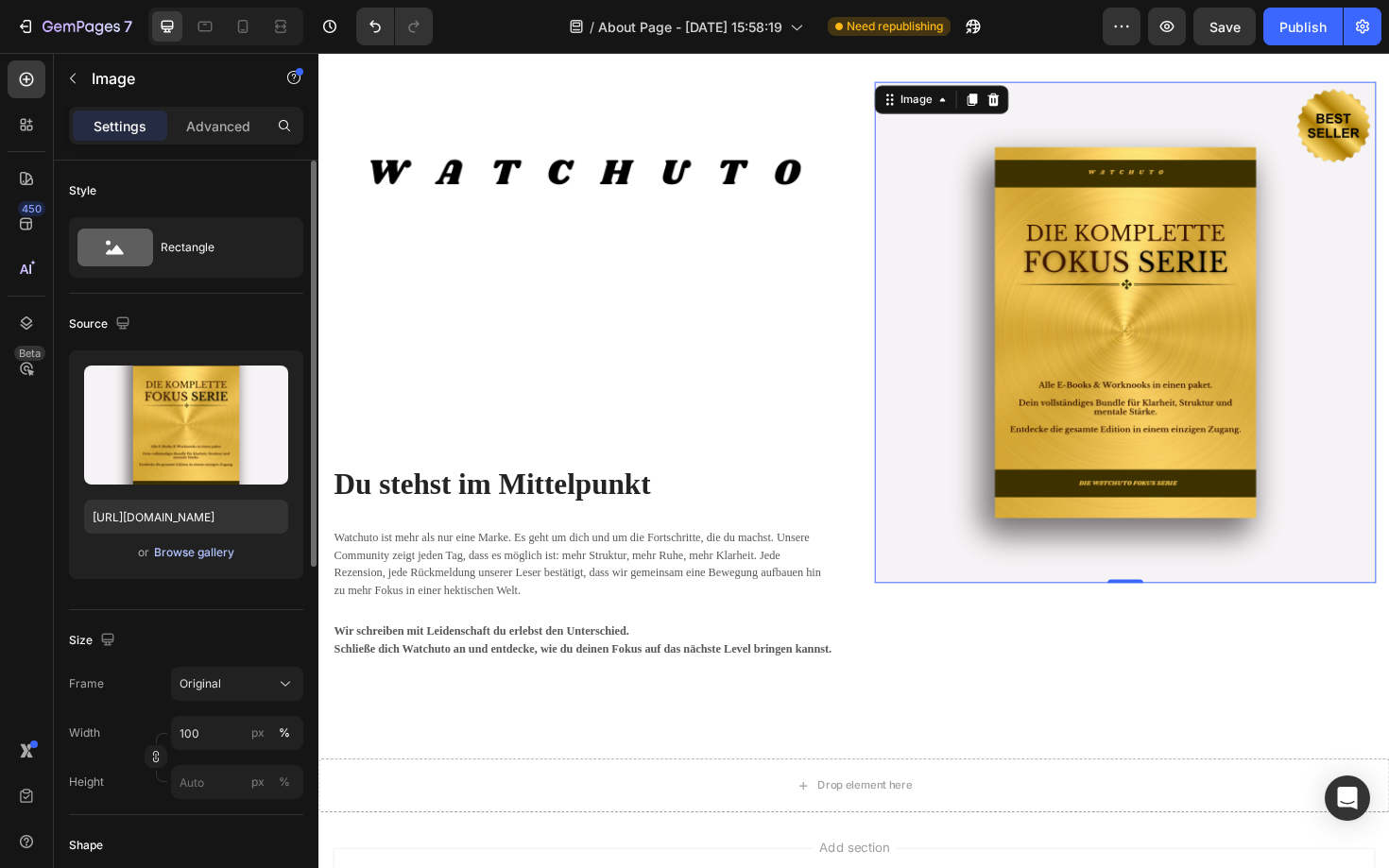
click at [199, 553] on div "Browse gallery" at bounding box center [193, 552] width 81 height 17
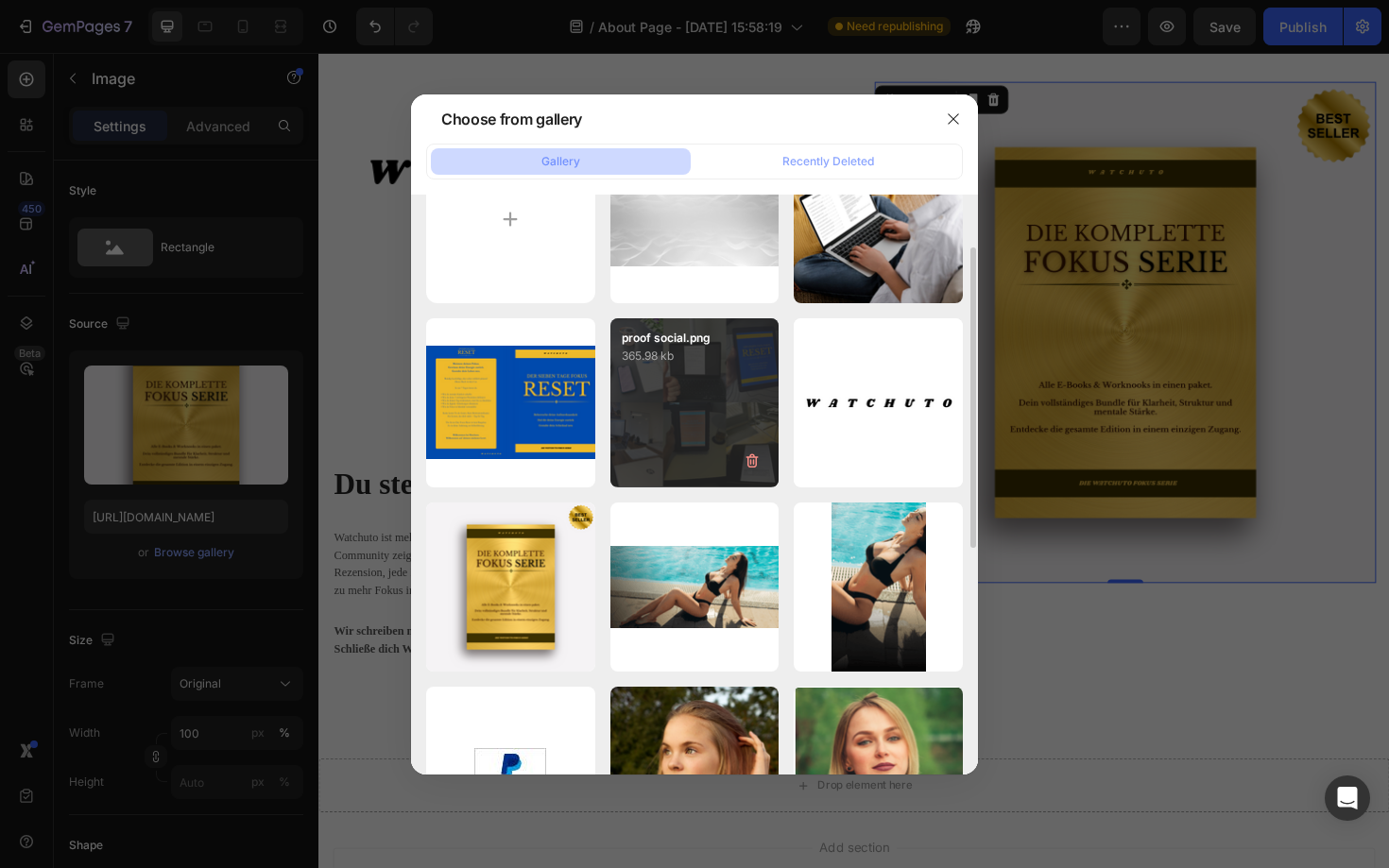
scroll to position [85, 0]
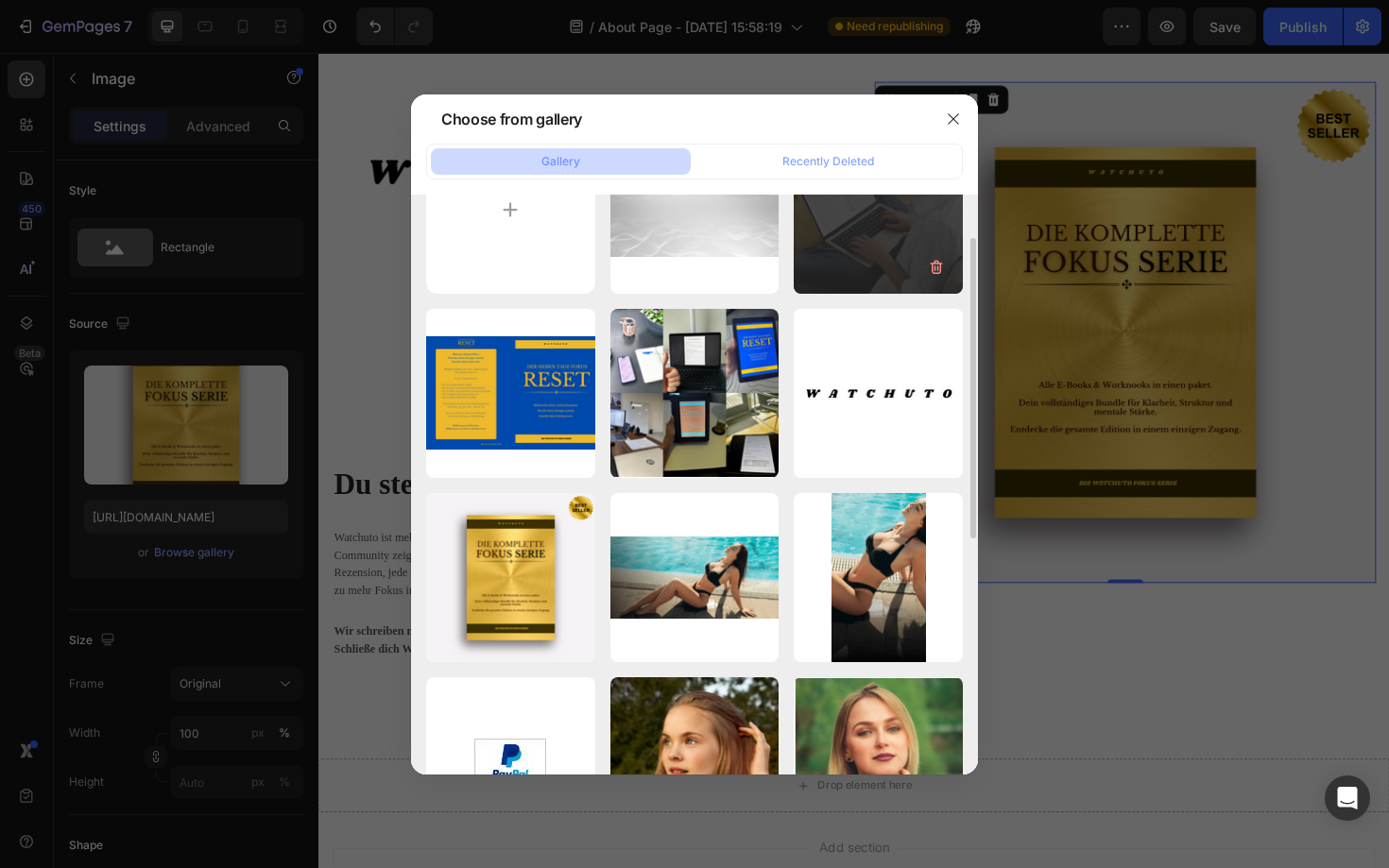
click at [859, 255] on div "how we work.png 5871.40 kb" at bounding box center [878, 210] width 169 height 169
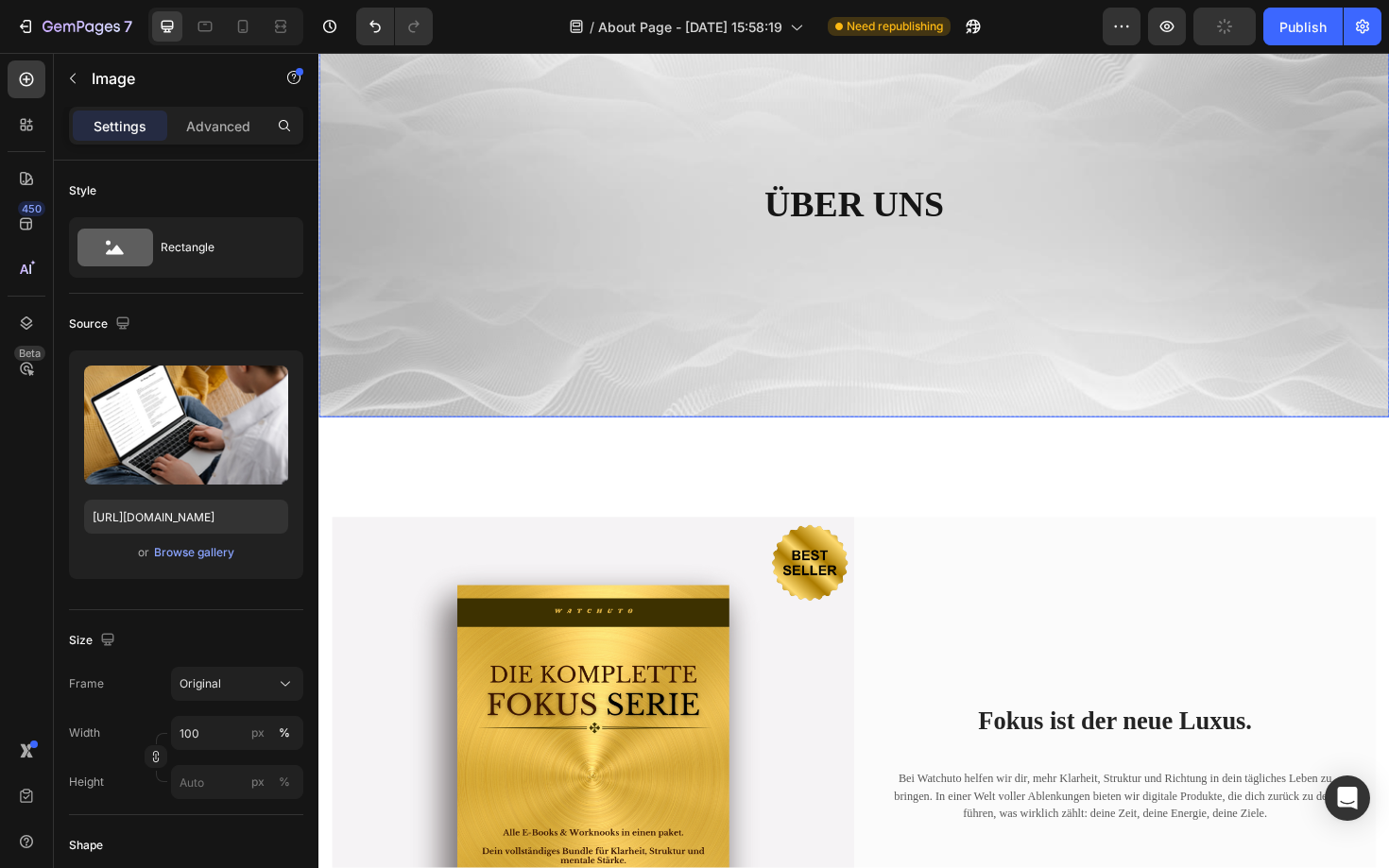
scroll to position [0, 0]
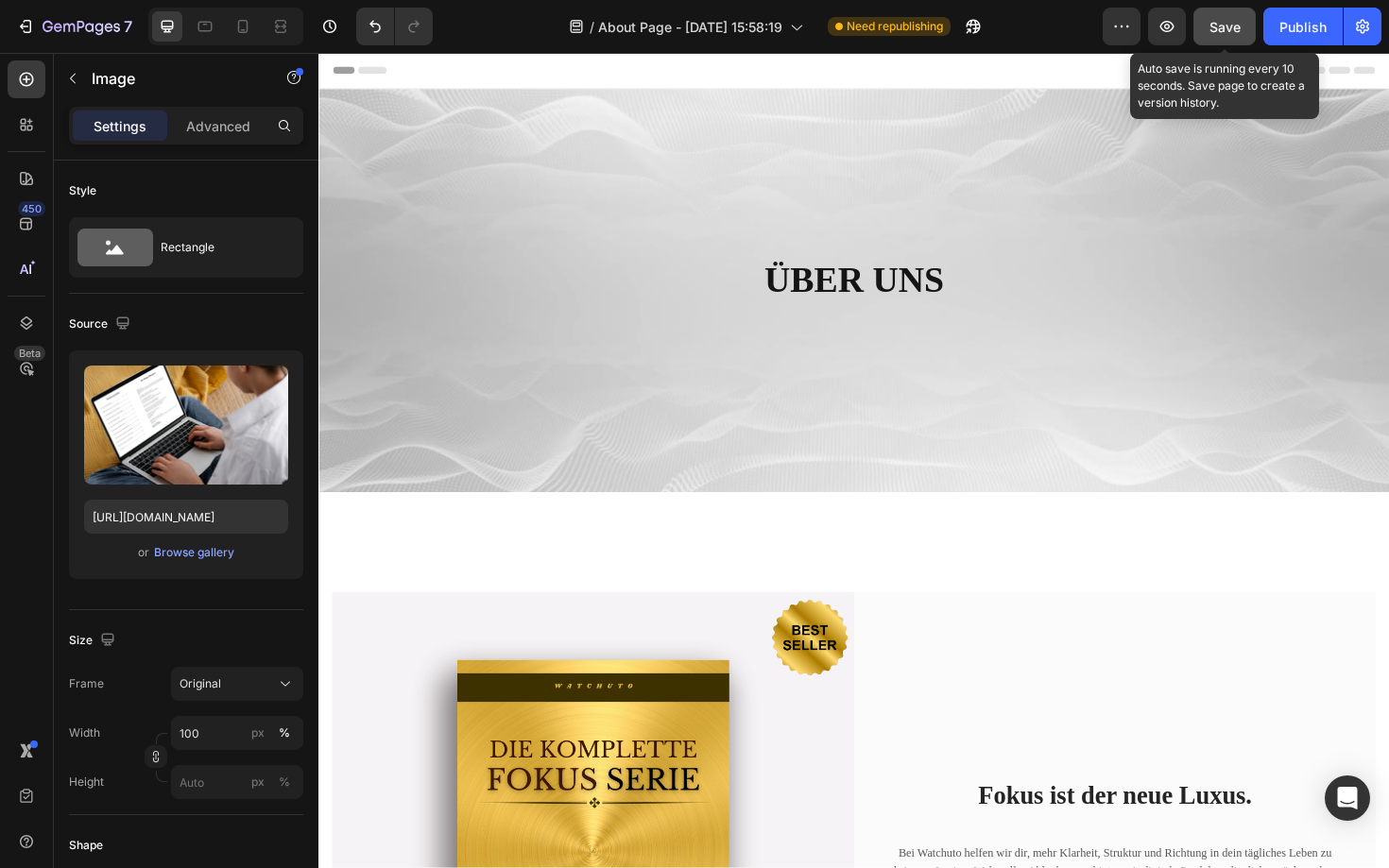
click at [1231, 19] on span "Save" at bounding box center [1225, 26] width 31 height 17
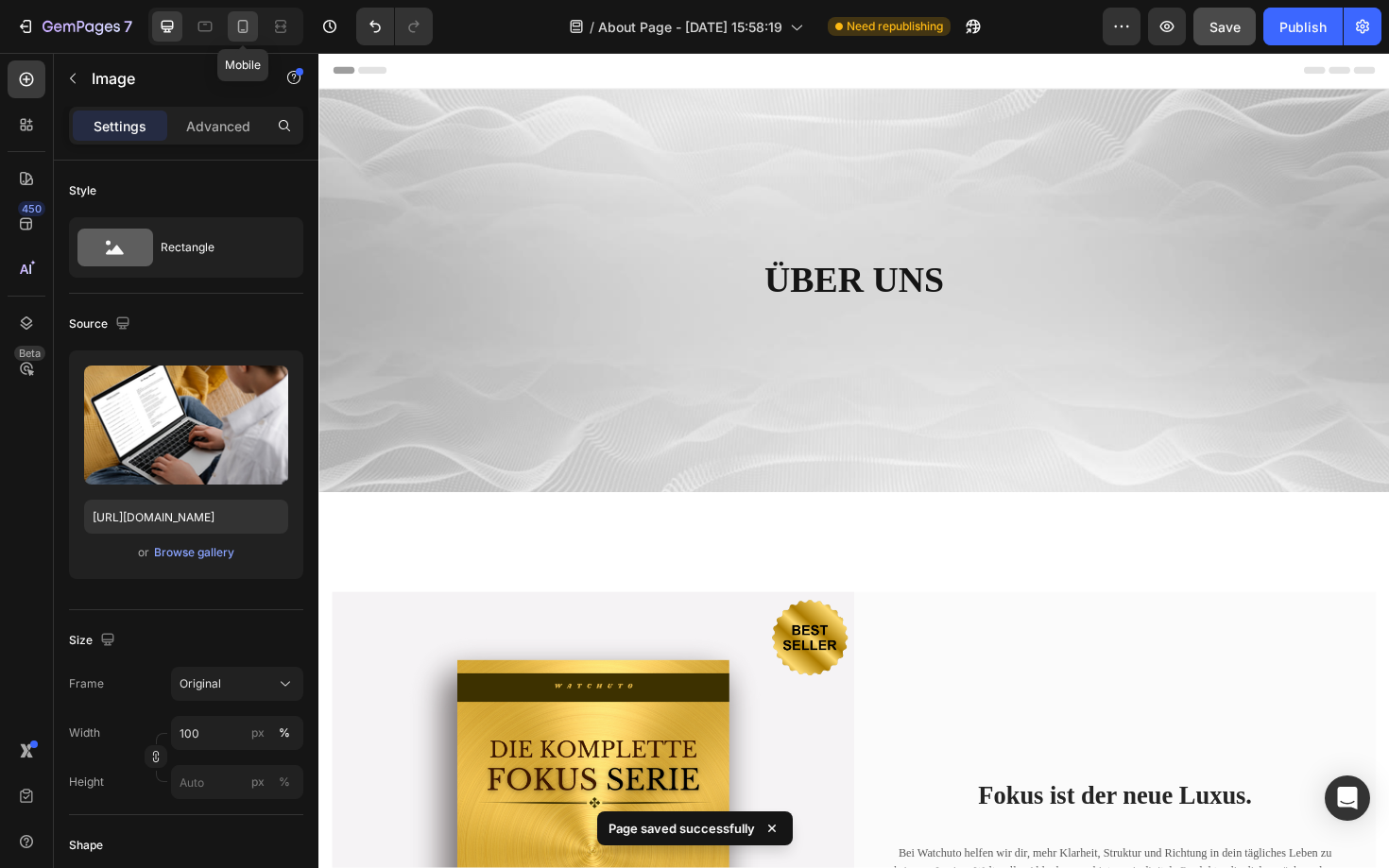
click at [243, 28] on icon at bounding box center [242, 25] width 18 height 18
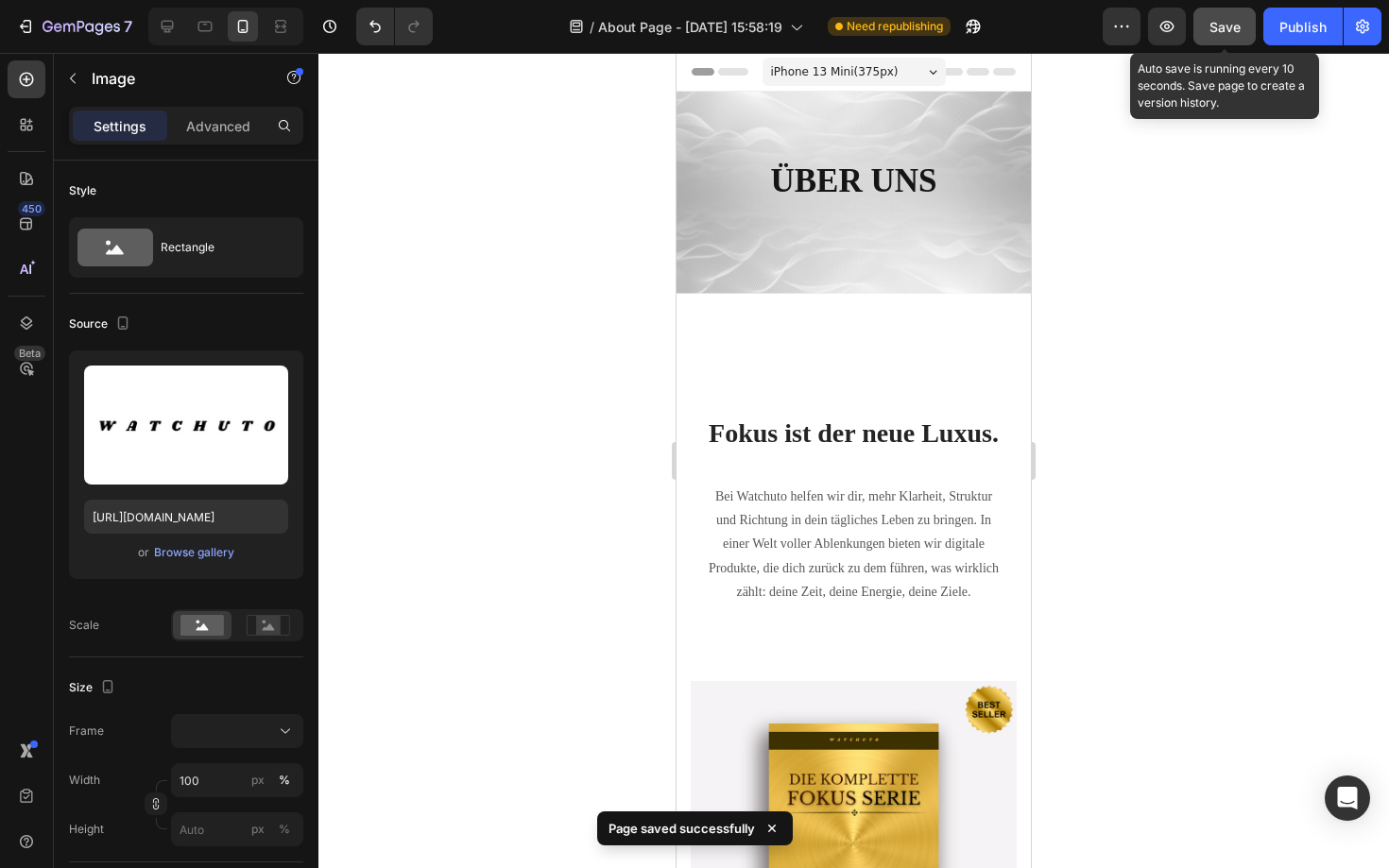
click at [1229, 19] on span "Save" at bounding box center [1225, 26] width 31 height 17
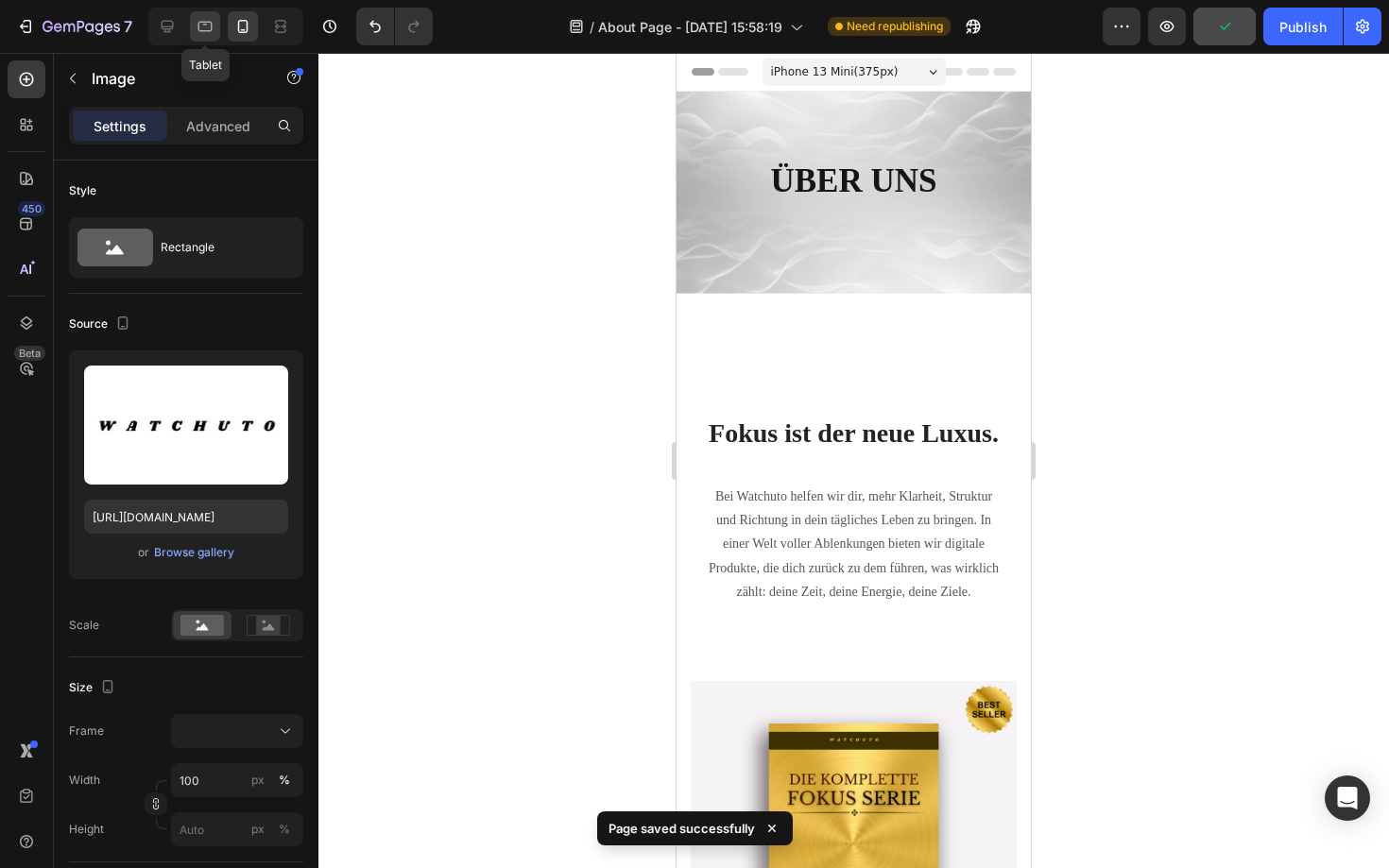
click at [198, 37] on div at bounding box center [204, 26] width 30 height 30
type input "[URL][DOMAIN_NAME]"
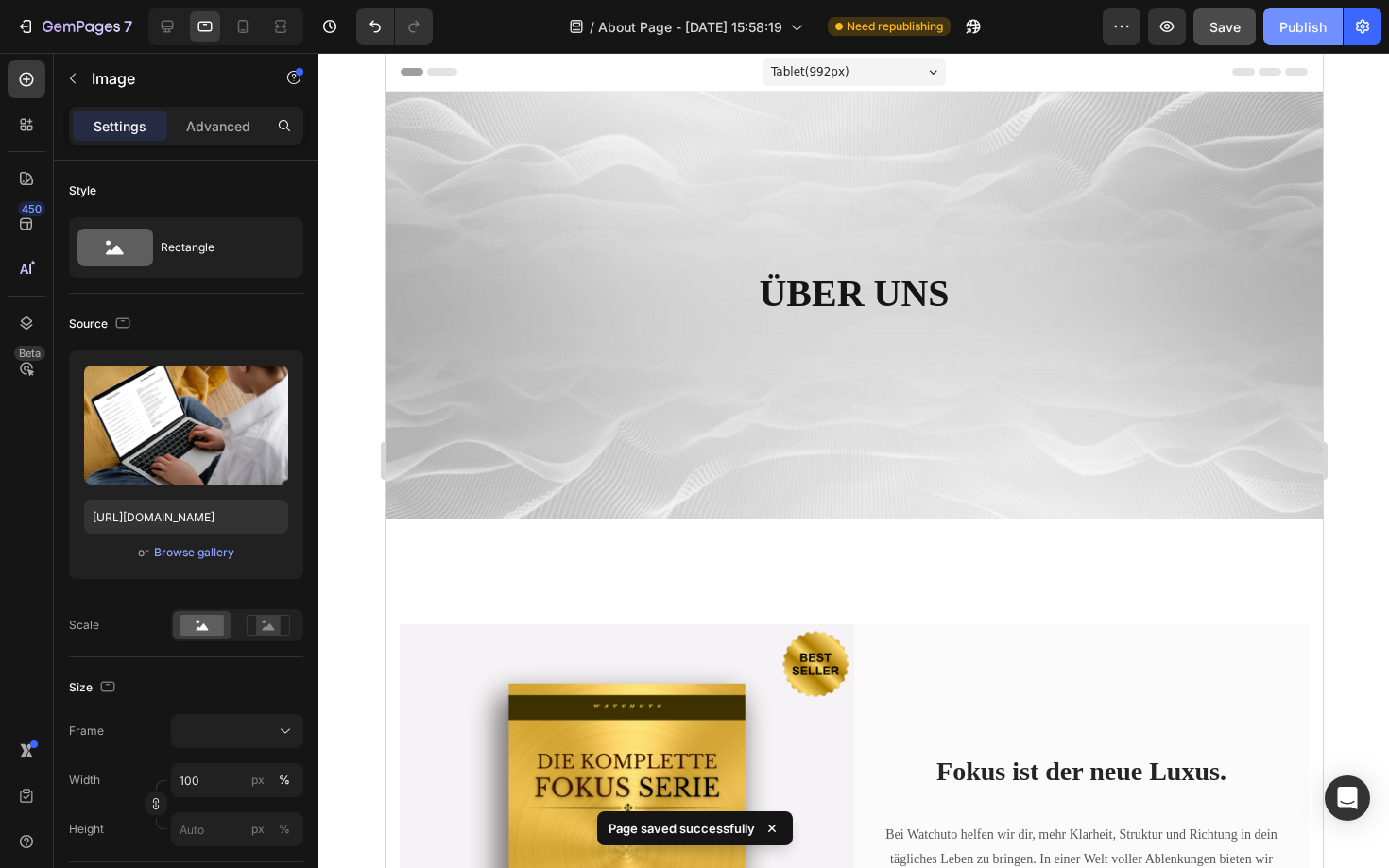
click at [1308, 30] on div "Publish" at bounding box center [1302, 26] width 48 height 19
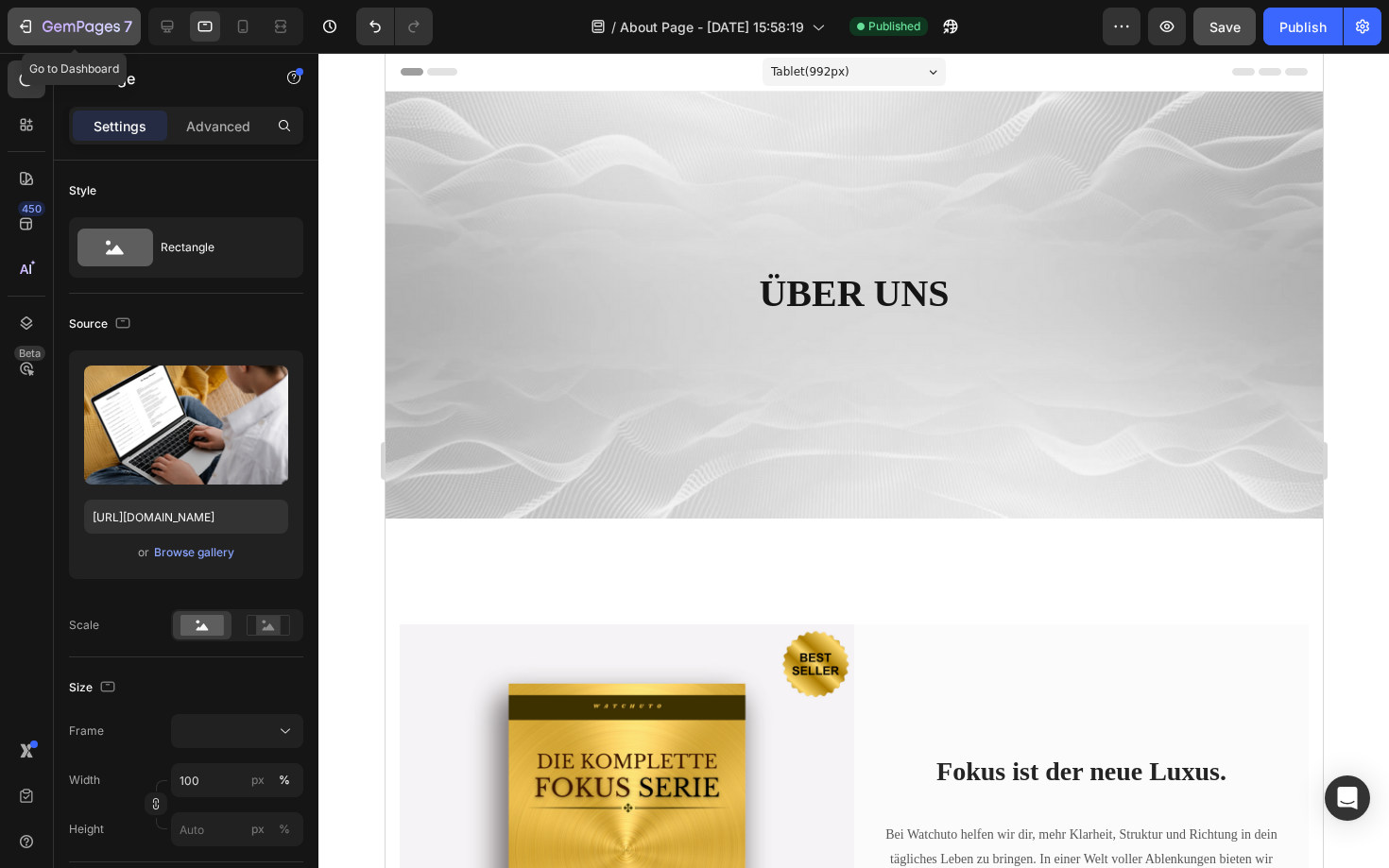
click at [63, 26] on icon "button" at bounding box center [69, 27] width 12 height 9
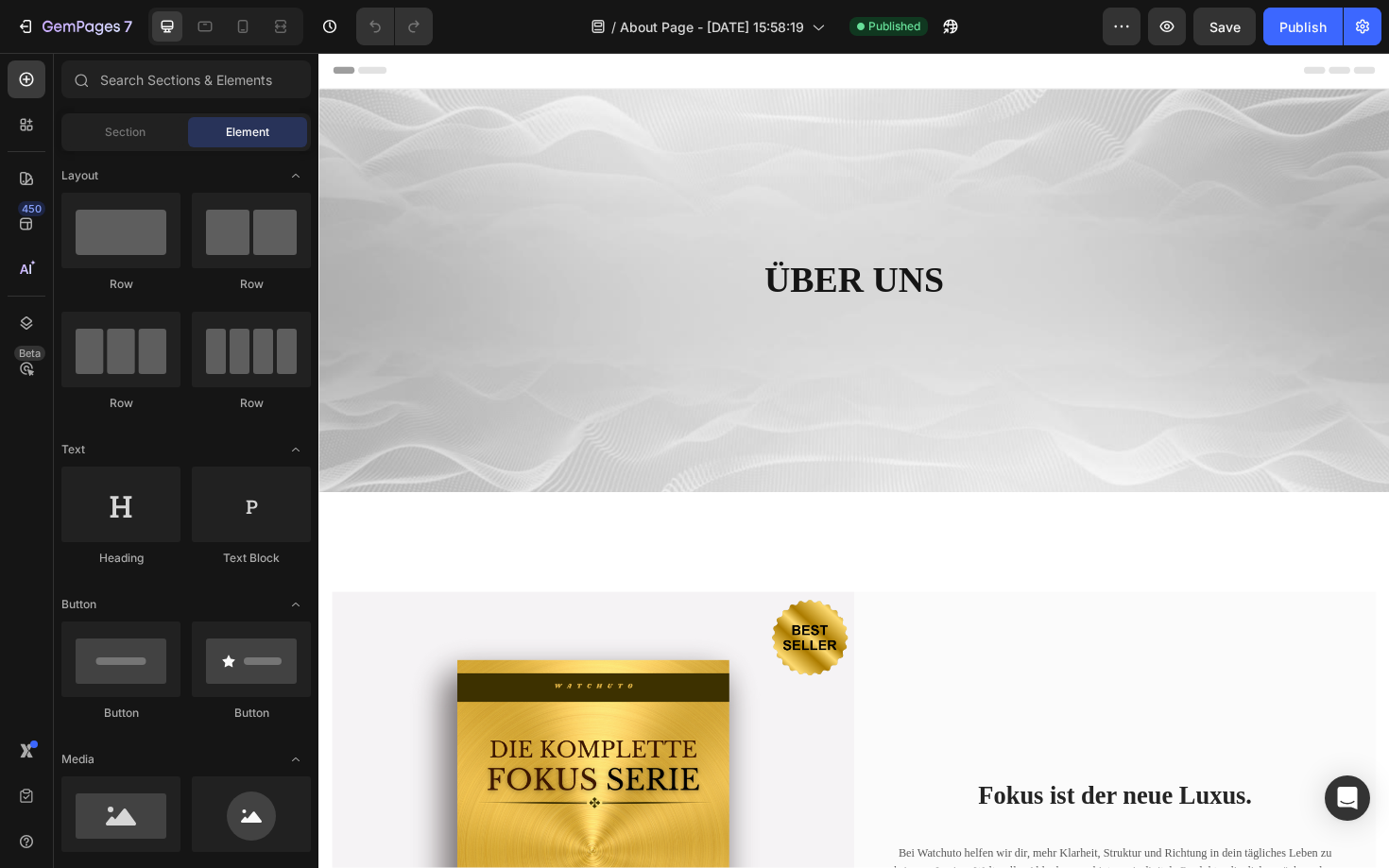
scroll to position [17, 0]
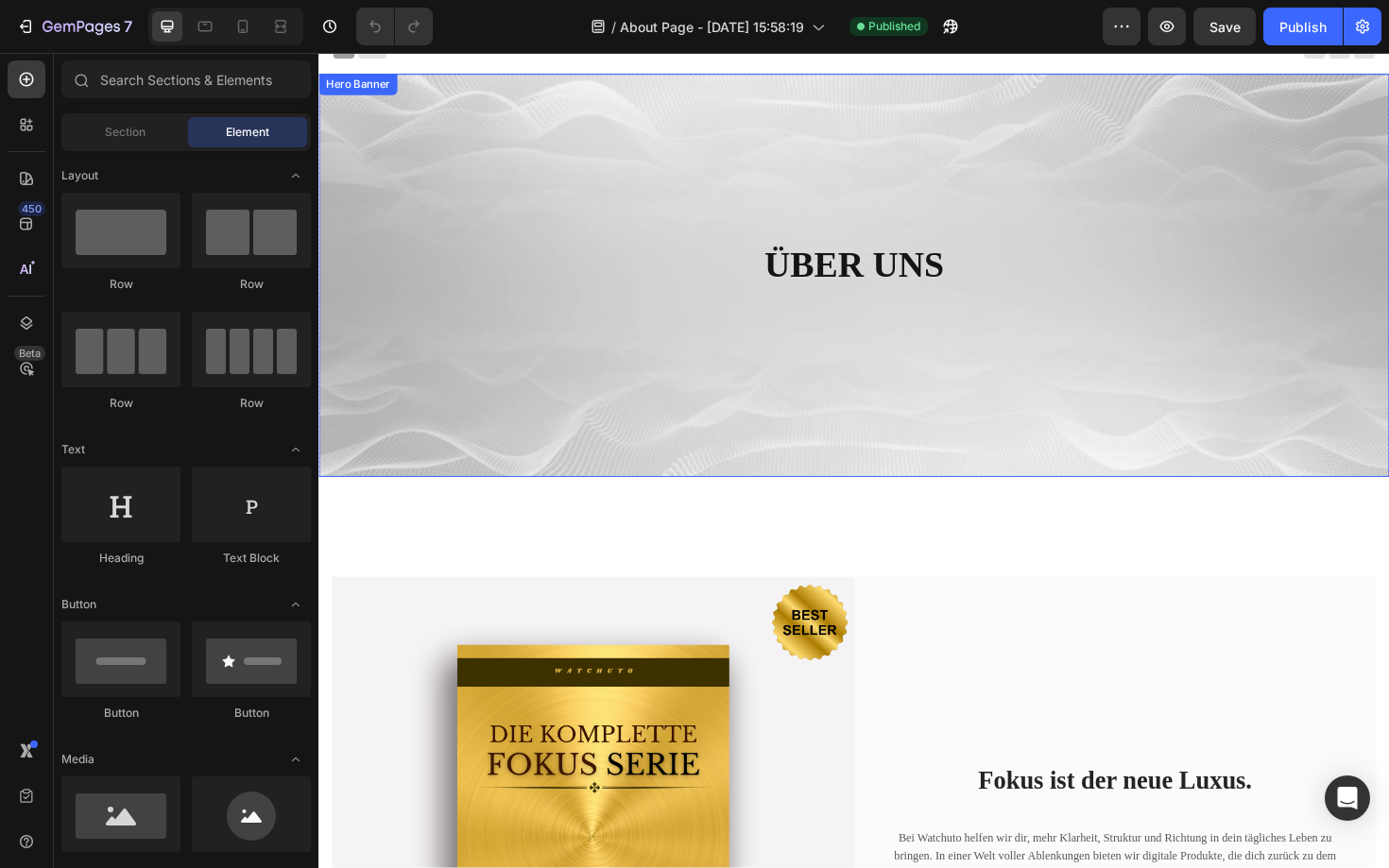
click at [608, 424] on div "ÜBER UNS Heading Row" at bounding box center [885, 289] width 1133 height 427
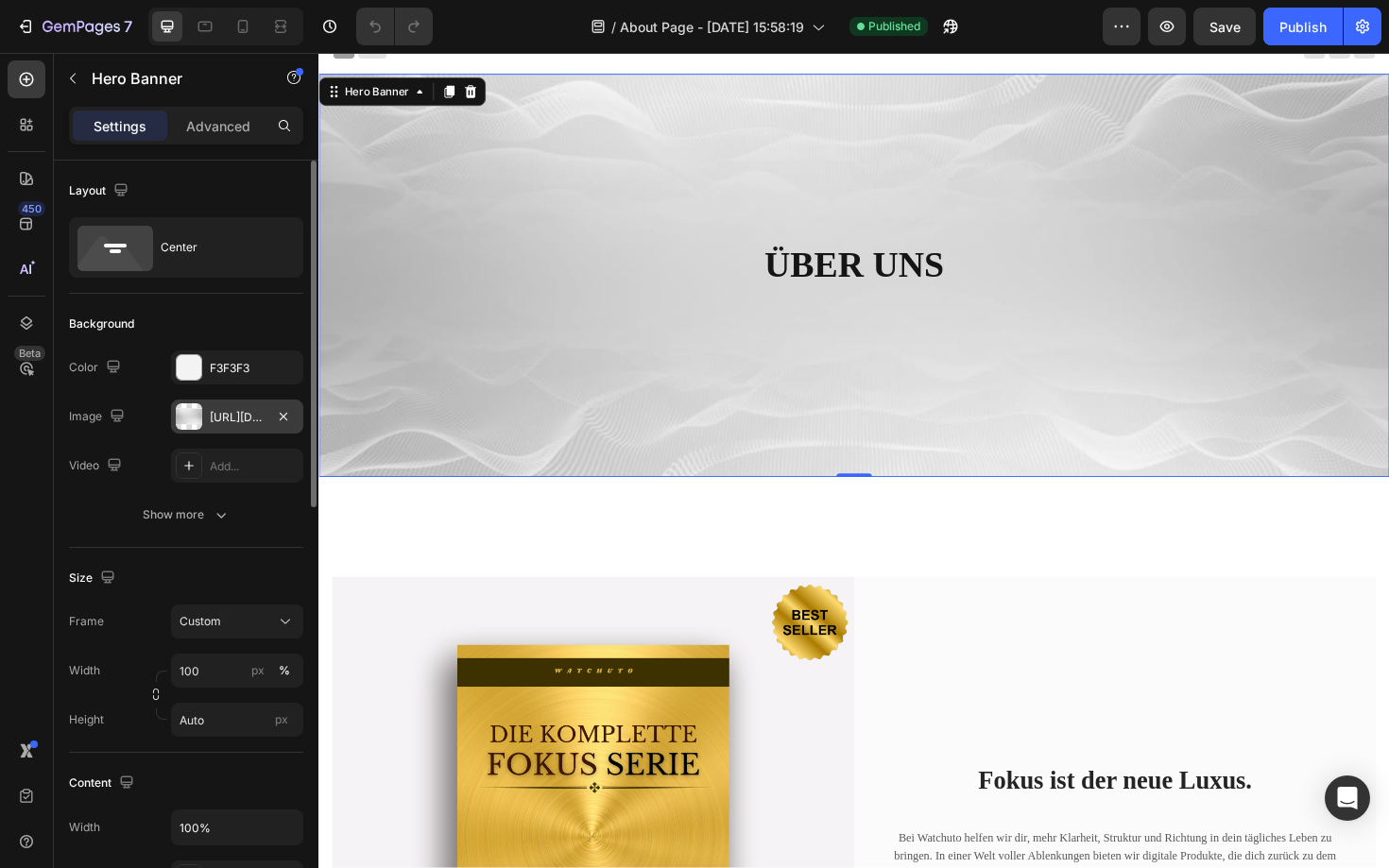
click at [239, 414] on div "https://cdn.shopify.com/s/files/1/0893/3923/2592/files/gempages_581043119517073…" at bounding box center [237, 417] width 54 height 17
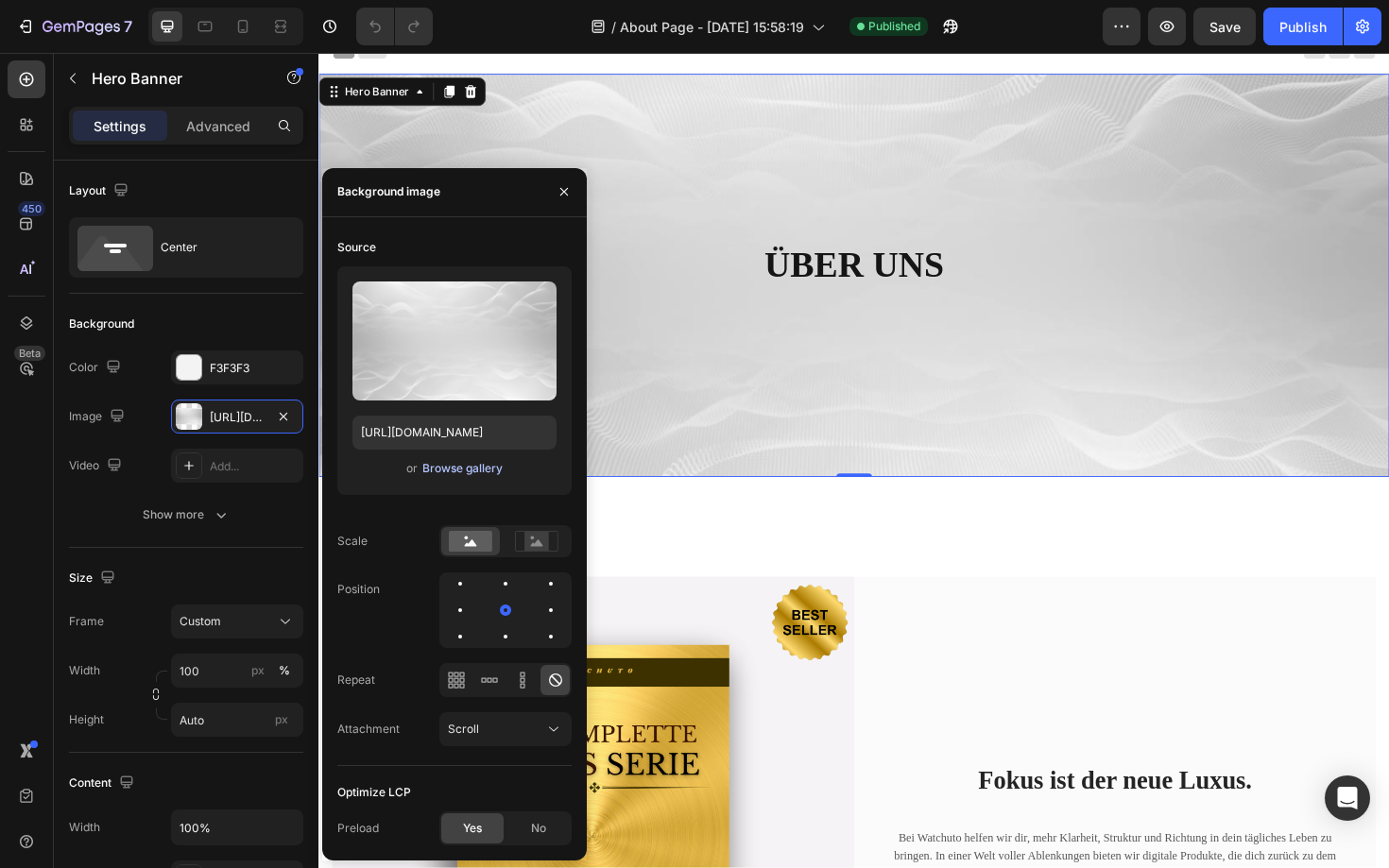
click at [458, 464] on div "Browse gallery" at bounding box center [462, 468] width 81 height 17
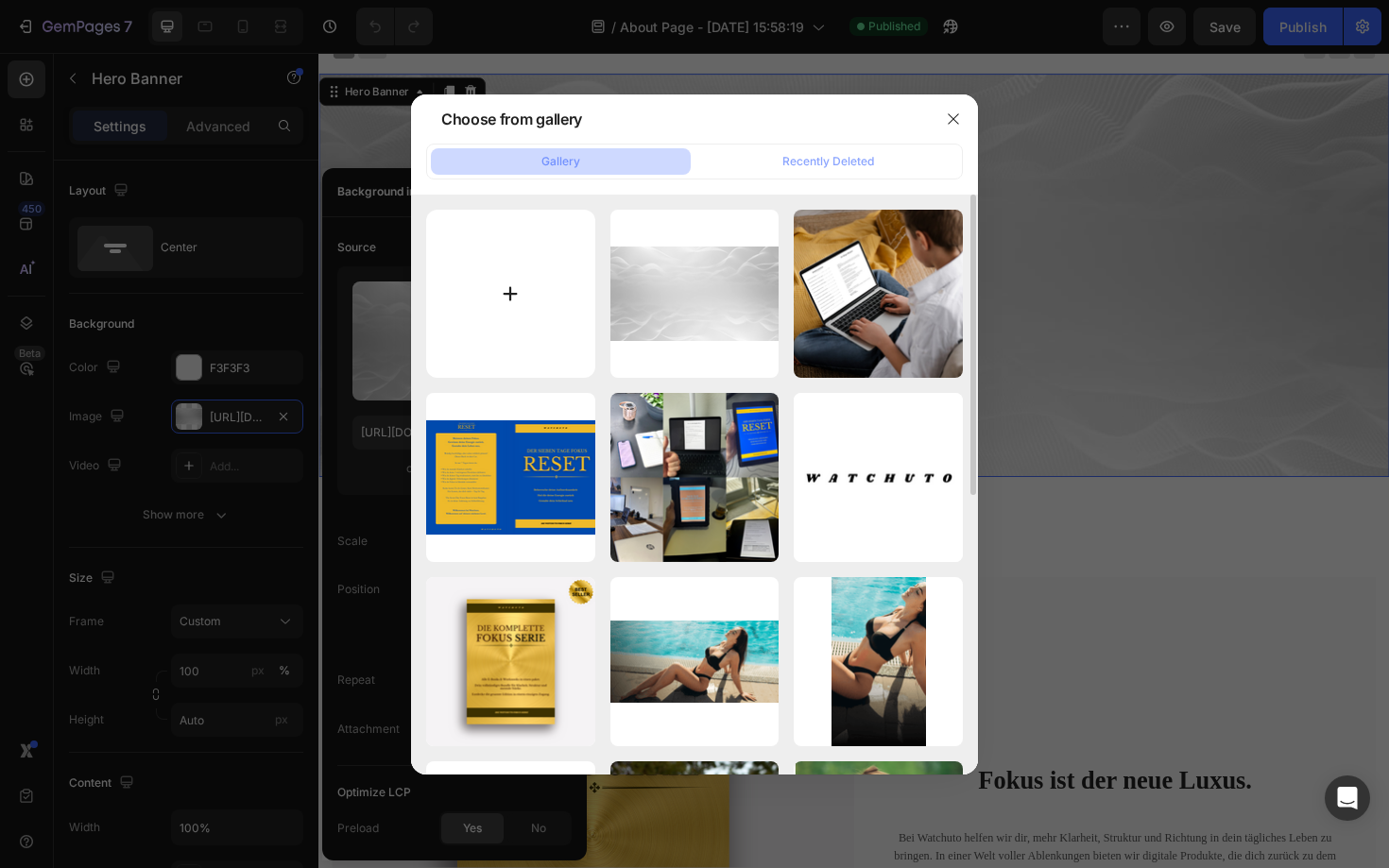
click at [487, 279] on input "file" at bounding box center [510, 295] width 169 height 169
type input "C:\fakepath\WIITE BACKGROUND.png"
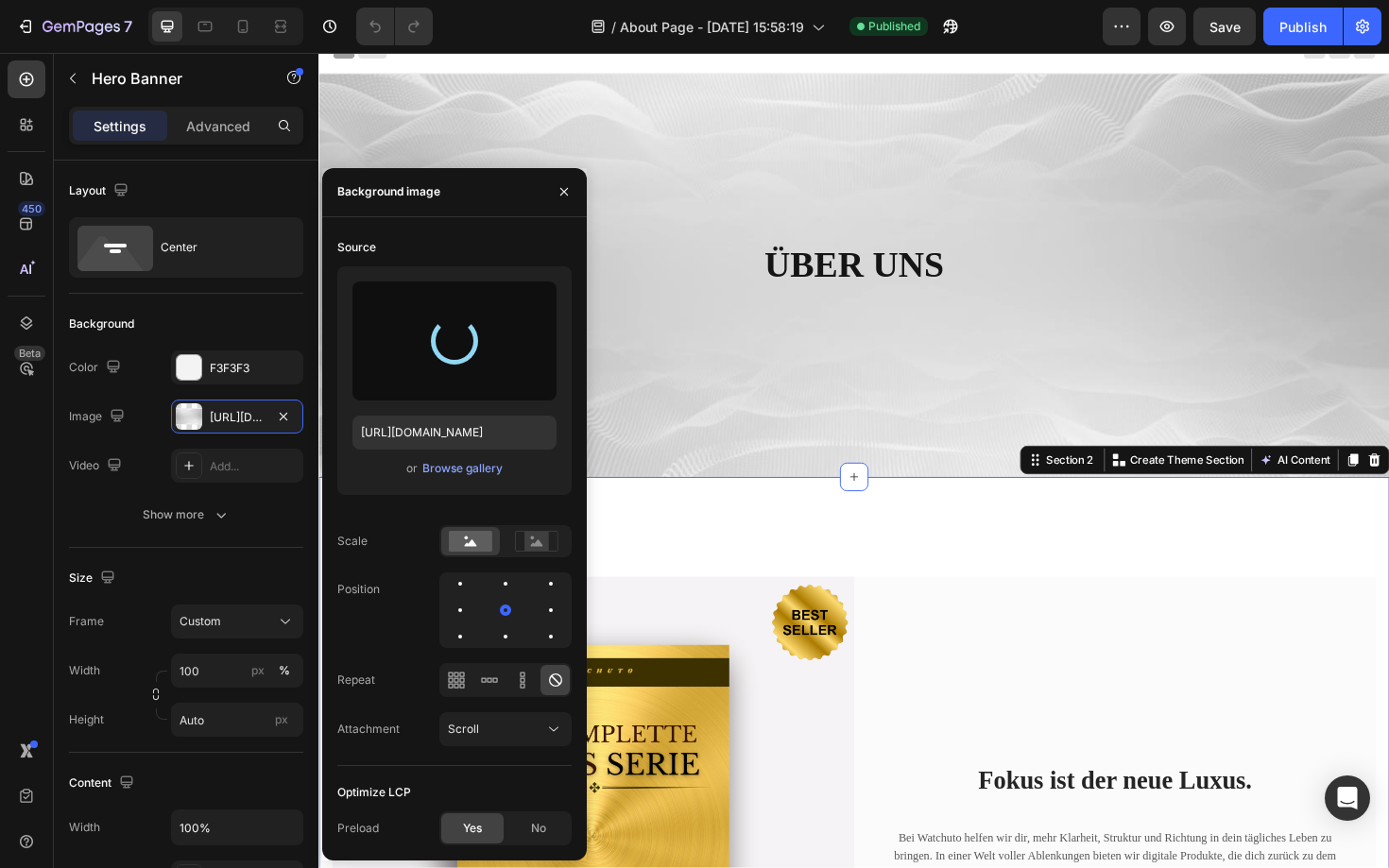
click at [1124, 545] on div "Image Fokus ist der neue Luxus. Heading Bei Watchuto helfen wir dir, mehr Klarh…" at bounding box center [885, 885] width 1133 height 764
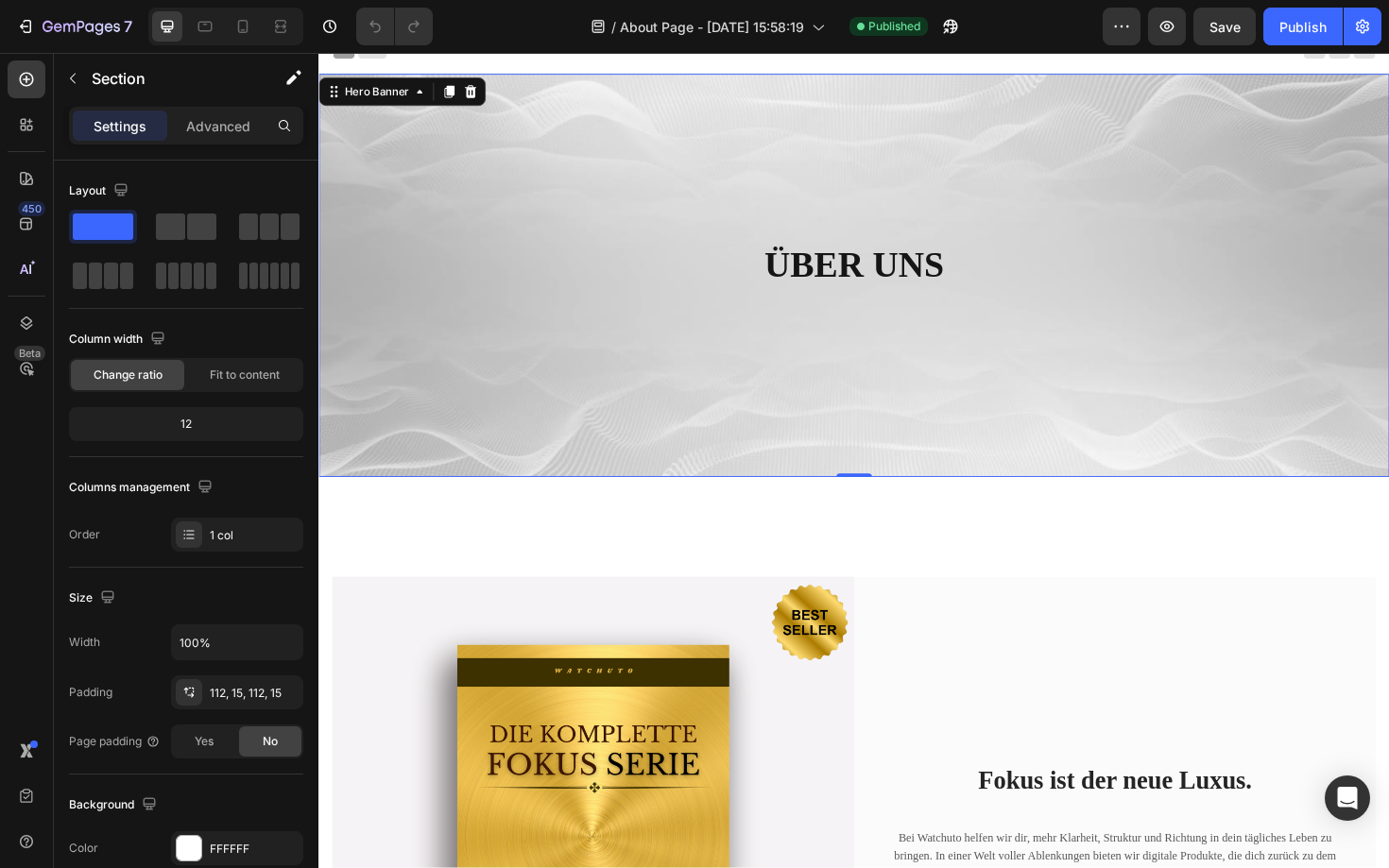
click at [733, 425] on div "ÜBER UNS Heading Row" at bounding box center [885, 289] width 1133 height 427
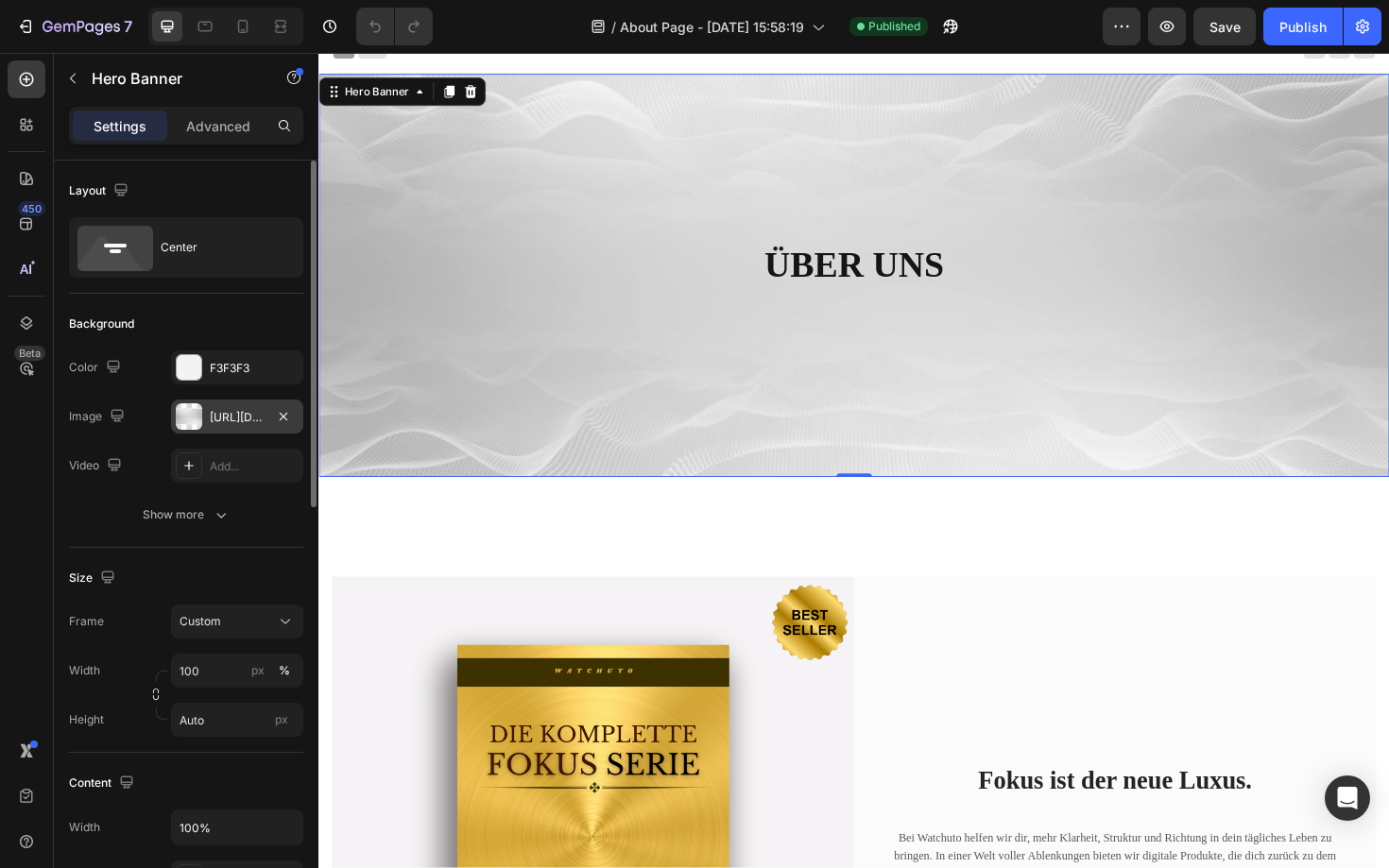
click at [248, 421] on div "https://cdn.shopify.com/s/files/1/0893/3923/2592/files/gempages_581043119517073…" at bounding box center [237, 417] width 54 height 17
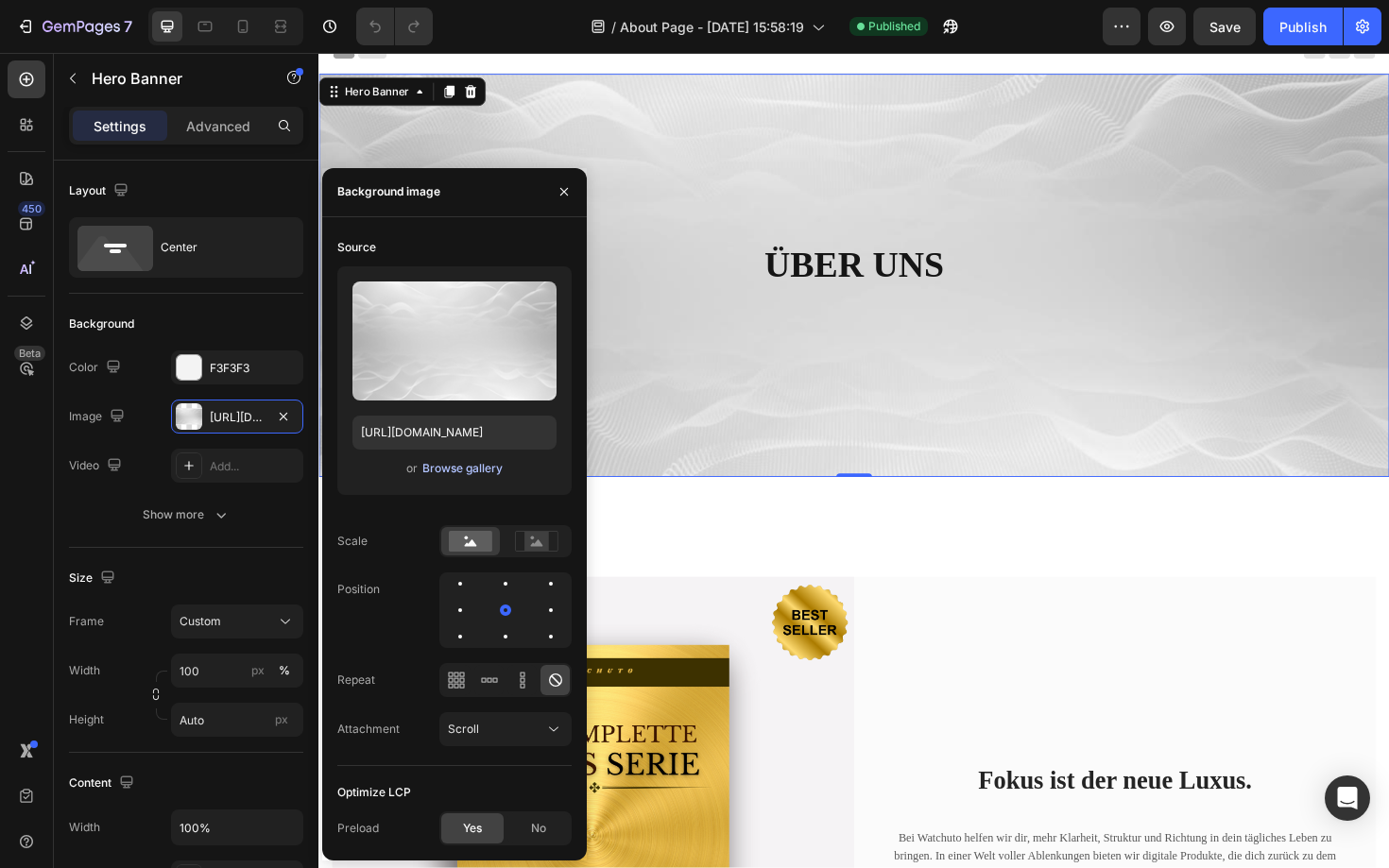
click at [453, 470] on div "Browse gallery" at bounding box center [462, 468] width 81 height 17
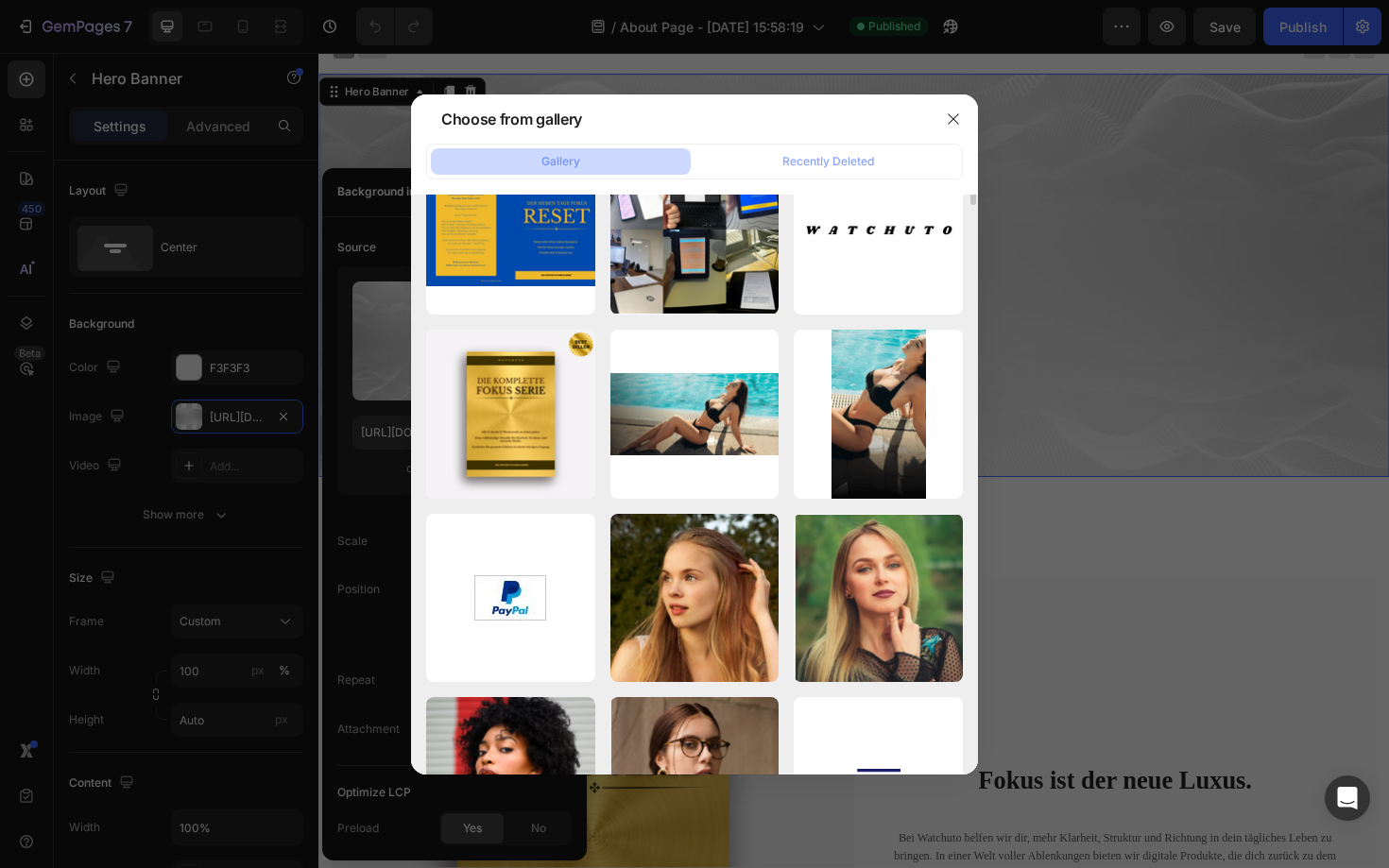
scroll to position [0, 0]
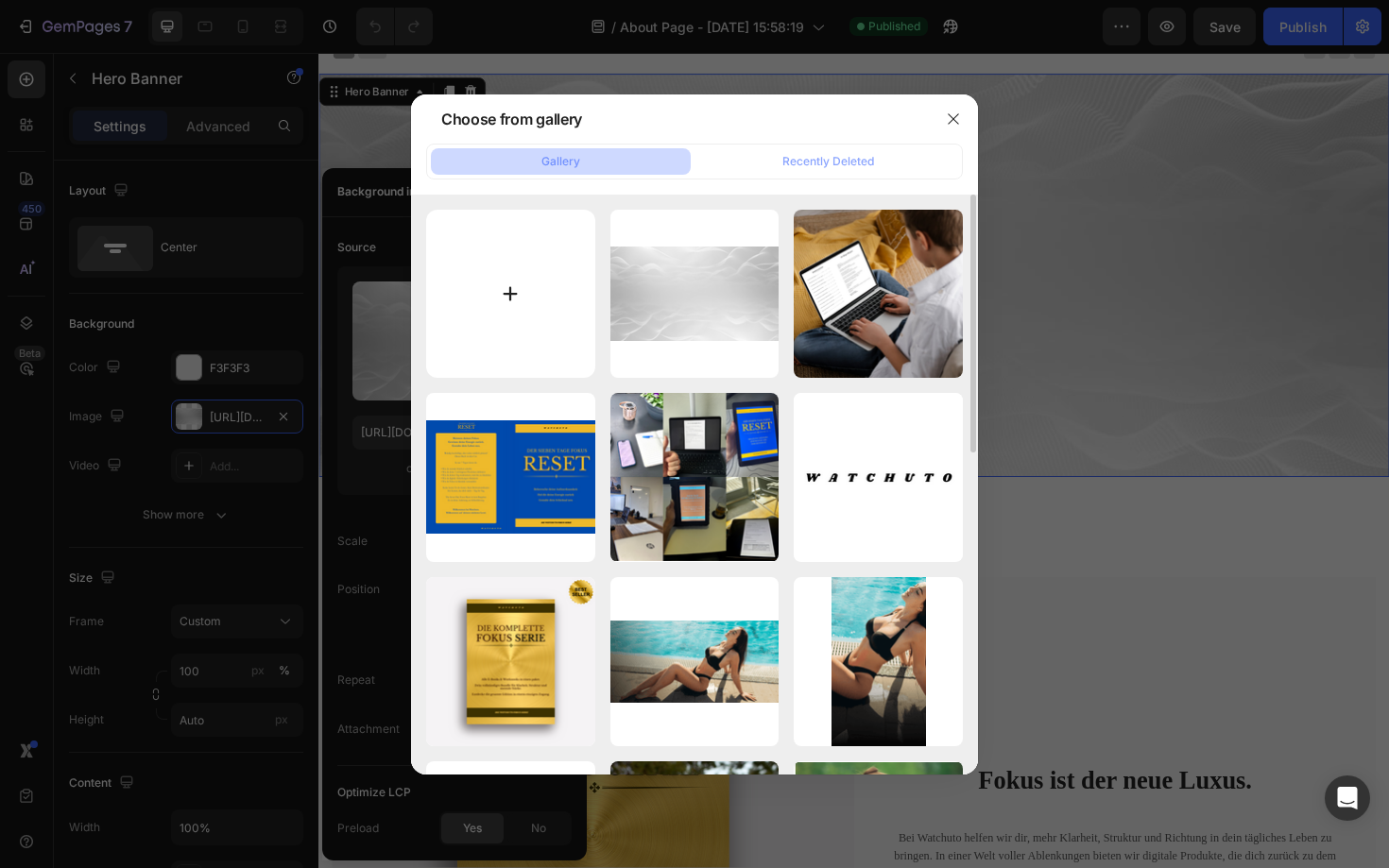
click at [480, 263] on input "file" at bounding box center [510, 295] width 169 height 169
type input "C:\fakepath\WIITE BACKGROUND.png"
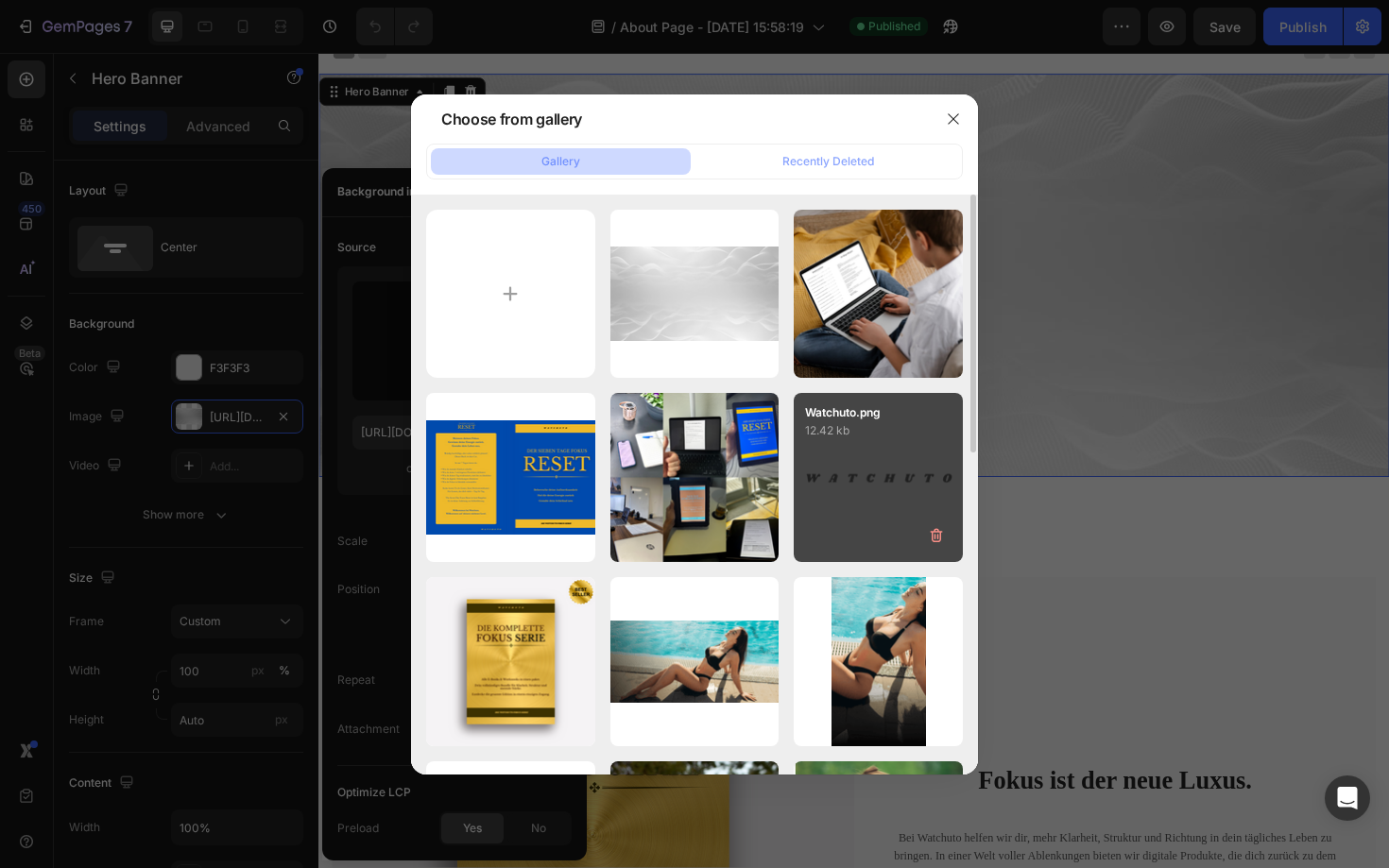
type input "https://cdn.shopify.com/s/files/1/0893/3923/2592/files/gempages_581043119517073…"
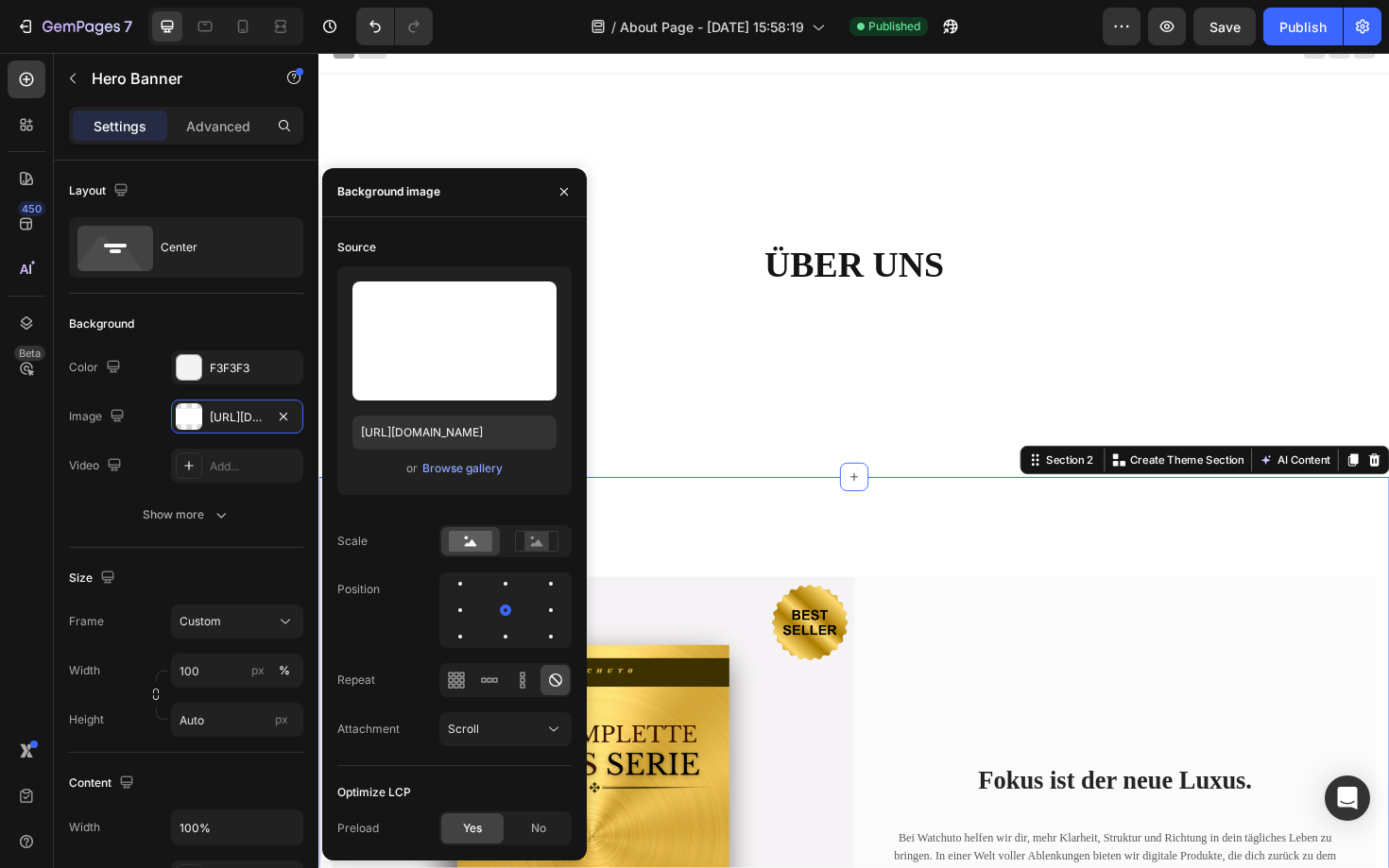
click at [1129, 597] on div "Image Fokus ist der neue Luxus. Heading Bei Watchuto helfen wir dir, mehr Klarh…" at bounding box center [885, 885] width 1133 height 764
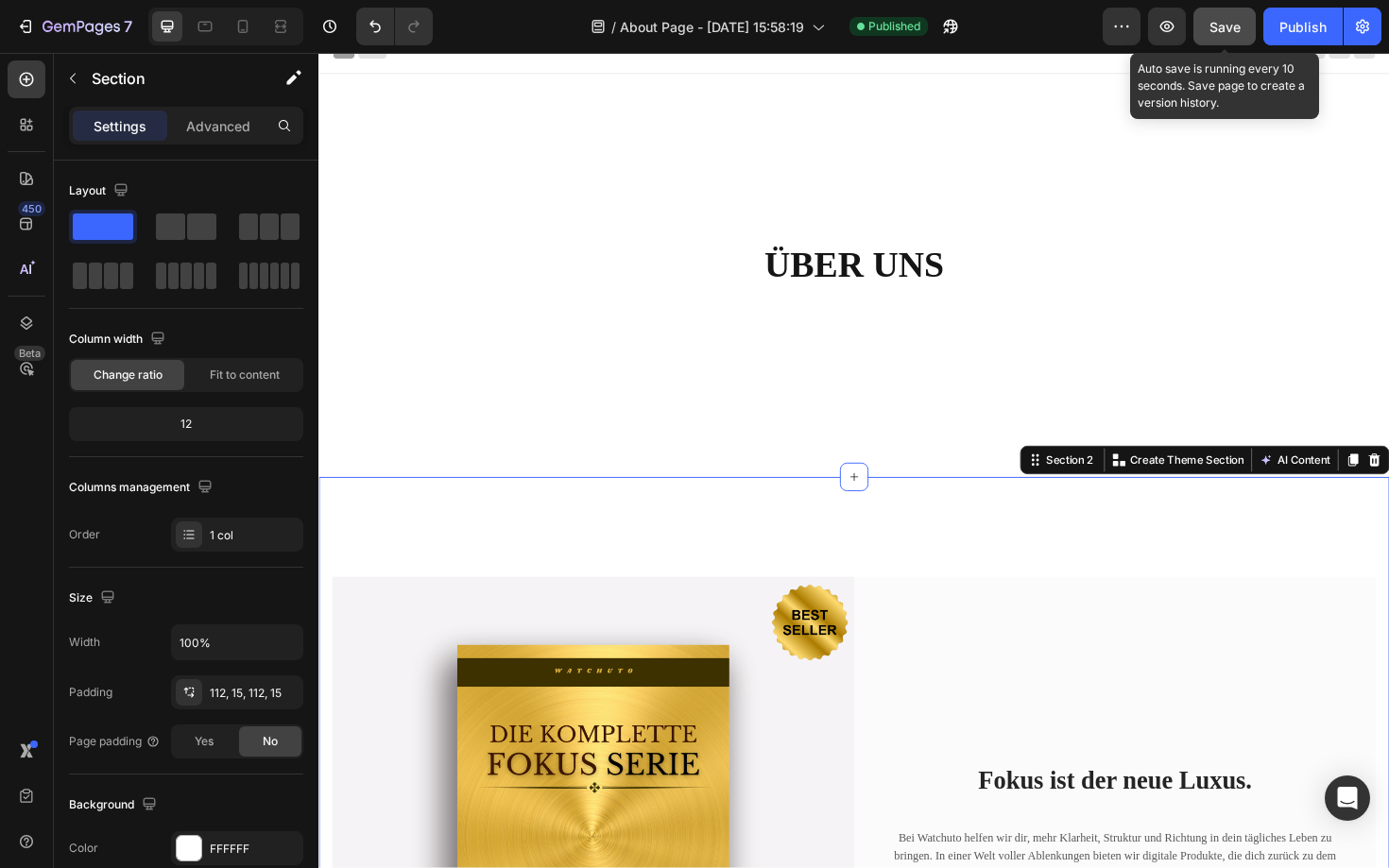
click at [1232, 18] on span "Save" at bounding box center [1225, 26] width 31 height 17
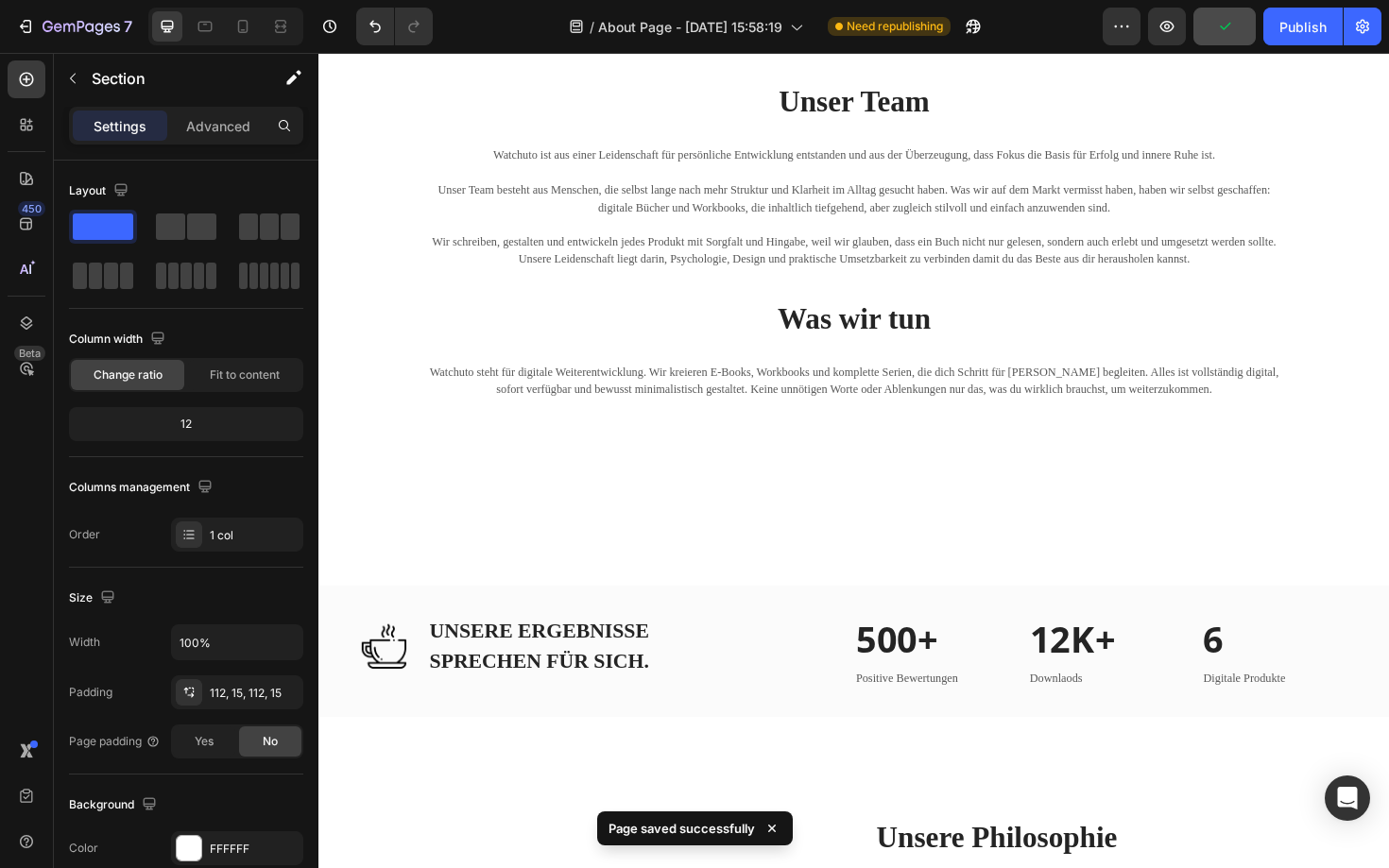
scroll to position [1592, 0]
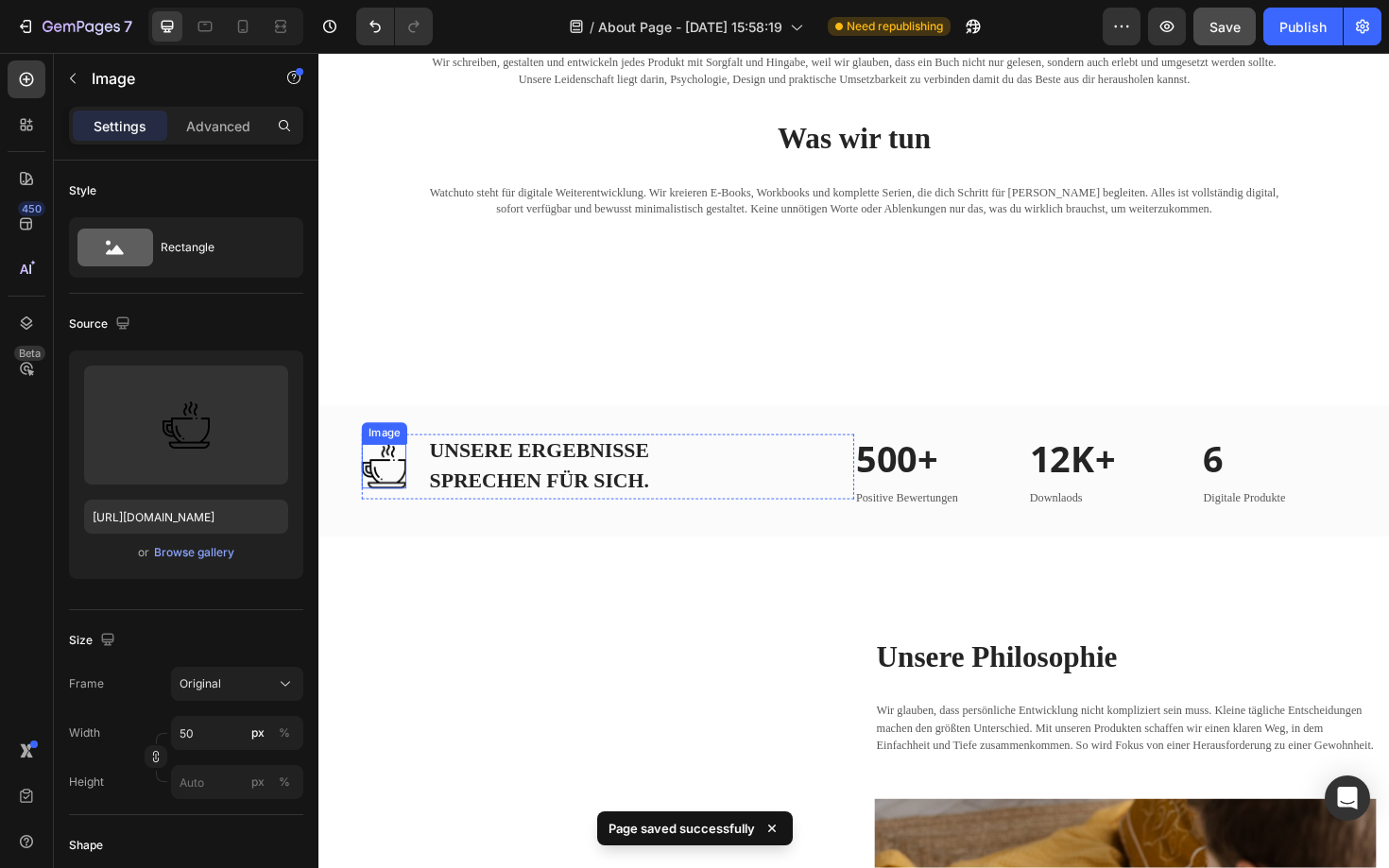
click at [374, 499] on img at bounding box center [387, 491] width 48 height 48
click at [188, 545] on div "Browse gallery" at bounding box center [193, 552] width 81 height 17
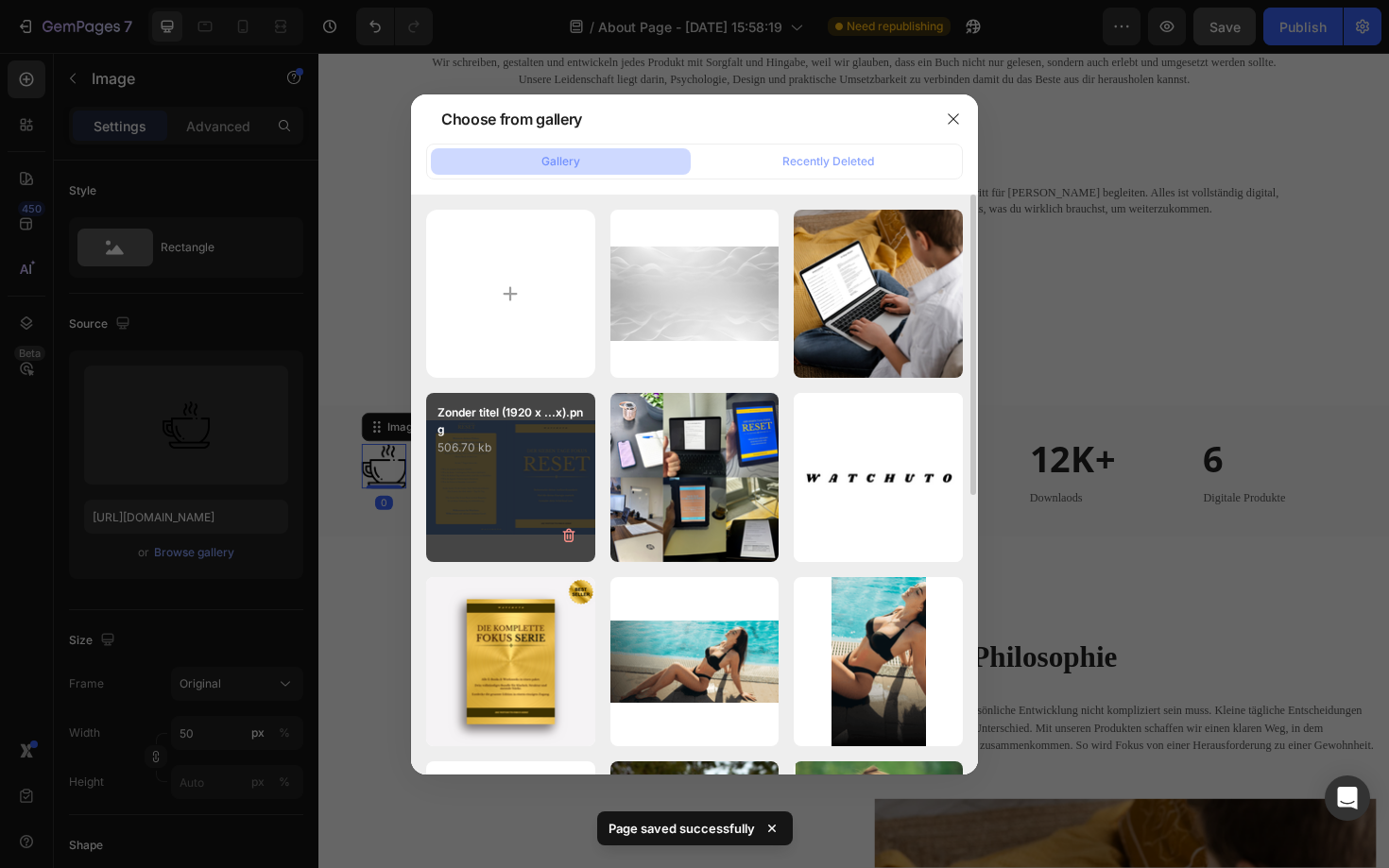
click at [489, 478] on div "Zonder titel (1920 x ...x).png 506.70 kb" at bounding box center [510, 477] width 169 height 169
type input "https://cdn.shopify.com/s/files/1/0893/3923/2592/files/gempages_581043119517073…"
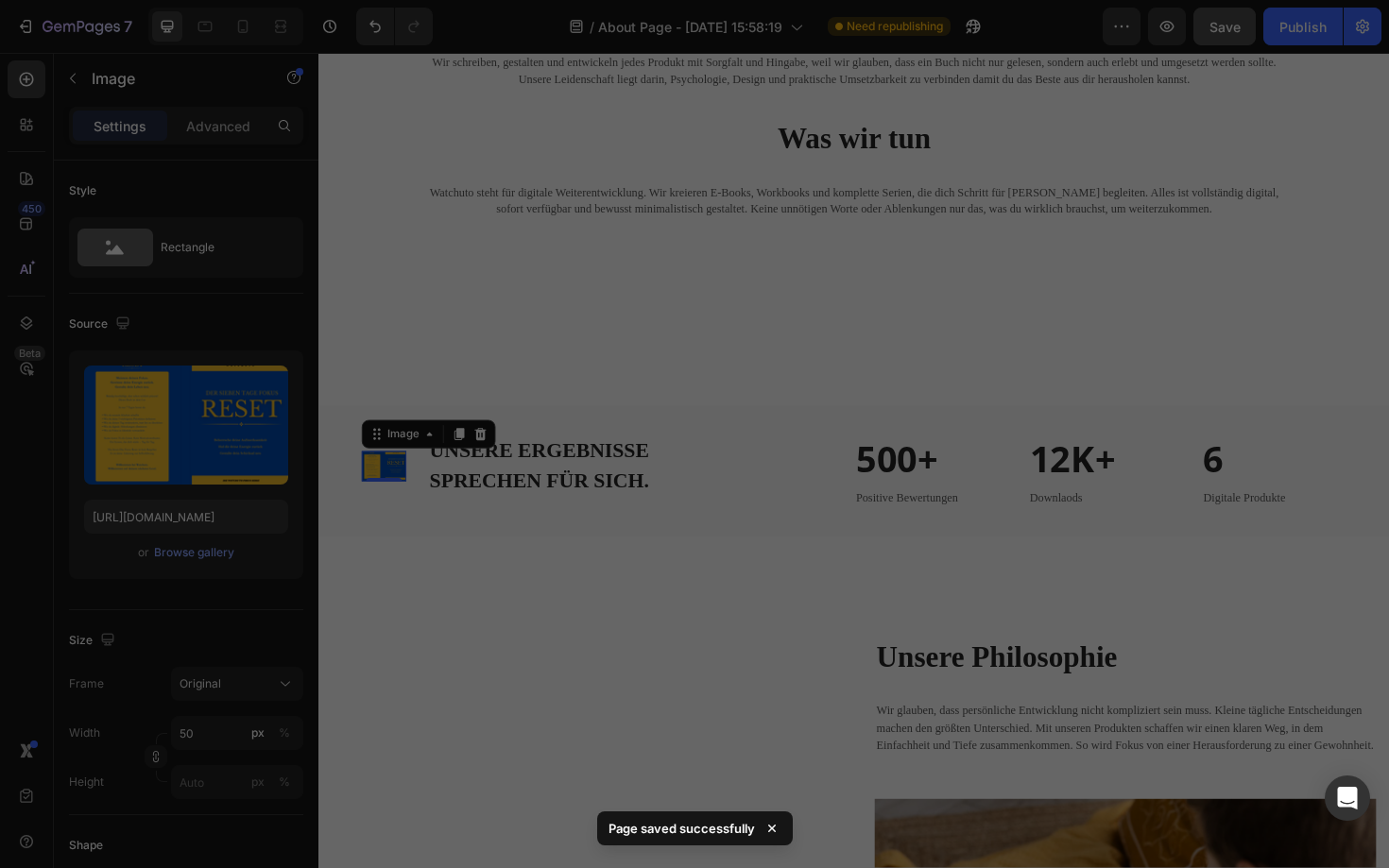
click at [489, 478] on div "Zonder titel (1920 x ...x).png 506.70 kb" at bounding box center [510, 477] width 169 height 169
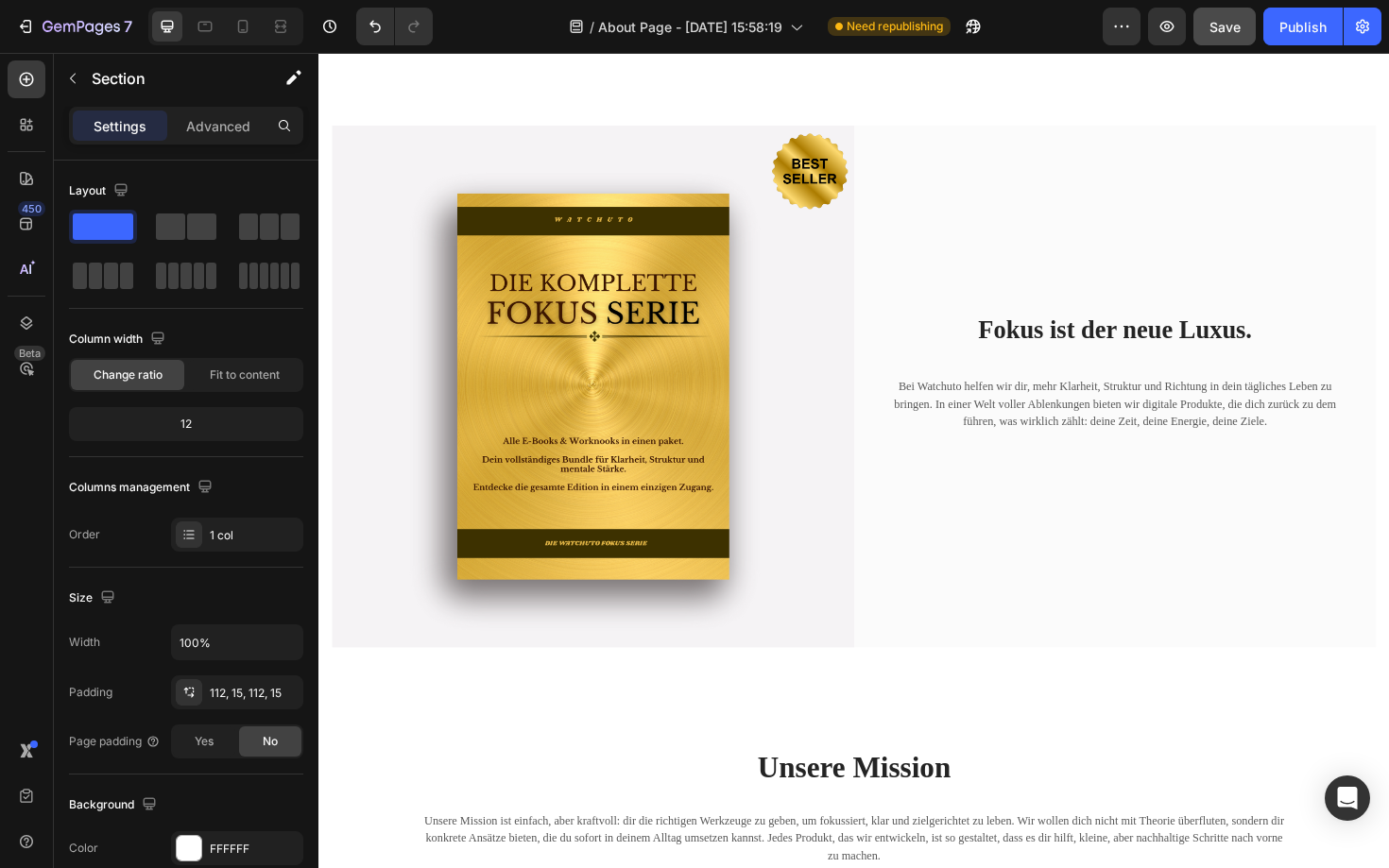
scroll to position [0, 0]
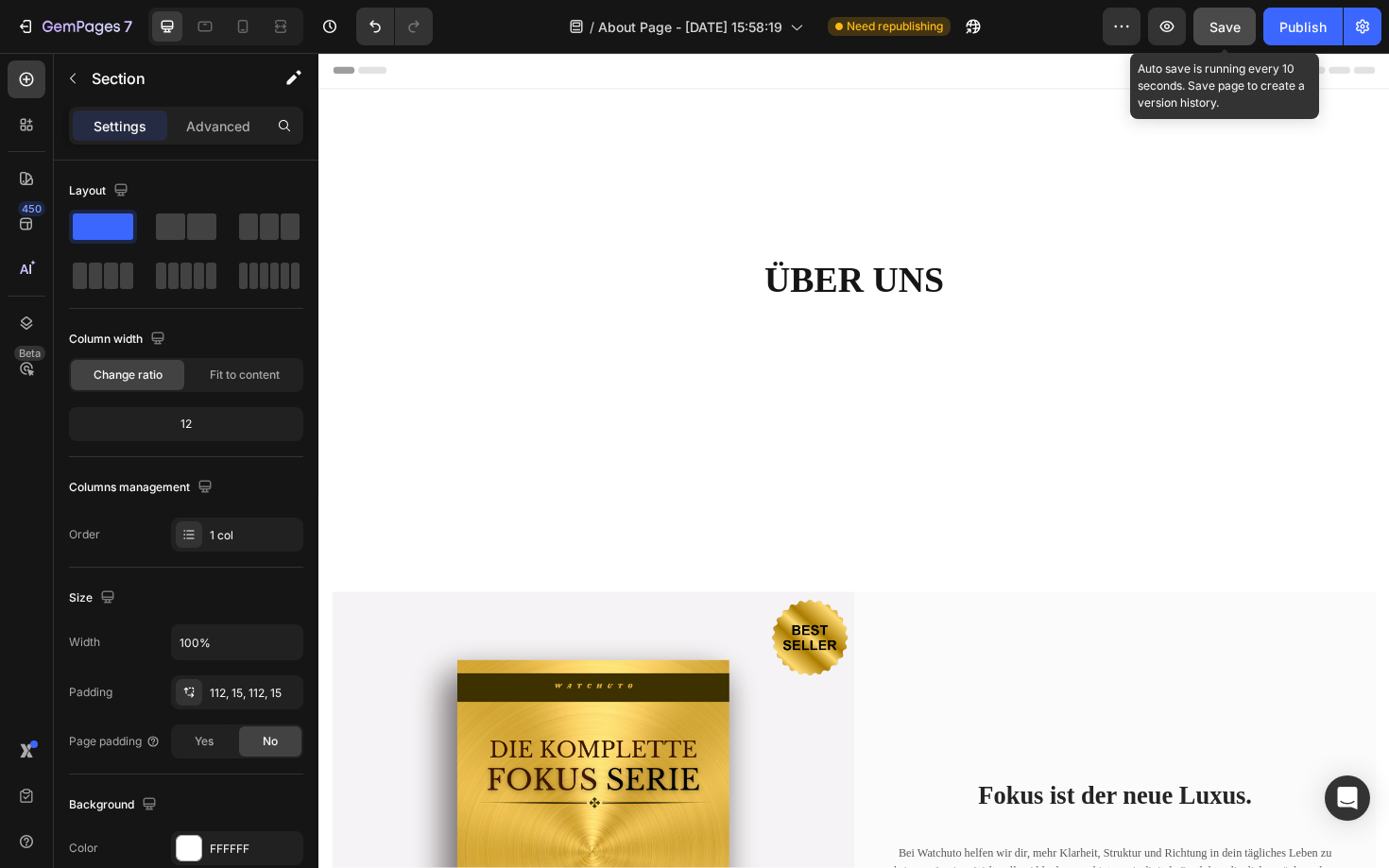
click at [1233, 24] on span "Save" at bounding box center [1225, 26] width 31 height 17
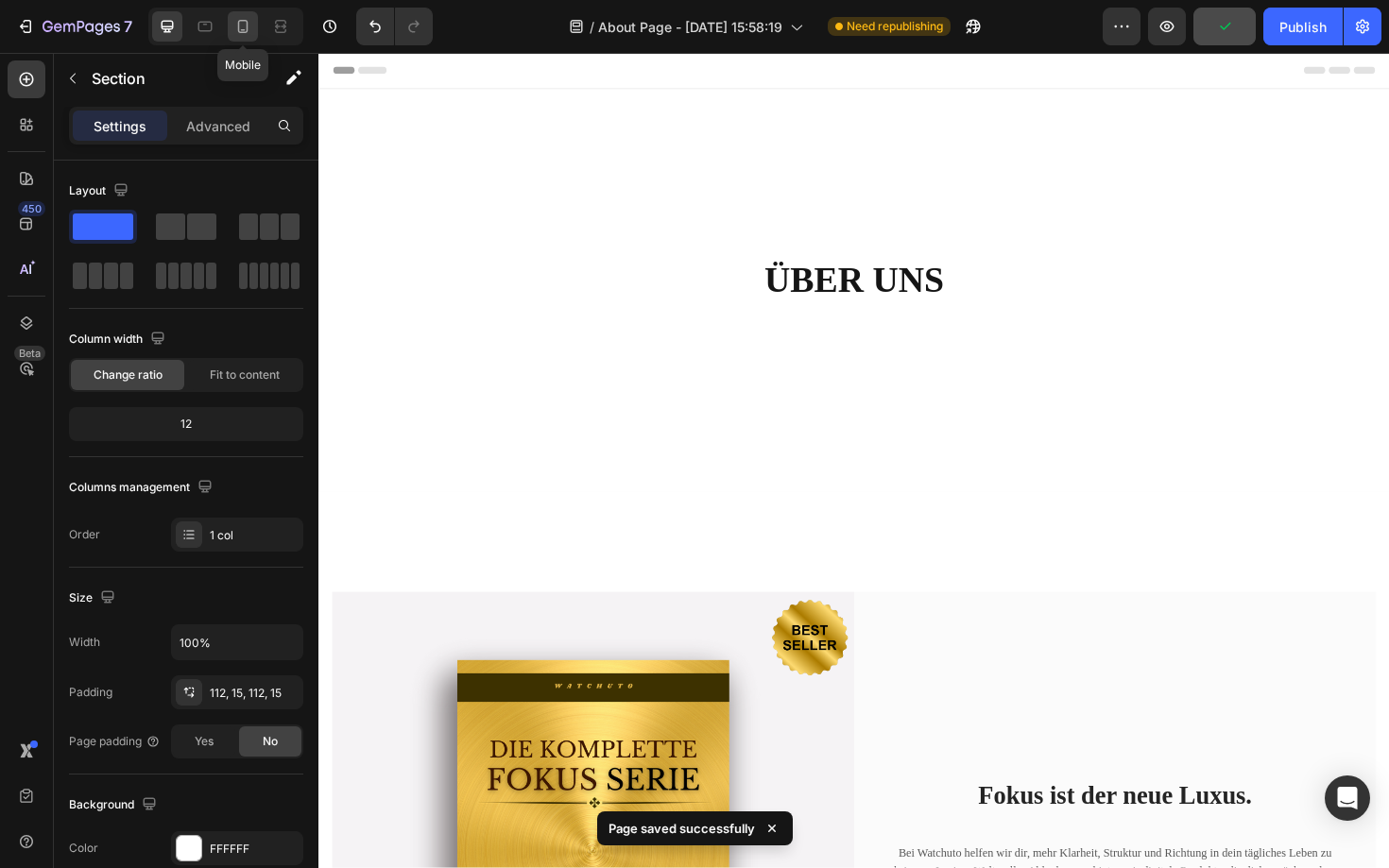
click at [230, 29] on div at bounding box center [242, 26] width 30 height 30
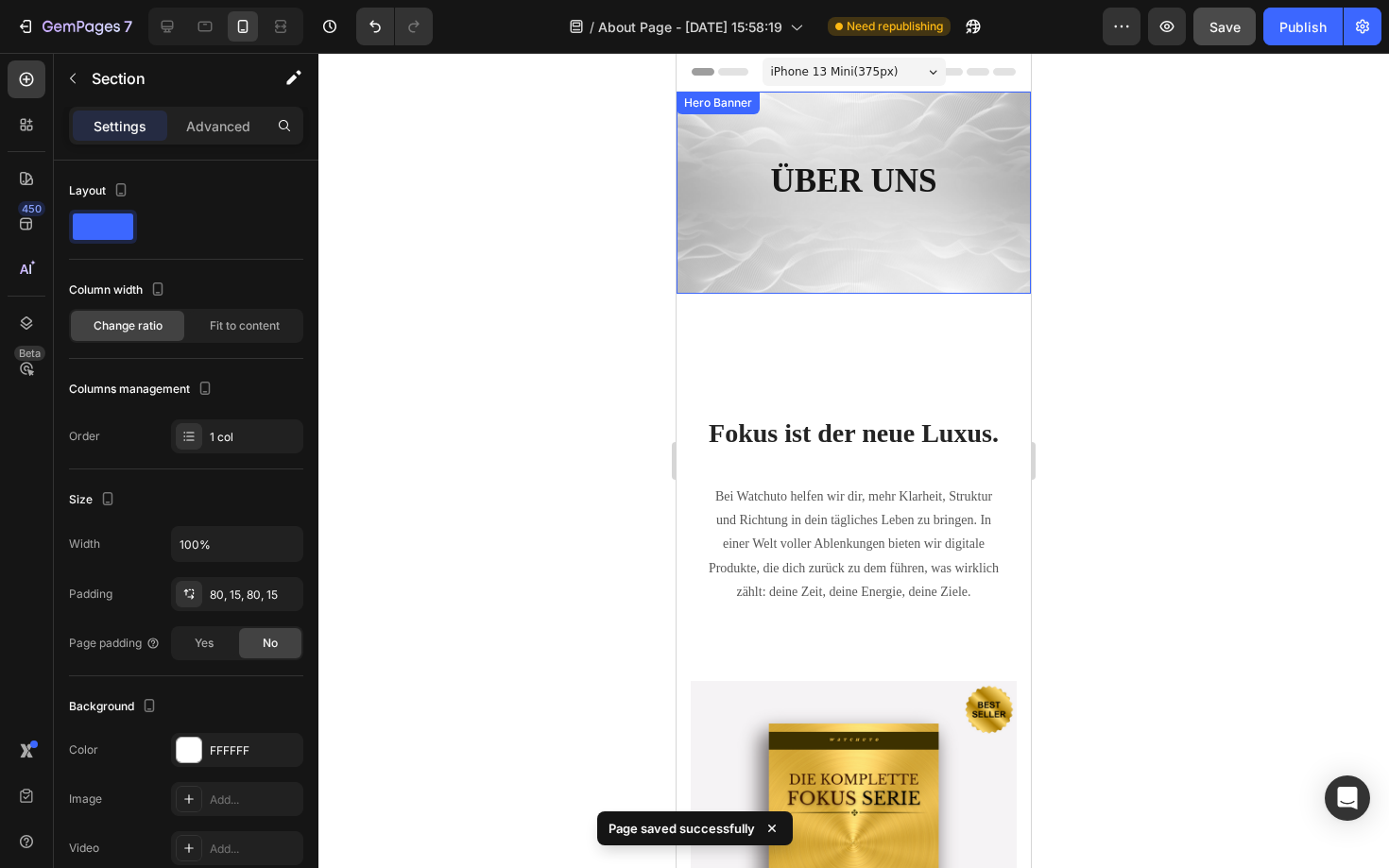
click at [704, 230] on div "ÜBER UNS Heading Row" at bounding box center [853, 192] width 354 height 202
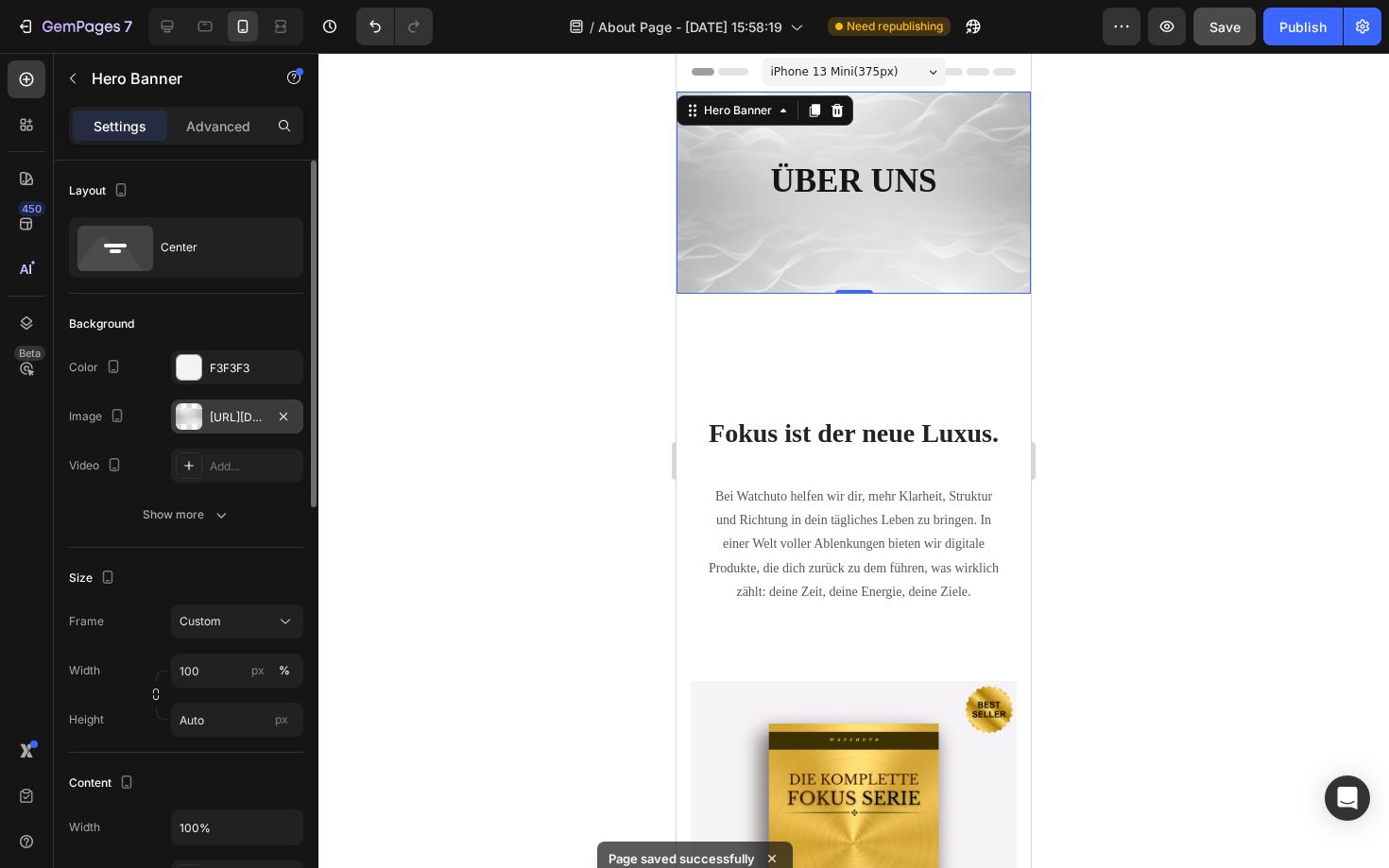
click at [249, 416] on div "https://cdn.shopify.com/s/files/1/0893/3923/2592/files/gempages_581043119517073…" at bounding box center [237, 417] width 54 height 17
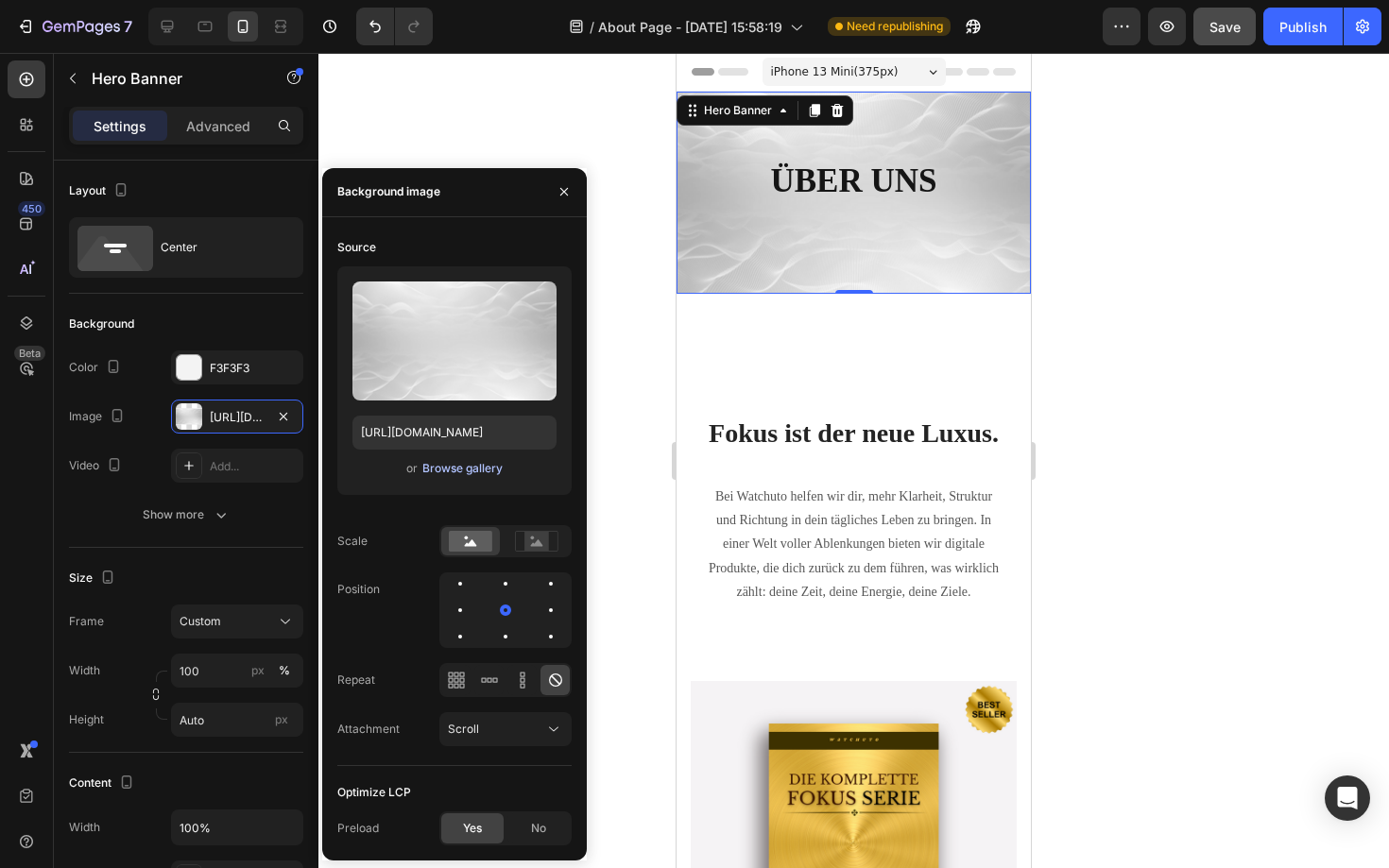
click at [445, 463] on div "Browse gallery" at bounding box center [462, 468] width 81 height 17
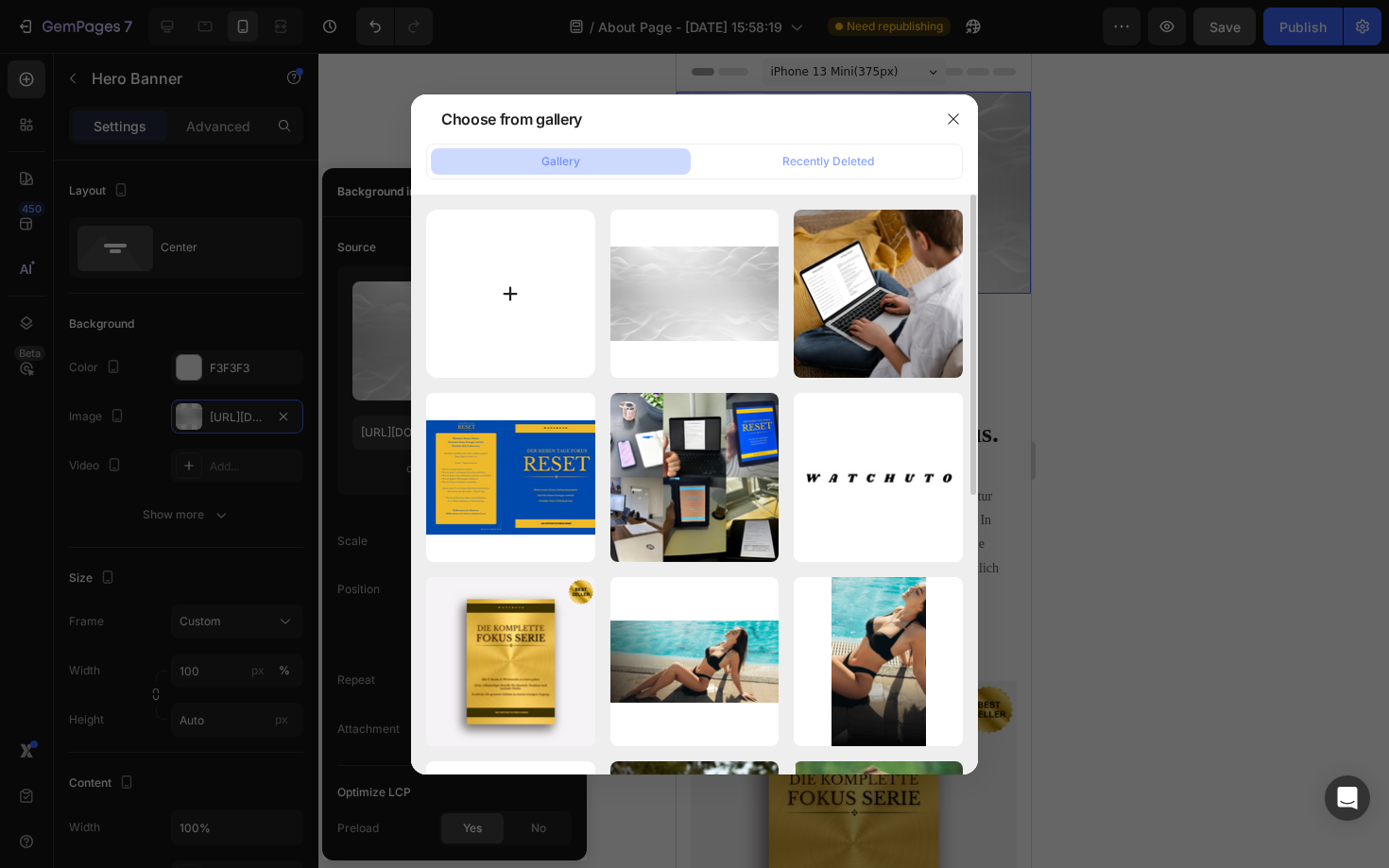
click at [518, 321] on input "file" at bounding box center [510, 295] width 169 height 169
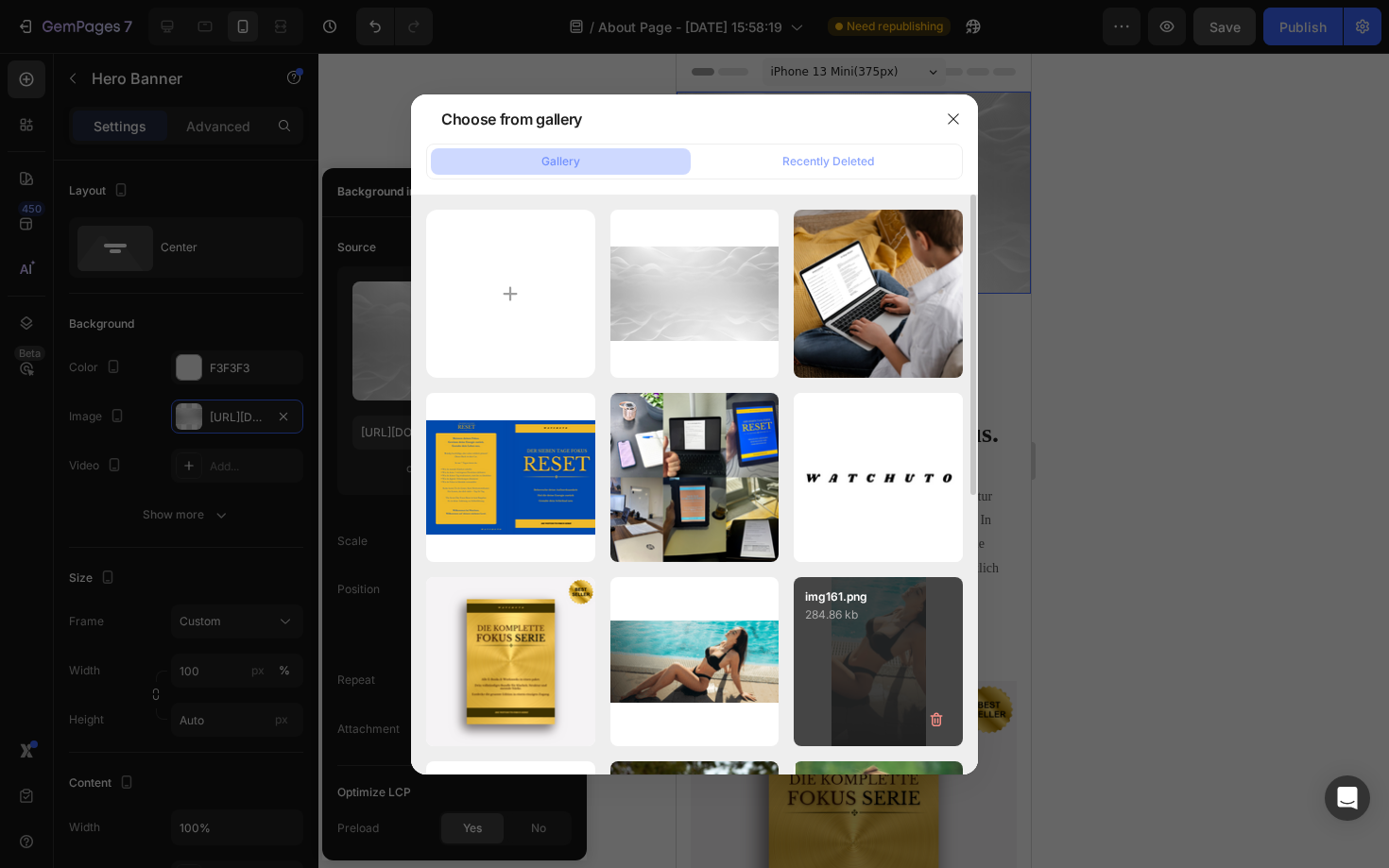
type input "C:\fakepath\WIITE BACKGROUND.png"
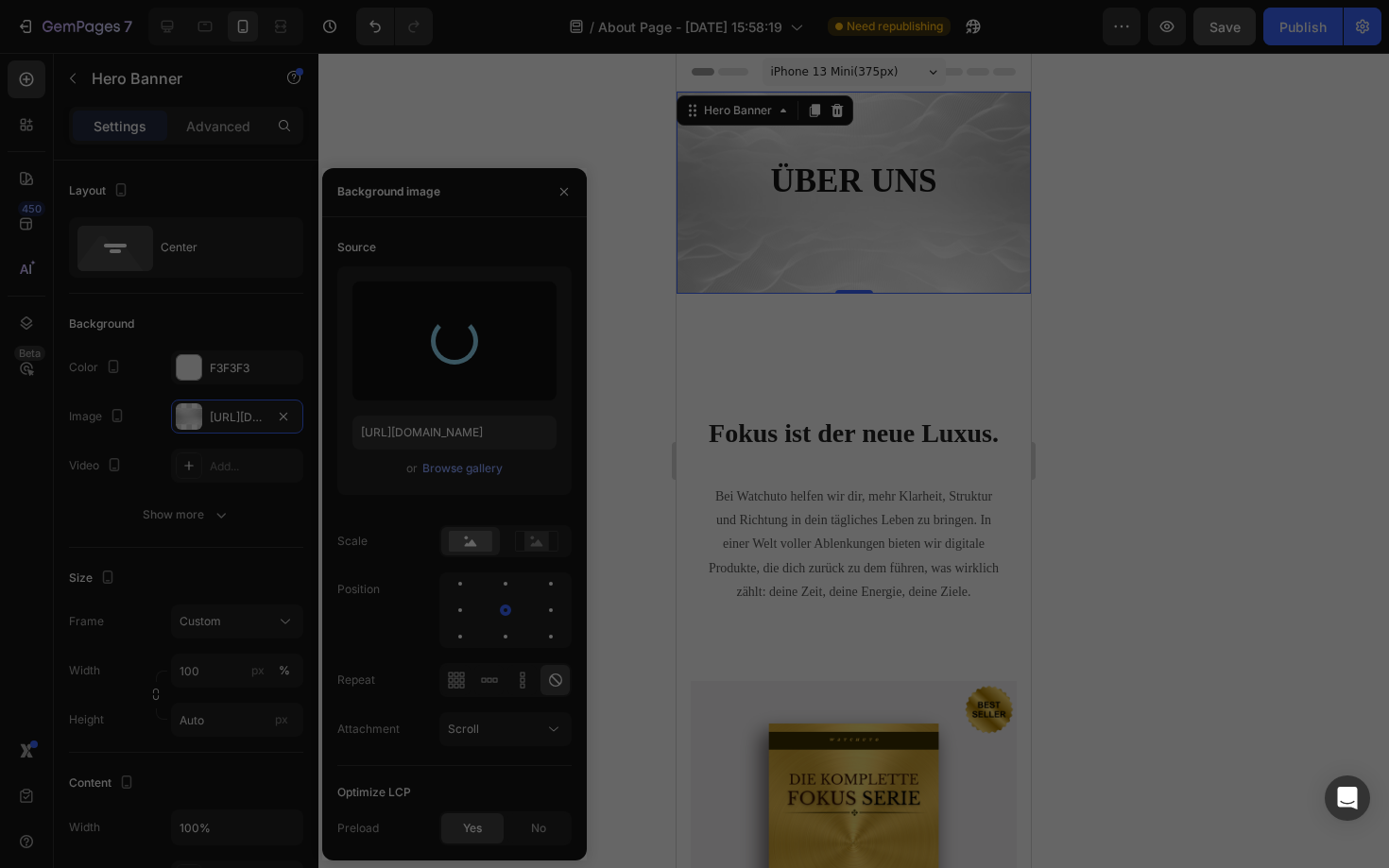
type input "https://cdn.shopify.com/s/files/1/0893/3923/2592/files/gempages_581043119517073…"
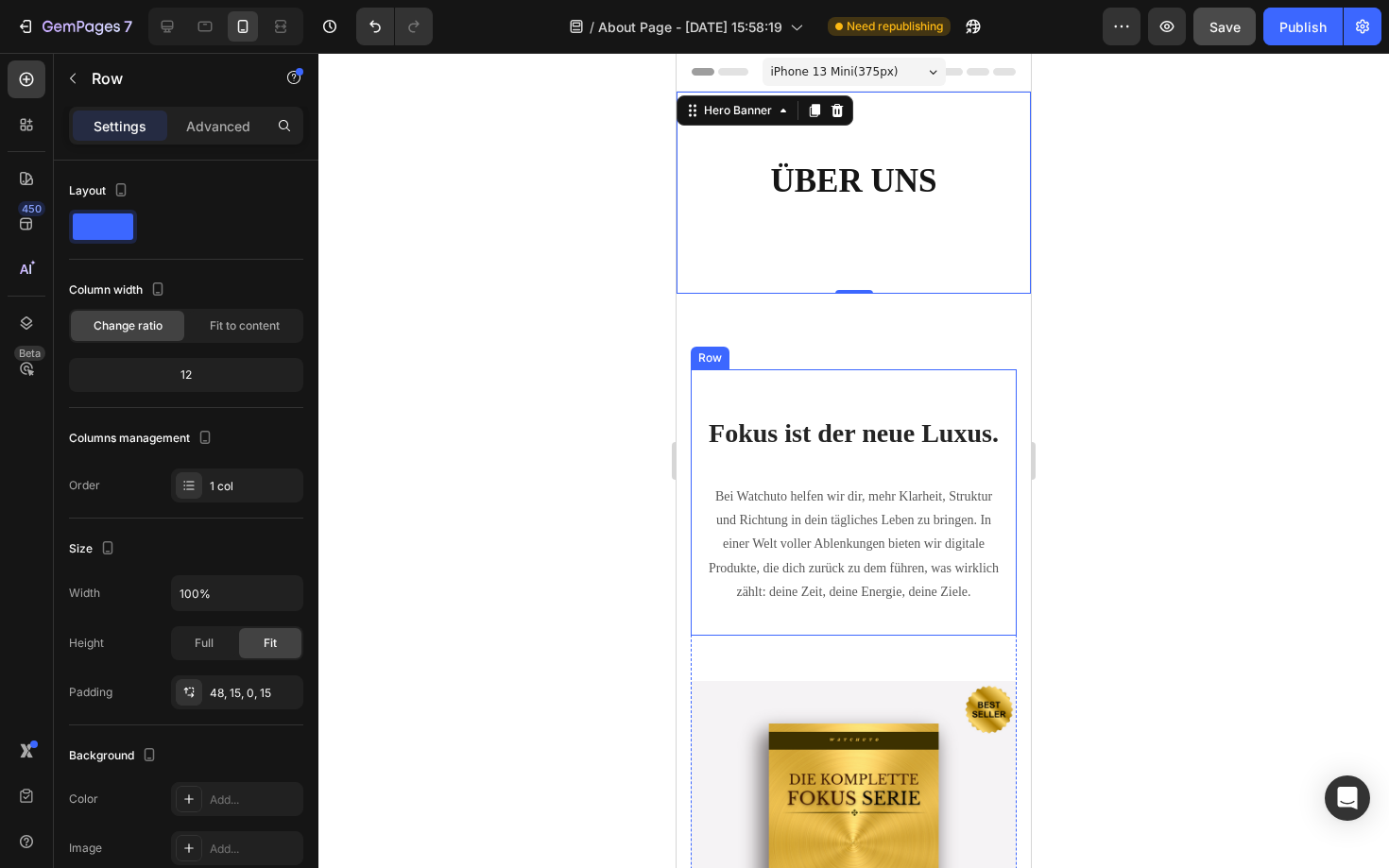
click at [849, 382] on div "Fokus ist der neue Luxus. Heading Bei Watchuto helfen wir dir, mehr Klarheit, S…" at bounding box center [853, 503] width 326 height 266
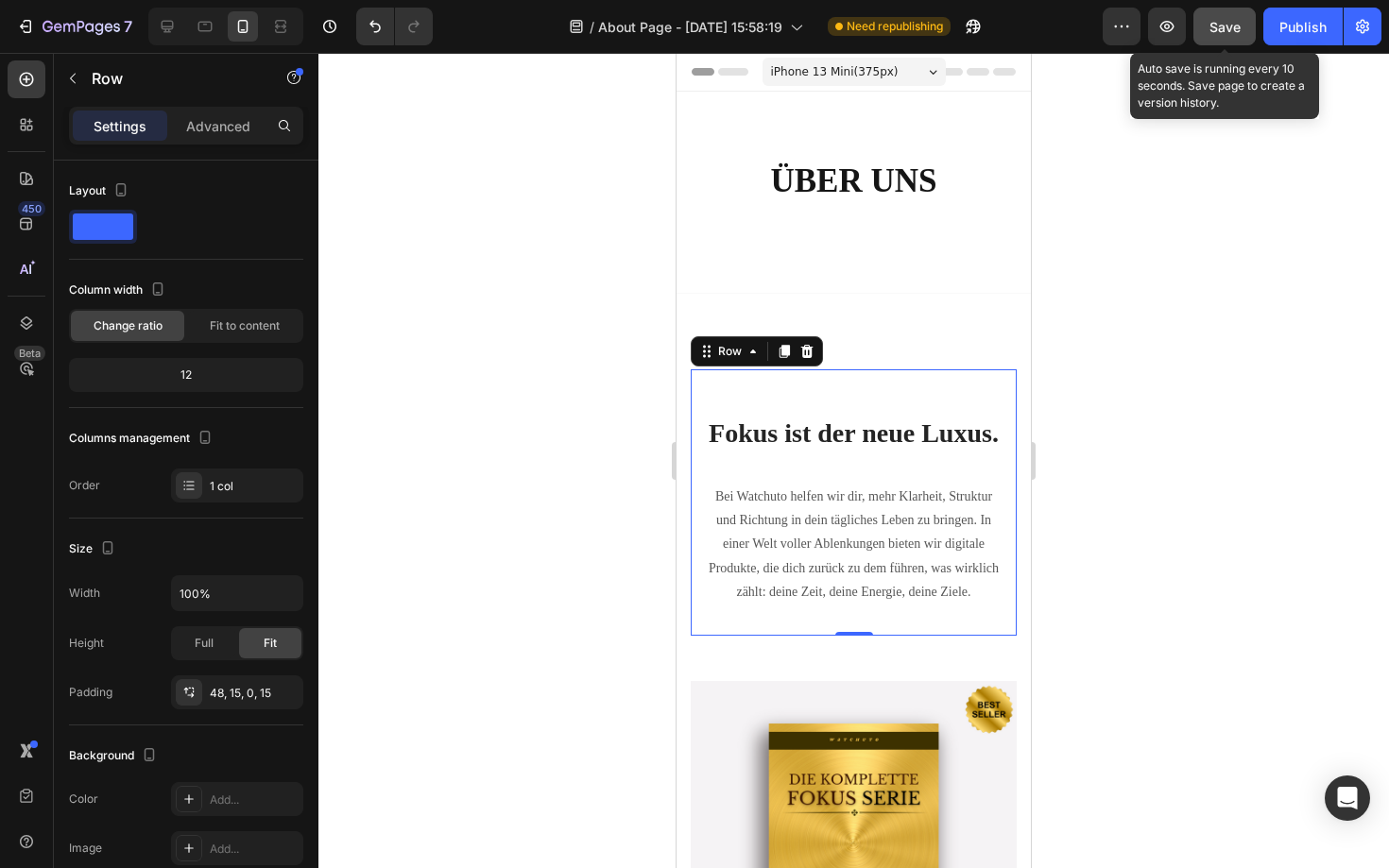
click at [1233, 27] on span "Save" at bounding box center [1225, 26] width 31 height 17
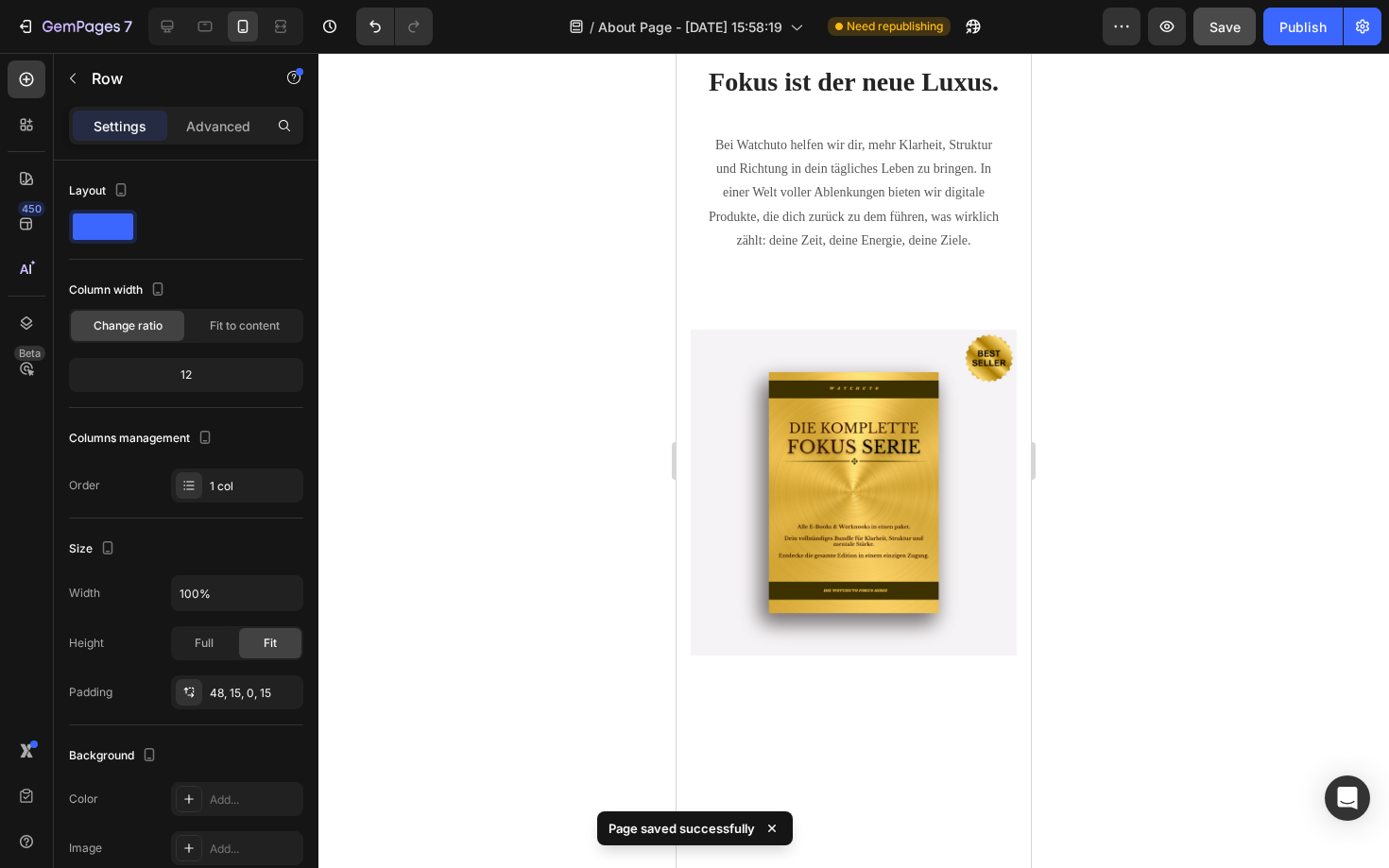
scroll to position [15, 0]
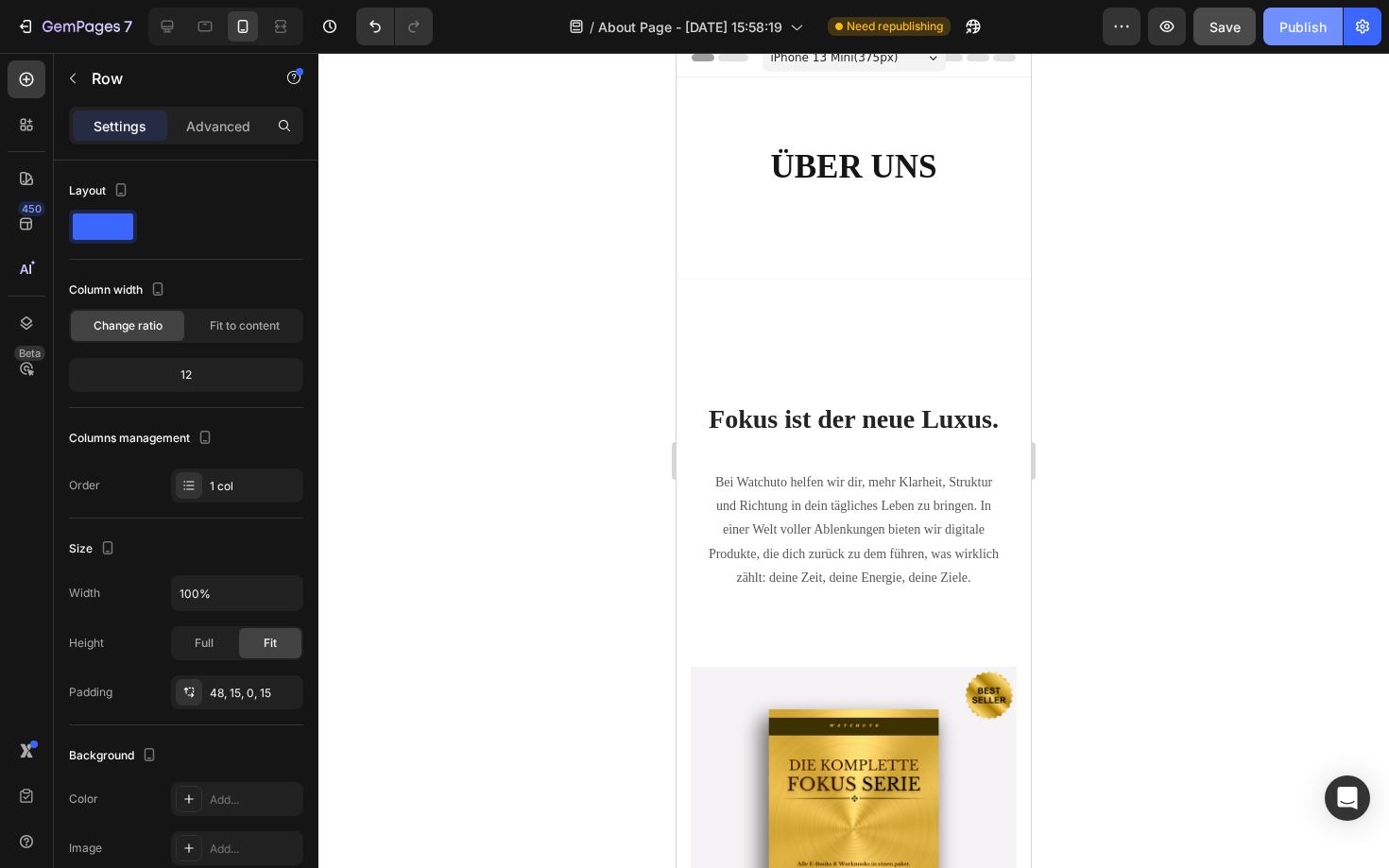
click at [1298, 25] on div "Publish" at bounding box center [1302, 26] width 48 height 19
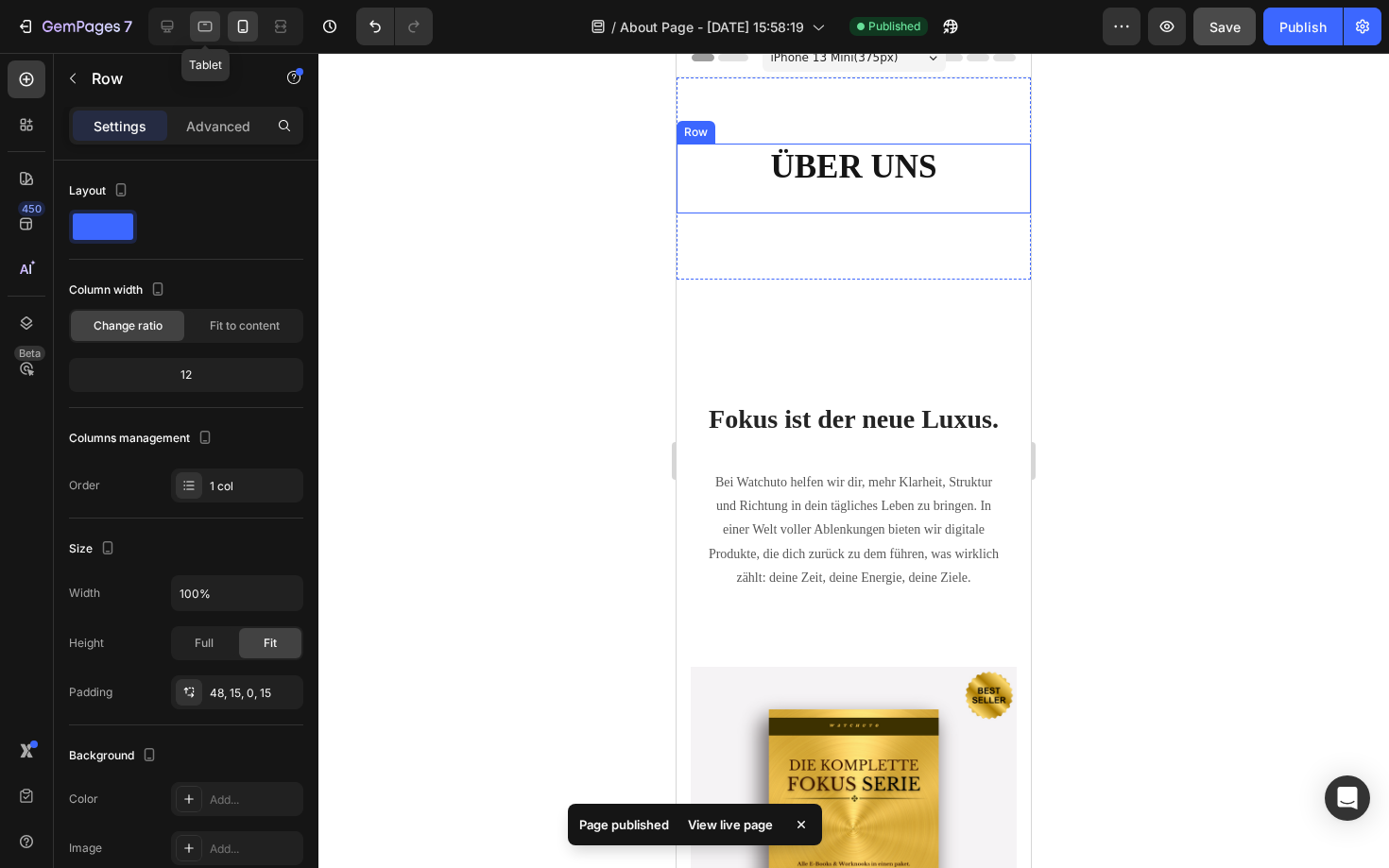
click at [197, 17] on icon at bounding box center [204, 25] width 18 height 18
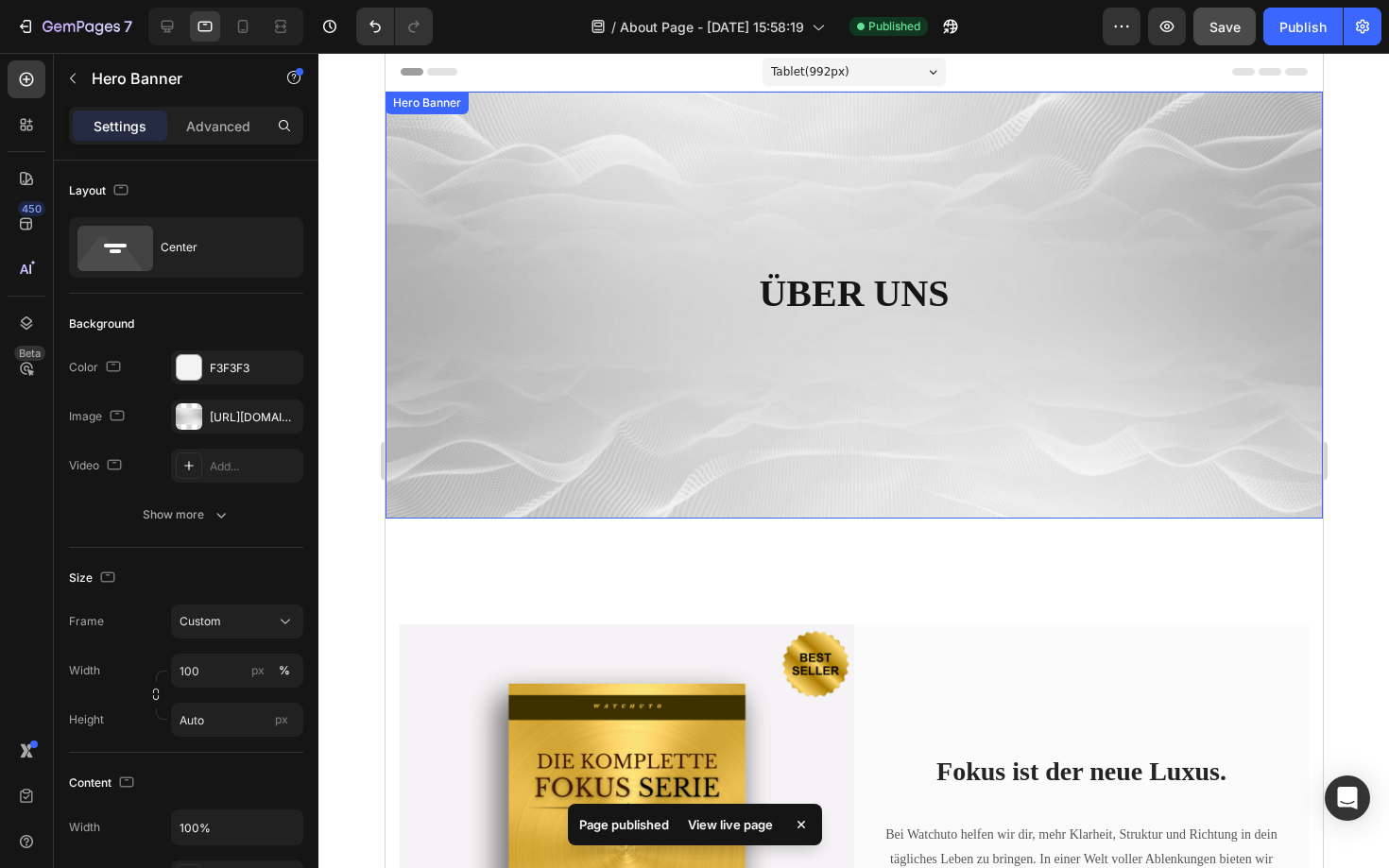
click at [491, 174] on div "ÜBER UNS Heading Row" at bounding box center [853, 304] width 937 height 427
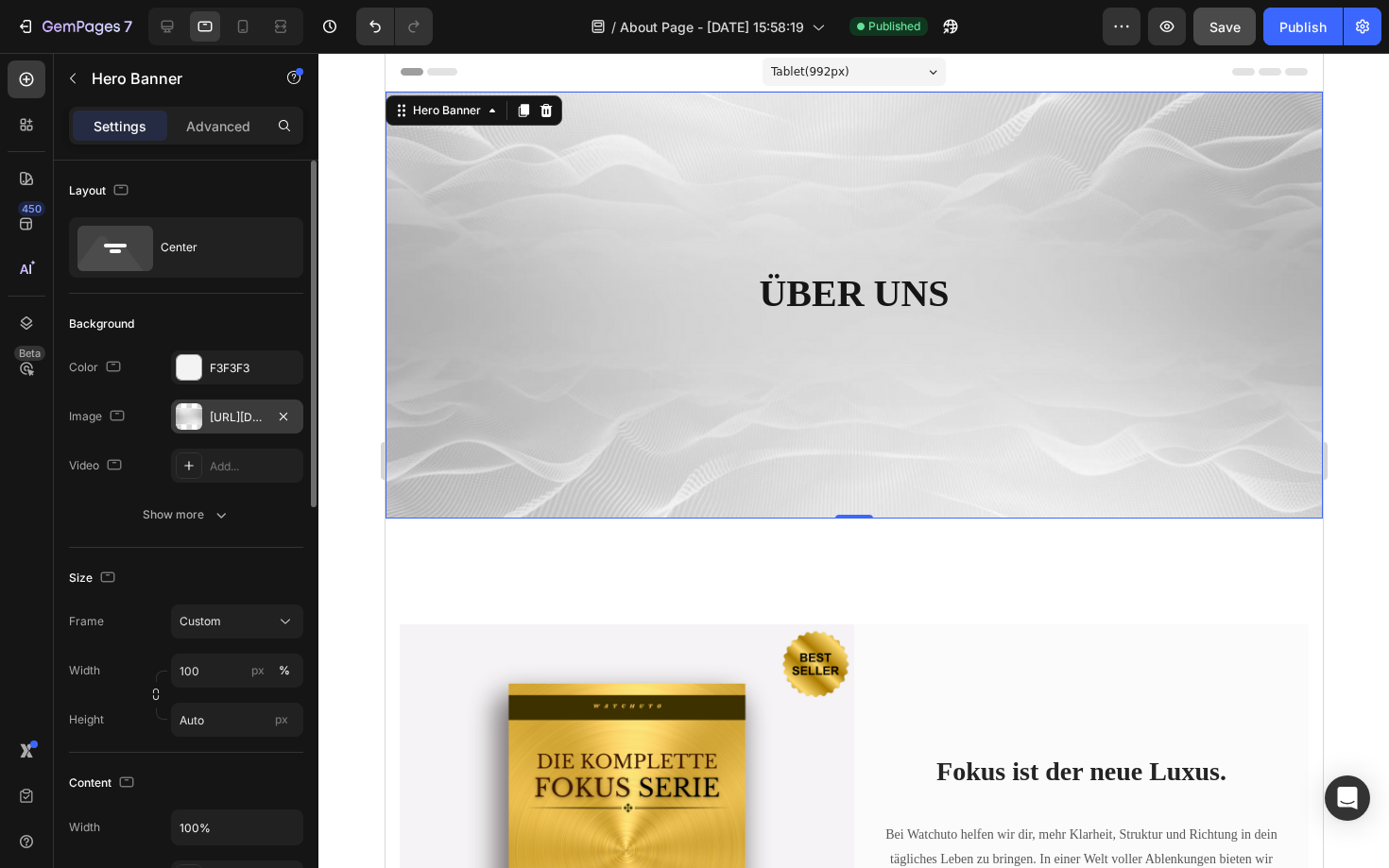
click at [230, 418] on div "https://cdn.shopify.com/s/files/1/0893/3923/2592/files/gempages_581043119517073…" at bounding box center [237, 417] width 54 height 17
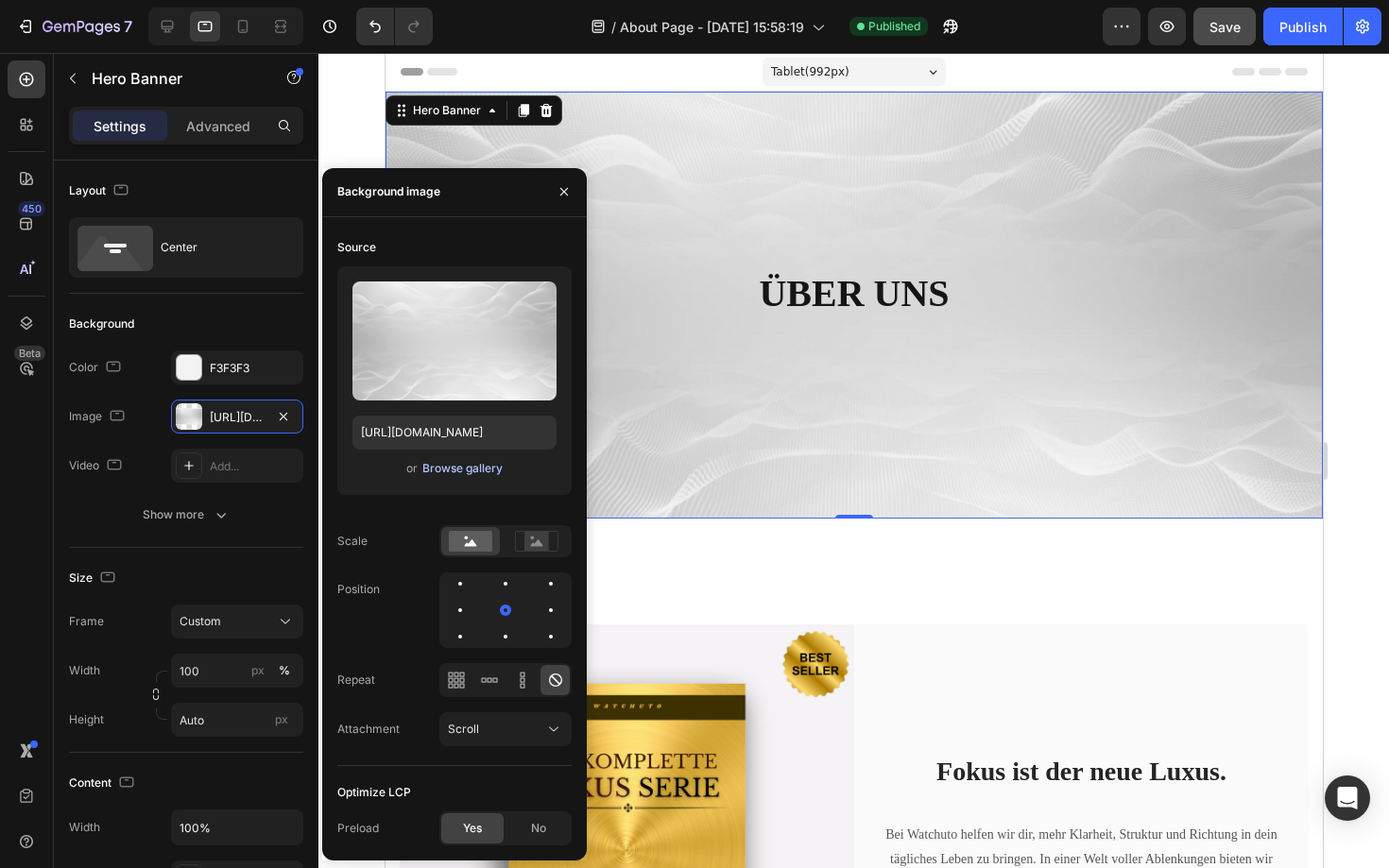
click at [465, 468] on div "Browse gallery" at bounding box center [462, 468] width 81 height 17
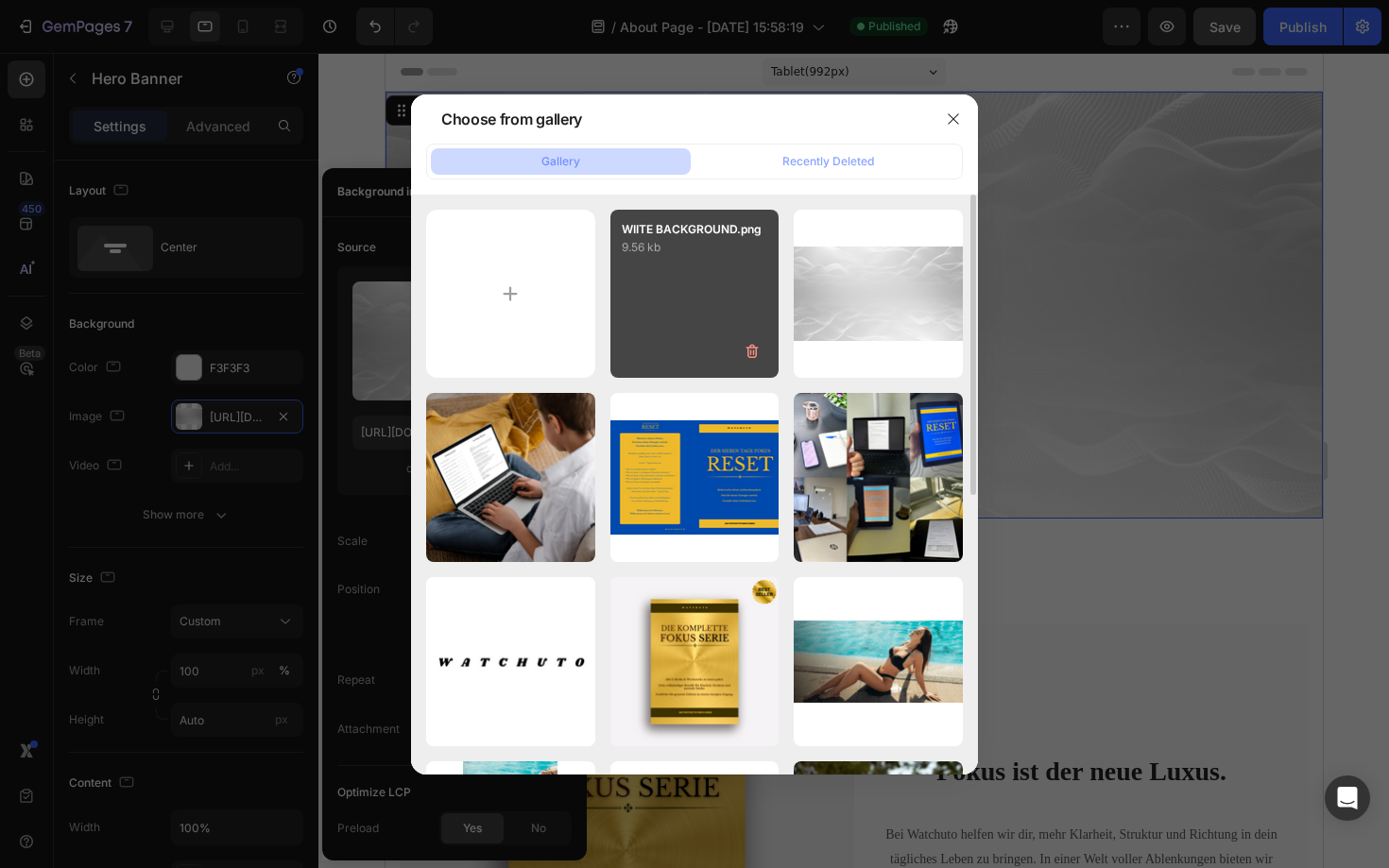
click at [666, 317] on div "WIITE BACKGROUND.png 9.56 kb" at bounding box center [695, 295] width 169 height 169
type input "https://cdn.shopify.com/s/files/1/0893/3923/2592/files/gempages_581043119517073…"
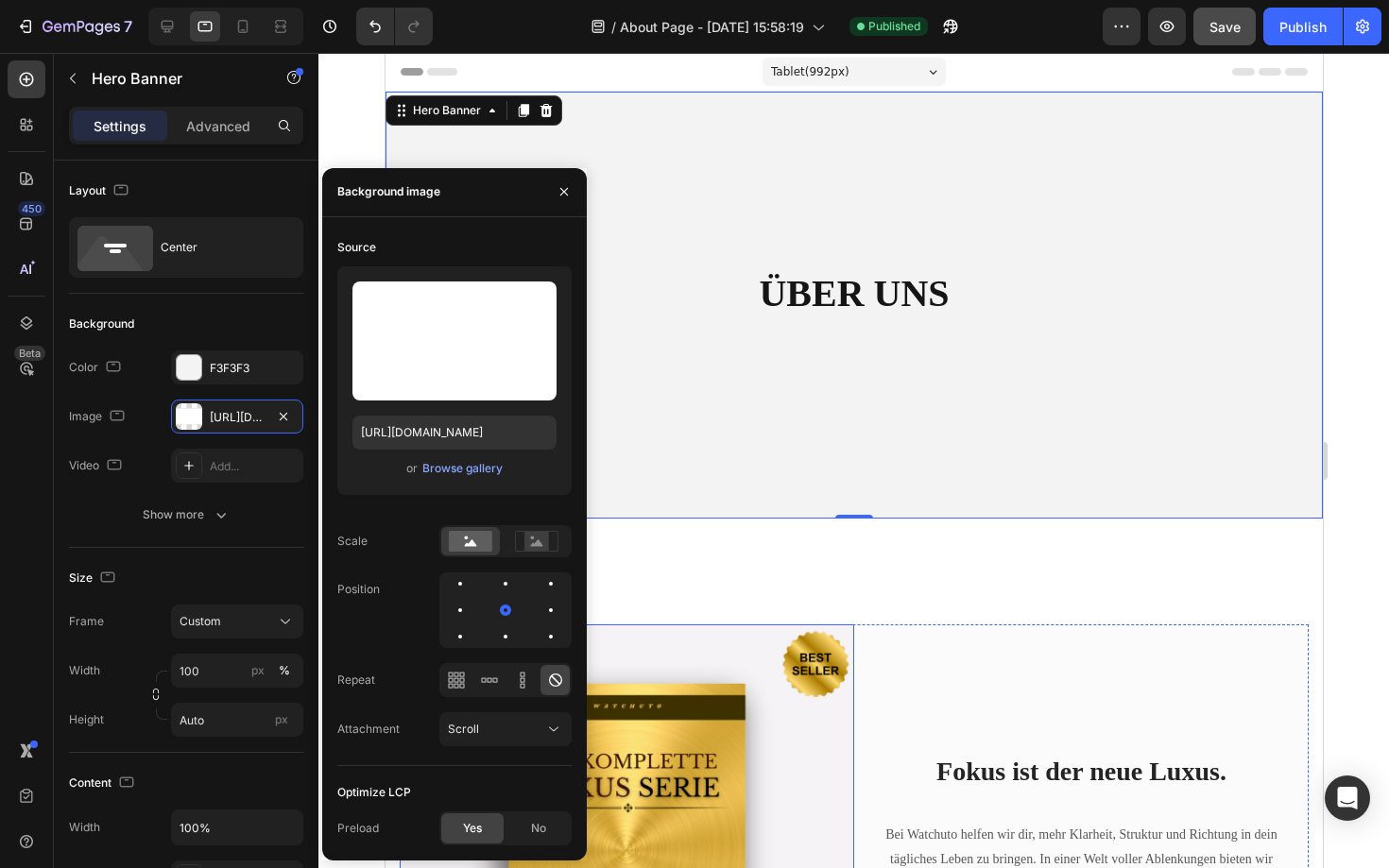
click at [768, 697] on img at bounding box center [626, 851] width 455 height 455
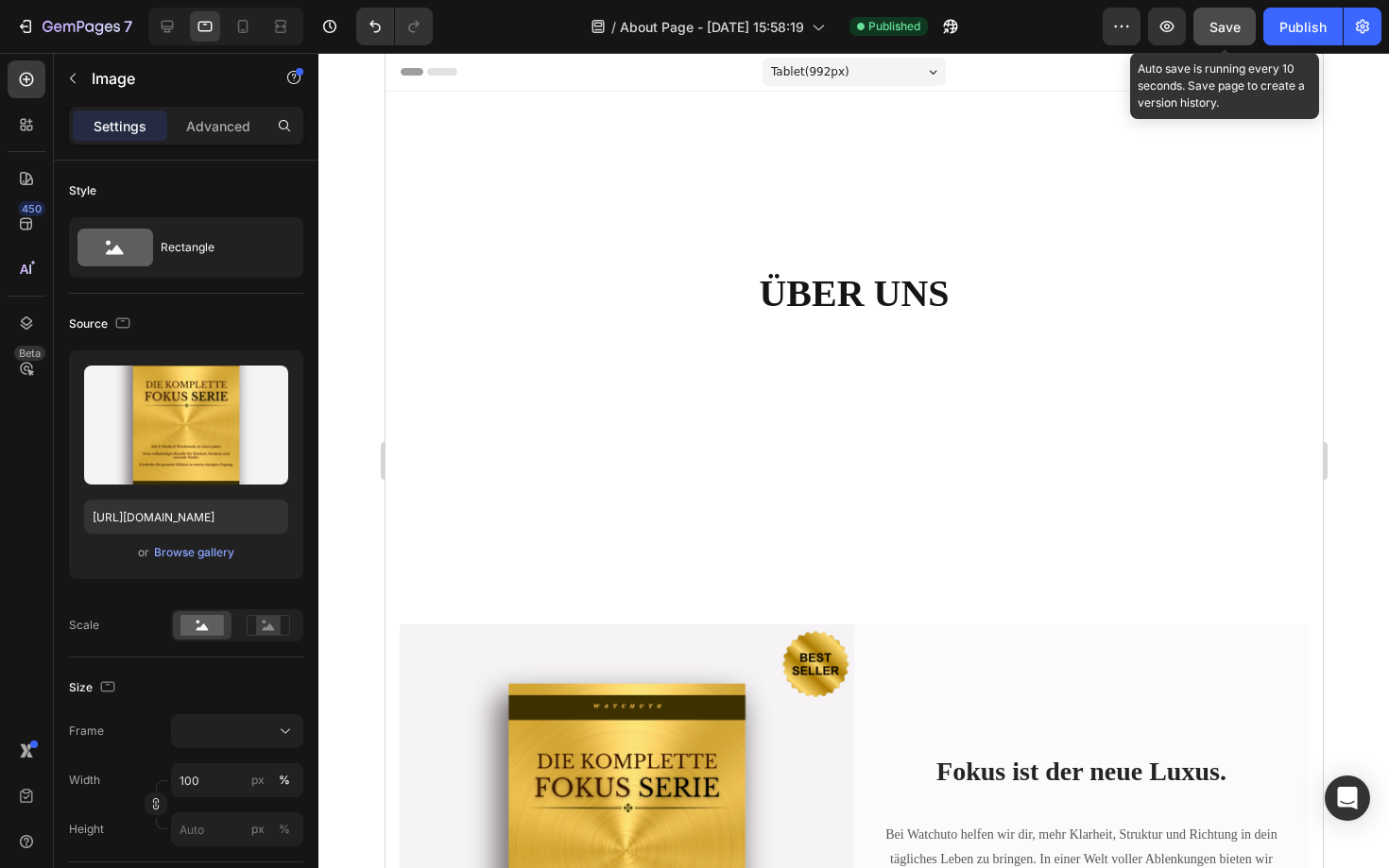
click at [1223, 28] on span "Save" at bounding box center [1225, 26] width 31 height 17
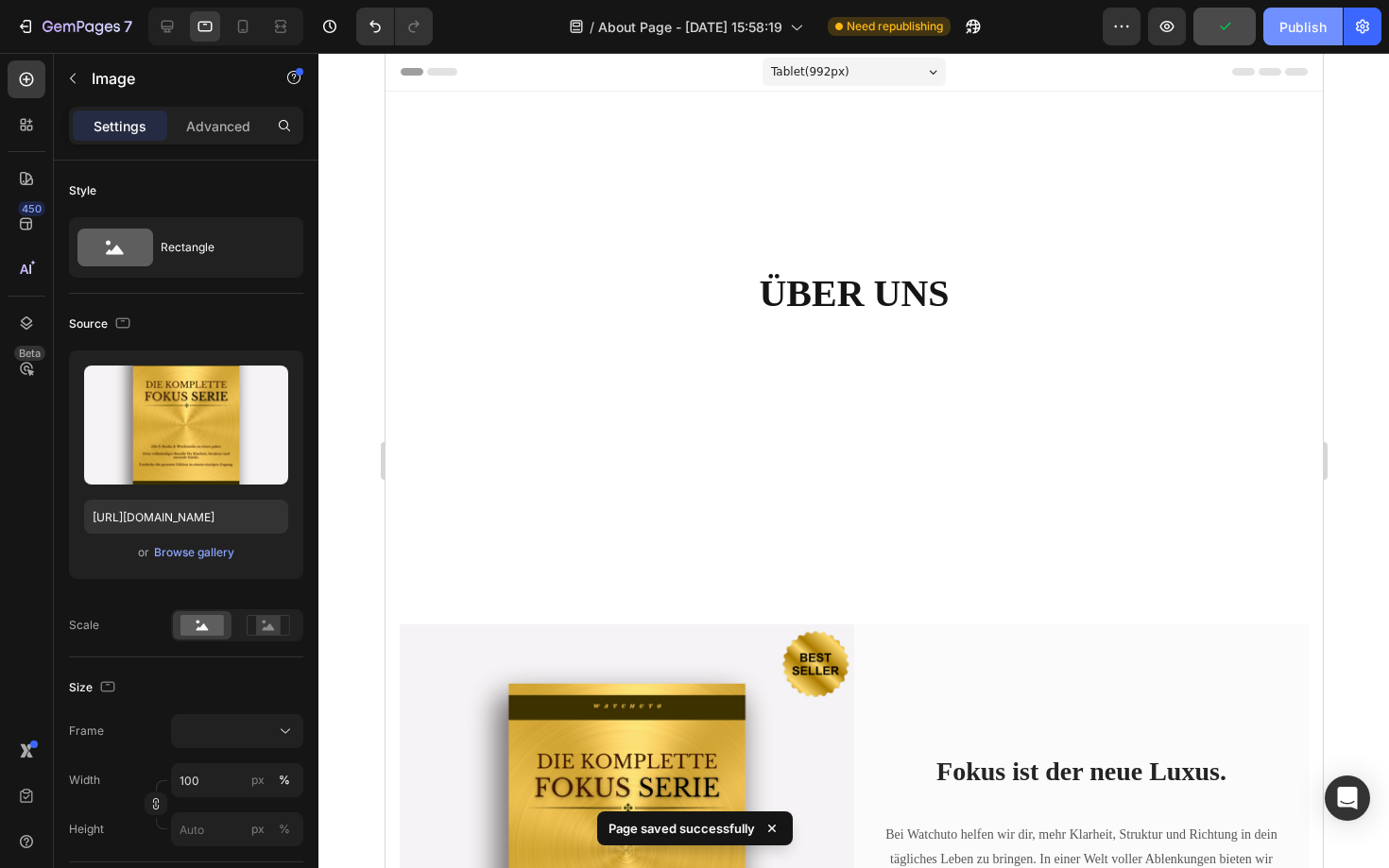
click at [1302, 30] on div "Publish" at bounding box center [1302, 26] width 48 height 19
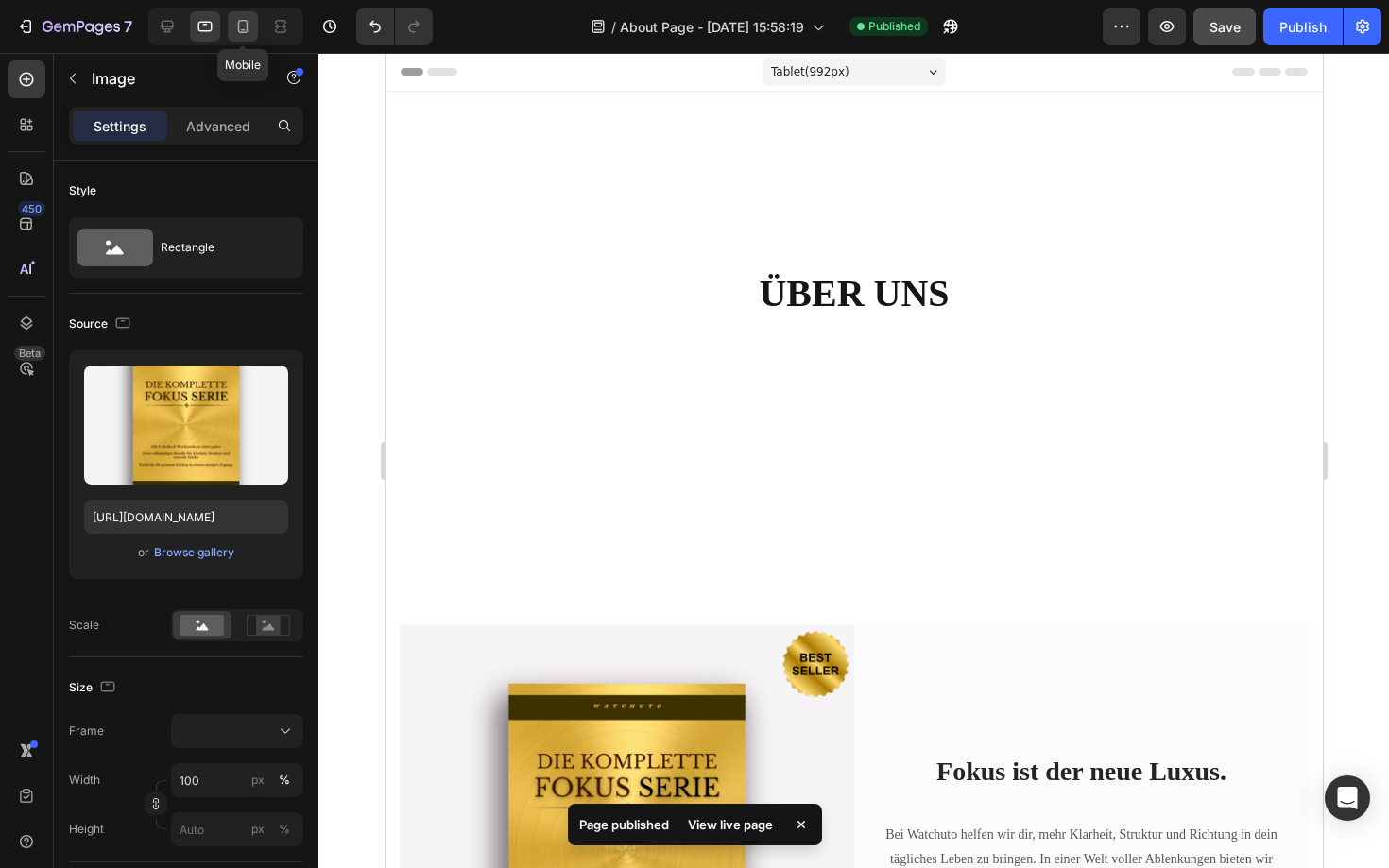
click at [232, 20] on div at bounding box center [242, 26] width 30 height 30
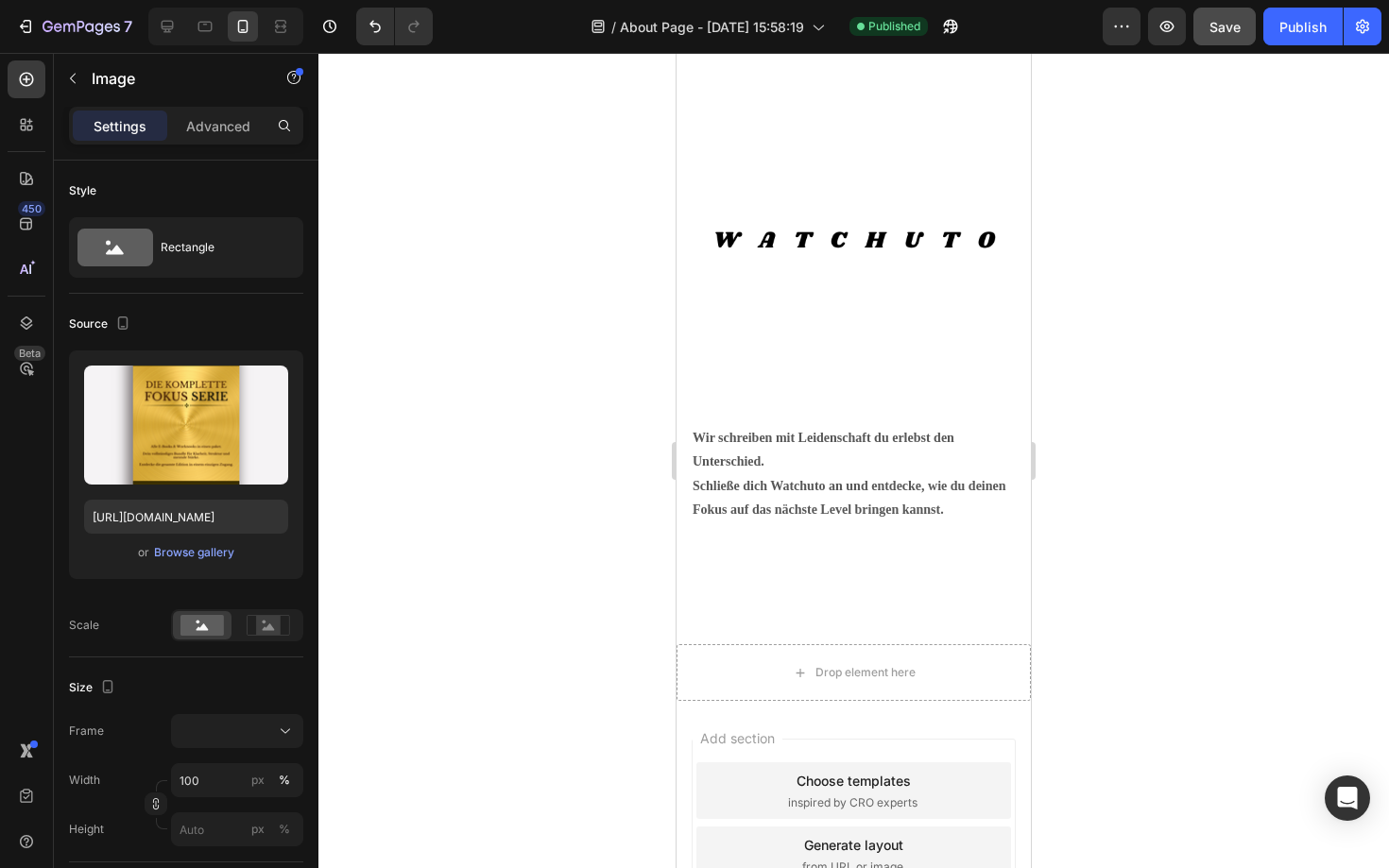
scroll to position [3269, 0]
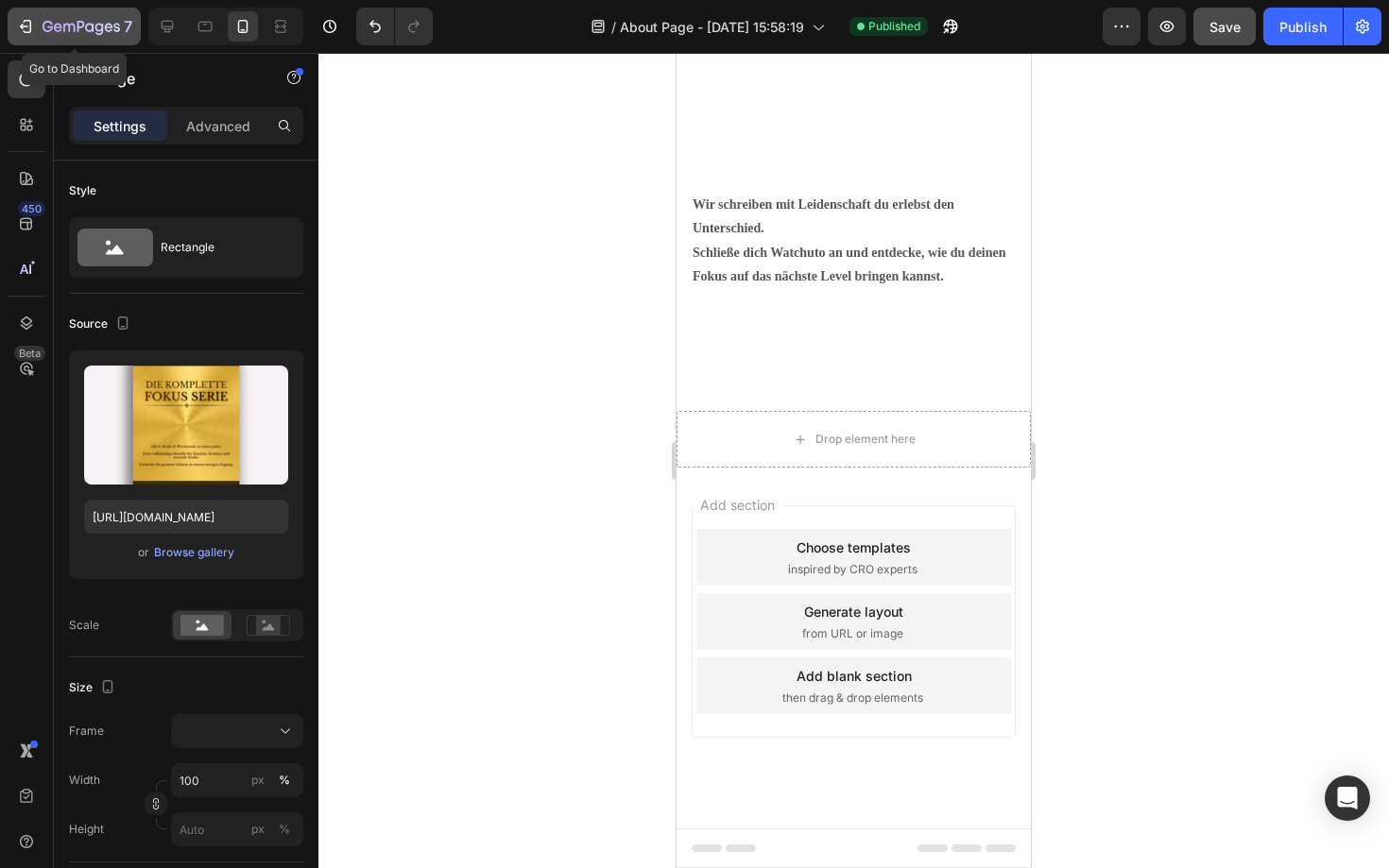
click at [34, 21] on icon "button" at bounding box center [25, 25] width 18 height 18
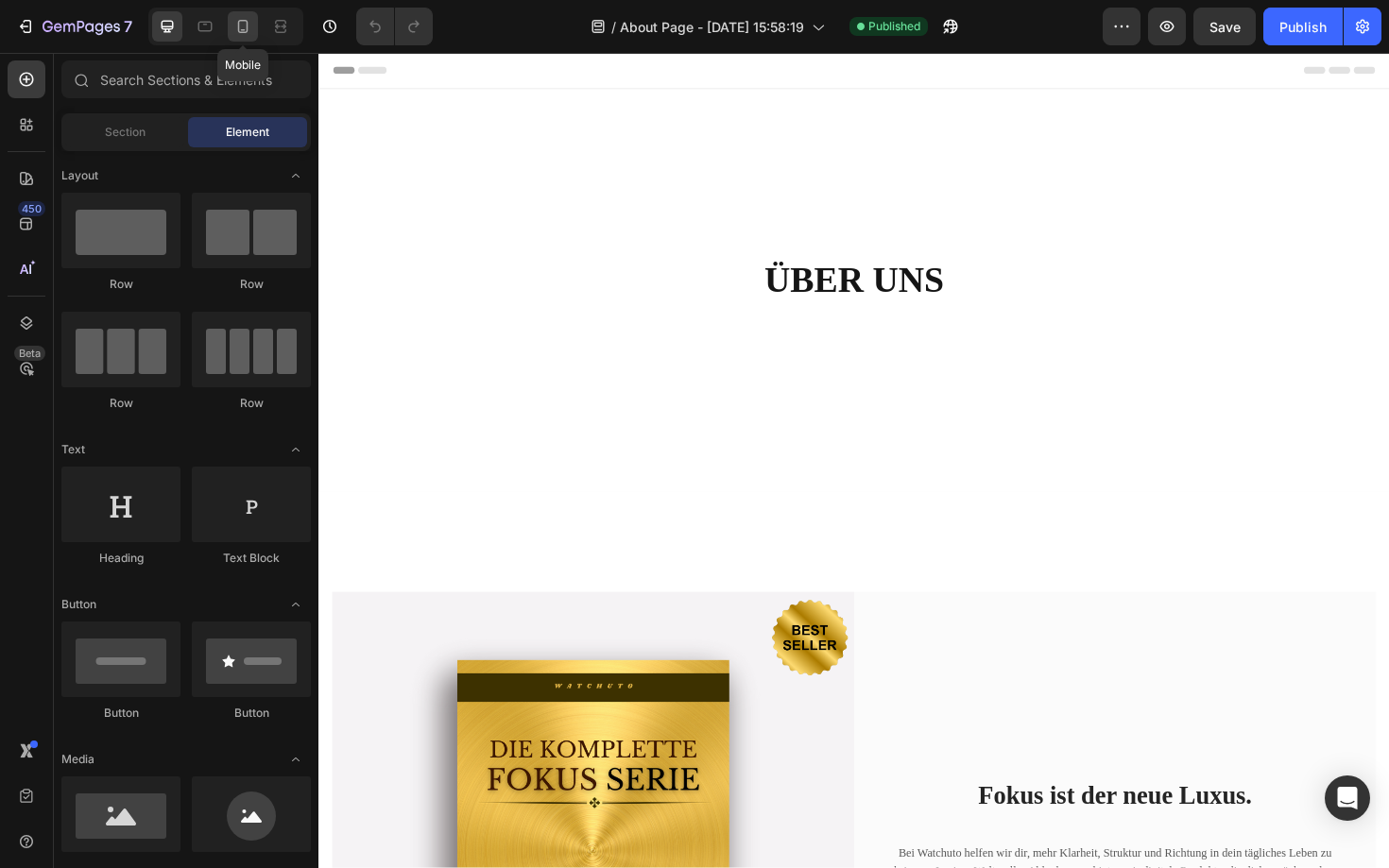
click at [250, 29] on icon at bounding box center [242, 25] width 18 height 18
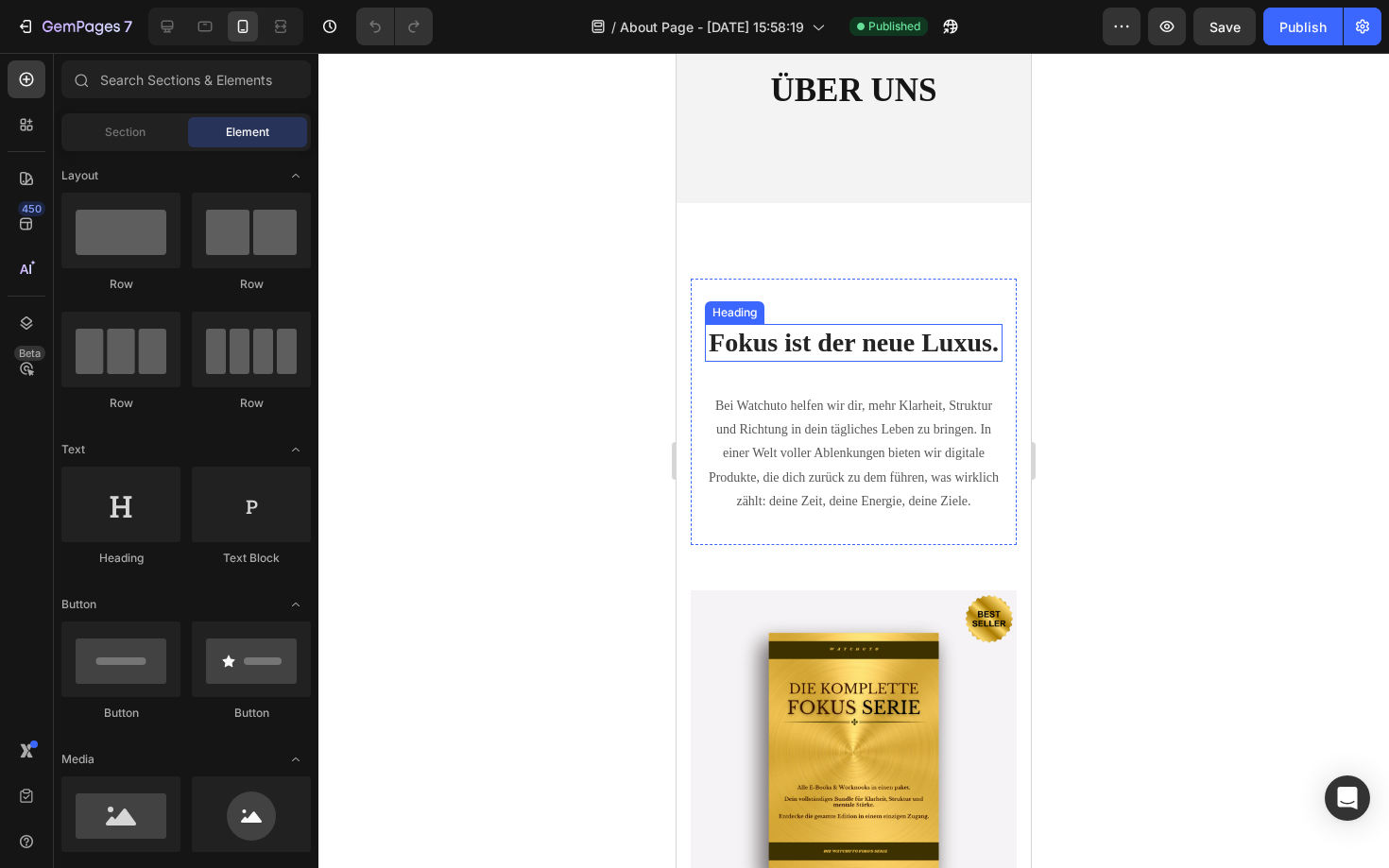
scroll to position [108, 0]
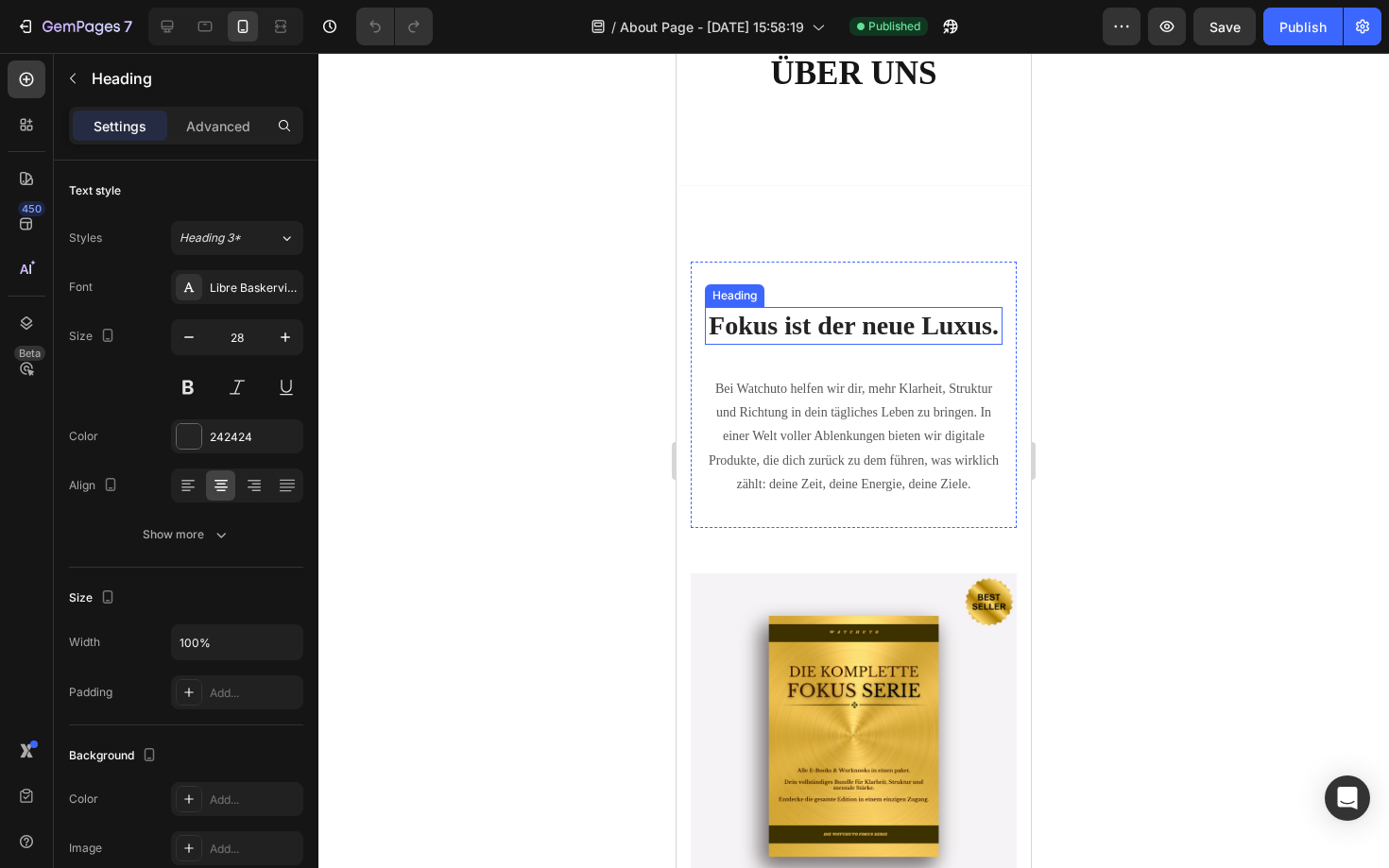
click at [871, 319] on strong "Fokus ist der neue Luxus." at bounding box center [853, 326] width 290 height 29
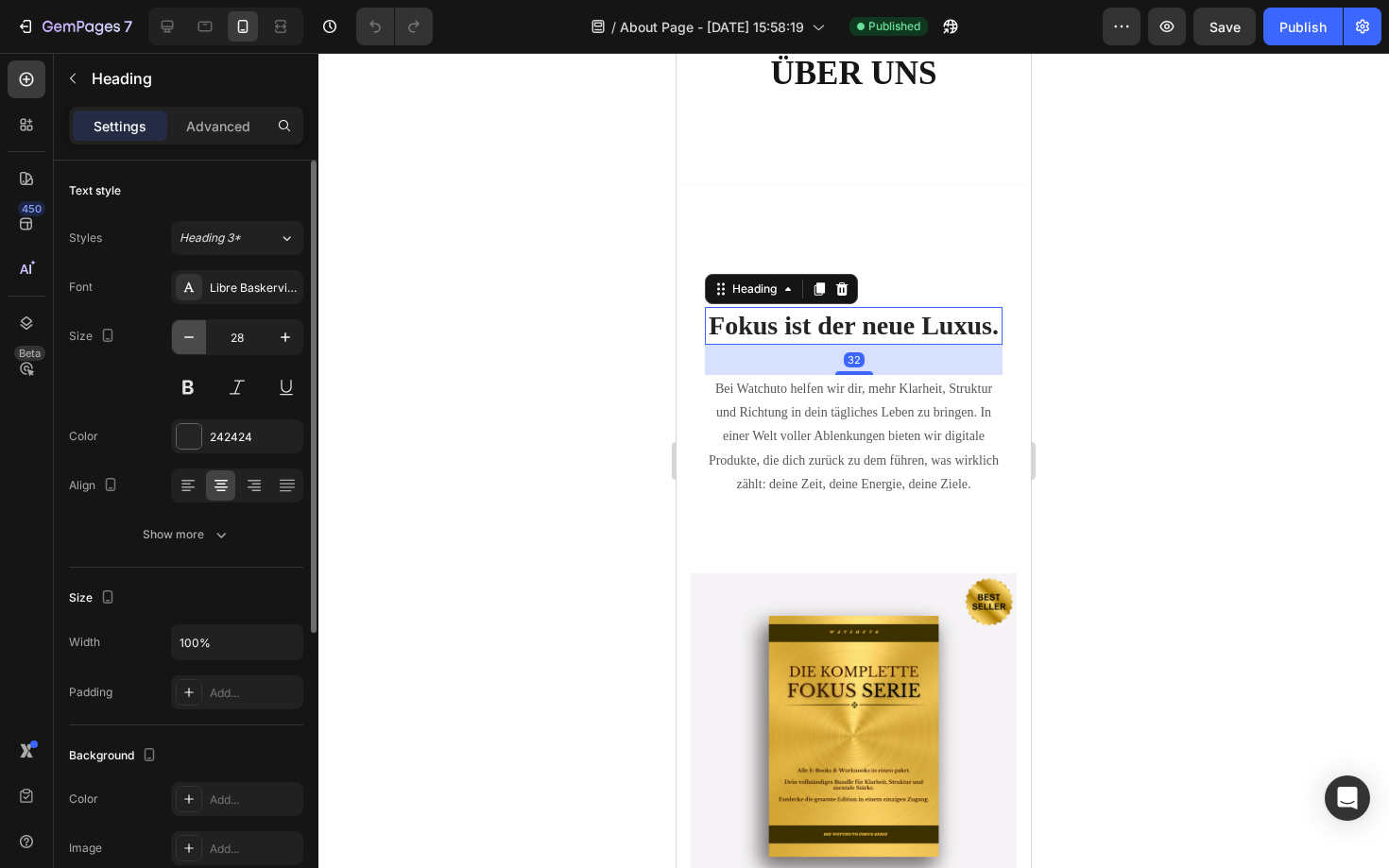
click at [190, 341] on icon "button" at bounding box center [189, 336] width 18 height 18
type input "27"
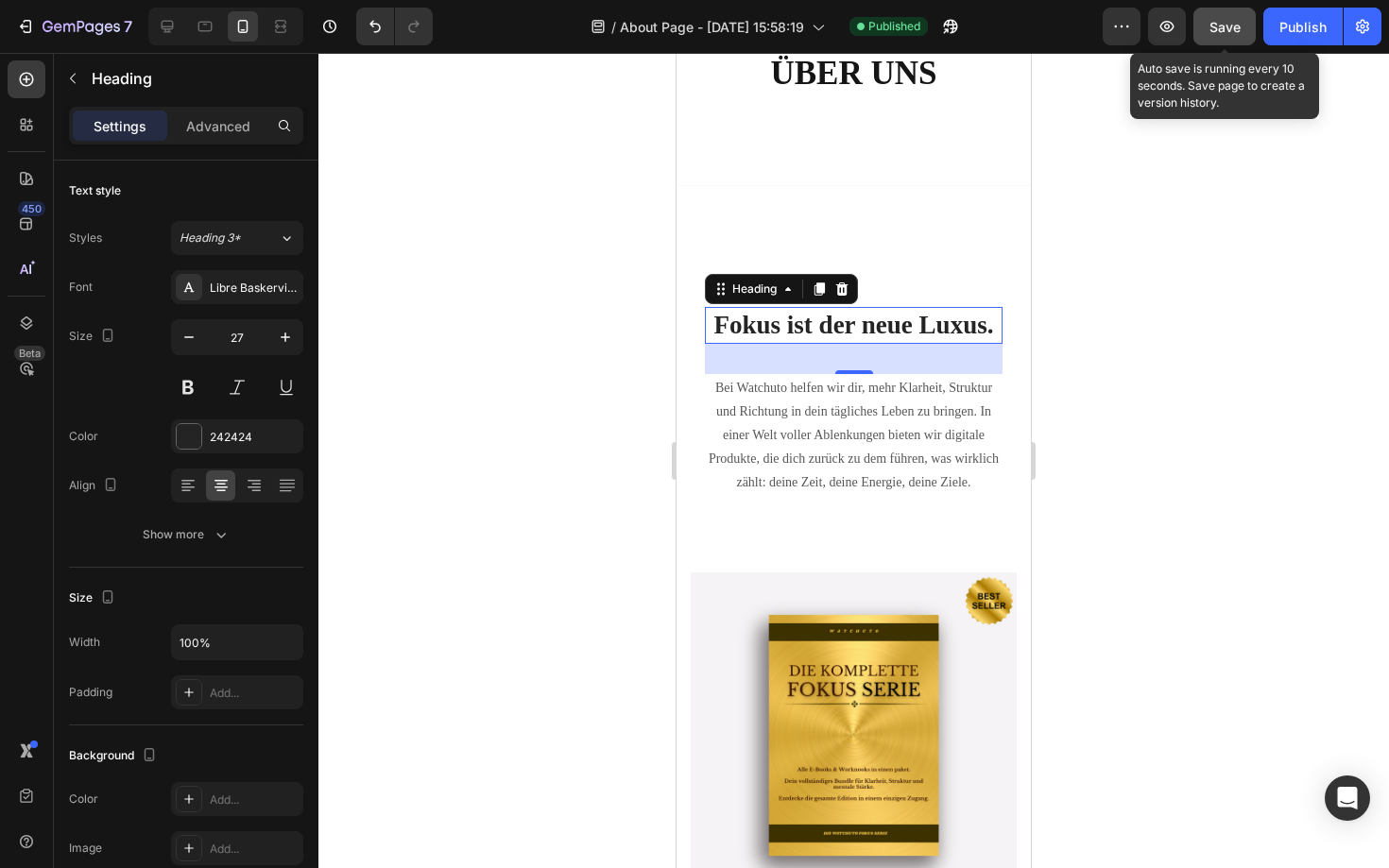
click at [1234, 18] on span "Save" at bounding box center [1225, 26] width 31 height 17
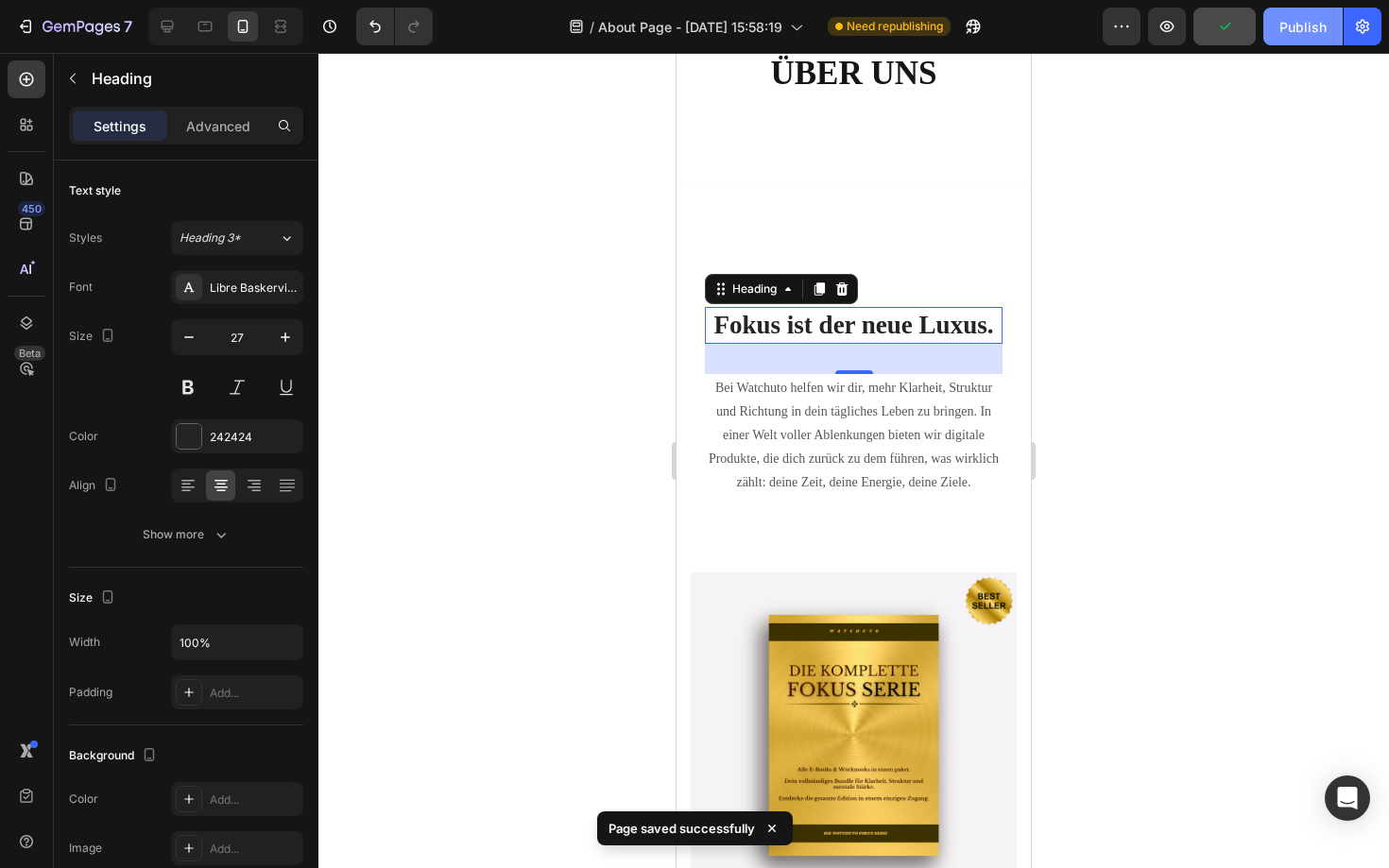
click at [1287, 38] on button "Publish" at bounding box center [1303, 26] width 80 height 38
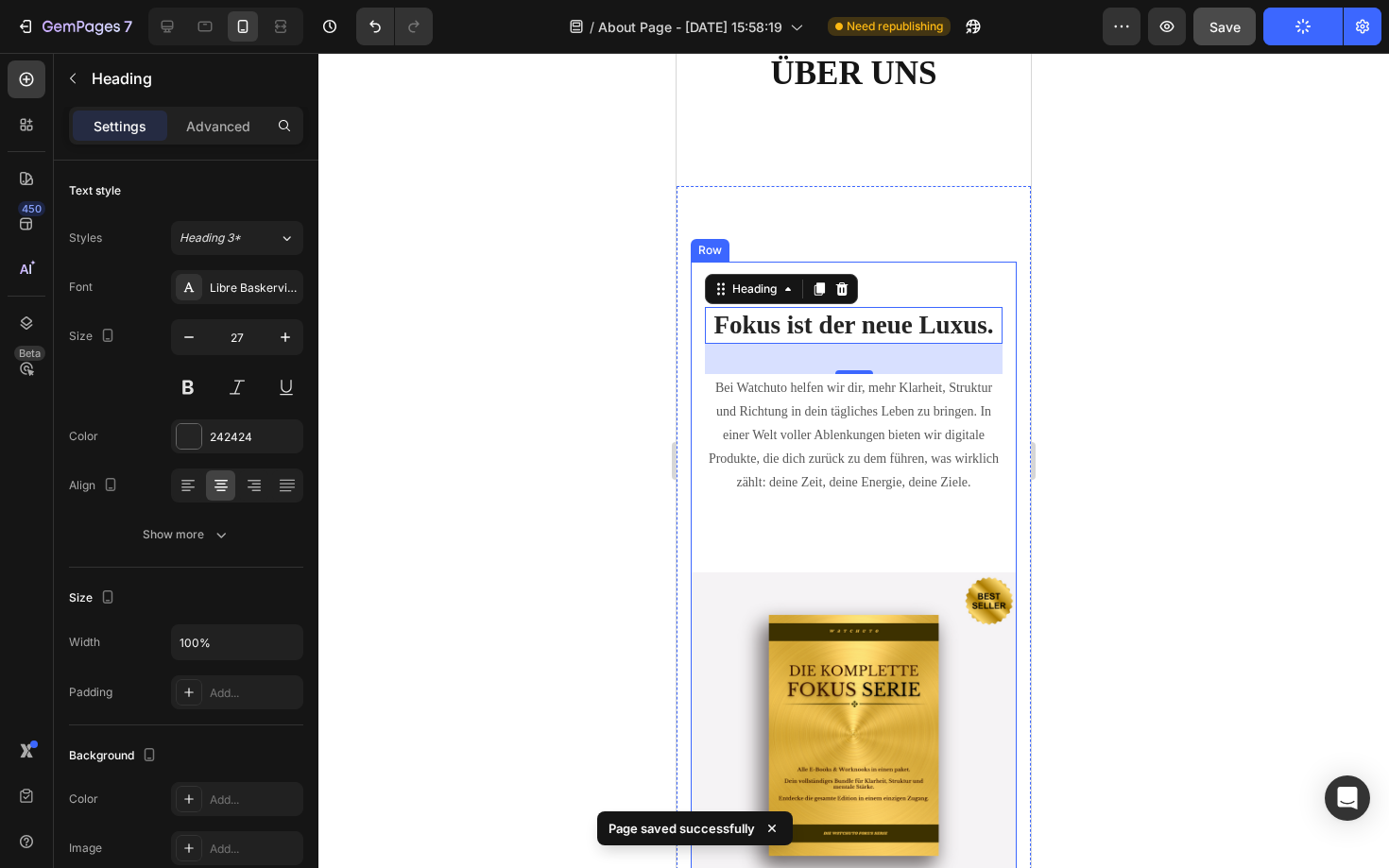
scroll to position [0, 0]
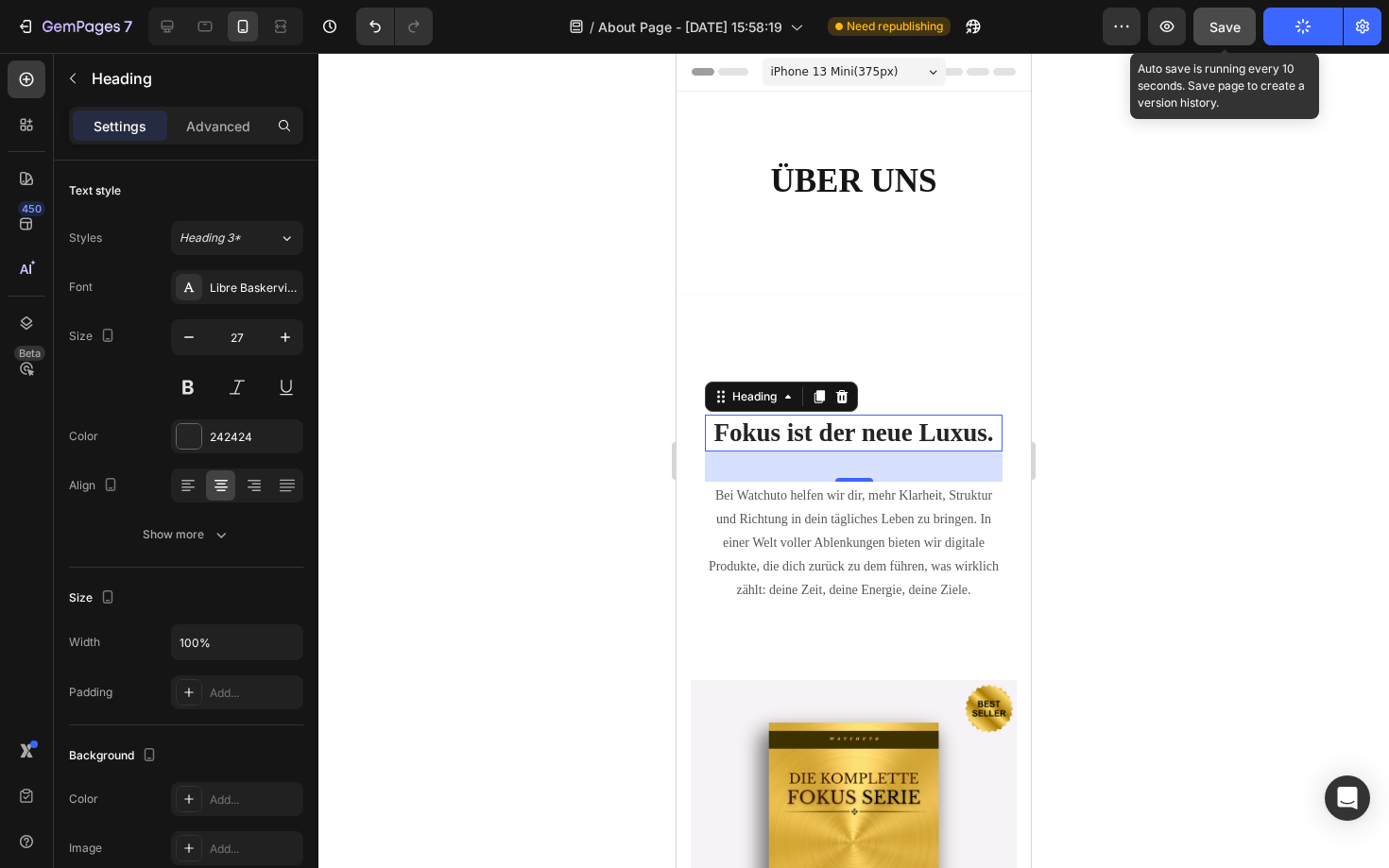
click at [1231, 34] on div "Save" at bounding box center [1225, 26] width 31 height 19
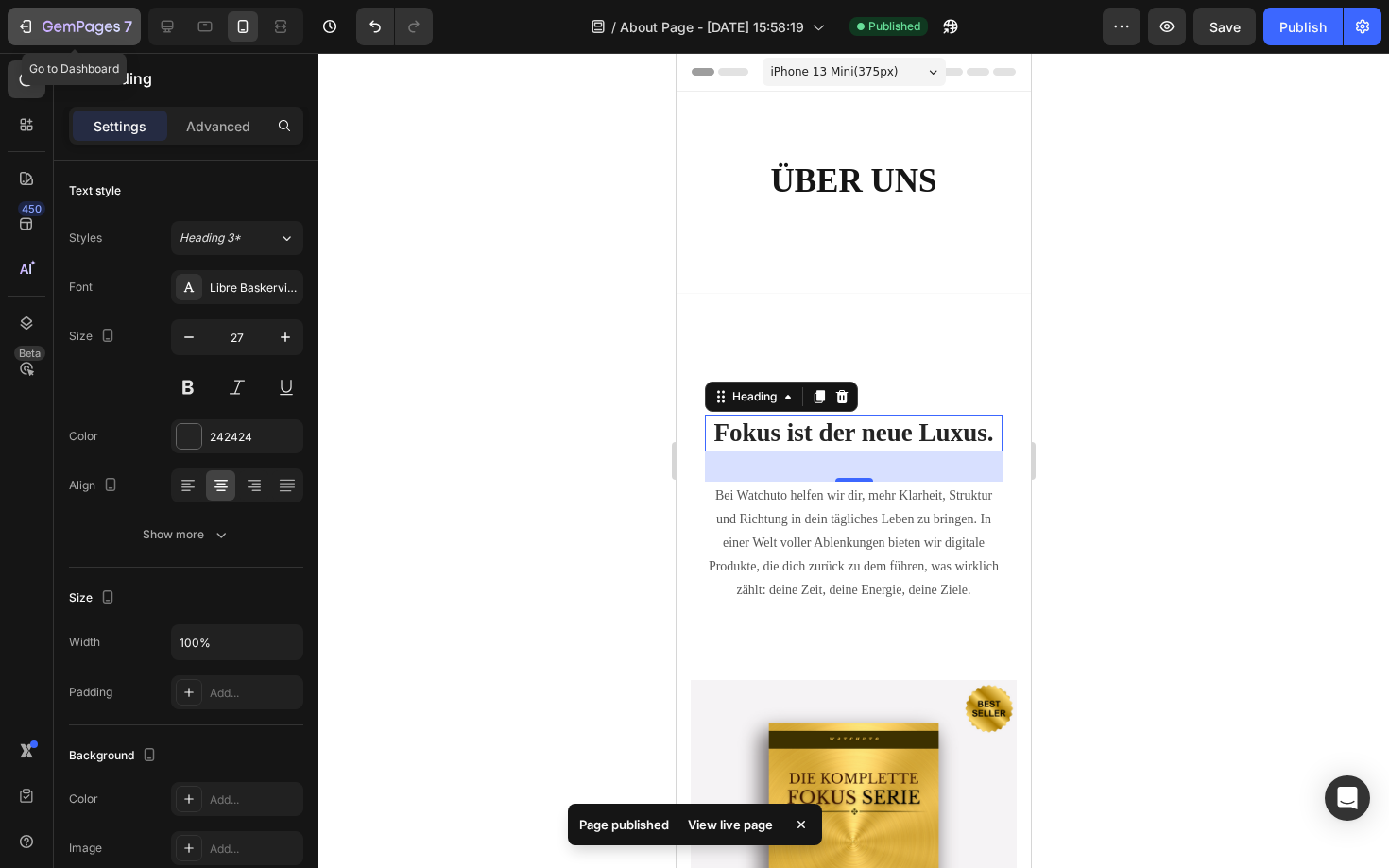
click at [17, 33] on icon "button" at bounding box center [25, 25] width 18 height 18
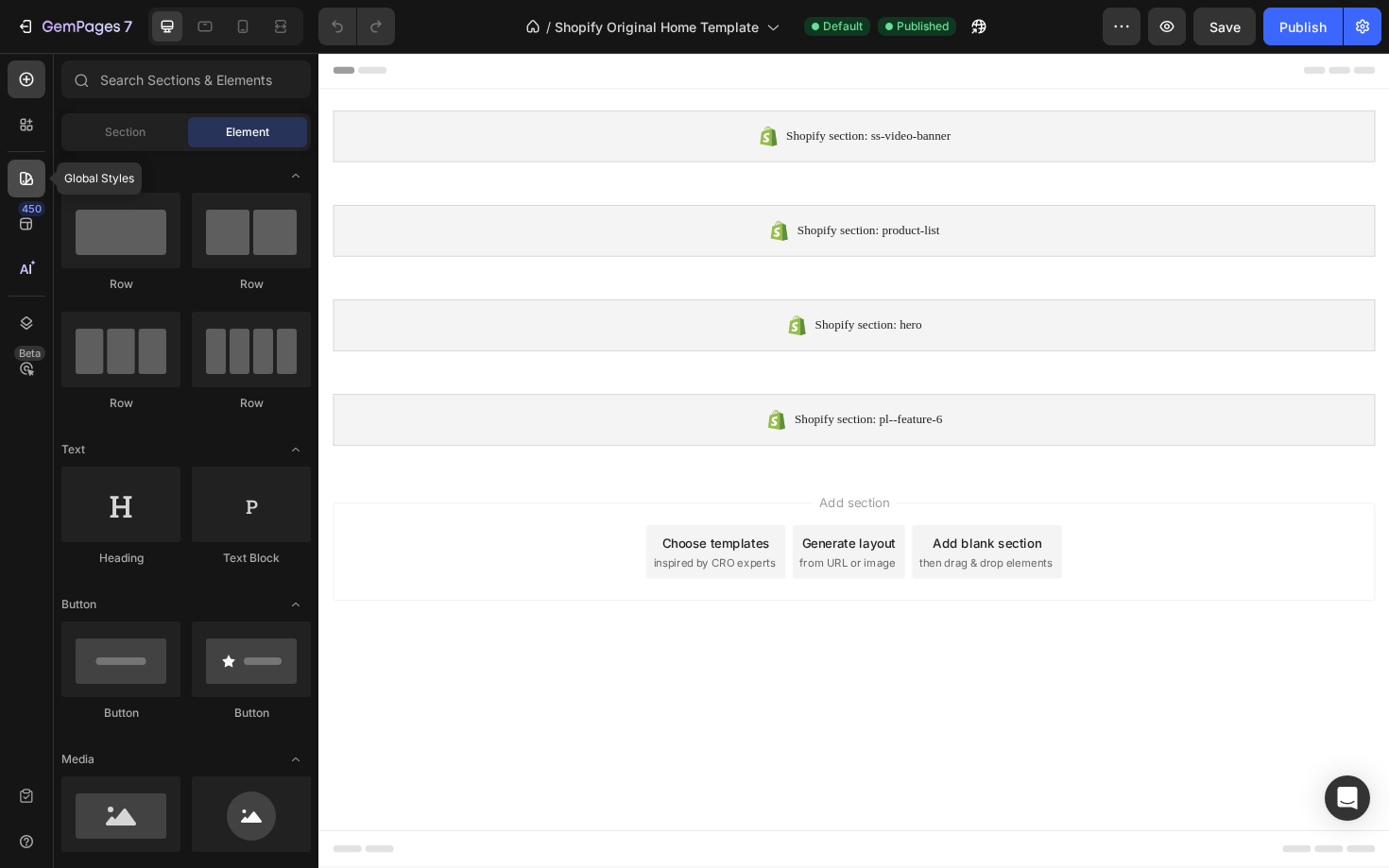
click at [14, 179] on div at bounding box center [26, 178] width 38 height 38
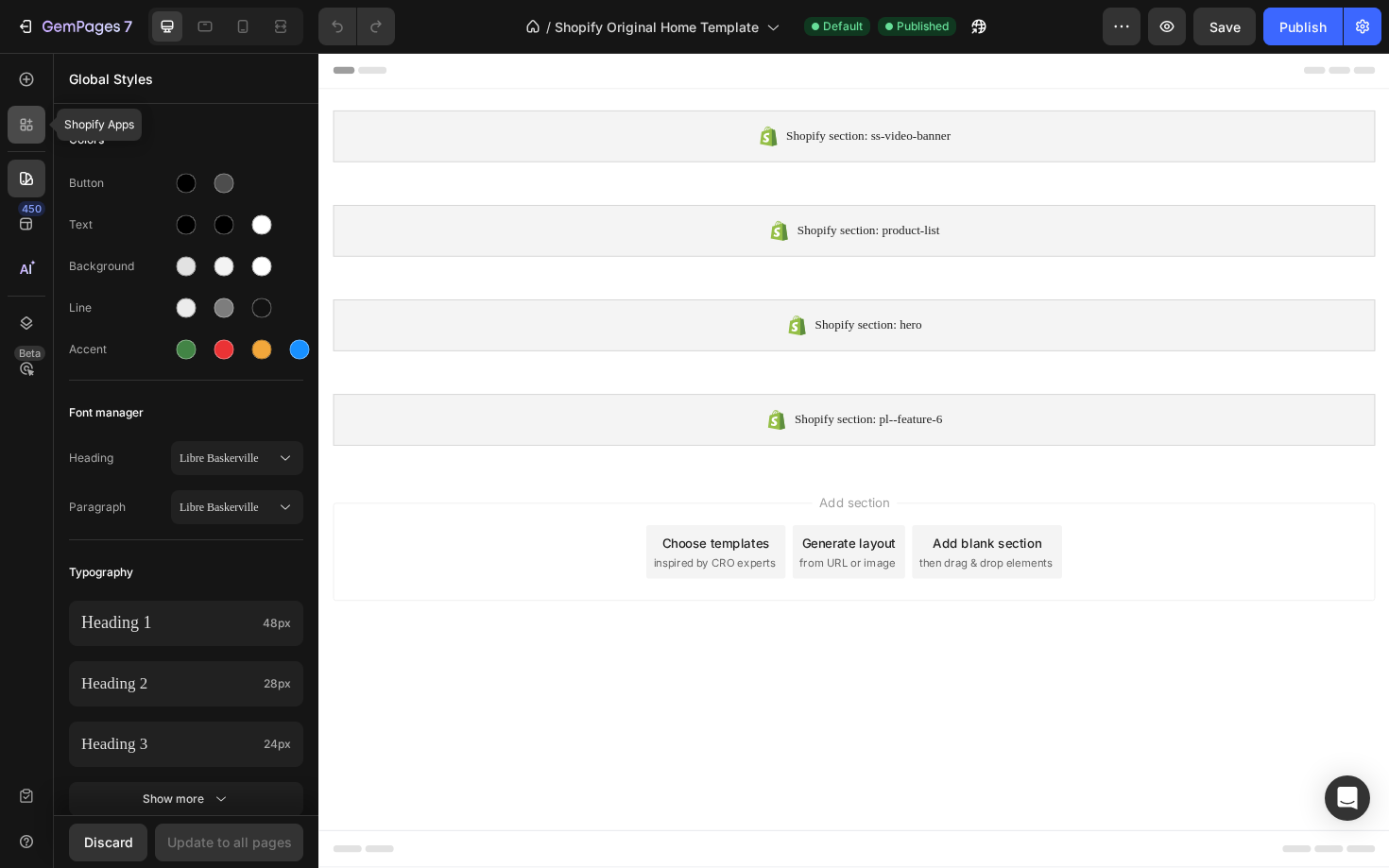
click at [19, 134] on div at bounding box center [26, 124] width 38 height 38
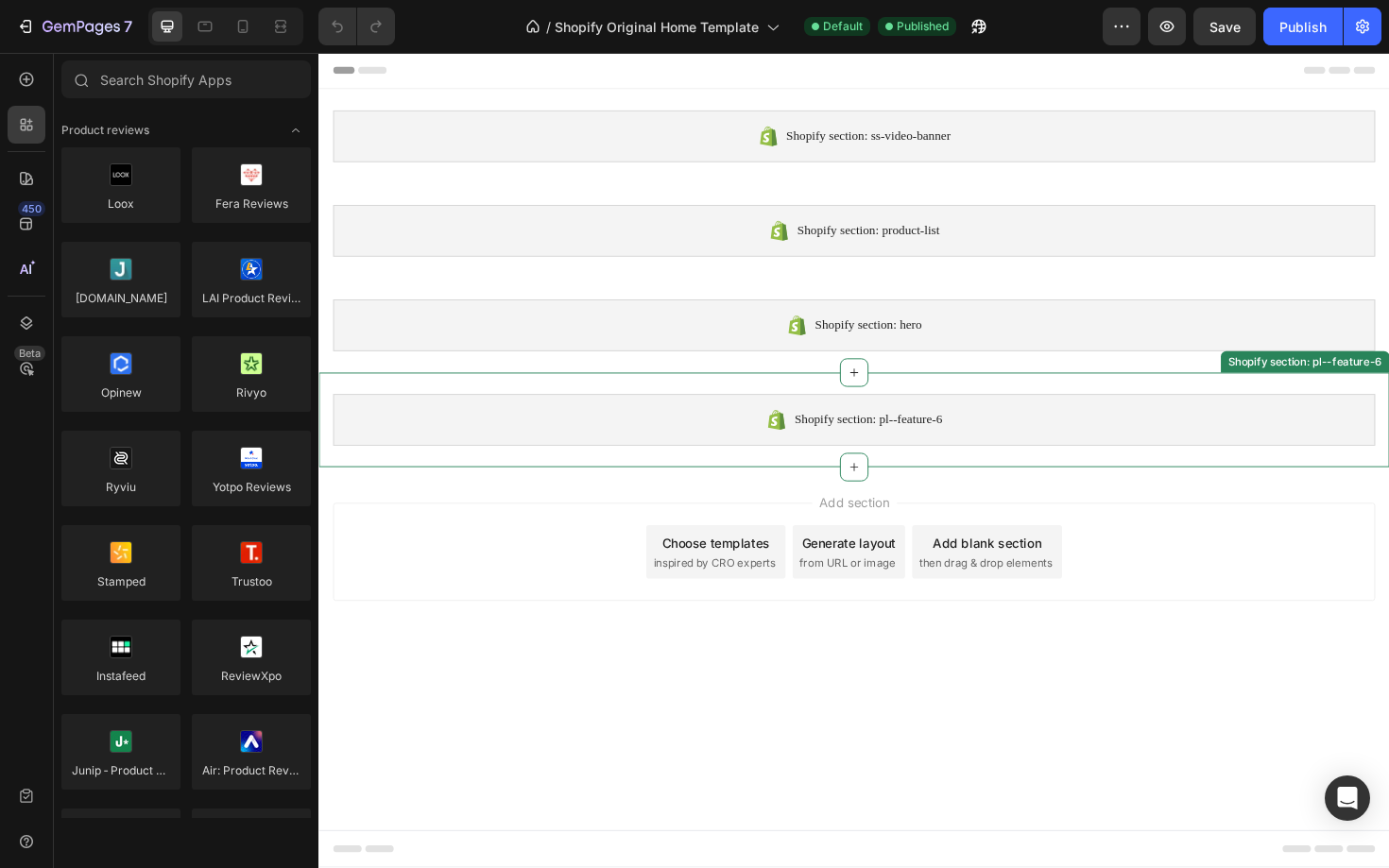
click at [872, 436] on span "Shopify section: pl--feature-6" at bounding box center [900, 441] width 156 height 22
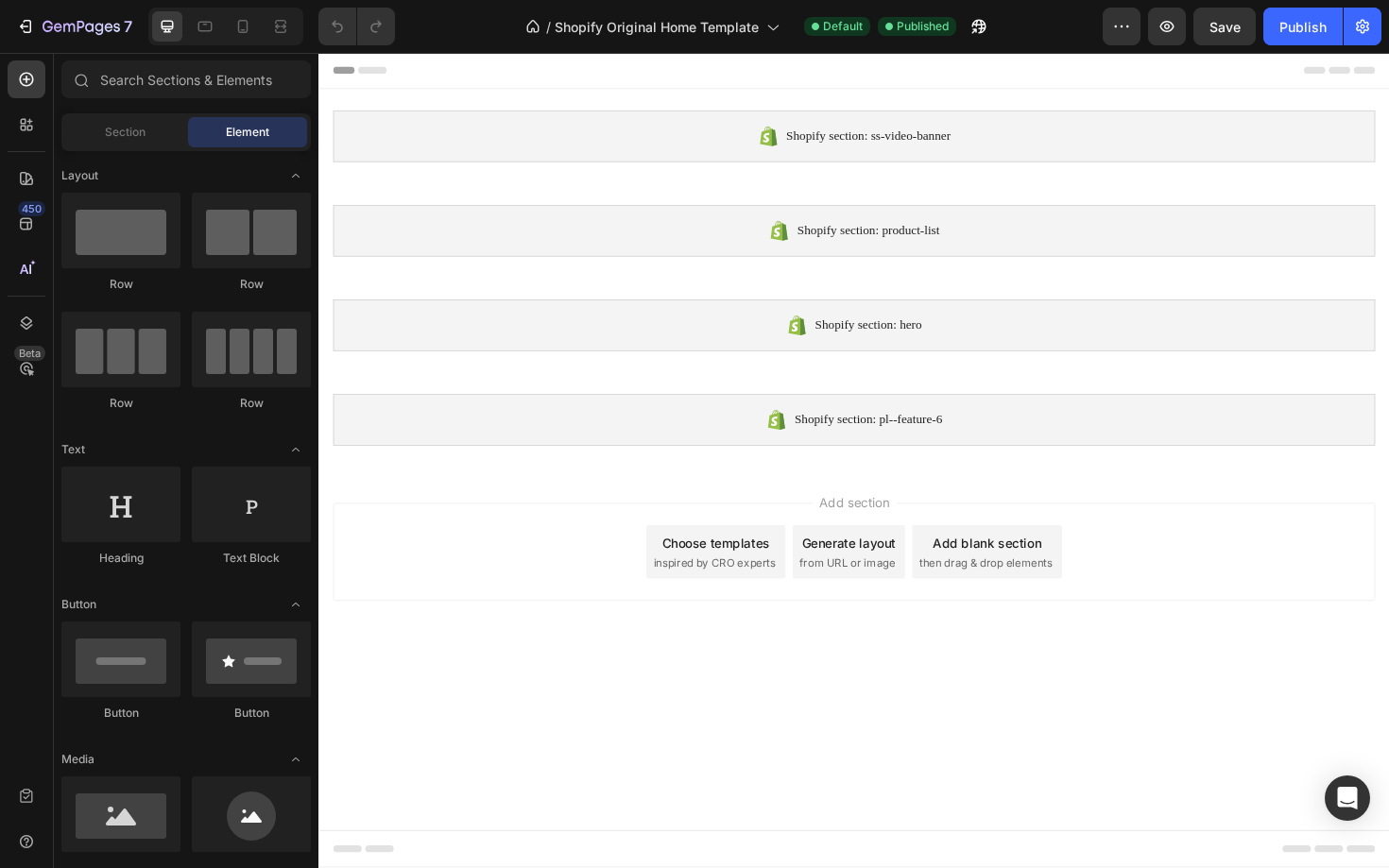
click at [418, 627] on div "Add section Choose templates inspired by CRO experts Generate layout from URL o…" at bounding box center [885, 581] width 1103 height 104
click at [20, 216] on icon at bounding box center [25, 224] width 18 height 18
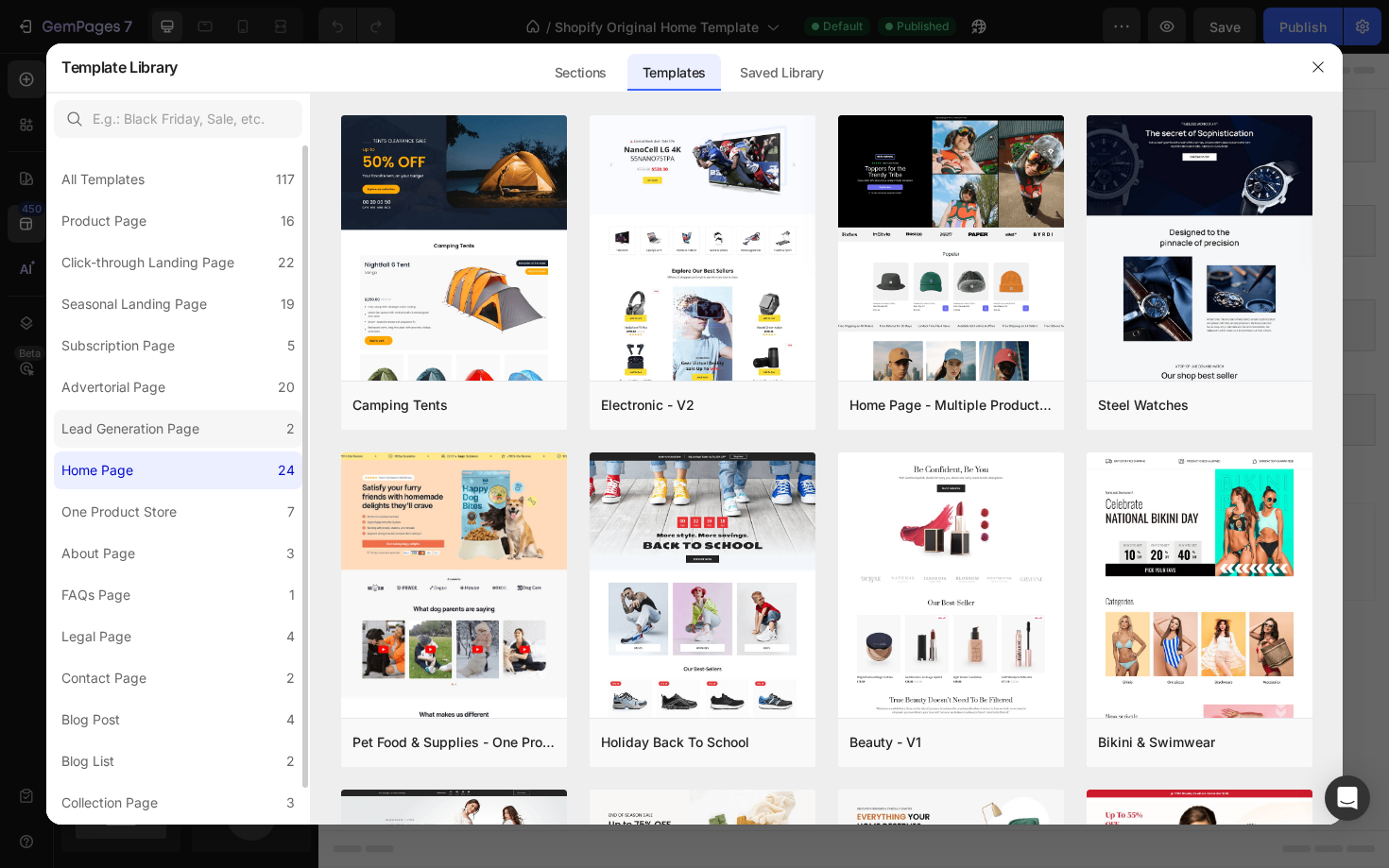
click at [171, 416] on label "Lead Generation Page 2" at bounding box center [178, 429] width 249 height 38
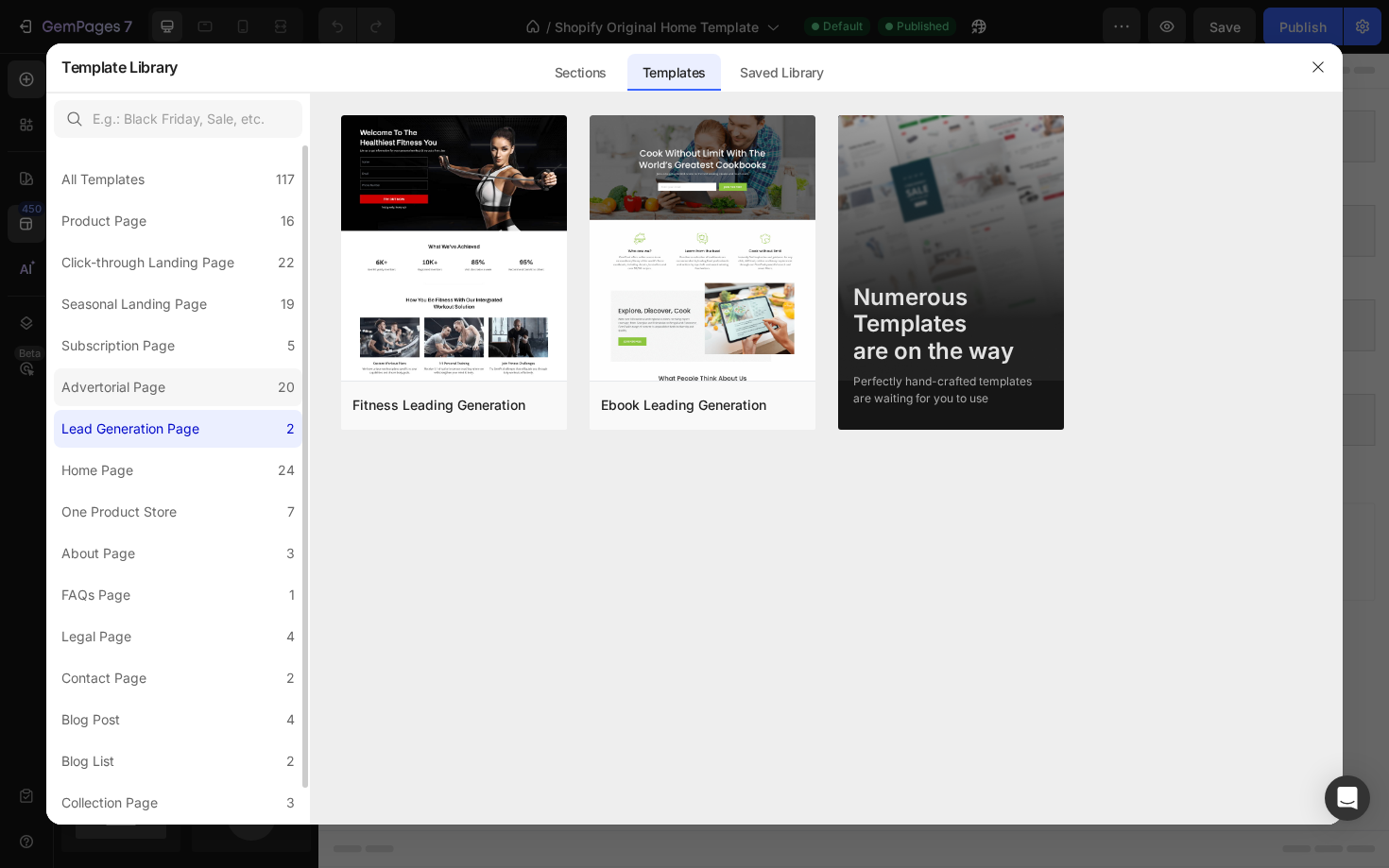
click at [146, 390] on div "Advertorial Page" at bounding box center [113, 387] width 104 height 22
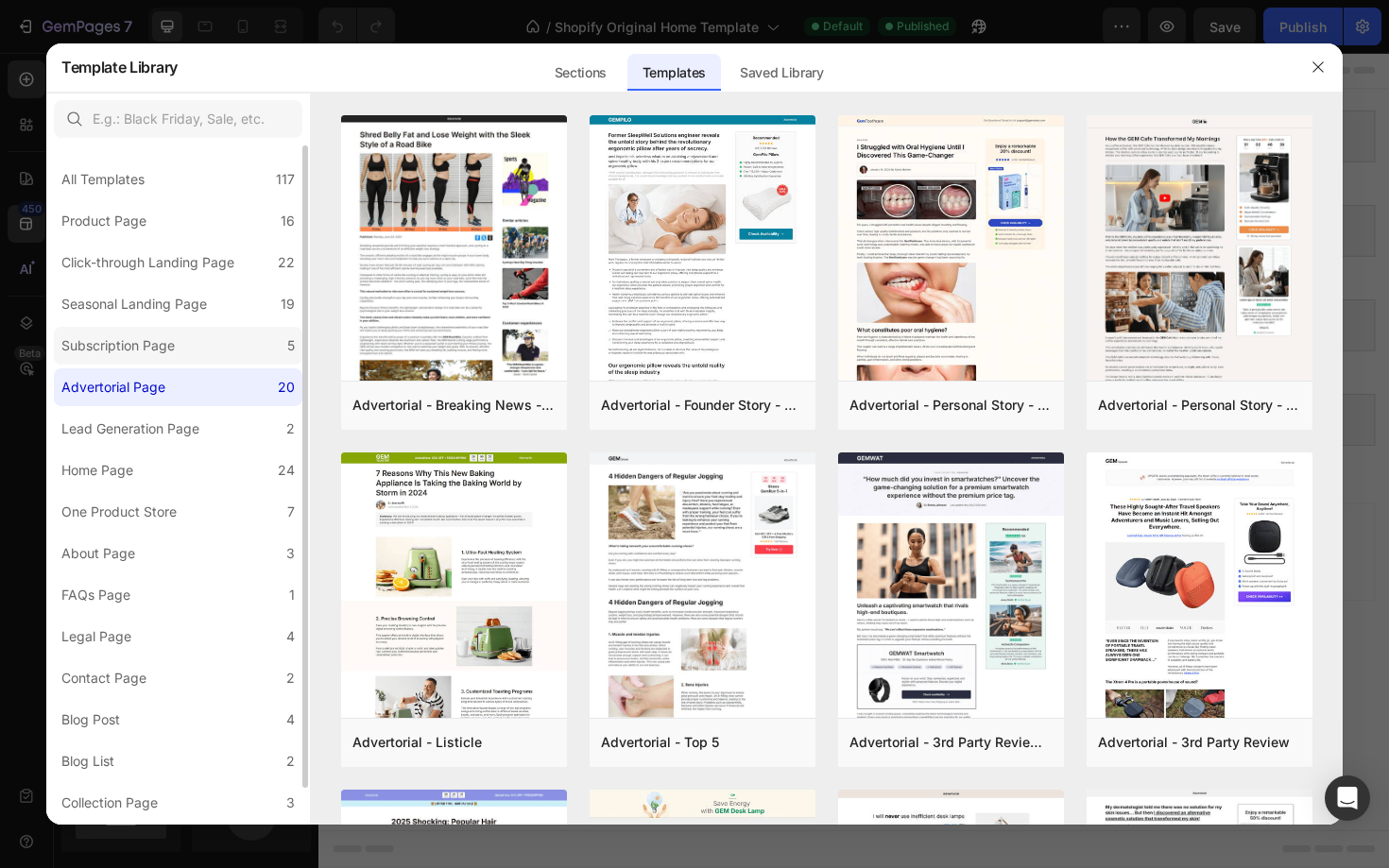
click at [132, 349] on div "Subscription Page" at bounding box center [118, 345] width 114 height 22
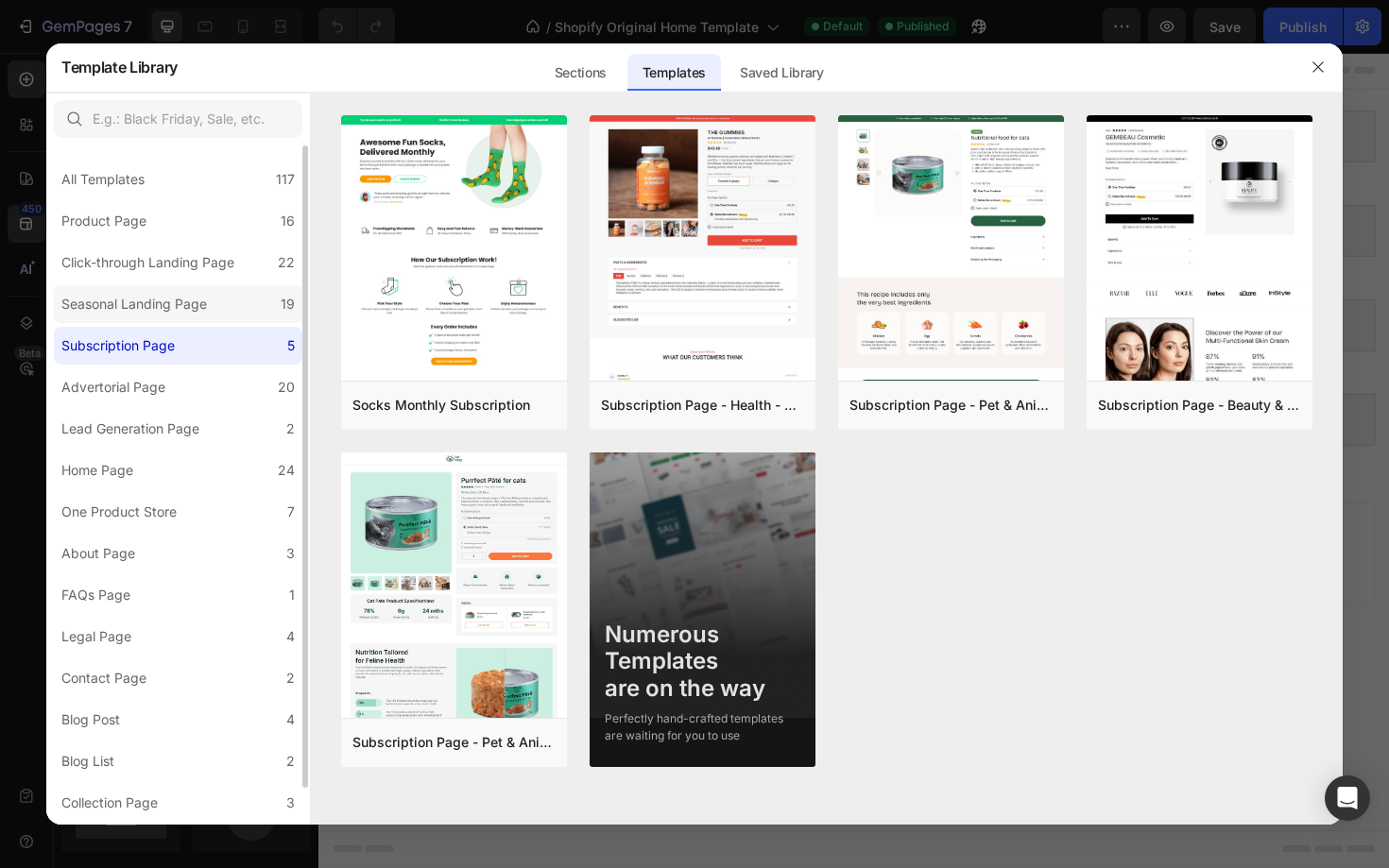
click at [118, 314] on div "Seasonal Landing Page" at bounding box center [134, 303] width 146 height 22
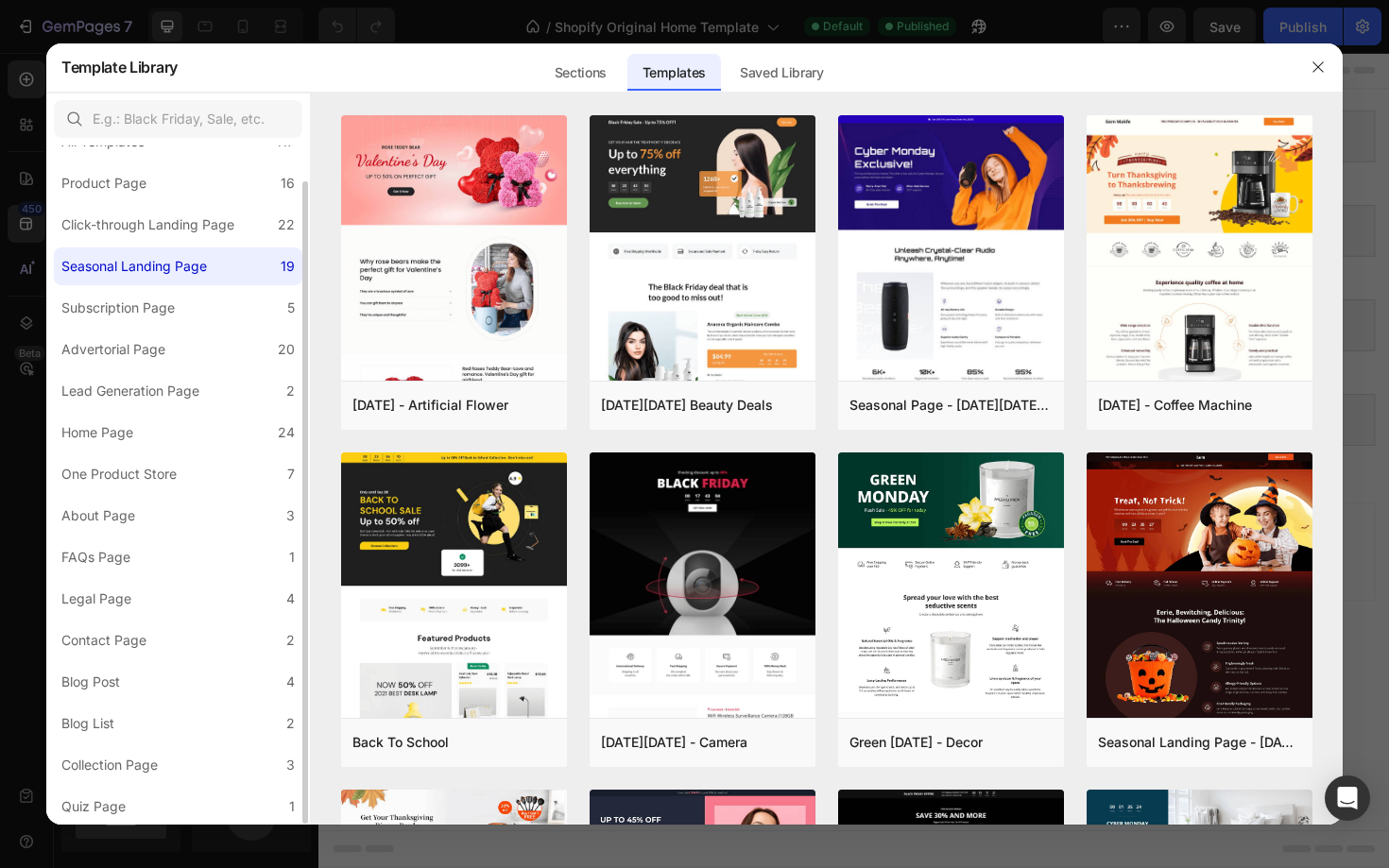
scroll to position [39, 0]
click at [116, 764] on div "Collection Page" at bounding box center [109, 764] width 96 height 22
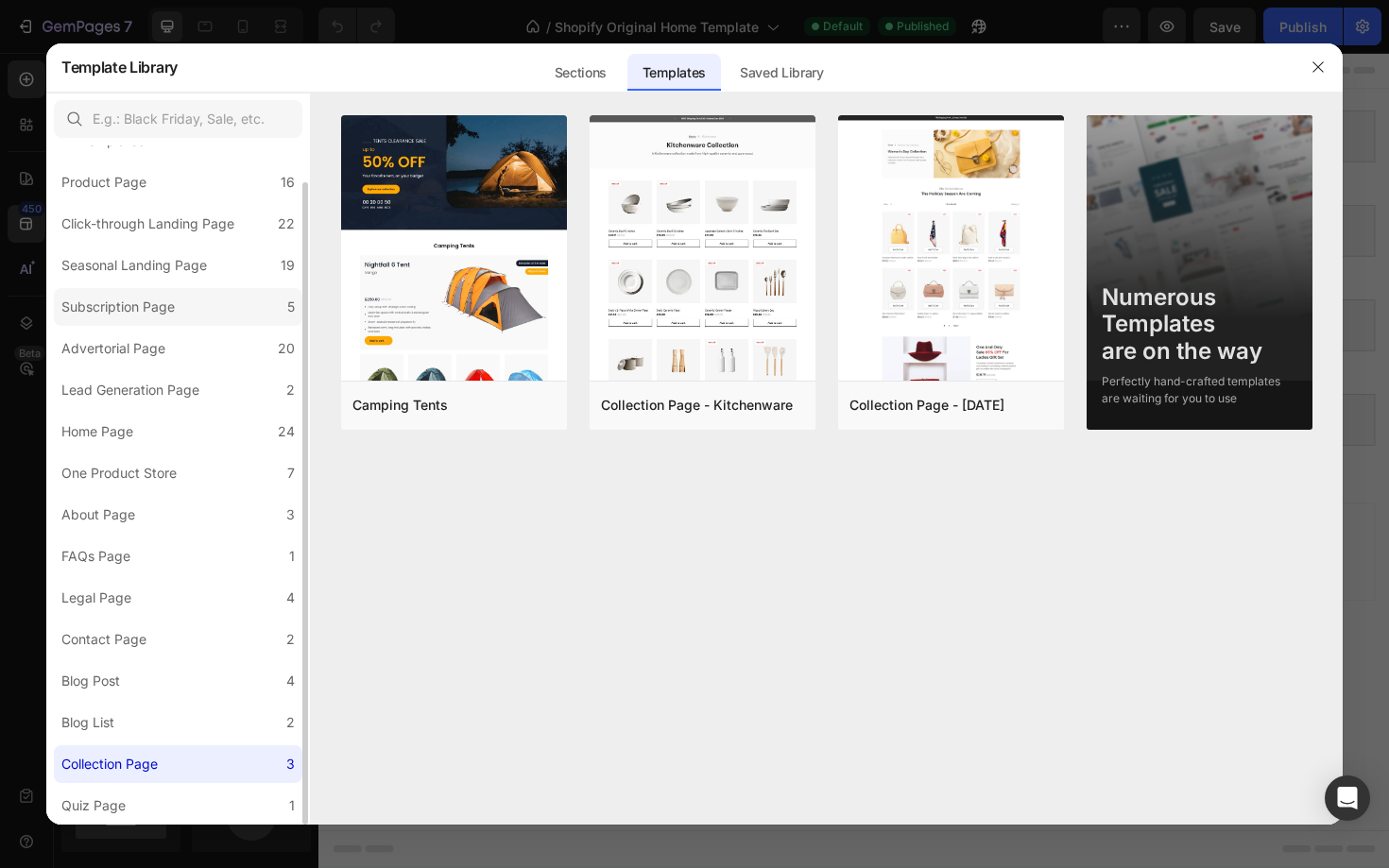
click at [150, 325] on label "Subscription Page 5" at bounding box center [178, 306] width 249 height 38
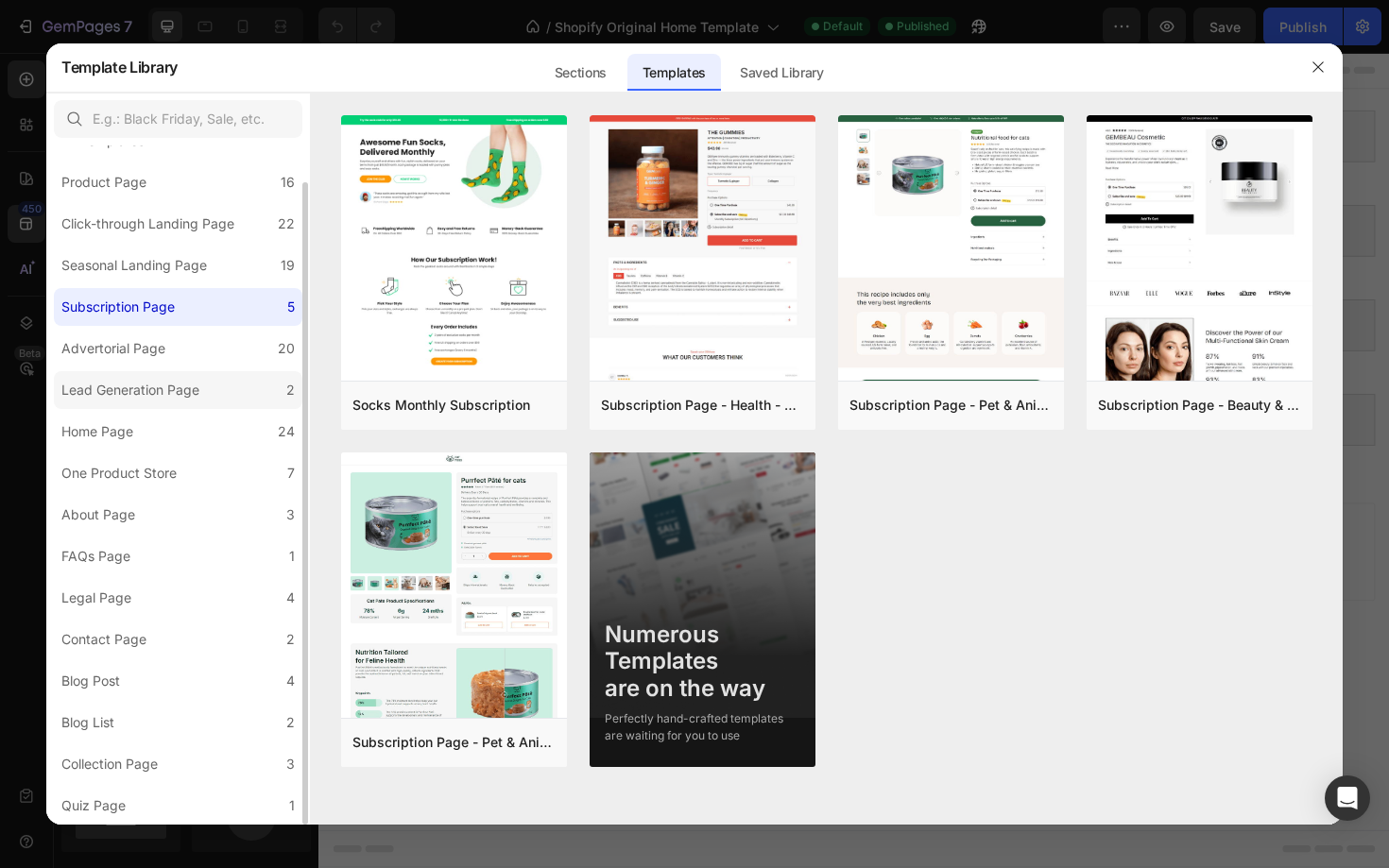
click at [157, 387] on div "Lead Generation Page" at bounding box center [130, 390] width 138 height 22
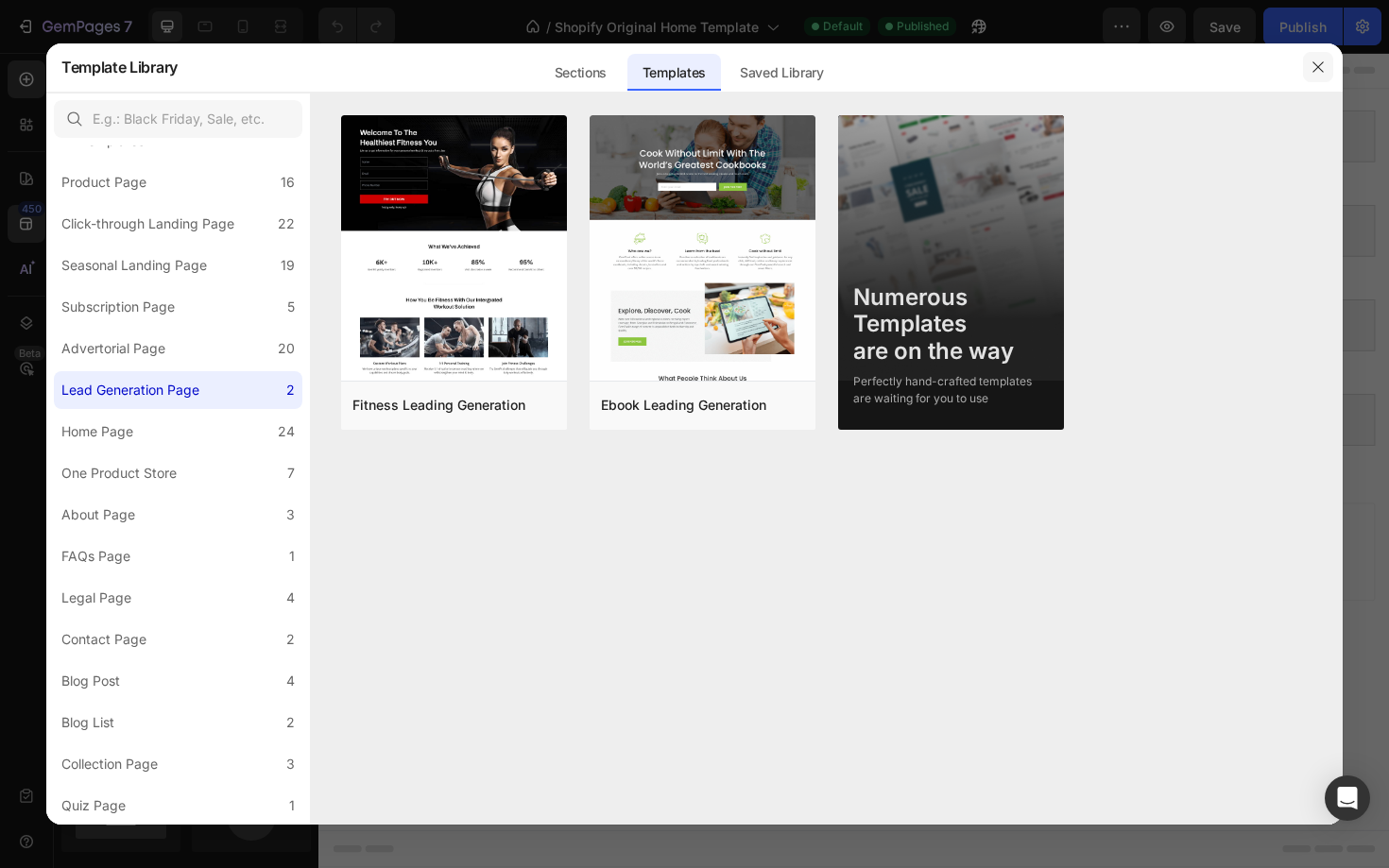
click at [1320, 71] on icon "button" at bounding box center [1318, 67] width 16 height 16
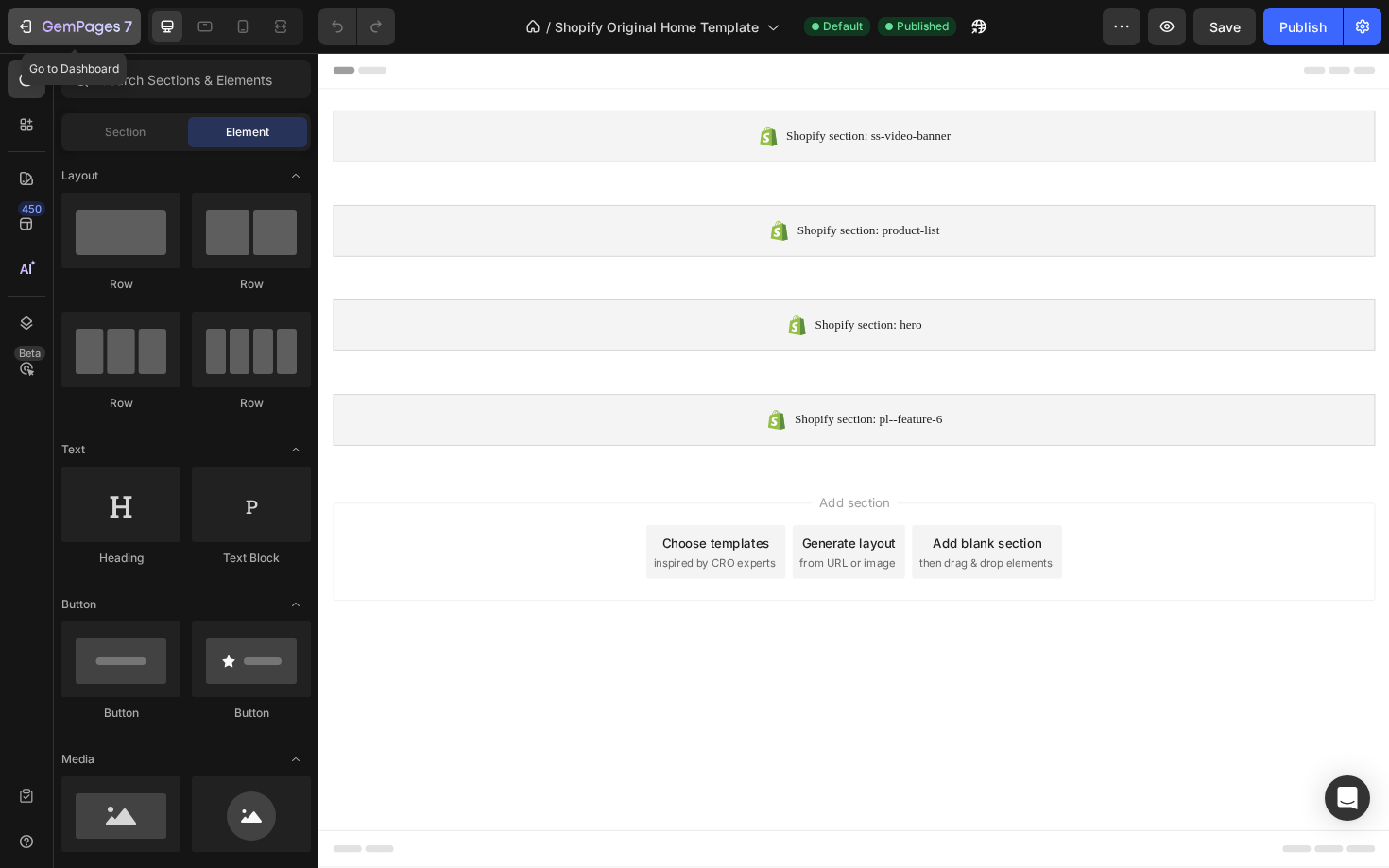
click at [34, 23] on icon "button" at bounding box center [25, 25] width 18 height 18
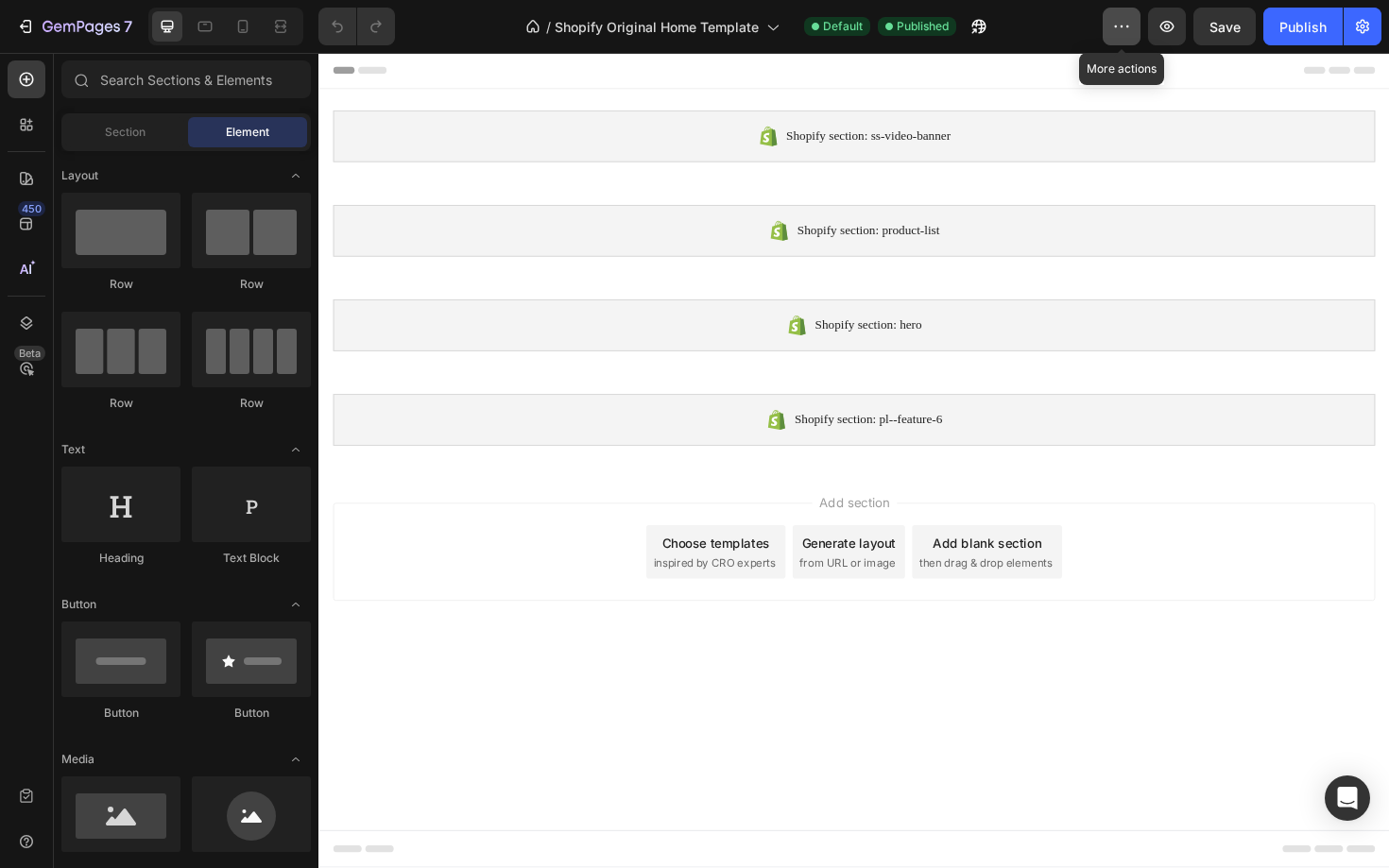
click at [1118, 30] on icon "button" at bounding box center [1121, 25] width 18 height 18
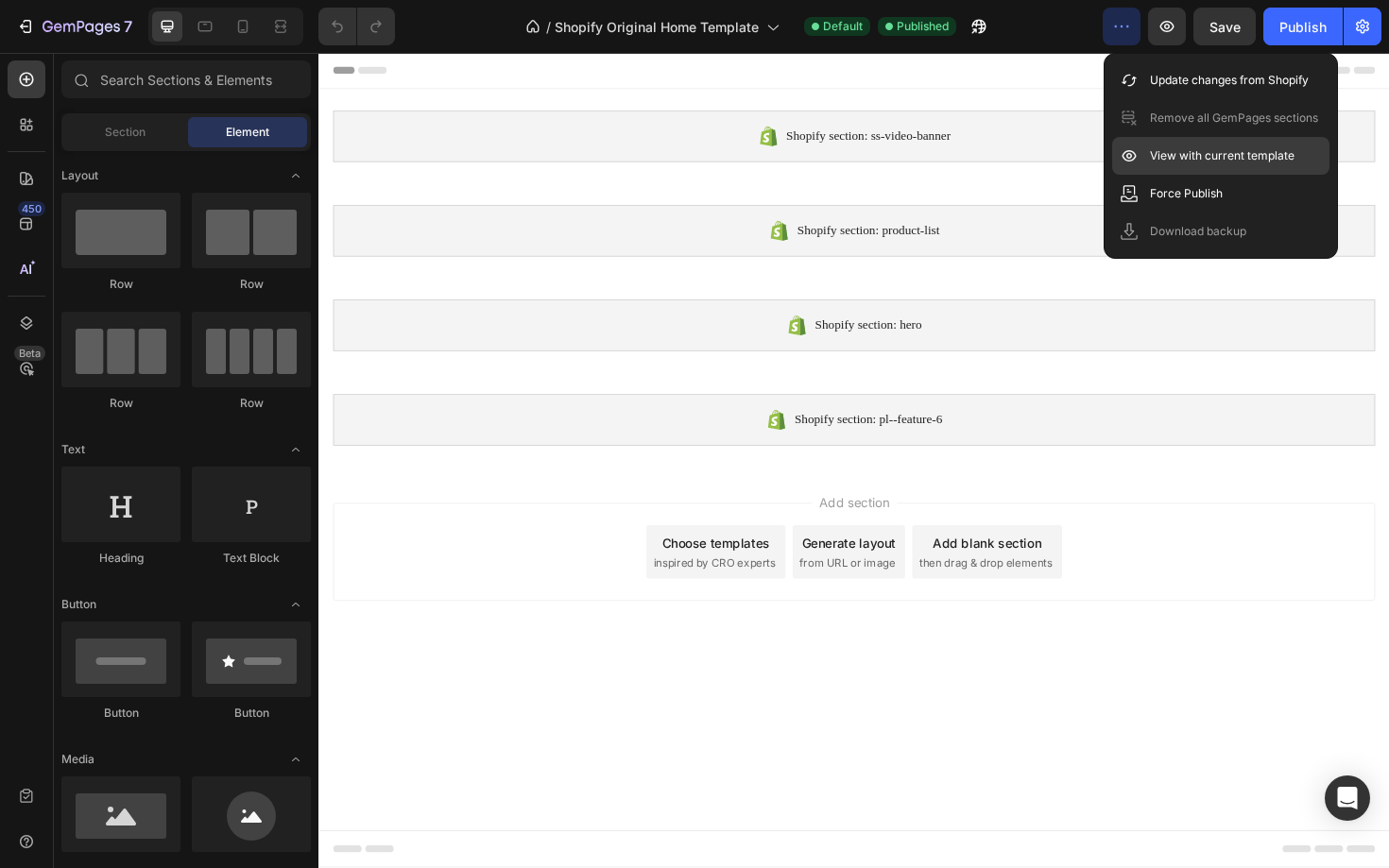
click at [1208, 156] on p "View with current template" at bounding box center [1222, 156] width 145 height 18
click at [1167, 175] on div "View with current template" at bounding box center [1221, 193] width 218 height 38
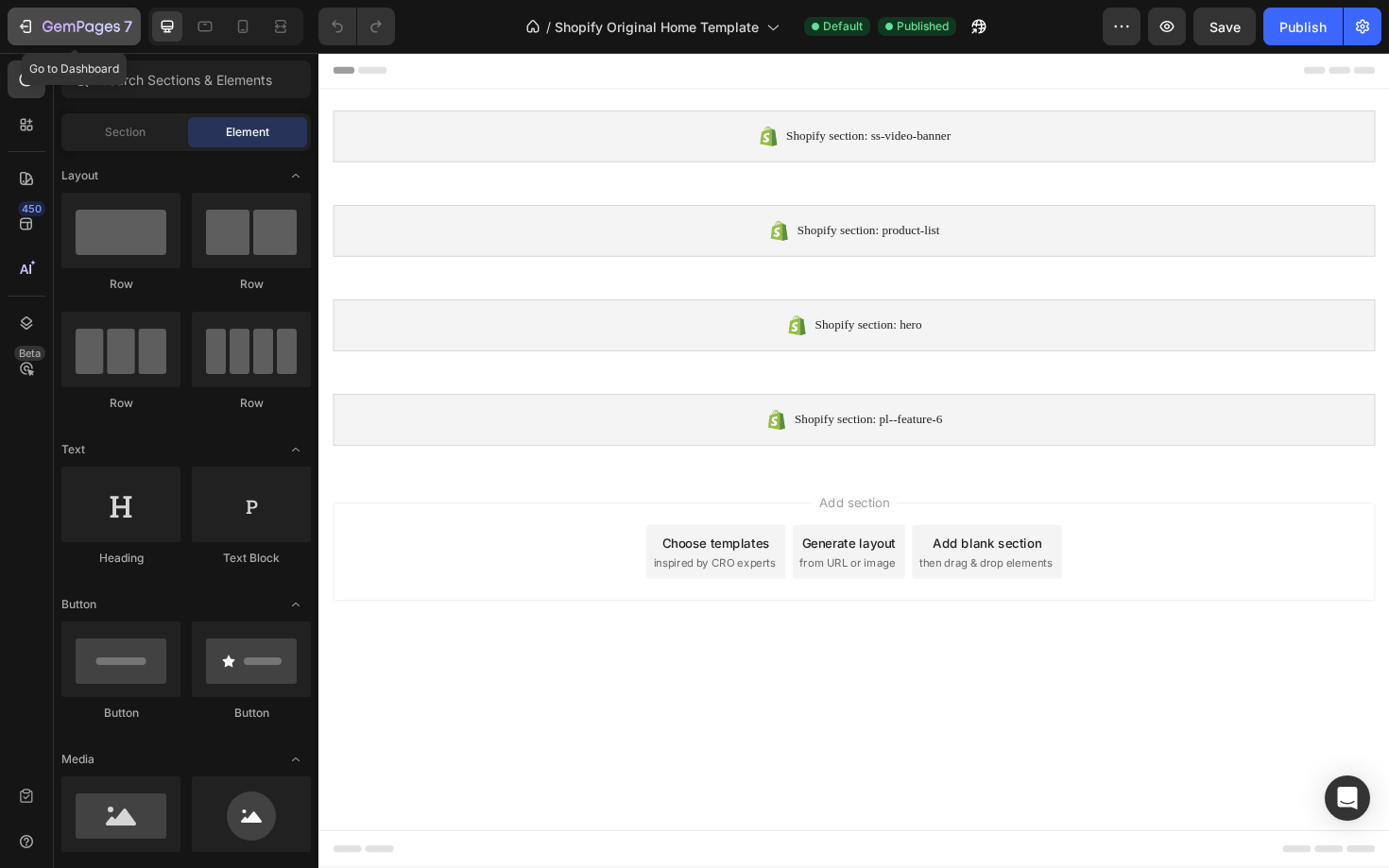
click at [19, 24] on icon "button" at bounding box center [25, 25] width 18 height 18
